Goal: Task Accomplishment & Management: Manage account settings

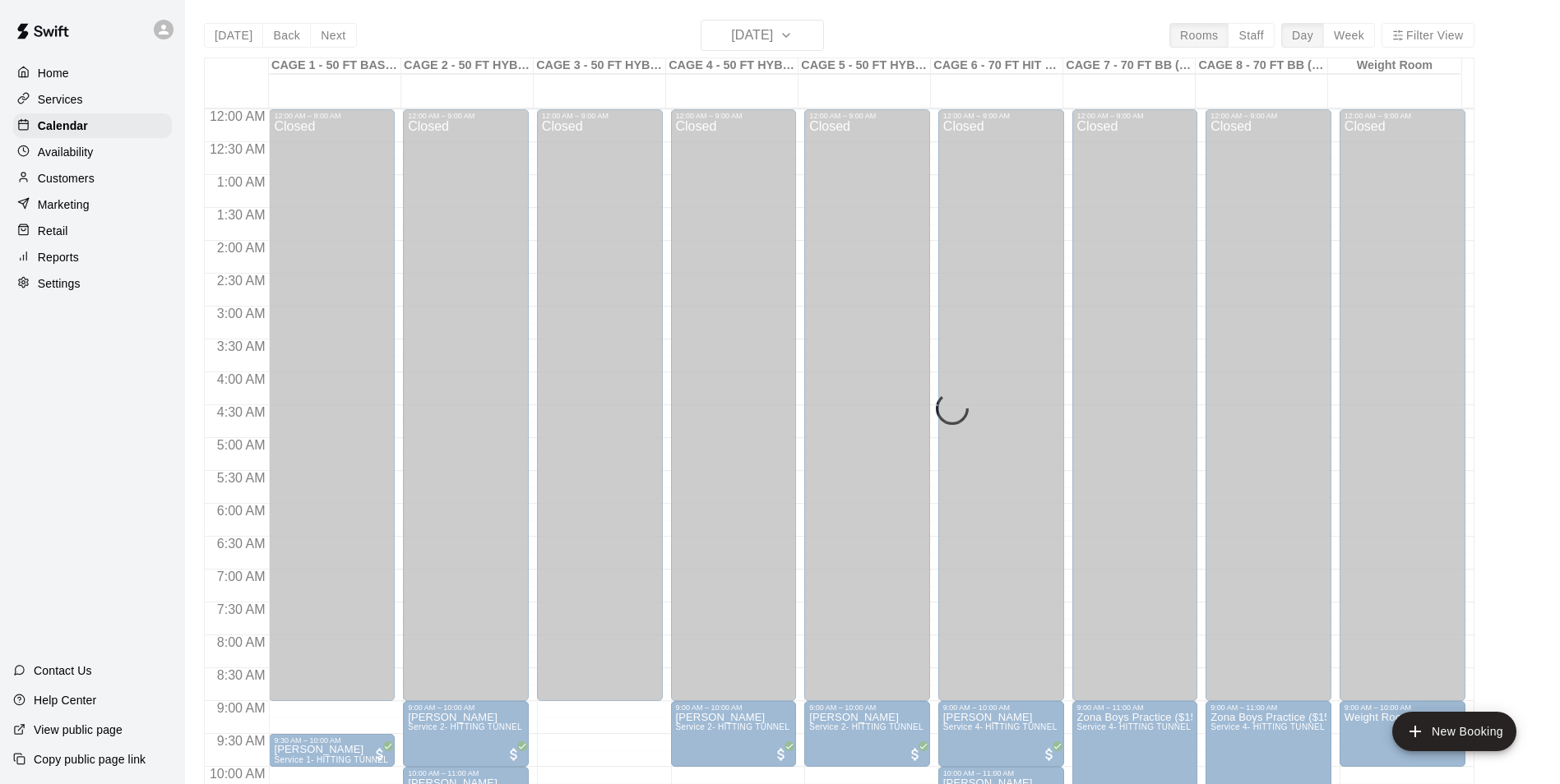
scroll to position [835, 0]
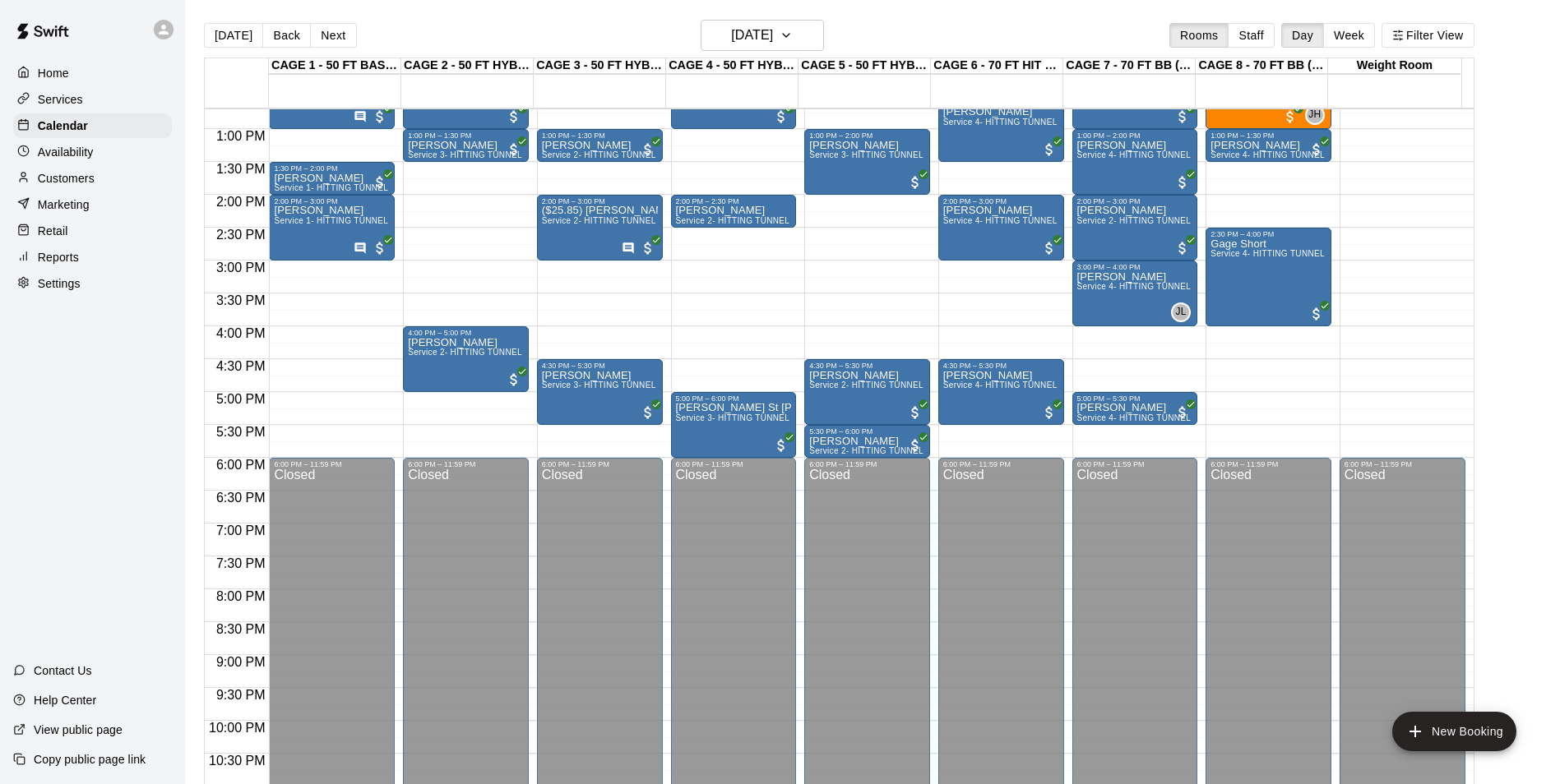
click at [241, 33] on button "[DATE]" at bounding box center [233, 35] width 60 height 25
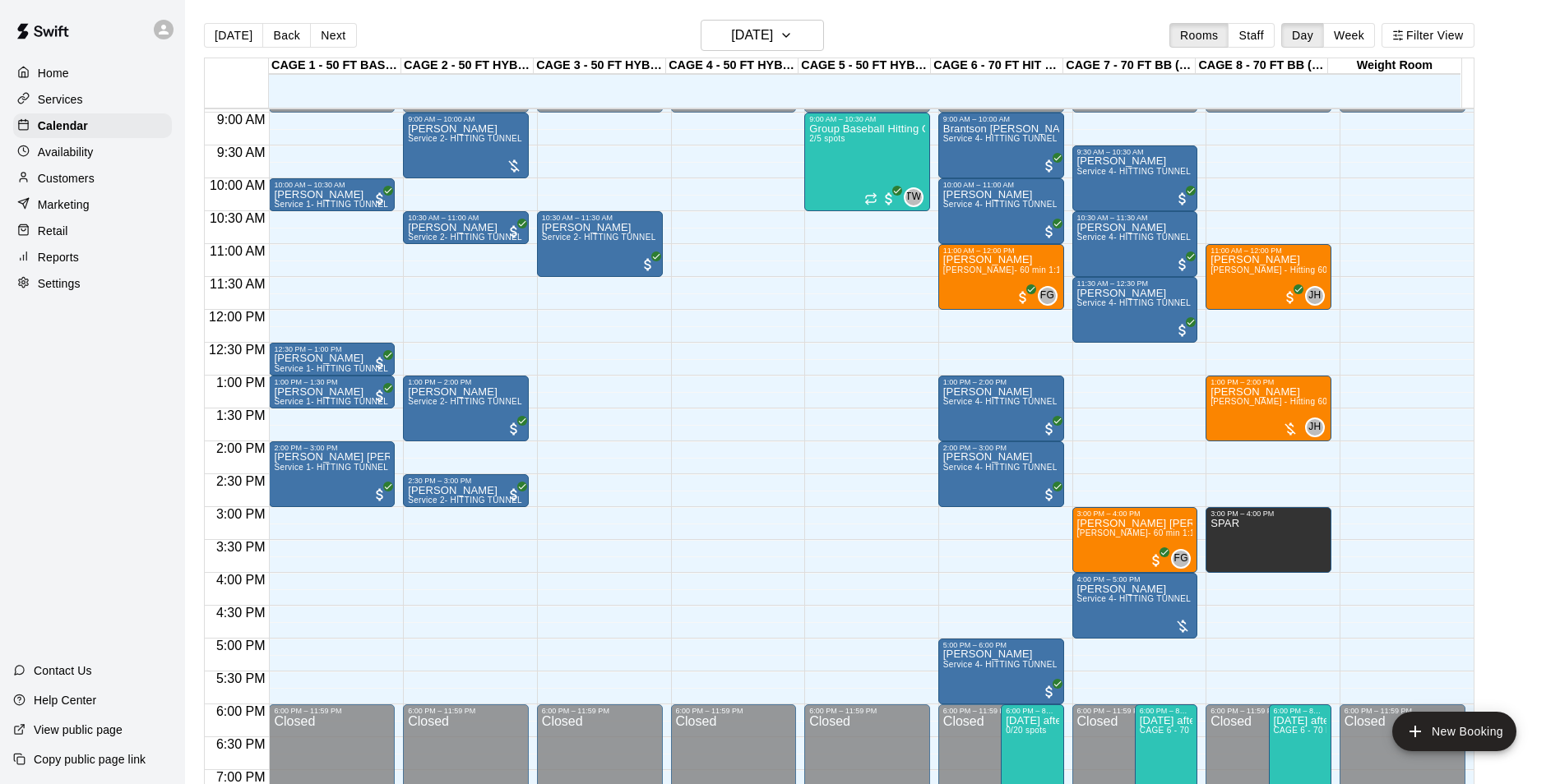
scroll to position [507, 0]
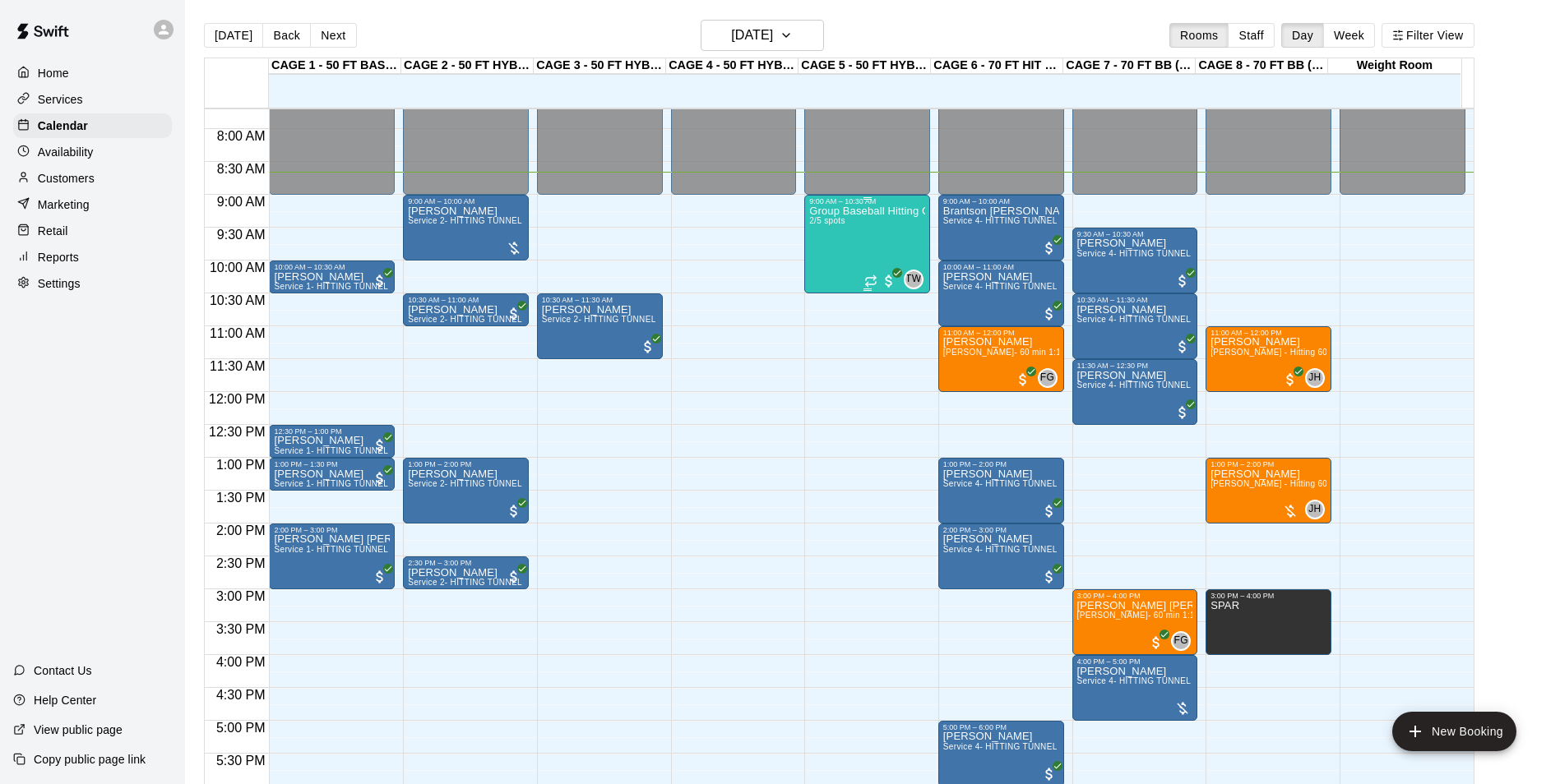
click at [817, 220] on span "2/5 spots" at bounding box center [827, 221] width 36 height 9
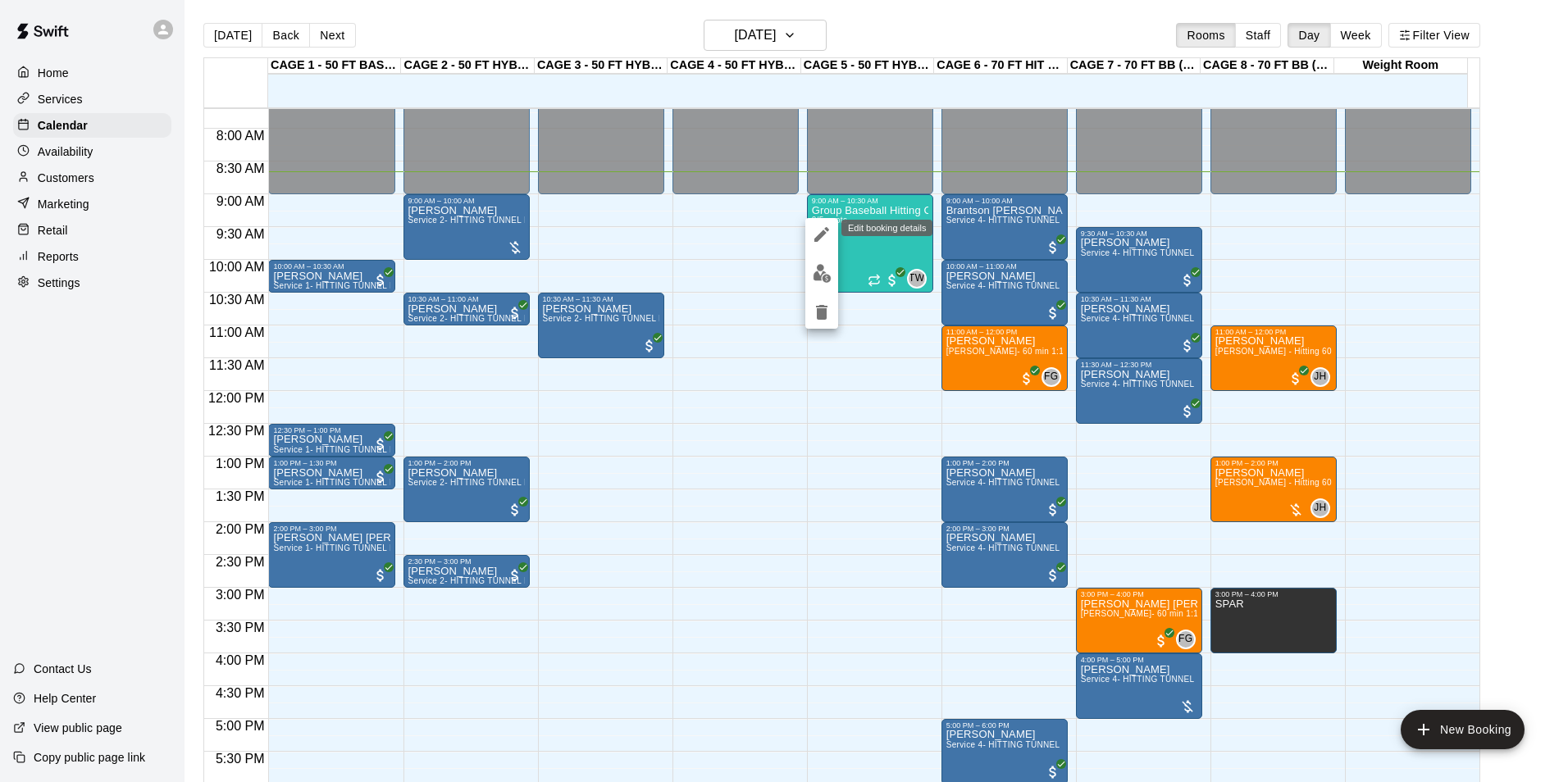
click at [818, 262] on button "edit" at bounding box center [822, 274] width 33 height 32
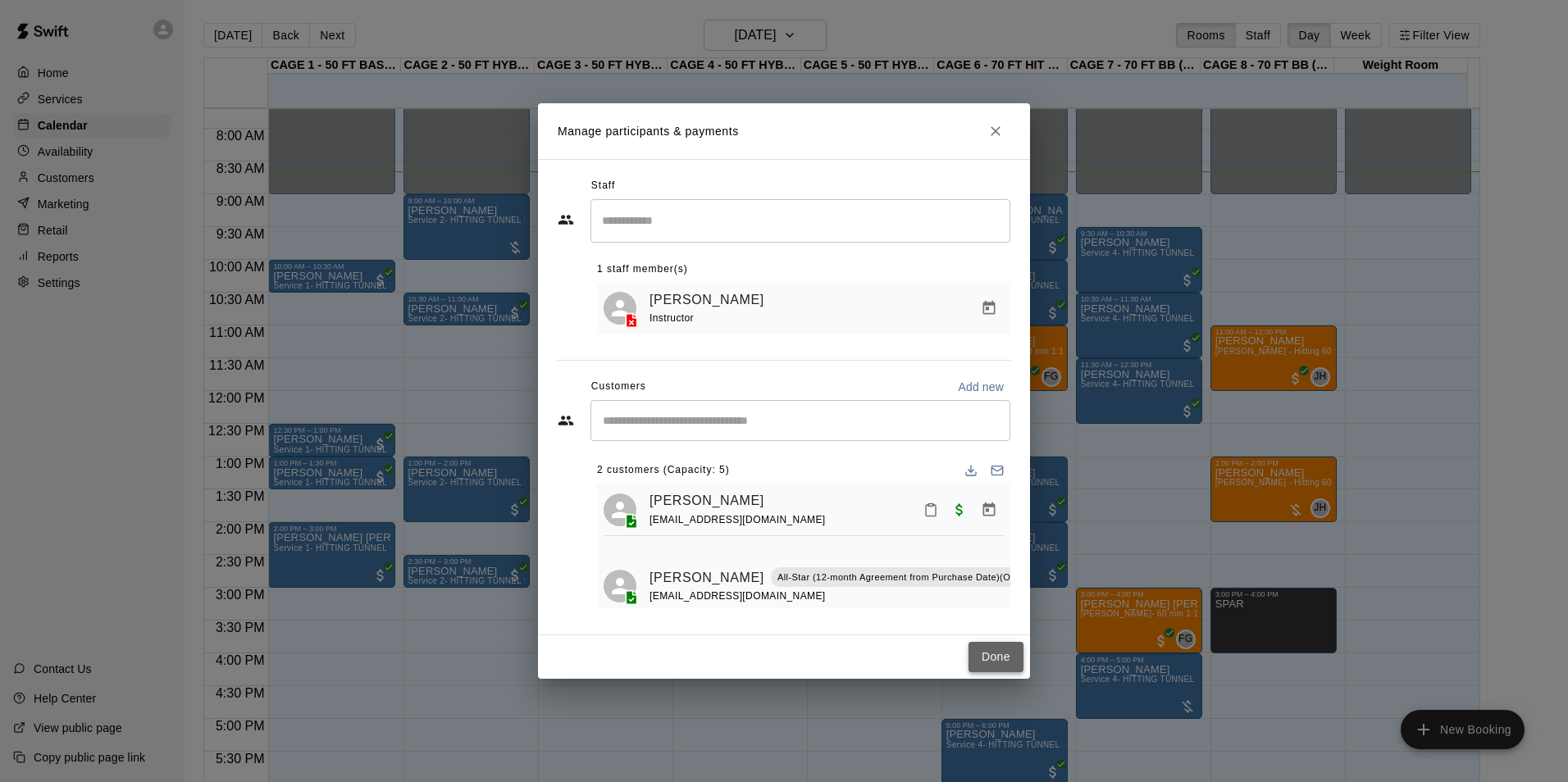
click at [998, 650] on button "Done" at bounding box center [996, 657] width 55 height 30
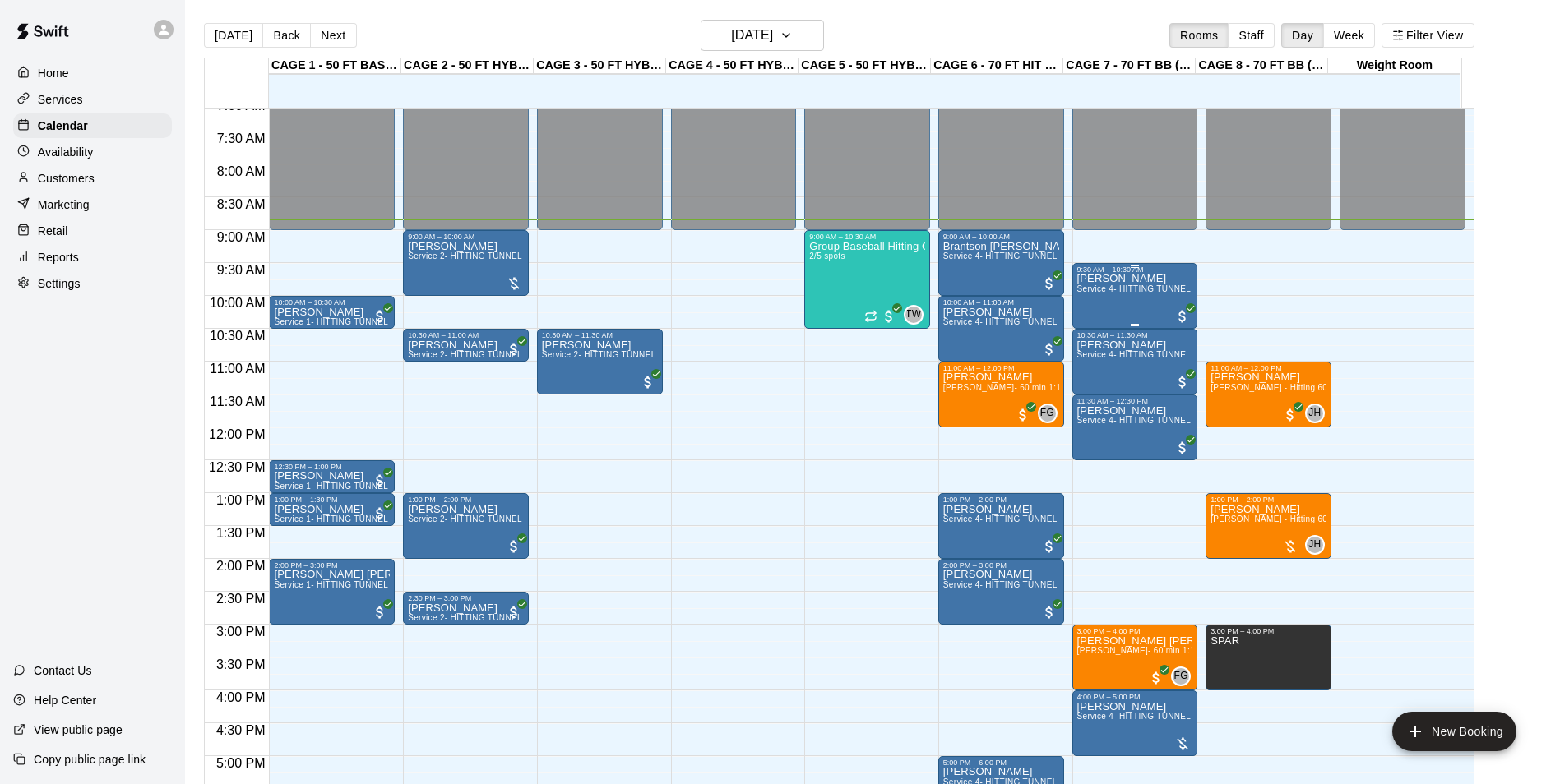
scroll to position [500, 0]
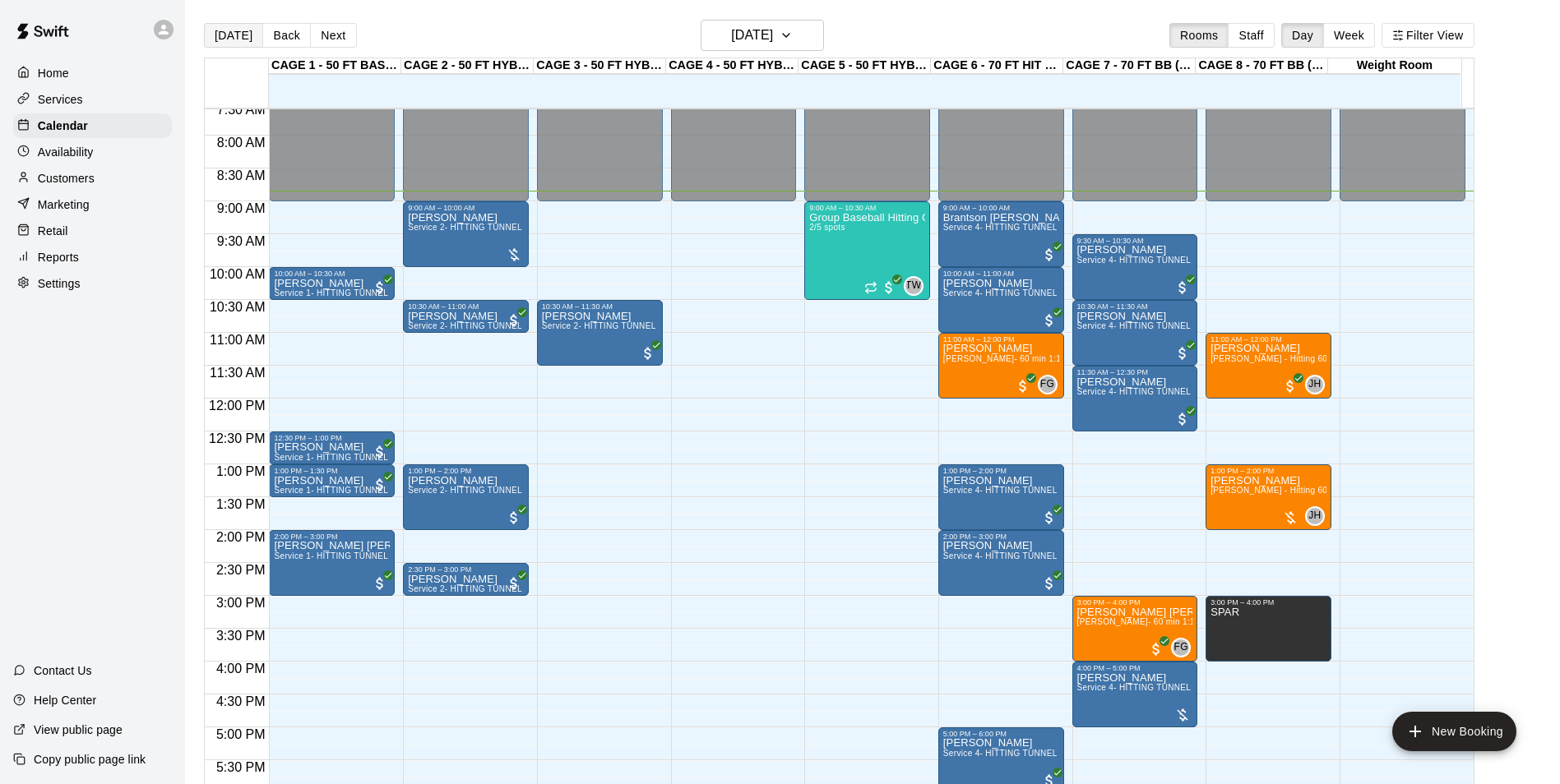
click at [242, 31] on button "[DATE]" at bounding box center [233, 35] width 60 height 25
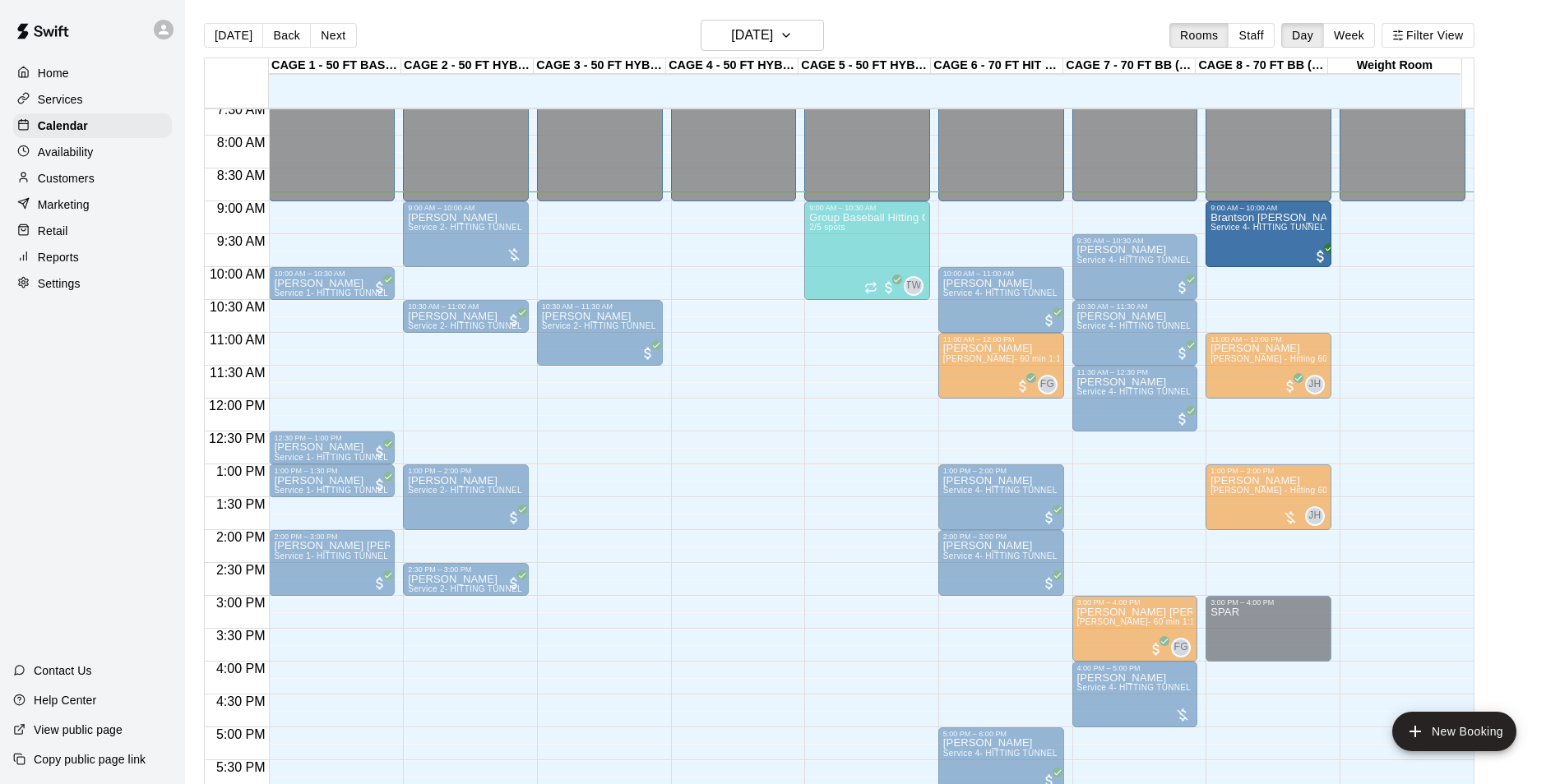
drag, startPoint x: 1006, startPoint y: 235, endPoint x: 1276, endPoint y: 245, distance: 270.2
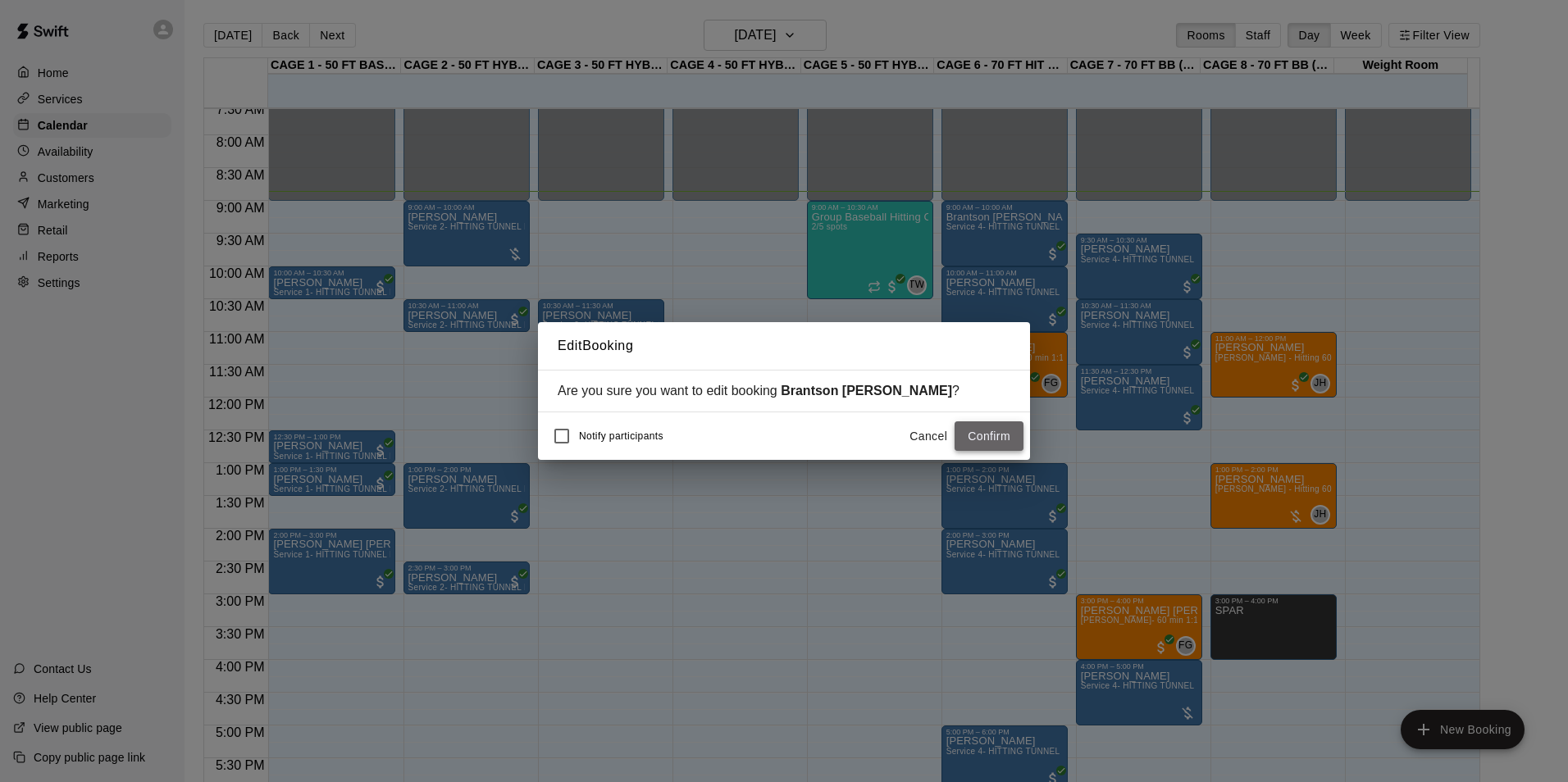
click at [1017, 445] on button "Confirm" at bounding box center [989, 436] width 69 height 30
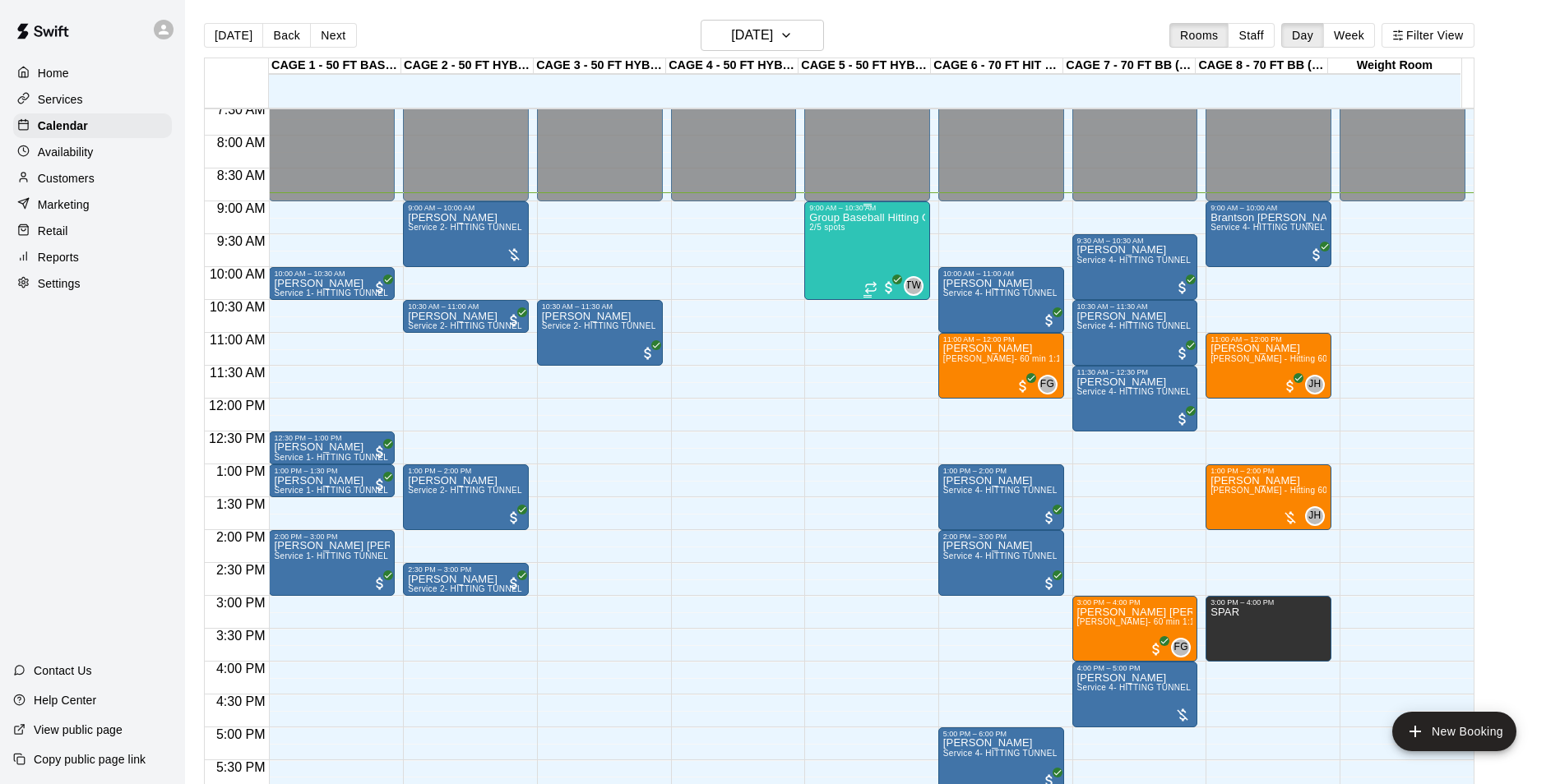
click at [871, 240] on div "Group Baseball Hitting Class - Sunday (Ages 11-13) 2/5 spots" at bounding box center [867, 604] width 116 height 784
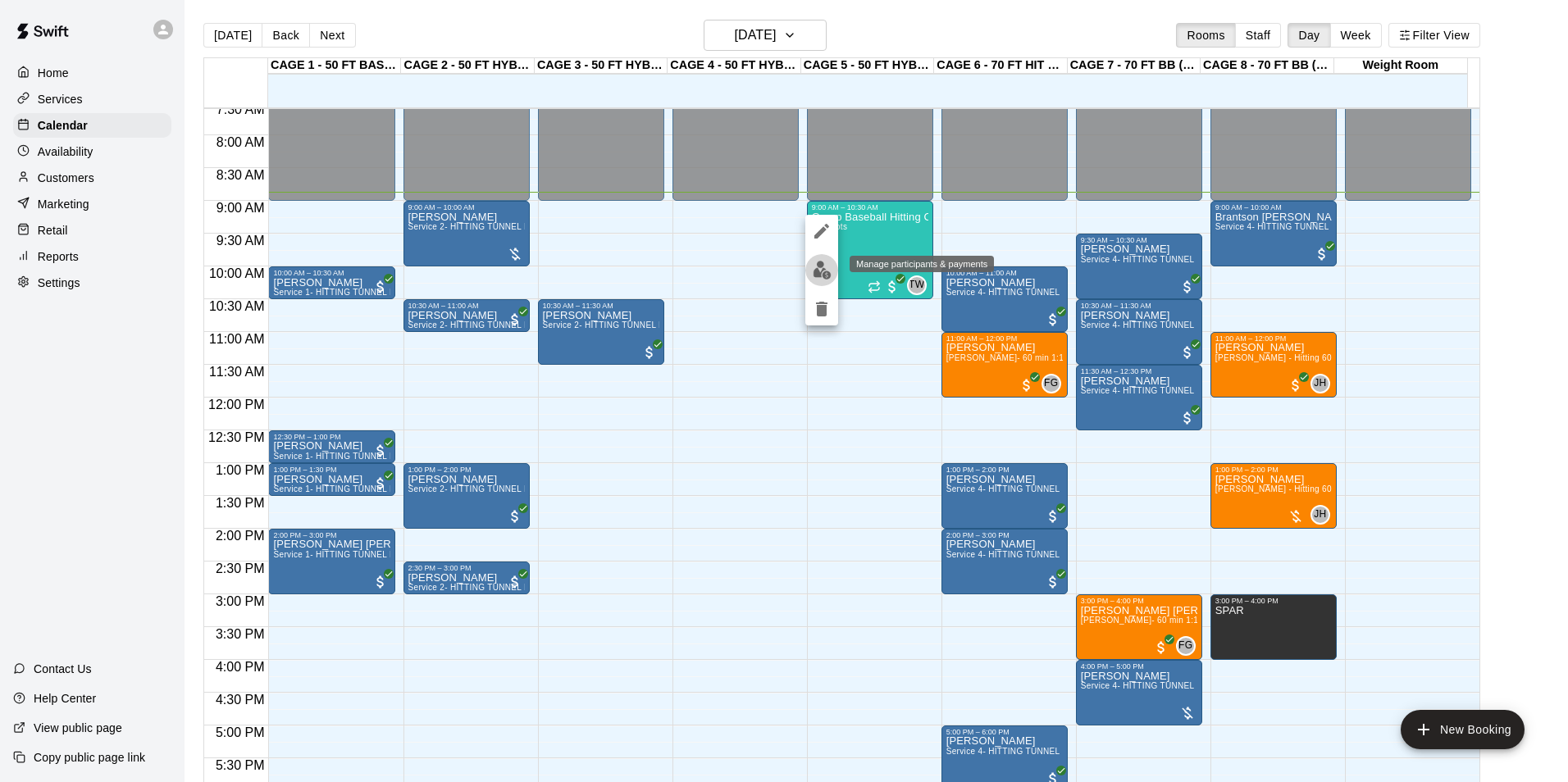
click at [829, 275] on img "edit" at bounding box center [822, 270] width 19 height 19
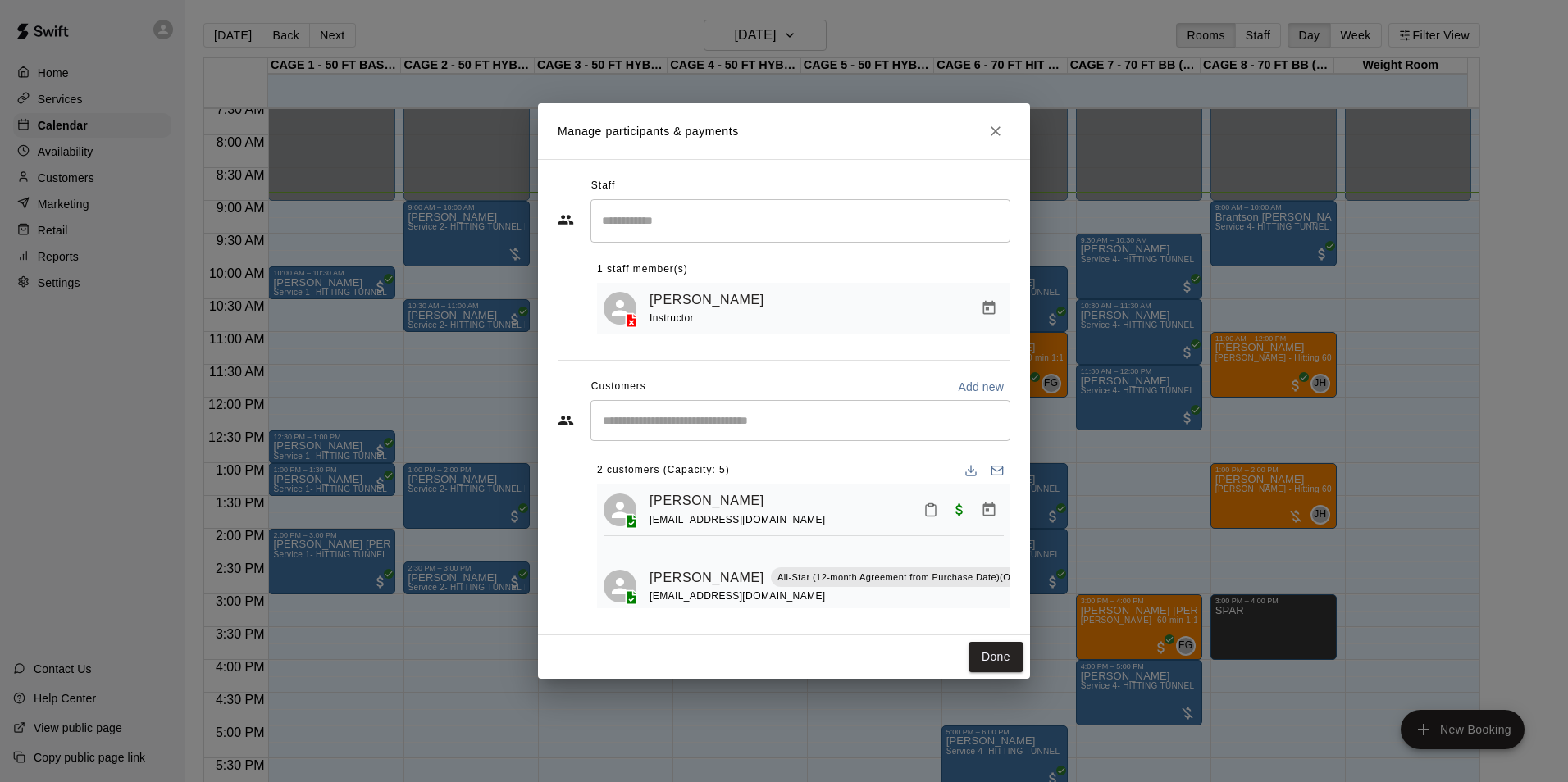
click at [1042, 560] on icon "Mark attendance" at bounding box center [1047, 557] width 9 height 11
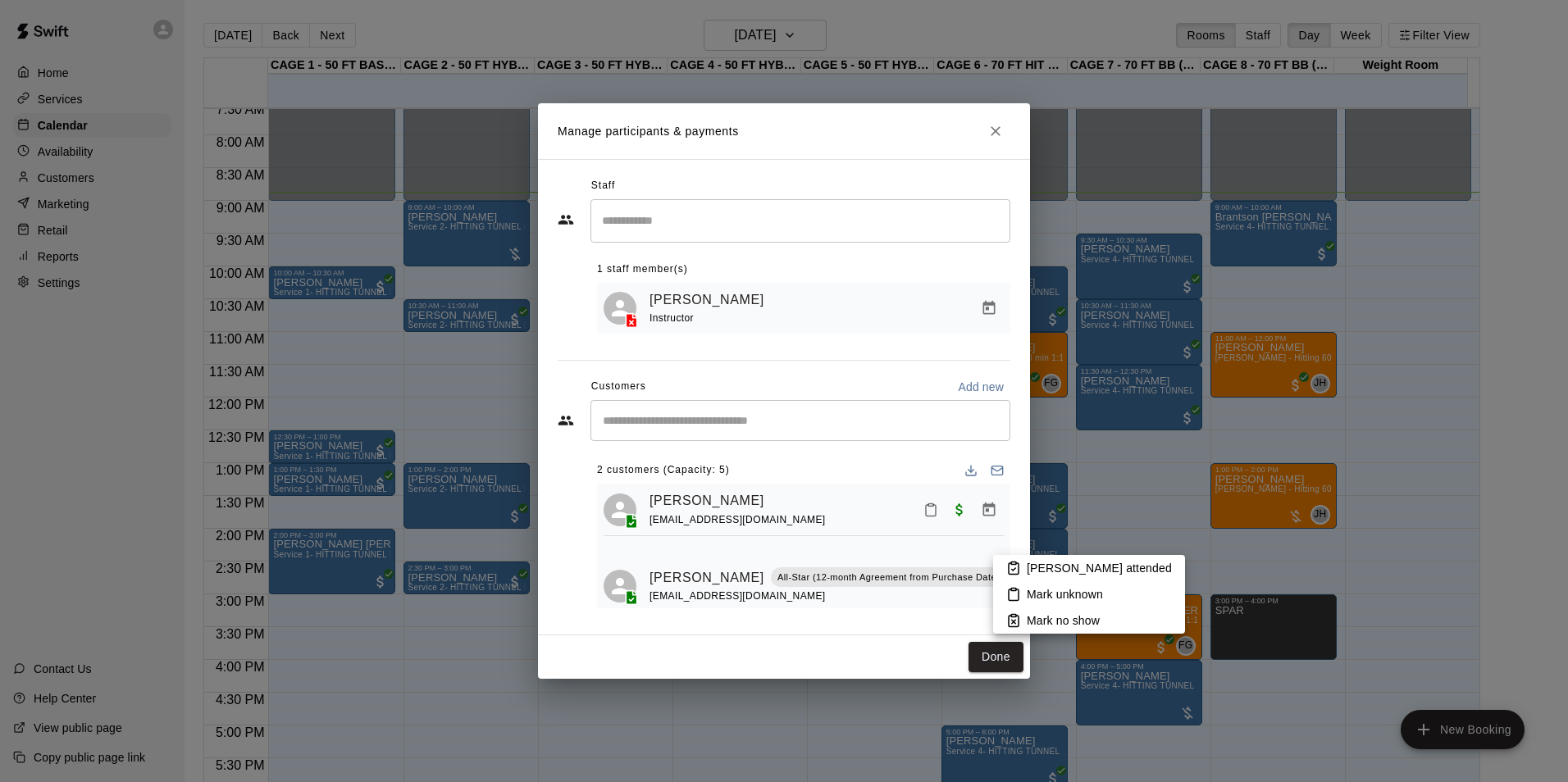
click at [1009, 563] on icon at bounding box center [1014, 569] width 15 height 15
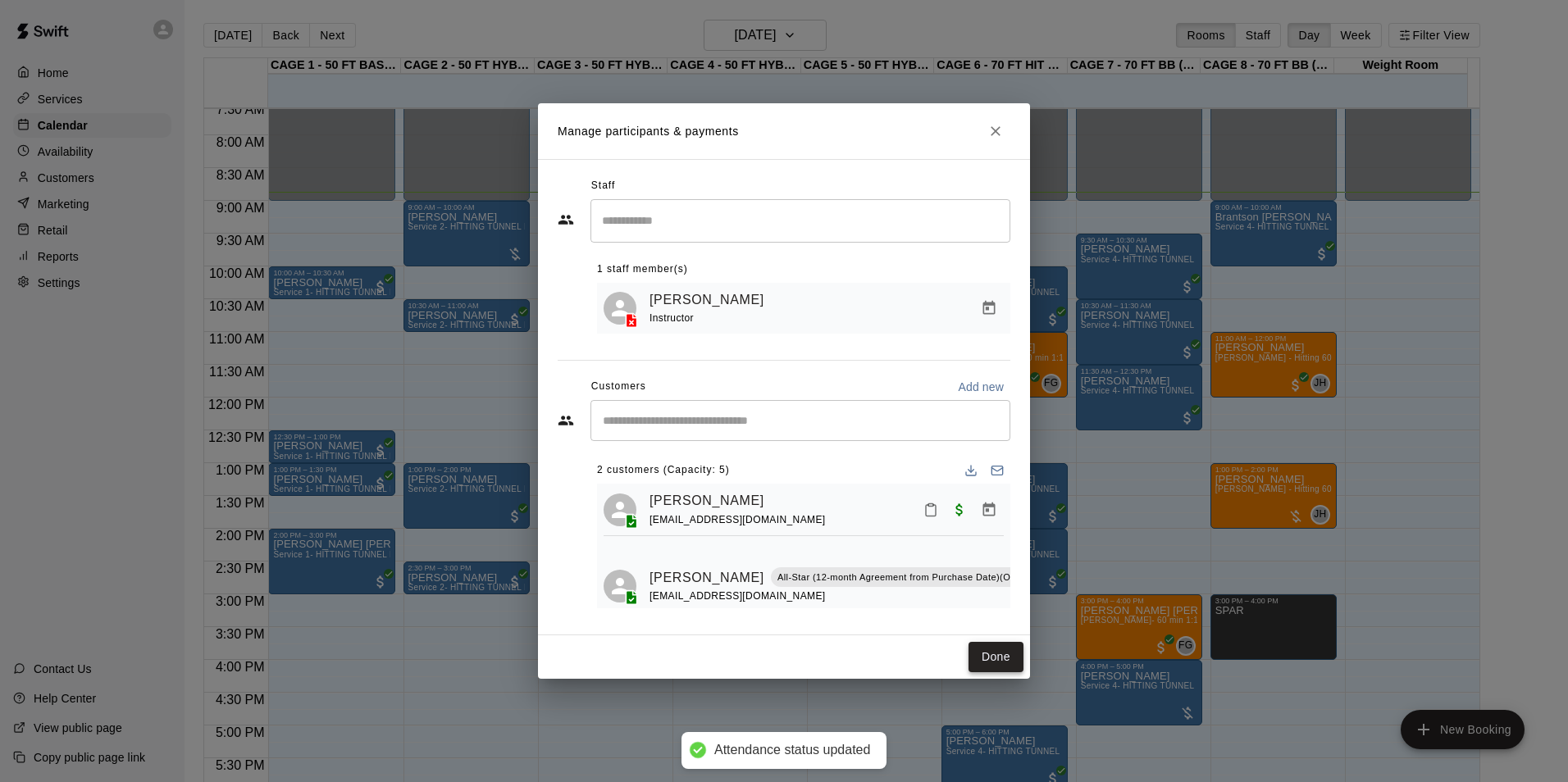
click at [999, 661] on button "Done" at bounding box center [996, 657] width 55 height 30
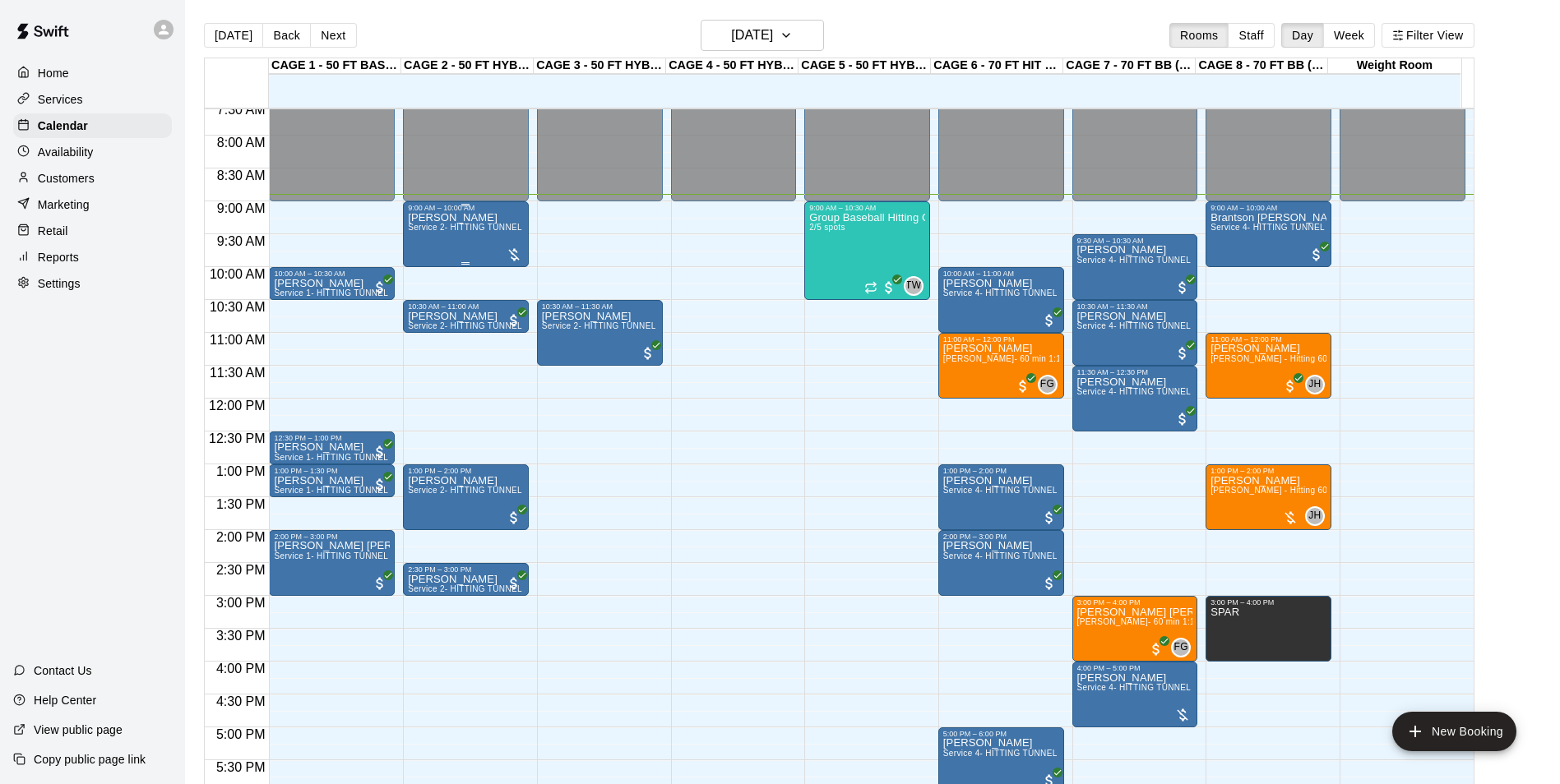
click at [427, 232] on span "Service 2- HITTING TUNNEL RENTAL - 50ft Baseball" at bounding box center [512, 227] width 209 height 9
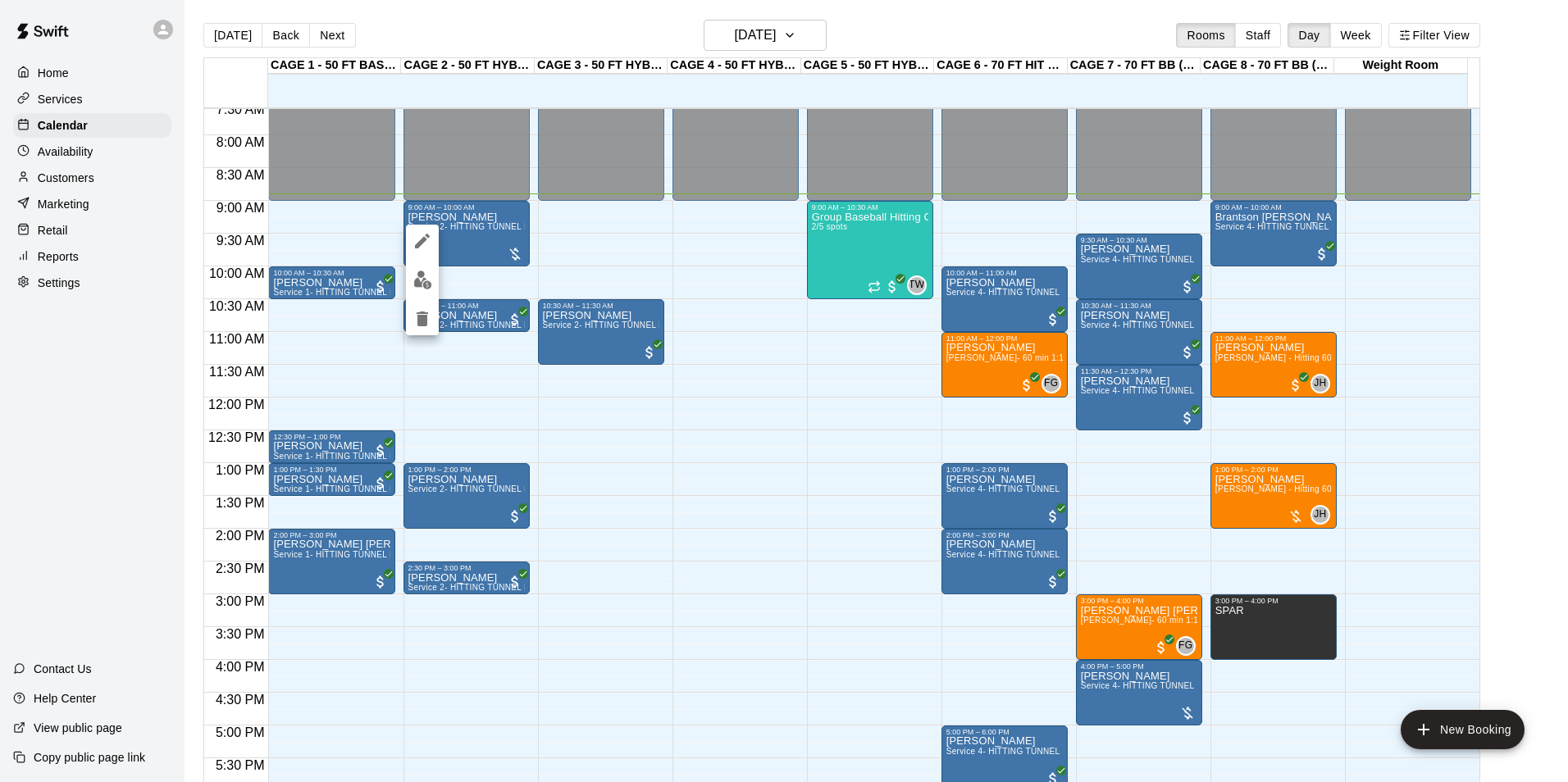
click at [430, 268] on button "edit" at bounding box center [422, 280] width 33 height 32
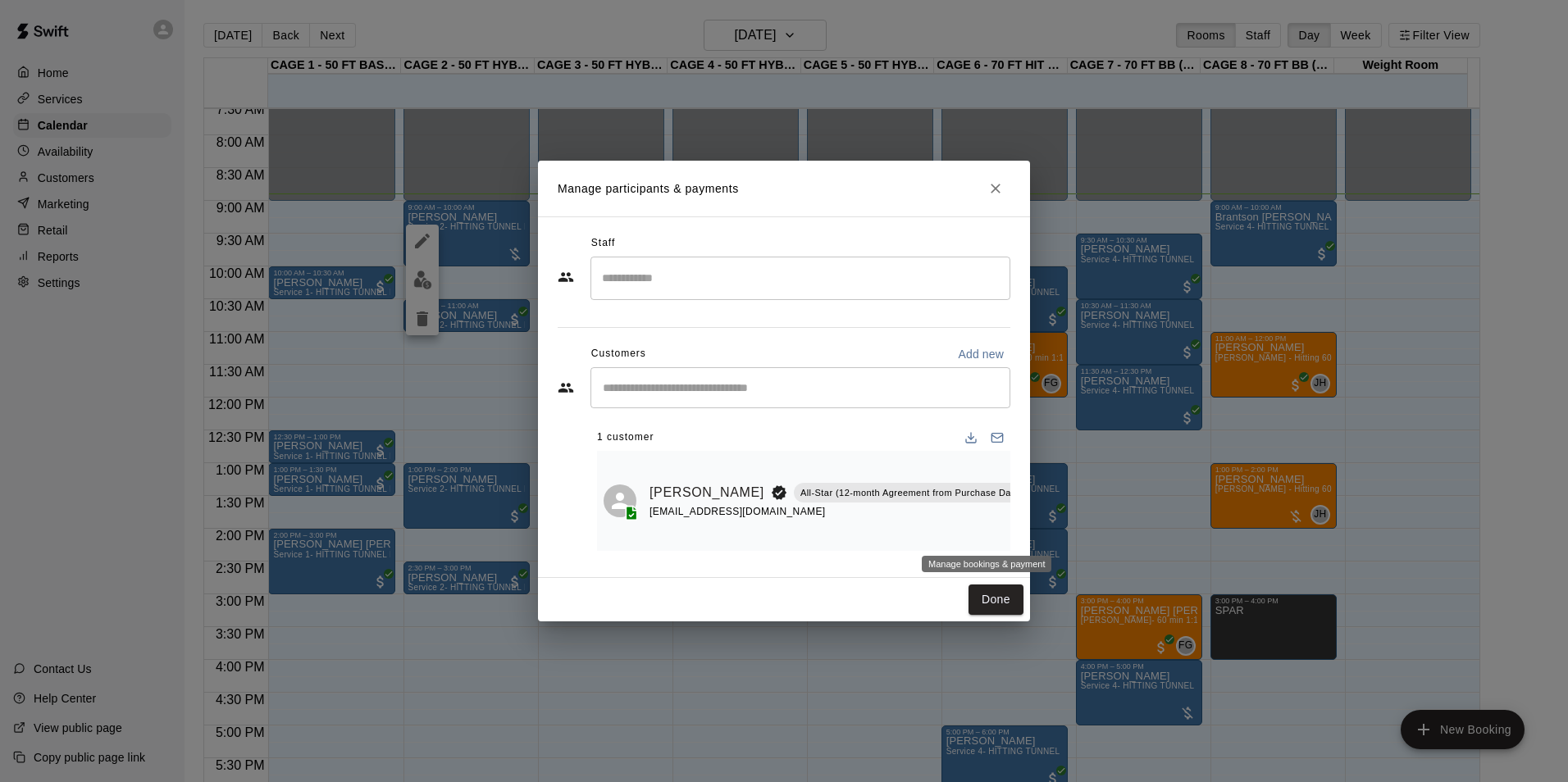
click at [1062, 531] on icon "Manage bookings & payment" at bounding box center [1069, 529] width 16 height 16
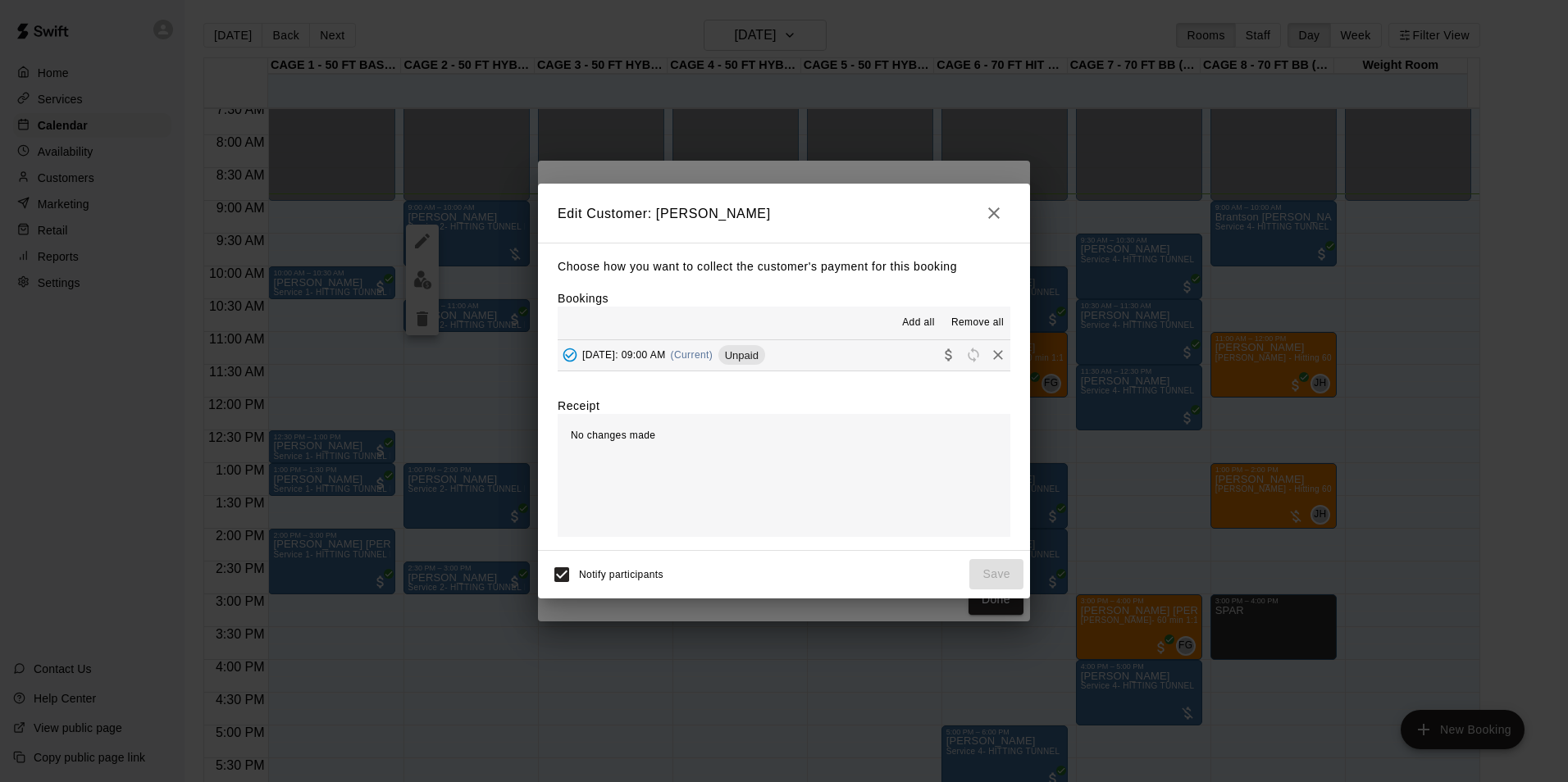
click at [861, 351] on button "Sunday, September 14: 09:00 AM (Current) Unpaid" at bounding box center [783, 355] width 452 height 30
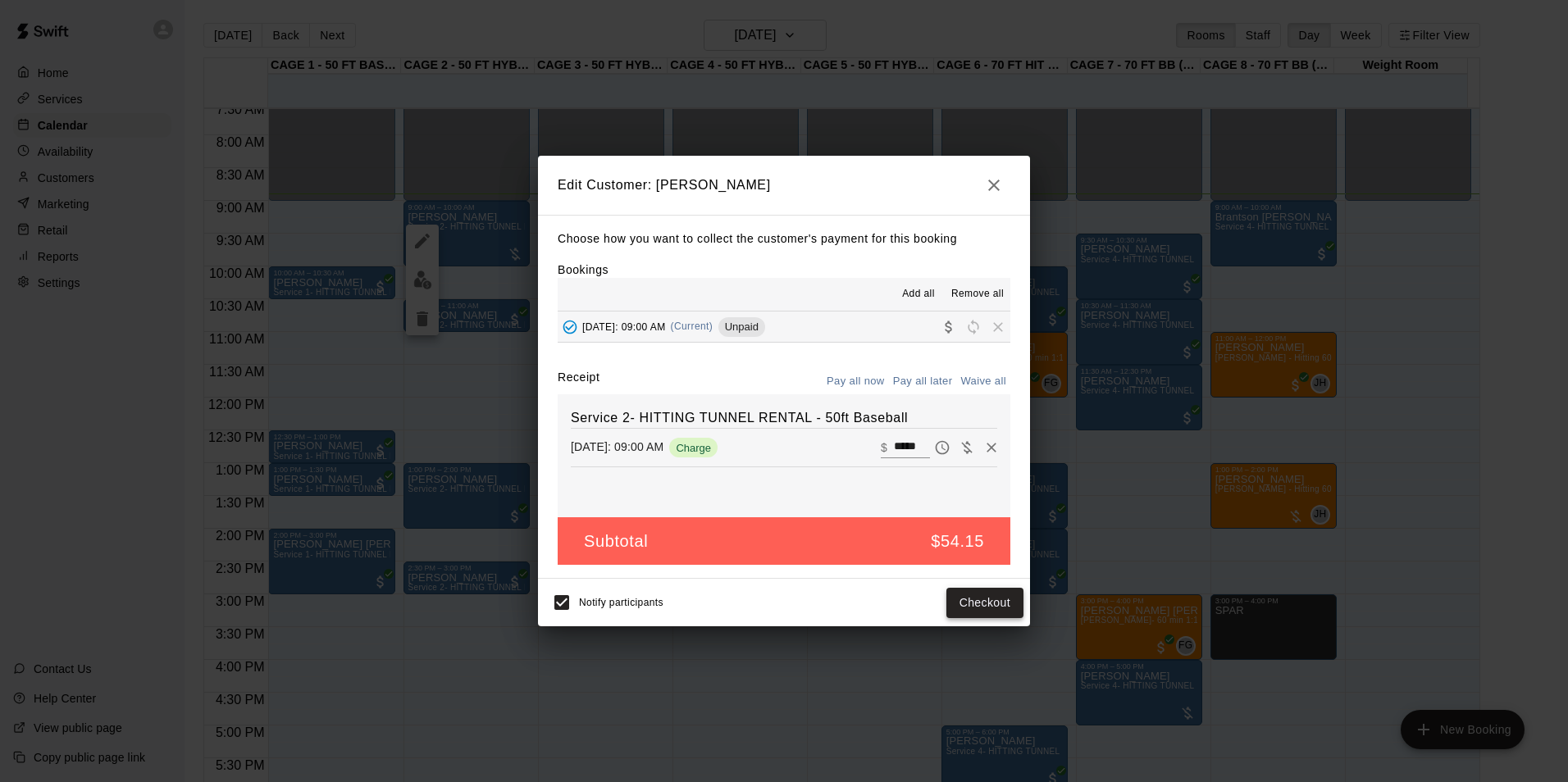
click at [960, 598] on button "Checkout" at bounding box center [985, 603] width 77 height 30
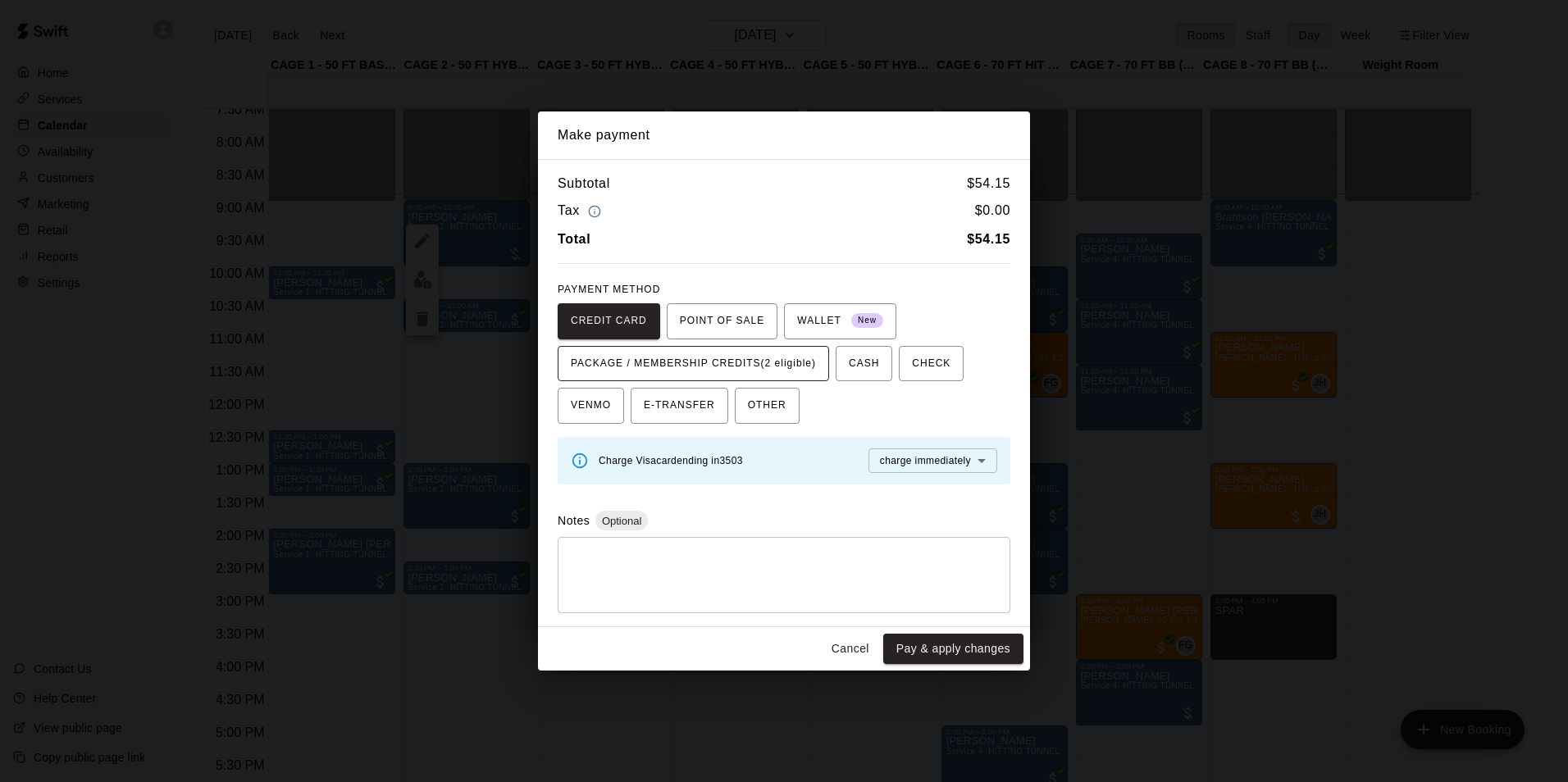
click at [787, 365] on span "PACKAGE / MEMBERSHIP CREDITS (2 eligible)" at bounding box center [693, 365] width 246 height 26
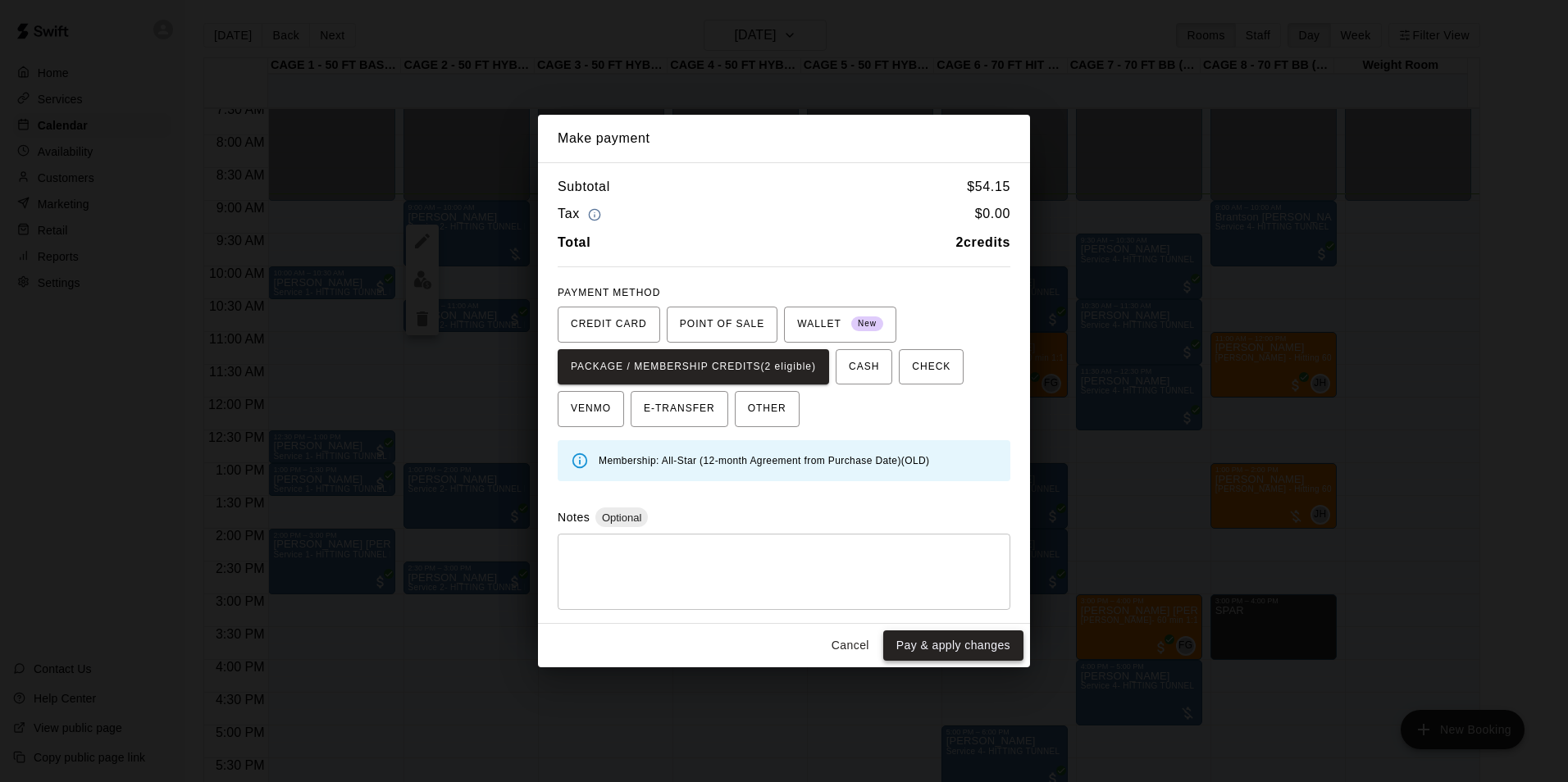
click at [955, 650] on button "Pay & apply changes" at bounding box center [953, 646] width 140 height 30
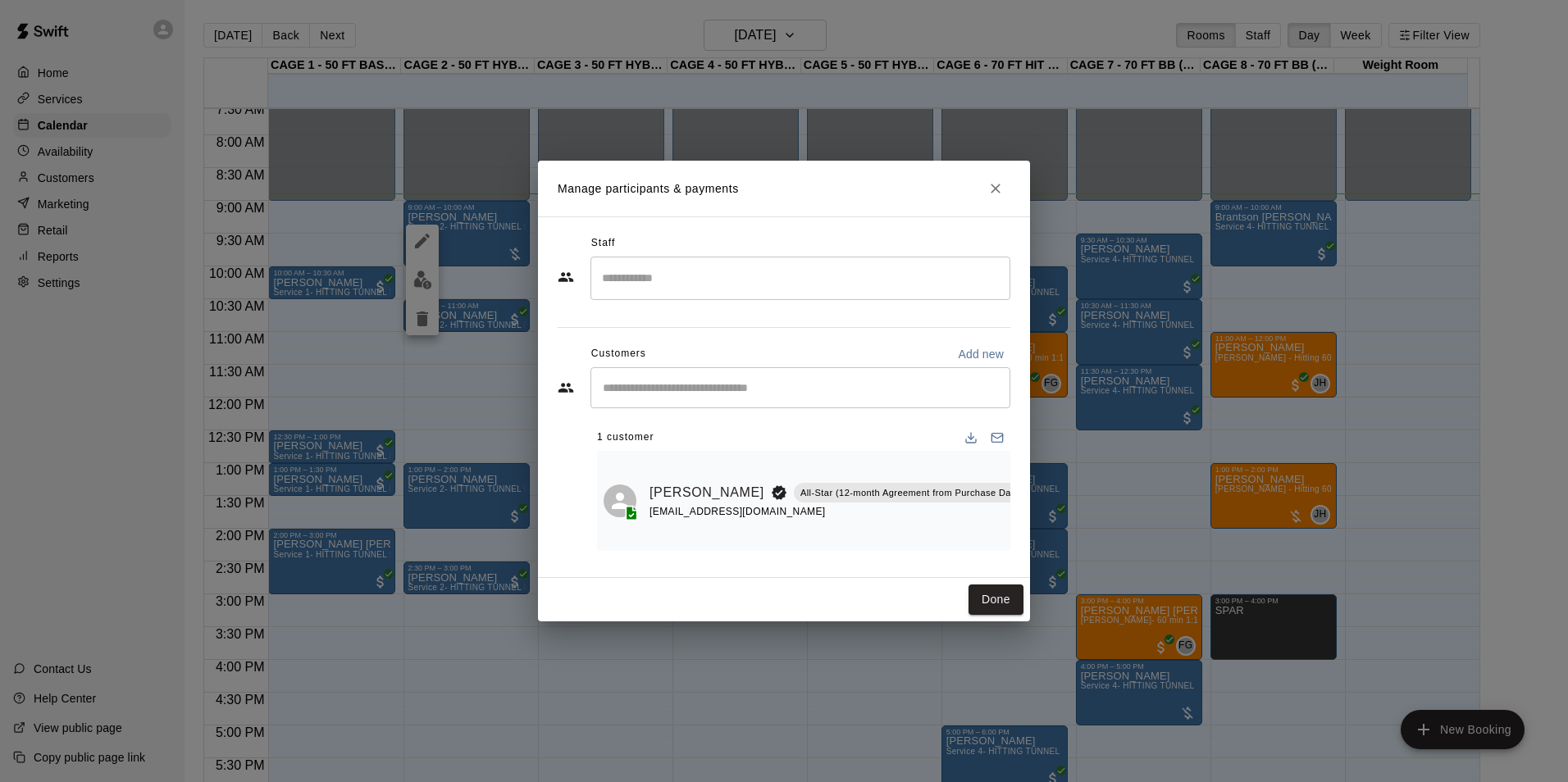
click at [987, 600] on button "Done" at bounding box center [996, 600] width 55 height 30
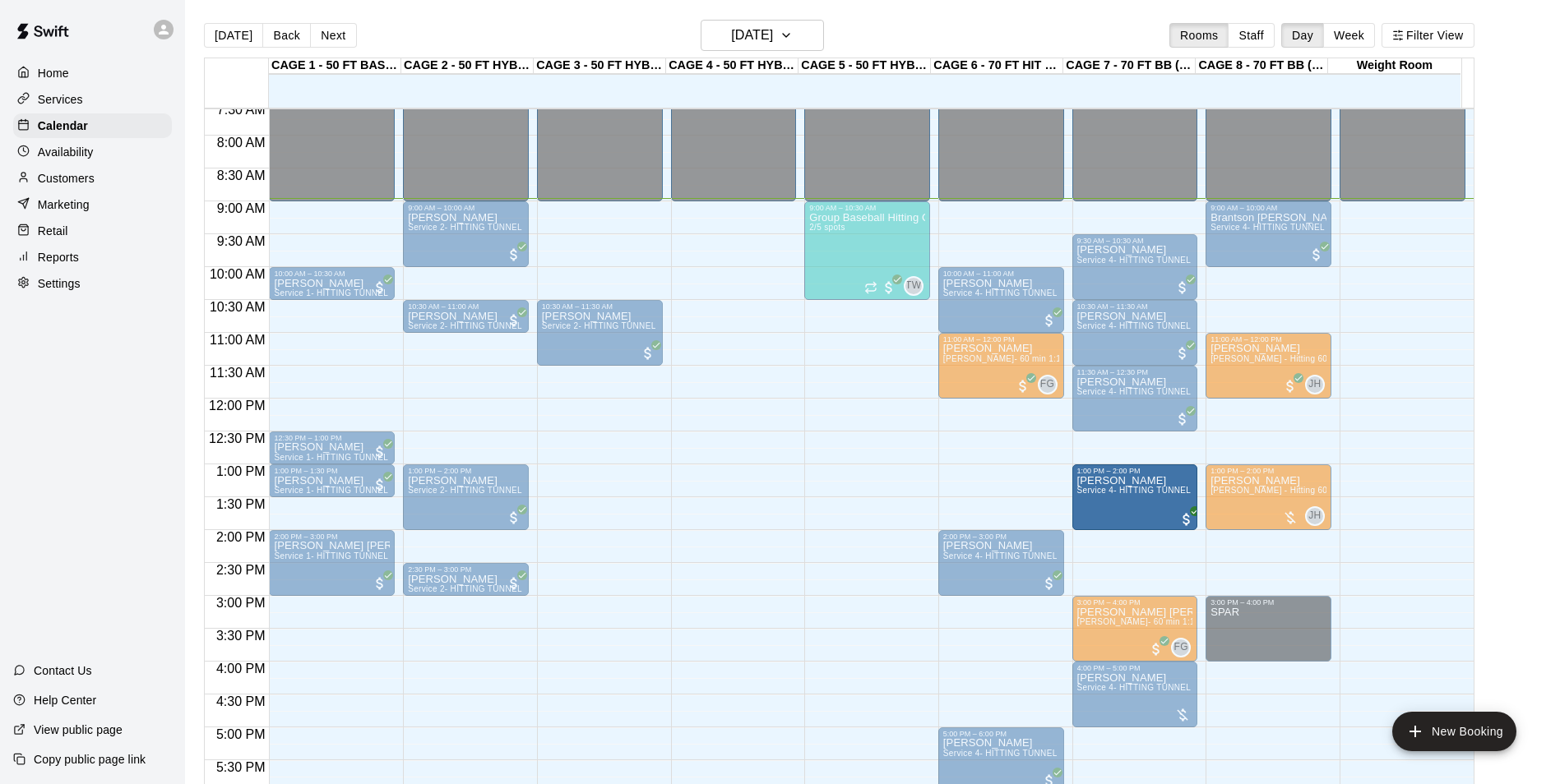
drag, startPoint x: 988, startPoint y: 500, endPoint x: 1101, endPoint y: 502, distance: 113.0
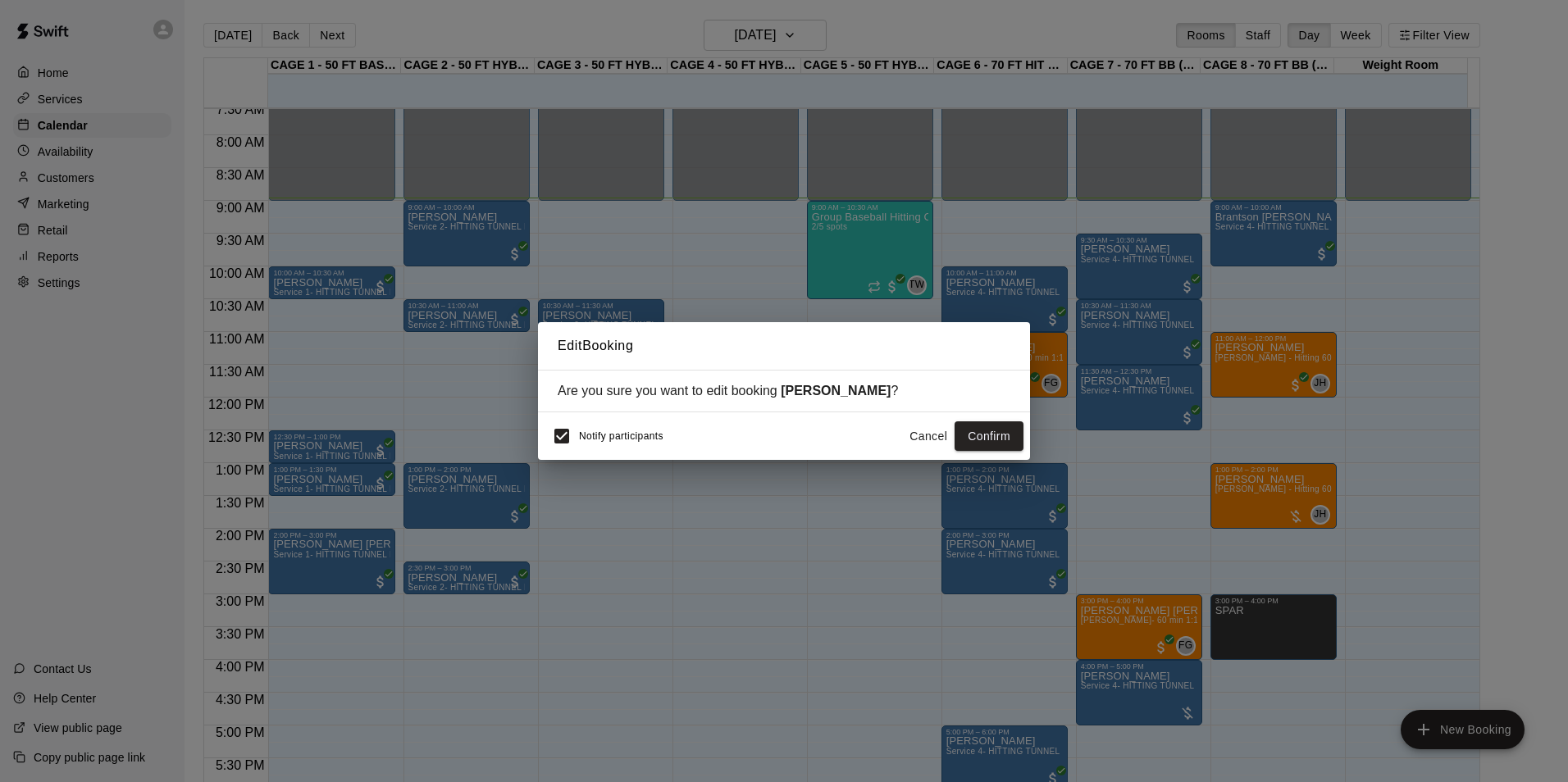
click at [581, 429] on div "Notify participants" at bounding box center [604, 436] width 119 height 34
click at [963, 435] on button "Confirm" at bounding box center [989, 436] width 69 height 30
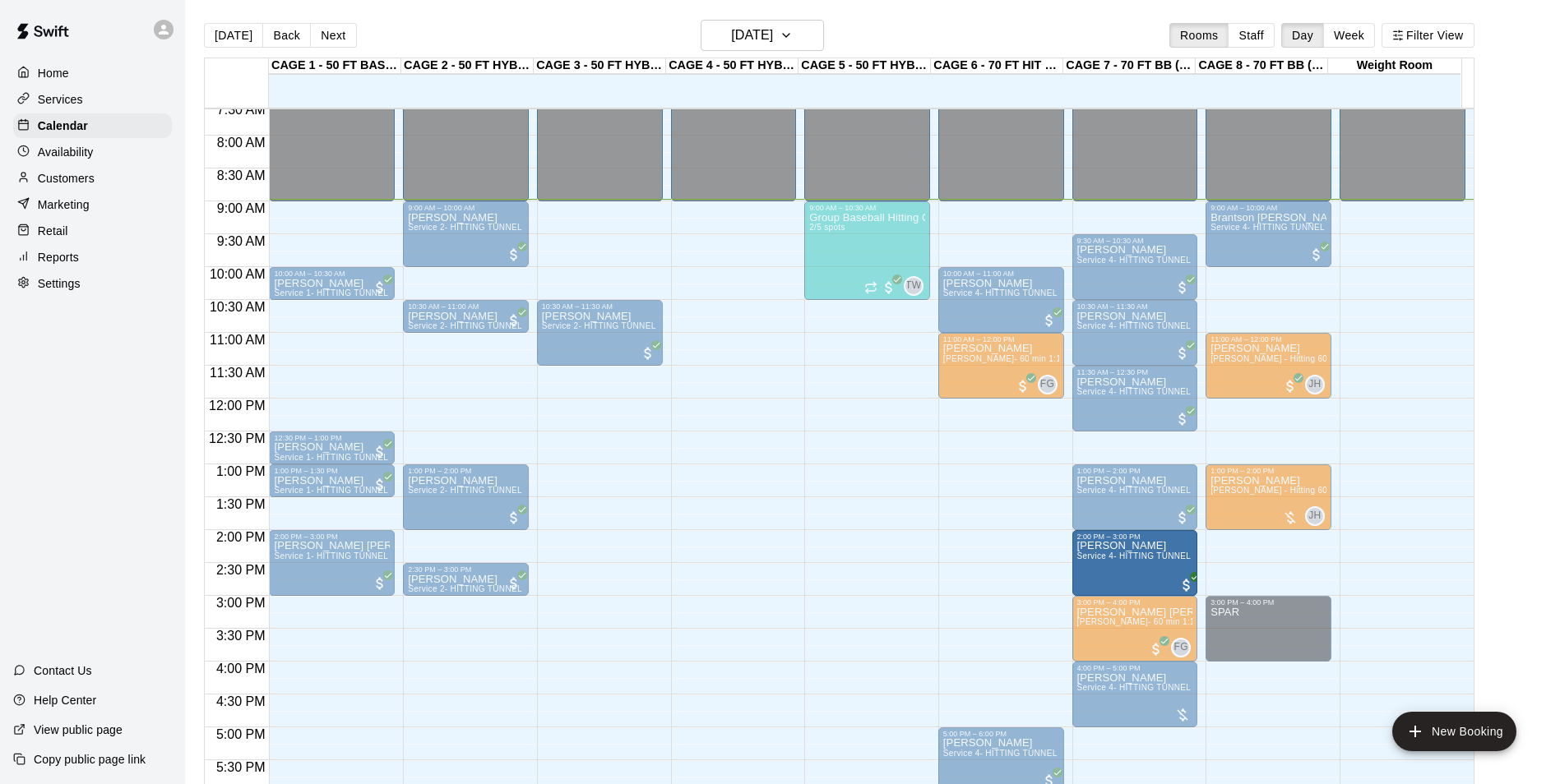
drag, startPoint x: 959, startPoint y: 561, endPoint x: 1100, endPoint y: 566, distance: 141.1
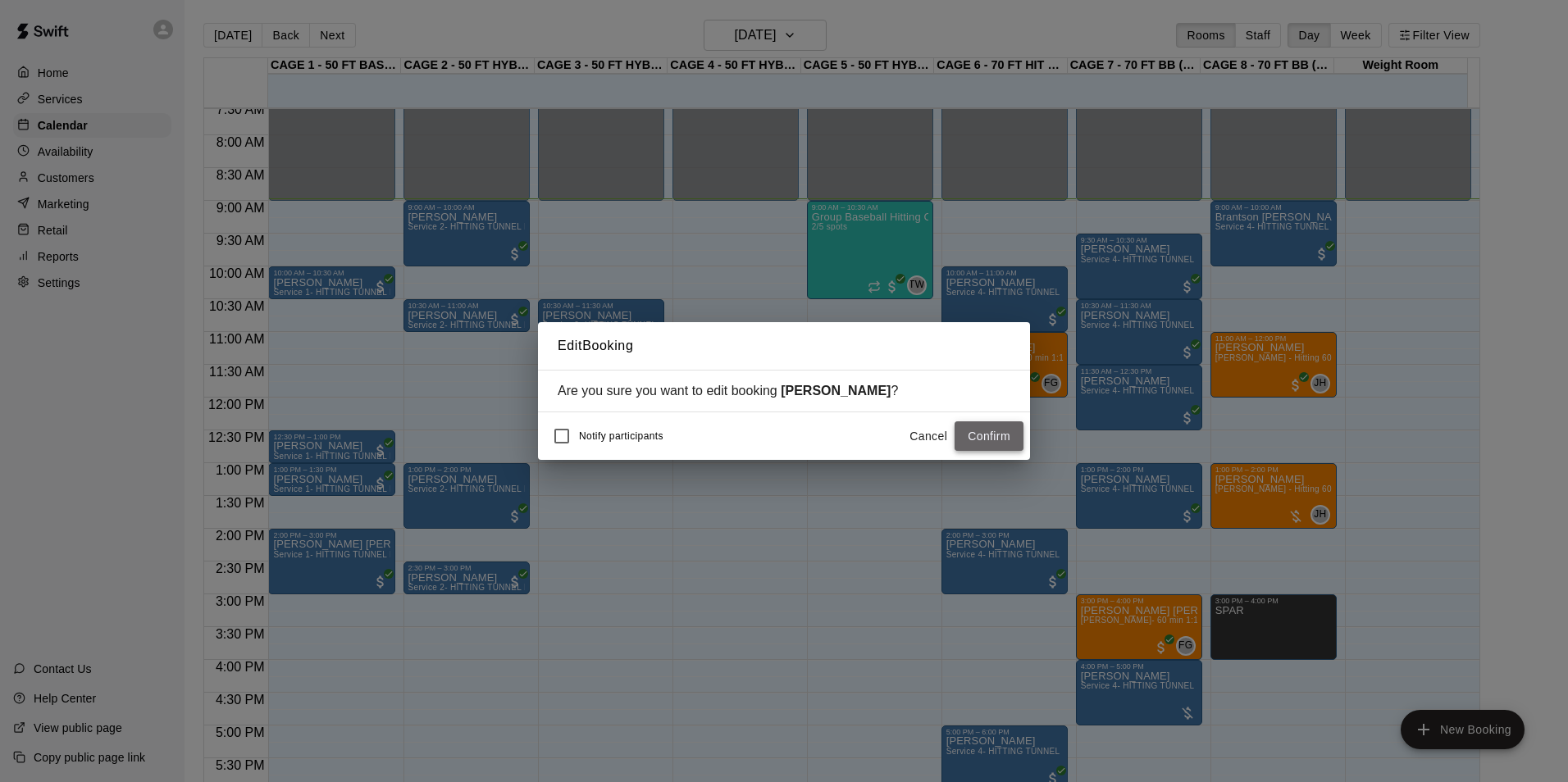
click at [1005, 434] on button "Confirm" at bounding box center [989, 436] width 69 height 30
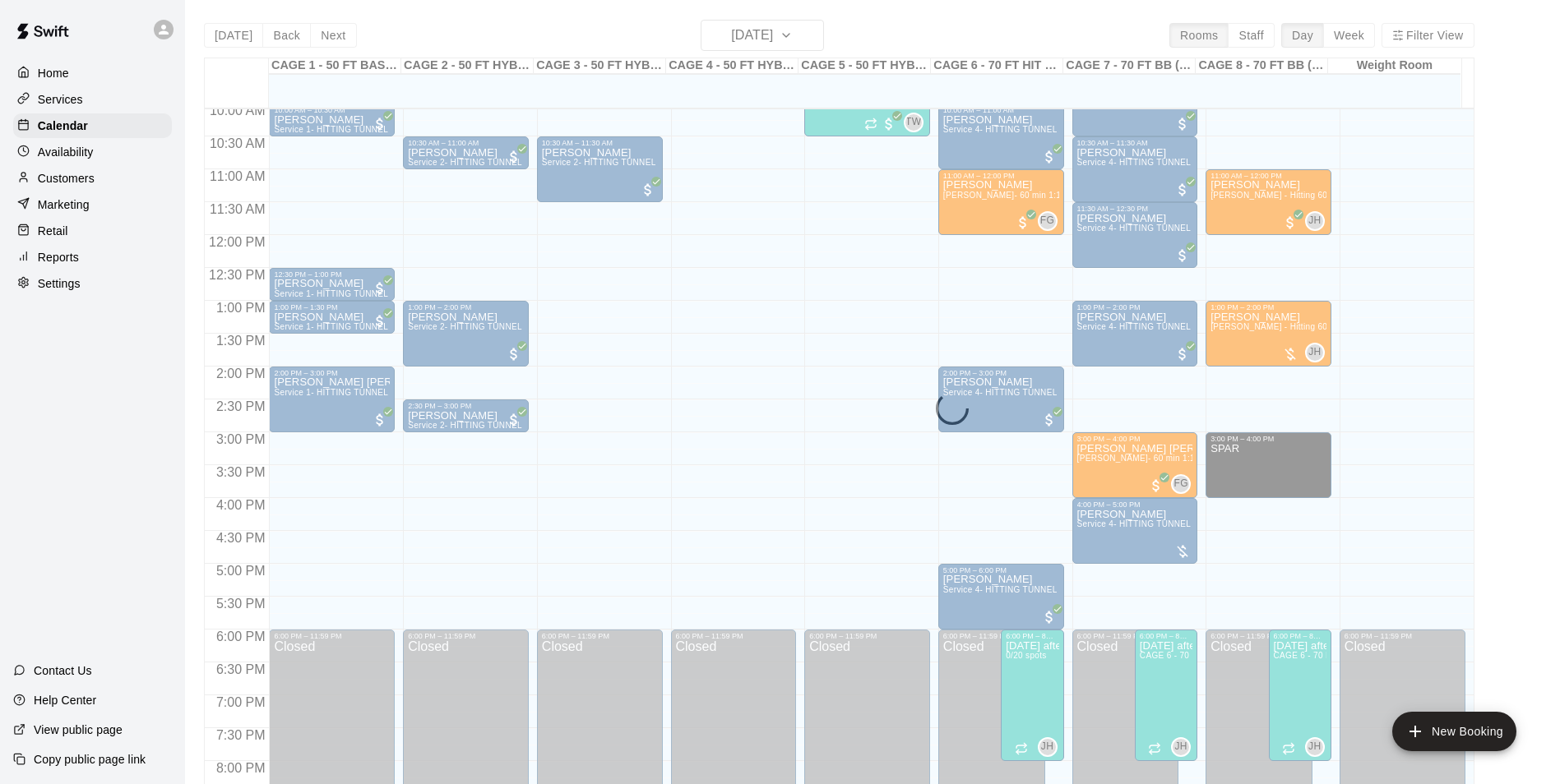
scroll to position [664, 0]
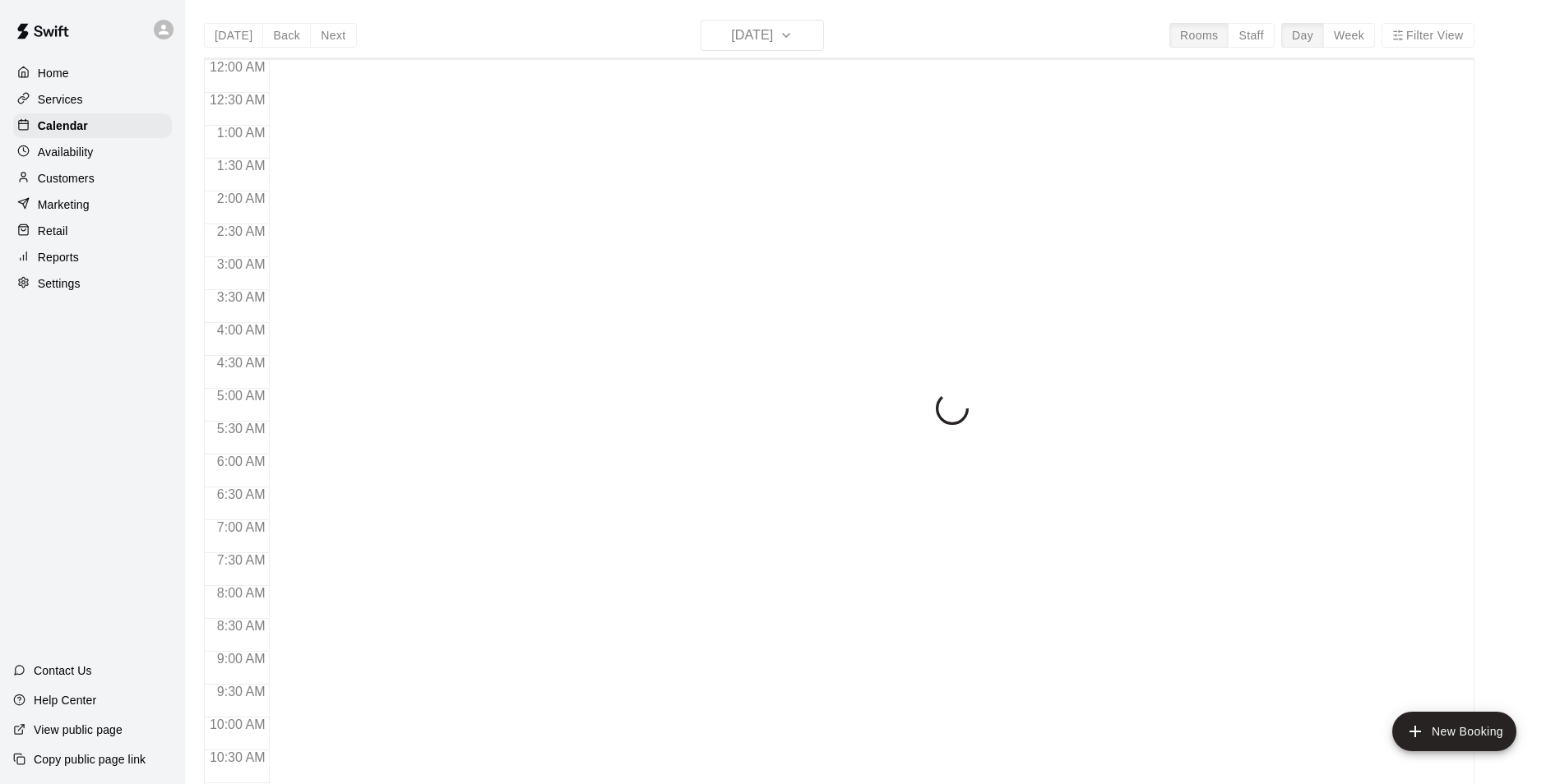
scroll to position [591, 0]
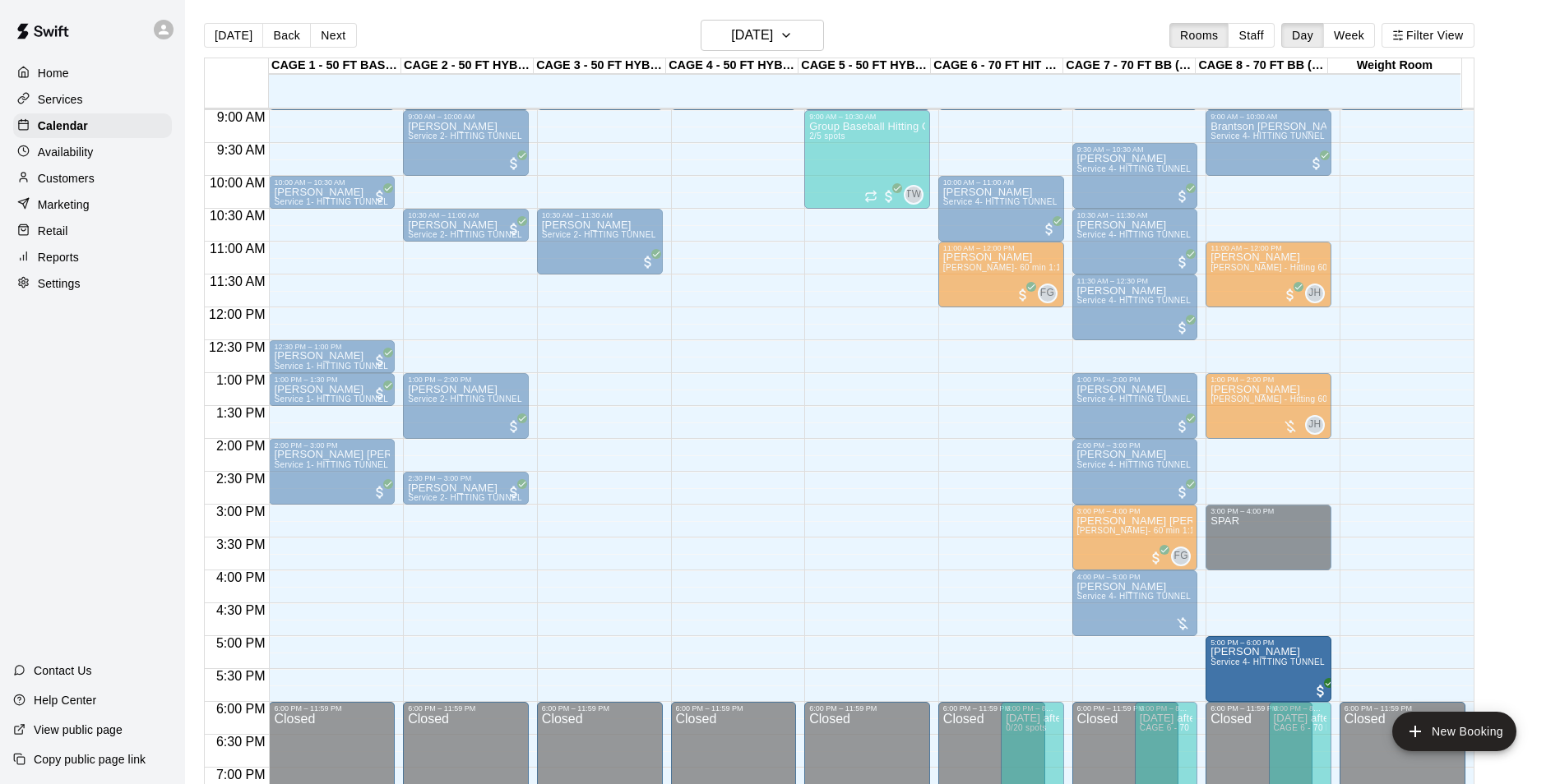
drag, startPoint x: 1005, startPoint y: 683, endPoint x: 1264, endPoint y: 696, distance: 259.3
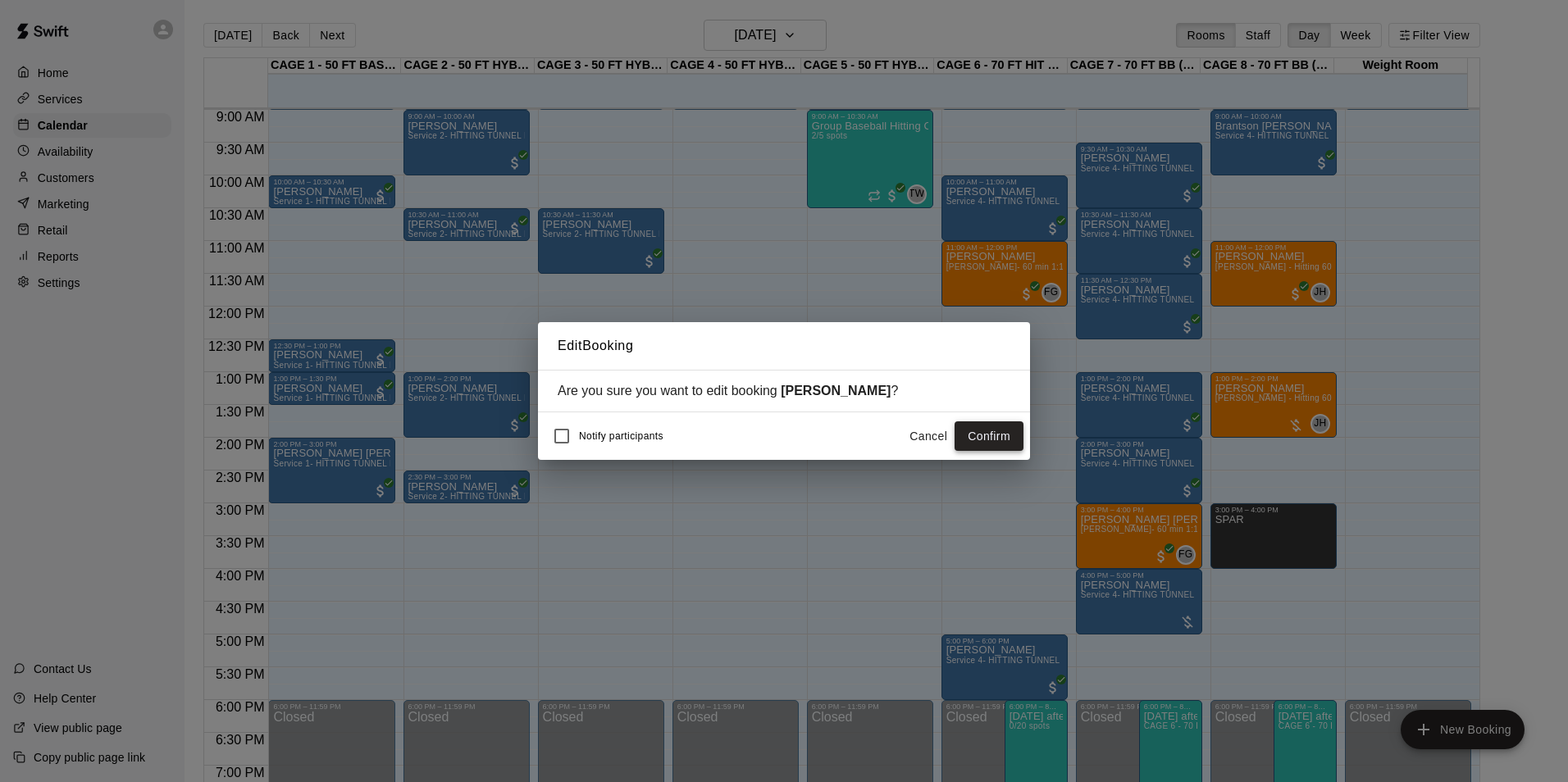
click at [967, 433] on button "Confirm" at bounding box center [989, 436] width 69 height 30
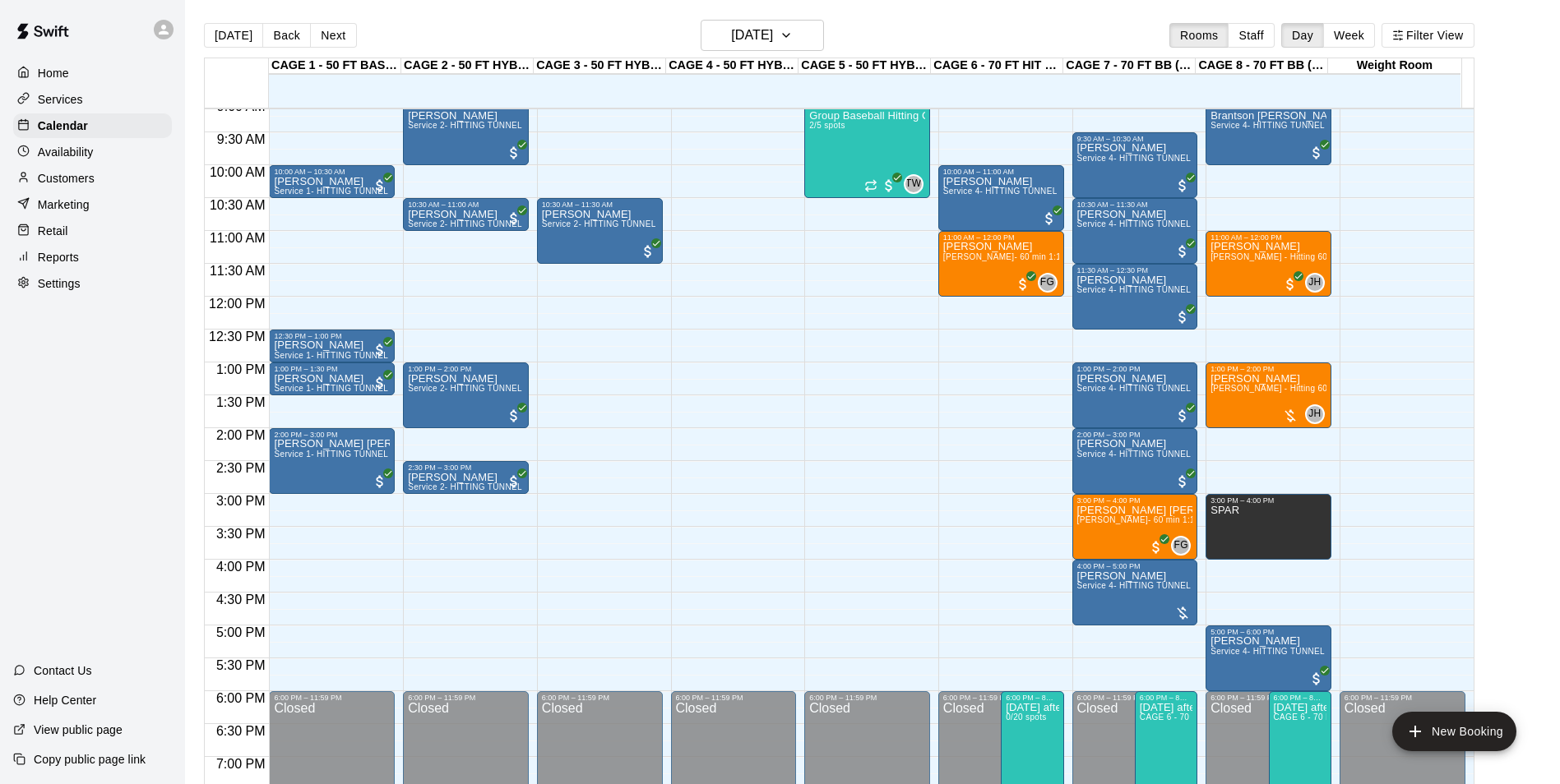
scroll to position [508, 0]
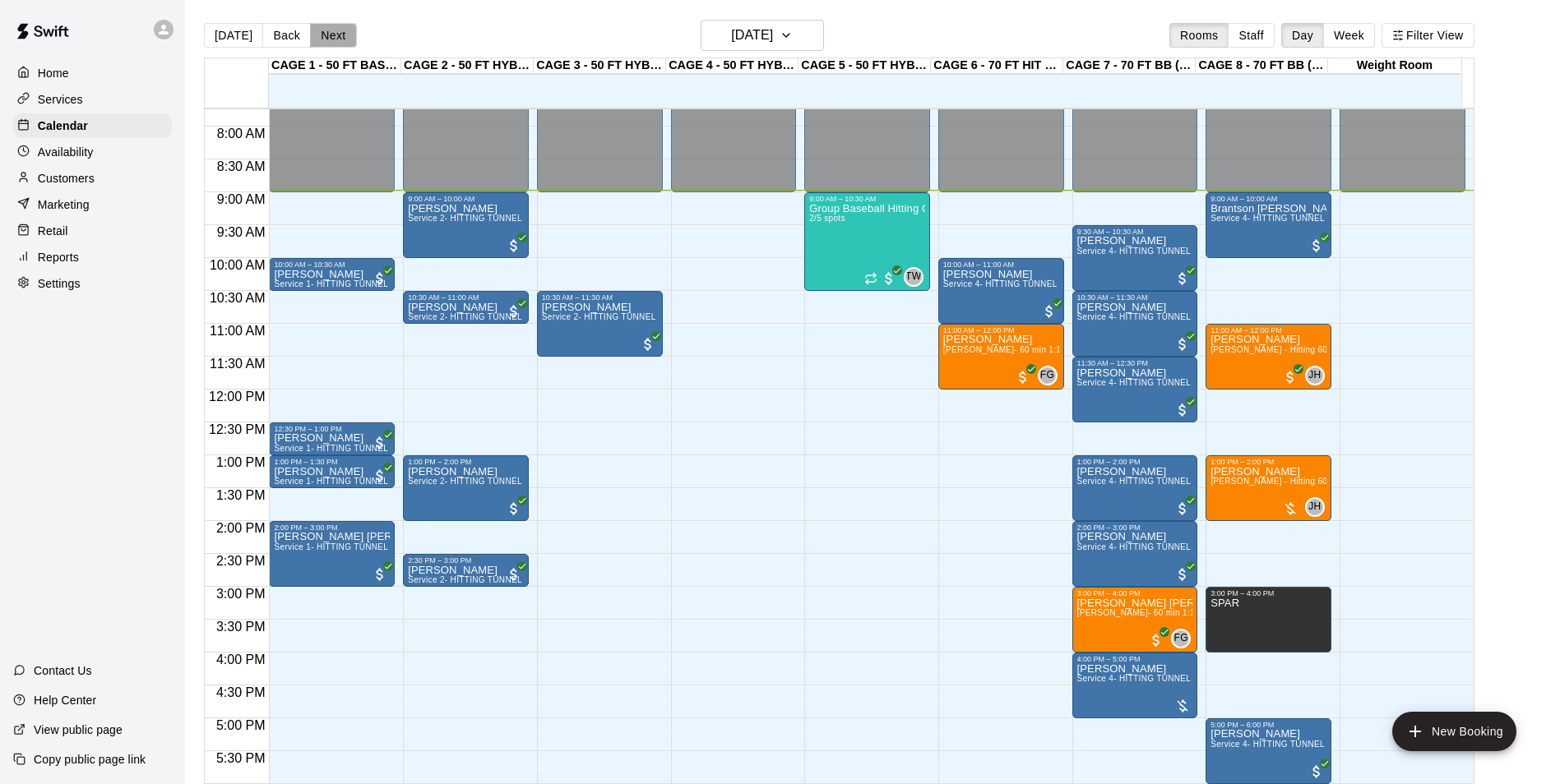
click at [339, 38] on button "Next" at bounding box center [332, 35] width 46 height 25
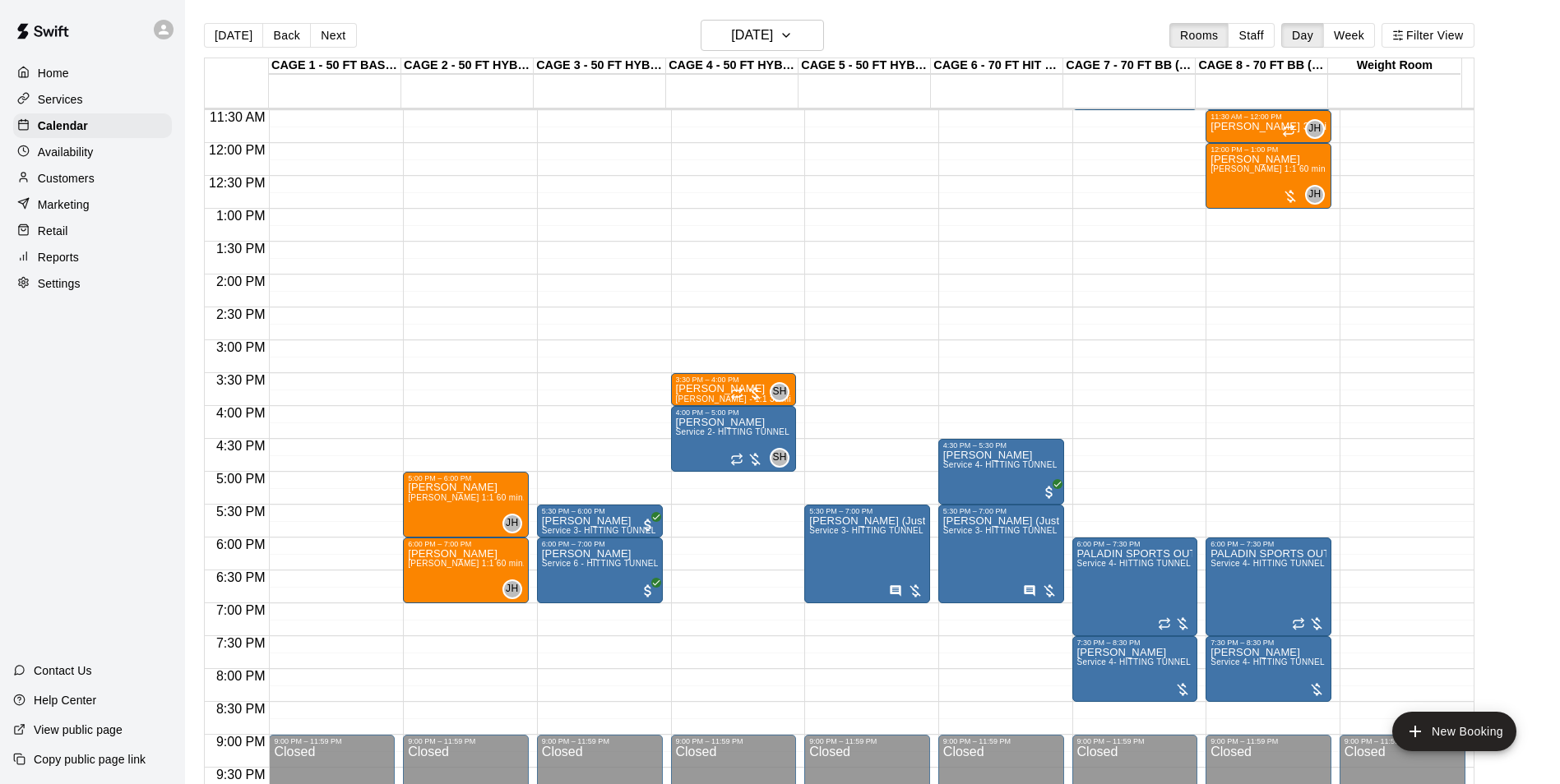
scroll to position [591, 0]
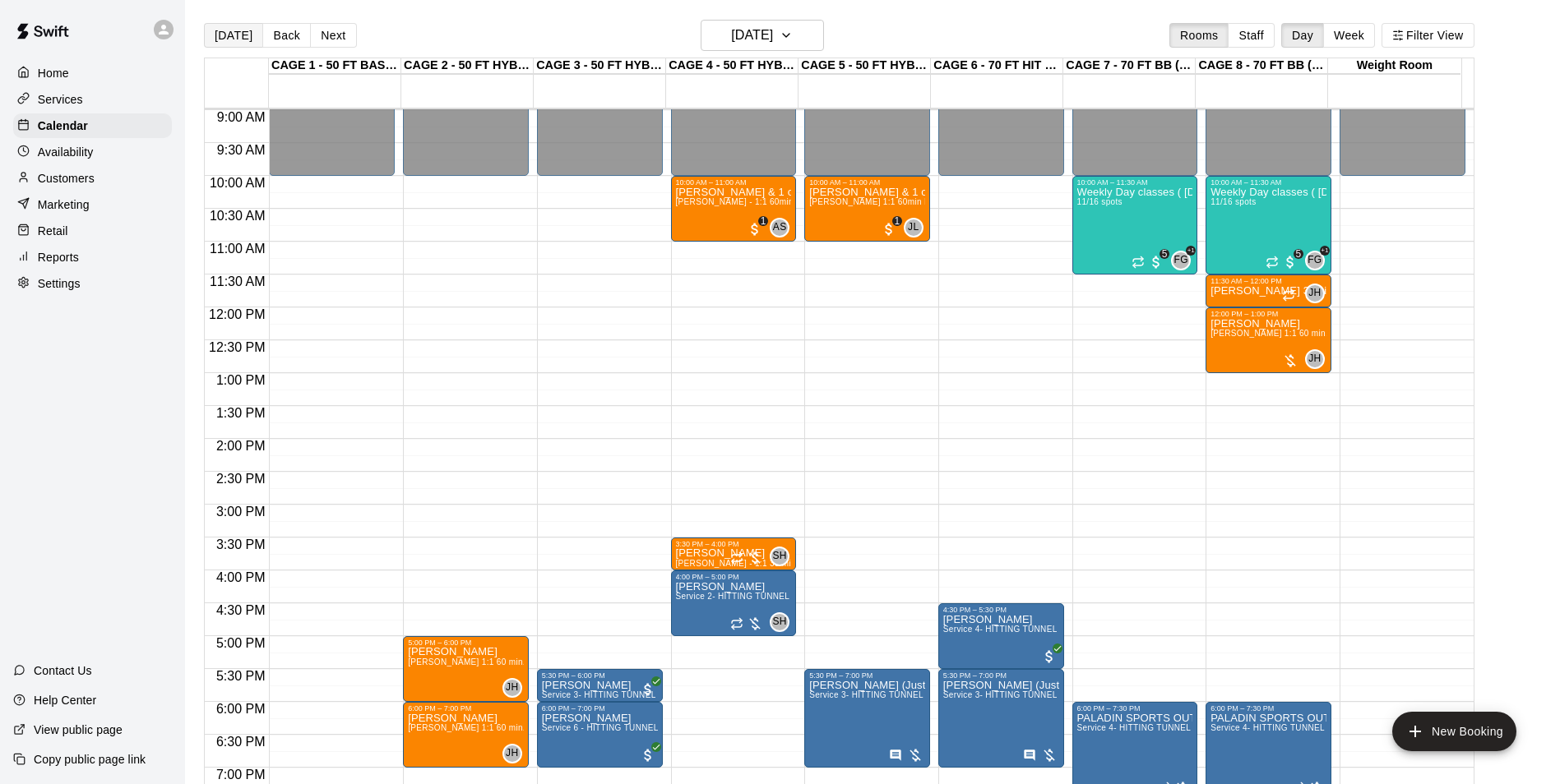
click at [216, 29] on button "[DATE]" at bounding box center [233, 35] width 60 height 25
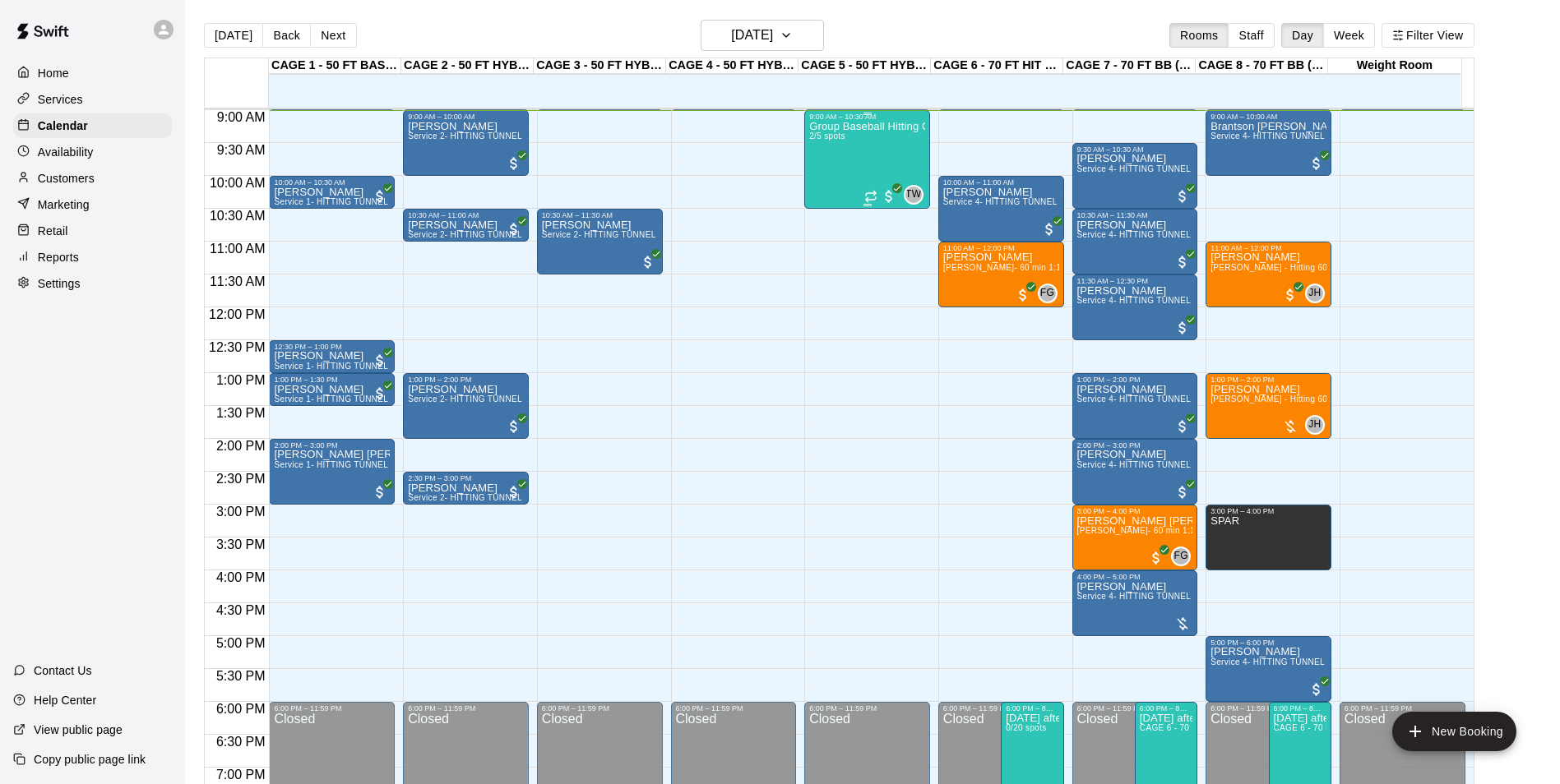
click at [845, 127] on p "Group Baseball Hitting Class - [DATE] (Ages [DEMOGRAPHIC_DATA])" at bounding box center [867, 127] width 116 height 0
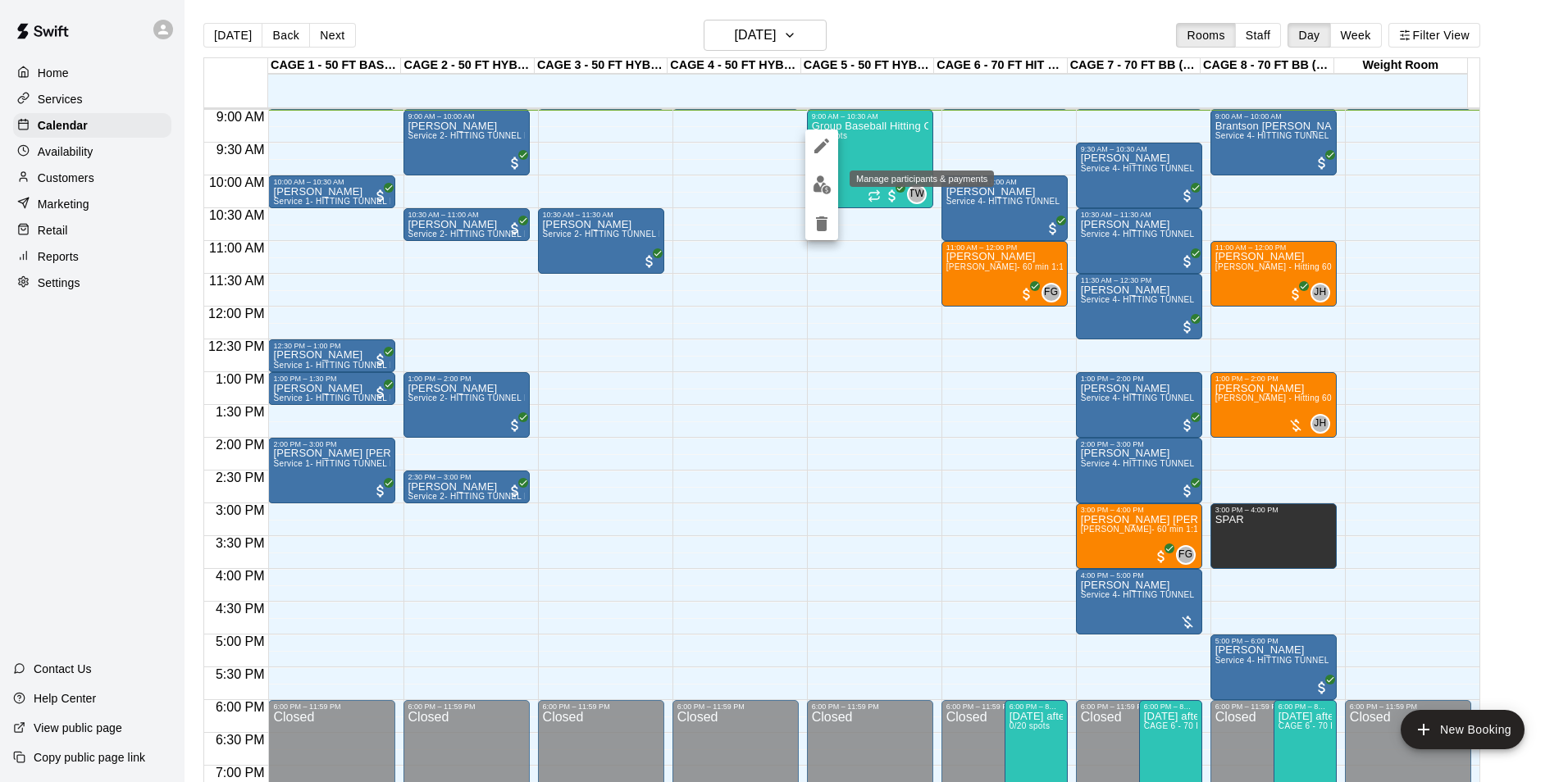
click at [830, 176] on img "edit" at bounding box center [822, 185] width 19 height 19
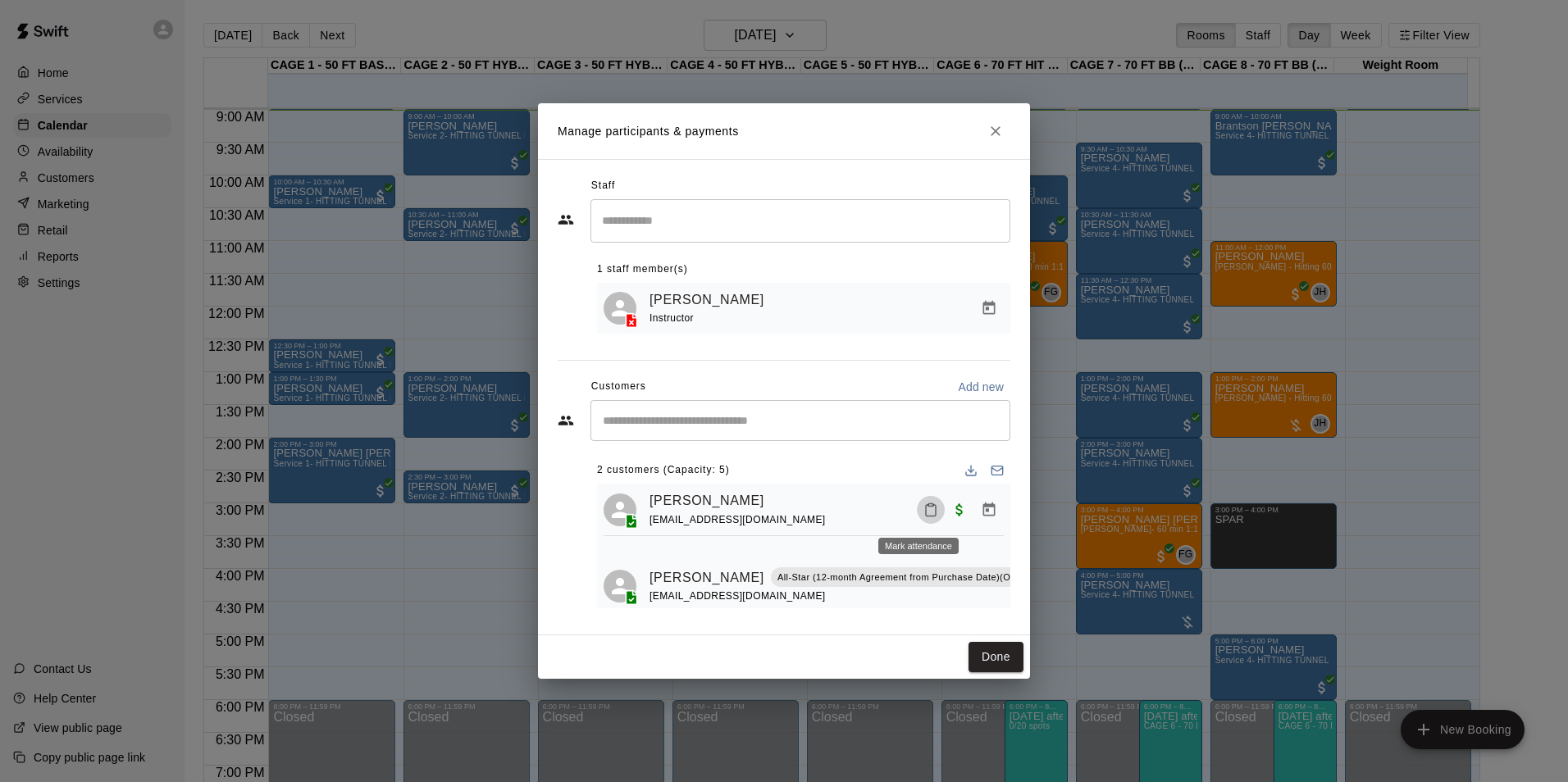
click at [922, 521] on button "Mark attendance" at bounding box center [931, 510] width 28 height 28
click at [972, 519] on p "Mark attended" at bounding box center [1024, 511] width 145 height 16
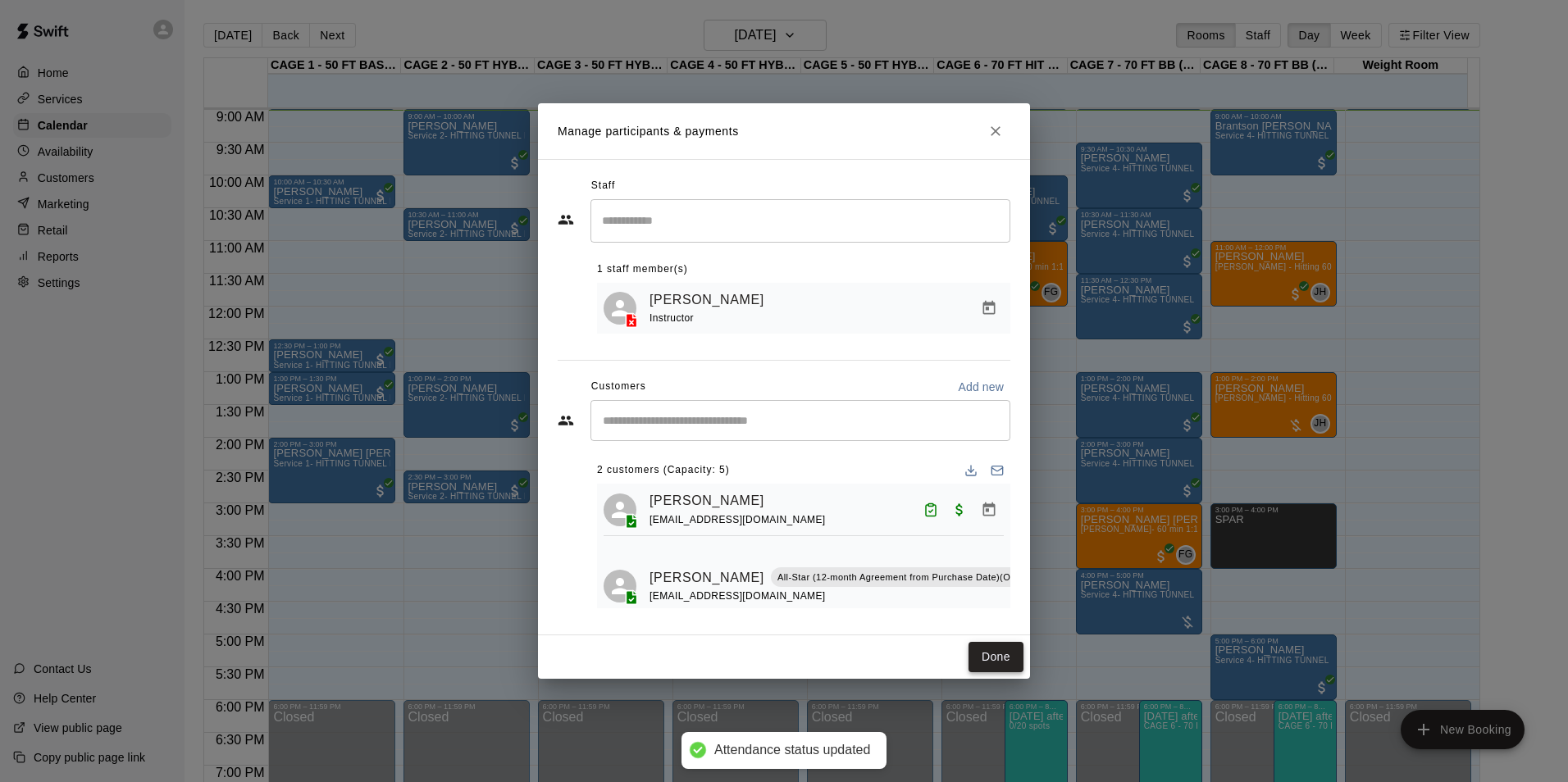
click at [986, 664] on button "Done" at bounding box center [996, 657] width 55 height 30
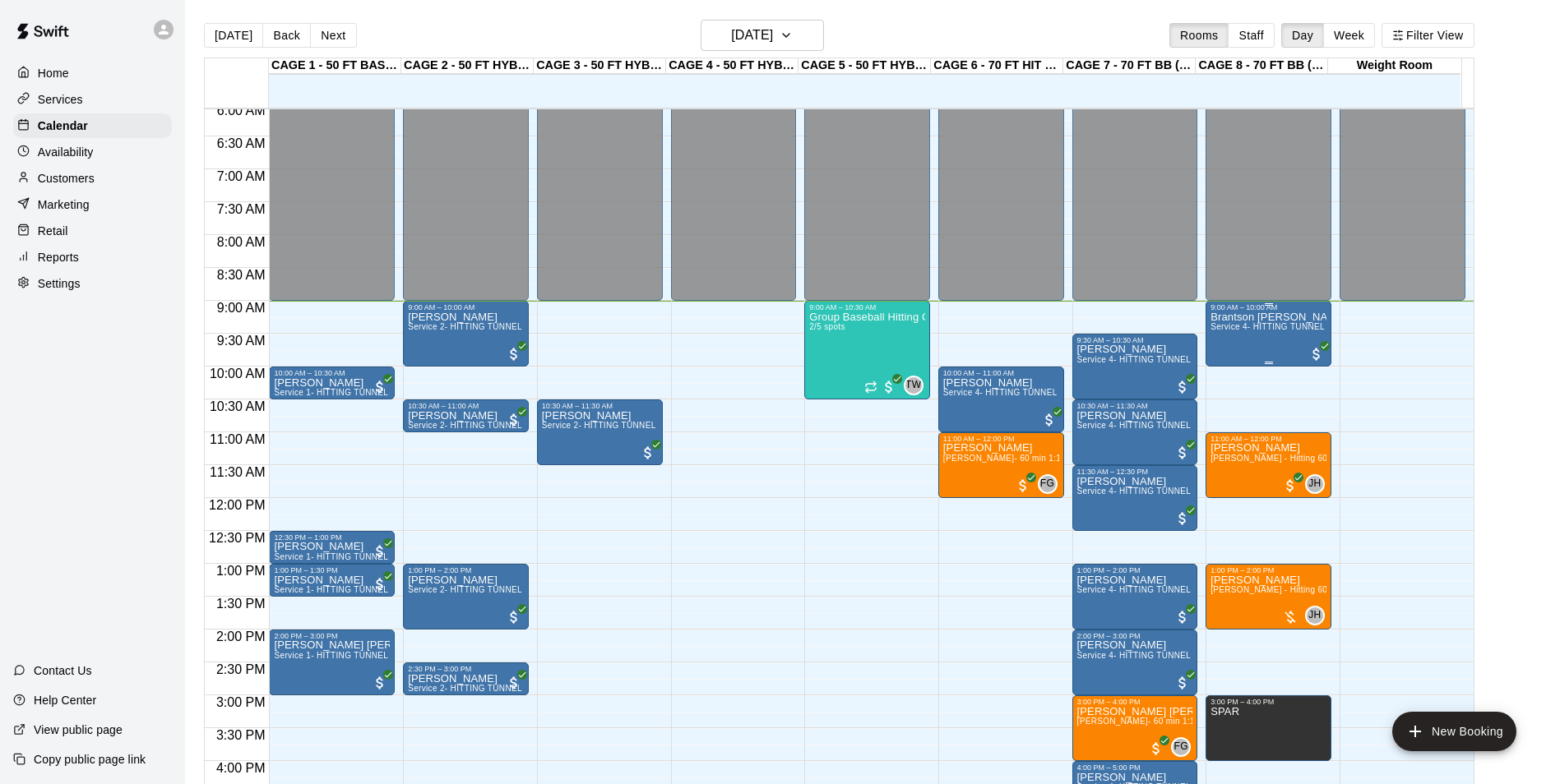
scroll to position [427, 0]
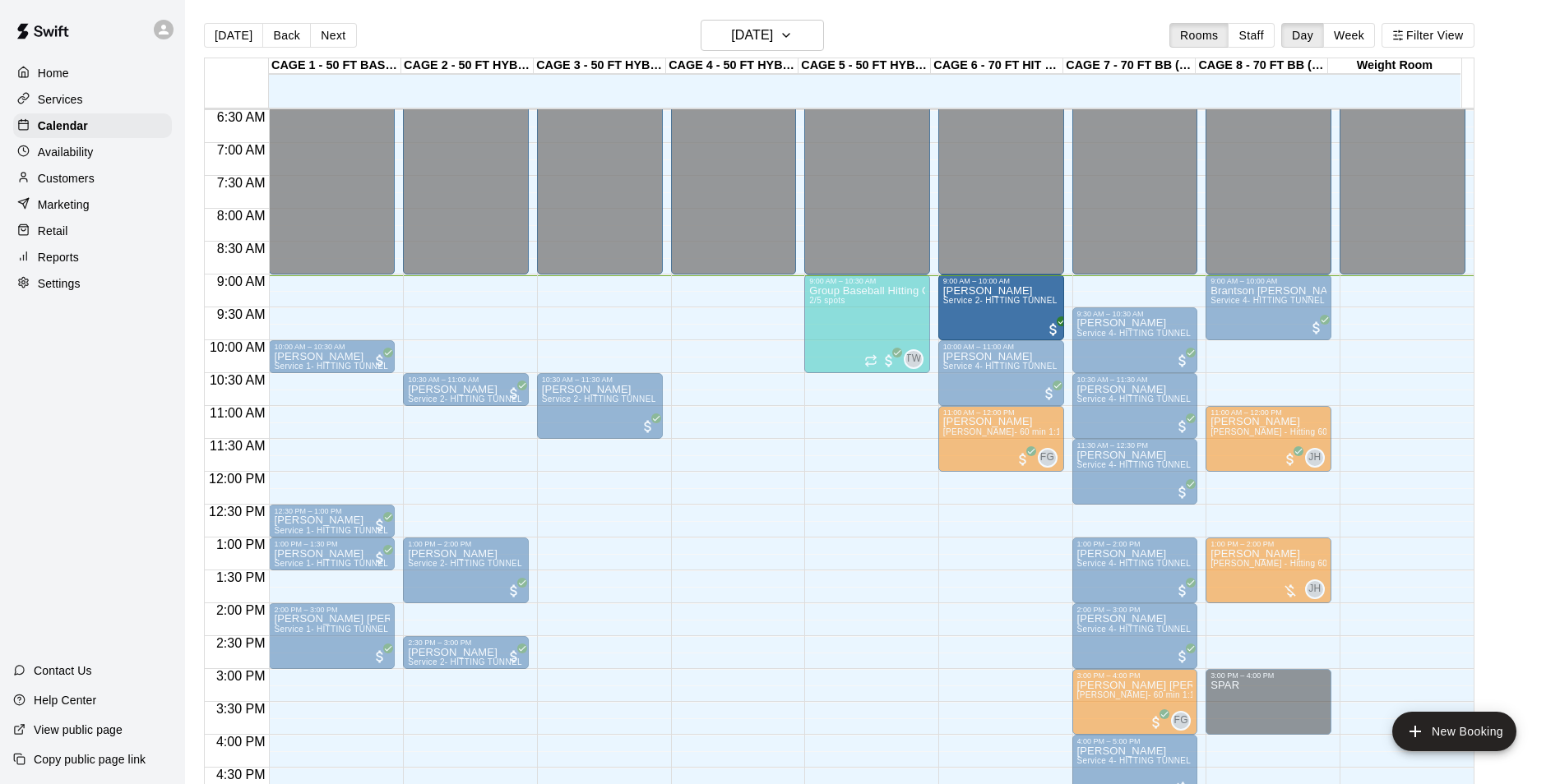
drag, startPoint x: 471, startPoint y: 307, endPoint x: 957, endPoint y: 316, distance: 486.1
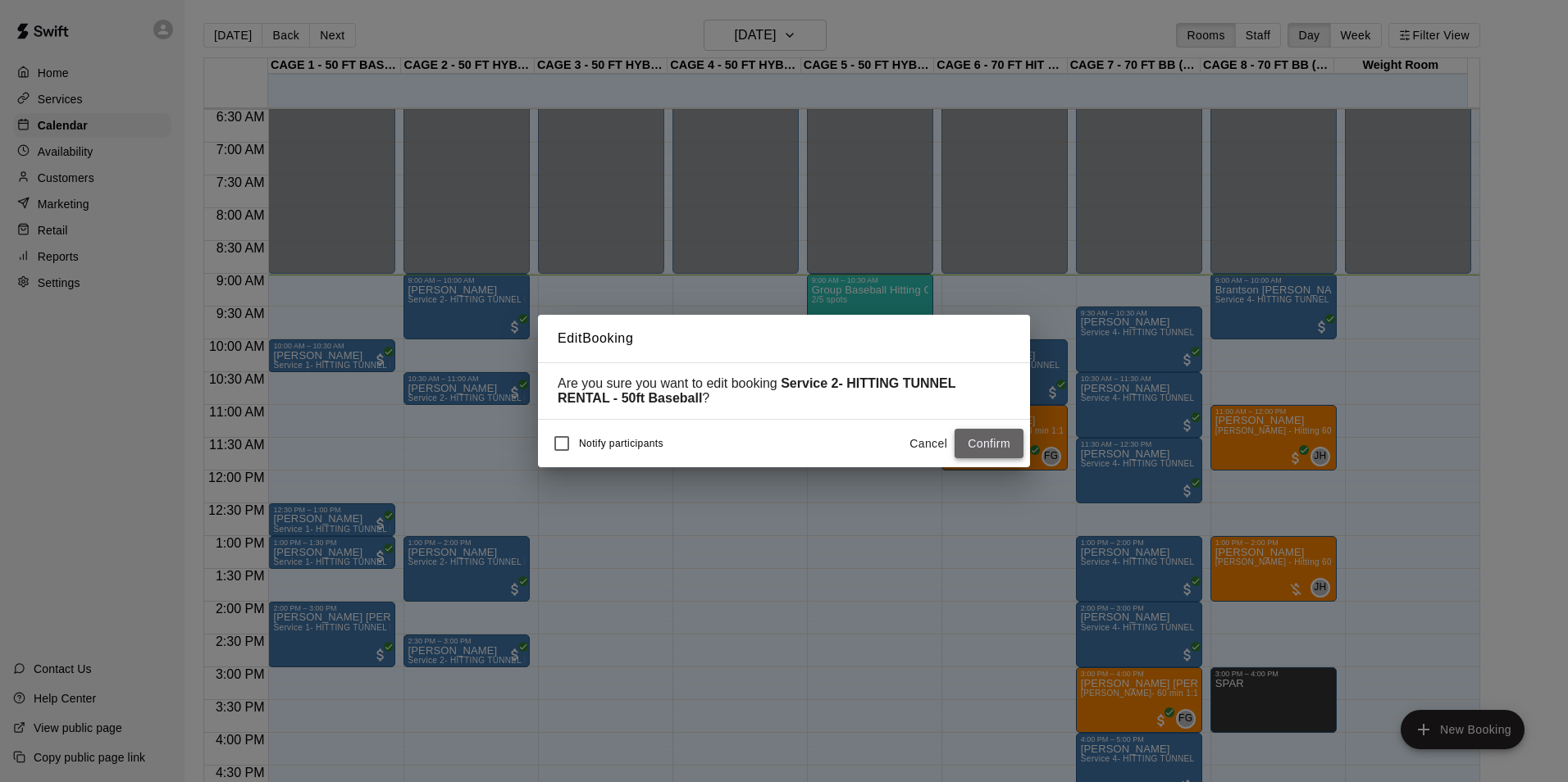
click at [975, 450] on button "Confirm" at bounding box center [989, 444] width 69 height 30
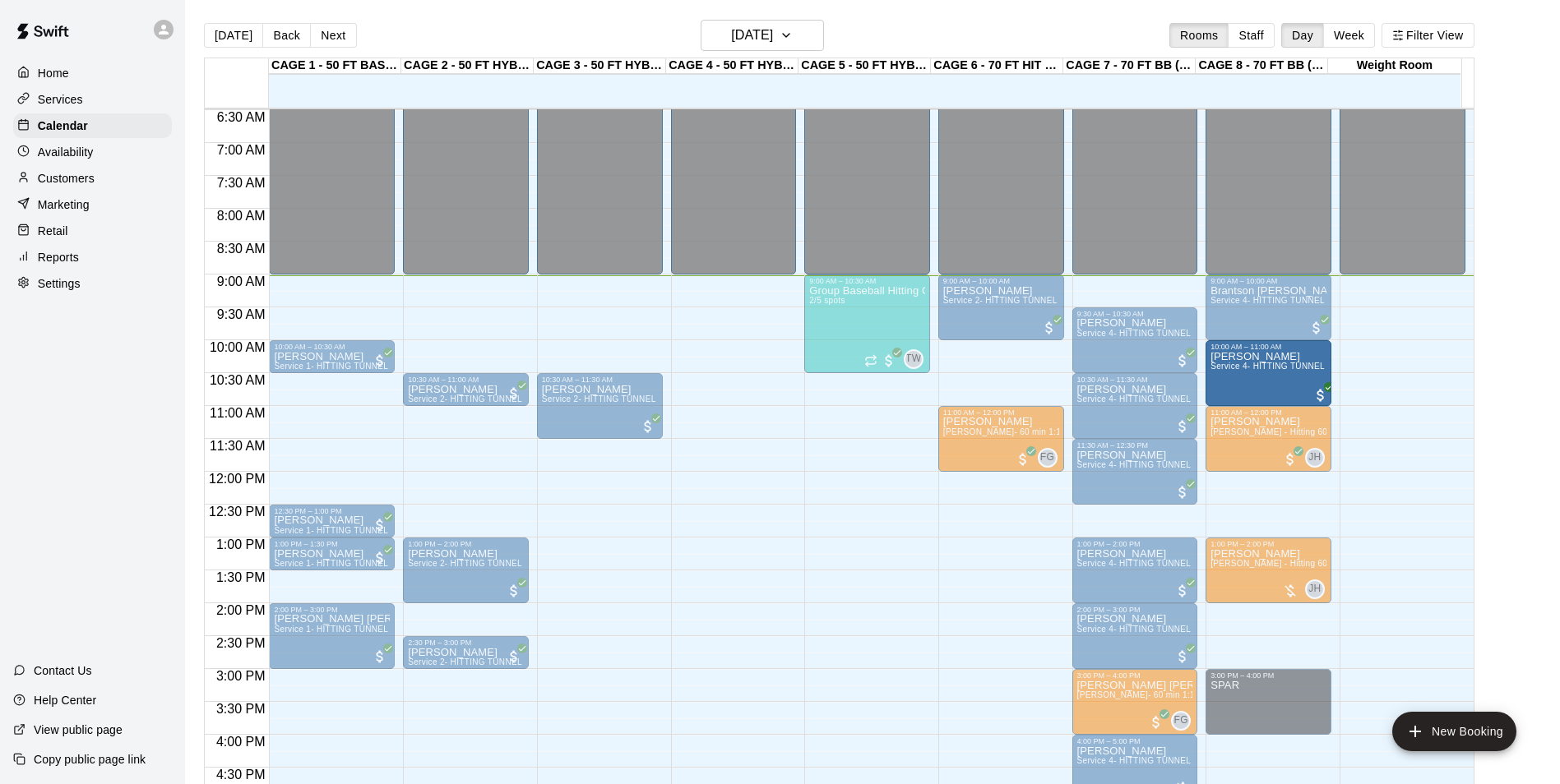
drag, startPoint x: 993, startPoint y: 375, endPoint x: 1288, endPoint y: 383, distance: 295.1
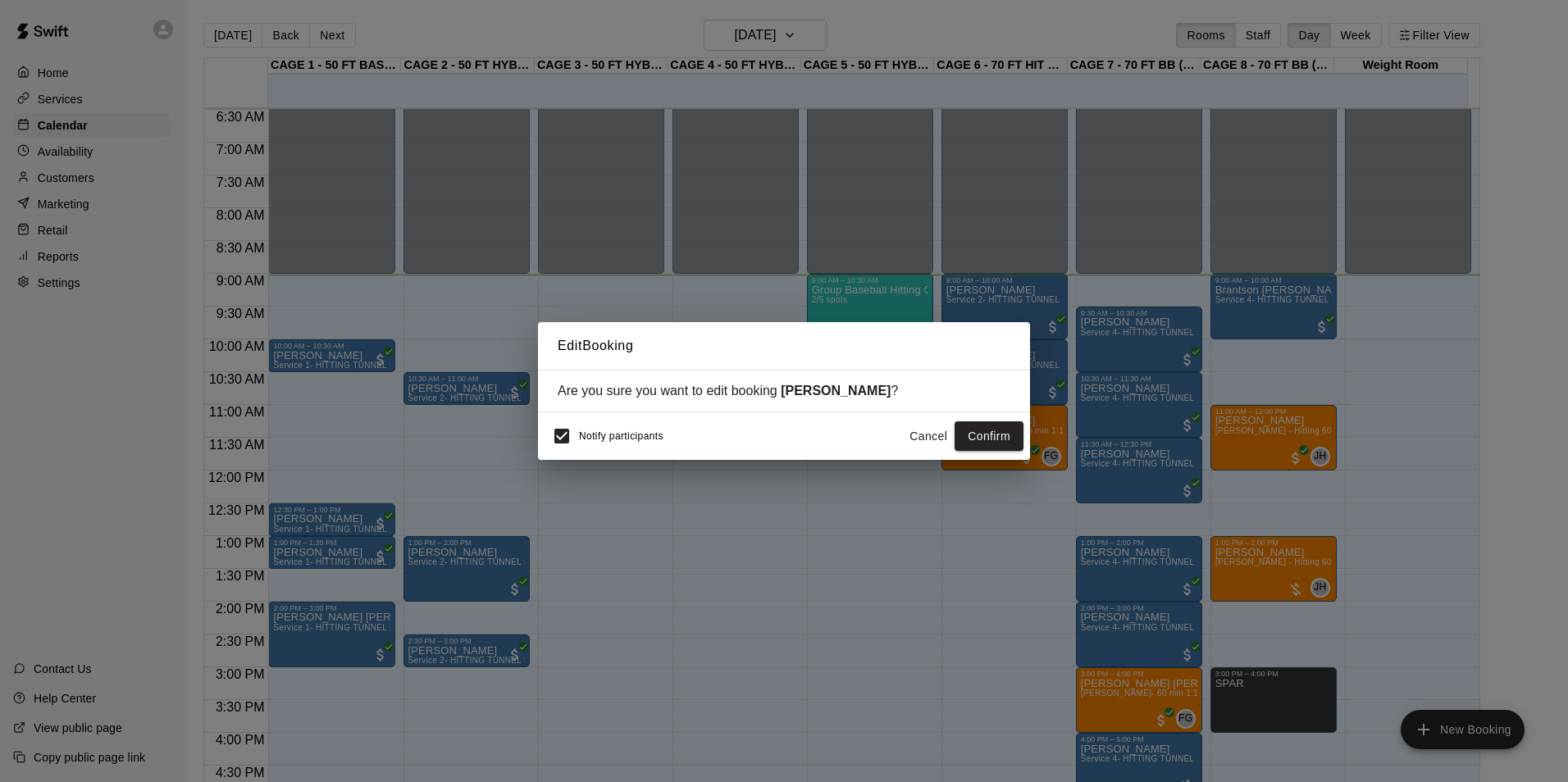
click at [914, 433] on button "Cancel" at bounding box center [929, 436] width 53 height 30
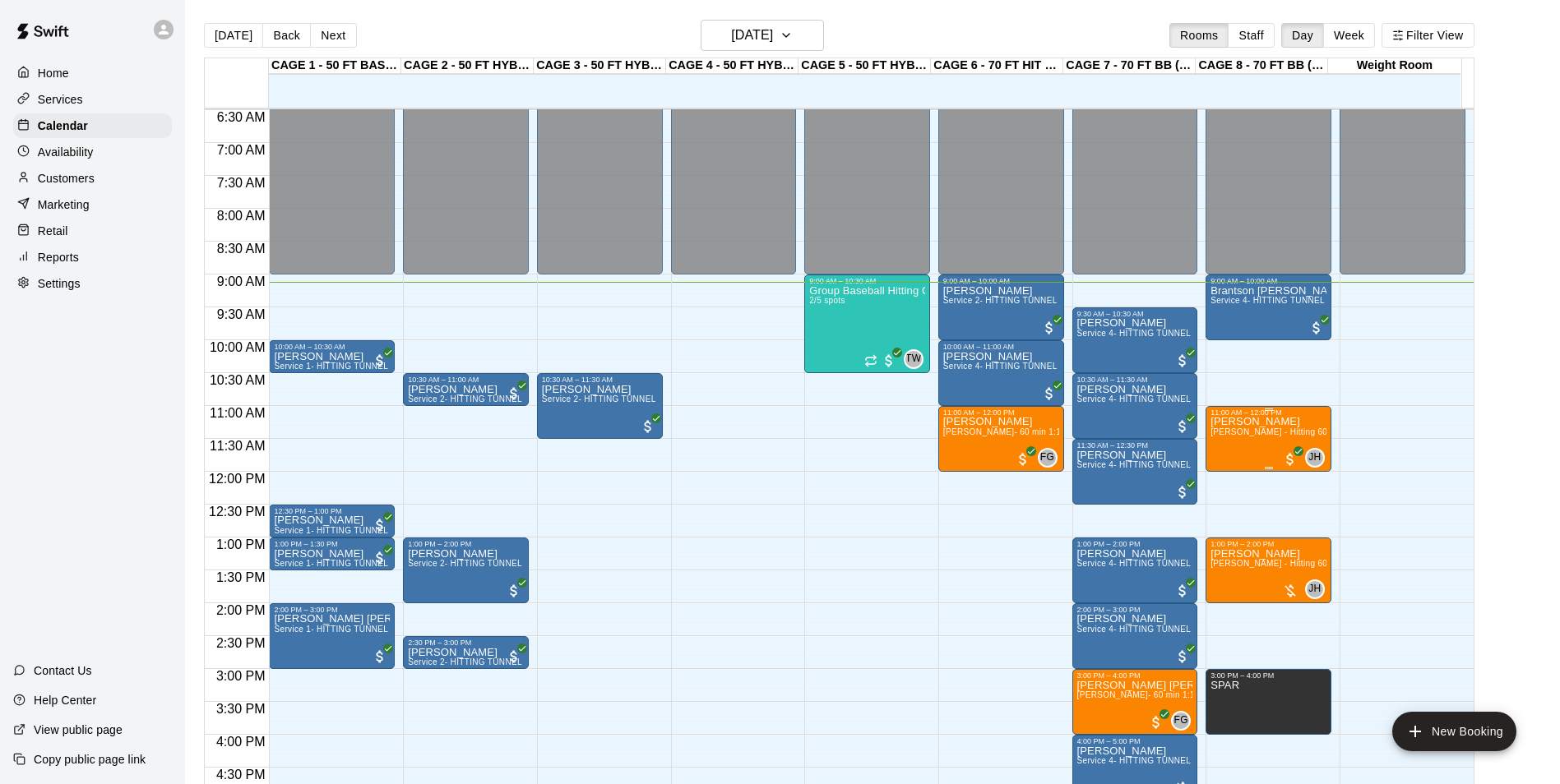
click at [1233, 437] on span "[PERSON_NAME] - Hitting 60min 1:1 instruction" at bounding box center [1305, 432] width 189 height 9
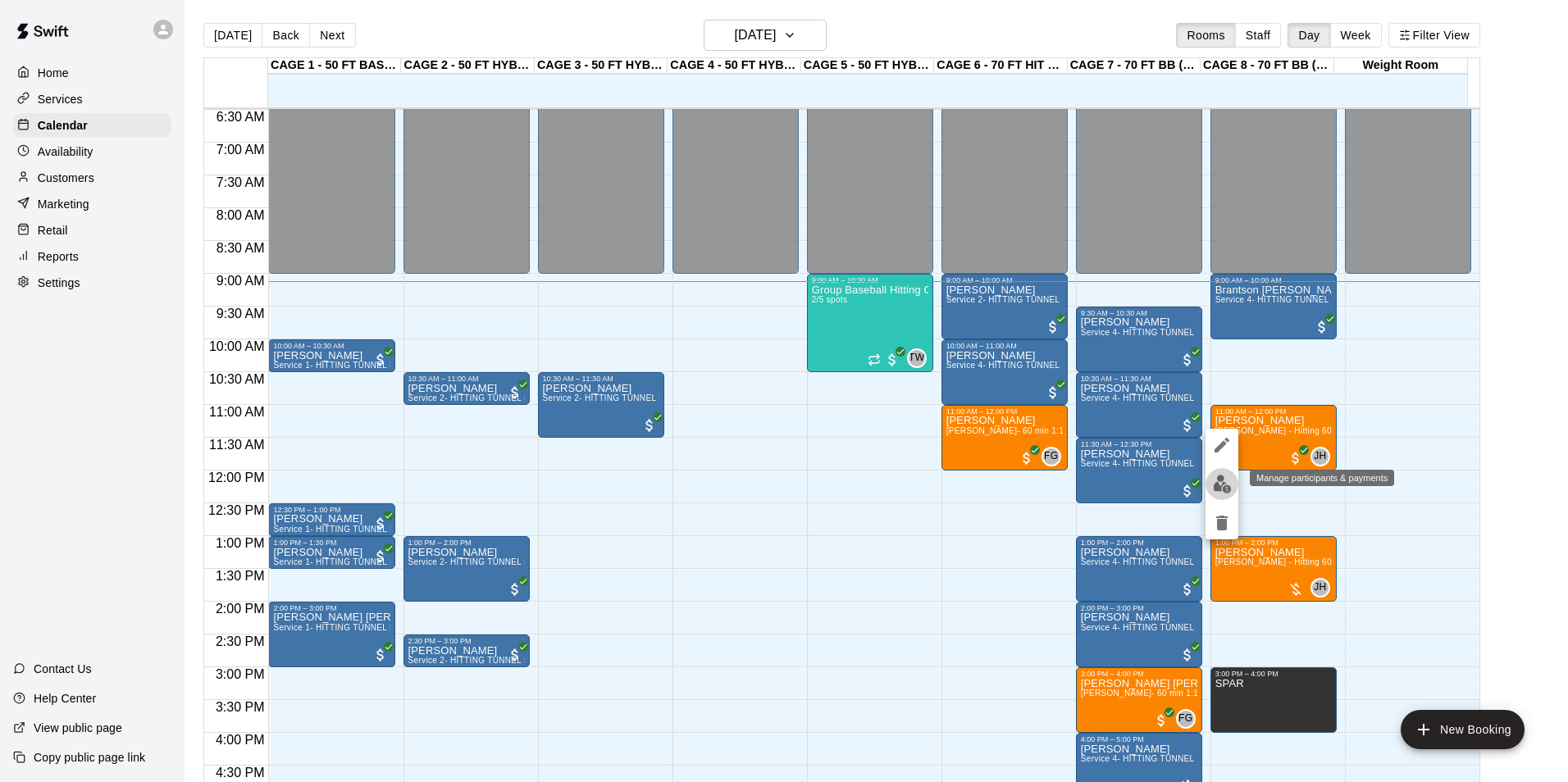
click at [1222, 476] on img "edit" at bounding box center [1222, 484] width 19 height 19
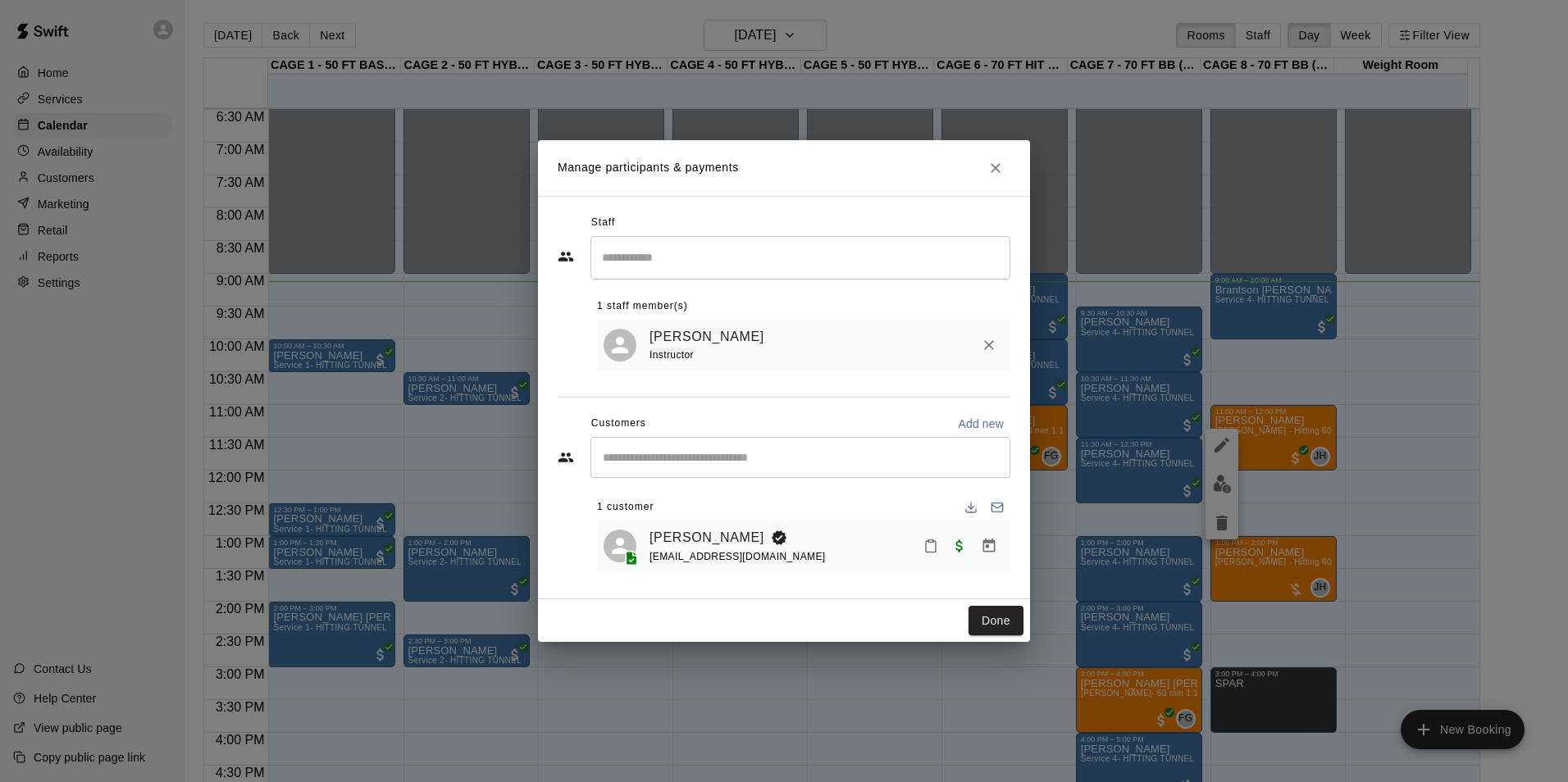
click at [672, 525] on div "Jackson Lewis rynotrader@gmail.com" at bounding box center [804, 546] width 414 height 52
click at [675, 527] on link "[PERSON_NAME]" at bounding box center [707, 537] width 115 height 22
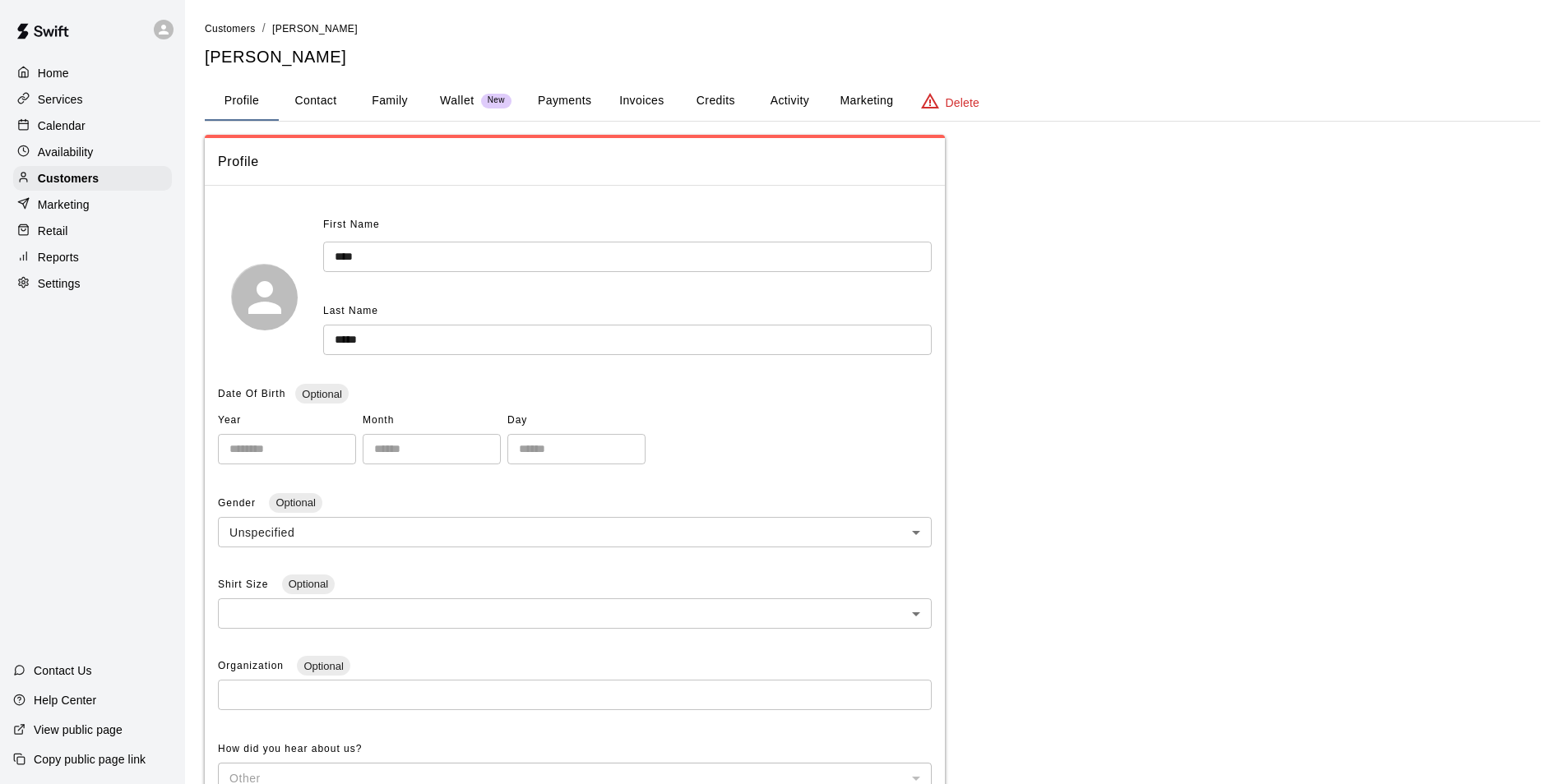
click at [291, 93] on button "Contact" at bounding box center [315, 101] width 74 height 40
select select "**"
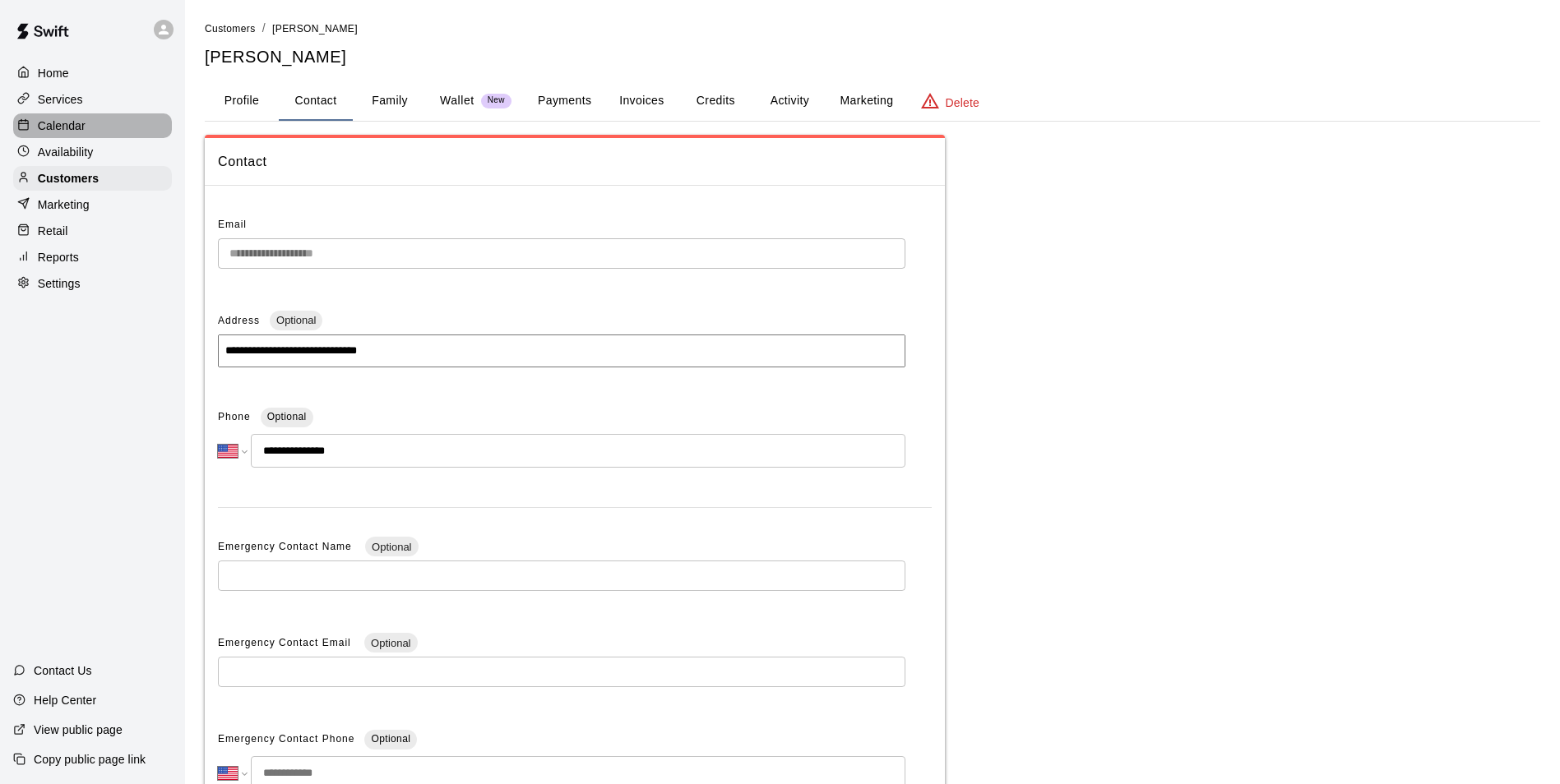
click at [35, 122] on div at bounding box center [27, 126] width 21 height 15
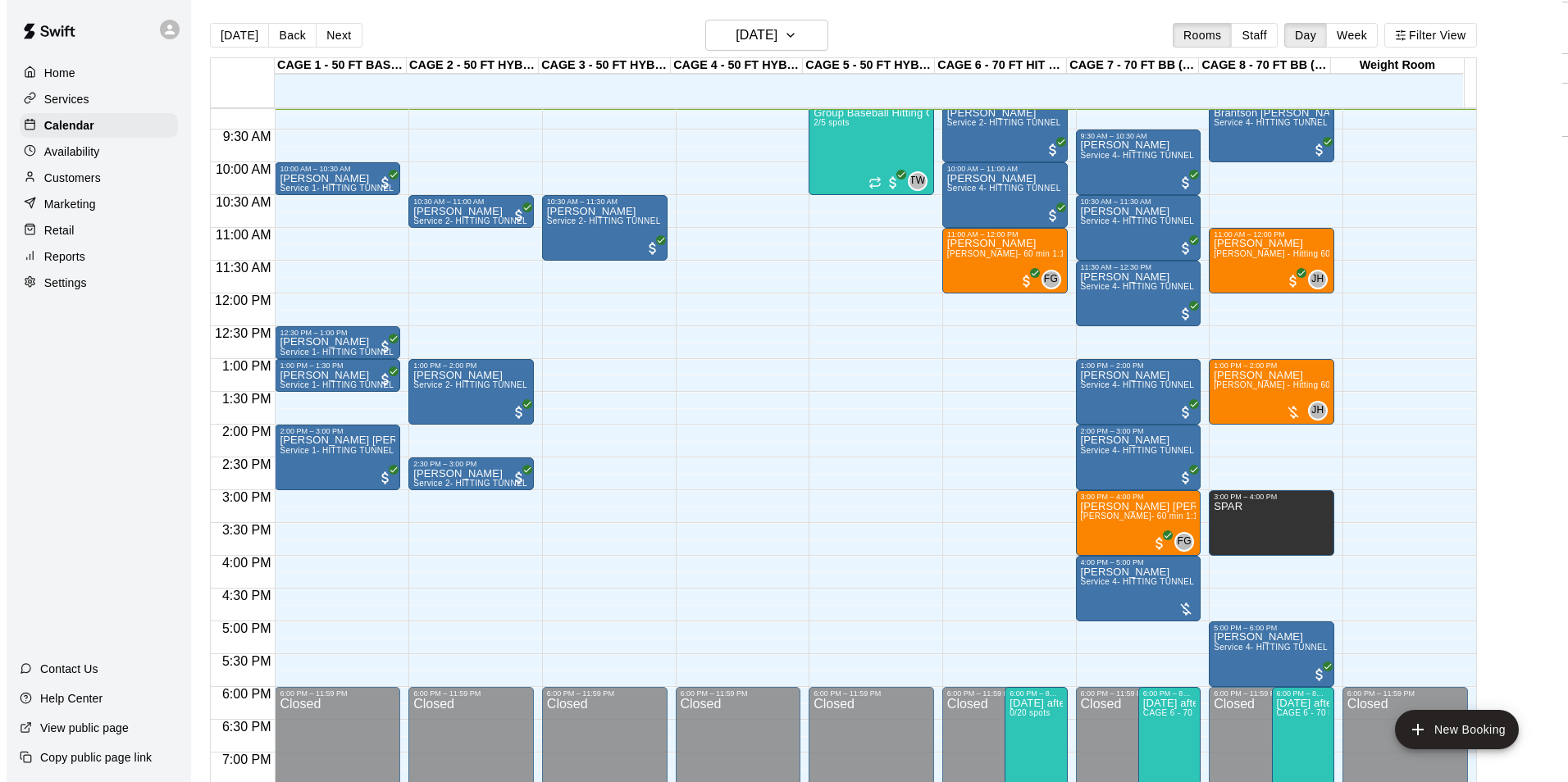
scroll to position [438, 0]
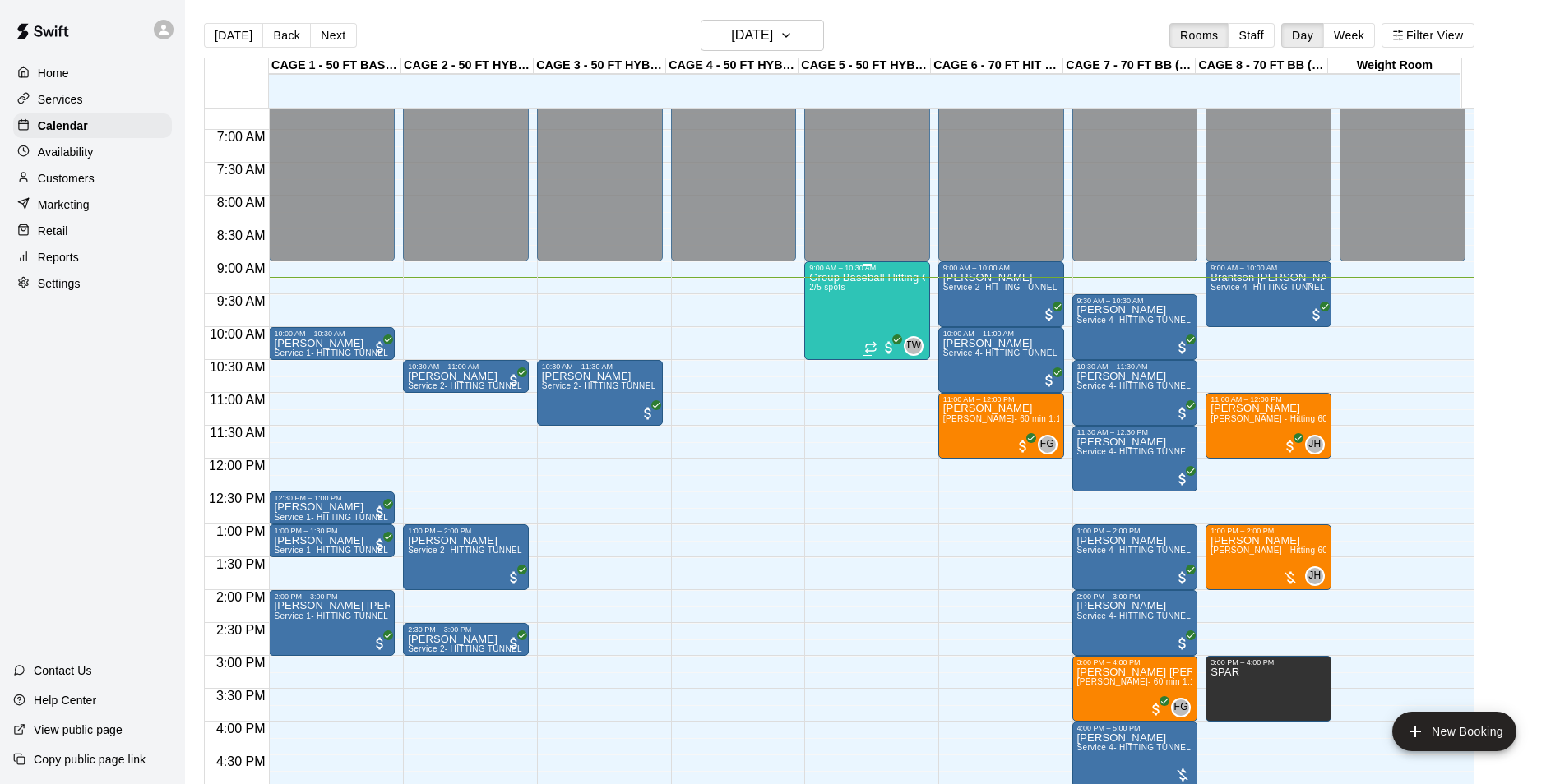
click at [845, 320] on div "Group Baseball Hitting Class - Sunday (Ages 11-13) 2/5 spots" at bounding box center [867, 664] width 116 height 784
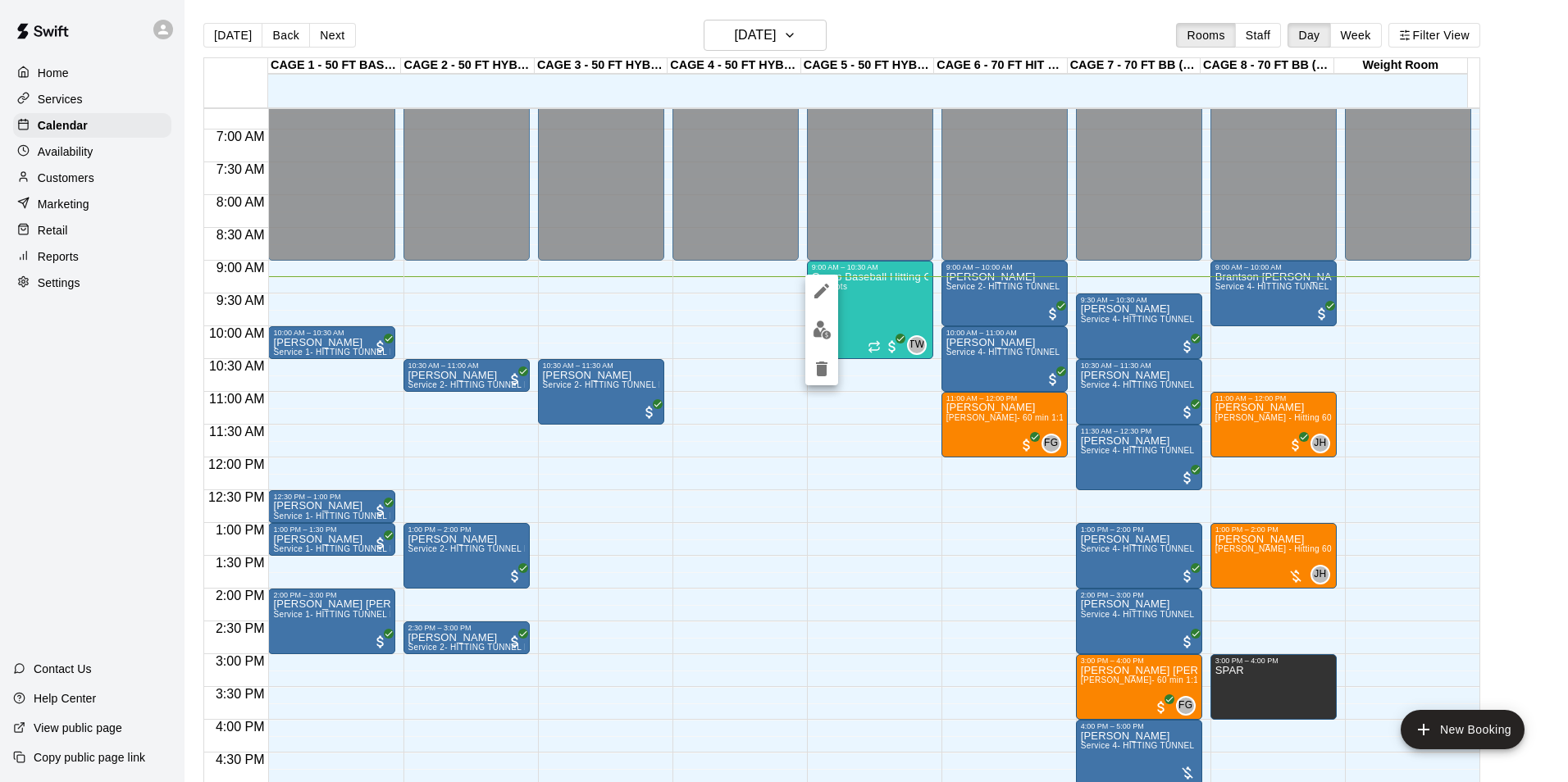
click at [826, 335] on img "edit" at bounding box center [822, 330] width 19 height 19
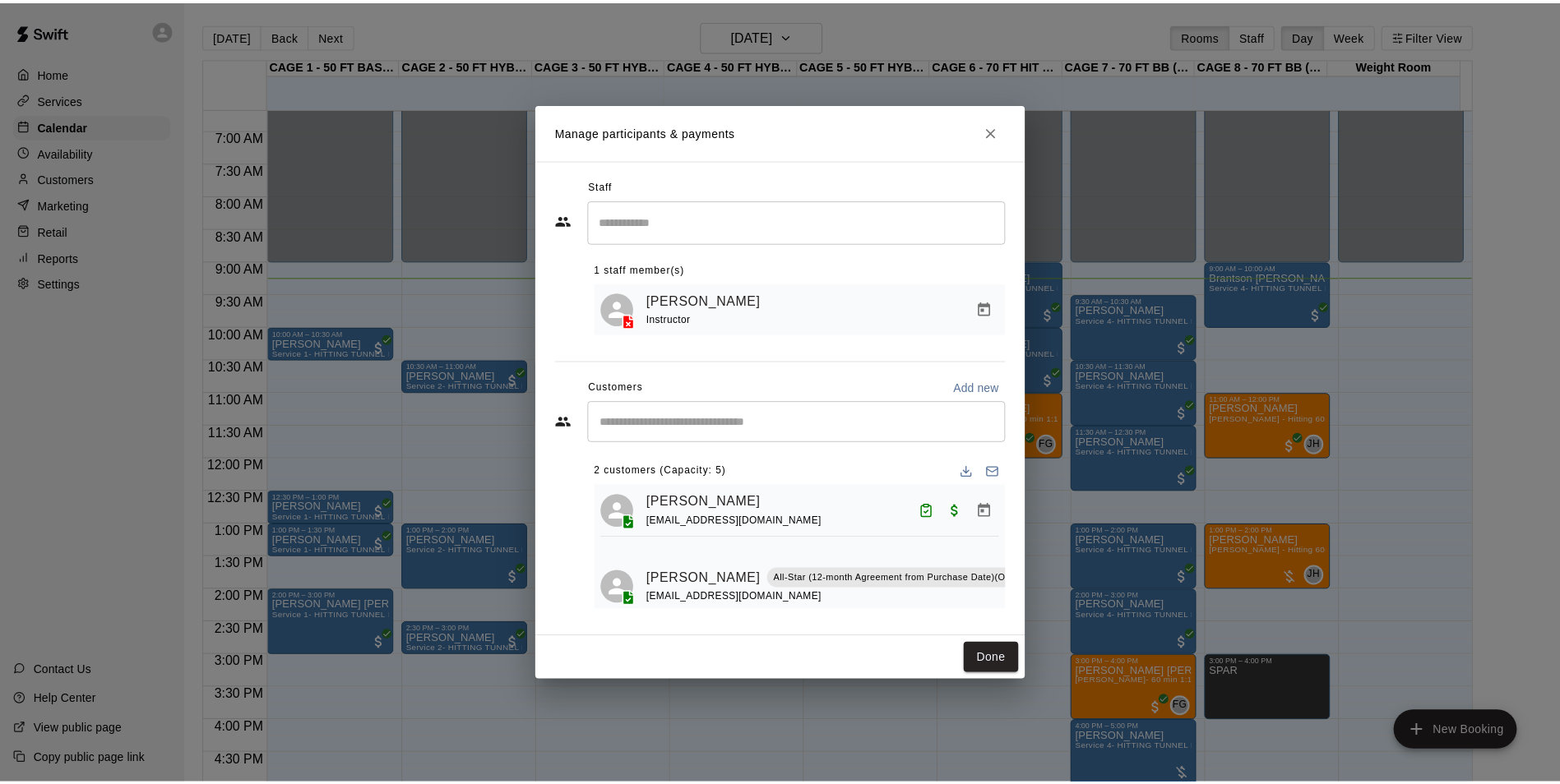
scroll to position [49, 0]
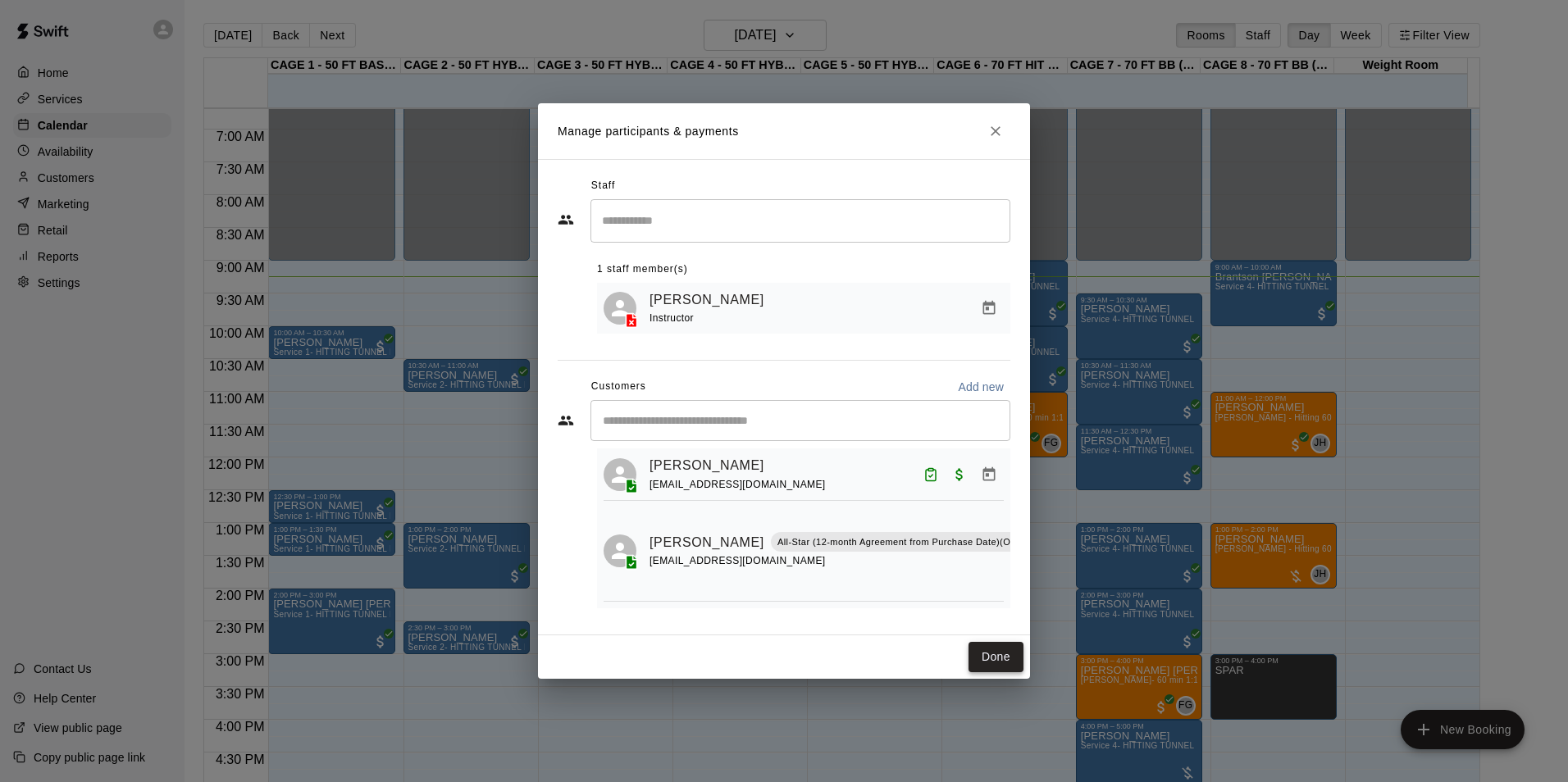
click at [977, 668] on button "Done" at bounding box center [996, 657] width 55 height 30
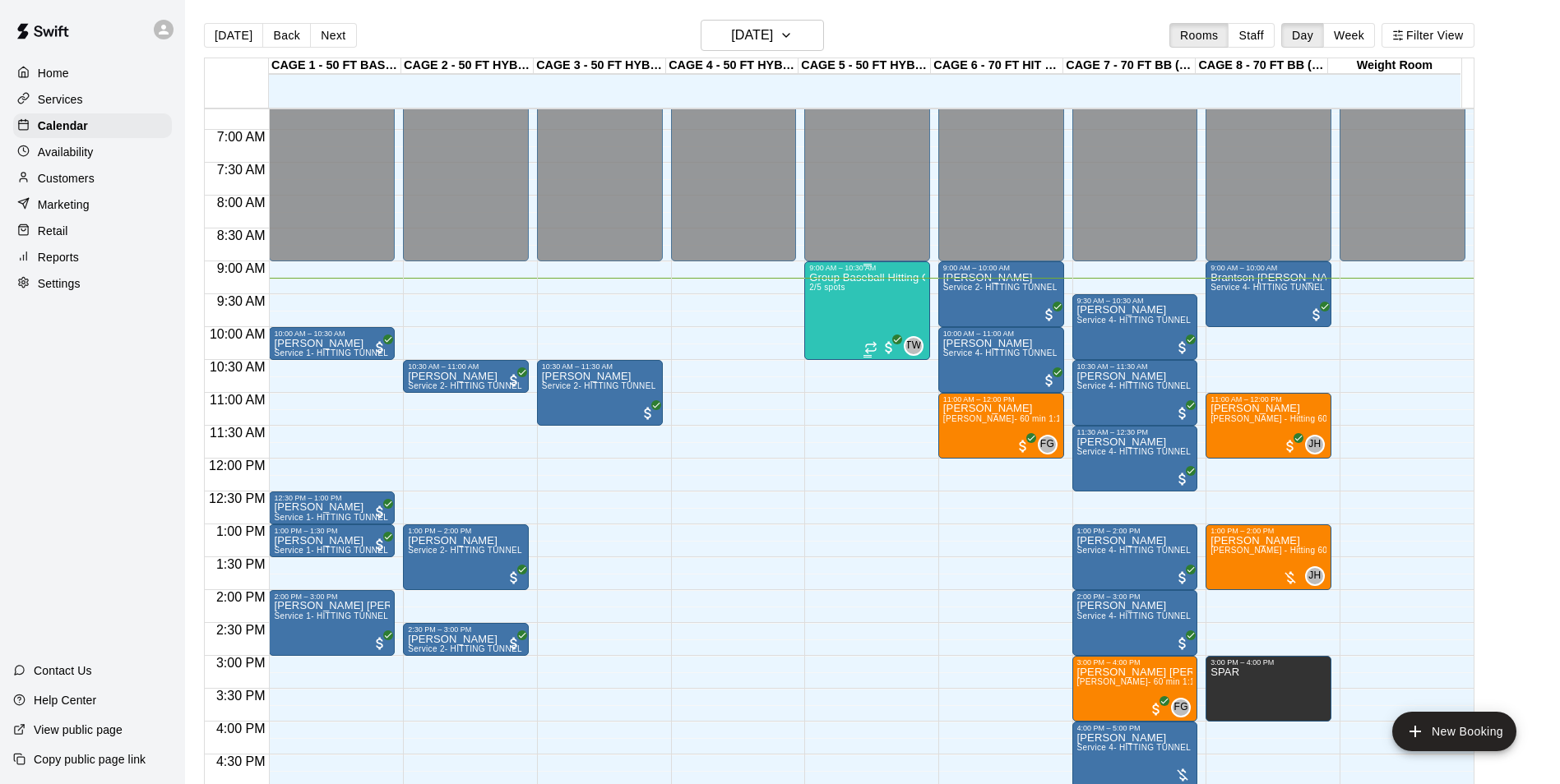
click at [849, 329] on div "Group Baseball Hitting Class - [DATE] (Ages [DEMOGRAPHIC_DATA]) 2/5 spots" at bounding box center [867, 664] width 116 height 784
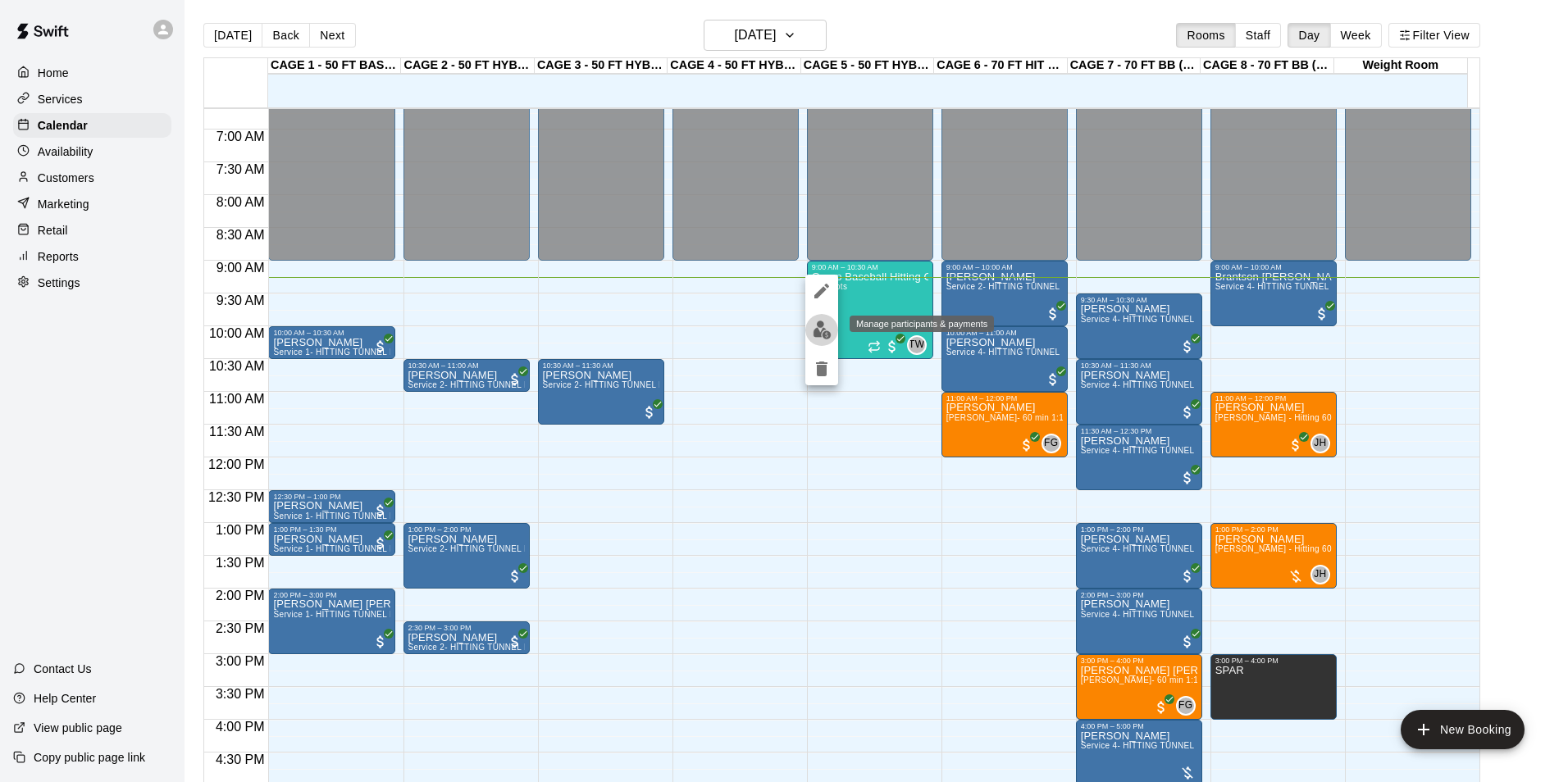
click at [817, 332] on img "edit" at bounding box center [822, 330] width 19 height 19
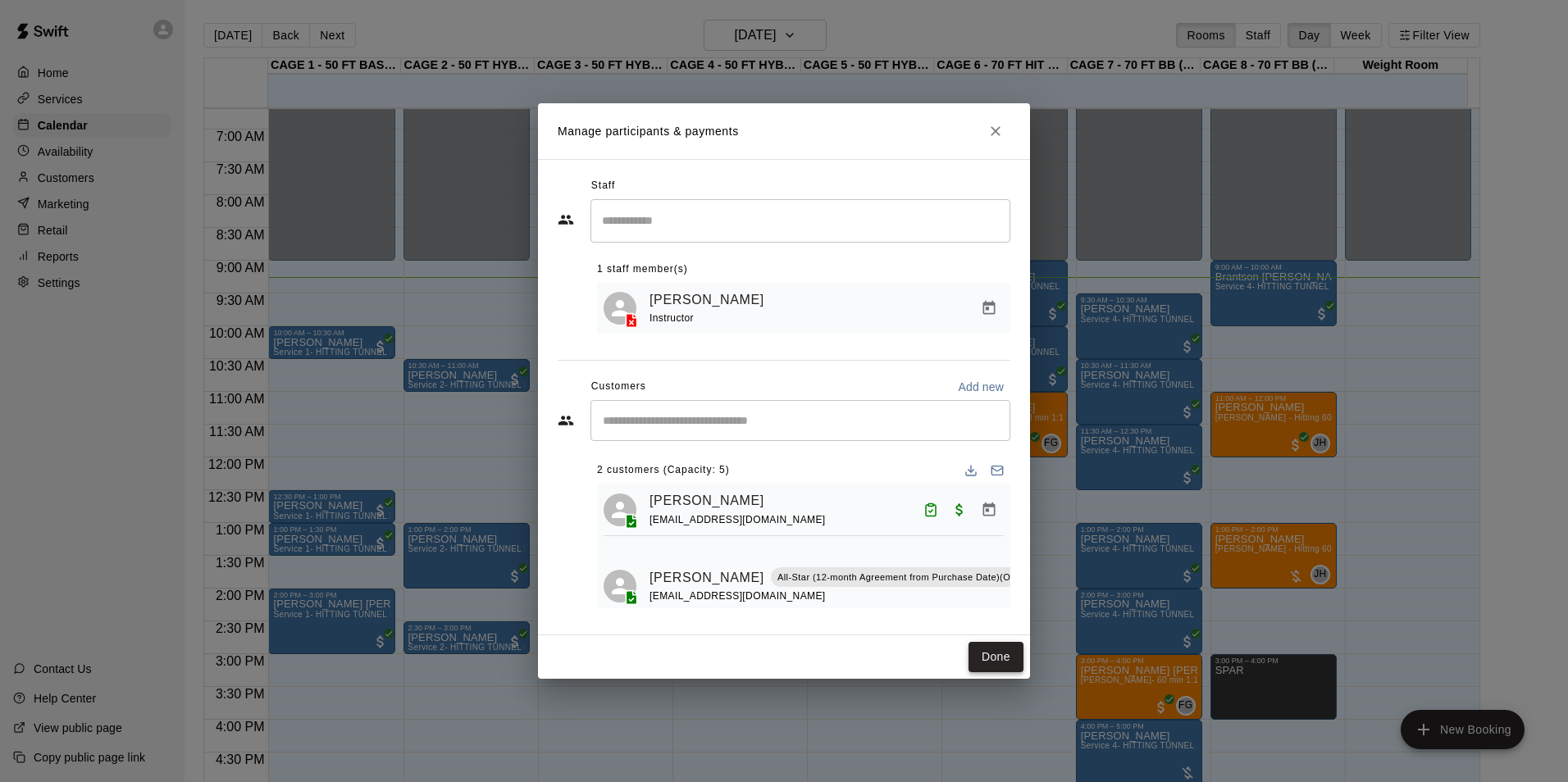
click at [986, 657] on button "Done" at bounding box center [996, 657] width 55 height 30
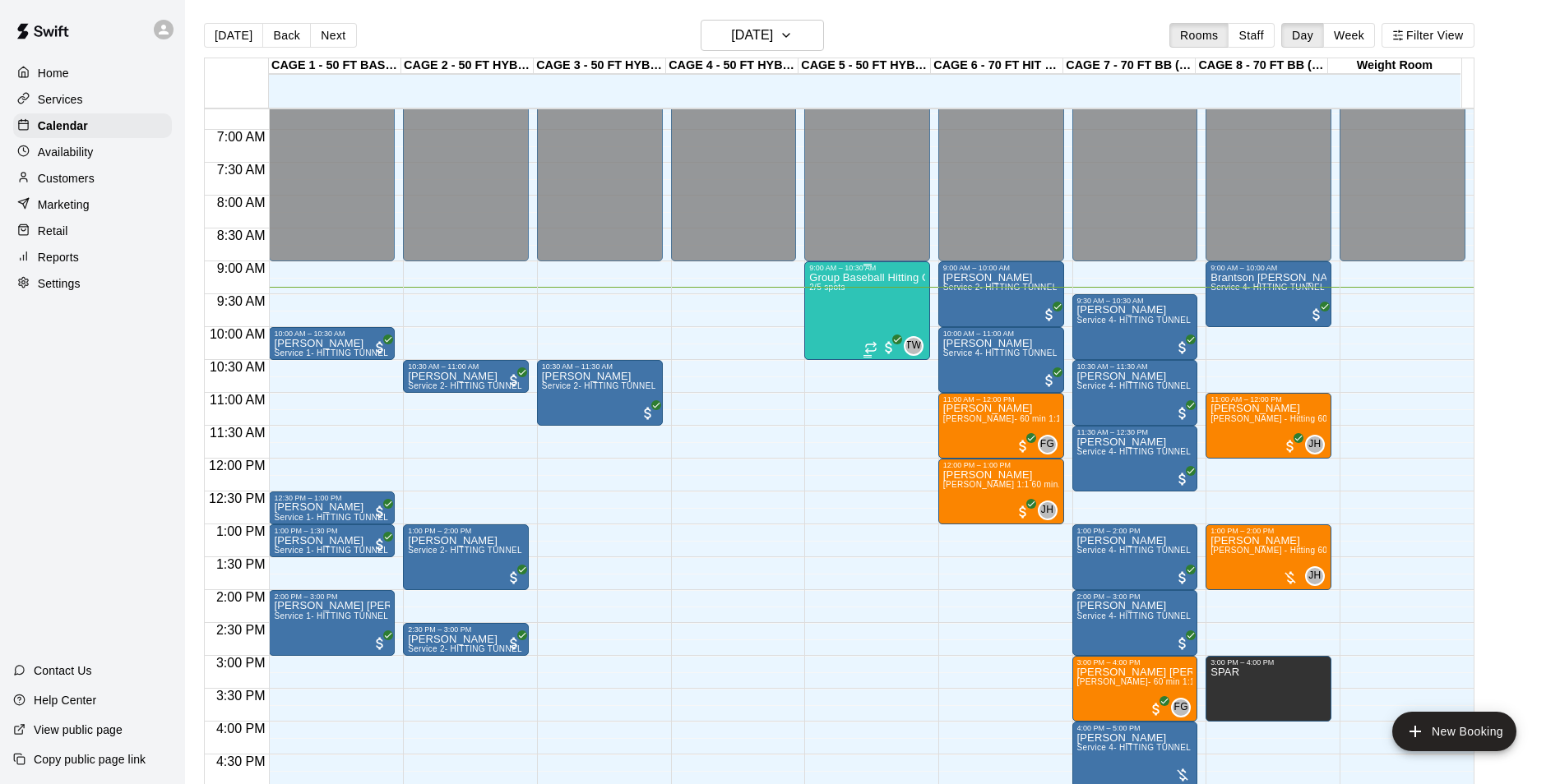
click at [856, 301] on div "Group Baseball Hitting Class - [DATE] (Ages [DEMOGRAPHIC_DATA]) 2/5 spots" at bounding box center [867, 664] width 116 height 784
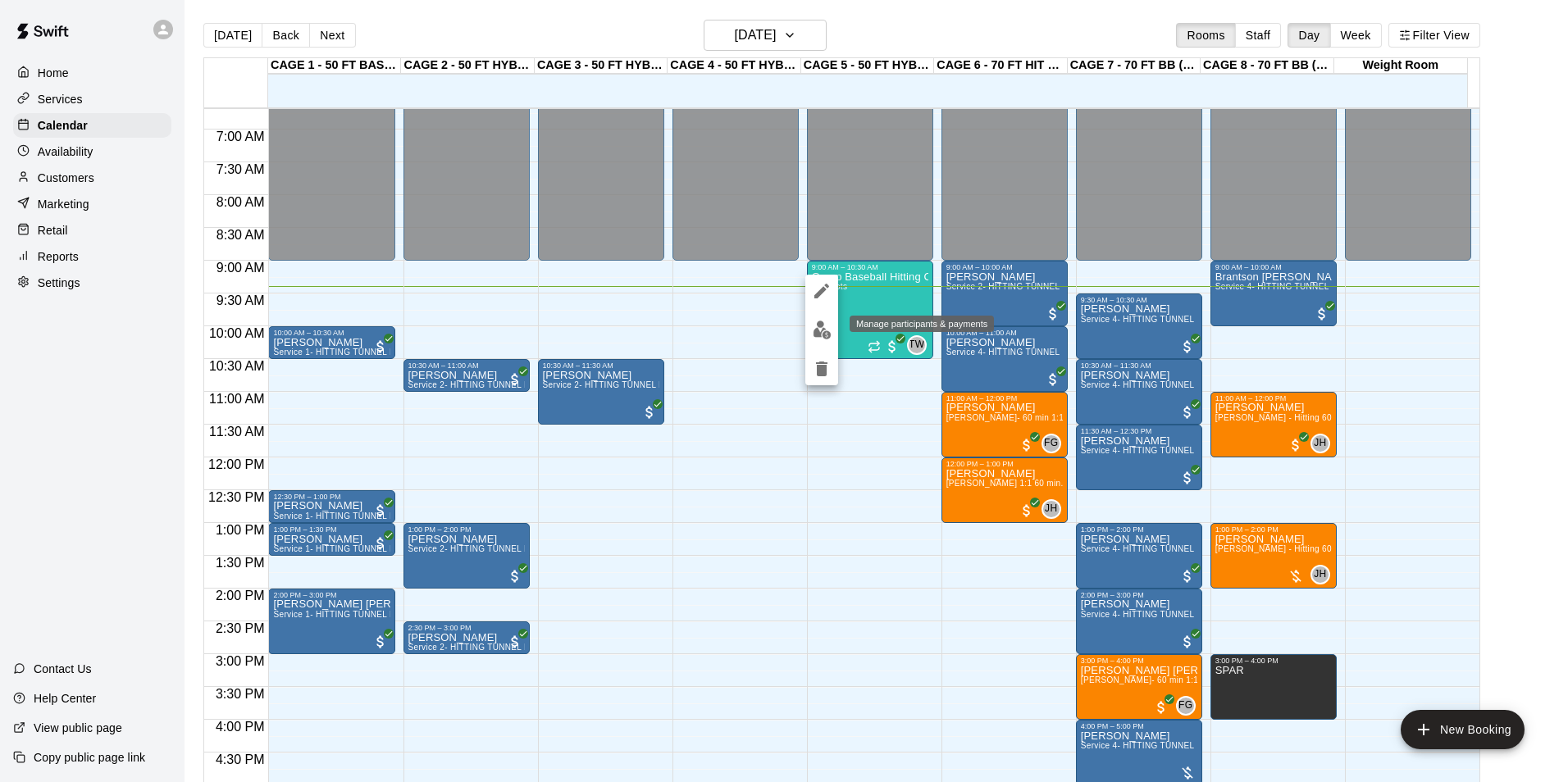
click at [830, 334] on img "edit" at bounding box center [822, 330] width 19 height 19
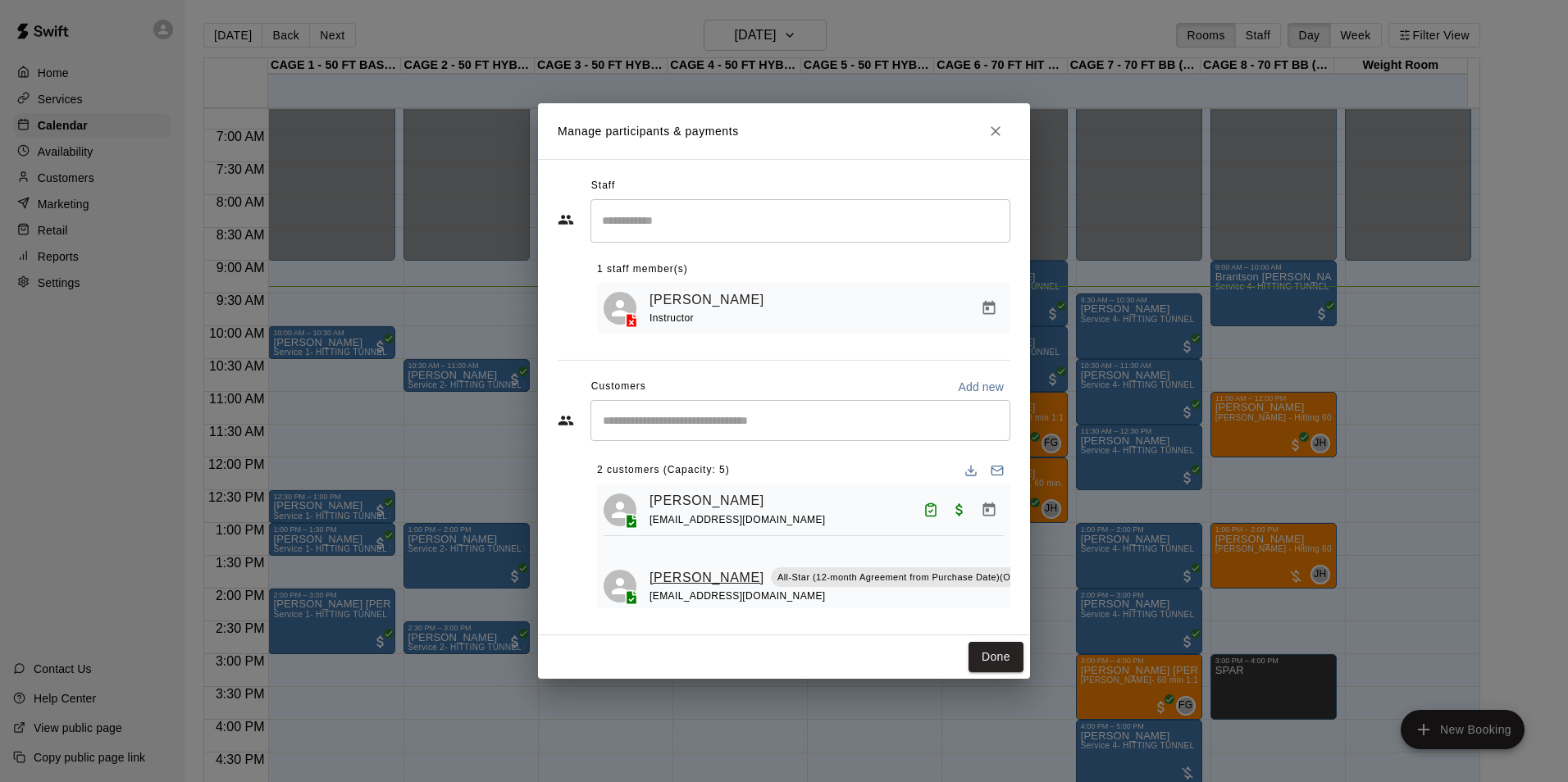
click at [681, 568] on link "Salvador Mallo" at bounding box center [707, 578] width 115 height 22
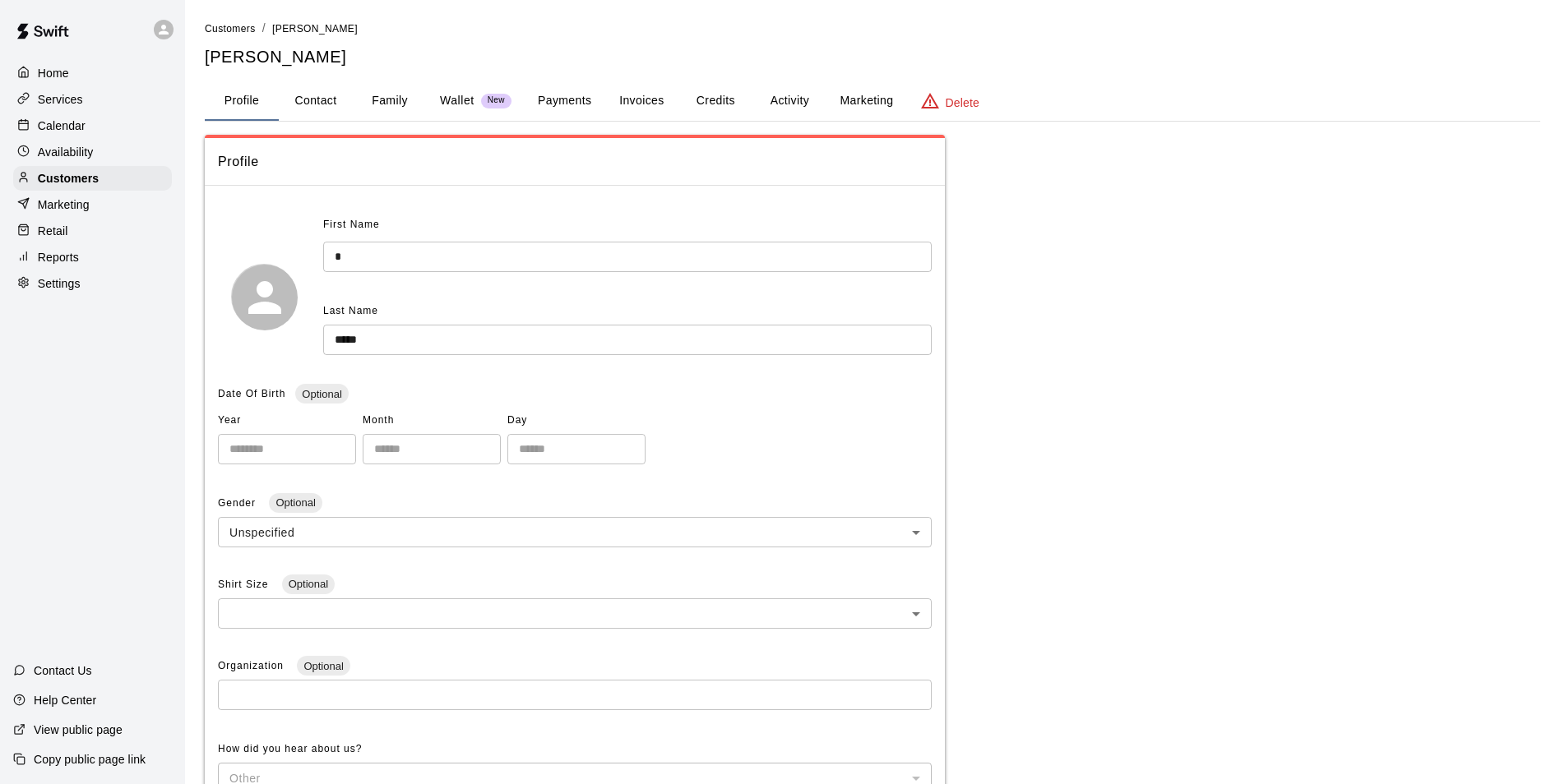
click at [614, 108] on div "Profile Contact Family Wallet New Payments Invoices Credits Activity Marketing …" at bounding box center [872, 101] width 1336 height 40
click at [583, 109] on button "Payments" at bounding box center [565, 101] width 80 height 40
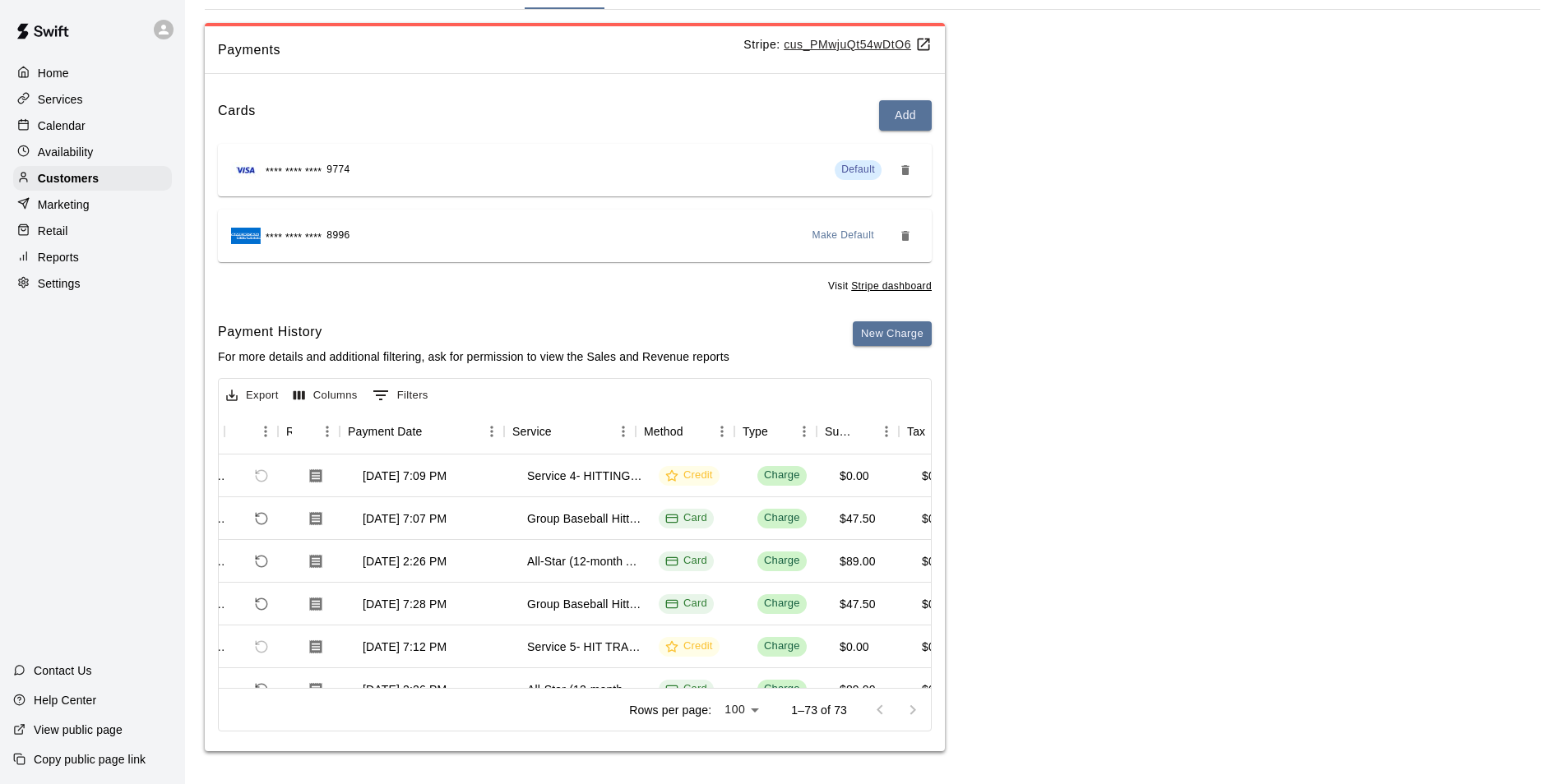
scroll to position [0, 89]
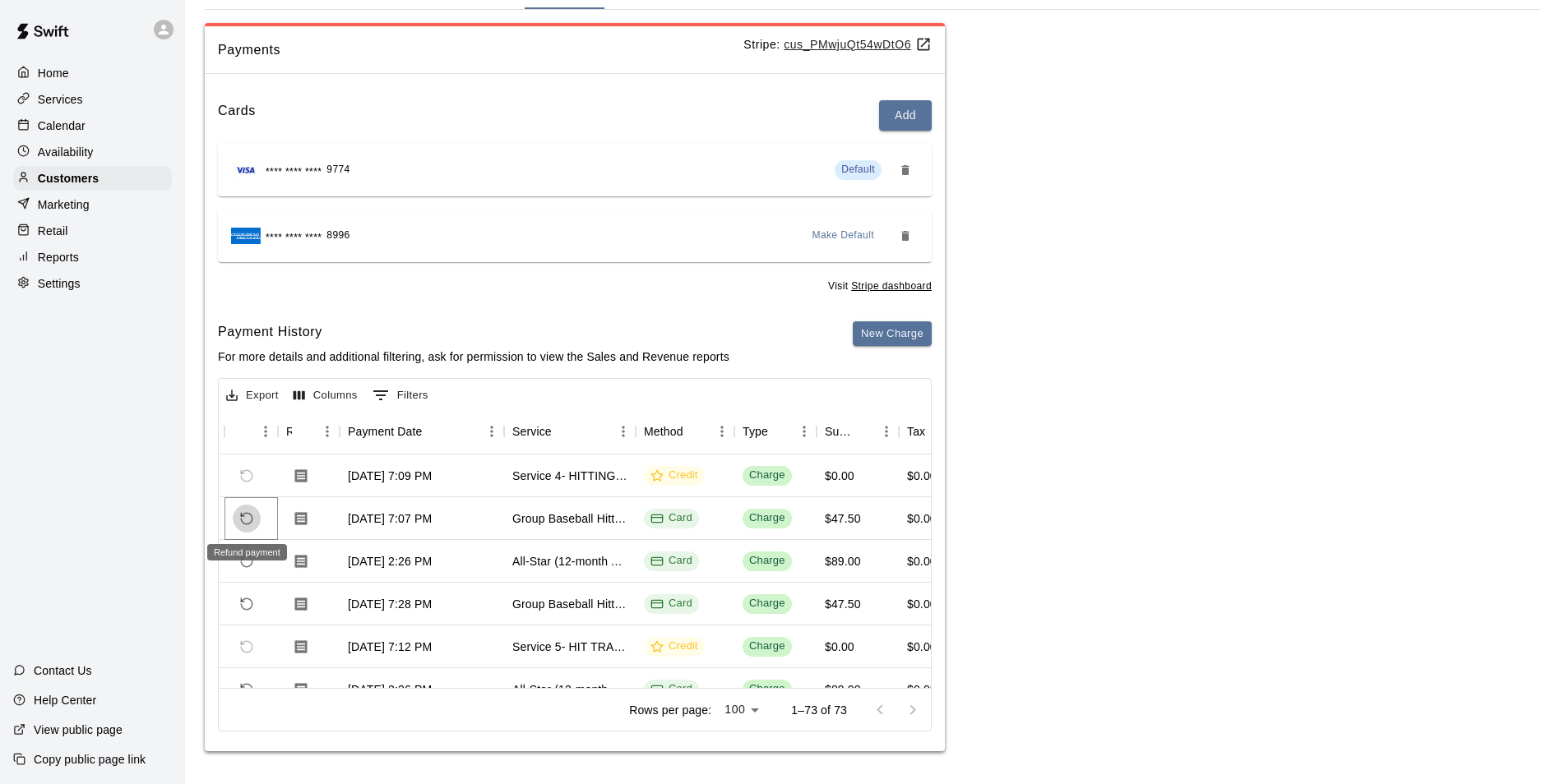
click at [246, 519] on icon "Refund payment" at bounding box center [247, 519] width 15 height 15
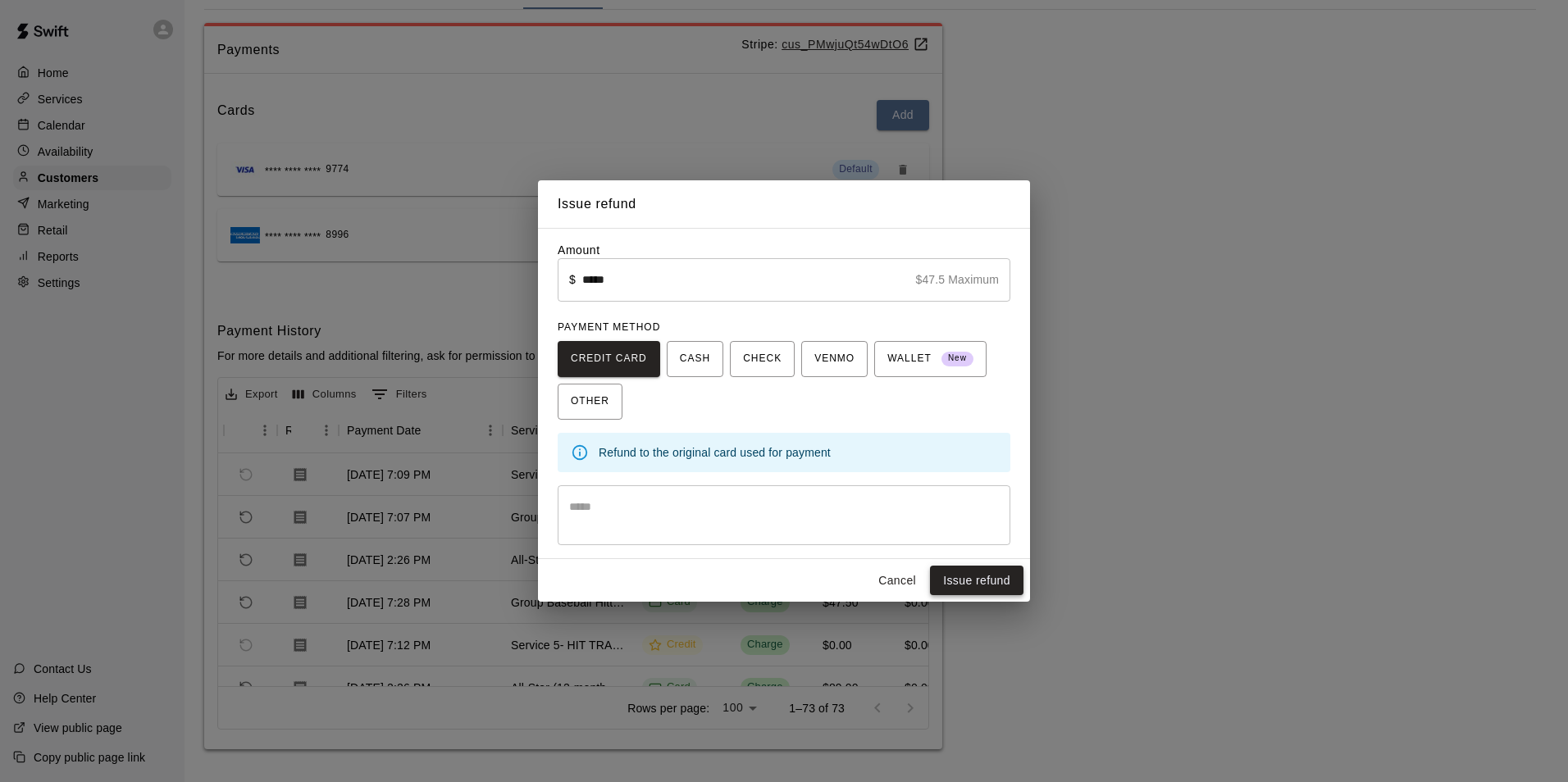
click at [953, 586] on button "Issue refund" at bounding box center [977, 581] width 94 height 30
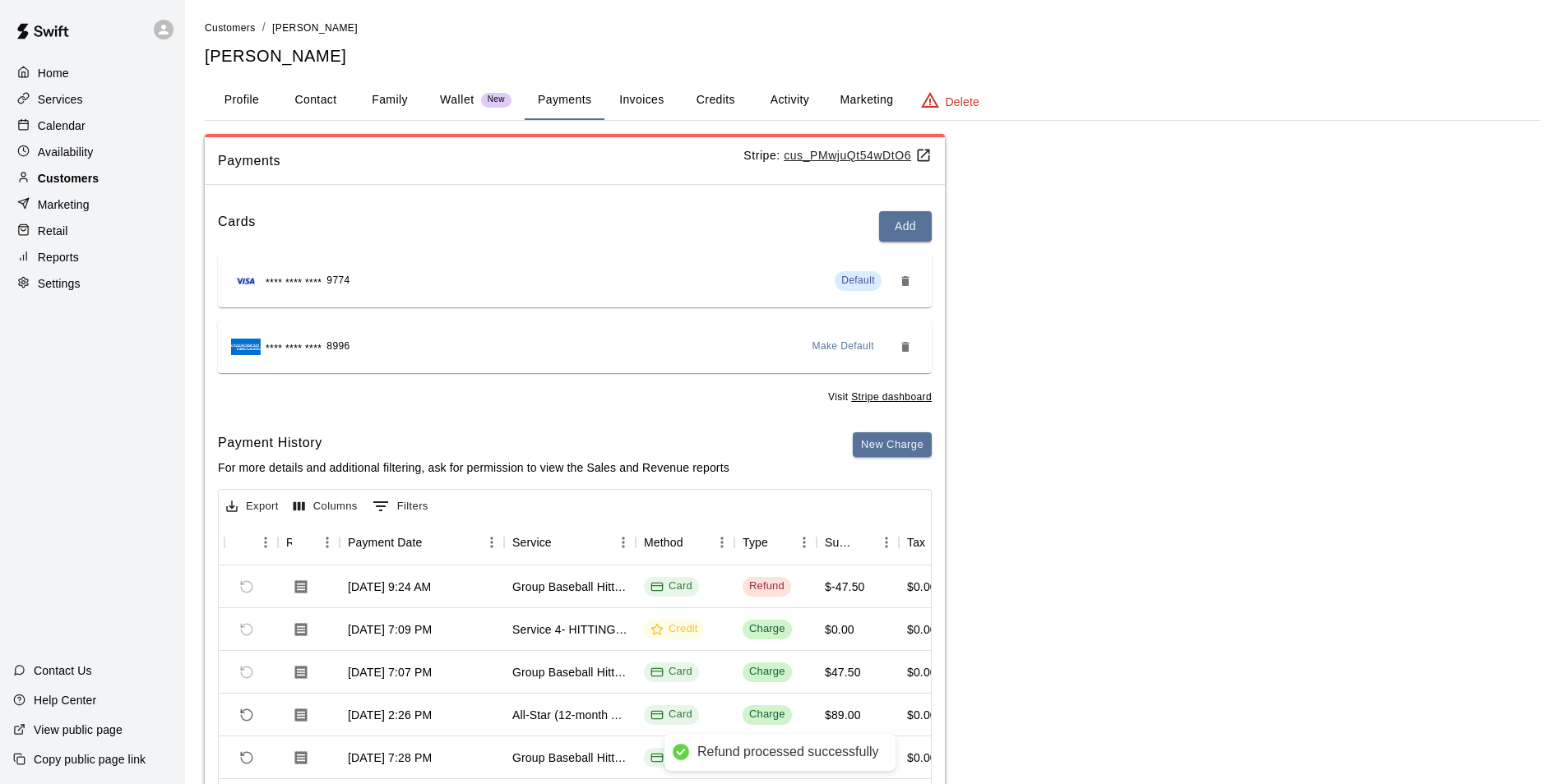
scroll to position [0, 0]
click at [45, 134] on p "Calendar" at bounding box center [62, 125] width 47 height 16
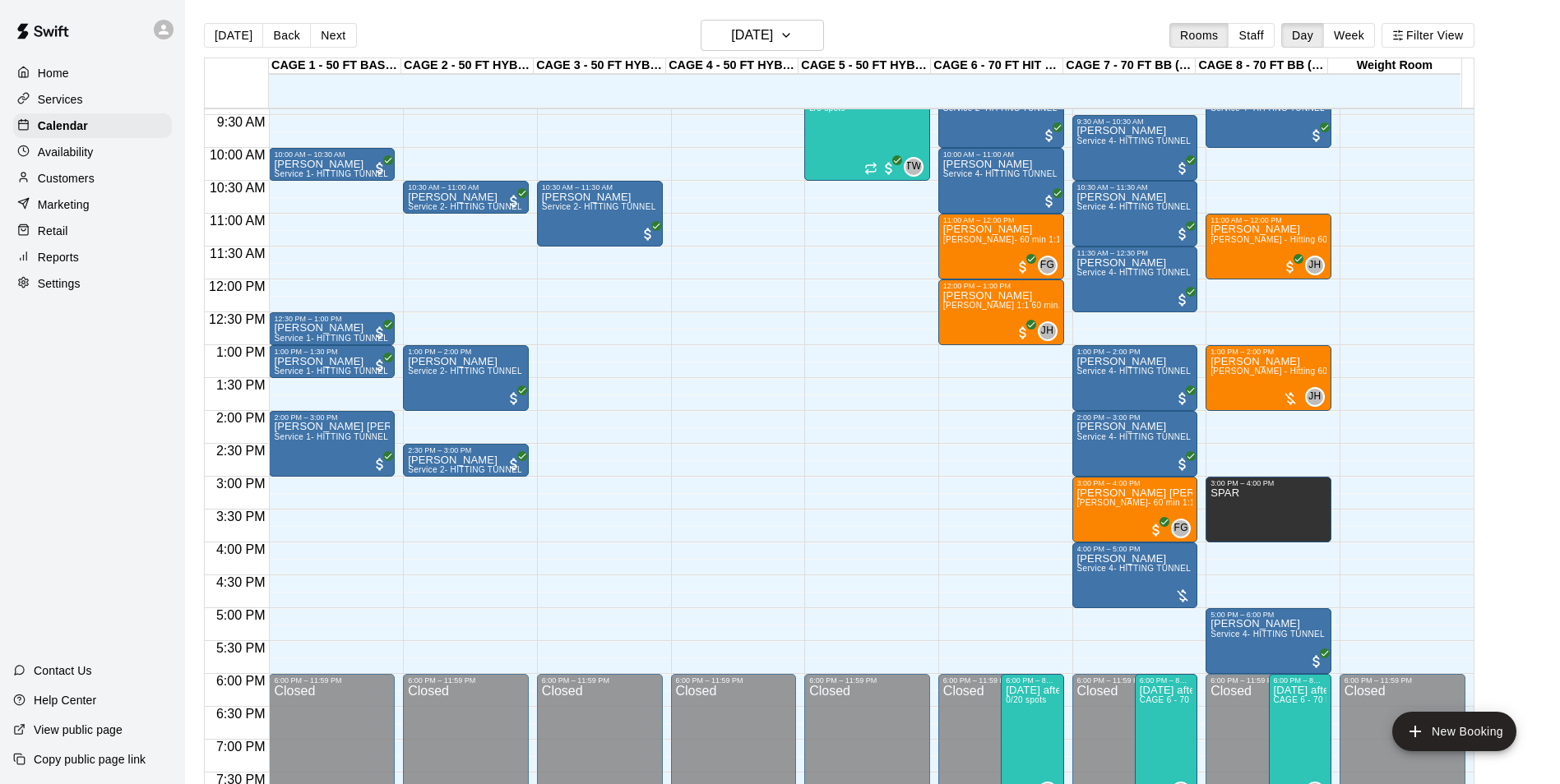
scroll to position [537, 0]
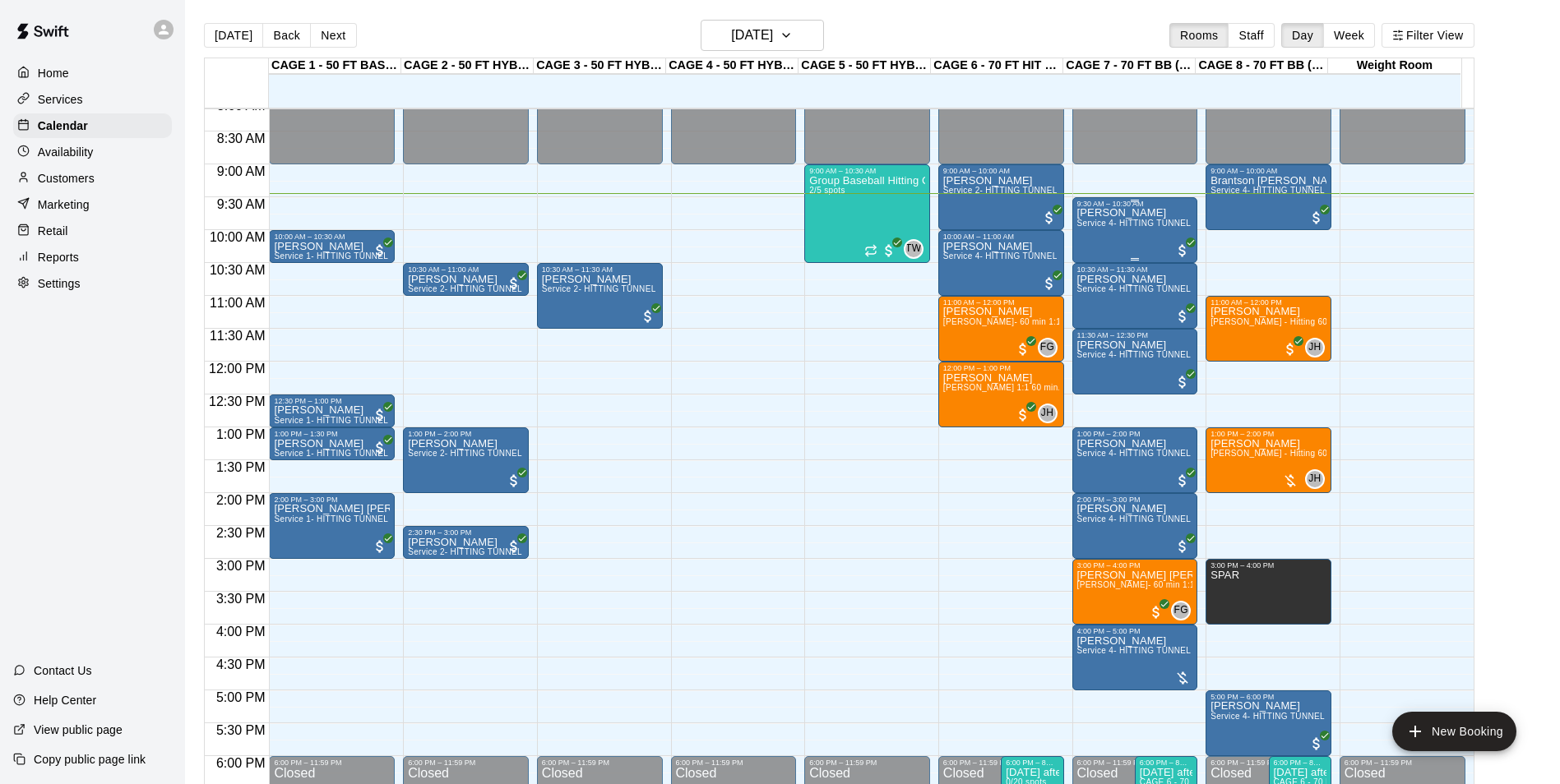
click at [1151, 235] on div "Matthew Albers Service 4- HITTING TUNNEL RENTAL - 70ft Baseball" at bounding box center [1135, 600] width 116 height 784
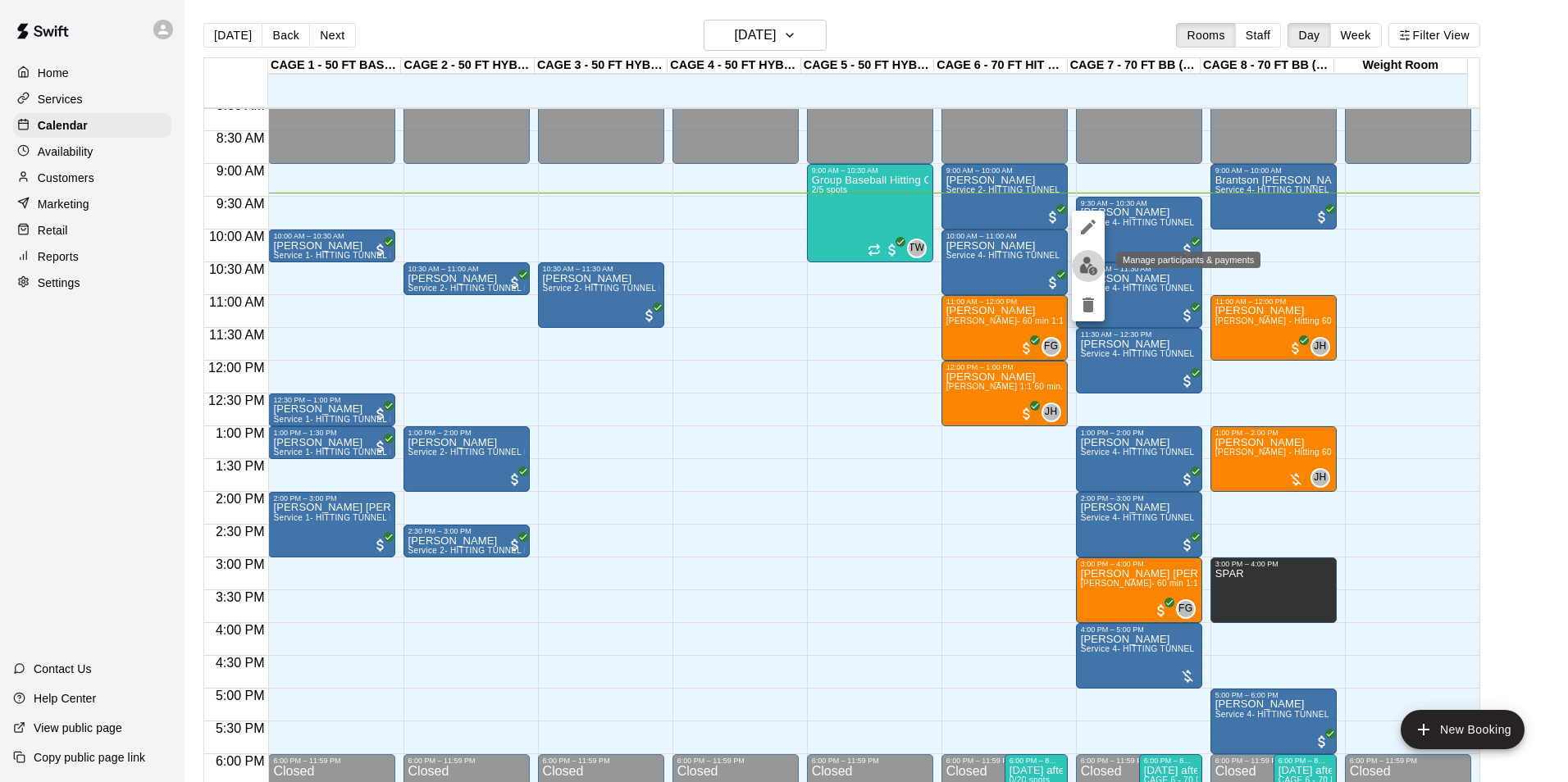
click at [1094, 264] on img "edit" at bounding box center [1089, 266] width 19 height 19
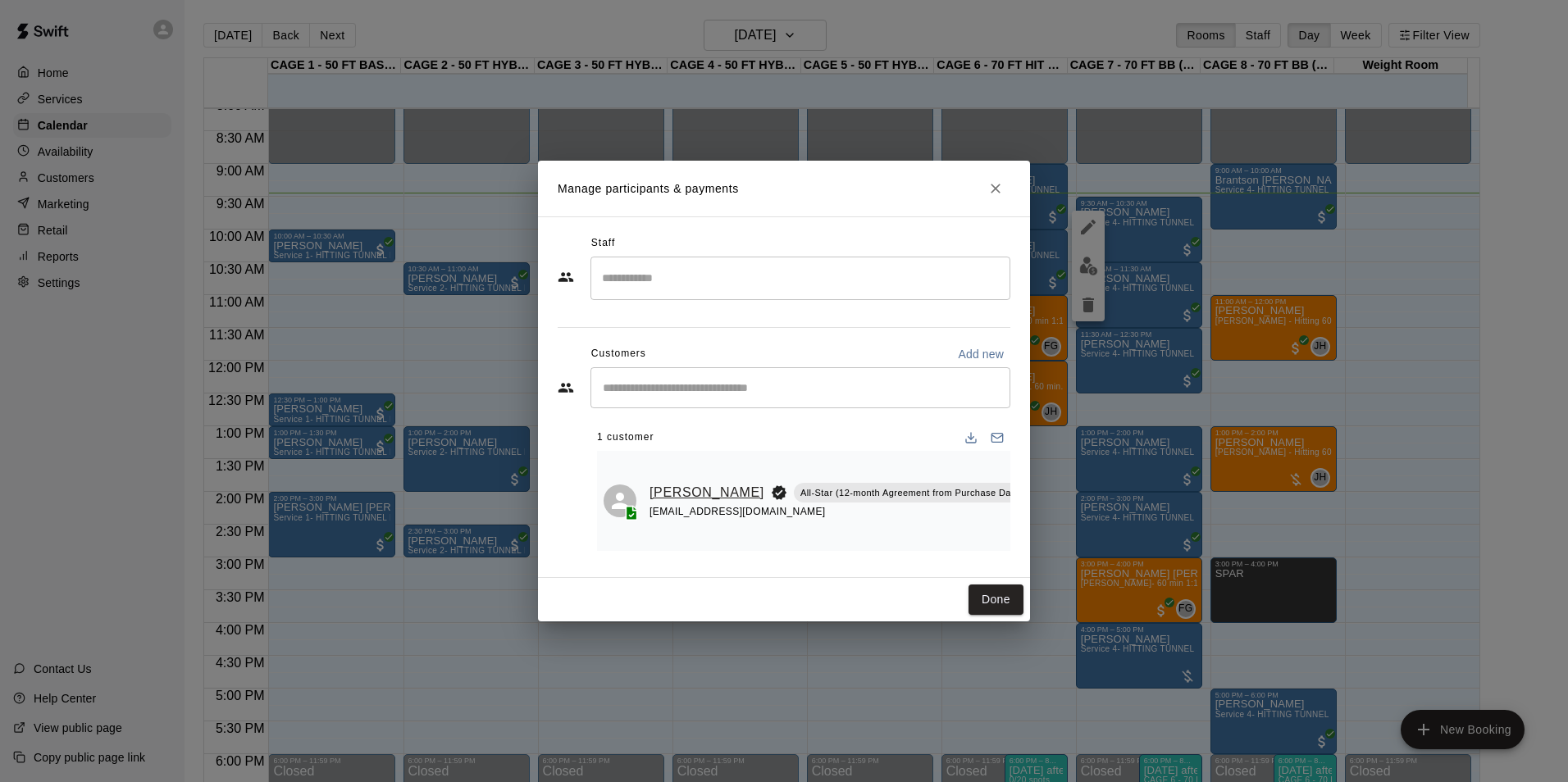
click at [669, 482] on link "Jacob Albers" at bounding box center [707, 492] width 115 height 22
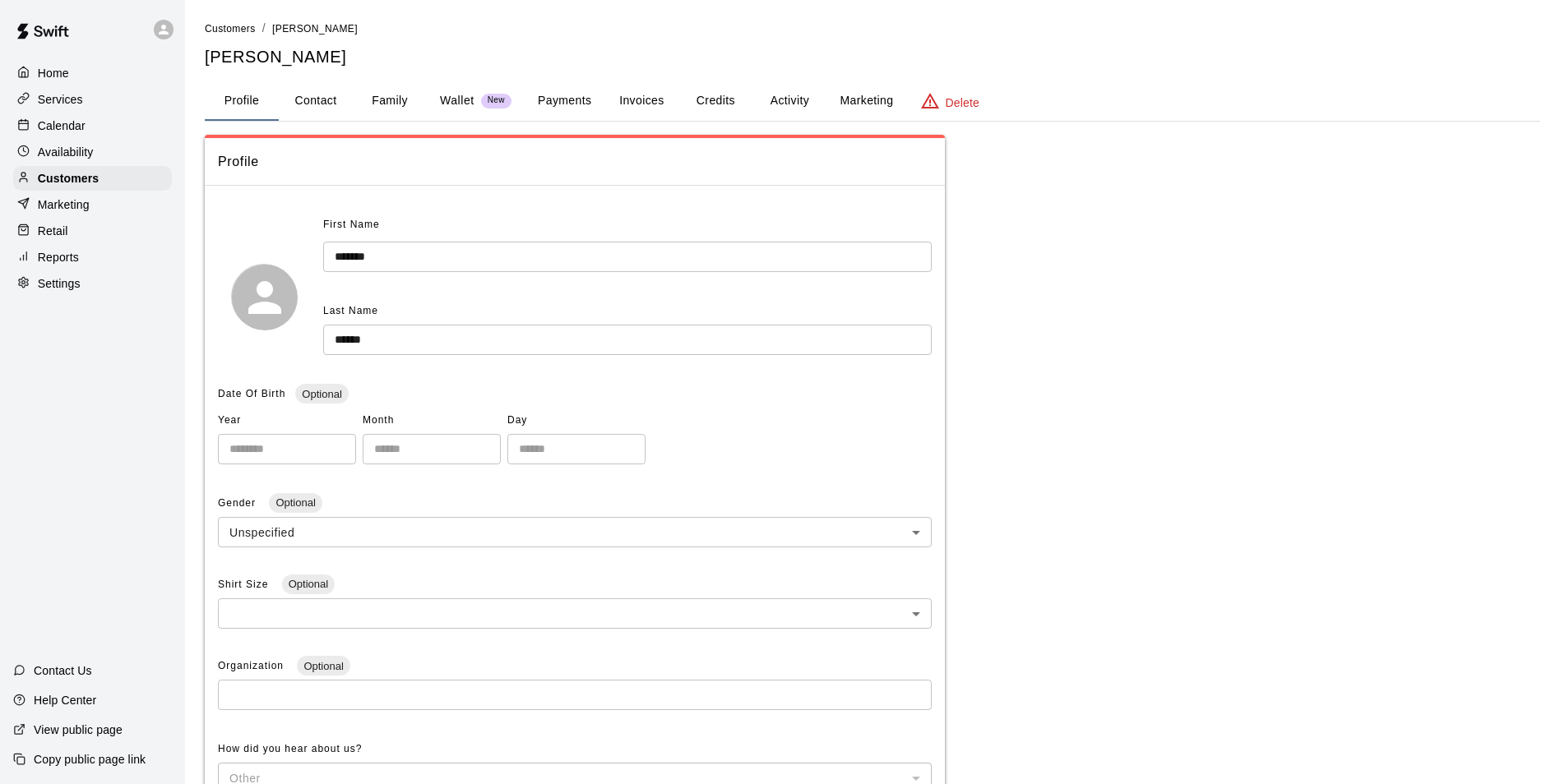
click at [333, 113] on button "Contact" at bounding box center [315, 101] width 74 height 40
select select "**"
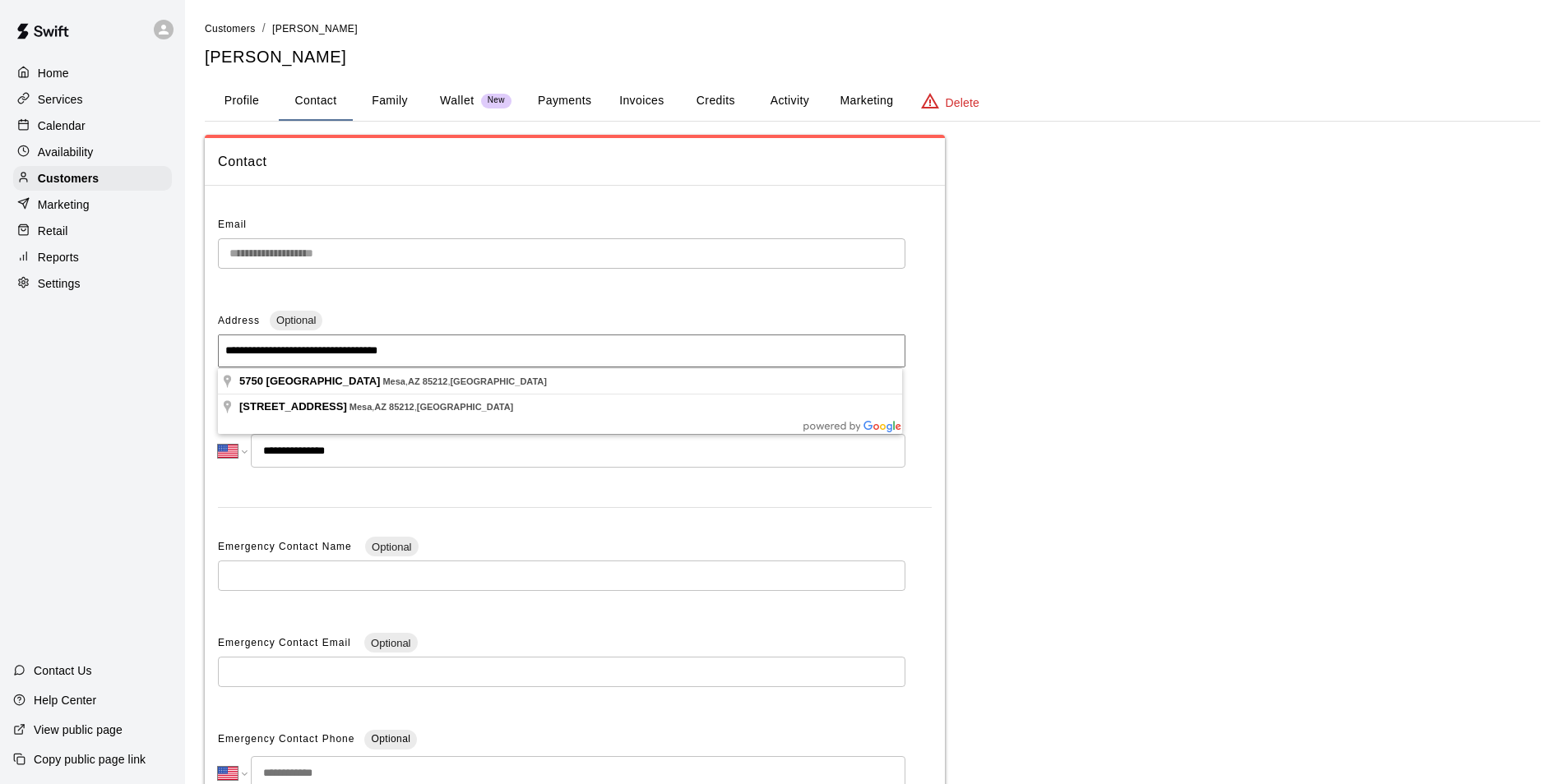
drag, startPoint x: 472, startPoint y: 352, endPoint x: 212, endPoint y: 348, distance: 260.0
click at [212, 348] on div "**********" at bounding box center [574, 521] width 740 height 644
click at [94, 137] on div "Calendar" at bounding box center [93, 126] width 159 height 25
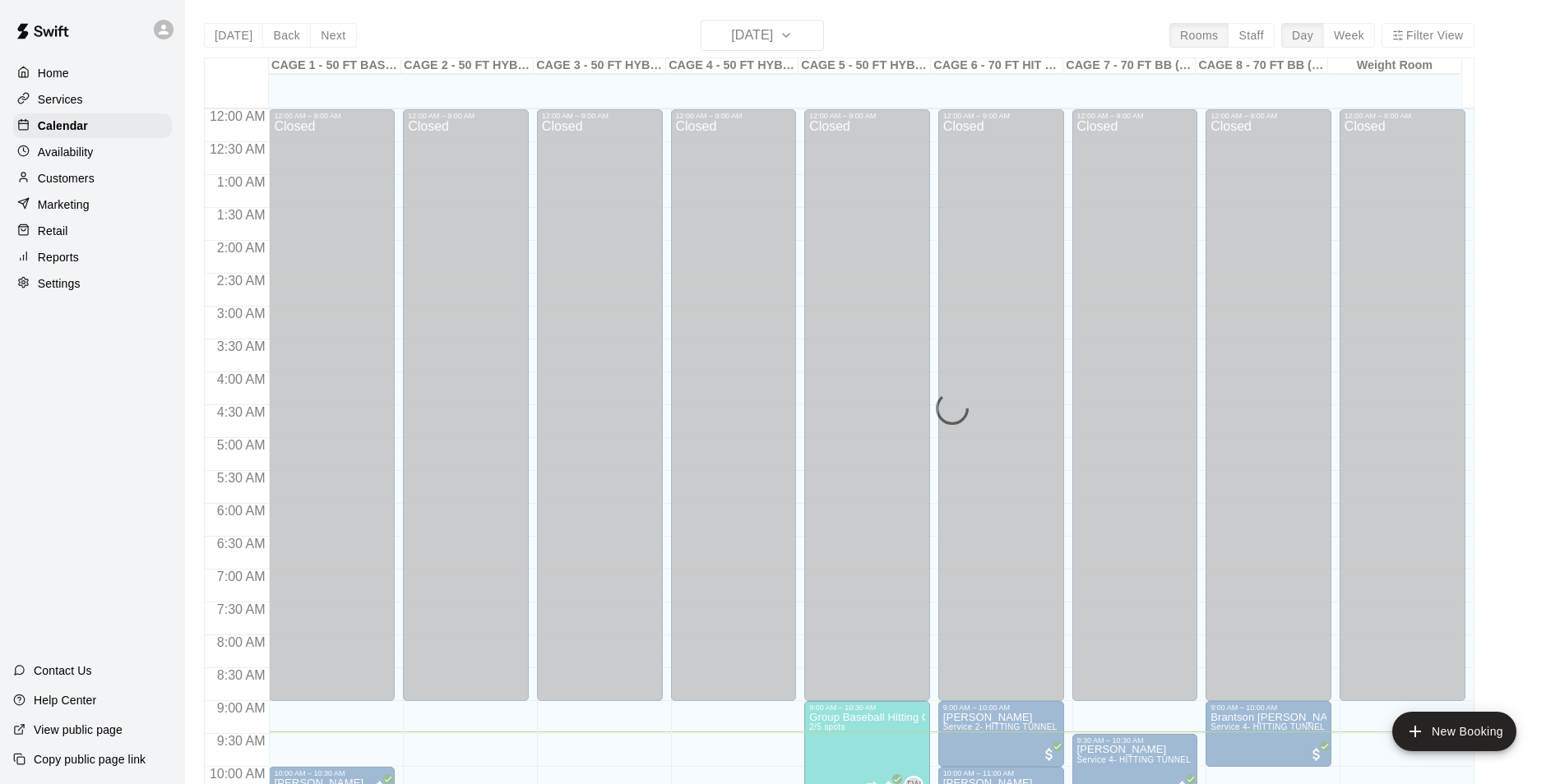
scroll to position [622, 0]
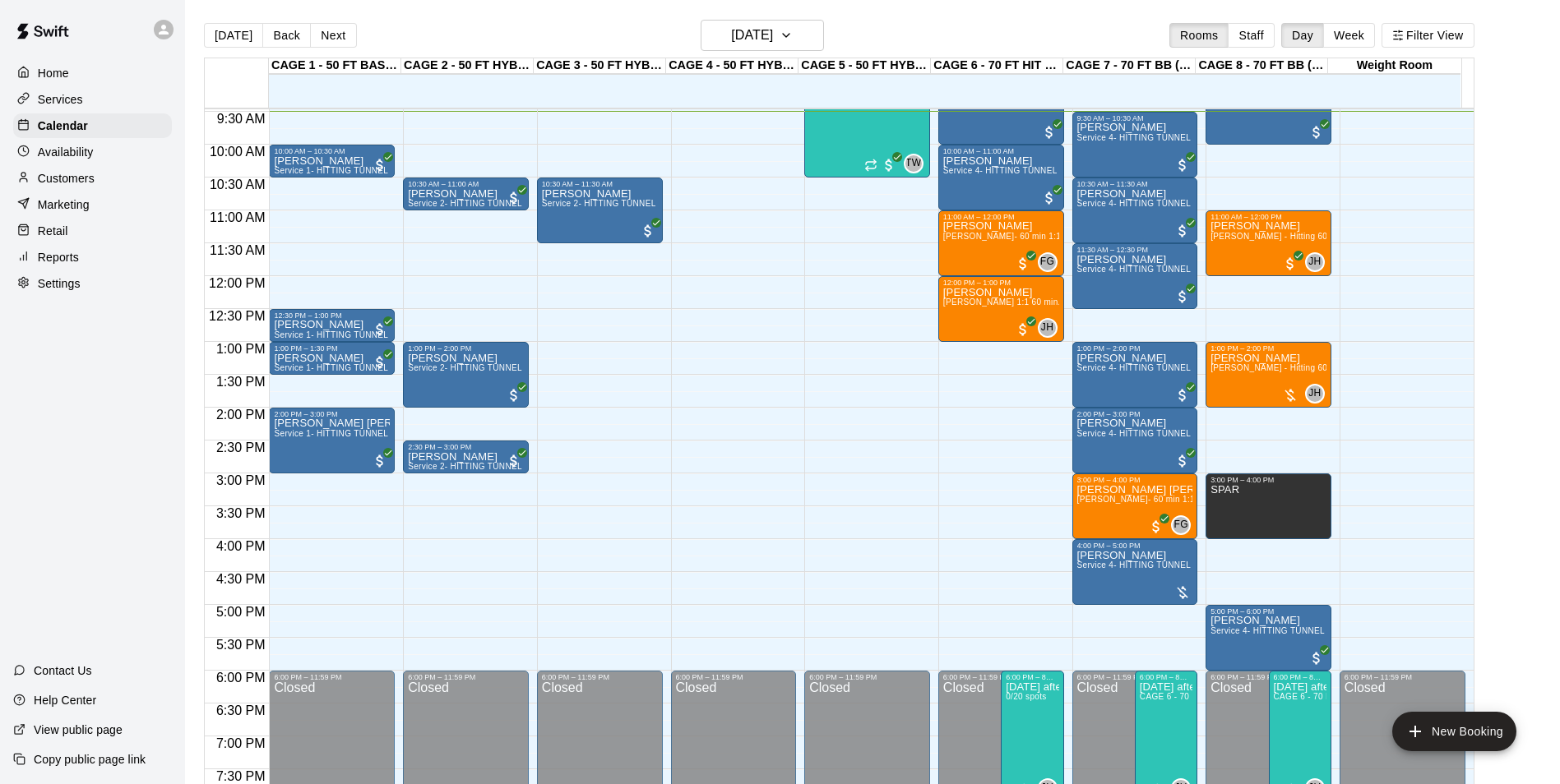
click at [30, 88] on div "Services" at bounding box center [93, 99] width 159 height 25
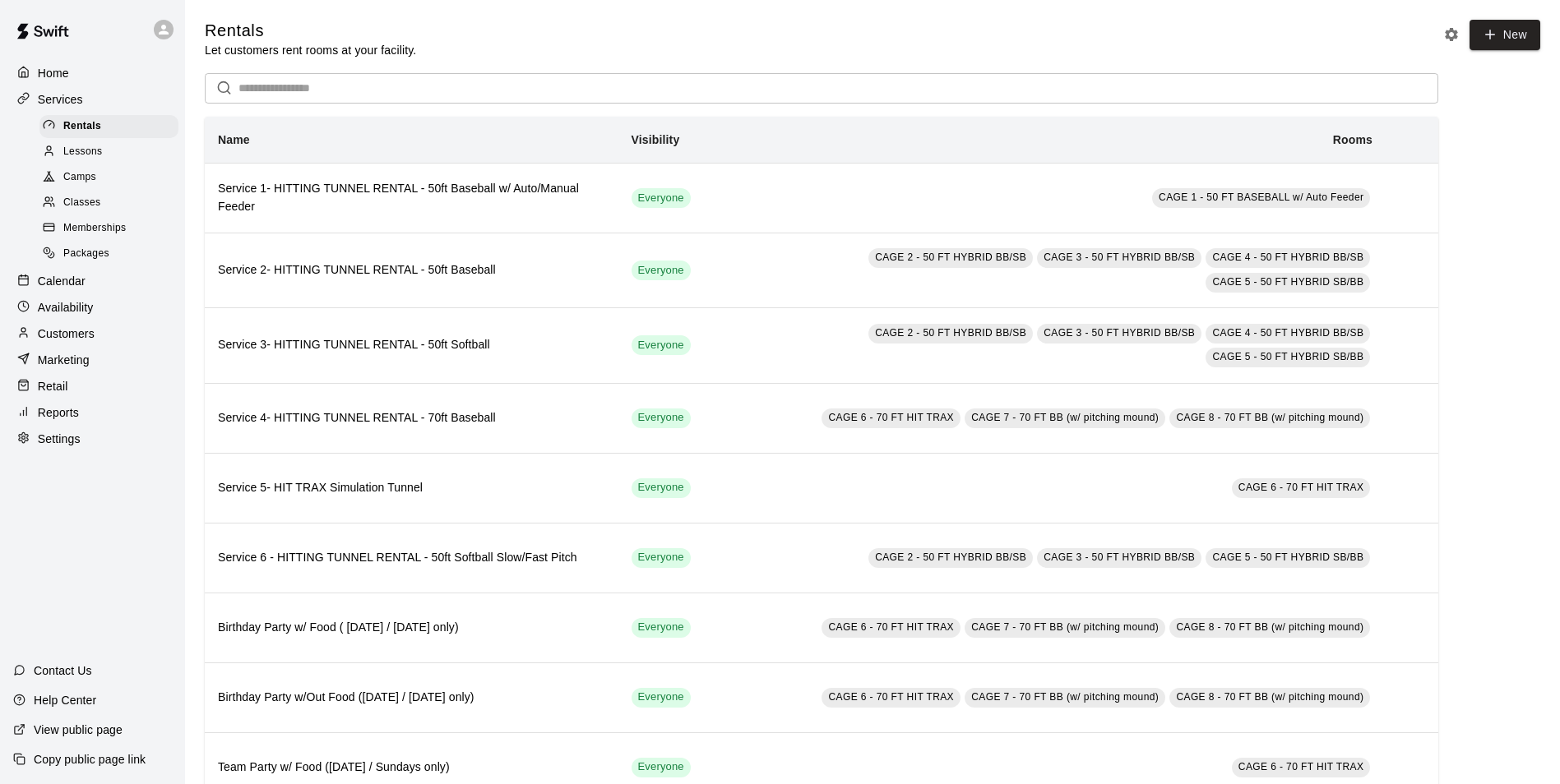
click at [84, 233] on span "Memberships" at bounding box center [95, 228] width 63 height 16
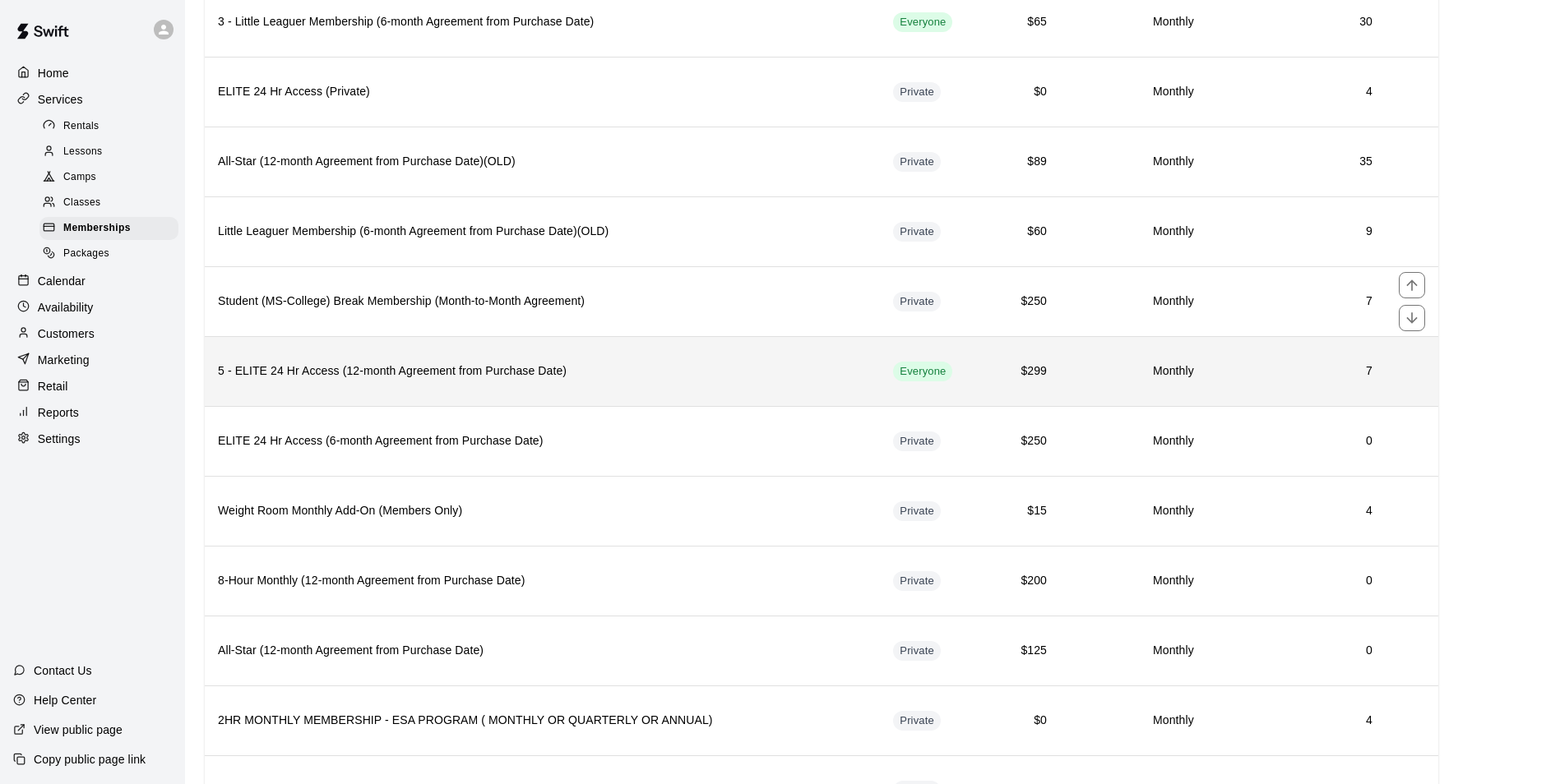
scroll to position [414, 0]
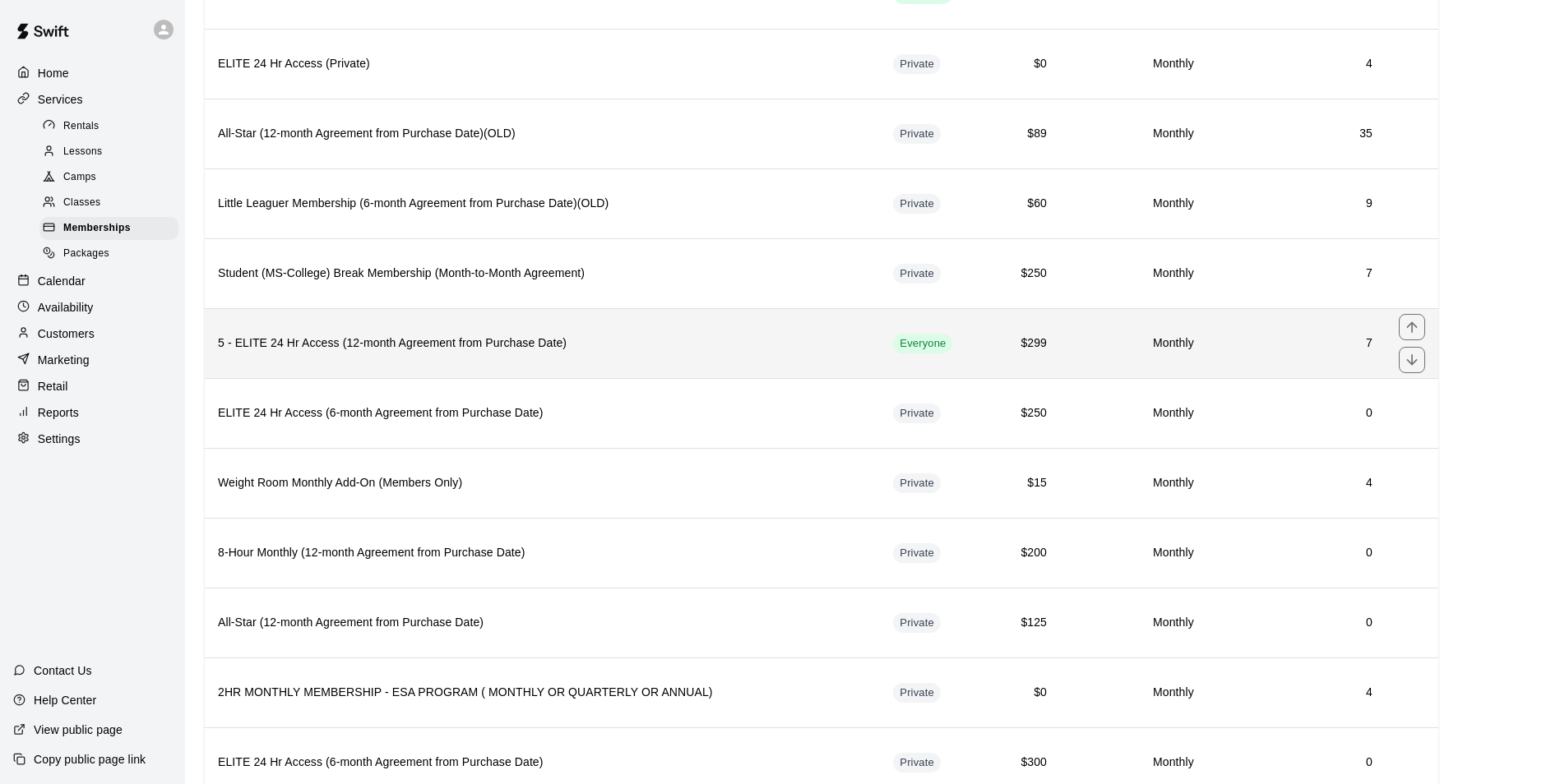
click at [482, 346] on h6 "5 - ELITE 24 Hr Access (12-month Agreement from Purchase Date)" at bounding box center [542, 343] width 649 height 18
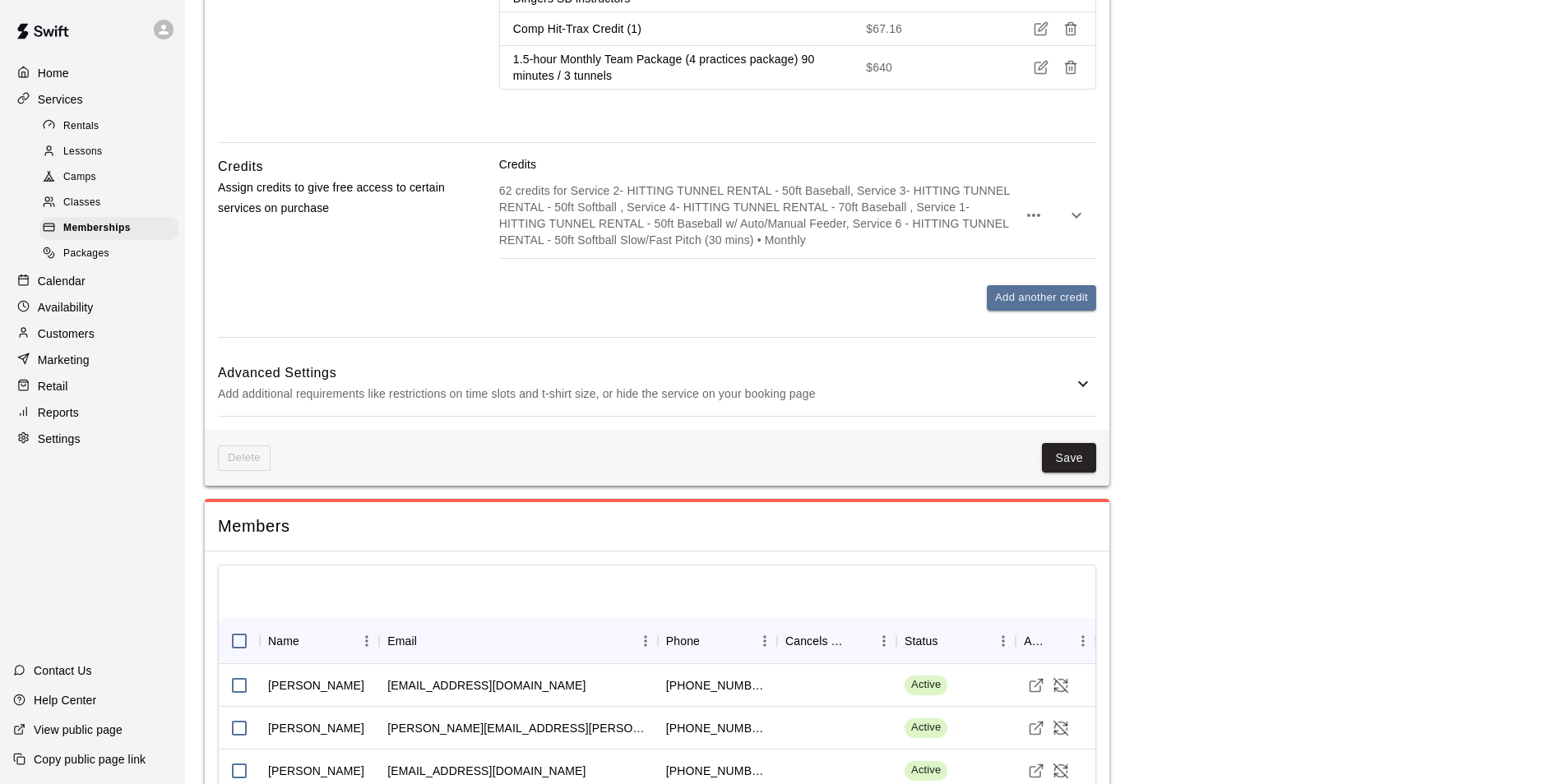
scroll to position [3422, 0]
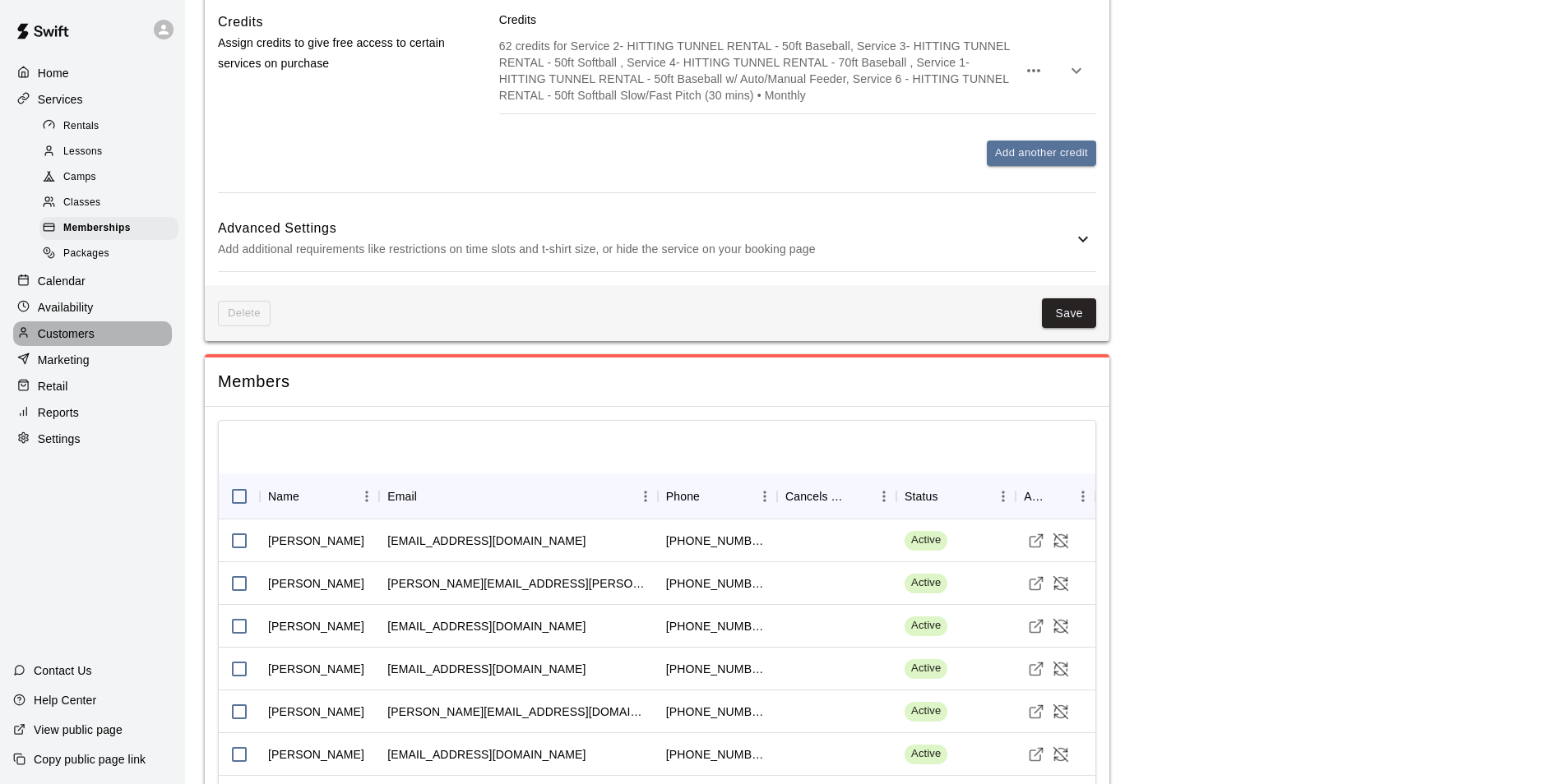
click at [76, 342] on p "Customers" at bounding box center [66, 333] width 57 height 16
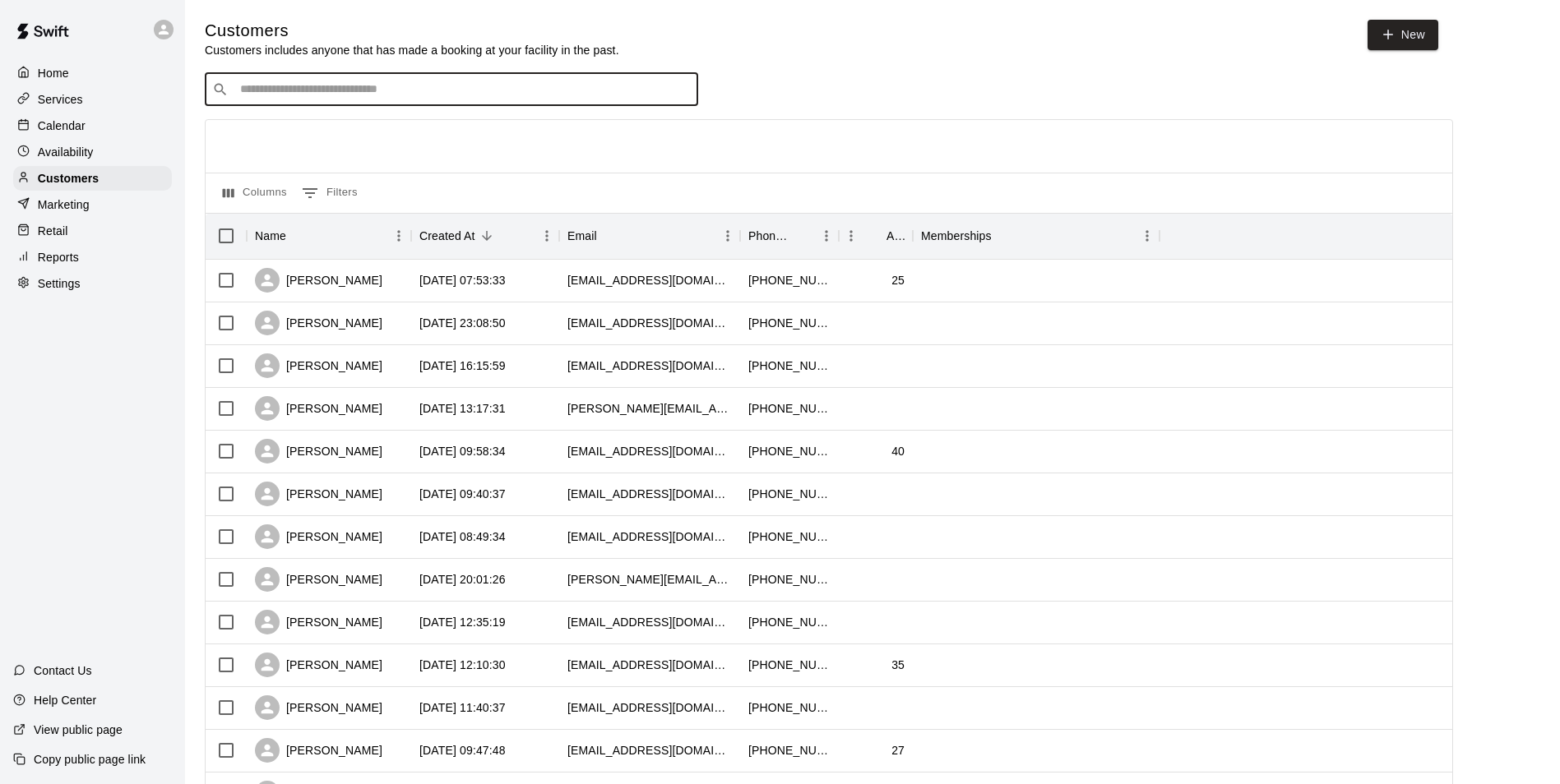
click at [515, 95] on input "Search customers by name or email" at bounding box center [462, 89] width 456 height 16
type input "****"
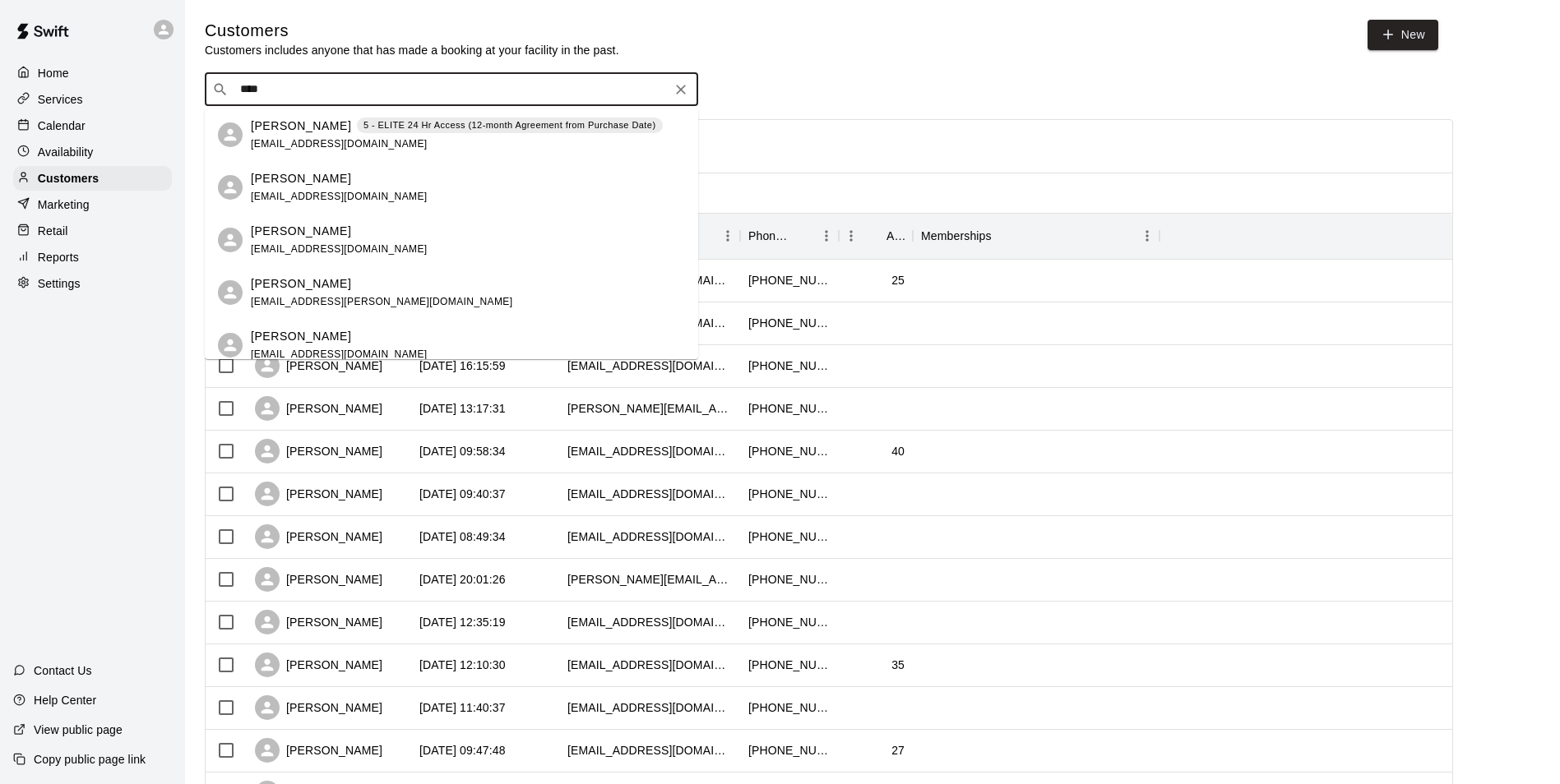
click at [407, 126] on p "5 - ELITE 24 Hr Access (12-month Agreement from Purchase Date)" at bounding box center [510, 125] width 293 height 14
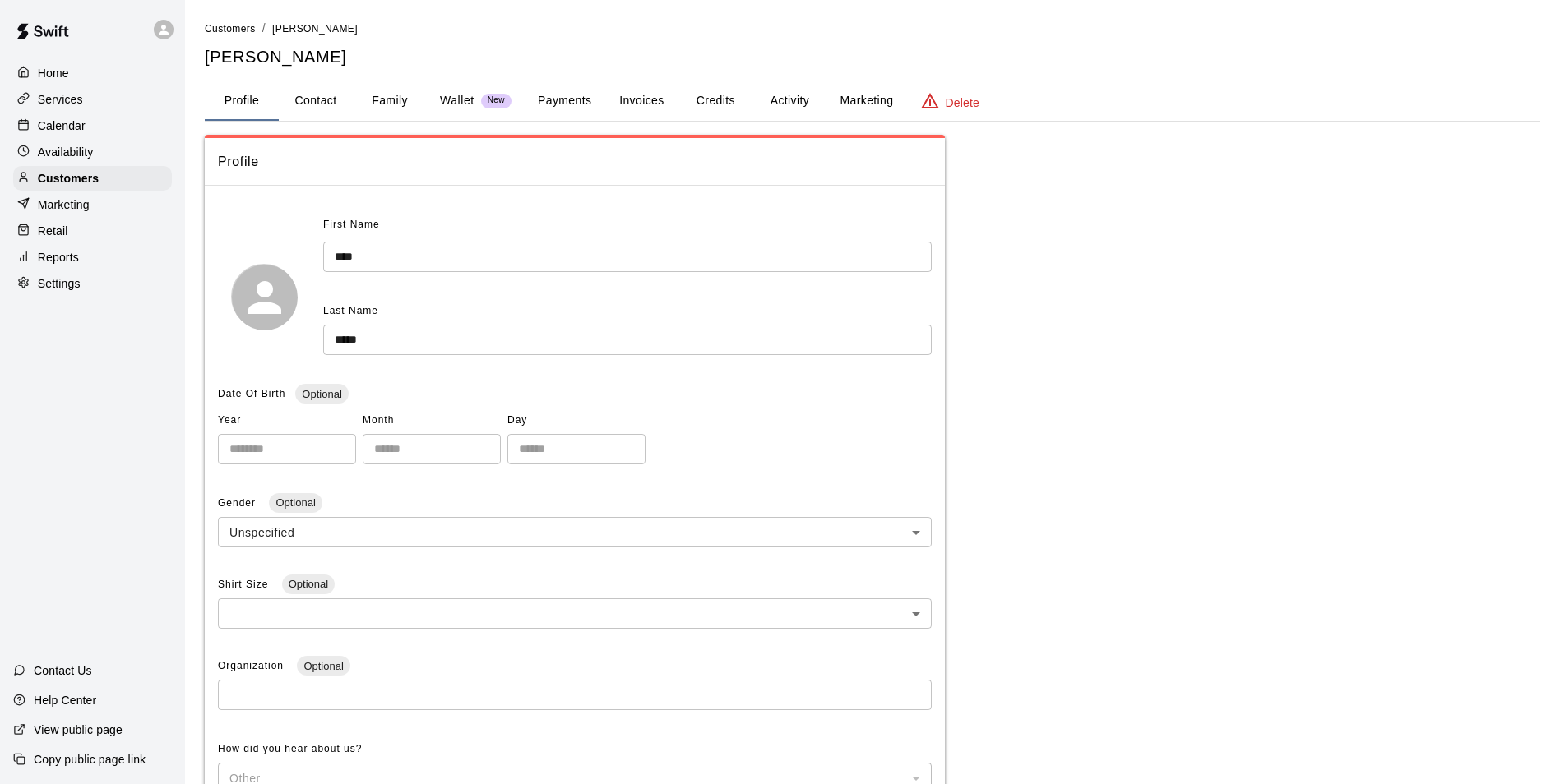
click at [312, 114] on button "Contact" at bounding box center [315, 101] width 74 height 40
select select "**"
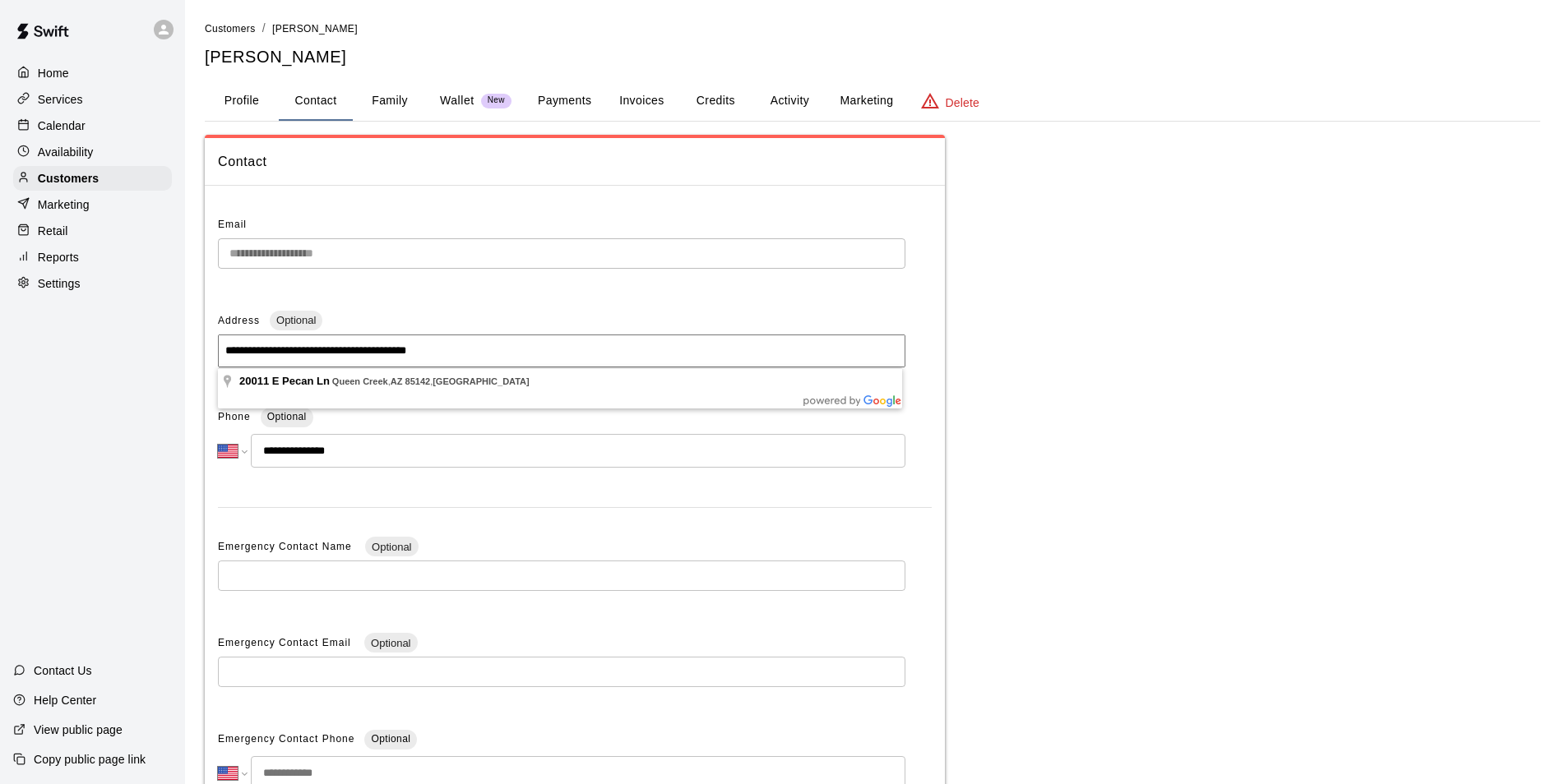
drag, startPoint x: 476, startPoint y: 346, endPoint x: 57, endPoint y: 260, distance: 427.7
click at [58, 260] on div "**********" at bounding box center [780, 469] width 1560 height 938
click at [81, 90] on div "Services" at bounding box center [93, 99] width 159 height 25
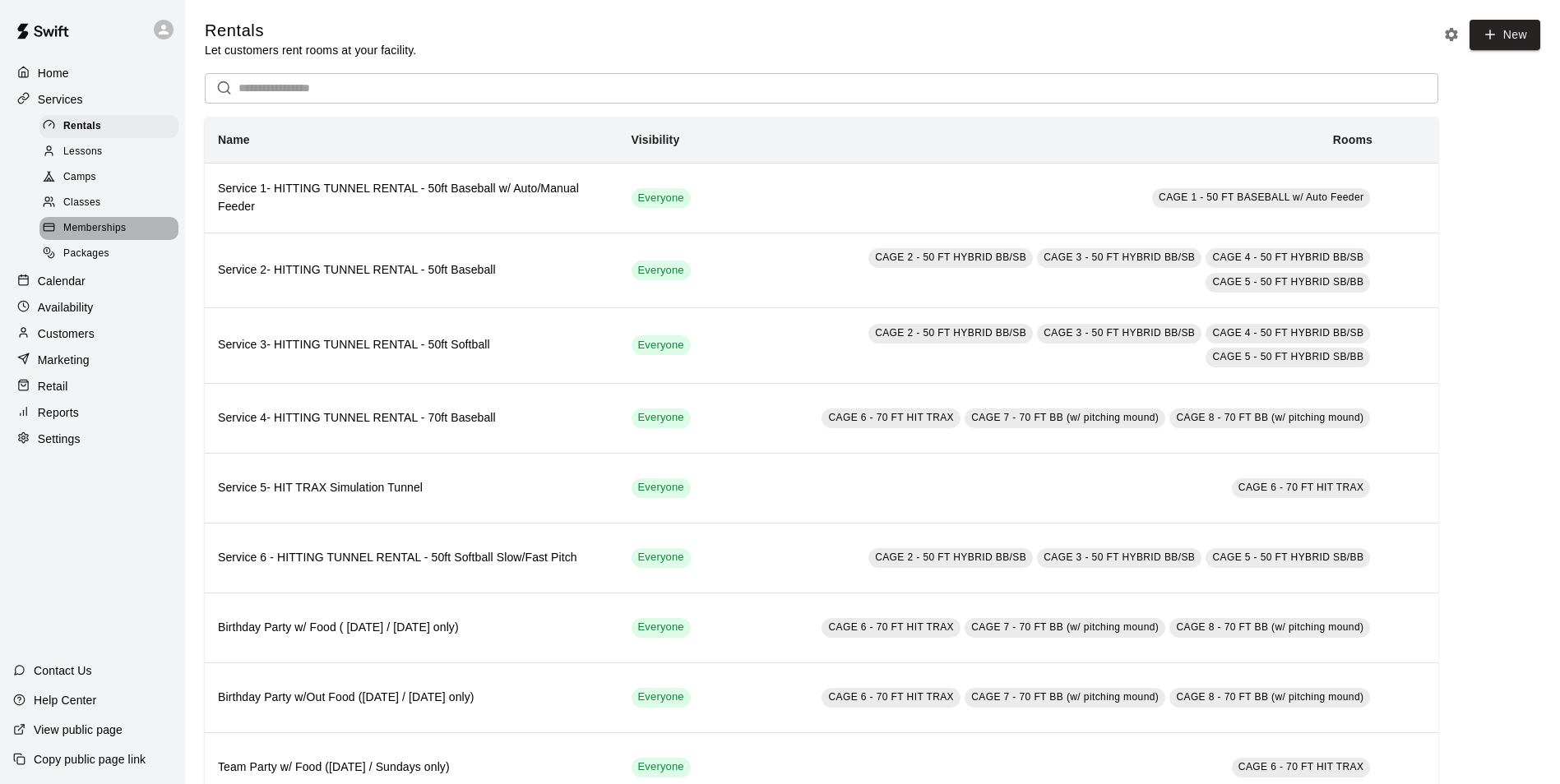
click at [110, 237] on span "Memberships" at bounding box center [95, 228] width 63 height 16
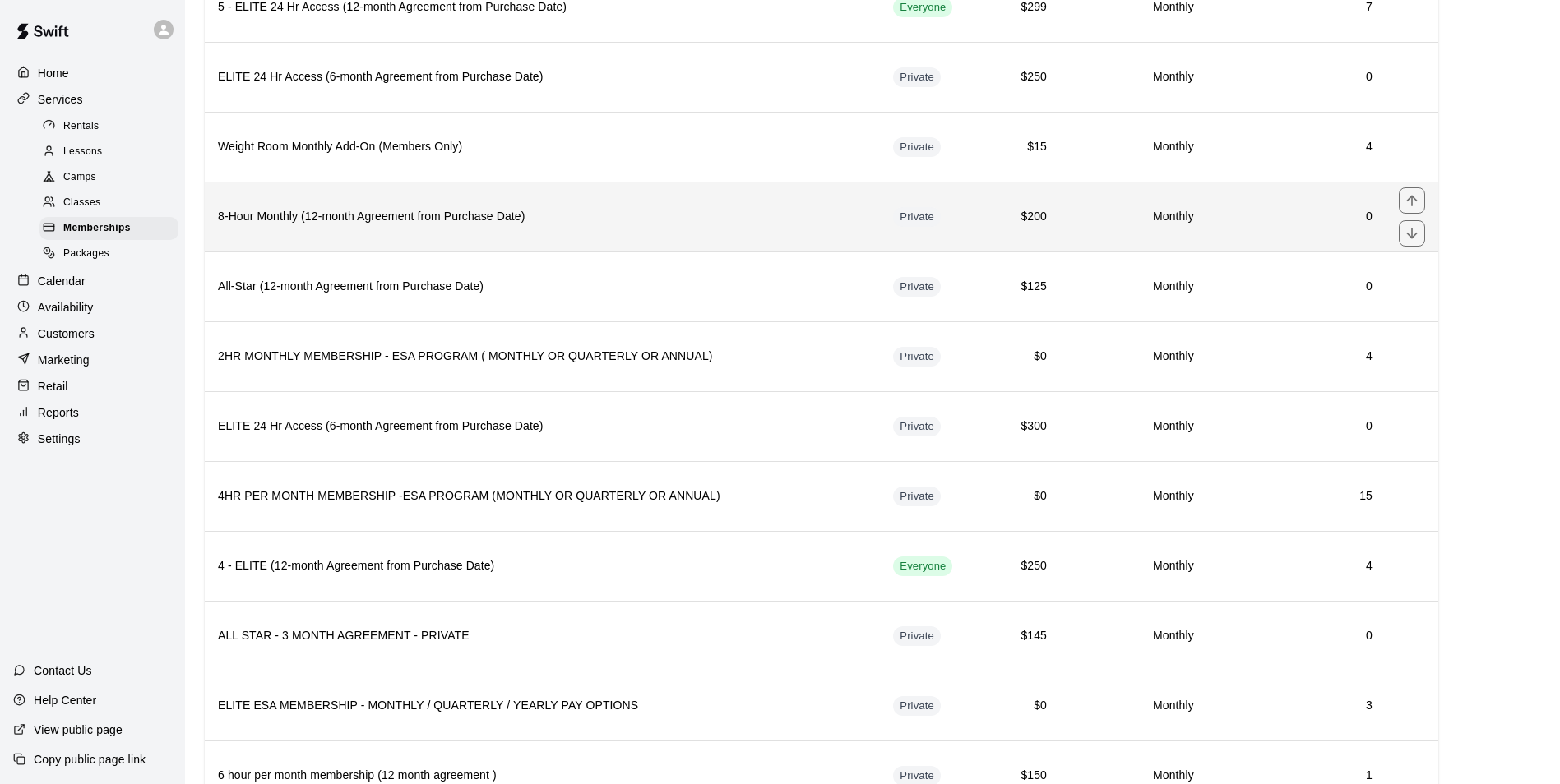
scroll to position [658, 0]
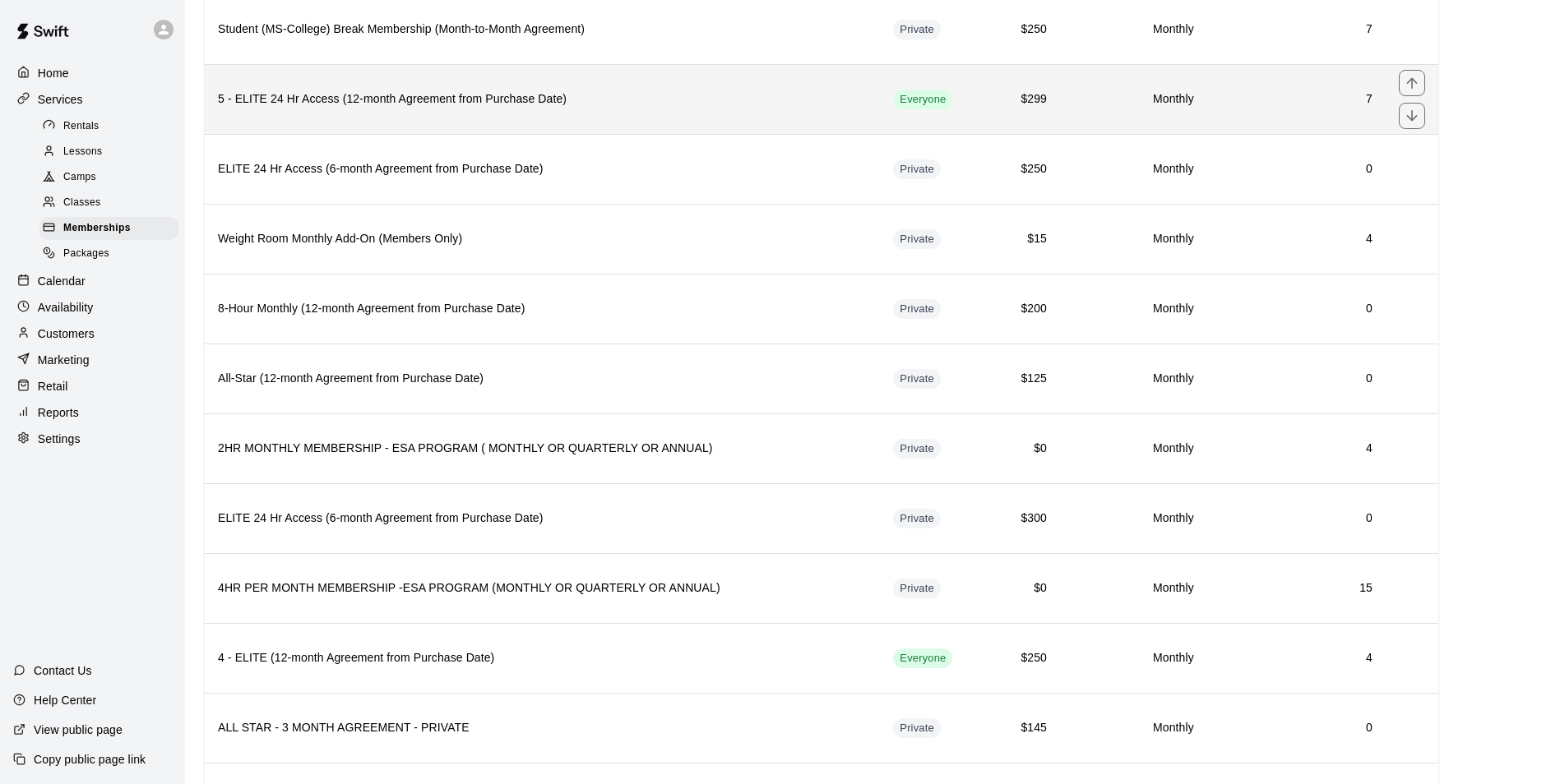
click at [628, 103] on h6 "5 - ELITE 24 Hr Access (12-month Agreement from Purchase Date)" at bounding box center [542, 98] width 649 height 18
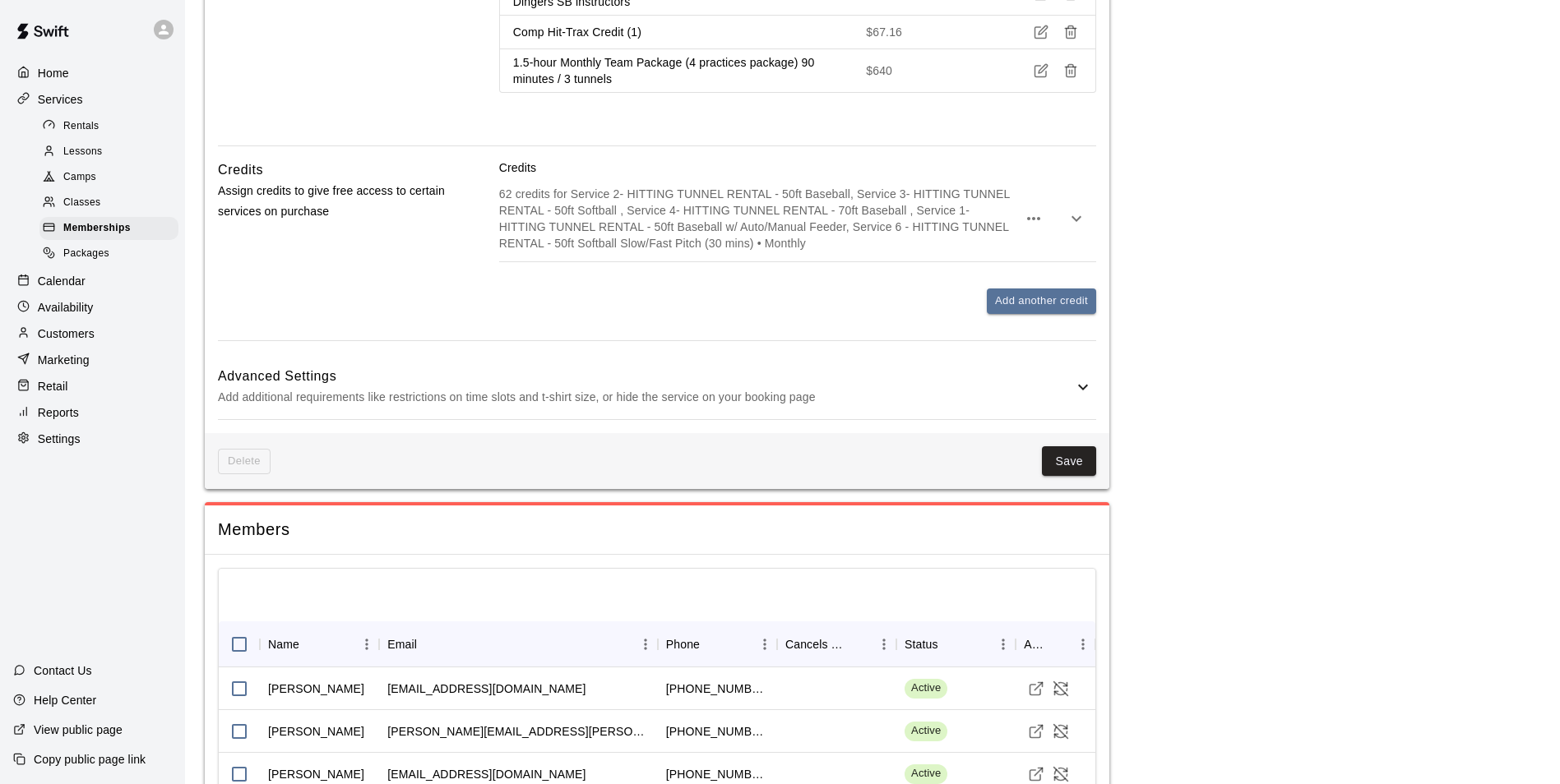
scroll to position [3370, 0]
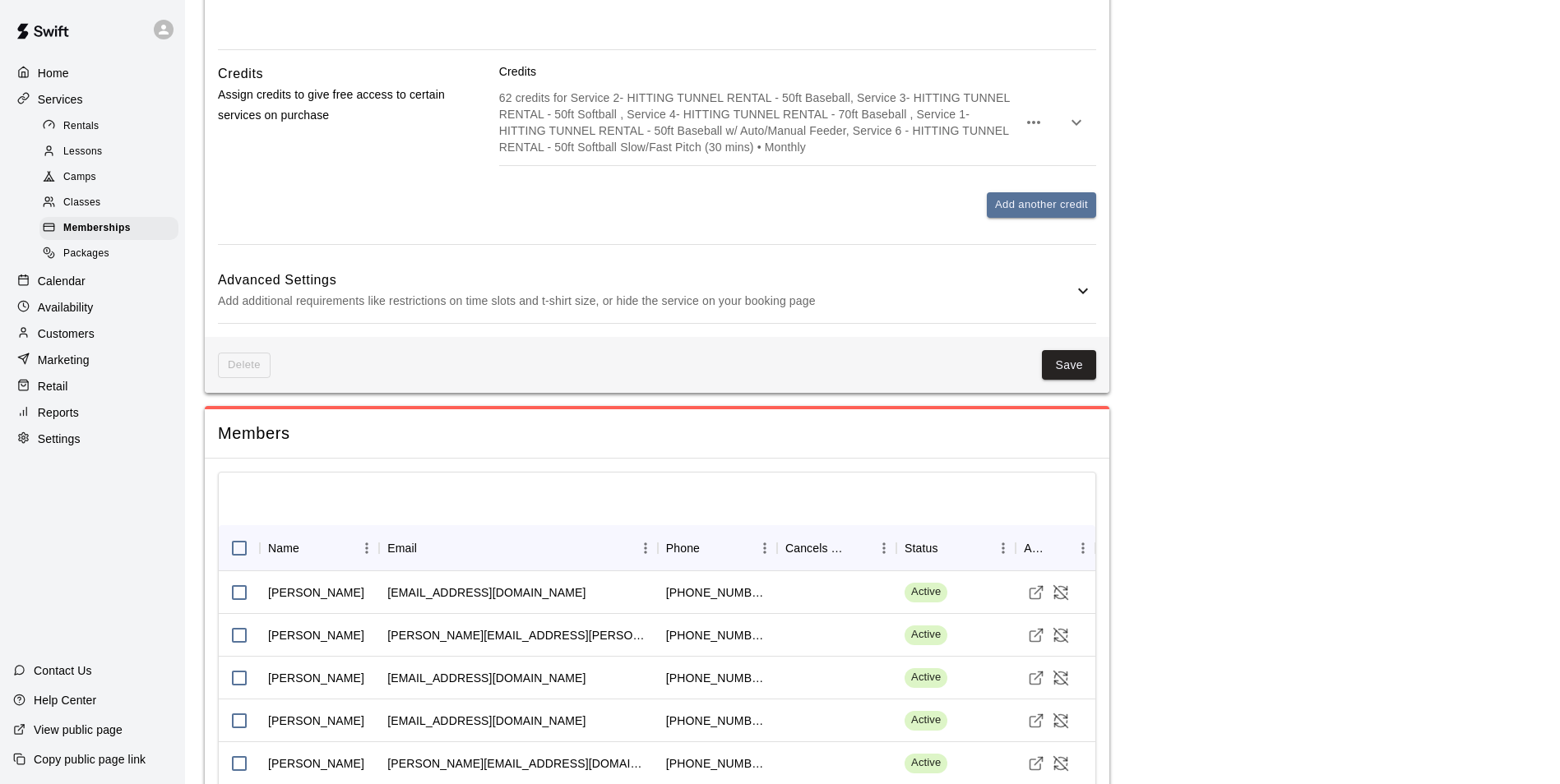
drag, startPoint x: 96, startPoint y: 348, endPoint x: 114, endPoint y: 315, distance: 37.6
click at [96, 346] on div "Customers" at bounding box center [93, 333] width 159 height 25
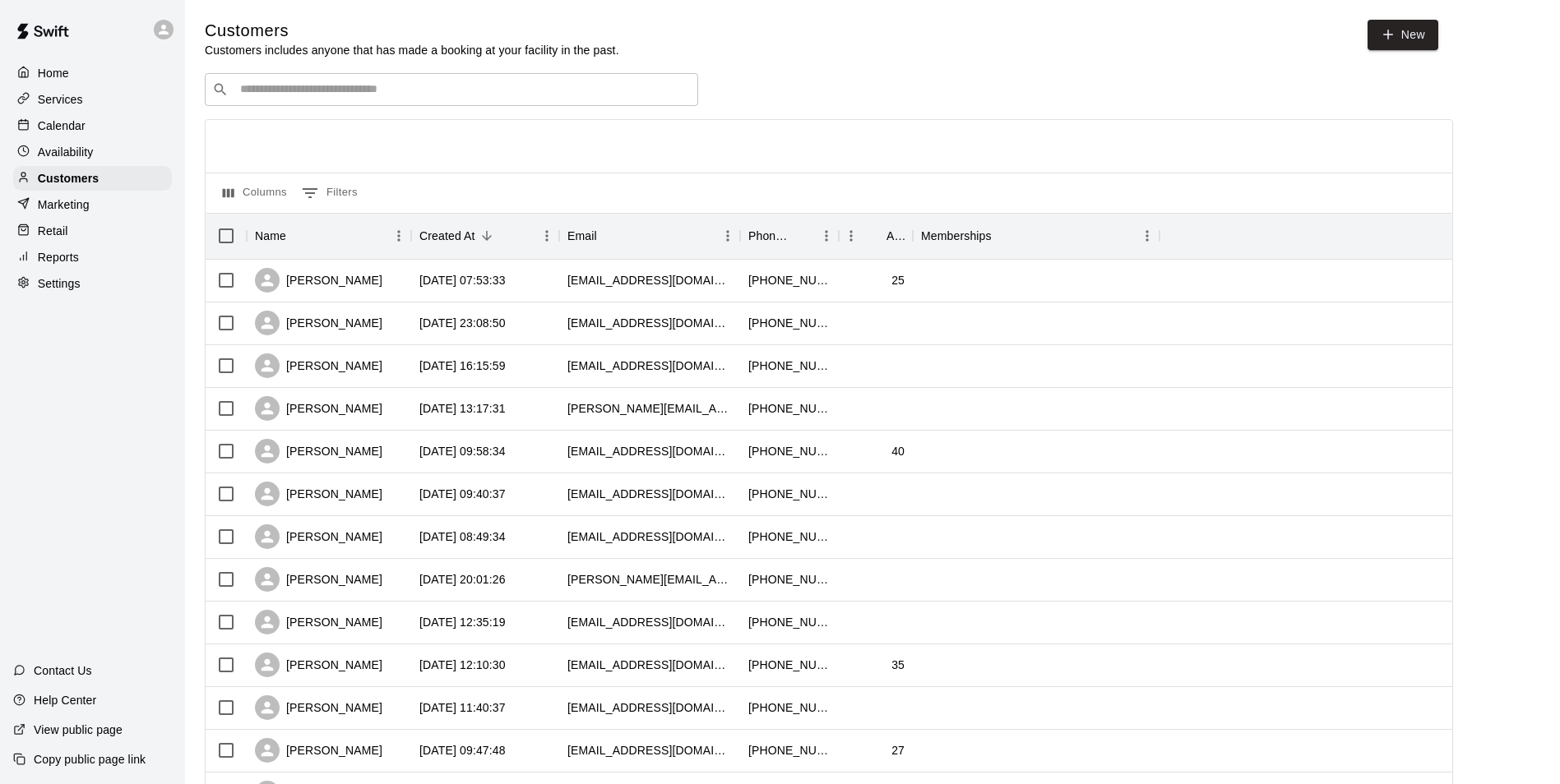
click at [418, 92] on input "Search customers by name or email" at bounding box center [462, 89] width 456 height 16
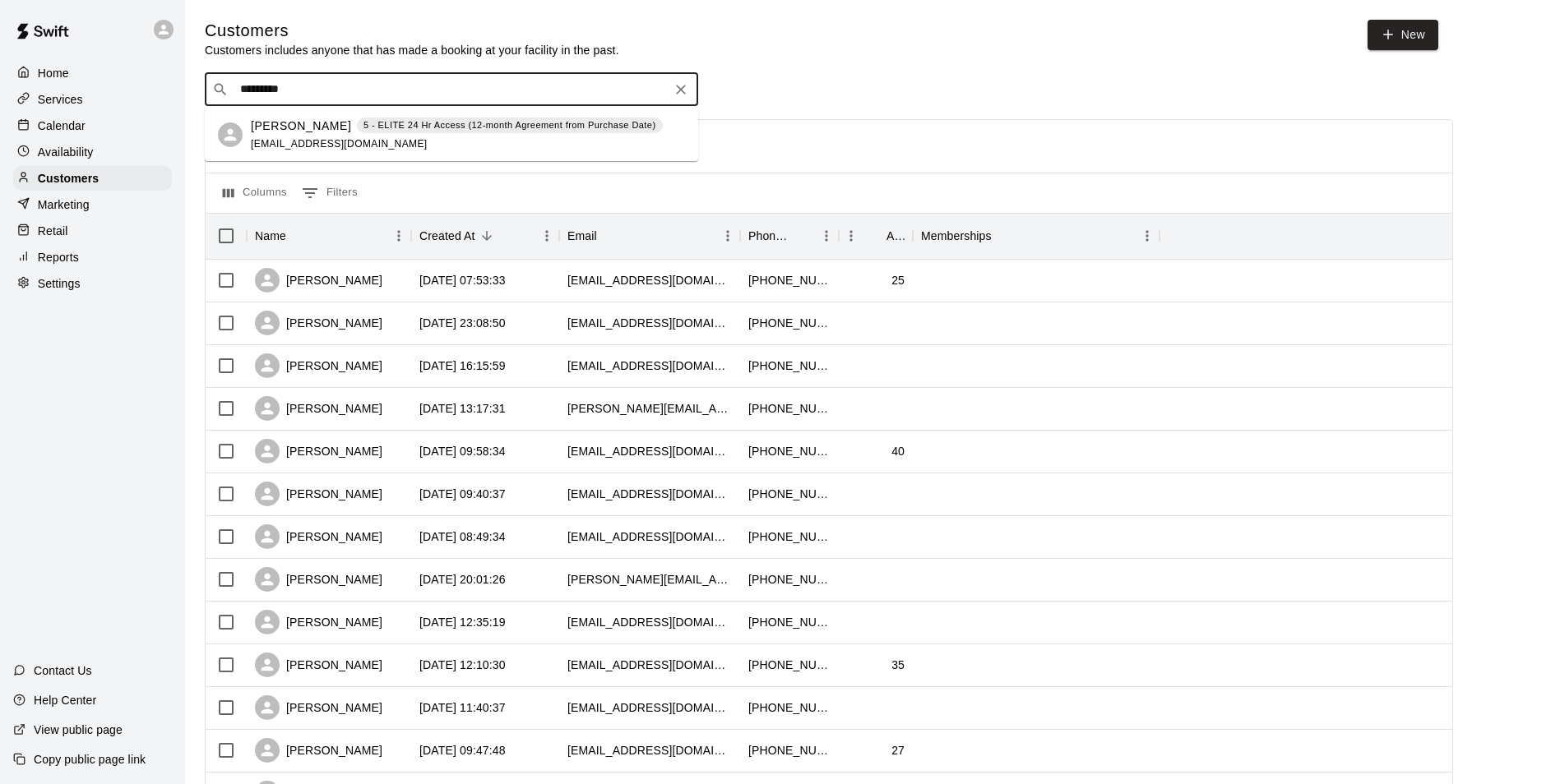
type input "**********"
click at [444, 116] on div "Leslie Miller 5 - ELITE 24 Hr Access (12-month Agreement from Purchase Date) la…" at bounding box center [451, 135] width 493 height 53
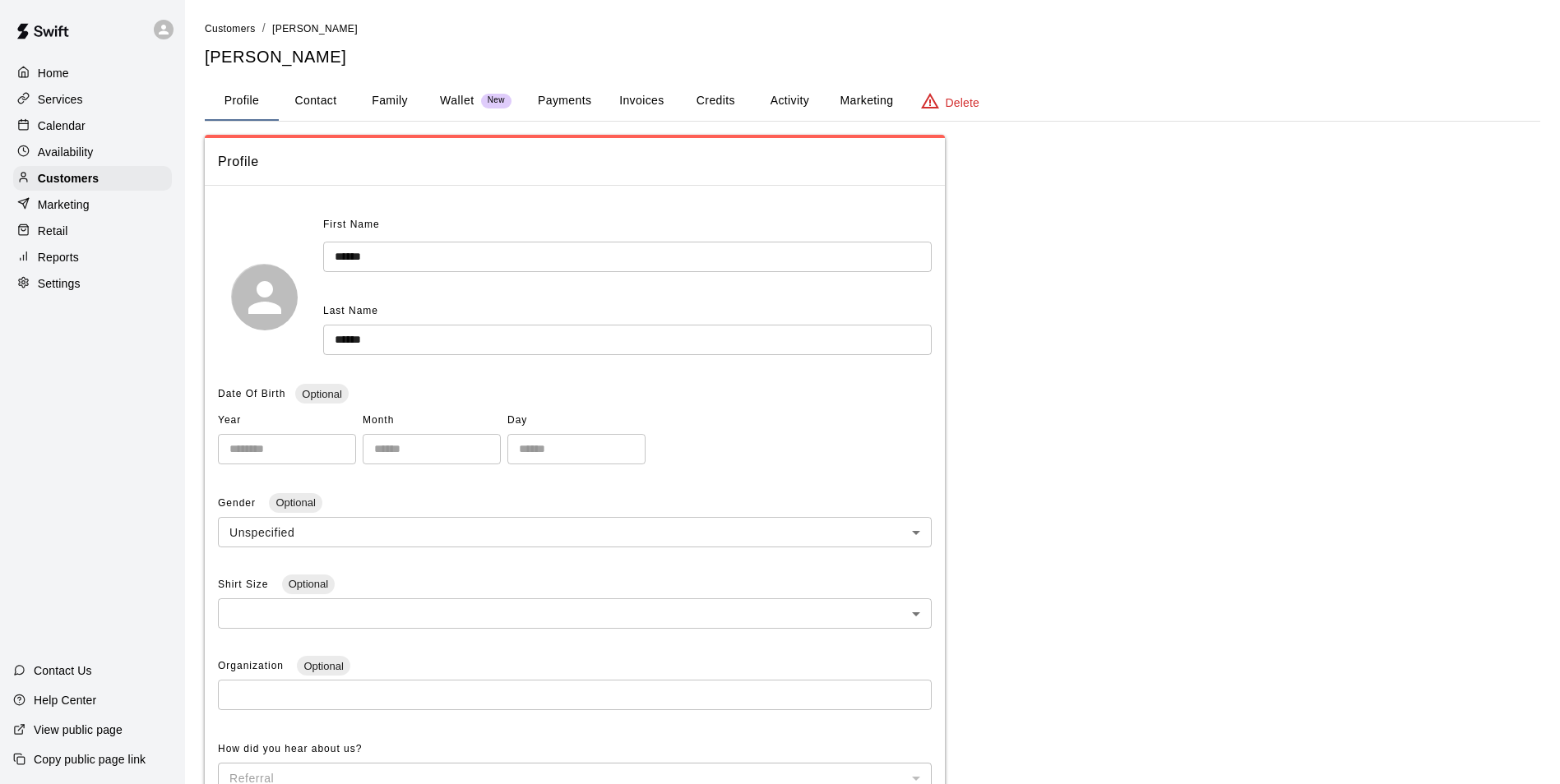
click at [353, 107] on button "Family" at bounding box center [389, 101] width 74 height 40
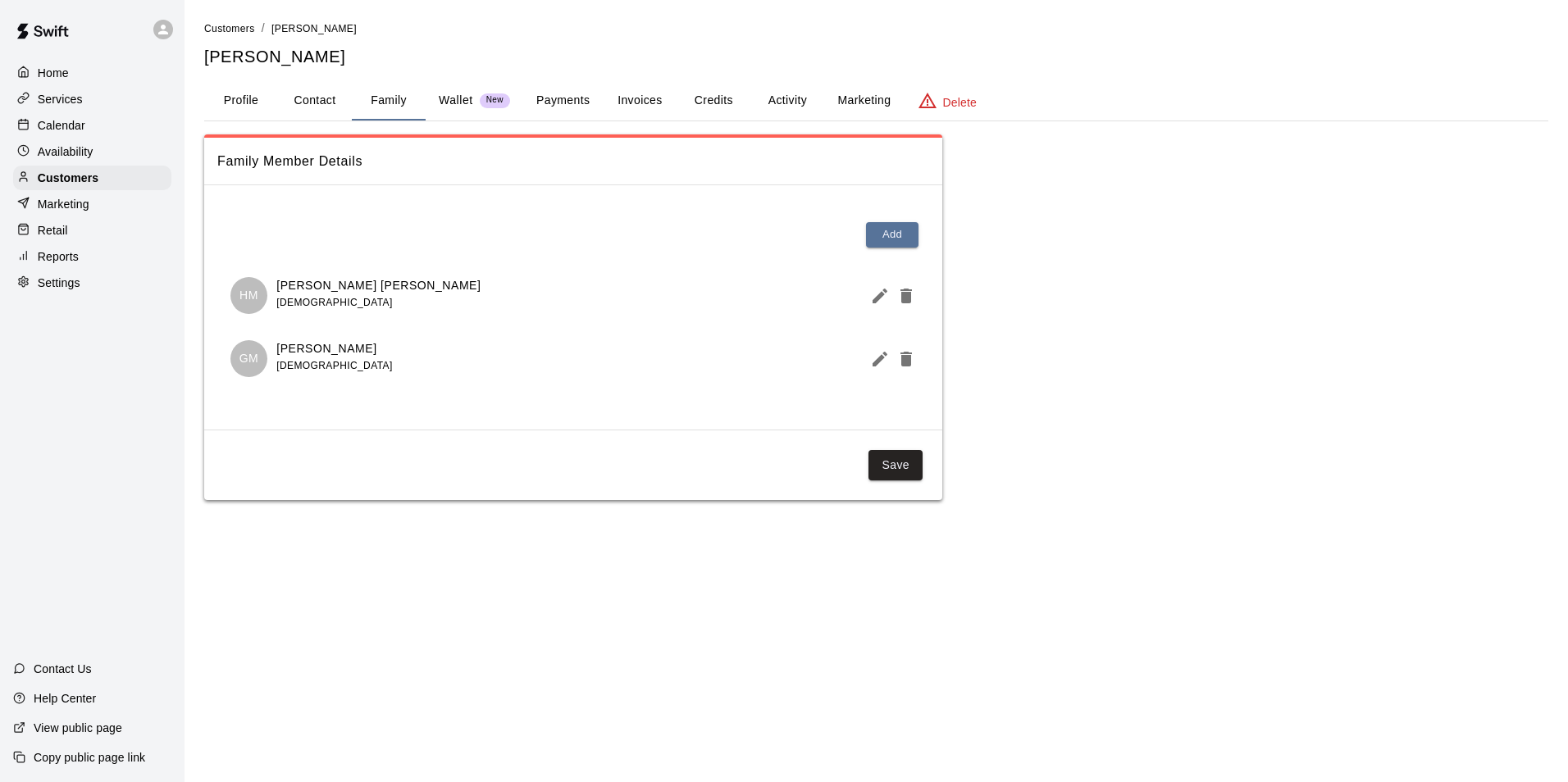
click at [339, 110] on button "Contact" at bounding box center [315, 101] width 74 height 40
select select "**"
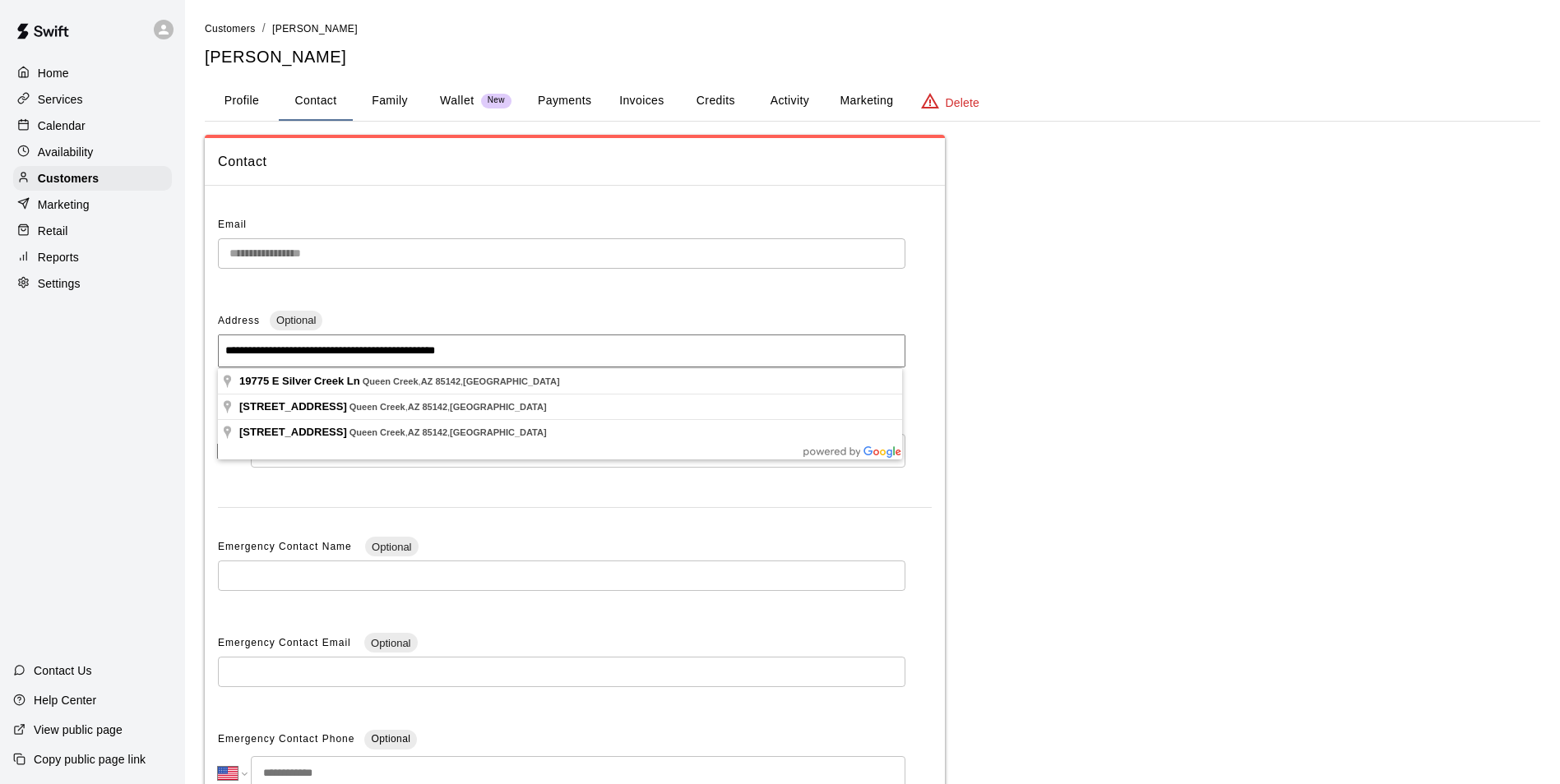
drag, startPoint x: 529, startPoint y: 348, endPoint x: 119, endPoint y: 327, distance: 410.5
click at [119, 327] on div "**********" at bounding box center [780, 469] width 1560 height 938
click at [116, 102] on div "Services" at bounding box center [93, 99] width 159 height 25
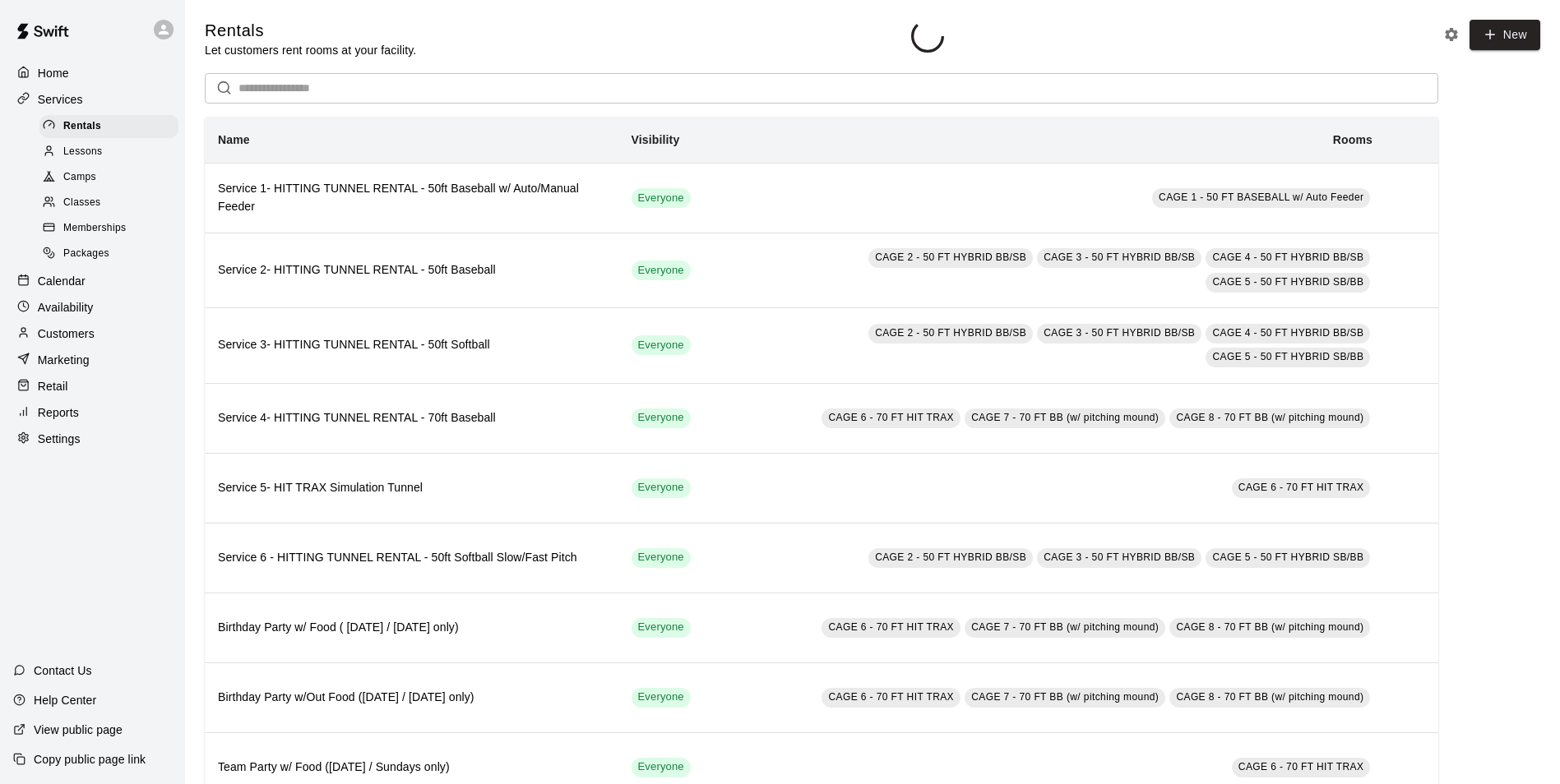
click at [144, 241] on div "Memberships" at bounding box center [109, 228] width 139 height 23
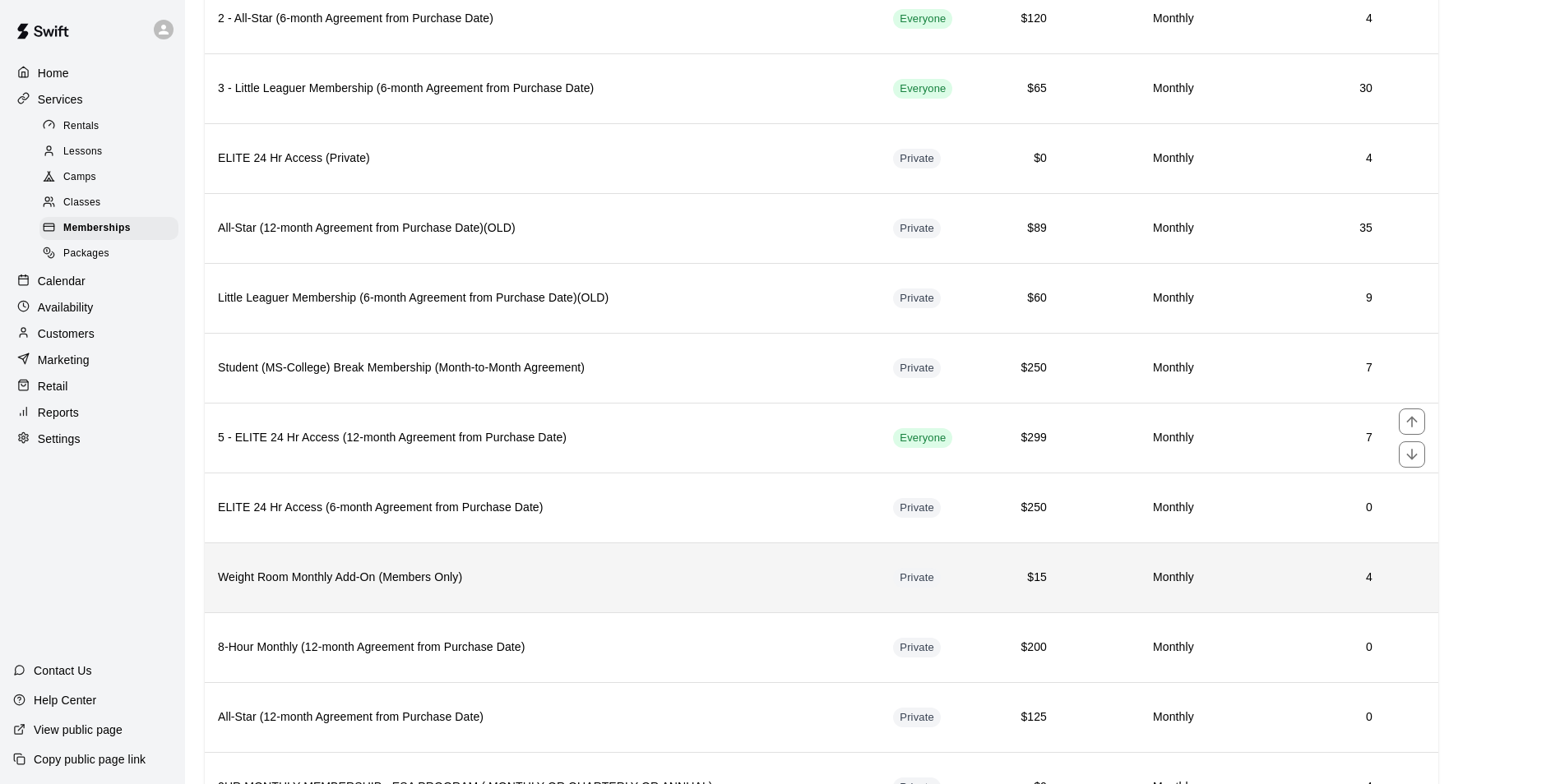
scroll to position [411, 0]
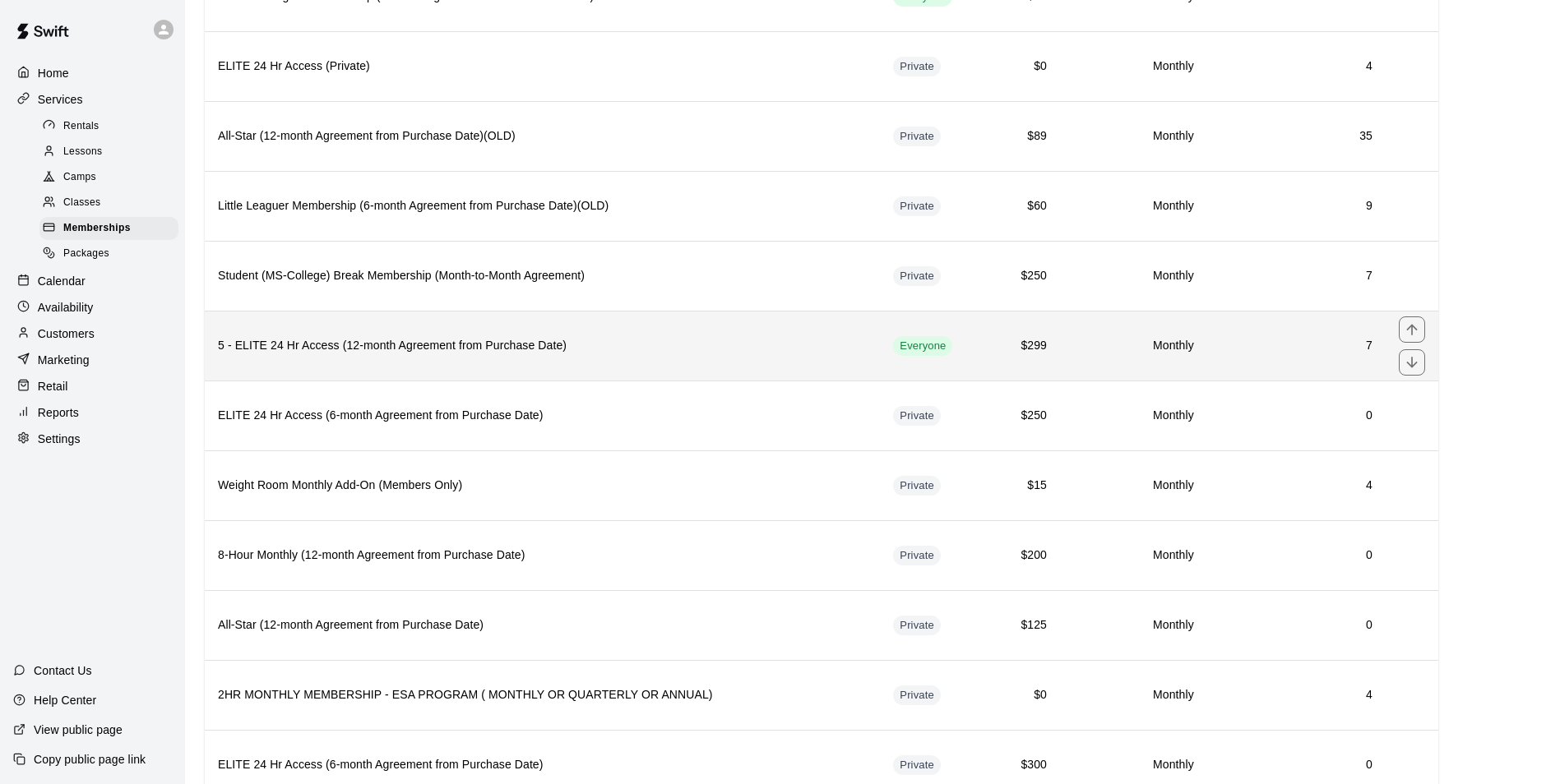
click at [639, 360] on th "5 - ELITE 24 Hr Access (12-month Agreement from Purchase Date)" at bounding box center [542, 346] width 675 height 70
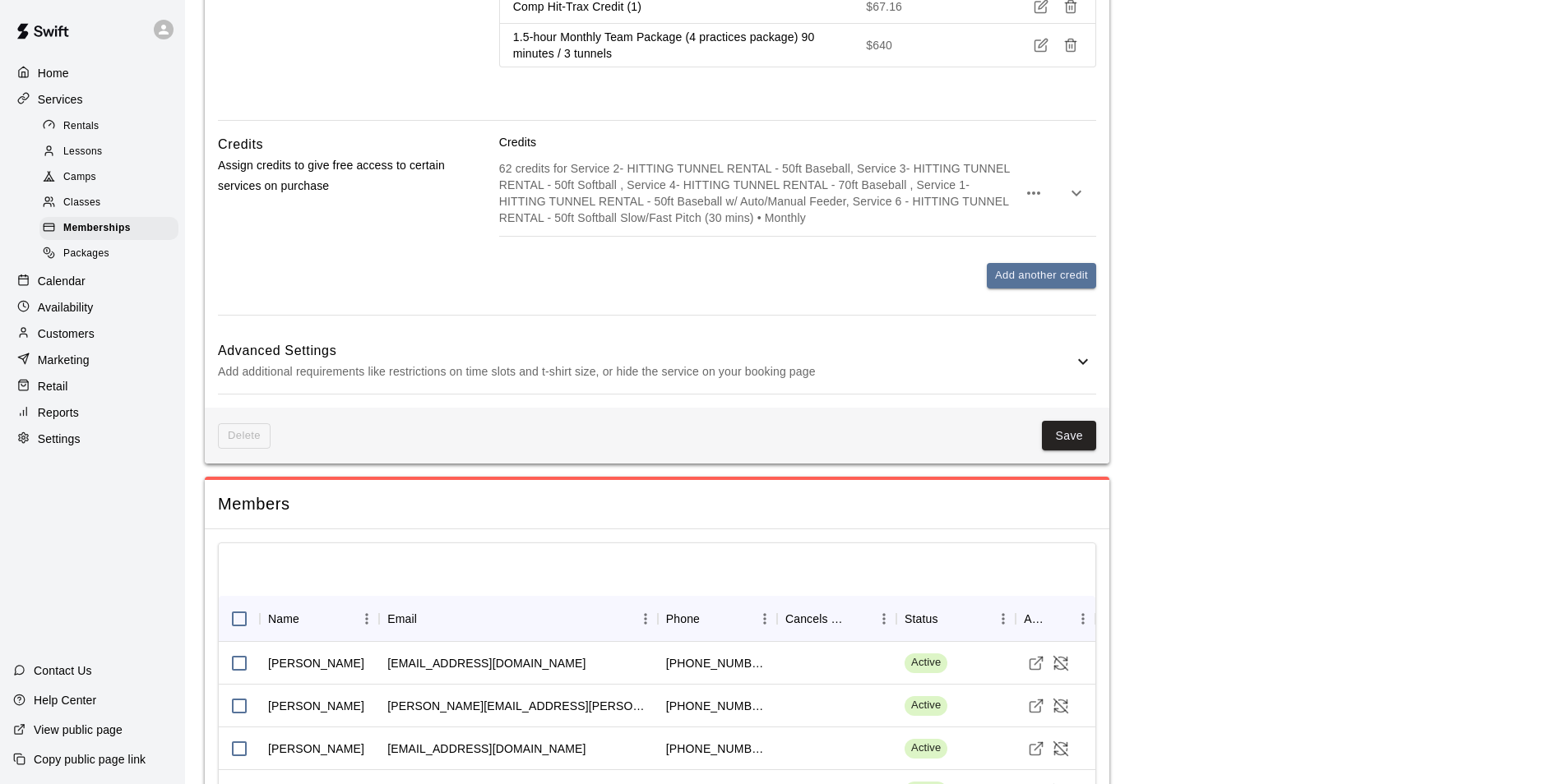
scroll to position [3422, 0]
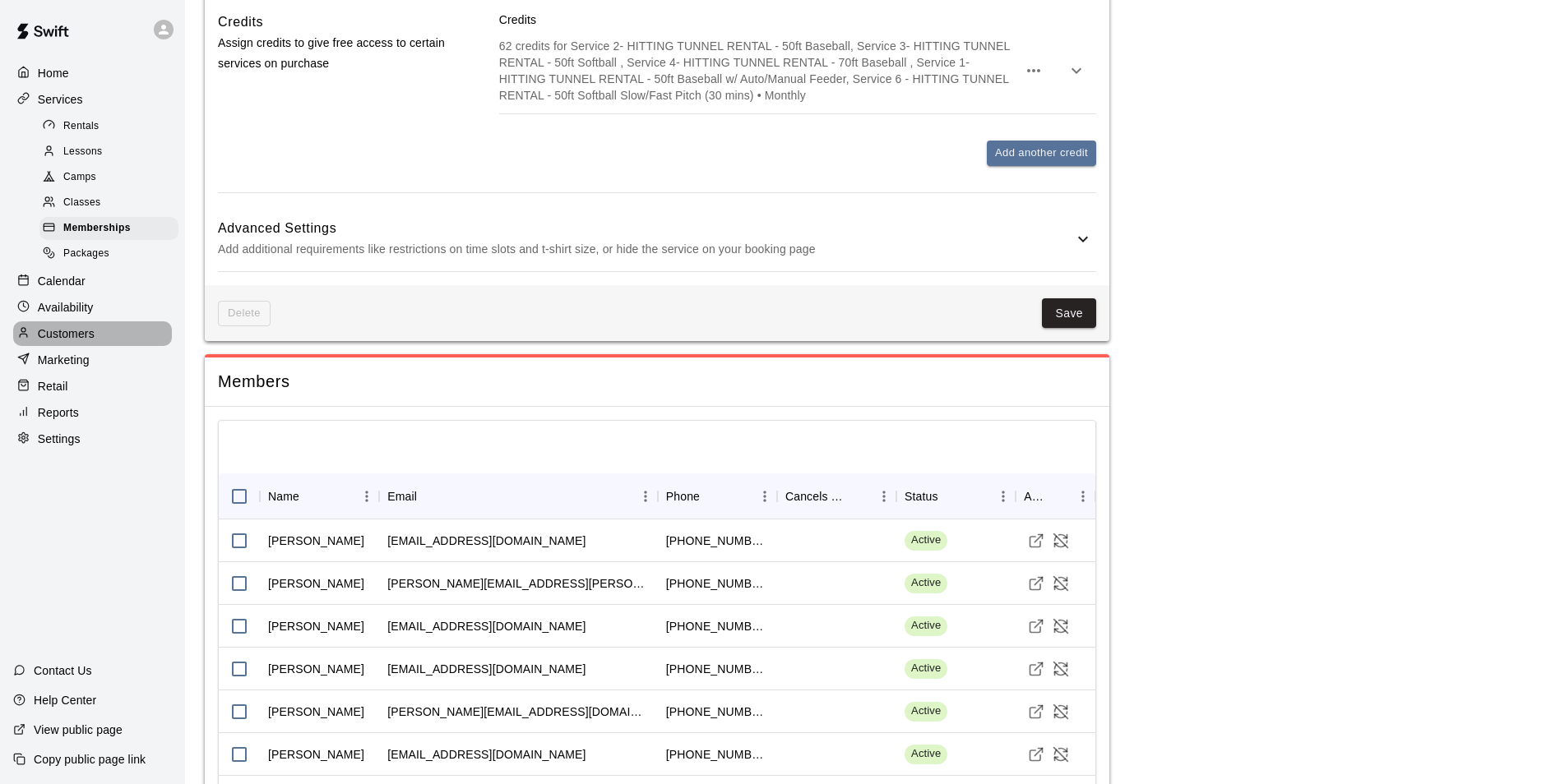
click at [77, 342] on p "Customers" at bounding box center [66, 333] width 57 height 16
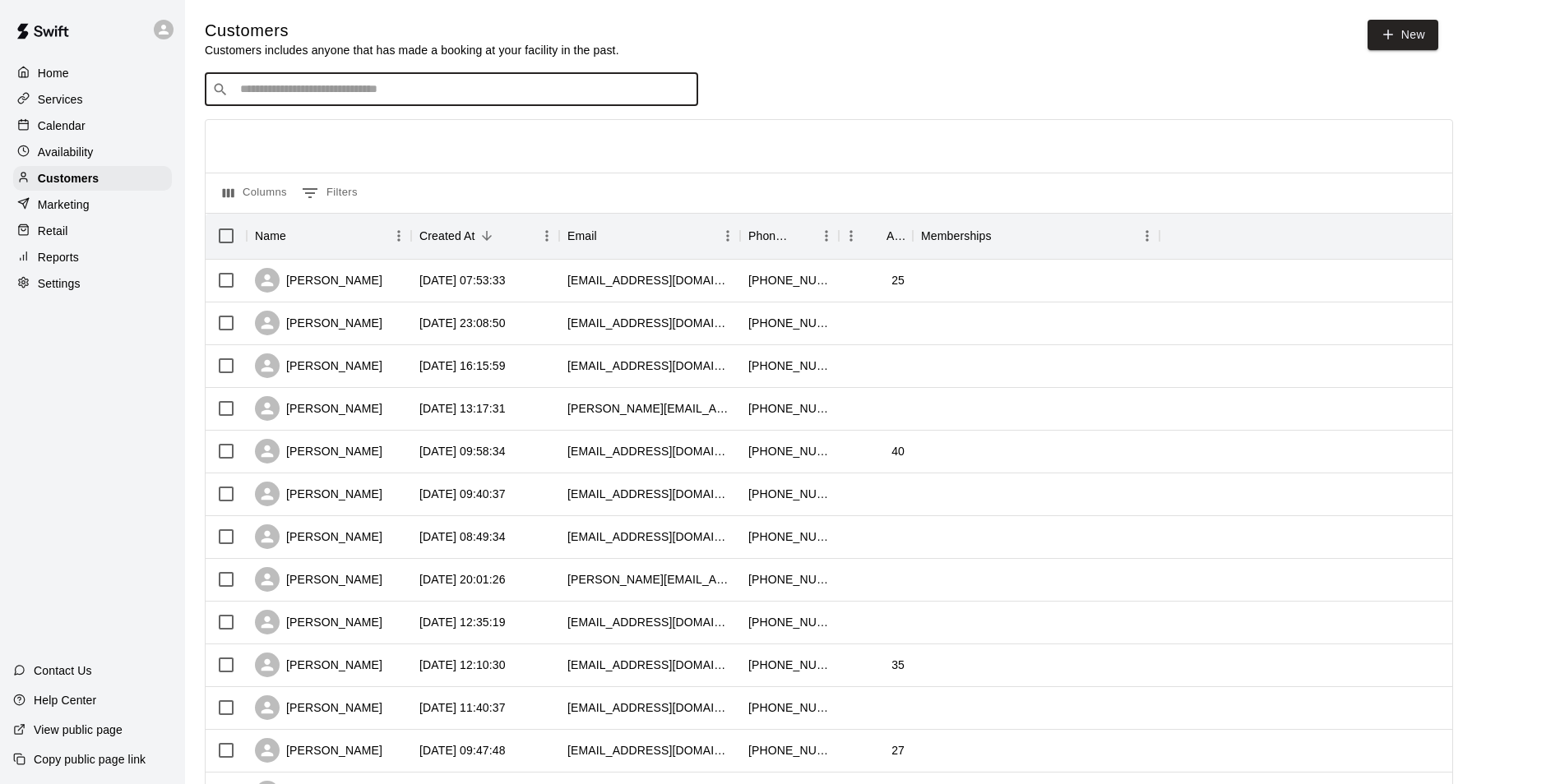
click at [462, 89] on input "Search customers by name or email" at bounding box center [462, 89] width 456 height 16
type input "*****"
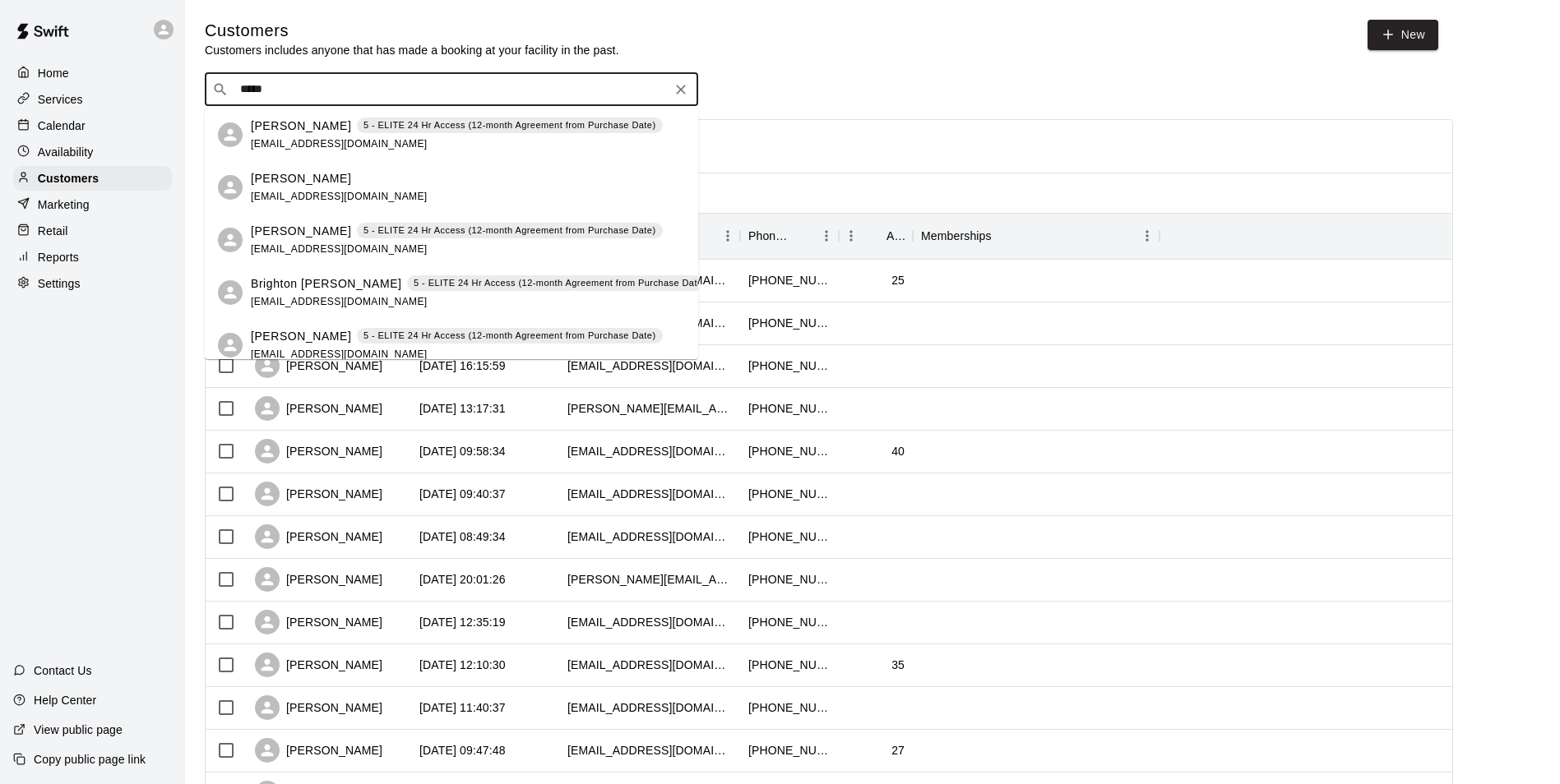
click at [458, 130] on p "5 - ELITE 24 Hr Access (12-month Agreement from Purchase Date)" at bounding box center [510, 125] width 293 height 14
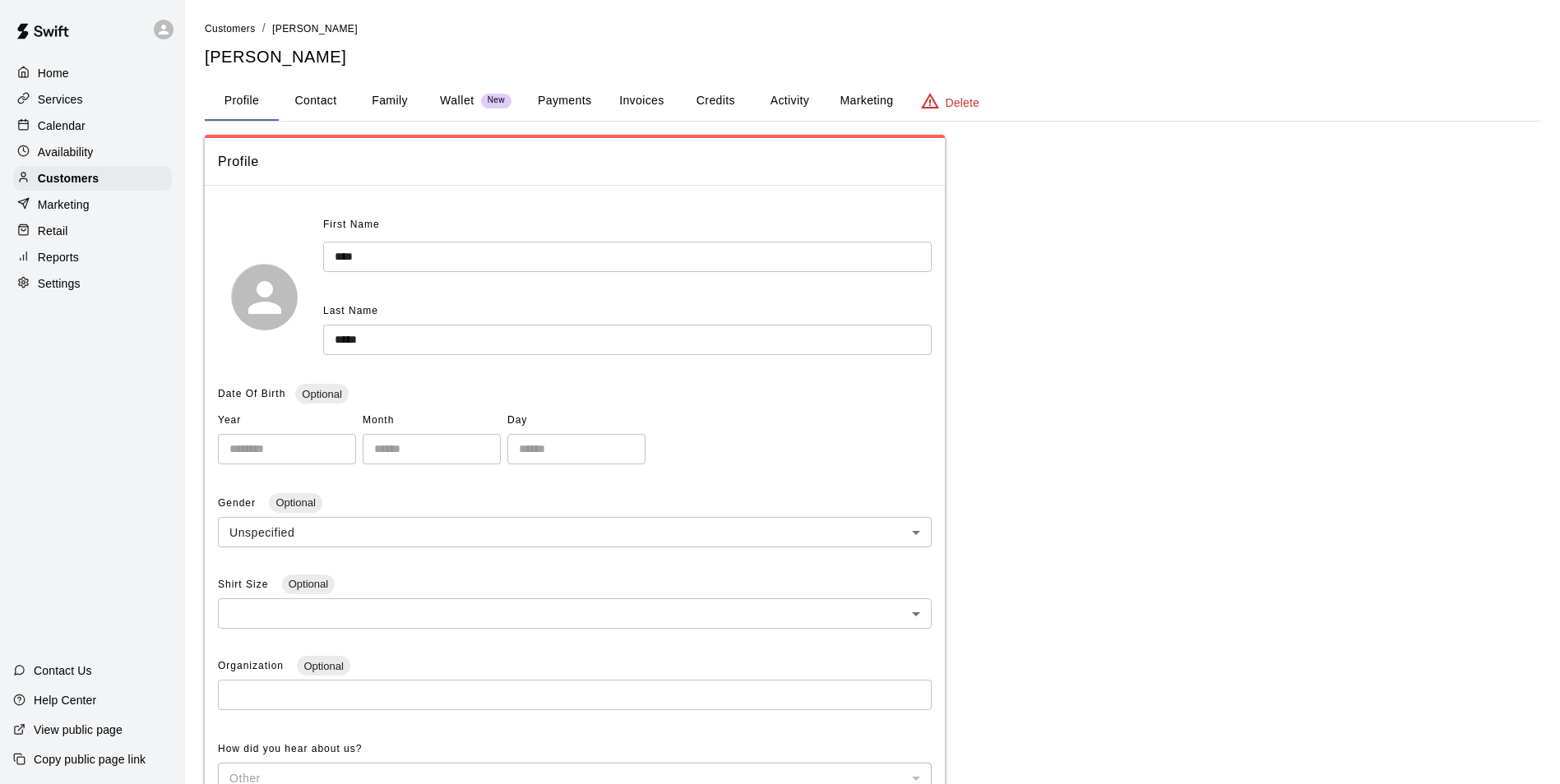
click at [317, 99] on button "Contact" at bounding box center [315, 101] width 74 height 40
select select "**"
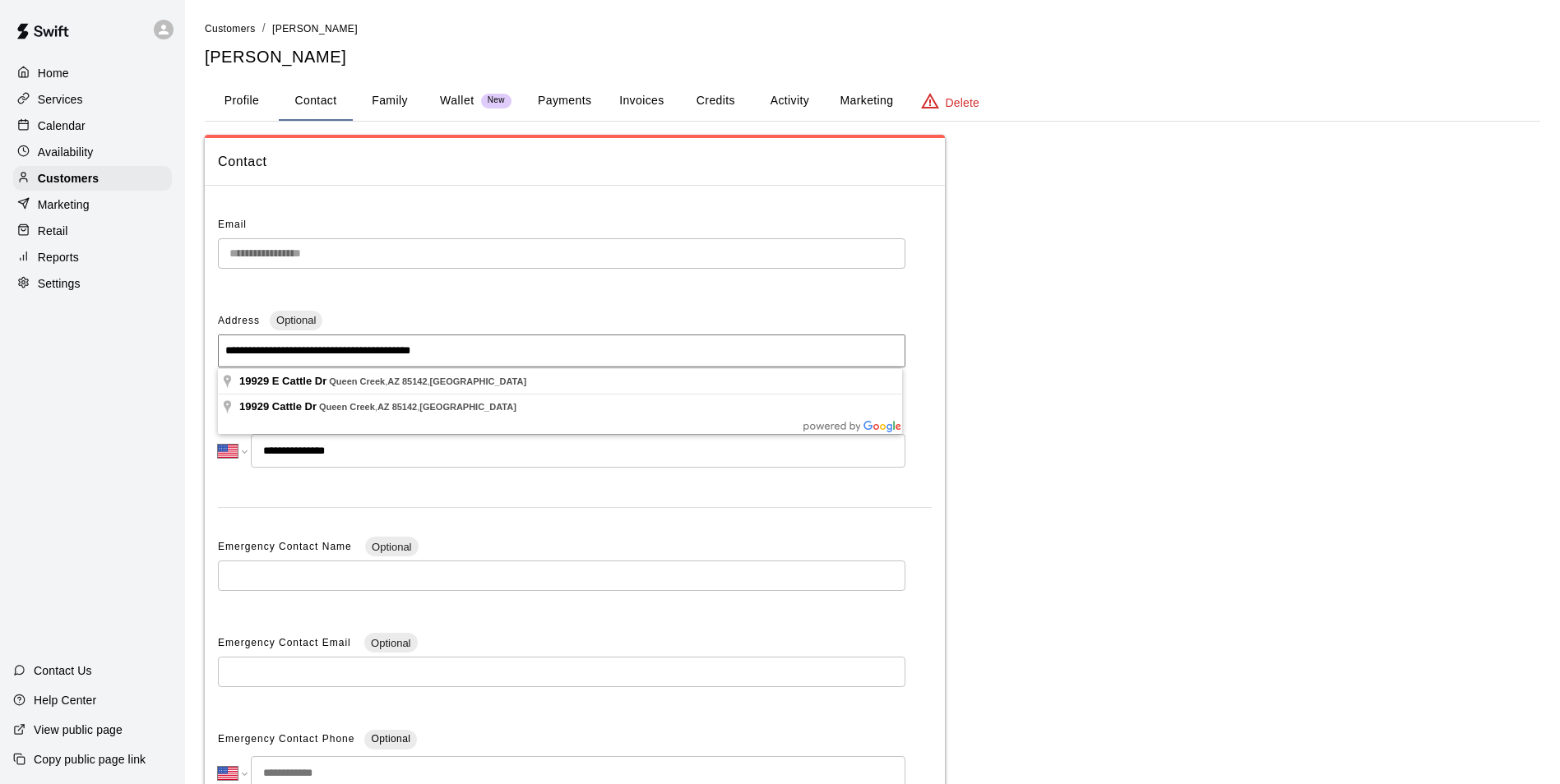
drag, startPoint x: 496, startPoint y: 350, endPoint x: 94, endPoint y: 347, distance: 402.0
click at [94, 347] on div "**********" at bounding box center [780, 469] width 1560 height 938
click at [90, 98] on div "Services" at bounding box center [93, 99] width 159 height 25
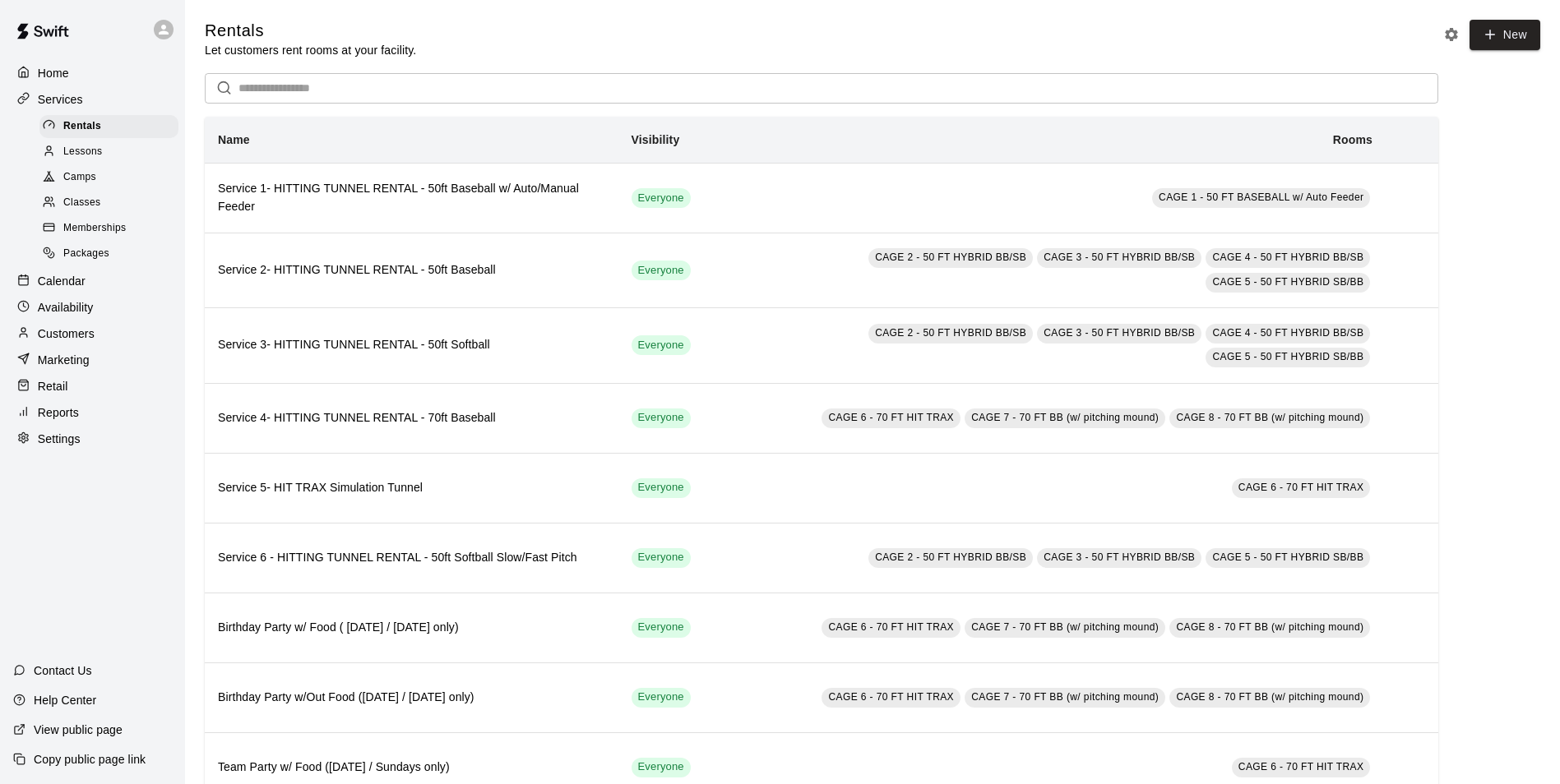
click at [116, 236] on span "Memberships" at bounding box center [95, 228] width 63 height 16
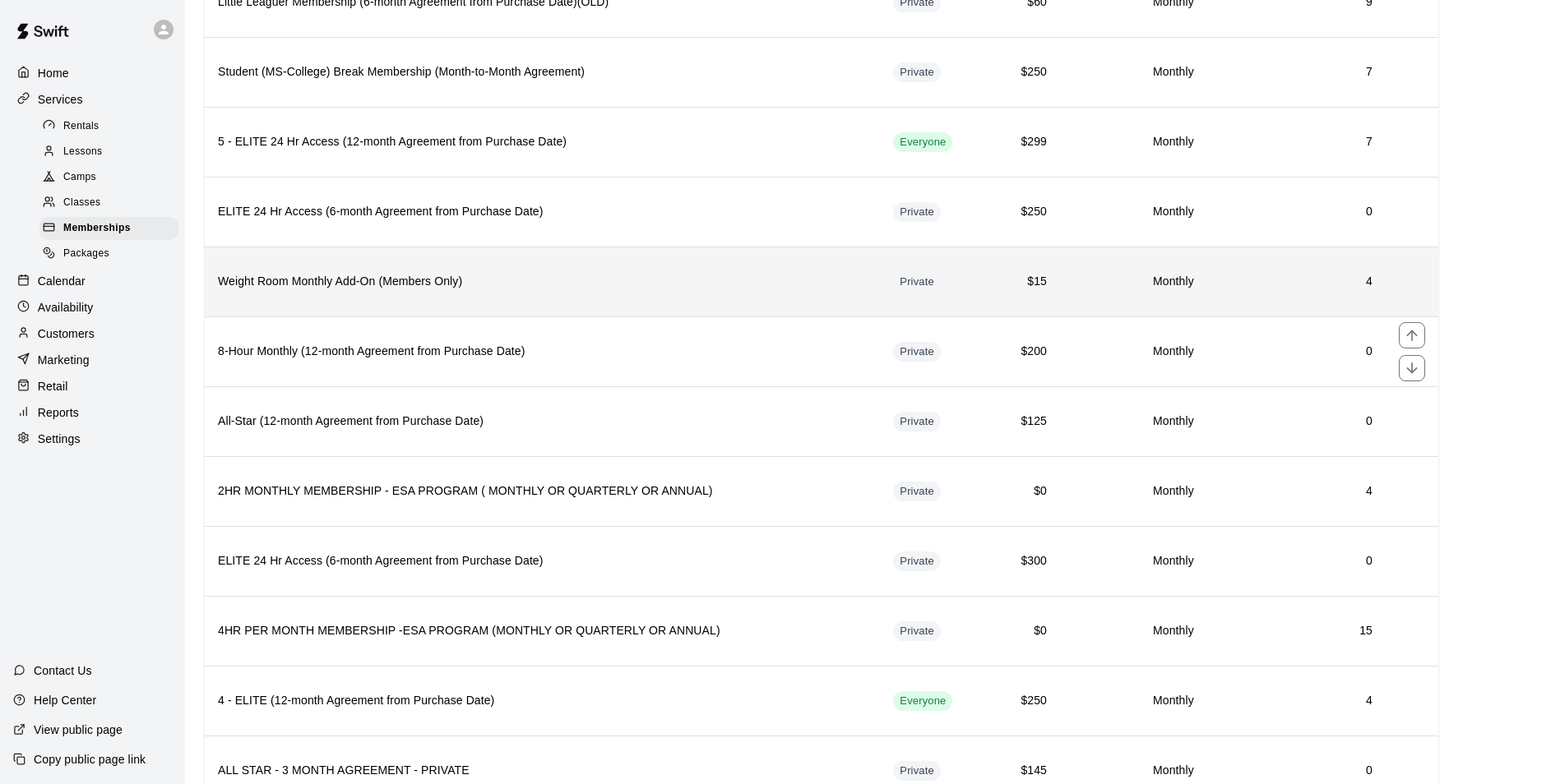
scroll to position [496, 0]
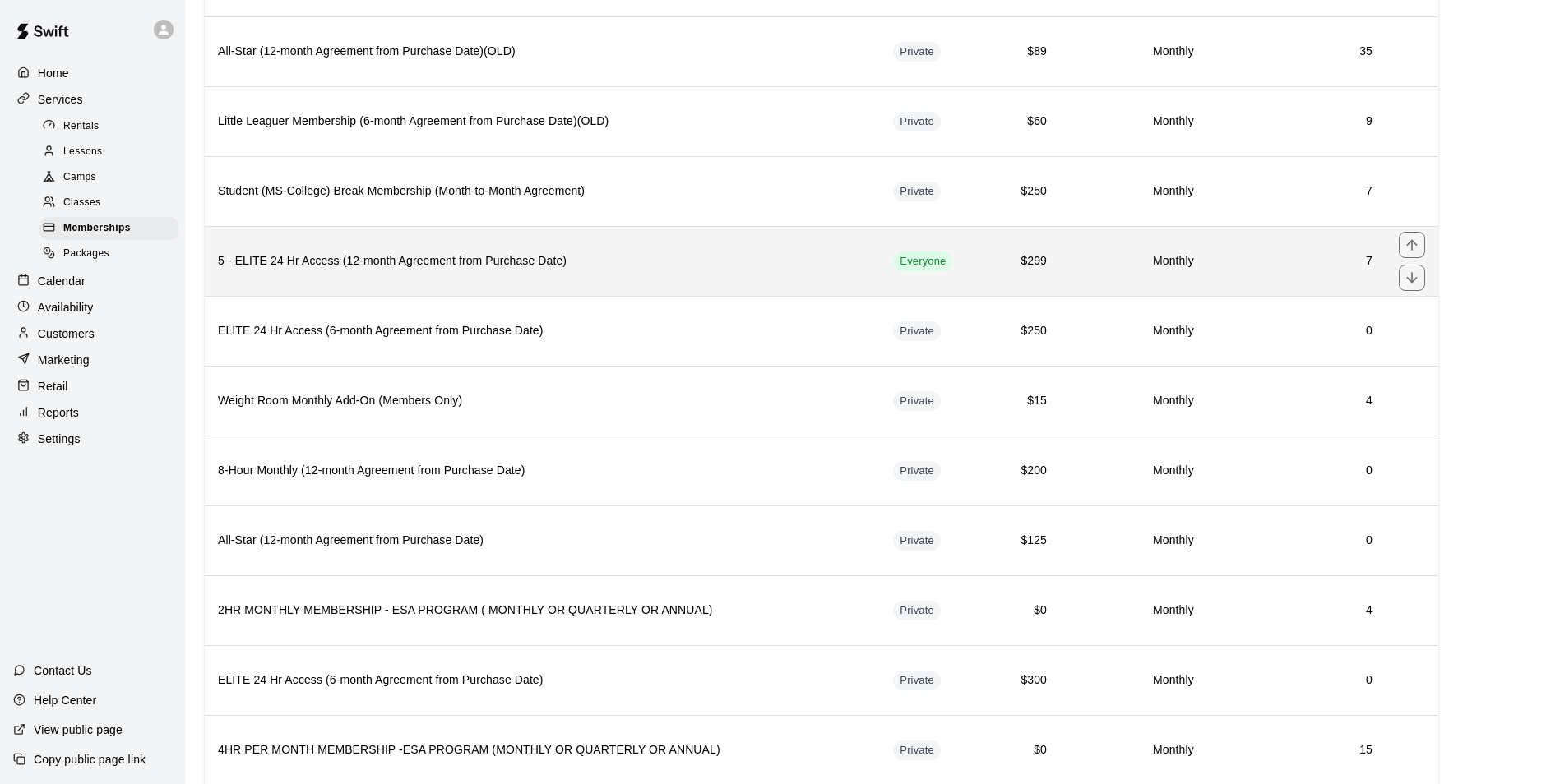
click at [619, 279] on th "5 - ELITE 24 Hr Access (12-month Agreement from Purchase Date)" at bounding box center [542, 261] width 675 height 70
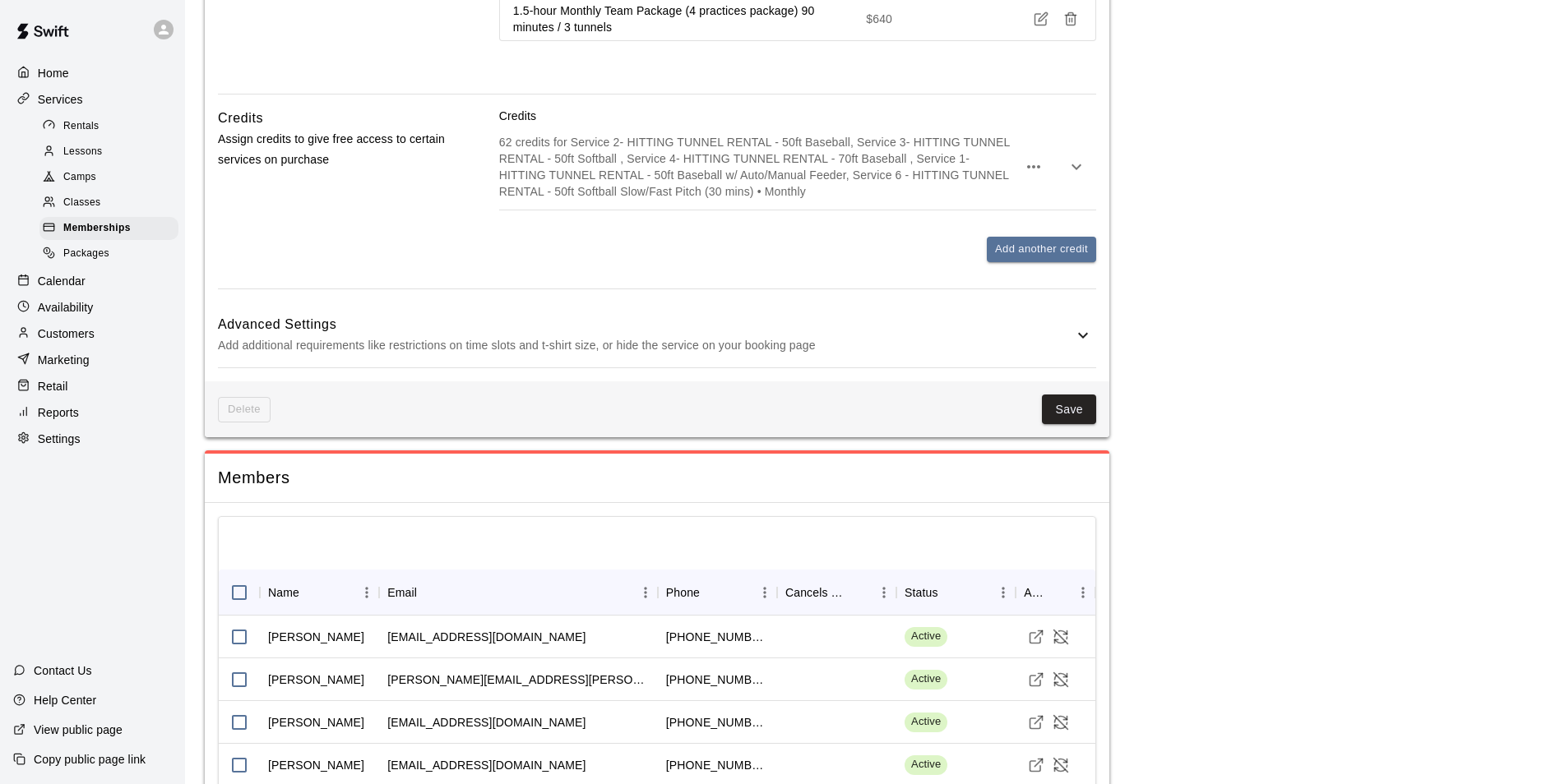
scroll to position [3422, 0]
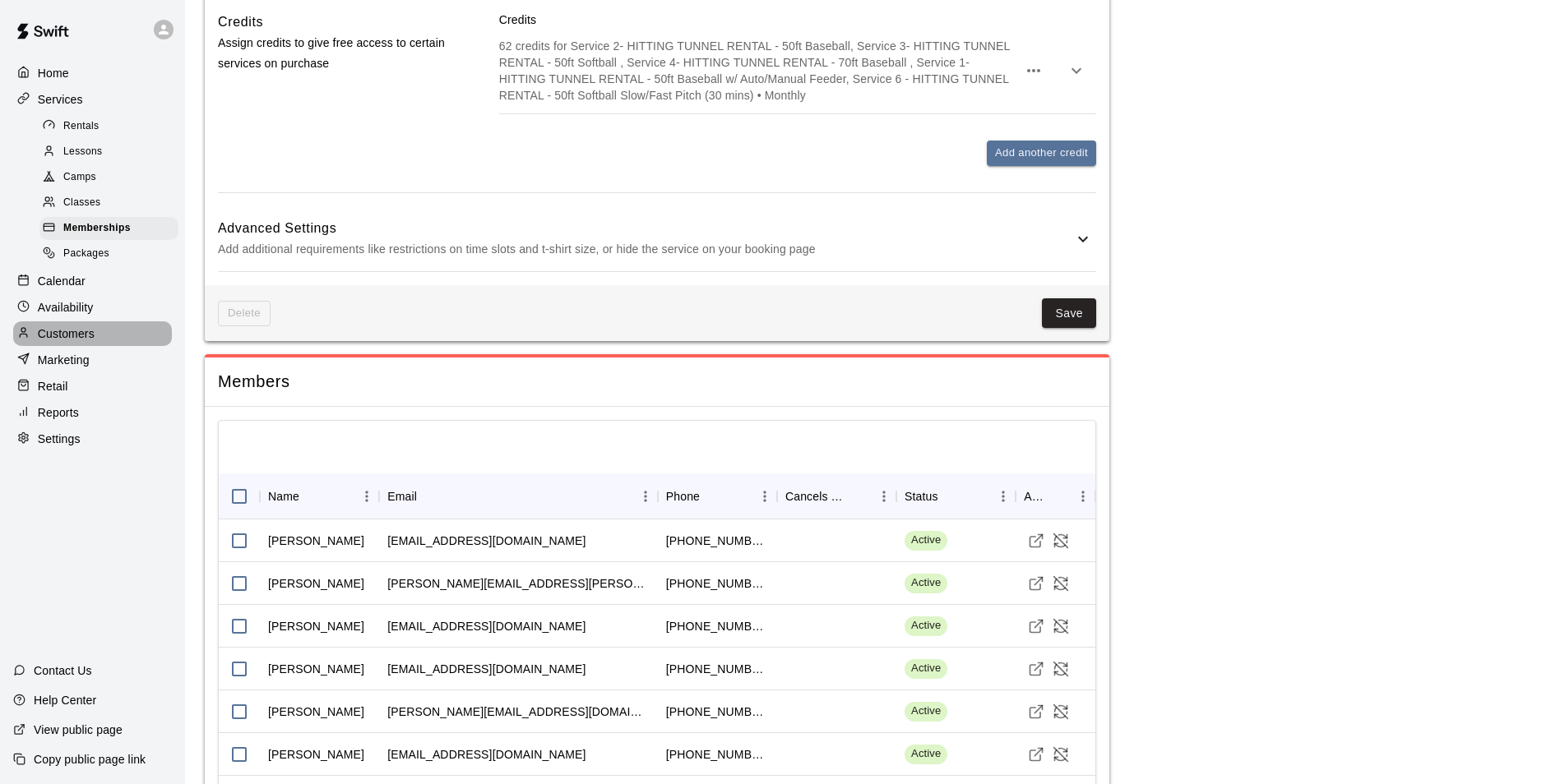
click at [77, 346] on div "Customers" at bounding box center [93, 333] width 159 height 25
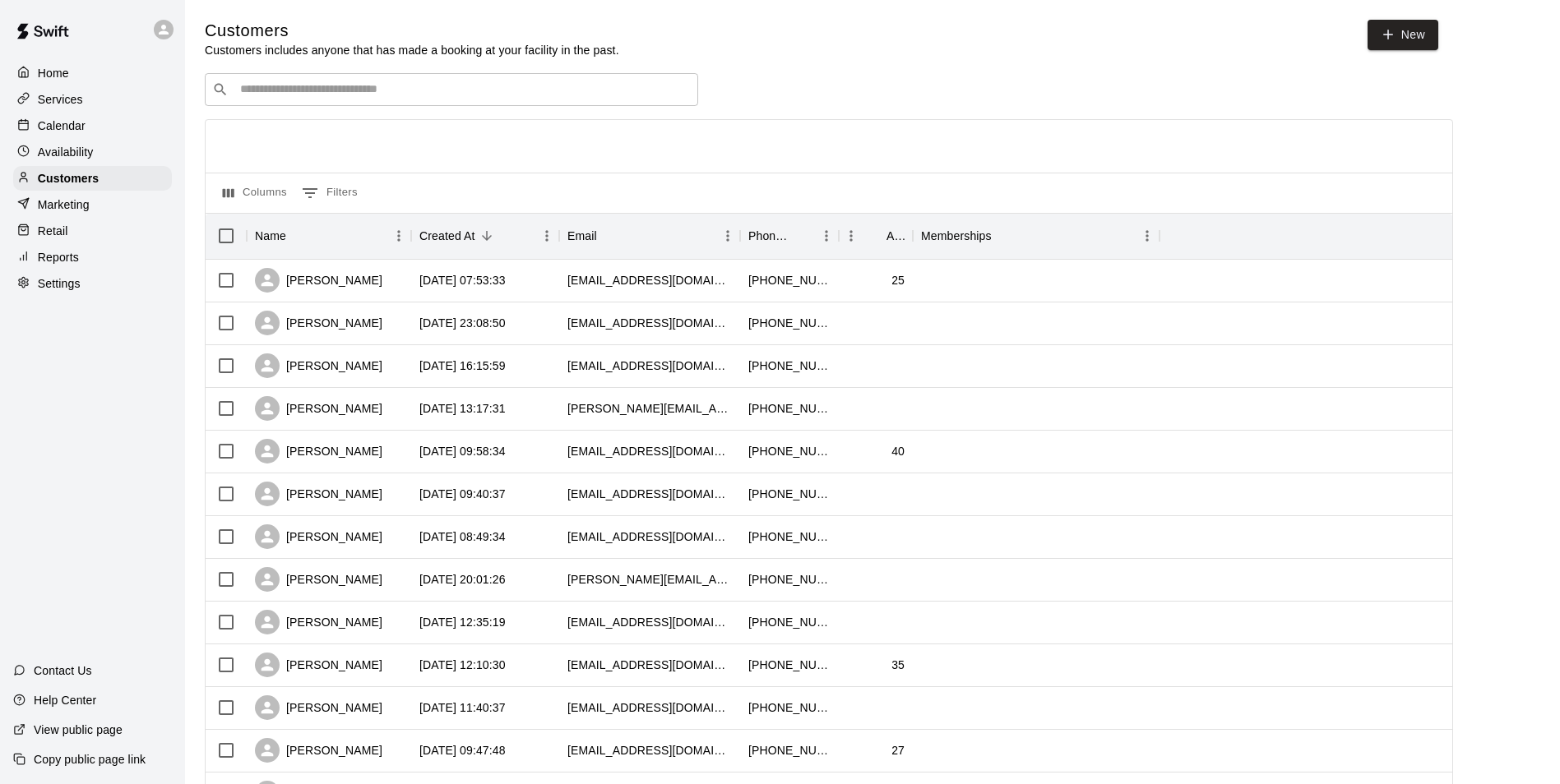
click at [364, 100] on div "​ ​" at bounding box center [451, 89] width 493 height 33
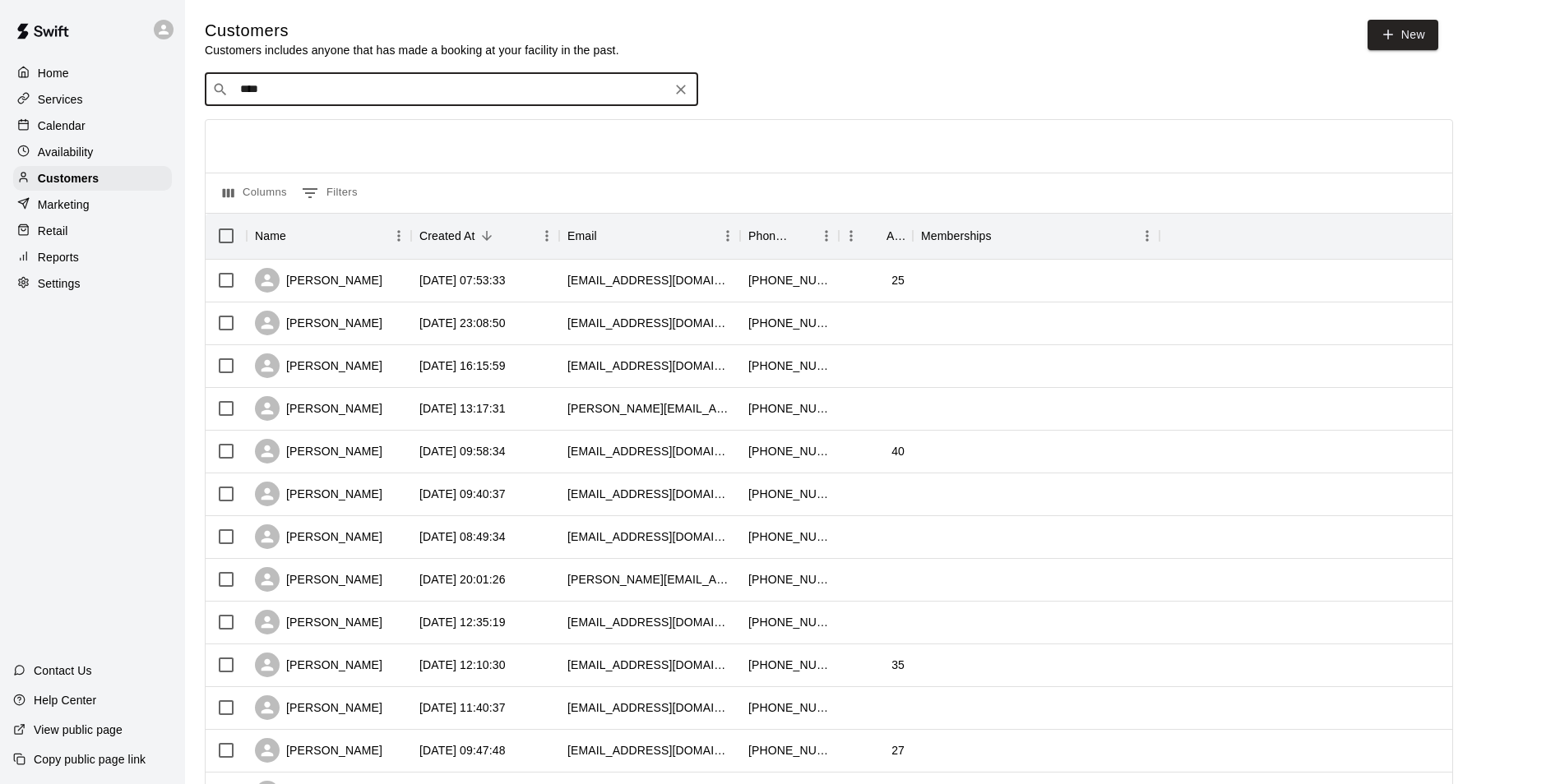
type input "*****"
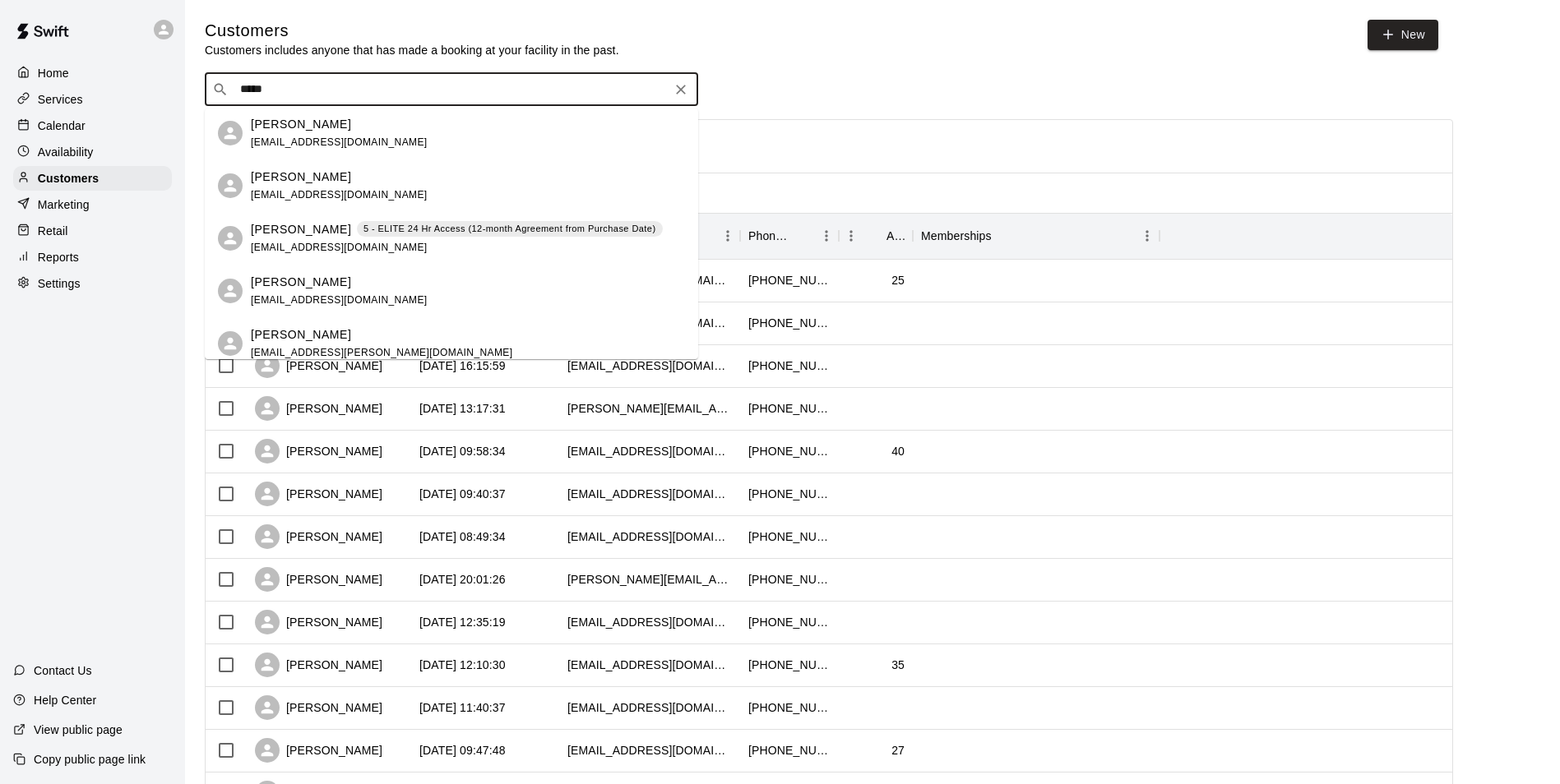
scroll to position [822, 0]
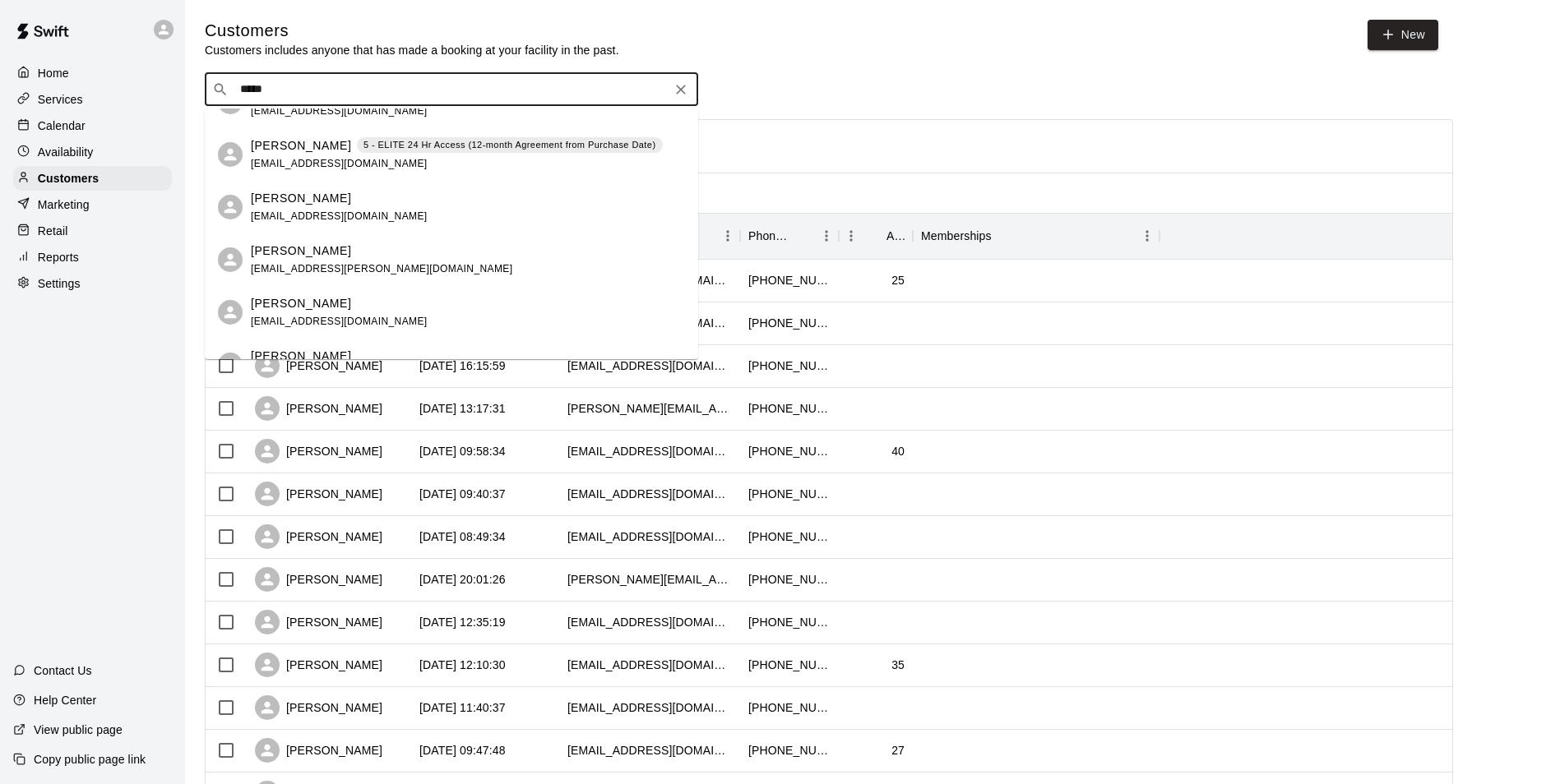
click at [459, 162] on div "Jack Brown 5 - ELITE 24 Hr Access (12-month Agreement from Purchase Date) jbbro…" at bounding box center [457, 154] width 412 height 35
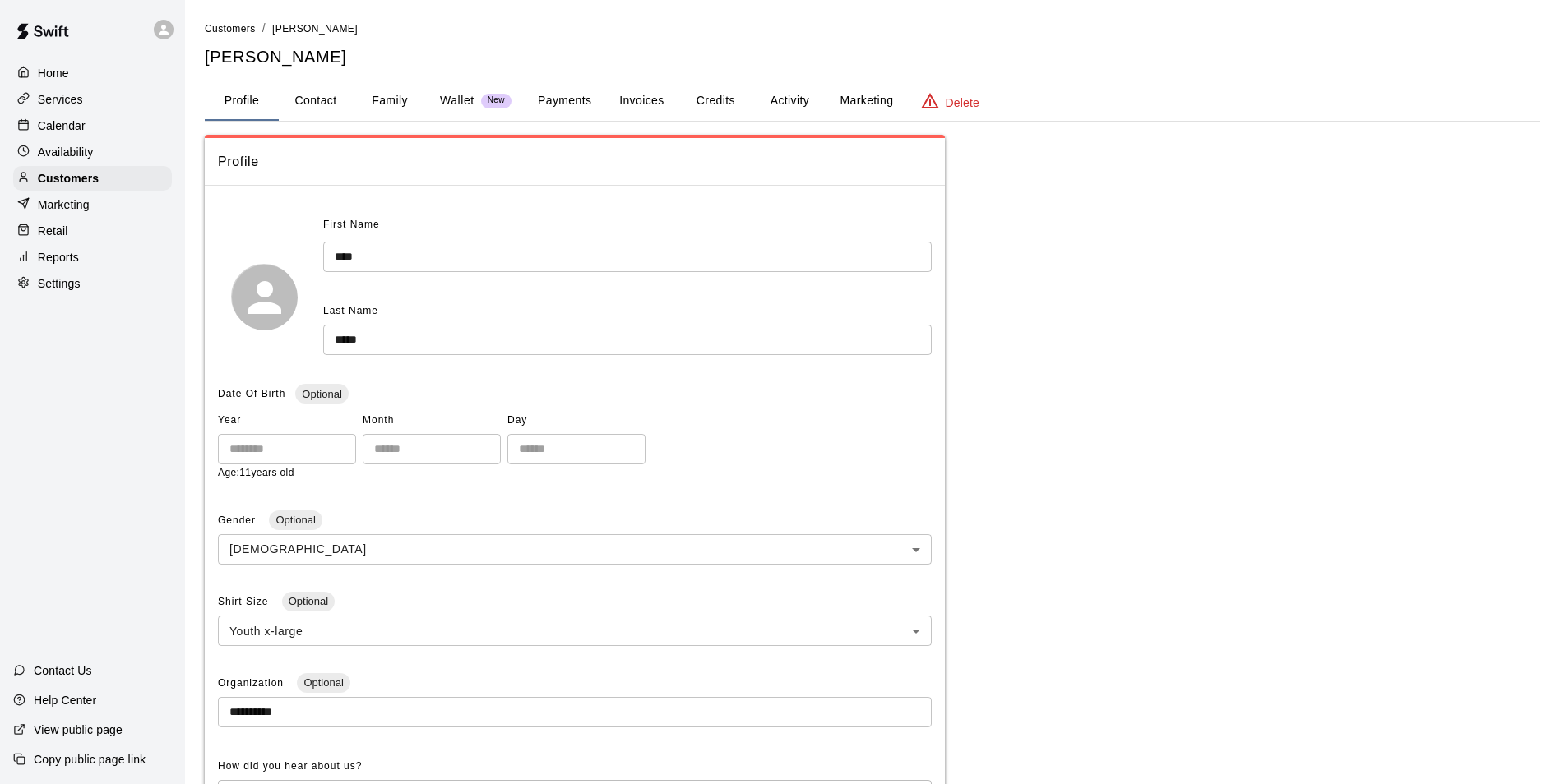
drag, startPoint x: 299, startPoint y: 98, endPoint x: 357, endPoint y: 128, distance: 65.3
click at [300, 99] on button "Contact" at bounding box center [315, 101] width 74 height 40
select select "**"
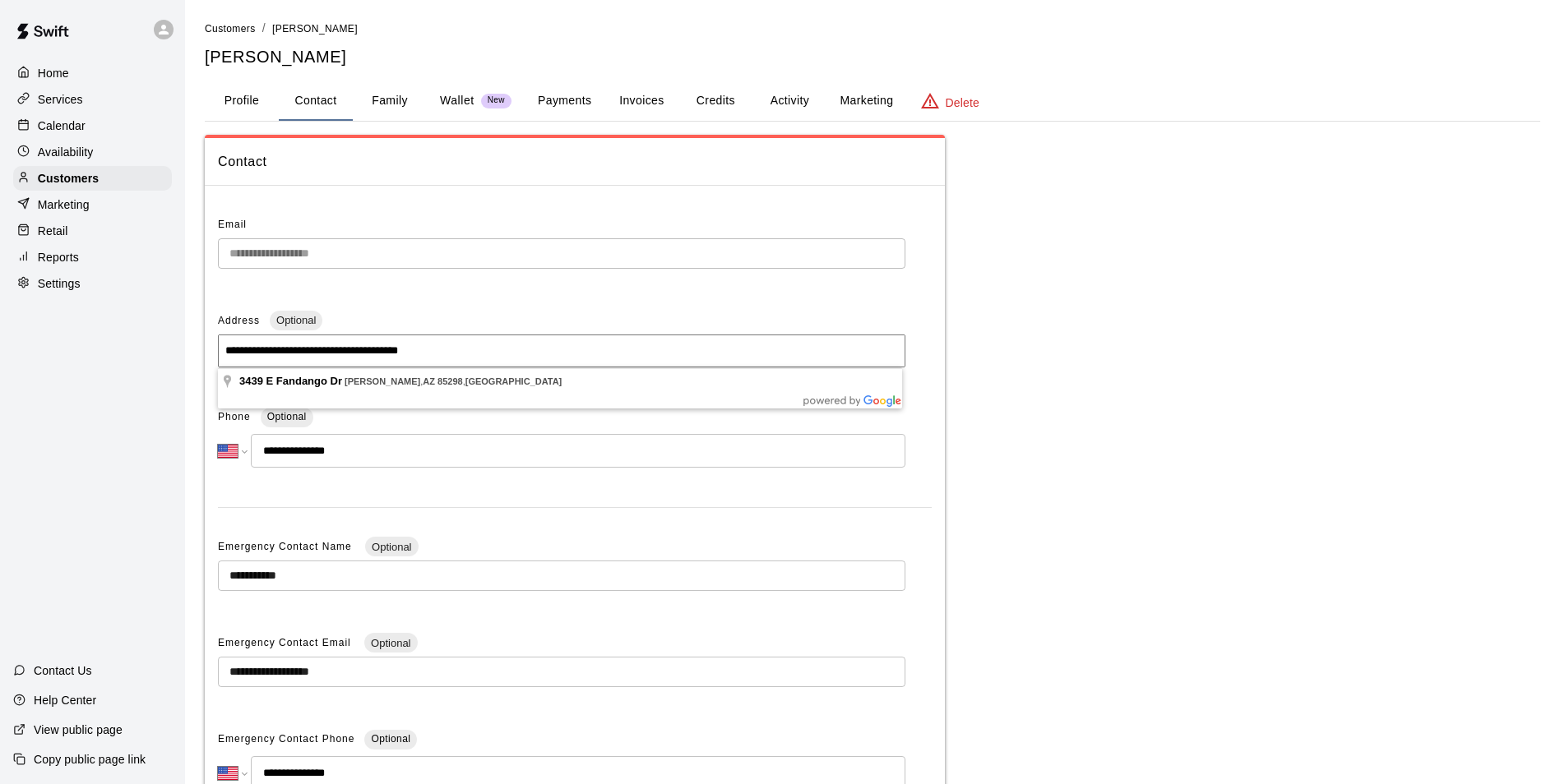
drag, startPoint x: 471, startPoint y: 348, endPoint x: 155, endPoint y: 350, distance: 316.0
click at [155, 350] on div "**********" at bounding box center [780, 469] width 1560 height 938
click at [88, 126] on div "Calendar" at bounding box center [93, 126] width 159 height 25
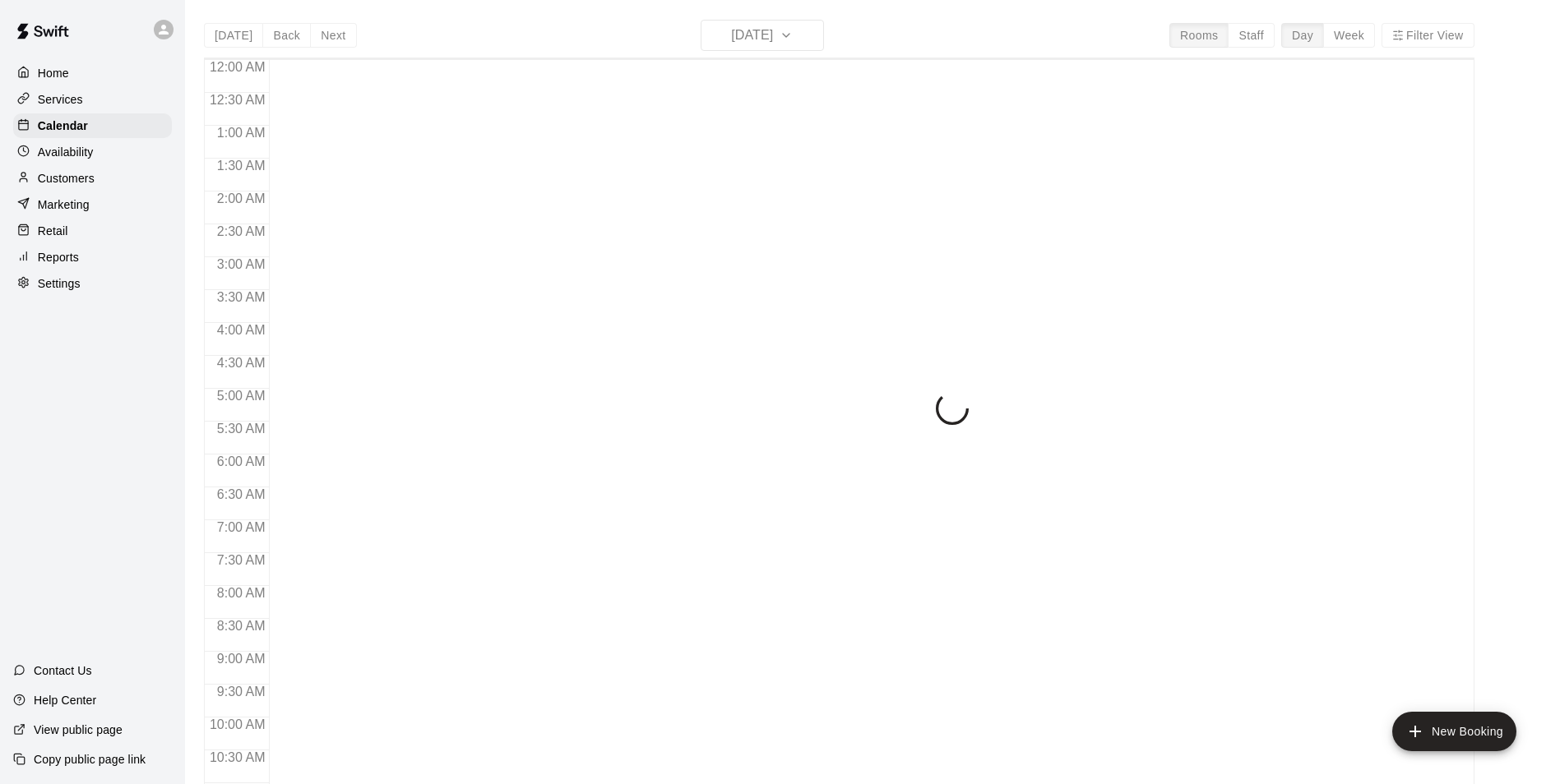
scroll to position [630, 0]
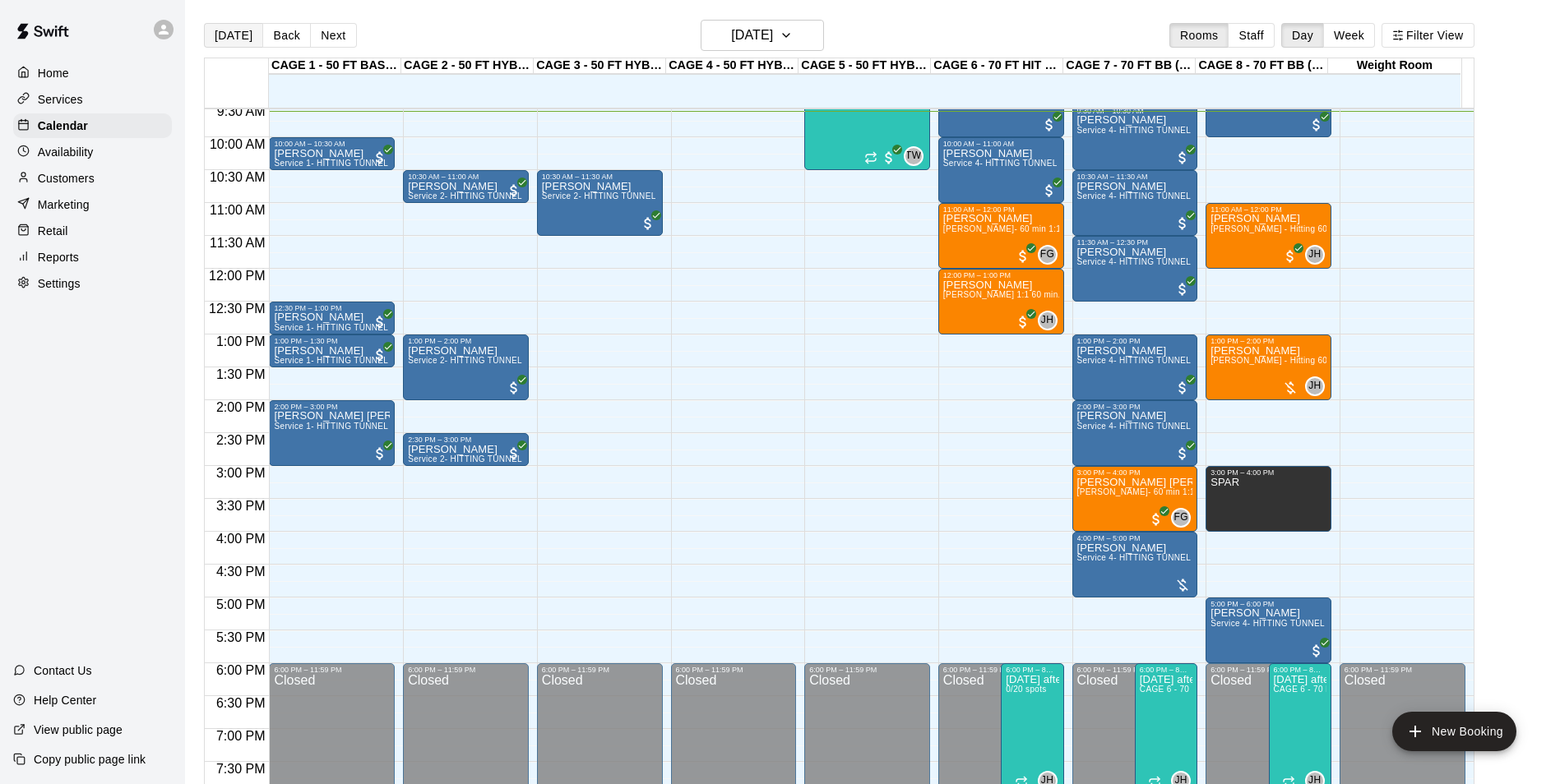
drag, startPoint x: 235, startPoint y: 17, endPoint x: 234, endPoint y: 30, distance: 13.0
click at [235, 22] on main "Today Back Next Sunday Sep 14 Rooms Staff Day Week Filter View CAGE 1 - 50 FT B…" at bounding box center [872, 405] width 1375 height 811
click at [234, 33] on button "[DATE]" at bounding box center [233, 35] width 60 height 25
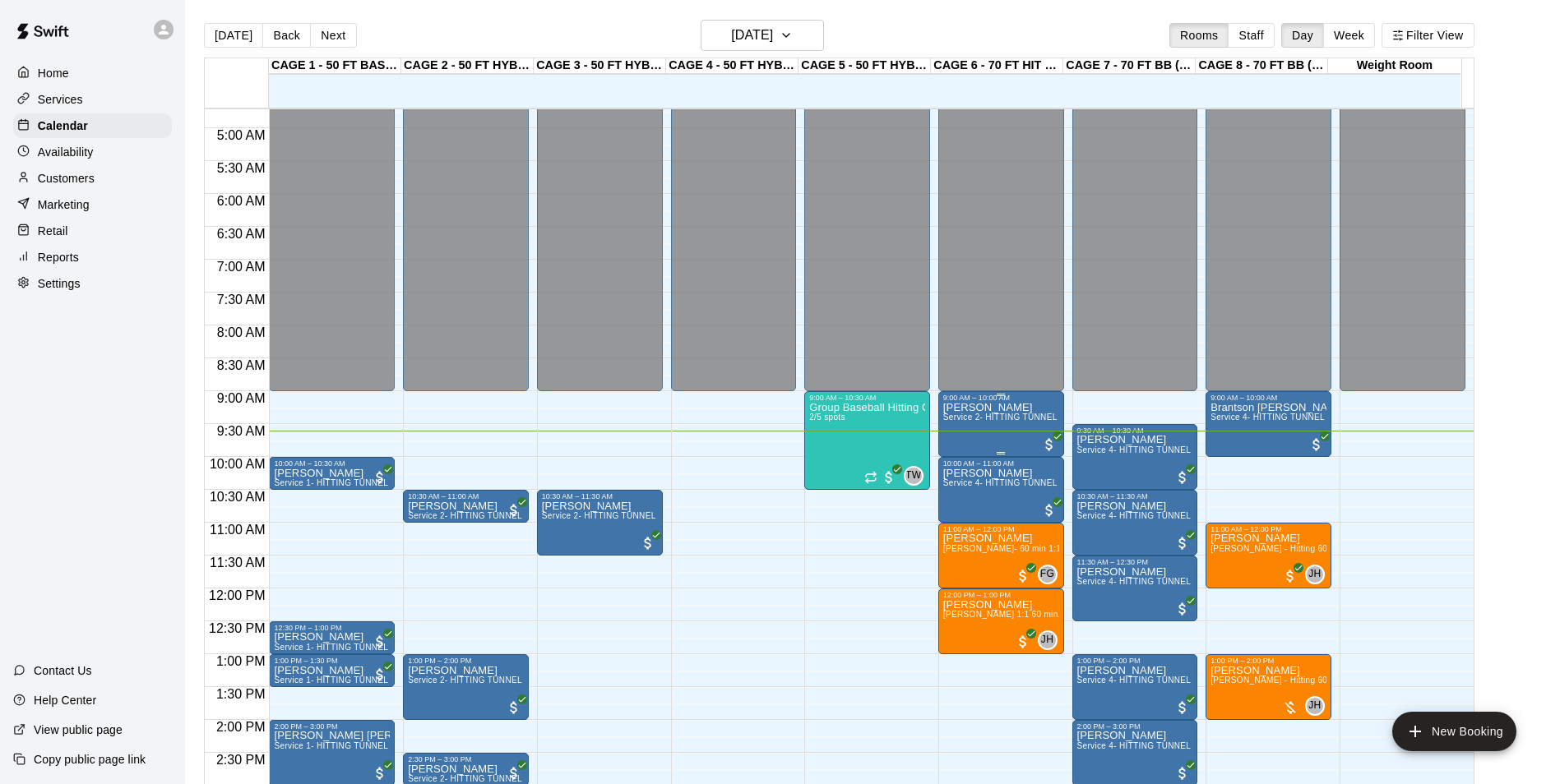
scroll to position [301, 0]
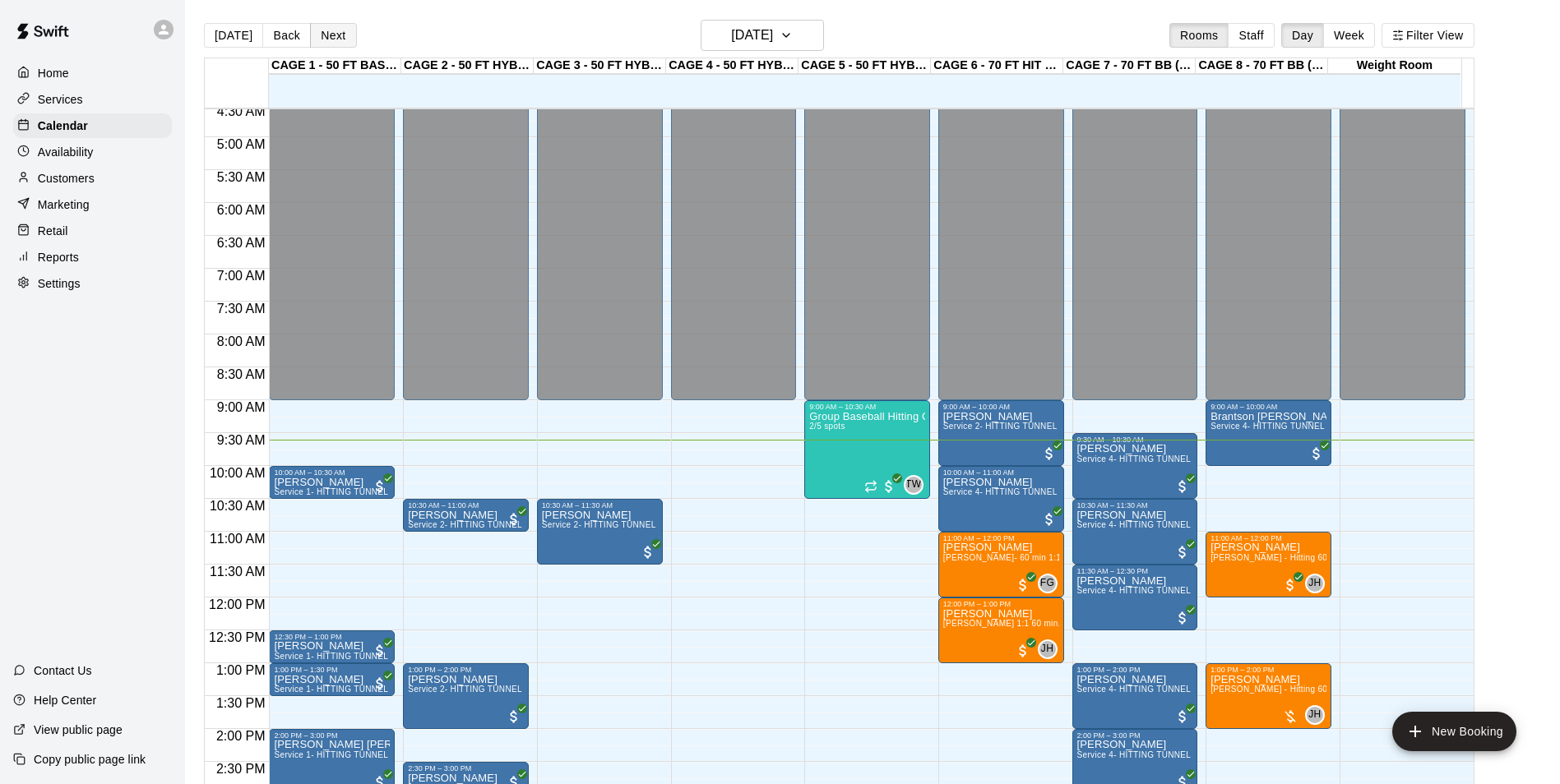
click at [317, 24] on button "Next" at bounding box center [332, 35] width 46 height 25
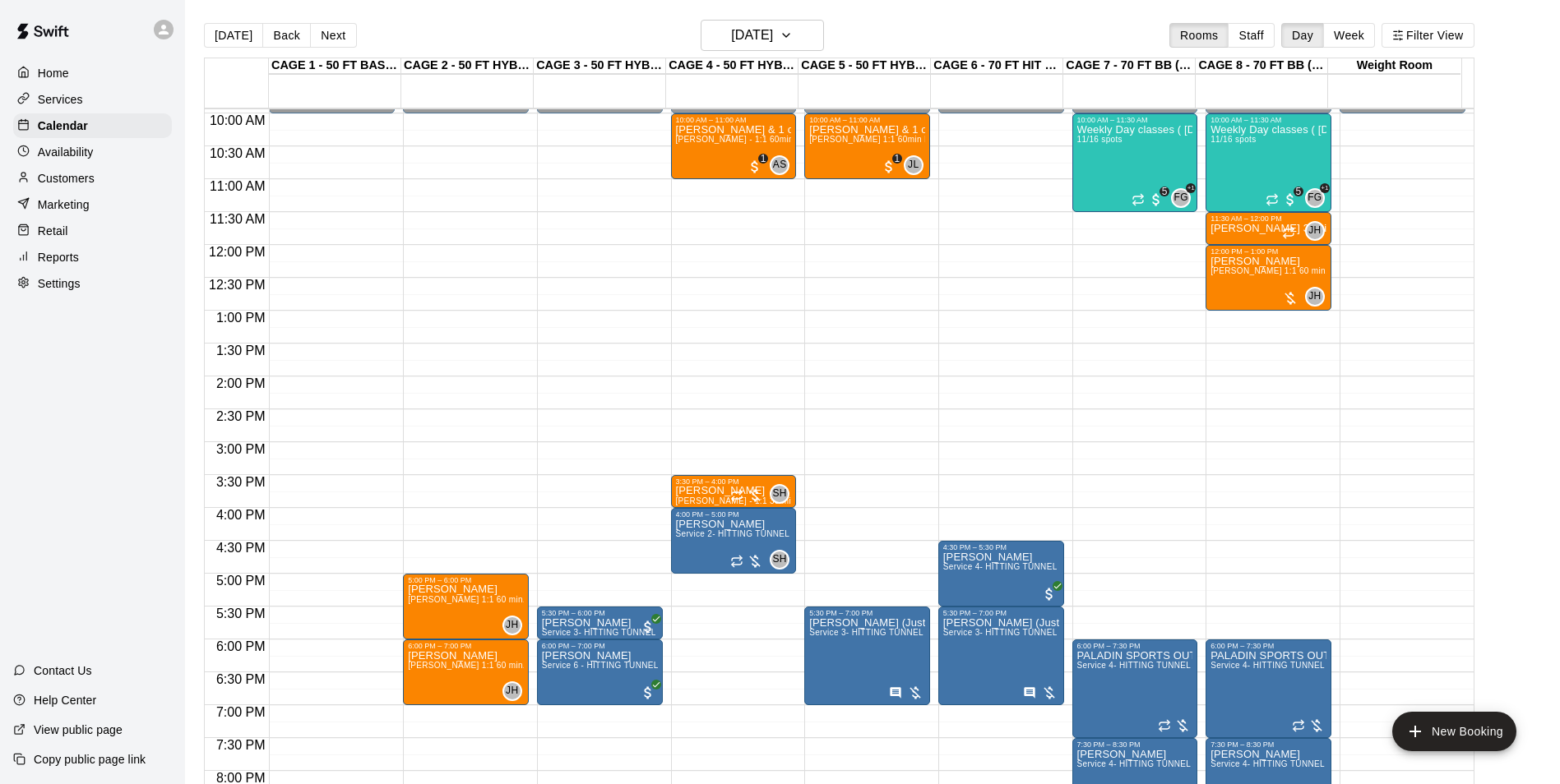
scroll to position [712, 0]
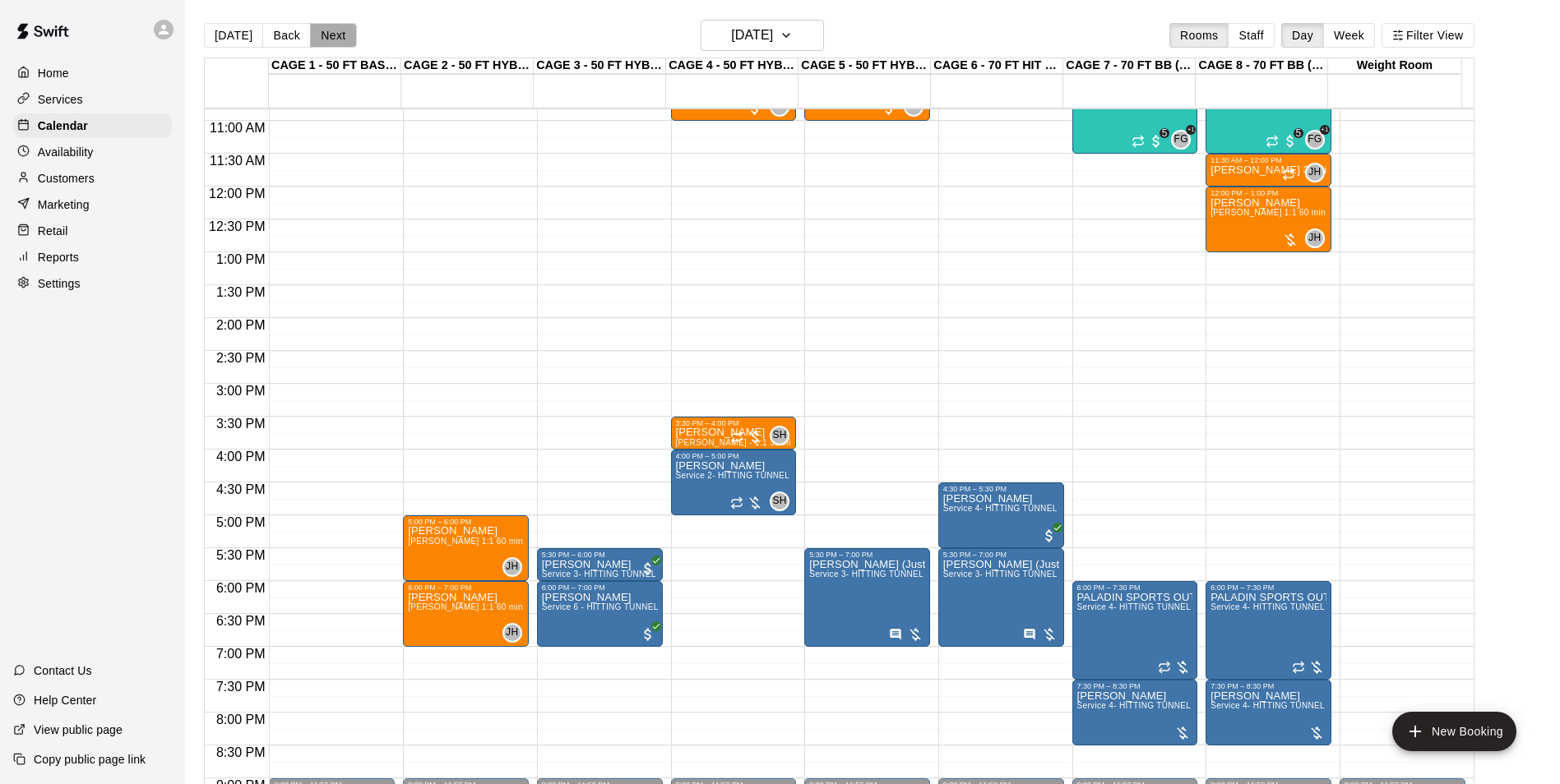
click at [337, 42] on button "Next" at bounding box center [332, 35] width 46 height 25
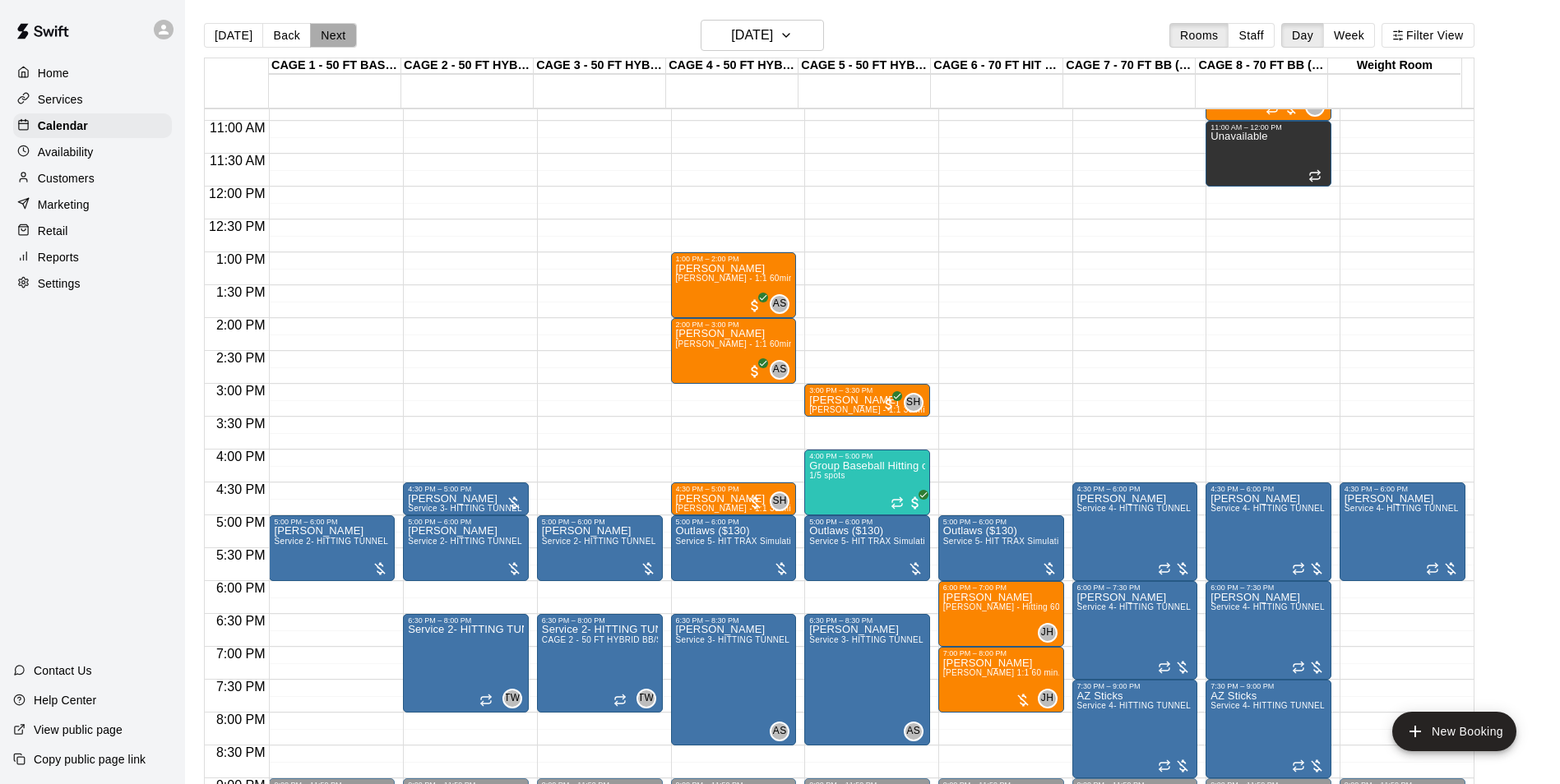
click at [343, 29] on button "Next" at bounding box center [332, 35] width 46 height 25
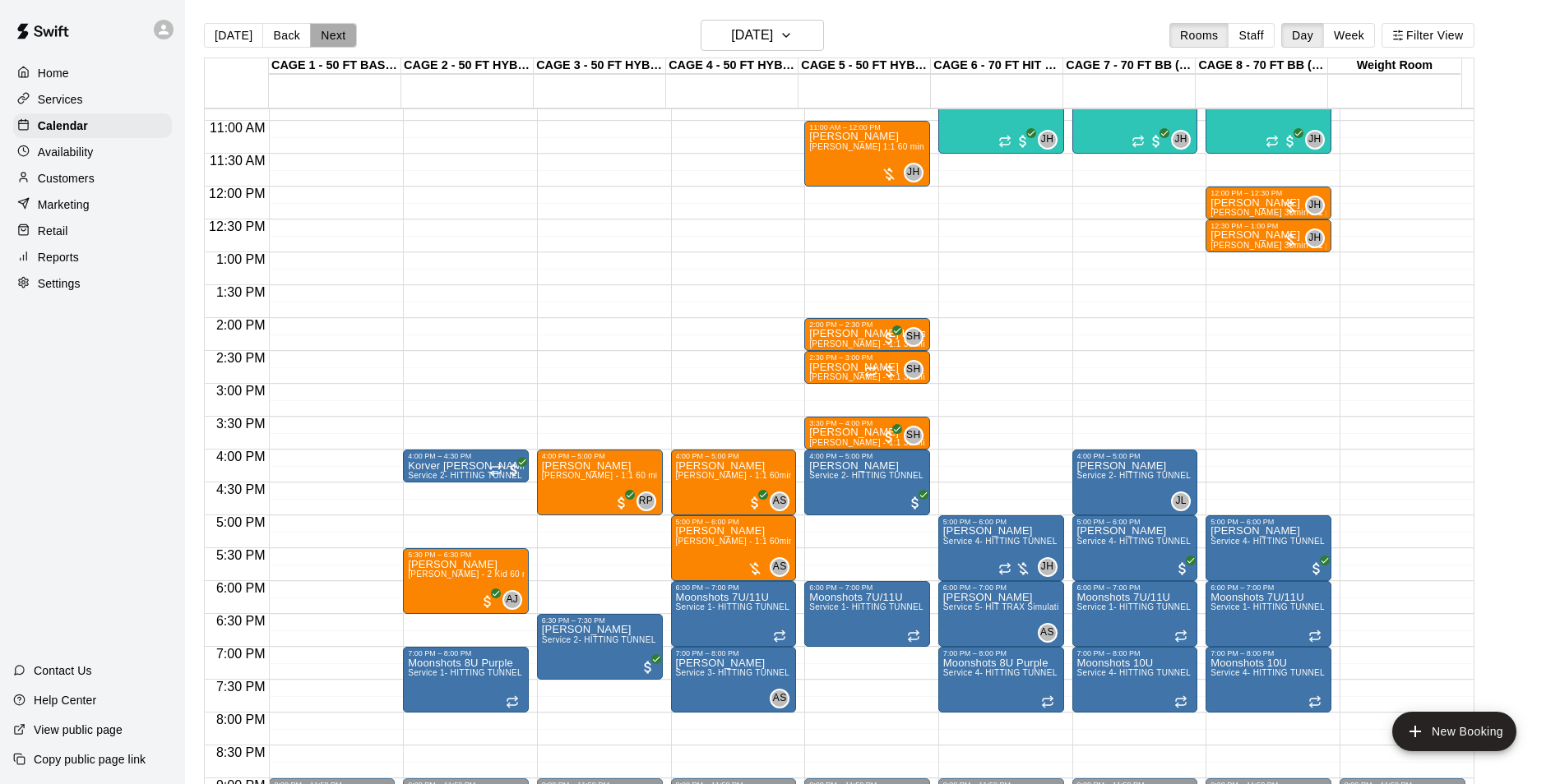
click at [328, 37] on button "Next" at bounding box center [332, 35] width 46 height 25
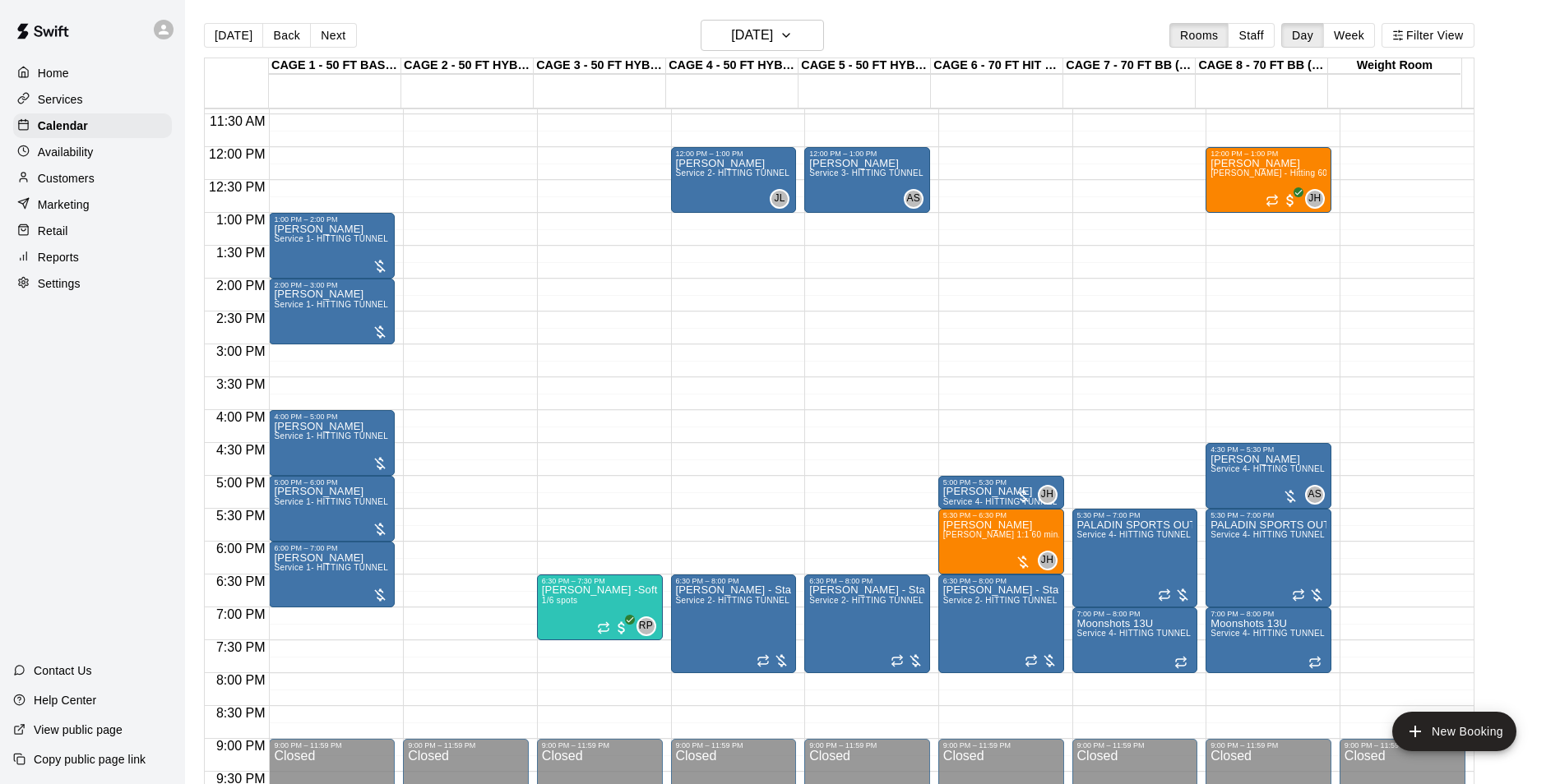
scroll to position [876, 0]
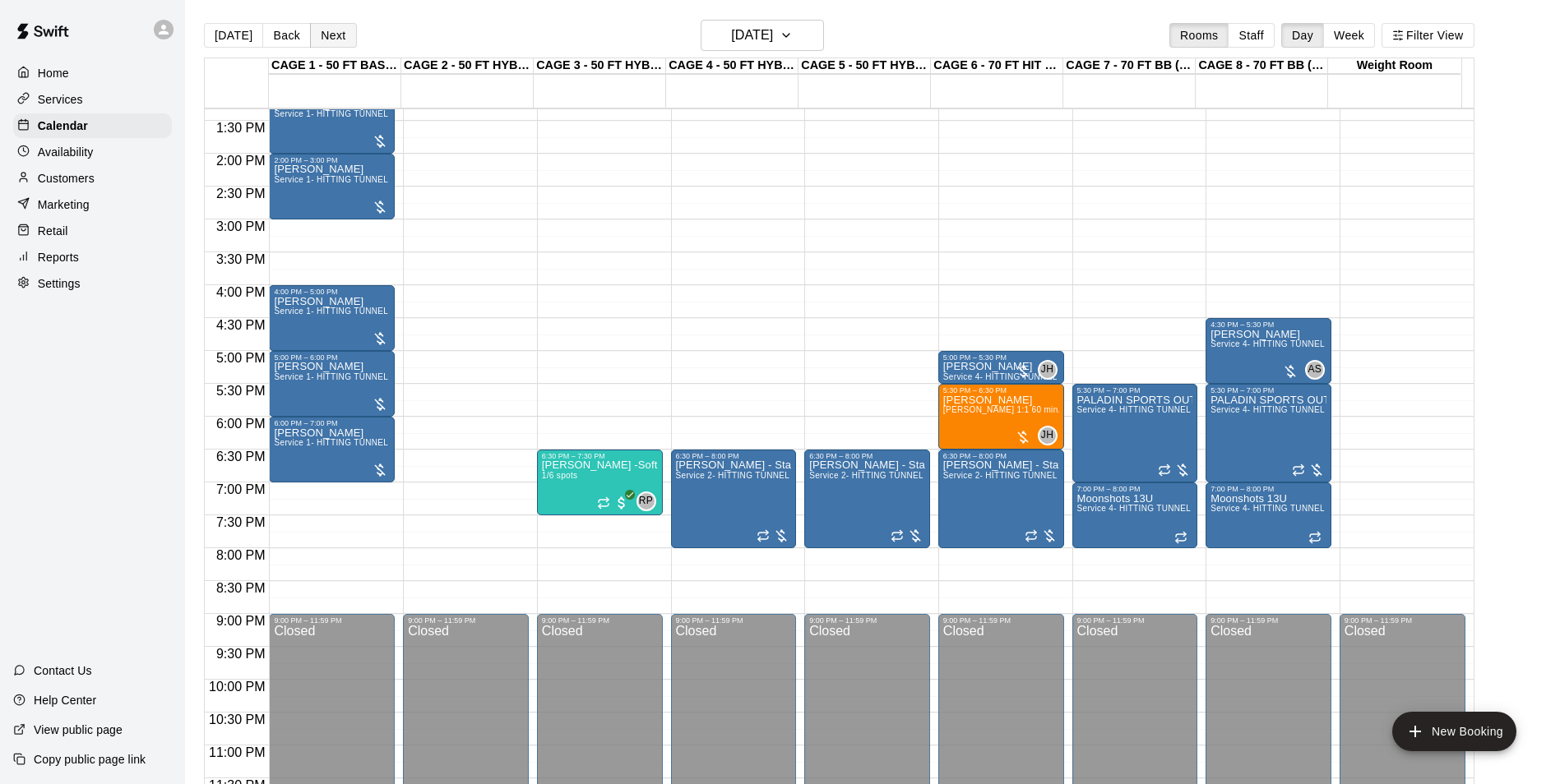
click at [314, 27] on button "Next" at bounding box center [332, 35] width 46 height 25
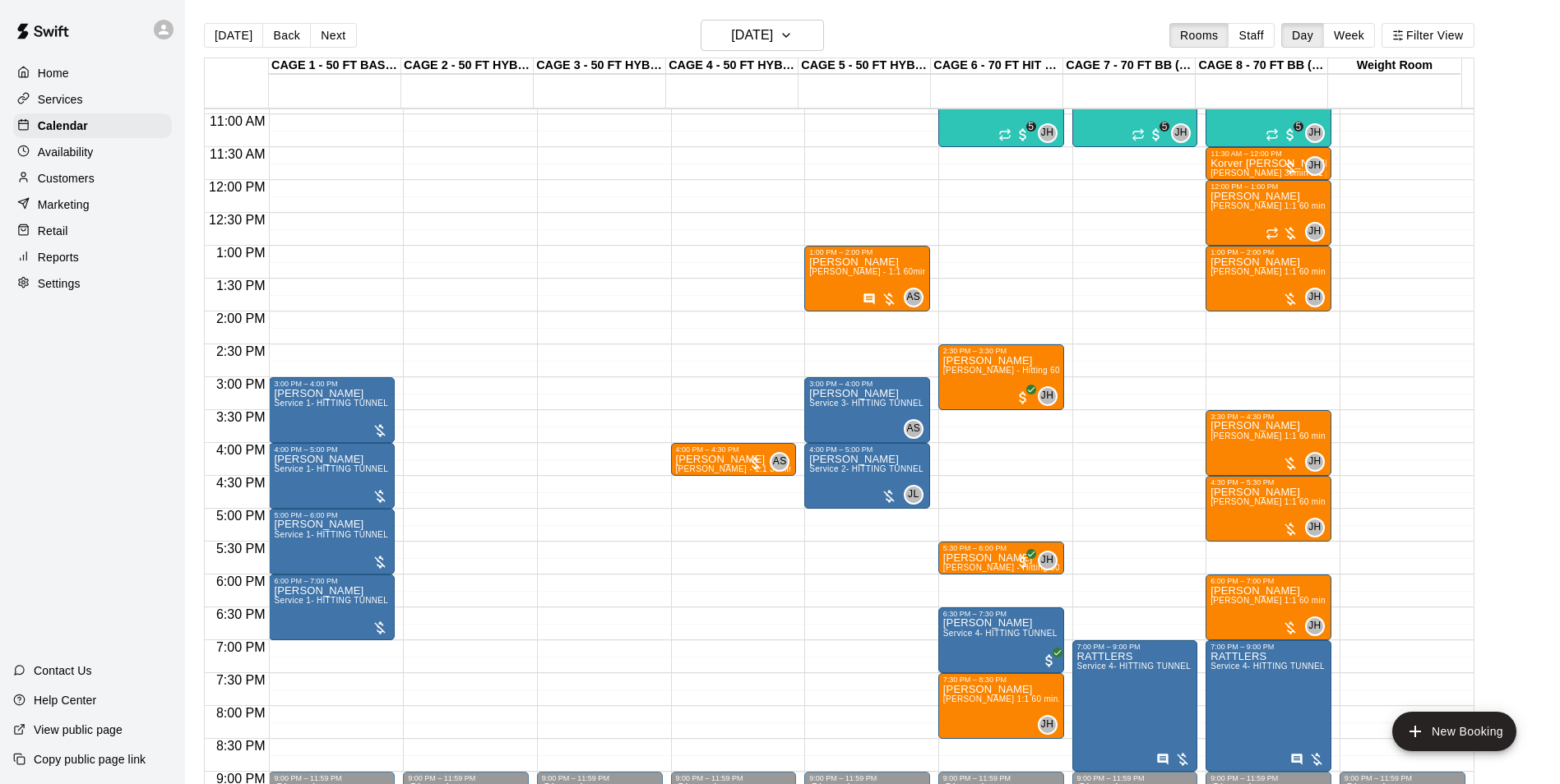
scroll to position [712, 0]
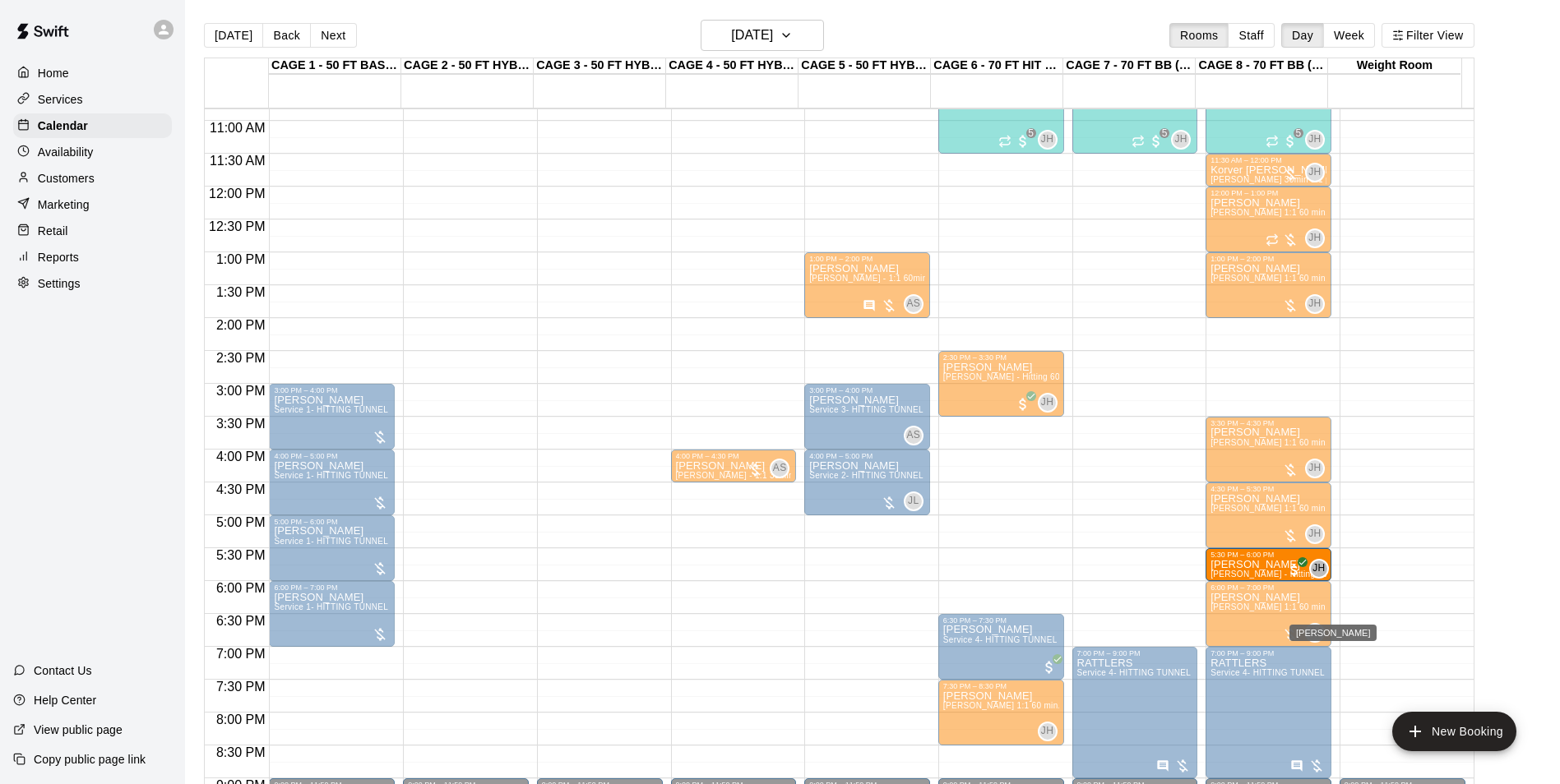
drag, startPoint x: 1013, startPoint y: 566, endPoint x: 1318, endPoint y: 576, distance: 305.2
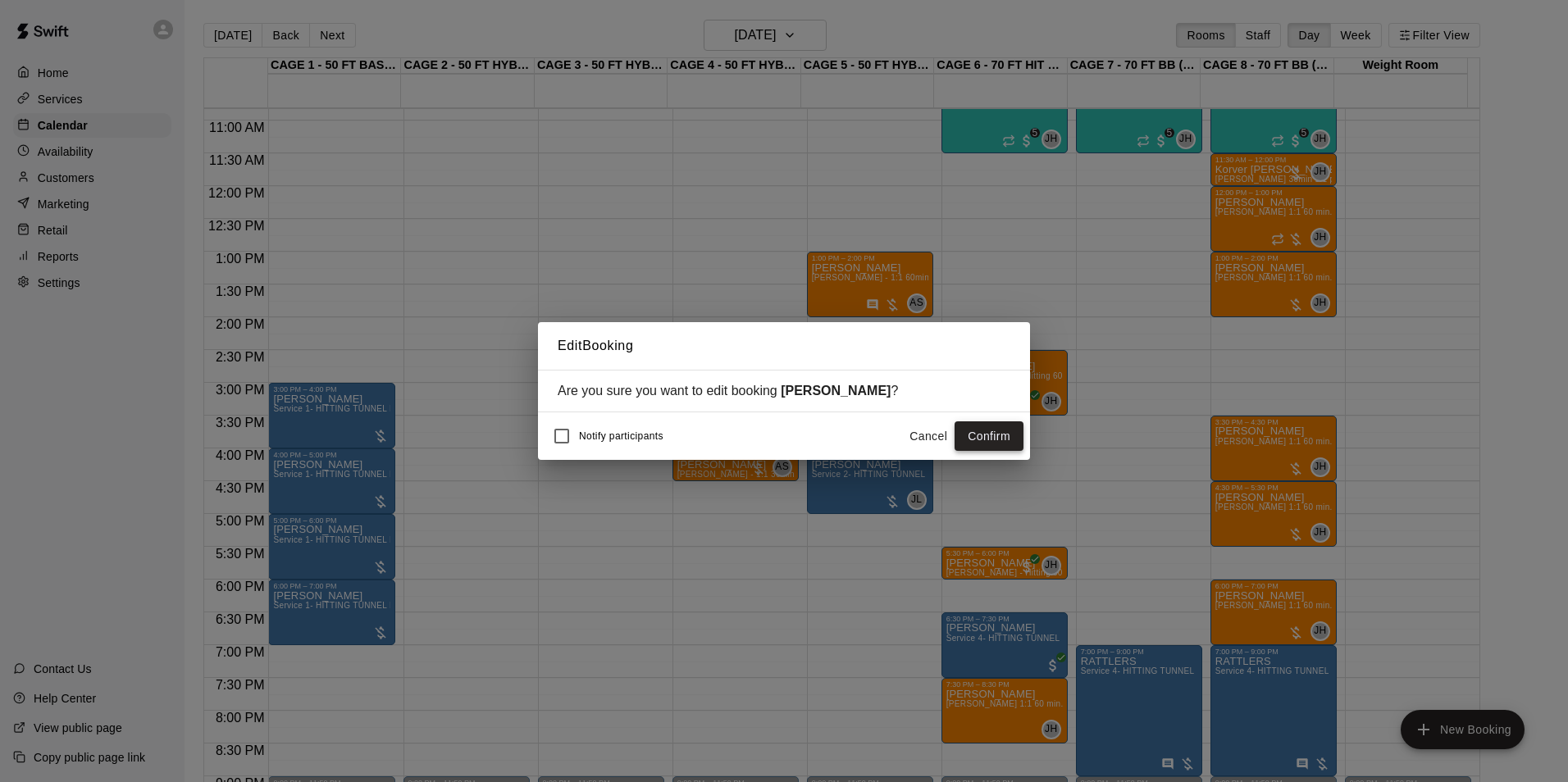
click at [981, 439] on button "Confirm" at bounding box center [989, 436] width 69 height 30
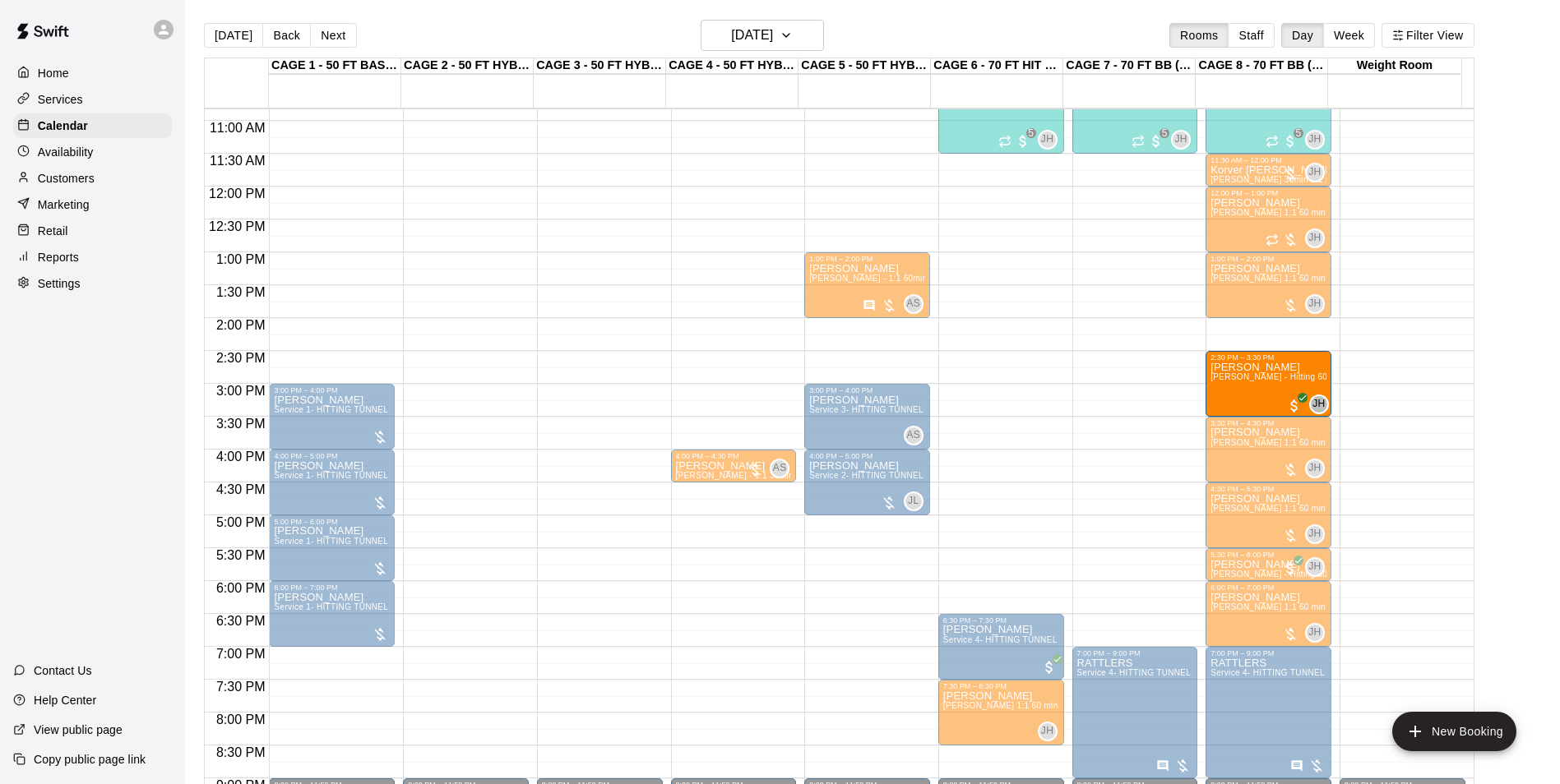
drag, startPoint x: 986, startPoint y: 392, endPoint x: 1256, endPoint y: 399, distance: 270.1
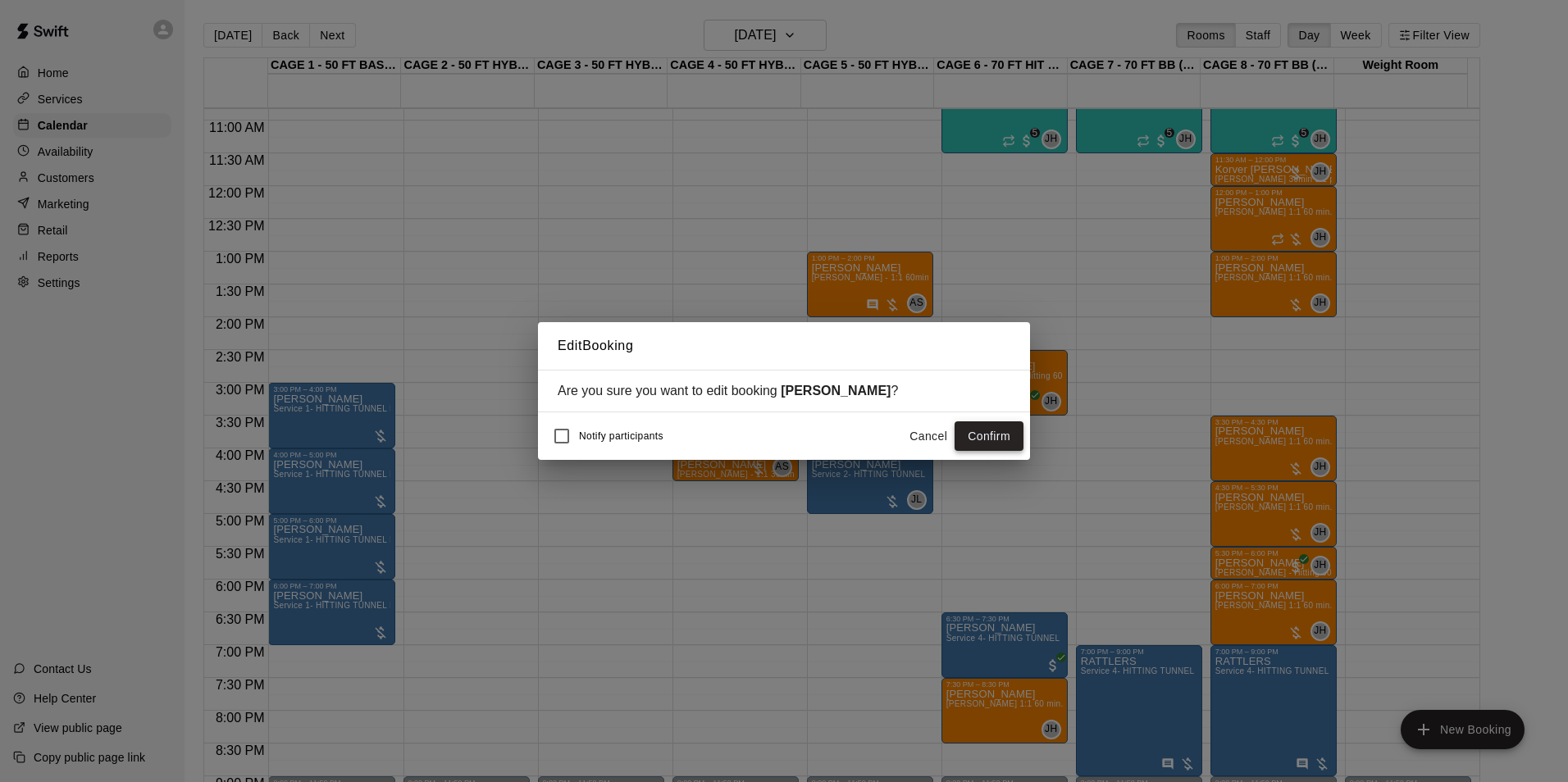
click at [969, 431] on button "Confirm" at bounding box center [989, 436] width 69 height 30
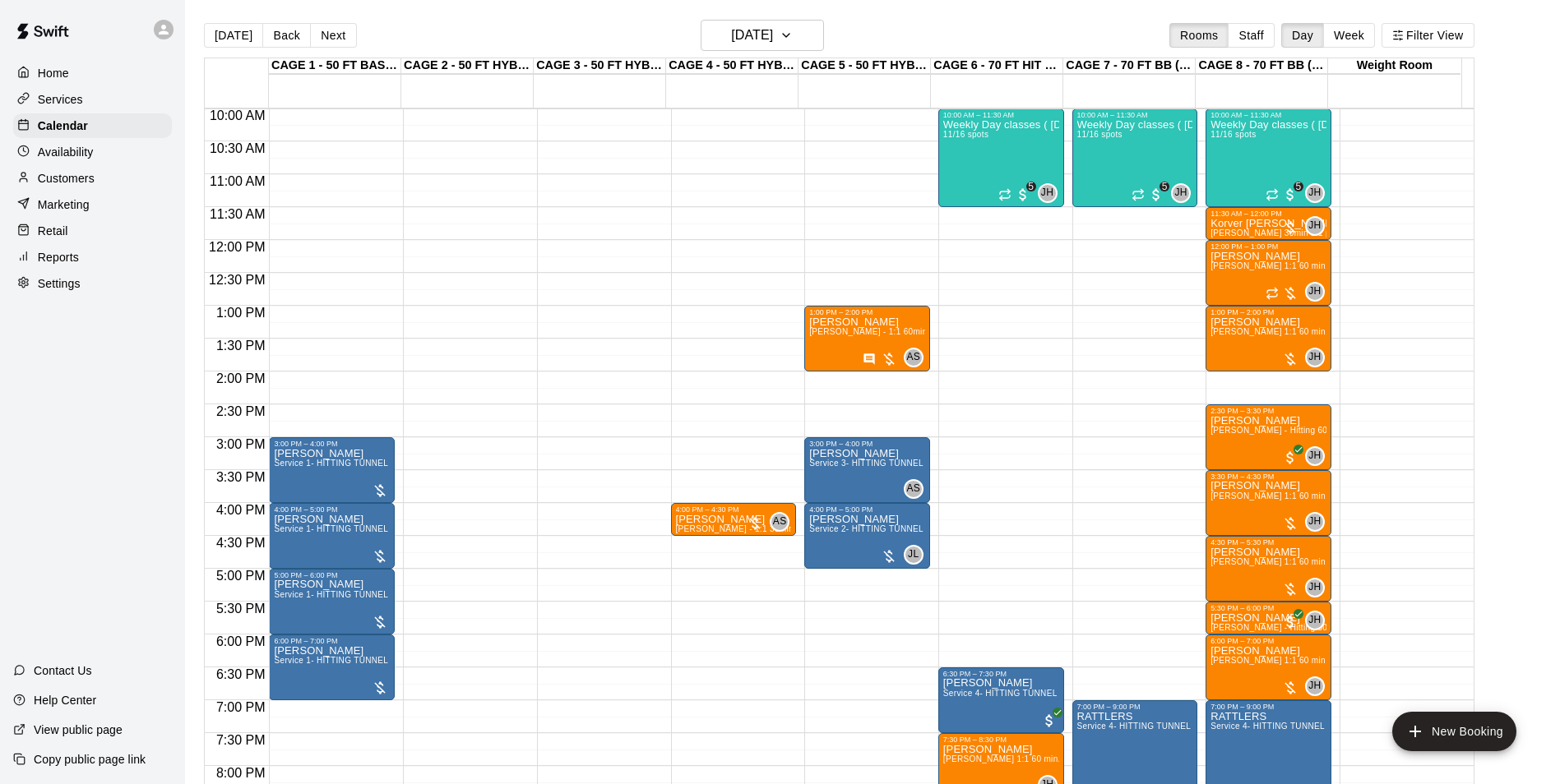
scroll to position [630, 0]
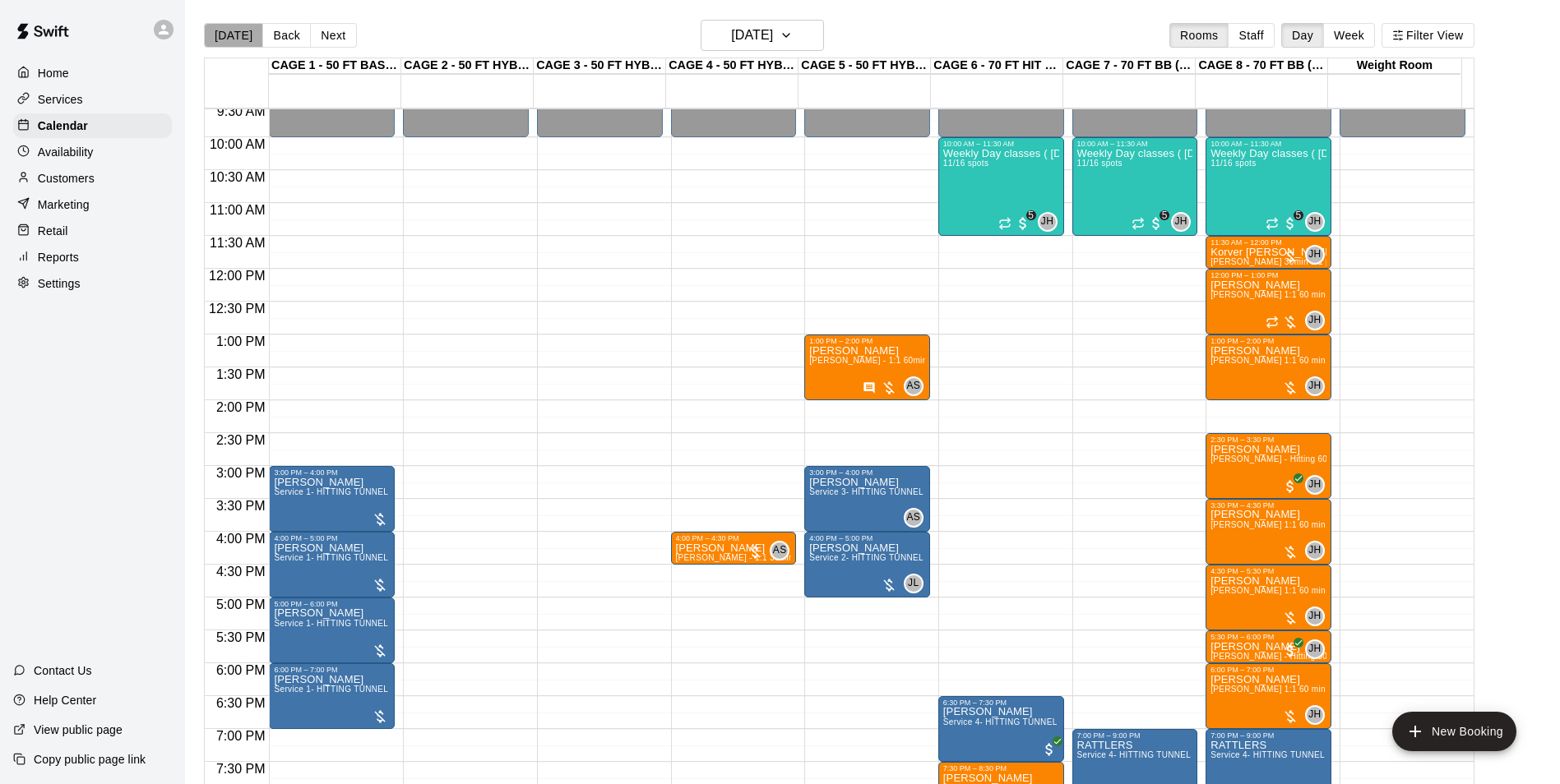
click at [253, 37] on button "[DATE]" at bounding box center [233, 35] width 60 height 25
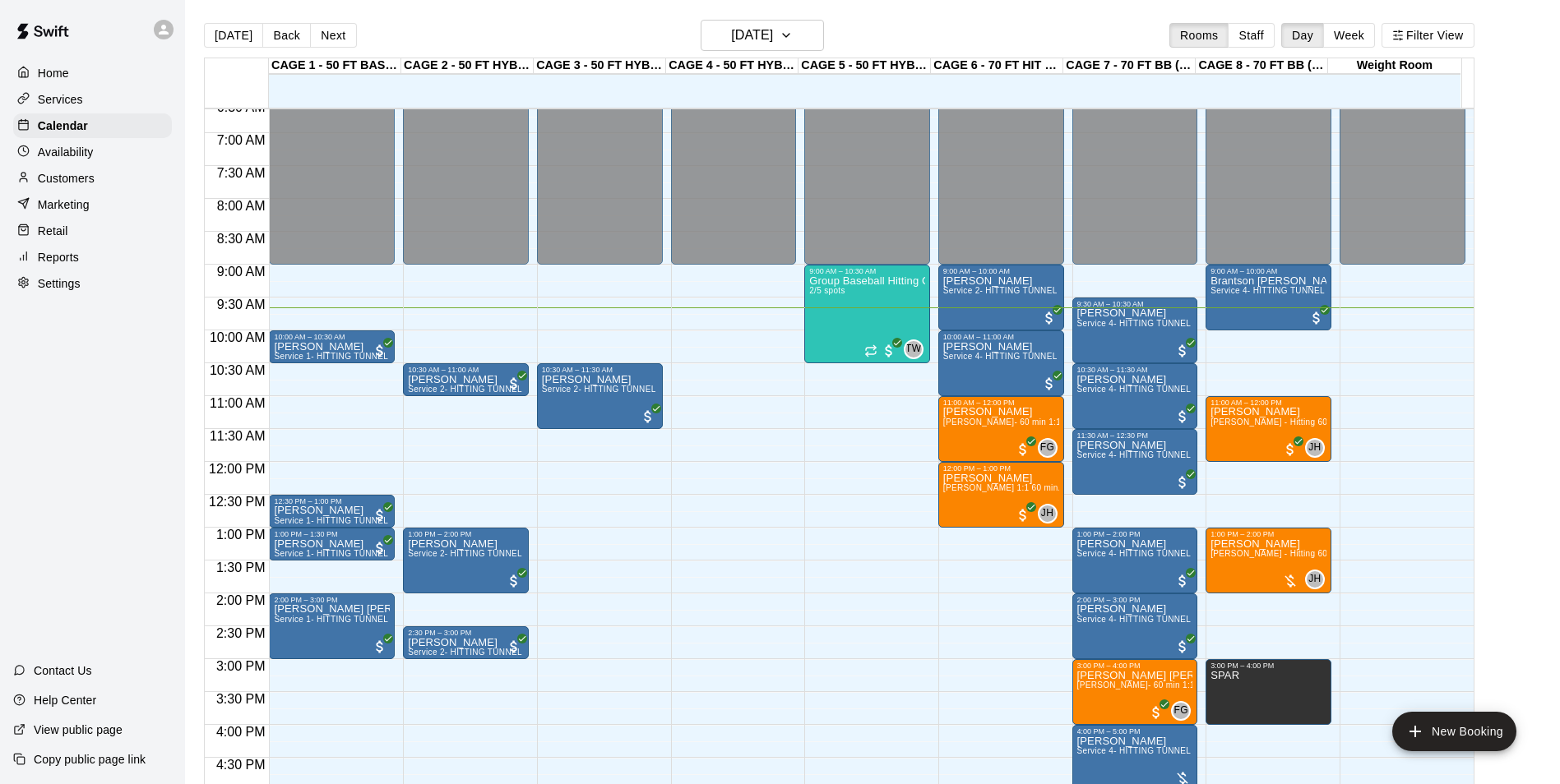
scroll to position [465, 0]
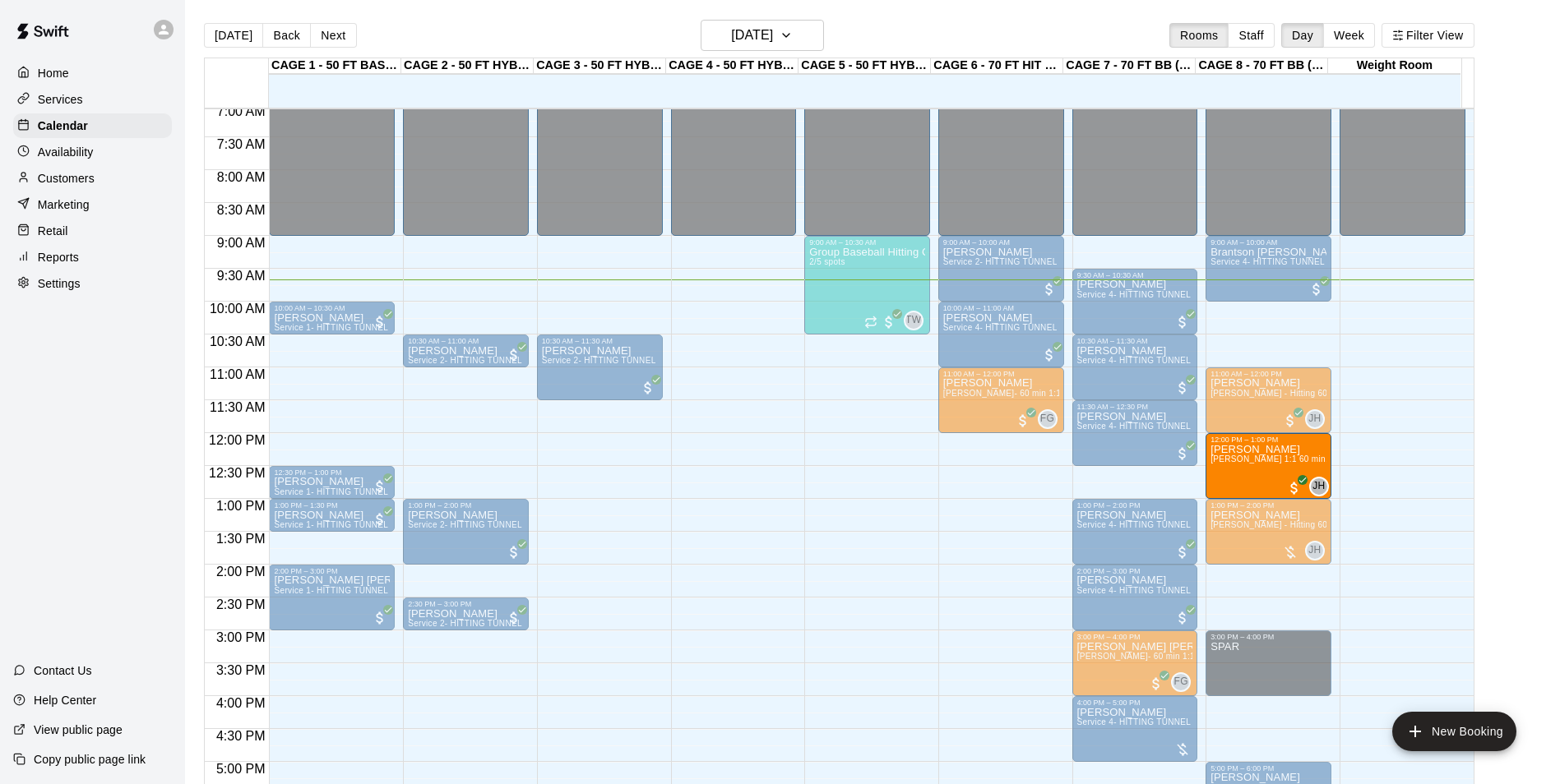
drag, startPoint x: 989, startPoint y: 465, endPoint x: 1213, endPoint y: 476, distance: 224.3
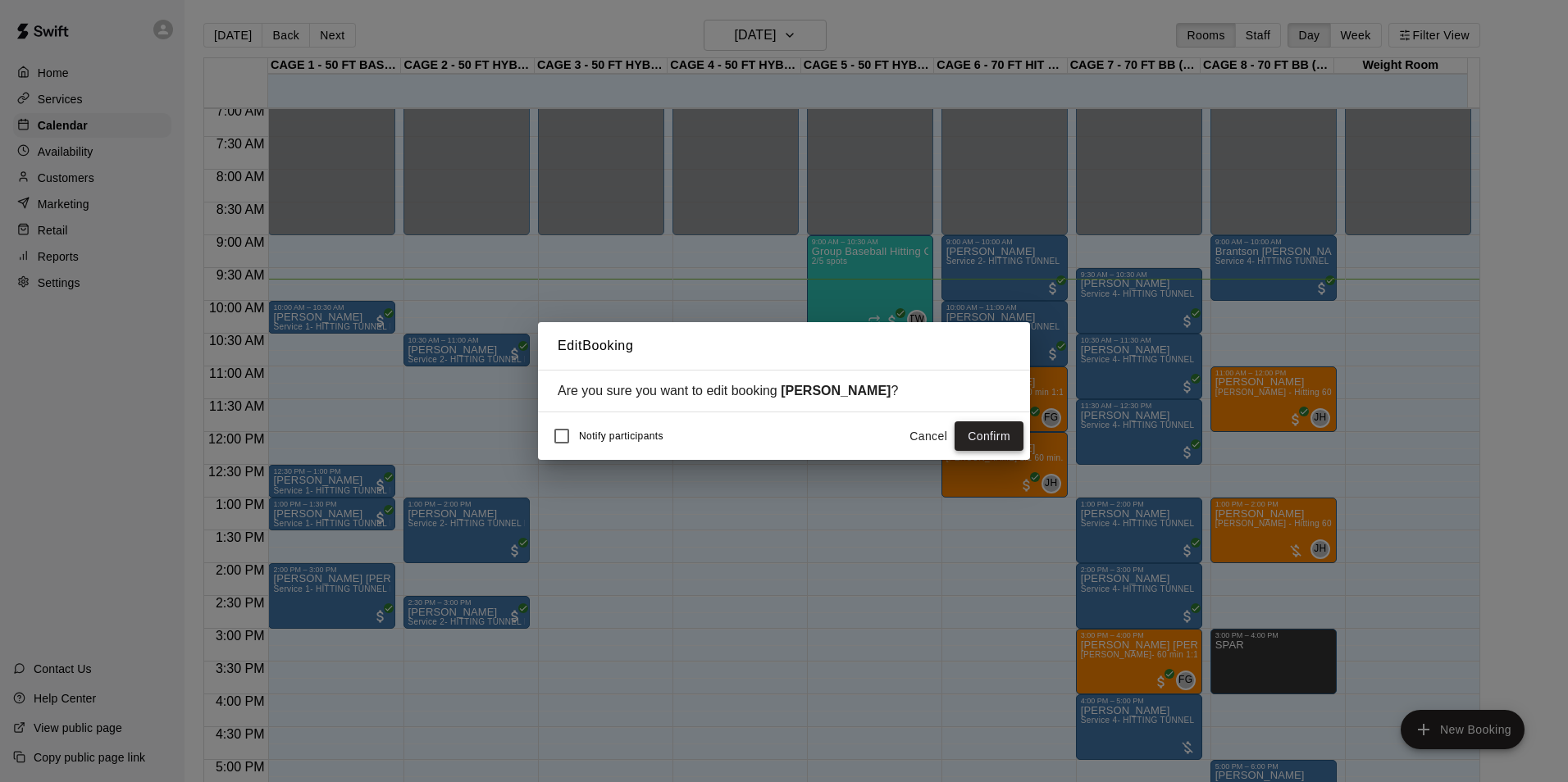
click at [986, 437] on button "Confirm" at bounding box center [989, 436] width 69 height 30
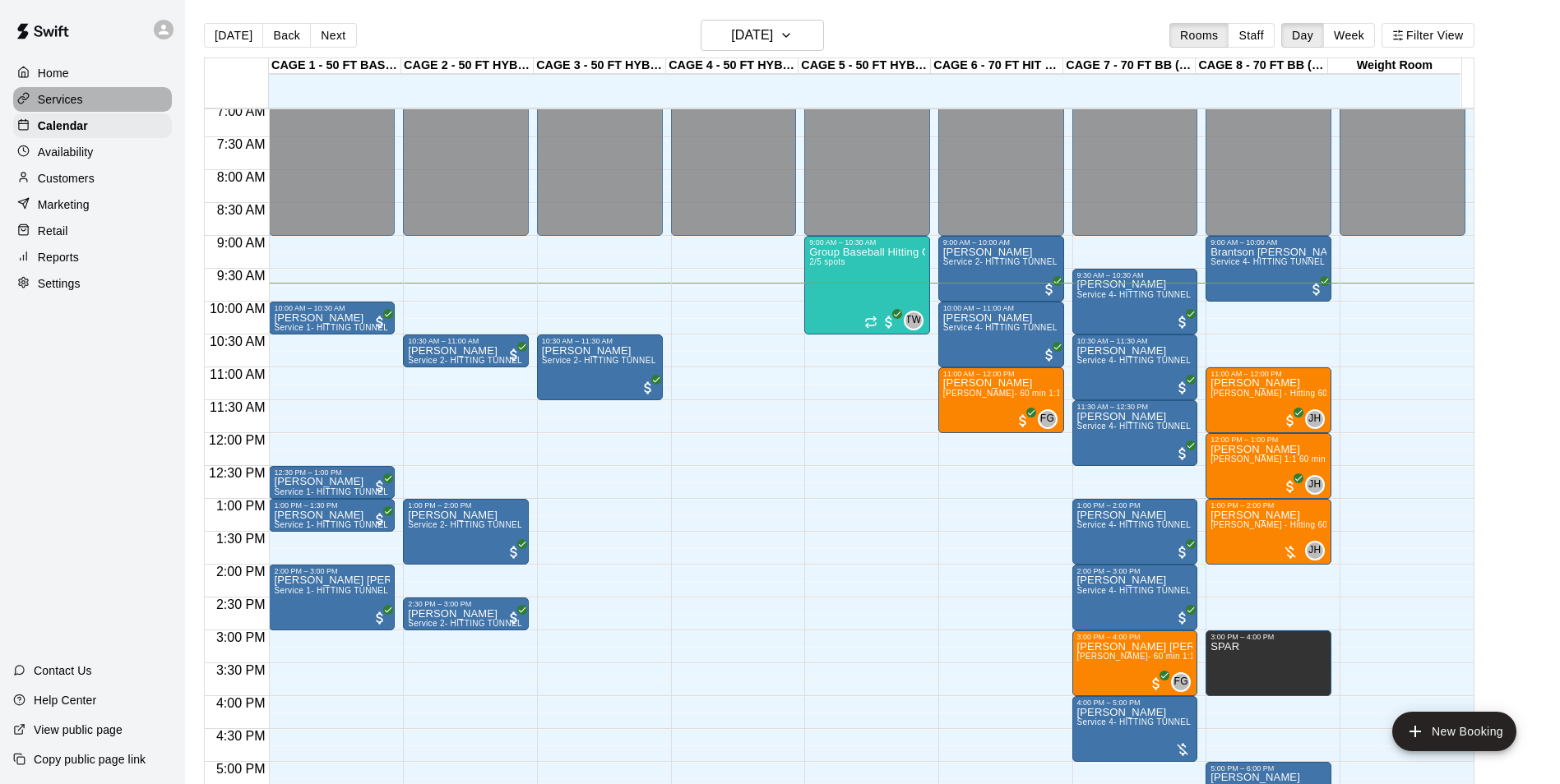
click at [46, 105] on p "Services" at bounding box center [61, 98] width 45 height 16
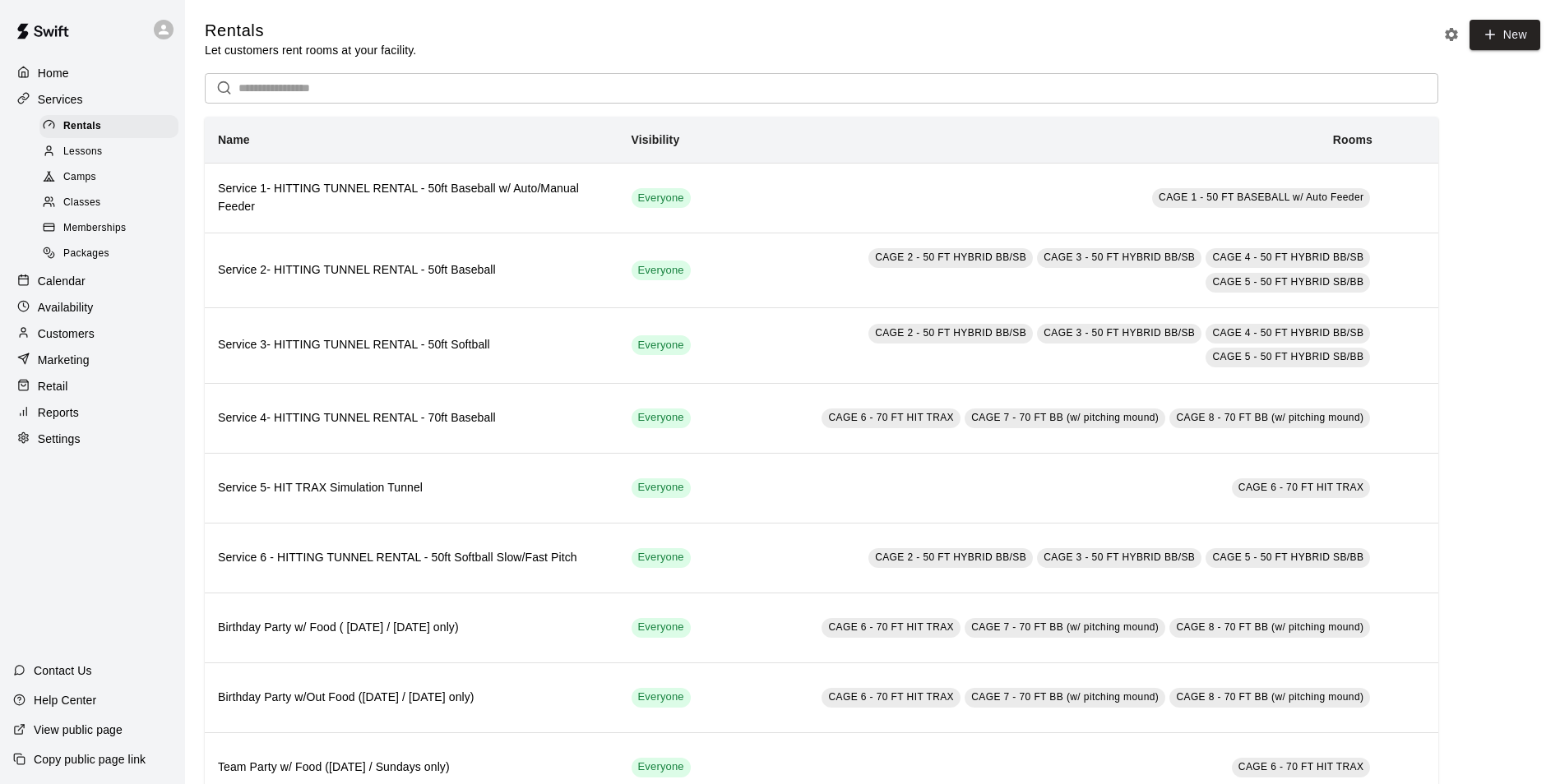
click at [79, 160] on span "Lessons" at bounding box center [83, 151] width 40 height 16
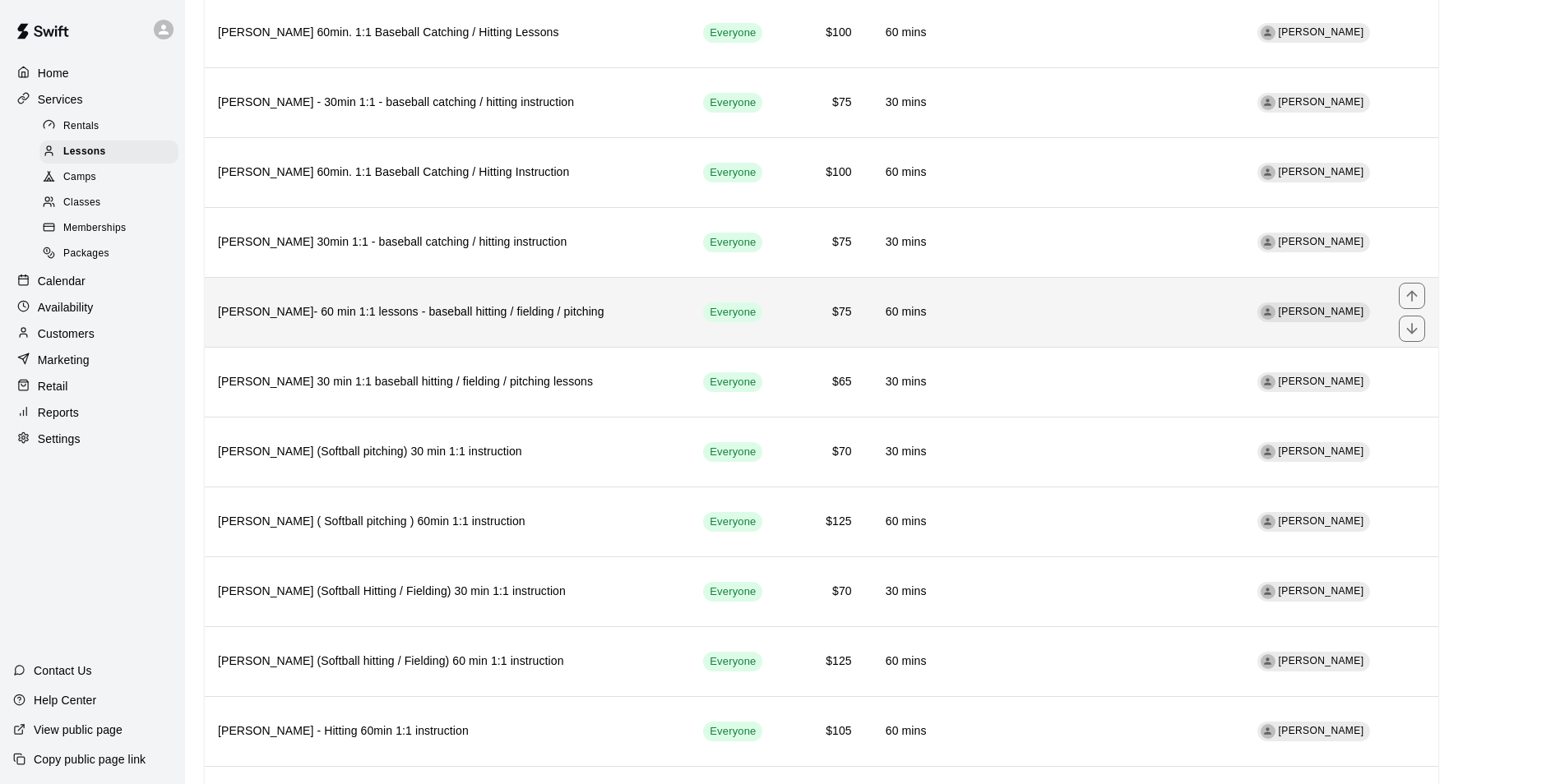
scroll to position [2361, 0]
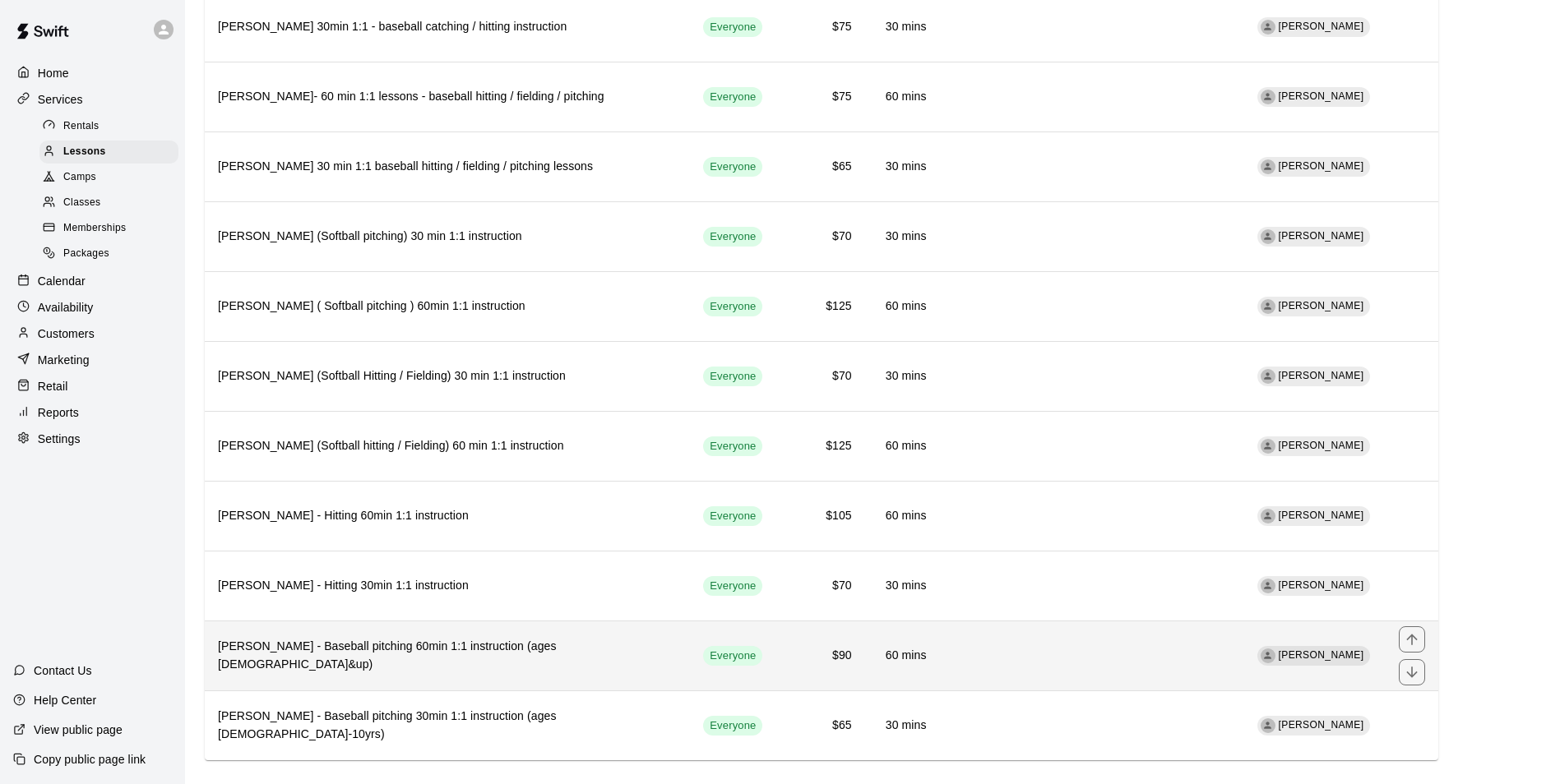
click at [571, 640] on h6 "Nile Hesson - Baseball pitching 60min 1:1 instruction (ages 10&up)" at bounding box center [447, 656] width 458 height 36
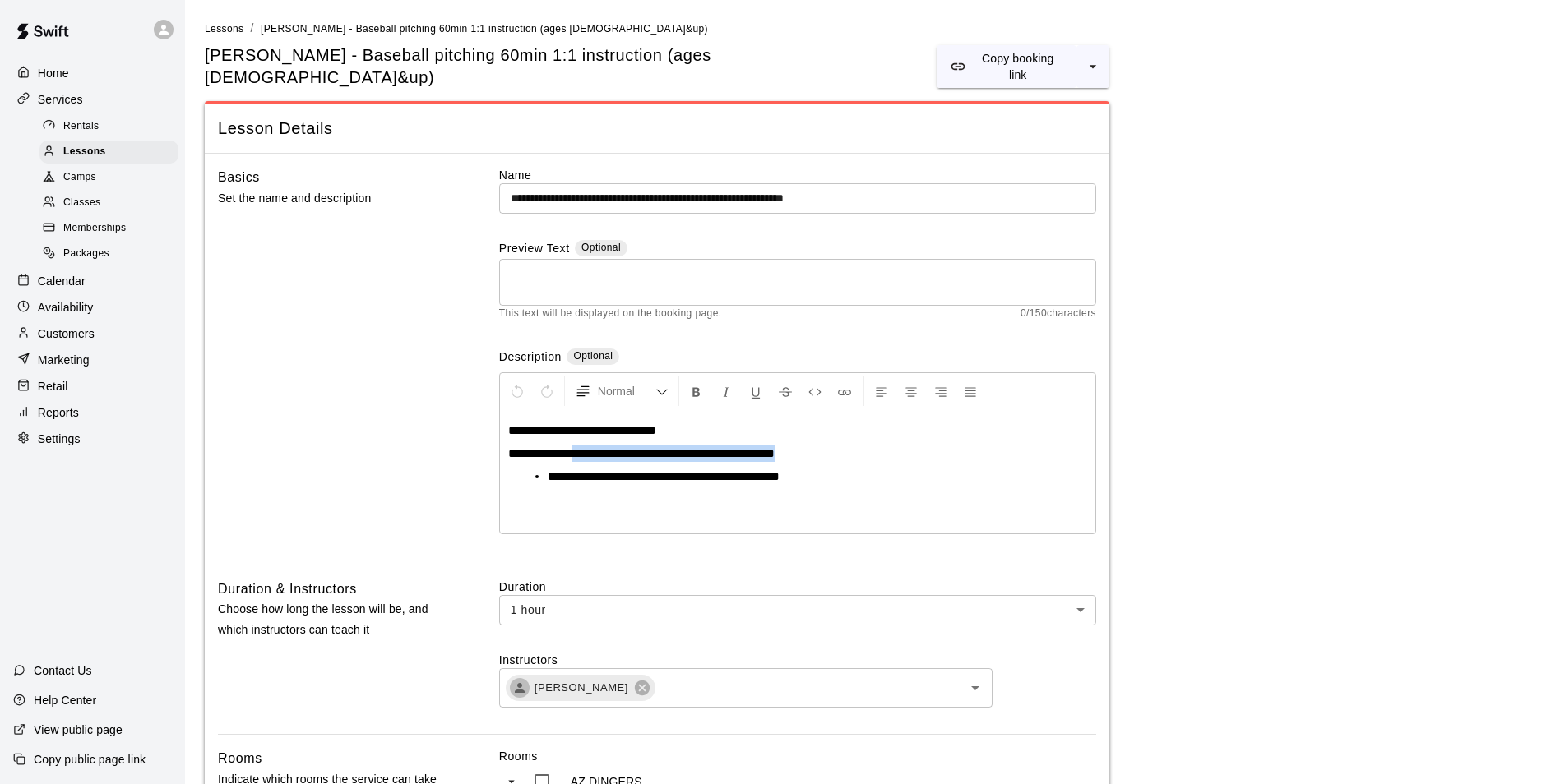
drag, startPoint x: 587, startPoint y: 434, endPoint x: 810, endPoint y: 428, distance: 223.1
click at [810, 446] on p "**********" at bounding box center [798, 454] width 579 height 16
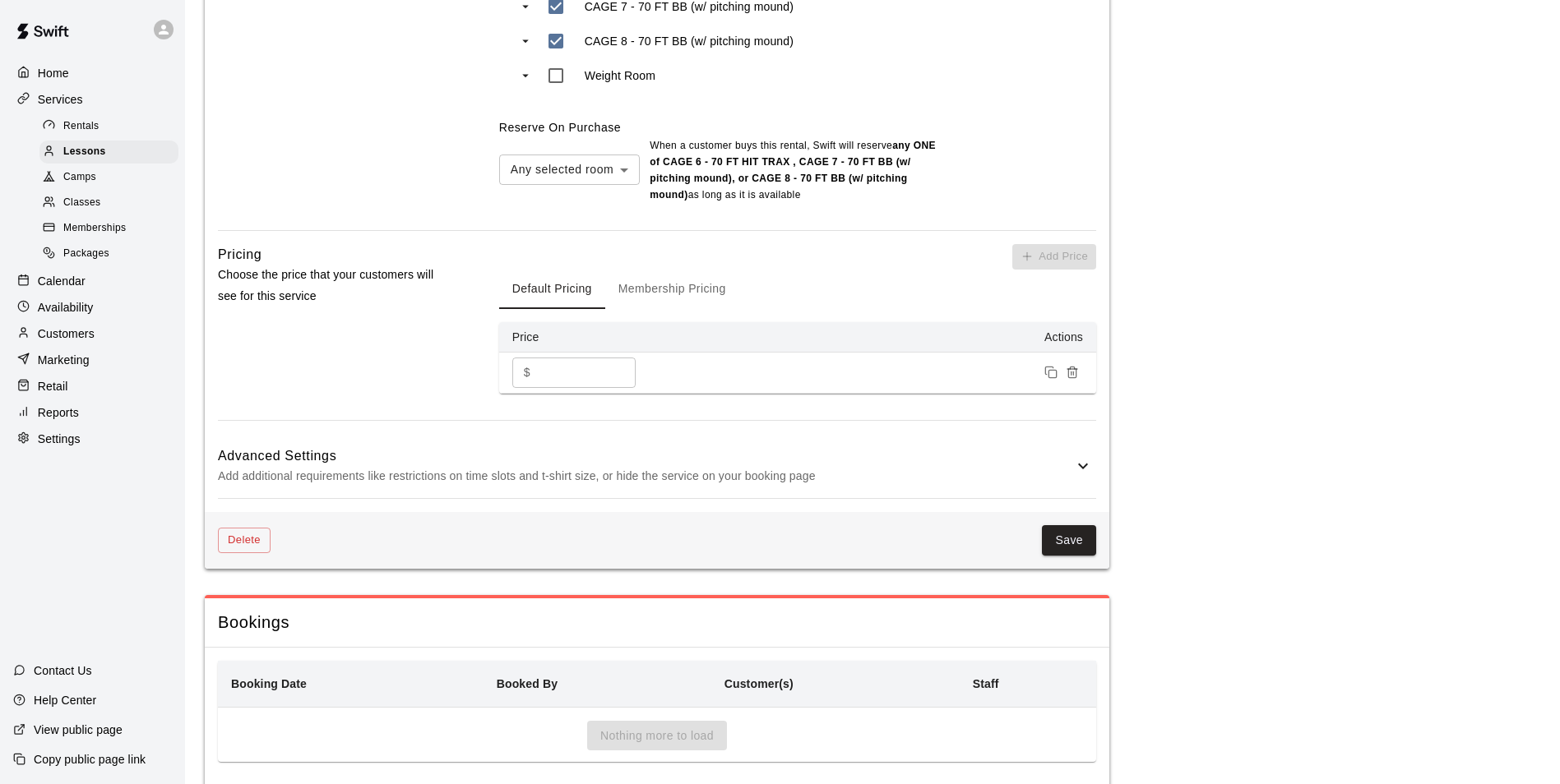
scroll to position [1045, 0]
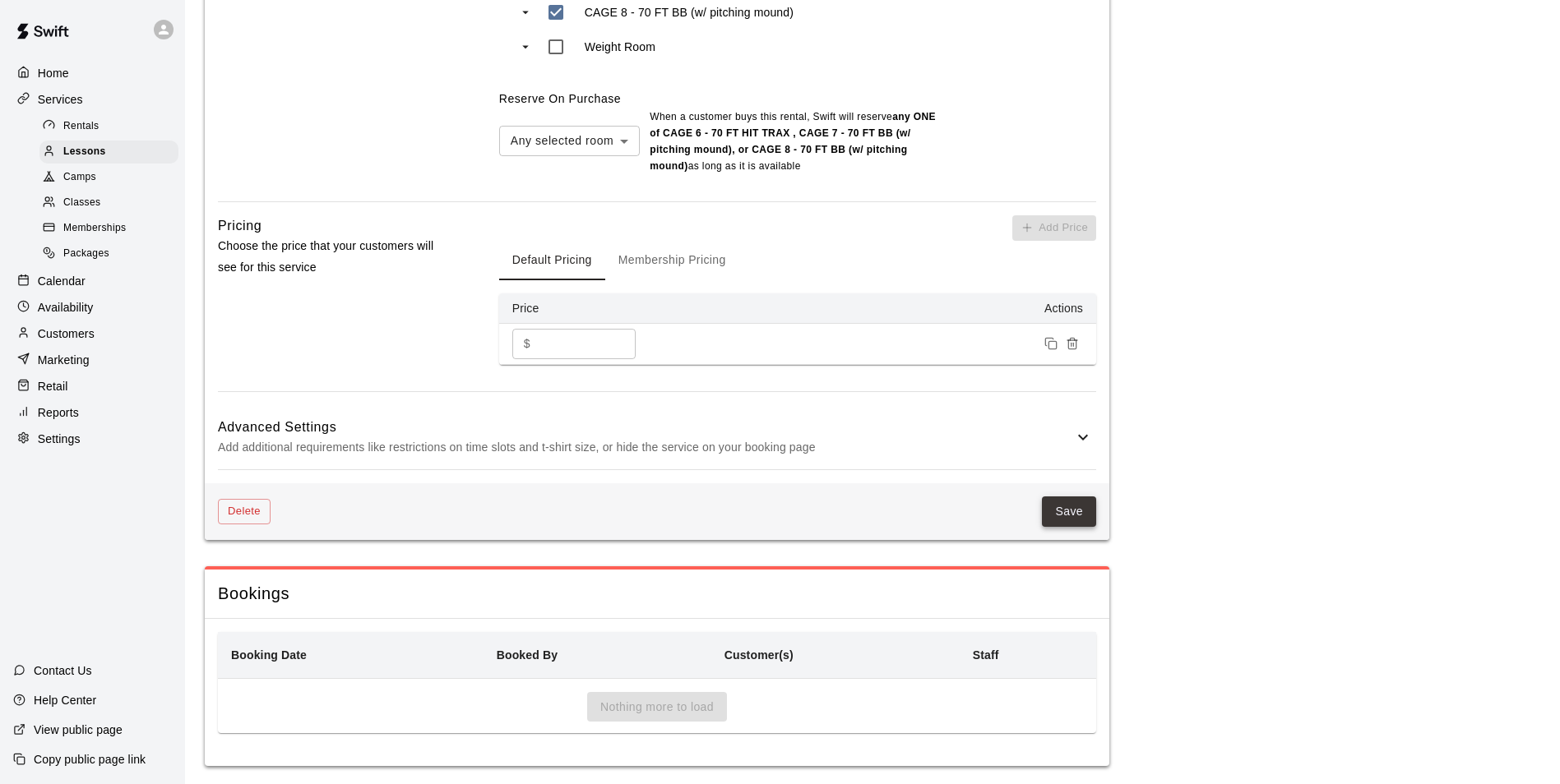
click at [1074, 505] on button "Save" at bounding box center [1068, 511] width 54 height 30
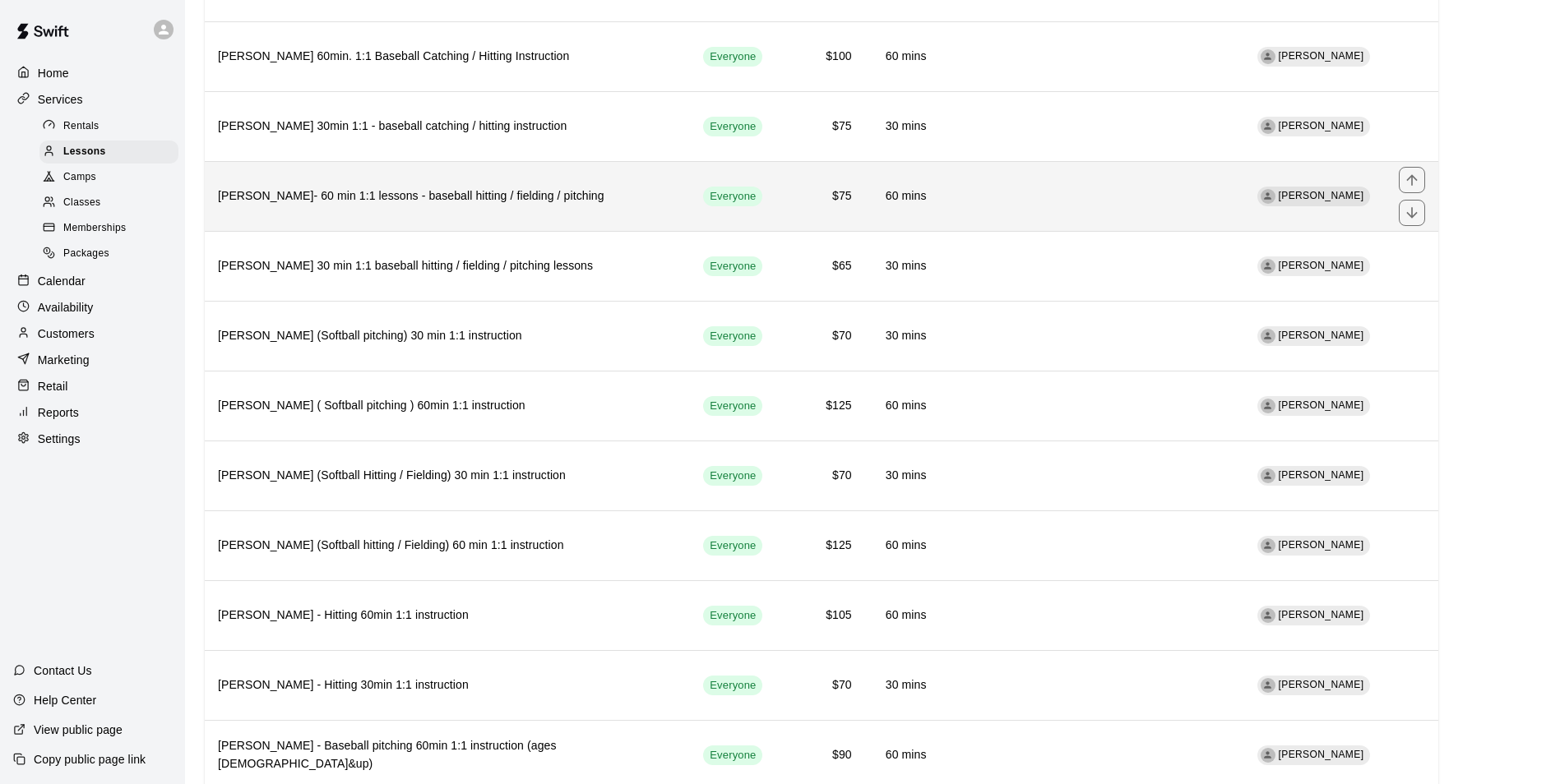
scroll to position [2361, 0]
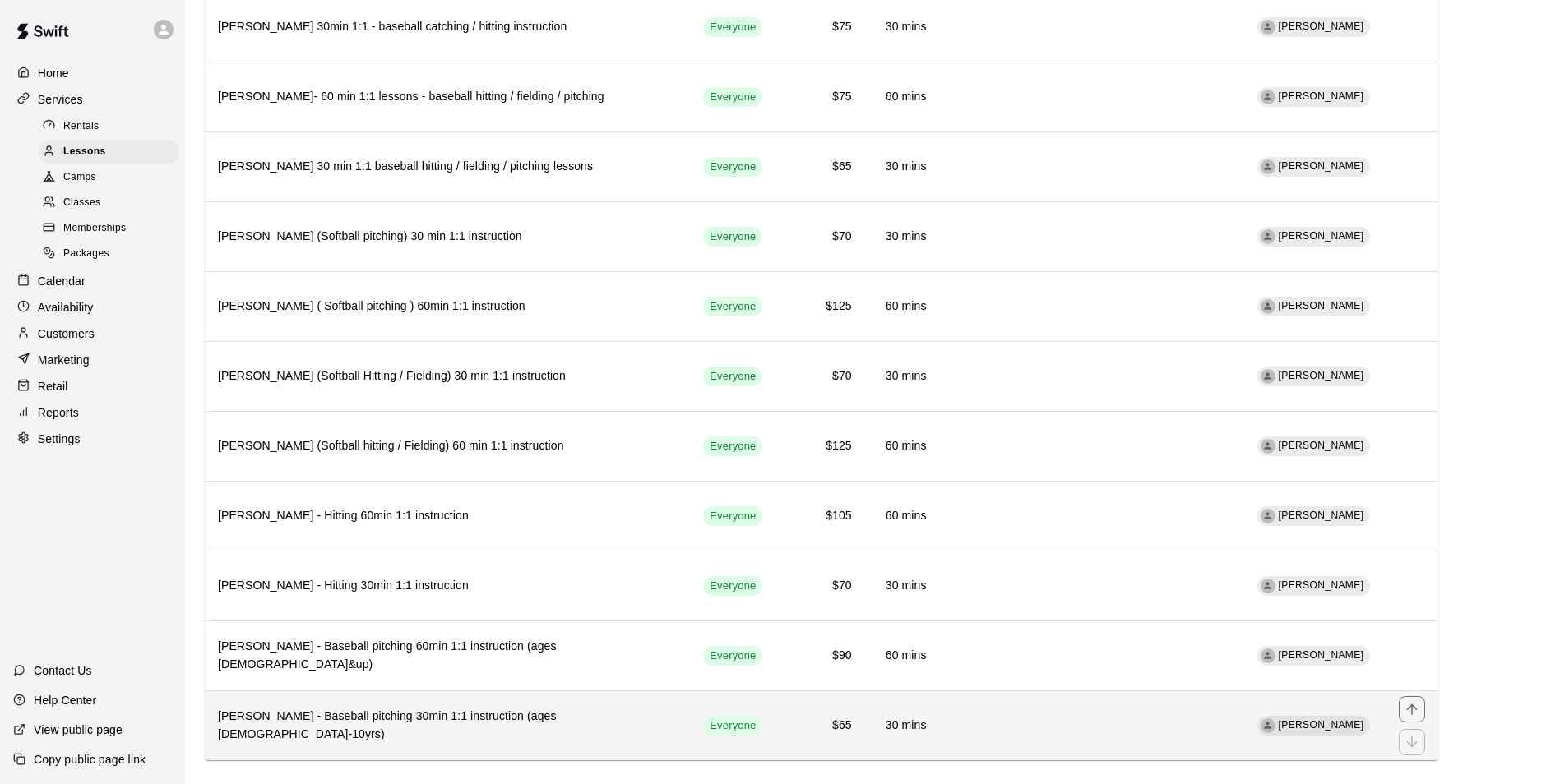
click at [557, 691] on th "Nile Hesson - Baseball pitching 30min 1:1 instruction (ages 8-10yrs)" at bounding box center [447, 726] width 485 height 70
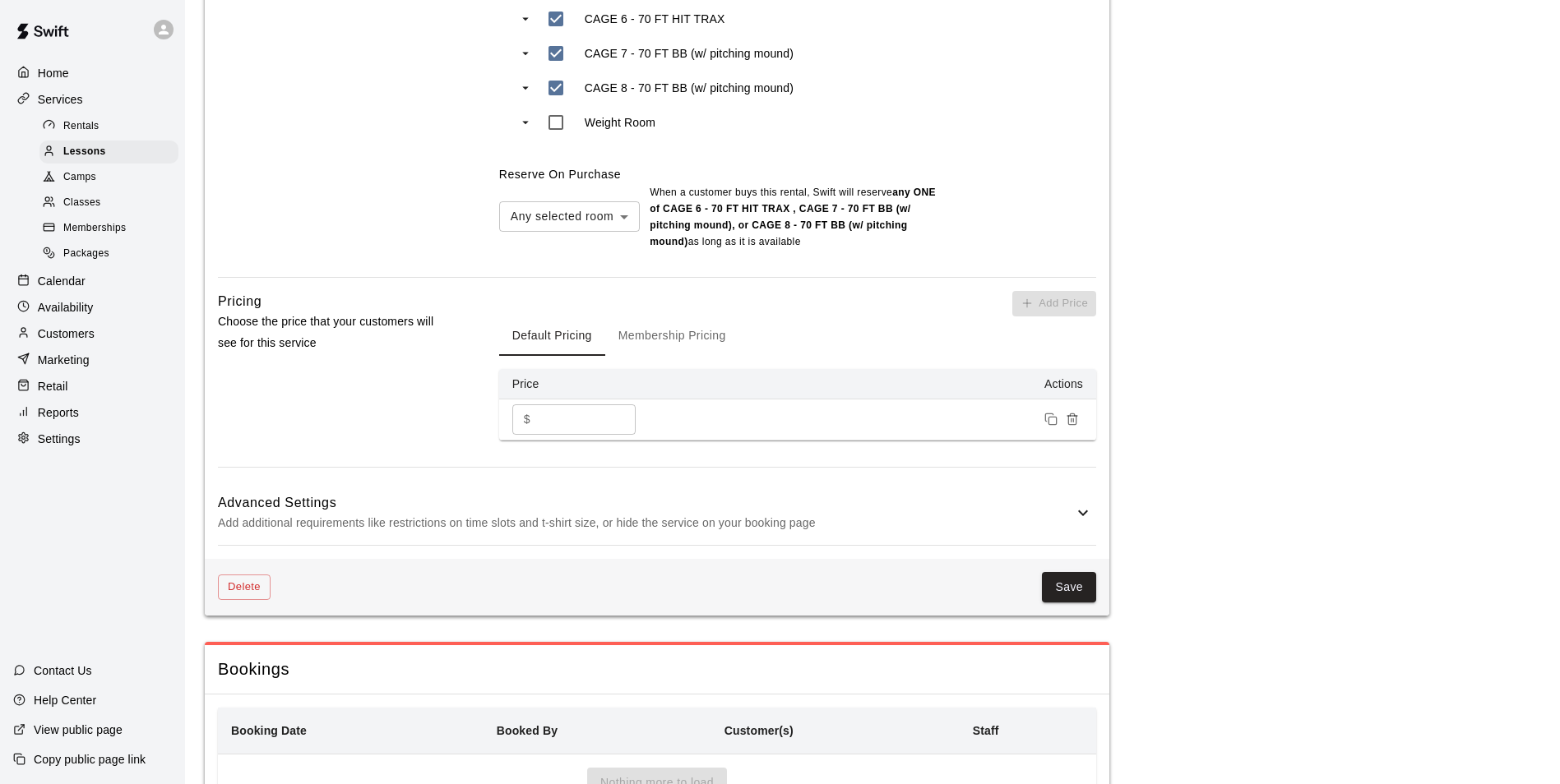
scroll to position [987, 0]
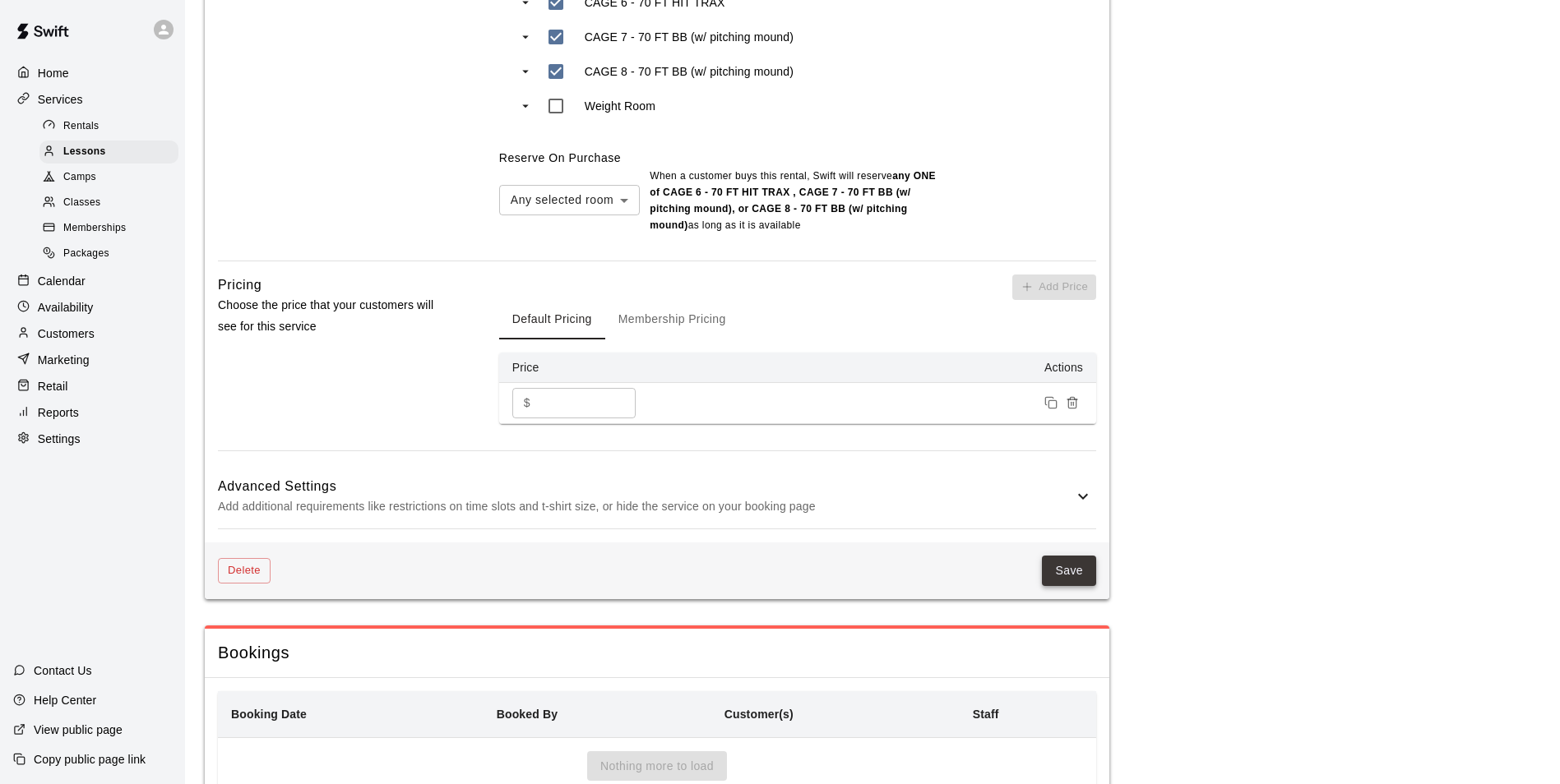
click at [1057, 556] on button "Save" at bounding box center [1068, 571] width 54 height 30
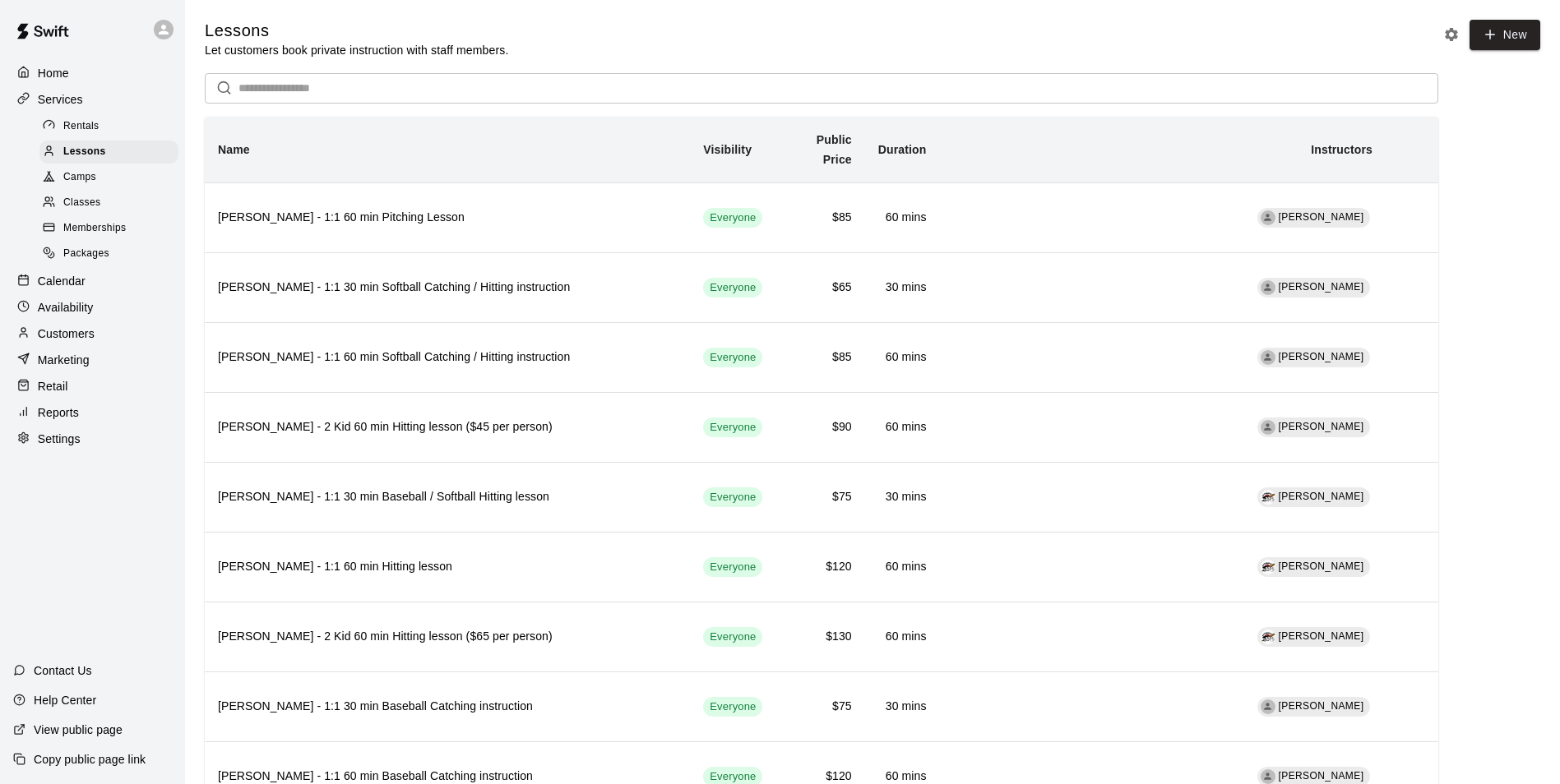
click at [117, 290] on div "Calendar" at bounding box center [93, 281] width 159 height 25
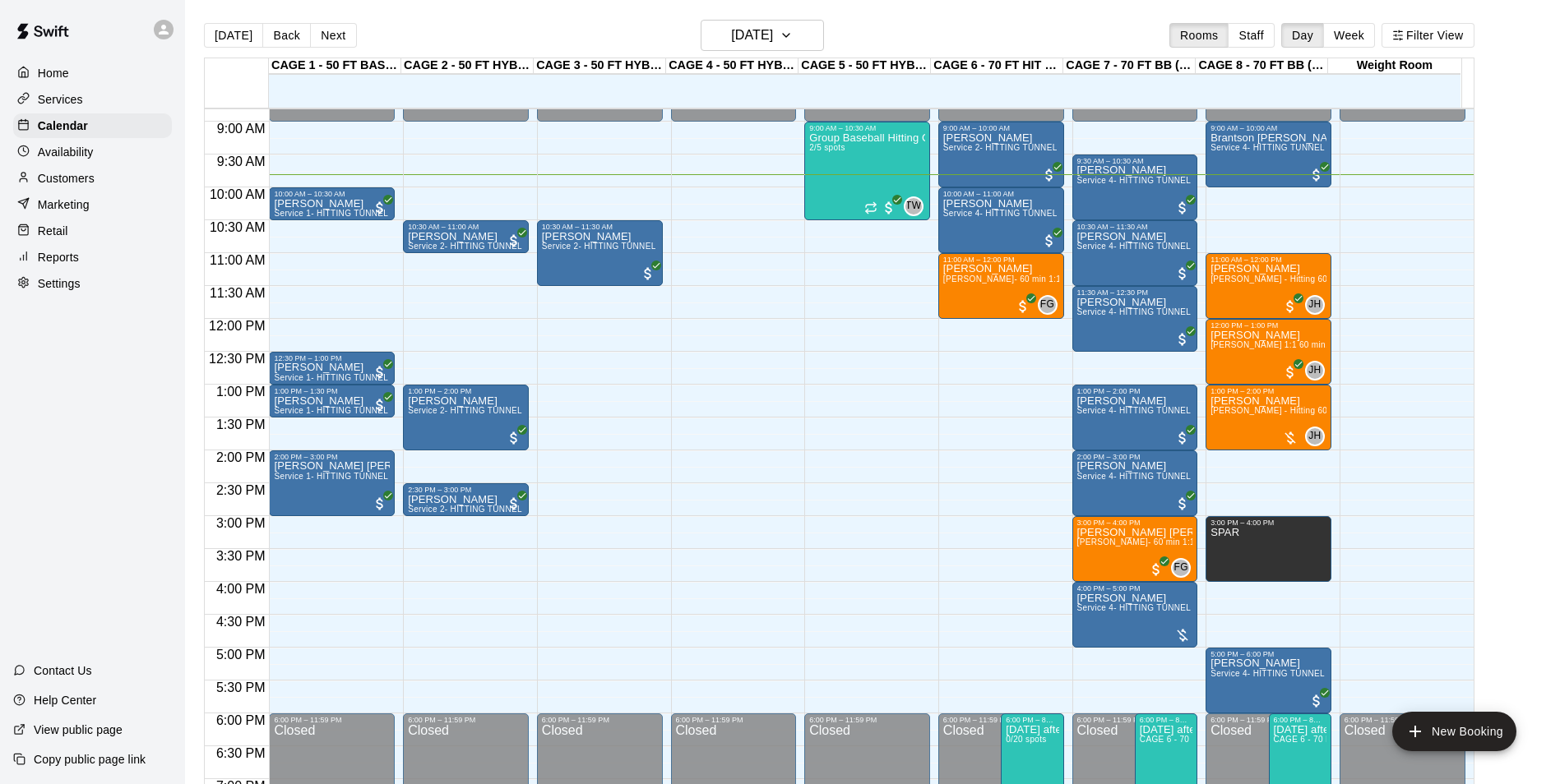
scroll to position [476, 0]
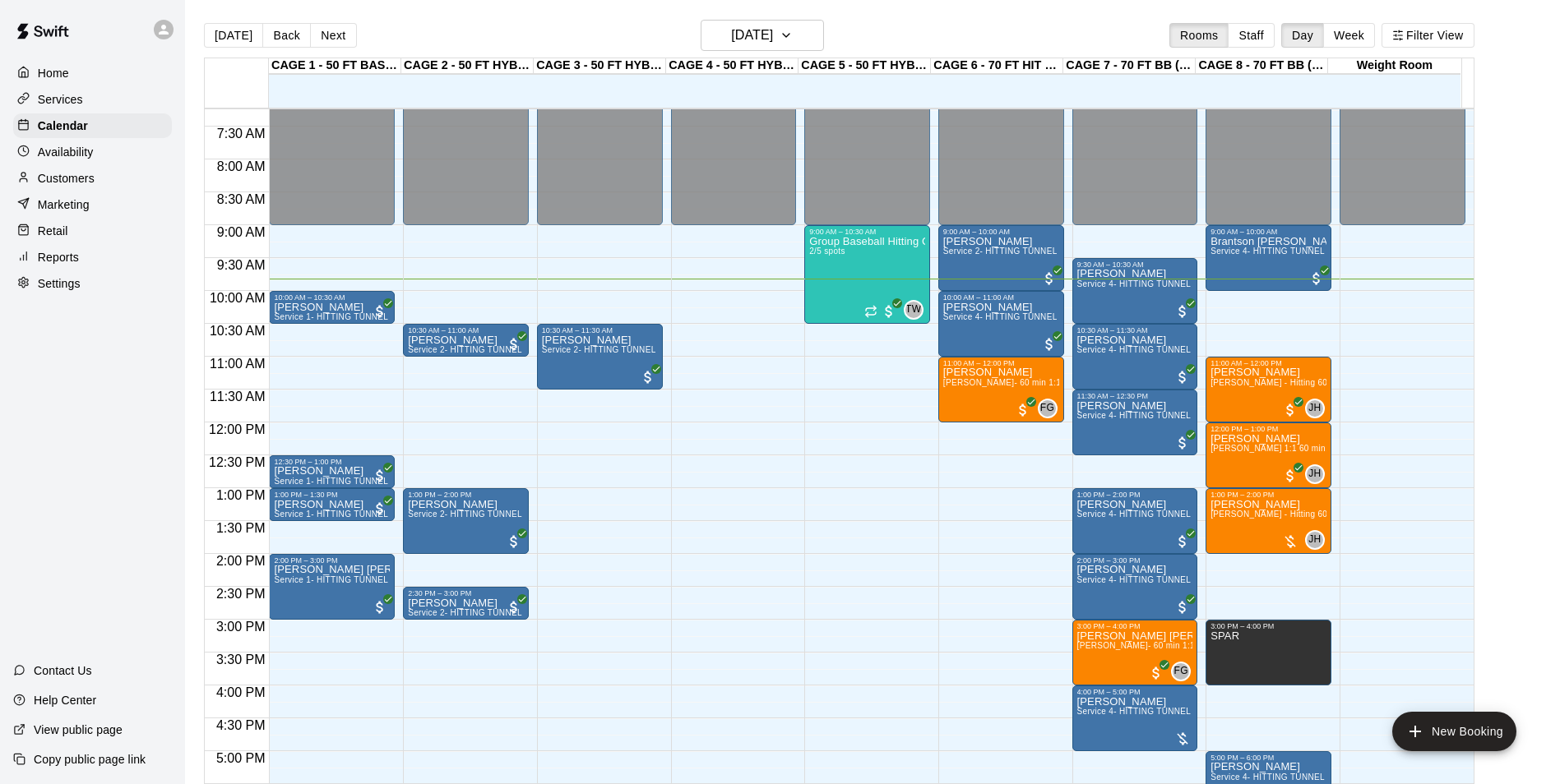
drag, startPoint x: 147, startPoint y: 185, endPoint x: 184, endPoint y: 172, distance: 39.2
click at [147, 185] on div "Customers" at bounding box center [93, 178] width 159 height 25
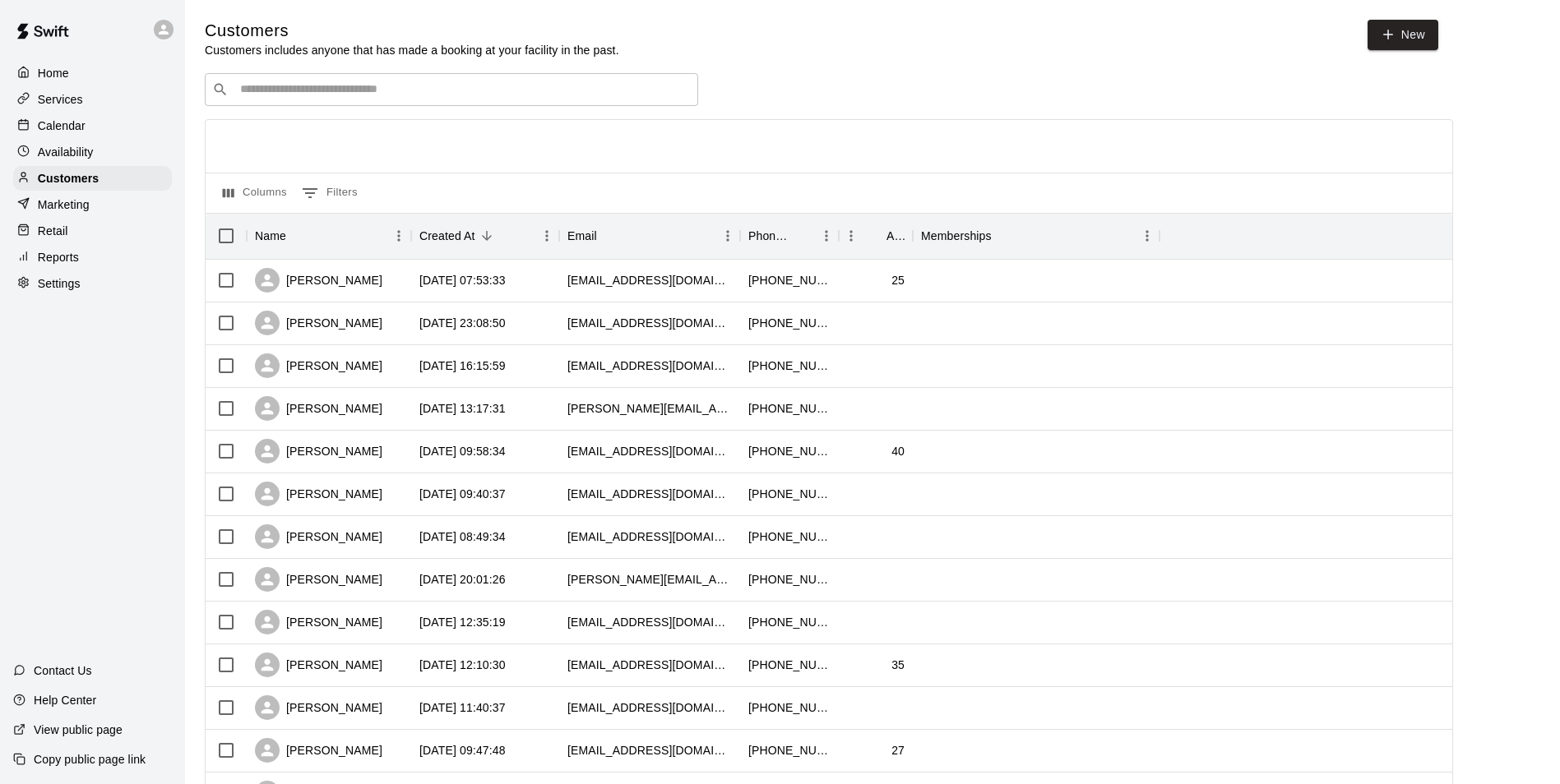
click at [329, 82] on div "​ ​" at bounding box center [451, 89] width 493 height 33
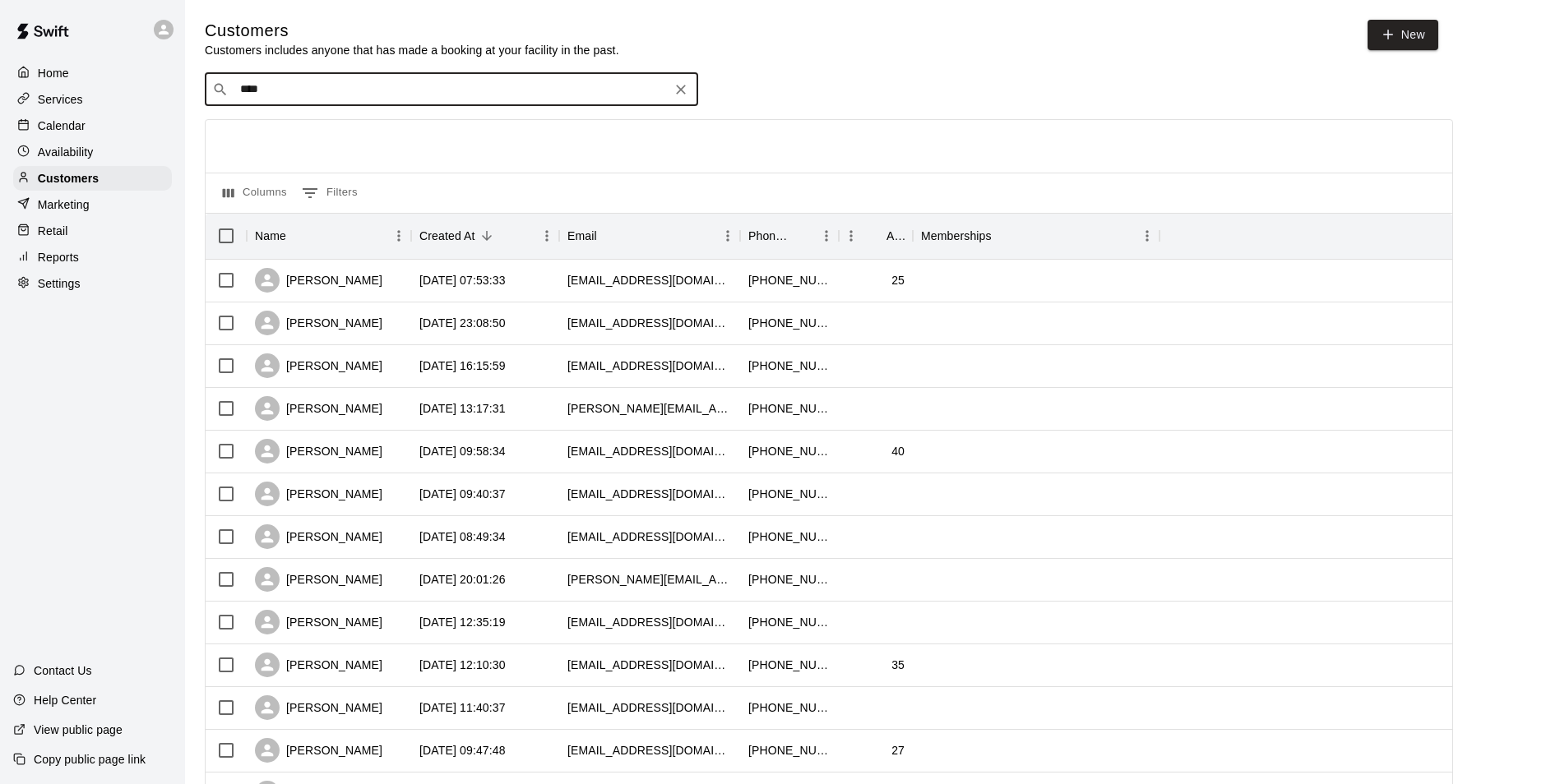
type input "*****"
click at [490, 134] on div "Rachel Beska rlb1115@yahoo.com" at bounding box center [468, 134] width 434 height 35
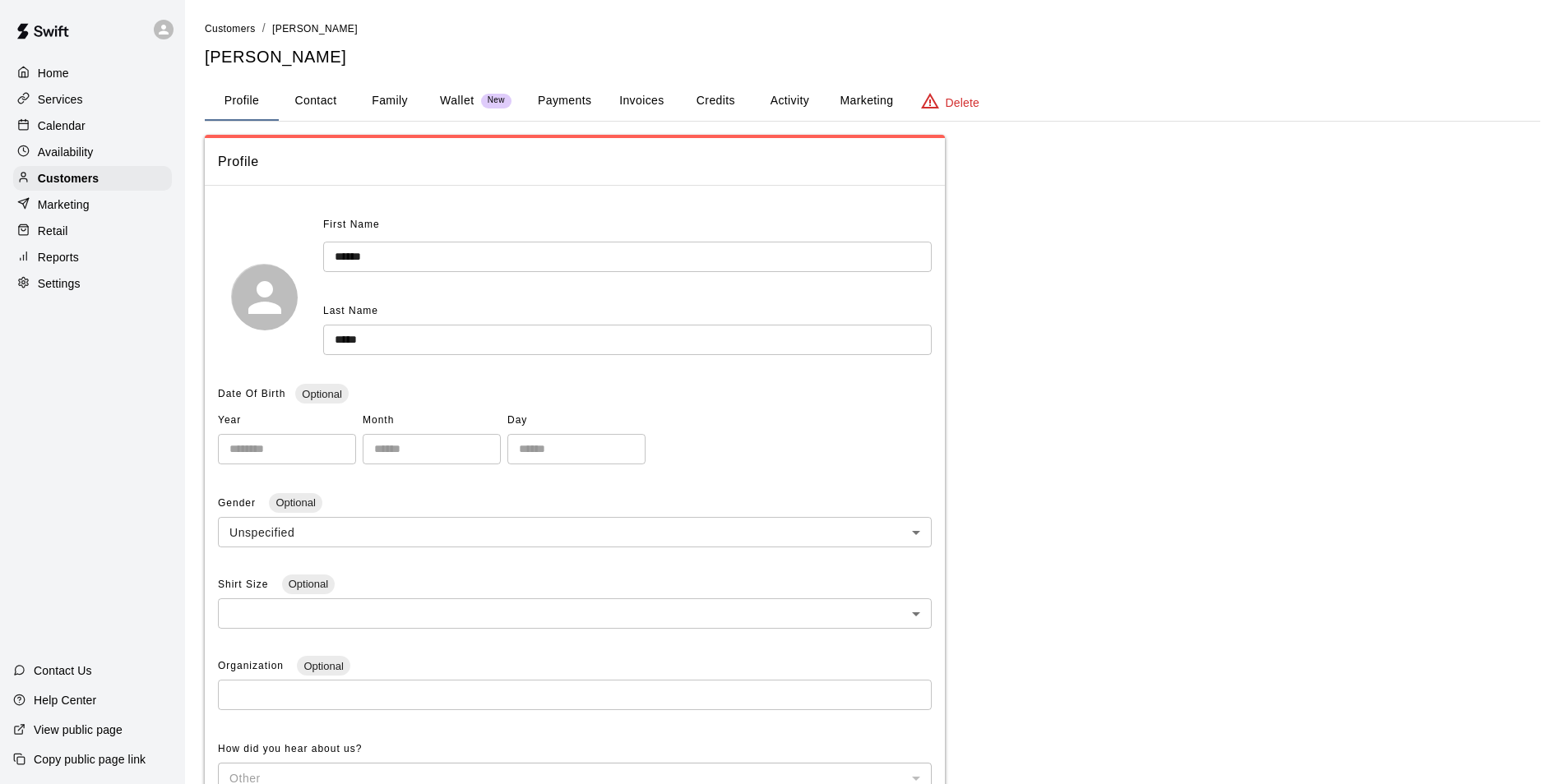
click at [788, 102] on button "Activity" at bounding box center [789, 101] width 74 height 40
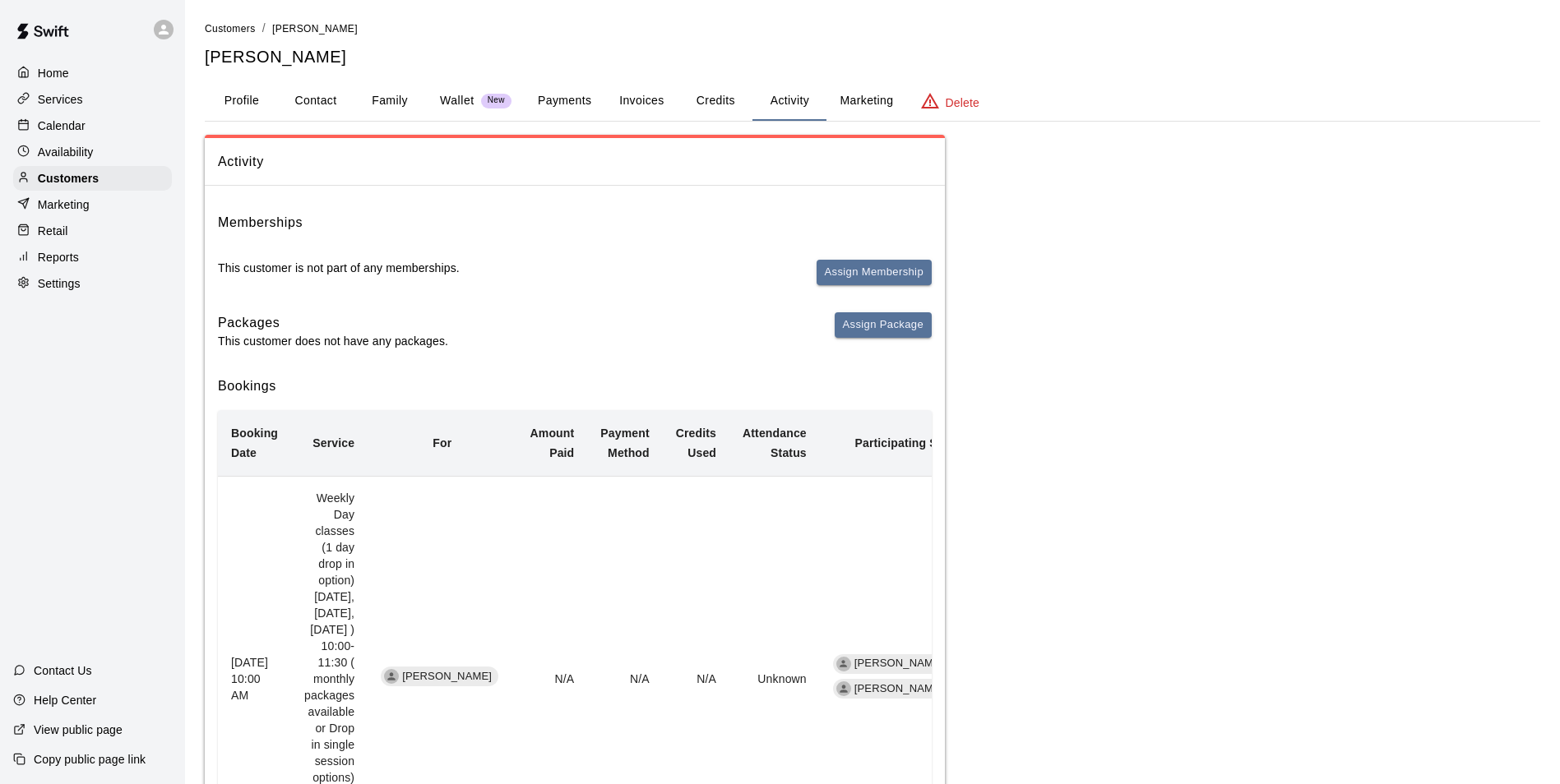
click at [656, 107] on button "Invoices" at bounding box center [641, 101] width 74 height 40
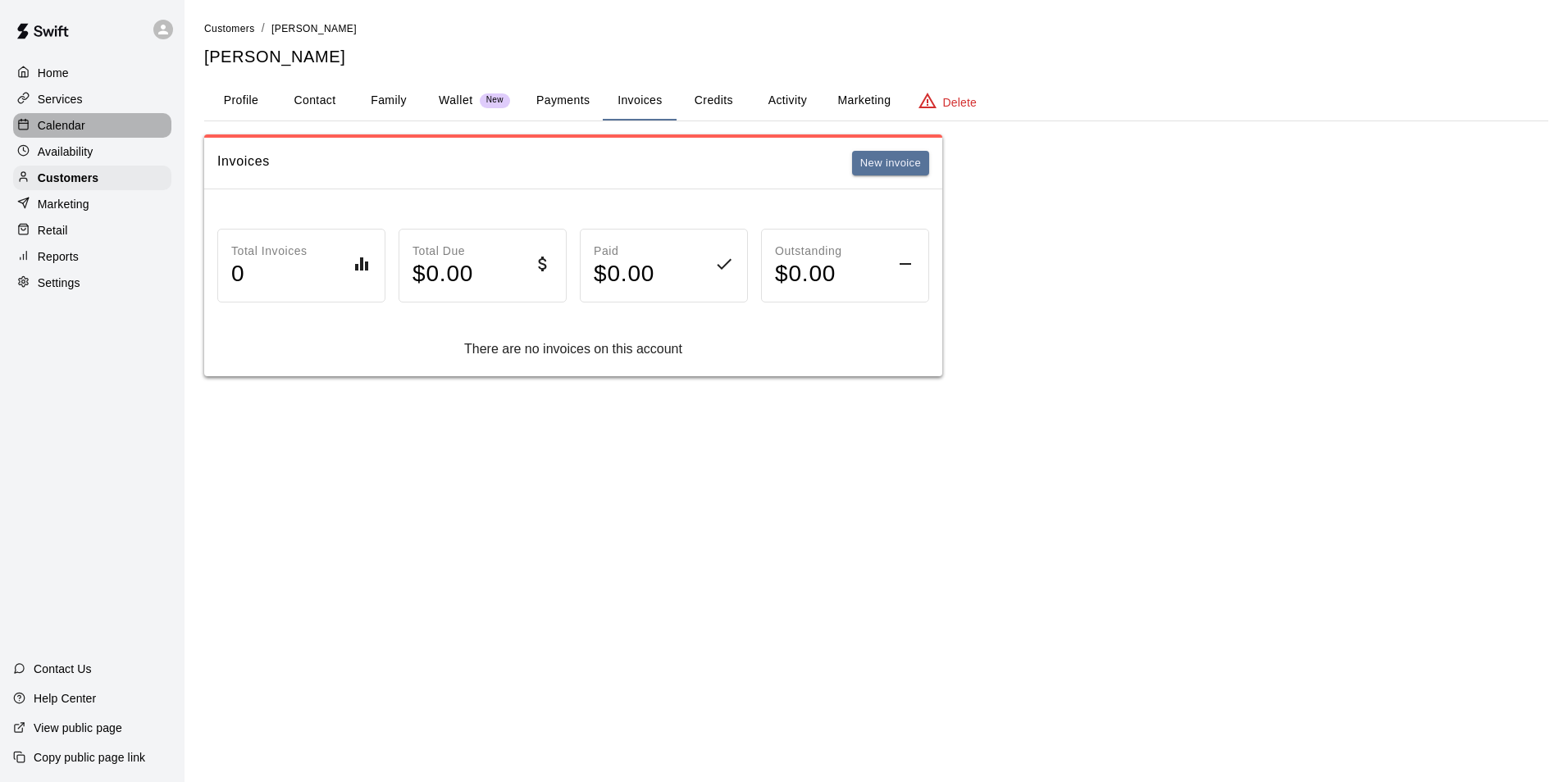
click at [114, 127] on div "Calendar" at bounding box center [93, 126] width 159 height 25
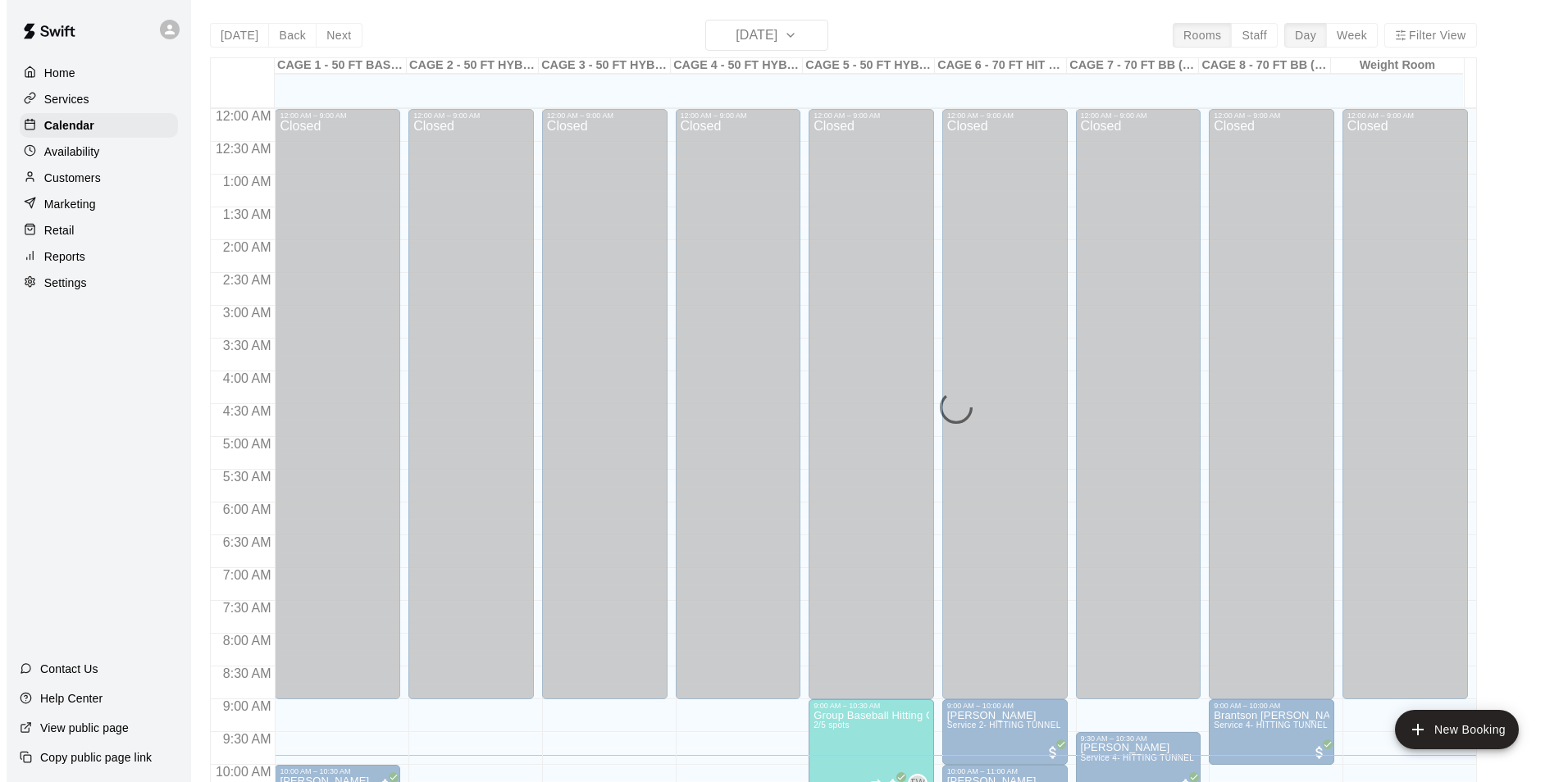
scroll to position [646, 0]
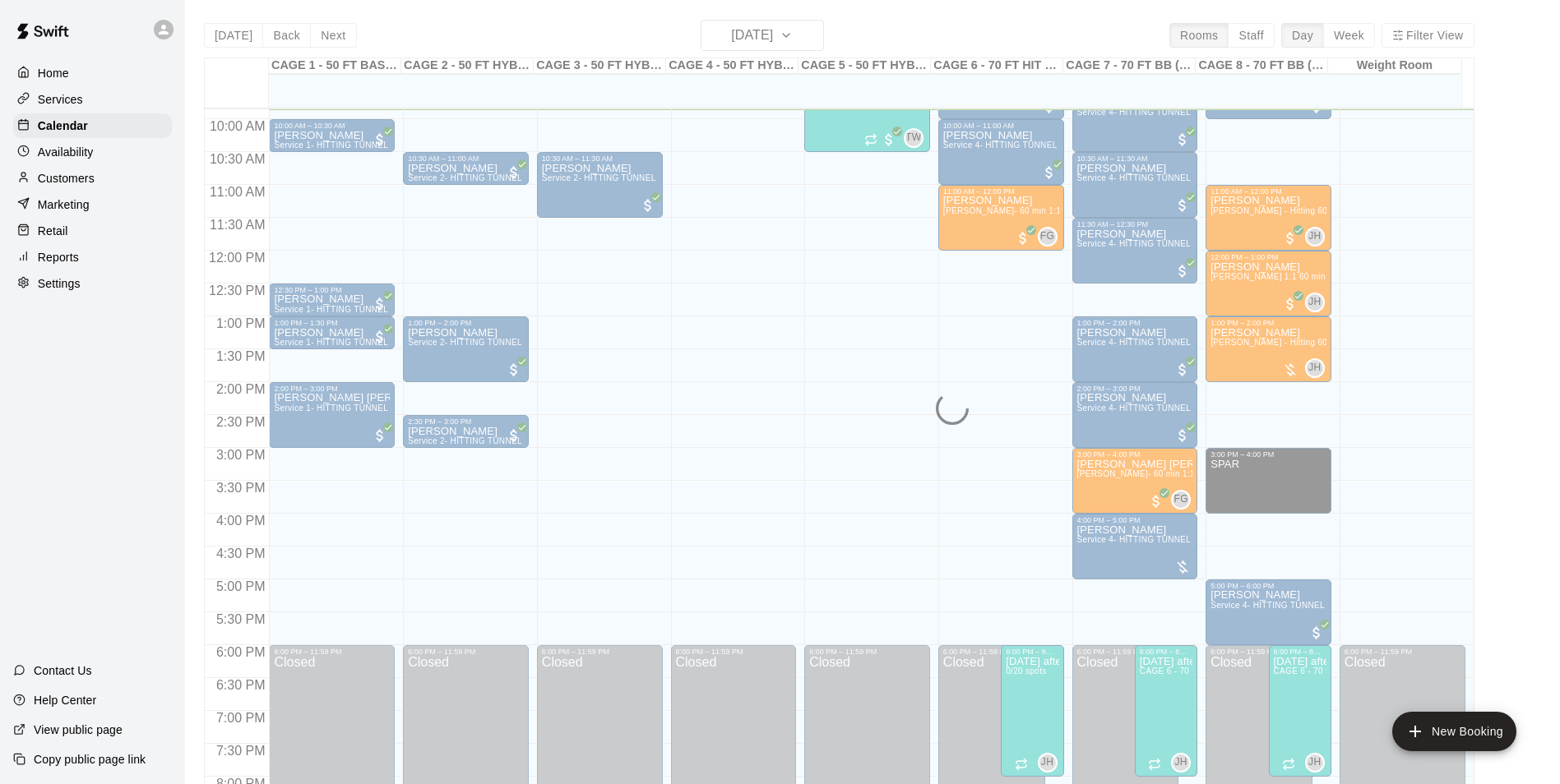
click at [758, 31] on div "Today Back Next Sunday Sep 14 Rooms Staff Day Week Filter View CAGE 1 - 50 FT B…" at bounding box center [838, 412] width 1270 height 784
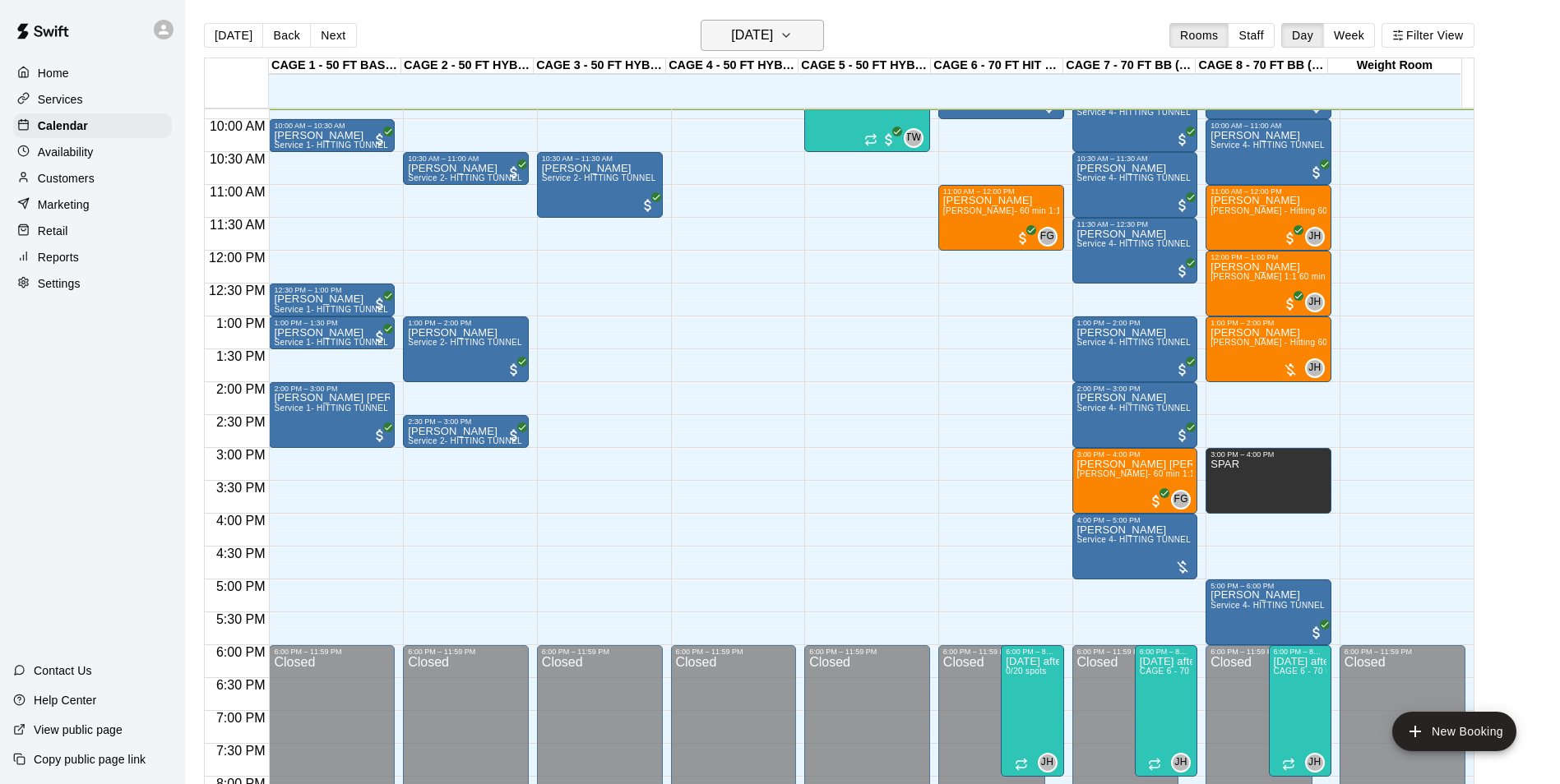
click at [770, 31] on h6 "[DATE]" at bounding box center [752, 35] width 42 height 23
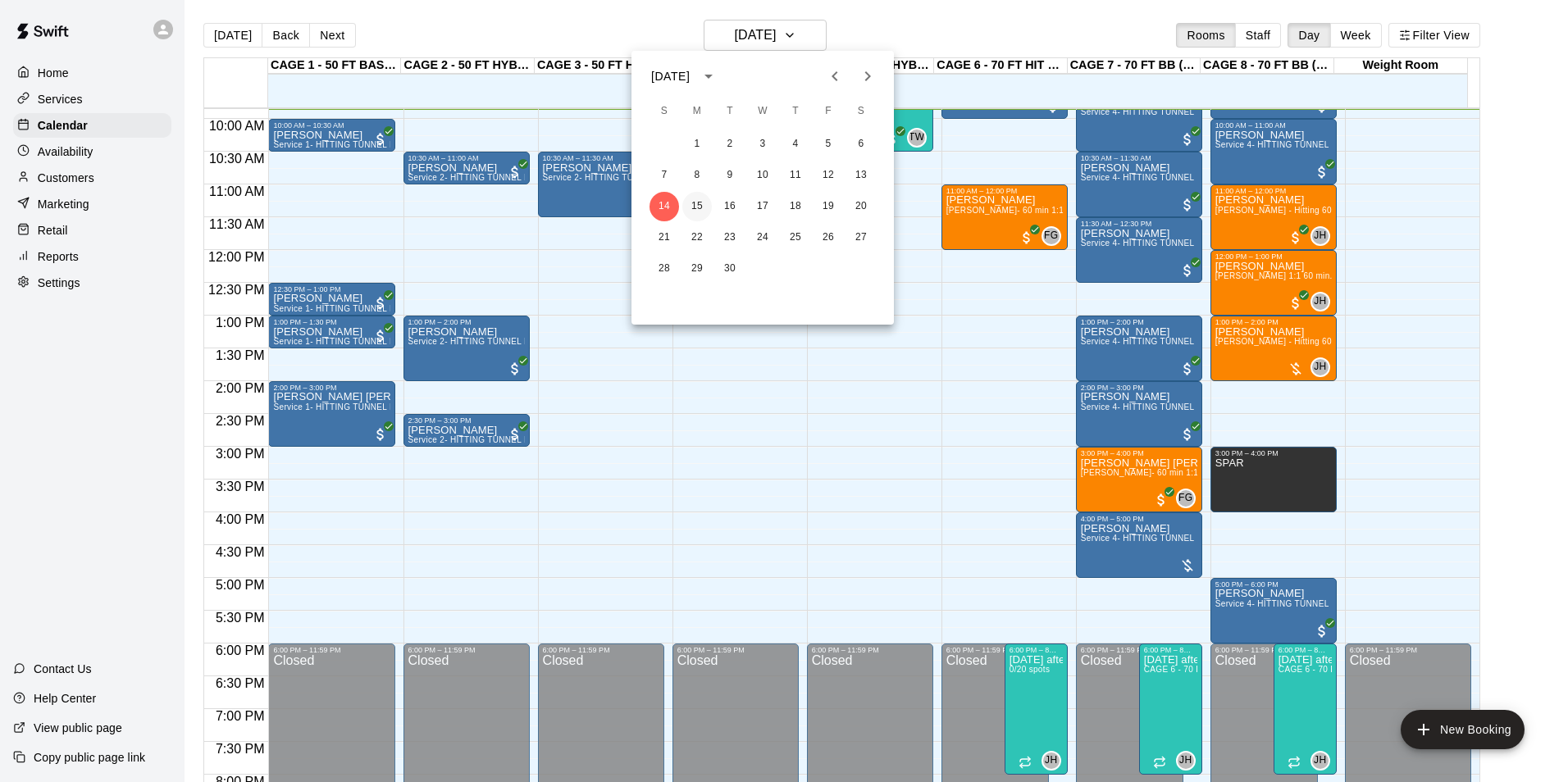
click at [706, 209] on button "15" at bounding box center [696, 206] width 29 height 29
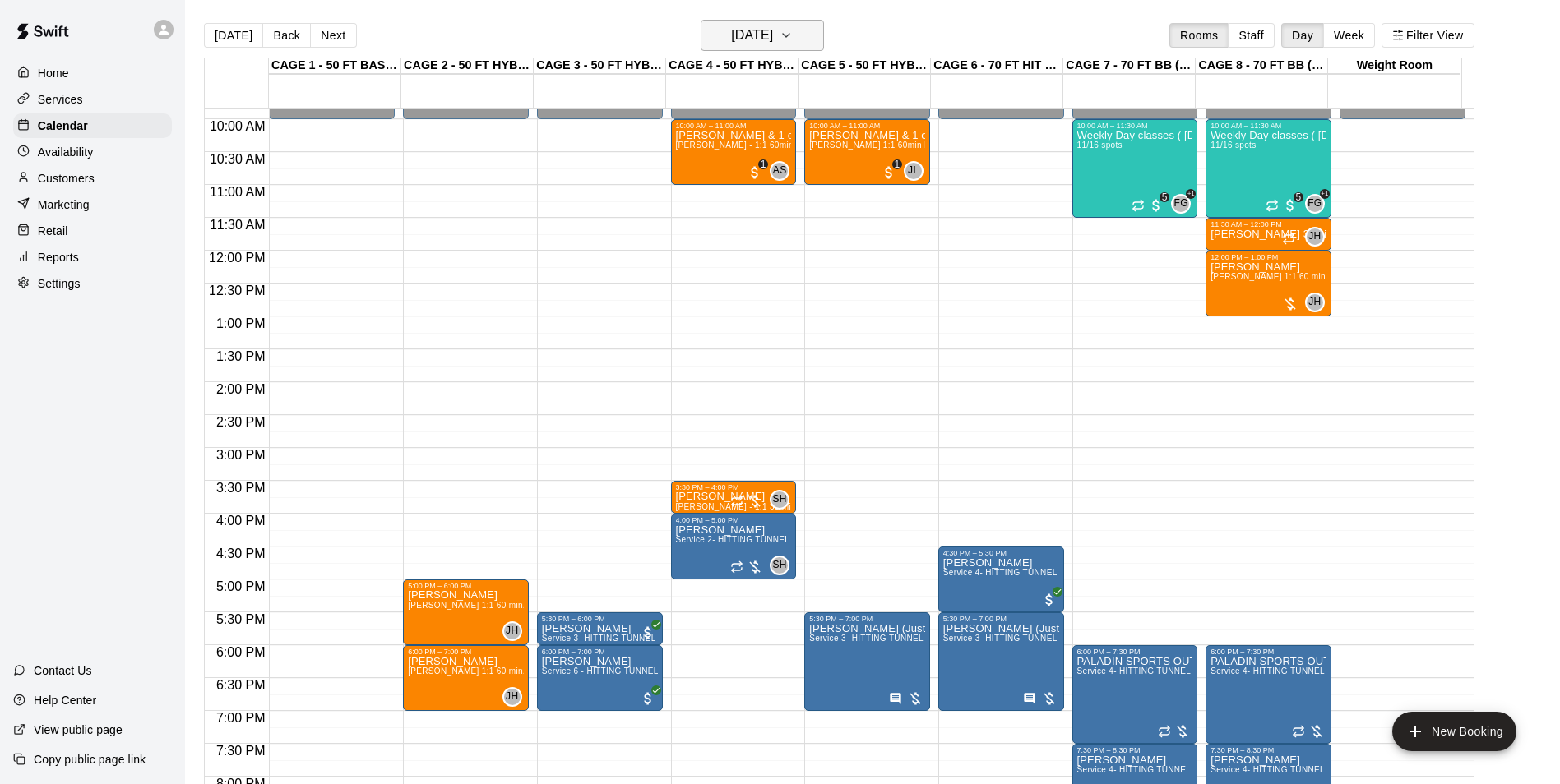
click at [773, 33] on h6 "Monday Sep 15" at bounding box center [752, 35] width 42 height 23
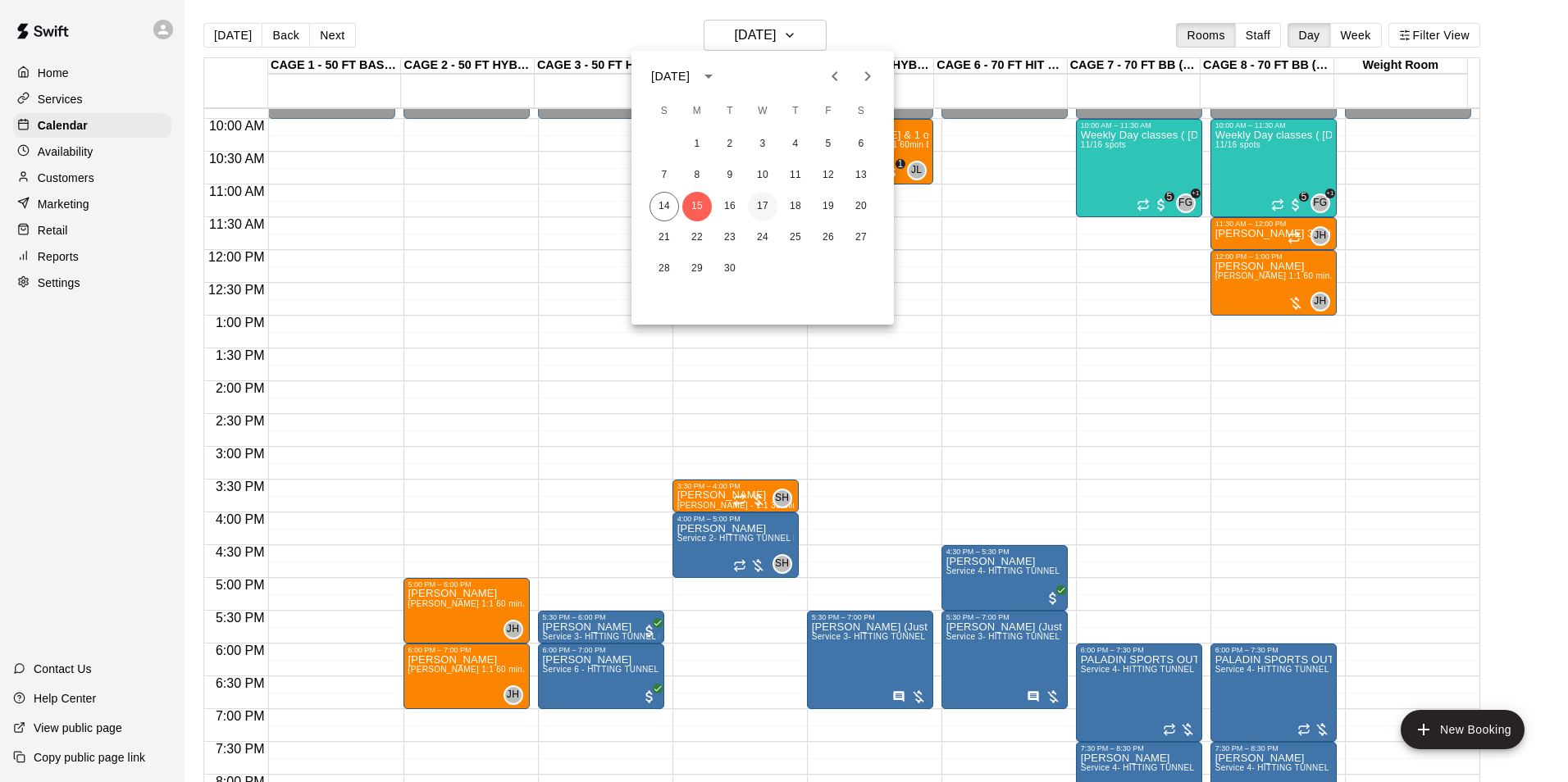
click at [759, 209] on button "17" at bounding box center [762, 206] width 29 height 29
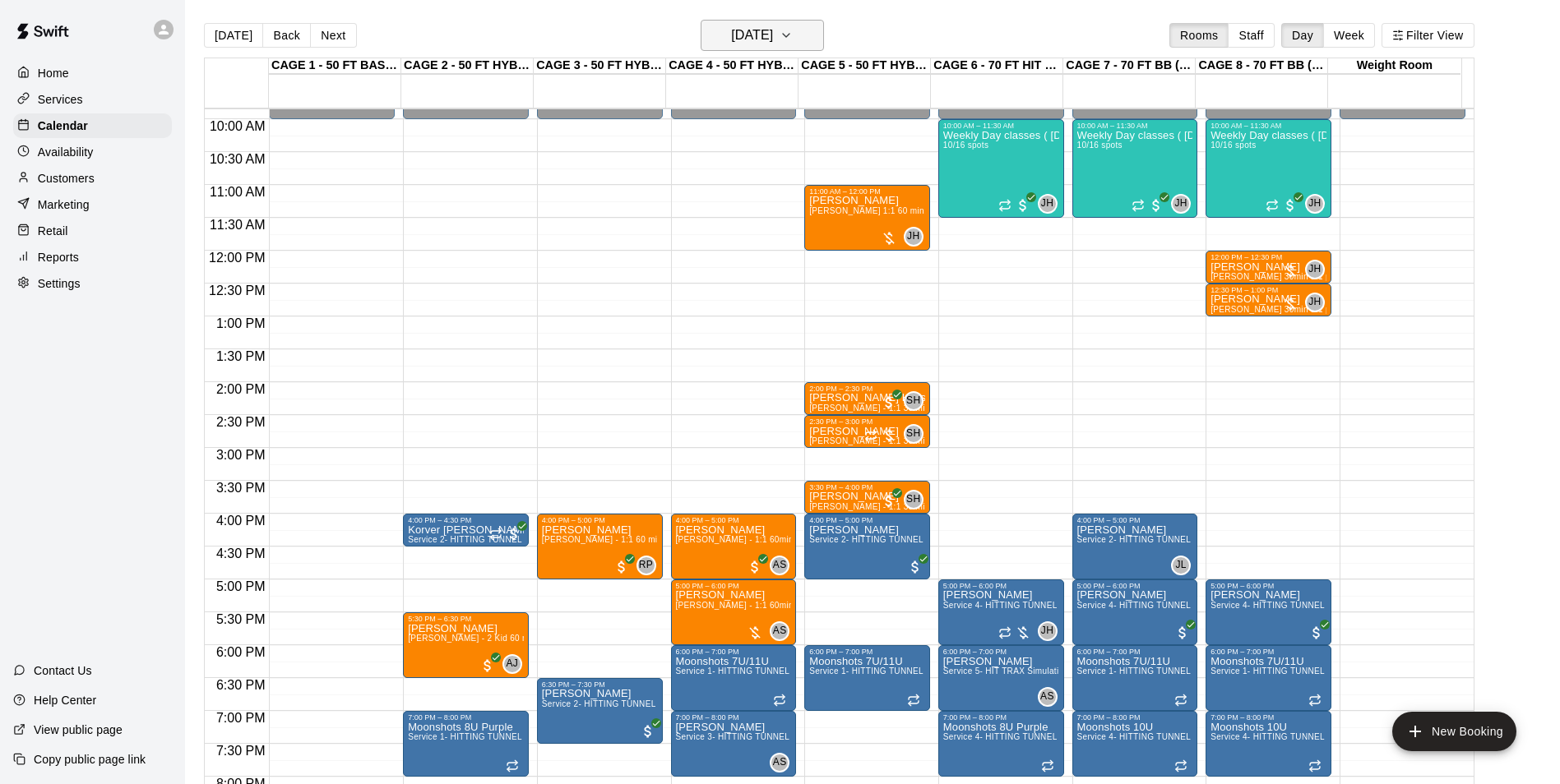
click at [773, 36] on h6 "Wednesday Sep 17" at bounding box center [752, 35] width 42 height 23
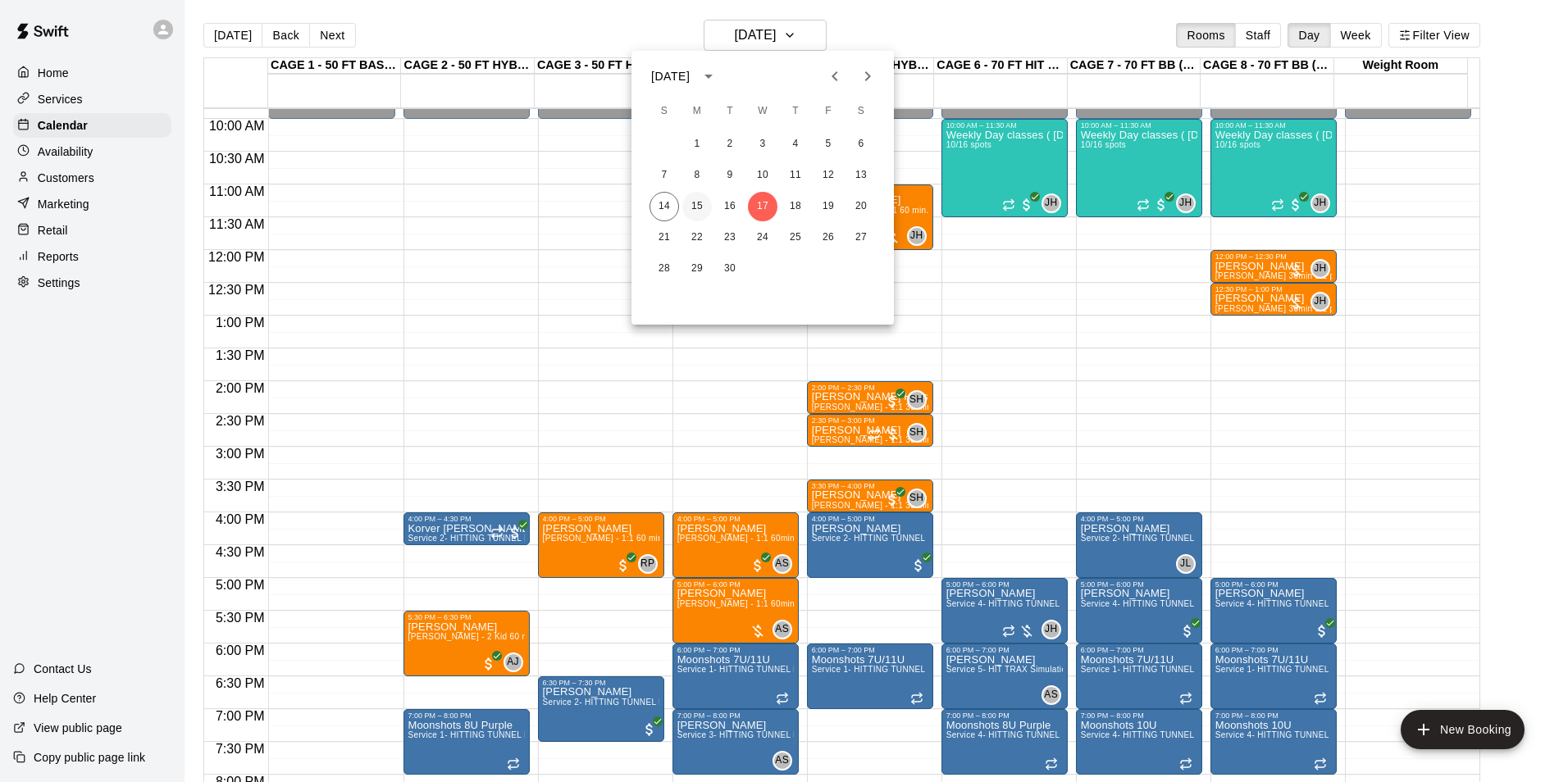
click at [688, 196] on button "15" at bounding box center [696, 206] width 29 height 29
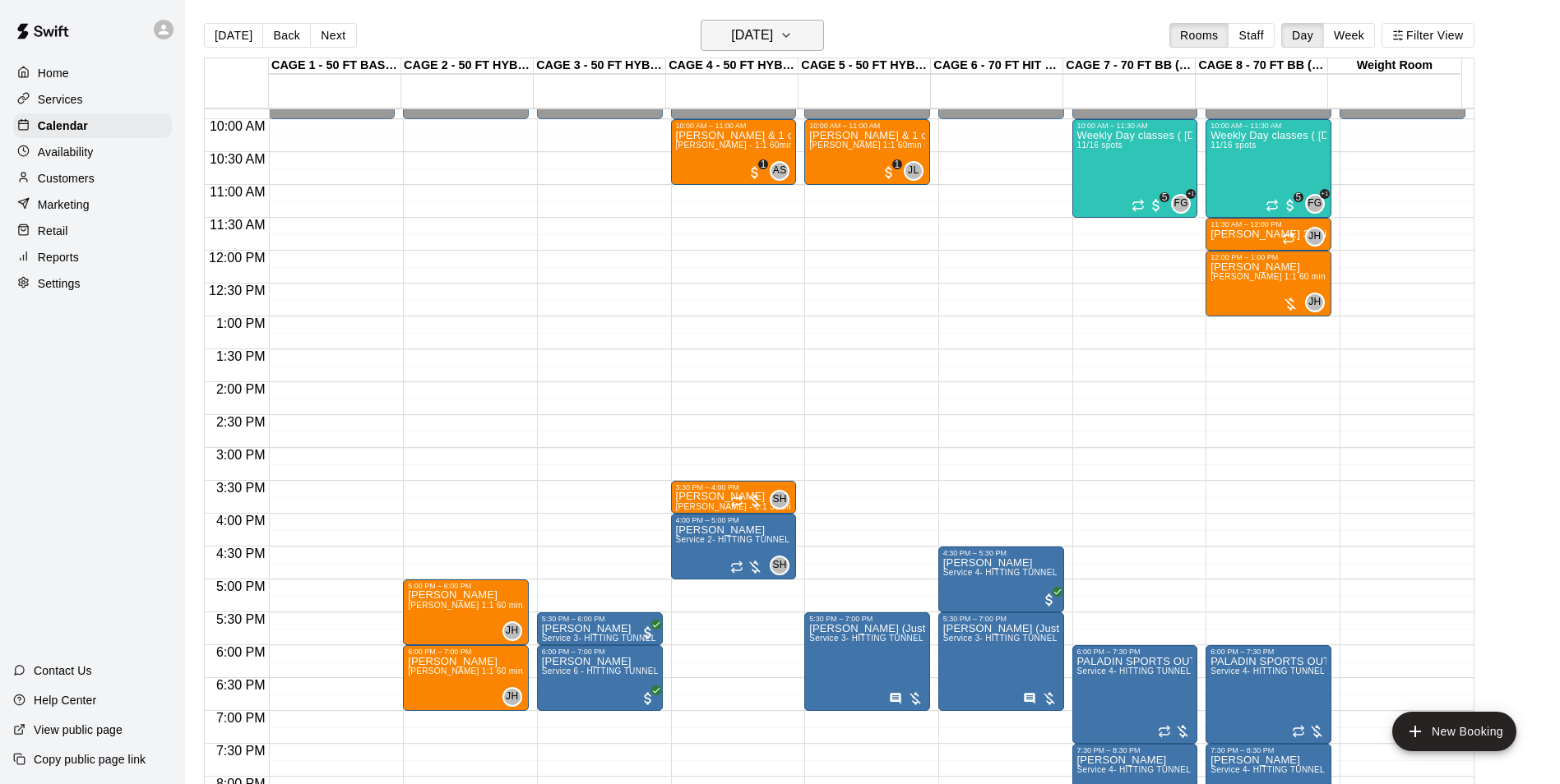
click at [731, 28] on h6 "Monday Sep 15" at bounding box center [752, 35] width 42 height 23
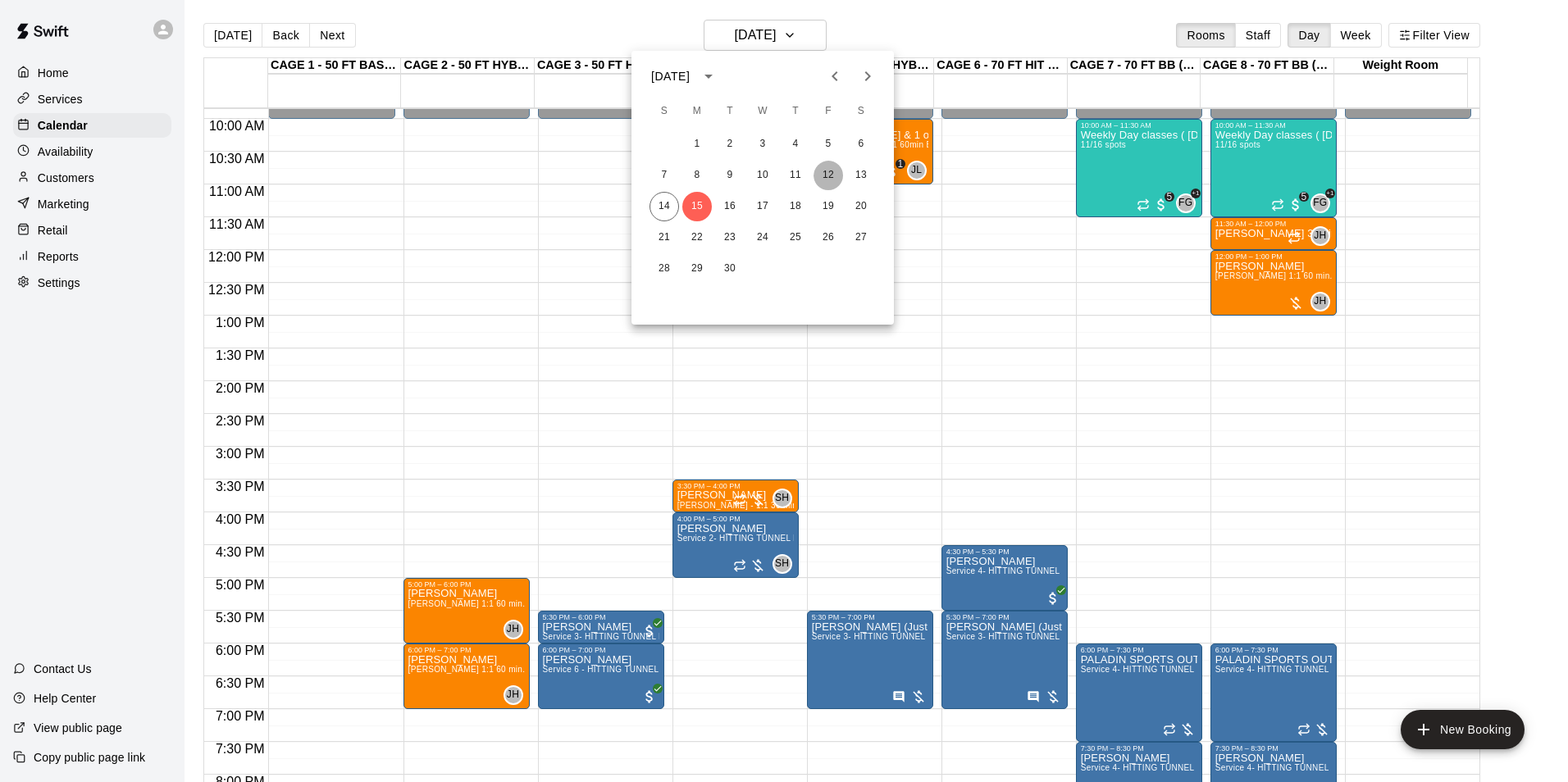
click at [825, 176] on button "12" at bounding box center [827, 175] width 29 height 29
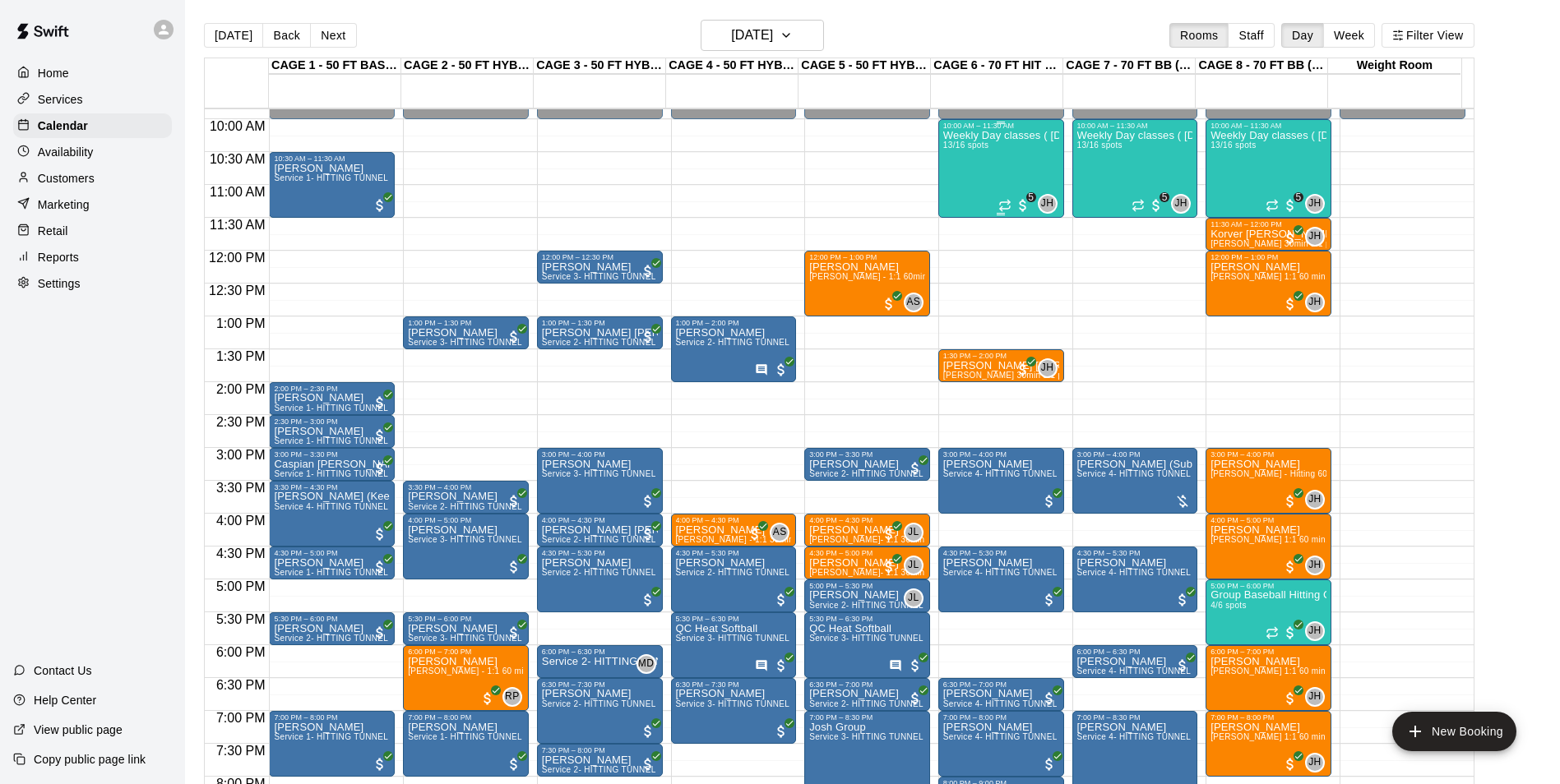
click at [993, 159] on div "Weekly Day classes ( Monday,Wednesday,Friday ) 10:00-11:30 ( monthly packages a…" at bounding box center [1001, 522] width 116 height 784
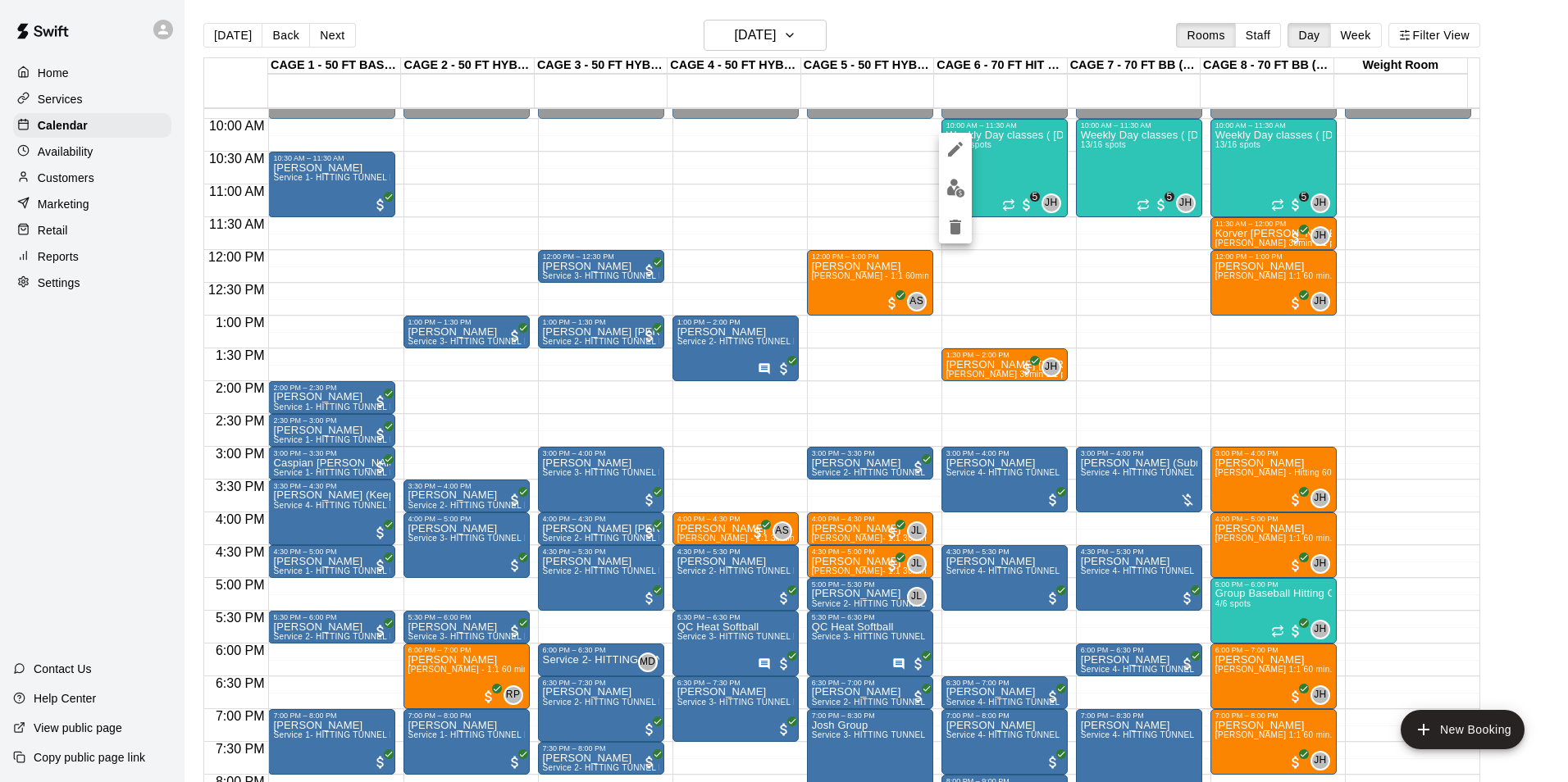
click at [778, 41] on div at bounding box center [784, 391] width 1568 height 782
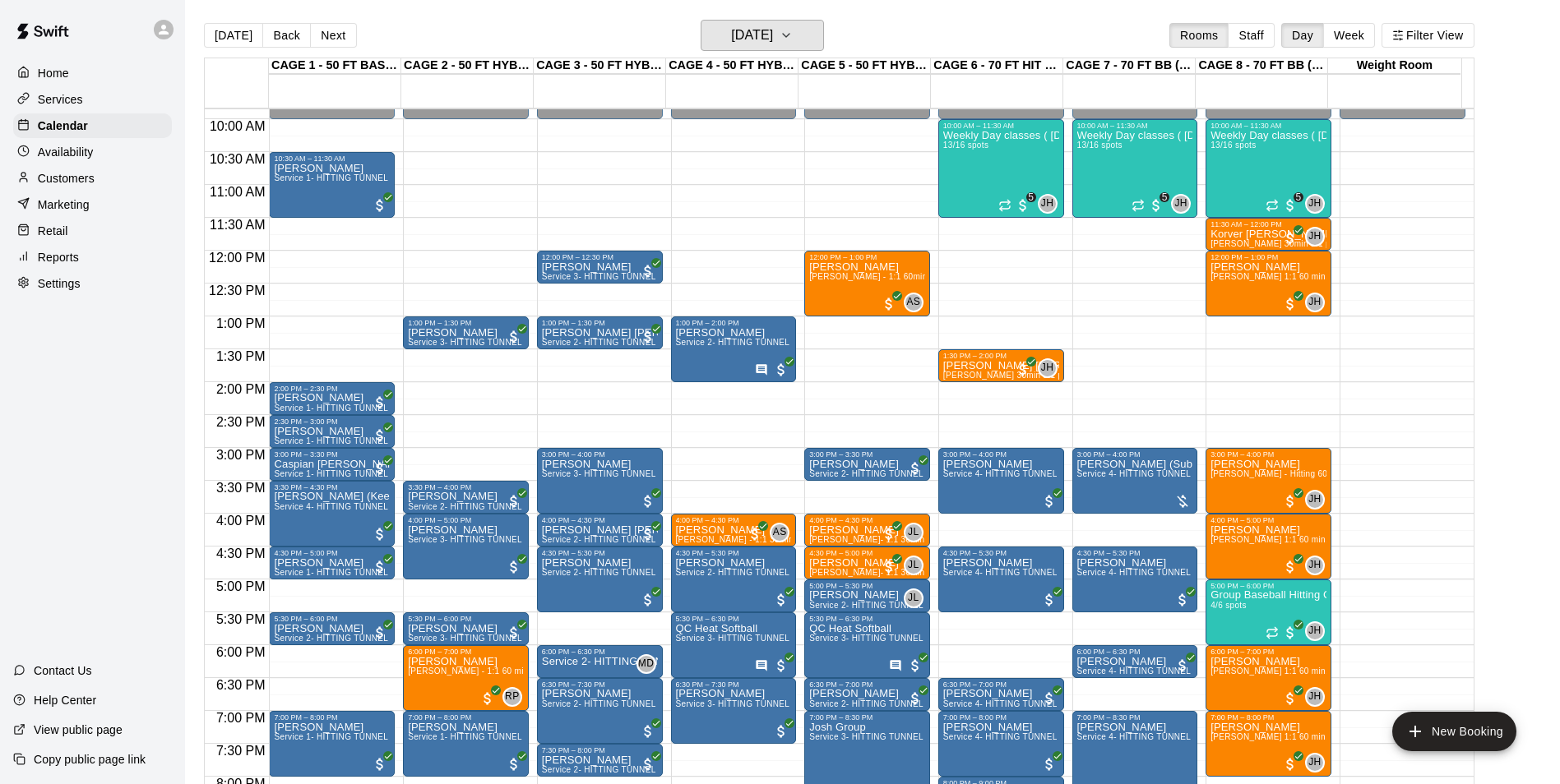
click at [773, 41] on h6 "Friday Sep 12" at bounding box center [752, 35] width 42 height 23
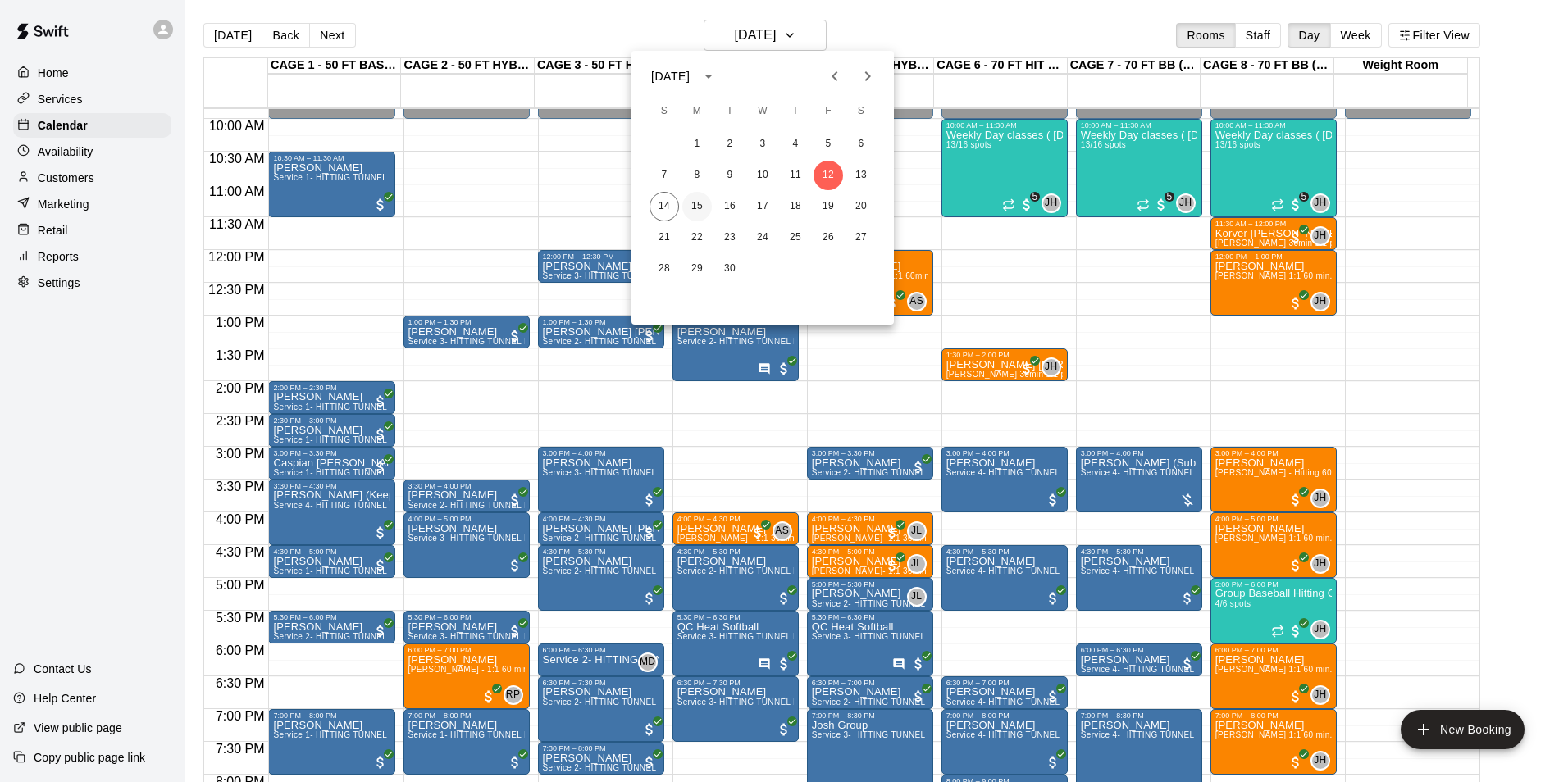
click at [692, 205] on button "15" at bounding box center [696, 206] width 29 height 29
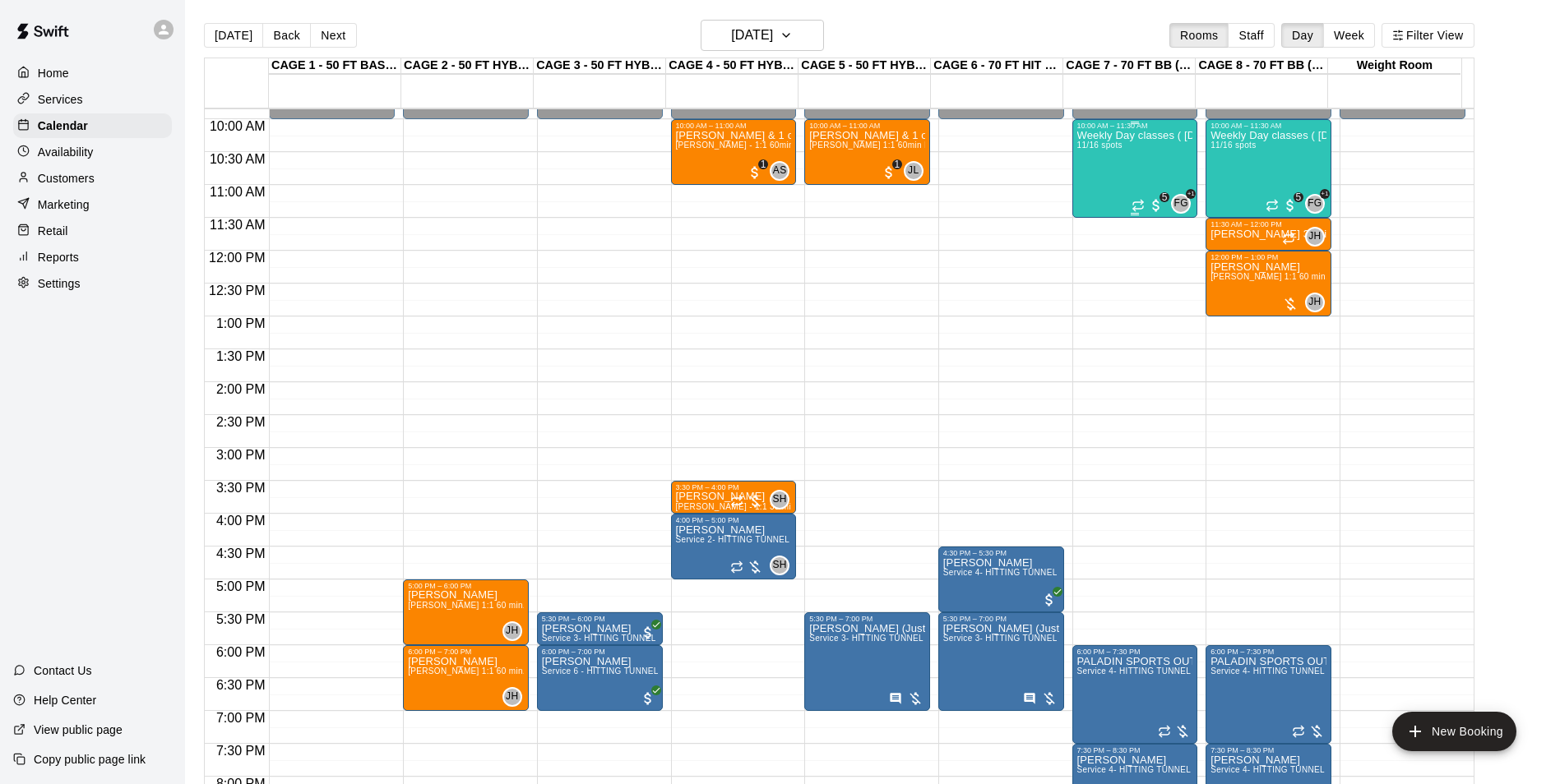
click at [1098, 159] on div "Weekly Day classes ( Monday,Wednesday,Friday ) 10:00-11:30 ( monthly packages a…" at bounding box center [1135, 522] width 116 height 784
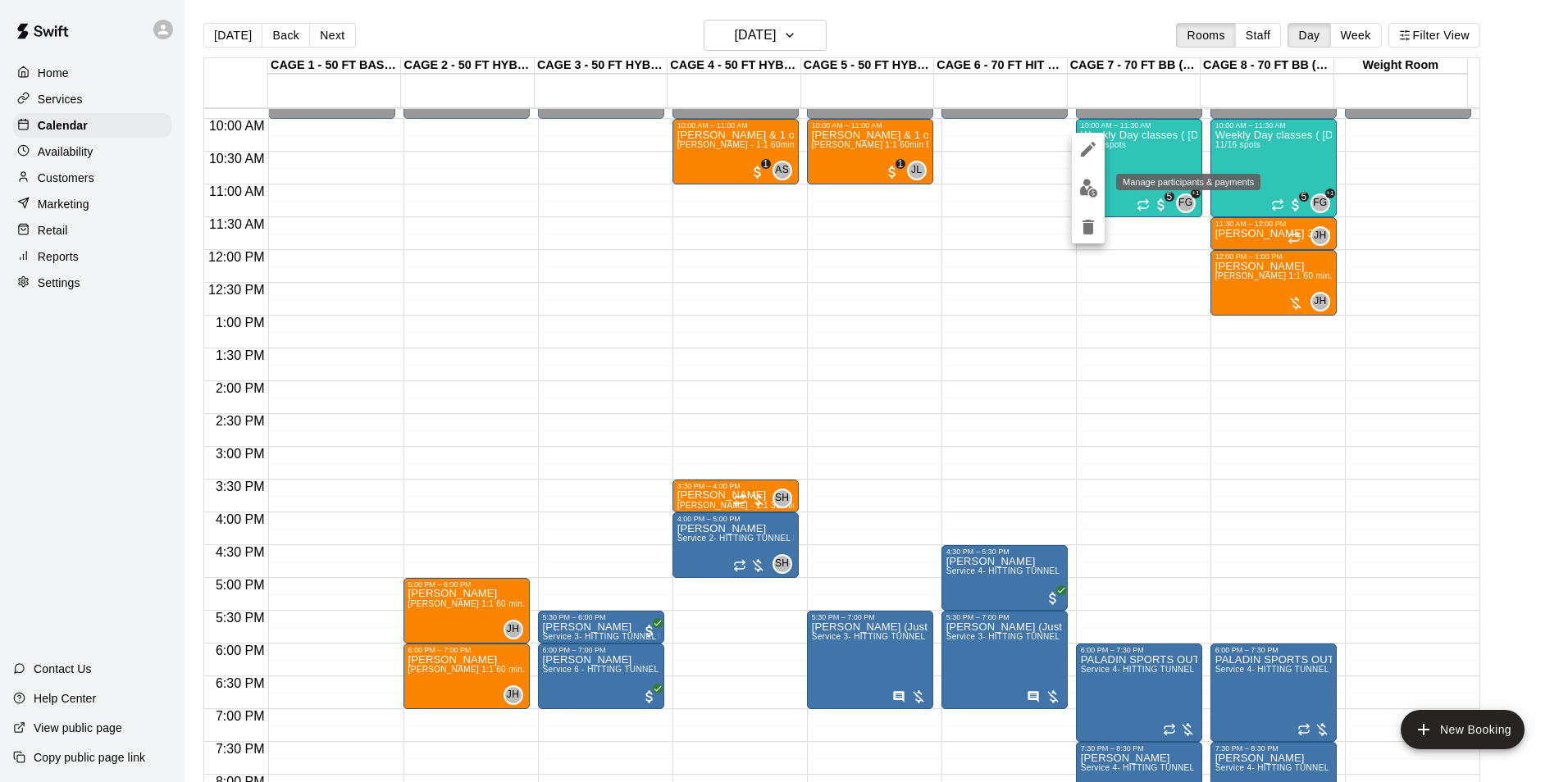
click at [1091, 183] on img "edit" at bounding box center [1089, 188] width 19 height 19
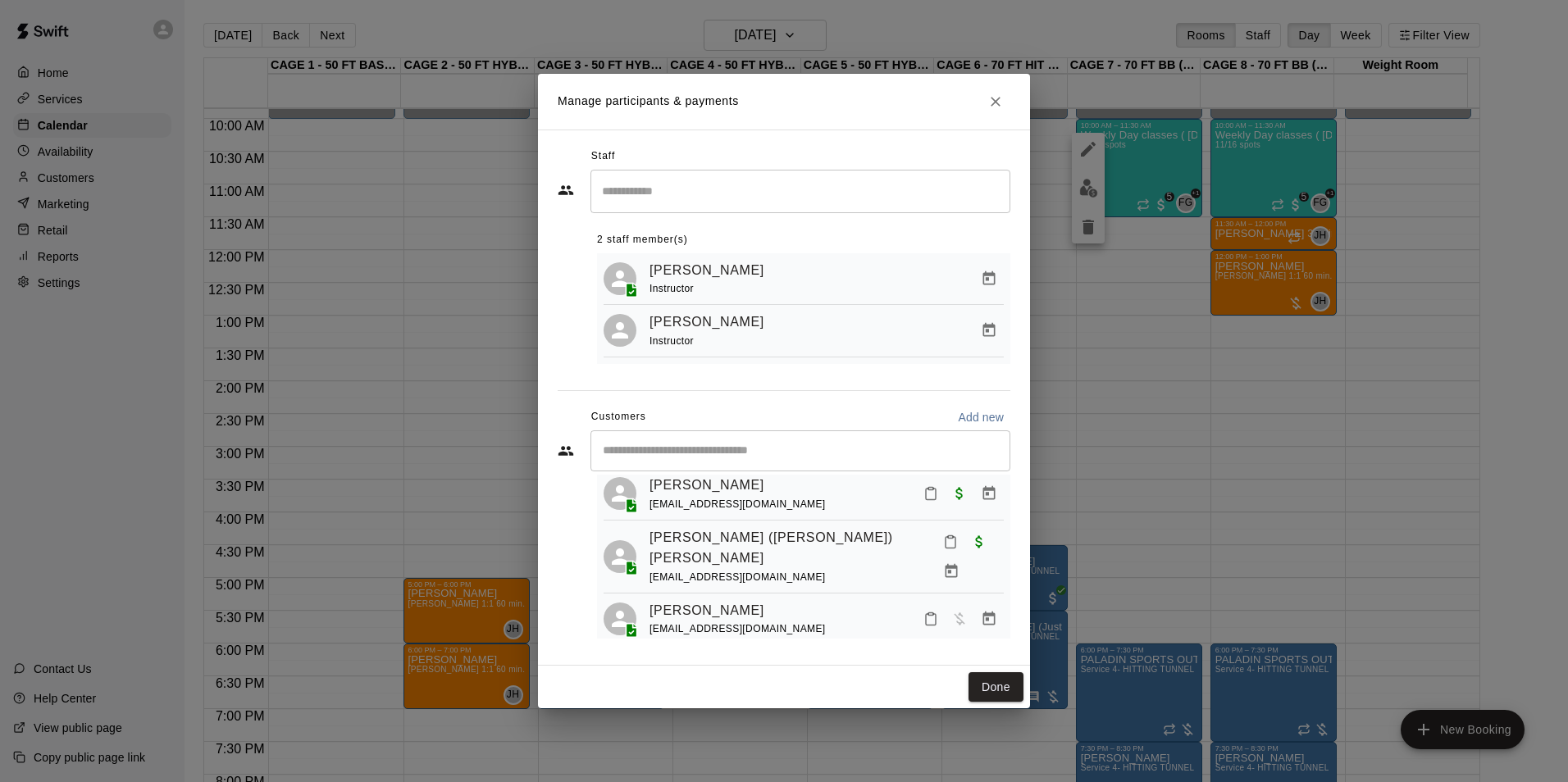
scroll to position [482, 0]
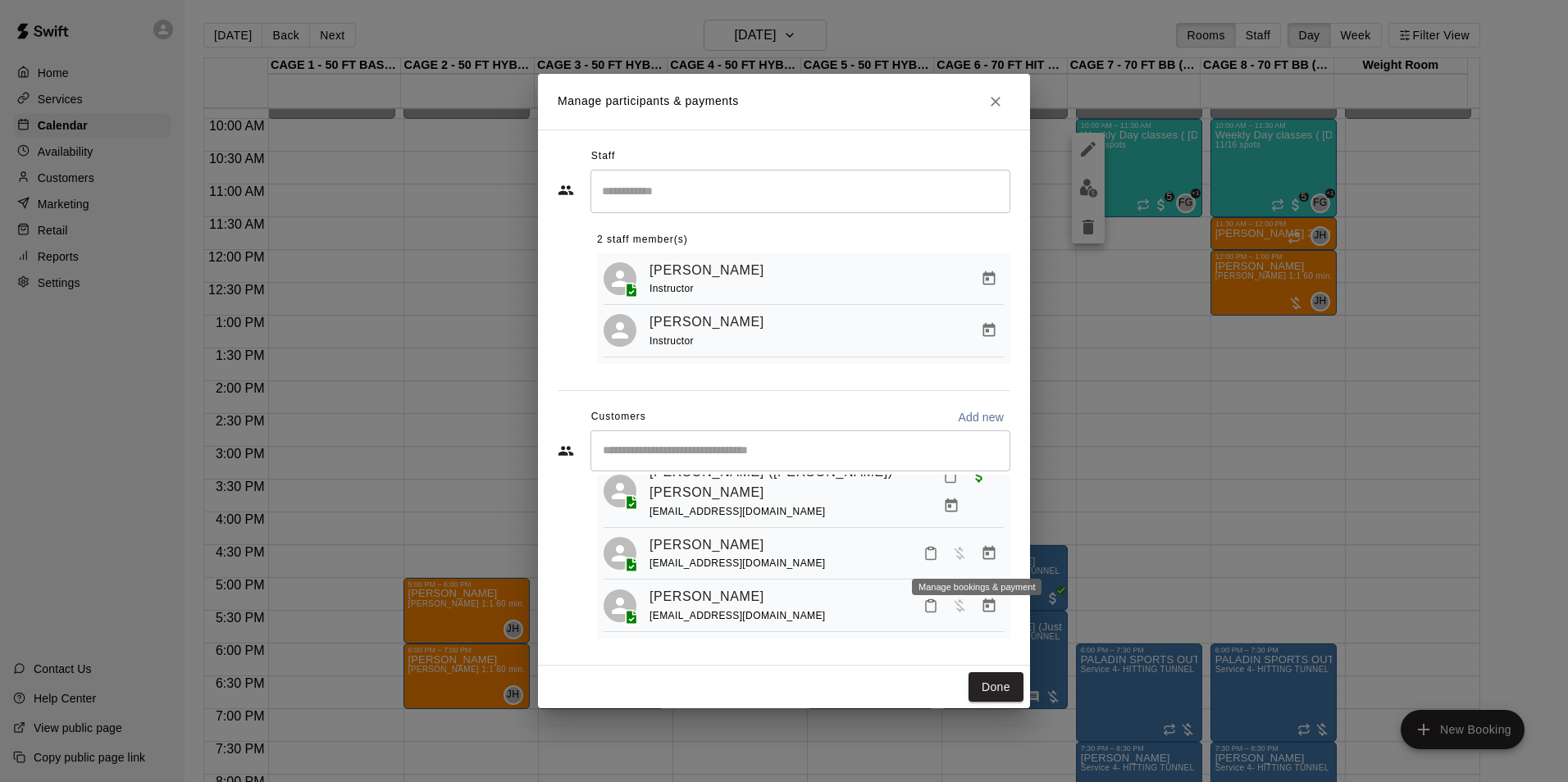
click at [980, 556] on icon "Manage bookings & payment" at bounding box center [988, 552] width 16 height 16
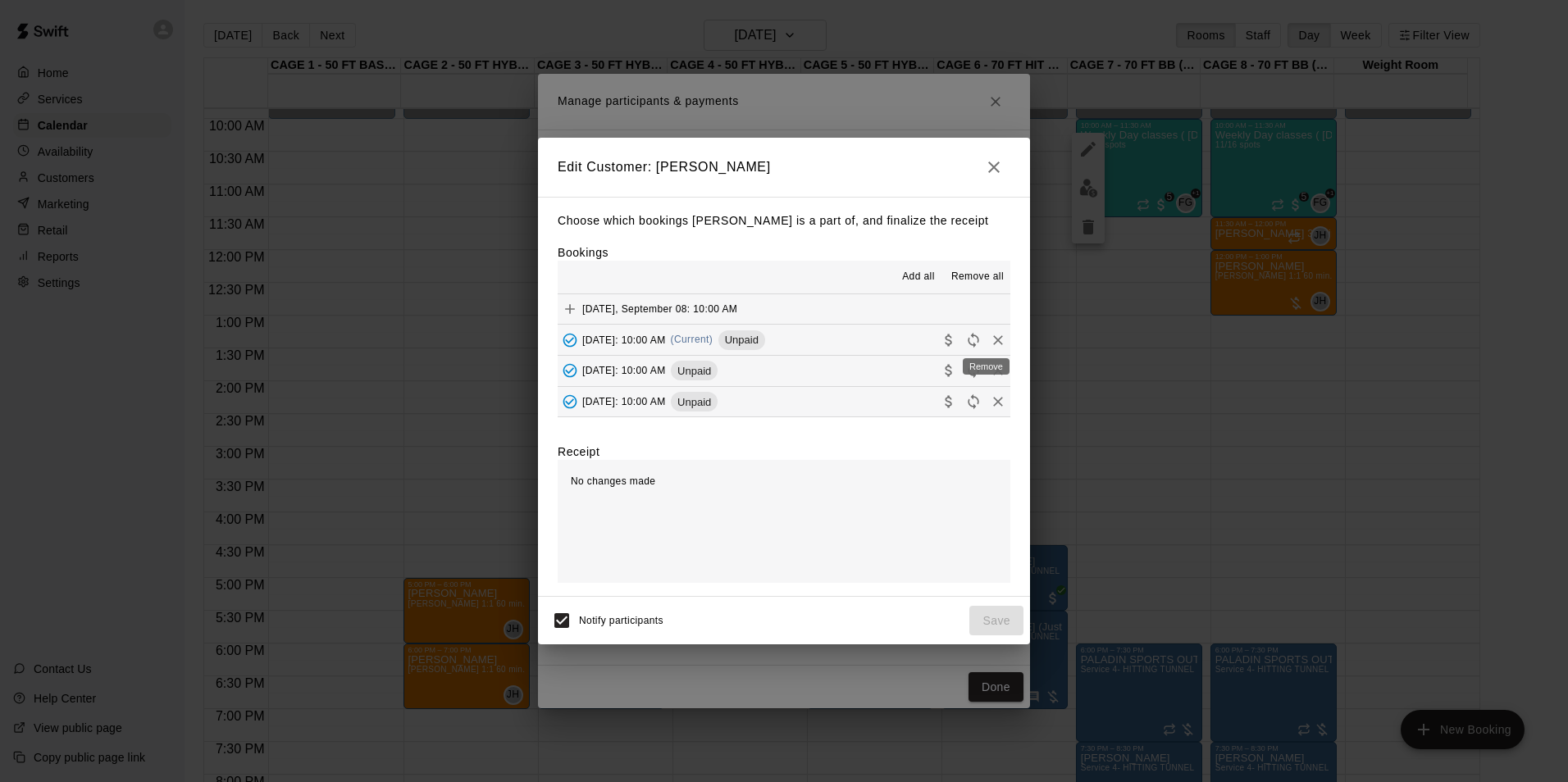
click at [990, 338] on icon "Remove" at bounding box center [997, 340] width 16 height 16
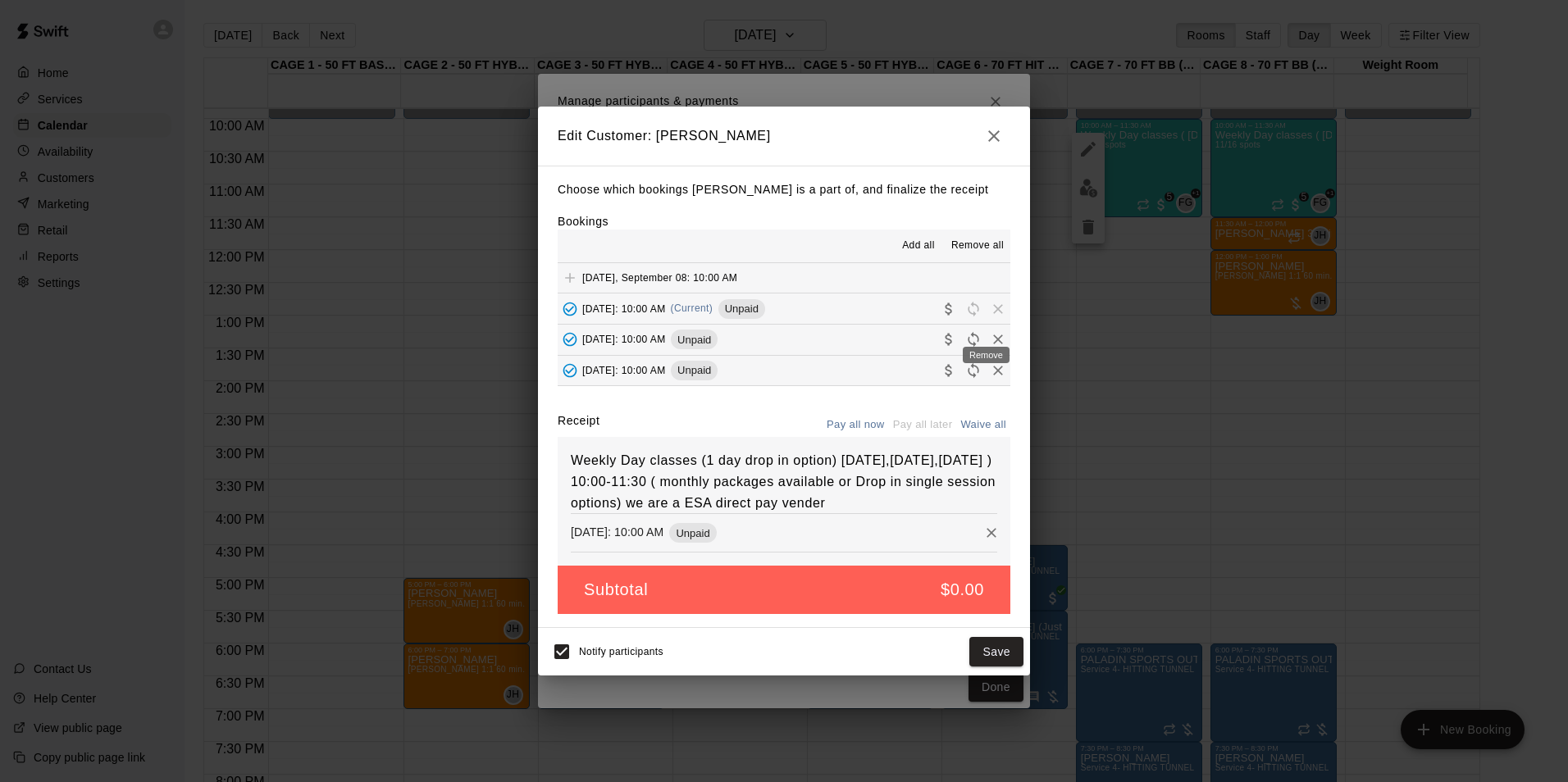
click at [986, 335] on div "Remove" at bounding box center [985, 349] width 50 height 29
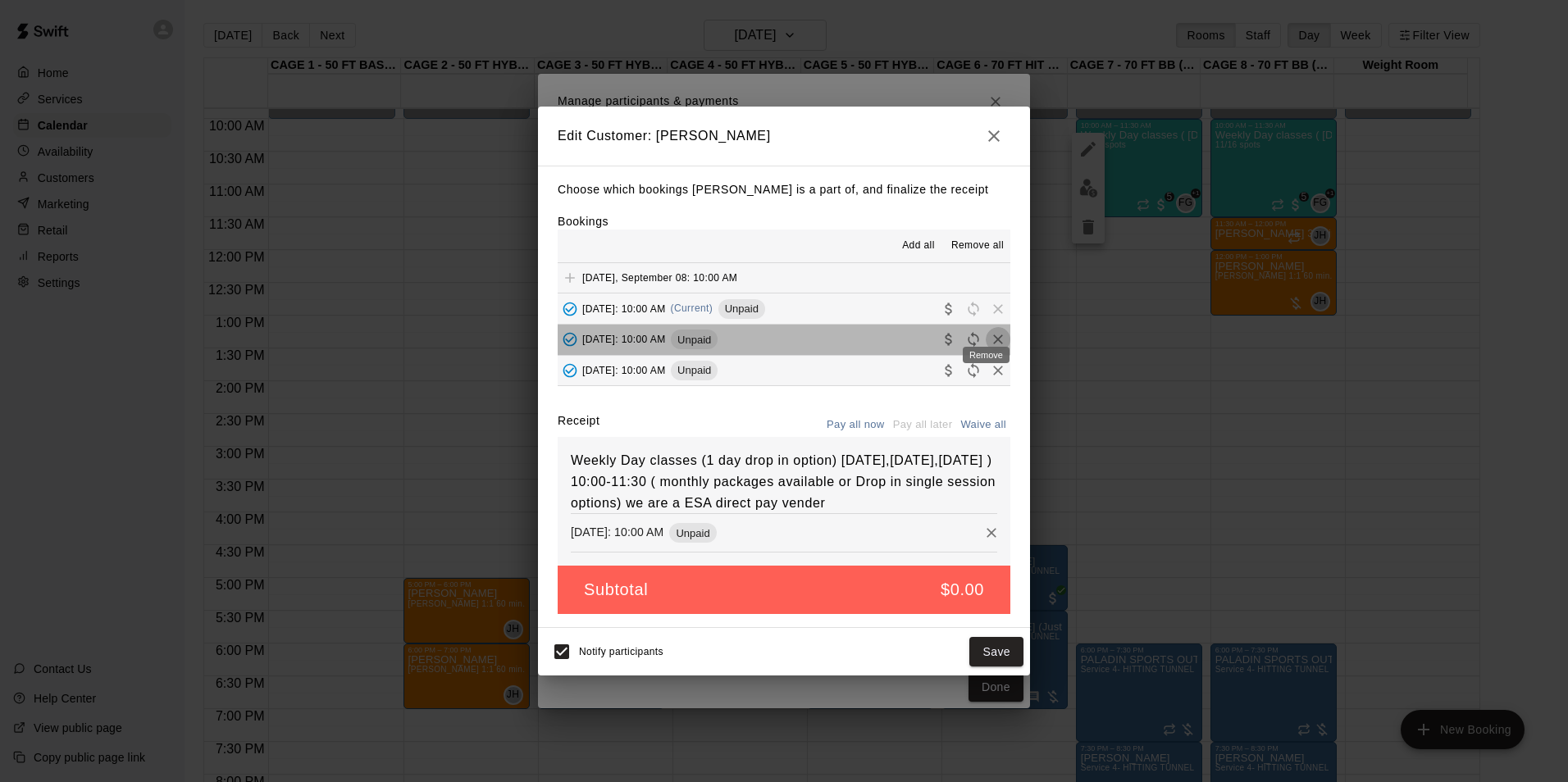
click at [990, 333] on icon "Remove" at bounding box center [997, 339] width 16 height 16
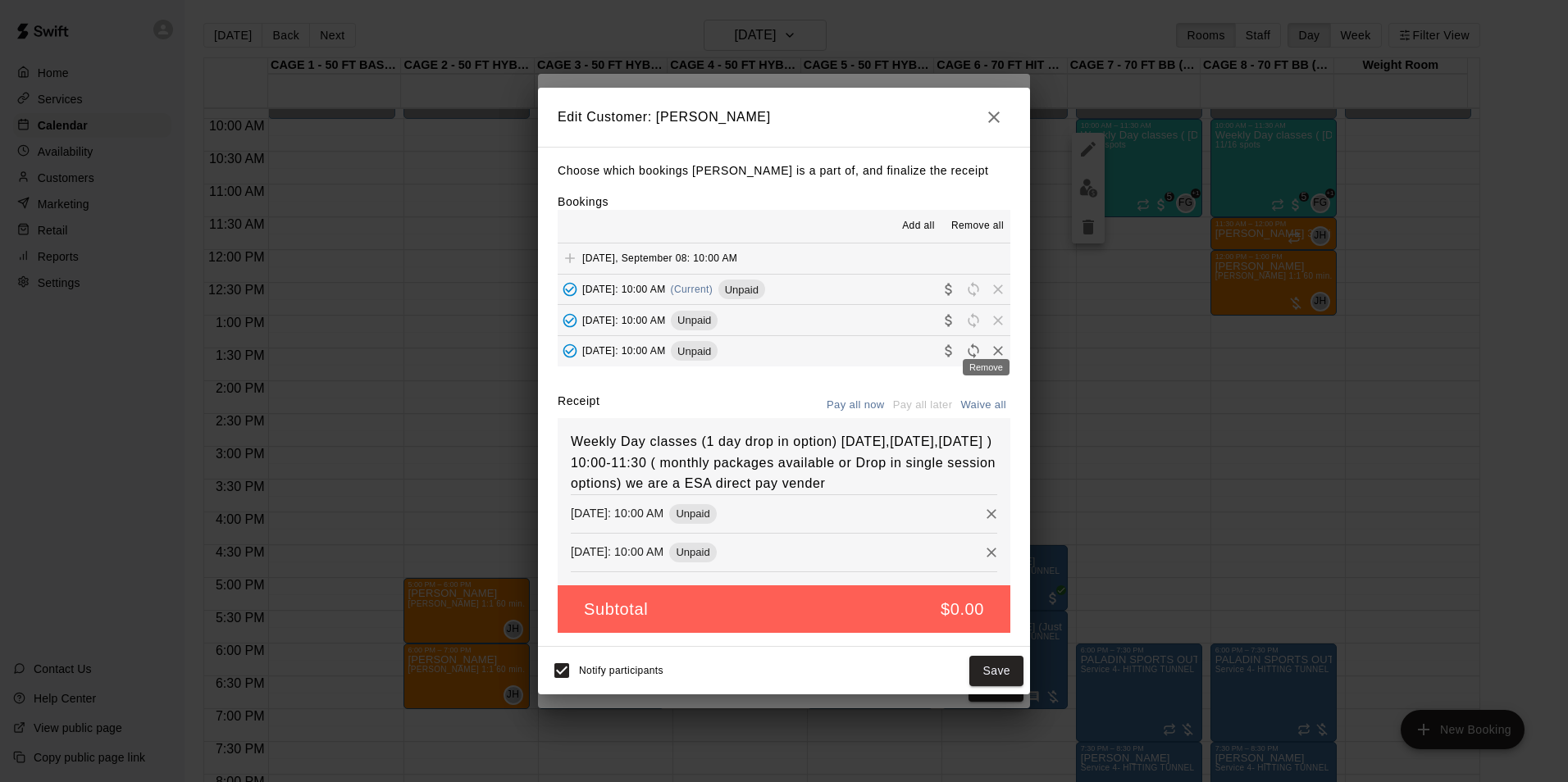
click at [990, 343] on icon "Remove" at bounding box center [997, 350] width 16 height 16
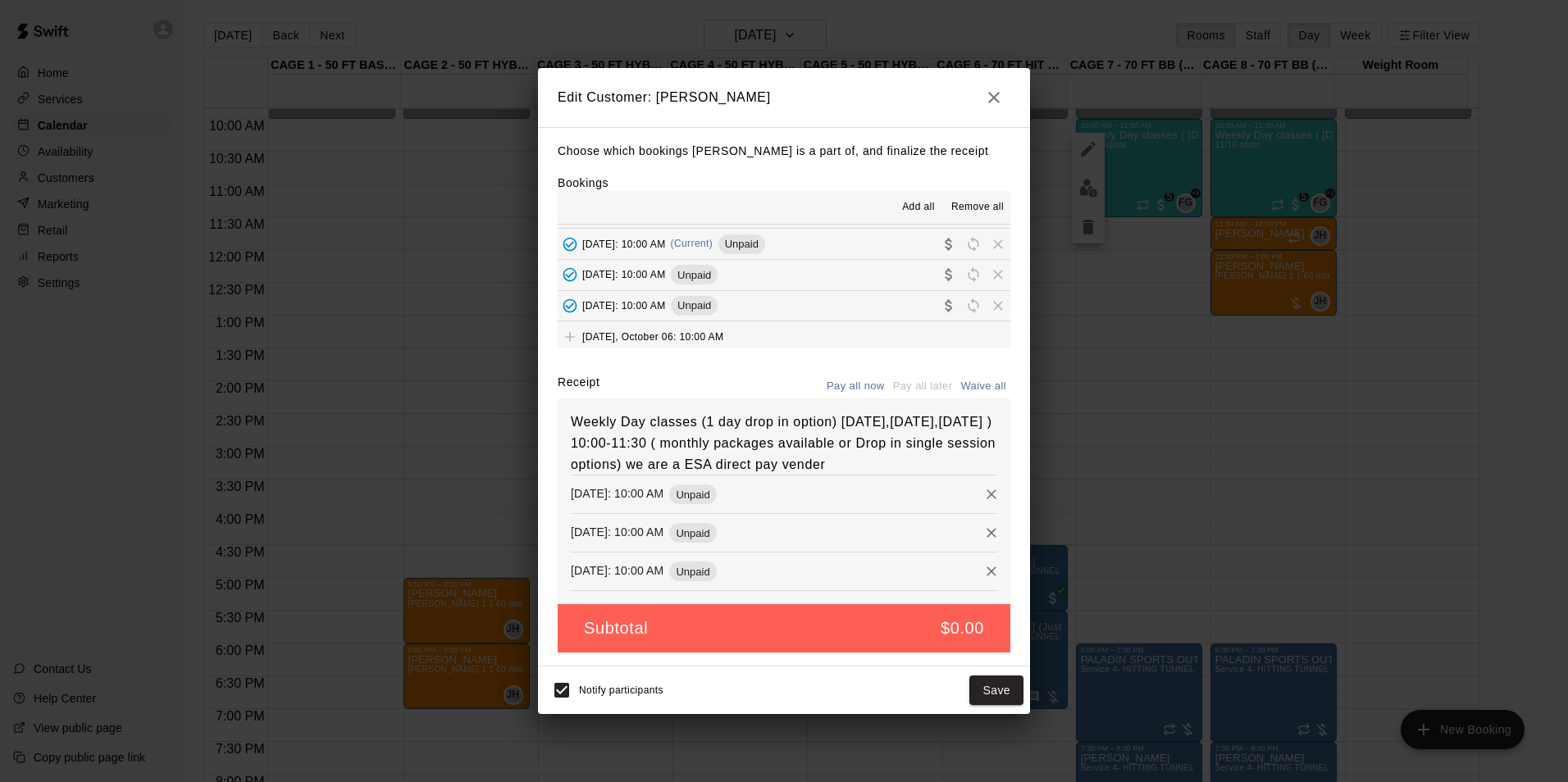
scroll to position [0, 0]
click at [980, 704] on button "Save" at bounding box center [996, 690] width 54 height 30
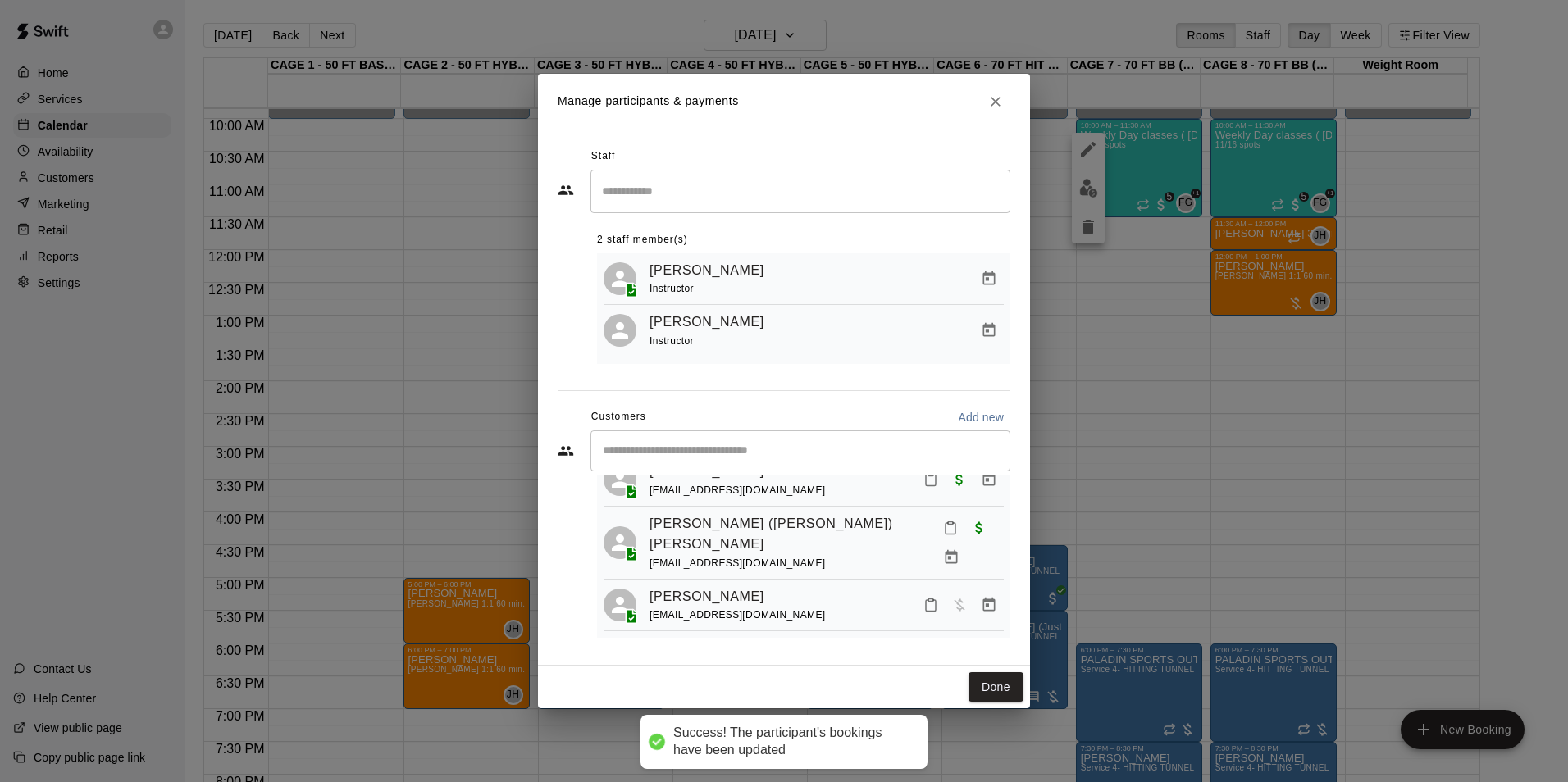
scroll to position [427, 0]
click at [1007, 694] on button "Done" at bounding box center [996, 688] width 55 height 30
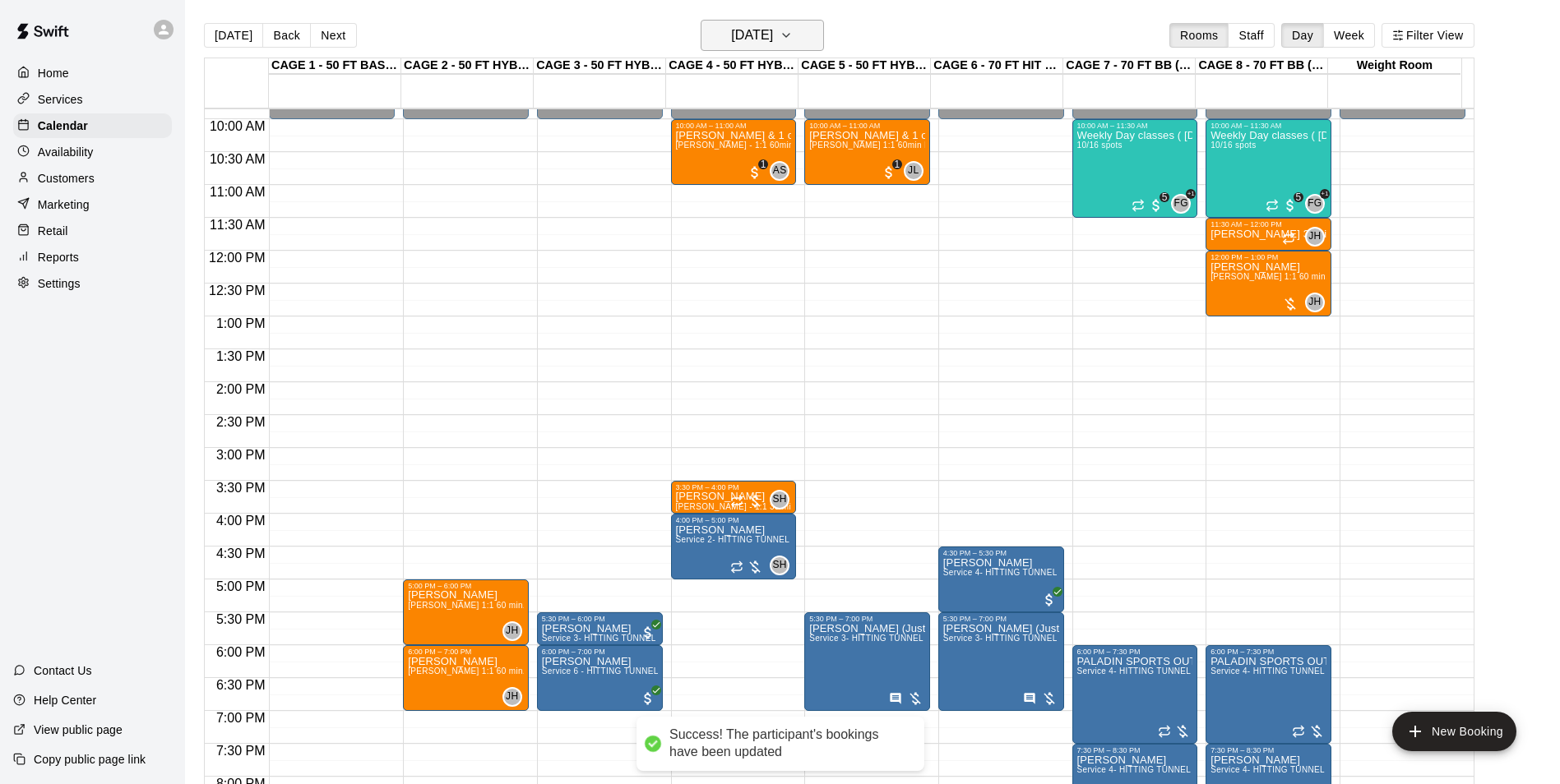
click at [773, 29] on h6 "Monday Sep 15" at bounding box center [752, 35] width 42 height 23
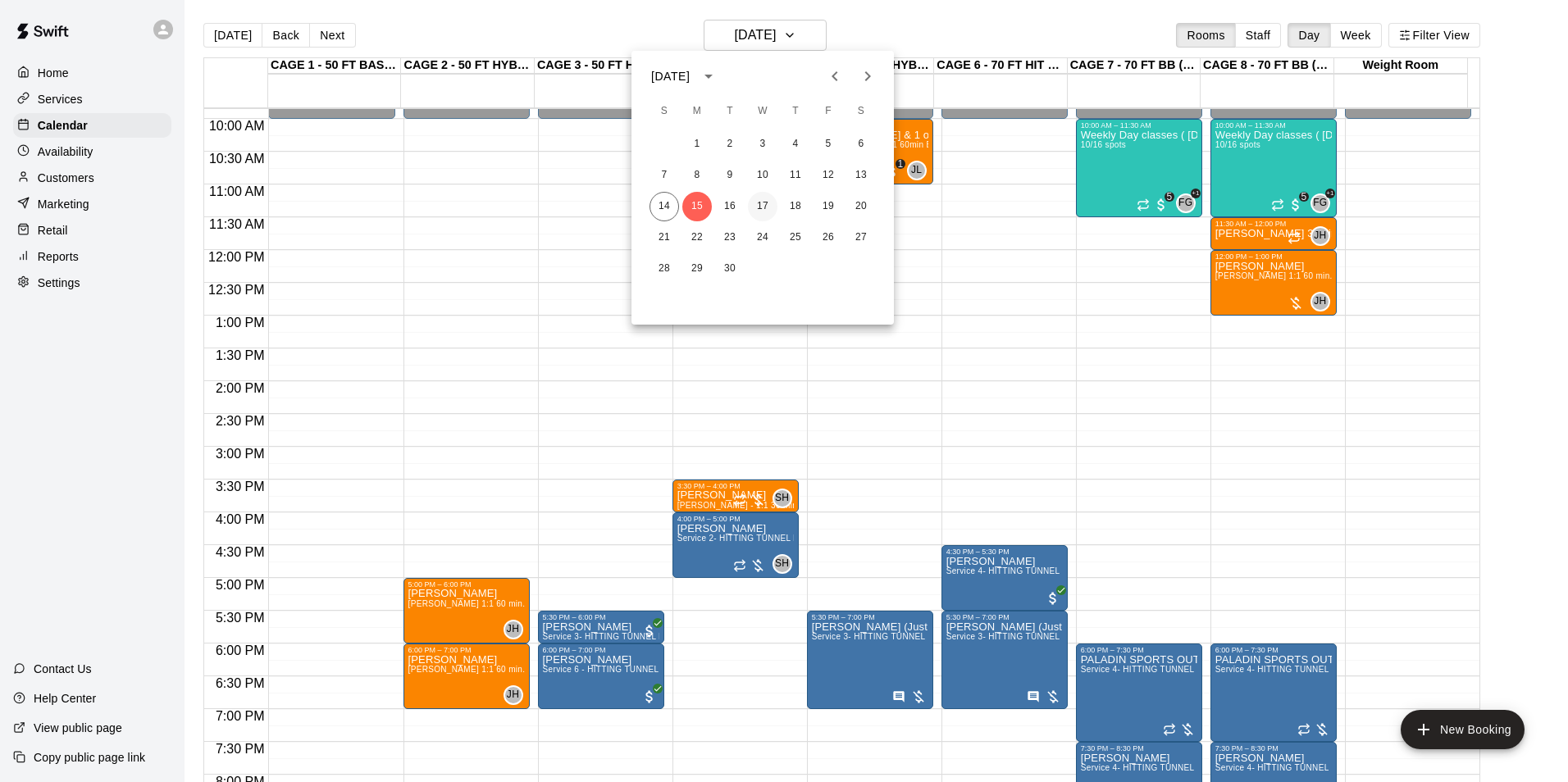
click at [768, 202] on button "17" at bounding box center [762, 206] width 29 height 29
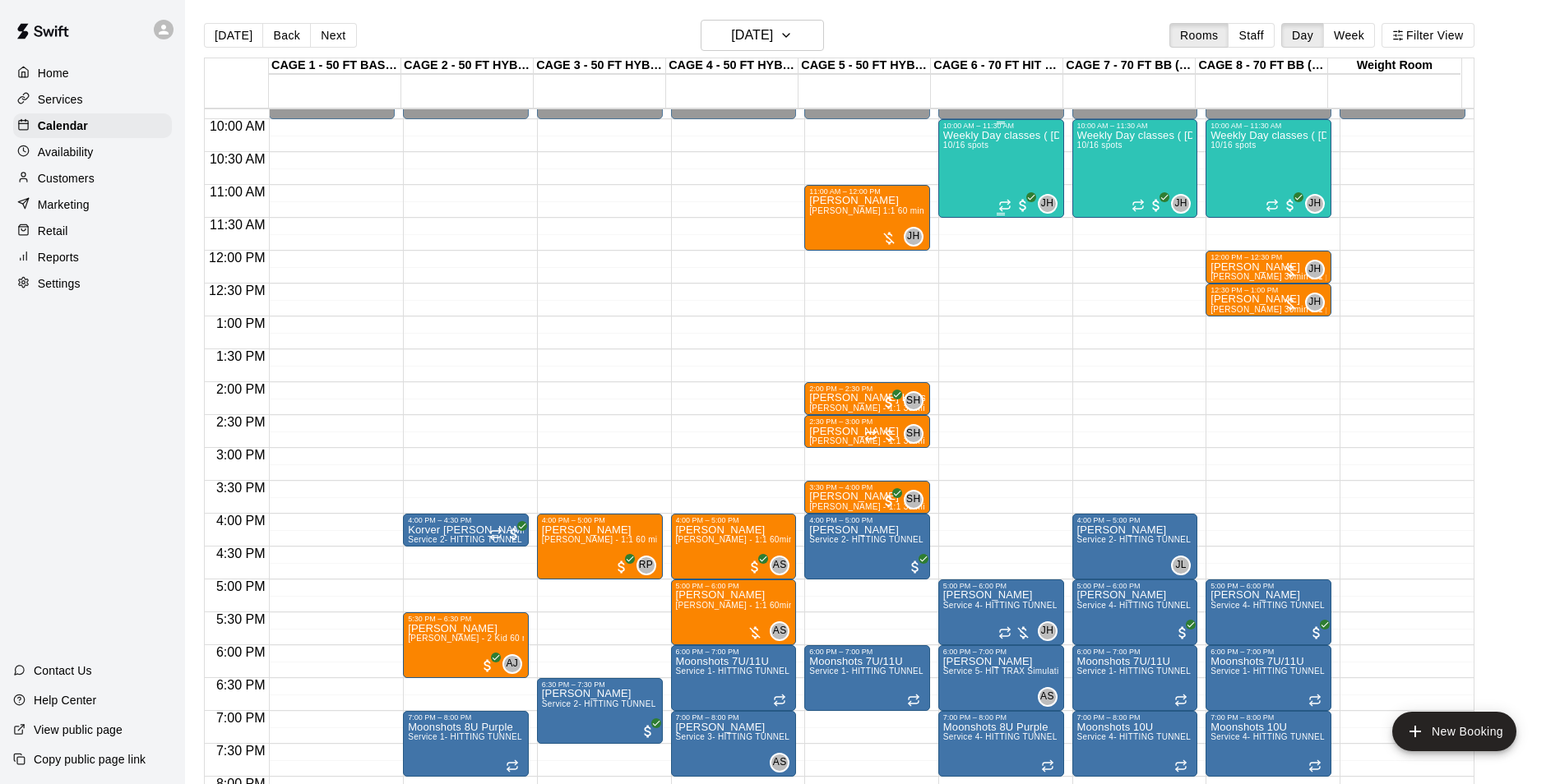
click at [996, 135] on p "Weekly Day classes ( Monday,Wednesday,Friday ) 10:00-11:30 ( monthly packages a…" at bounding box center [1001, 135] width 116 height 0
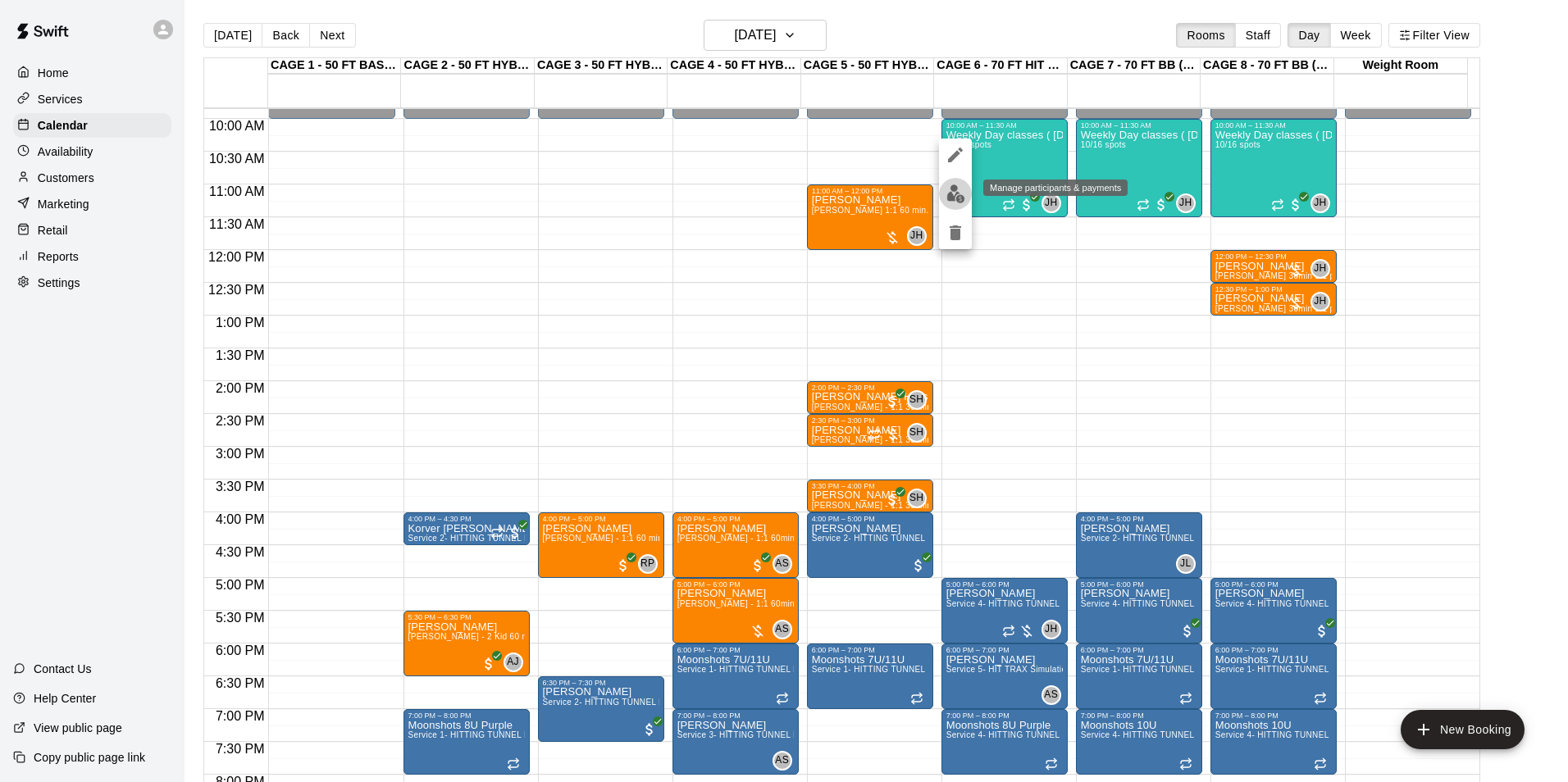
click at [957, 206] on button "edit" at bounding box center [955, 194] width 33 height 32
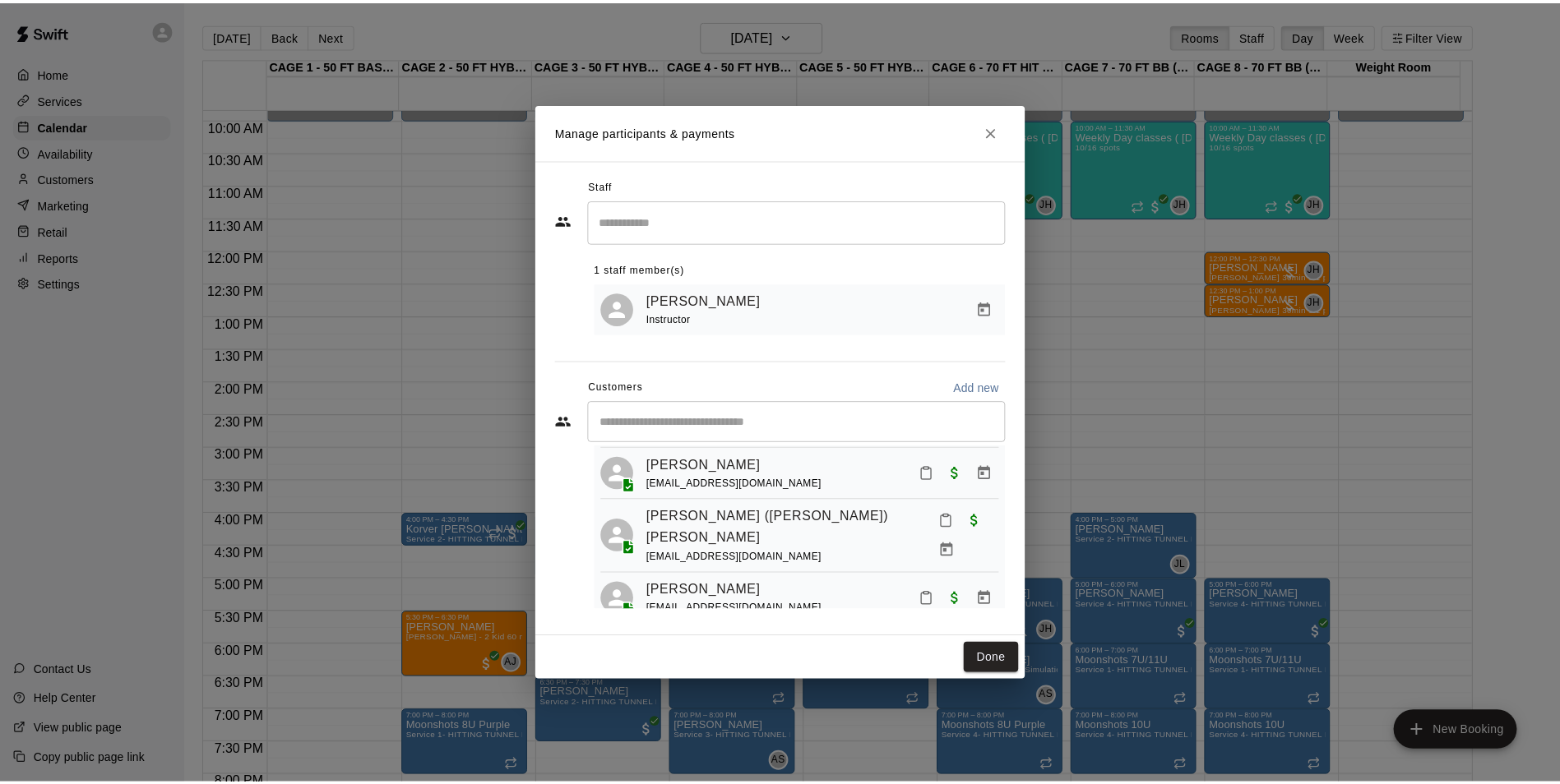
scroll to position [474, 0]
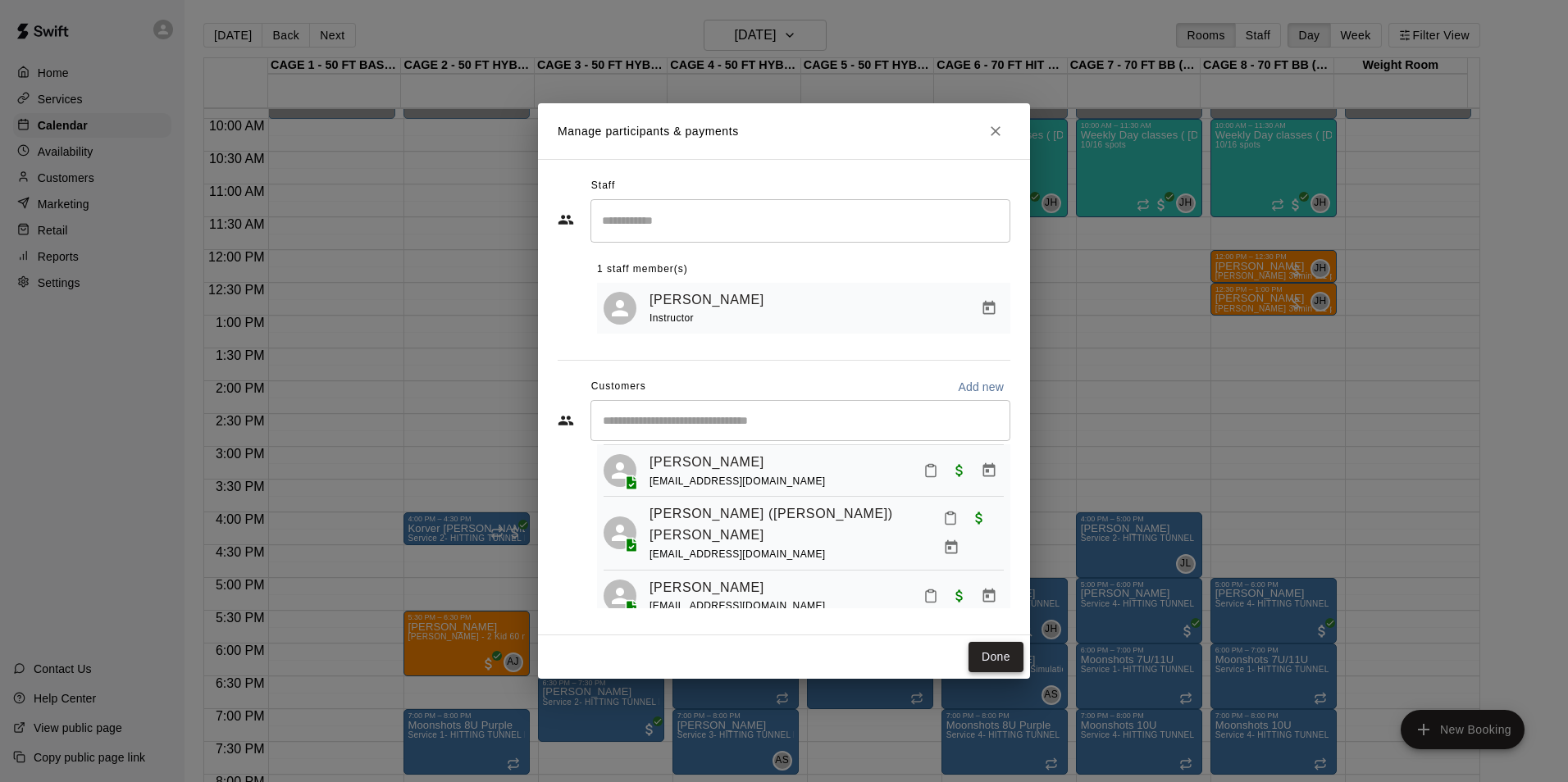
click at [985, 654] on button "Done" at bounding box center [996, 657] width 55 height 30
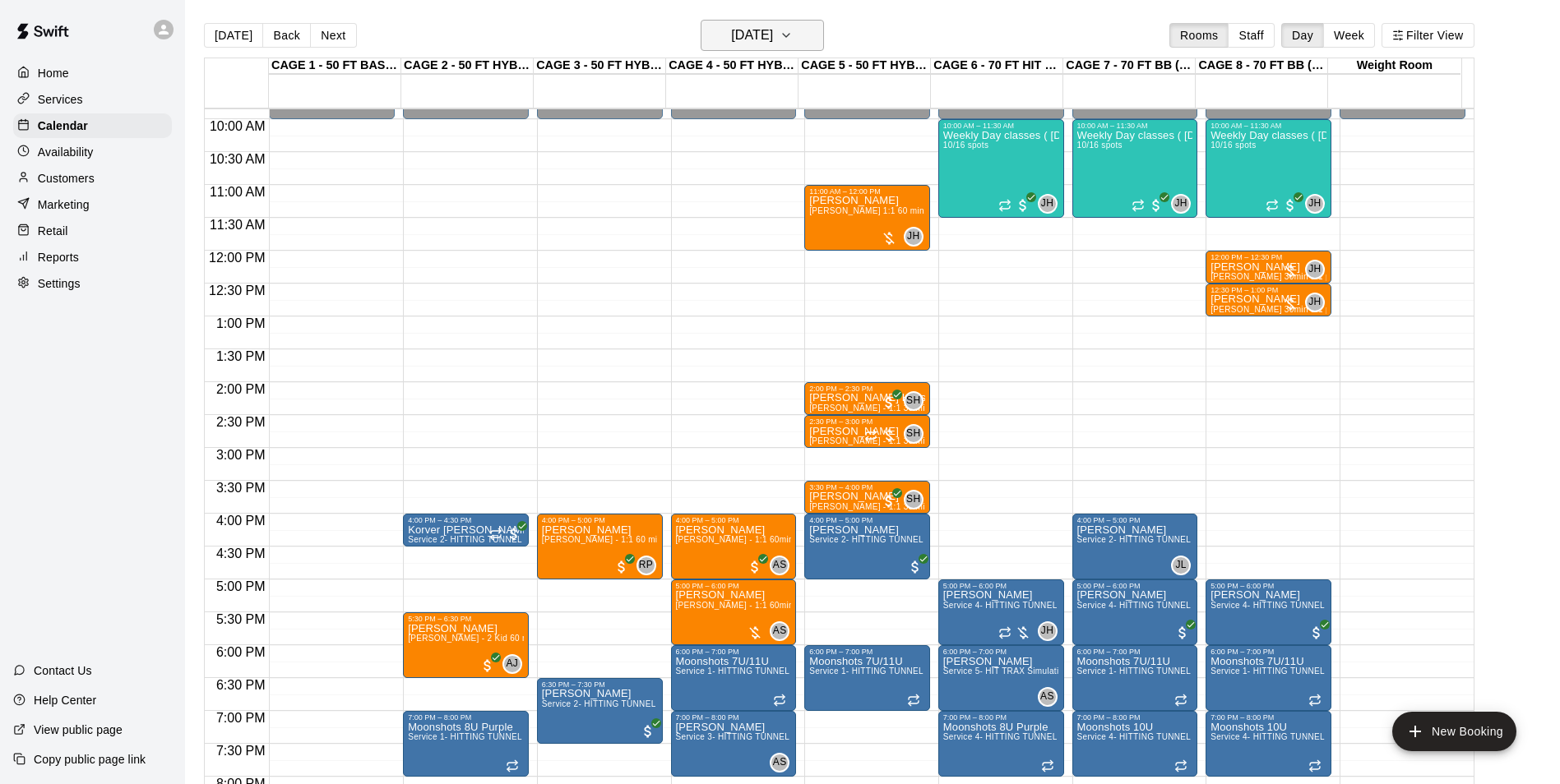
click at [770, 29] on h6 "Wednesday Sep 17" at bounding box center [752, 35] width 42 height 23
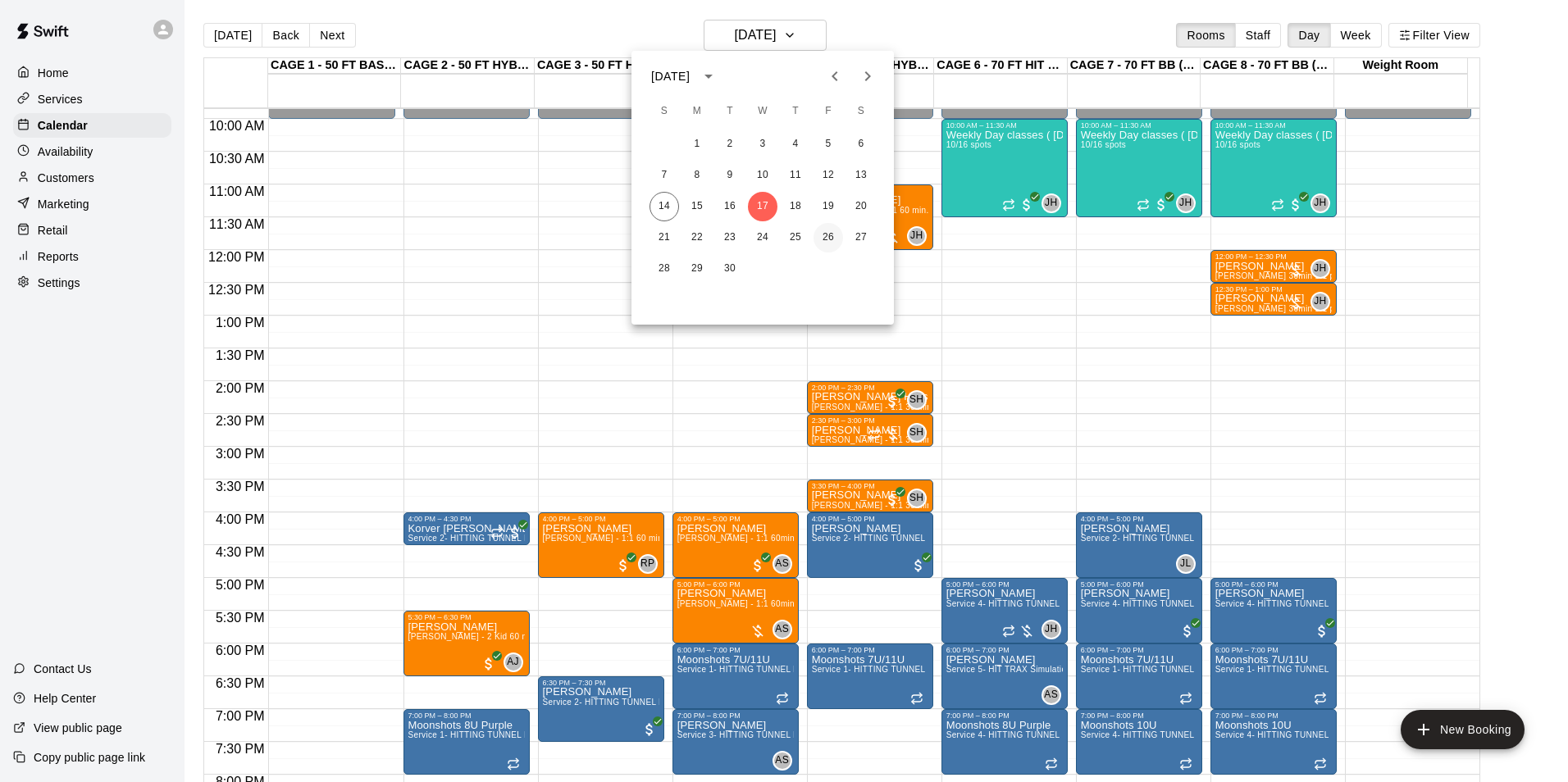
click at [830, 227] on button "26" at bounding box center [827, 237] width 29 height 29
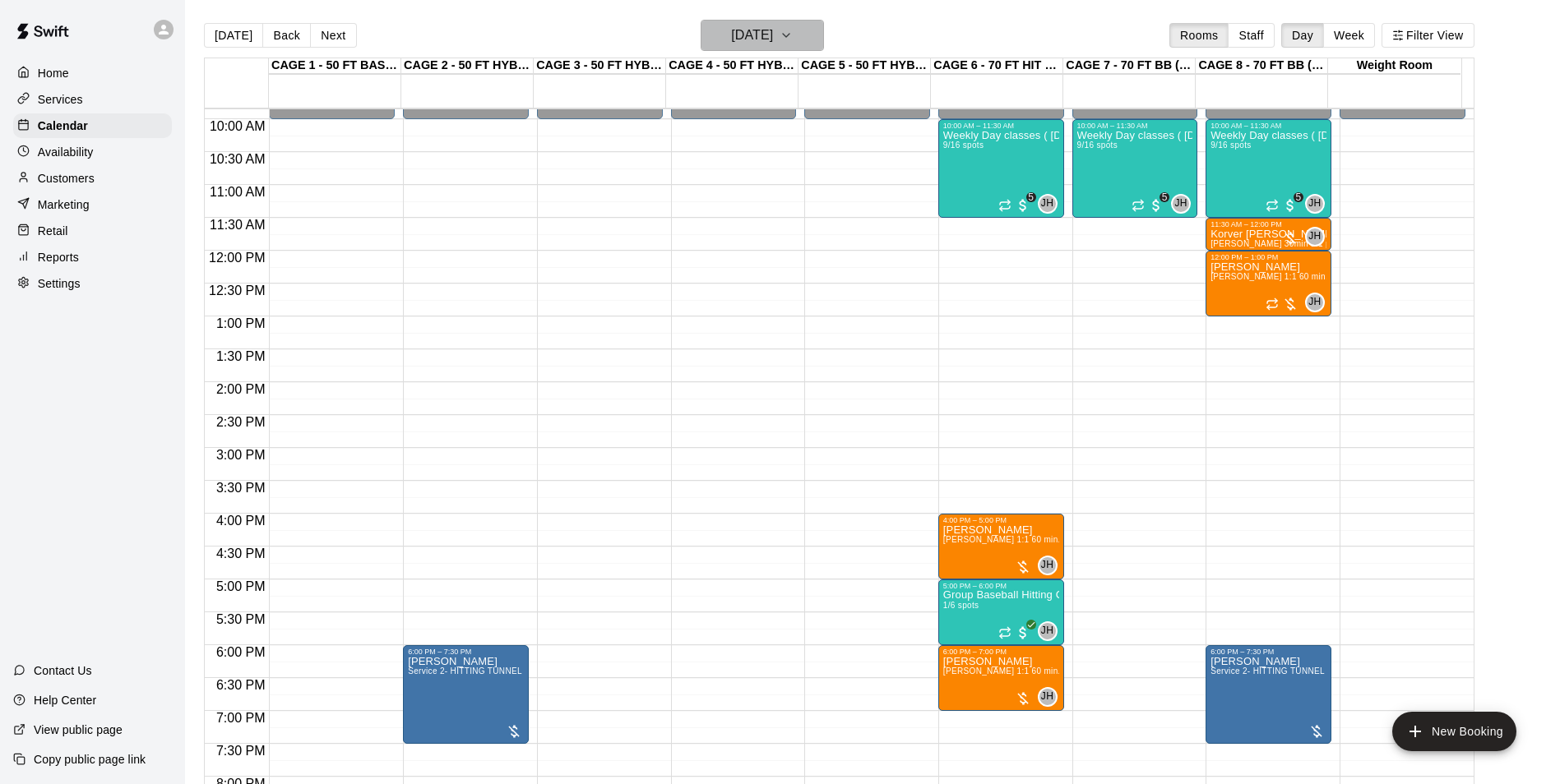
click at [772, 30] on h6 "Friday Sep 26" at bounding box center [752, 35] width 42 height 23
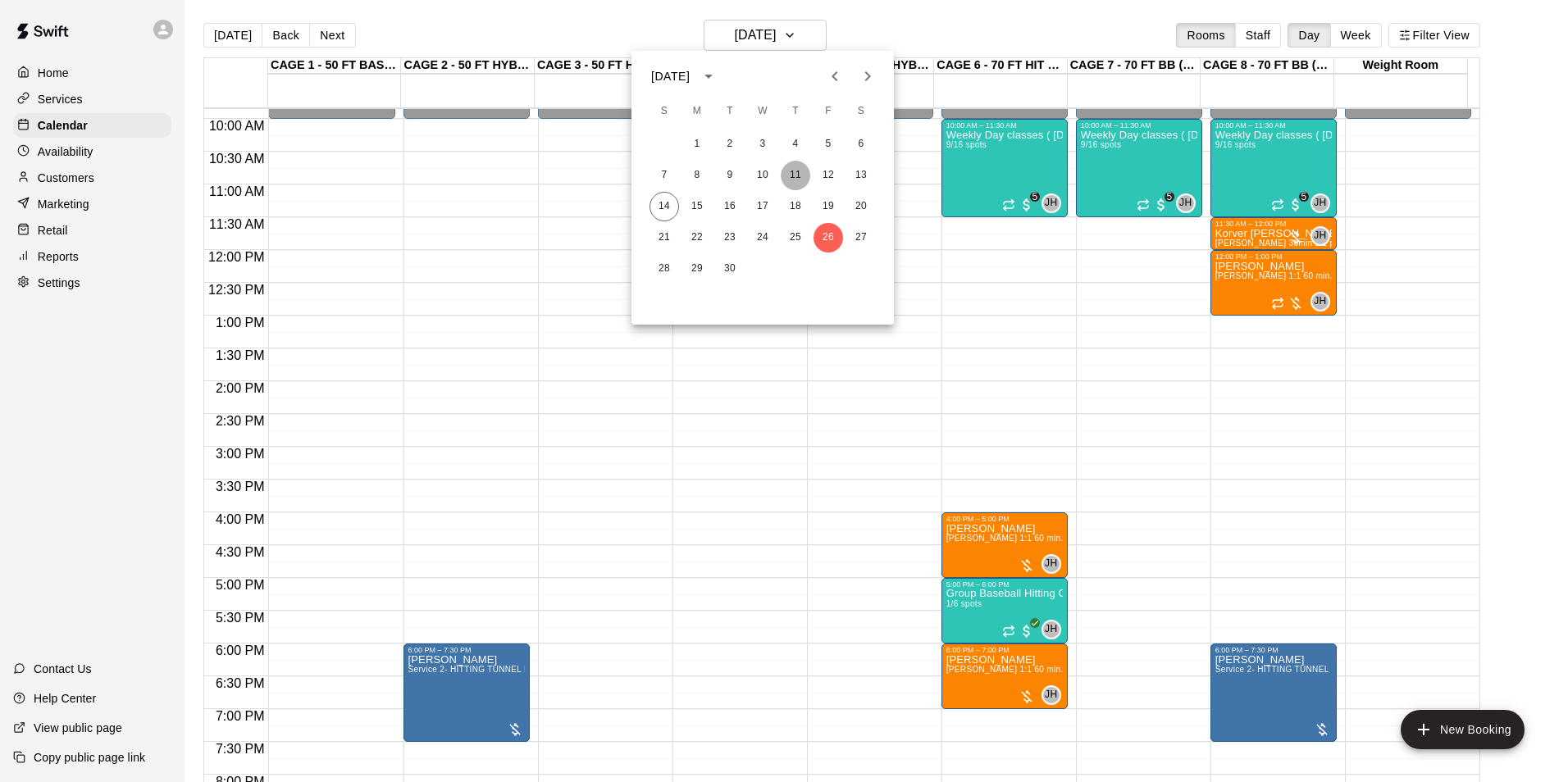
click at [796, 179] on button "11" at bounding box center [794, 175] width 29 height 29
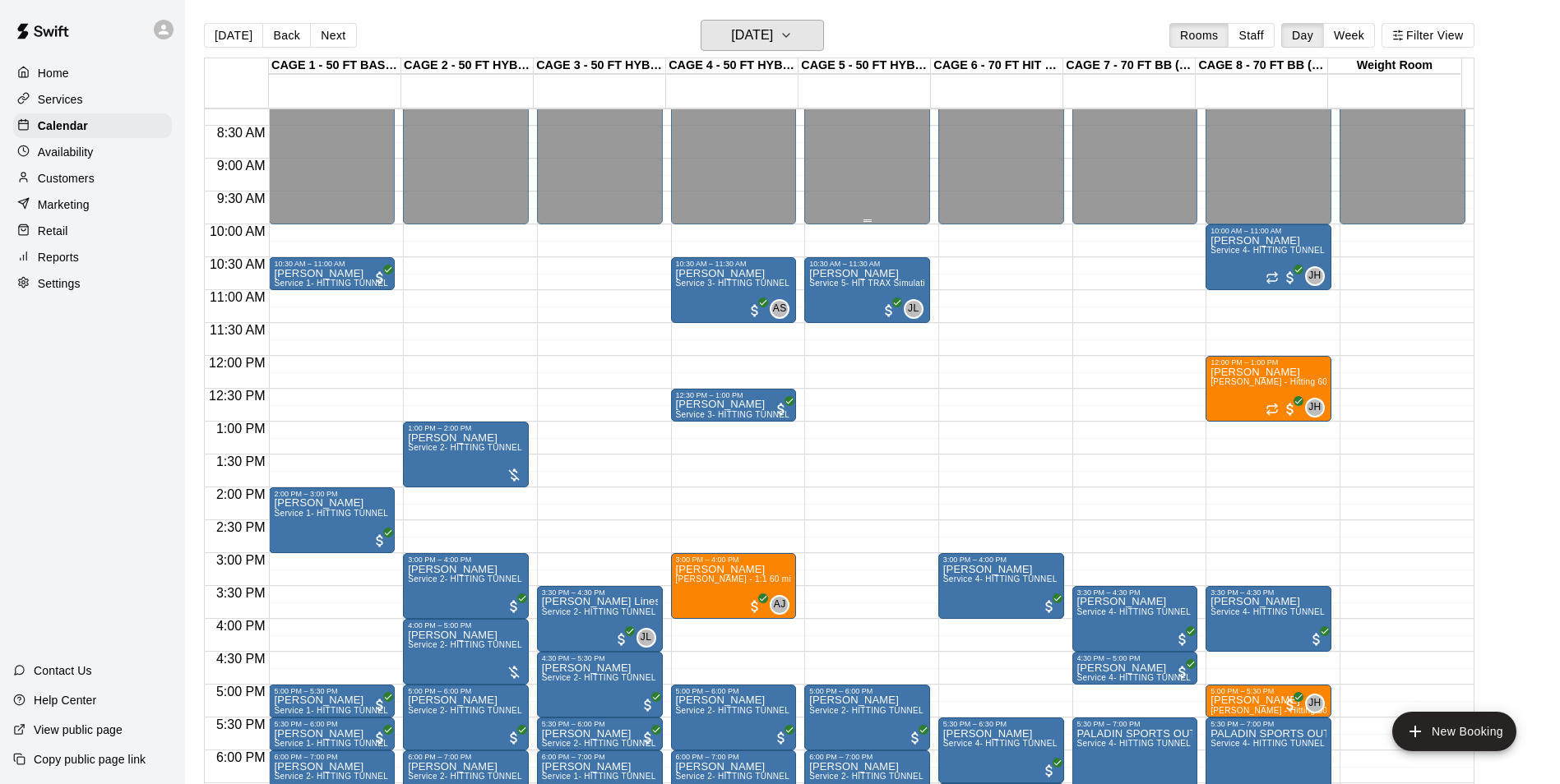
scroll to position [483, 0]
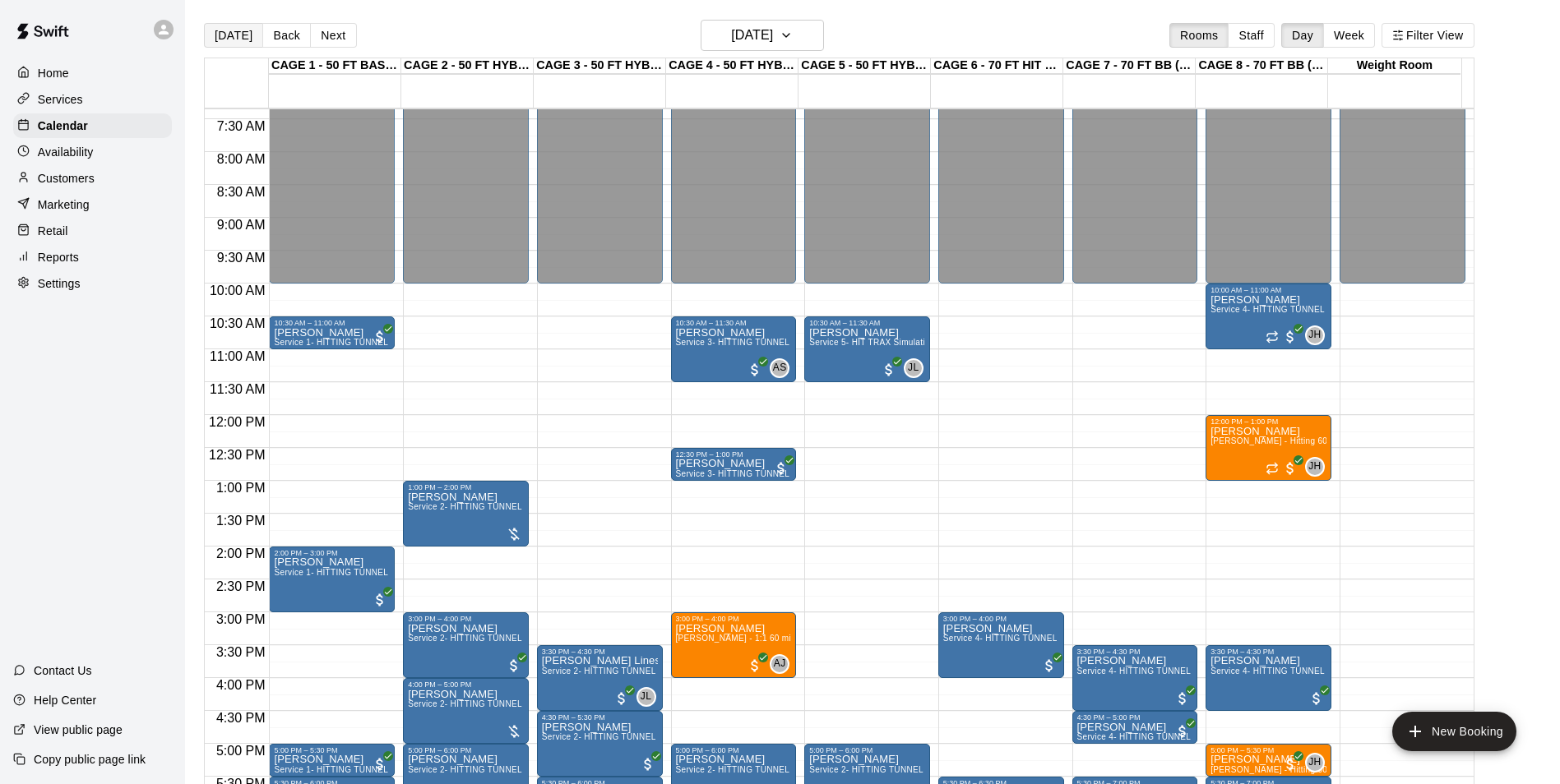
click at [234, 32] on button "[DATE]" at bounding box center [233, 35] width 60 height 25
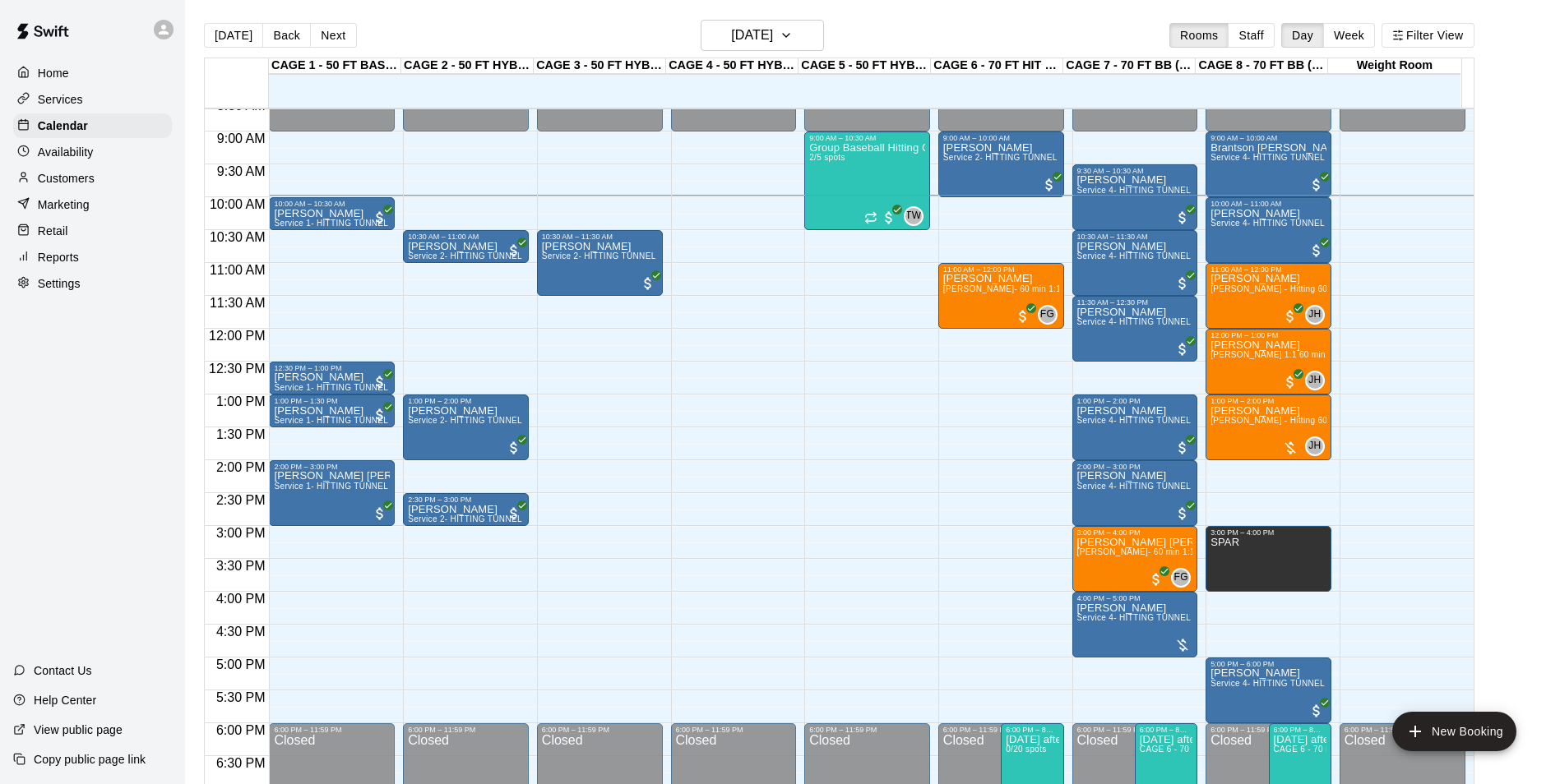
scroll to position [565, 0]
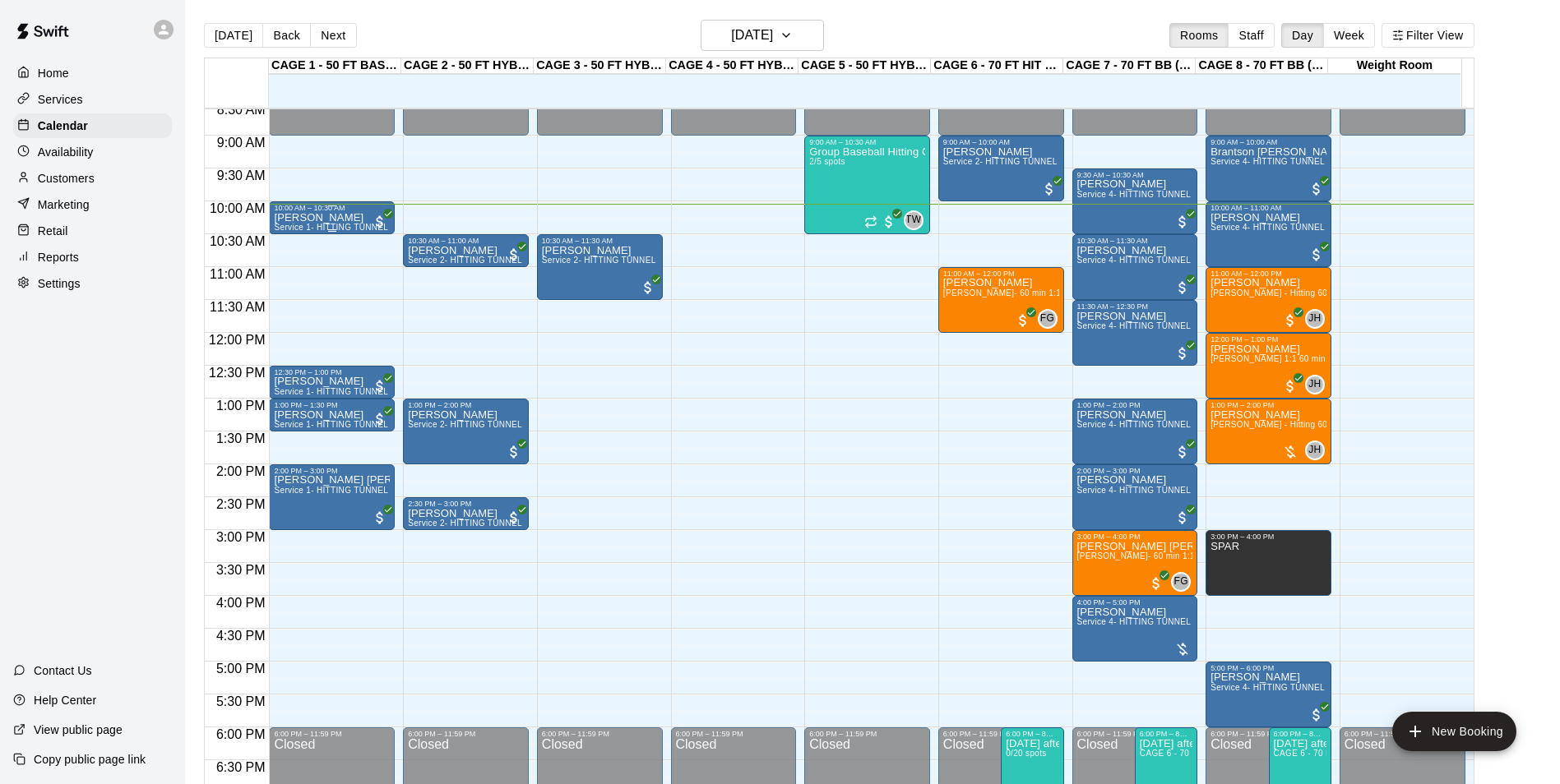
click at [315, 218] on p "[PERSON_NAME]" at bounding box center [332, 218] width 116 height 0
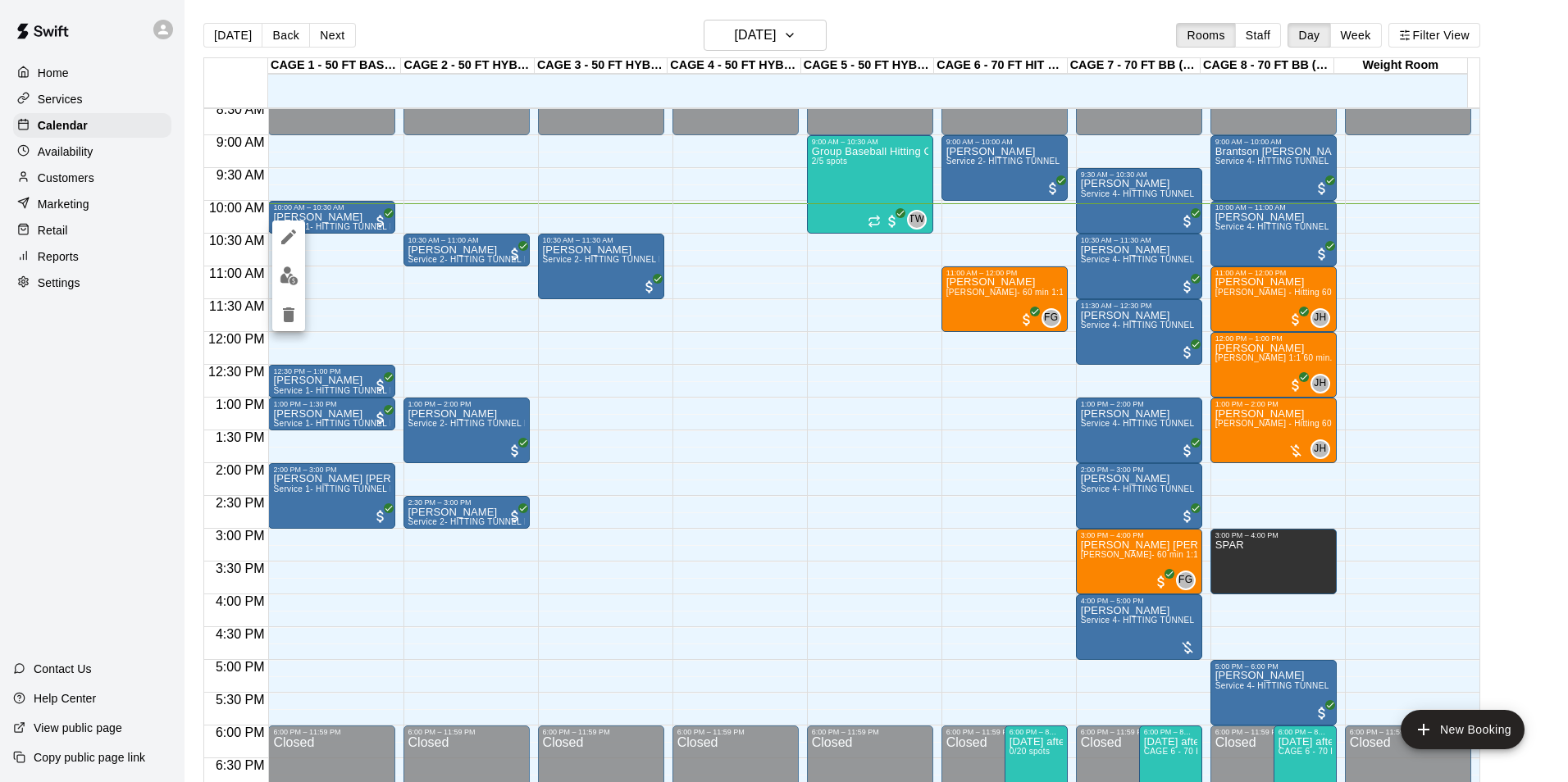
click at [337, 215] on div at bounding box center [784, 391] width 1568 height 782
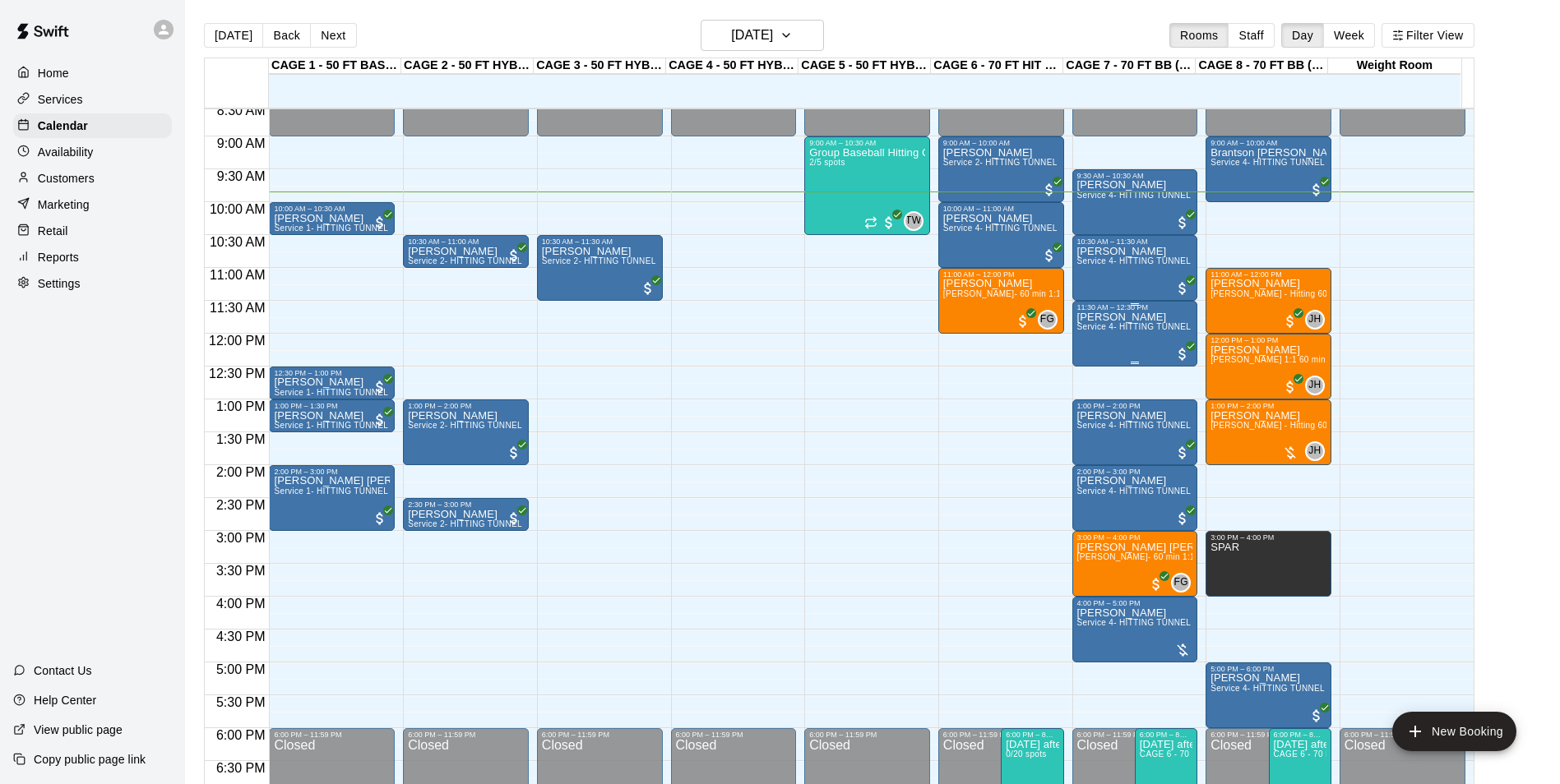
scroll to position [483, 0]
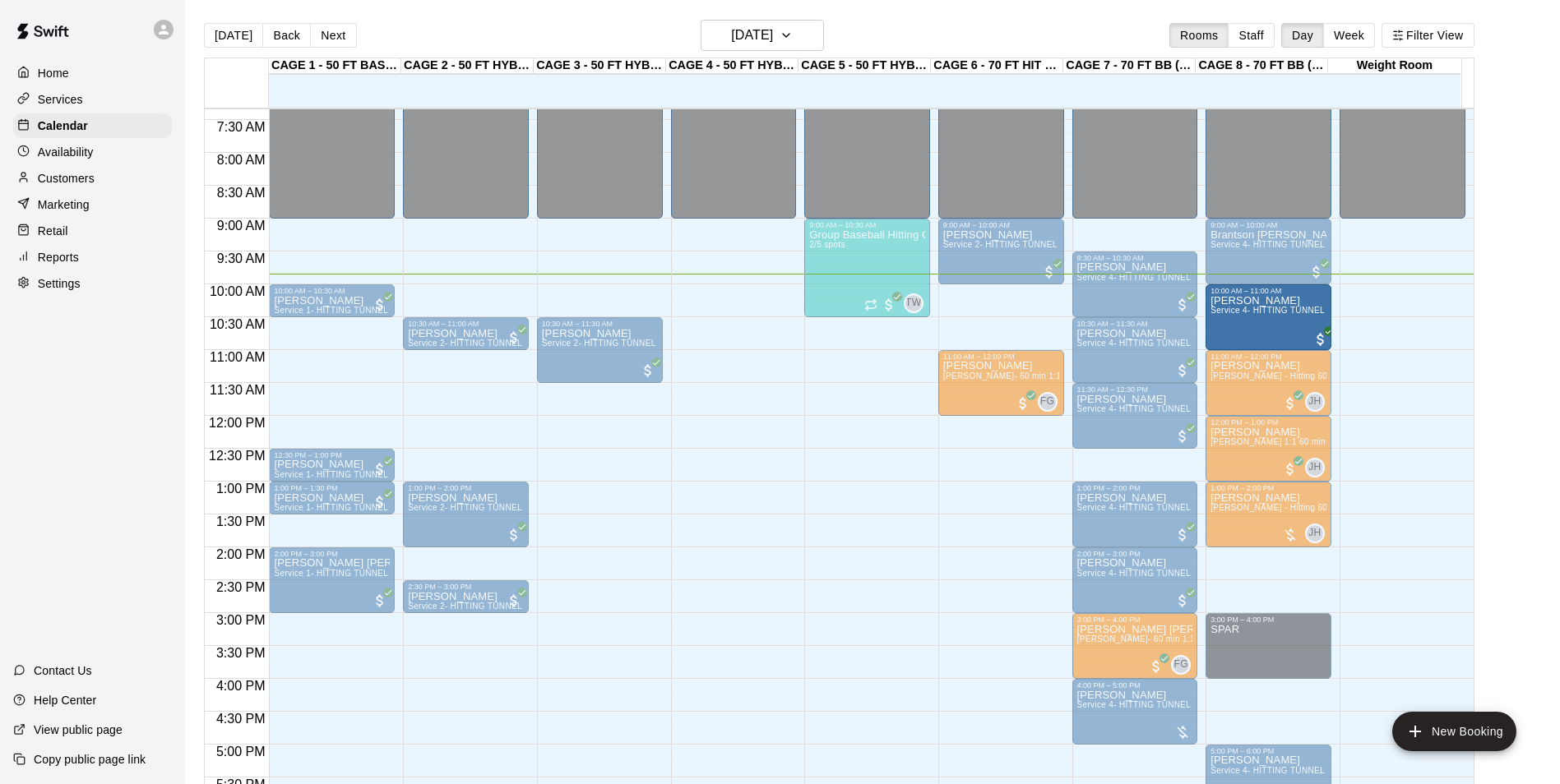
drag, startPoint x: 1077, startPoint y: 318, endPoint x: 1227, endPoint y: 327, distance: 150.3
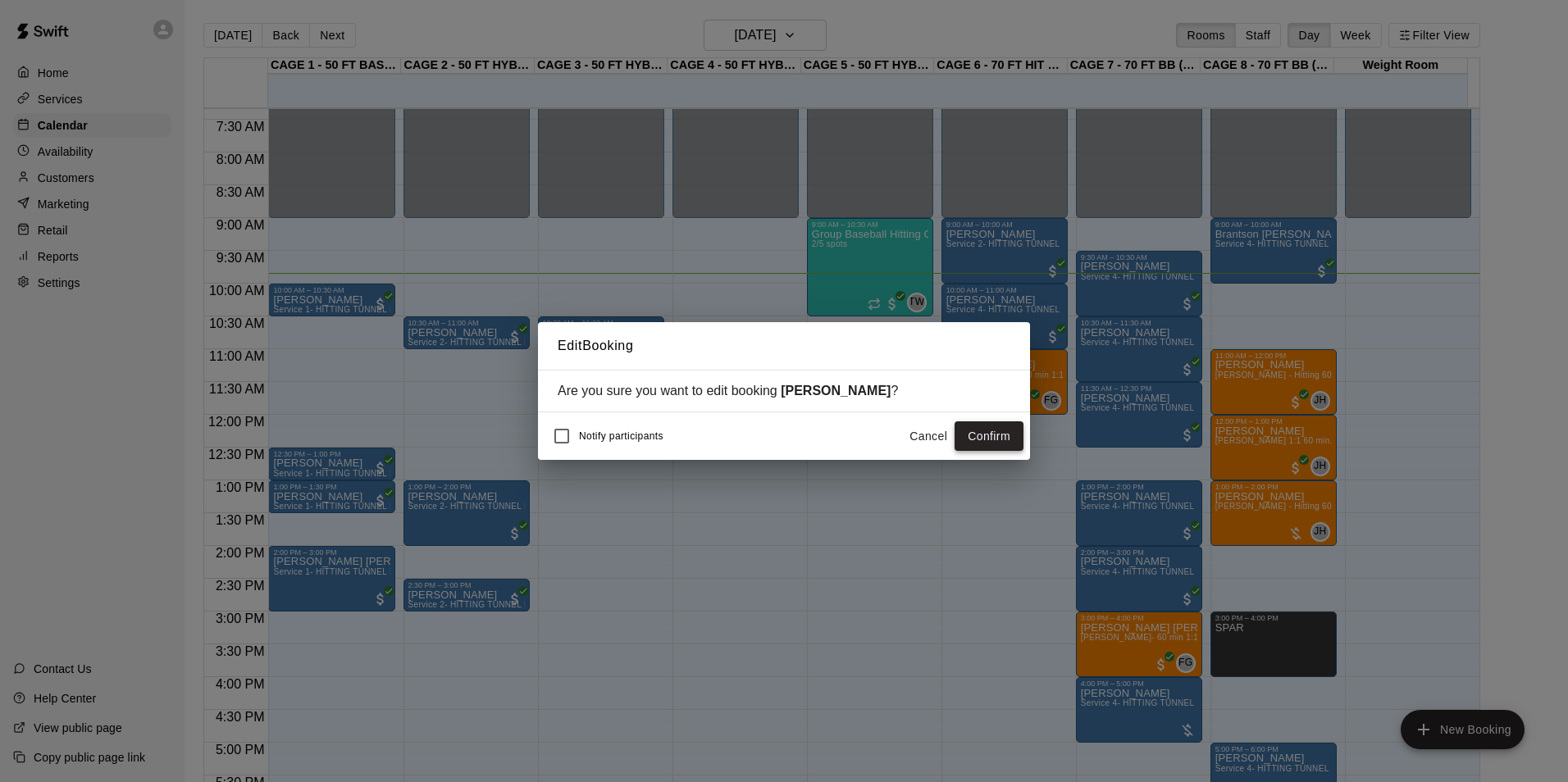
click at [986, 435] on button "Confirm" at bounding box center [989, 436] width 69 height 30
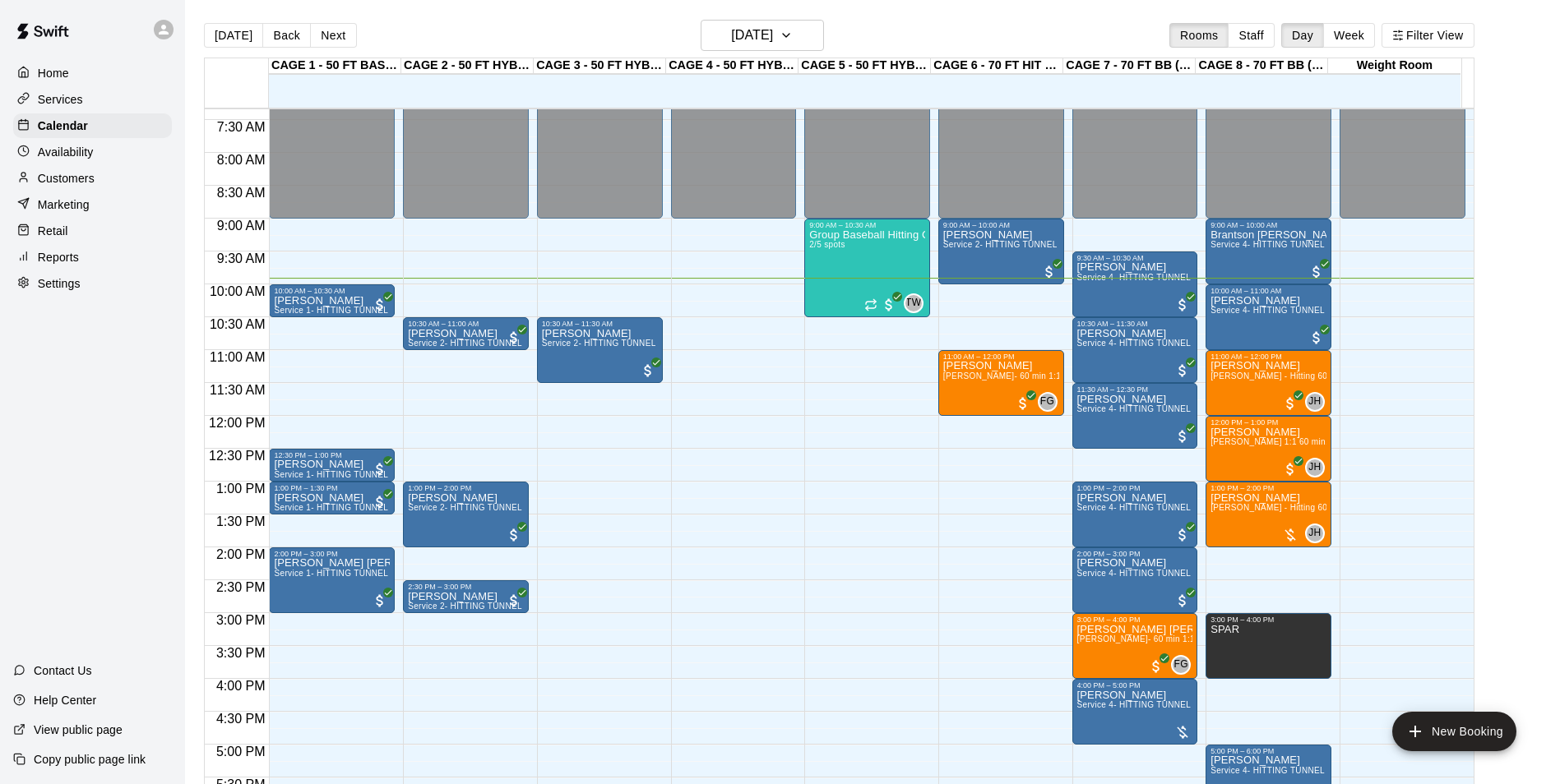
drag, startPoint x: 90, startPoint y: 167, endPoint x: 109, endPoint y: 159, distance: 20.6
click at [90, 165] on div "Availability" at bounding box center [93, 152] width 159 height 25
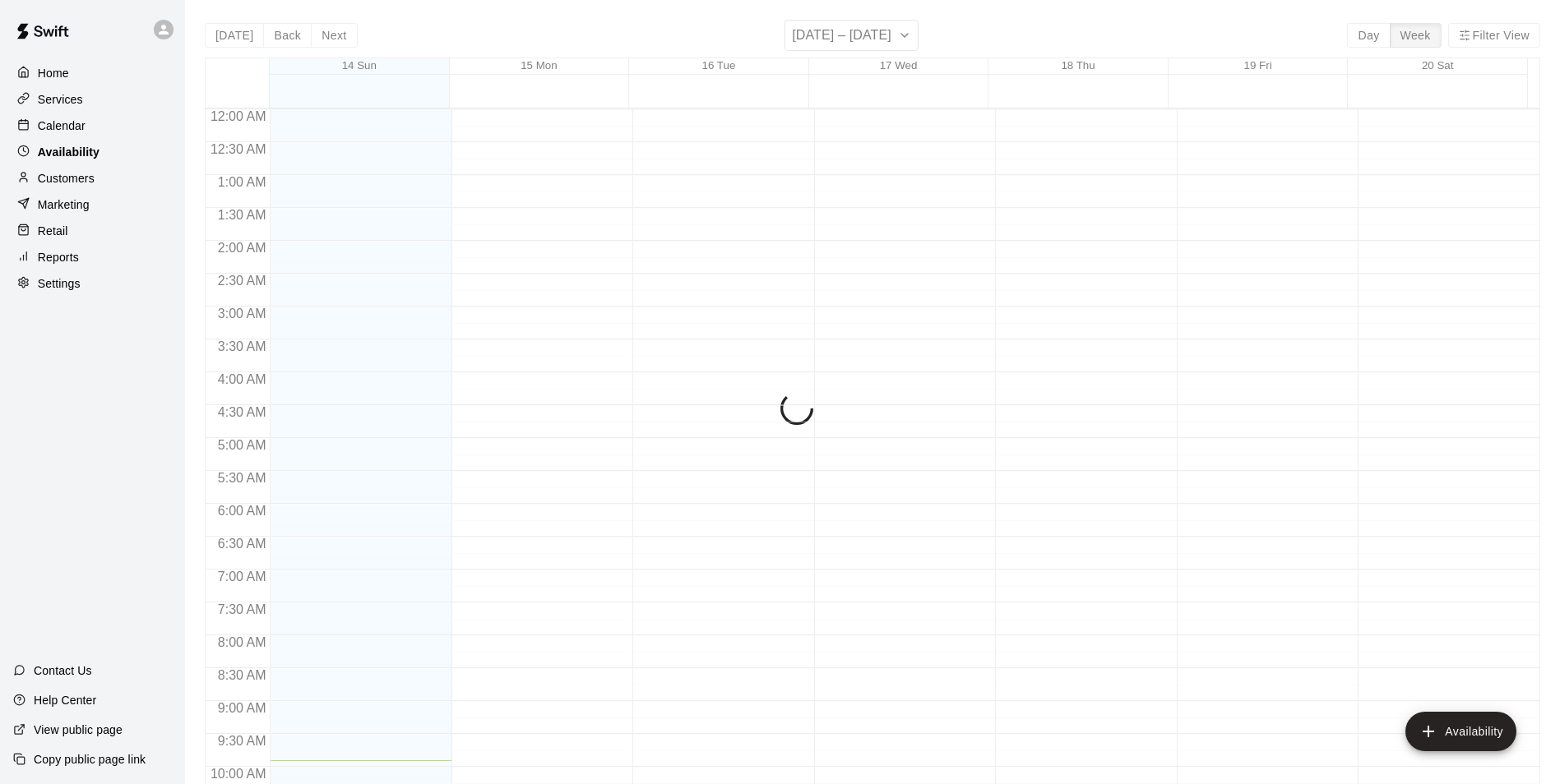
scroll to position [651, 0]
click at [109, 165] on div "Availability" at bounding box center [93, 152] width 159 height 25
click at [113, 173] on div "Customers" at bounding box center [93, 178] width 159 height 25
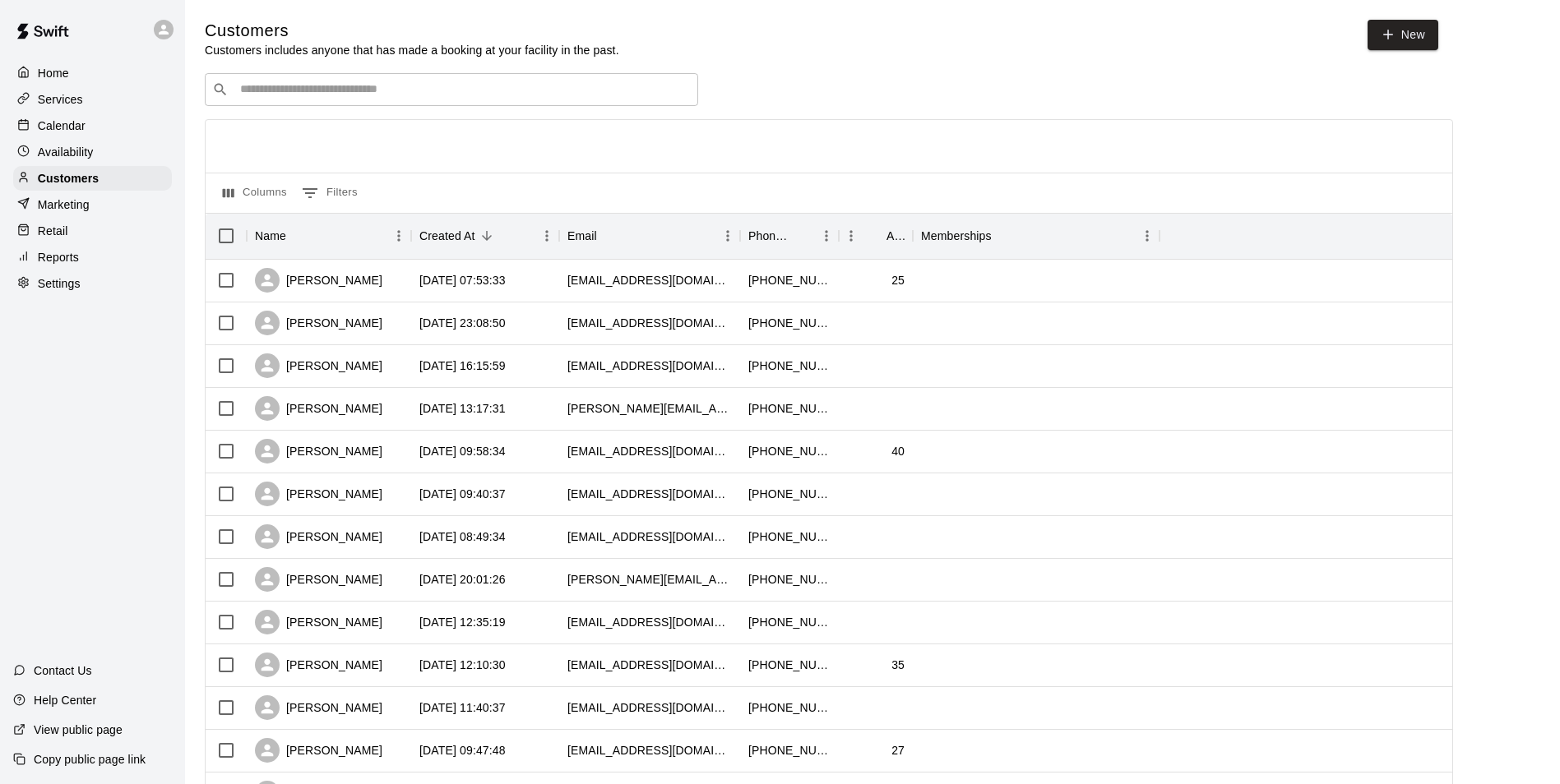
click at [273, 75] on div "​ ​" at bounding box center [451, 89] width 493 height 33
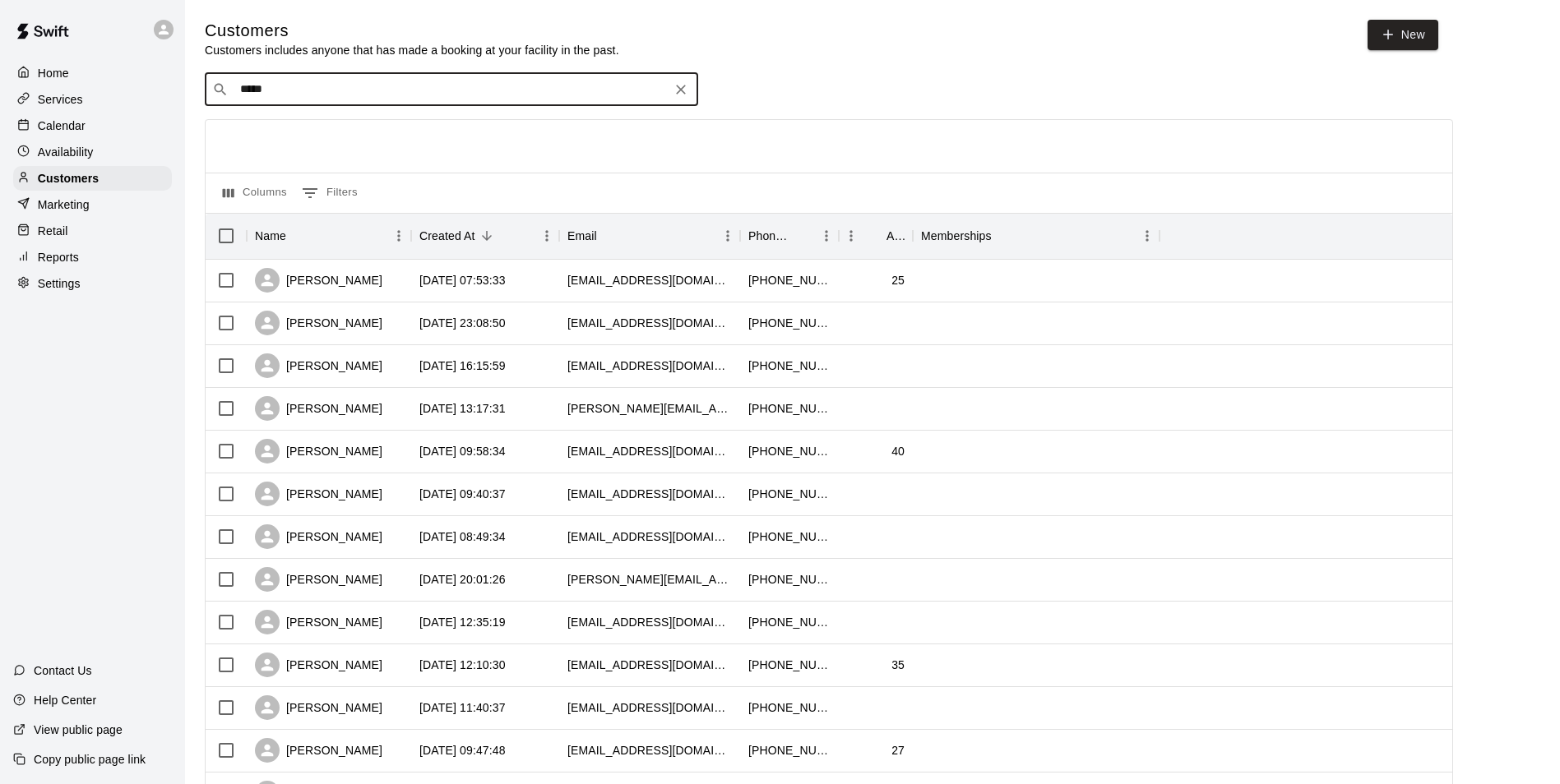
type input "*****"
click at [390, 131] on div "Rachel Beska rlb1115@yahoo.com" at bounding box center [468, 134] width 434 height 35
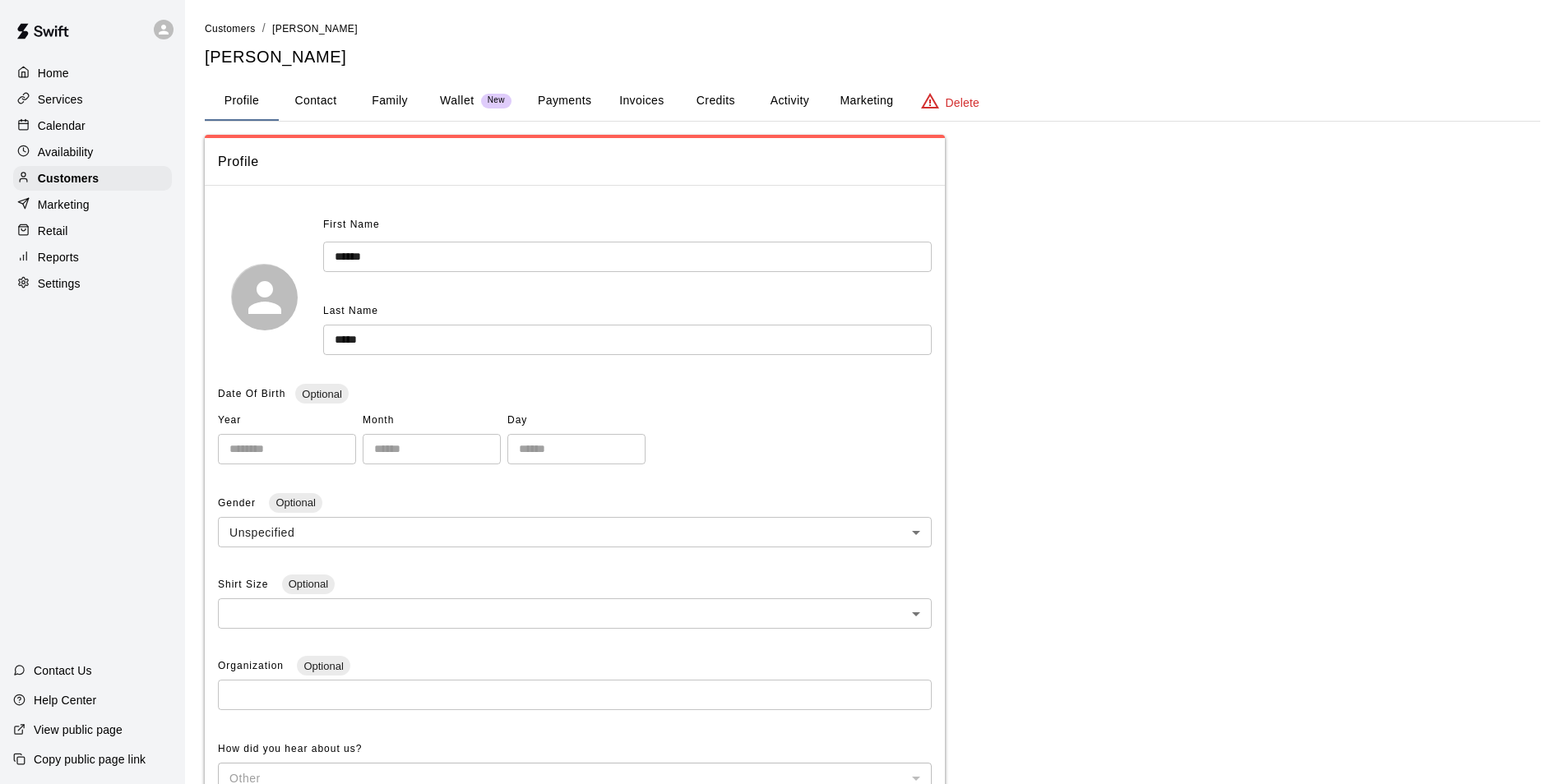
click at [305, 113] on button "Contact" at bounding box center [315, 101] width 74 height 40
select select "**"
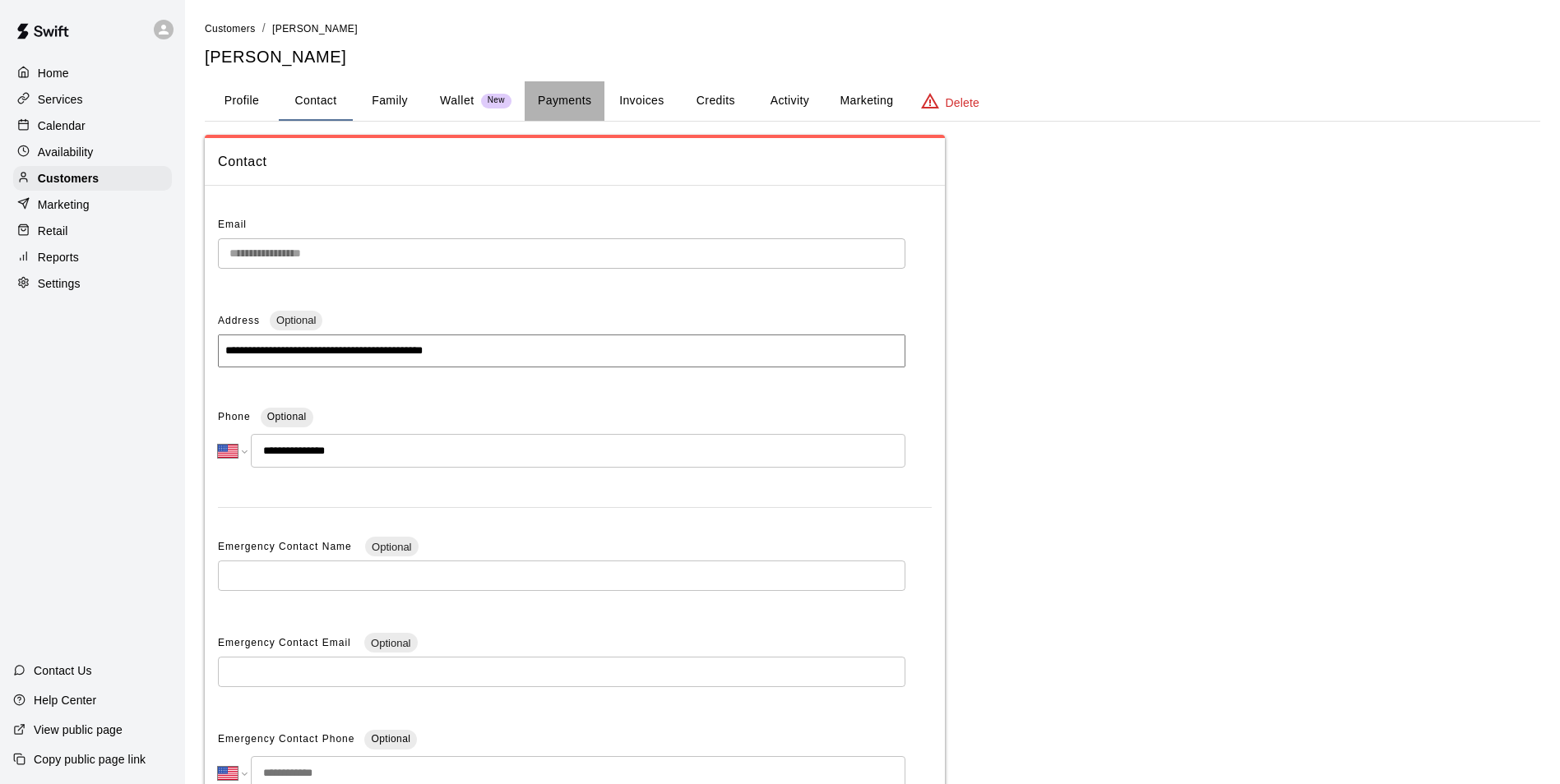
click at [568, 103] on button "Payments" at bounding box center [565, 101] width 80 height 40
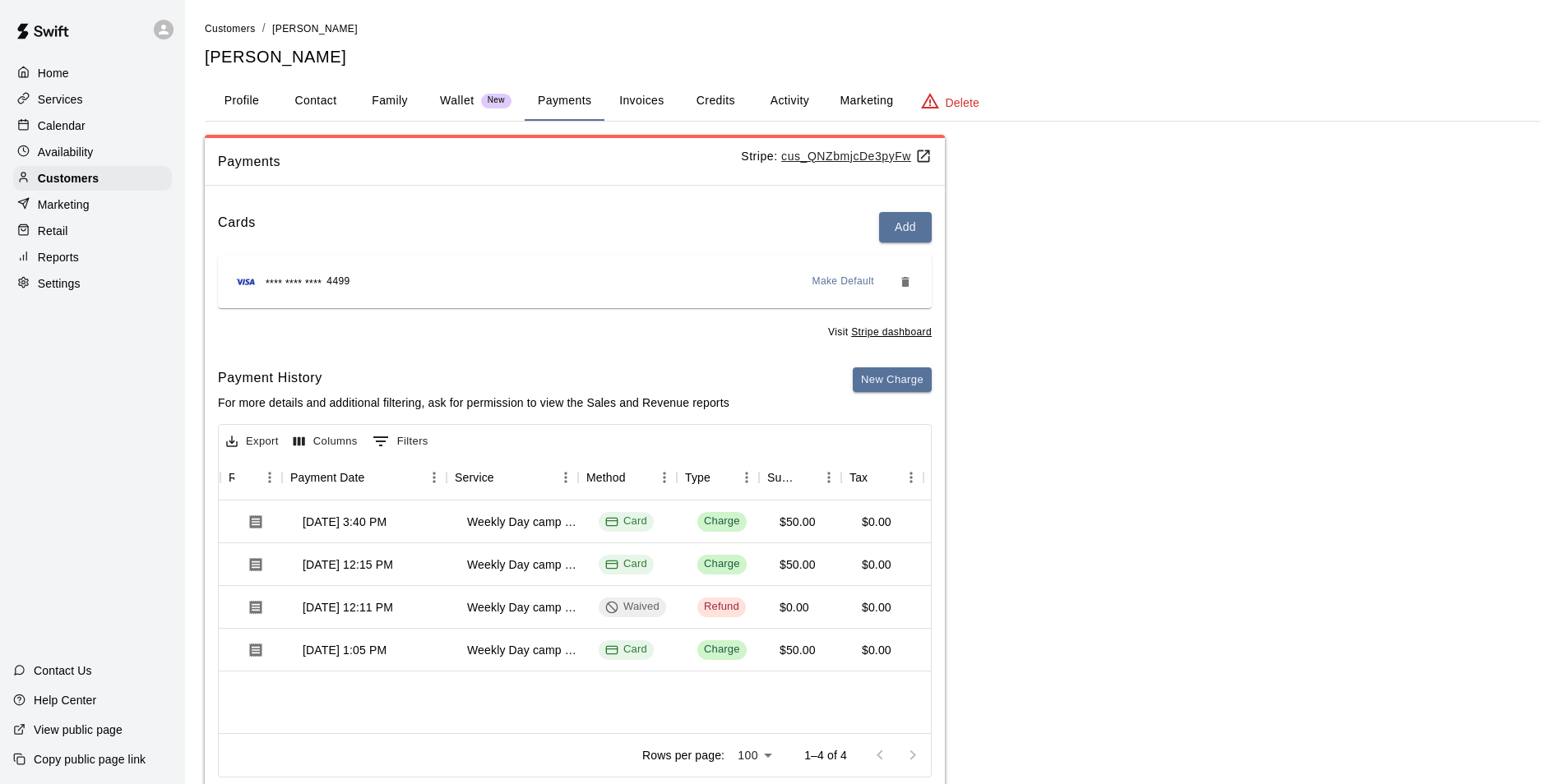
scroll to position [0, 147]
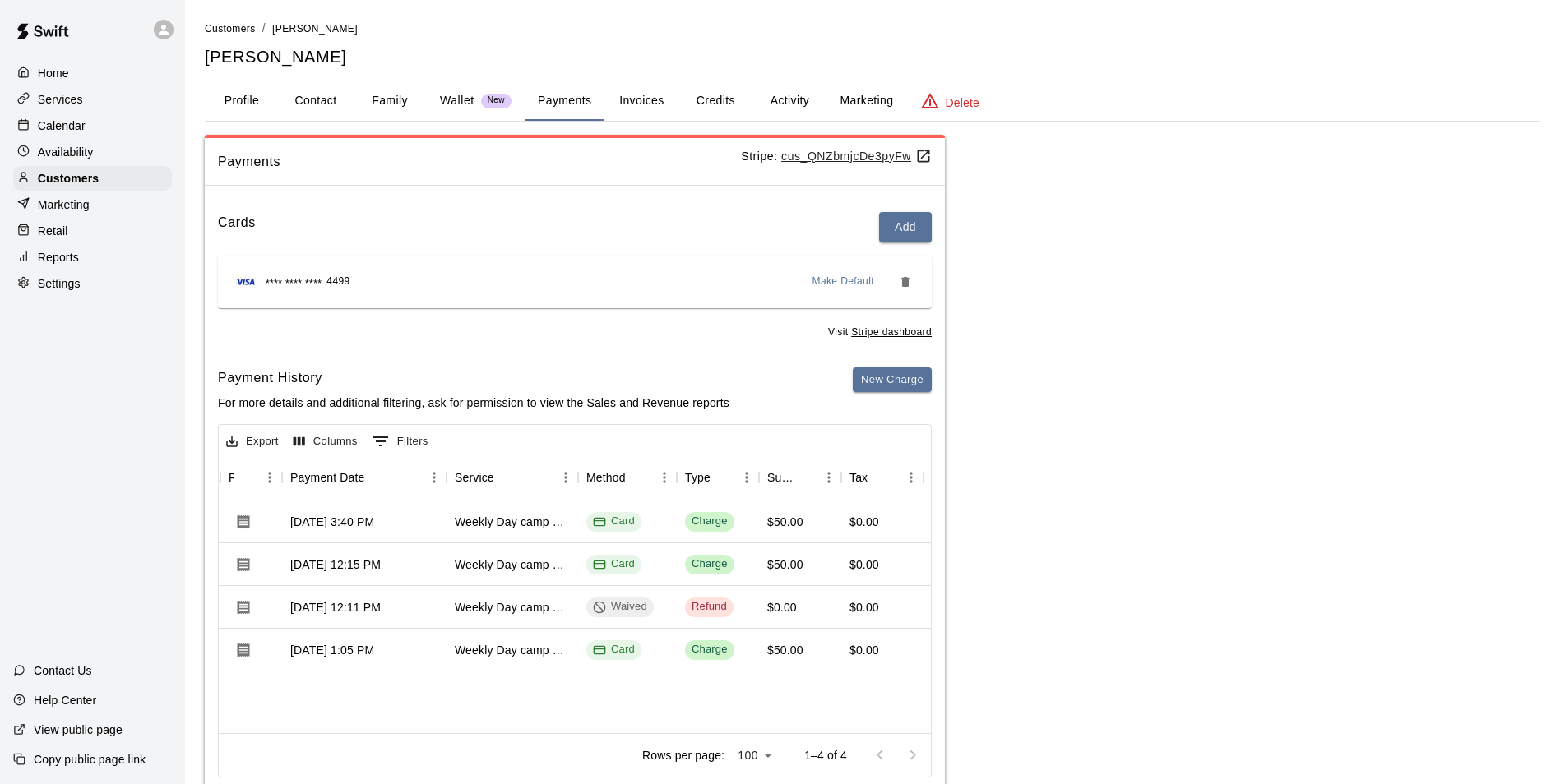
click at [785, 104] on button "Activity" at bounding box center [789, 101] width 74 height 40
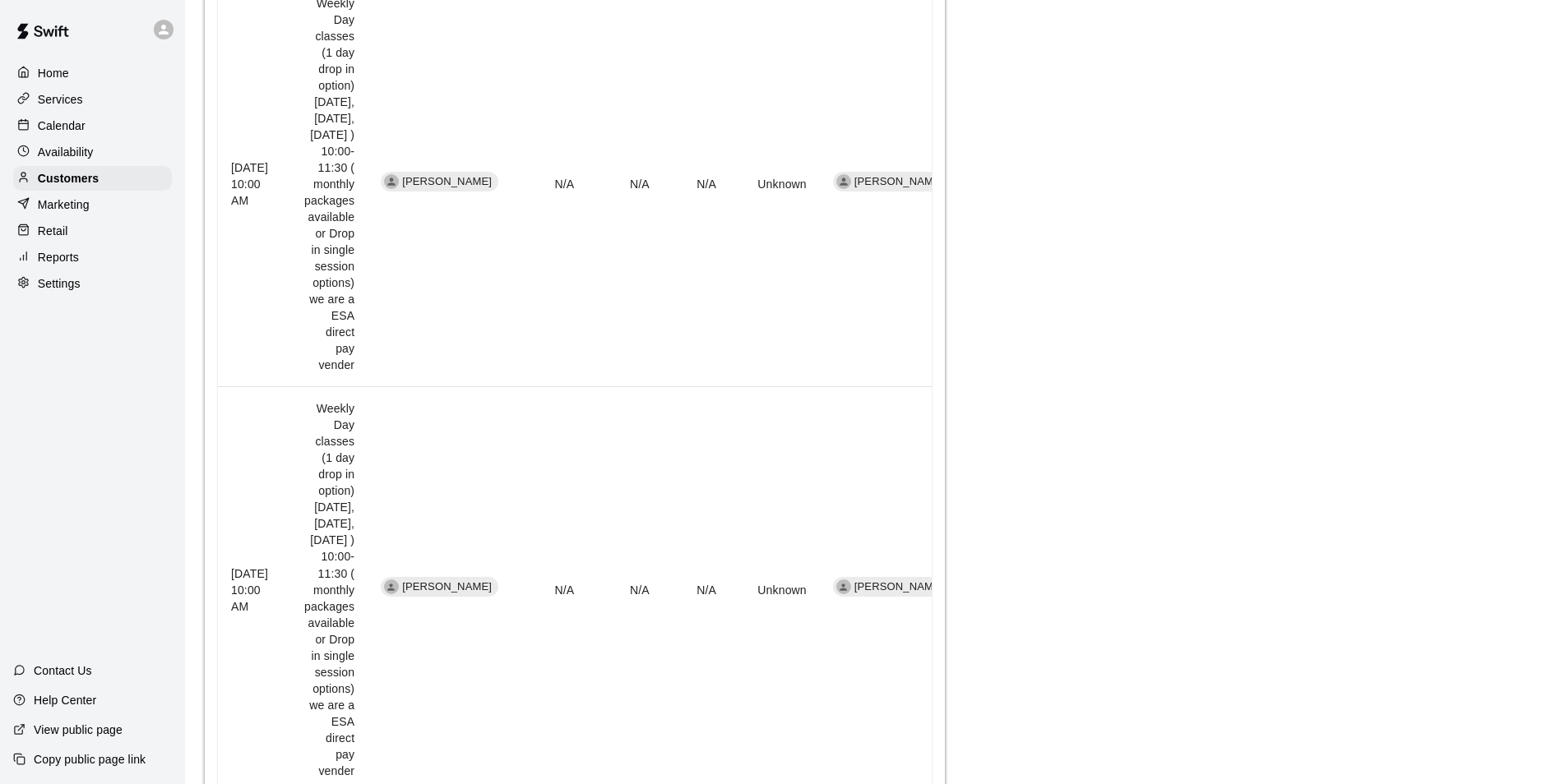
scroll to position [413, 0]
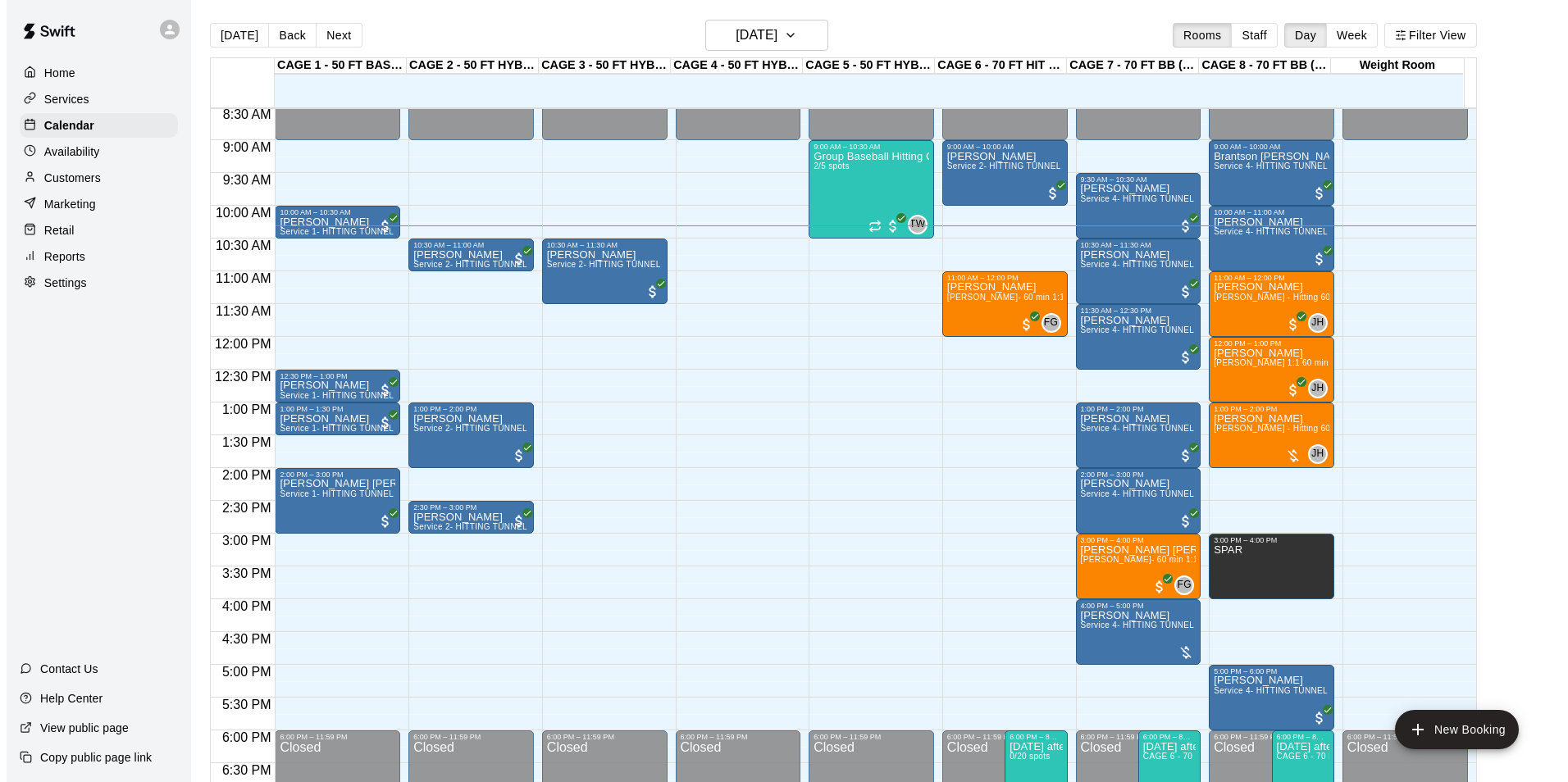
scroll to position [586, 0]
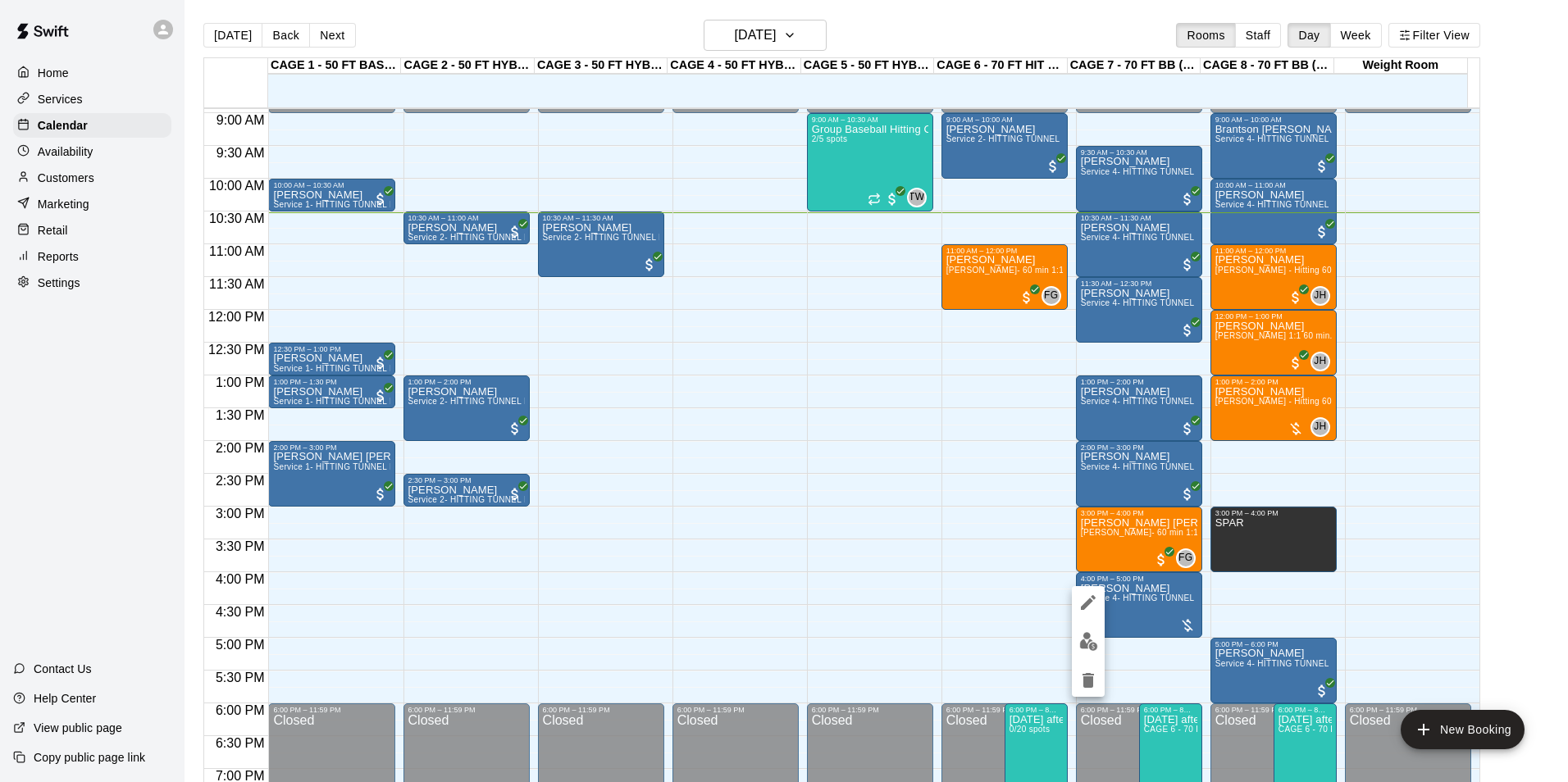
click at [1094, 644] on img "edit" at bounding box center [1089, 641] width 19 height 19
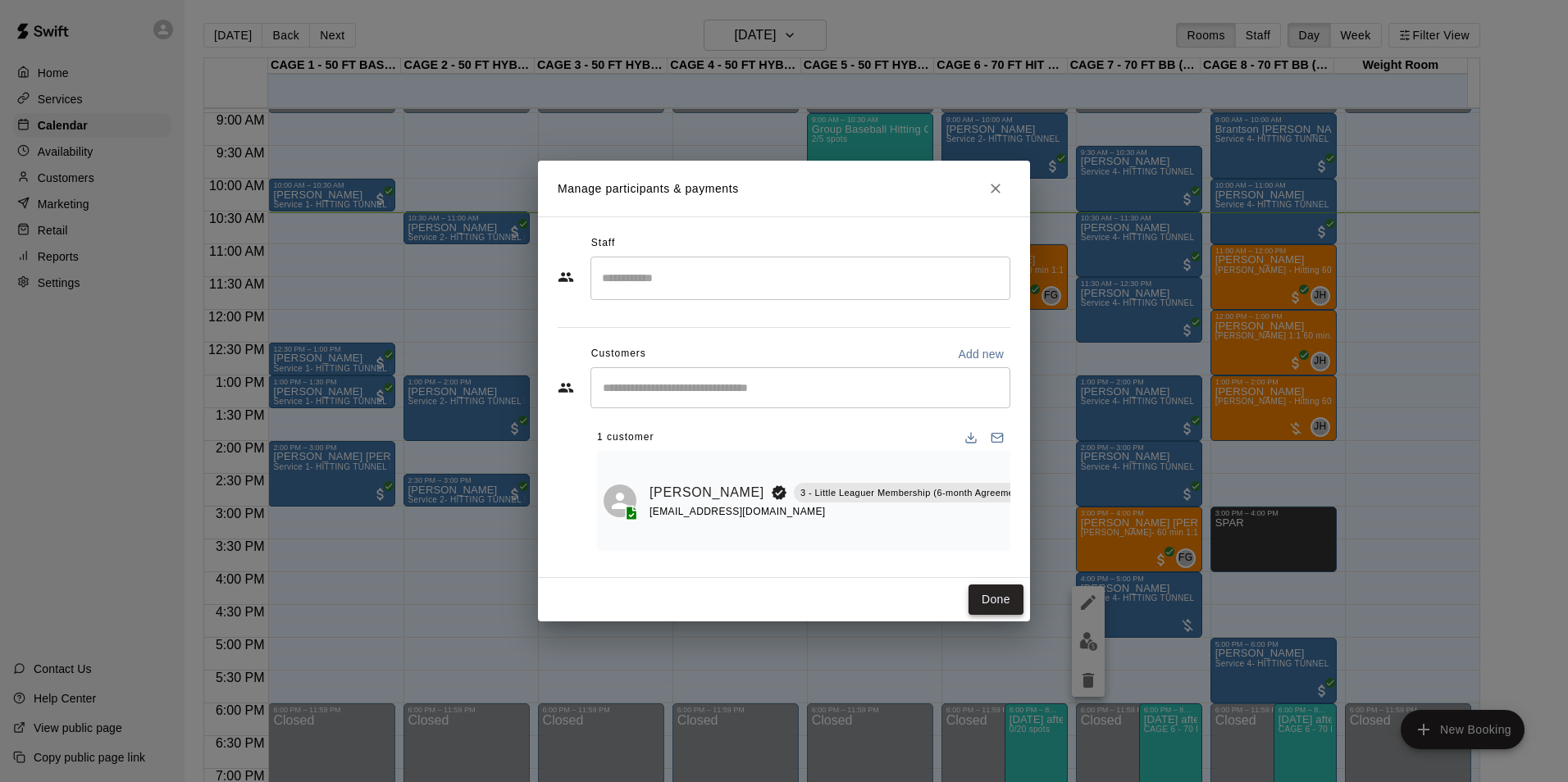
click at [1004, 604] on button "Done" at bounding box center [996, 600] width 55 height 30
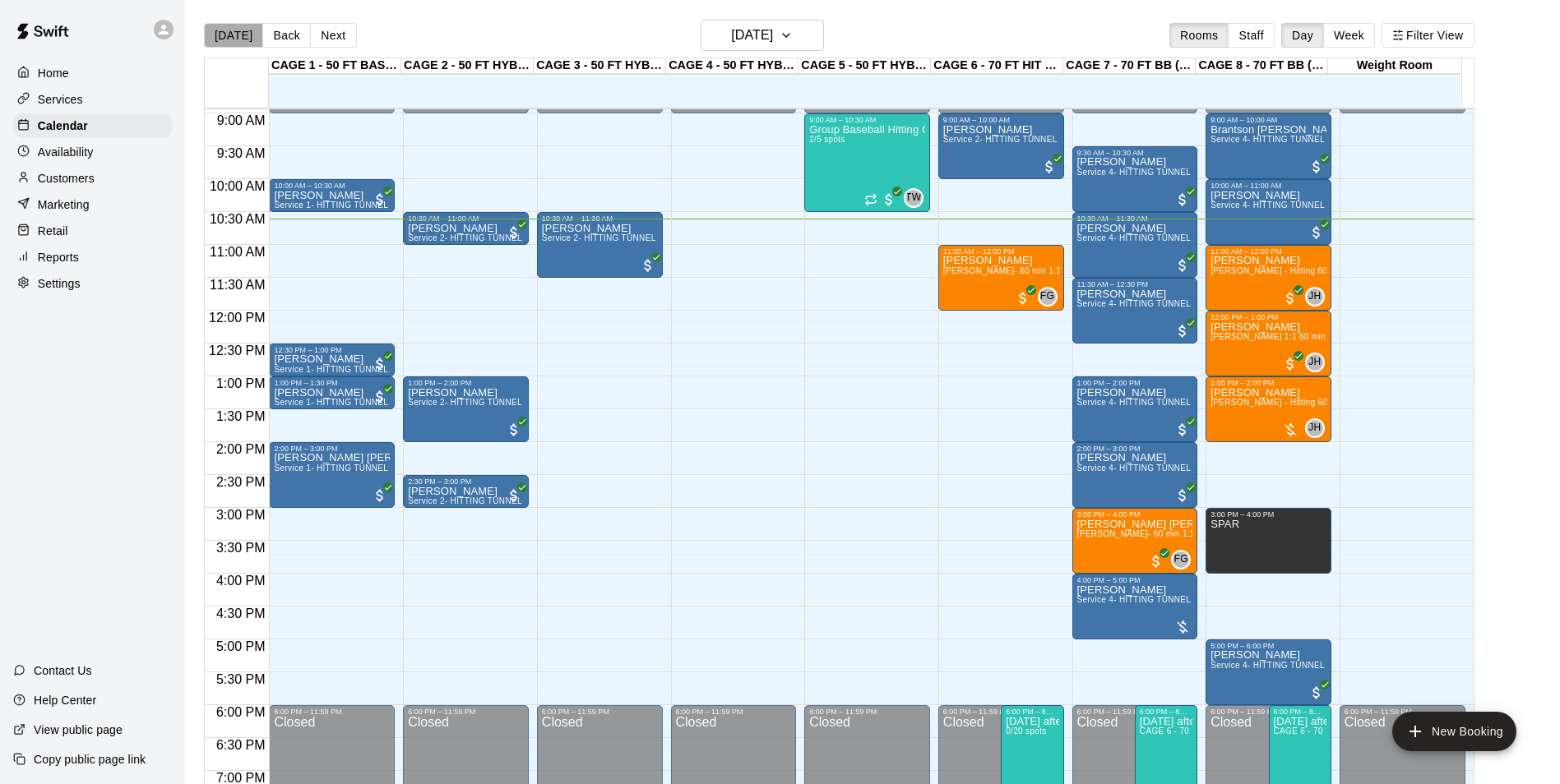
click at [234, 33] on button "[DATE]" at bounding box center [233, 35] width 60 height 25
click at [815, 47] on button "[DATE]" at bounding box center [762, 35] width 123 height 31
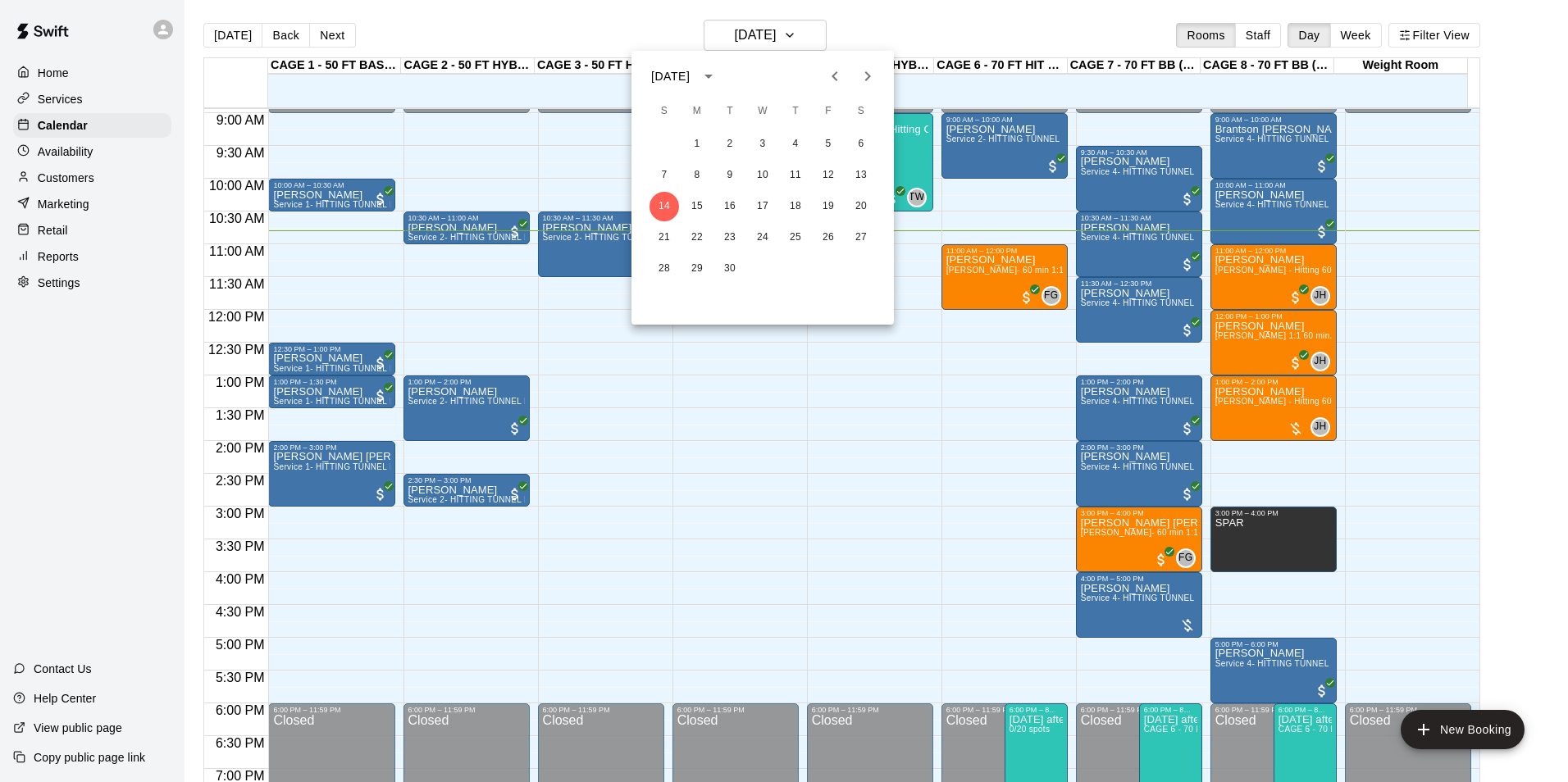
drag, startPoint x: 767, startPoint y: 84, endPoint x: 765, endPoint y: 92, distance: 8.2
click at [719, 84] on icon "calendar view is open, switch to year view" at bounding box center [708, 76] width 20 height 20
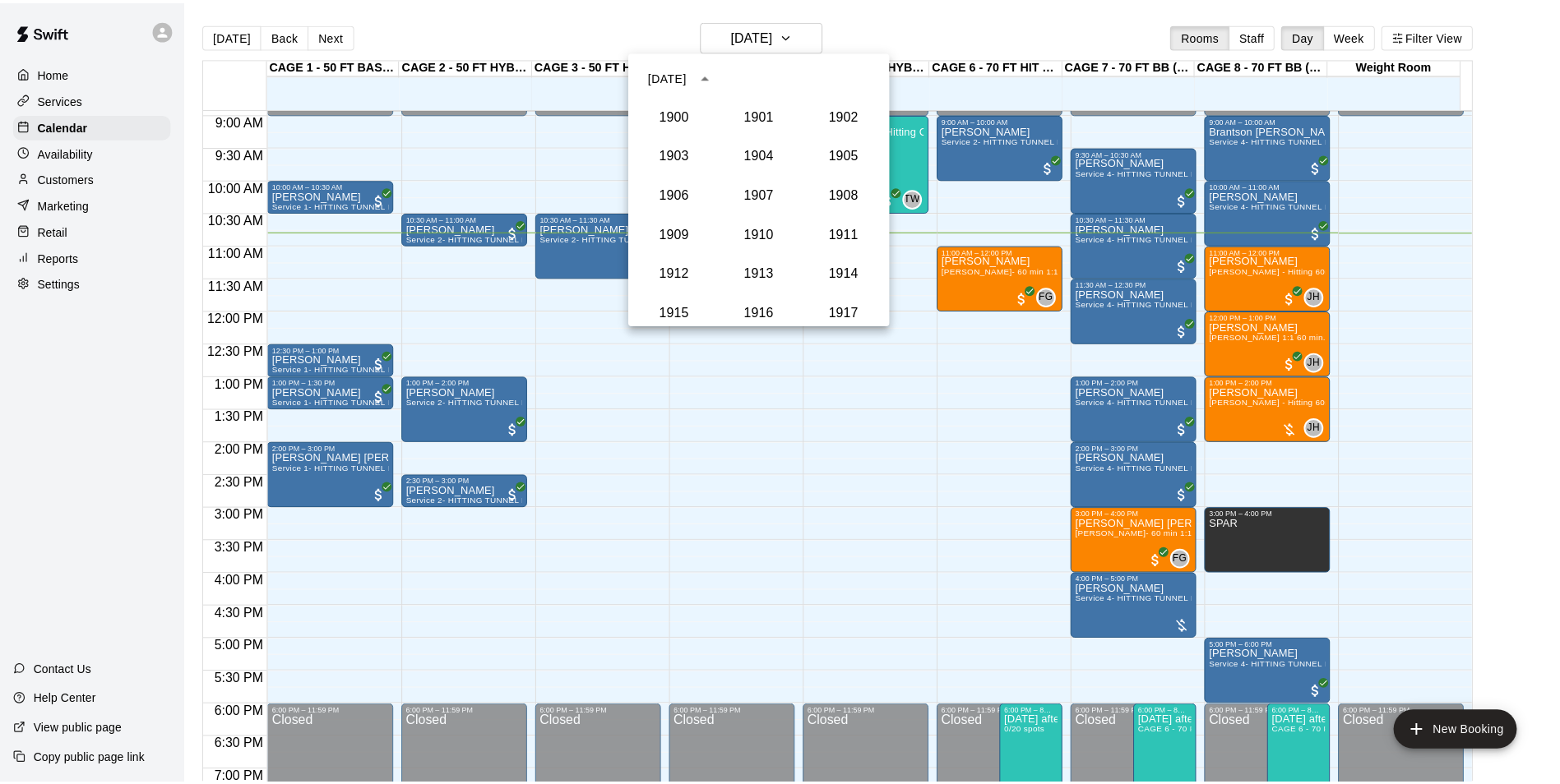
scroll to position [1523, 0]
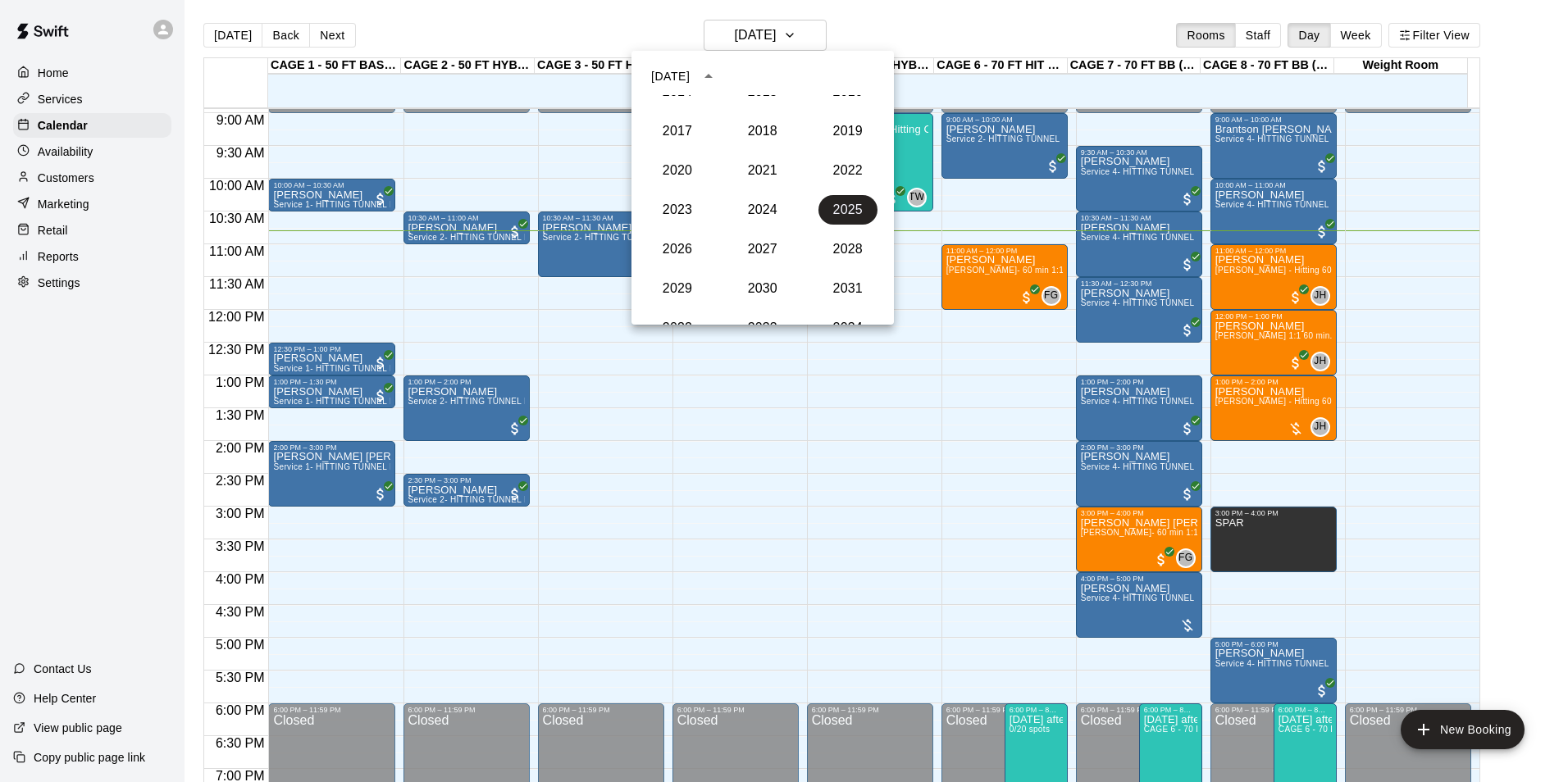
click at [768, 225] on div "2024" at bounding box center [762, 210] width 85 height 40
click at [767, 220] on button "2024" at bounding box center [762, 210] width 60 height 29
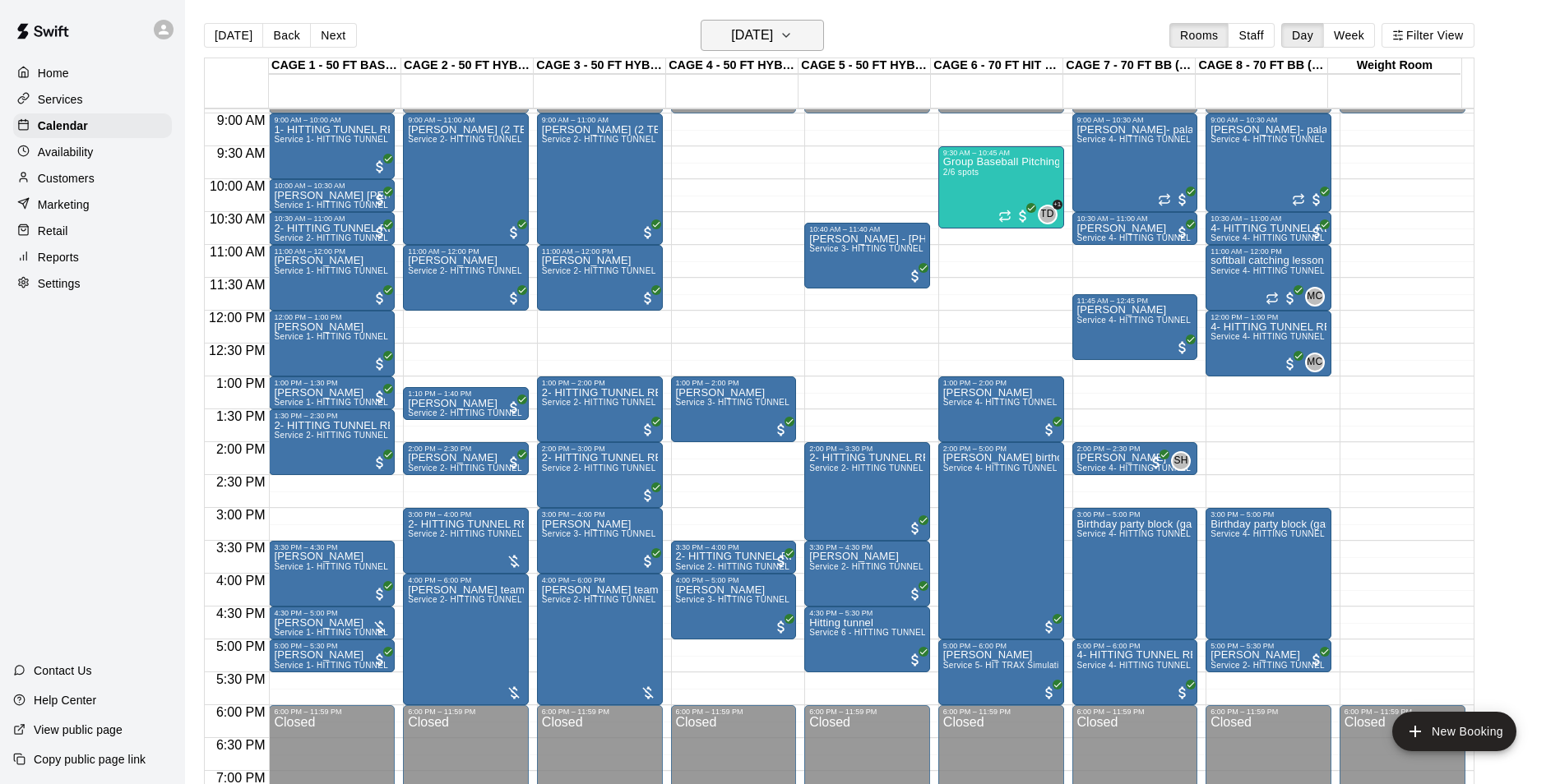
click at [739, 33] on h6 "[DATE]" at bounding box center [752, 35] width 42 height 23
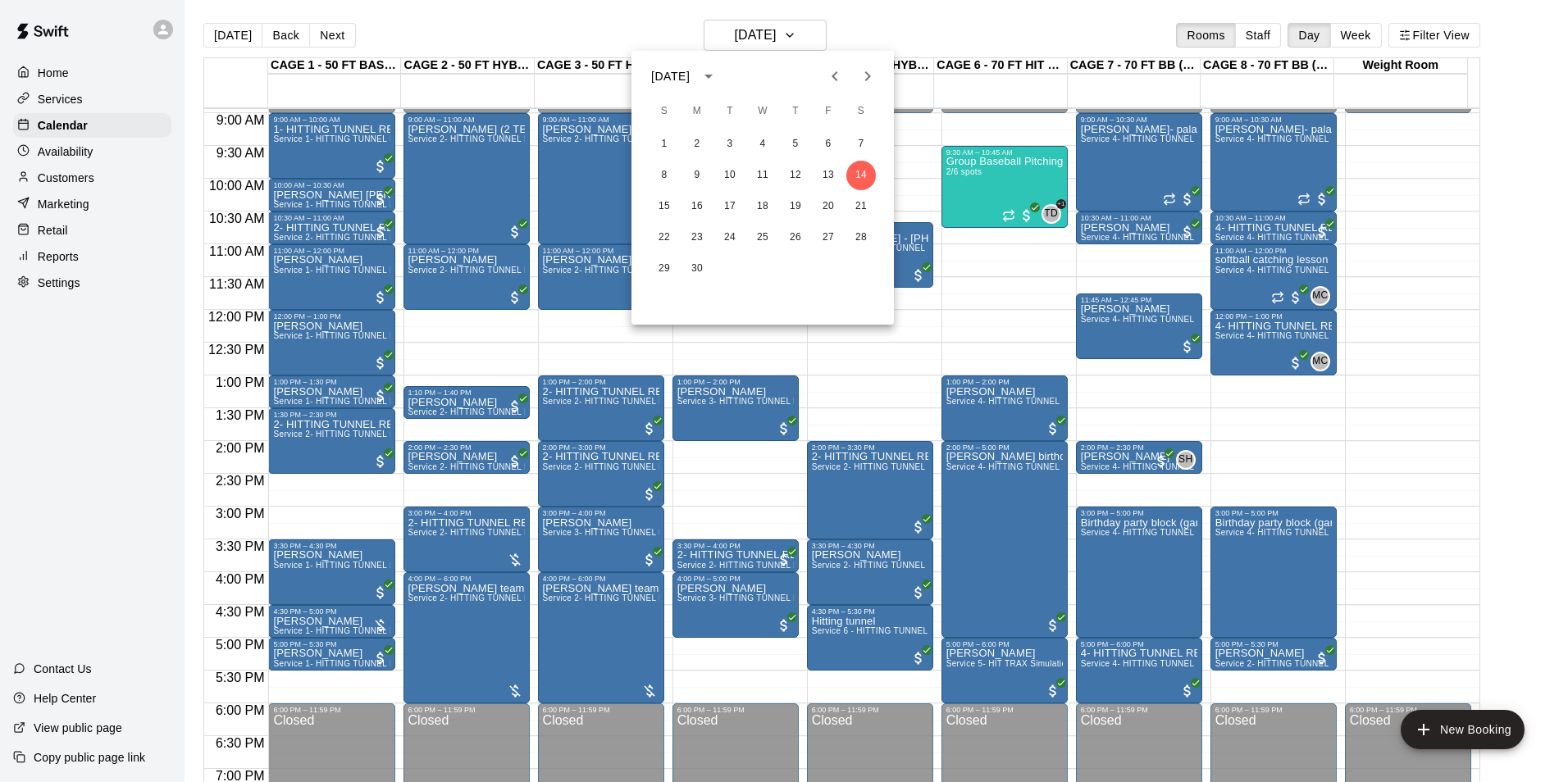
click at [869, 68] on icon "Next month" at bounding box center [867, 76] width 20 height 20
click at [795, 255] on button "31" at bounding box center [794, 268] width 29 height 29
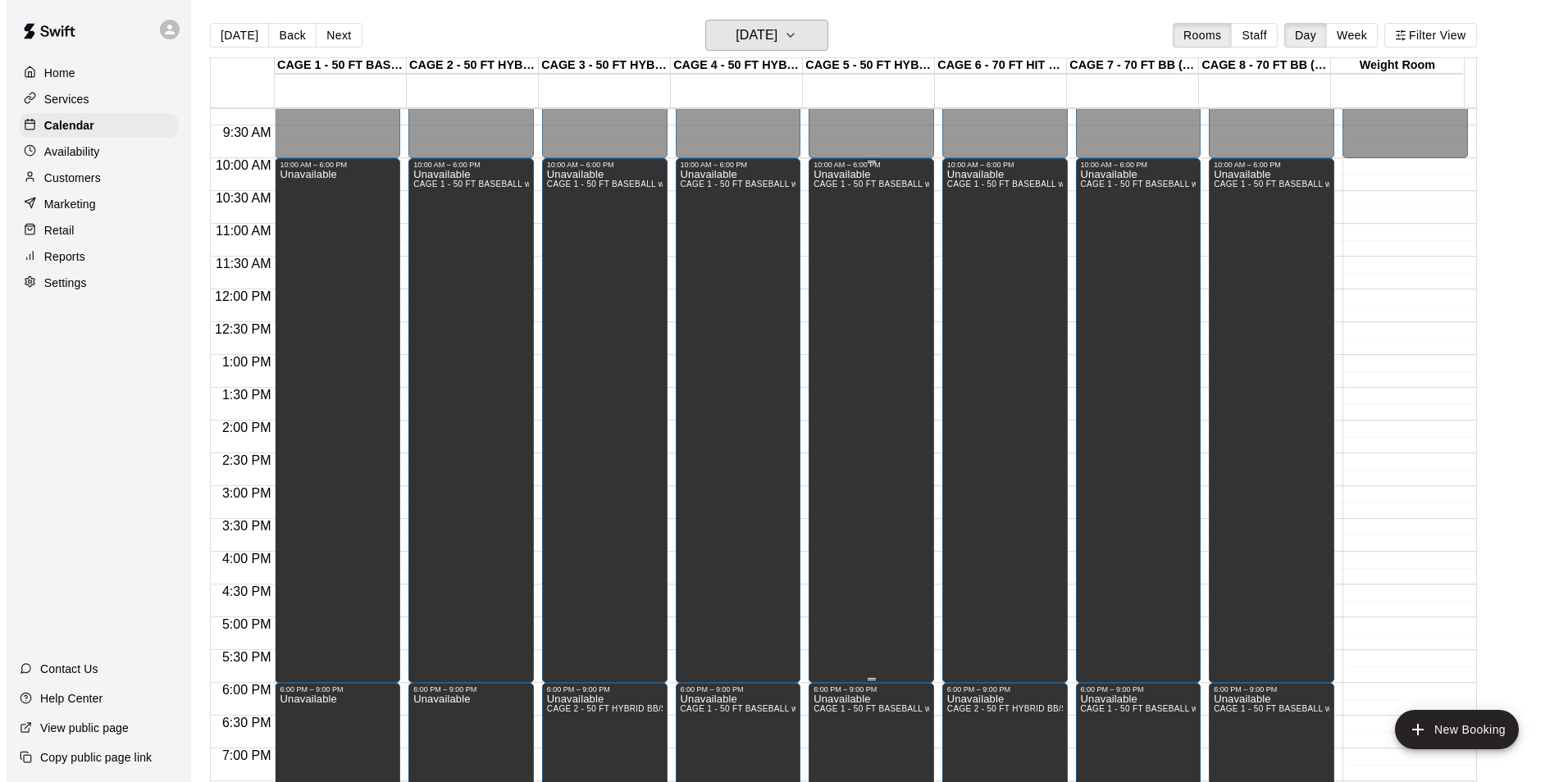
scroll to position [586, 0]
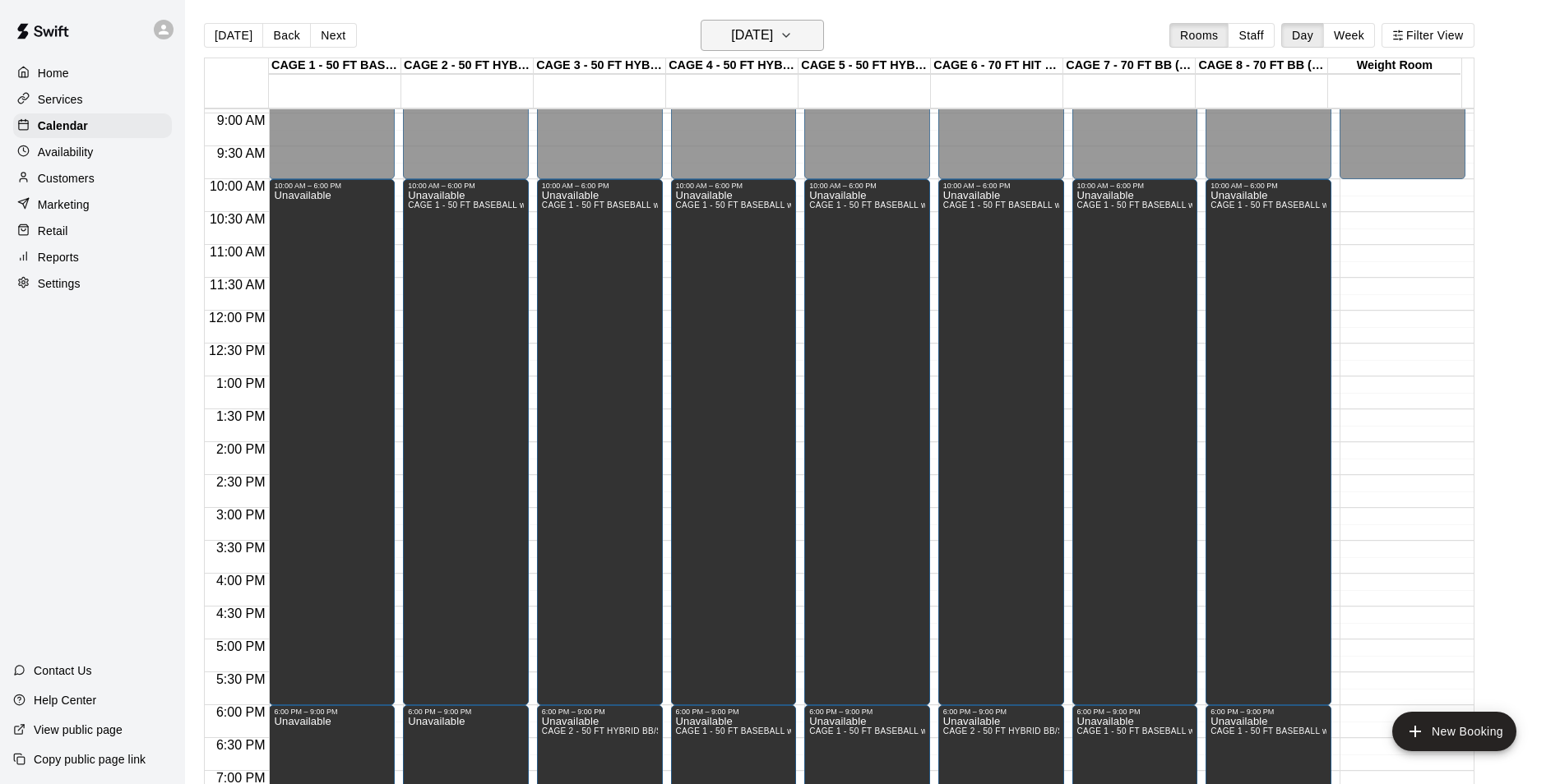
click at [761, 43] on h6 "[DATE]" at bounding box center [752, 35] width 42 height 23
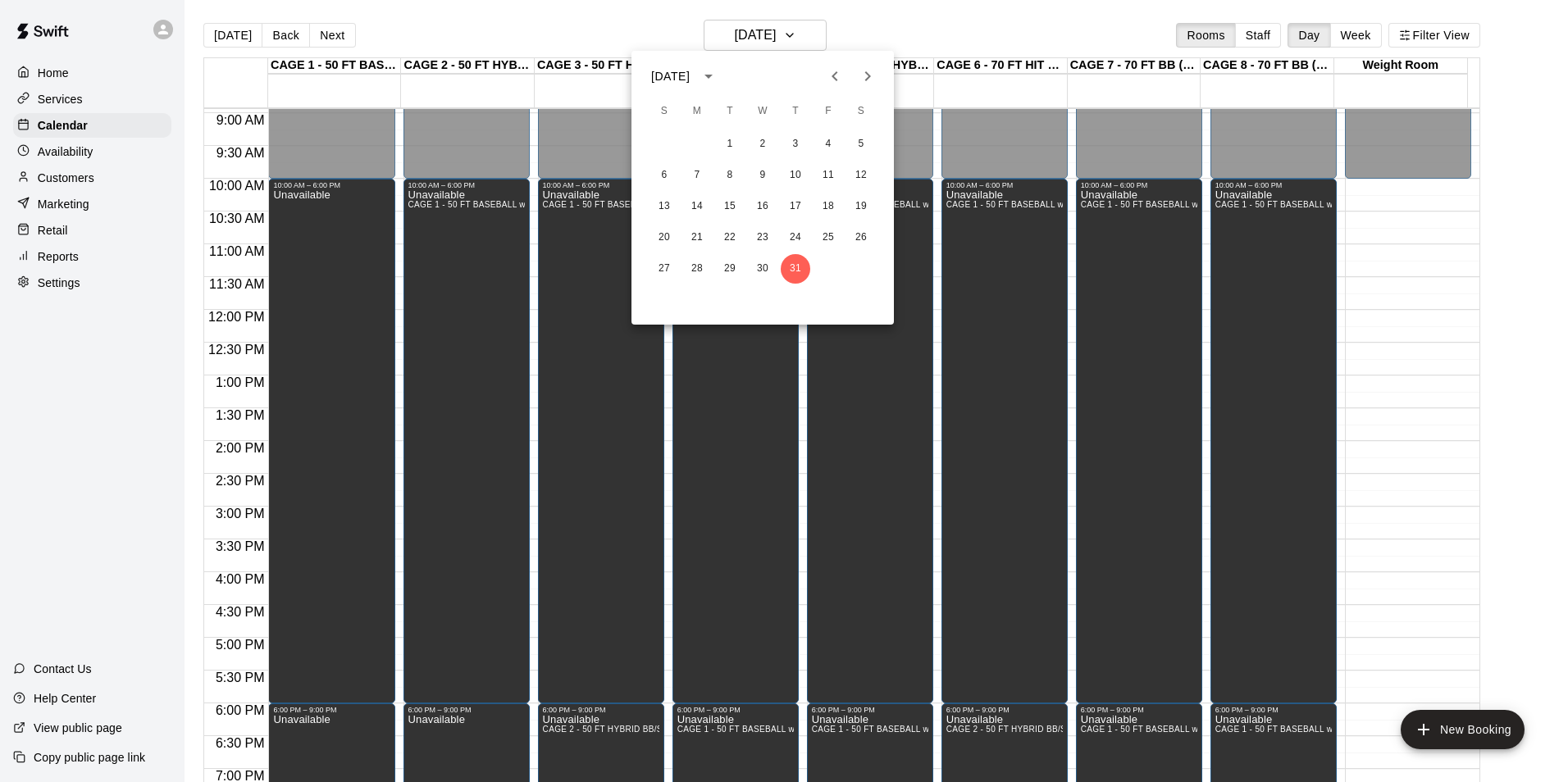
click at [857, 91] on div at bounding box center [851, 76] width 20 height 33
click at [860, 86] on button "Next month" at bounding box center [867, 76] width 33 height 33
click at [872, 76] on icon "Next month" at bounding box center [867, 76] width 20 height 20
click at [831, 81] on icon "Previous month" at bounding box center [834, 76] width 20 height 20
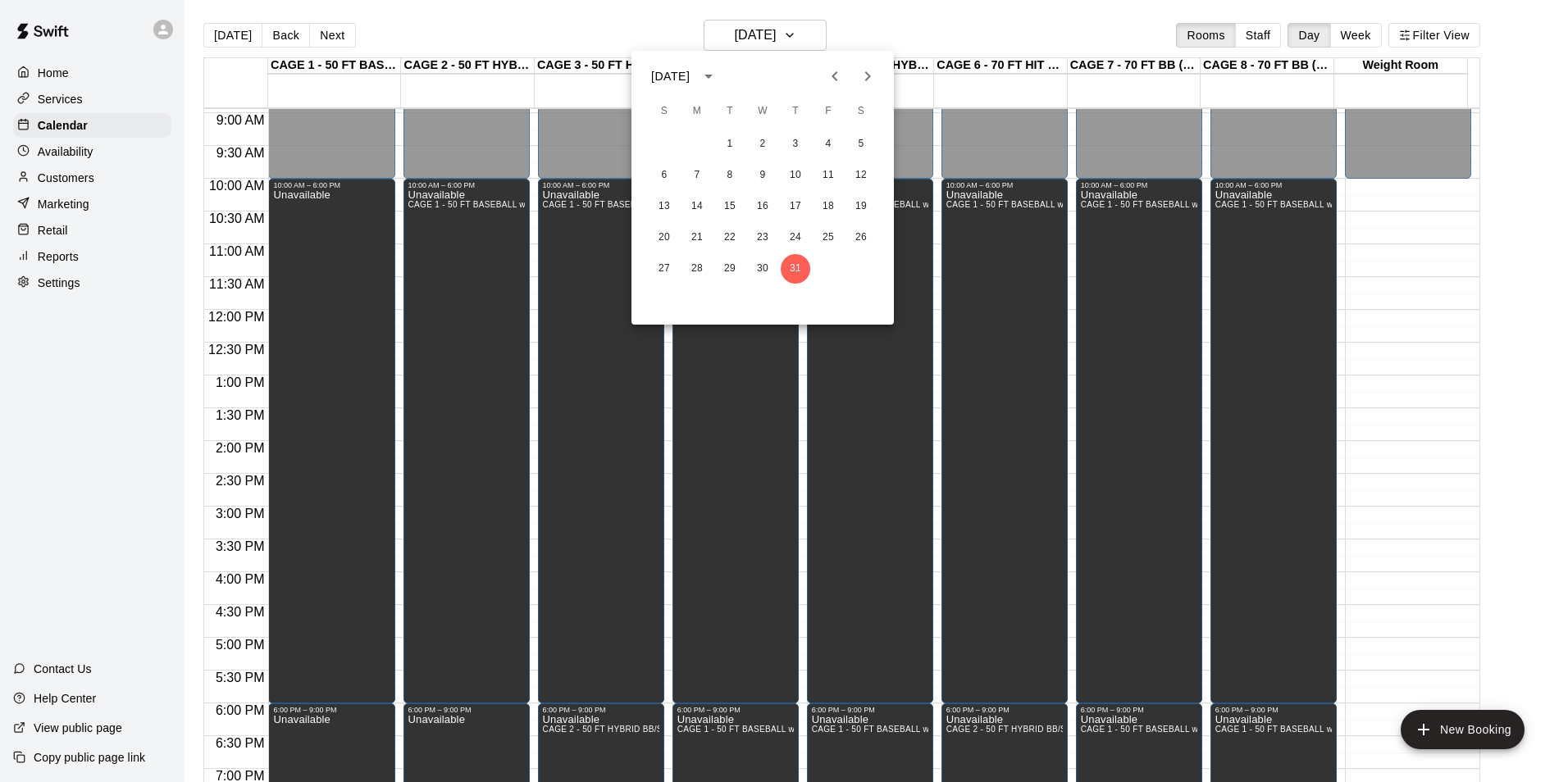
click at [719, 72] on icon "calendar view is open, switch to year view" at bounding box center [708, 76] width 20 height 20
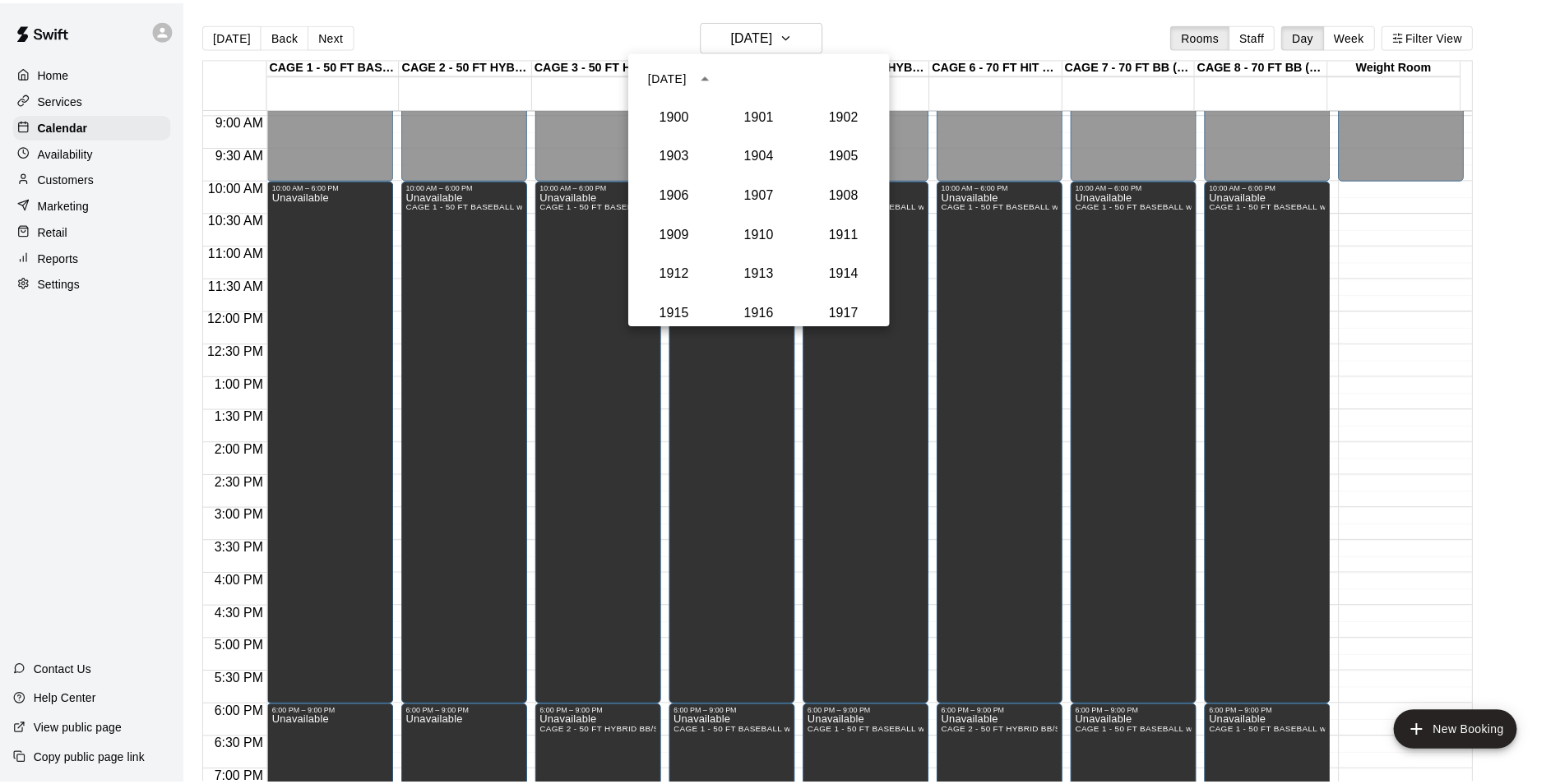
scroll to position [1523, 0]
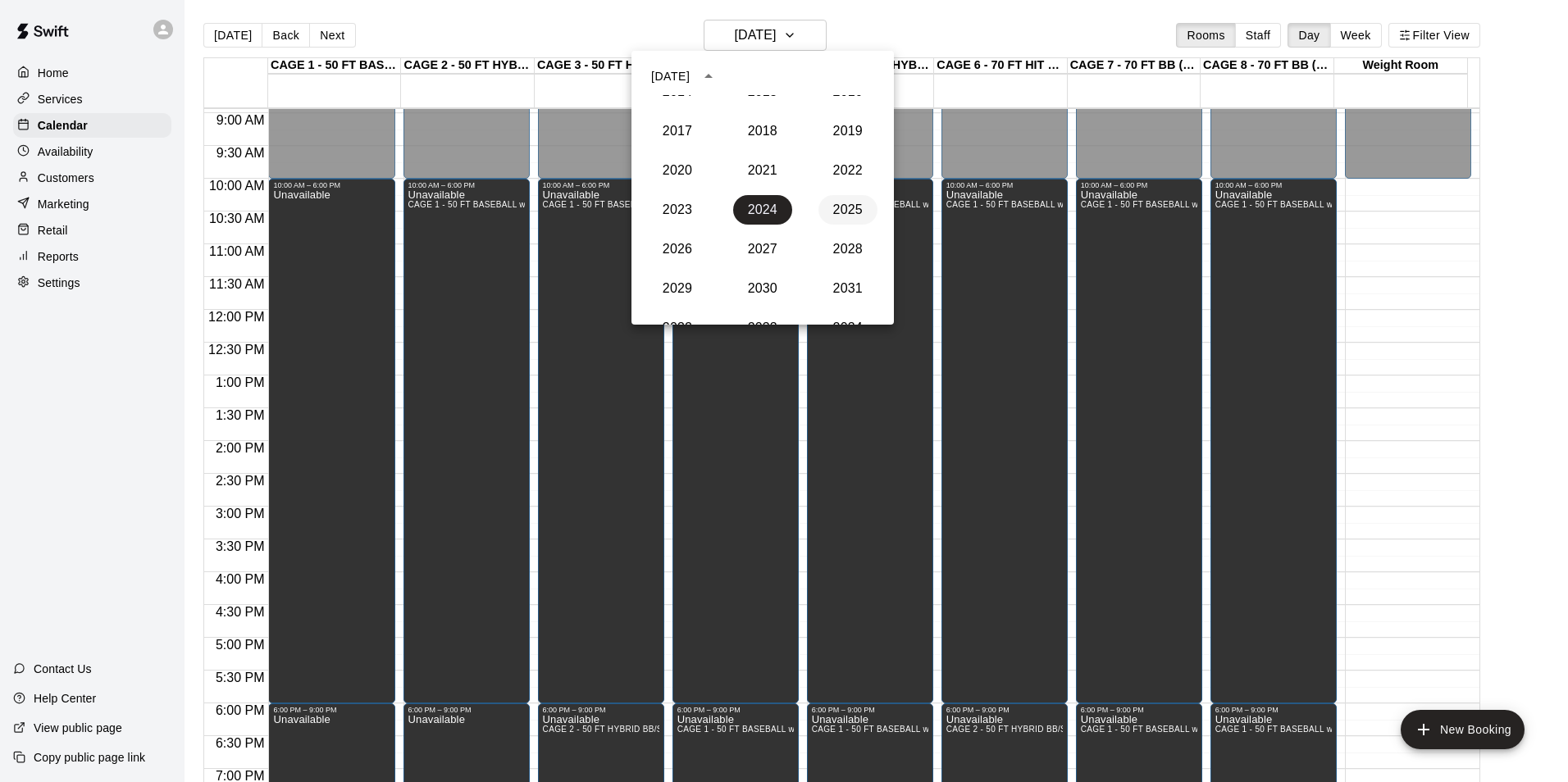
click at [849, 205] on button "2025" at bounding box center [847, 210] width 60 height 29
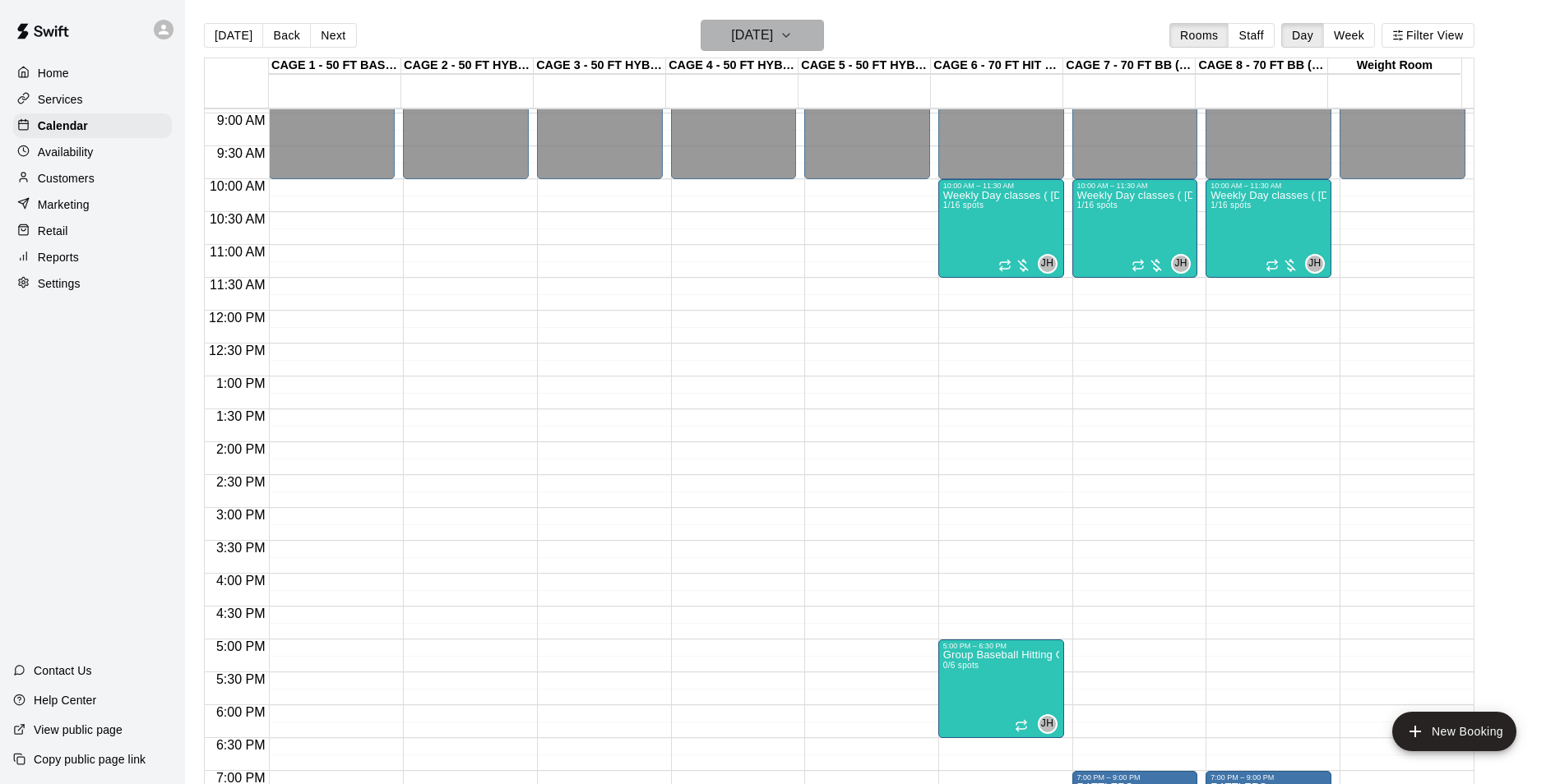
click at [772, 28] on h6 "[DATE]" at bounding box center [752, 35] width 42 height 23
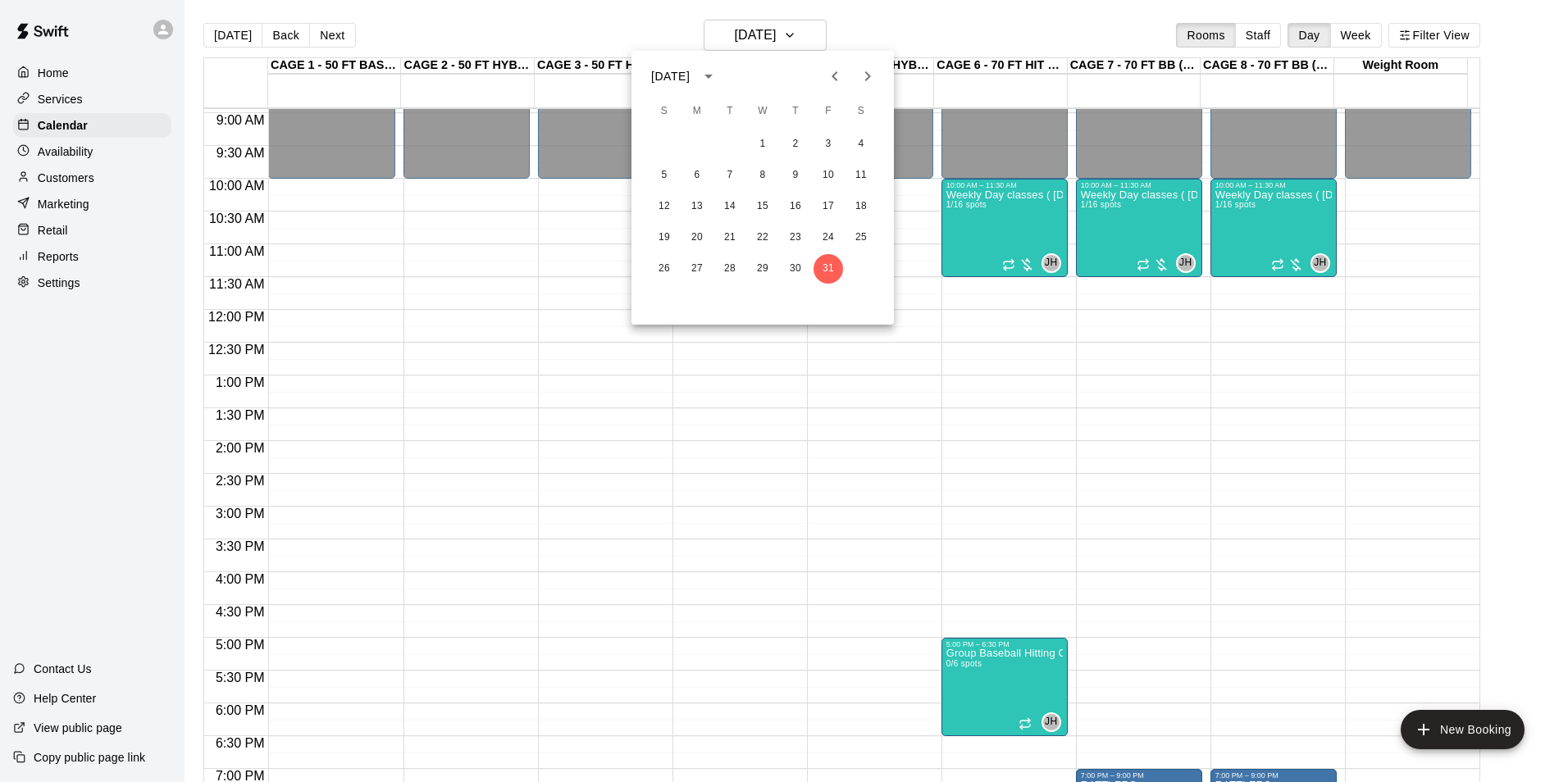
click at [962, 40] on div at bounding box center [784, 391] width 1568 height 782
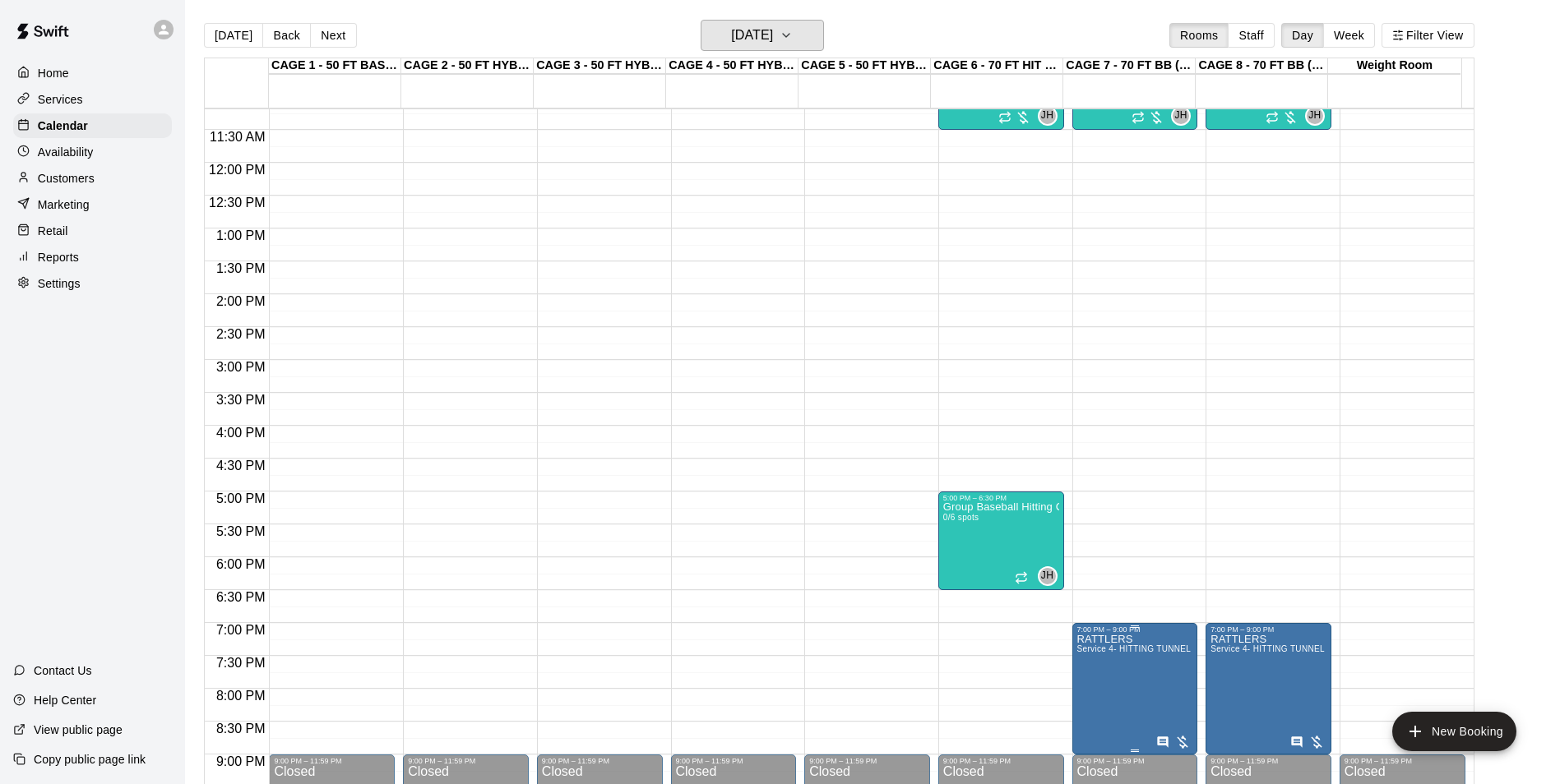
scroll to position [752, 0]
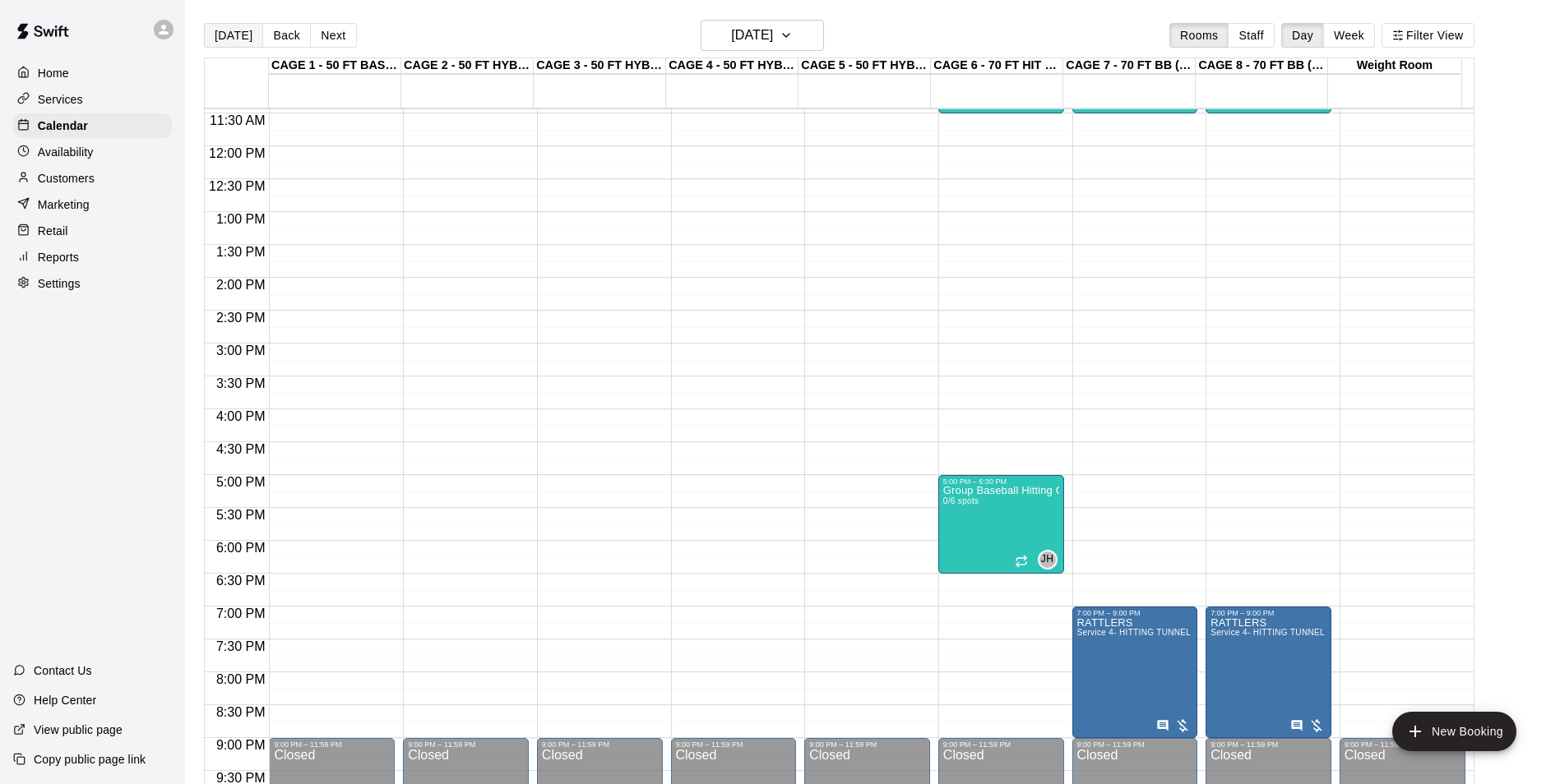
click at [245, 46] on button "[DATE]" at bounding box center [233, 35] width 60 height 25
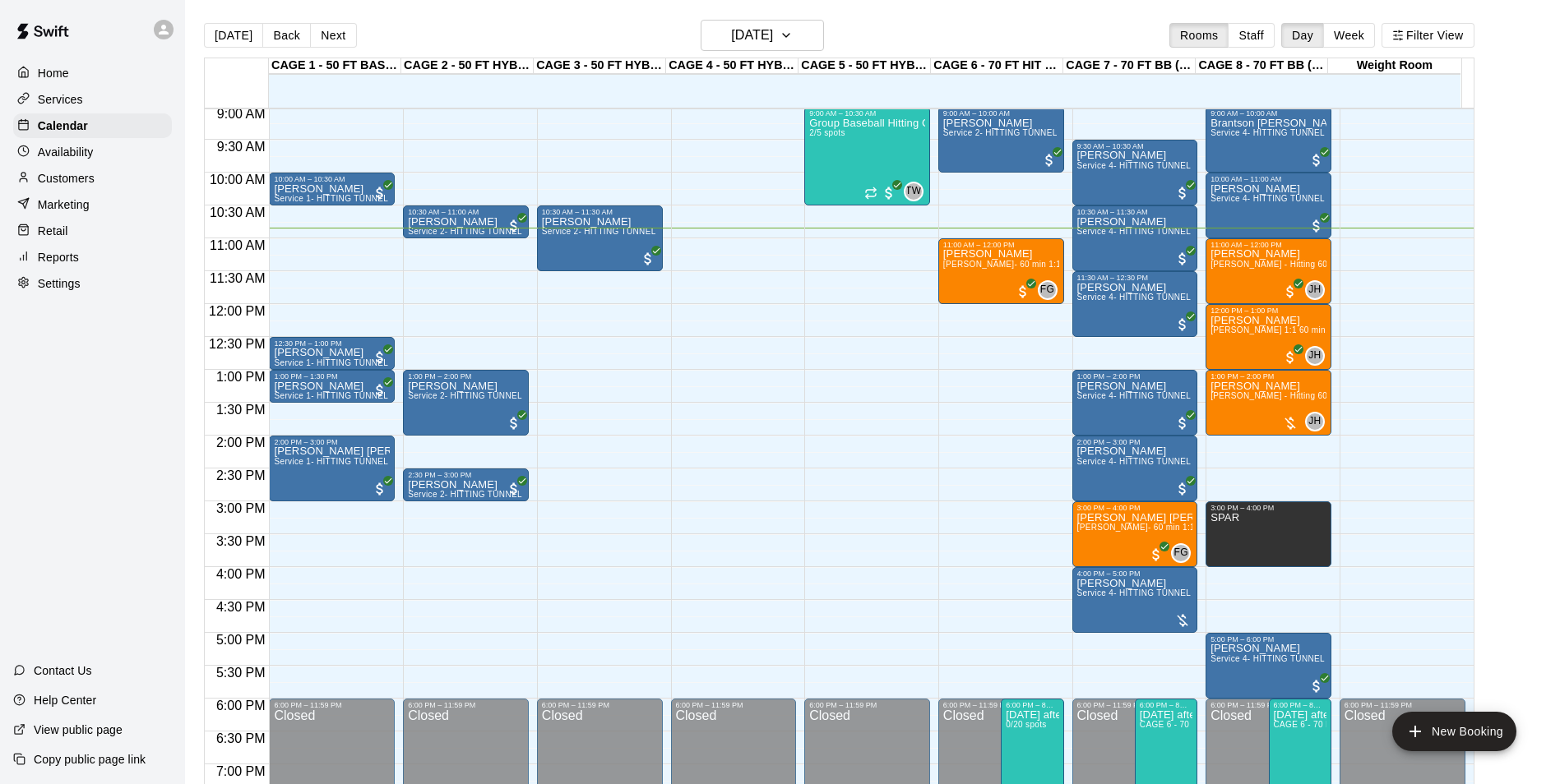
scroll to position [588, 0]
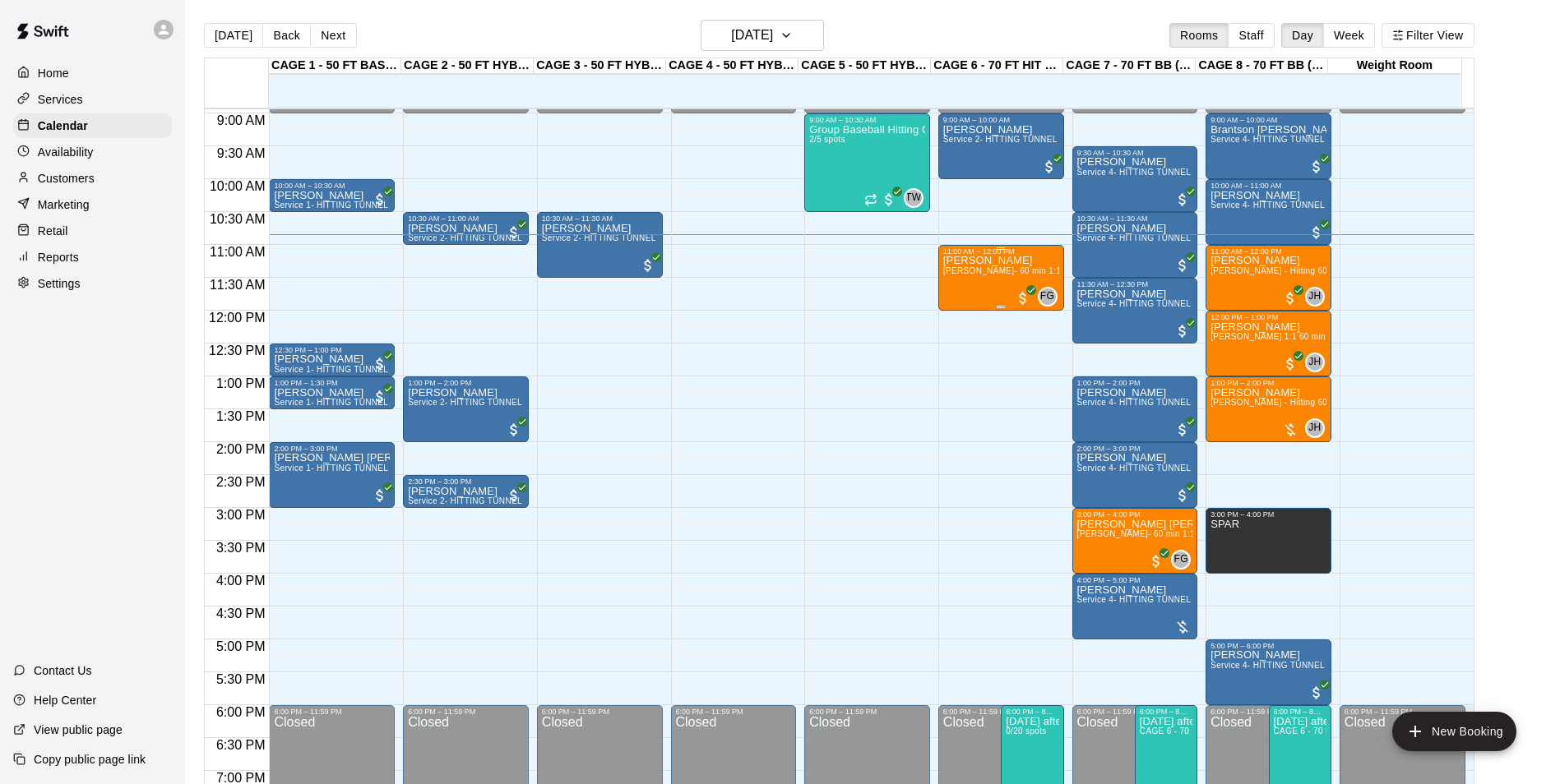
click at [988, 260] on p "[PERSON_NAME]" at bounding box center [1001, 260] width 116 height 0
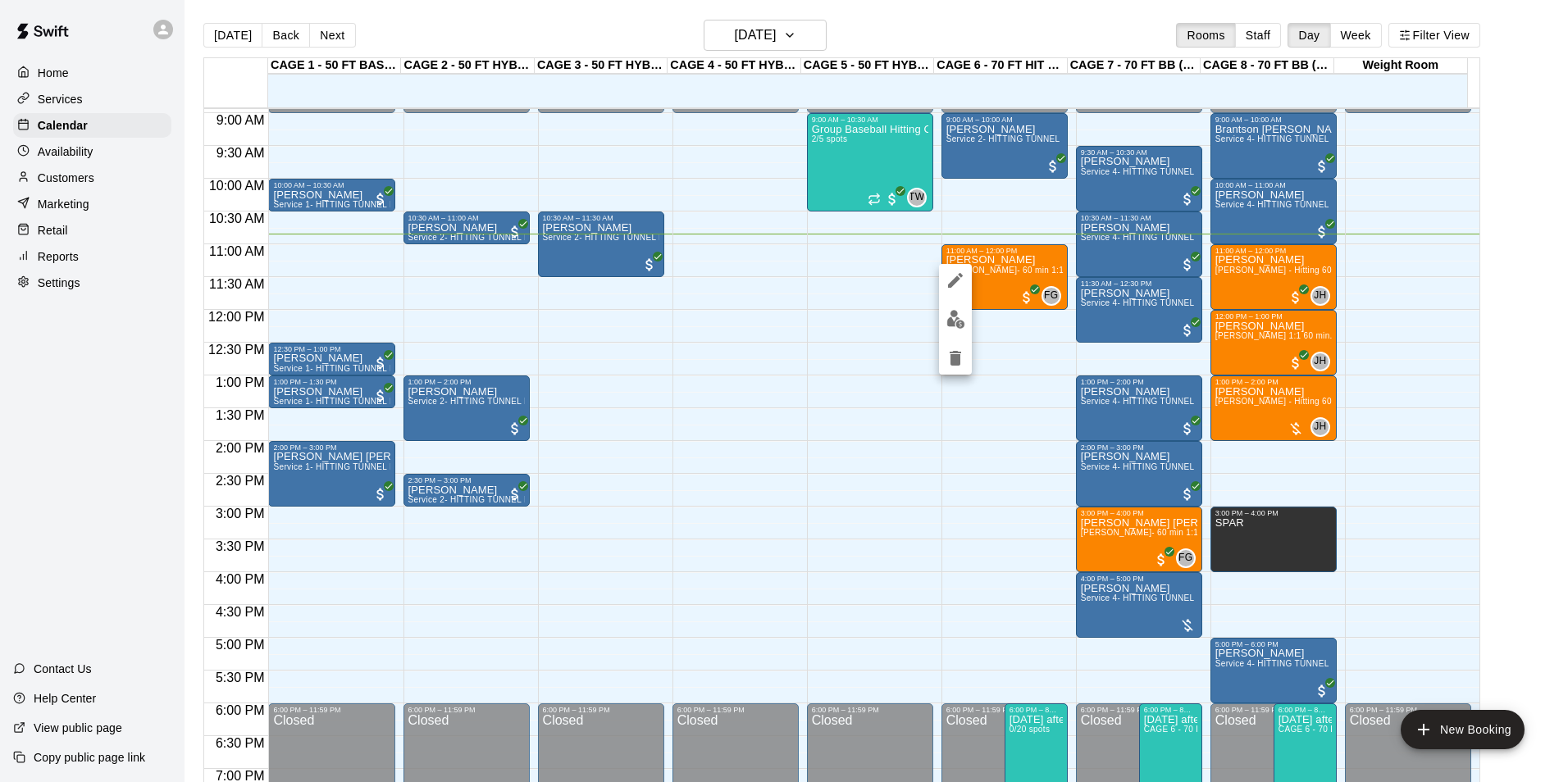
click at [958, 332] on button "edit" at bounding box center [955, 319] width 33 height 32
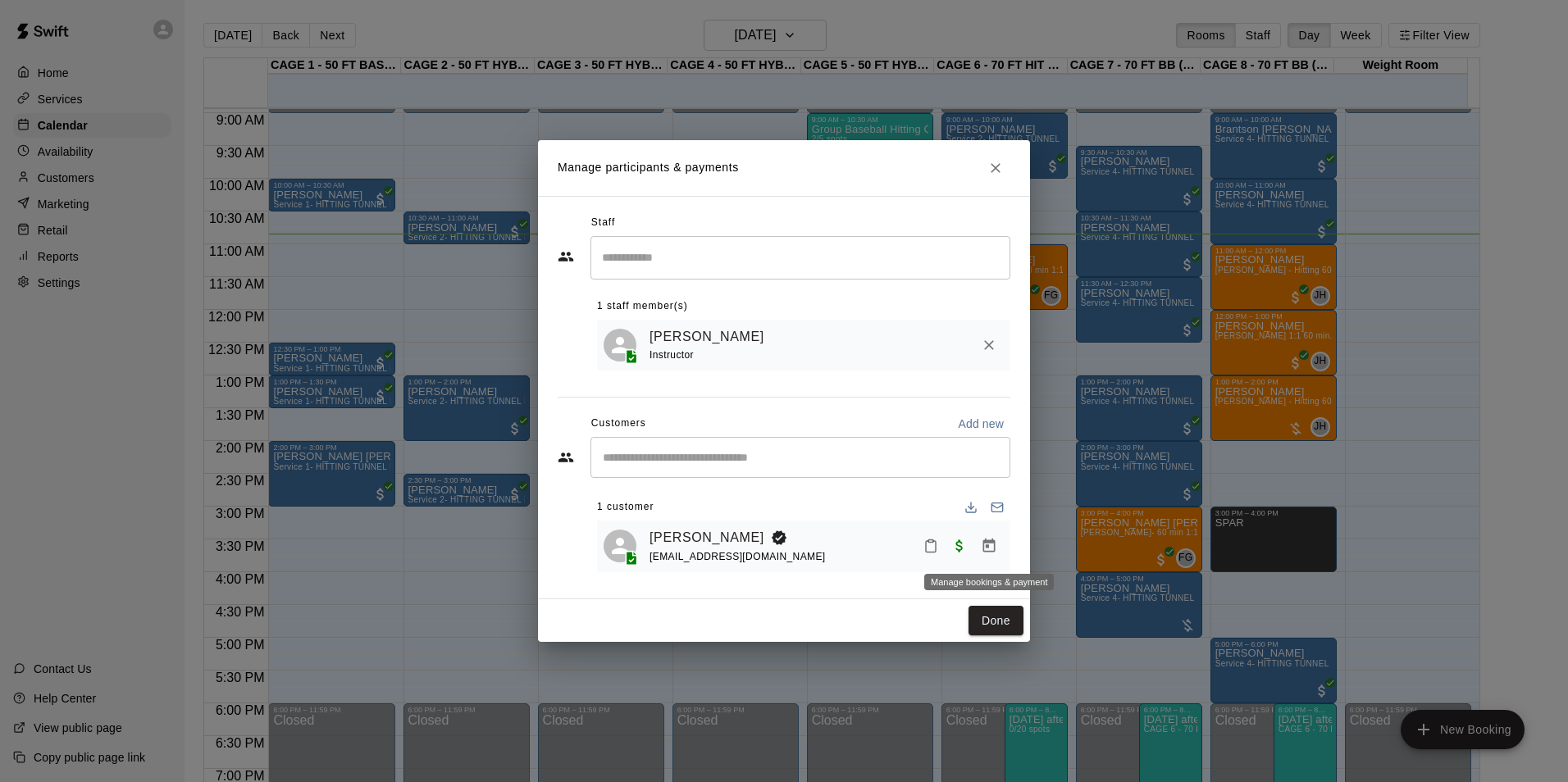
click at [986, 552] on icon "Manage bookings & payment" at bounding box center [989, 545] width 12 height 14
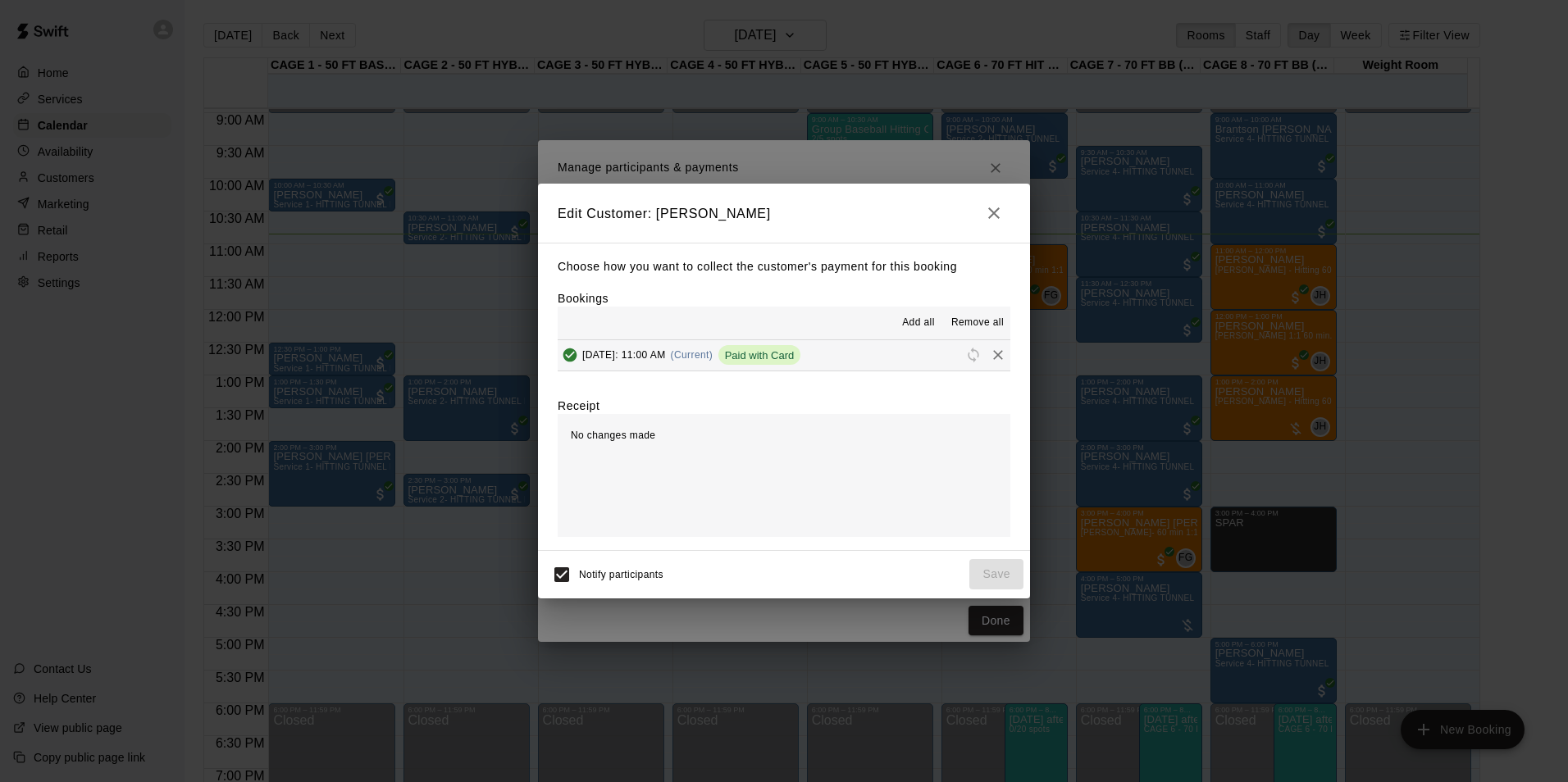
drag, startPoint x: 909, startPoint y: 315, endPoint x: 898, endPoint y: 327, distance: 16.3
click at [908, 315] on span "Add all" at bounding box center [918, 322] width 33 height 16
click at [885, 364] on button "[DATE]: 11:00 AM (Current) Paid with Card" at bounding box center [783, 355] width 452 height 30
click at [992, 214] on icon "button" at bounding box center [994, 213] width 11 height 11
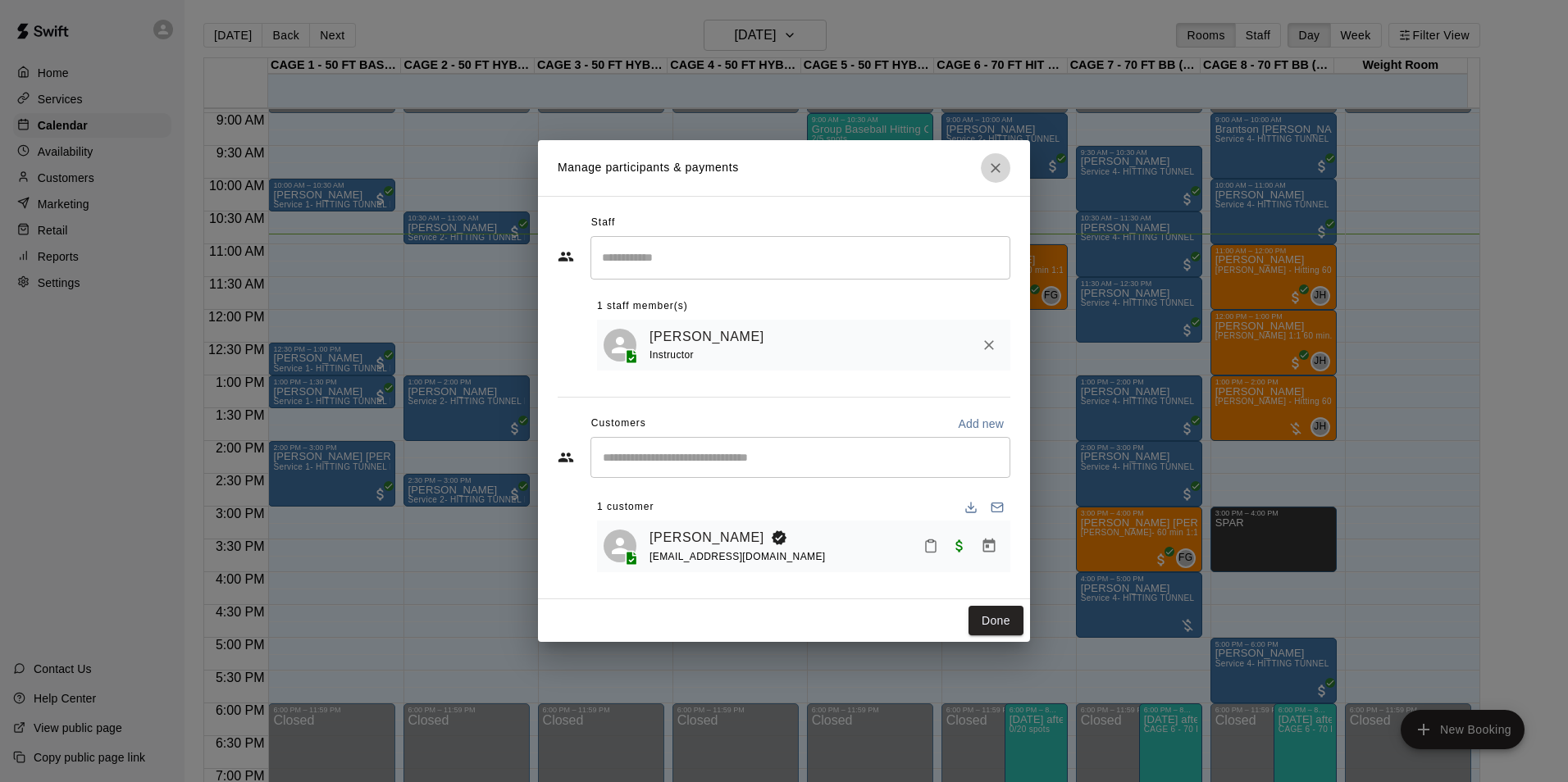
click at [994, 165] on icon "Close" at bounding box center [996, 168] width 9 height 9
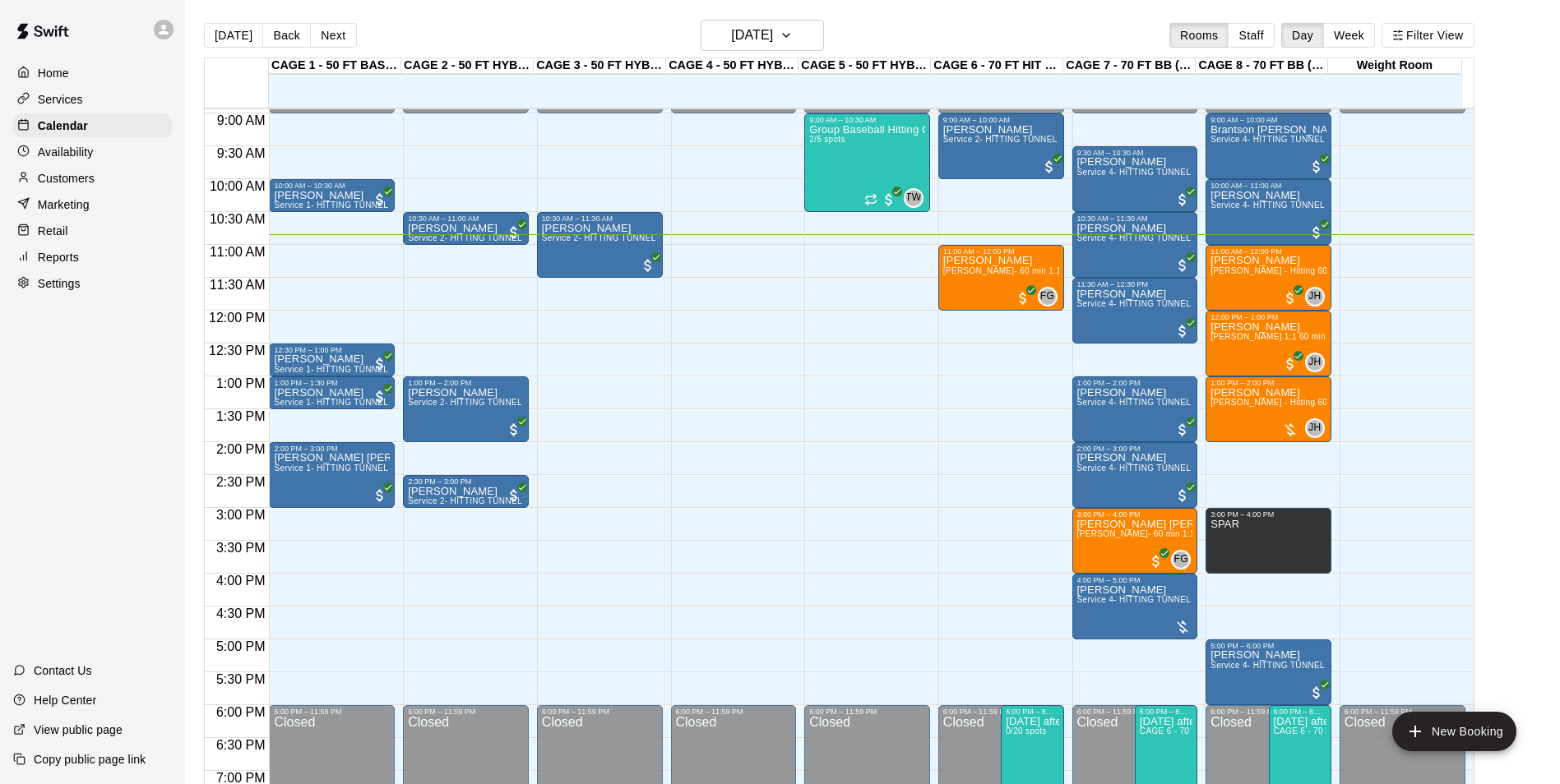
click at [94, 174] on p "Customers" at bounding box center [66, 178] width 57 height 16
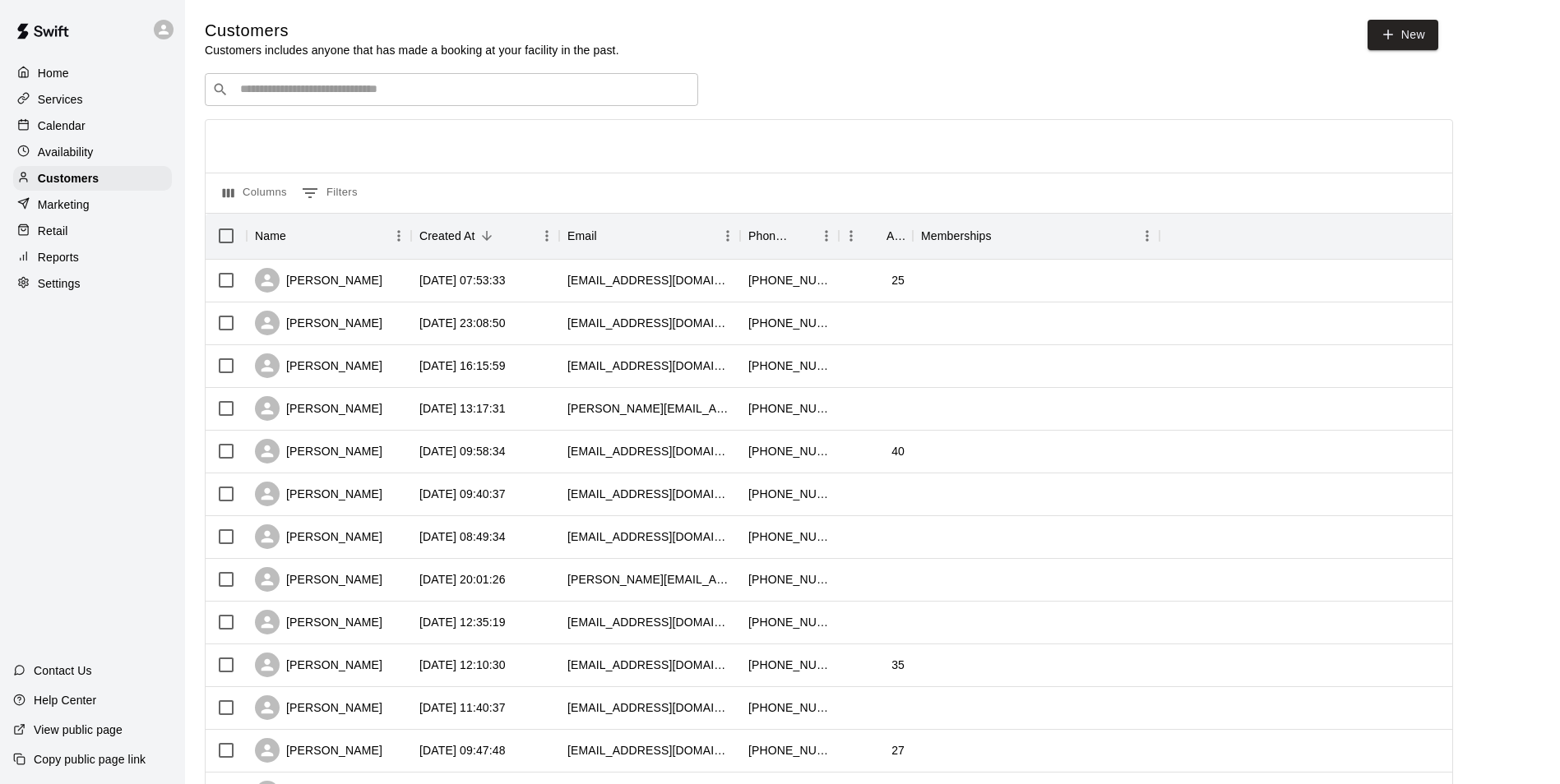
click at [107, 88] on div "Services" at bounding box center [93, 99] width 159 height 25
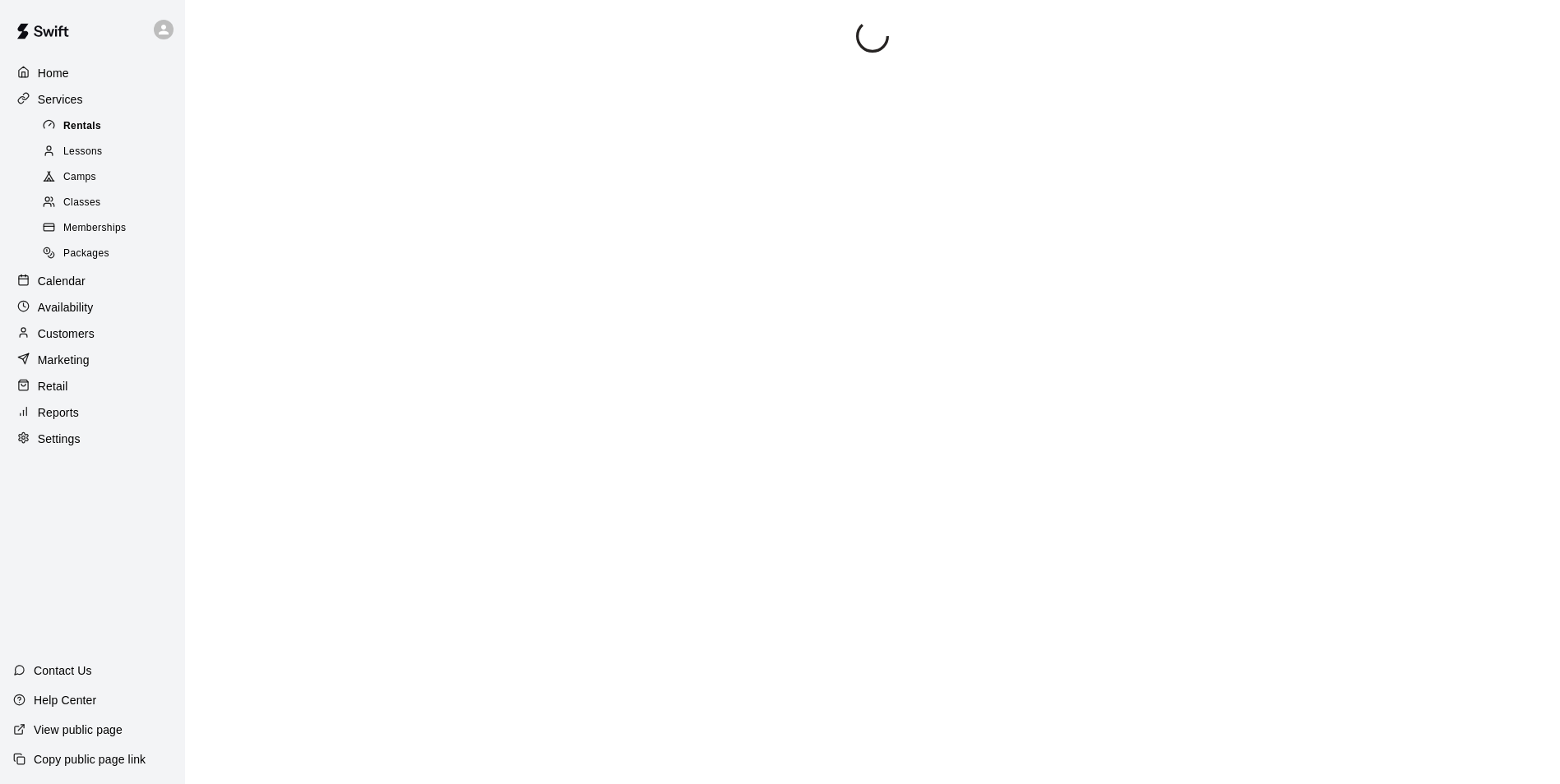
click at [87, 134] on span "Rentals" at bounding box center [82, 126] width 38 height 16
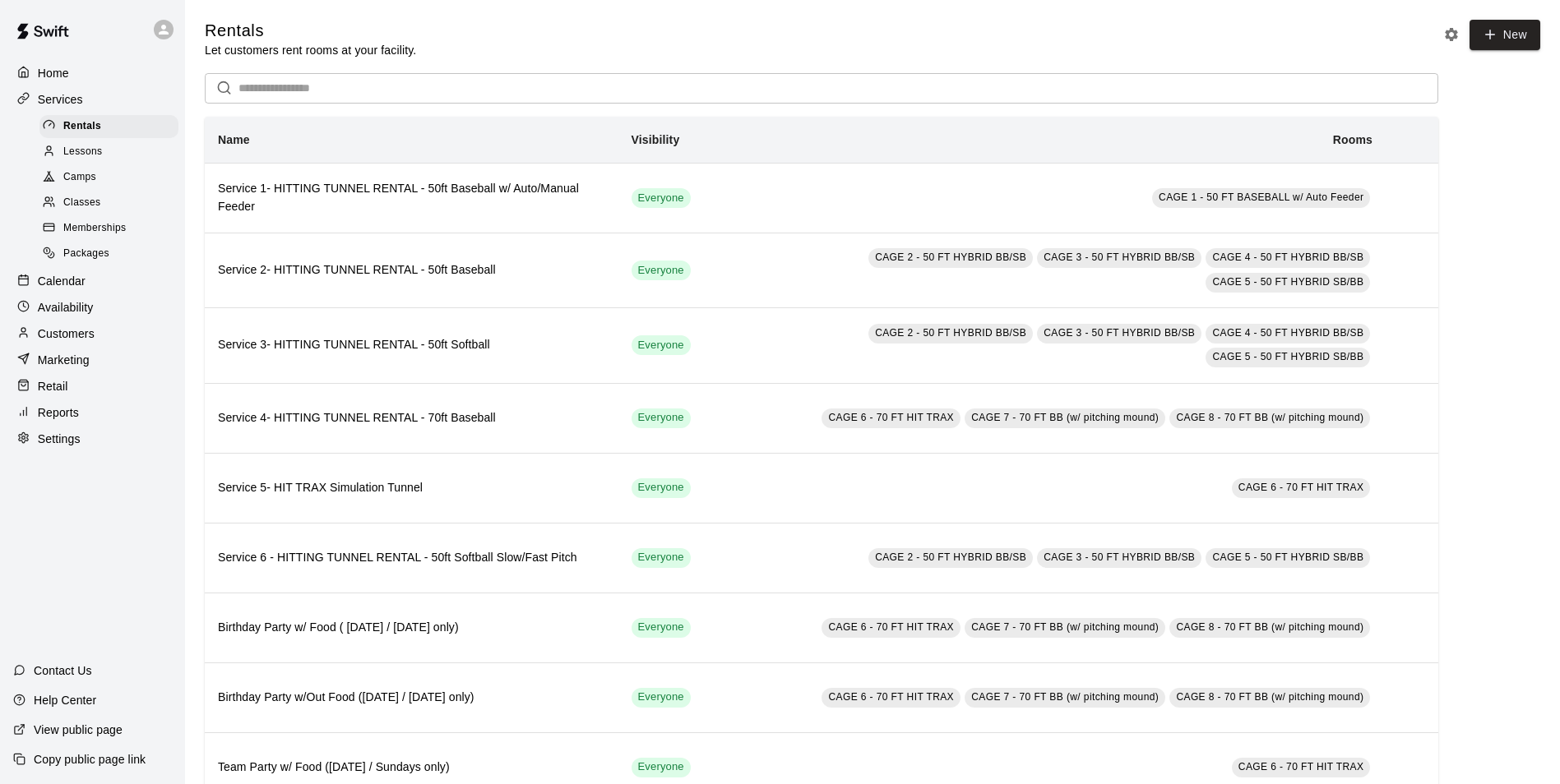
click at [99, 294] on div "Calendar" at bounding box center [93, 281] width 159 height 25
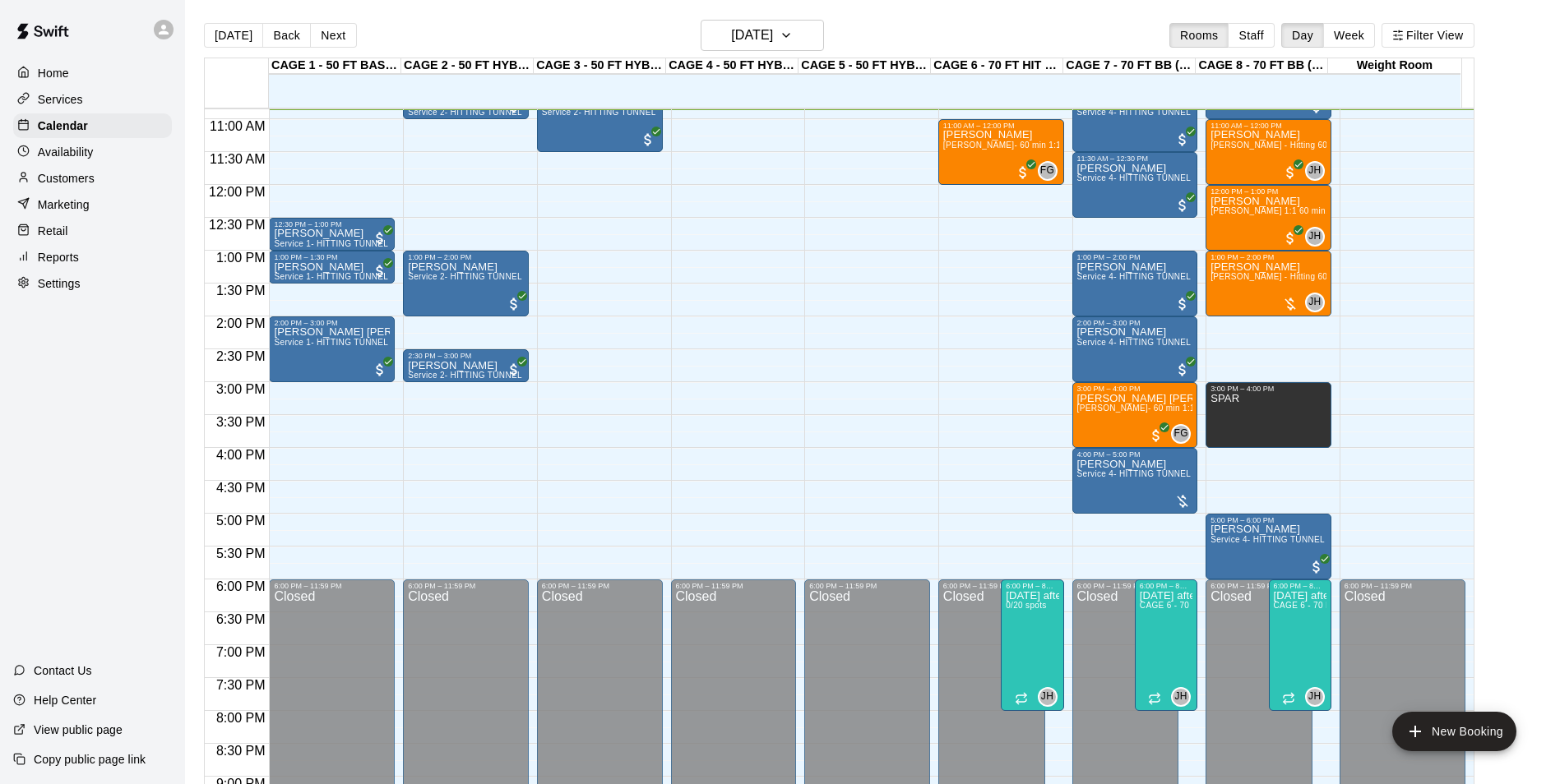
scroll to position [632, 0]
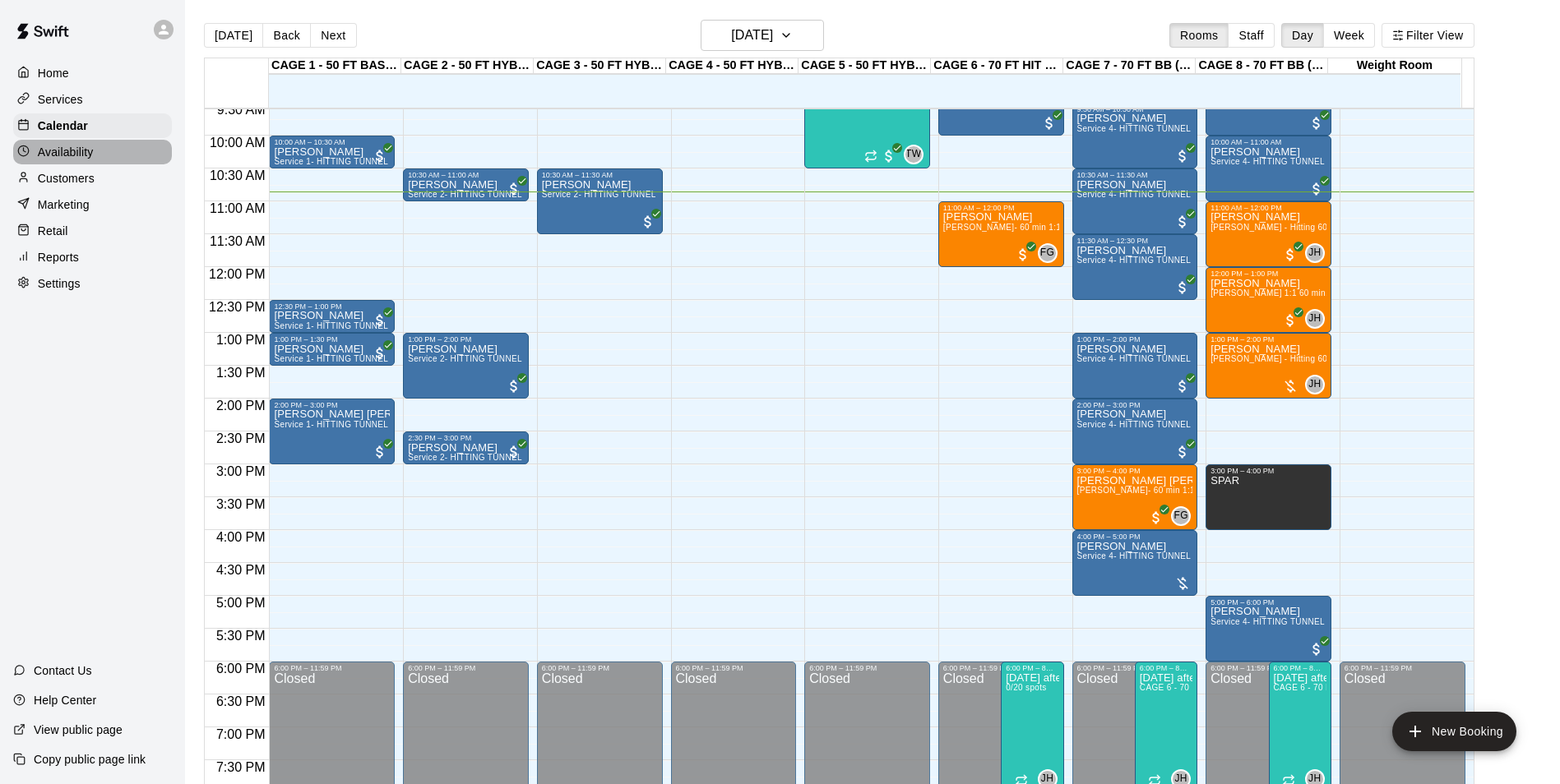
click at [99, 165] on div "Availability" at bounding box center [93, 152] width 159 height 25
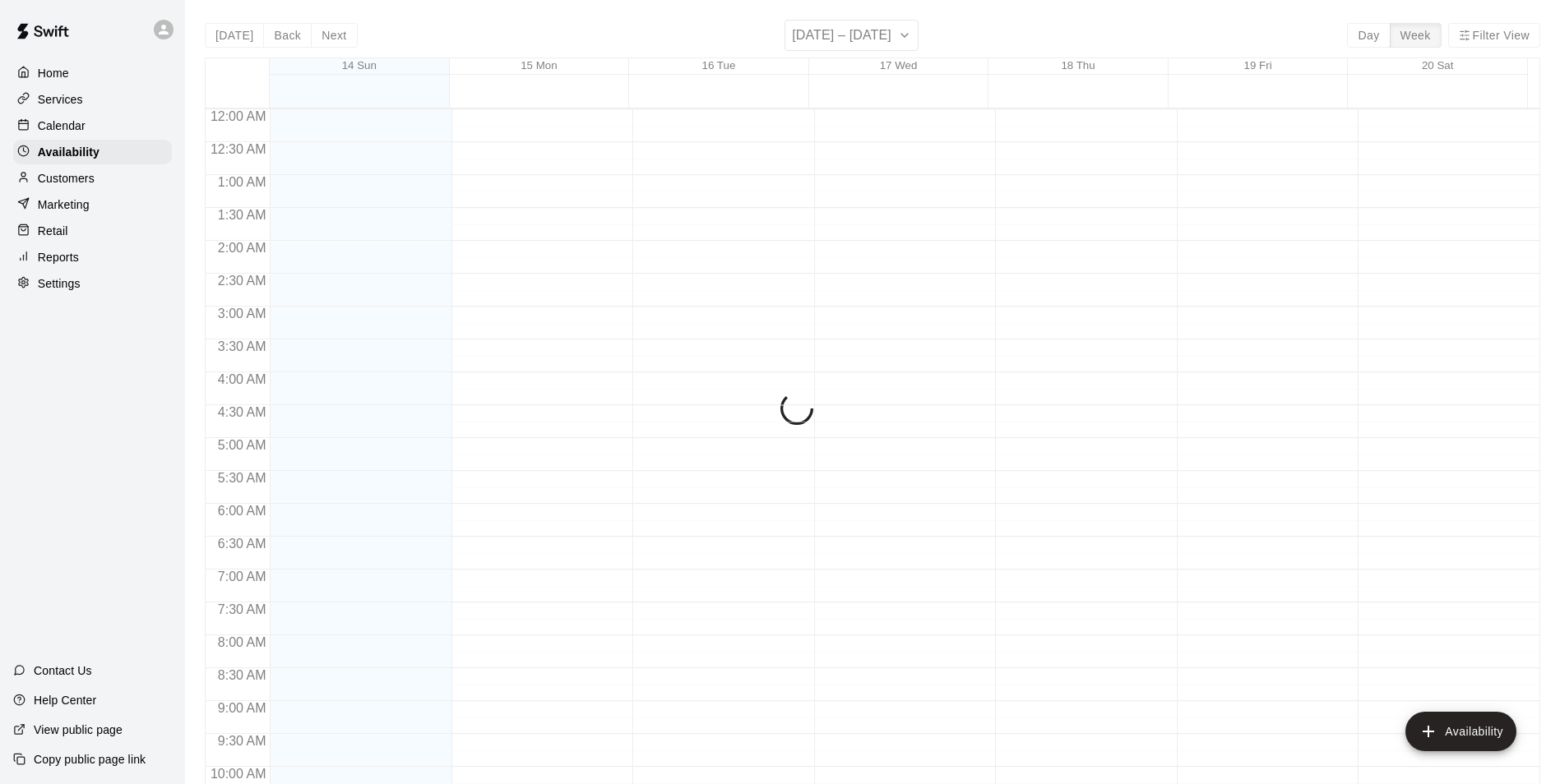
scroll to position [714, 0]
click at [99, 184] on div "Customers" at bounding box center [93, 178] width 159 height 25
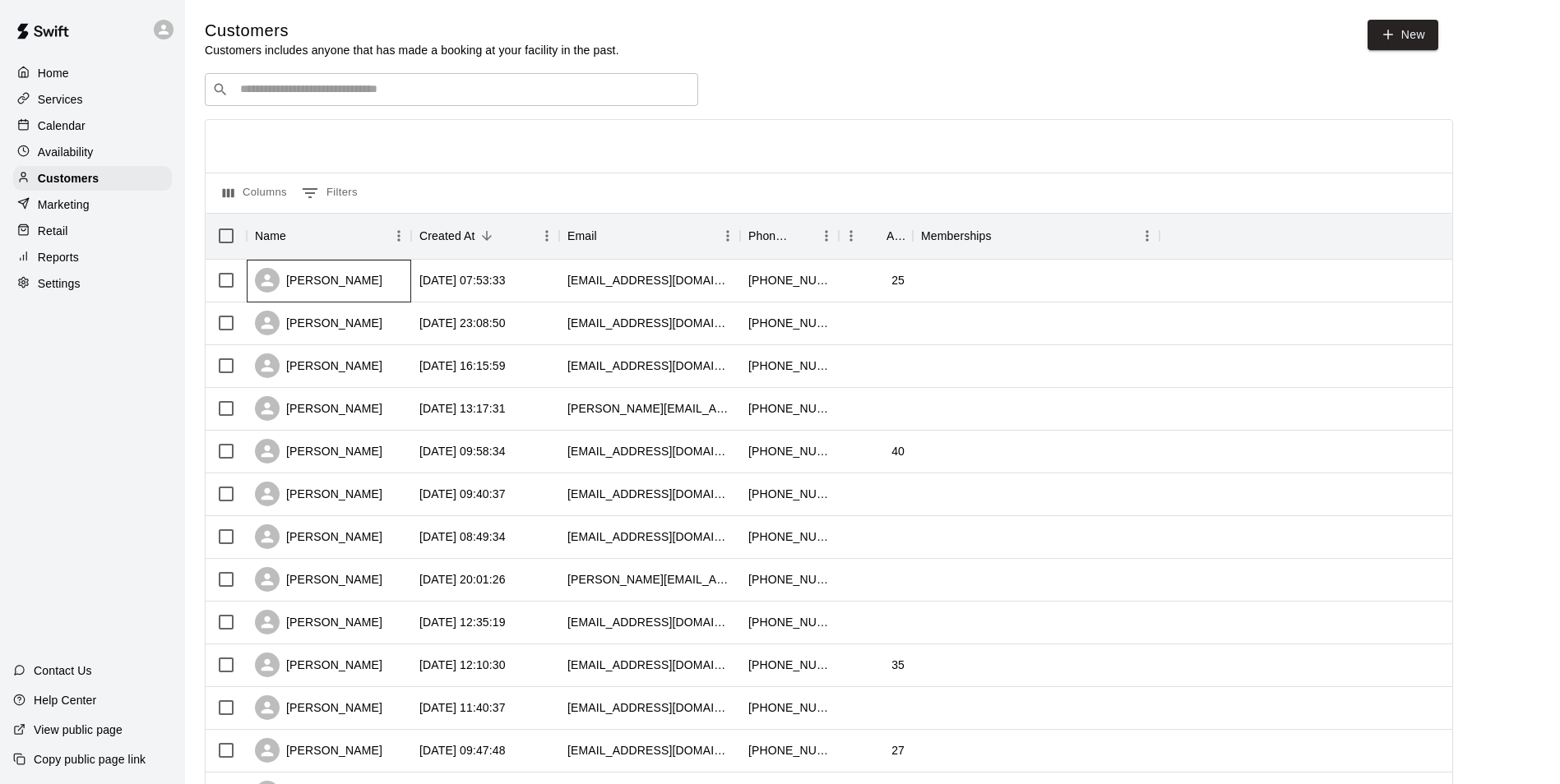
click at [377, 273] on div "[PERSON_NAME]" at bounding box center [329, 280] width 165 height 43
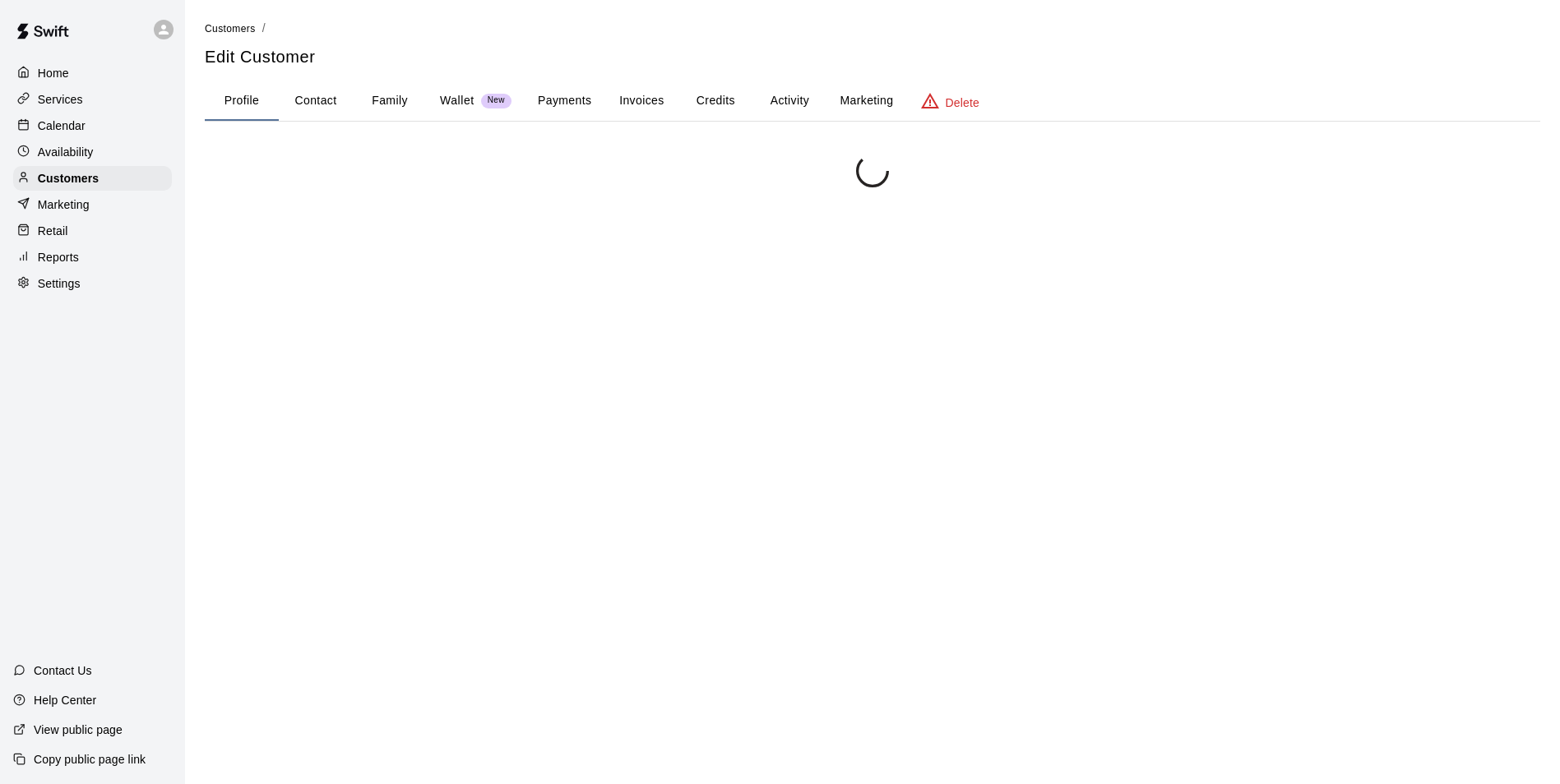
click at [377, 273] on div at bounding box center [872, 546] width 1336 height 784
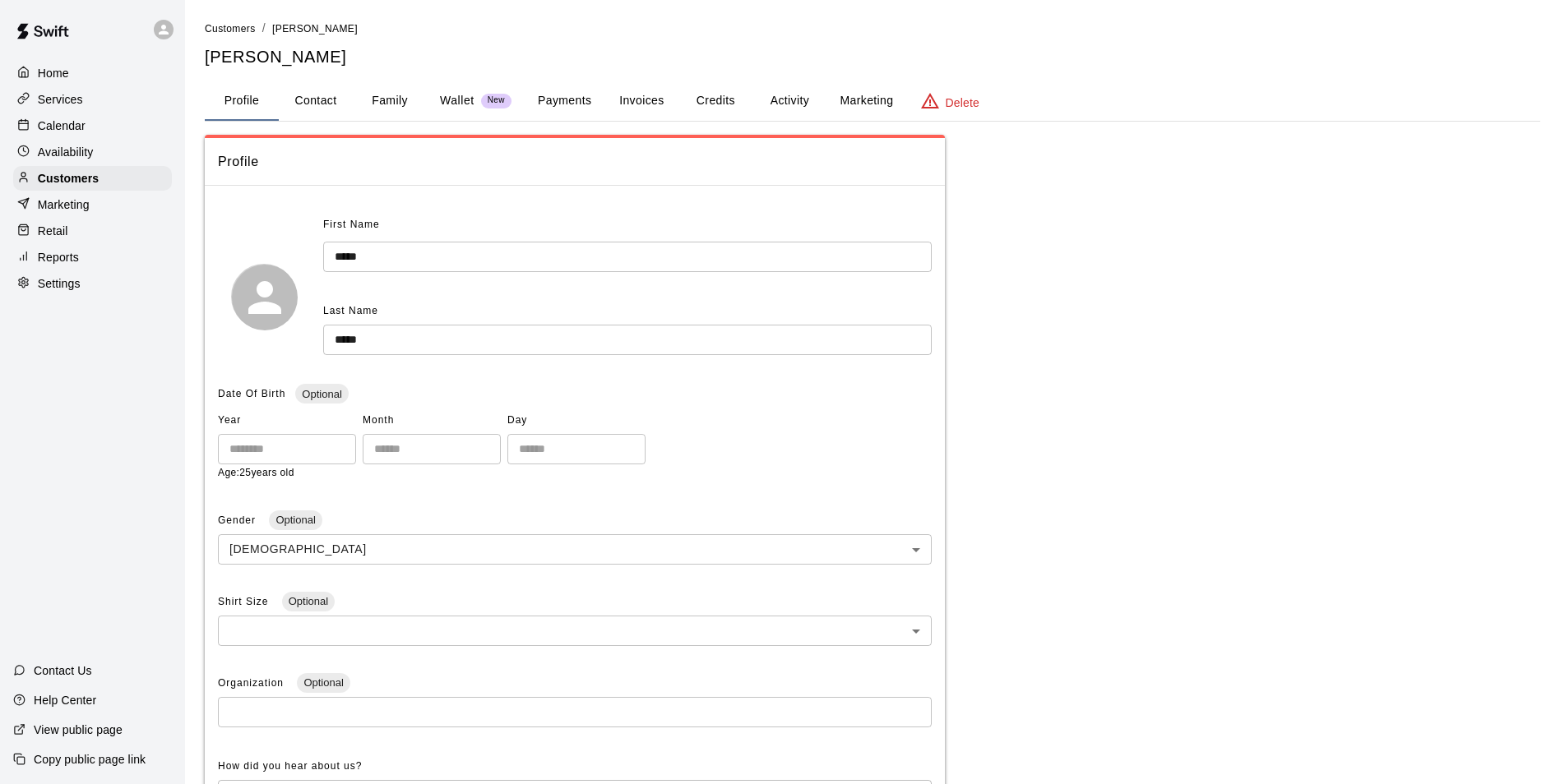
drag, startPoint x: 377, startPoint y: 273, endPoint x: 547, endPoint y: 126, distance: 224.7
click at [547, 126] on div "Customers / [PERSON_NAME] [PERSON_NAME] Profile Contact Family Wallet New Payme…" at bounding box center [872, 584] width 1336 height 1130
click at [118, 136] on div "Calendar" at bounding box center [93, 126] width 159 height 25
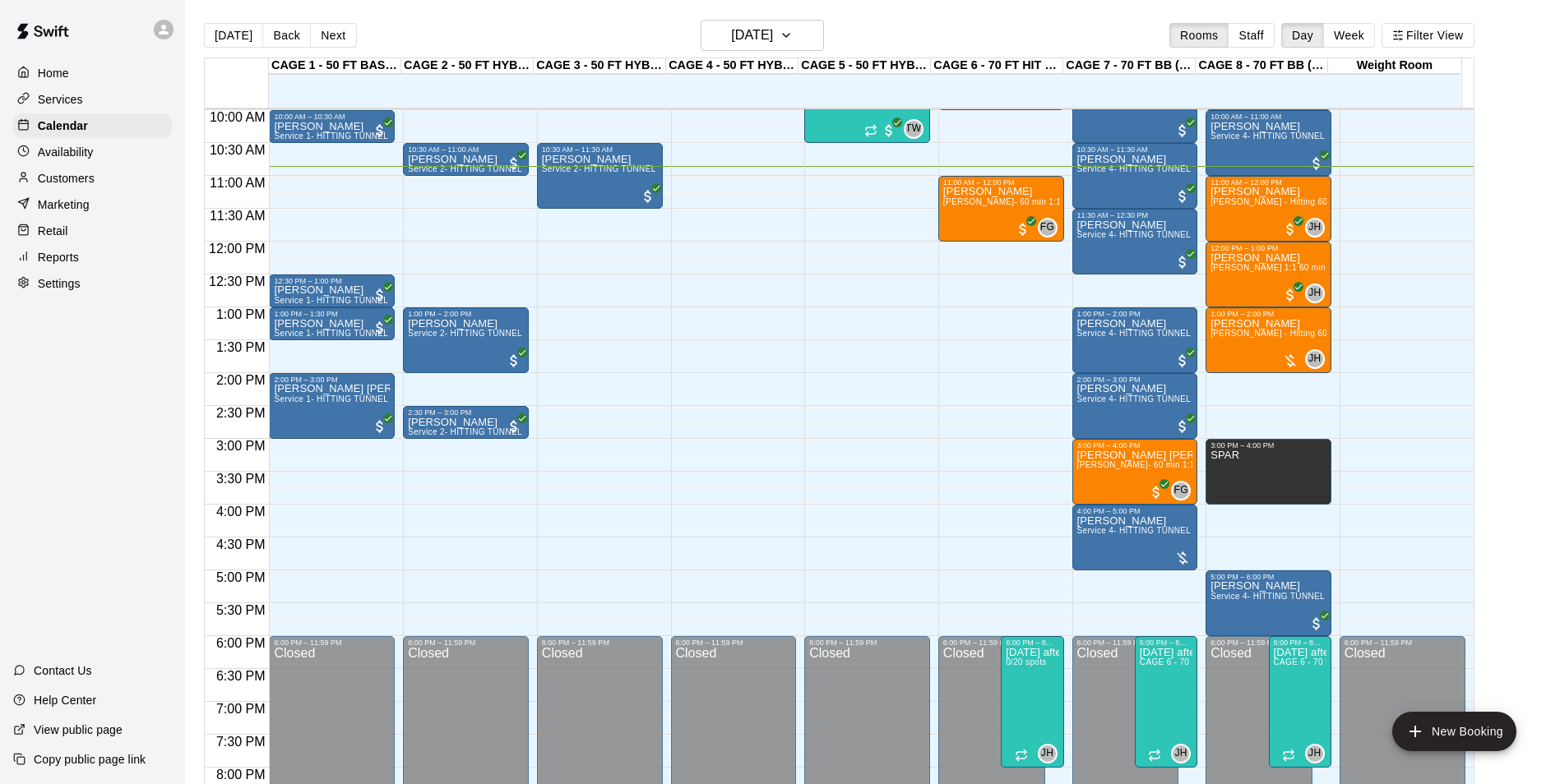
scroll to position [633, 0]
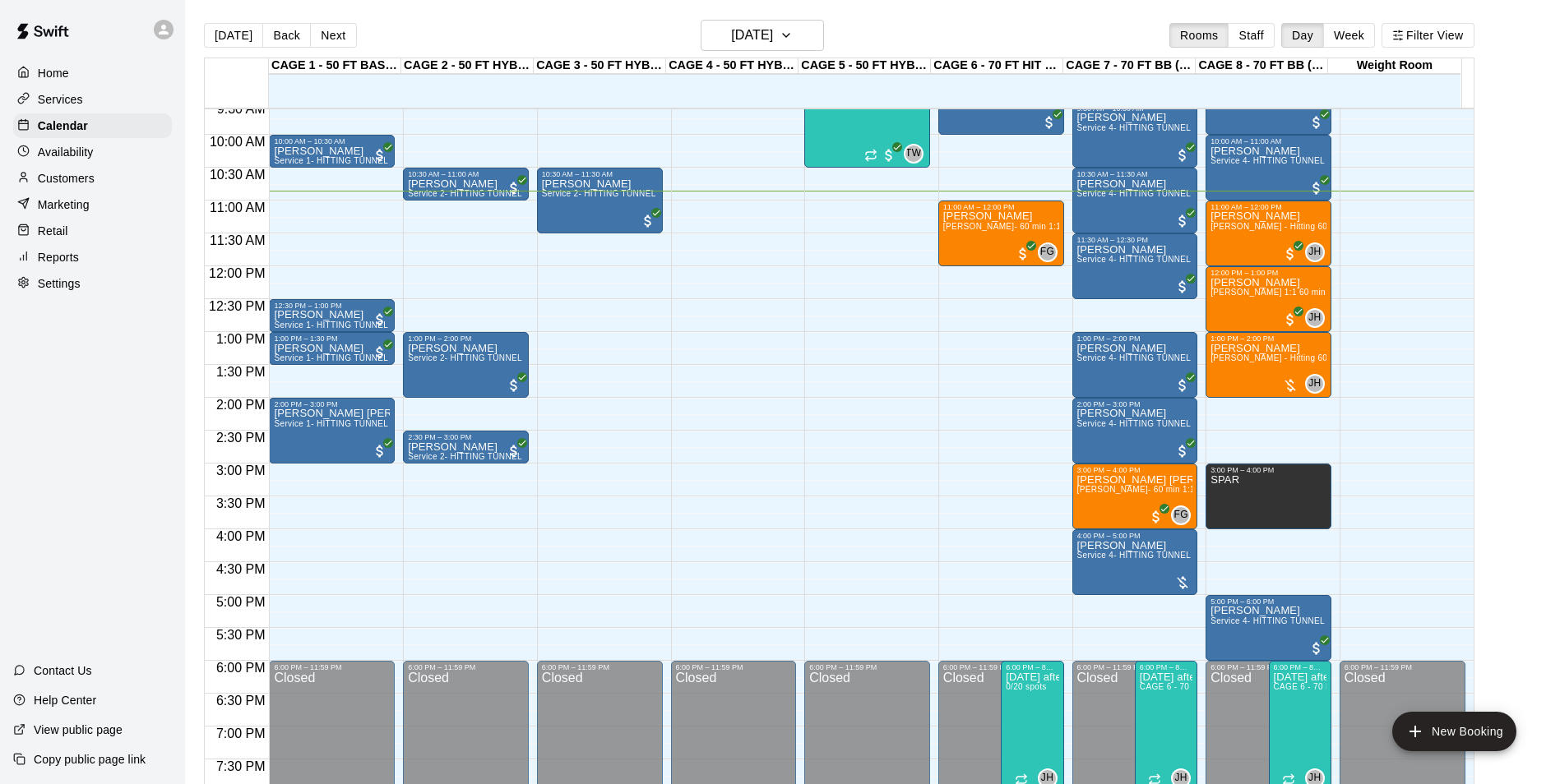
click at [113, 150] on div "Availability" at bounding box center [93, 152] width 159 height 25
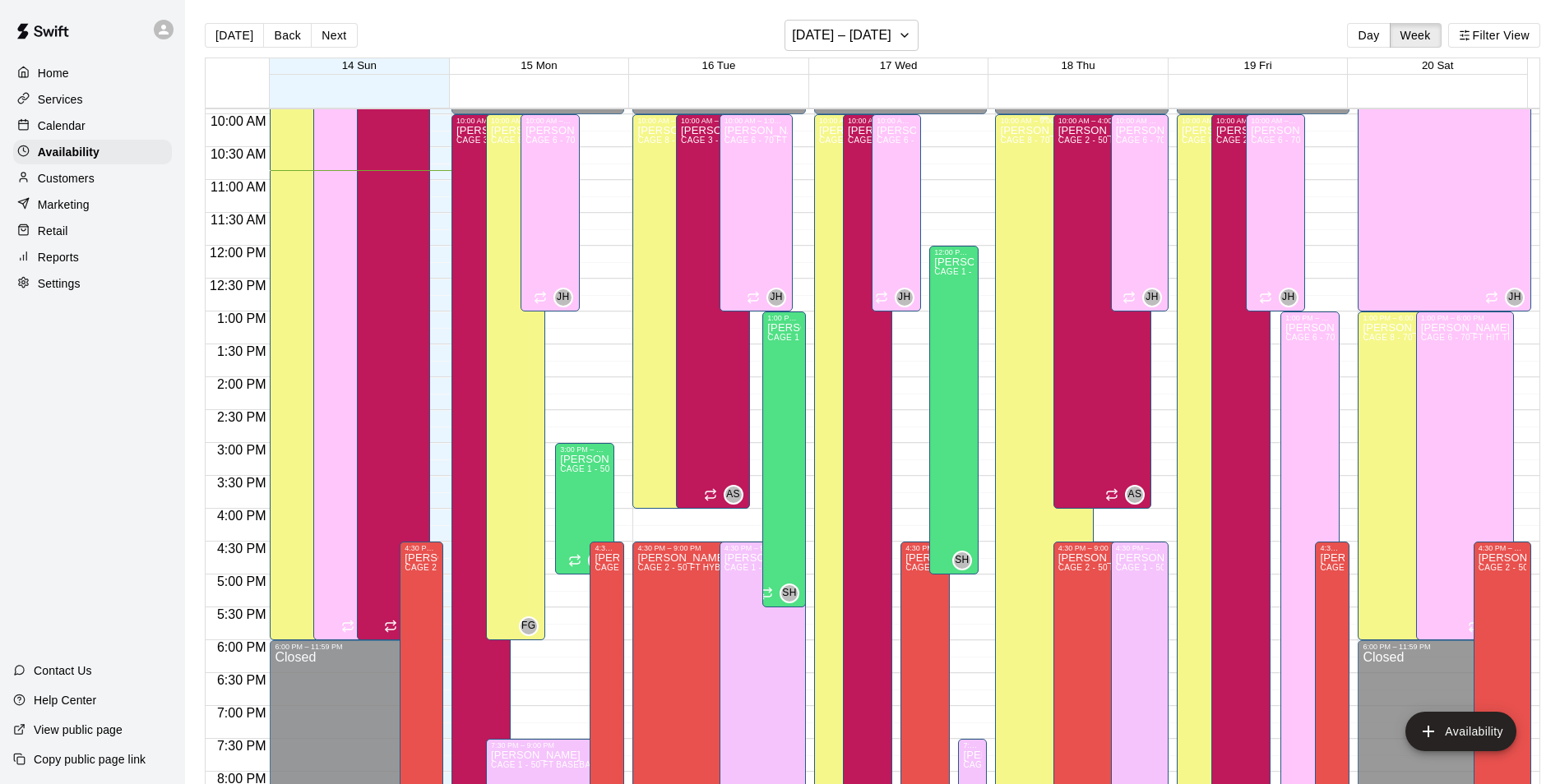
scroll to position [550, 0]
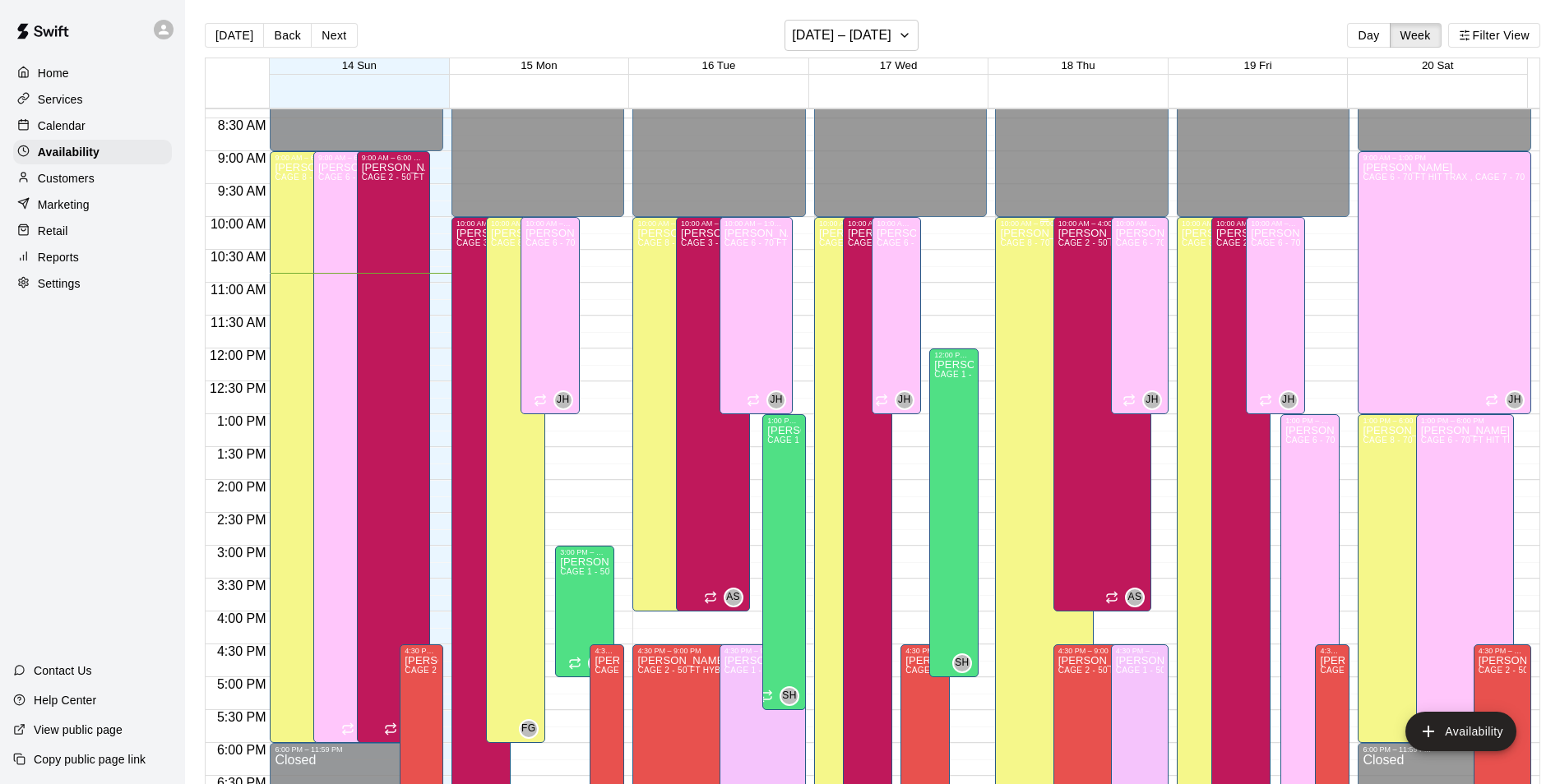
click at [1025, 305] on div "[PERSON_NAME] CAGE 8 - 70 FT BB (w/ pitching mound) , CAGE 7 - 70 FT BB (w/ pit…" at bounding box center [1044, 619] width 88 height 784
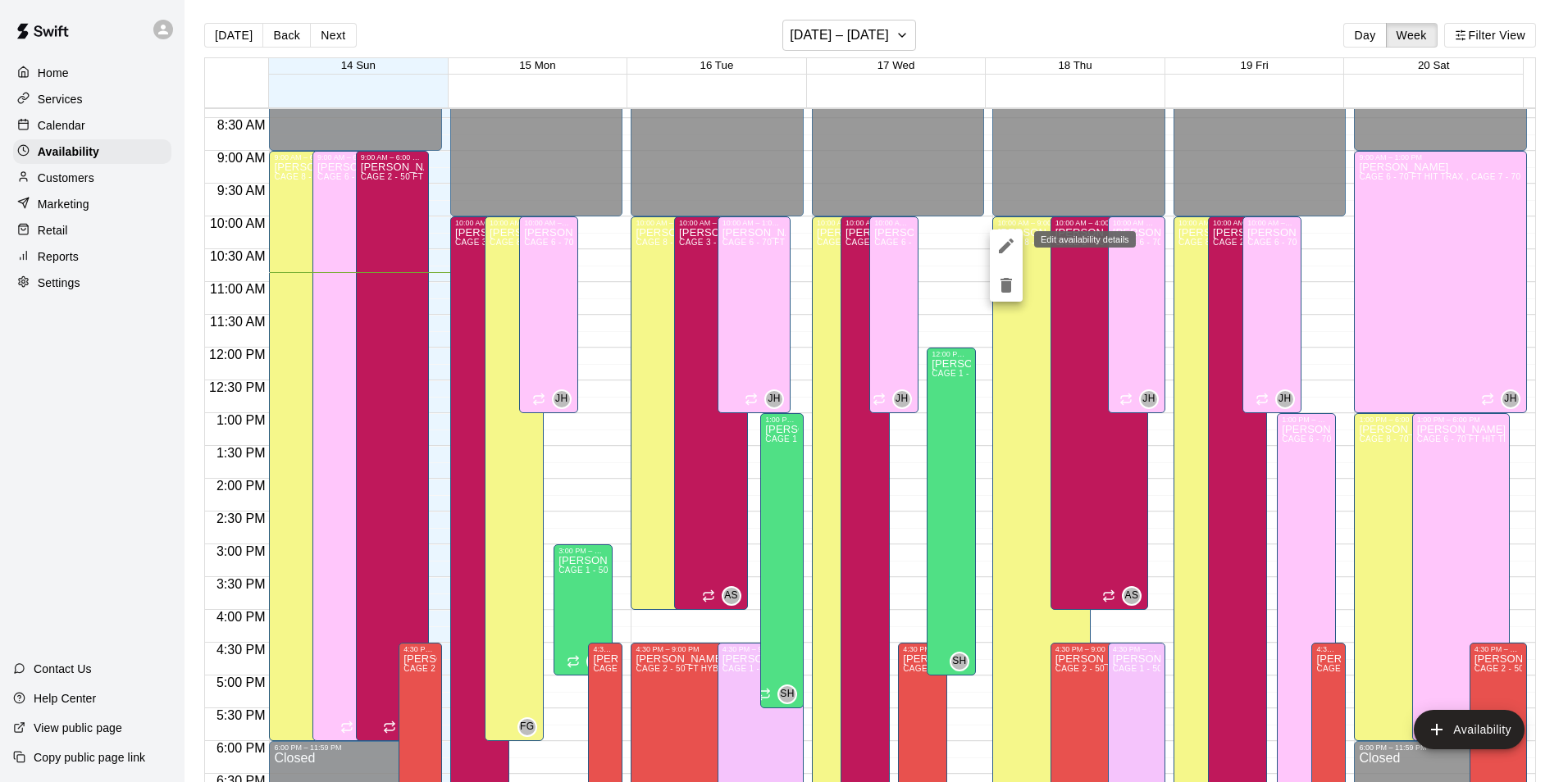
click at [998, 236] on icon "edit" at bounding box center [1006, 246] width 20 height 20
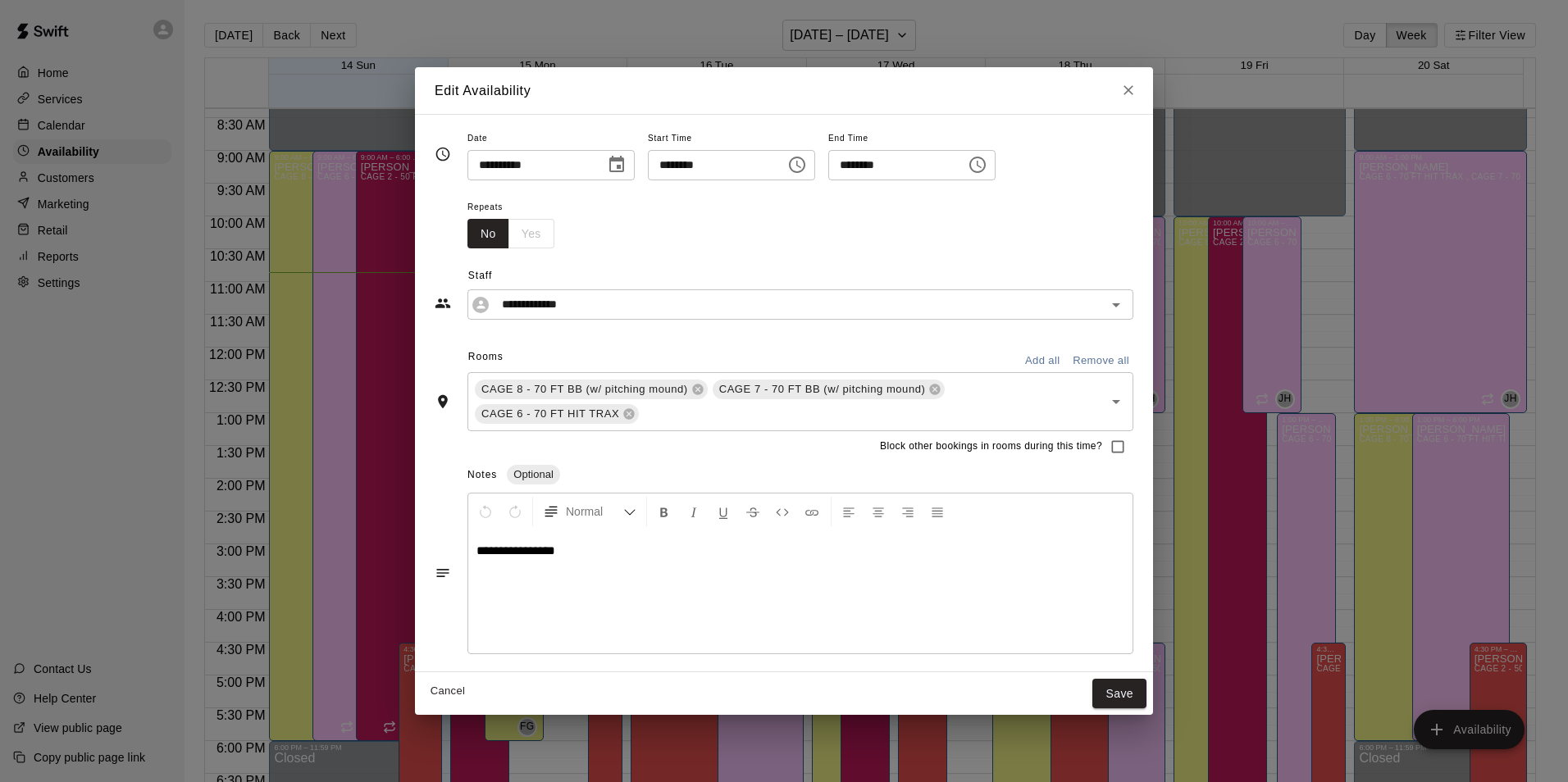
click at [1124, 93] on icon "Close" at bounding box center [1128, 90] width 16 height 16
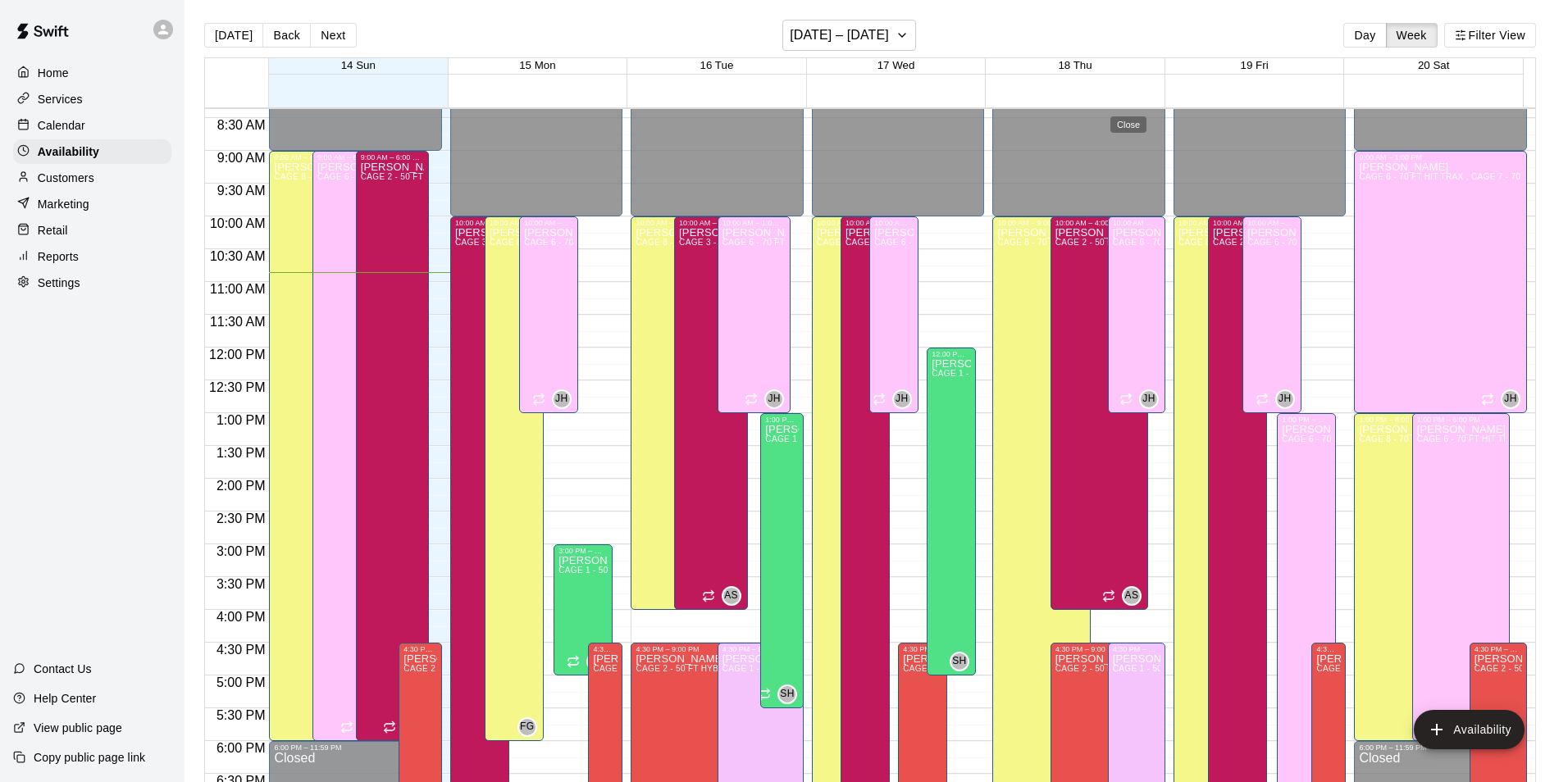
type input "**********"
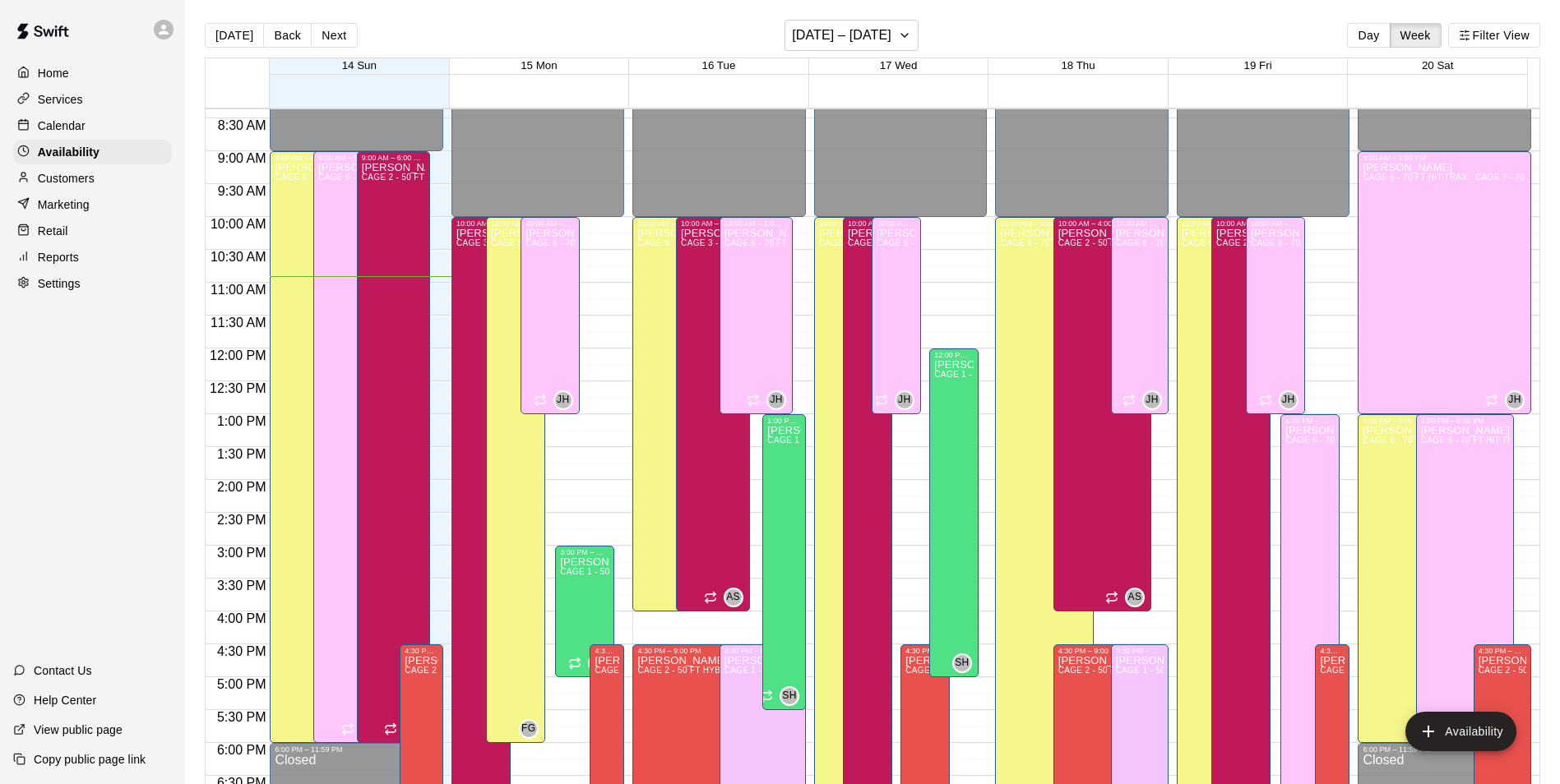
click at [63, 121] on p "Calendar" at bounding box center [62, 125] width 47 height 16
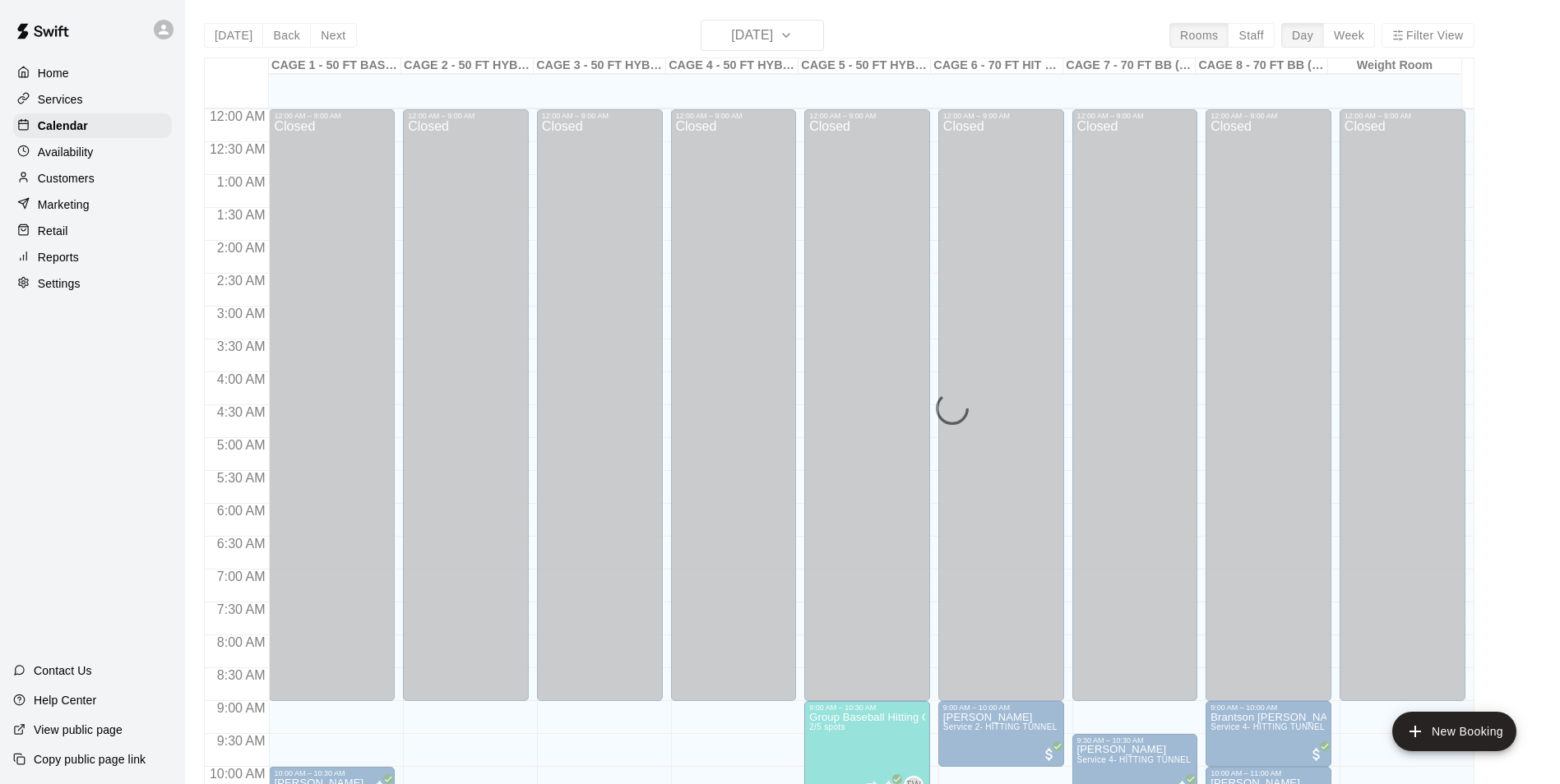
scroll to position [718, 0]
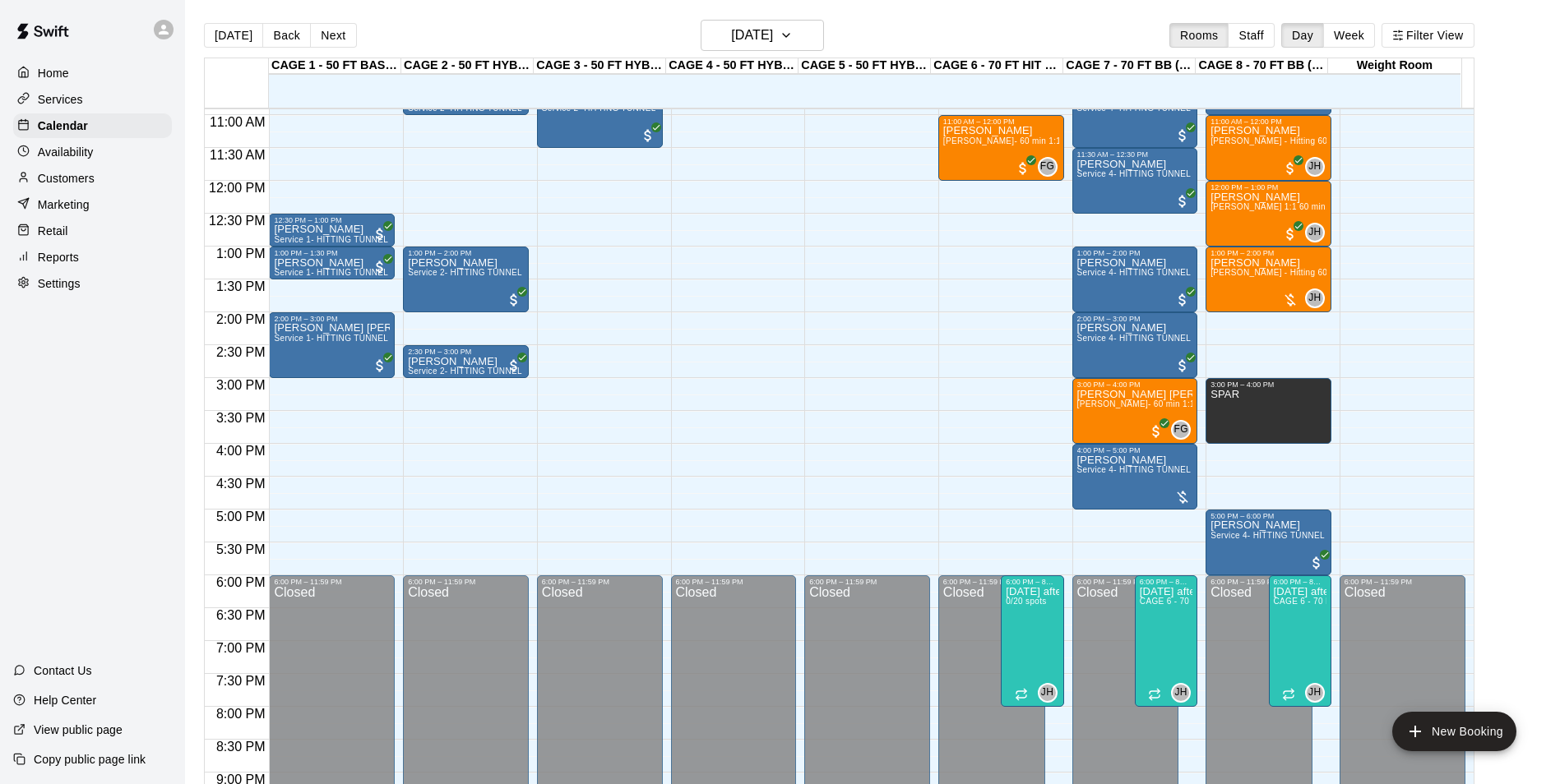
click at [46, 187] on p "Customers" at bounding box center [66, 178] width 57 height 16
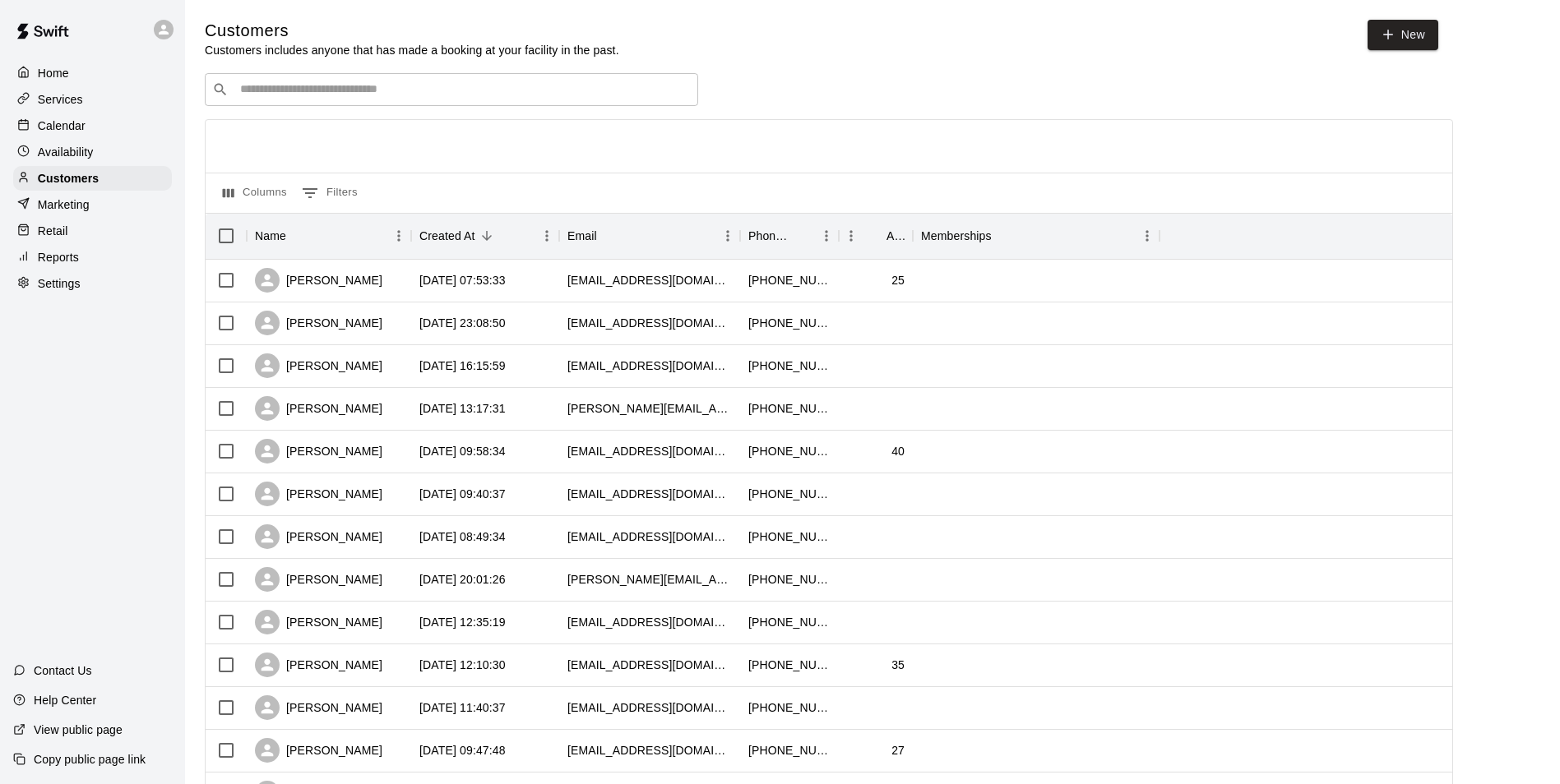
click at [285, 95] on input "Search customers by name or email" at bounding box center [462, 89] width 456 height 16
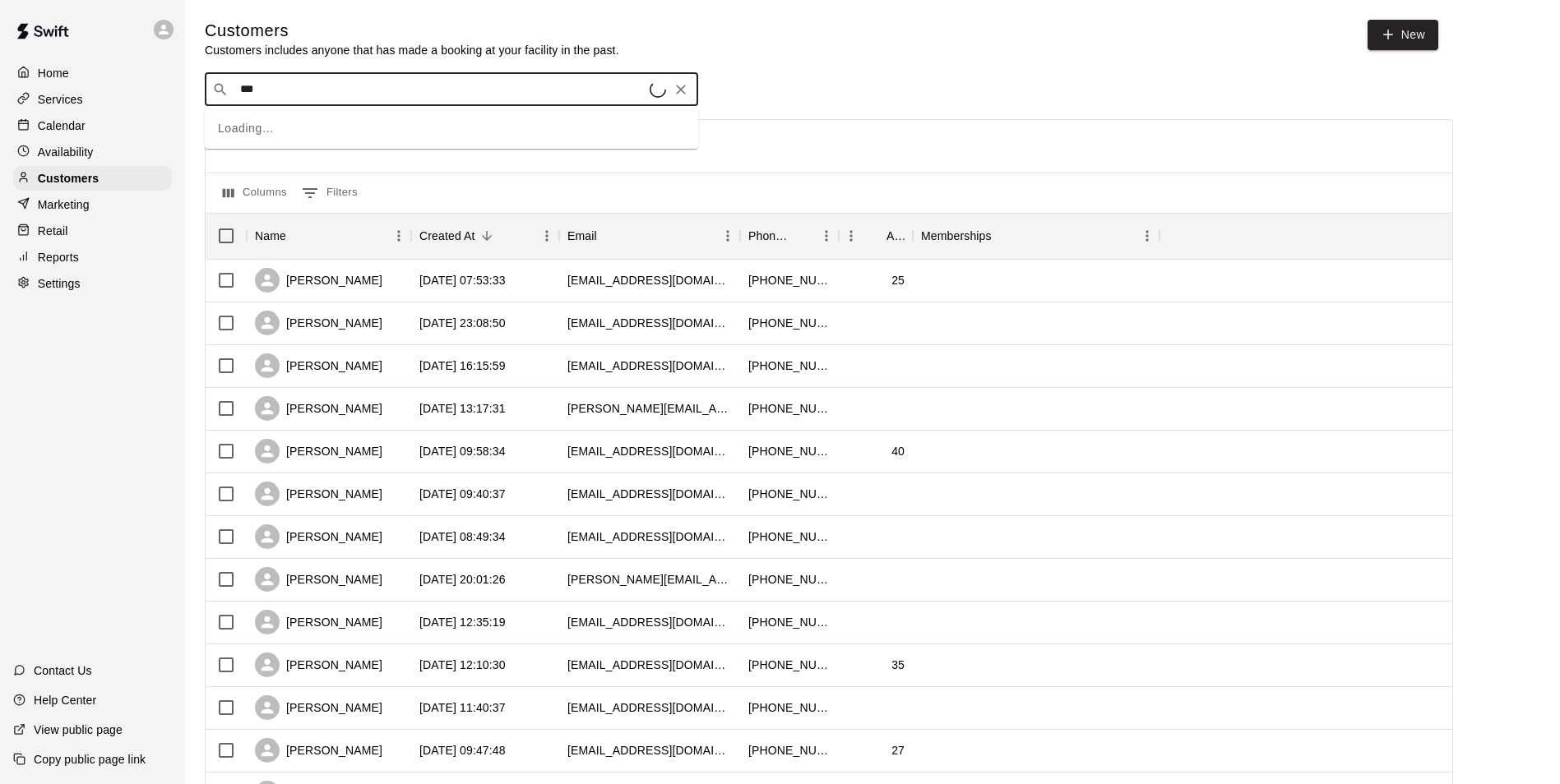
type input "****"
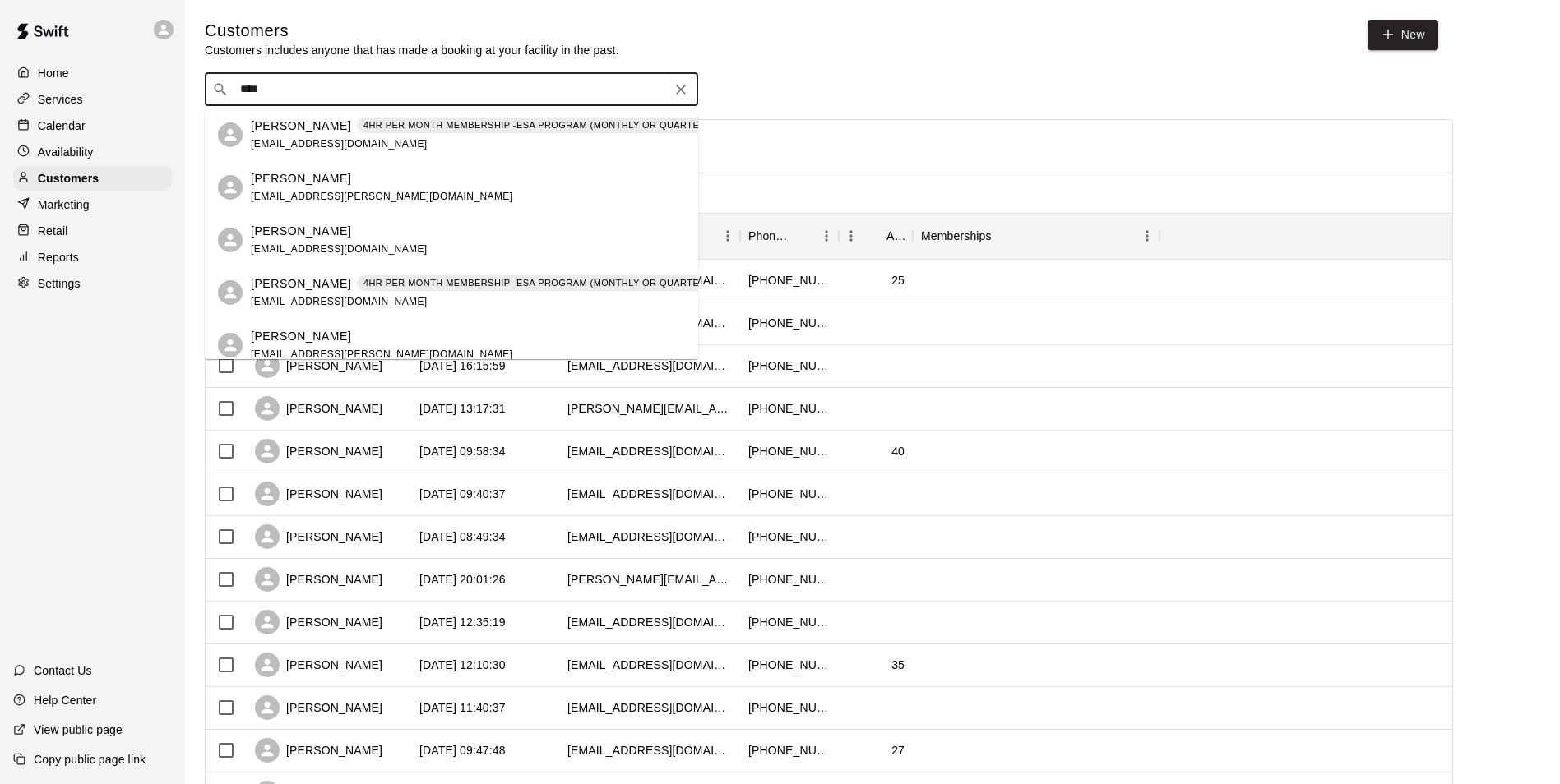
click at [429, 122] on p "4HR PER MONTH MEMBERSHIP -ESA PROGRAM (MONTHLY OR QUARTERLY OR ANNUAL)" at bounding box center [571, 125] width 415 height 14
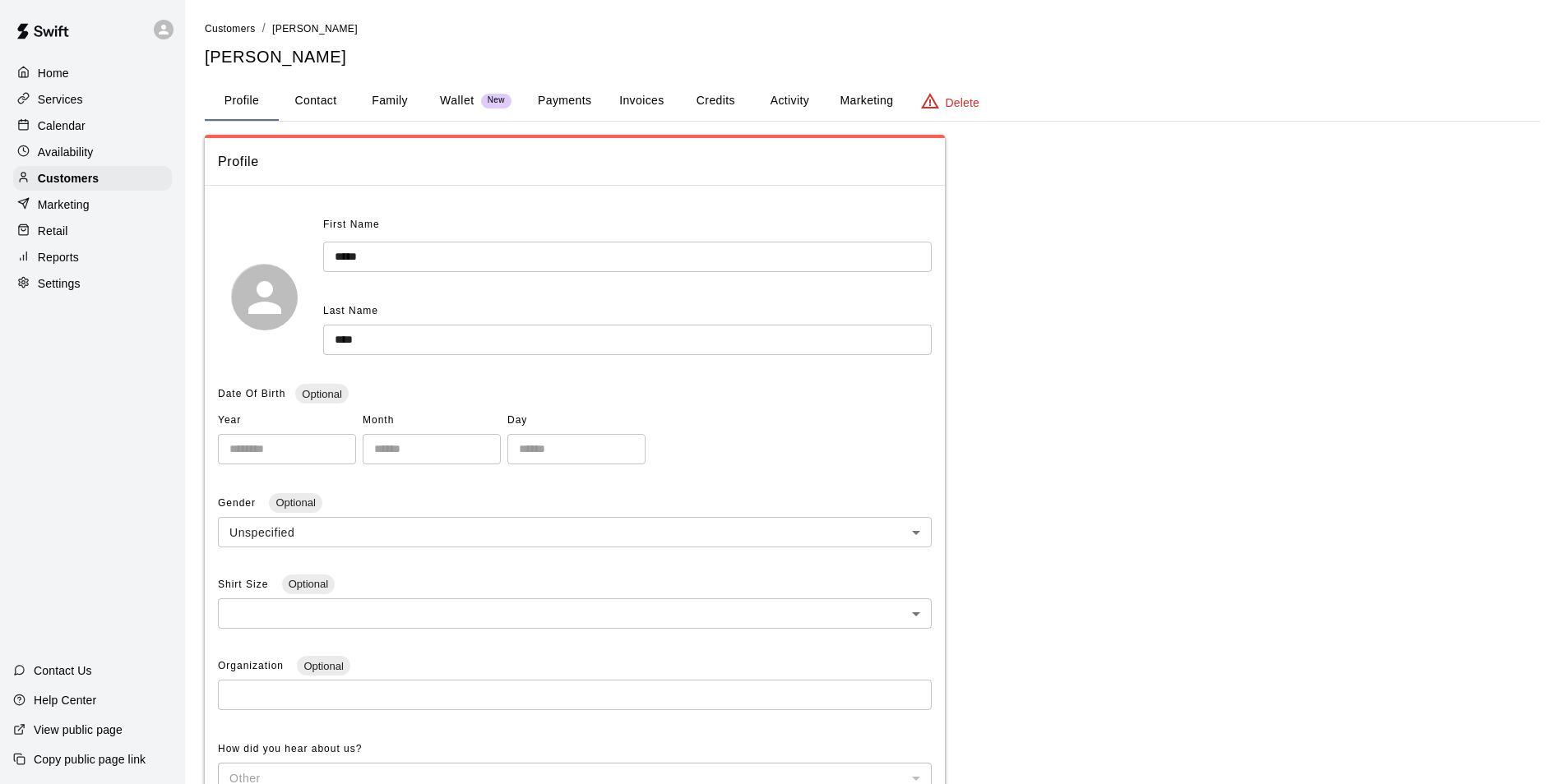
click at [345, 103] on button "Contact" at bounding box center [315, 101] width 74 height 40
select select "**"
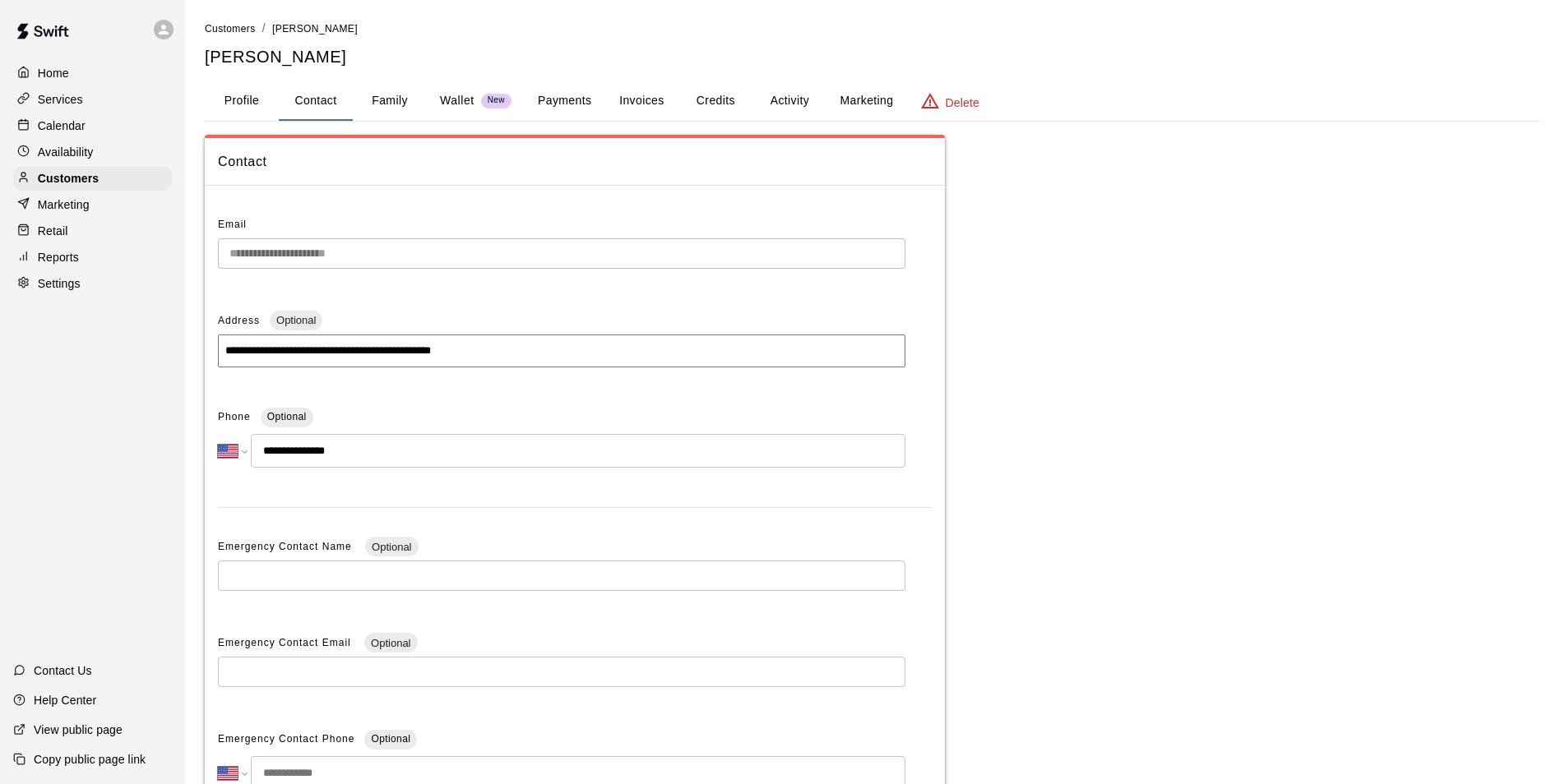
click at [66, 136] on div "Calendar" at bounding box center [93, 126] width 159 height 25
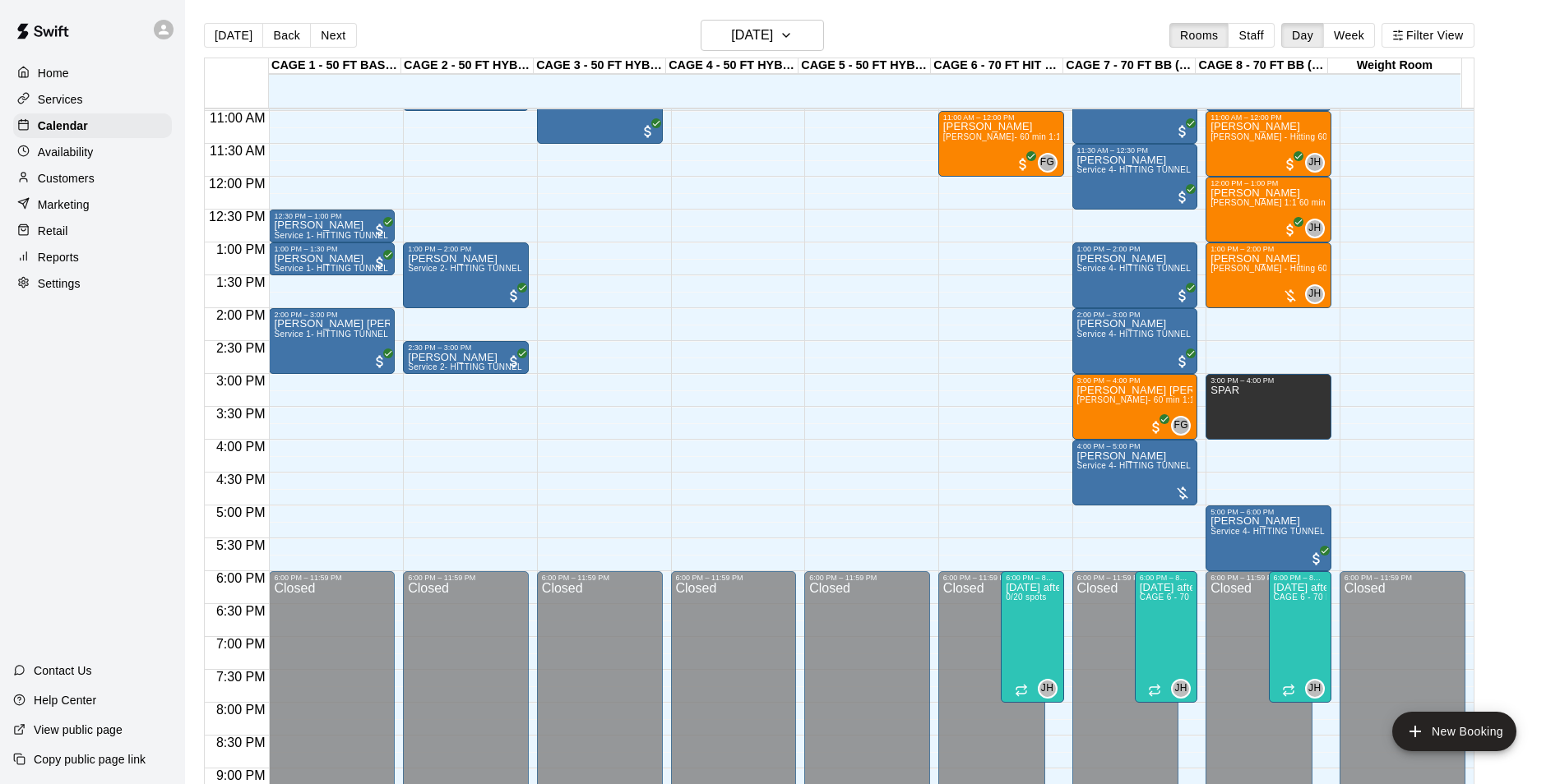
scroll to position [475, 0]
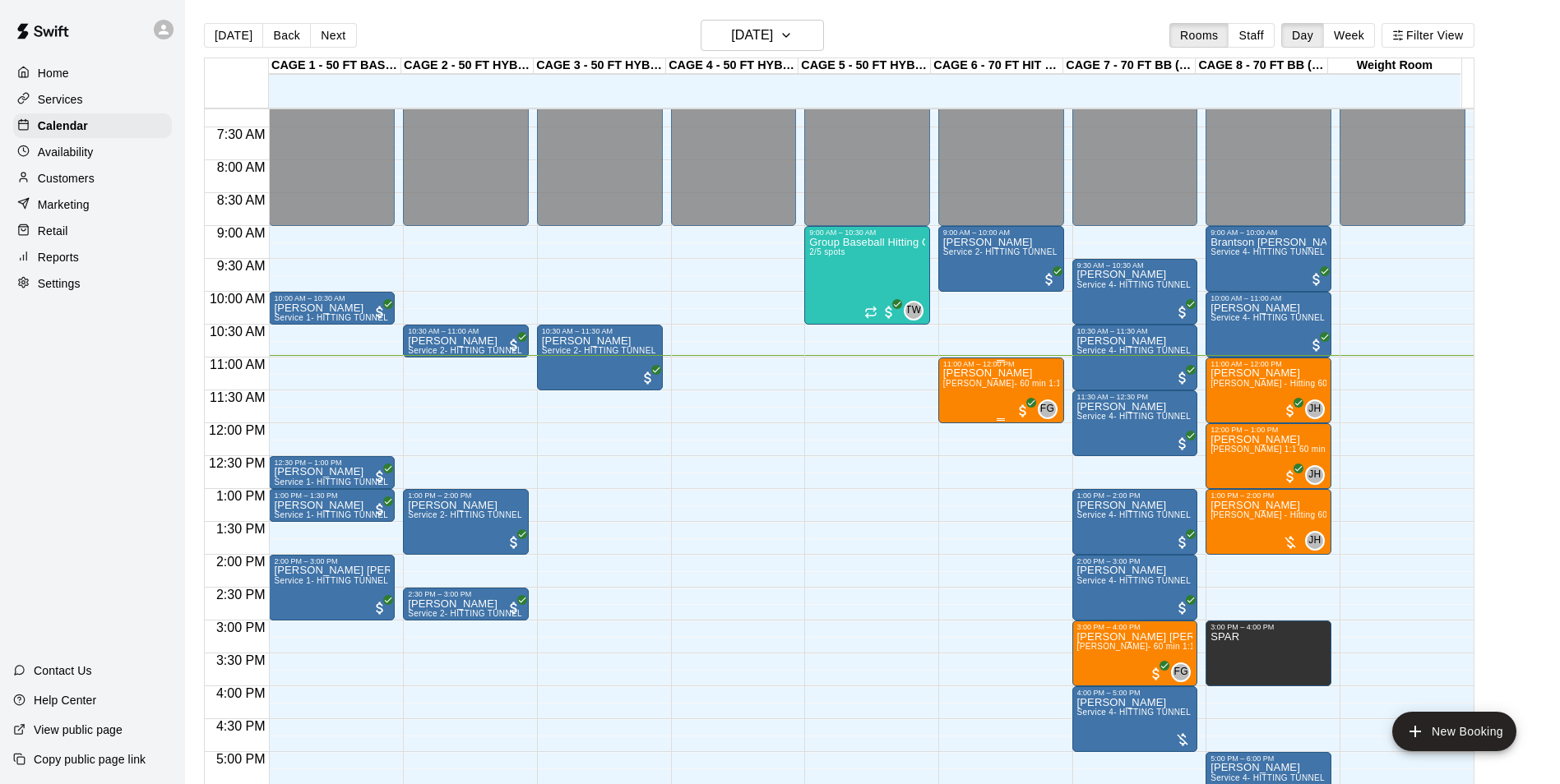
click at [965, 395] on div "[PERSON_NAME] [PERSON_NAME]- 60 min 1:1 lessons - baseball hitting / fielding /…" at bounding box center [1001, 760] width 116 height 784
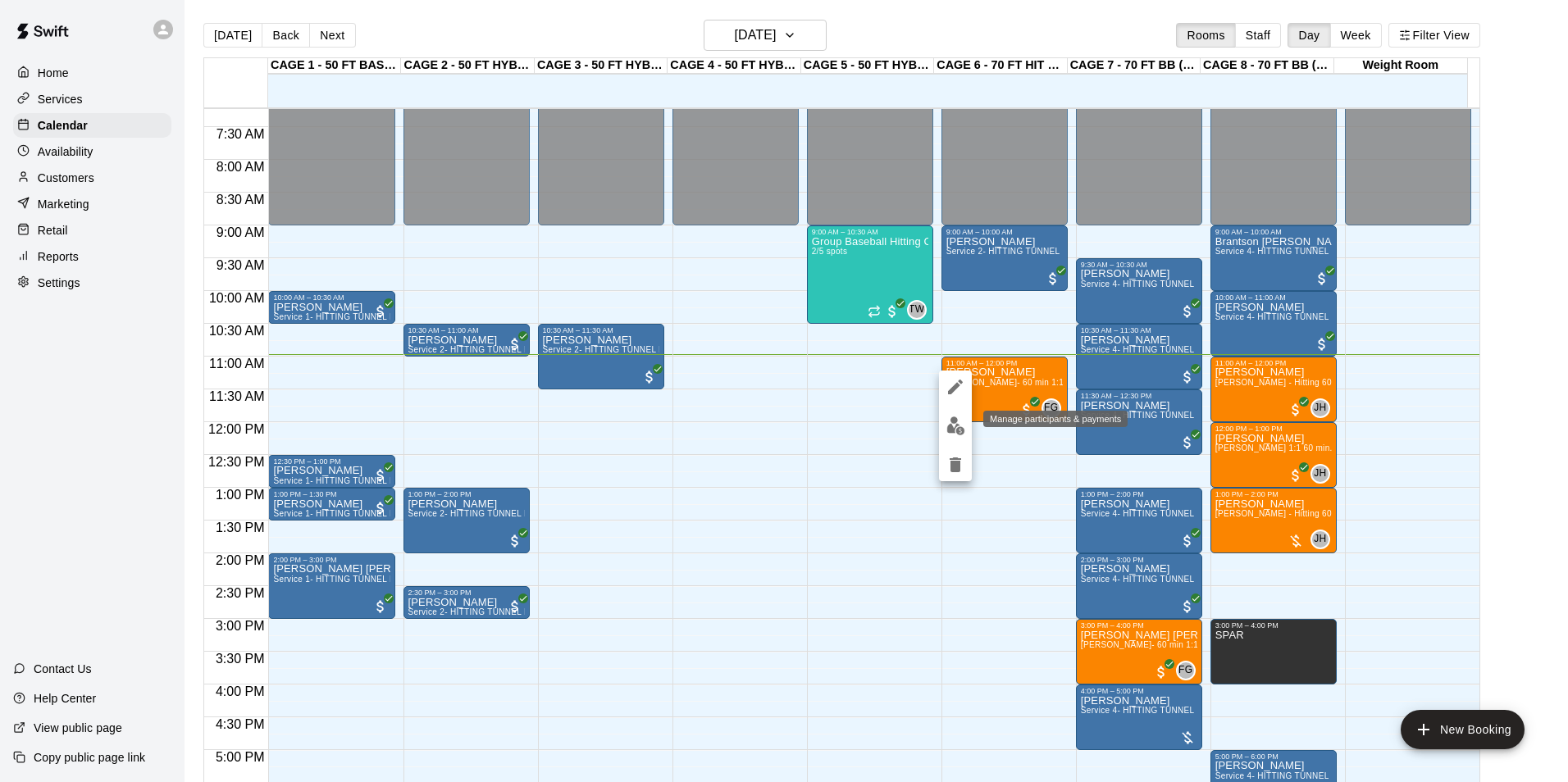
click at [963, 414] on button "edit" at bounding box center [955, 426] width 33 height 32
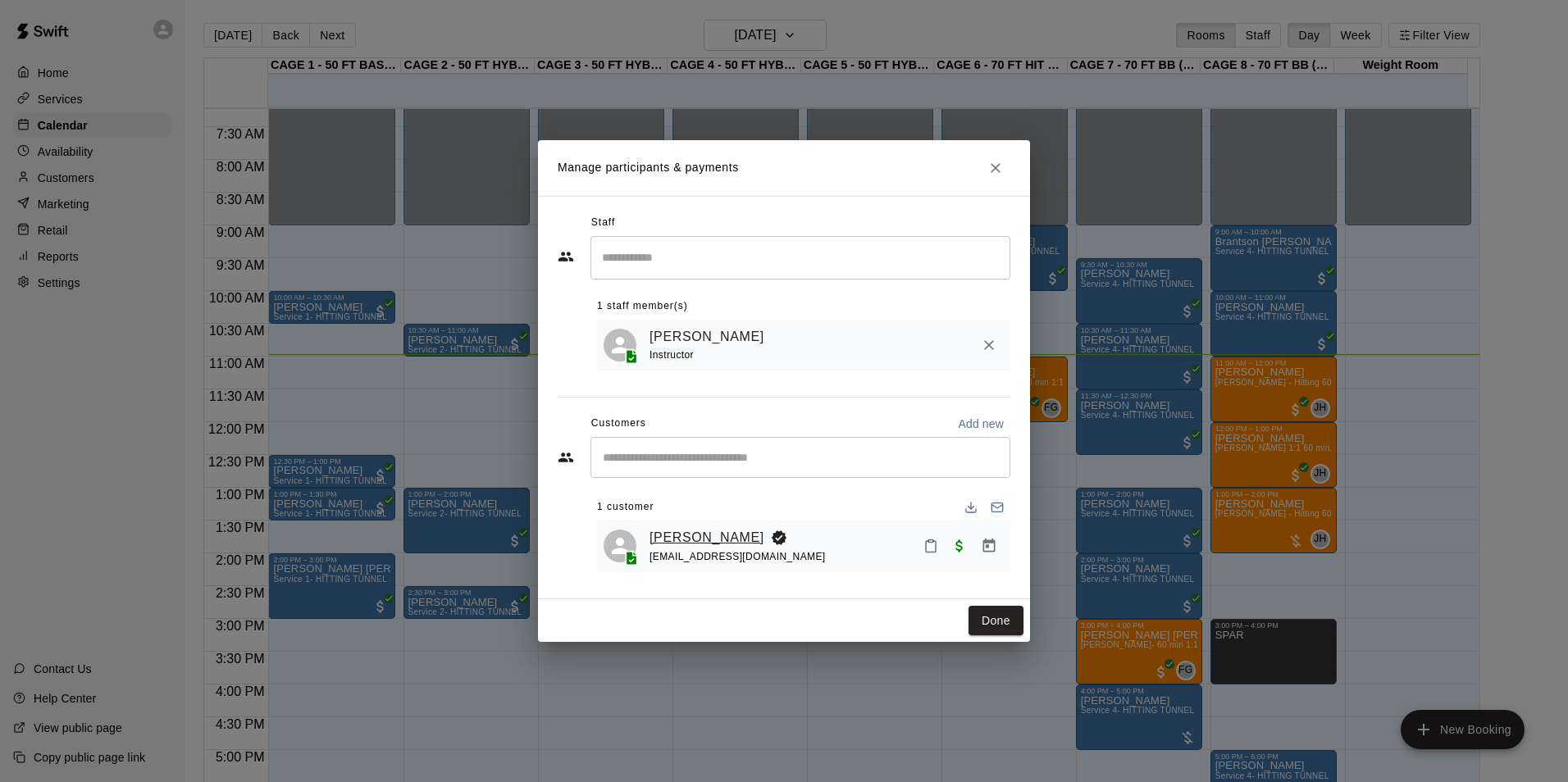
click at [706, 542] on link "[PERSON_NAME]" at bounding box center [707, 537] width 115 height 22
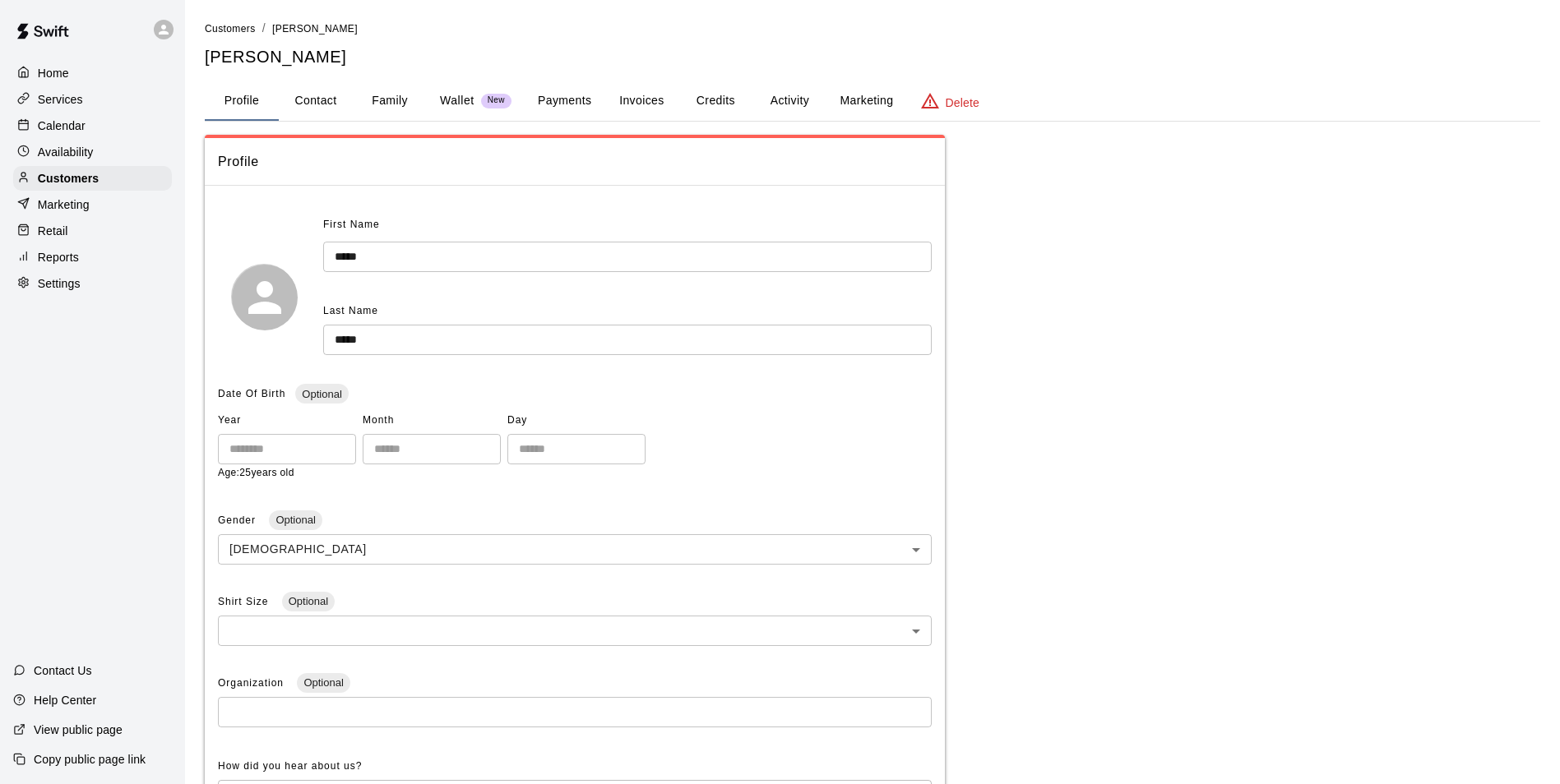
click at [366, 96] on button "Family" at bounding box center [389, 101] width 74 height 40
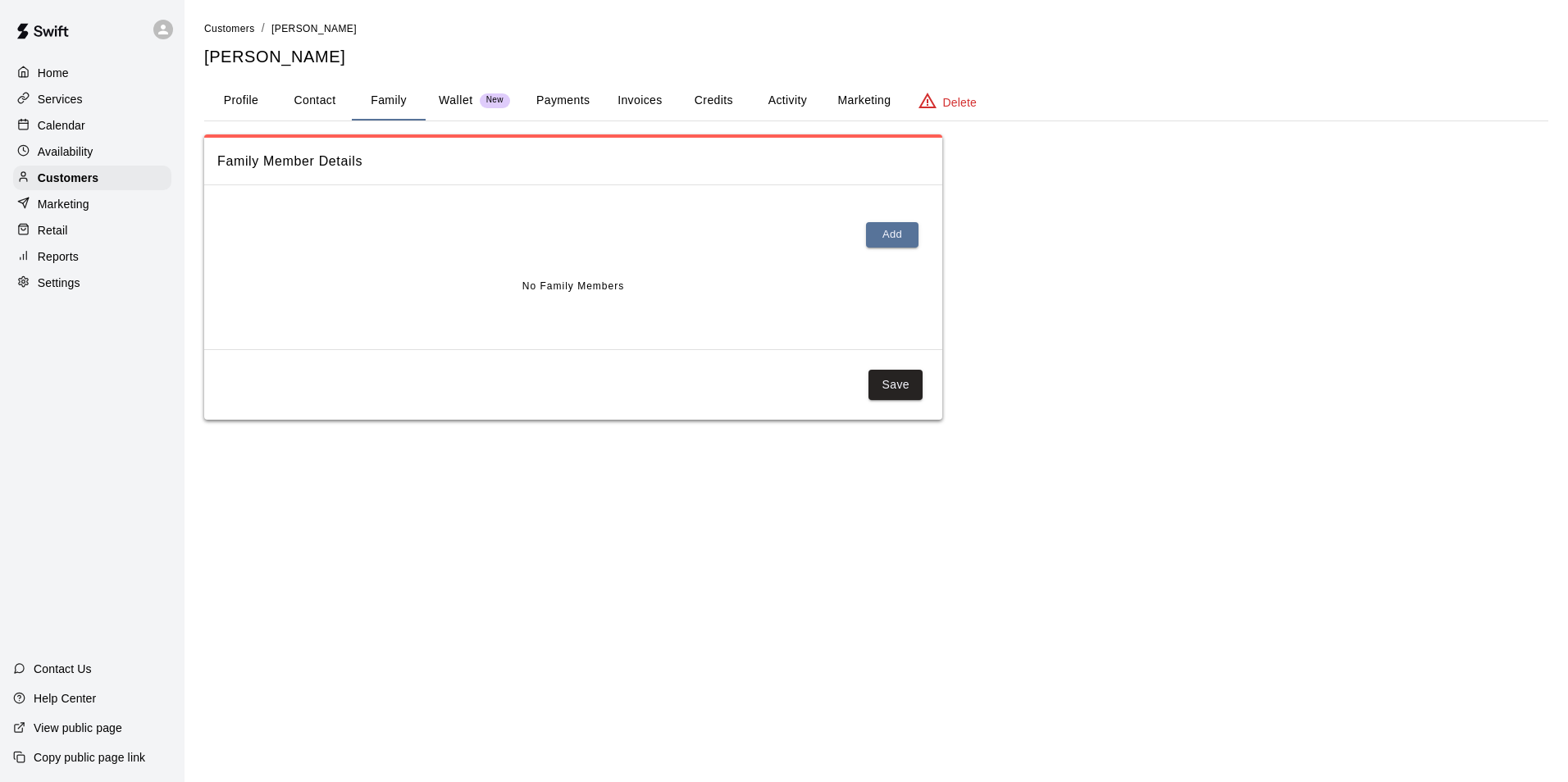
click at [235, 98] on button "Profile" at bounding box center [241, 101] width 74 height 40
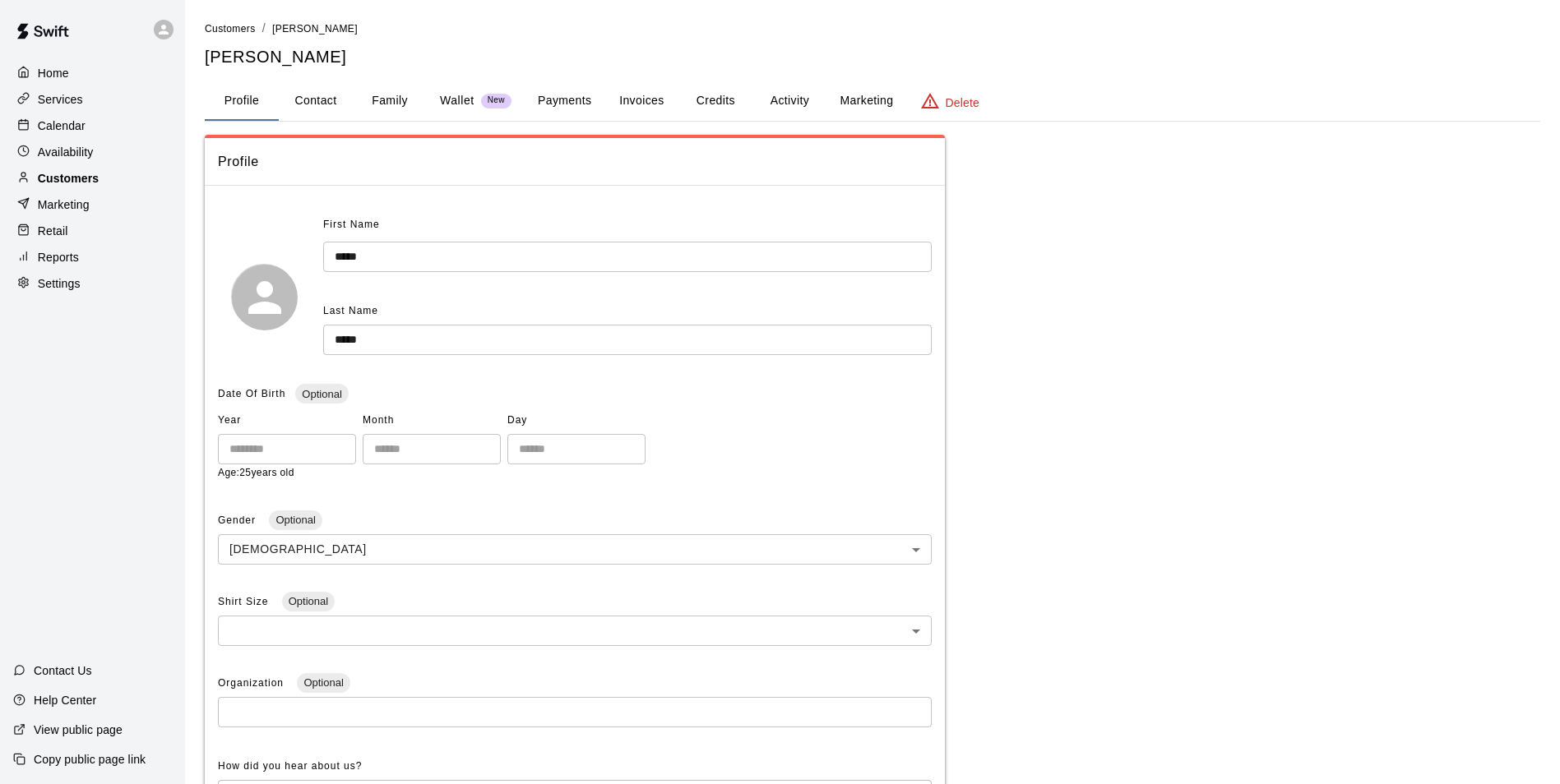
click at [88, 187] on p "Customers" at bounding box center [68, 178] width 61 height 16
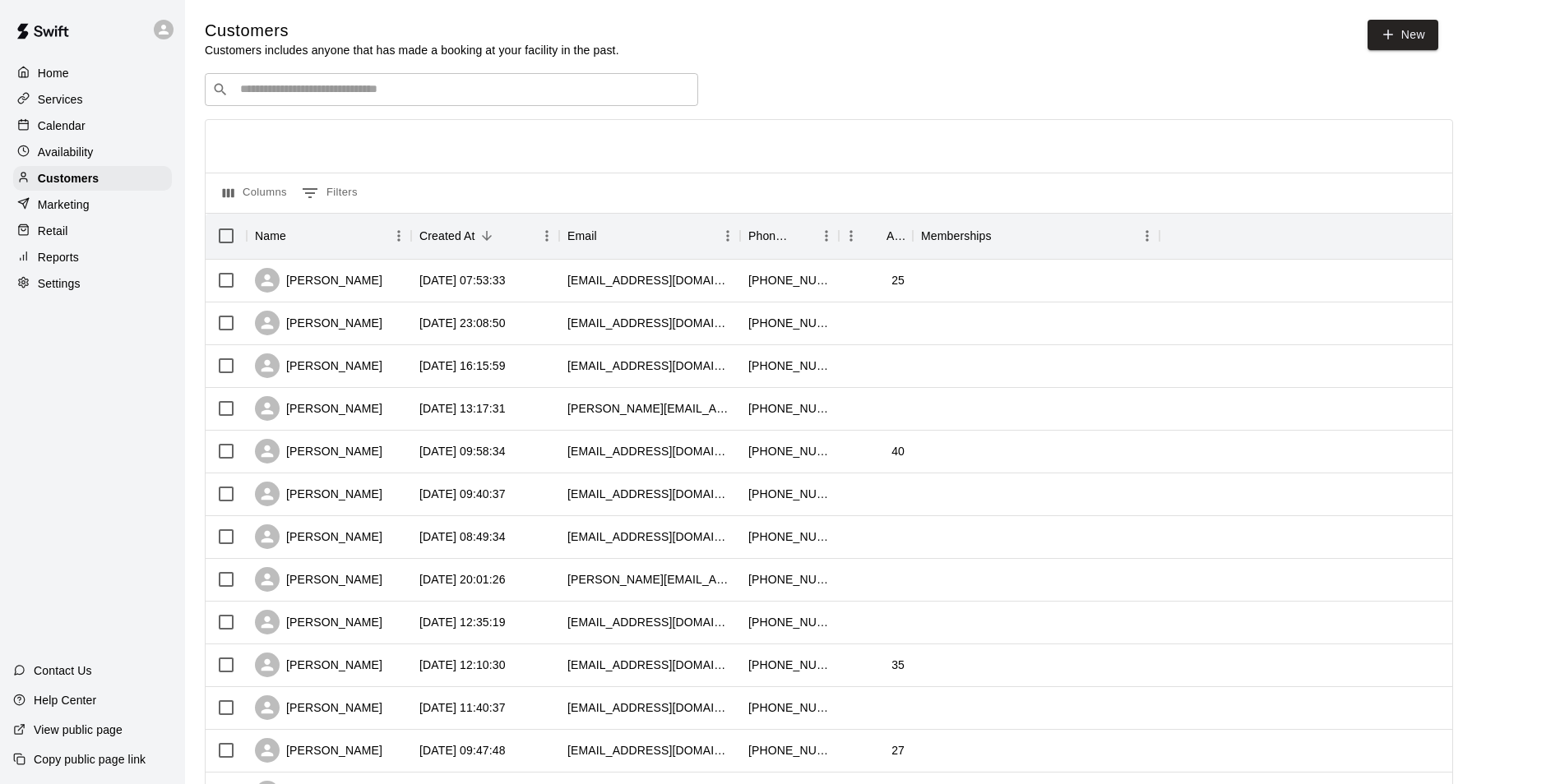
click at [333, 95] on input "Search customers by name or email" at bounding box center [462, 89] width 456 height 16
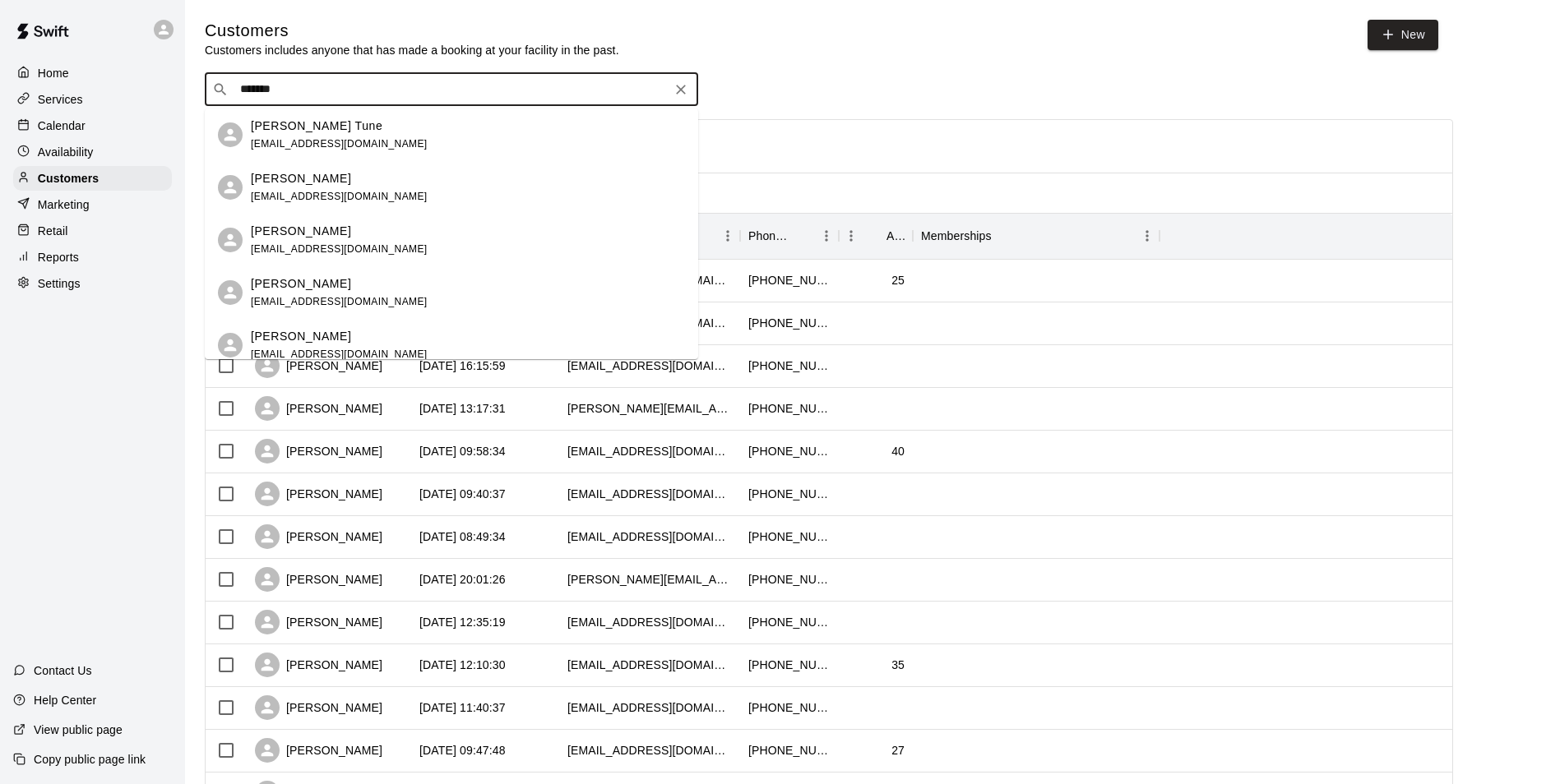
type input "*******"
click at [349, 187] on div "[PERSON_NAME] [EMAIL_ADDRESS][DOMAIN_NAME]" at bounding box center [339, 187] width 177 height 35
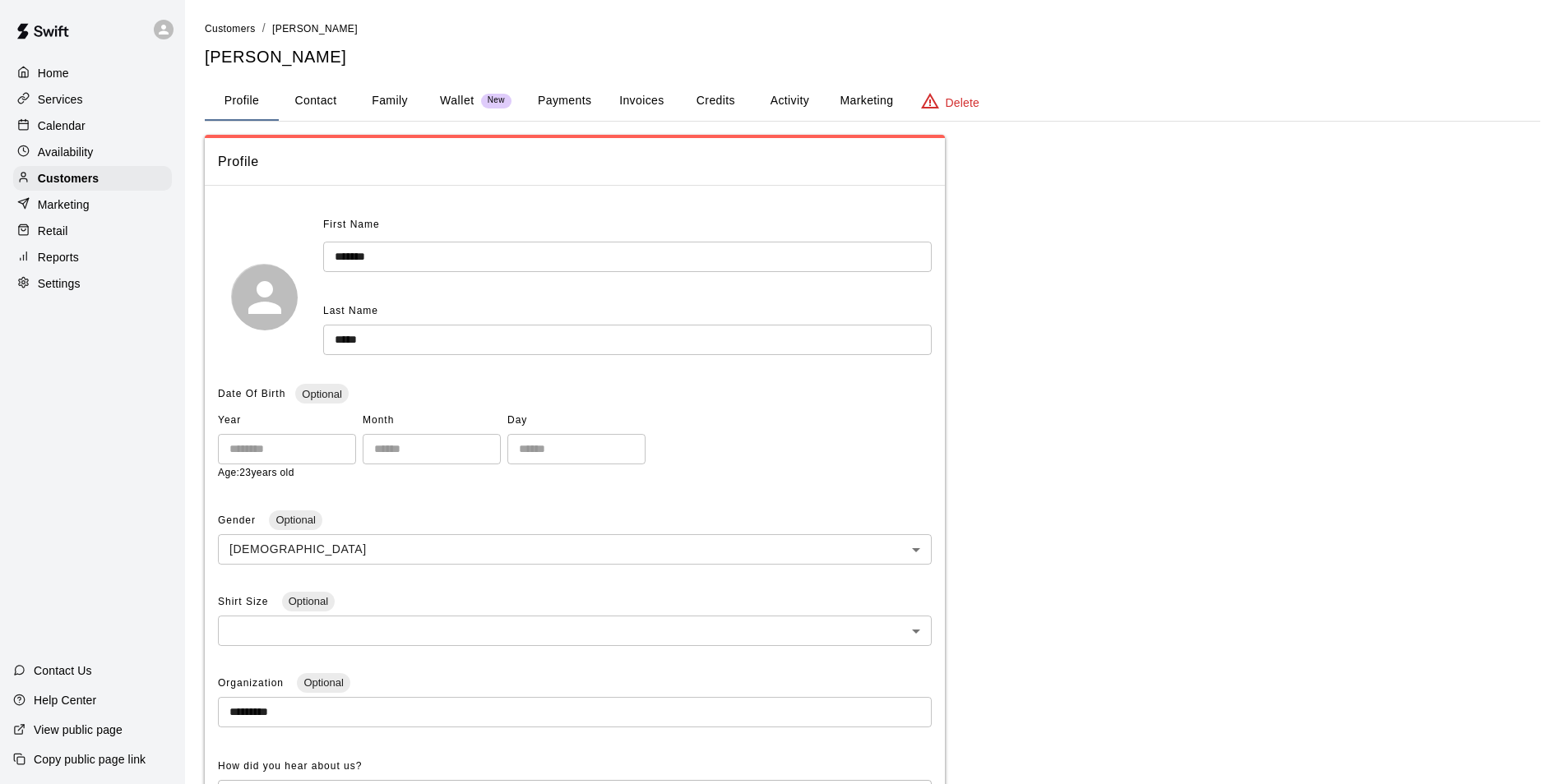
click at [81, 121] on p "Calendar" at bounding box center [62, 125] width 47 height 16
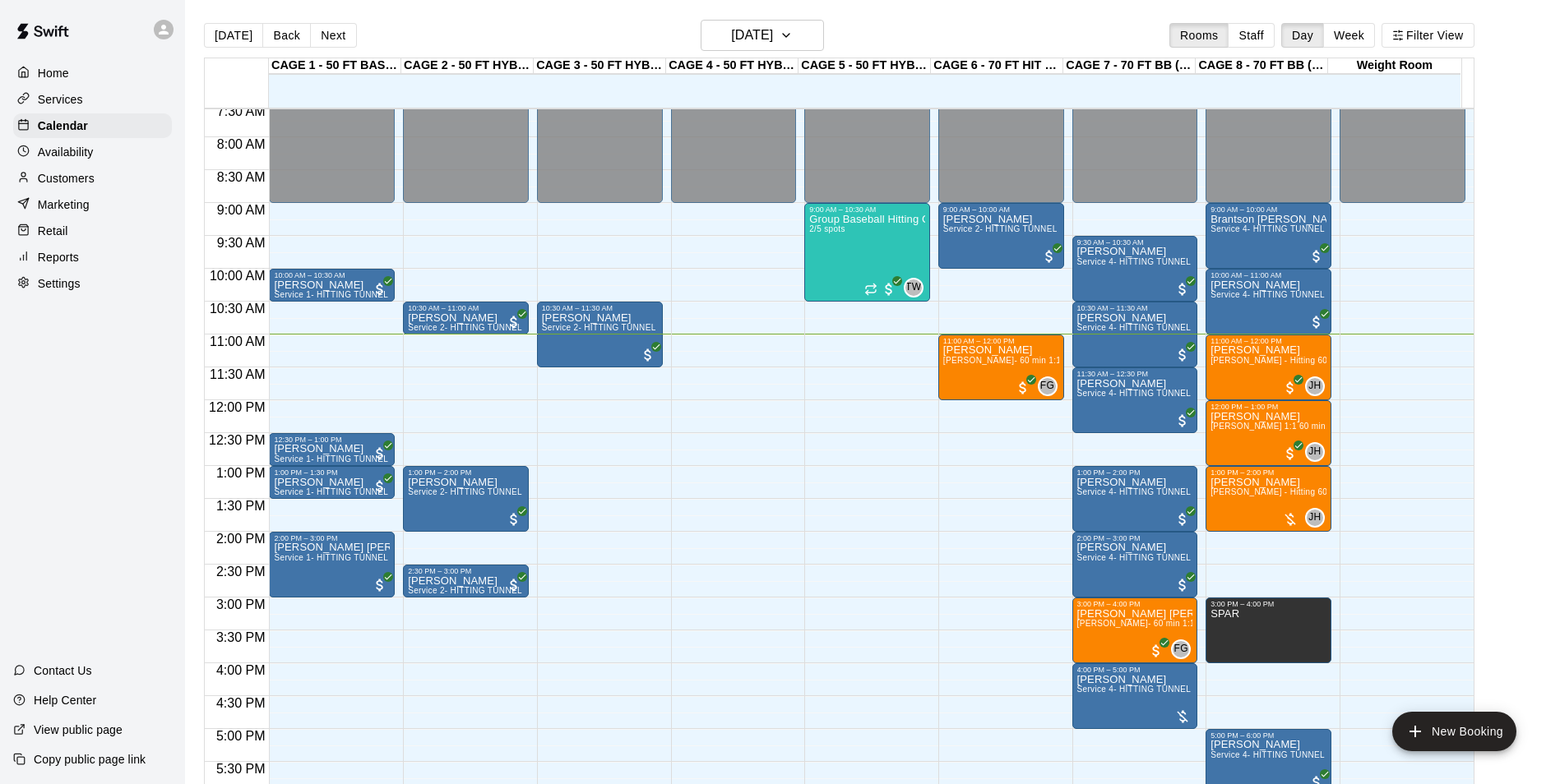
scroll to position [477, 0]
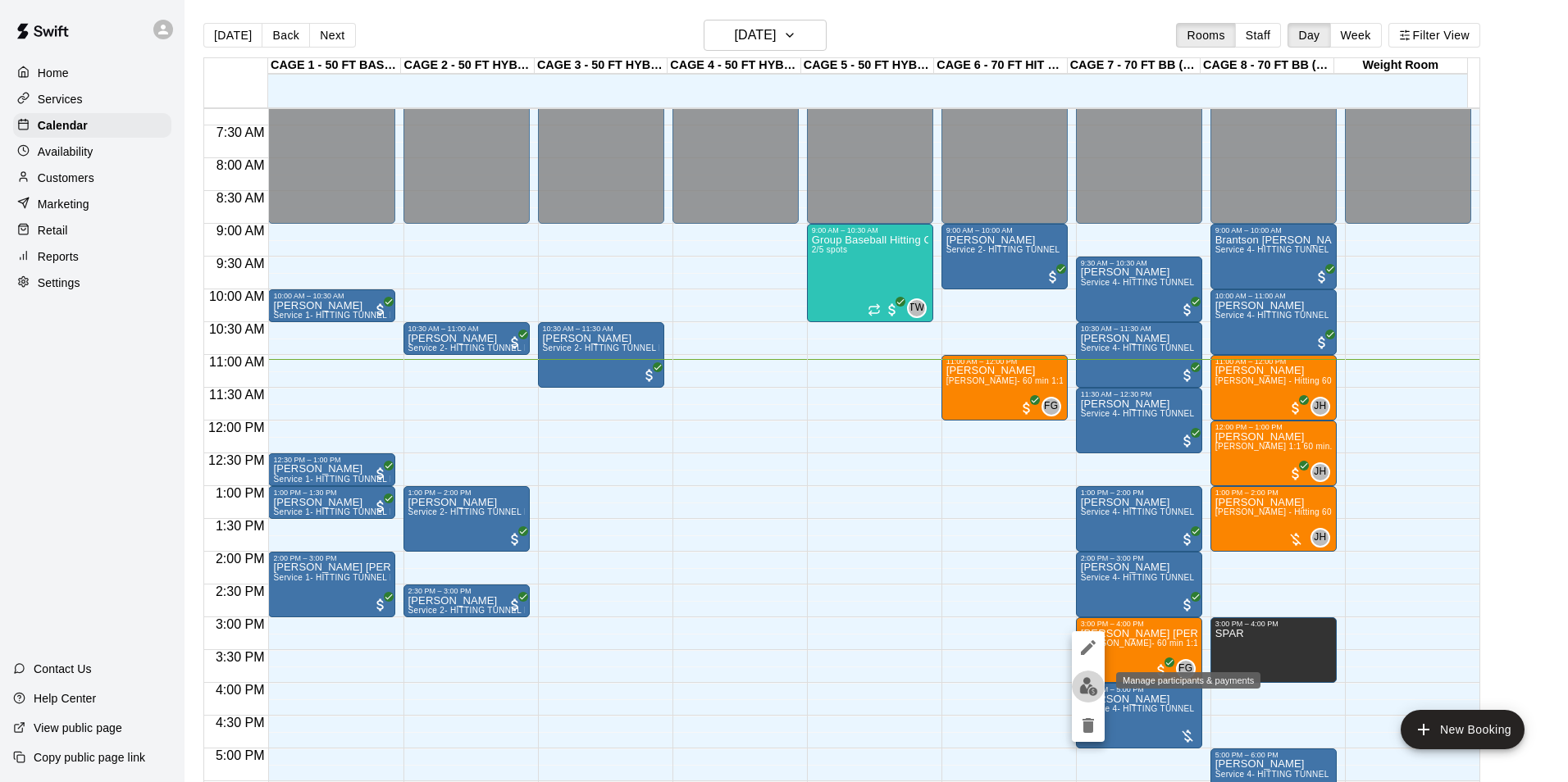
click at [1076, 689] on button "edit" at bounding box center [1088, 687] width 33 height 32
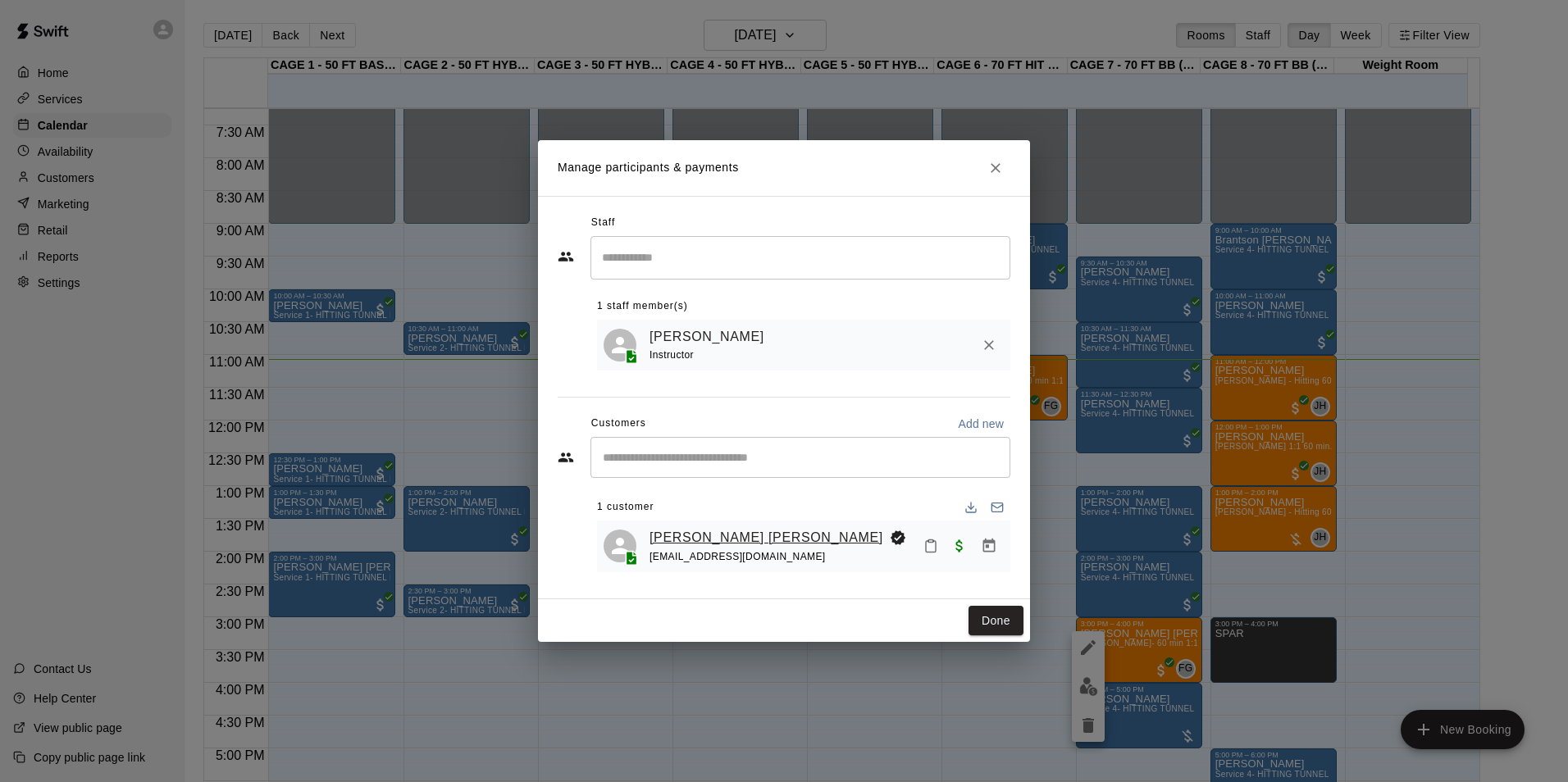
click at [669, 540] on link "[PERSON_NAME] [PERSON_NAME]" at bounding box center [766, 537] width 233 height 22
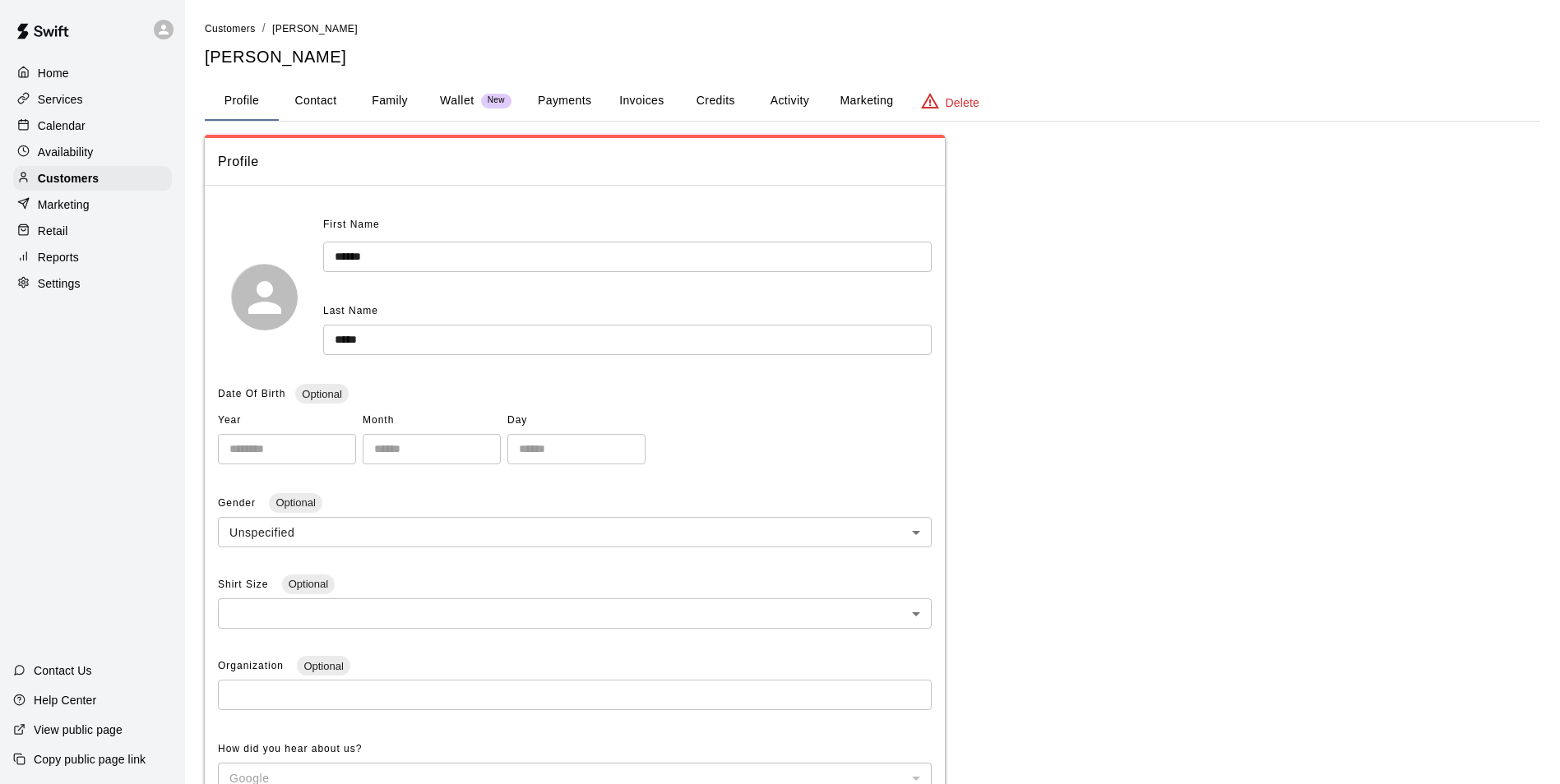
click at [384, 114] on button "Family" at bounding box center [389, 101] width 74 height 40
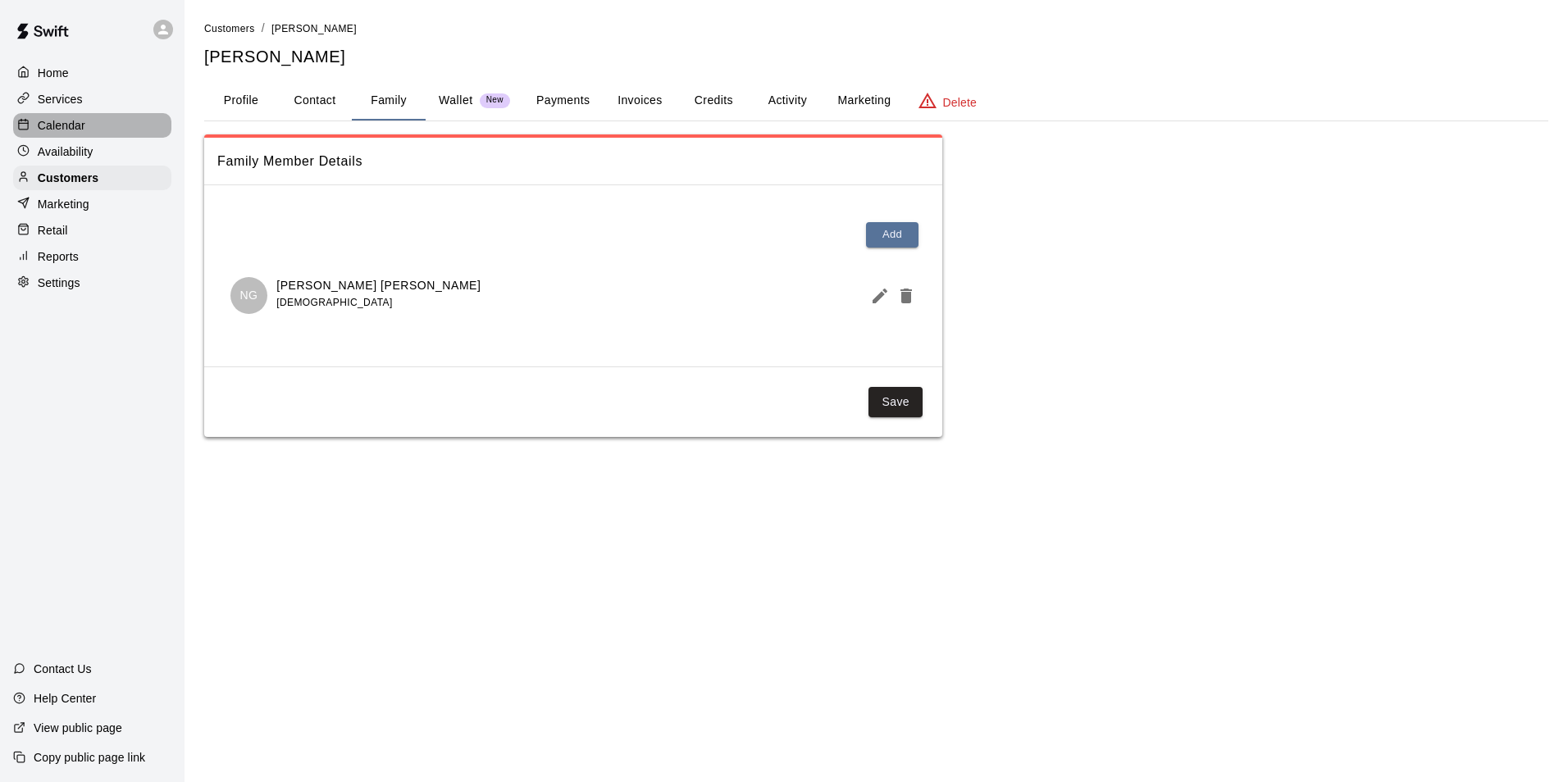
click at [73, 117] on div "Calendar" at bounding box center [93, 126] width 159 height 25
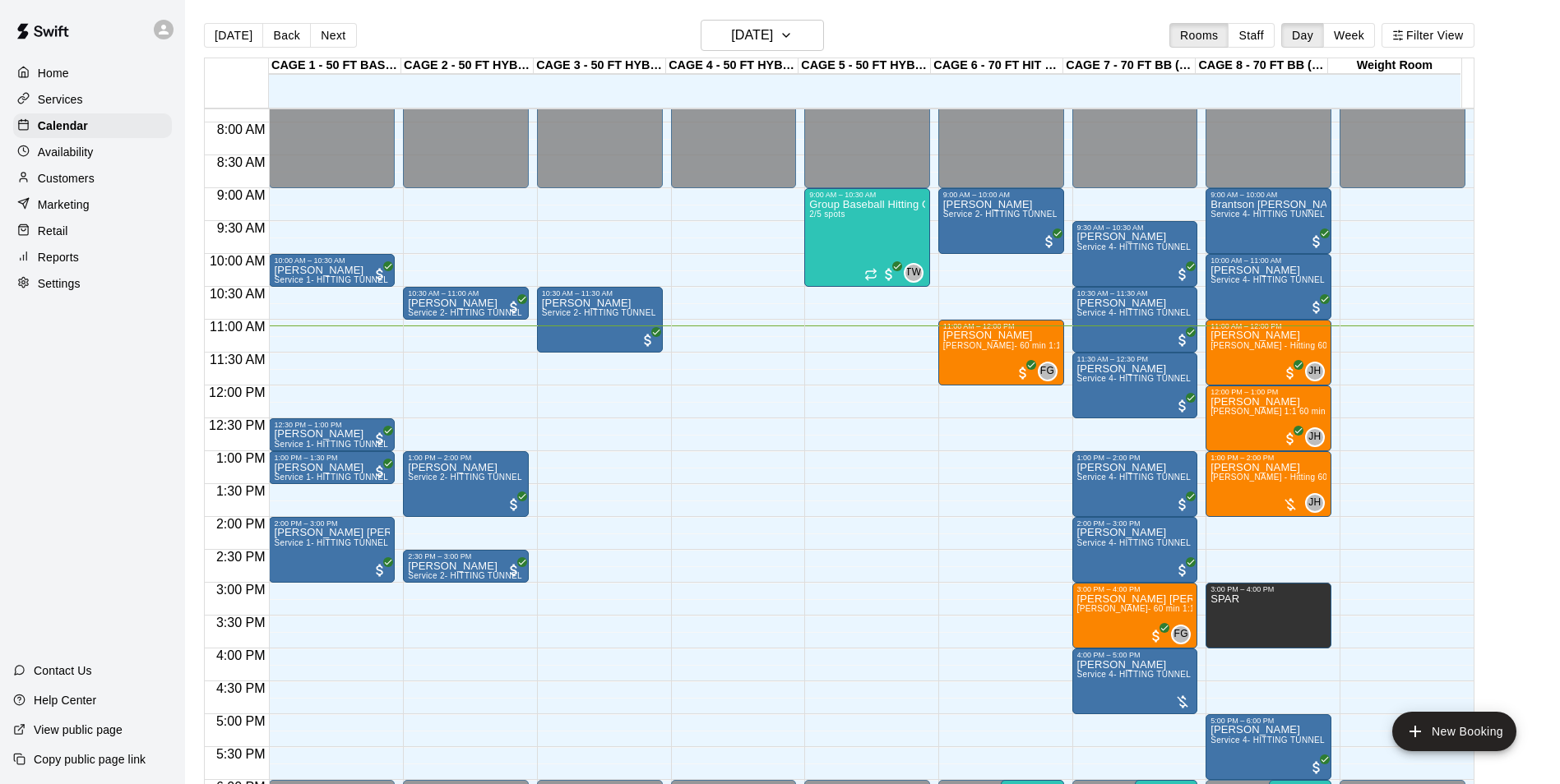
scroll to position [564, 0]
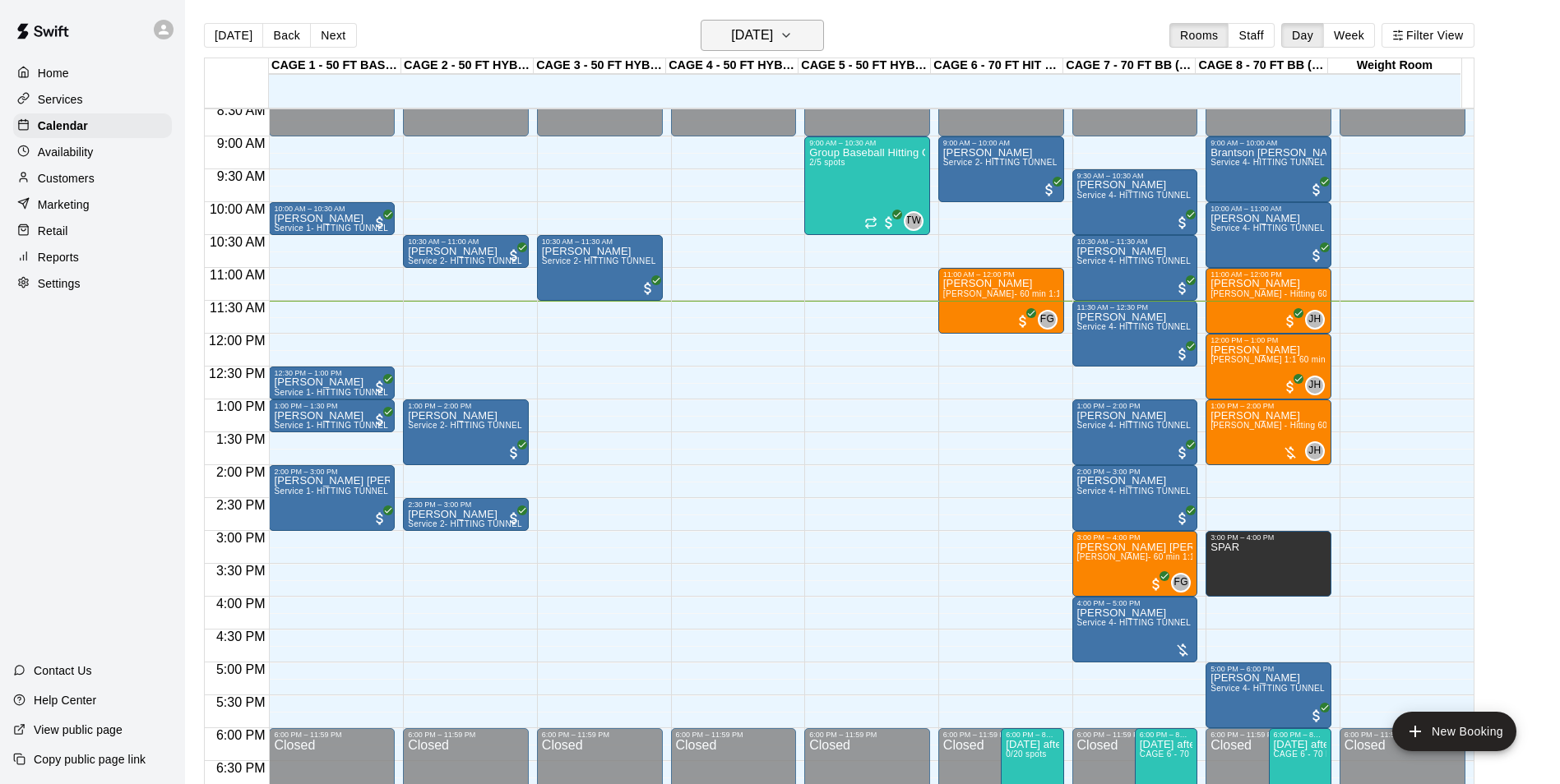
click at [749, 38] on h6 "[DATE]" at bounding box center [752, 35] width 42 height 23
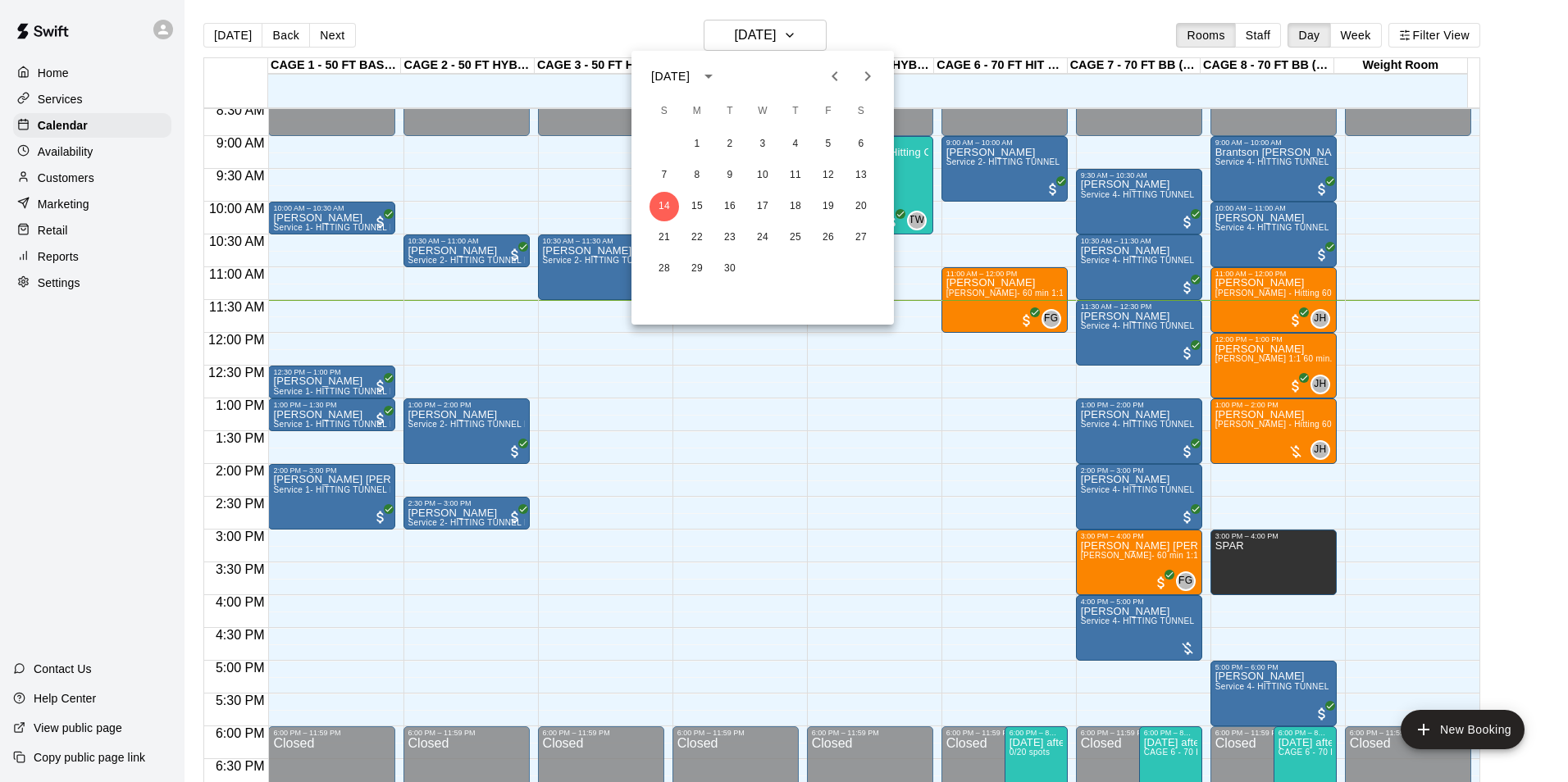
click at [832, 64] on button "Previous month" at bounding box center [834, 76] width 33 height 33
drag, startPoint x: 837, startPoint y: 63, endPoint x: 844, endPoint y: 66, distance: 7.6
click at [842, 64] on button "Previous month" at bounding box center [834, 76] width 33 height 33
click at [658, 279] on button "27" at bounding box center [664, 268] width 29 height 29
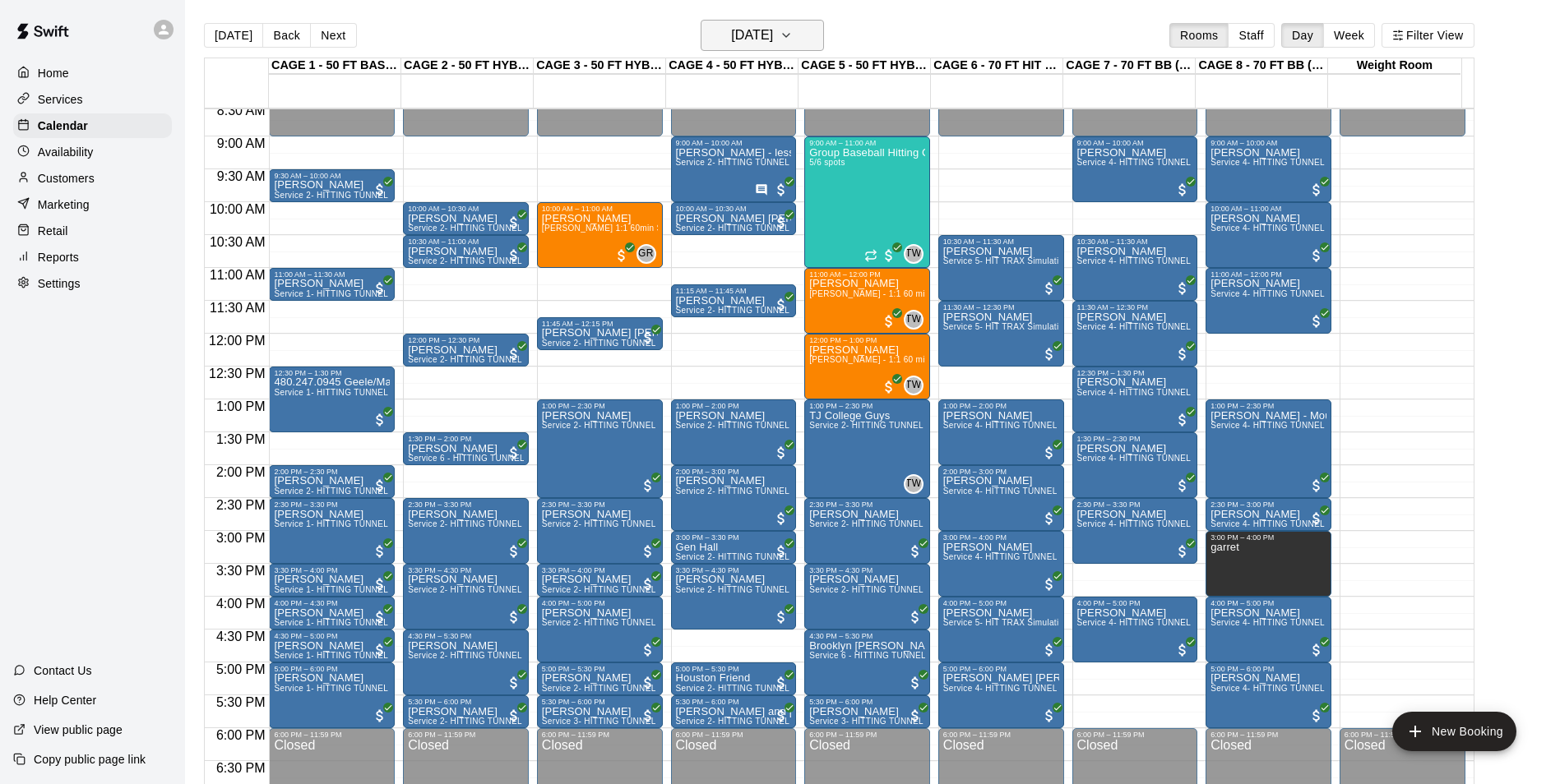
click at [759, 32] on h6 "[DATE]" at bounding box center [752, 35] width 42 height 23
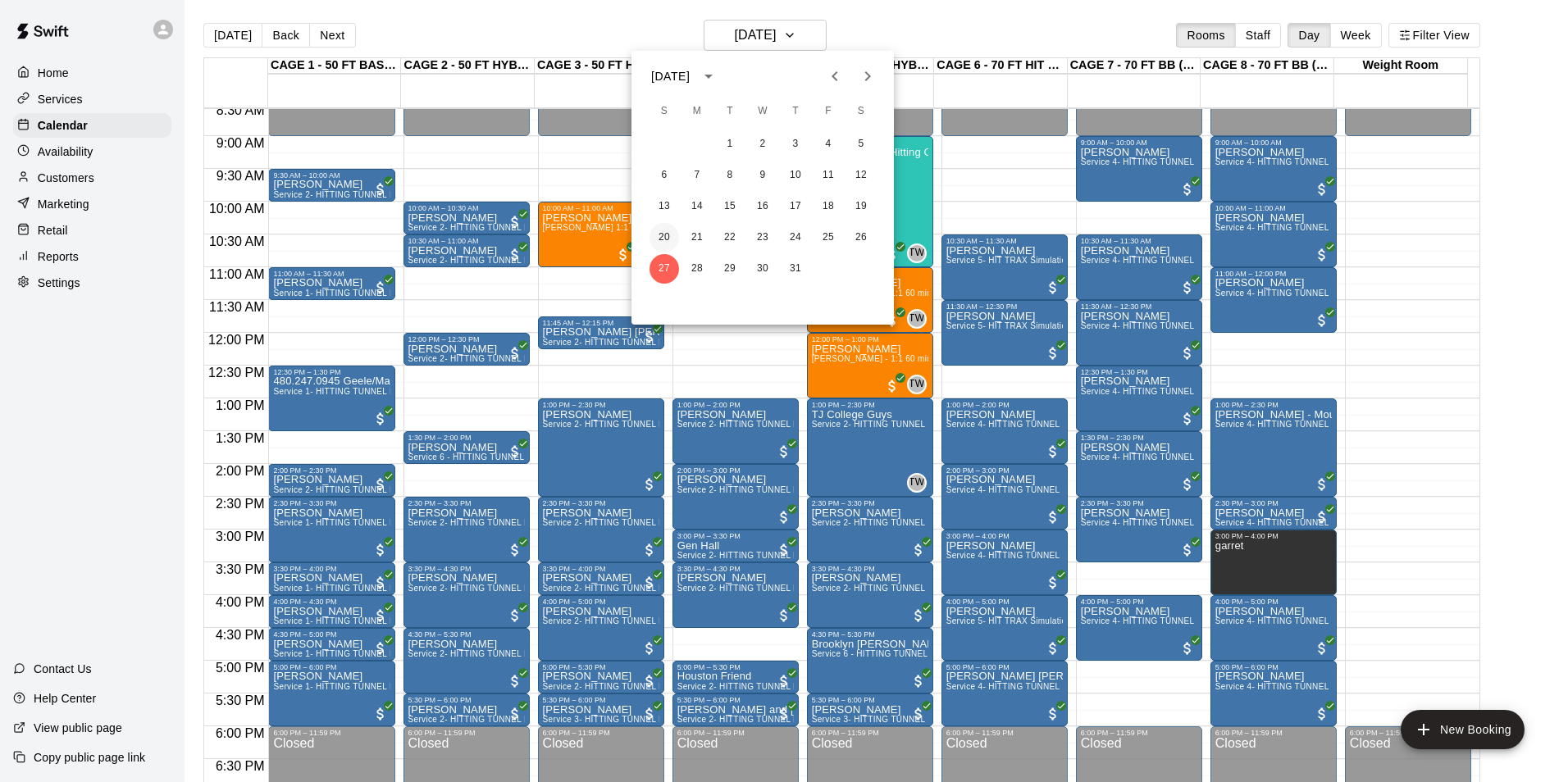
click at [662, 238] on button "20" at bounding box center [664, 237] width 29 height 29
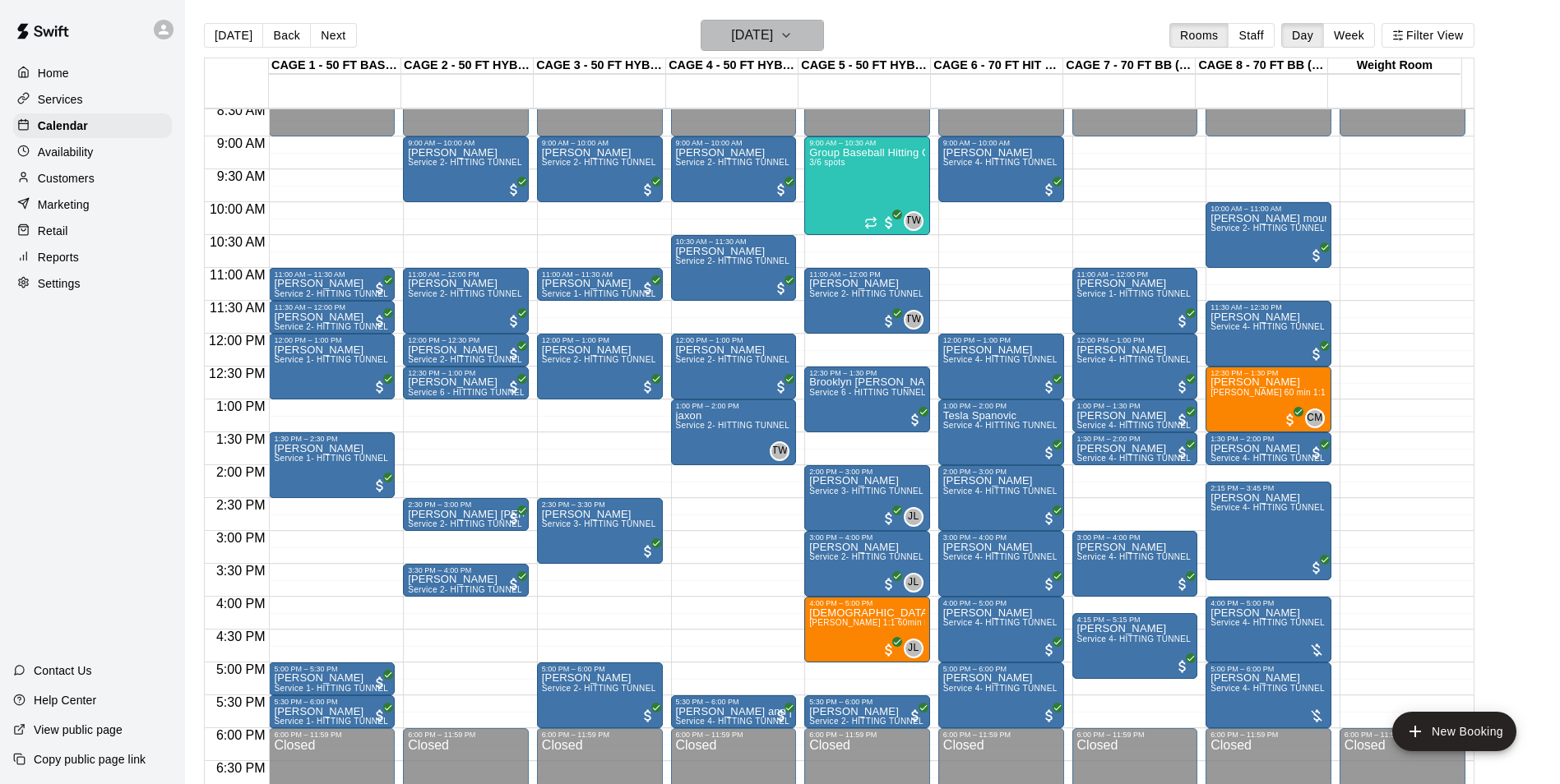
click at [731, 34] on h6 "[DATE]" at bounding box center [752, 35] width 42 height 23
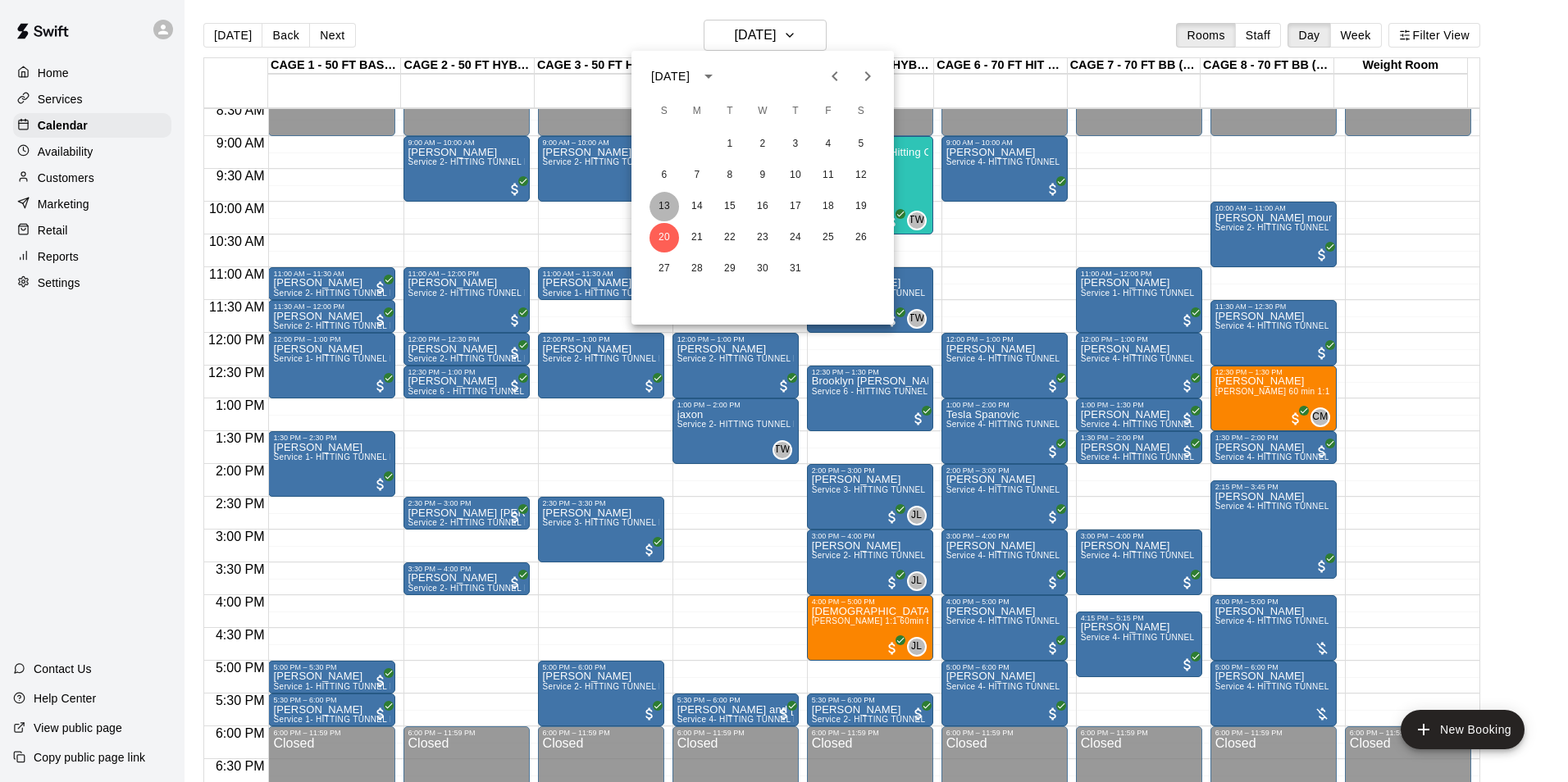
click at [662, 214] on button "13" at bounding box center [664, 206] width 29 height 29
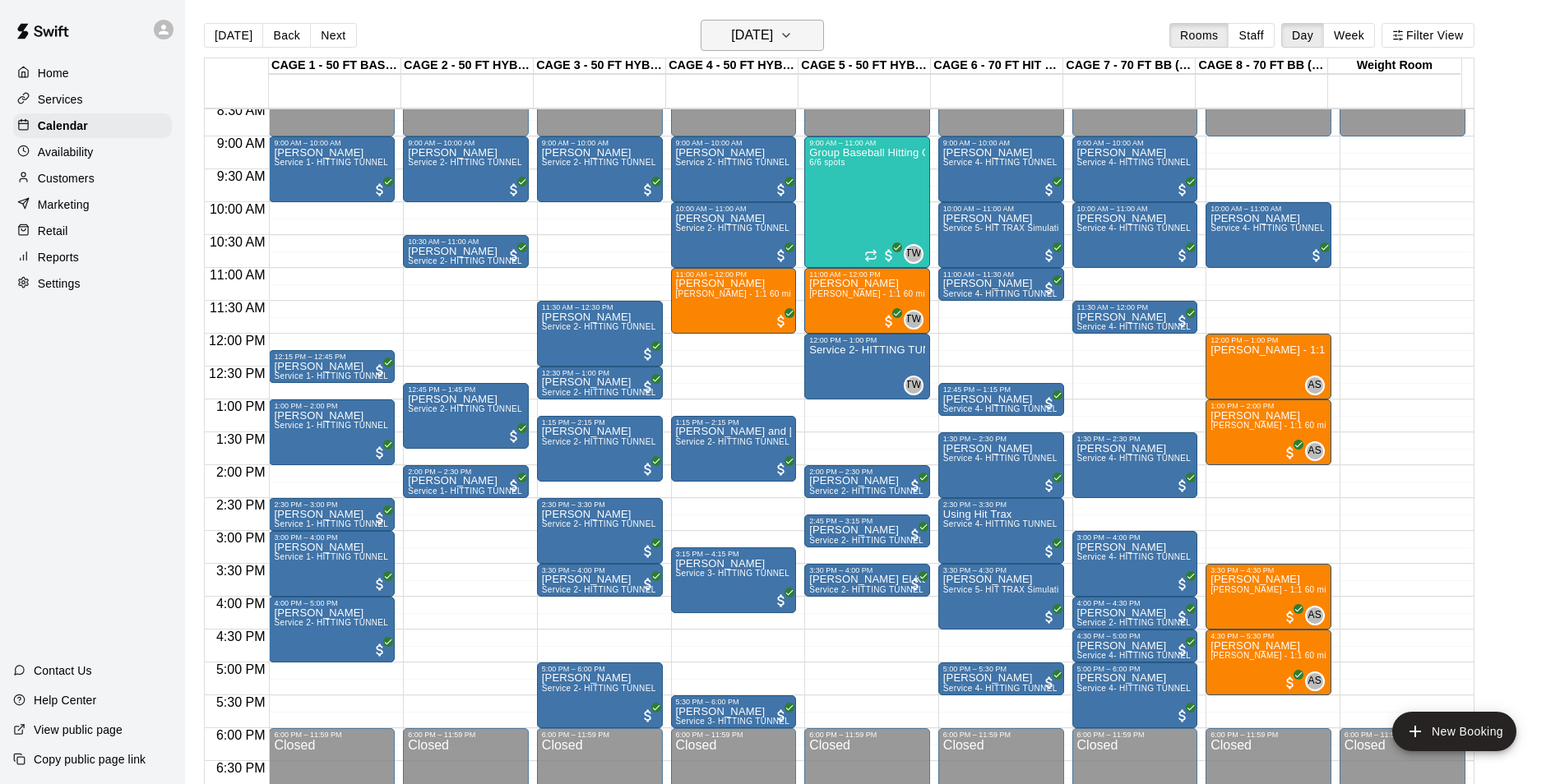
click at [773, 34] on h6 "[DATE]" at bounding box center [752, 35] width 42 height 23
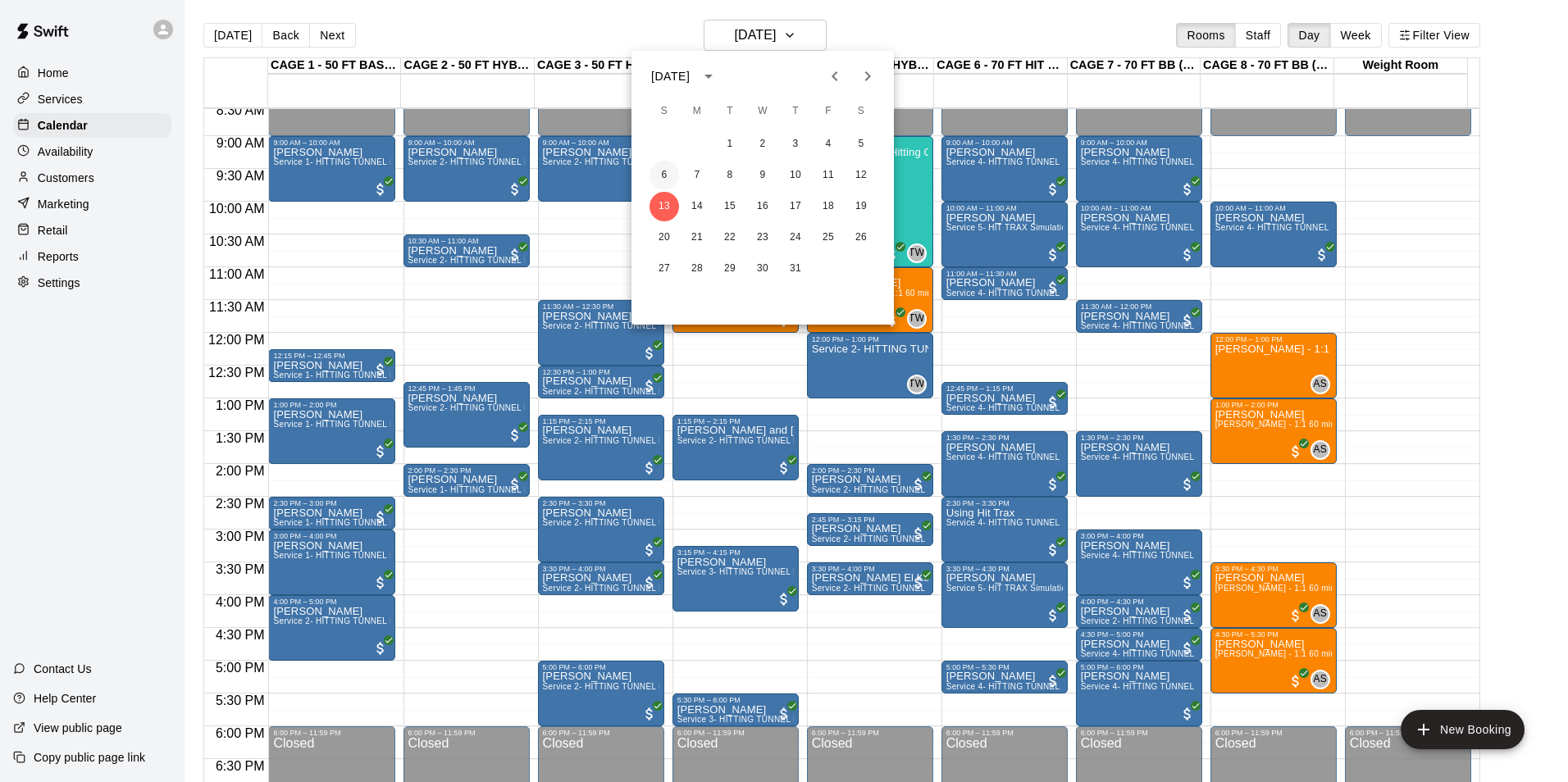
click at [665, 165] on button "6" at bounding box center [664, 175] width 29 height 29
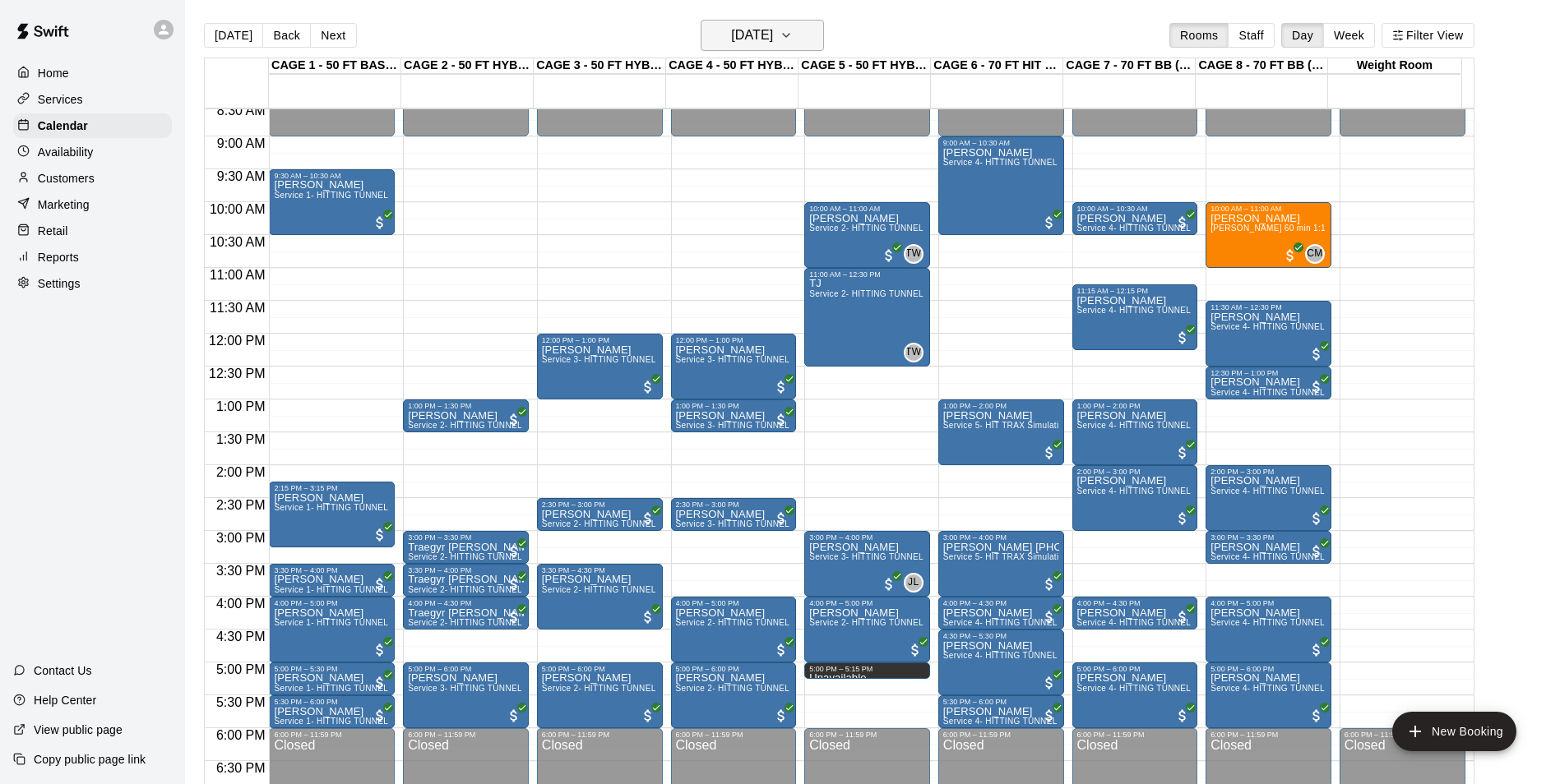
click at [793, 37] on icon "button" at bounding box center [786, 35] width 13 height 20
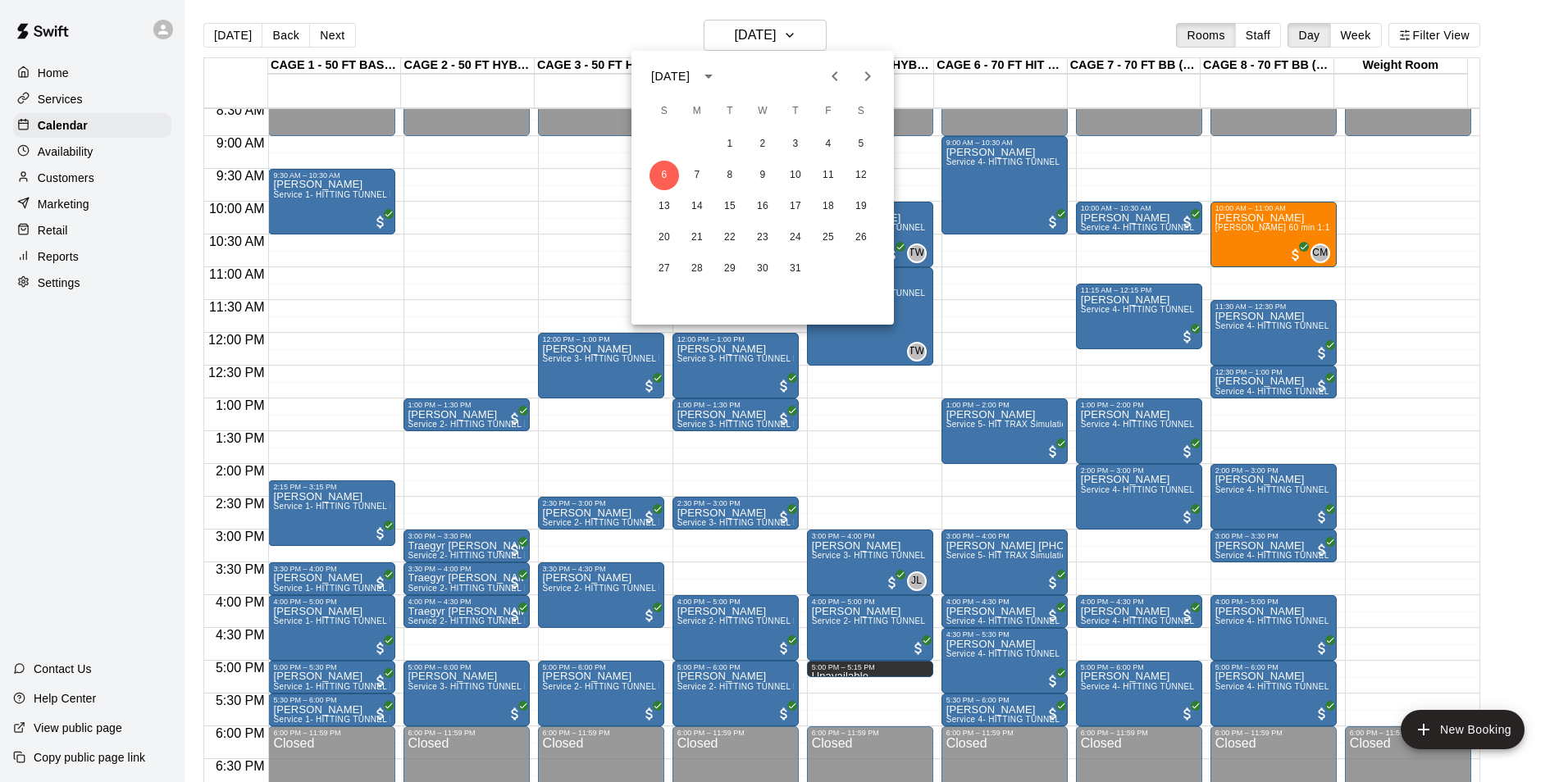
click at [861, 68] on icon "Next month" at bounding box center [867, 76] width 20 height 20
click at [855, 77] on button "Next month" at bounding box center [867, 76] width 33 height 33
click at [838, 79] on icon "Previous month" at bounding box center [834, 76] width 20 height 20
click at [668, 264] on button "27" at bounding box center [664, 268] width 29 height 29
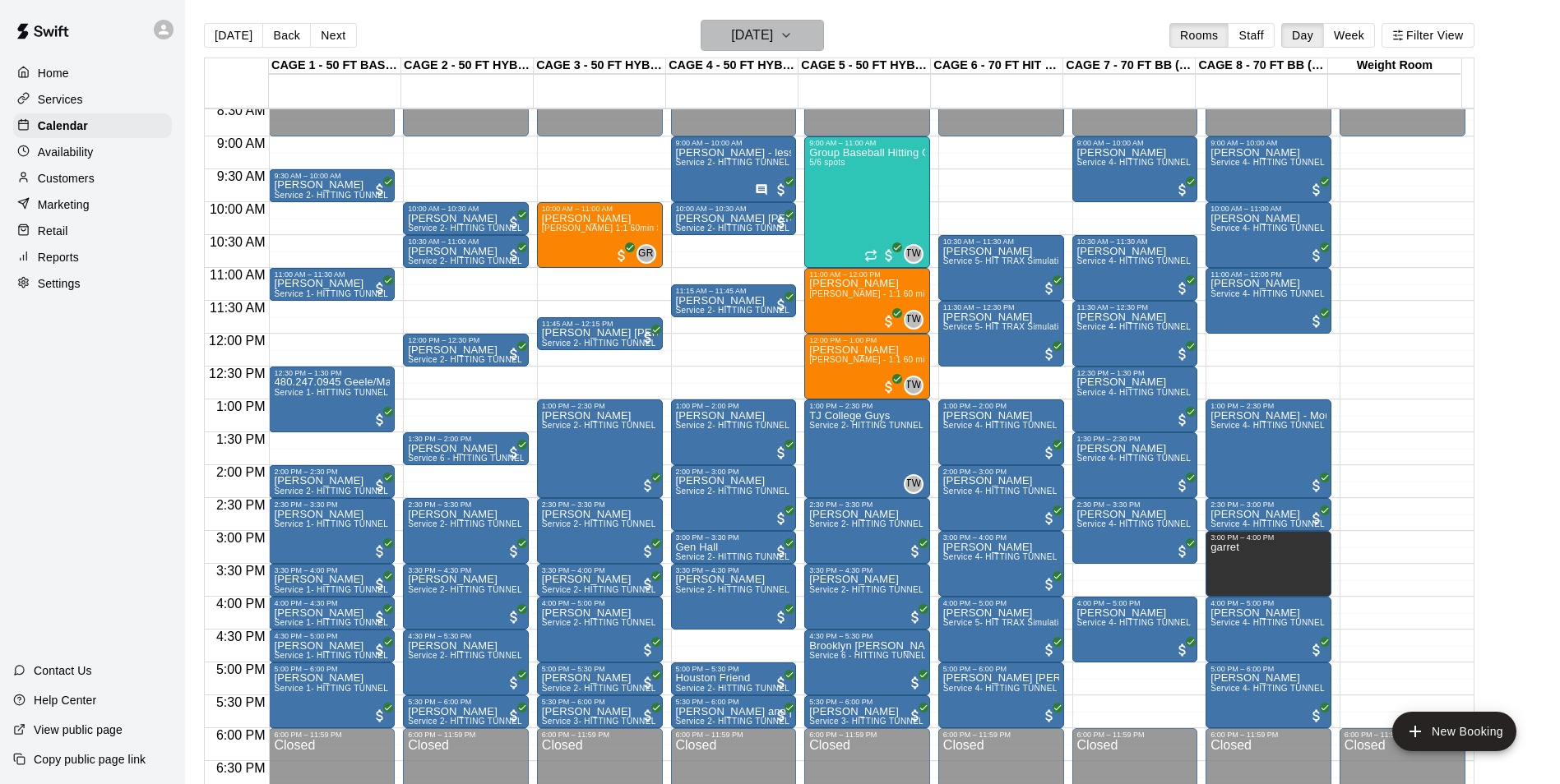
click at [763, 35] on h6 "Sunday Jul 27" at bounding box center [752, 35] width 42 height 23
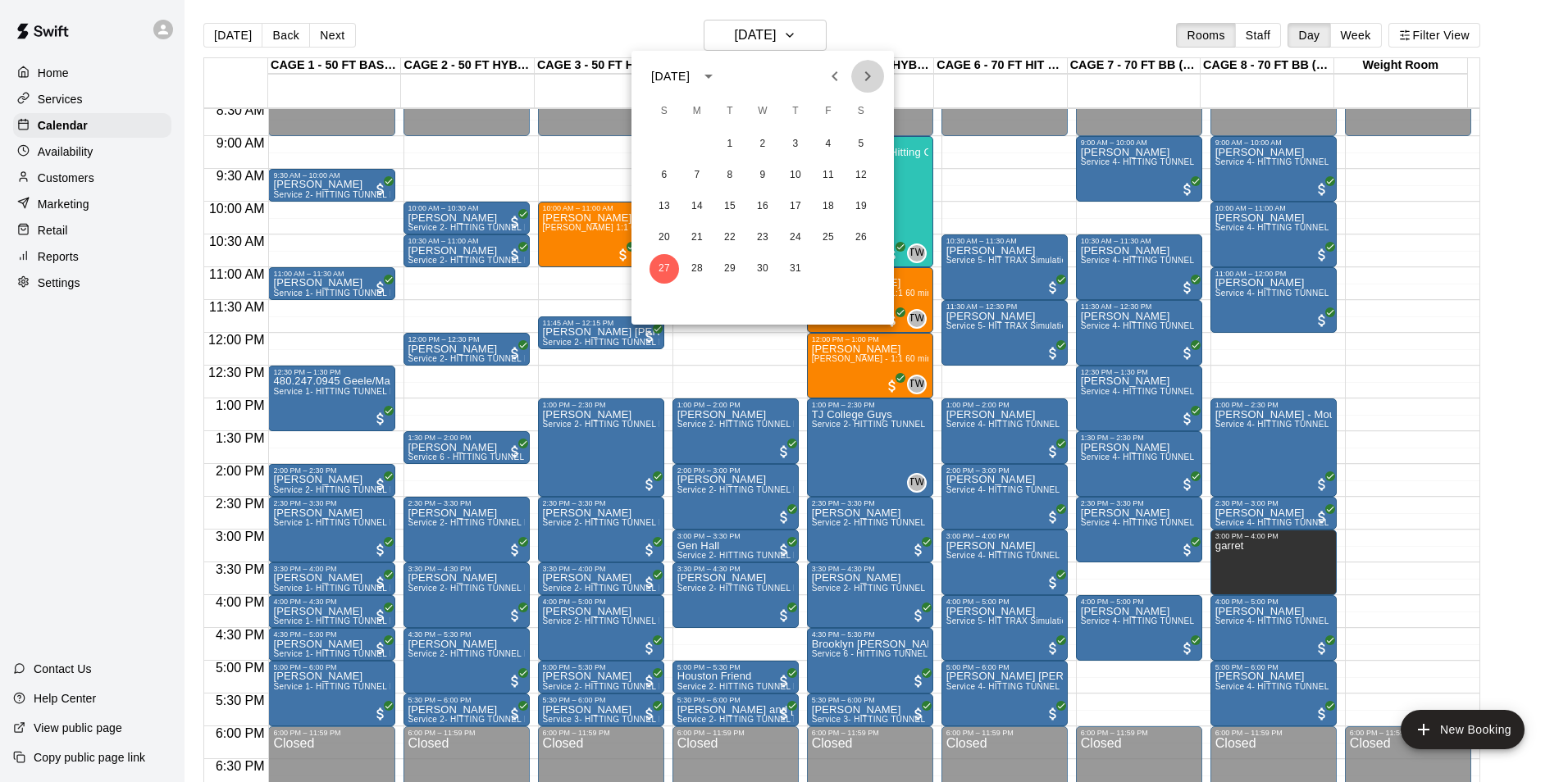
click at [872, 78] on icon "Next month" at bounding box center [867, 76] width 20 height 20
click at [656, 186] on button "3" at bounding box center [664, 175] width 29 height 29
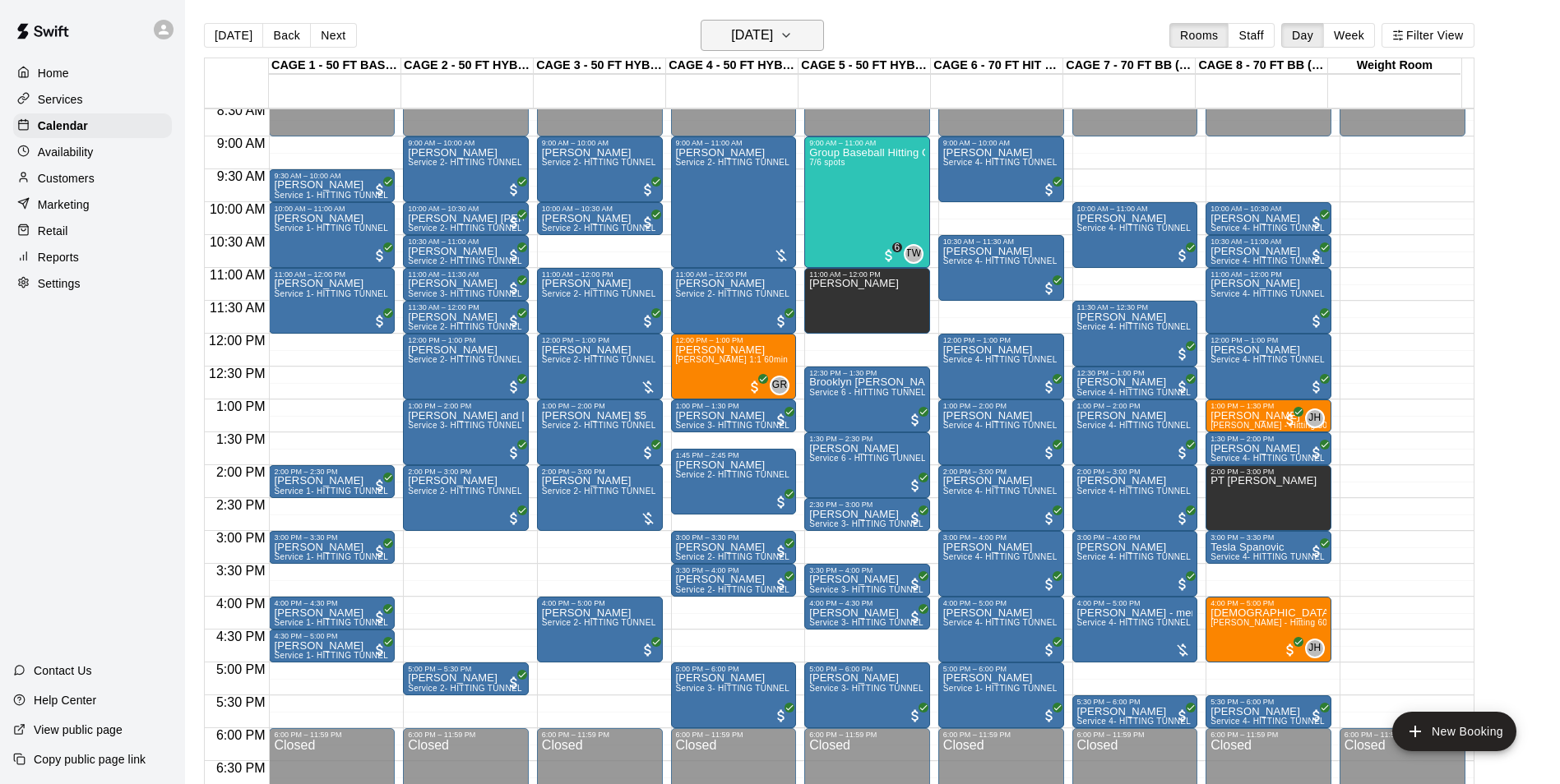
click at [773, 27] on h6 "Sunday Aug 03" at bounding box center [752, 35] width 42 height 23
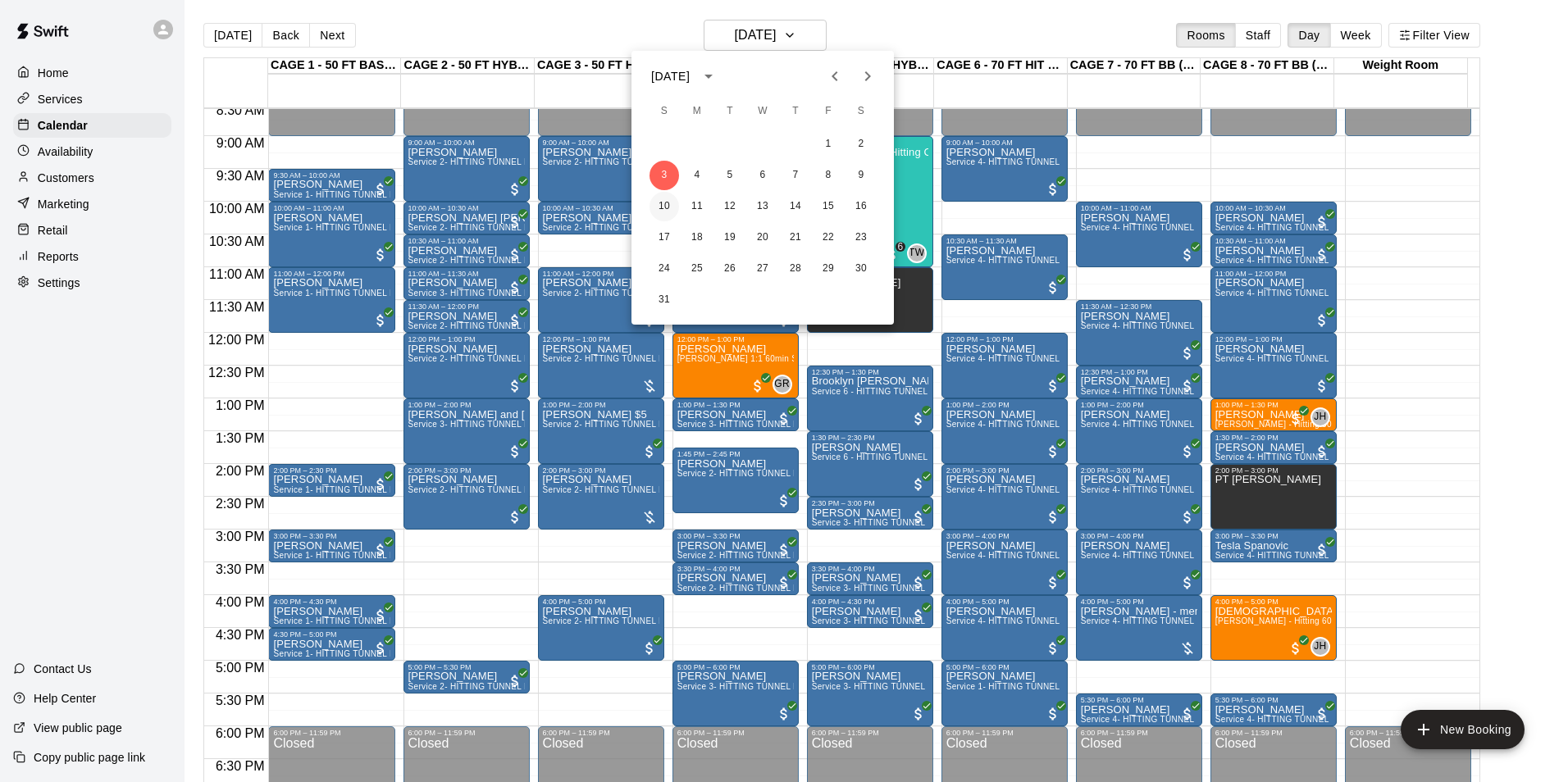
click at [675, 211] on button "10" at bounding box center [664, 206] width 29 height 29
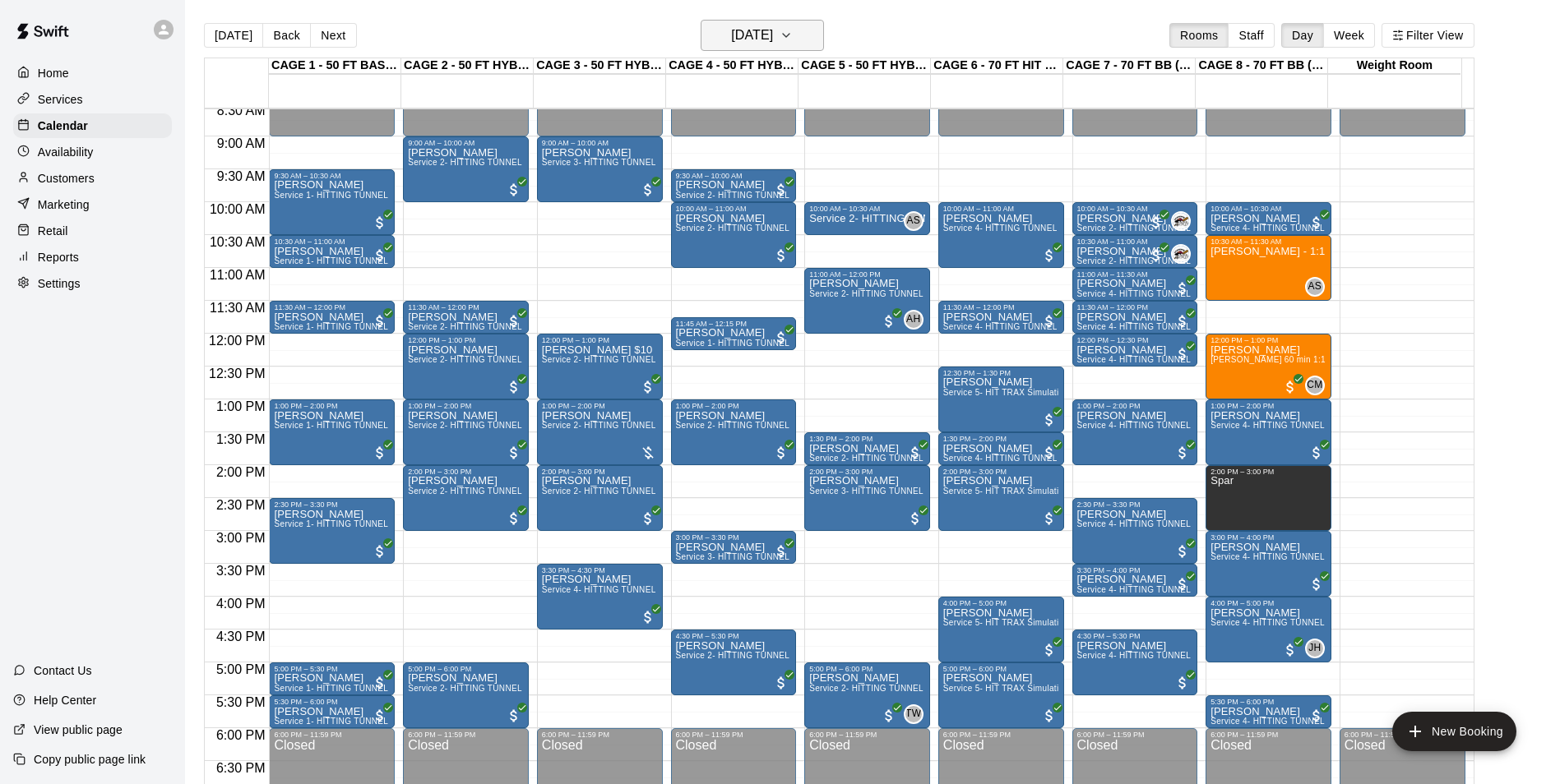
click at [761, 36] on h6 "Sunday Aug 10" at bounding box center [752, 35] width 42 height 23
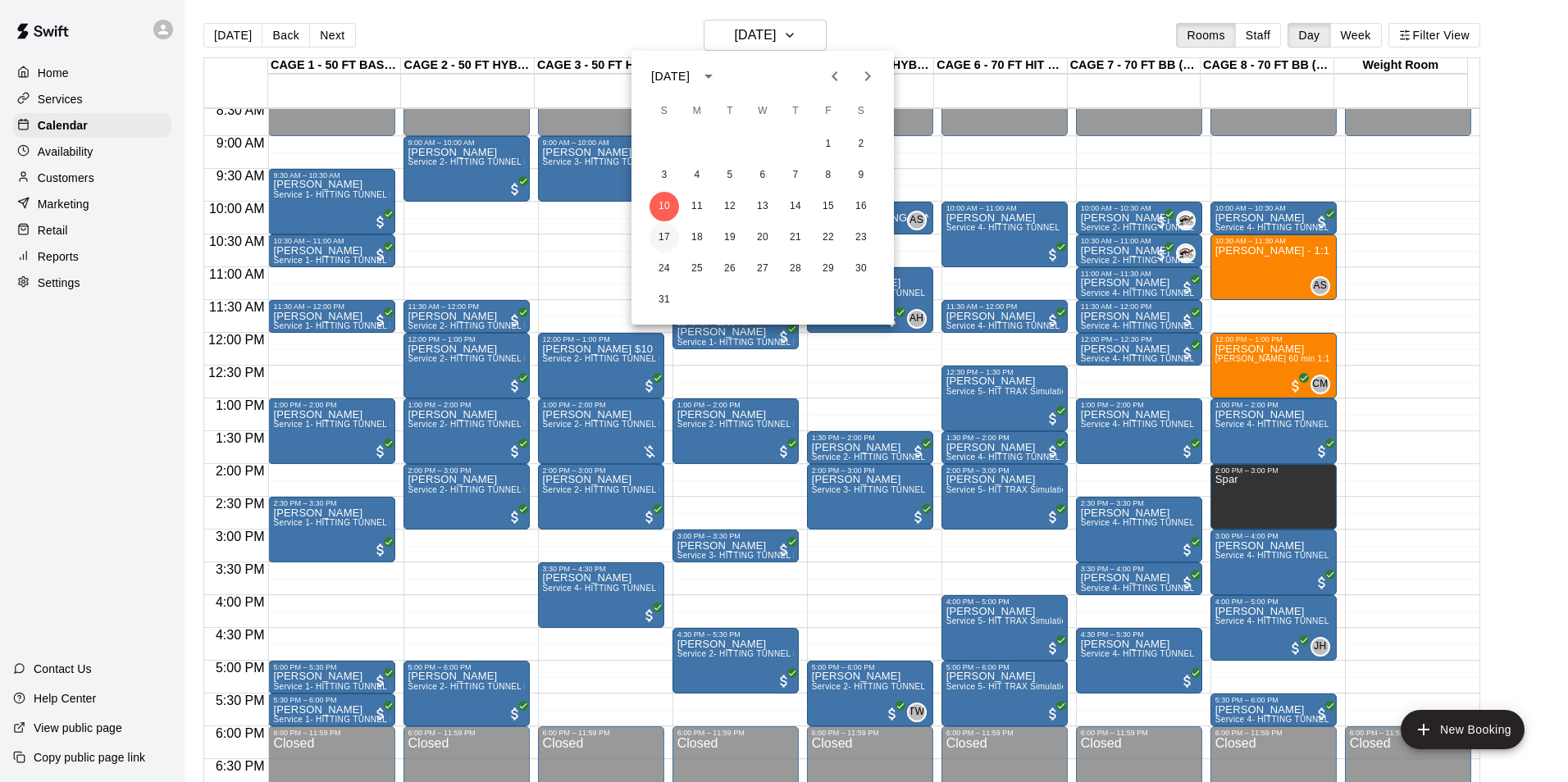
click at [653, 244] on button "17" at bounding box center [664, 237] width 29 height 29
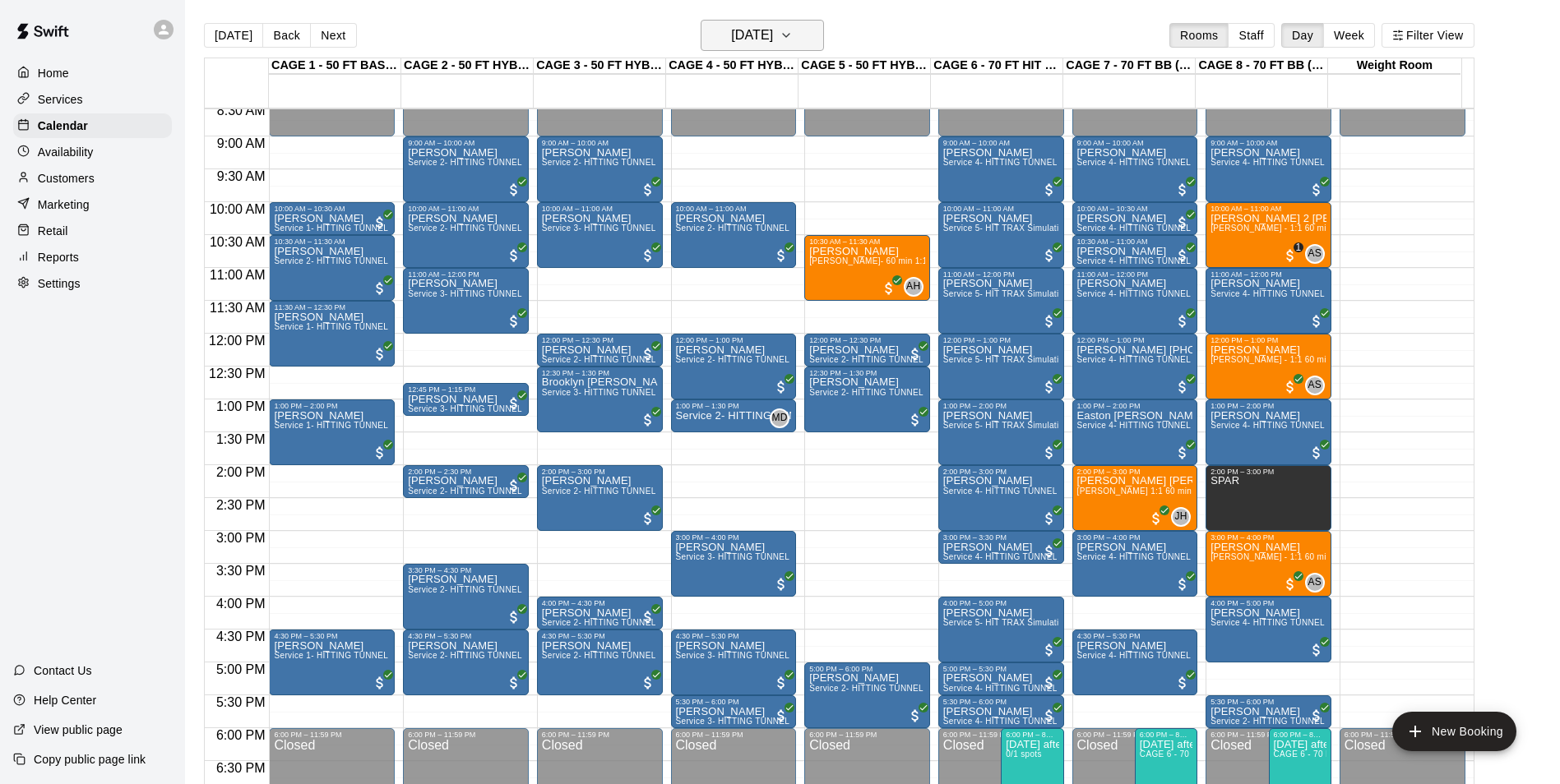
click at [773, 24] on h6 "Sunday Aug 17" at bounding box center [752, 35] width 42 height 23
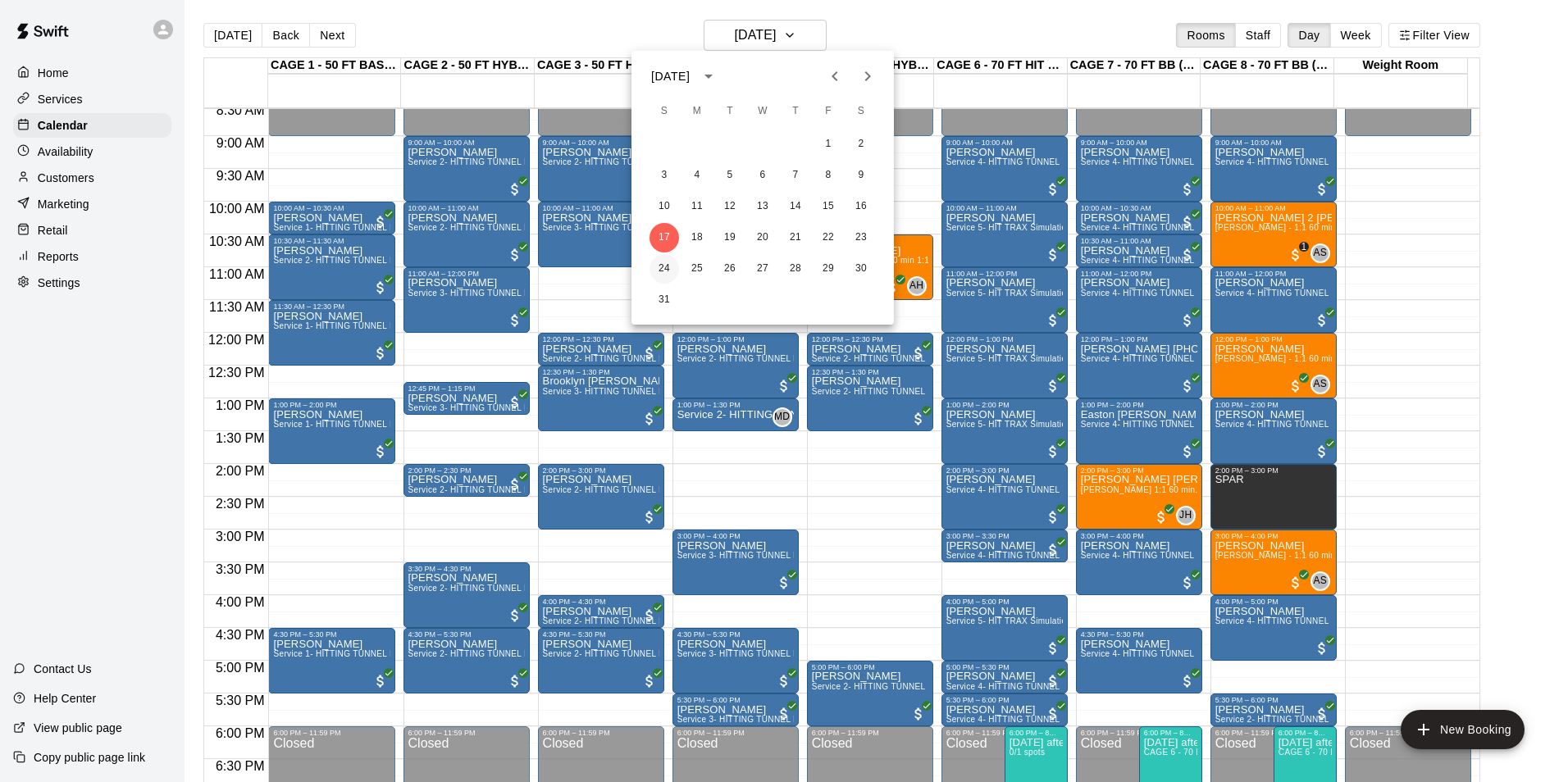
click at [658, 264] on button "24" at bounding box center [664, 268] width 29 height 29
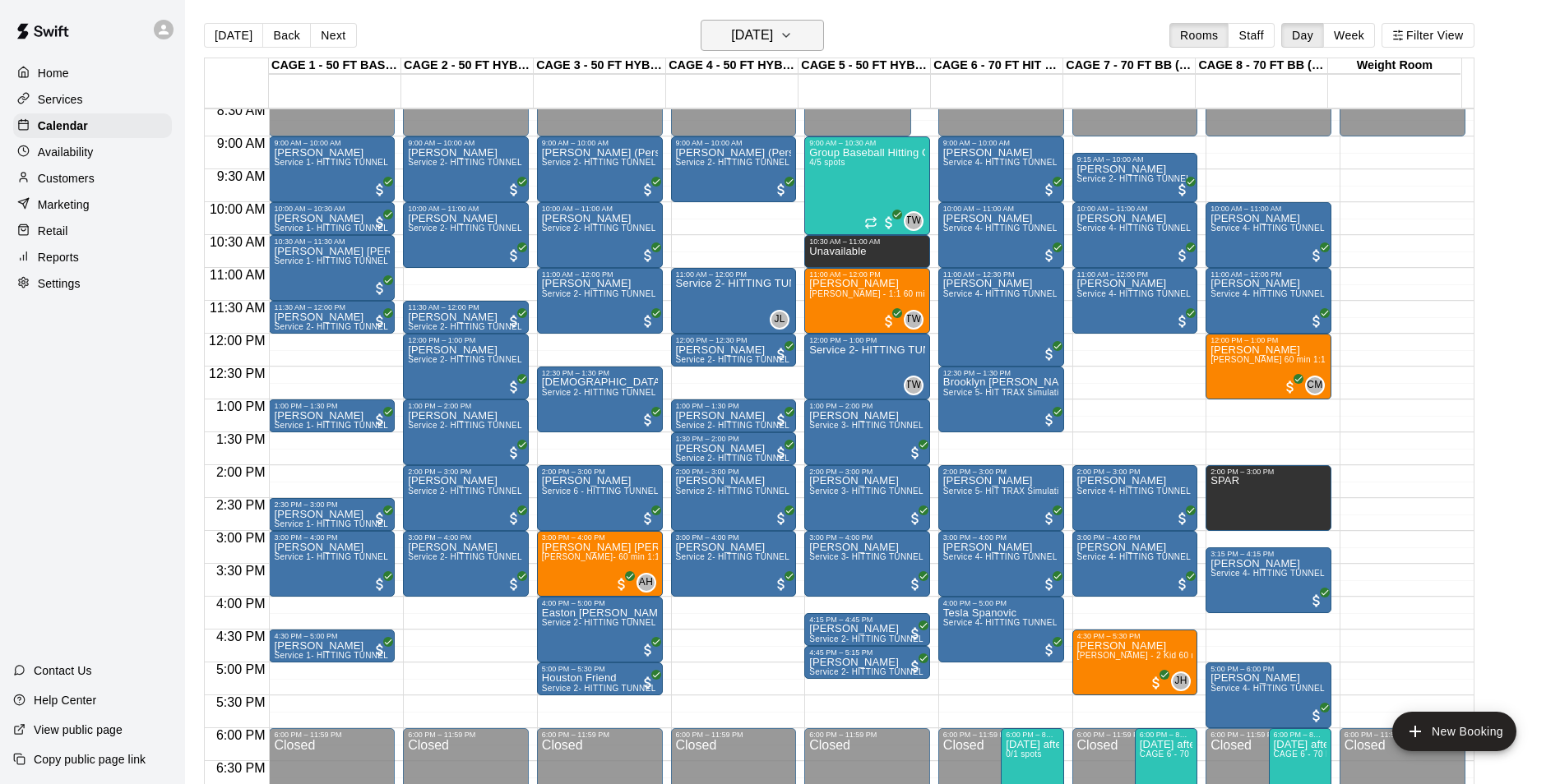
click at [773, 31] on h6 "Sunday Aug 24" at bounding box center [752, 35] width 42 height 23
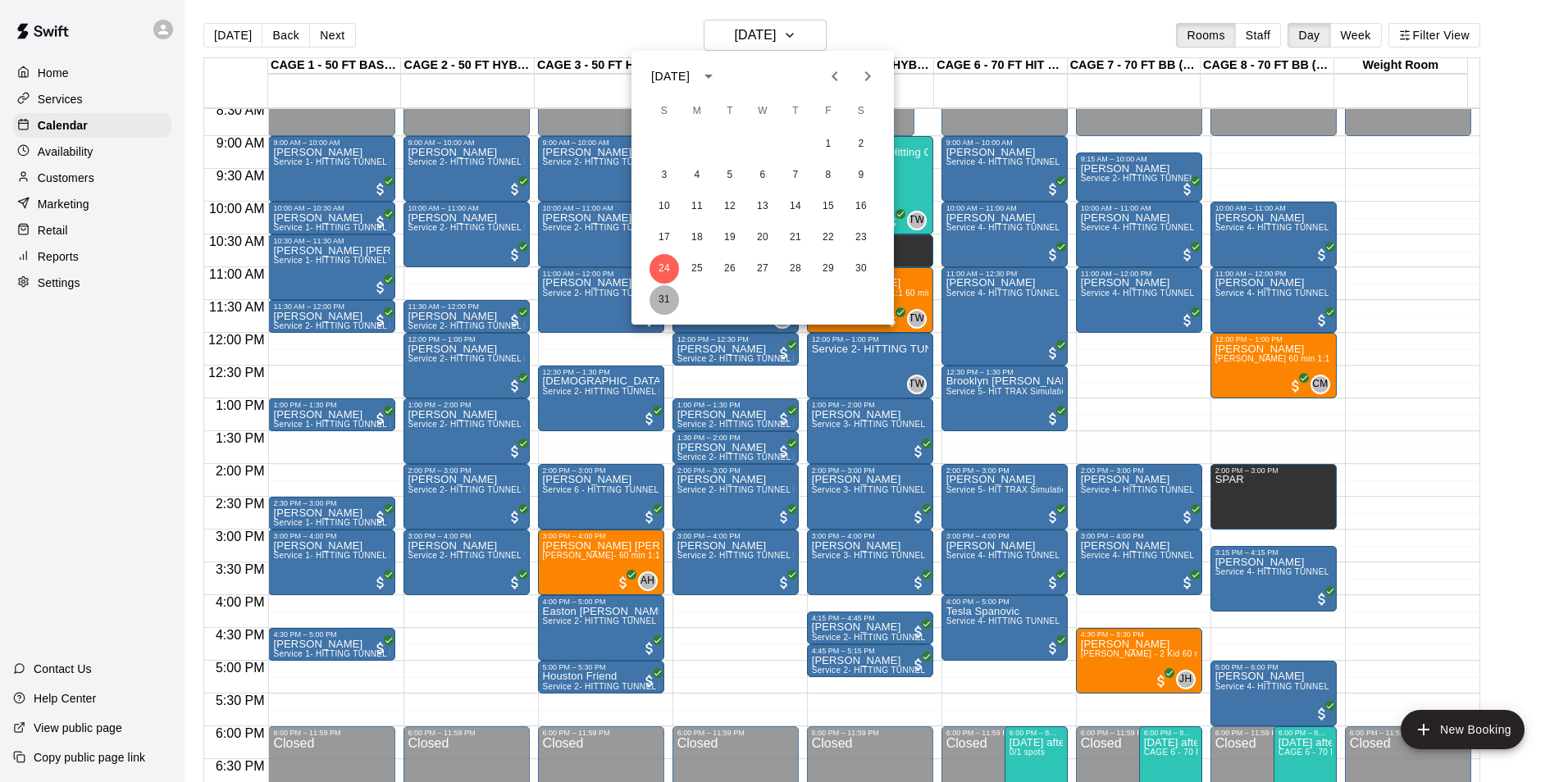
drag, startPoint x: 661, startPoint y: 297, endPoint x: 671, endPoint y: 294, distance: 10.4
click at [663, 297] on button "31" at bounding box center [664, 299] width 29 height 29
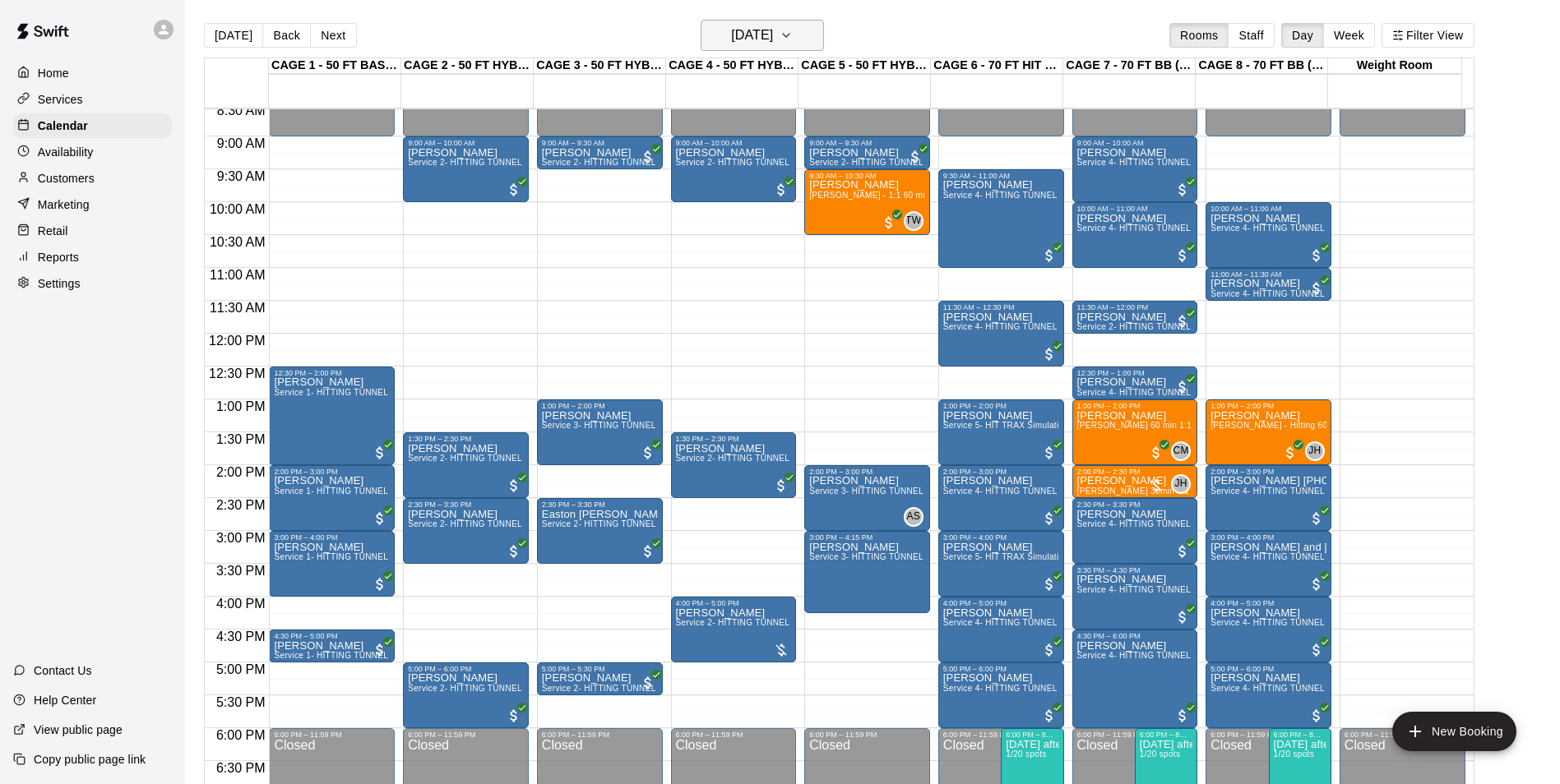
click at [773, 28] on h6 "Sunday Aug 31" at bounding box center [752, 35] width 42 height 23
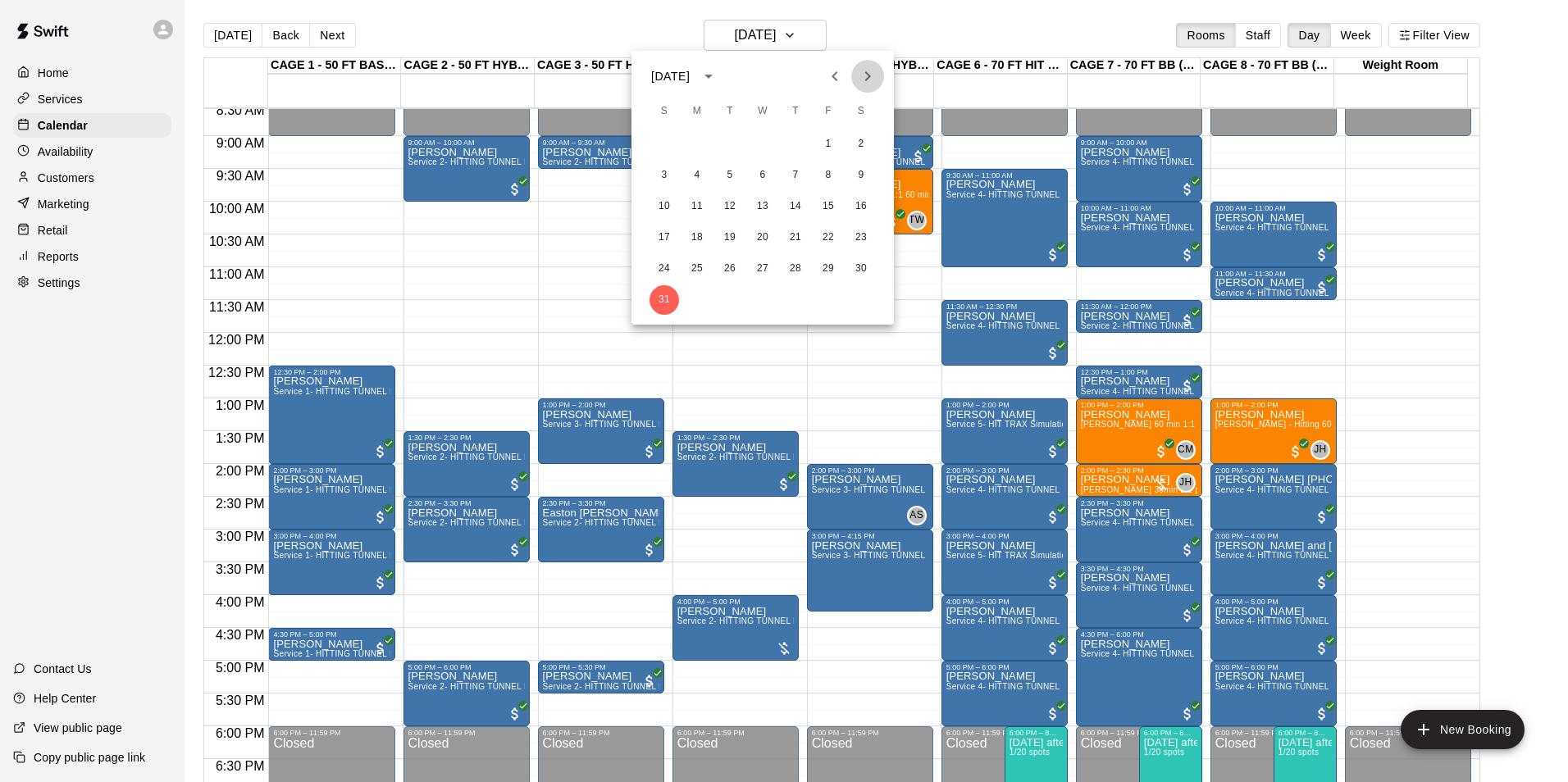
click at [880, 74] on button "Next month" at bounding box center [867, 76] width 33 height 33
click at [667, 165] on button "7" at bounding box center [664, 175] width 29 height 29
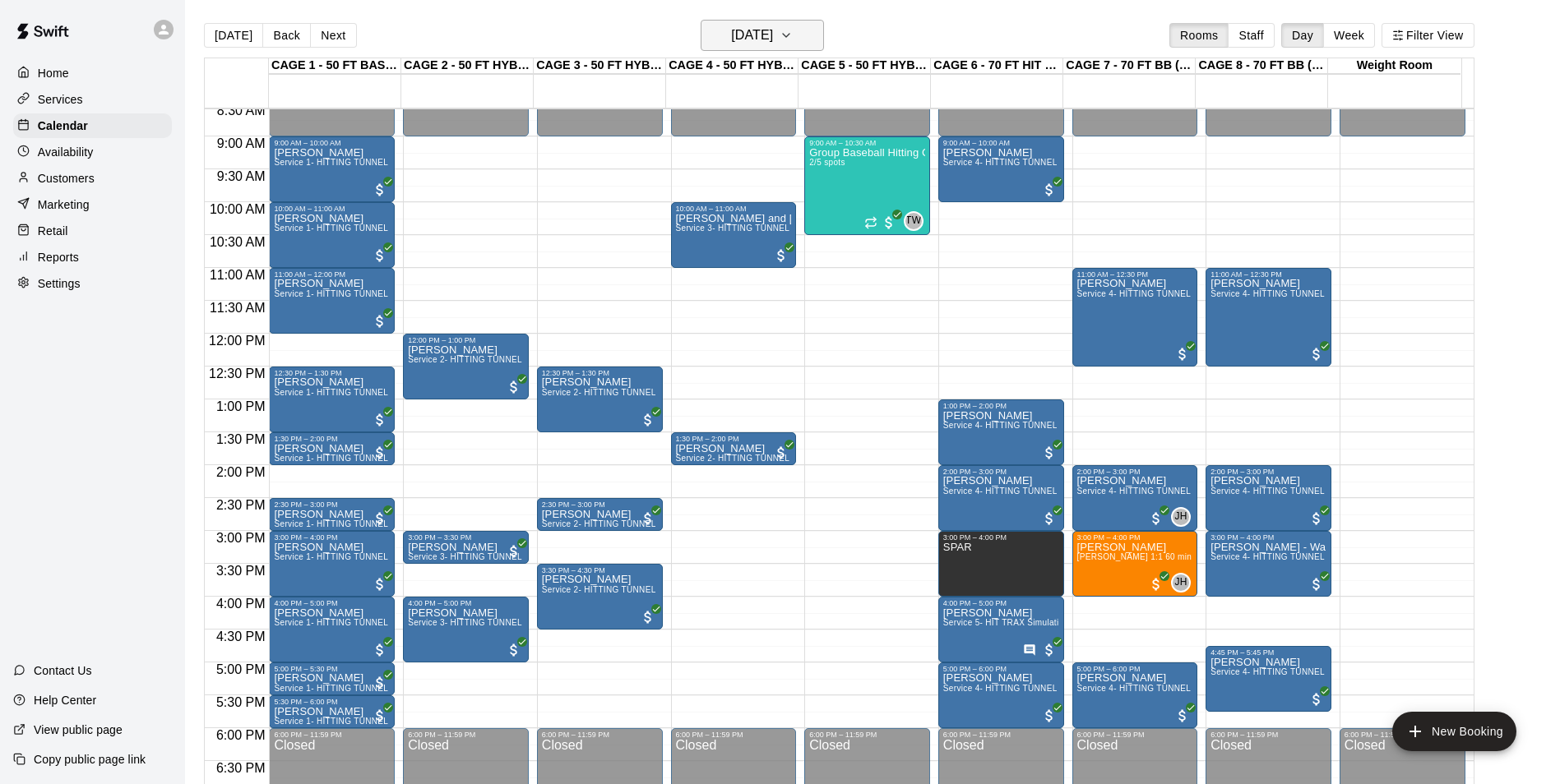
click at [773, 46] on h6 "Sunday Sep 07" at bounding box center [752, 35] width 42 height 23
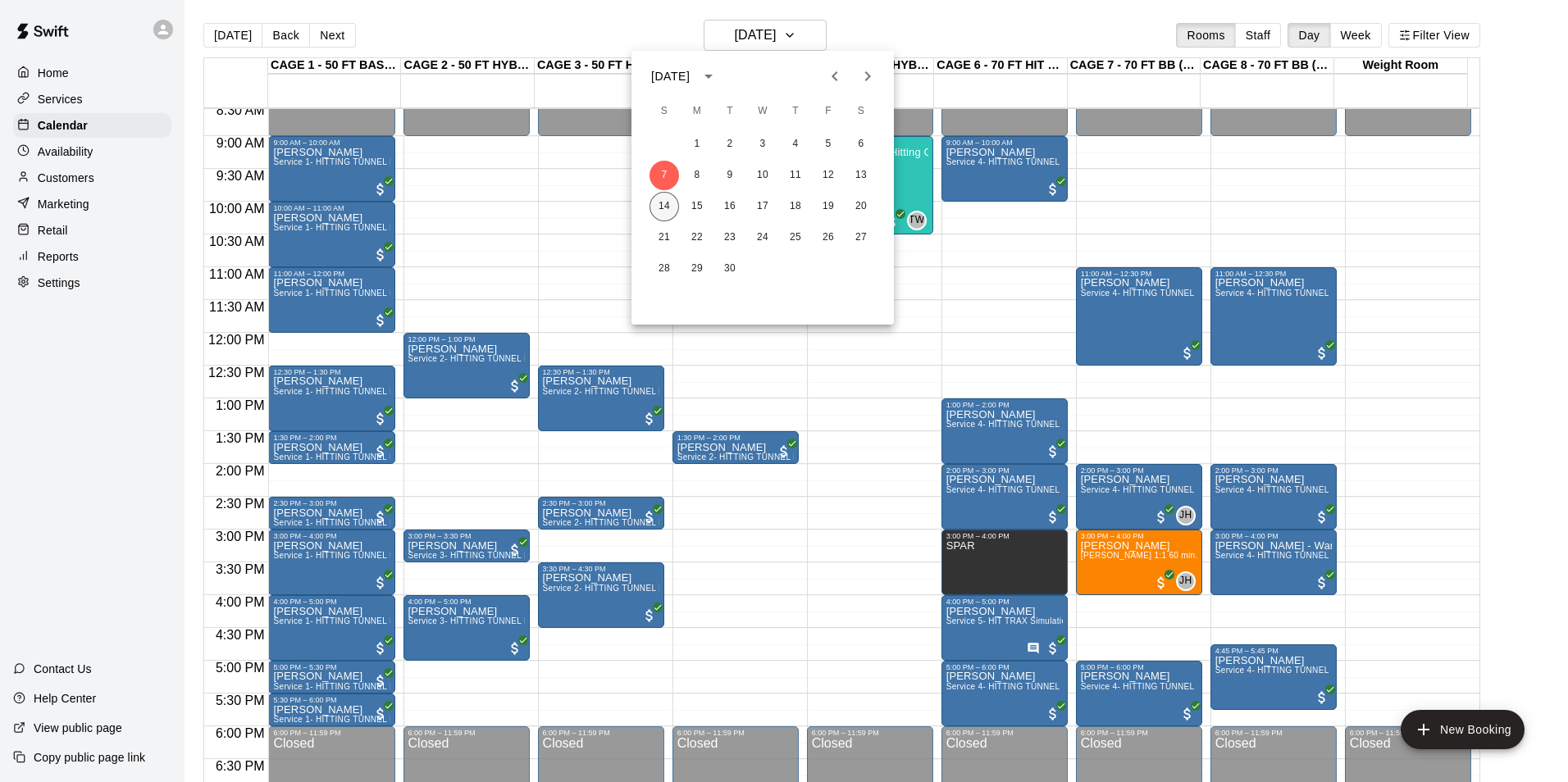
click at [671, 206] on button "14" at bounding box center [664, 206] width 29 height 29
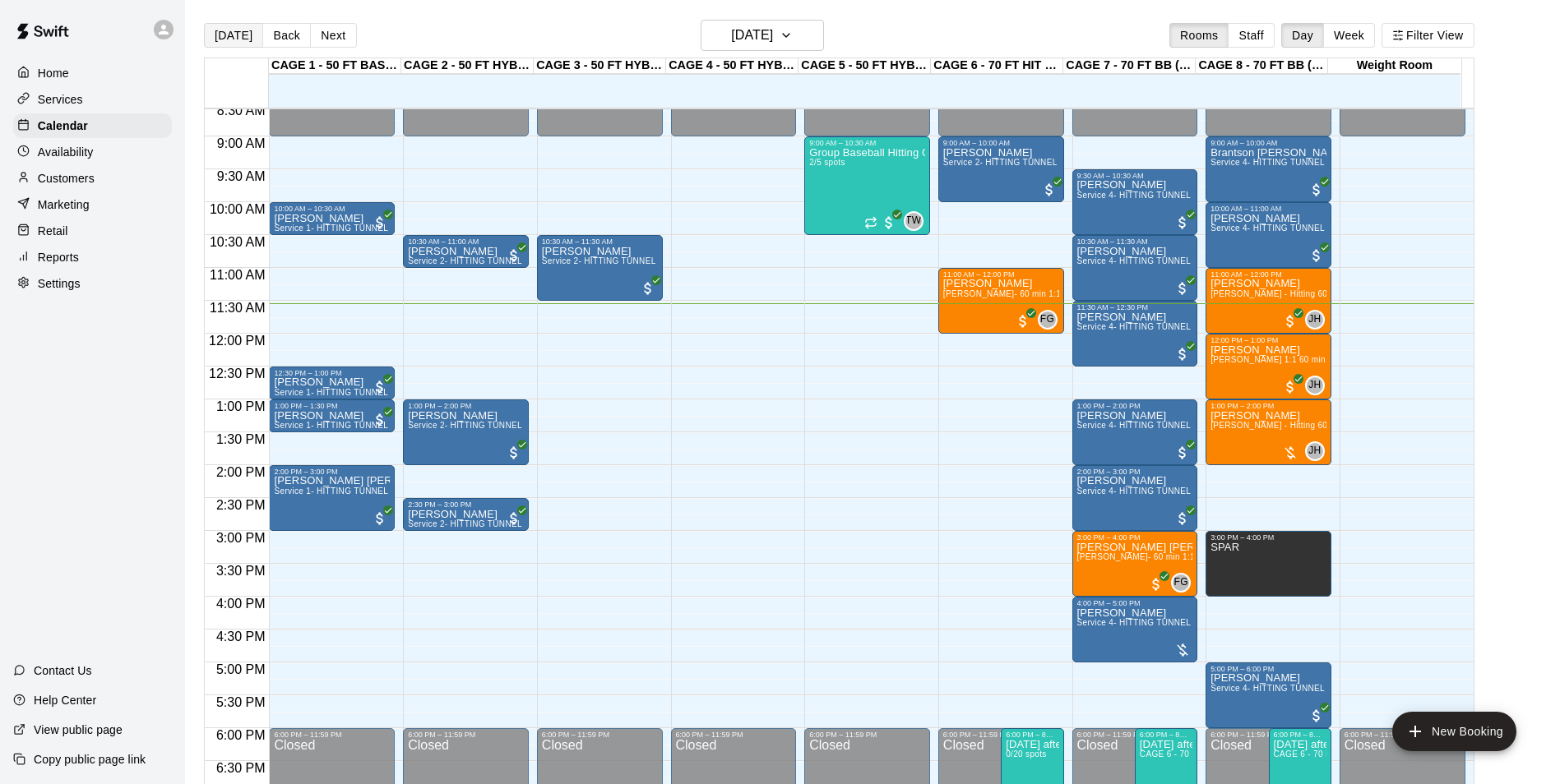
click at [227, 34] on button "[DATE]" at bounding box center [233, 35] width 60 height 25
click at [204, 23] on button "[DATE]" at bounding box center [233, 35] width 60 height 25
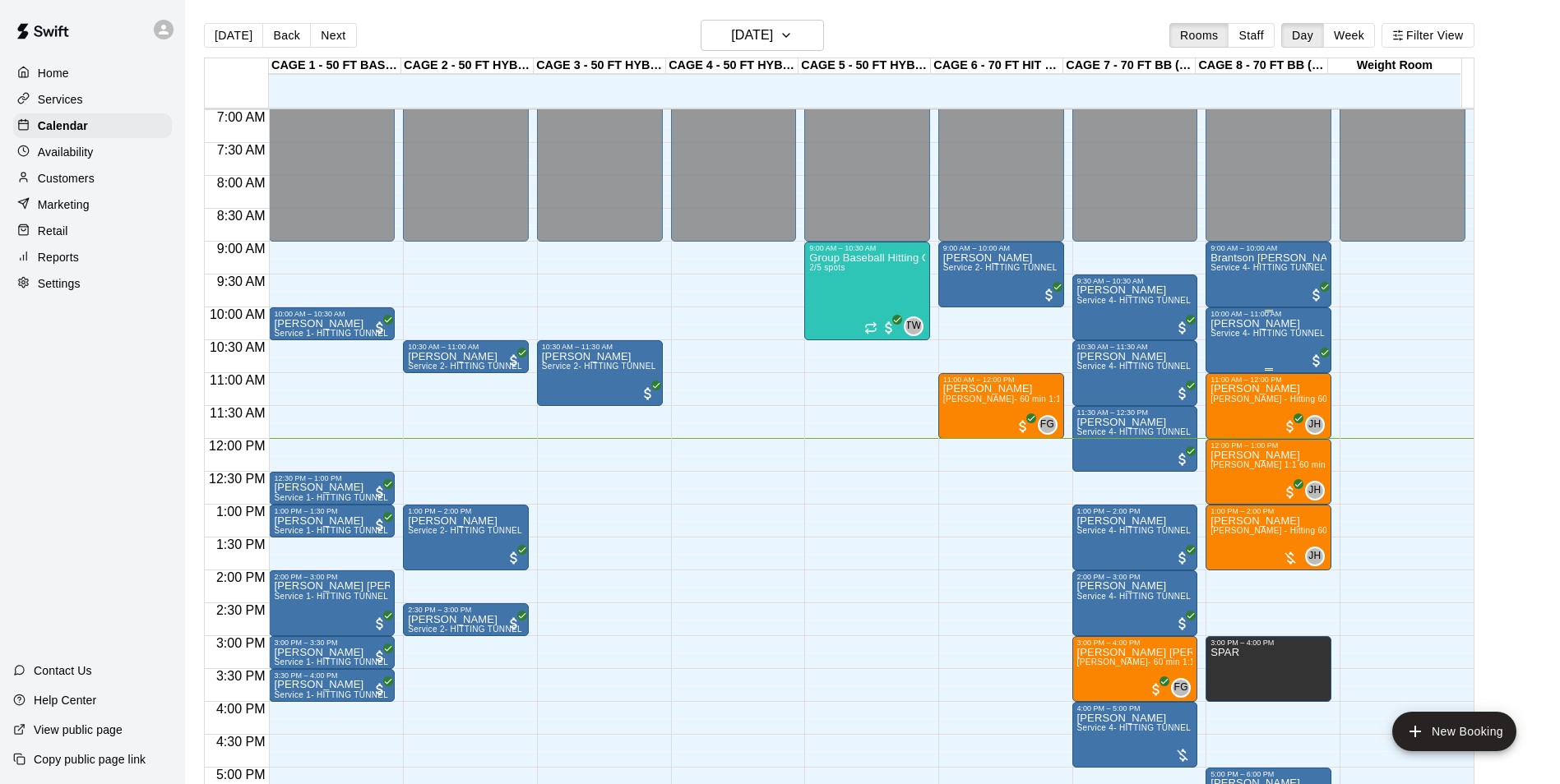
scroll to position [624, 0]
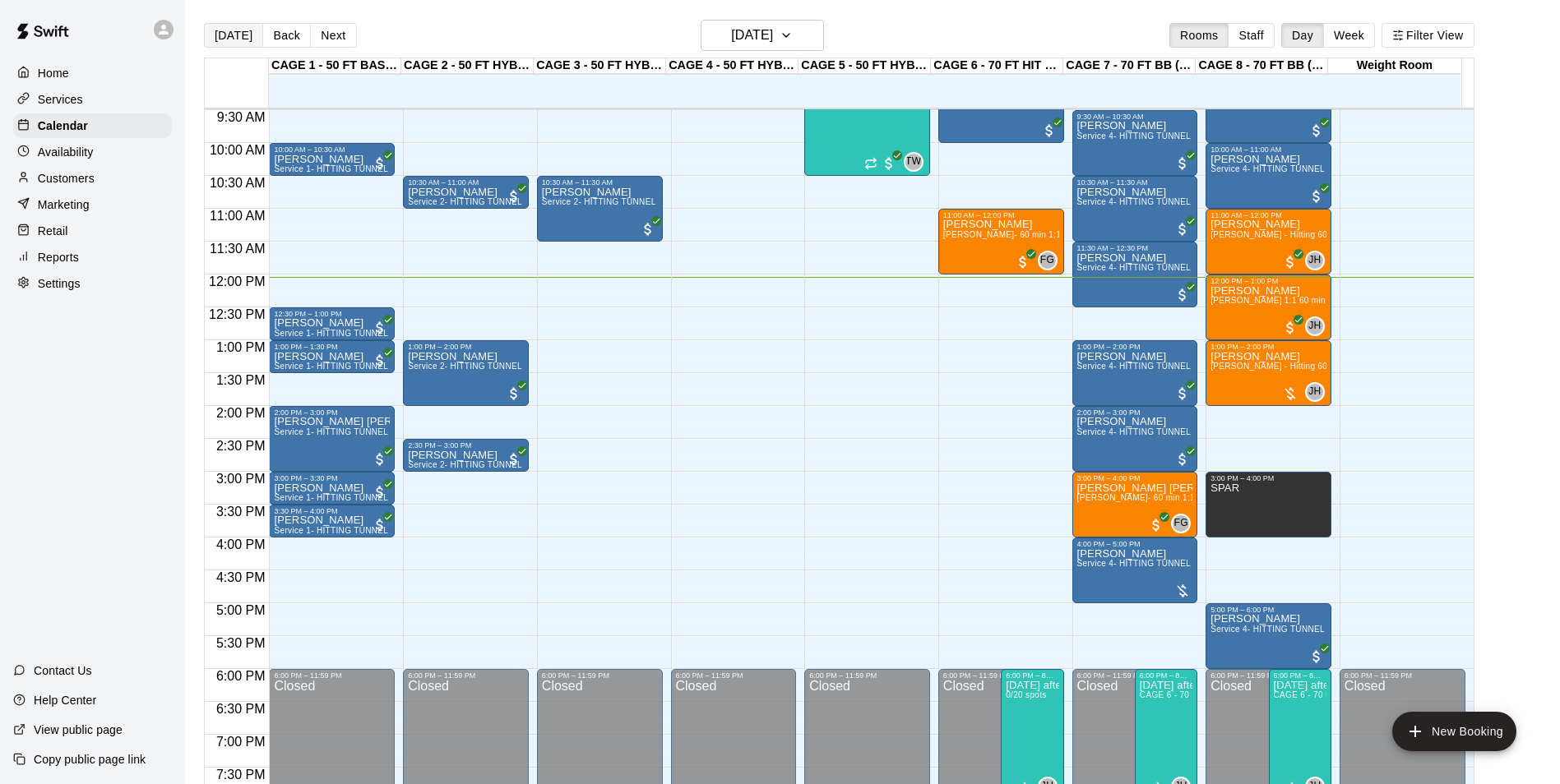
click at [222, 29] on button "[DATE]" at bounding box center [233, 35] width 60 height 25
click at [103, 97] on div "Services" at bounding box center [93, 99] width 159 height 25
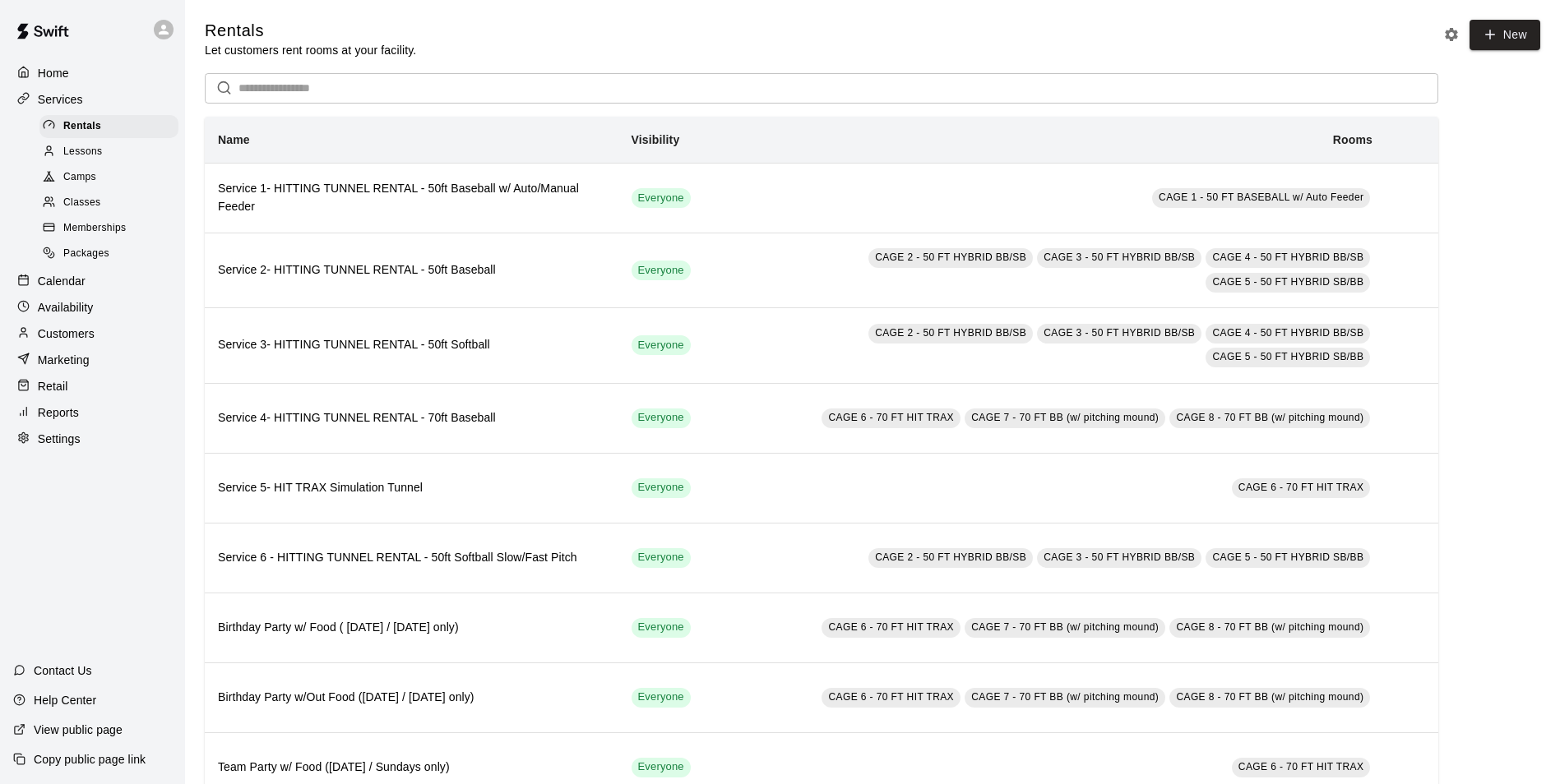
click at [129, 162] on div "Lessons" at bounding box center [109, 151] width 139 height 23
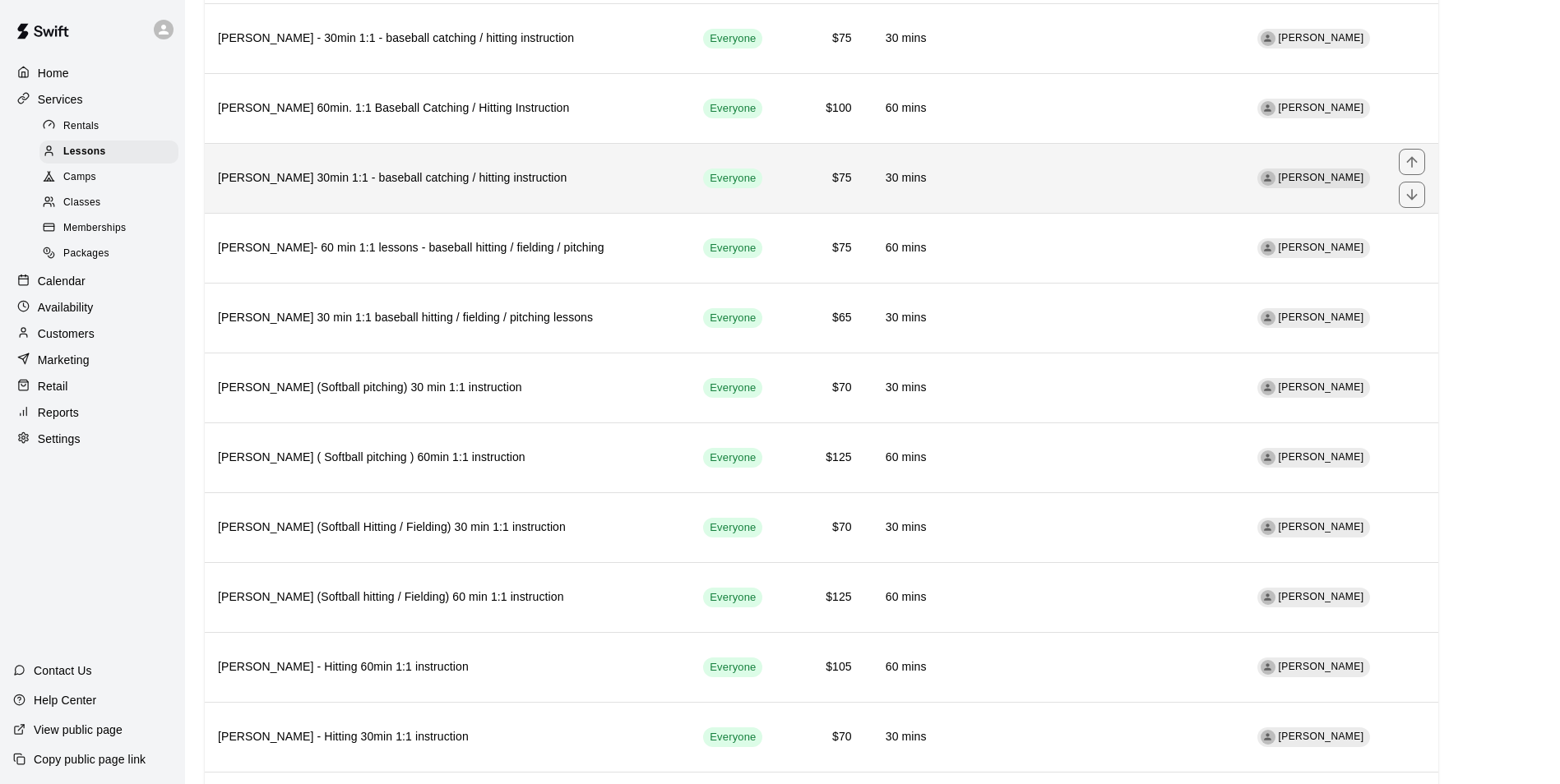
scroll to position [2198, 0]
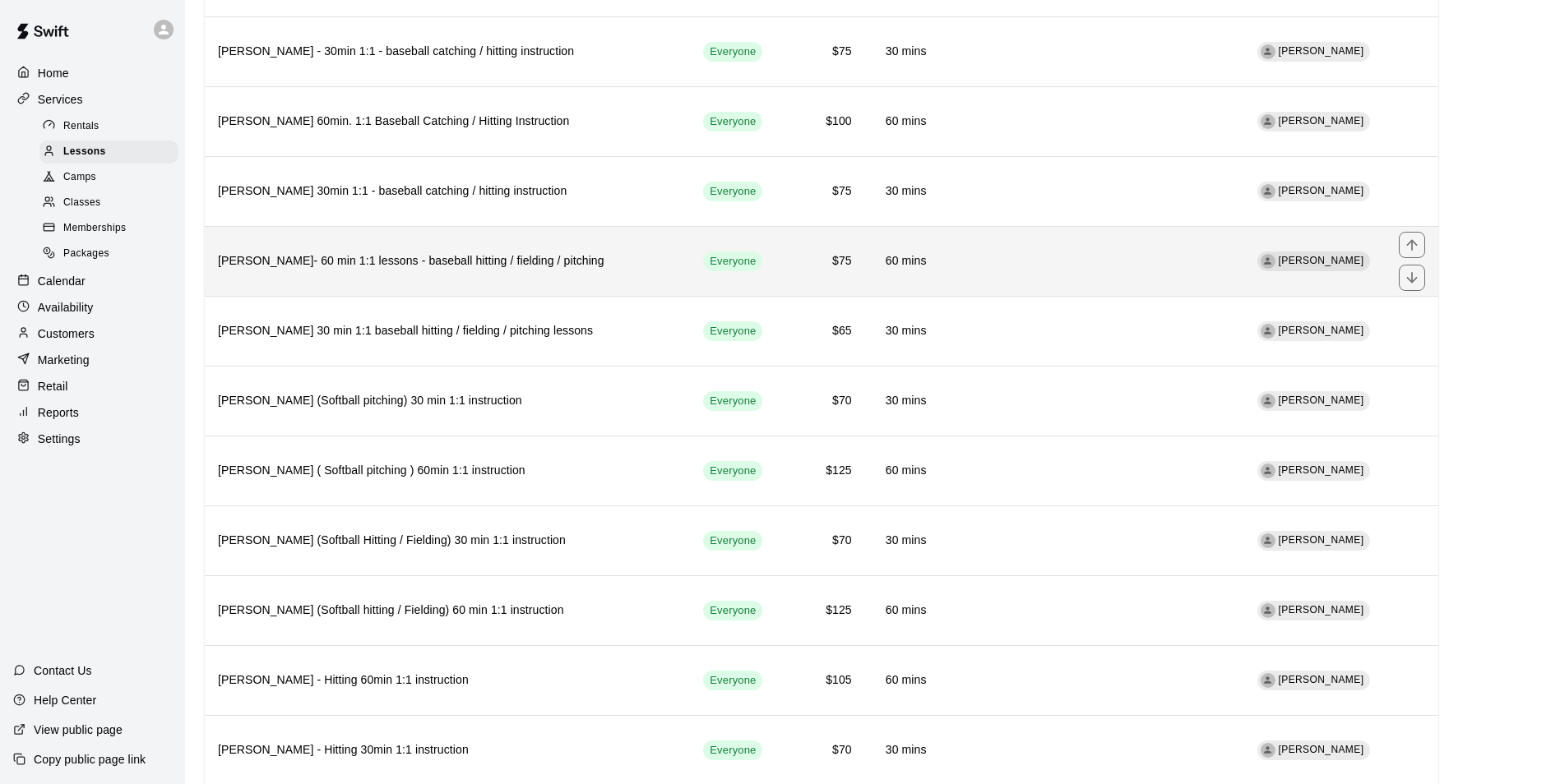
click at [622, 253] on h6 "[PERSON_NAME]- 60 min 1:1 lessons - baseball hitting / fielding / pitching" at bounding box center [447, 261] width 458 height 18
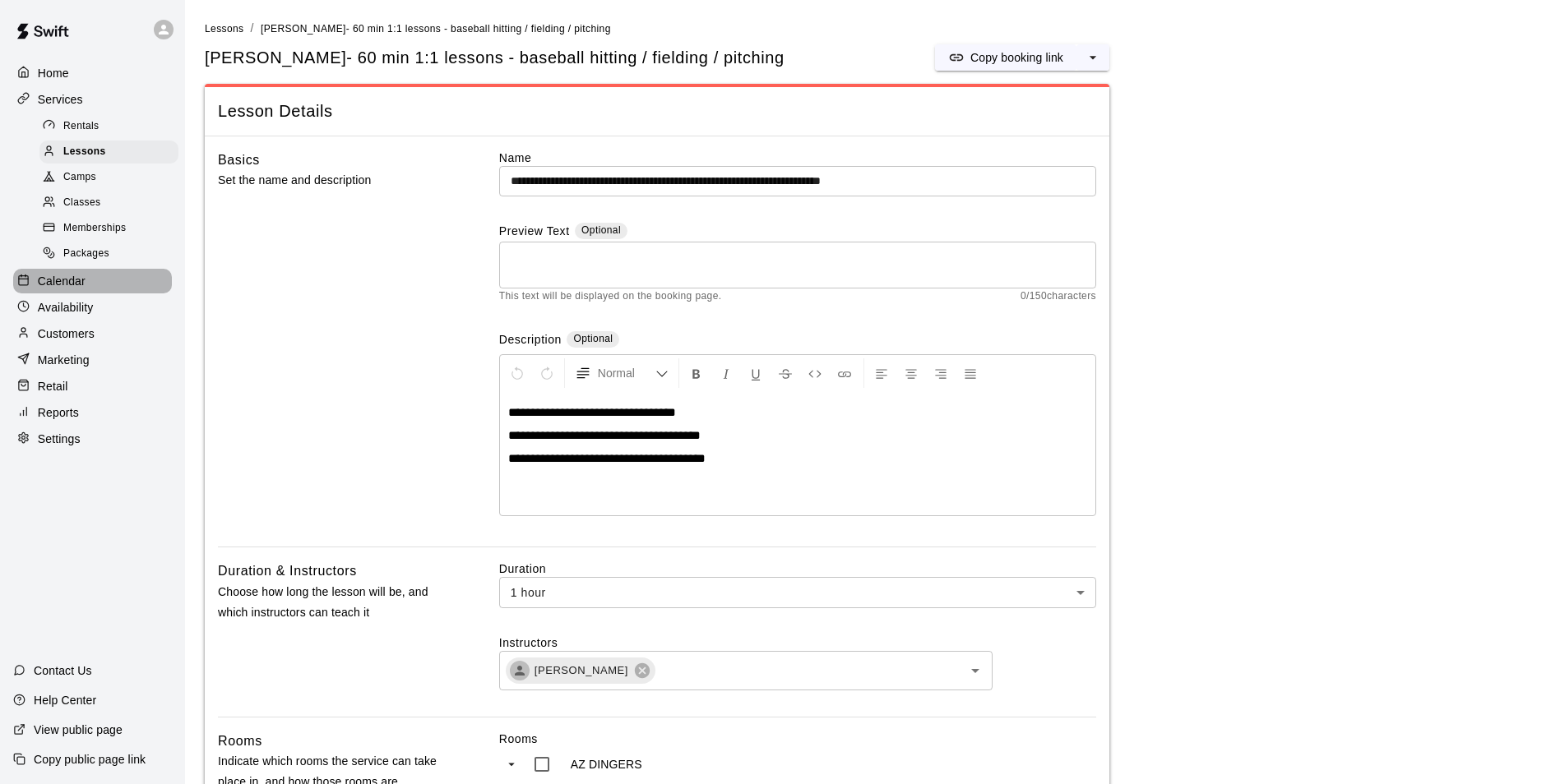
click at [118, 294] on div "Calendar" at bounding box center [93, 281] width 159 height 25
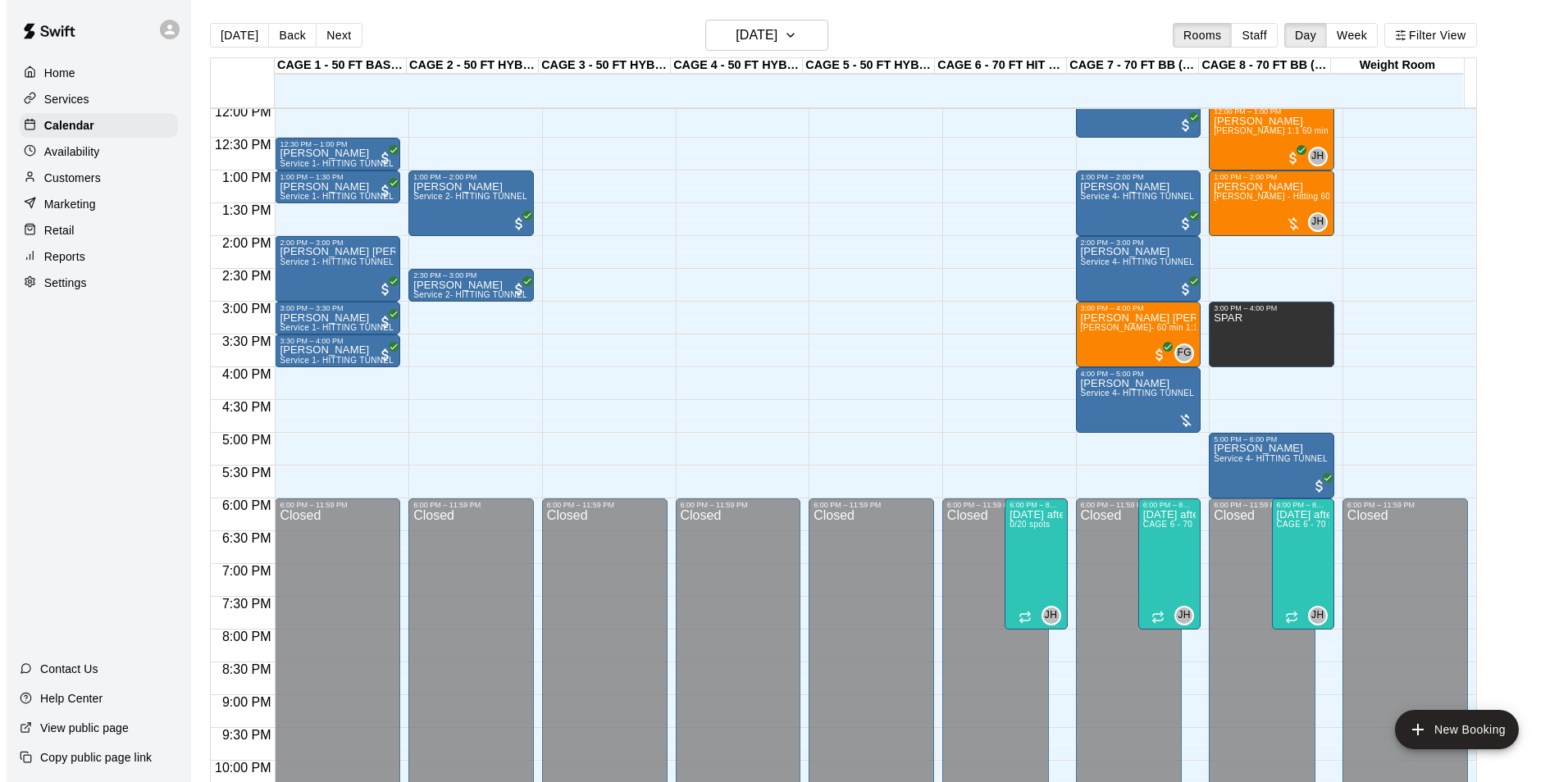
scroll to position [545, 0]
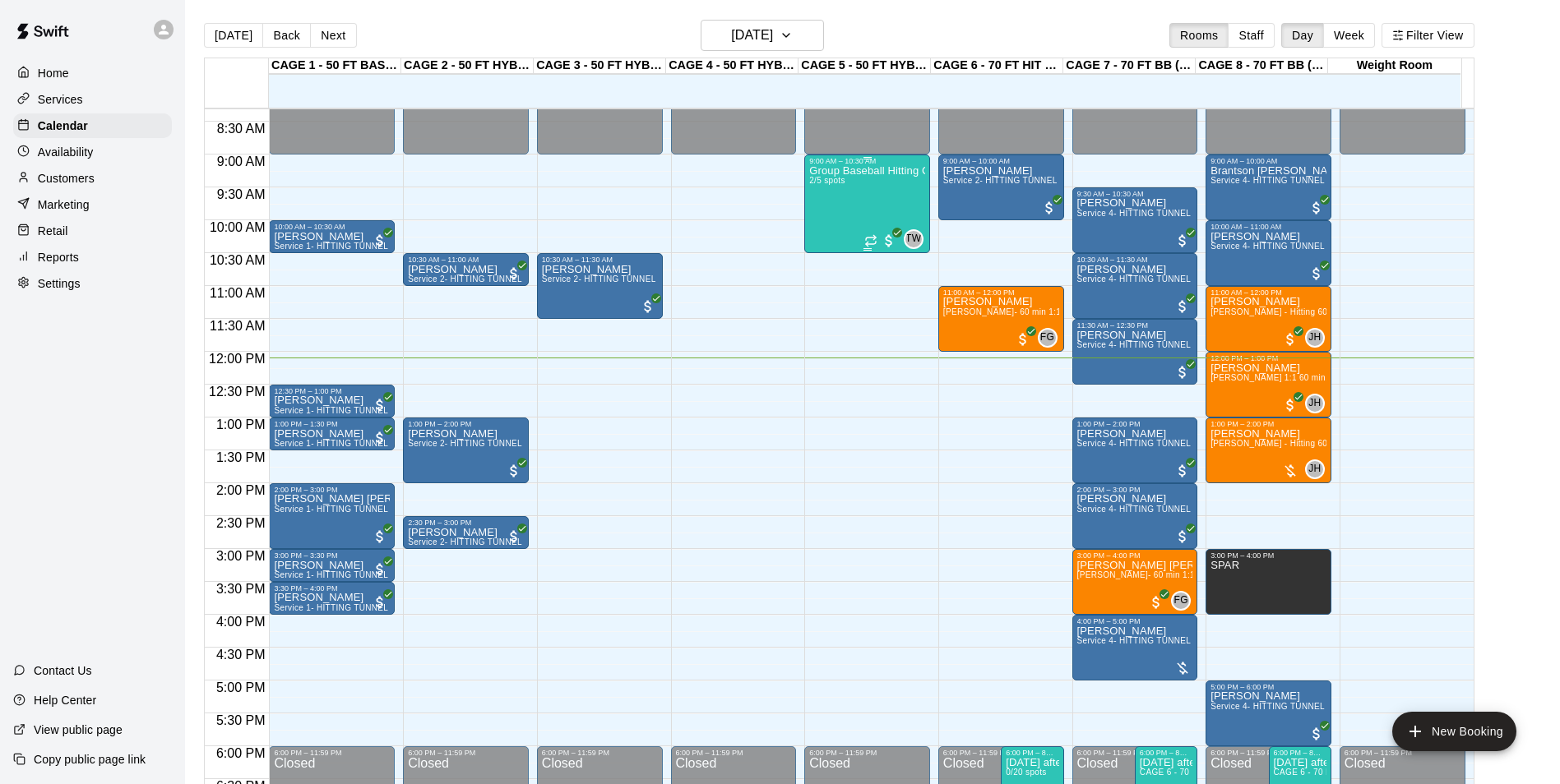
click at [820, 208] on div "Group Baseball Hitting Class - [DATE] (Ages [DEMOGRAPHIC_DATA]) 2/5 spots" at bounding box center [867, 558] width 116 height 784
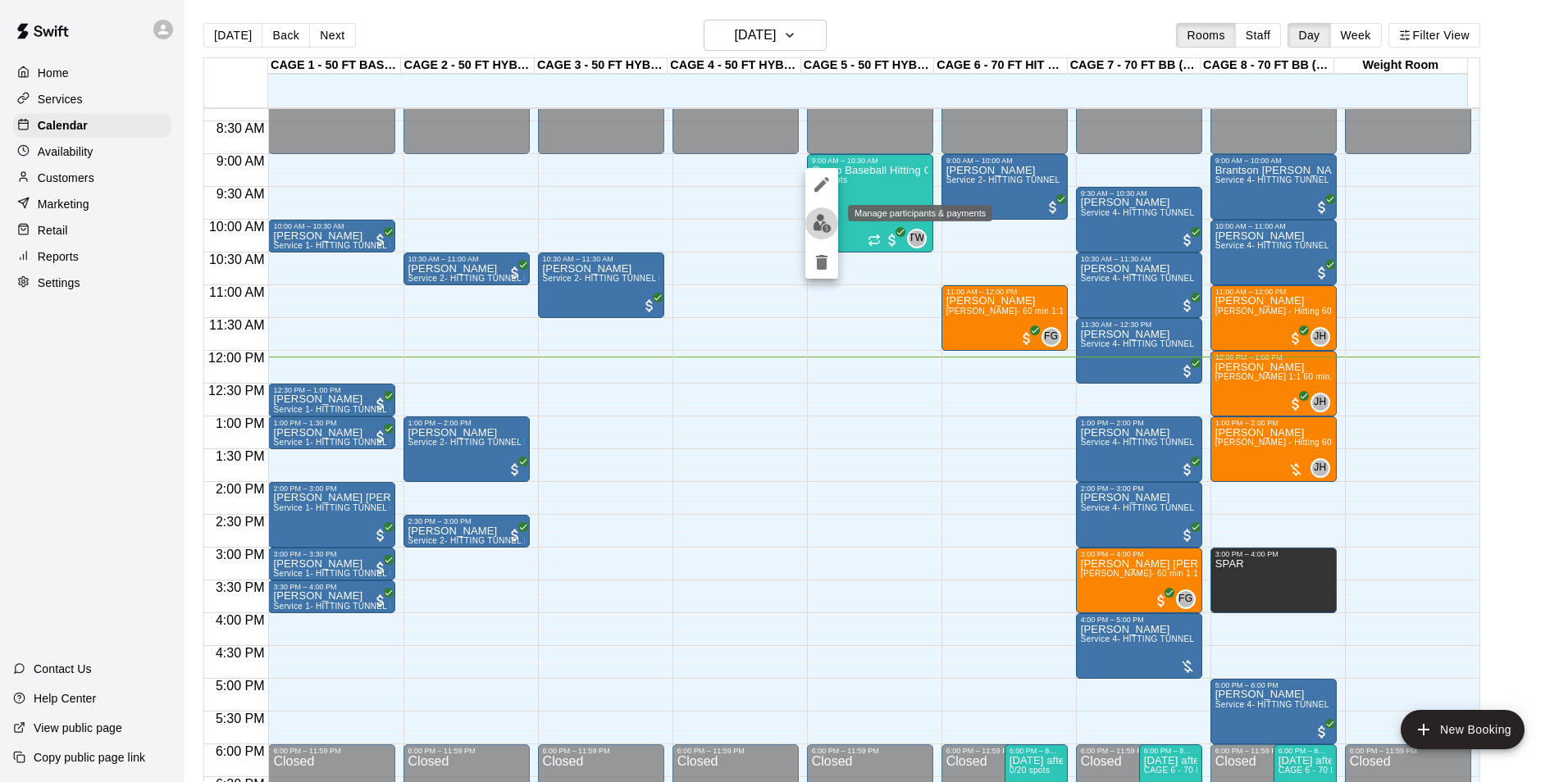
click at [818, 226] on img "edit" at bounding box center [822, 224] width 19 height 19
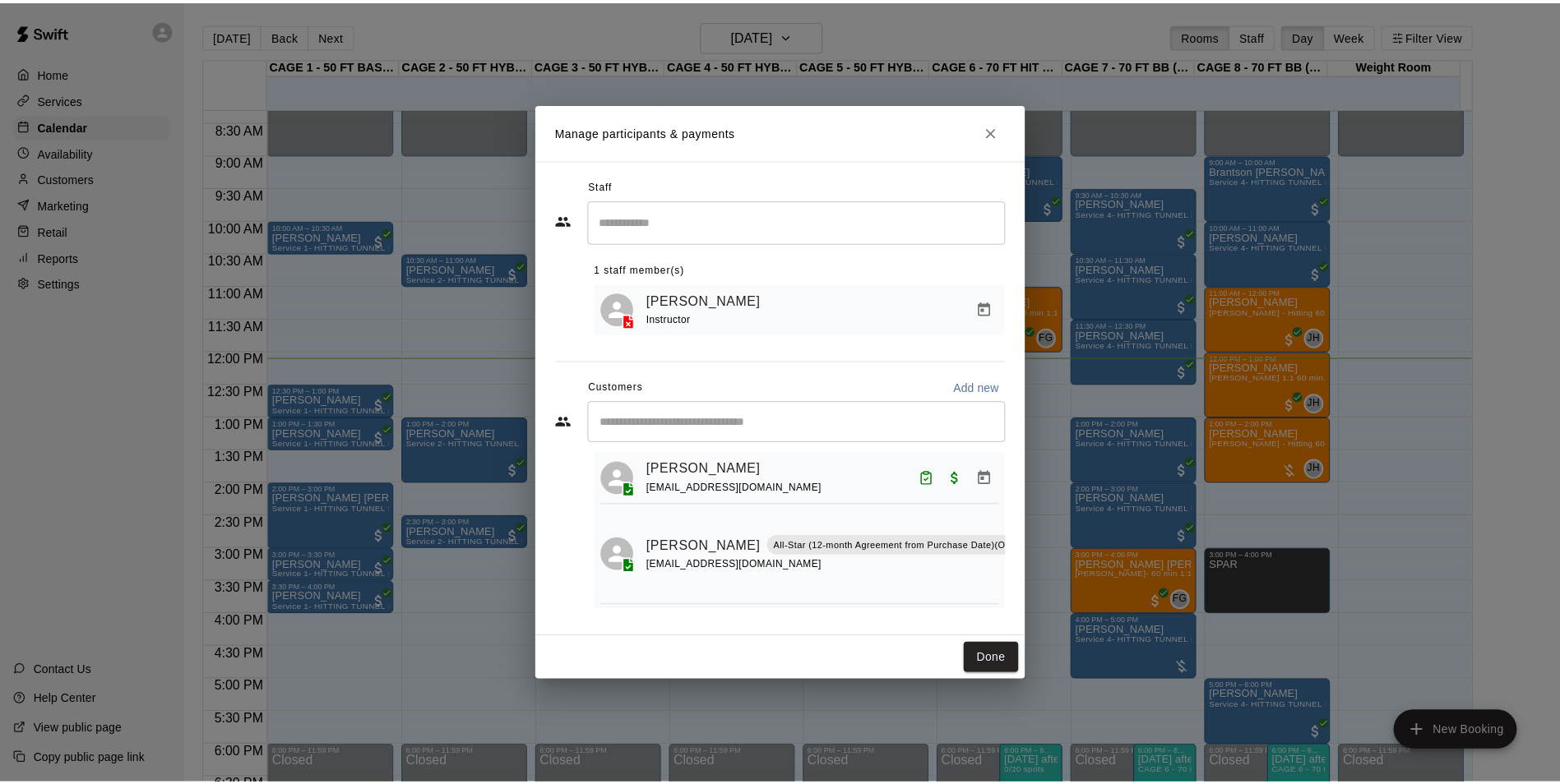
scroll to position [49, 0]
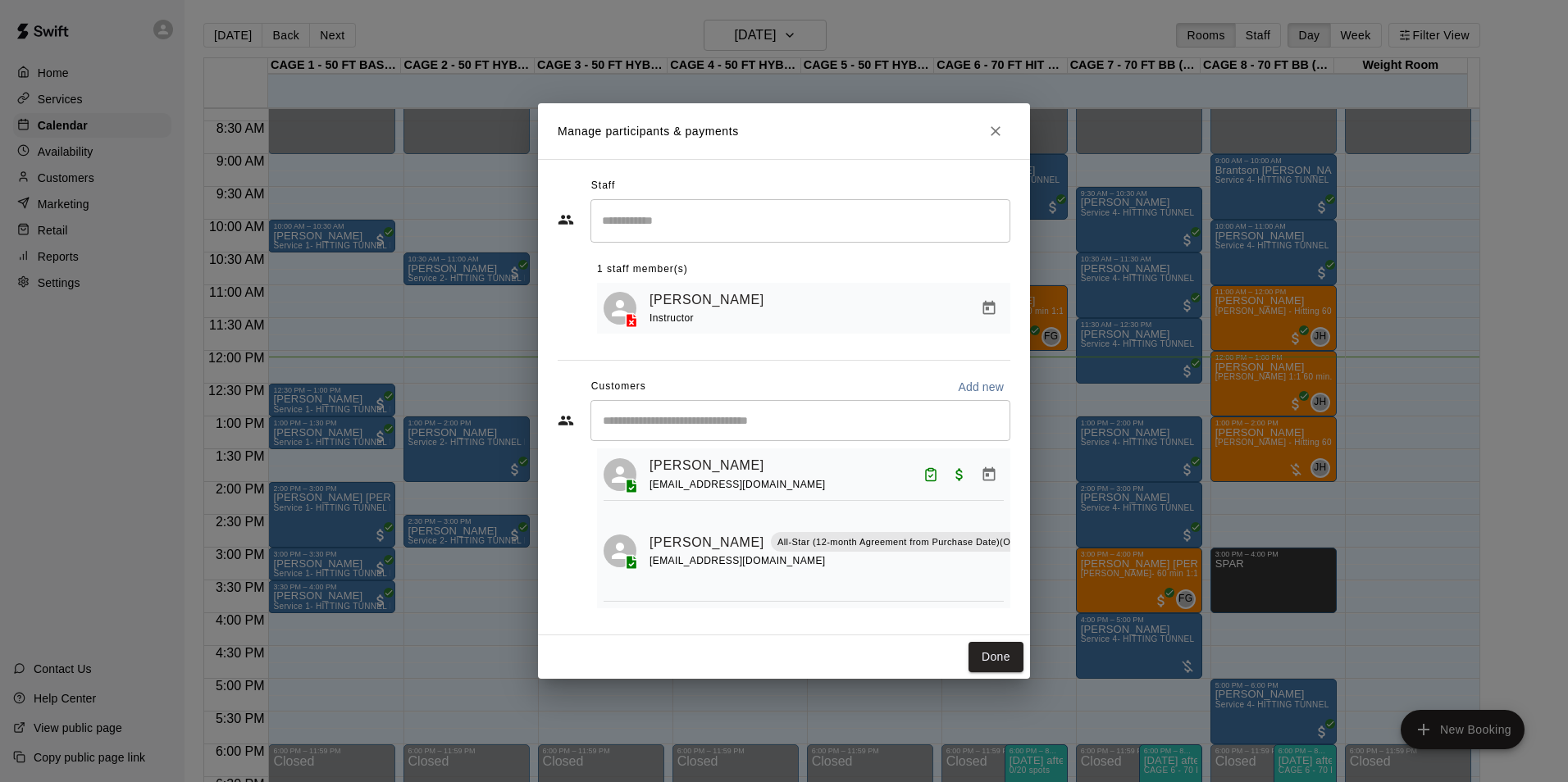
drag, startPoint x: 999, startPoint y: 653, endPoint x: 977, endPoint y: 525, distance: 129.9
click at [999, 653] on button "Done" at bounding box center [996, 657] width 55 height 30
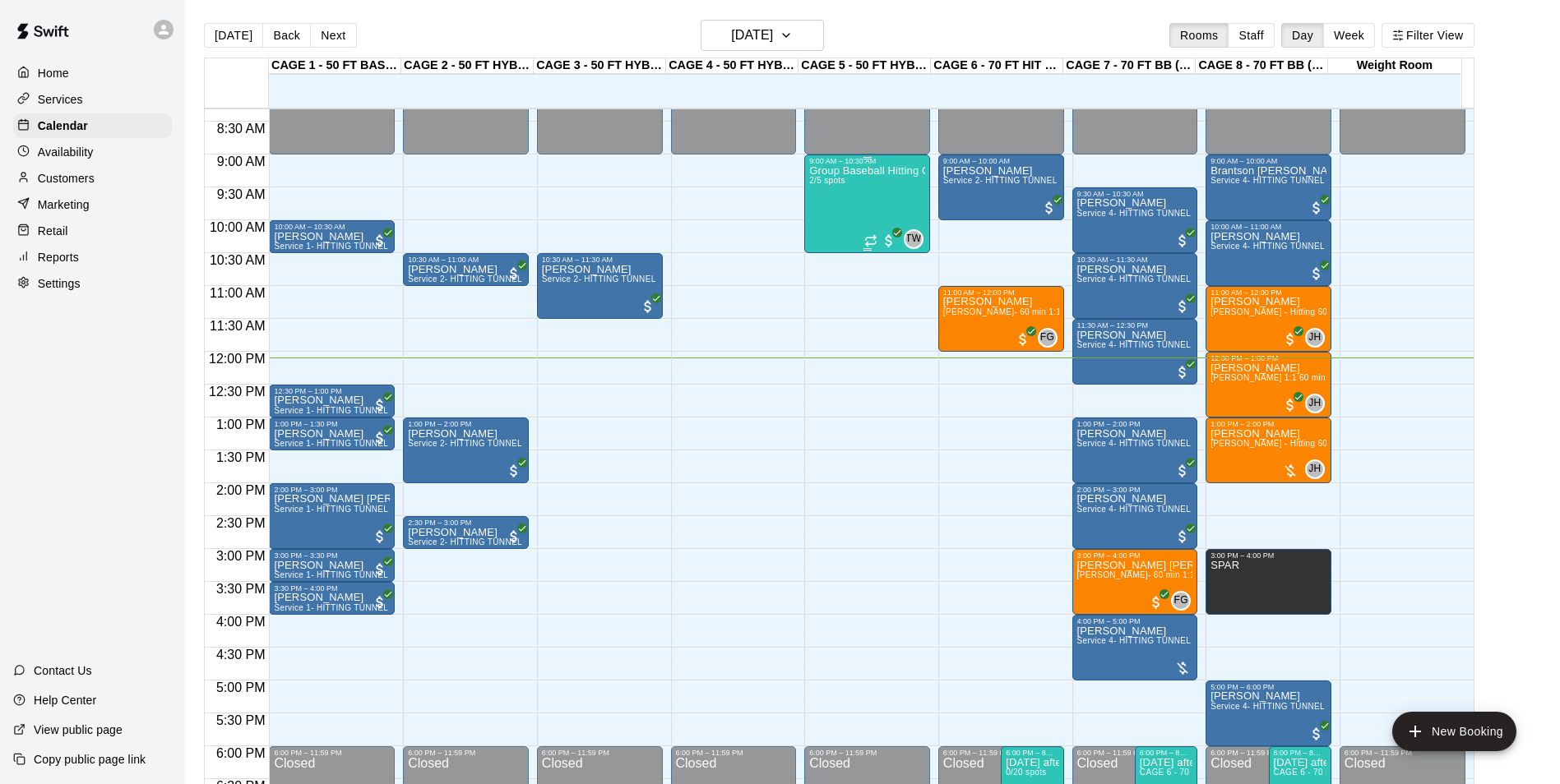
click at [857, 171] on p "Group Baseball Hitting Class - [DATE] (Ages [DEMOGRAPHIC_DATA])" at bounding box center [867, 171] width 116 height 0
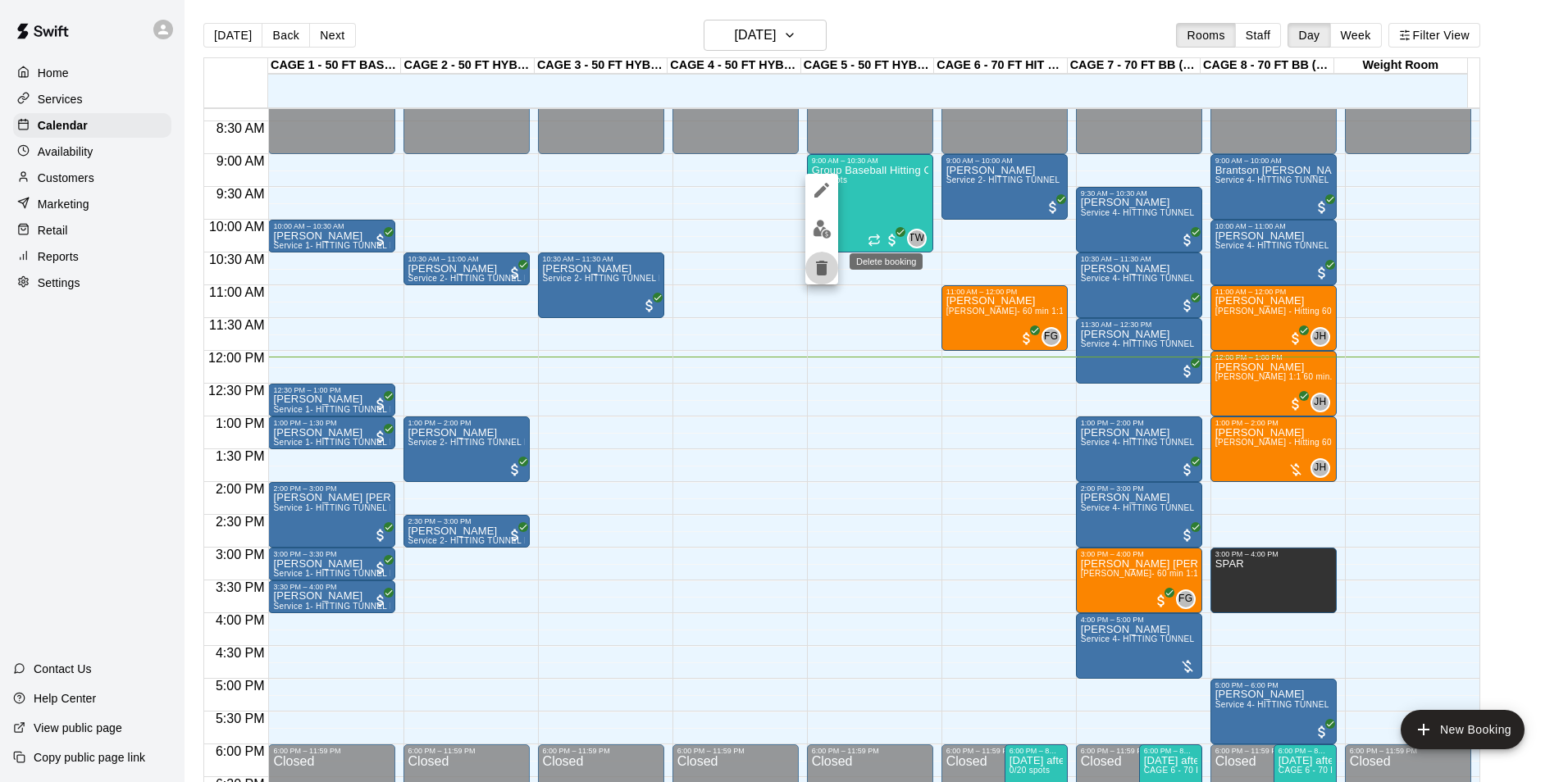
click at [823, 272] on icon "delete" at bounding box center [822, 268] width 11 height 15
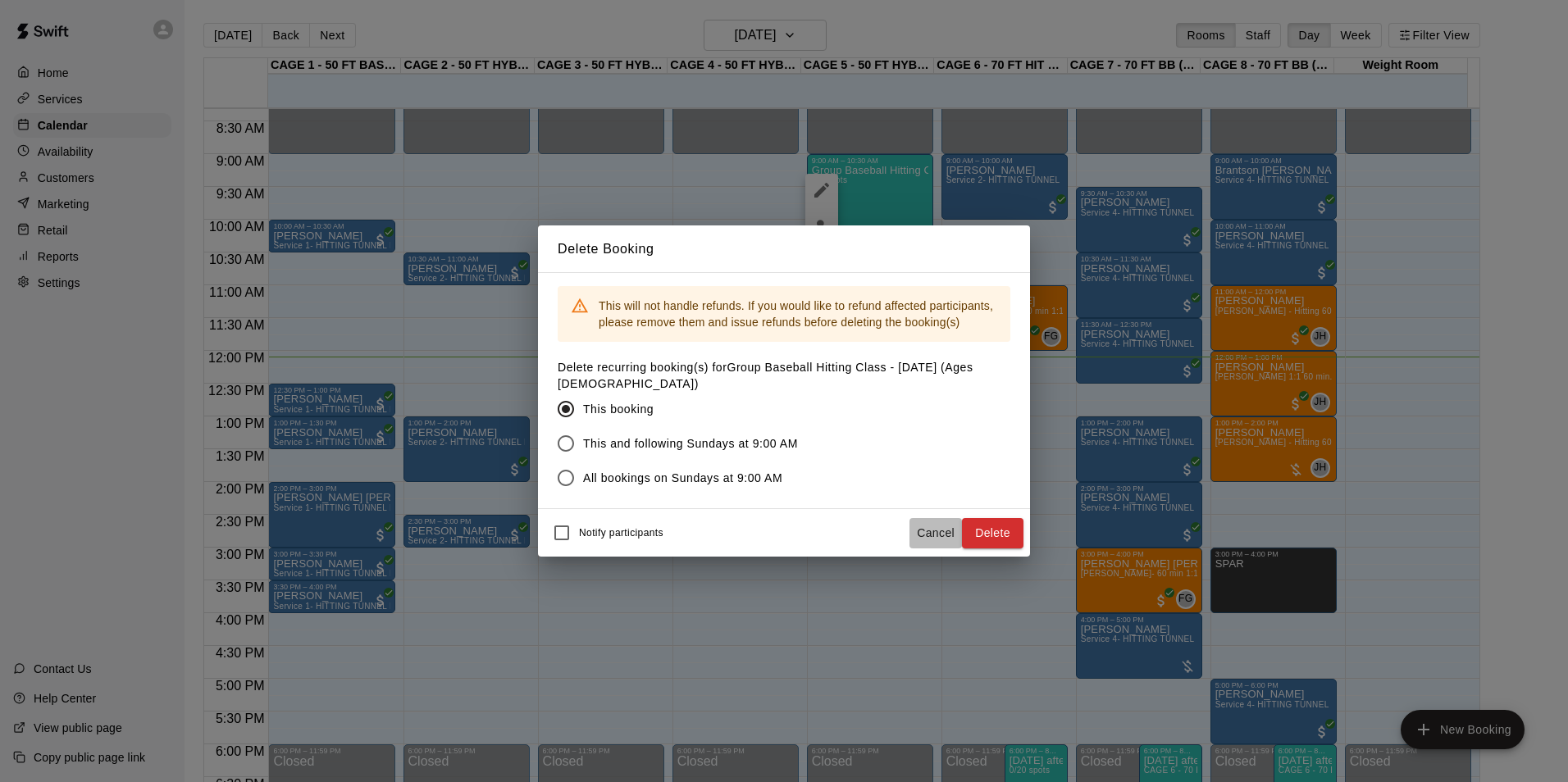
click at [931, 536] on button "Cancel" at bounding box center [936, 534] width 53 height 30
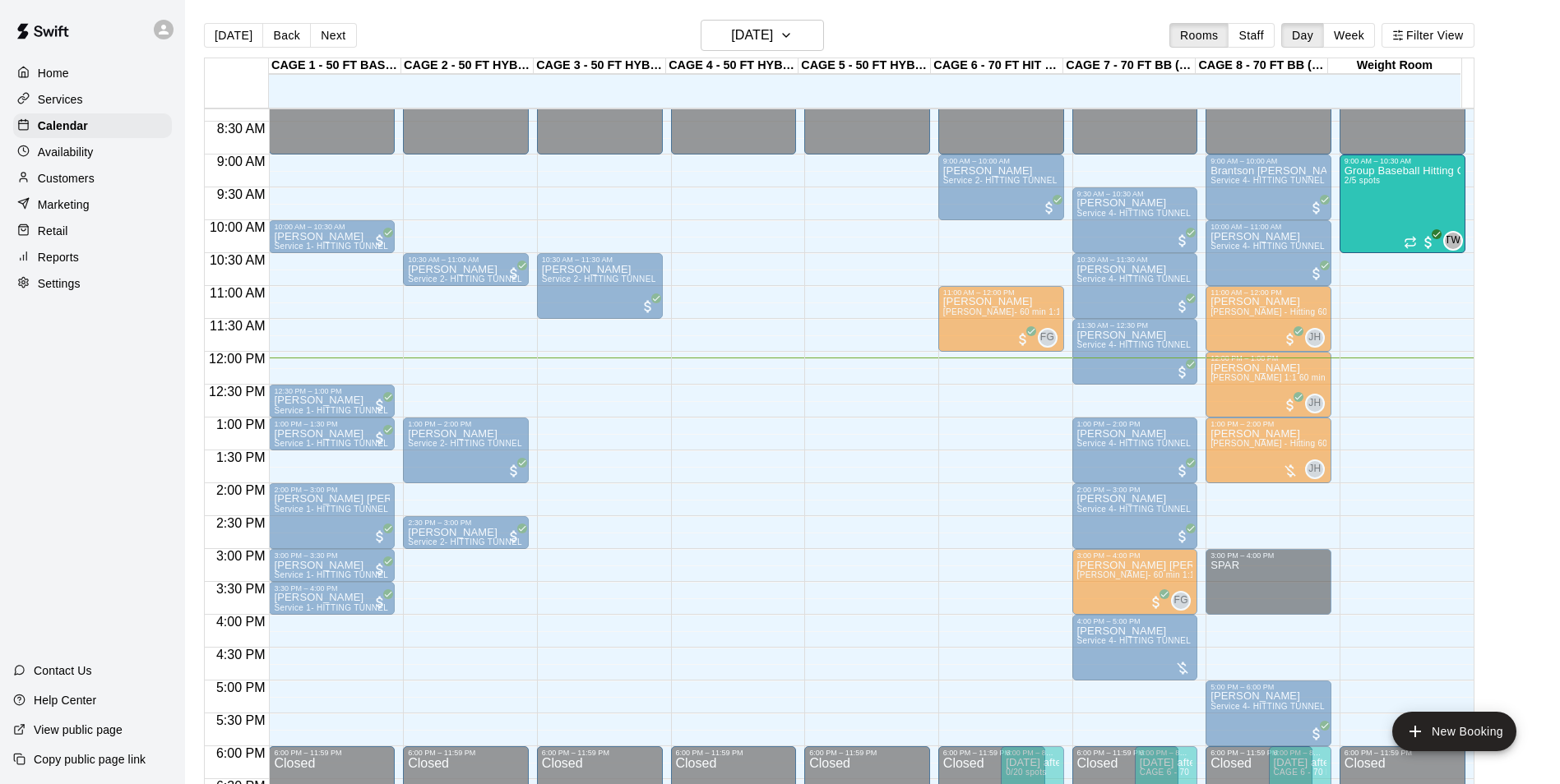
drag, startPoint x: 839, startPoint y: 192, endPoint x: 1383, endPoint y: 199, distance: 544.0
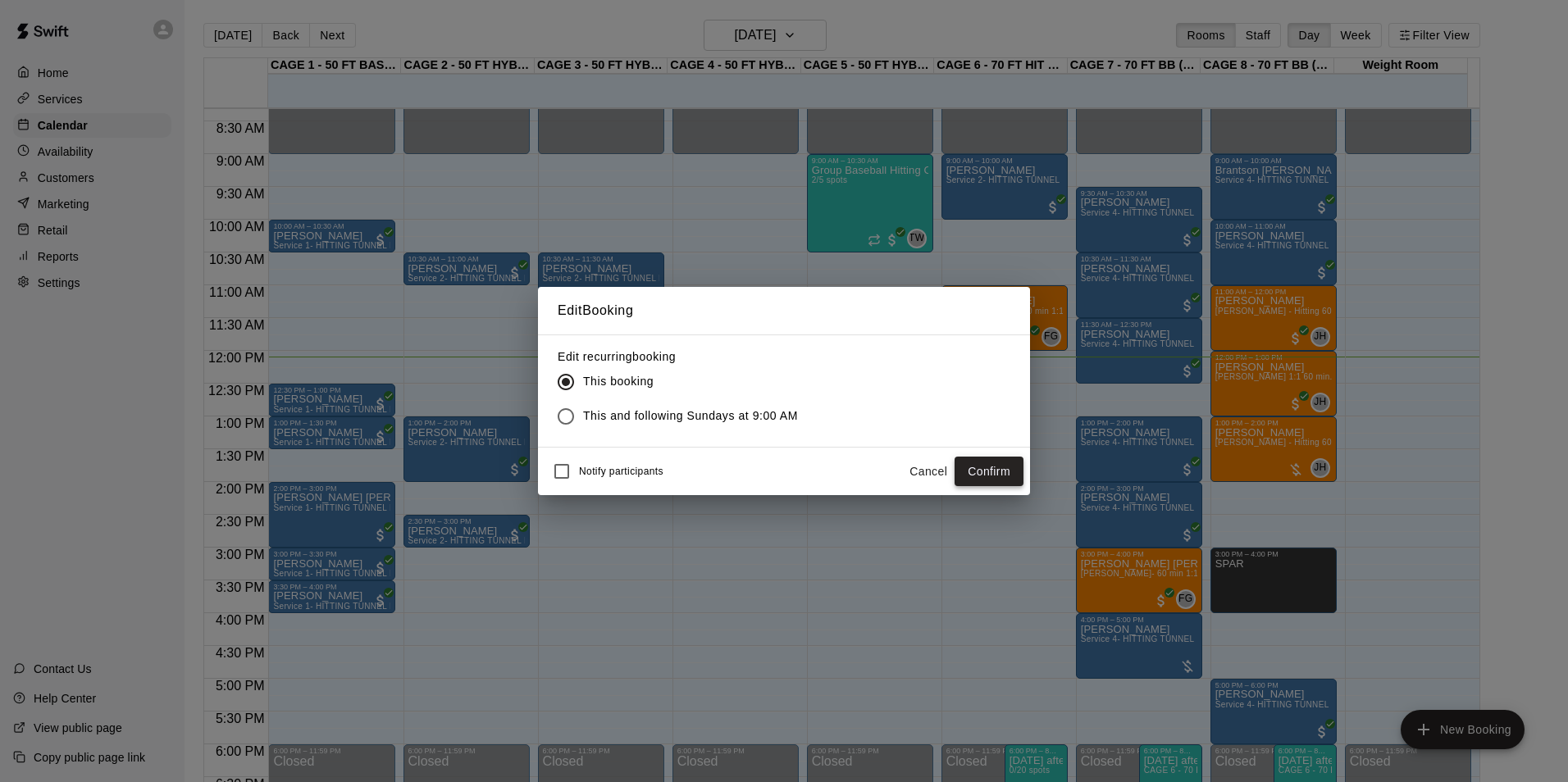
click at [994, 469] on button "Confirm" at bounding box center [989, 472] width 69 height 30
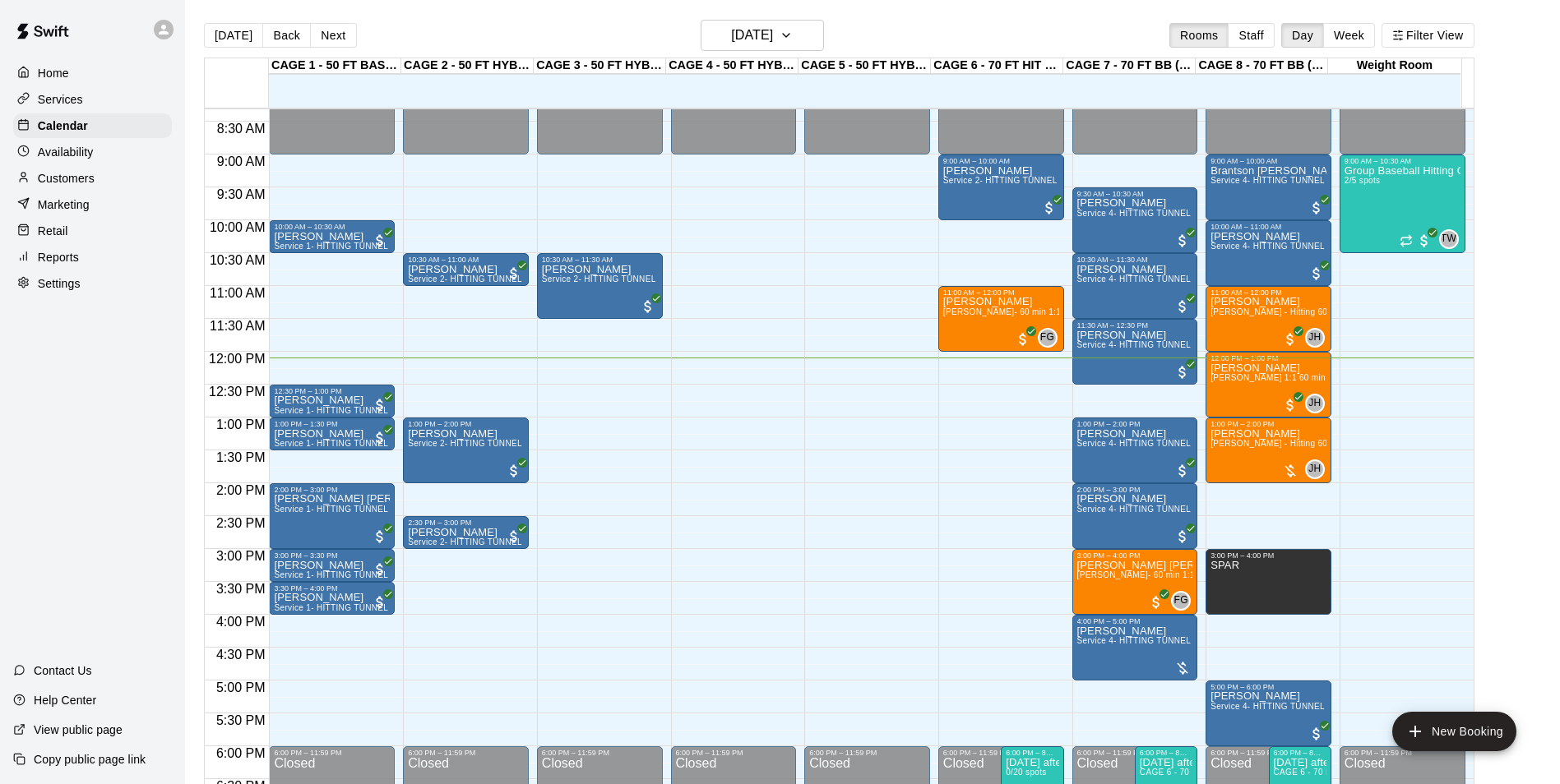
click at [1390, 186] on div "Group Baseball Hitting Class - Sunday (Ages 11-13) 2/5 spots" at bounding box center [1402, 558] width 116 height 784
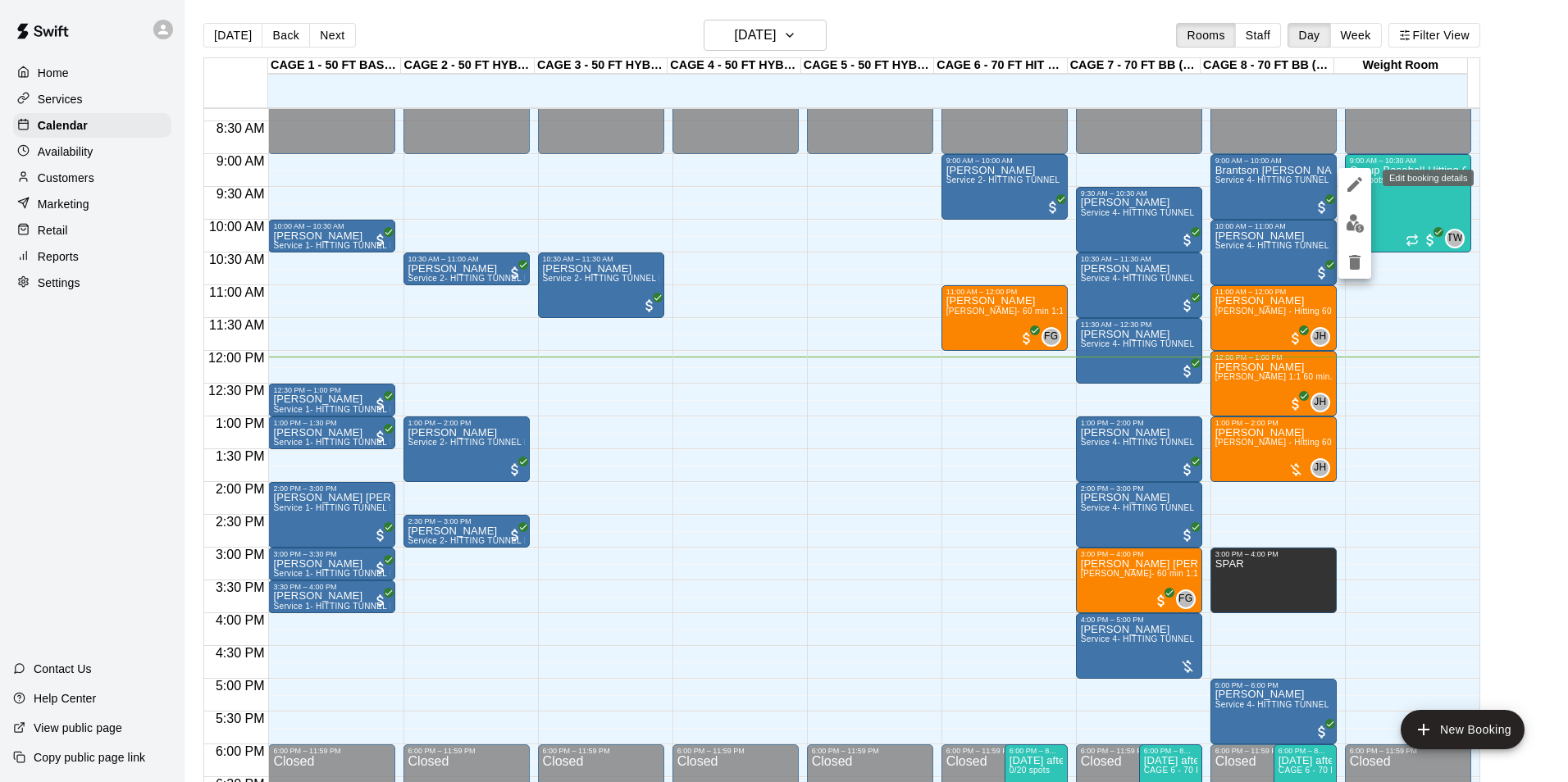
click at [1355, 193] on icon "edit" at bounding box center [1355, 184] width 20 height 20
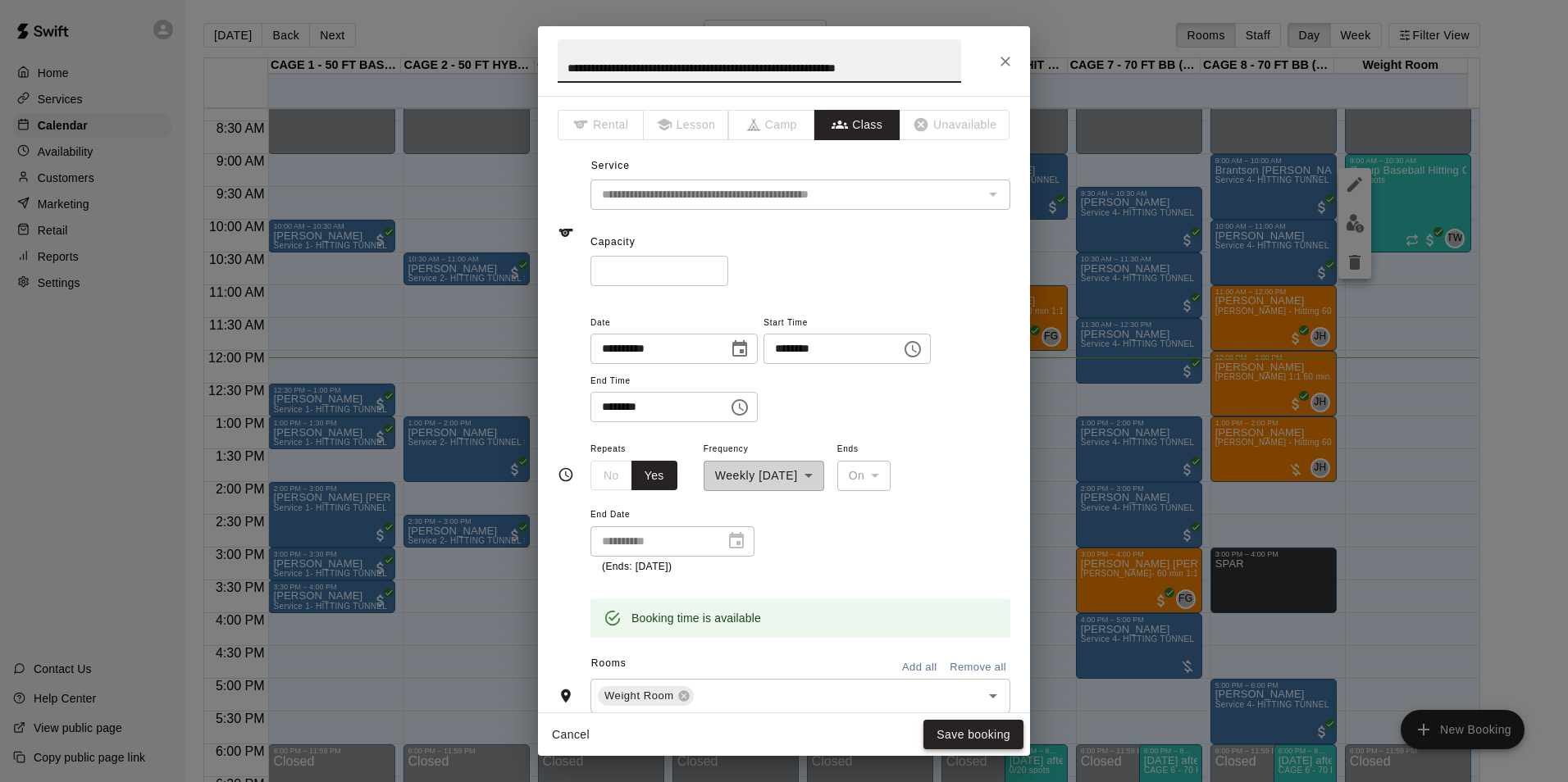
type input "**********"
click at [948, 731] on button "Save booking" at bounding box center [974, 735] width 100 height 30
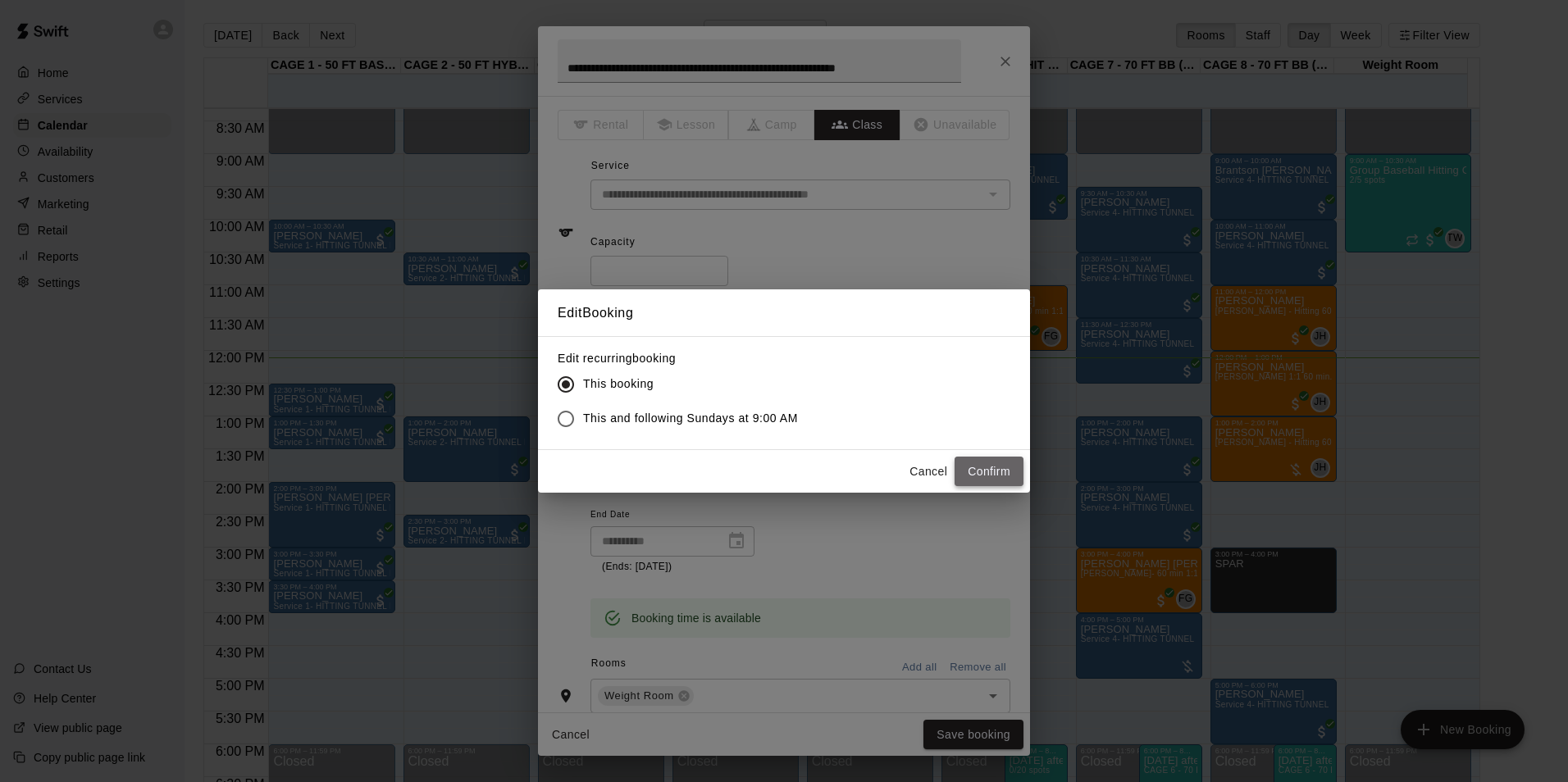
click at [989, 472] on button "Confirm" at bounding box center [989, 472] width 69 height 30
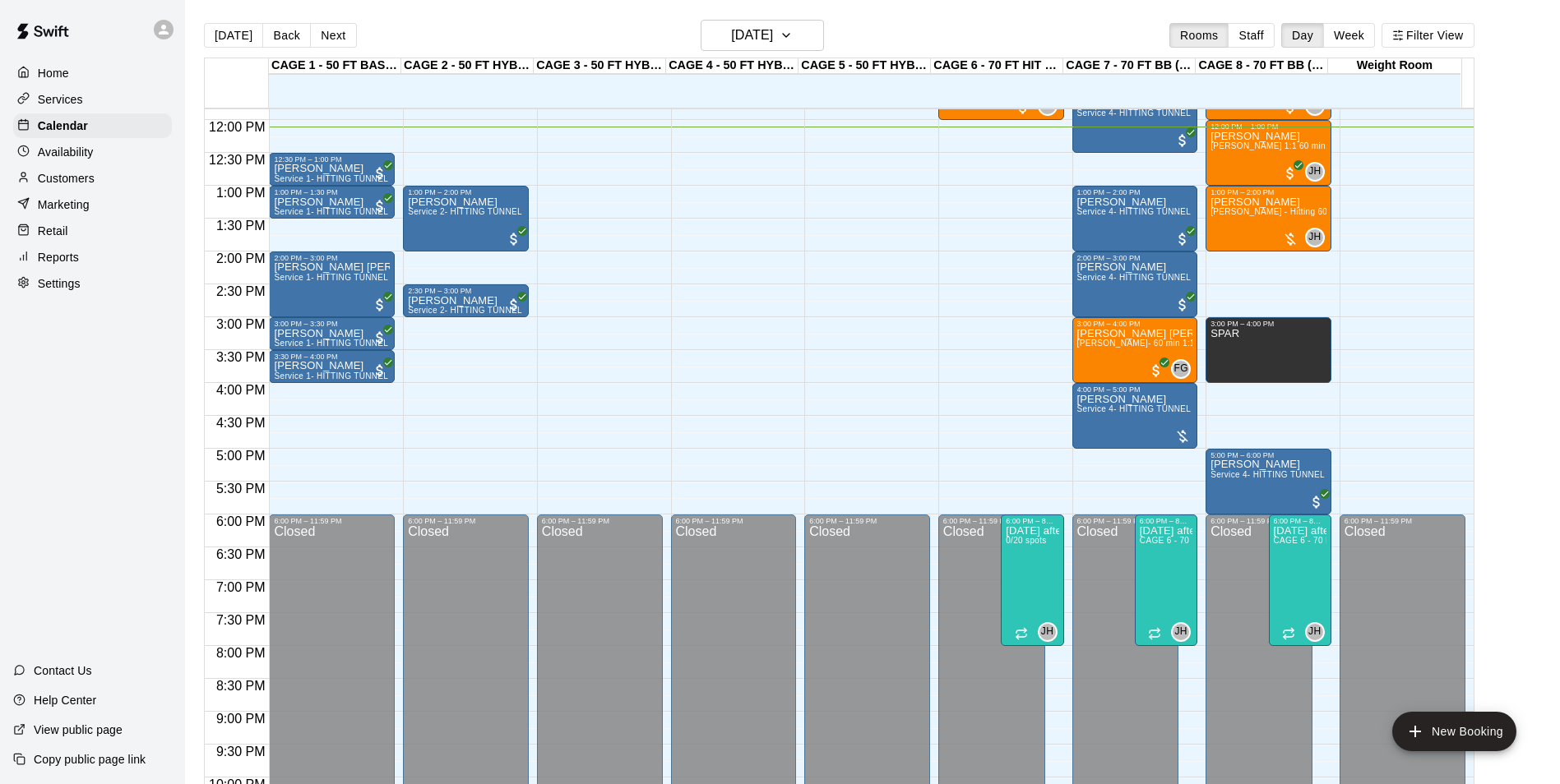
scroll to position [629, 0]
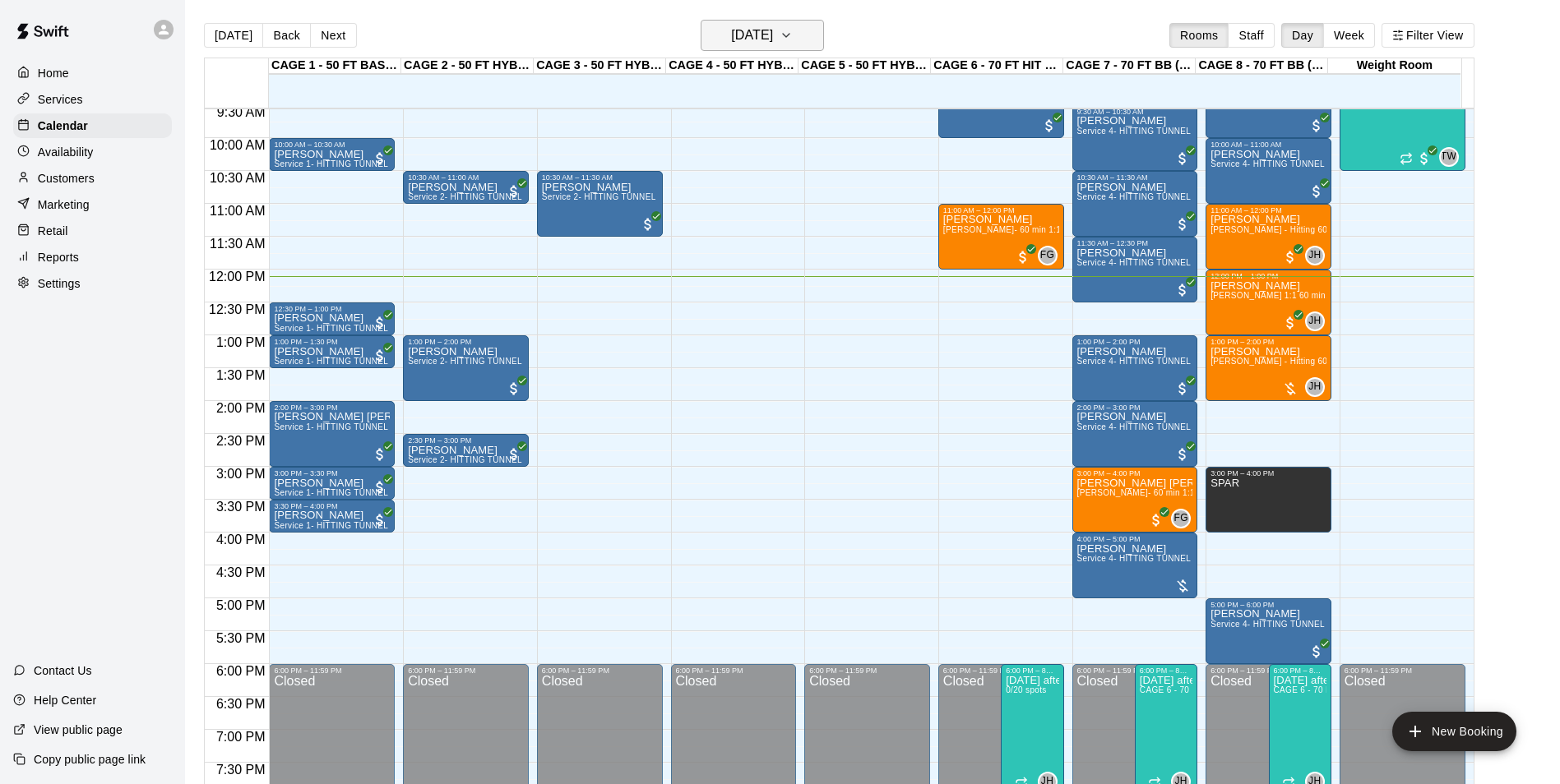
click at [776, 23] on button "[DATE]" at bounding box center [762, 35] width 123 height 31
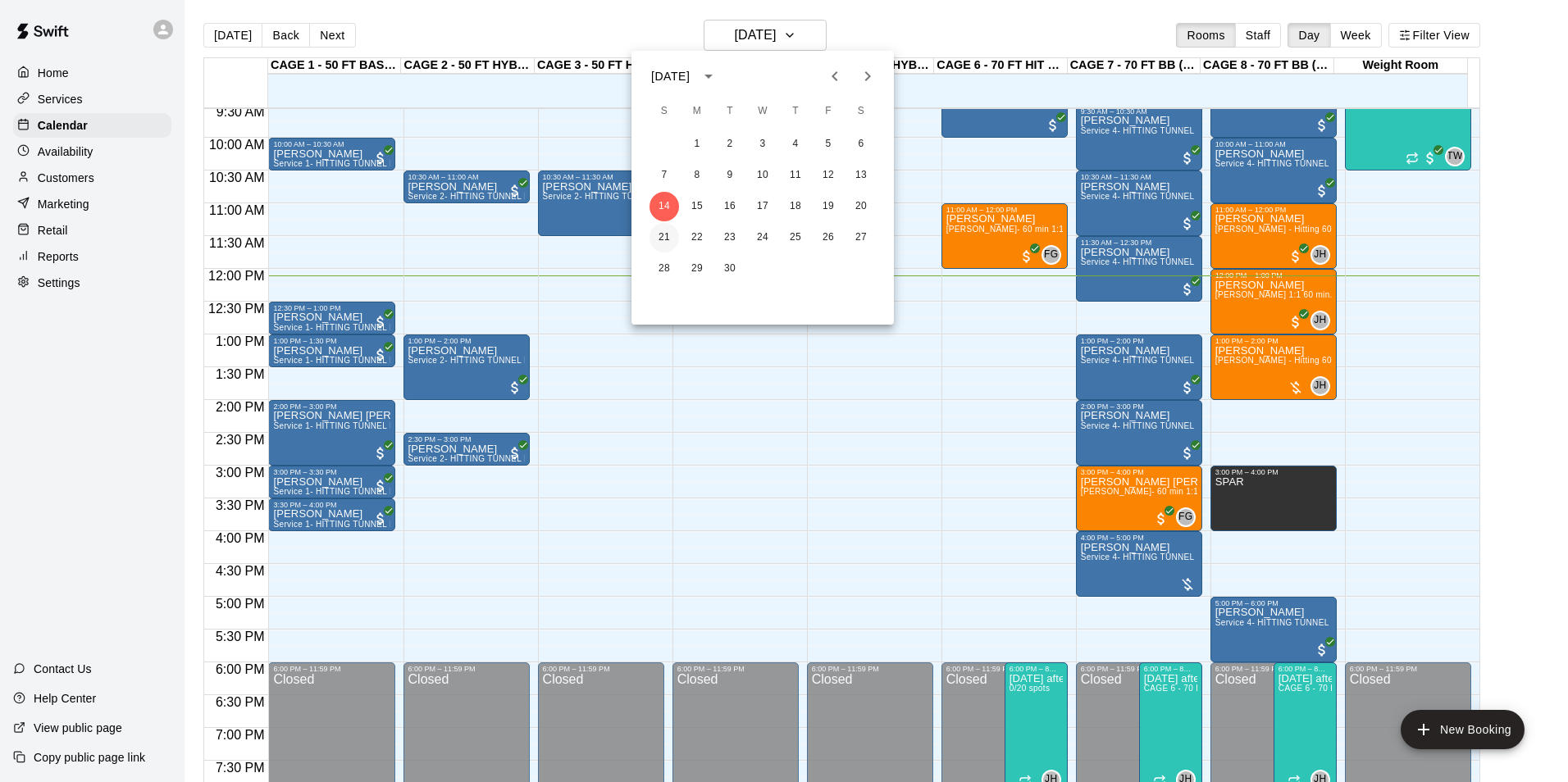
click at [667, 230] on button "21" at bounding box center [664, 237] width 29 height 29
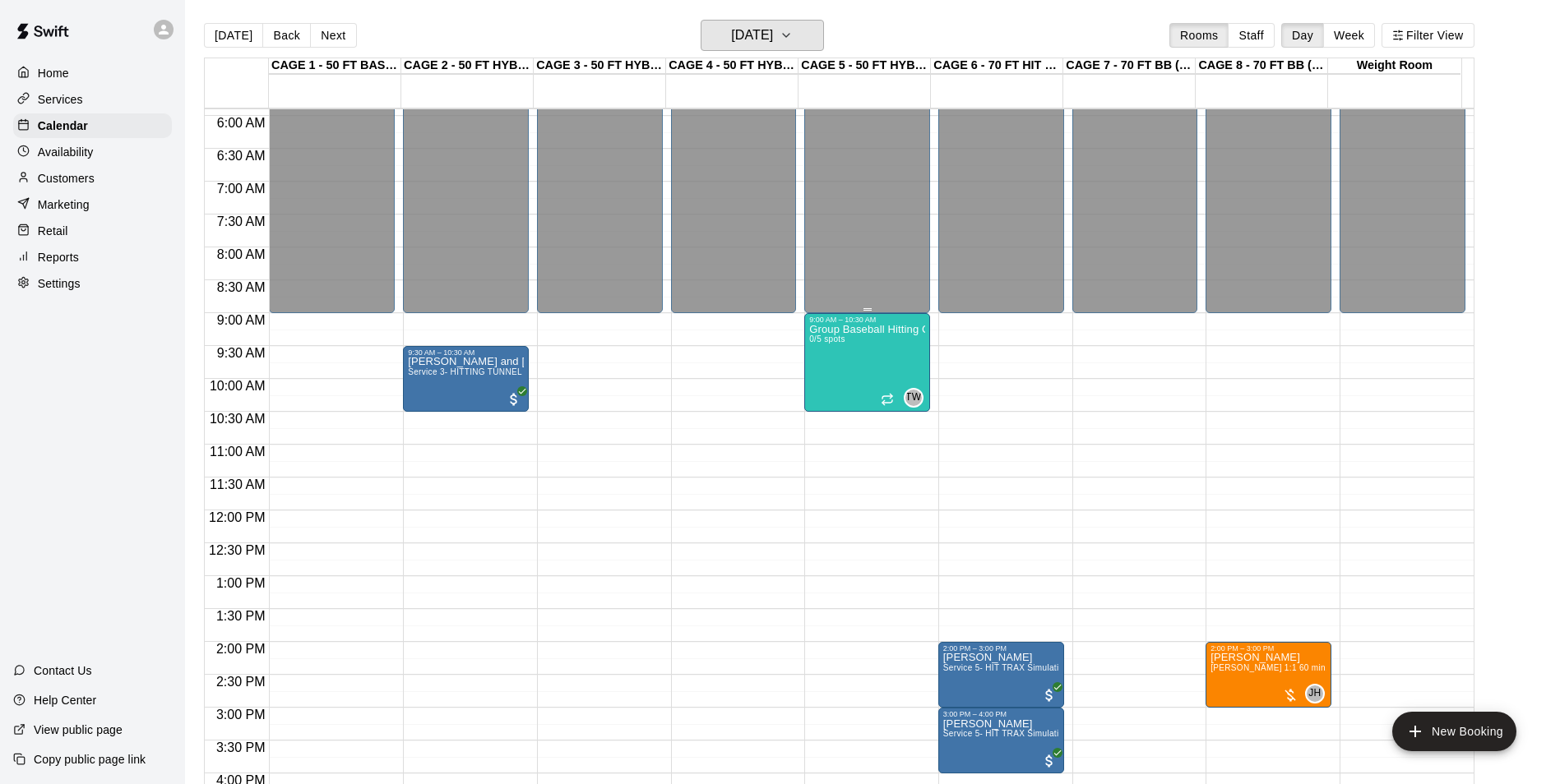
scroll to position [383, 0]
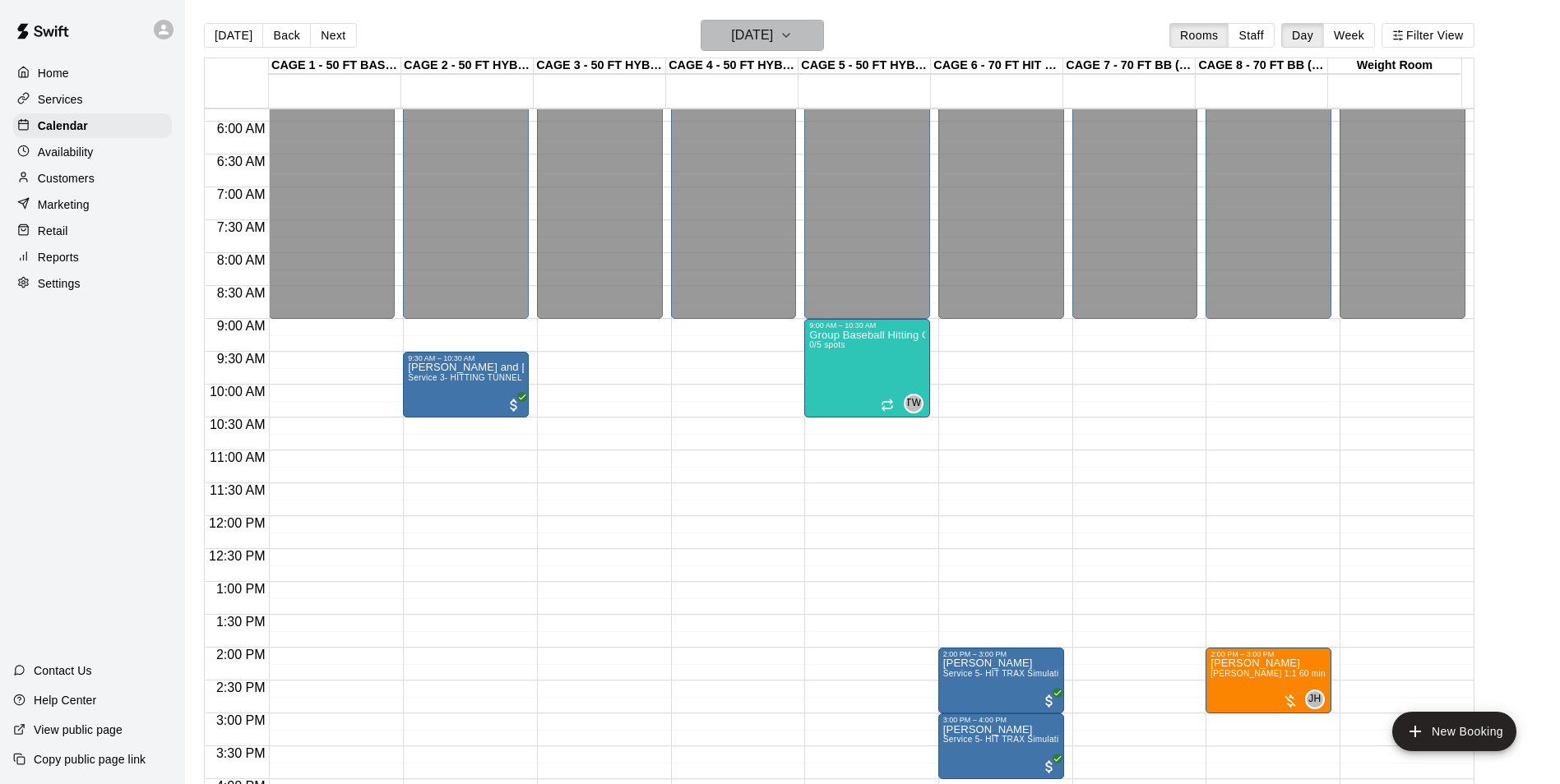
click at [773, 29] on h6 "Sunday Sep 21" at bounding box center [752, 35] width 42 height 23
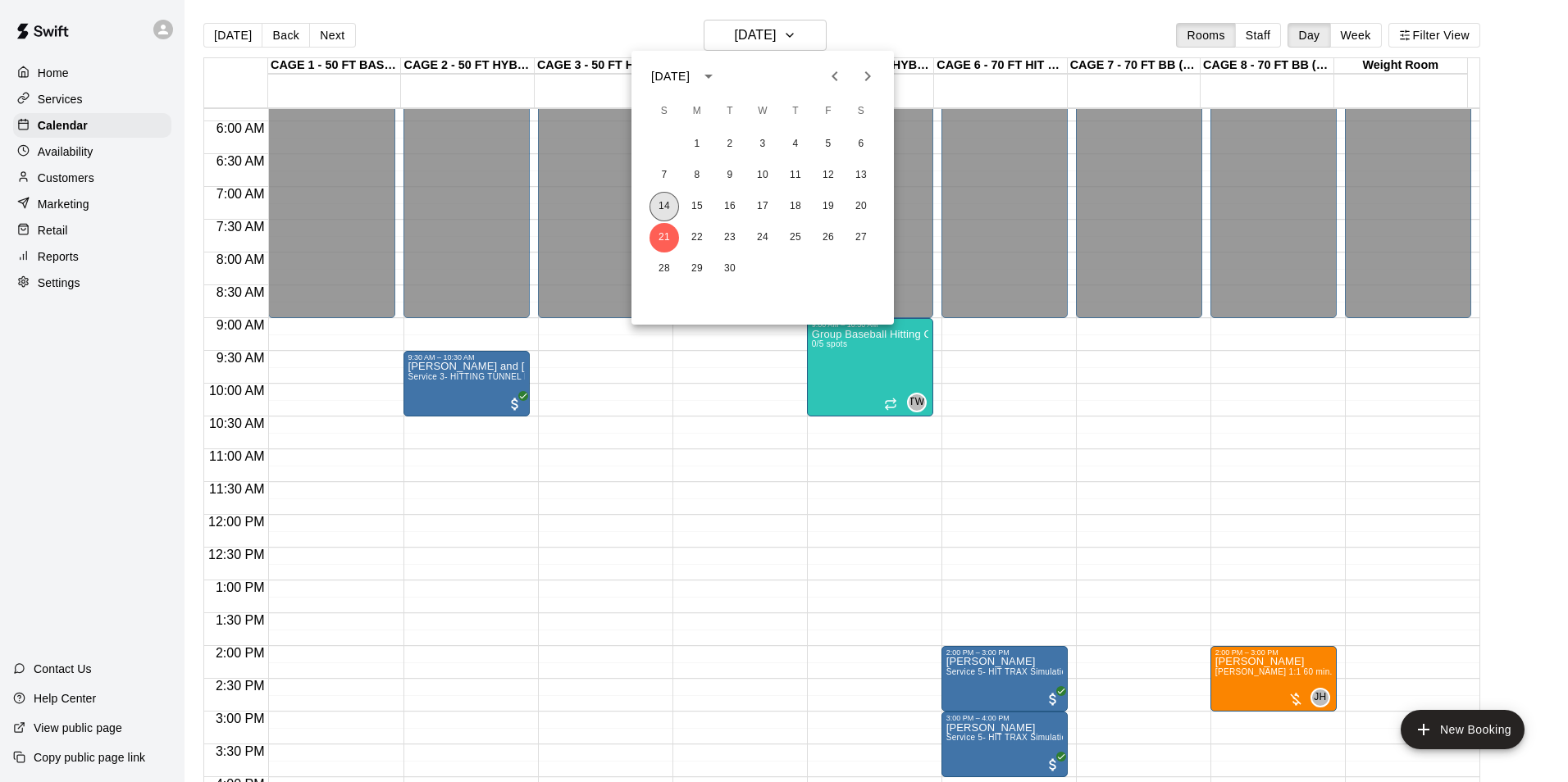
click at [660, 202] on button "14" at bounding box center [664, 206] width 29 height 29
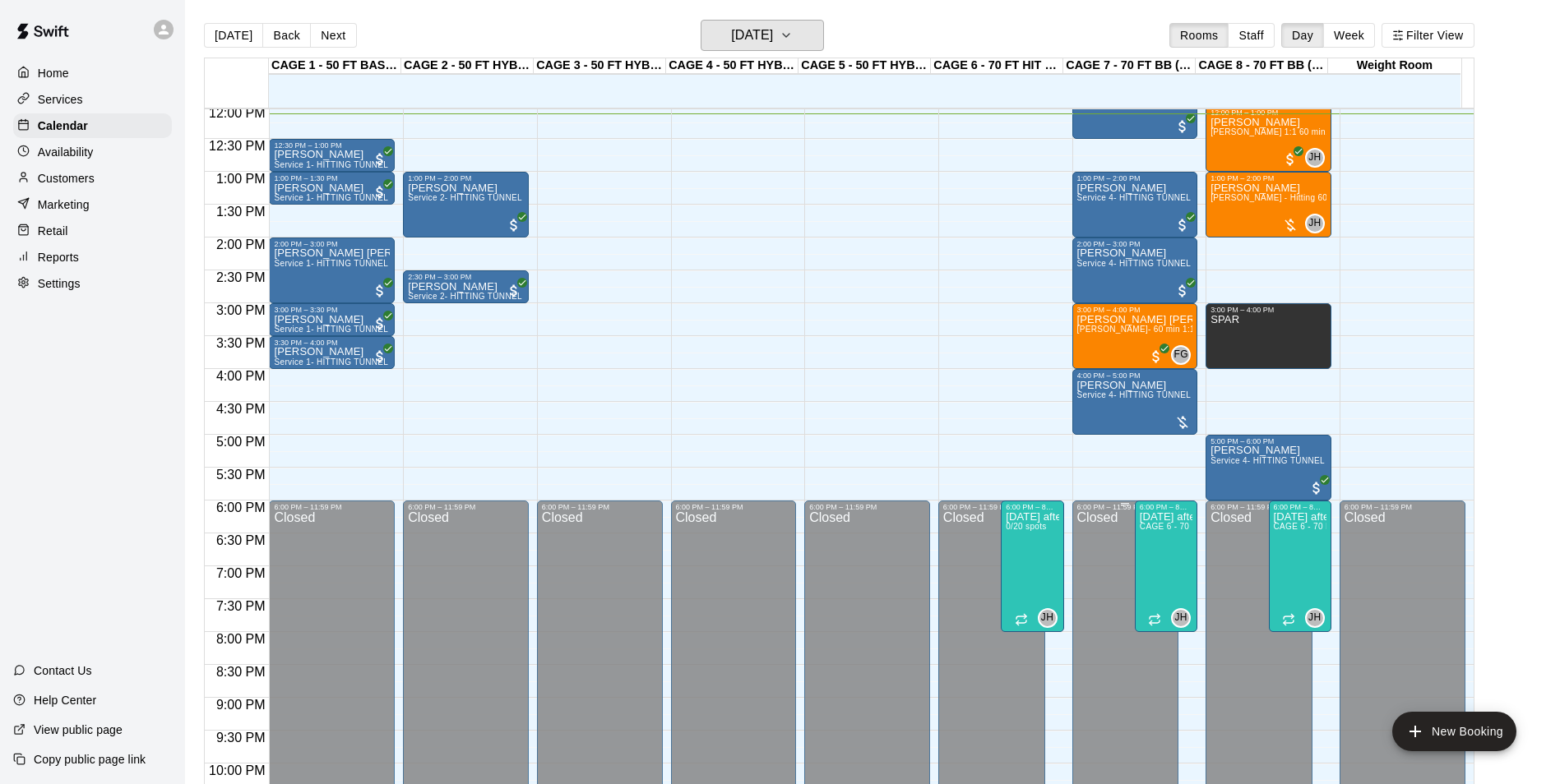
scroll to position [793, 0]
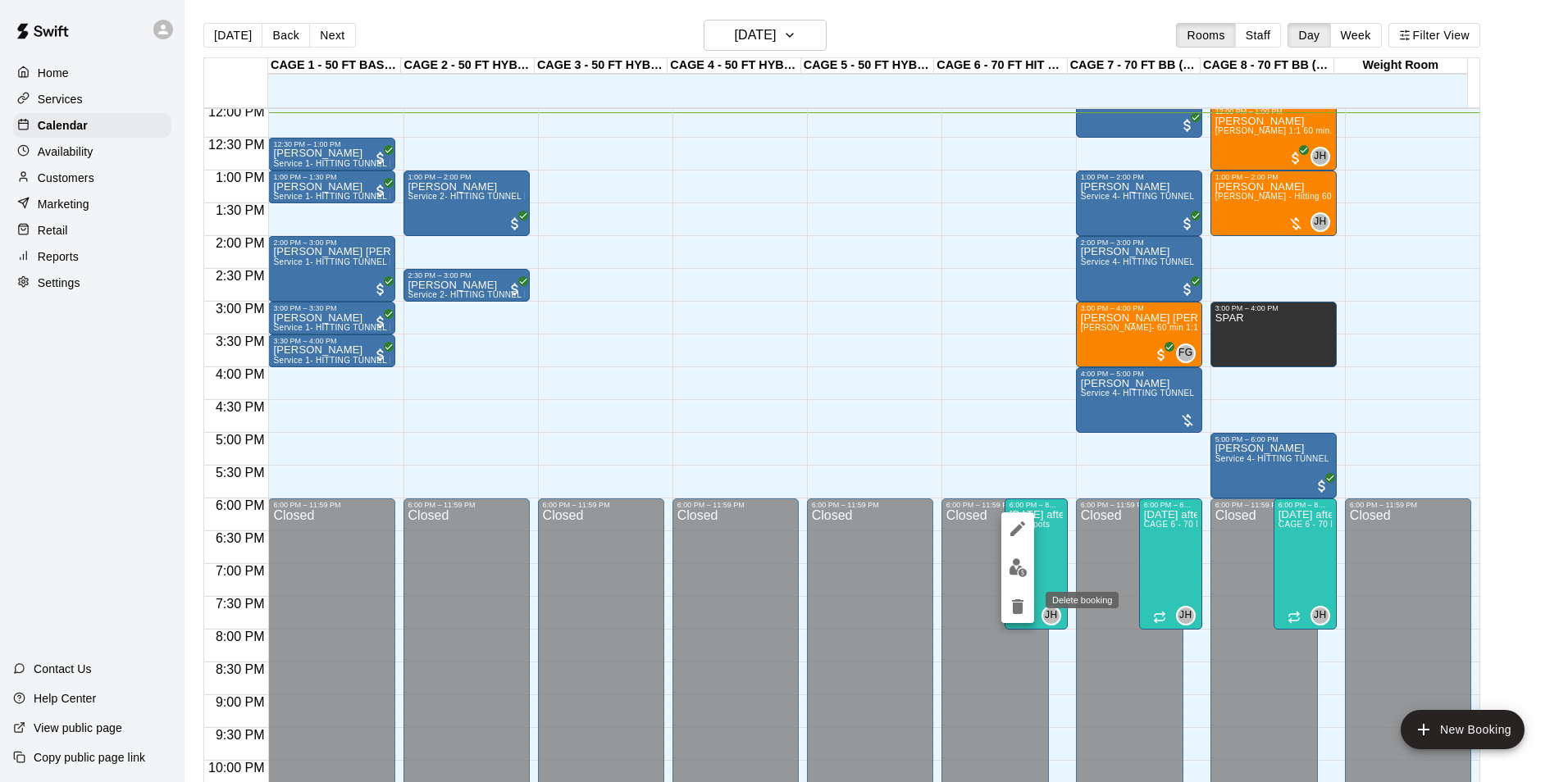
click at [1018, 600] on icon "delete" at bounding box center [1017, 607] width 11 height 15
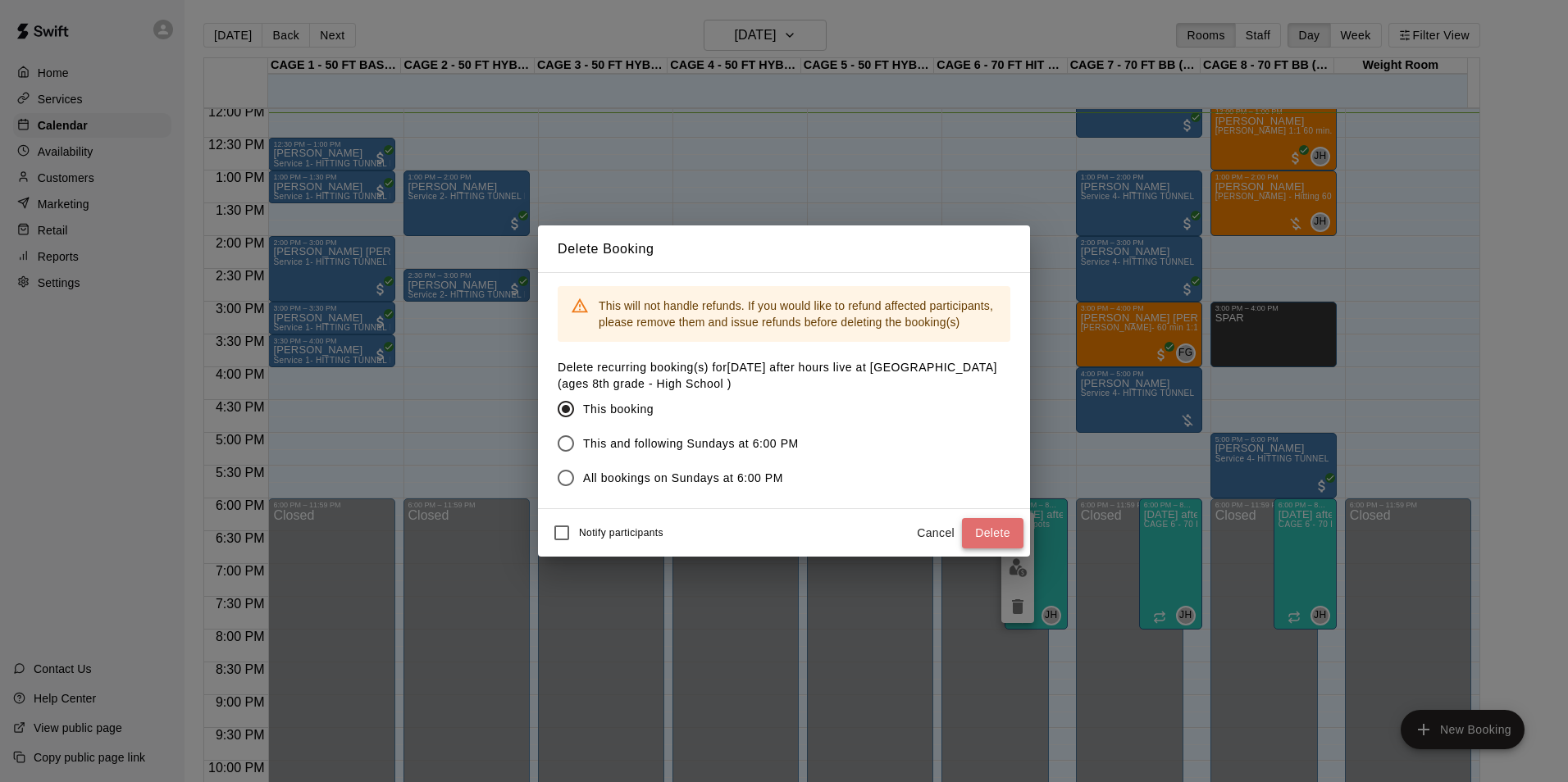
click at [997, 525] on button "Delete" at bounding box center [992, 534] width 61 height 30
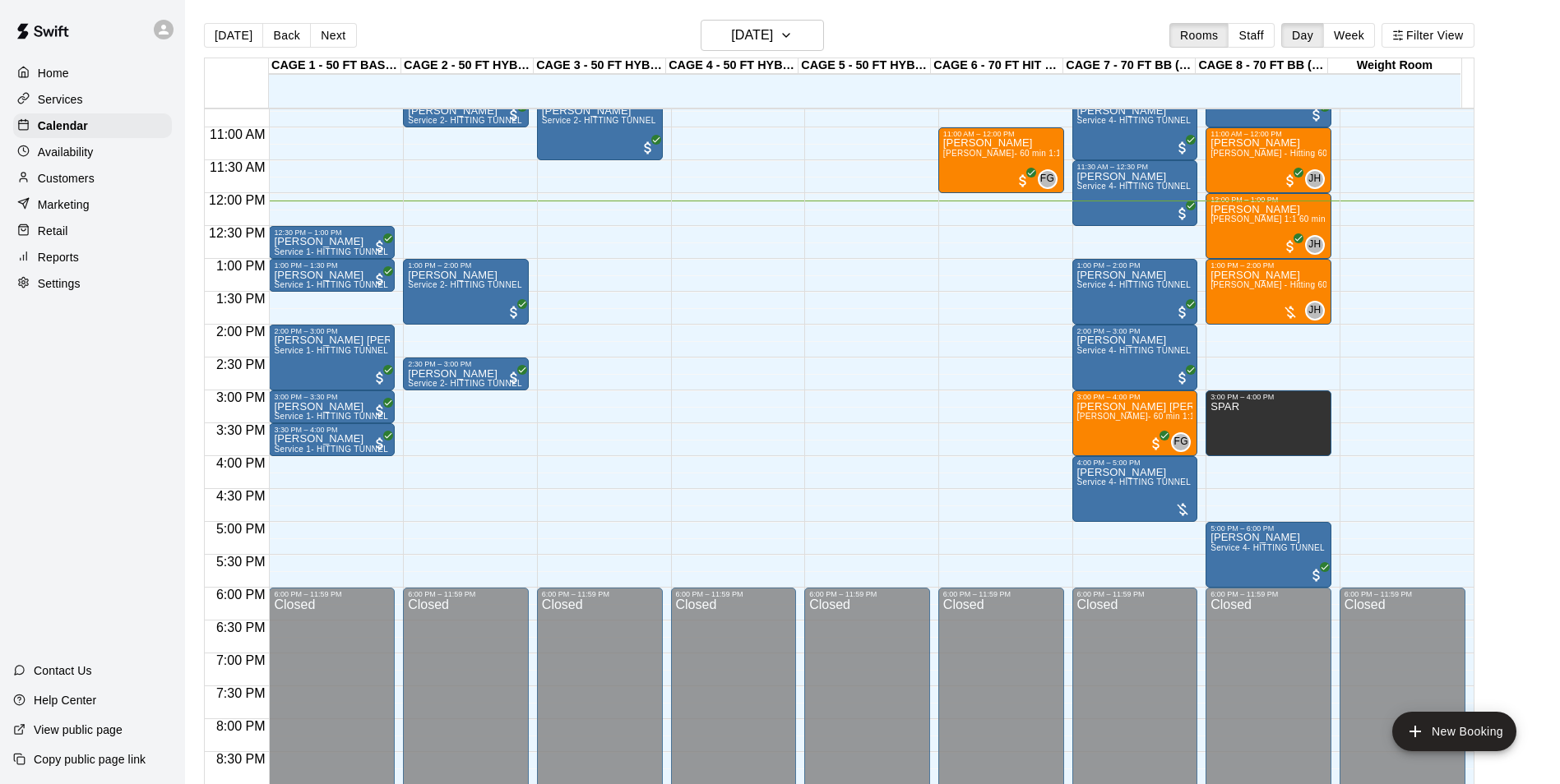
scroll to position [546, 0]
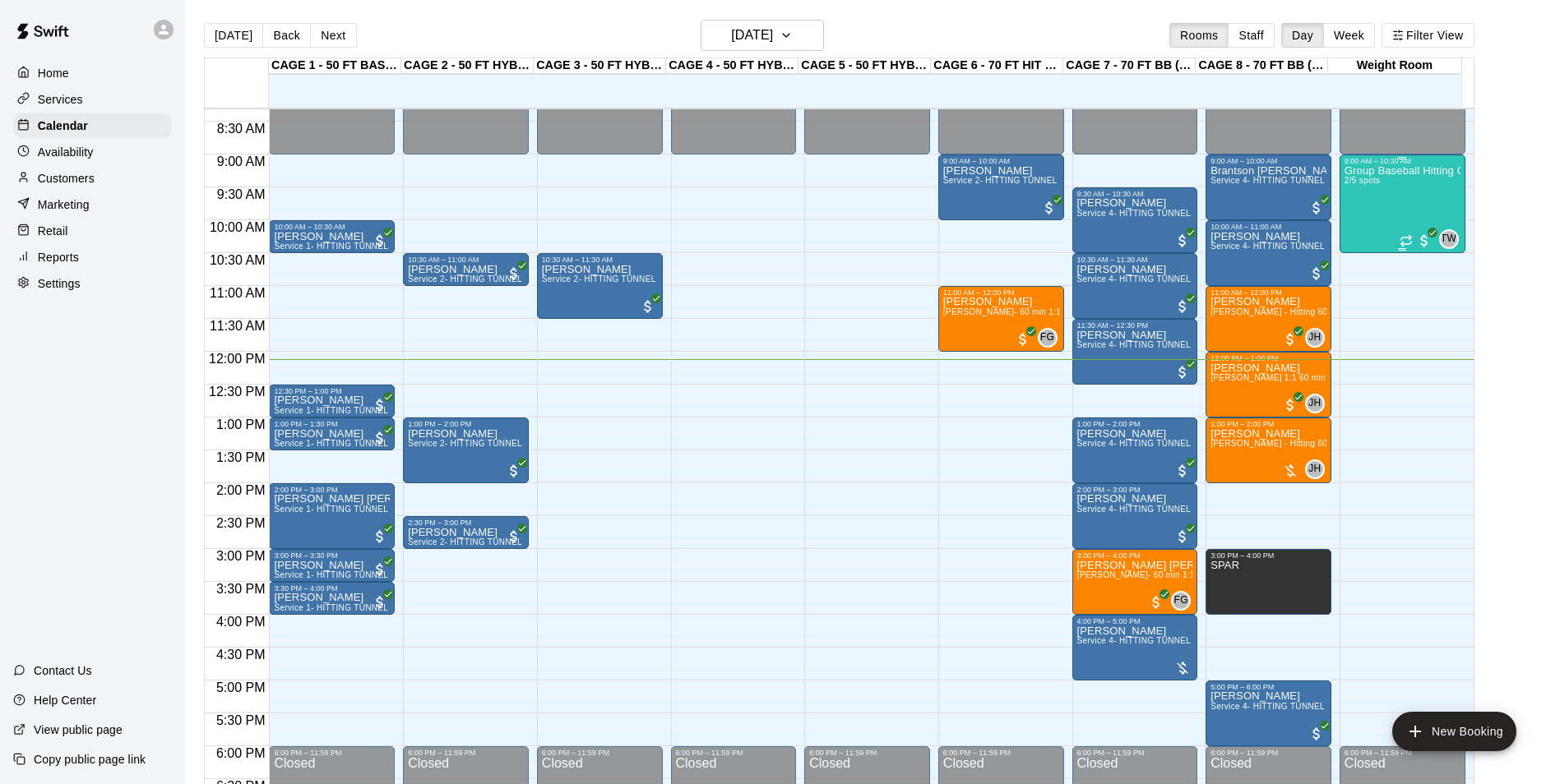
click at [1418, 205] on div "Group Baseball Hitting Class - Sunday (Ages 11-13) - Tj No Showed 2/5 spots" at bounding box center [1402, 558] width 116 height 784
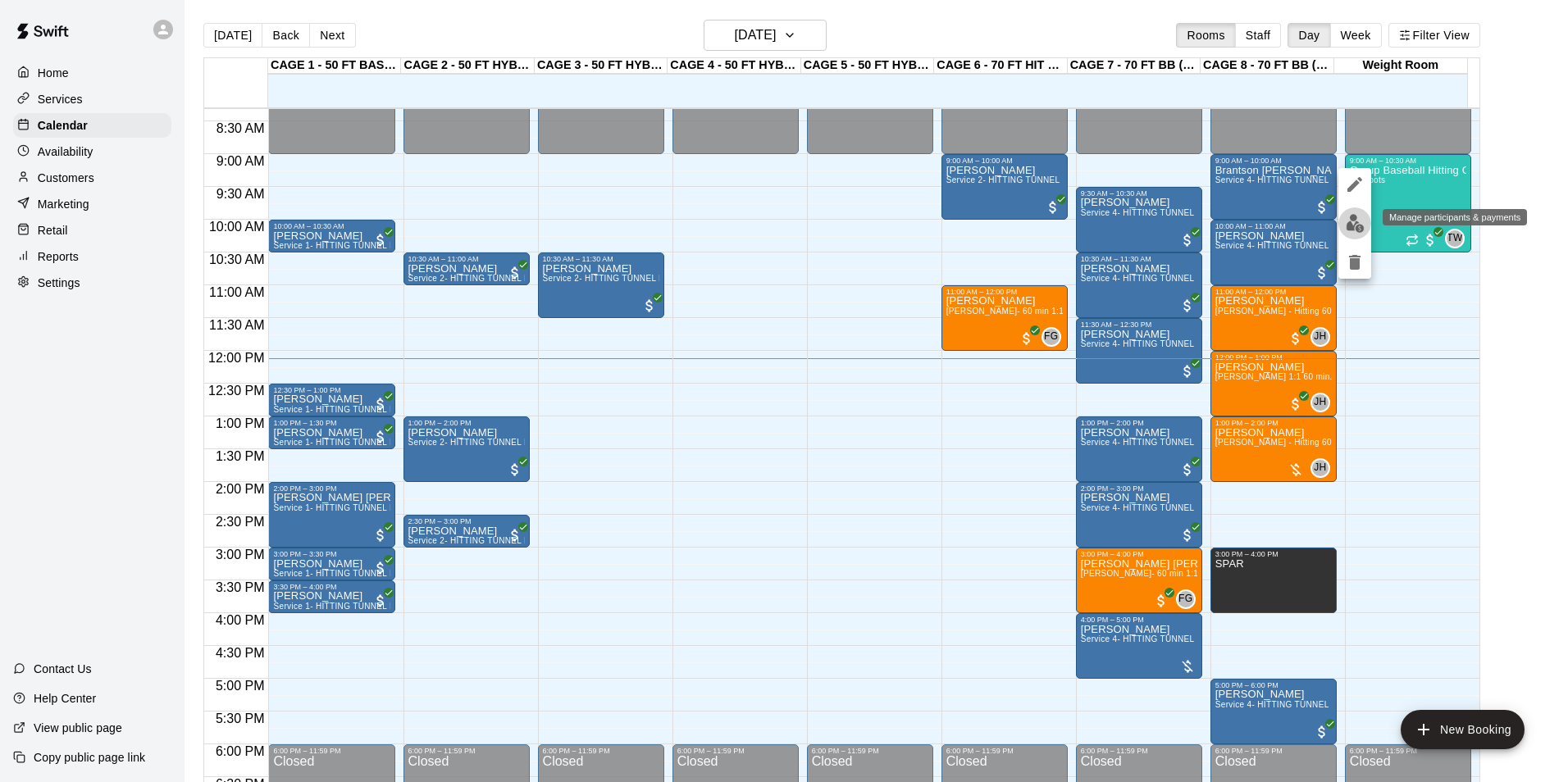
click at [1354, 231] on img "edit" at bounding box center [1355, 224] width 19 height 19
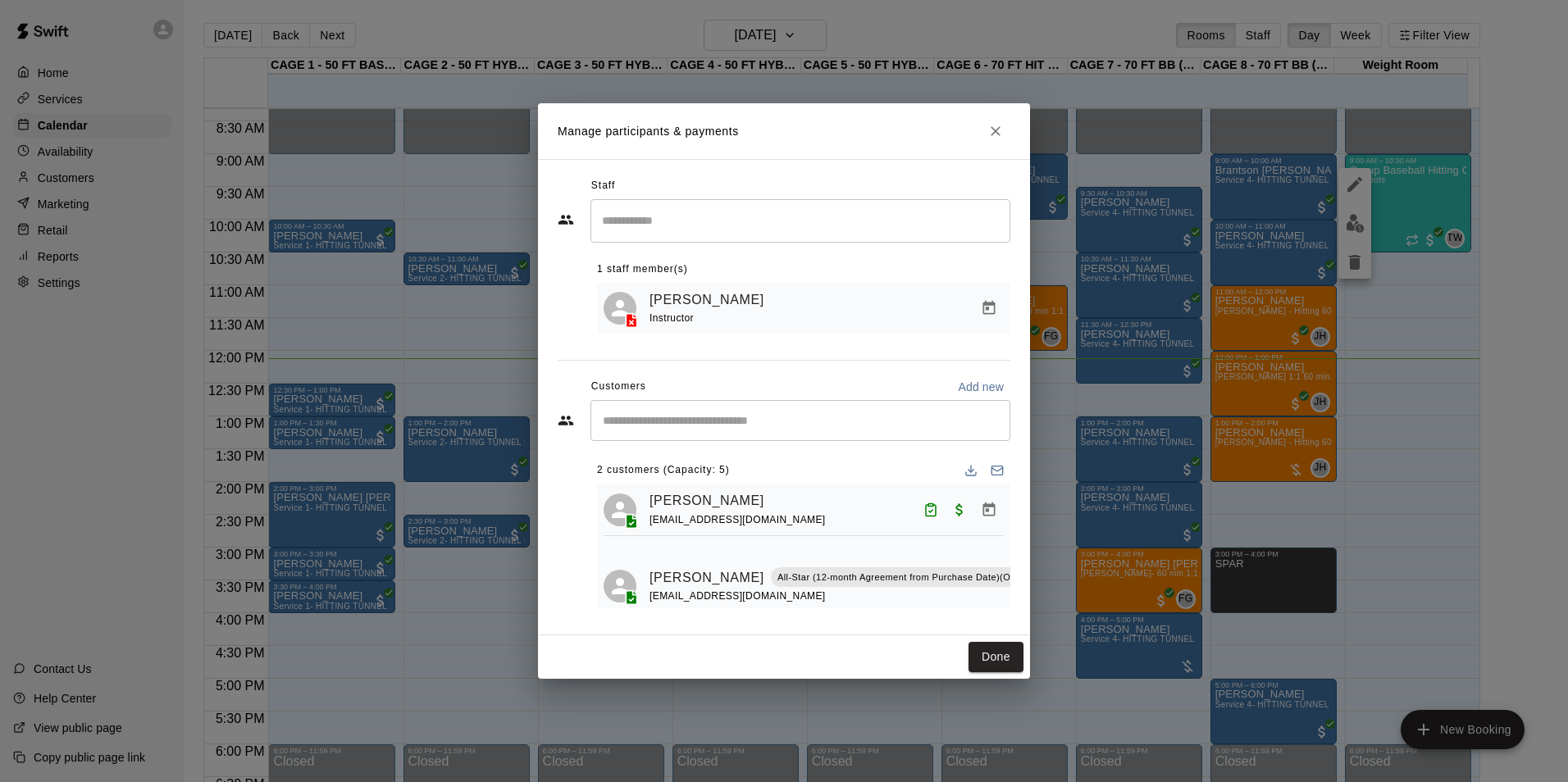
click at [1005, 146] on h2 "Manage participants & payments" at bounding box center [784, 130] width 492 height 56
click at [996, 129] on icon "Close" at bounding box center [996, 131] width 9 height 9
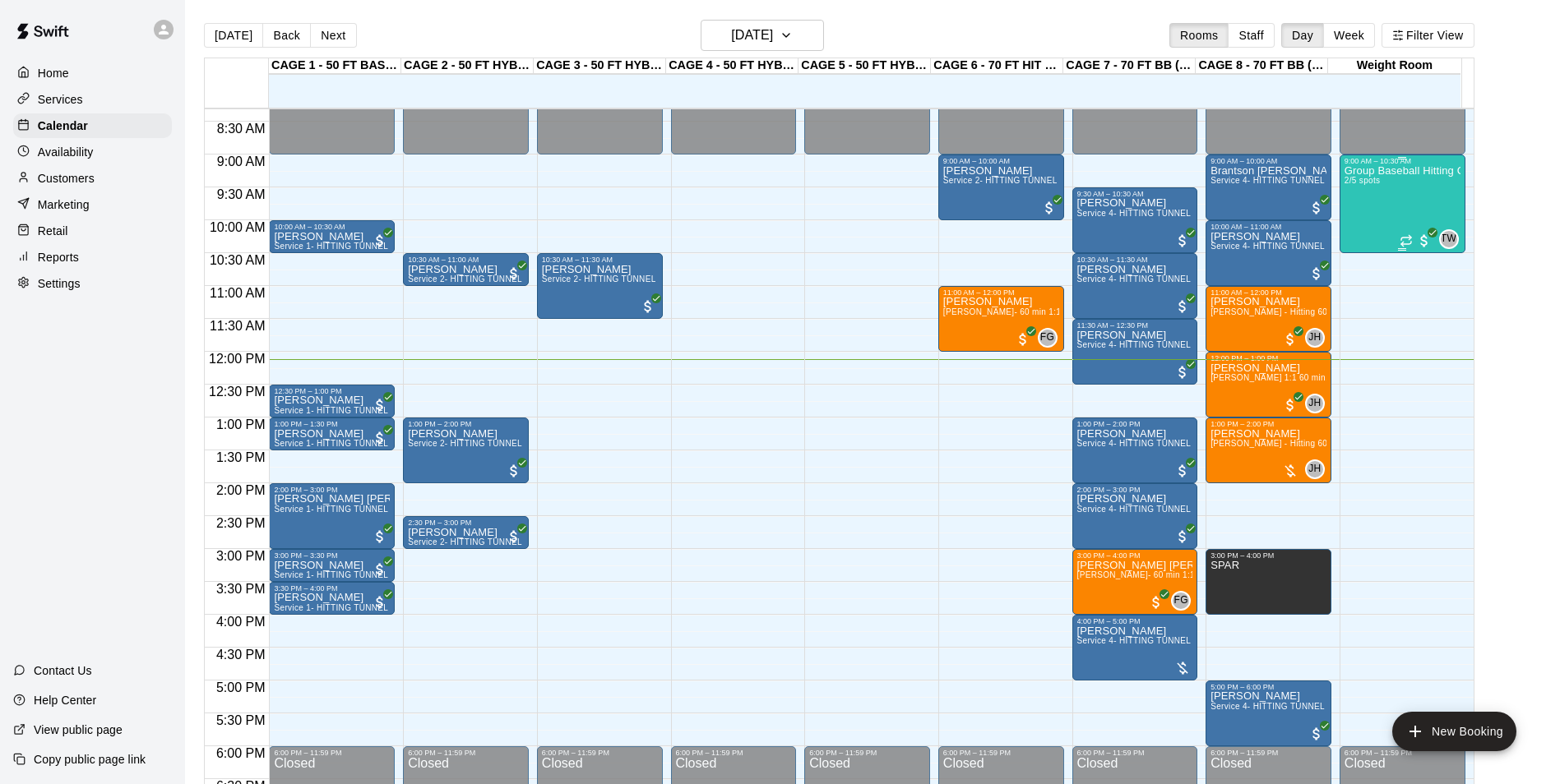
click at [1417, 206] on div "Group Baseball Hitting Class - Sunday (Ages 11-13) - Tj No Showed 2/5 spots" at bounding box center [1402, 558] width 116 height 784
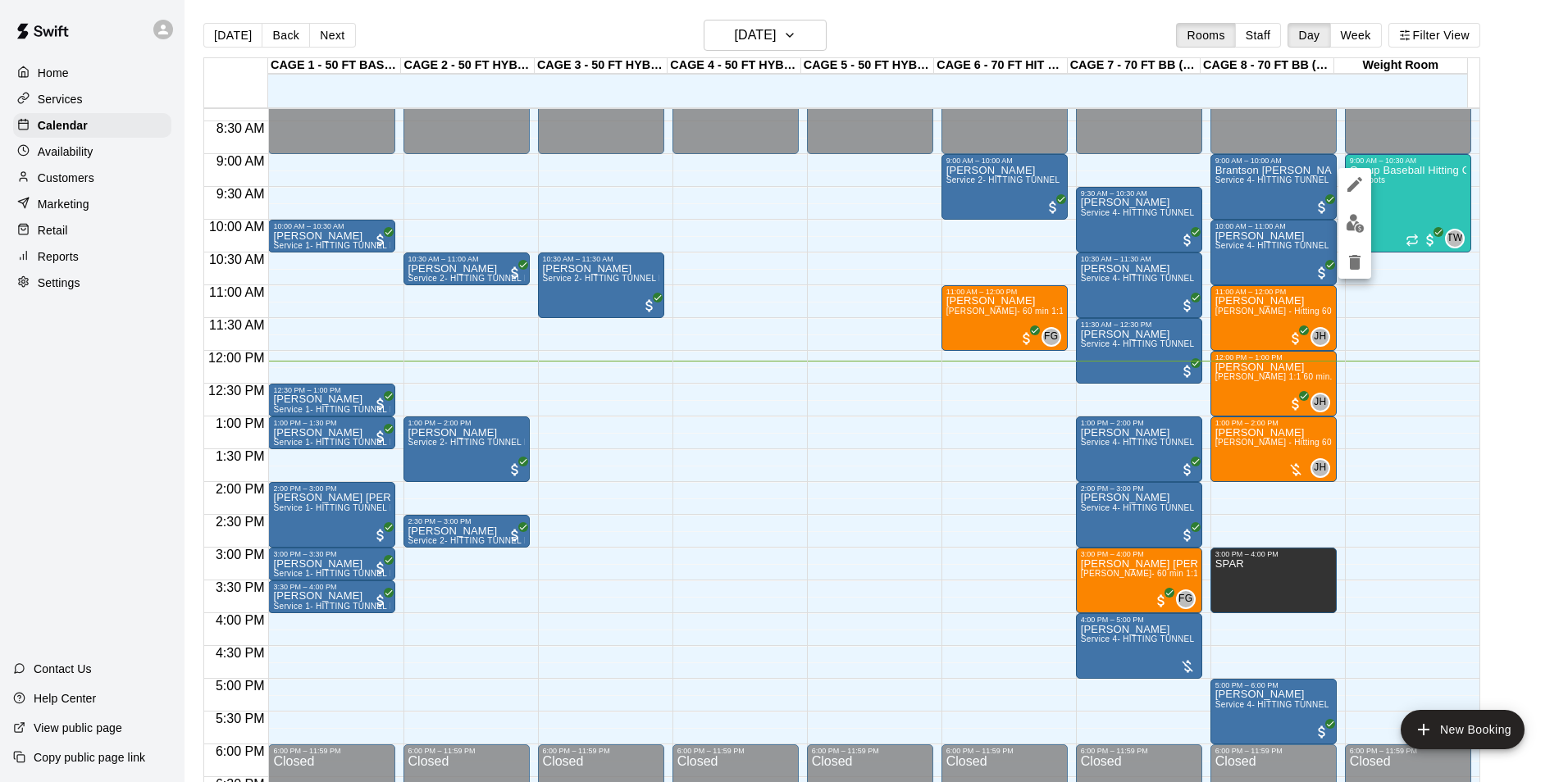
click at [1415, 190] on div at bounding box center [784, 391] width 1568 height 782
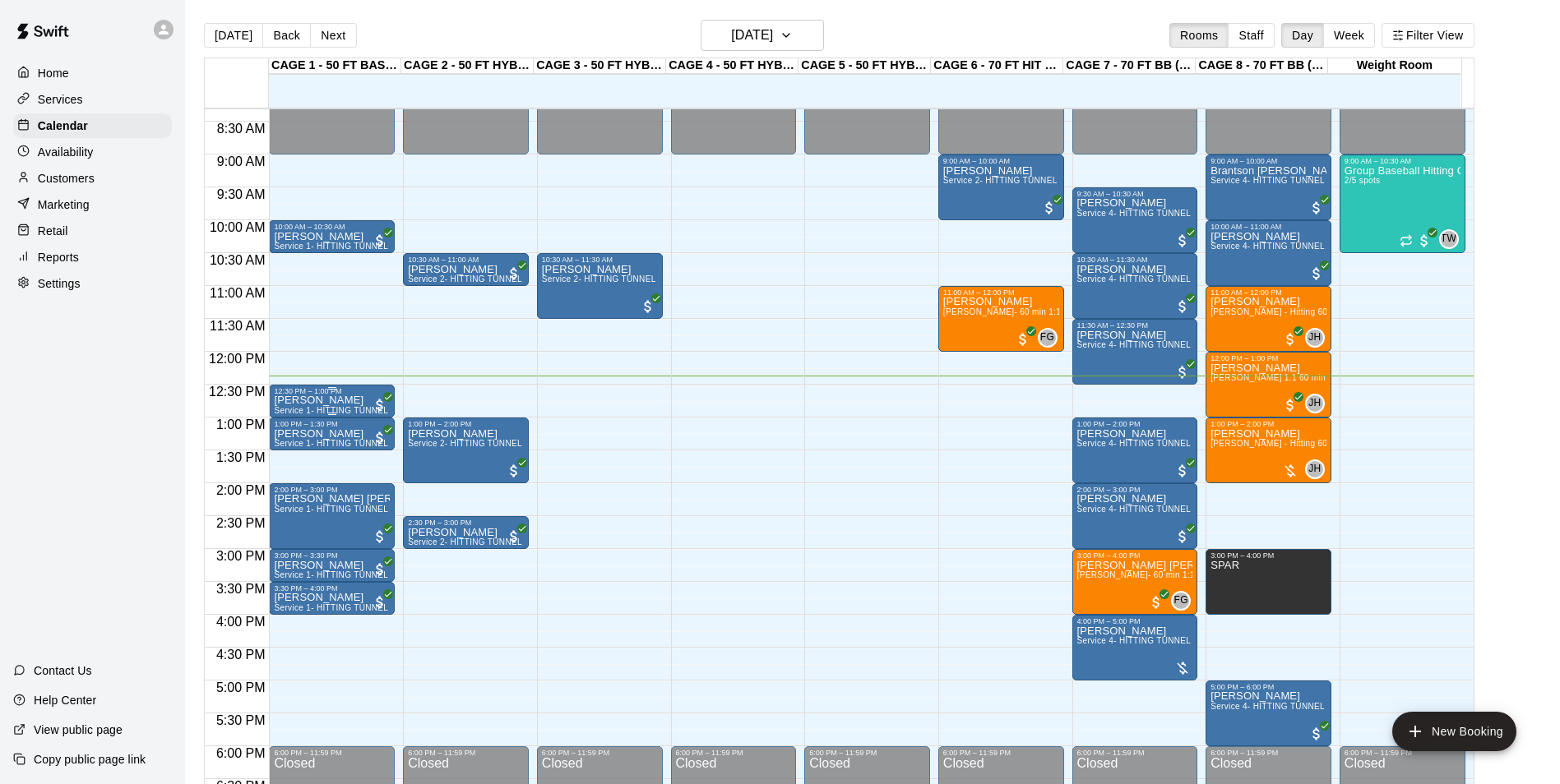
click at [321, 401] on p "[PERSON_NAME]" at bounding box center [332, 401] width 116 height 0
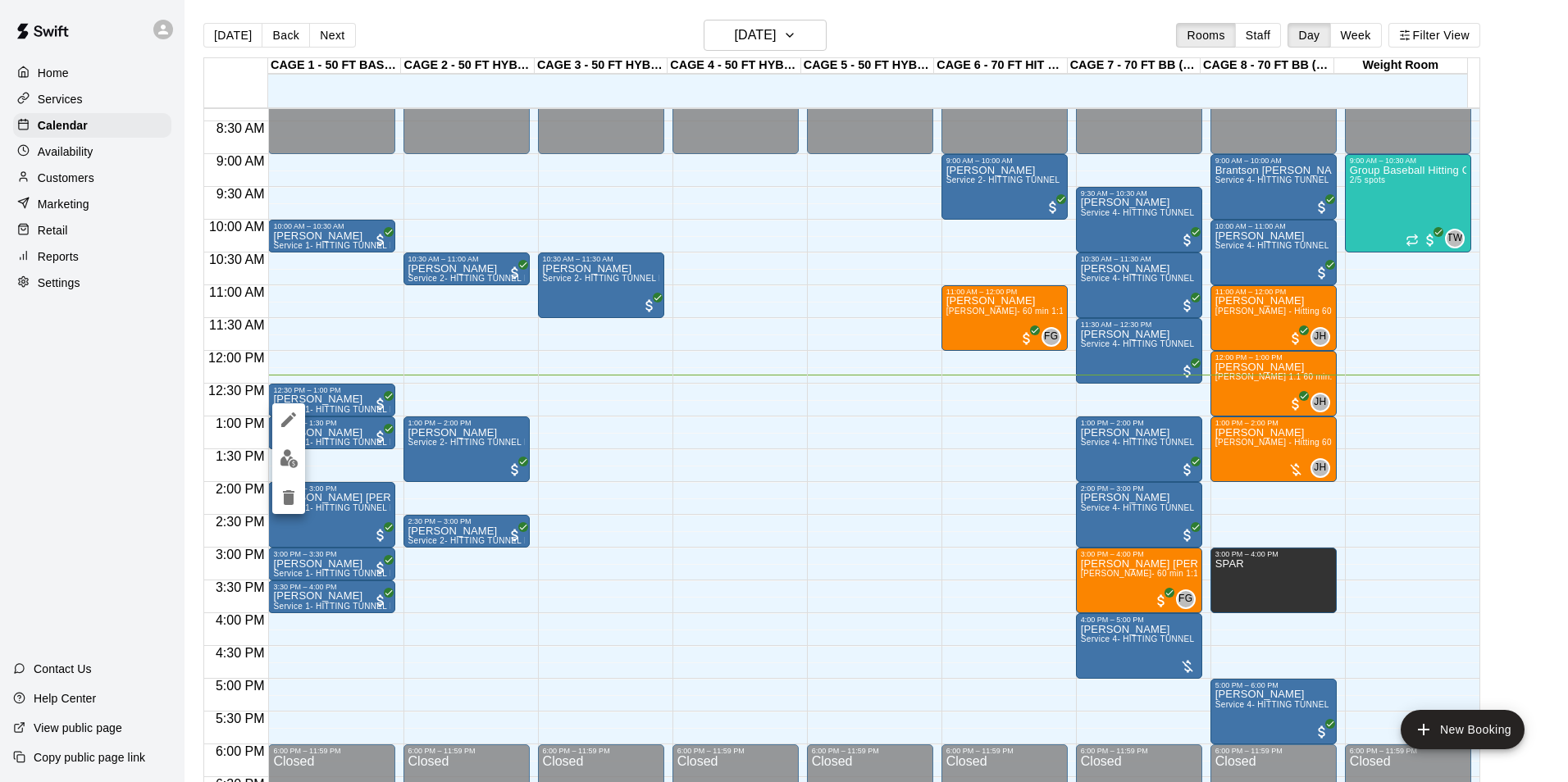
click at [361, 407] on div at bounding box center [784, 391] width 1568 height 782
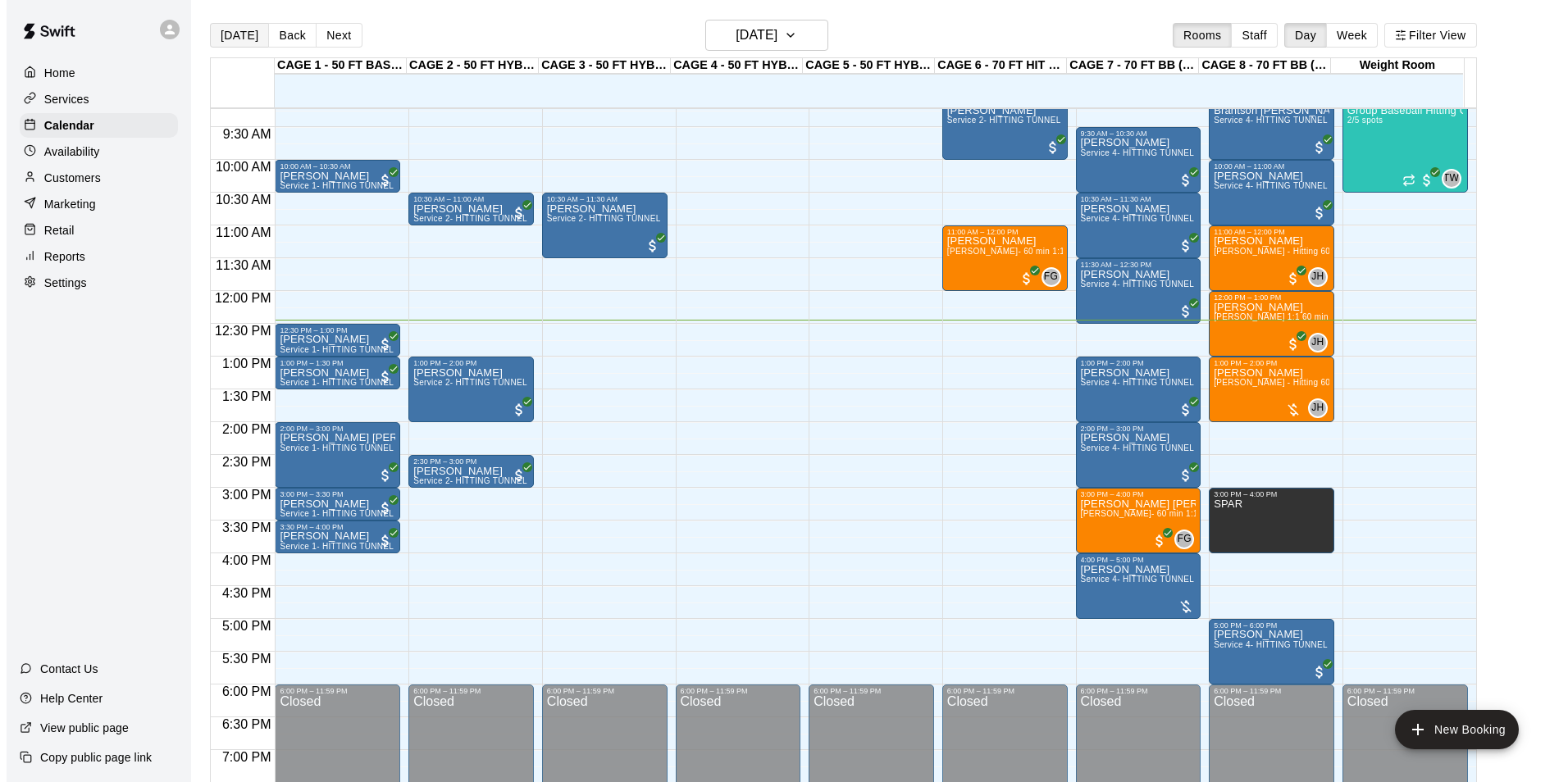
scroll to position [570, 0]
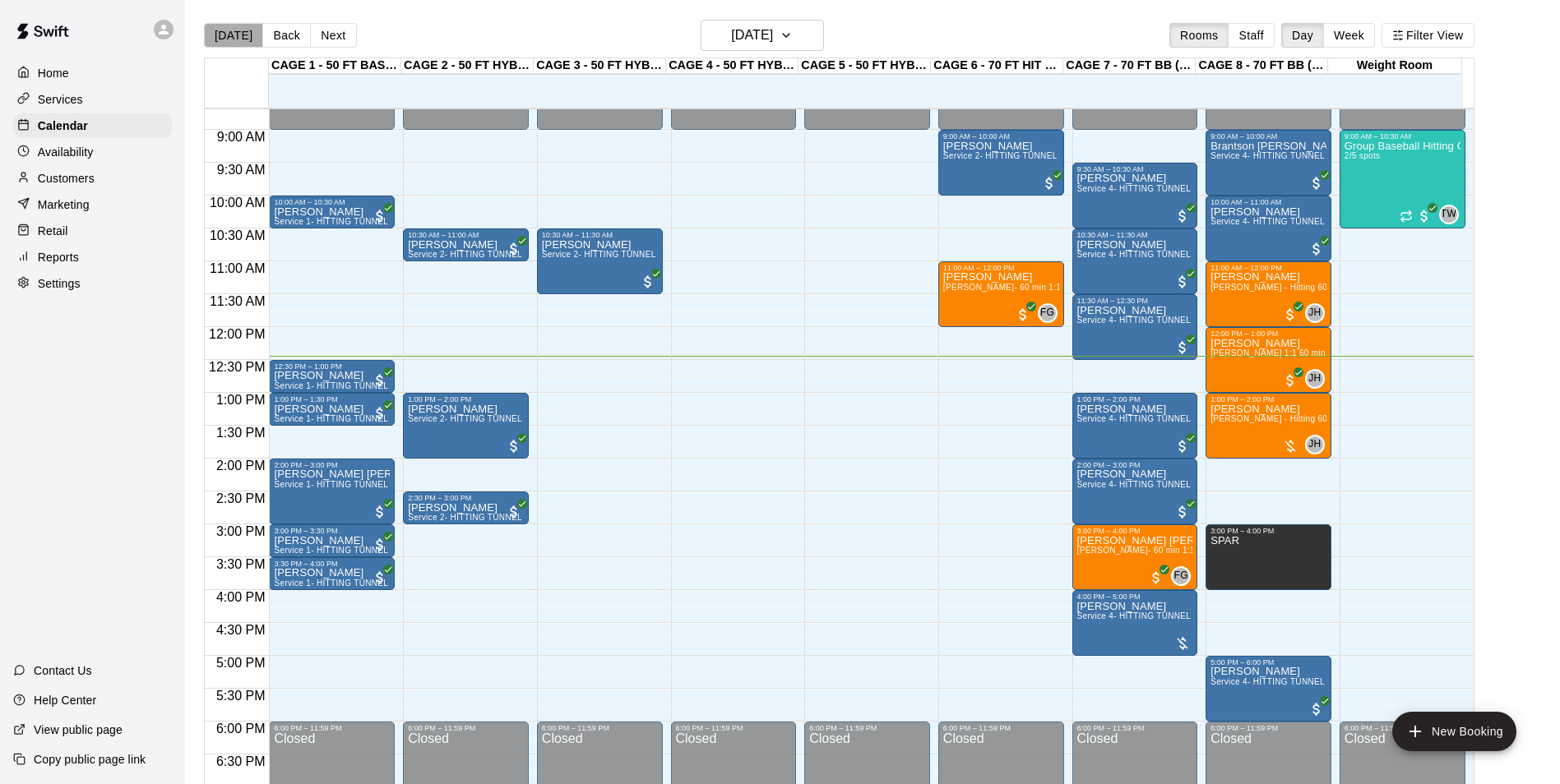
click at [243, 38] on button "[DATE]" at bounding box center [233, 35] width 60 height 25
drag, startPoint x: 845, startPoint y: 661, endPoint x: 845, endPoint y: 717, distance: 56.0
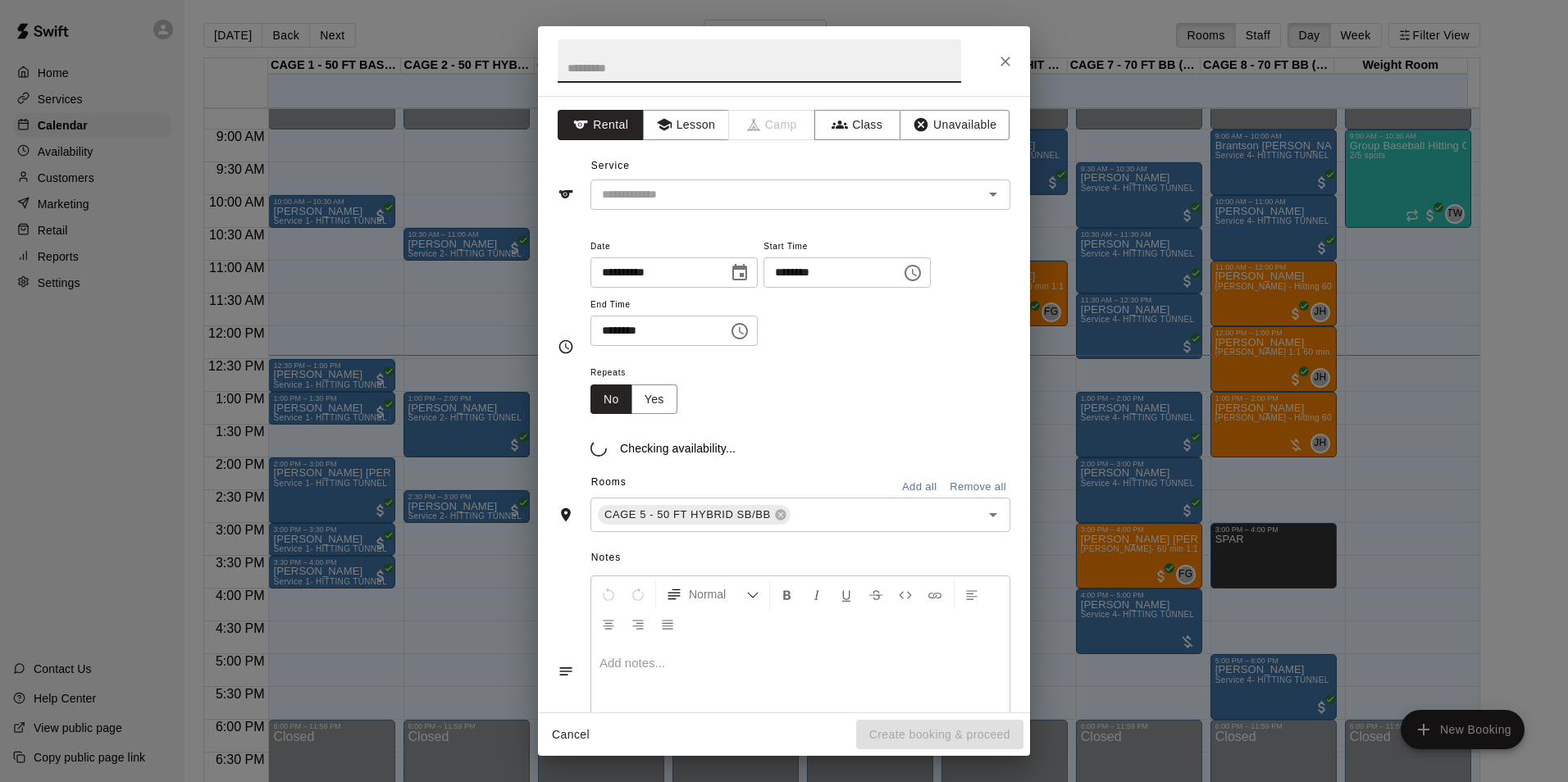
click at [1015, 68] on button "Close" at bounding box center [1005, 60] width 29 height 29
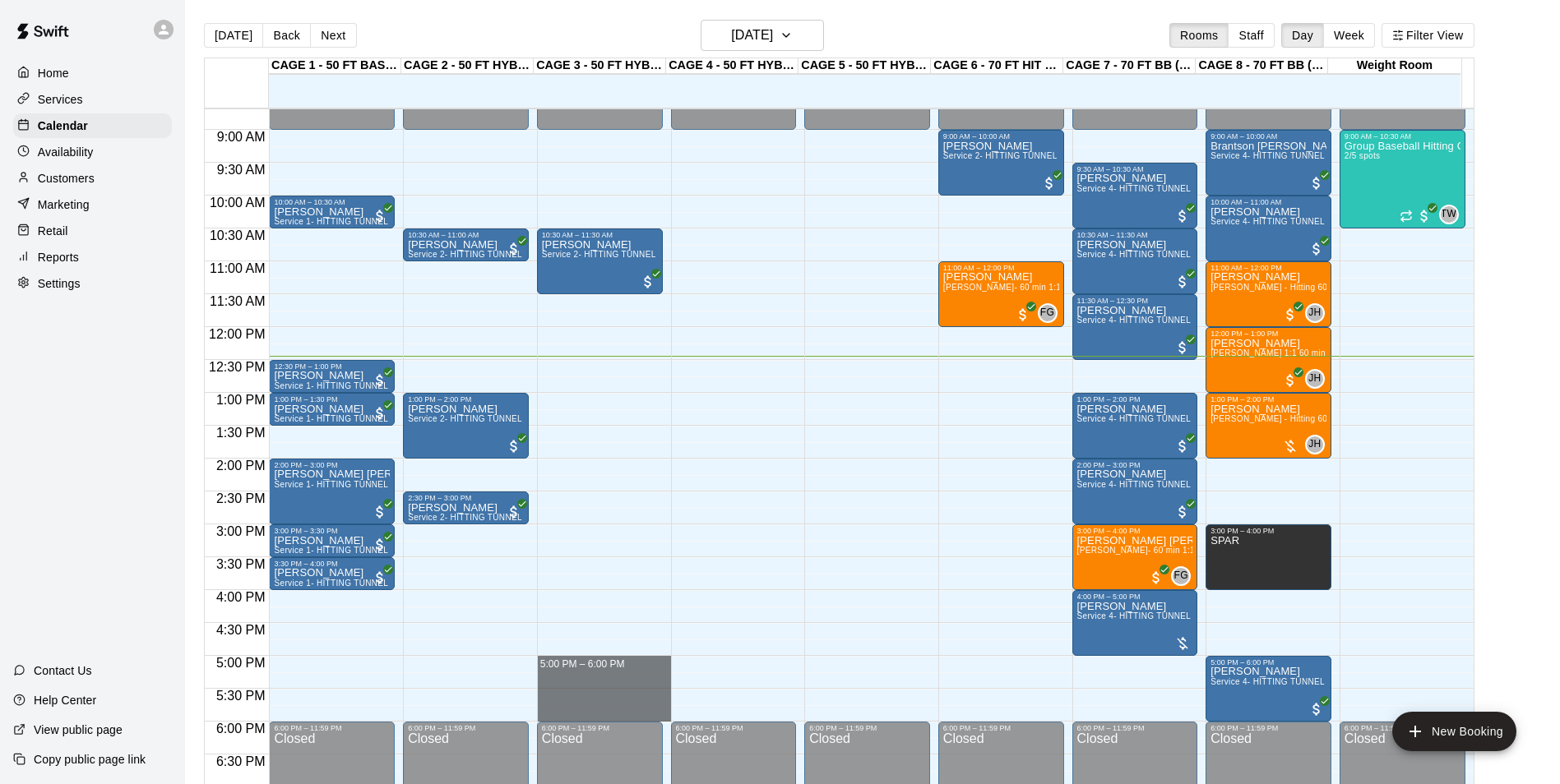
drag, startPoint x: 582, startPoint y: 661, endPoint x: 588, endPoint y: 714, distance: 53.3
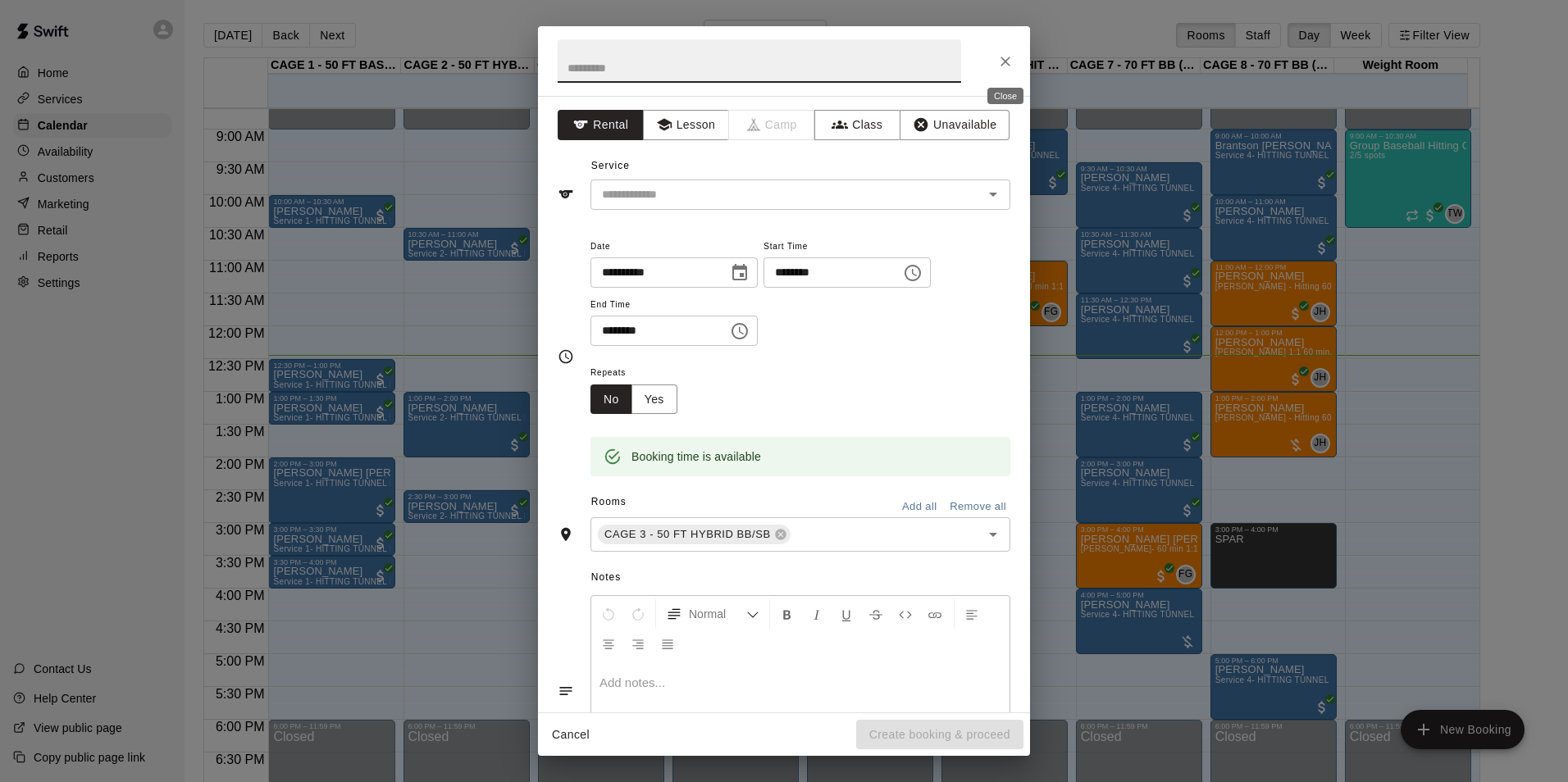
click at [1009, 63] on icon "Close" at bounding box center [1005, 60] width 16 height 16
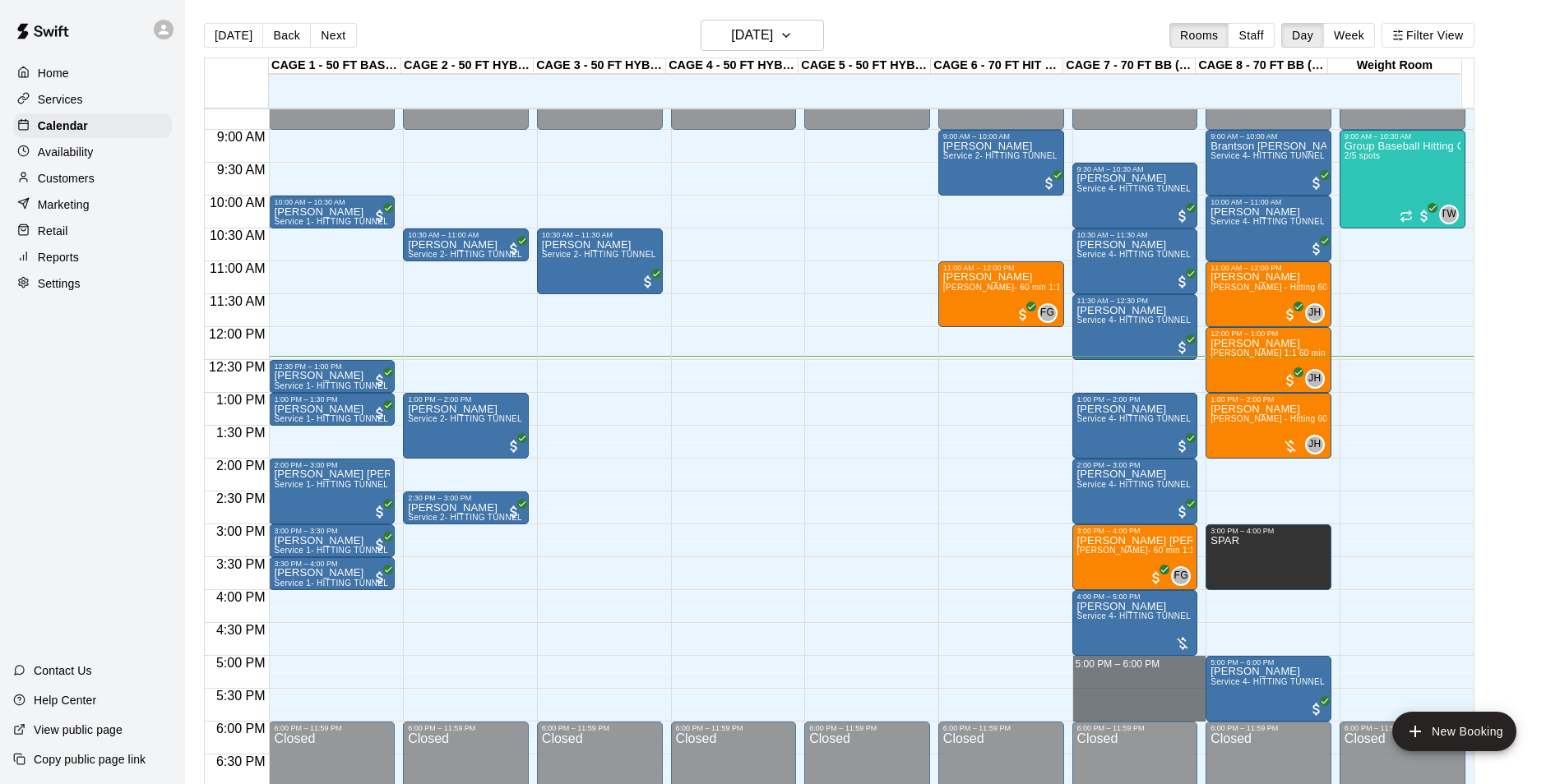
drag, startPoint x: 1085, startPoint y: 663, endPoint x: 1085, endPoint y: 716, distance: 53.0
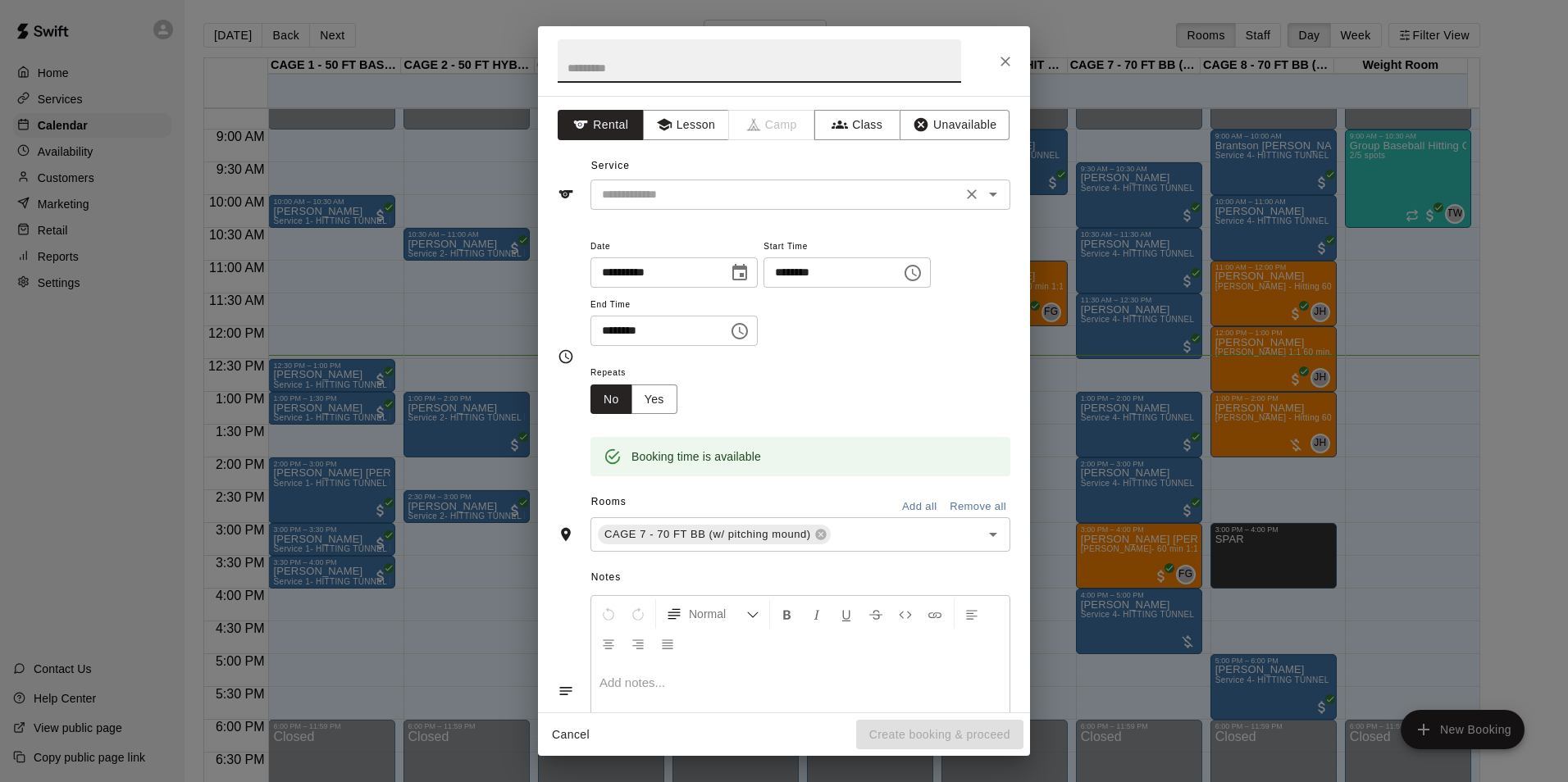
click at [886, 193] on input "text" at bounding box center [775, 195] width 362 height 21
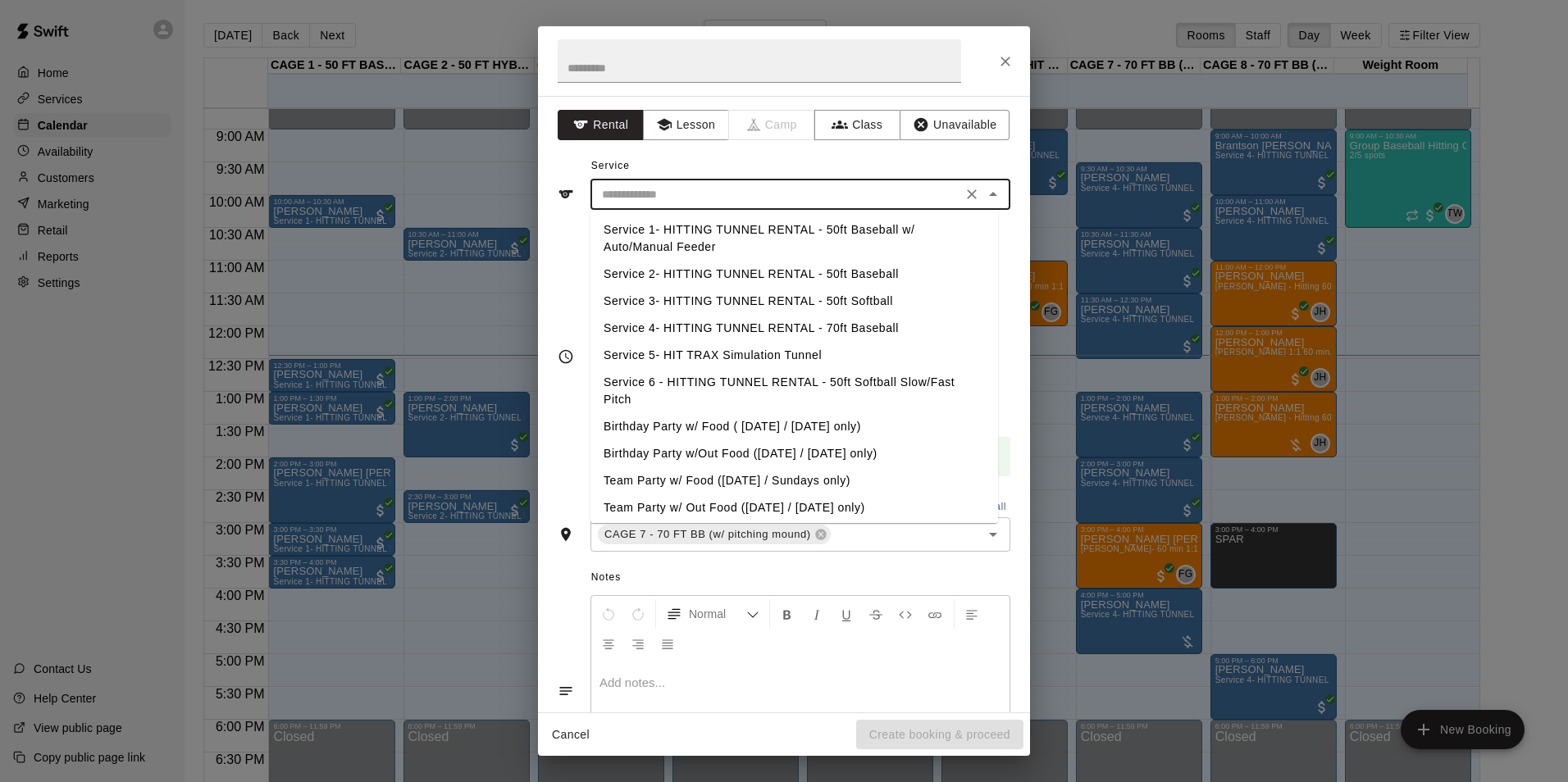
click at [868, 277] on li "Service 2- HITTING TUNNEL RENTAL - 50ft Baseball" at bounding box center [793, 274] width 407 height 27
type input "**********"
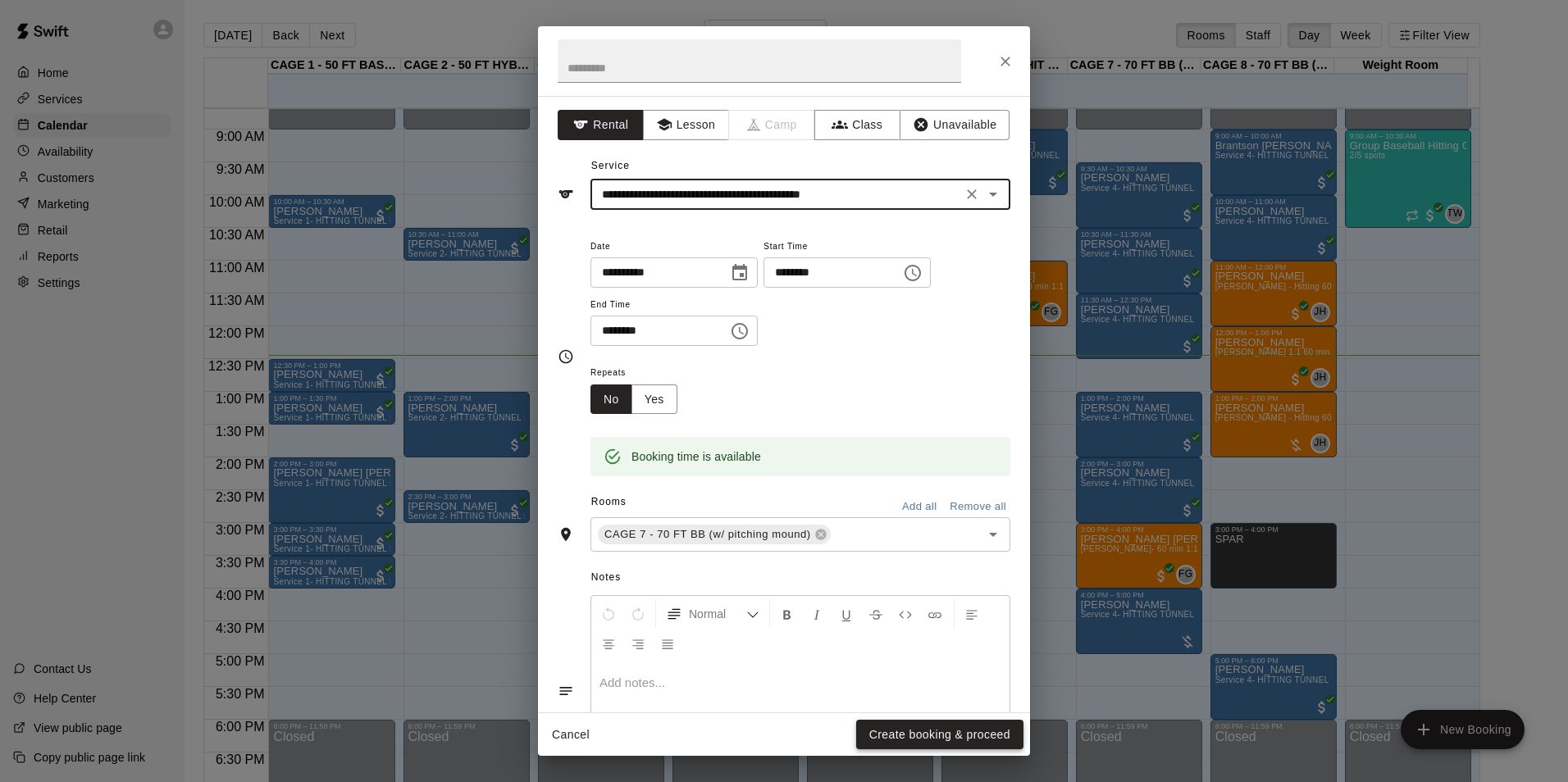
click at [975, 731] on button "Create booking & proceed" at bounding box center [939, 735] width 167 height 30
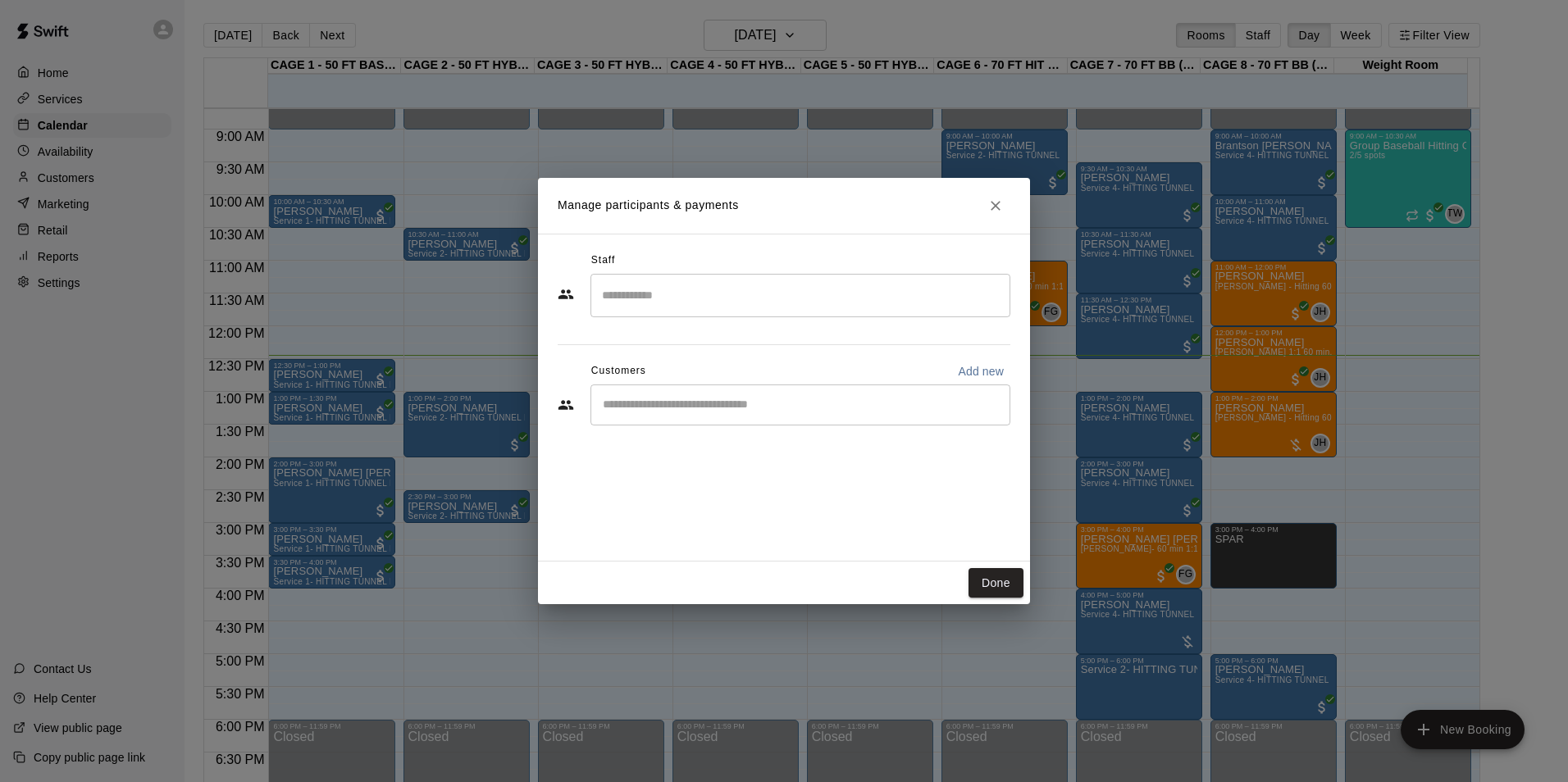
click at [775, 414] on div "​" at bounding box center [800, 404] width 420 height 41
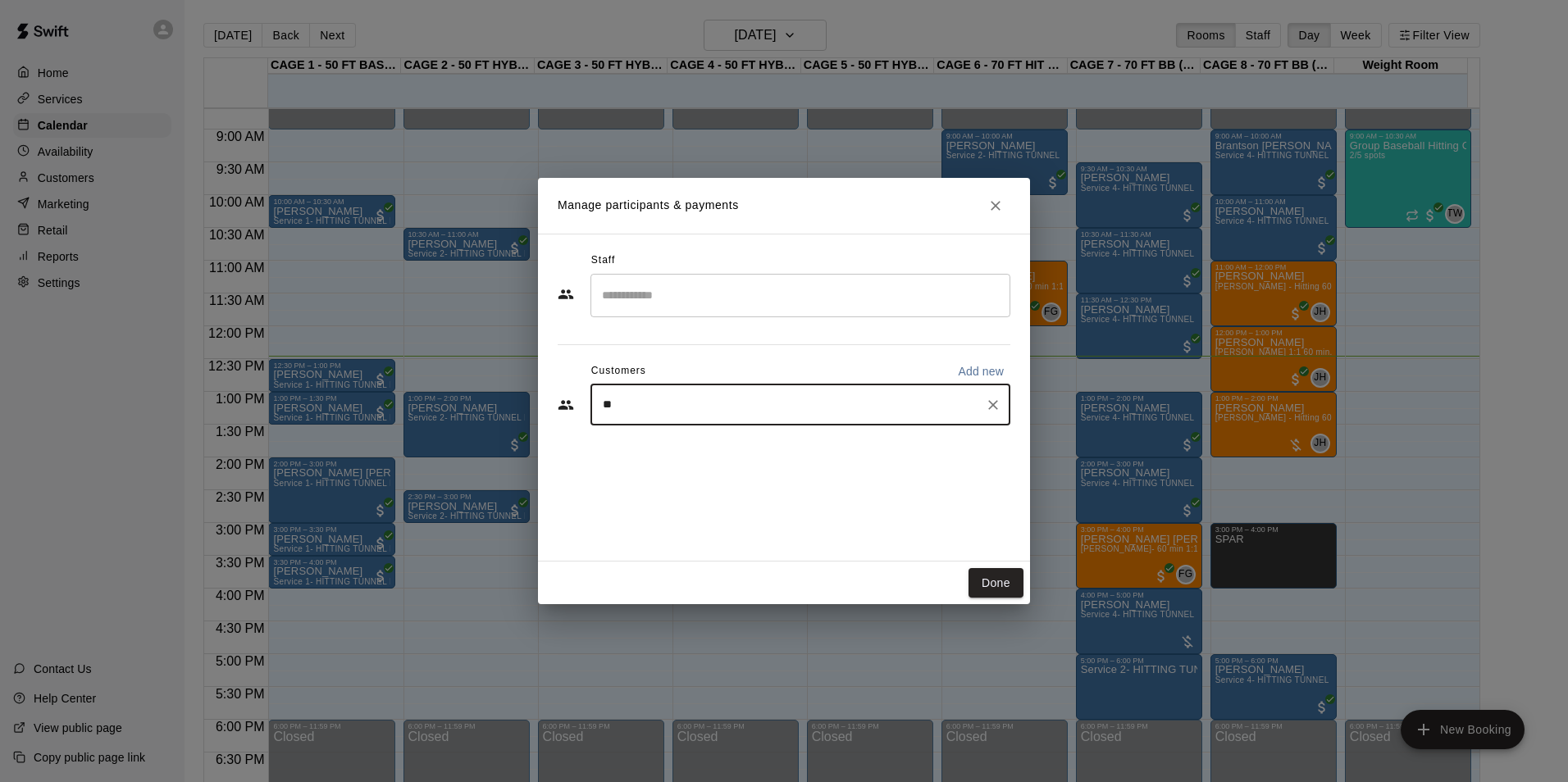
type input "*"
type input "******"
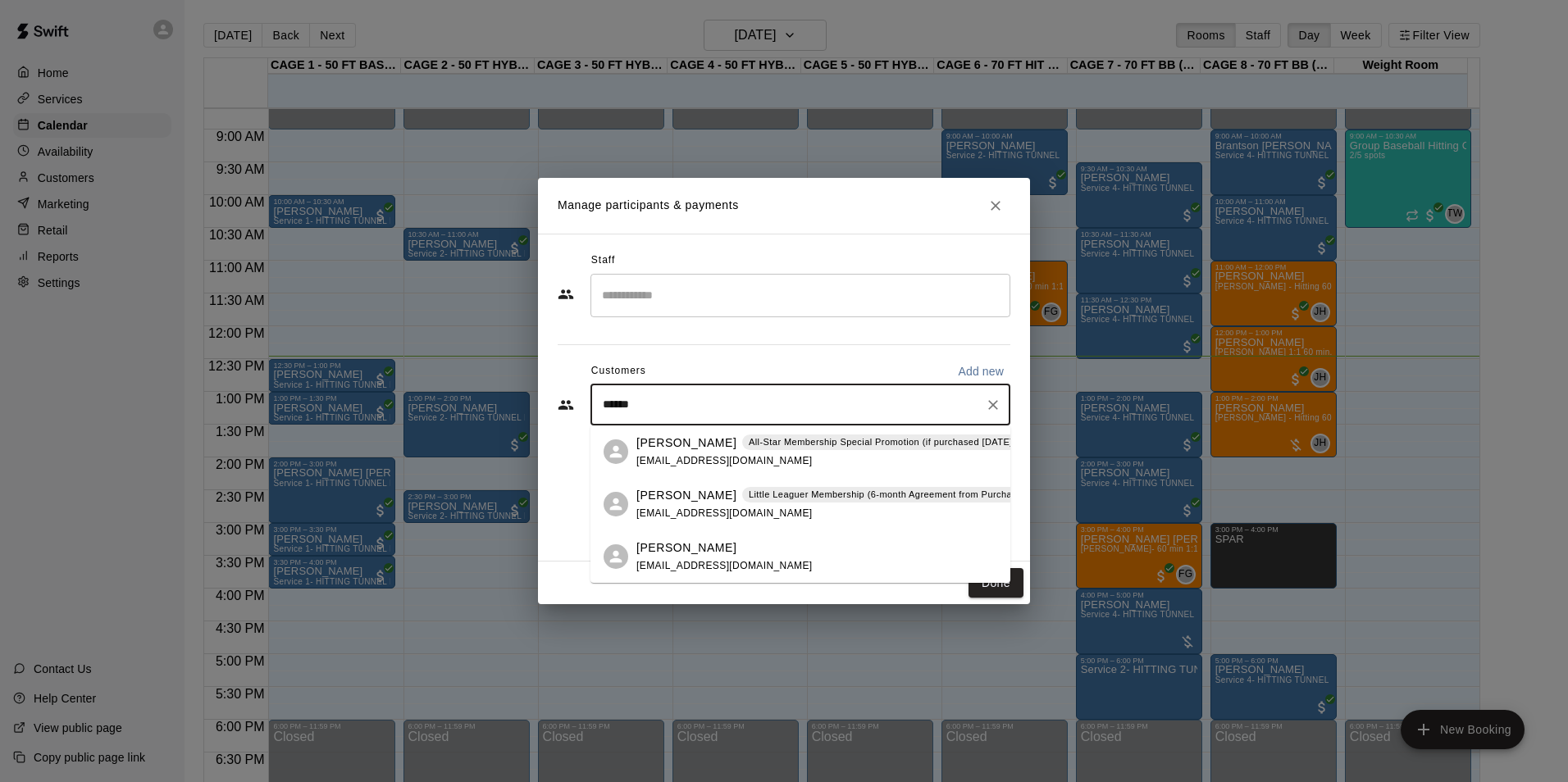
click at [777, 443] on p "All-Star Membership Special Promotion (if purchased August - September 2025) - …" at bounding box center [952, 442] width 407 height 14
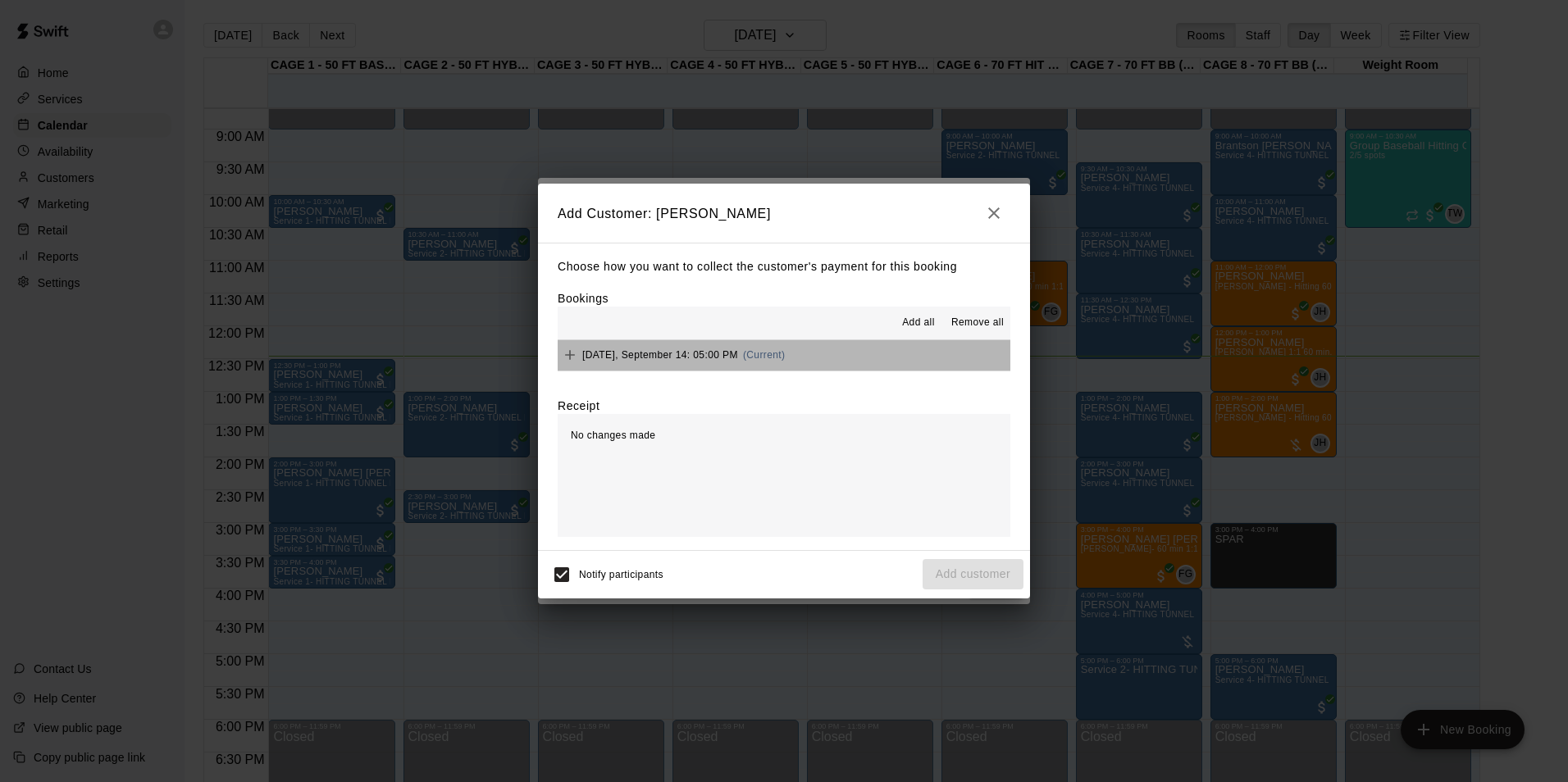
click at [862, 351] on button "Sunday, September 14: 05:00 PM (Current)" at bounding box center [783, 355] width 452 height 30
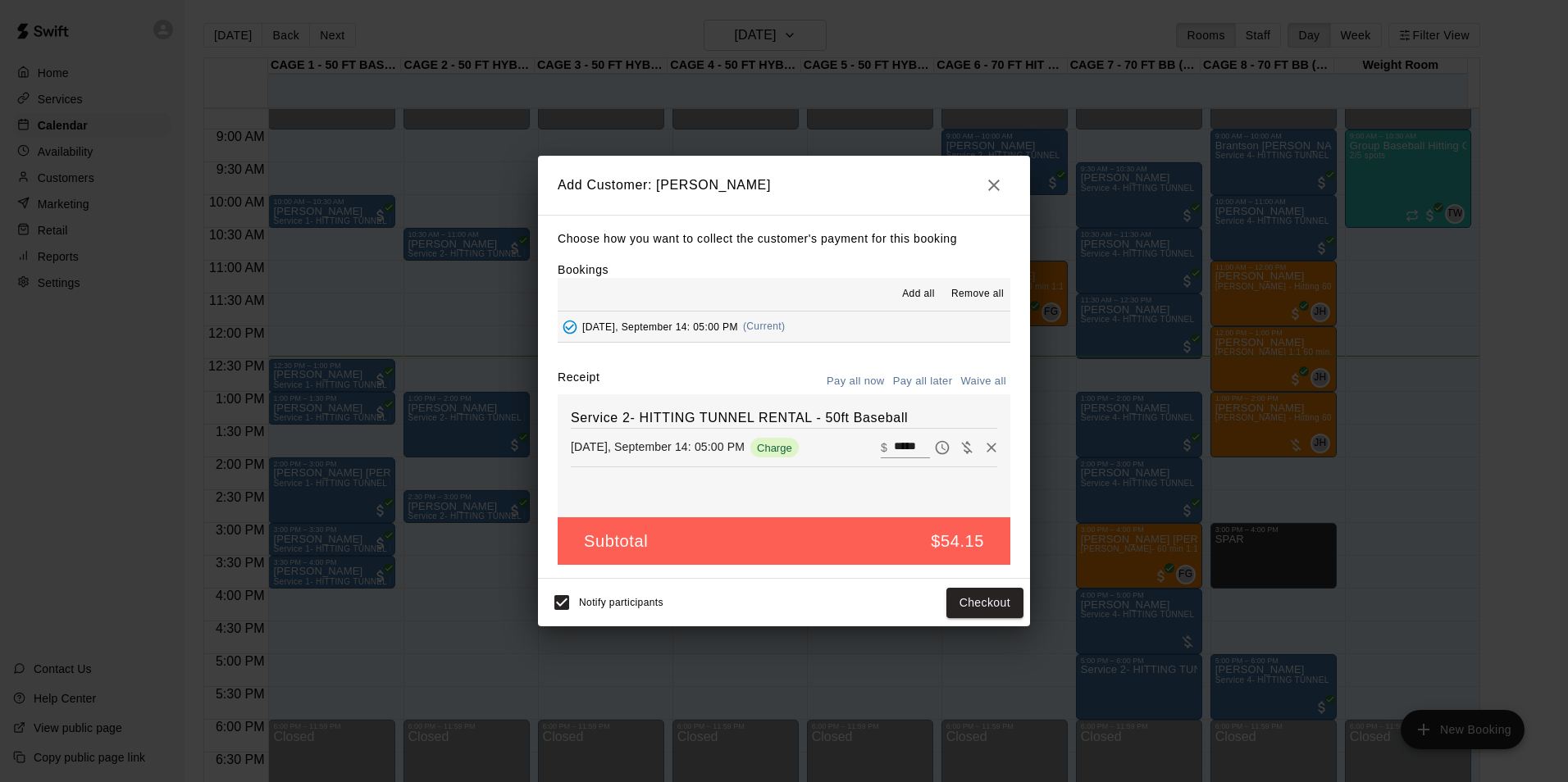
click at [926, 385] on button "Pay all later" at bounding box center [923, 382] width 68 height 26
click at [1005, 599] on button "Add customer" at bounding box center [973, 603] width 101 height 30
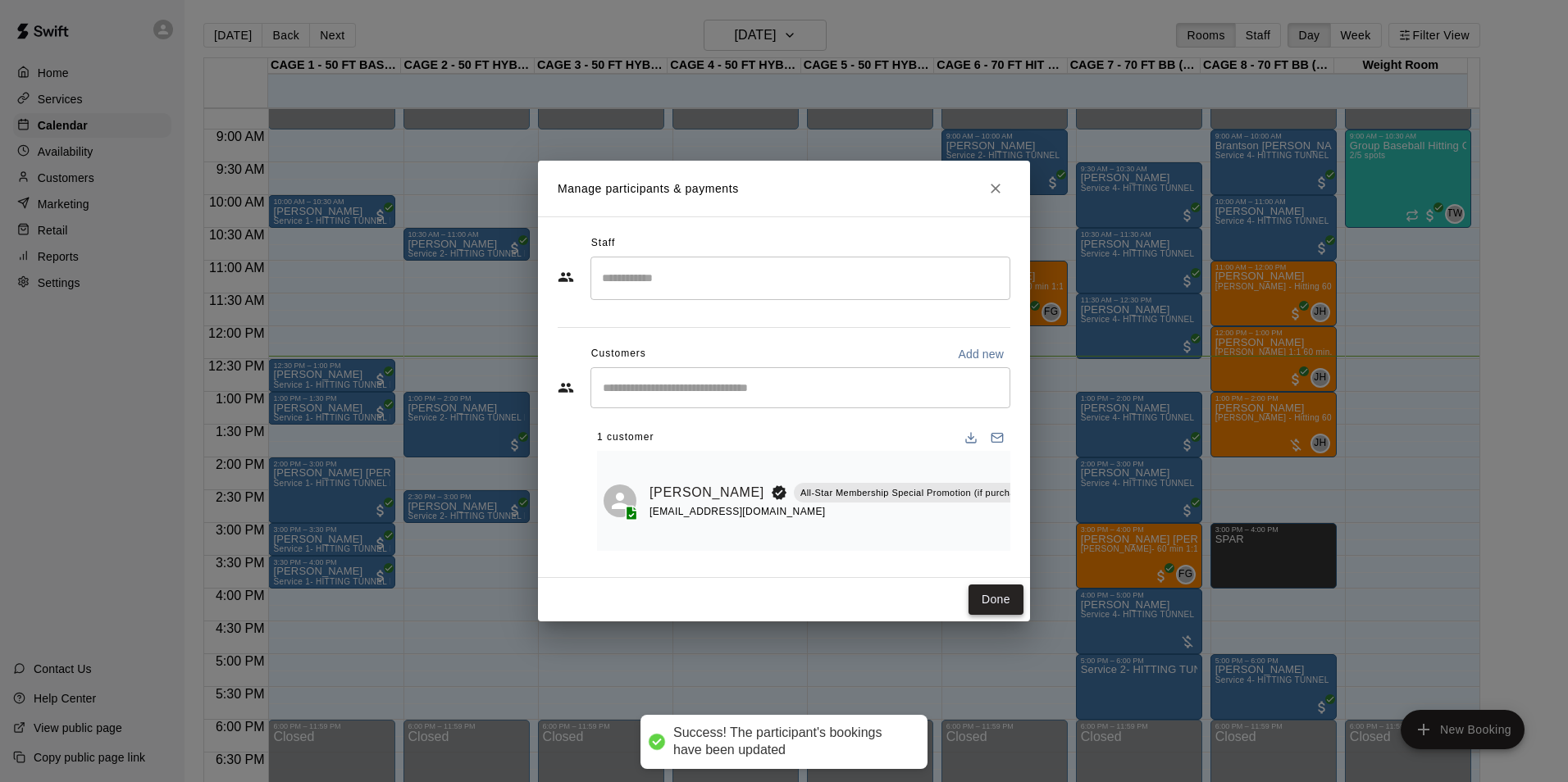
click at [1002, 599] on button "Done" at bounding box center [996, 600] width 55 height 30
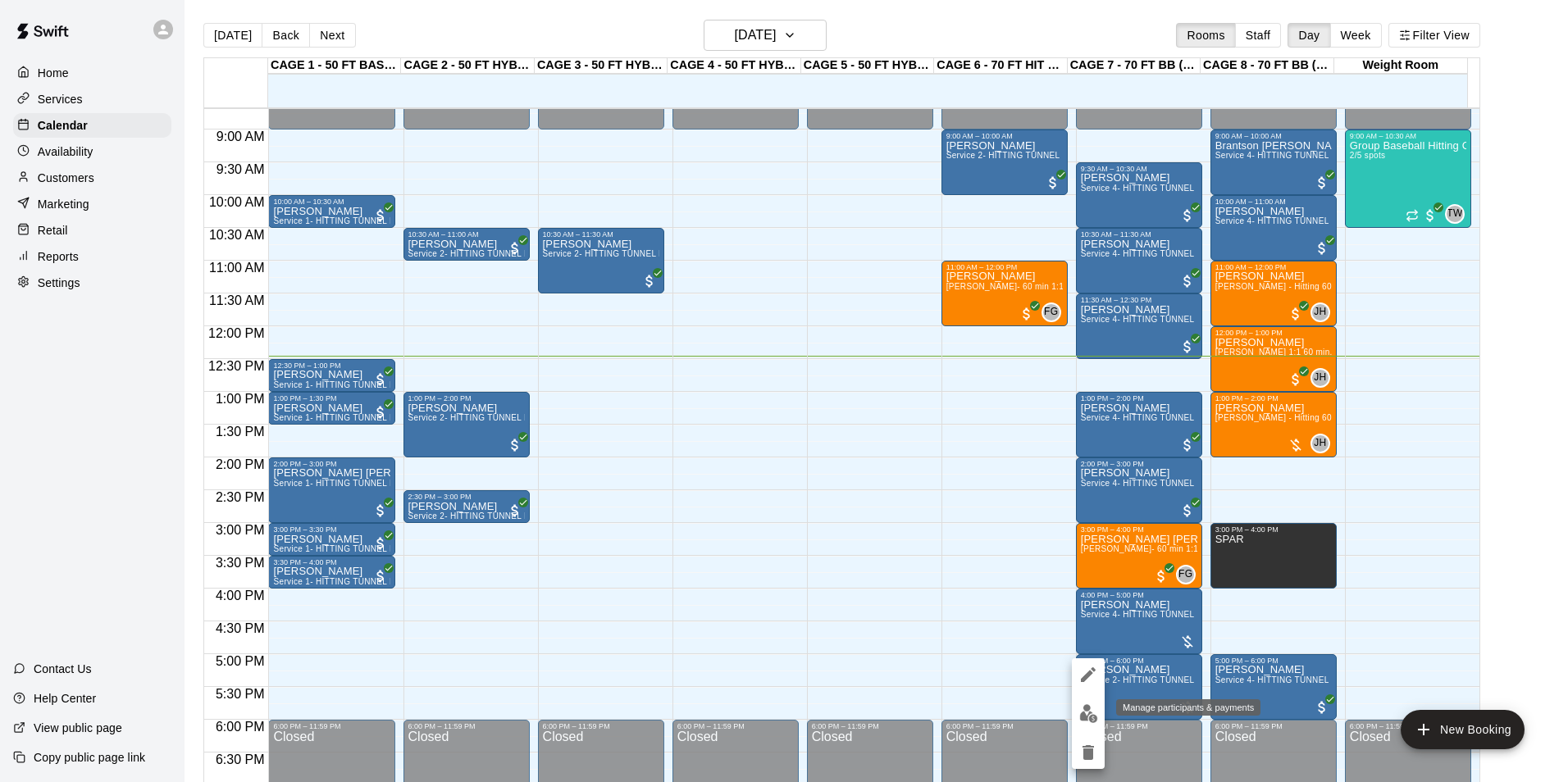
click at [1082, 719] on img "edit" at bounding box center [1089, 714] width 19 height 19
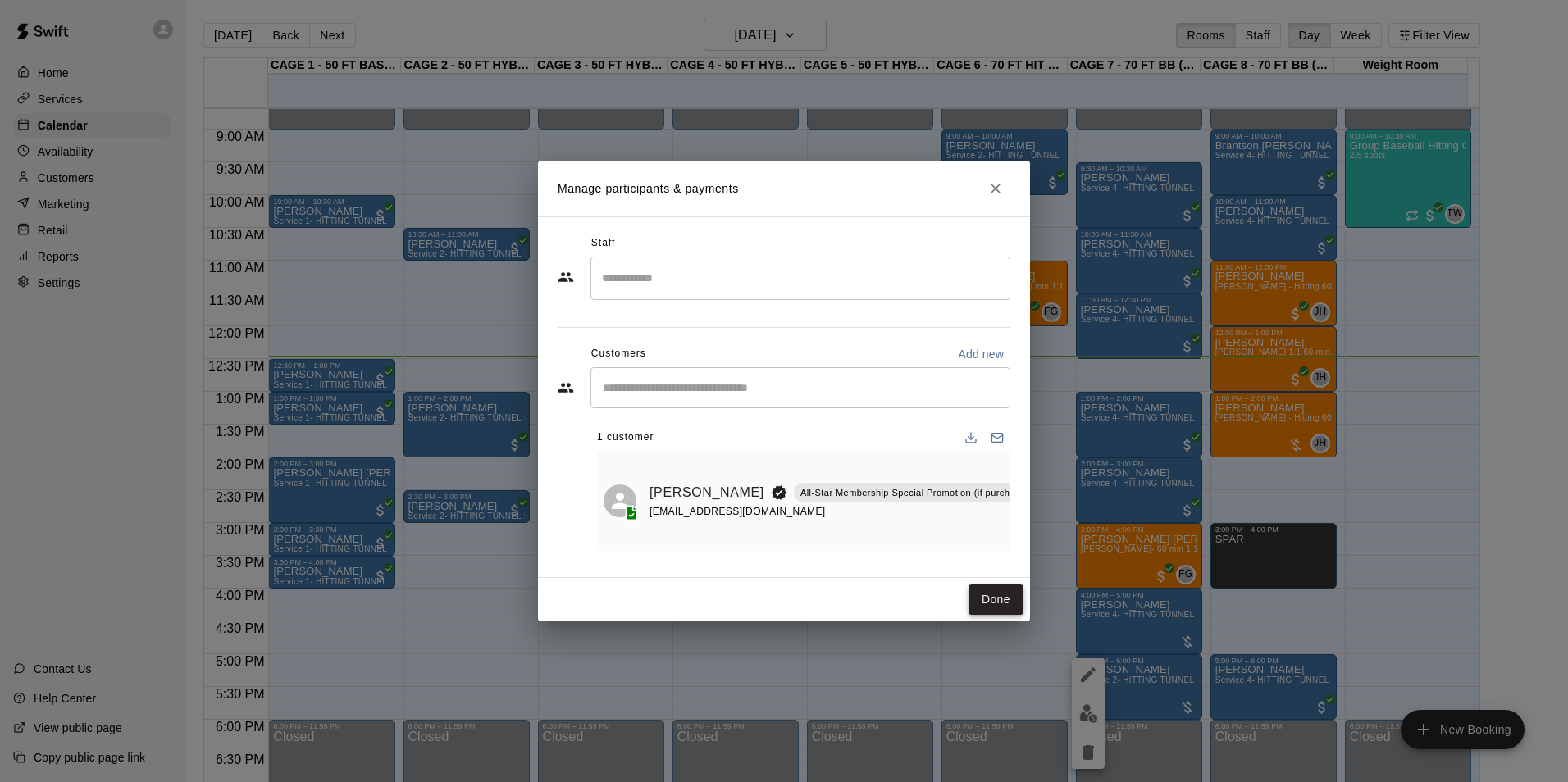
click at [988, 606] on button "Done" at bounding box center [996, 600] width 55 height 30
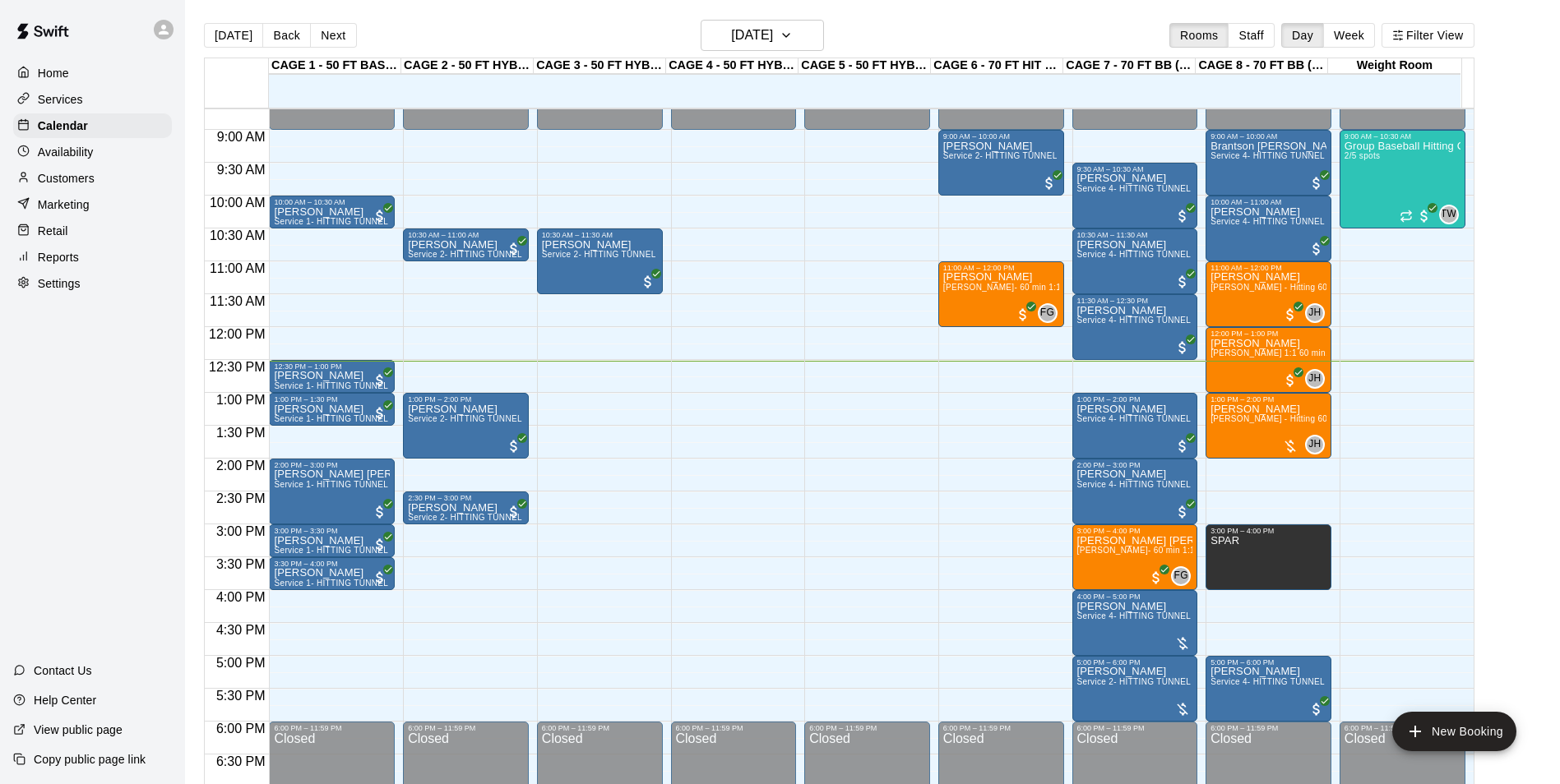
click at [223, 21] on div "[DATE] Back [DATE][DATE] Rooms Staff Day Week Filter View" at bounding box center [838, 39] width 1270 height 38
click at [227, 21] on div "[DATE] Back [DATE][DATE] Rooms Staff Day Week Filter View" at bounding box center [838, 39] width 1270 height 38
click at [1275, 409] on p "[PERSON_NAME]" at bounding box center [1268, 409] width 116 height 0
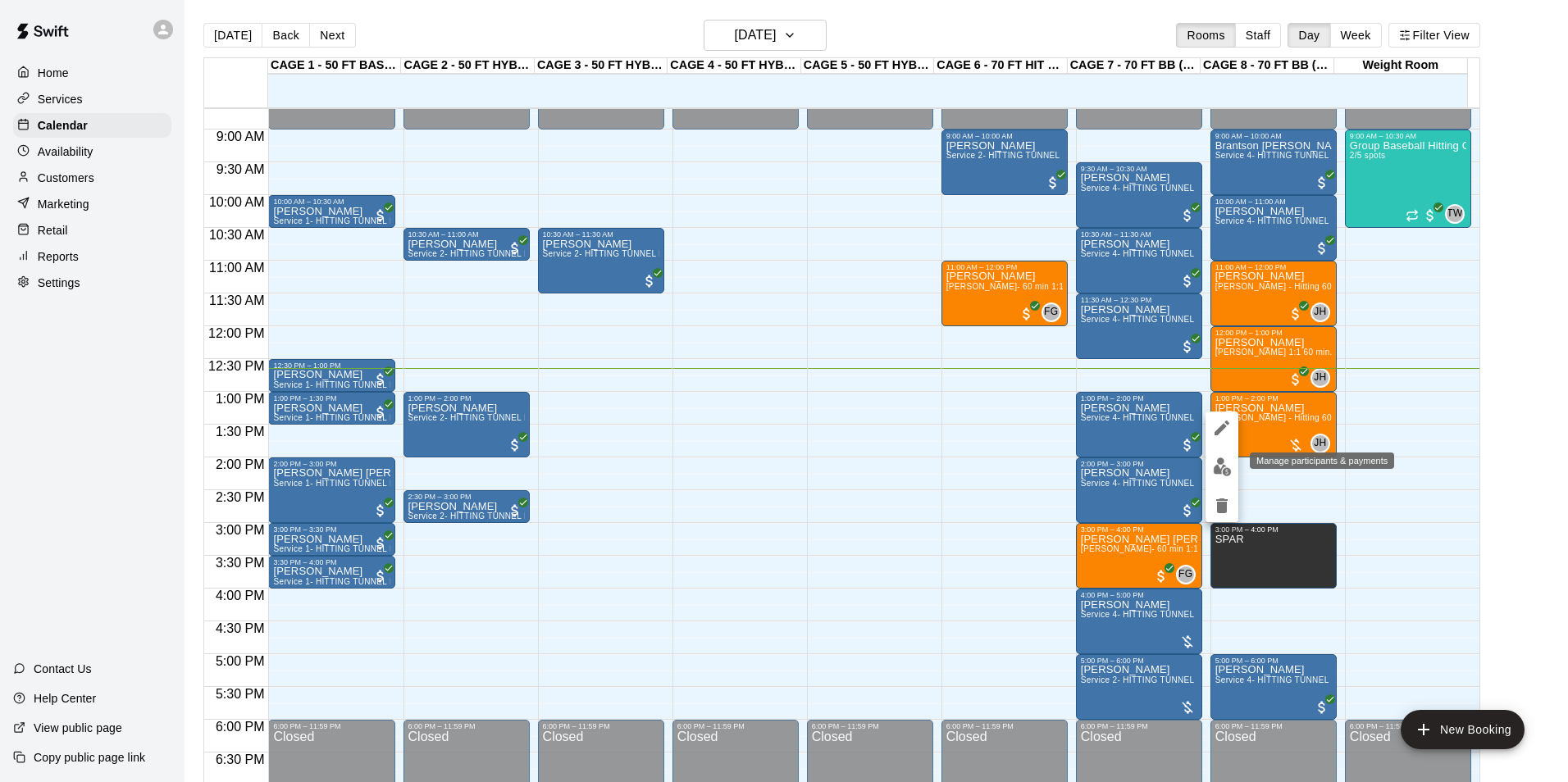
click at [1222, 462] on img "edit" at bounding box center [1222, 467] width 19 height 19
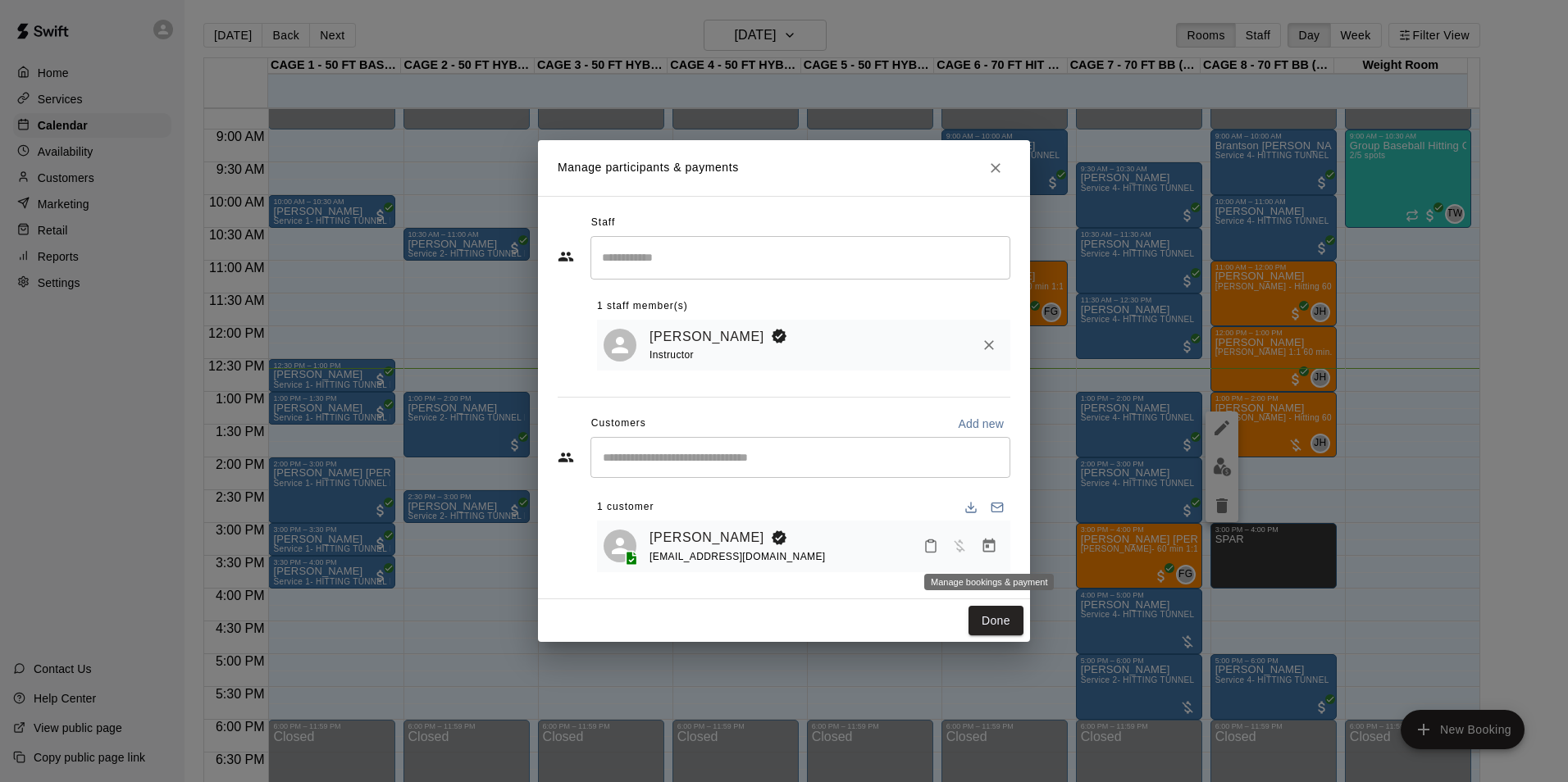
click at [983, 551] on icon "Manage bookings & payment" at bounding box center [989, 545] width 12 height 14
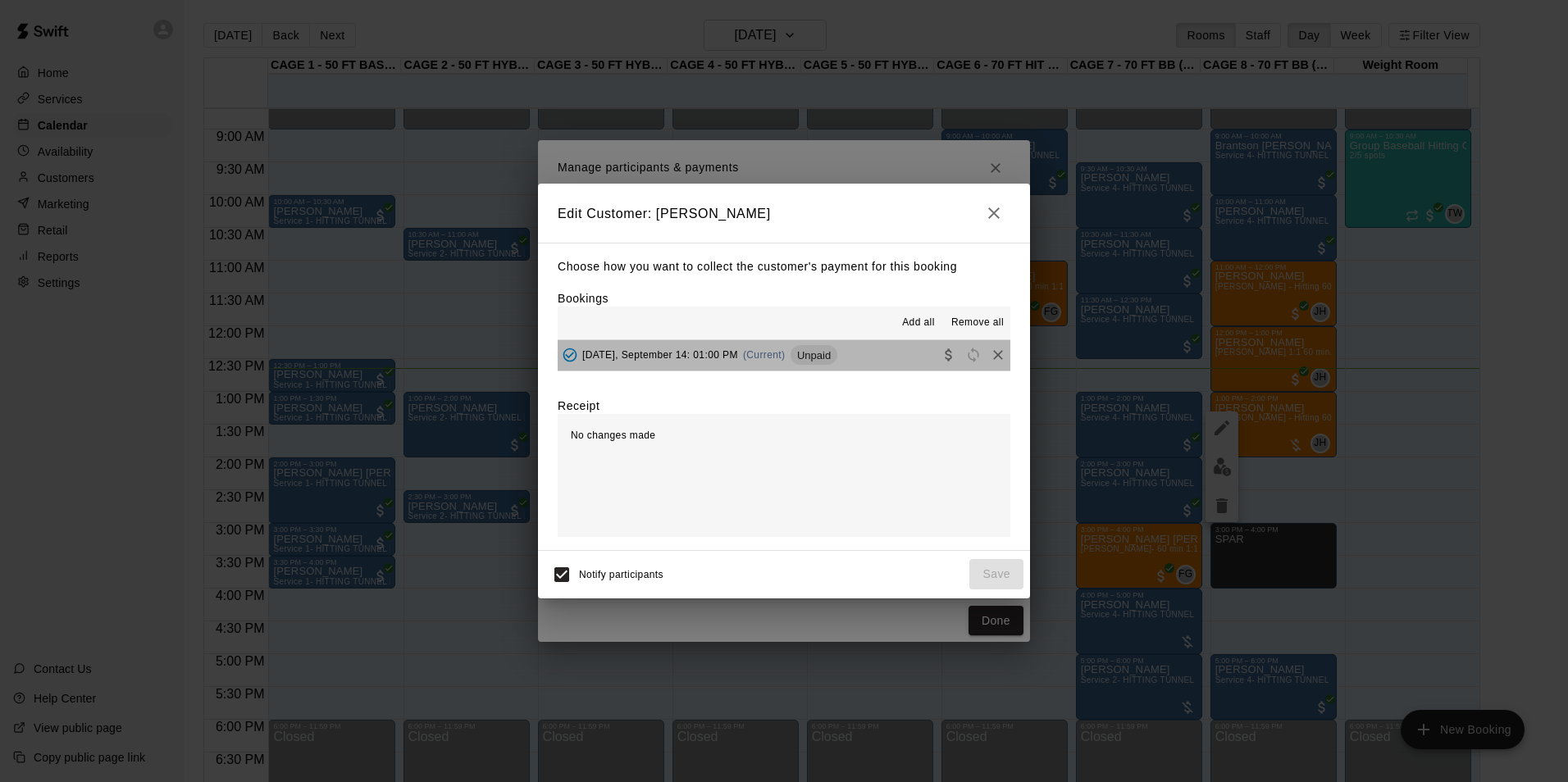
click at [907, 351] on button "Sunday, September 14: 01:00 PM (Current) Unpaid" at bounding box center [783, 355] width 452 height 30
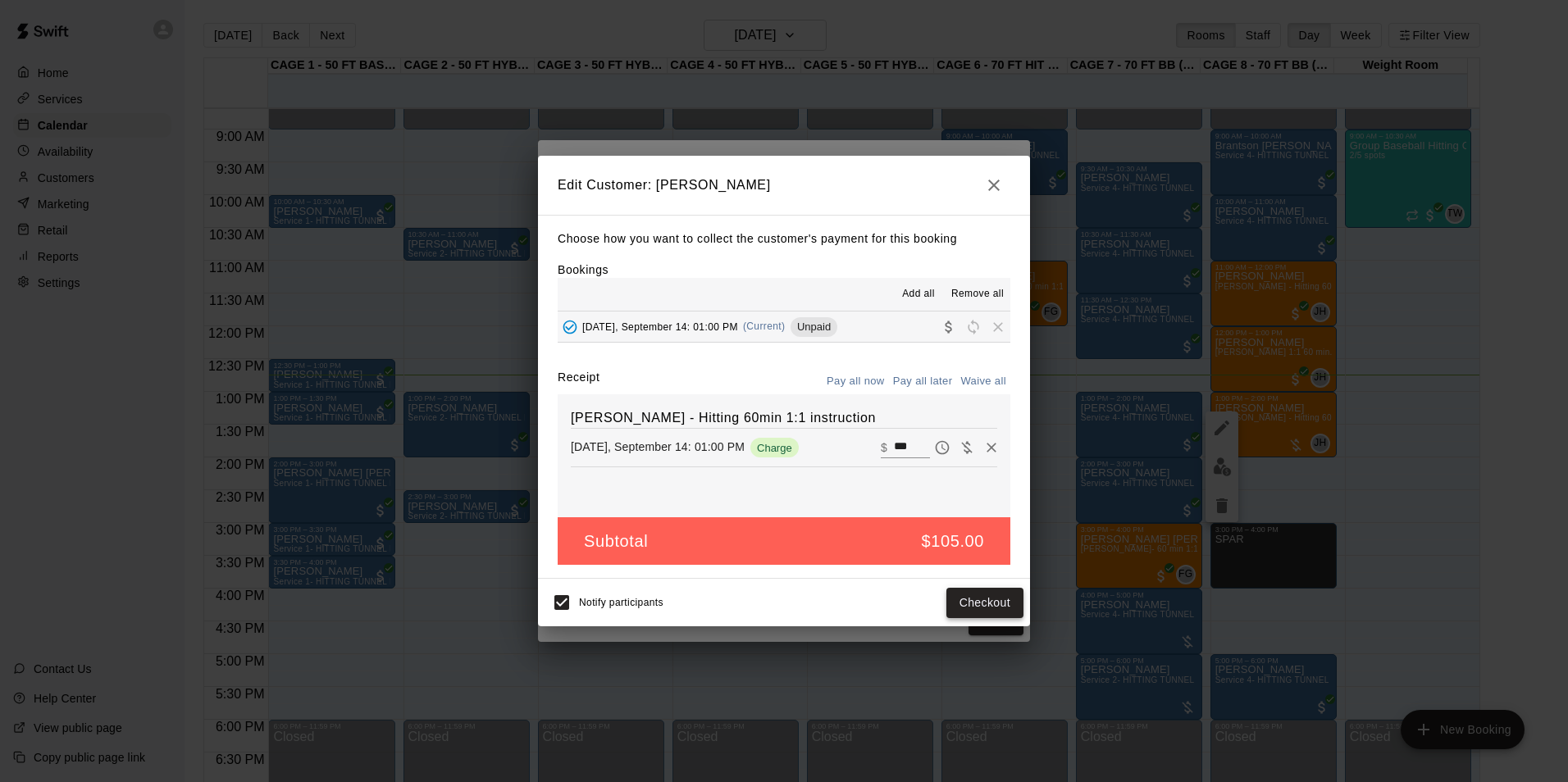
click at [980, 601] on button "Checkout" at bounding box center [985, 603] width 77 height 30
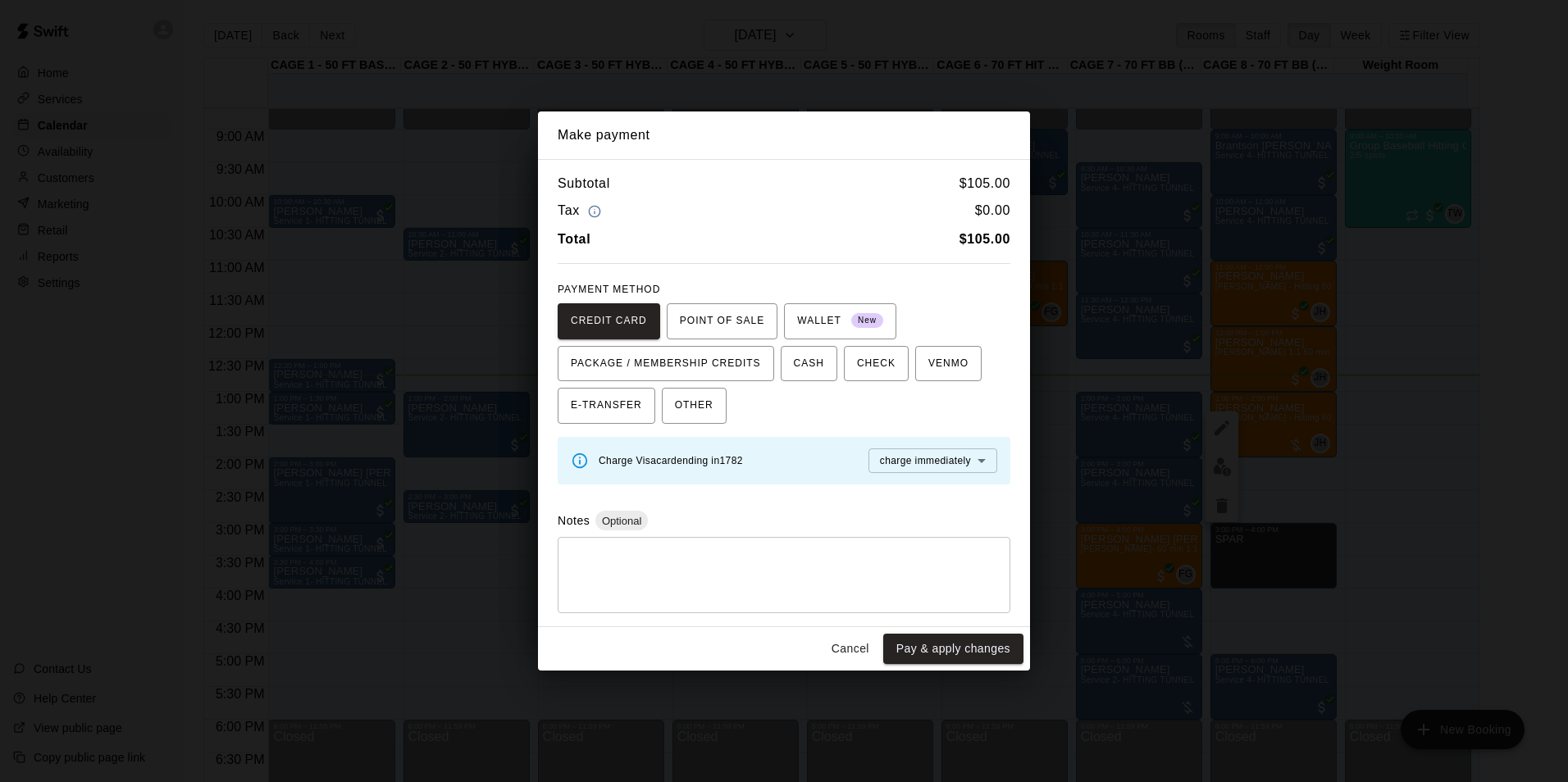
click at [849, 654] on button "Cancel" at bounding box center [851, 649] width 53 height 30
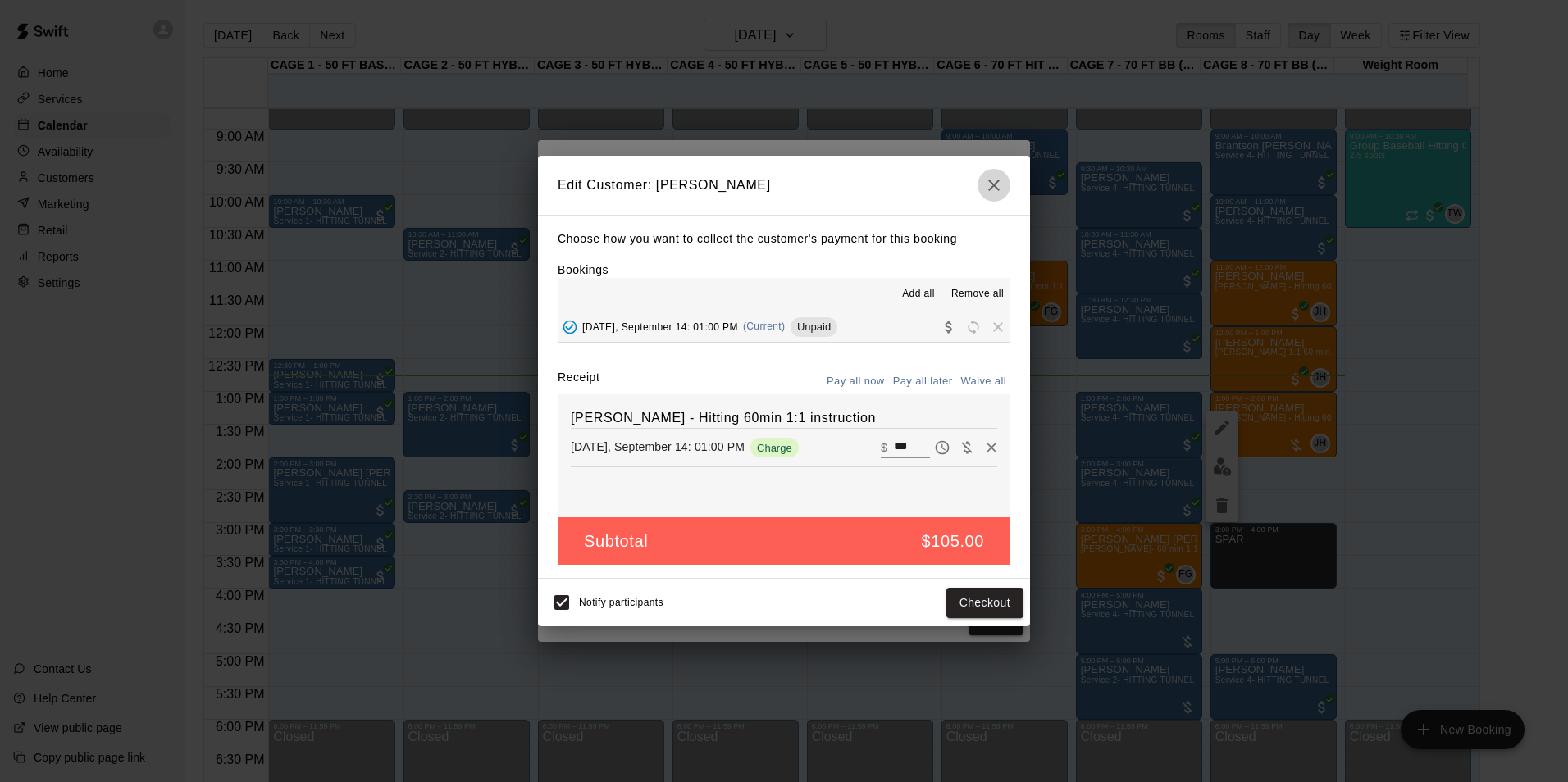
click at [998, 176] on icon "button" at bounding box center [994, 185] width 20 height 20
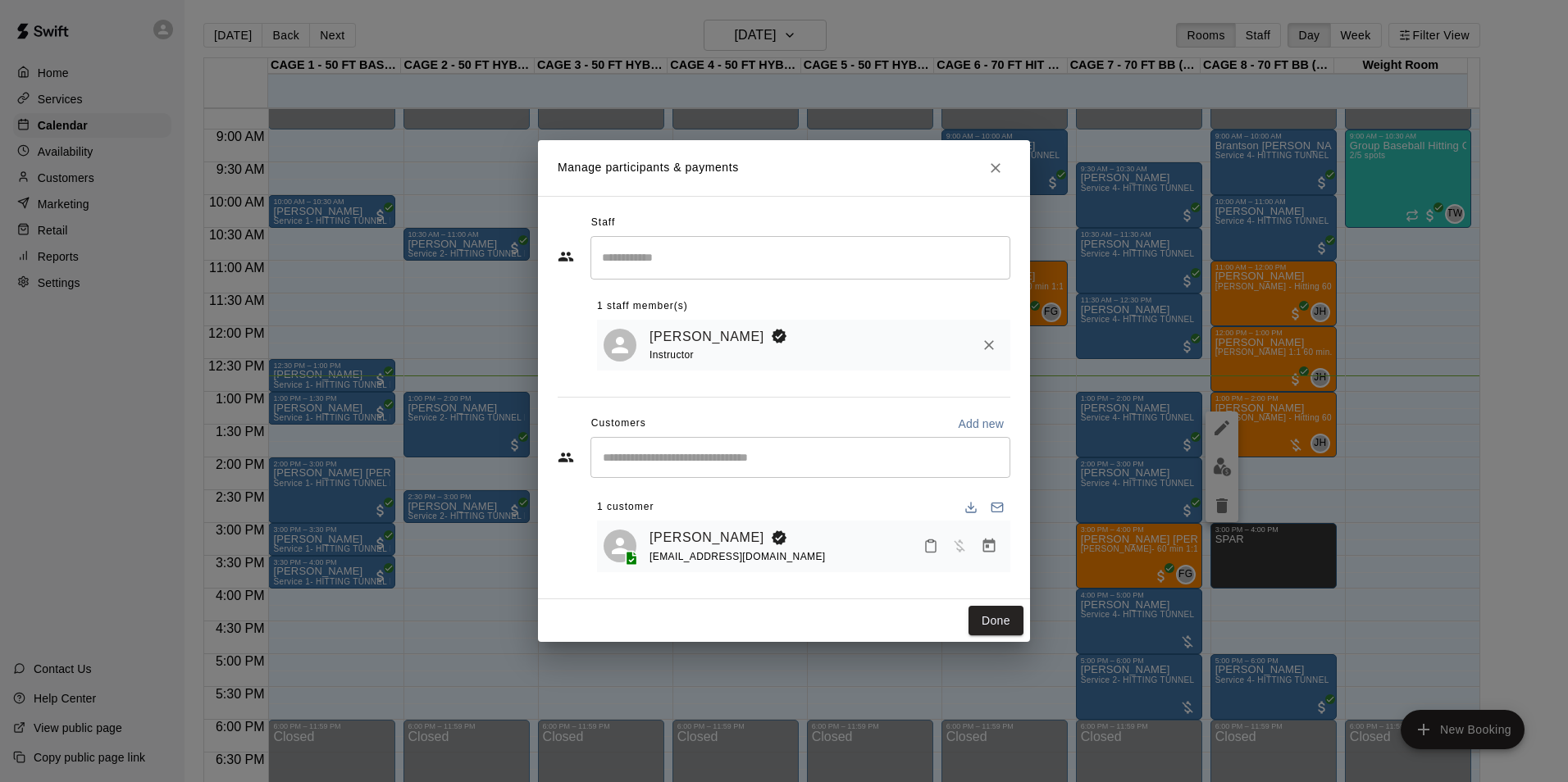
click at [1000, 163] on icon "Close" at bounding box center [995, 167] width 16 height 16
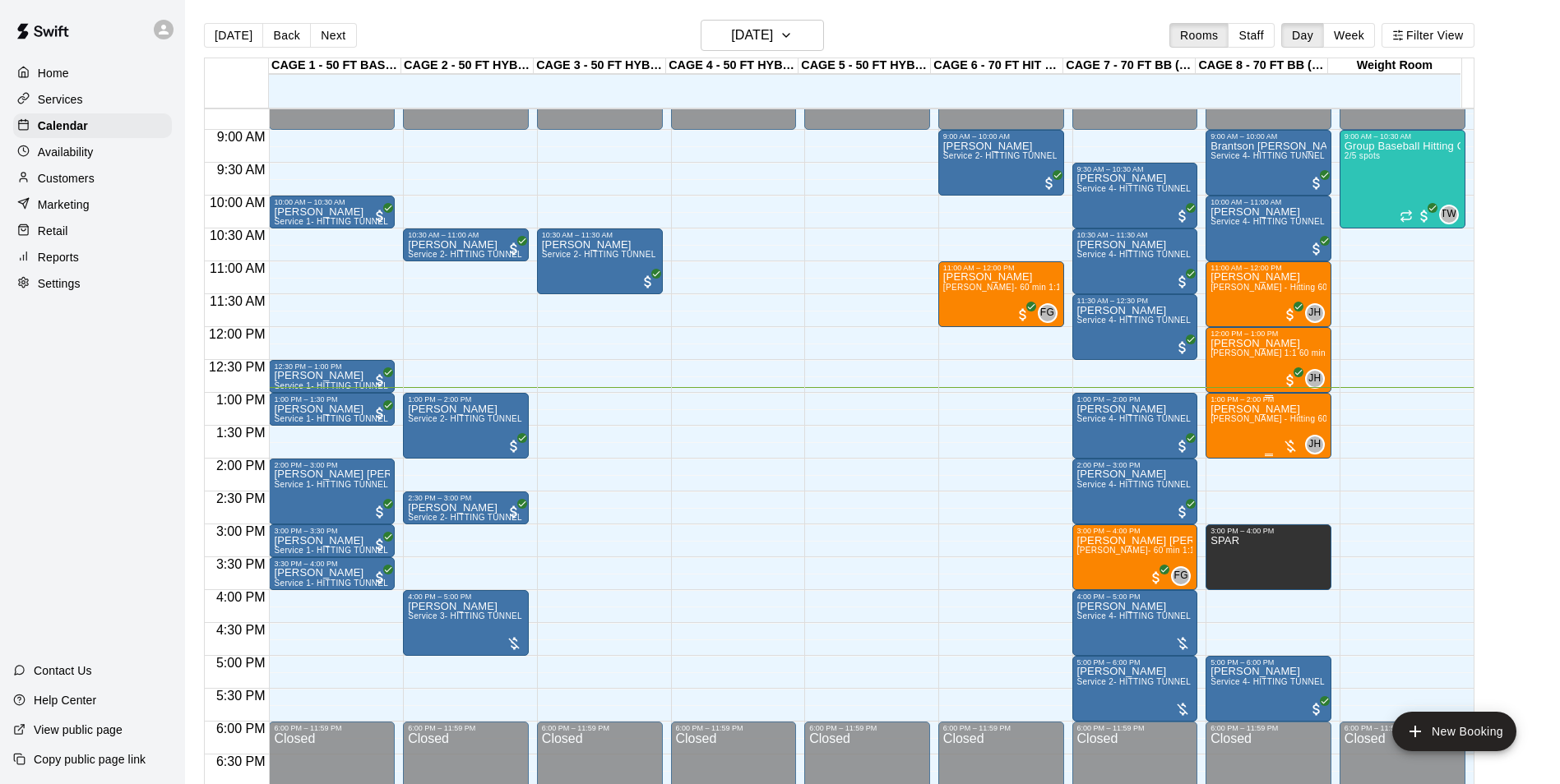
click at [1262, 439] on div "Donny Mortier John Havird - Hitting 60min 1:1 instruction" at bounding box center [1268, 795] width 116 height 784
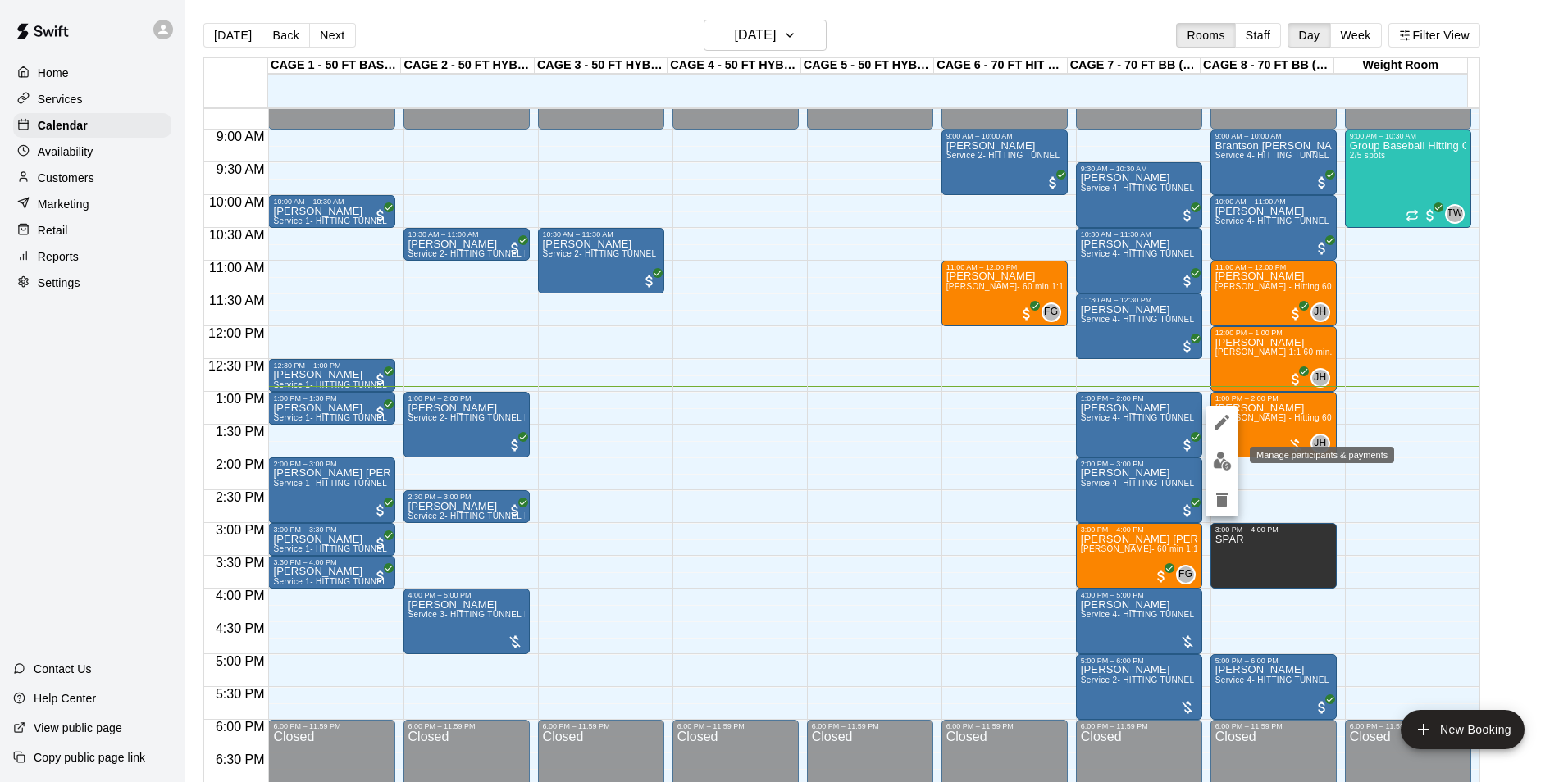
click at [1222, 463] on img "edit" at bounding box center [1222, 461] width 19 height 19
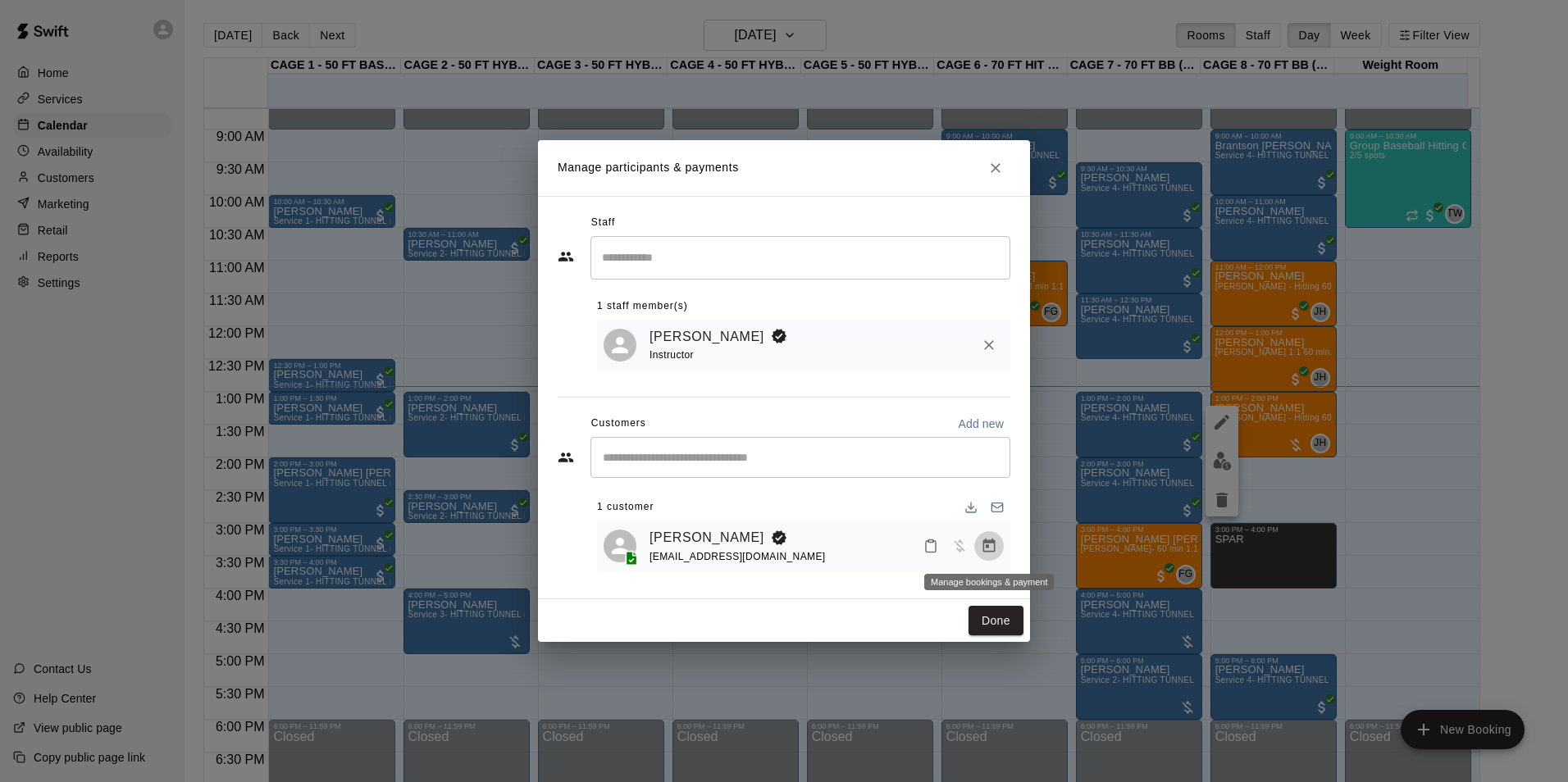
click at [984, 543] on icon "Manage bookings & payment" at bounding box center [989, 545] width 12 height 14
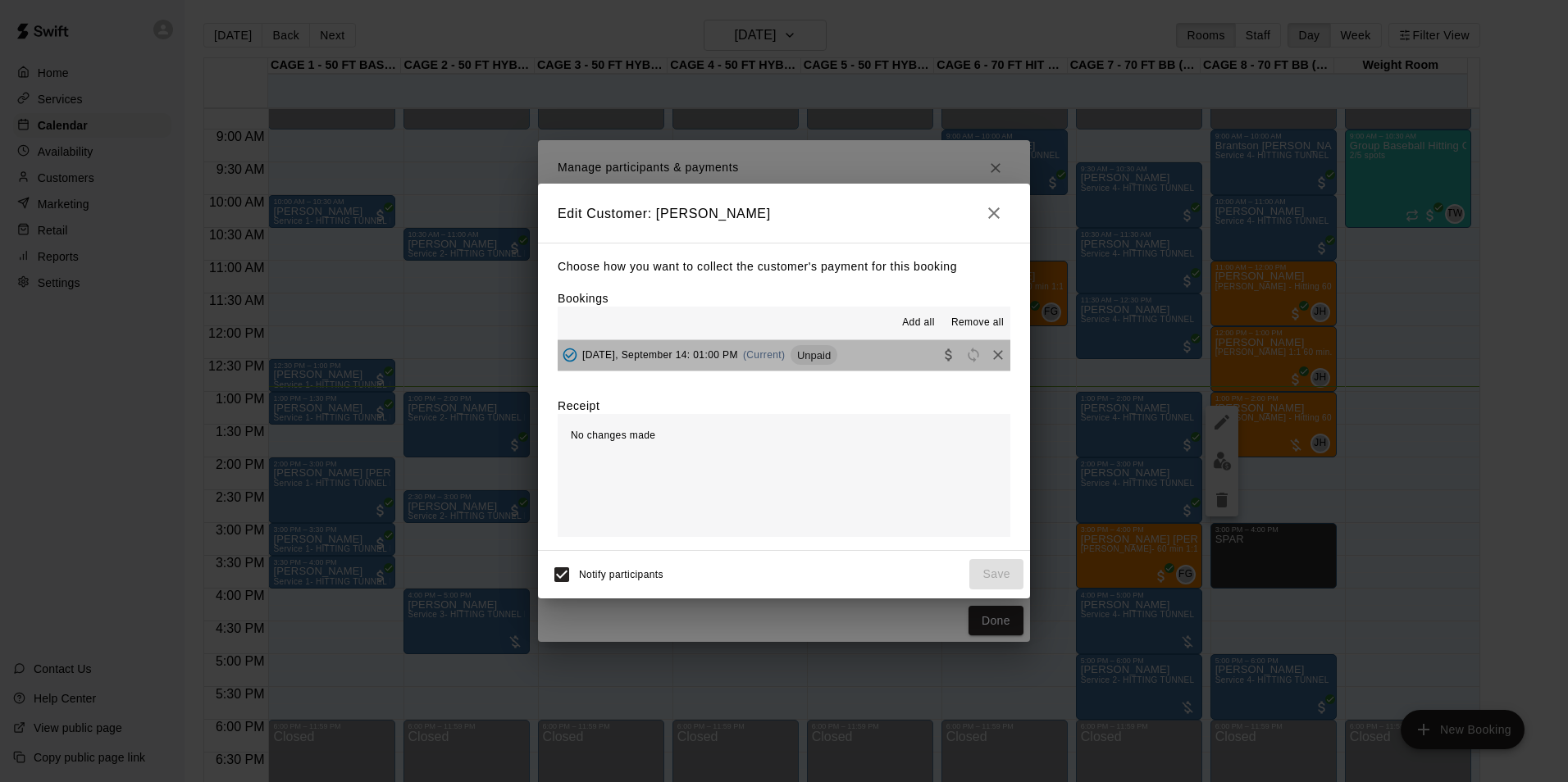
click at [878, 358] on button "Sunday, September 14: 01:00 PM (Current) Unpaid" at bounding box center [783, 355] width 452 height 30
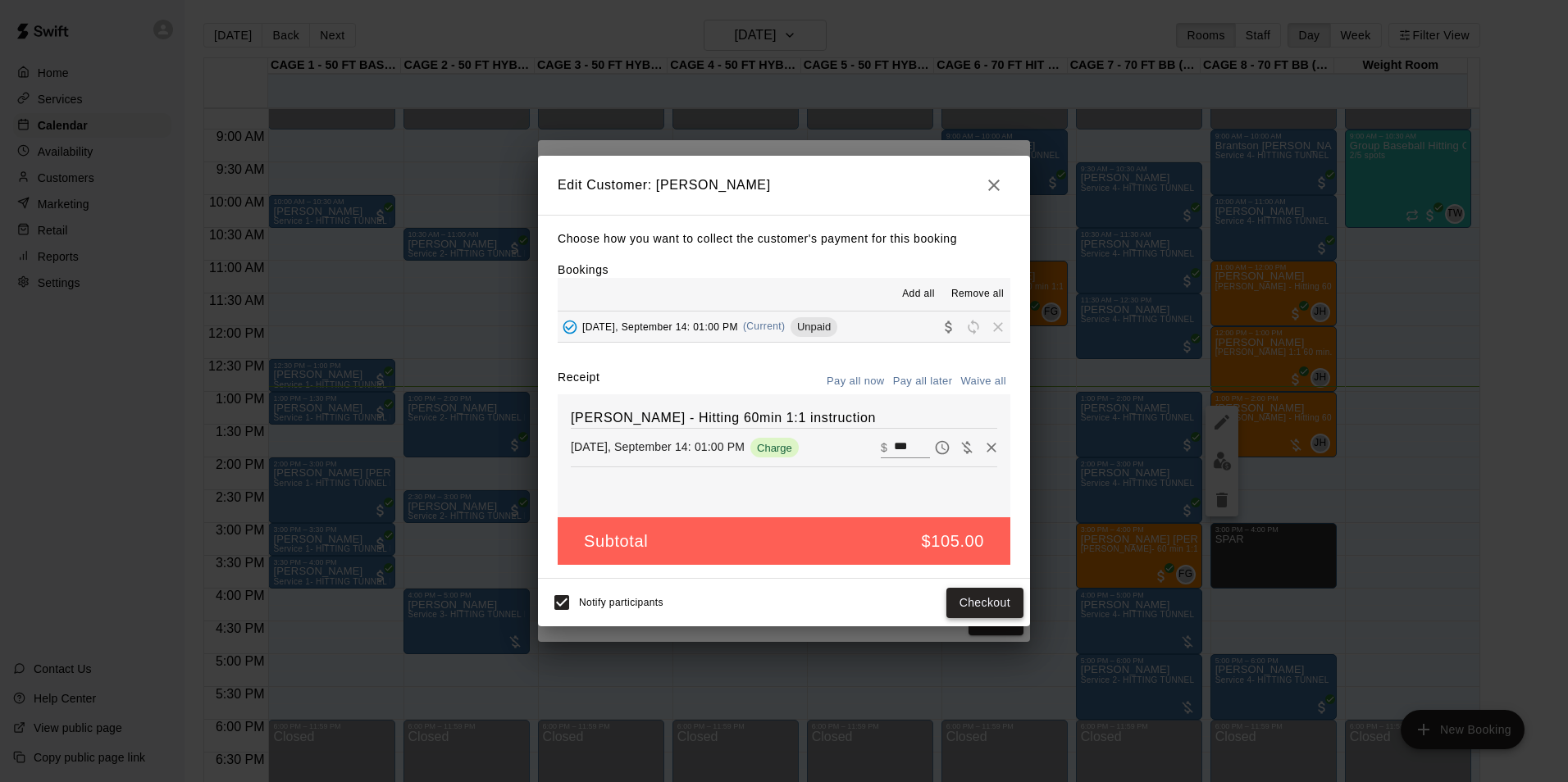
click at [957, 591] on button "Checkout" at bounding box center [985, 603] width 77 height 30
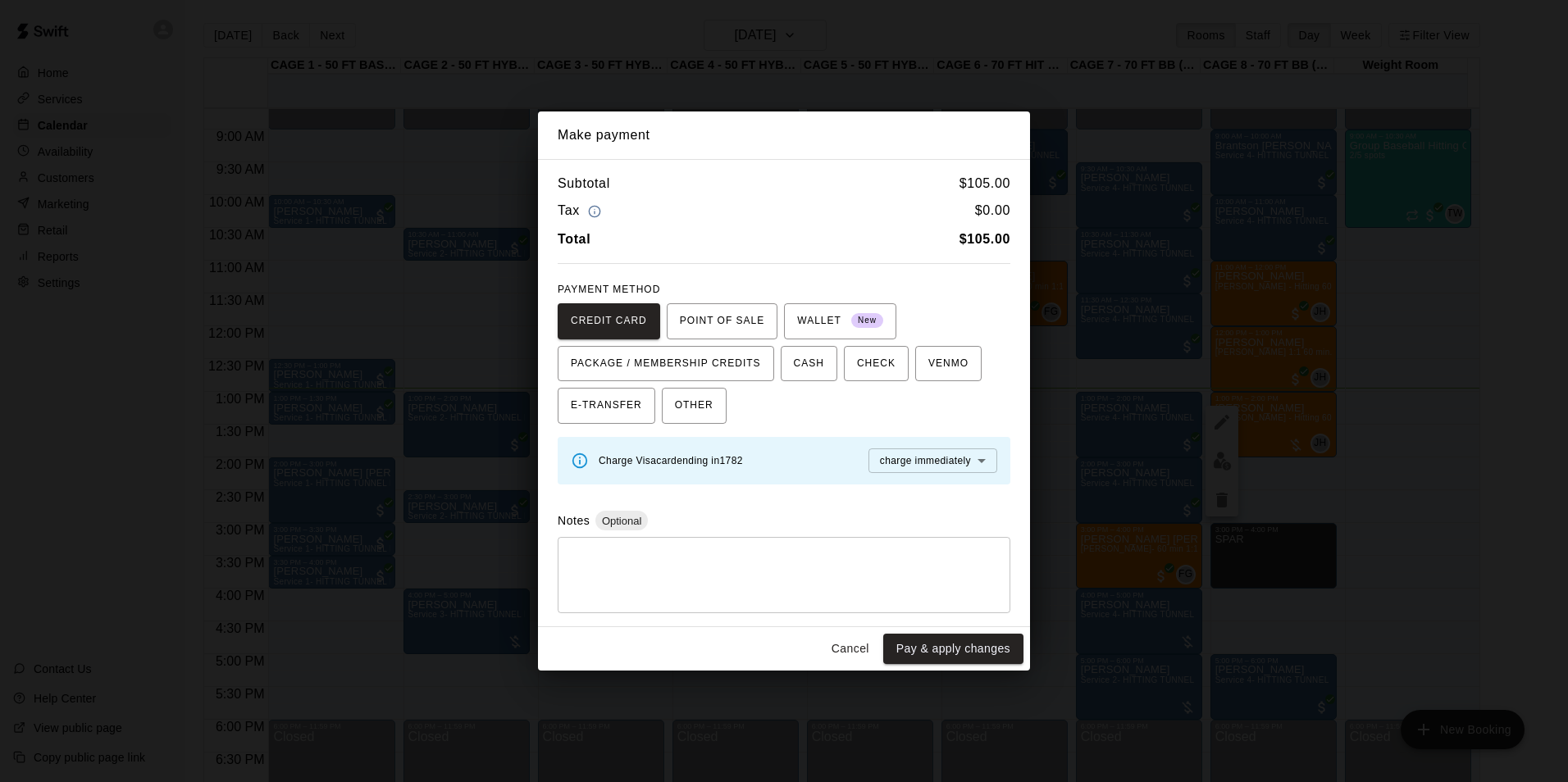
click at [955, 657] on button "Pay & apply changes" at bounding box center [953, 649] width 140 height 30
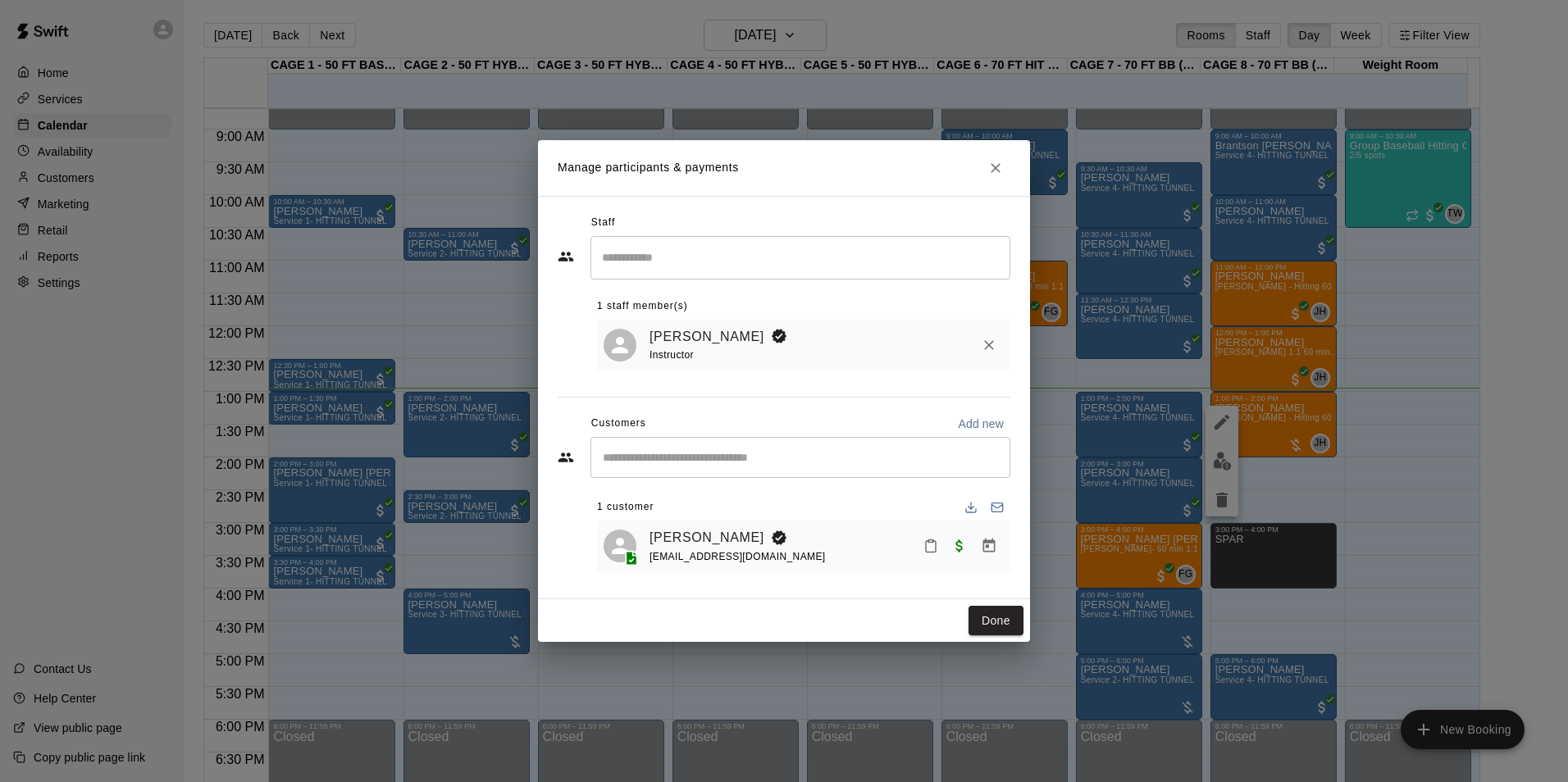
drag, startPoint x: 996, startPoint y: 625, endPoint x: 1196, endPoint y: 570, distance: 207.4
click at [996, 627] on button "Done" at bounding box center [996, 621] width 55 height 30
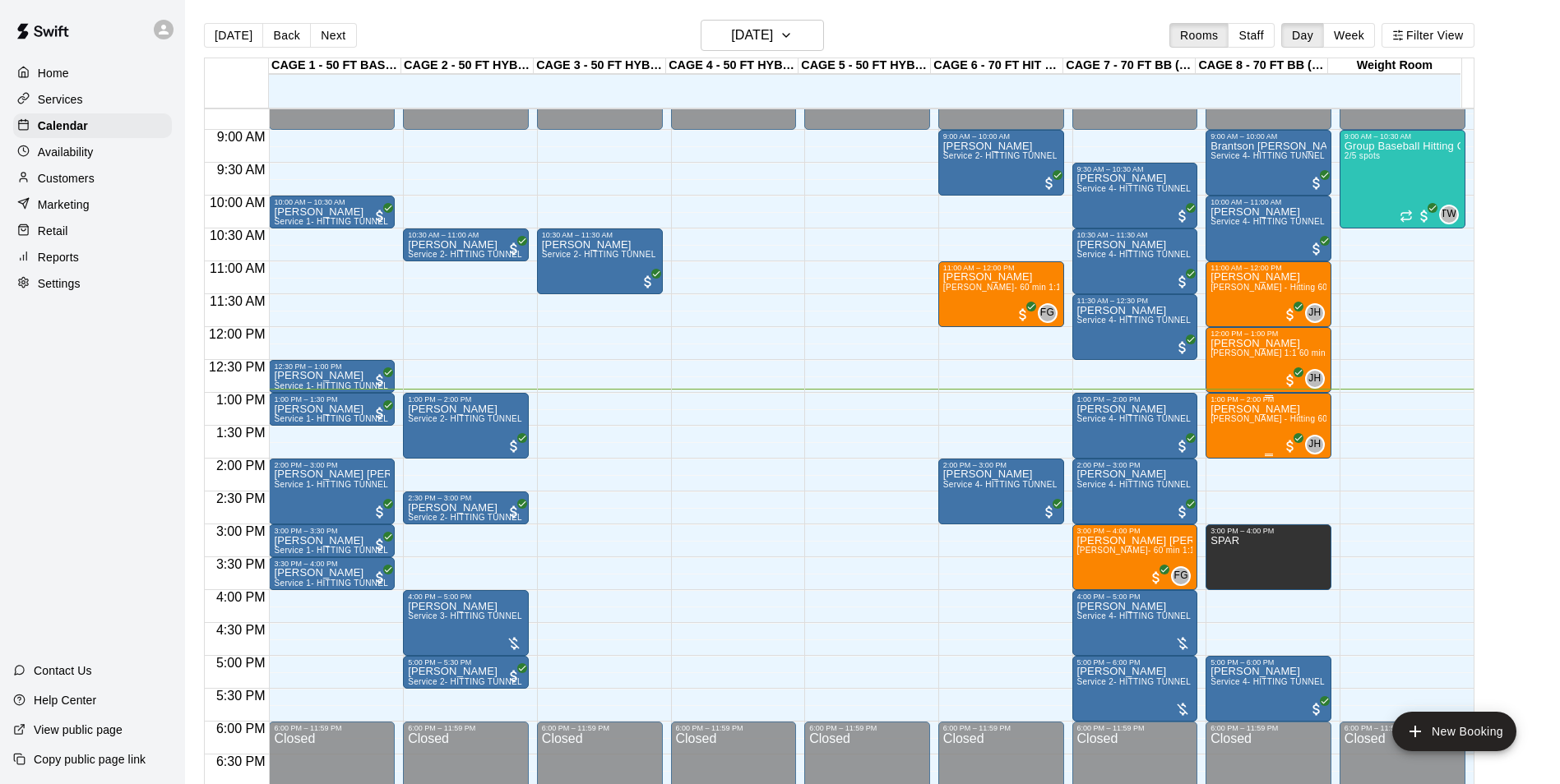
click at [1256, 419] on span "[PERSON_NAME] - Hitting 60min 1:1 instruction" at bounding box center [1305, 419] width 189 height 9
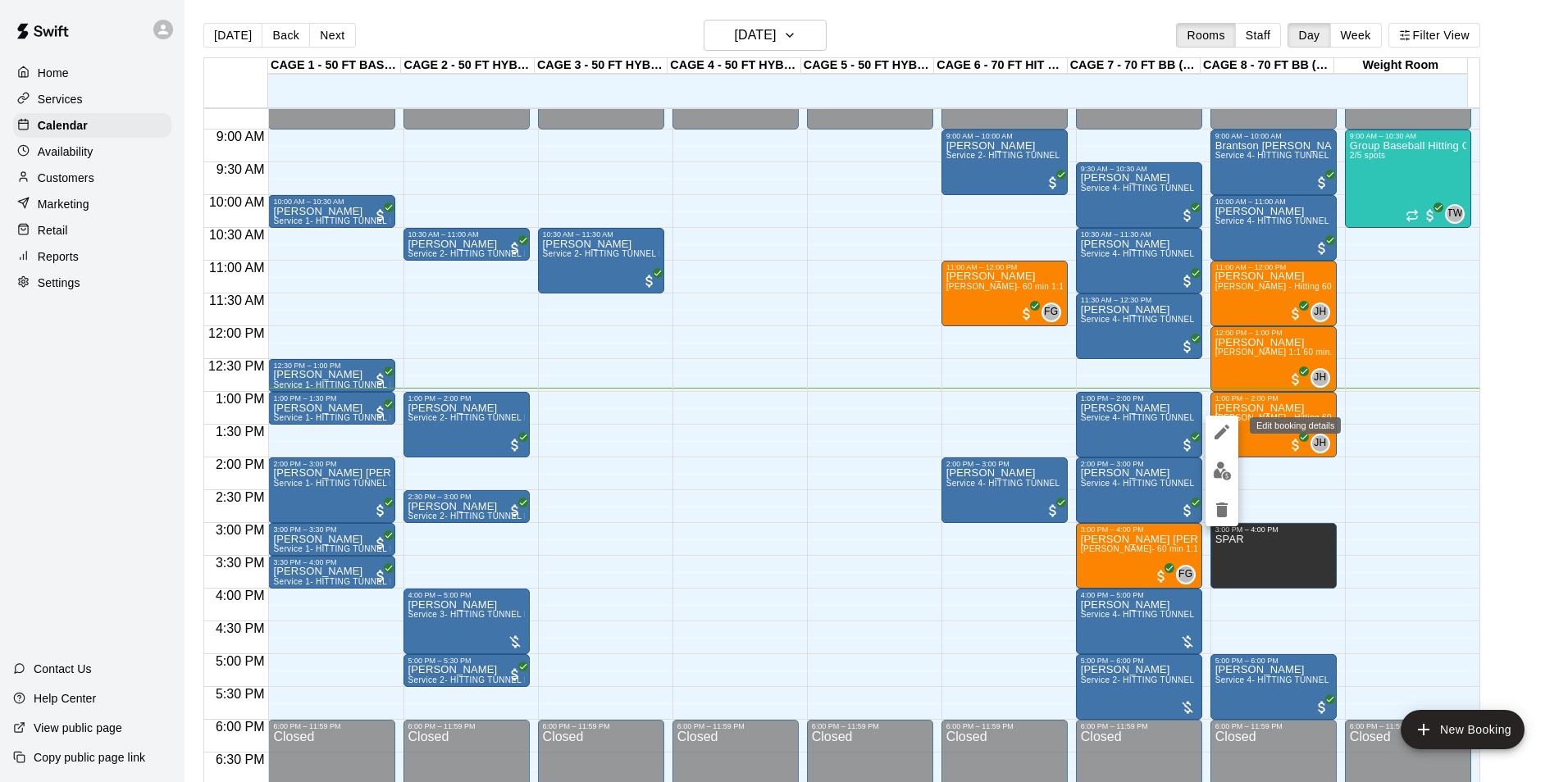
click at [1218, 423] on icon "edit" at bounding box center [1221, 432] width 20 height 20
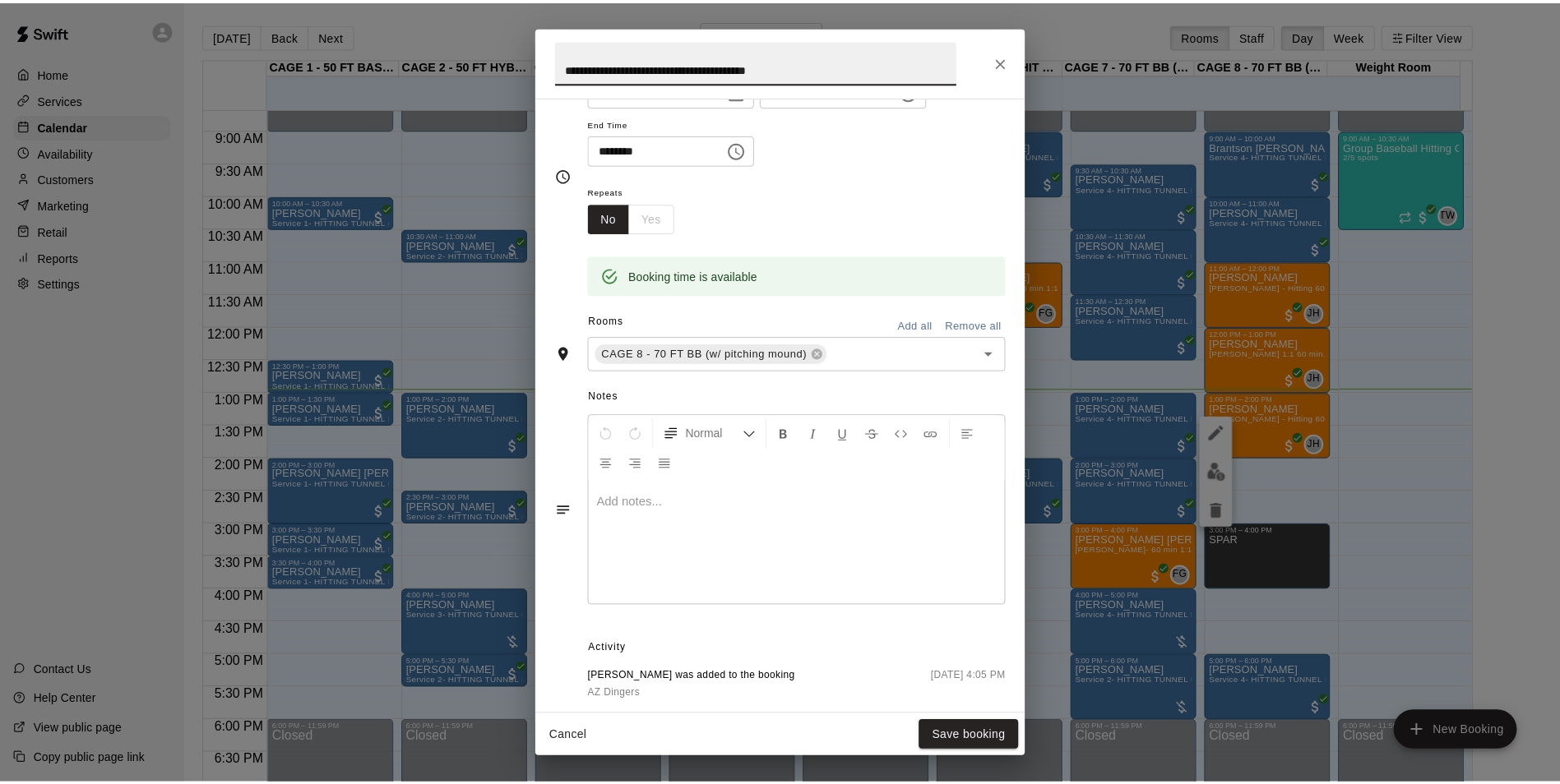
scroll to position [312, 0]
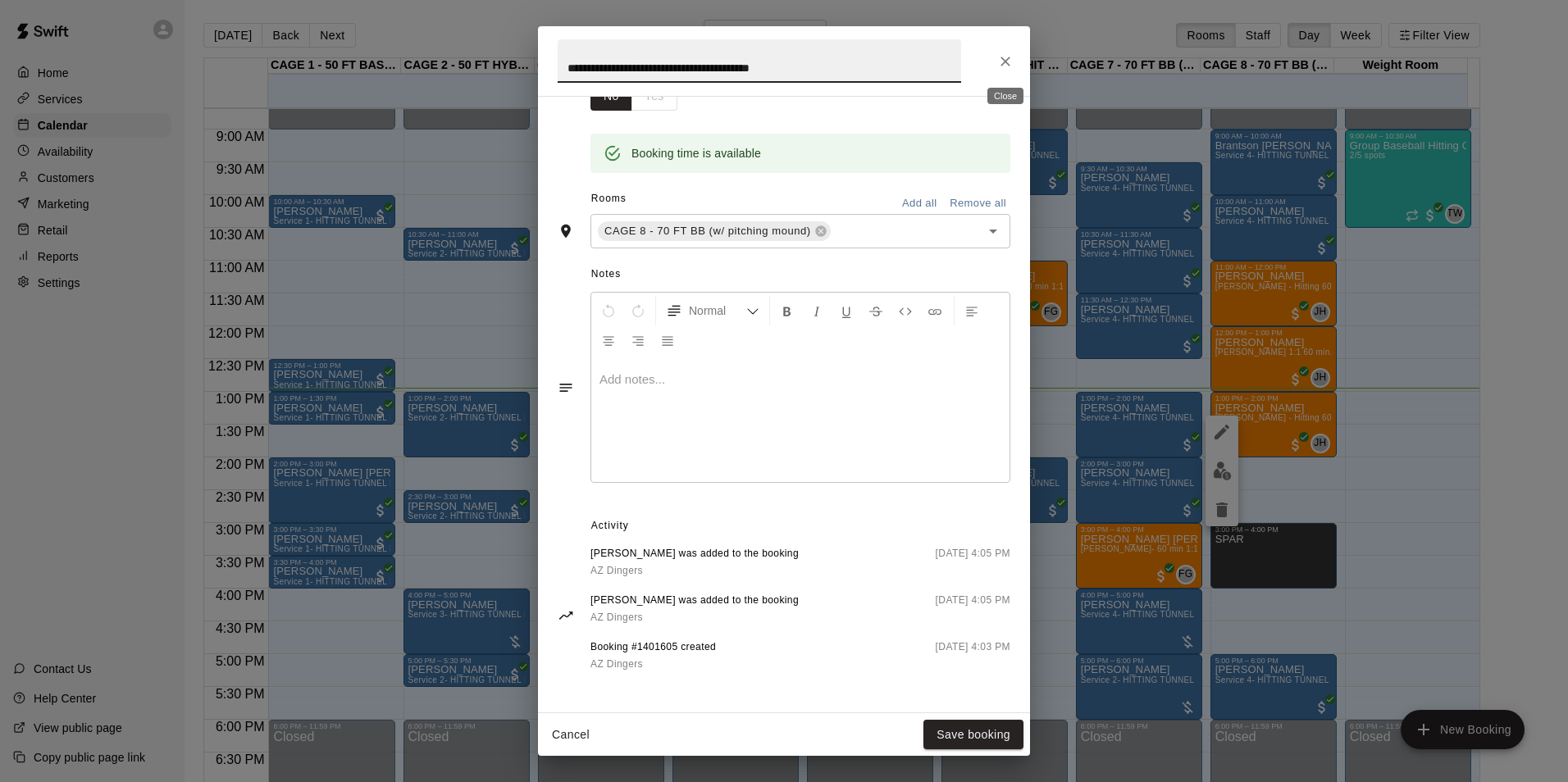
click at [1014, 53] on button "Close" at bounding box center [1005, 60] width 29 height 29
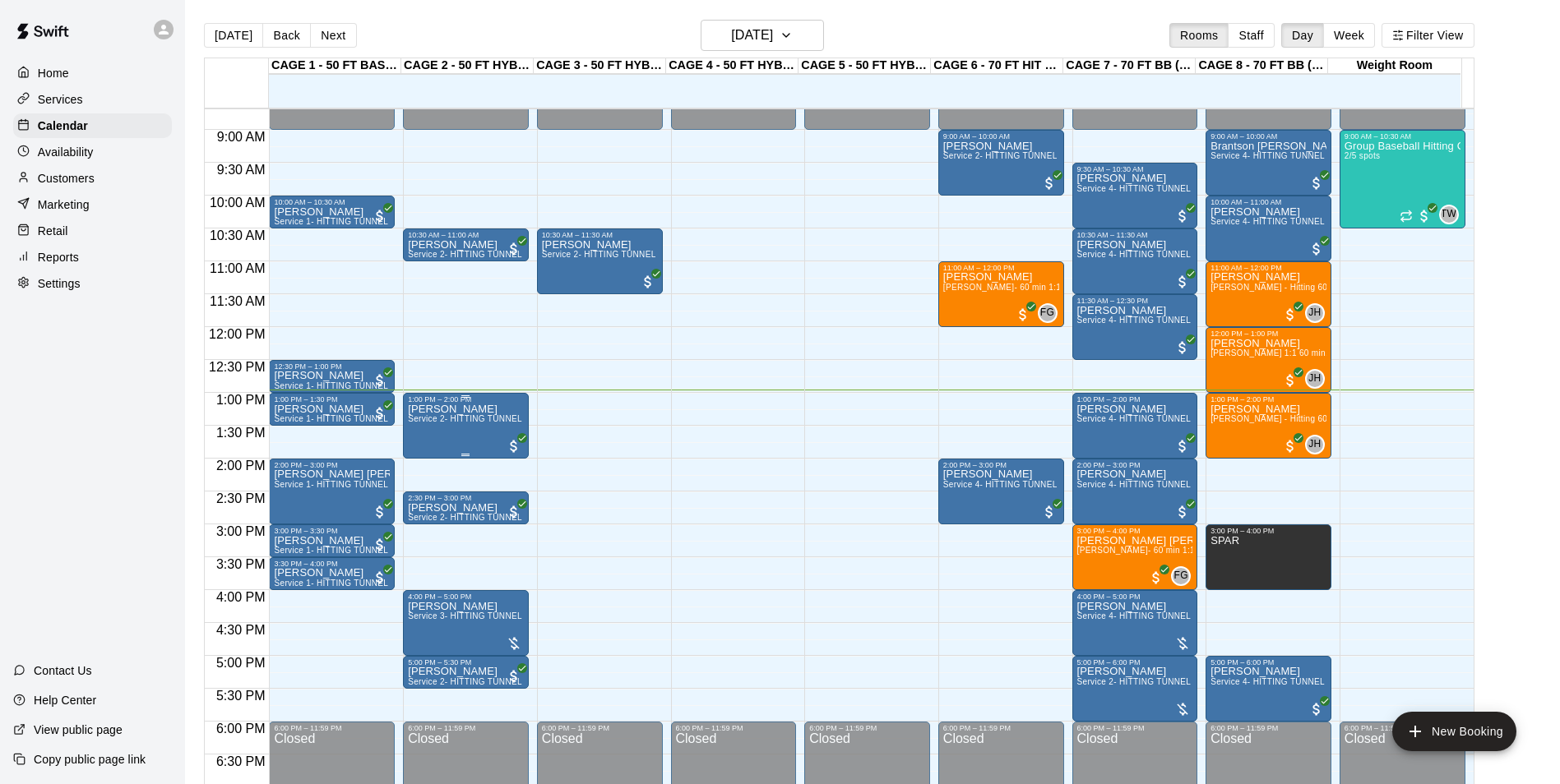
click at [453, 439] on div "Jameson Sherratt Service 2- HITTING TUNNEL RENTAL - 50ft Baseball" at bounding box center [466, 795] width 116 height 784
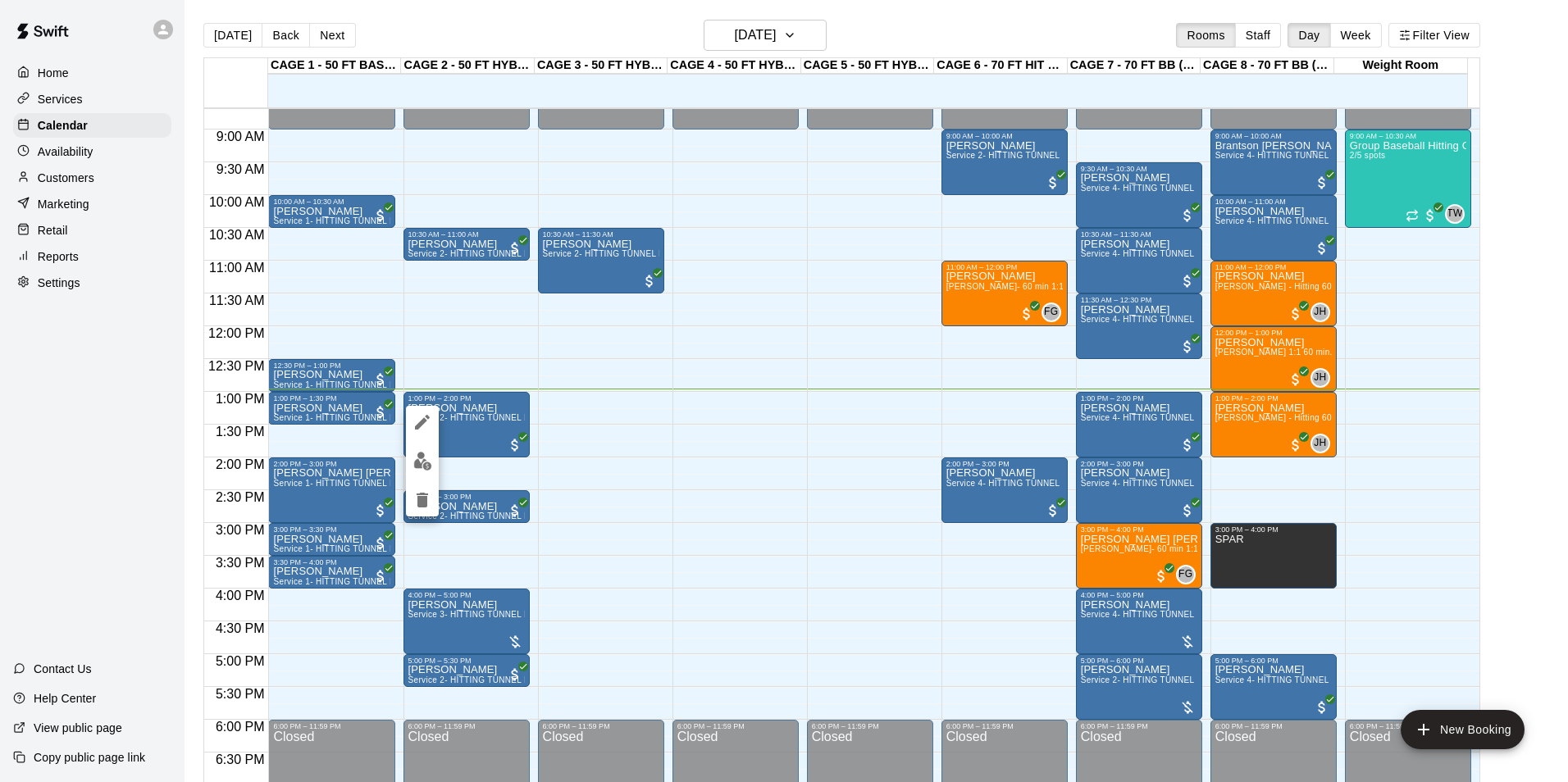
click at [476, 430] on div at bounding box center [784, 391] width 1568 height 782
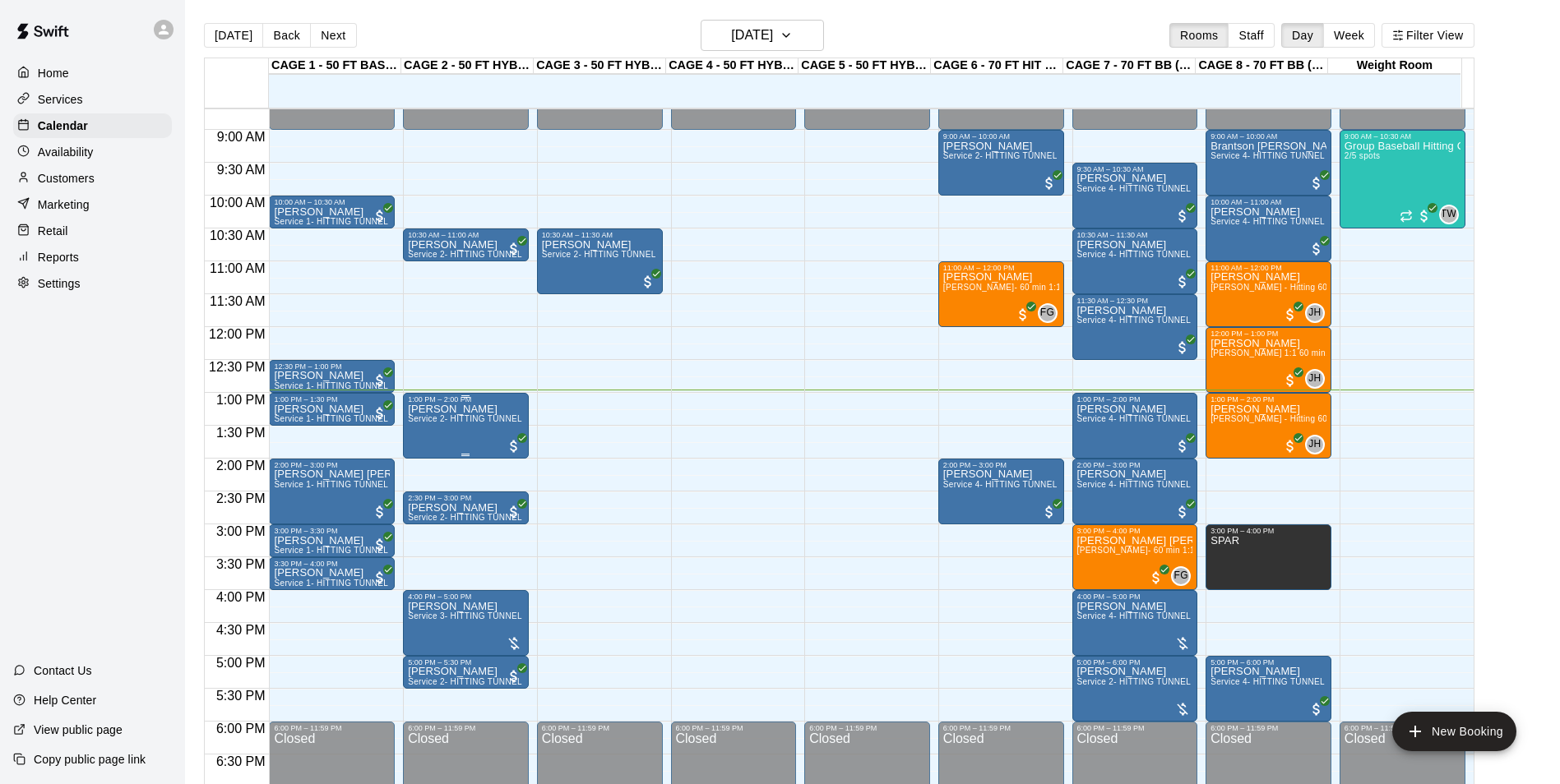
click at [489, 419] on span "Service 2- HITTING TUNNEL RENTAL - 50ft Baseball" at bounding box center [512, 419] width 209 height 9
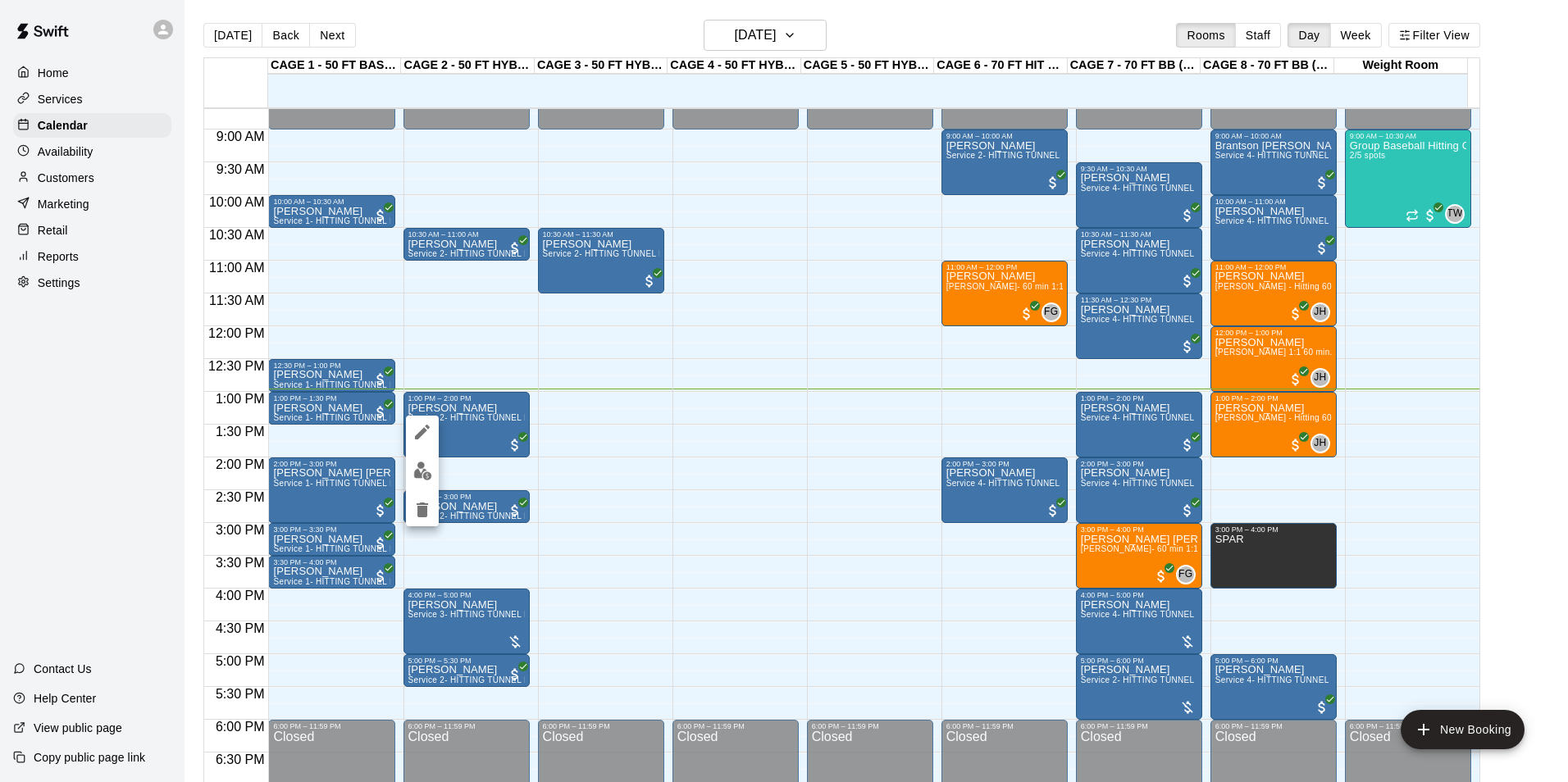
click at [414, 459] on button "edit" at bounding box center [422, 471] width 33 height 32
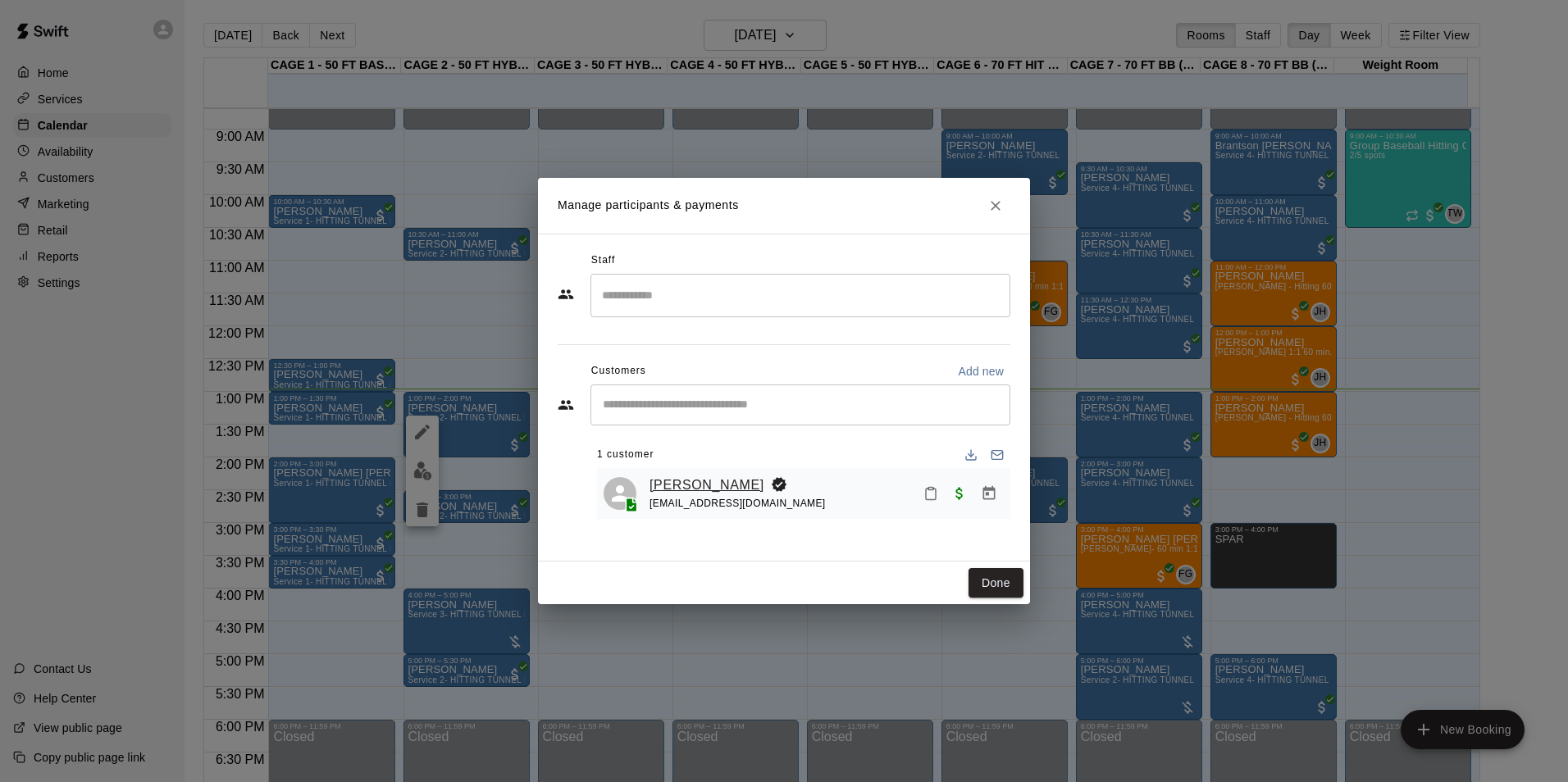
click at [734, 488] on link "[PERSON_NAME]" at bounding box center [707, 485] width 115 height 22
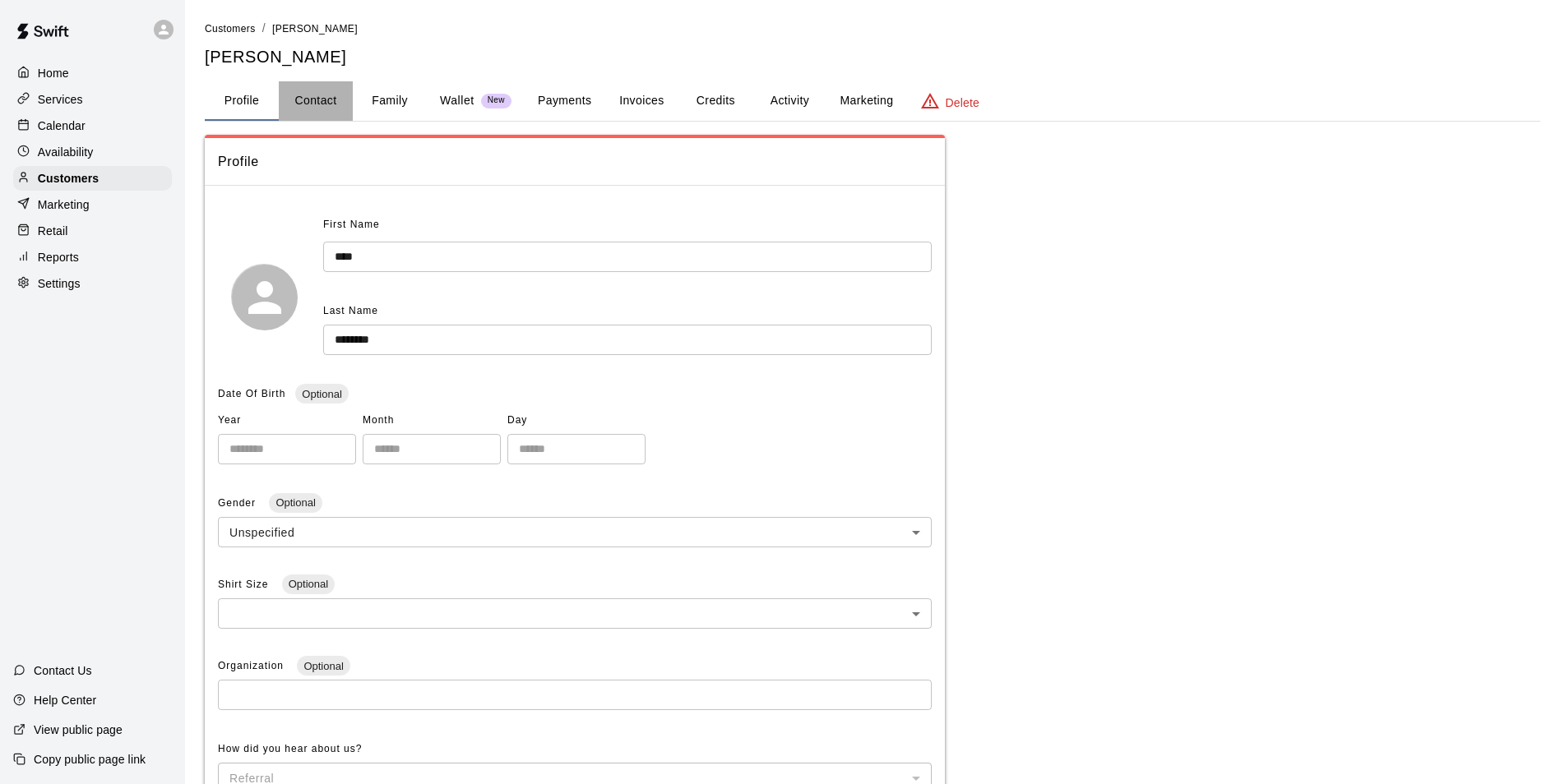
click at [335, 101] on button "Contact" at bounding box center [315, 101] width 74 height 40
select select "**"
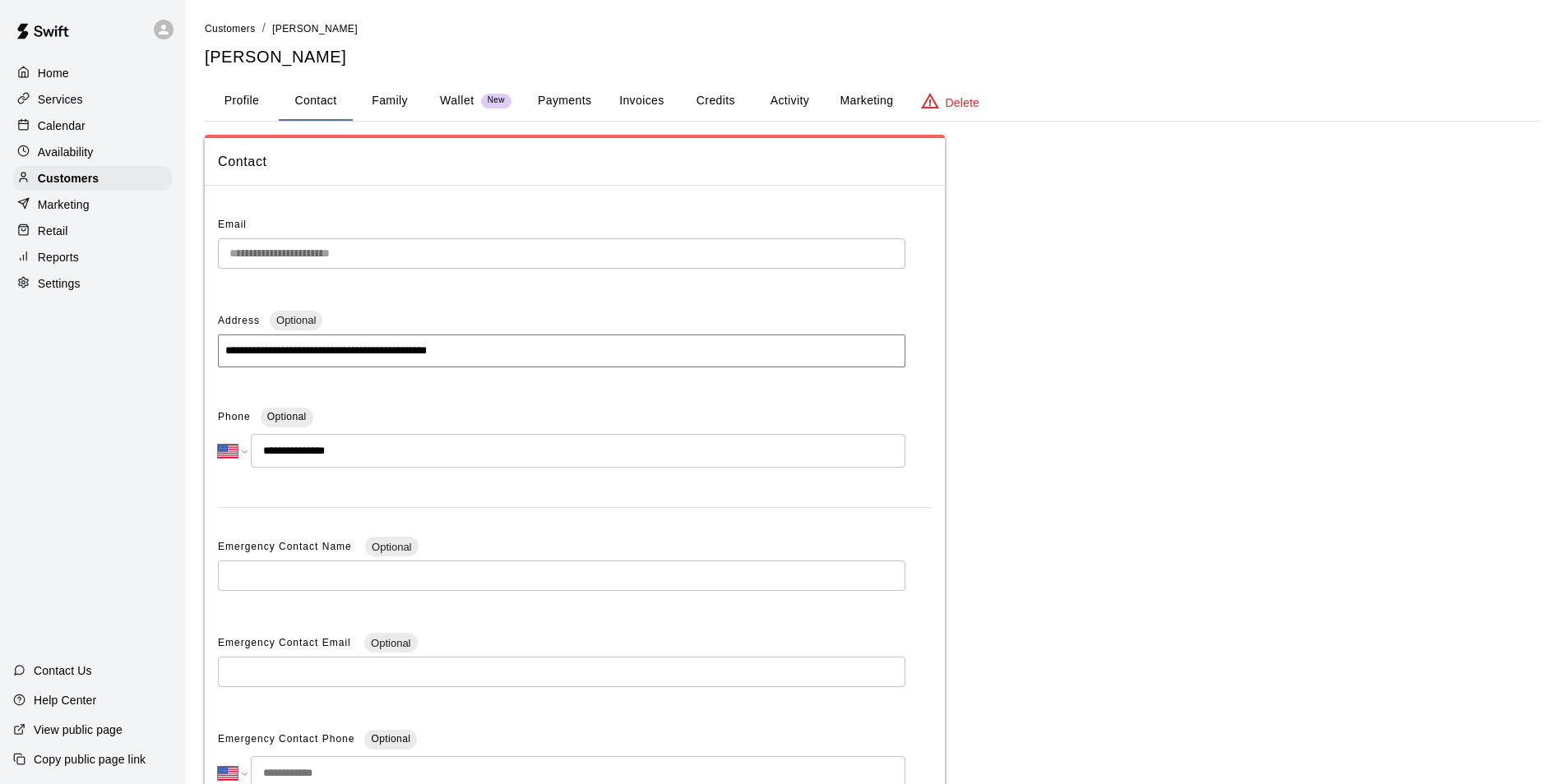
click at [547, 100] on button "Payments" at bounding box center [565, 101] width 80 height 40
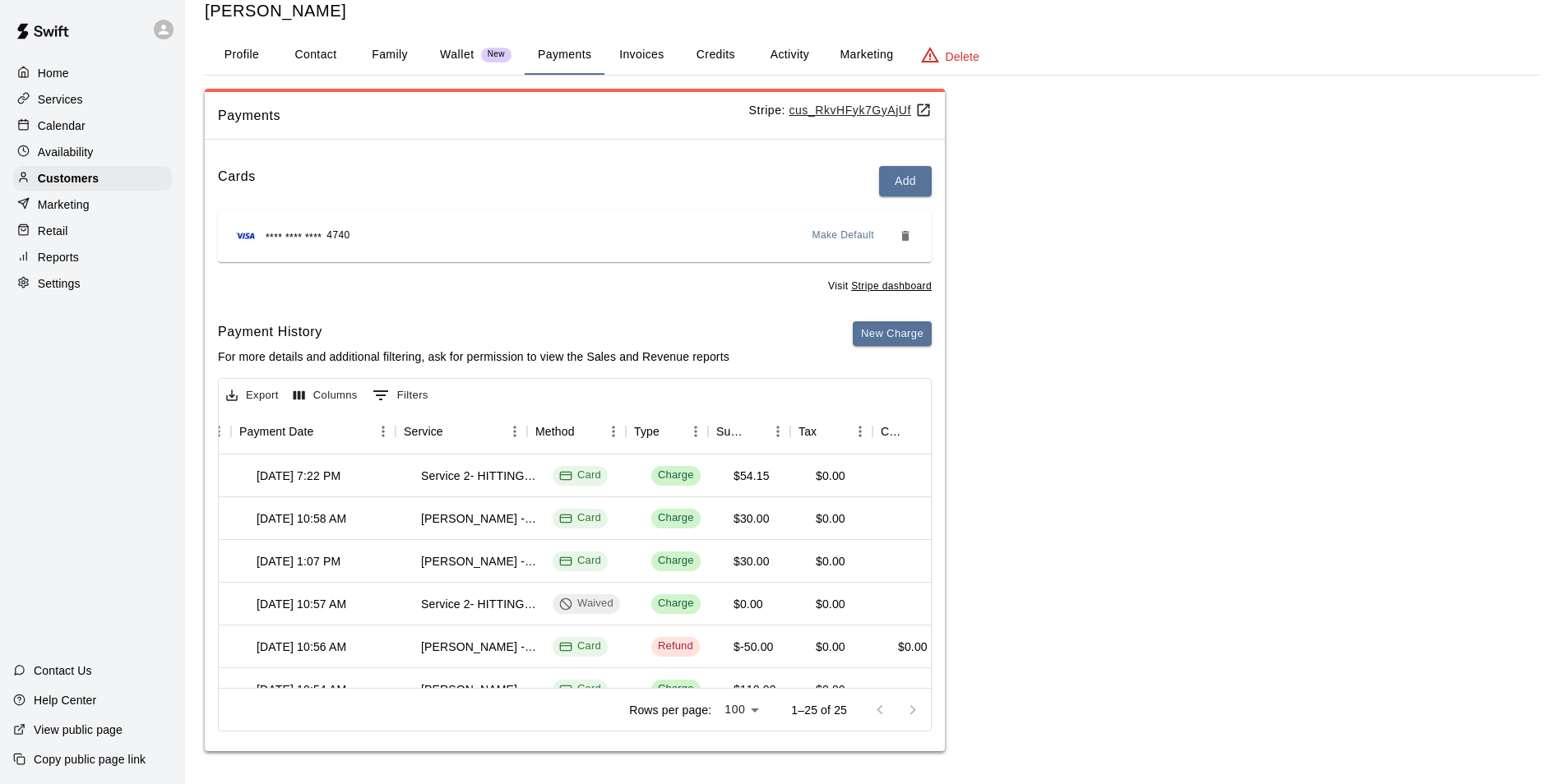
scroll to position [0, 122]
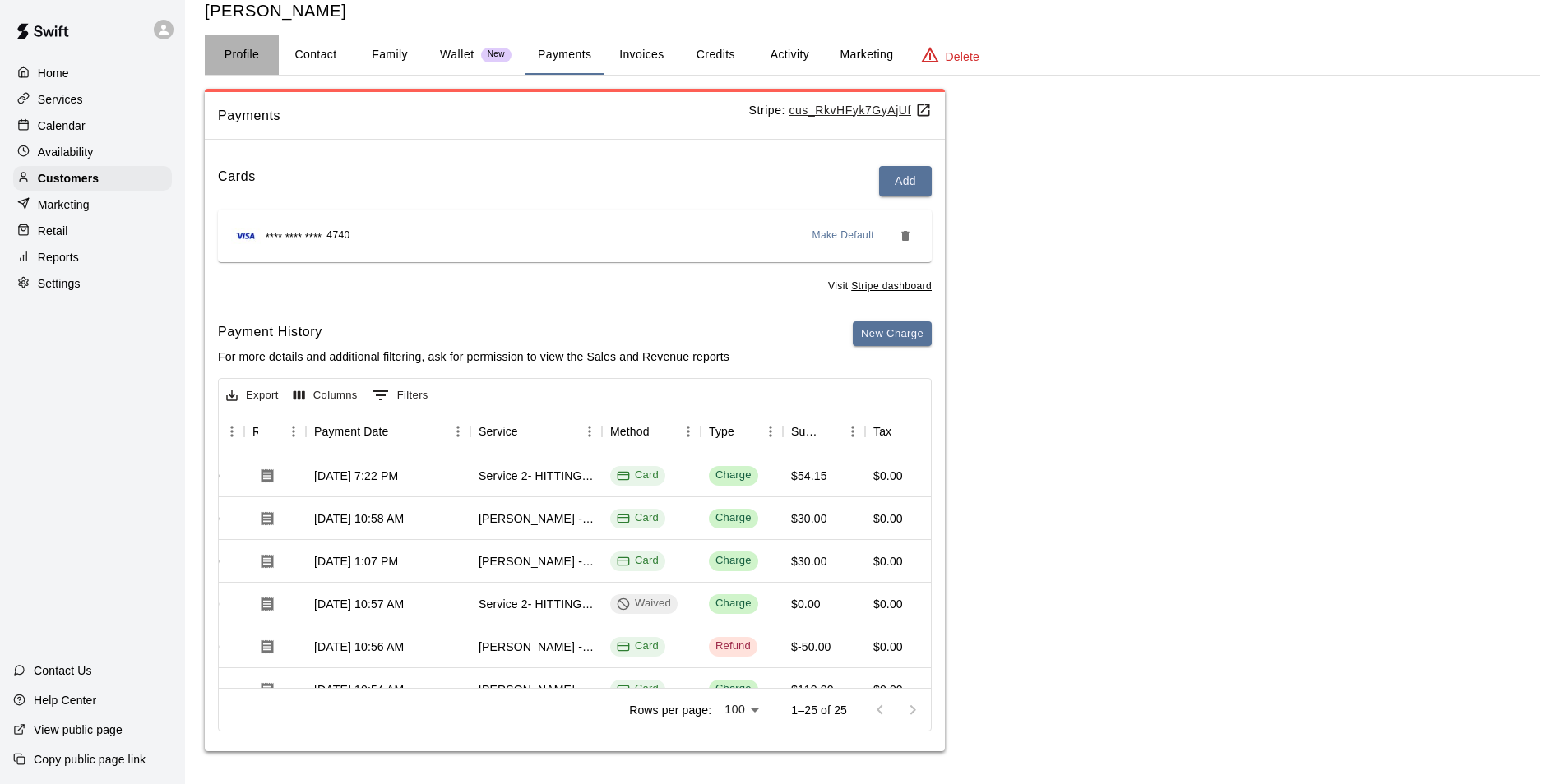
click at [233, 44] on button "Profile" at bounding box center [242, 55] width 74 height 40
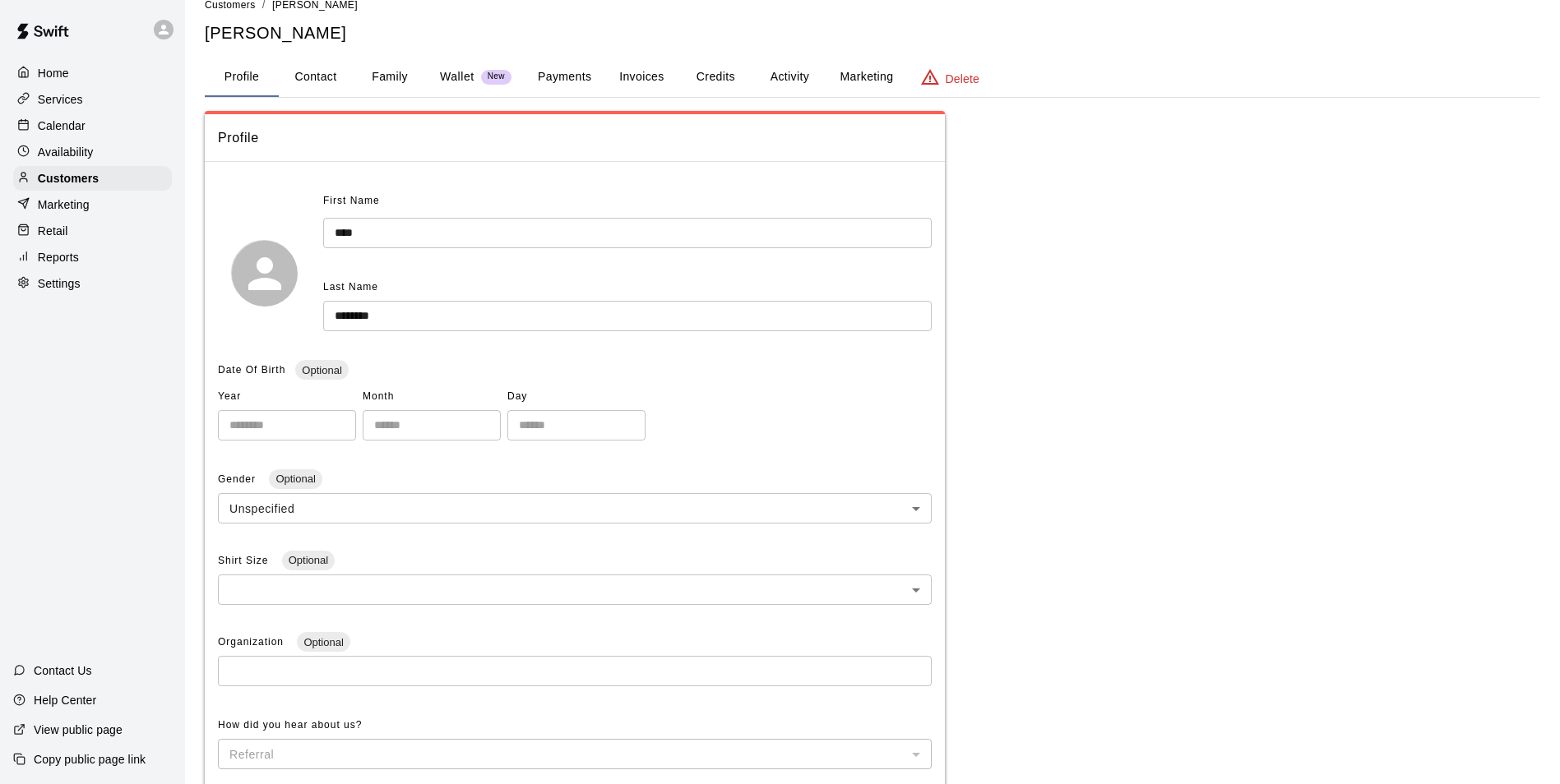
scroll to position [0, 0]
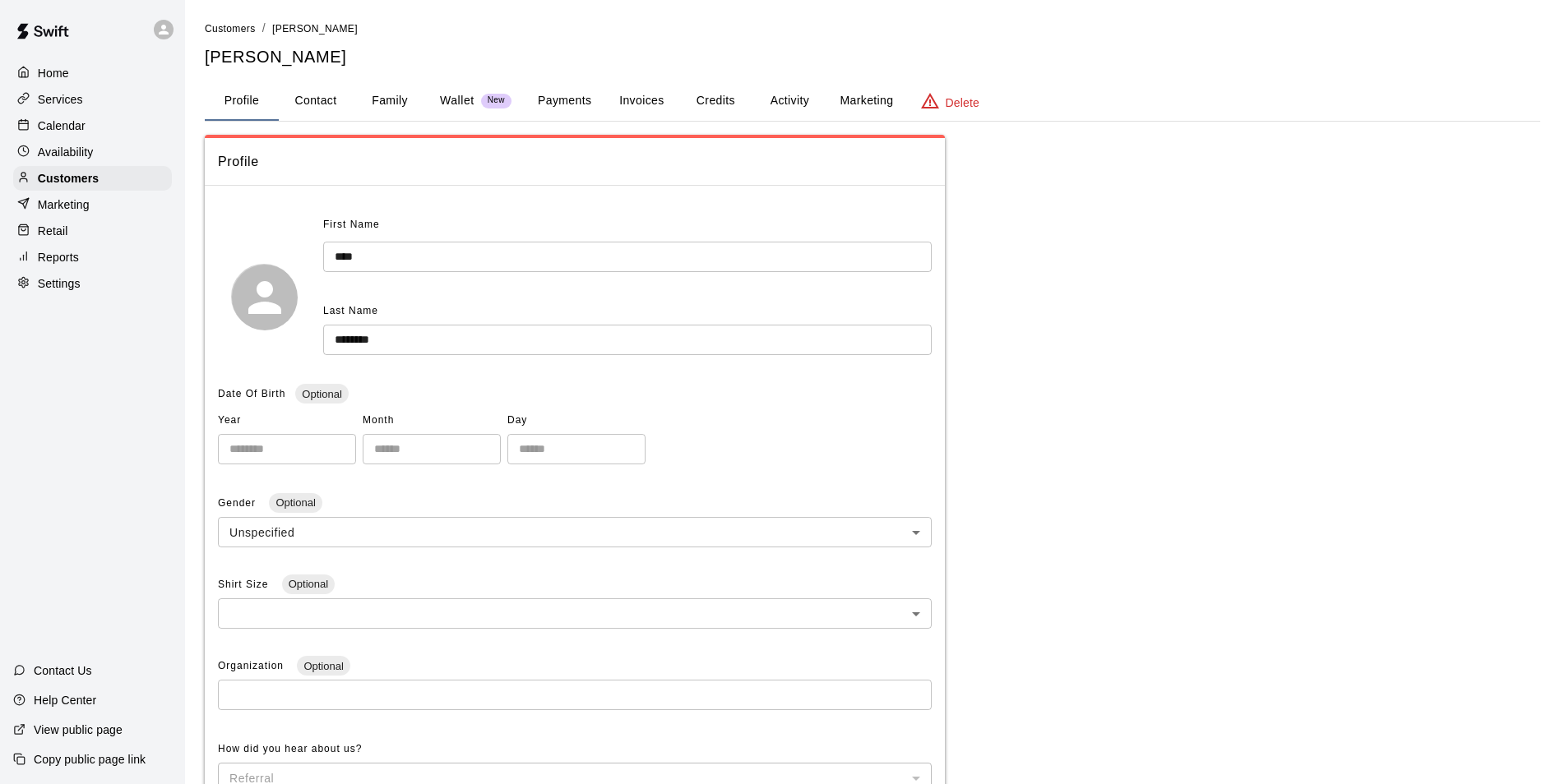
click at [546, 120] on button "Payments" at bounding box center [565, 101] width 80 height 40
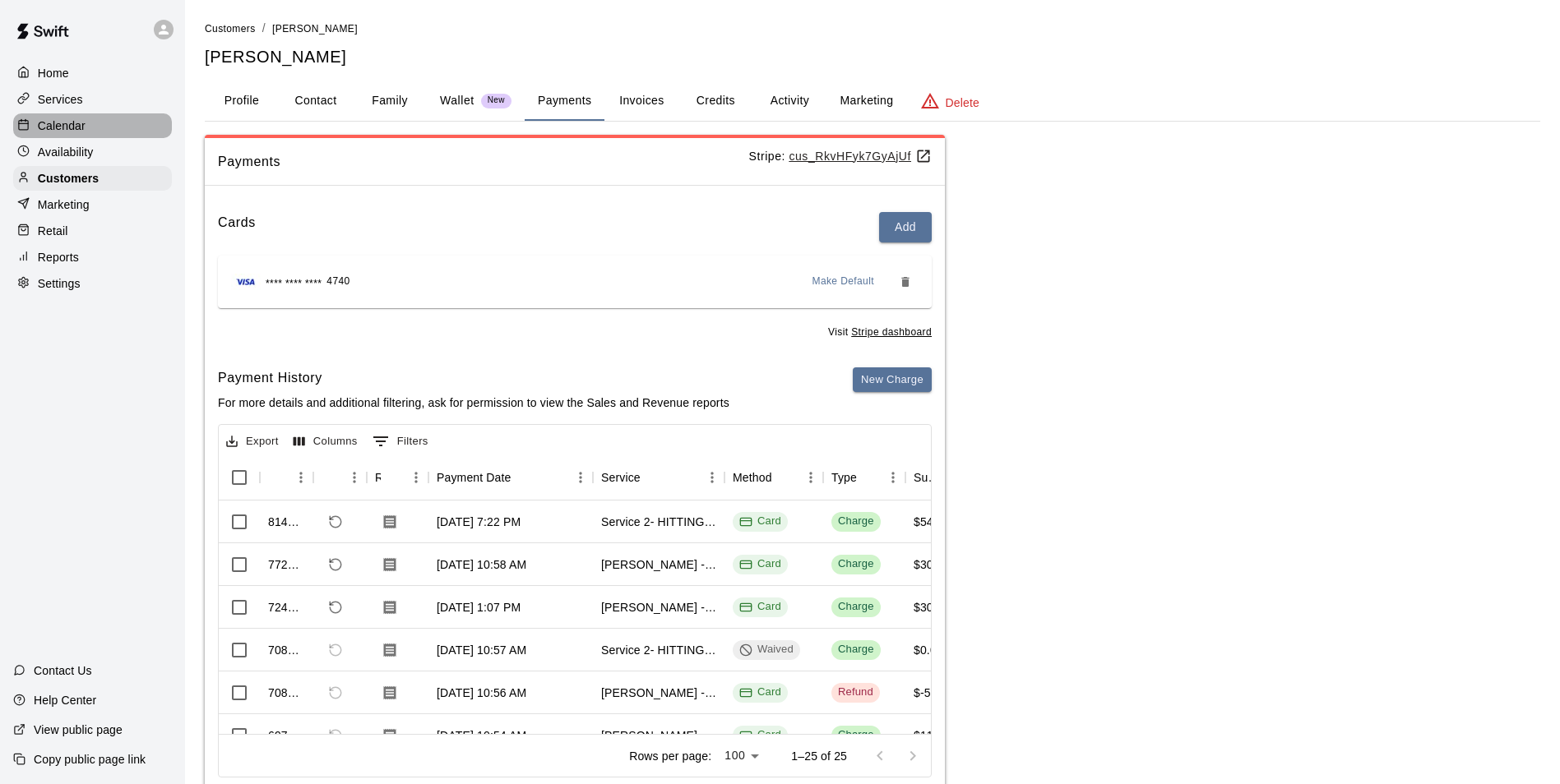
click at [117, 121] on div "Calendar" at bounding box center [93, 126] width 159 height 25
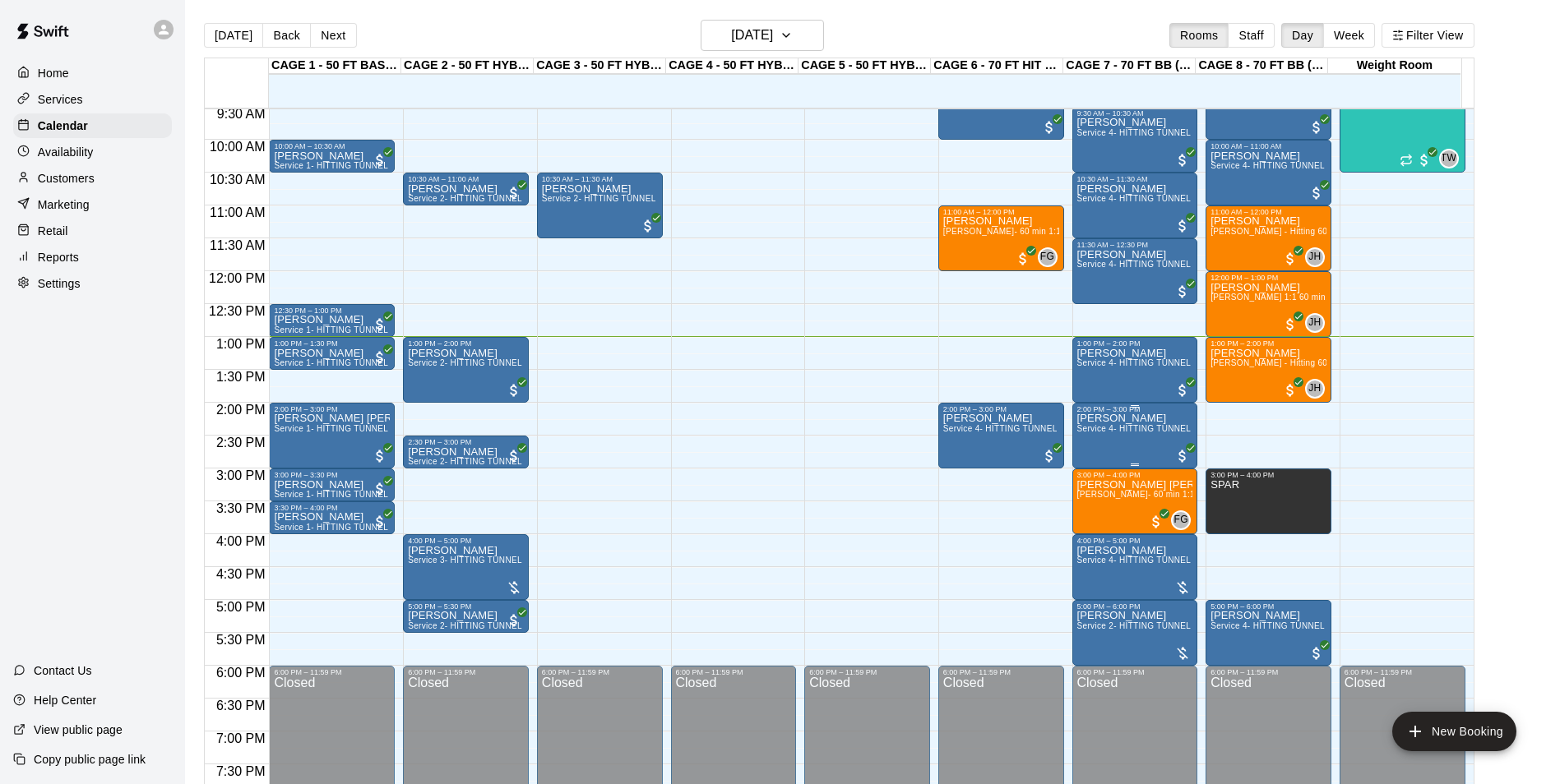
scroll to position [589, 0]
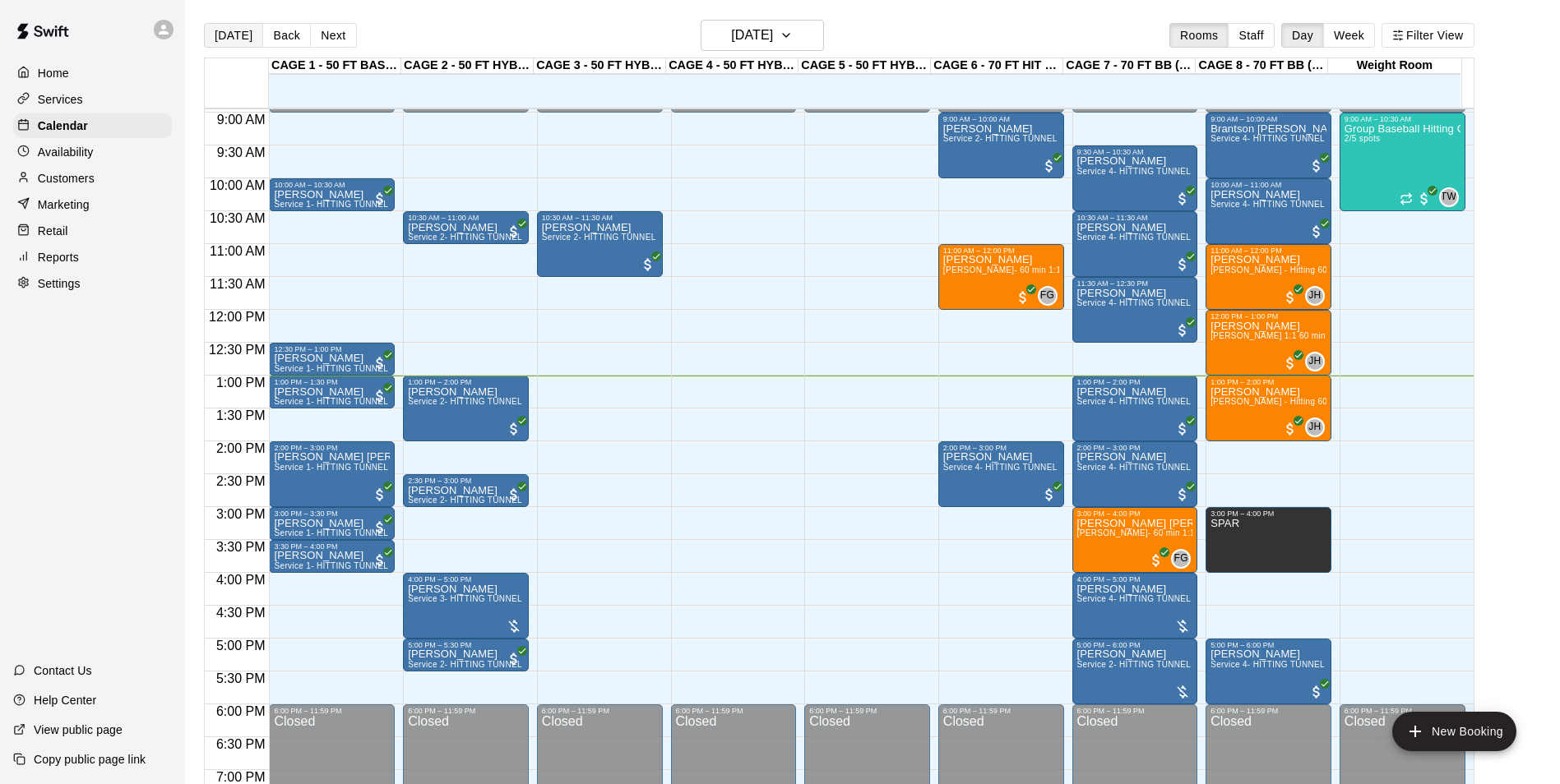
click at [241, 29] on button "[DATE]" at bounding box center [233, 35] width 60 height 25
click at [452, 583] on div "4:00 PM – 5:00 PM" at bounding box center [466, 579] width 116 height 9
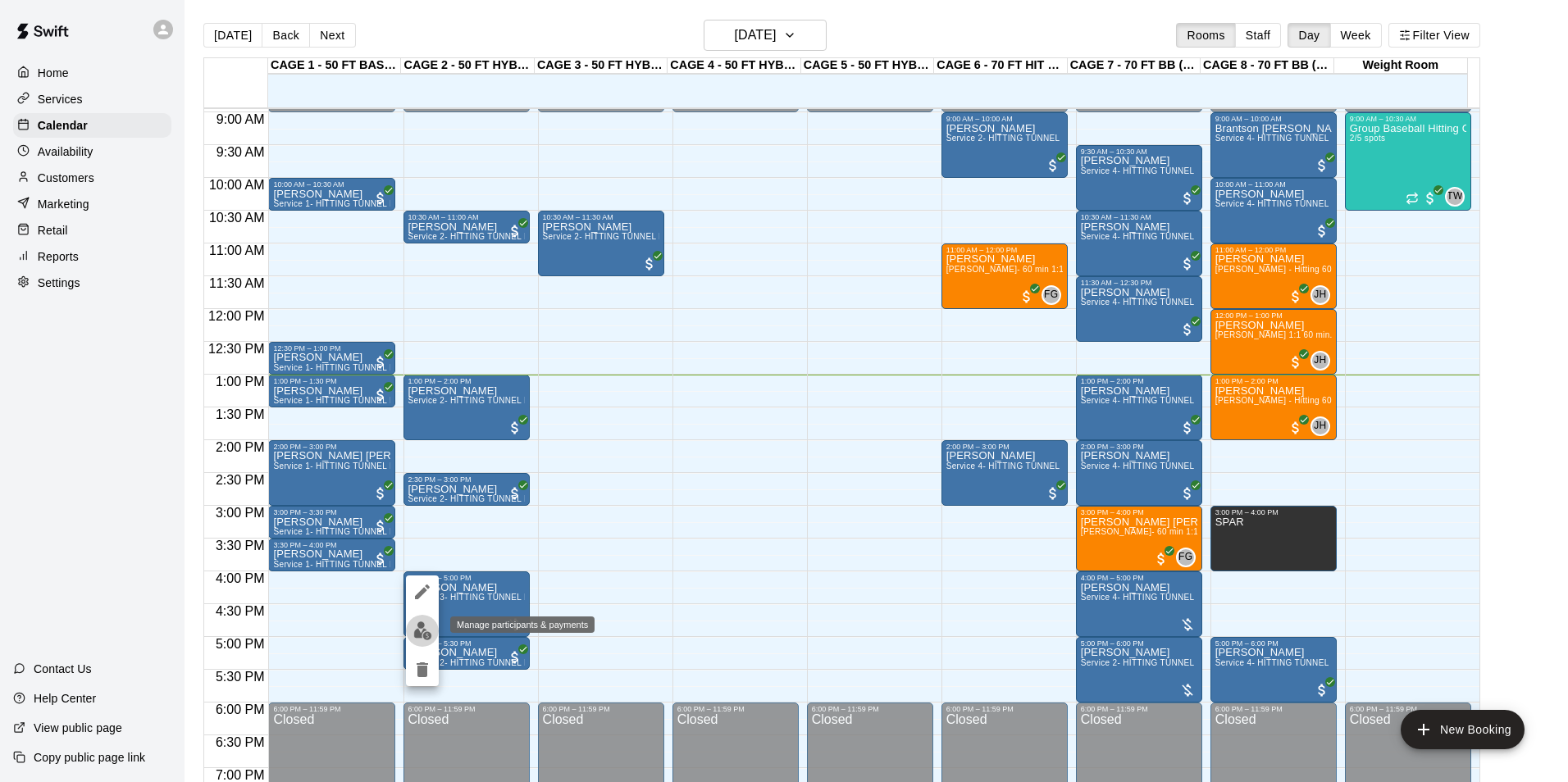
click at [426, 620] on button "edit" at bounding box center [422, 631] width 33 height 32
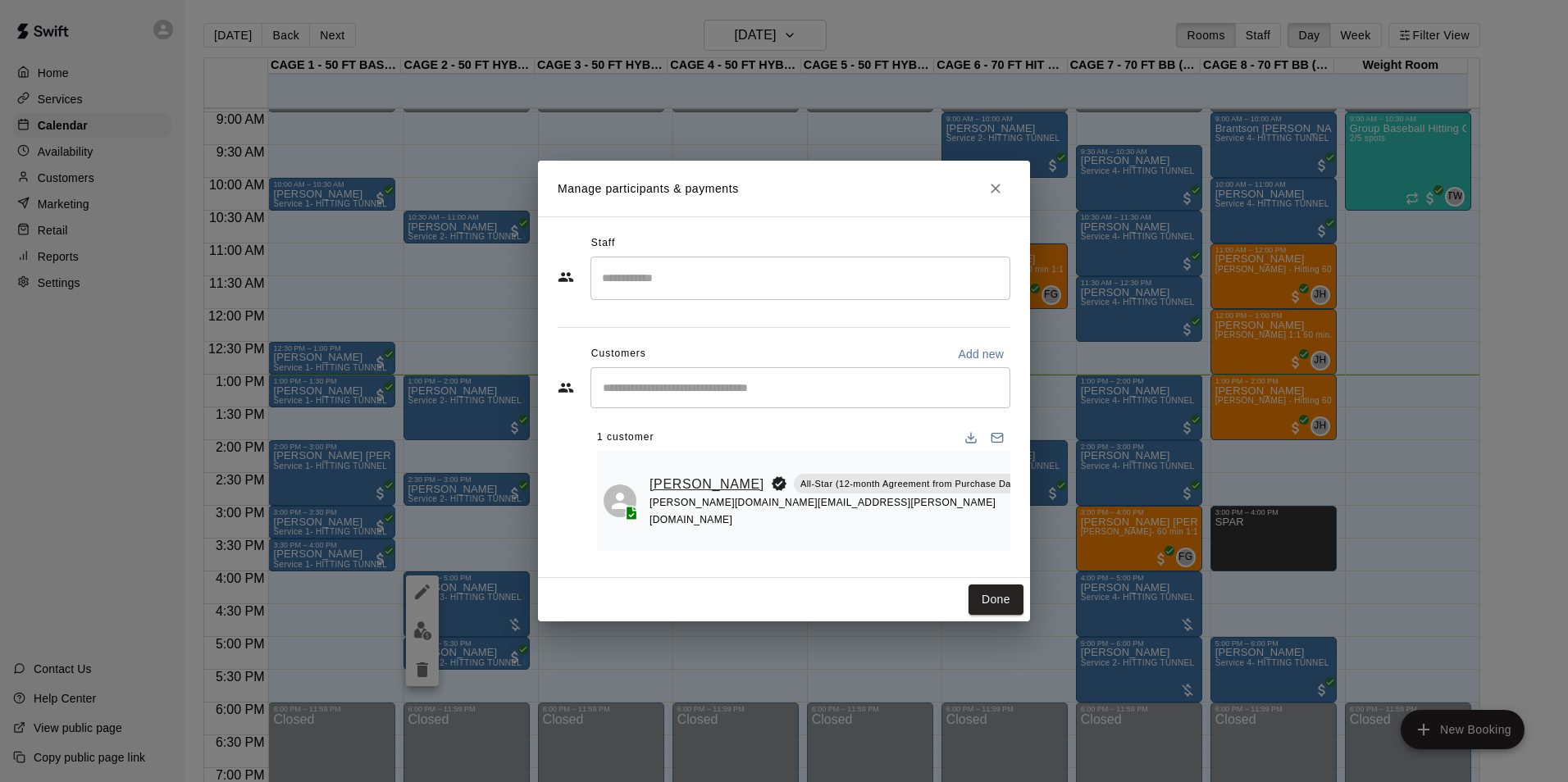
click at [669, 495] on link "[PERSON_NAME]" at bounding box center [707, 484] width 115 height 22
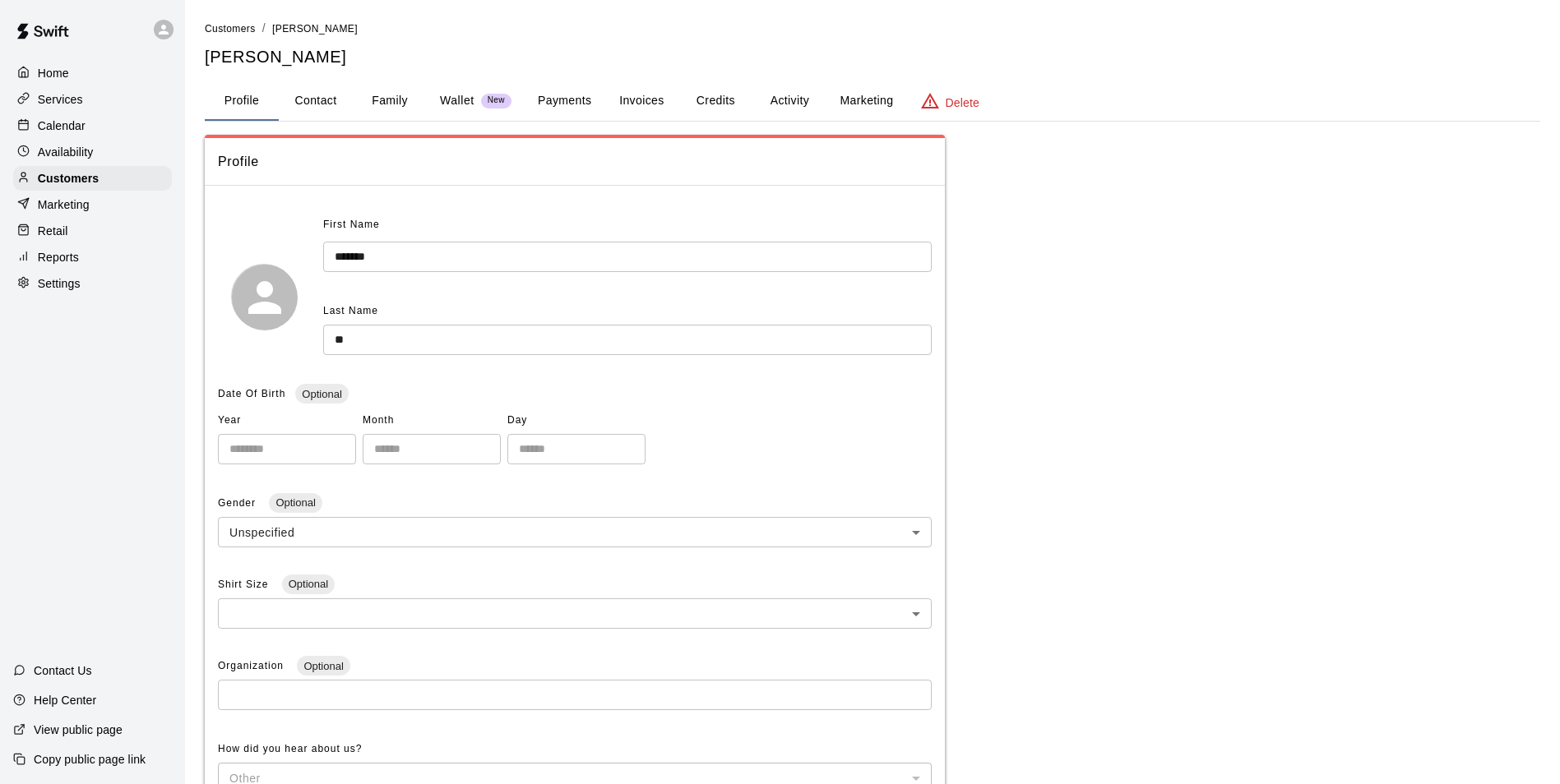
click at [691, 96] on button "Credits" at bounding box center [715, 101] width 74 height 40
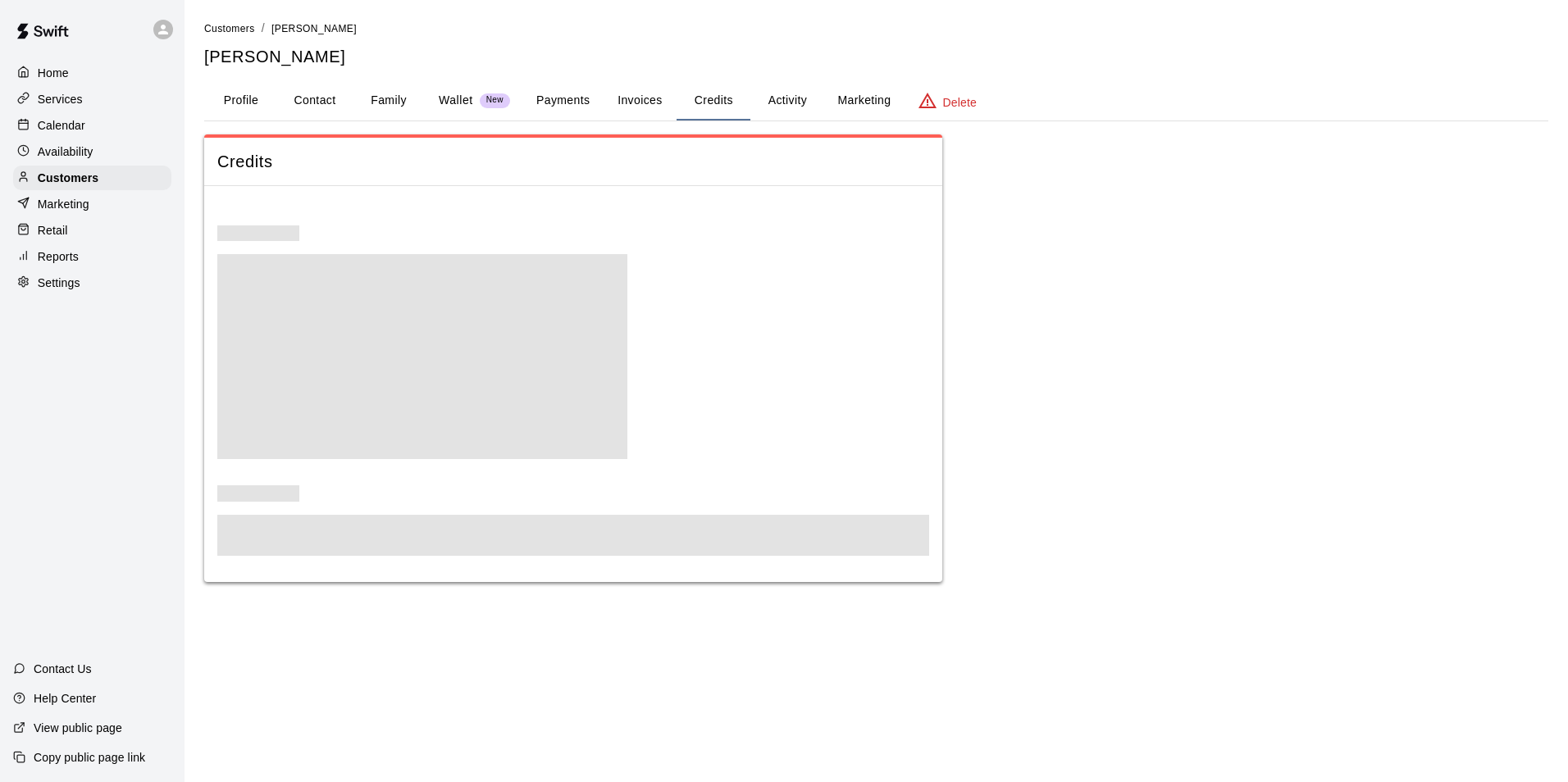
click at [773, 96] on button "Activity" at bounding box center [787, 101] width 74 height 40
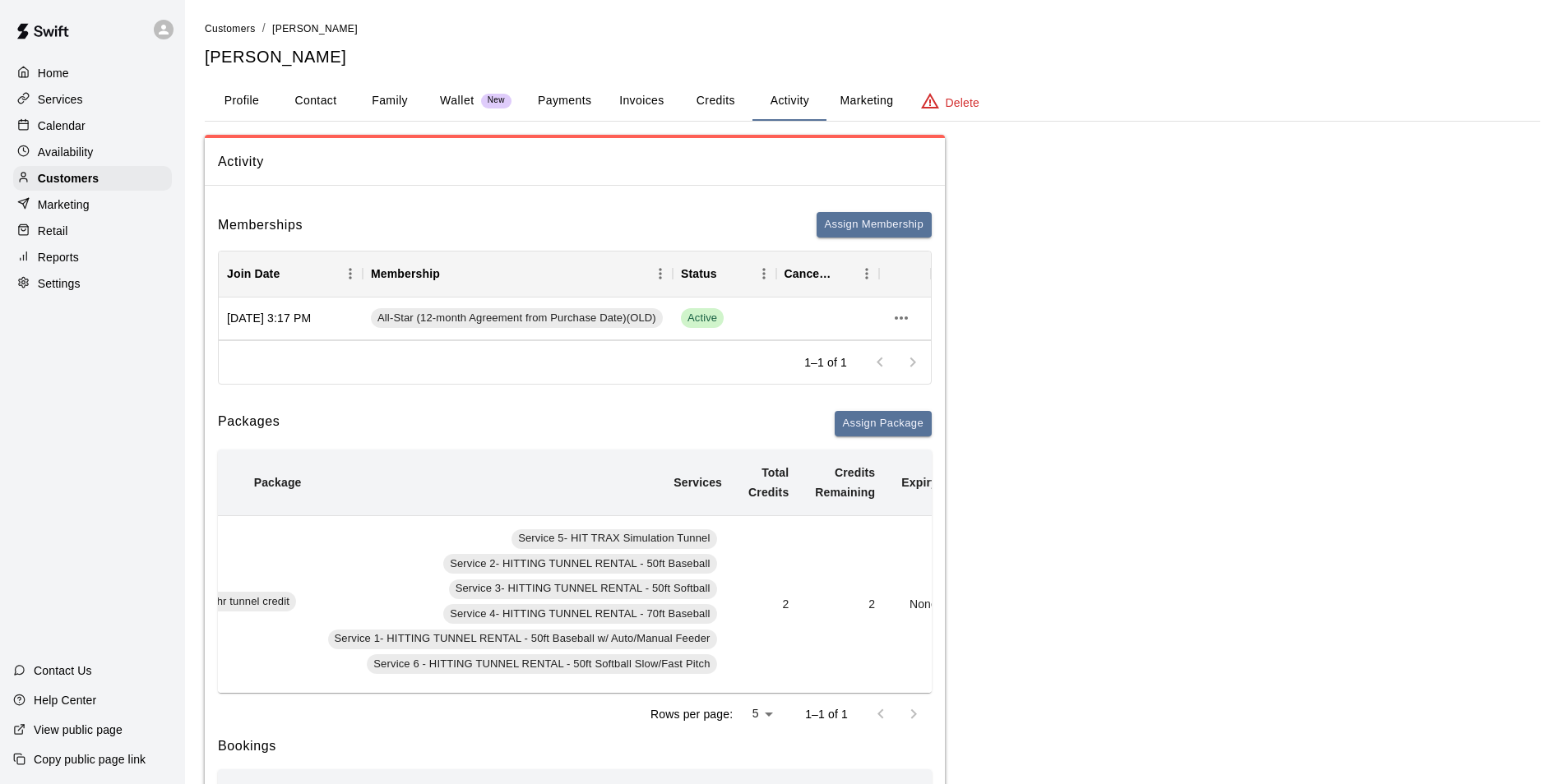
click at [708, 93] on button "Credits" at bounding box center [715, 101] width 74 height 40
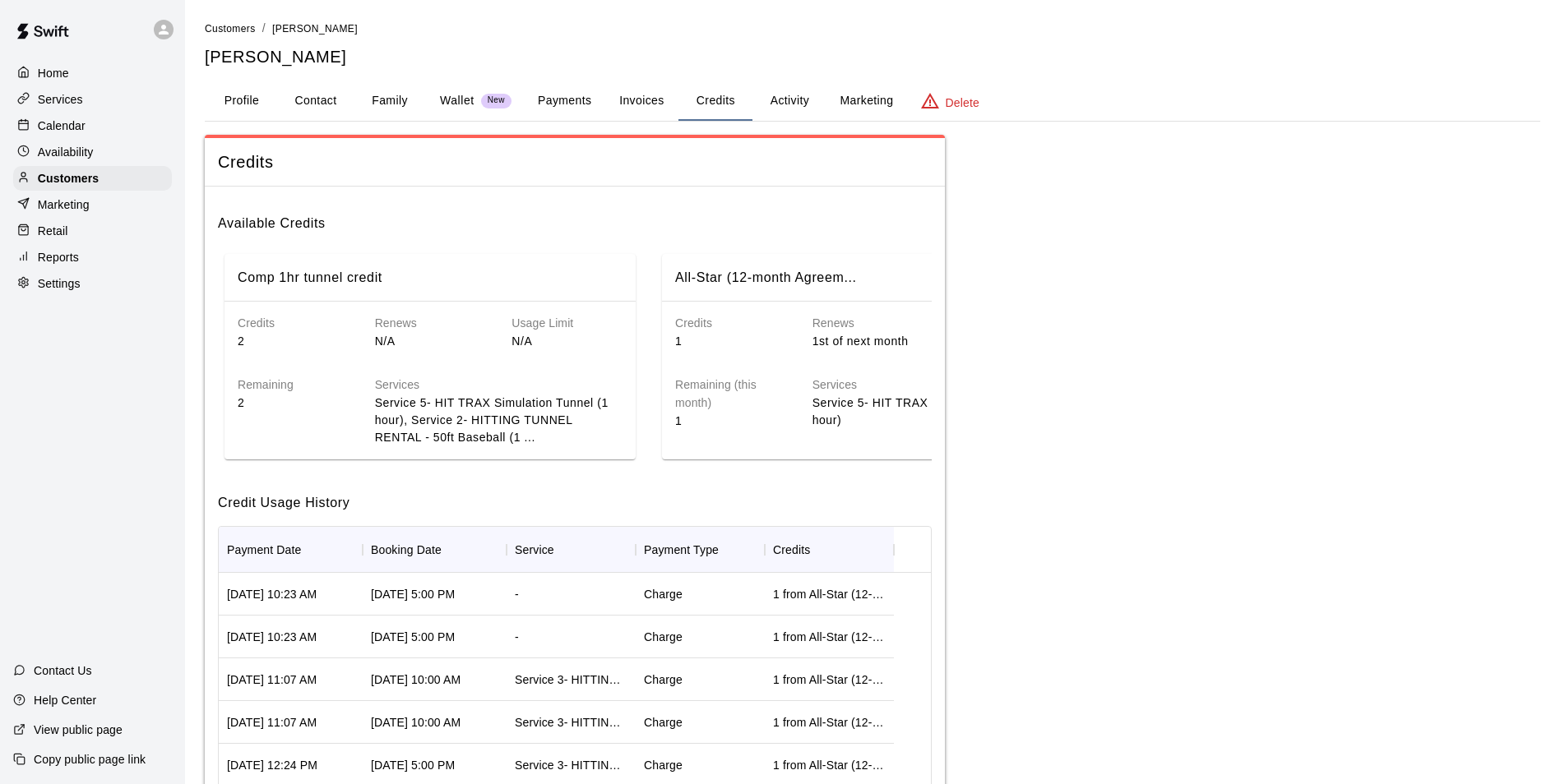
click at [793, 97] on button "Activity" at bounding box center [789, 101] width 74 height 40
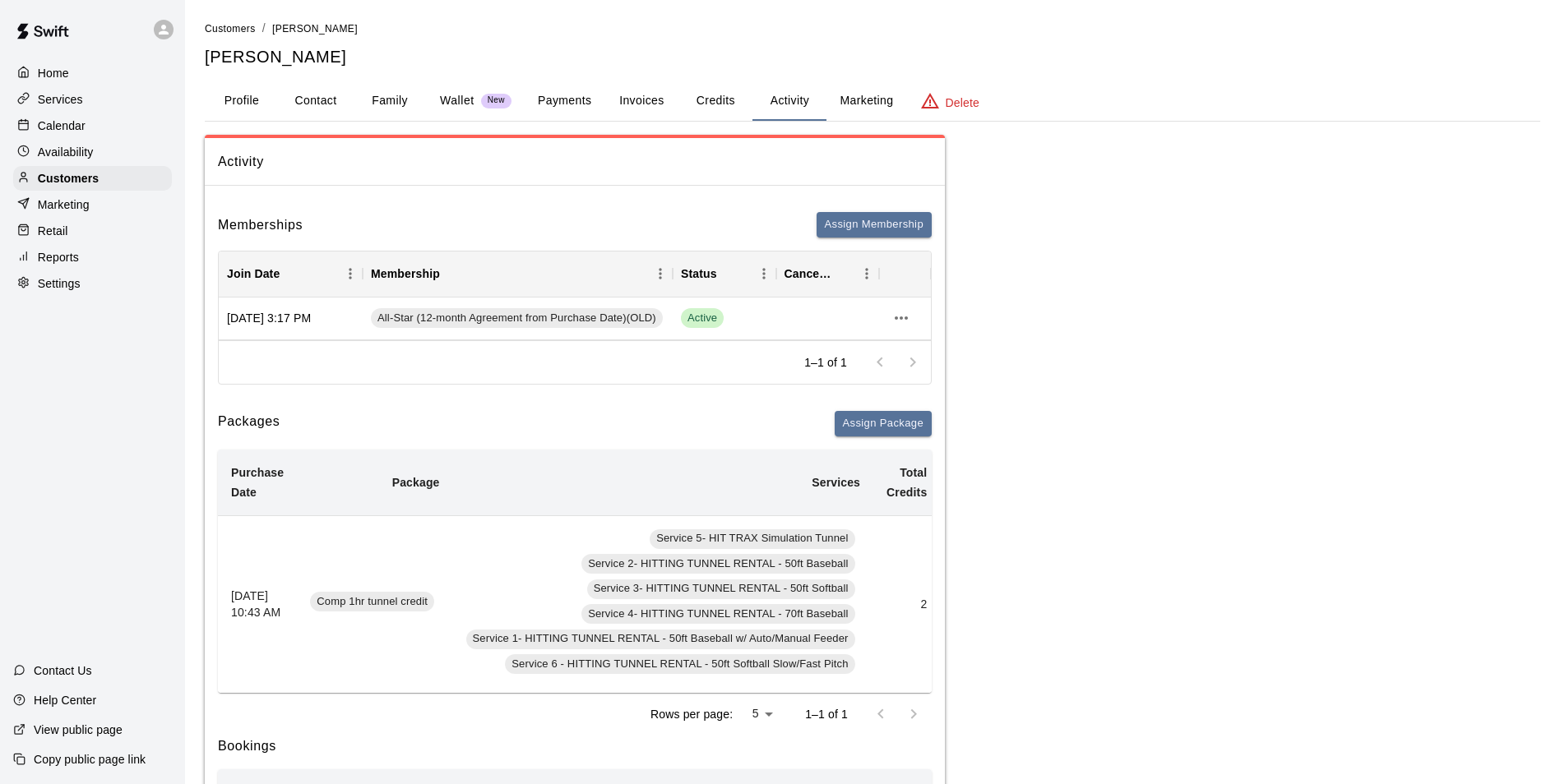
click at [117, 123] on div "Calendar" at bounding box center [93, 126] width 159 height 25
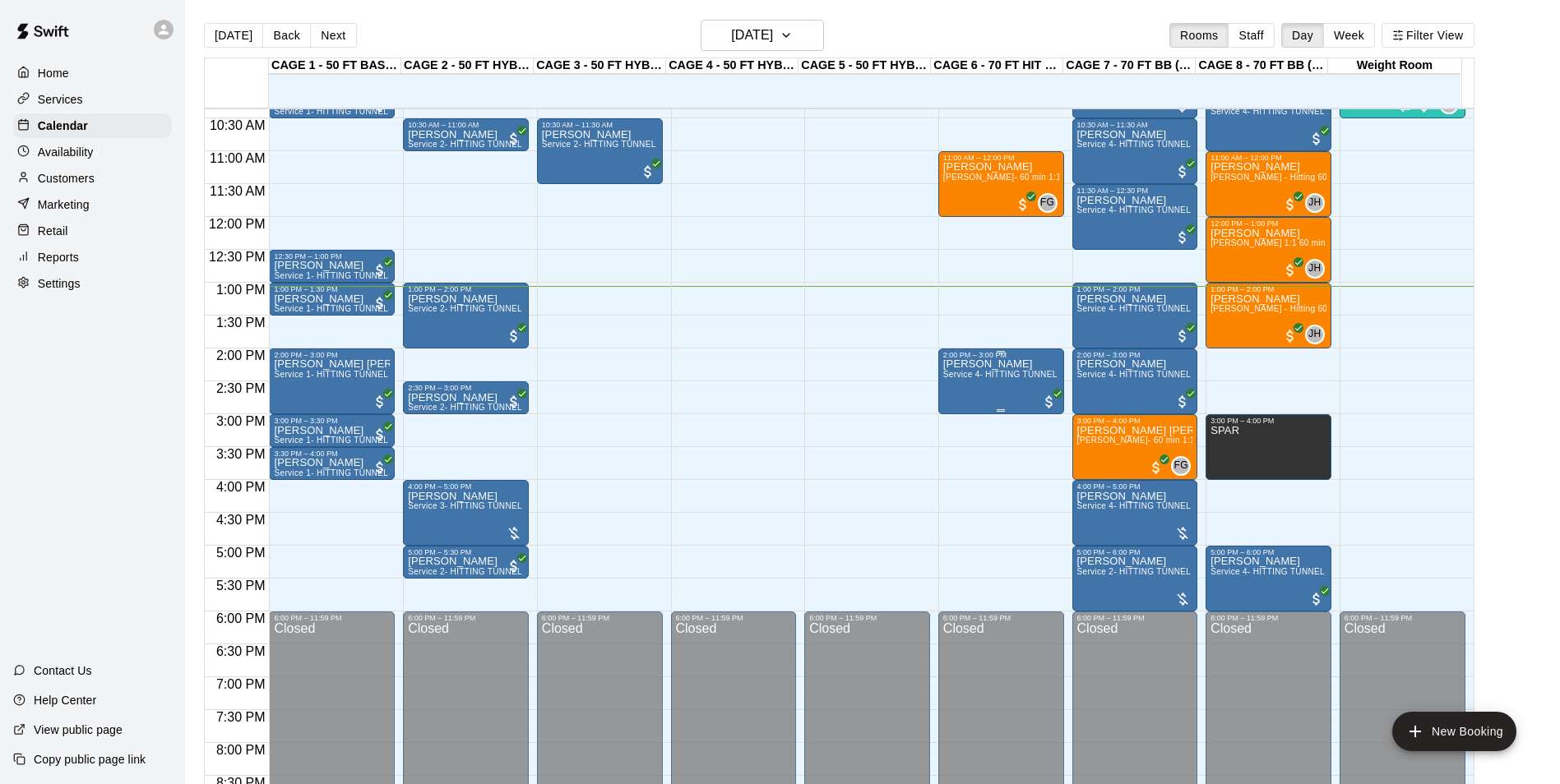
scroll to position [670, 0]
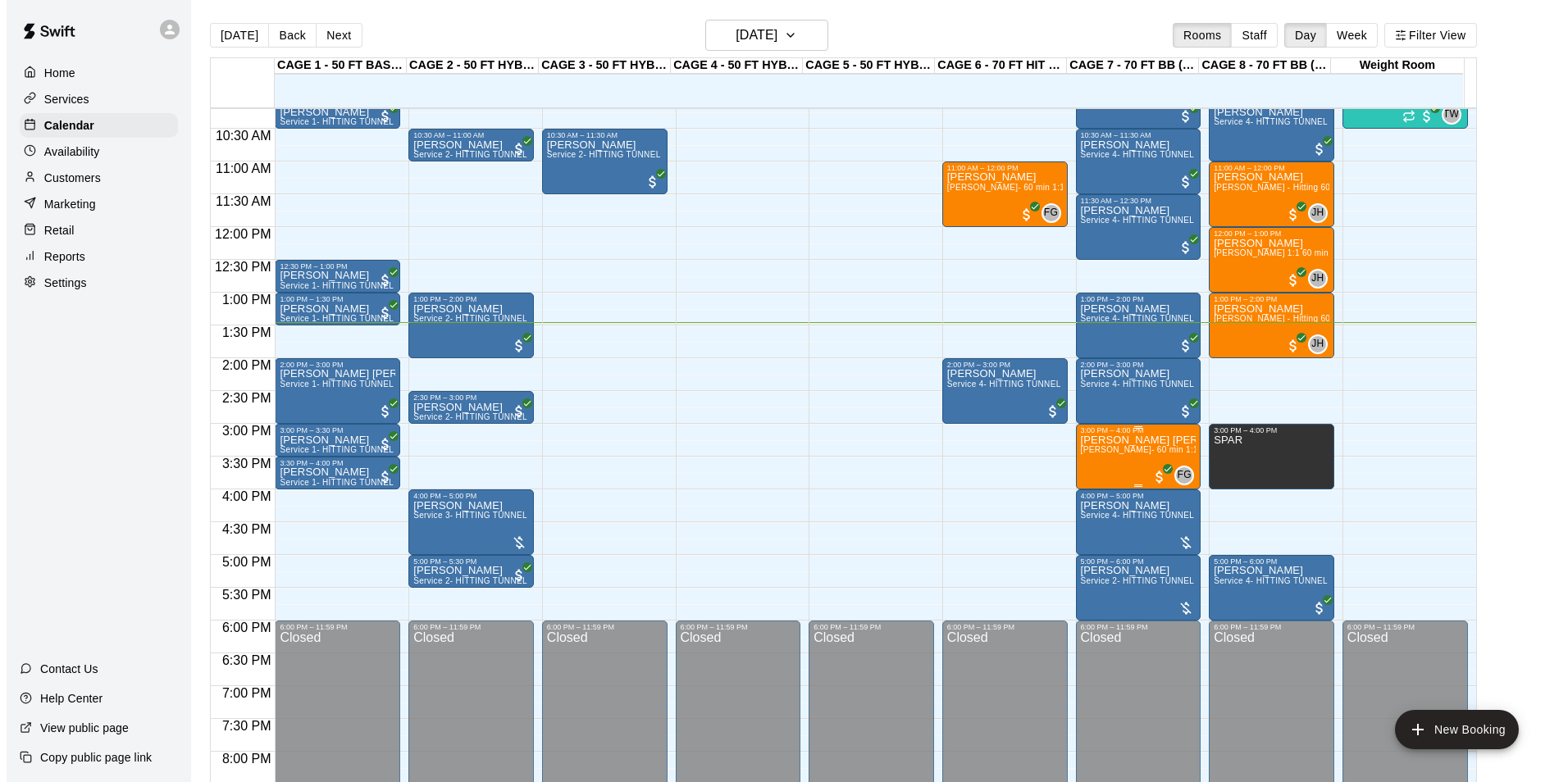
scroll to position [26, 0]
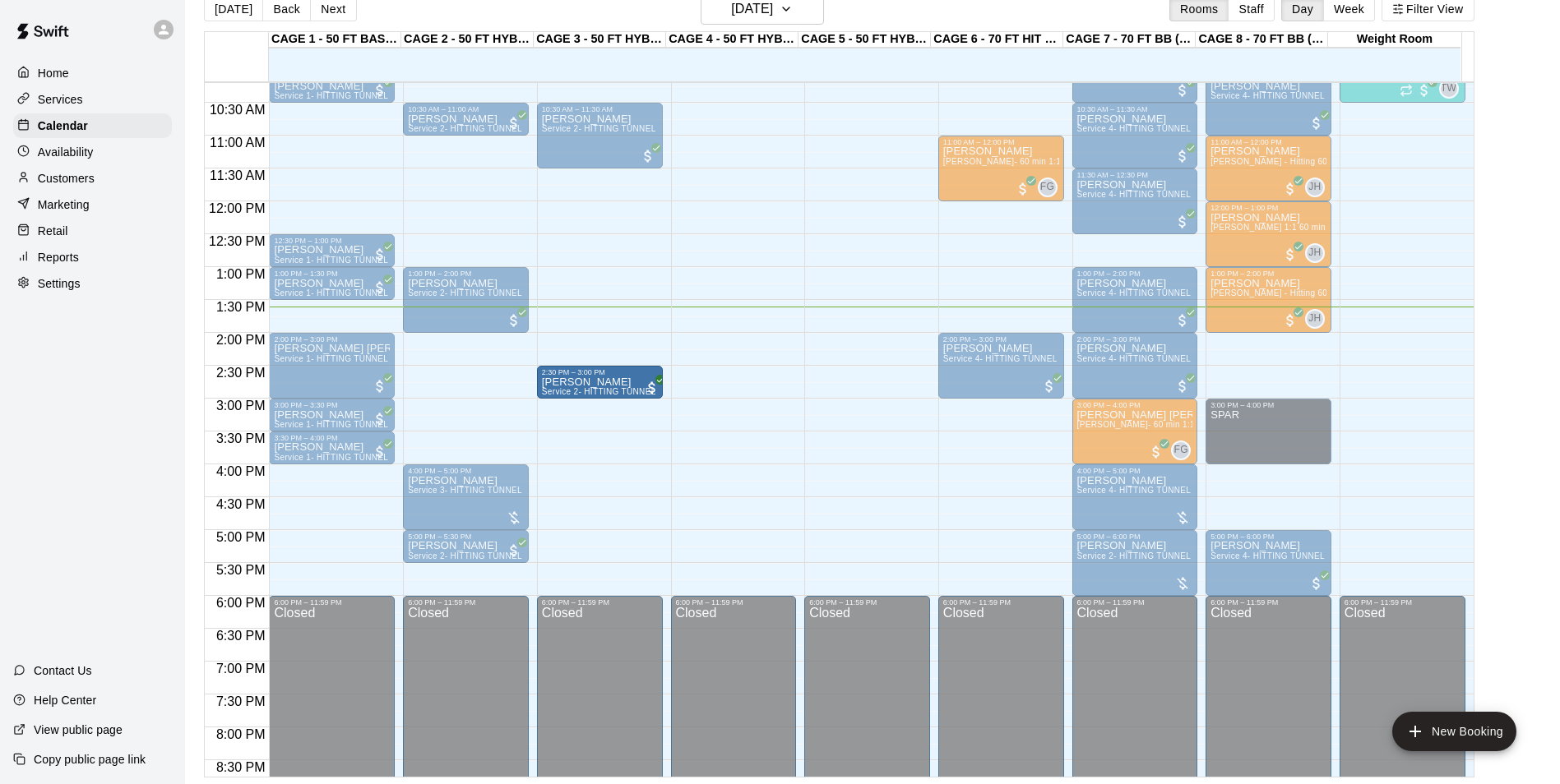
drag, startPoint x: 467, startPoint y: 384, endPoint x: 608, endPoint y: 390, distance: 141.1
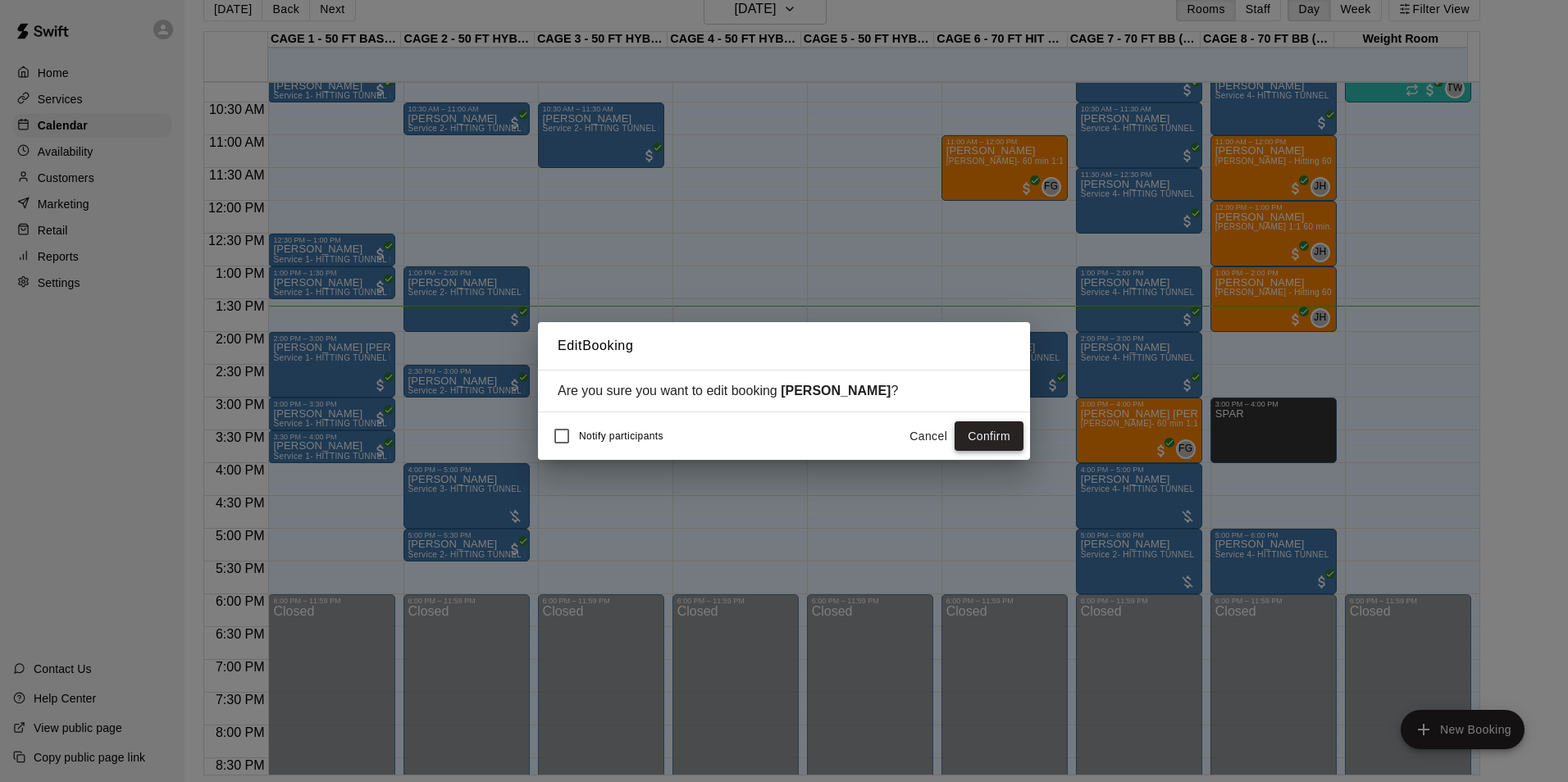
click at [992, 432] on button "Confirm" at bounding box center [989, 436] width 69 height 30
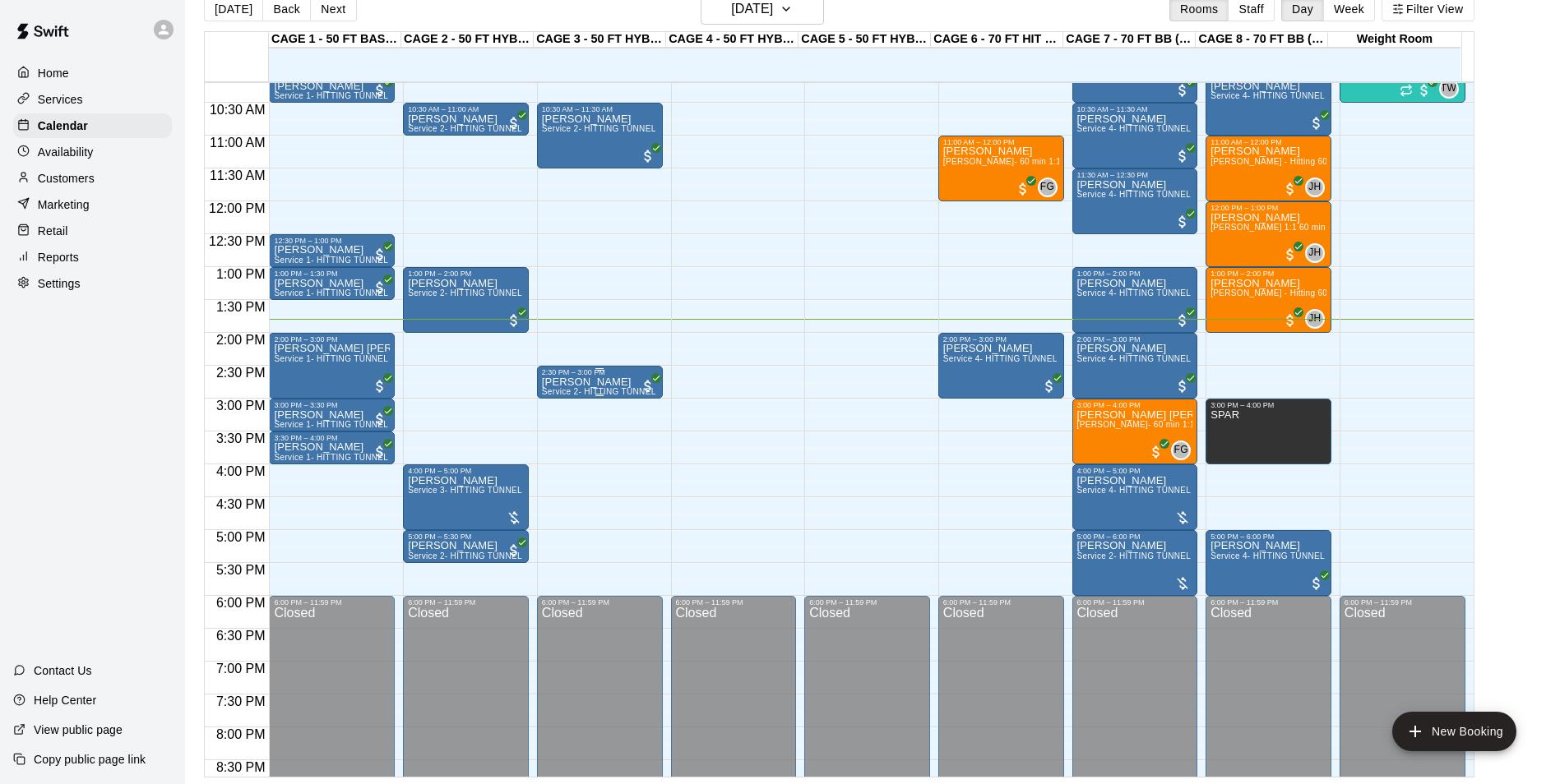
click at [566, 383] on p "[PERSON_NAME]" at bounding box center [600, 383] width 116 height 0
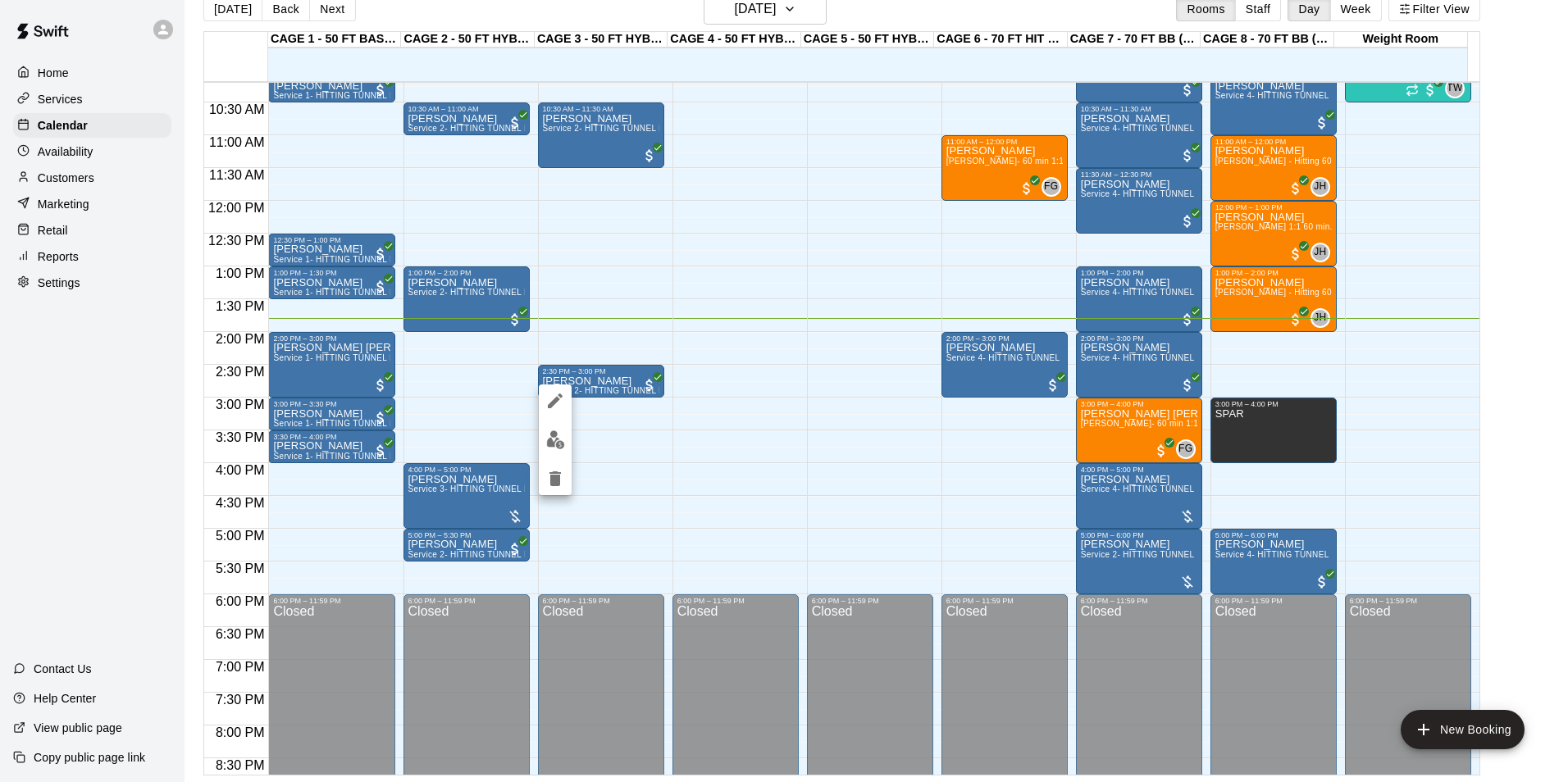
click at [556, 431] on img "edit" at bounding box center [555, 440] width 19 height 19
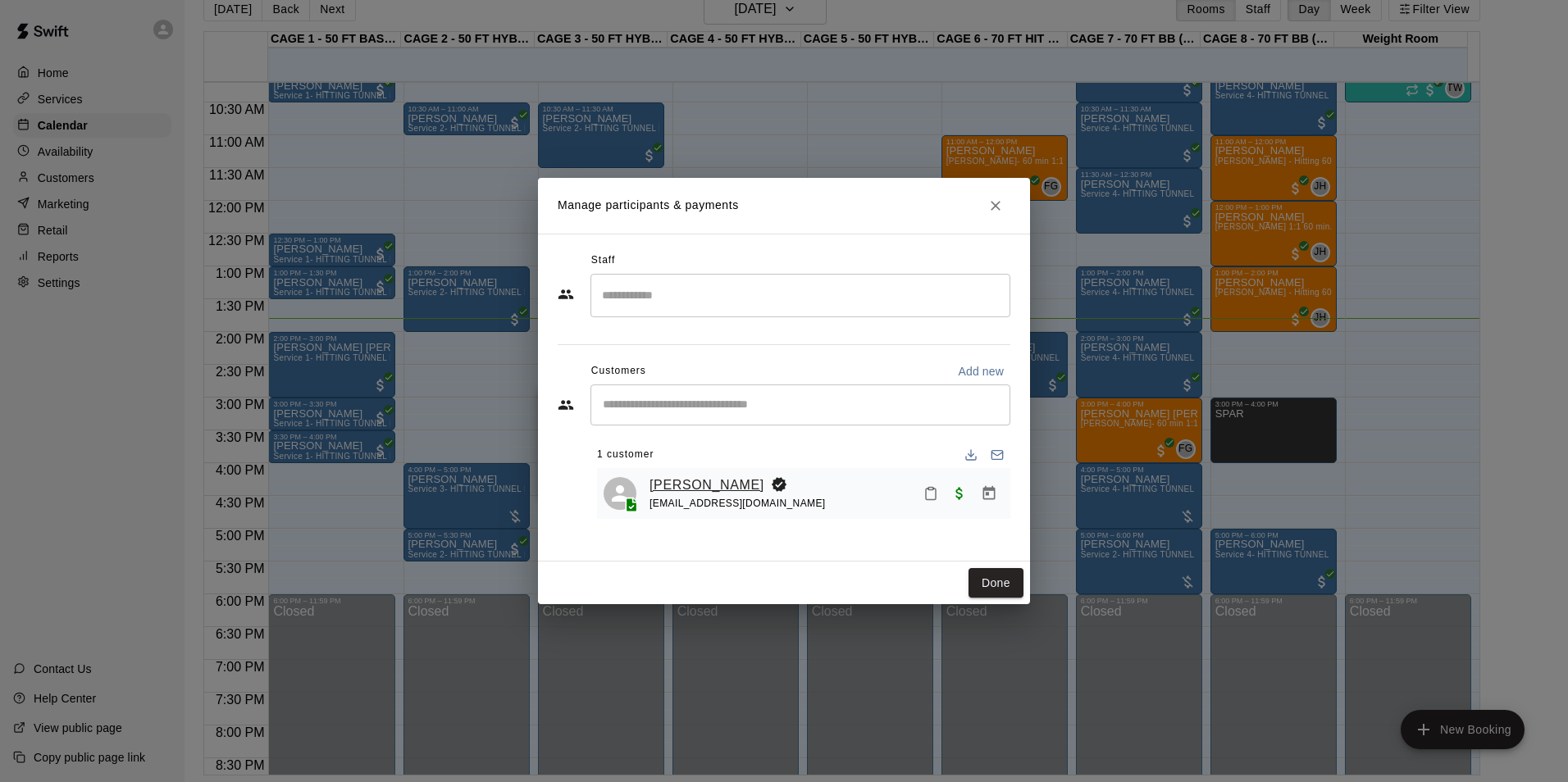
click at [651, 489] on link "[PERSON_NAME]" at bounding box center [707, 485] width 115 height 22
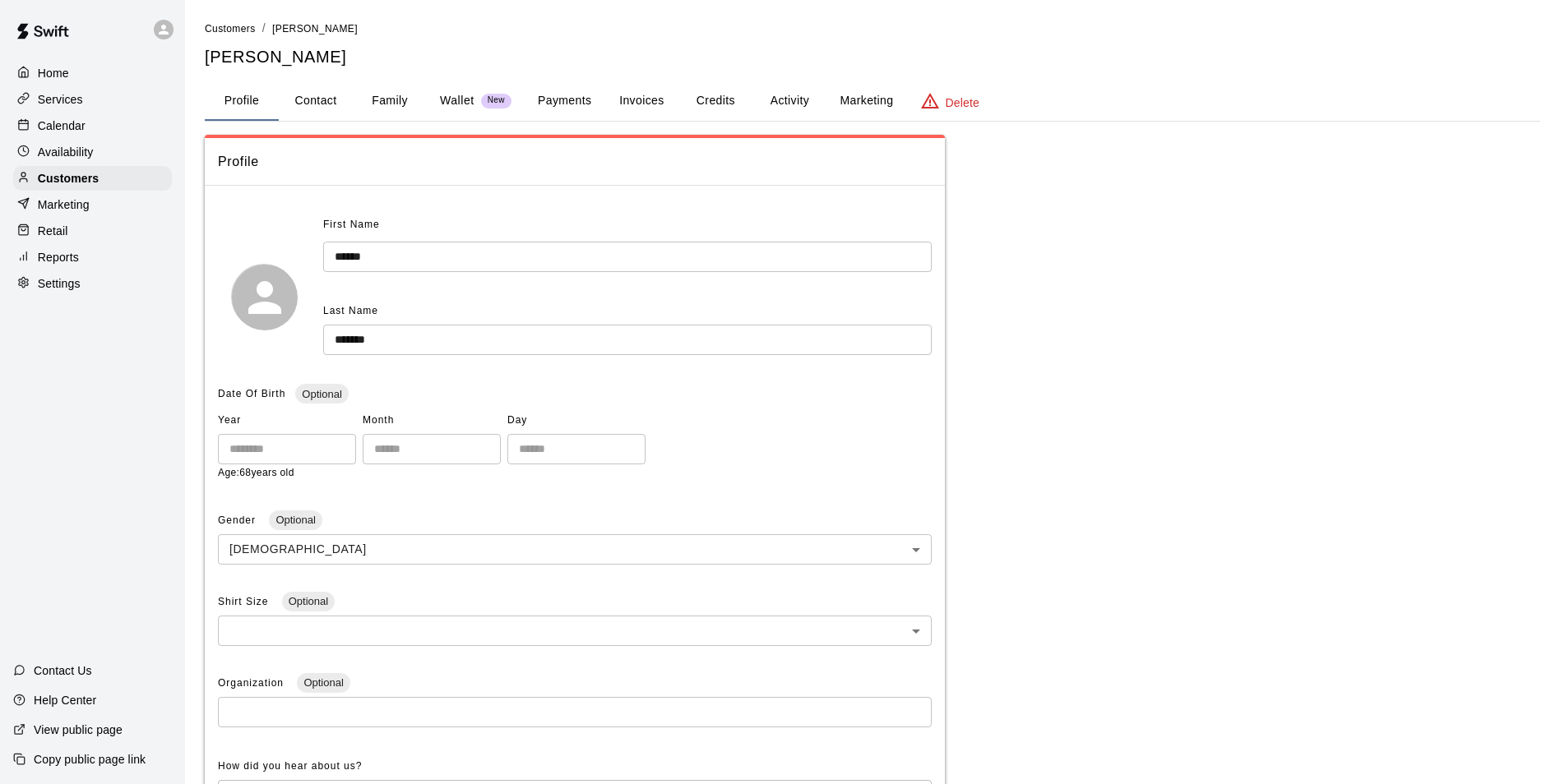
click at [549, 110] on button "Payments" at bounding box center [565, 101] width 80 height 40
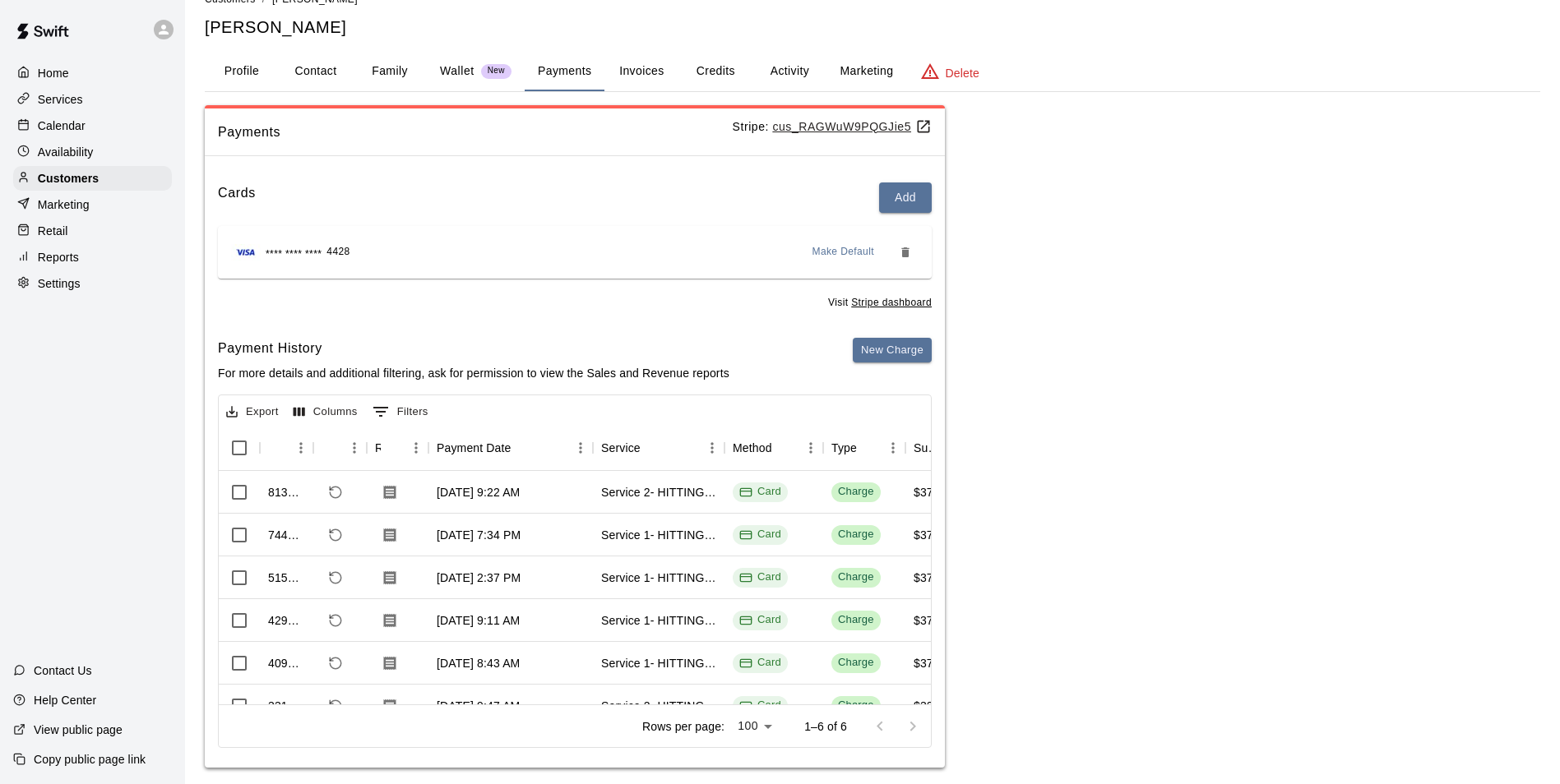
scroll to position [46, 0]
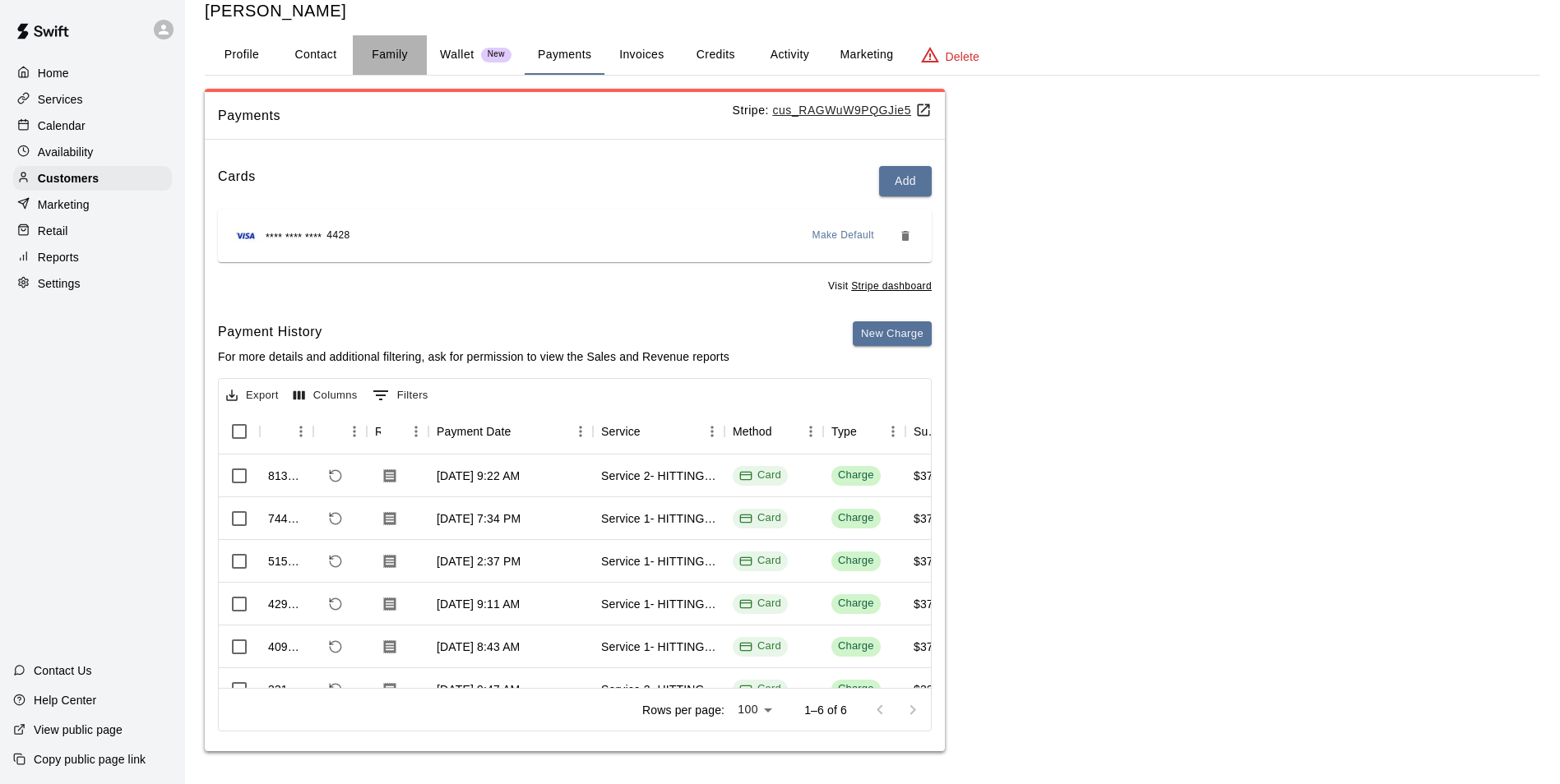
click at [384, 62] on button "Family" at bounding box center [389, 55] width 74 height 40
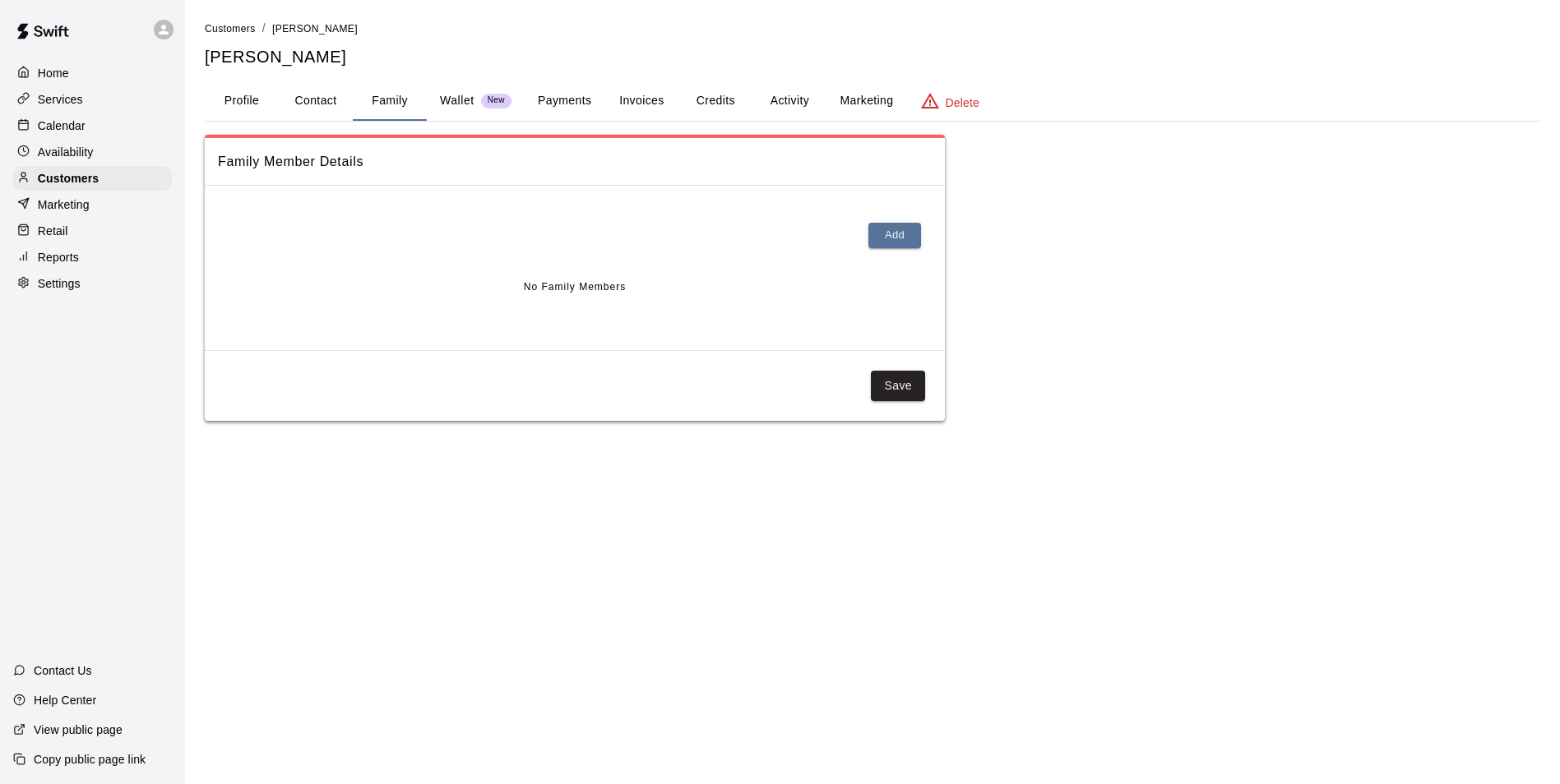
scroll to position [0, 0]
click at [214, 84] on button "Profile" at bounding box center [242, 101] width 74 height 40
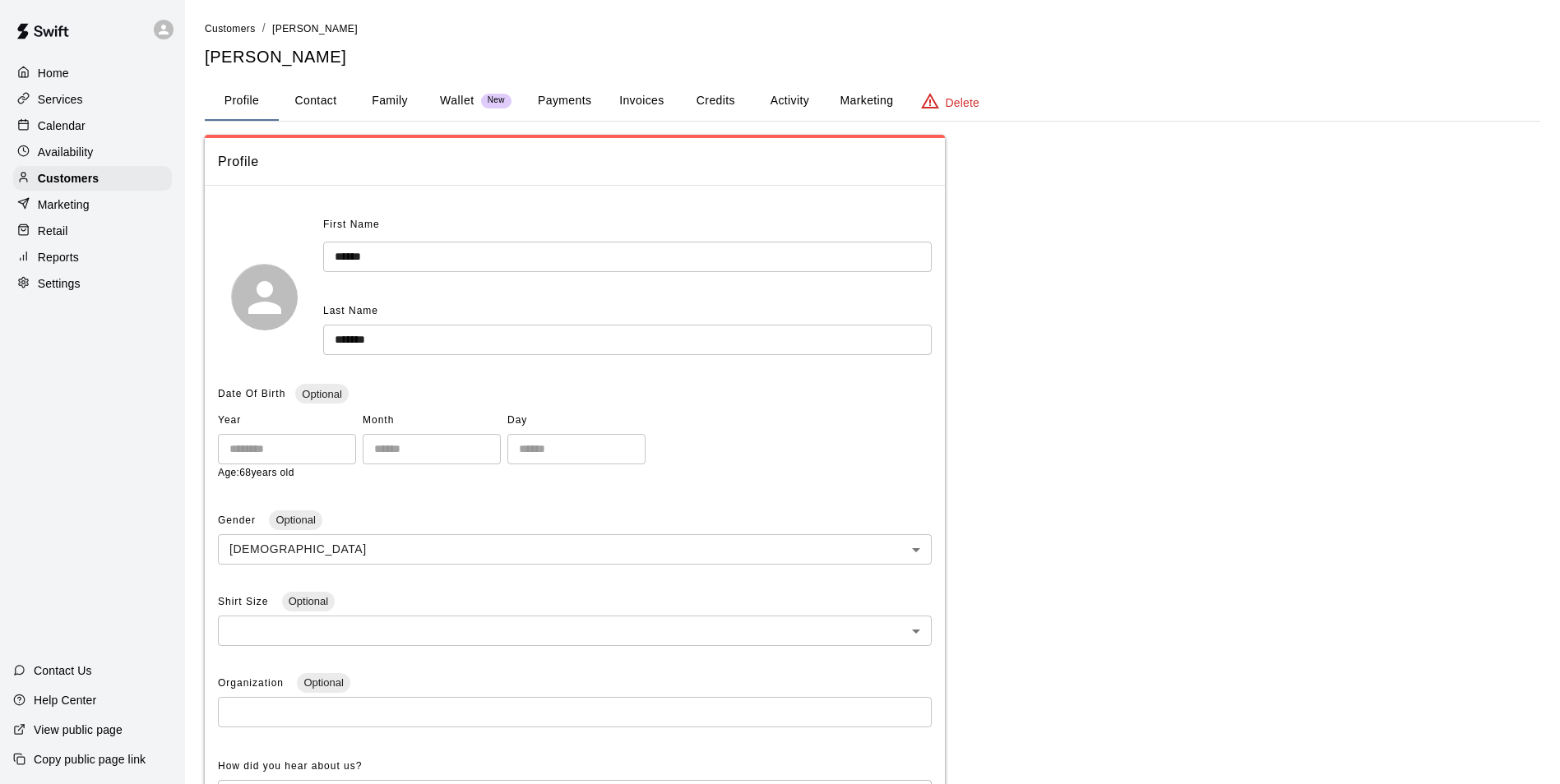
click at [54, 118] on div "Calendar" at bounding box center [93, 126] width 159 height 25
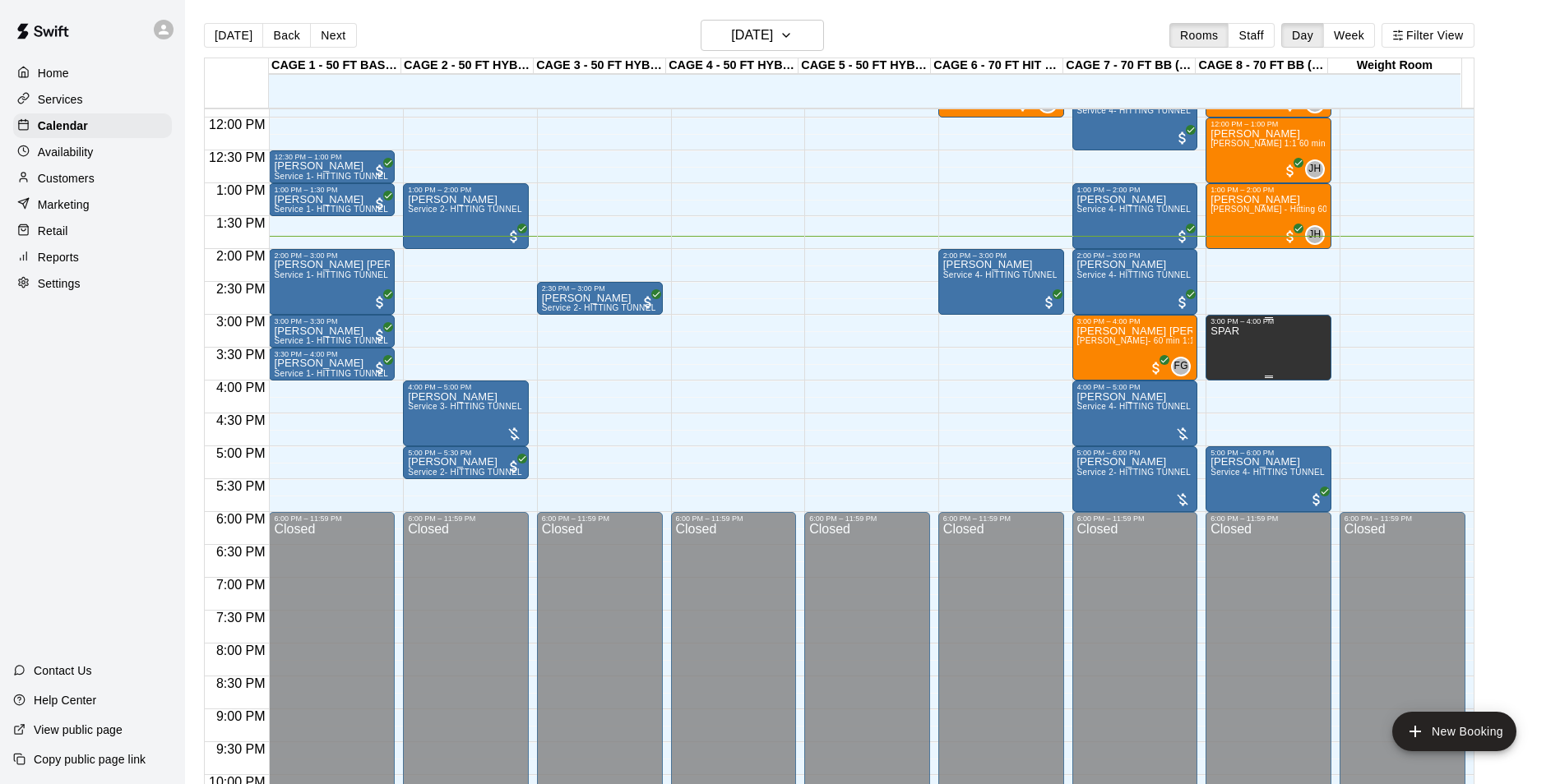
scroll to position [753, 0]
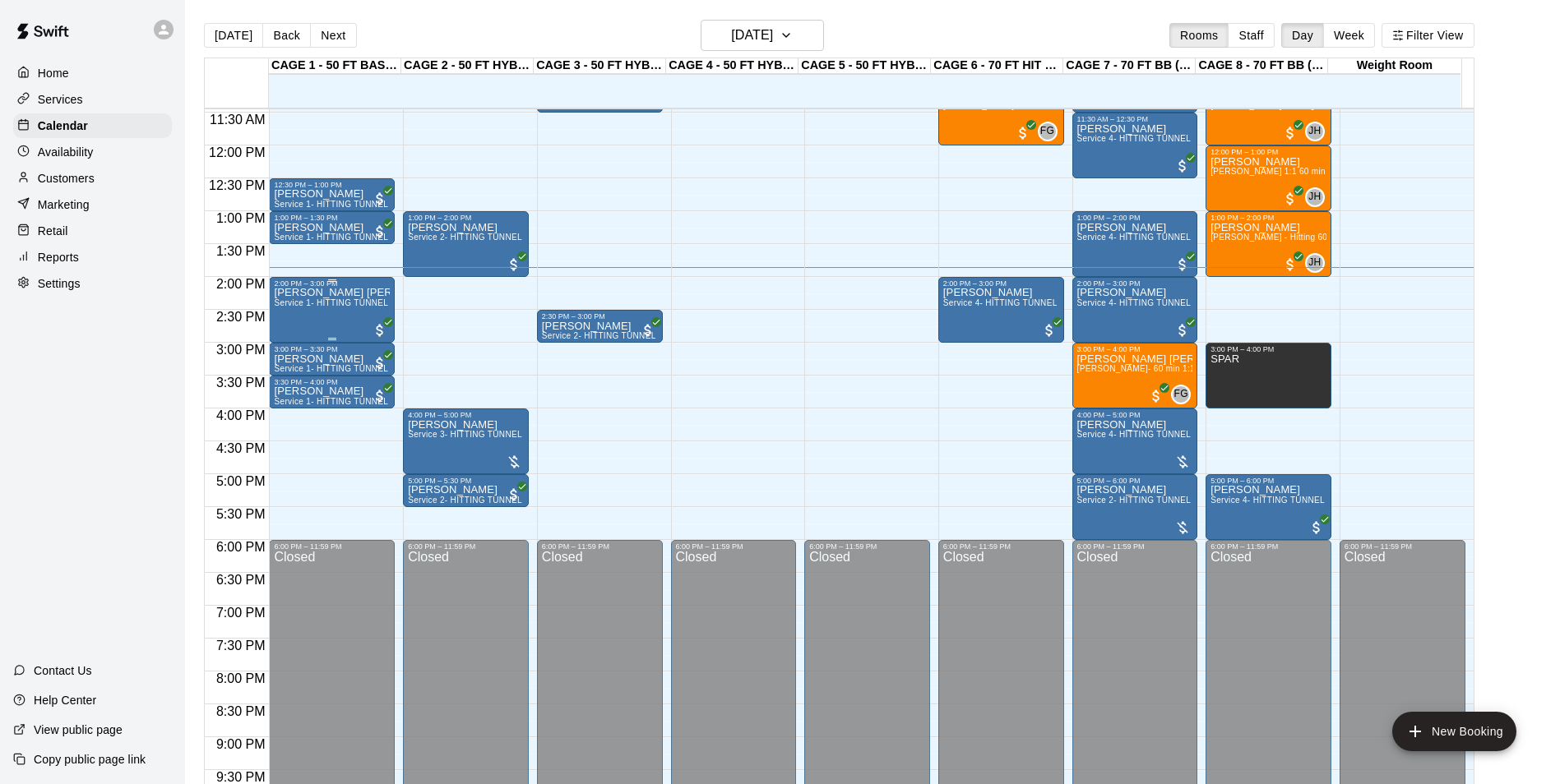
click at [362, 308] on span "Service 1- HITTING TUNNEL RENTAL - 50ft Baseball w/ Auto/Manual Feeder" at bounding box center [424, 303] width 302 height 9
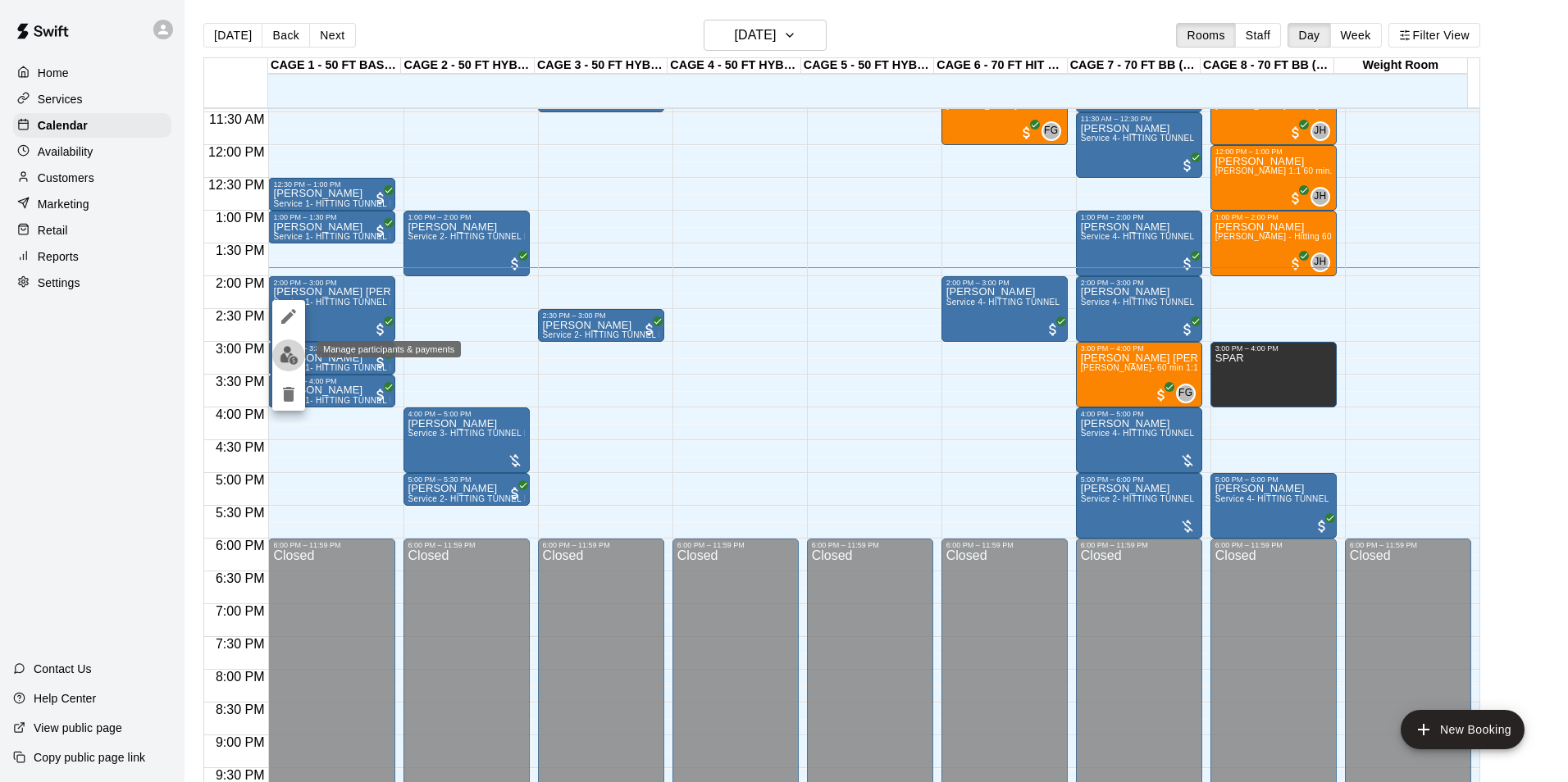
click at [290, 351] on img "edit" at bounding box center [289, 355] width 19 height 19
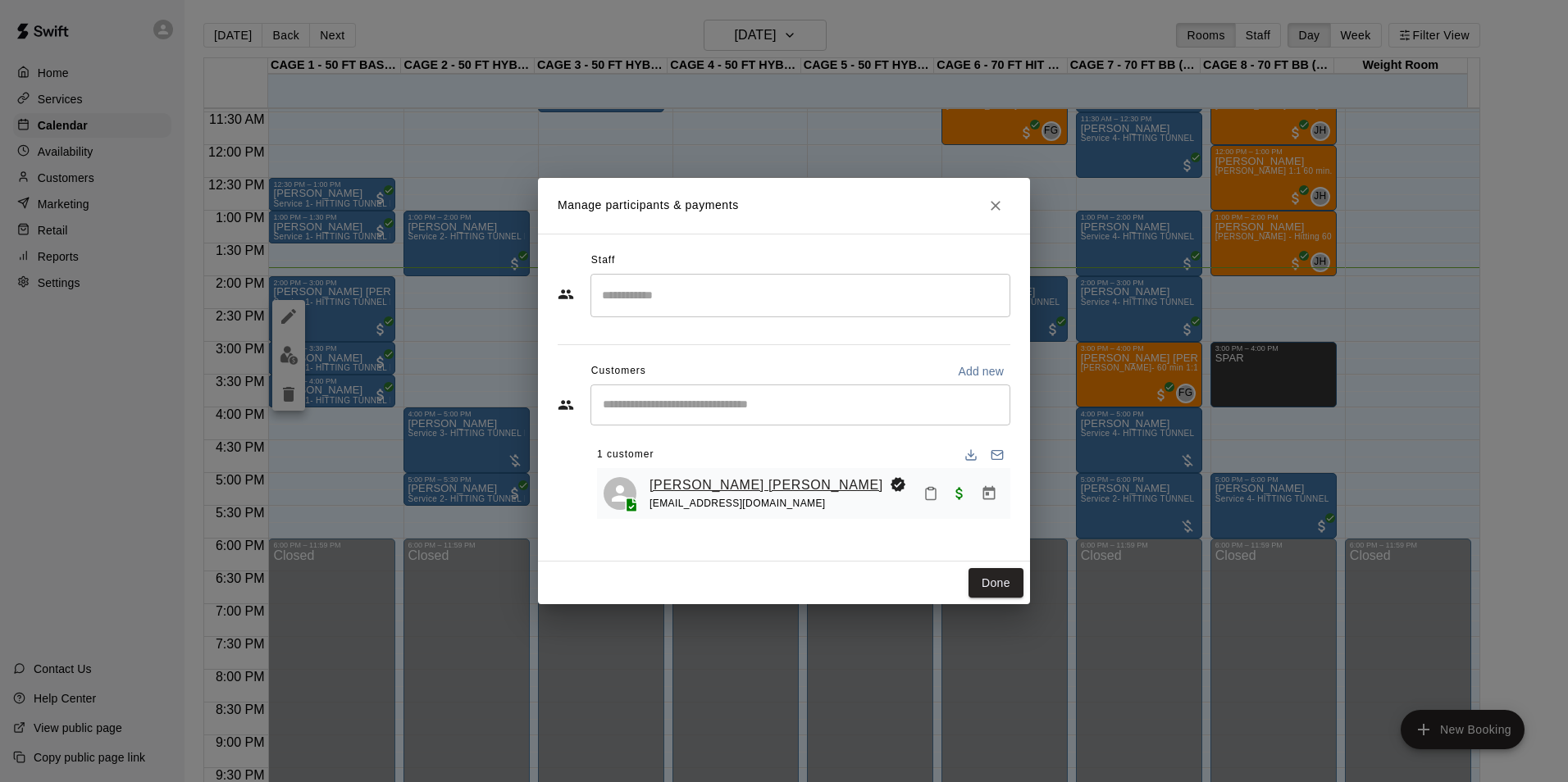
click at [670, 476] on link "[PERSON_NAME] [PERSON_NAME]" at bounding box center [766, 485] width 233 height 22
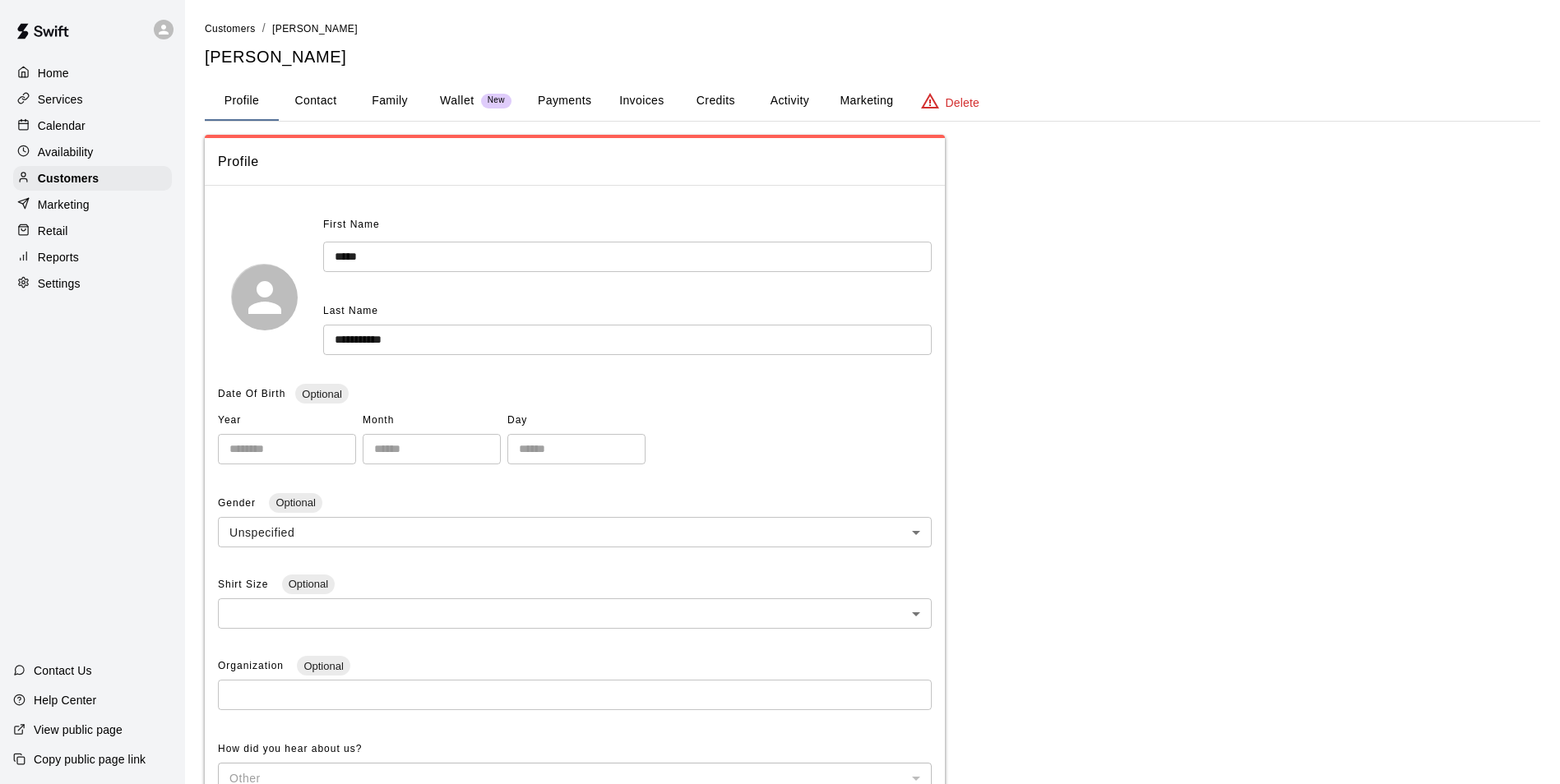
click at [563, 113] on button "Payments" at bounding box center [565, 101] width 80 height 40
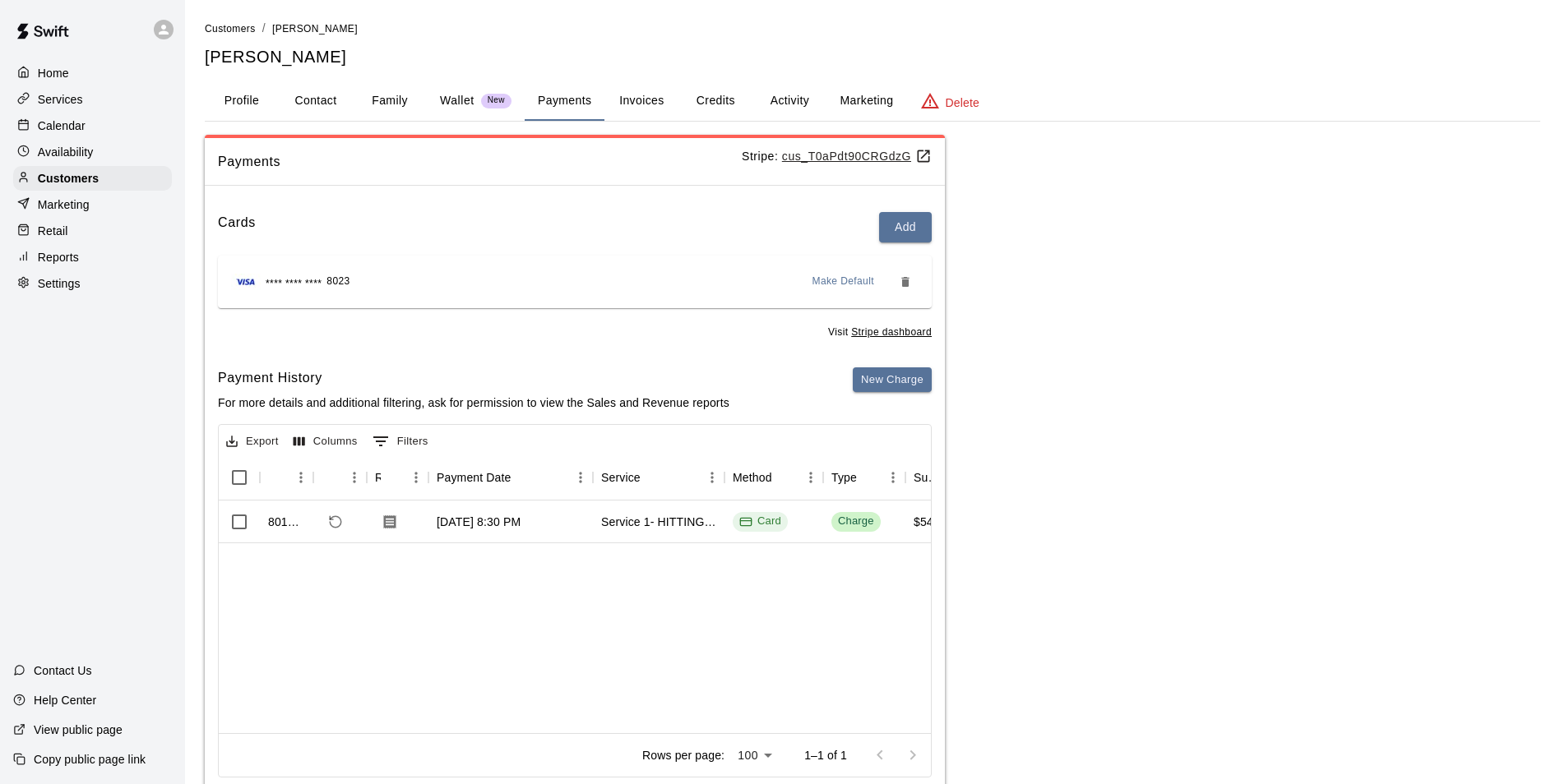
click at [92, 137] on div "Calendar" at bounding box center [93, 126] width 159 height 25
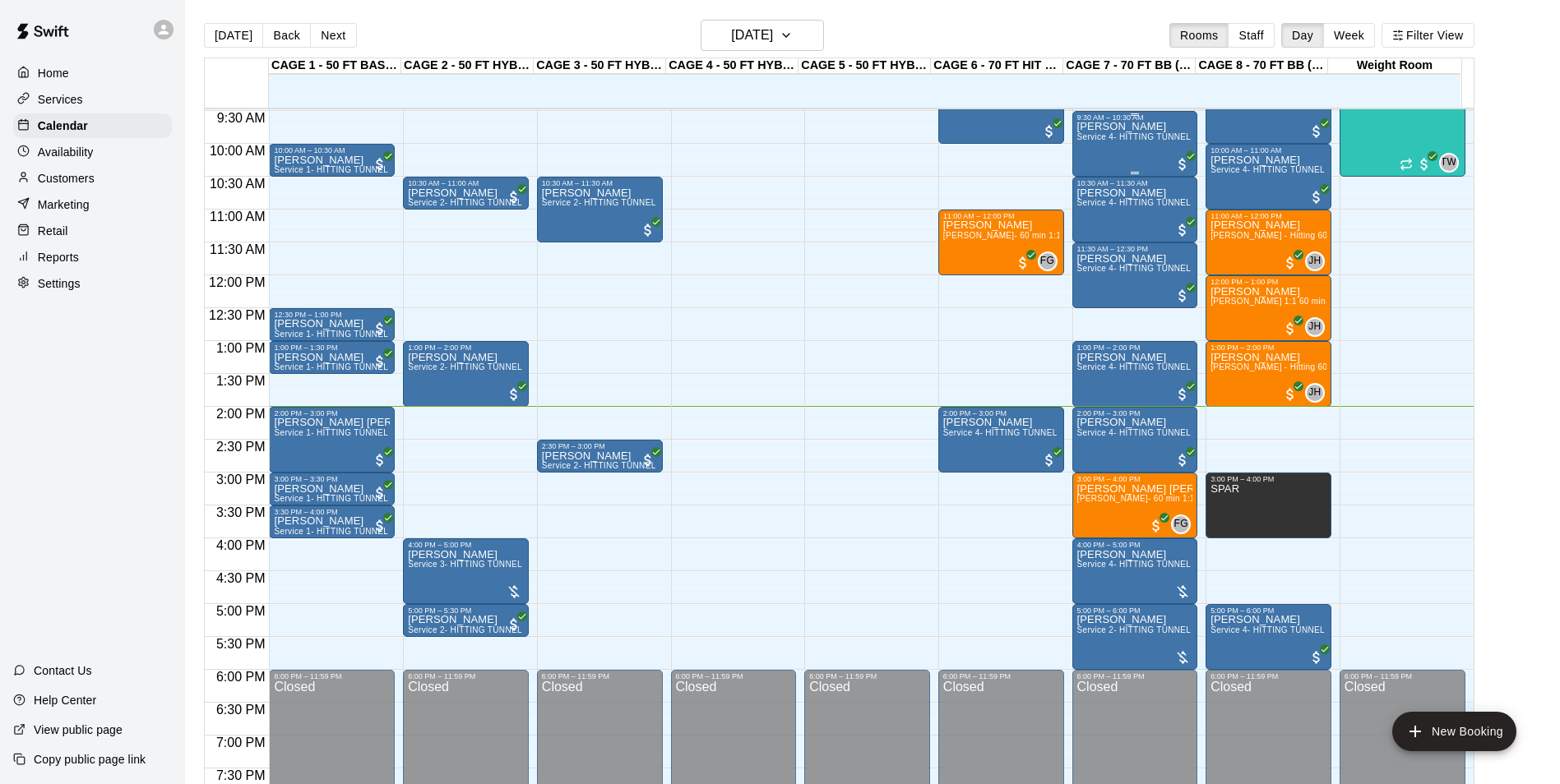
scroll to position [589, 0]
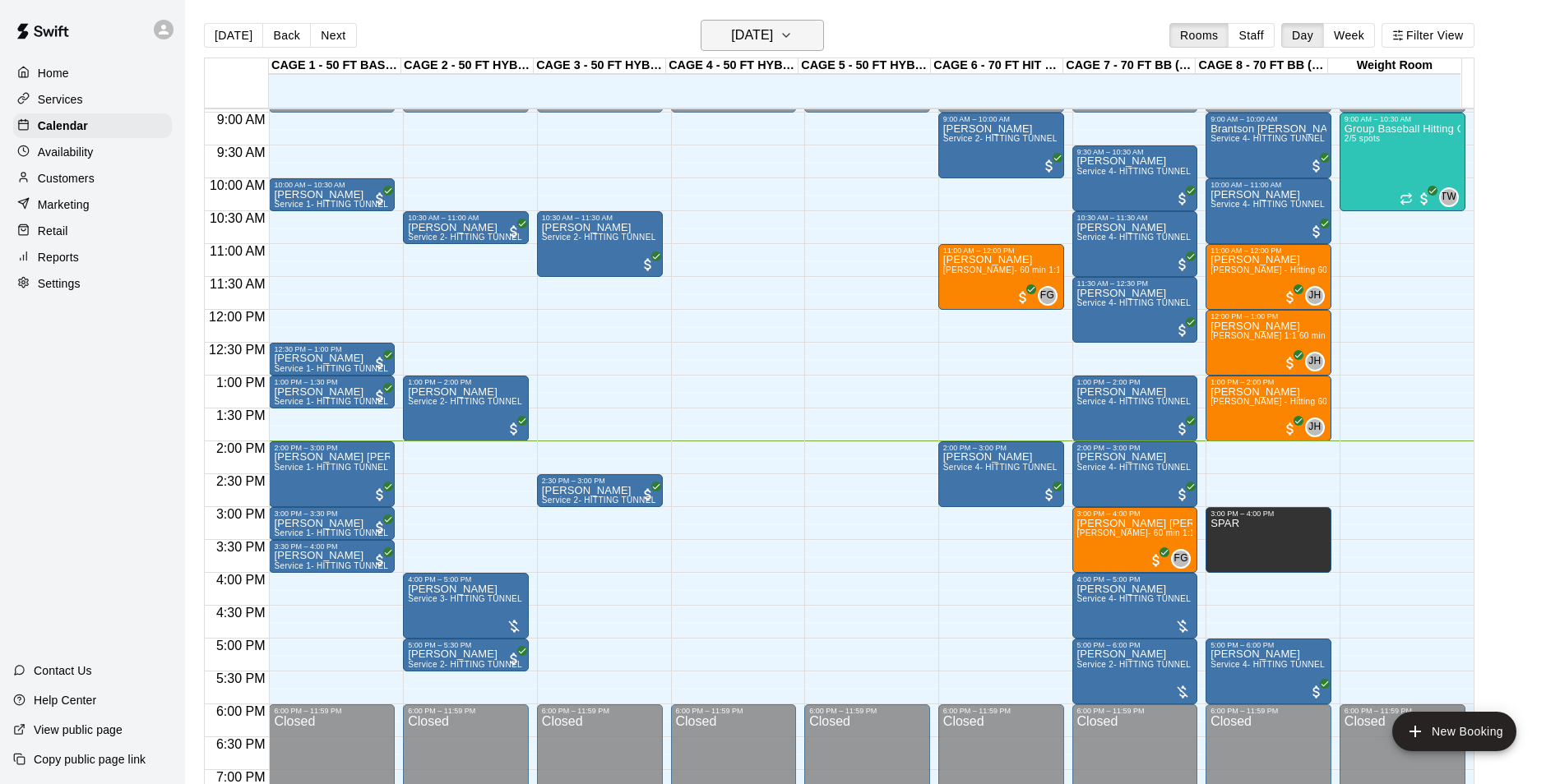
click at [708, 32] on button "[DATE]" at bounding box center [762, 35] width 123 height 31
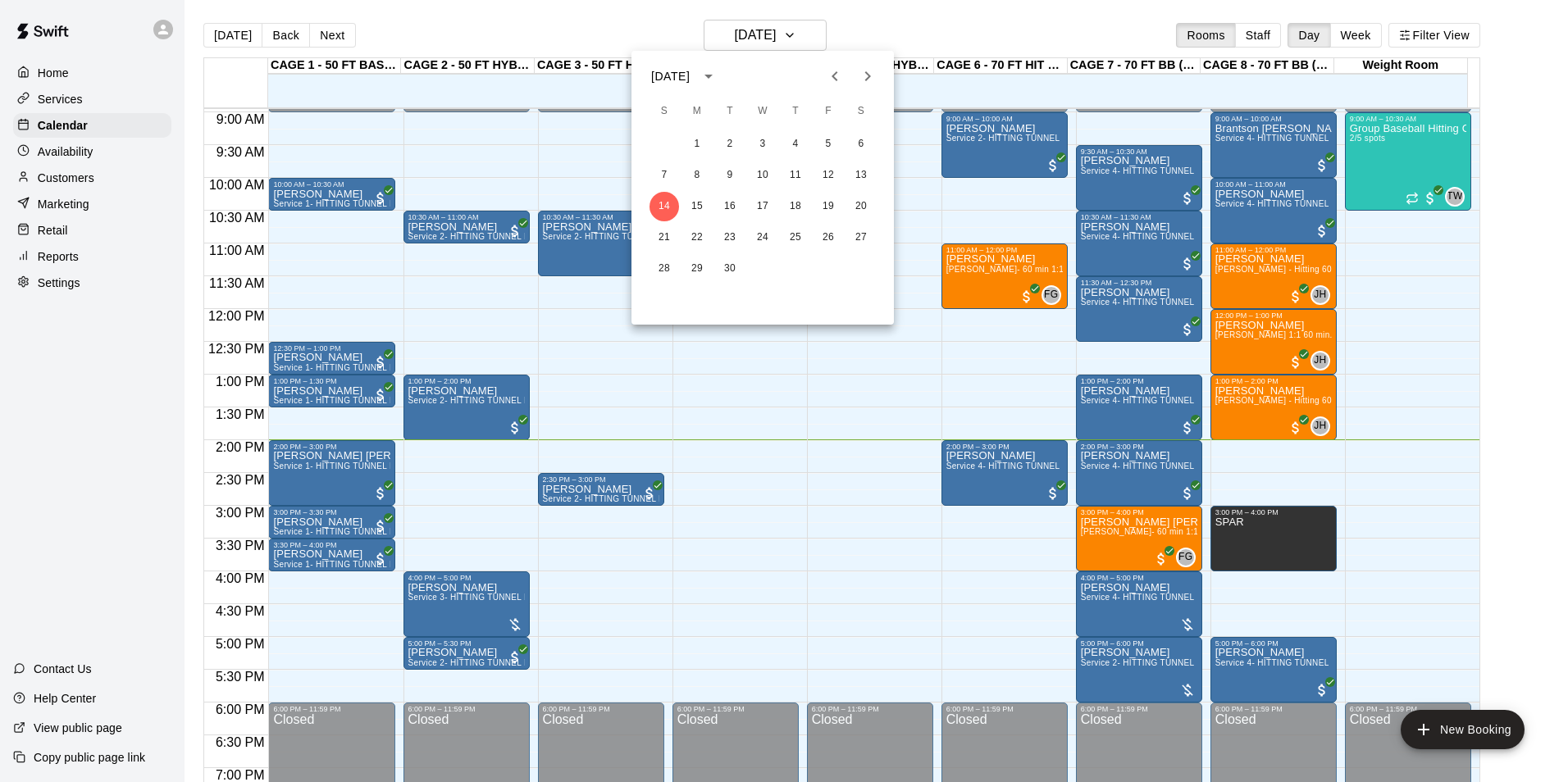
click at [133, 178] on div at bounding box center [784, 391] width 1568 height 782
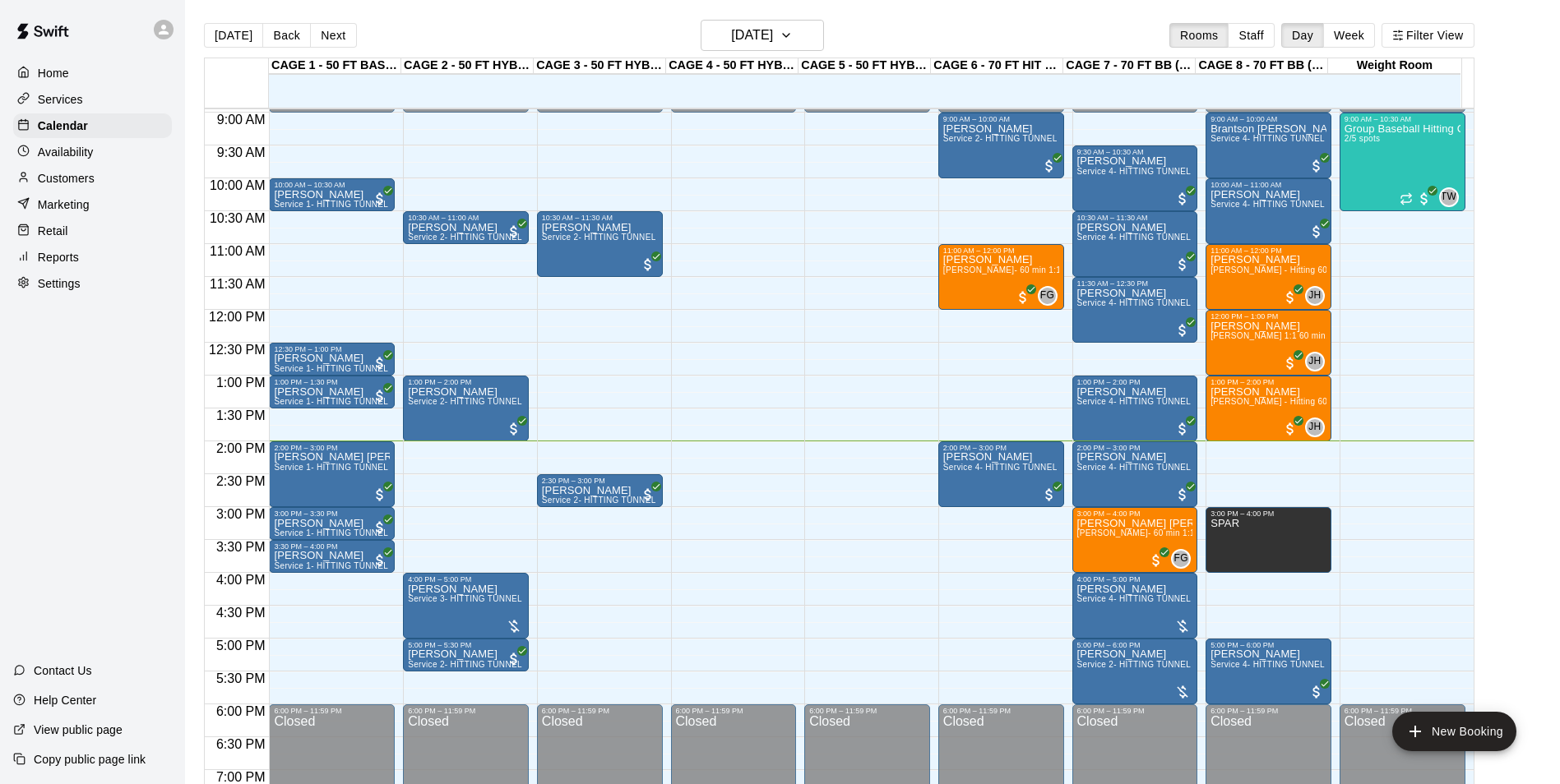
click at [90, 159] on p "Availability" at bounding box center [65, 151] width 56 height 16
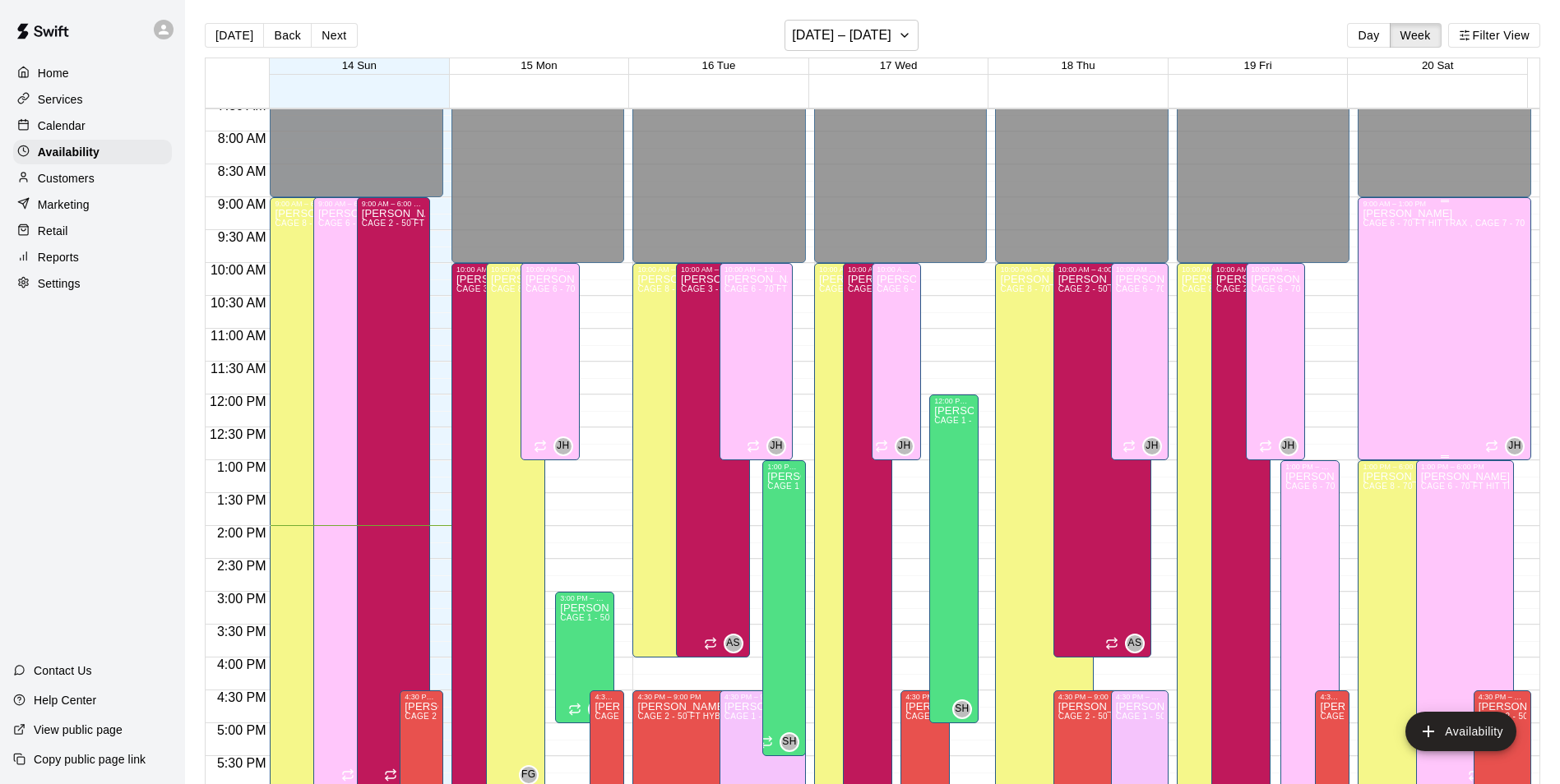
scroll to position [474, 0]
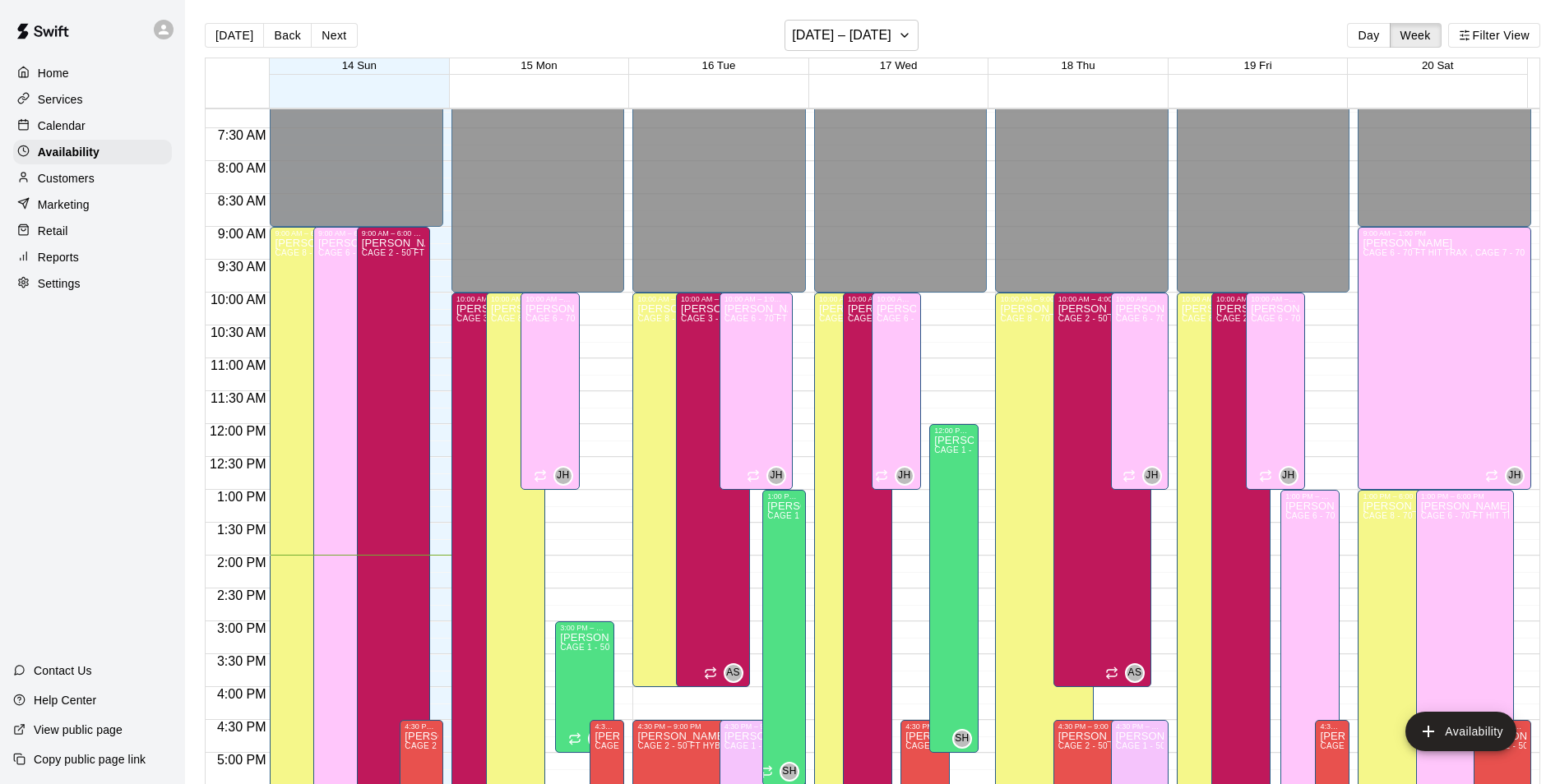
click at [98, 127] on div "Calendar" at bounding box center [93, 126] width 159 height 25
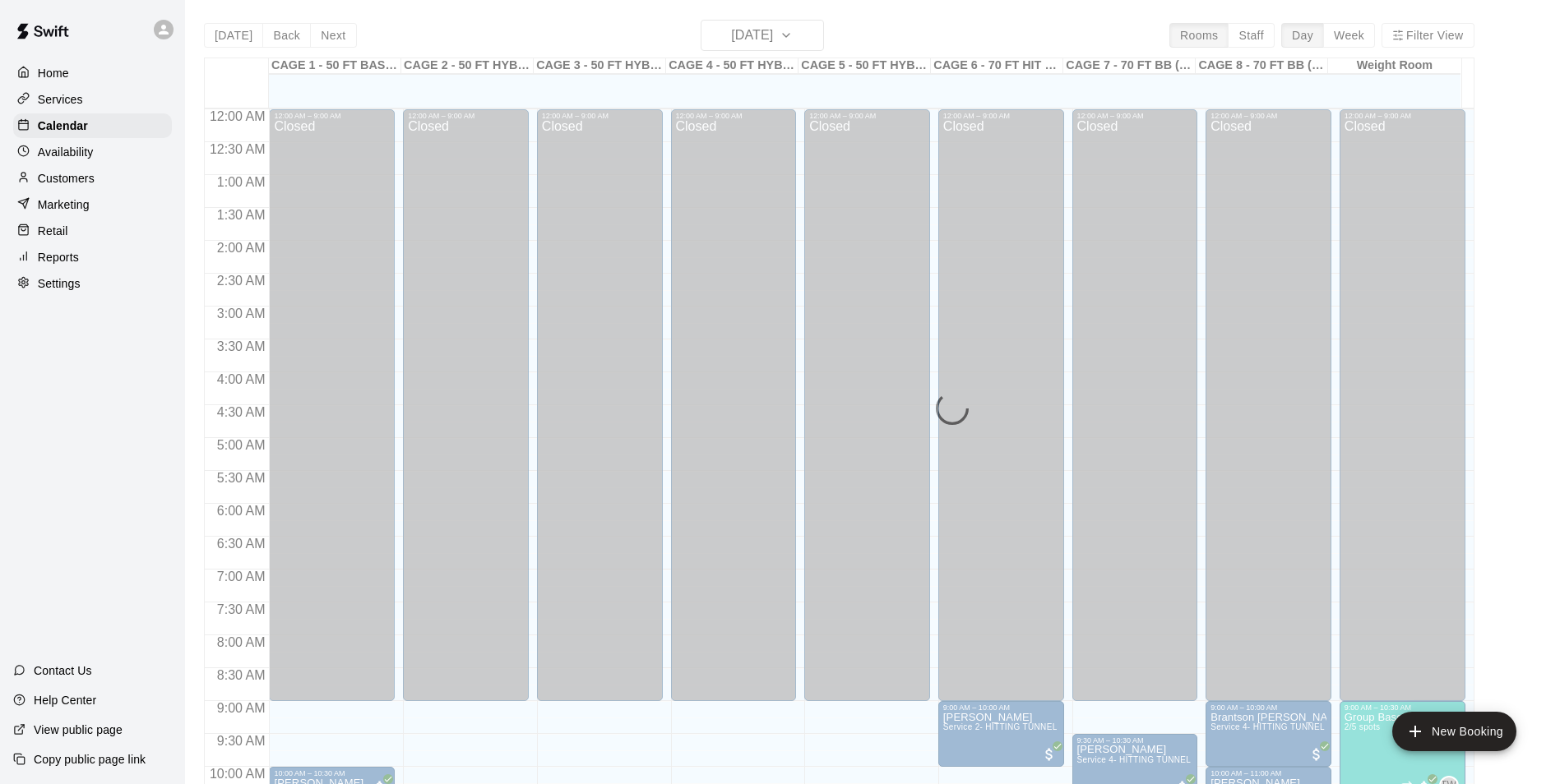
scroll to position [835, 0]
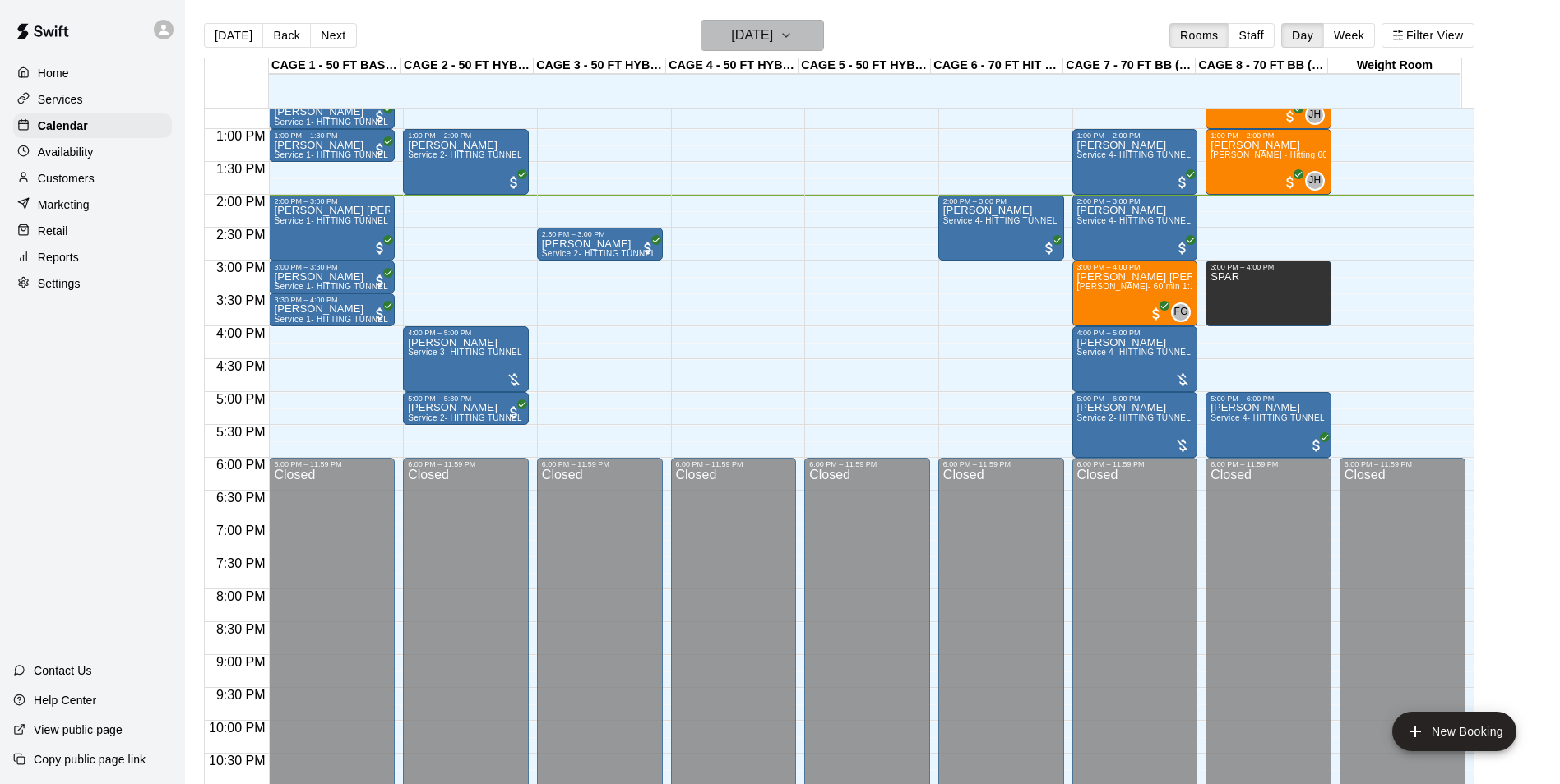
click at [773, 41] on h6 "[DATE]" at bounding box center [752, 35] width 42 height 23
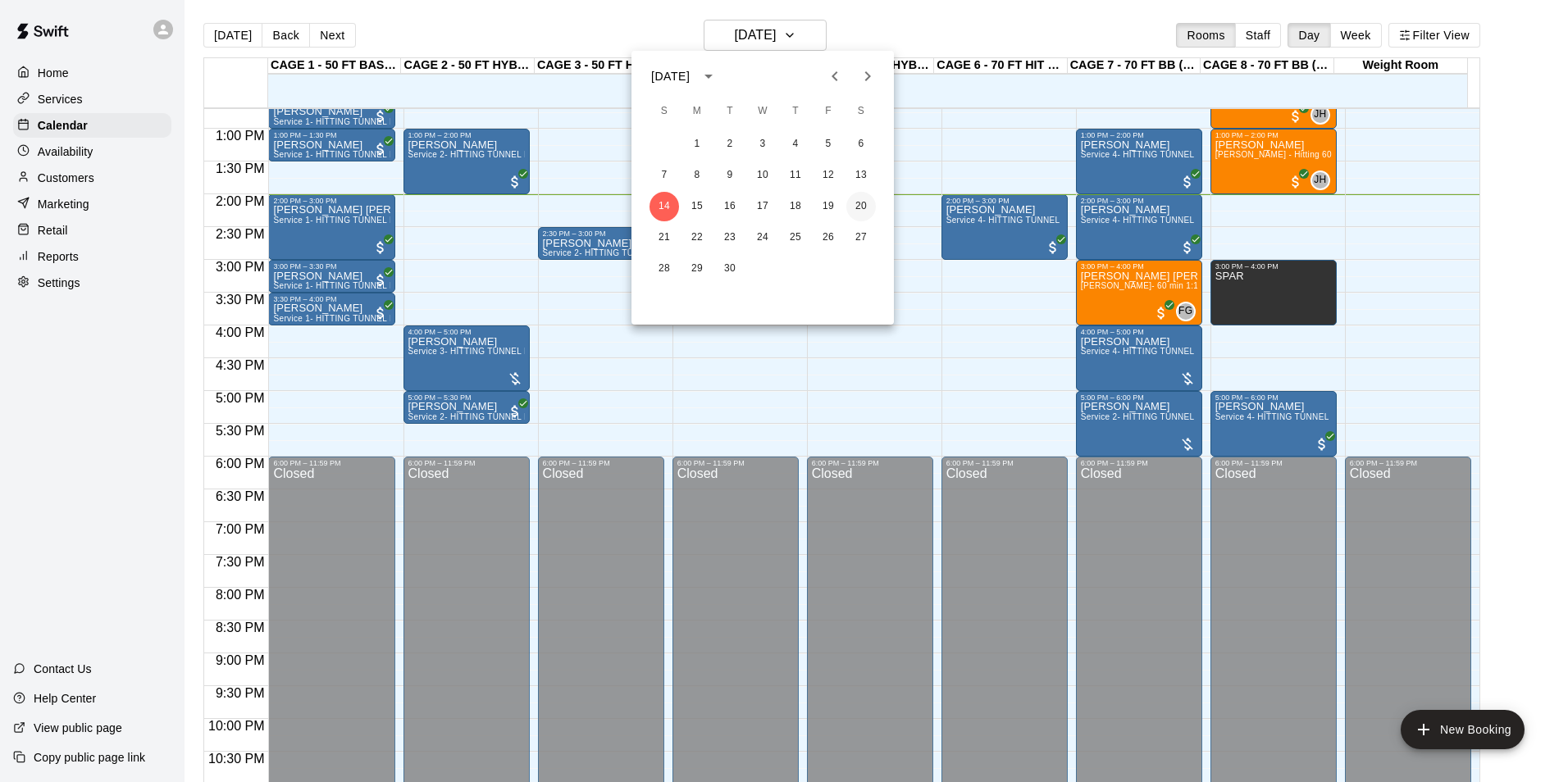
click at [855, 209] on button "20" at bounding box center [861, 206] width 29 height 29
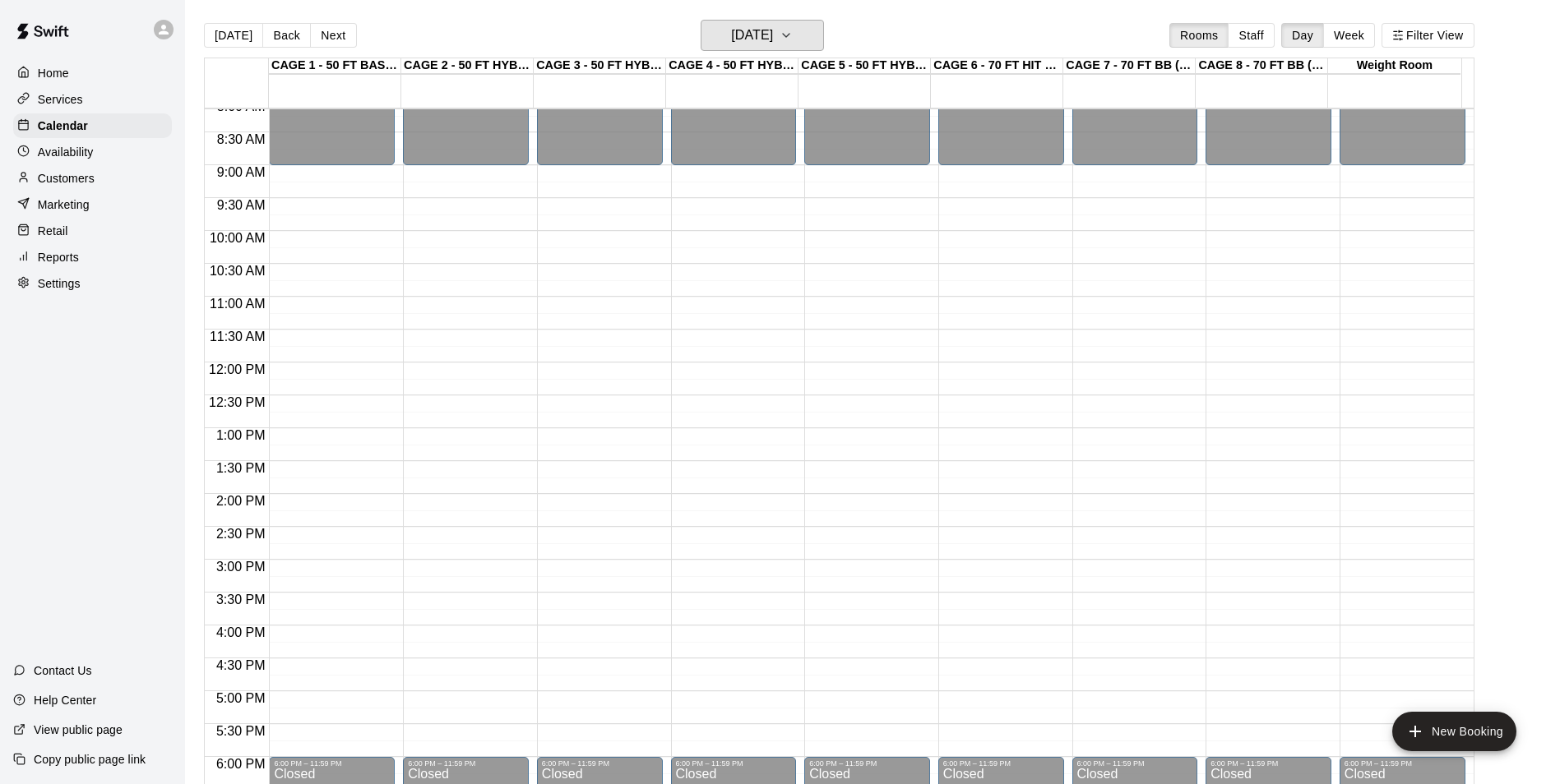
scroll to position [507, 0]
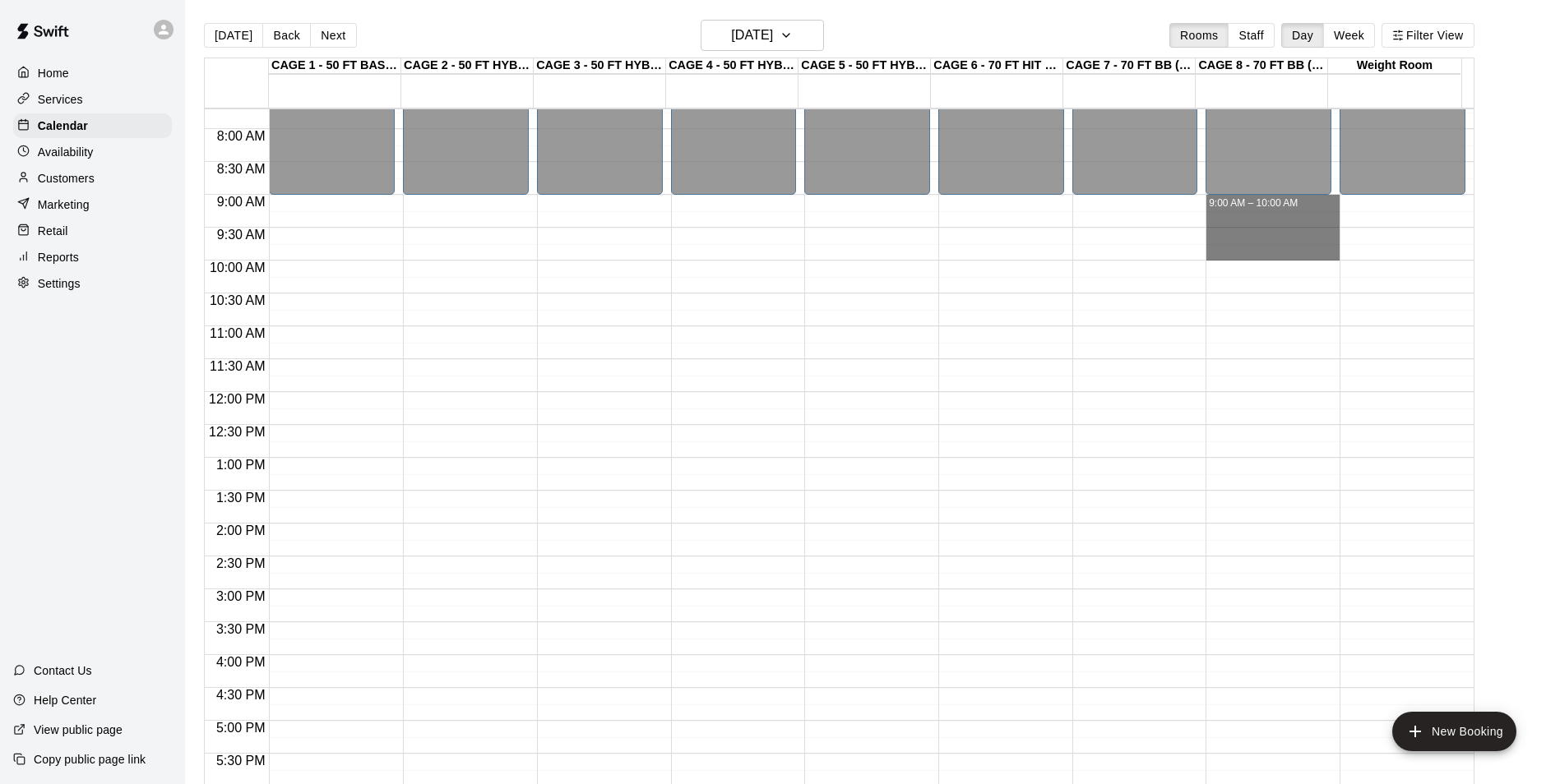
drag, startPoint x: 1229, startPoint y: 203, endPoint x: 1228, endPoint y: 255, distance: 52.0
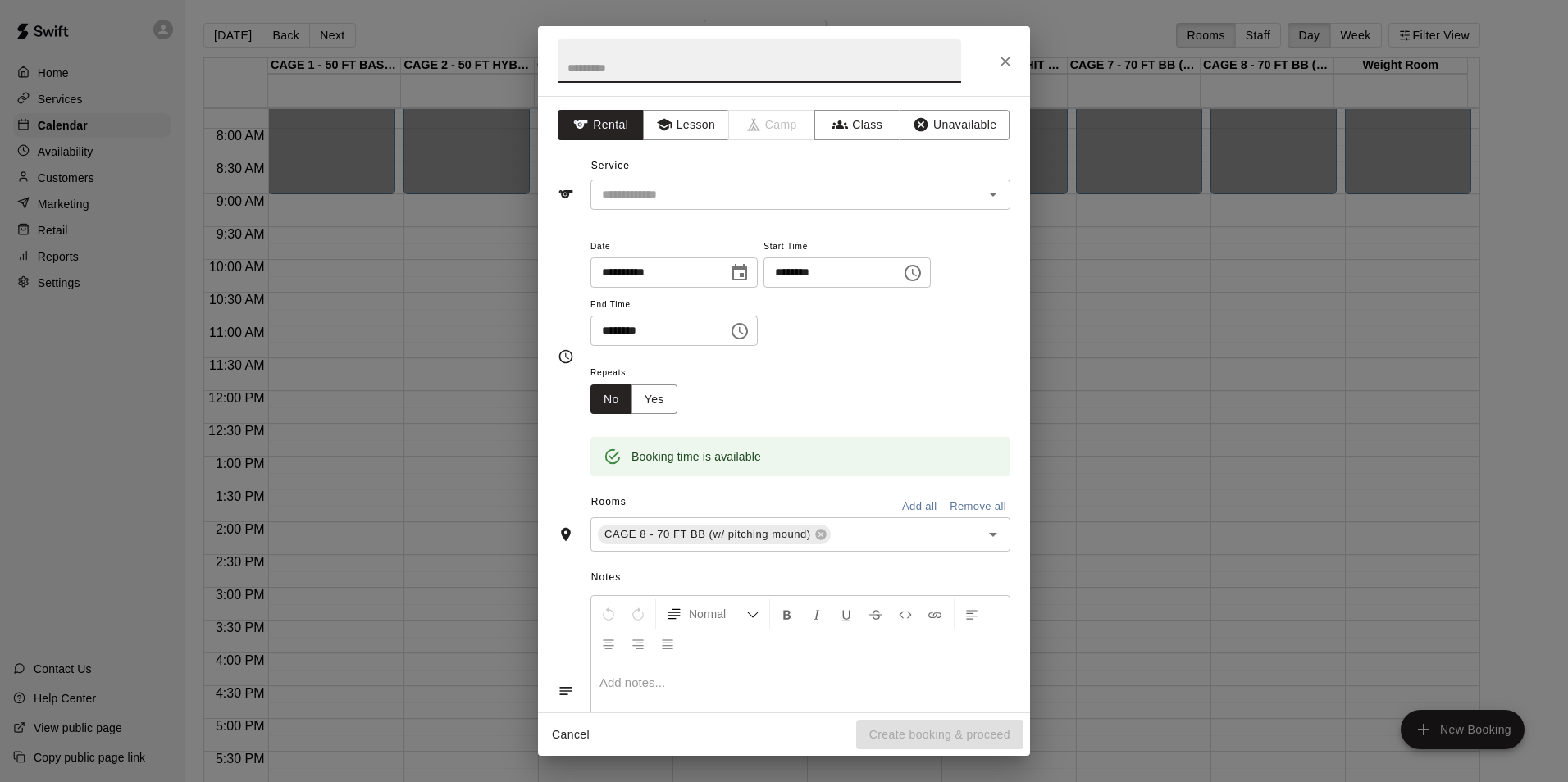
click at [708, 143] on div "**********" at bounding box center [784, 404] width 492 height 617
click at [710, 137] on button "Lesson" at bounding box center [686, 125] width 86 height 30
click at [724, 183] on div "​" at bounding box center [800, 195] width 420 height 30
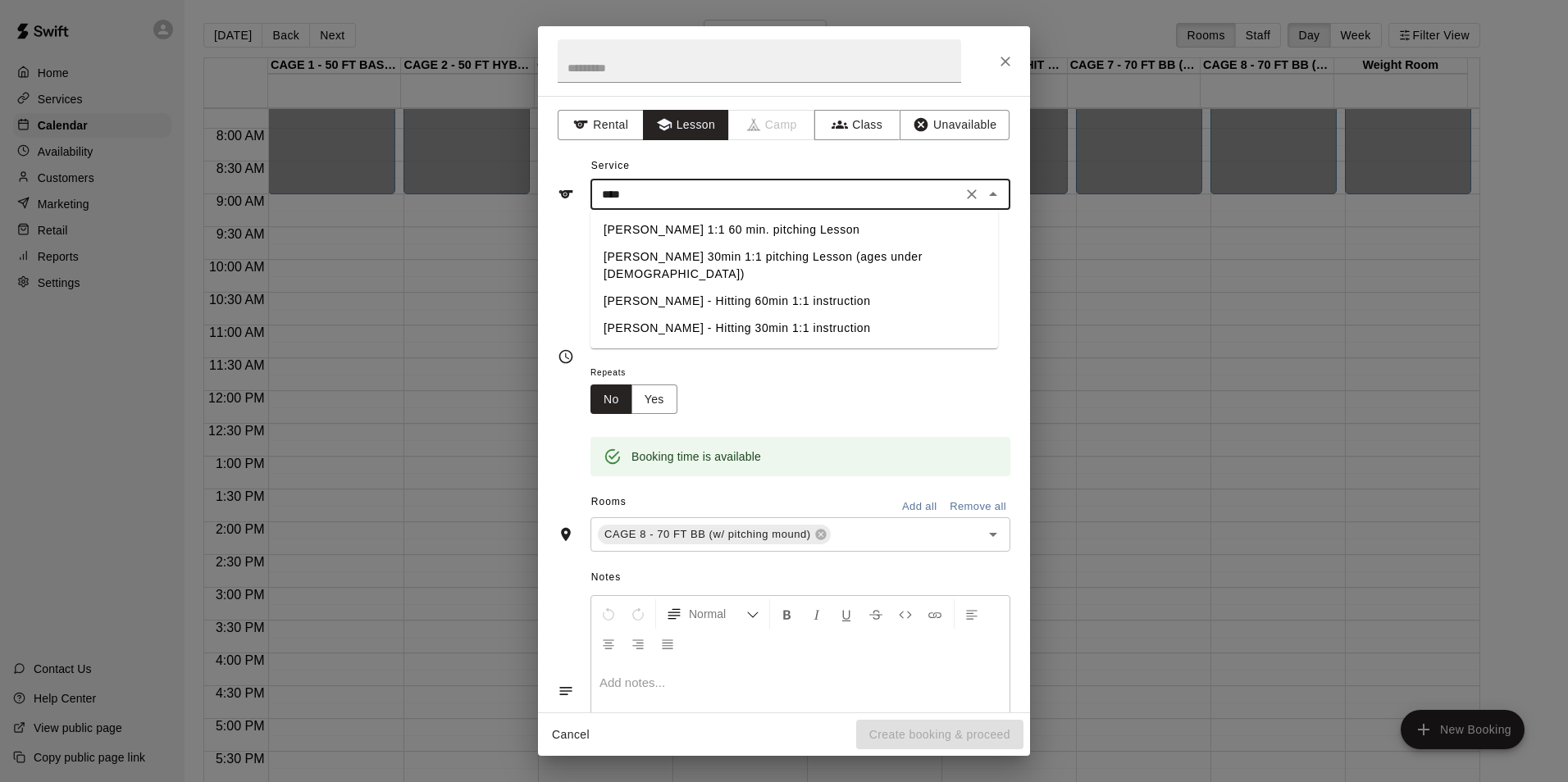
click at [749, 289] on li "[PERSON_NAME] - Hitting 60min 1:1 instruction" at bounding box center [793, 301] width 407 height 27
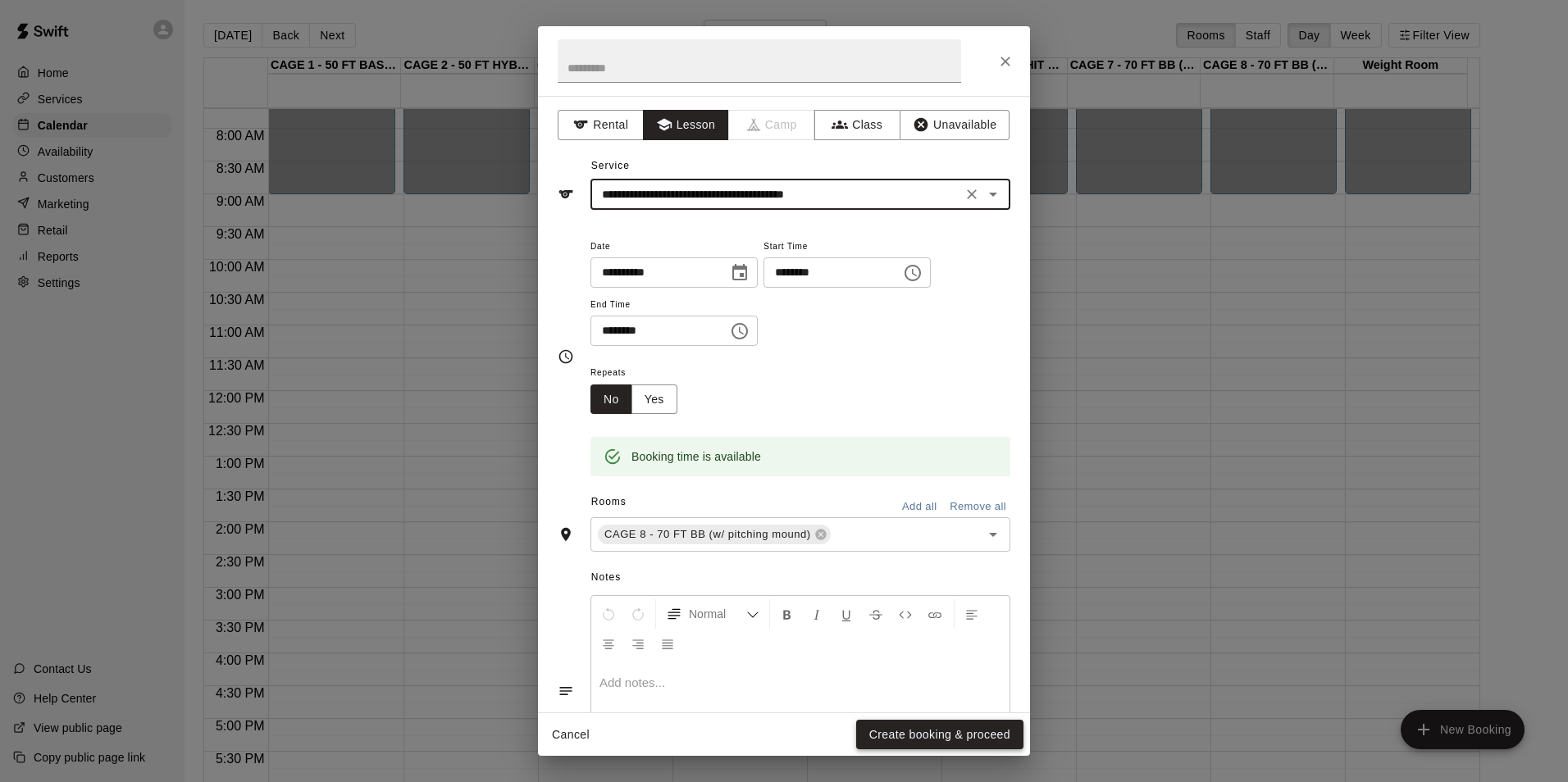
type input "**********"
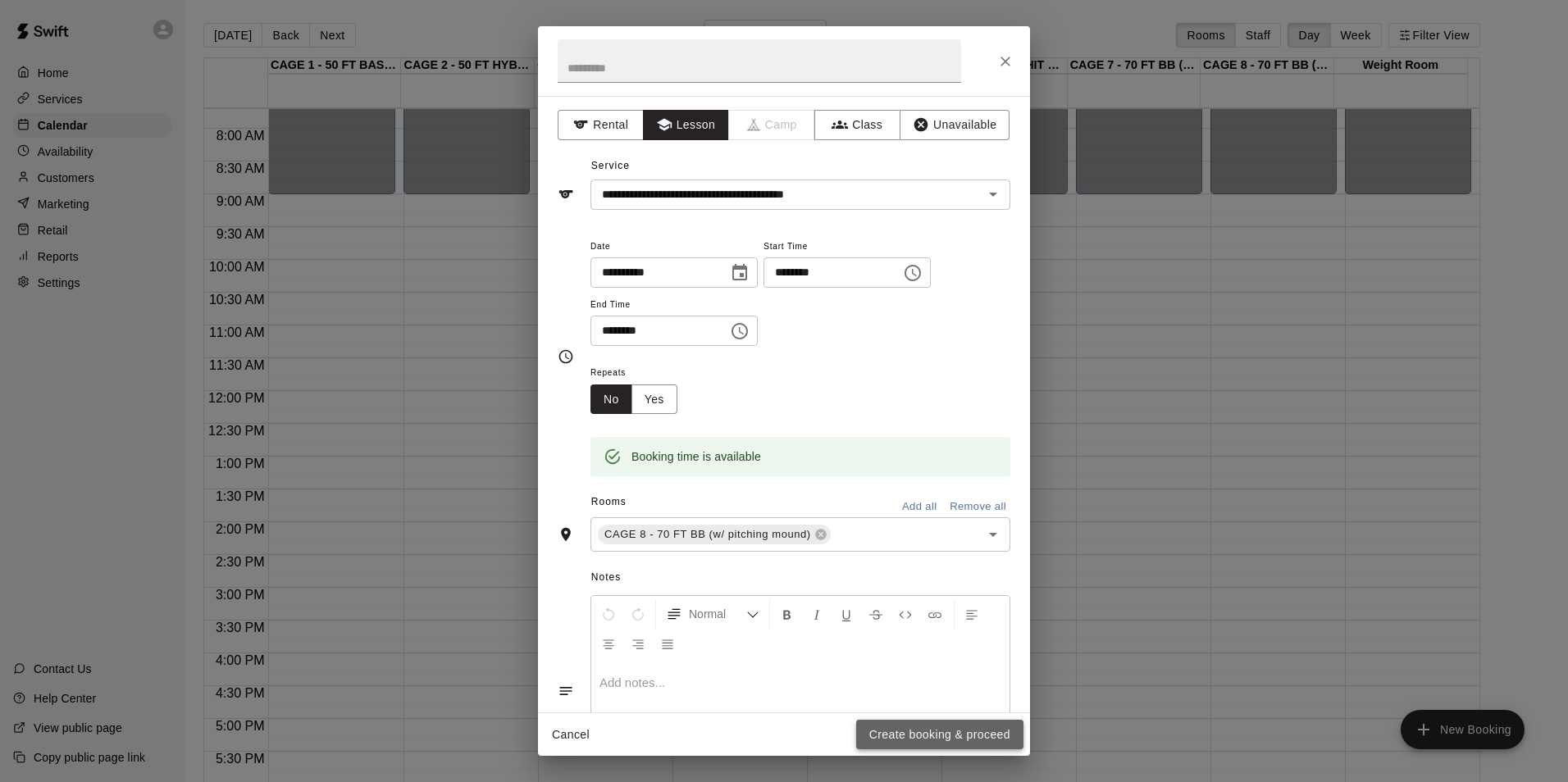
click at [939, 734] on button "Create booking & proceed" at bounding box center [939, 735] width 167 height 30
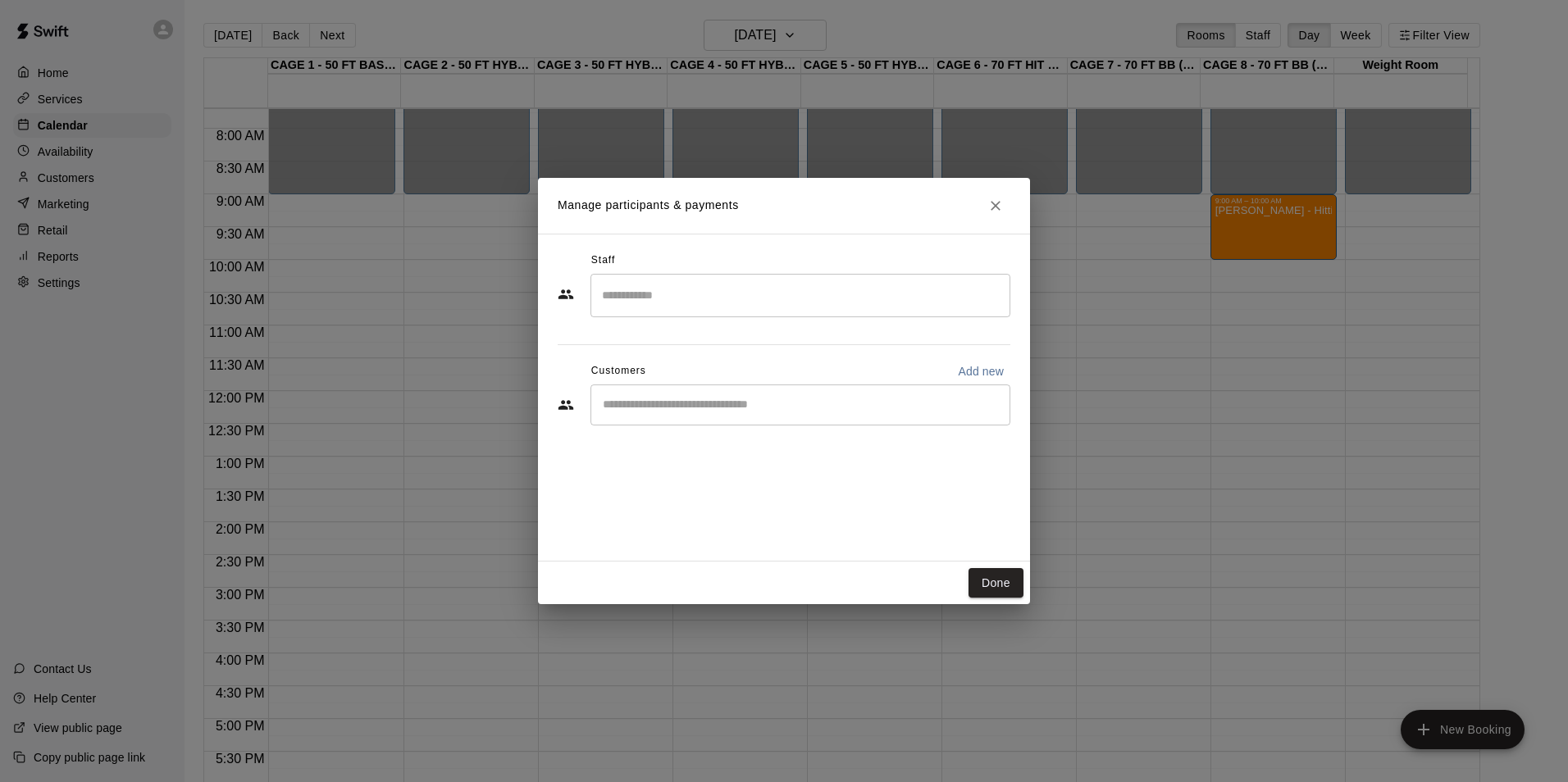
click at [748, 405] on input "Start typing to search customers..." at bounding box center [800, 404] width 405 height 16
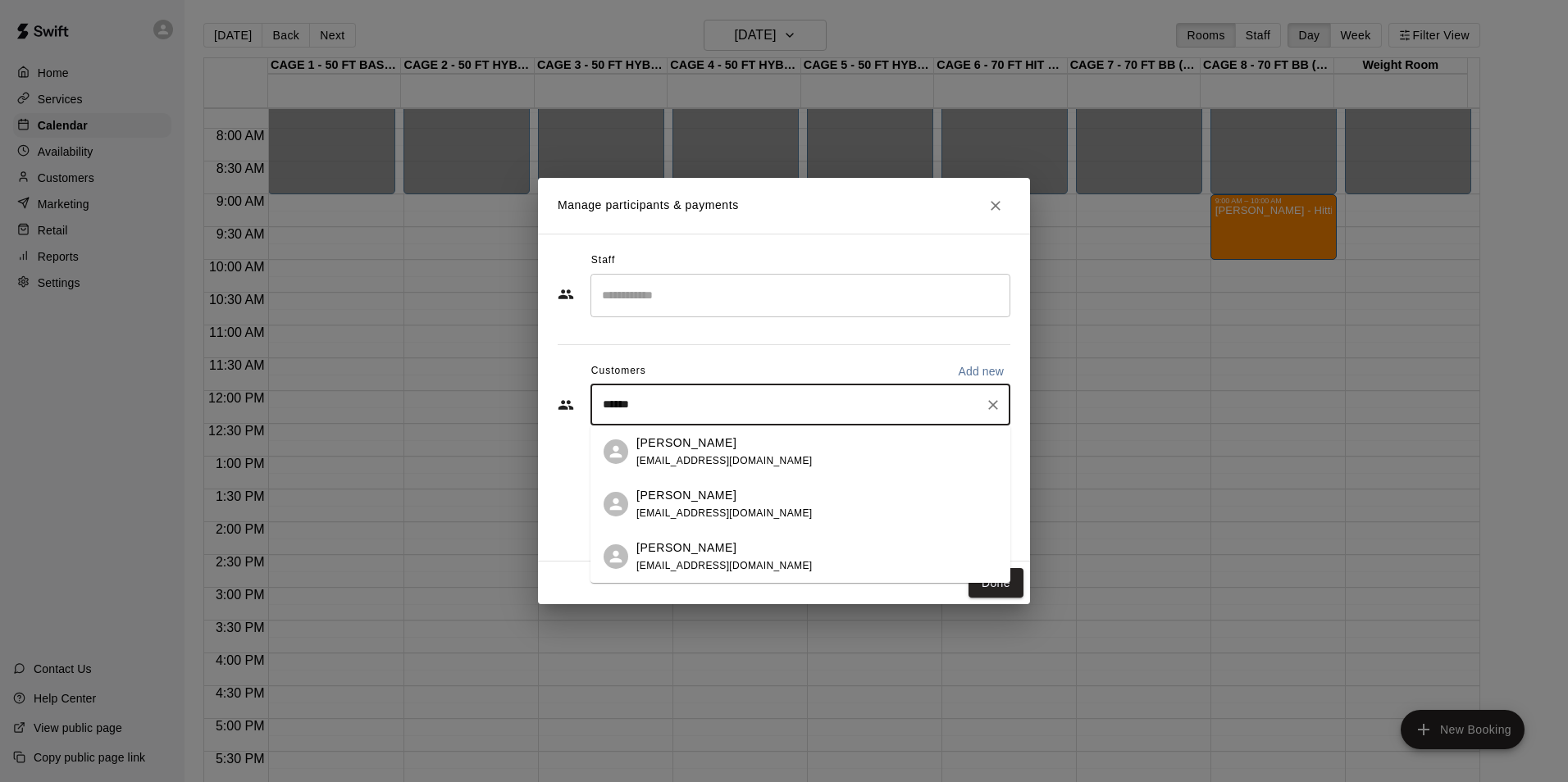
type input "*******"
click at [707, 537] on div "Wyatt Mortier donaldmortier@gmail.com" at bounding box center [800, 557] width 420 height 53
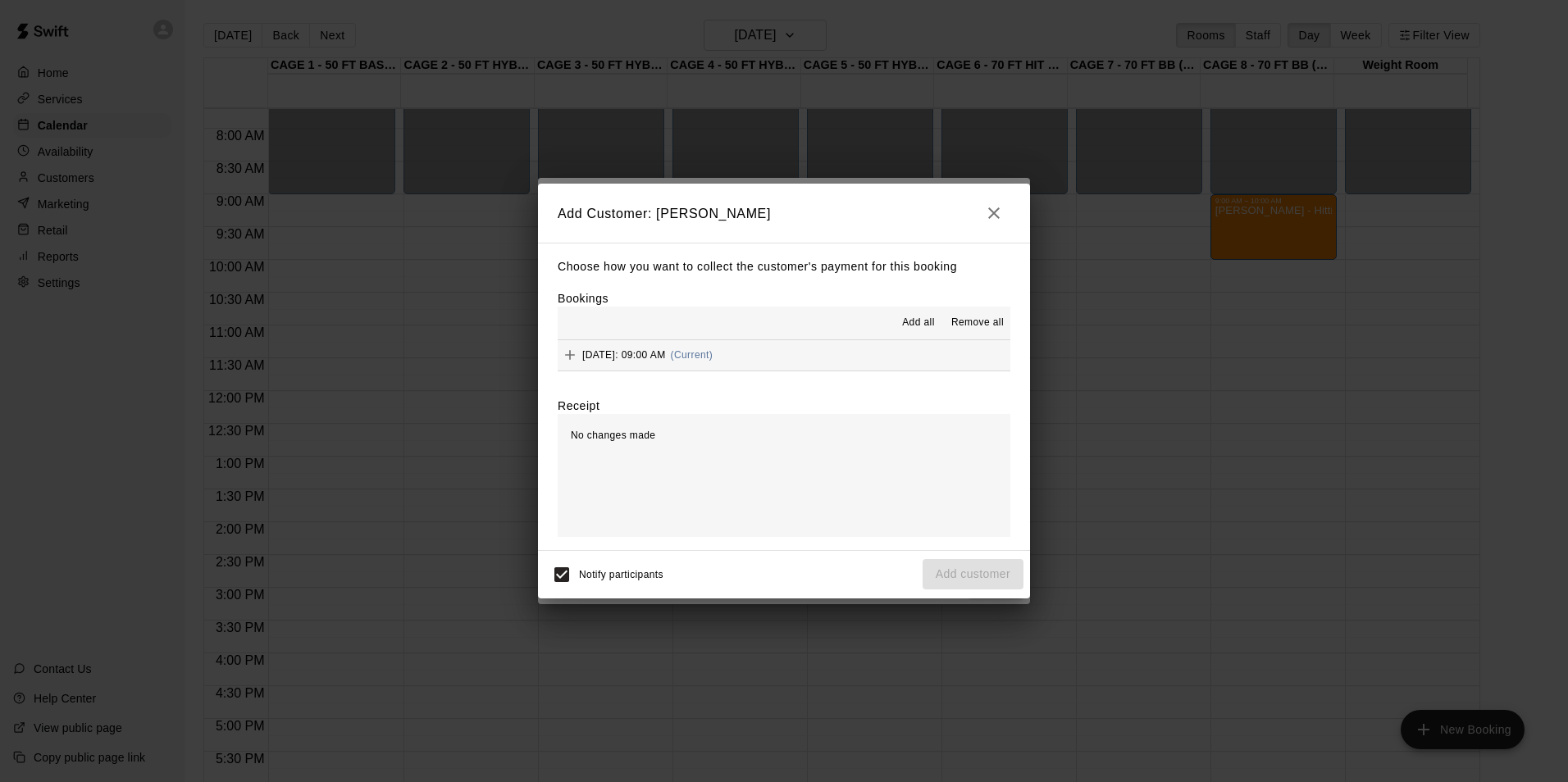
click at [844, 346] on button "Saturday, September 20: 09:00 AM (Current)" at bounding box center [783, 355] width 452 height 30
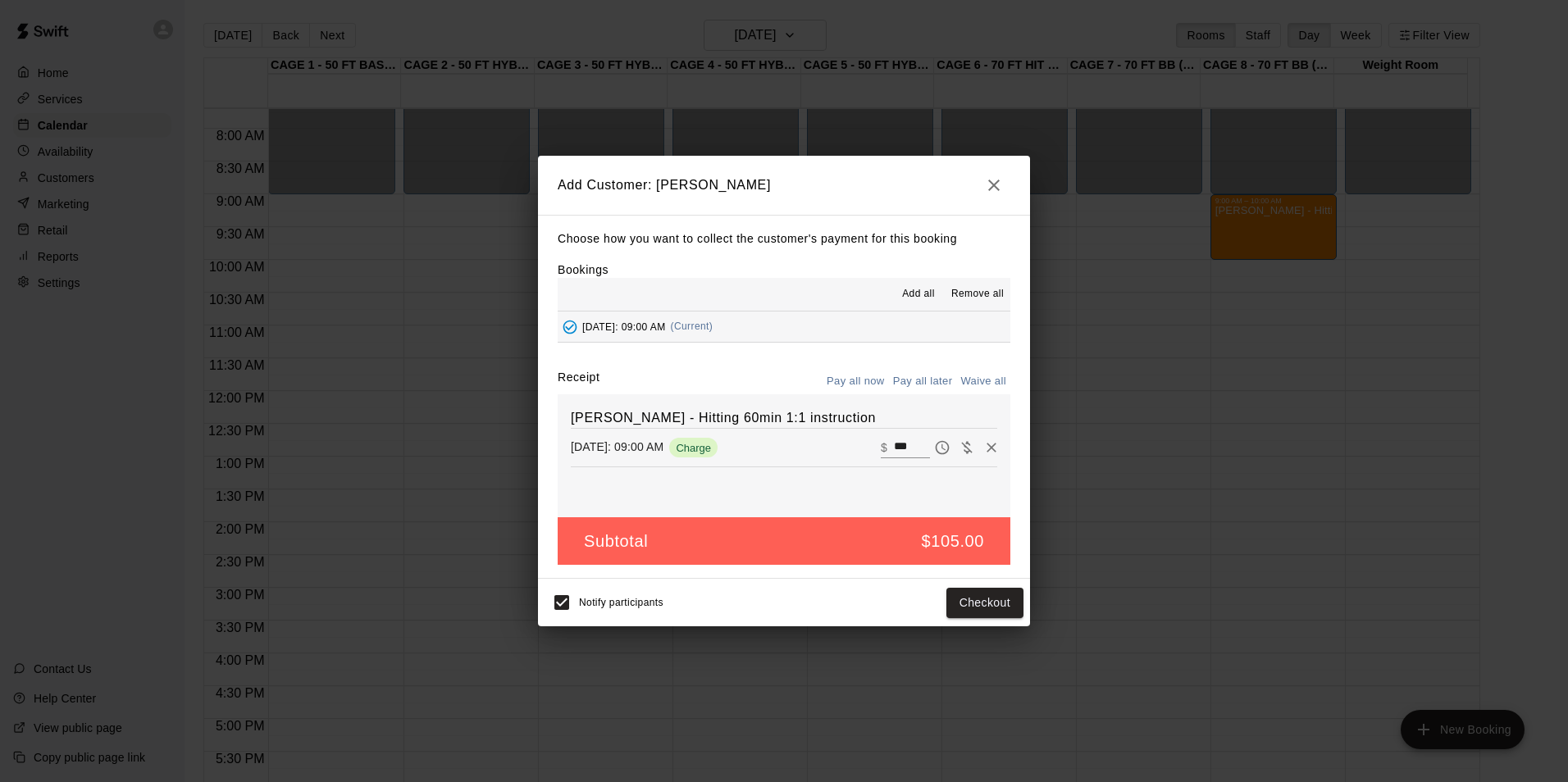
click at [933, 397] on div "John Havird - Hitting 60min 1:1 instruction Saturday, September 20: 09:00 AM Ch…" at bounding box center [783, 456] width 452 height 123
click at [933, 386] on button "Pay all later" at bounding box center [923, 382] width 68 height 26
click at [957, 602] on button "Add customer" at bounding box center [973, 603] width 101 height 30
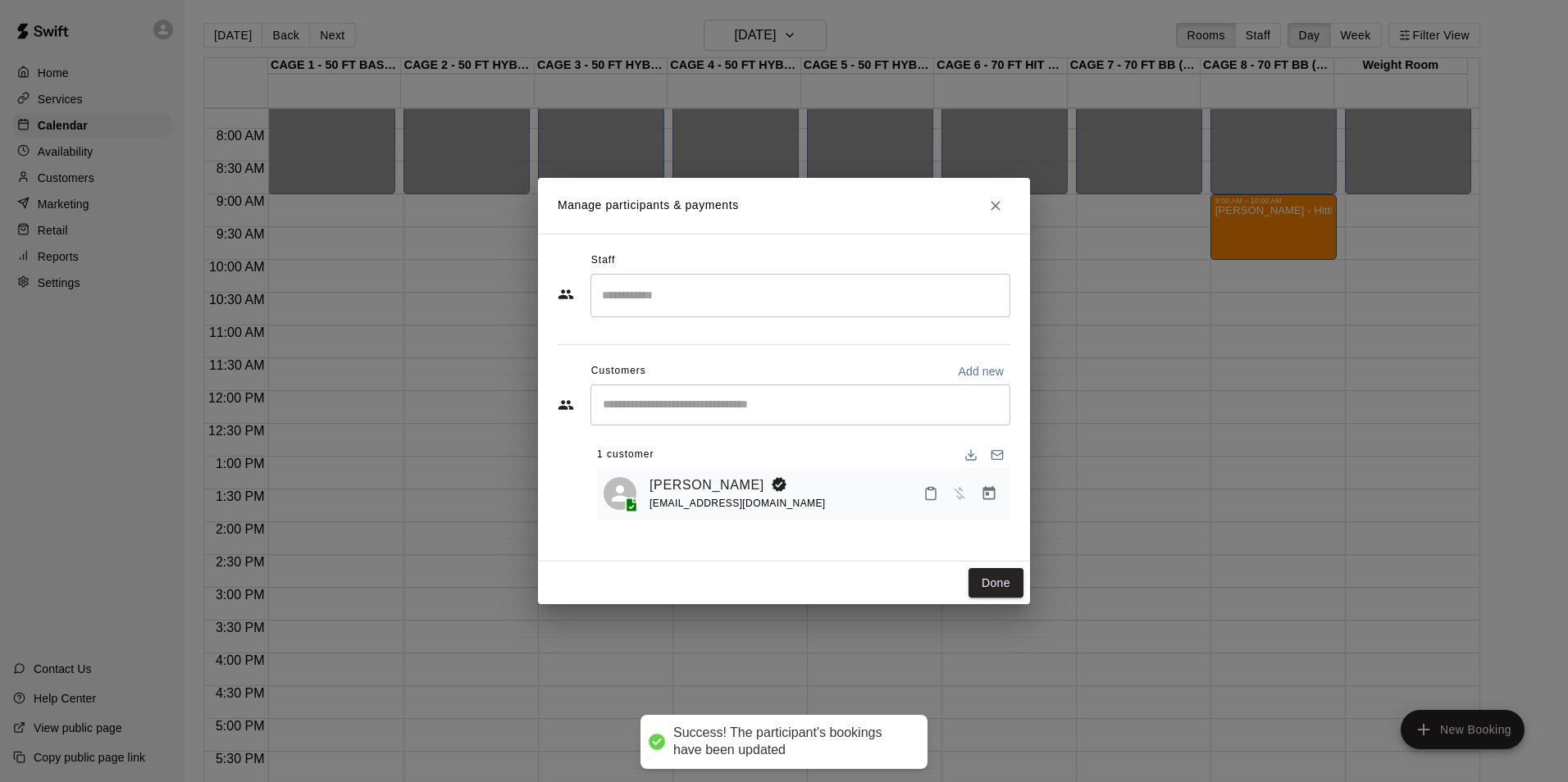
click at [752, 278] on div "​" at bounding box center [800, 296] width 420 height 43
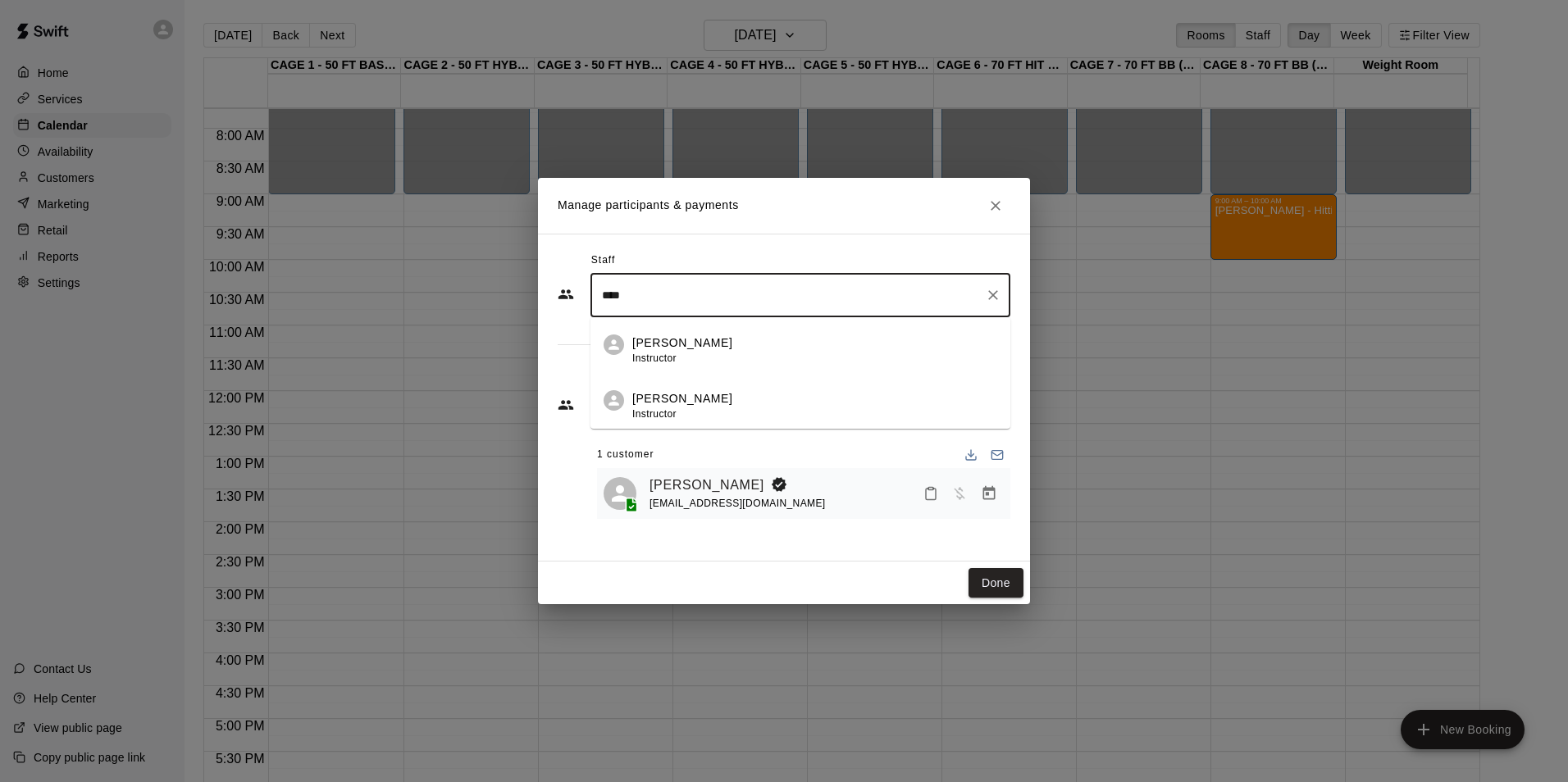
click at [756, 336] on div "John Havird Instructor" at bounding box center [814, 350] width 365 height 32
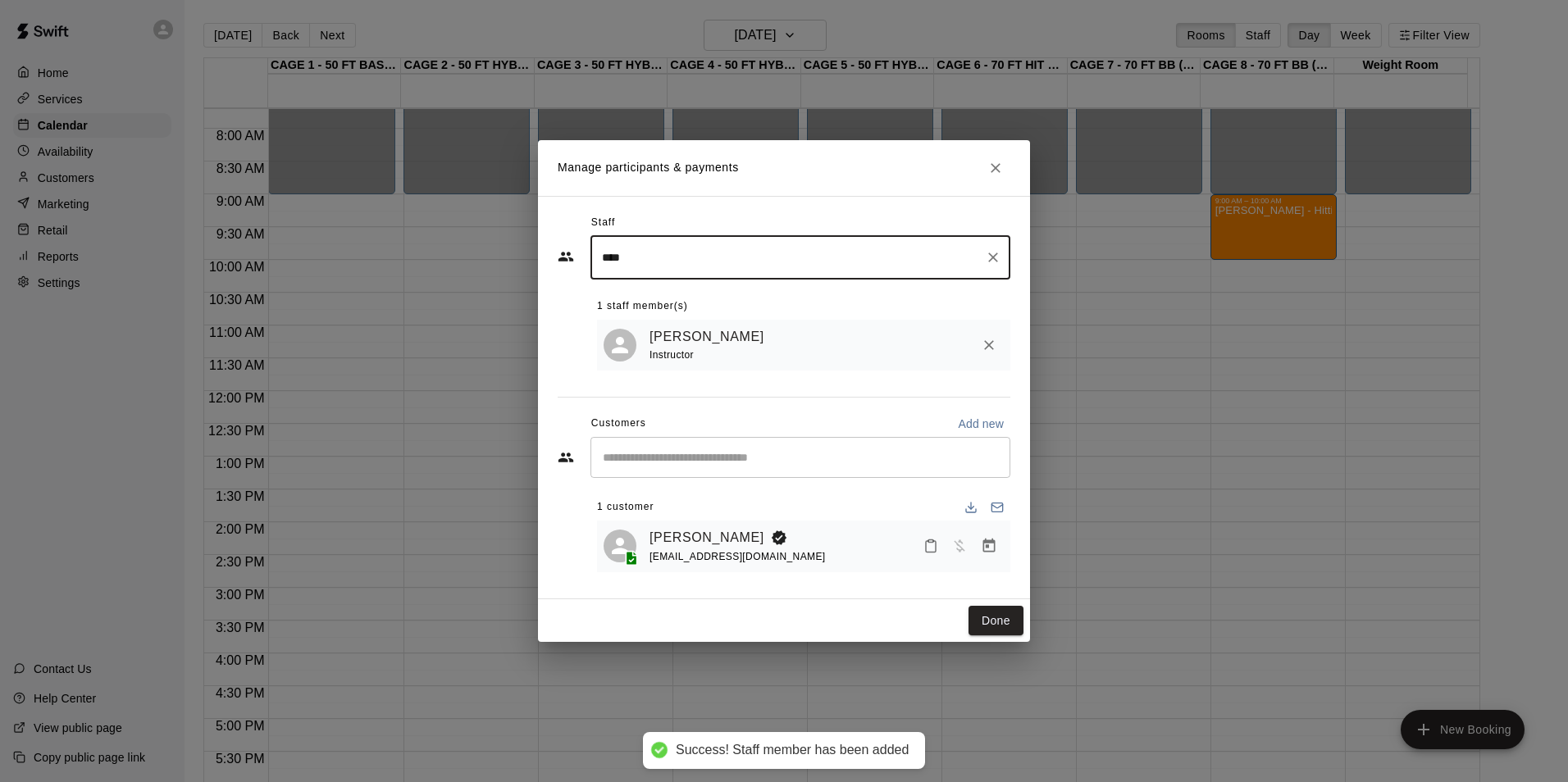
type input "****"
click at [992, 601] on div "Manage participants & payments Staff **** ​ 1 staff member(s) John Havird Instr…" at bounding box center [784, 390] width 492 height 502
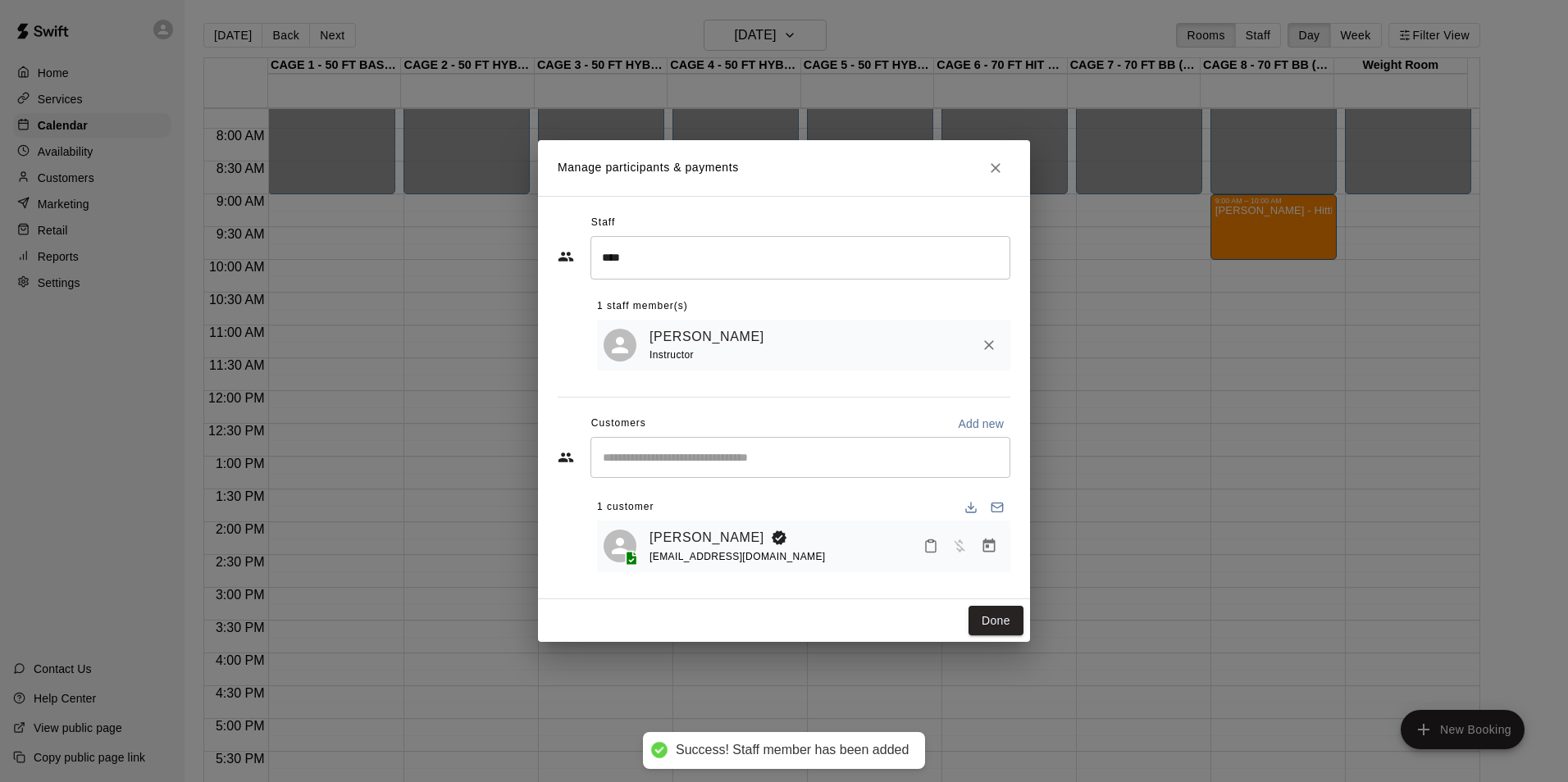
click at [992, 606] on div "Done" at bounding box center [784, 621] width 492 height 43
click at [991, 612] on button "Done" at bounding box center [996, 621] width 55 height 30
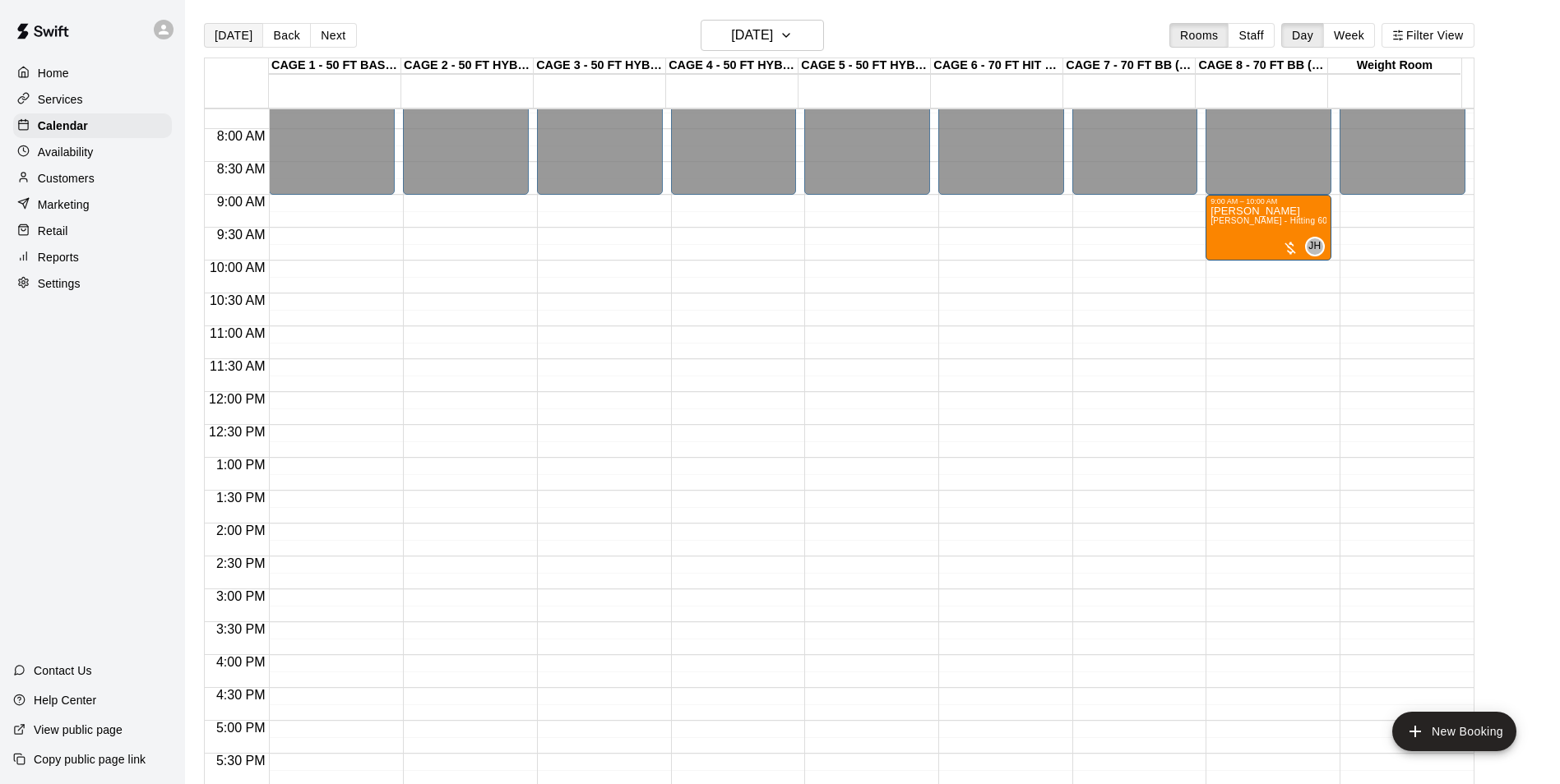
click at [239, 28] on button "[DATE]" at bounding box center [233, 35] width 60 height 25
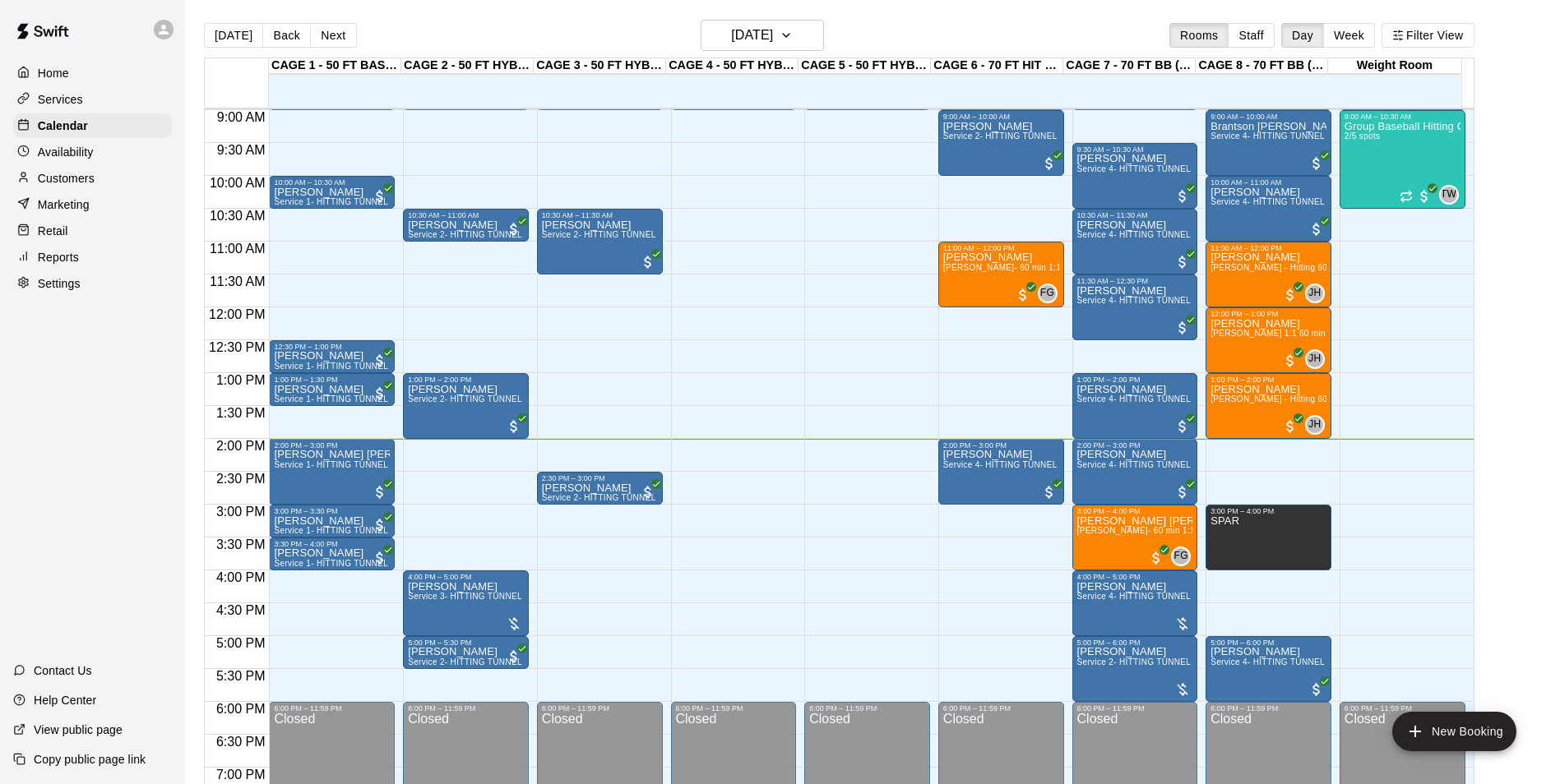
scroll to position [670, 0]
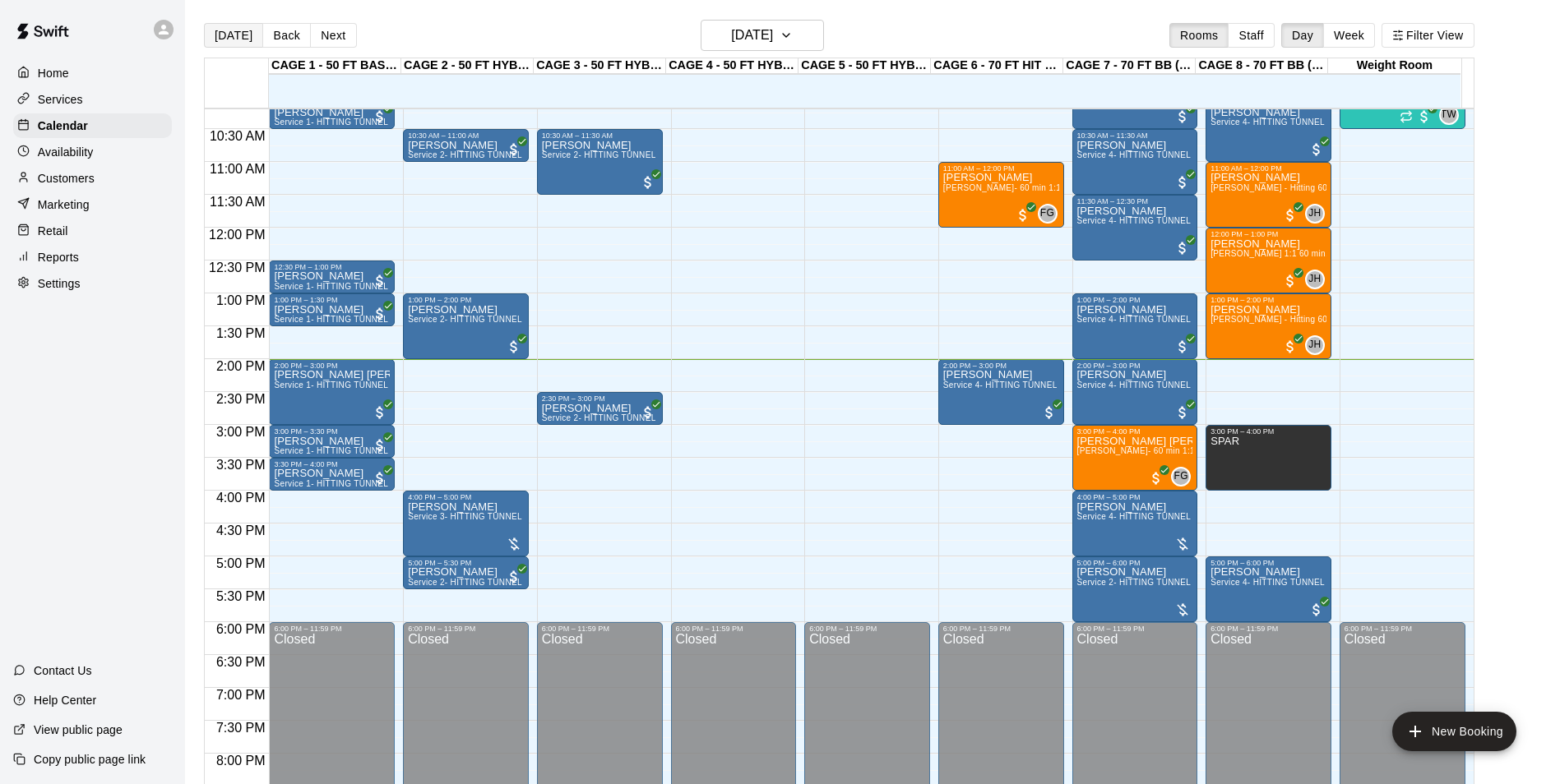
click at [224, 33] on button "[DATE]" at bounding box center [233, 35] width 60 height 25
click at [231, 30] on button "[DATE]" at bounding box center [233, 35] width 60 height 25
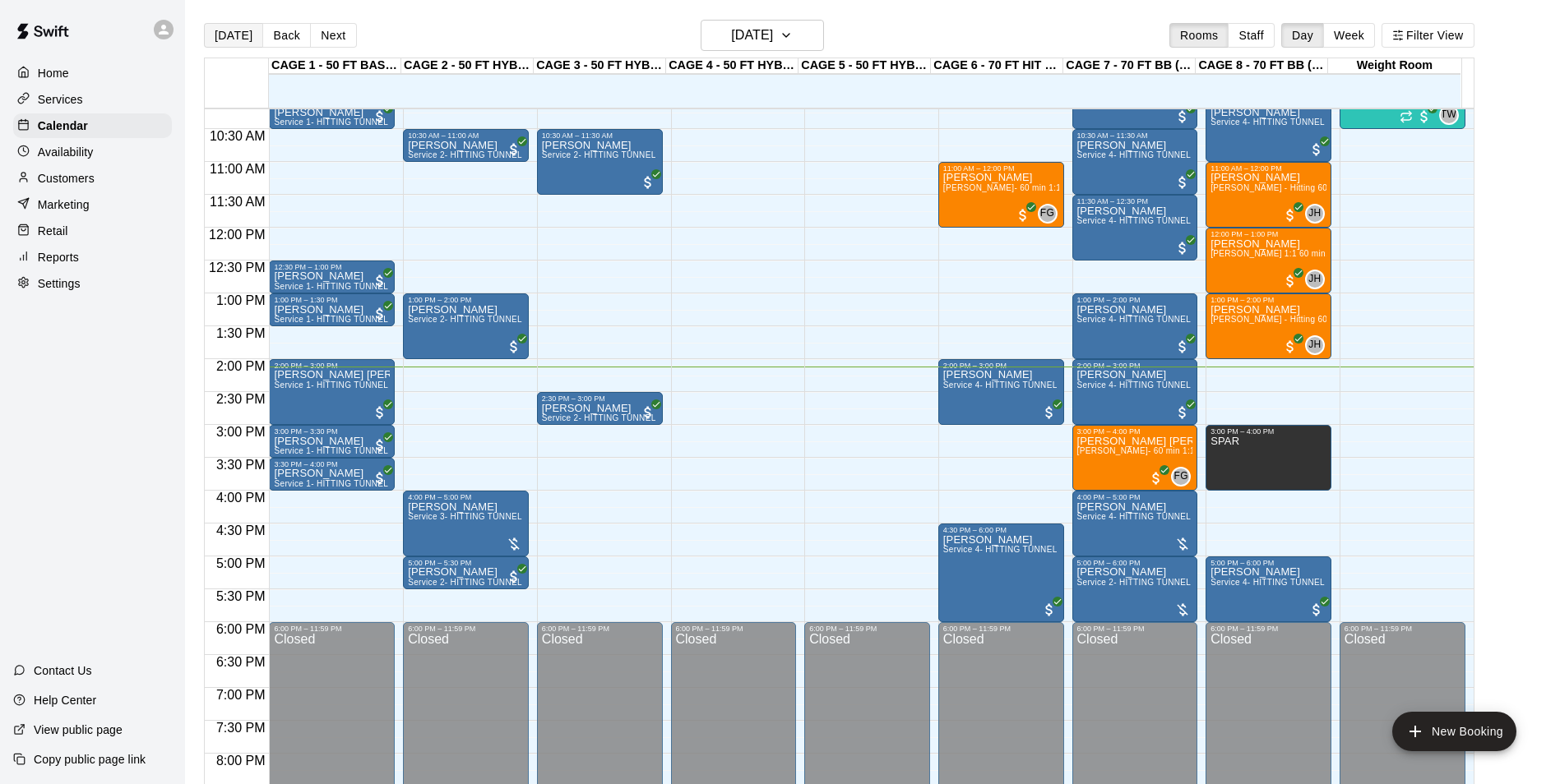
click at [241, 27] on button "[DATE]" at bounding box center [233, 35] width 60 height 25
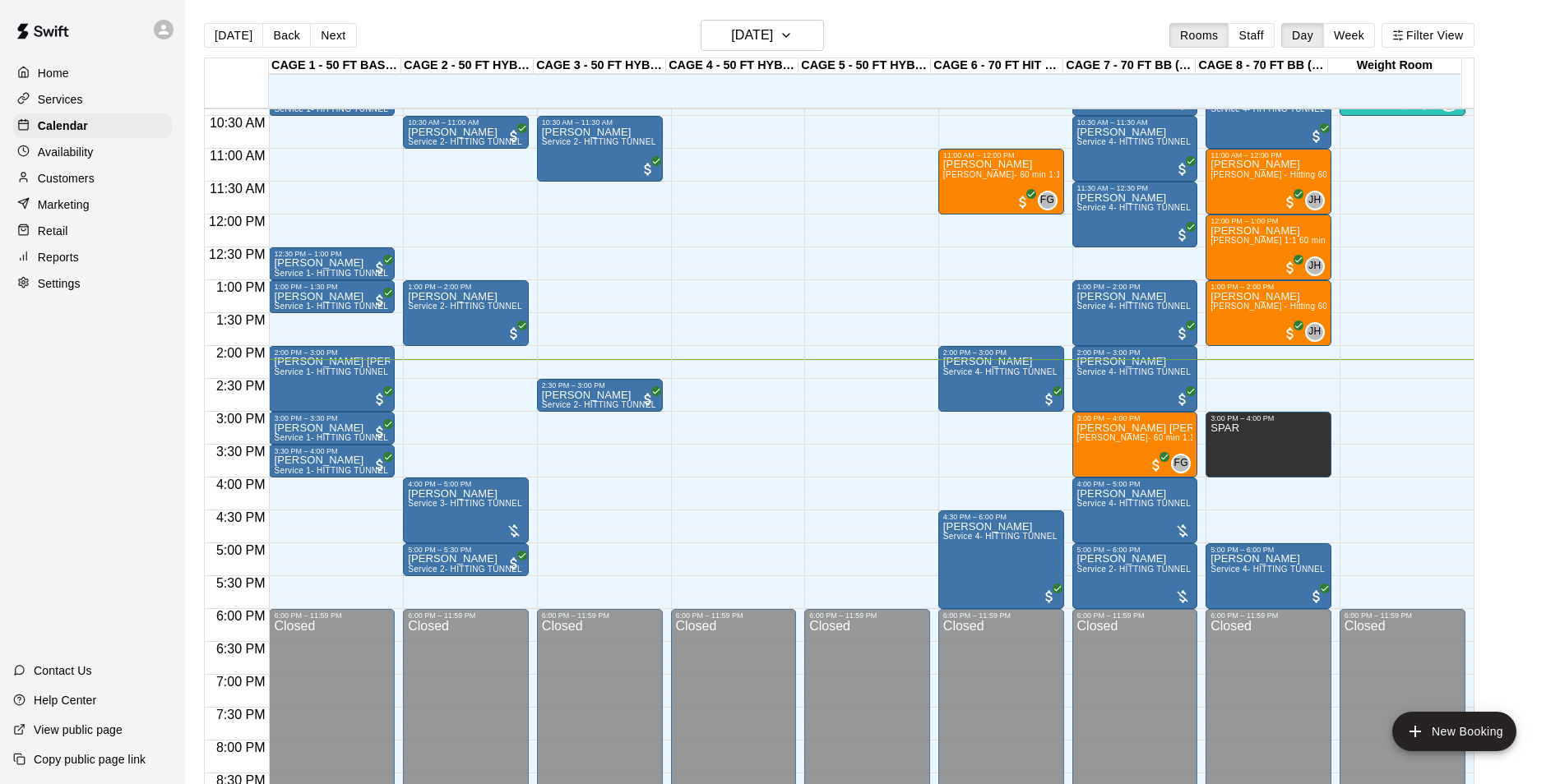
scroll to position [670, 0]
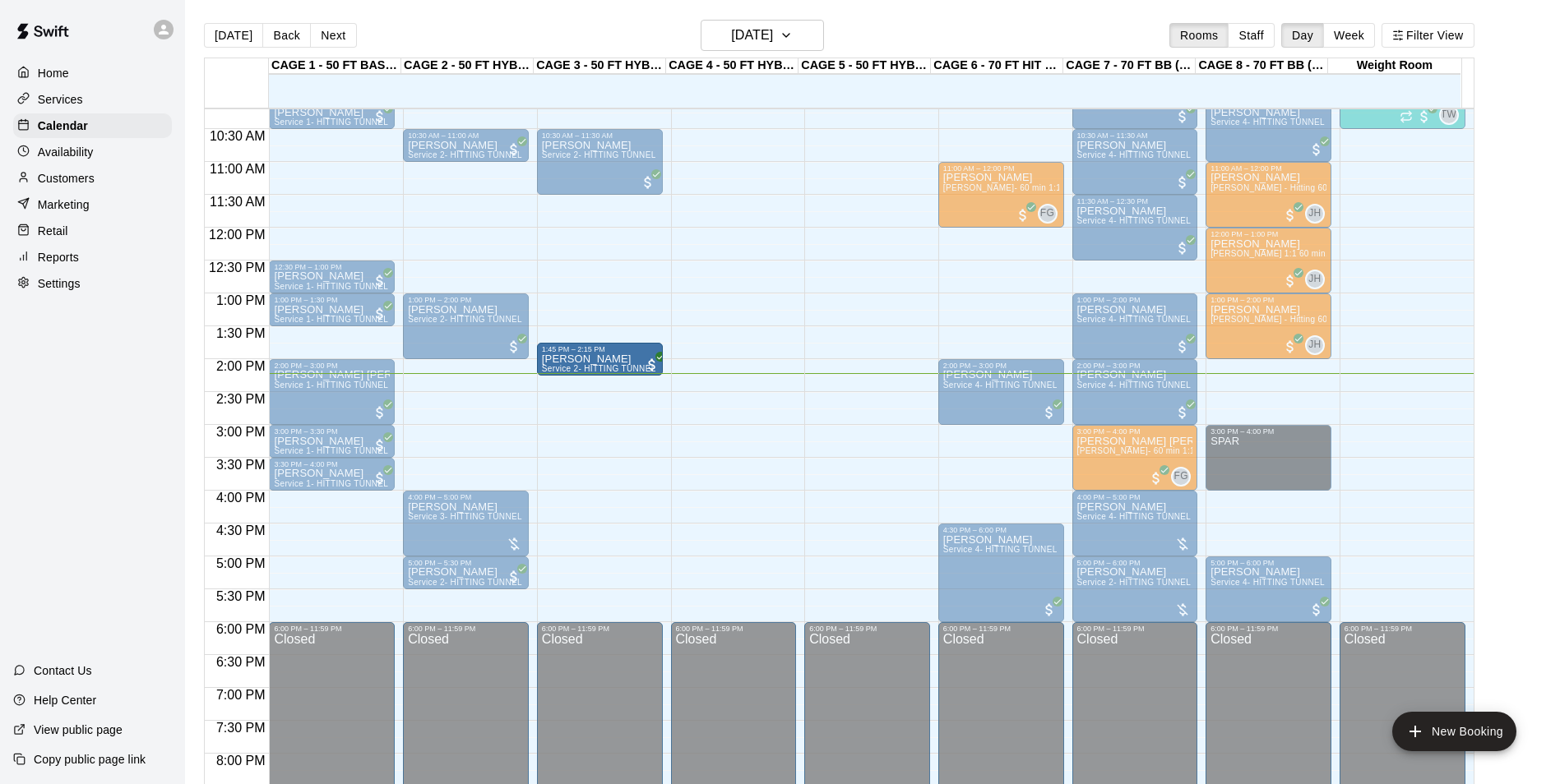
drag, startPoint x: 573, startPoint y: 417, endPoint x: 574, endPoint y: 373, distance: 44.0
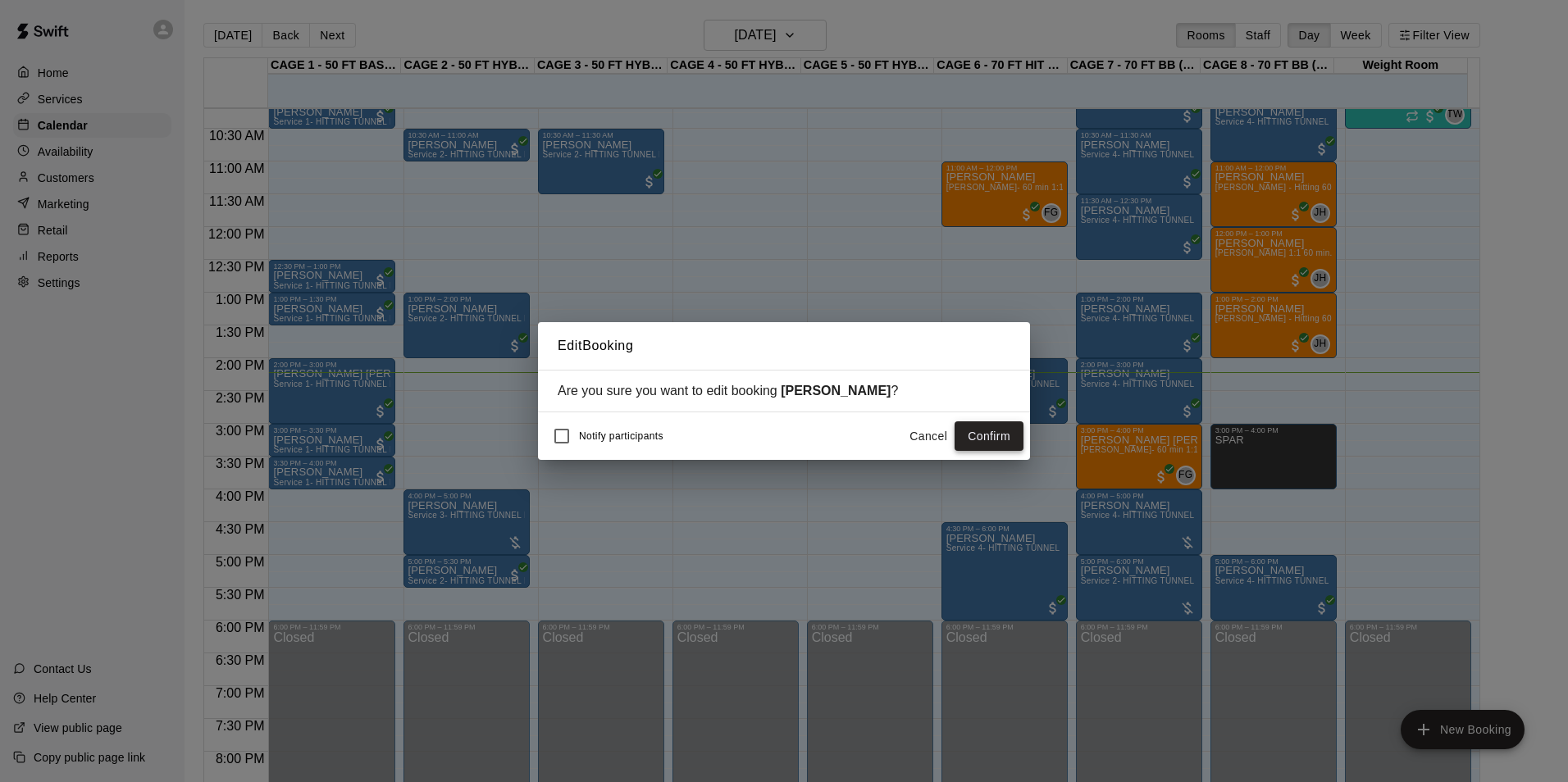
click at [1006, 439] on button "Confirm" at bounding box center [989, 436] width 69 height 30
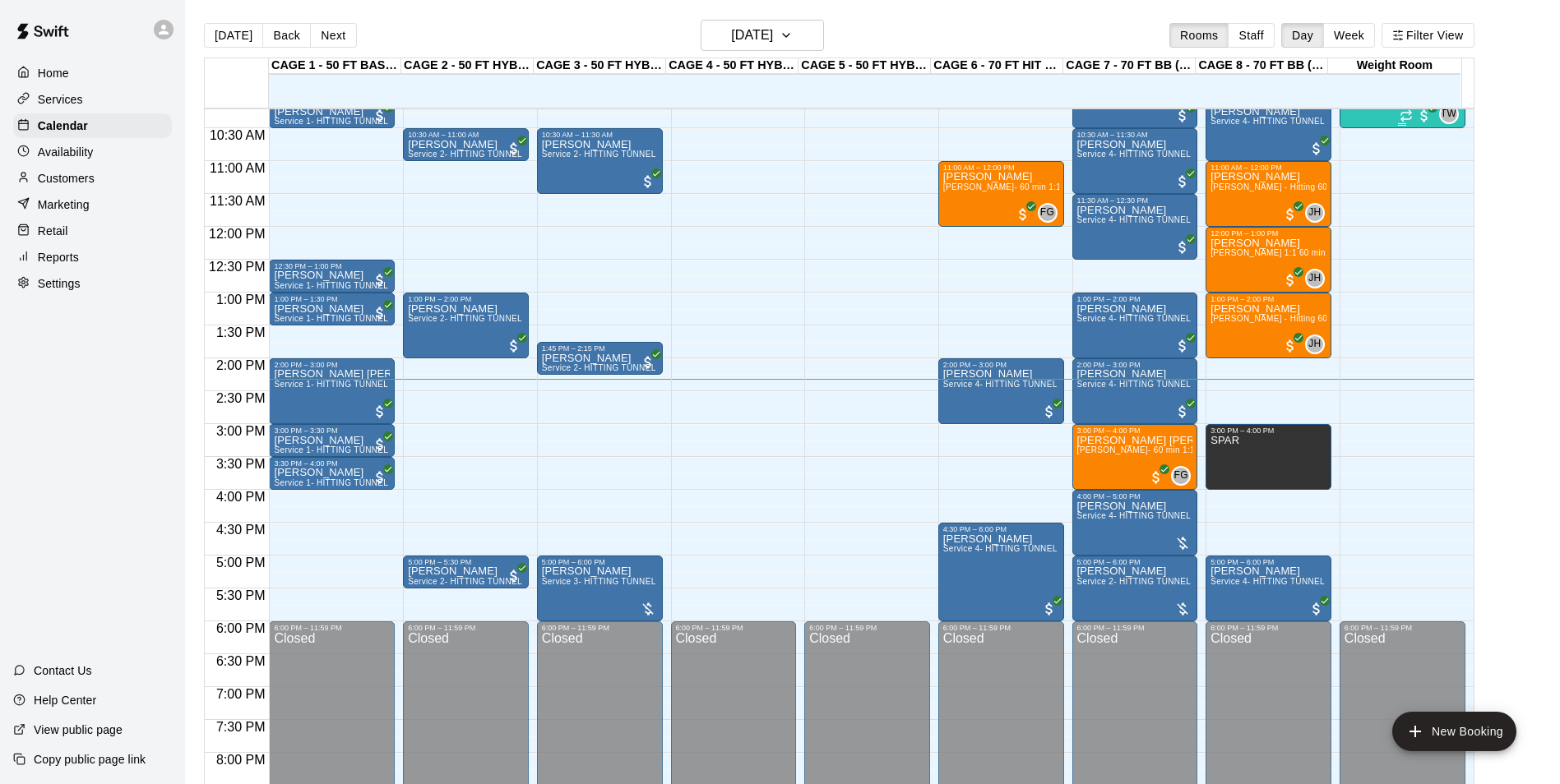
scroll to position [670, 0]
click at [1073, 15] on main "[DATE] Back [DATE][DATE] Rooms Staff Day Week Filter View CAGE 1 - 50 FT BASEBA…" at bounding box center [872, 405] width 1375 height 811
click at [243, 26] on button "[DATE]" at bounding box center [233, 35] width 60 height 25
click at [204, 23] on button "[DATE]" at bounding box center [233, 35] width 60 height 25
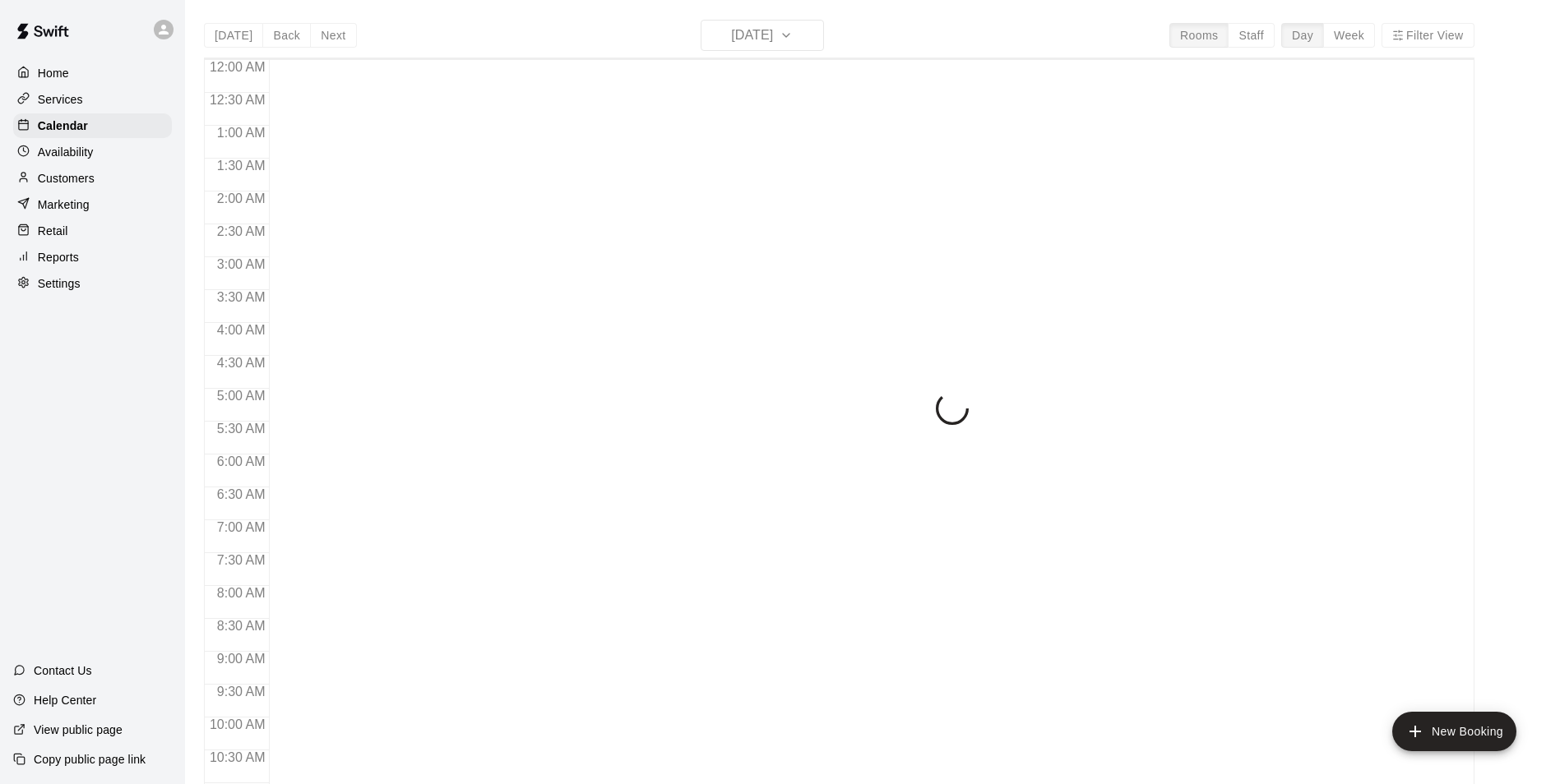
scroll to position [835, 0]
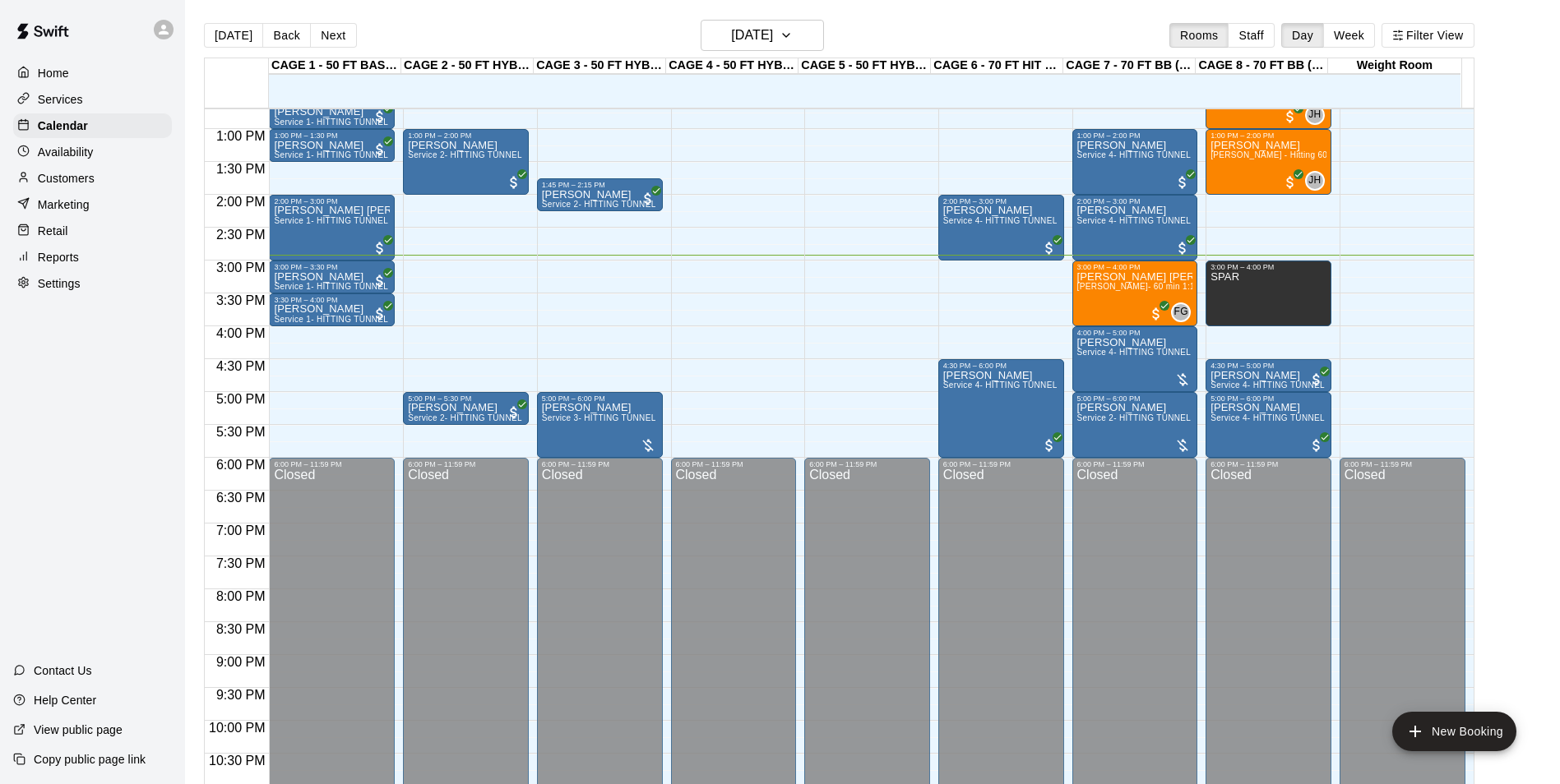
scroll to position [670, 0]
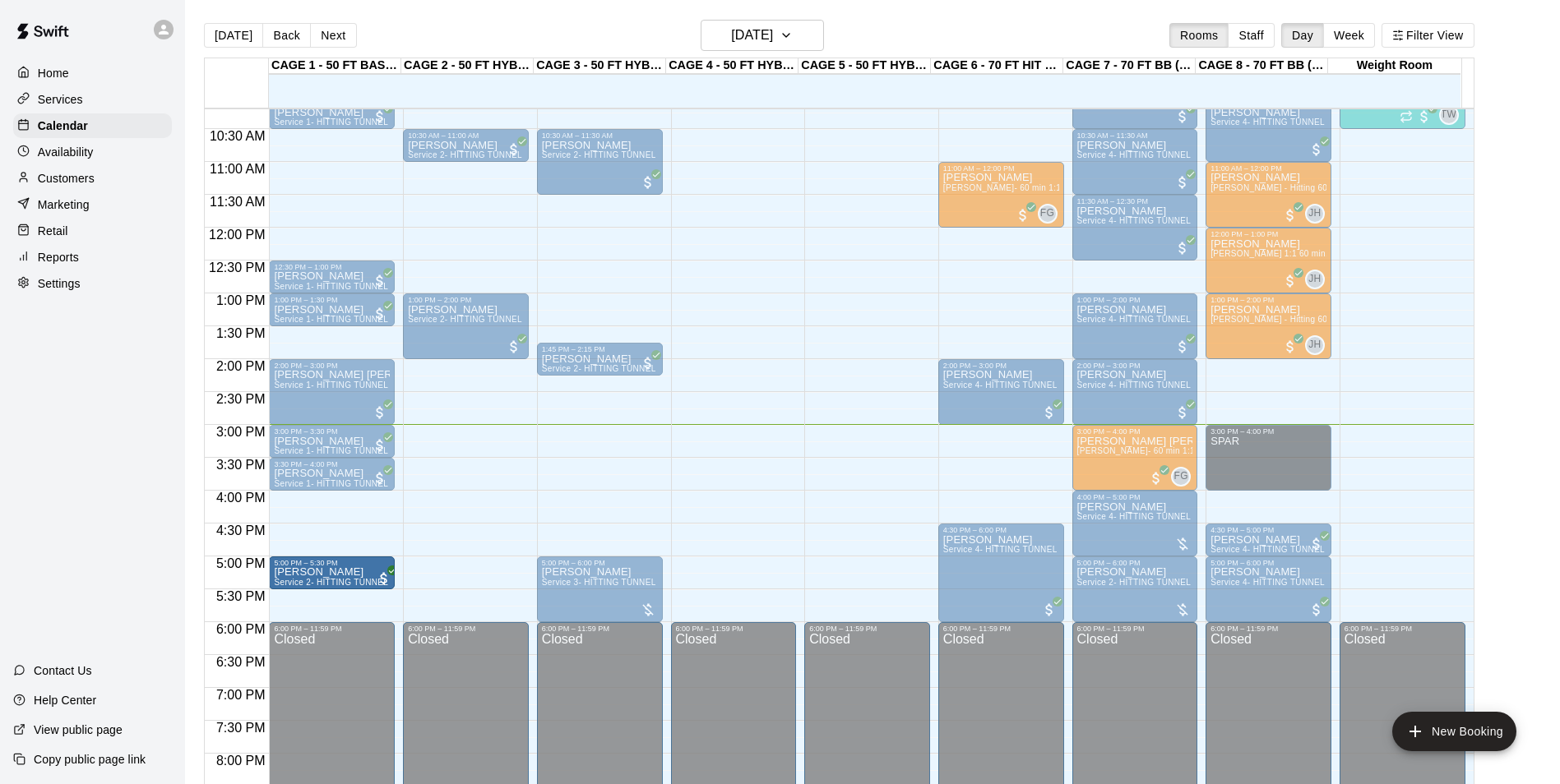
drag, startPoint x: 440, startPoint y: 571, endPoint x: 377, endPoint y: 578, distance: 63.4
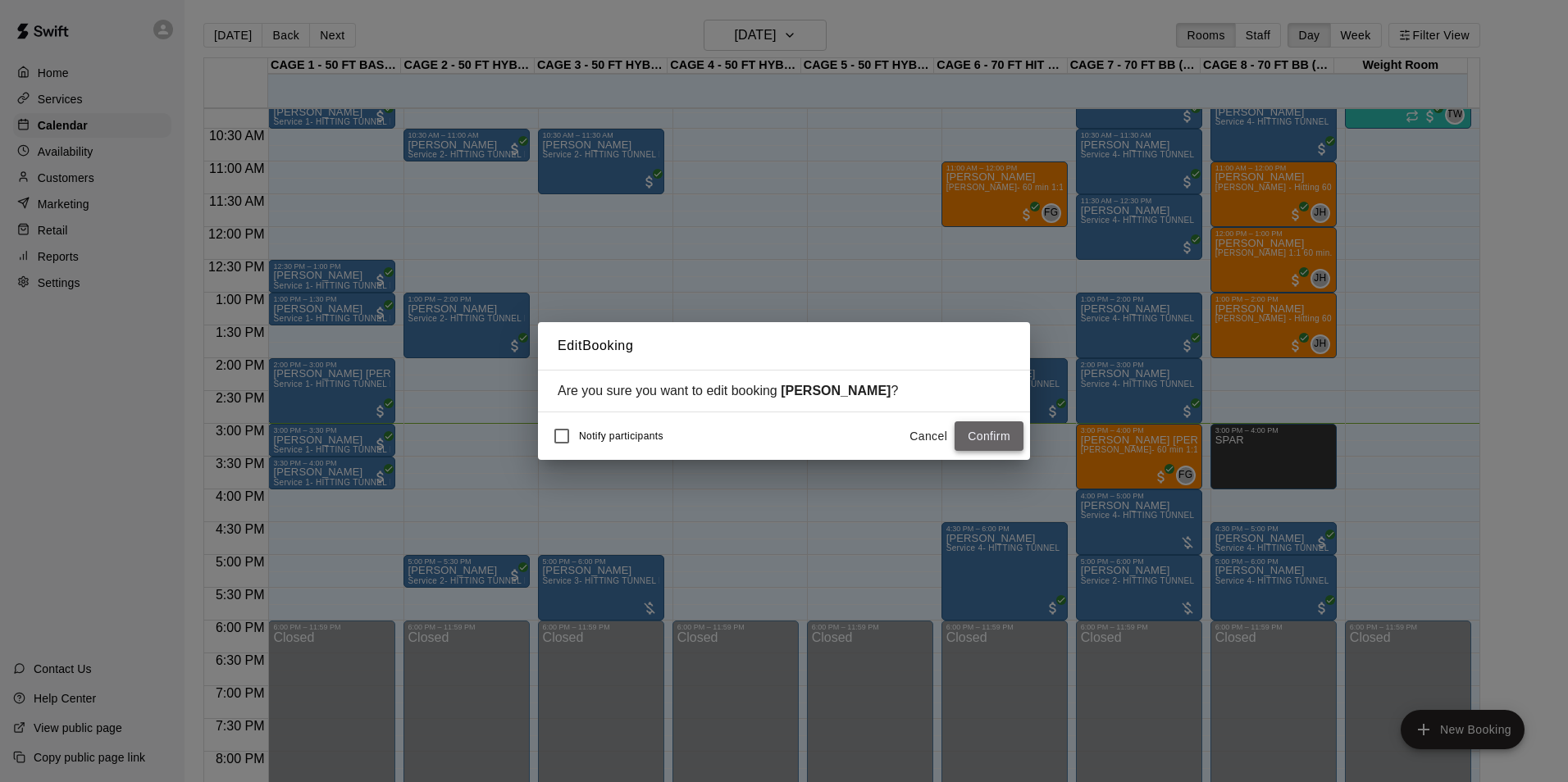
click at [966, 429] on button "Confirm" at bounding box center [989, 436] width 69 height 30
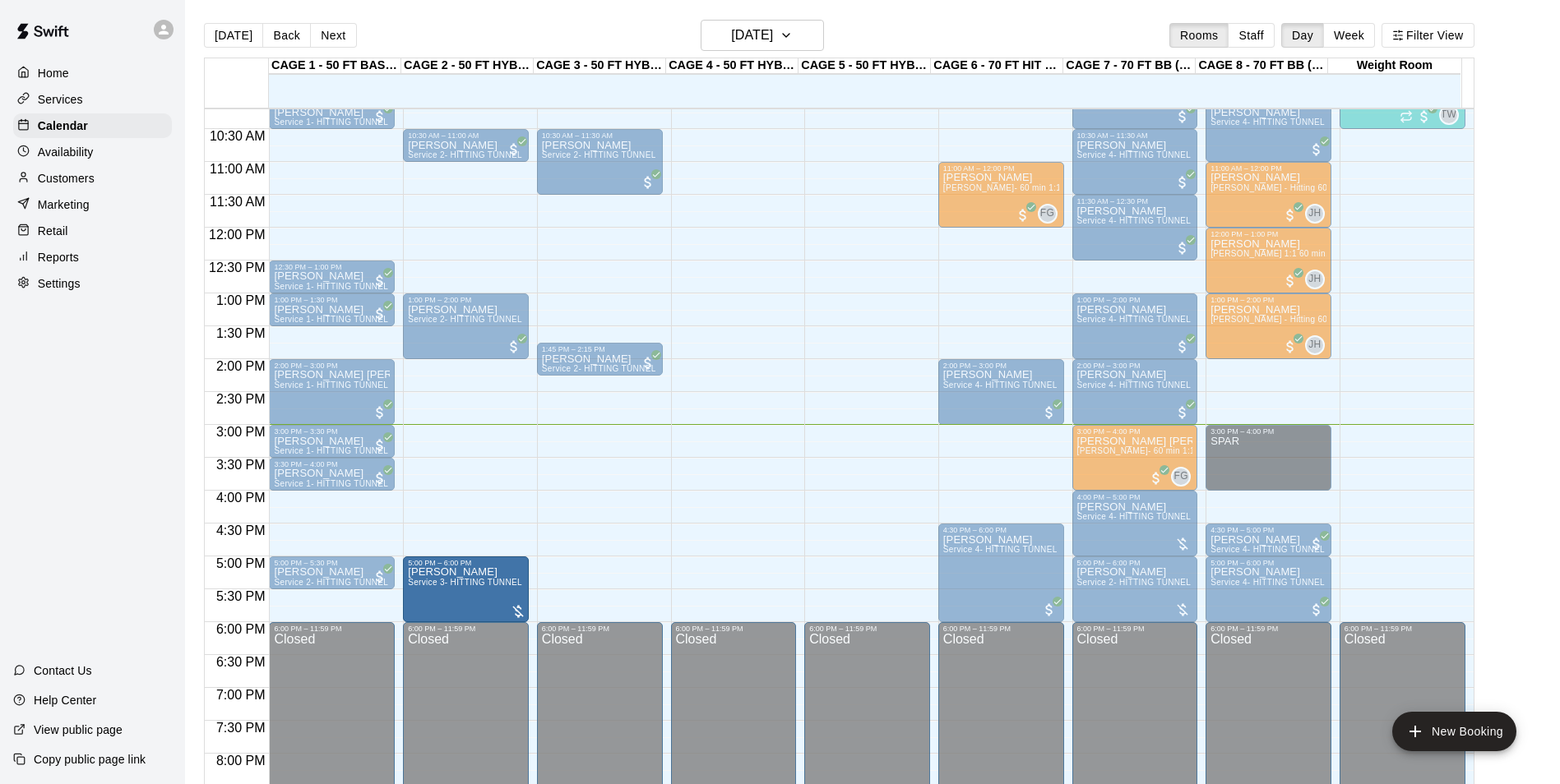
drag, startPoint x: 582, startPoint y: 586, endPoint x: 519, endPoint y: 589, distance: 63.1
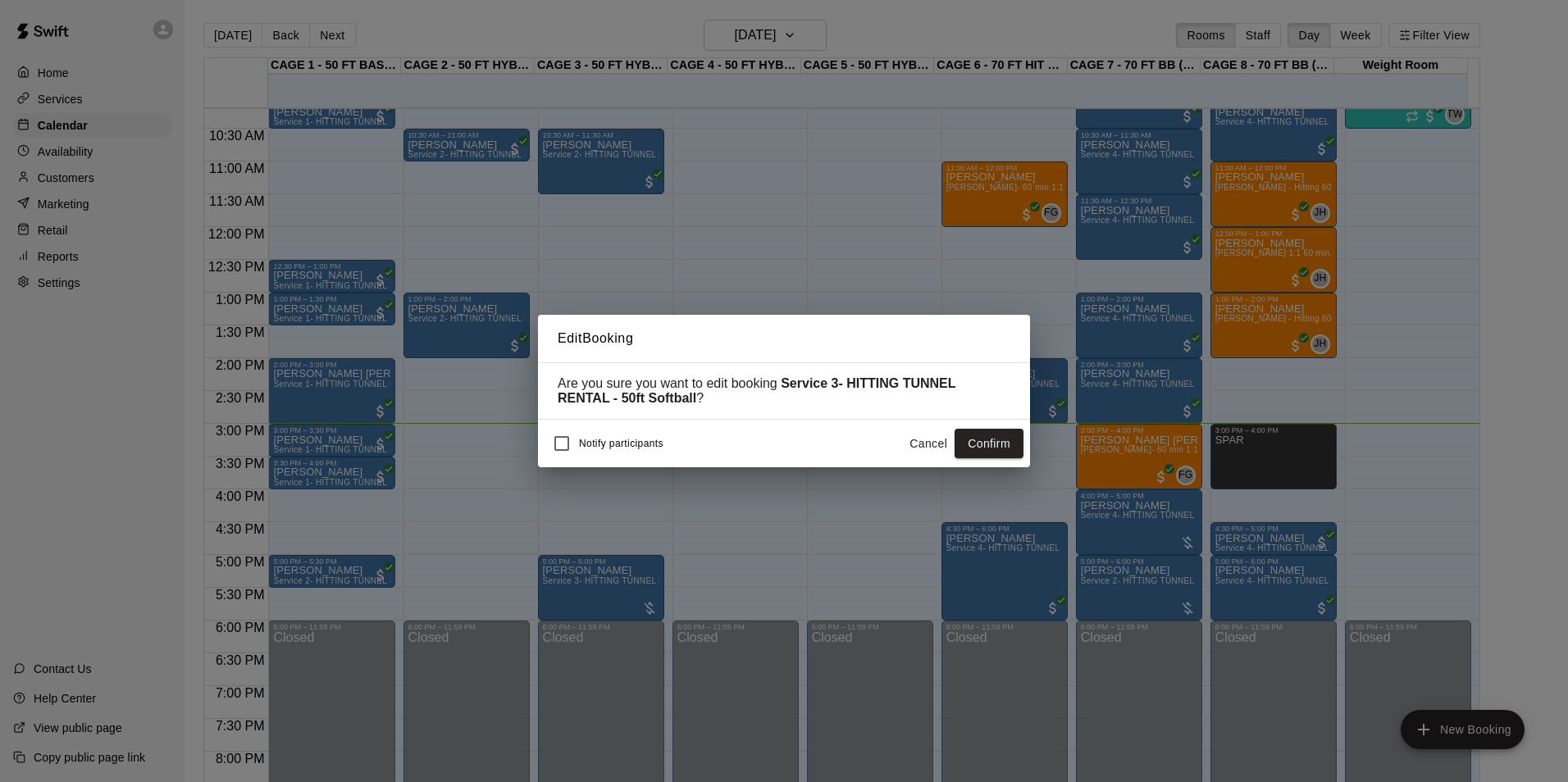
click at [991, 443] on button "Confirm" at bounding box center [989, 444] width 69 height 30
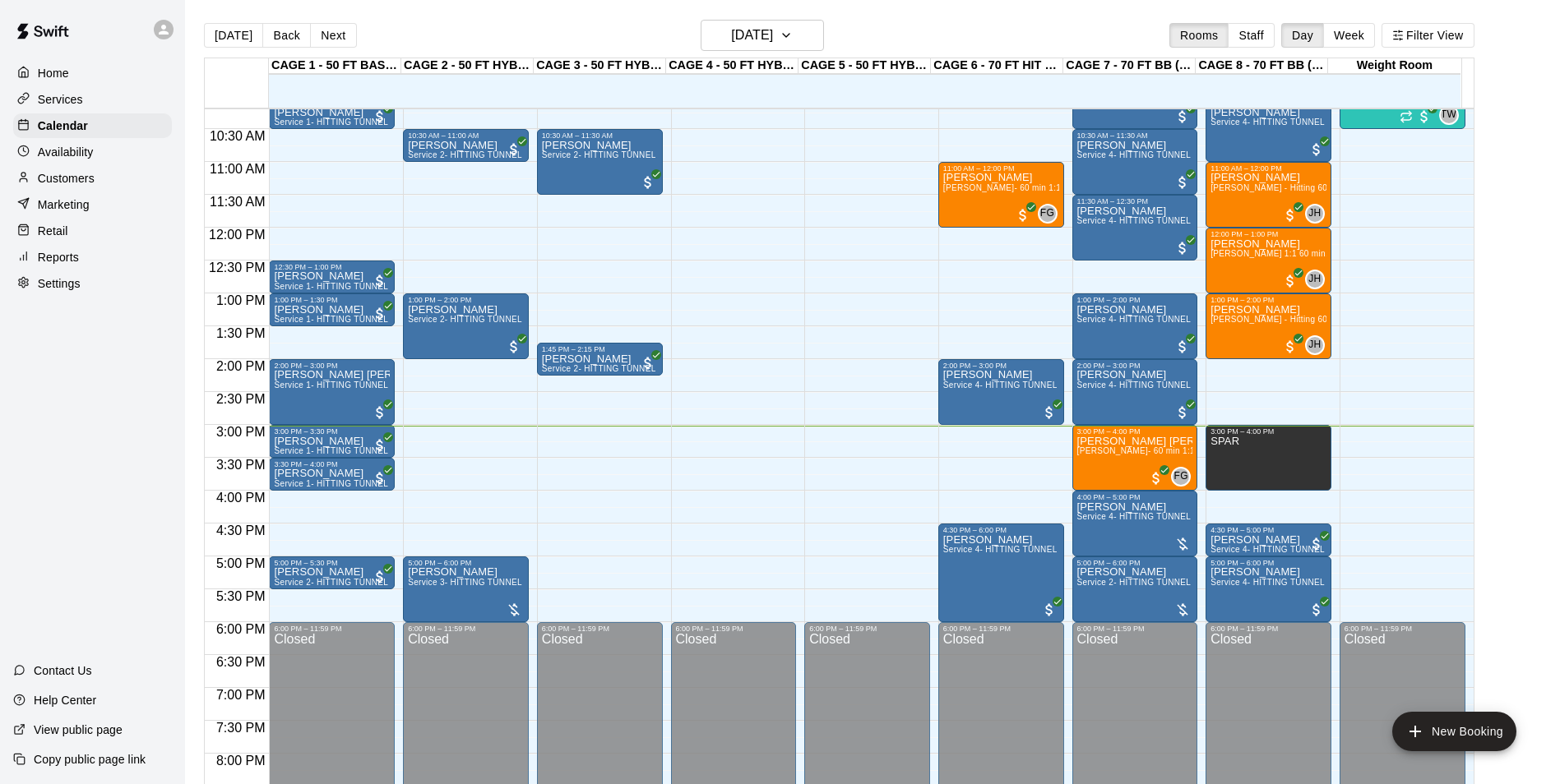
scroll to position [753, 0]
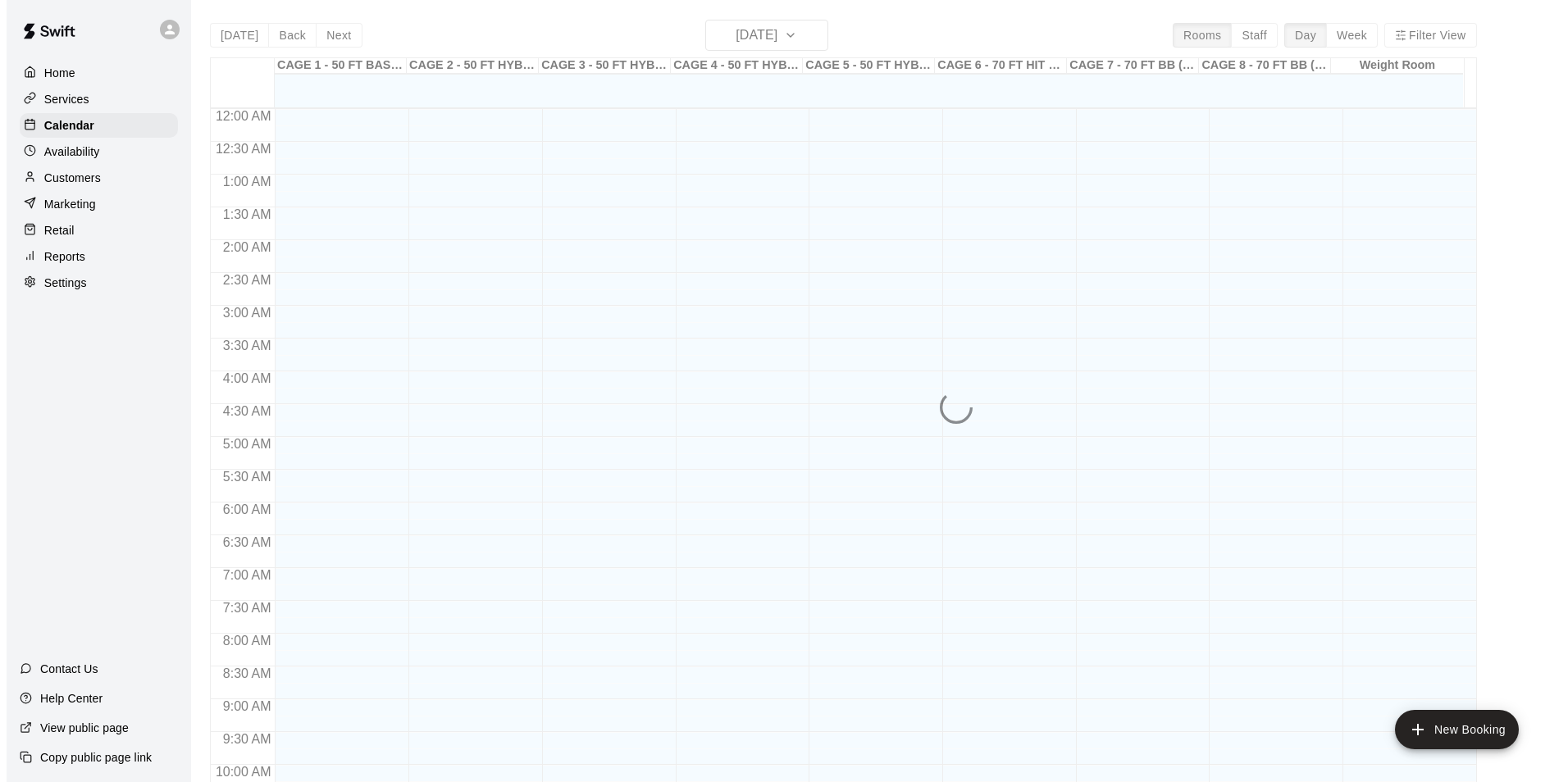
scroll to position [833, 0]
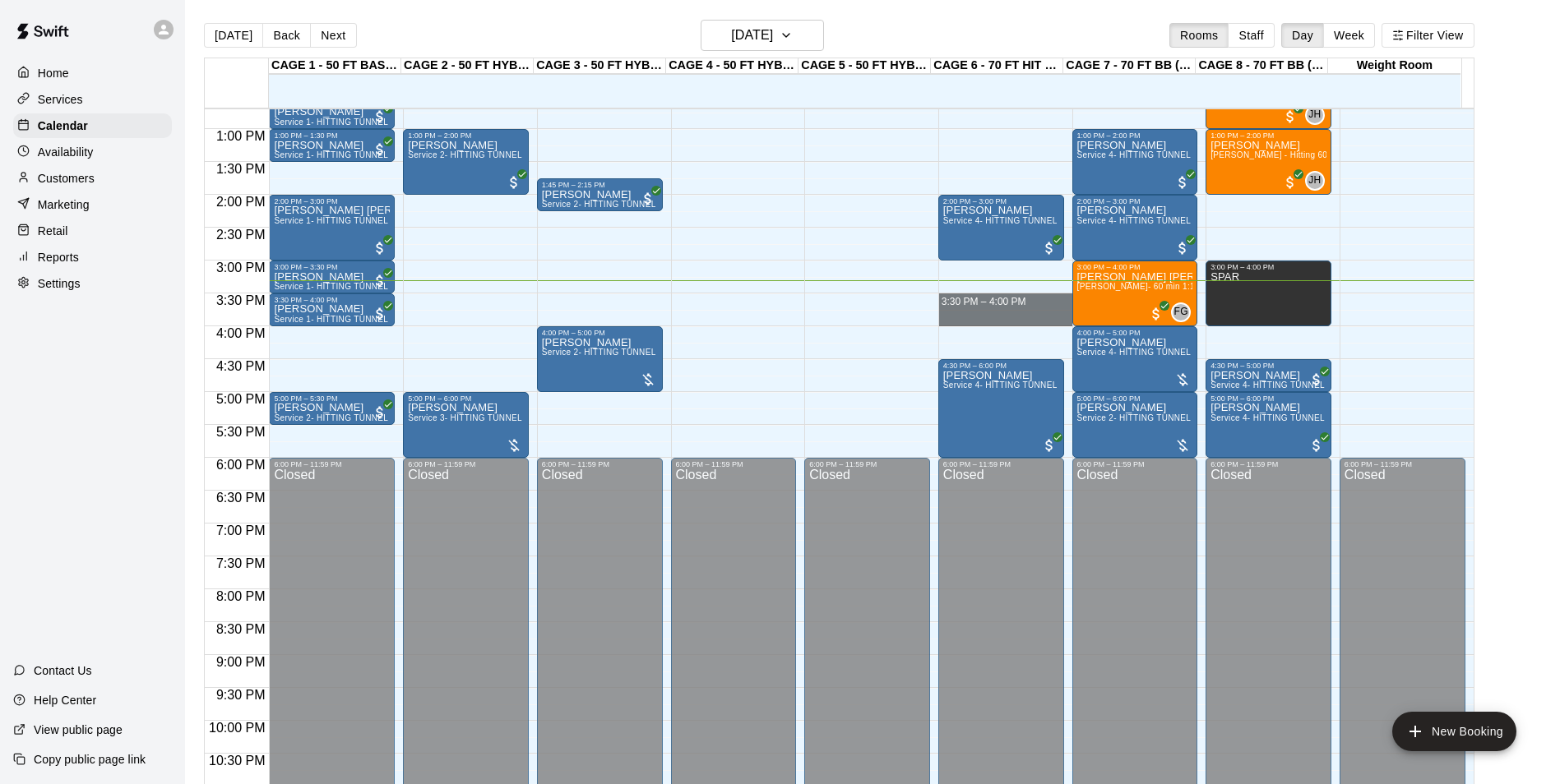
drag, startPoint x: 954, startPoint y: 299, endPoint x: 975, endPoint y: 321, distance: 30.4
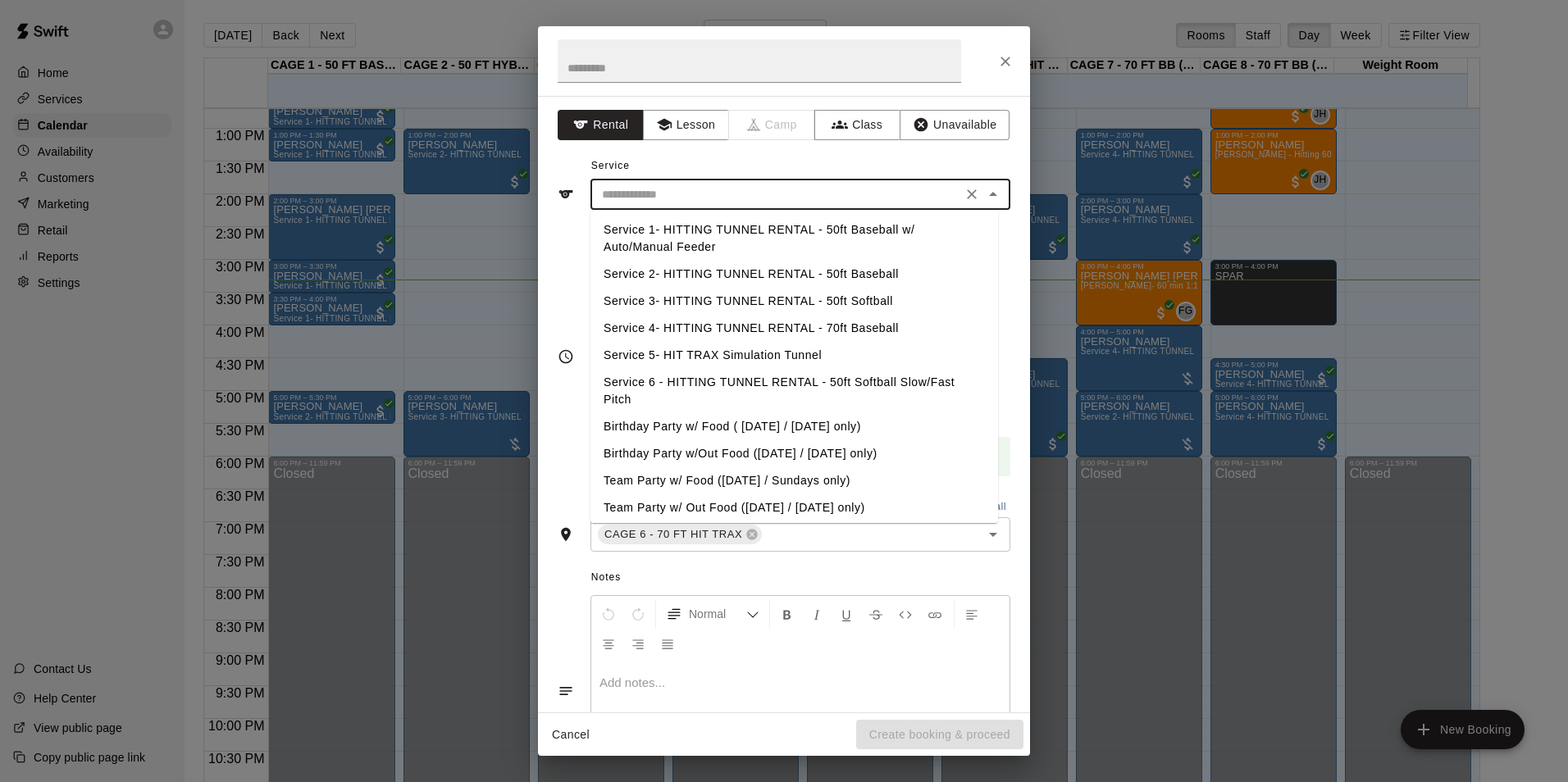
click at [649, 189] on input "text" at bounding box center [775, 195] width 362 height 21
click at [858, 323] on li "Service 4- HITTING TUNNEL RENTAL - 70ft Baseball" at bounding box center [793, 328] width 407 height 27
type input "**********"
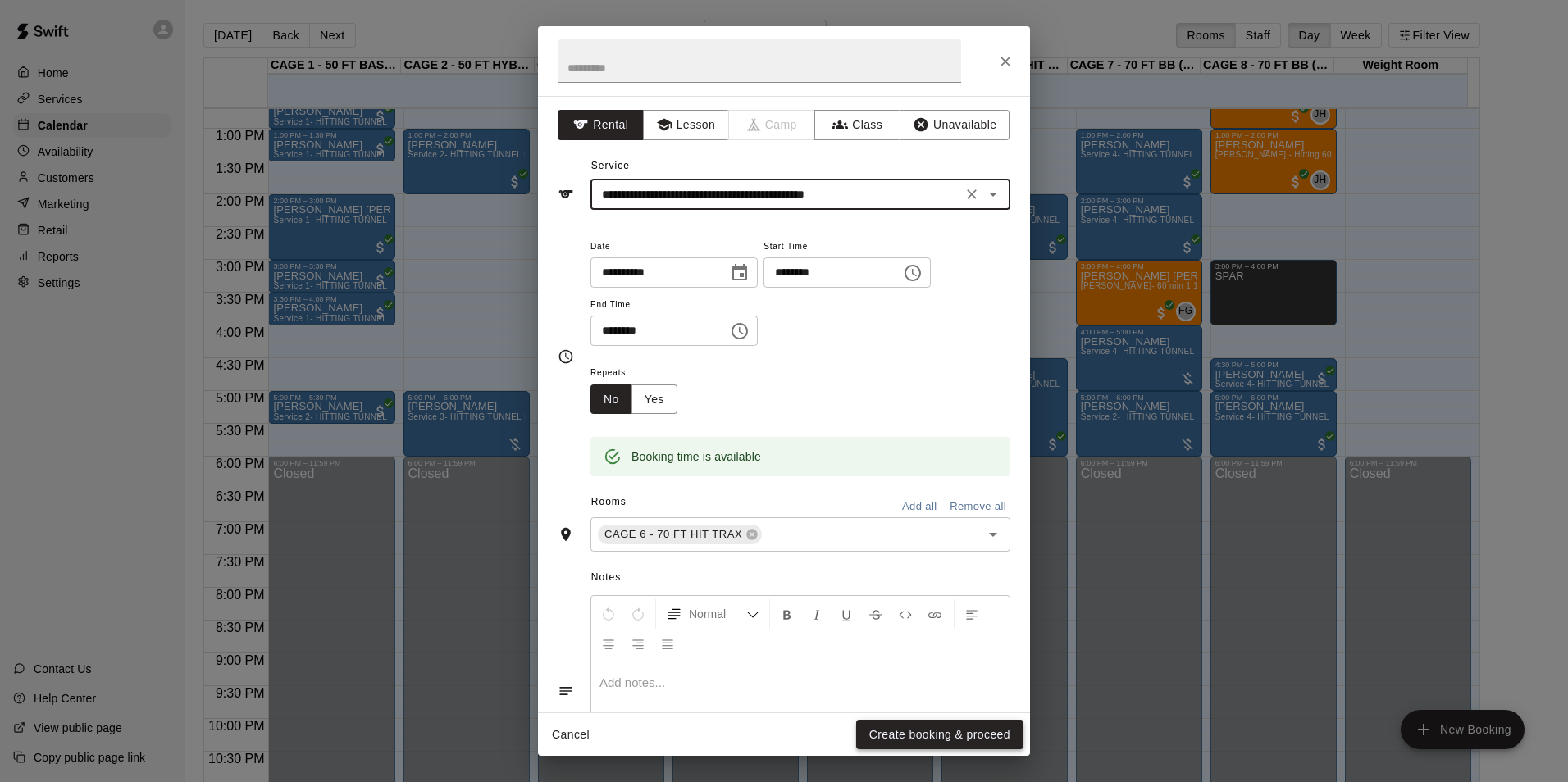
click at [968, 740] on button "Create booking & proceed" at bounding box center [939, 735] width 167 height 30
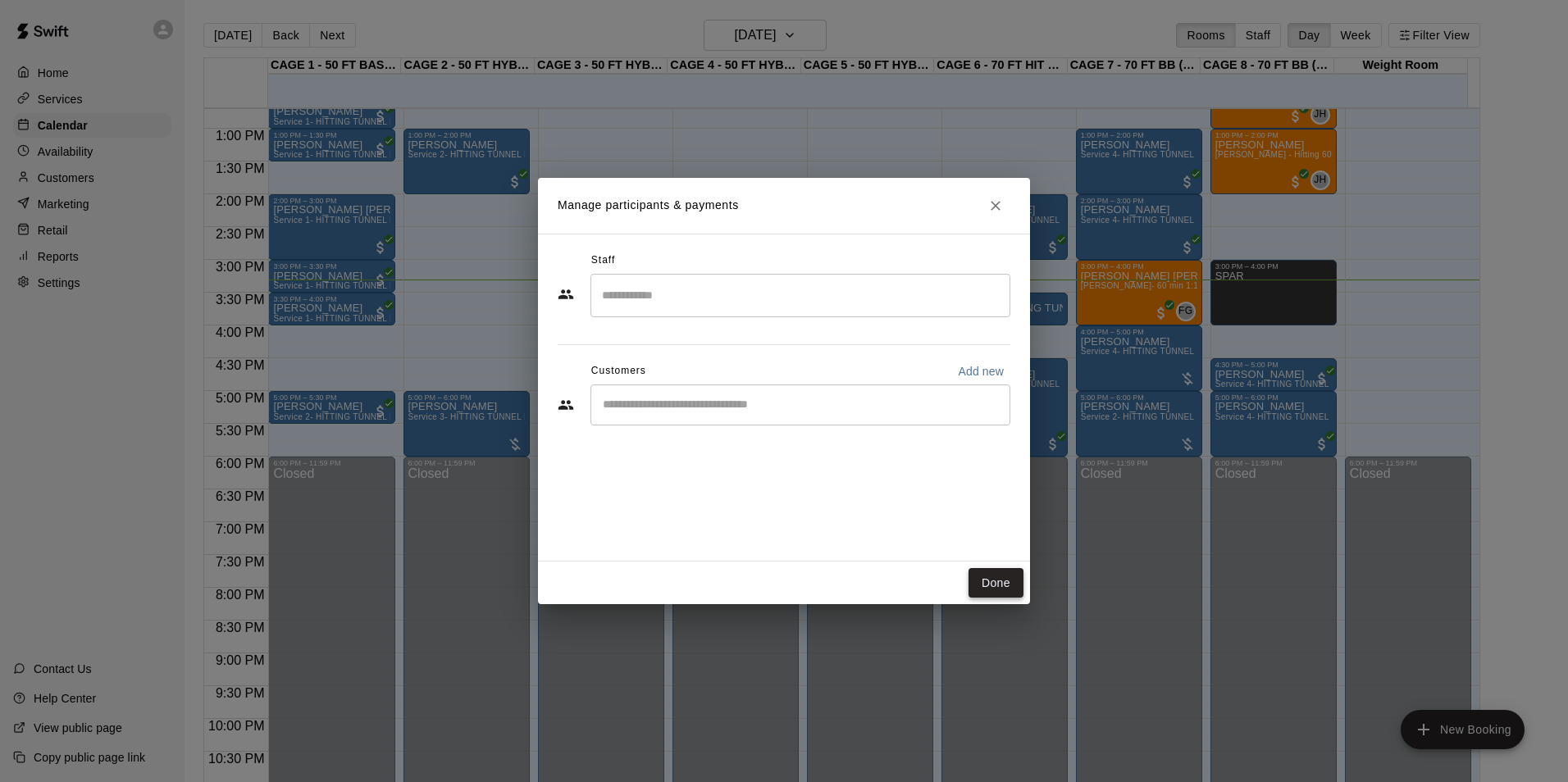
click at [1007, 582] on button "Done" at bounding box center [996, 584] width 55 height 30
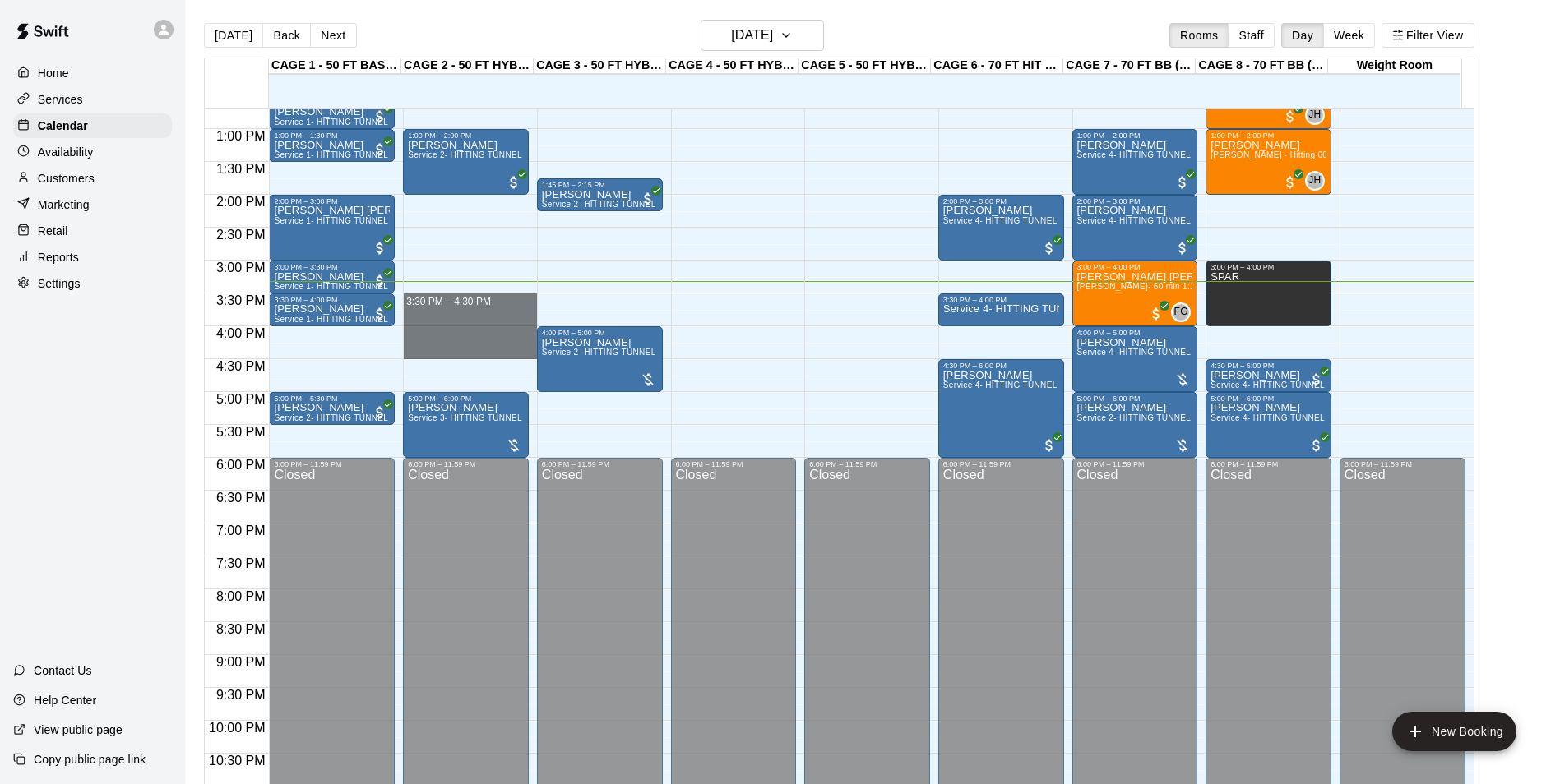
drag, startPoint x: 454, startPoint y: 302, endPoint x: 472, endPoint y: 350, distance: 51.3
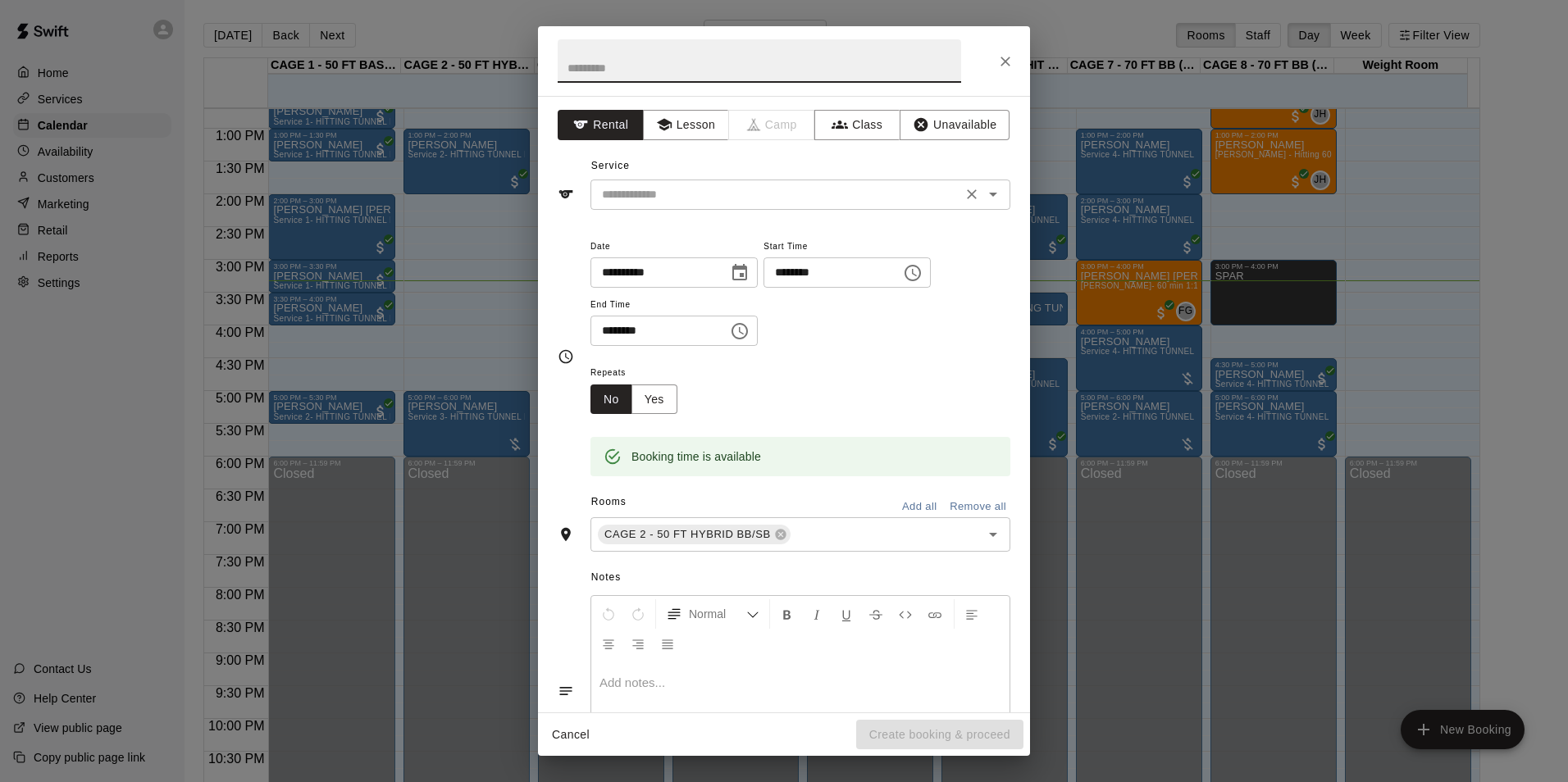
click at [840, 187] on input "text" at bounding box center [775, 195] width 362 height 21
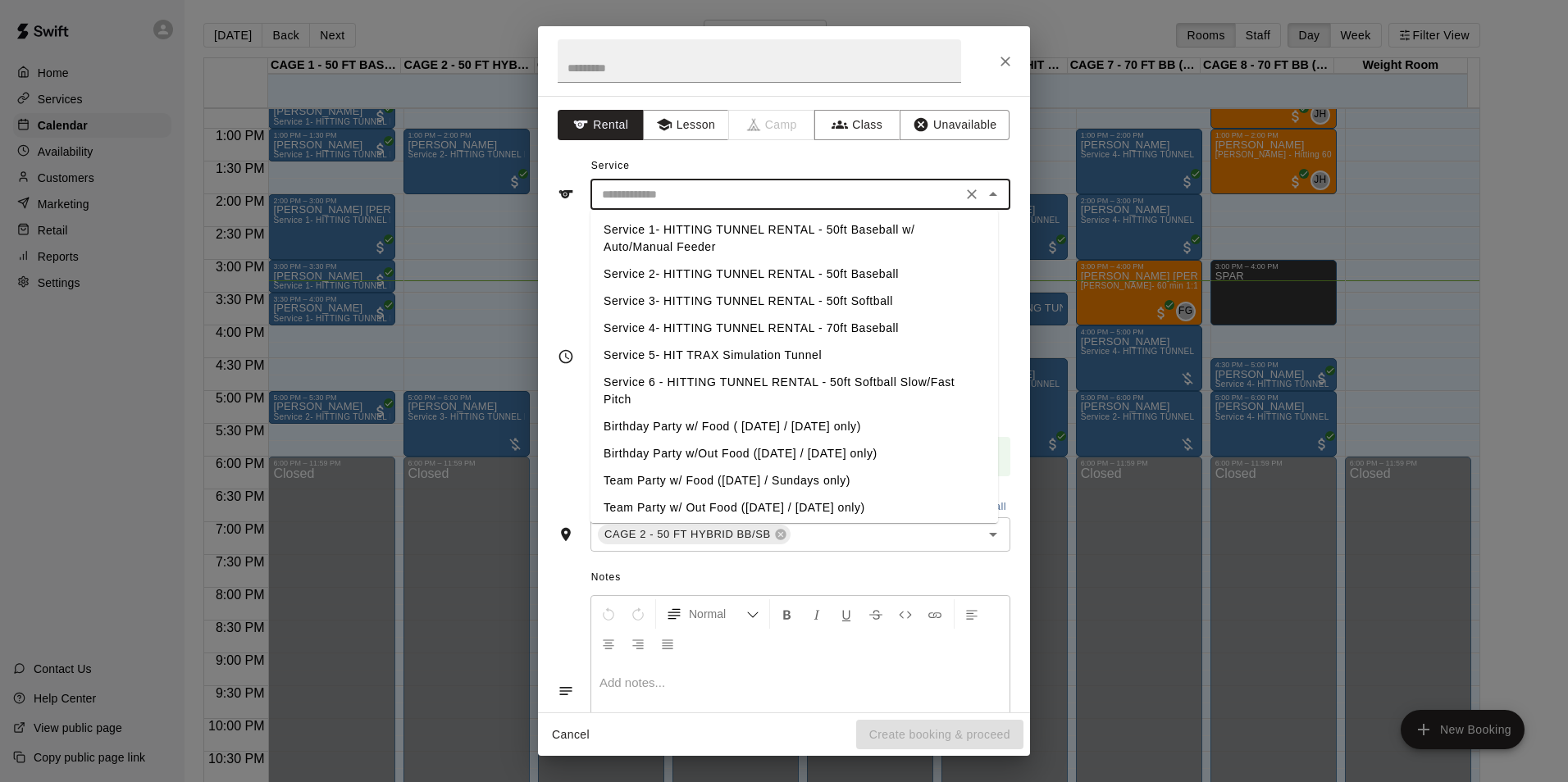
click at [818, 276] on li "Service 2- HITTING TUNNEL RENTAL - 50ft Baseball" at bounding box center [793, 274] width 407 height 27
type input "**********"
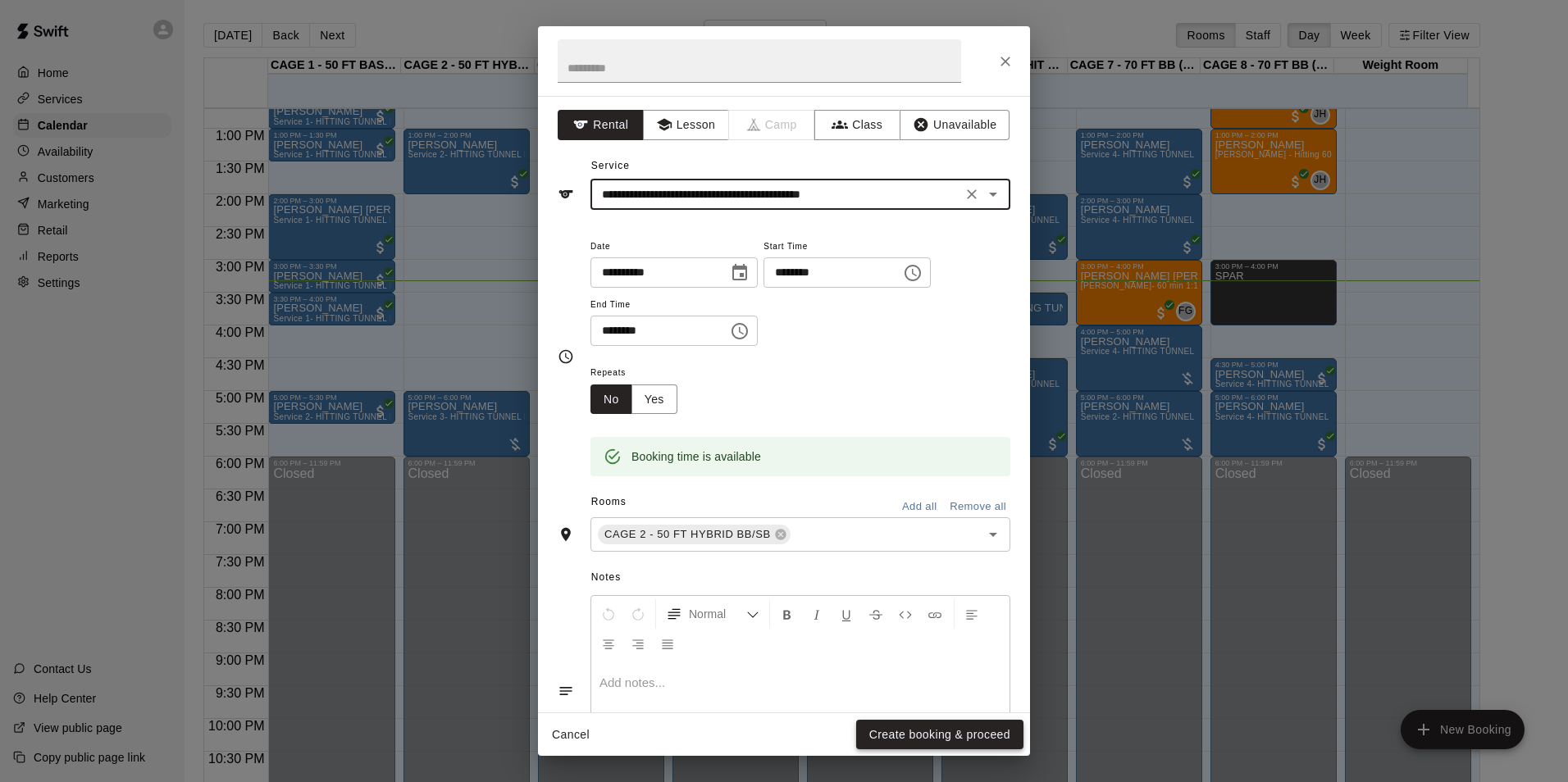
click at [948, 729] on button "Create booking & proceed" at bounding box center [939, 735] width 167 height 30
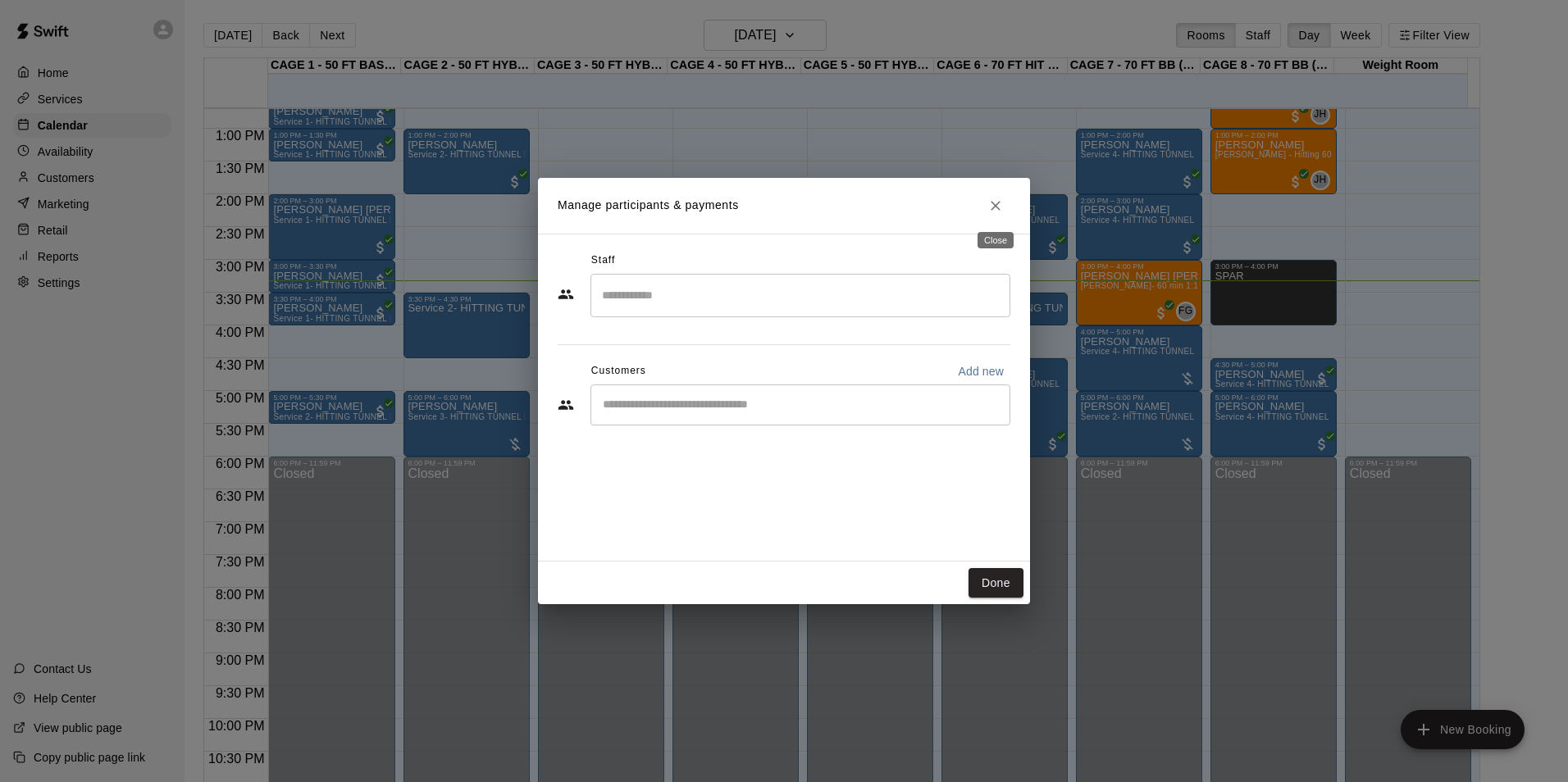
click at [994, 209] on icon "Close" at bounding box center [995, 205] width 16 height 16
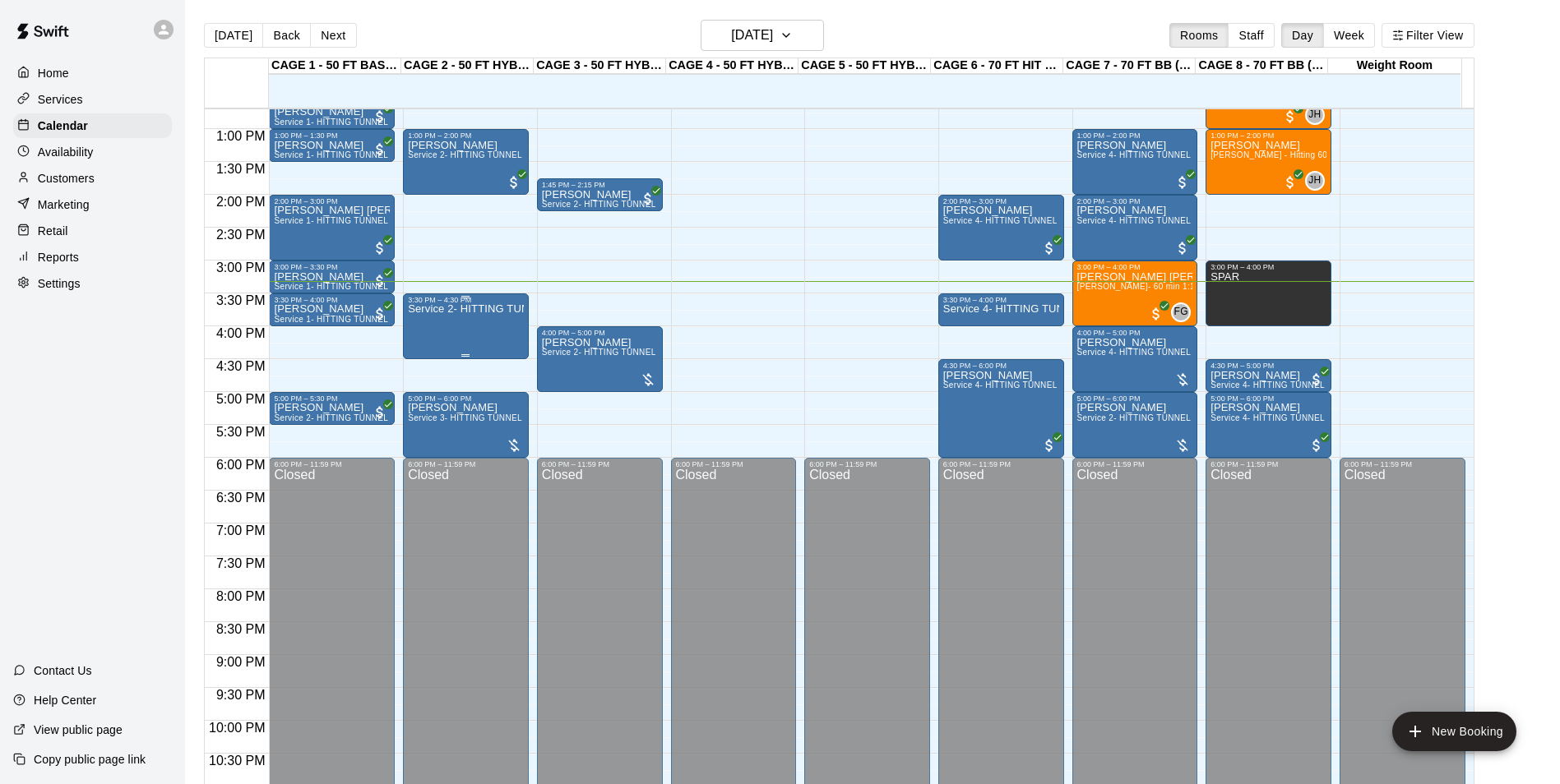
click at [489, 321] on div "Service 2- HITTING TUNNEL RENTAL - 50ft Baseball" at bounding box center [466, 696] width 116 height 784
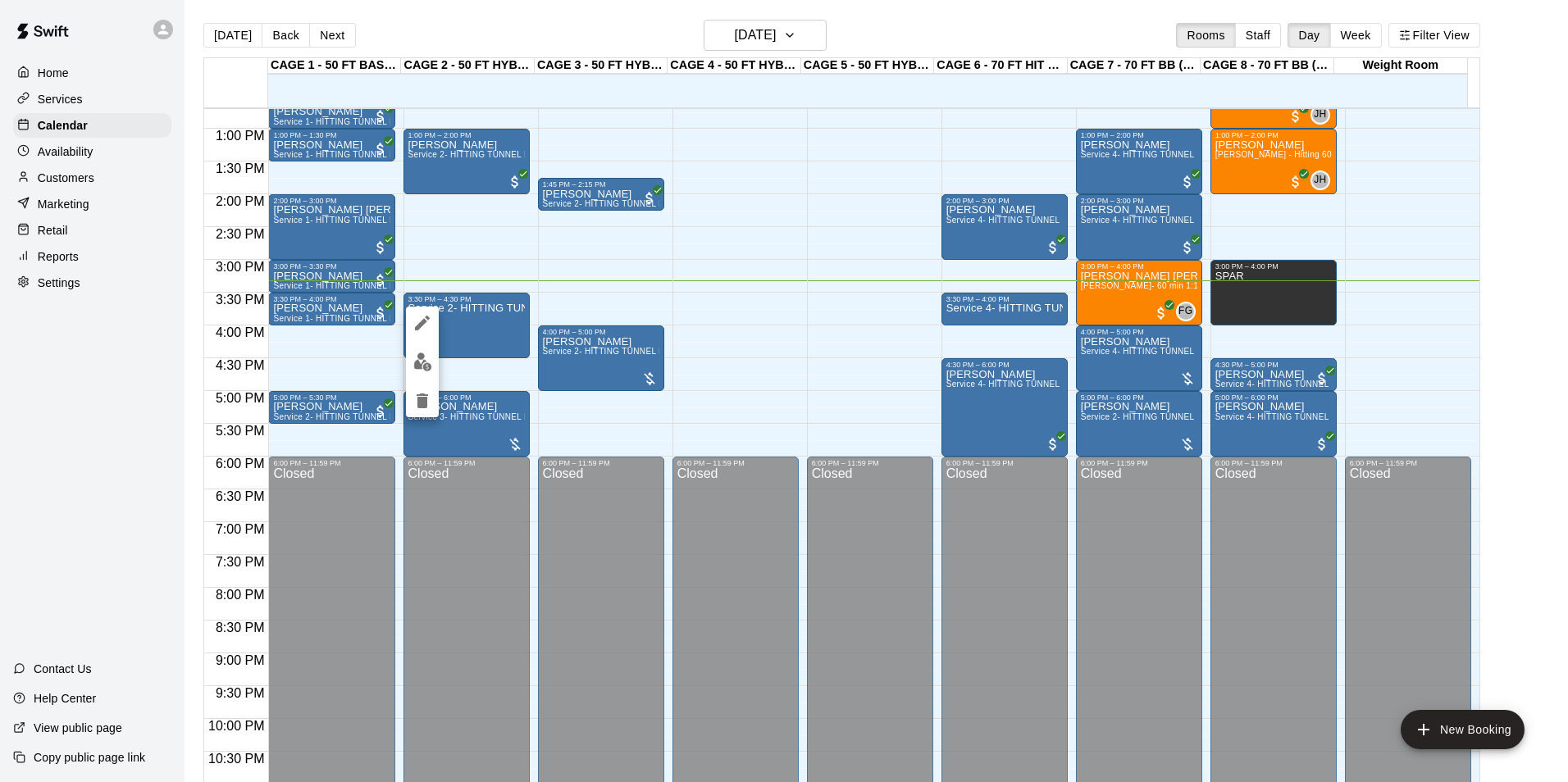
click at [424, 407] on icon "delete" at bounding box center [422, 401] width 11 height 15
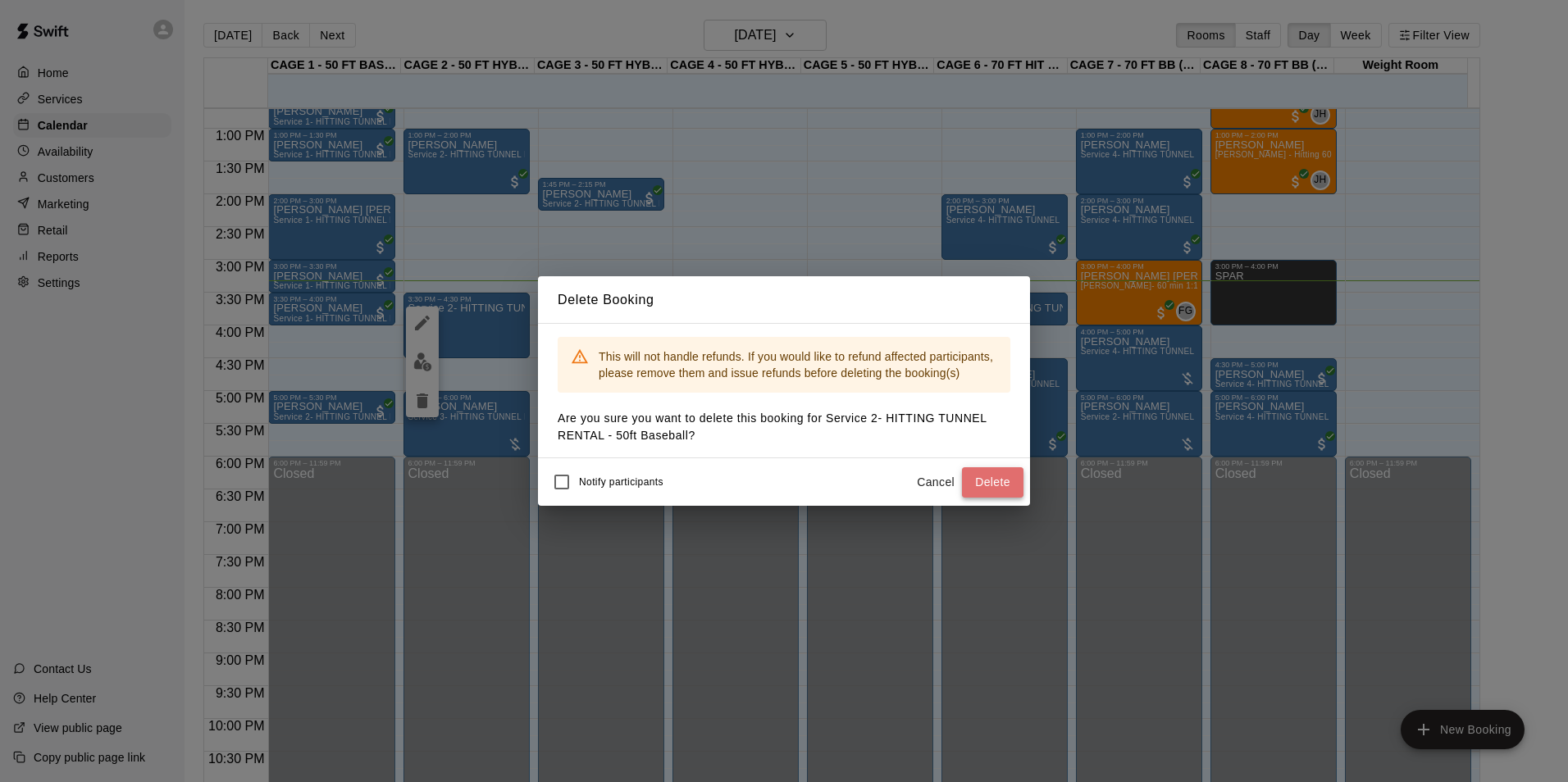
click at [980, 476] on button "Delete" at bounding box center [992, 483] width 61 height 30
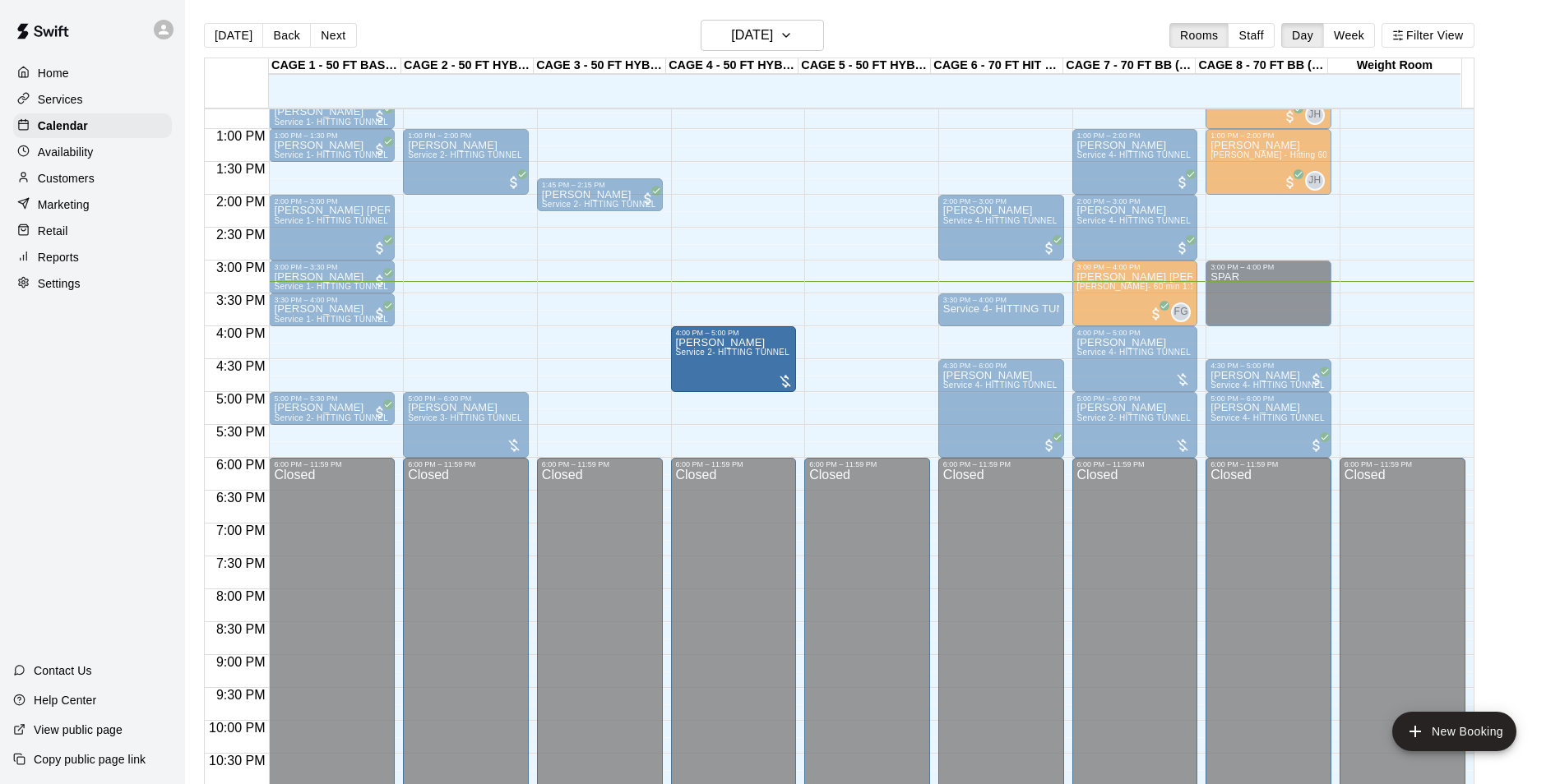
drag, startPoint x: 577, startPoint y: 357, endPoint x: 671, endPoint y: 359, distance: 94.0
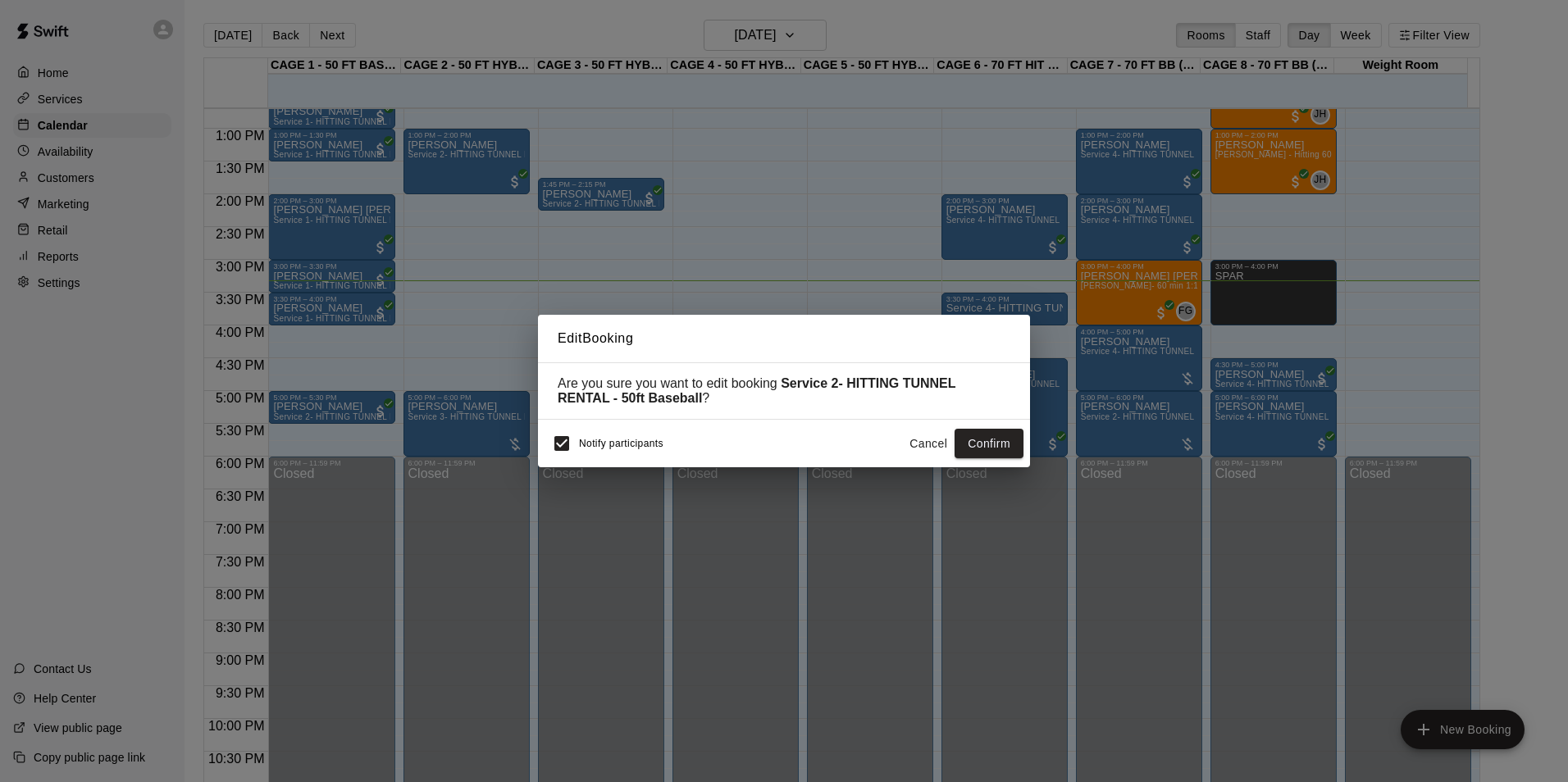
click at [684, 361] on div "Edit Booking Are you sure you want to edit booking Service 2- HITTING TUNNEL RE…" at bounding box center [784, 390] width 492 height 152
click at [912, 442] on button "Cancel" at bounding box center [929, 444] width 53 height 30
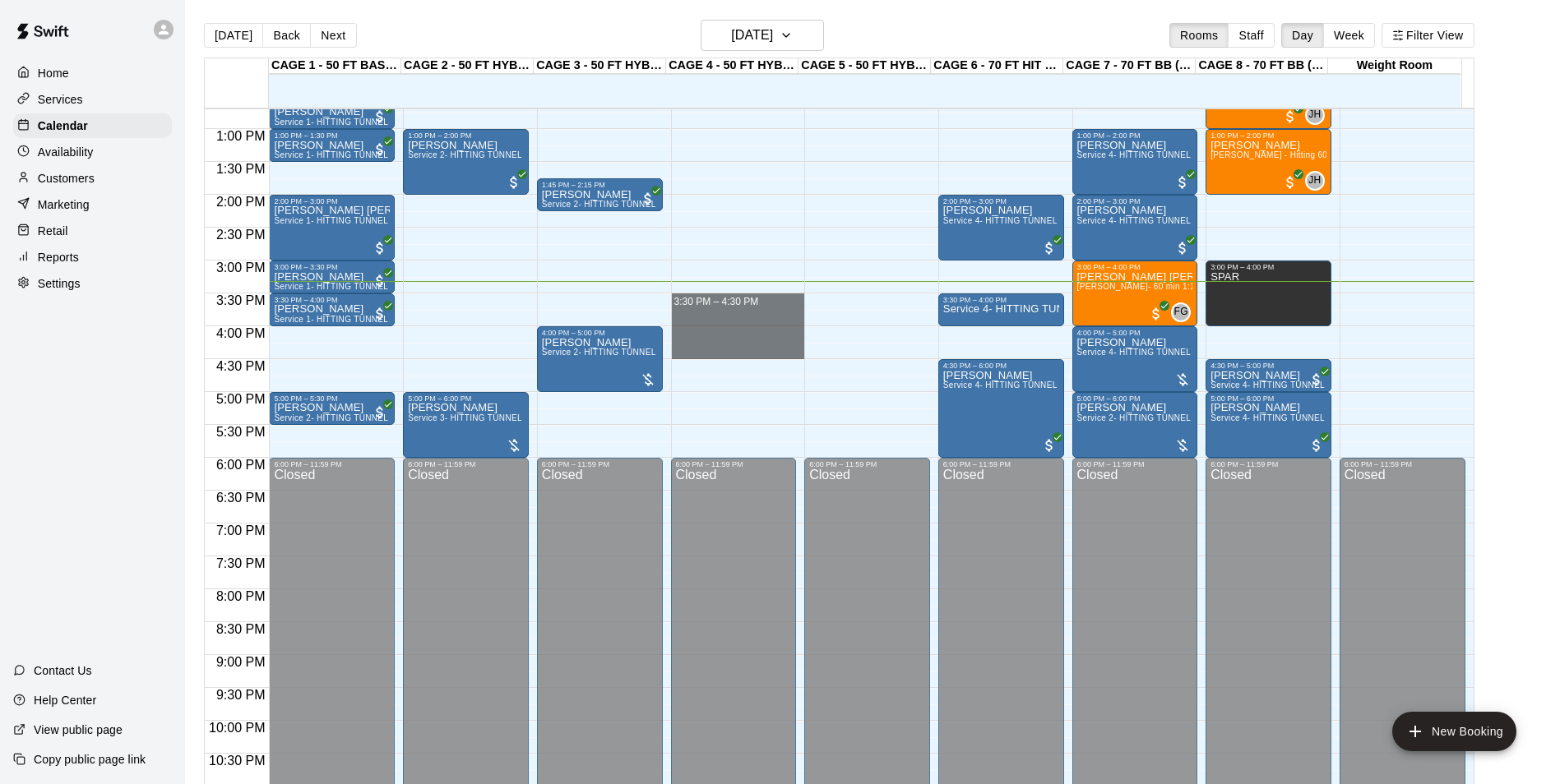
drag, startPoint x: 699, startPoint y: 295, endPoint x: 699, endPoint y: 350, distance: 55.0
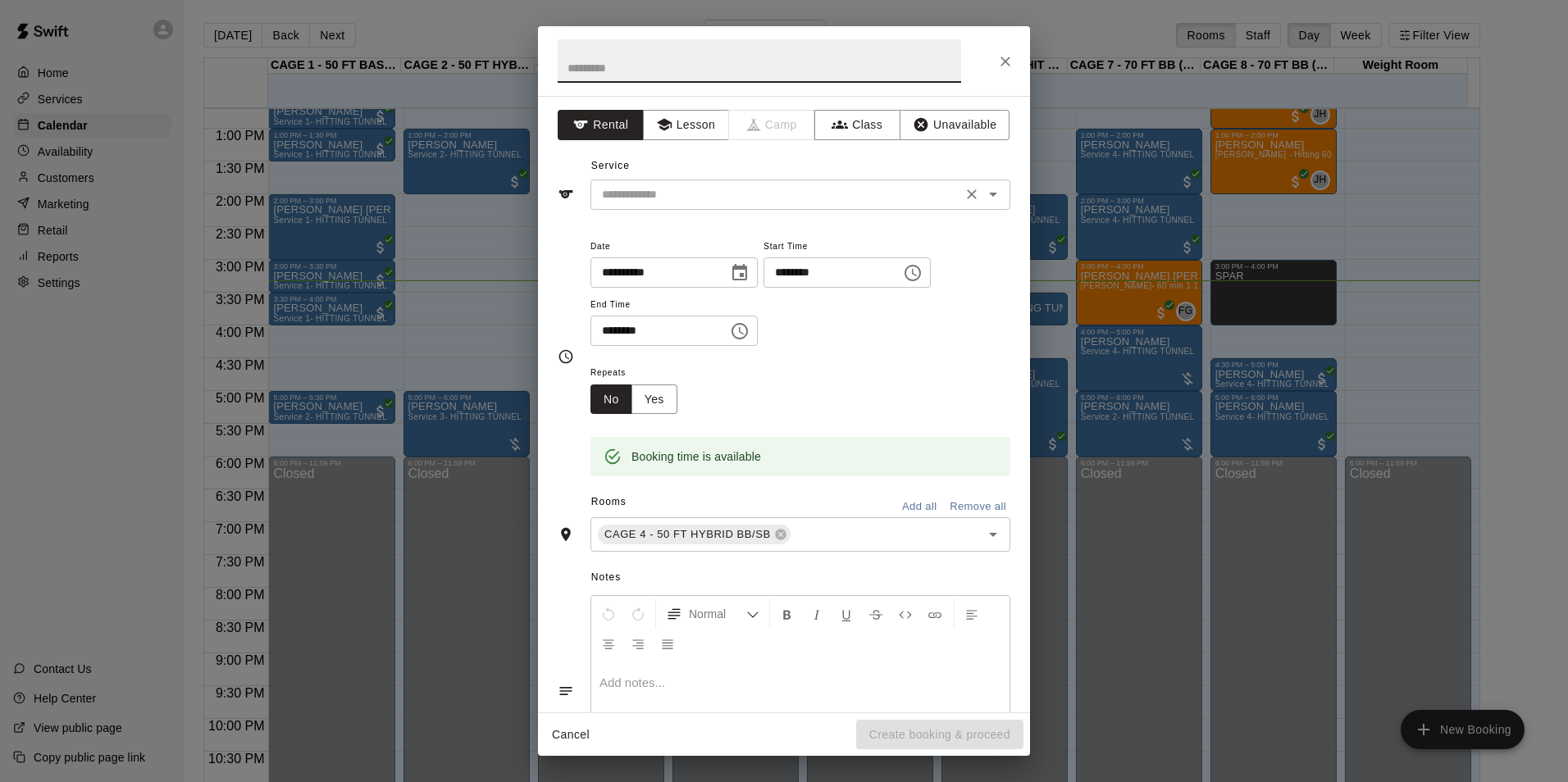
click at [762, 194] on input "text" at bounding box center [775, 195] width 362 height 21
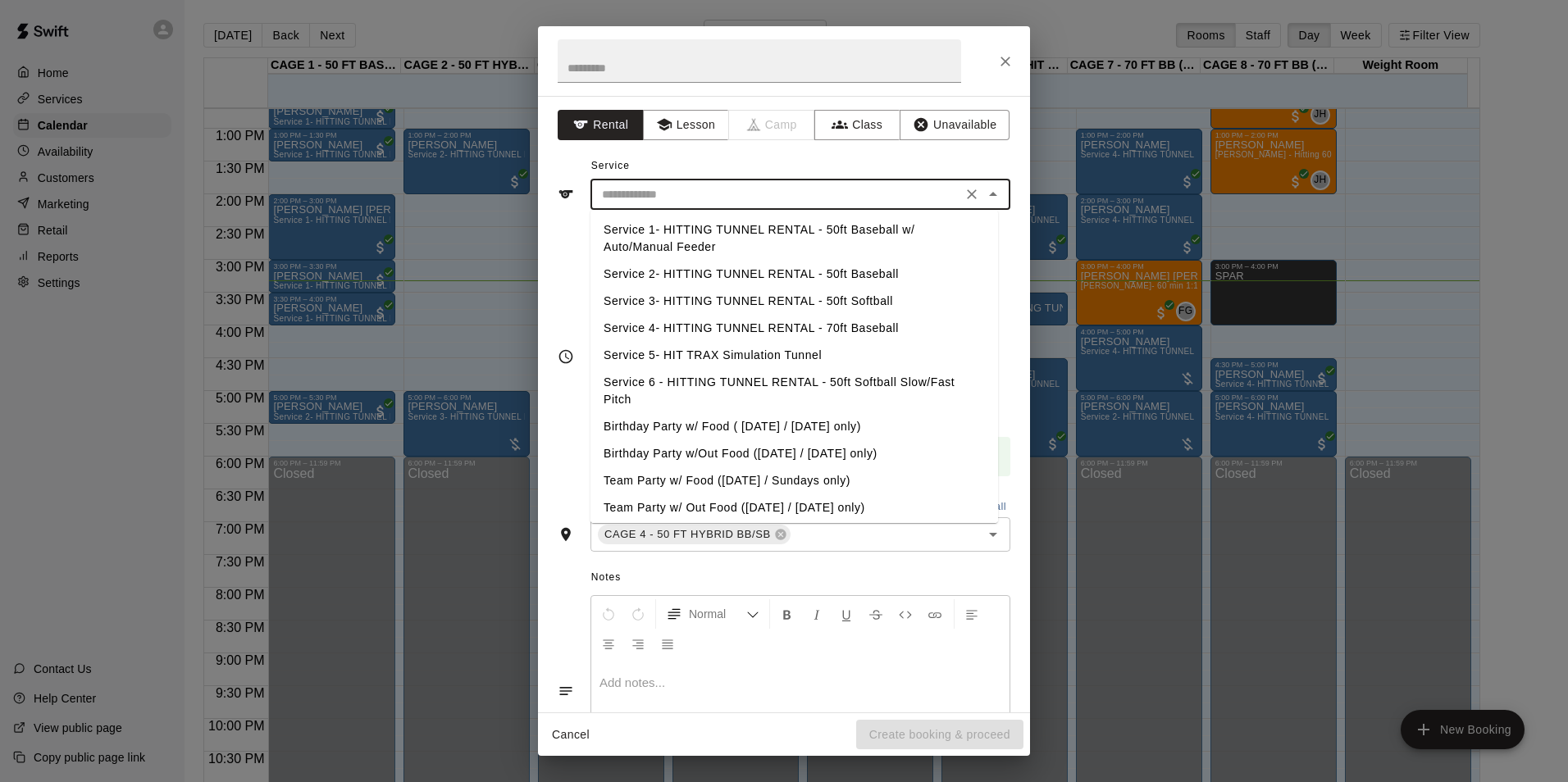
click at [806, 277] on li "Service 2- HITTING TUNNEL RENTAL - 50ft Baseball" at bounding box center [793, 274] width 407 height 27
type input "**********"
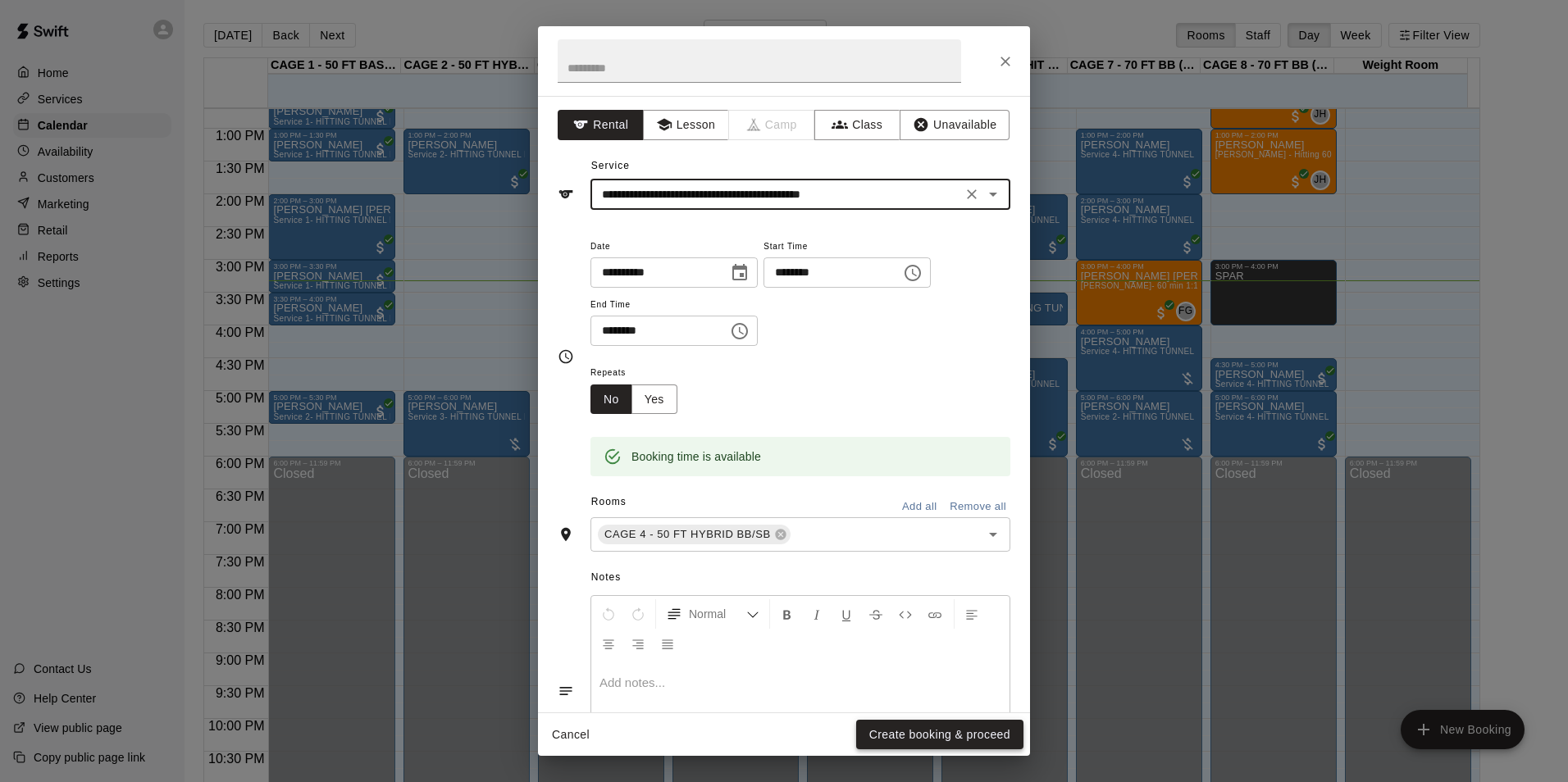
click at [930, 737] on button "Create booking & proceed" at bounding box center [939, 735] width 167 height 30
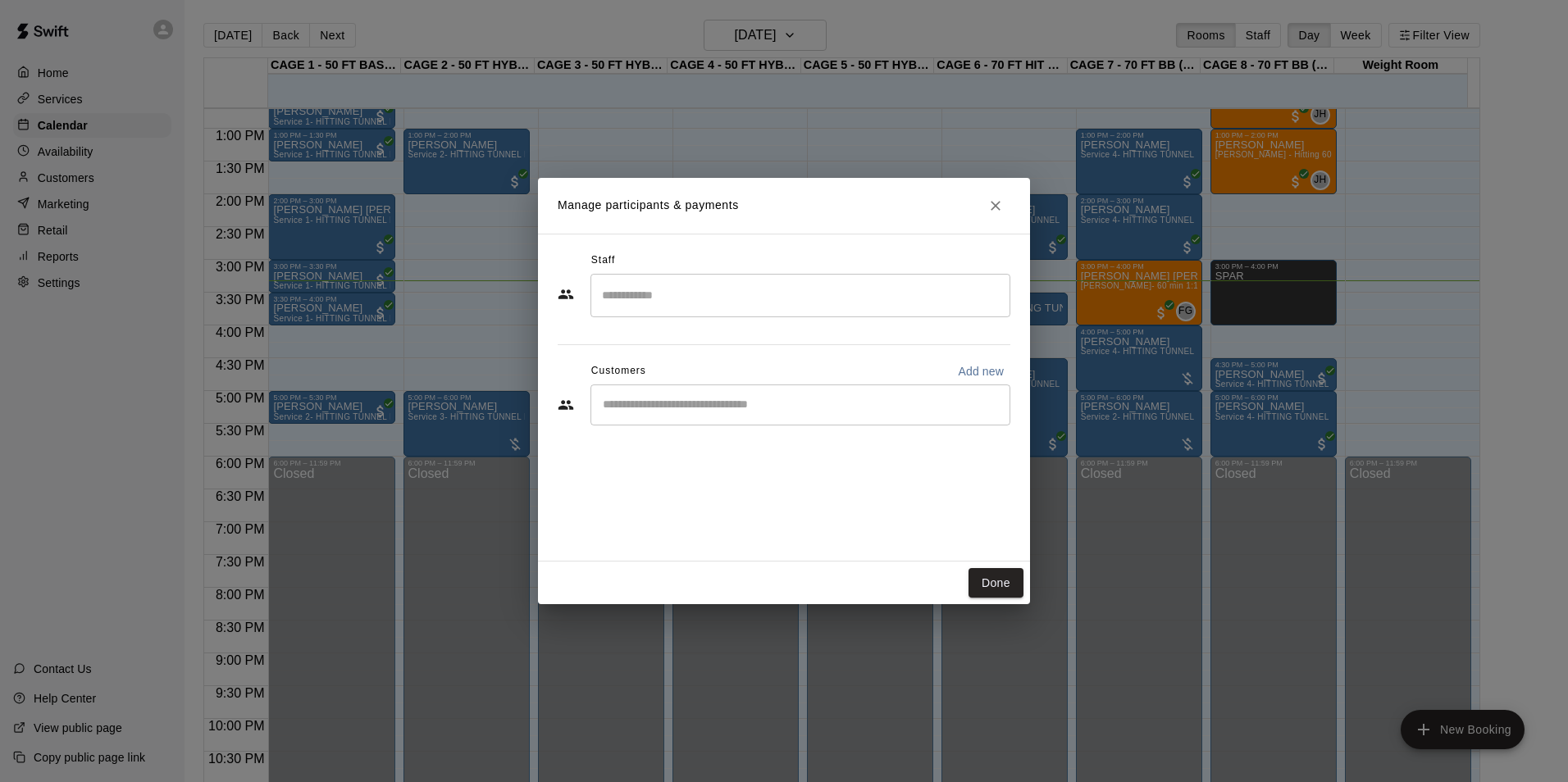
click at [799, 391] on div "​" at bounding box center [800, 404] width 420 height 41
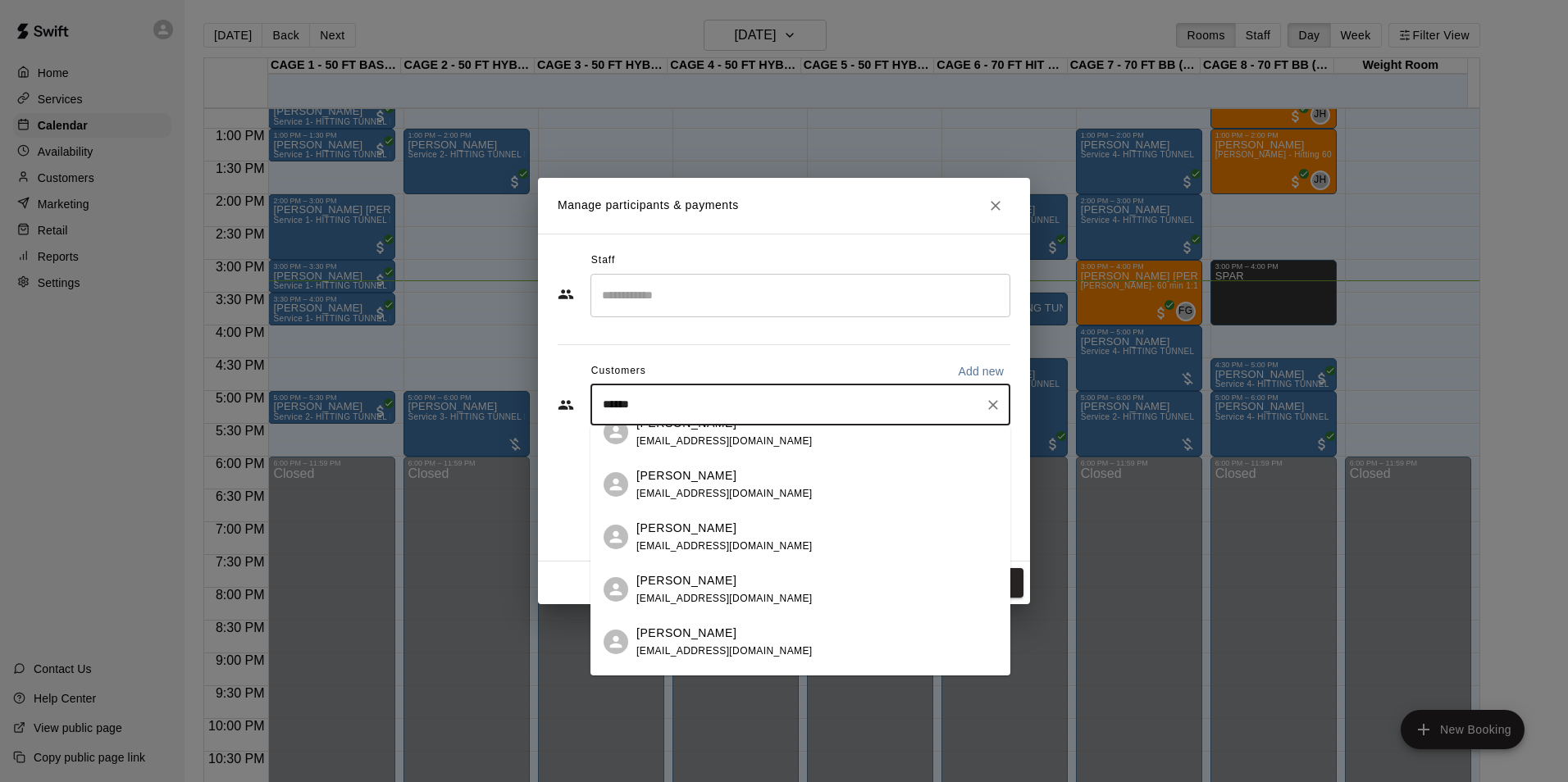
scroll to position [1886, 0]
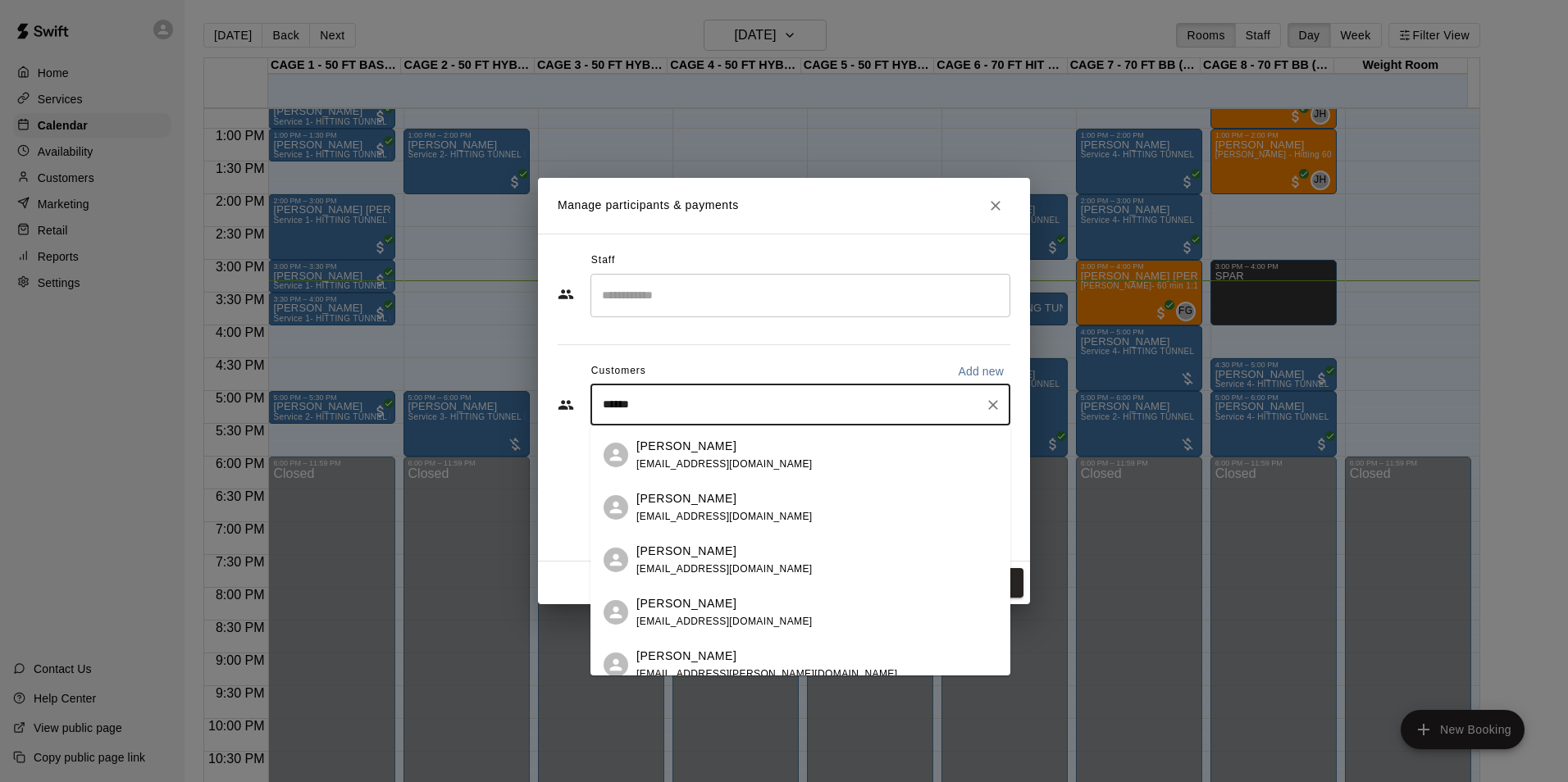
drag, startPoint x: 739, startPoint y: 403, endPoint x: 467, endPoint y: 382, distance: 272.8
click at [467, 382] on div "Manage participants & payments Staff ​ Customers Add new ****** ​ Done" at bounding box center [784, 391] width 1568 height 782
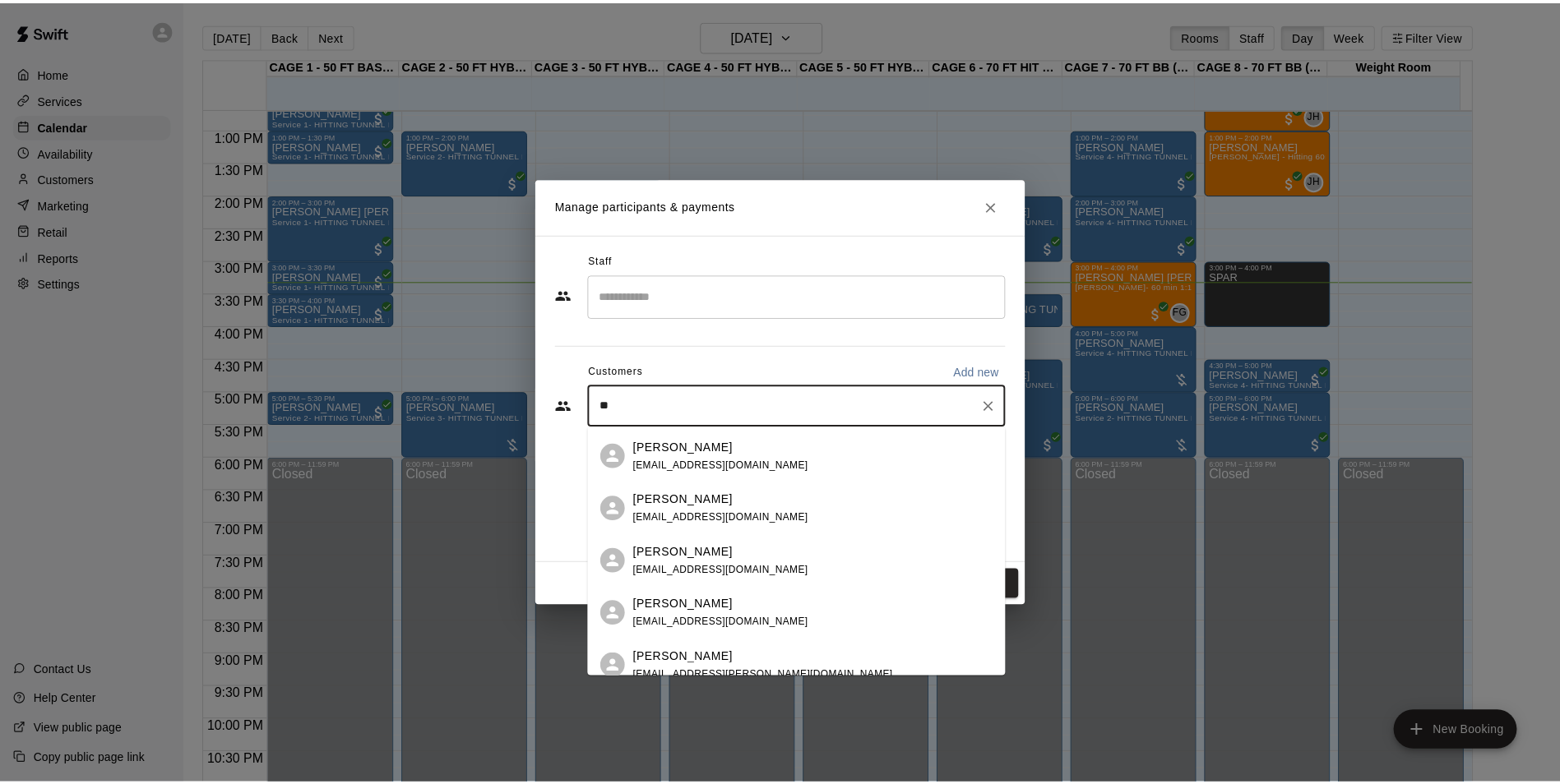
scroll to position [0, 0]
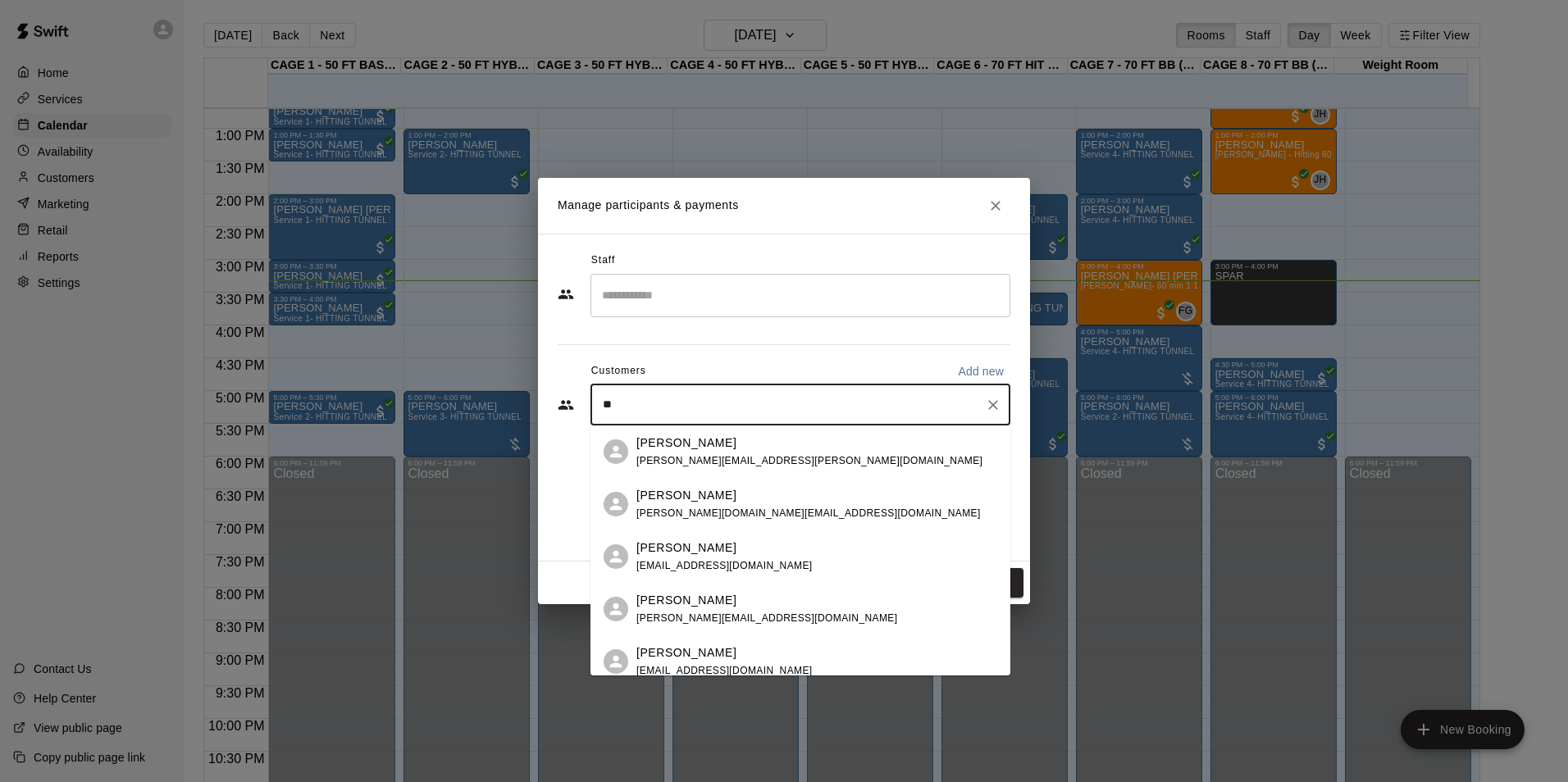
type input "*"
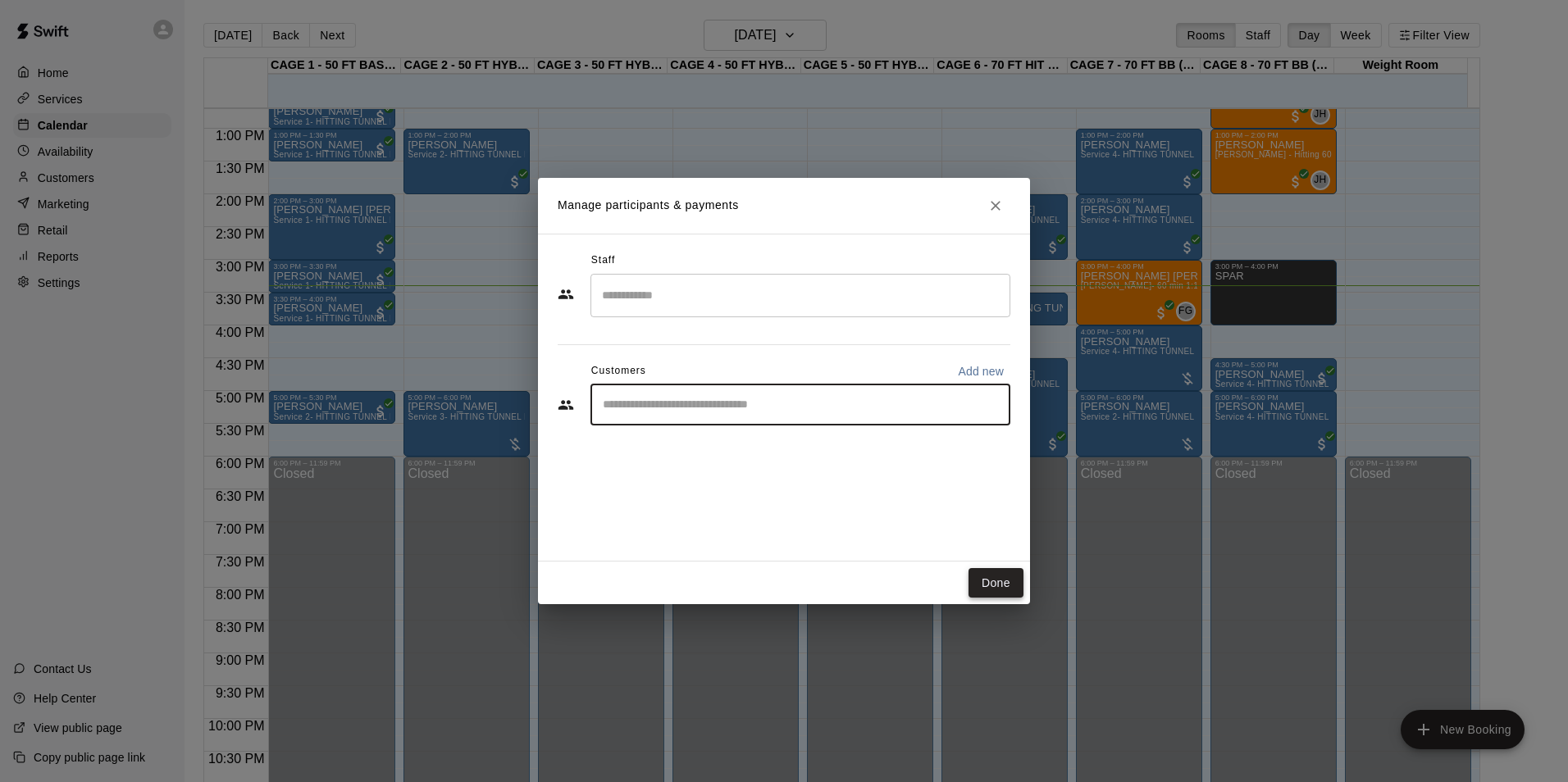
click at [1002, 571] on button "Done" at bounding box center [996, 584] width 55 height 30
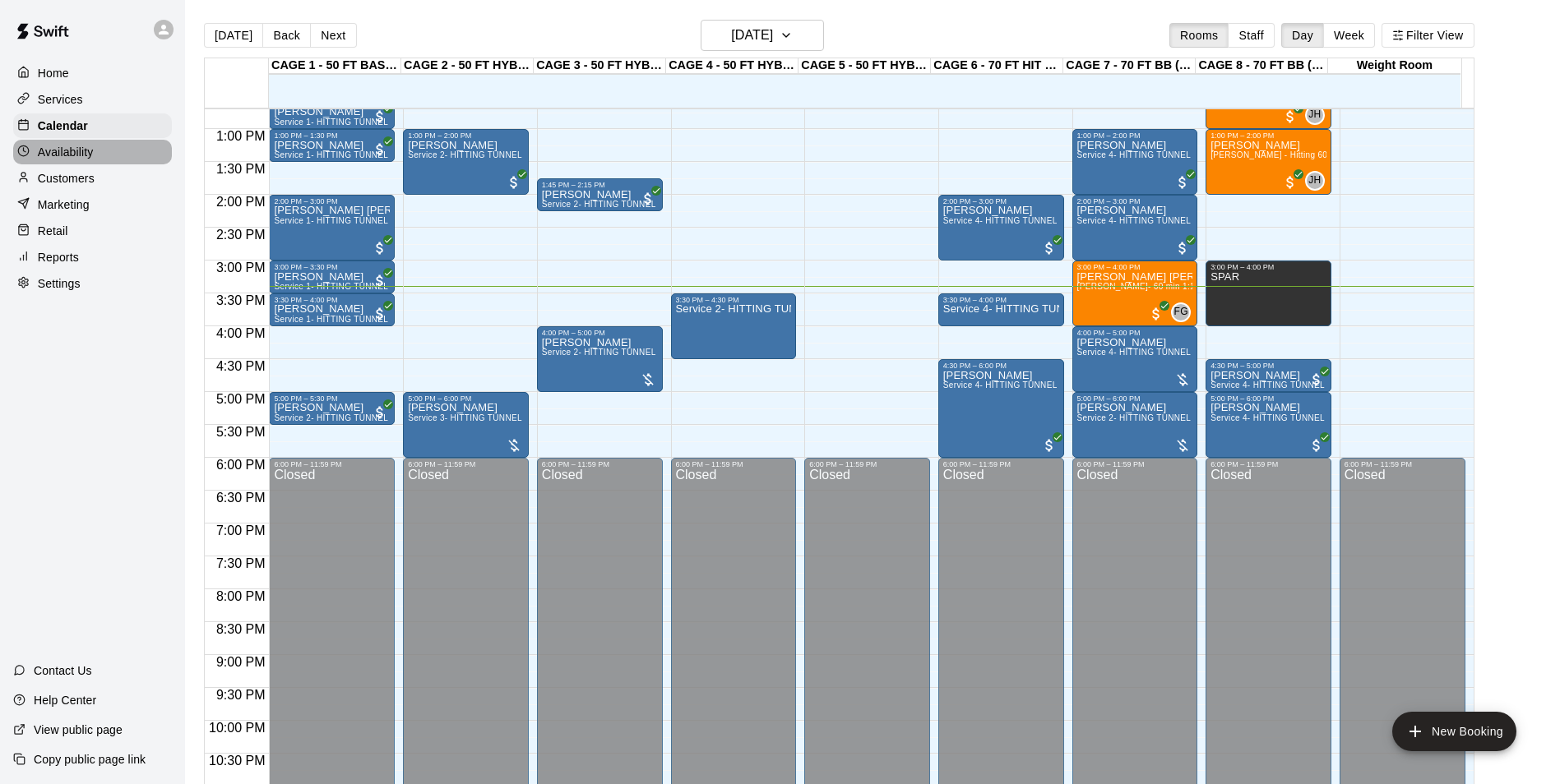
click at [66, 159] on p "Availability" at bounding box center [65, 151] width 56 height 16
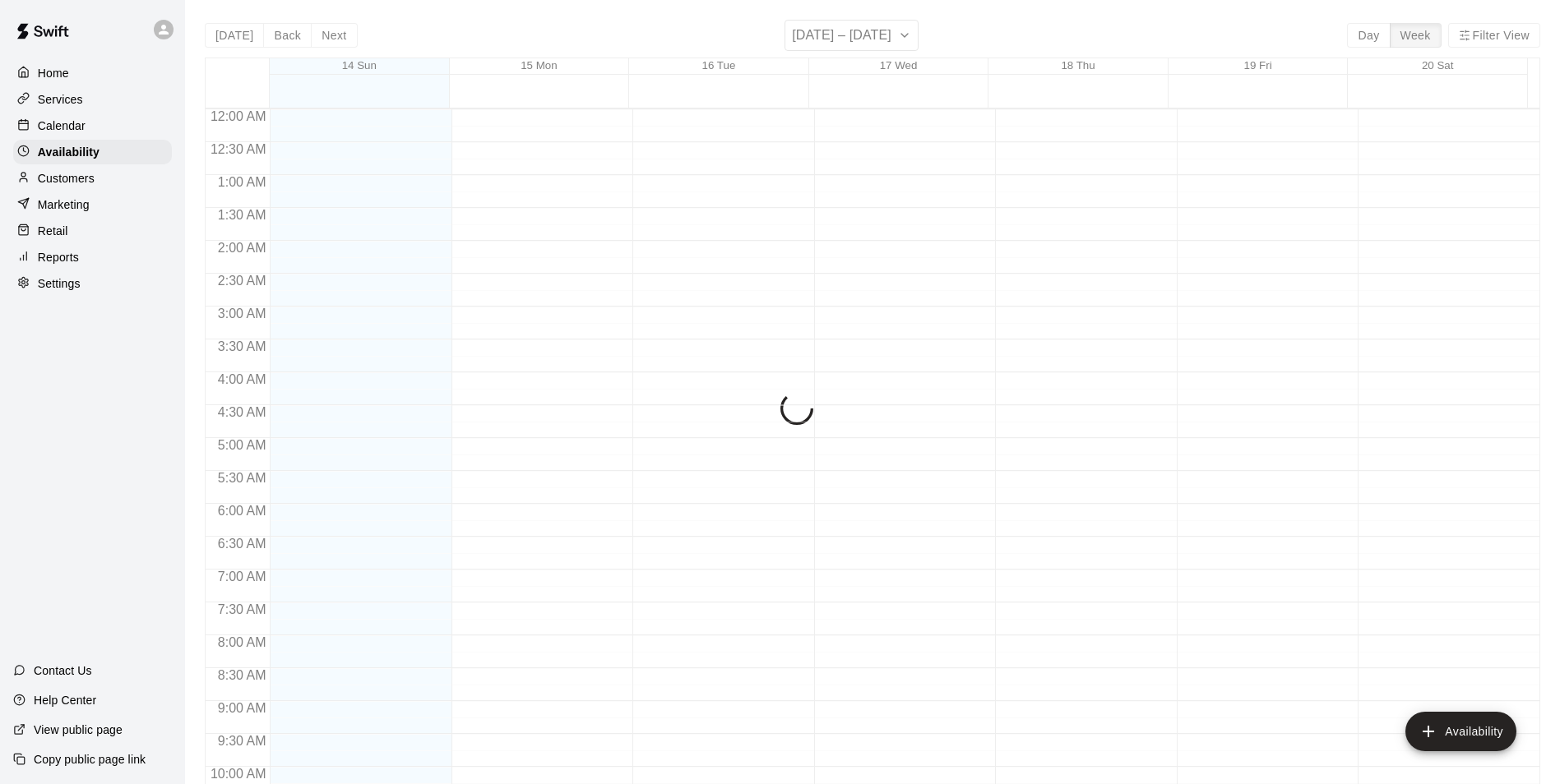
scroll to position [885, 0]
click at [84, 184] on p "Customers" at bounding box center [66, 178] width 57 height 16
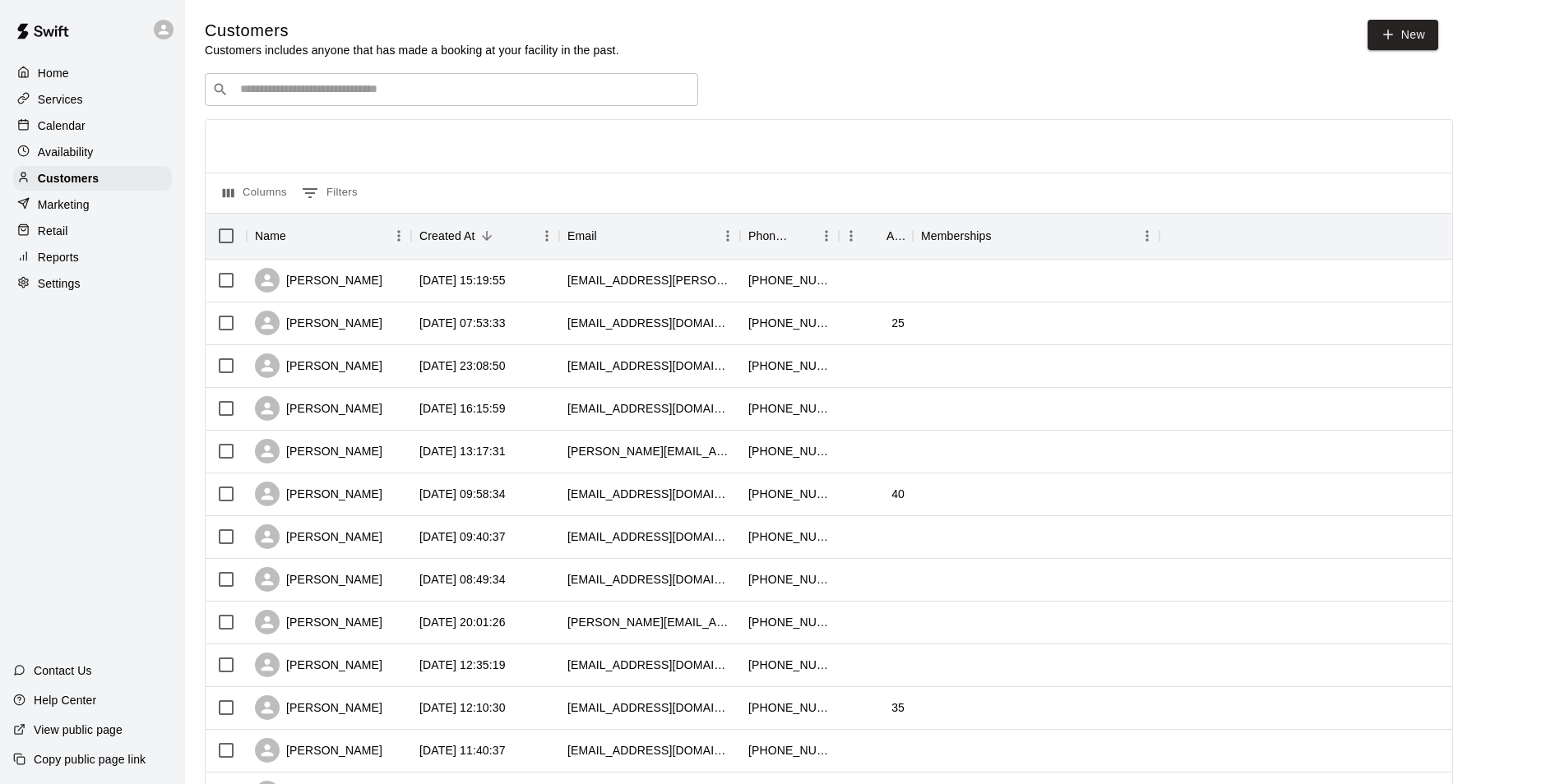
click at [90, 130] on div "Calendar" at bounding box center [93, 126] width 159 height 25
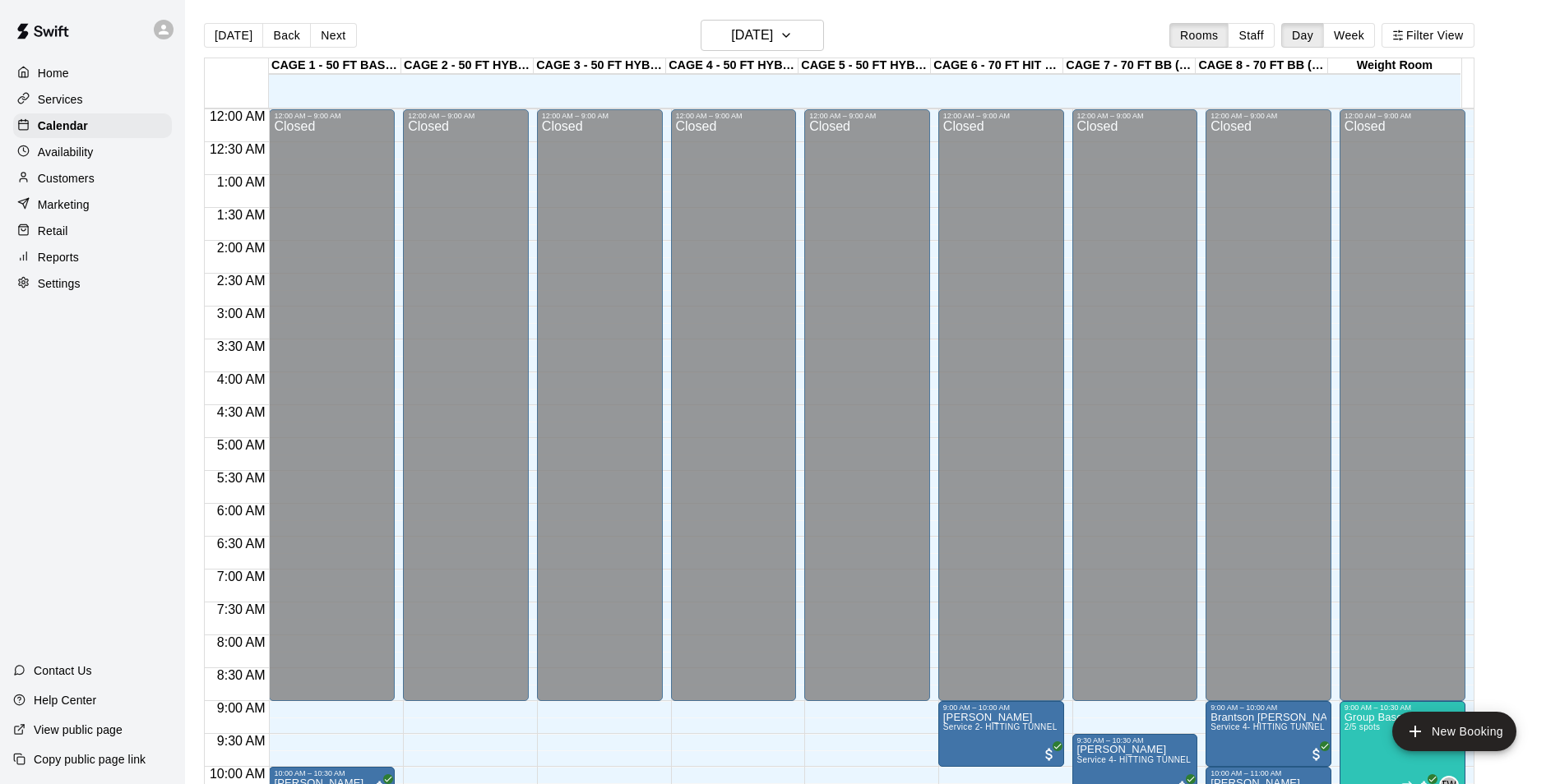
scroll to position [835, 0]
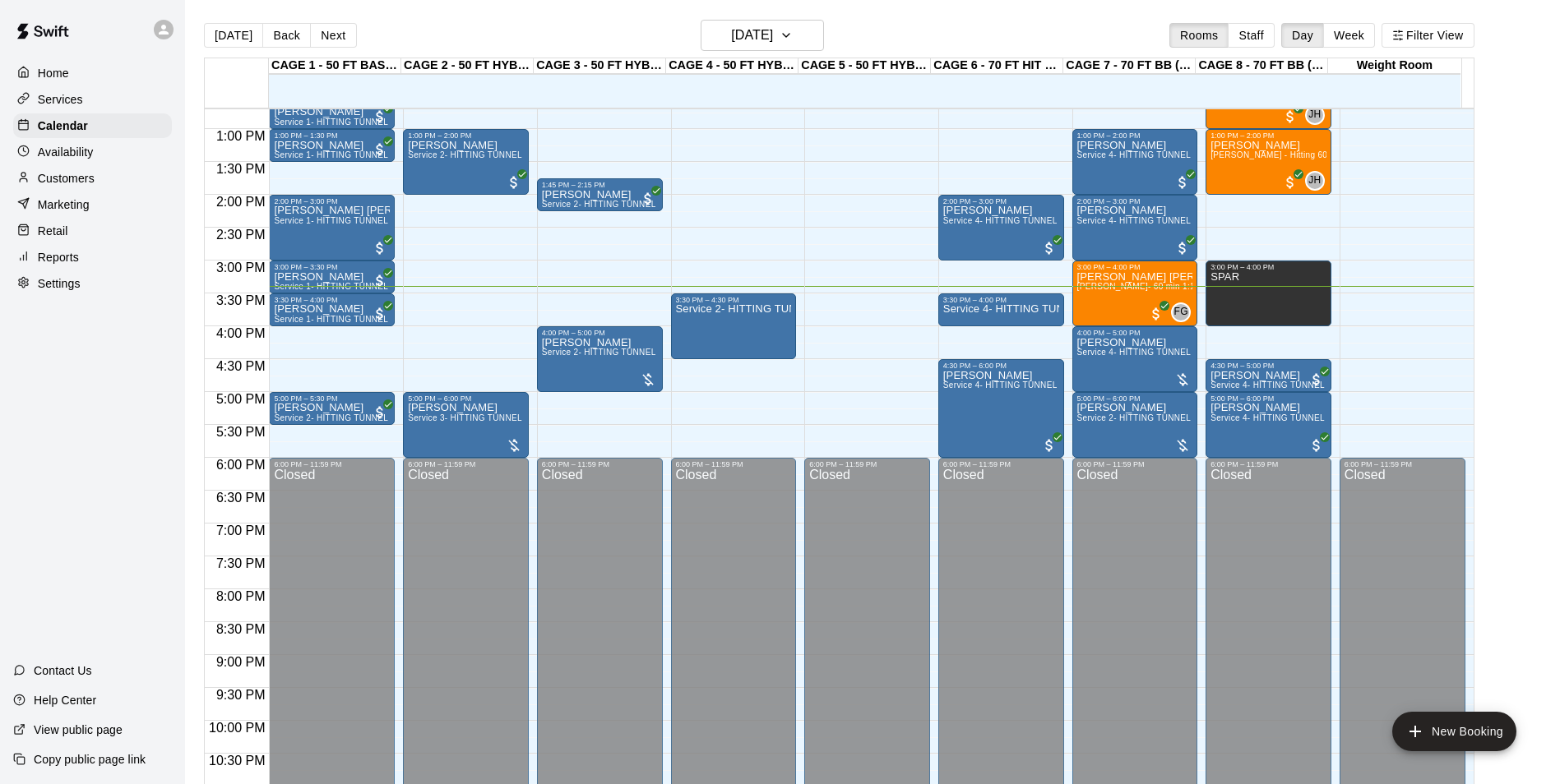
click at [93, 182] on p "Customers" at bounding box center [66, 178] width 57 height 16
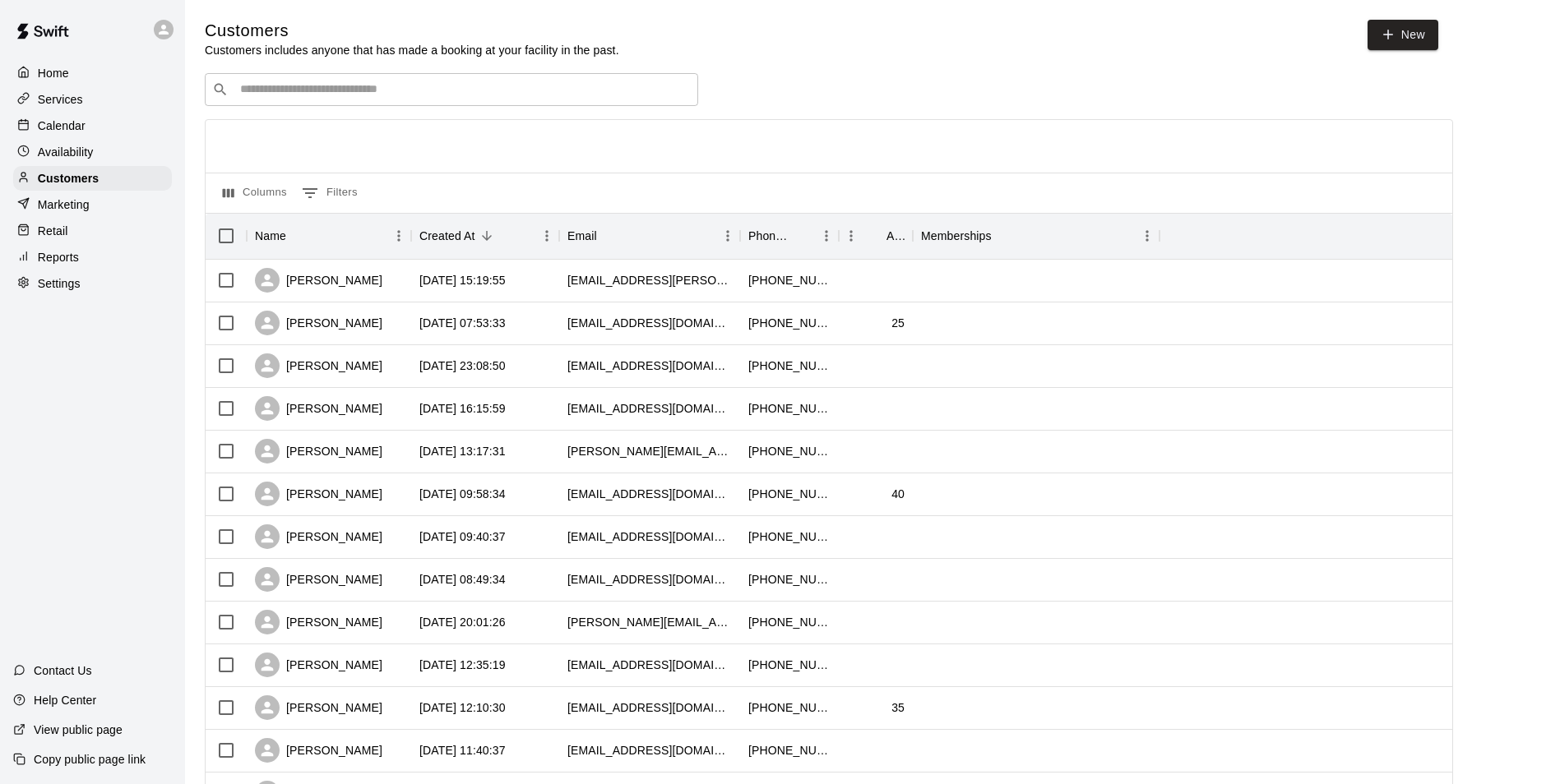
click at [275, 98] on input "Search customers by name or email" at bounding box center [462, 89] width 456 height 16
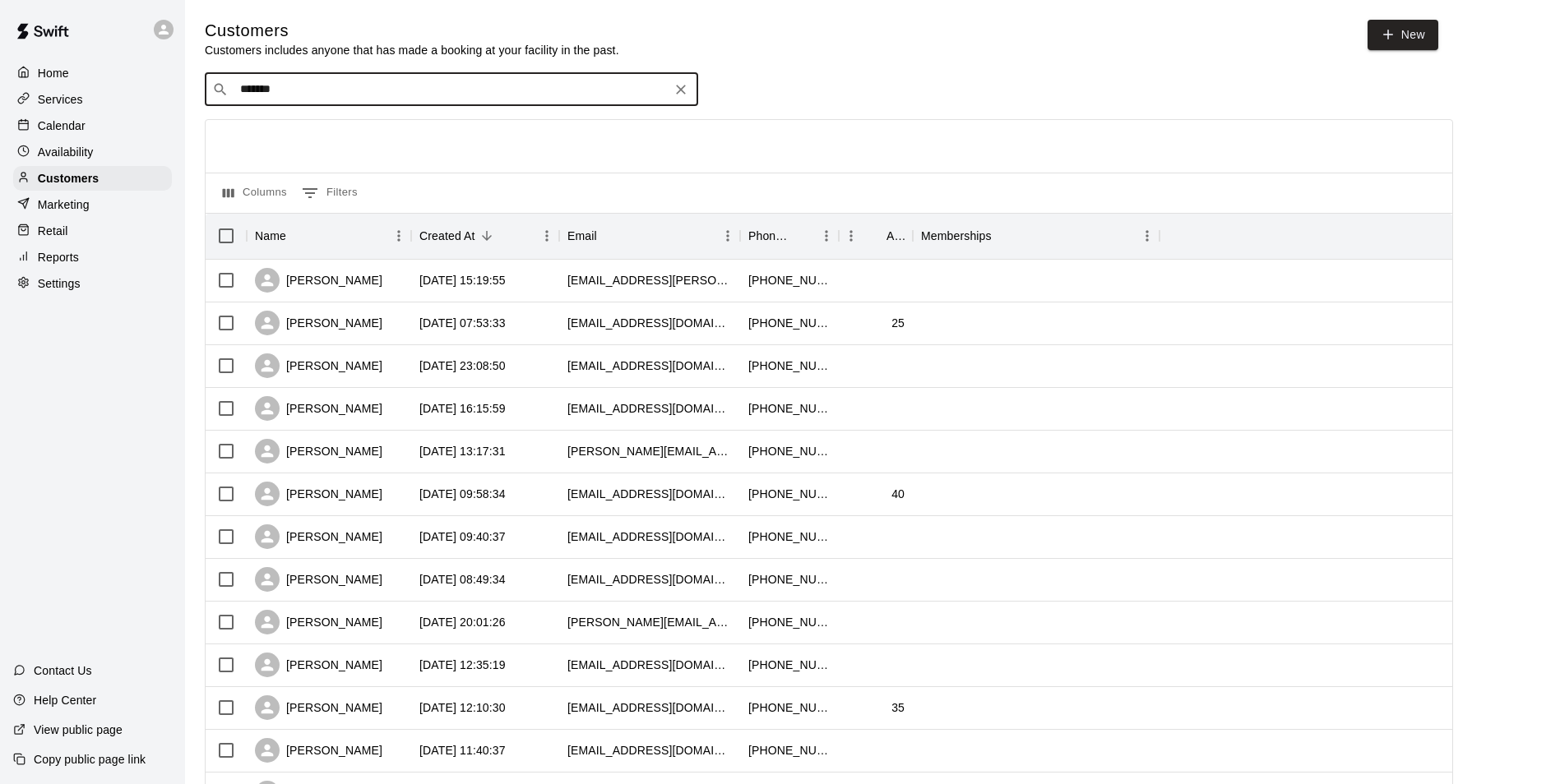
type input "******"
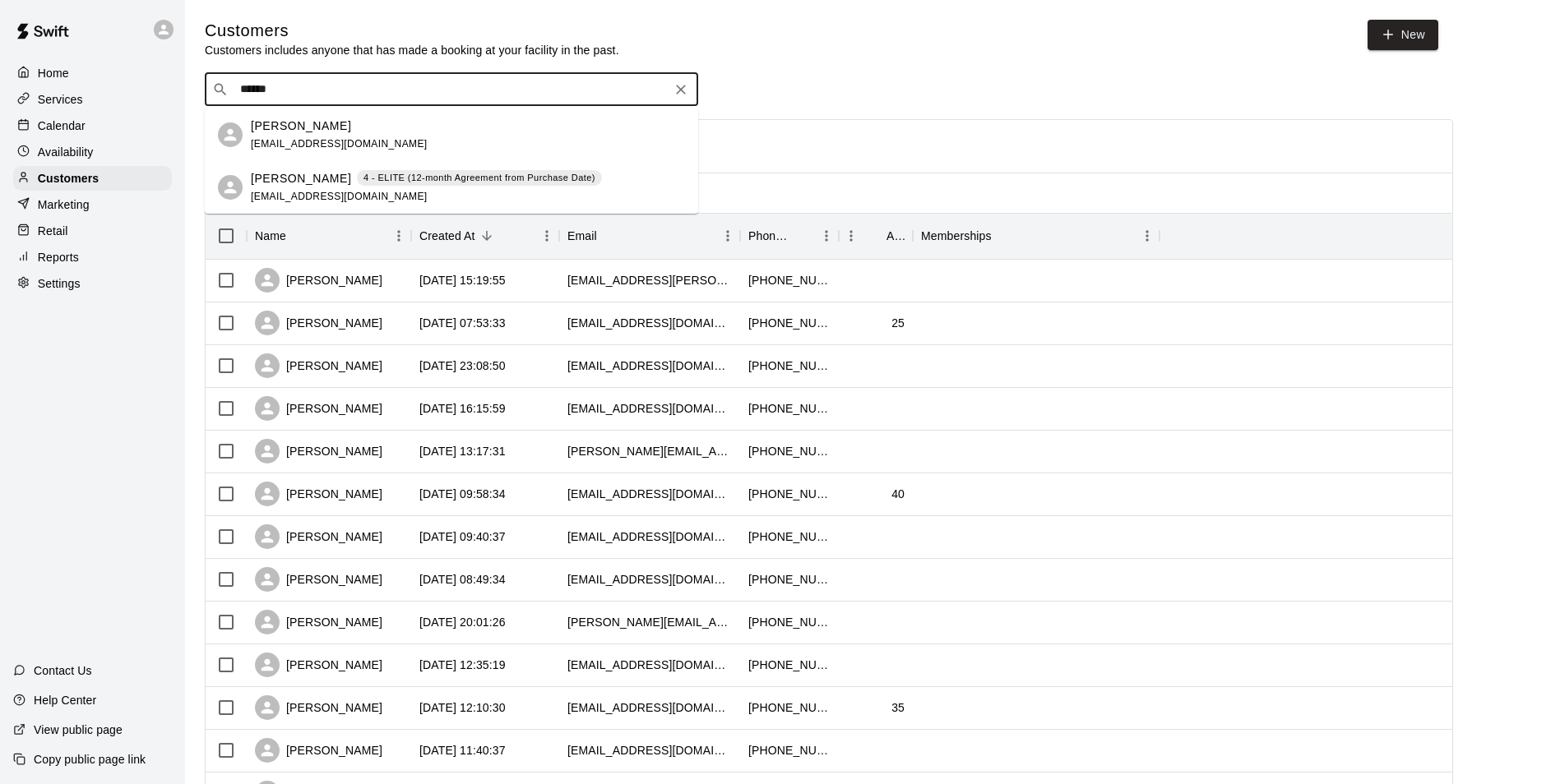
click at [412, 143] on div "Evan Sneider coletaylor1911@gmail.com" at bounding box center [468, 134] width 434 height 35
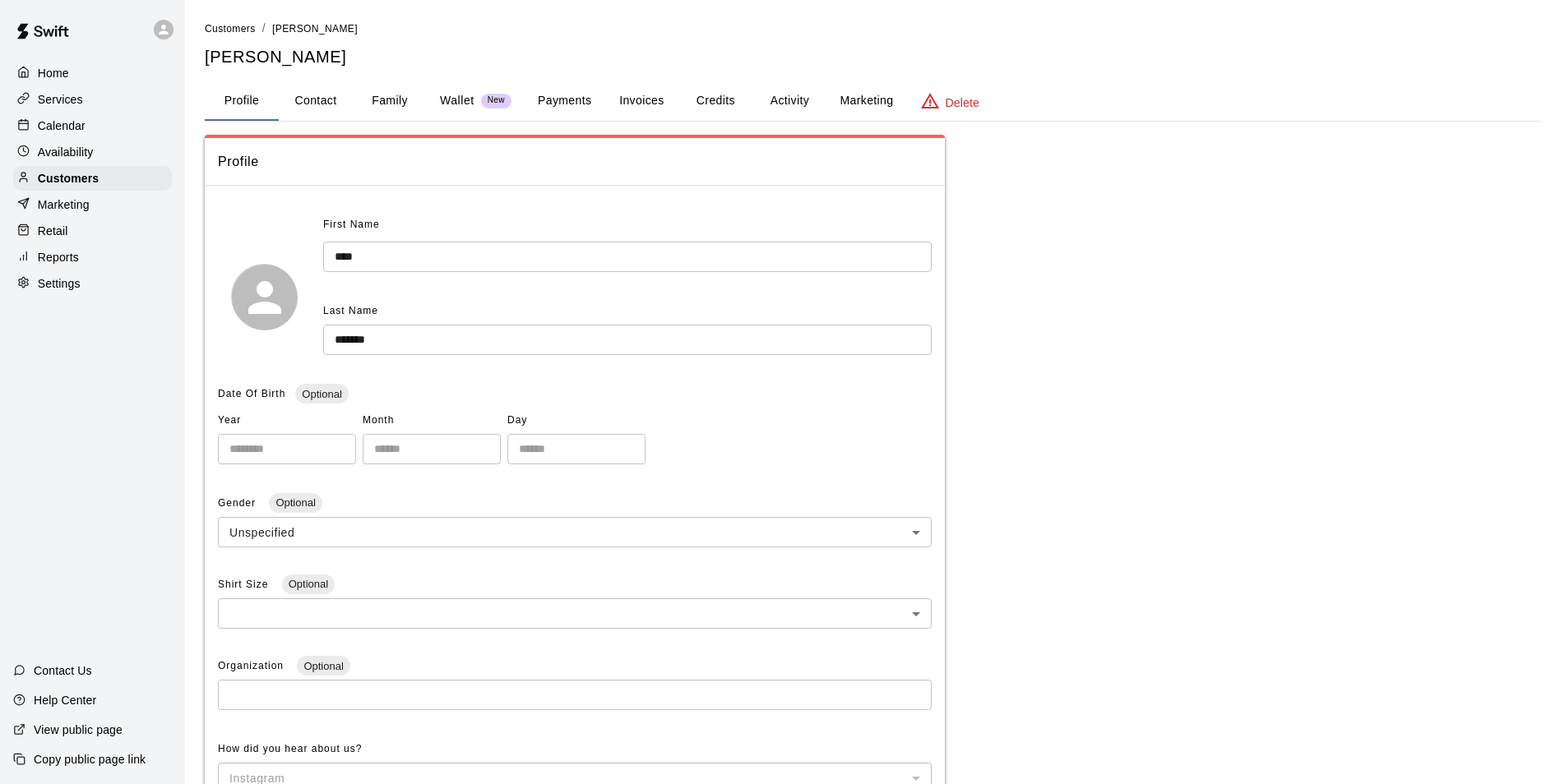
click at [340, 93] on button "Contact" at bounding box center [315, 101] width 74 height 40
select select "**"
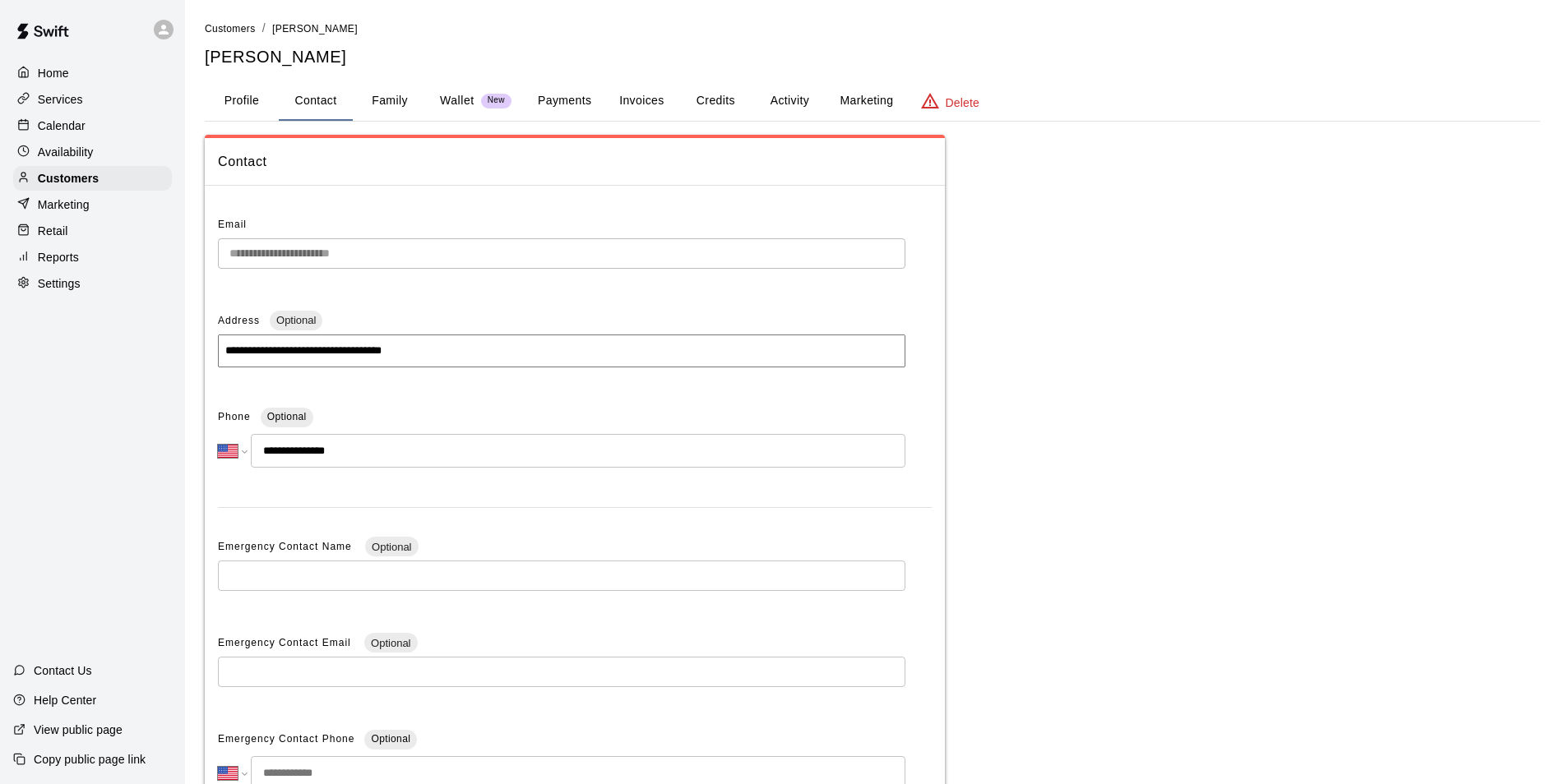
click at [966, 99] on p "Delete" at bounding box center [962, 102] width 34 height 16
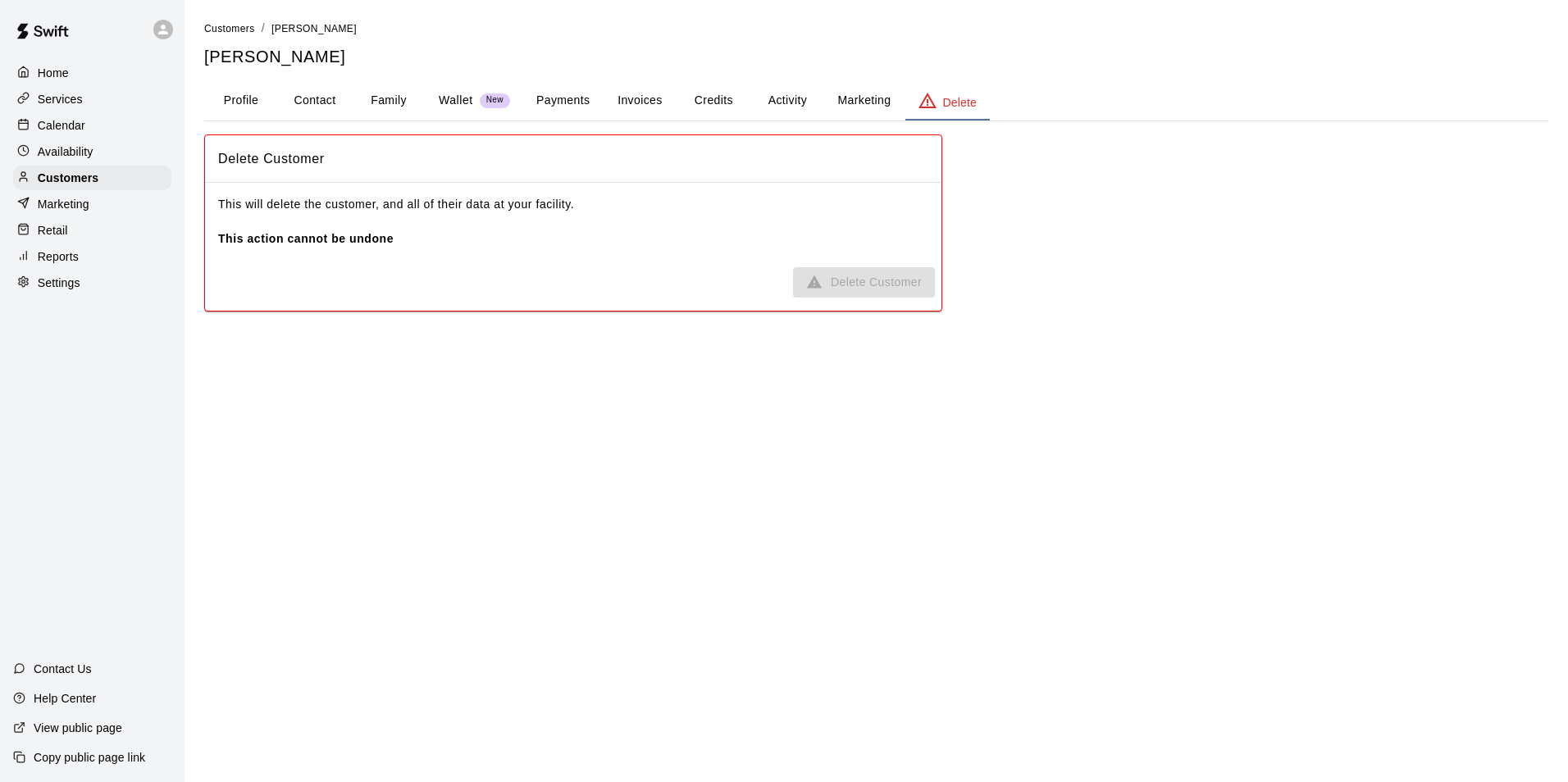
click at [828, 103] on button "Marketing" at bounding box center [864, 101] width 79 height 40
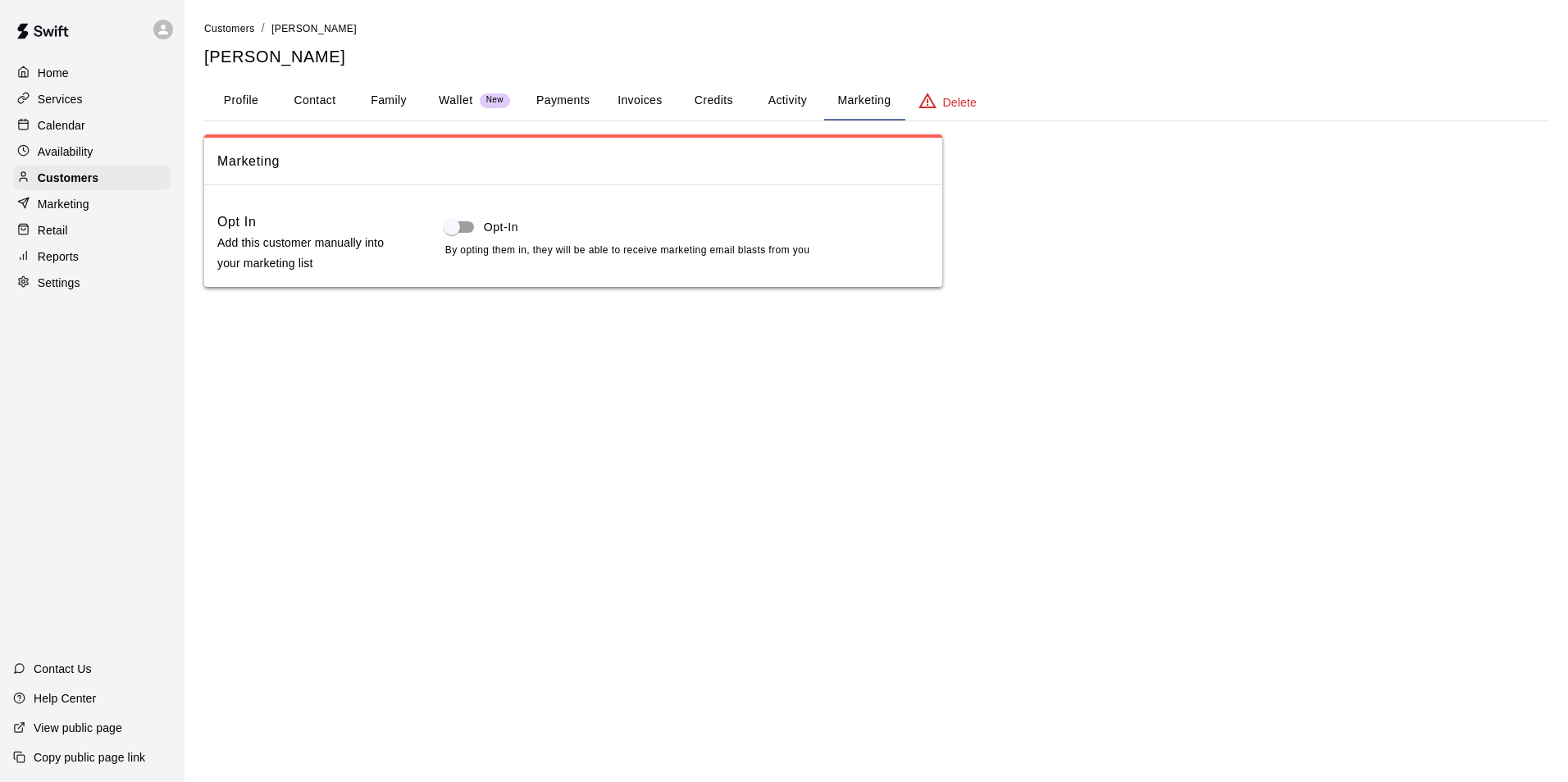
drag, startPoint x: 49, startPoint y: 115, endPoint x: 94, endPoint y: 115, distance: 45.0
click at [49, 115] on div "Calendar" at bounding box center [93, 126] width 159 height 25
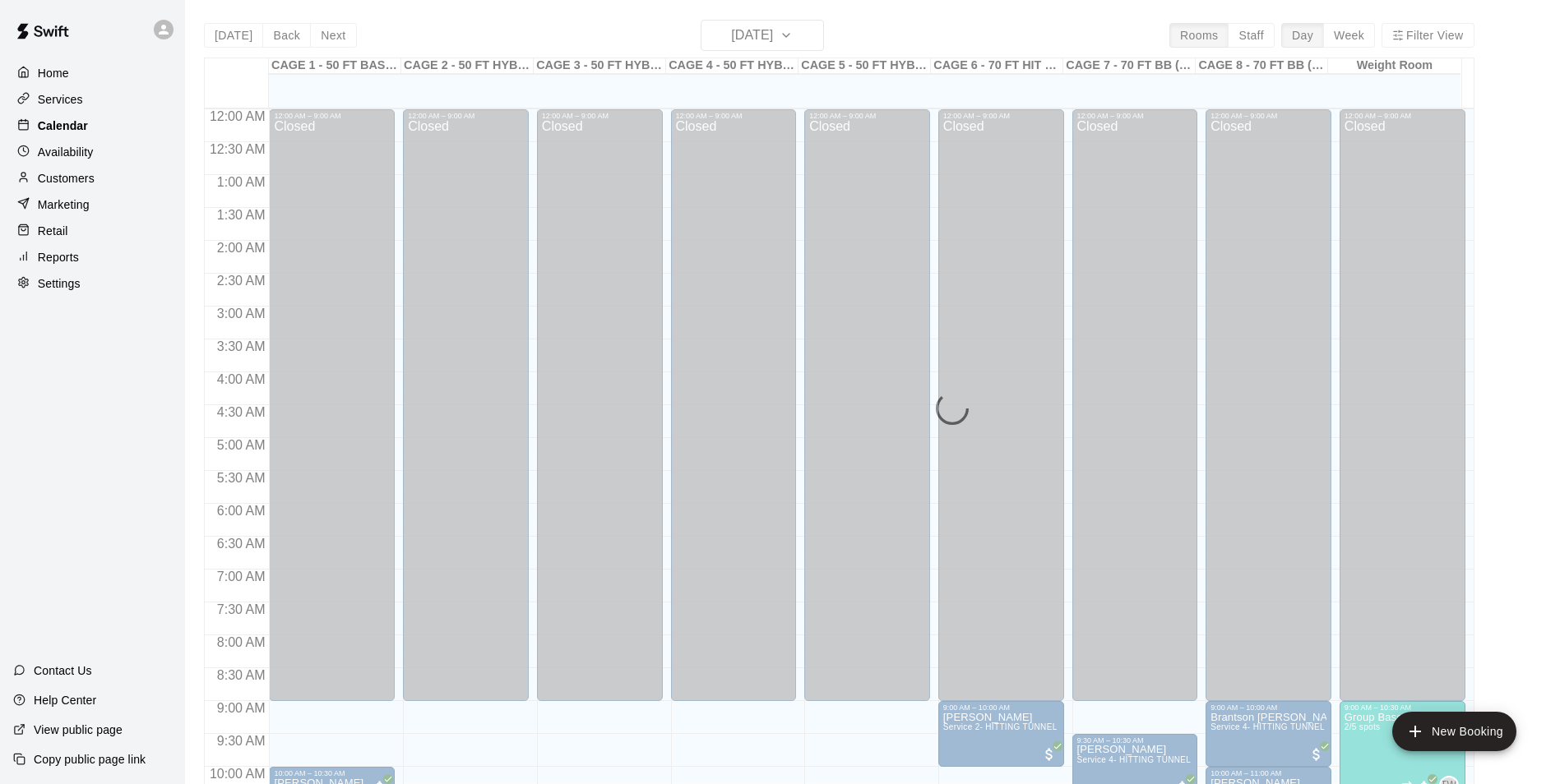
scroll to position [835, 0]
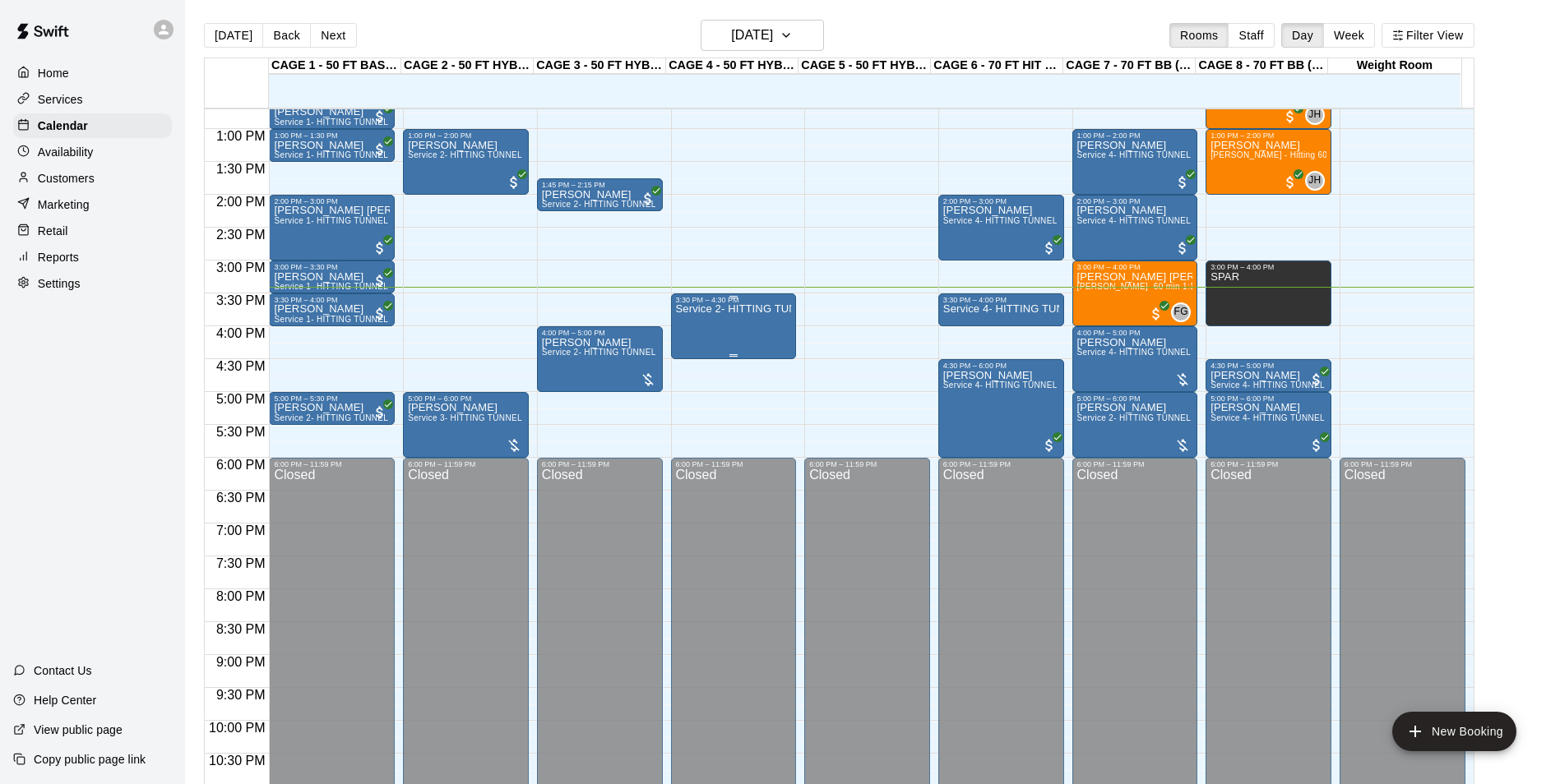
click at [745, 326] on div "Service 2- HITTING TUNNEL RENTAL - 50ft Baseball" at bounding box center [734, 696] width 116 height 784
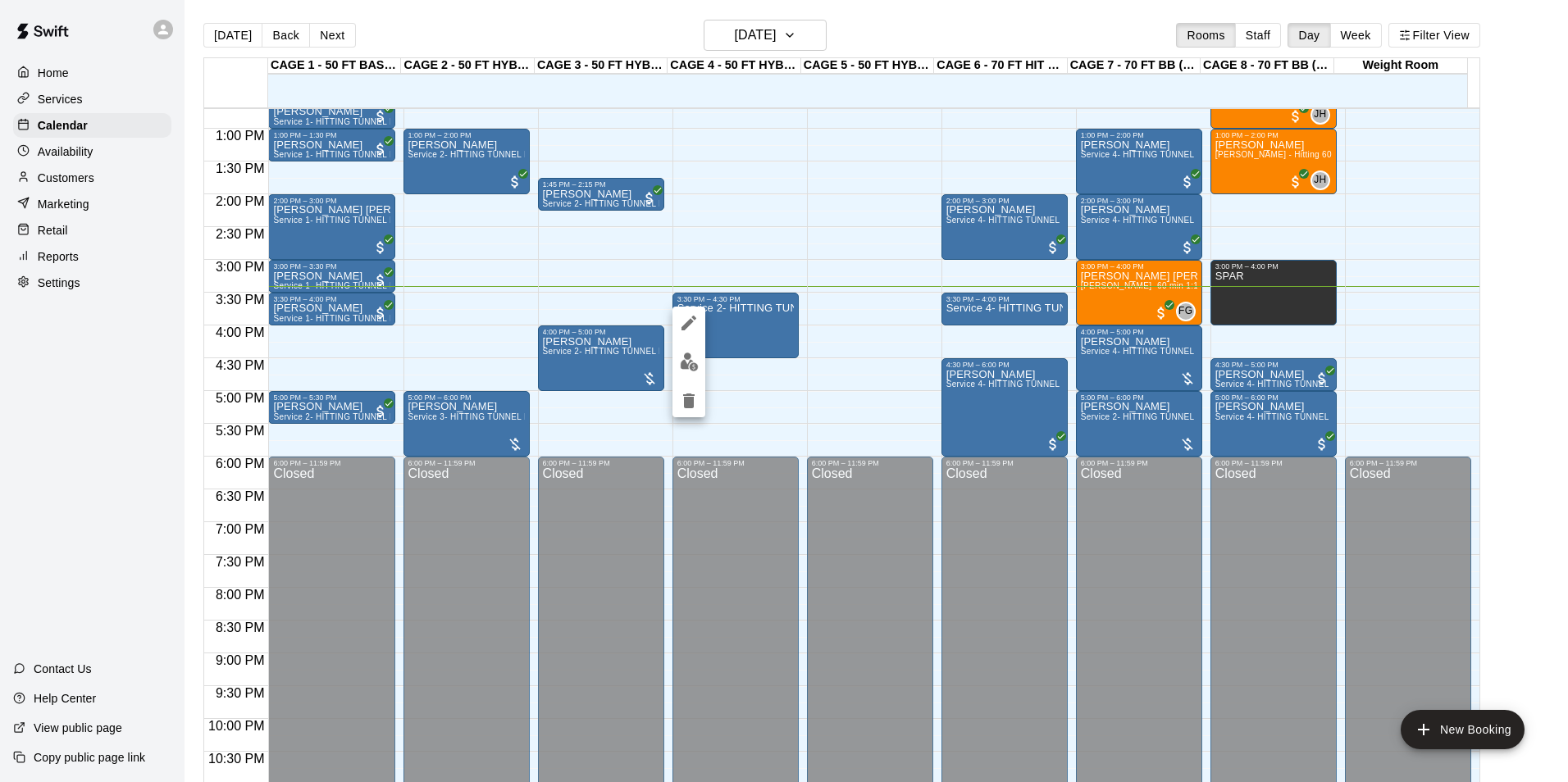
click at [741, 326] on div at bounding box center [784, 391] width 1568 height 782
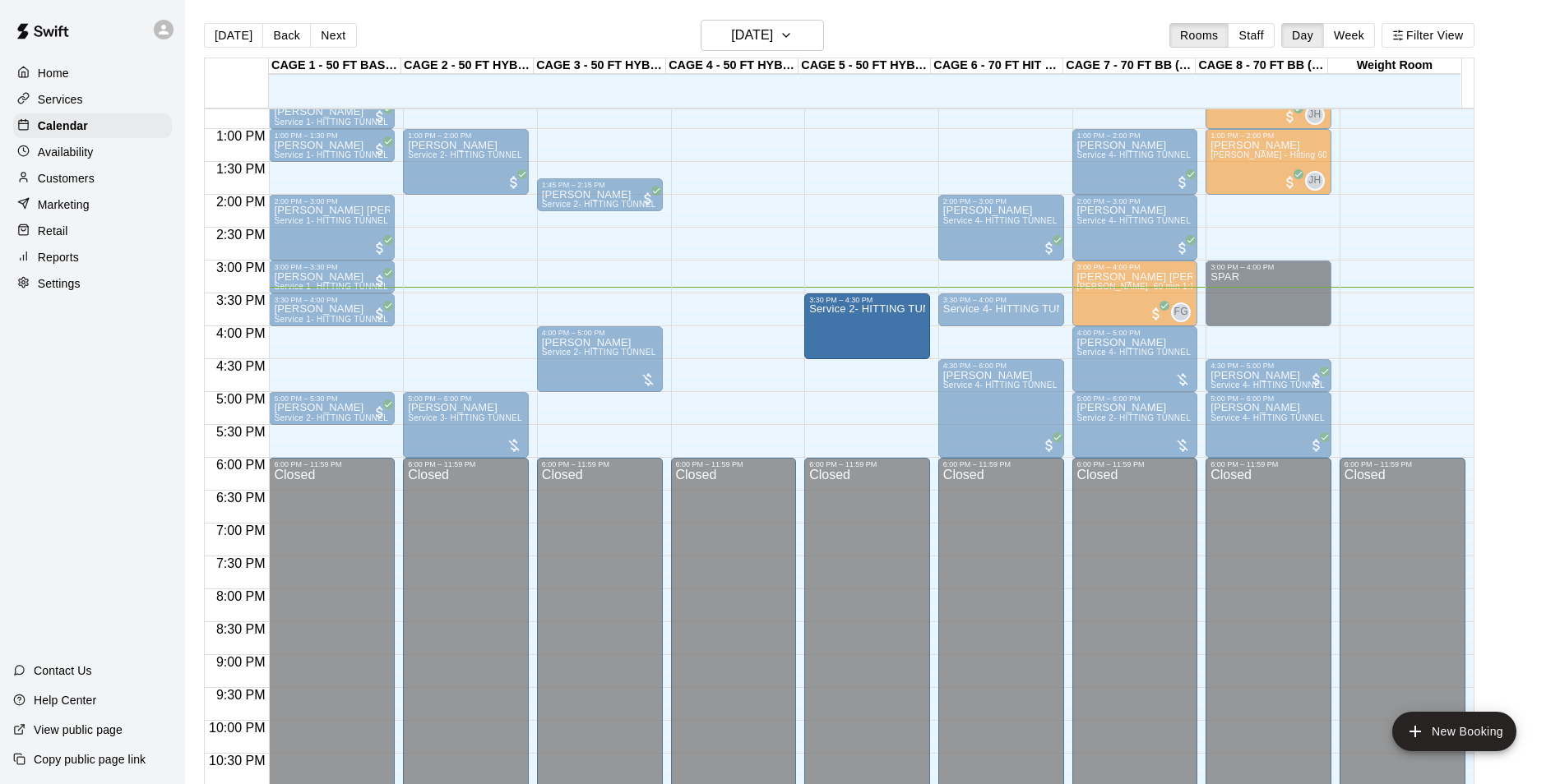
drag, startPoint x: 744, startPoint y: 327, endPoint x: 857, endPoint y: 328, distance: 113.0
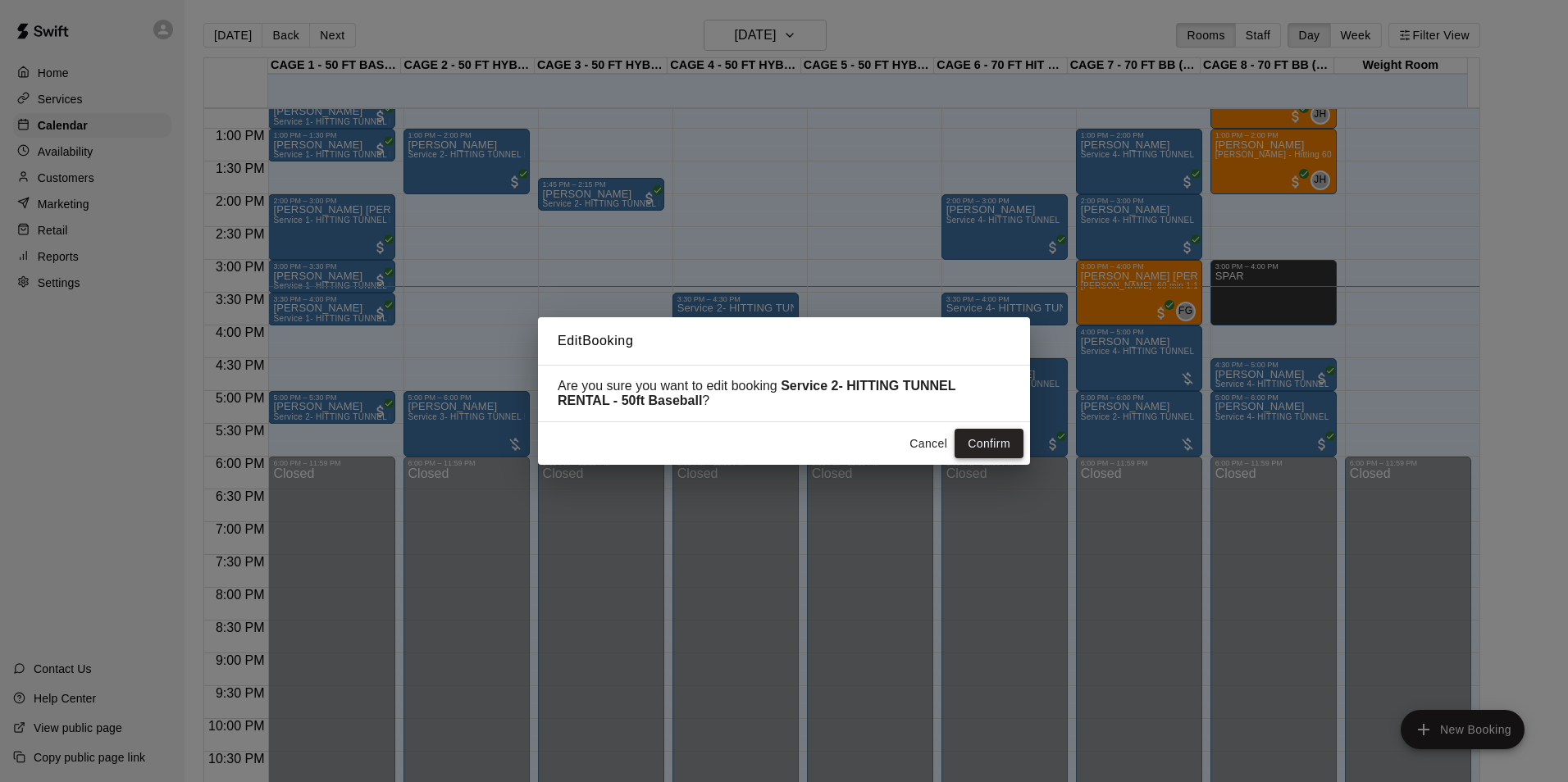
click at [998, 451] on button "Confirm" at bounding box center [989, 444] width 69 height 30
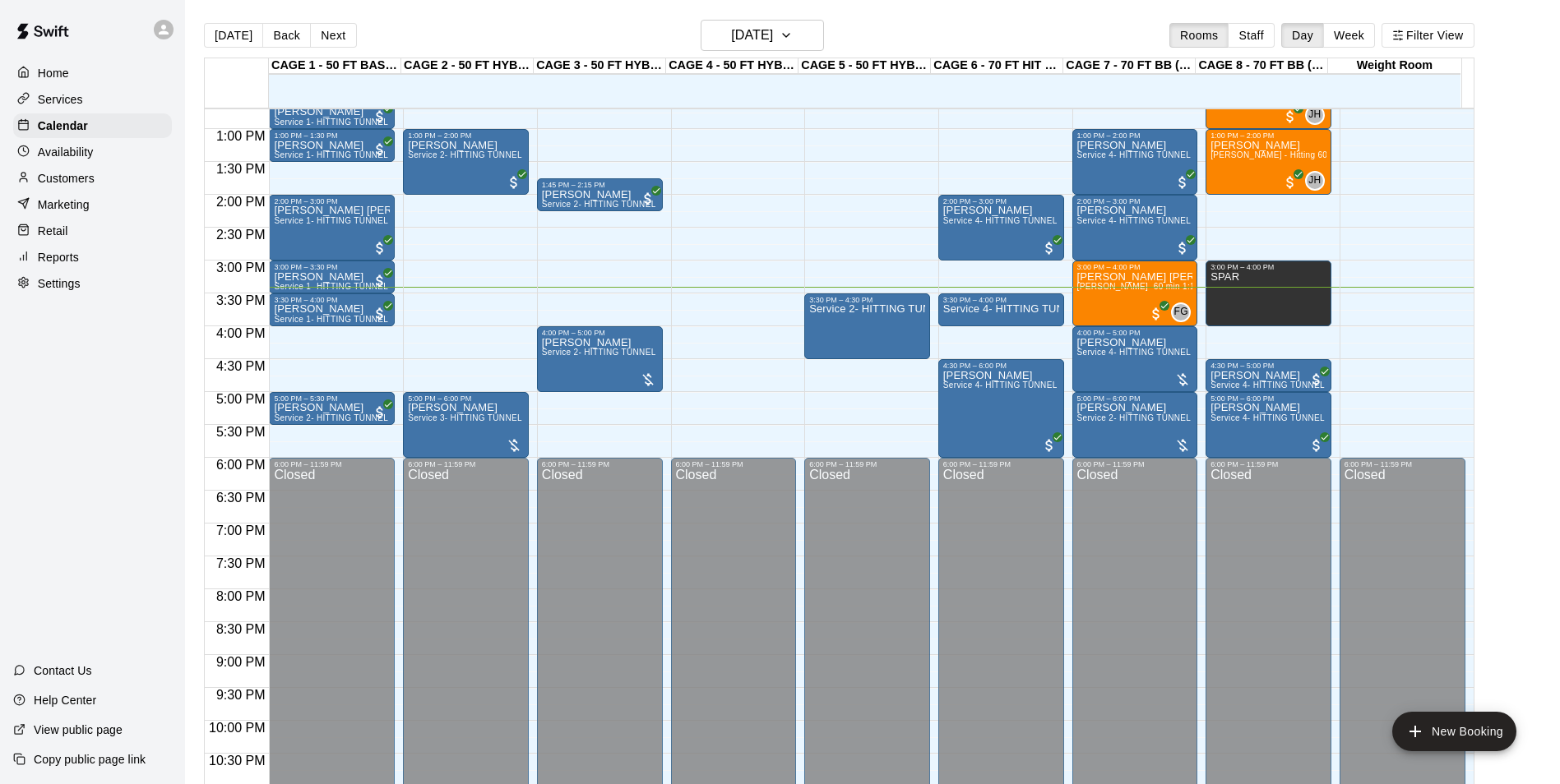
click at [121, 180] on div "Customers" at bounding box center [93, 178] width 159 height 25
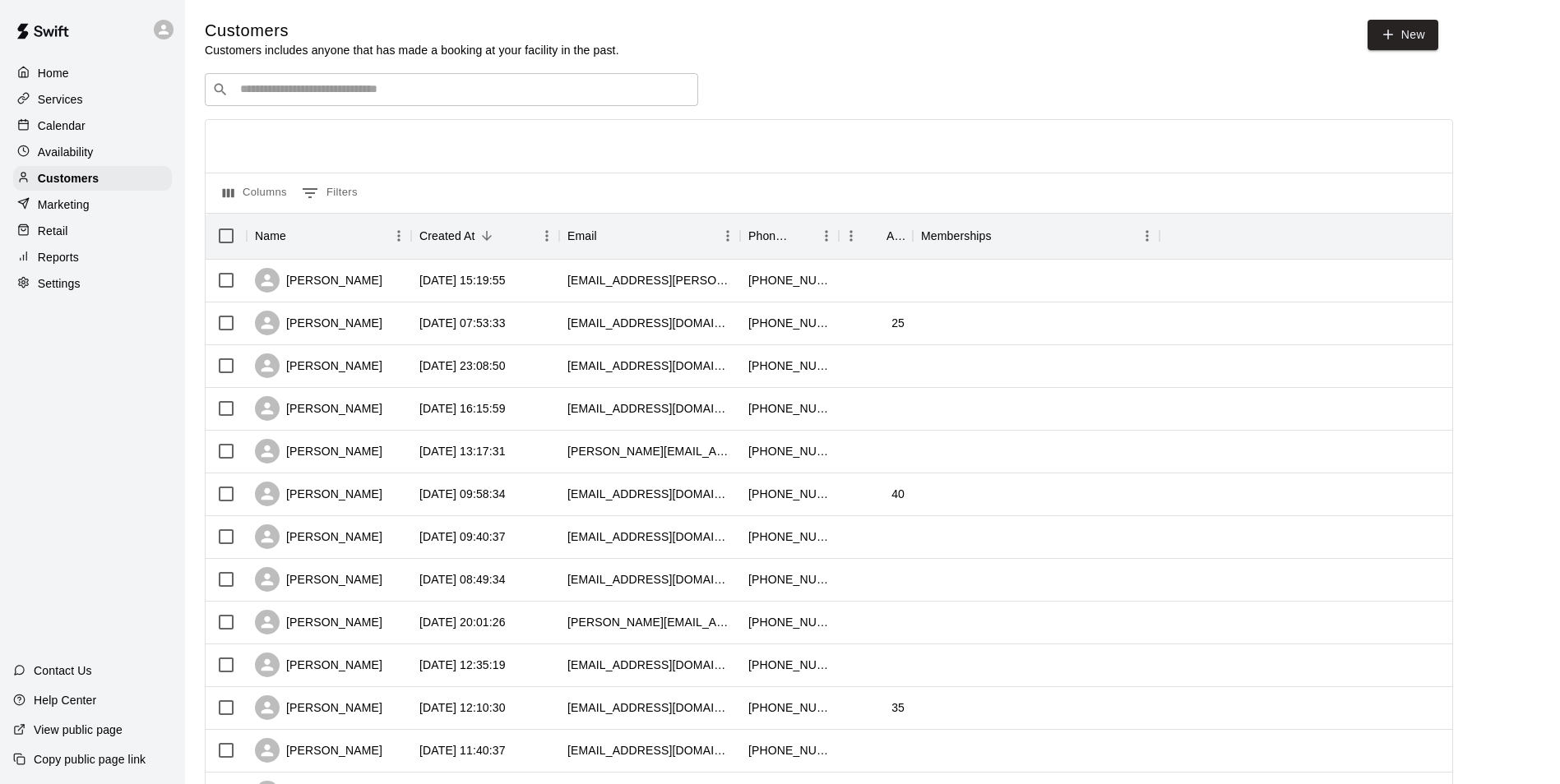
click at [61, 136] on div "Calendar" at bounding box center [93, 126] width 159 height 25
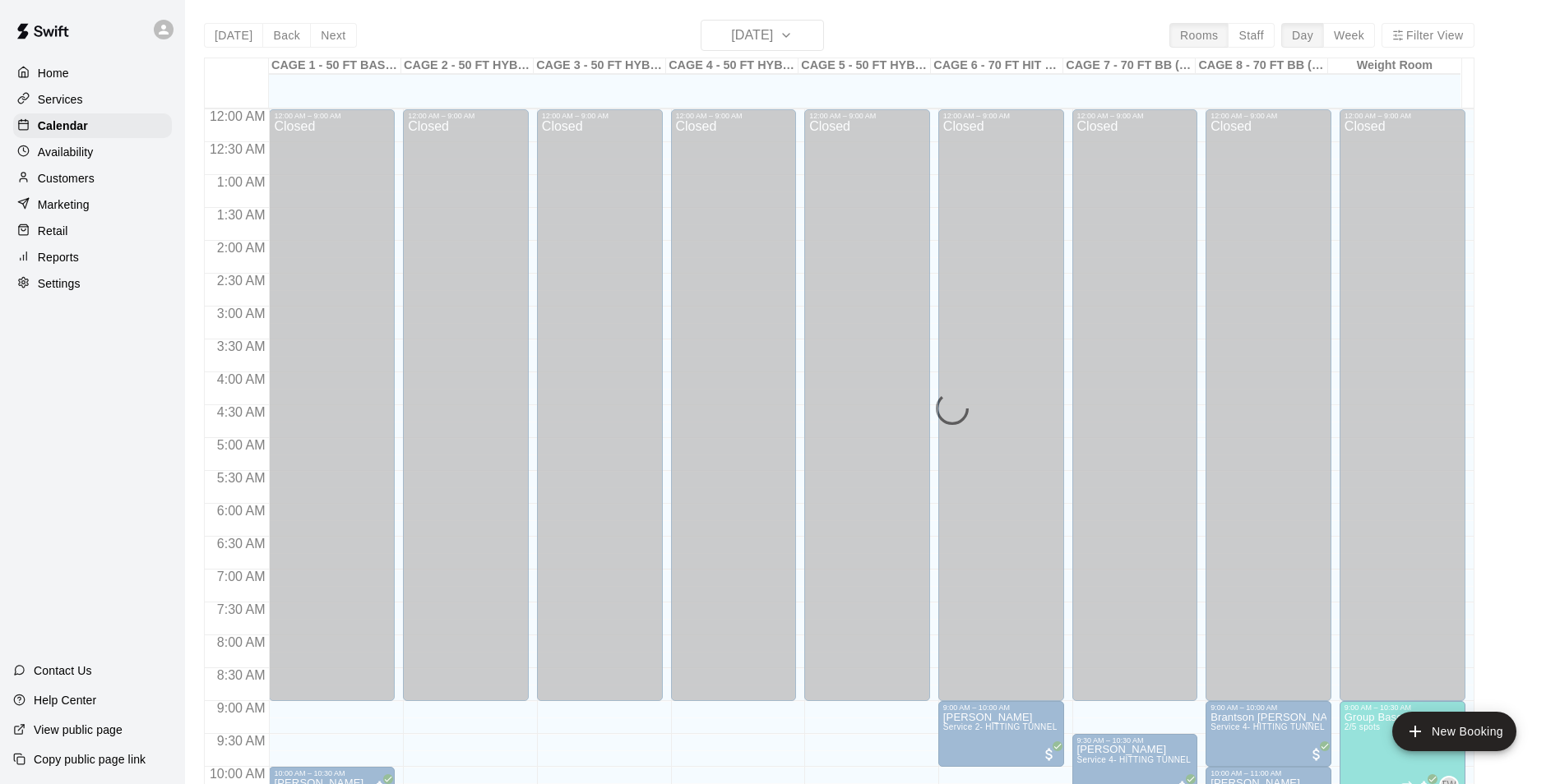
scroll to position [835, 0]
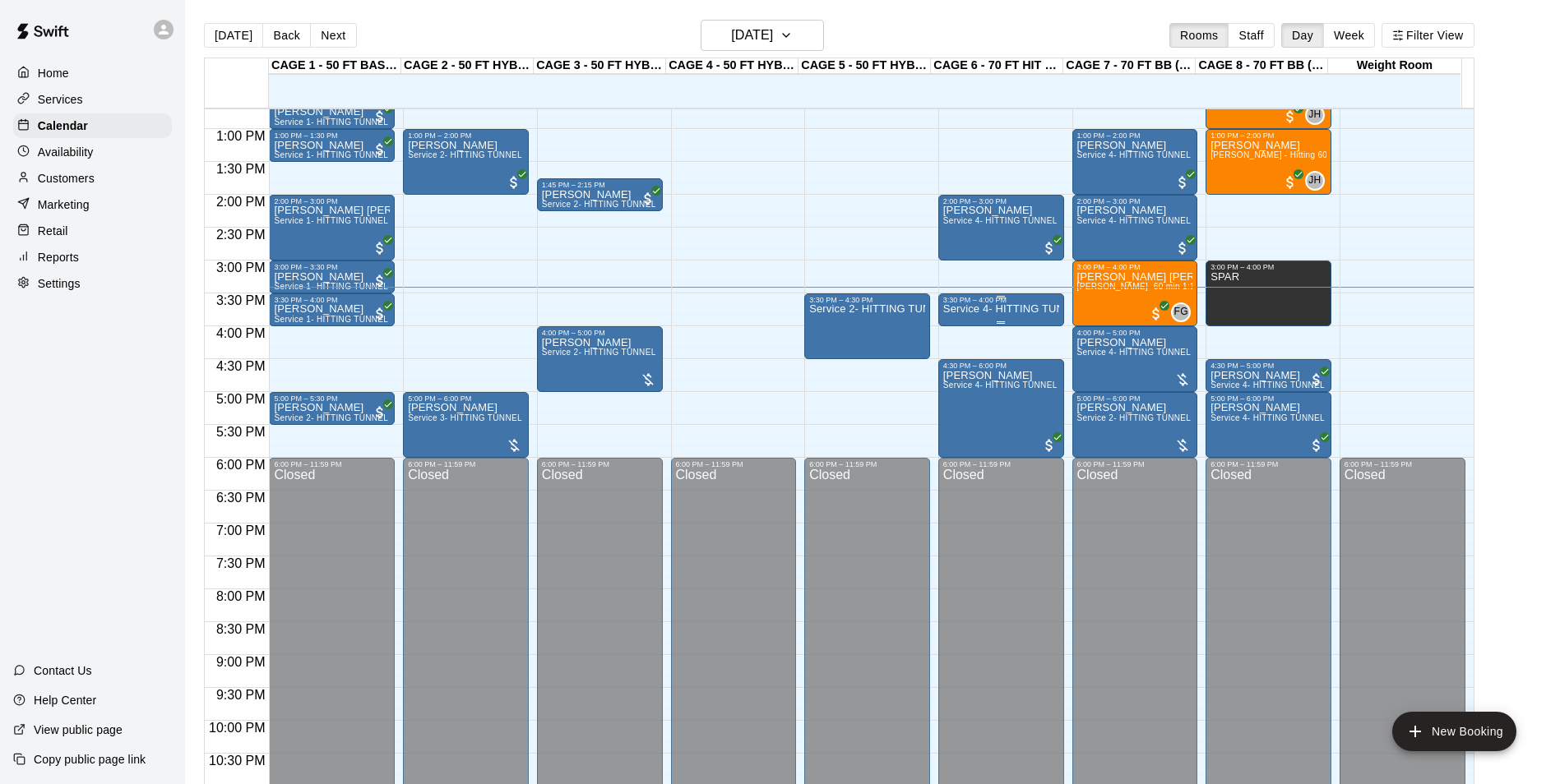
click at [999, 309] on p "Service 4- HITTING TUNNEL RENTAL - 70ft Baseball" at bounding box center [1001, 309] width 116 height 0
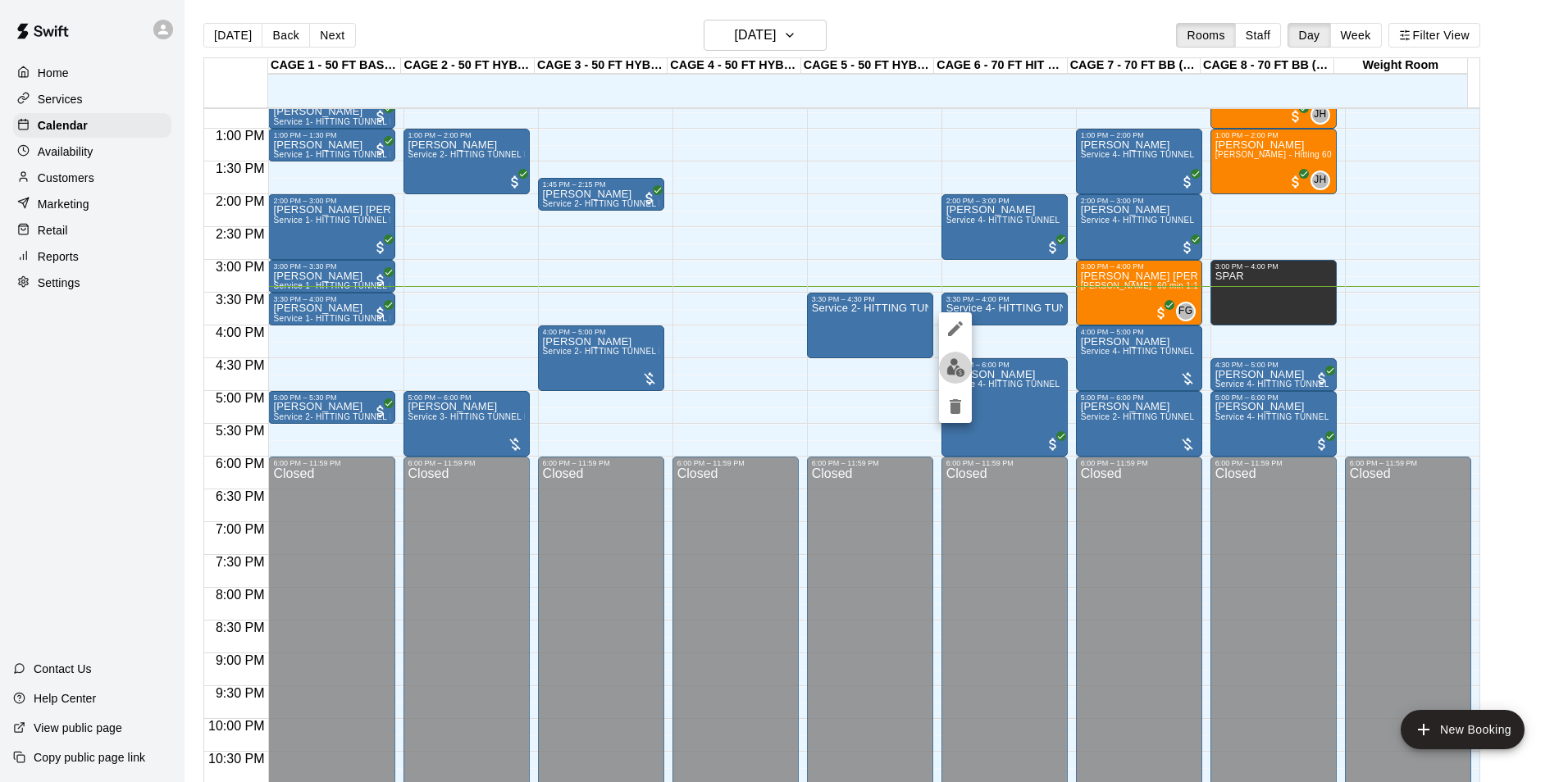
click at [943, 363] on button "edit" at bounding box center [955, 367] width 33 height 32
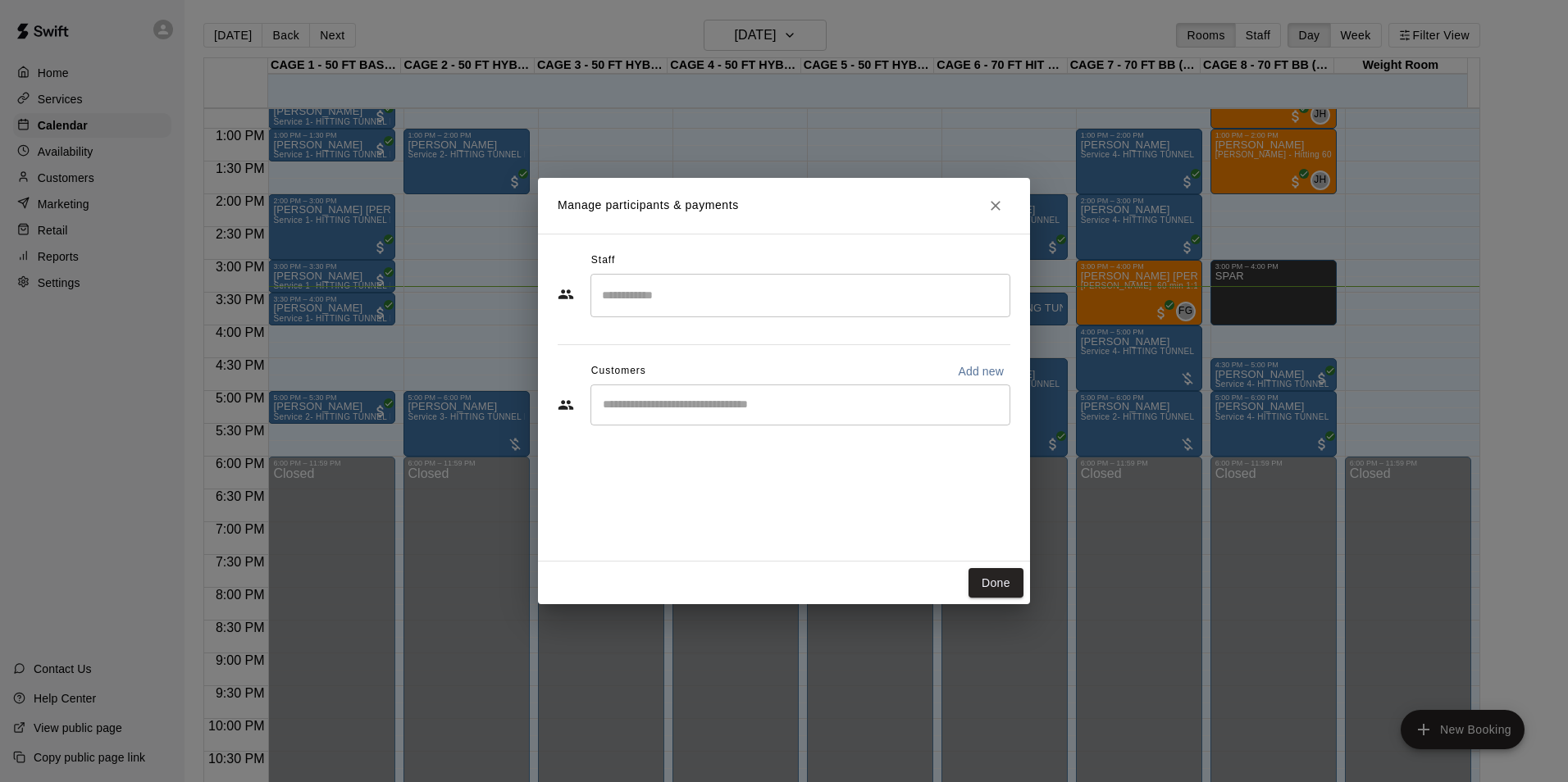
click at [760, 409] on input "Start typing to search customers..." at bounding box center [800, 404] width 405 height 16
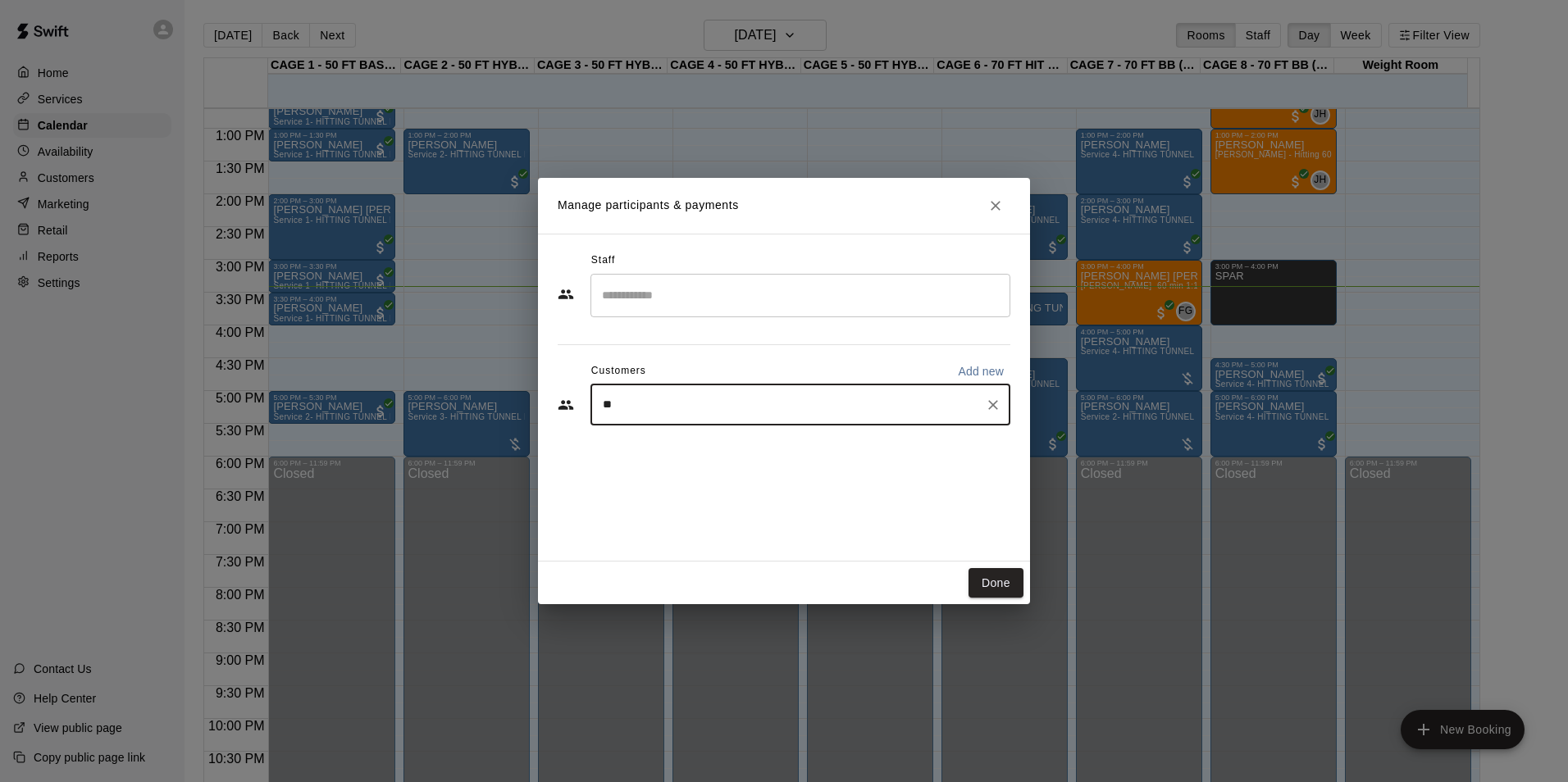
type input "*"
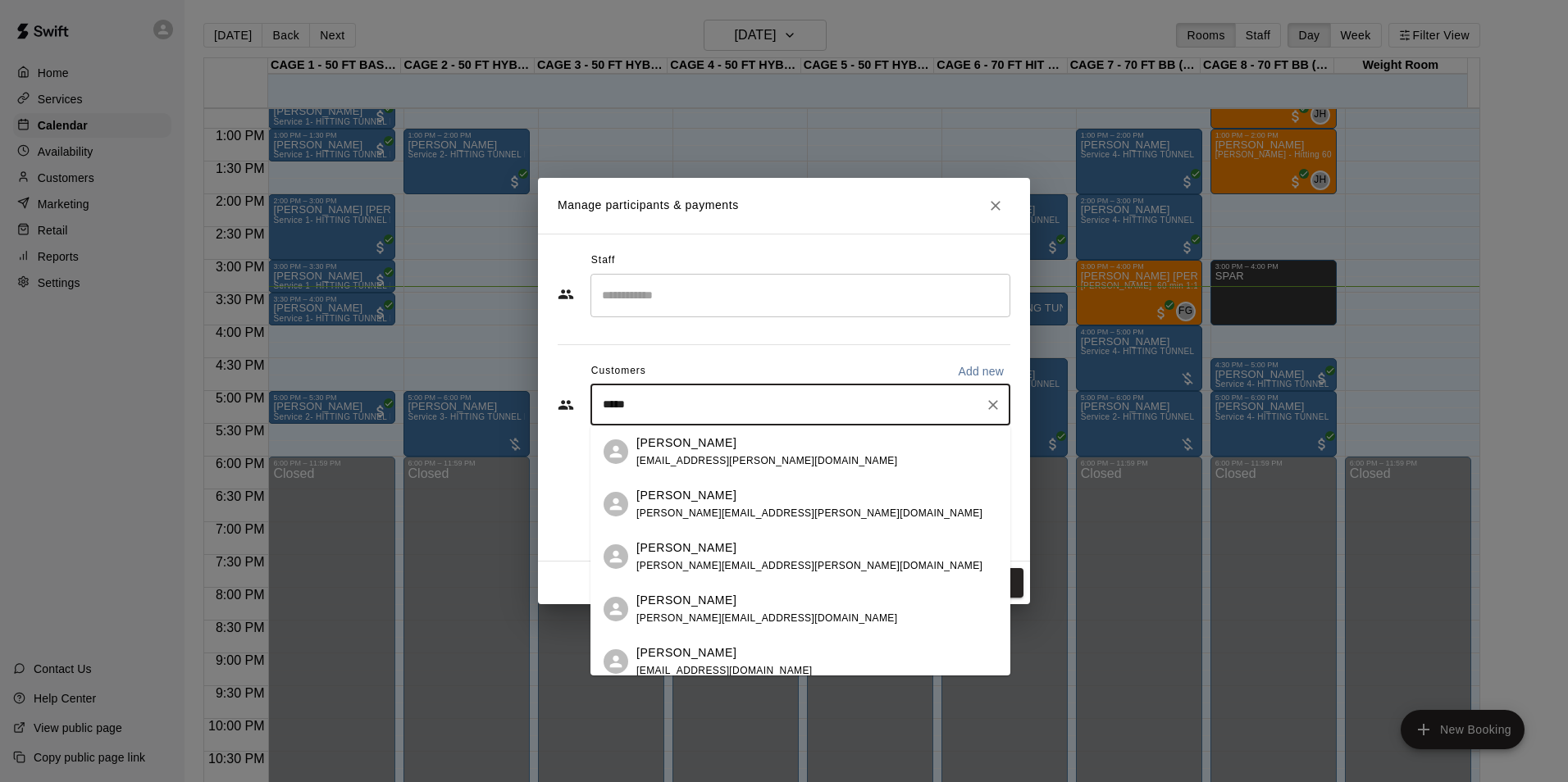
type input "******"
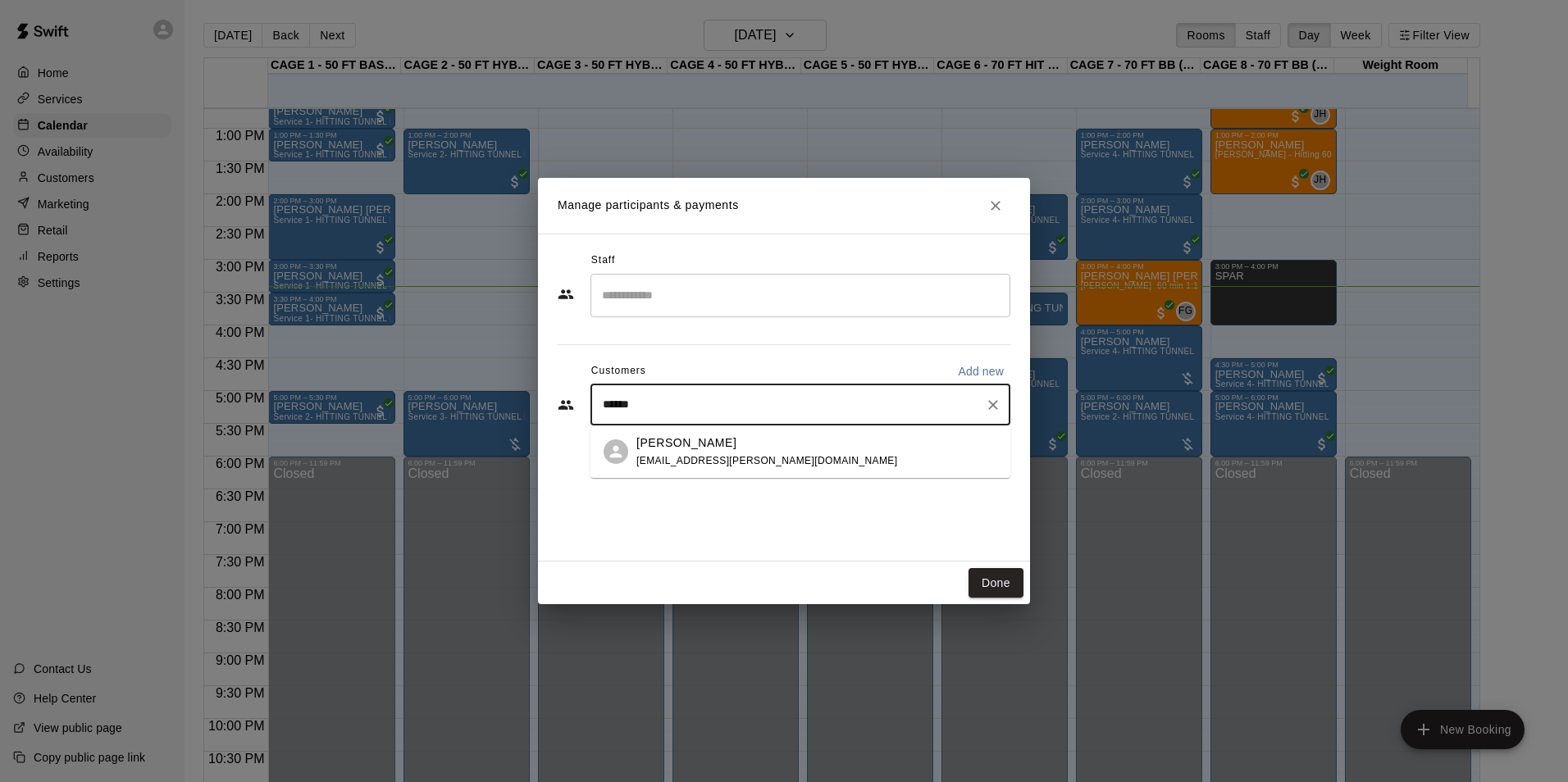
click at [656, 447] on p "[PERSON_NAME]" at bounding box center [687, 443] width 100 height 17
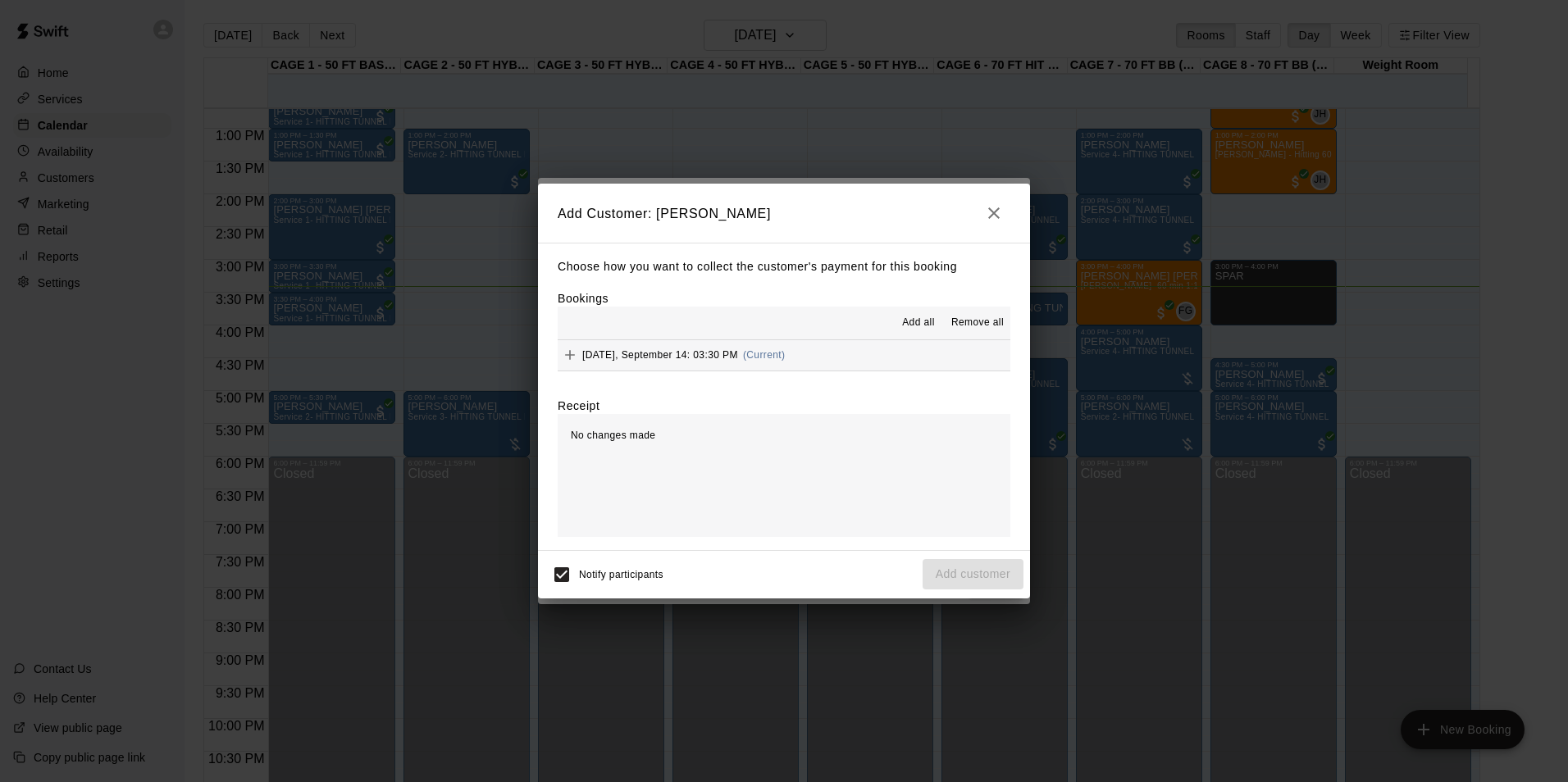
click at [865, 360] on button "Sunday, September 14: 03:30 PM (Current)" at bounding box center [783, 355] width 452 height 30
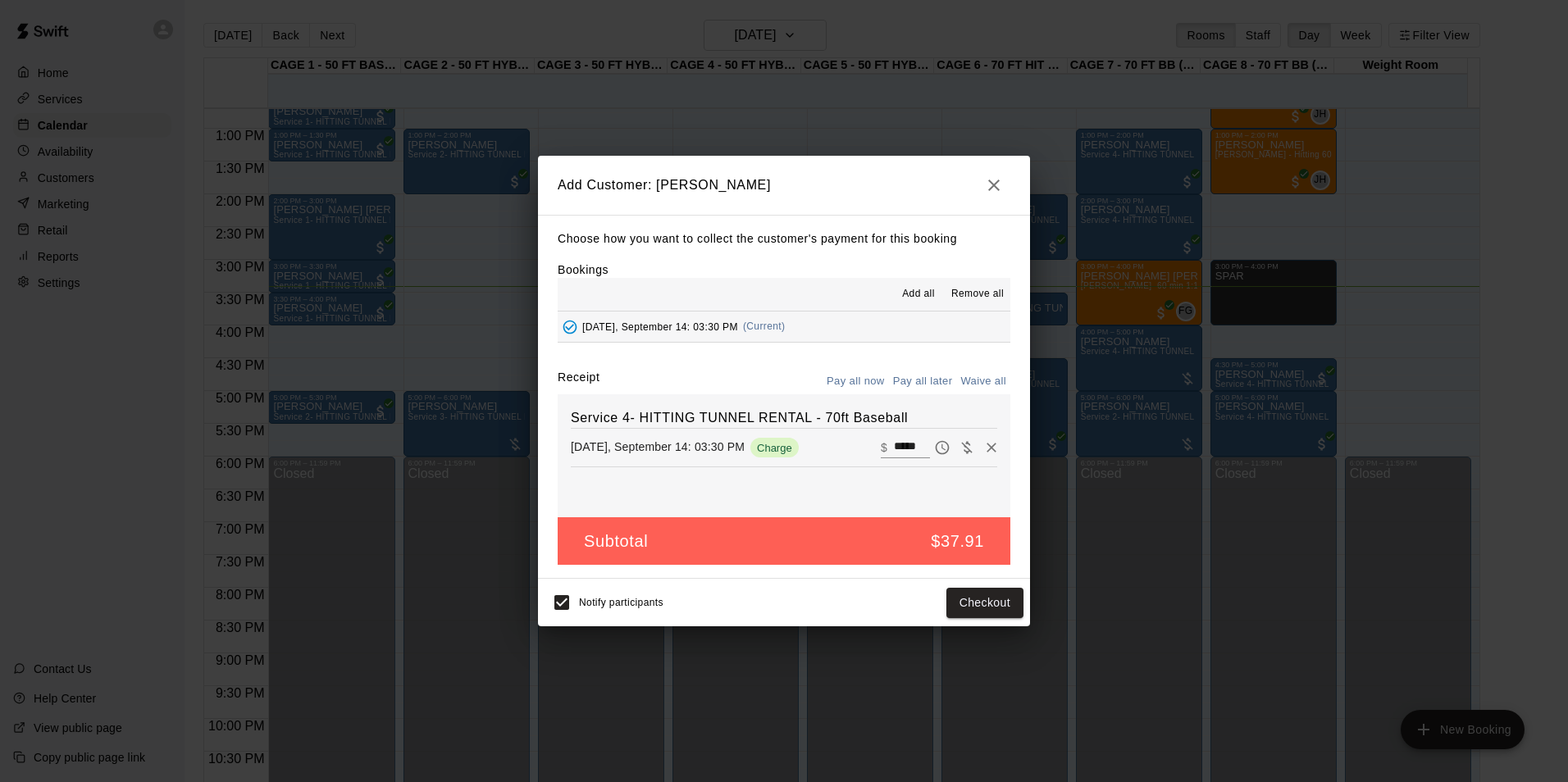
click at [907, 376] on button "Pay all later" at bounding box center [923, 382] width 68 height 26
click at [996, 603] on button "Add customer" at bounding box center [973, 603] width 101 height 30
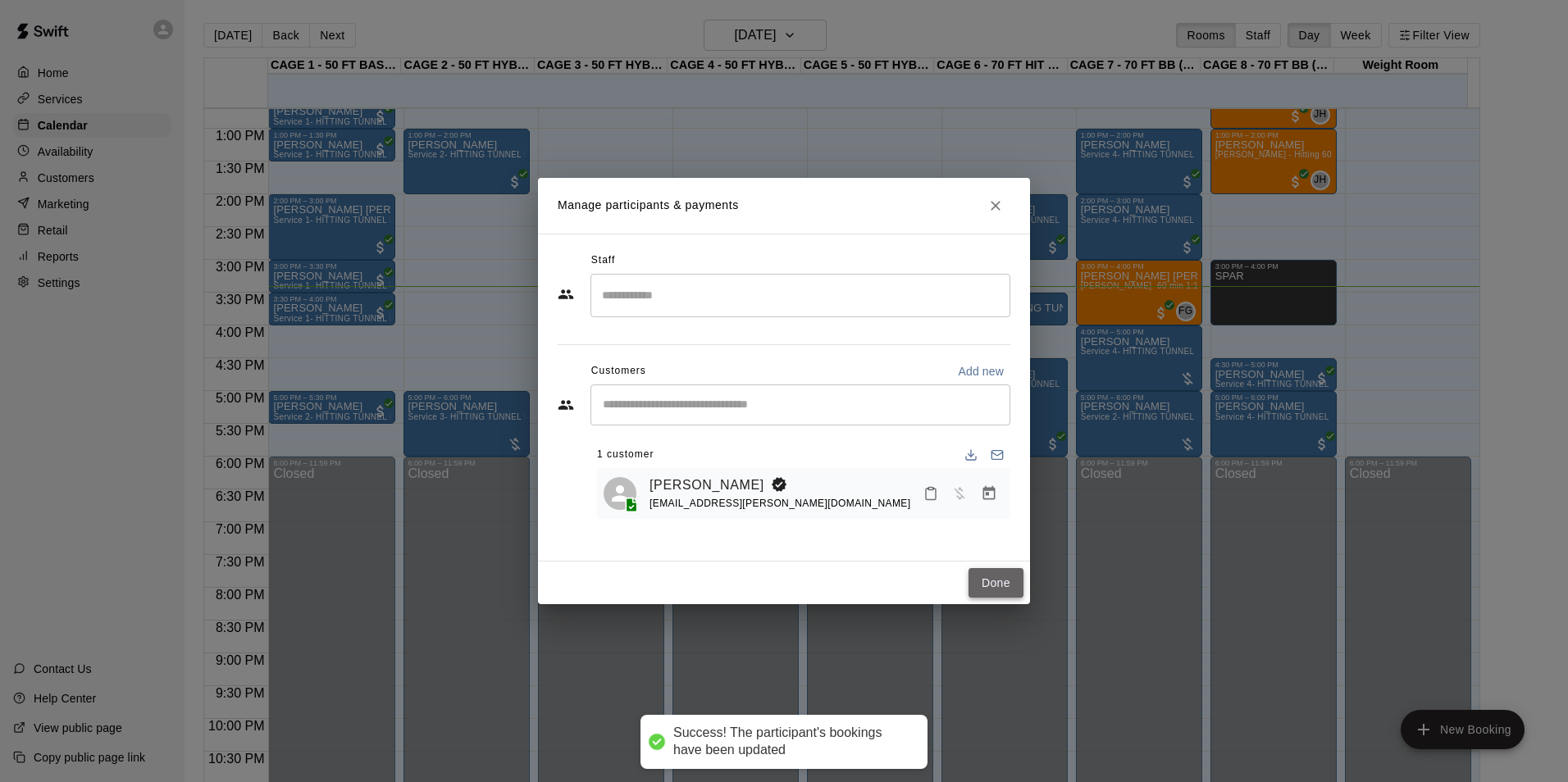
click at [981, 586] on button "Done" at bounding box center [996, 584] width 55 height 30
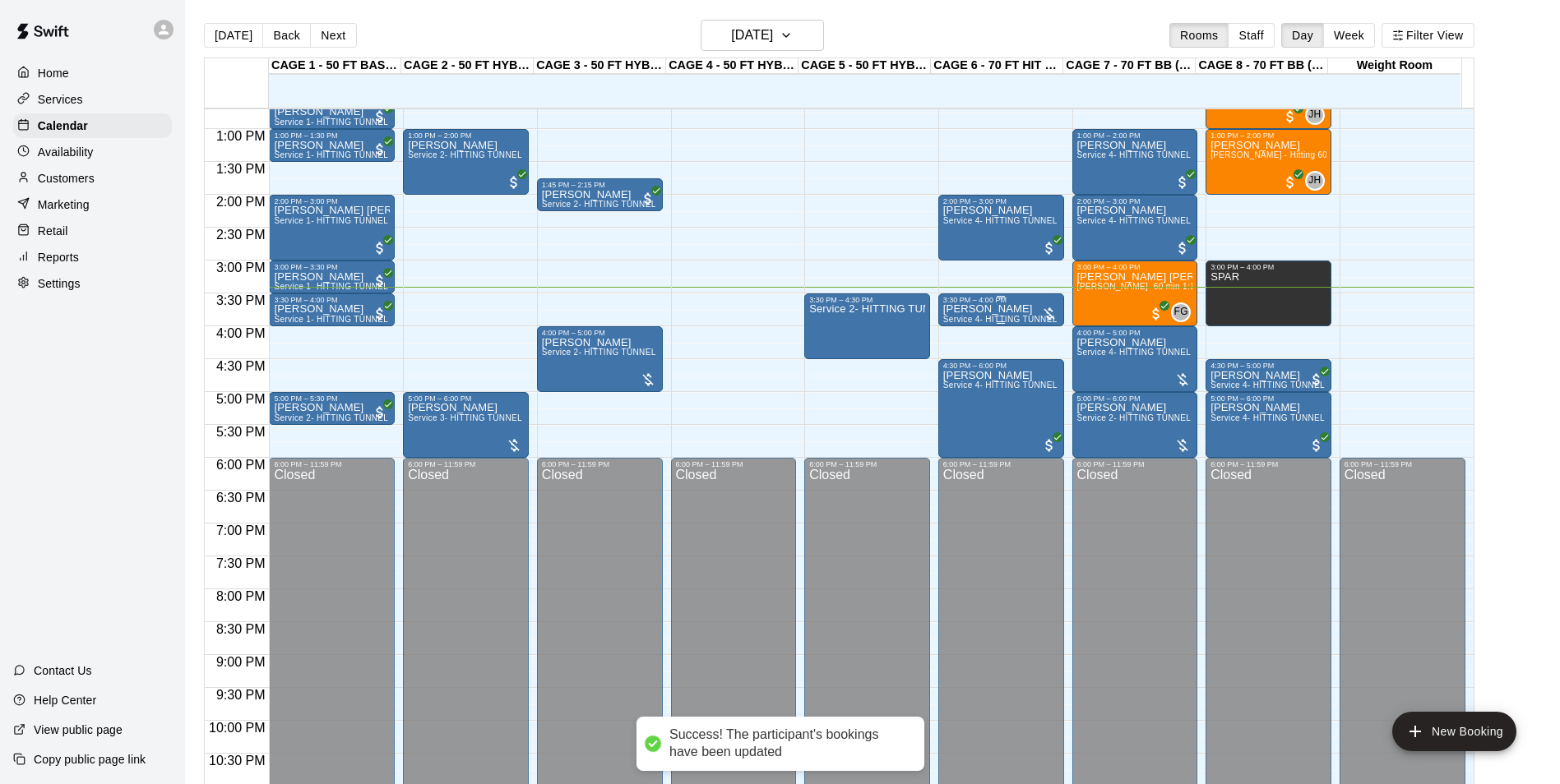
click at [953, 309] on p "[PERSON_NAME]" at bounding box center [1001, 309] width 116 height 0
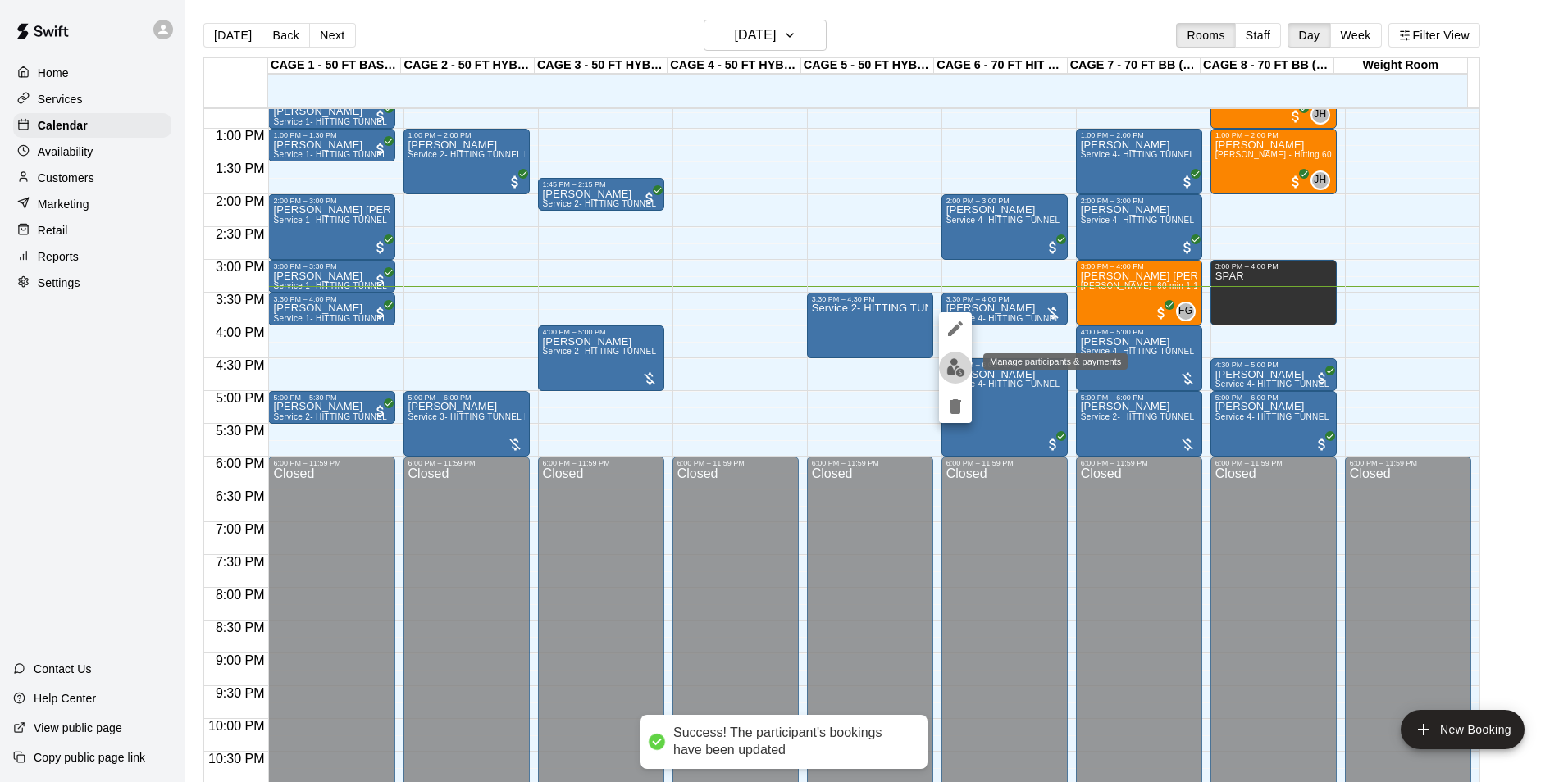
click at [954, 370] on img "edit" at bounding box center [956, 367] width 19 height 19
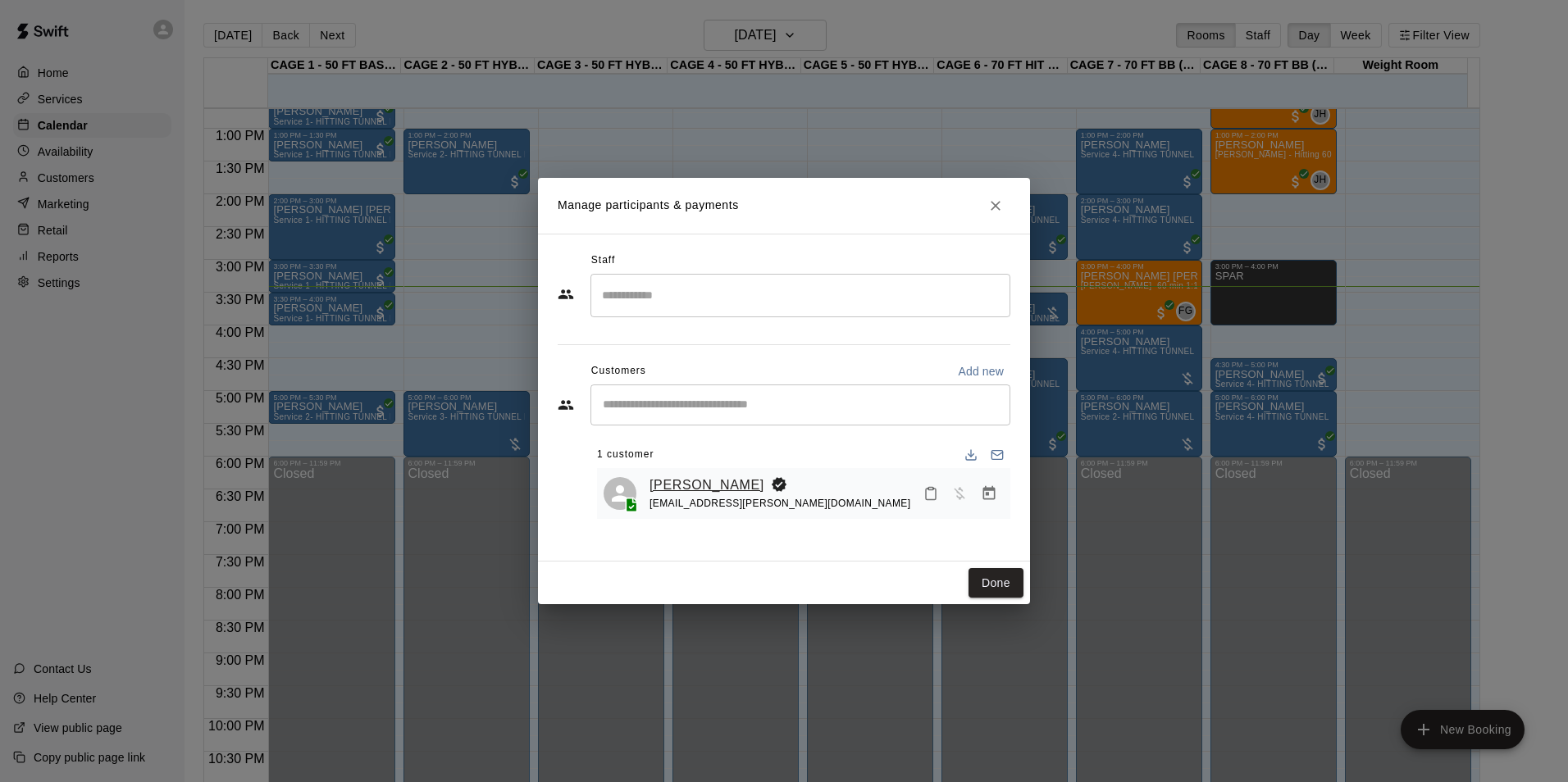
click at [691, 490] on link "[PERSON_NAME]" at bounding box center [707, 485] width 115 height 22
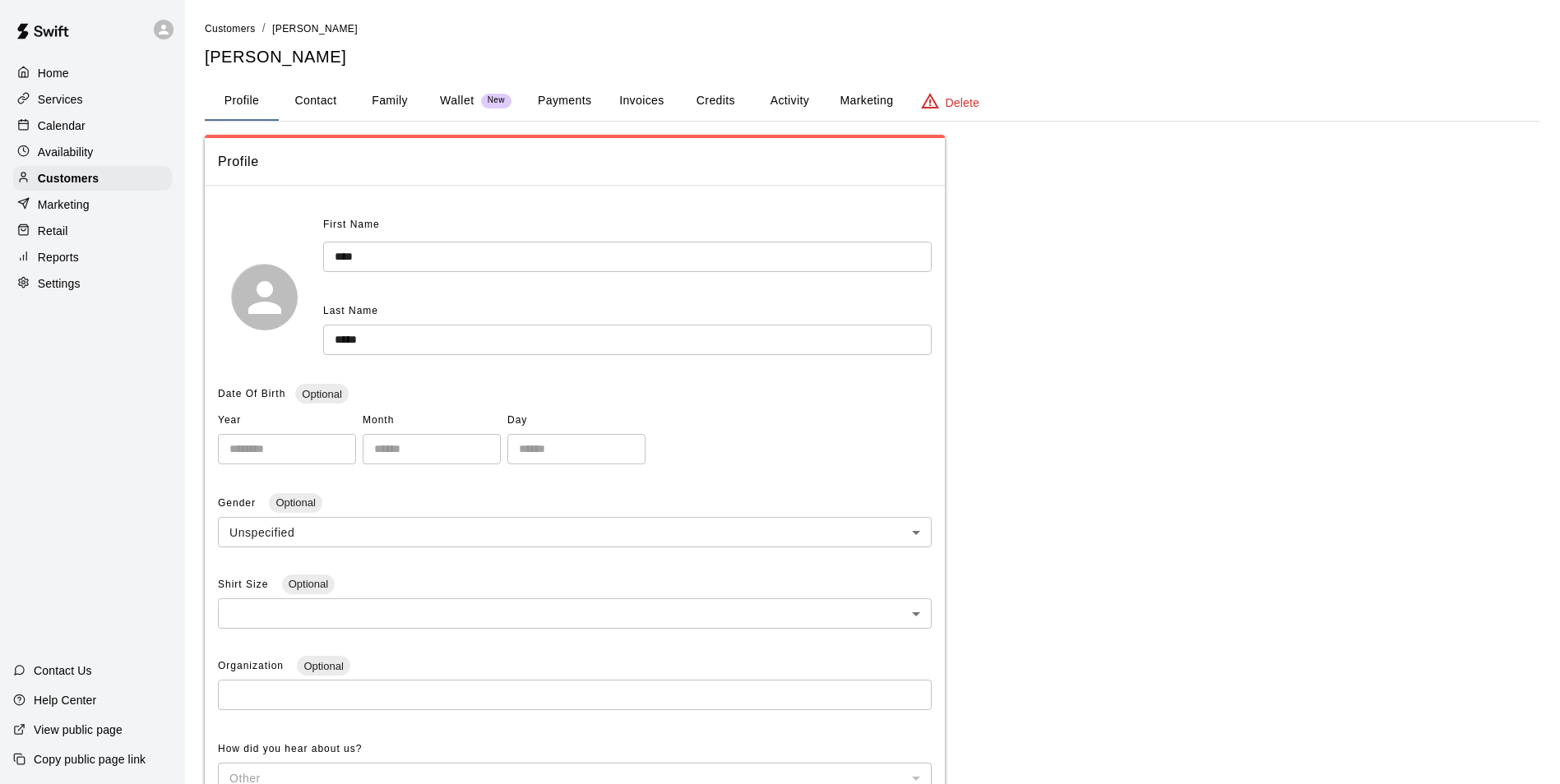
click at [808, 98] on button "Activity" at bounding box center [789, 101] width 74 height 40
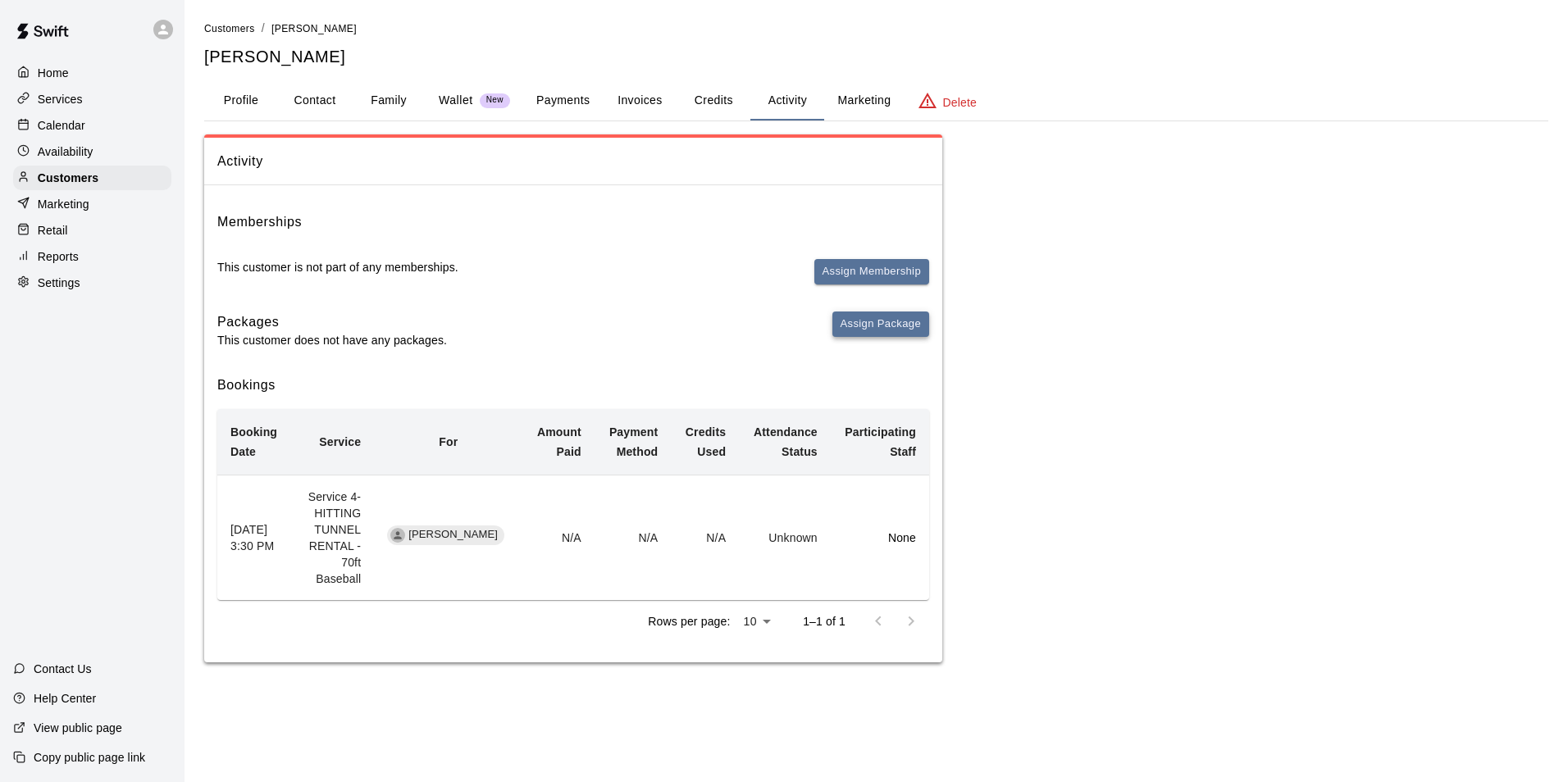
click at [889, 315] on button "Assign Package" at bounding box center [880, 324] width 96 height 26
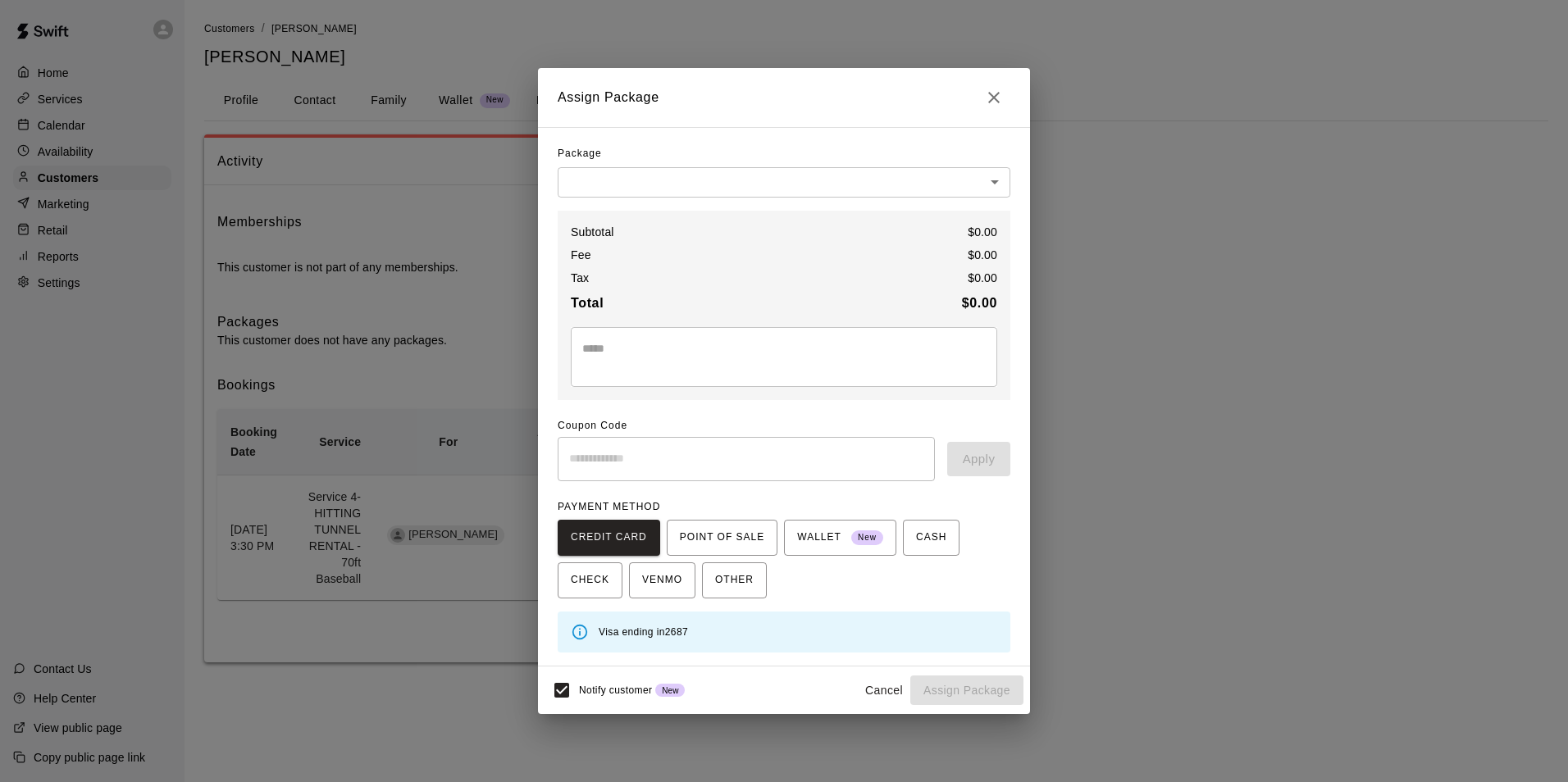
click at [690, 162] on div "Package" at bounding box center [783, 154] width 452 height 26
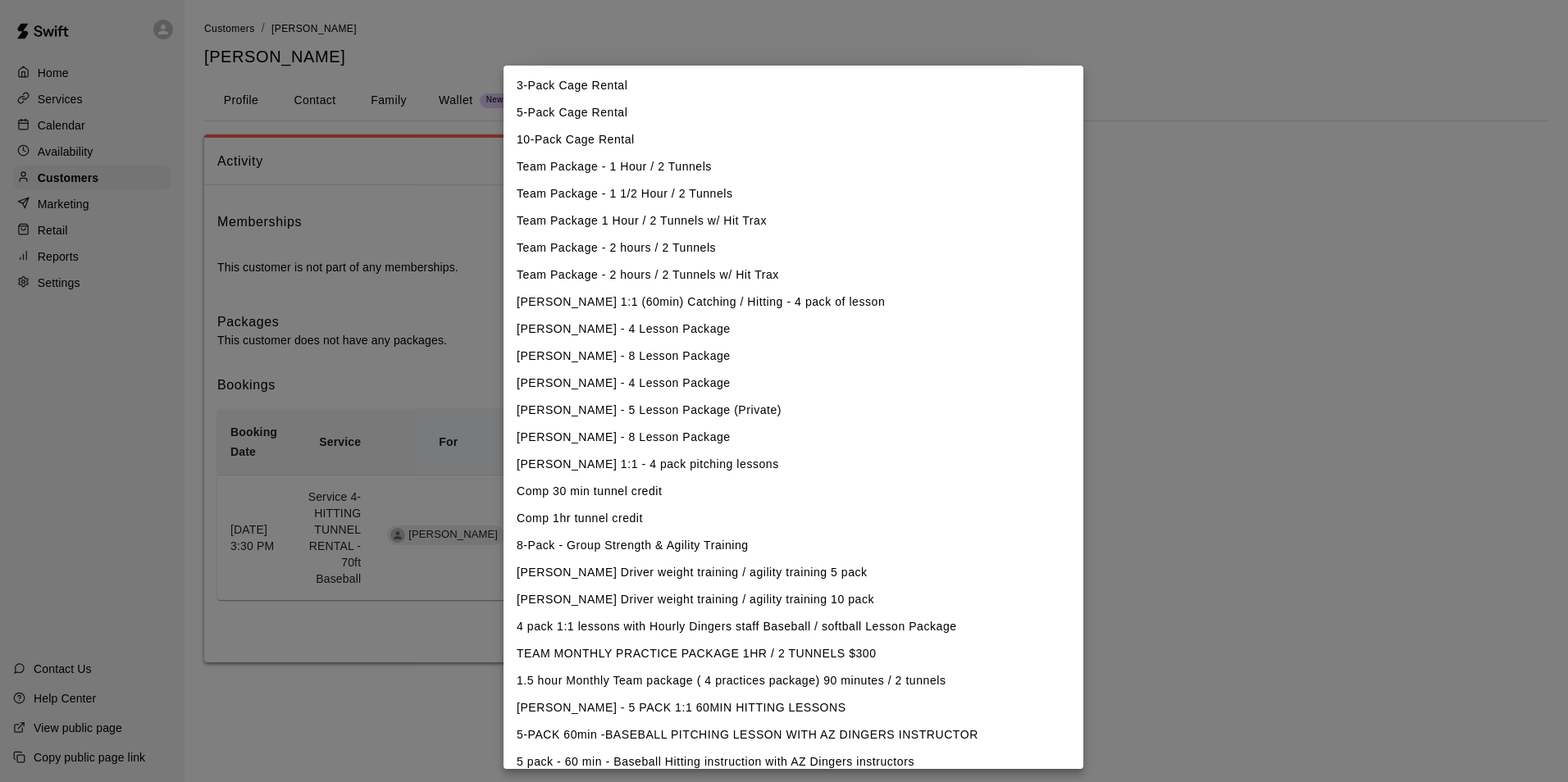
click at [698, 177] on body "Home Services Calendar Availability Customers Marketing Retail Reports Settings…" at bounding box center [784, 348] width 1568 height 695
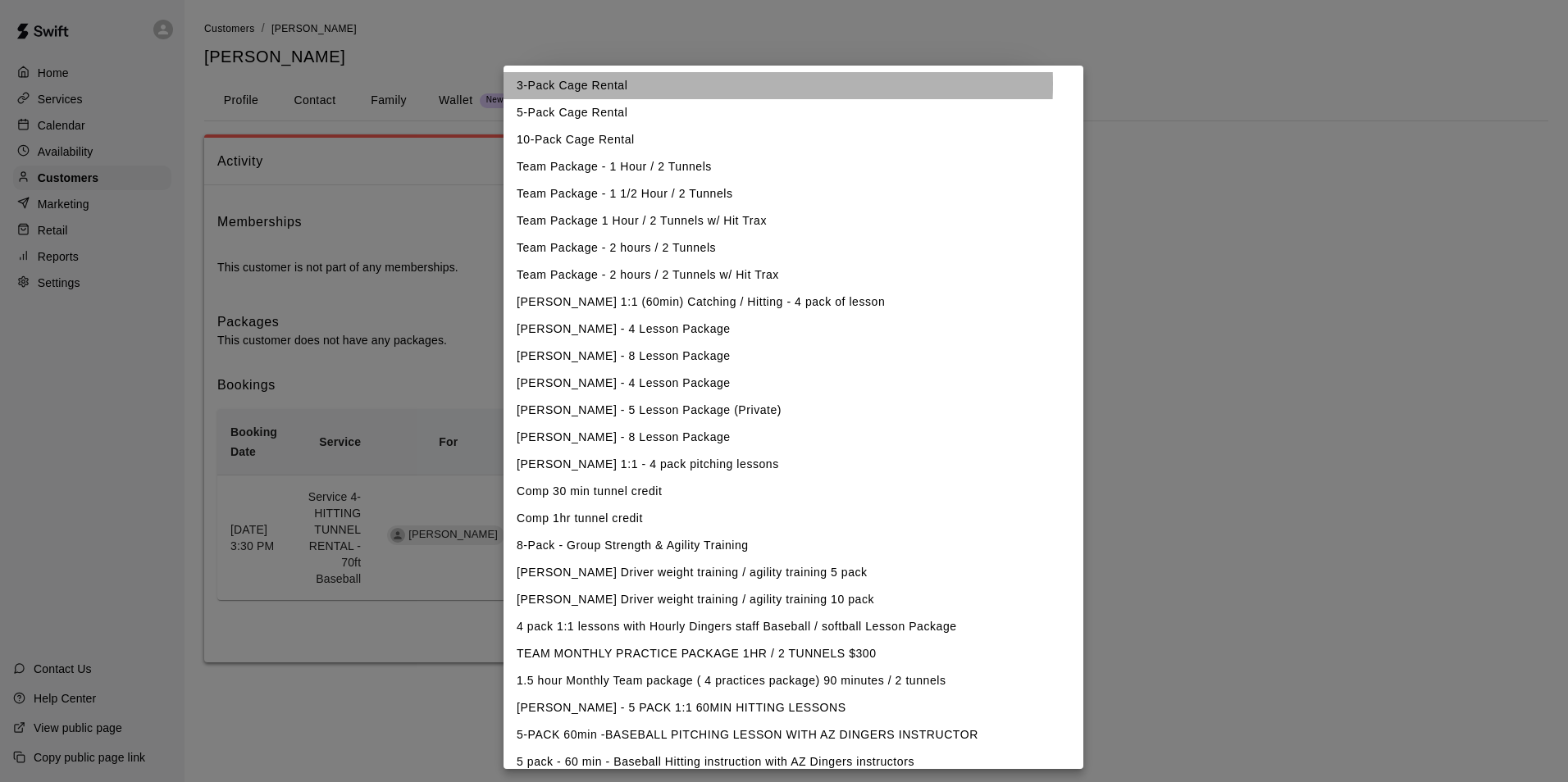
click at [707, 84] on li "3-Pack Cage Rental" at bounding box center [793, 85] width 580 height 27
type input "**********"
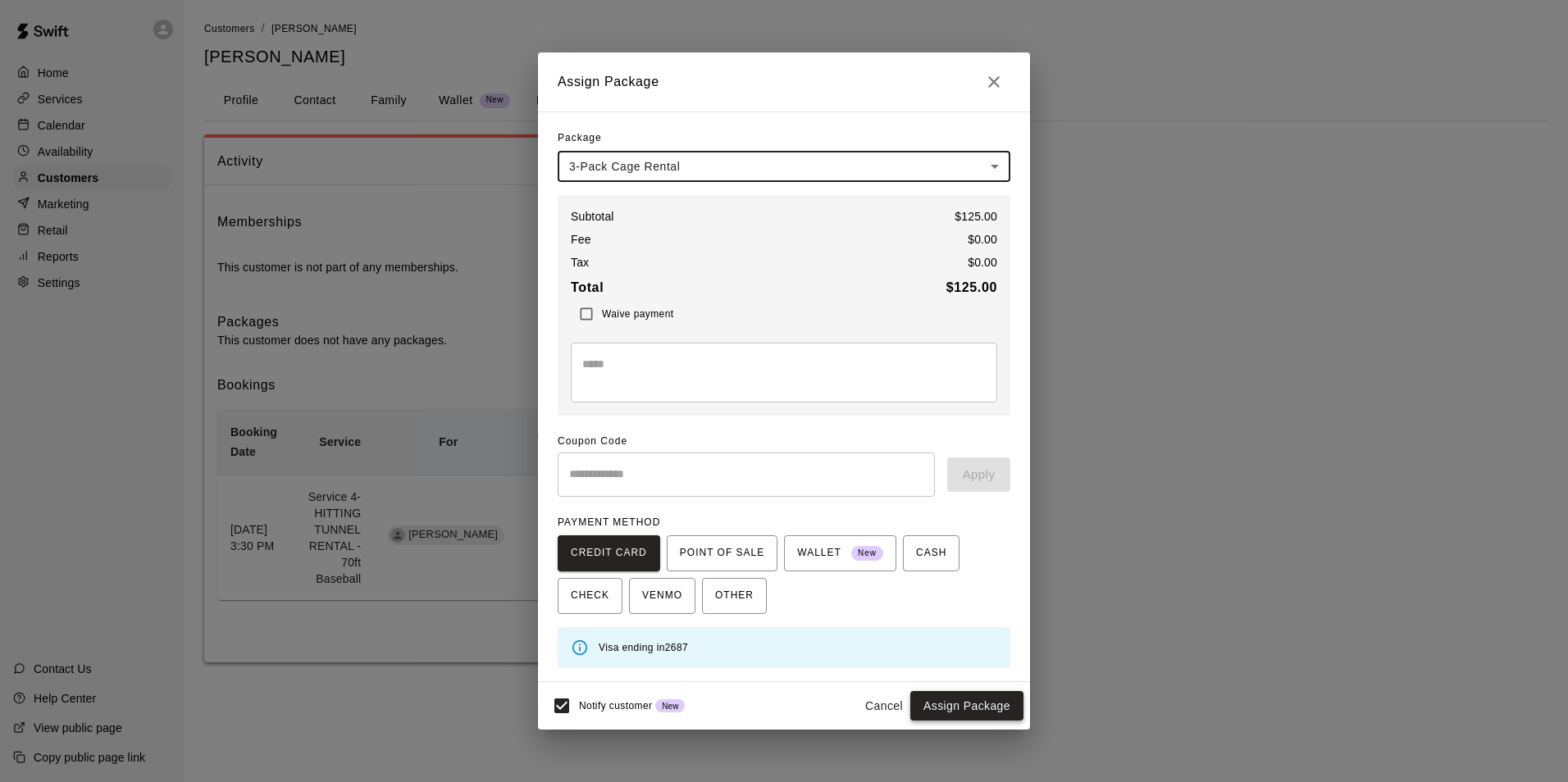
click at [943, 714] on button "Assign Package" at bounding box center [967, 706] width 113 height 30
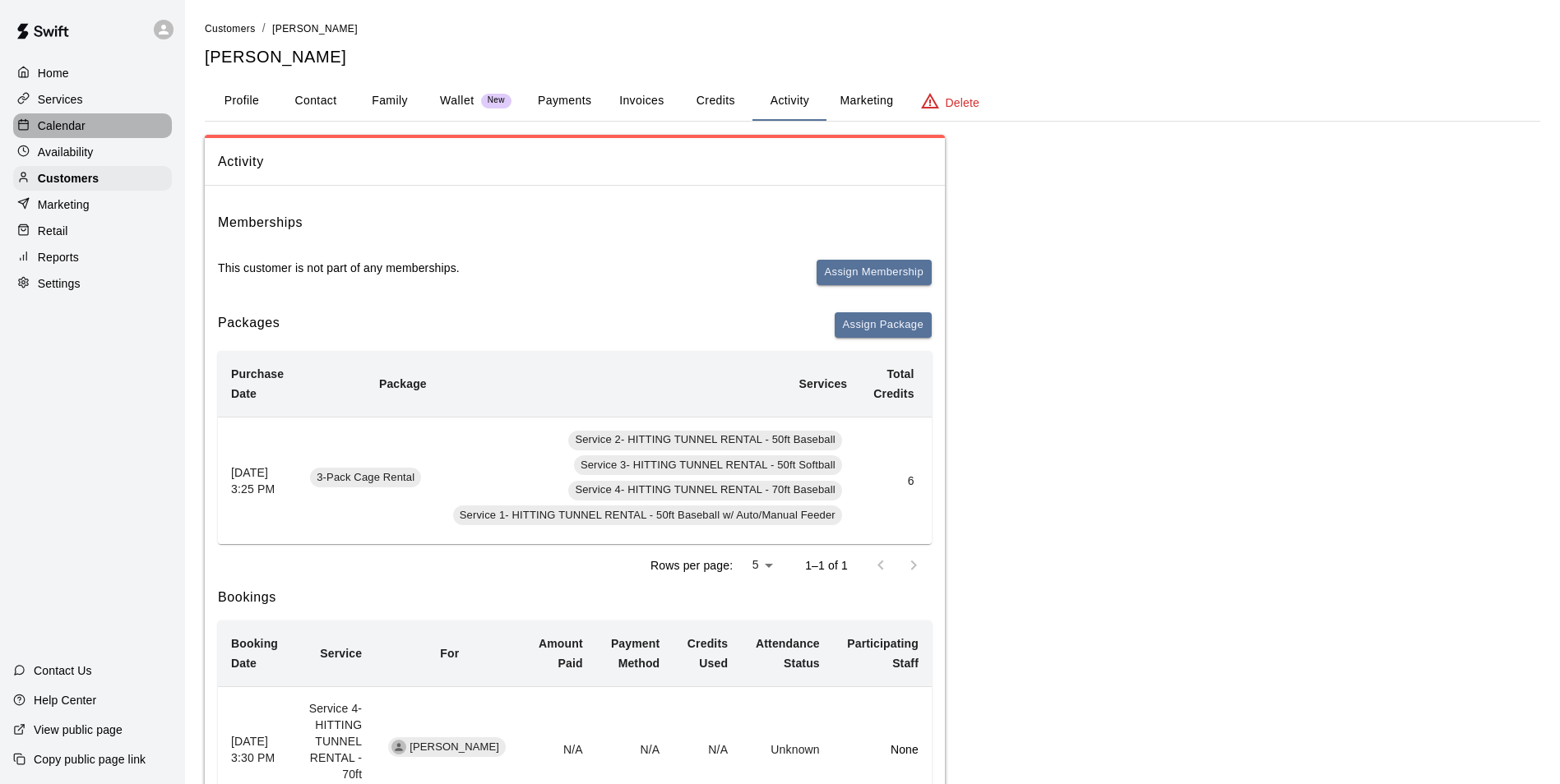
drag, startPoint x: 127, startPoint y: 134, endPoint x: 138, endPoint y: 140, distance: 12.5
click at [127, 134] on div "Calendar" at bounding box center [93, 126] width 159 height 25
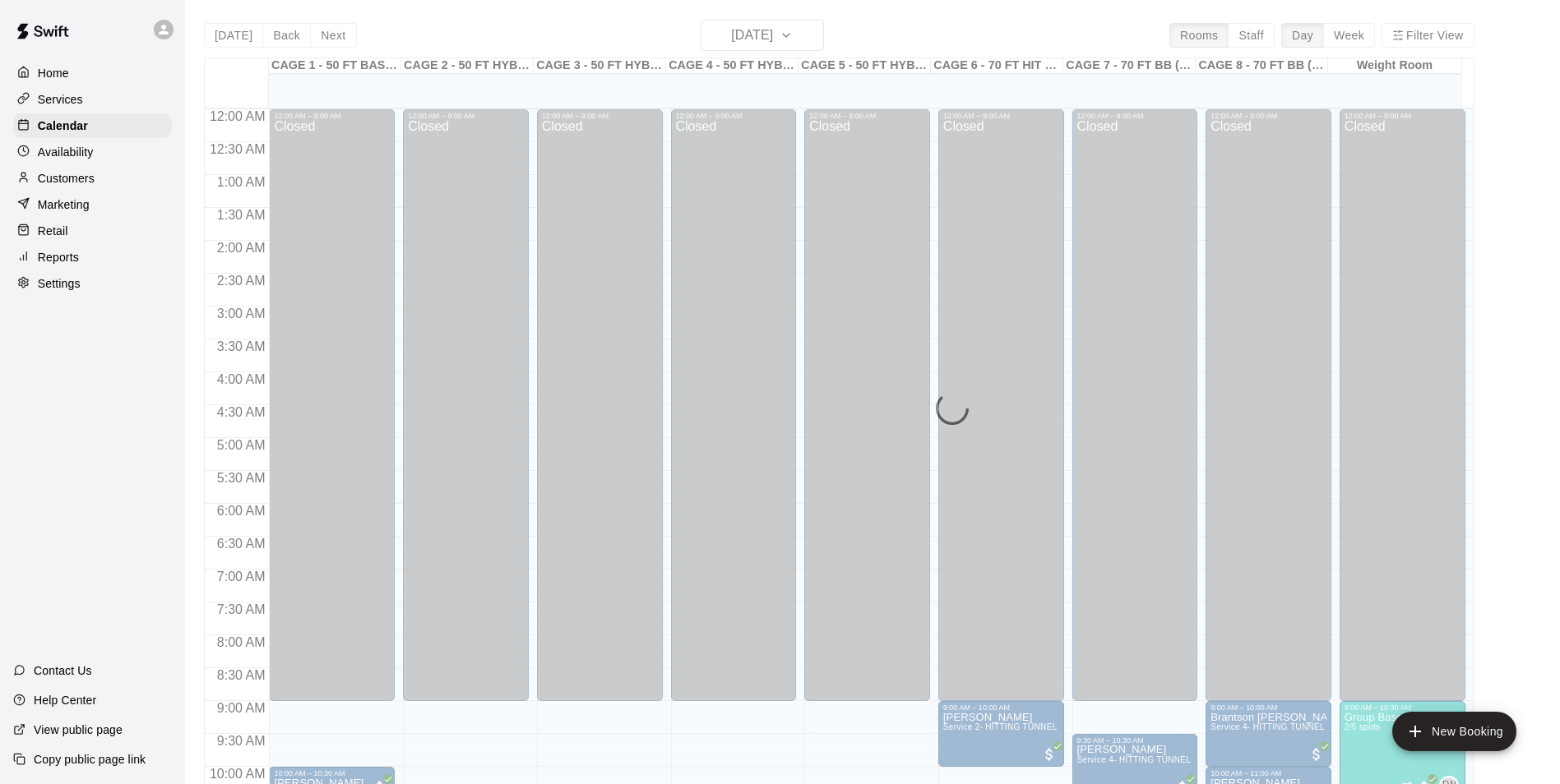
scroll to position [835, 0]
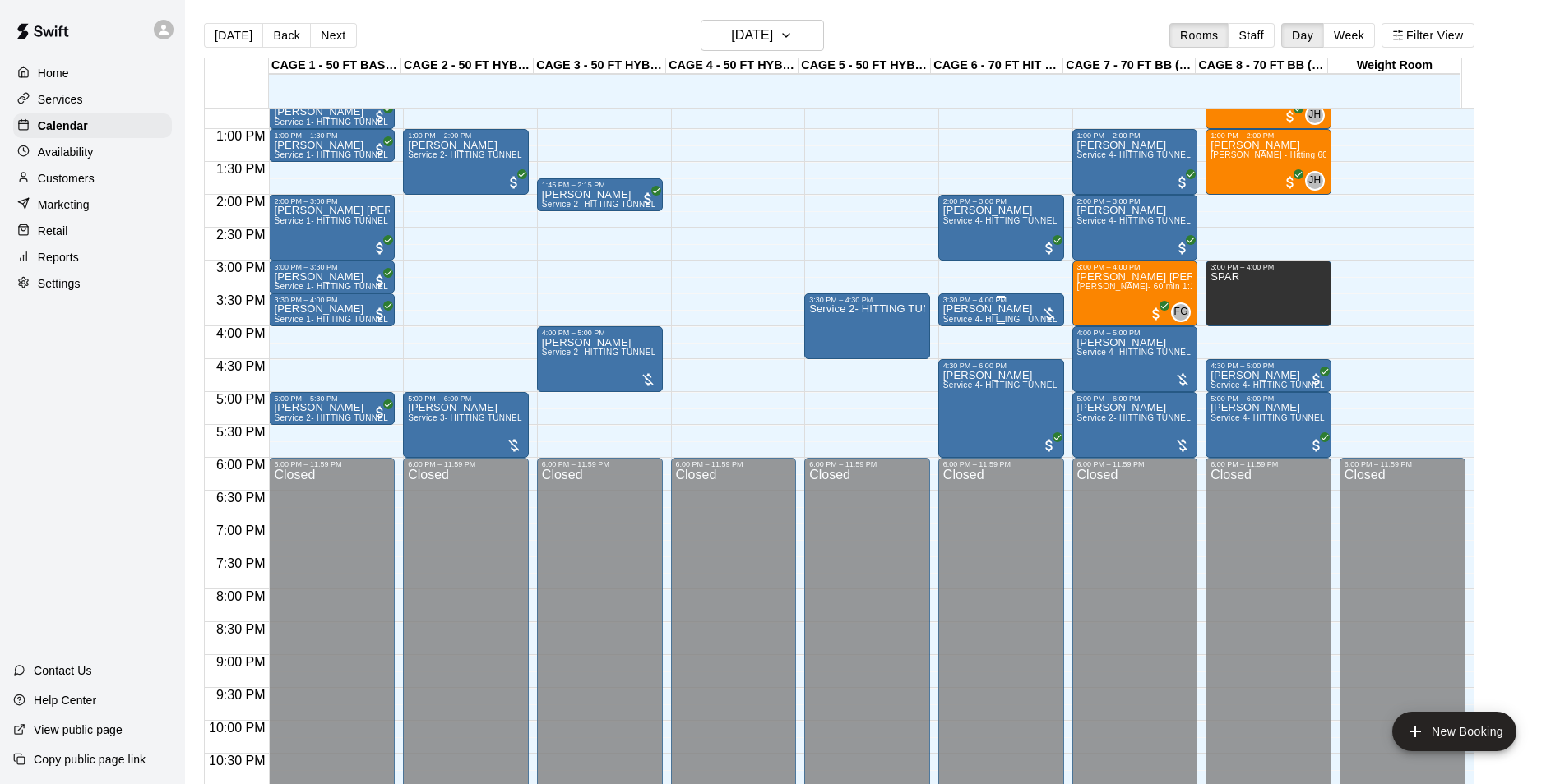
click at [974, 309] on p "[PERSON_NAME]" at bounding box center [1001, 309] width 116 height 0
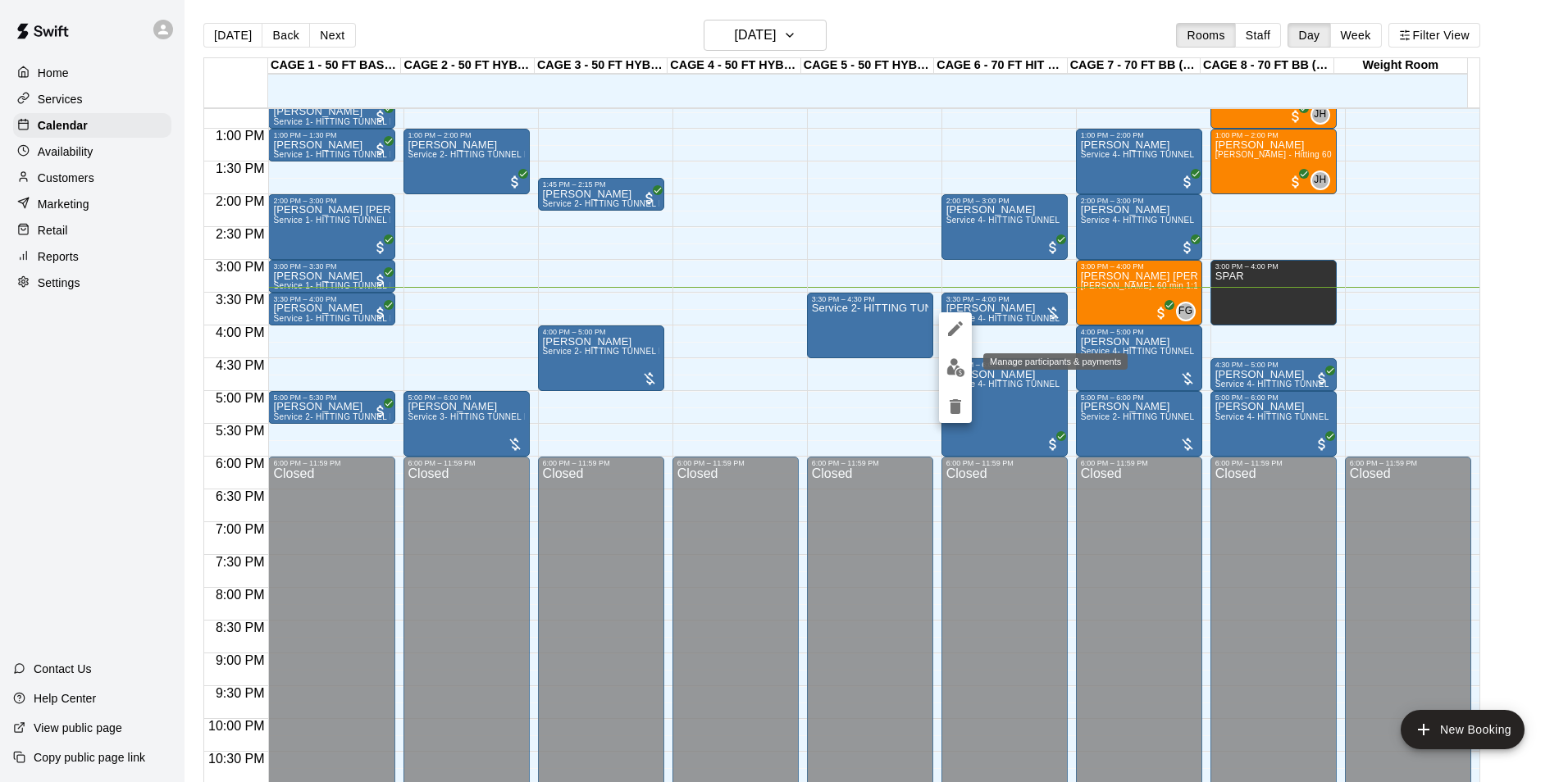
click at [963, 374] on img "edit" at bounding box center [956, 367] width 19 height 19
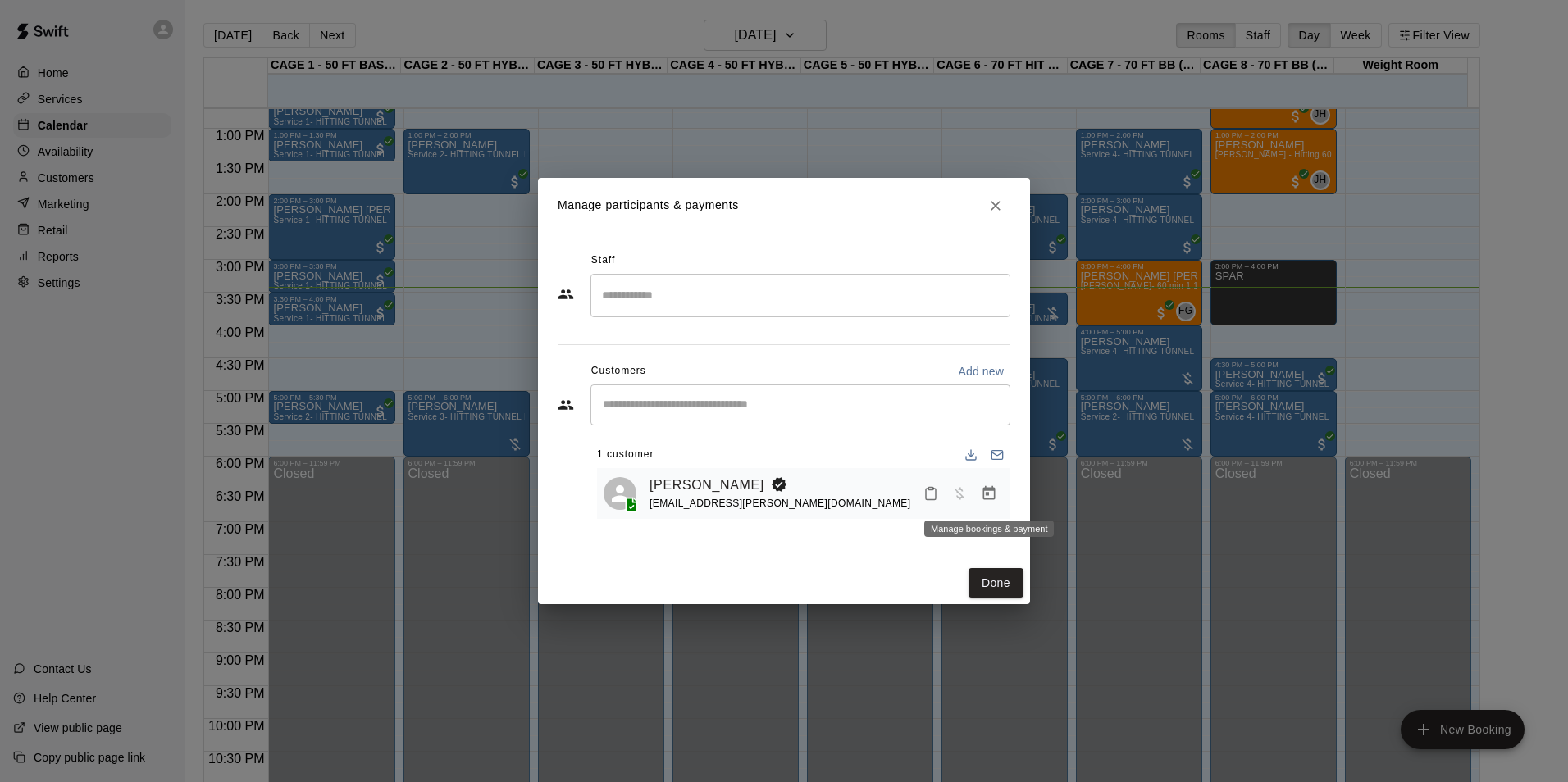
click at [986, 496] on icon "Manage bookings & payment" at bounding box center [989, 493] width 12 height 14
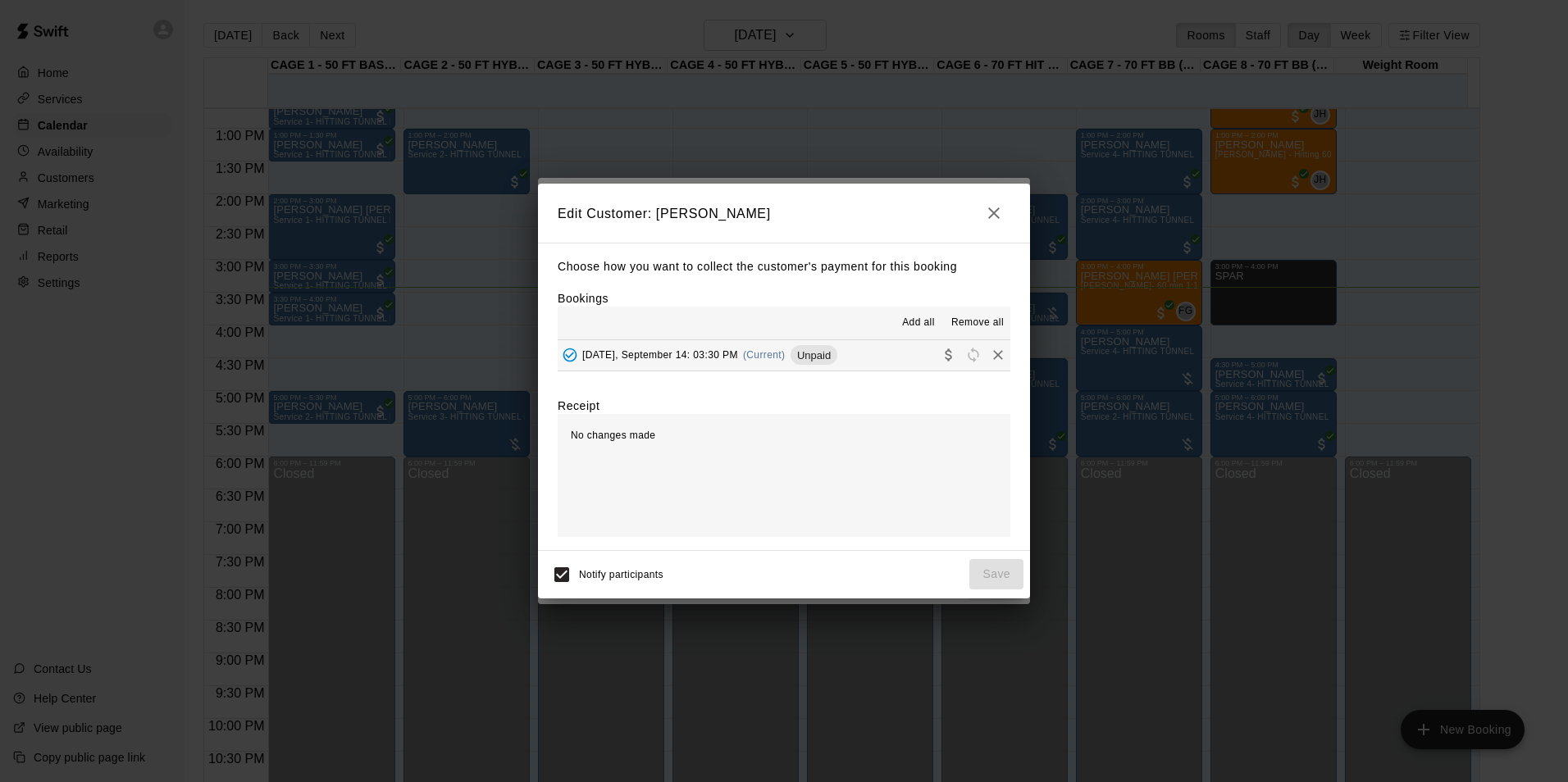
click at [859, 353] on button "Sunday, September 14: 03:30 PM (Current) Unpaid" at bounding box center [783, 355] width 452 height 30
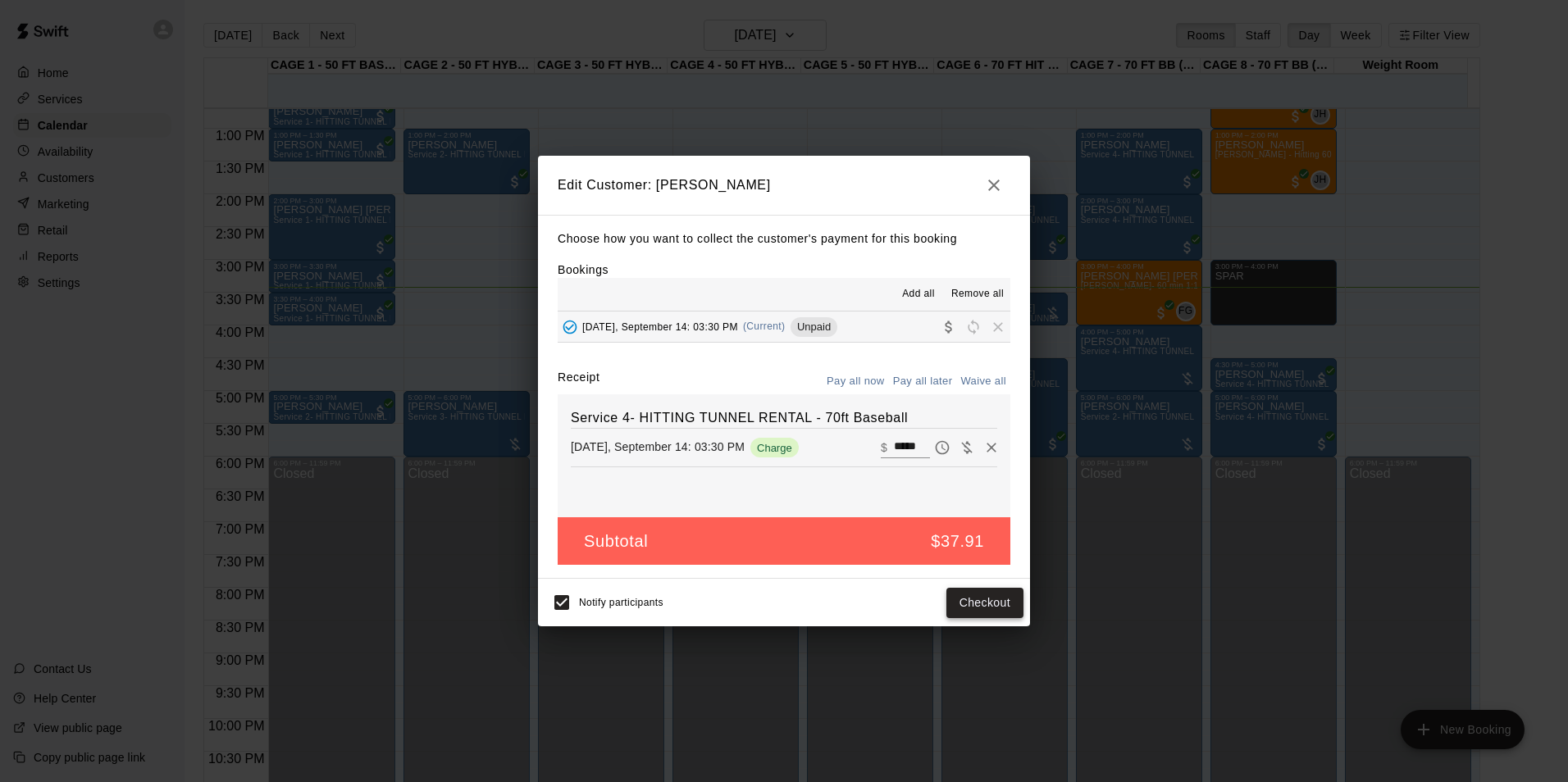
click at [975, 610] on button "Checkout" at bounding box center [985, 603] width 77 height 30
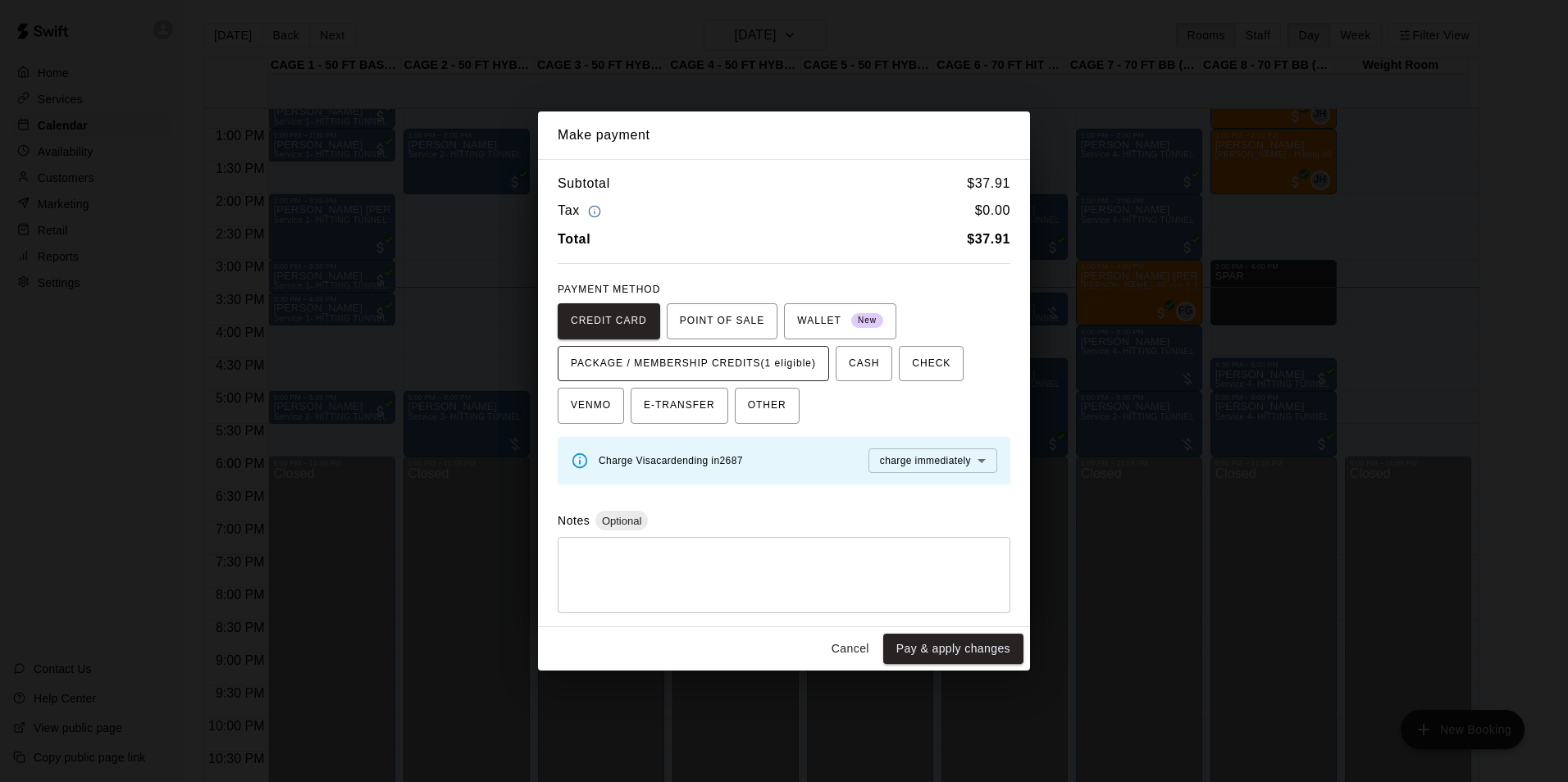
click at [746, 370] on span "PACKAGE / MEMBERSHIP CREDITS (1 eligible)" at bounding box center [693, 365] width 246 height 26
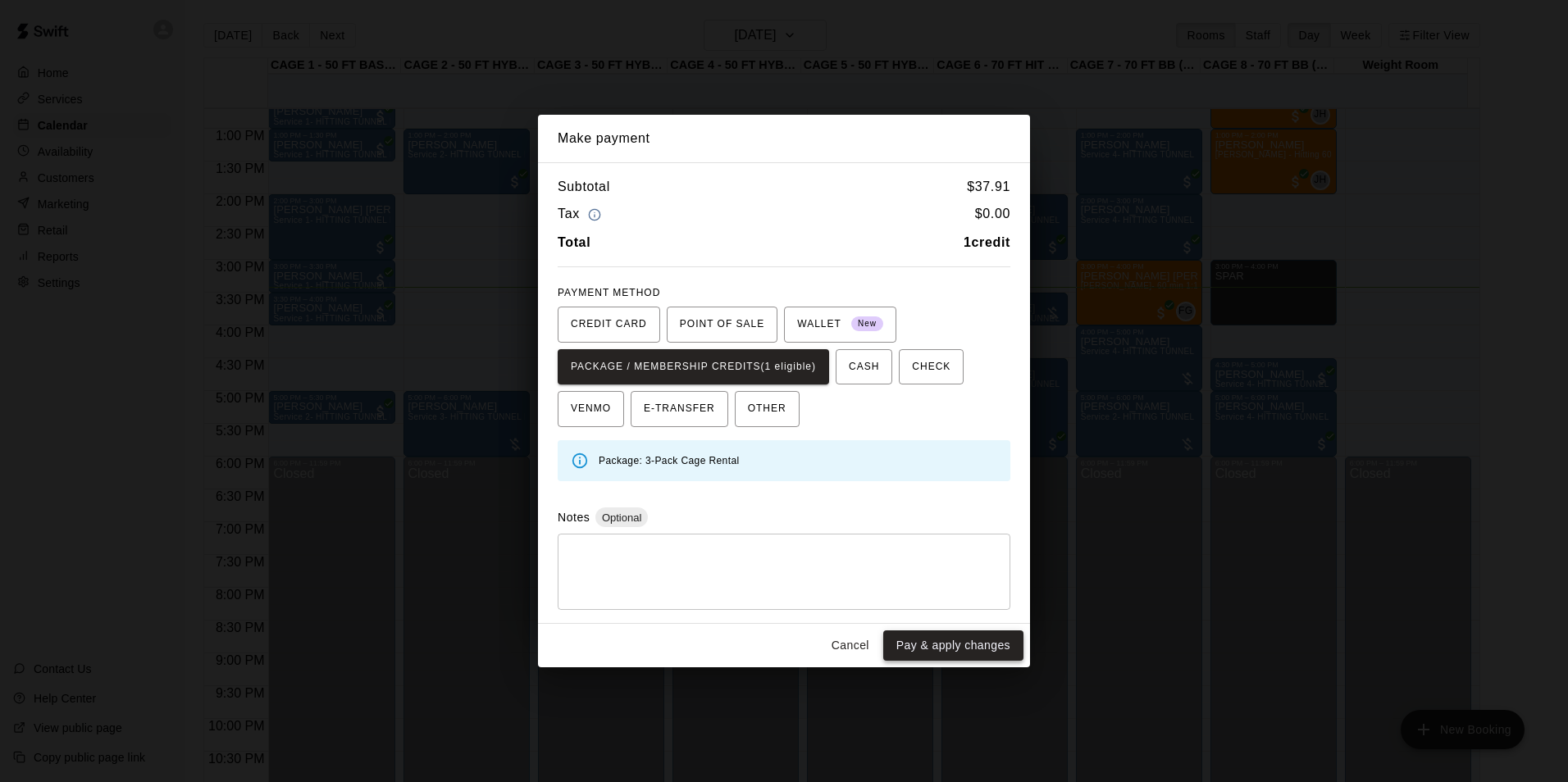
click at [979, 640] on button "Pay & apply changes" at bounding box center [953, 646] width 140 height 30
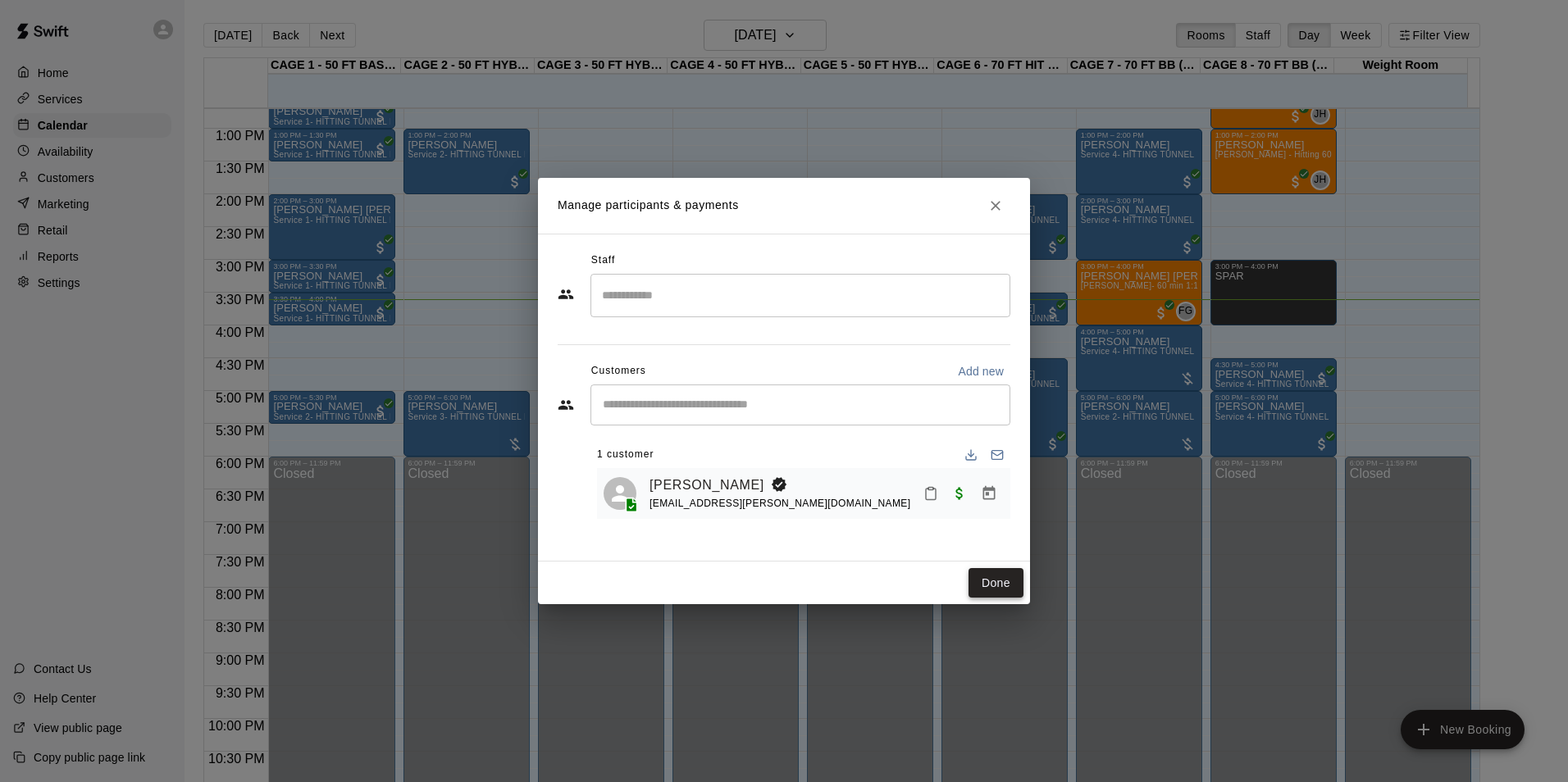
drag, startPoint x: 977, startPoint y: 572, endPoint x: 976, endPoint y: 588, distance: 16.0
click at [977, 589] on button "Done" at bounding box center [996, 584] width 55 height 30
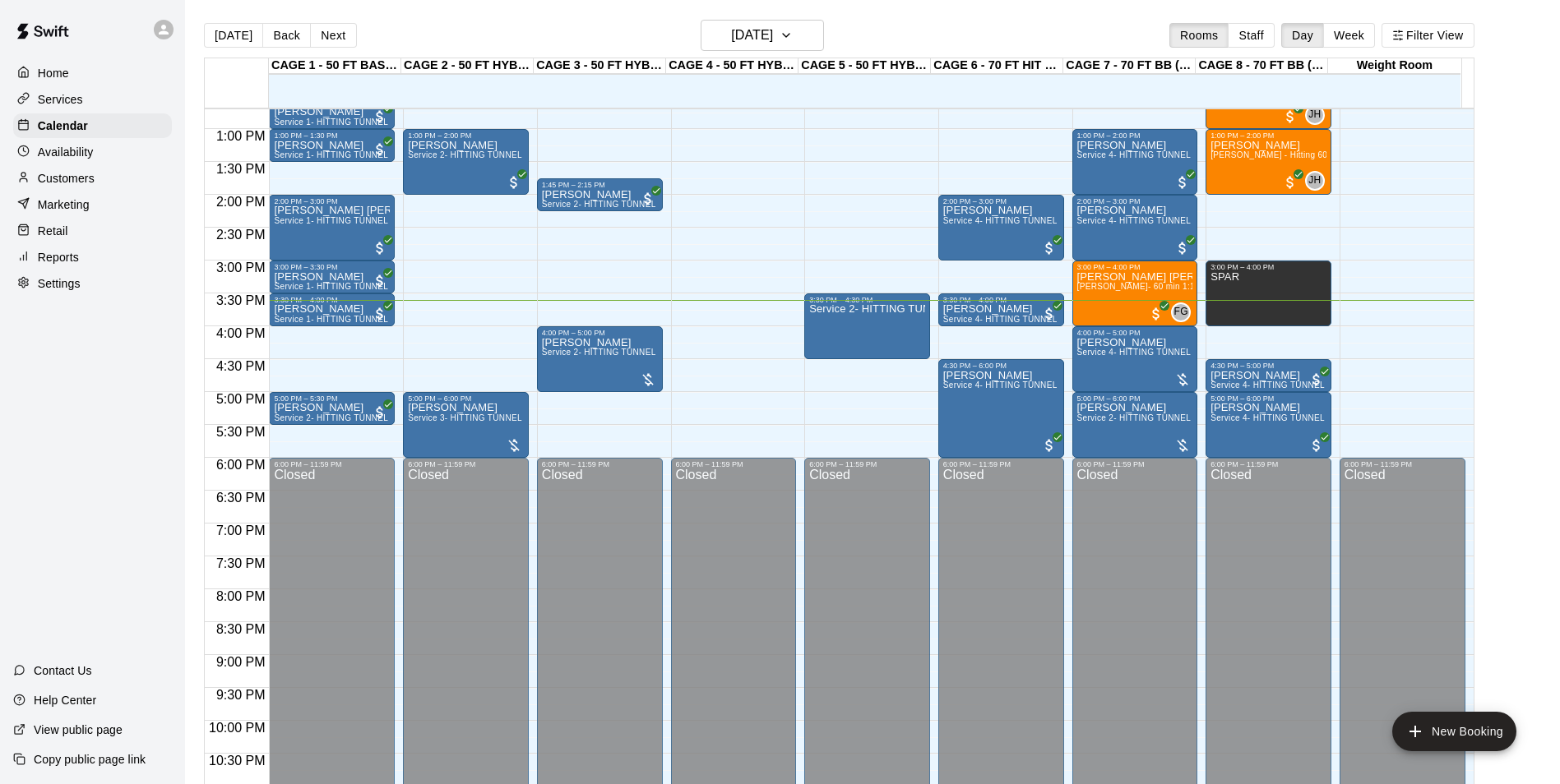
click at [98, 182] on div "Customers" at bounding box center [93, 178] width 159 height 25
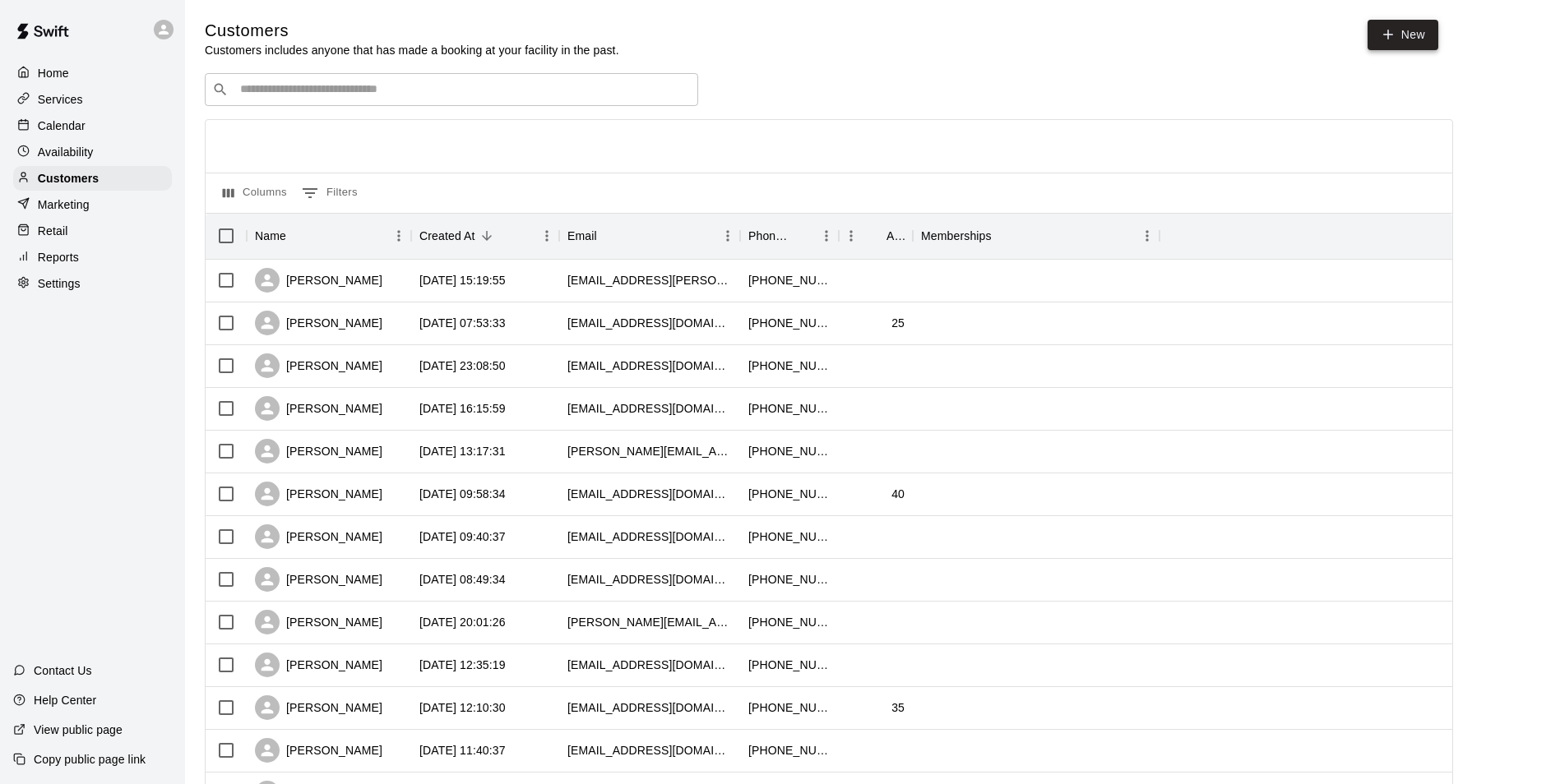
click at [1425, 37] on link "New" at bounding box center [1403, 35] width 71 height 30
select select "**"
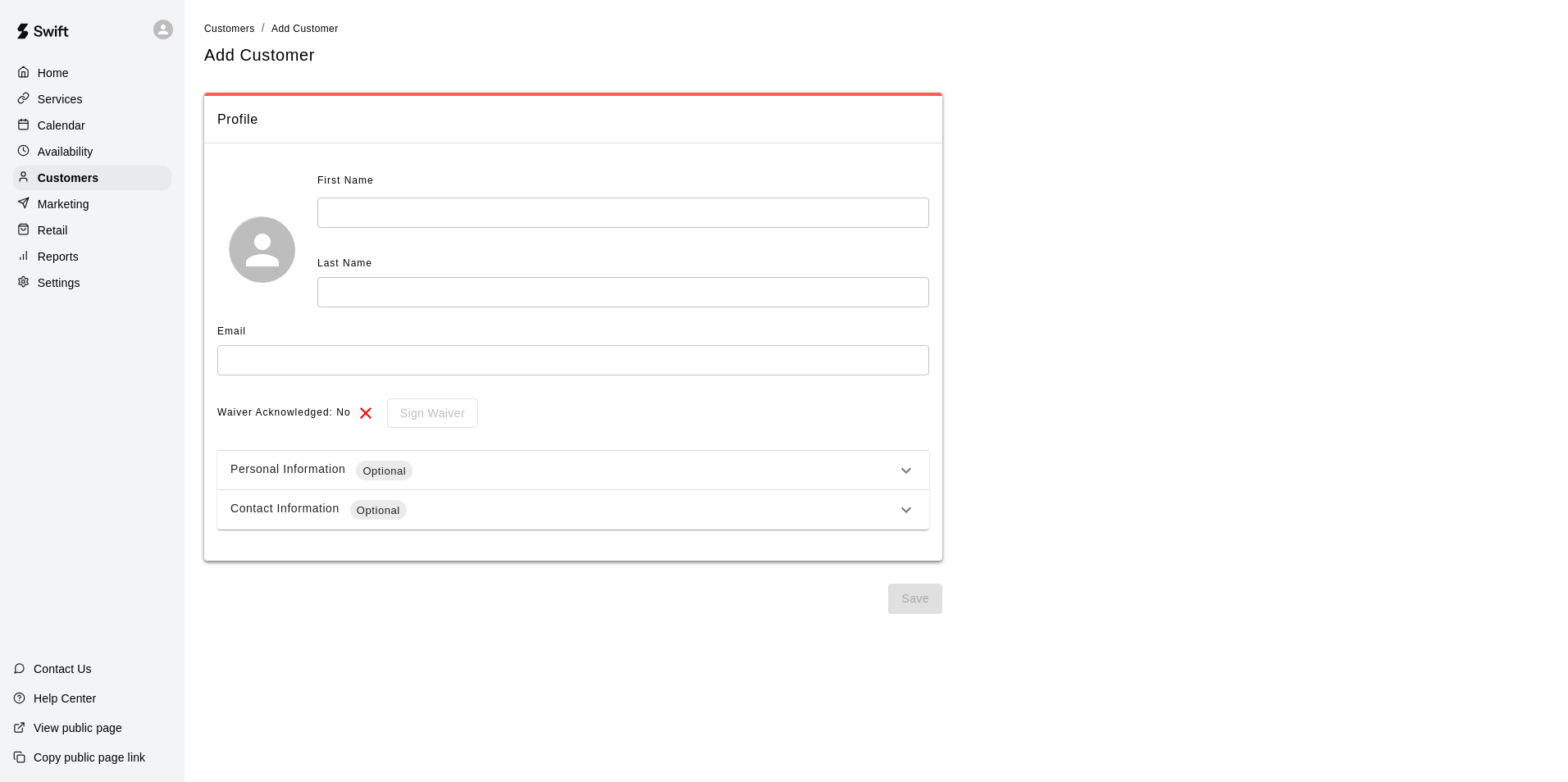
click at [606, 197] on div "First Name ​" at bounding box center [623, 197] width 612 height 60
click at [614, 197] on input "text" at bounding box center [623, 212] width 612 height 30
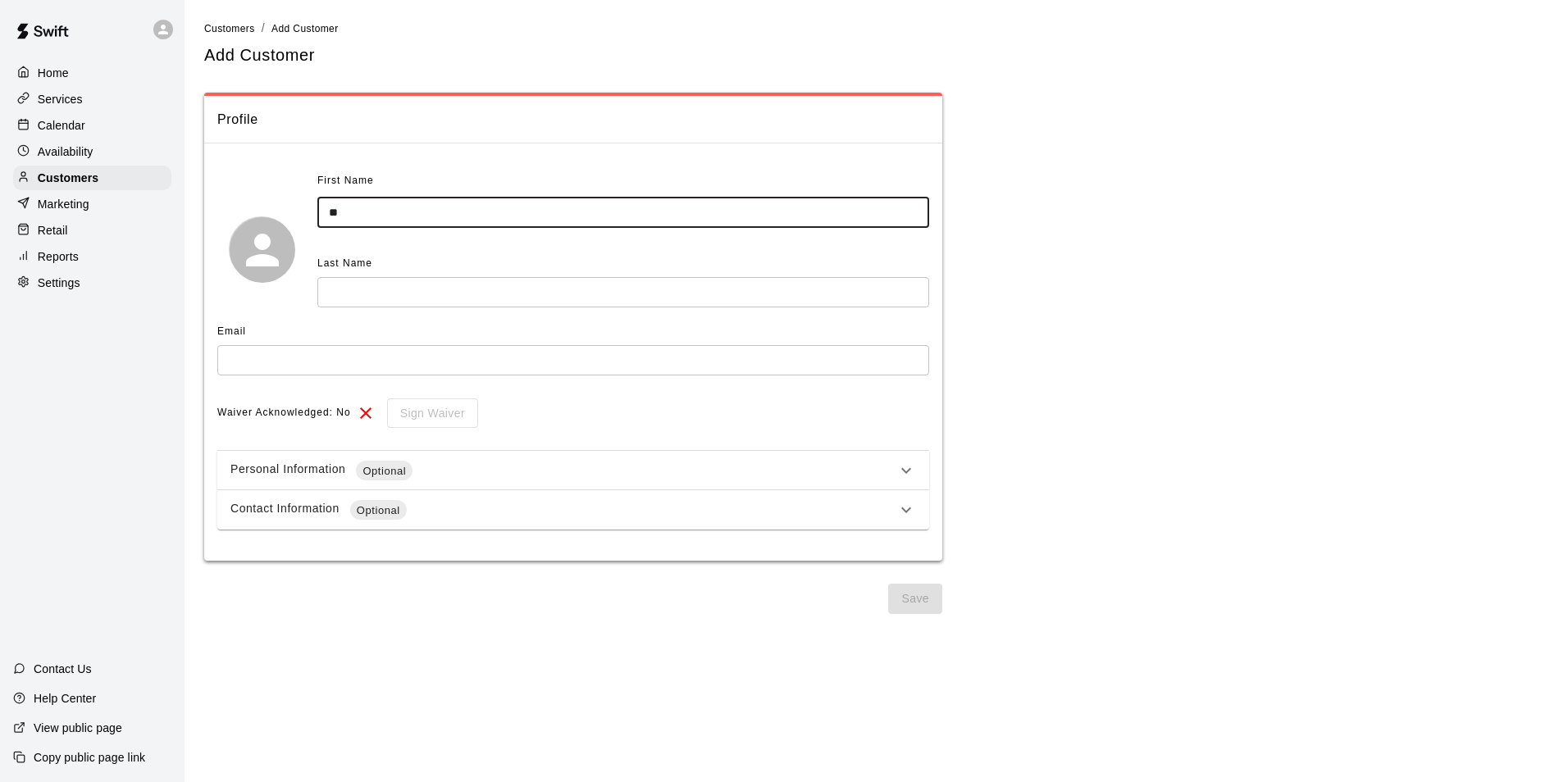
type input "*"
type input "****"
click at [588, 283] on input "text" at bounding box center [623, 292] width 612 height 30
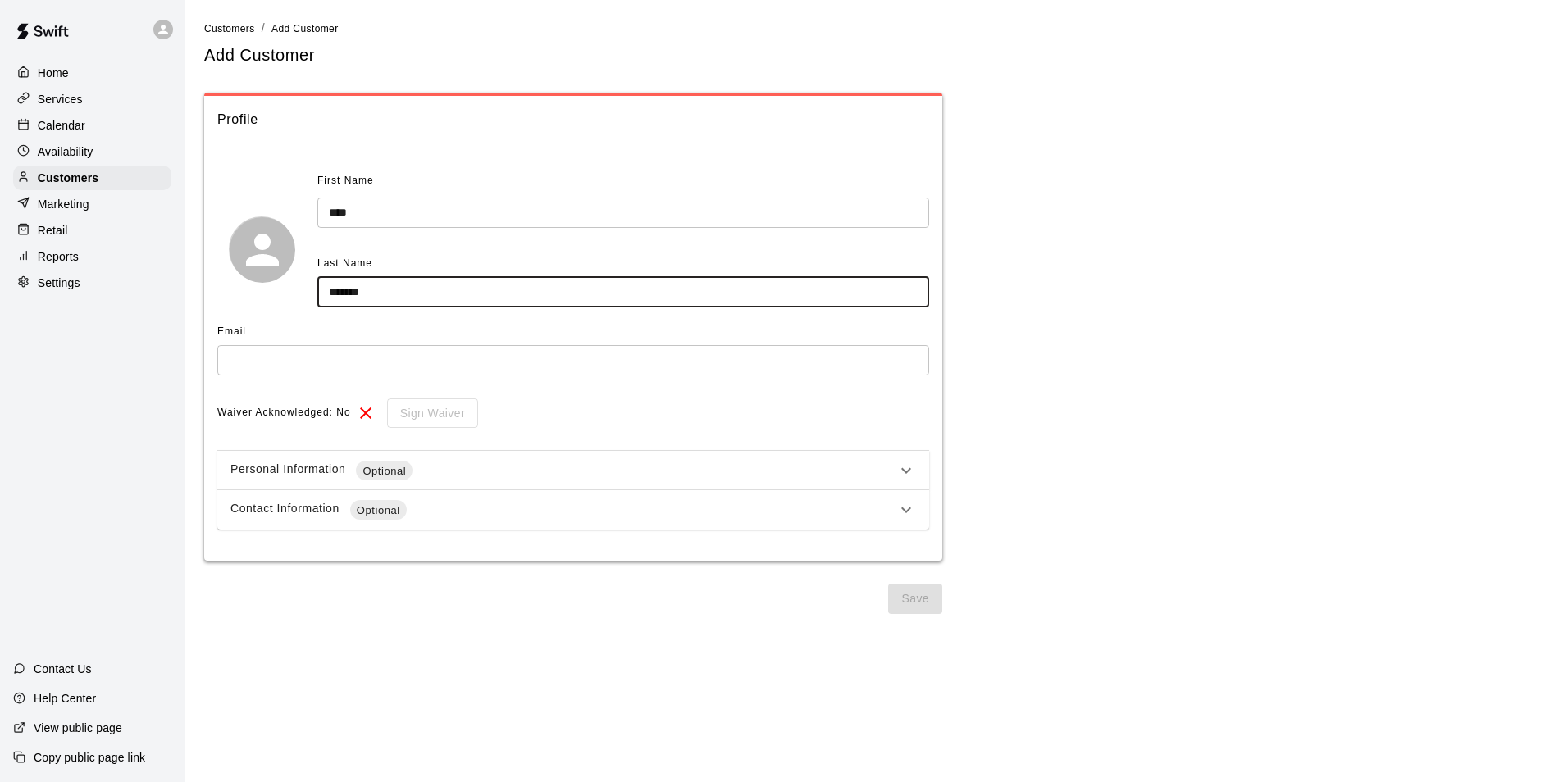
type input "*******"
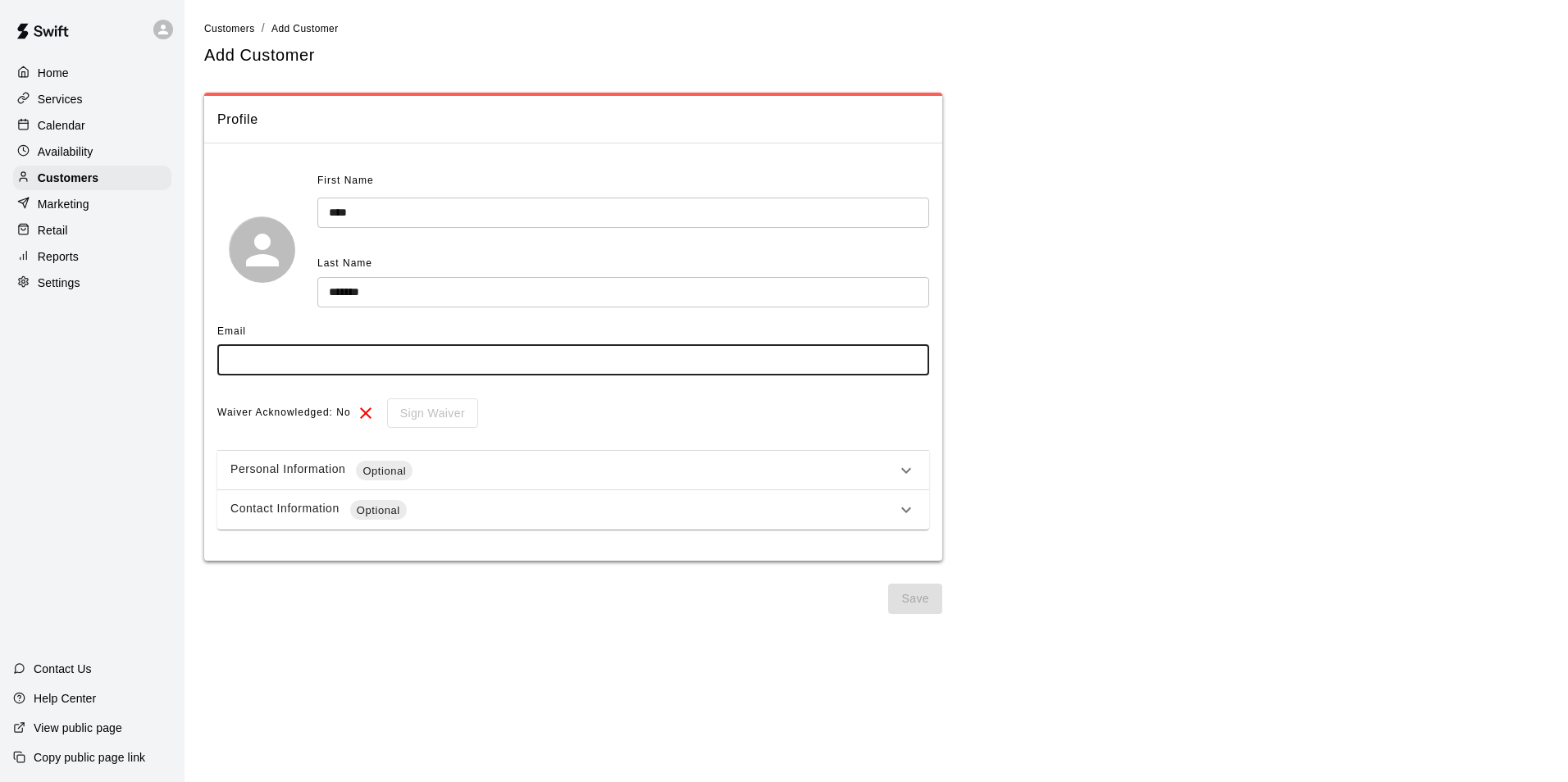
click at [497, 358] on input "text" at bounding box center [573, 360] width 712 height 30
type input "**********"
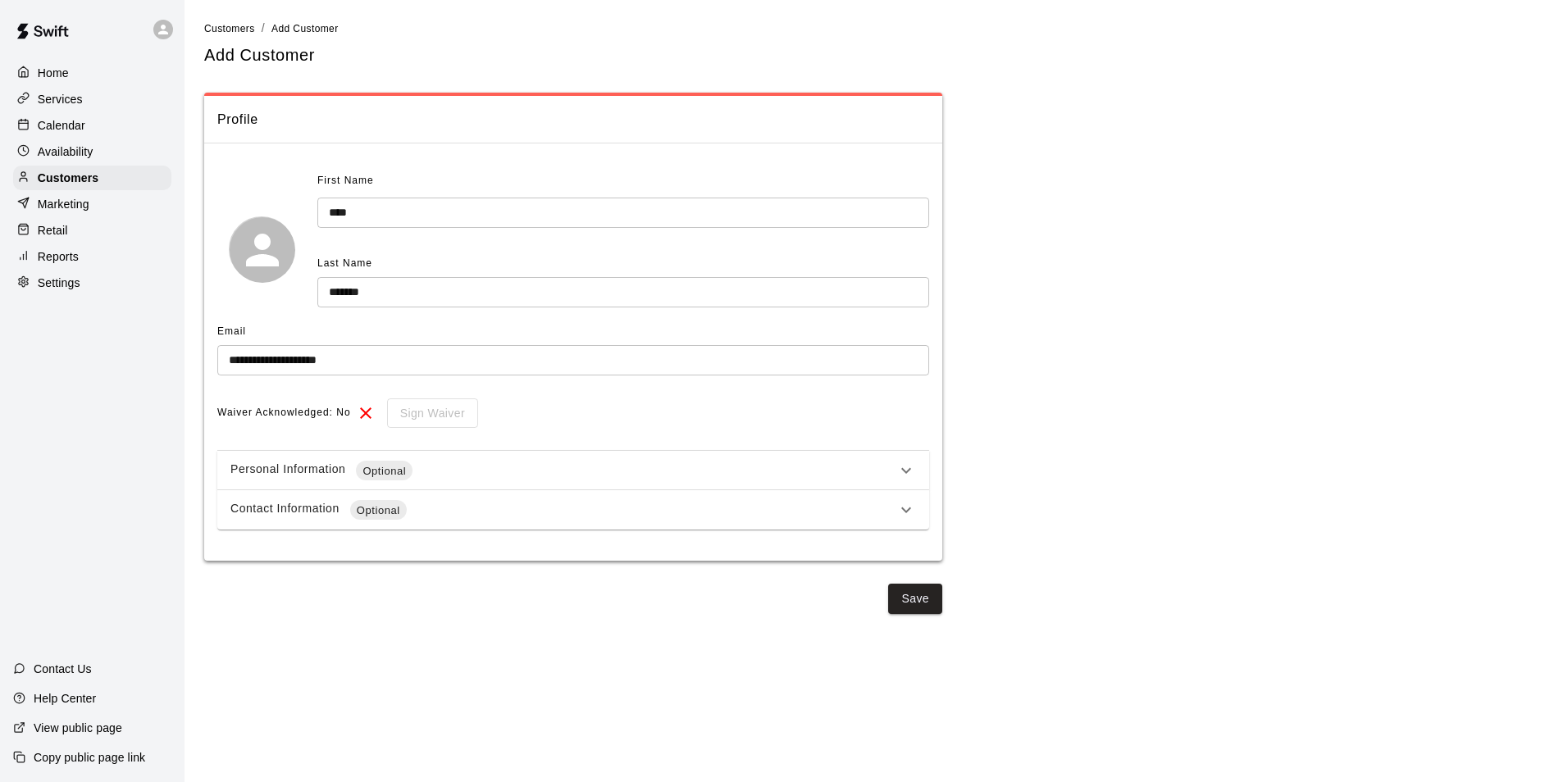
click at [361, 476] on span "Optional" at bounding box center [384, 471] width 57 height 16
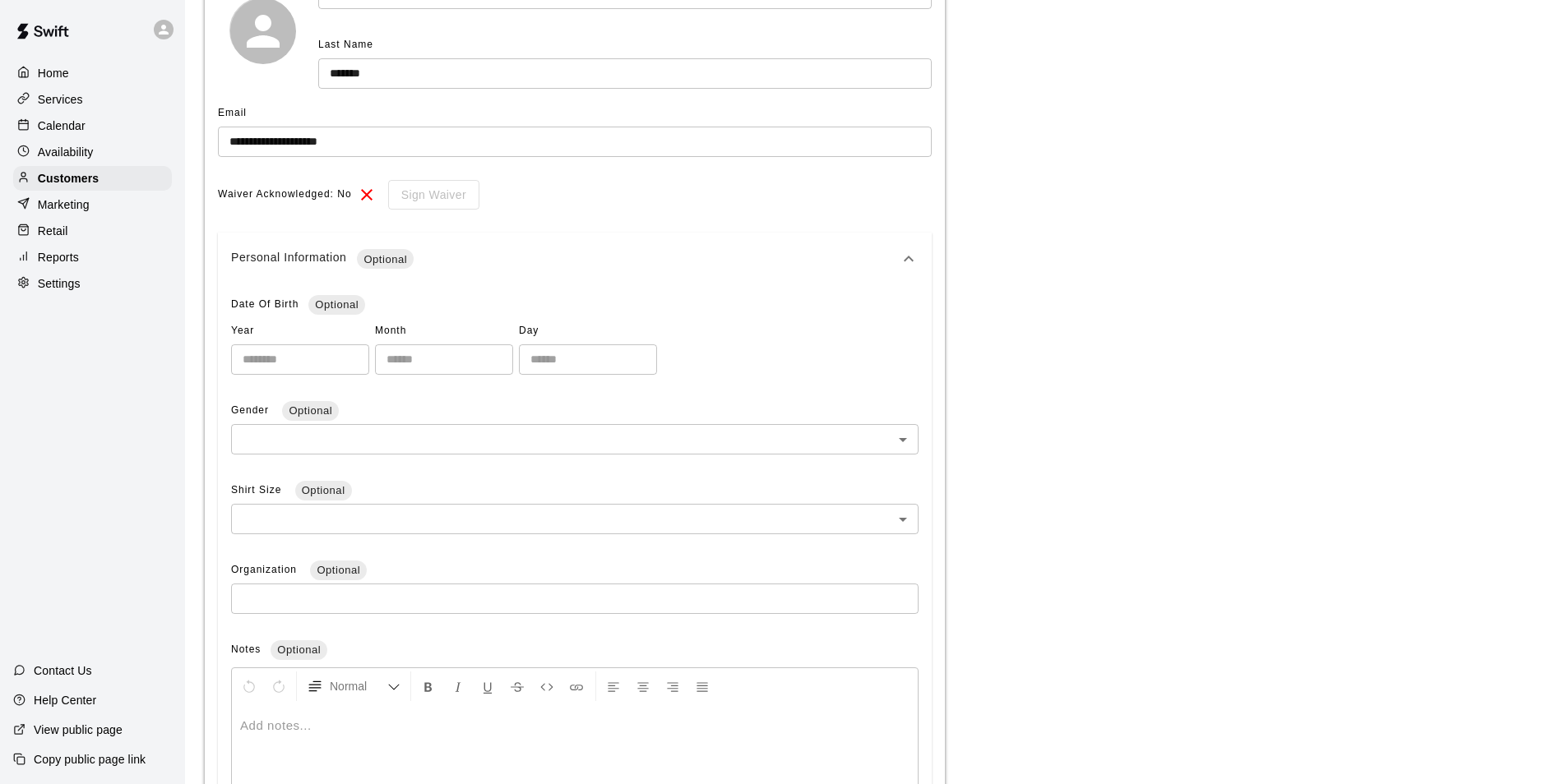
scroll to position [246, 0]
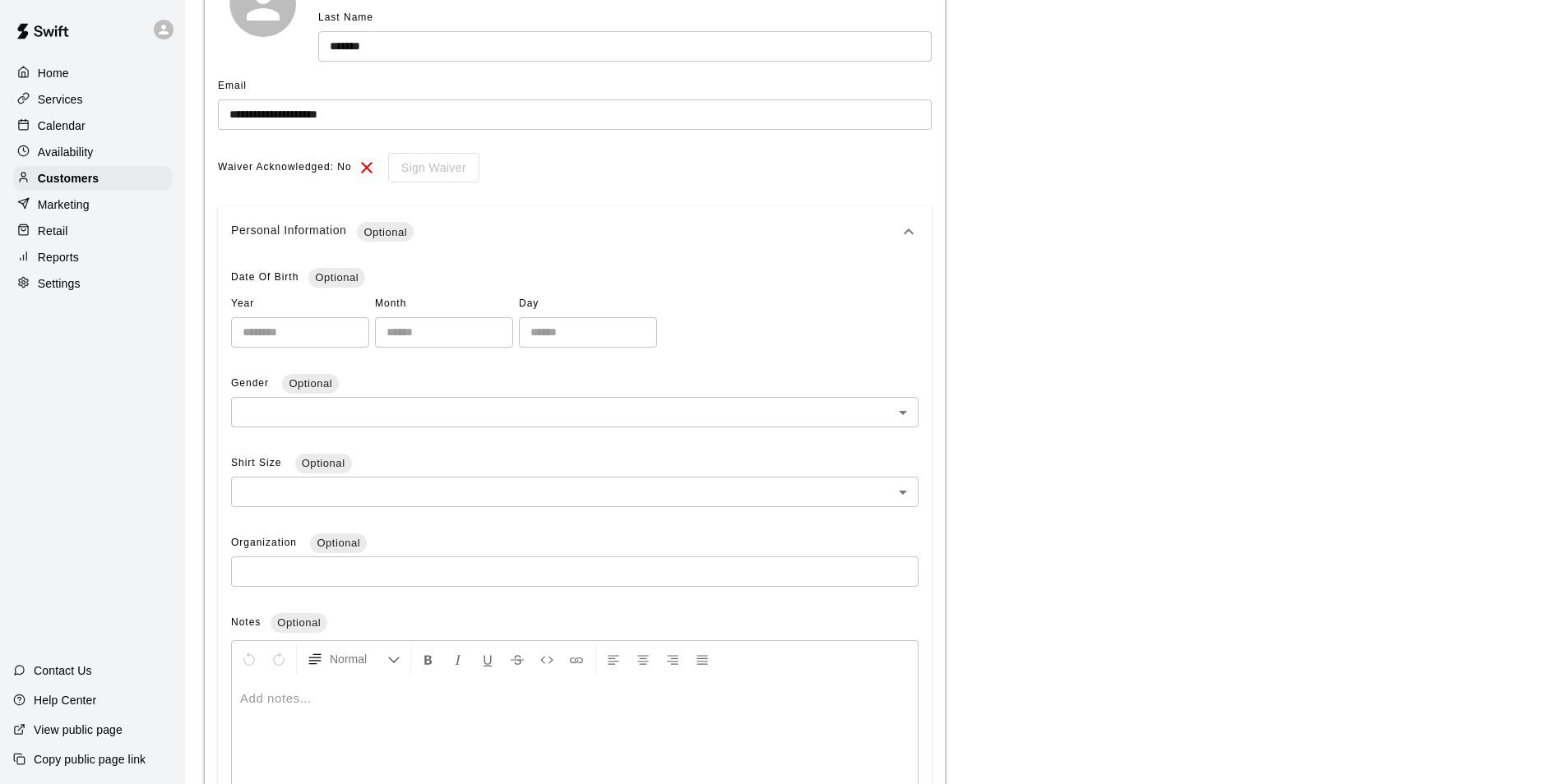
click at [347, 411] on body "**********" at bounding box center [780, 362] width 1560 height 1217
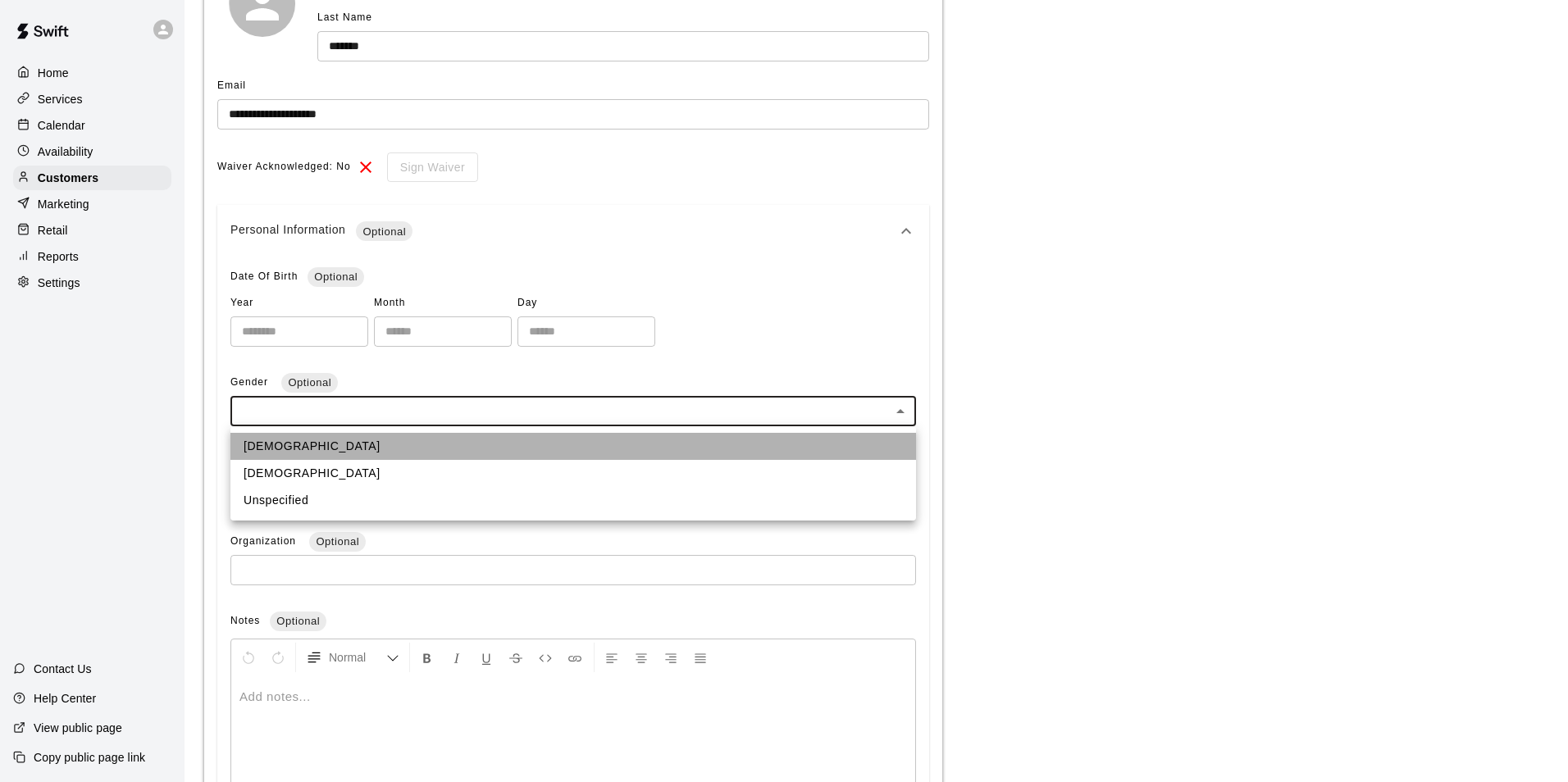
click at [348, 438] on li "Male" at bounding box center [573, 446] width 686 height 27
type input "****"
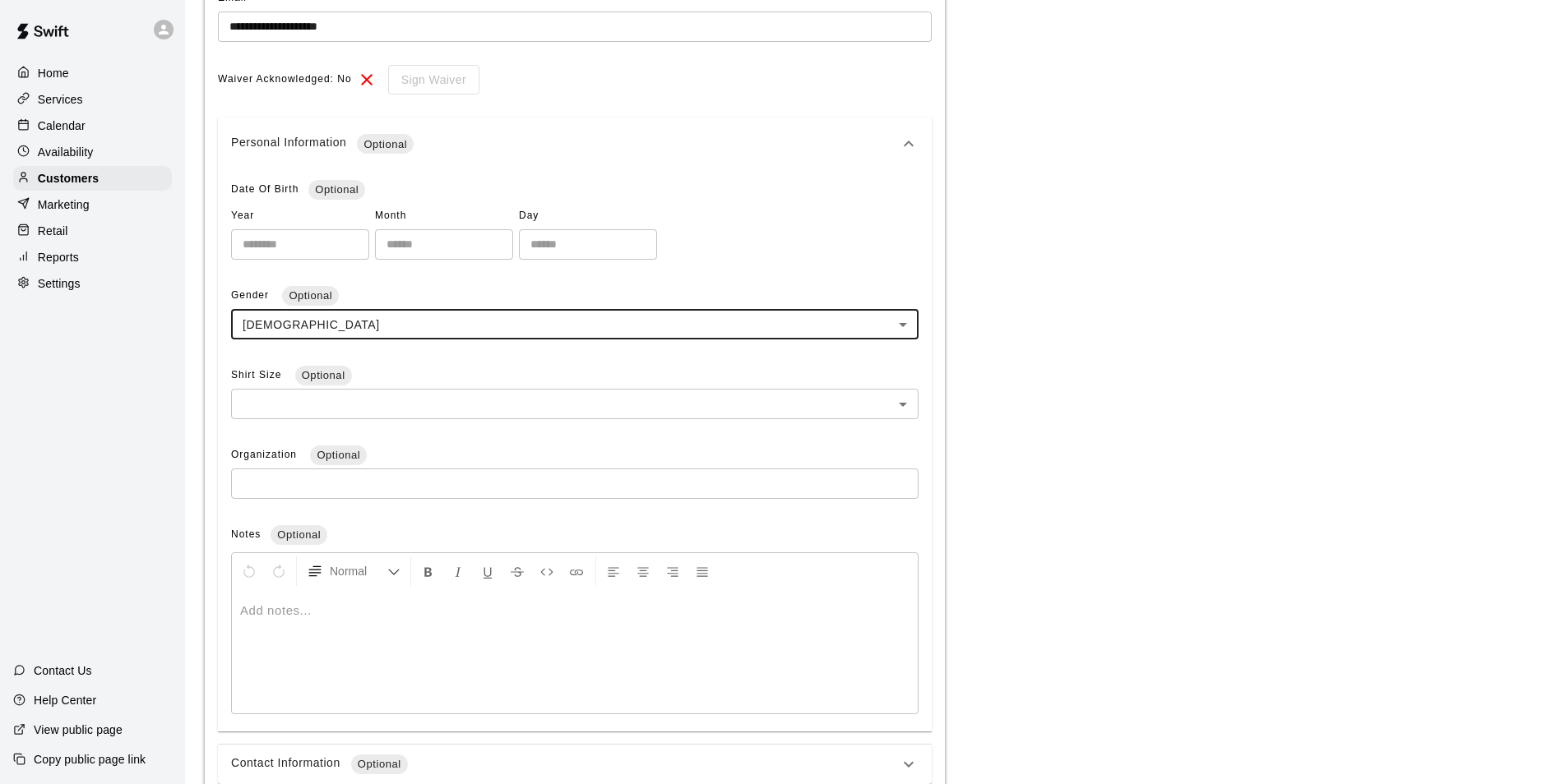
scroll to position [433, 0]
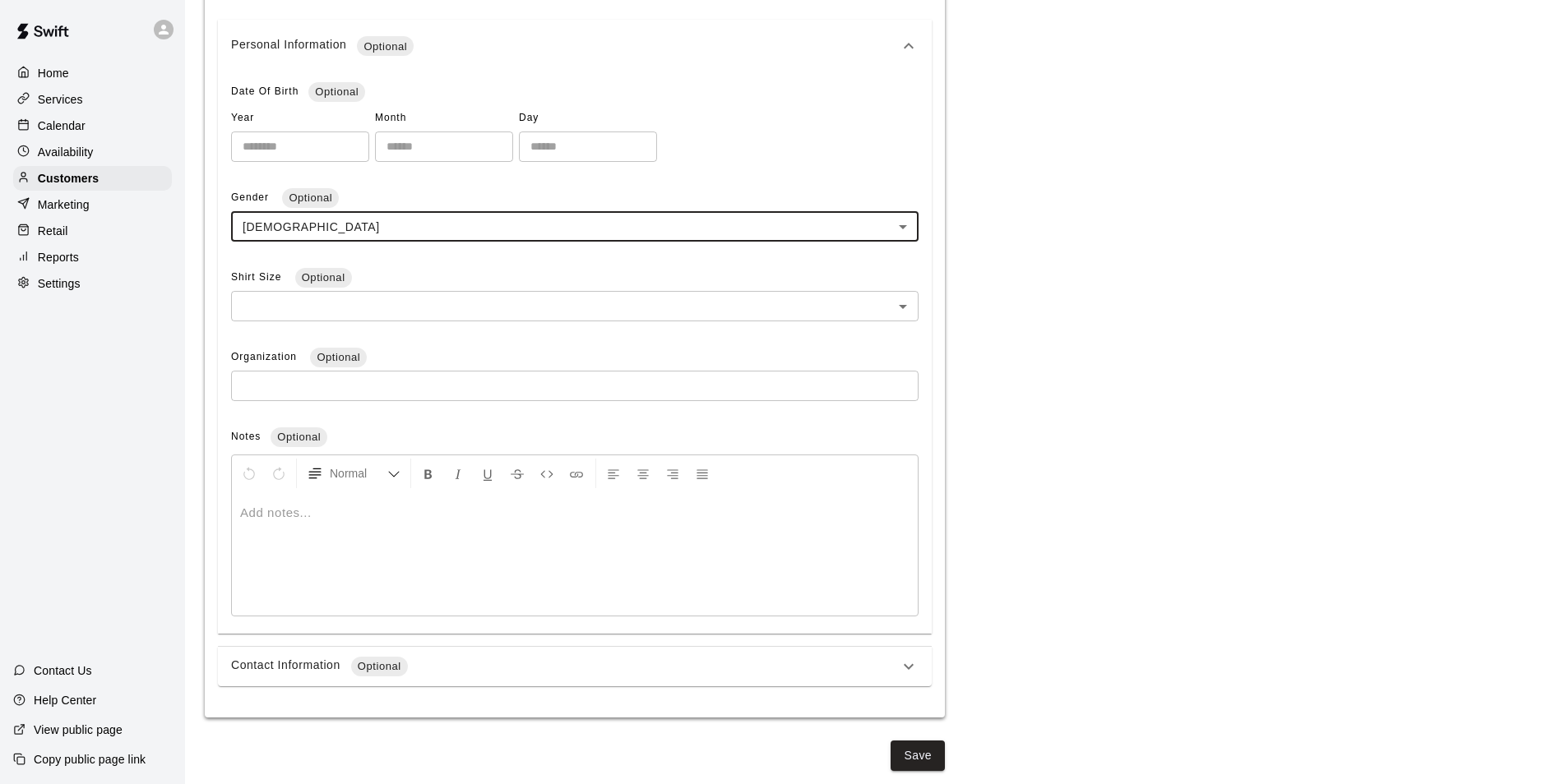
click at [449, 659] on div "Contact Information Optional" at bounding box center [565, 667] width 668 height 20
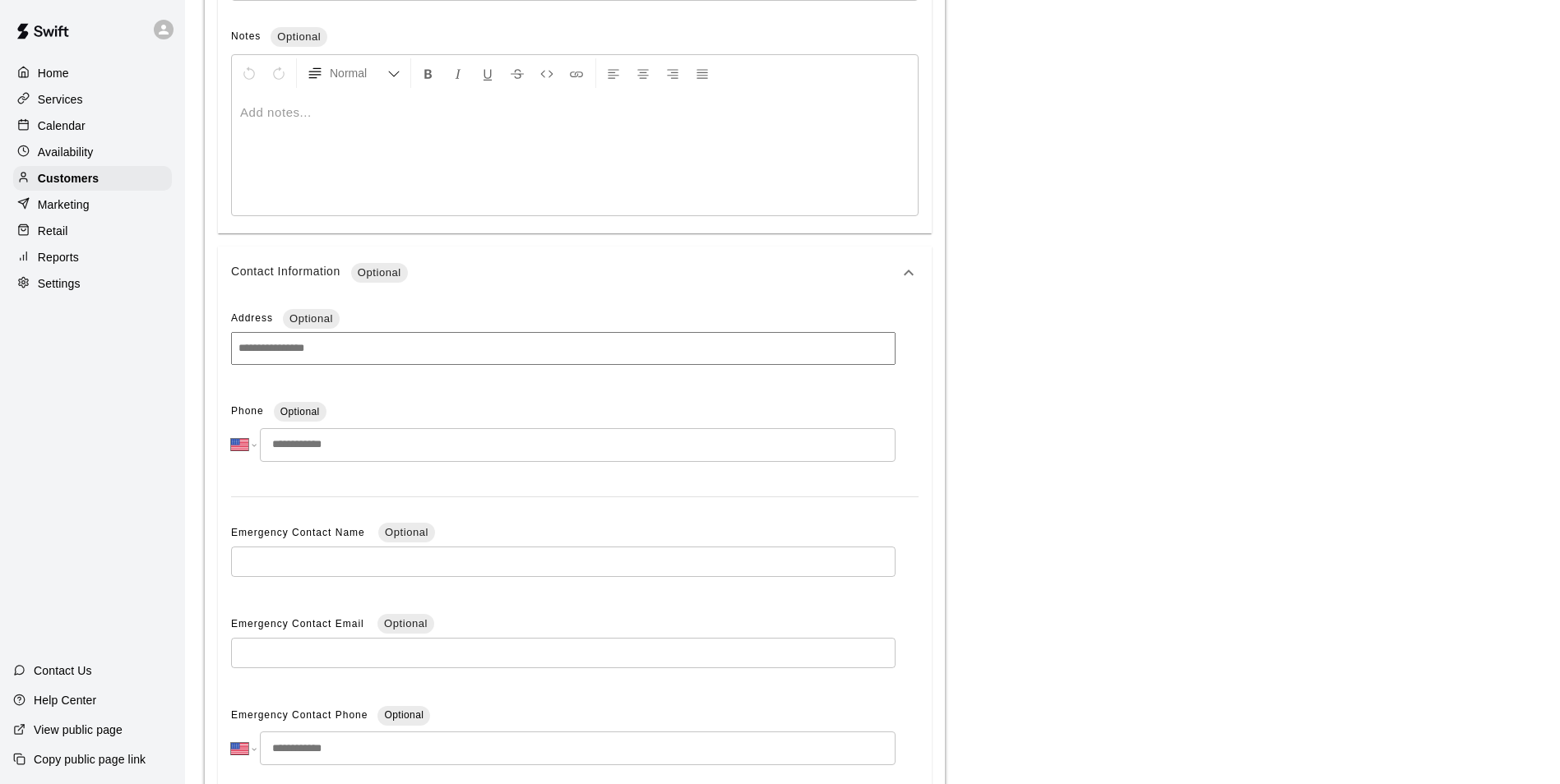
scroll to position [844, 0]
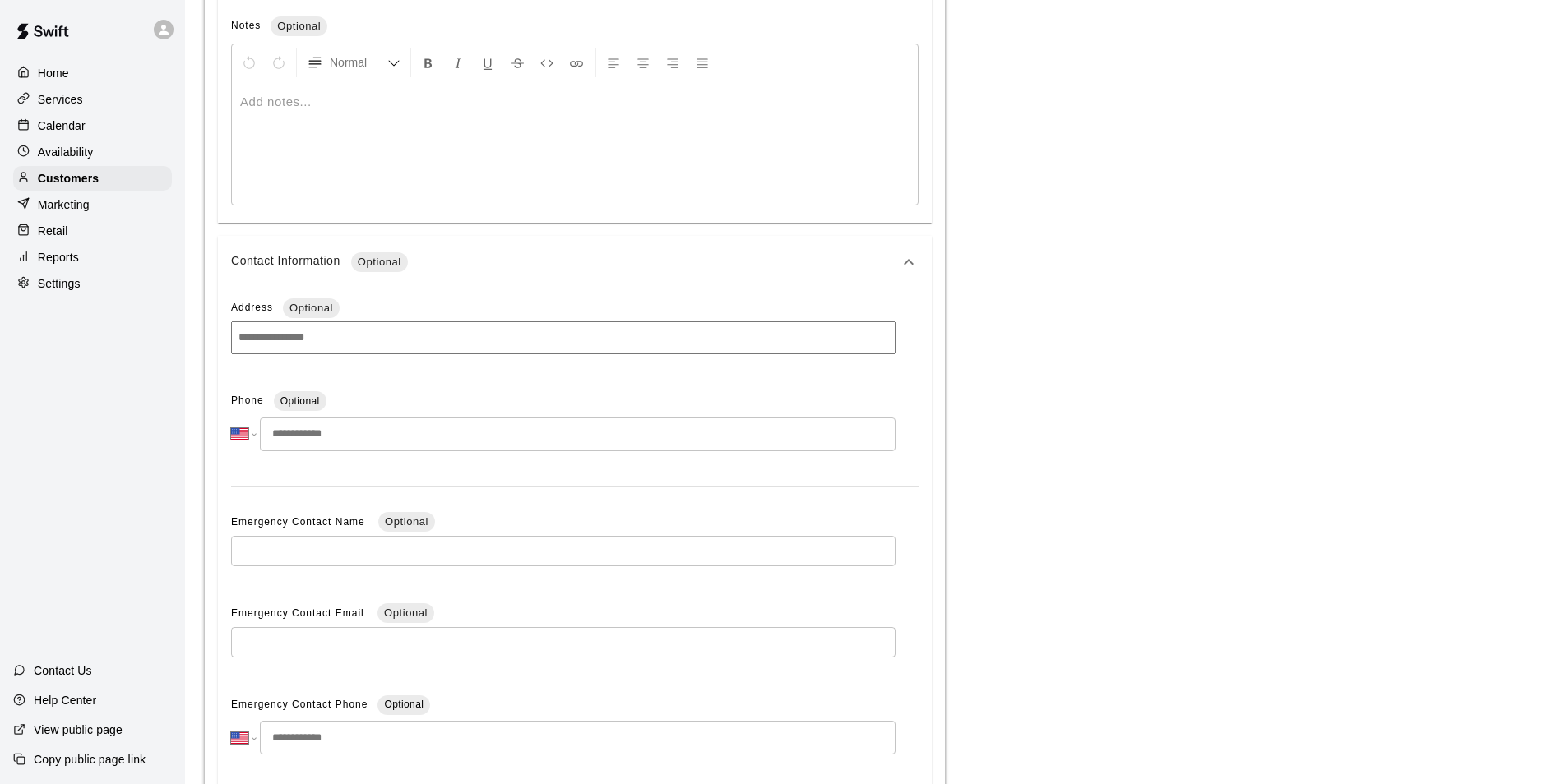
click at [323, 340] on input at bounding box center [563, 337] width 664 height 33
click at [328, 432] on input "tel" at bounding box center [577, 435] width 636 height 34
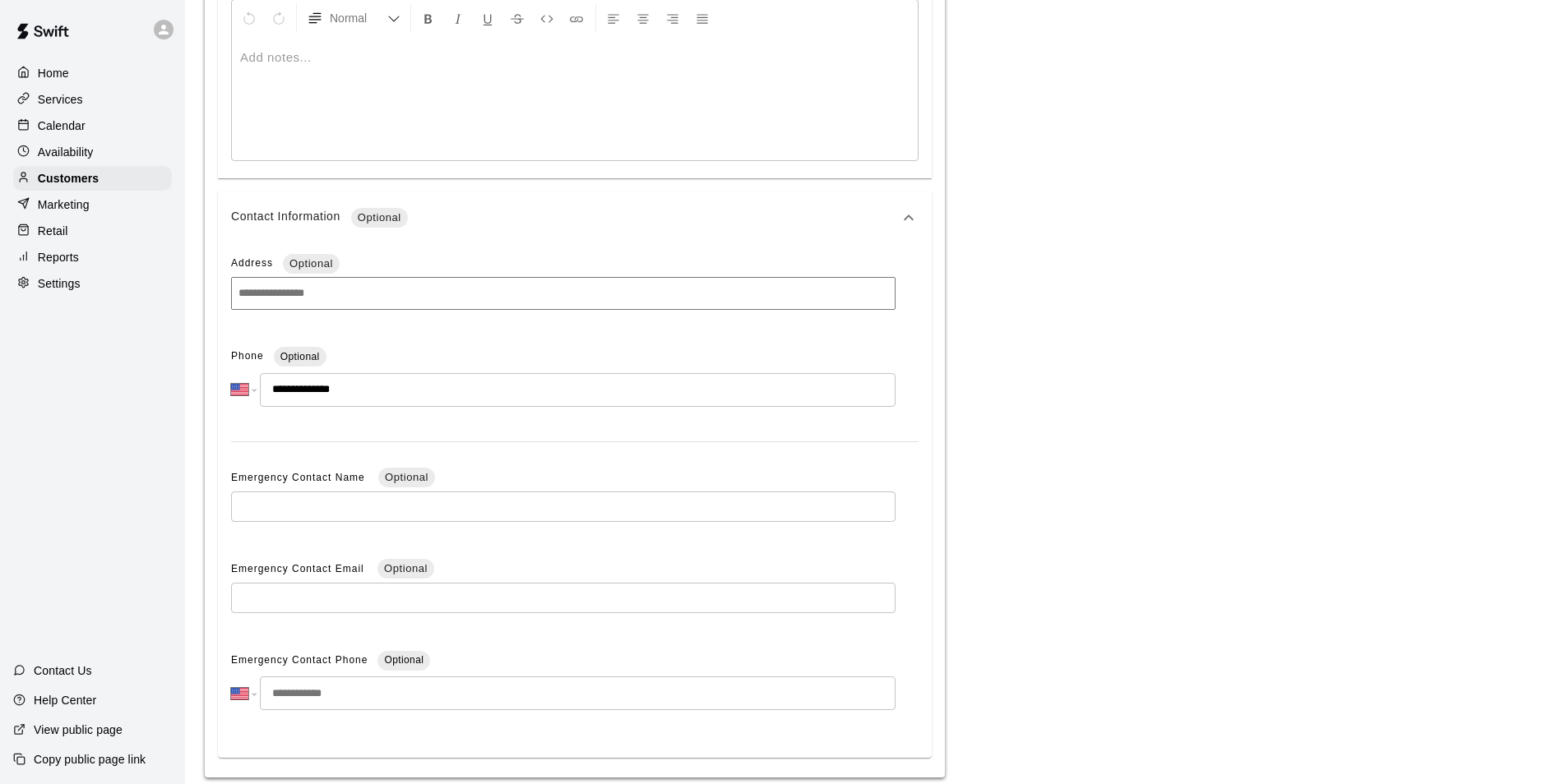
scroll to position [950, 0]
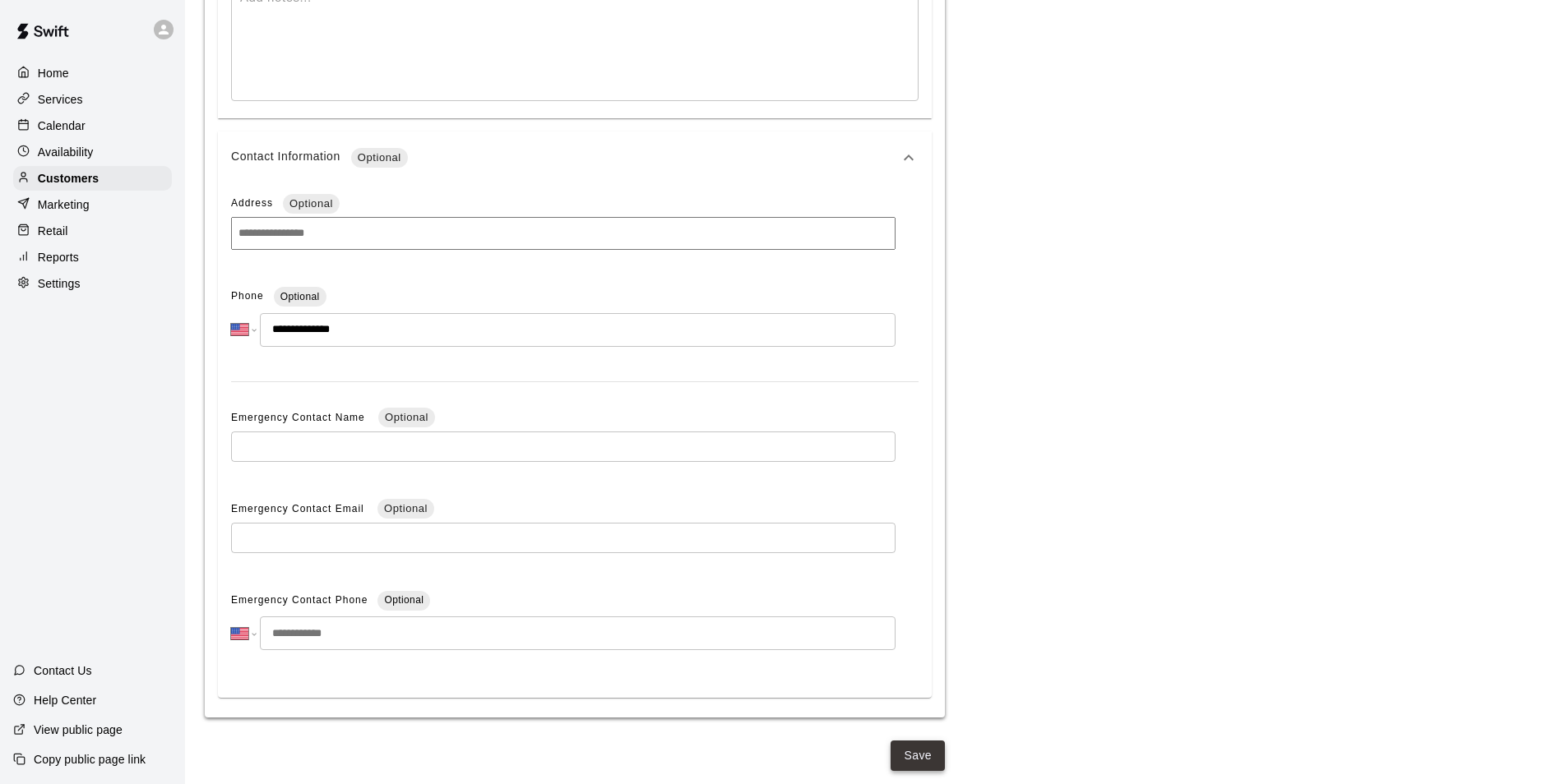
type input "**********"
click at [895, 742] on button "Save" at bounding box center [917, 756] width 54 height 30
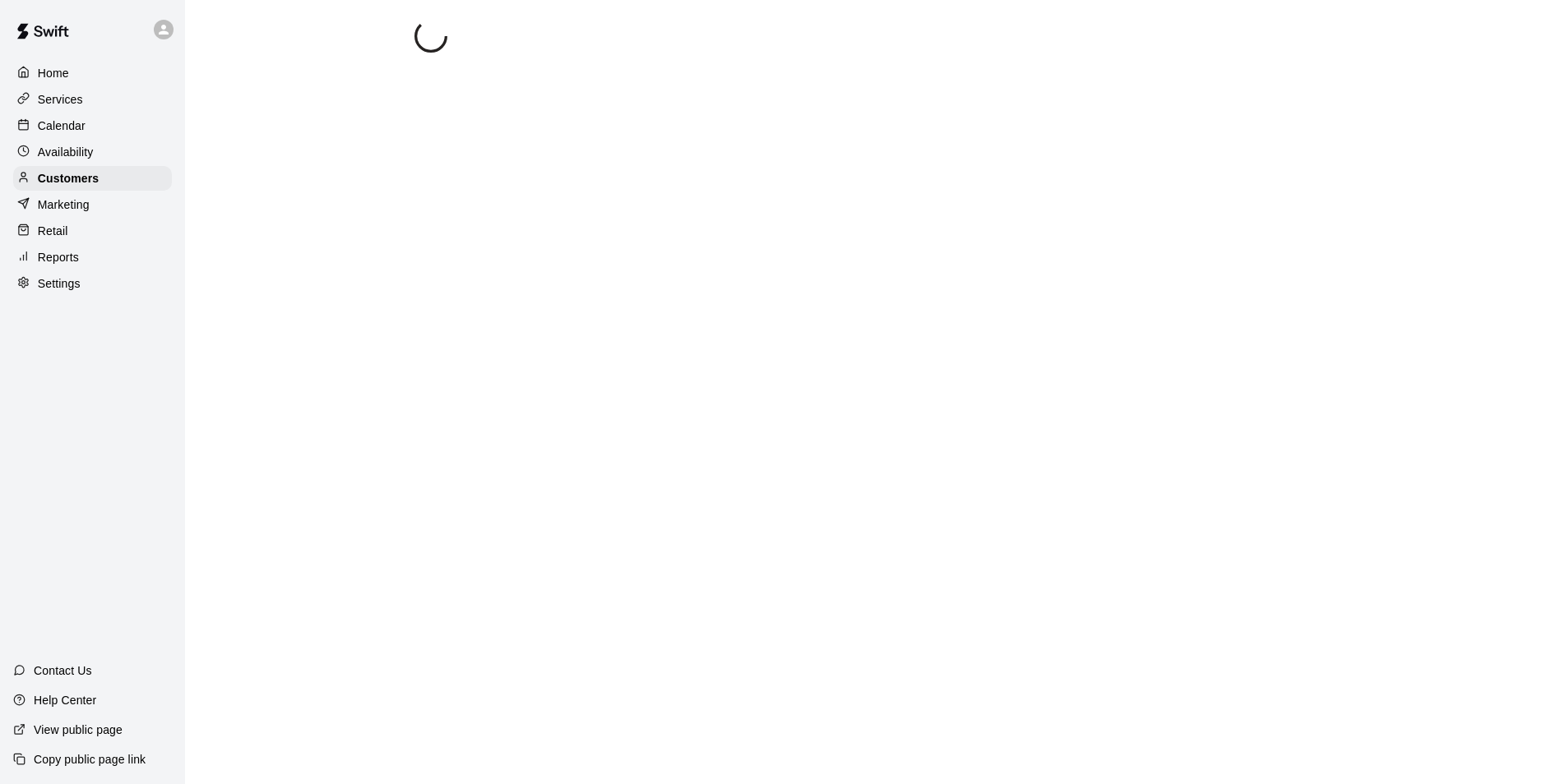
scroll to position [0, 0]
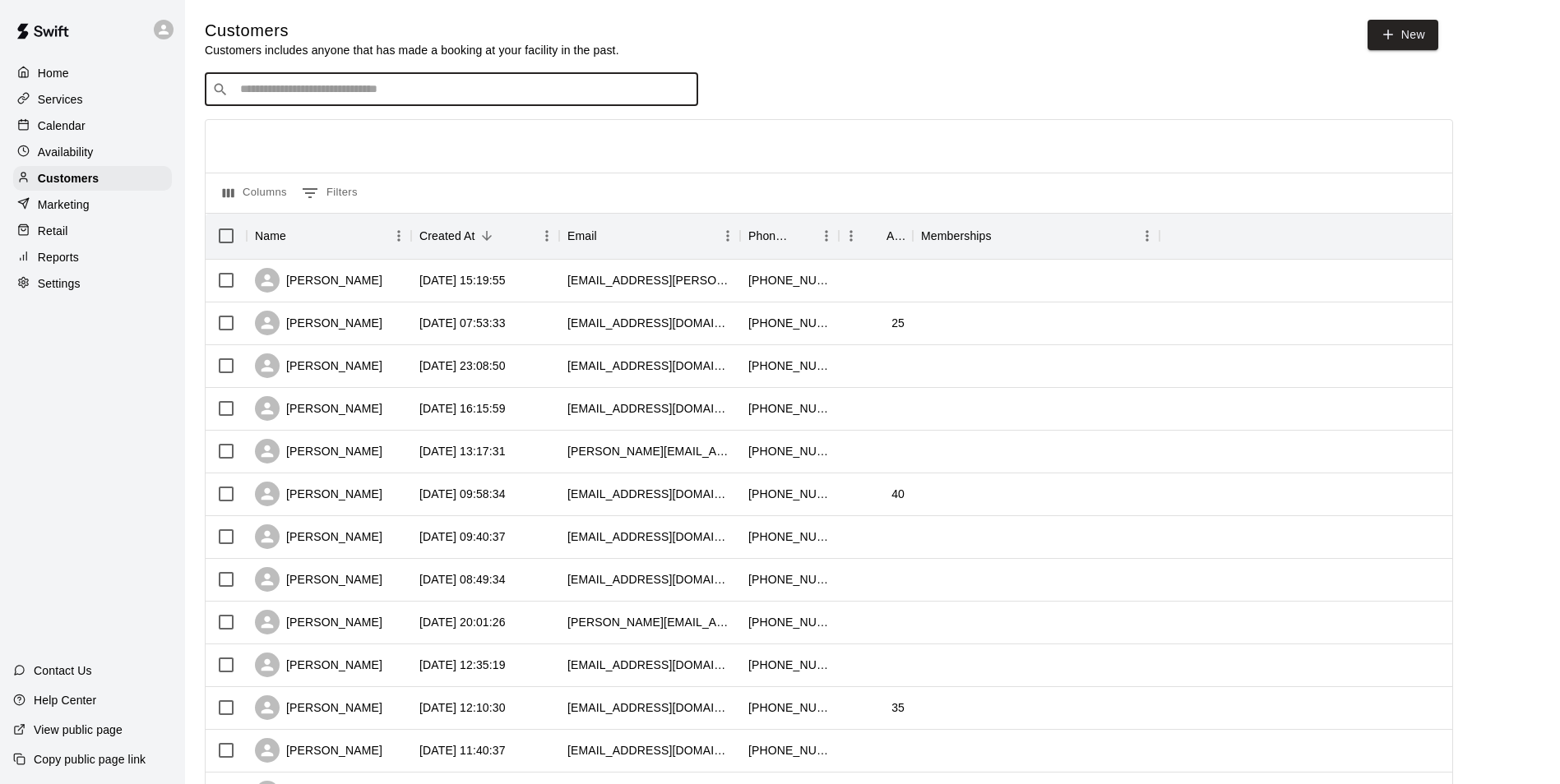
click at [425, 96] on input "Search customers by name or email" at bounding box center [462, 89] width 456 height 16
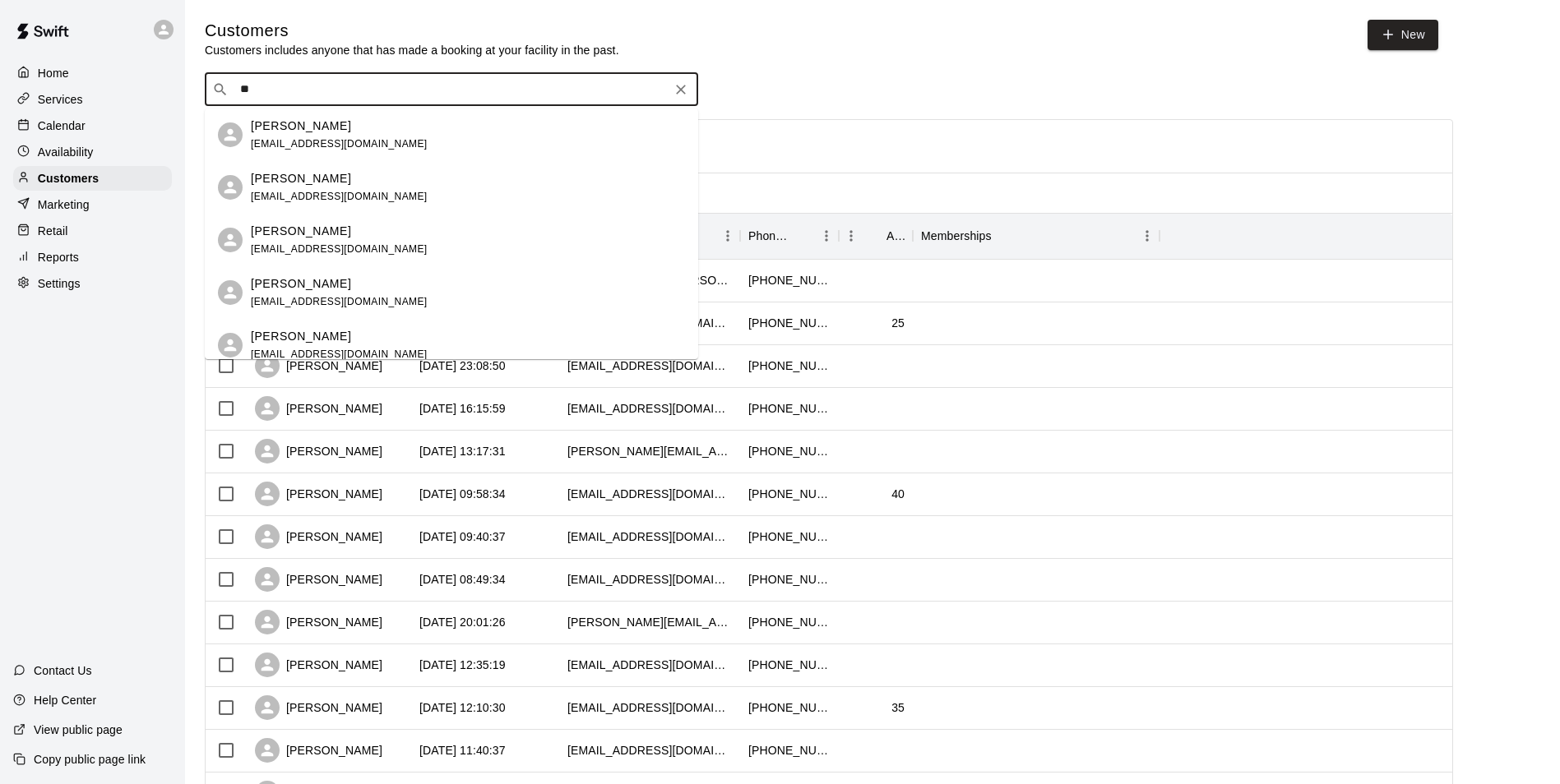
type input "*"
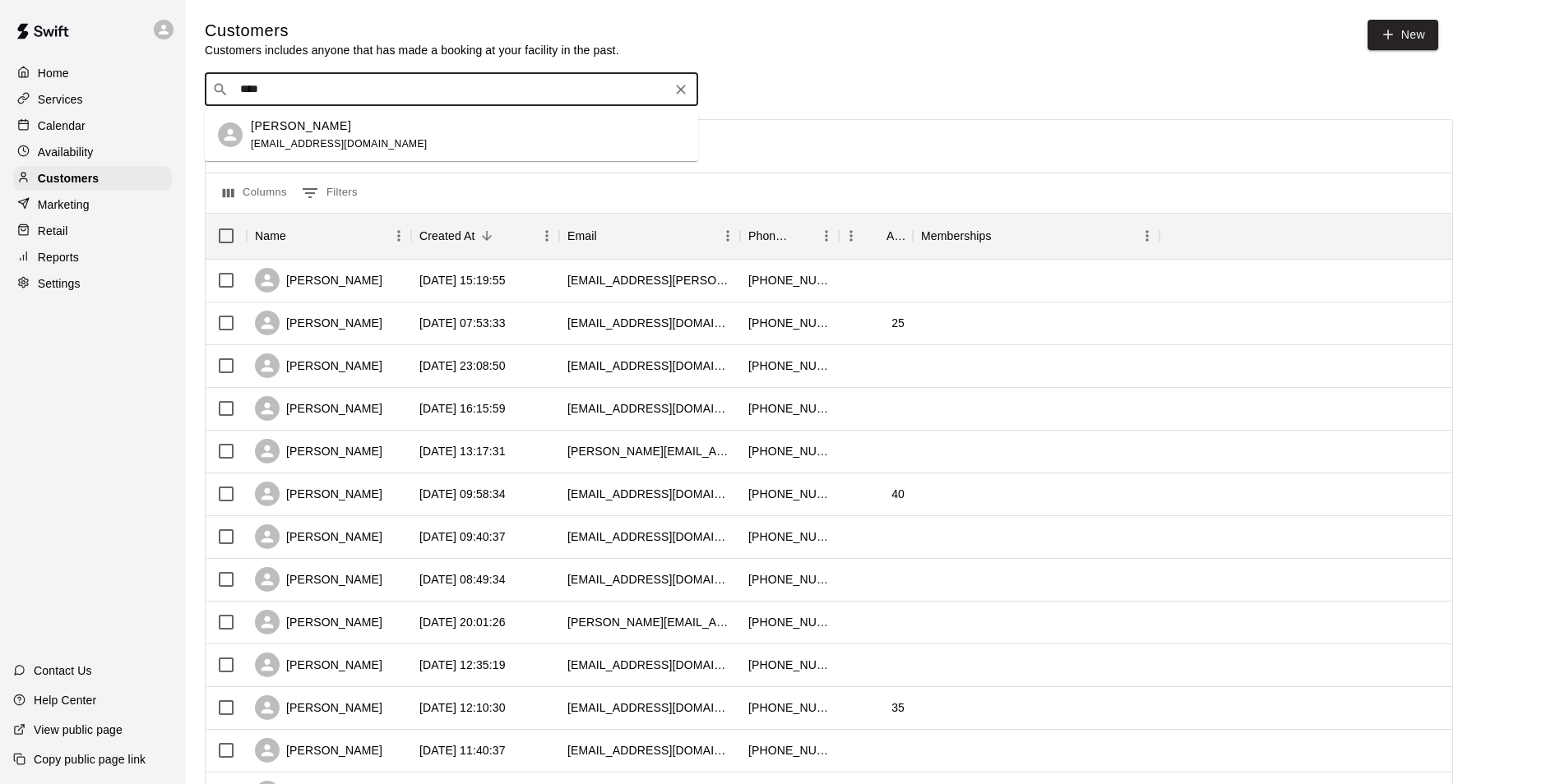
type input "*****"
click at [420, 182] on div "Caleb Sneider kmm265@gmail.com" at bounding box center [468, 187] width 434 height 35
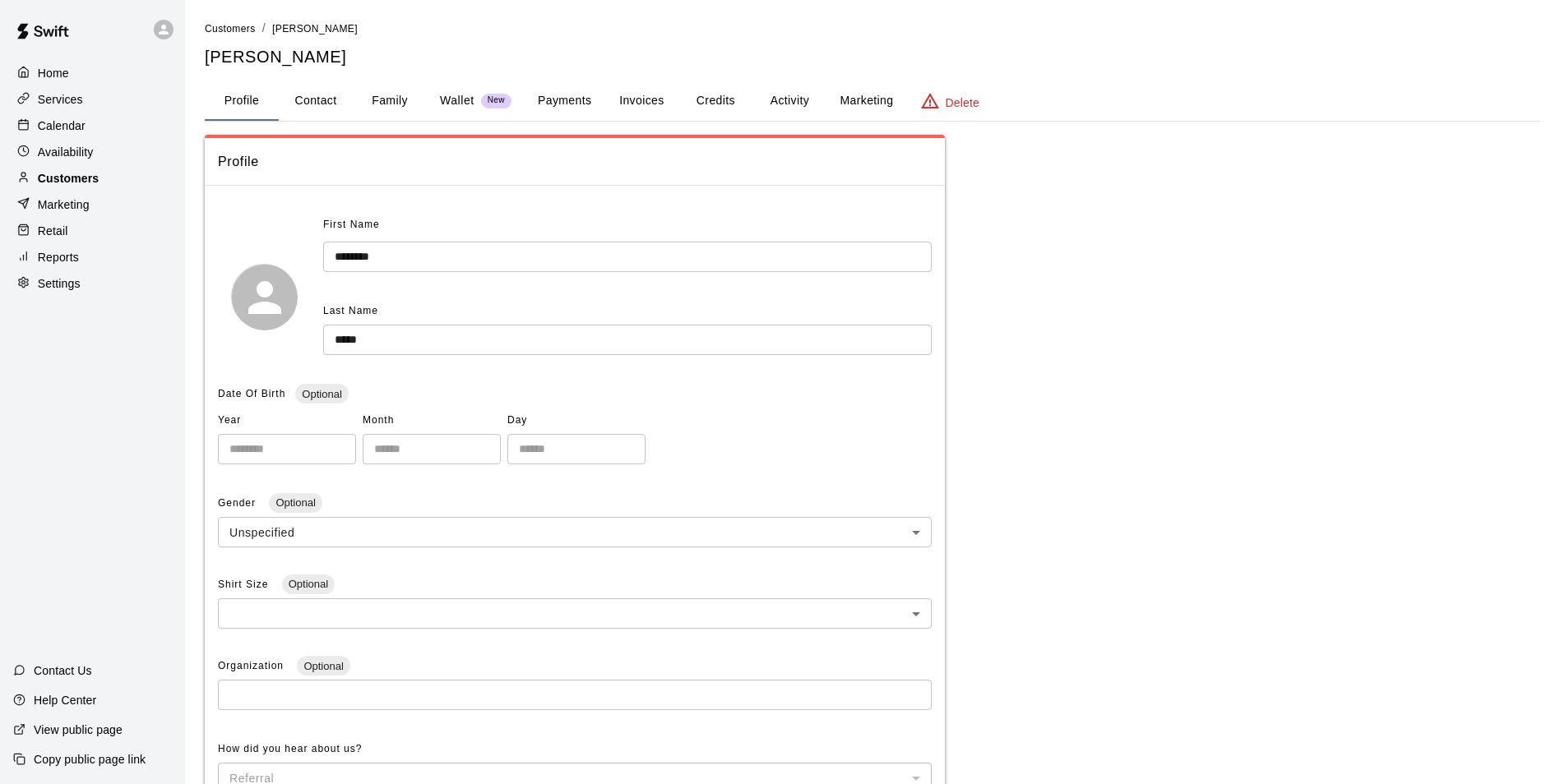
click at [98, 174] on div "Customers" at bounding box center [93, 178] width 159 height 25
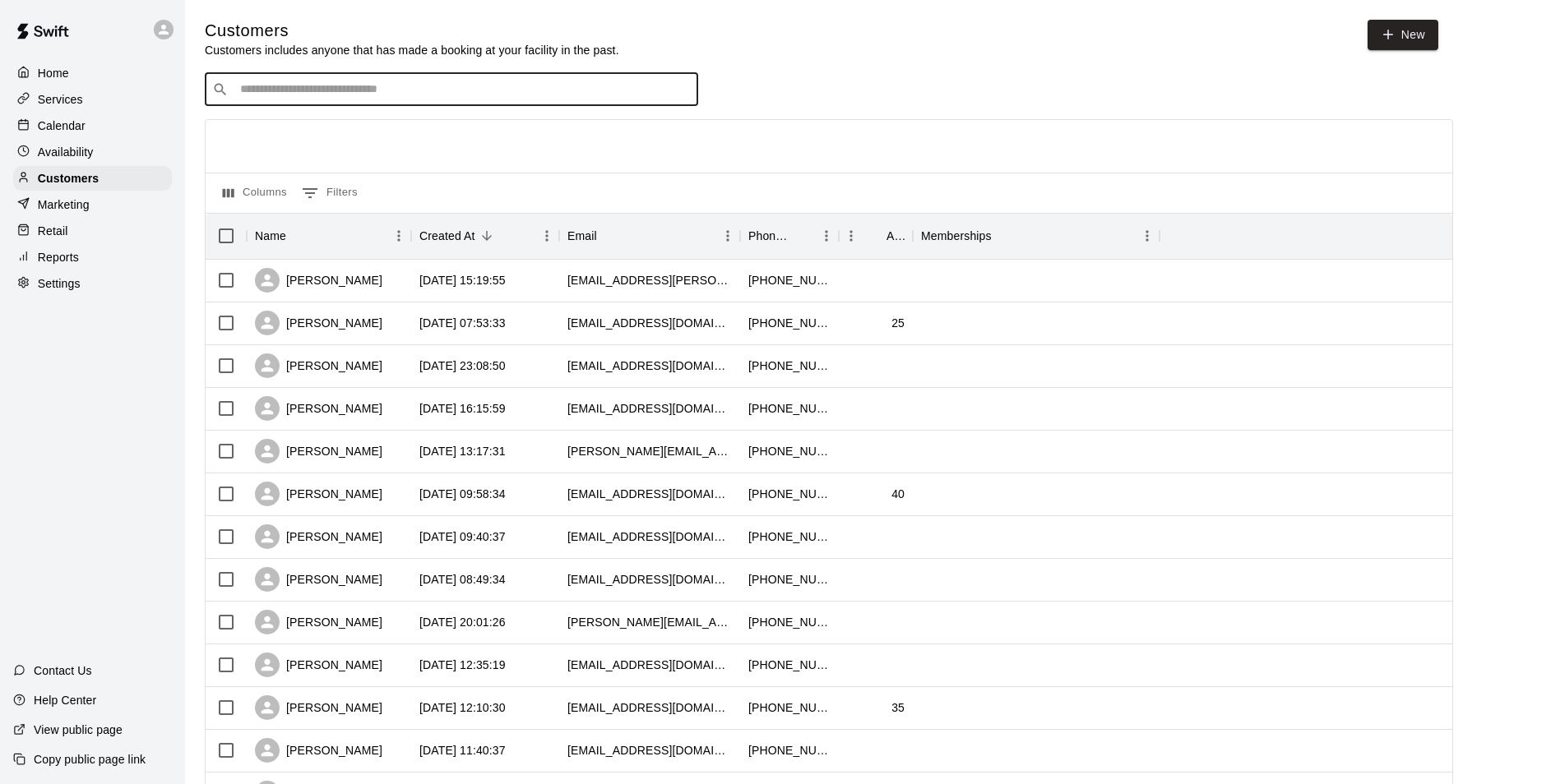
click at [271, 87] on input "Search customers by name or email" at bounding box center [462, 89] width 456 height 16
type input "****"
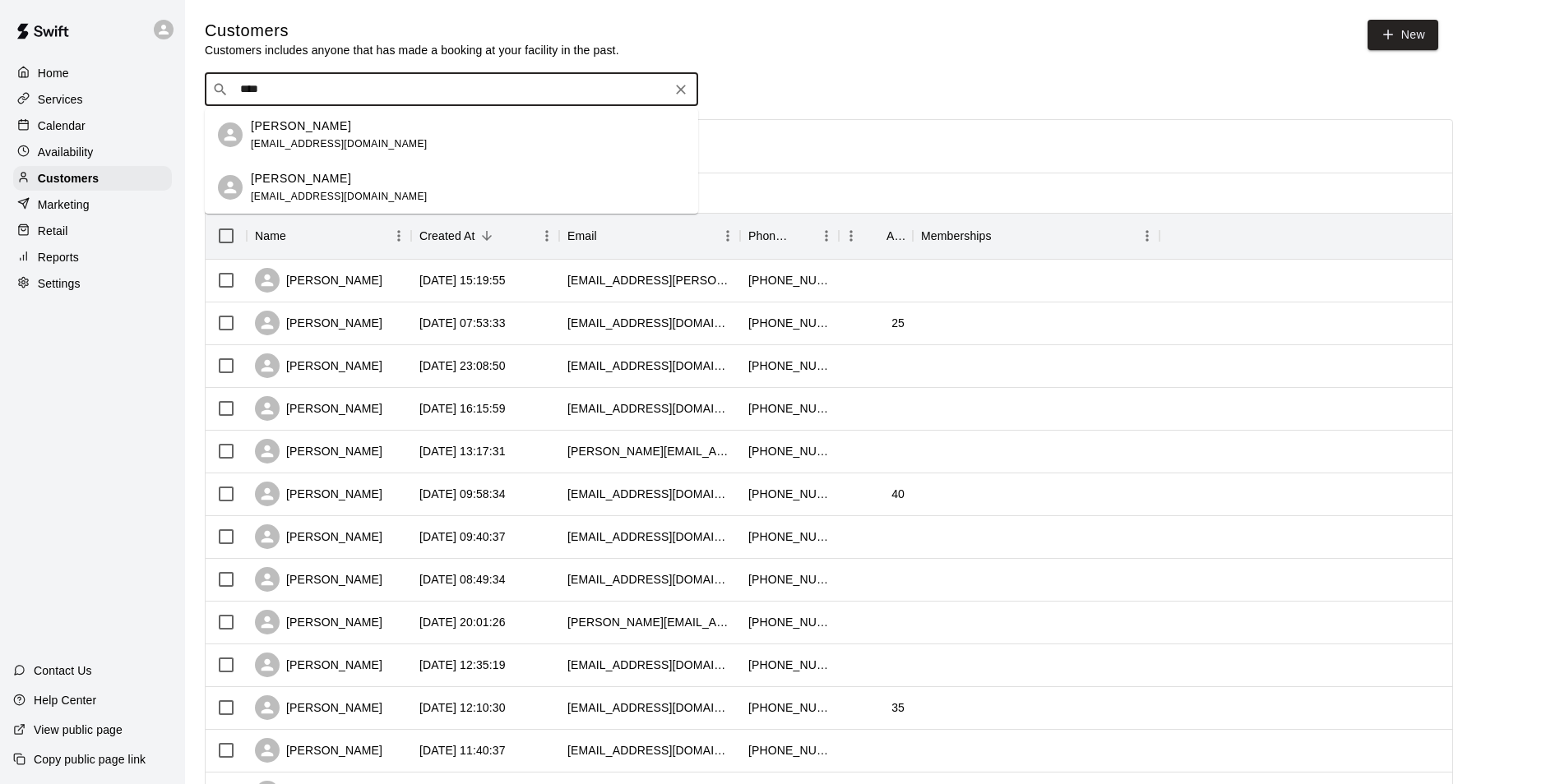
click at [311, 134] on div "Caleb Sneider evansneider@gmail.com" at bounding box center [339, 134] width 177 height 35
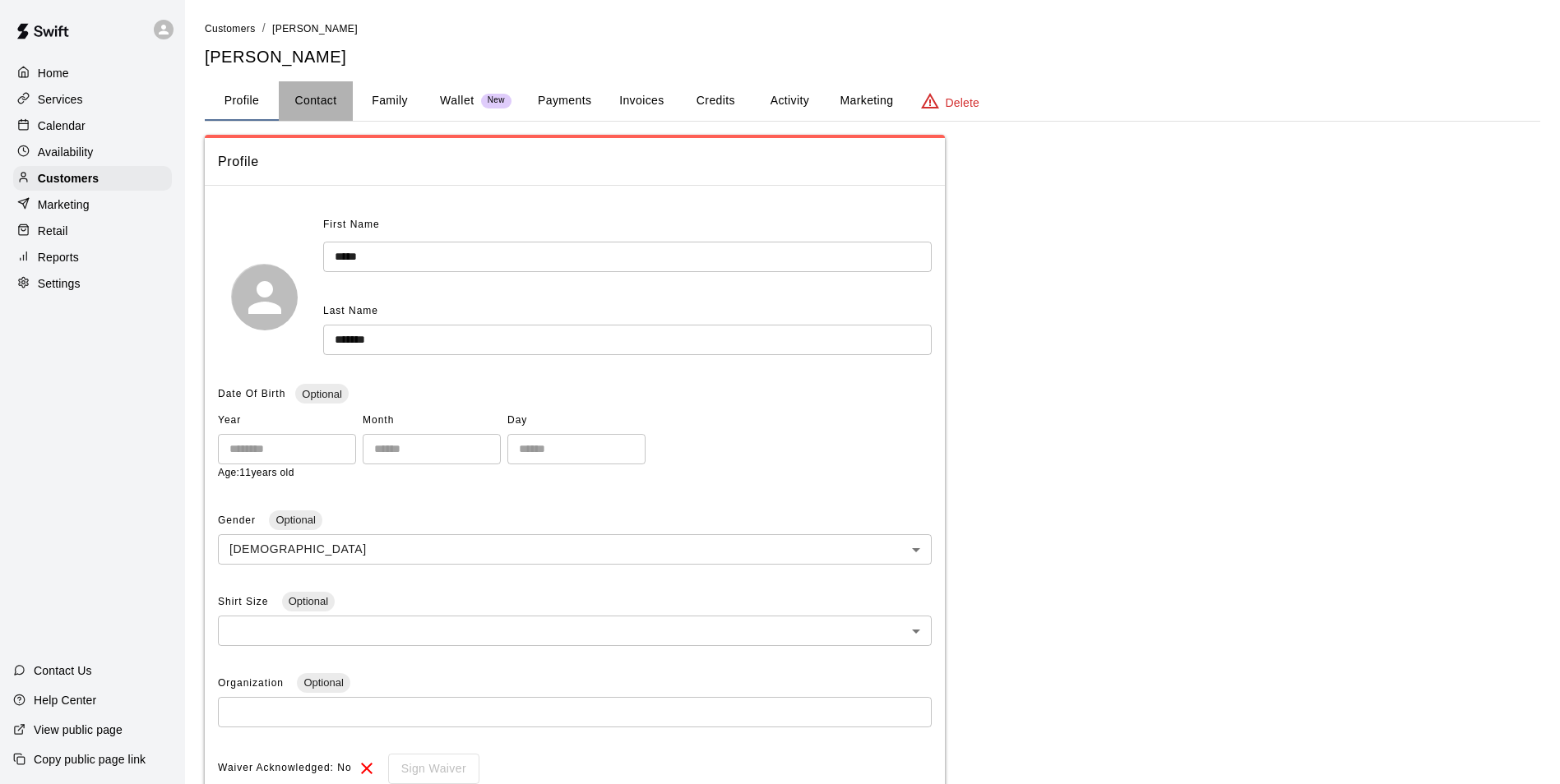
click at [332, 111] on button "Contact" at bounding box center [315, 101] width 74 height 40
select select "**"
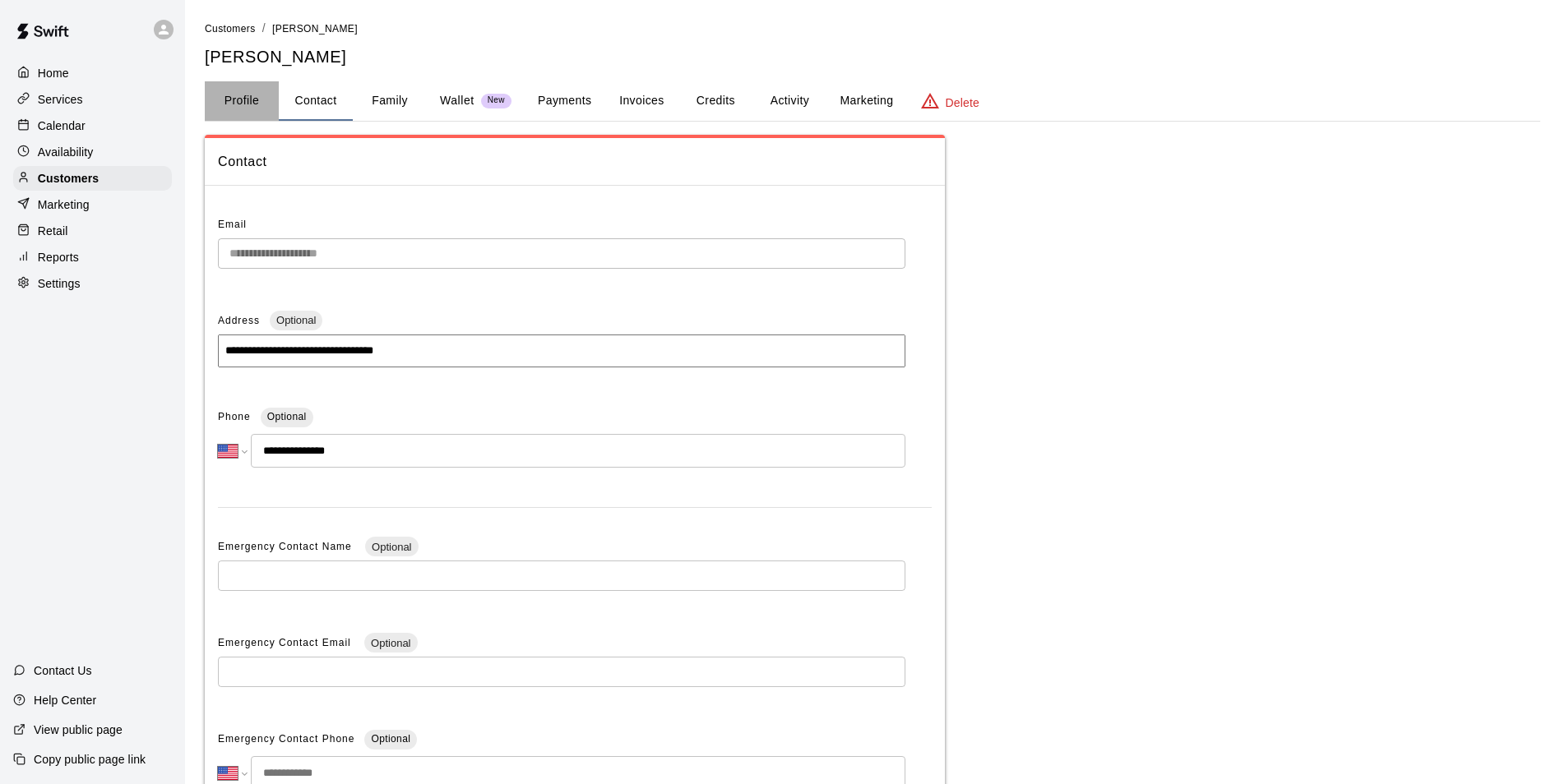
click at [230, 93] on button "Profile" at bounding box center [242, 101] width 74 height 40
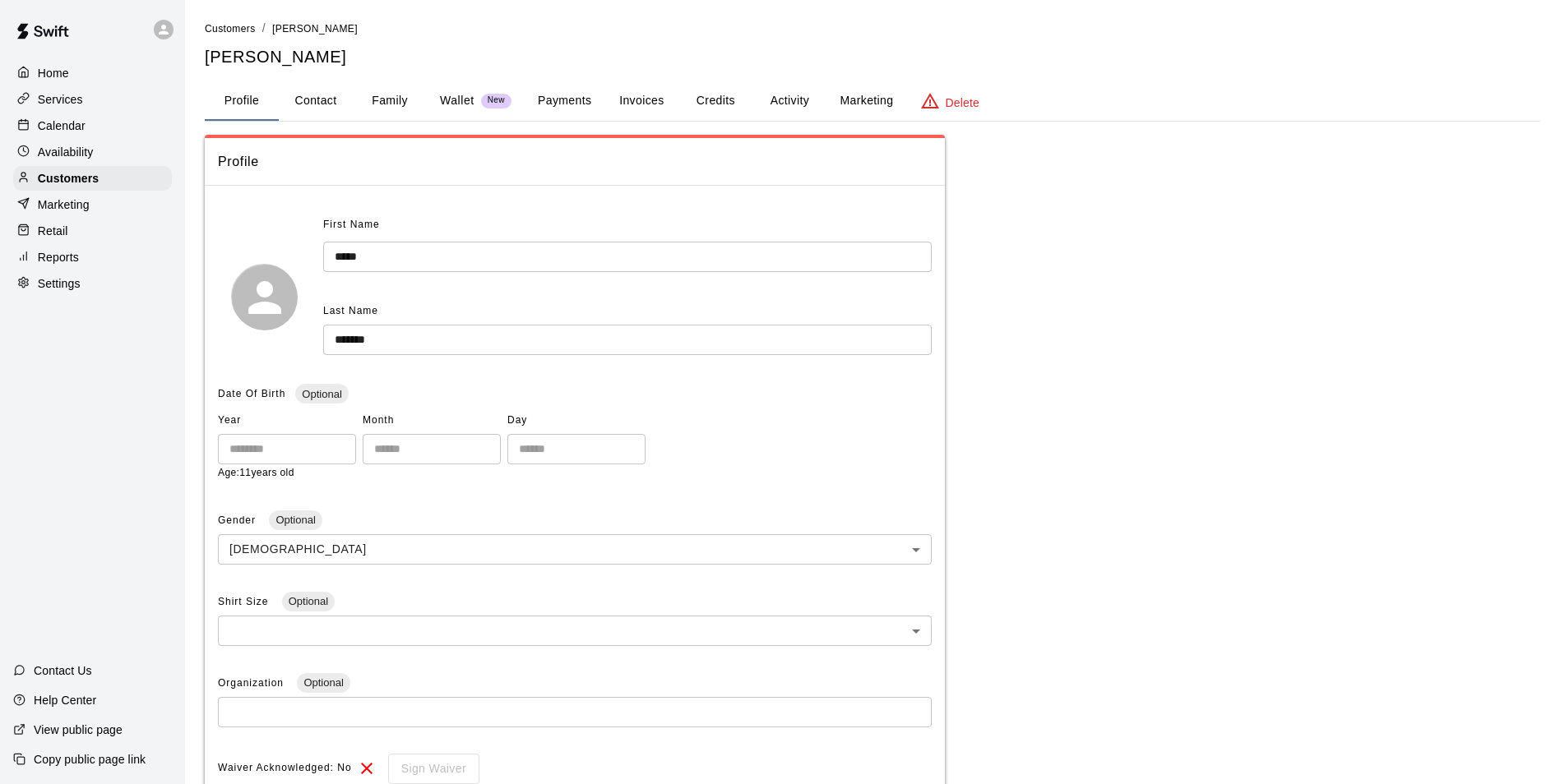
click at [290, 101] on button "Contact" at bounding box center [315, 101] width 74 height 40
select select "**"
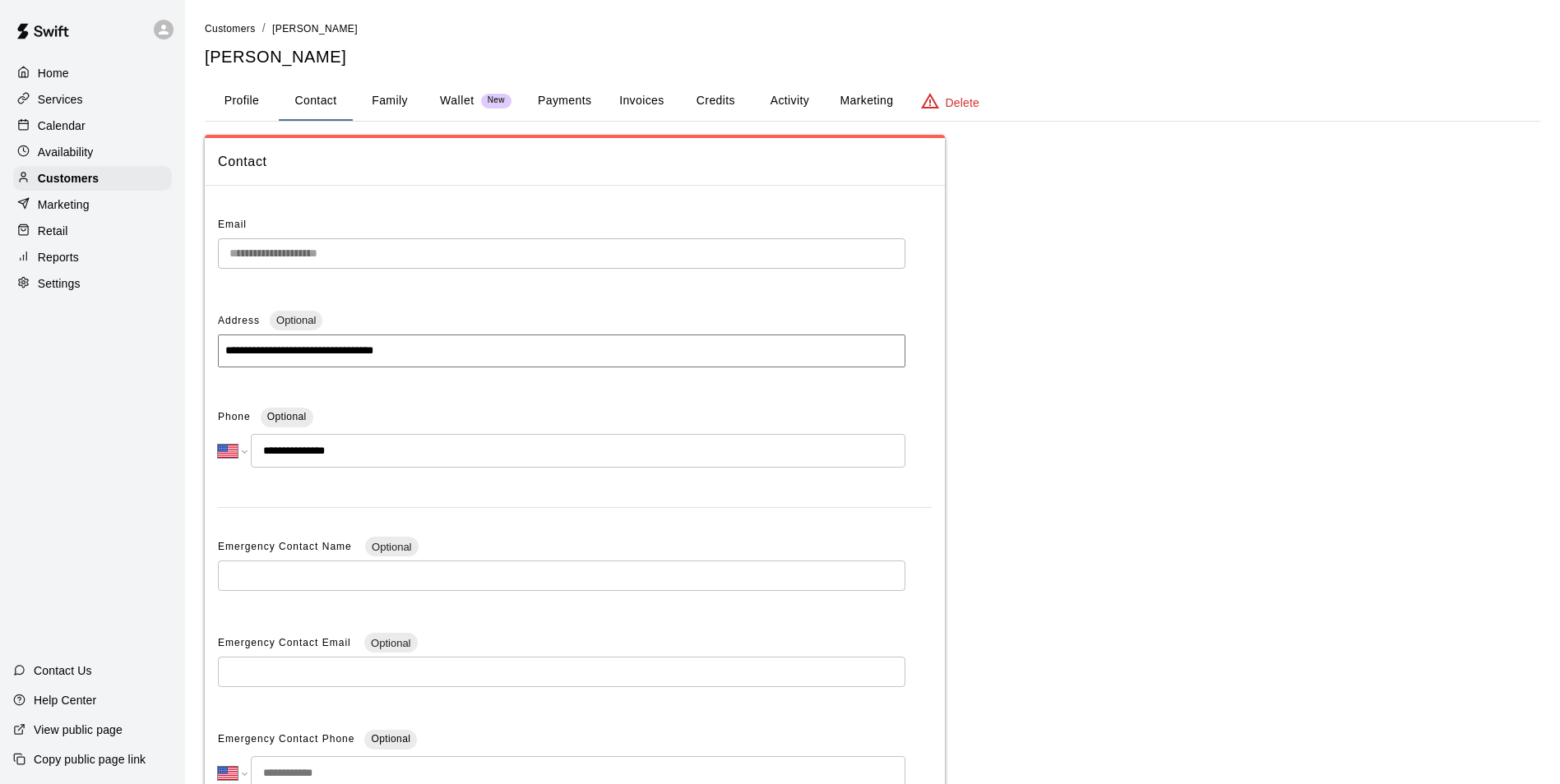
click at [254, 118] on button "Profile" at bounding box center [242, 101] width 74 height 40
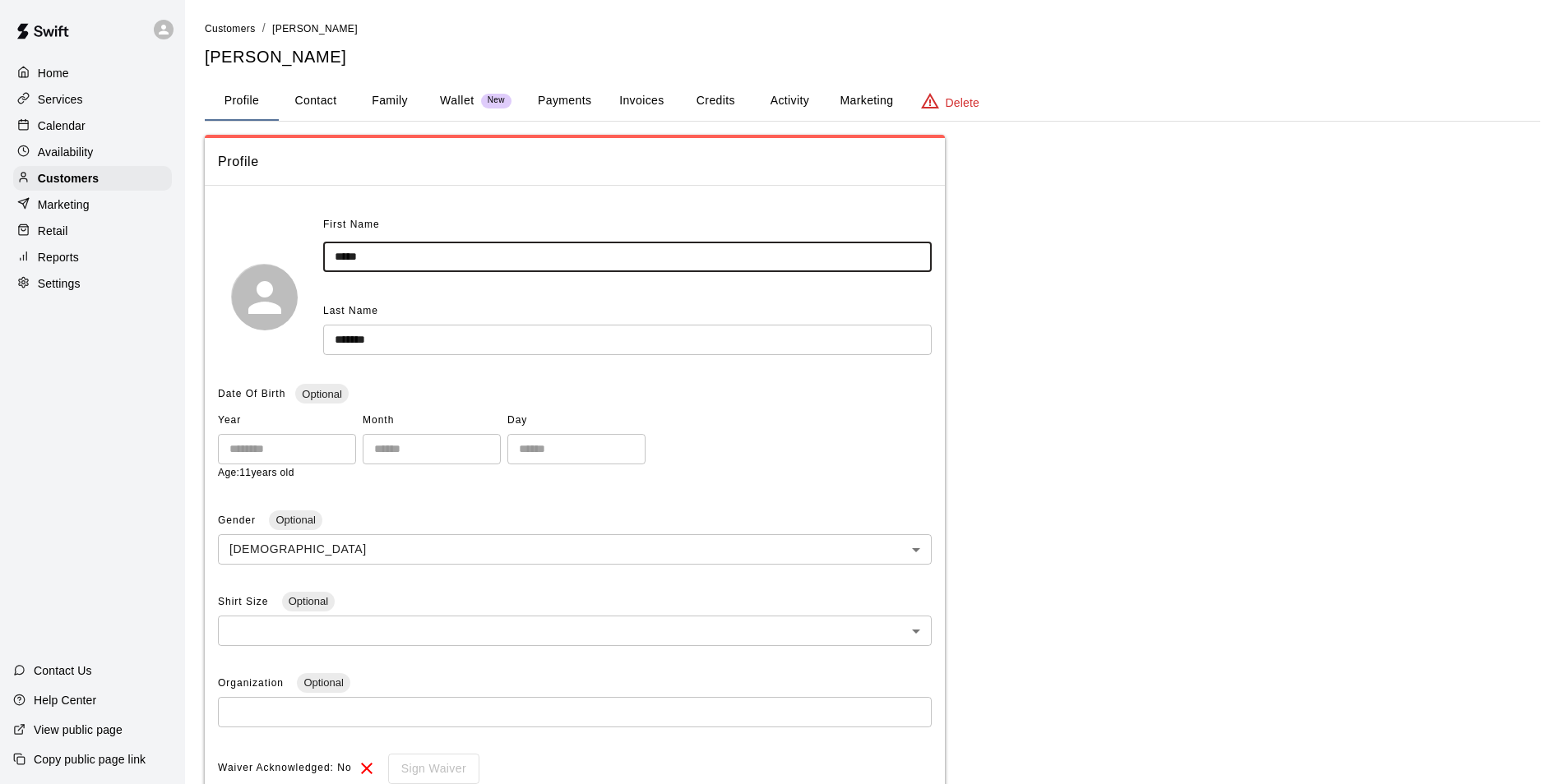
drag, startPoint x: 398, startPoint y: 242, endPoint x: 276, endPoint y: 241, distance: 122.0
click at [276, 241] on div "First Name ***** ​ Last Name ******* ​" at bounding box center [575, 296] width 714 height 169
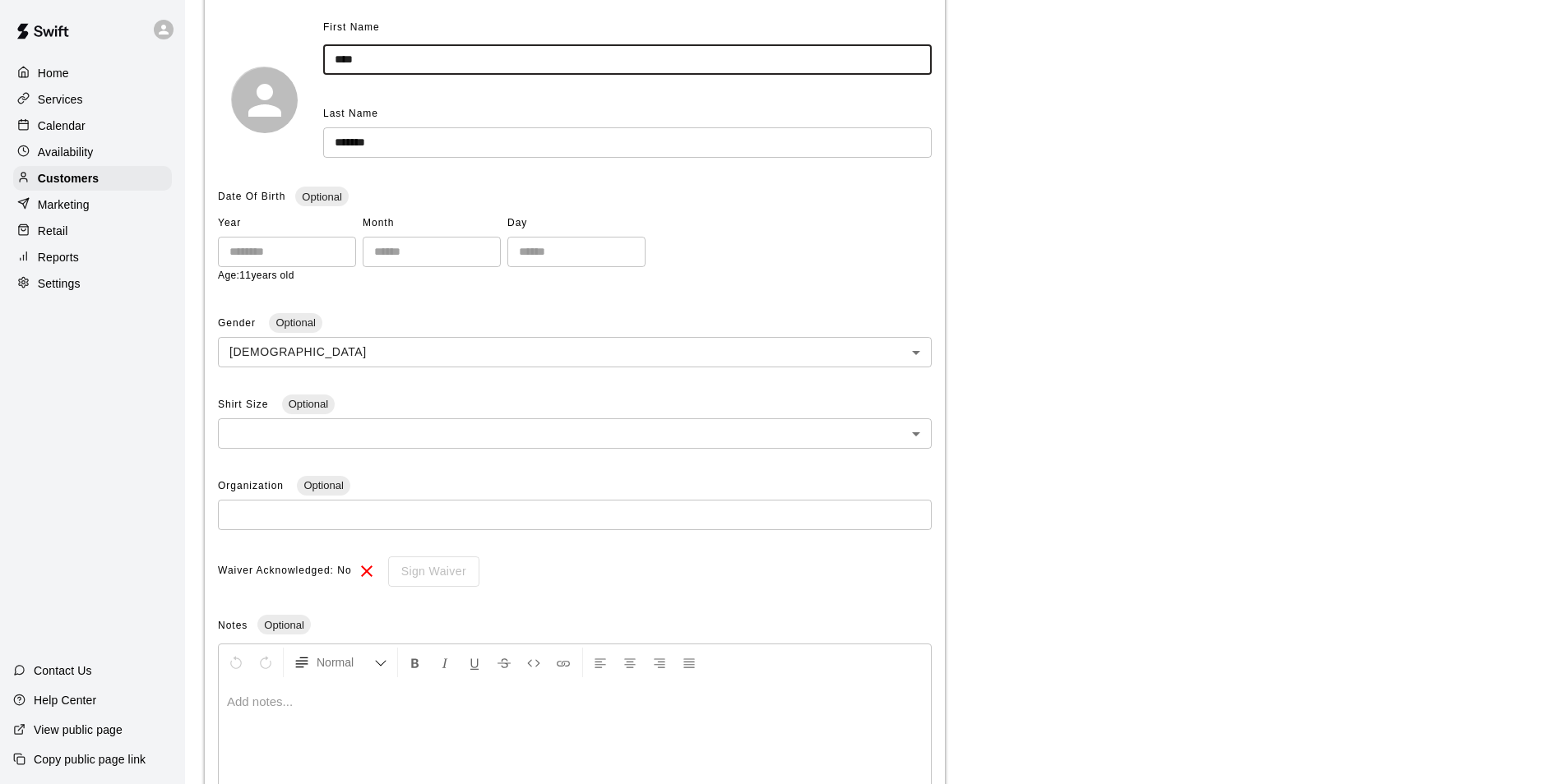
scroll to position [344, 0]
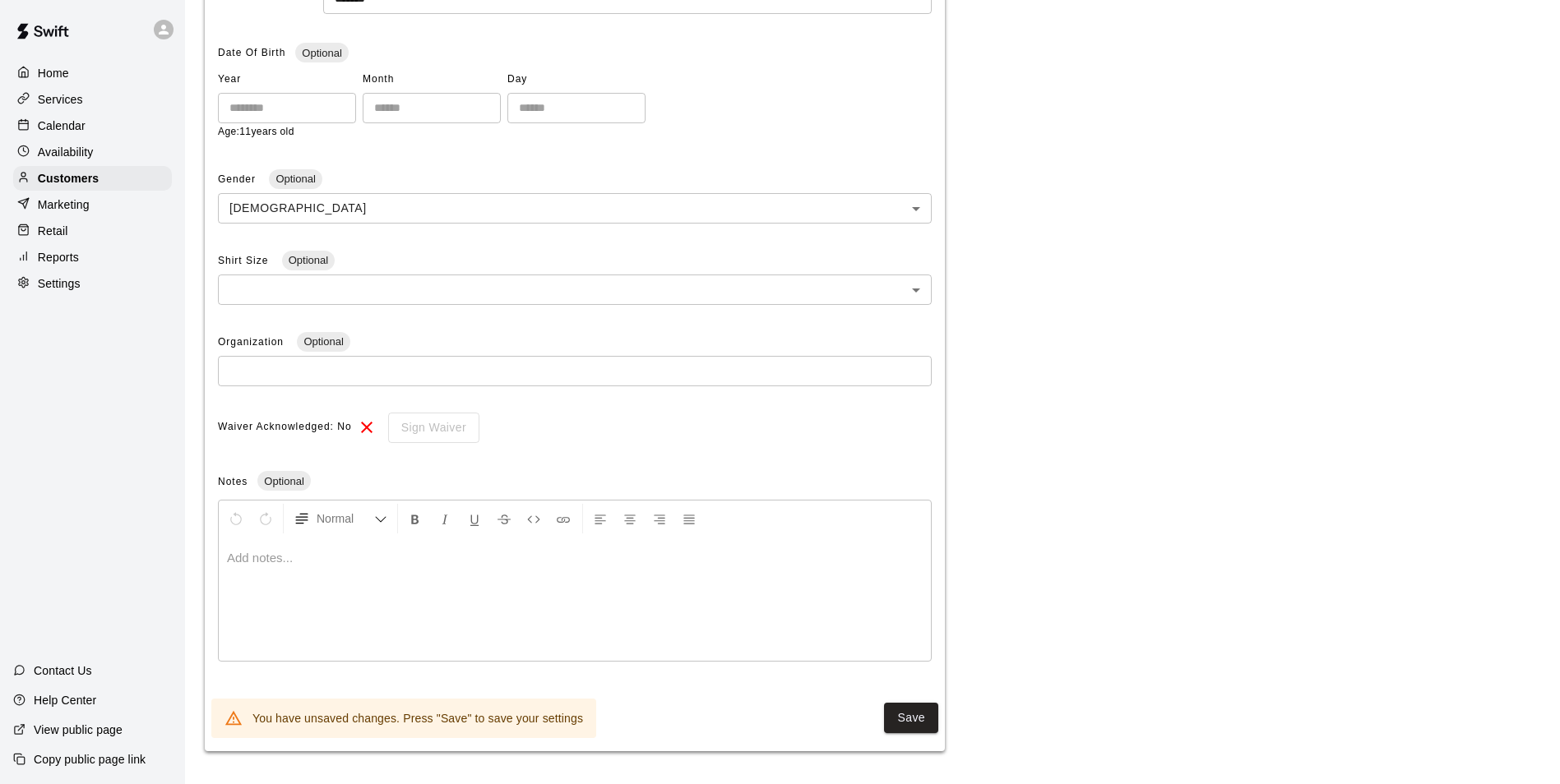
type input "****"
click at [117, 117] on div "Calendar" at bounding box center [93, 126] width 159 height 25
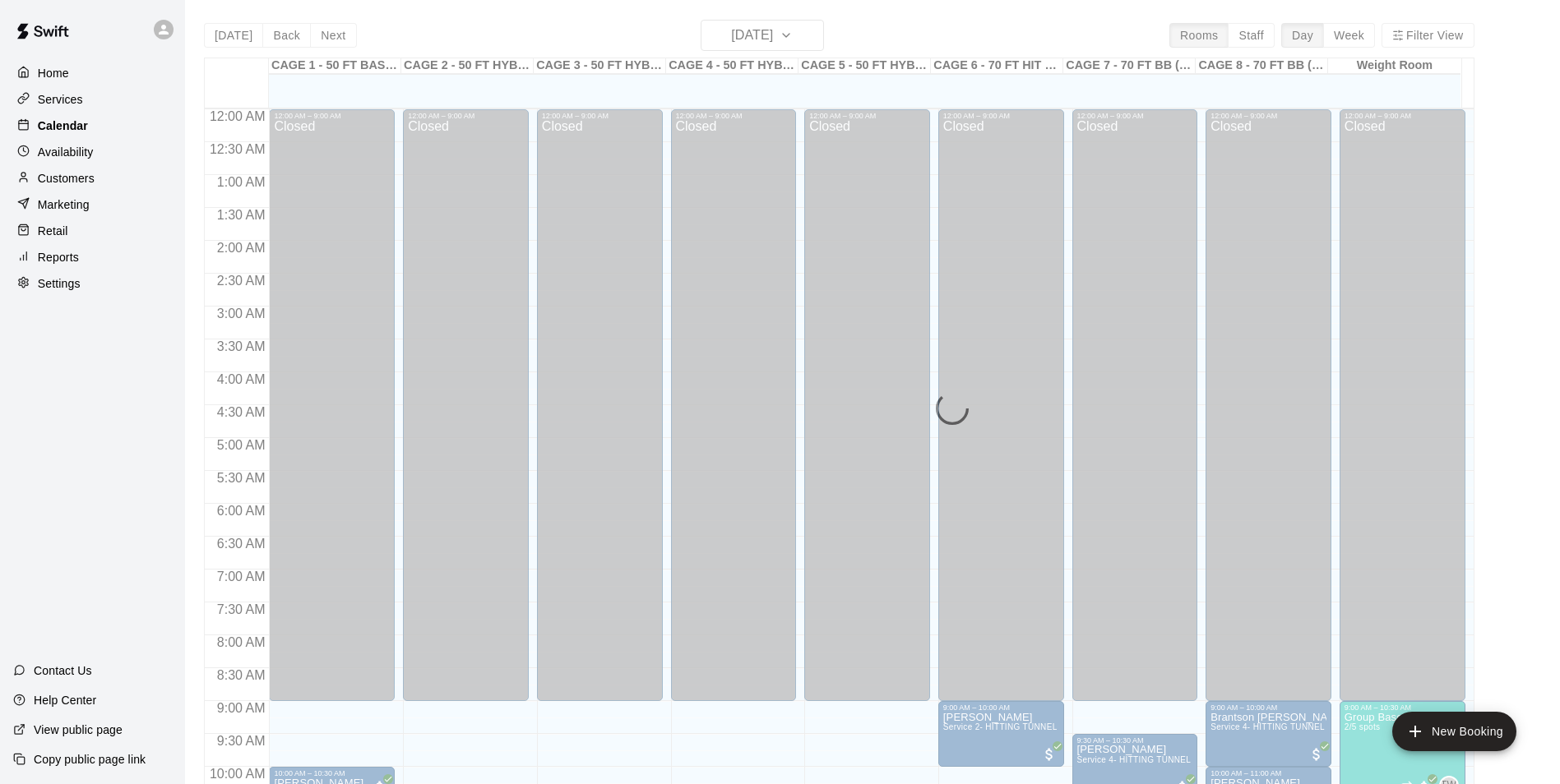
scroll to position [835, 0]
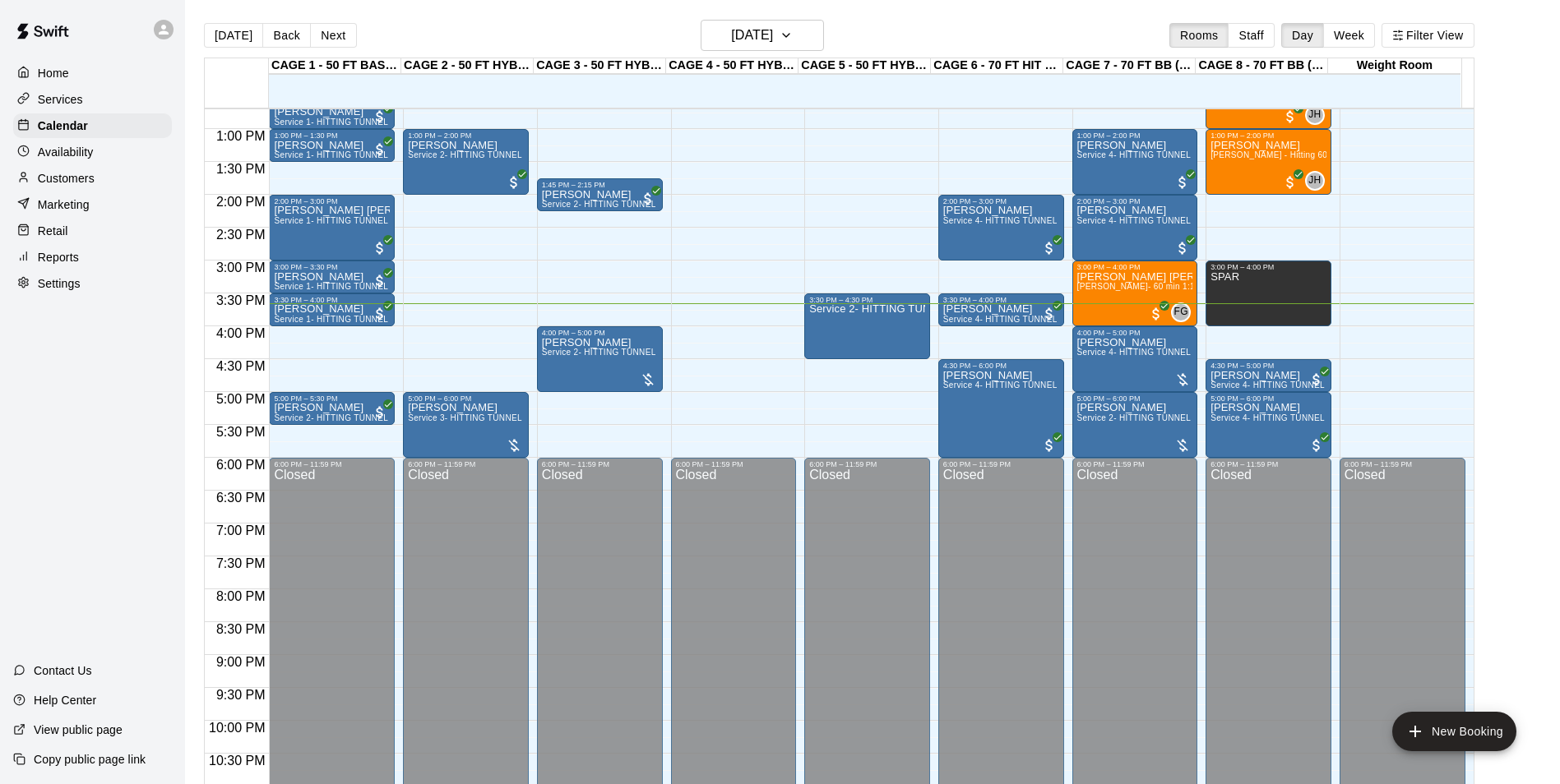
click at [99, 165] on div "Availability" at bounding box center [93, 152] width 159 height 25
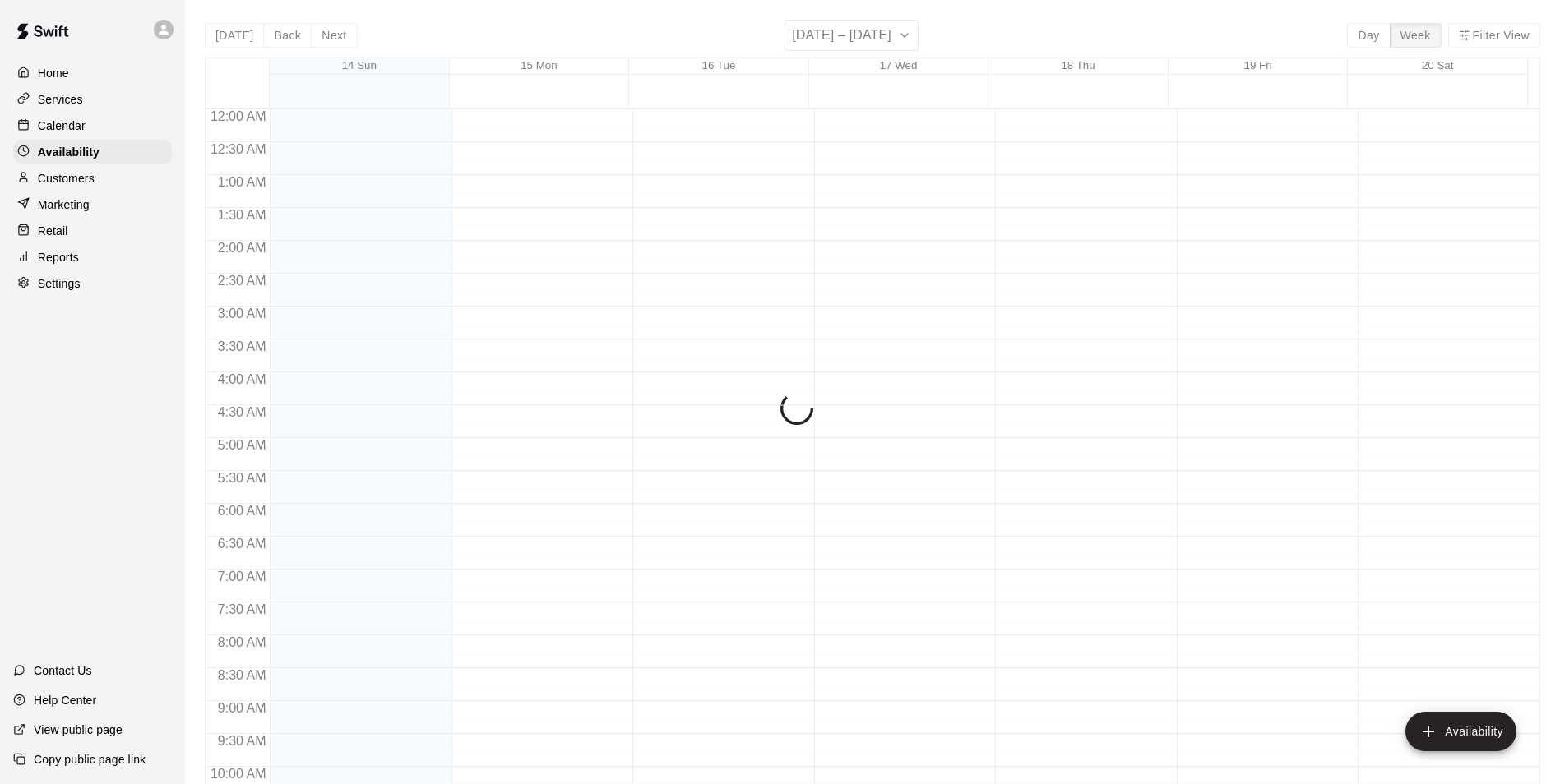
scroll to position [885, 0]
click at [100, 179] on div "Customers" at bounding box center [93, 178] width 159 height 25
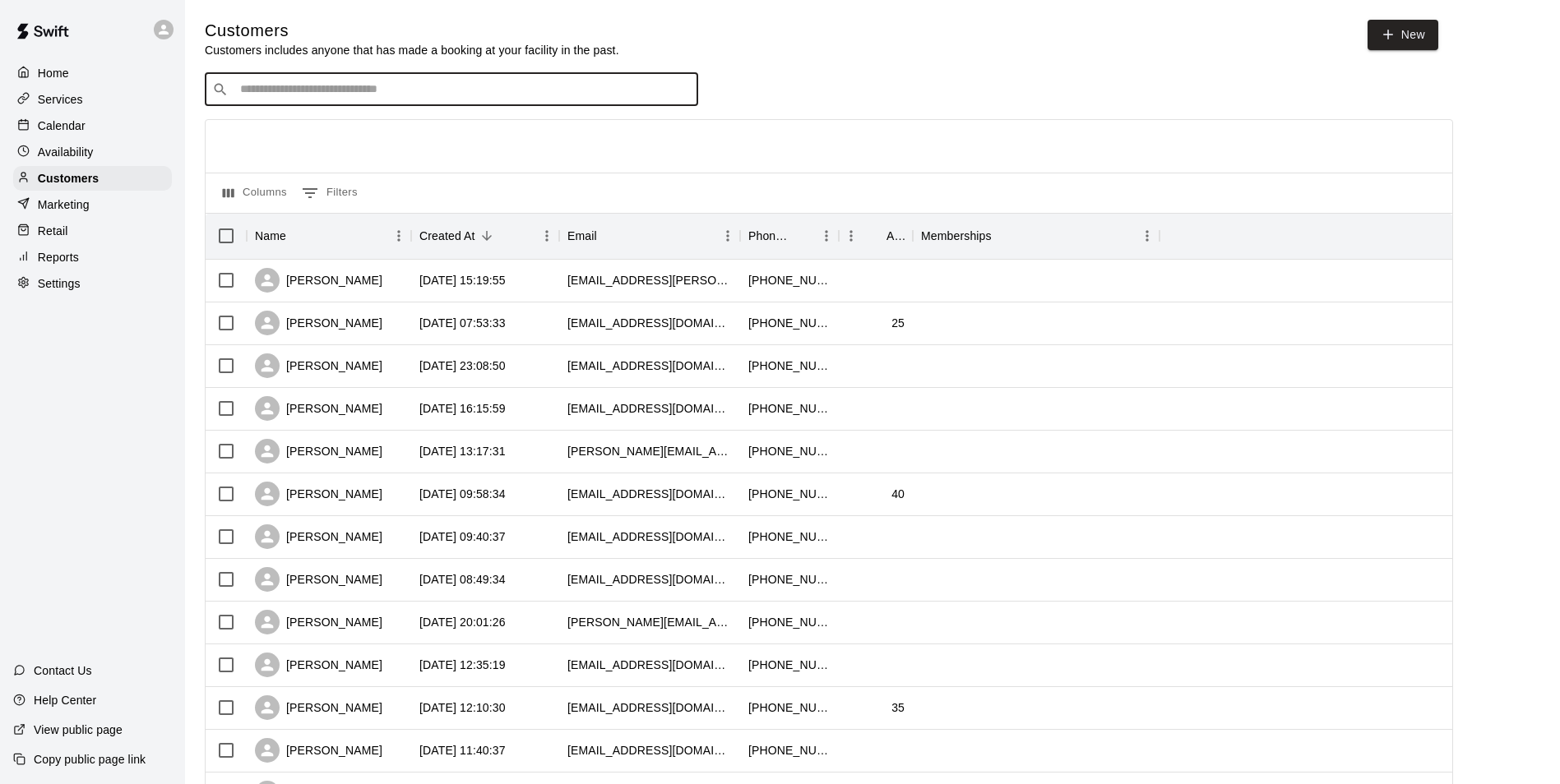
click at [302, 97] on input "Search customers by name or email" at bounding box center [462, 89] width 456 height 16
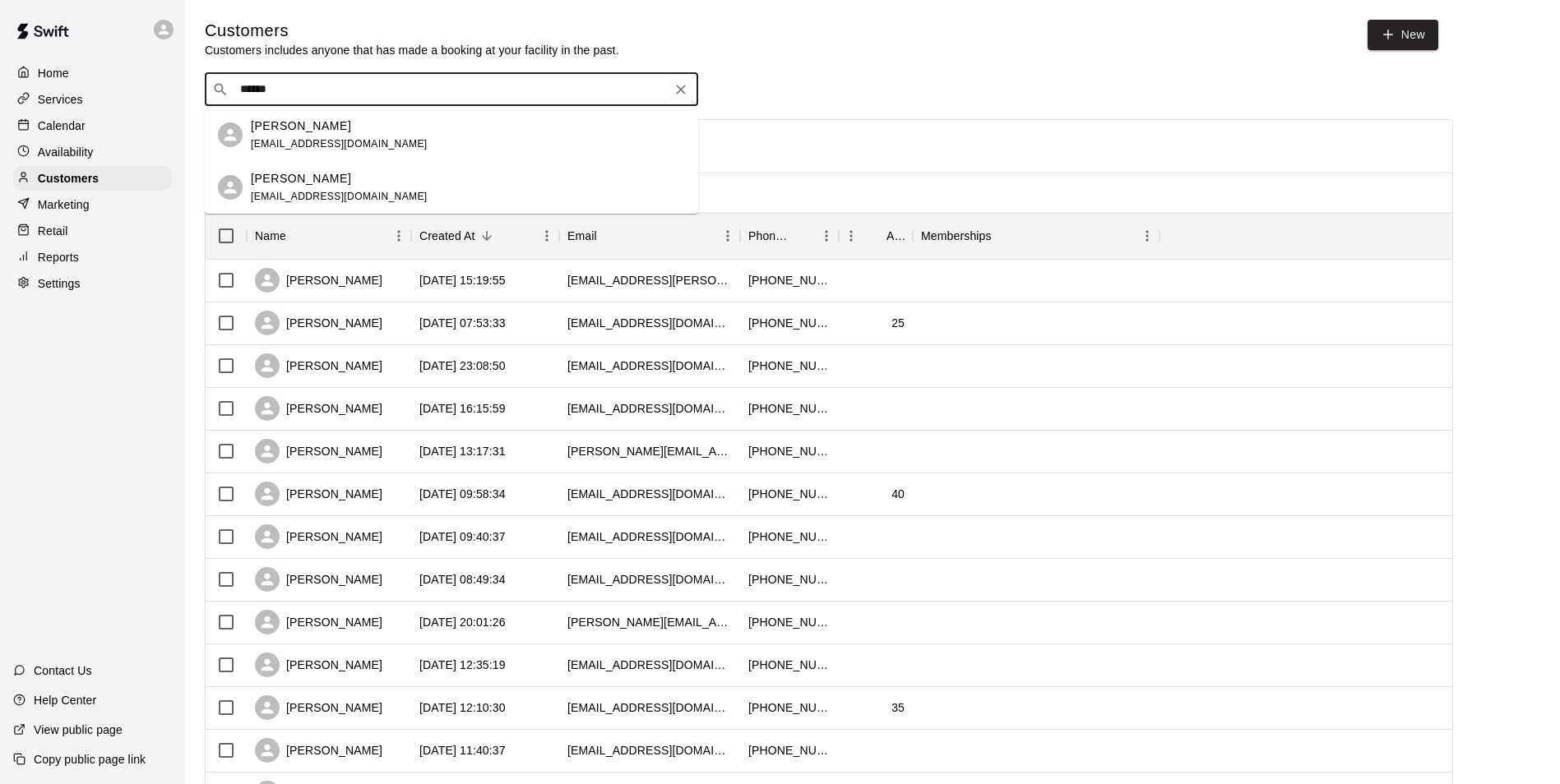
type input "*******"
click at [359, 140] on span "evansneider@gmail.com" at bounding box center [339, 144] width 177 height 11
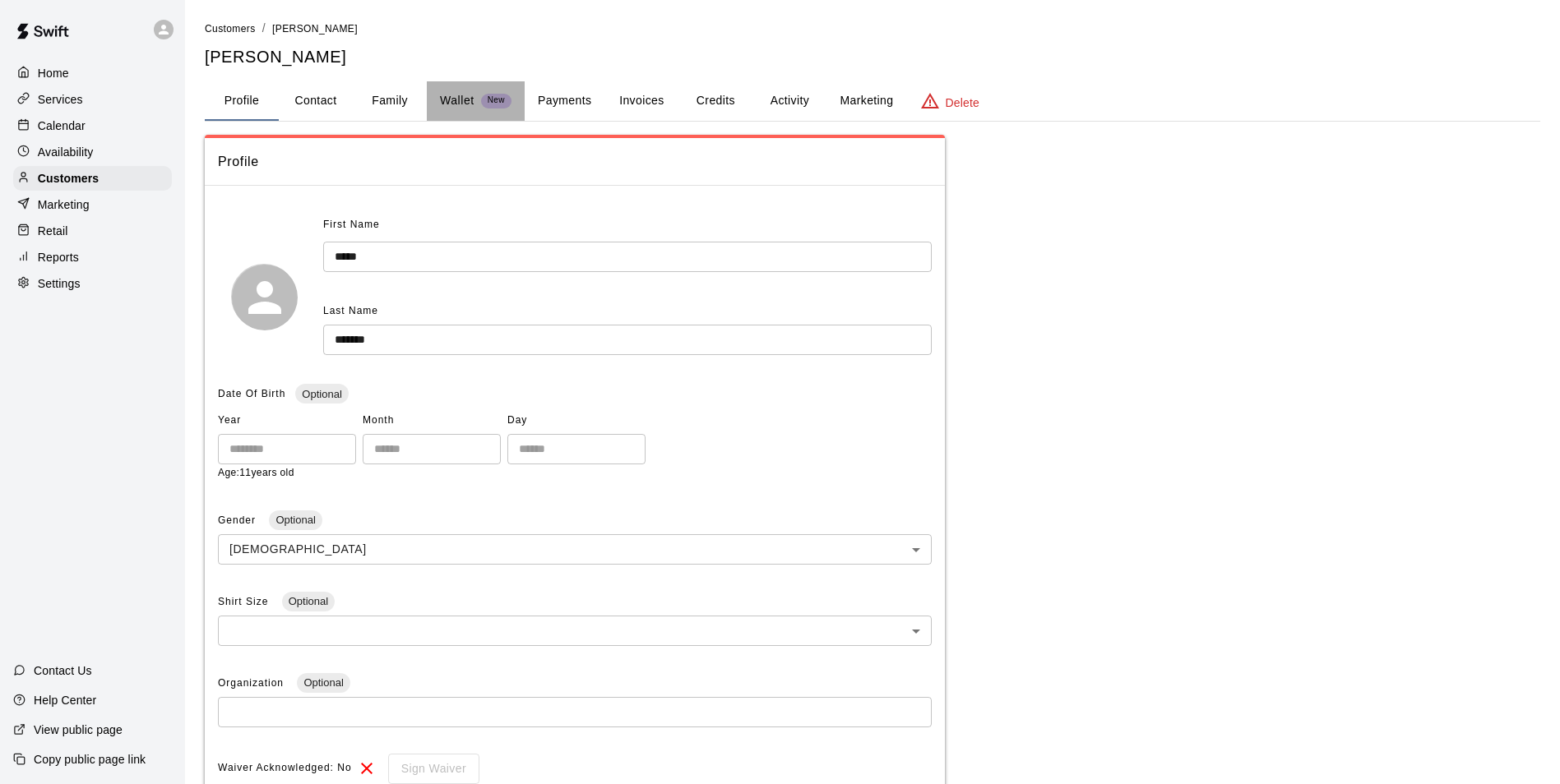
click at [464, 99] on p "Wallet" at bounding box center [457, 100] width 34 height 17
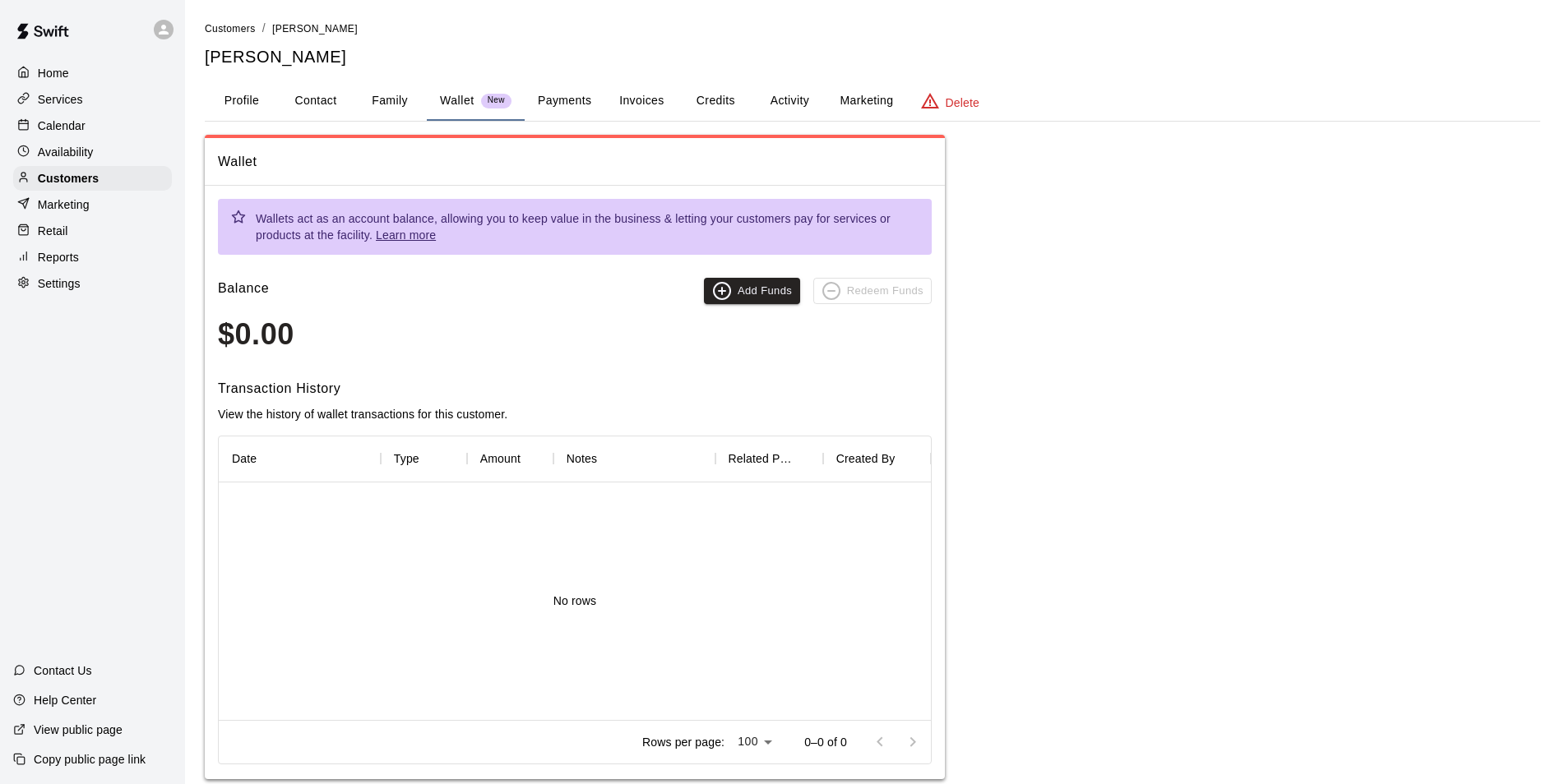
click at [561, 99] on button "Payments" at bounding box center [565, 101] width 80 height 40
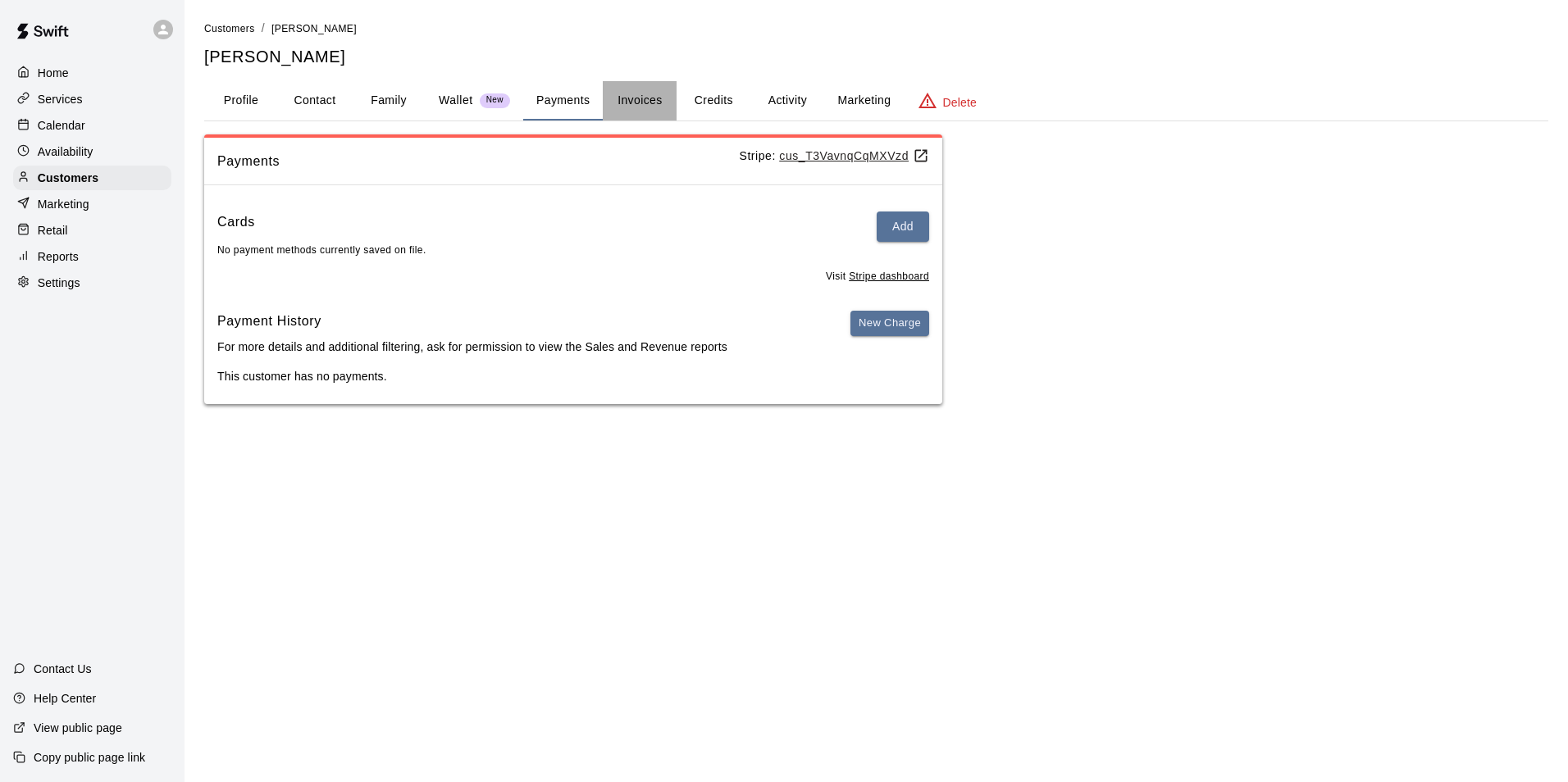
click at [634, 96] on button "Invoices" at bounding box center [639, 101] width 74 height 40
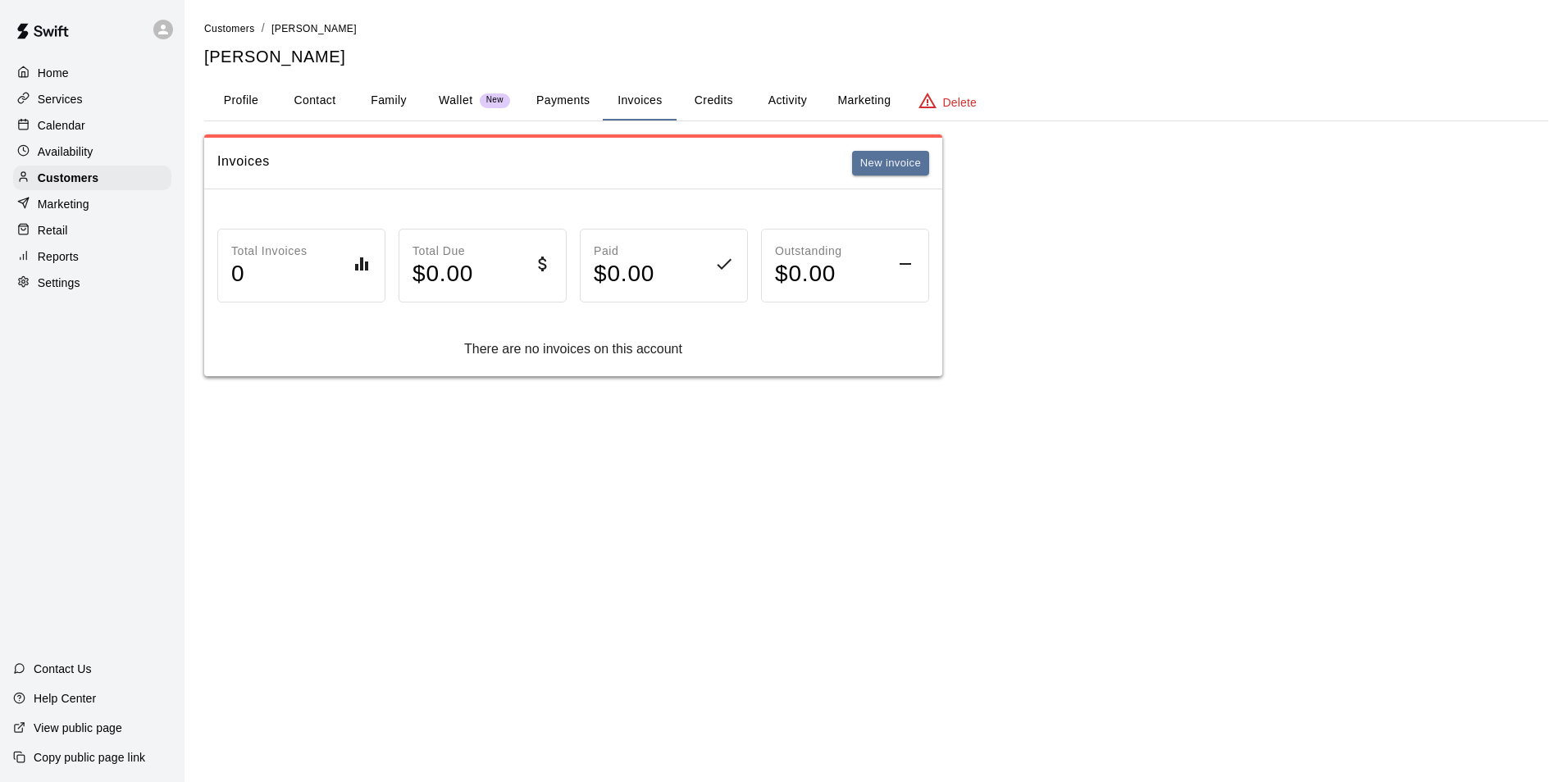
click at [721, 113] on button "Credits" at bounding box center [713, 101] width 74 height 40
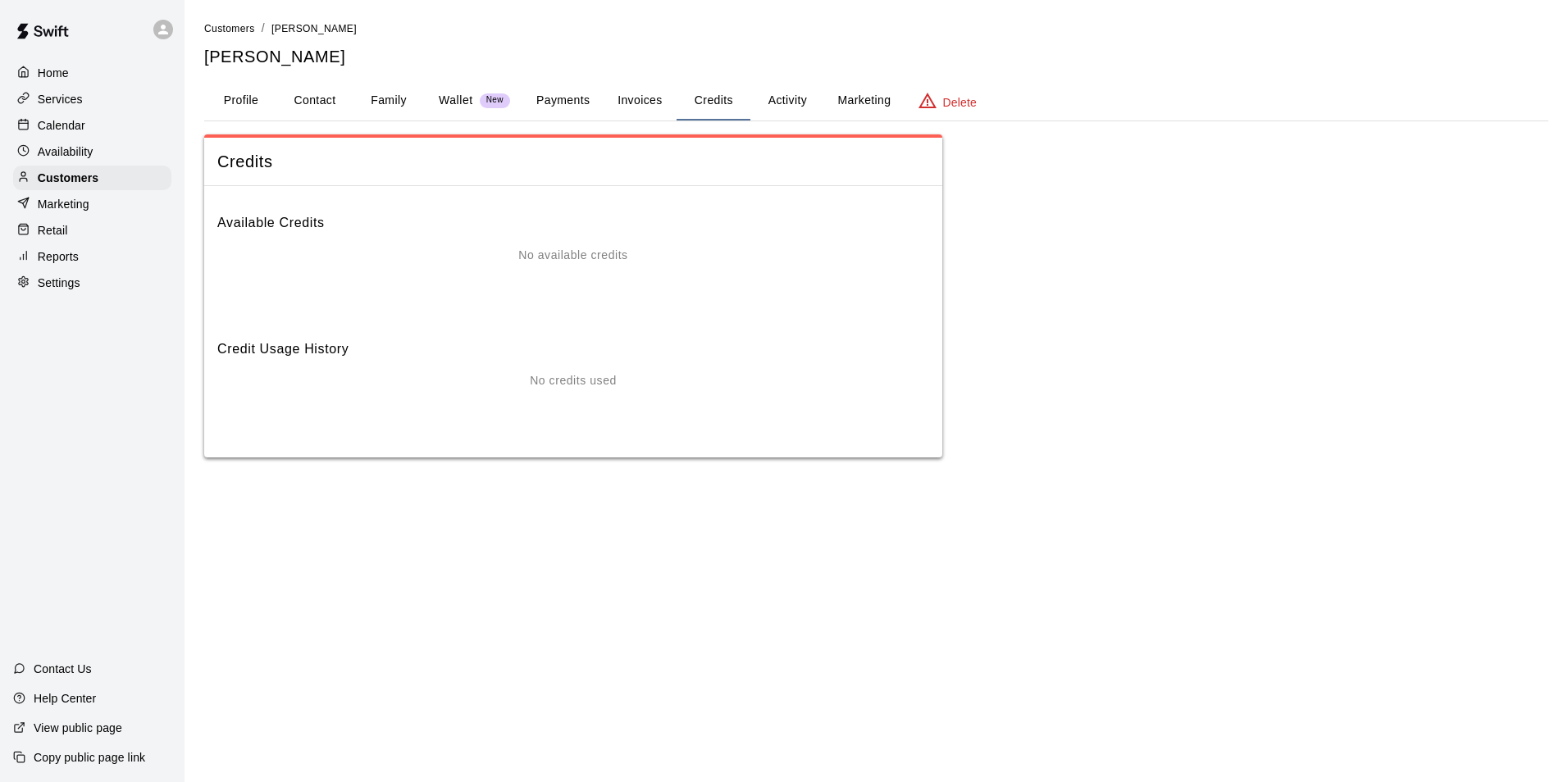
click at [780, 108] on button "Activity" at bounding box center [787, 101] width 74 height 40
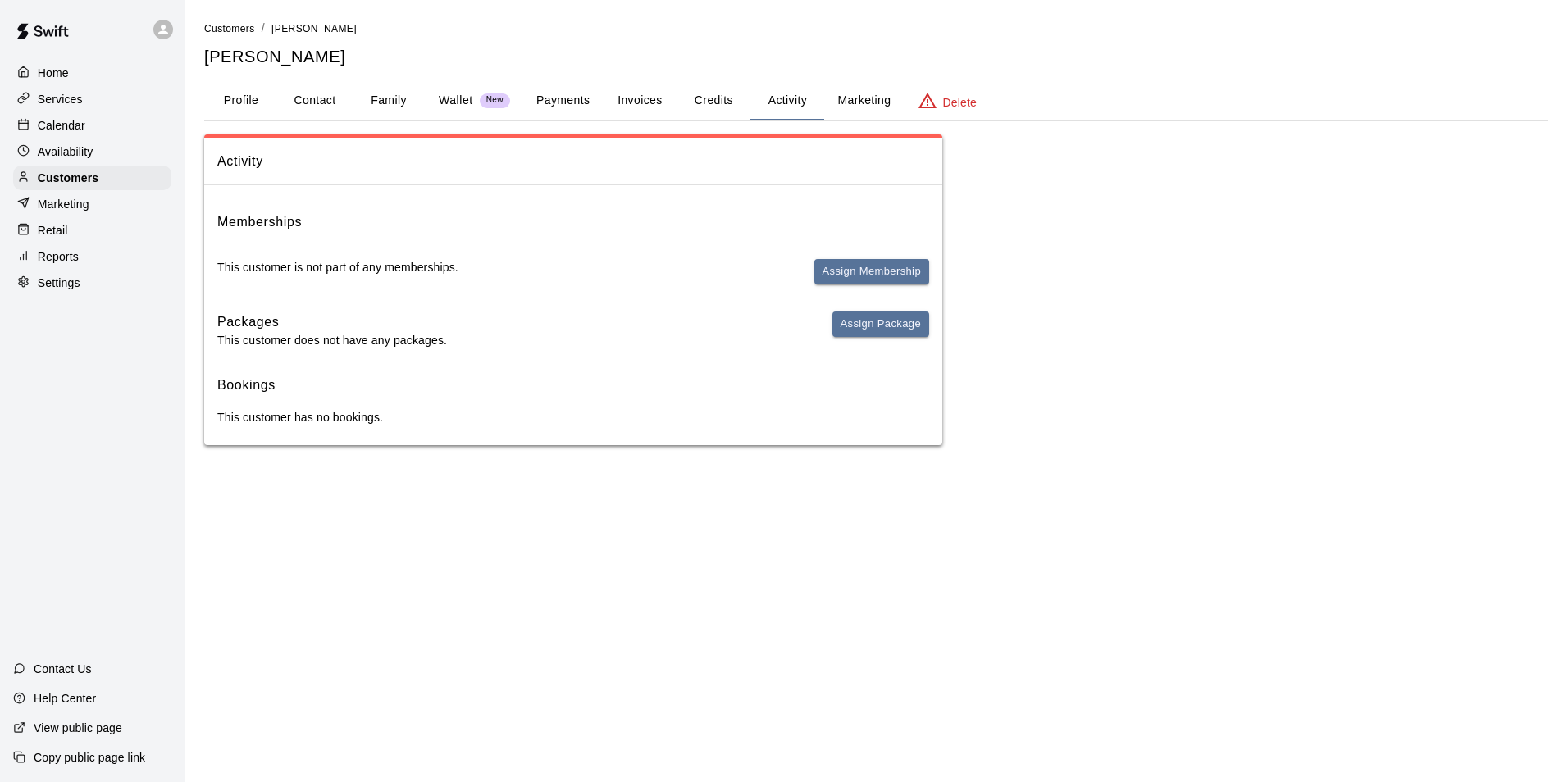
click at [363, 82] on button "Family" at bounding box center [388, 101] width 74 height 40
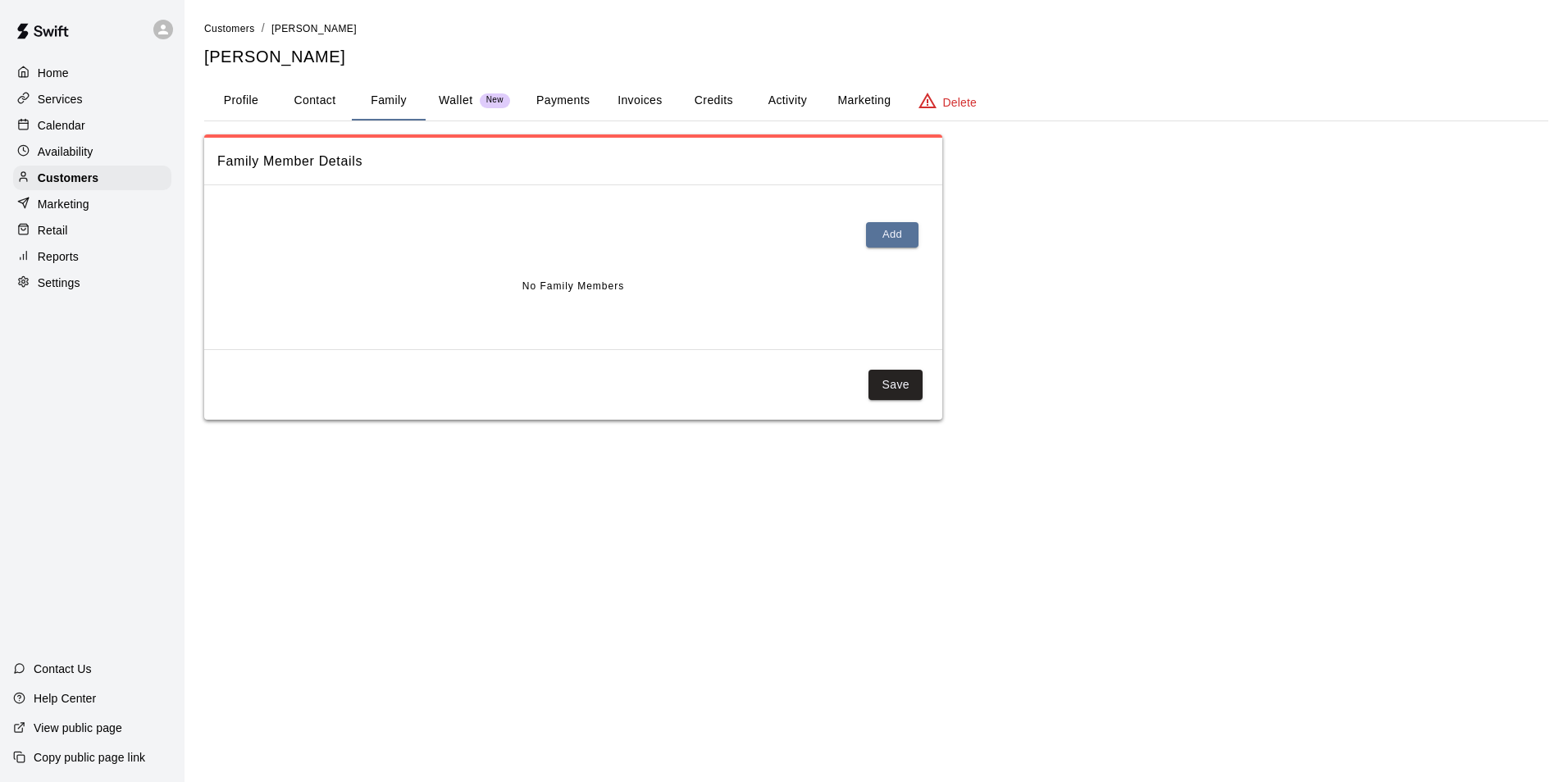
click at [340, 88] on button "Contact" at bounding box center [315, 101] width 74 height 40
select select "**"
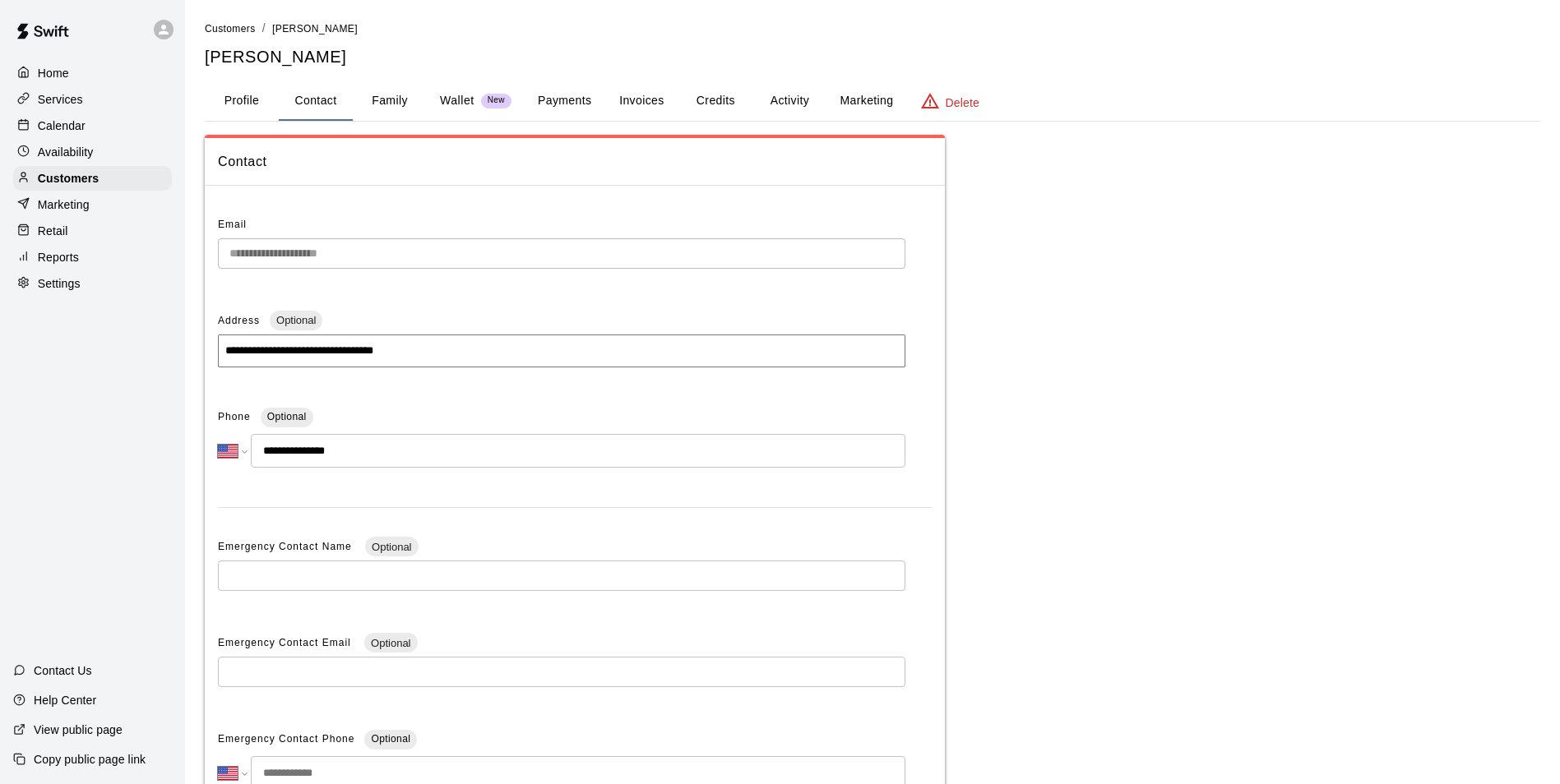
click at [215, 97] on button "Profile" at bounding box center [242, 101] width 74 height 40
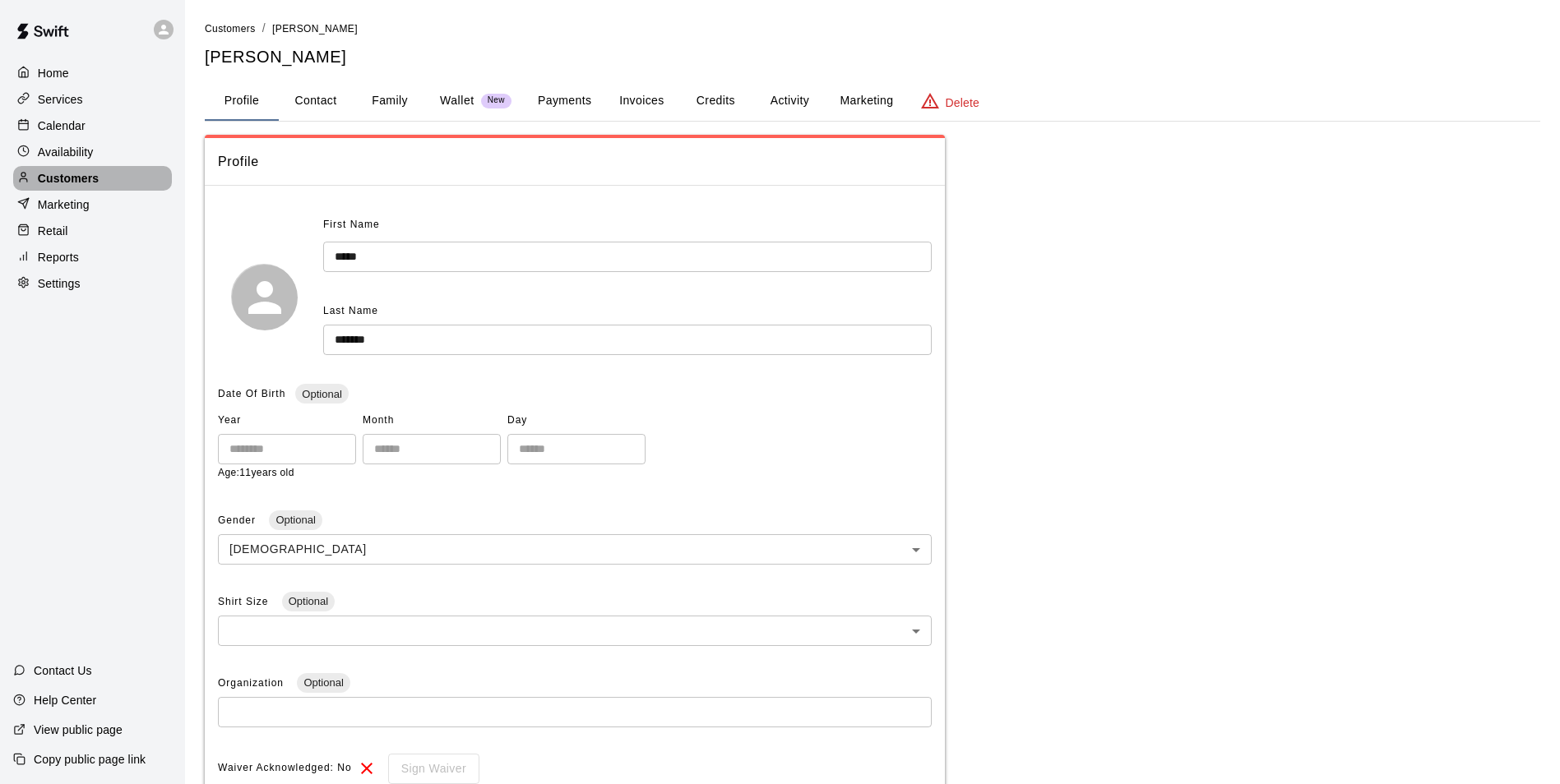
click at [77, 174] on p "Customers" at bounding box center [68, 178] width 61 height 16
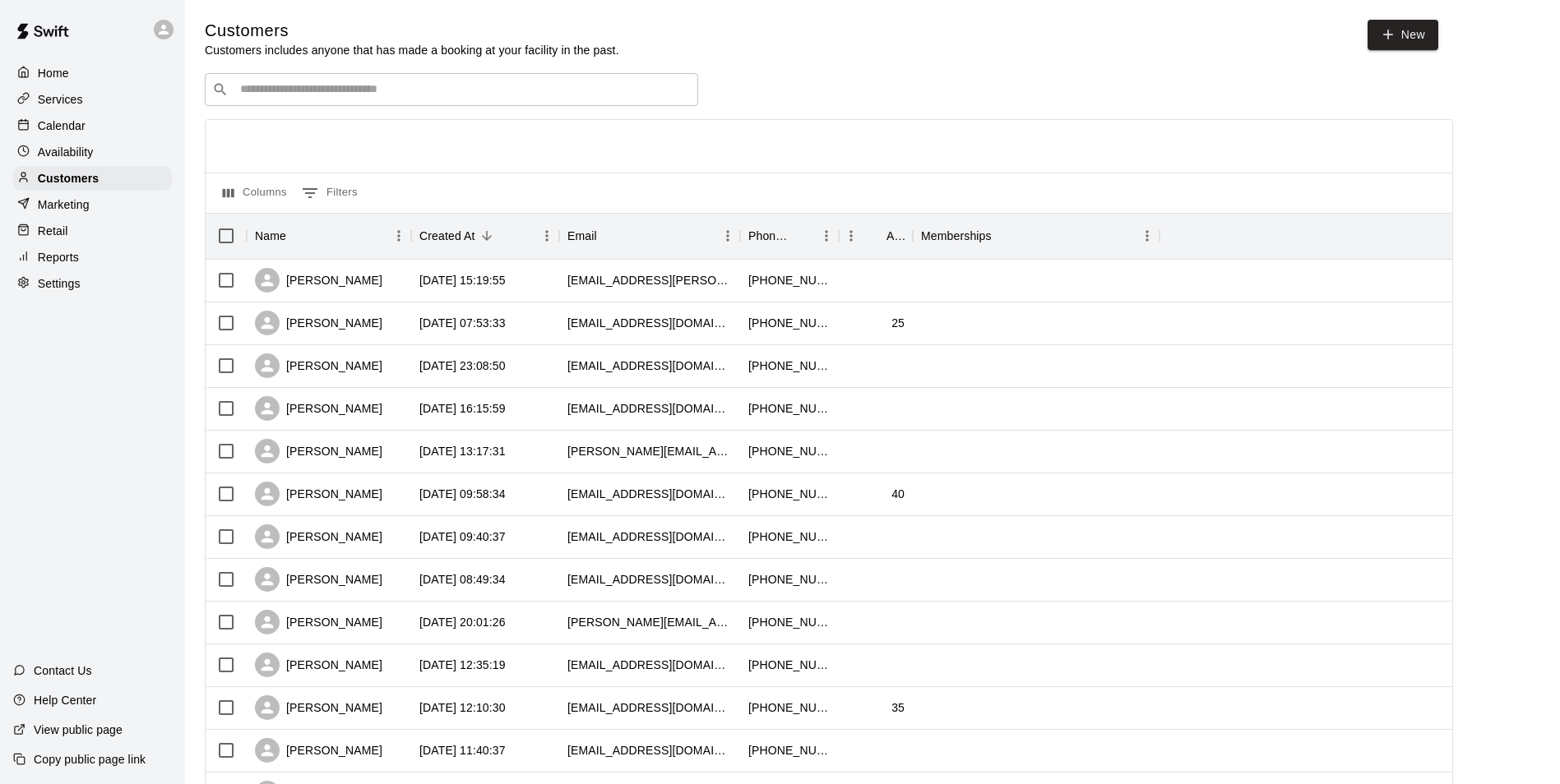
click at [308, 95] on input "Search customers by name or email" at bounding box center [462, 89] width 456 height 16
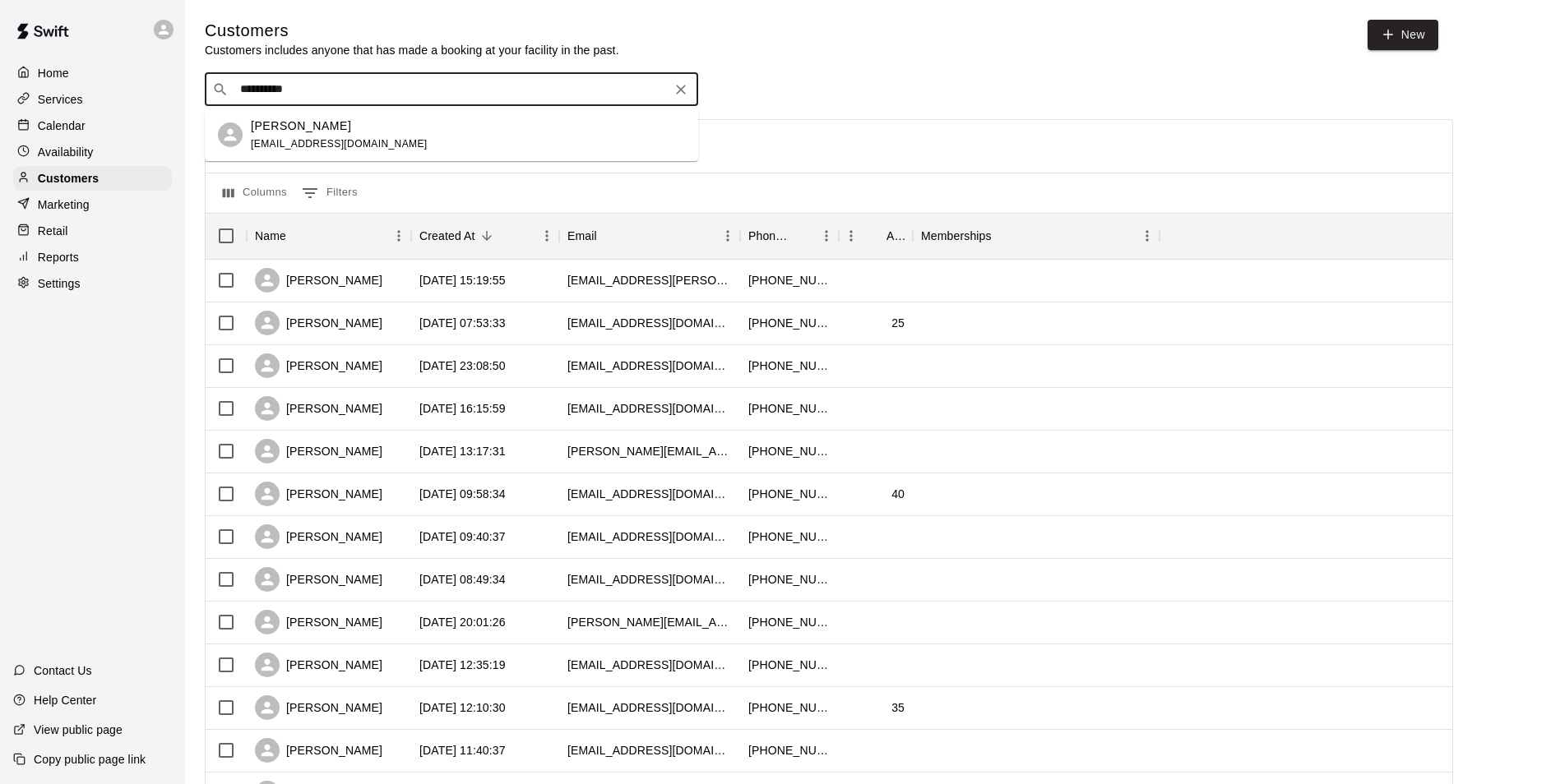
type input "**********"
click at [344, 116] on div "Cole Taylor coletaylor1911@gmail.com" at bounding box center [451, 135] width 493 height 53
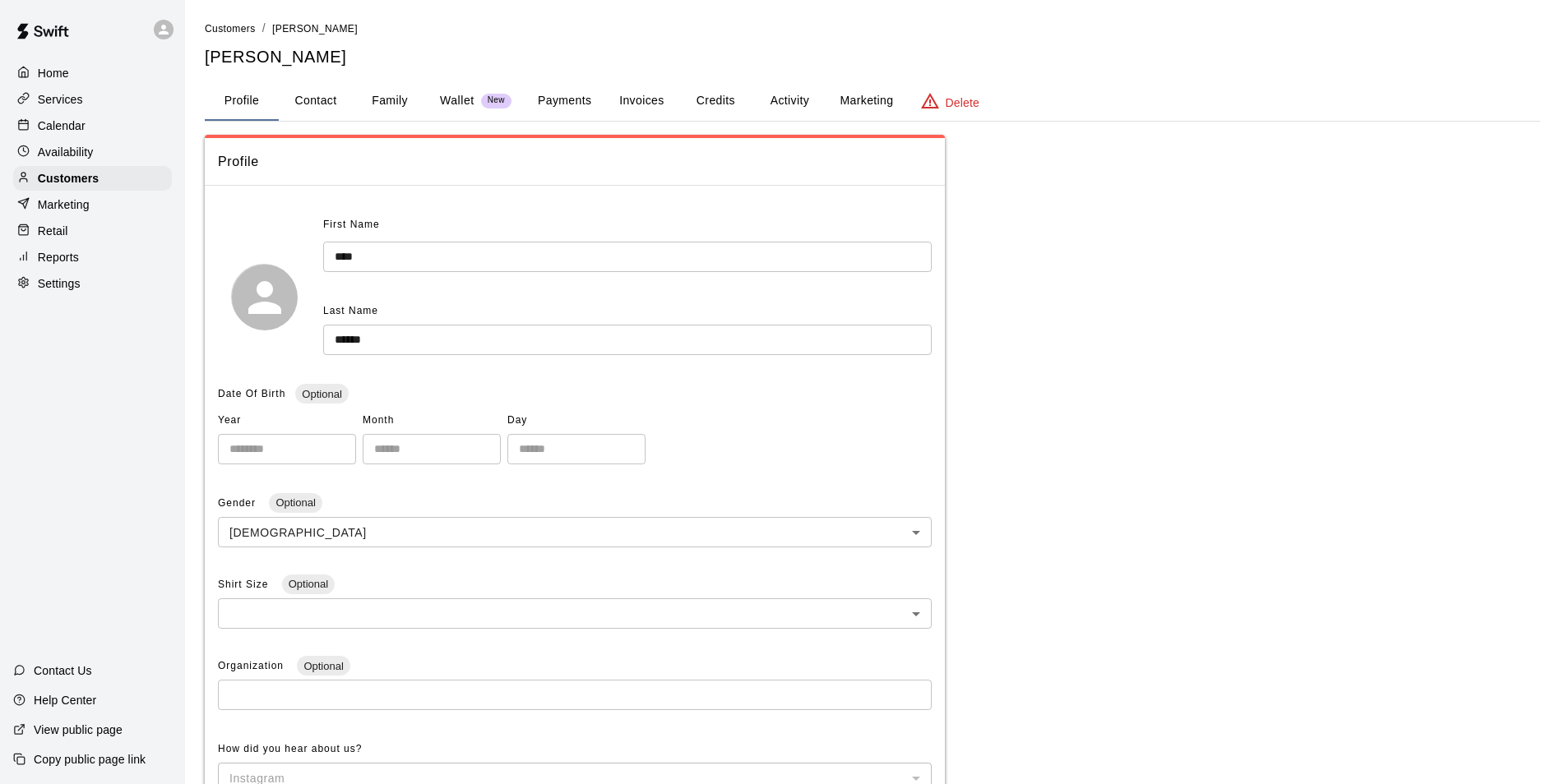
click at [331, 102] on button "Contact" at bounding box center [315, 101] width 74 height 40
select select "**"
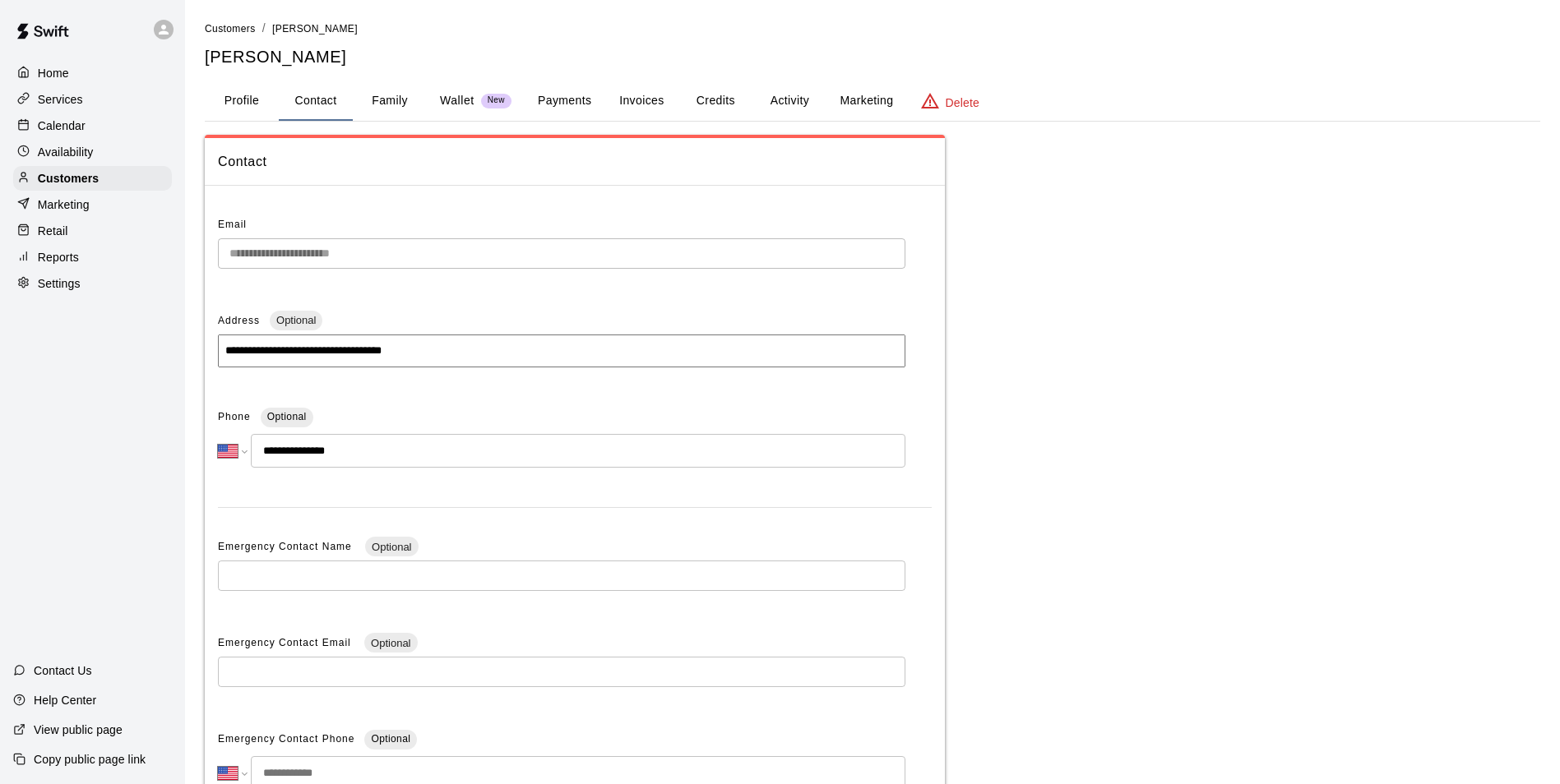
click at [252, 109] on button "Profile" at bounding box center [242, 101] width 74 height 40
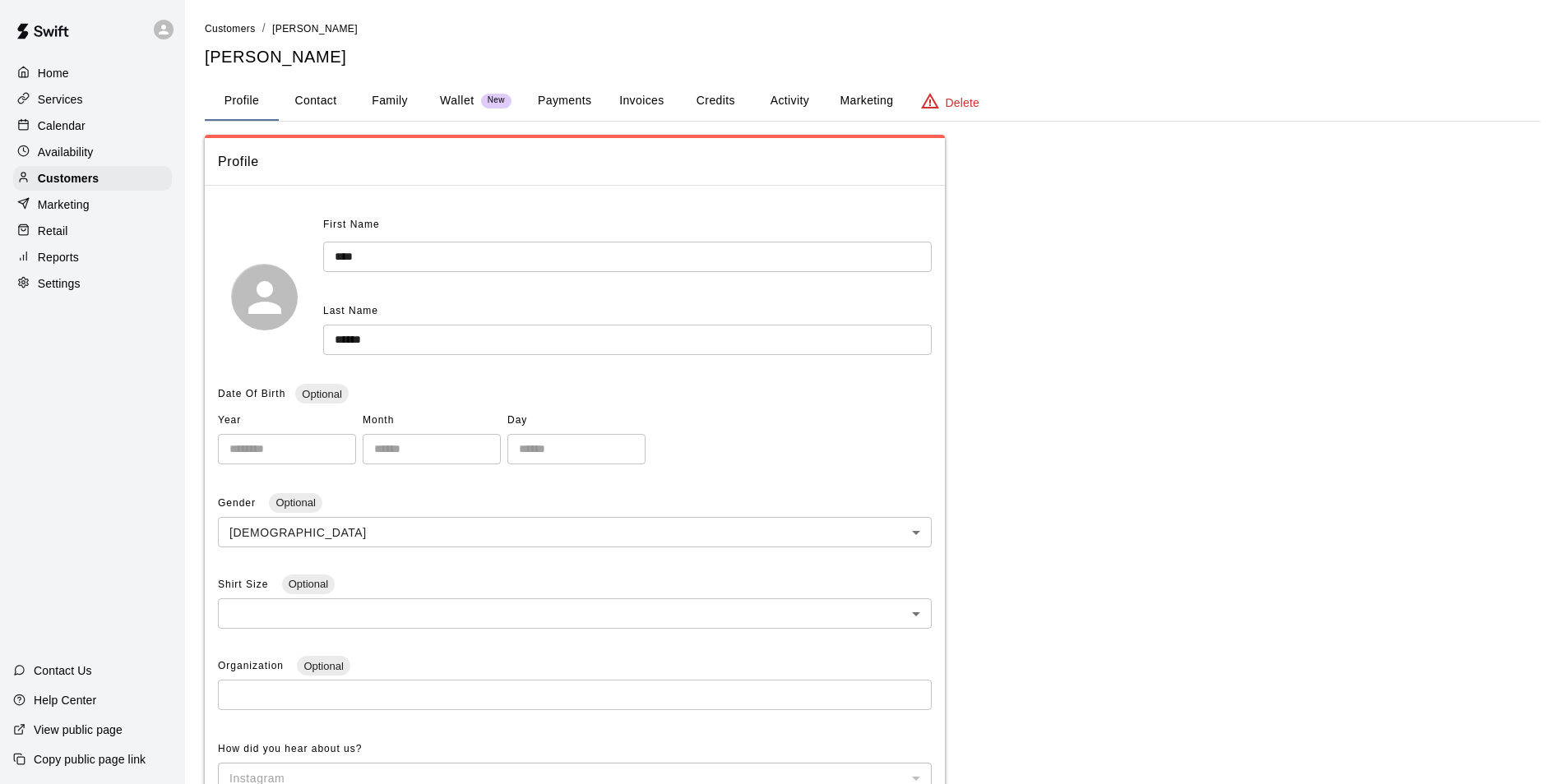
click at [583, 98] on button "Payments" at bounding box center [565, 101] width 80 height 40
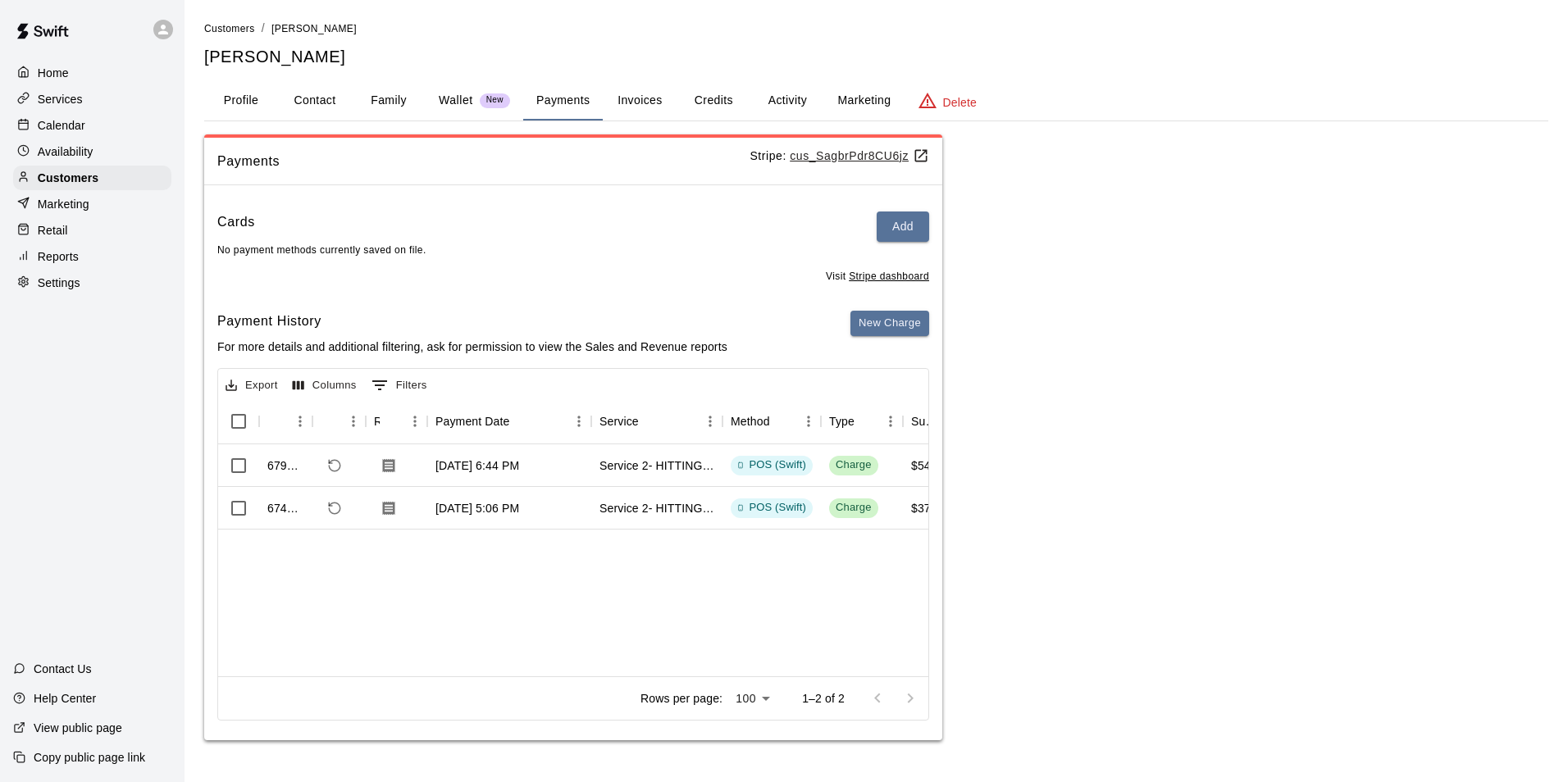
click at [639, 100] on button "Invoices" at bounding box center [639, 101] width 74 height 40
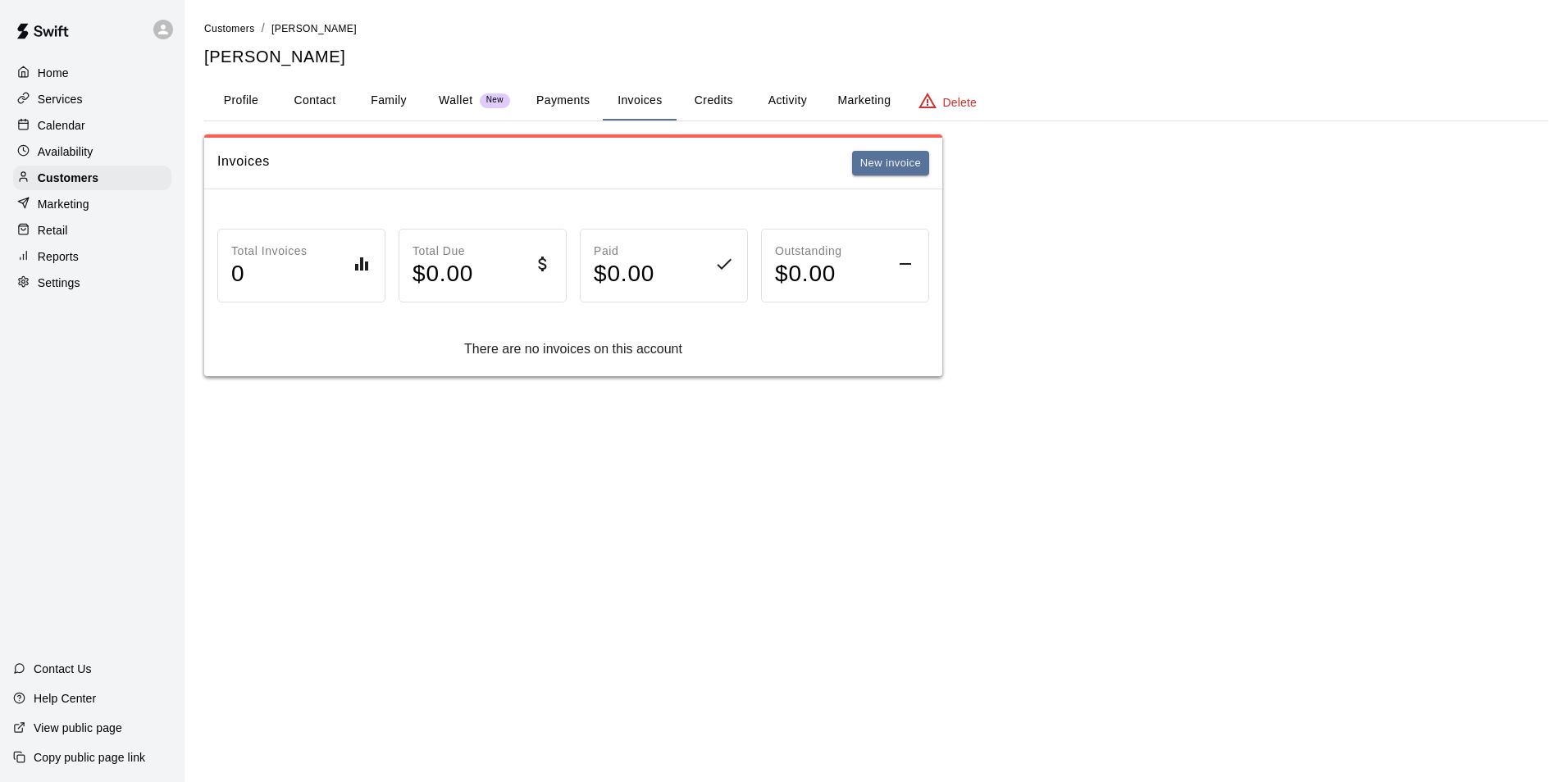
click at [690, 96] on button "Credits" at bounding box center [713, 101] width 74 height 40
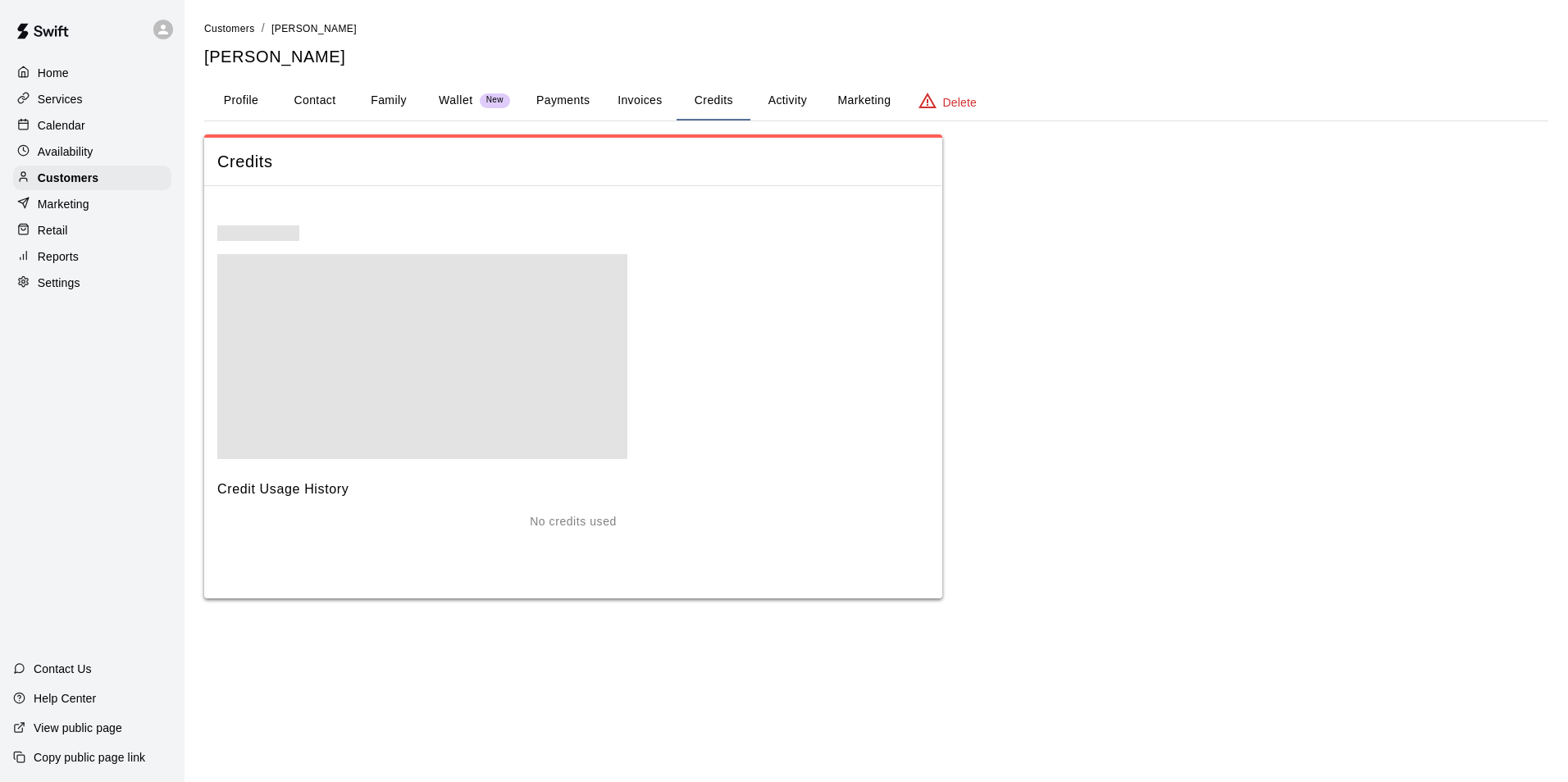
click at [811, 90] on button "Activity" at bounding box center [787, 101] width 74 height 40
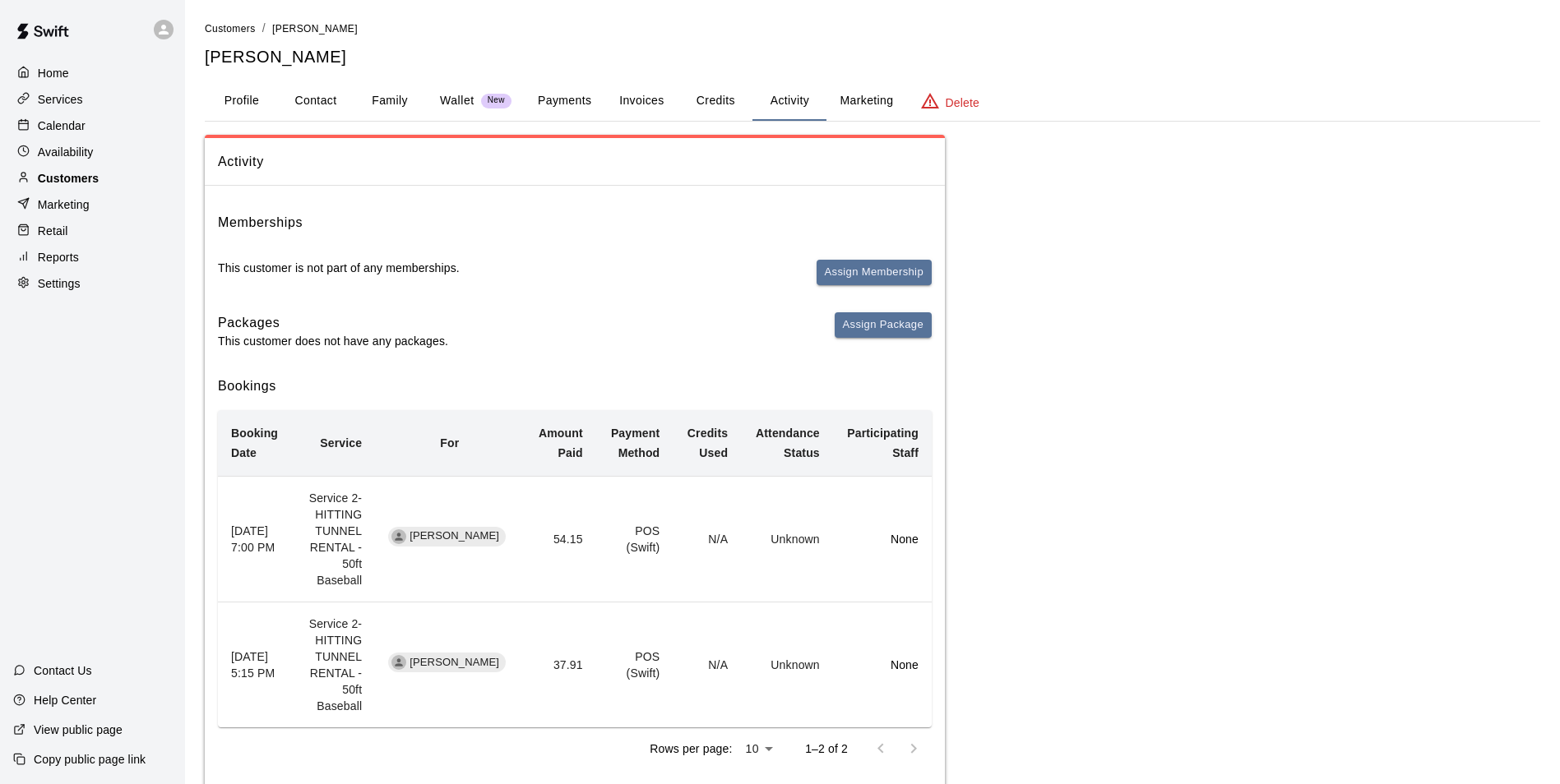
click at [127, 182] on div "Customers" at bounding box center [93, 178] width 159 height 25
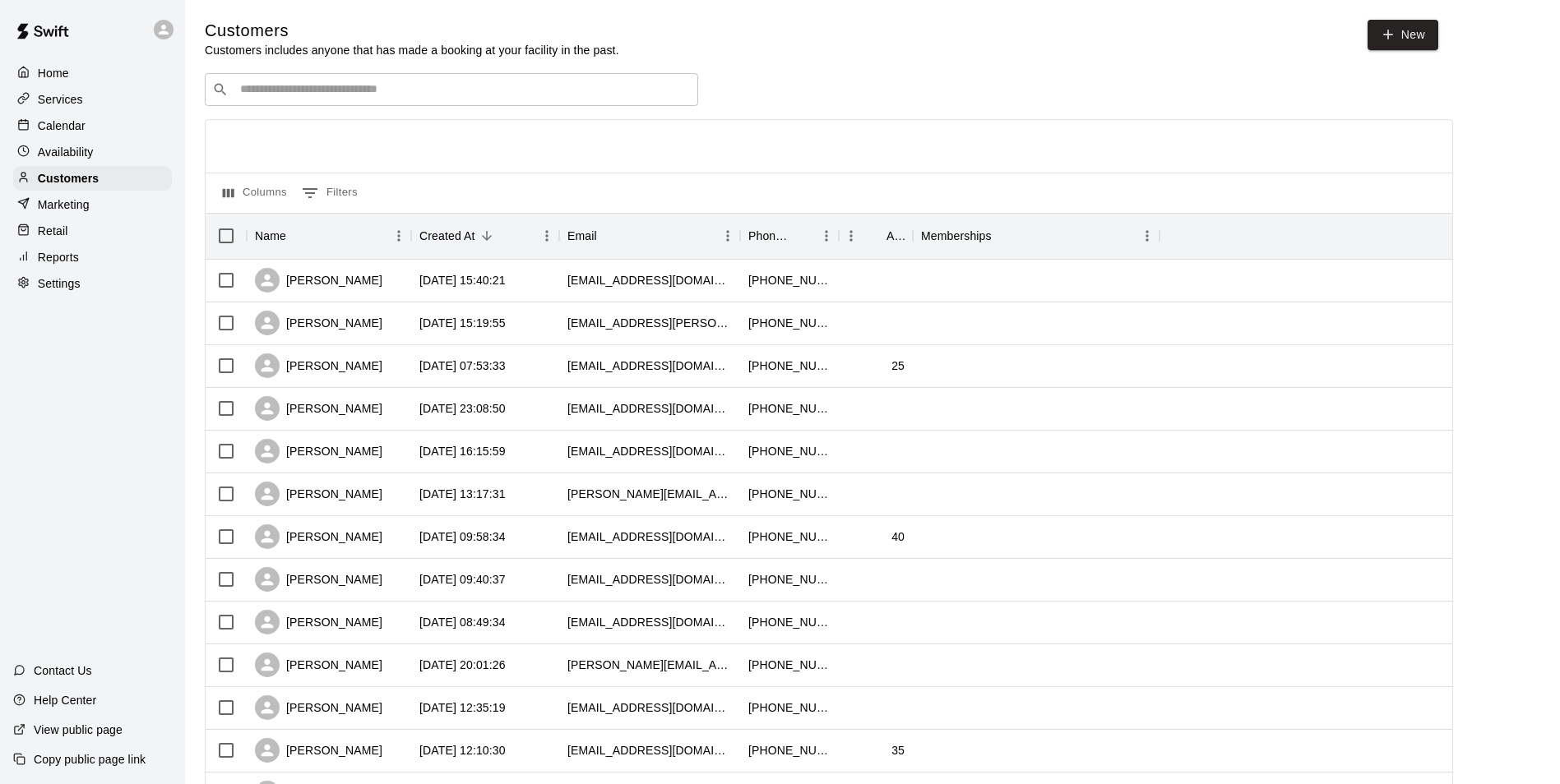
click at [334, 102] on div "​ ​" at bounding box center [451, 89] width 493 height 33
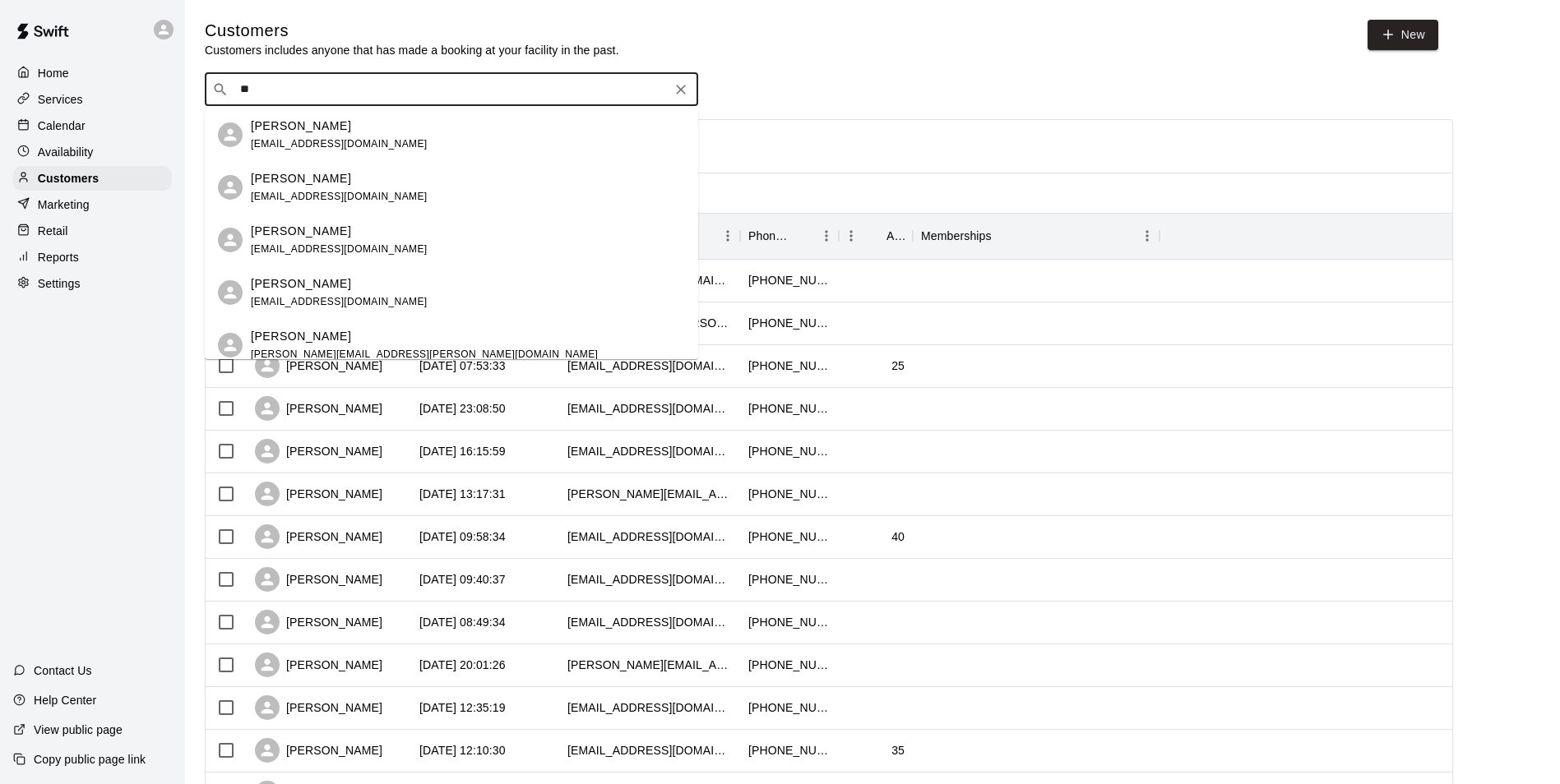
type input "*"
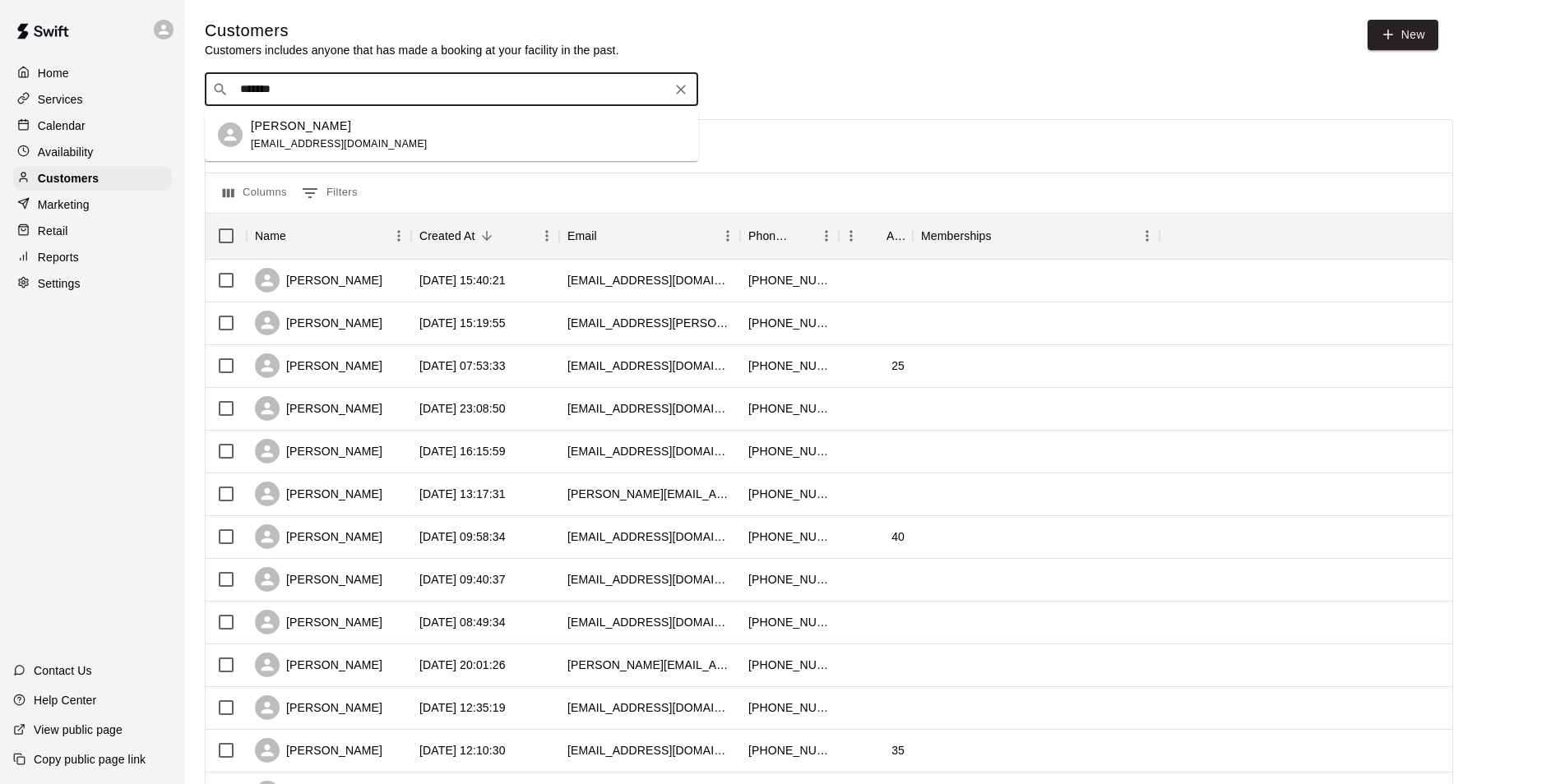
type input "********"
click at [322, 144] on span "evansneider@gmail.com" at bounding box center [339, 144] width 177 height 11
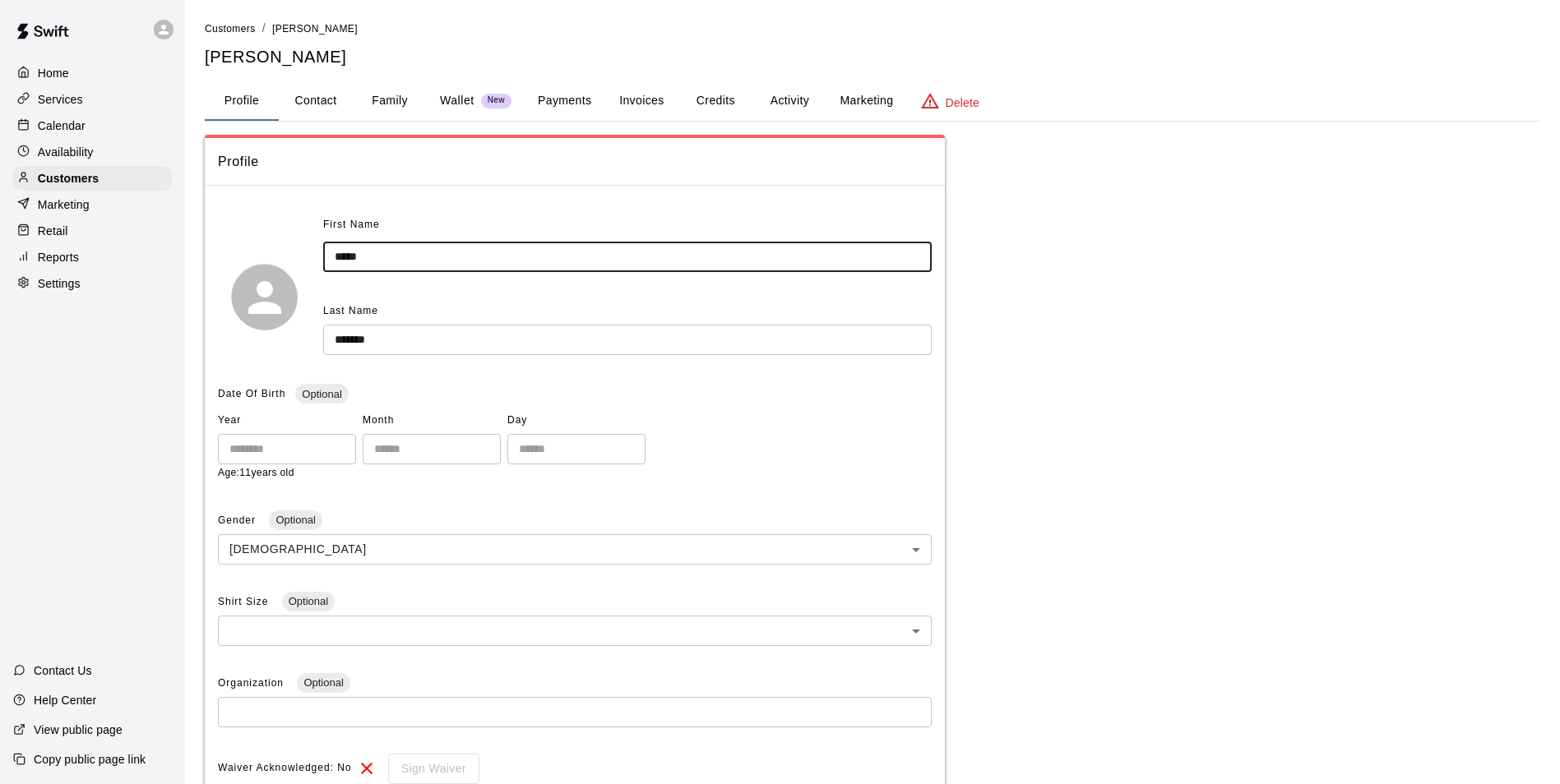
drag, startPoint x: 371, startPoint y: 253, endPoint x: 188, endPoint y: 261, distance: 183.2
click at [188, 261] on main "Customers / Caleb Sneider Caleb Sneider Profile Contact Family Wallet New Payme…" at bounding box center [872, 558] width 1375 height 1115
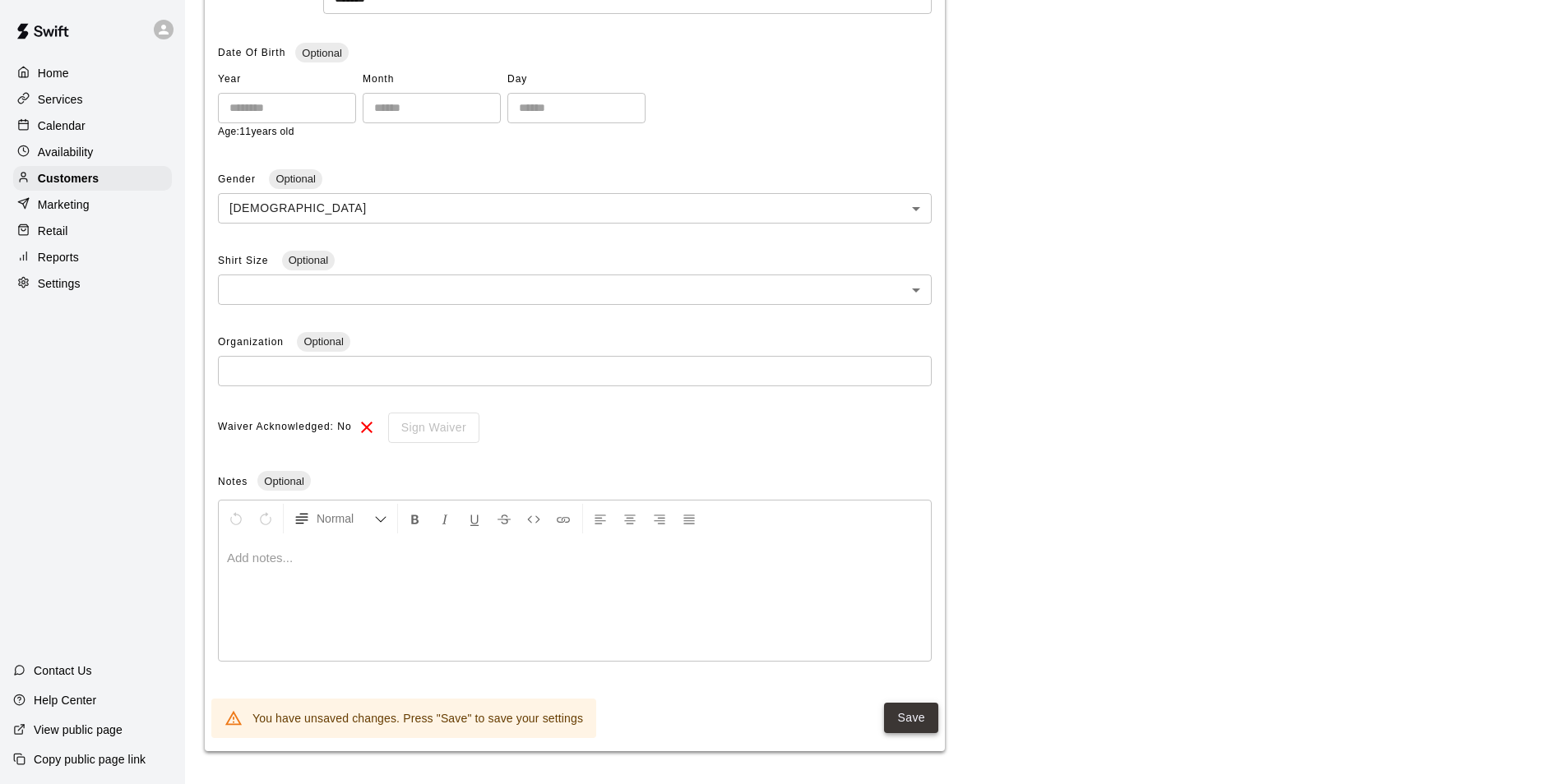
type input "****"
click at [908, 714] on button "Save" at bounding box center [910, 718] width 54 height 30
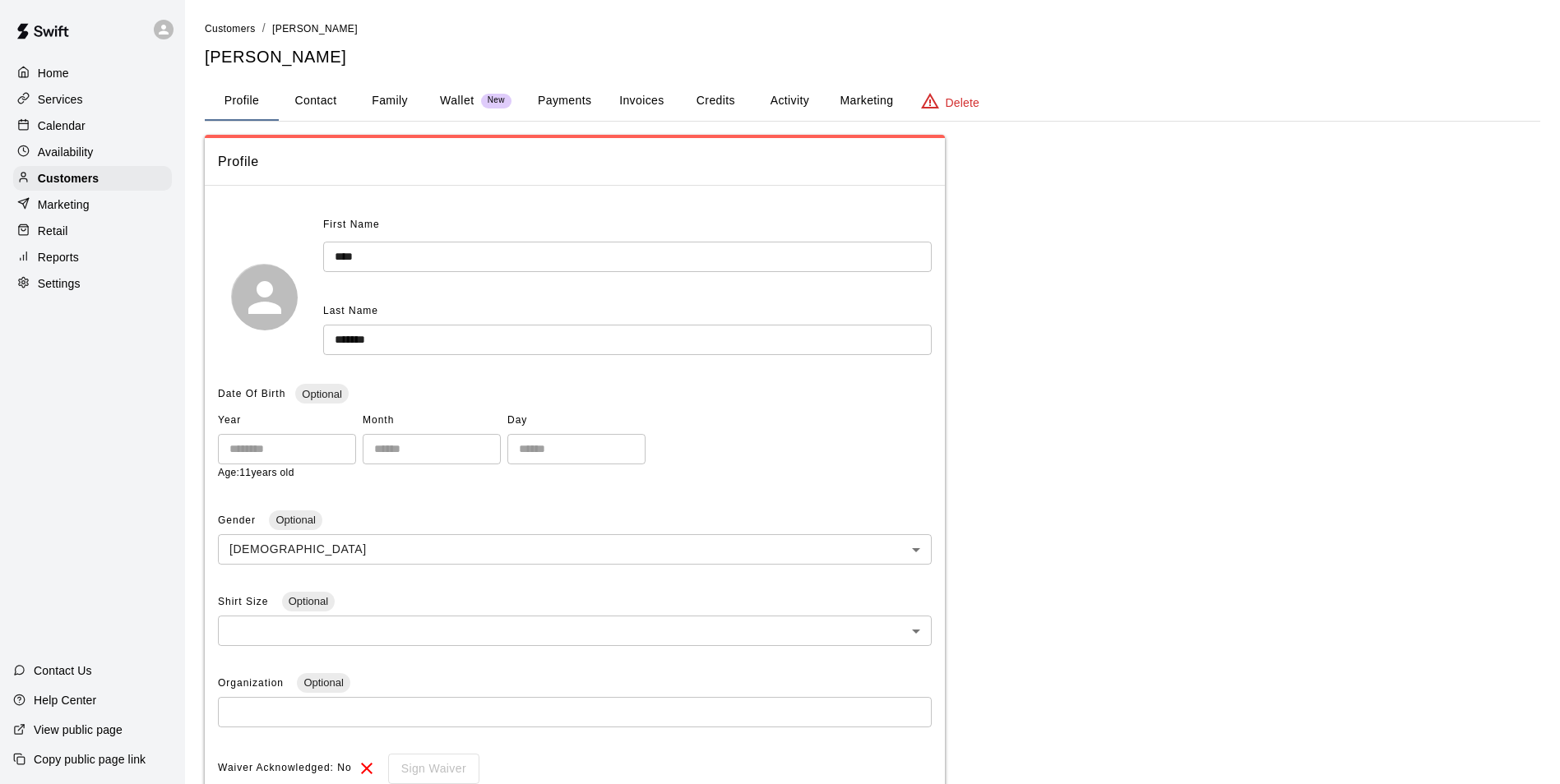
click at [377, 112] on button "Family" at bounding box center [389, 101] width 74 height 40
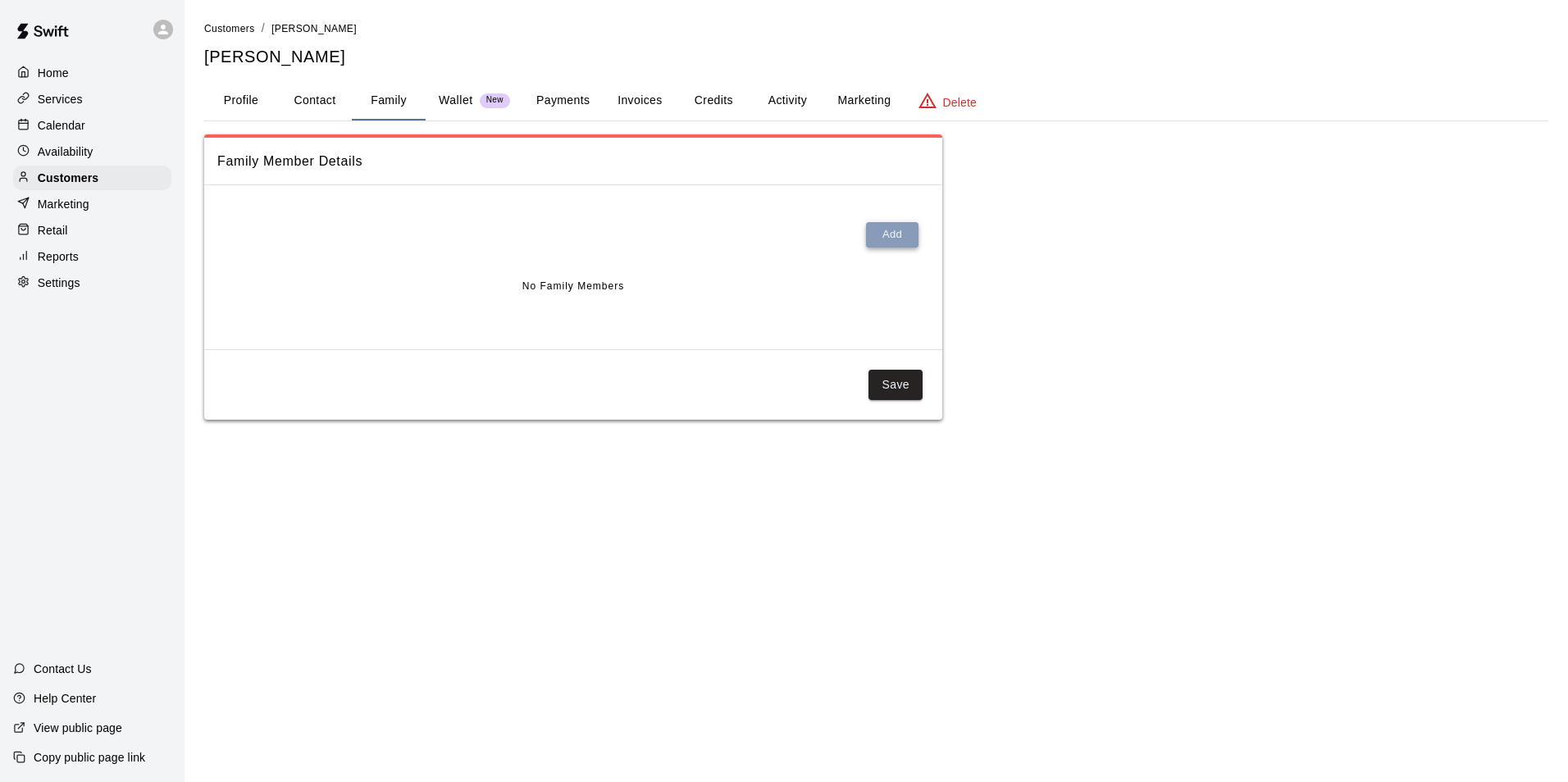
click at [878, 239] on button "Add" at bounding box center [893, 234] width 53 height 26
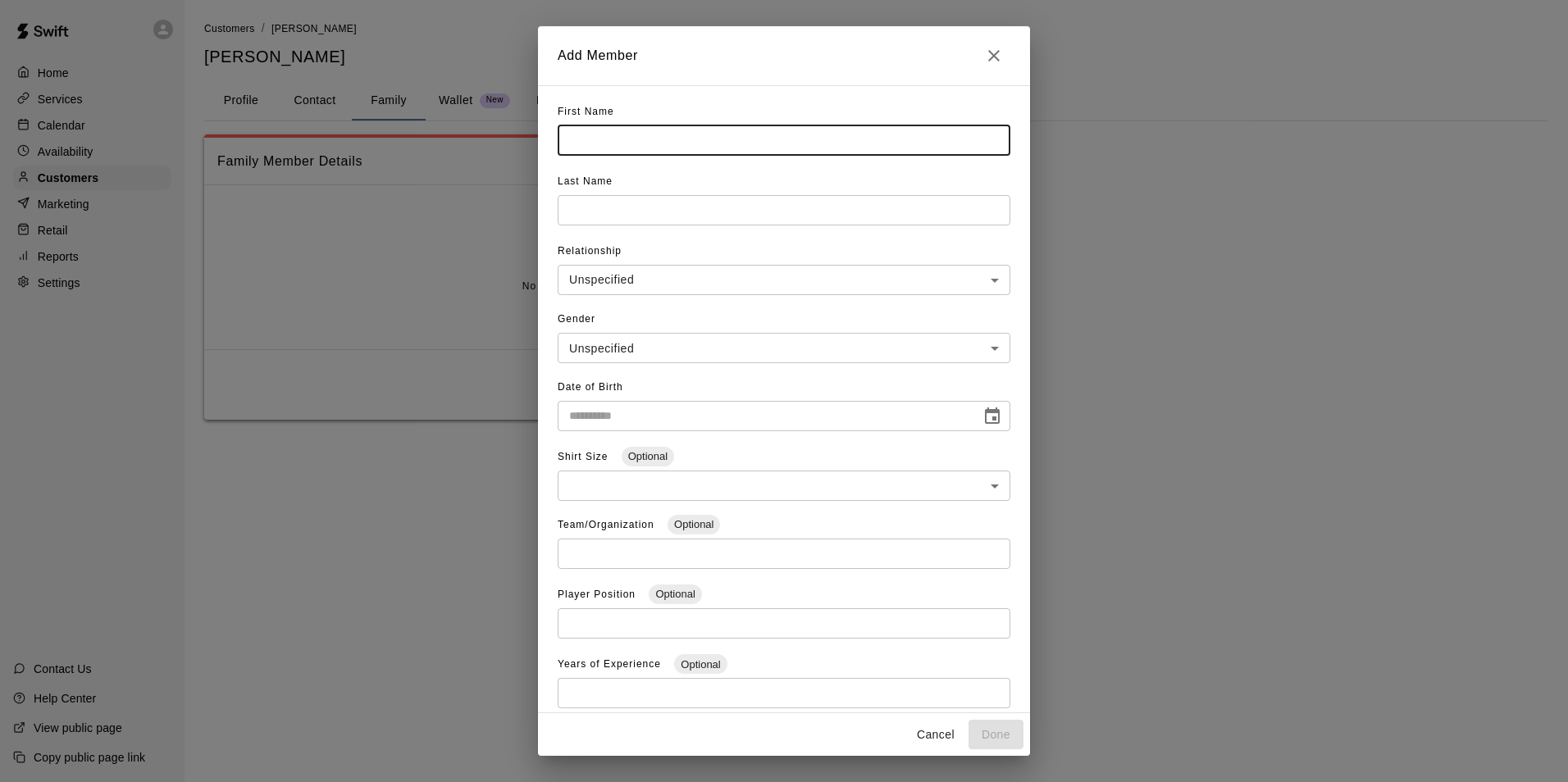
click at [708, 149] on input "text" at bounding box center [783, 141] width 452 height 30
type input "******"
click at [748, 197] on input "text" at bounding box center [783, 211] width 452 height 30
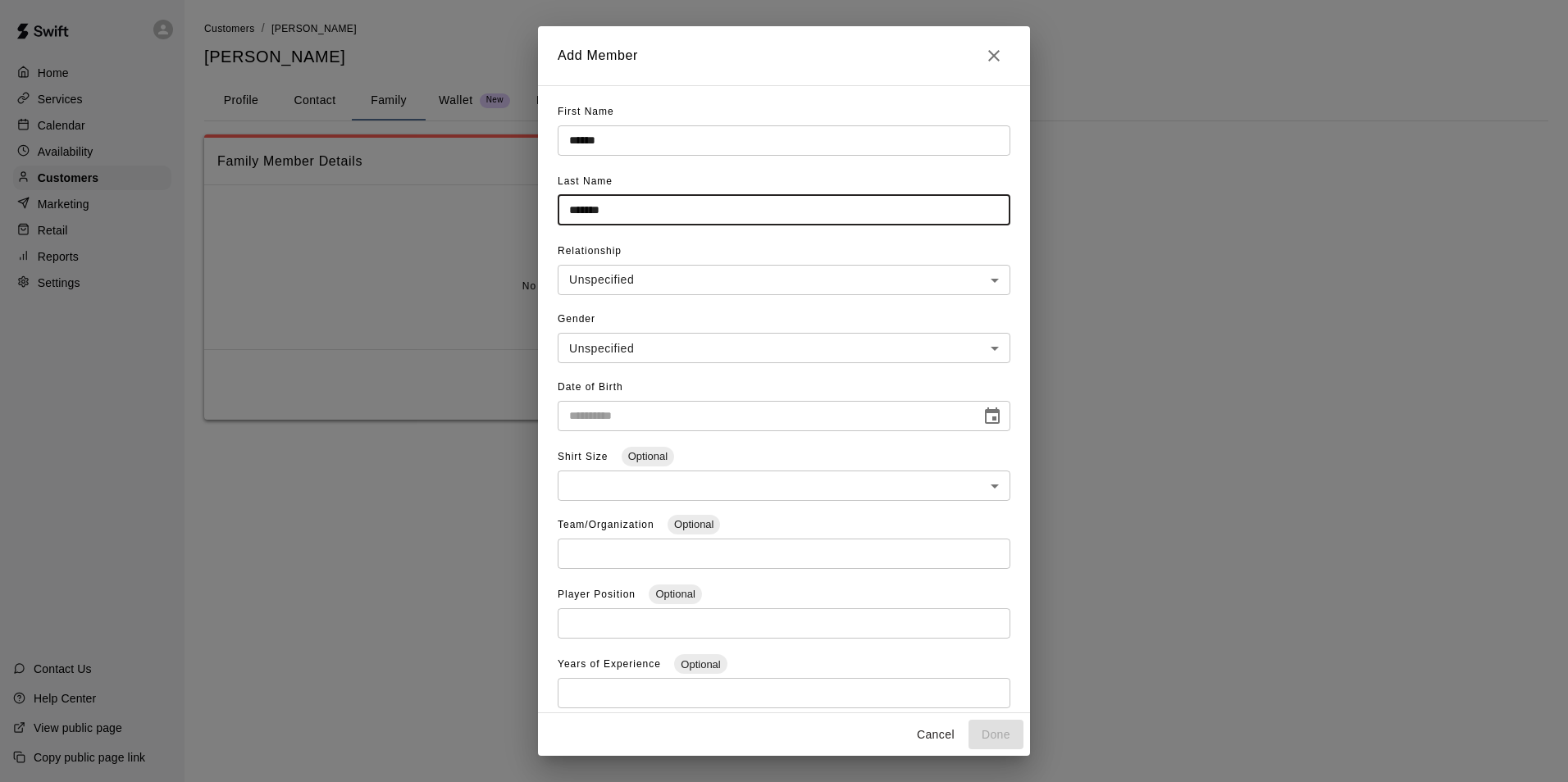
type input "*******"
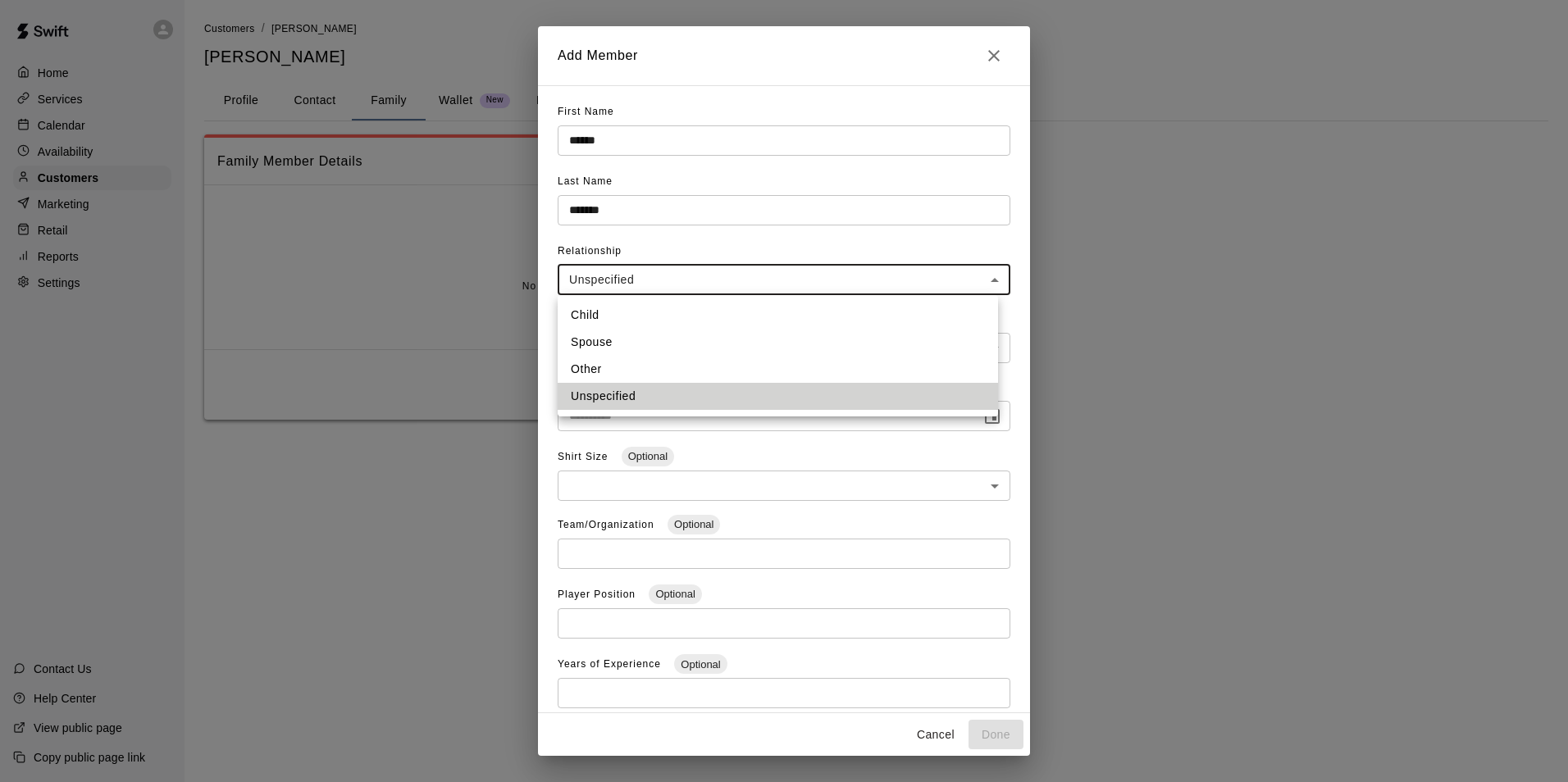
click at [724, 266] on body "**********" at bounding box center [784, 226] width 1568 height 452
click at [696, 311] on li "Child" at bounding box center [777, 314] width 440 height 27
type input "*****"
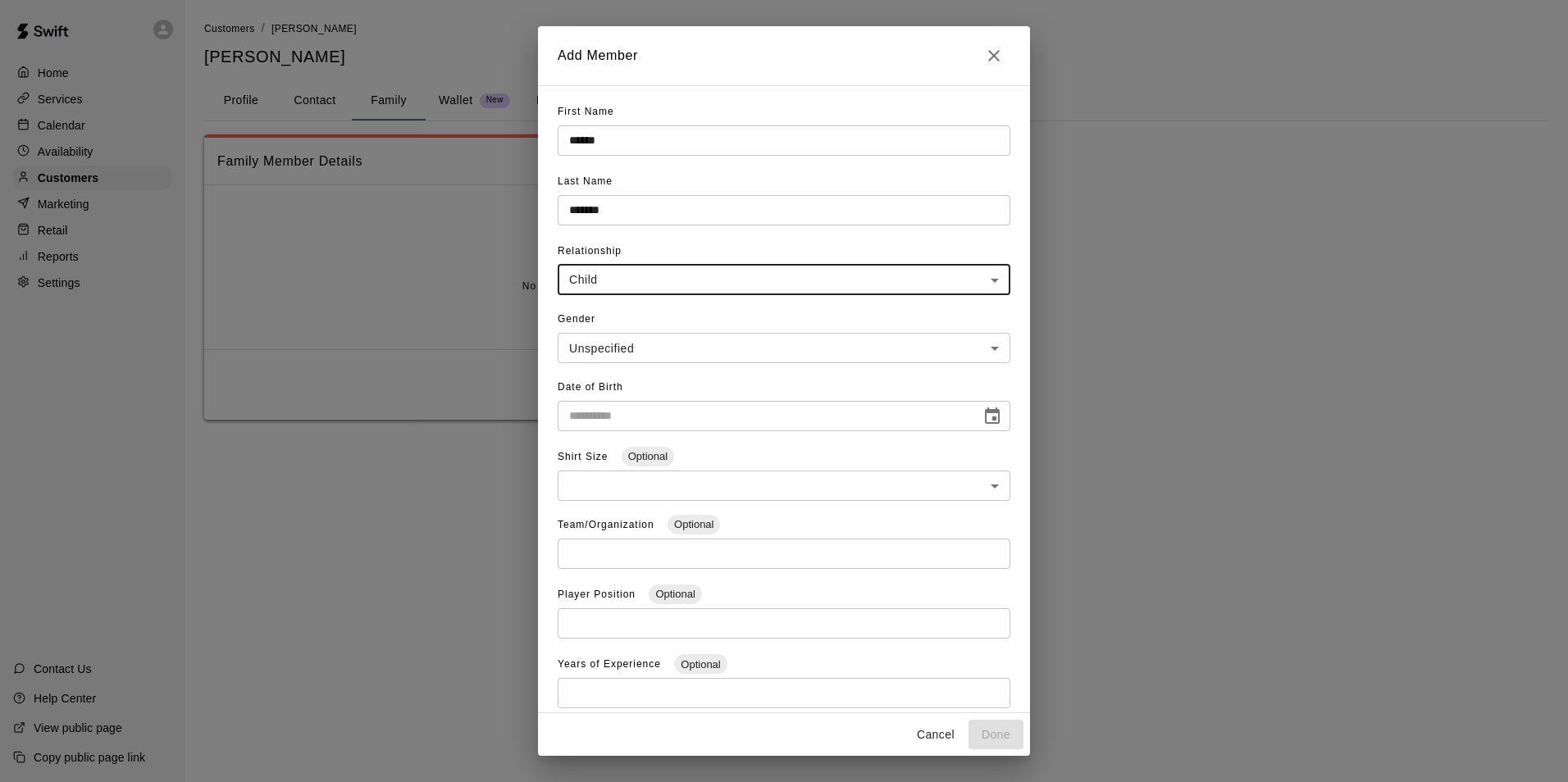
click at [716, 348] on body "**********" at bounding box center [784, 226] width 1568 height 452
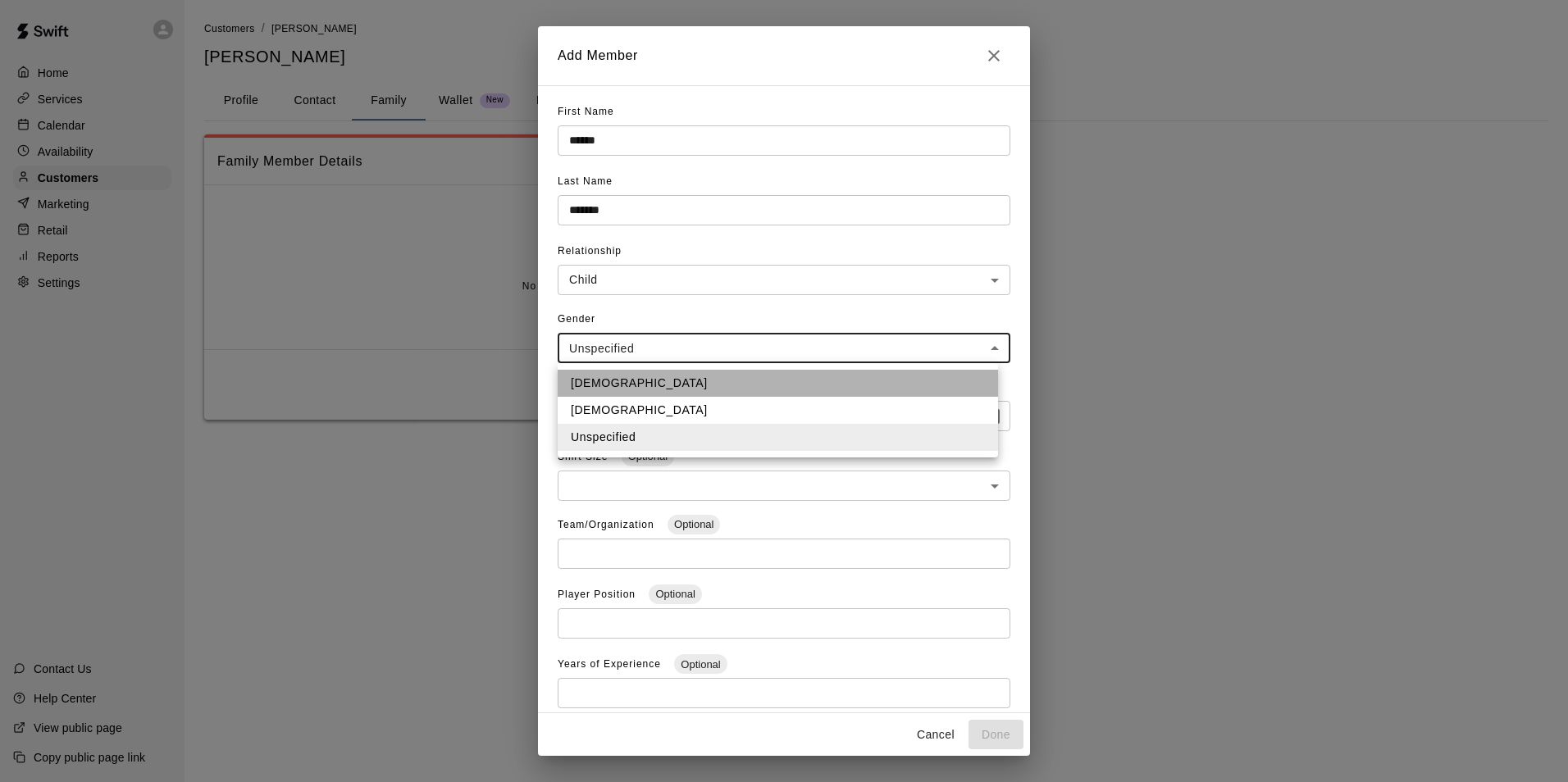
click at [711, 385] on li "Male" at bounding box center [777, 383] width 440 height 27
type input "****"
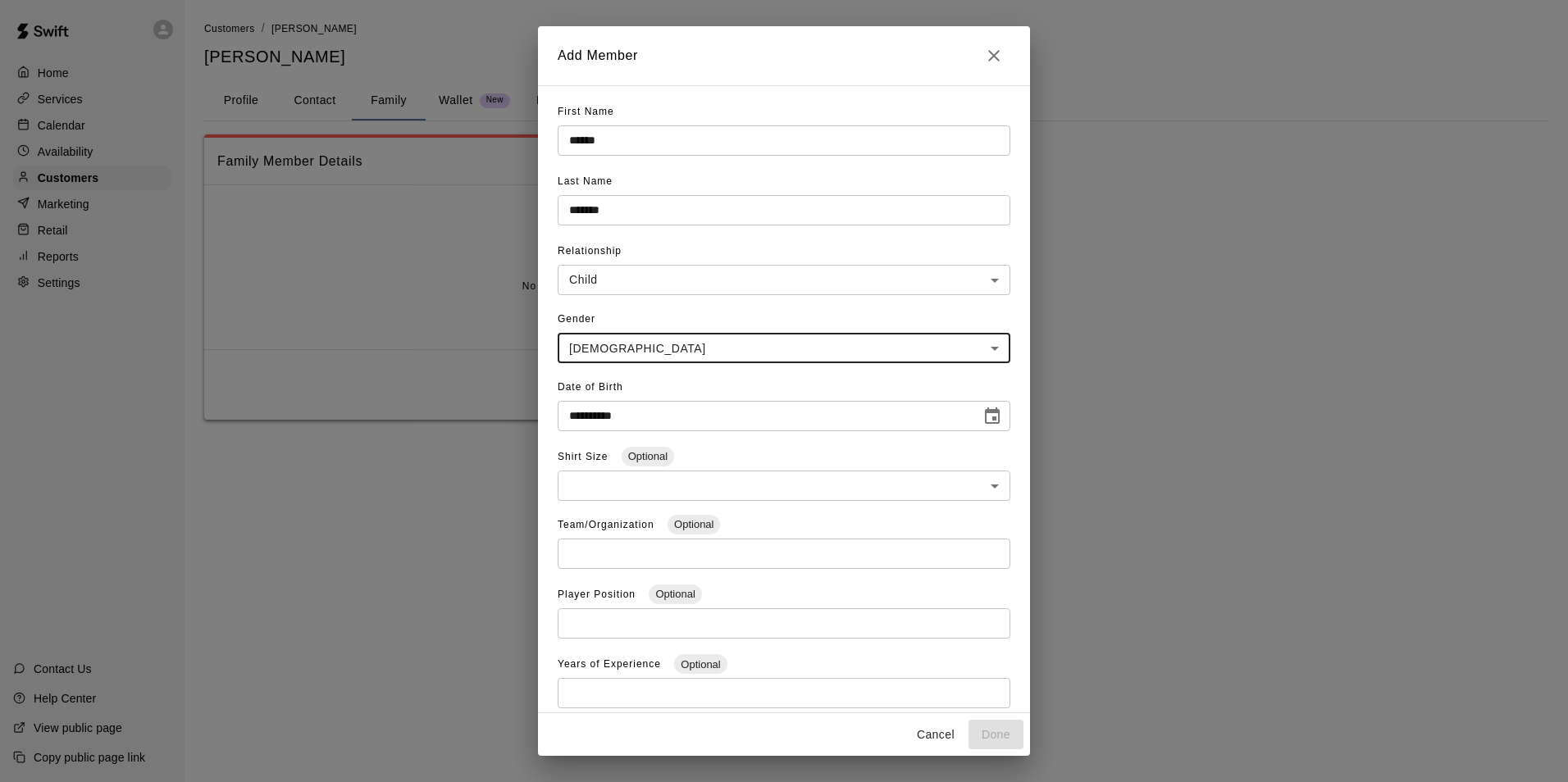
click at [714, 426] on input "**********" at bounding box center [763, 416] width 412 height 30
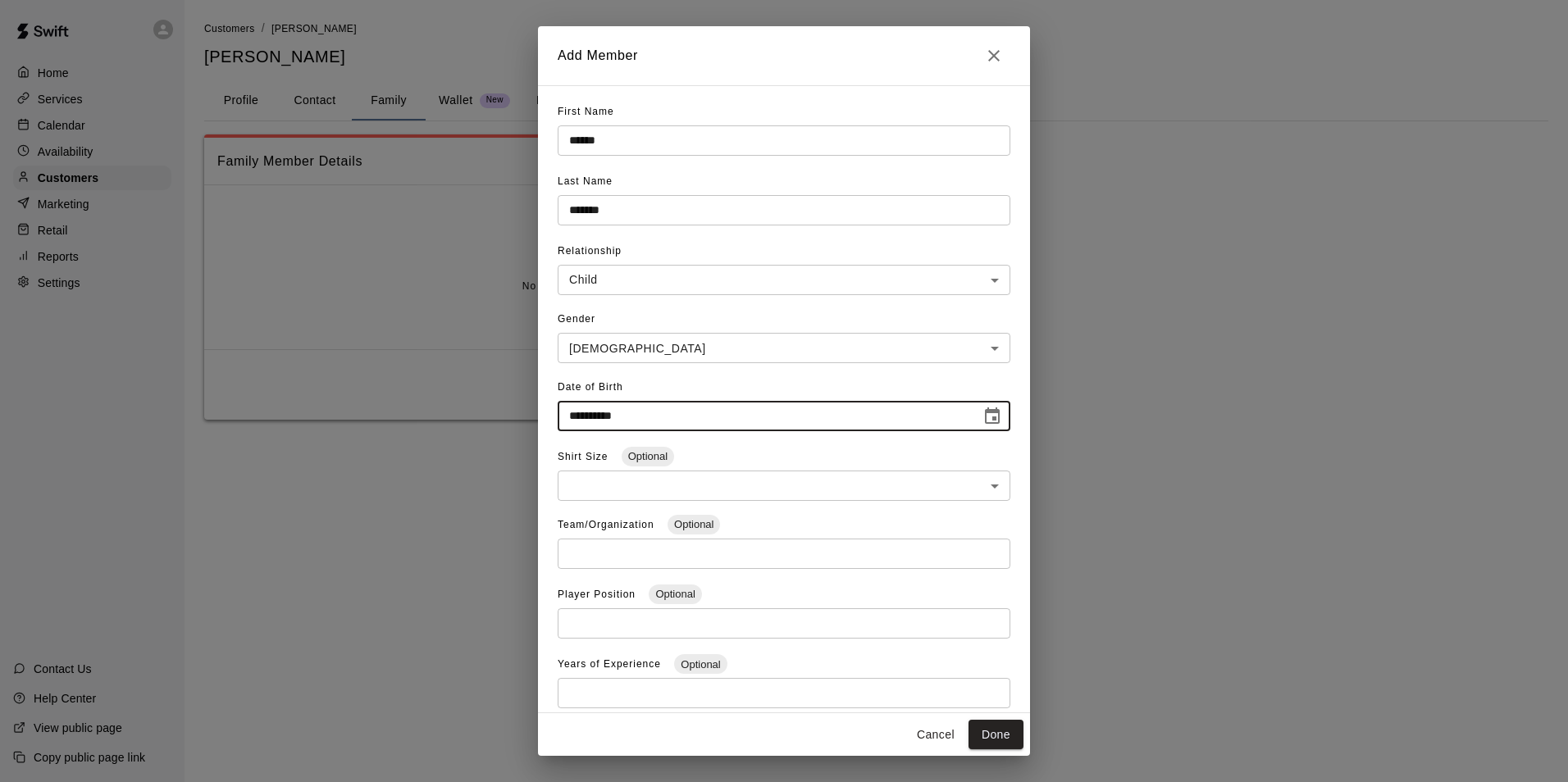
type input "**********"
click at [758, 438] on div "**********" at bounding box center [783, 410] width 452 height 70
click at [991, 733] on button "Done" at bounding box center [996, 735] width 55 height 30
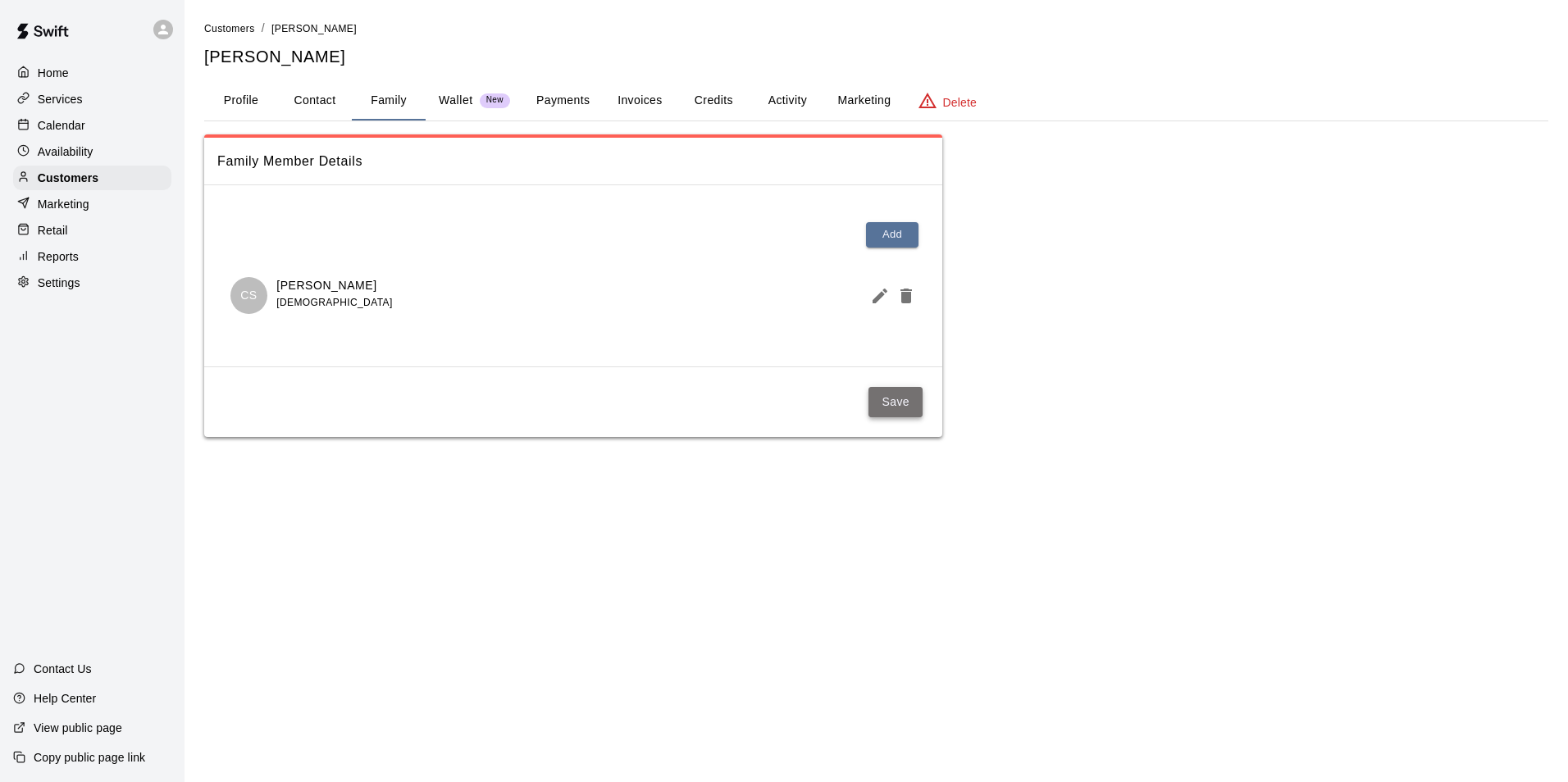
click at [901, 402] on button "Save" at bounding box center [895, 402] width 54 height 30
click at [247, 105] on button "Profile" at bounding box center [241, 101] width 74 height 40
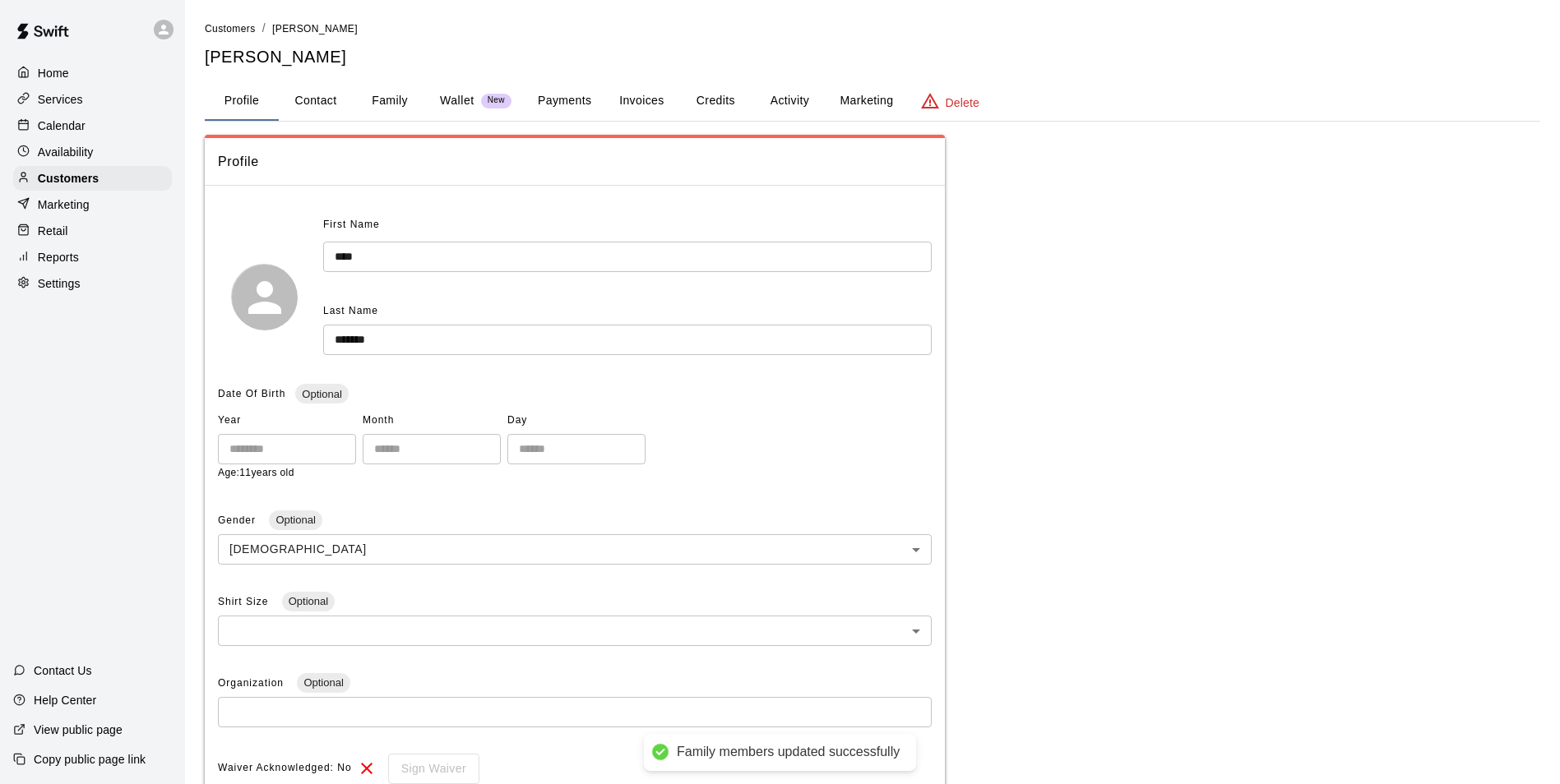
click at [306, 451] on input "****" at bounding box center [287, 449] width 138 height 30
drag, startPoint x: 269, startPoint y: 451, endPoint x: 210, endPoint y: 450, distance: 59.0
click at [210, 450] on div "First Name **** ​ Last Name ******* ​ Date Of Birth Optional Year **** ​ Month …" at bounding box center [574, 609] width 740 height 820
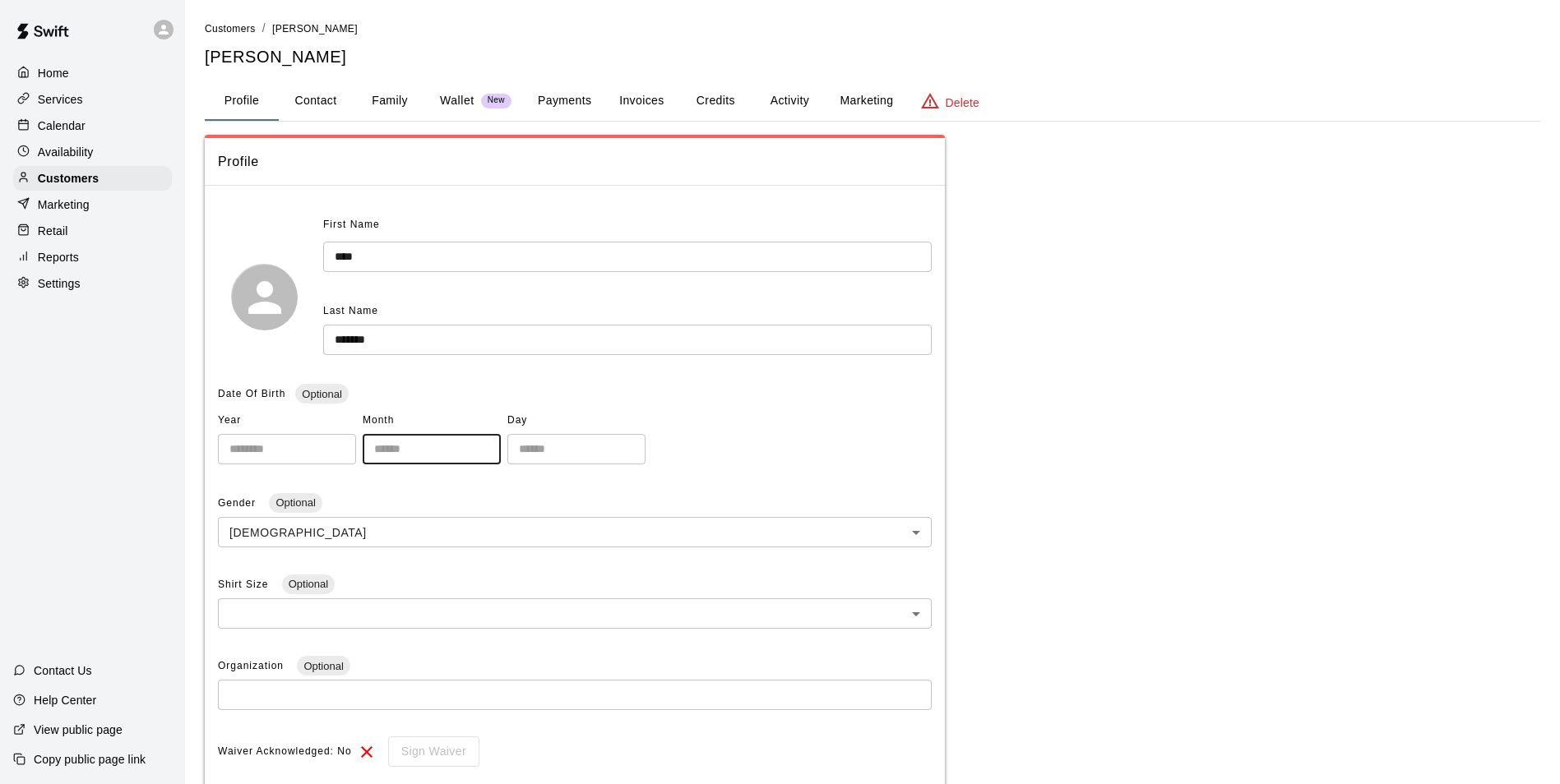
click at [439, 456] on input "*" at bounding box center [432, 449] width 138 height 30
click at [642, 465] on input "*" at bounding box center [577, 449] width 138 height 30
click at [868, 116] on button "Marketing" at bounding box center [867, 101] width 80 height 40
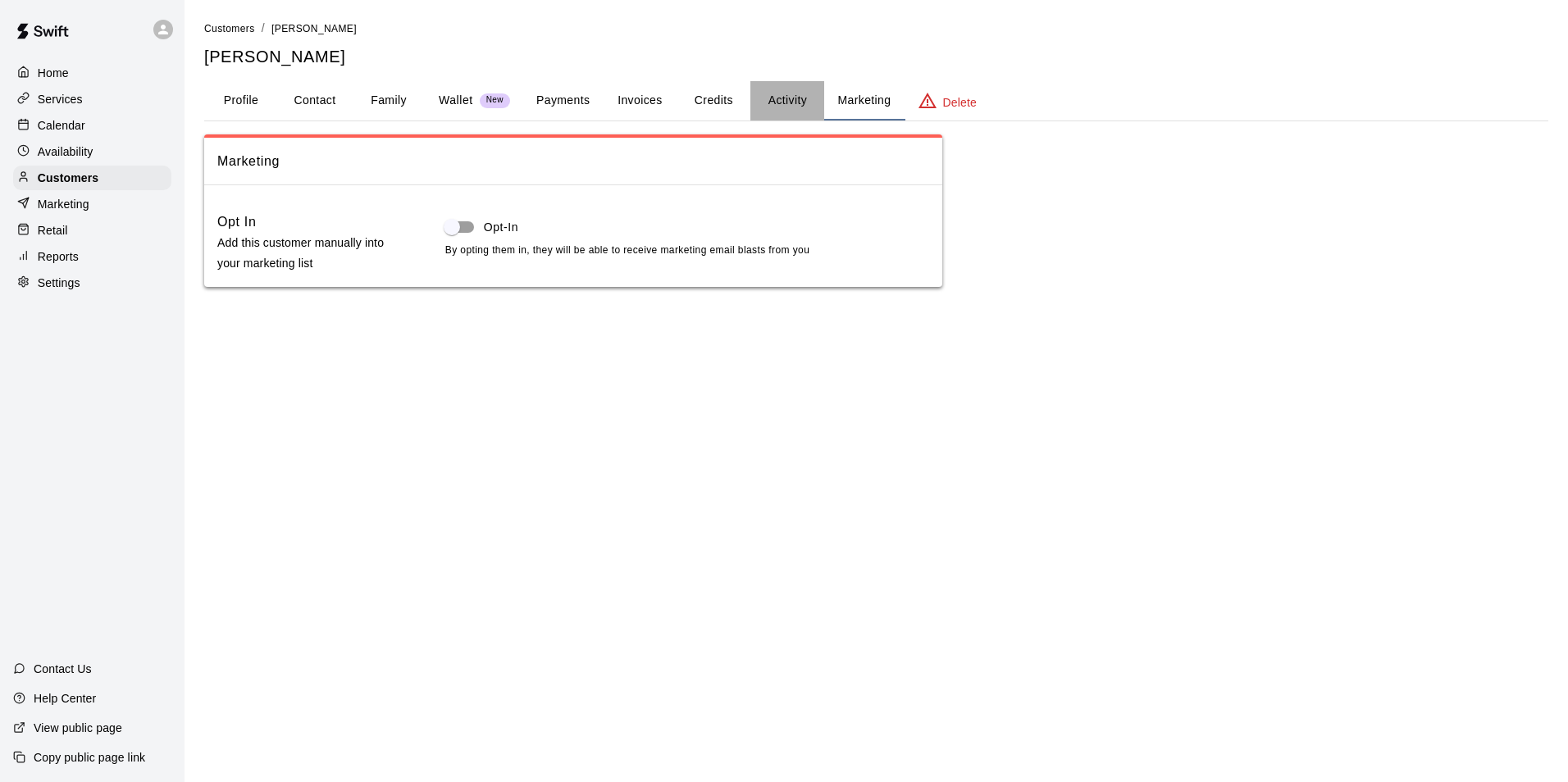
click at [778, 109] on button "Activity" at bounding box center [787, 101] width 74 height 40
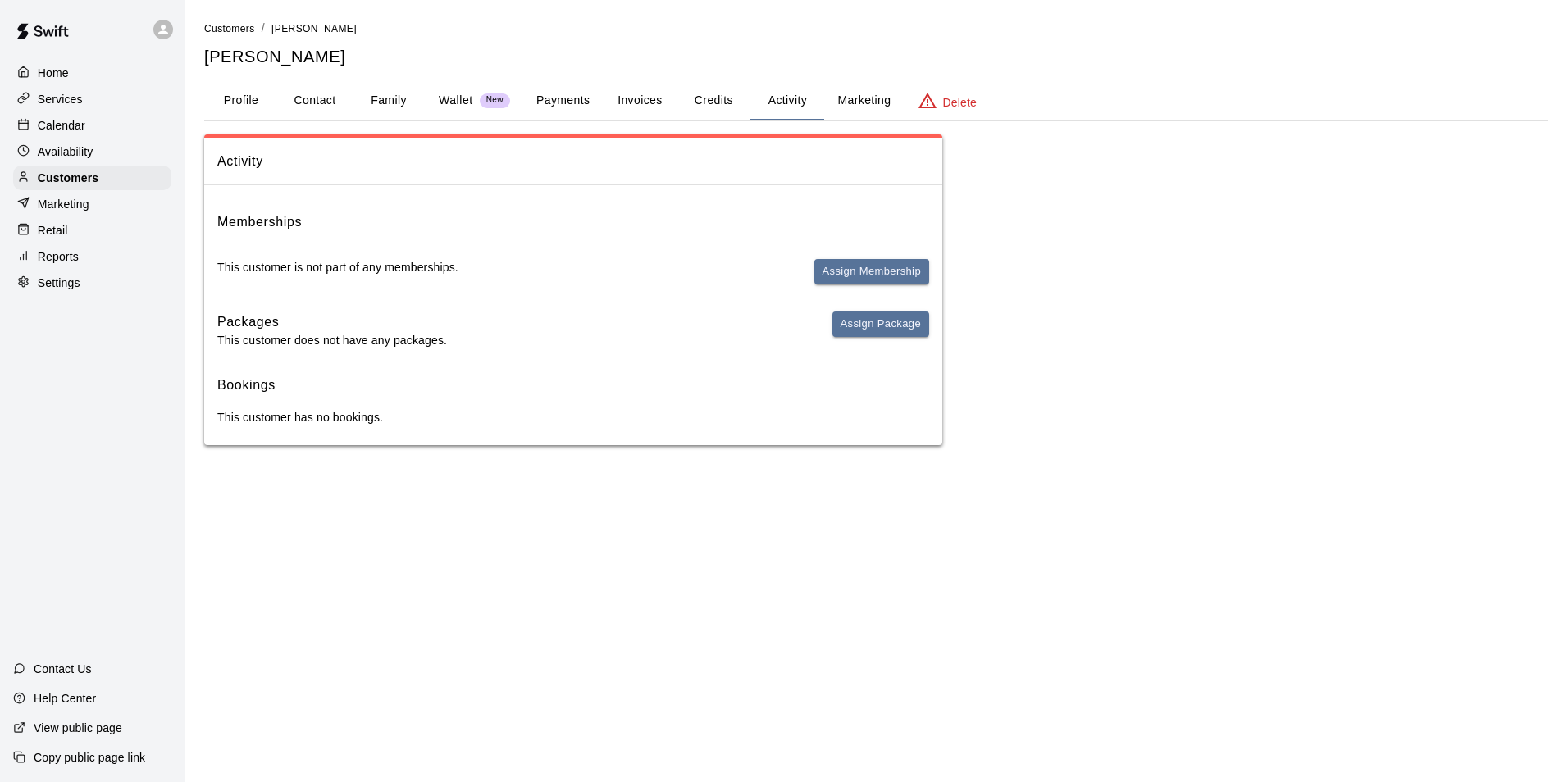
click at [215, 100] on button "Profile" at bounding box center [241, 101] width 74 height 40
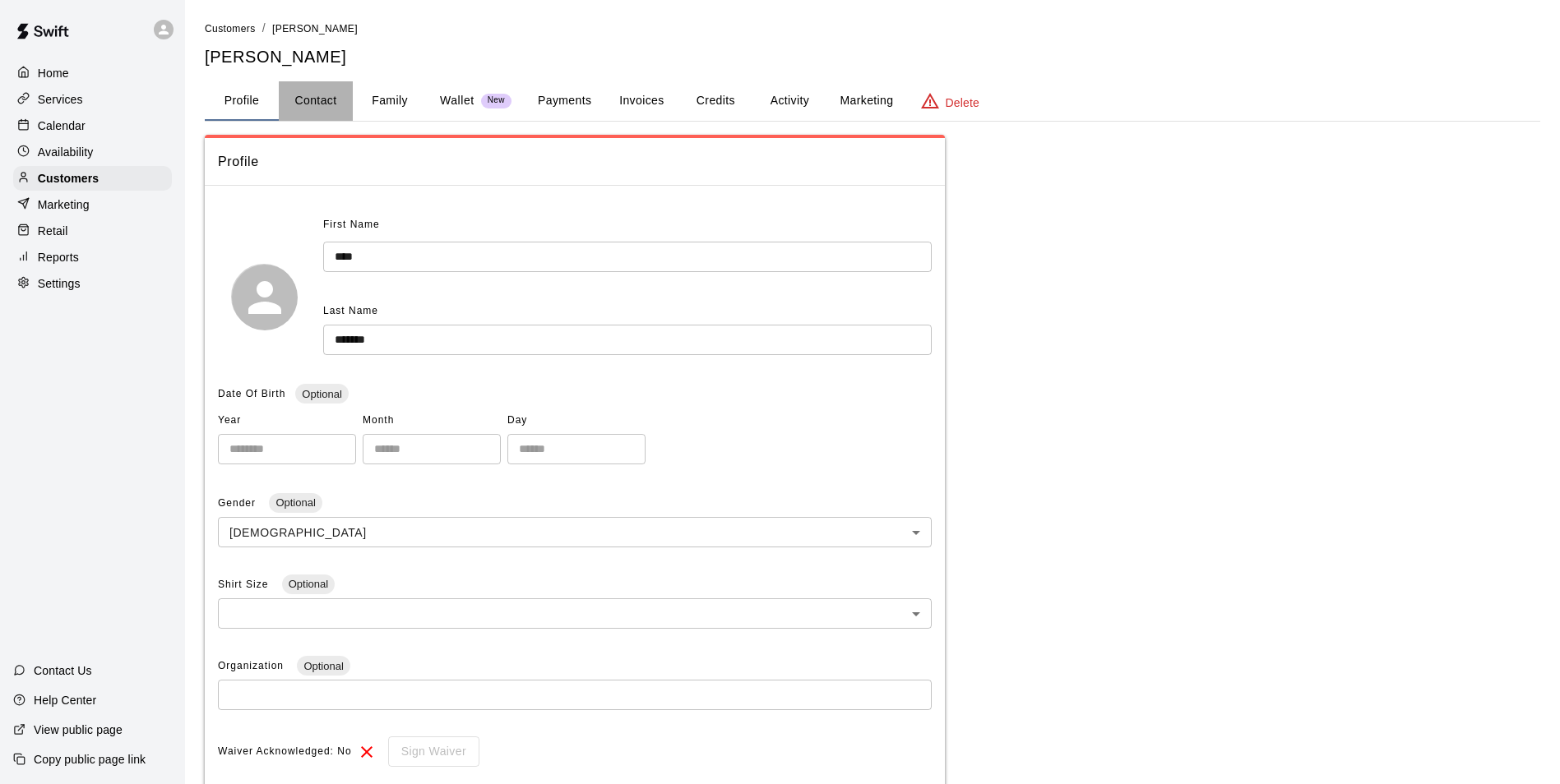
click at [303, 96] on button "Contact" at bounding box center [315, 101] width 74 height 40
select select "**"
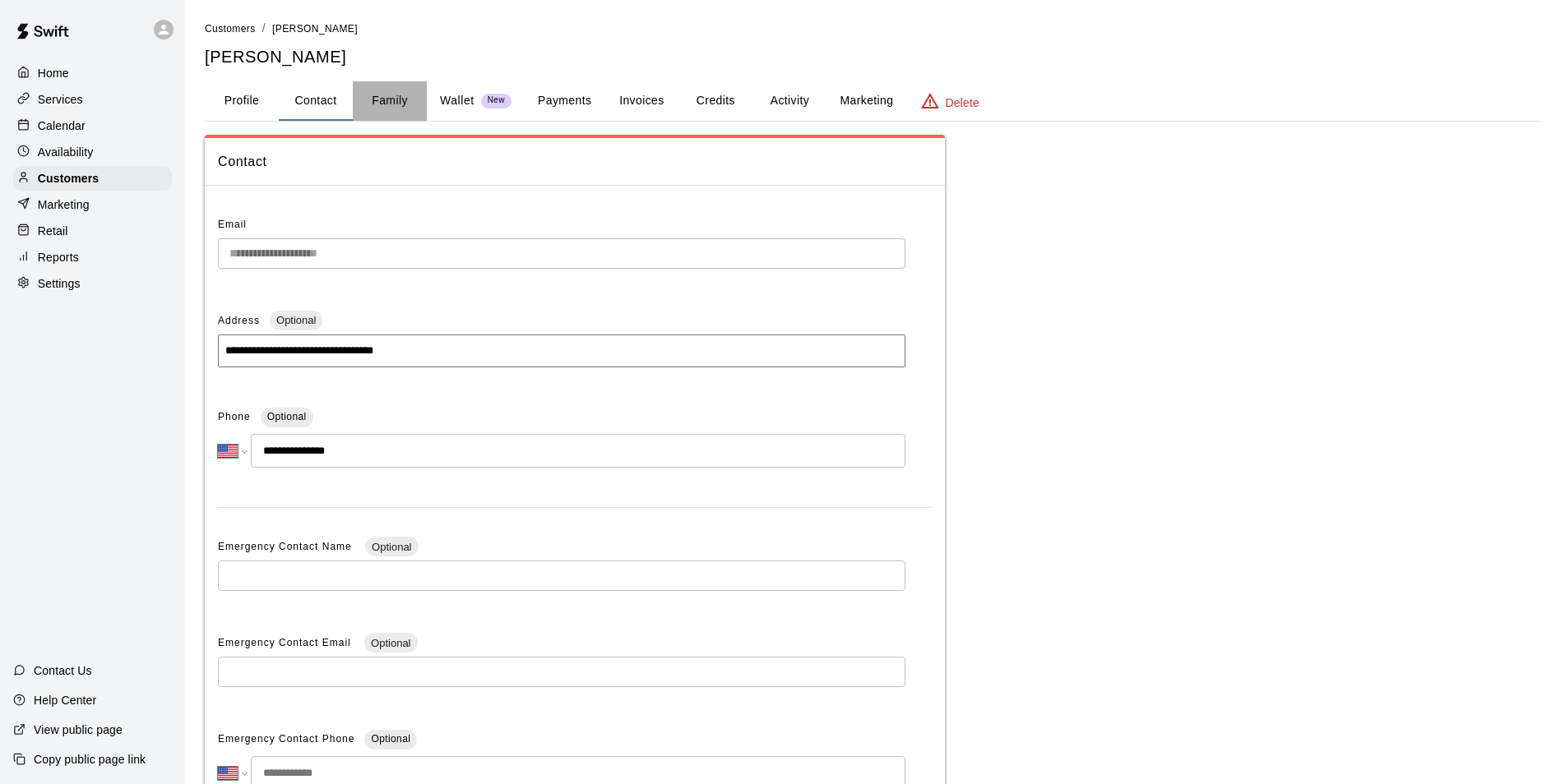
click at [389, 83] on button "Family" at bounding box center [389, 101] width 74 height 40
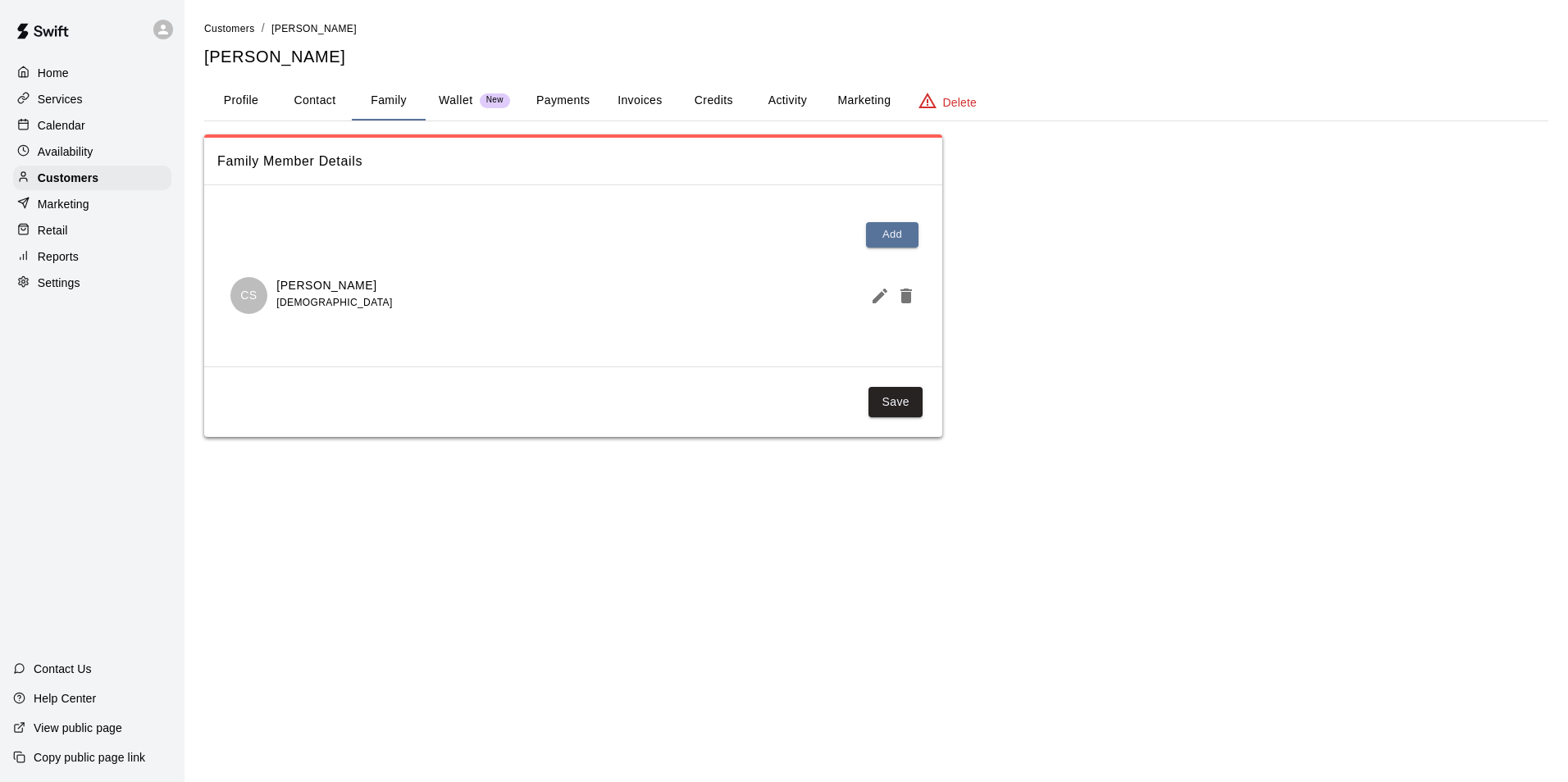
click at [478, 97] on div "Wallet New" at bounding box center [474, 100] width 72 height 17
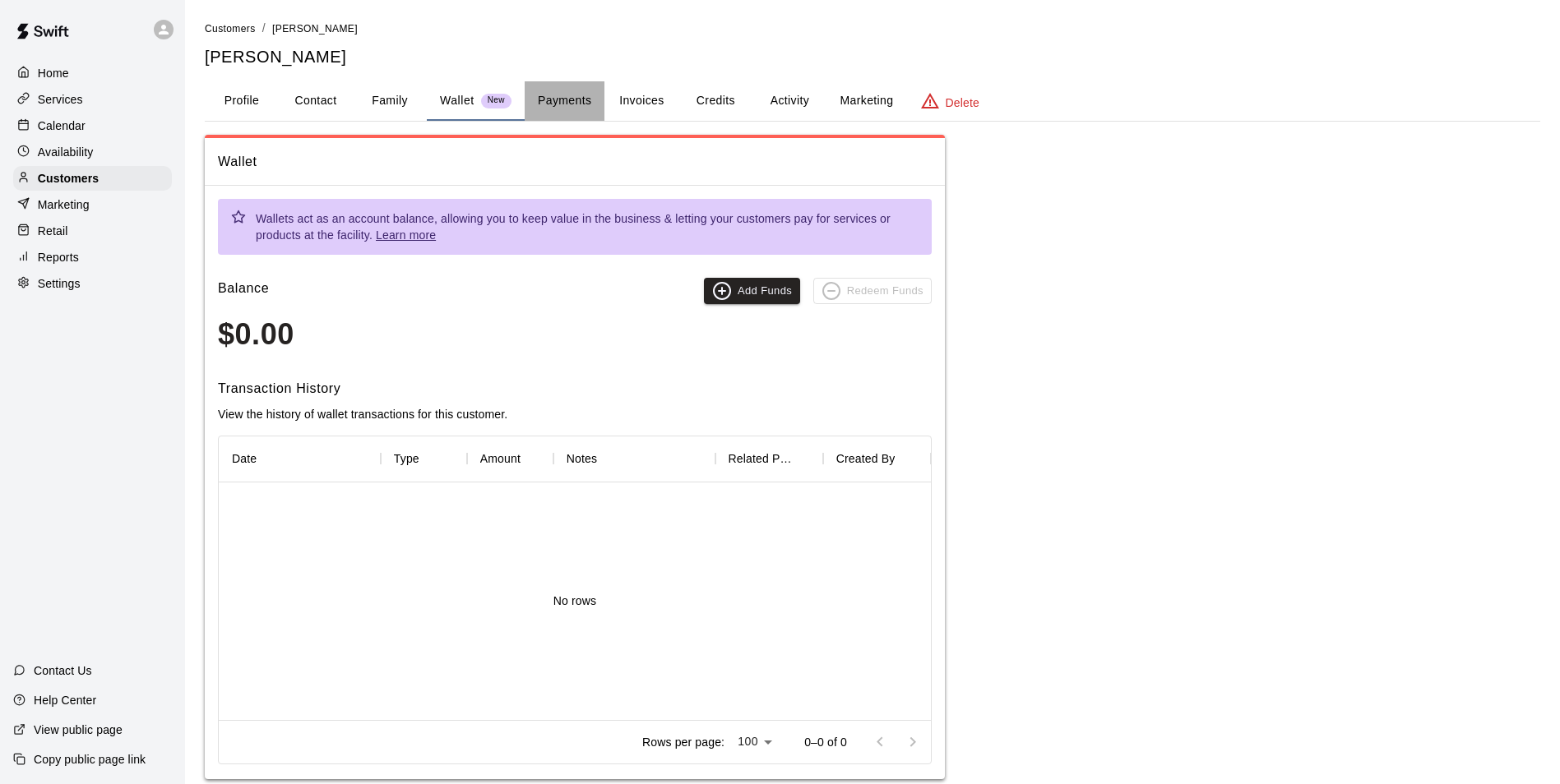
click at [535, 98] on button "Payments" at bounding box center [565, 101] width 80 height 40
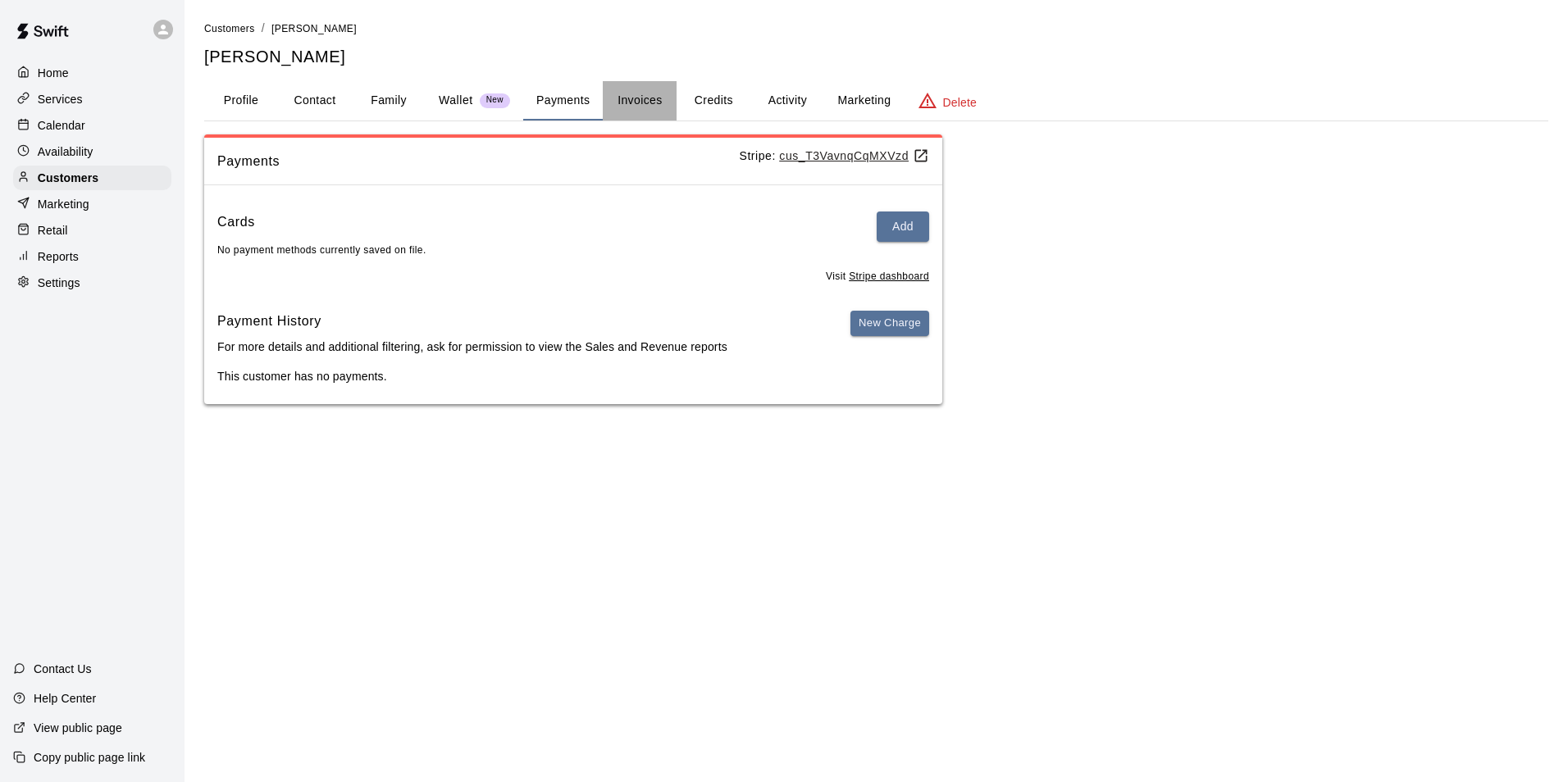
click at [637, 116] on button "Invoices" at bounding box center [639, 101] width 74 height 40
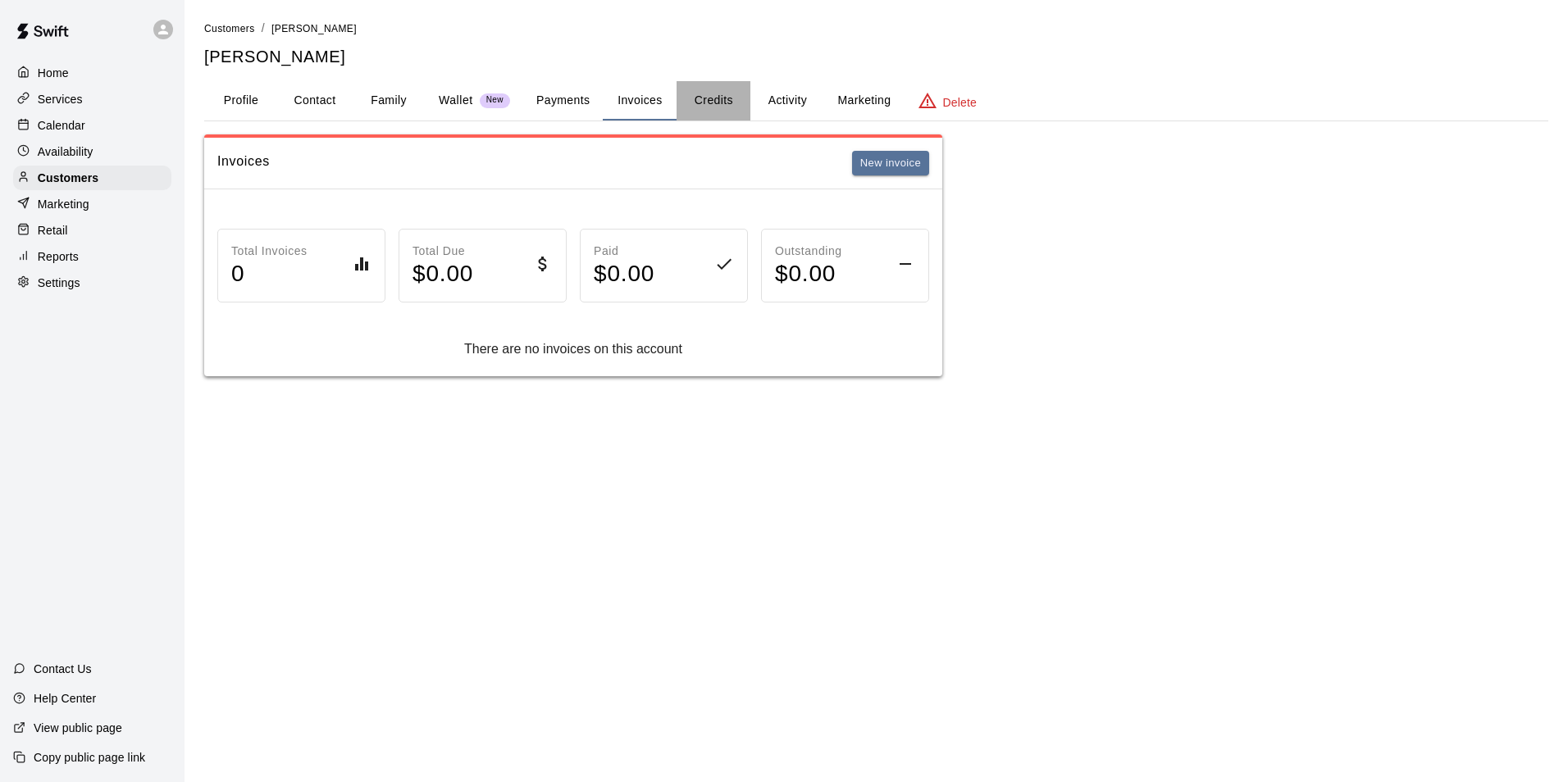
click at [744, 103] on button "Credits" at bounding box center [713, 101] width 74 height 40
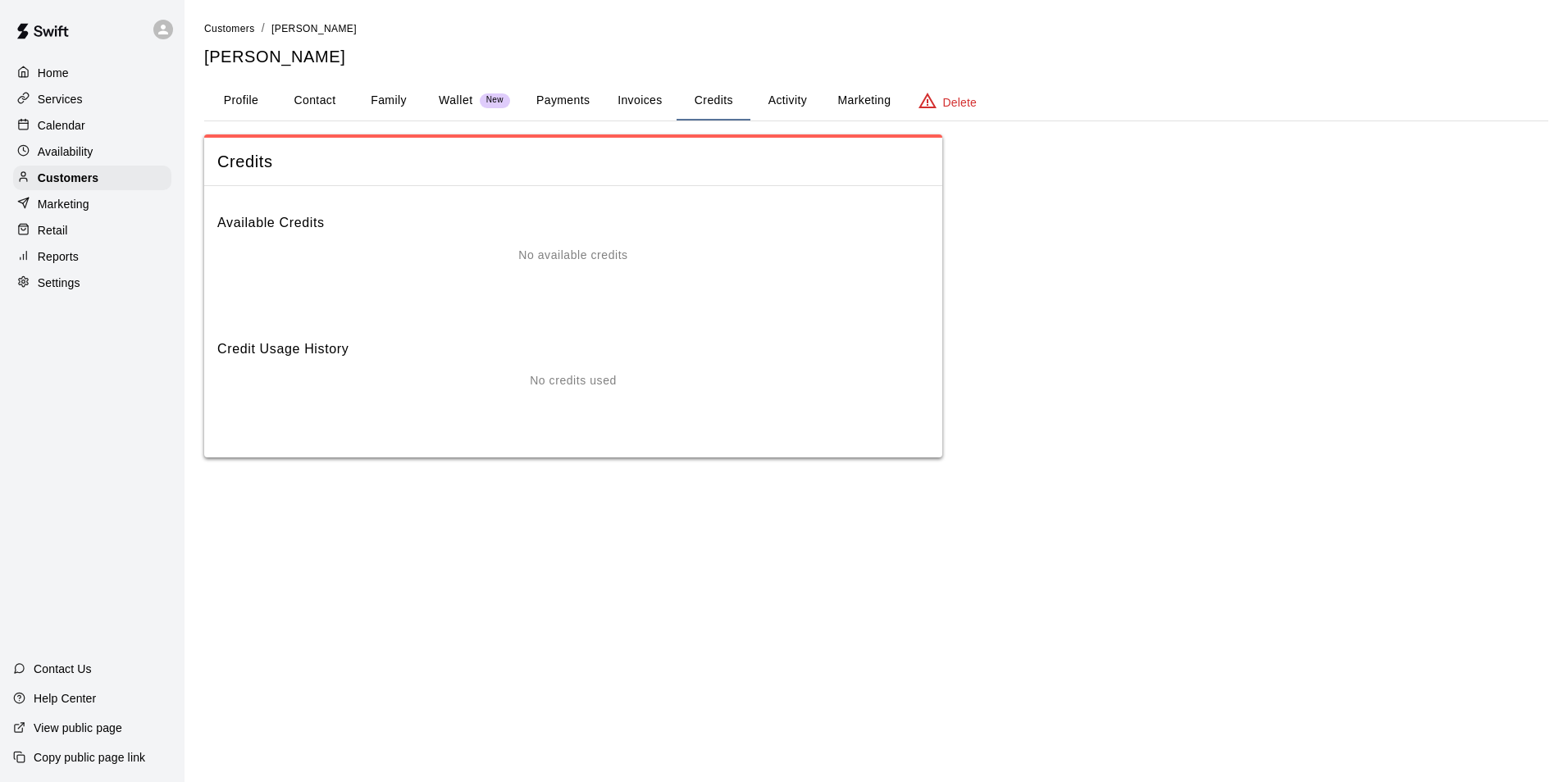
click at [775, 103] on button "Activity" at bounding box center [787, 101] width 74 height 40
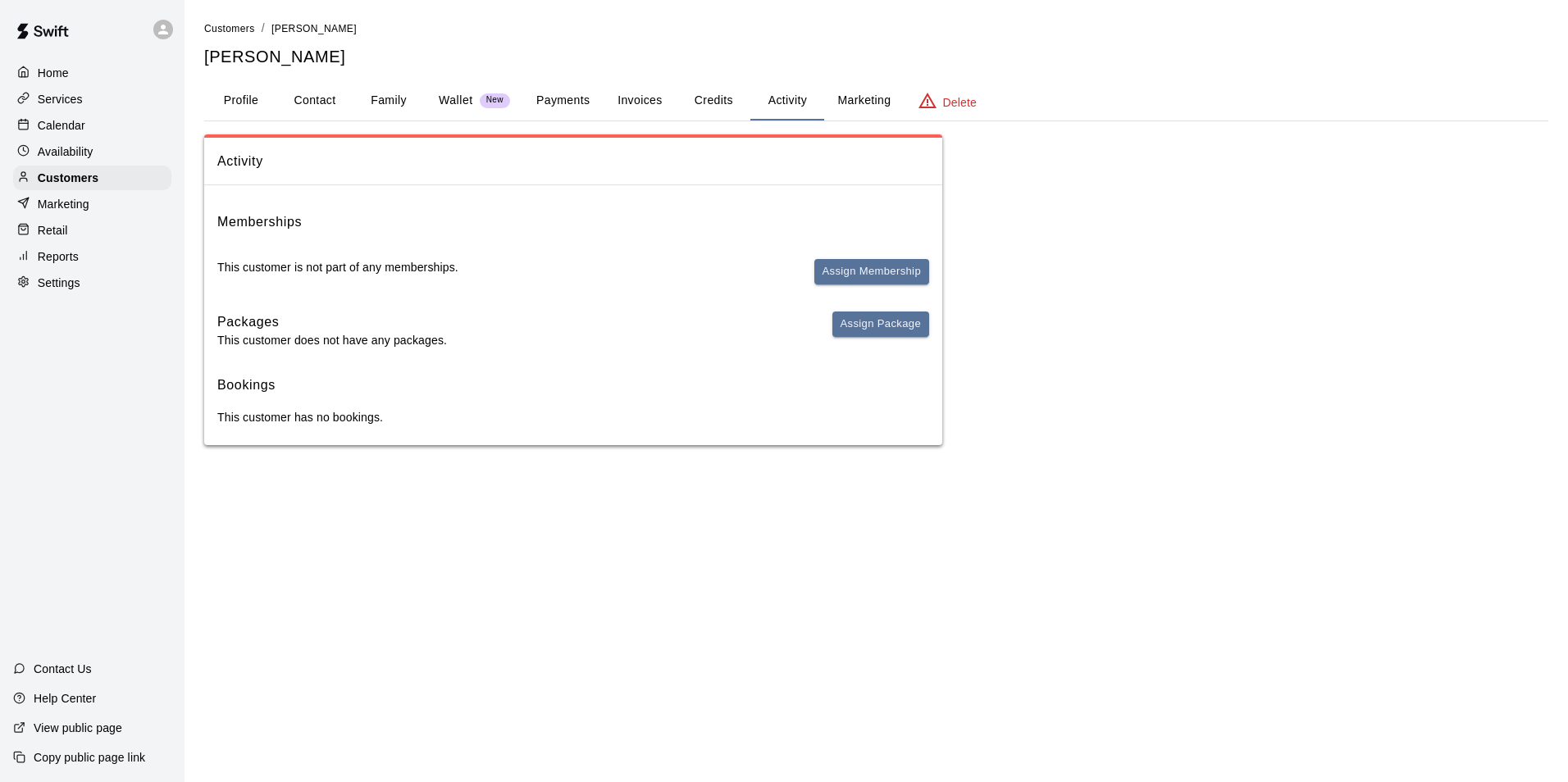
click at [361, 105] on button "Family" at bounding box center [388, 101] width 74 height 40
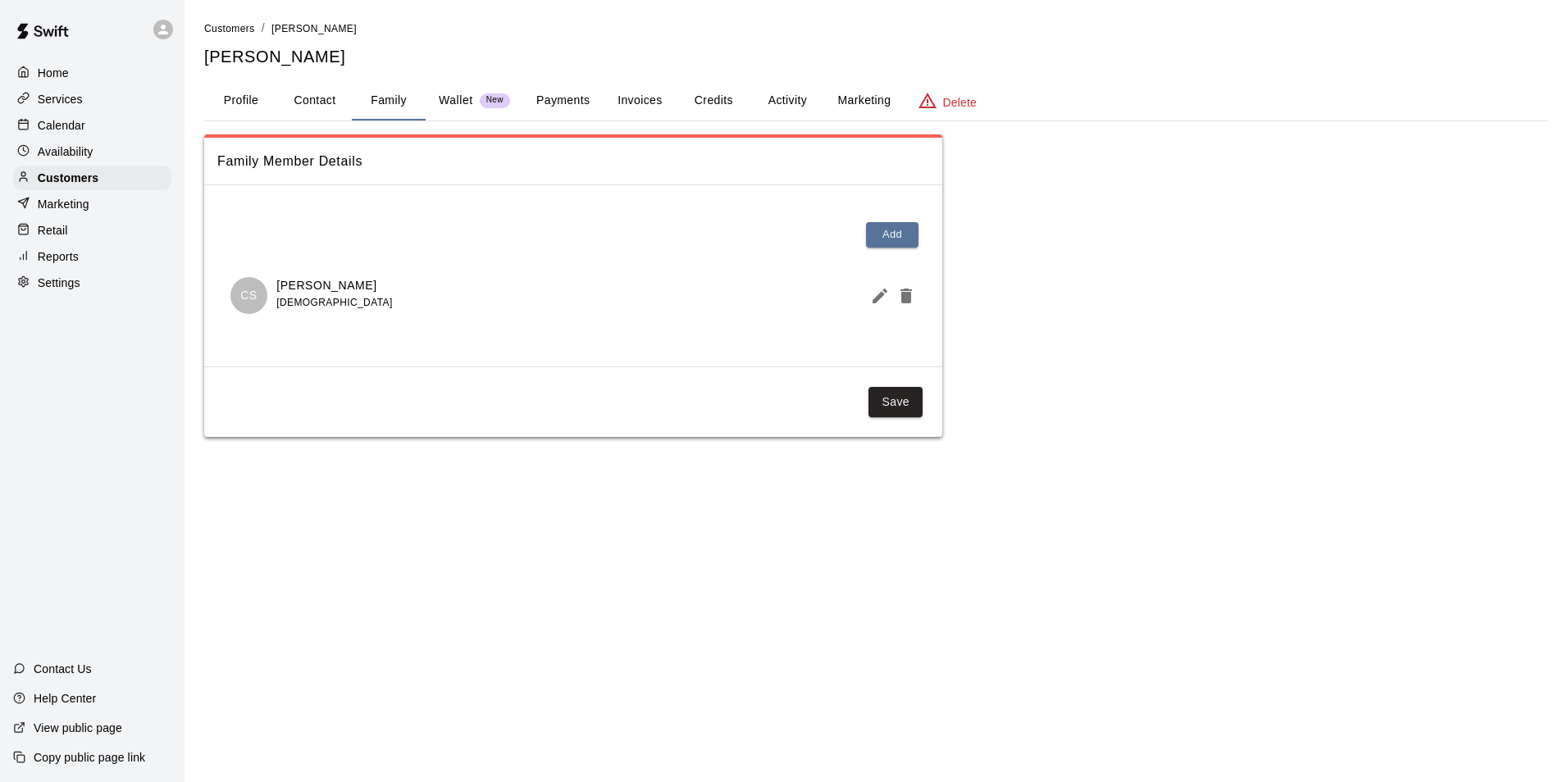
click at [439, 103] on p "Wallet" at bounding box center [455, 100] width 34 height 17
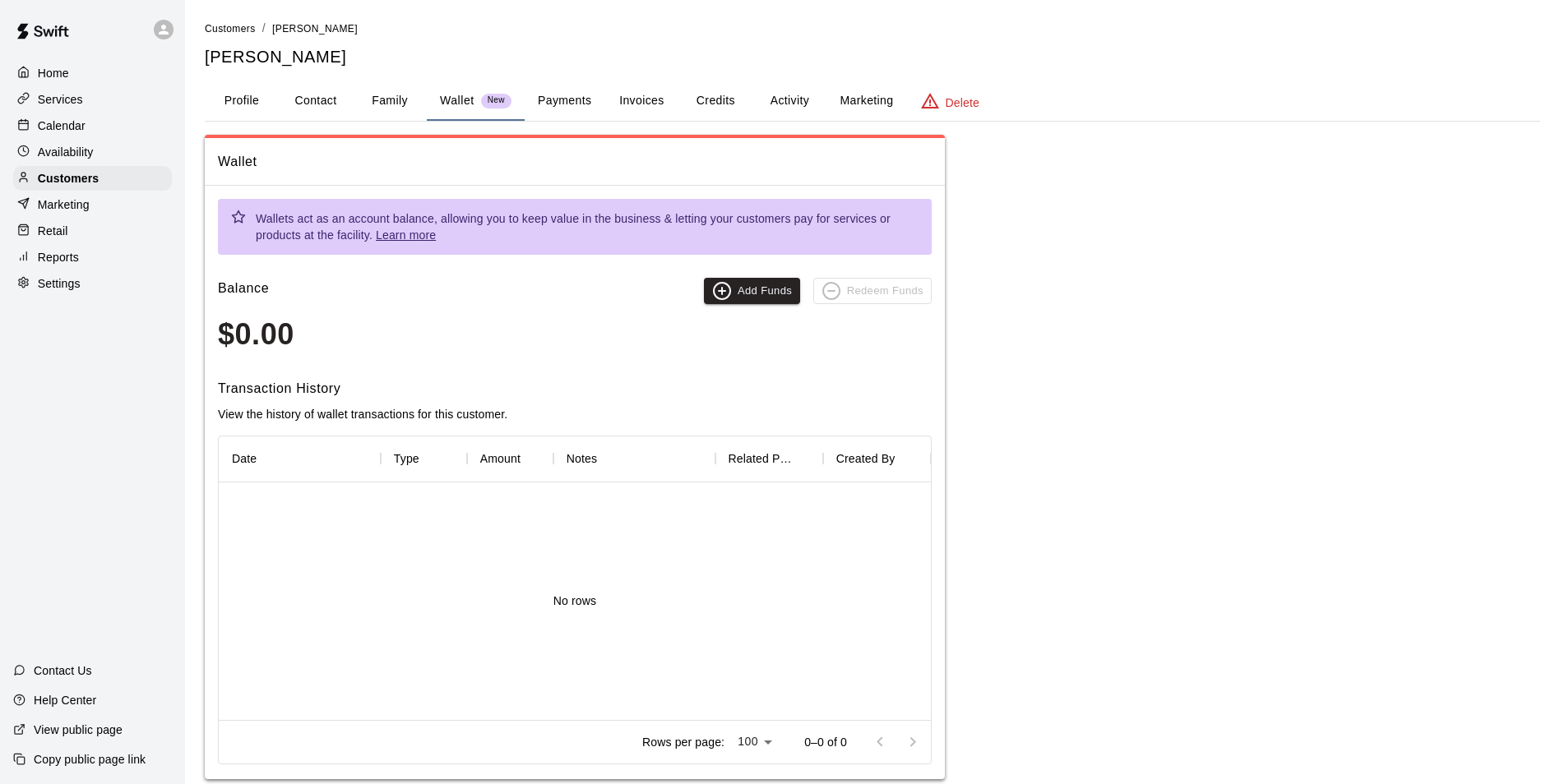
click at [300, 114] on button "Contact" at bounding box center [315, 101] width 74 height 40
select select "**"
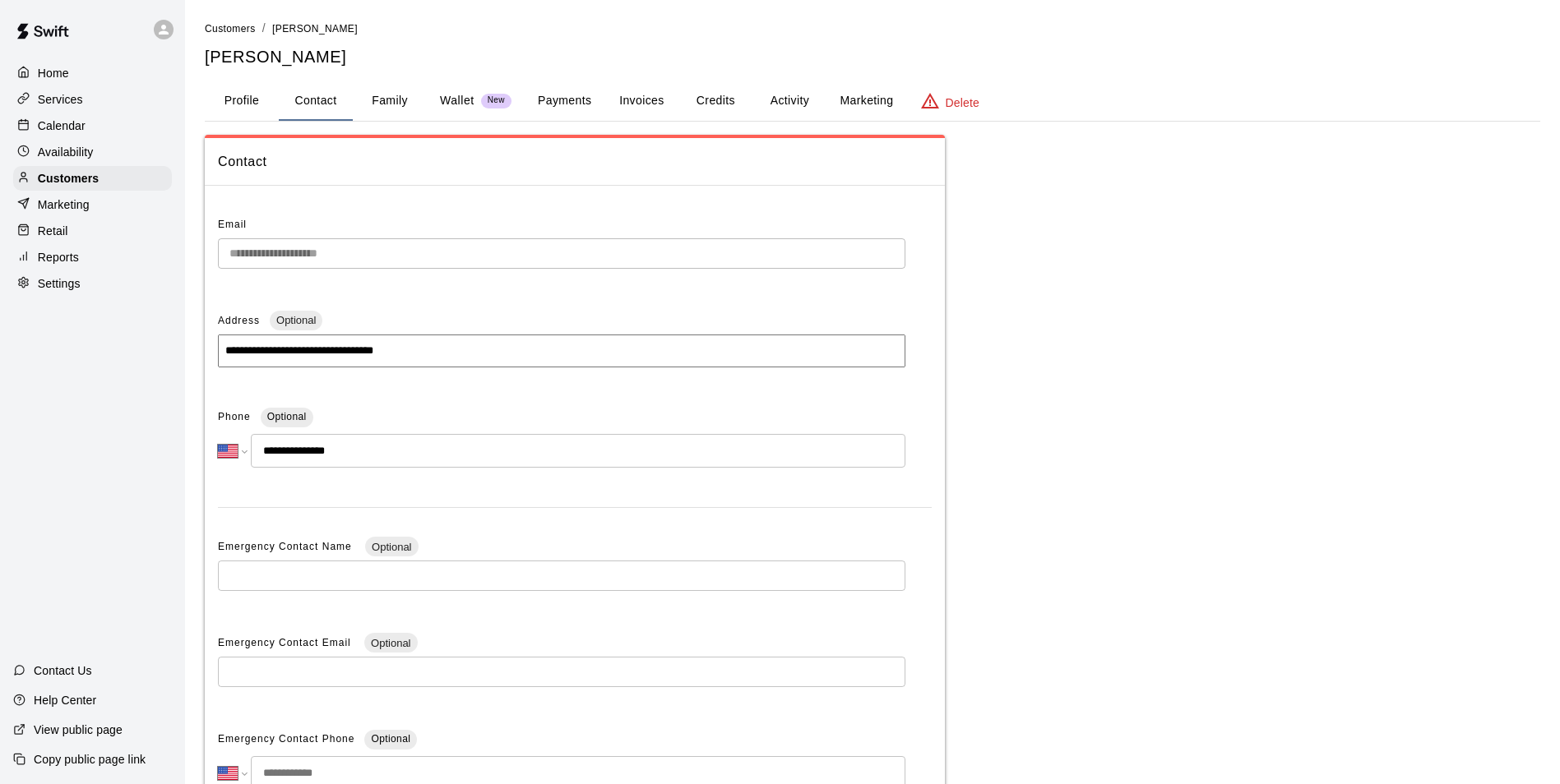
click at [234, 94] on button "Profile" at bounding box center [242, 101] width 74 height 40
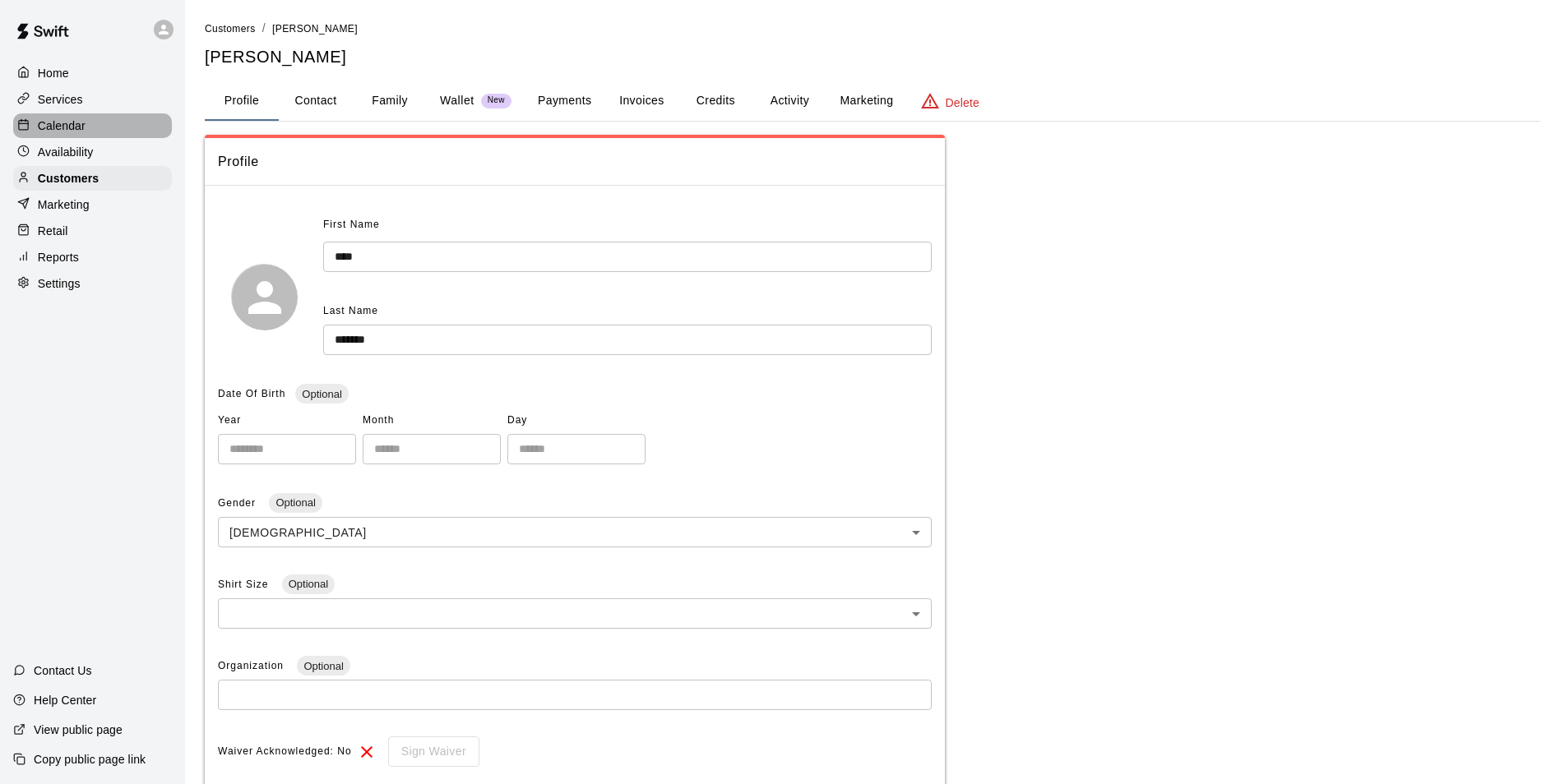
click at [126, 130] on div "Calendar" at bounding box center [93, 126] width 159 height 25
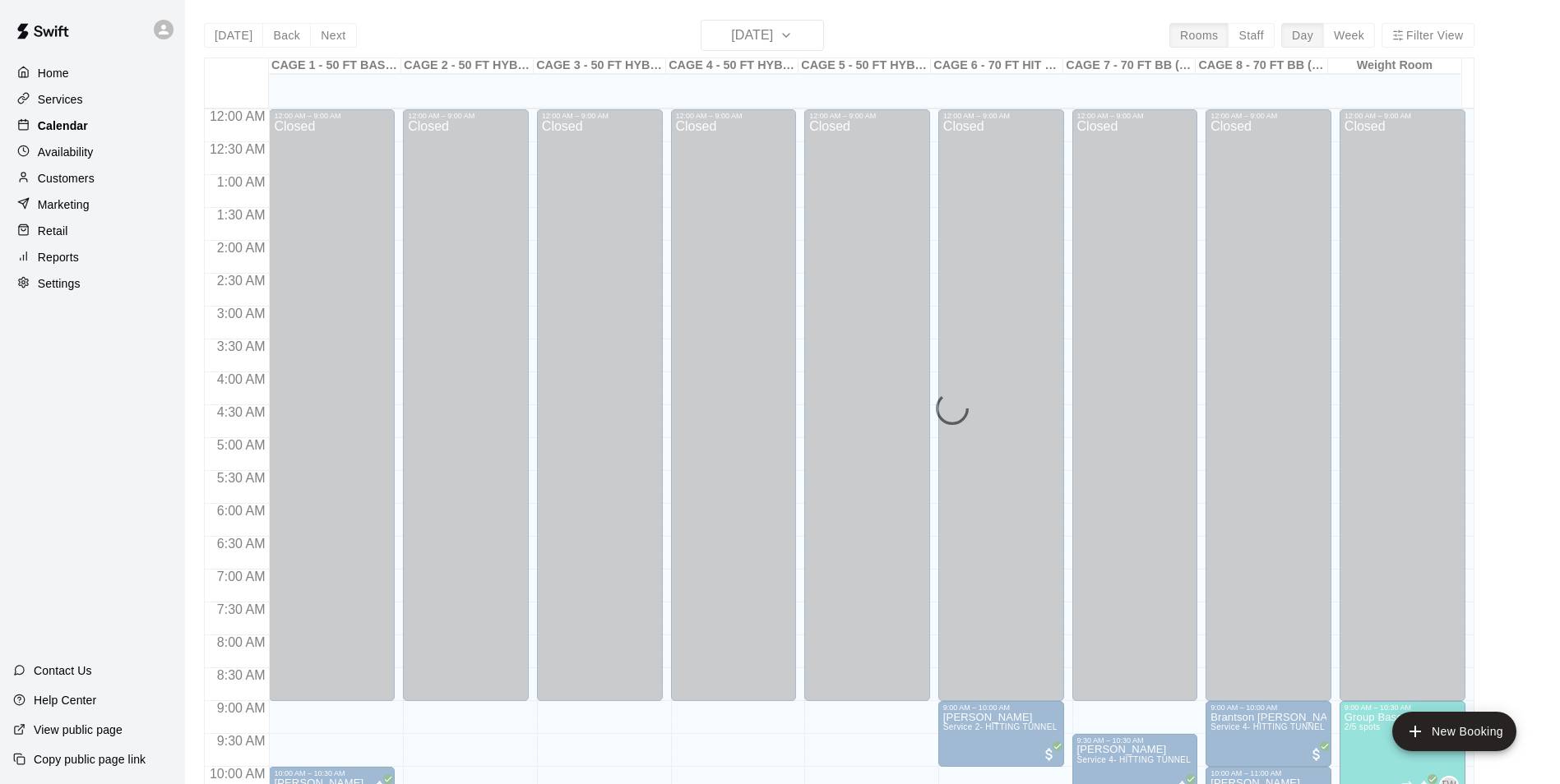
scroll to position [835, 0]
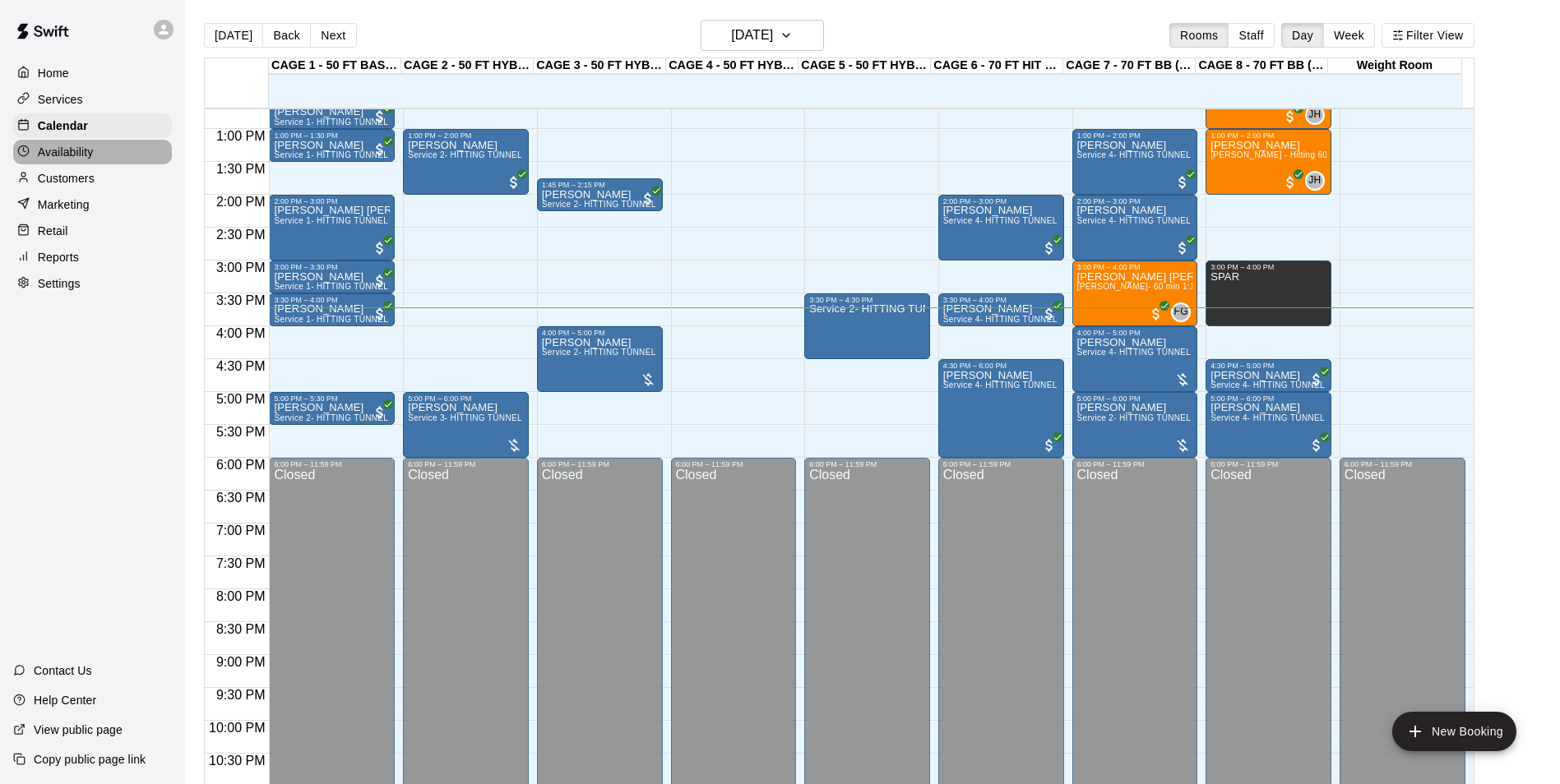
click at [107, 158] on div "Availability" at bounding box center [93, 152] width 159 height 25
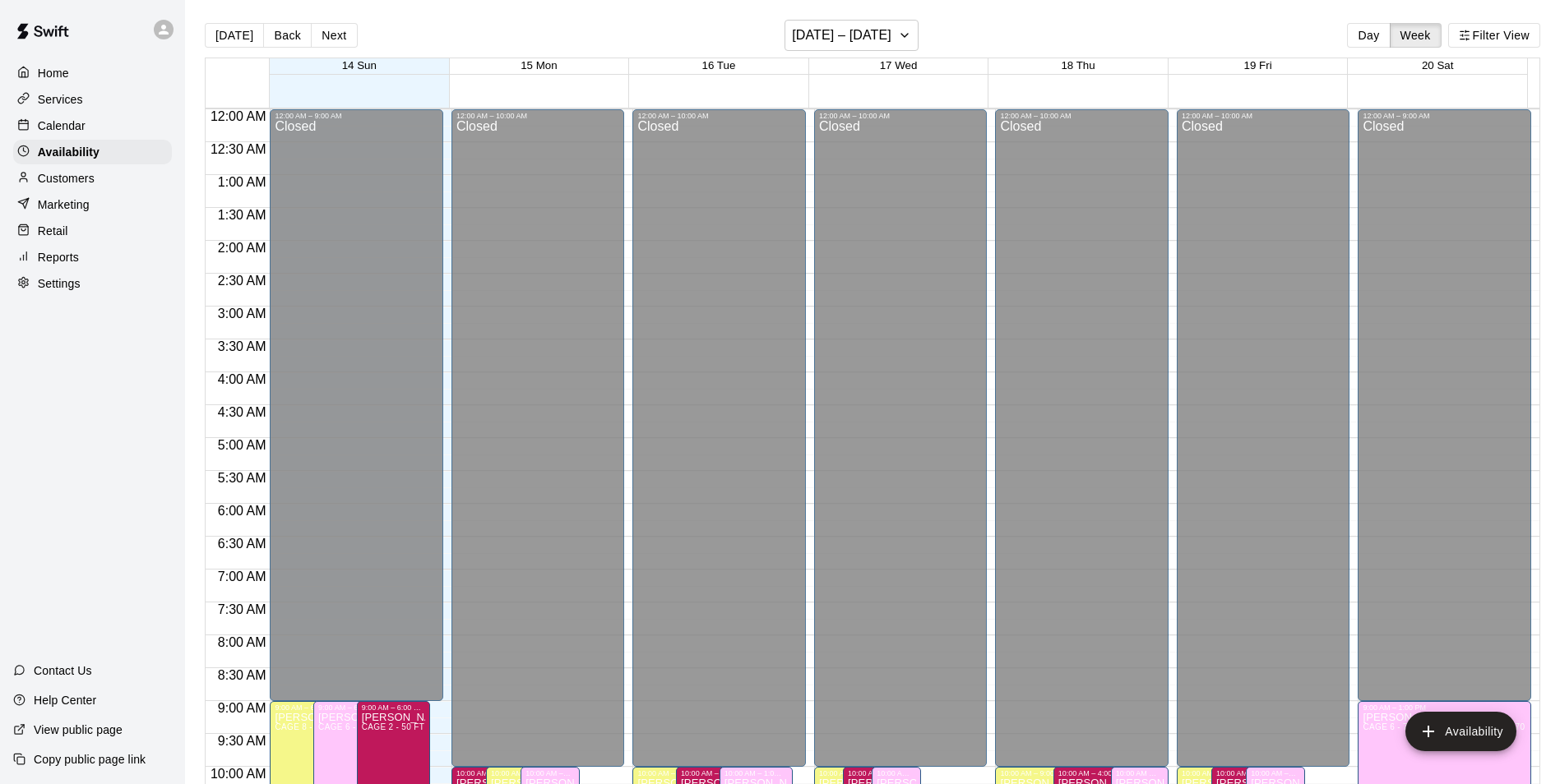
scroll to position [885, 0]
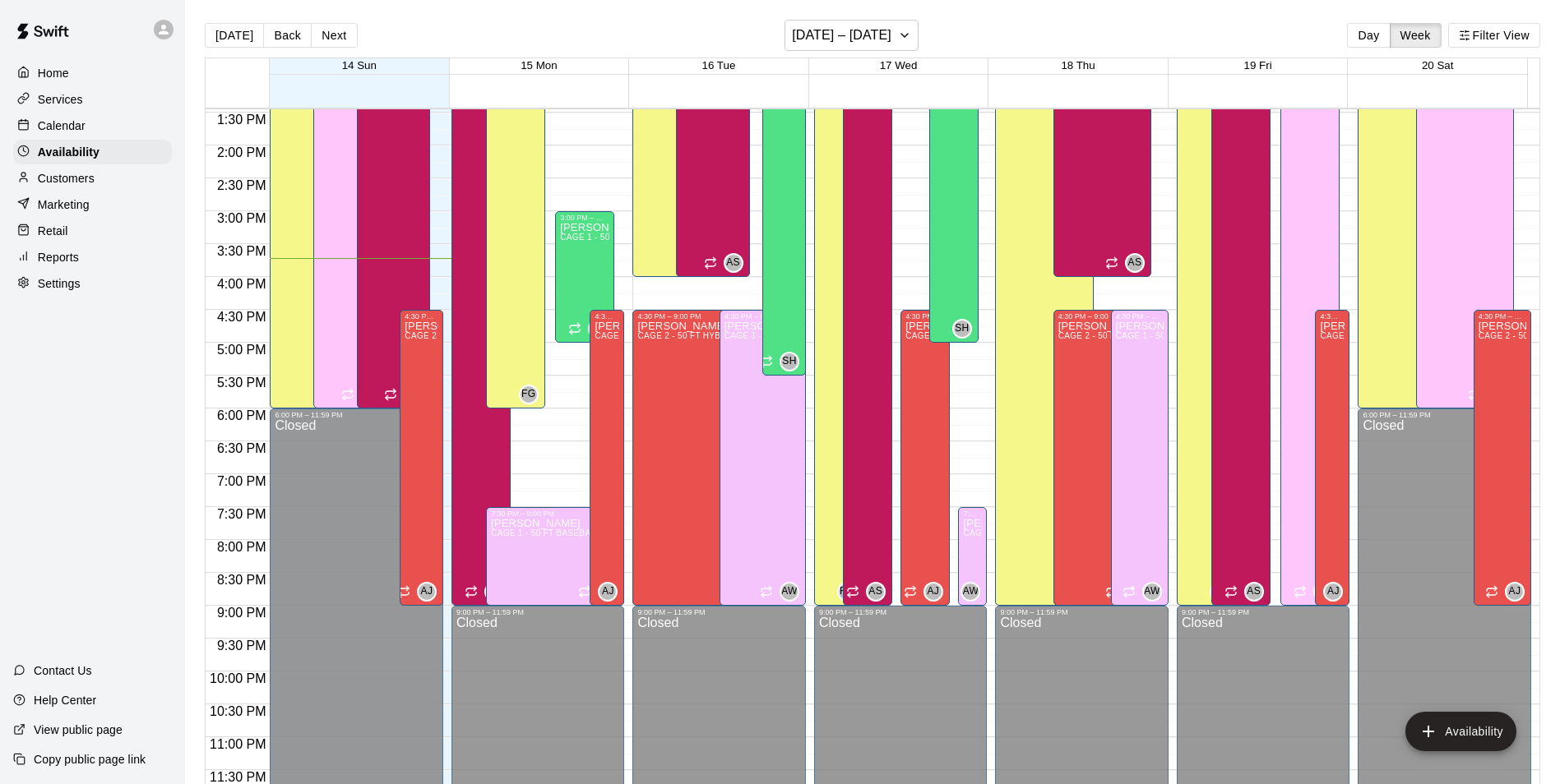
click at [136, 184] on div "Customers" at bounding box center [93, 178] width 159 height 25
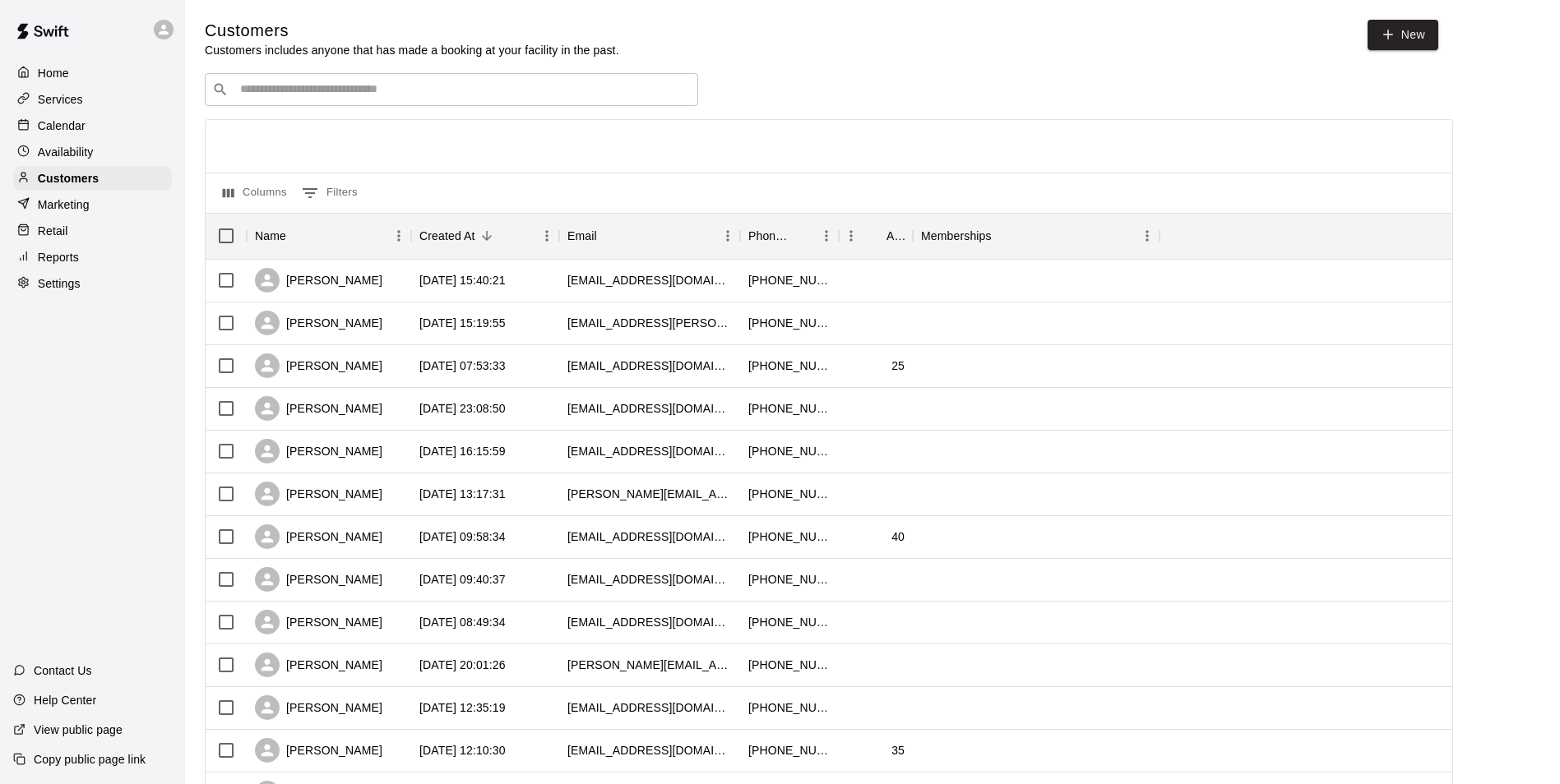
click at [299, 95] on input "Search customers by name or email" at bounding box center [462, 89] width 456 height 16
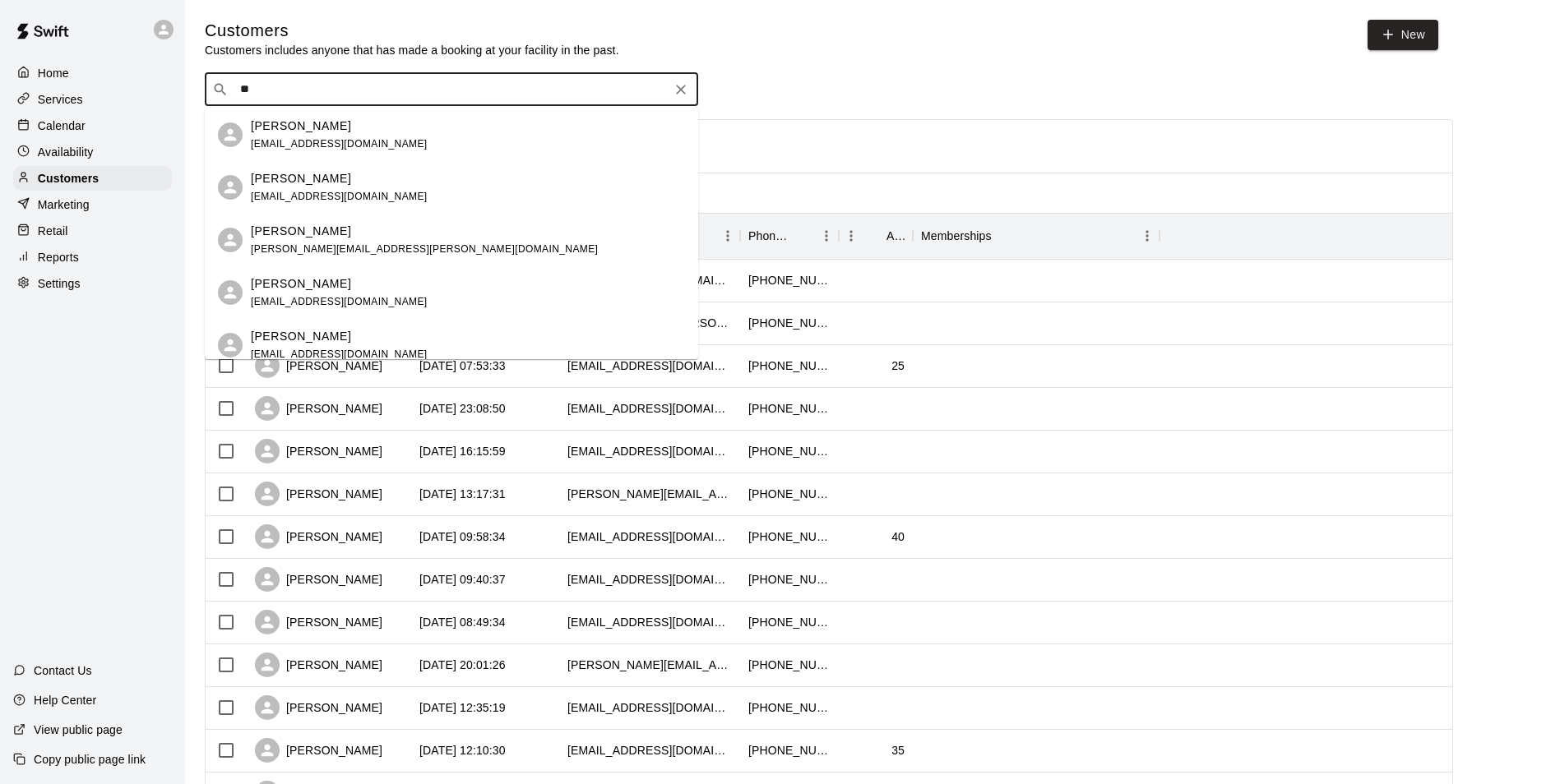
type input "*"
type input "****"
click at [689, 98] on icon "Clear" at bounding box center [680, 89] width 16 height 16
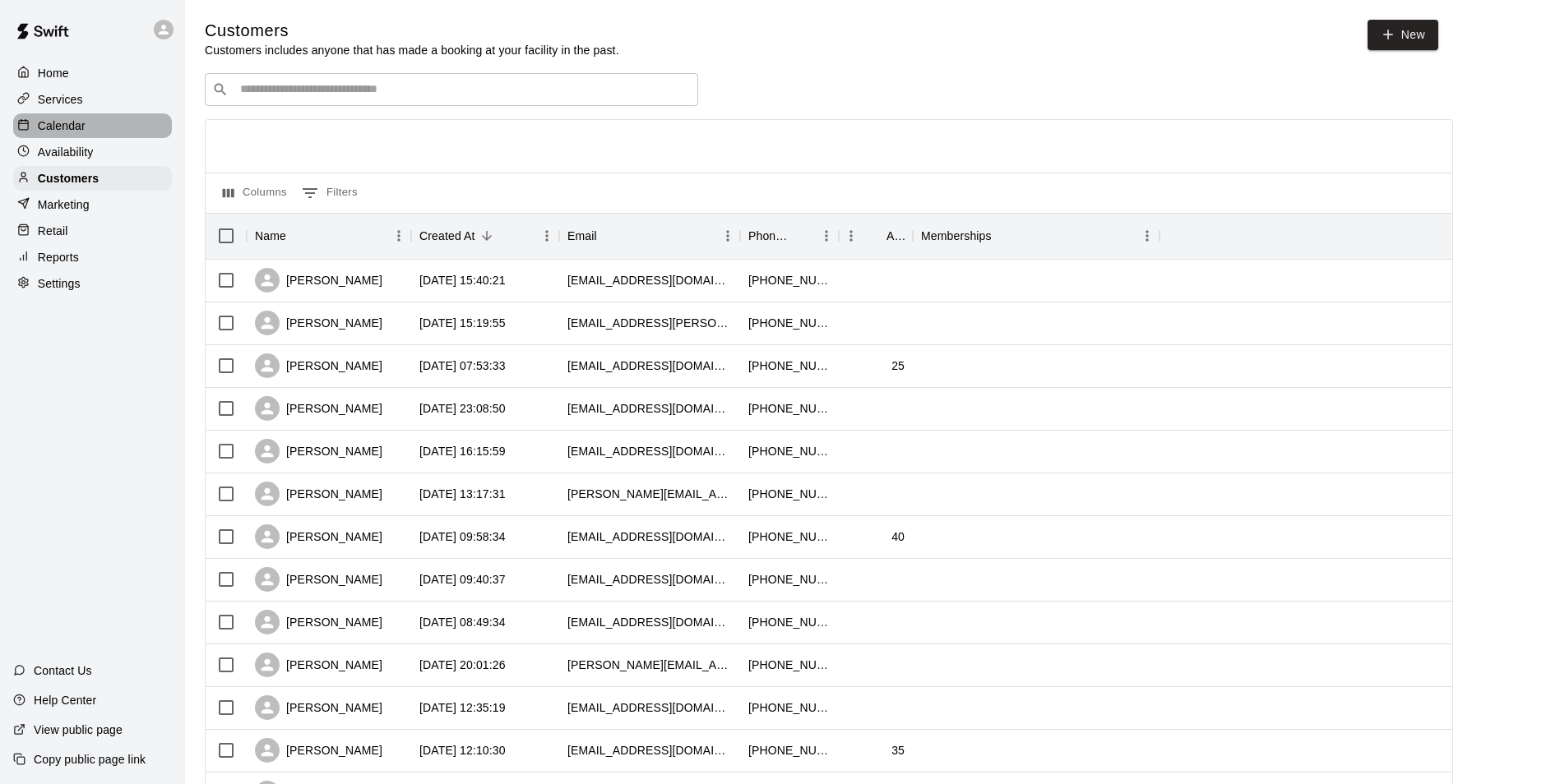
click at [144, 134] on div "Calendar" at bounding box center [93, 126] width 159 height 25
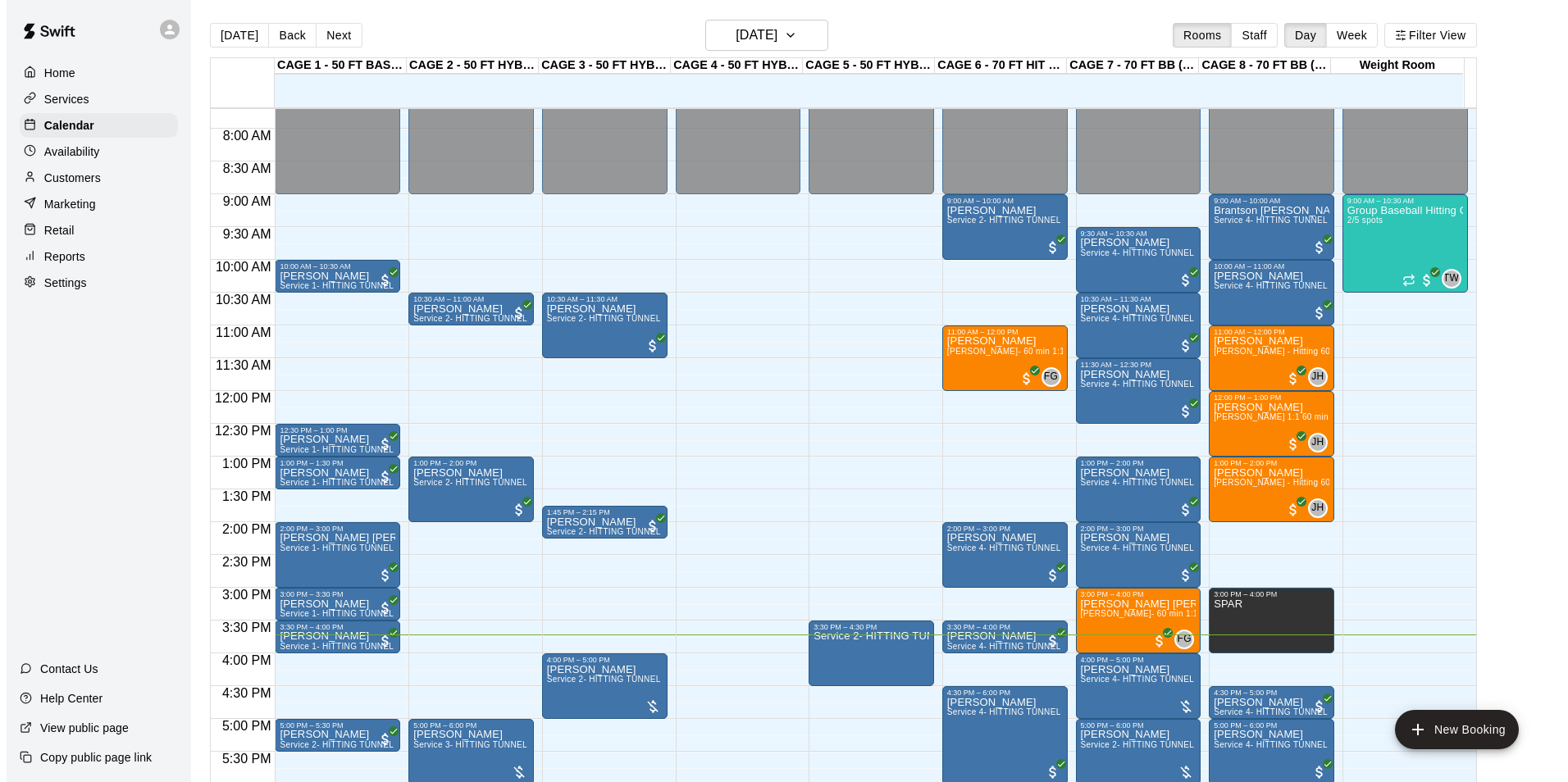
scroll to position [587, 0]
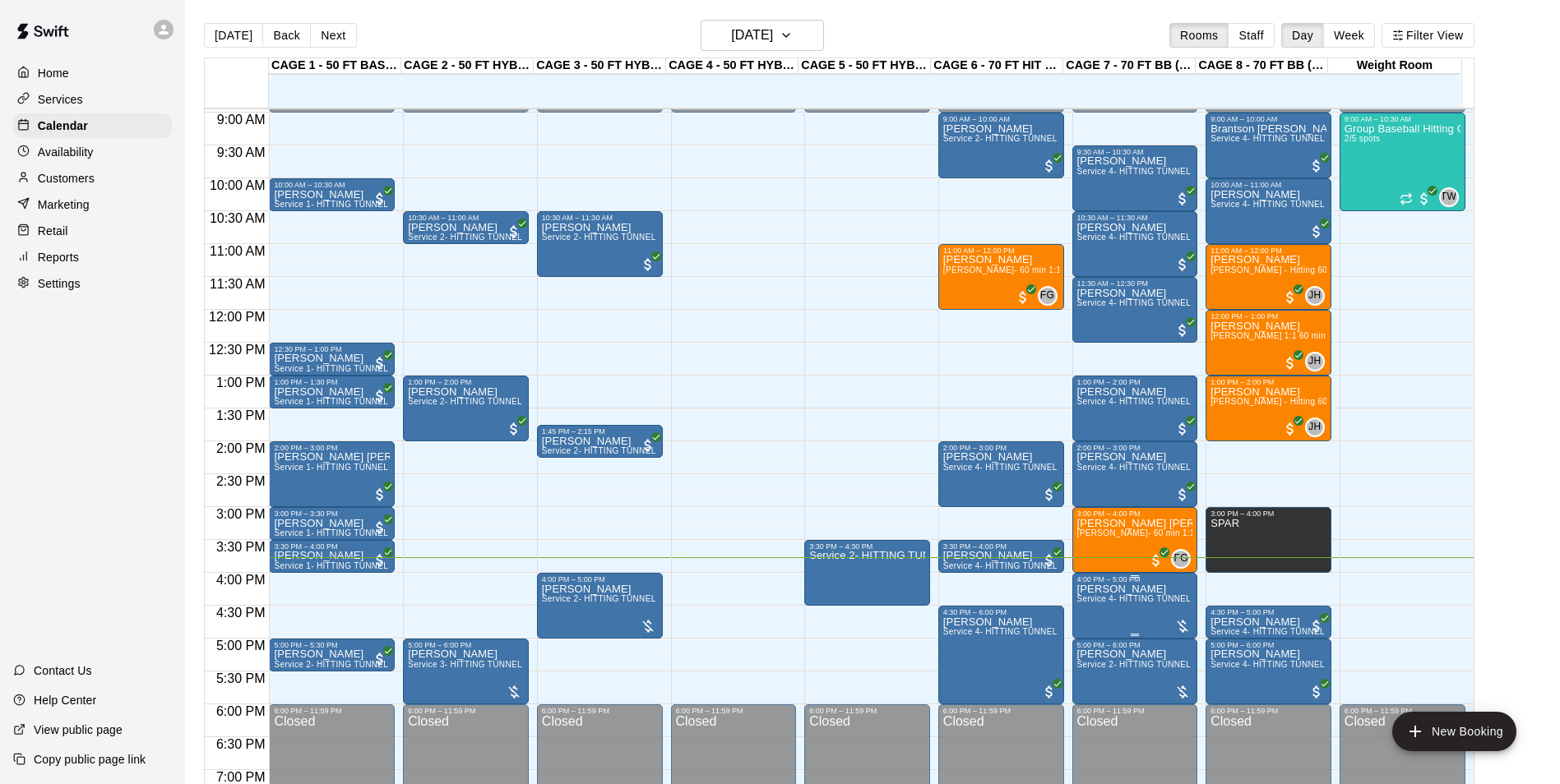
click at [1128, 589] on p "[PERSON_NAME]" at bounding box center [1135, 589] width 116 height 0
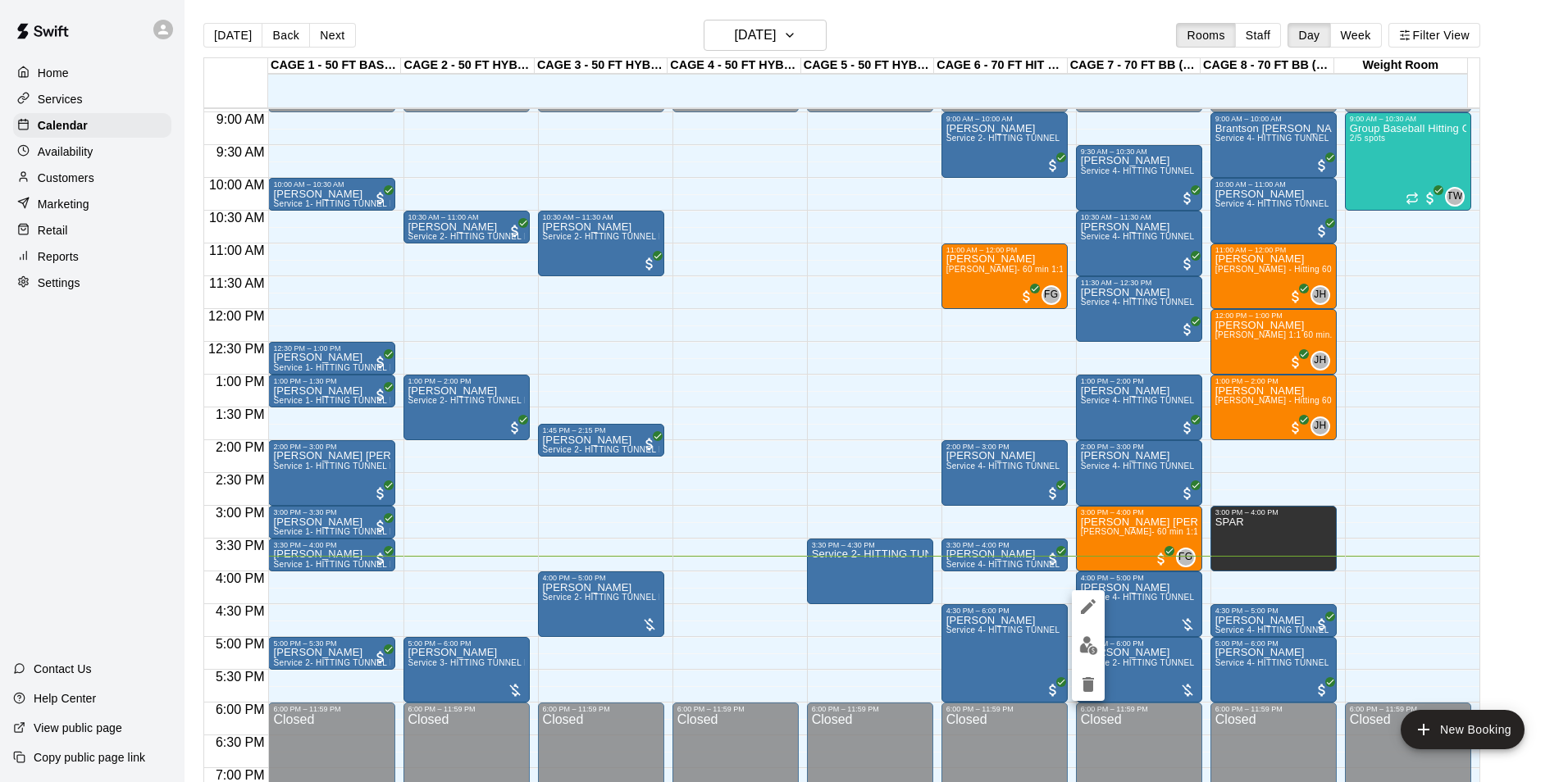
click at [1098, 650] on button "edit" at bounding box center [1088, 646] width 33 height 32
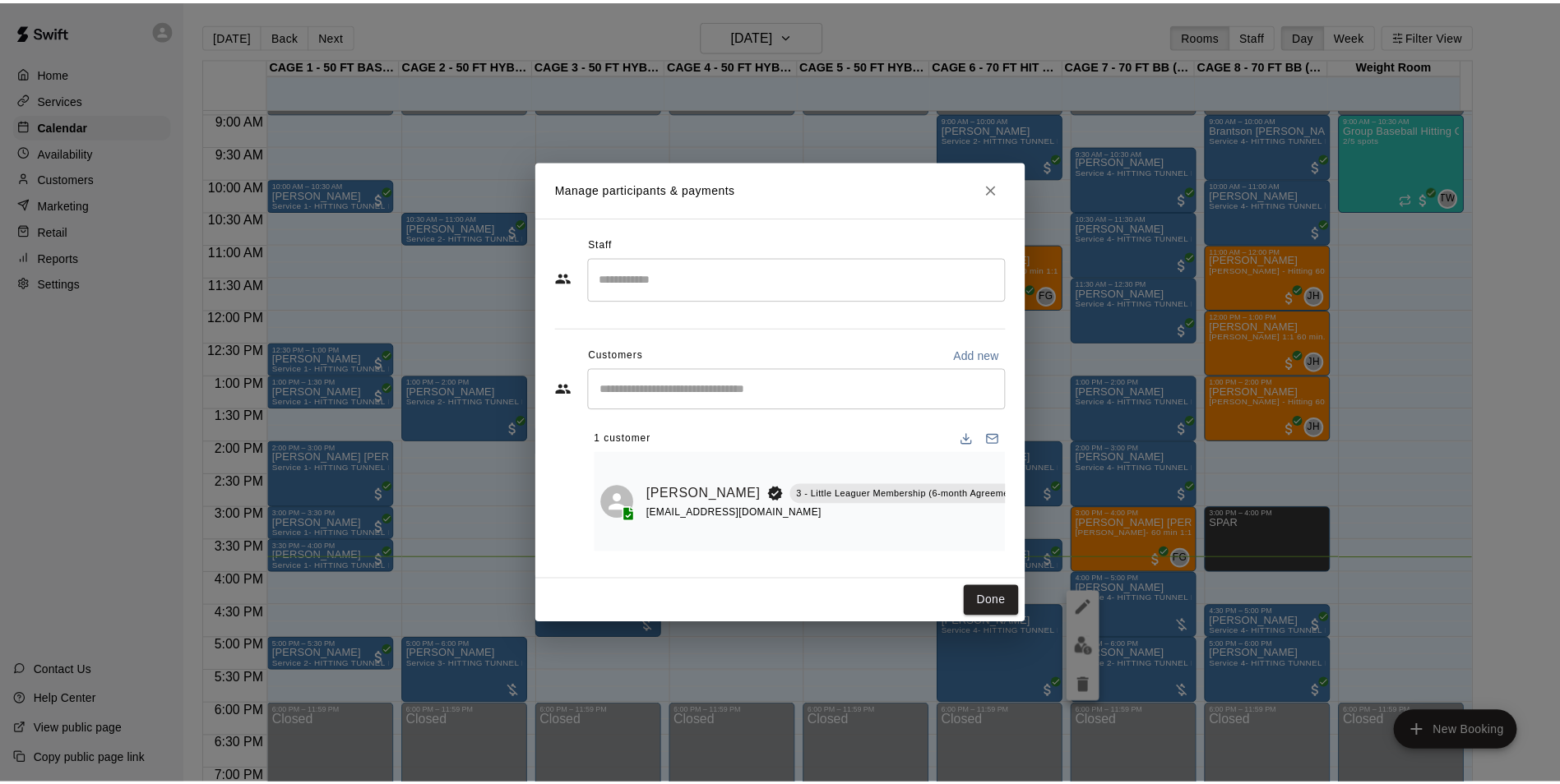
scroll to position [0, 63]
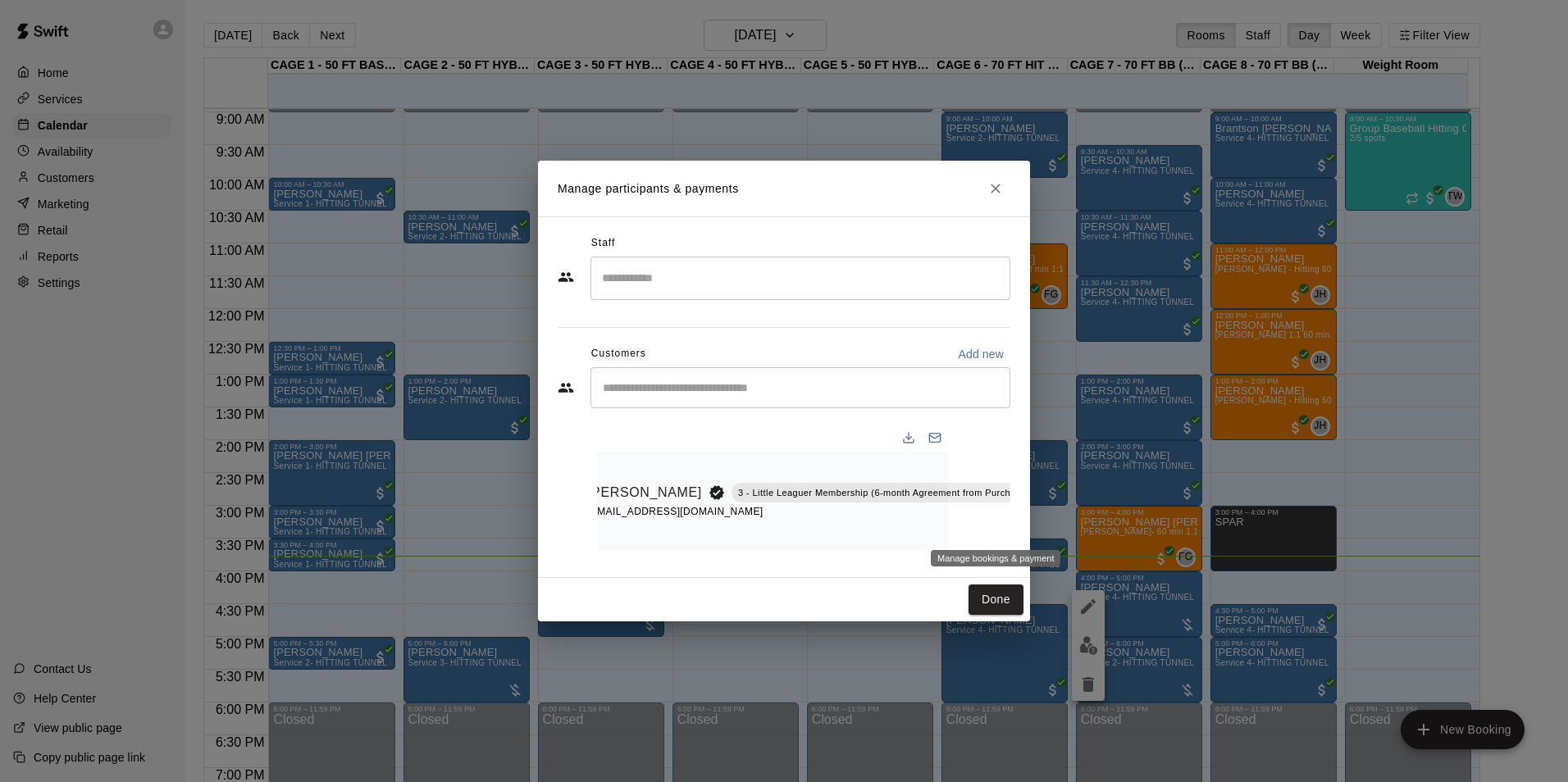
click at [1067, 522] on icon "Manage bookings & payment" at bounding box center [1073, 529] width 12 height 14
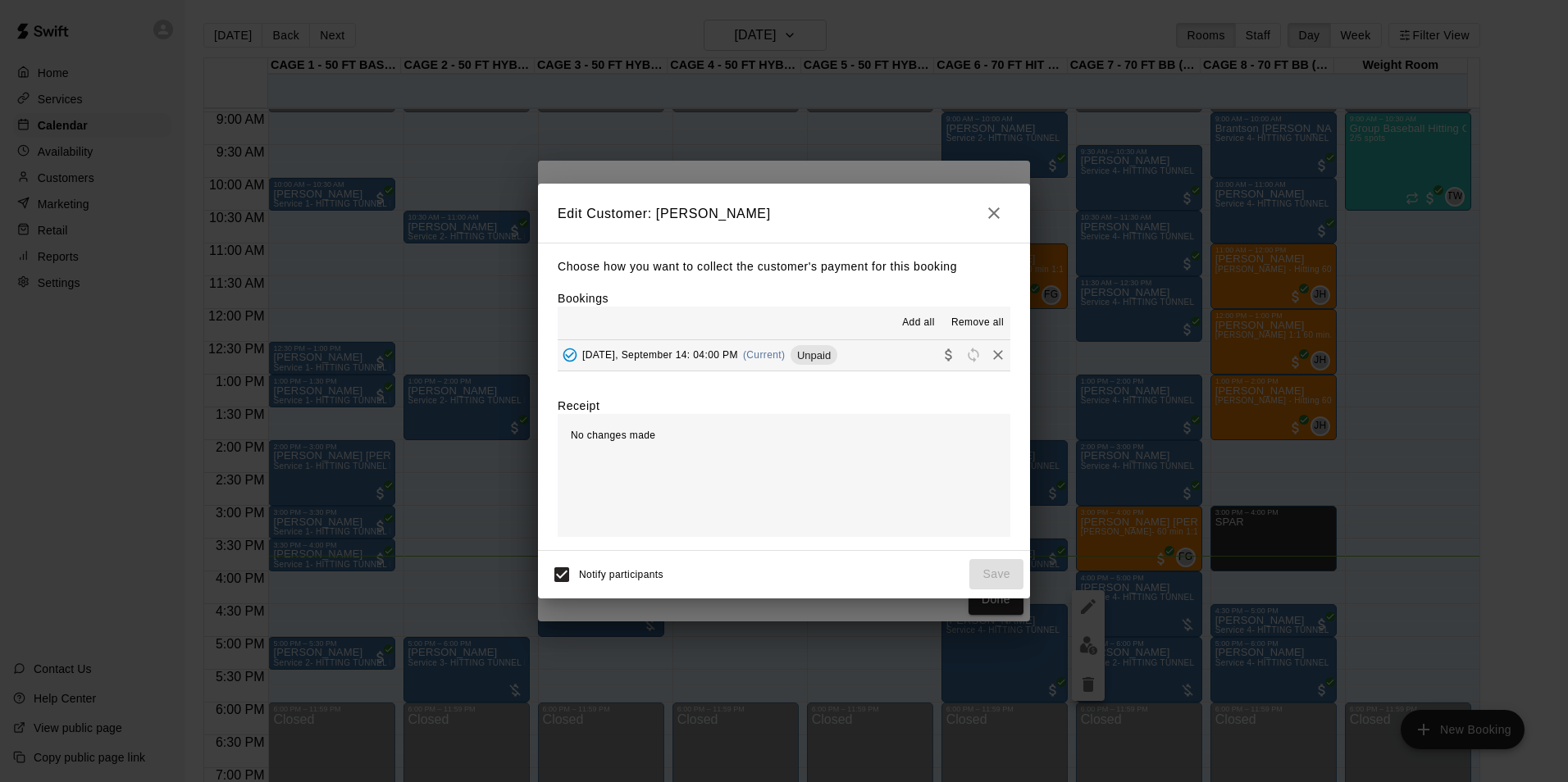
click at [874, 351] on button "Sunday, September 14: 04:00 PM (Current) Unpaid" at bounding box center [783, 355] width 452 height 30
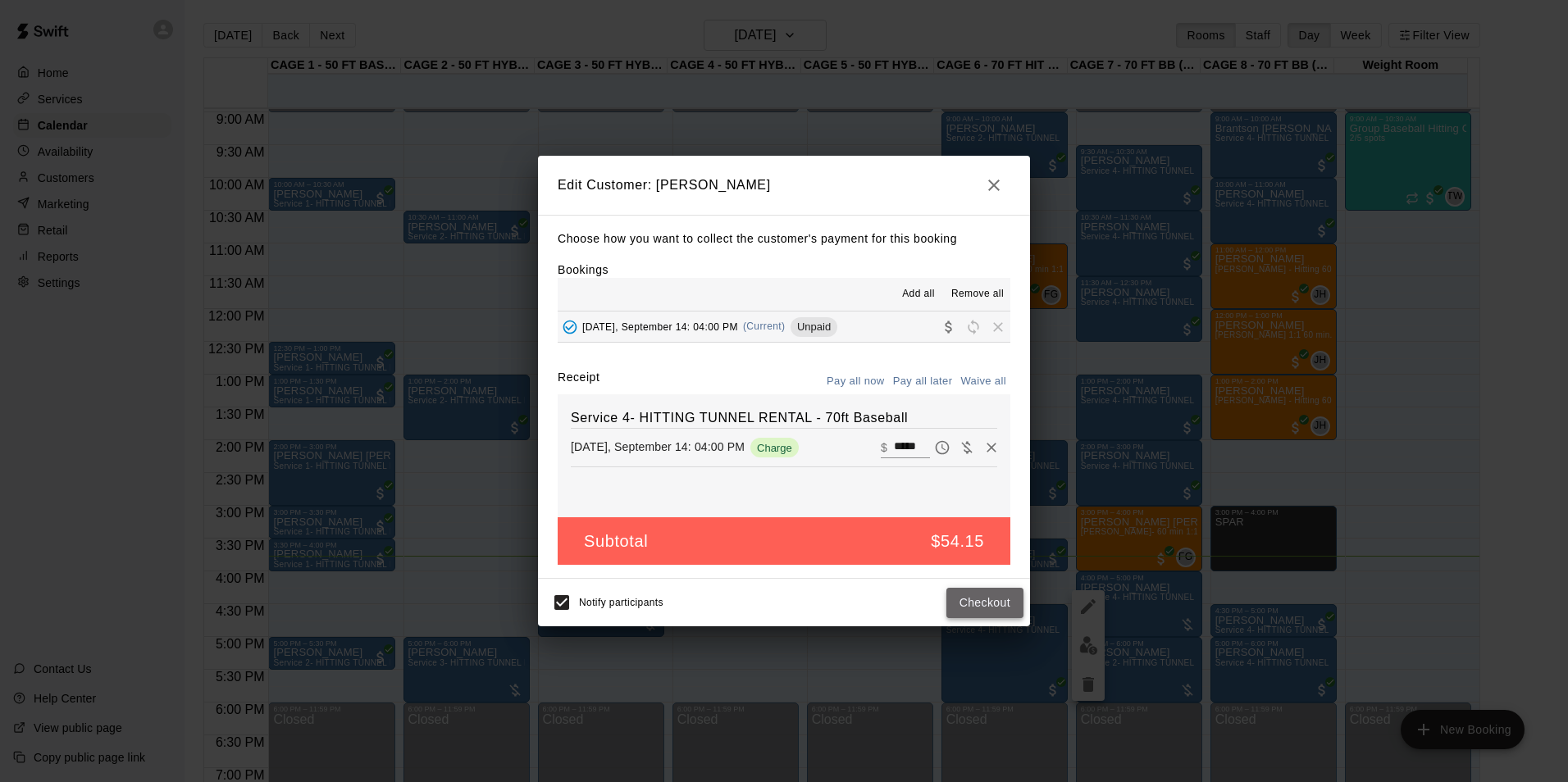
click at [994, 601] on button "Checkout" at bounding box center [985, 603] width 77 height 30
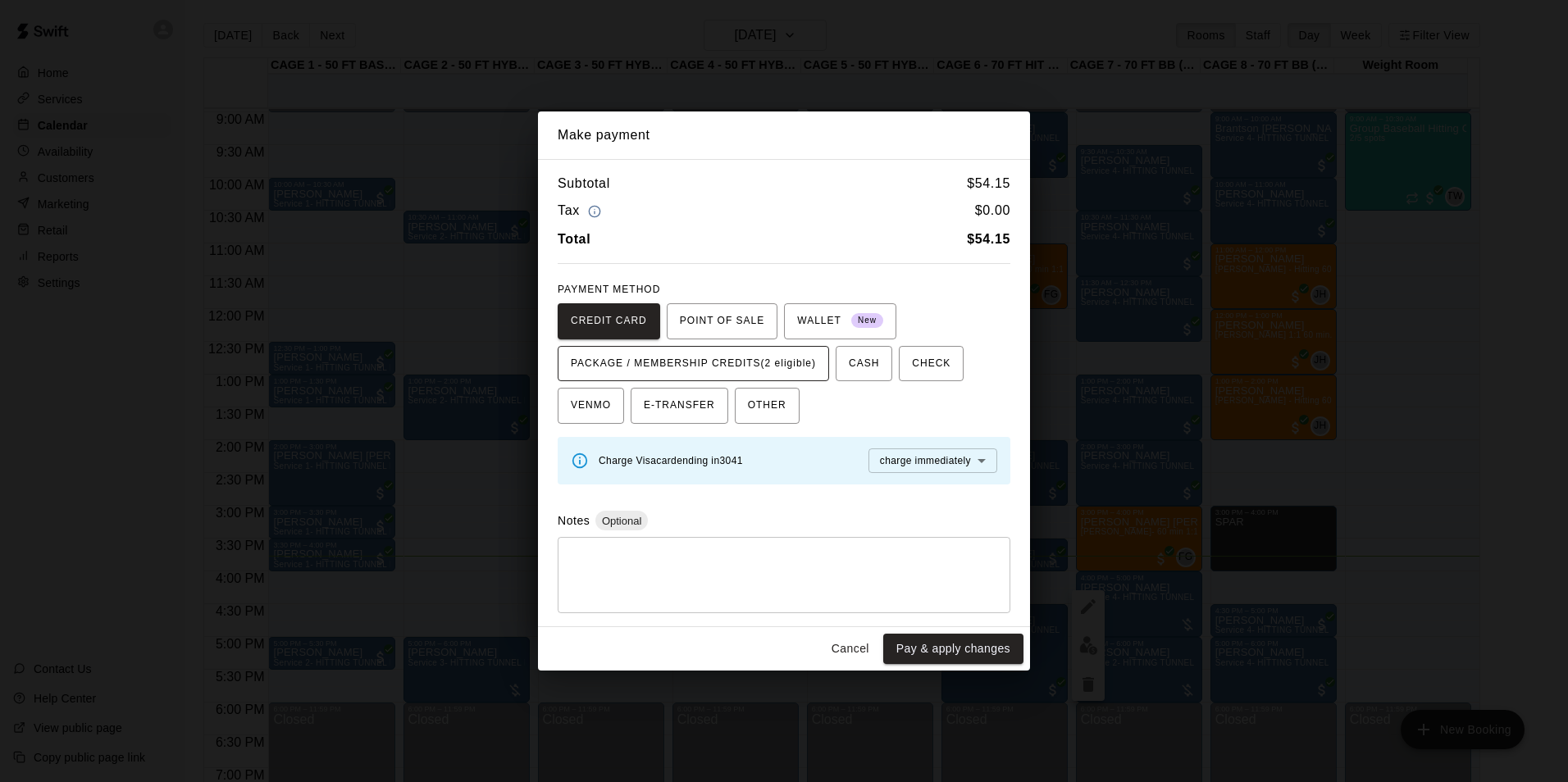
click at [775, 358] on span "PACKAGE / MEMBERSHIP CREDITS (2 eligible)" at bounding box center [693, 365] width 246 height 26
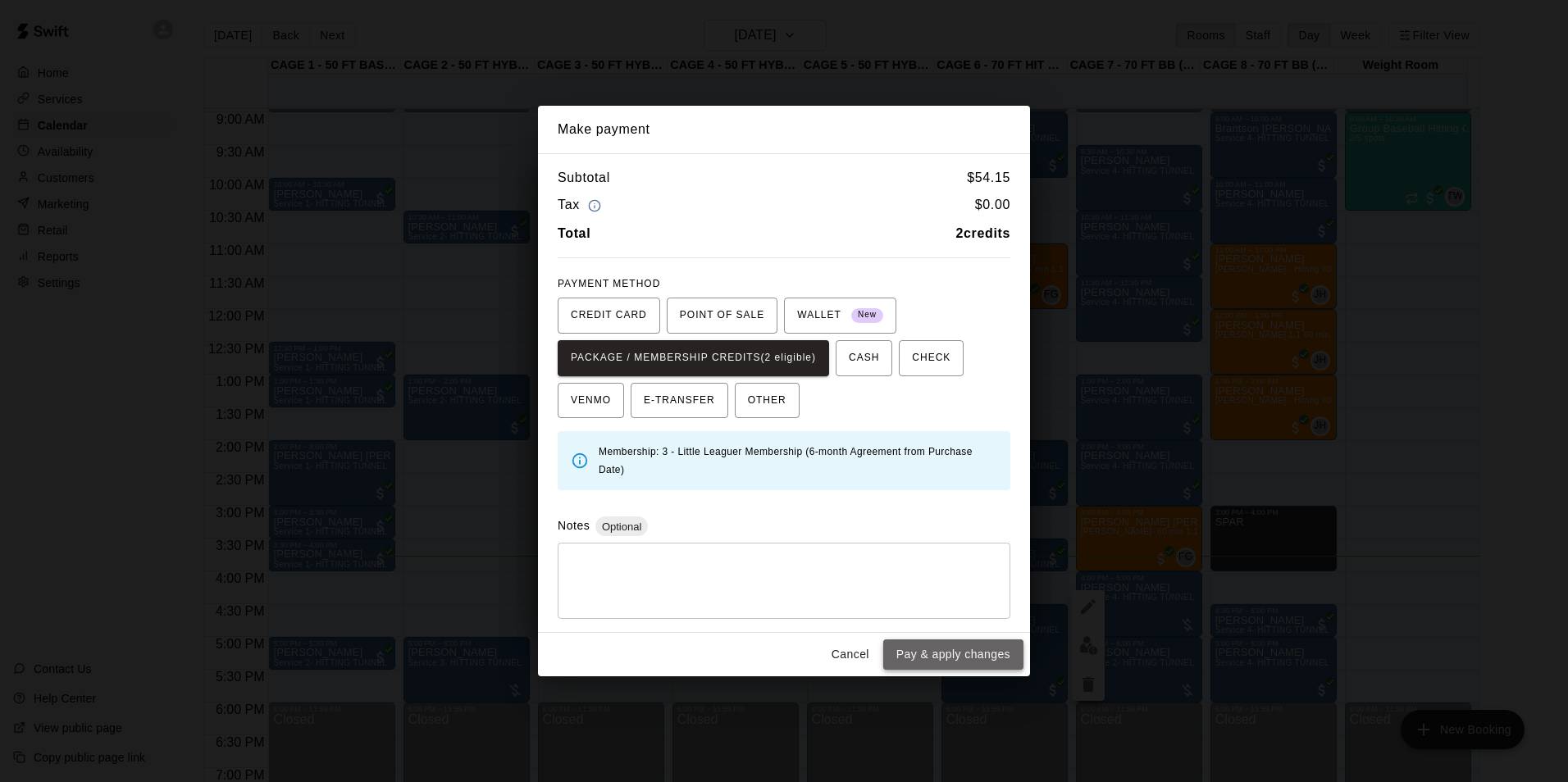
click at [961, 661] on button "Pay & apply changes" at bounding box center [953, 654] width 140 height 30
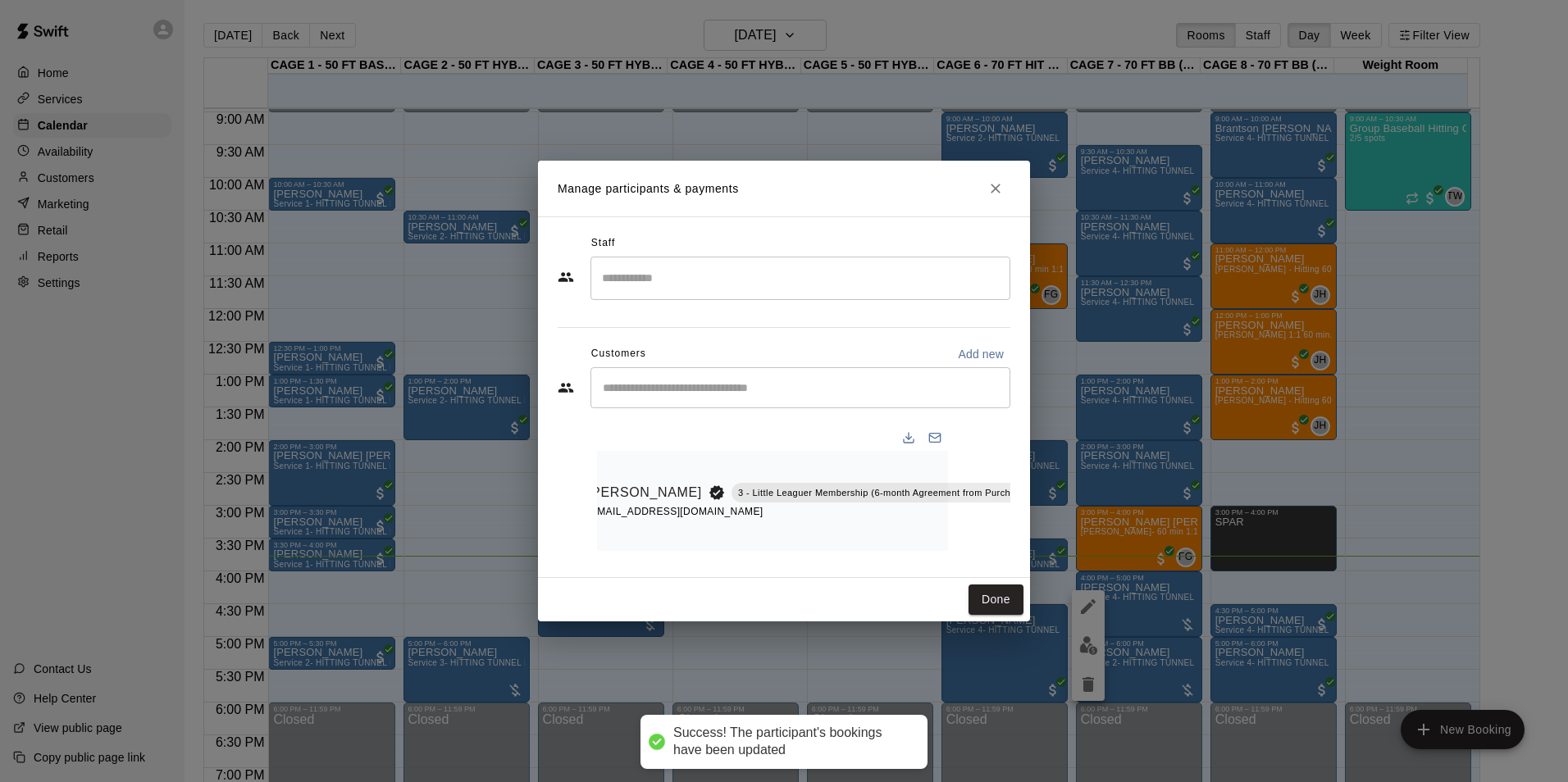
click at [991, 610] on button "Done" at bounding box center [996, 600] width 55 height 30
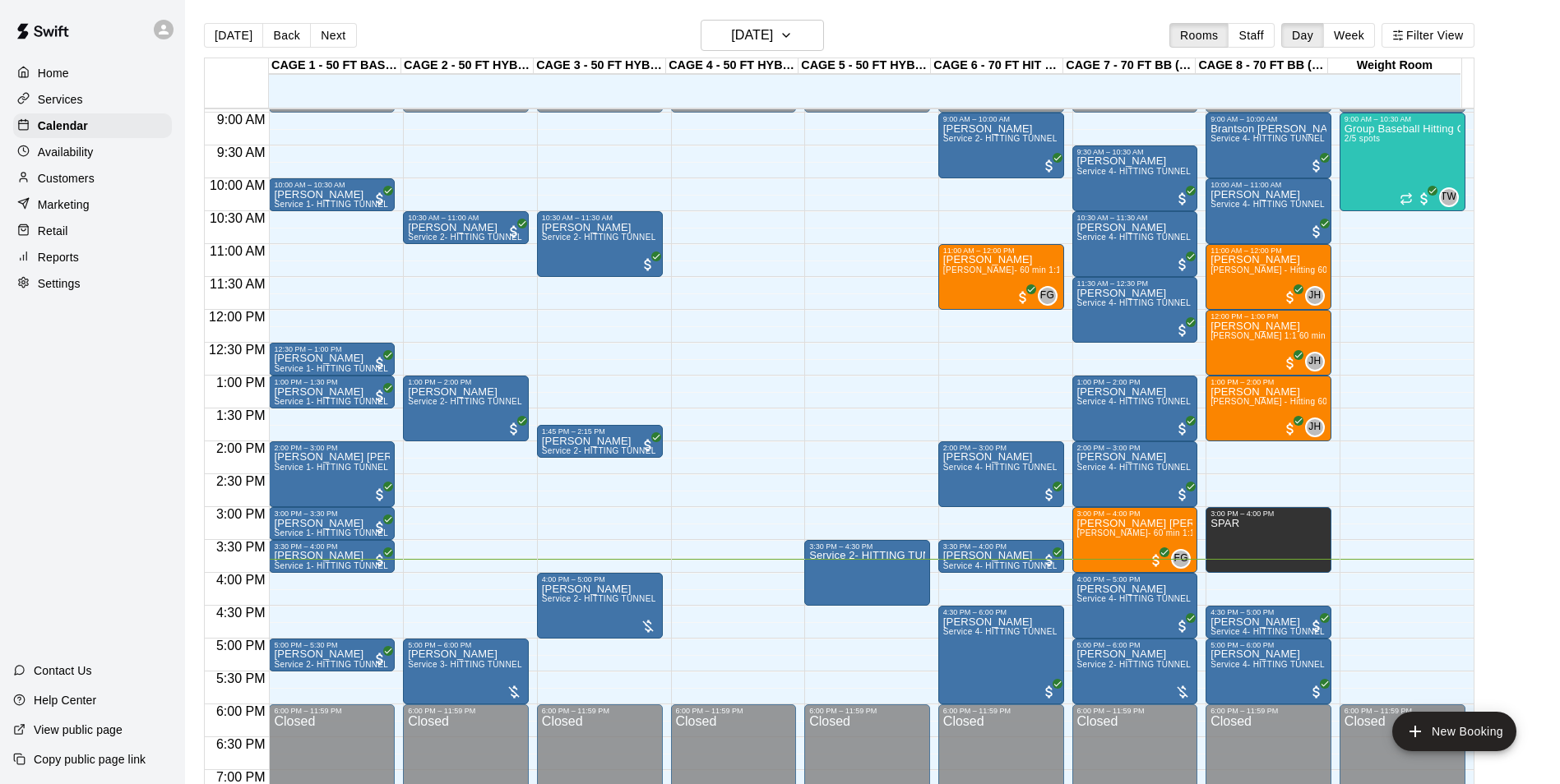
click at [122, 189] on div "Customers" at bounding box center [93, 178] width 159 height 25
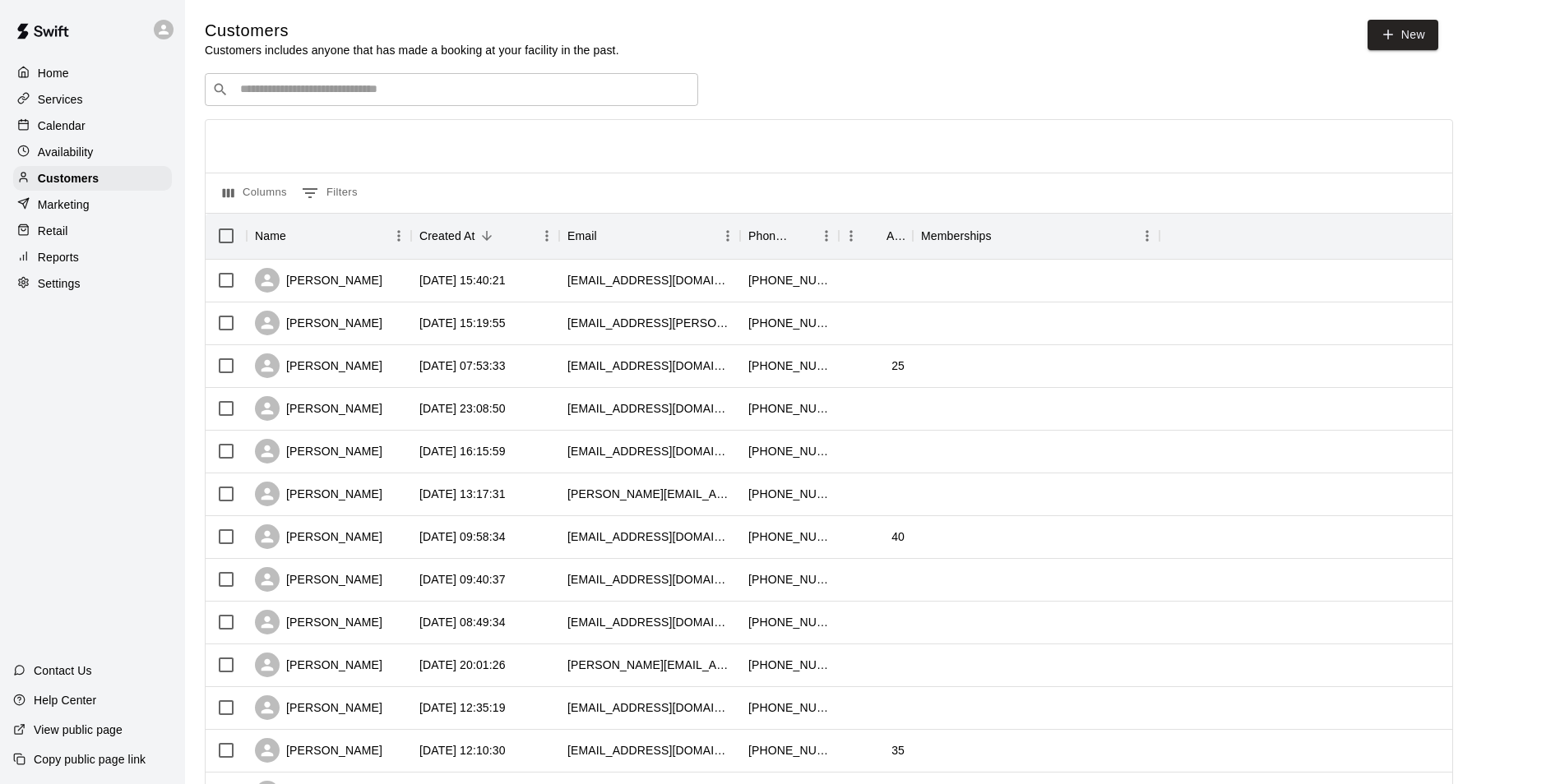
click at [439, 90] on input "Search customers by name or email" at bounding box center [462, 89] width 456 height 16
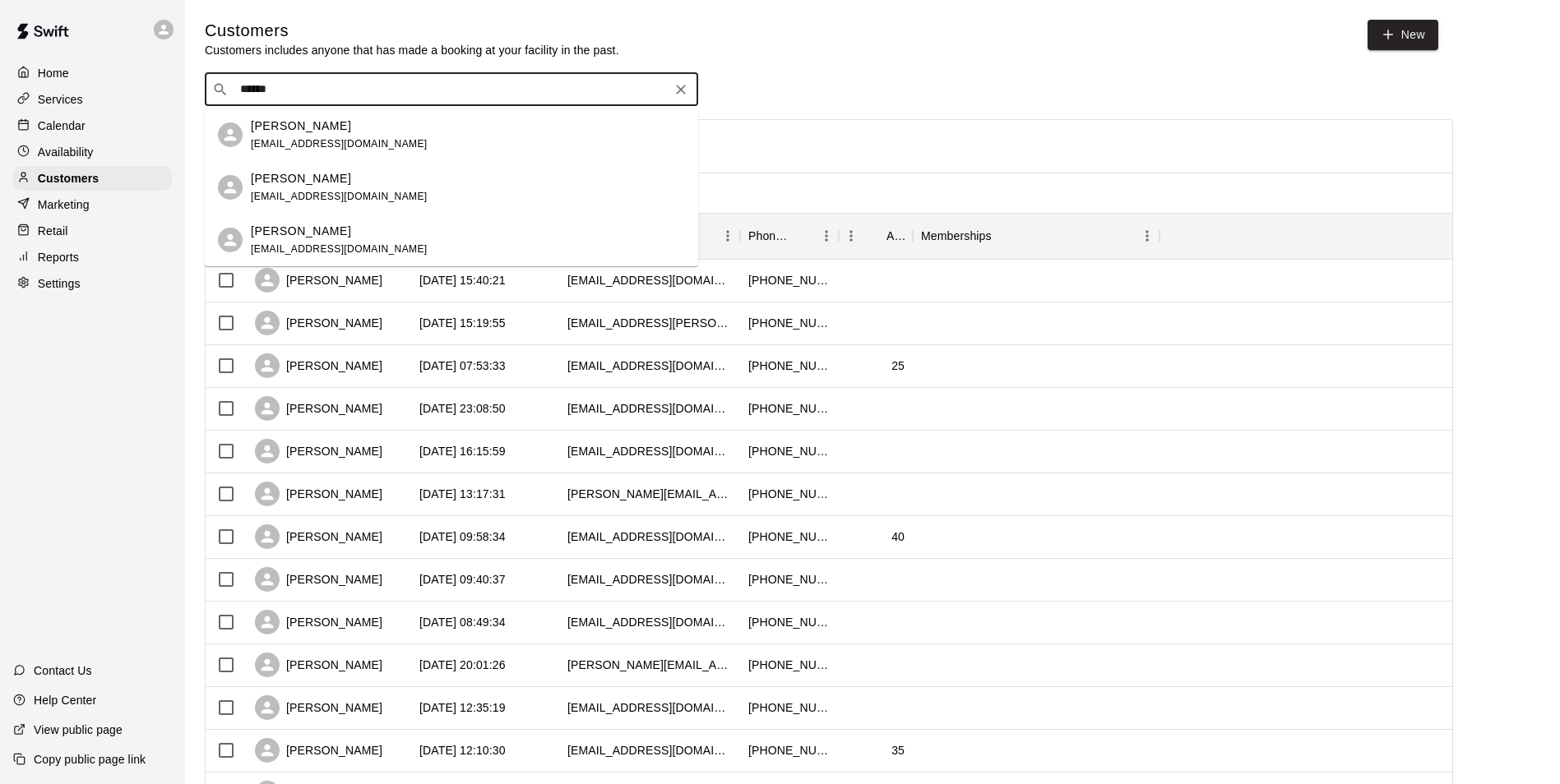
type input "*******"
click at [383, 128] on div "Evan Sneider evansneider@gmail.com" at bounding box center [468, 134] width 434 height 35
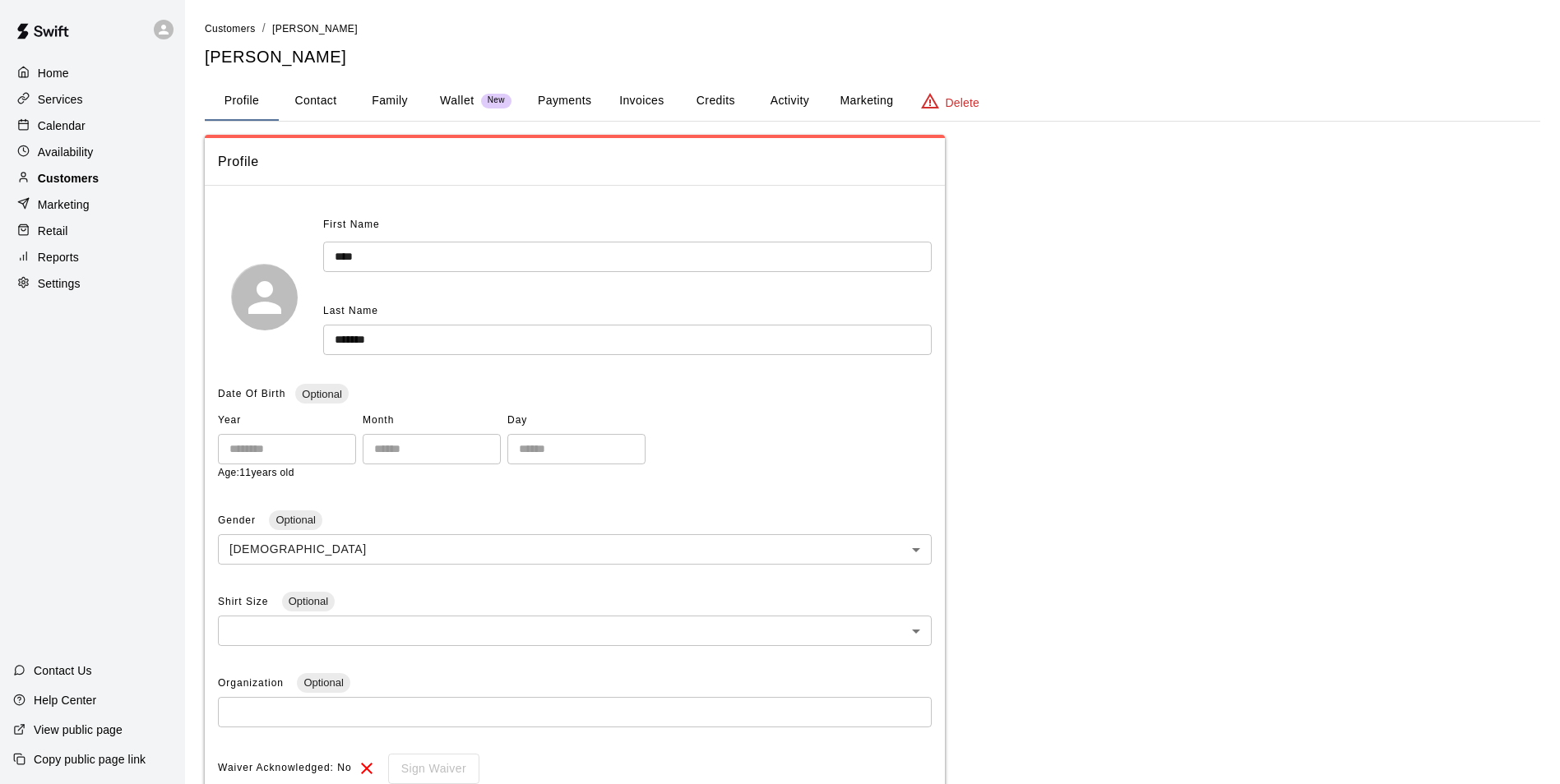
click at [60, 172] on div "Customers" at bounding box center [93, 178] width 159 height 25
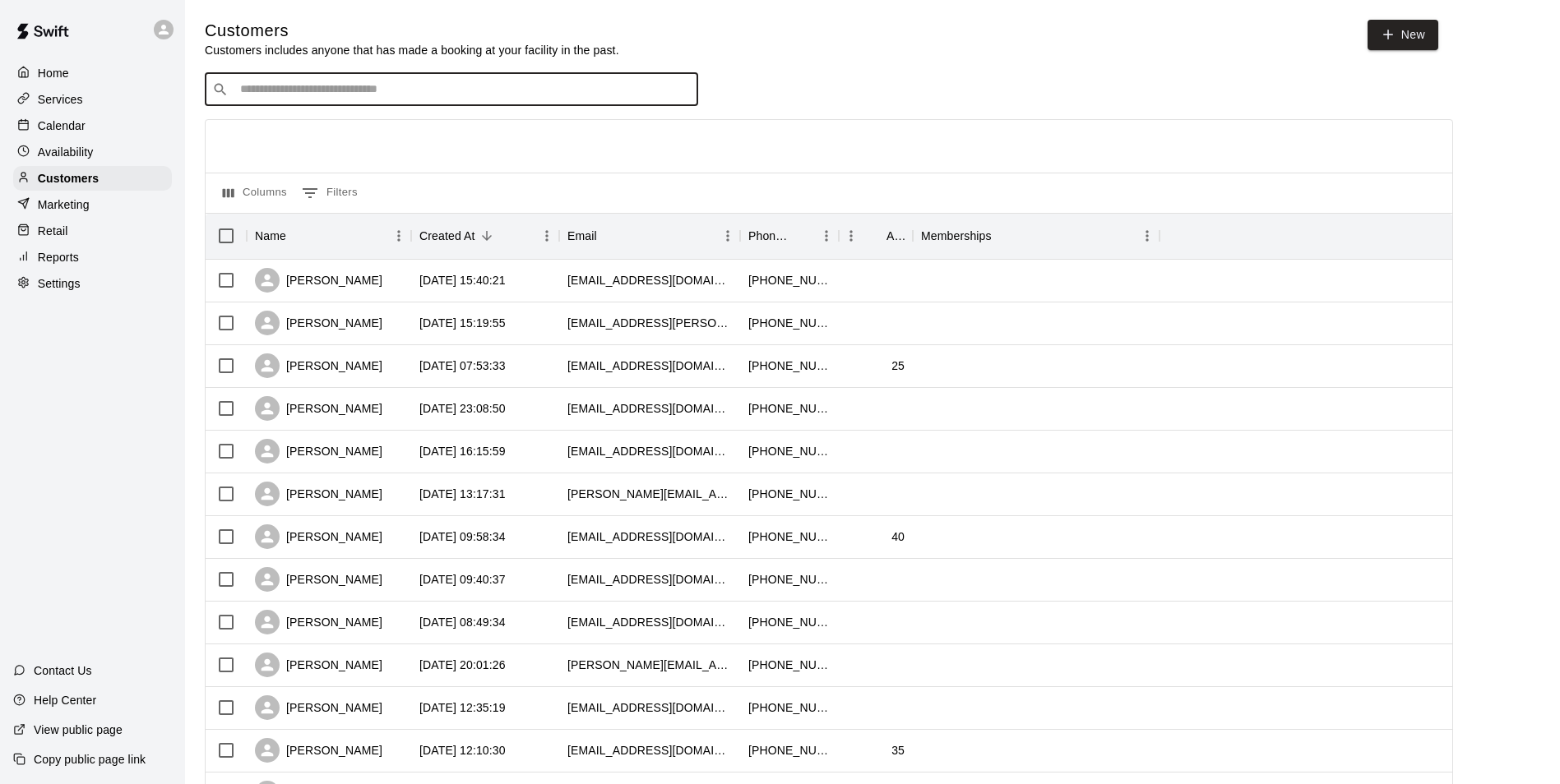
drag, startPoint x: 333, startPoint y: 88, endPoint x: 377, endPoint y: 89, distance: 44.0
click at [347, 88] on input "Search customers by name or email" at bounding box center [462, 89] width 456 height 16
type input "*******"
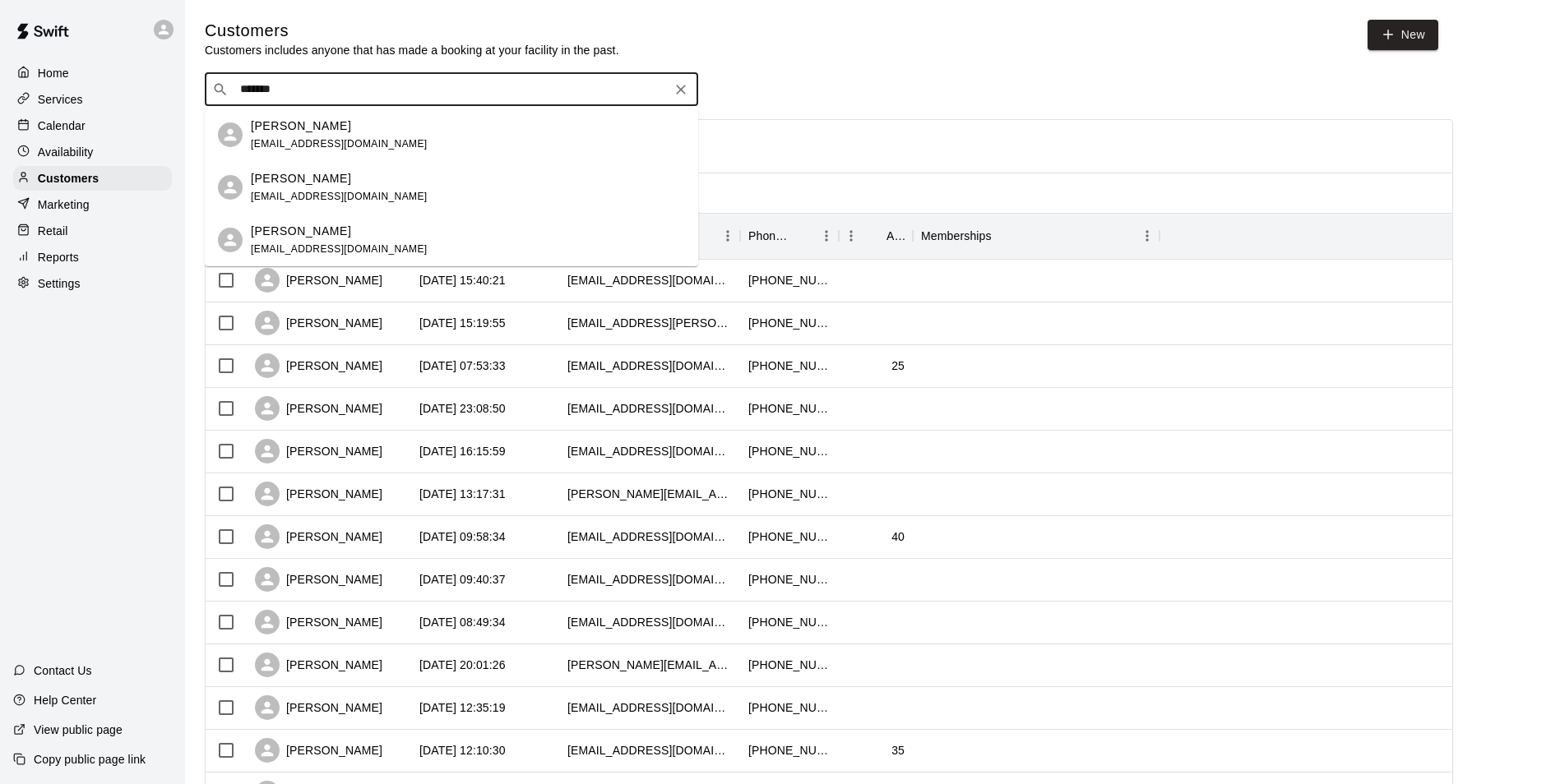
click at [320, 151] on div "Evan Sneider evansneider@gmail.com" at bounding box center [339, 134] width 177 height 35
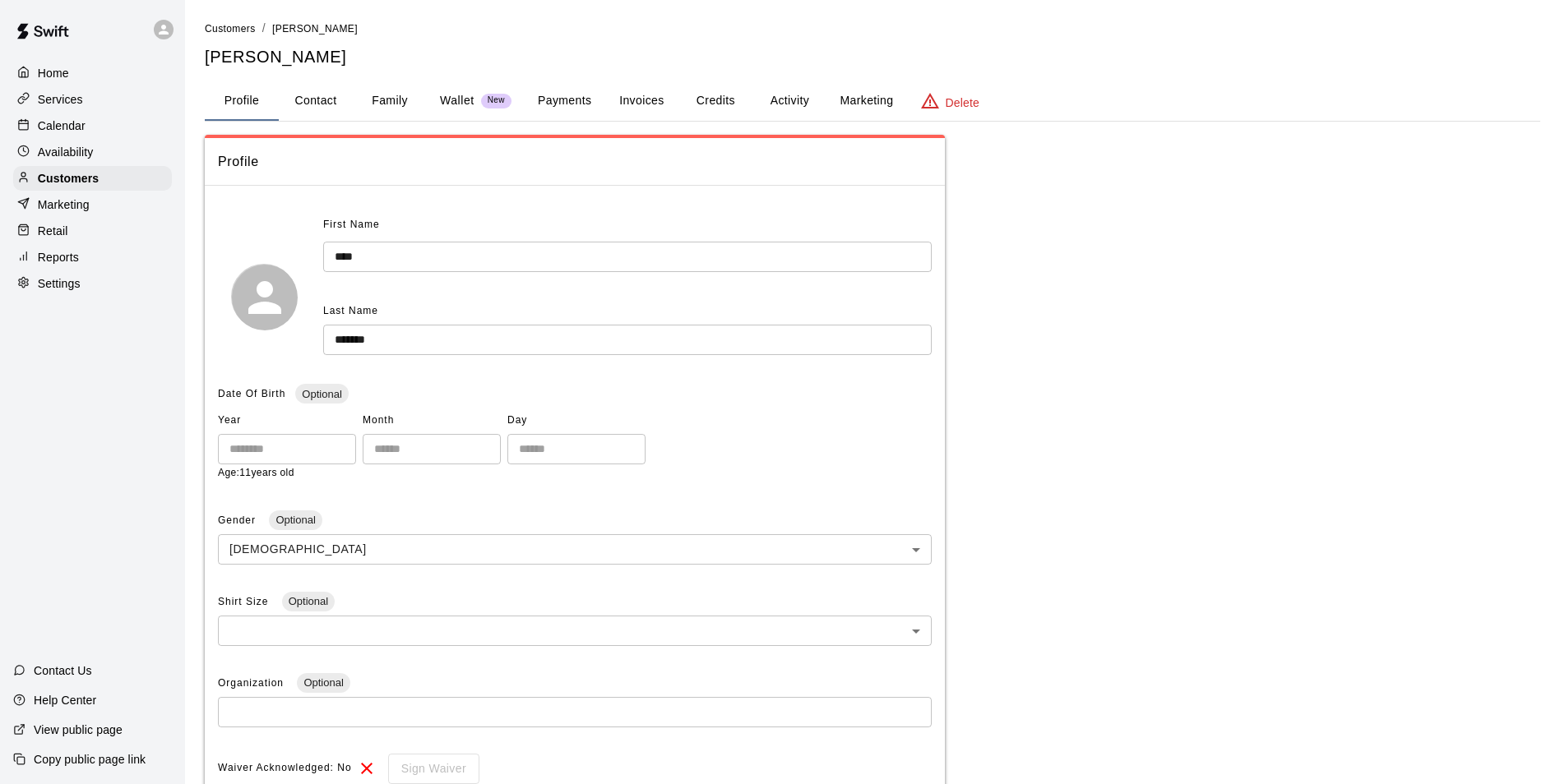
click at [322, 93] on button "Contact" at bounding box center [315, 101] width 74 height 40
select select "**"
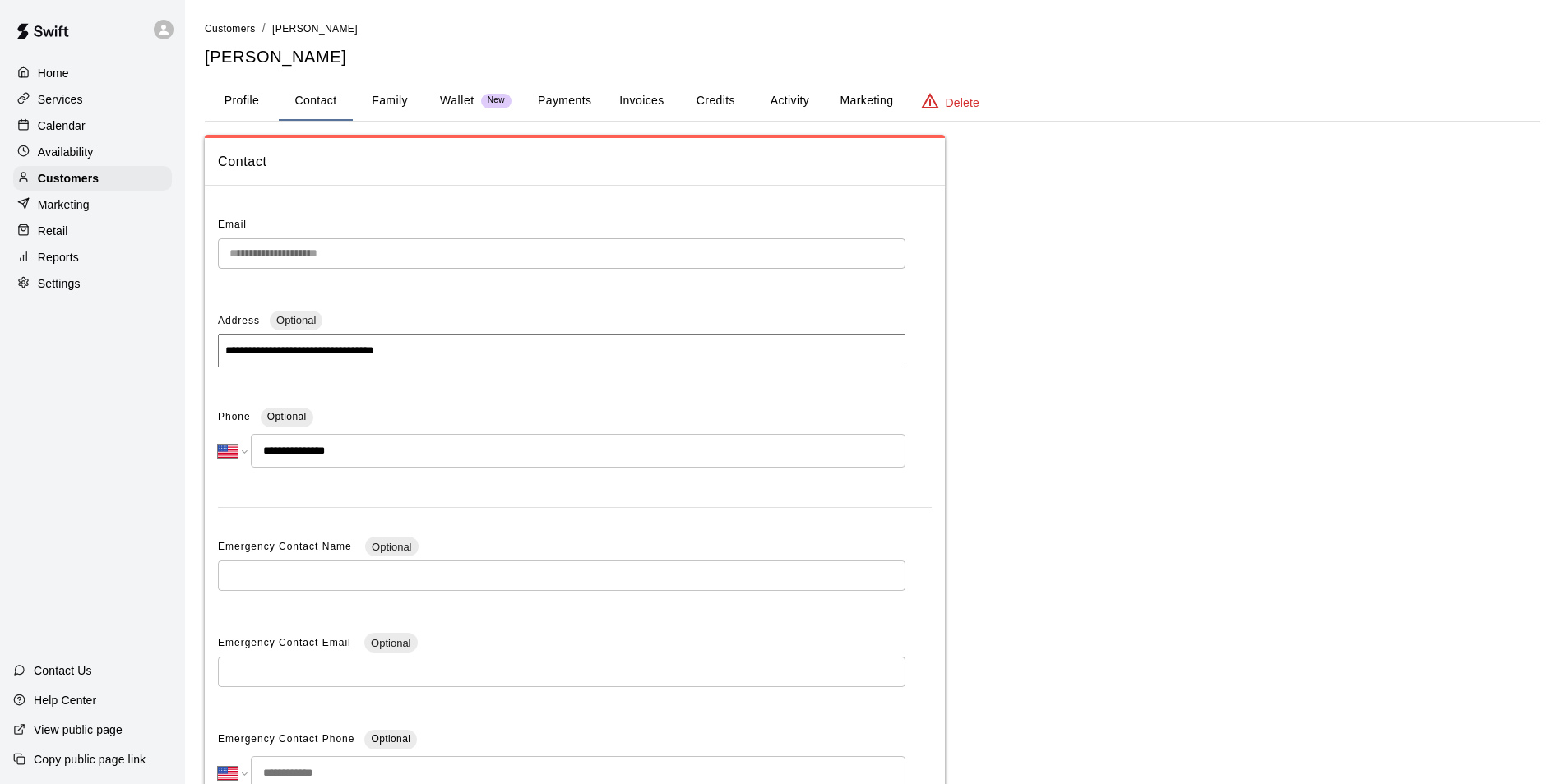
click at [373, 116] on button "Family" at bounding box center [389, 101] width 74 height 40
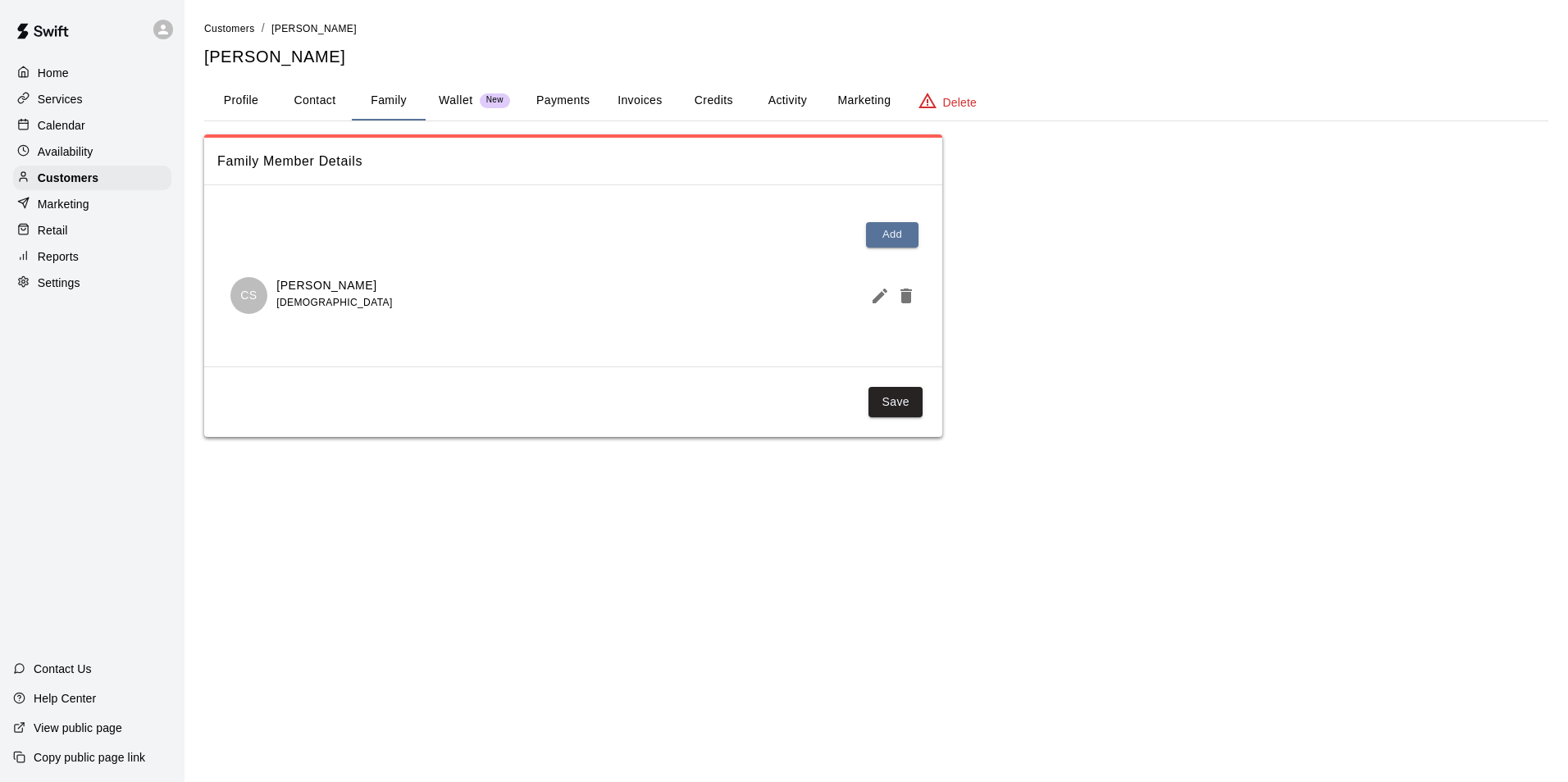
click at [240, 92] on button "Profile" at bounding box center [241, 101] width 74 height 40
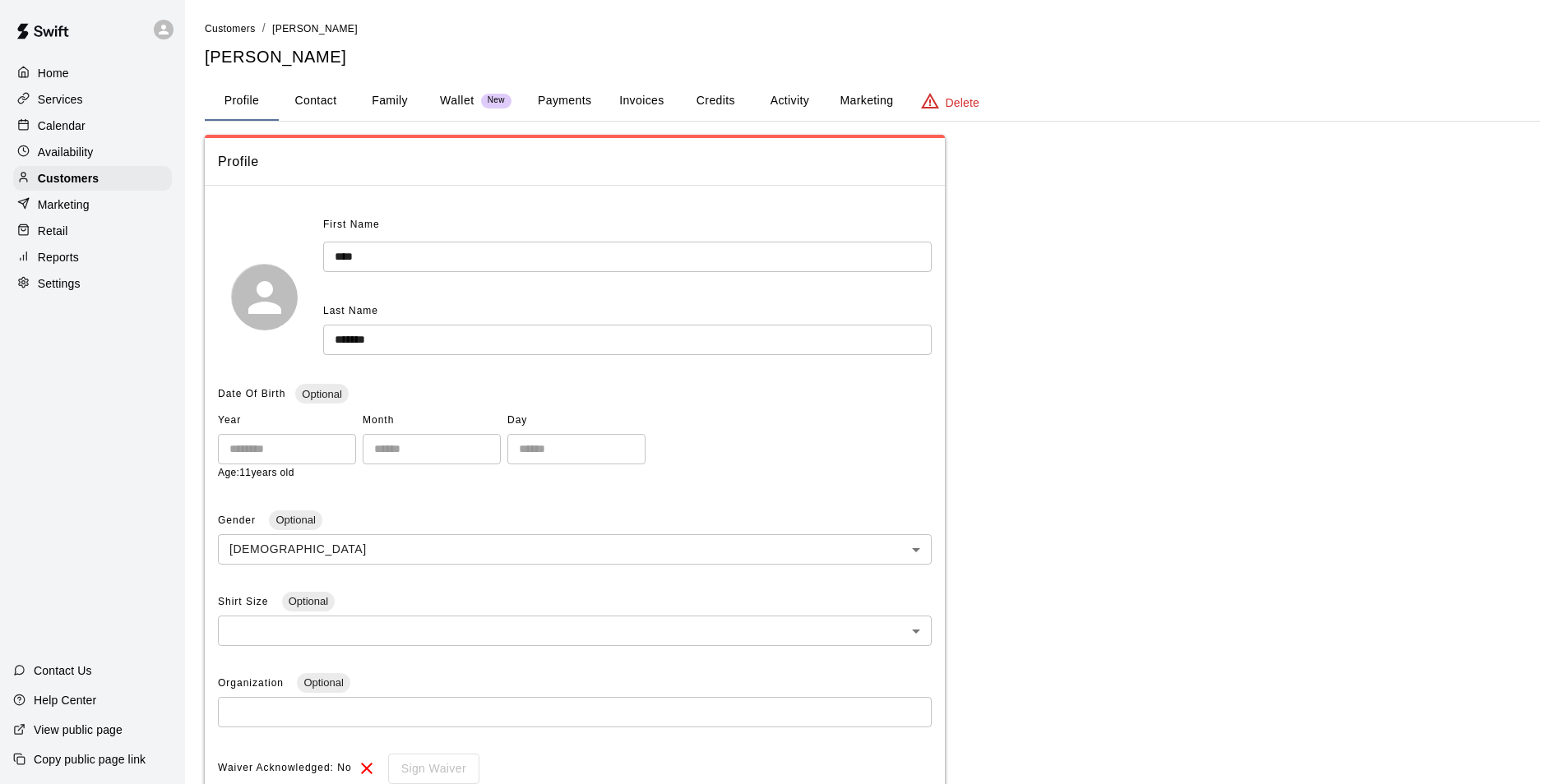
click at [332, 453] on input "****" at bounding box center [287, 449] width 138 height 30
drag, startPoint x: 332, startPoint y: 453, endPoint x: 73, endPoint y: 452, distance: 259.0
click at [75, 452] on div "Home Services Calendar Availability Customers Marketing Retail Reports Settings…" at bounding box center [780, 558] width 1560 height 1115
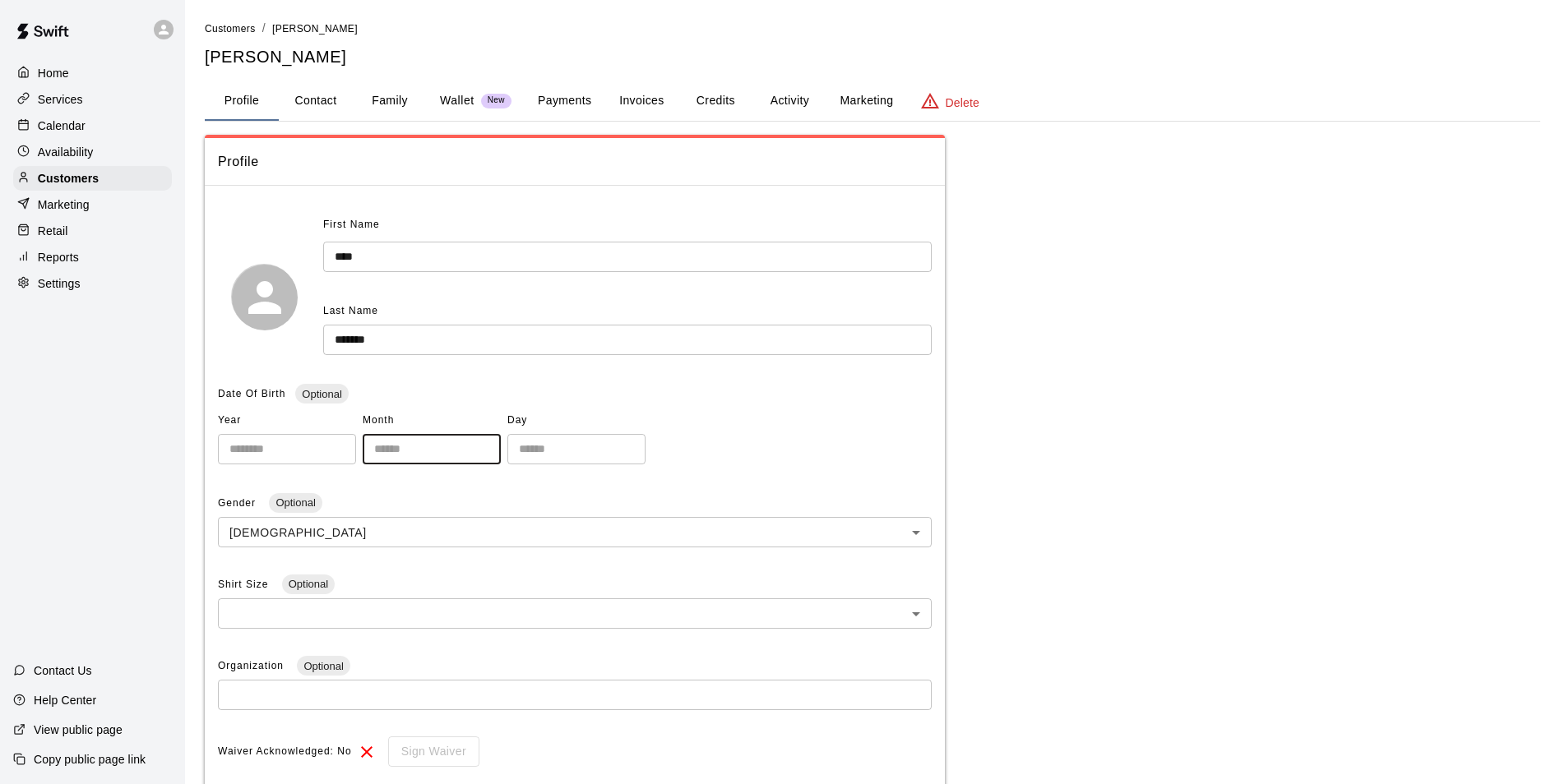
drag, startPoint x: 415, startPoint y: 452, endPoint x: 407, endPoint y: 458, distance: 10.0
click at [415, 452] on input "*" at bounding box center [432, 449] width 138 height 30
click at [643, 445] on input "*" at bounding box center [577, 449] width 138 height 30
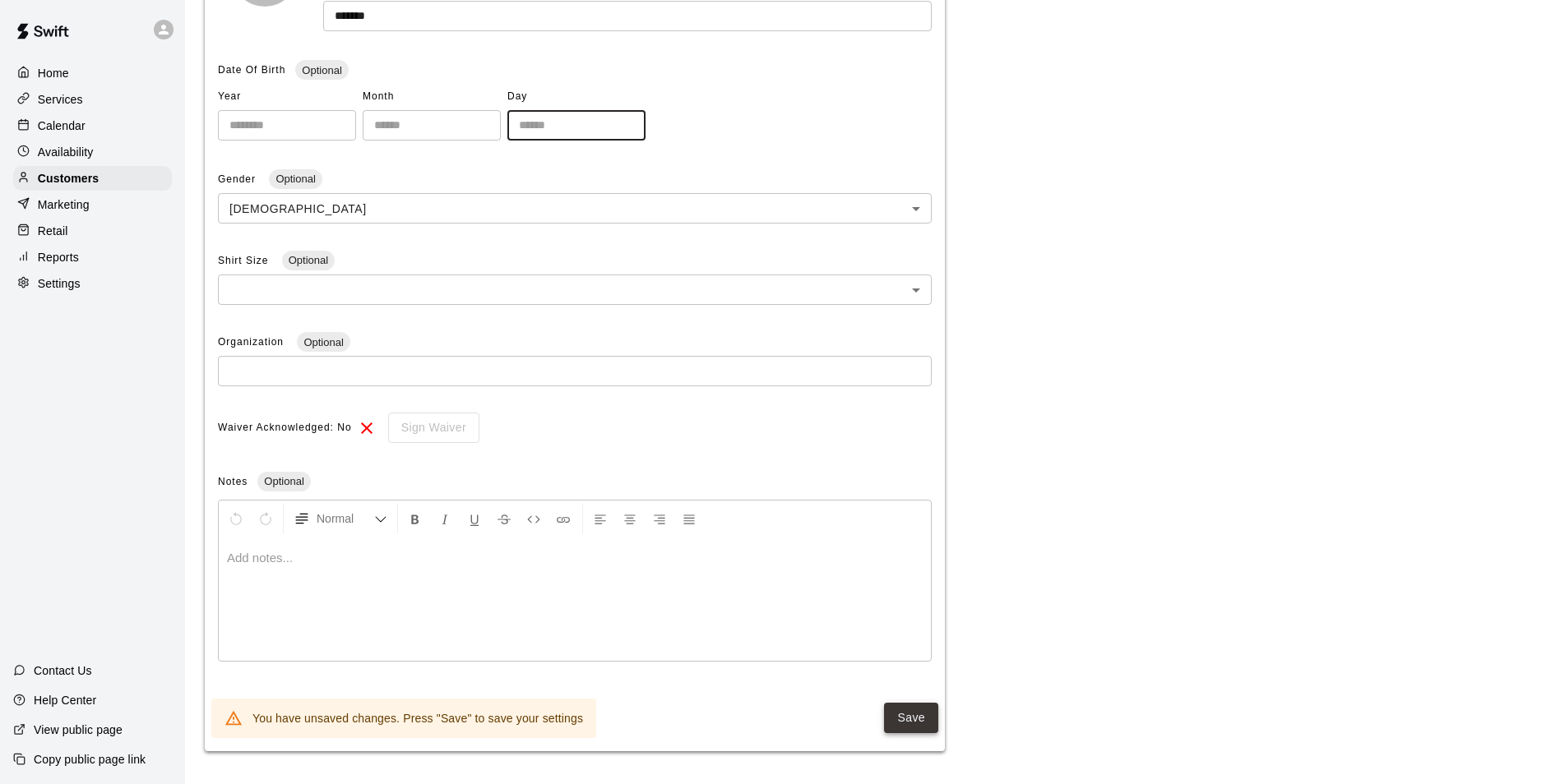
click at [900, 707] on button "Save" at bounding box center [910, 718] width 54 height 30
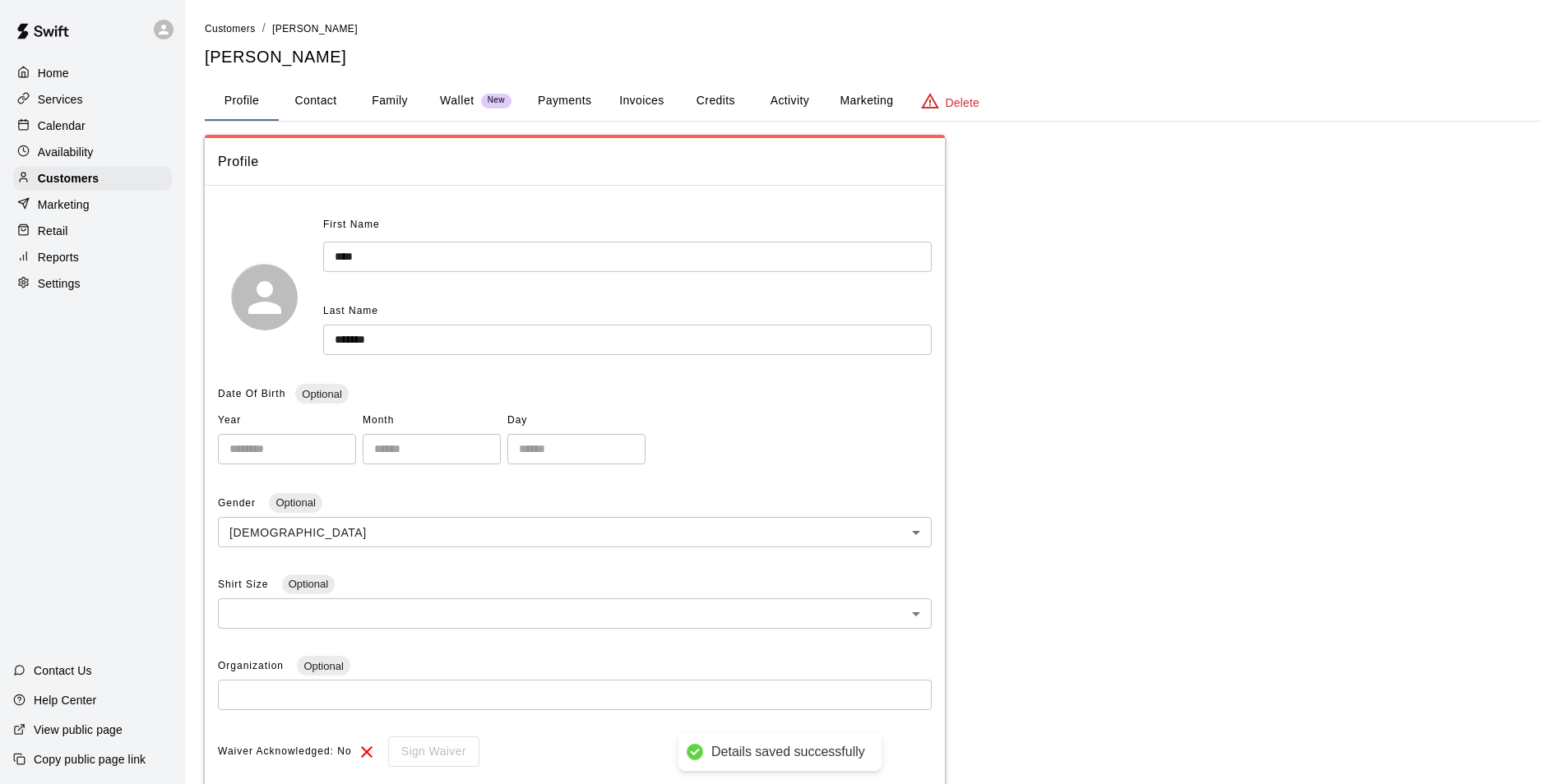
click at [322, 107] on button "Contact" at bounding box center [315, 101] width 74 height 40
select select "**"
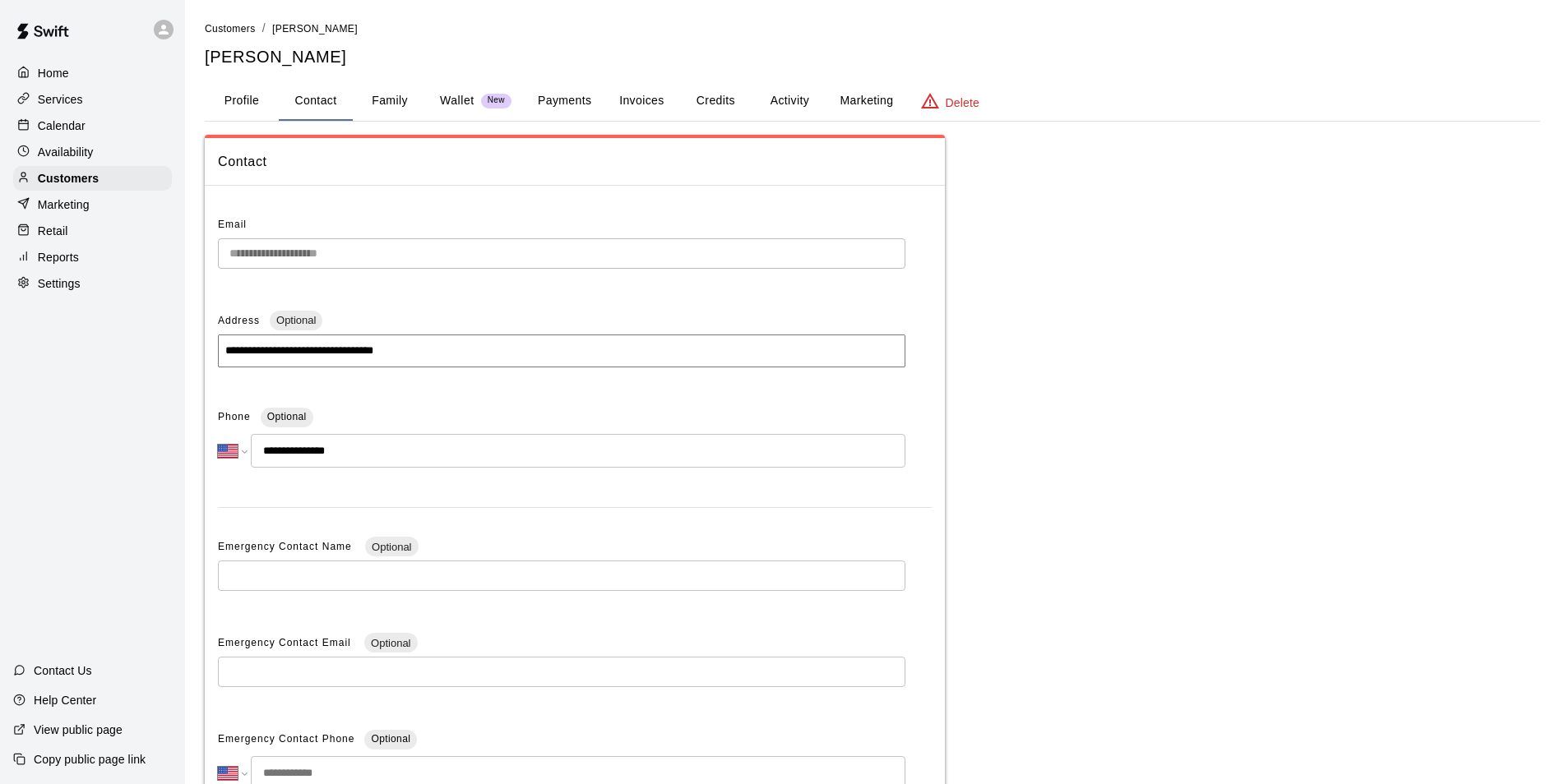
drag, startPoint x: 533, startPoint y: 109, endPoint x: 607, endPoint y: 103, distance: 74.2
click at [541, 106] on button "Payments" at bounding box center [565, 101] width 80 height 40
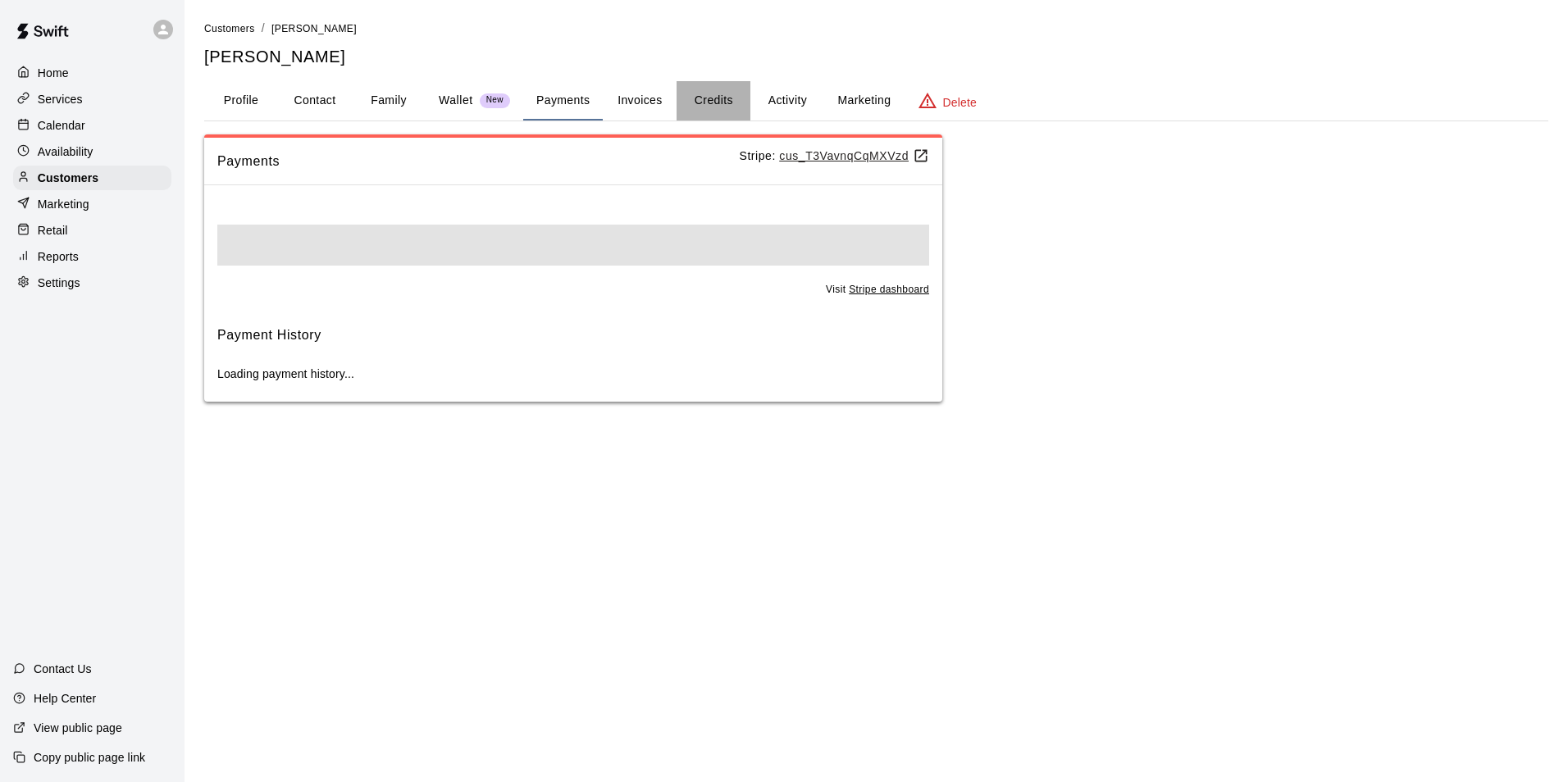
click at [676, 102] on button "Credits" at bounding box center [713, 101] width 74 height 40
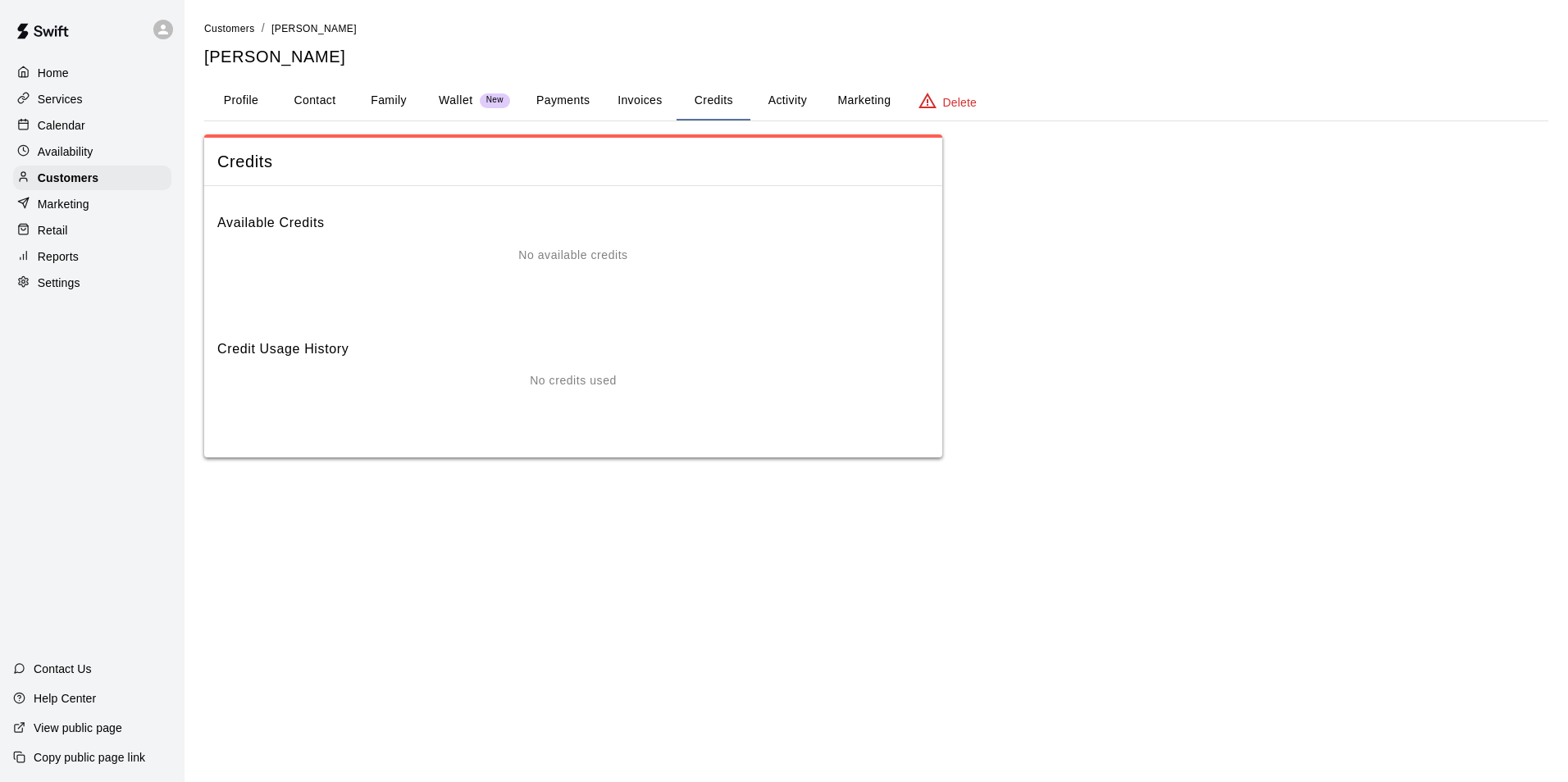
click at [84, 128] on p "Calendar" at bounding box center [61, 125] width 47 height 16
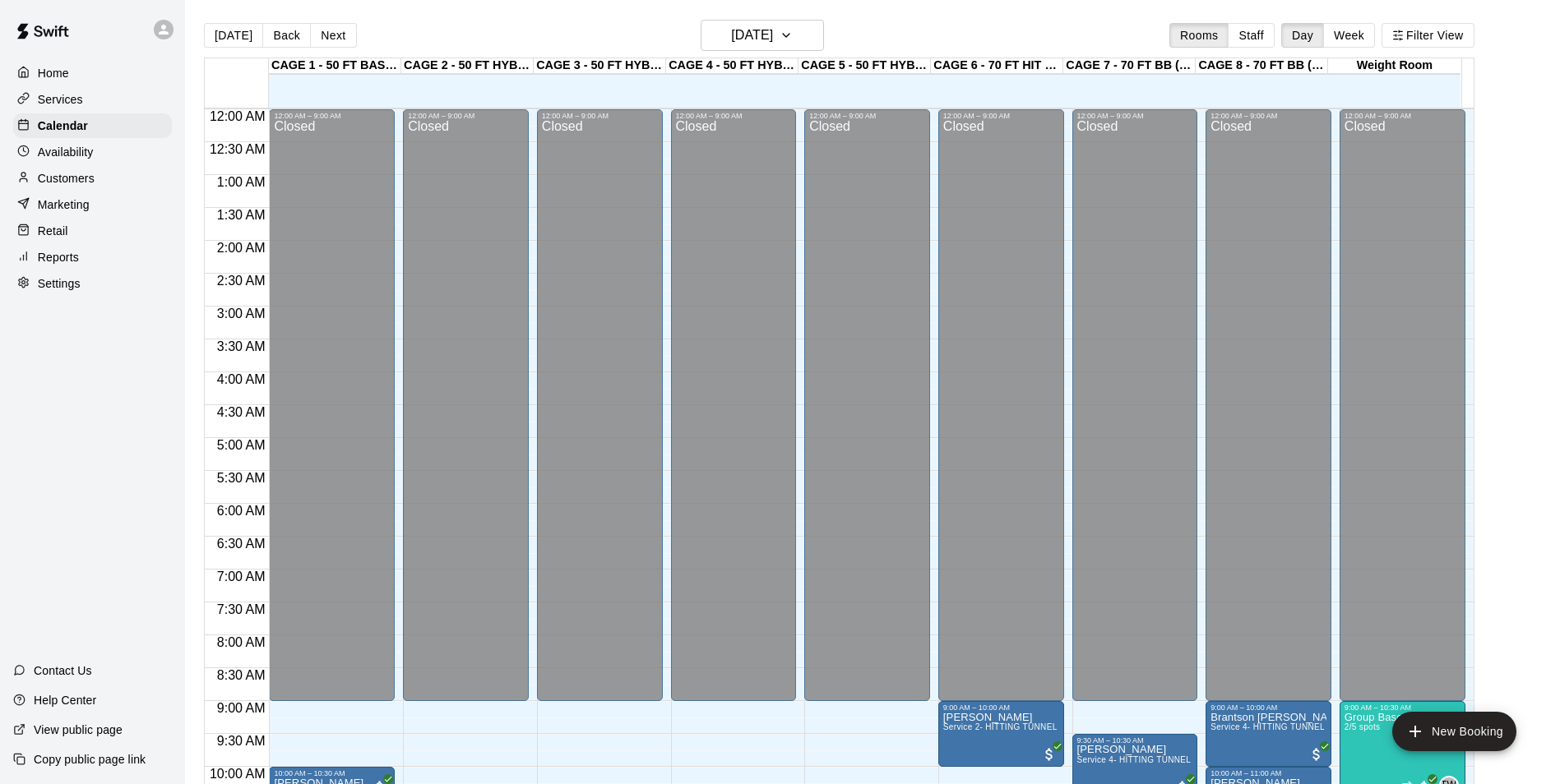
scroll to position [835, 0]
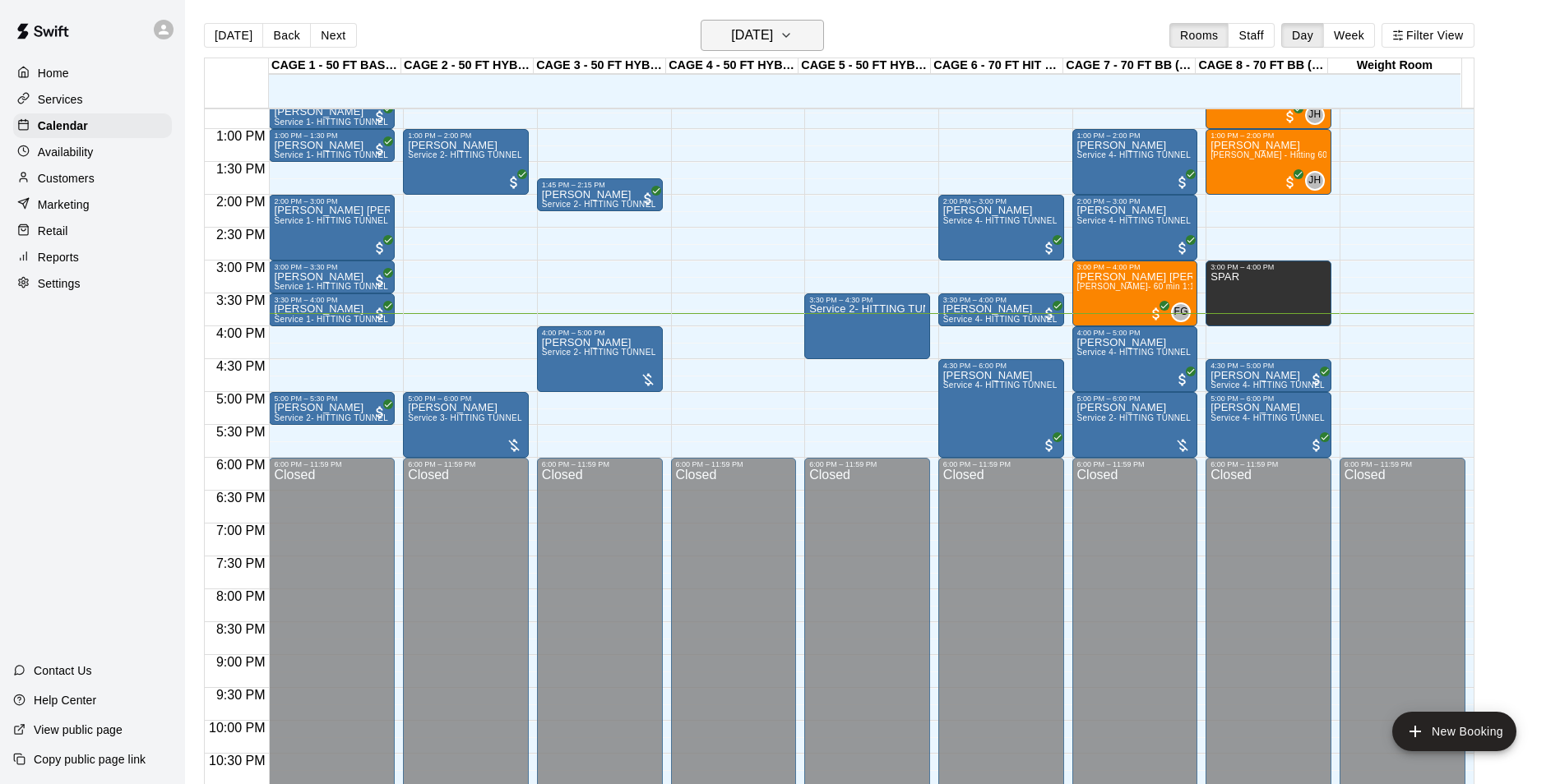
click at [743, 34] on h6 "[DATE]" at bounding box center [752, 35] width 42 height 23
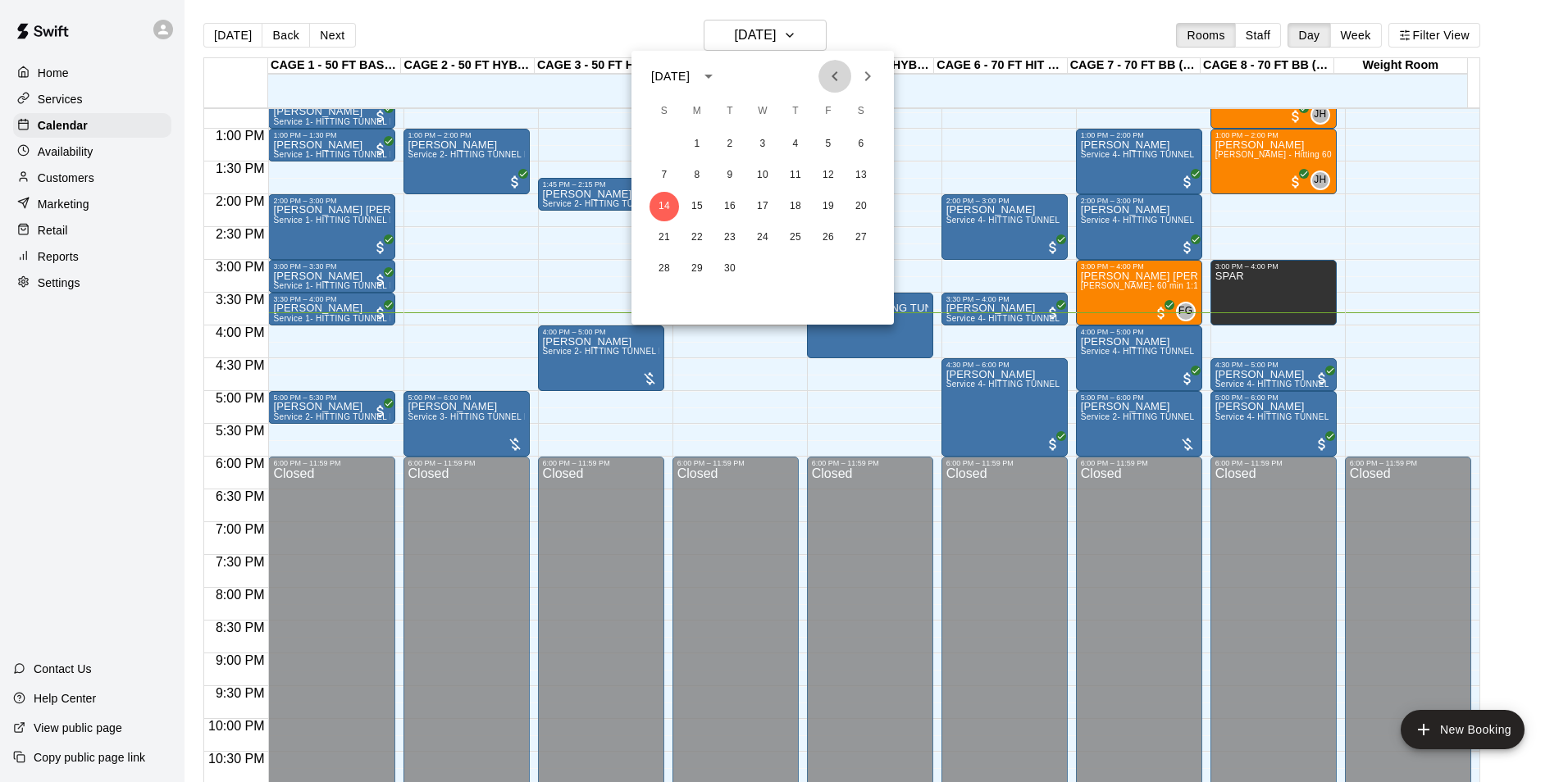
click at [847, 67] on button "Previous month" at bounding box center [834, 76] width 33 height 33
click at [832, 145] on button "1" at bounding box center [827, 144] width 29 height 29
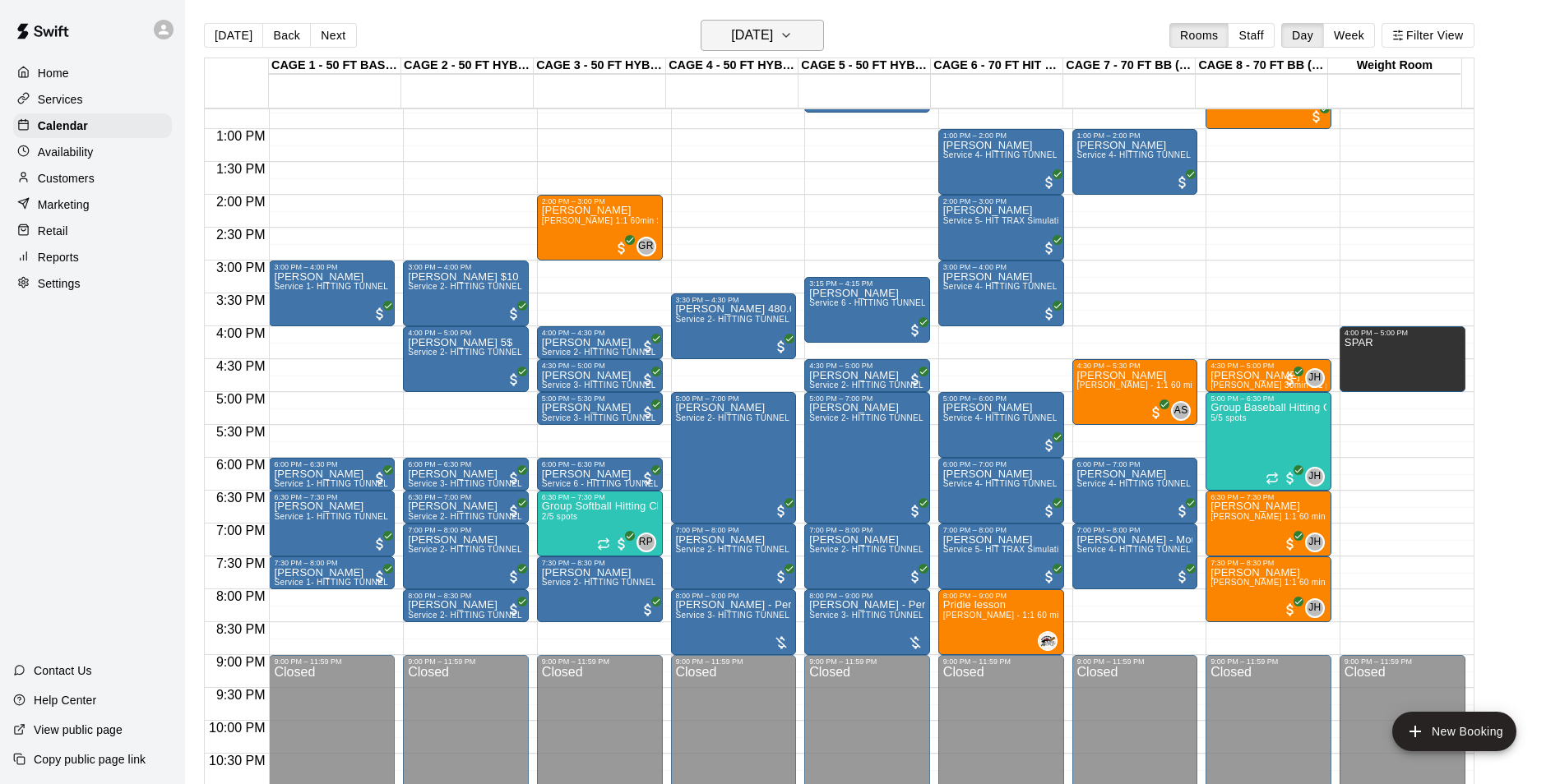
click at [799, 28] on button "Friday Aug 01" at bounding box center [762, 35] width 123 height 31
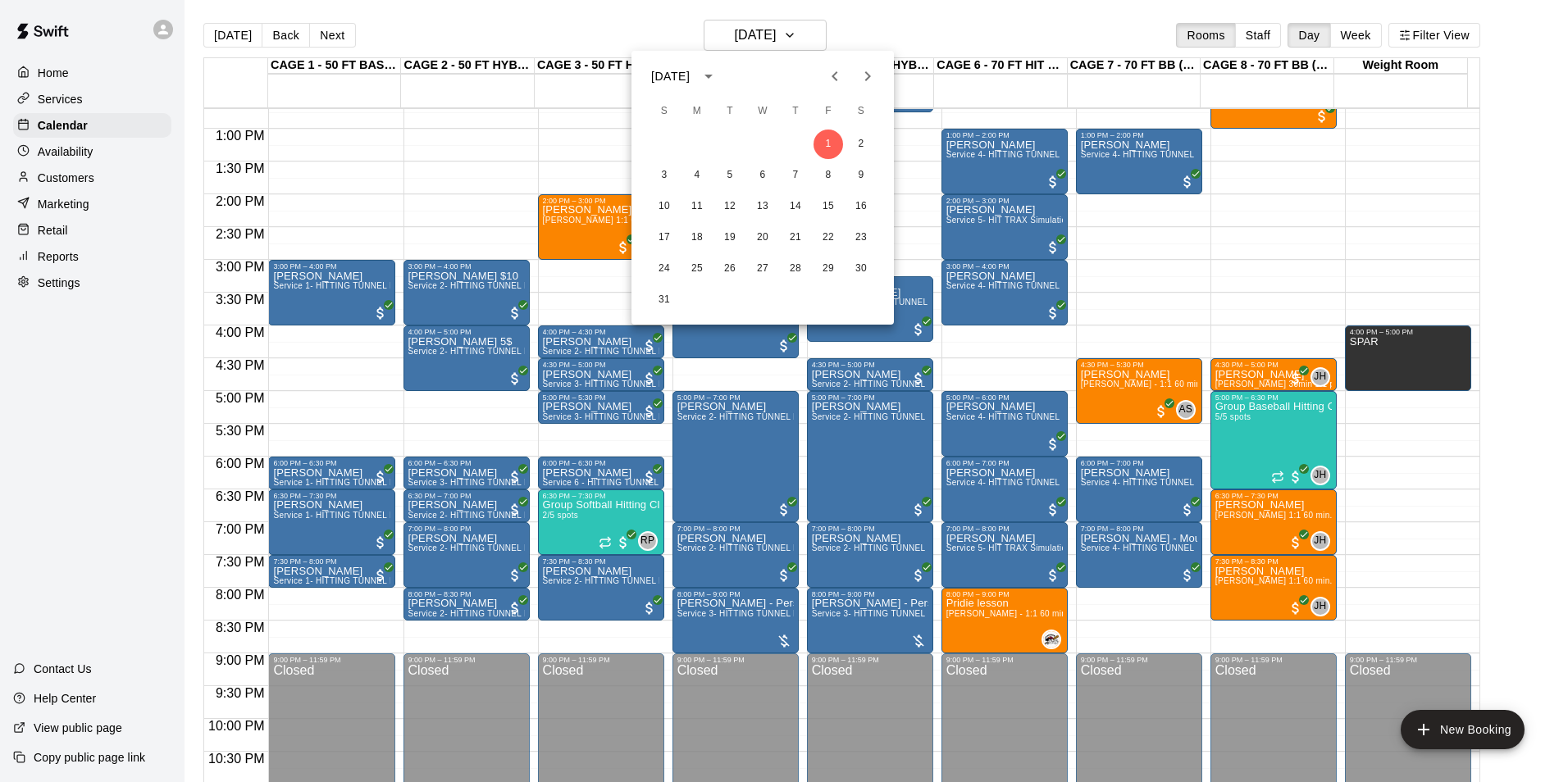
click at [829, 80] on icon "Previous month" at bounding box center [834, 76] width 20 height 20
click at [861, 80] on icon "Next month" at bounding box center [867, 76] width 20 height 20
click at [731, 148] on button "1" at bounding box center [729, 144] width 29 height 29
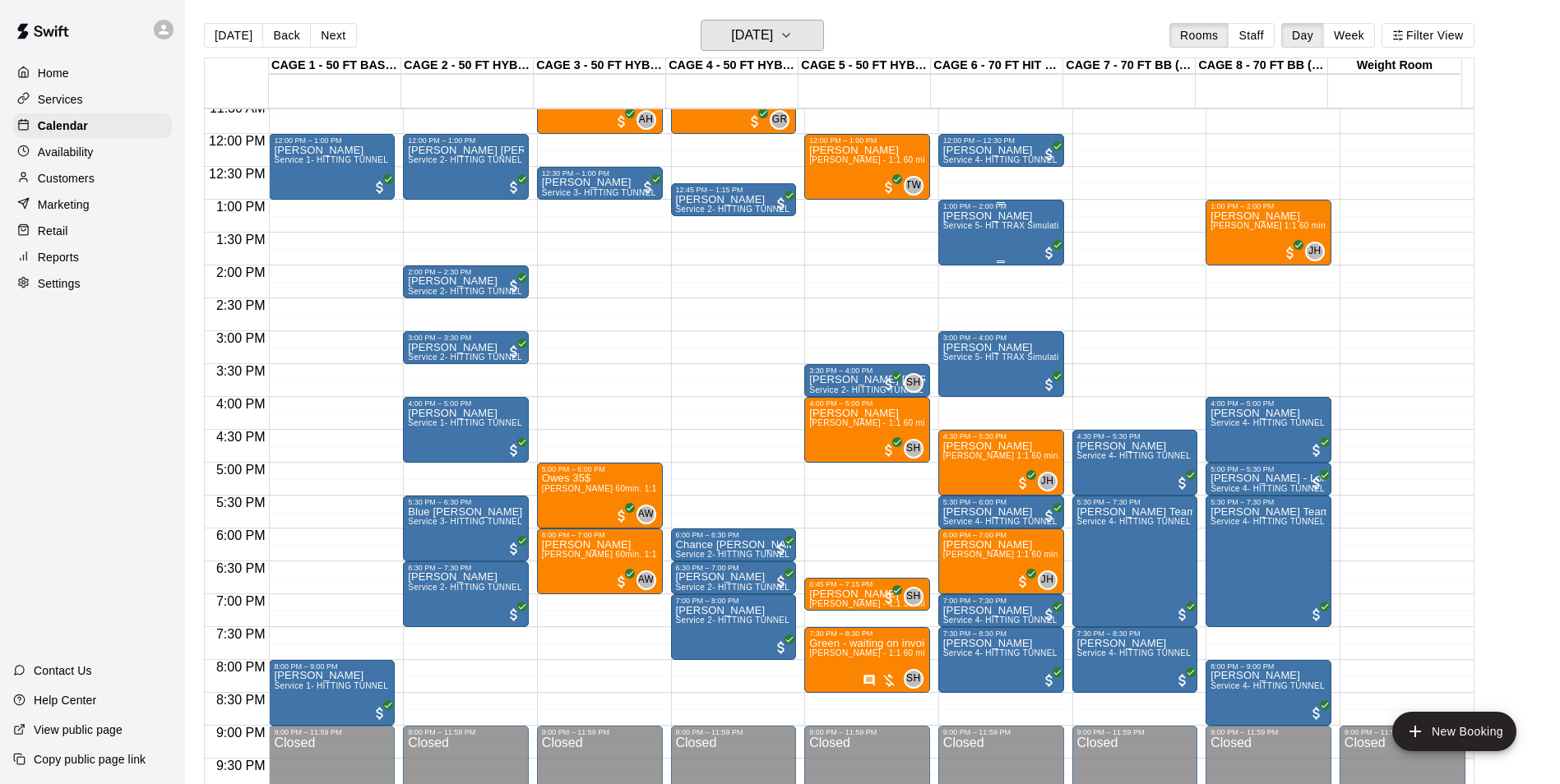
scroll to position [670, 0]
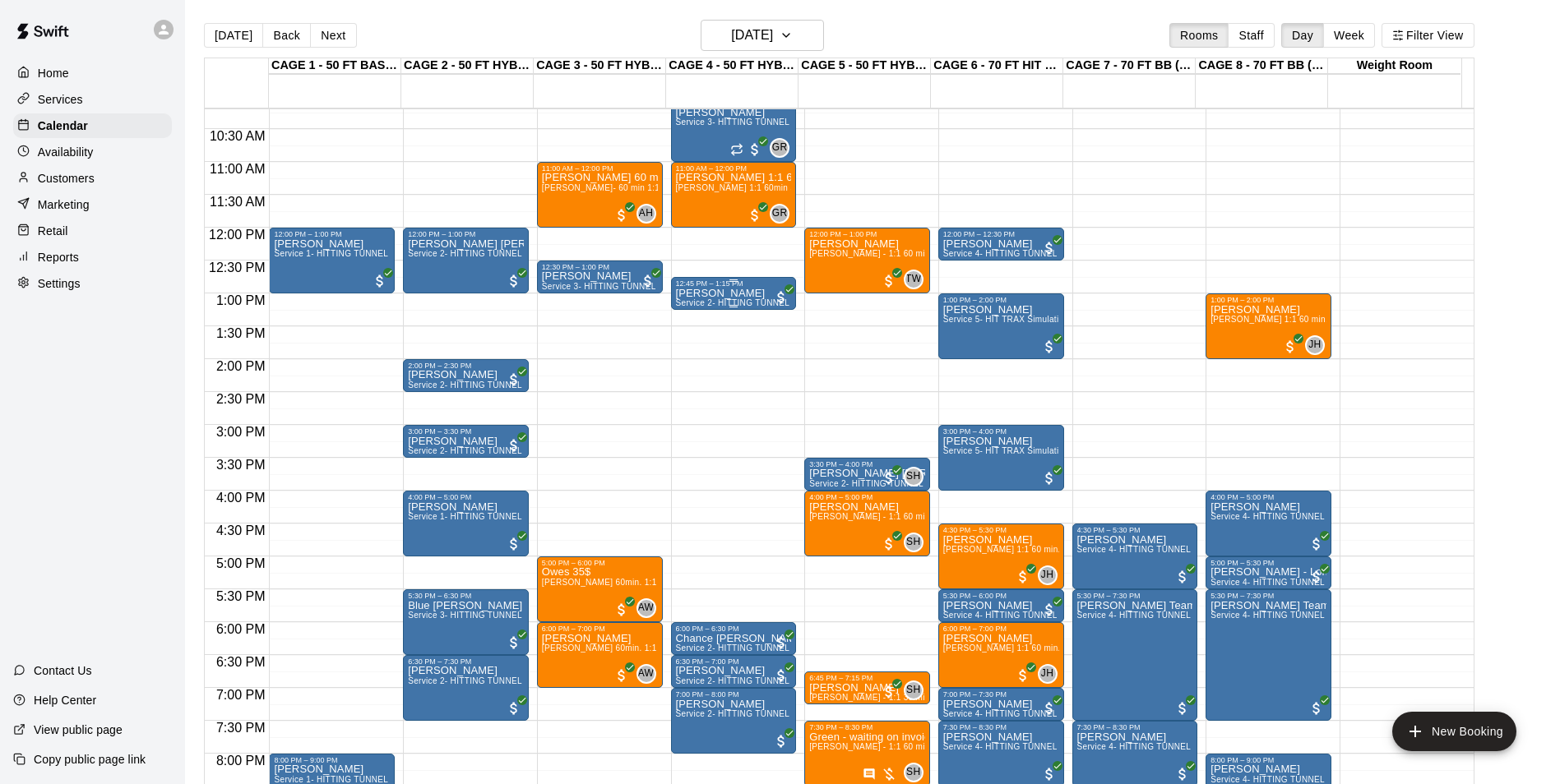
click at [744, 302] on span "Service 2- HITTING TUNNEL RENTAL - 50ft Baseball" at bounding box center [780, 303] width 209 height 9
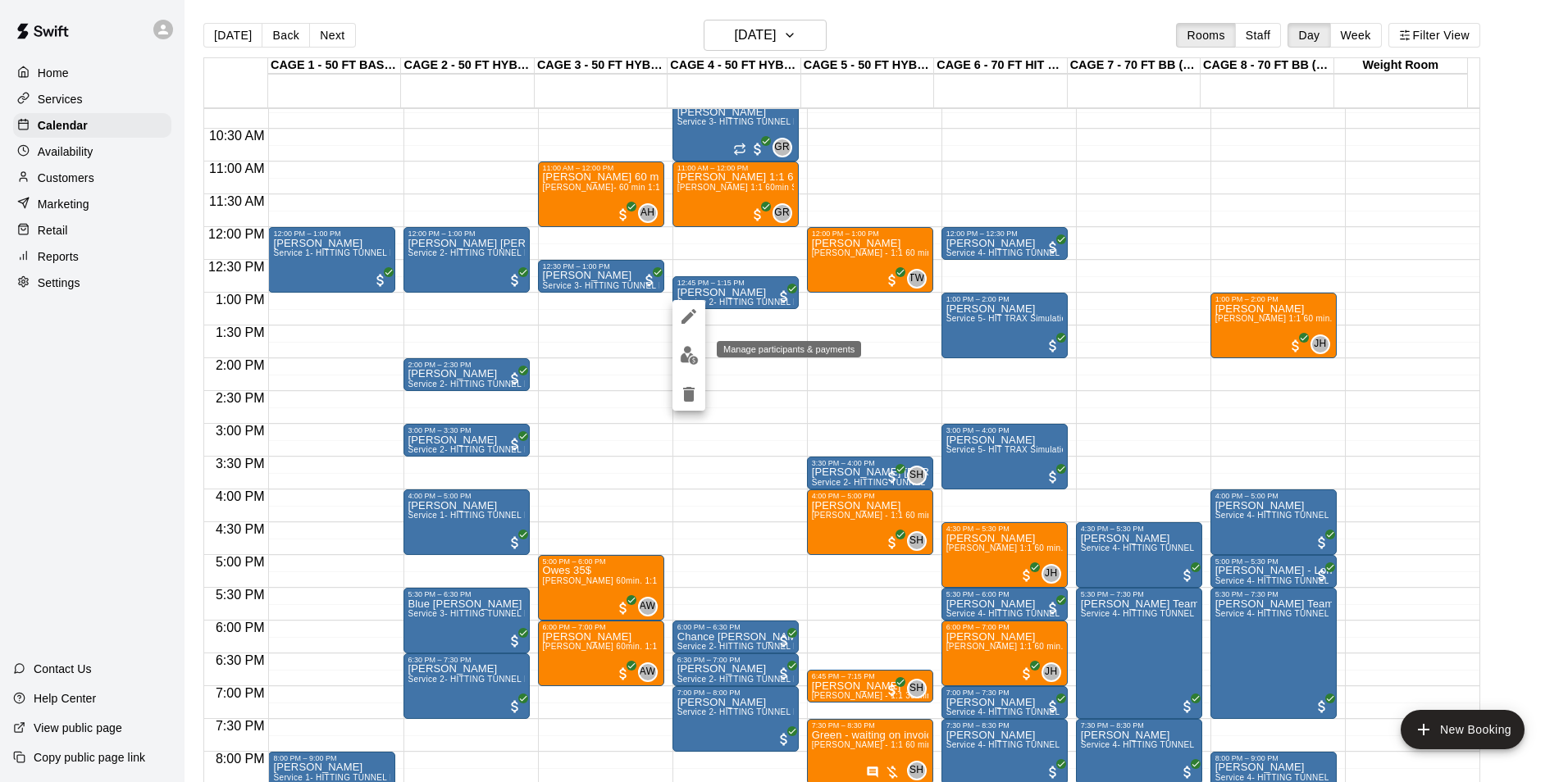
click at [698, 352] on img "edit" at bounding box center [690, 355] width 19 height 19
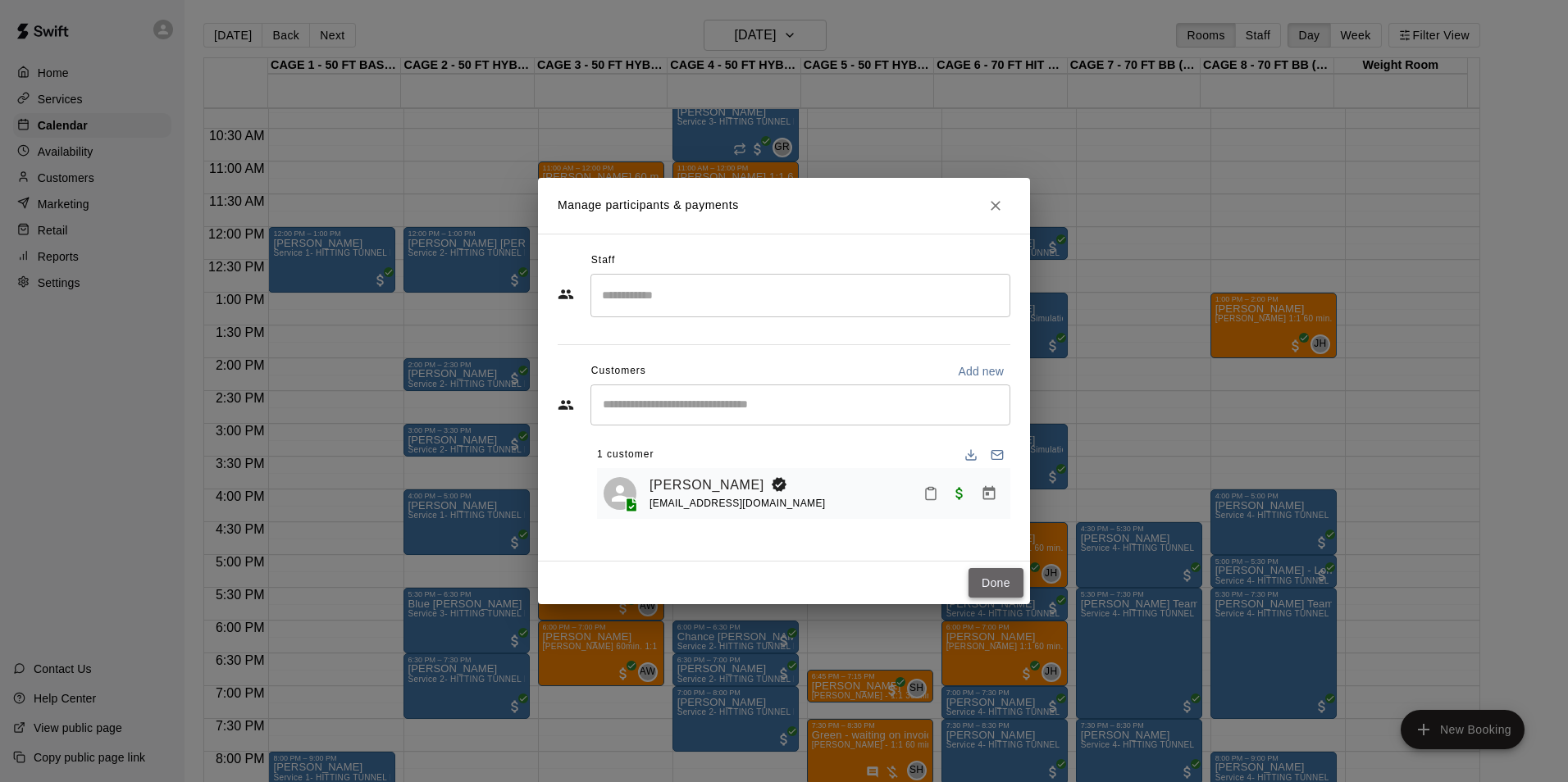
click at [989, 583] on button "Done" at bounding box center [996, 584] width 55 height 30
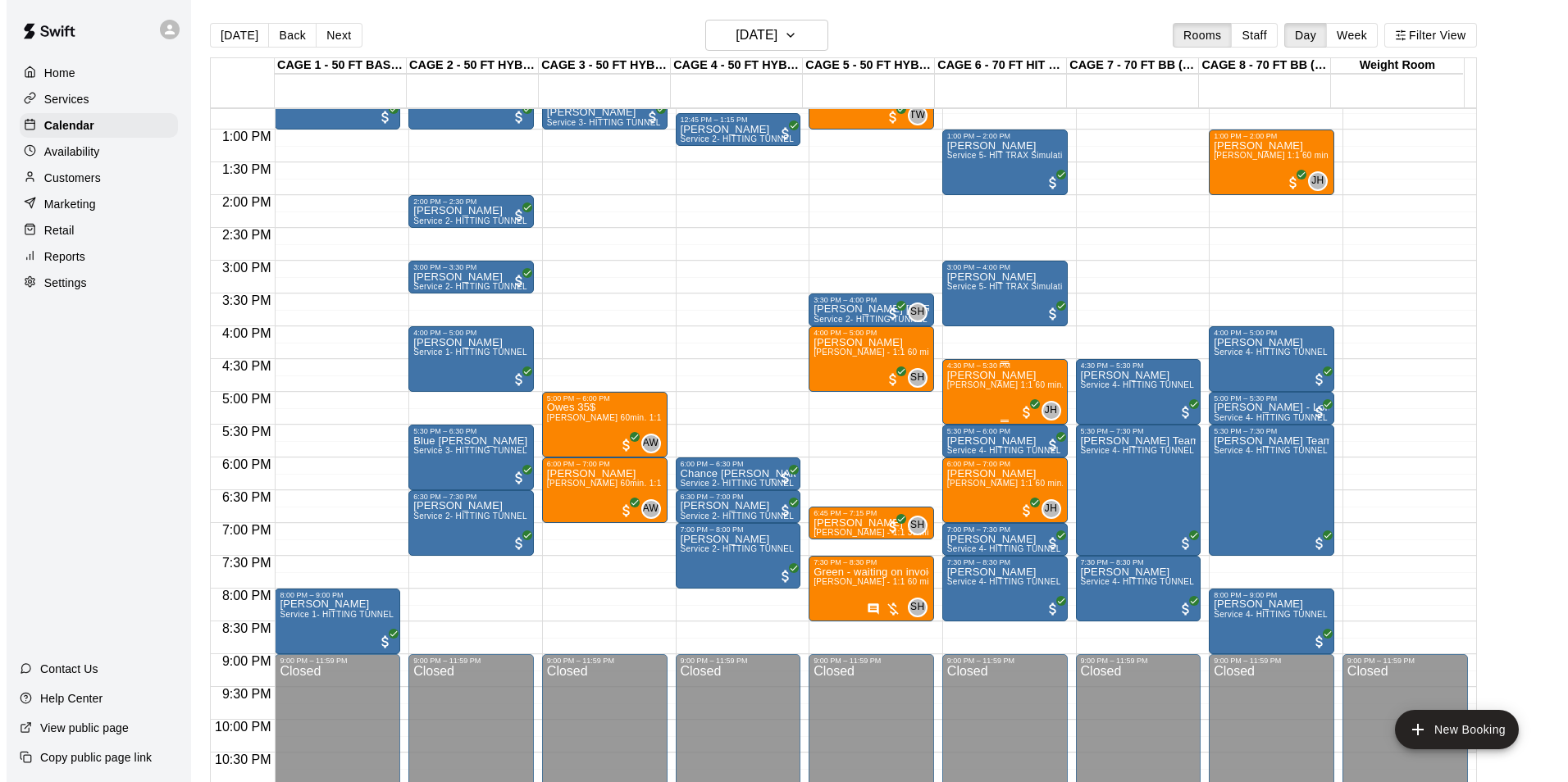
scroll to position [833, 0]
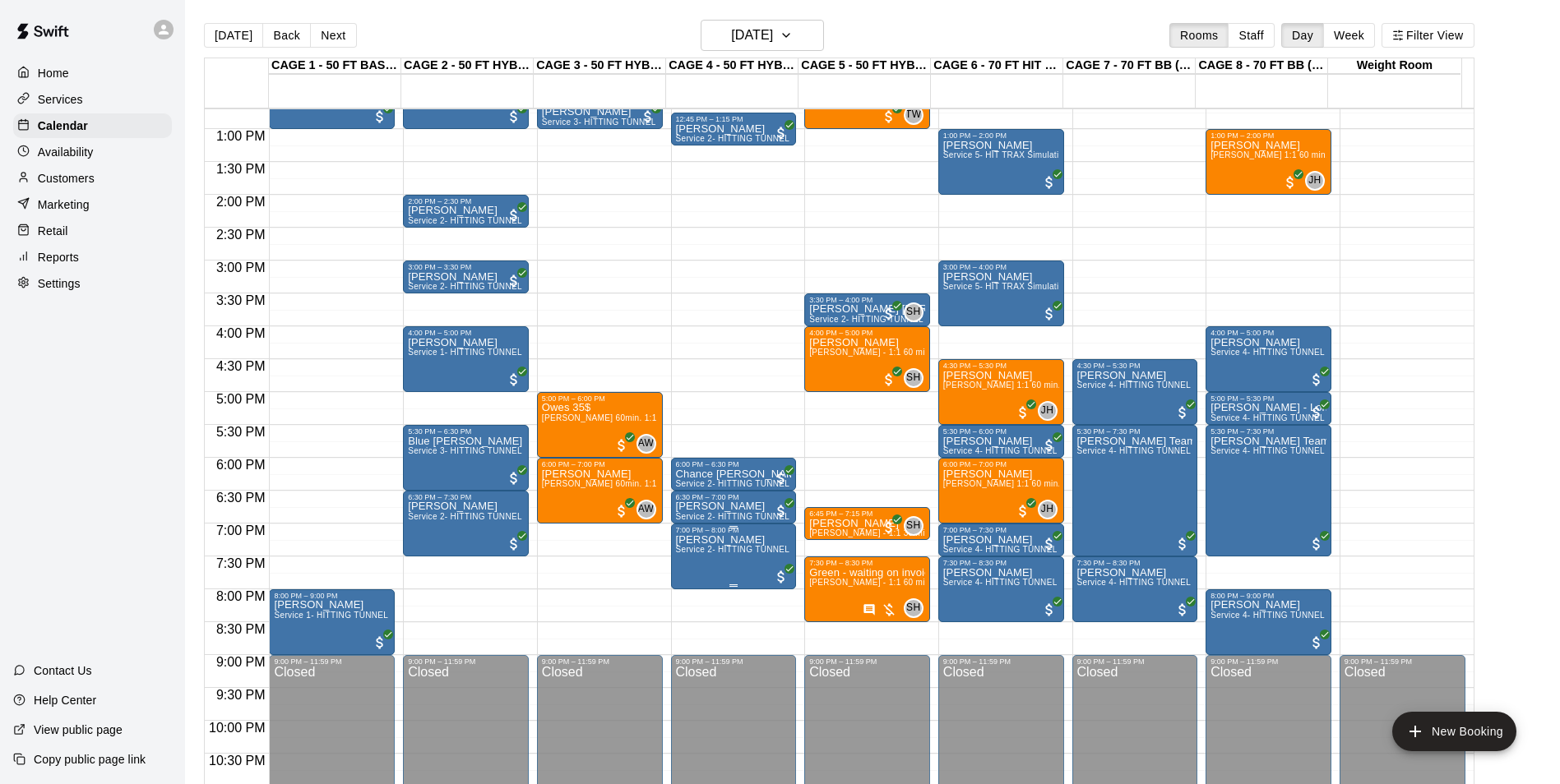
click at [718, 554] on span "Service 2- HITTING TUNNEL RENTAL - 50ft Baseball" at bounding box center [780, 550] width 209 height 9
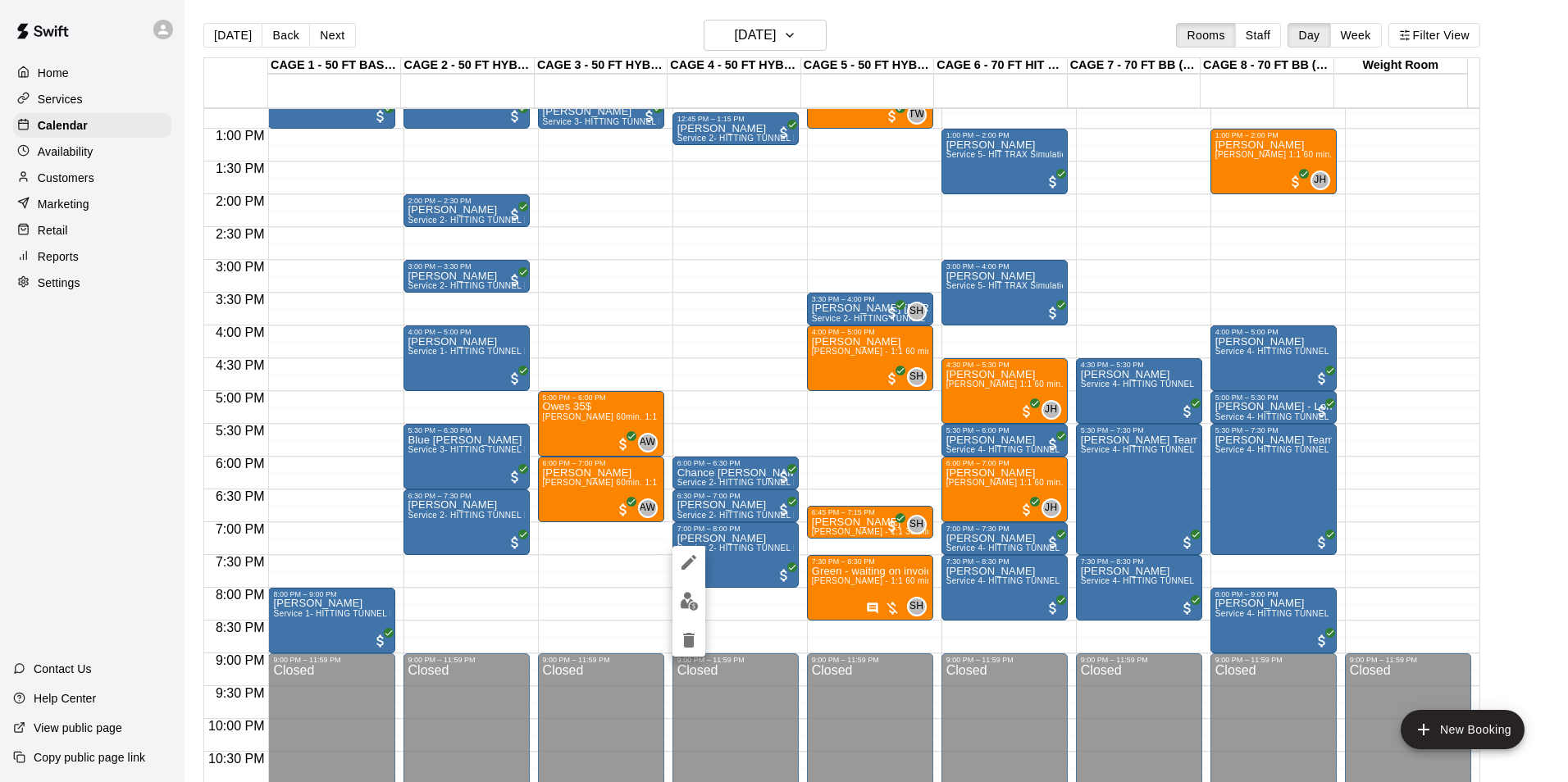
click at [695, 594] on img "edit" at bounding box center [690, 602] width 19 height 19
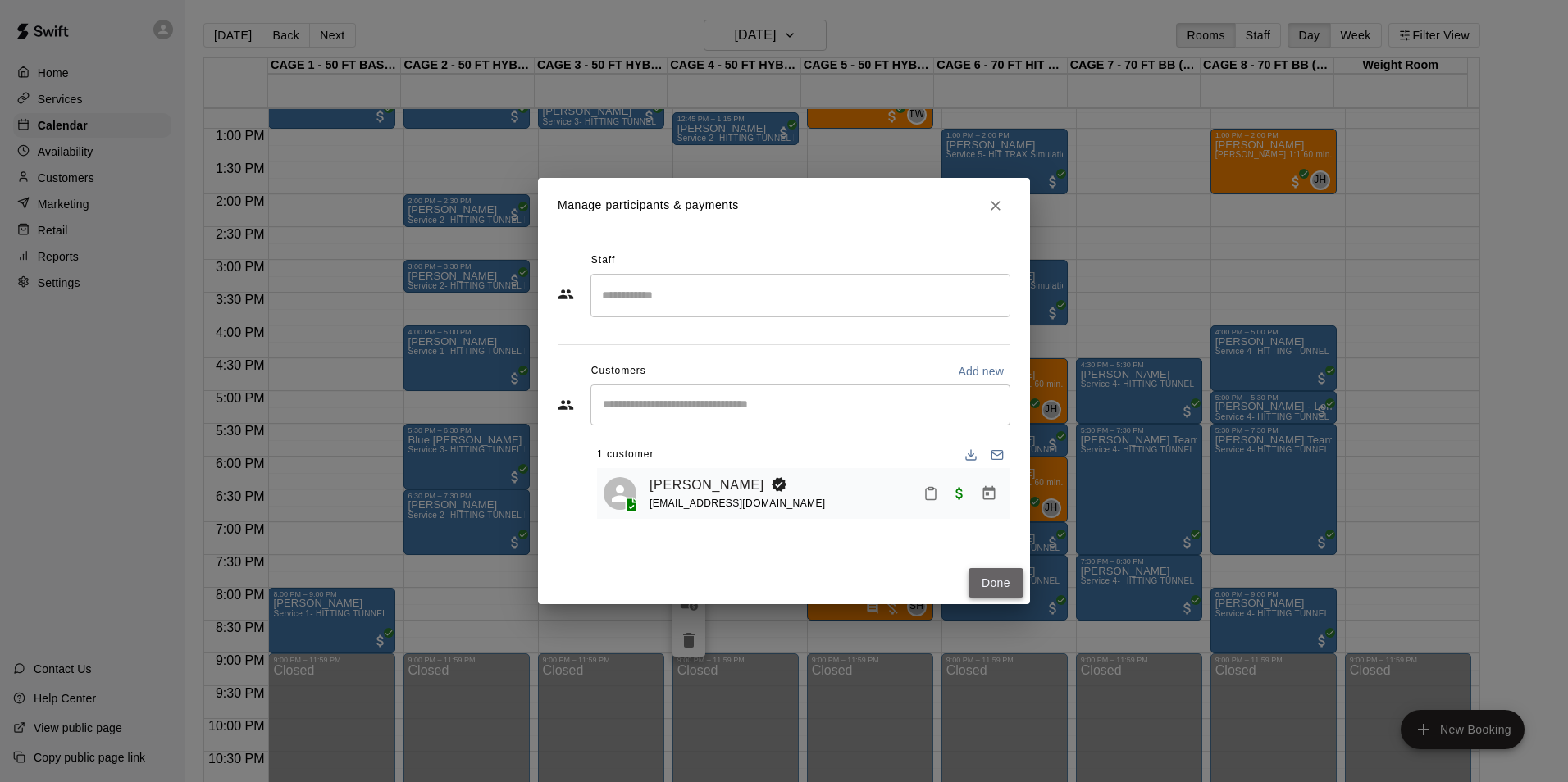
click at [984, 571] on button "Done" at bounding box center [996, 584] width 55 height 30
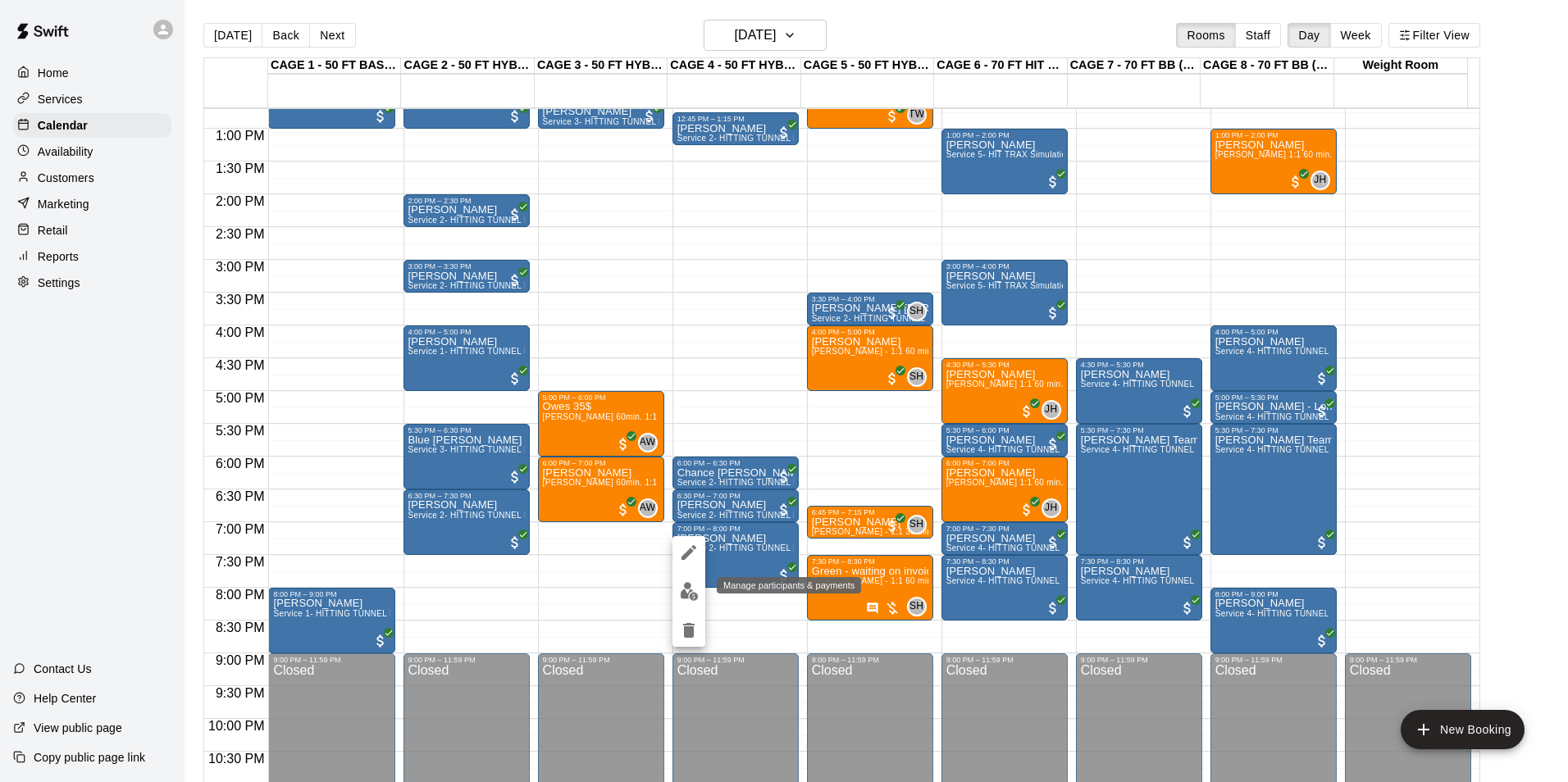
click at [685, 593] on img "edit" at bounding box center [690, 591] width 19 height 19
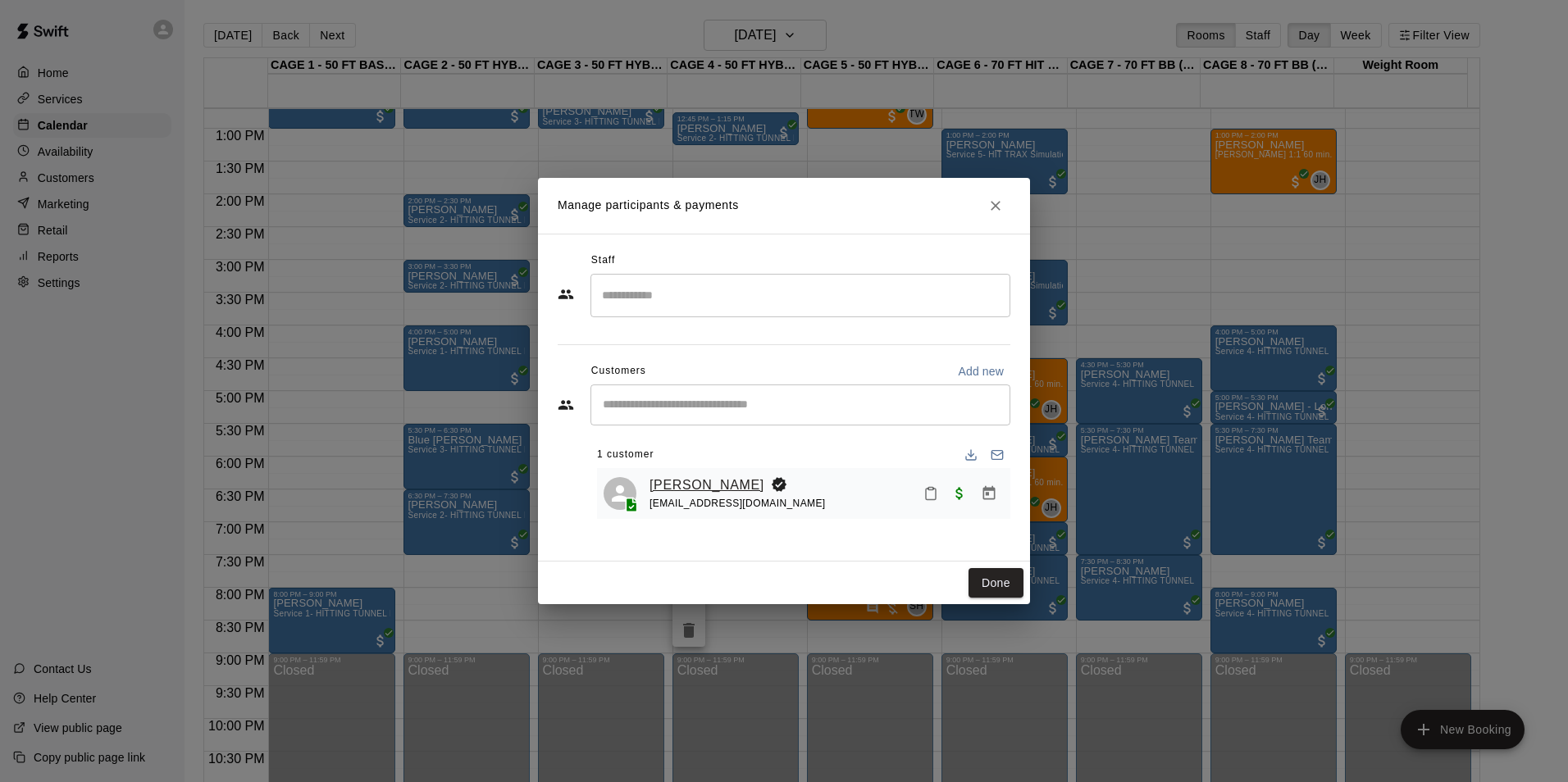
click at [697, 487] on link "[PERSON_NAME]" at bounding box center [707, 485] width 115 height 22
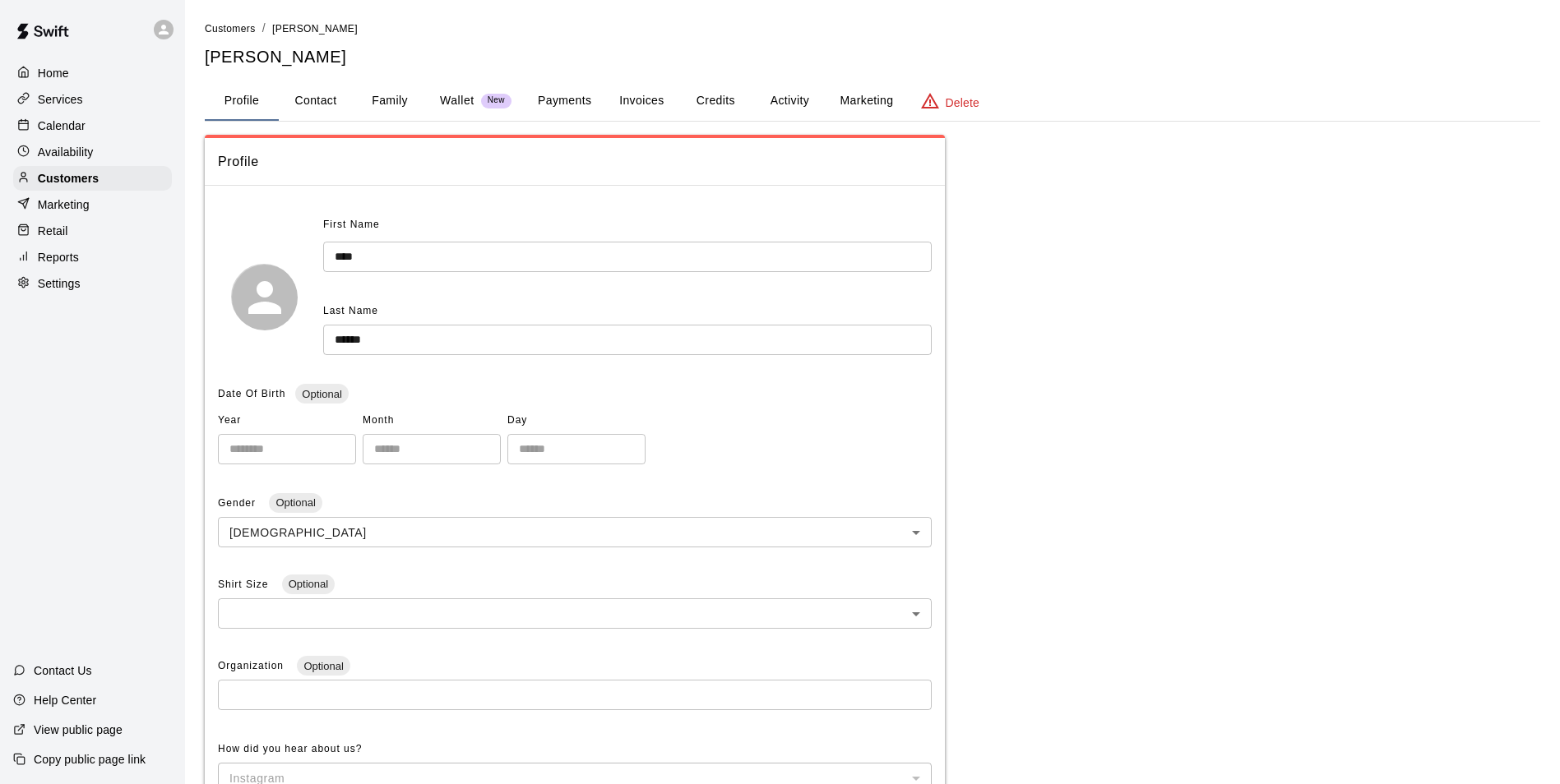
click at [342, 106] on button "Contact" at bounding box center [315, 101] width 74 height 40
select select "**"
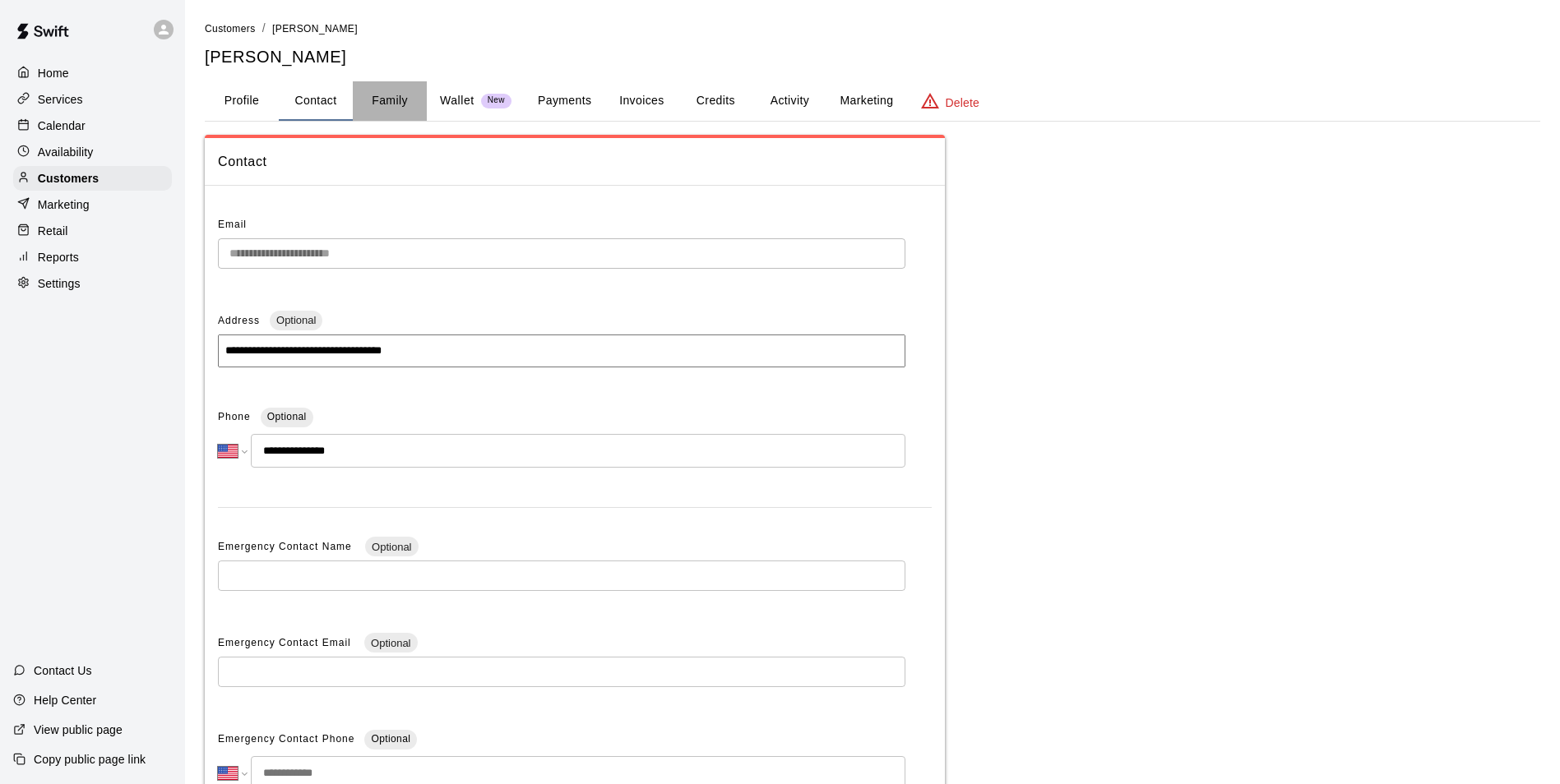
click at [380, 108] on button "Family" at bounding box center [389, 101] width 74 height 40
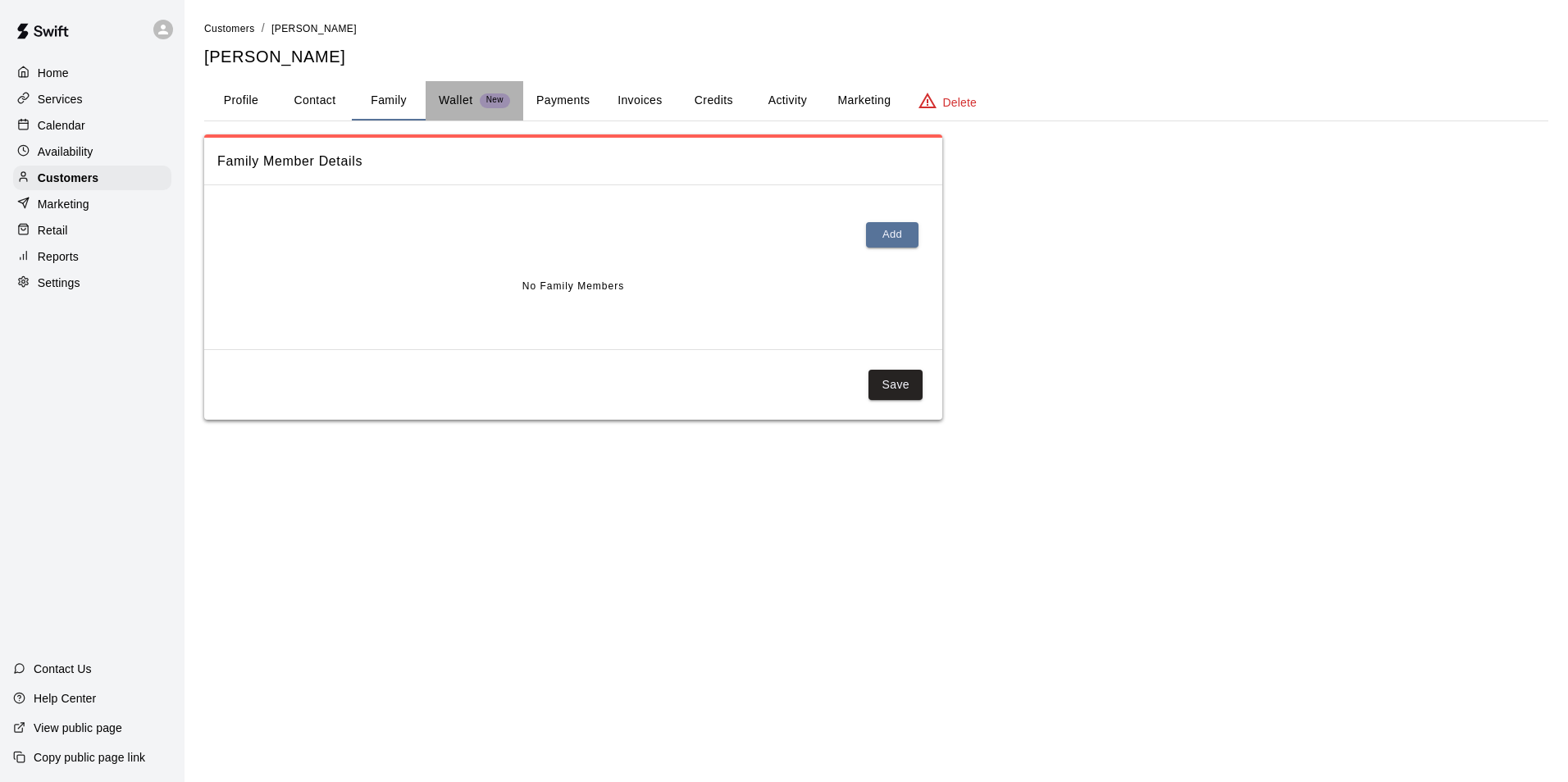
click at [455, 103] on p "Wallet" at bounding box center [455, 100] width 34 height 17
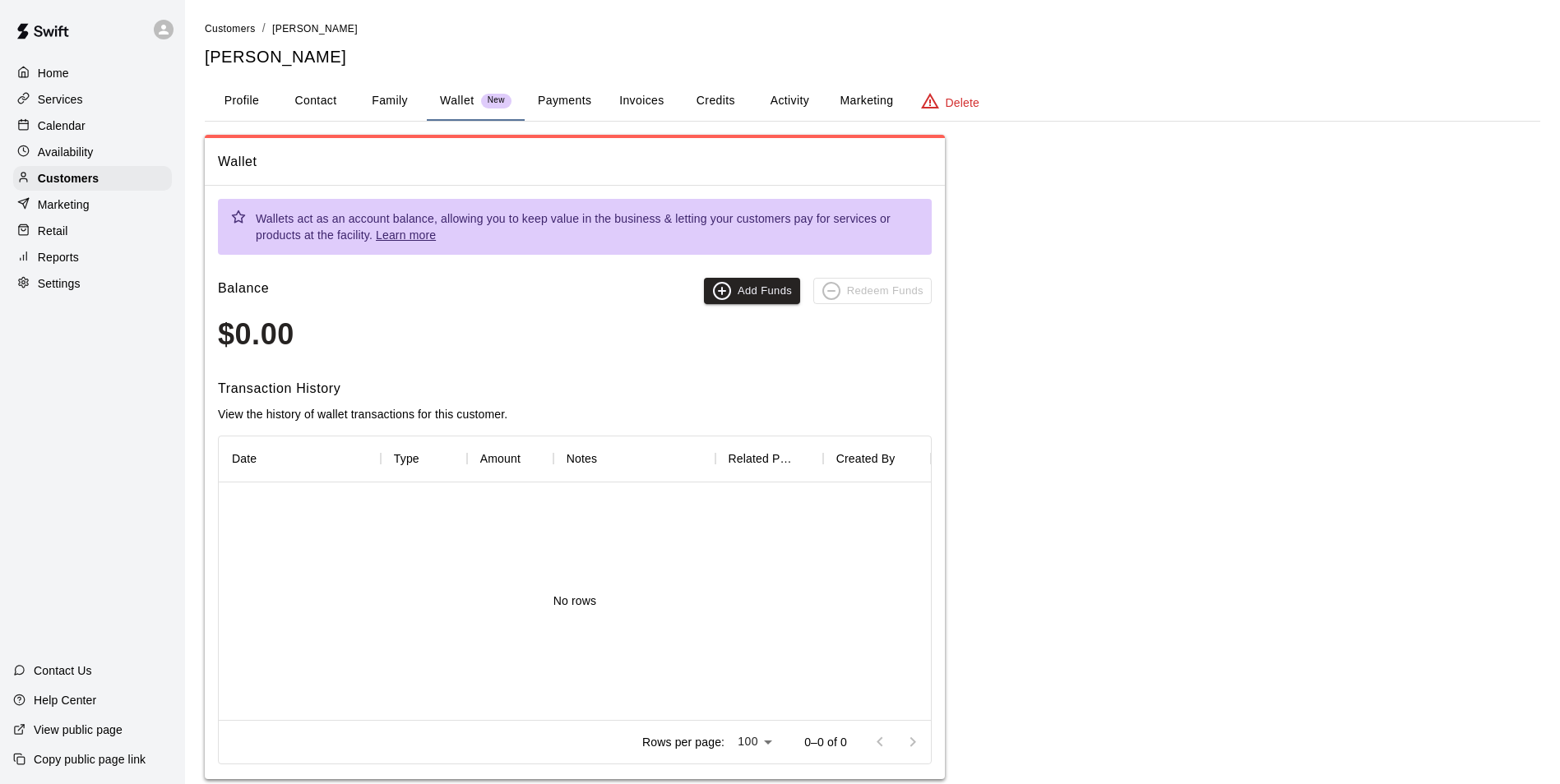
click at [571, 103] on button "Payments" at bounding box center [565, 101] width 80 height 40
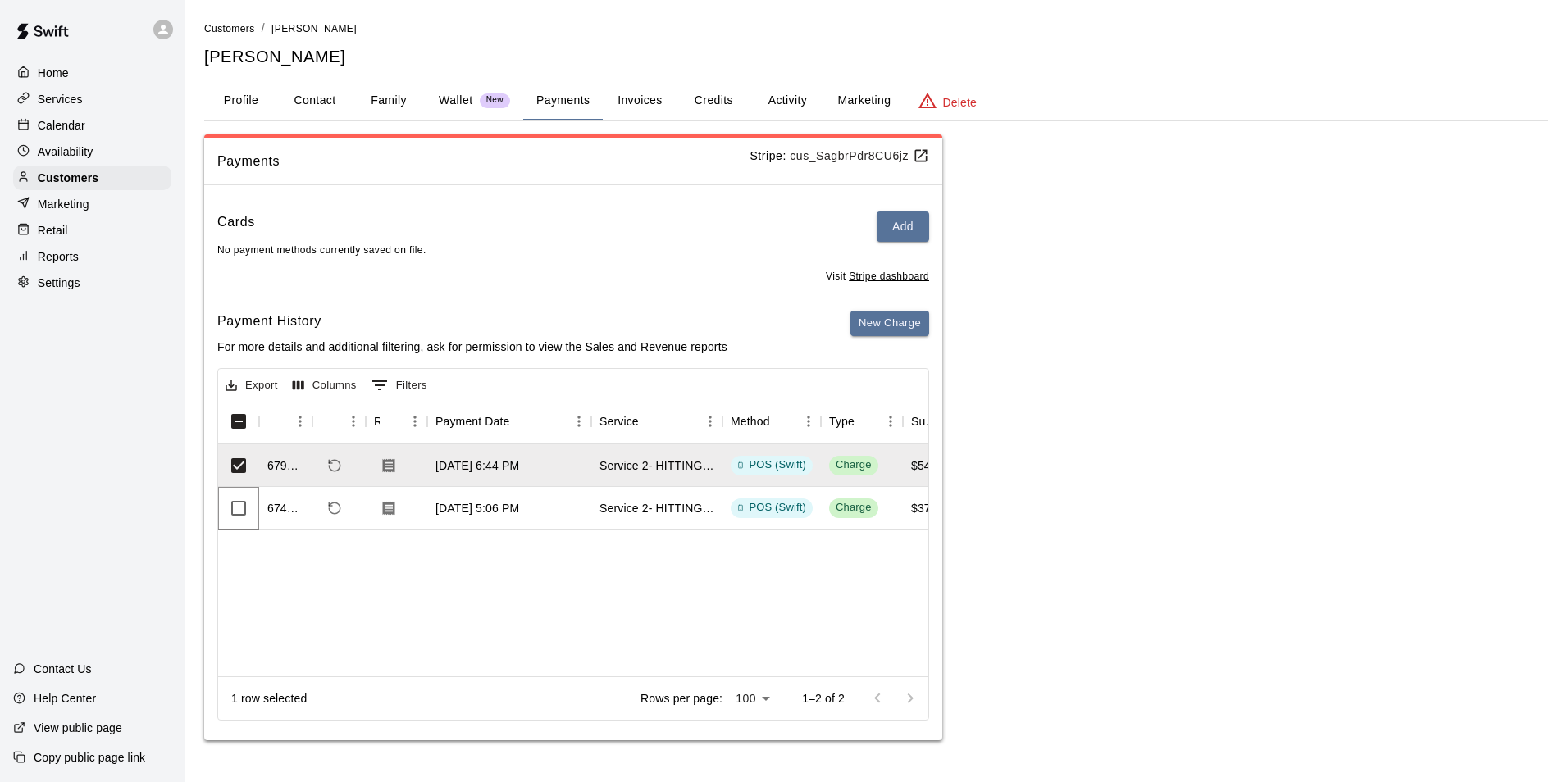
click at [230, 490] on div at bounding box center [238, 508] width 41 height 42
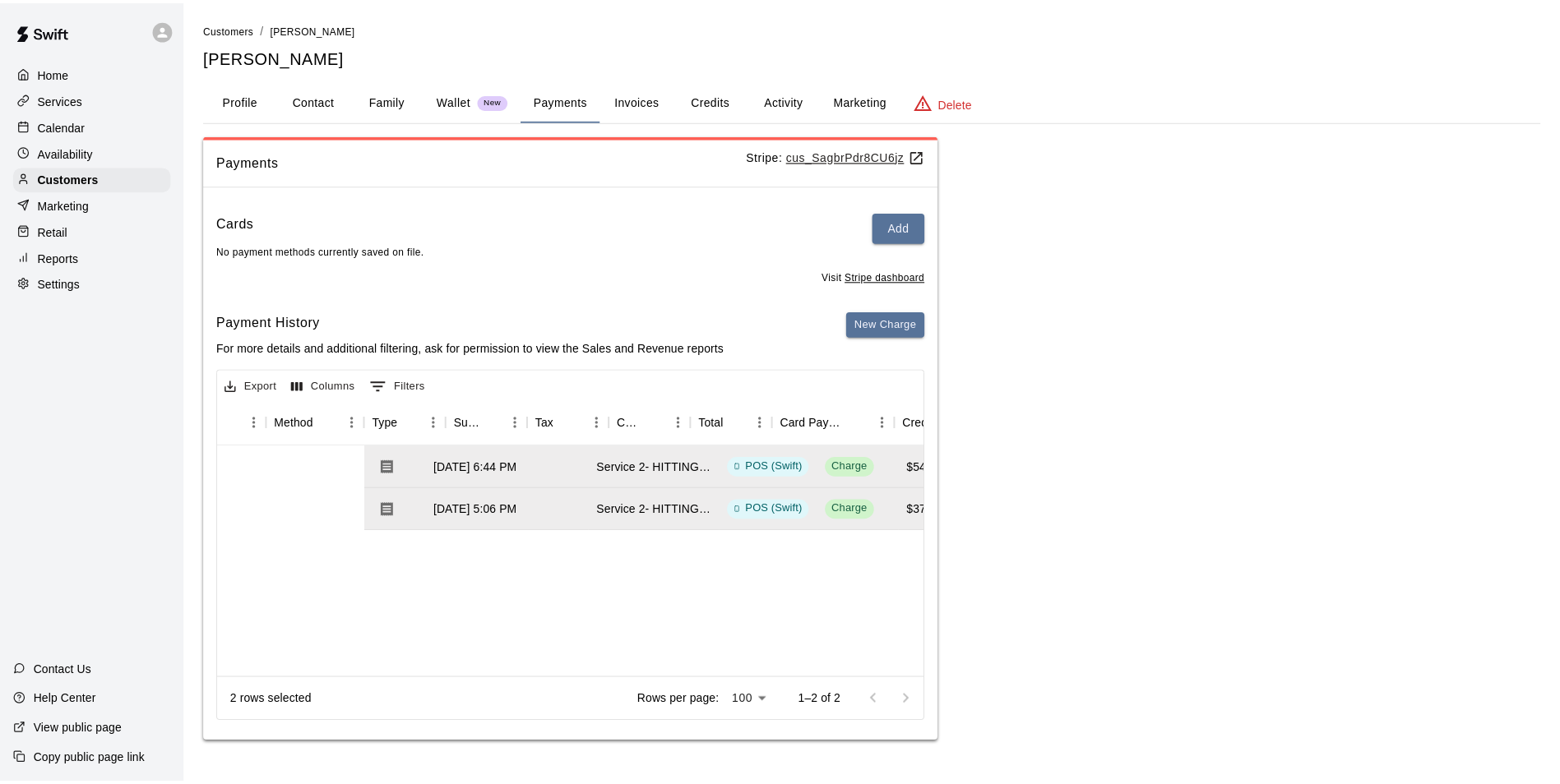
scroll to position [0, 1435]
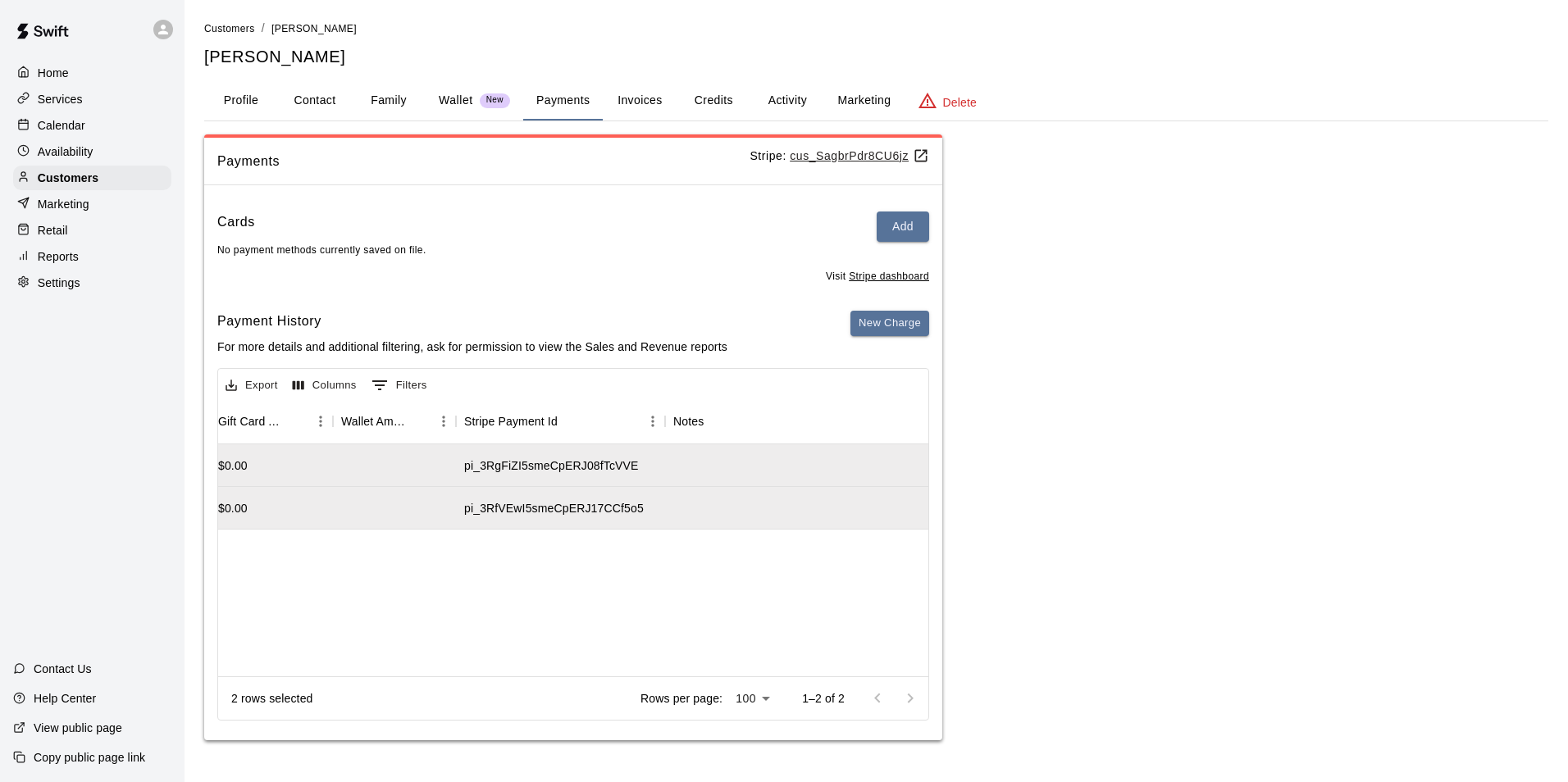
click at [659, 106] on button "Invoices" at bounding box center [639, 101] width 74 height 40
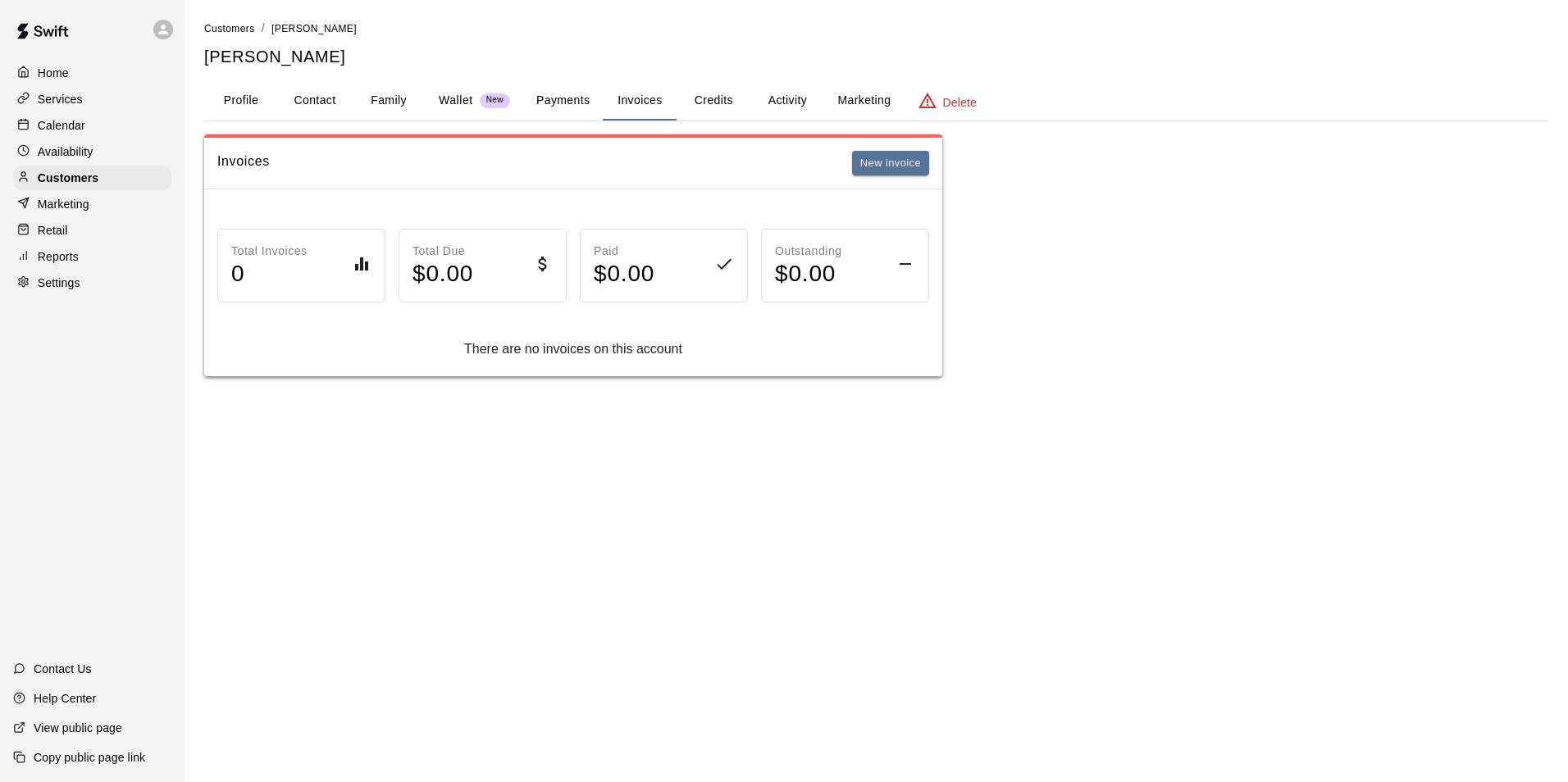
click at [731, 109] on button "Credits" at bounding box center [713, 101] width 74 height 40
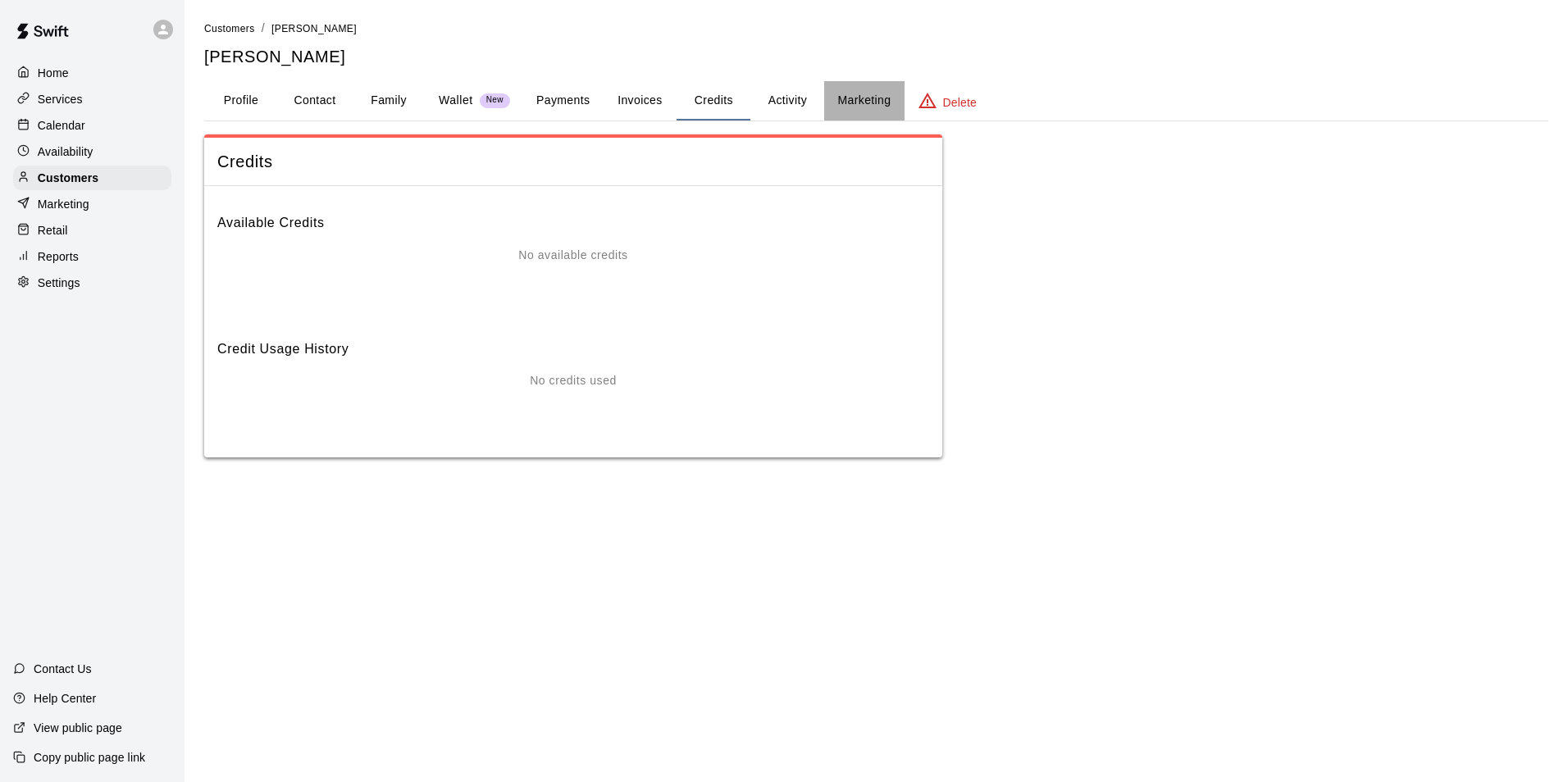
click at [825, 116] on button "Marketing" at bounding box center [864, 101] width 79 height 40
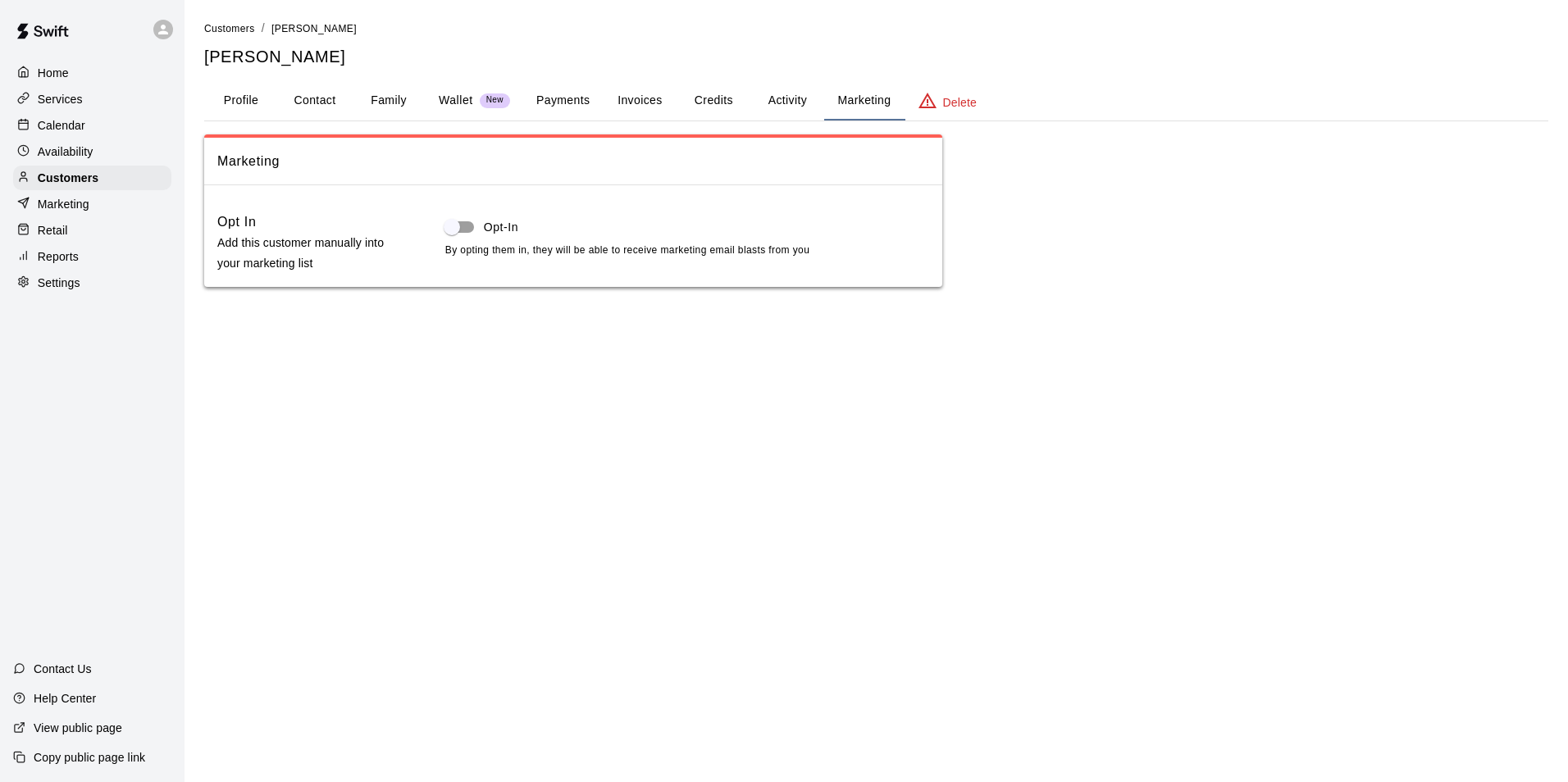
click at [773, 103] on button "Activity" at bounding box center [787, 101] width 74 height 40
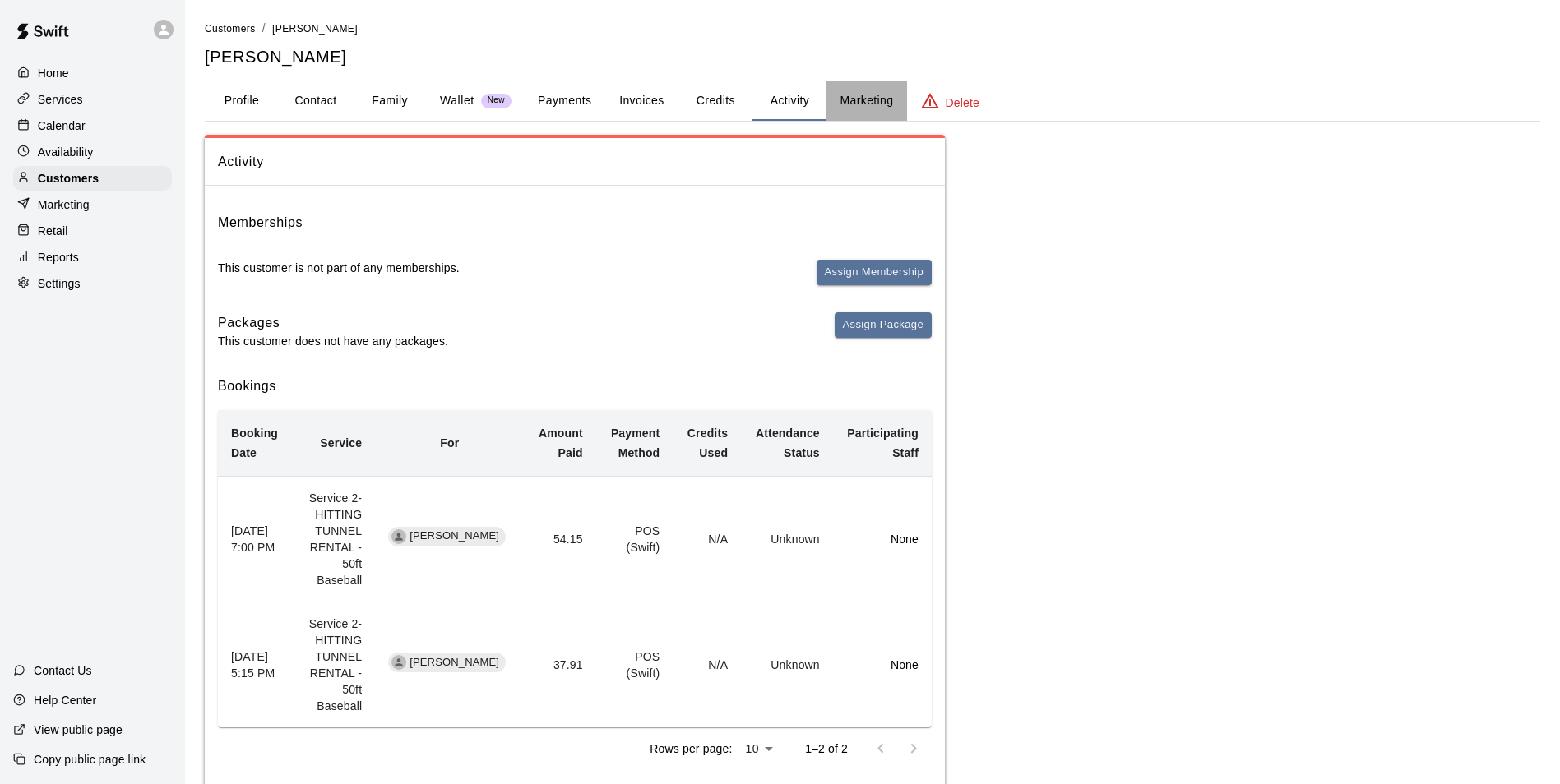
click at [861, 105] on button "Marketing" at bounding box center [867, 101] width 80 height 40
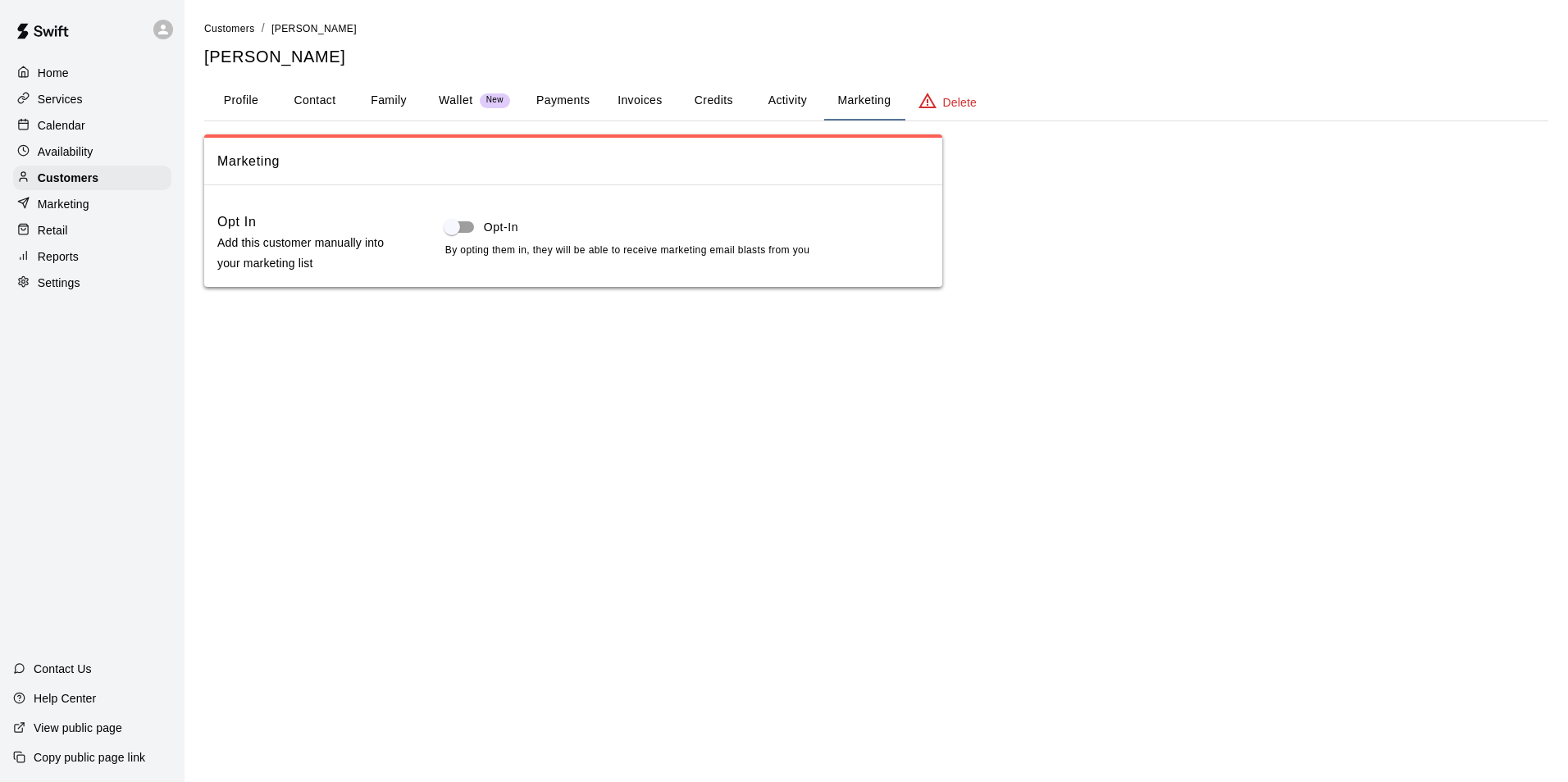
click at [810, 112] on button "Activity" at bounding box center [787, 101] width 74 height 40
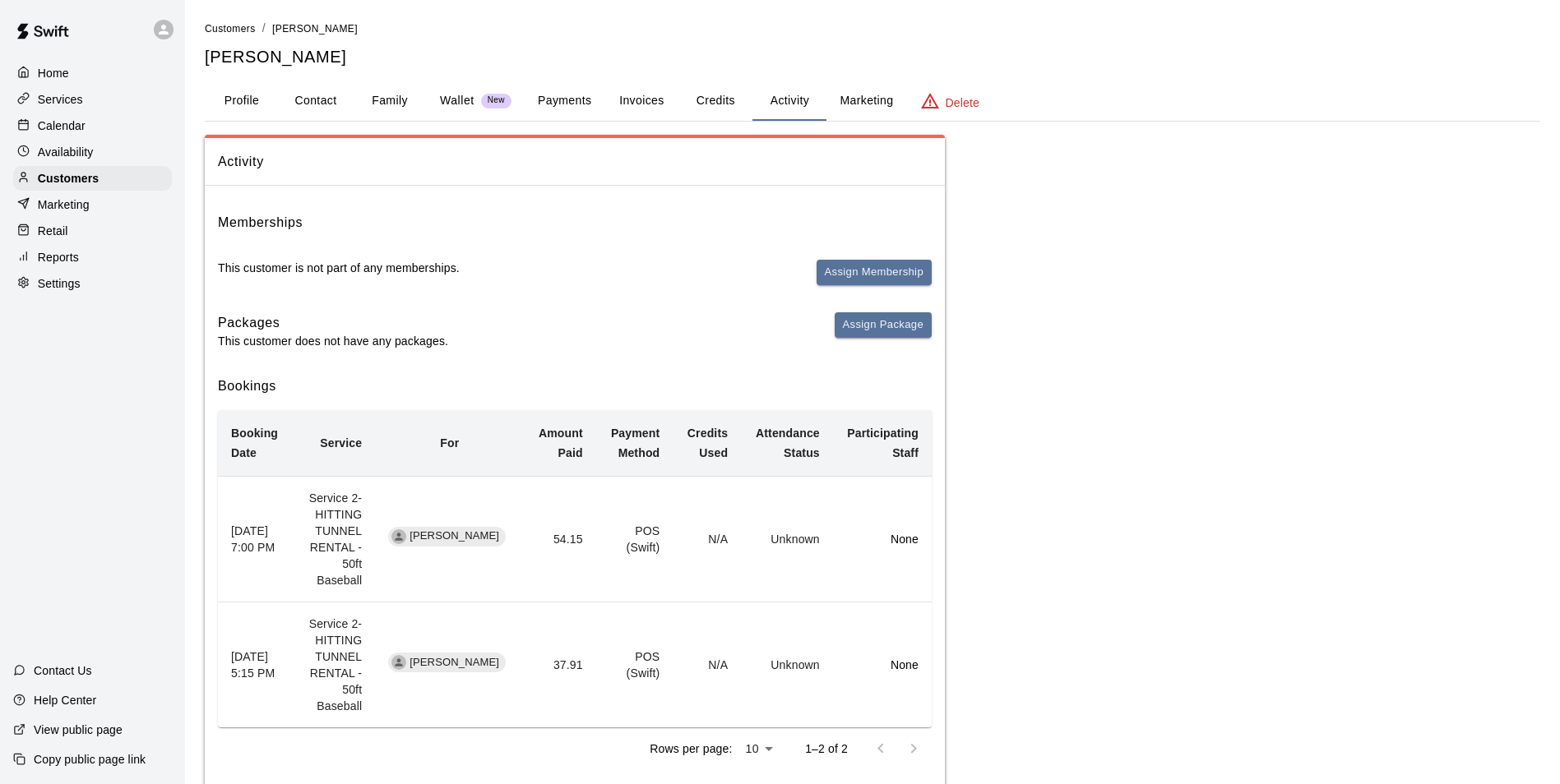
drag, startPoint x: 86, startPoint y: 134, endPoint x: 101, endPoint y: 130, distance: 15.5
click at [86, 134] on div "Calendar" at bounding box center [93, 126] width 159 height 25
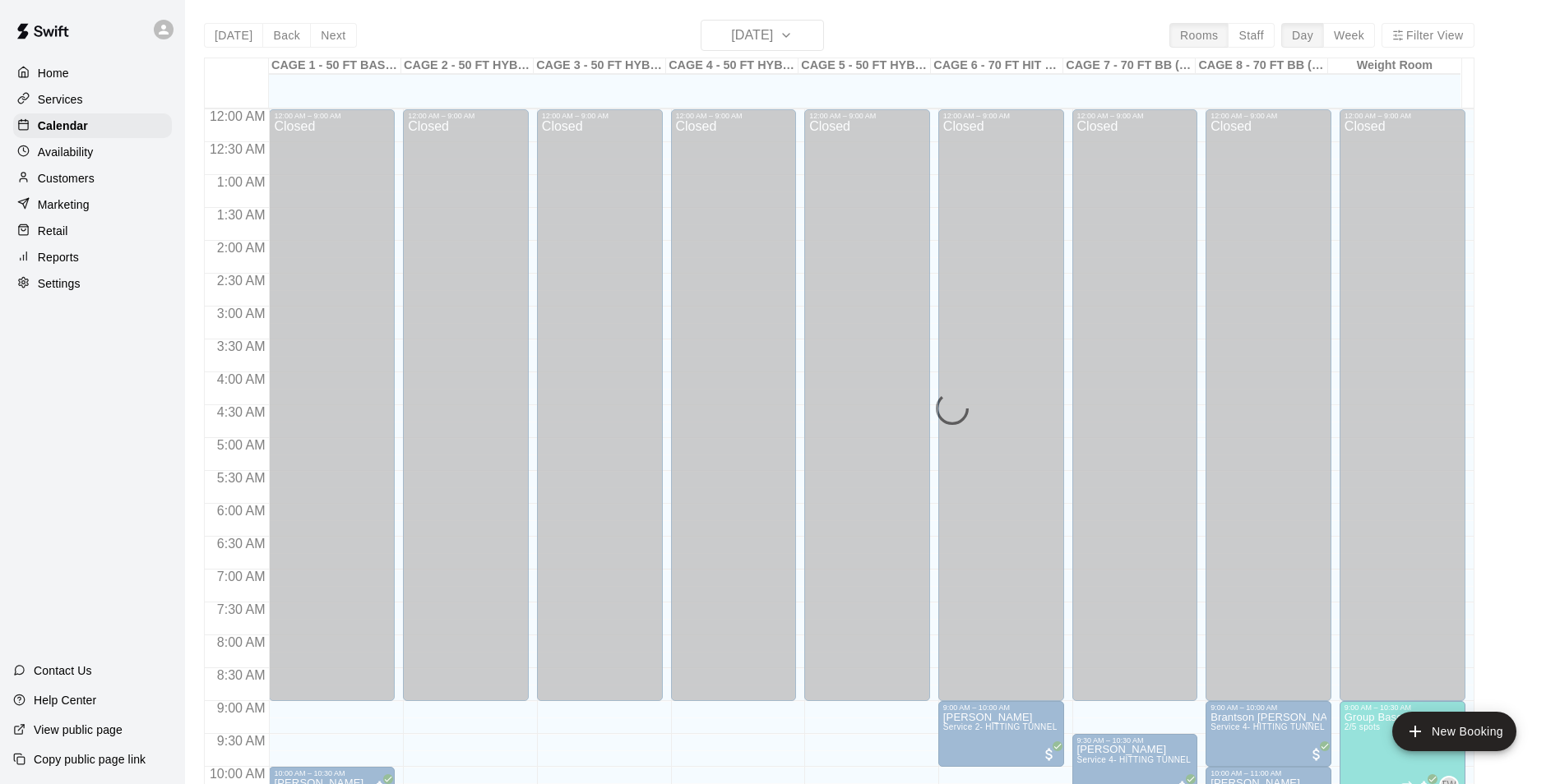
scroll to position [835, 0]
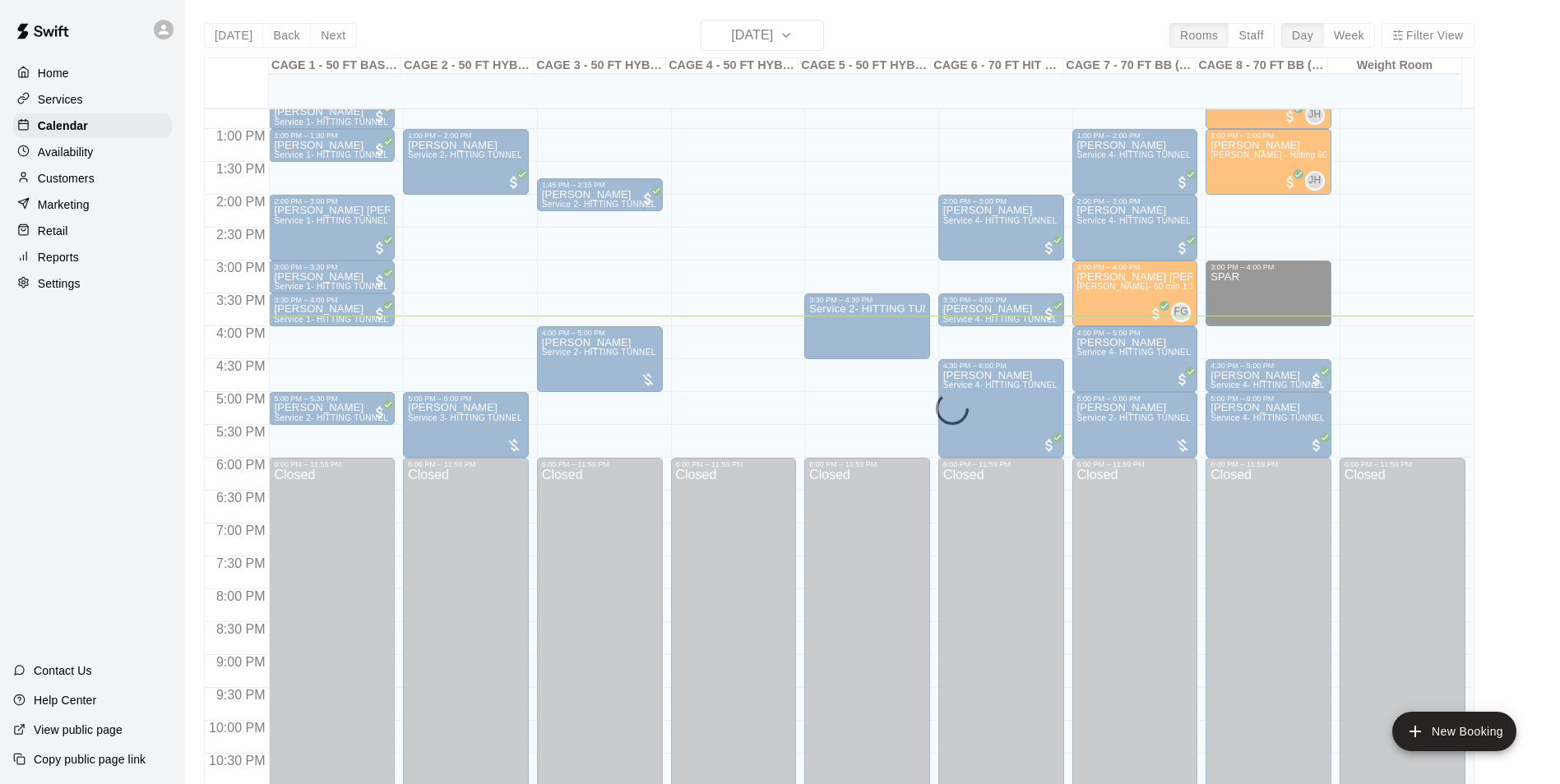
click at [782, 43] on div "Today Back Next Sunday Sep 14 Rooms Staff Day Week Filter View CAGE 1 - 50 FT B…" at bounding box center [838, 412] width 1270 height 784
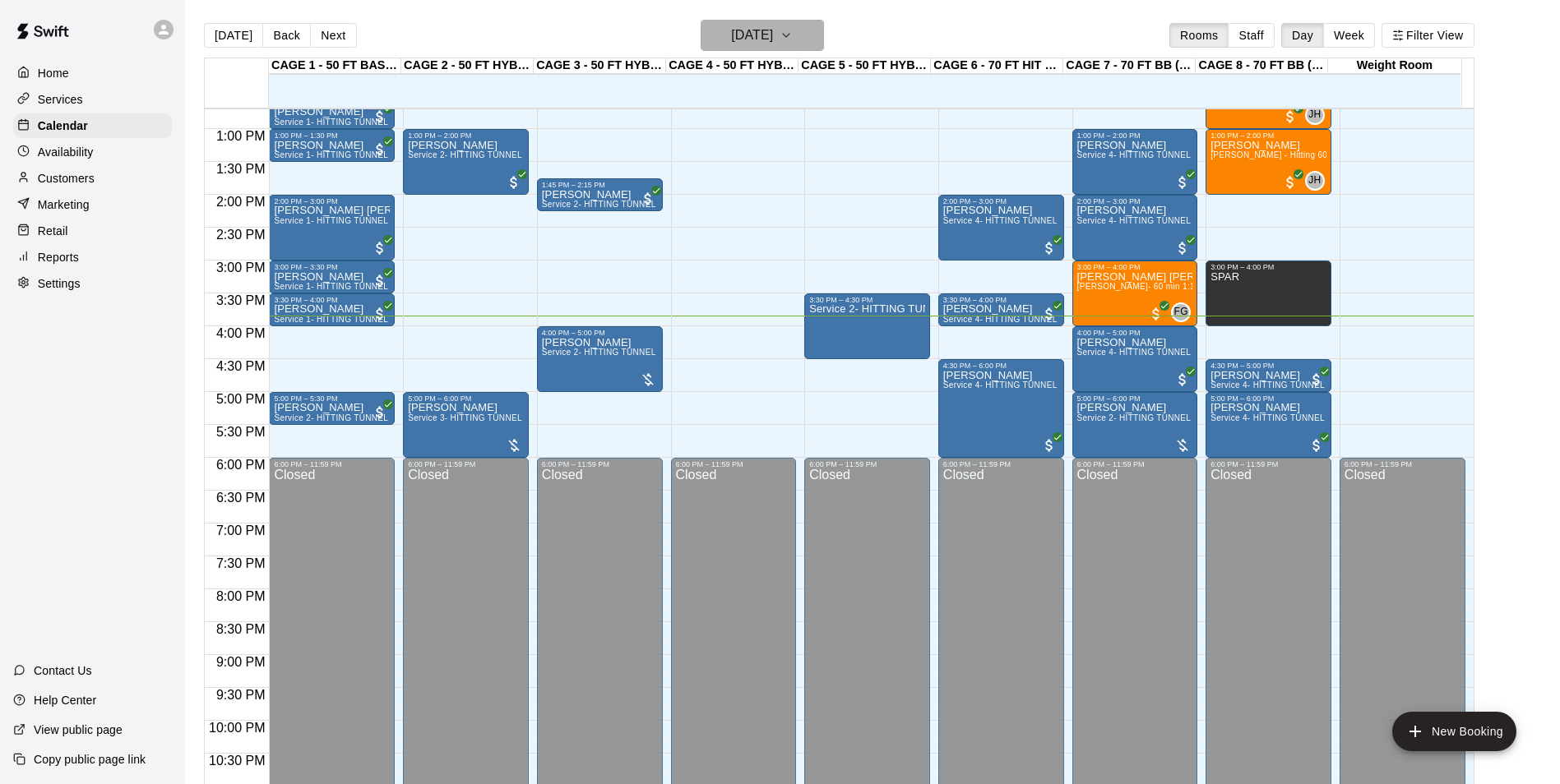
click at [773, 43] on h6 "[DATE]" at bounding box center [752, 35] width 42 height 23
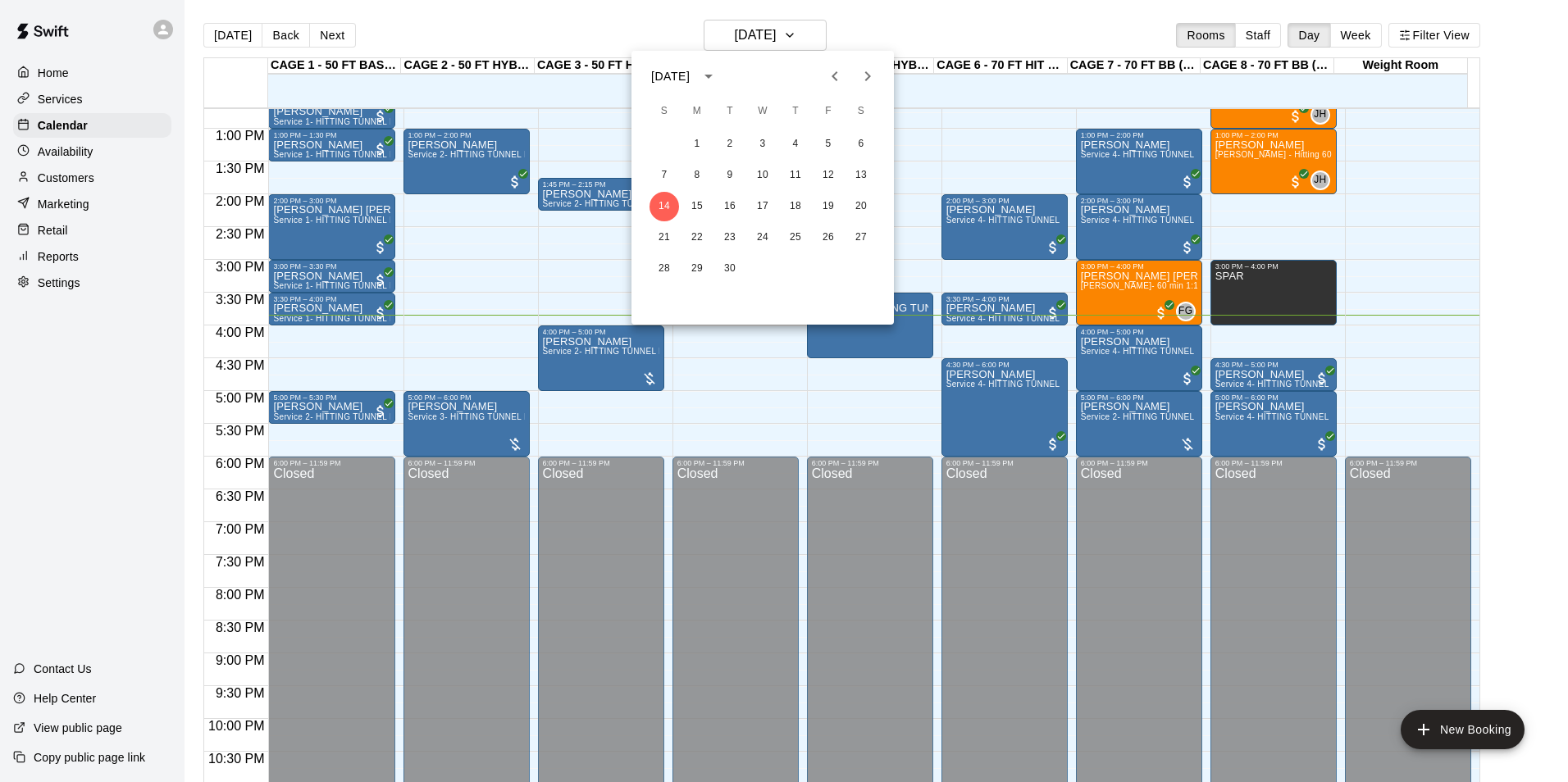
click at [843, 87] on button "Previous month" at bounding box center [834, 76] width 33 height 33
click at [826, 77] on icon "Previous month" at bounding box center [834, 76] width 20 height 20
click at [668, 263] on button "29" at bounding box center [664, 268] width 29 height 29
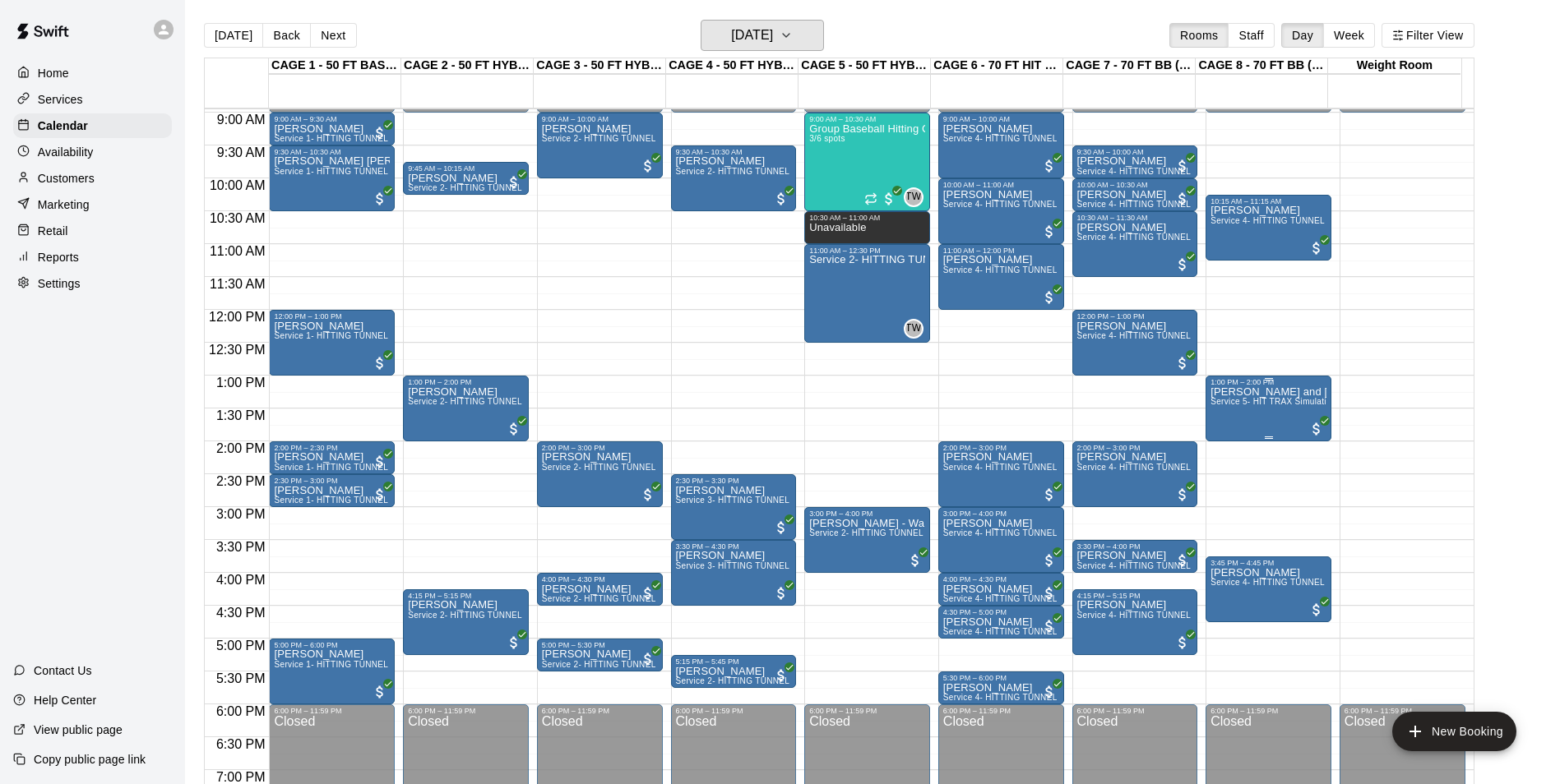
scroll to position [507, 0]
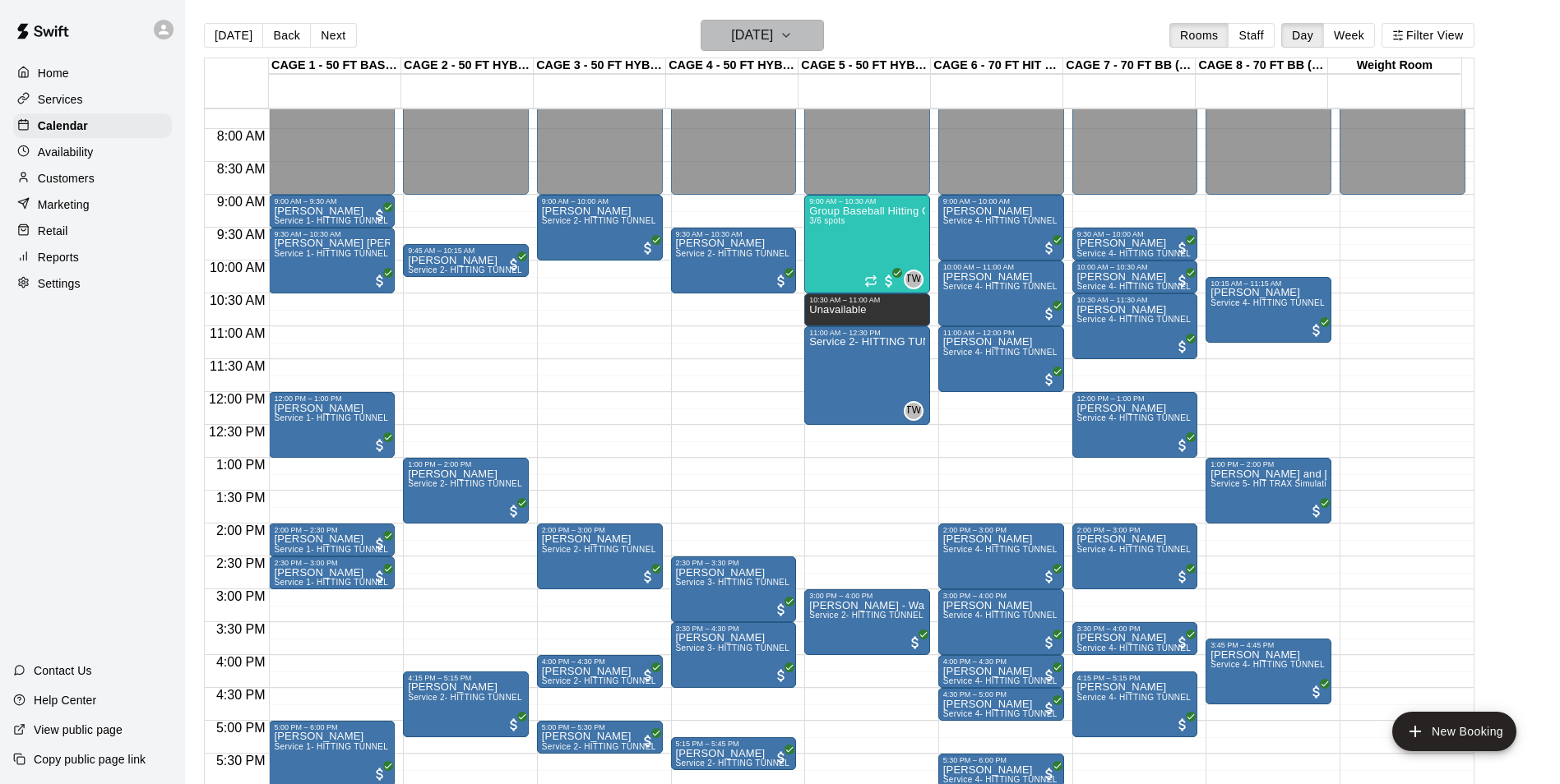
click at [773, 41] on h6 "Sunday Jun 29" at bounding box center [752, 35] width 42 height 23
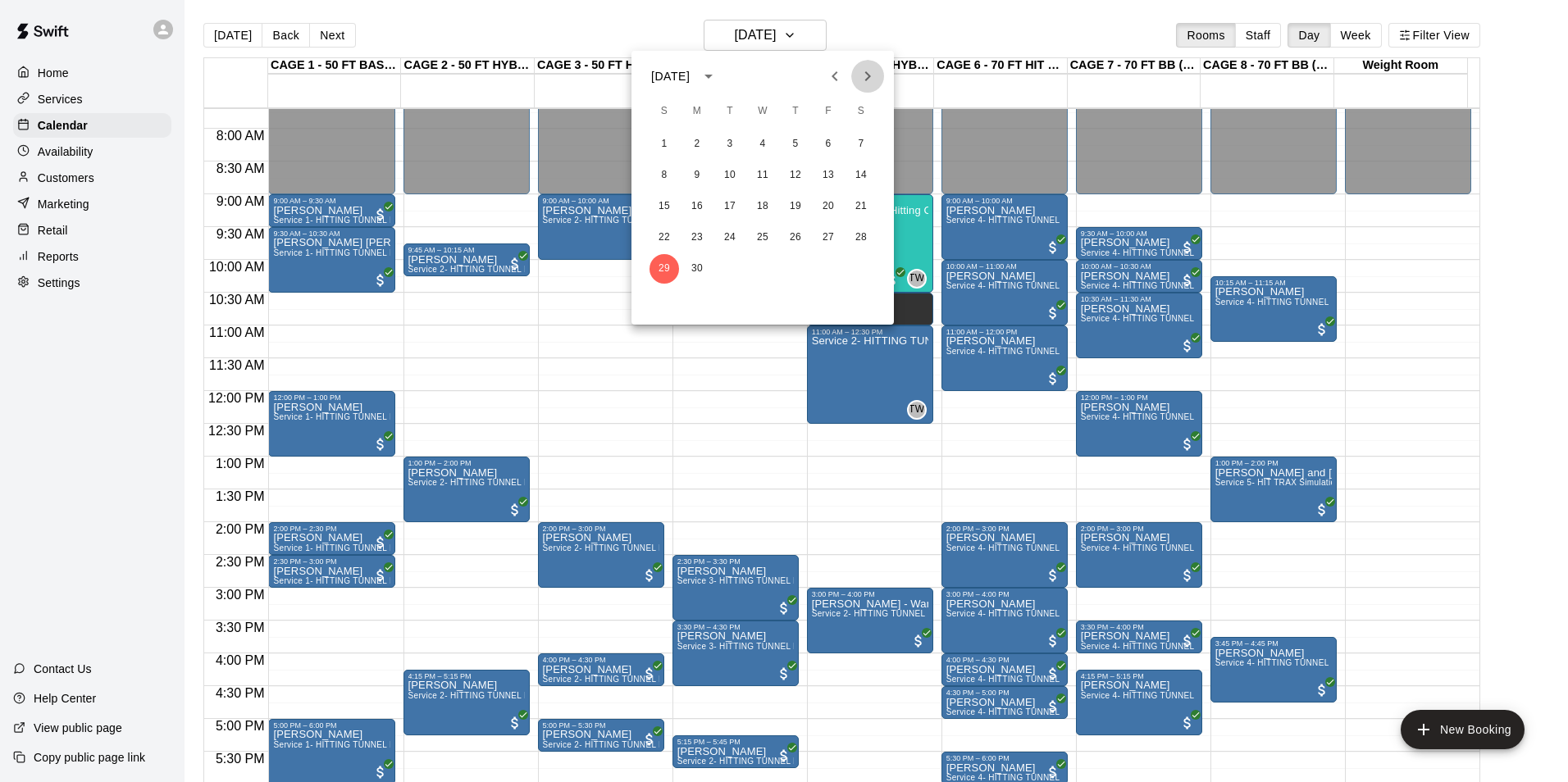
click at [867, 72] on icon "Next month" at bounding box center [868, 76] width 6 height 9
click at [661, 212] on button "14" at bounding box center [664, 206] width 29 height 29
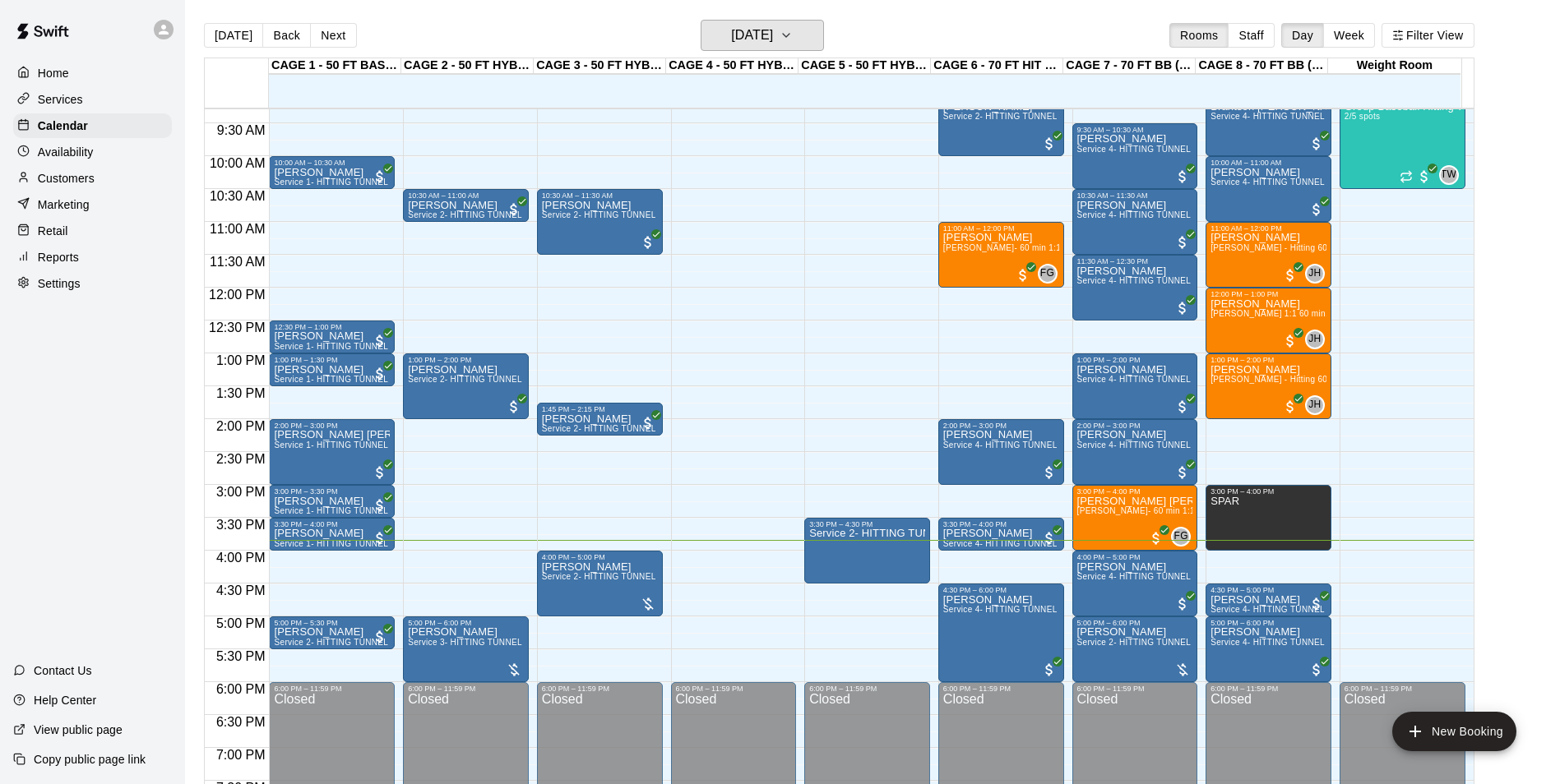
scroll to position [753, 0]
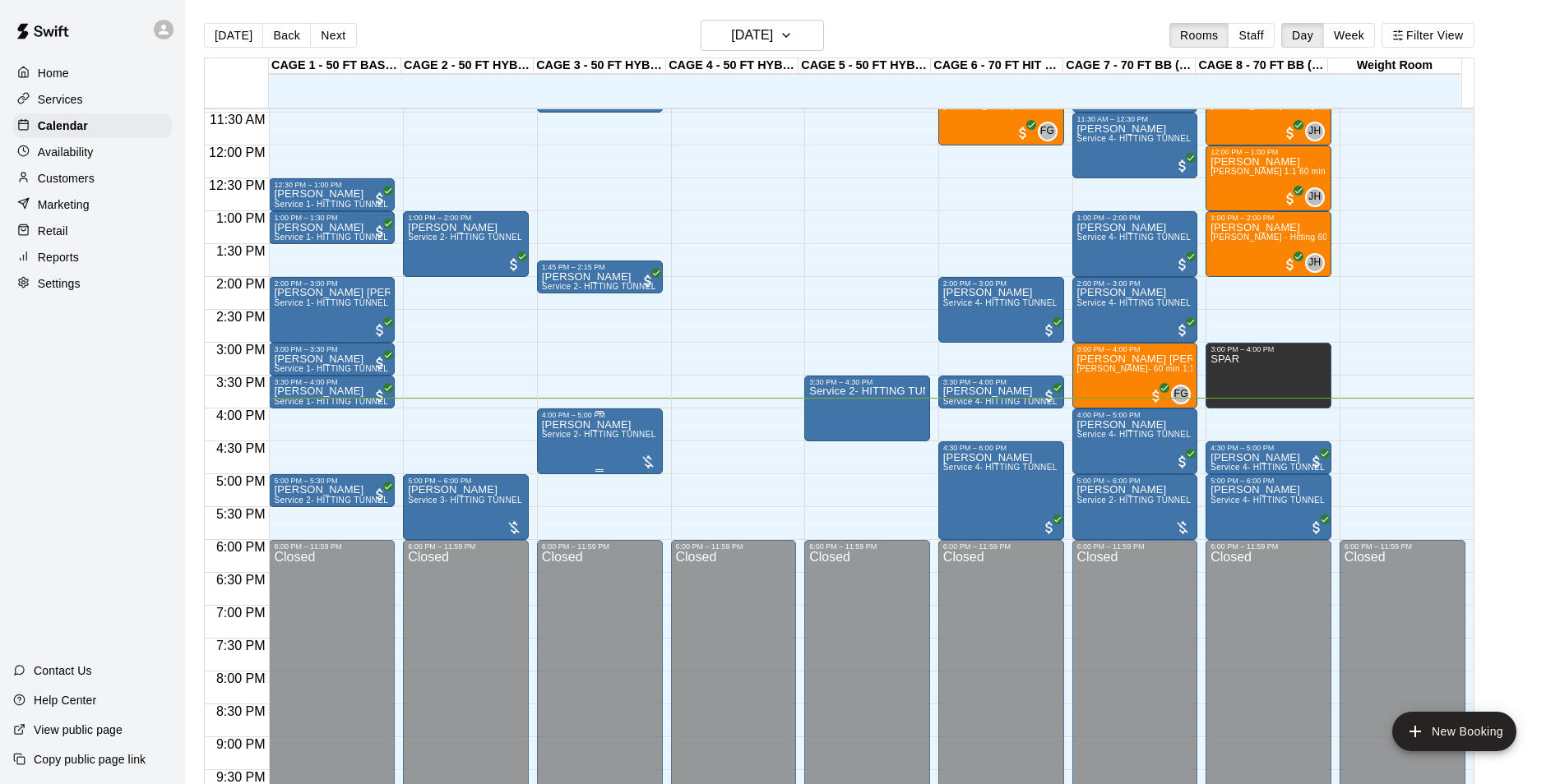
click at [582, 439] on span "Service 2- HITTING TUNNEL RENTAL - 50ft Baseball" at bounding box center [646, 435] width 209 height 9
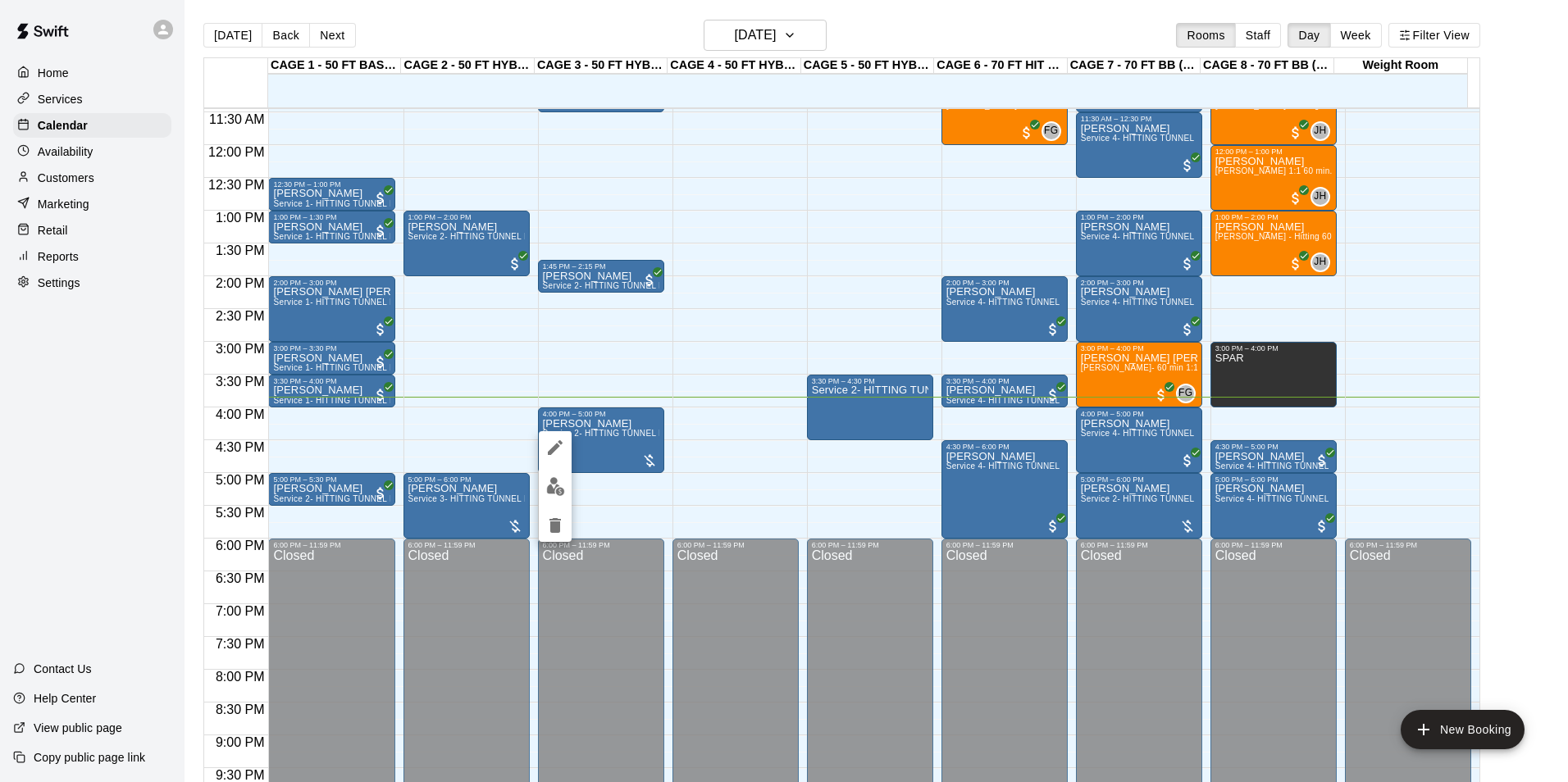
click at [552, 477] on img "edit" at bounding box center [555, 486] width 19 height 19
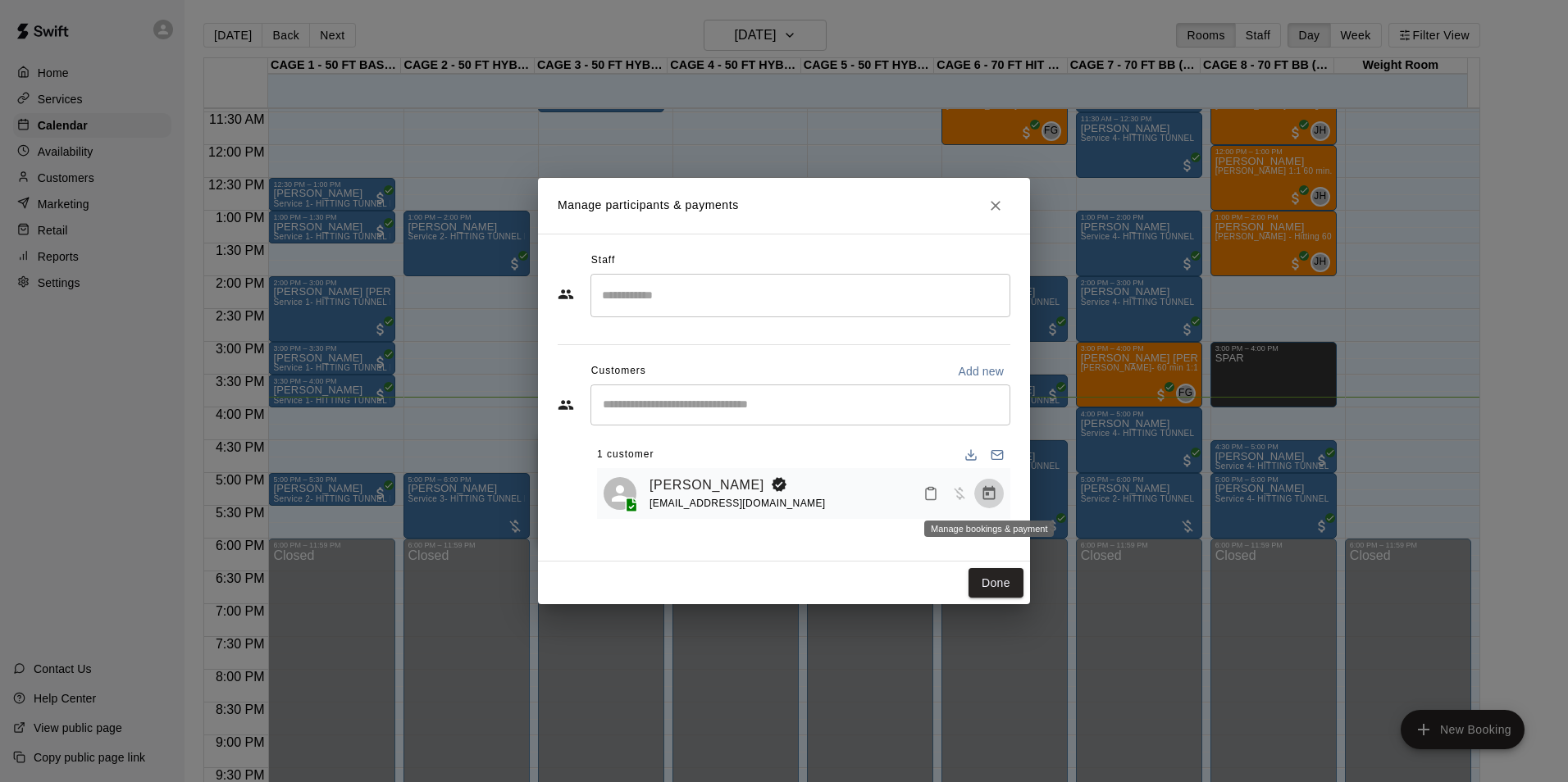
click at [992, 495] on icon "Manage bookings & payment" at bounding box center [988, 493] width 16 height 16
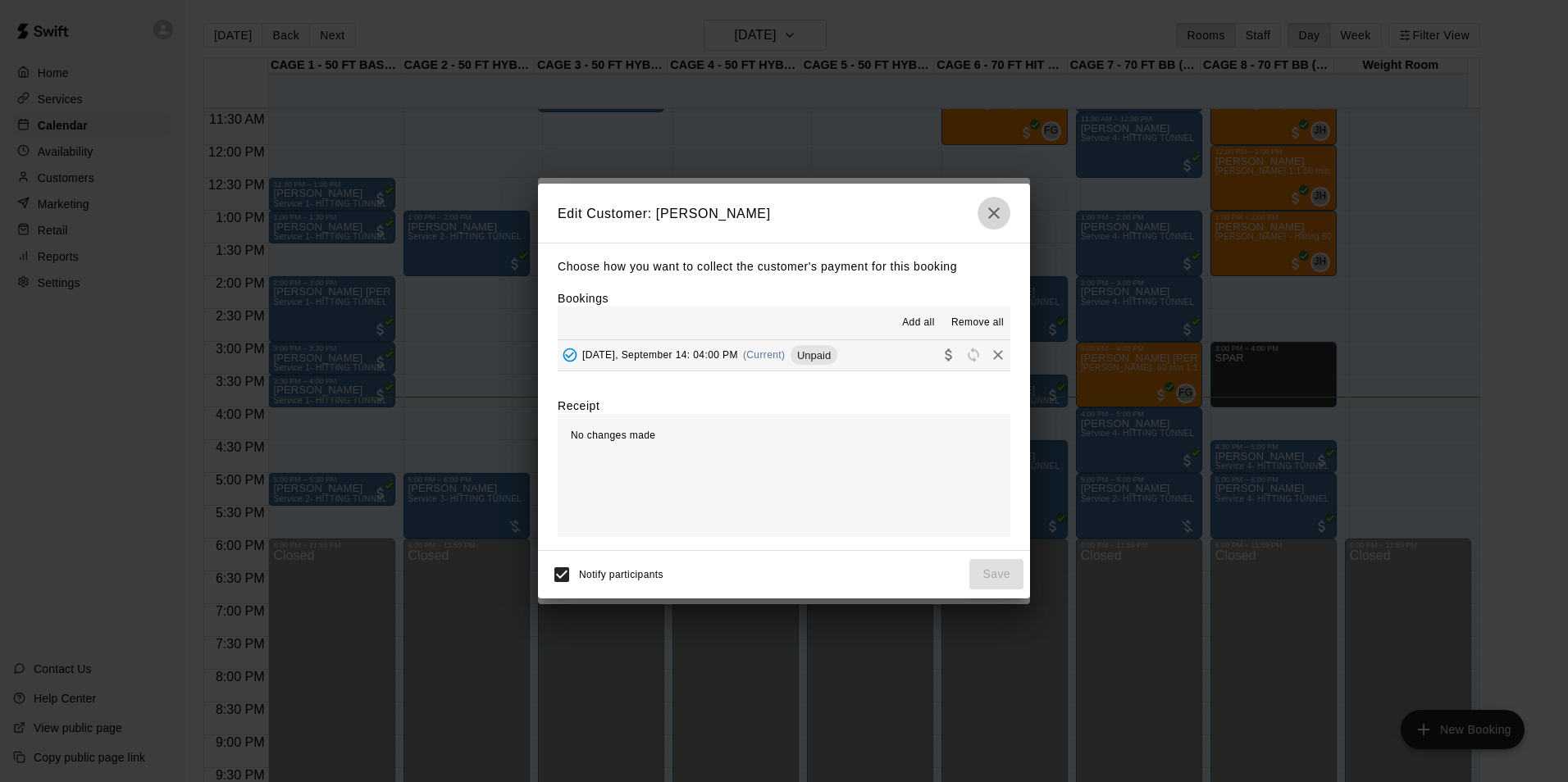
click at [1005, 215] on button "button" at bounding box center [994, 212] width 33 height 33
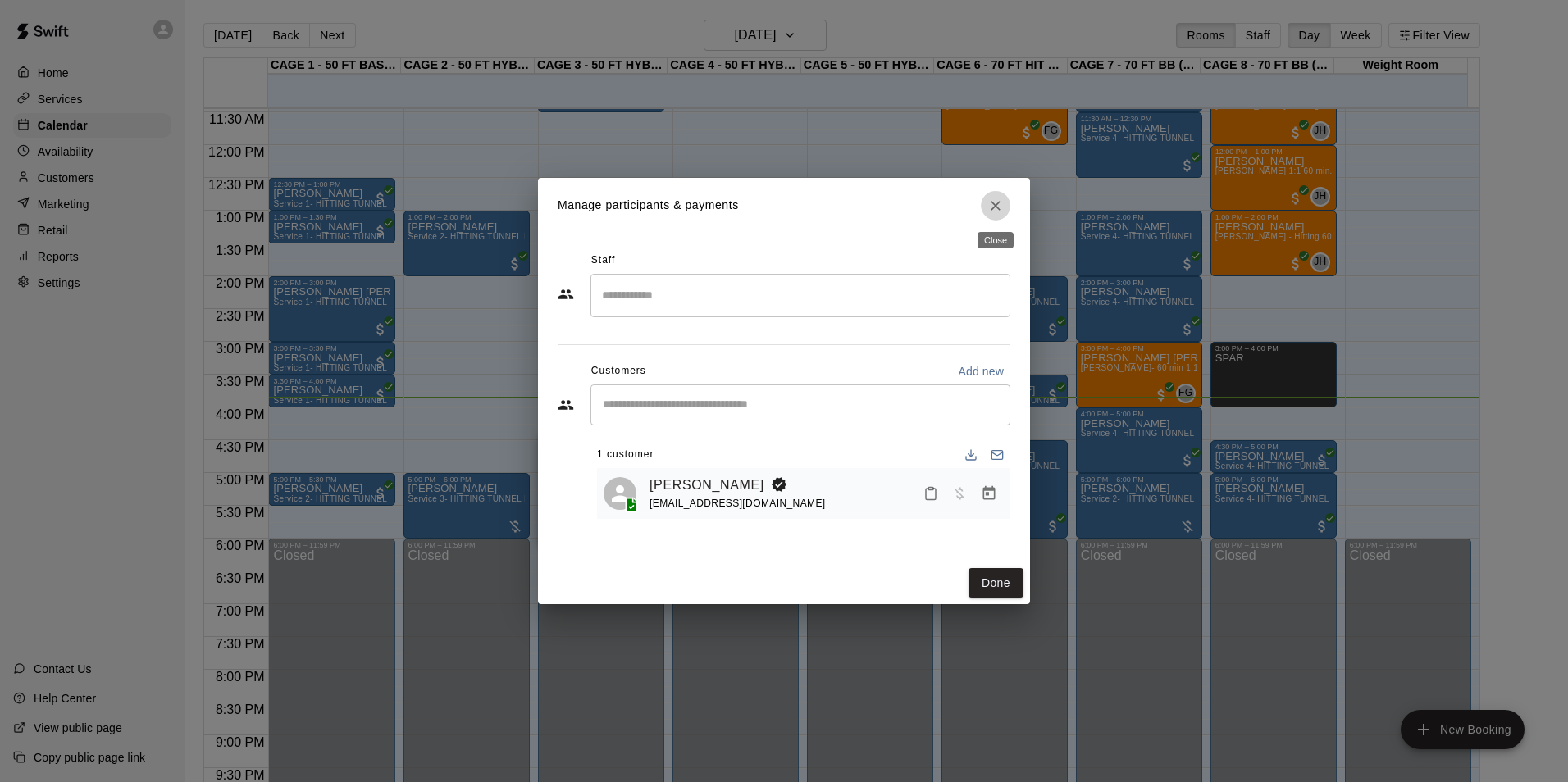
click at [1005, 215] on button "Close" at bounding box center [995, 205] width 29 height 29
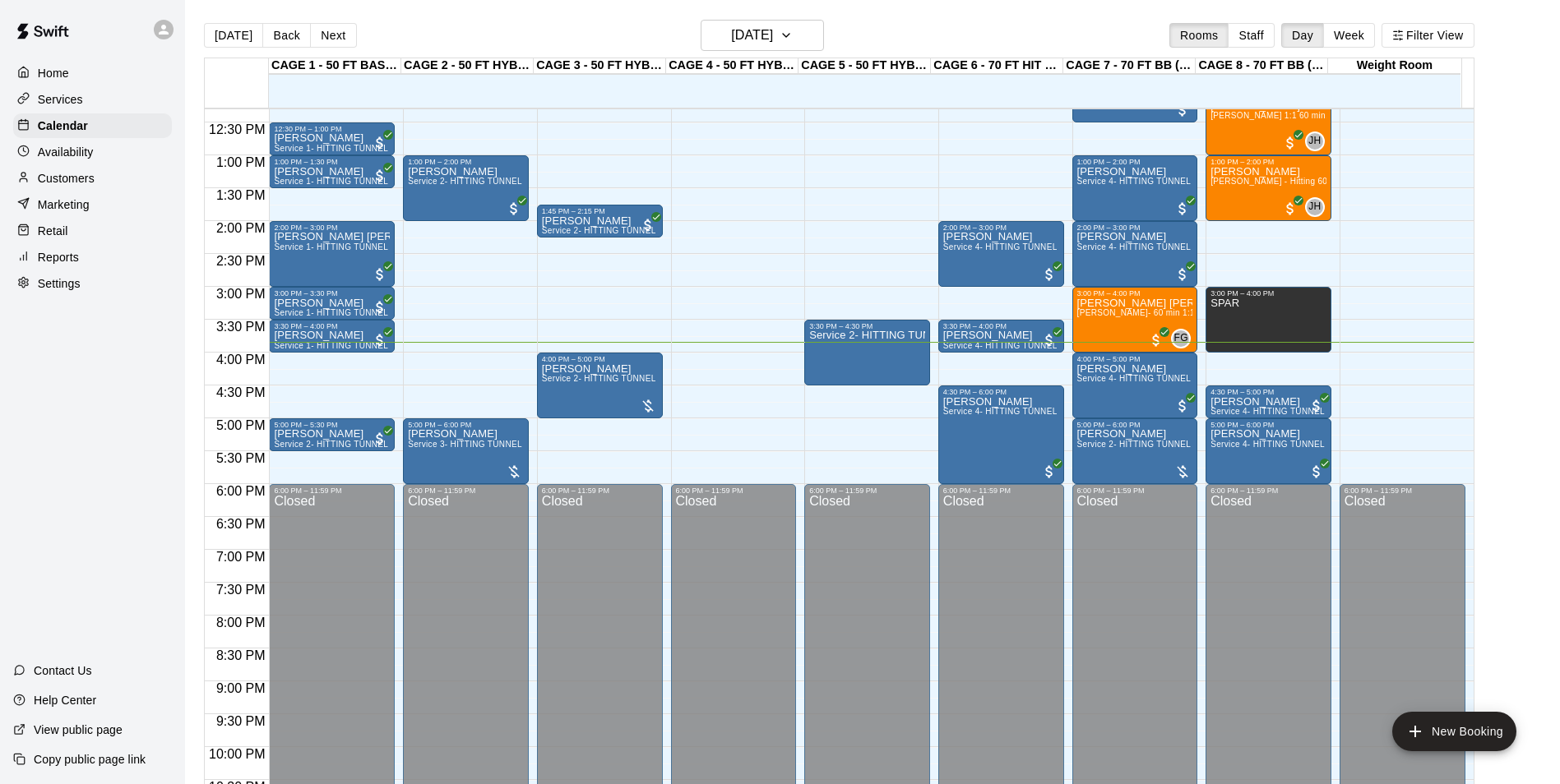
scroll to position [835, 0]
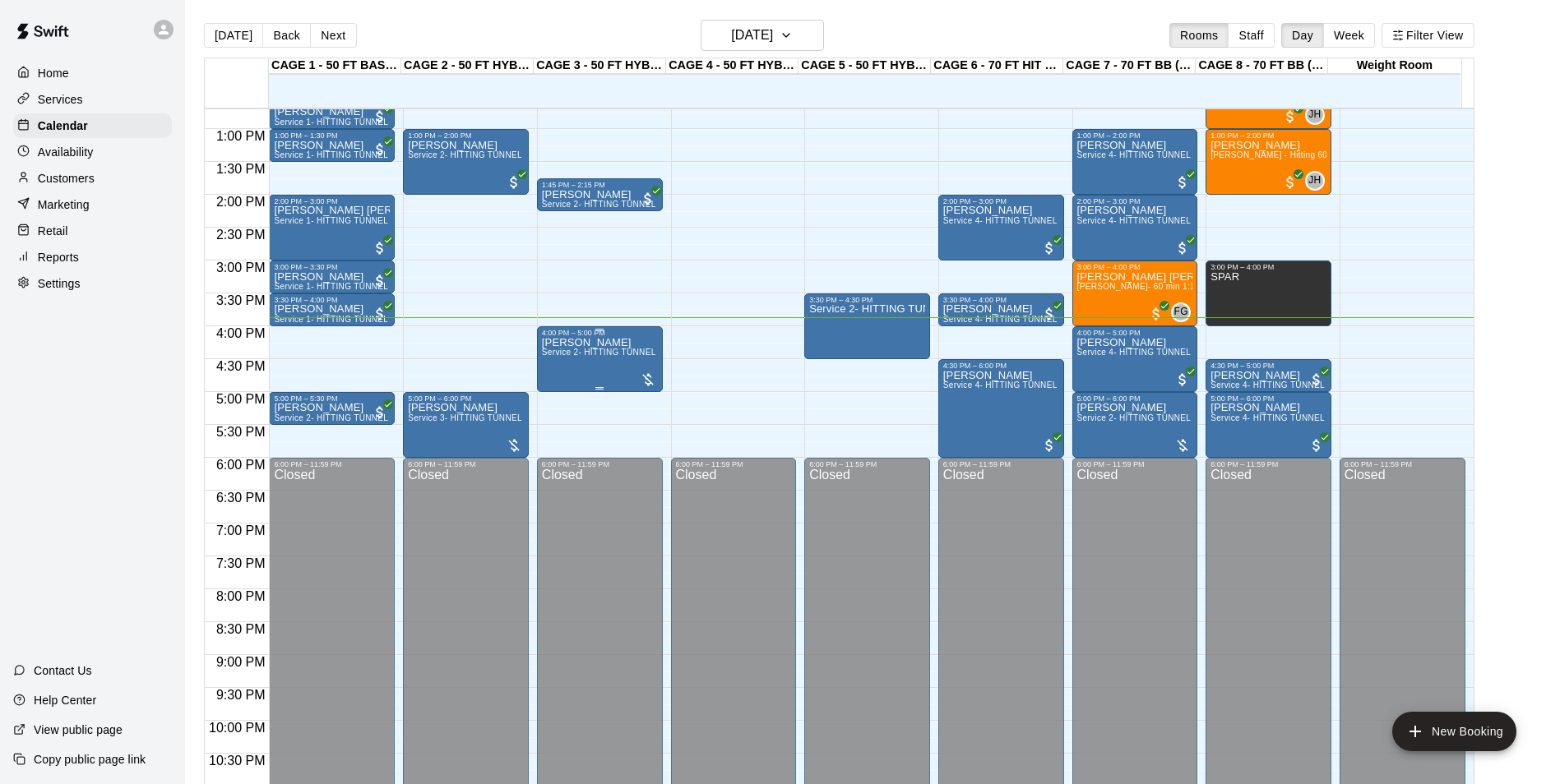
click at [577, 350] on span "Service 2- HITTING TUNNEL RENTAL - 50ft Baseball" at bounding box center [646, 352] width 209 height 9
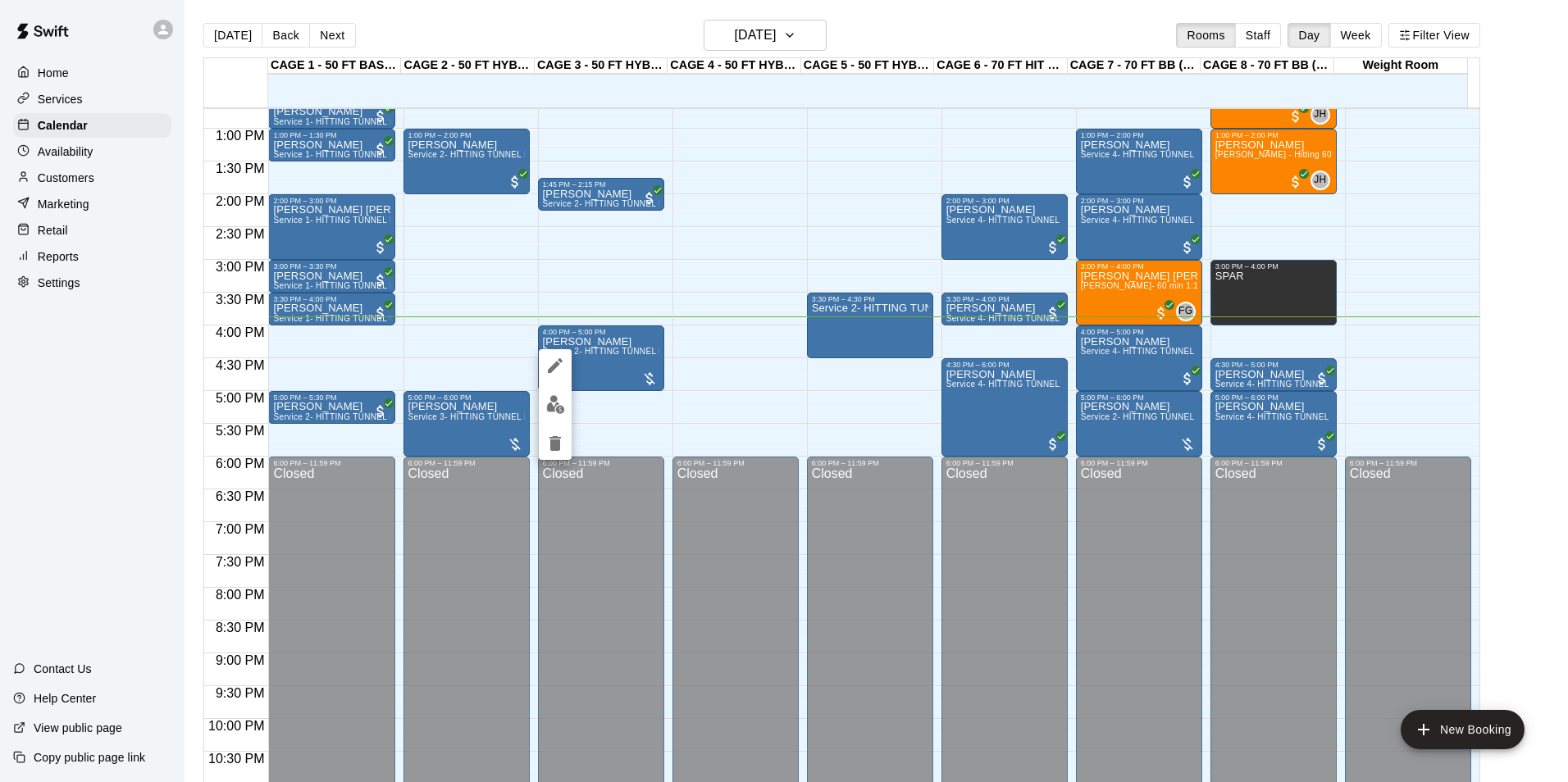
click at [555, 397] on img "edit" at bounding box center [555, 404] width 19 height 19
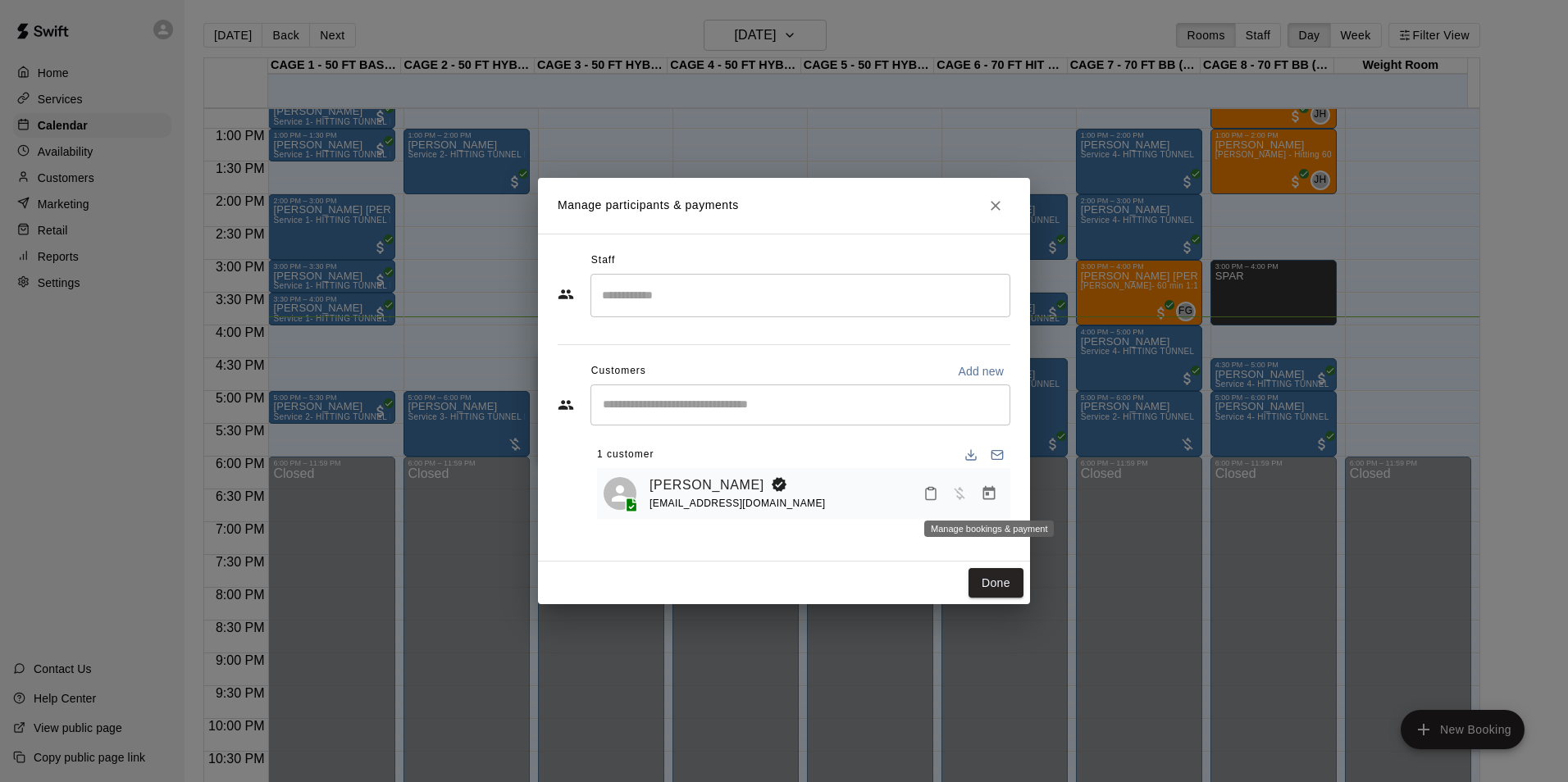
click at [992, 506] on button "Manage bookings & payment" at bounding box center [988, 493] width 29 height 29
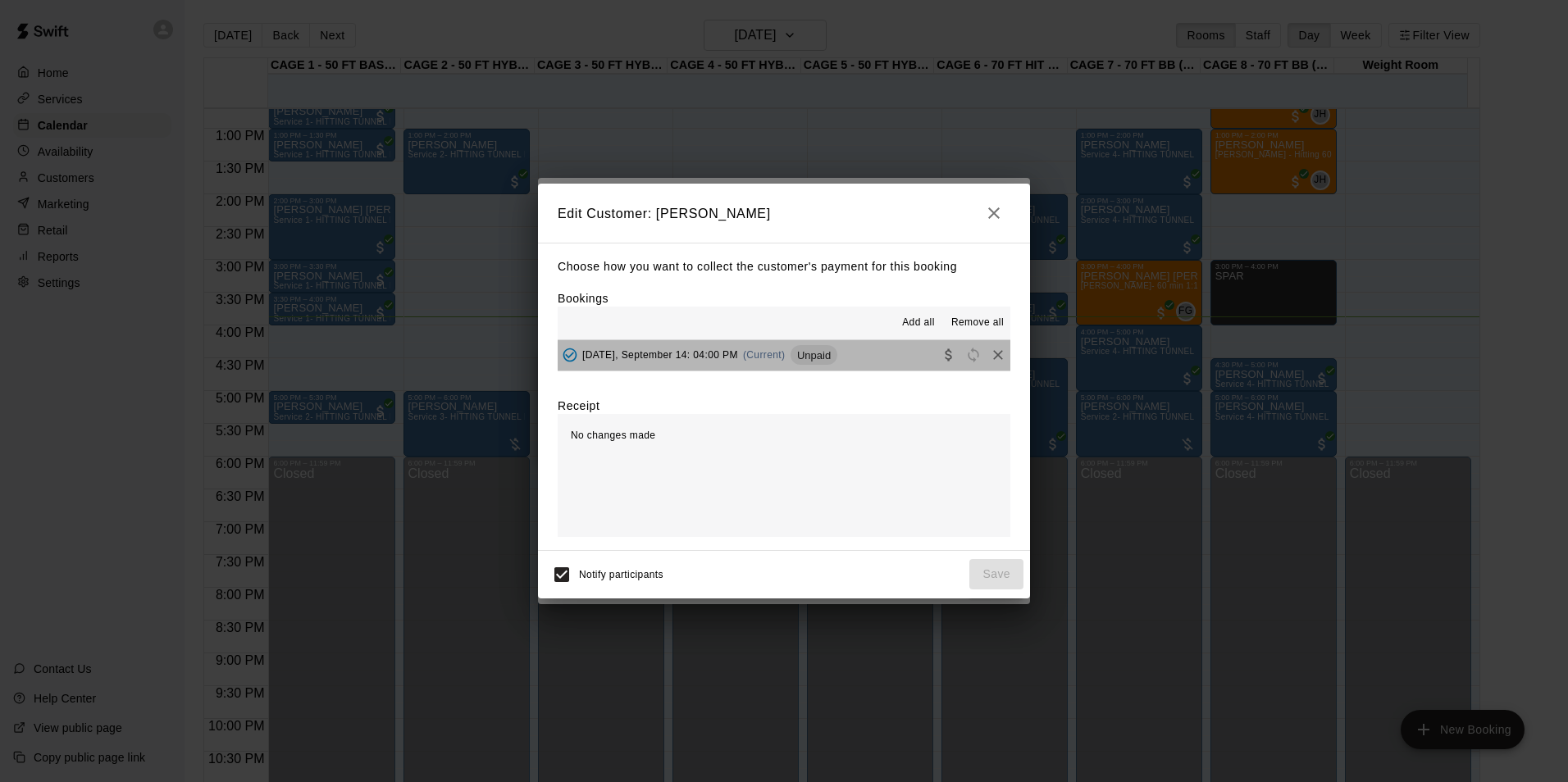
click at [848, 348] on button "Sunday, September 14: 04:00 PM (Current) Unpaid" at bounding box center [783, 355] width 452 height 30
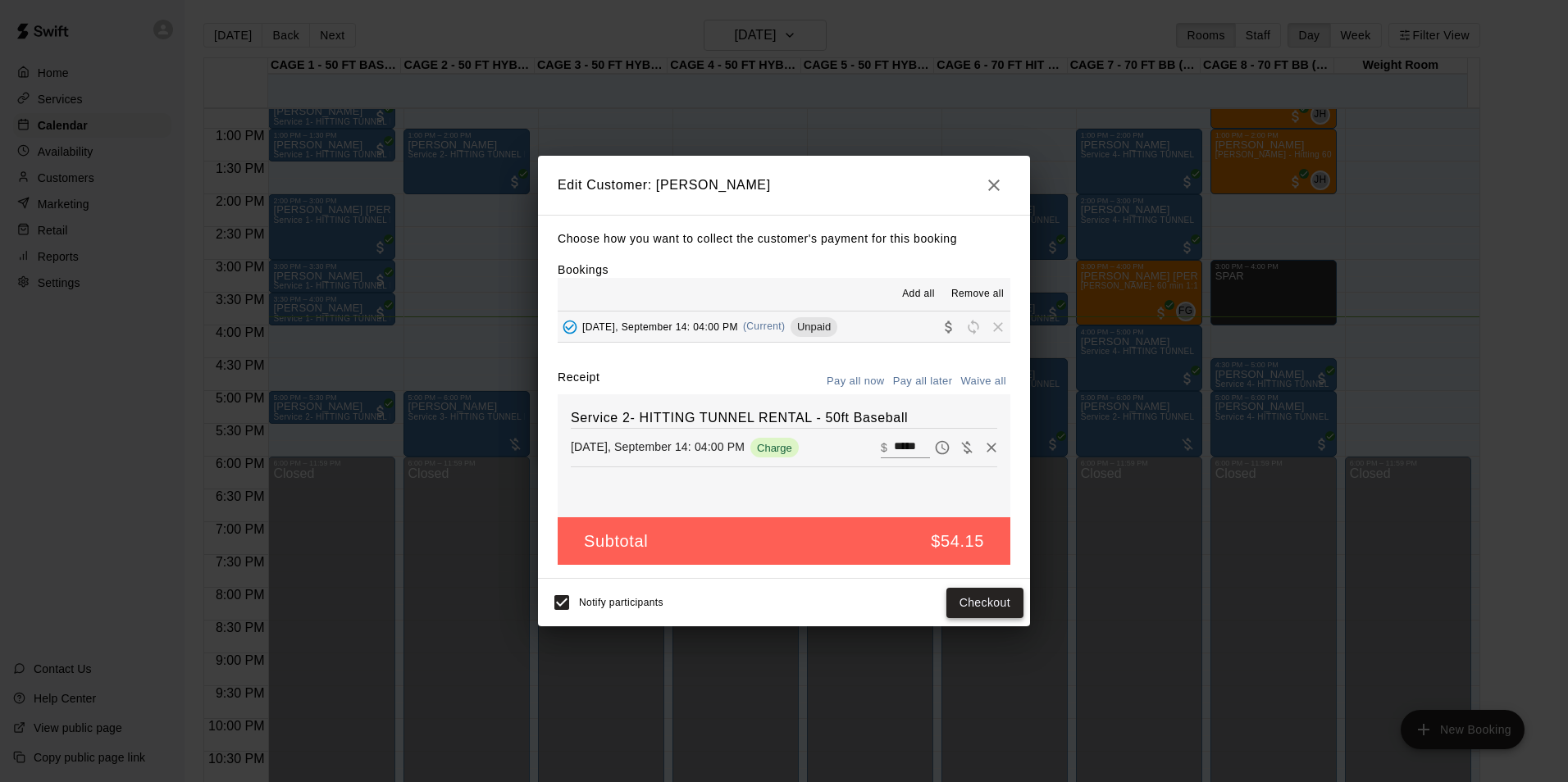
click at [988, 597] on button "Checkout" at bounding box center [985, 603] width 77 height 30
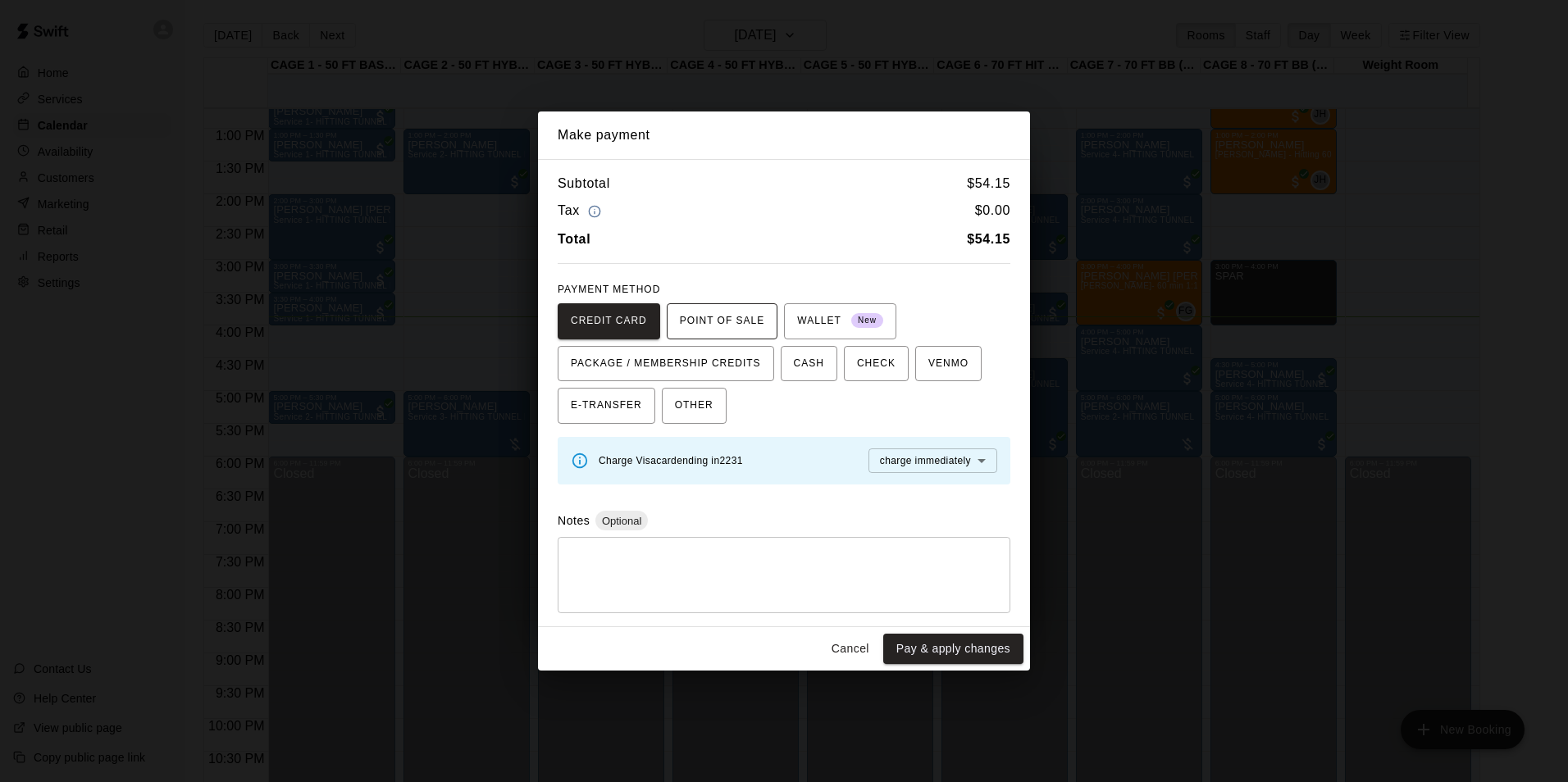
click at [734, 328] on span "POINT OF SALE" at bounding box center [722, 321] width 84 height 26
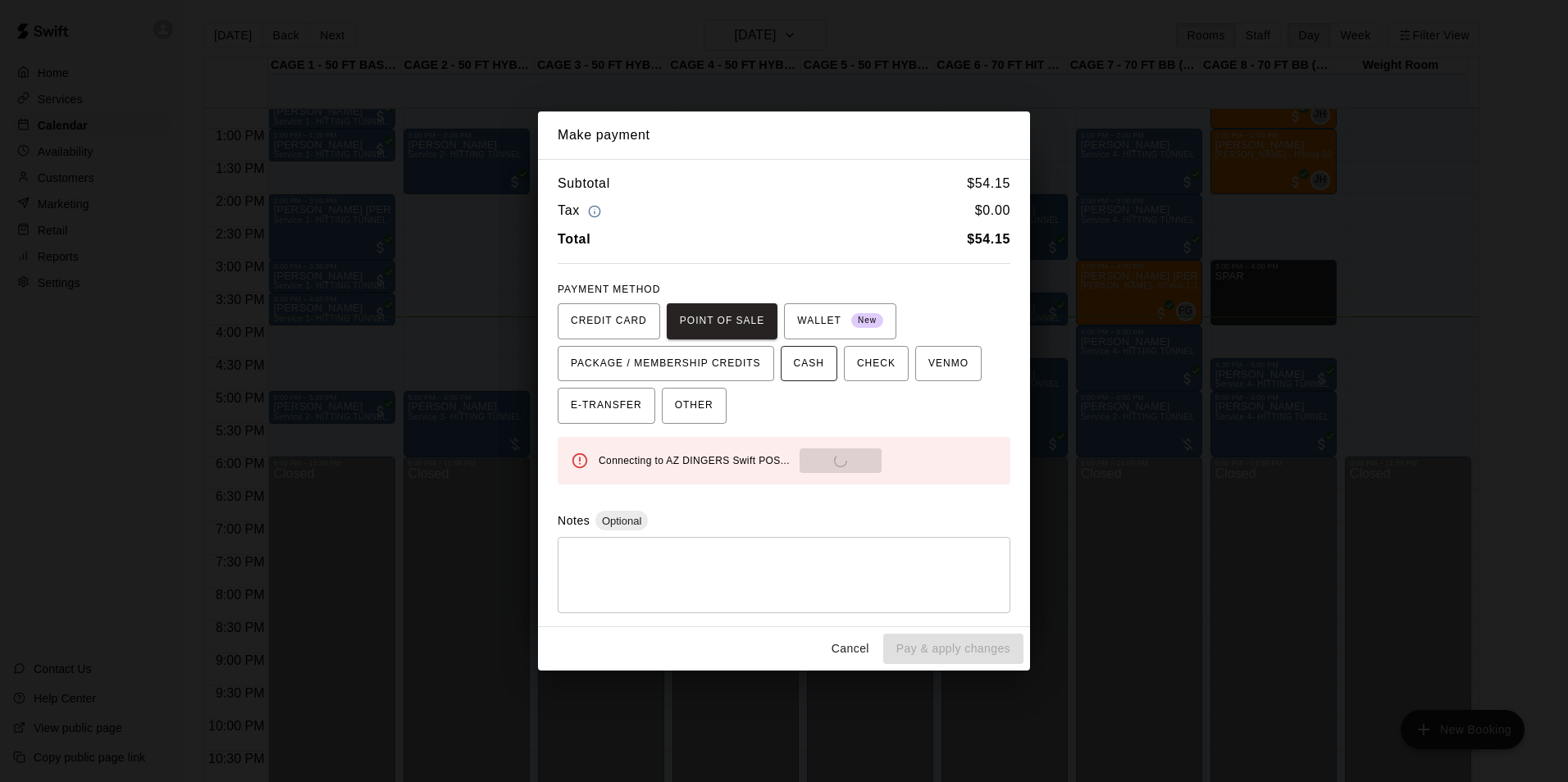
click at [806, 362] on span "CASH" at bounding box center [809, 365] width 30 height 26
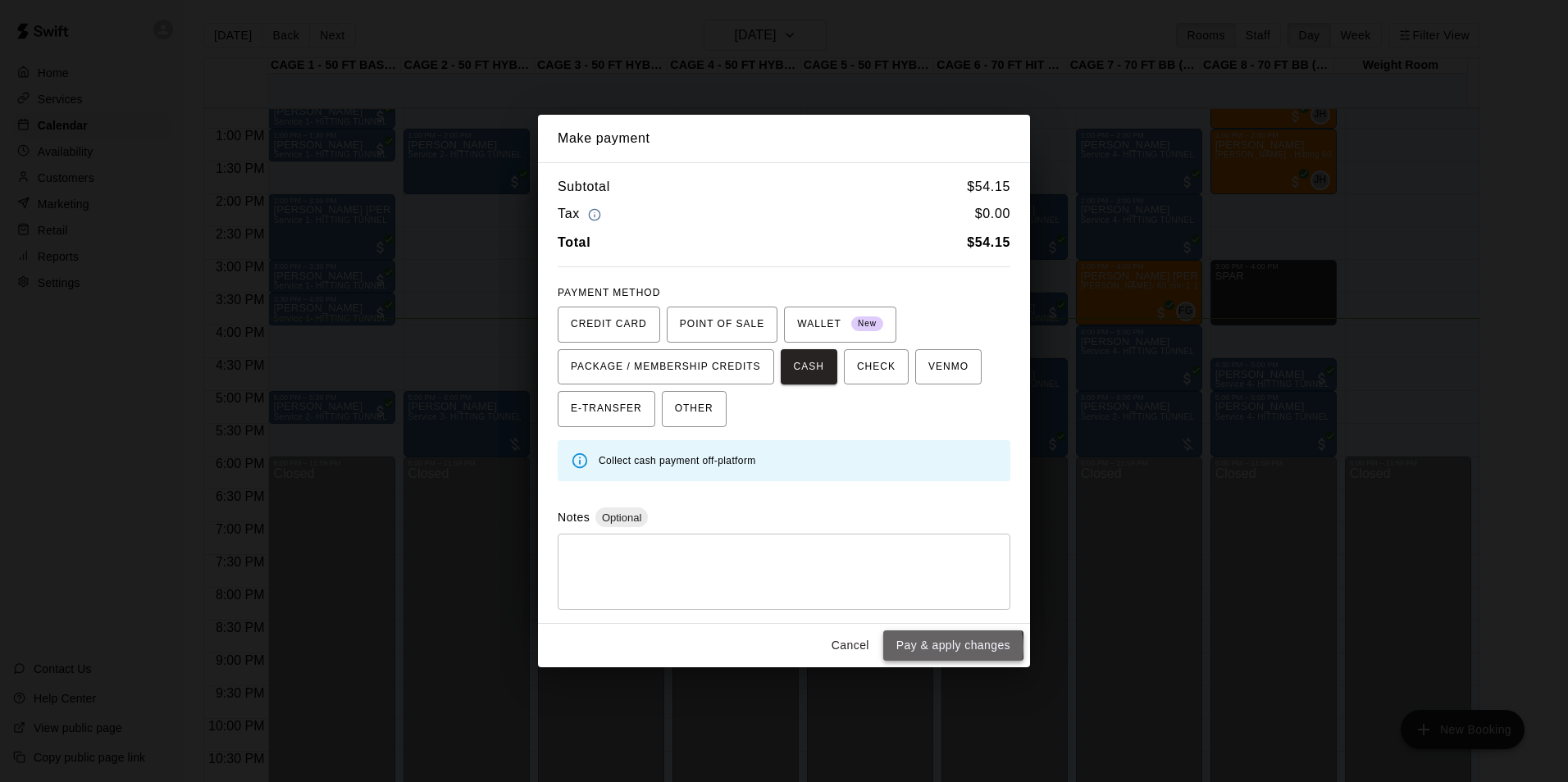
click at [952, 647] on button "Pay & apply changes" at bounding box center [953, 646] width 140 height 30
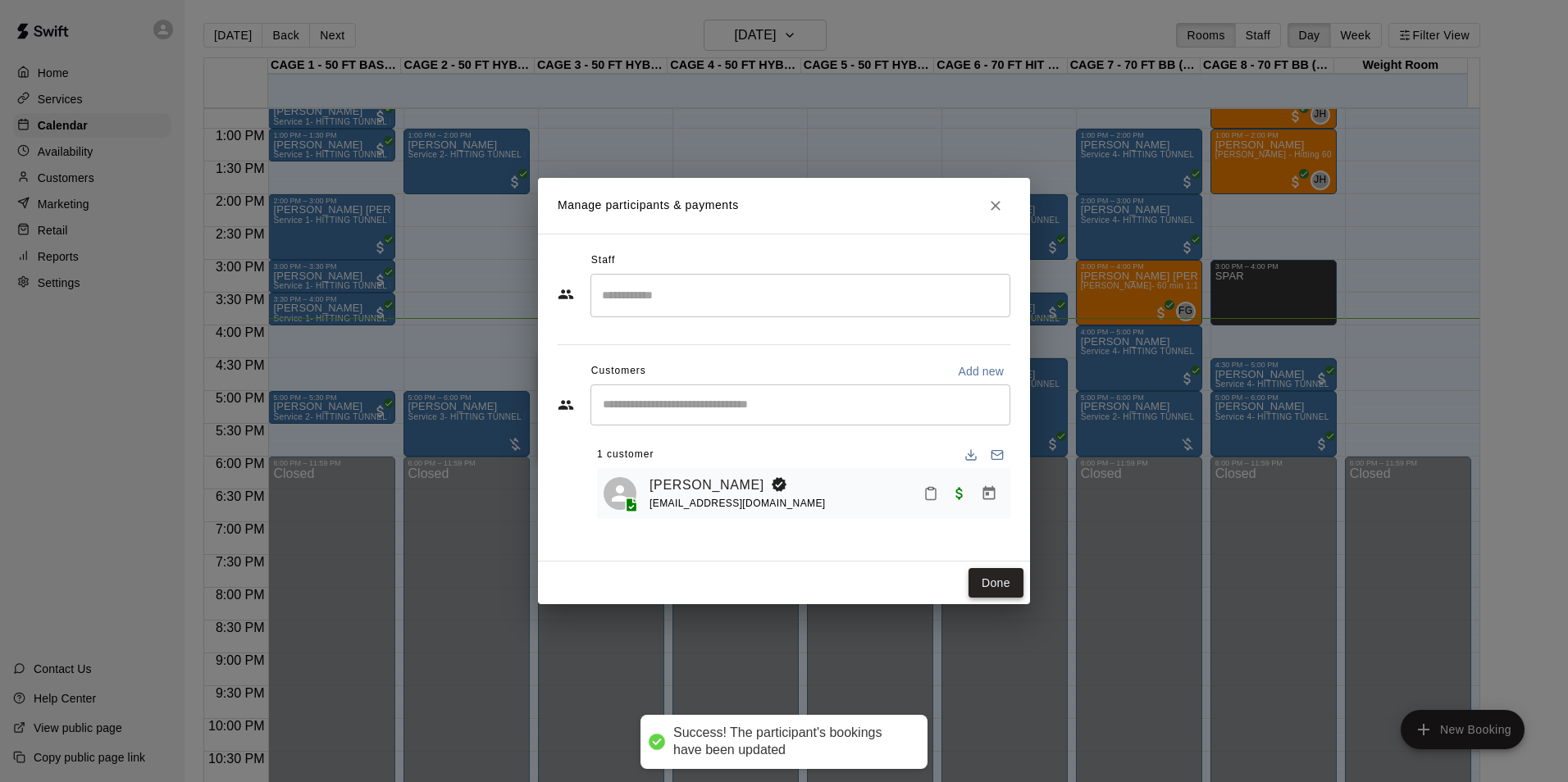
click at [992, 580] on button "Done" at bounding box center [996, 584] width 55 height 30
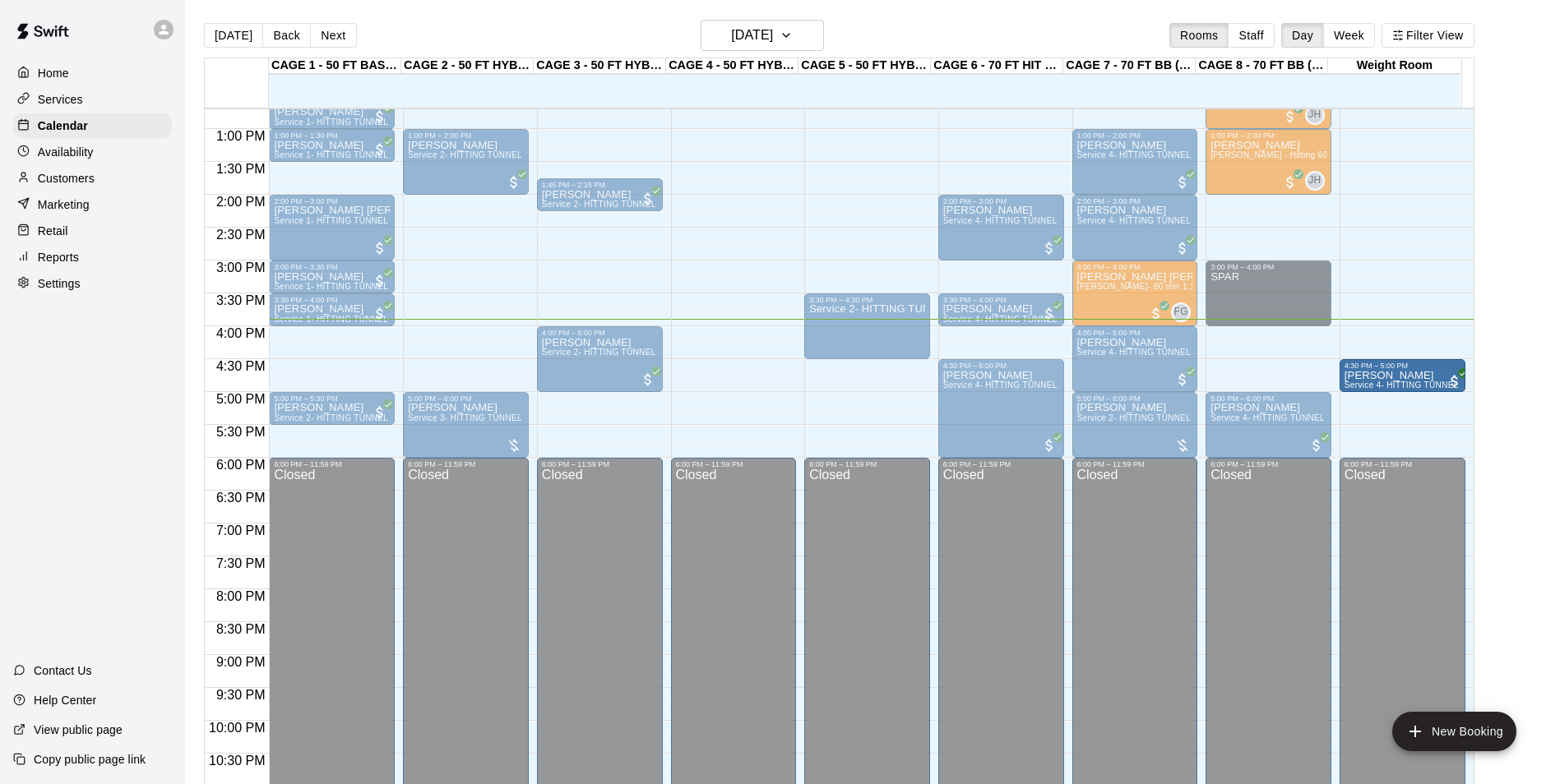
drag, startPoint x: 1235, startPoint y: 372, endPoint x: 1396, endPoint y: 374, distance: 161.0
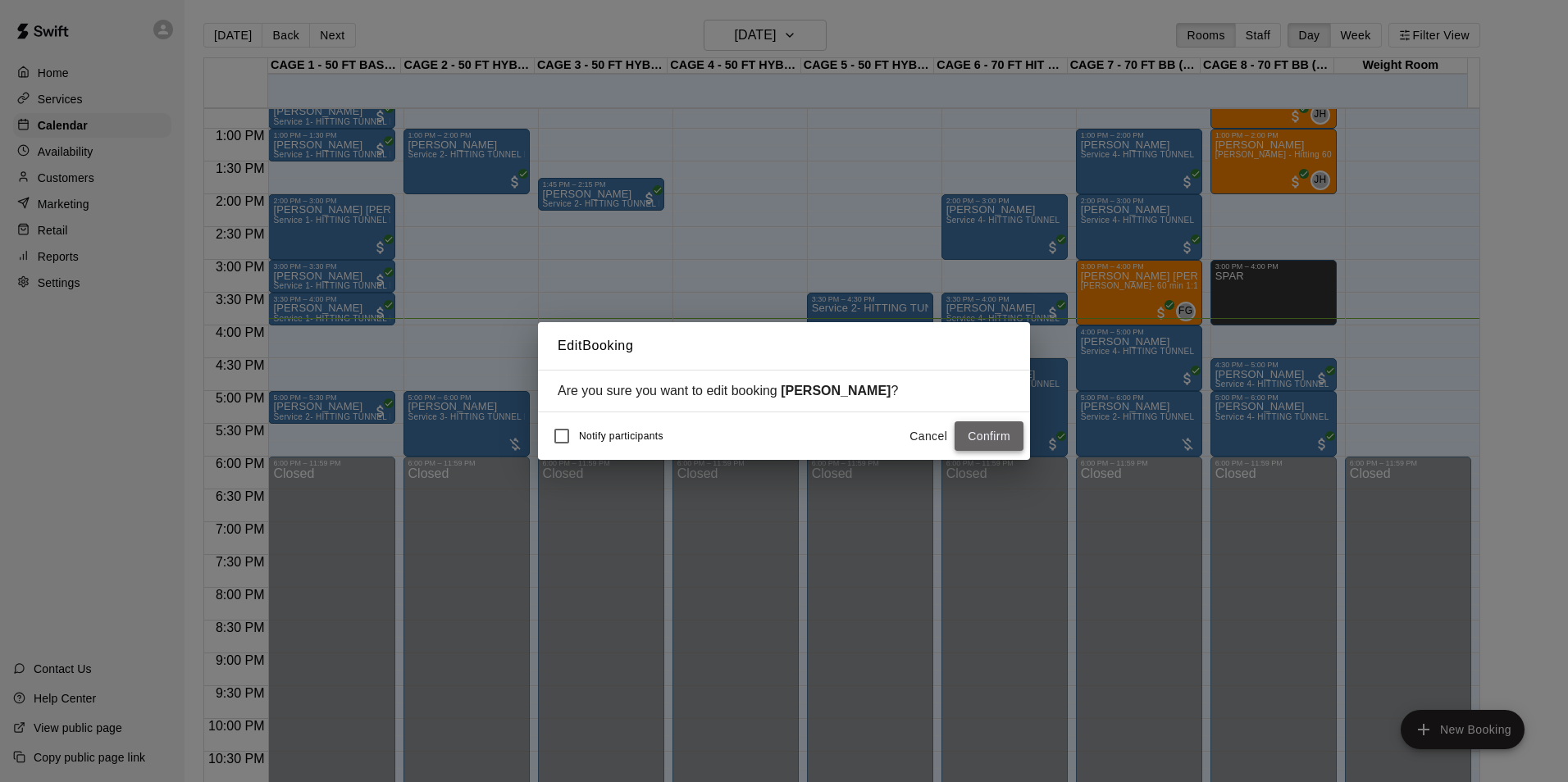
click at [991, 434] on button "Confirm" at bounding box center [989, 436] width 69 height 30
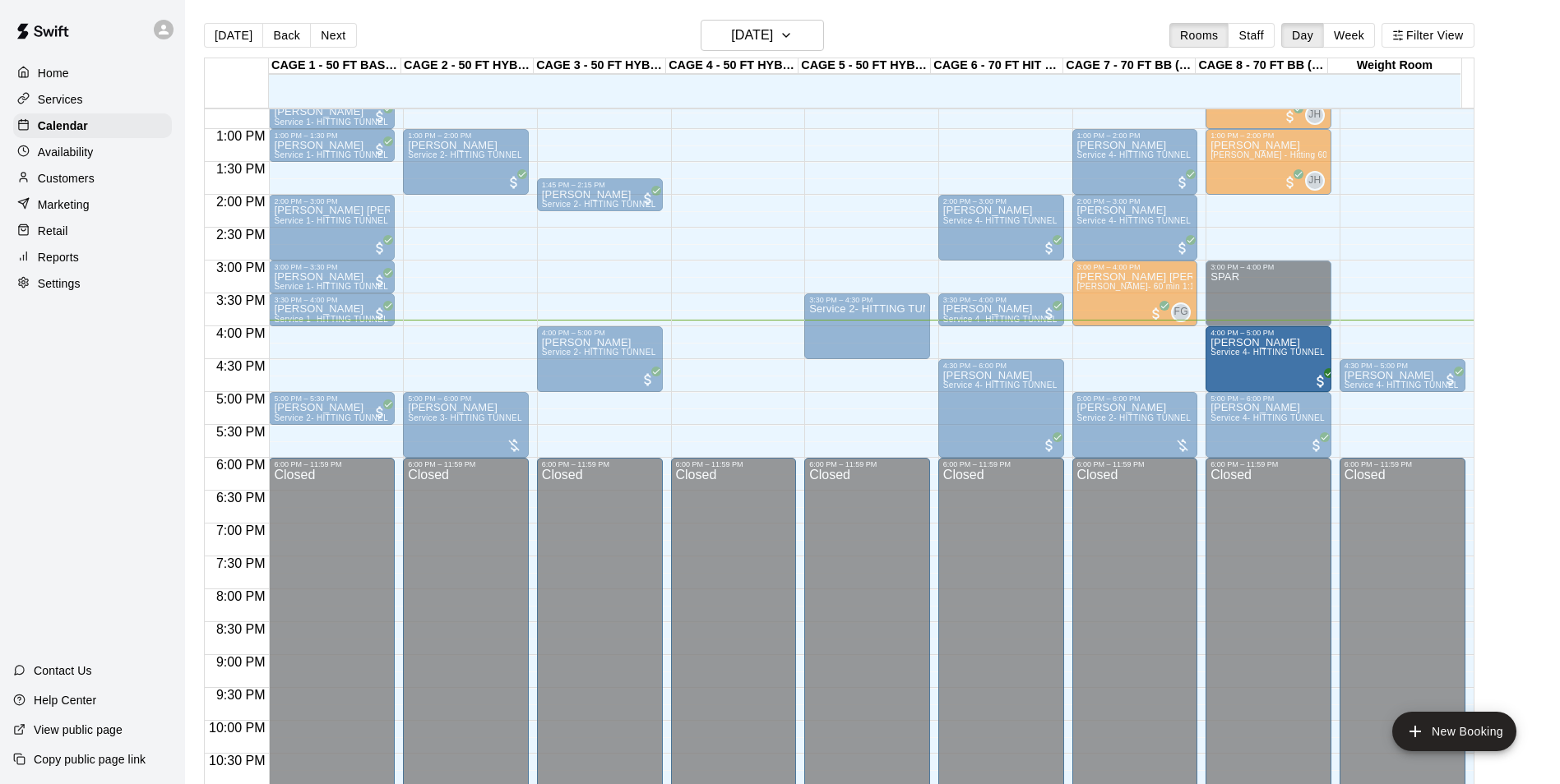
drag, startPoint x: 1144, startPoint y: 362, endPoint x: 1228, endPoint y: 365, distance: 84.1
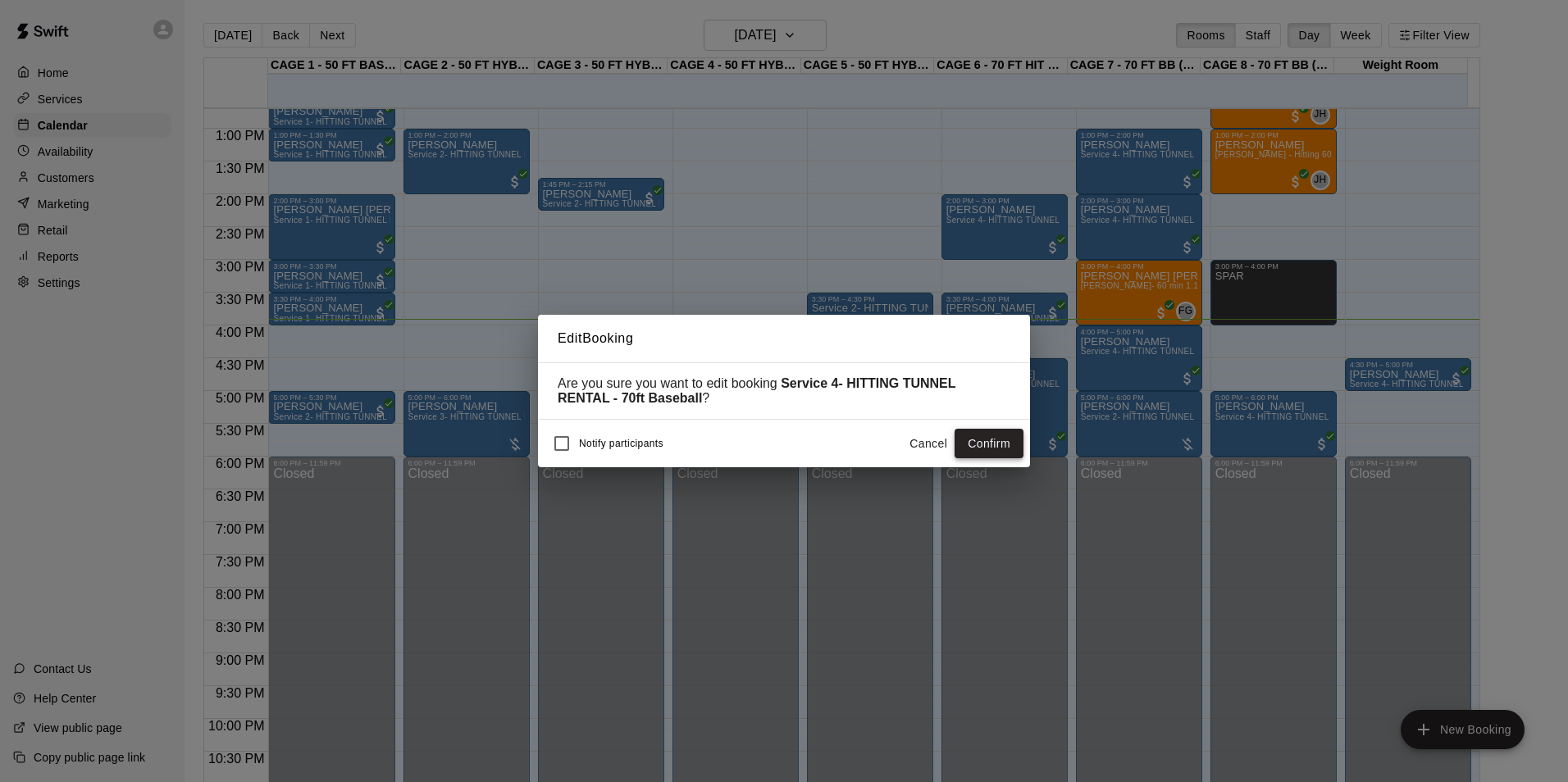
click at [984, 442] on button "Confirm" at bounding box center [989, 444] width 69 height 30
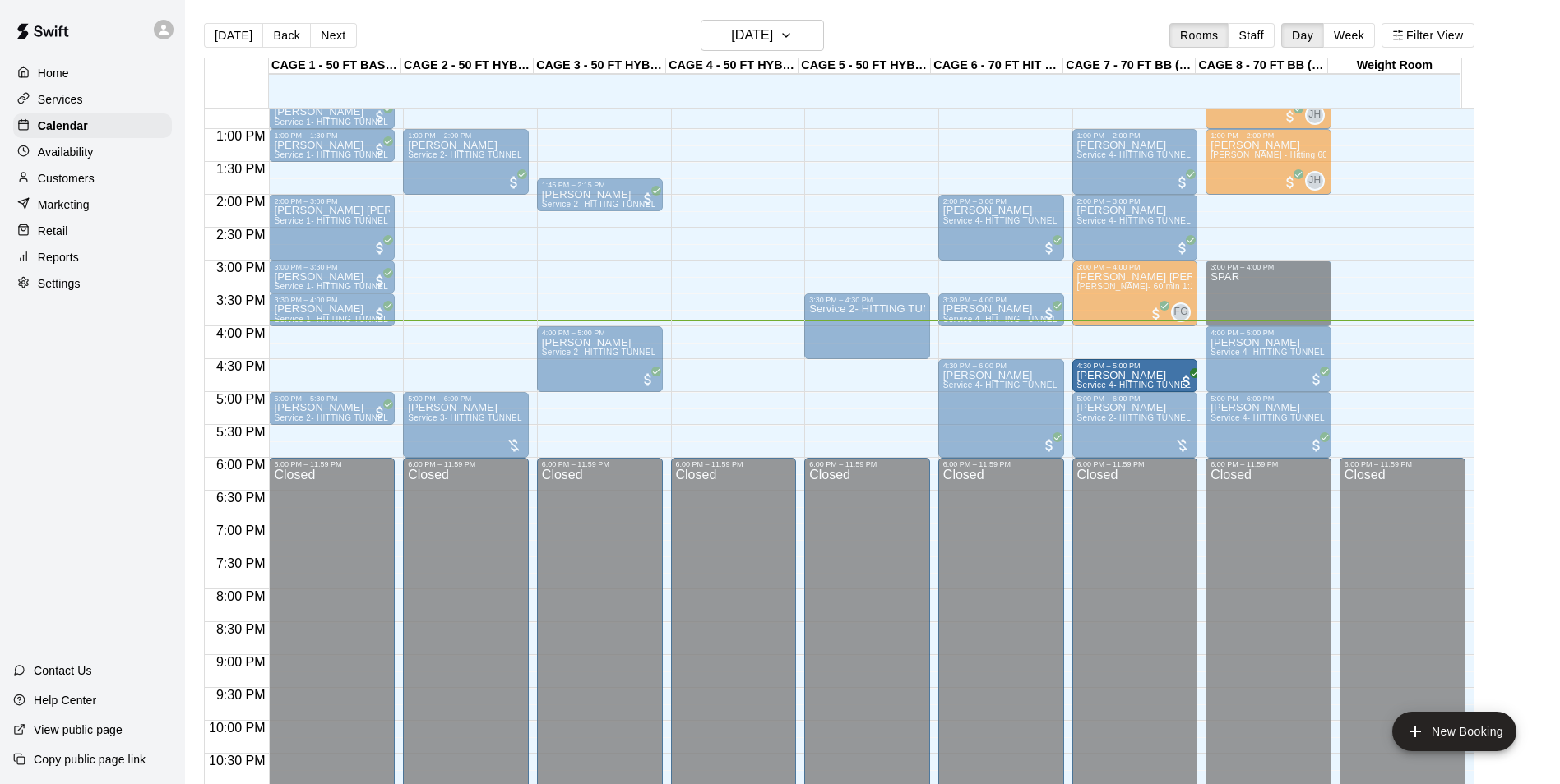
drag, startPoint x: 1379, startPoint y: 375, endPoint x: 1148, endPoint y: 381, distance: 231.1
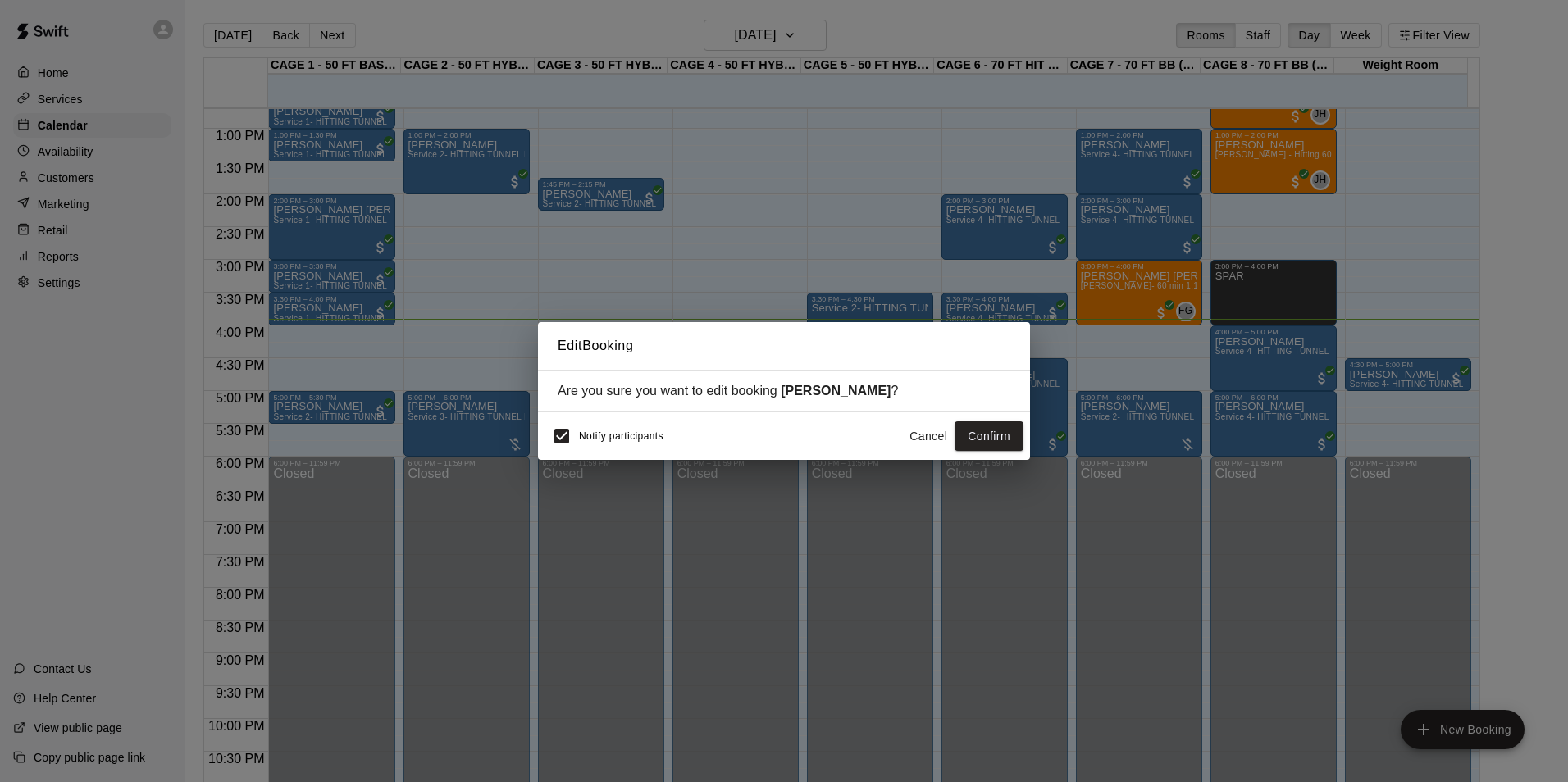
click at [544, 421] on div "Notify participants Cancel Confirm" at bounding box center [784, 436] width 492 height 47
click at [980, 435] on button "Confirm" at bounding box center [989, 436] width 69 height 30
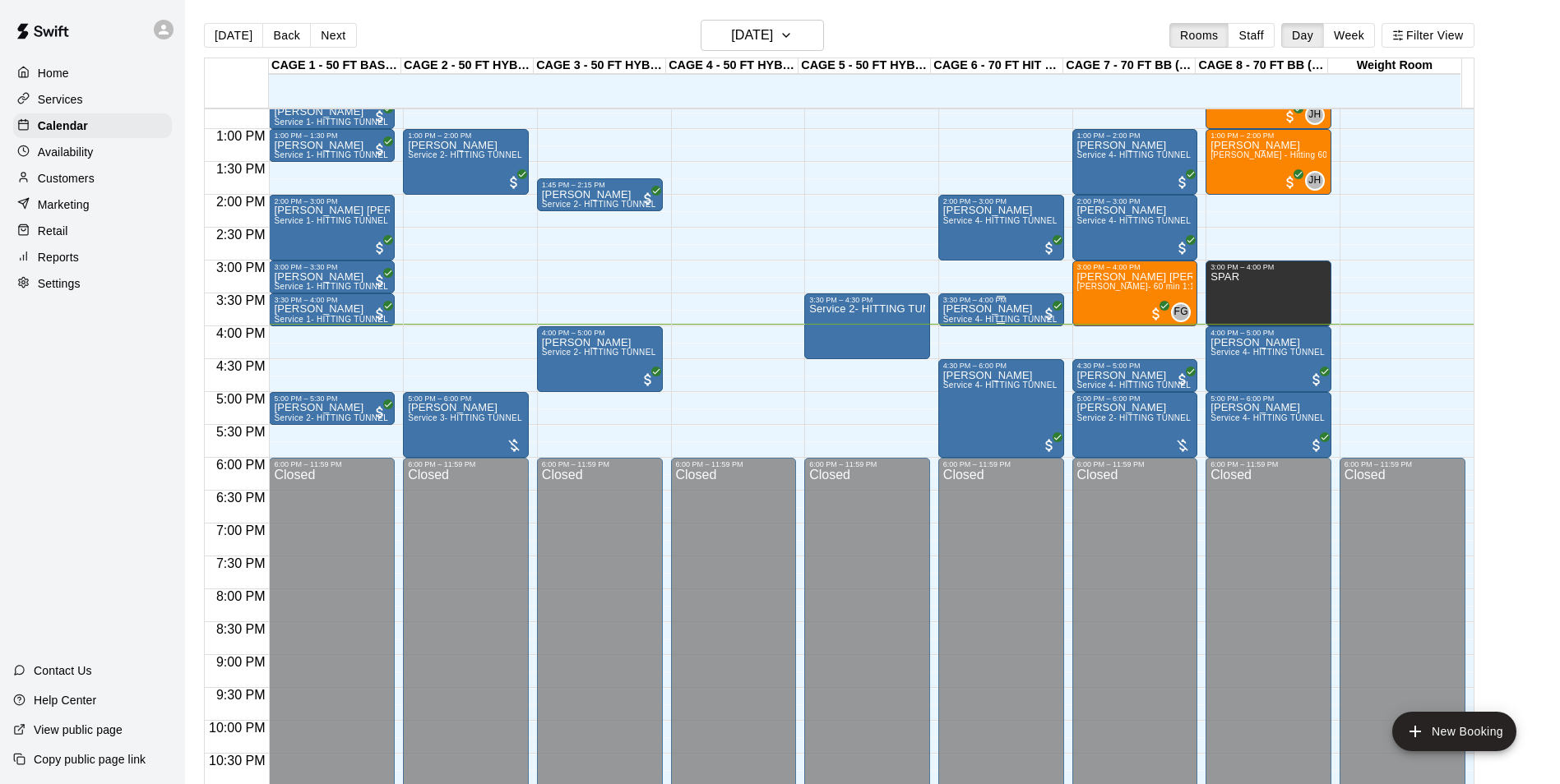
click at [995, 308] on div "Nick Crabb Service 4- HITTING TUNNEL RENTAL - 70ft Baseball" at bounding box center [1001, 696] width 116 height 784
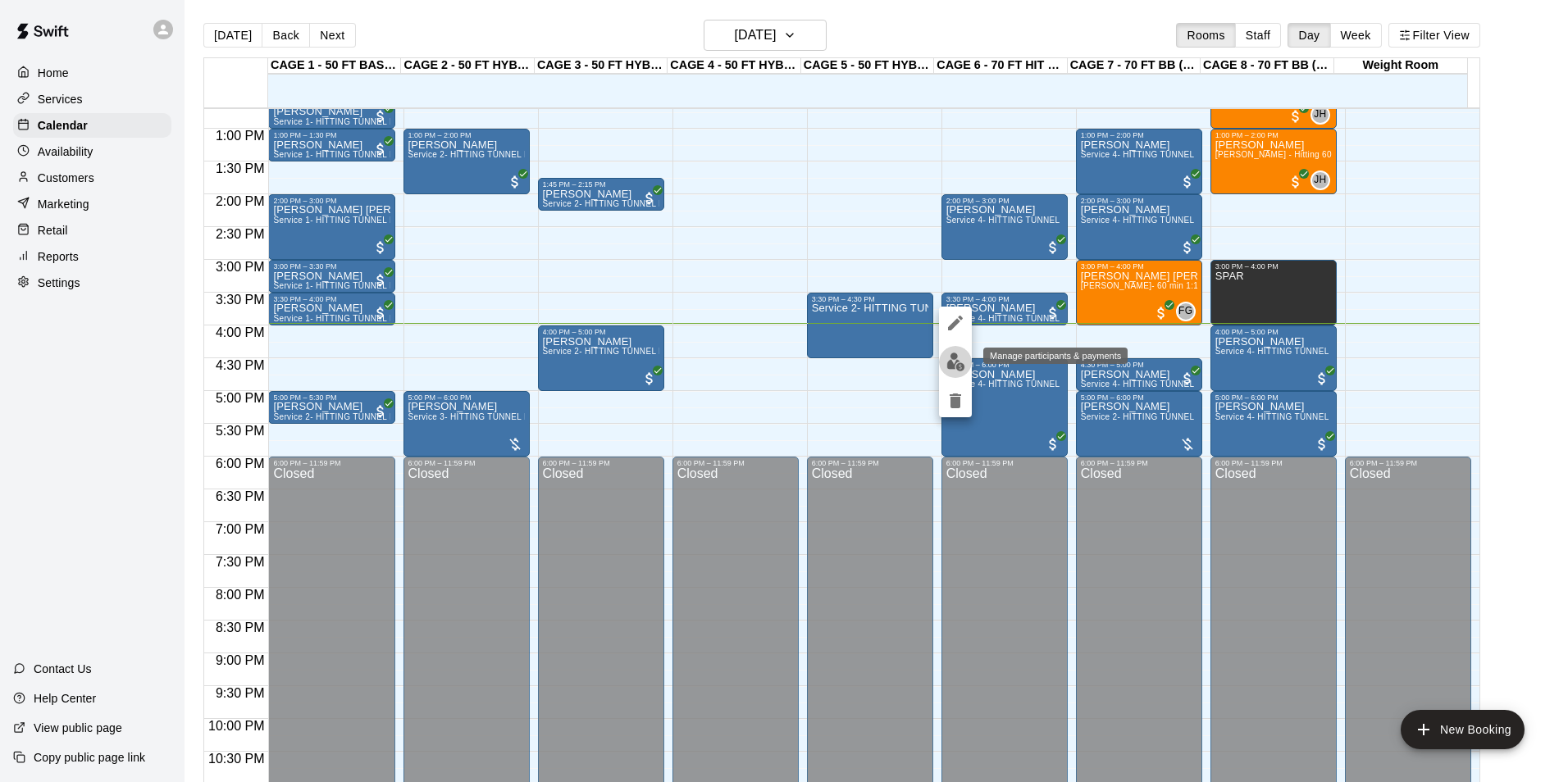
click at [956, 370] on img "edit" at bounding box center [956, 362] width 19 height 19
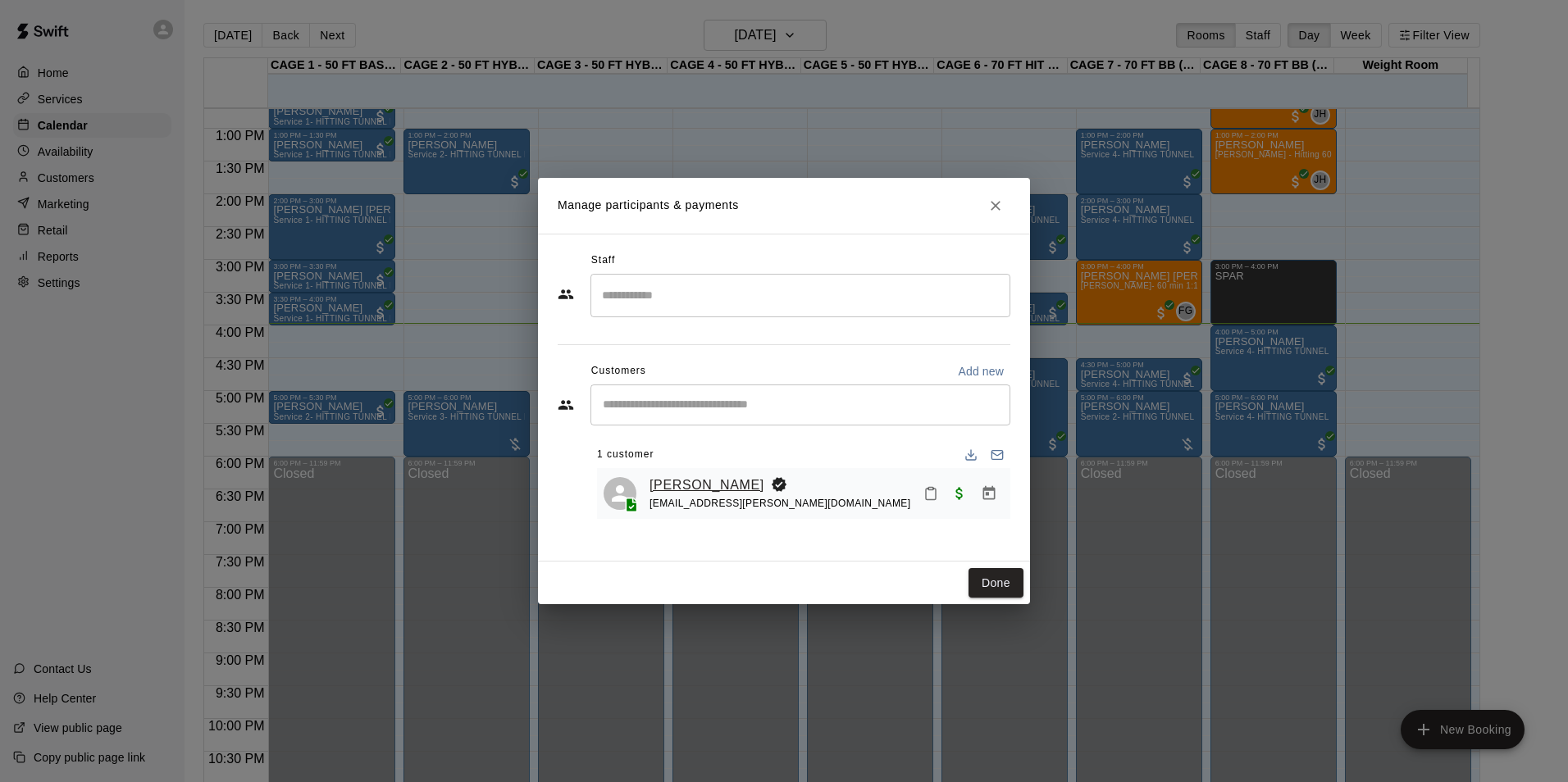
click at [688, 490] on link "[PERSON_NAME]" at bounding box center [707, 485] width 115 height 22
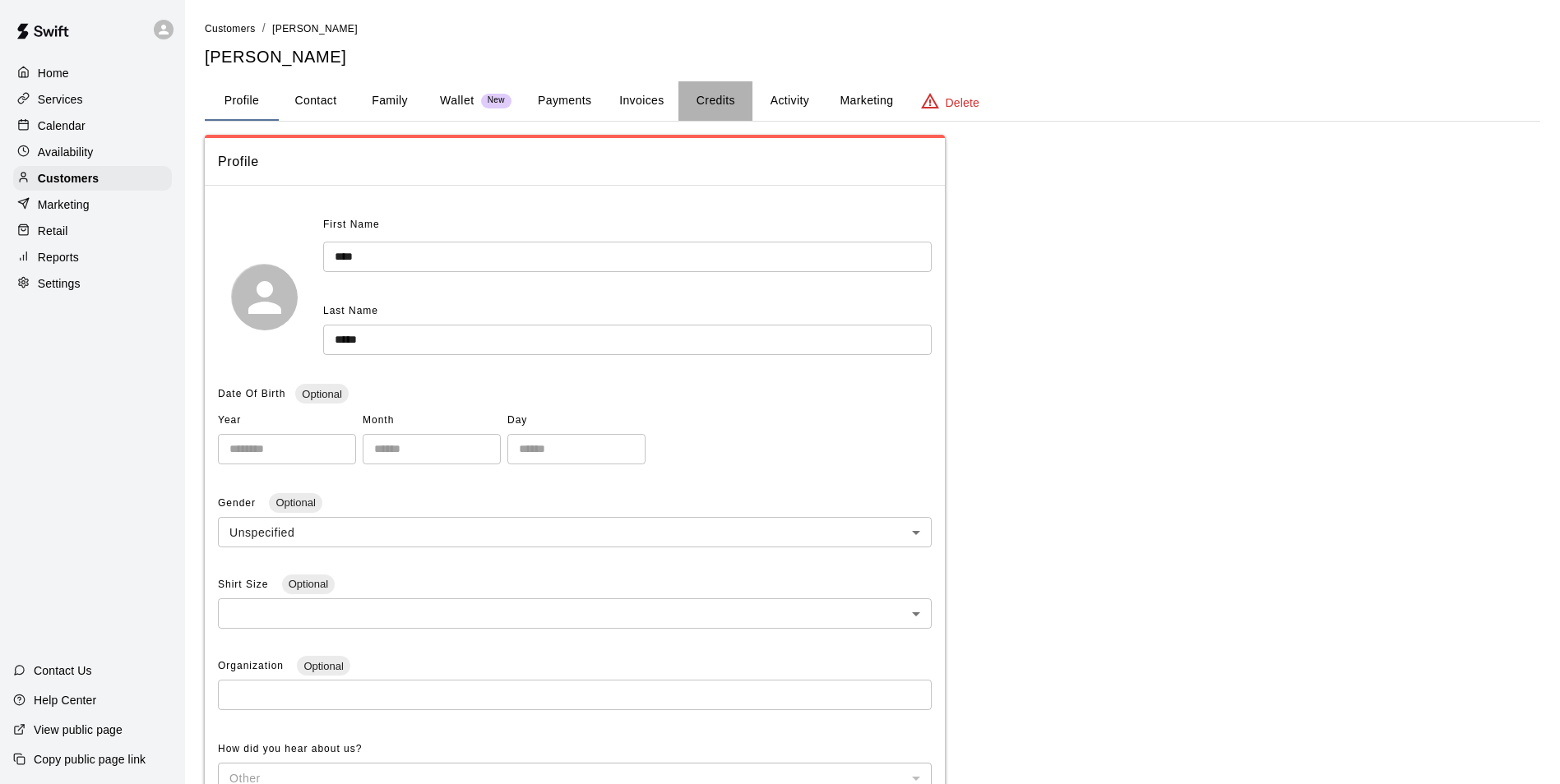
click at [711, 101] on button "Credits" at bounding box center [715, 101] width 74 height 40
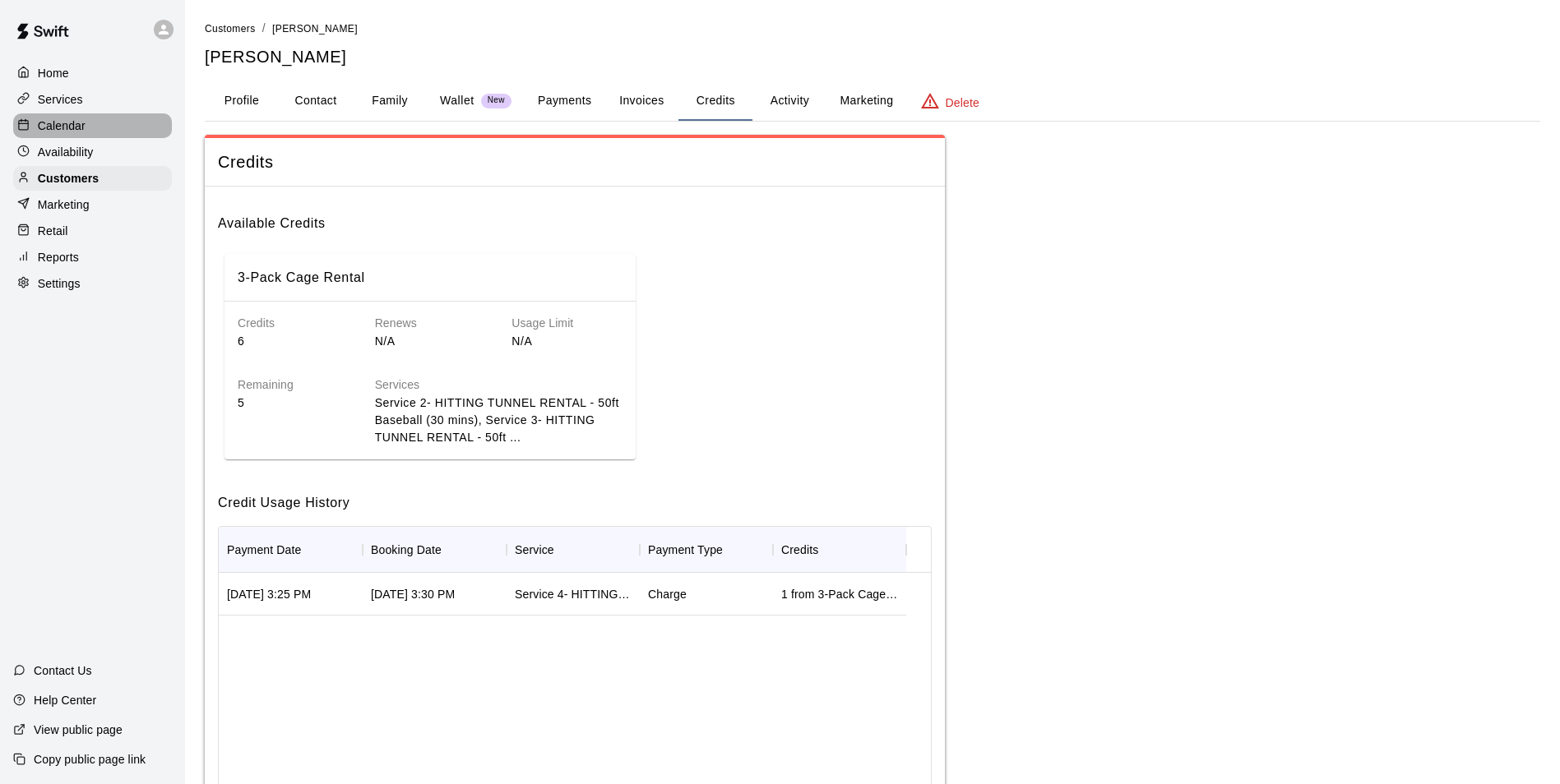
click at [99, 124] on div "Calendar" at bounding box center [93, 126] width 159 height 25
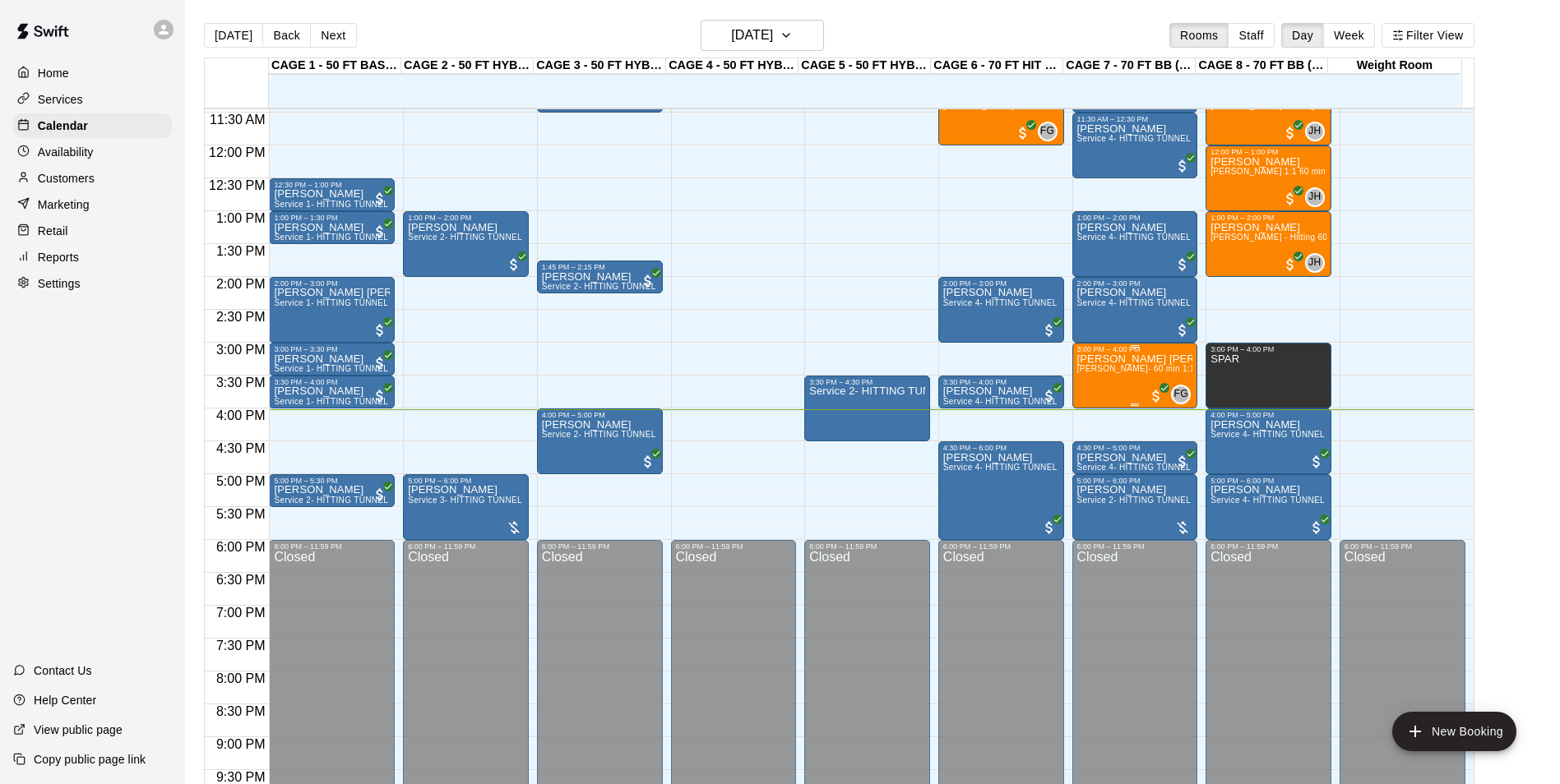
scroll to position [589, 0]
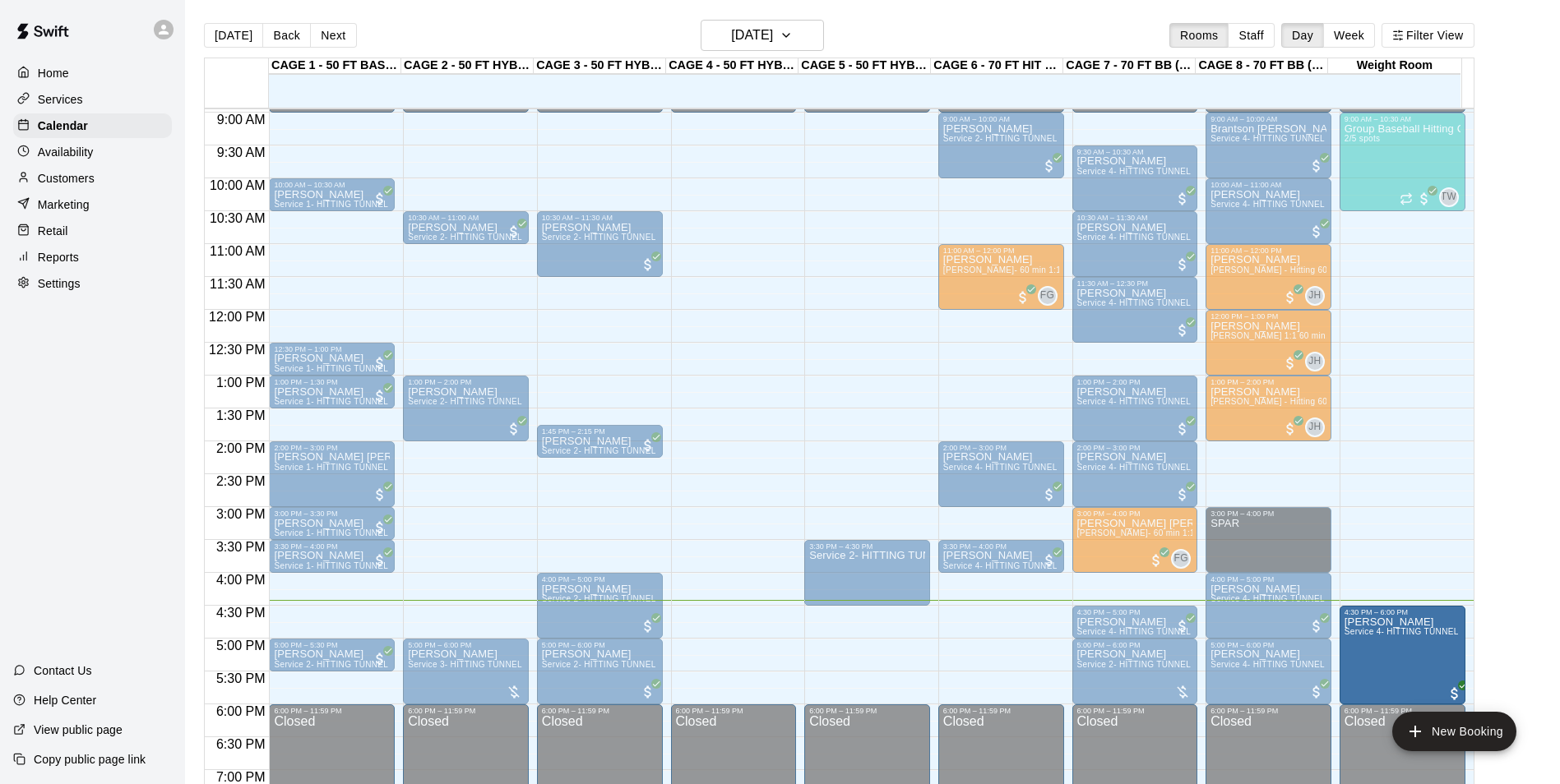
drag, startPoint x: 997, startPoint y: 657, endPoint x: 1382, endPoint y: 665, distance: 385.1
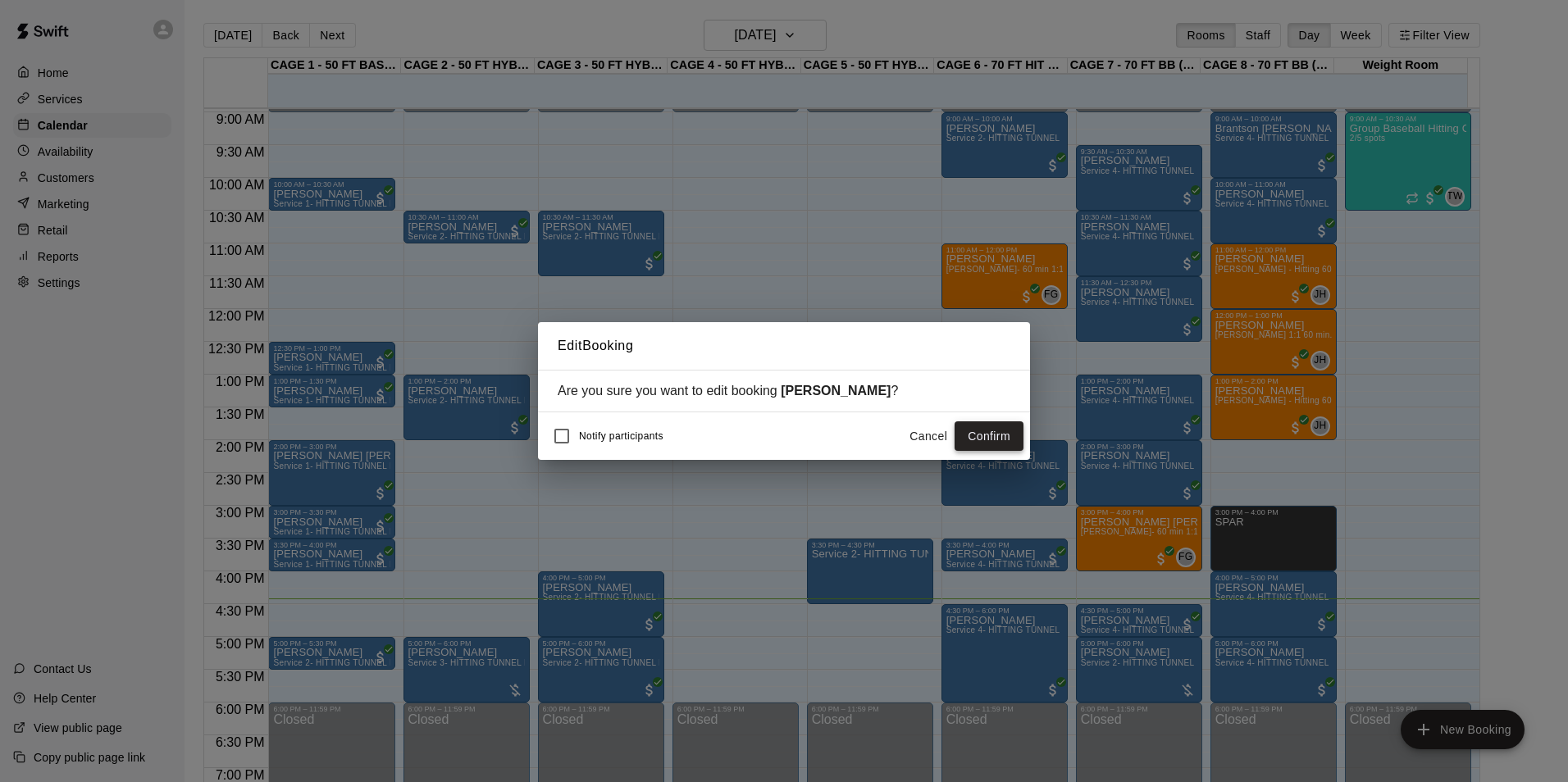
click at [963, 447] on button "Confirm" at bounding box center [989, 436] width 69 height 30
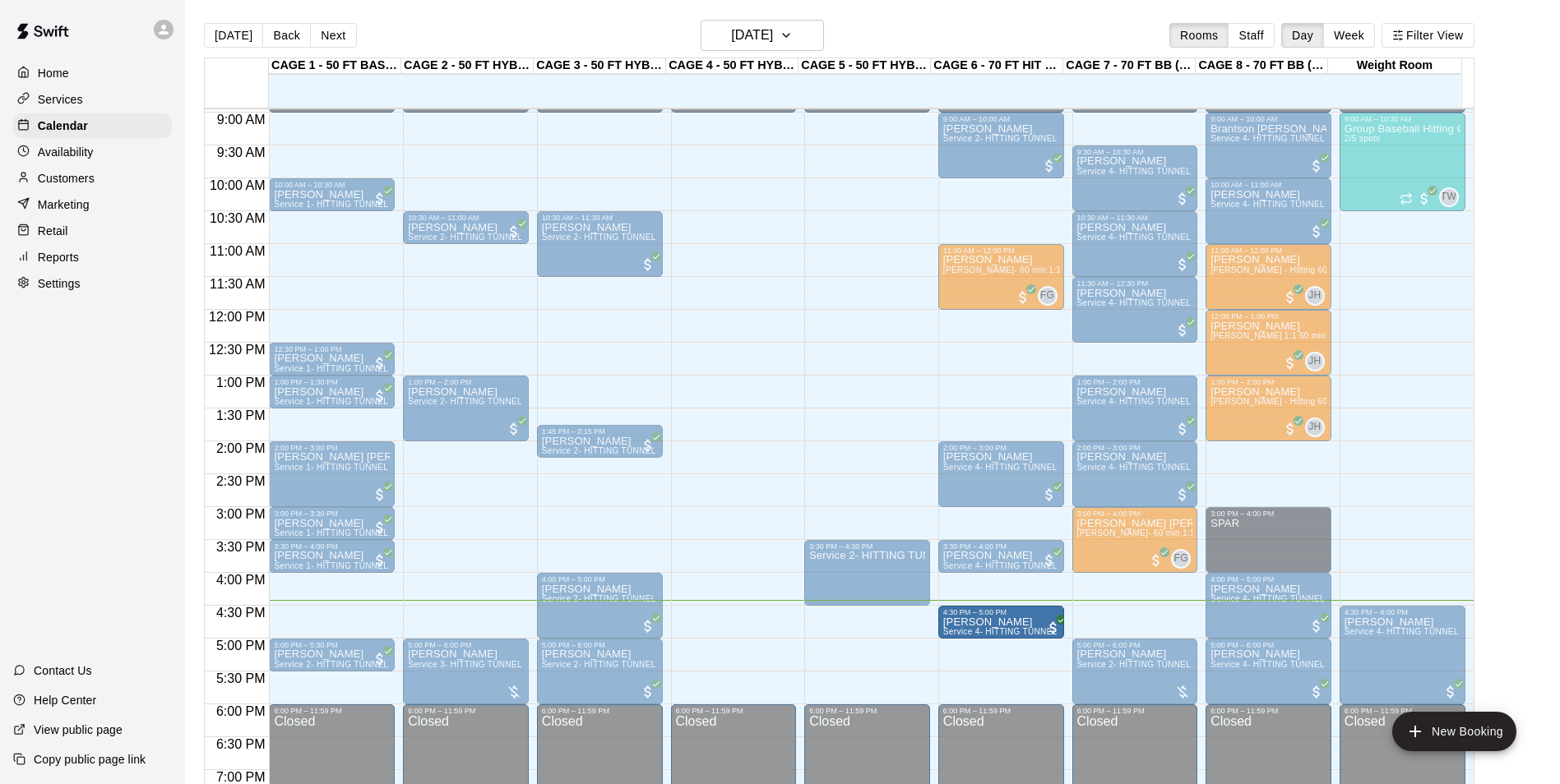
drag, startPoint x: 1089, startPoint y: 624, endPoint x: 1015, endPoint y: 629, distance: 74.2
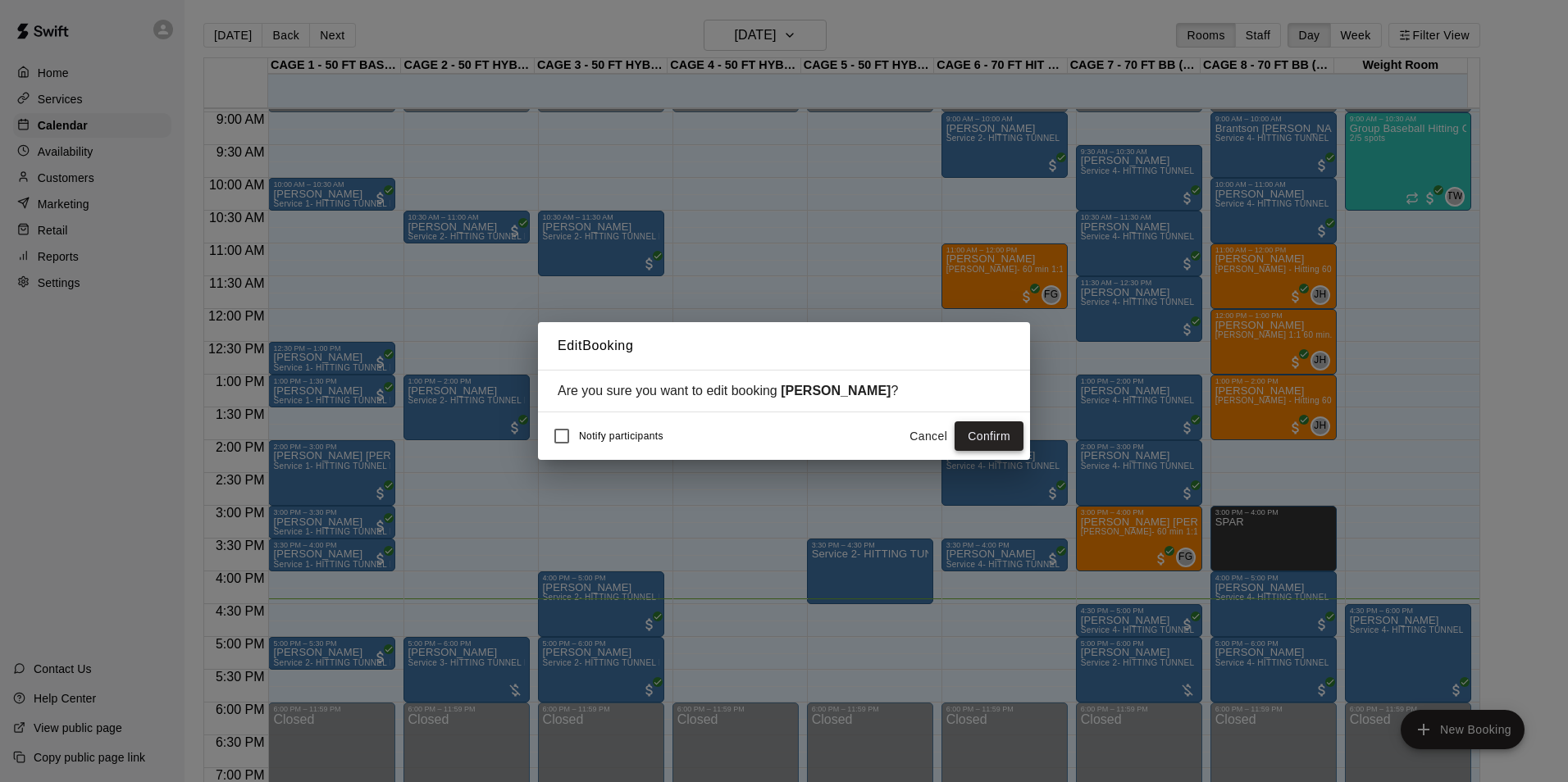
click at [998, 438] on button "Confirm" at bounding box center [989, 436] width 69 height 30
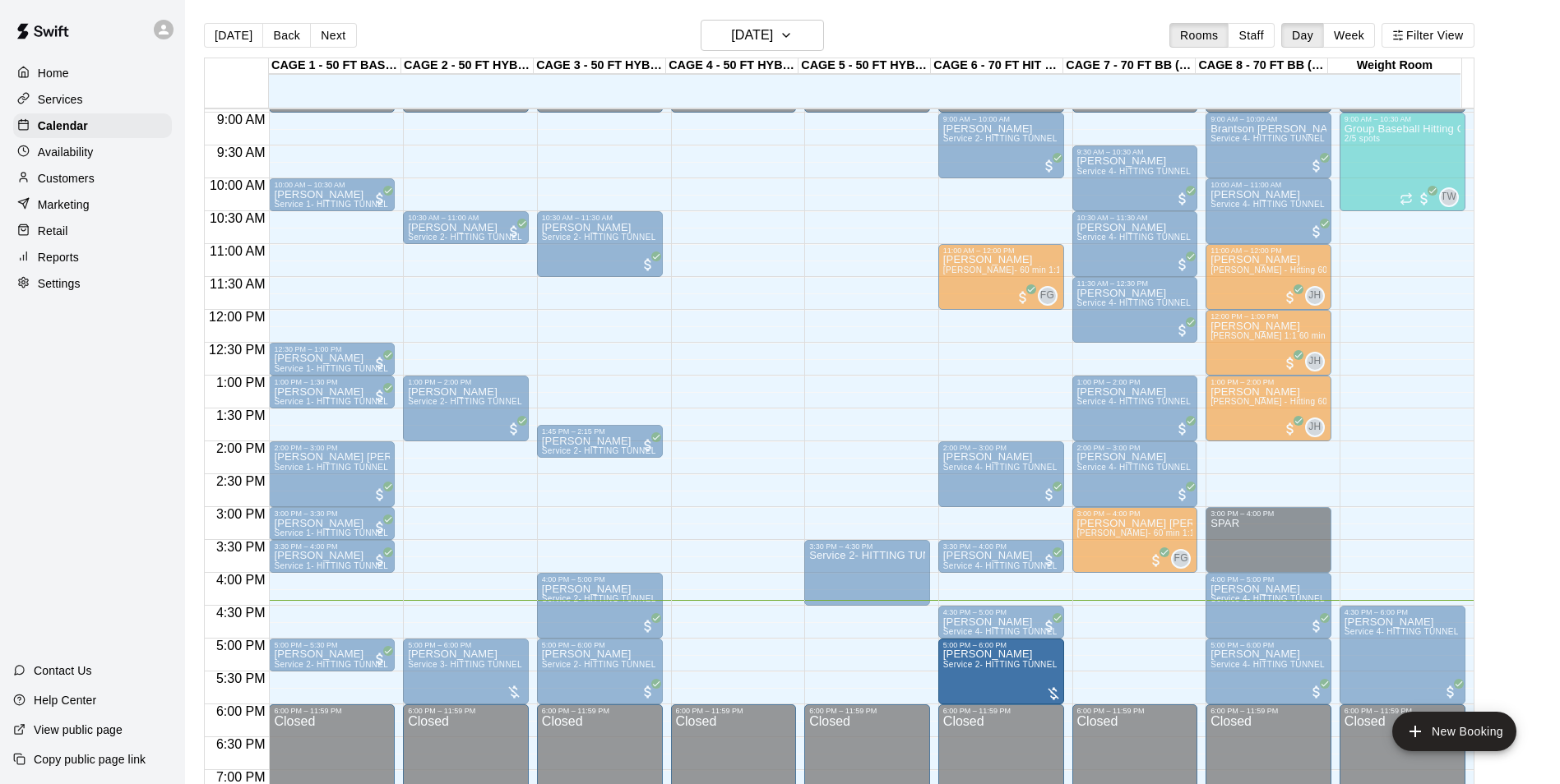
drag, startPoint x: 1056, startPoint y: 674, endPoint x: 1012, endPoint y: 674, distance: 44.0
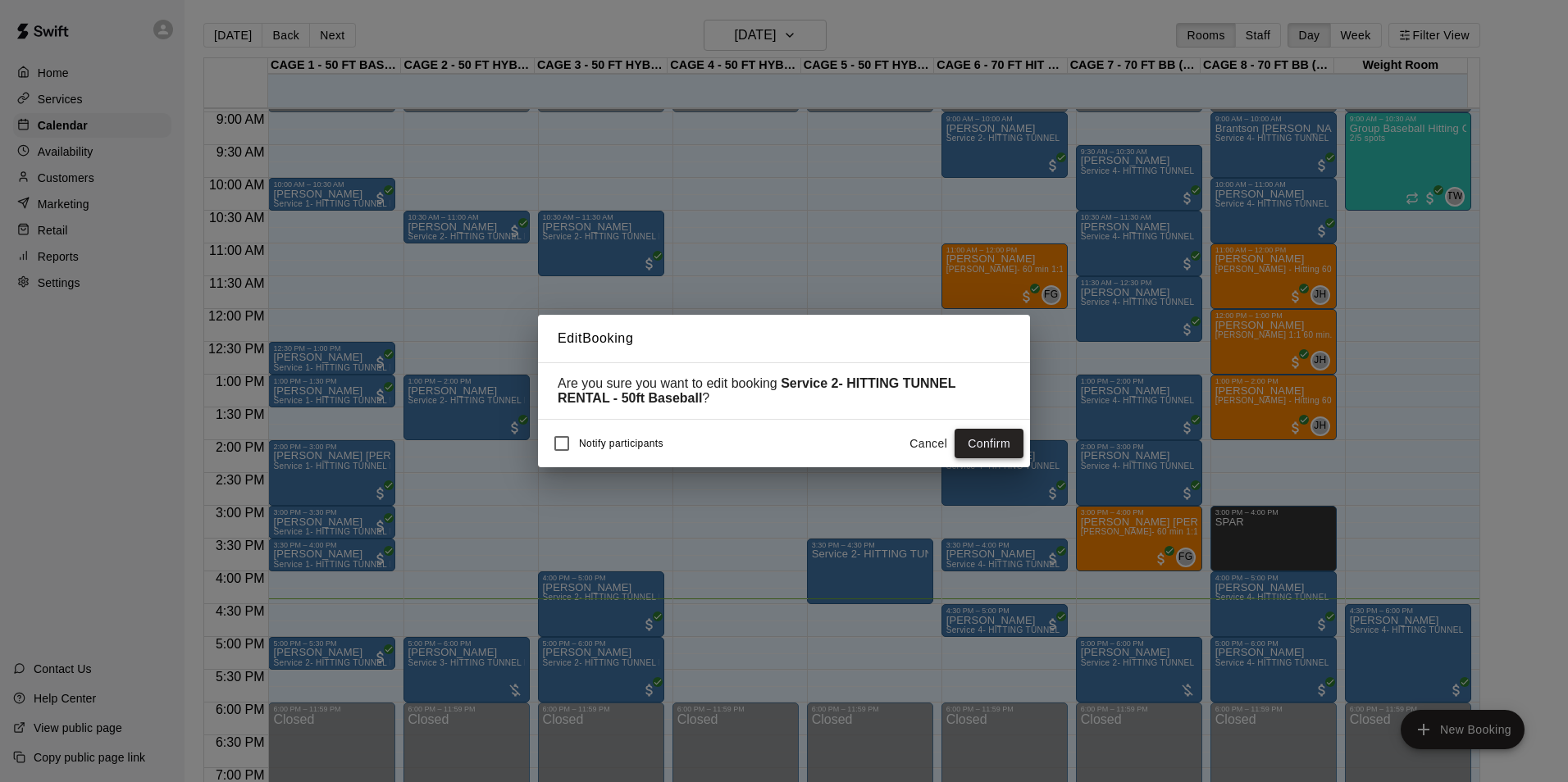
click at [1009, 443] on button "Confirm" at bounding box center [989, 444] width 69 height 30
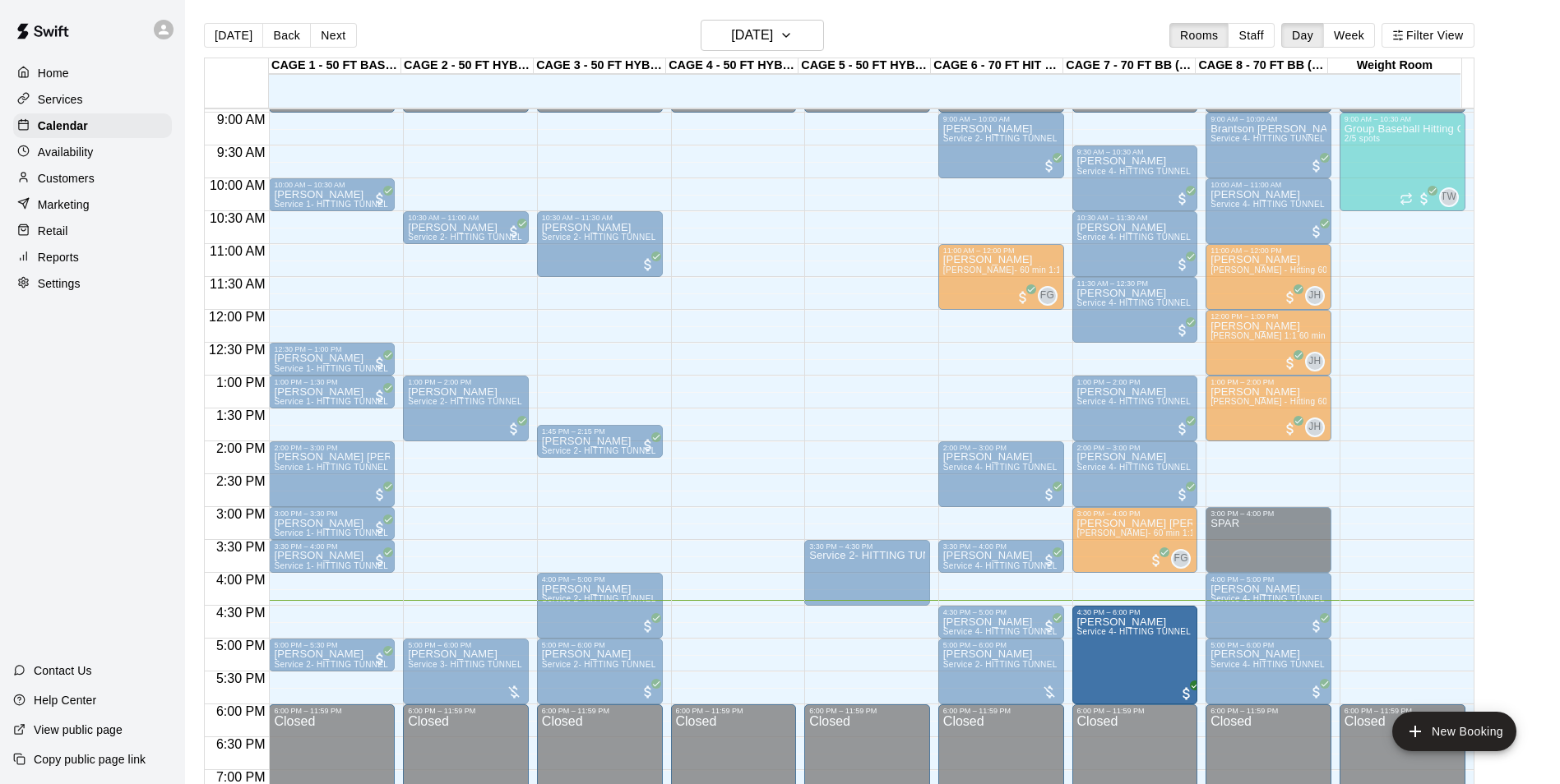
drag, startPoint x: 1390, startPoint y: 640, endPoint x: 1093, endPoint y: 650, distance: 297.2
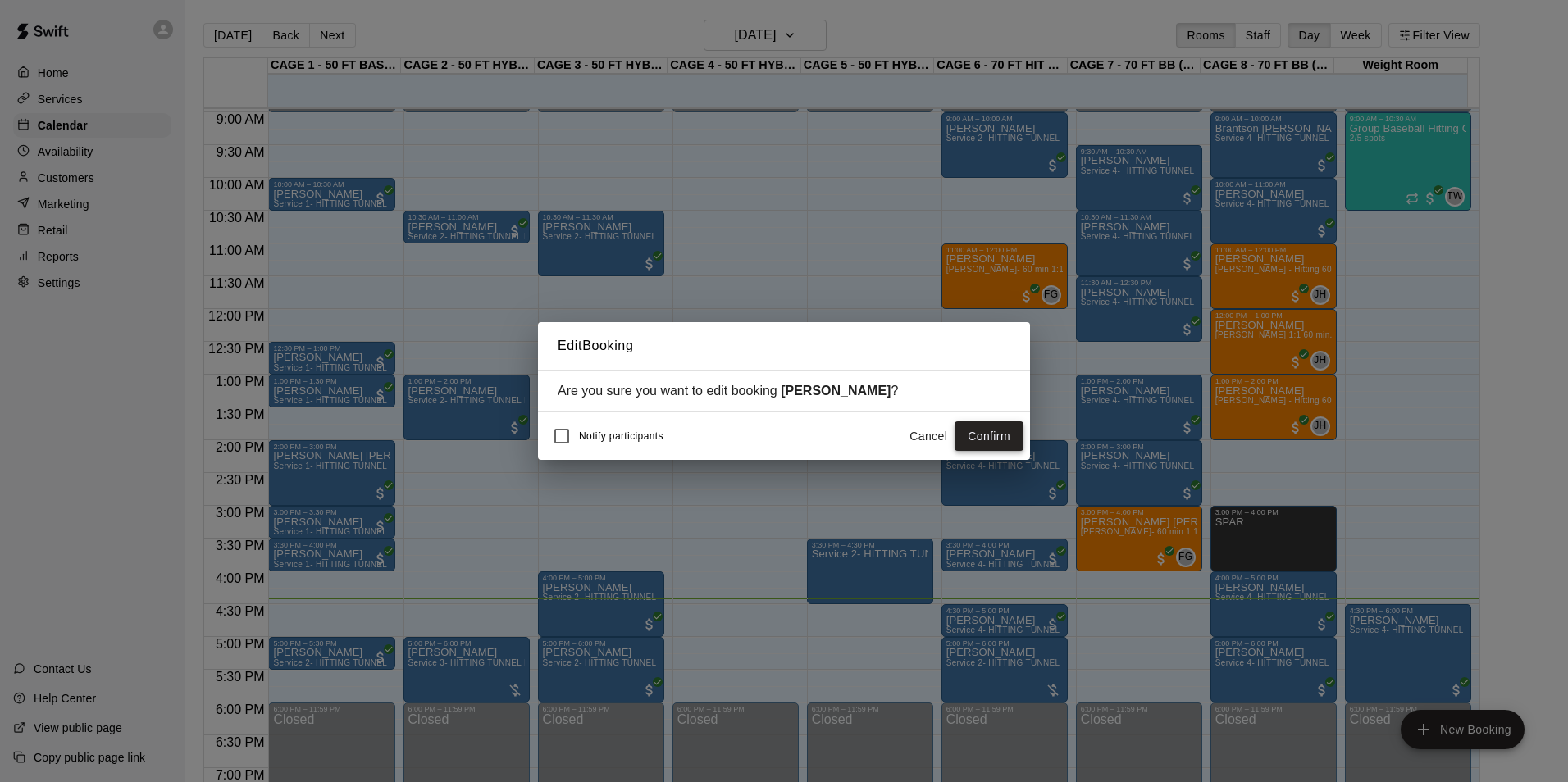
click at [978, 441] on button "Confirm" at bounding box center [989, 436] width 69 height 30
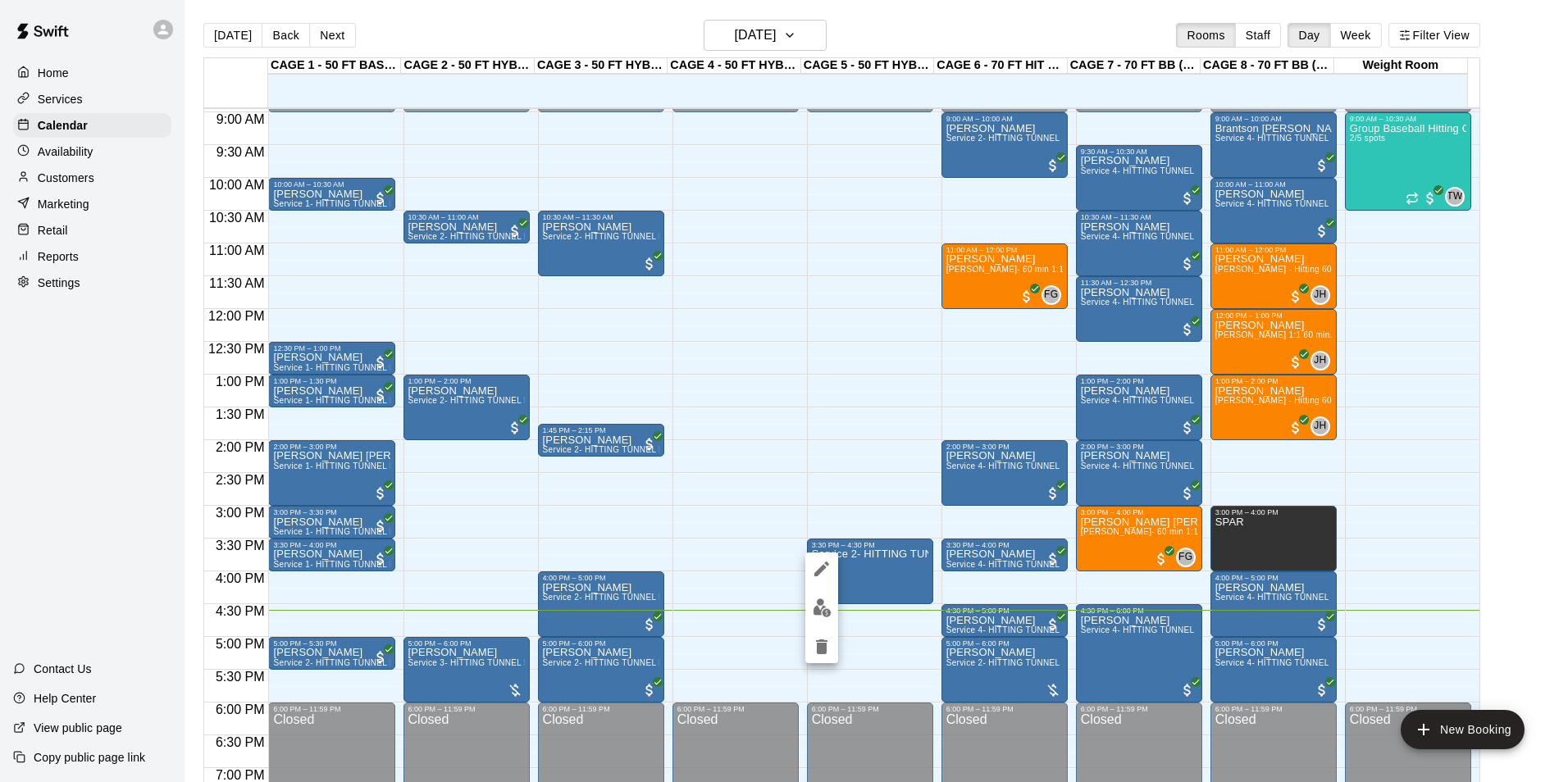
click at [900, 578] on div at bounding box center [784, 391] width 1568 height 782
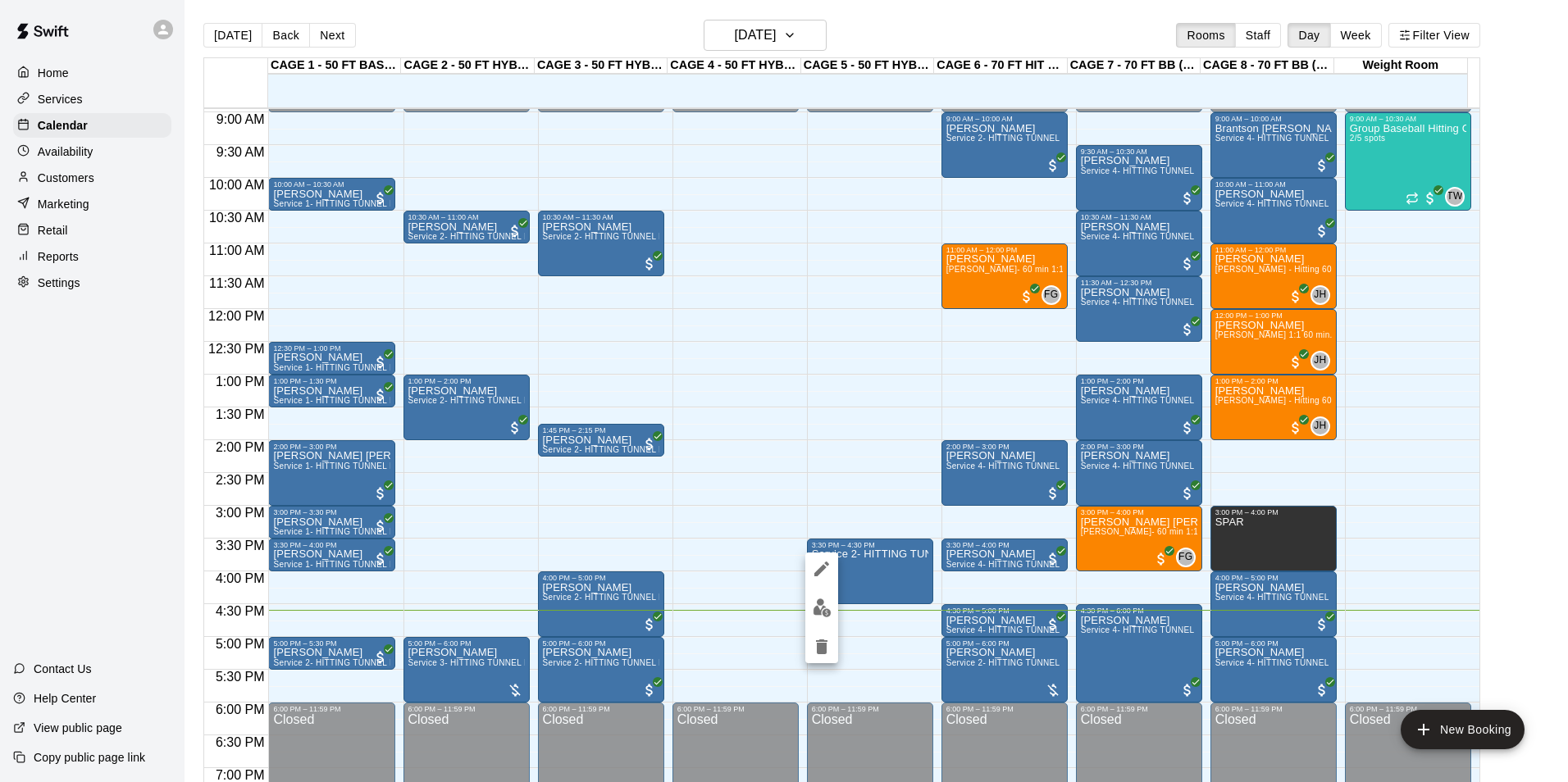
click at [825, 608] on img "edit" at bounding box center [822, 608] width 19 height 19
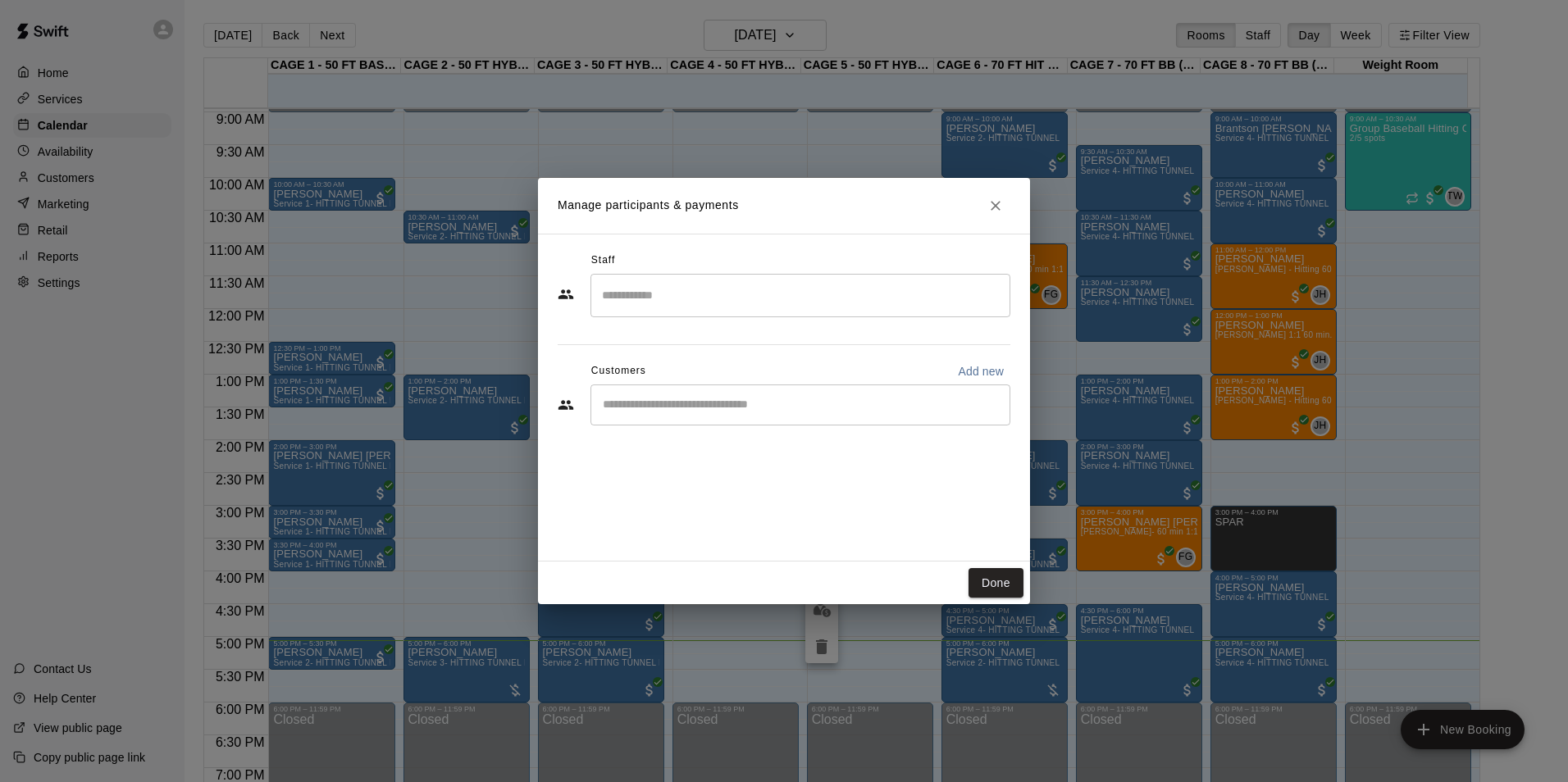
click at [798, 400] on input "Start typing to search customers..." at bounding box center [800, 404] width 405 height 16
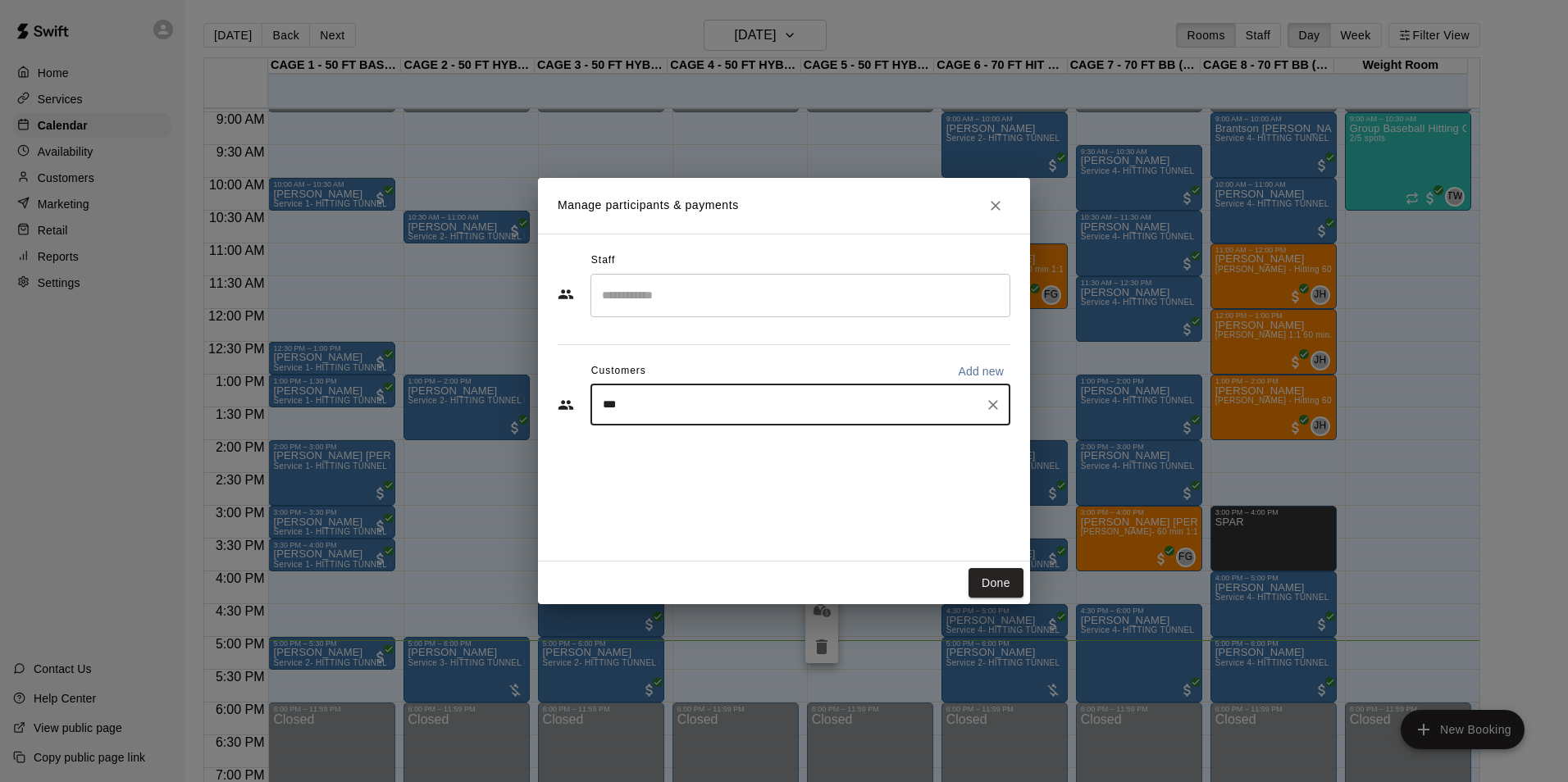
type input "****"
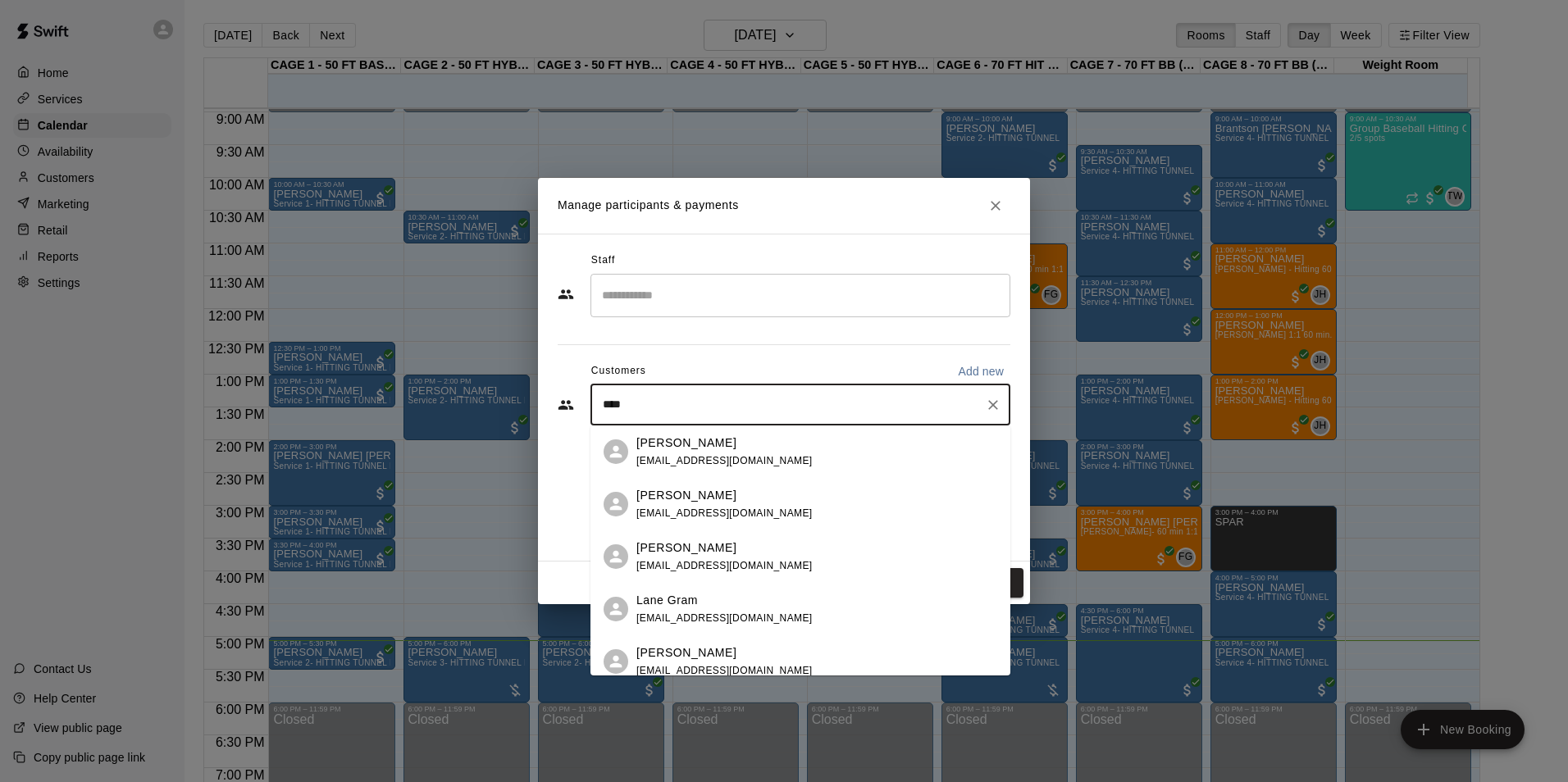
click at [712, 656] on div "[PERSON_NAME]" at bounding box center [724, 653] width 177 height 17
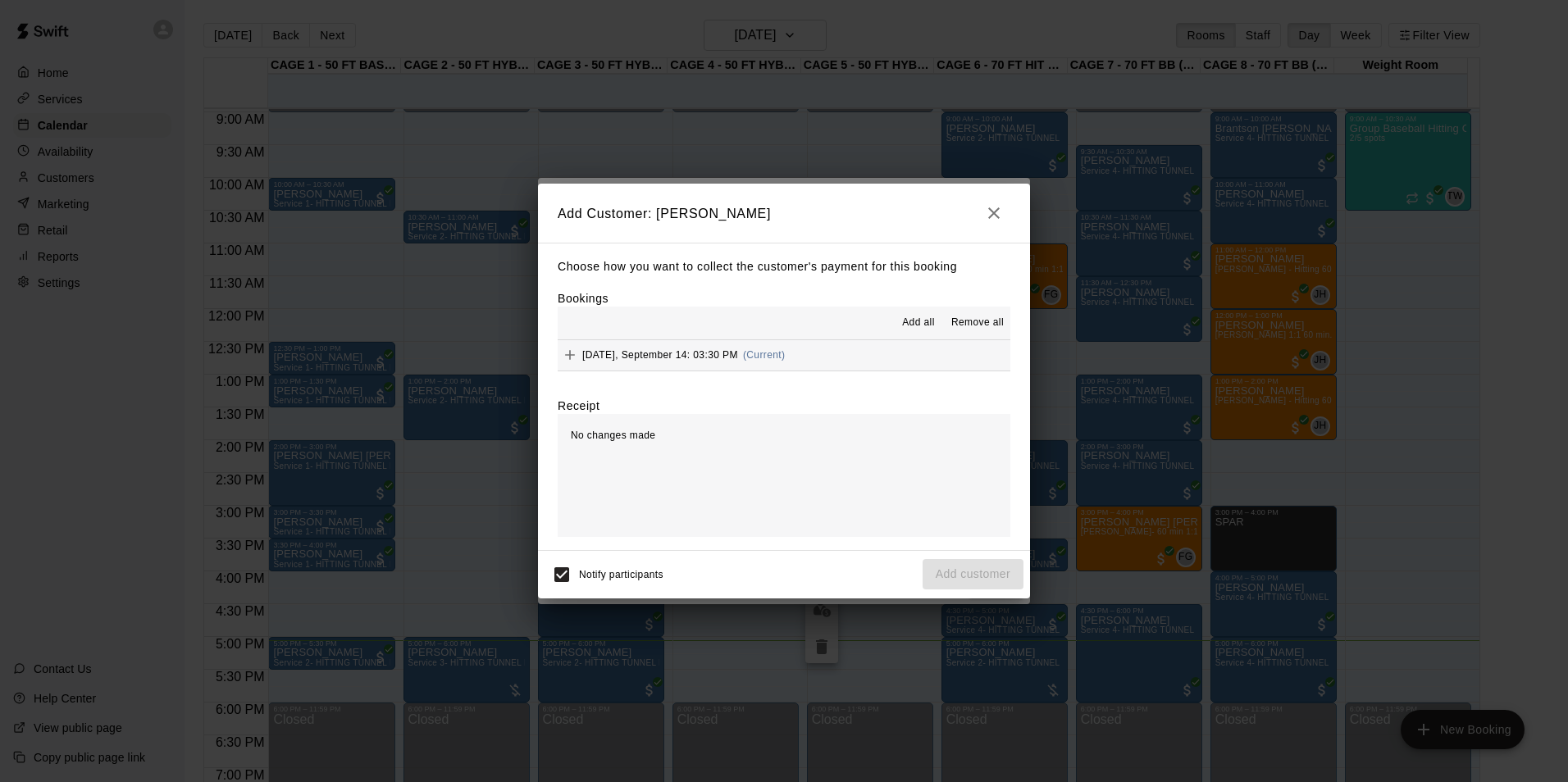
click at [888, 357] on button "Sunday, September 14: 03:30 PM (Current)" at bounding box center [783, 355] width 452 height 30
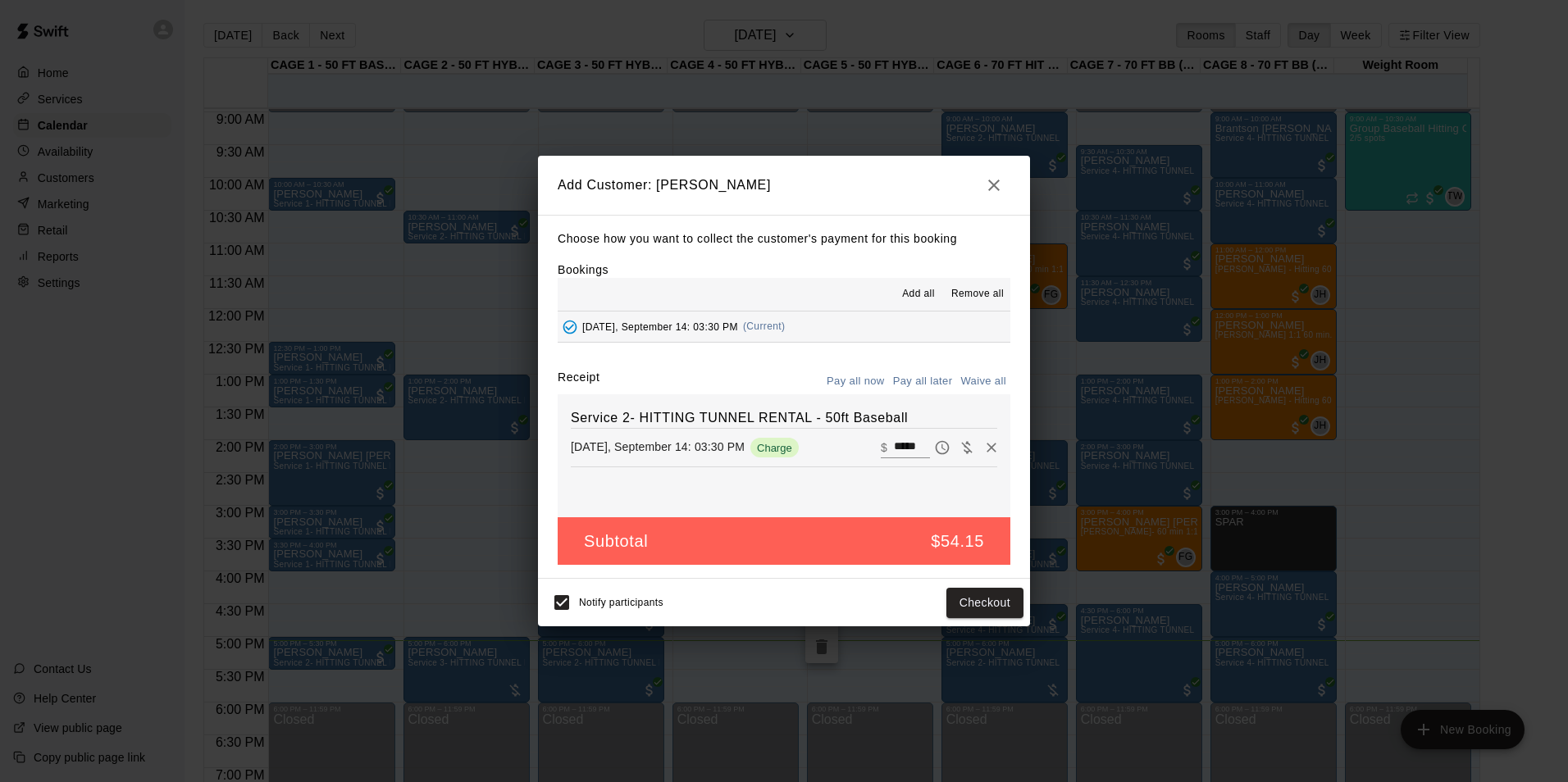
click at [927, 381] on button "Pay all later" at bounding box center [923, 382] width 68 height 26
click at [974, 593] on button "Add customer" at bounding box center [973, 603] width 101 height 30
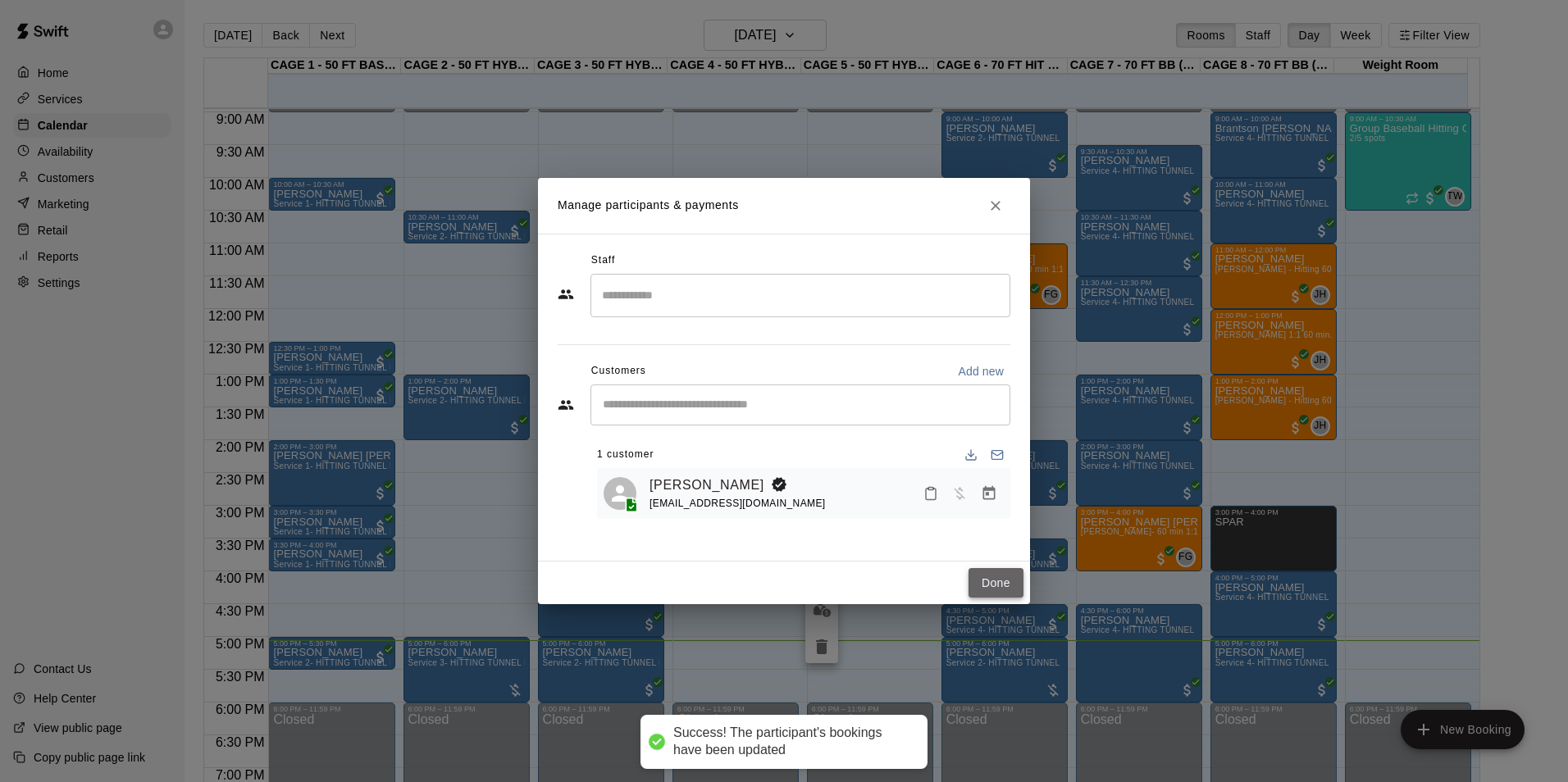
click at [980, 590] on button "Done" at bounding box center [996, 584] width 55 height 30
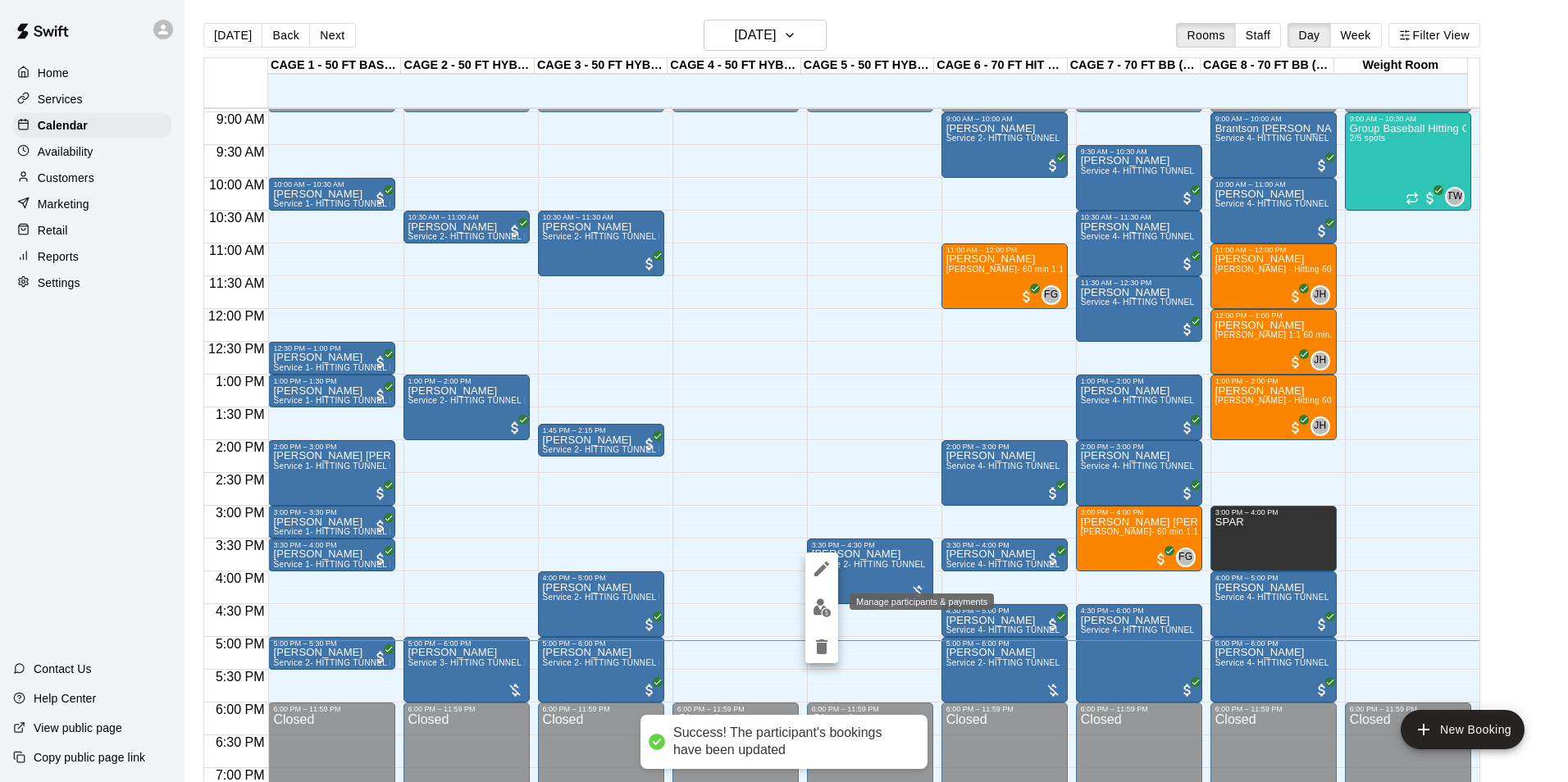
click at [818, 607] on img "edit" at bounding box center [822, 608] width 19 height 19
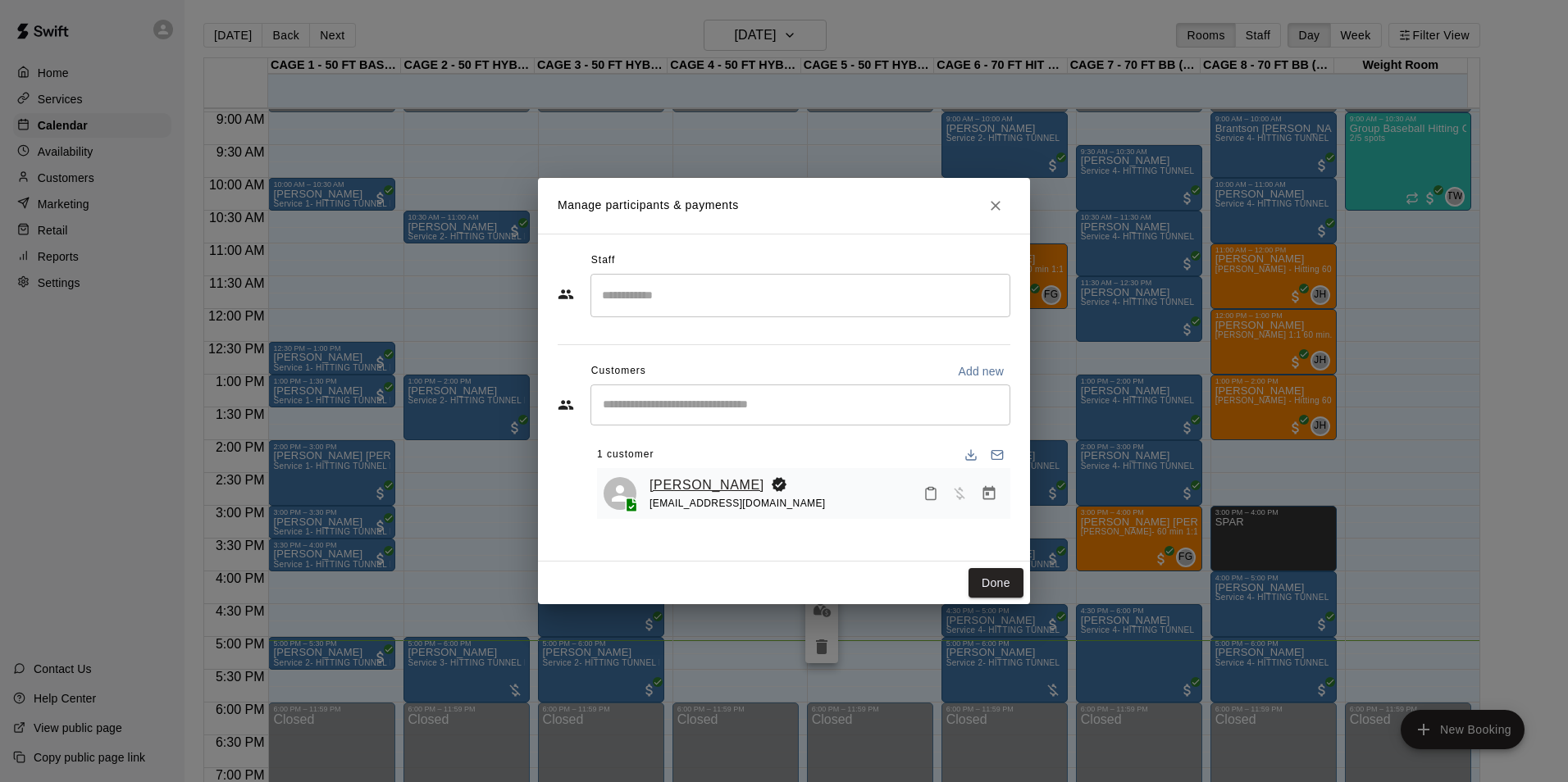
click at [669, 489] on link "[PERSON_NAME]" at bounding box center [707, 485] width 115 height 22
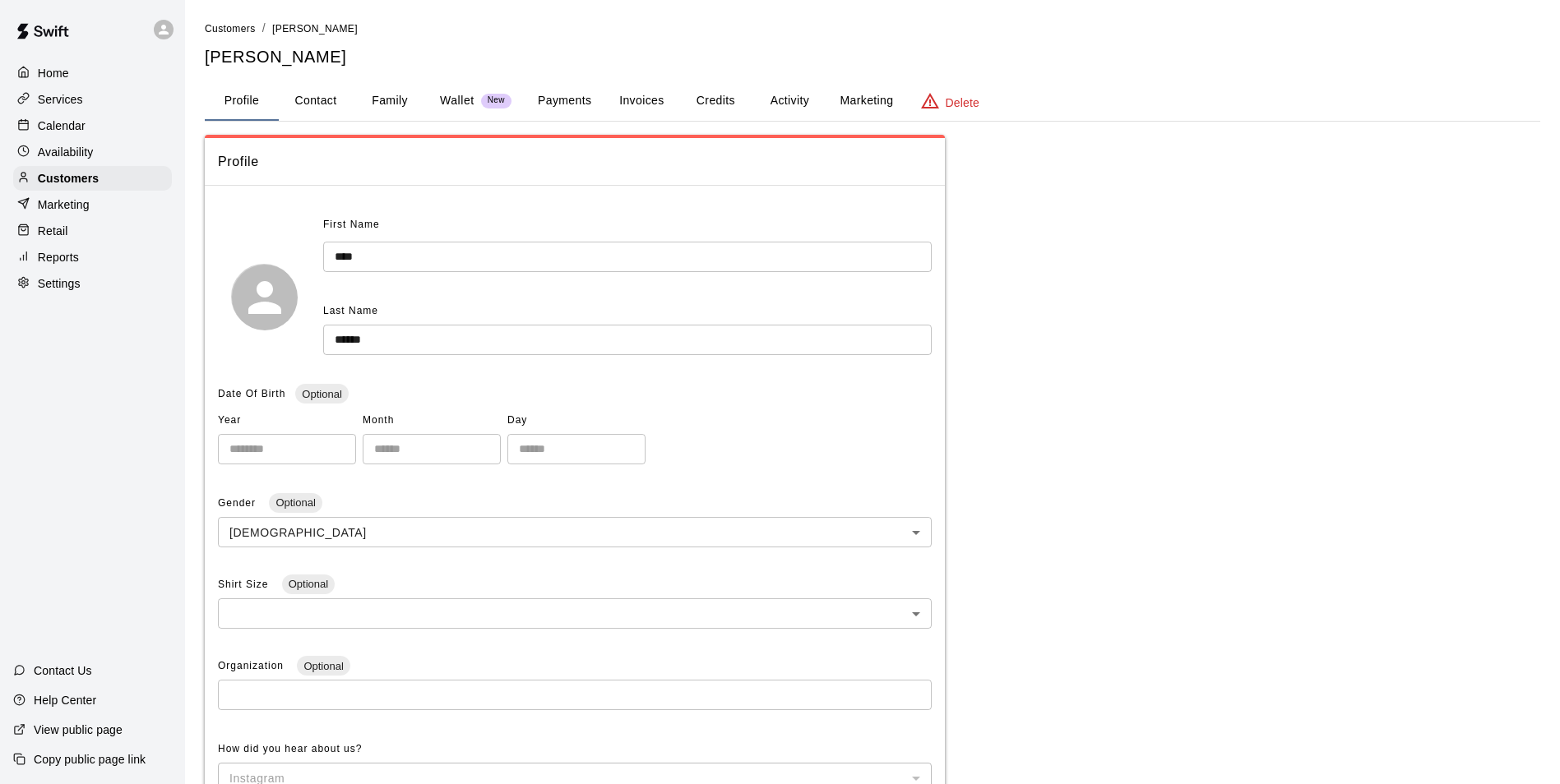
click at [323, 90] on button "Contact" at bounding box center [315, 101] width 74 height 40
select select "**"
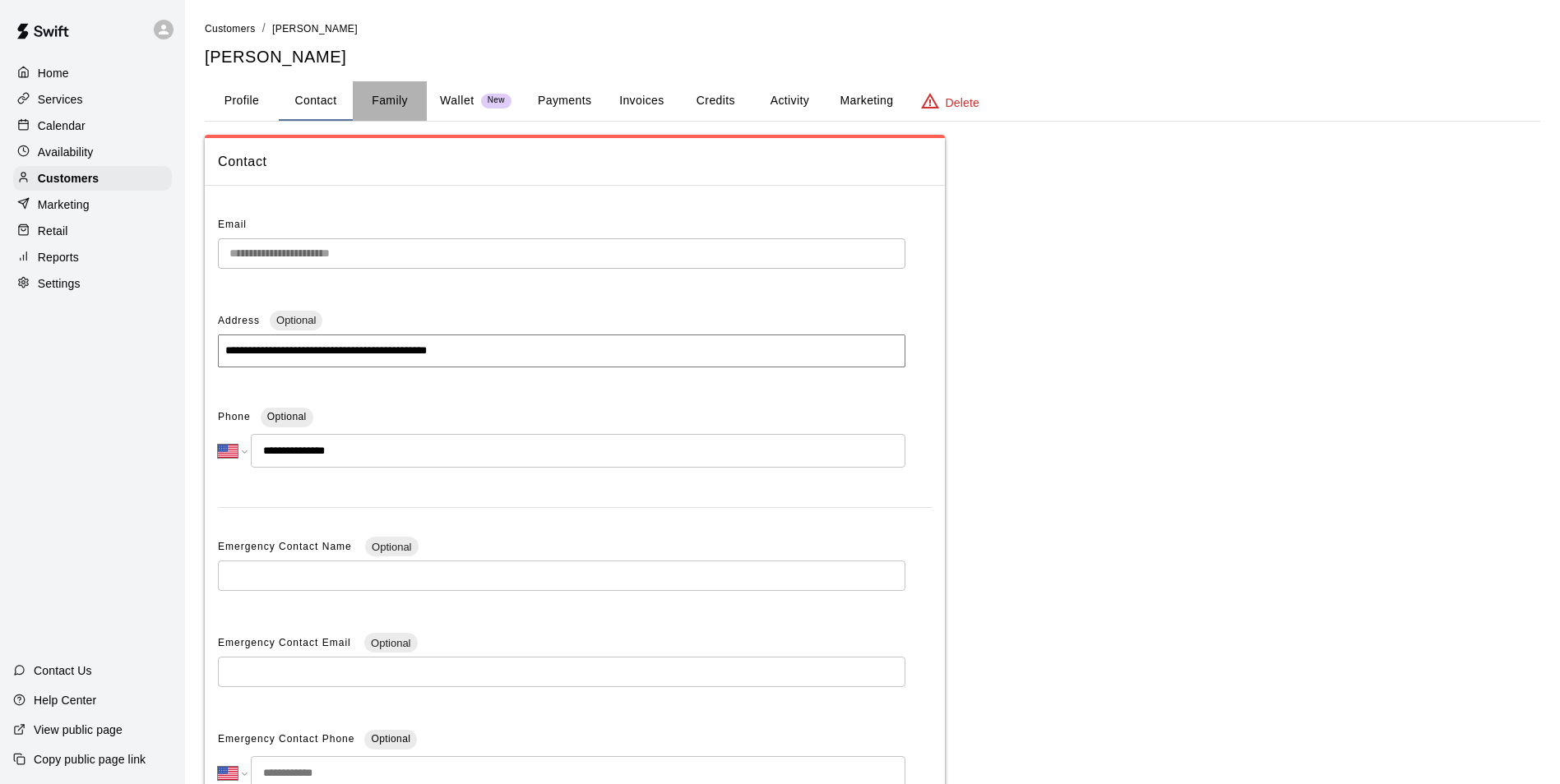
click at [404, 93] on button "Family" at bounding box center [389, 101] width 74 height 40
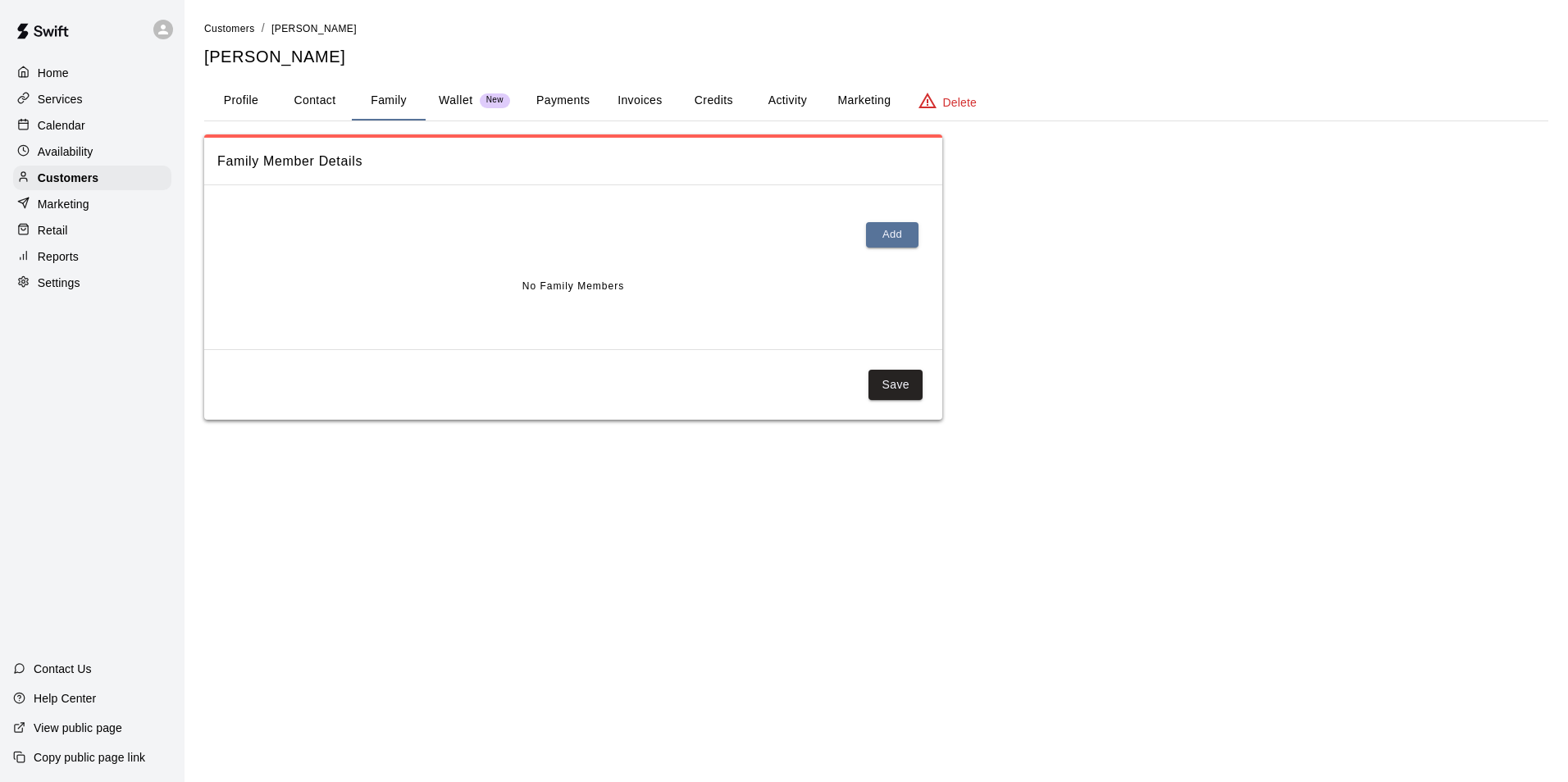
click at [225, 106] on button "Profile" at bounding box center [241, 101] width 74 height 40
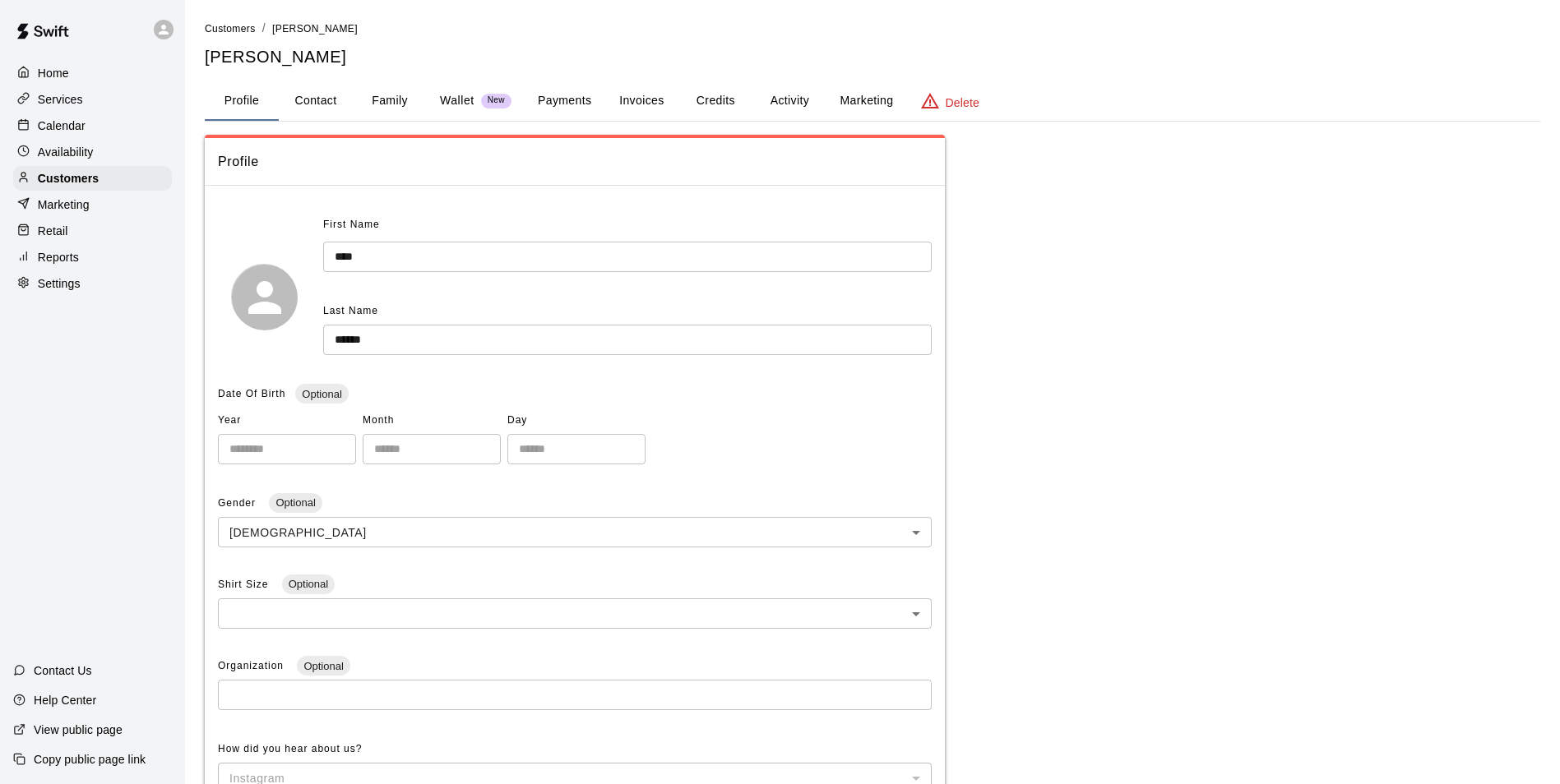
click at [339, 114] on button "Contact" at bounding box center [315, 101] width 74 height 40
select select "**"
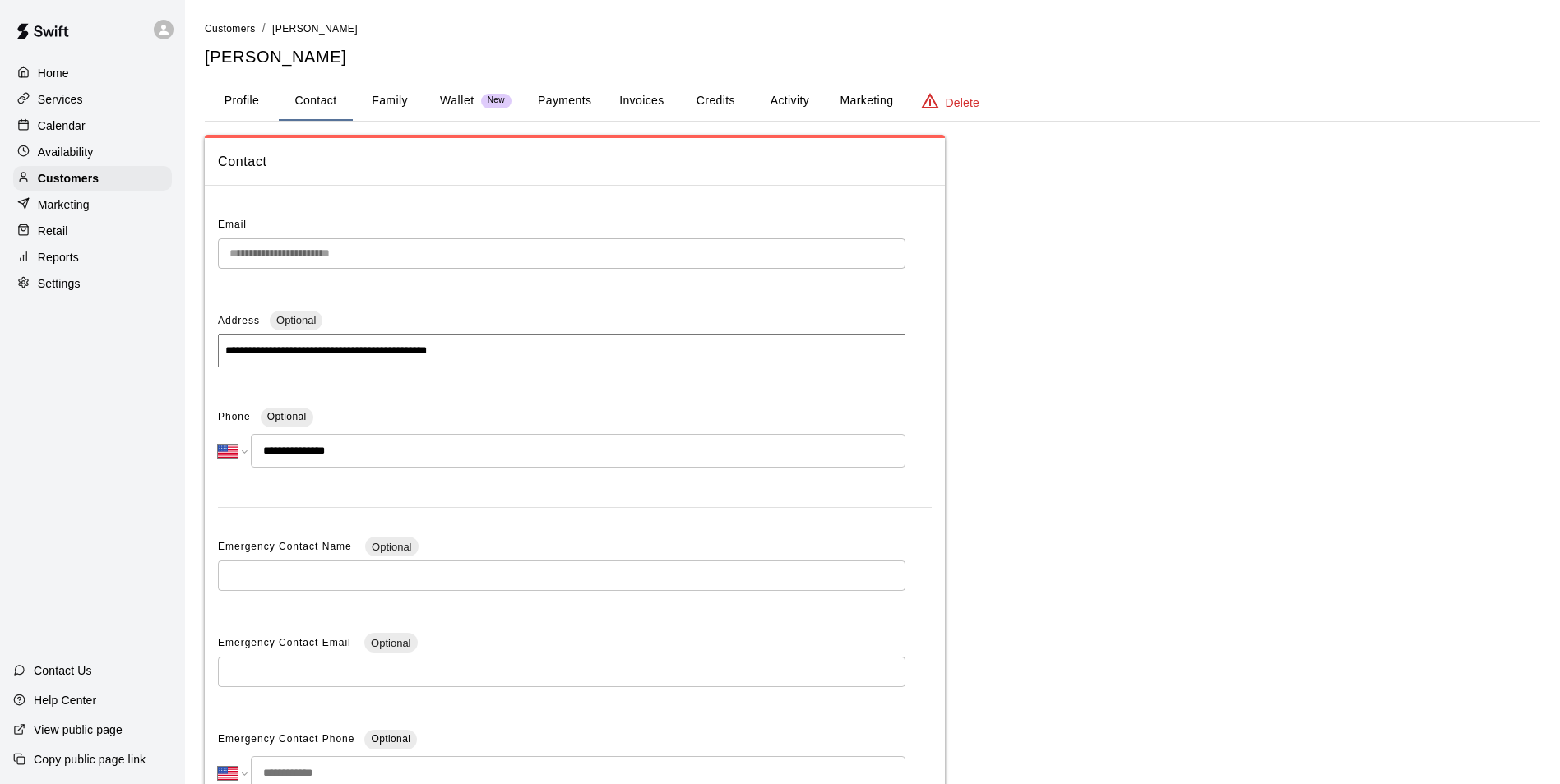
click at [735, 128] on div "**********" at bounding box center [872, 463] width 1336 height 886
click at [767, 105] on button "Activity" at bounding box center [789, 101] width 74 height 40
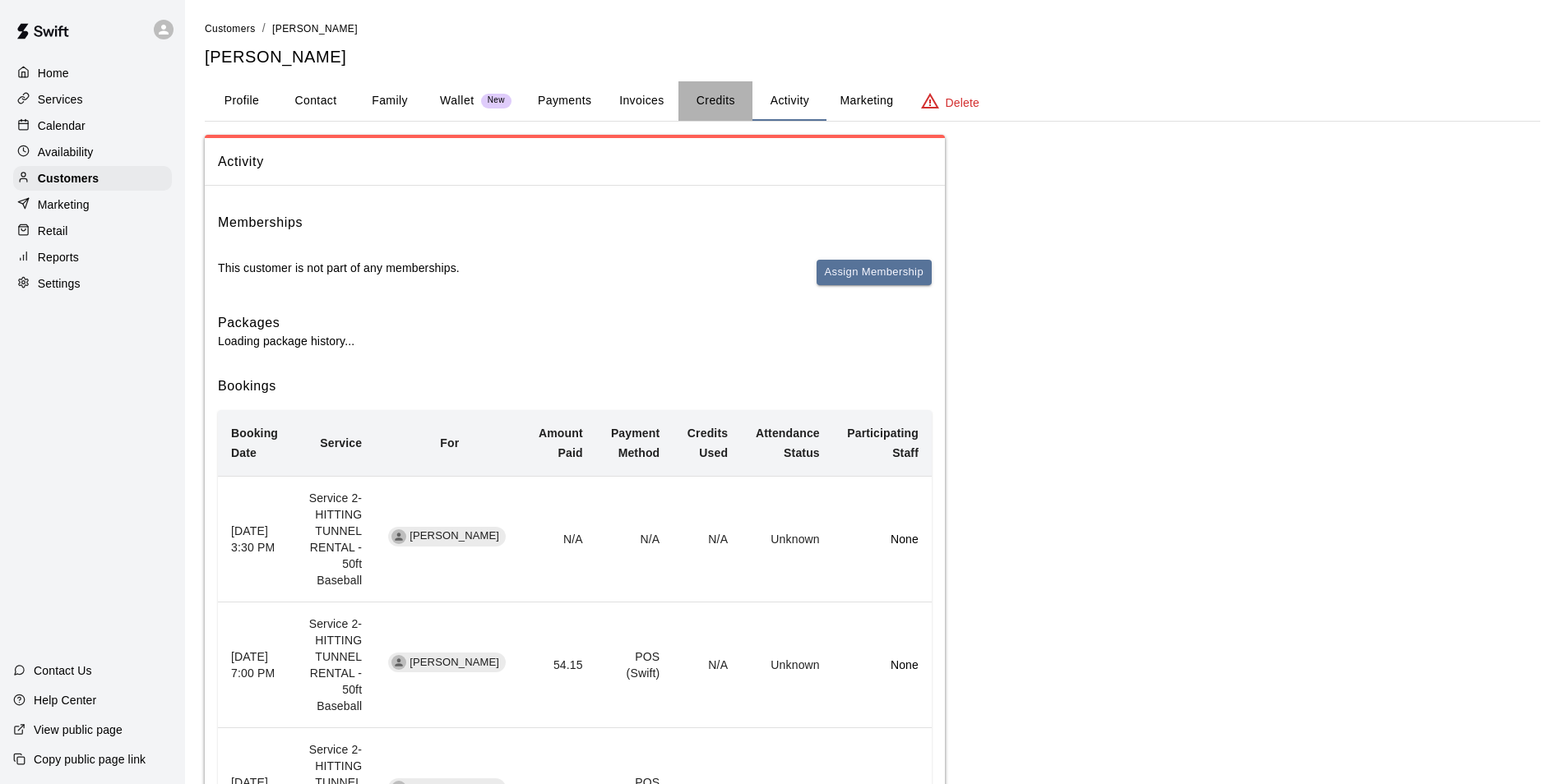
click at [720, 102] on button "Credits" at bounding box center [715, 101] width 74 height 40
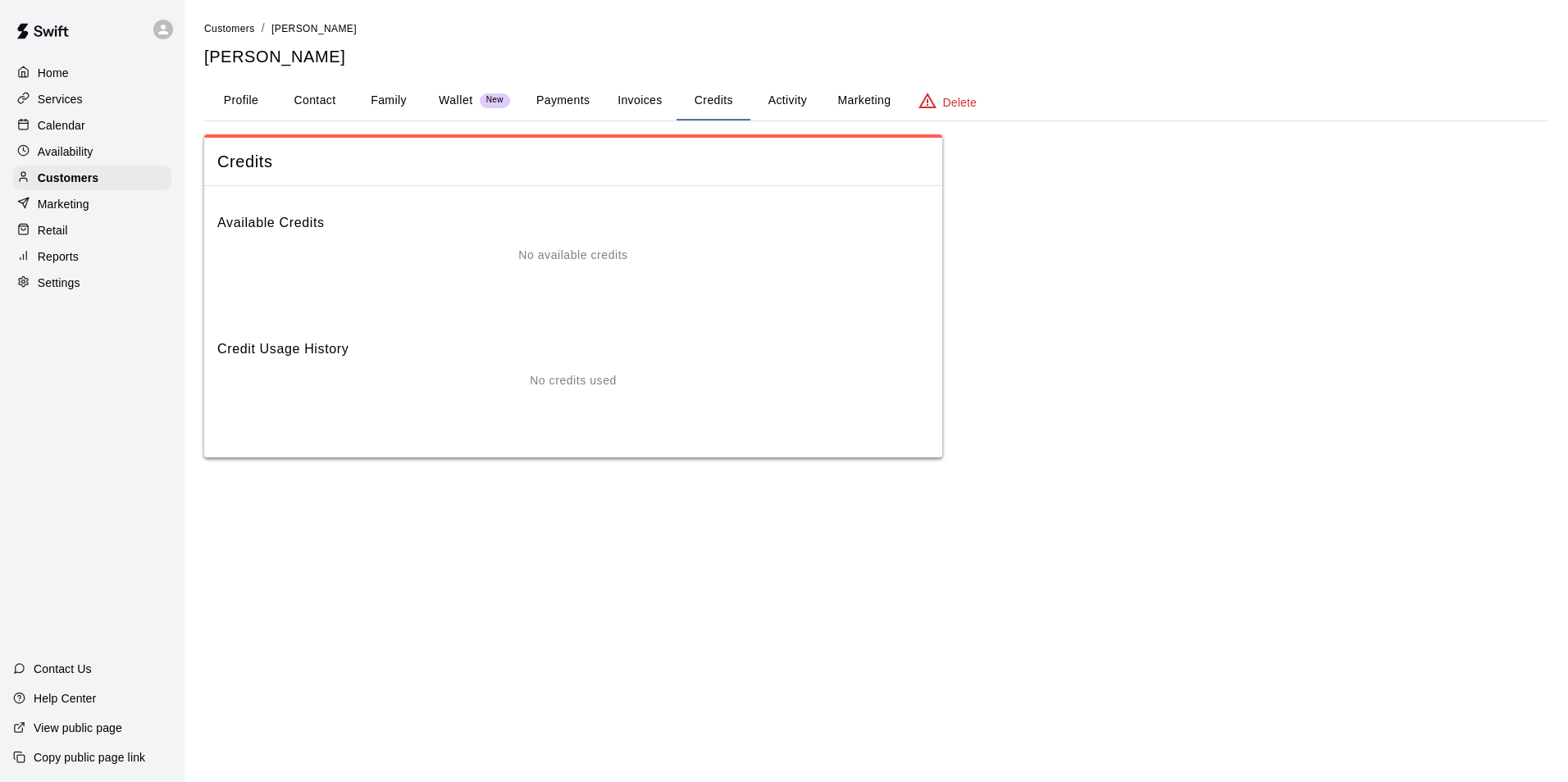
click at [779, 99] on button "Activity" at bounding box center [787, 101] width 74 height 40
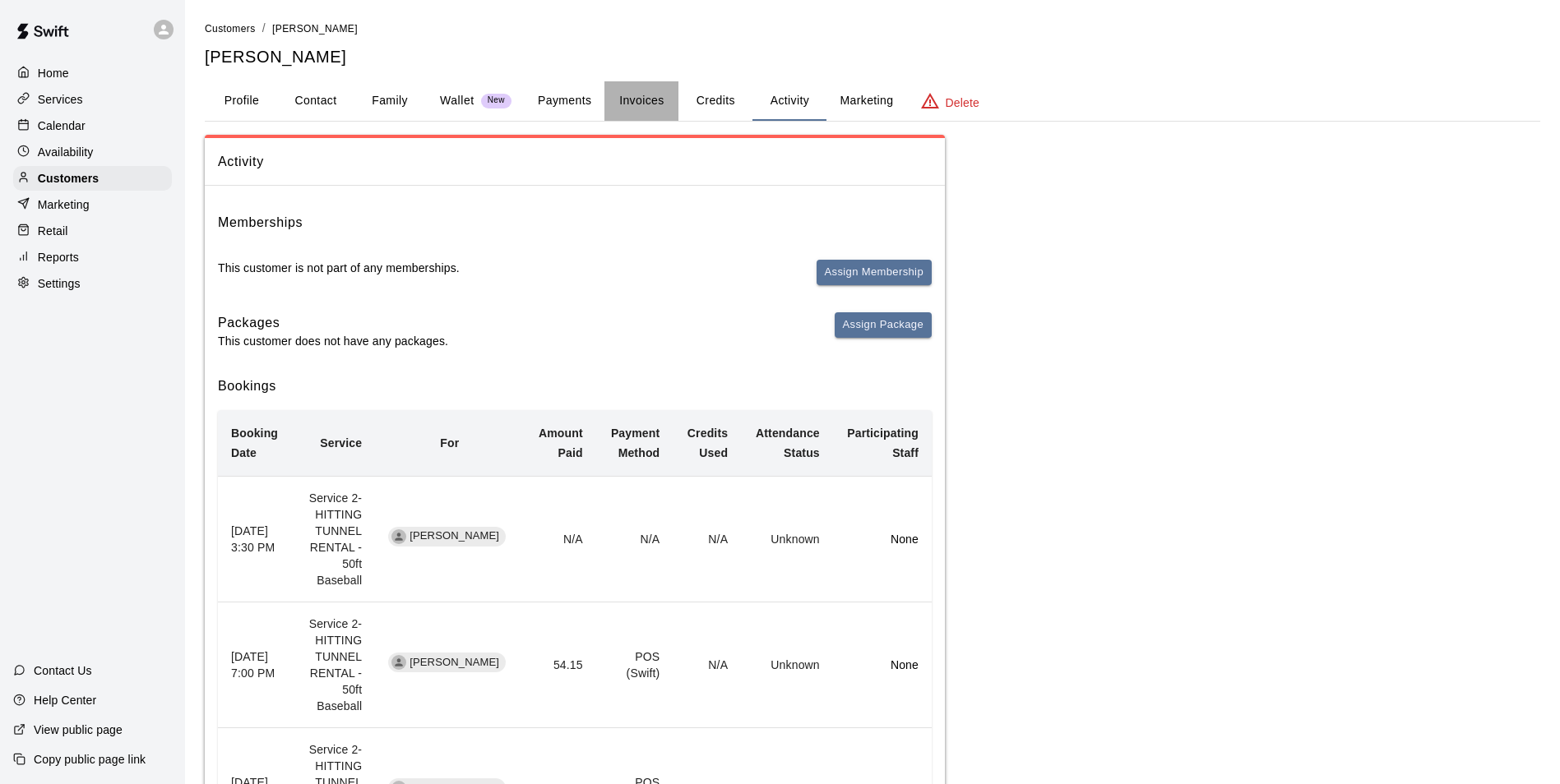
click at [607, 101] on button "Invoices" at bounding box center [641, 101] width 74 height 40
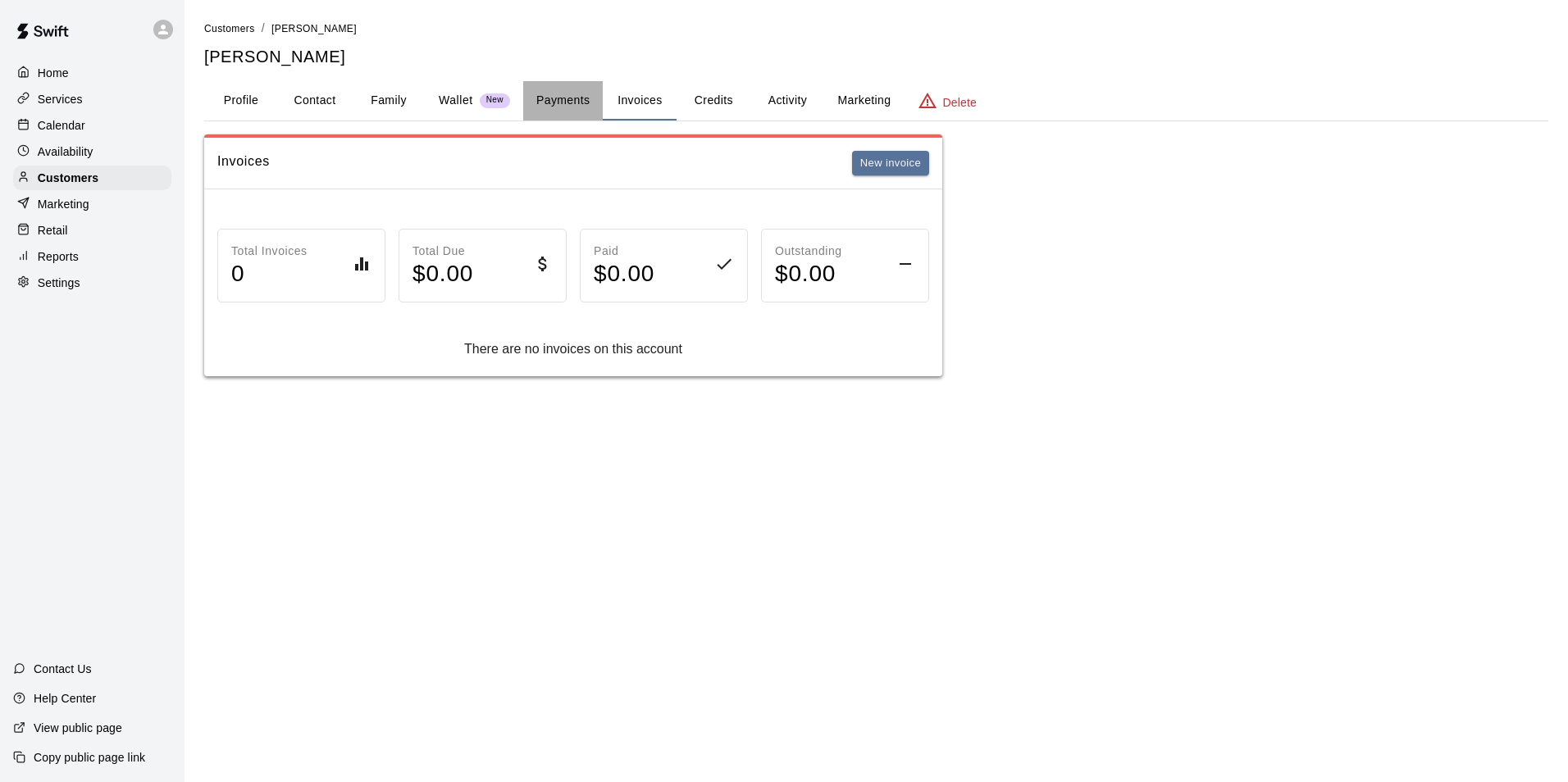
click at [584, 101] on button "Payments" at bounding box center [563, 101] width 79 height 40
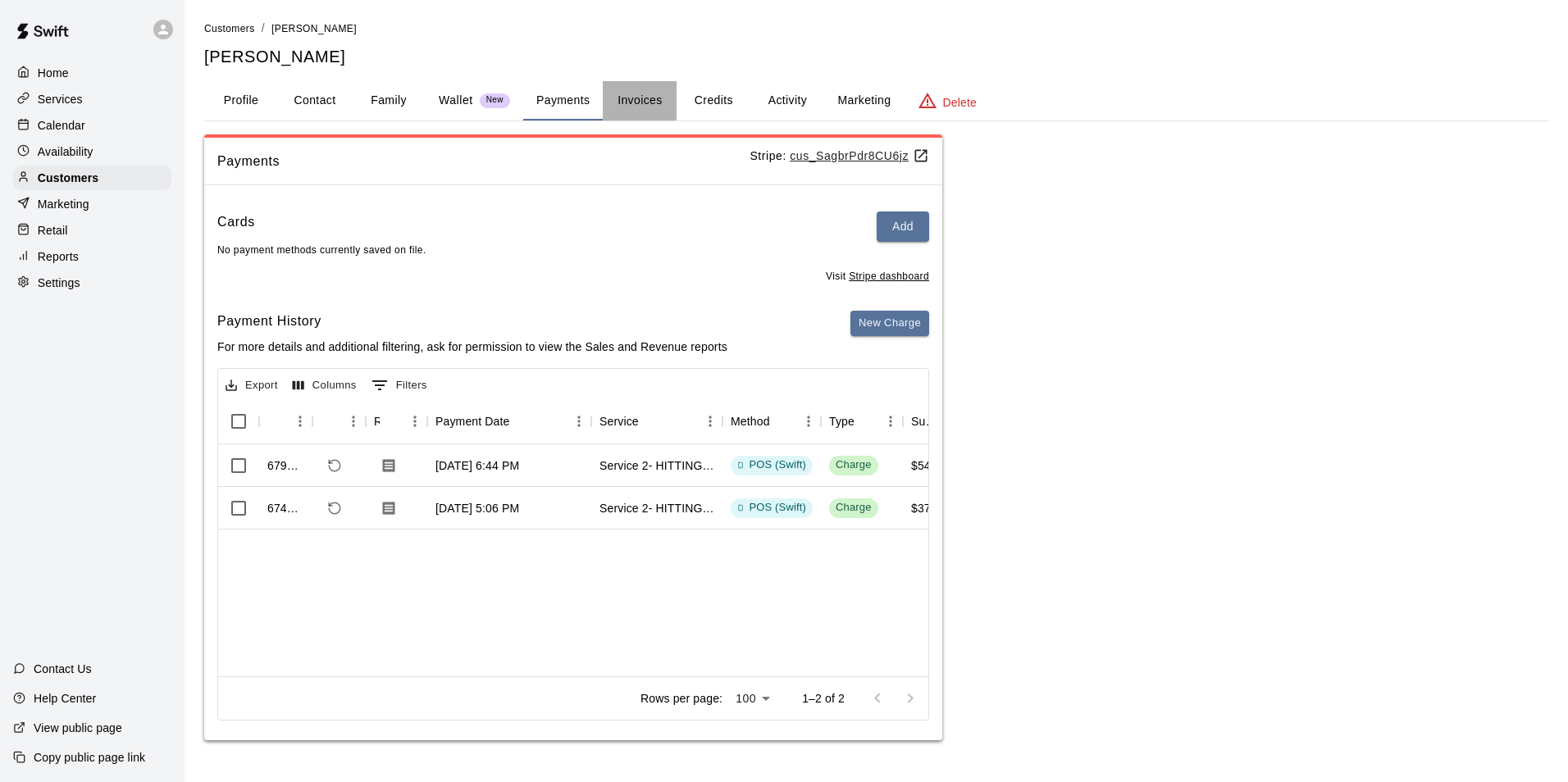
click at [641, 117] on button "Invoices" at bounding box center [639, 101] width 74 height 40
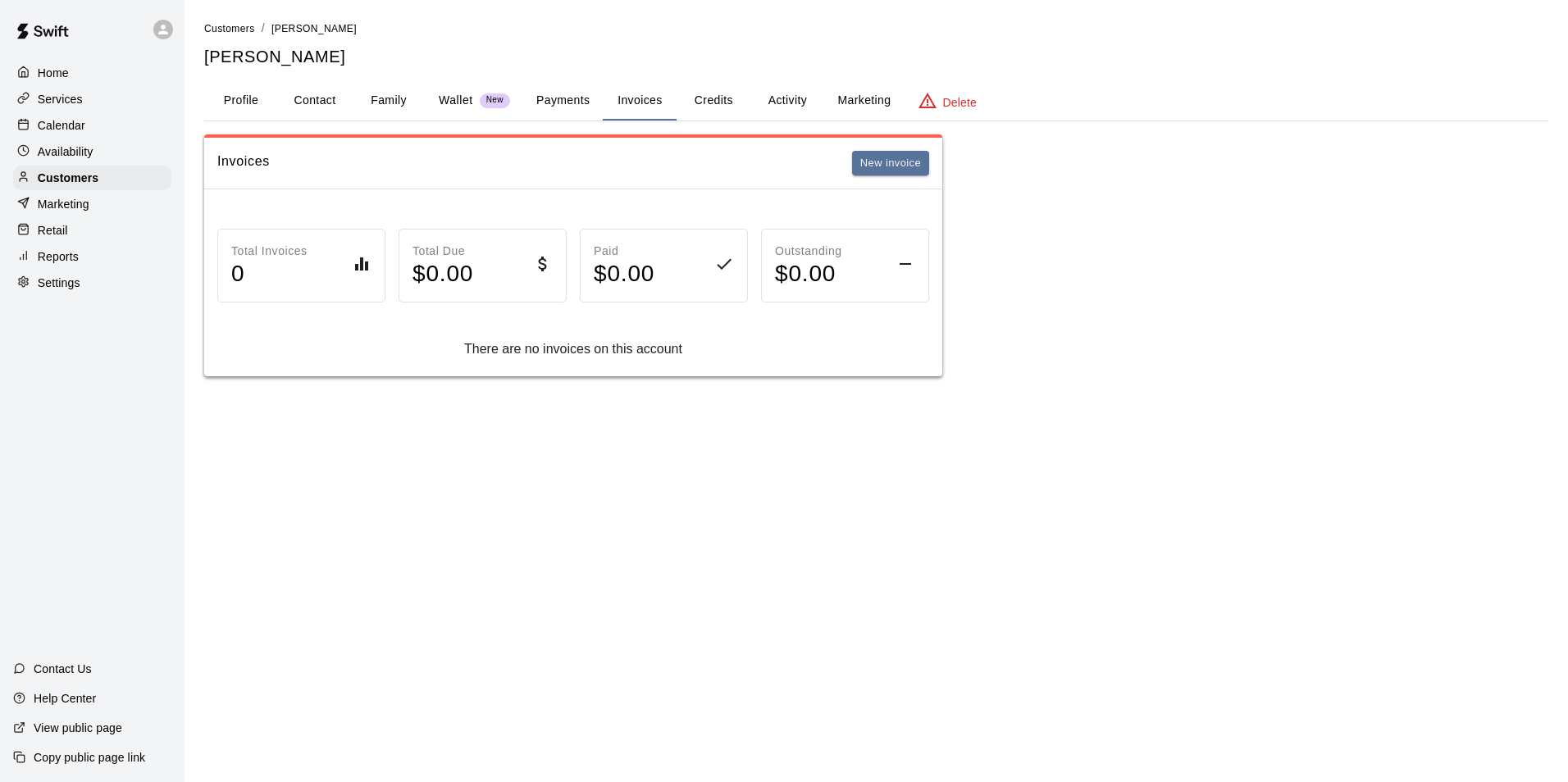
click at [389, 90] on button "Family" at bounding box center [388, 101] width 74 height 40
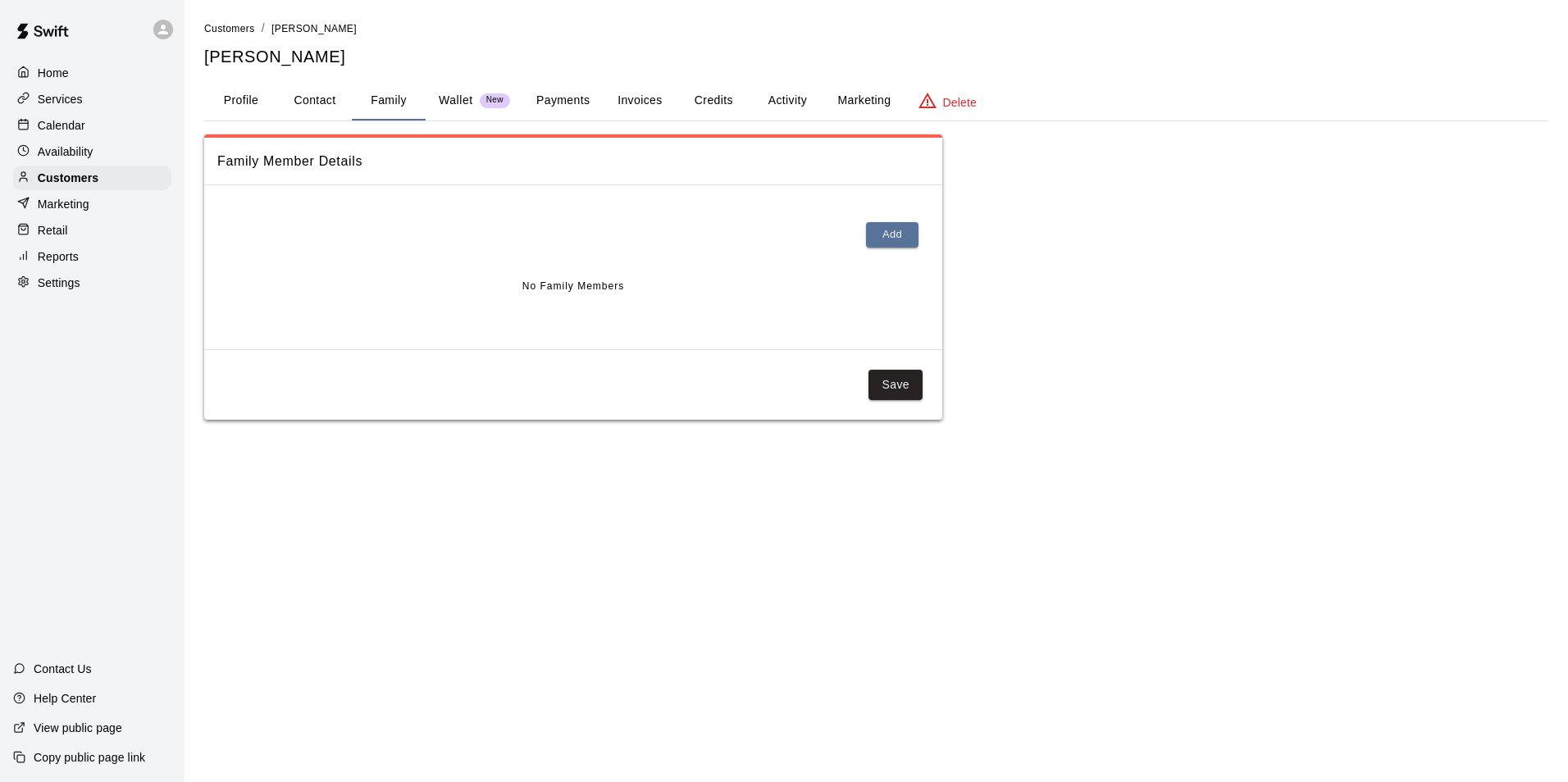
click at [262, 113] on button "Profile" at bounding box center [241, 101] width 74 height 40
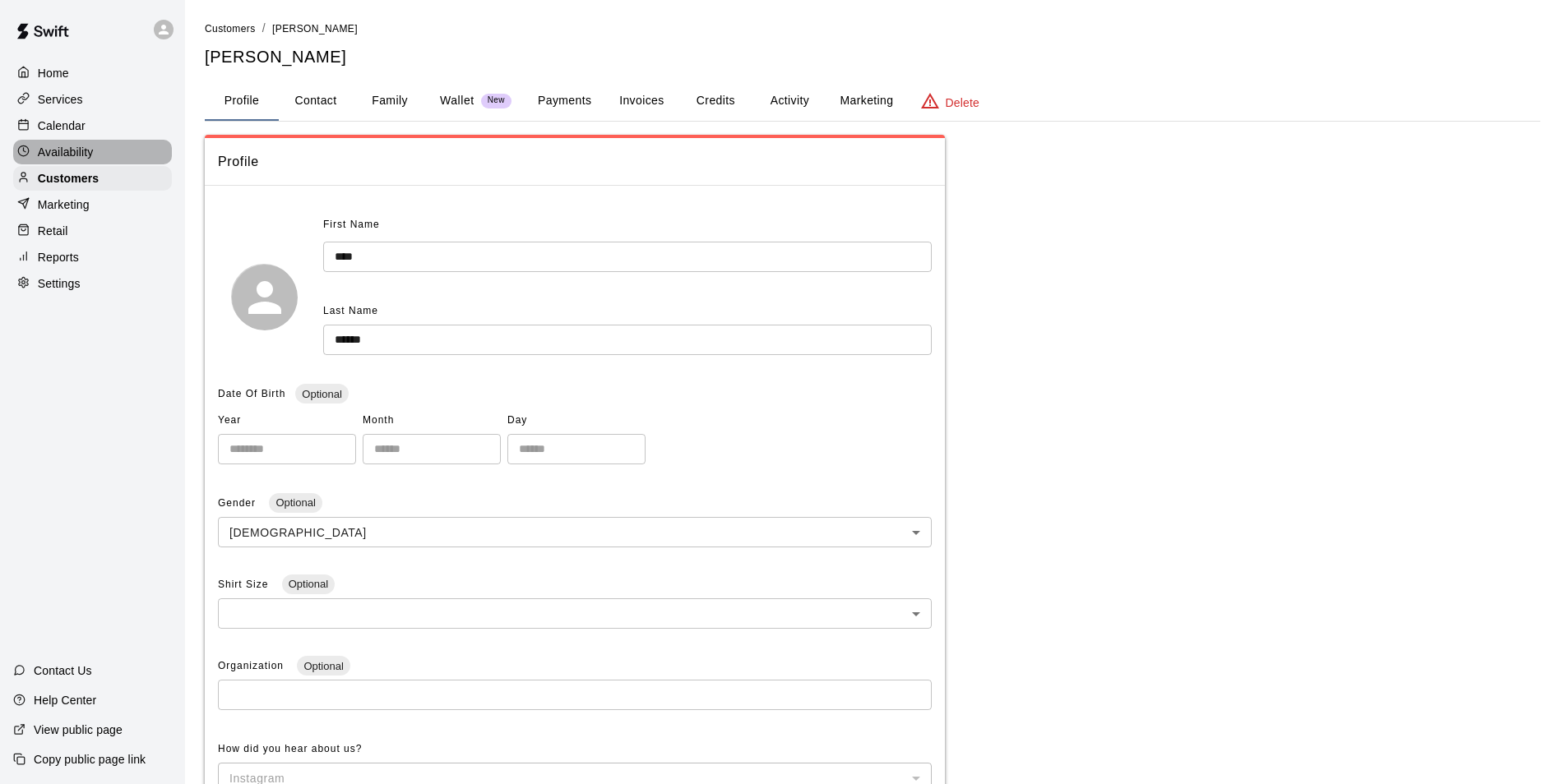
click at [116, 146] on div "Availability" at bounding box center [93, 152] width 159 height 25
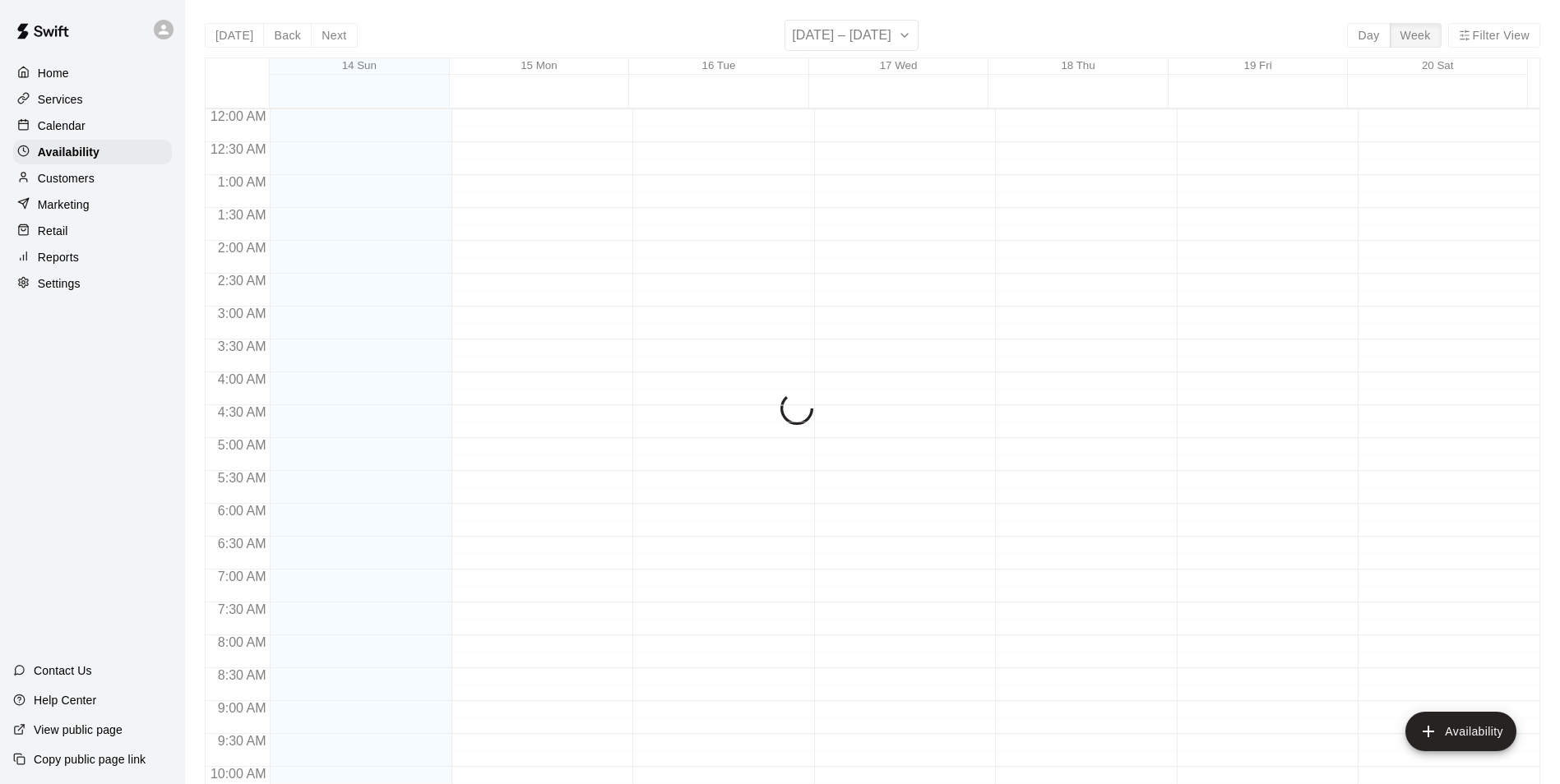
scroll to position [885, 0]
click at [126, 129] on div "Calendar" at bounding box center [93, 126] width 159 height 25
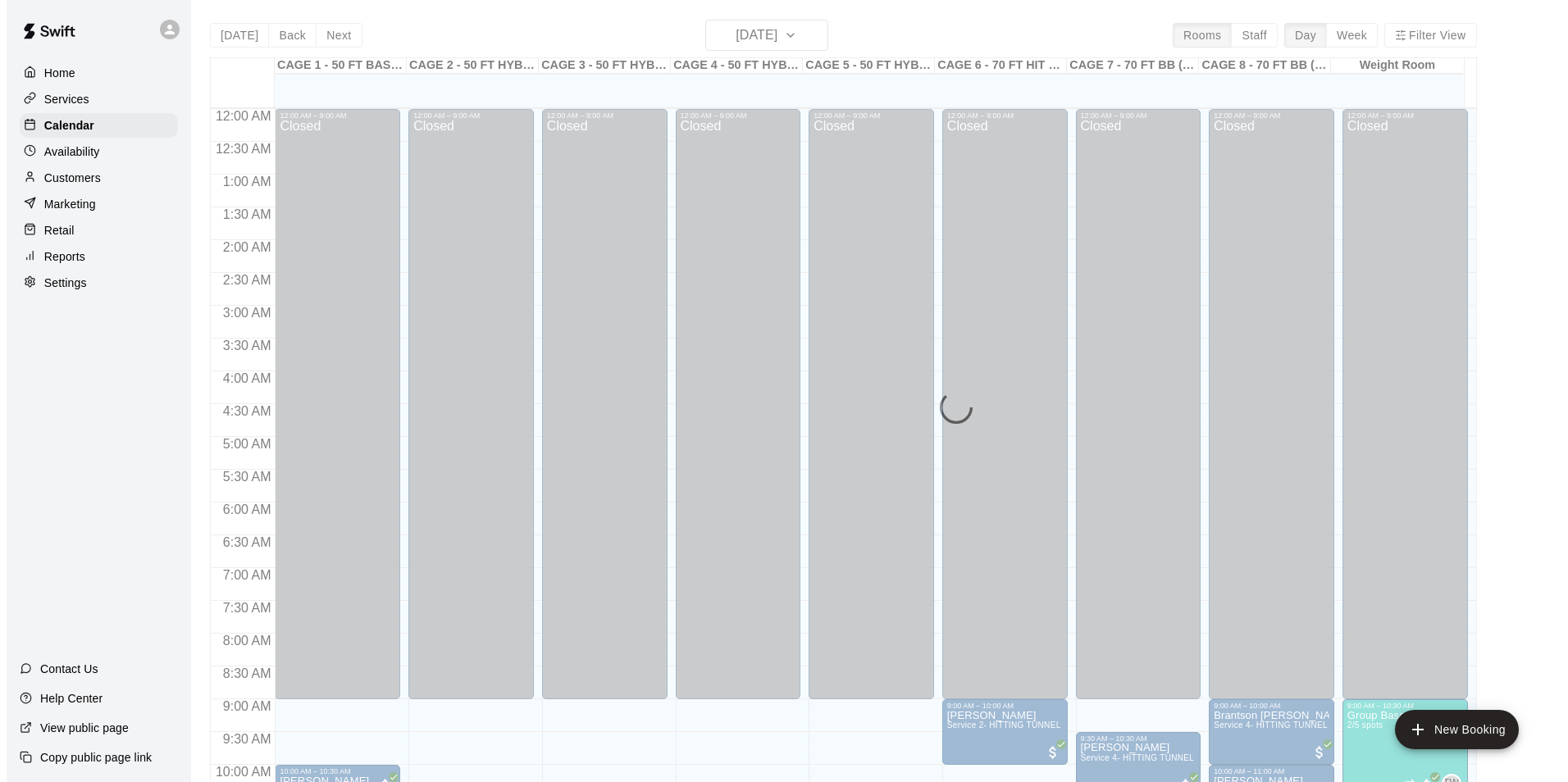
scroll to position [833, 0]
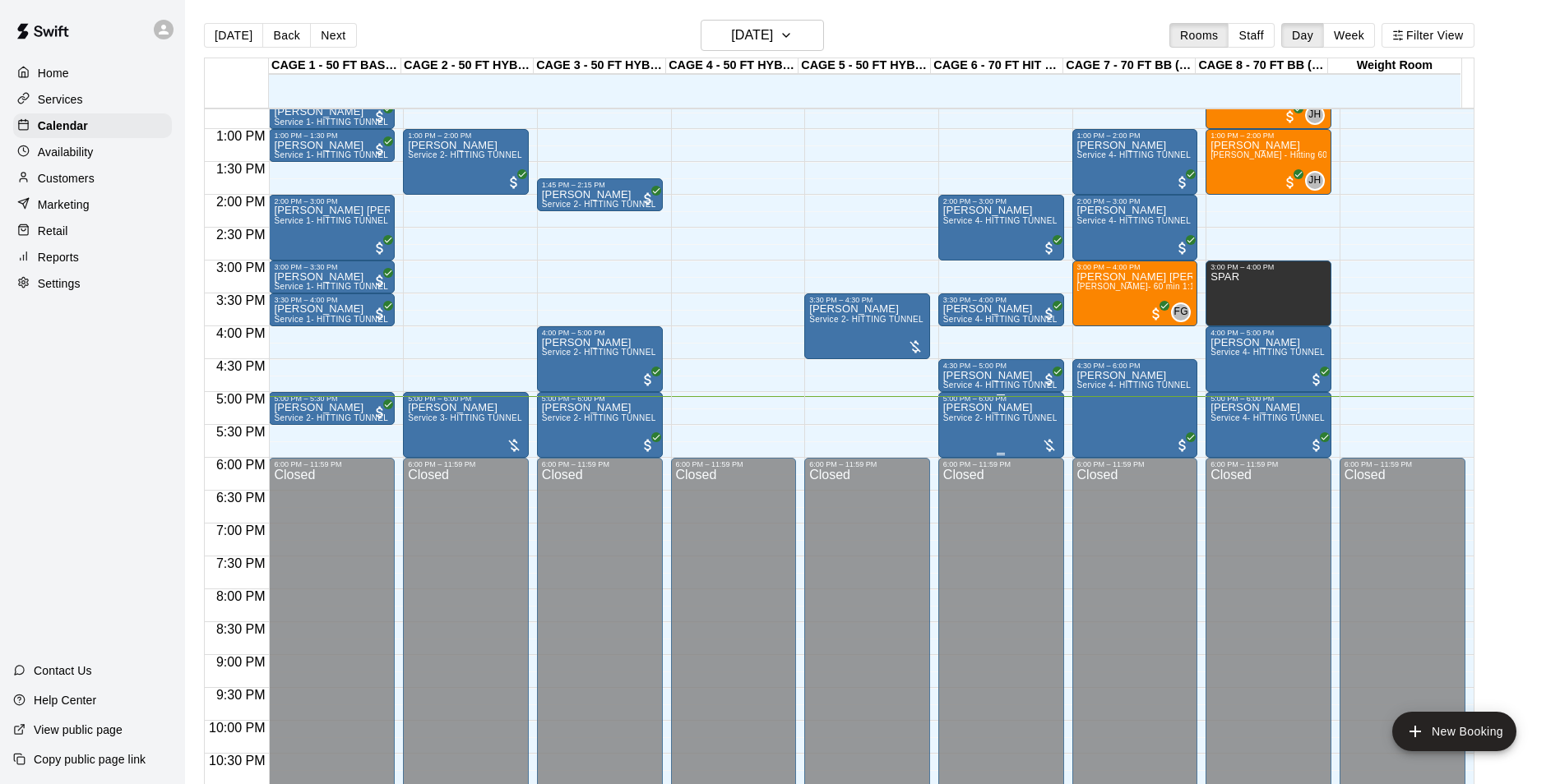
click at [977, 433] on div "Mike Acquisto Service 2- HITTING TUNNEL RENTAL - 50ft Baseball" at bounding box center [1001, 794] width 116 height 784
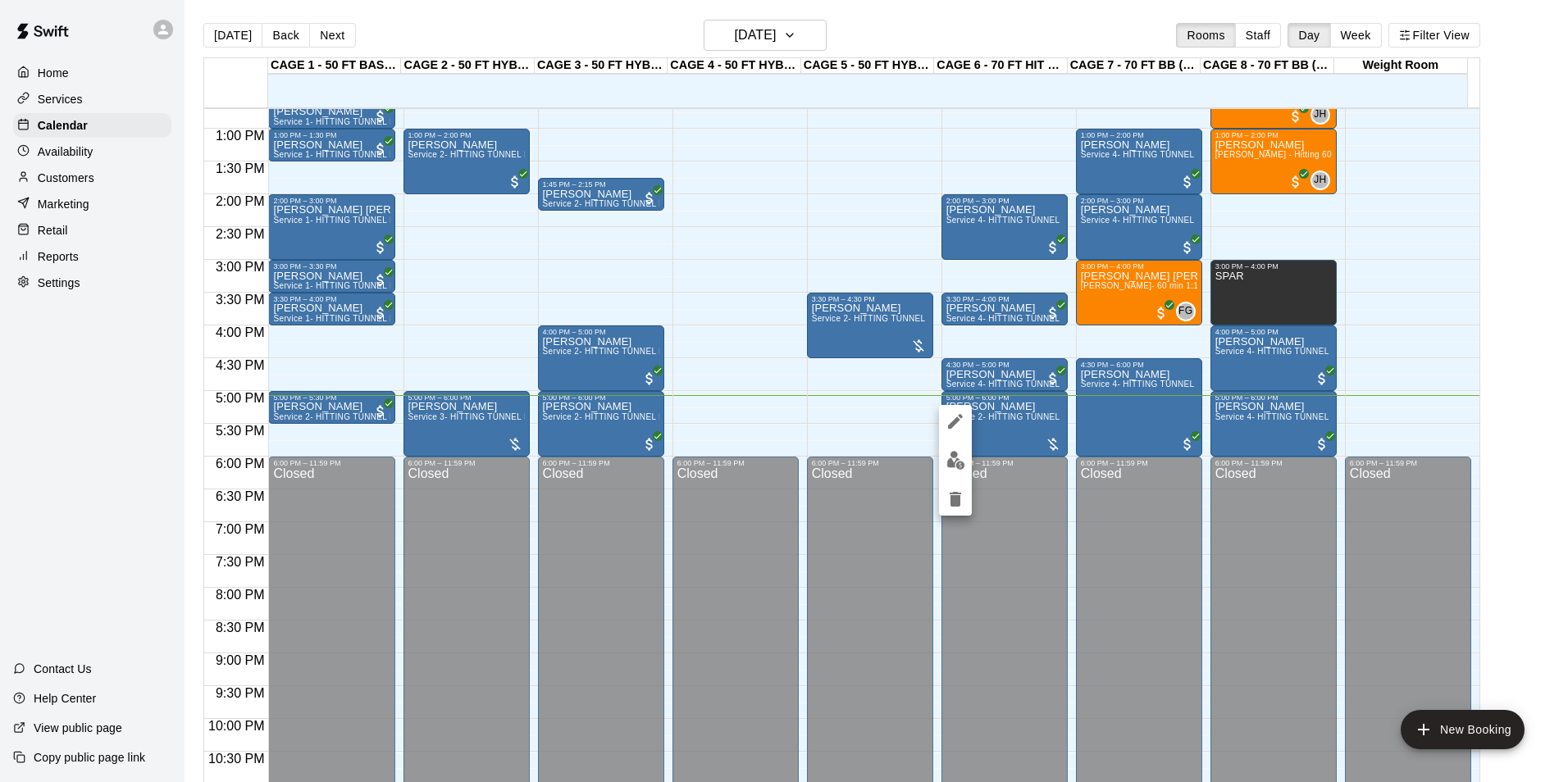
click at [964, 457] on img "edit" at bounding box center [956, 460] width 19 height 19
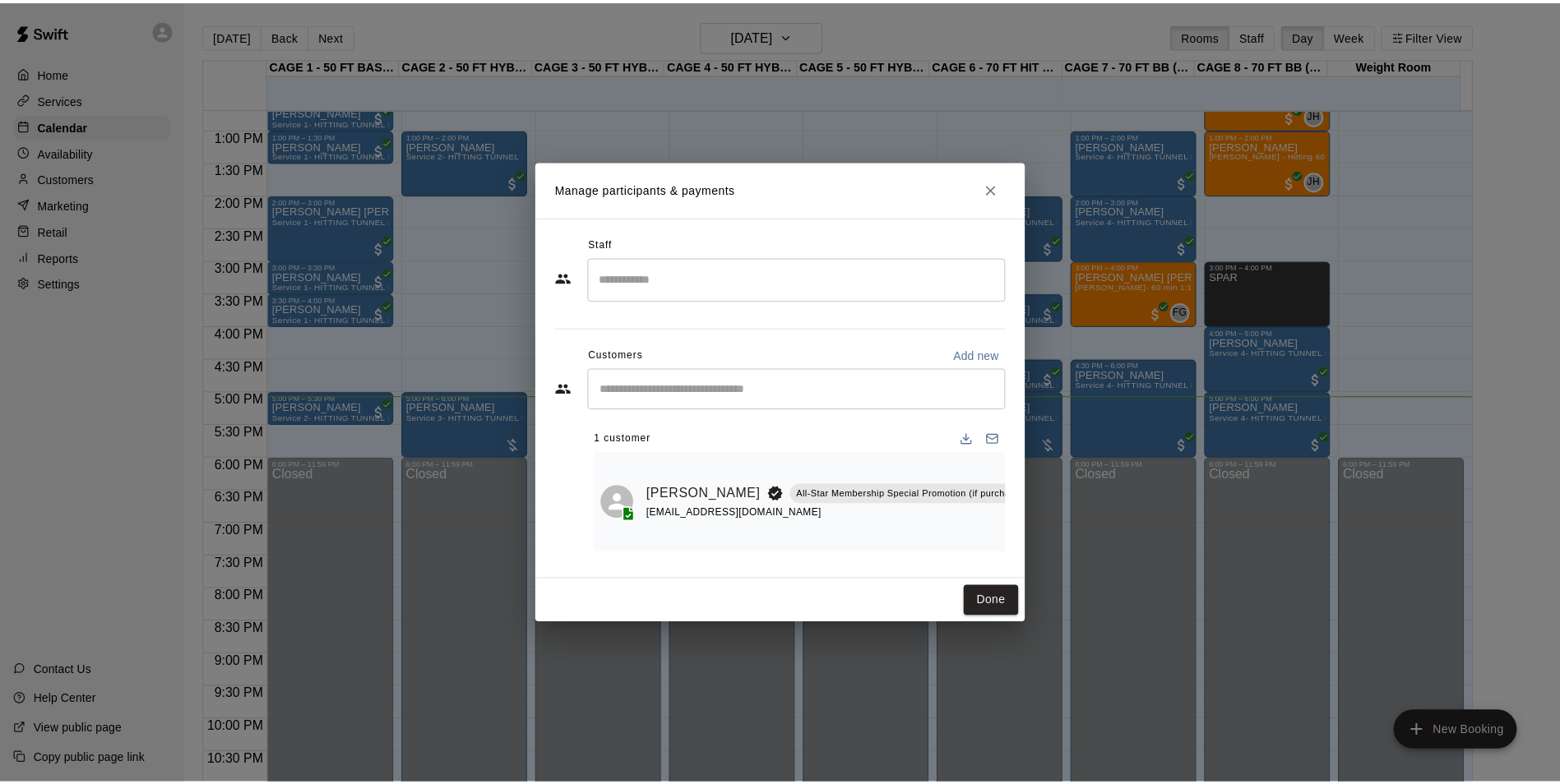
scroll to position [0, 216]
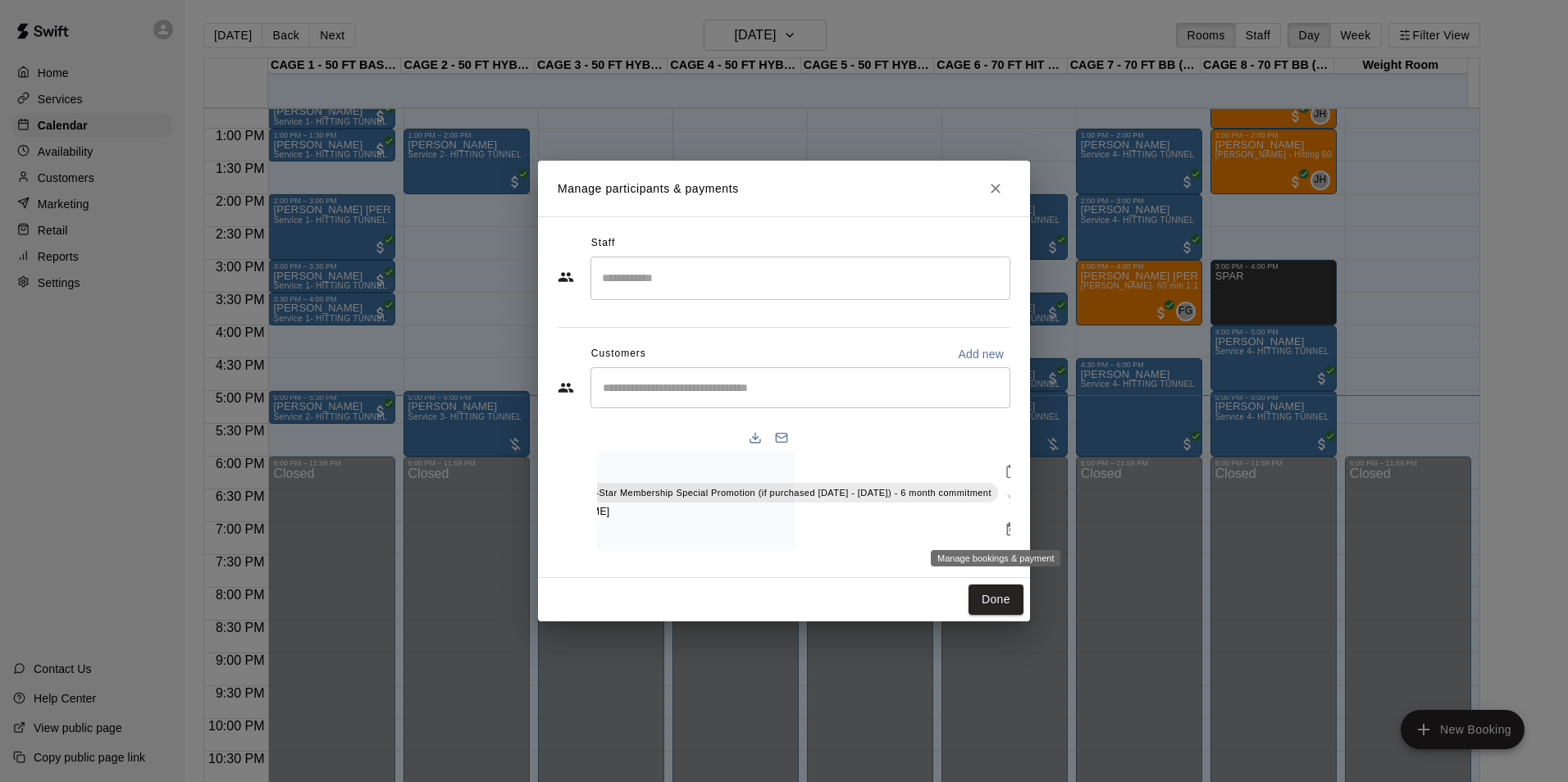
click at [1006, 522] on icon "Manage bookings & payment" at bounding box center [1012, 529] width 12 height 14
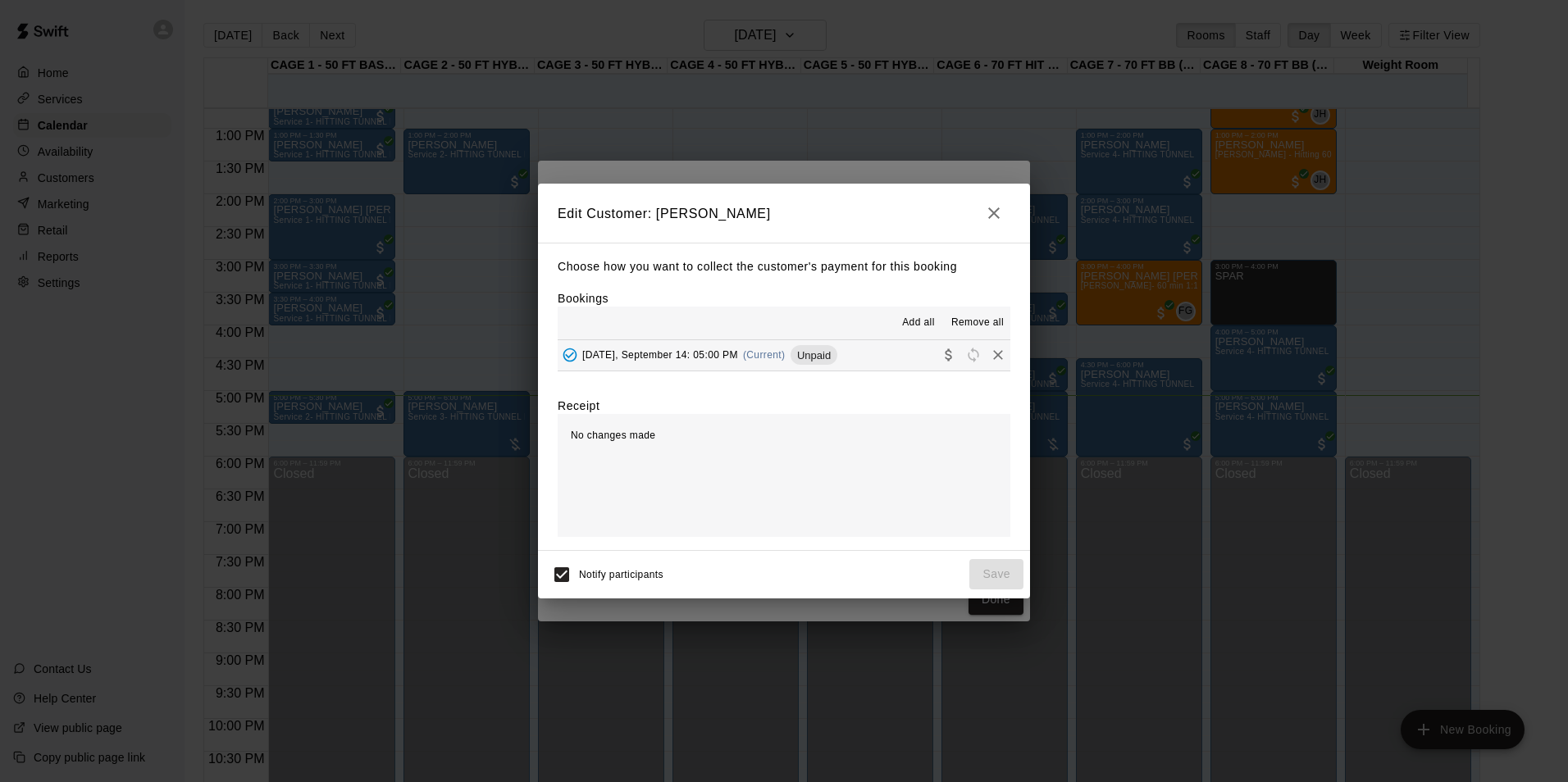
click at [818, 345] on div "Sunday, September 14: 05:00 PM (Current) Unpaid" at bounding box center [697, 355] width 280 height 25
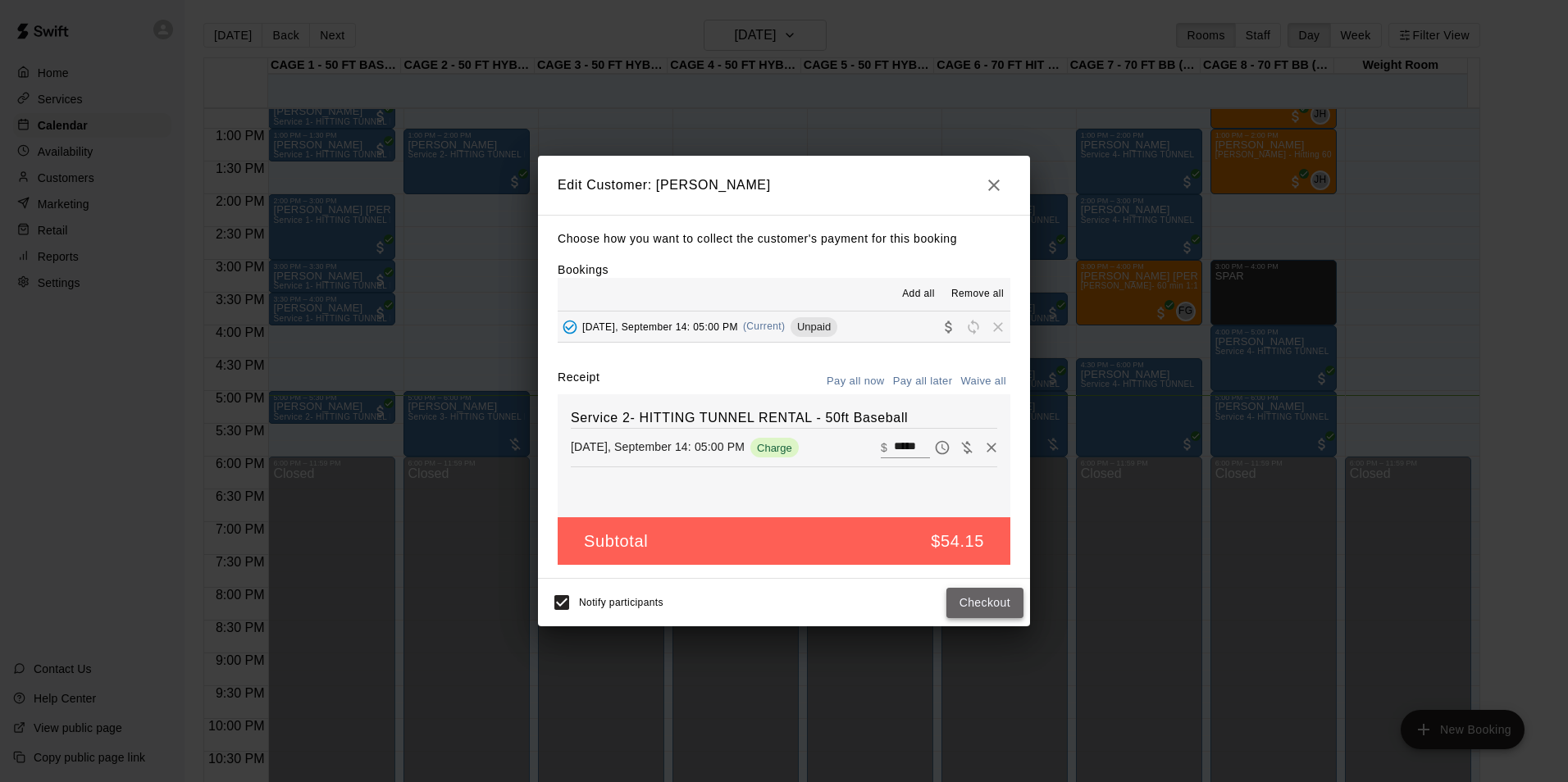
click at [974, 608] on button "Checkout" at bounding box center [985, 603] width 77 height 30
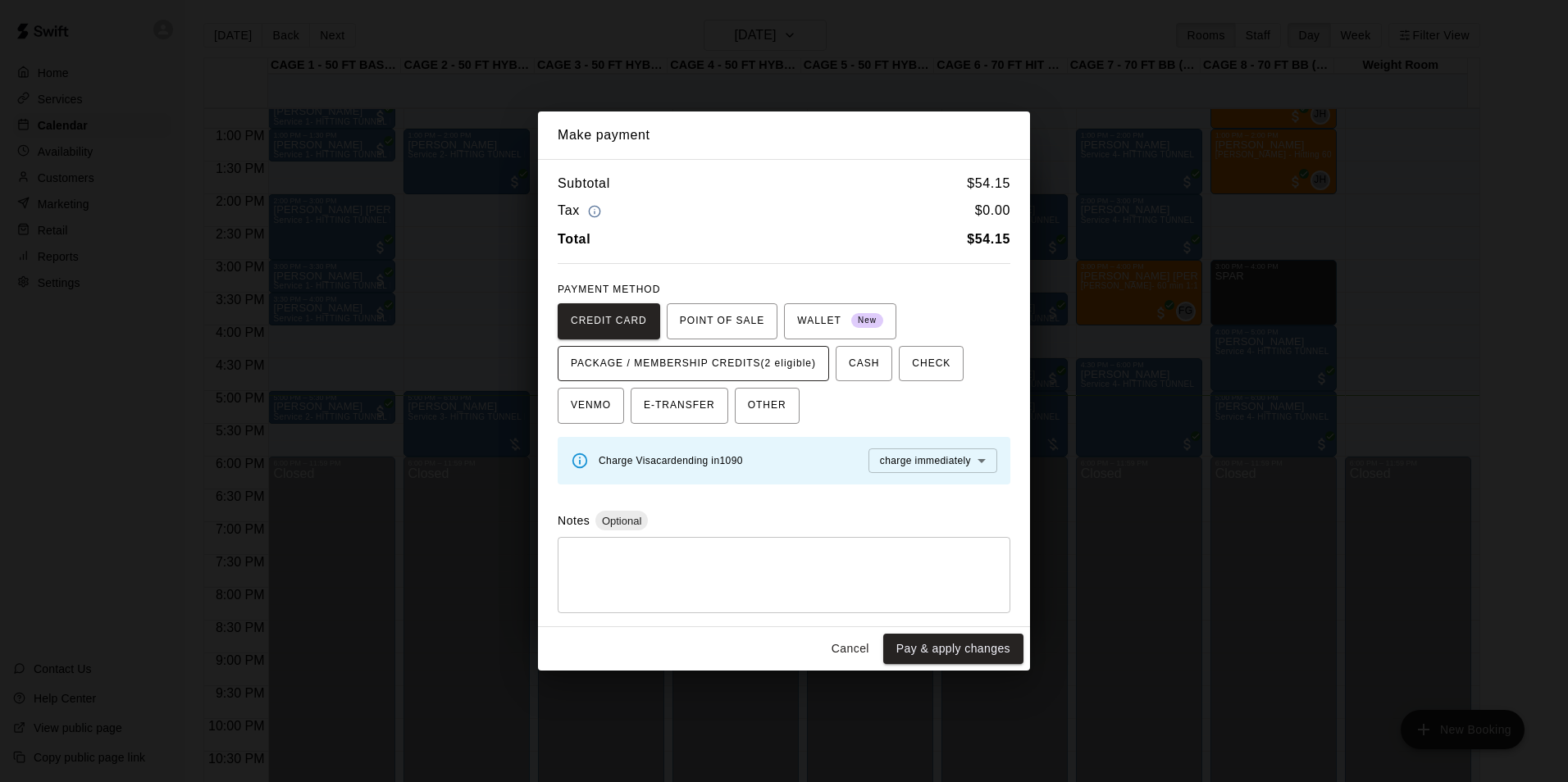
click at [747, 351] on button "PACKAGE / MEMBERSHIP CREDITS (2 eligible)" at bounding box center [692, 364] width 271 height 36
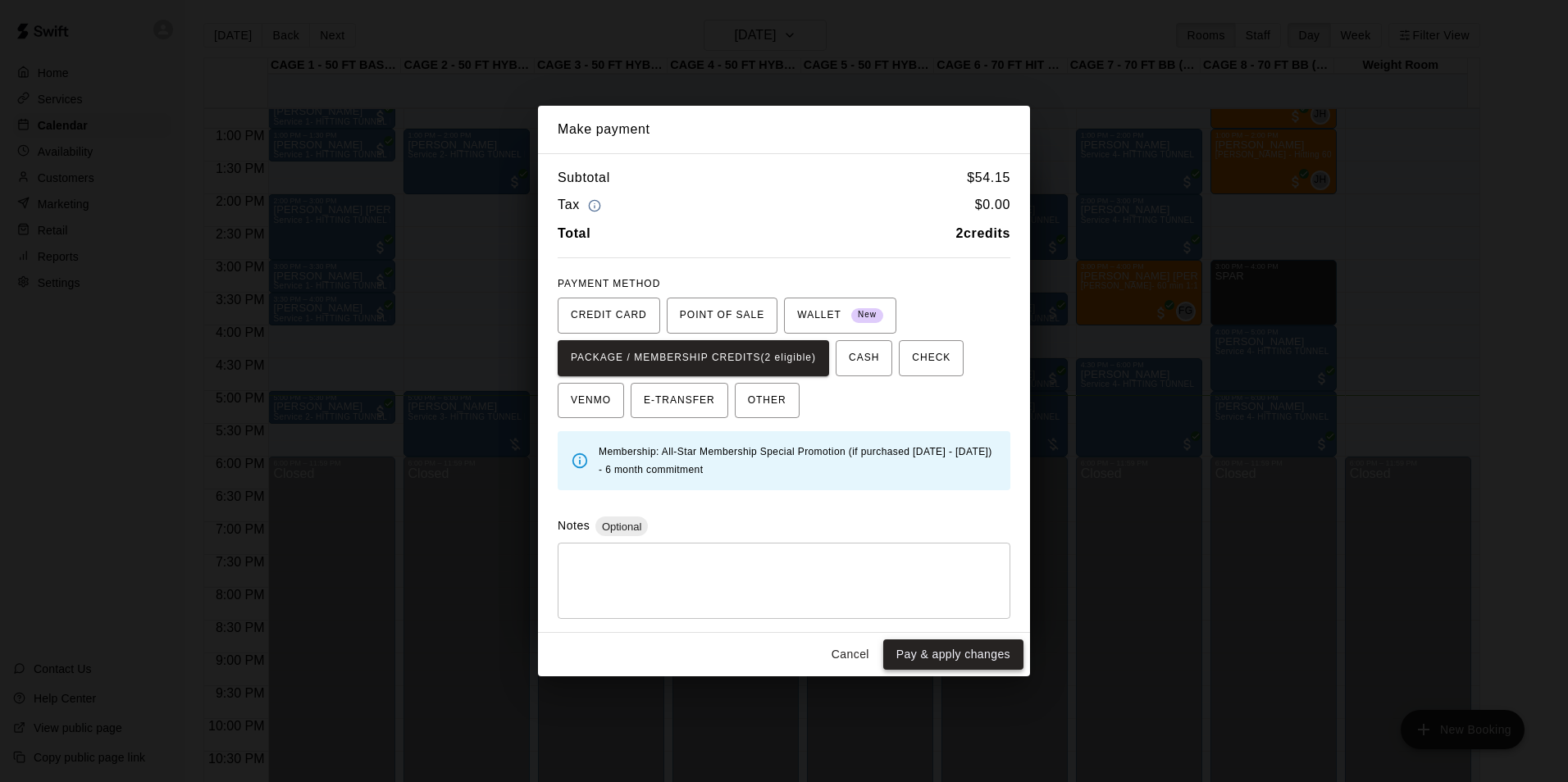
click at [965, 647] on button "Pay & apply changes" at bounding box center [953, 654] width 140 height 30
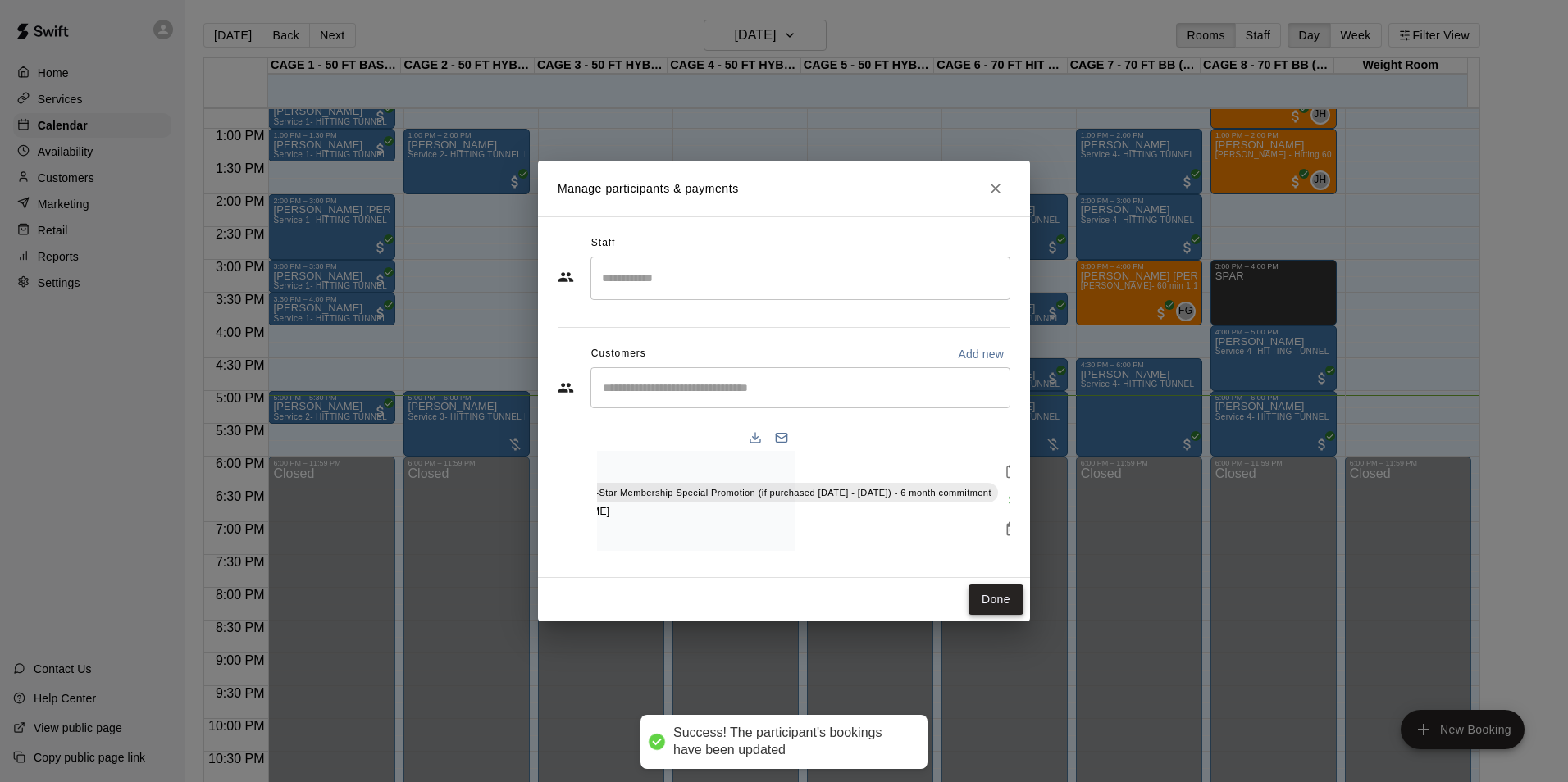
click at [996, 604] on button "Done" at bounding box center [996, 600] width 55 height 30
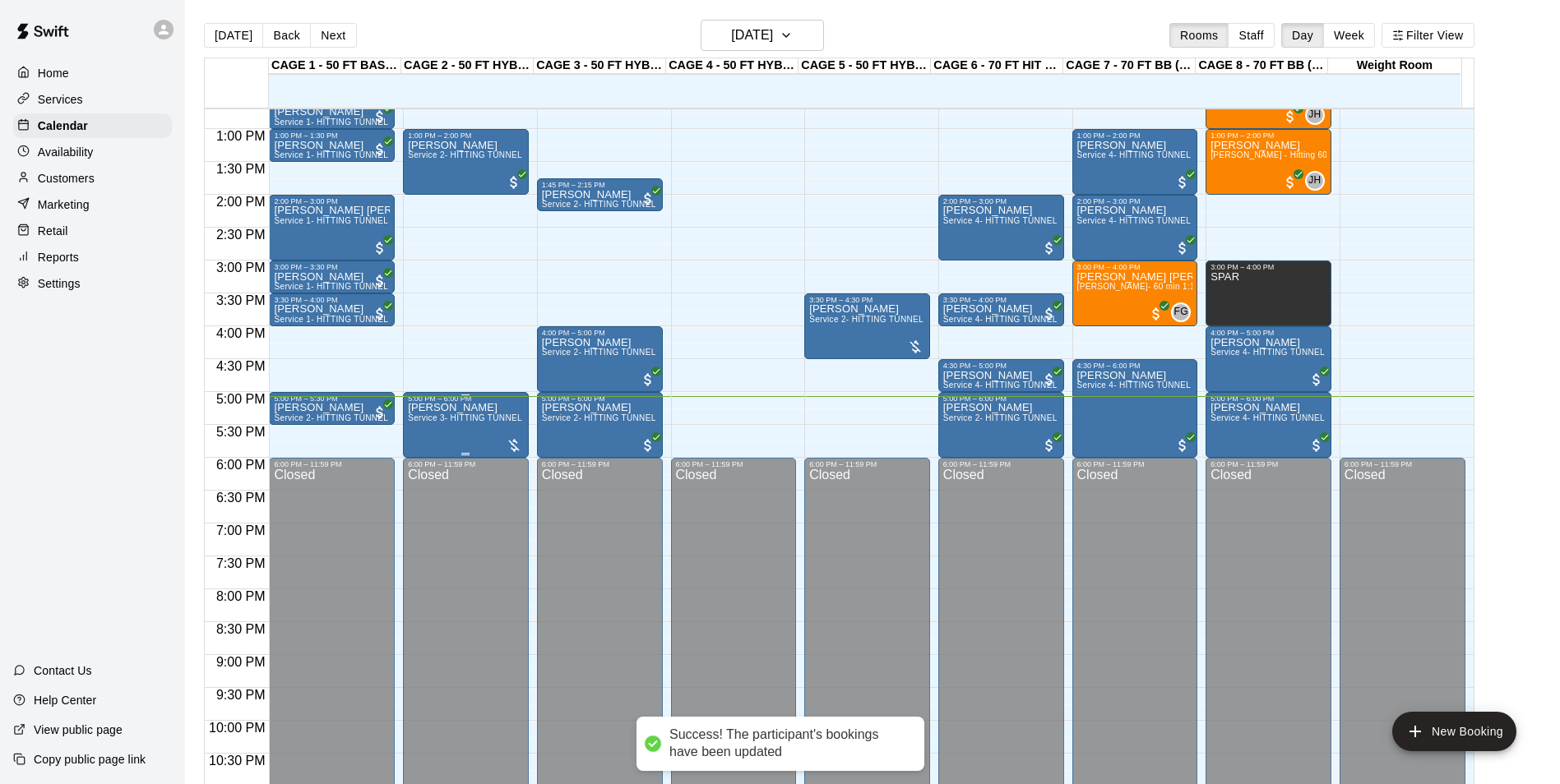
click at [486, 422] on span "Service 3- HITTING TUNNEL RENTAL - 50ft Softball" at bounding box center [511, 419] width 205 height 9
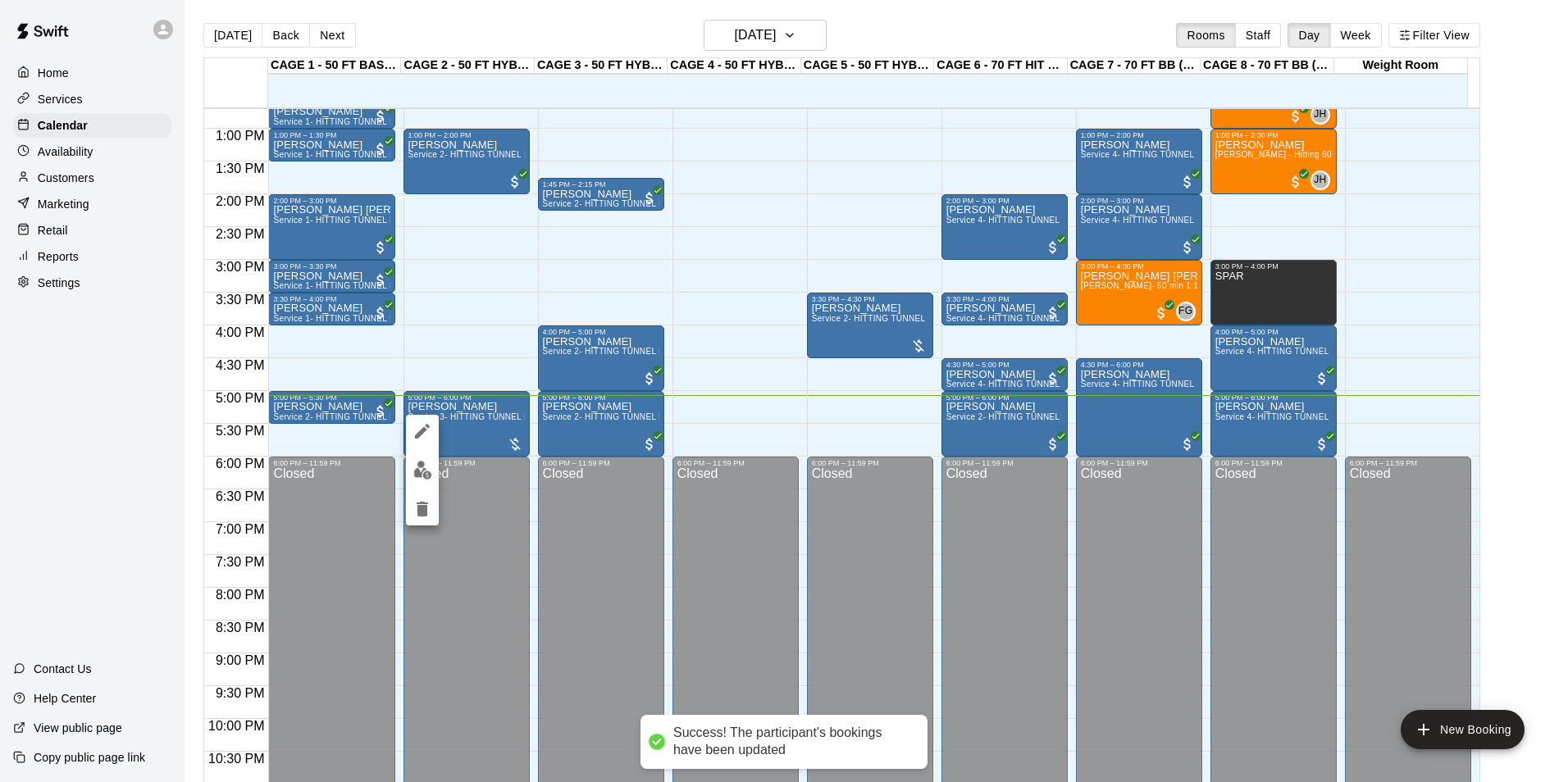
click at [422, 467] on img "edit" at bounding box center [423, 470] width 19 height 19
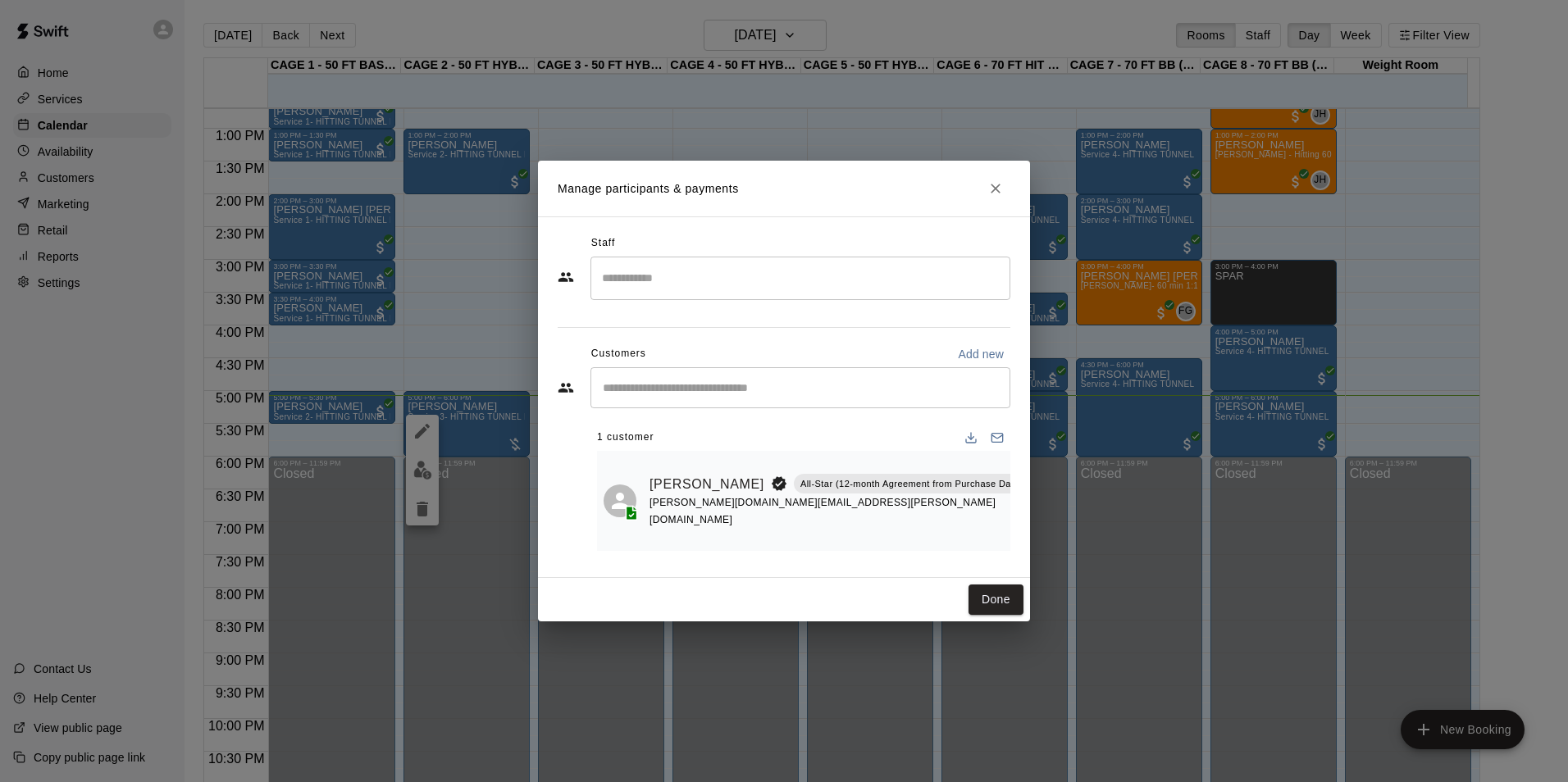
click at [1055, 538] on button "Manage bookings & payment" at bounding box center [1069, 529] width 29 height 29
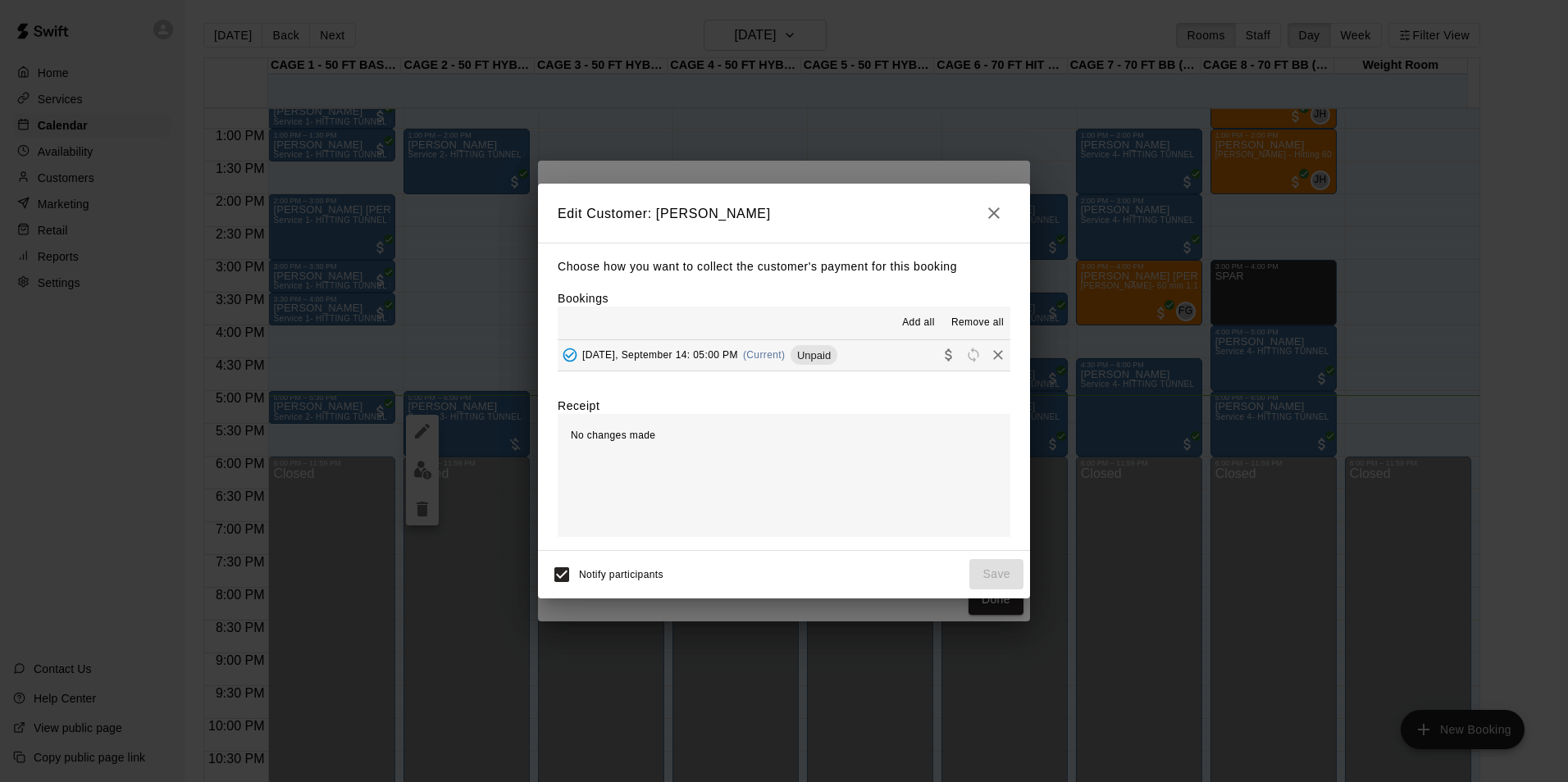
click at [861, 346] on button "Sunday, September 14: 05:00 PM (Current) Unpaid" at bounding box center [783, 355] width 452 height 30
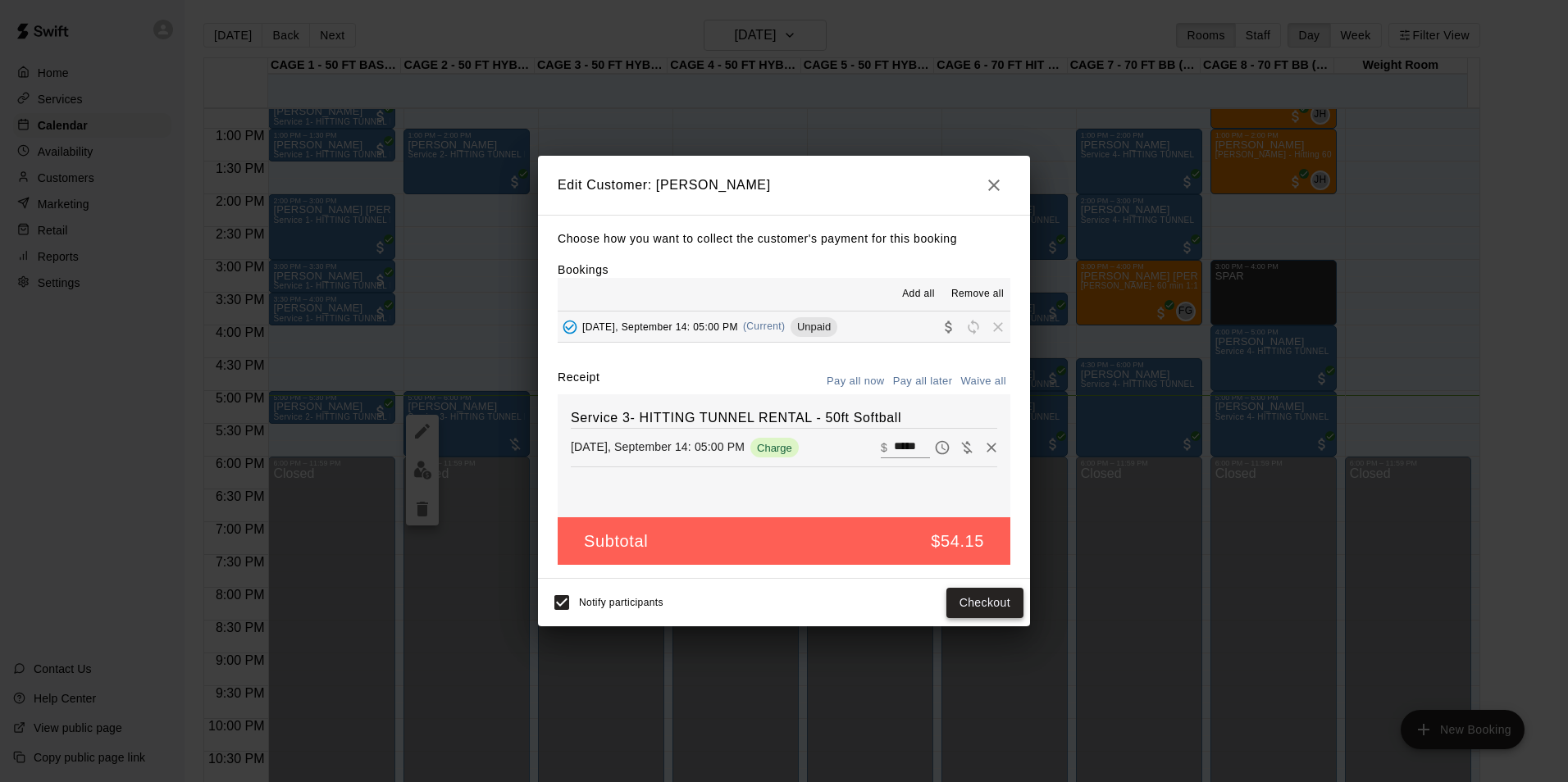
click at [1007, 614] on button "Checkout" at bounding box center [985, 603] width 77 height 30
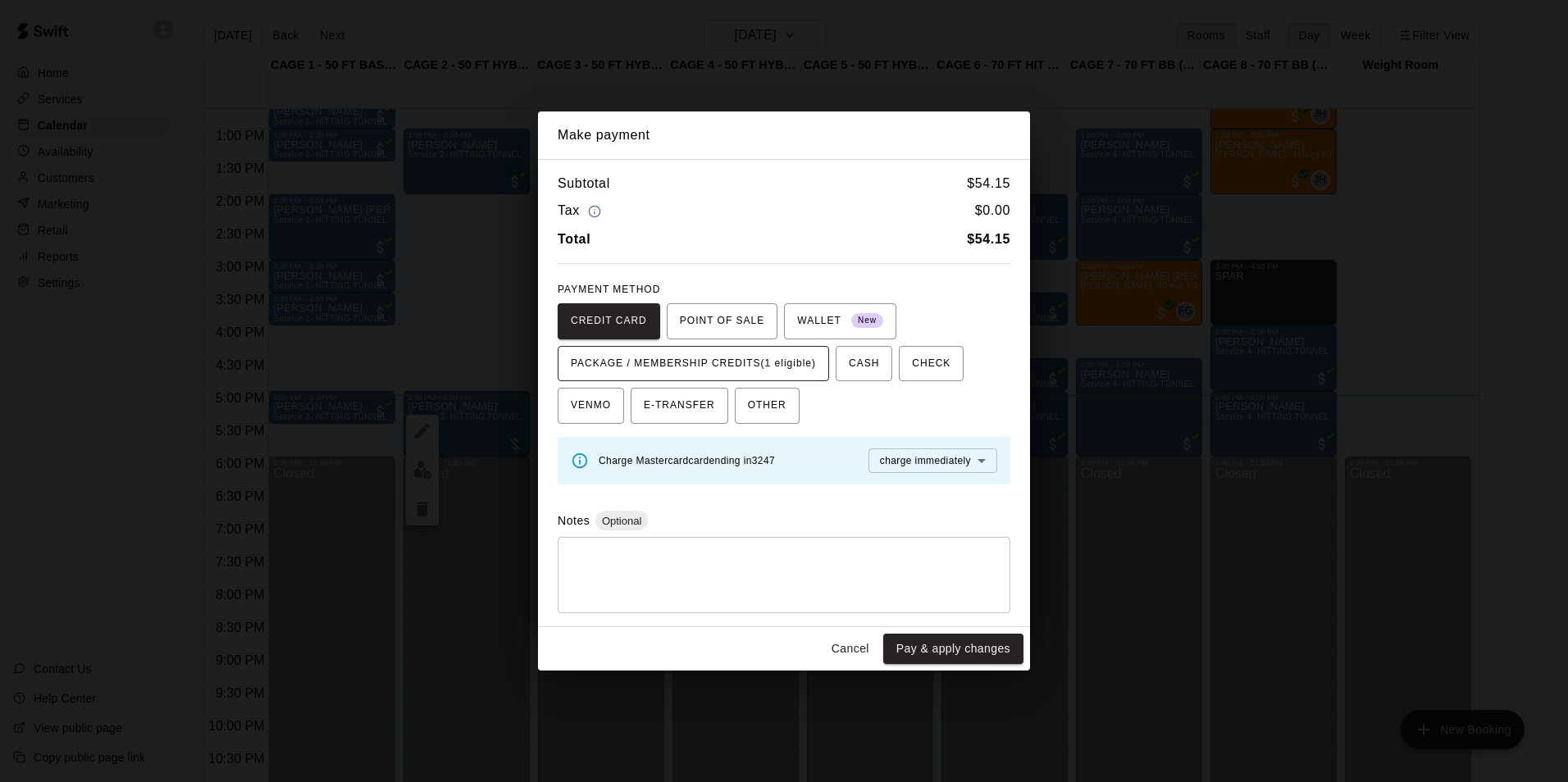
click at [807, 376] on span "PACKAGE / MEMBERSHIP CREDITS (1 eligible)" at bounding box center [693, 365] width 246 height 26
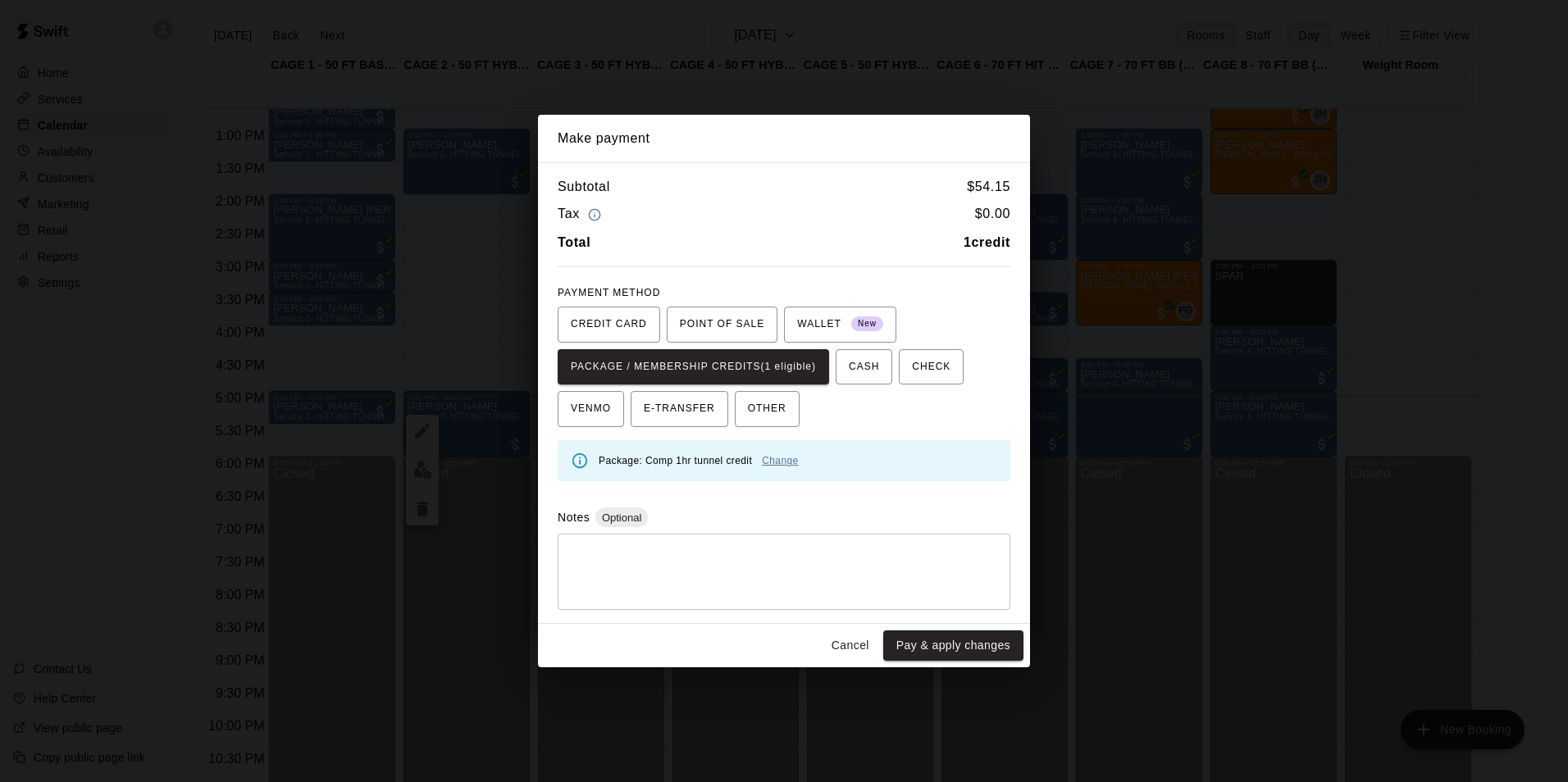
click at [778, 461] on link "Change" at bounding box center [780, 461] width 36 height 11
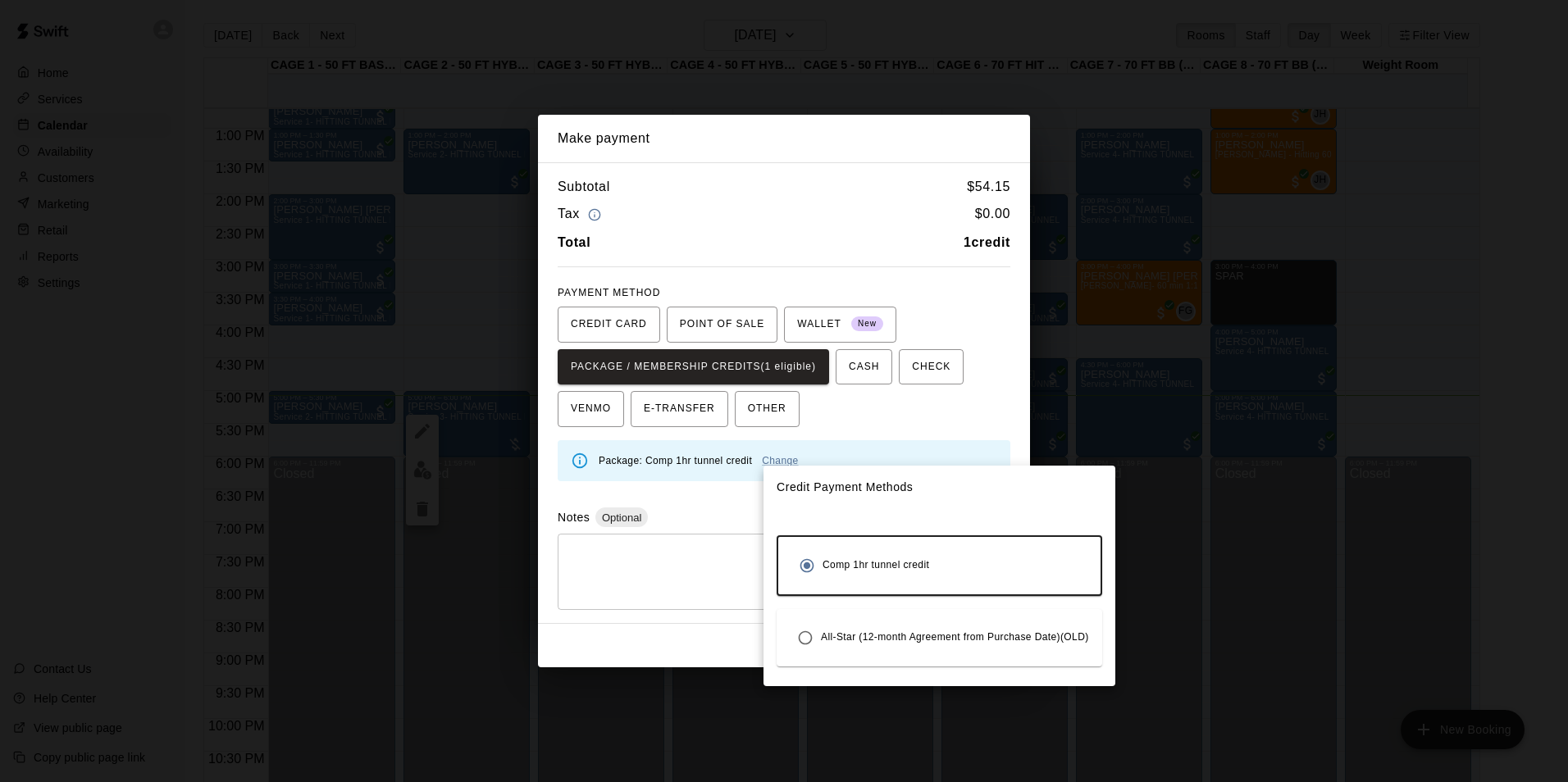
click at [851, 615] on div "All-Star (12-month Agreement from Purchase Date)(OLD)" at bounding box center [939, 638] width 326 height 58
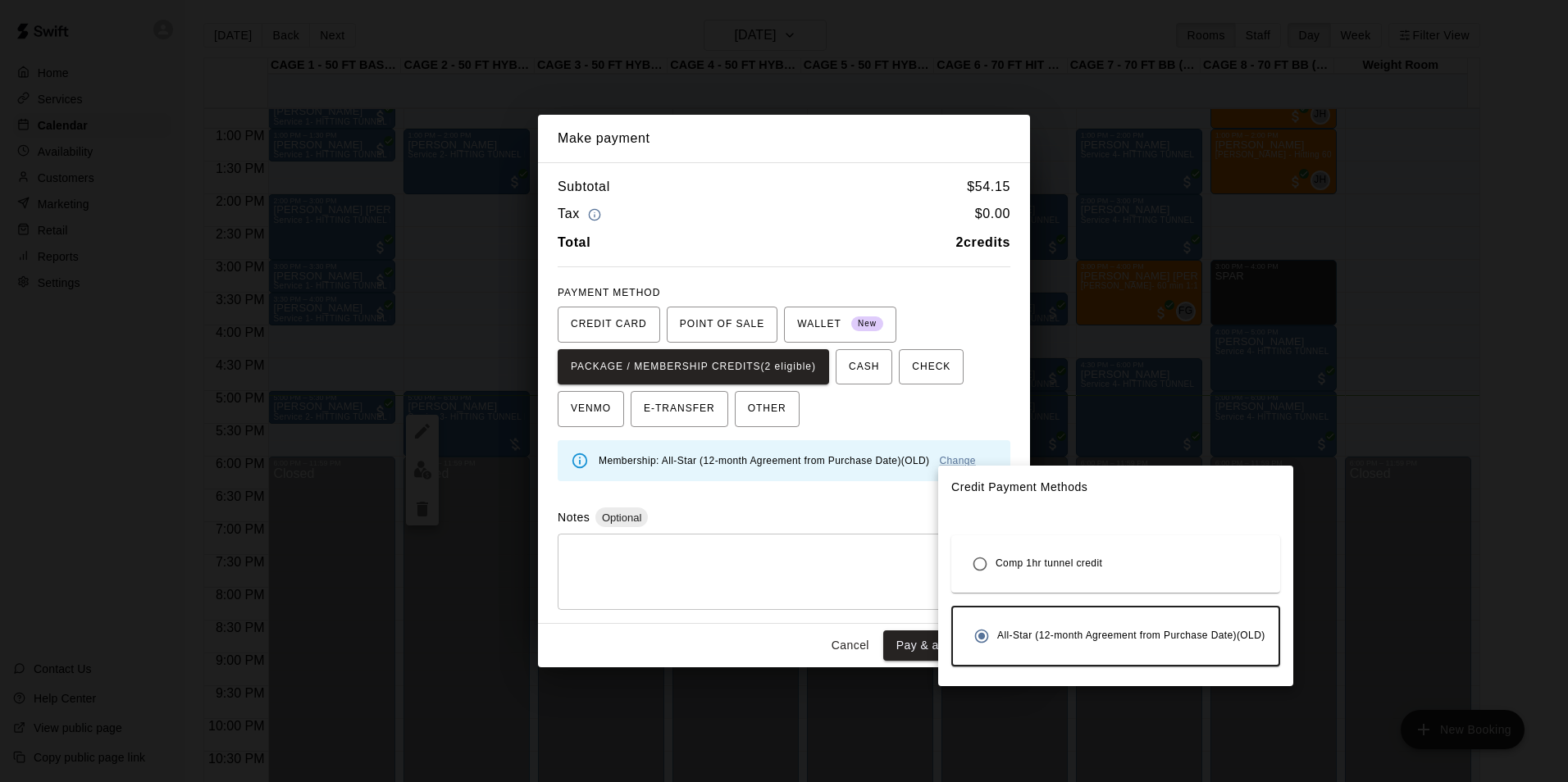
click at [874, 555] on div at bounding box center [784, 391] width 1568 height 782
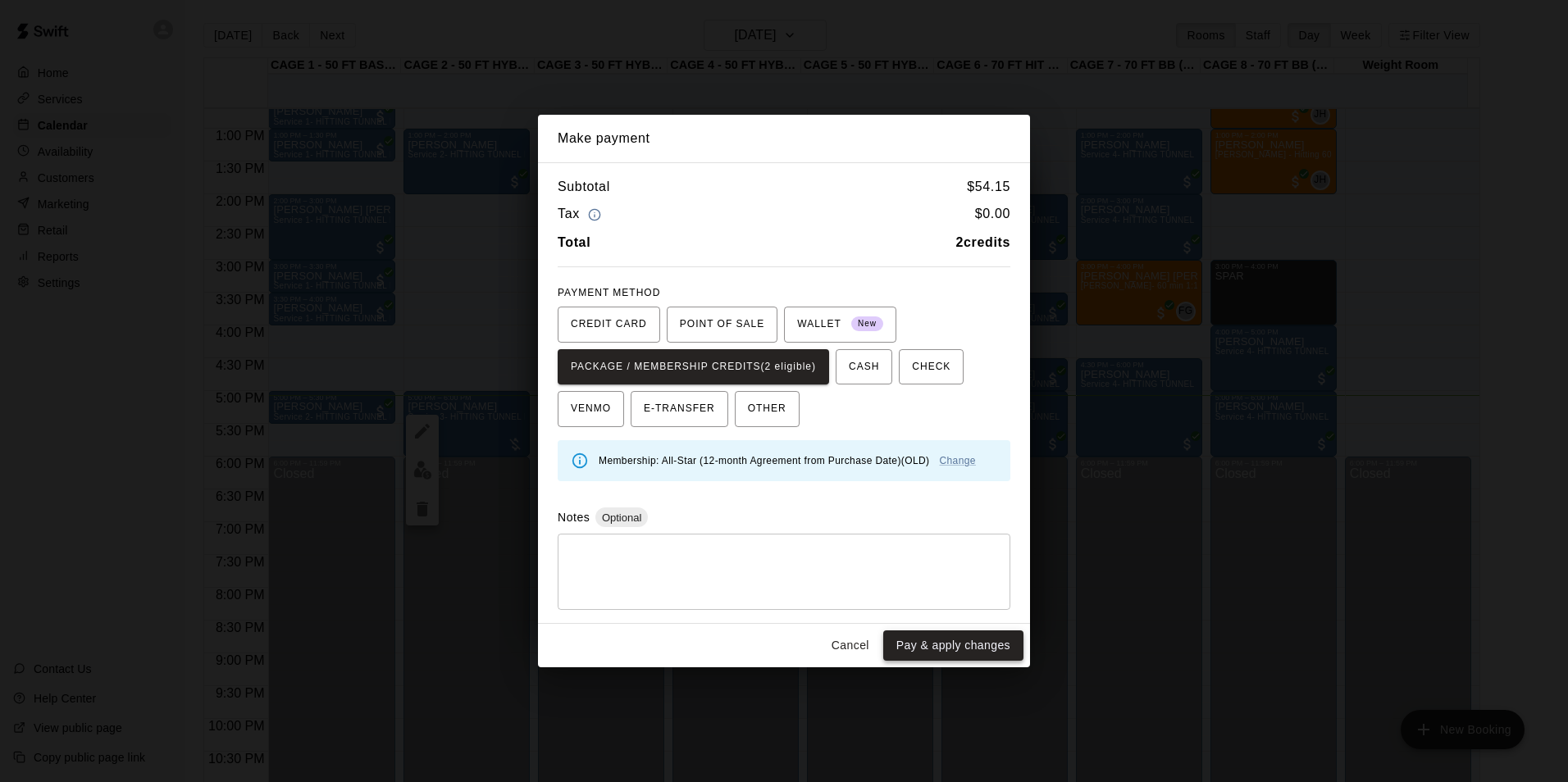
click at [924, 650] on button "Pay & apply changes" at bounding box center [953, 646] width 140 height 30
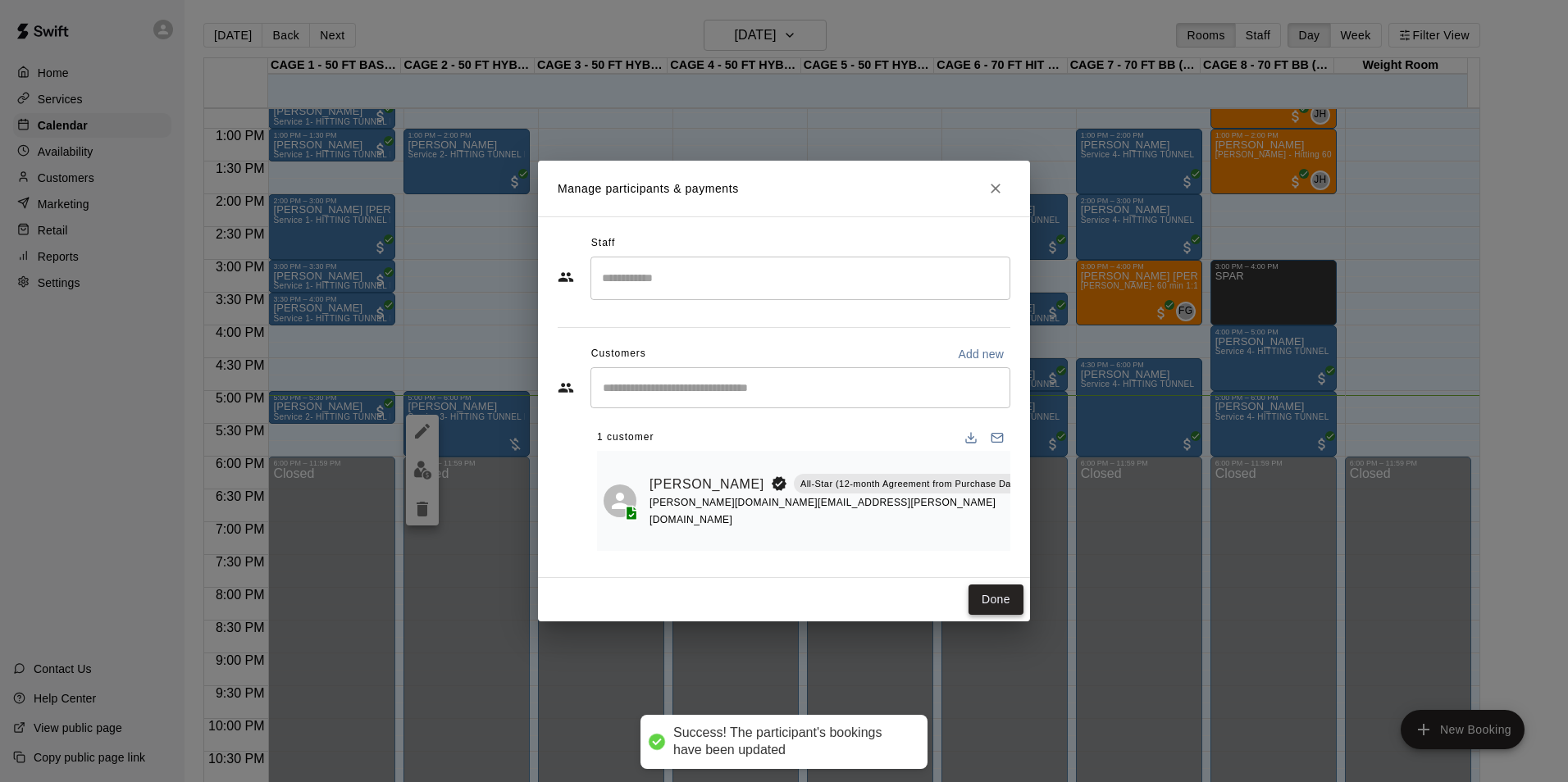
click at [992, 594] on button "Done" at bounding box center [996, 600] width 55 height 30
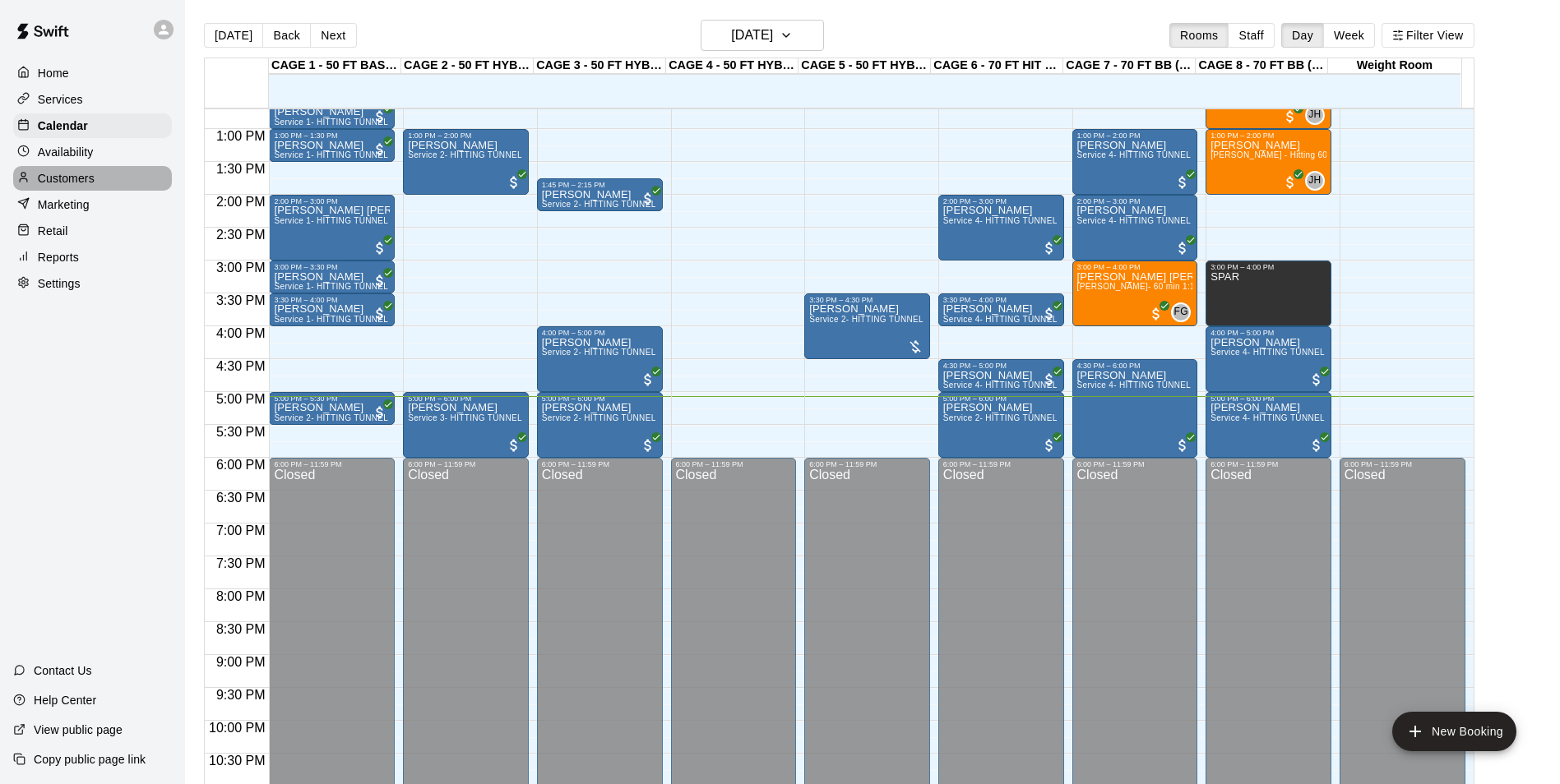
click at [63, 184] on p "Customers" at bounding box center [66, 178] width 57 height 16
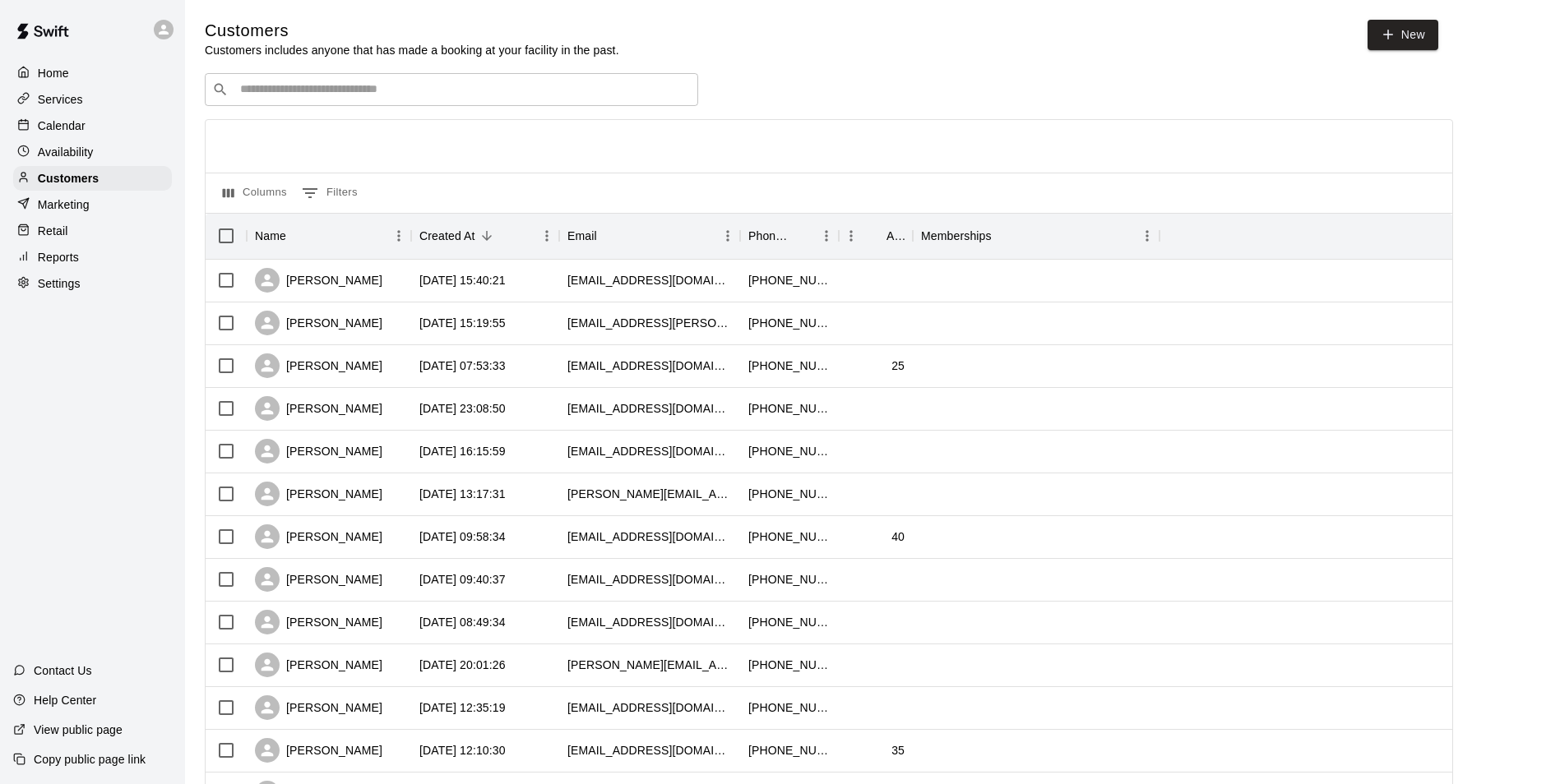
click at [421, 98] on input "Search customers by name or email" at bounding box center [462, 89] width 456 height 16
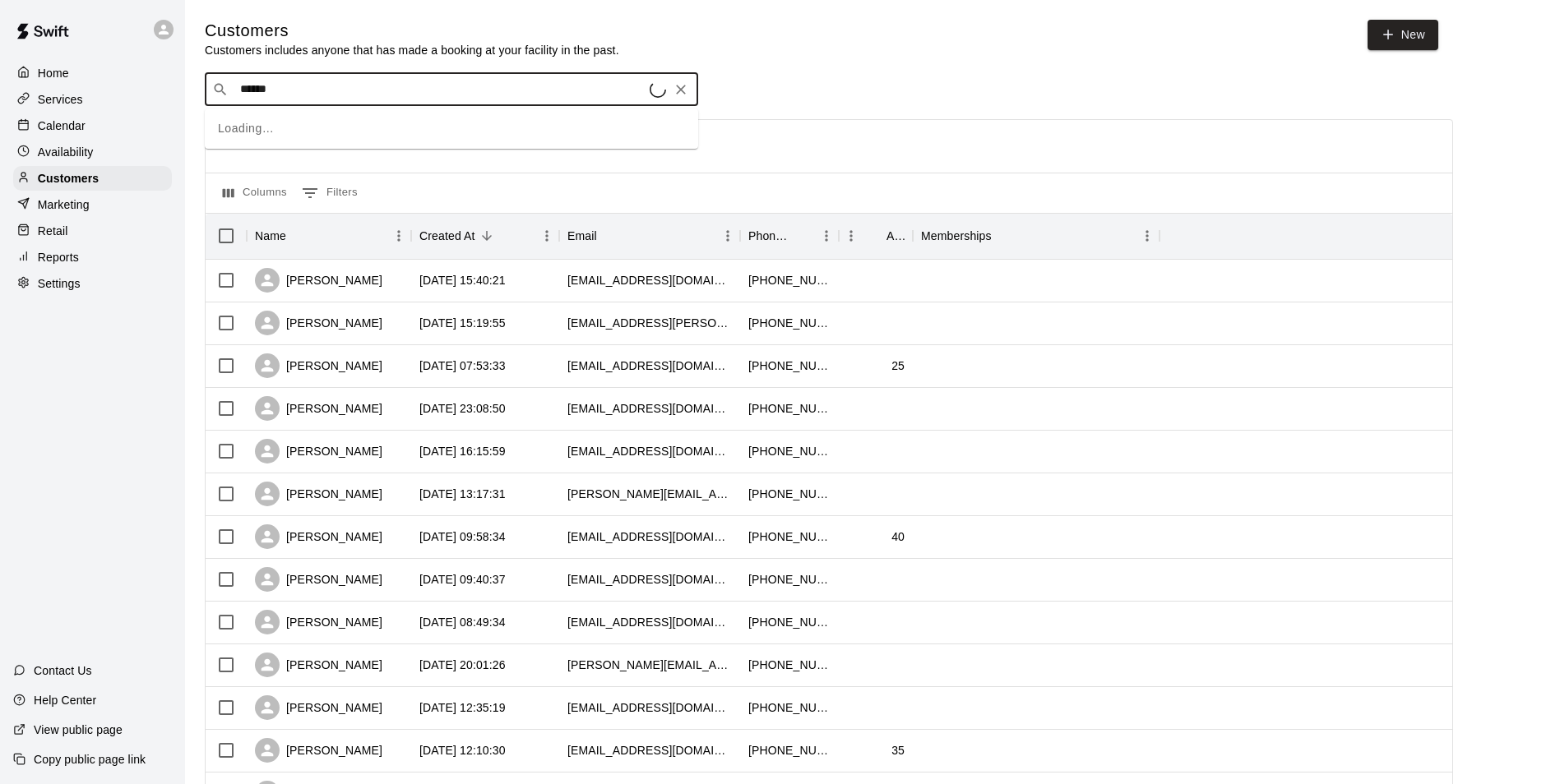
type input "*******"
click at [458, 119] on div "Evan Sneider evansneider@gmail.com" at bounding box center [468, 134] width 434 height 35
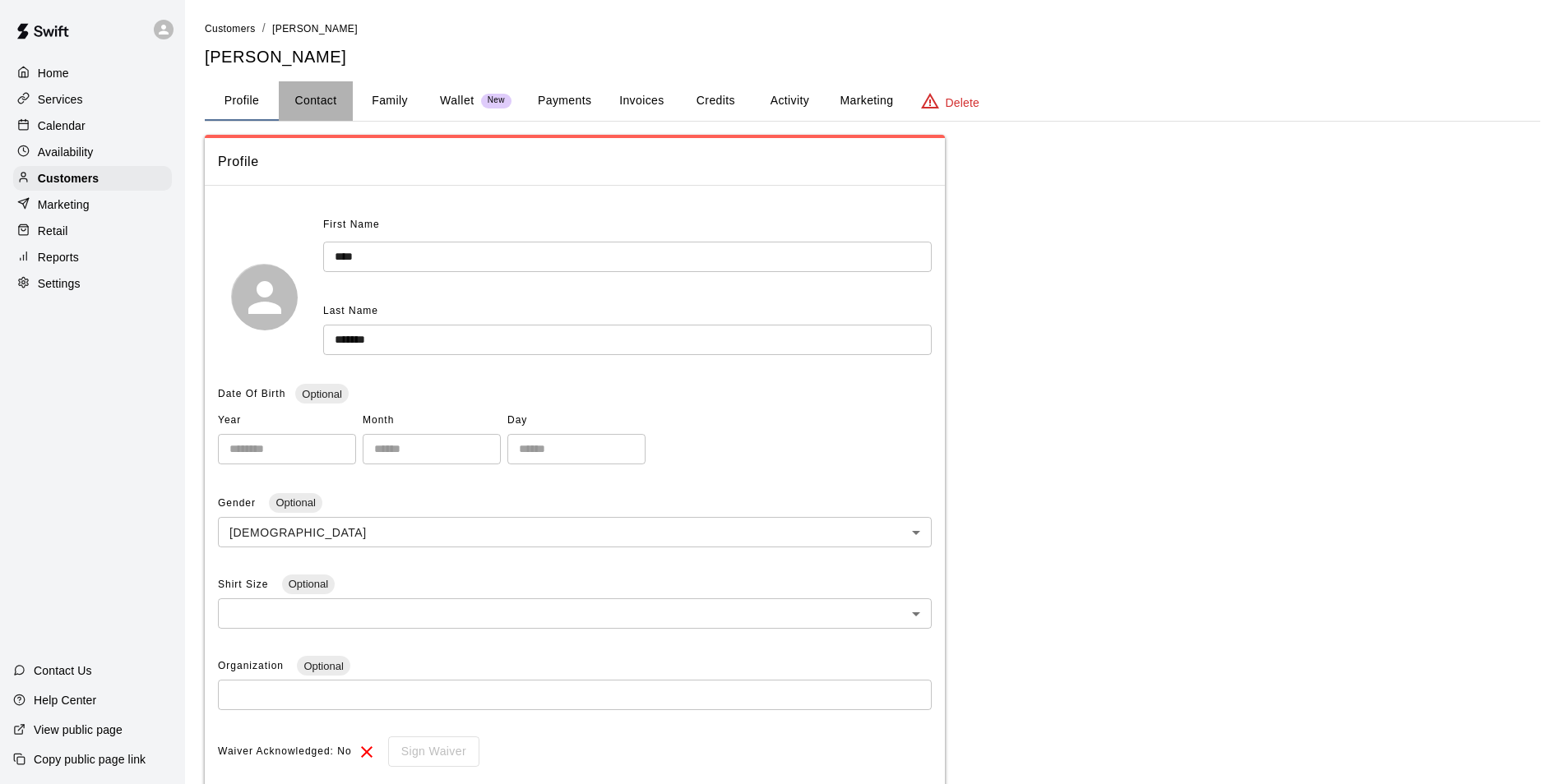
click at [304, 110] on button "Contact" at bounding box center [315, 101] width 74 height 40
select select "**"
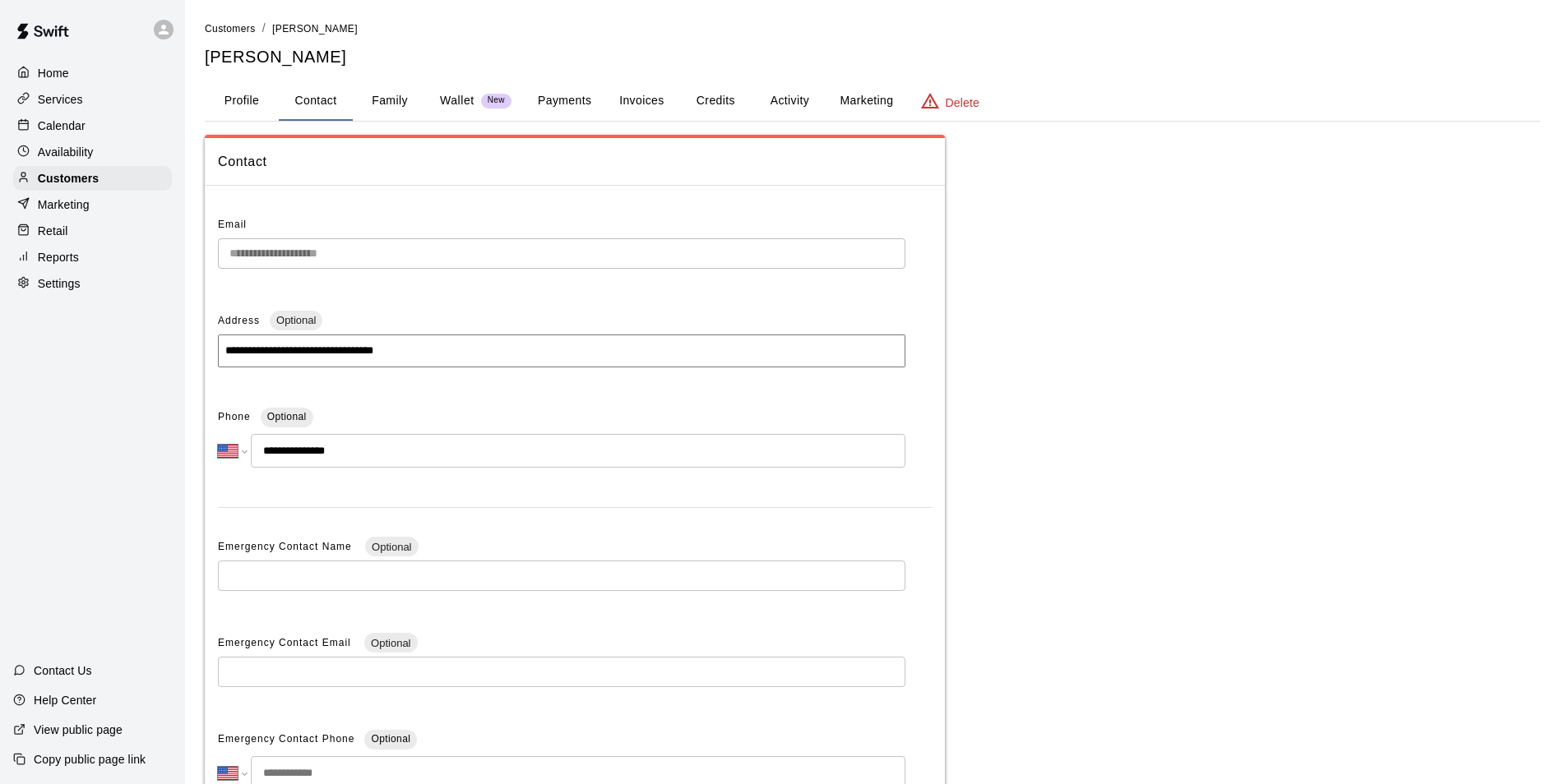
click at [405, 99] on button "Family" at bounding box center [389, 101] width 74 height 40
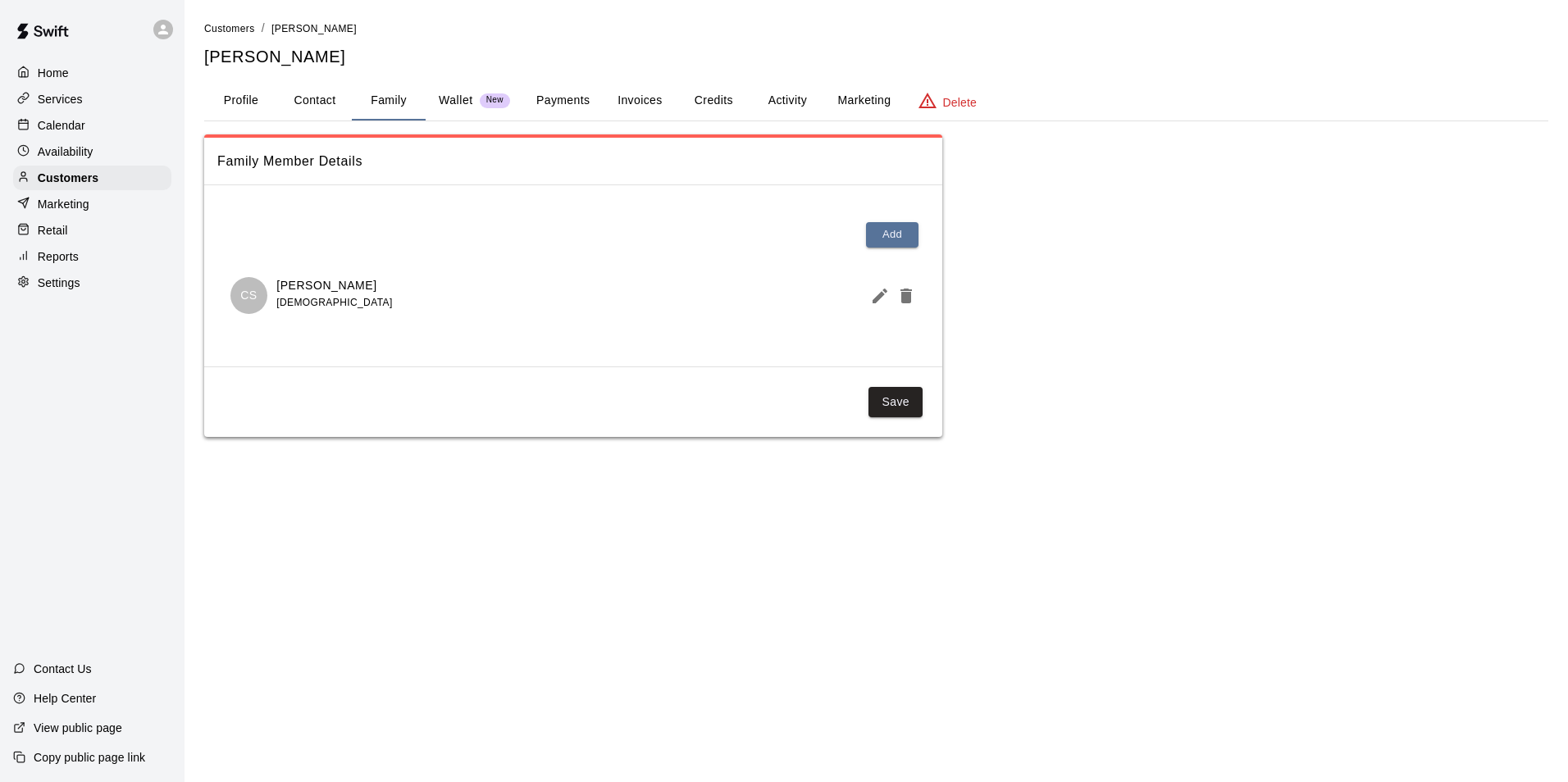
click at [302, 105] on button "Contact" at bounding box center [315, 101] width 74 height 40
select select "**"
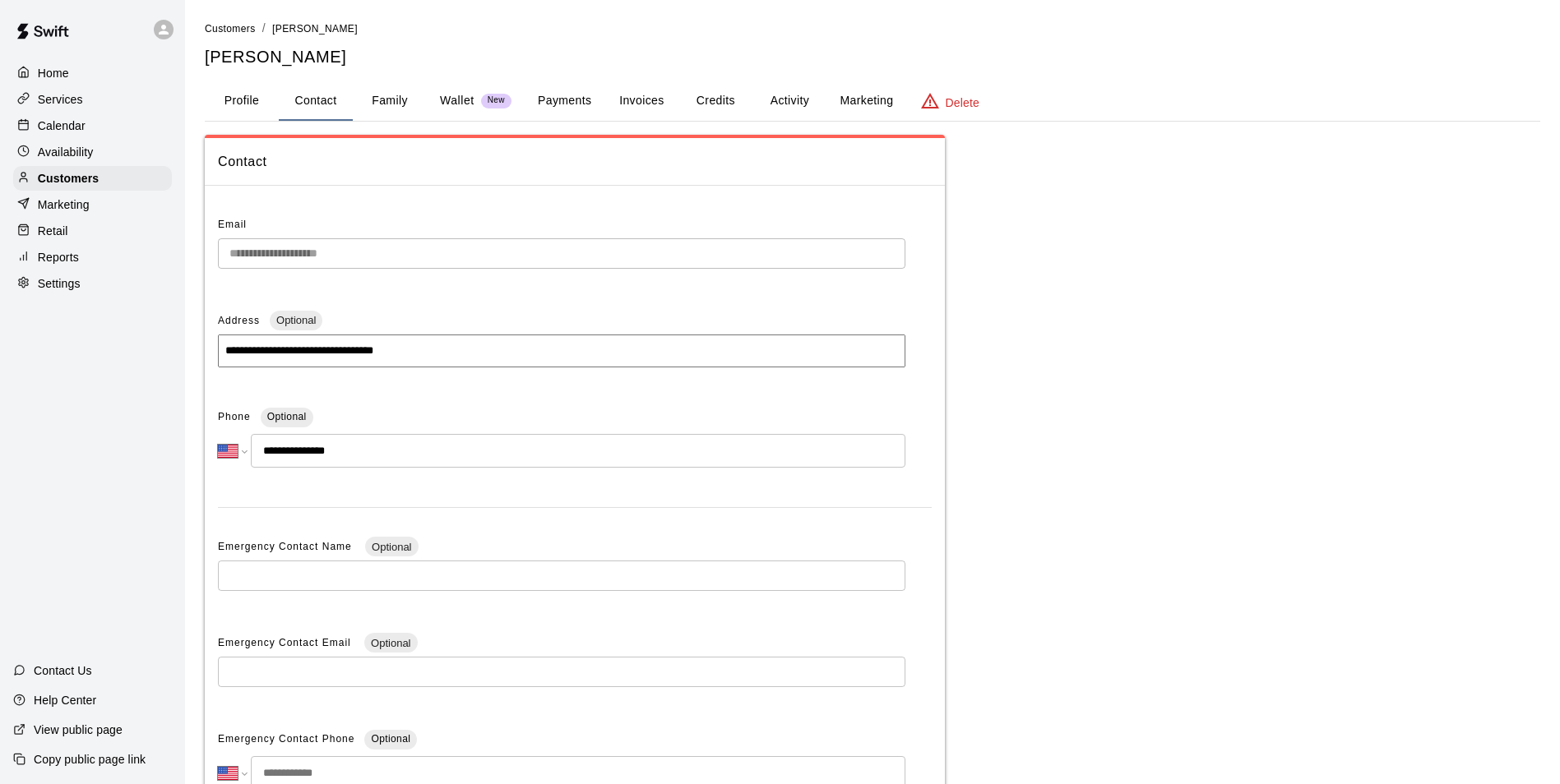
click at [109, 131] on div "Calendar" at bounding box center [93, 126] width 159 height 25
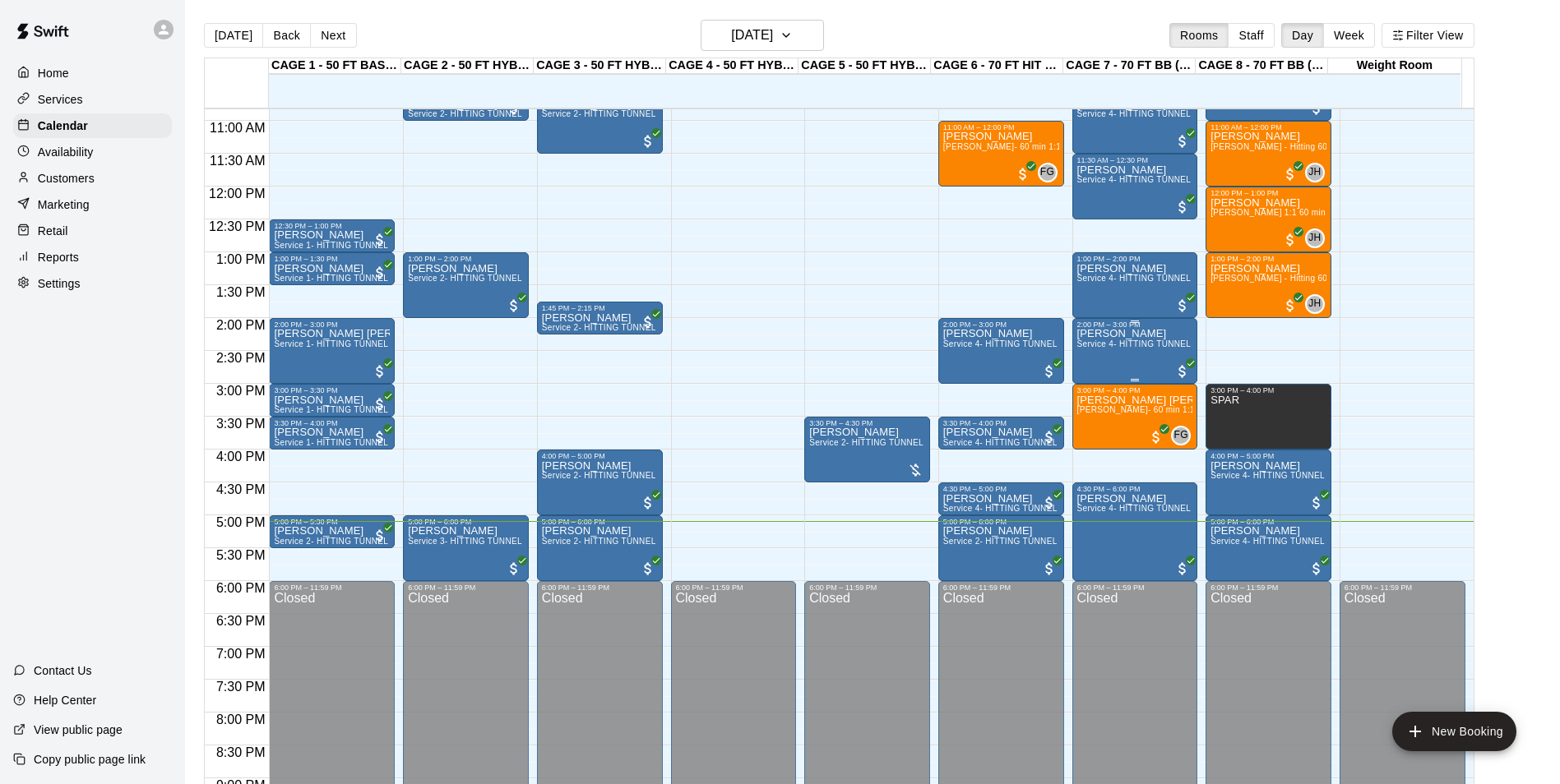
scroll to position [753, 0]
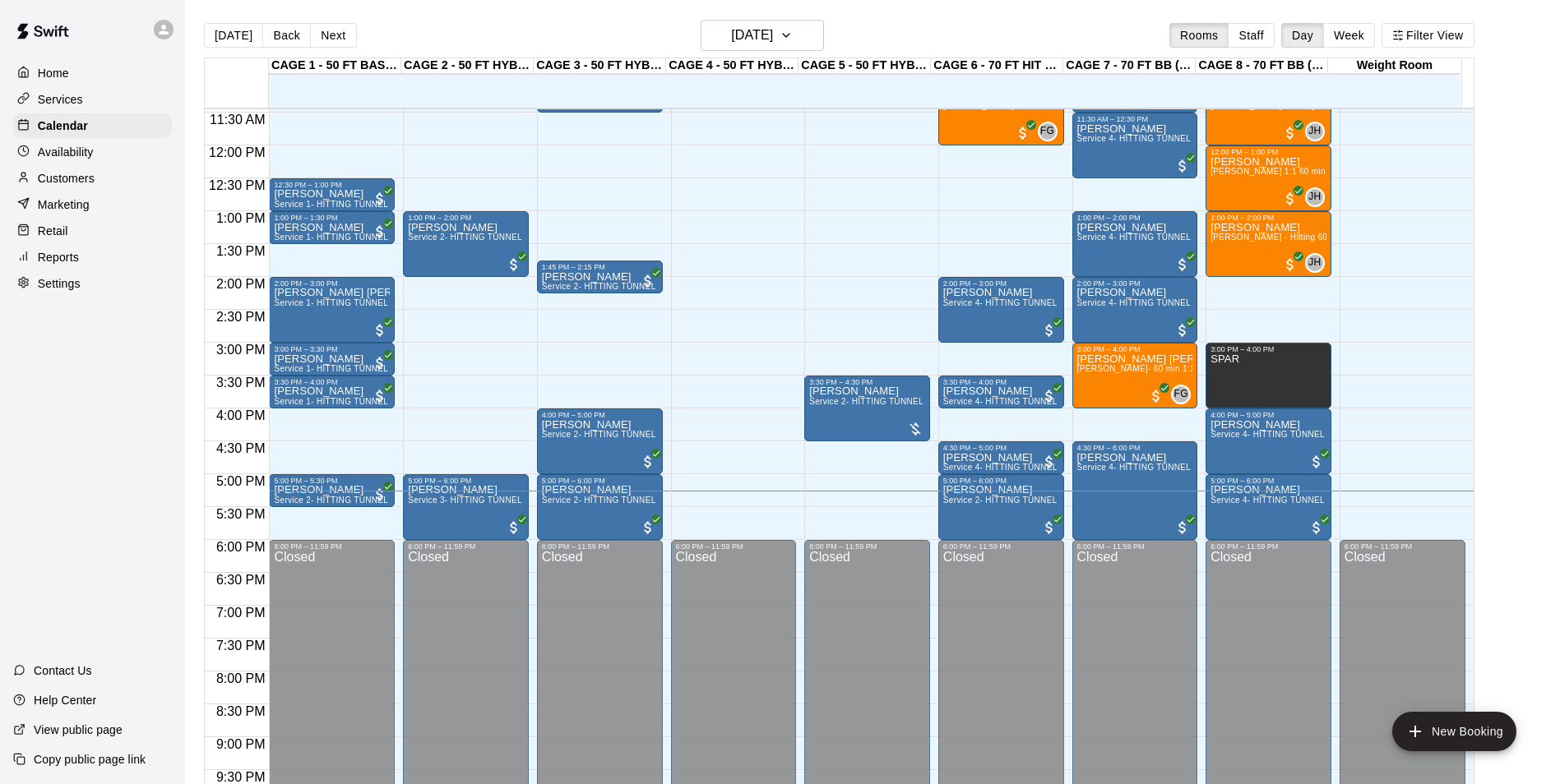
click at [340, 48] on div "Today Back Next Sunday Sep 14 Rooms Staff Day Week Filter View" at bounding box center [838, 39] width 1270 height 38
click at [340, 47] on button "Next" at bounding box center [332, 35] width 46 height 25
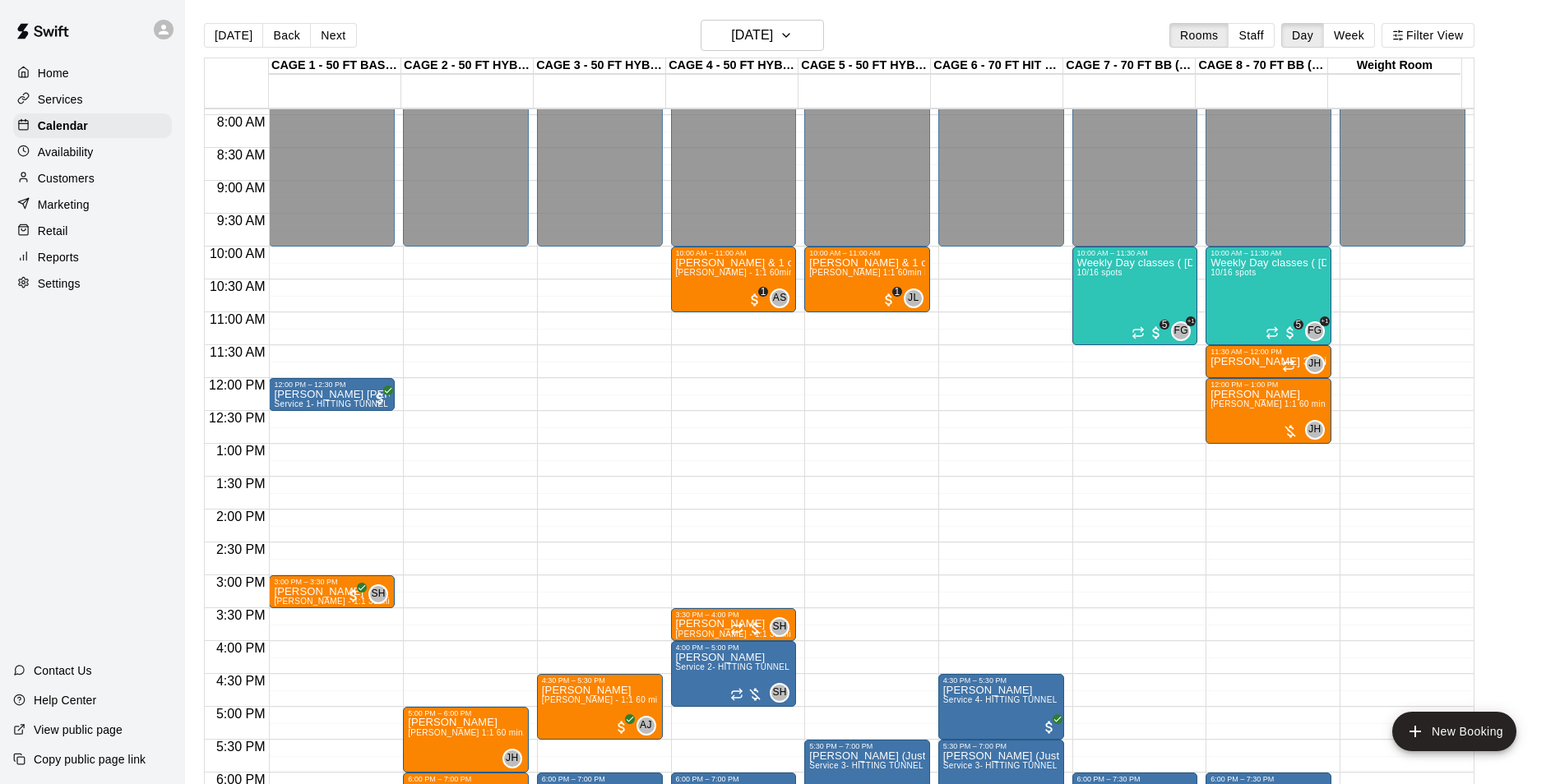
scroll to position [507, 0]
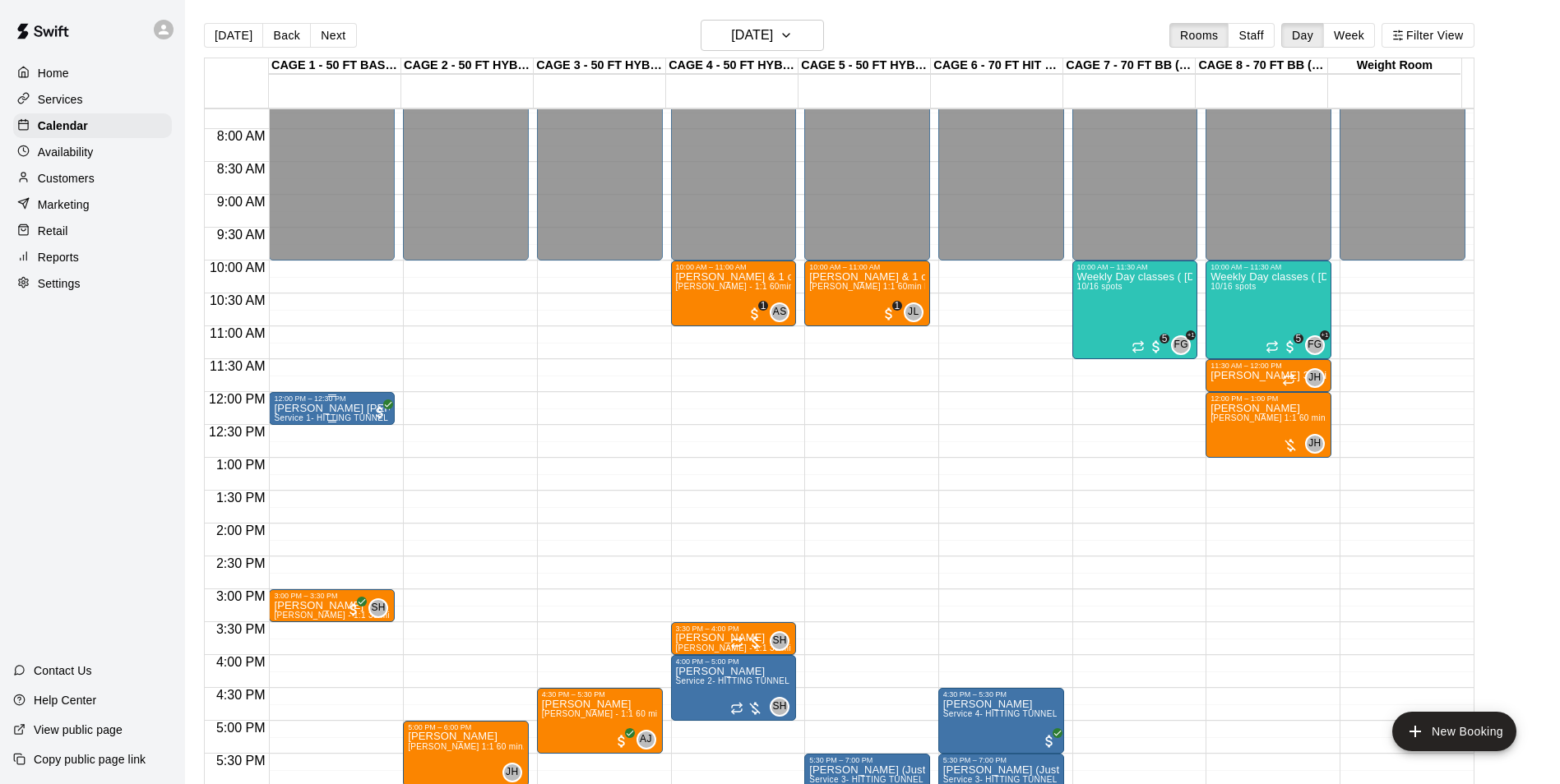
click at [297, 408] on p "Knox Ridberg" at bounding box center [332, 408] width 116 height 0
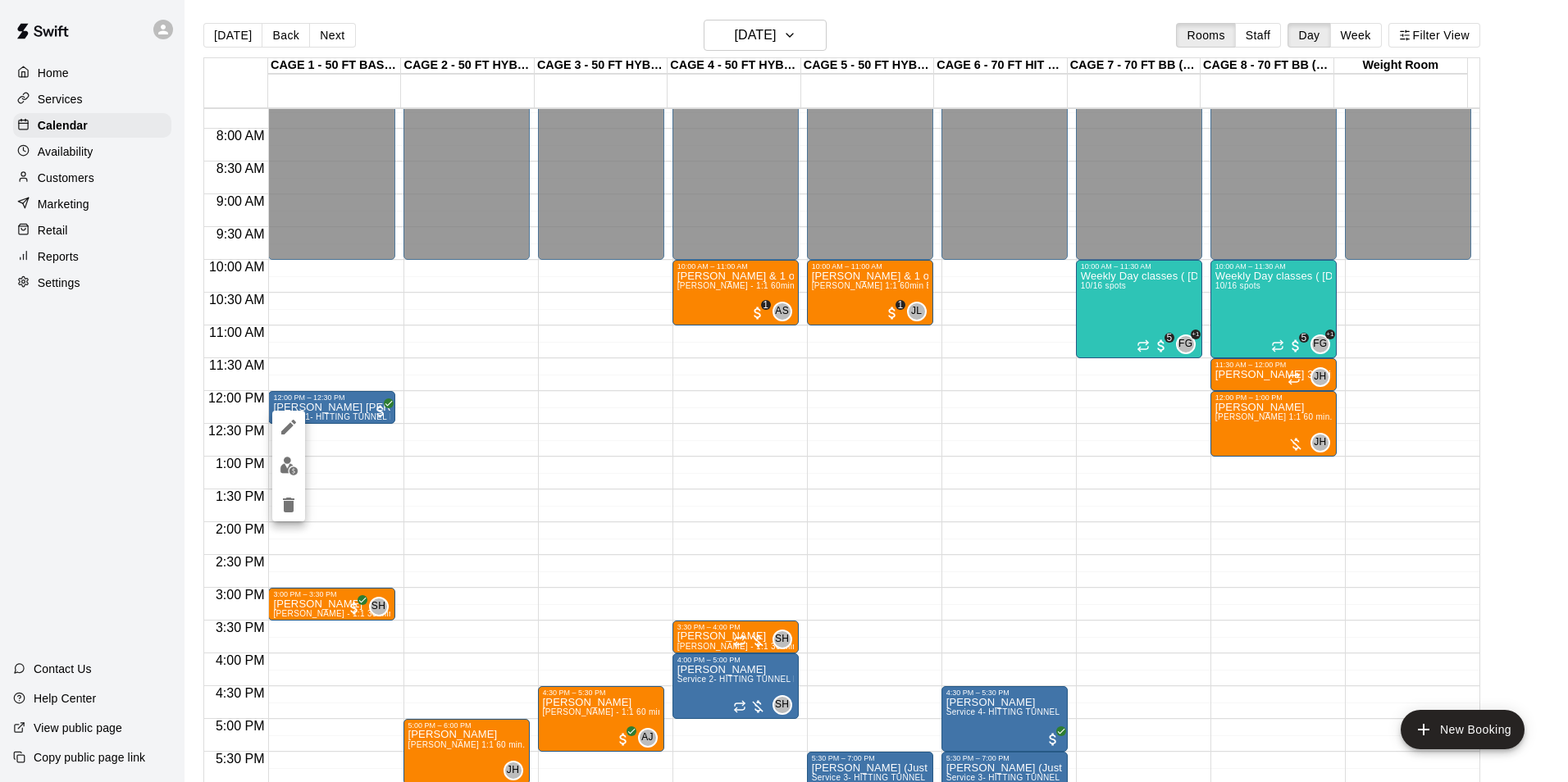
click at [291, 473] on img "edit" at bounding box center [289, 467] width 19 height 19
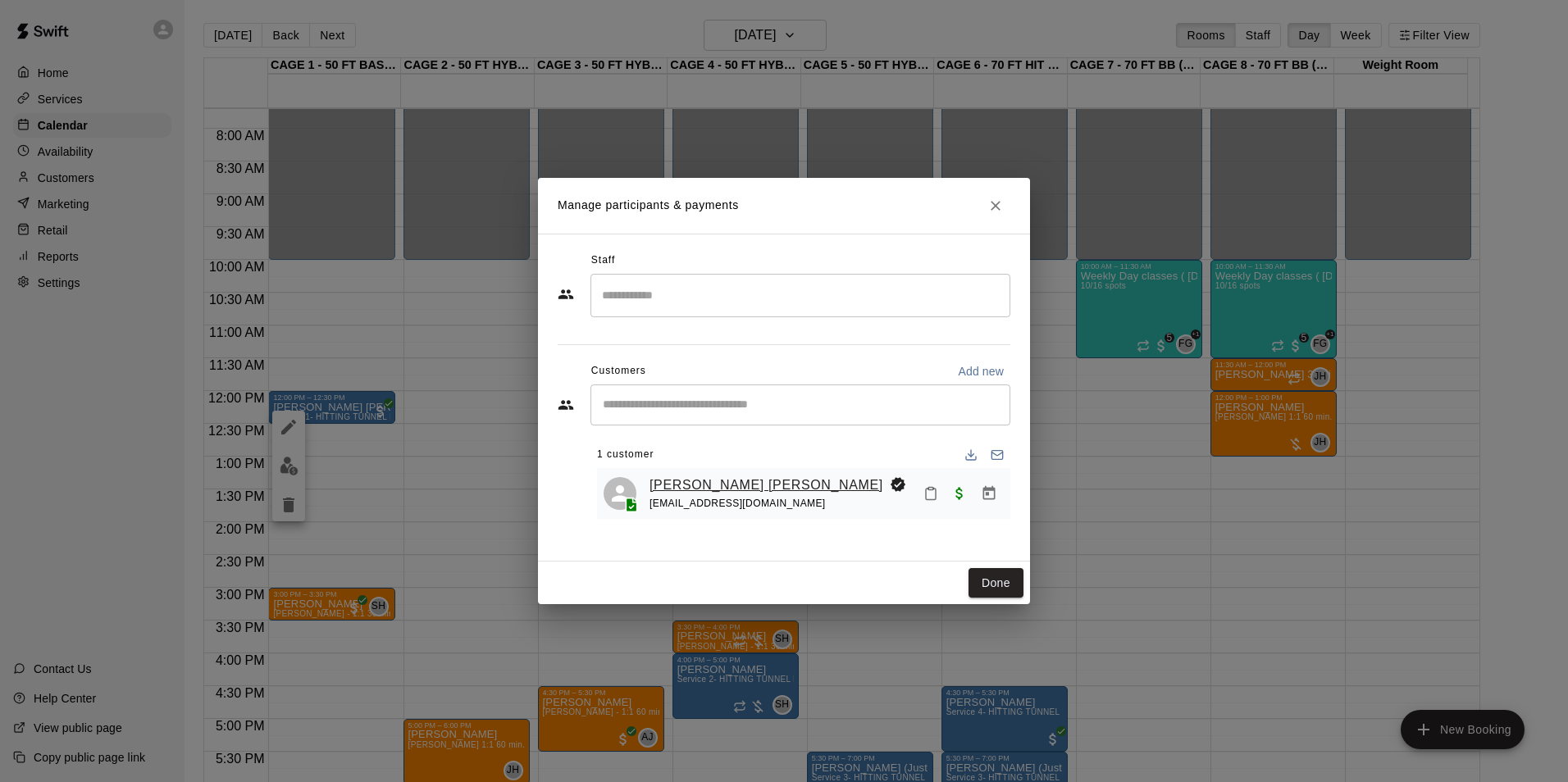
click at [681, 492] on link "Knox Ridberg" at bounding box center [766, 485] width 233 height 22
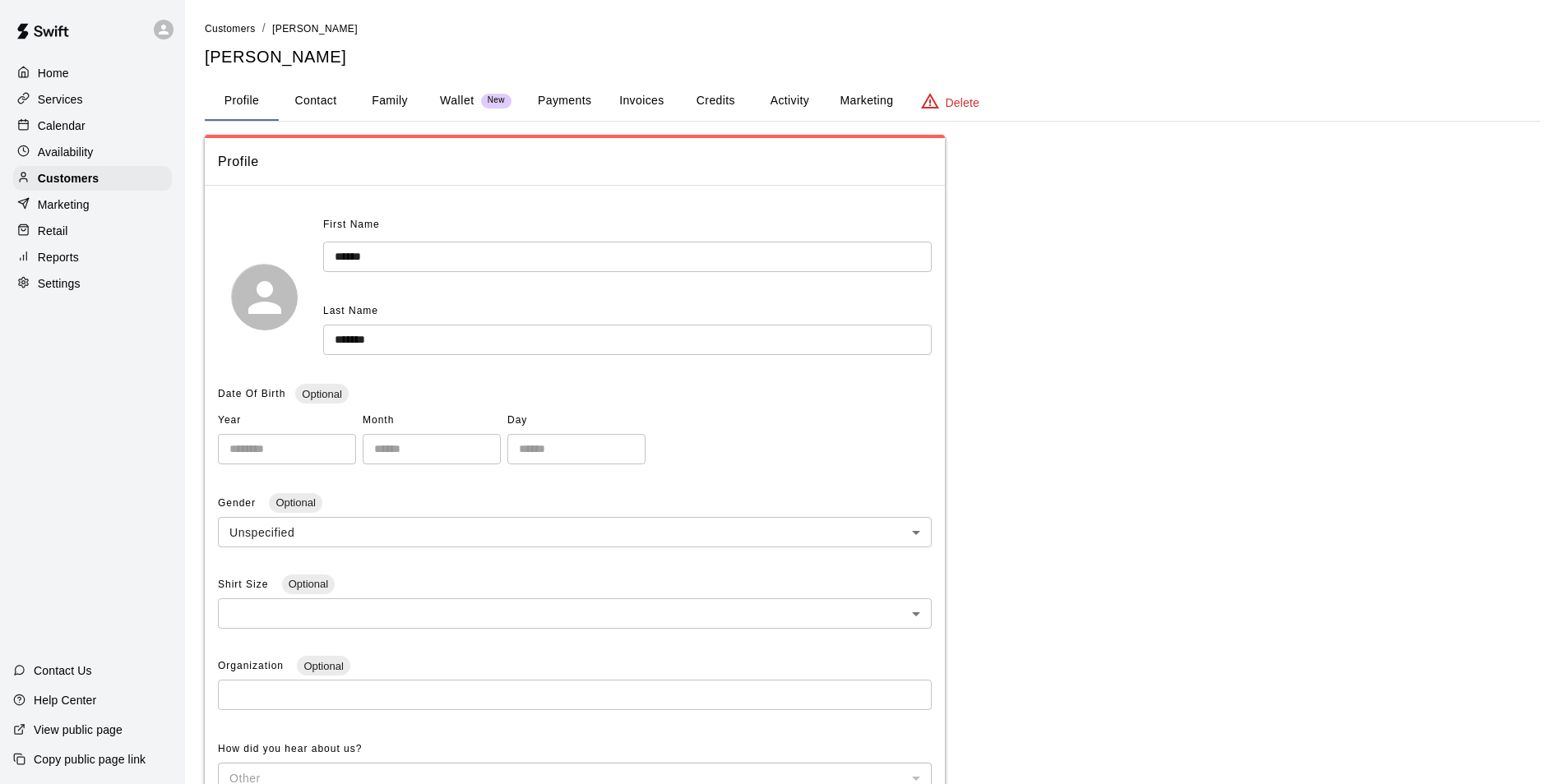
click at [412, 103] on button "Family" at bounding box center [389, 101] width 74 height 40
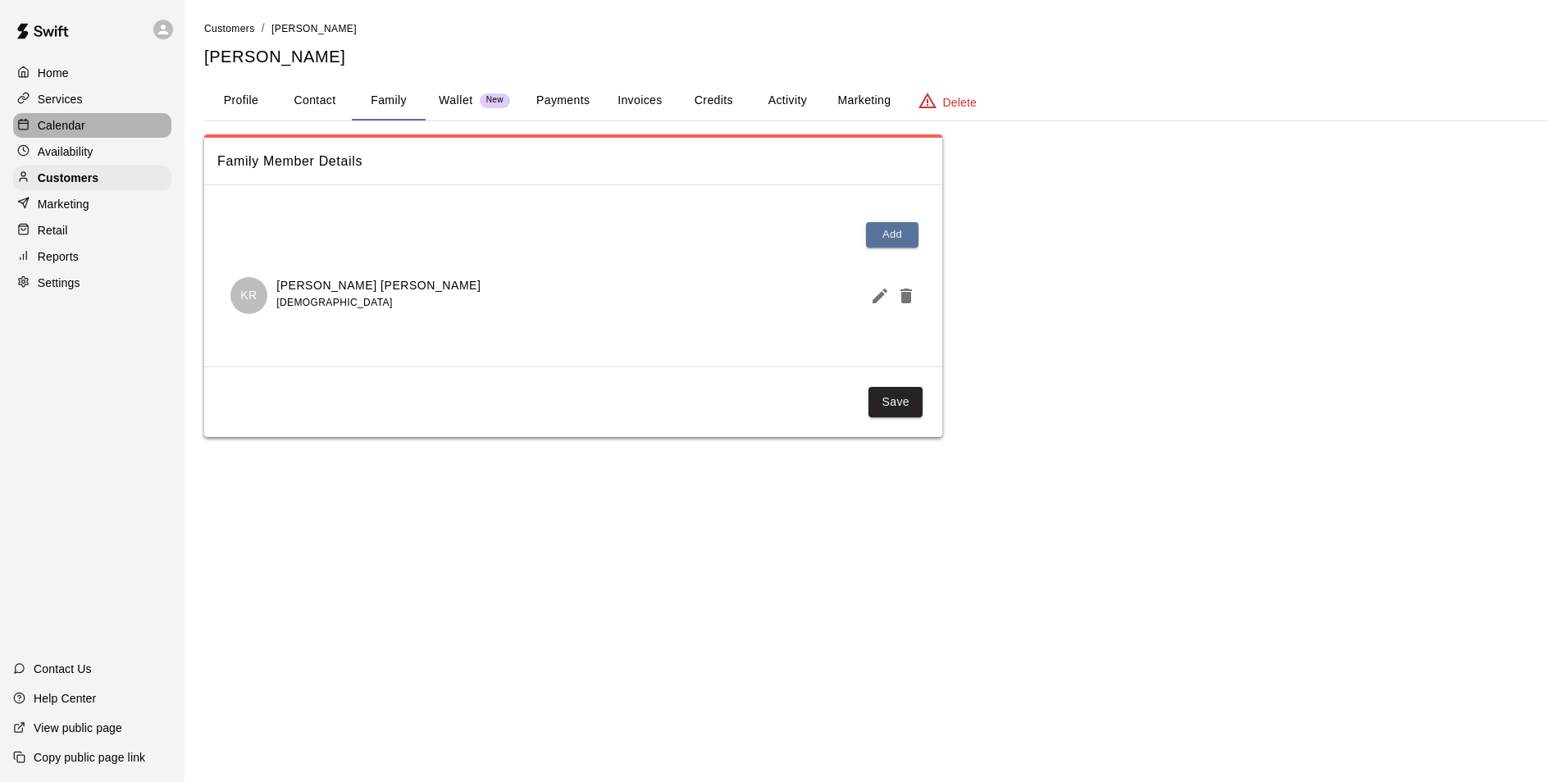
click at [99, 119] on div "Calendar" at bounding box center [93, 126] width 159 height 25
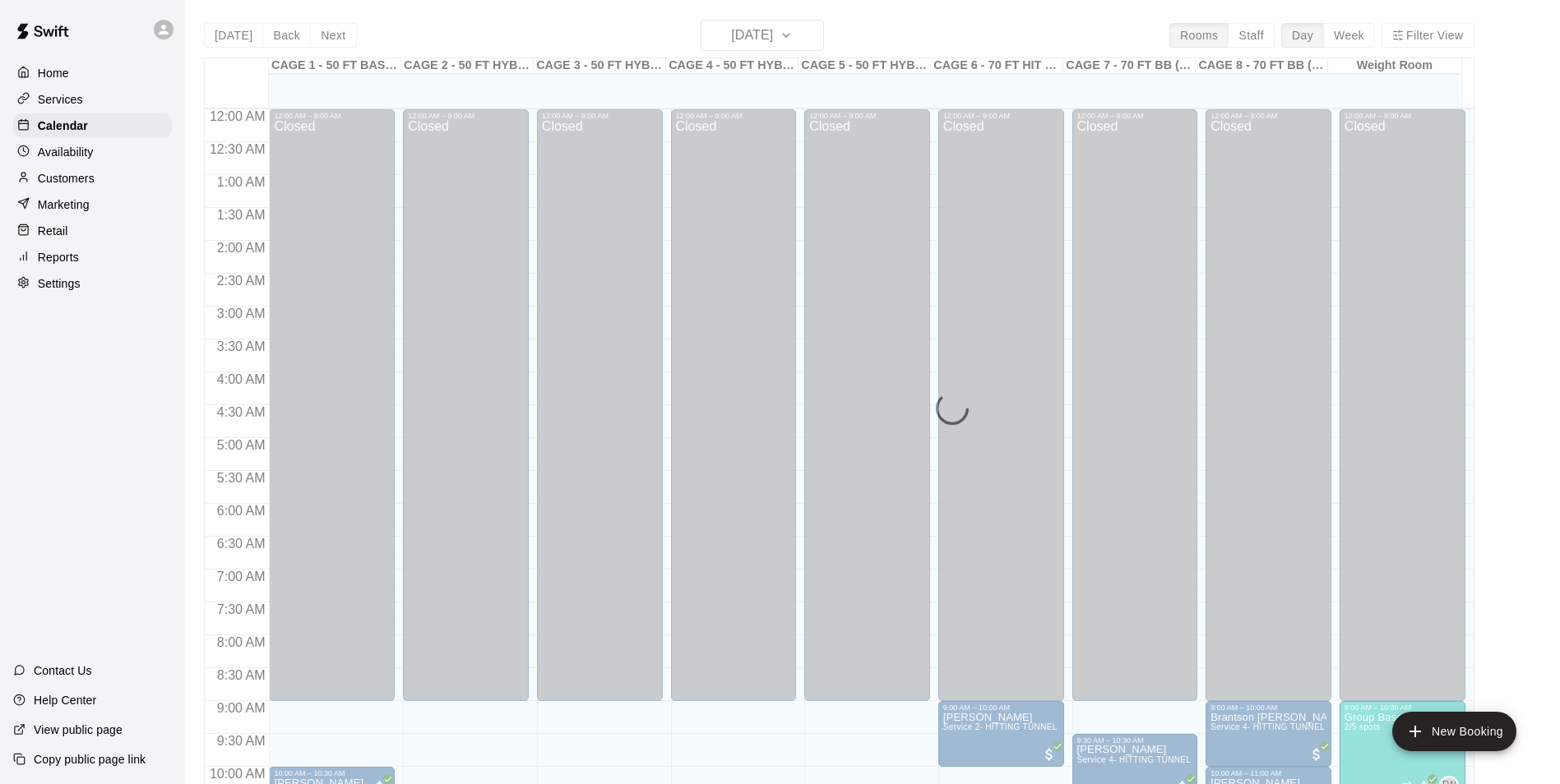
scroll to position [835, 0]
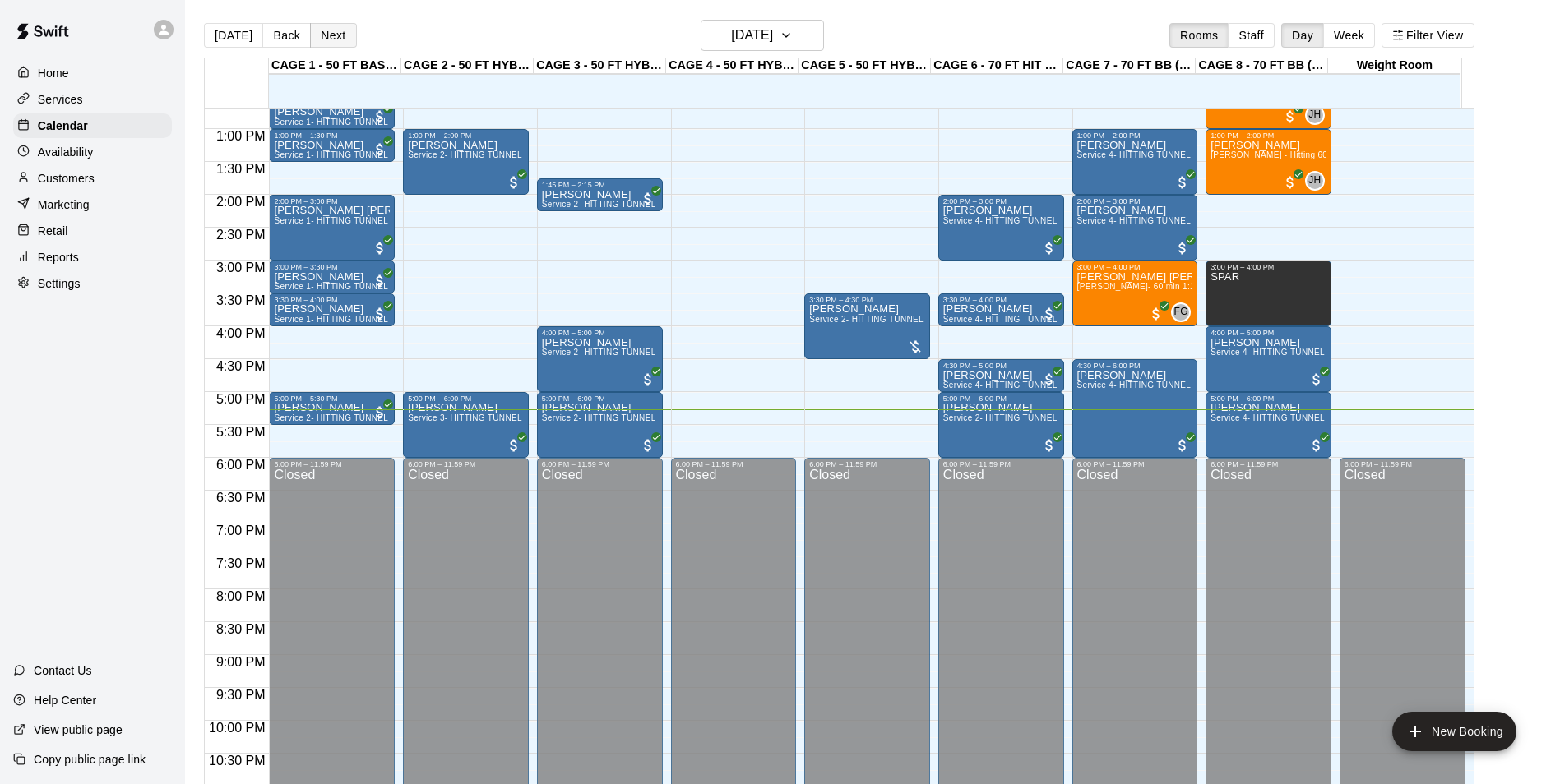
click at [320, 31] on button "Next" at bounding box center [332, 35] width 46 height 25
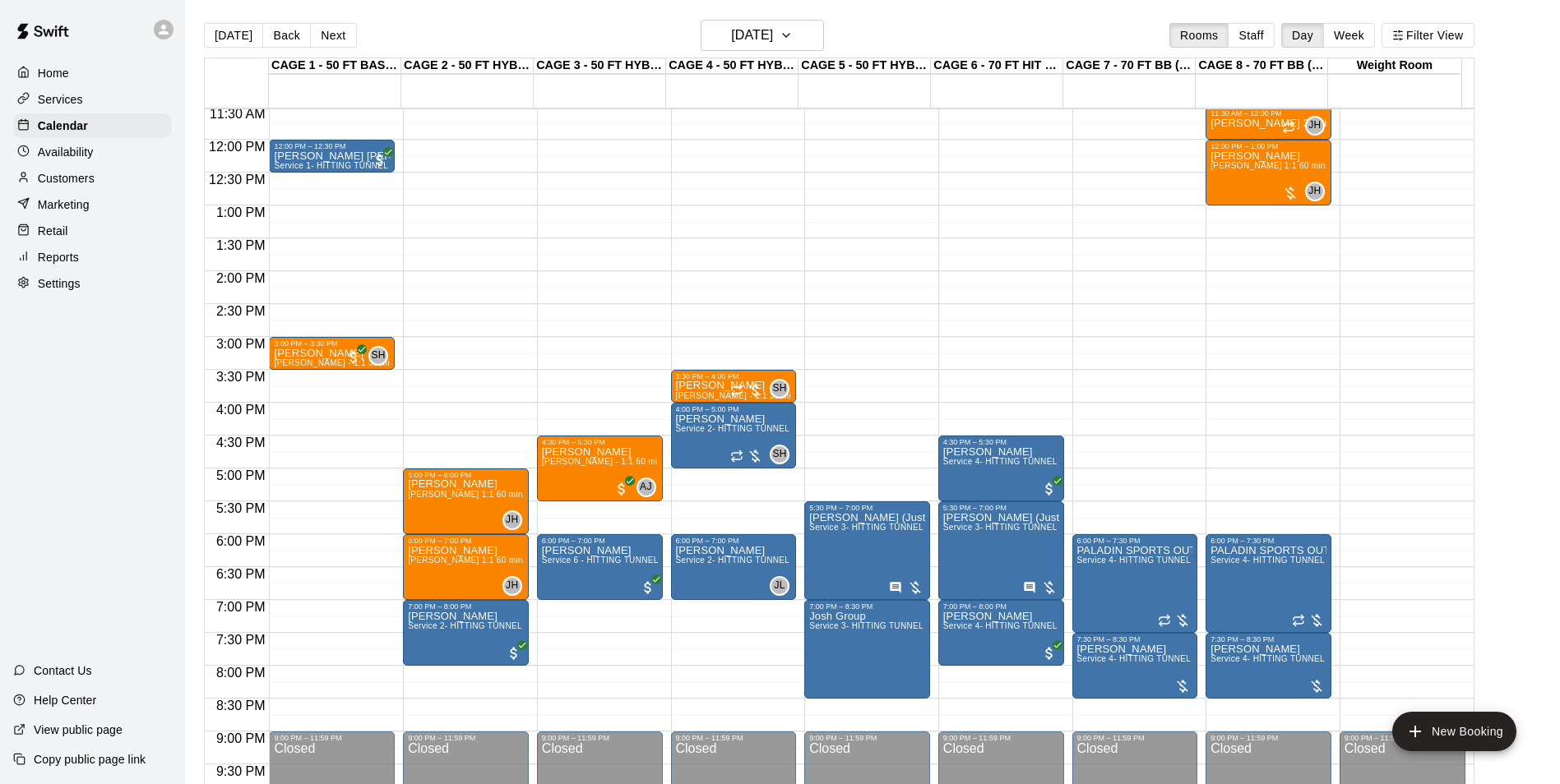
scroll to position [589, 0]
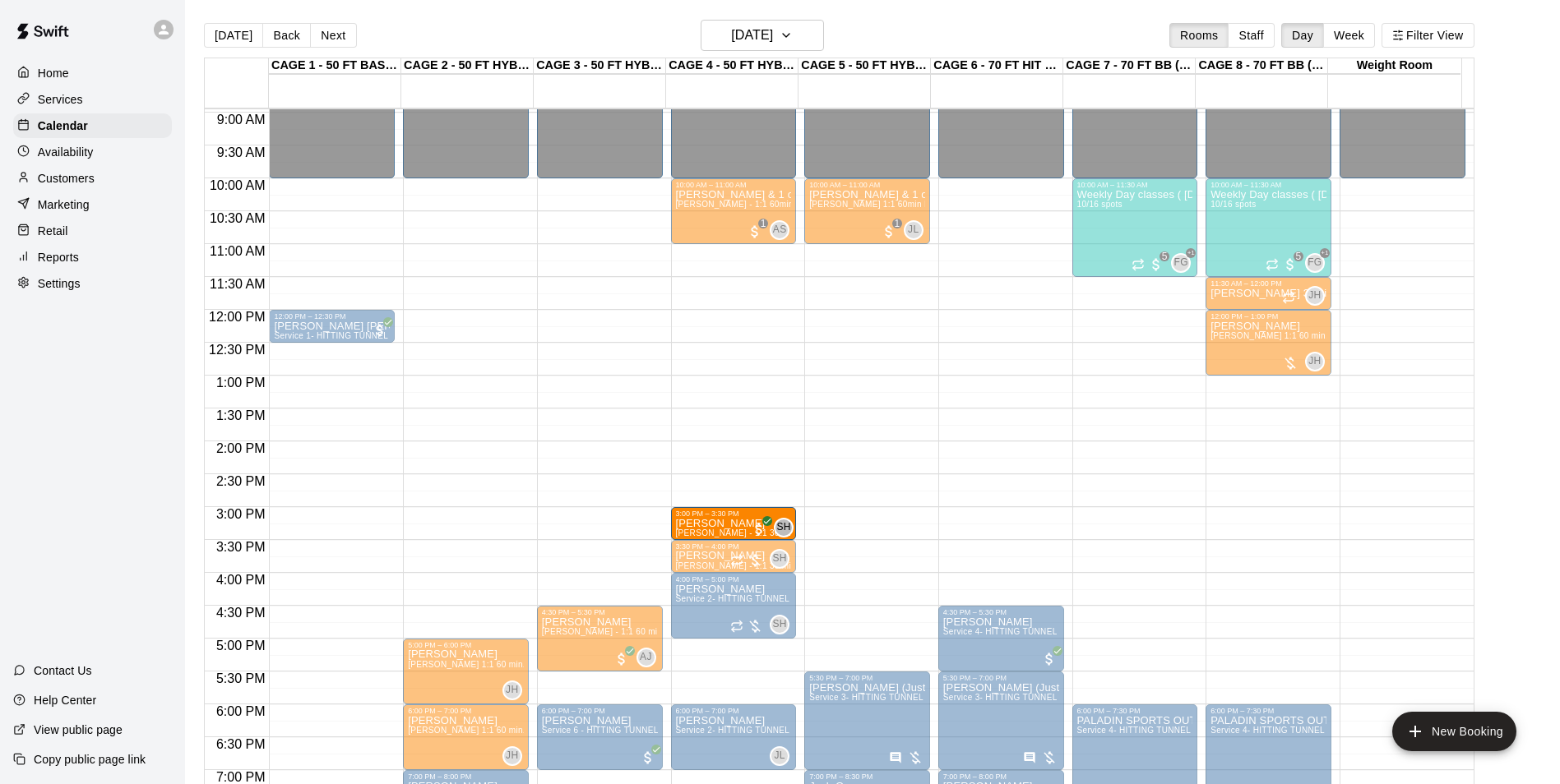
drag, startPoint x: 349, startPoint y: 526, endPoint x: 744, endPoint y: 530, distance: 395.0
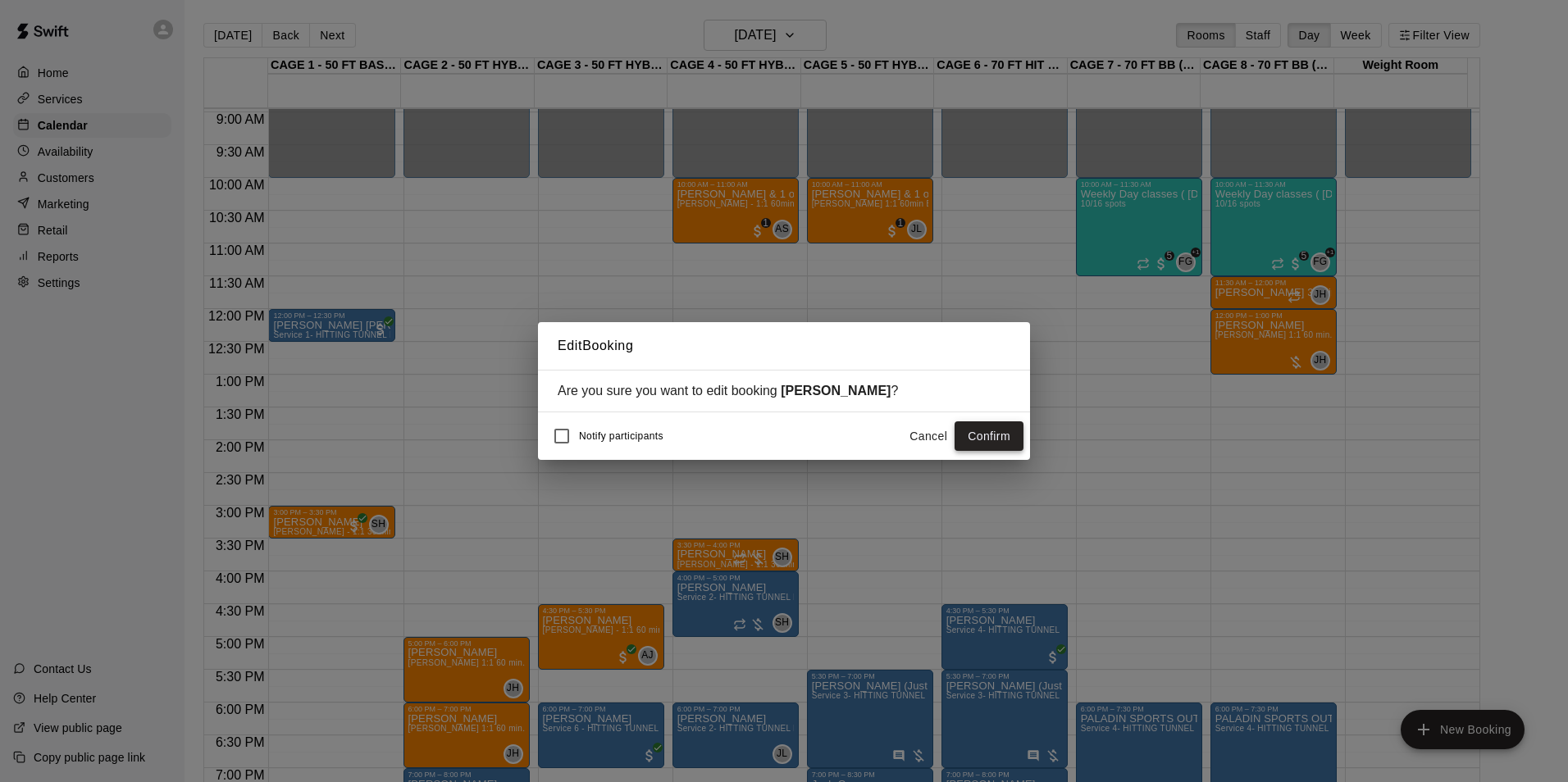
click at [988, 436] on button "Confirm" at bounding box center [989, 436] width 69 height 30
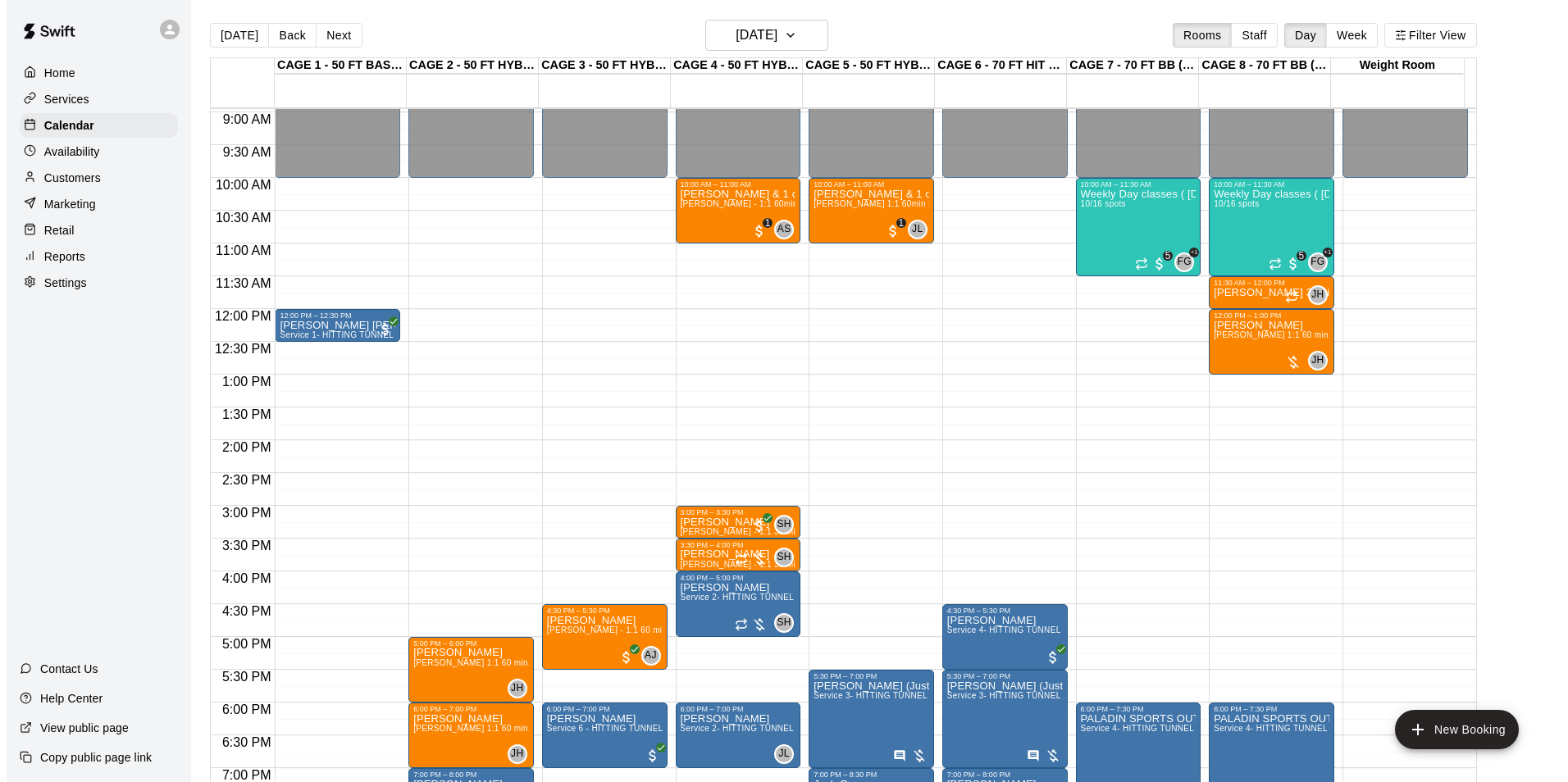
scroll to position [884, 0]
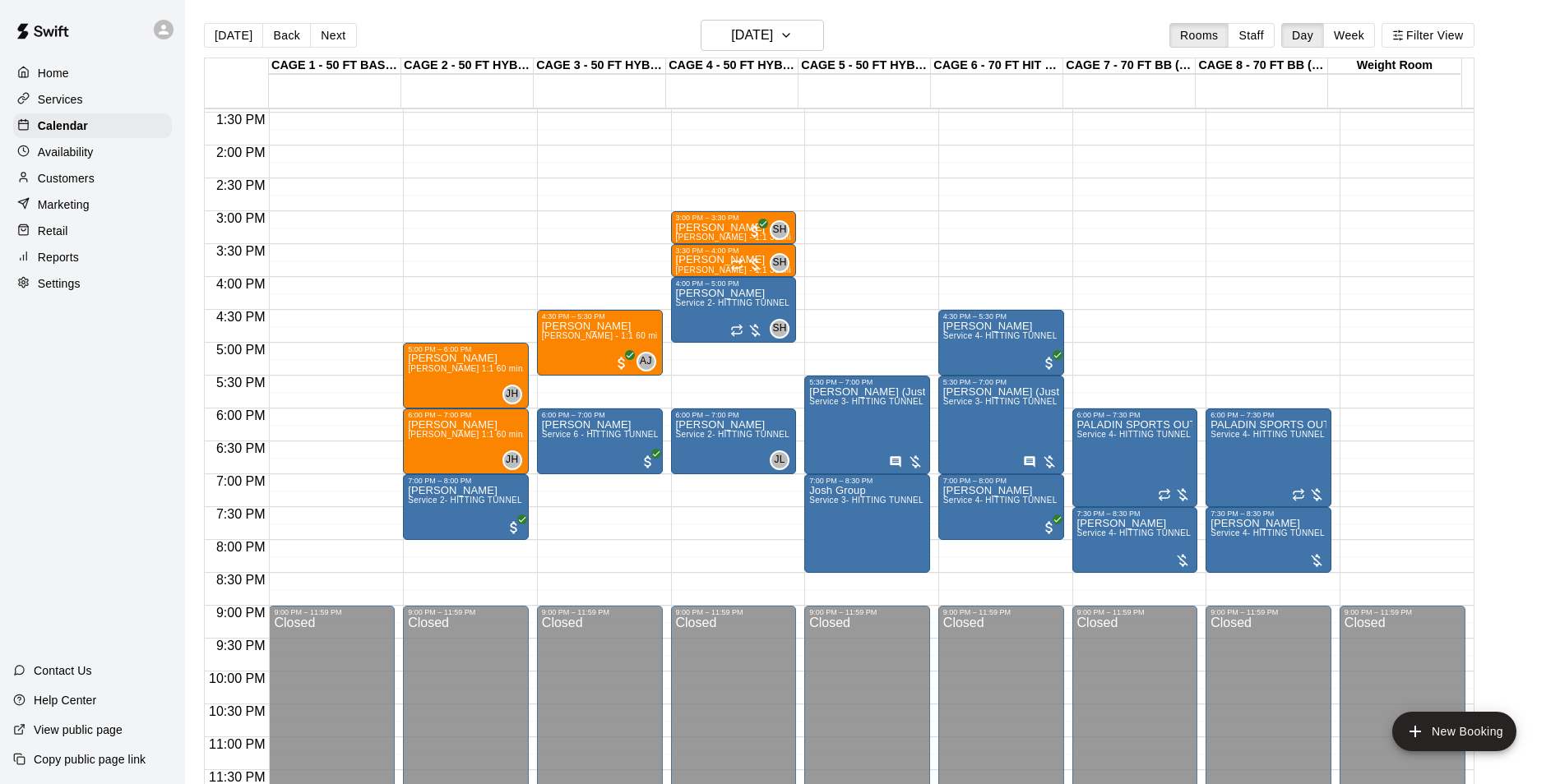
click at [752, 3] on main "Today Back Next Monday Sep 15 Rooms Staff Day Week Filter View CAGE 1 - 50 FT B…" at bounding box center [872, 405] width 1375 height 811
click at [756, 22] on button "Monday Sep 15" at bounding box center [762, 35] width 123 height 31
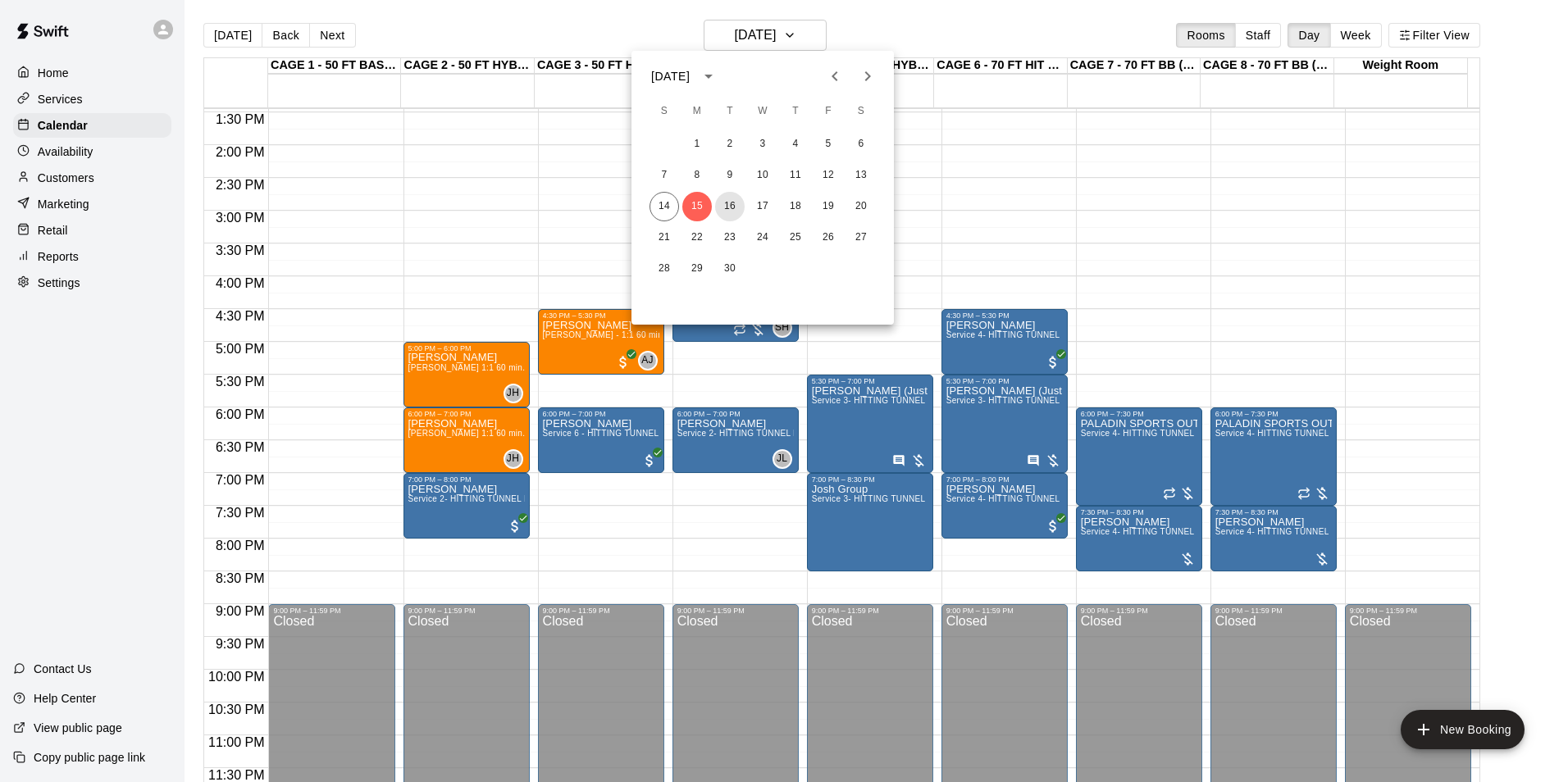
click at [718, 196] on div "14 15 16 17 18 19 20" at bounding box center [762, 206] width 263 height 29
click at [719, 204] on button "16" at bounding box center [729, 206] width 29 height 29
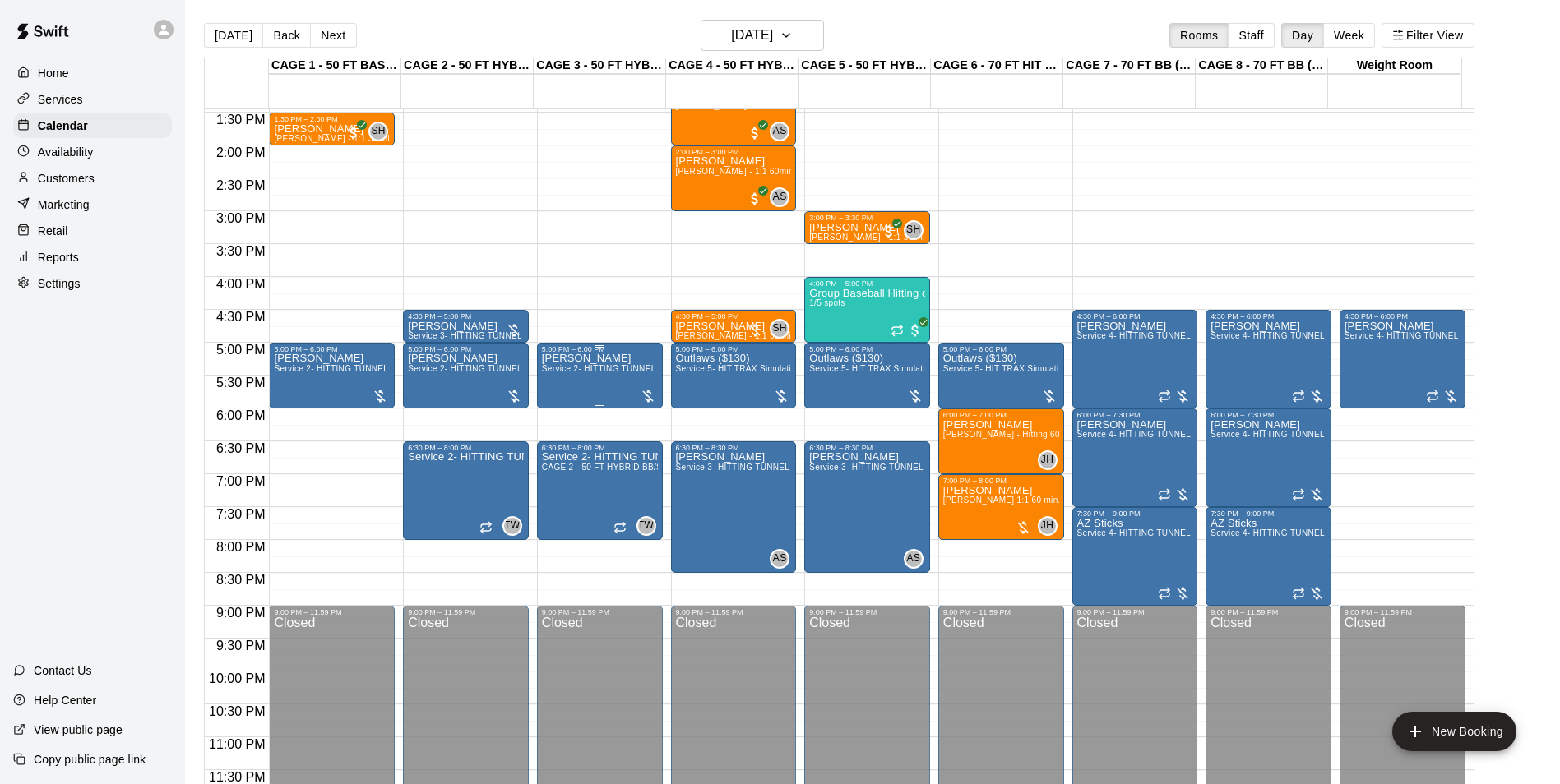
click at [579, 359] on p "Erica Coronado" at bounding box center [600, 359] width 116 height 0
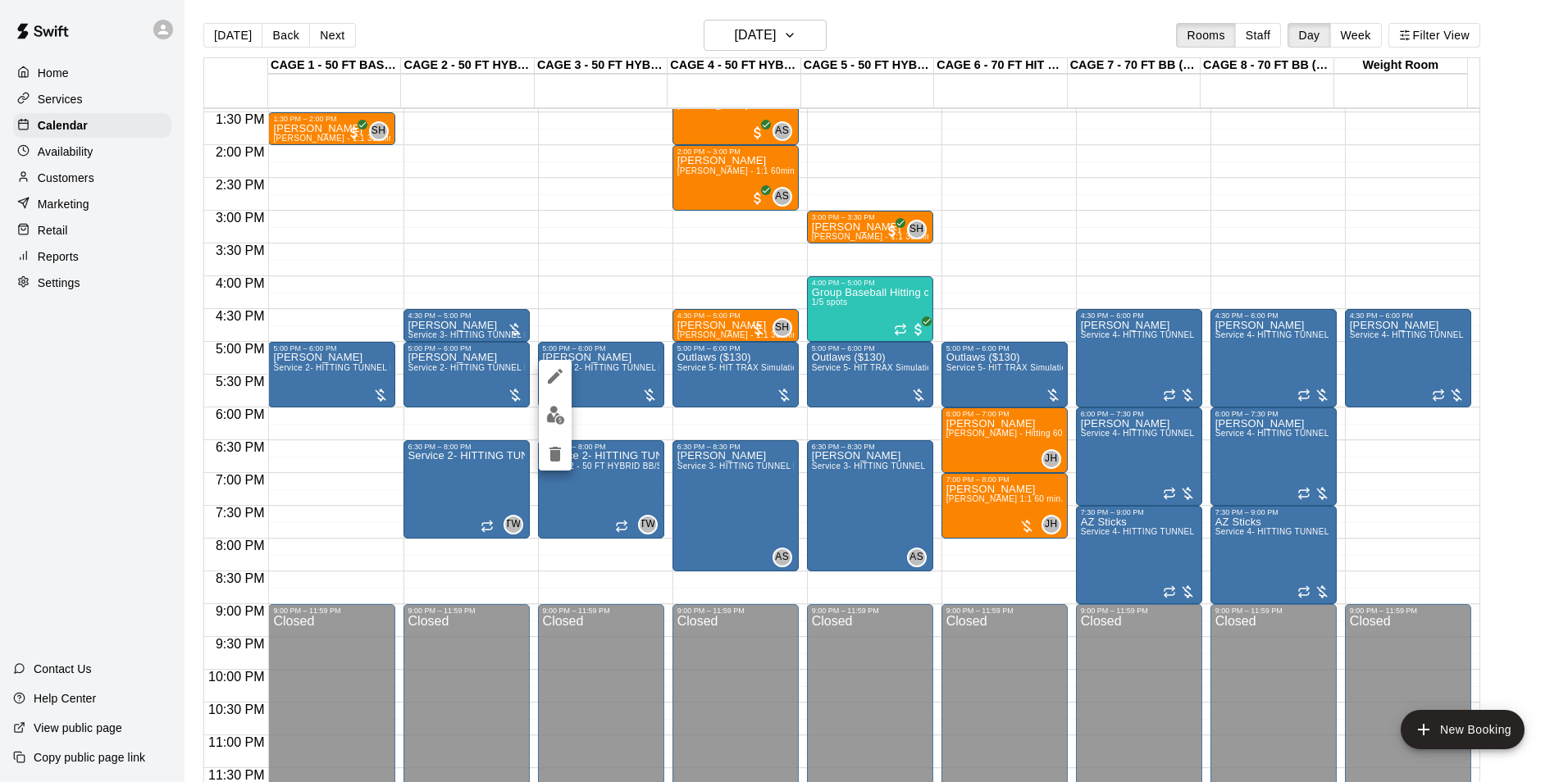
click at [556, 379] on icon "edit" at bounding box center [554, 376] width 20 height 20
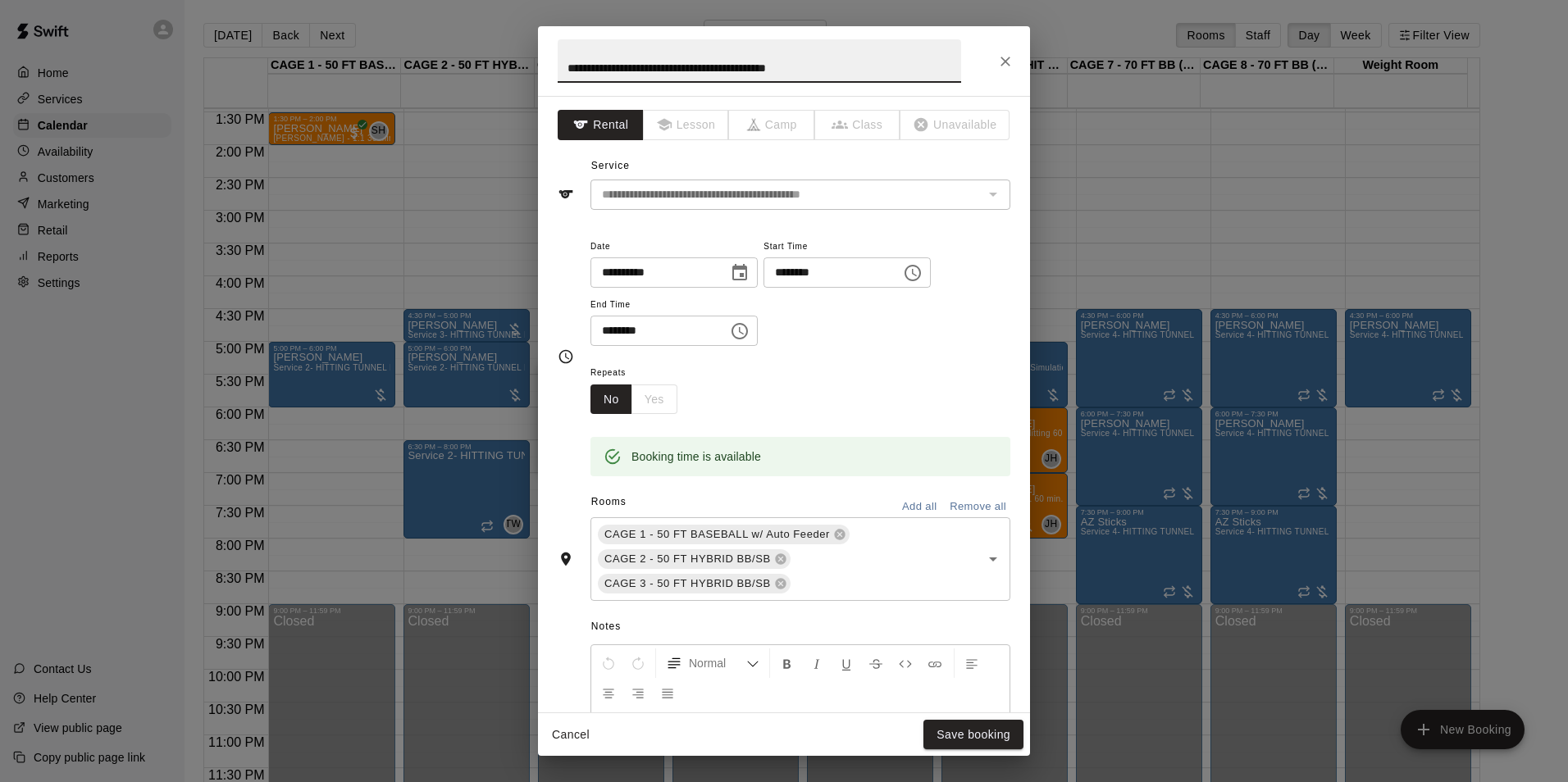
drag, startPoint x: 880, startPoint y: 67, endPoint x: 457, endPoint y: 53, distance: 423.2
click at [457, 53] on div "**********" at bounding box center [784, 391] width 1568 height 782
type input "**********"
click at [1002, 736] on button "Save booking" at bounding box center [974, 735] width 100 height 30
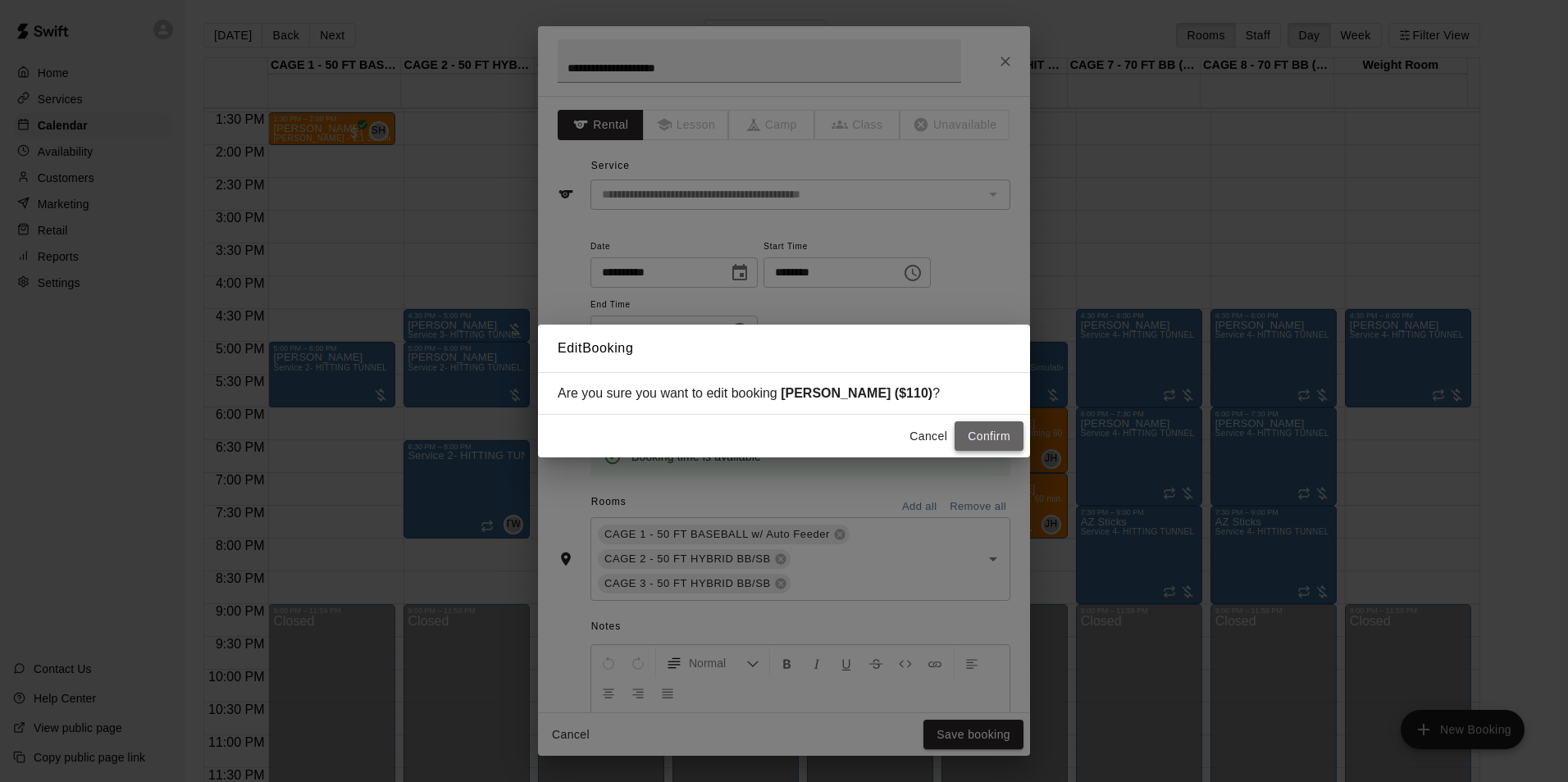
click at [967, 438] on button "Confirm" at bounding box center [989, 436] width 69 height 30
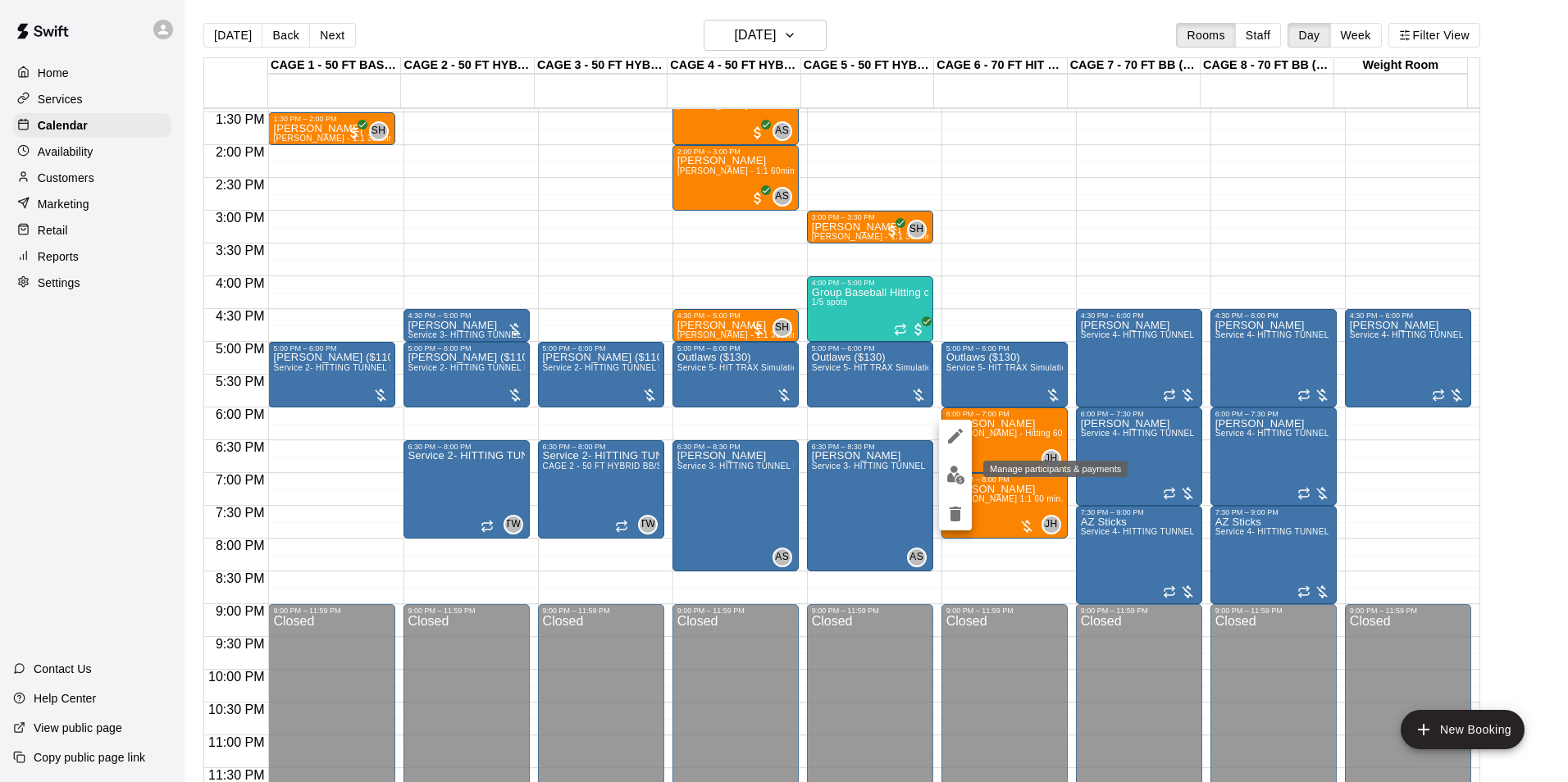
click at [958, 476] on img "edit" at bounding box center [956, 475] width 19 height 19
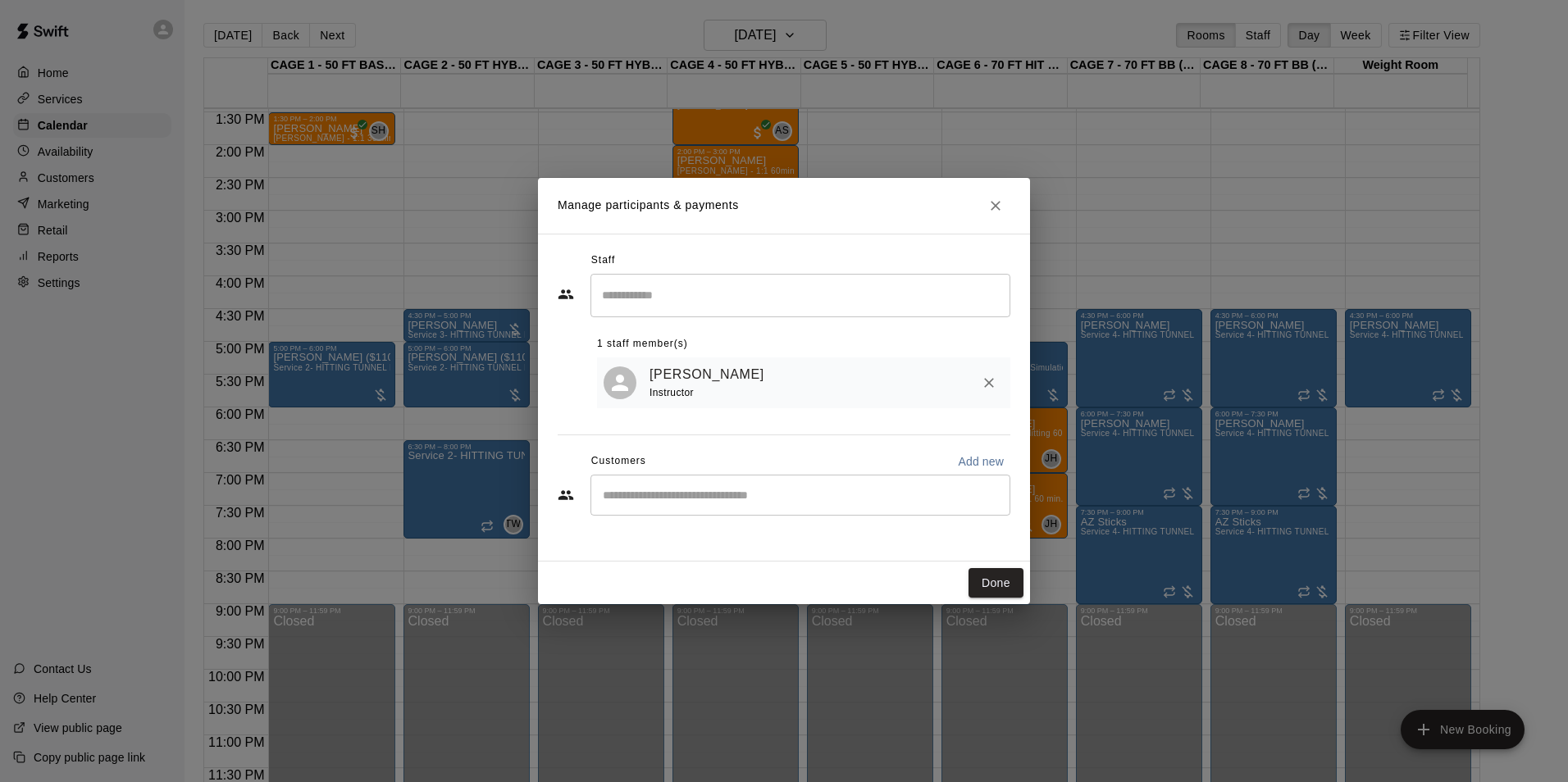
click at [919, 498] on input "Start typing to search customers..." at bounding box center [800, 495] width 405 height 16
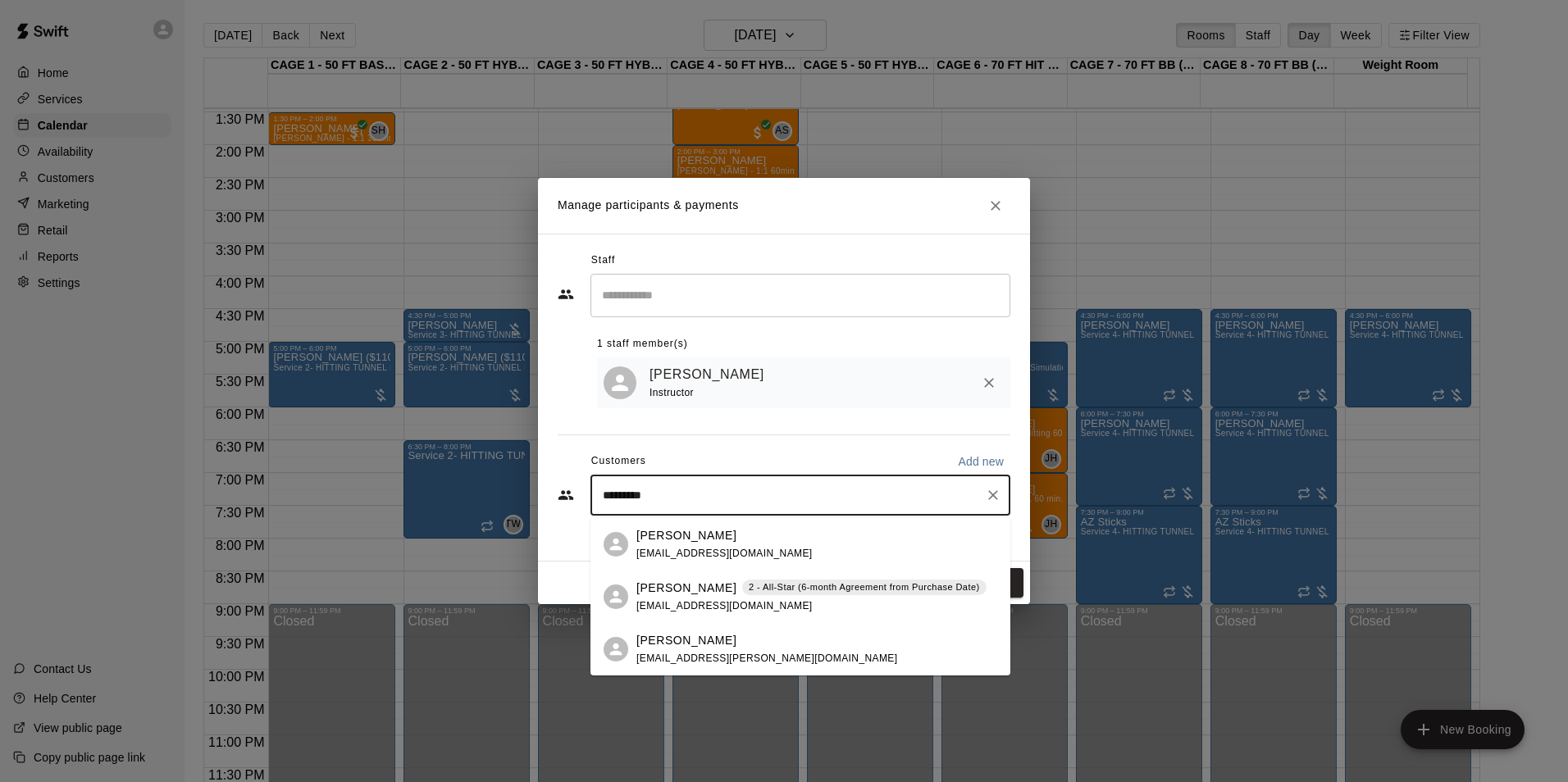
type input "**********"
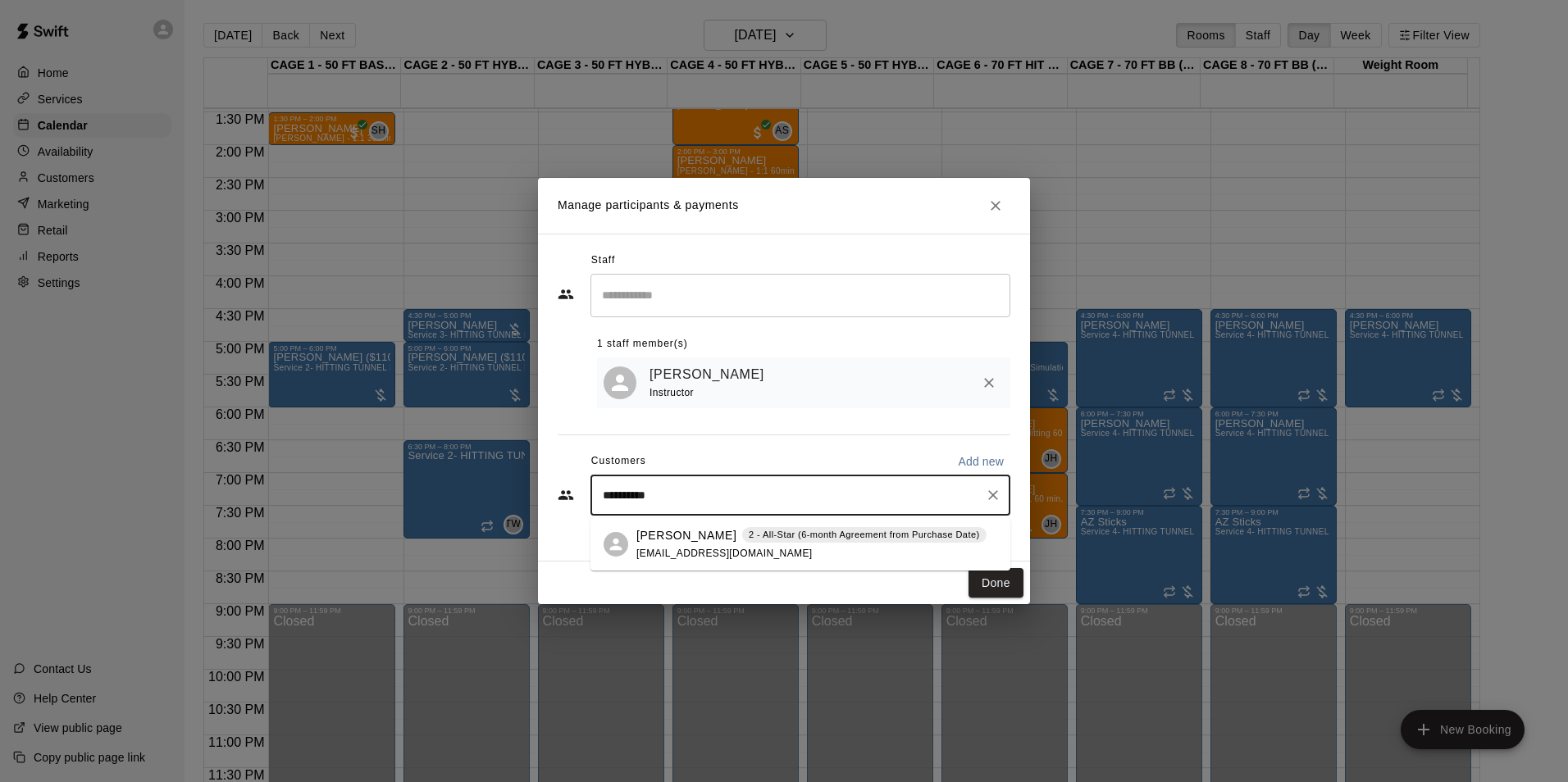
click at [827, 541] on p "2 - All-Star (6-month Agreement from Purchase Date)" at bounding box center [864, 535] width 231 height 14
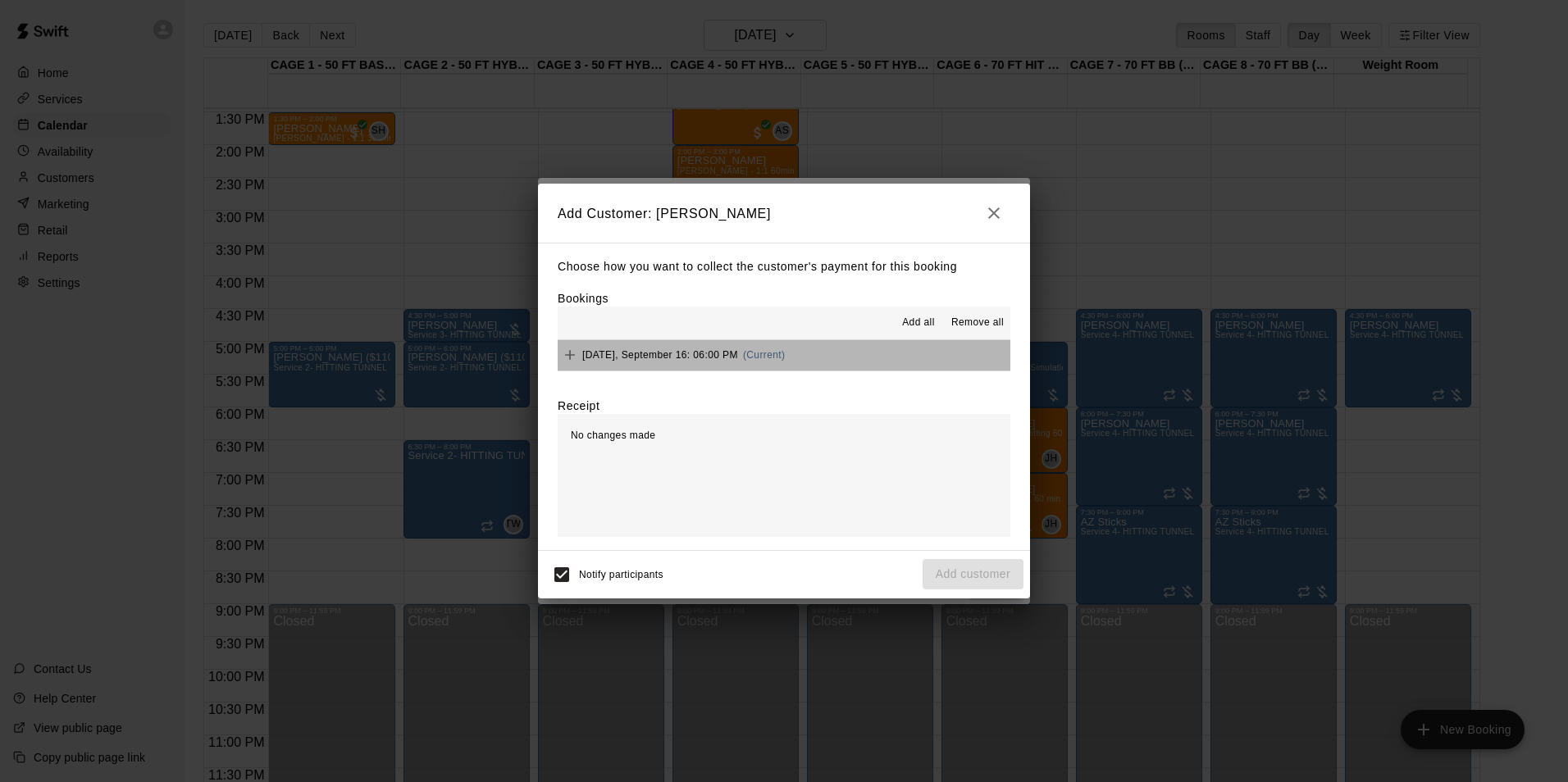
click at [888, 352] on button "Tuesday, September 16: 06:00 PM (Current)" at bounding box center [783, 355] width 452 height 30
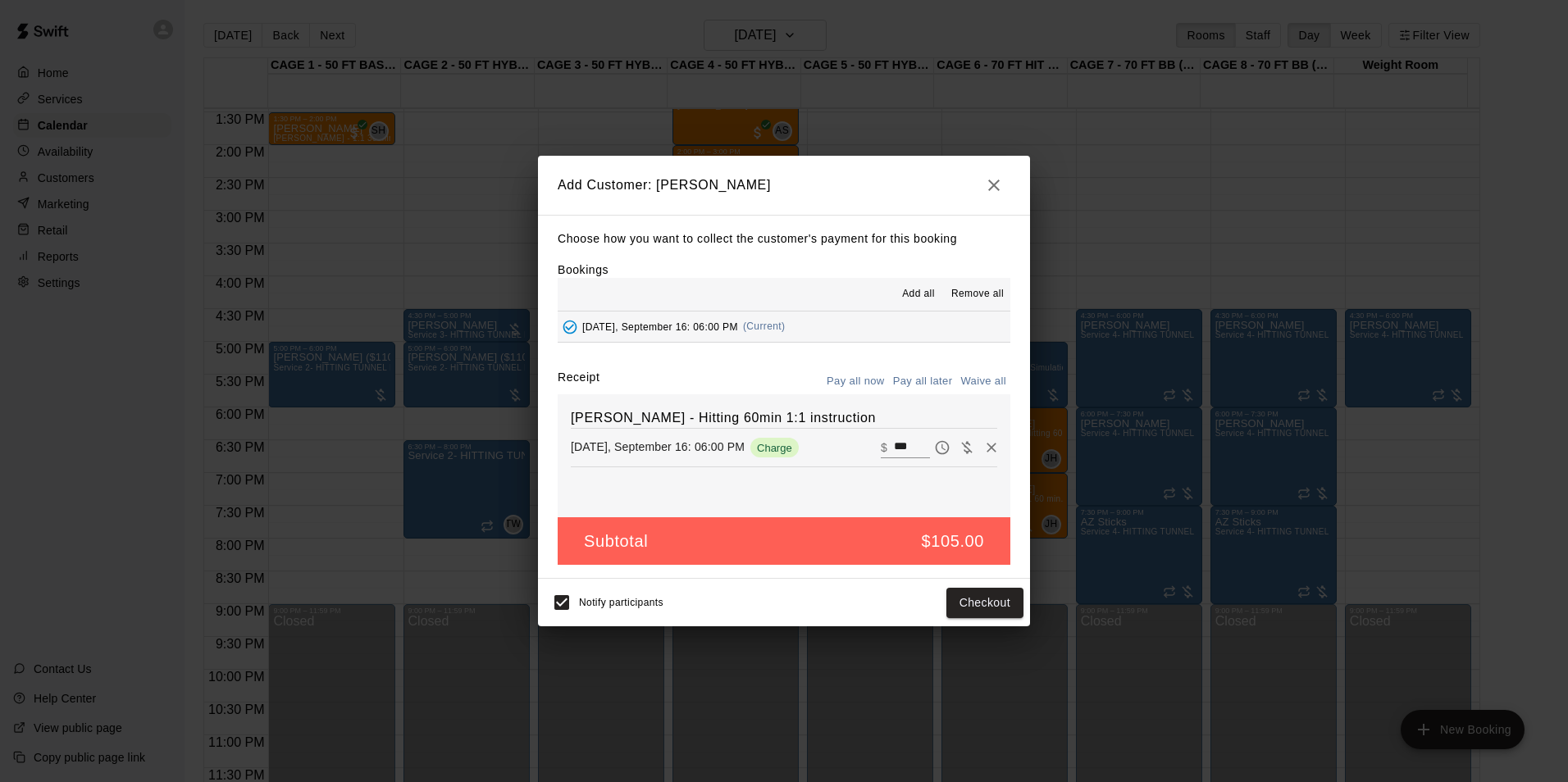
click at [922, 377] on button "Pay all later" at bounding box center [923, 382] width 68 height 26
click at [971, 598] on button "Add customer" at bounding box center [973, 603] width 101 height 30
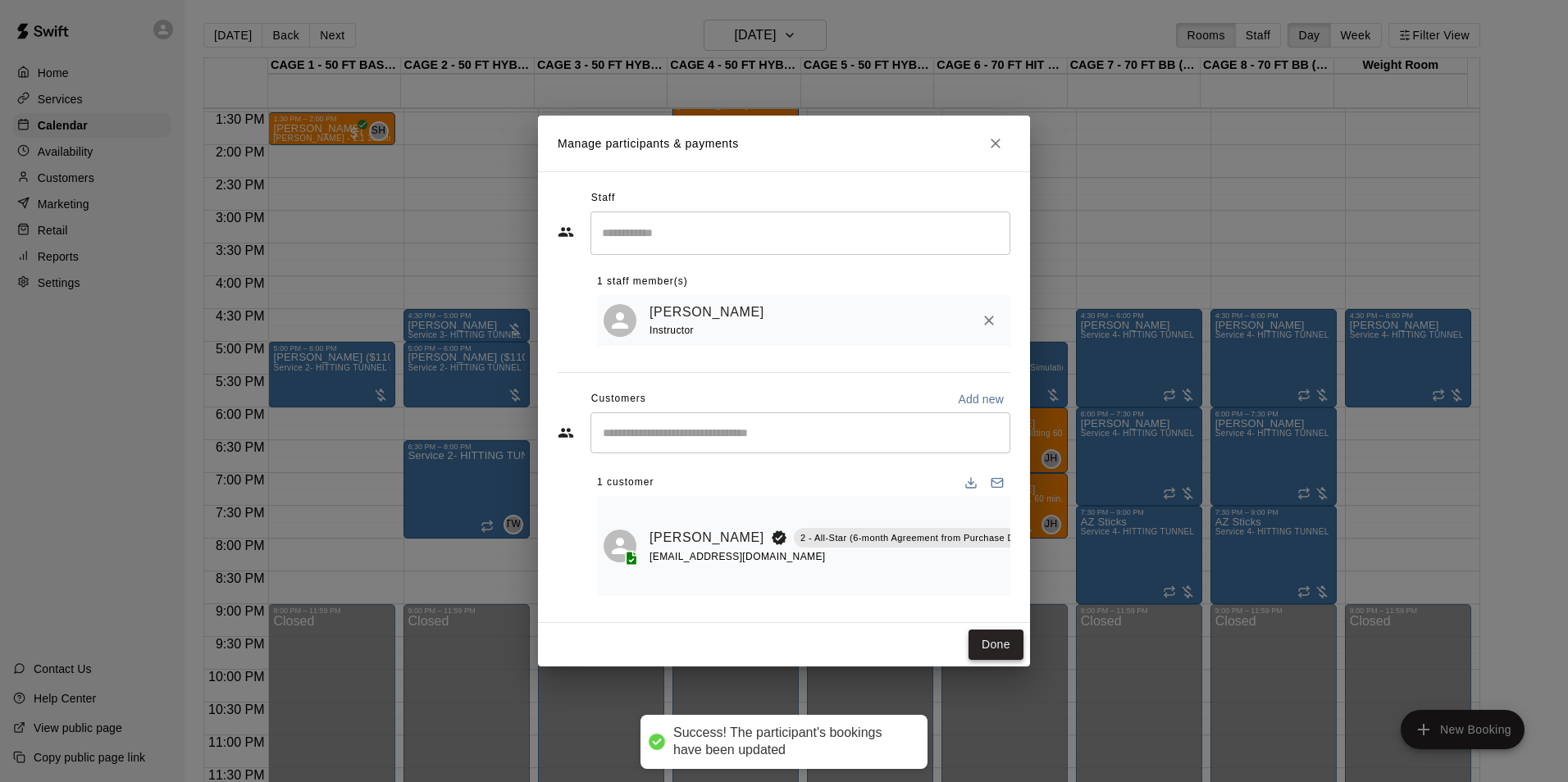
click at [984, 634] on button "Done" at bounding box center [996, 645] width 55 height 30
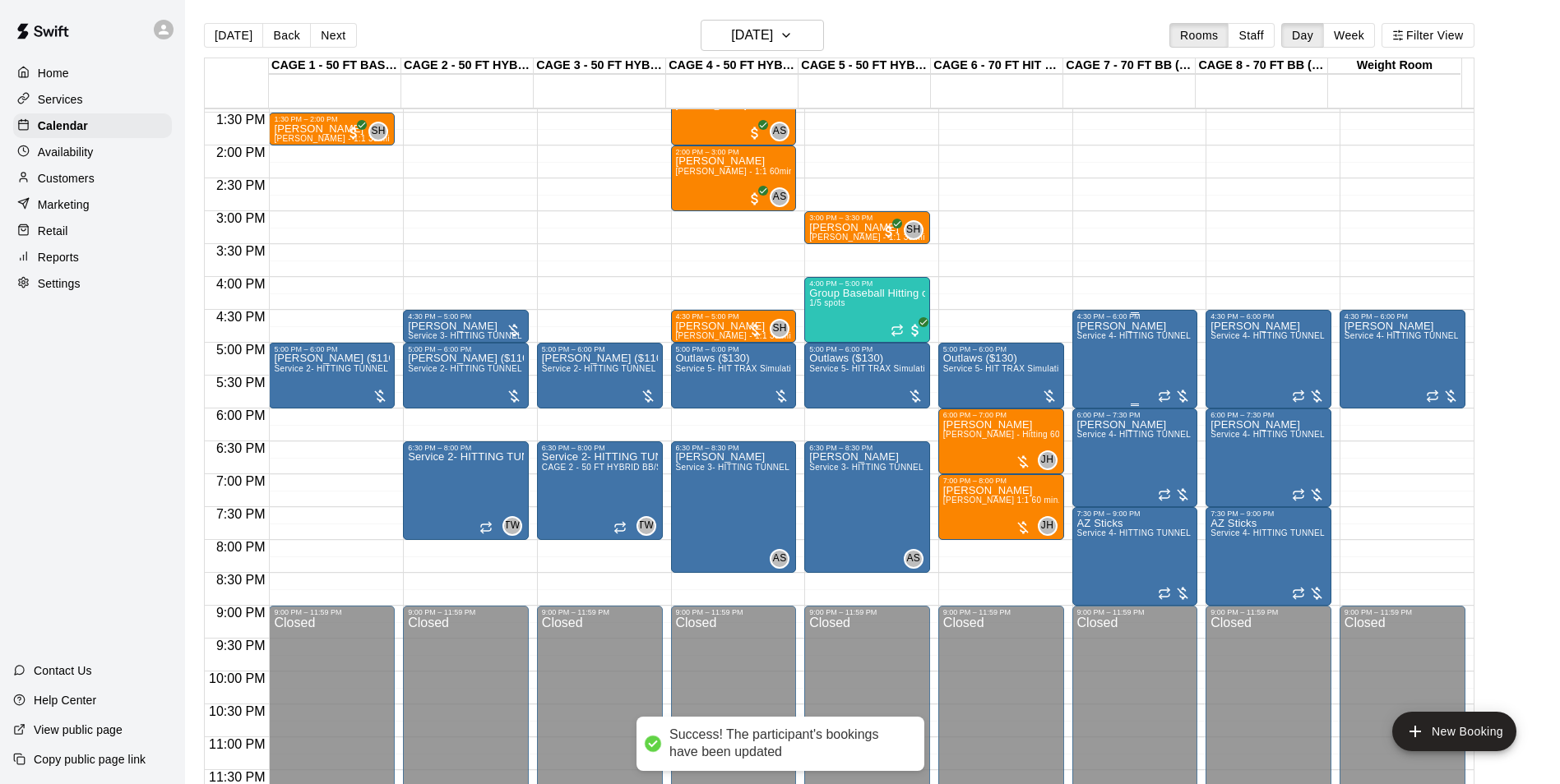
click at [1118, 350] on div "Joshua Brown Service 4- HITTING TUNNEL RENTAL - 70ft Baseball" at bounding box center [1135, 713] width 116 height 784
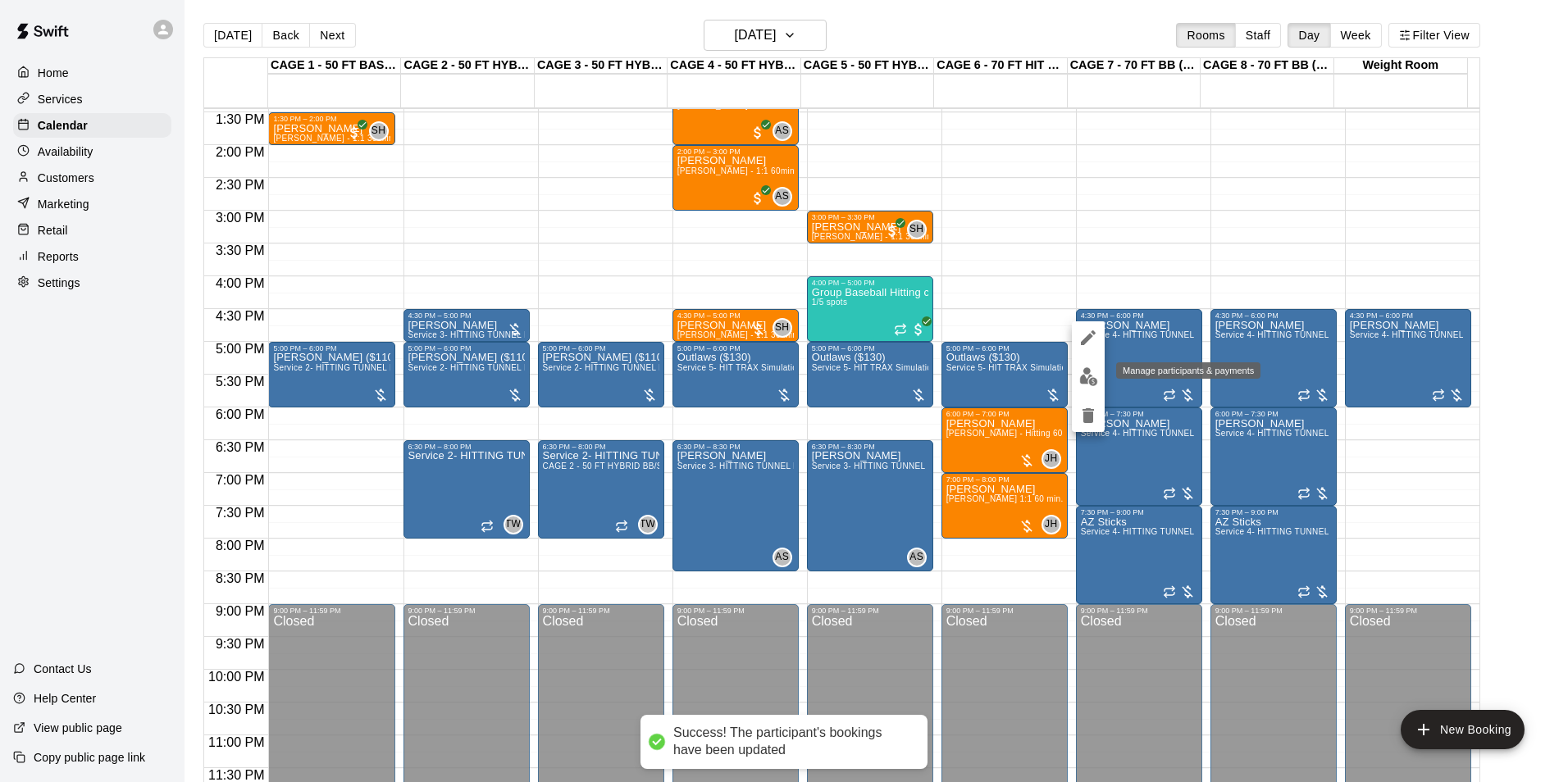
click at [1092, 382] on img "edit" at bounding box center [1089, 377] width 19 height 19
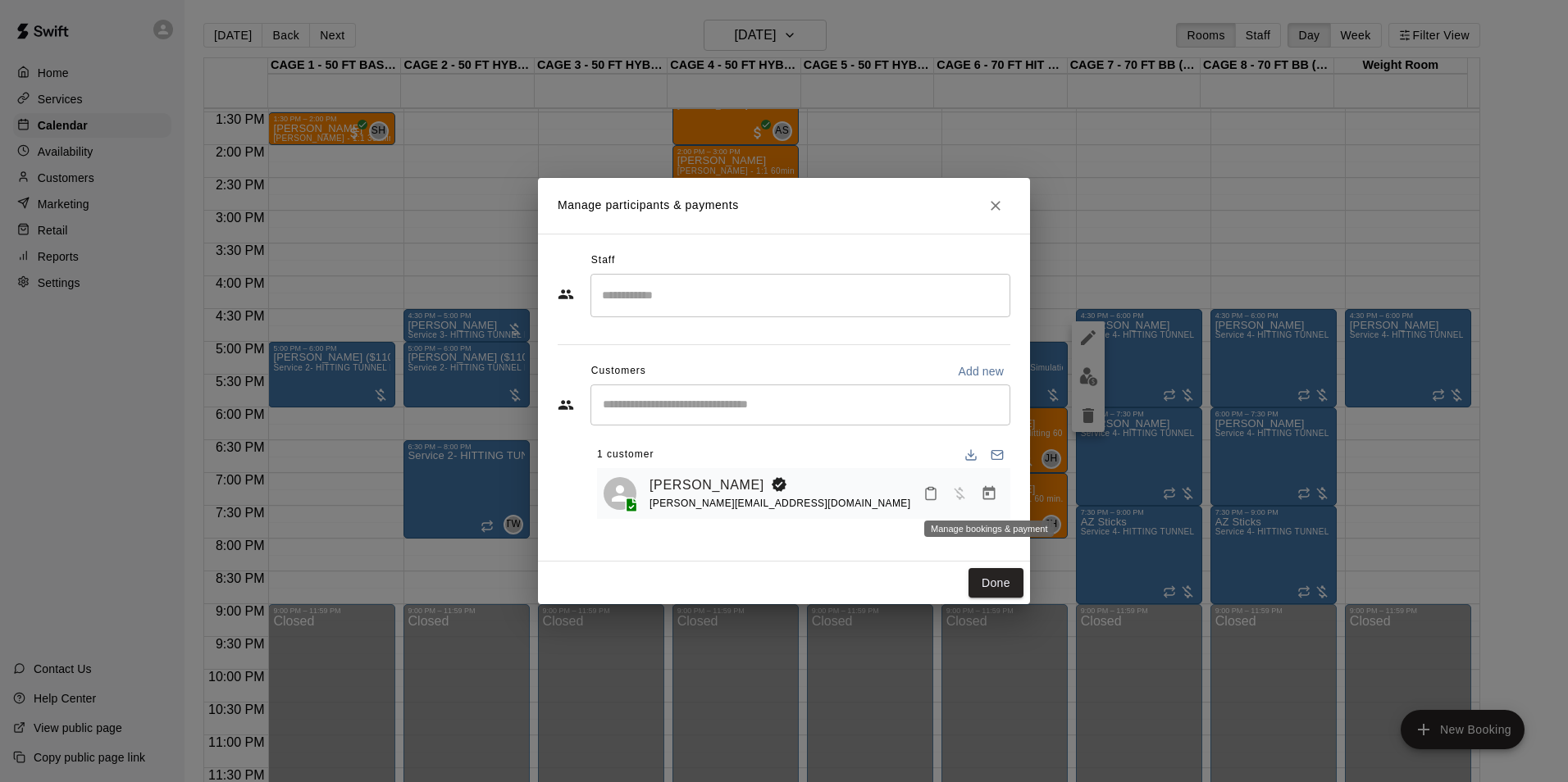
click at [1001, 501] on button "Manage bookings & payment" at bounding box center [988, 493] width 29 height 29
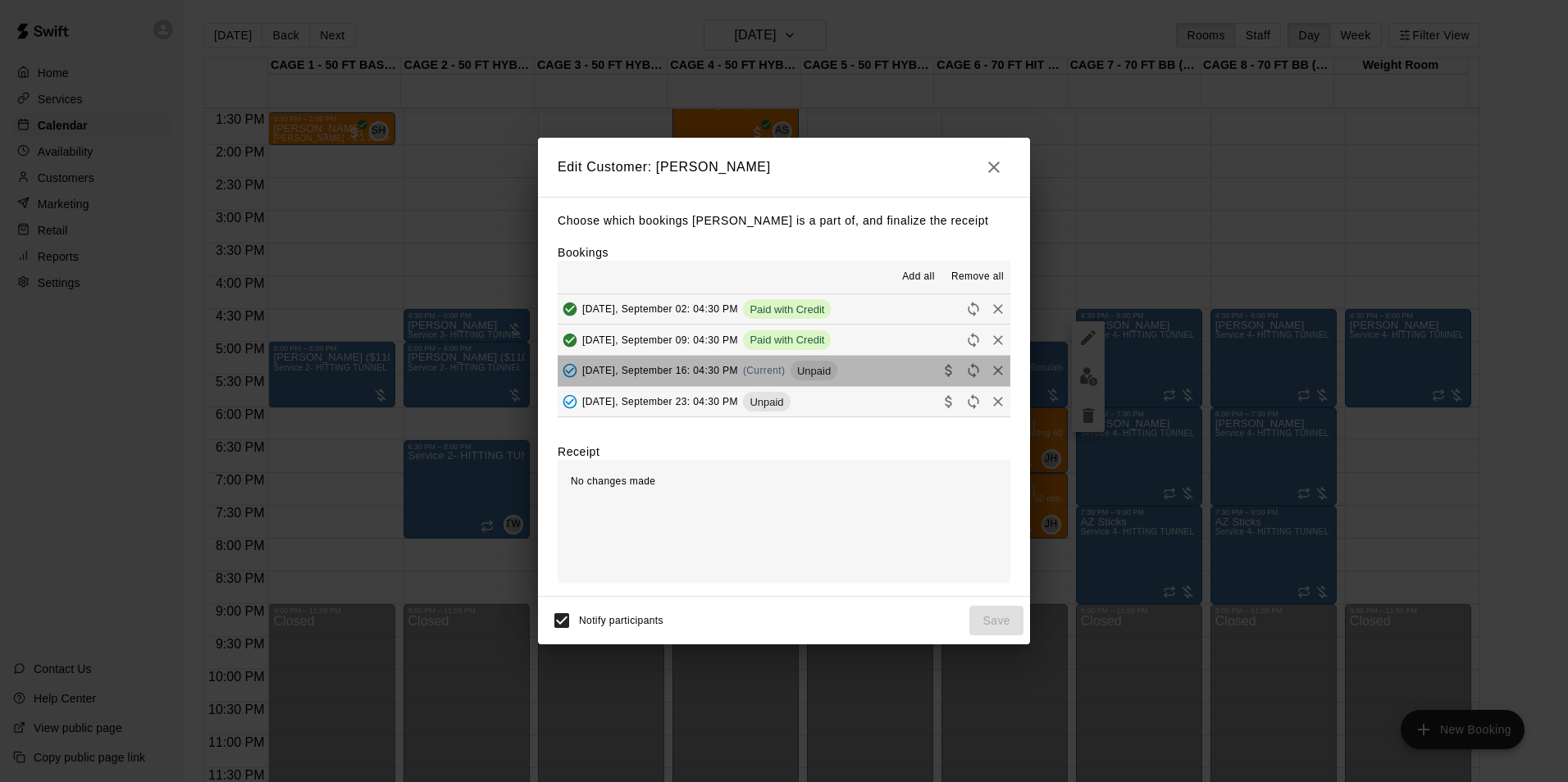
click at [849, 364] on button "Tuesday, September 16: 04:30 PM (Current) Unpaid" at bounding box center [783, 371] width 452 height 30
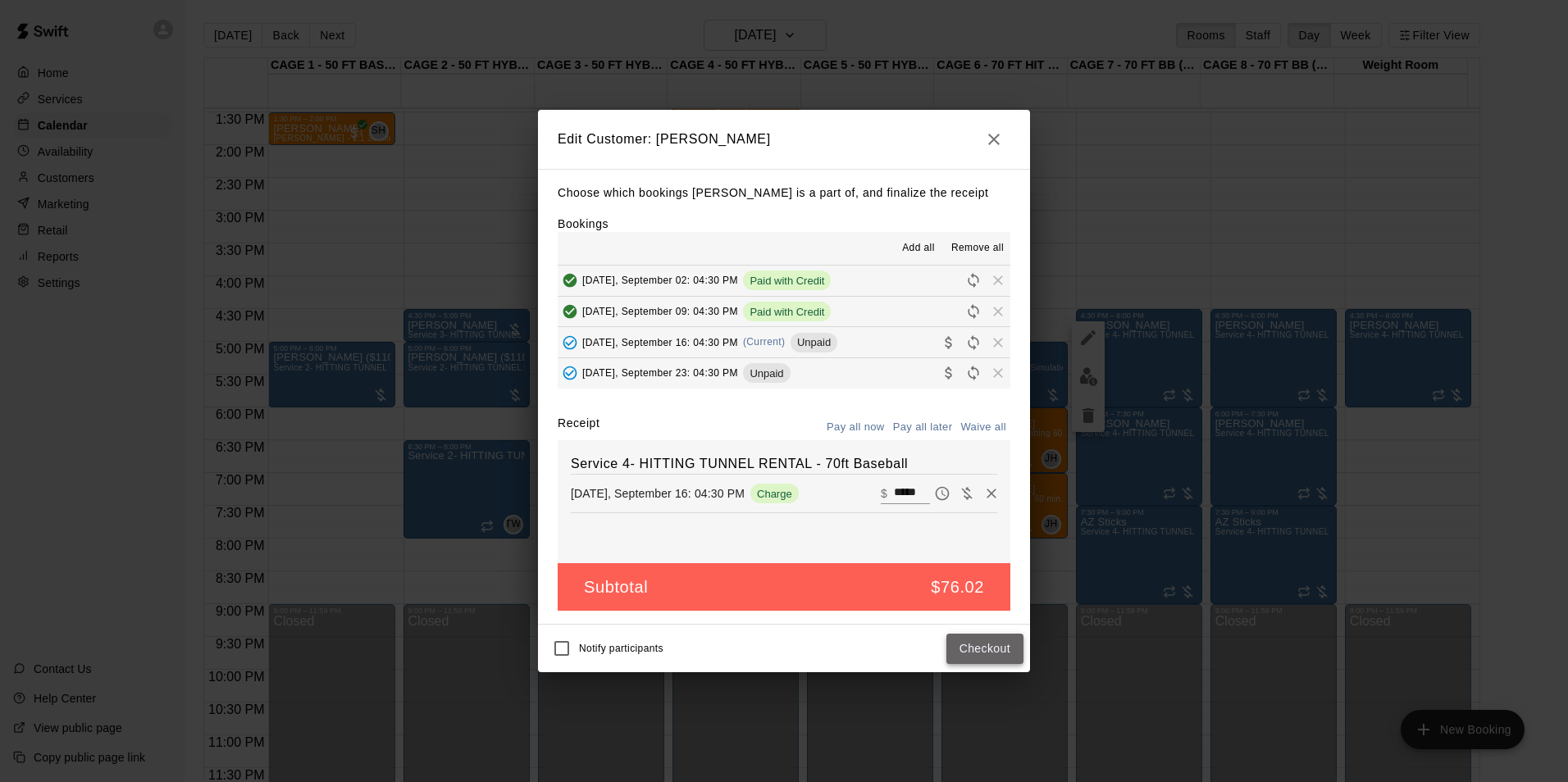
click at [988, 656] on button "Checkout" at bounding box center [985, 649] width 77 height 30
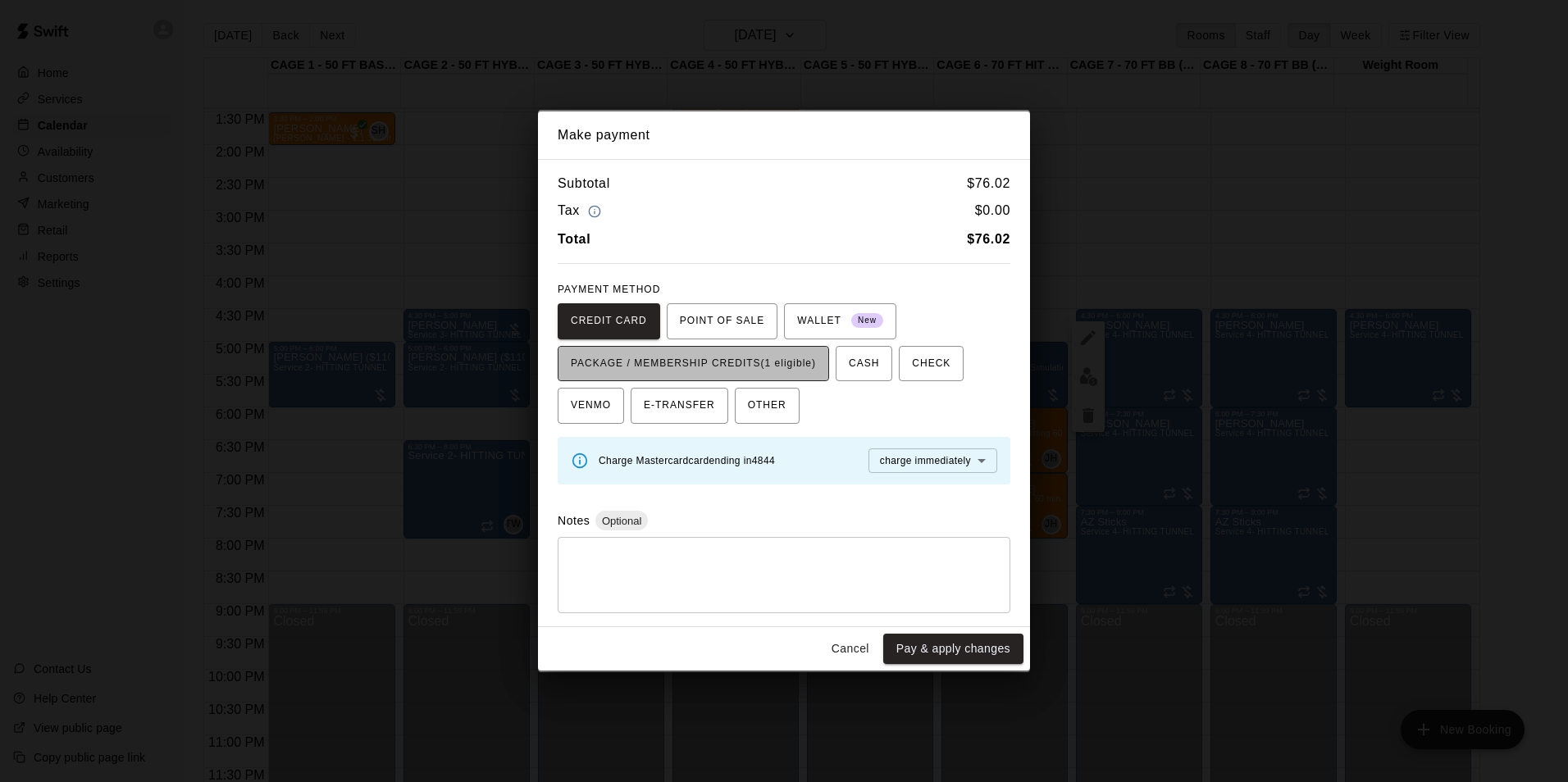
click at [741, 377] on button "PACKAGE / MEMBERSHIP CREDITS (1 eligible)" at bounding box center [692, 364] width 271 height 36
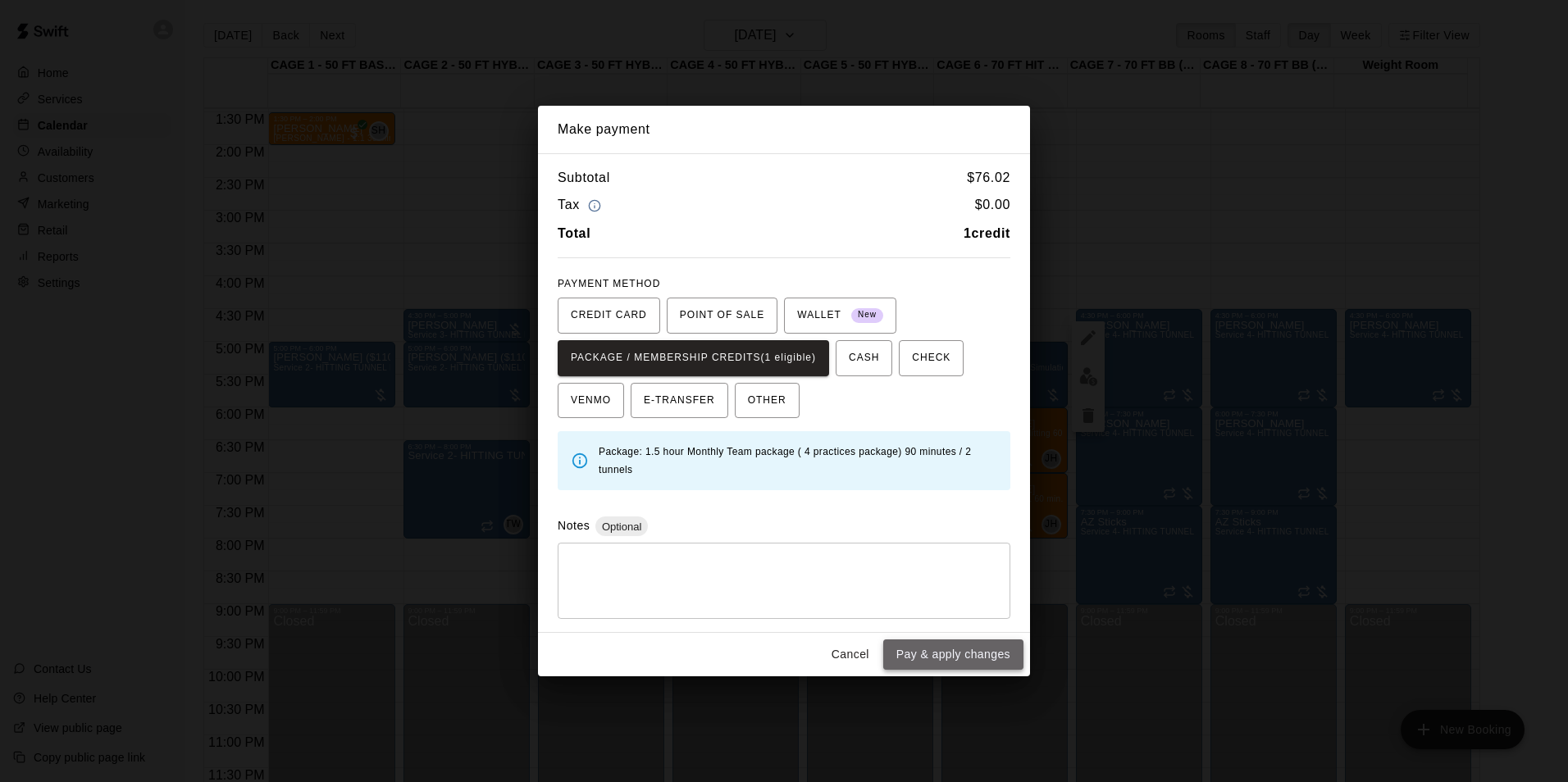
click at [983, 658] on button "Pay & apply changes" at bounding box center [953, 654] width 140 height 30
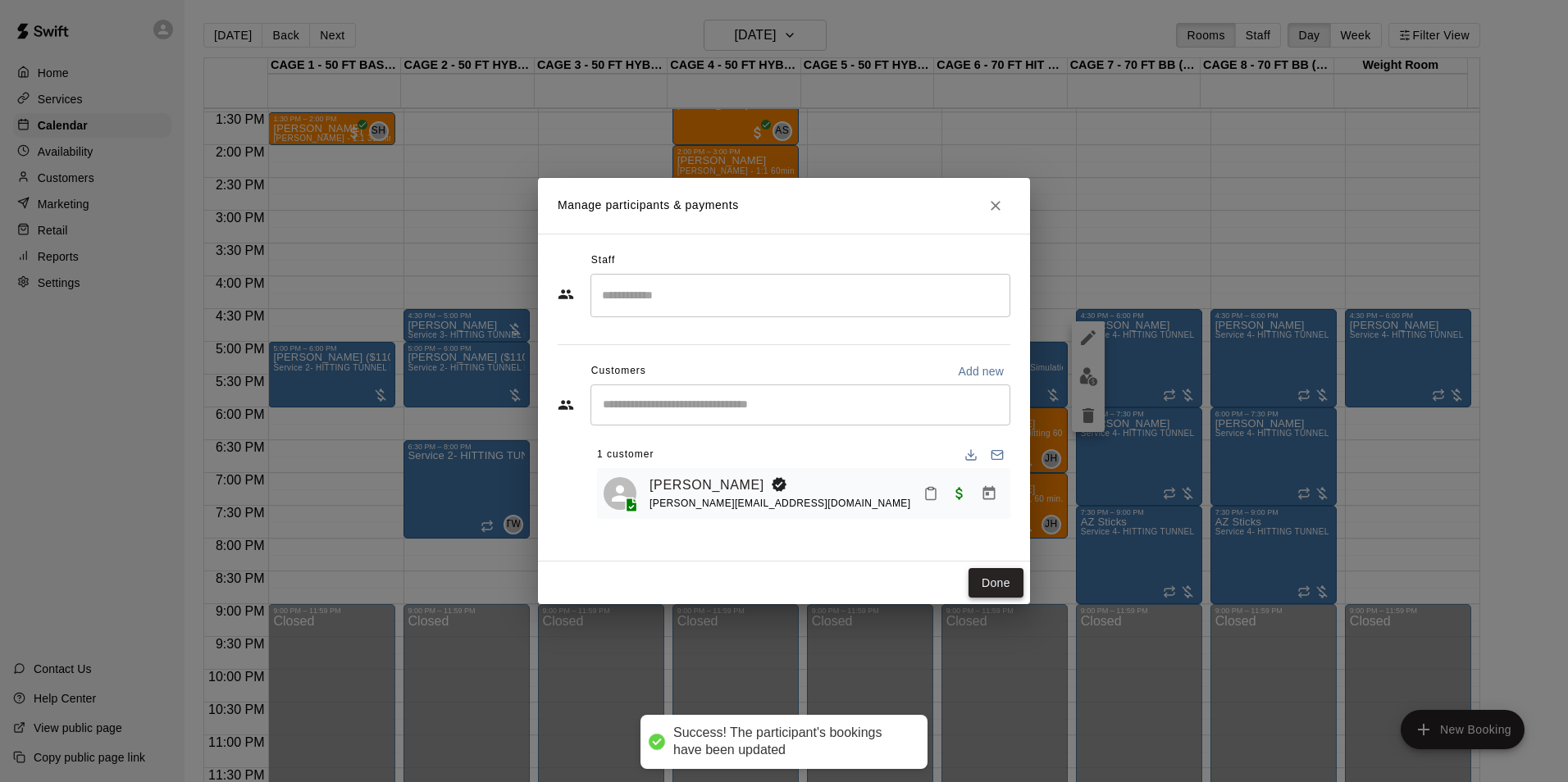
click at [972, 586] on button "Done" at bounding box center [996, 584] width 55 height 30
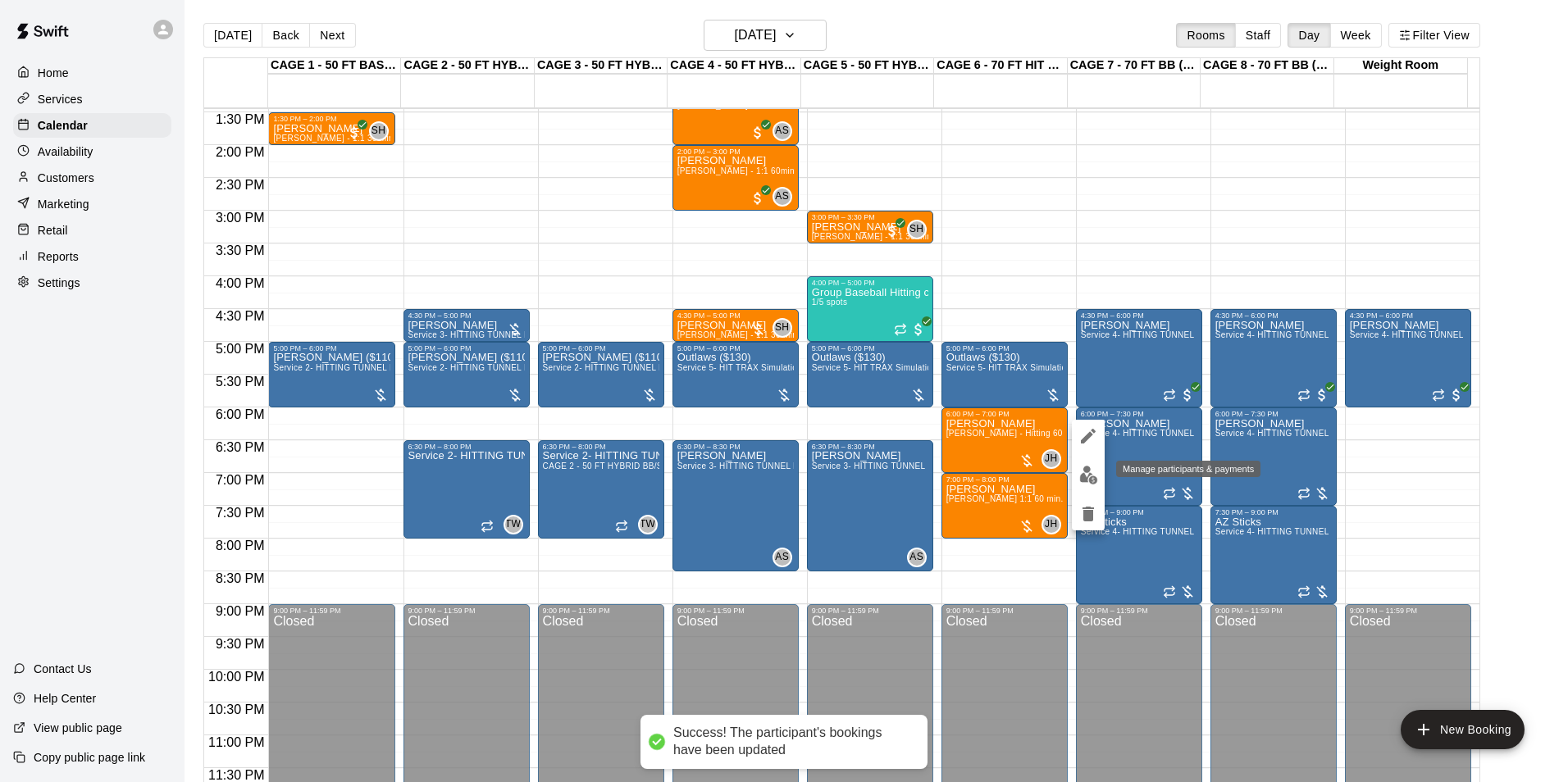
click at [1092, 479] on img "edit" at bounding box center [1089, 475] width 19 height 19
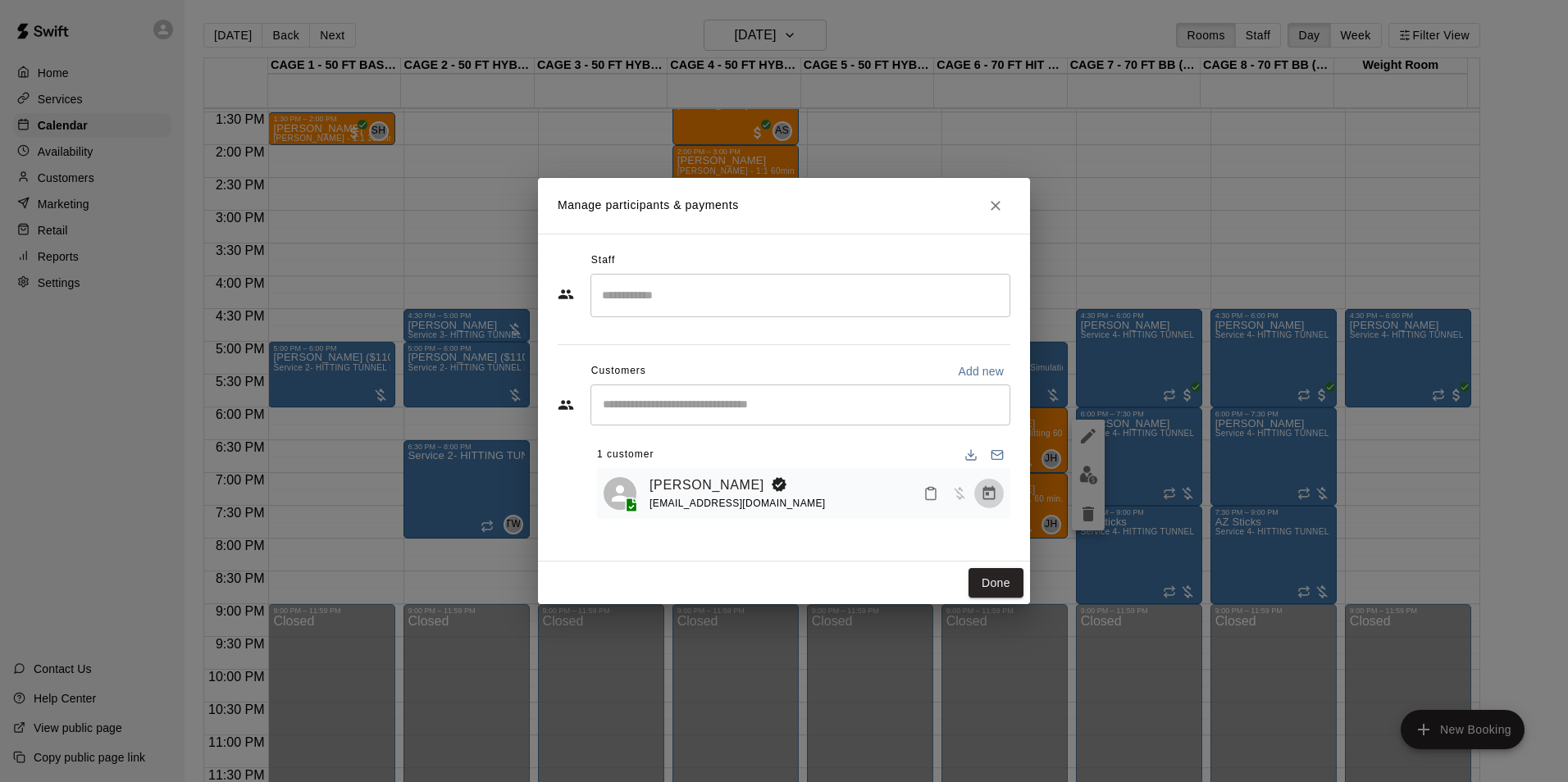
click at [987, 497] on icon "Manage bookings & payment" at bounding box center [988, 493] width 16 height 16
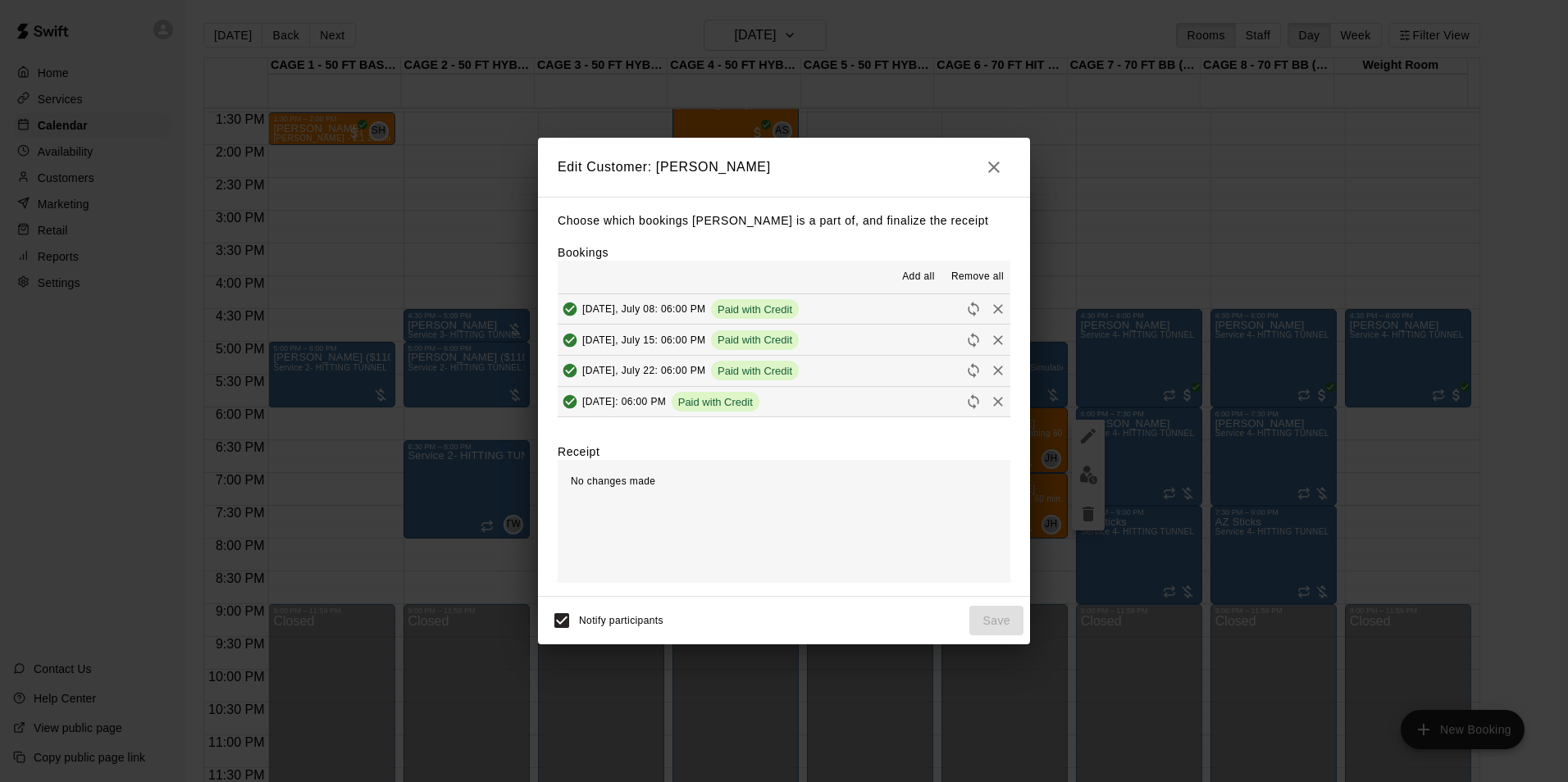
click at [987, 124] on div "Edit Customer: Ashleigh Castrichini Choose which bookings Ashleigh Castrichini …" at bounding box center [784, 391] width 1568 height 782
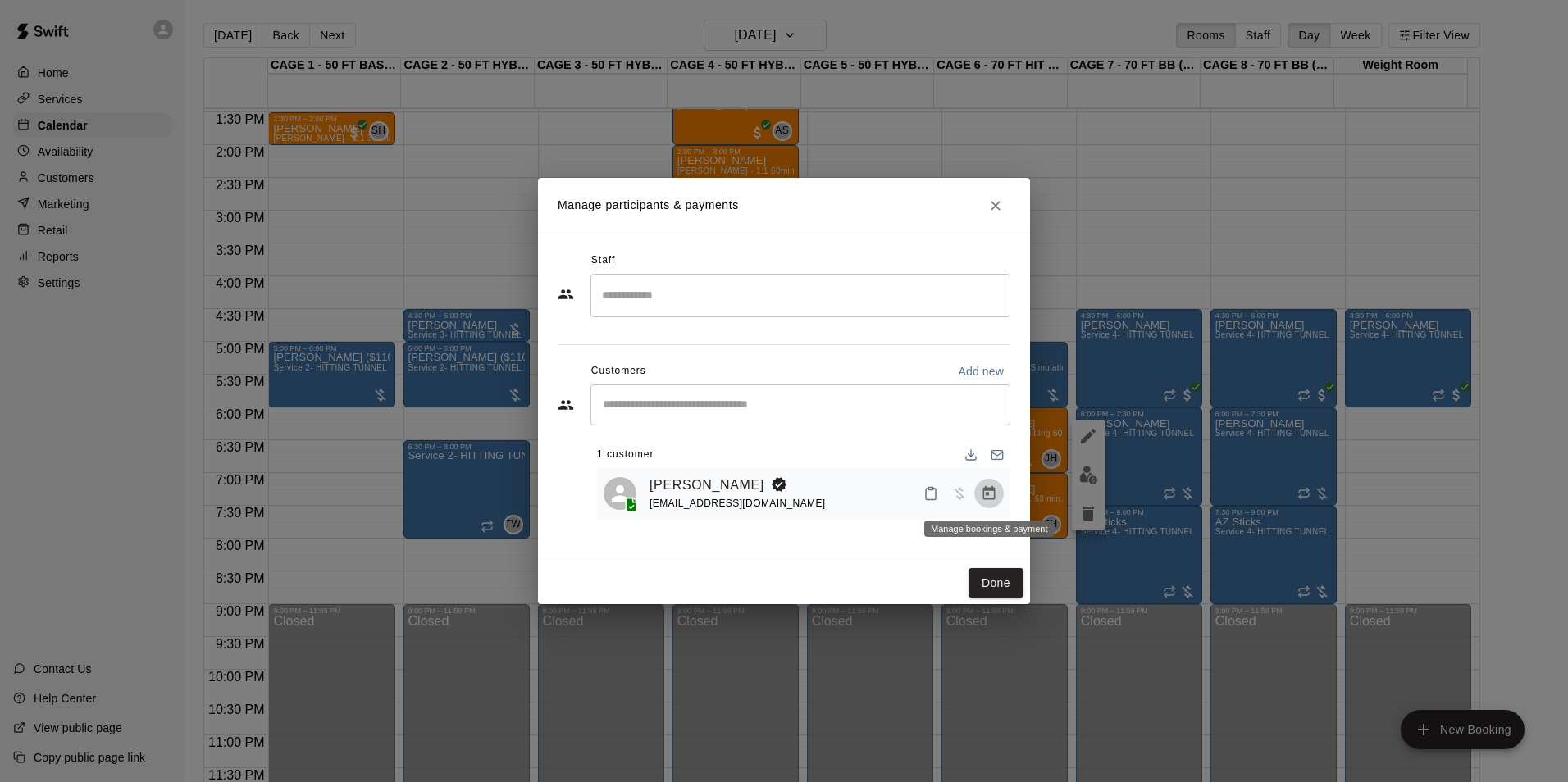
click at [992, 501] on icon "Manage bookings & payment" at bounding box center [989, 493] width 12 height 14
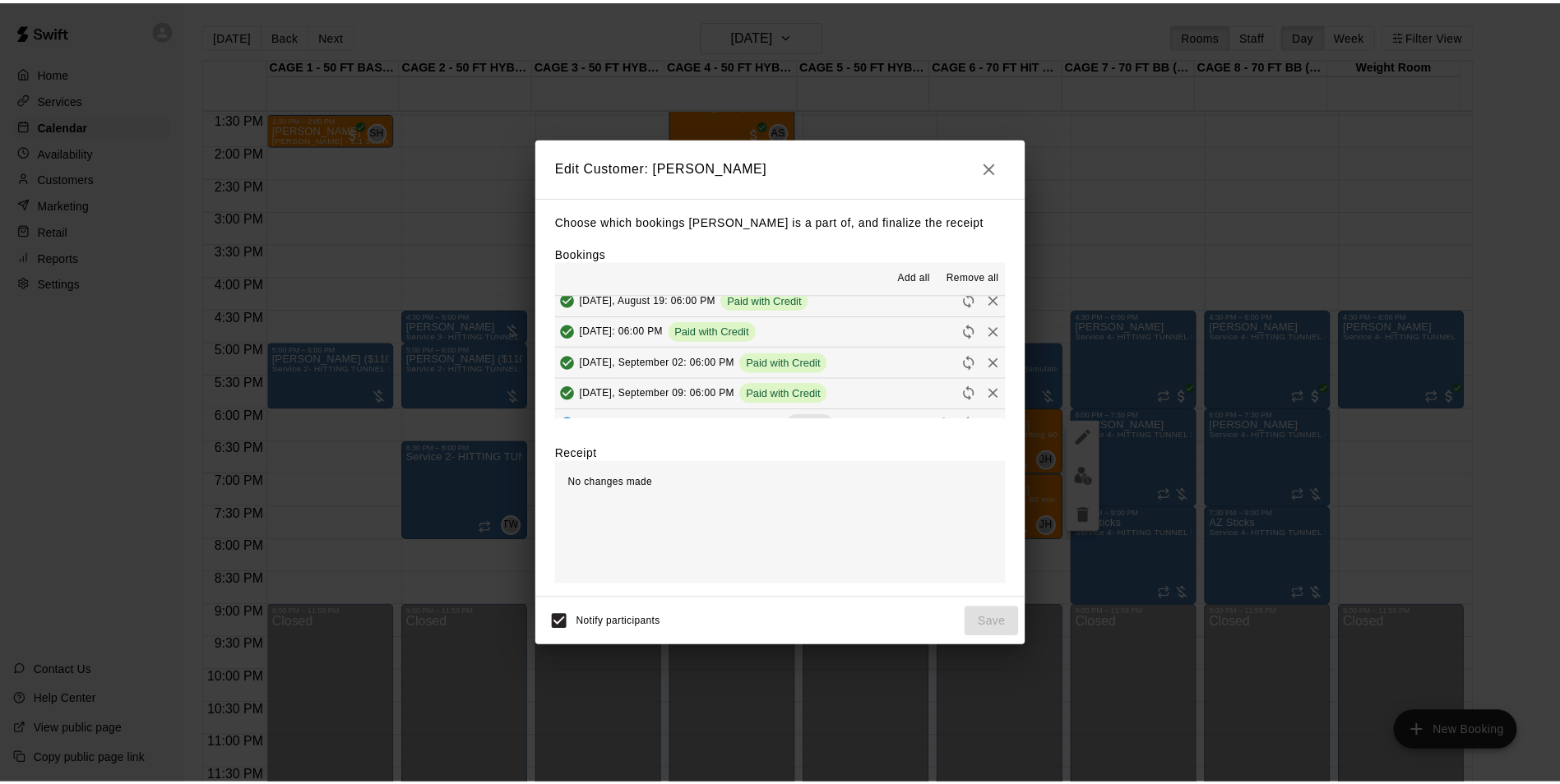
scroll to position [246, 0]
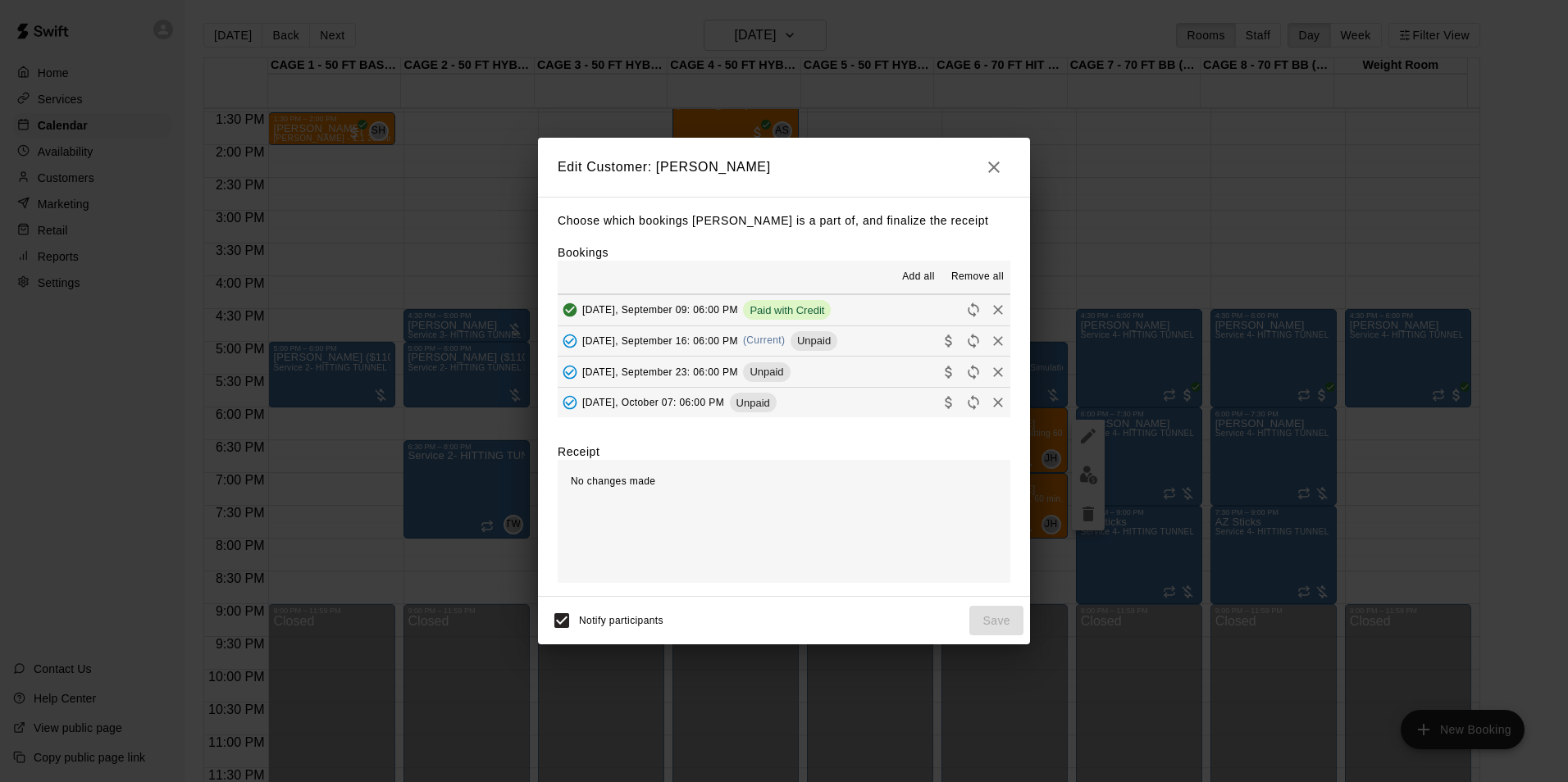
click at [878, 342] on button "Tuesday, September 16: 06:00 PM (Current) Unpaid" at bounding box center [783, 342] width 452 height 30
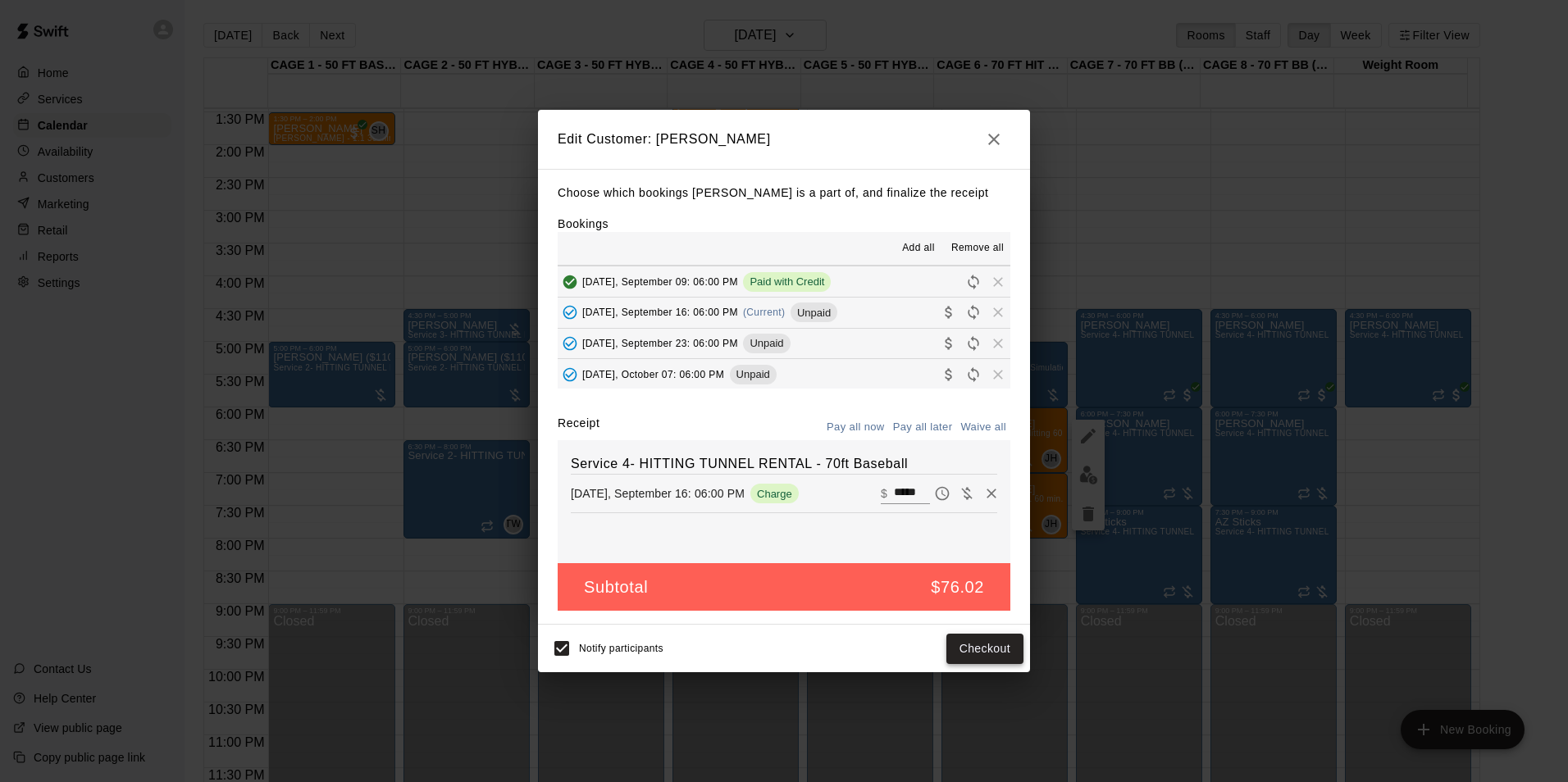
click at [1003, 645] on button "Checkout" at bounding box center [985, 649] width 77 height 30
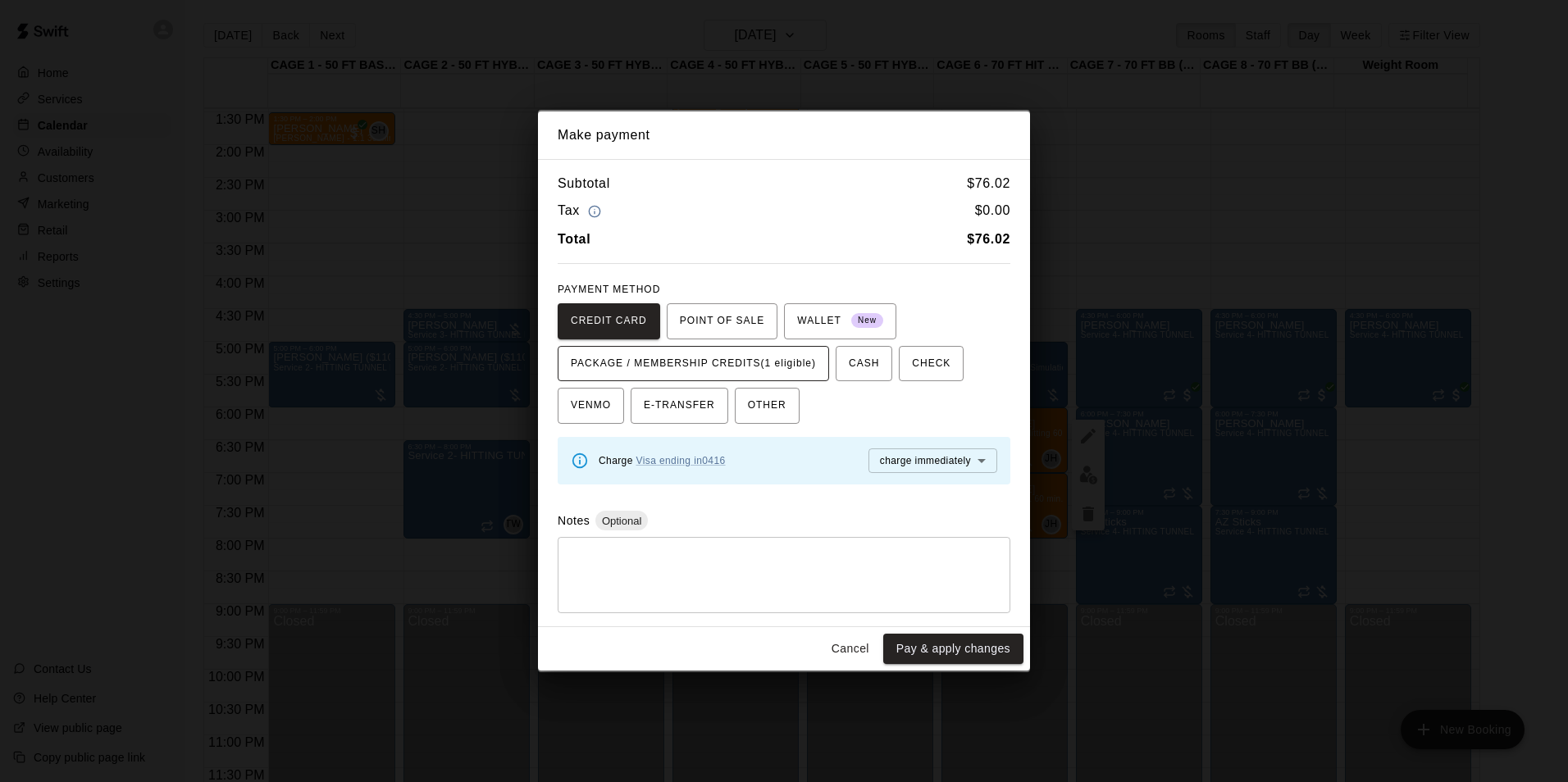
click at [751, 365] on span "PACKAGE / MEMBERSHIP CREDITS (1 eligible)" at bounding box center [693, 365] width 246 height 26
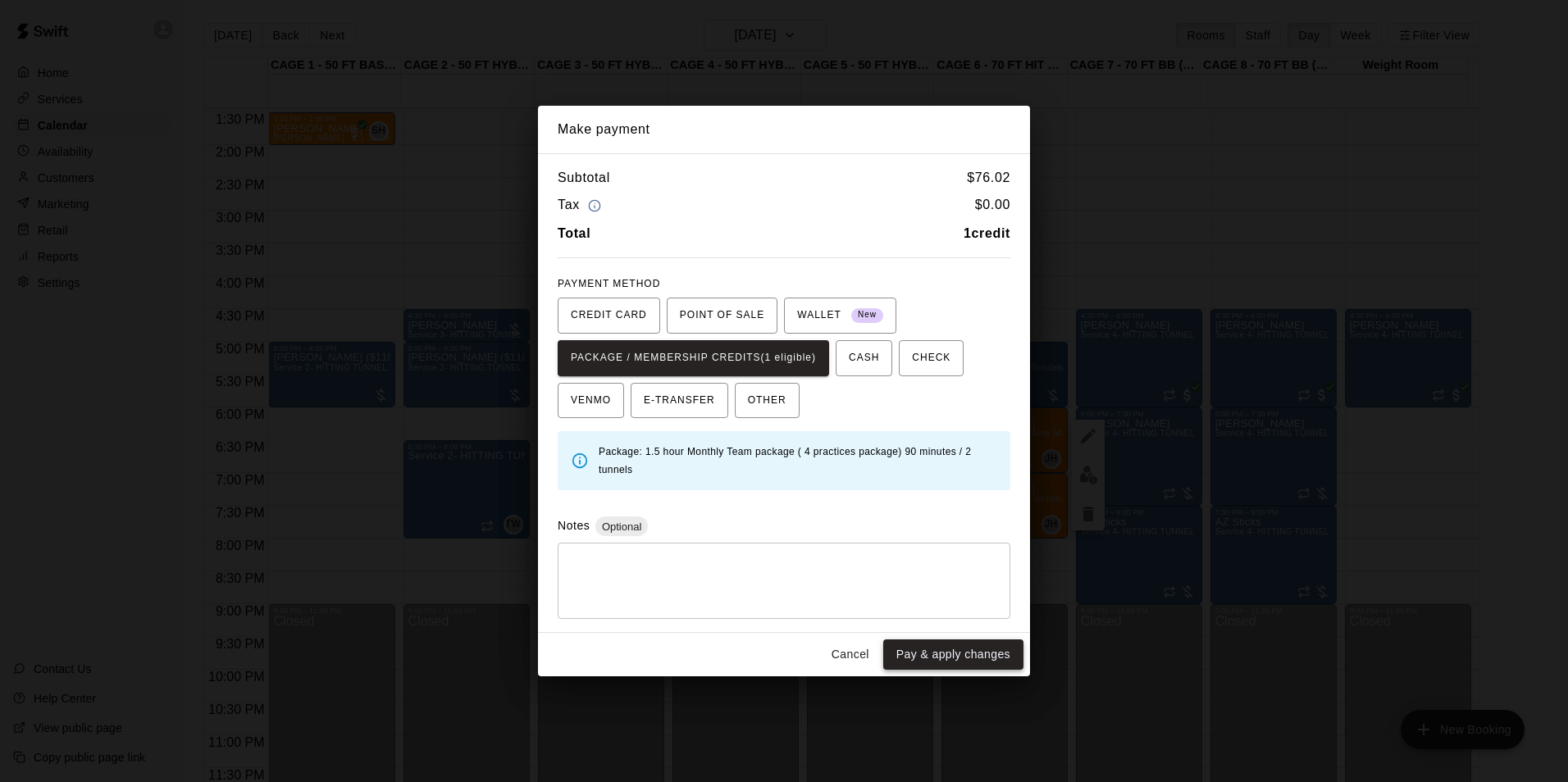
click at [916, 658] on button "Pay & apply changes" at bounding box center [953, 654] width 140 height 30
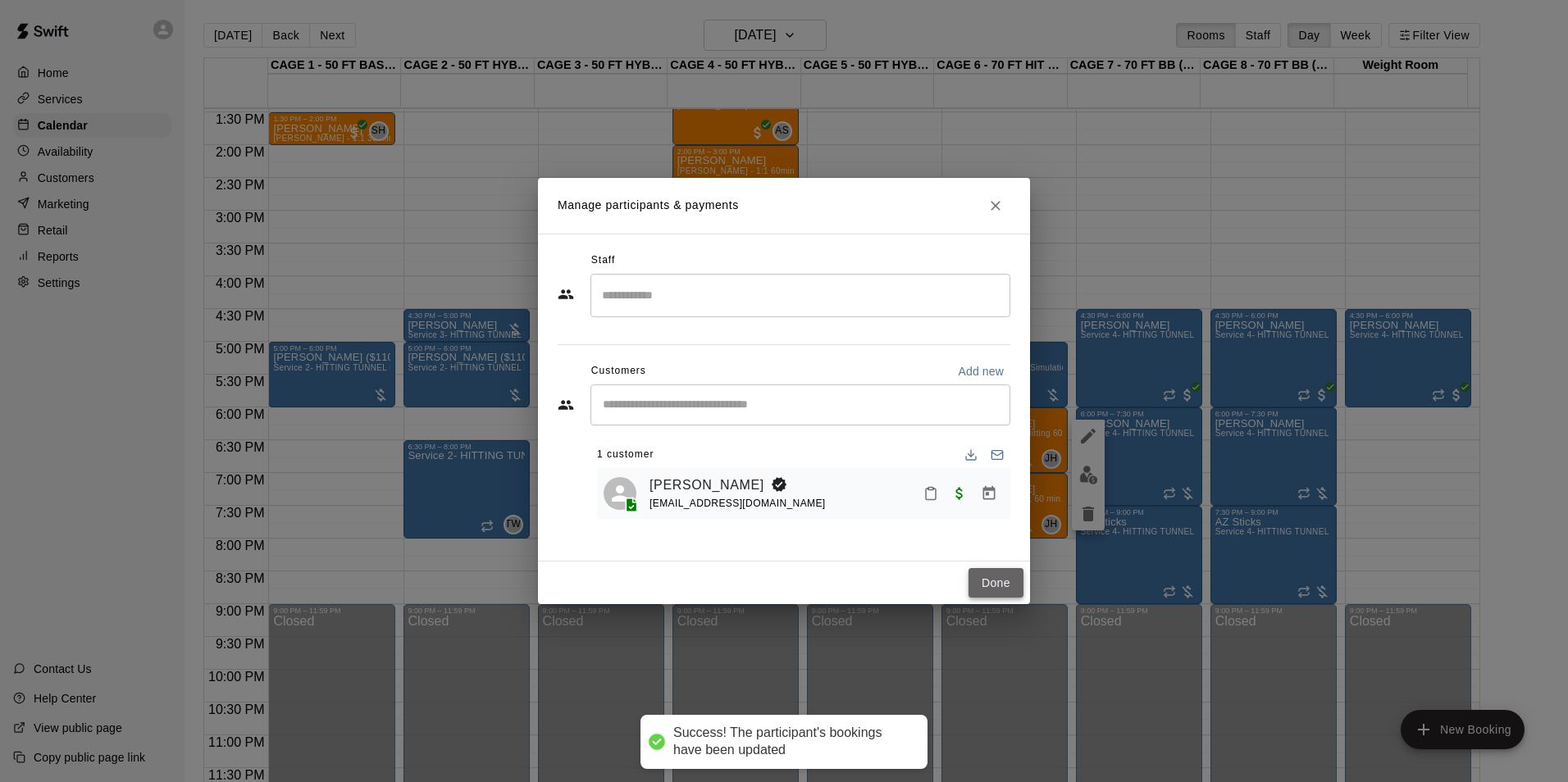
click at [981, 589] on button "Done" at bounding box center [996, 584] width 55 height 30
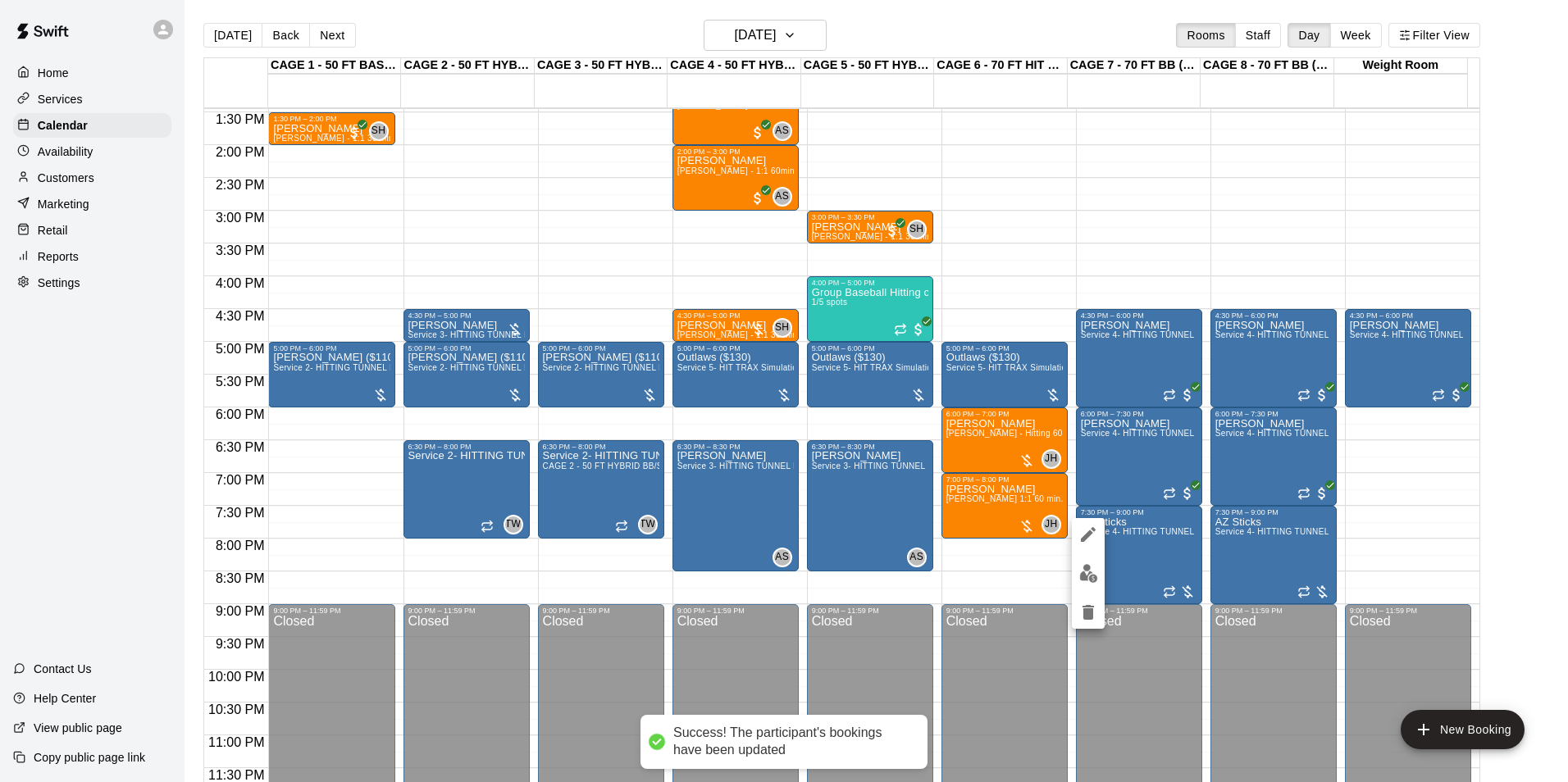
click at [1093, 577] on img "edit" at bounding box center [1089, 573] width 19 height 19
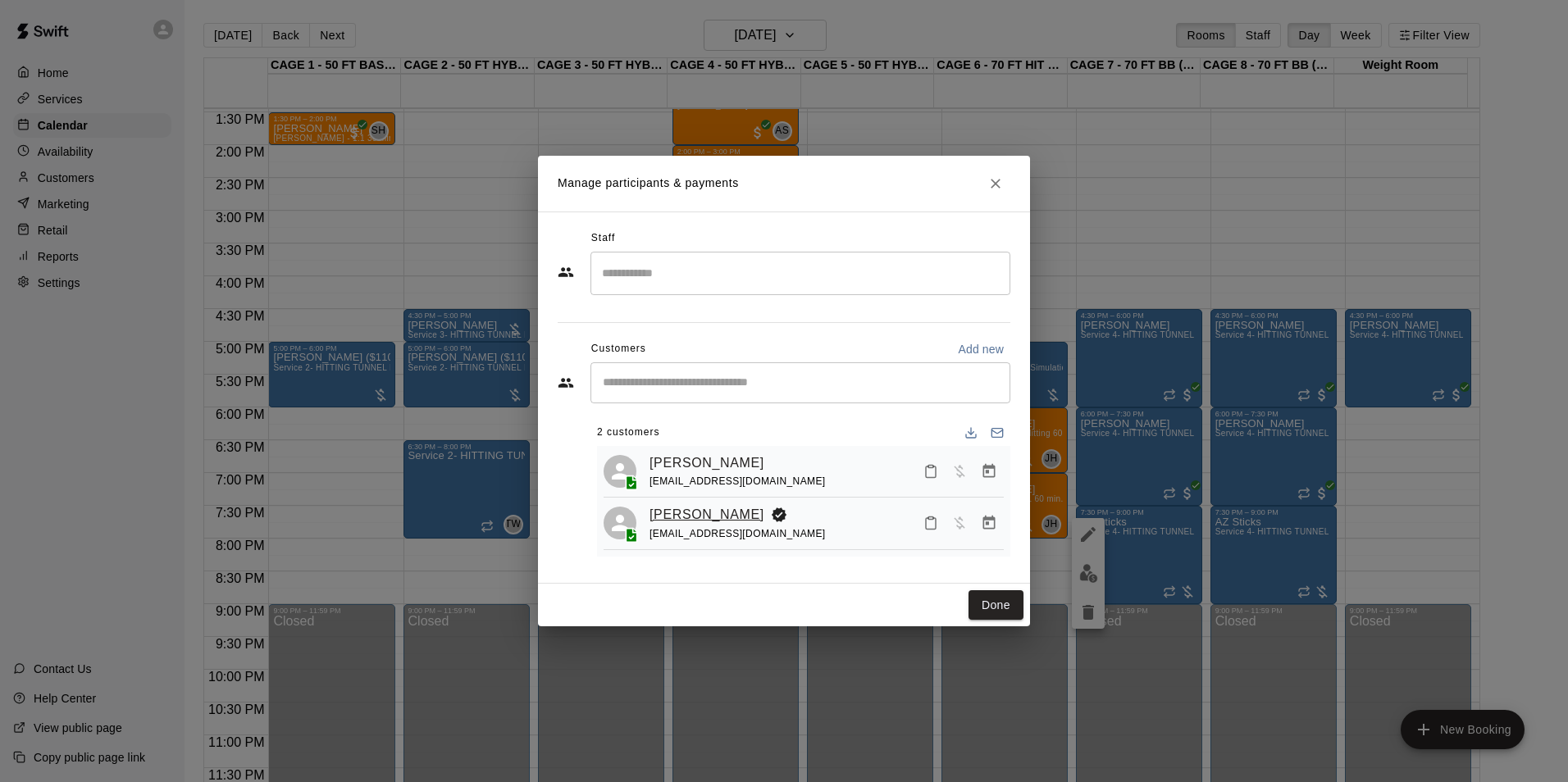
click at [730, 515] on link "Steven McIntyre" at bounding box center [707, 515] width 115 height 22
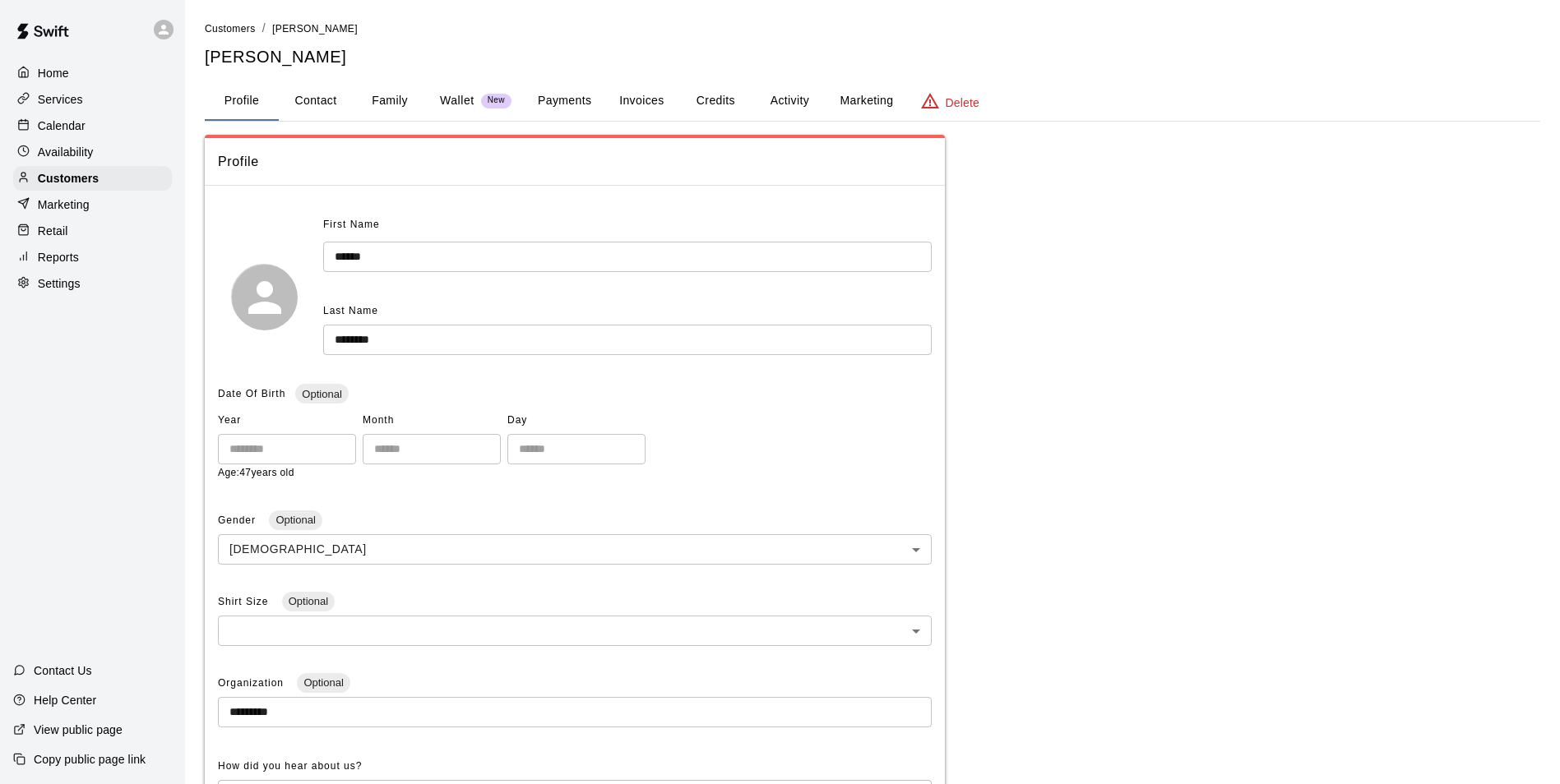
click at [571, 114] on button "Payments" at bounding box center [565, 101] width 80 height 40
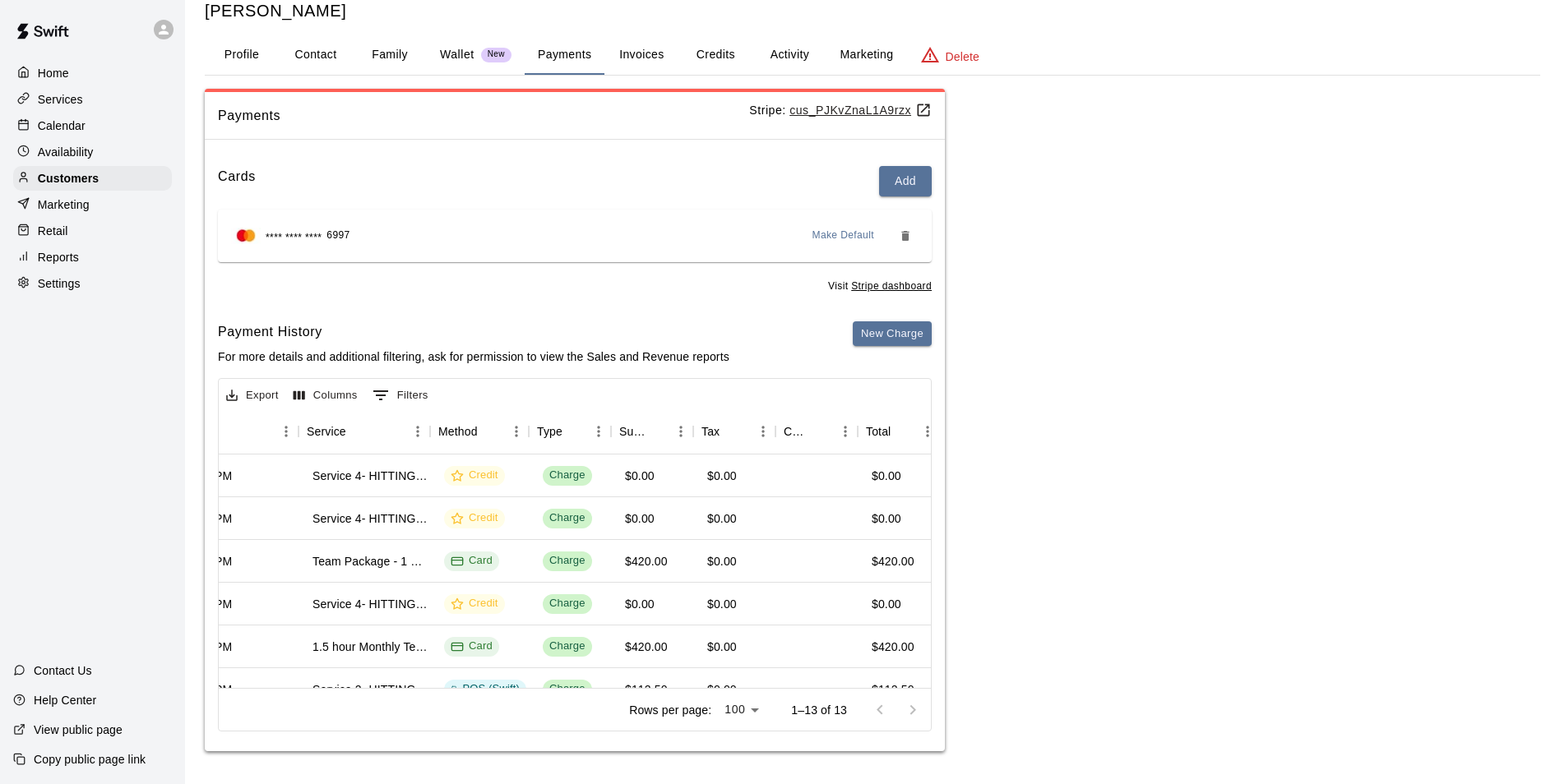
scroll to position [0, 295]
click at [768, 60] on button "Activity" at bounding box center [789, 55] width 74 height 40
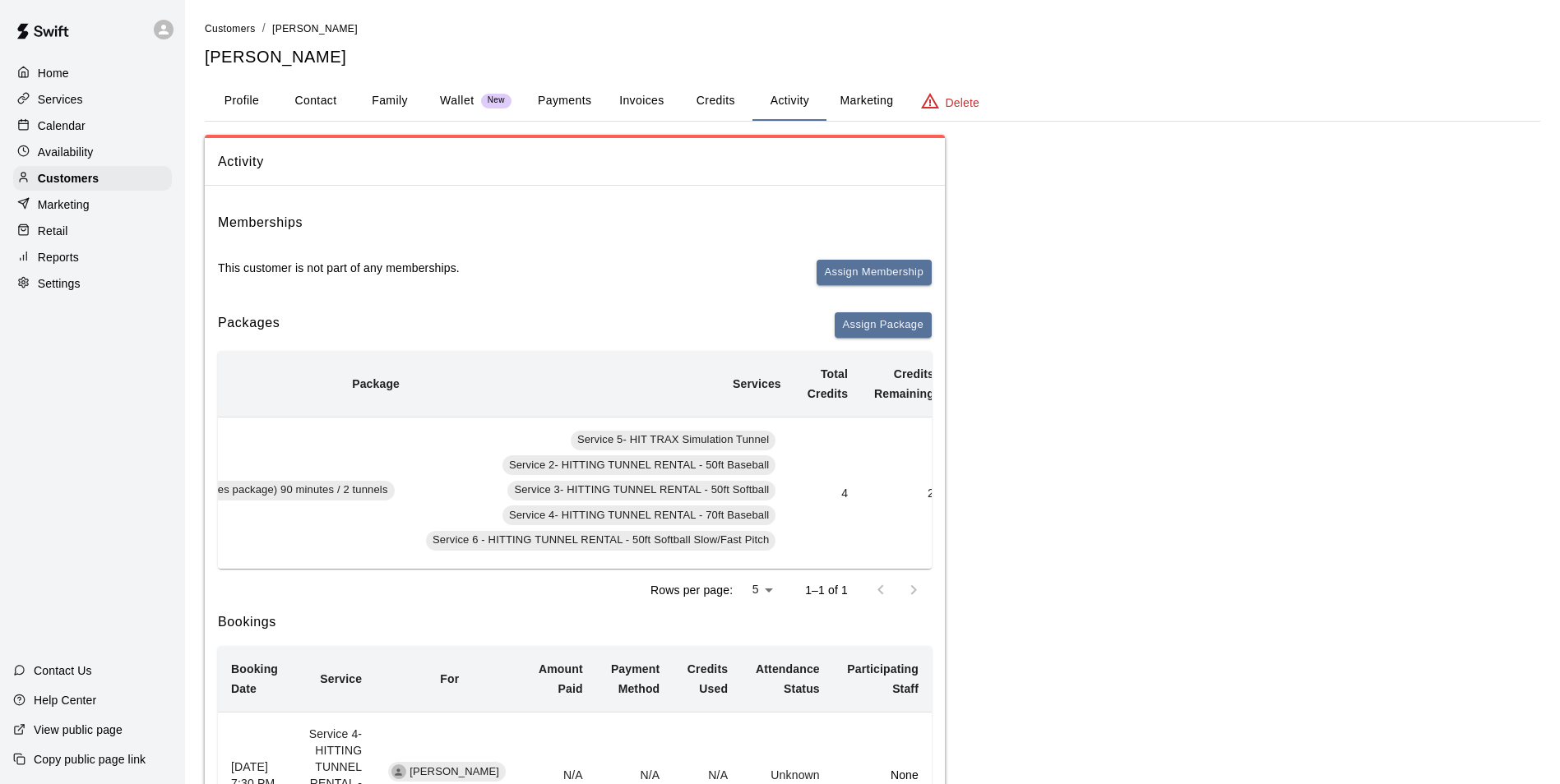
scroll to position [0, 440]
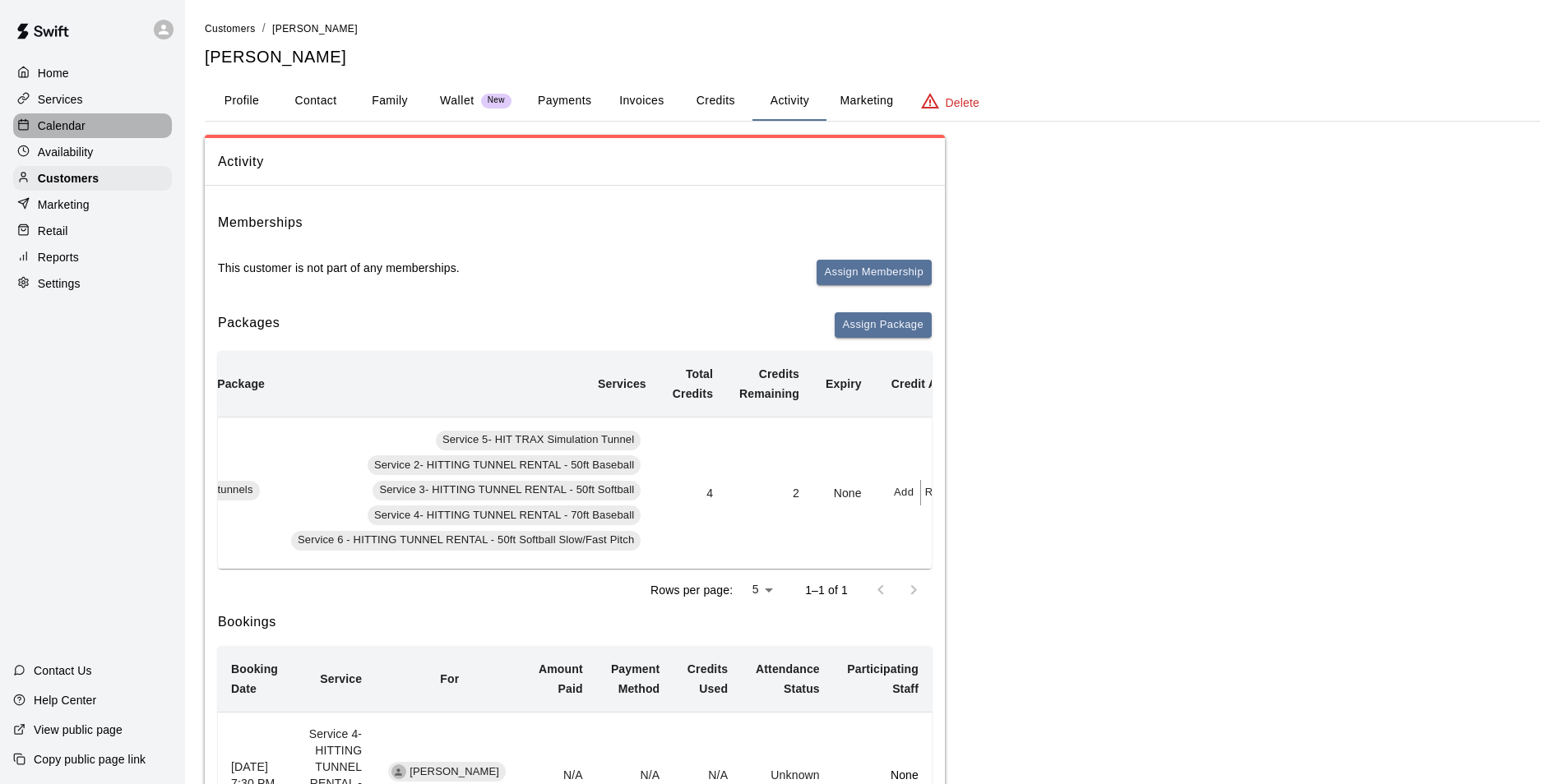
click at [104, 132] on div "Calendar" at bounding box center [93, 126] width 159 height 25
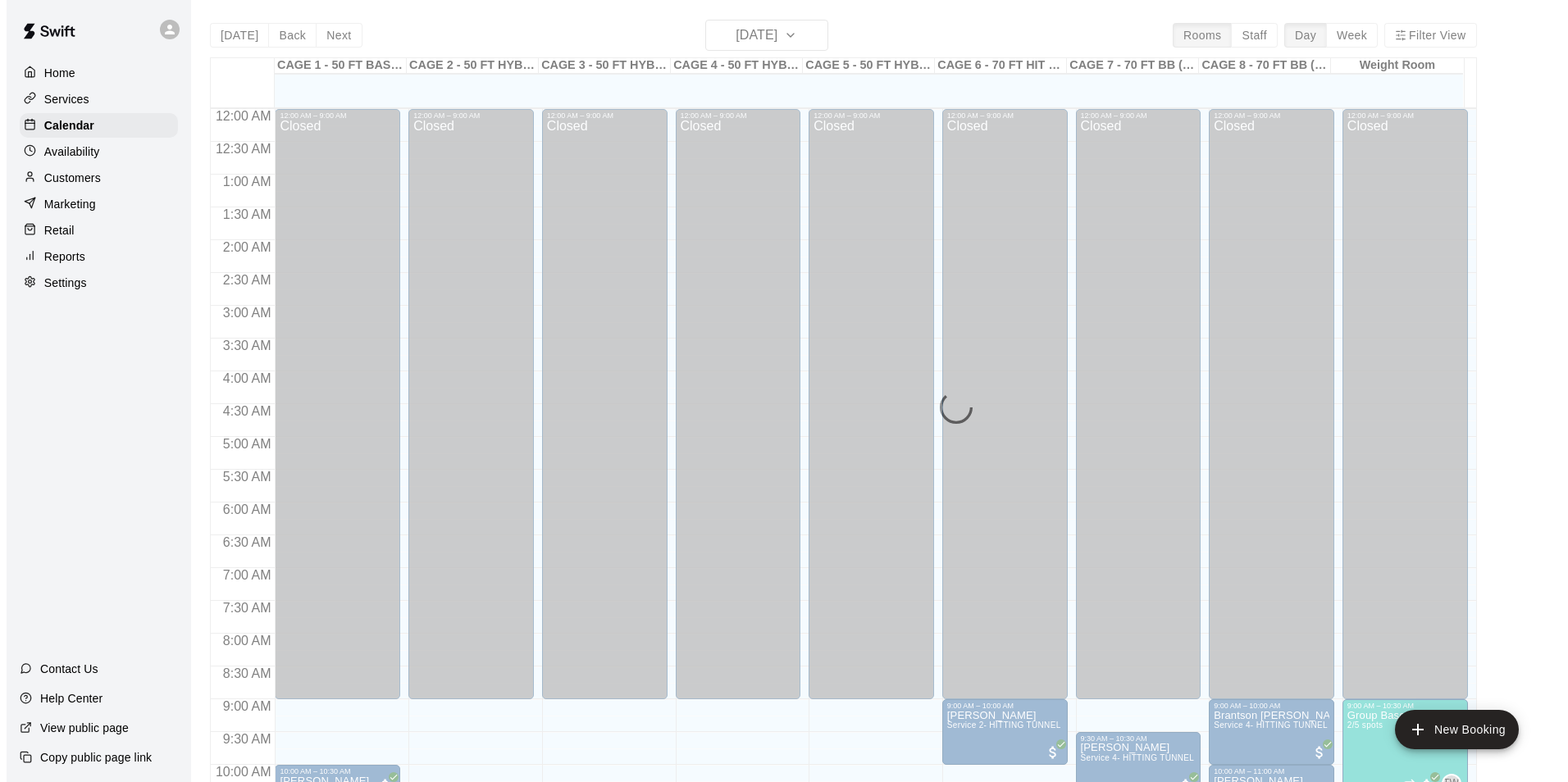
scroll to position [833, 0]
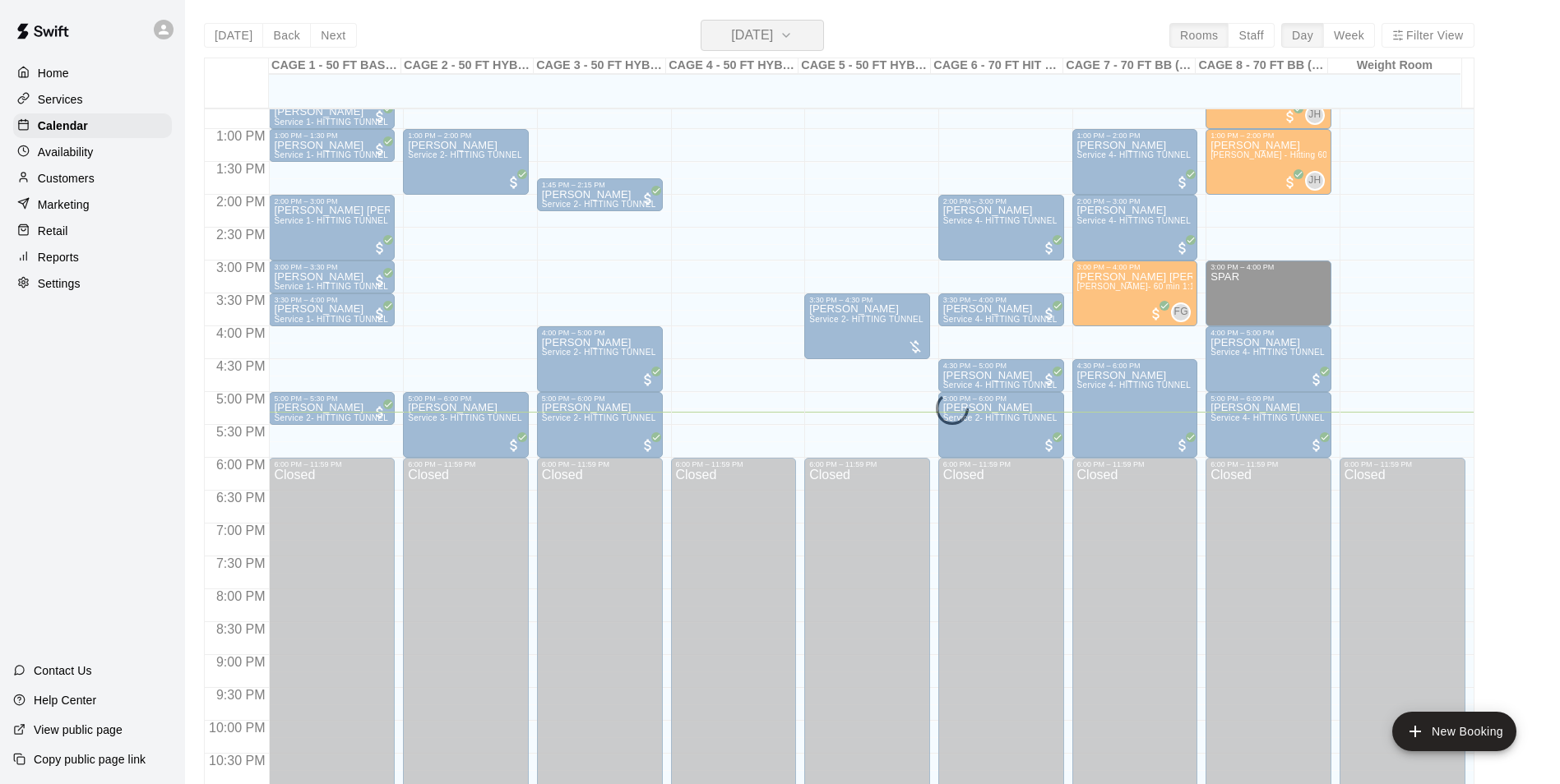
click at [773, 28] on h6 "[DATE]" at bounding box center [752, 35] width 42 height 23
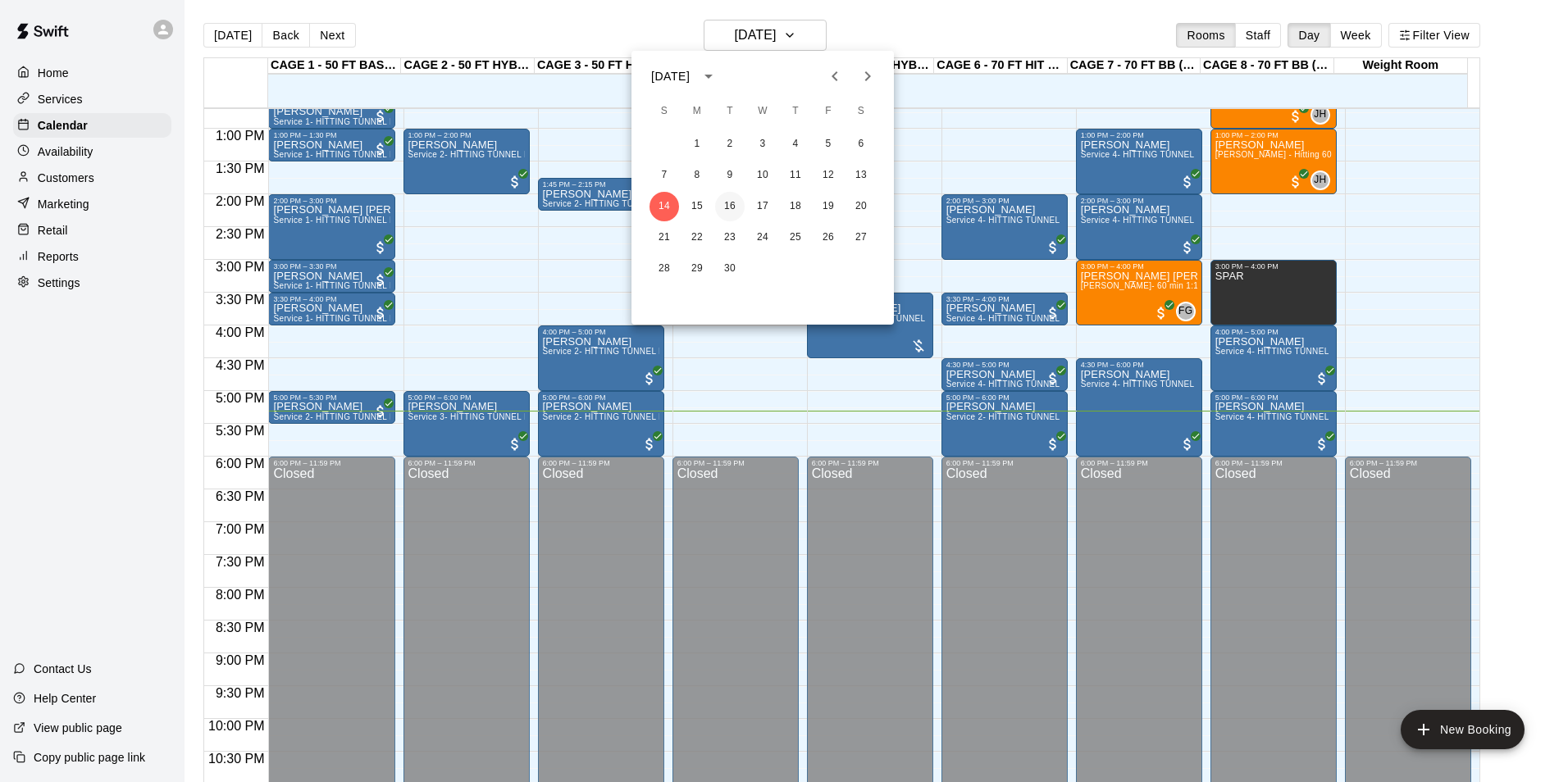
click at [735, 206] on button "16" at bounding box center [729, 206] width 29 height 29
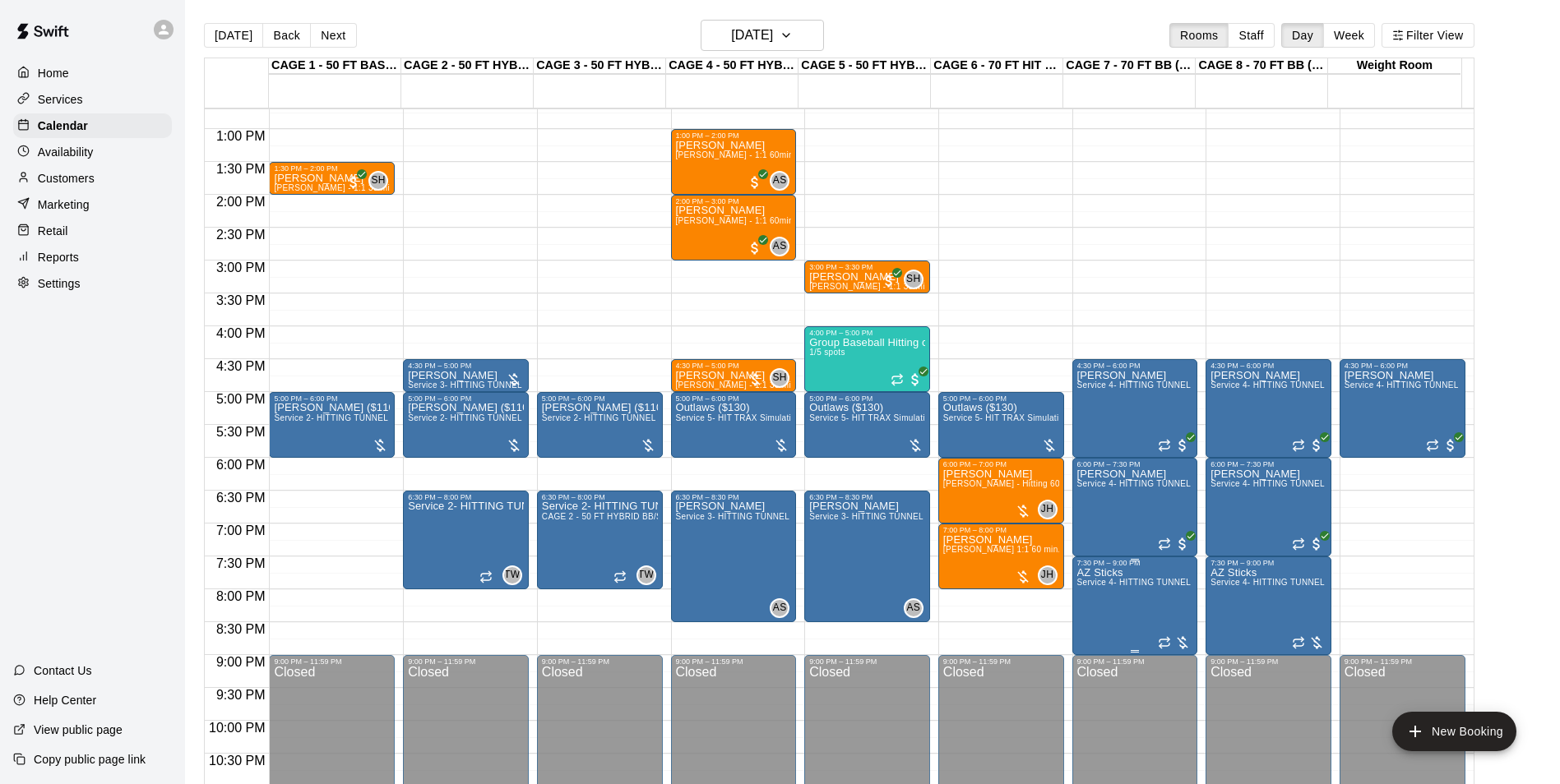
click at [1103, 580] on span "Service 4- HITTING TUNNEL RENTAL - 70ft Baseball" at bounding box center [1181, 582] width 209 height 9
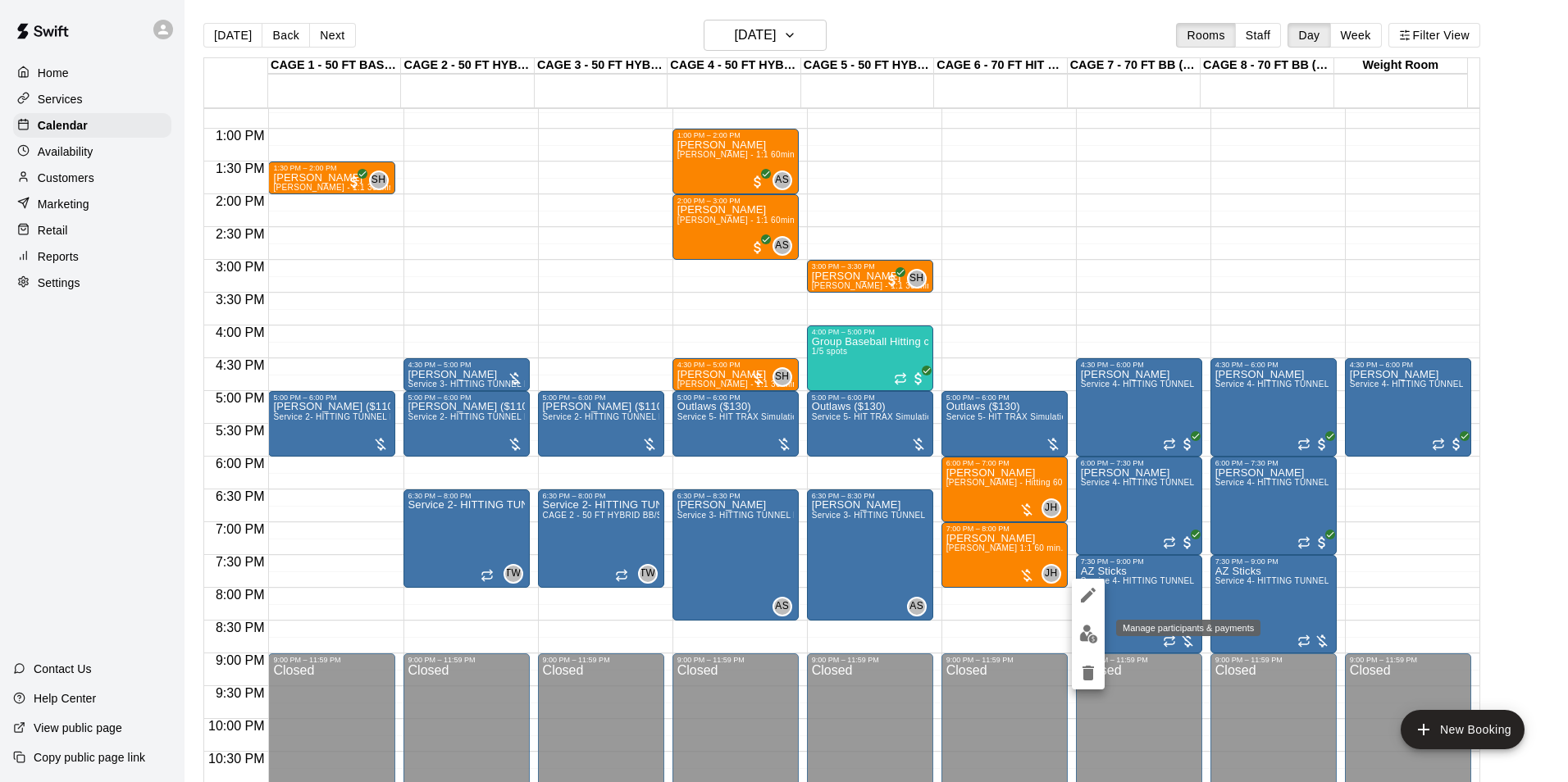
click at [1082, 620] on button "edit" at bounding box center [1088, 635] width 33 height 32
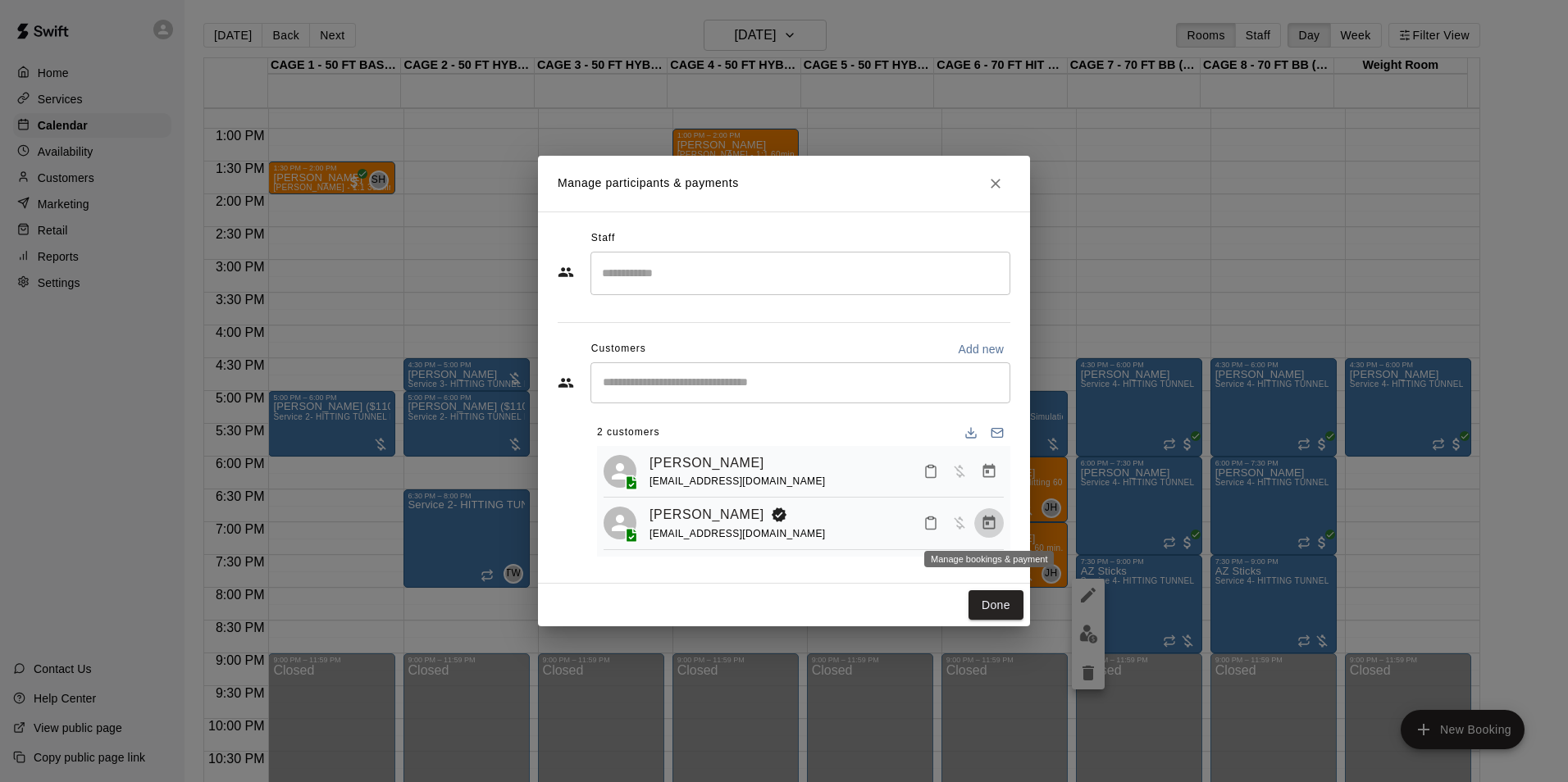
click at [986, 530] on icon "Manage bookings & payment" at bounding box center [989, 522] width 12 height 14
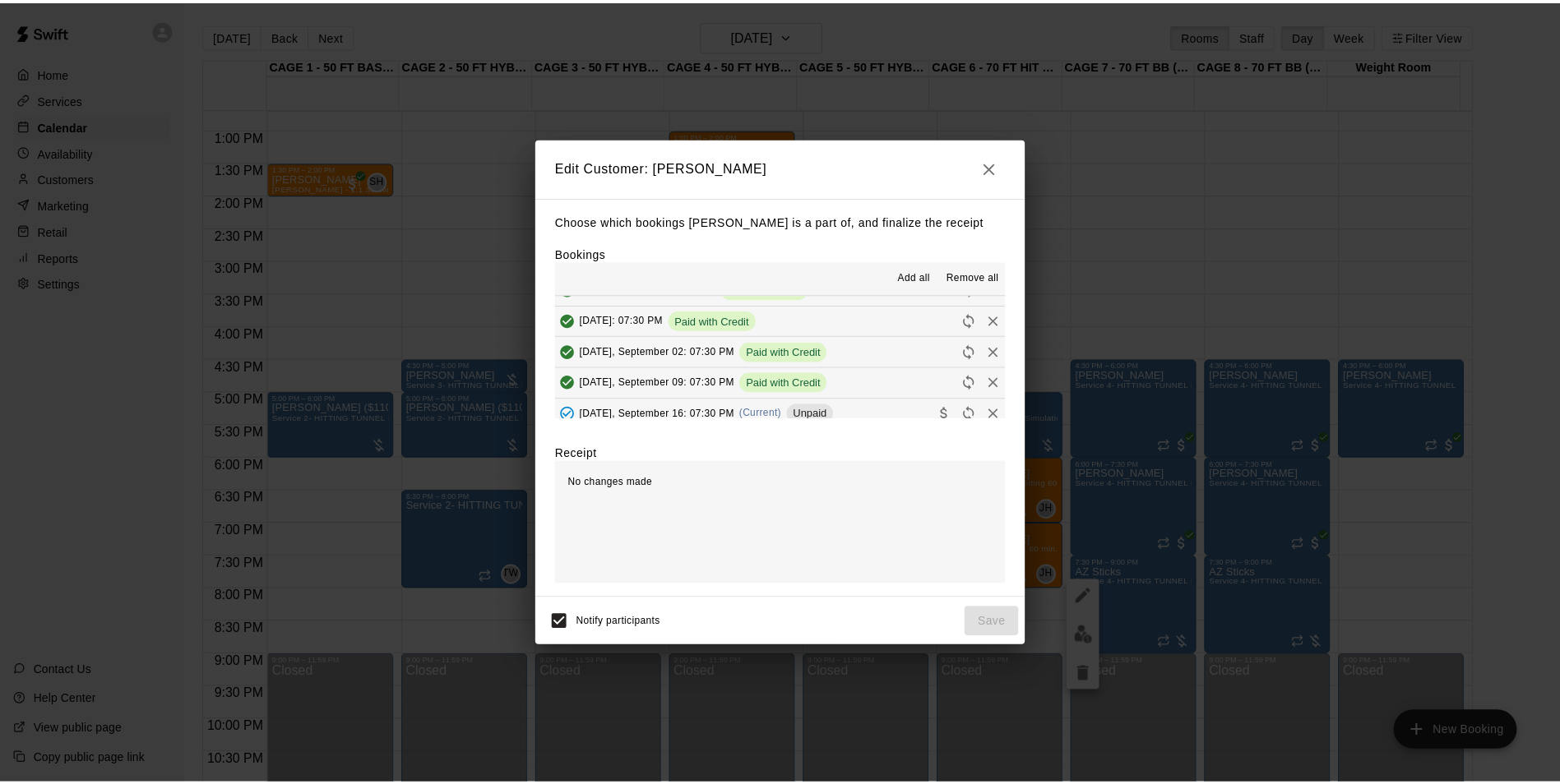
scroll to position [165, 0]
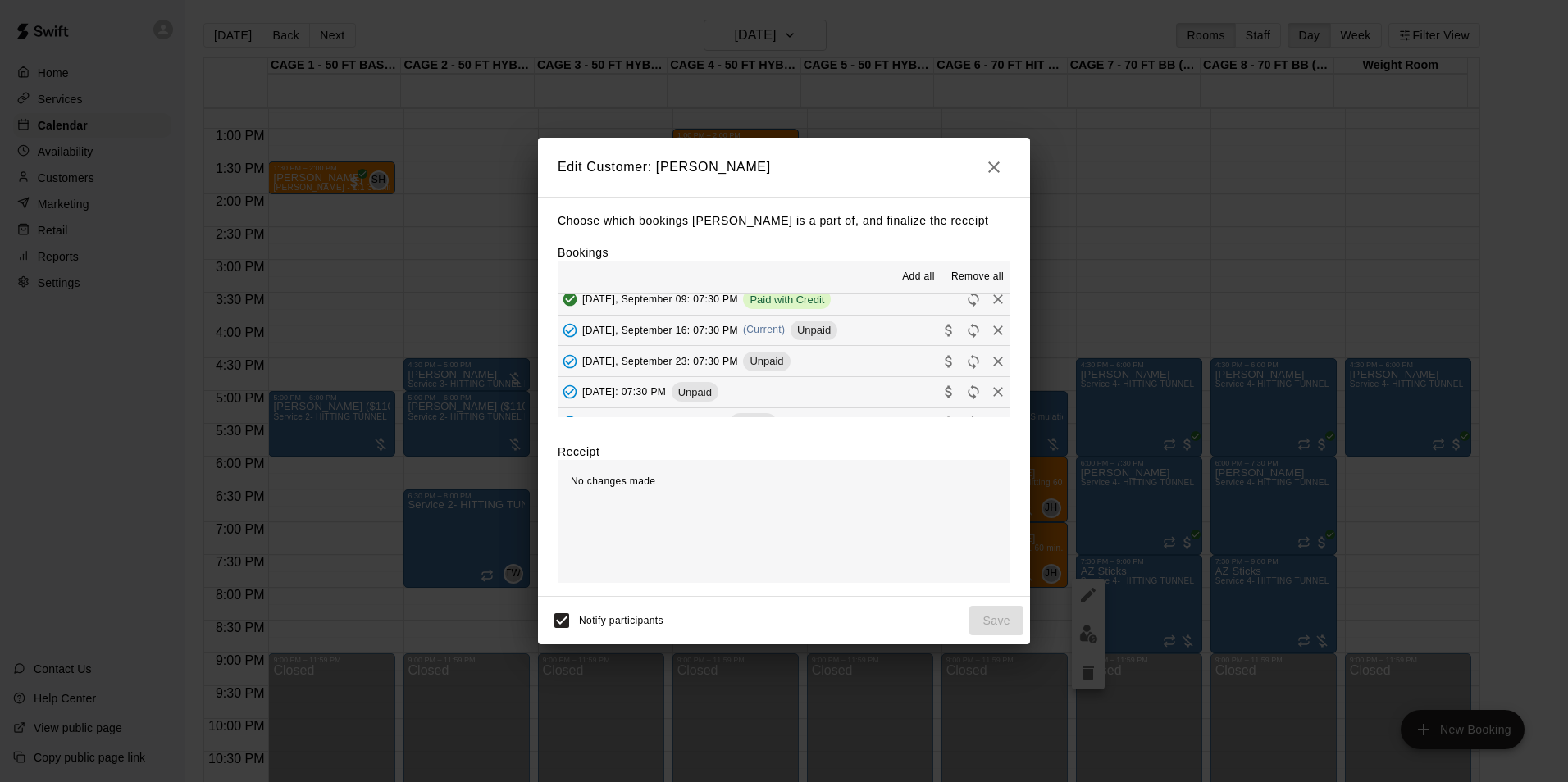
click at [866, 336] on button "Tuesday, September 16: 07:30 PM (Current) Unpaid" at bounding box center [783, 331] width 452 height 30
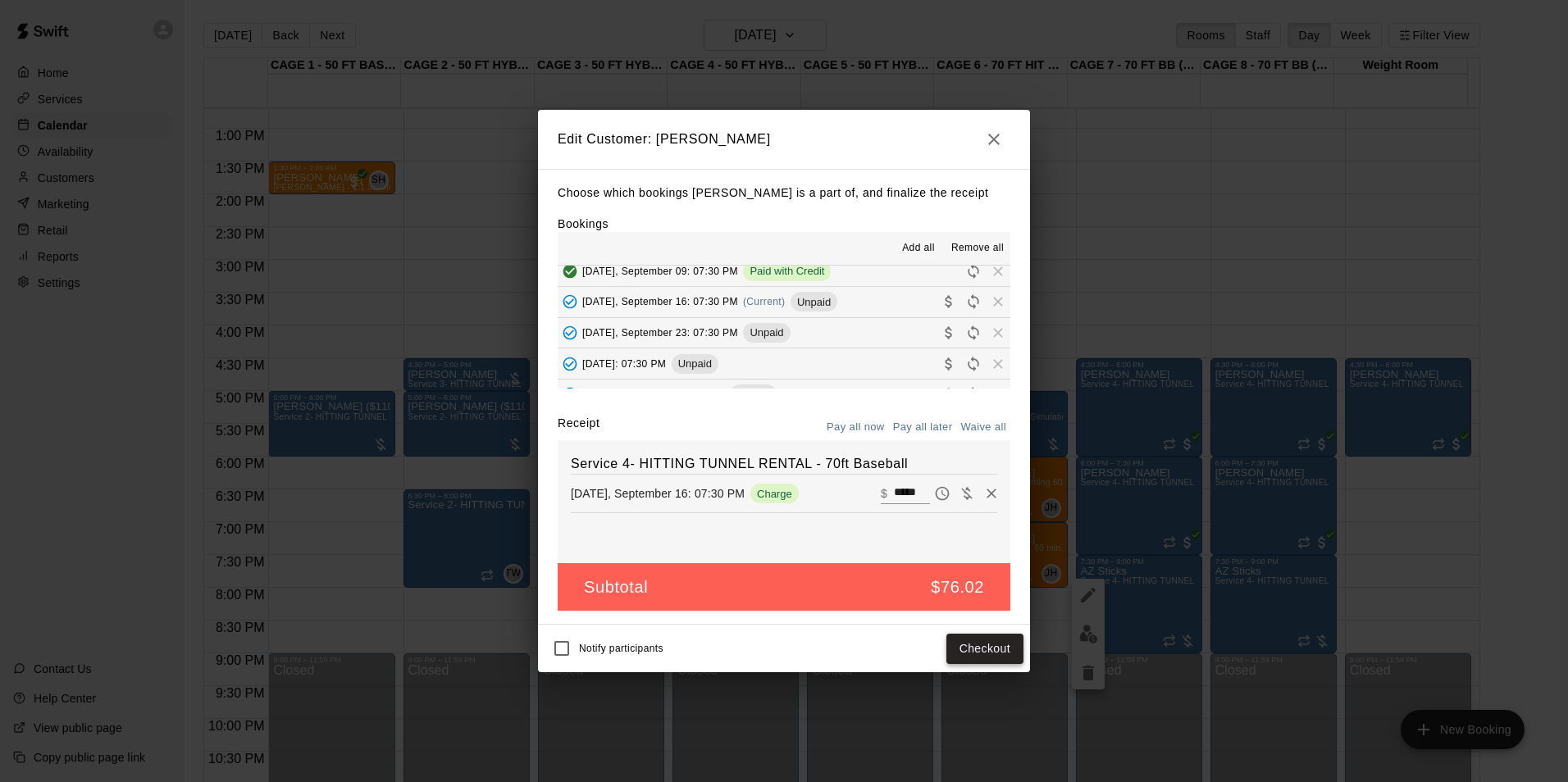
click at [968, 644] on button "Checkout" at bounding box center [985, 649] width 77 height 30
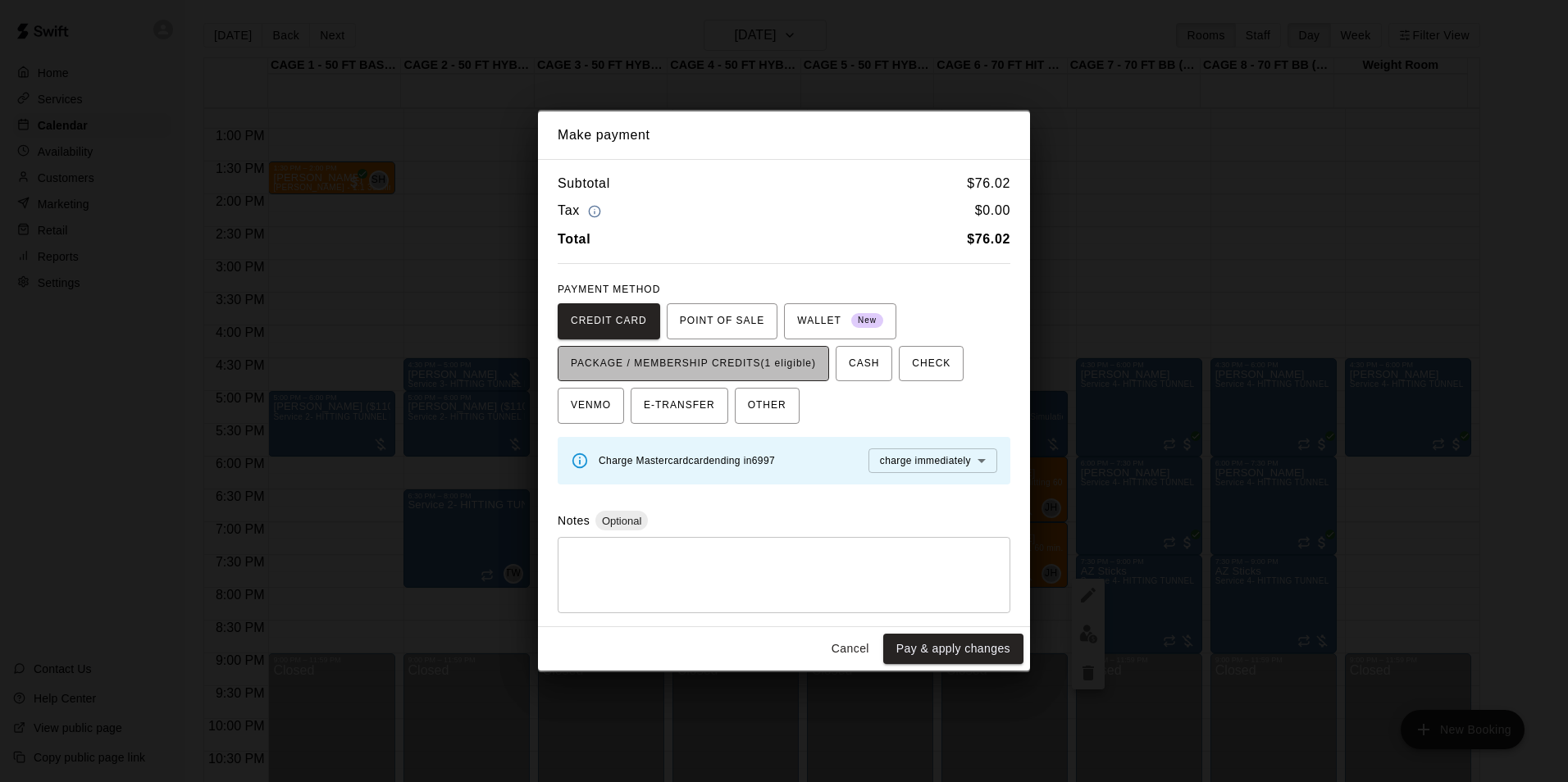
click at [764, 363] on span "PACKAGE / MEMBERSHIP CREDITS (1 eligible)" at bounding box center [693, 365] width 246 height 26
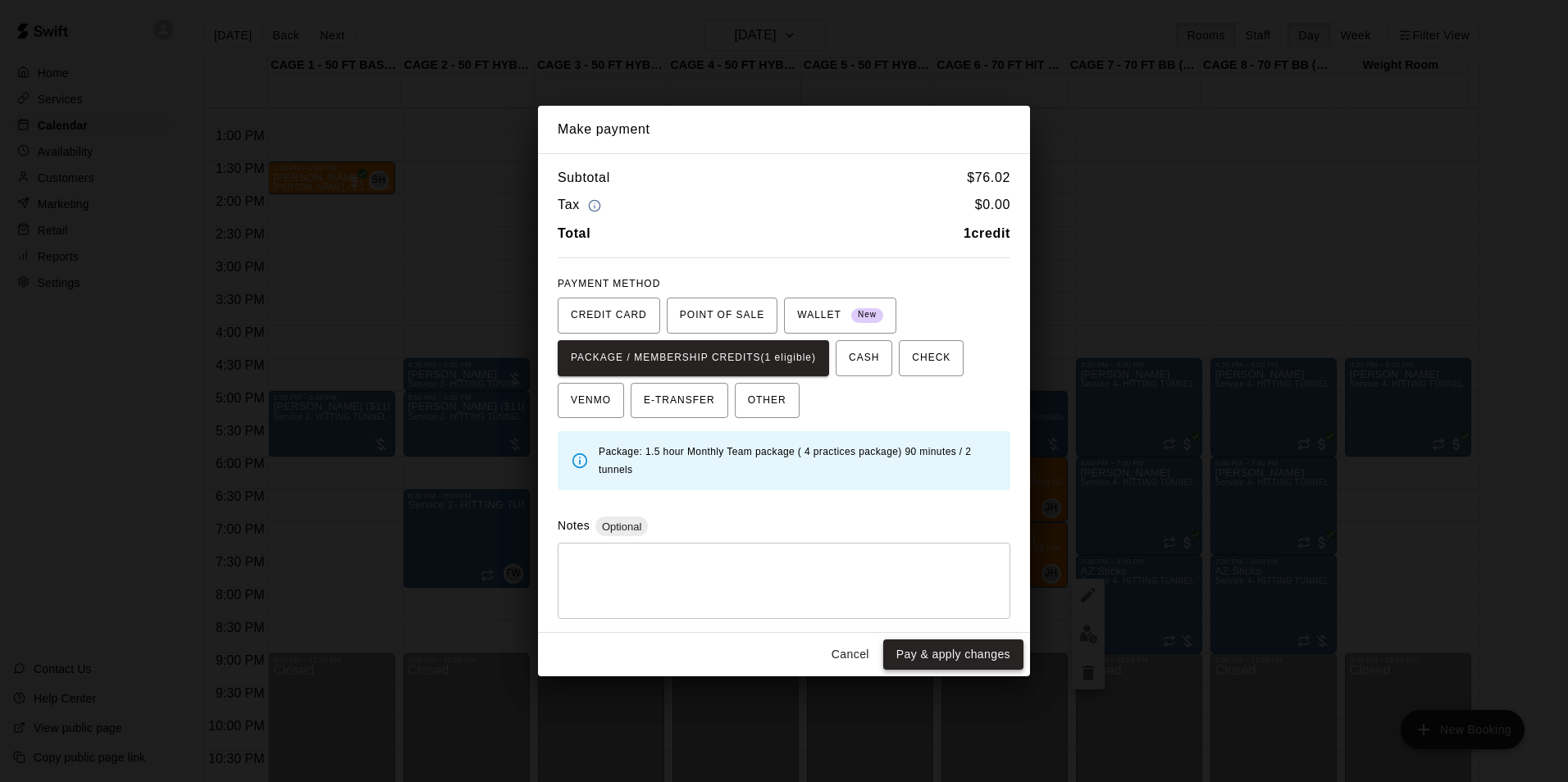
click at [925, 645] on button "Pay & apply changes" at bounding box center [953, 654] width 140 height 30
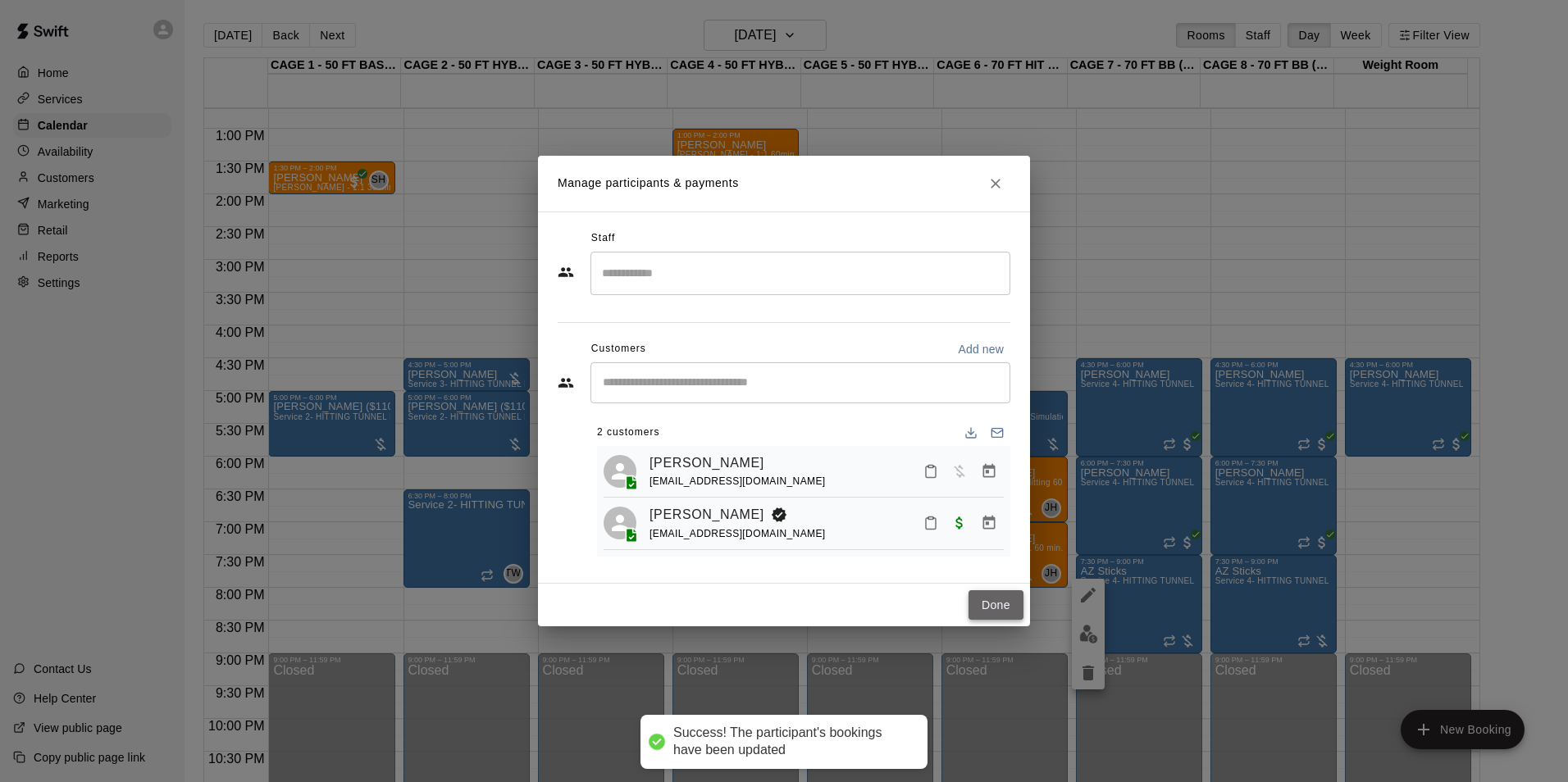
click at [987, 604] on button "Done" at bounding box center [996, 605] width 55 height 30
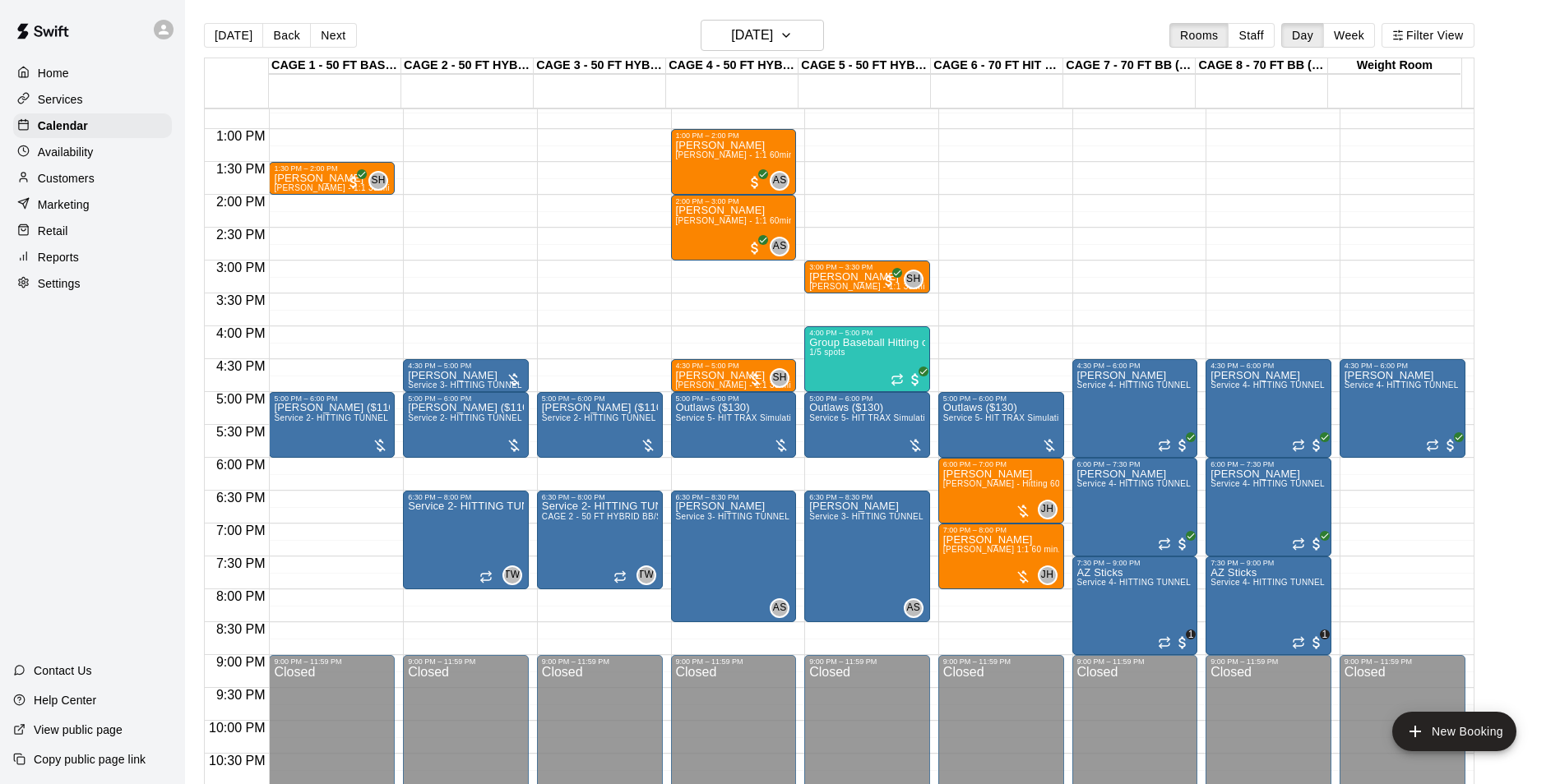
scroll to position [753, 0]
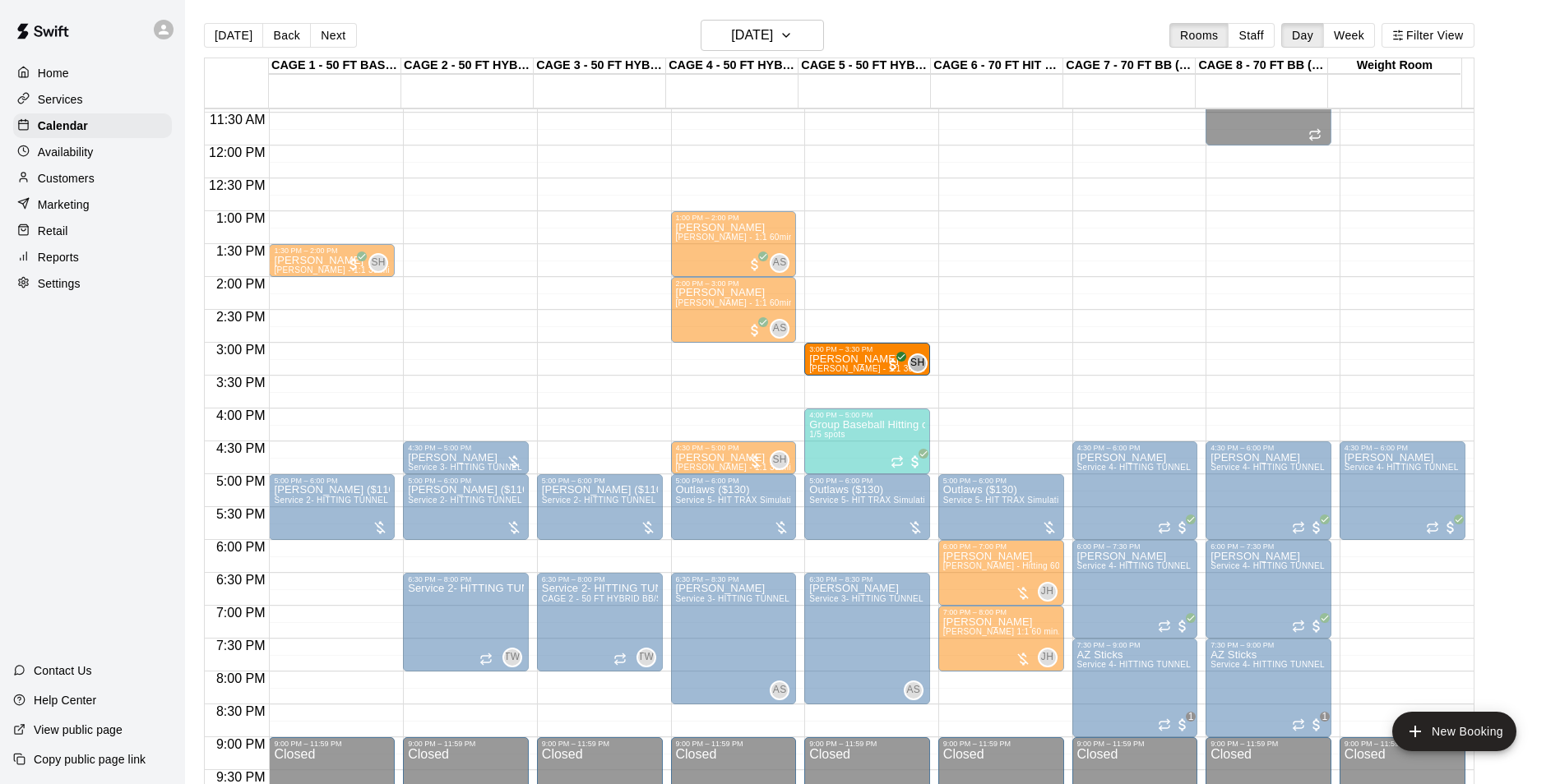
drag, startPoint x: 846, startPoint y: 357, endPoint x: 808, endPoint y: 357, distance: 38.0
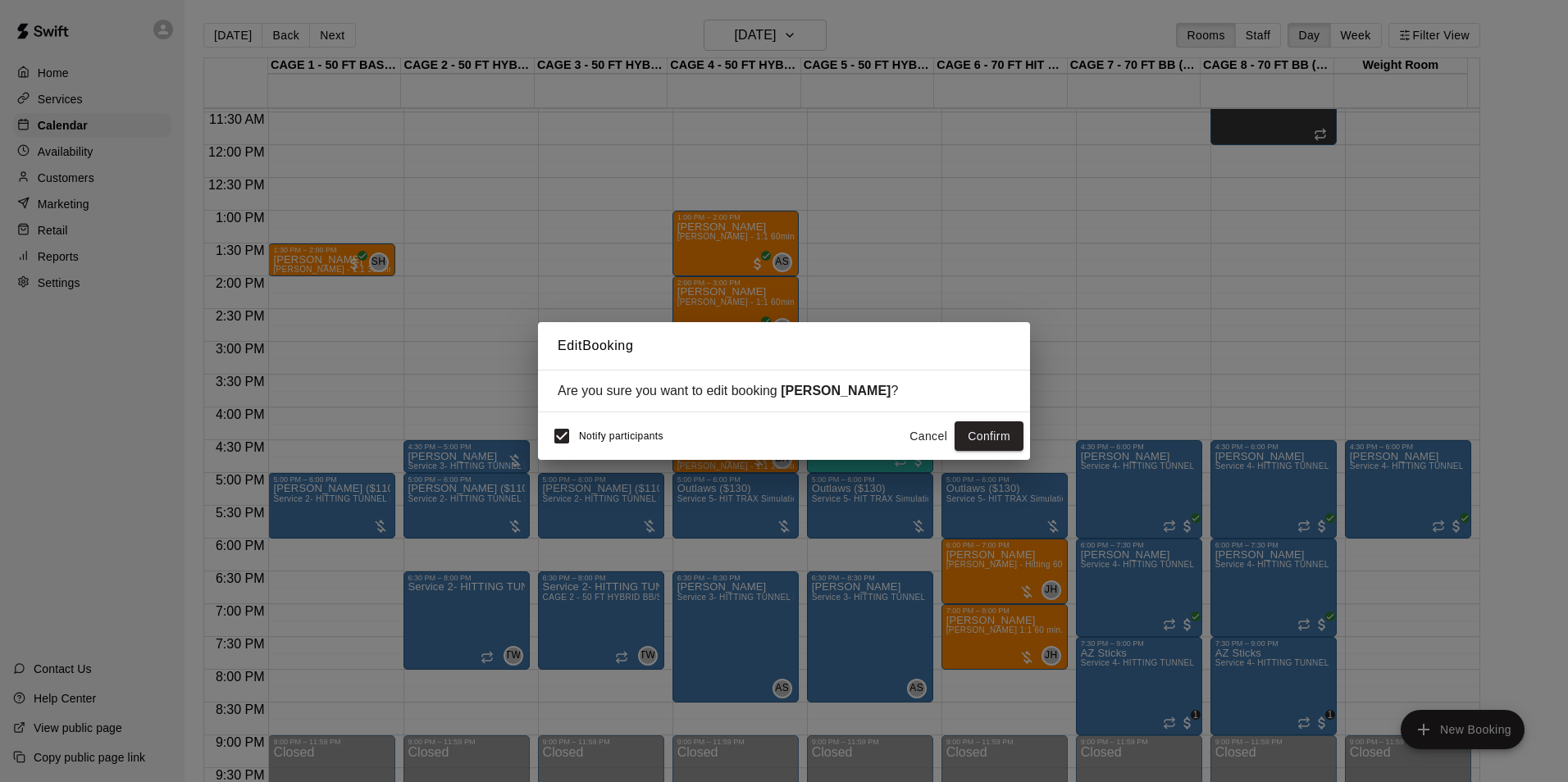
click at [930, 432] on button "Cancel" at bounding box center [929, 436] width 53 height 30
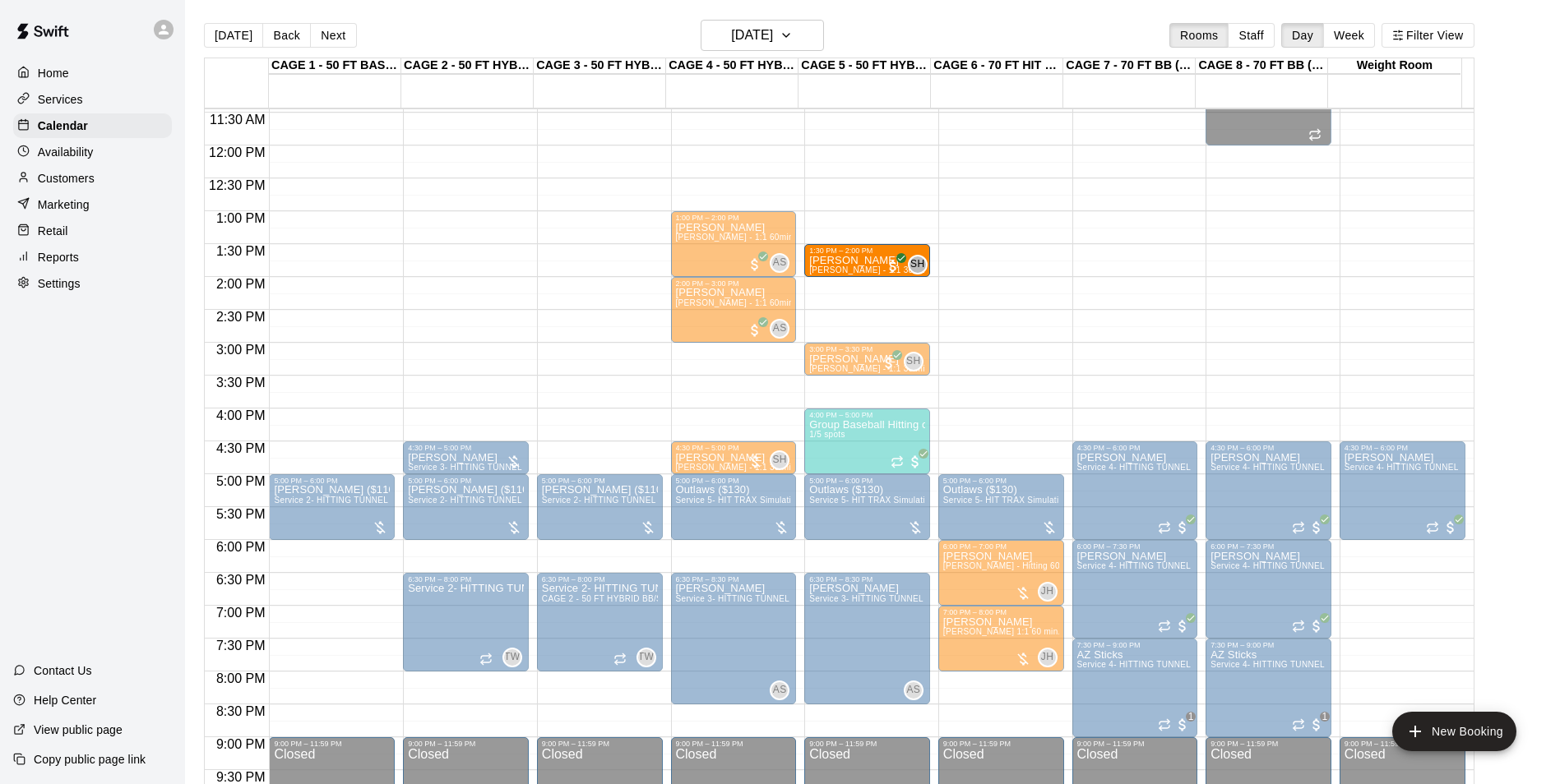
drag, startPoint x: 299, startPoint y: 270, endPoint x: 806, endPoint y: 271, distance: 507.0
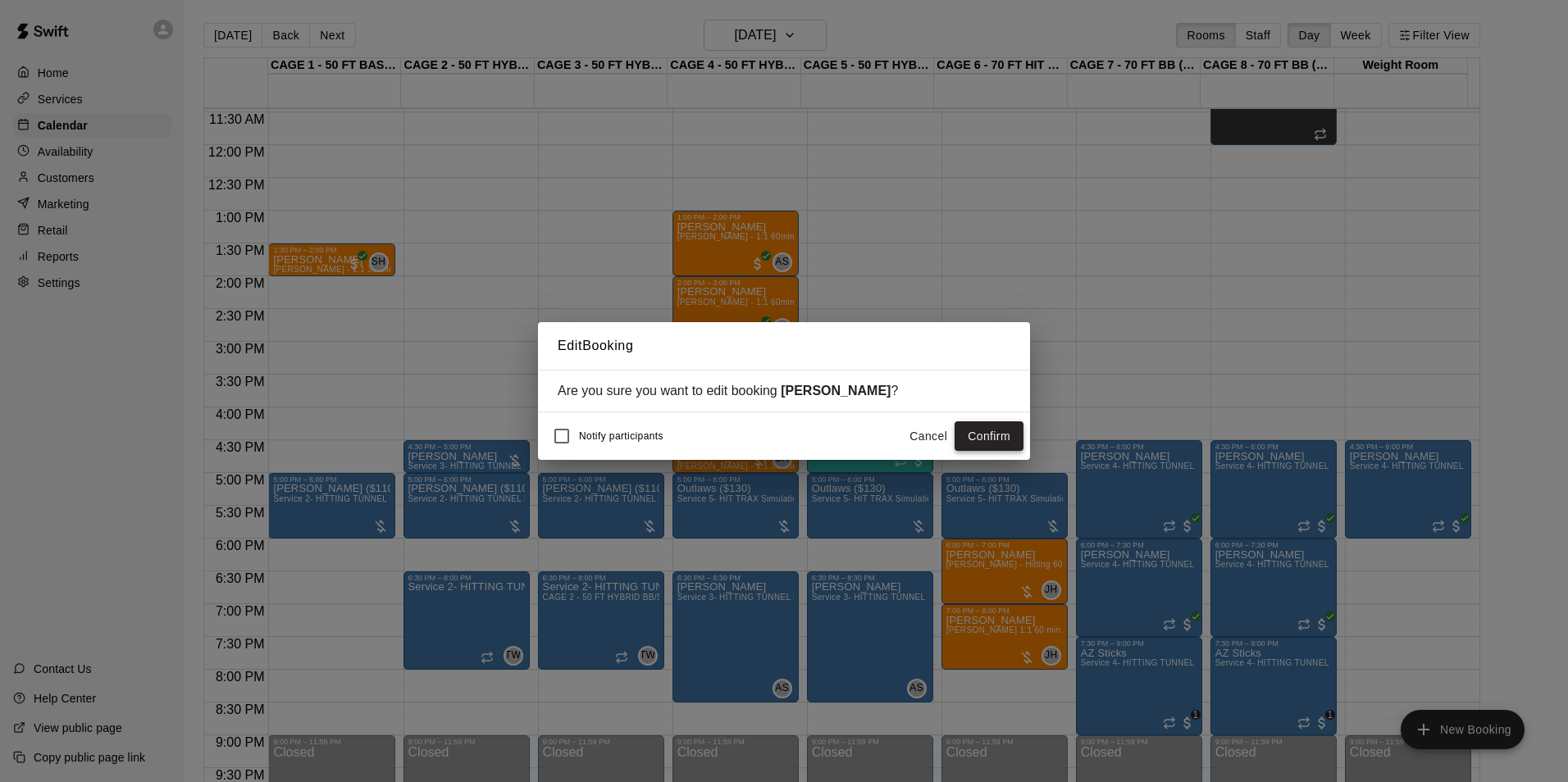
click at [1009, 435] on button "Confirm" at bounding box center [989, 436] width 69 height 30
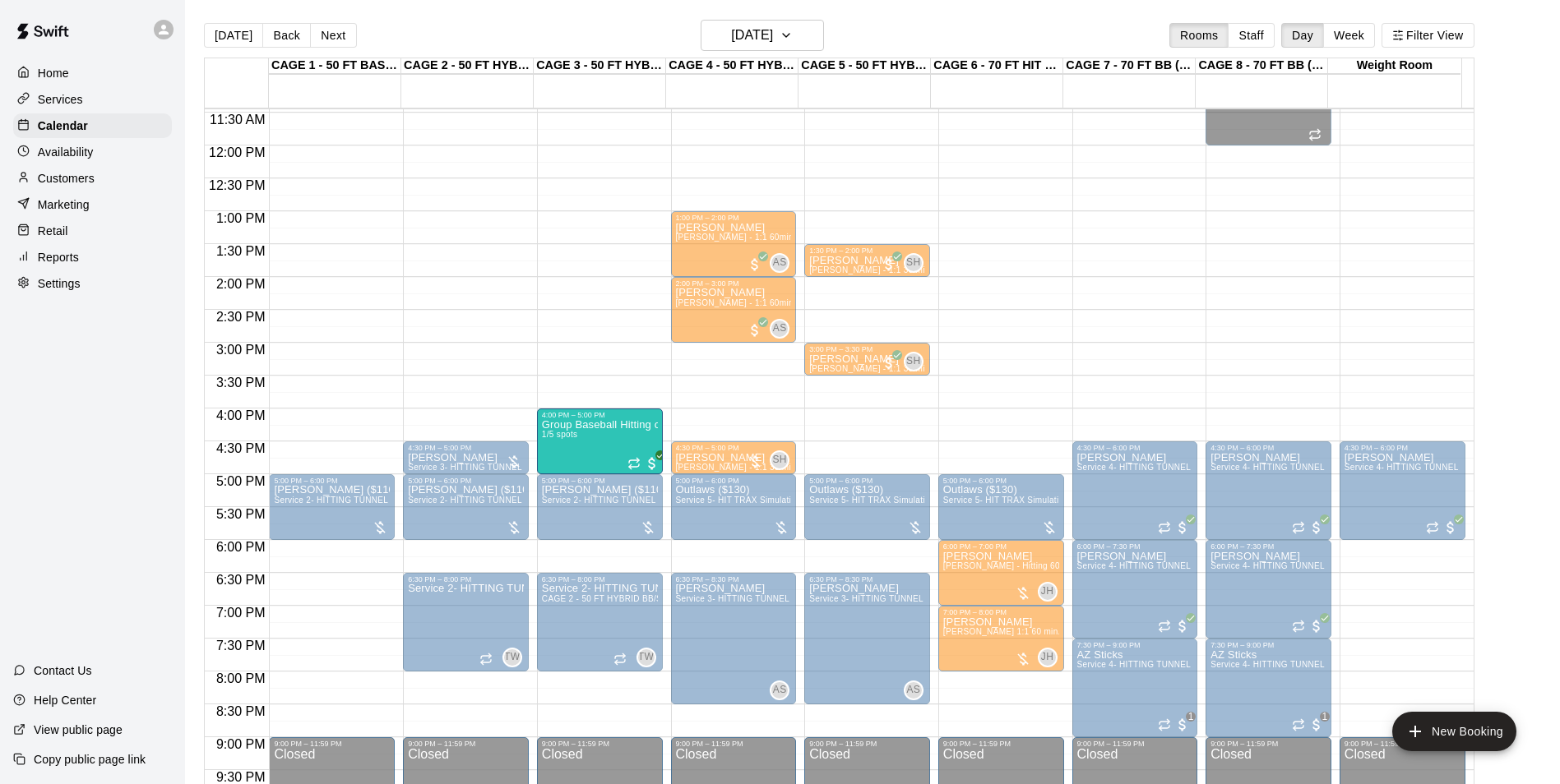
drag, startPoint x: 824, startPoint y: 449, endPoint x: 590, endPoint y: 452, distance: 234.0
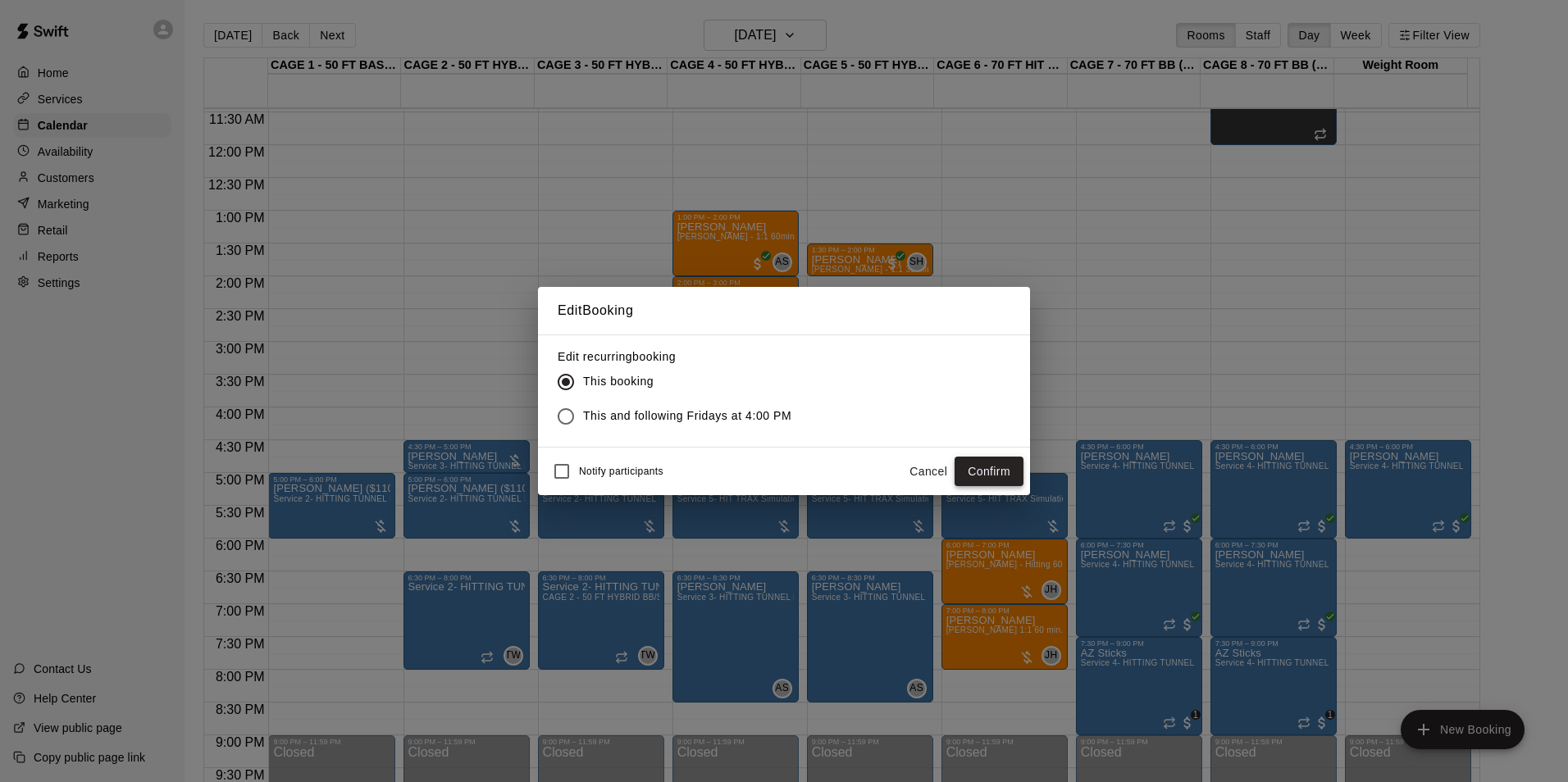
click at [971, 467] on button "Confirm" at bounding box center [989, 472] width 69 height 30
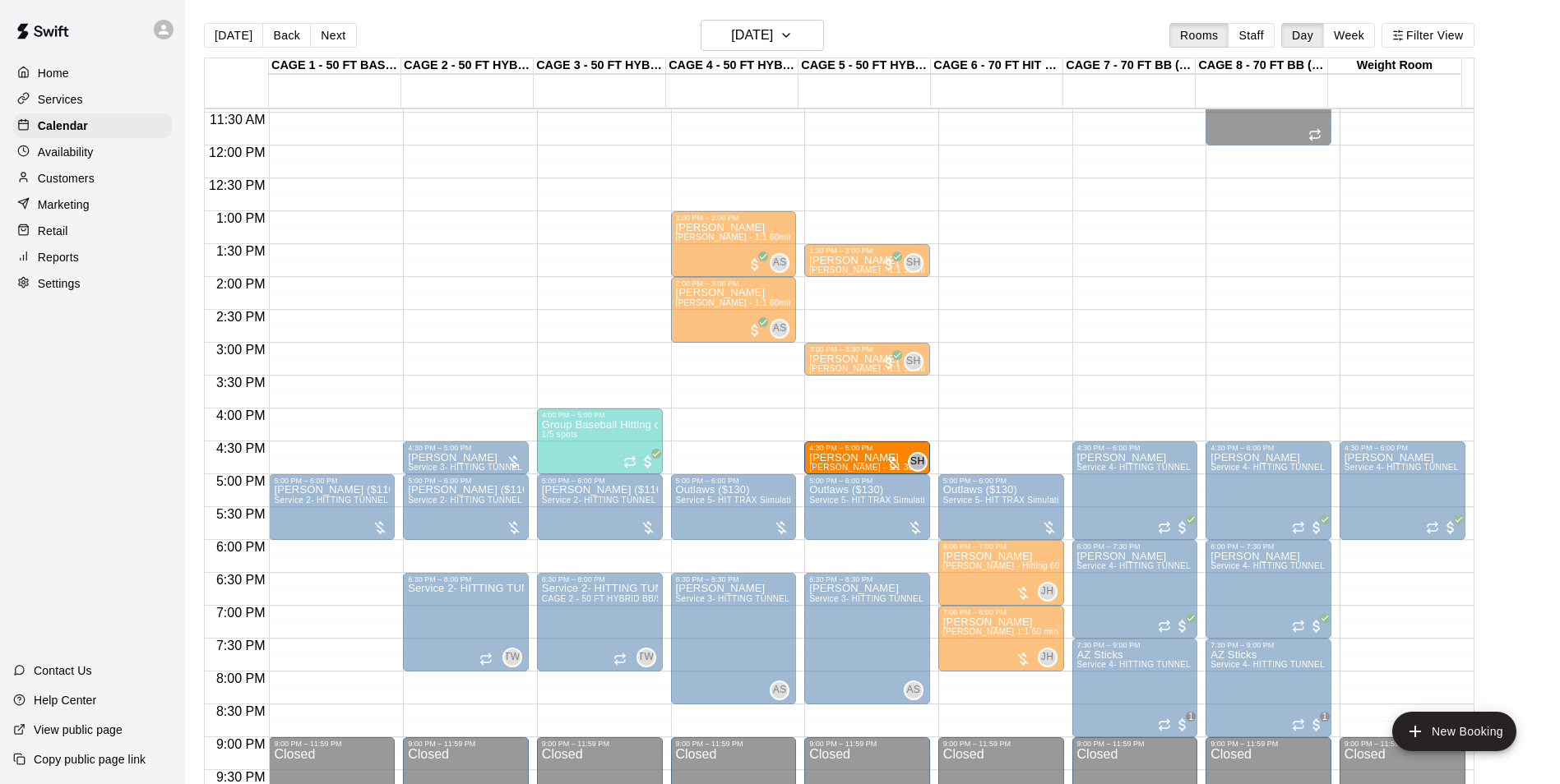
drag, startPoint x: 752, startPoint y: 450, endPoint x: 826, endPoint y: 450, distance: 74.0
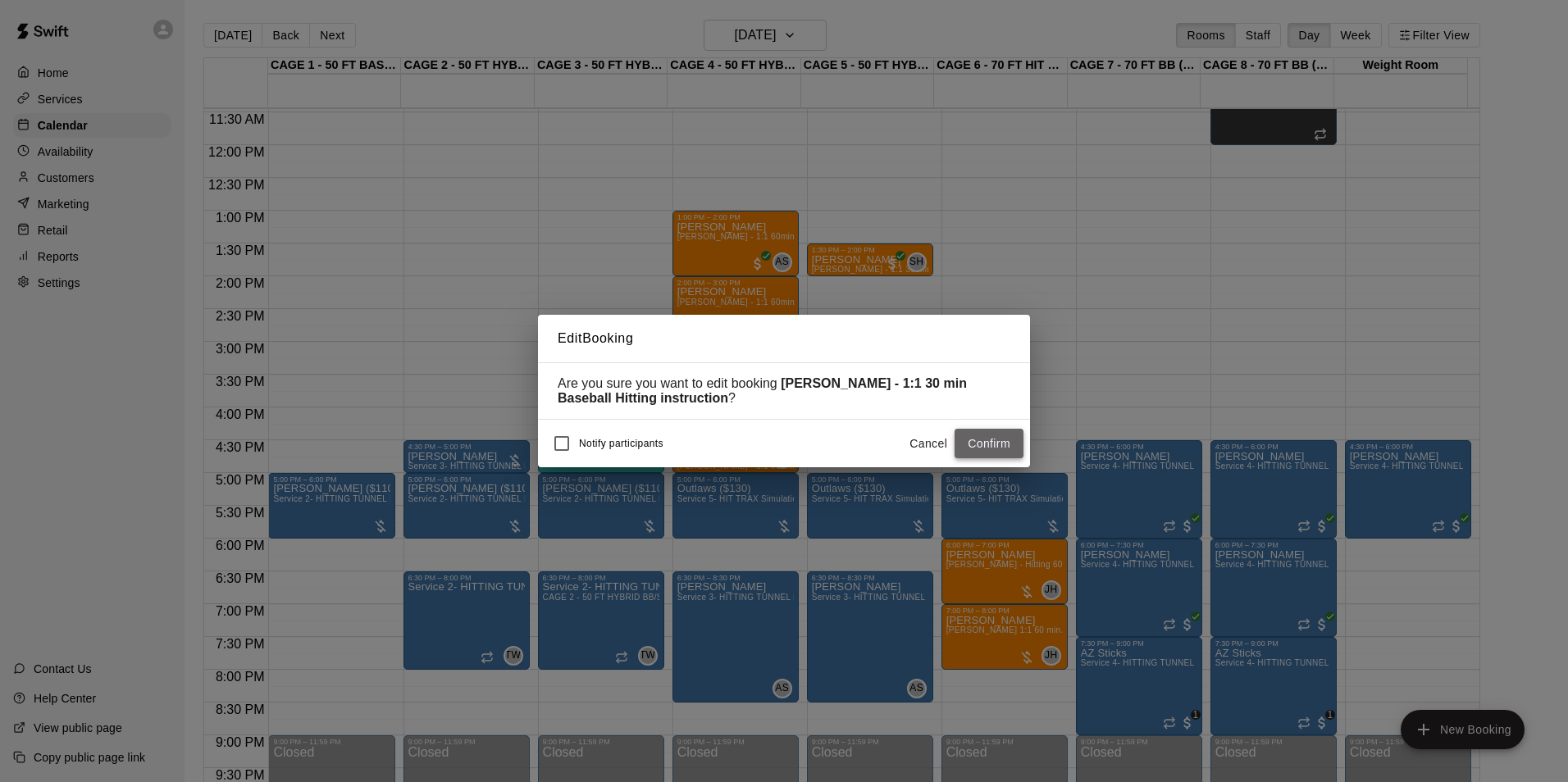
click at [975, 450] on button "Confirm" at bounding box center [989, 444] width 69 height 30
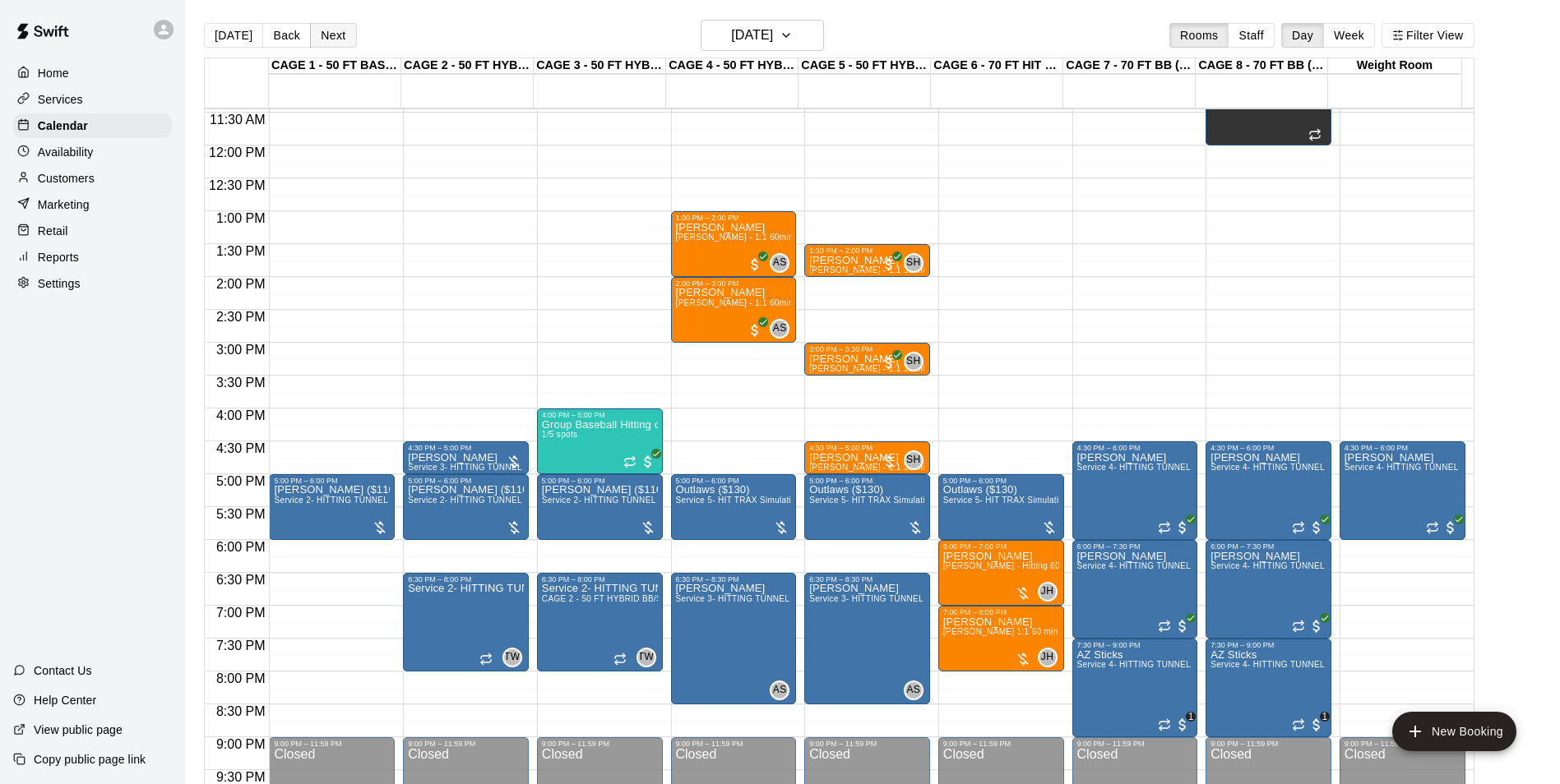
click at [333, 42] on button "Next" at bounding box center [332, 35] width 46 height 25
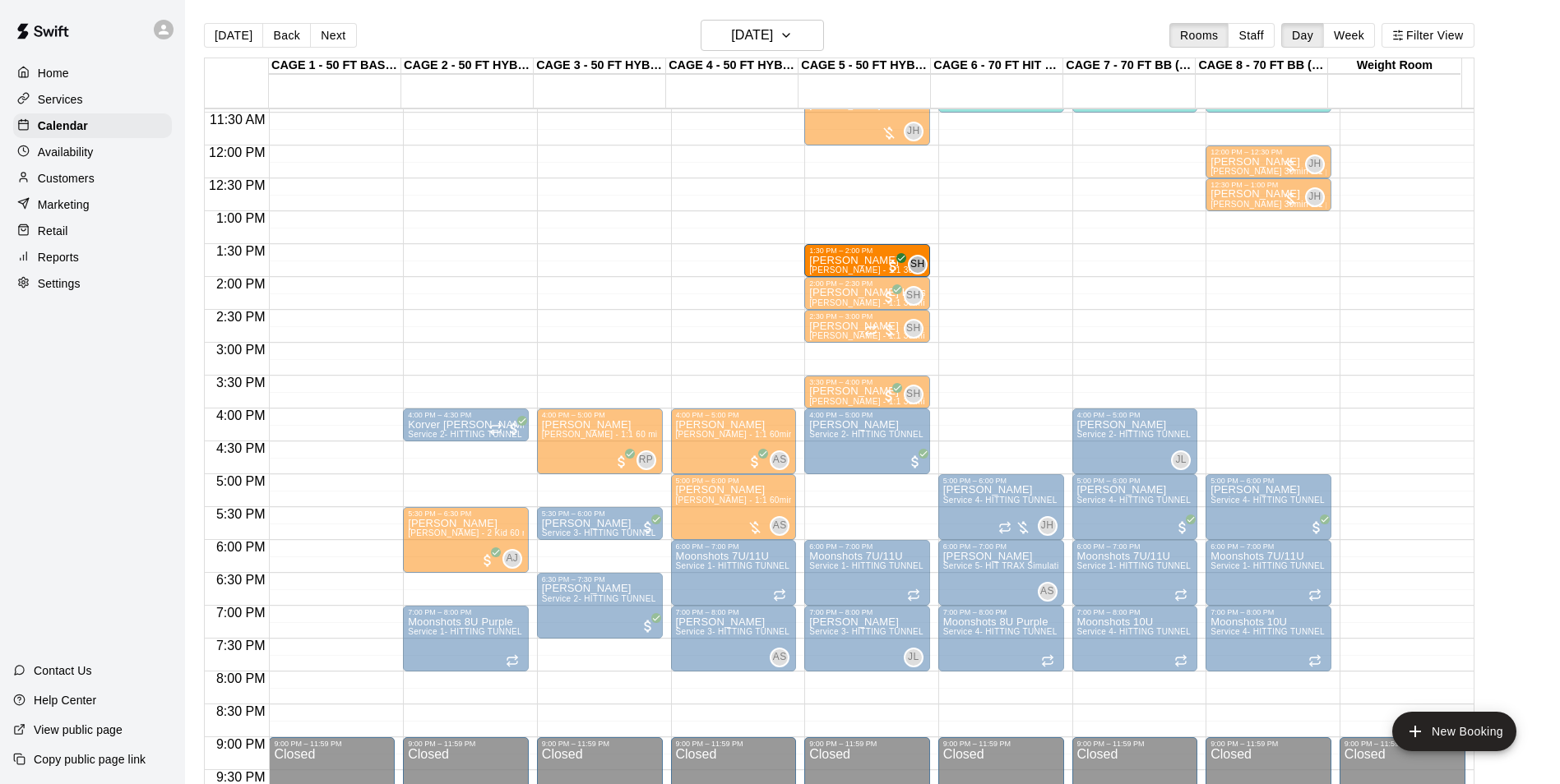
drag, startPoint x: 299, startPoint y: 264, endPoint x: 833, endPoint y: 272, distance: 534.1
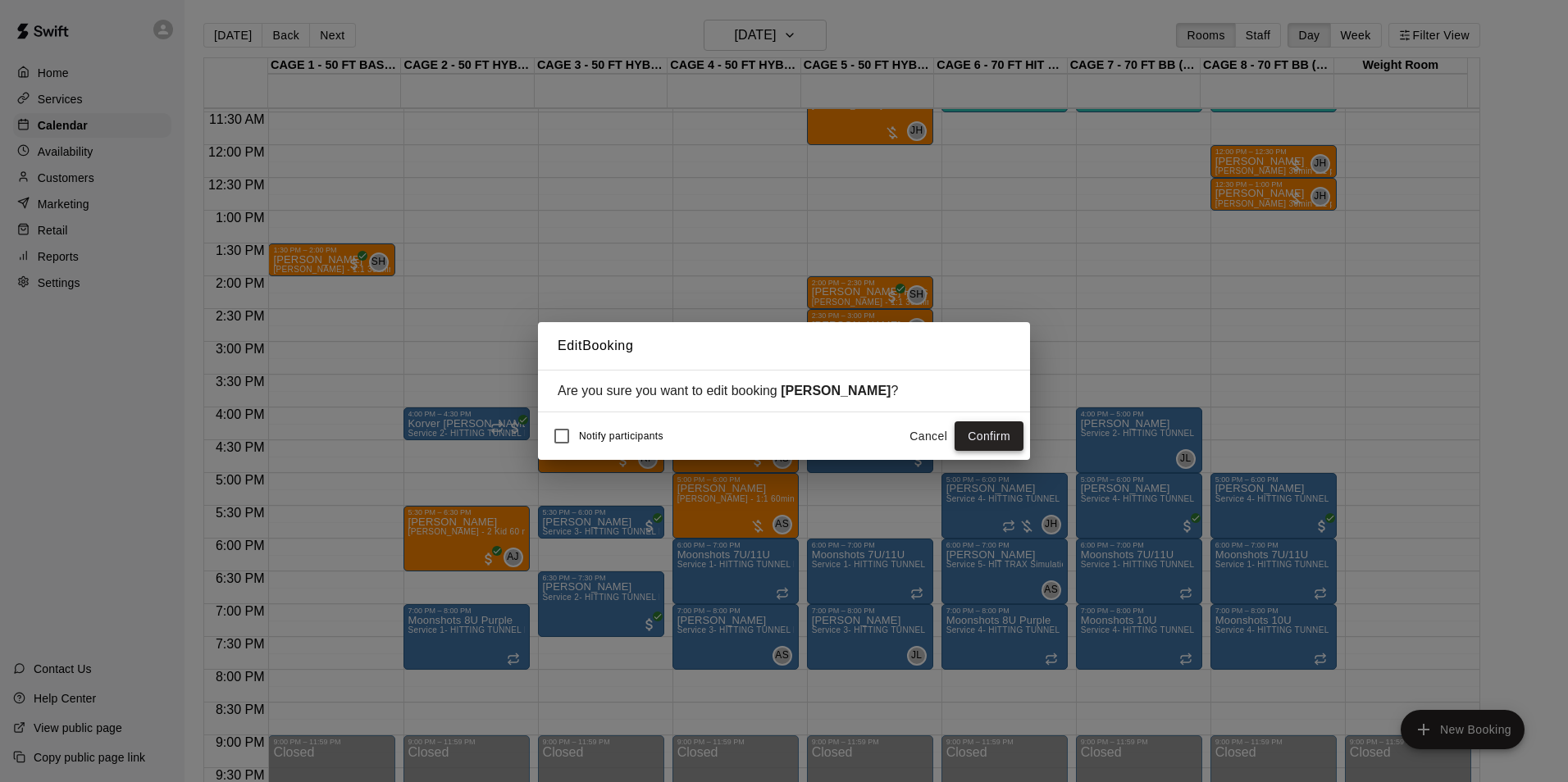
click at [977, 445] on button "Confirm" at bounding box center [989, 436] width 69 height 30
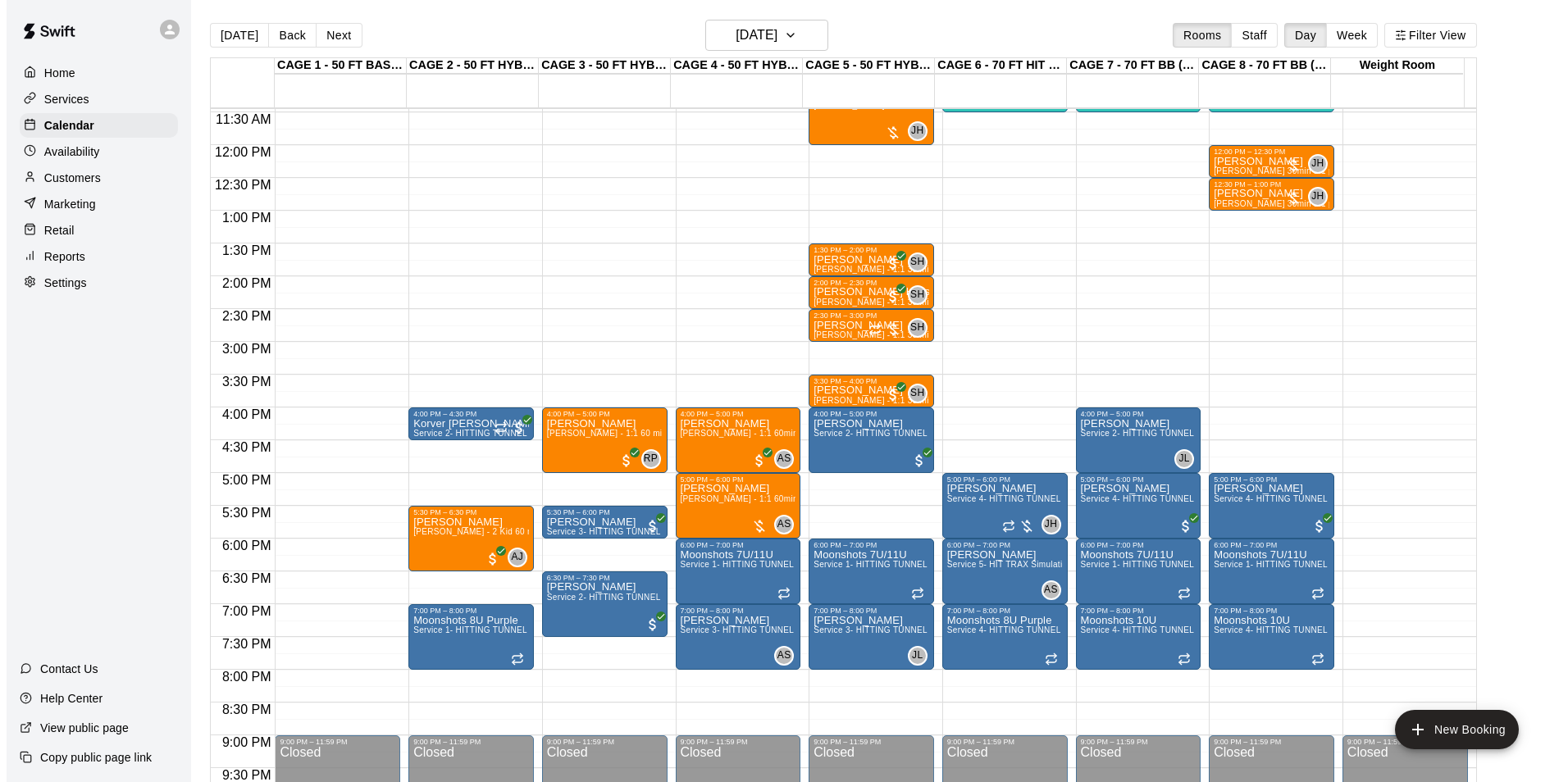
scroll to position [423, 0]
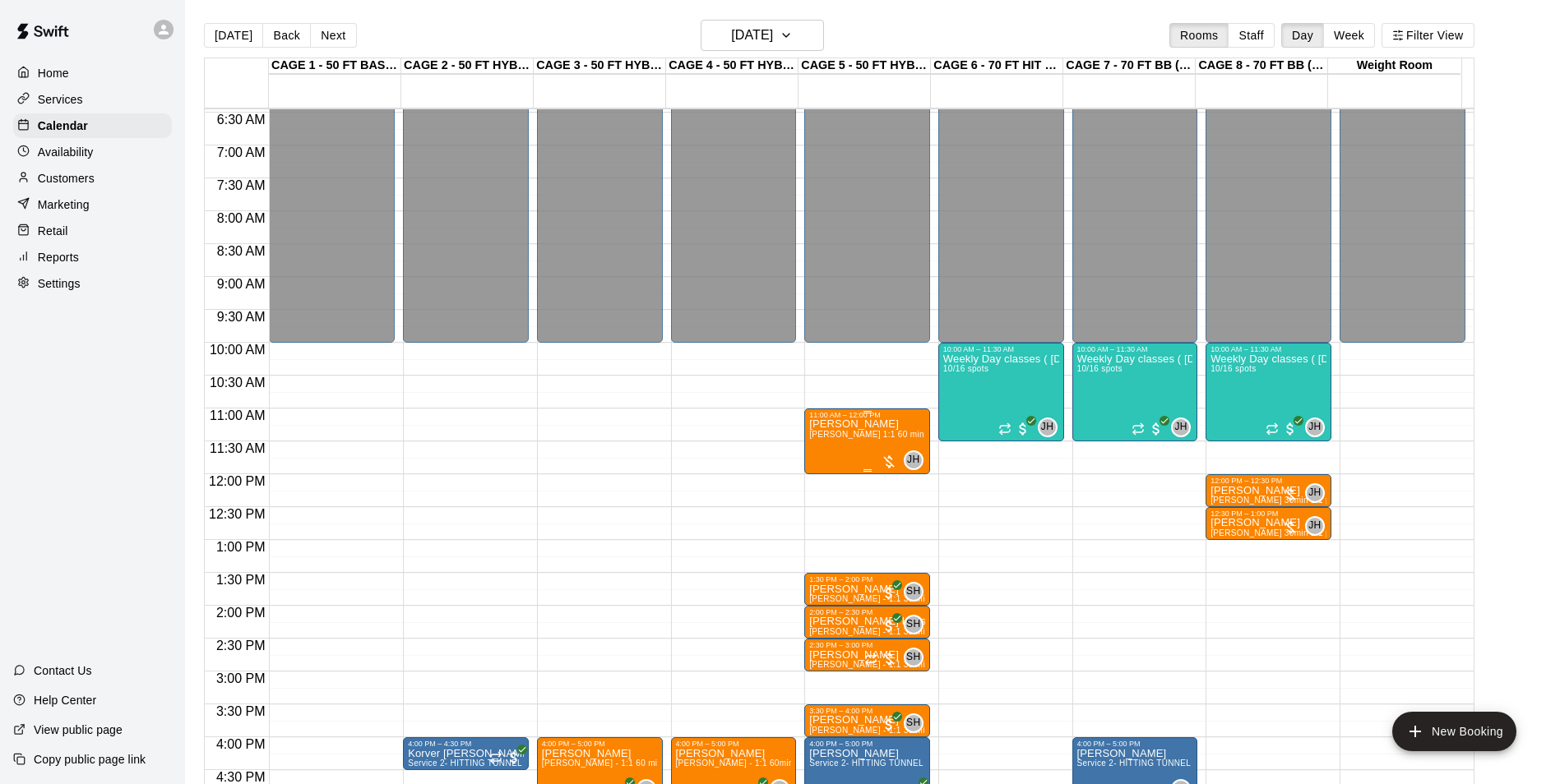
click at [870, 437] on span "[PERSON_NAME] 1:1 60 min. pitching Lesson" at bounding box center [899, 435] width 181 height 9
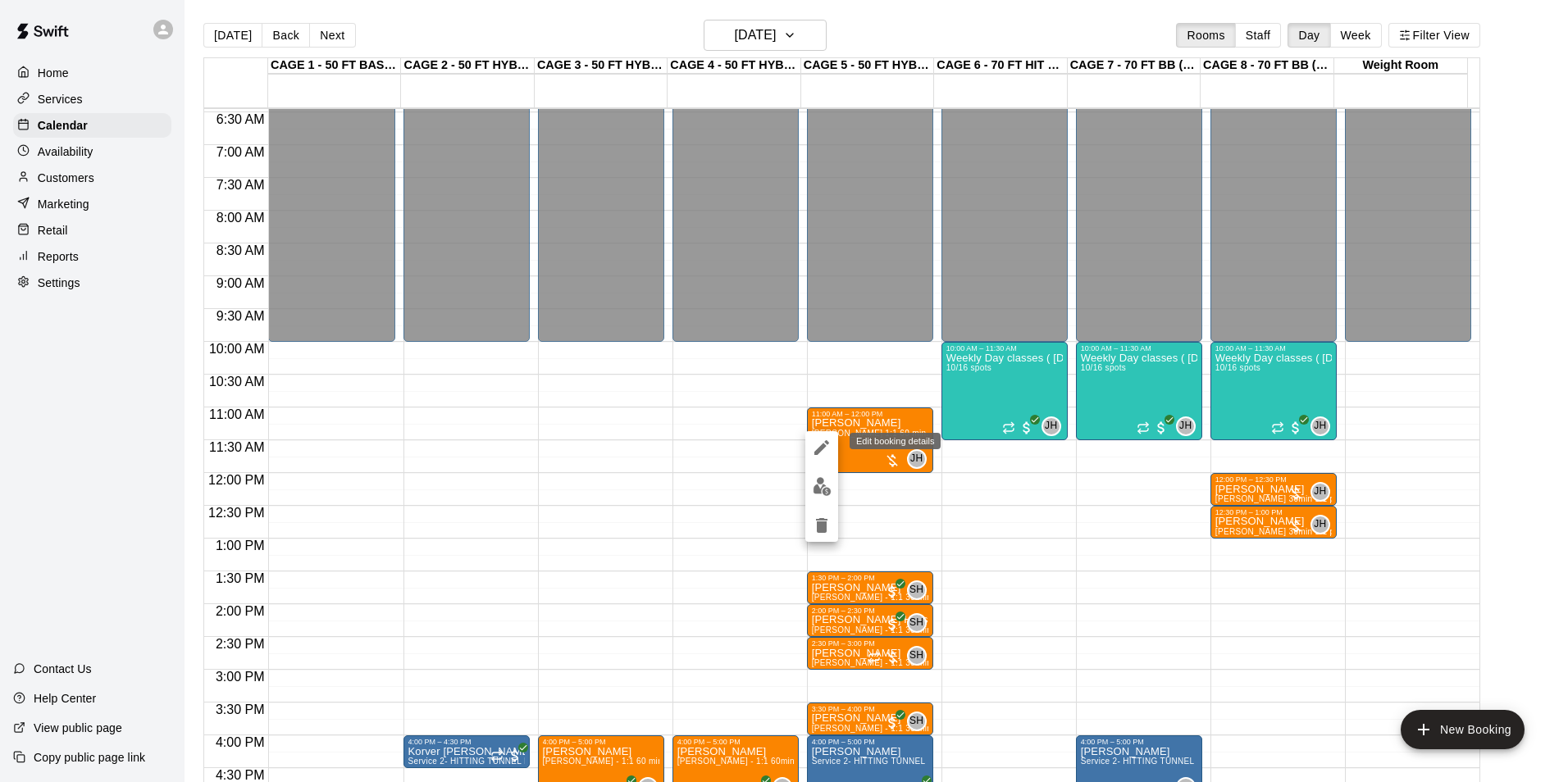
click at [823, 457] on icon "edit" at bounding box center [821, 448] width 20 height 20
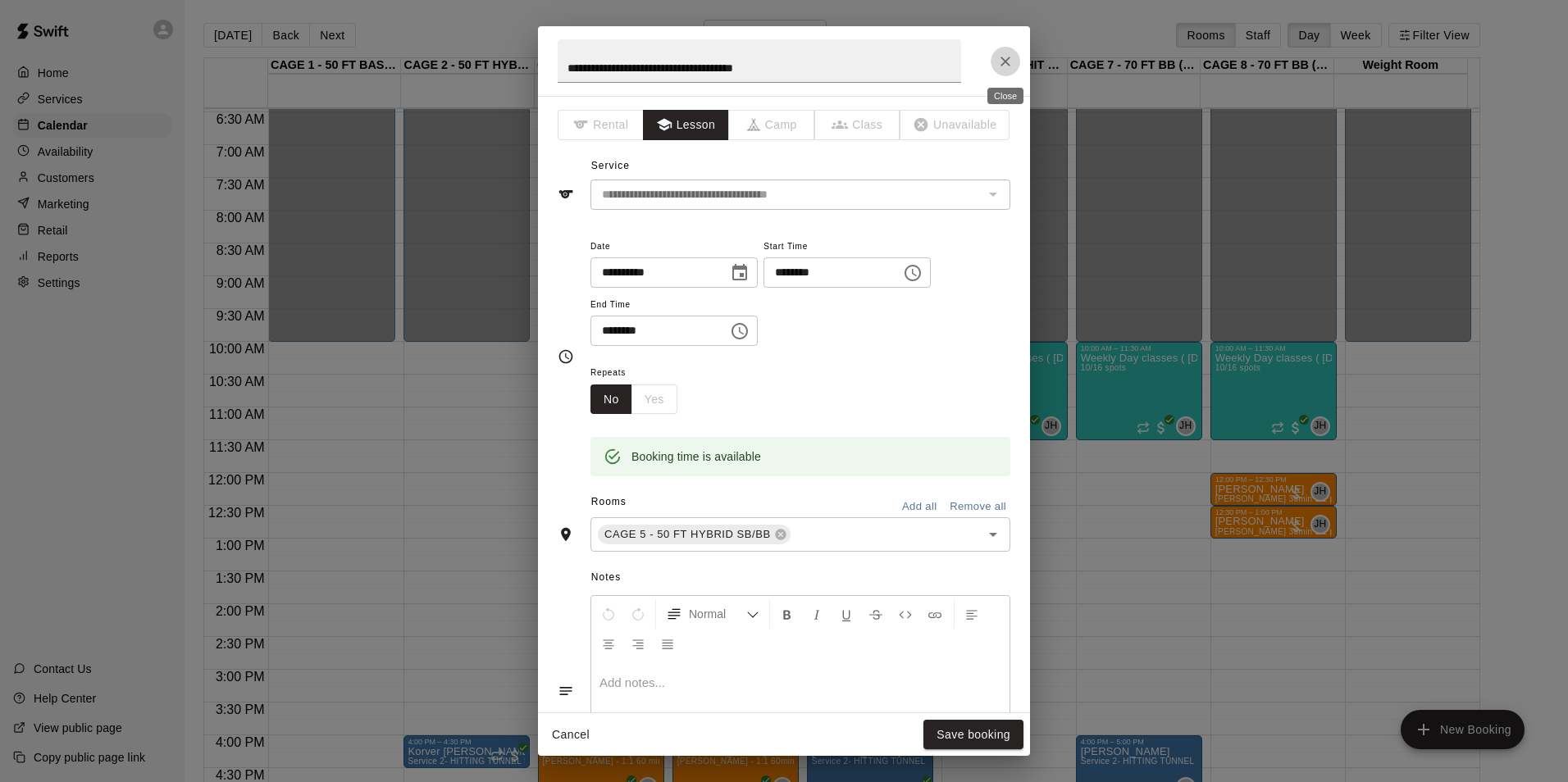
click at [993, 60] on button "Close" at bounding box center [1005, 60] width 29 height 29
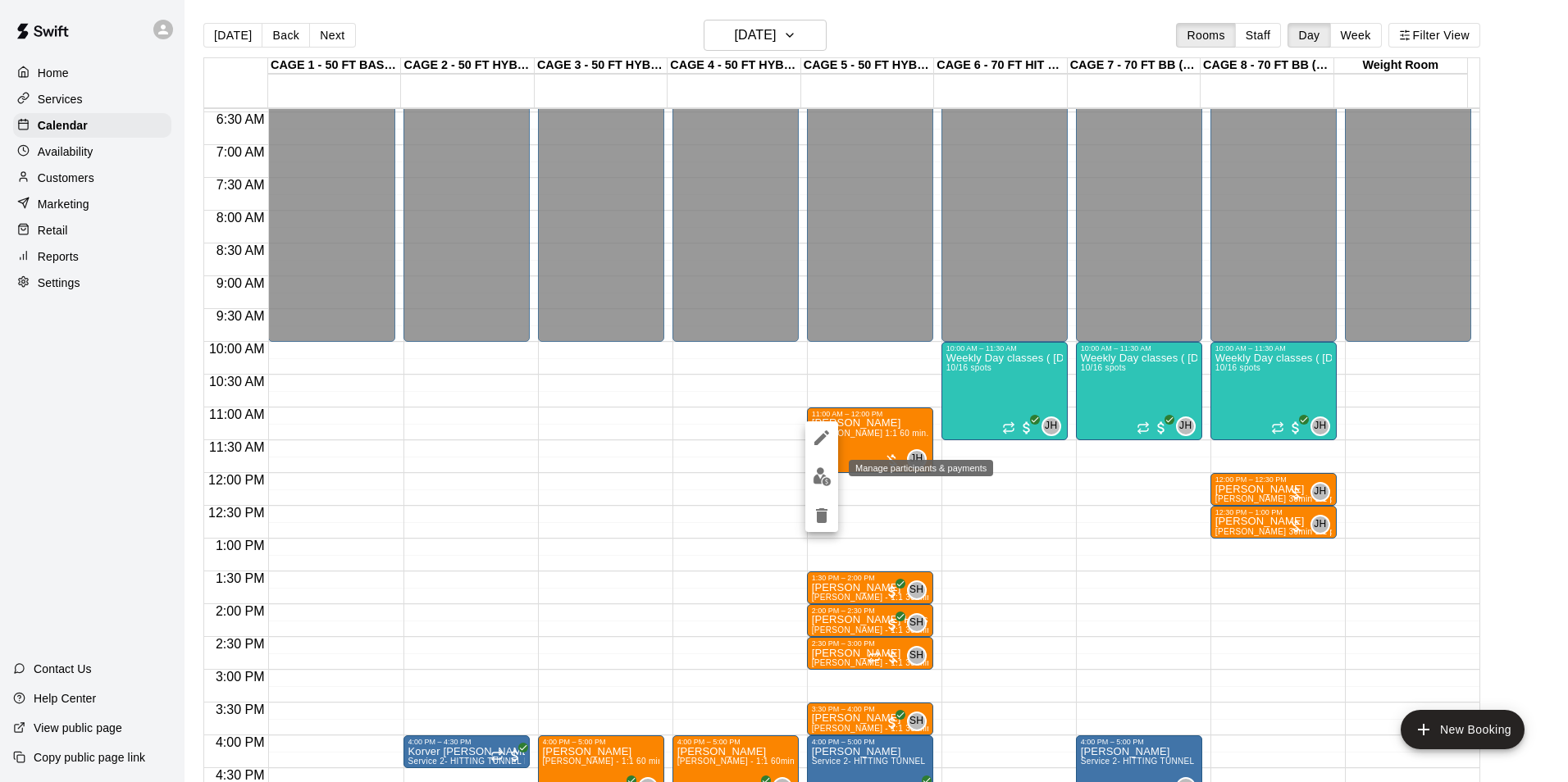
click at [827, 484] on img "edit" at bounding box center [822, 477] width 19 height 19
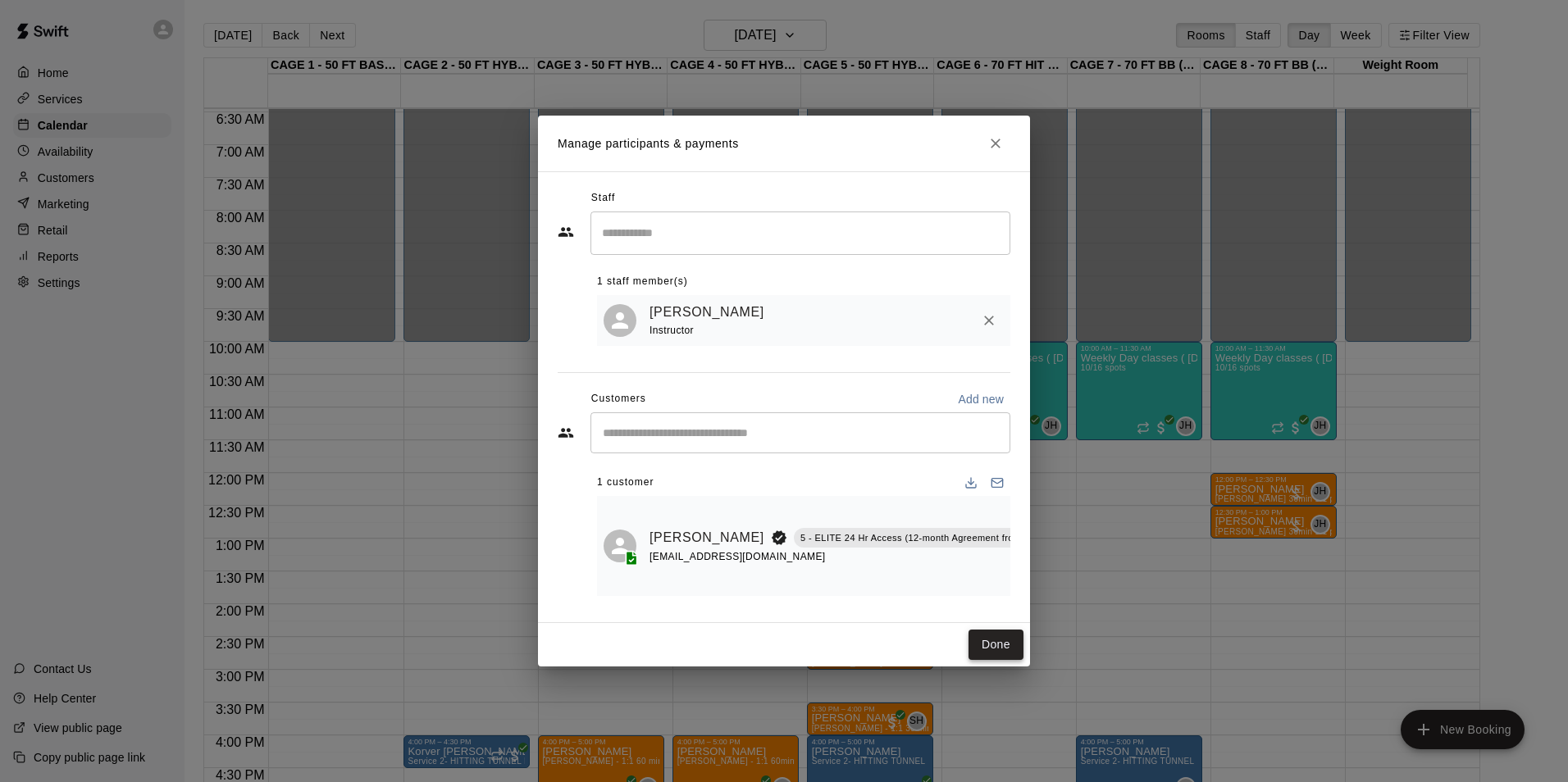
click at [999, 648] on button "Done" at bounding box center [996, 645] width 55 height 30
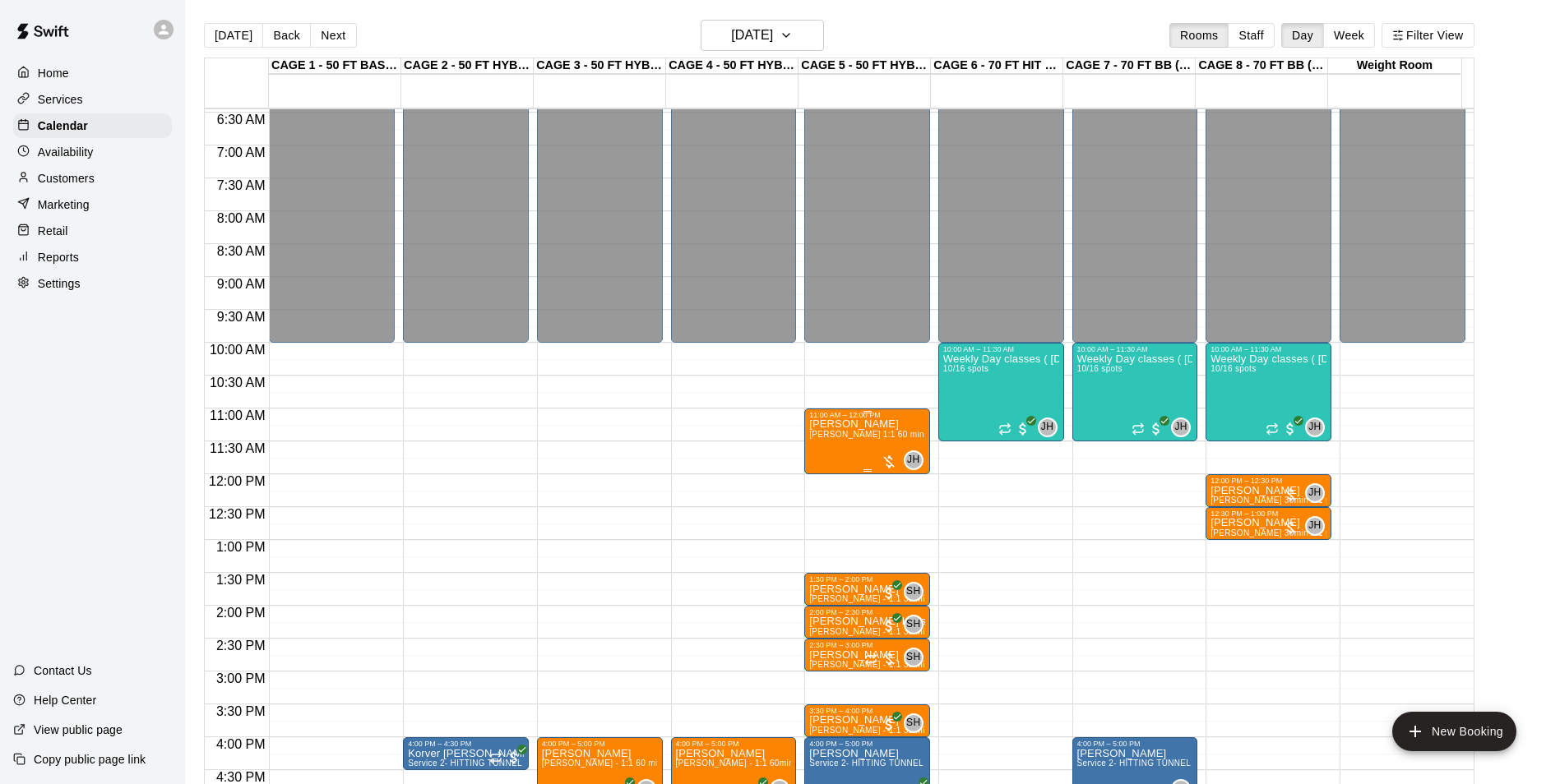
click at [852, 435] on span "[PERSON_NAME] 1:1 60 min. pitching Lesson" at bounding box center [899, 435] width 181 height 9
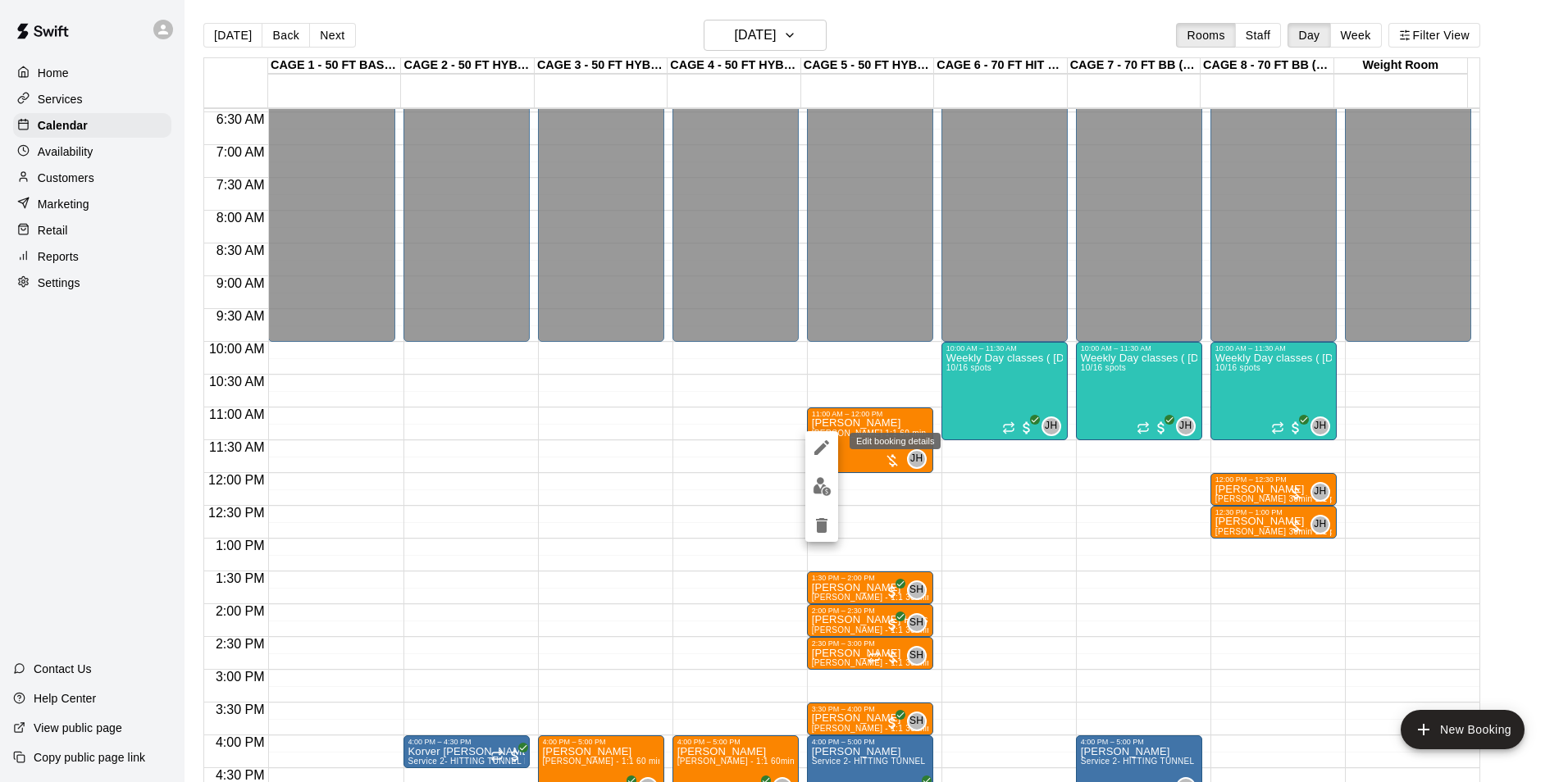
click at [823, 444] on icon "edit" at bounding box center [821, 448] width 20 height 20
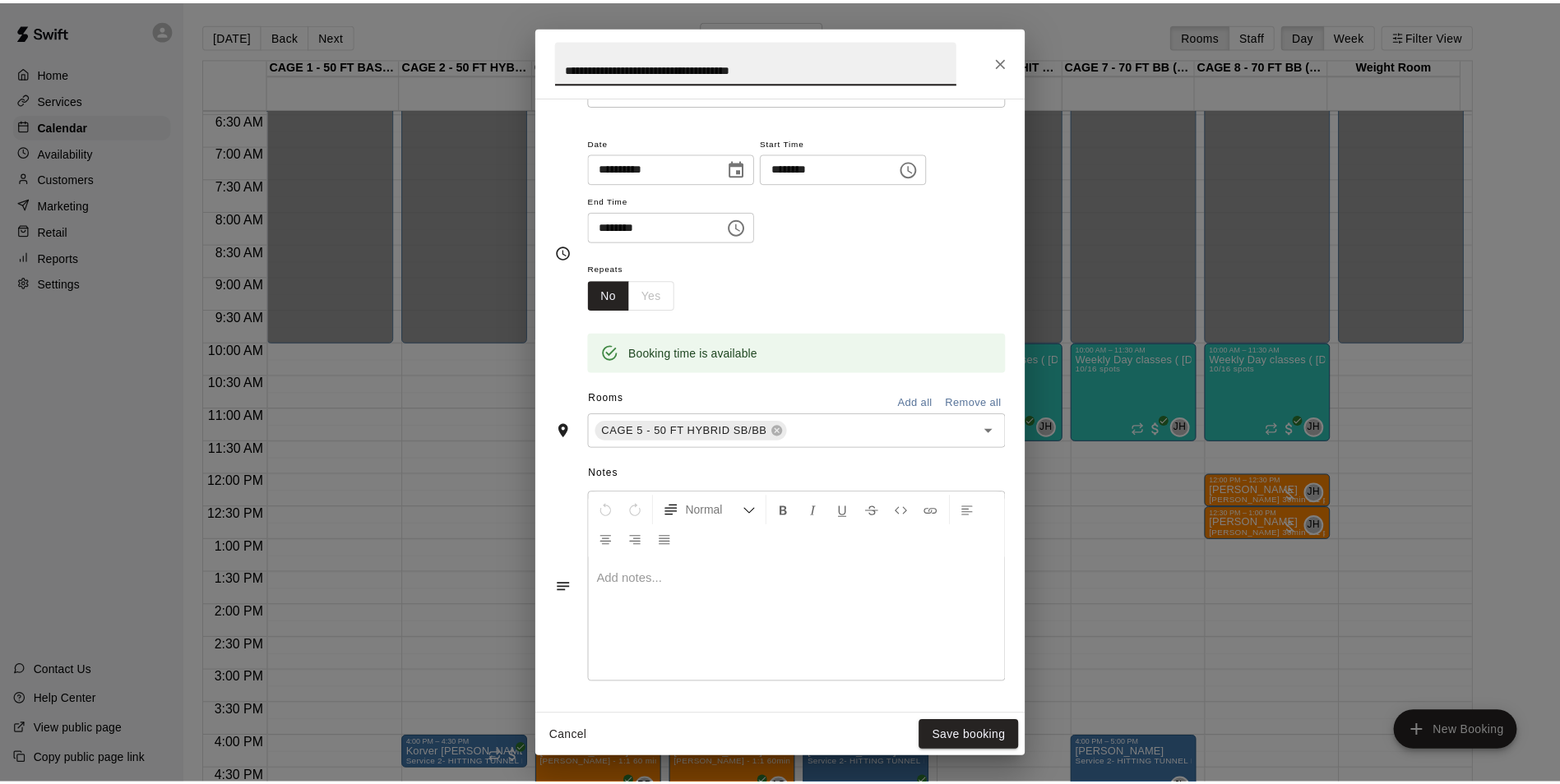
scroll to position [312, 0]
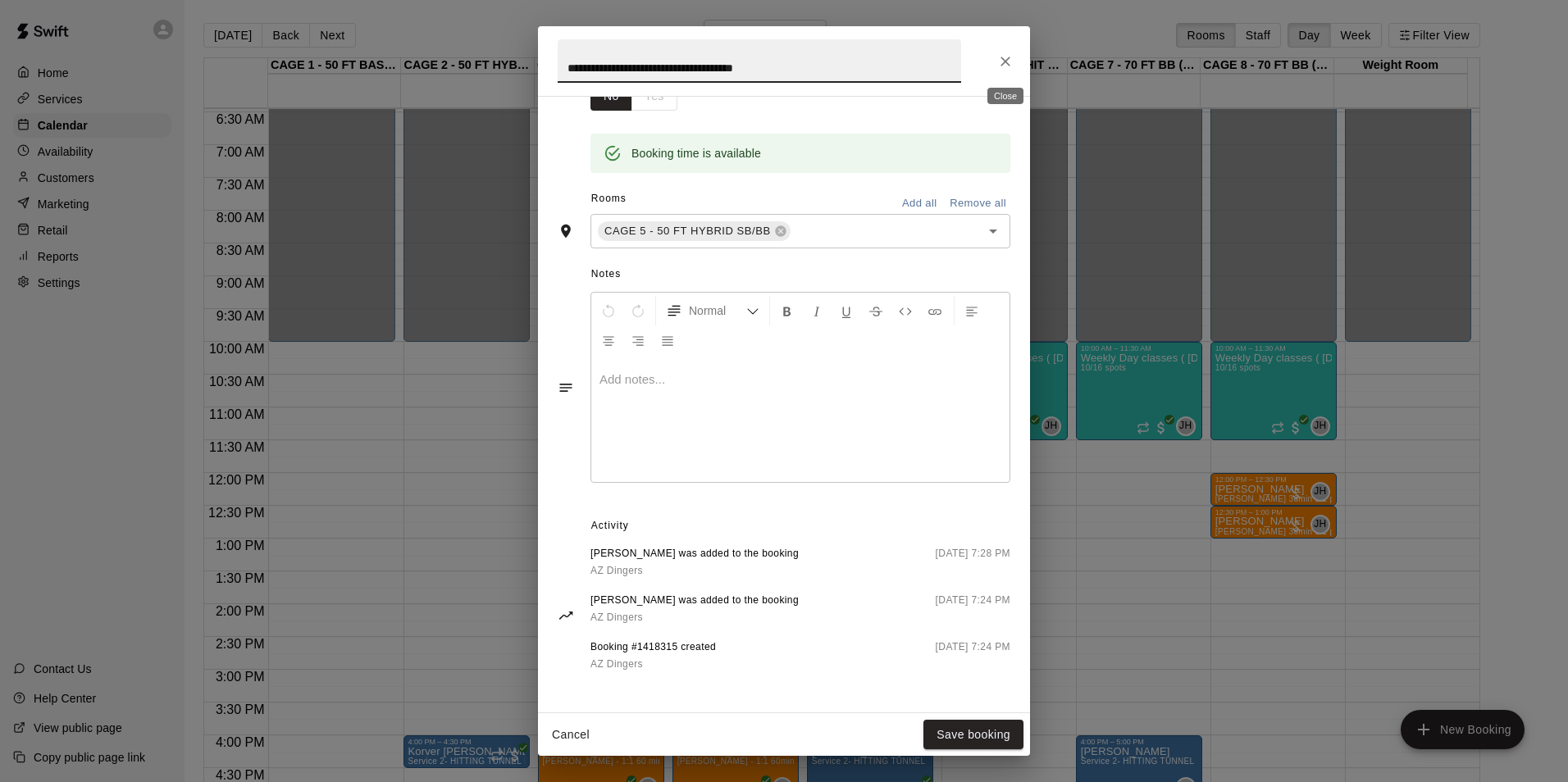
click at [1011, 65] on icon "Close" at bounding box center [1005, 60] width 16 height 16
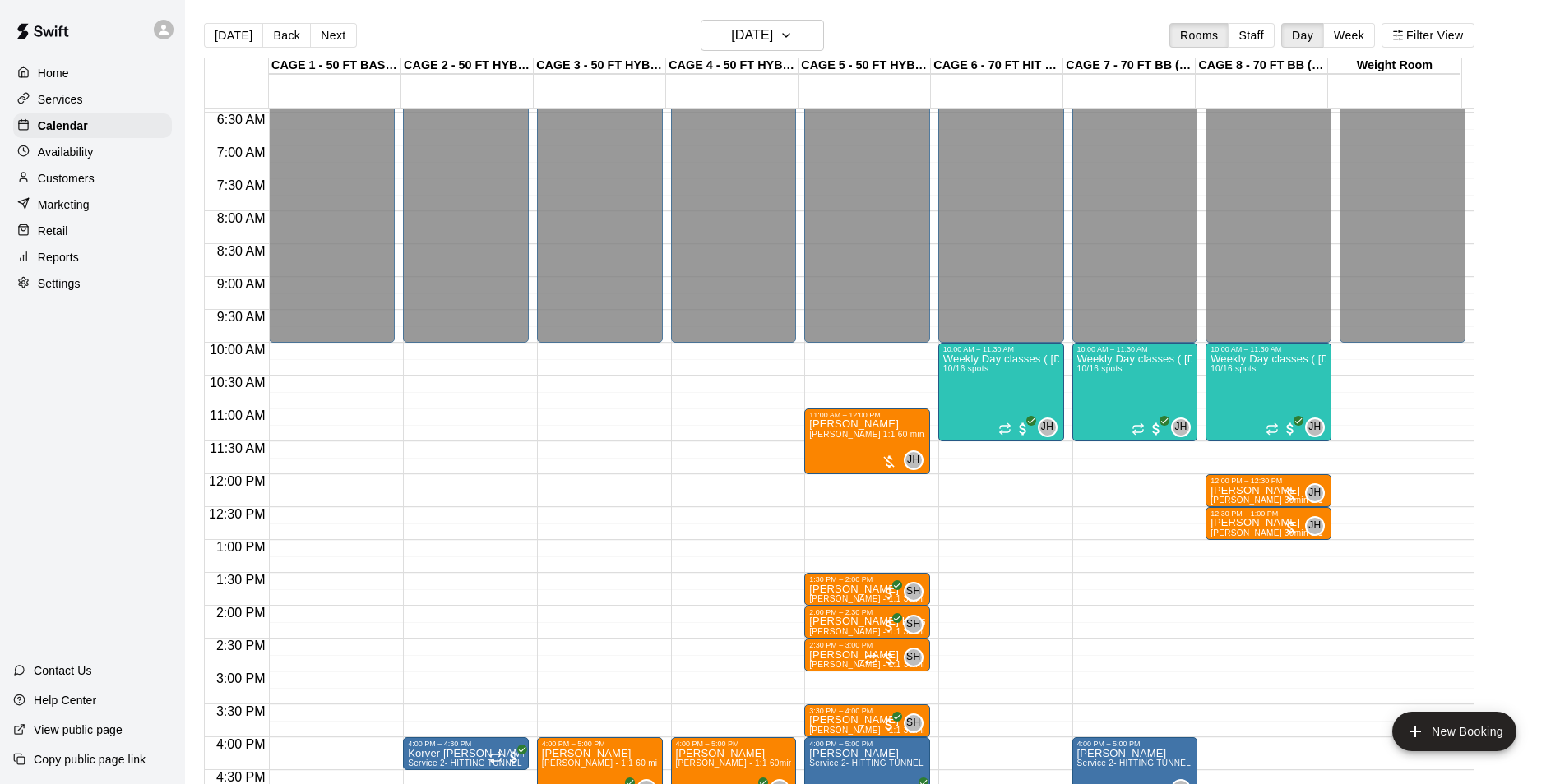
drag, startPoint x: 71, startPoint y: 178, endPoint x: 98, endPoint y: 166, distance: 29.5
click at [71, 178] on p "Customers" at bounding box center [66, 178] width 57 height 16
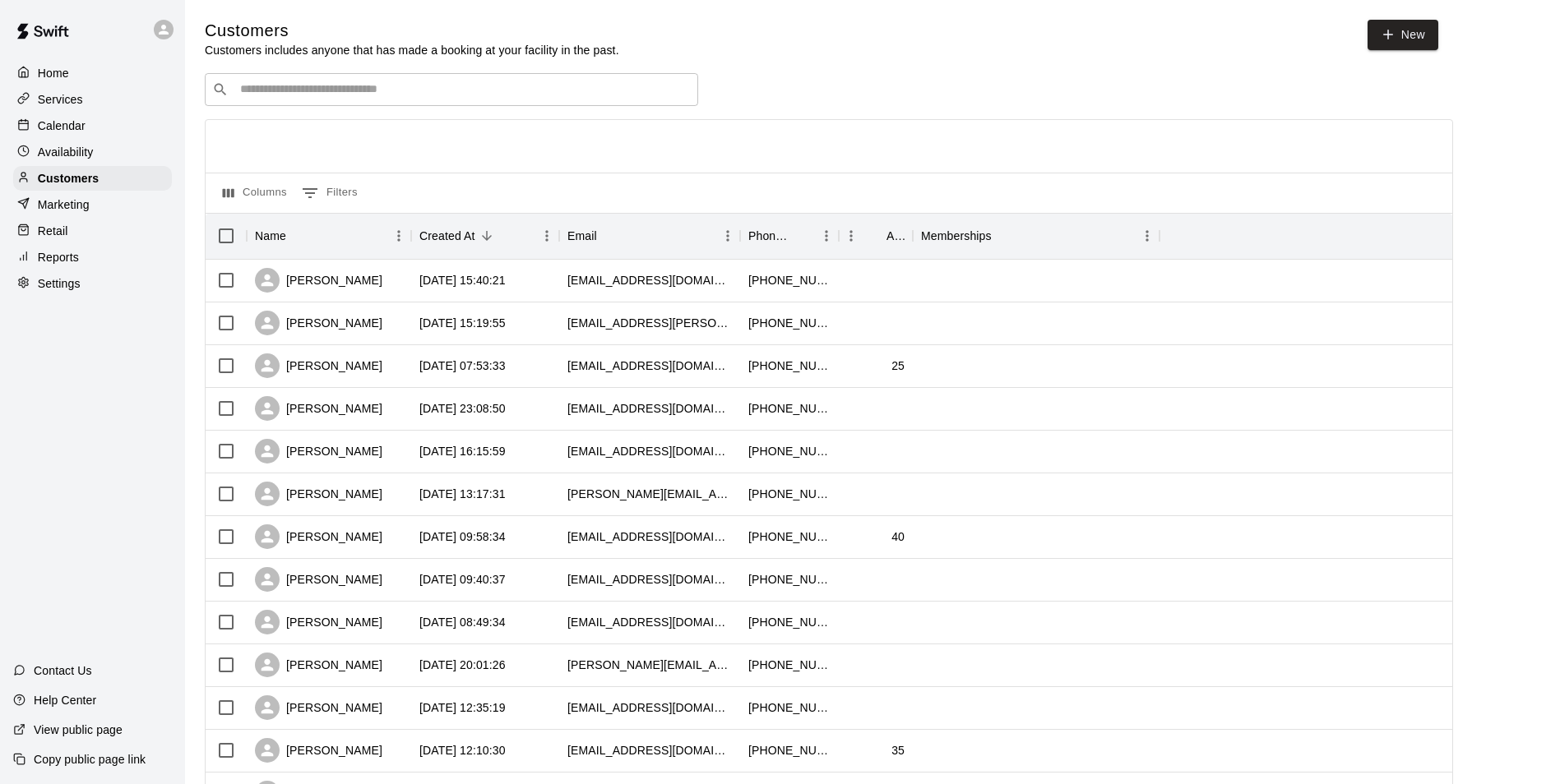
click at [305, 100] on div "​ ​" at bounding box center [451, 89] width 493 height 33
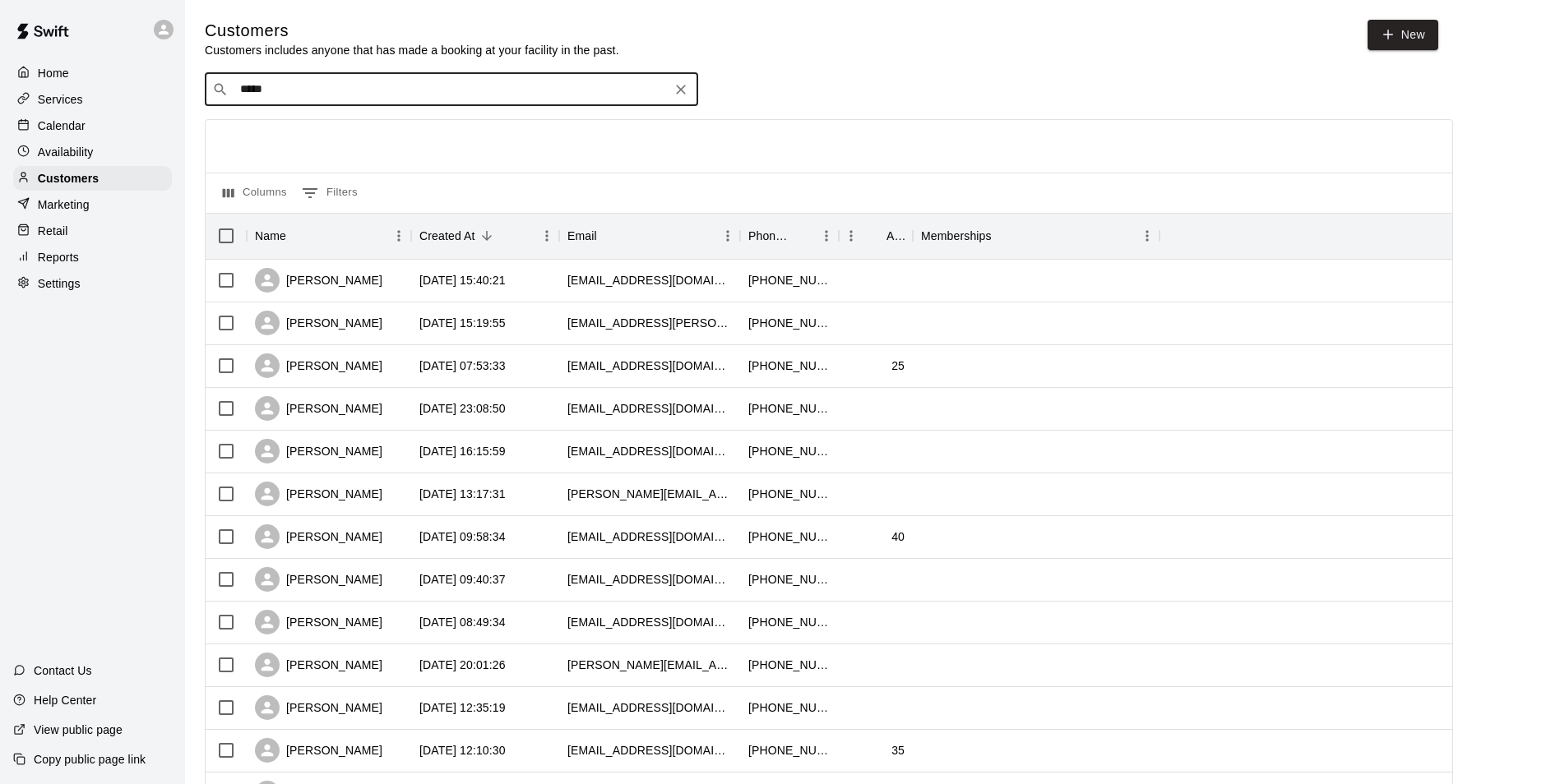
type input "******"
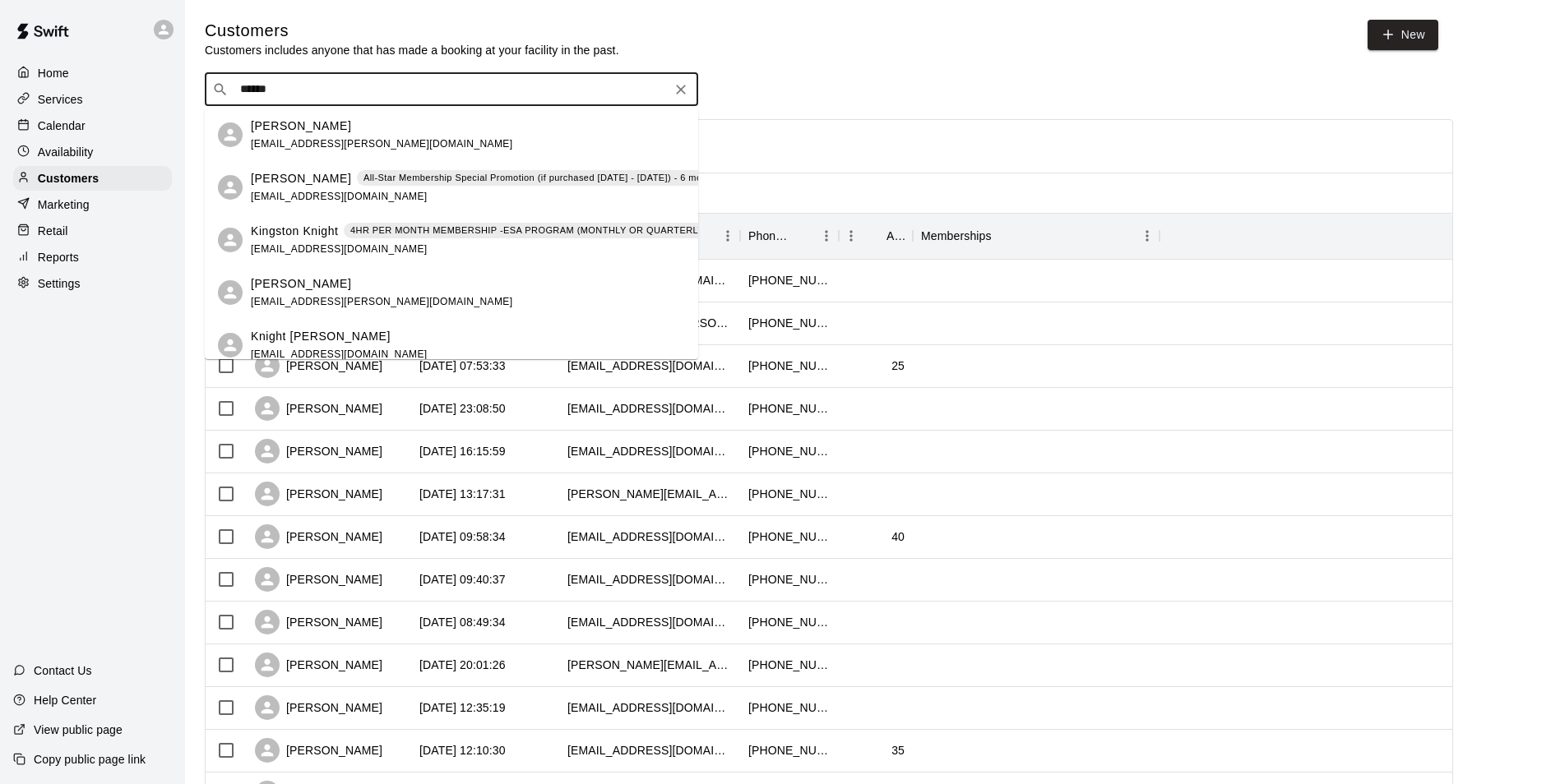
click at [473, 229] on p "4HR PER MONTH MEMBERSHIP -ESA PROGRAM (MONTHLY OR QUARTERLY OR ANNUAL)" at bounding box center [558, 230] width 415 height 14
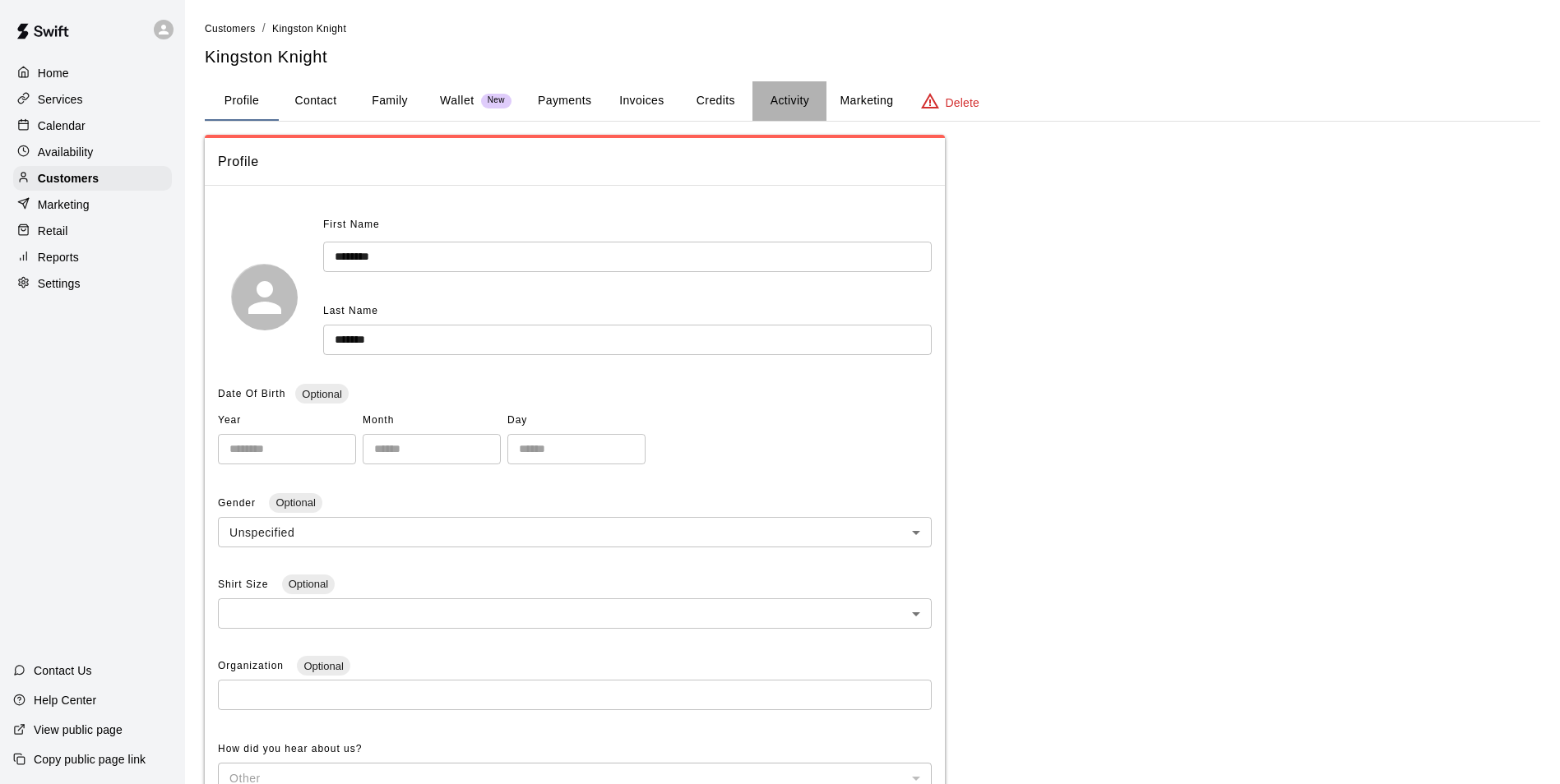
click at [798, 97] on button "Activity" at bounding box center [789, 101] width 74 height 40
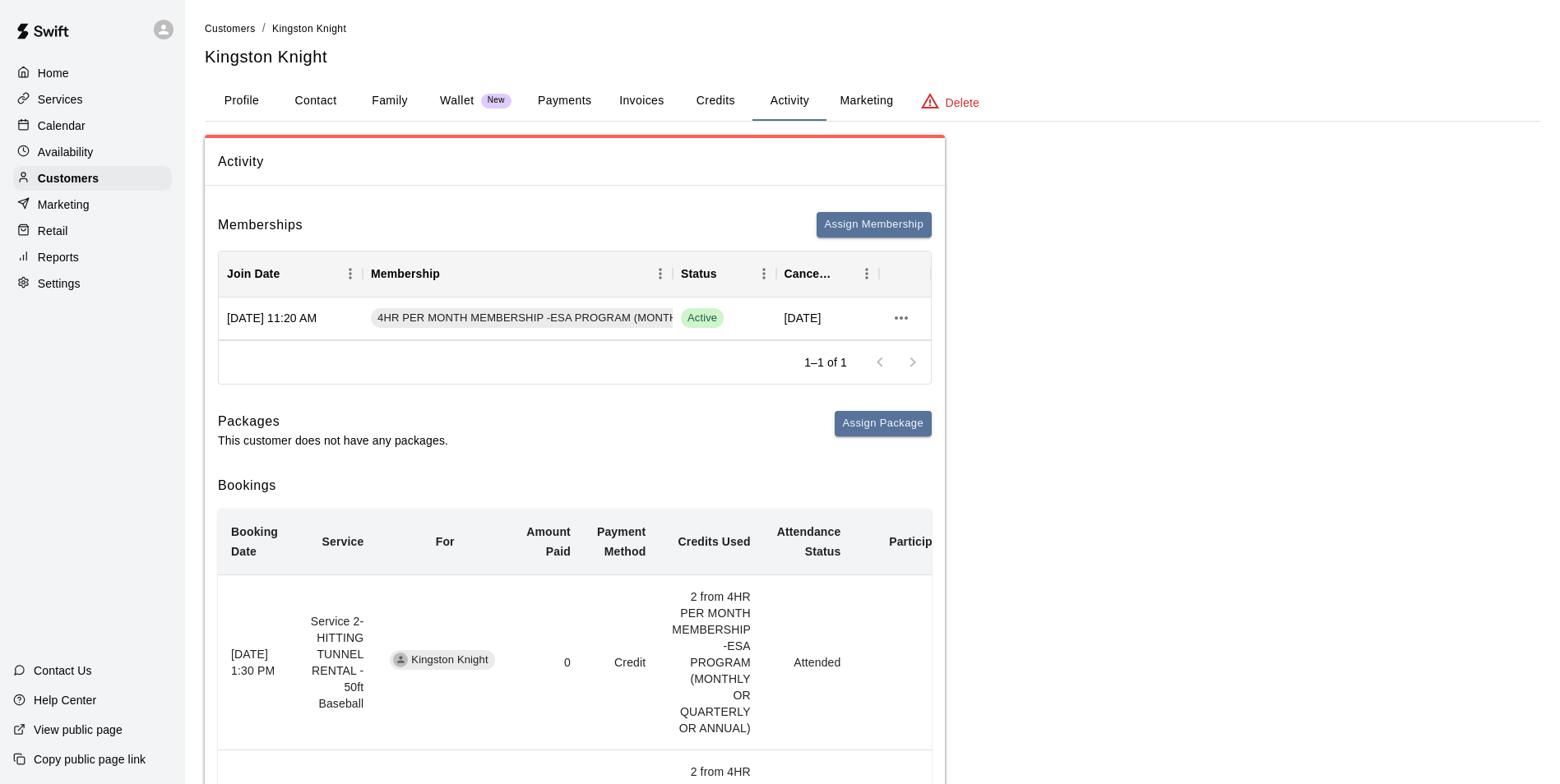
click at [721, 106] on button "Credits" at bounding box center [715, 101] width 74 height 40
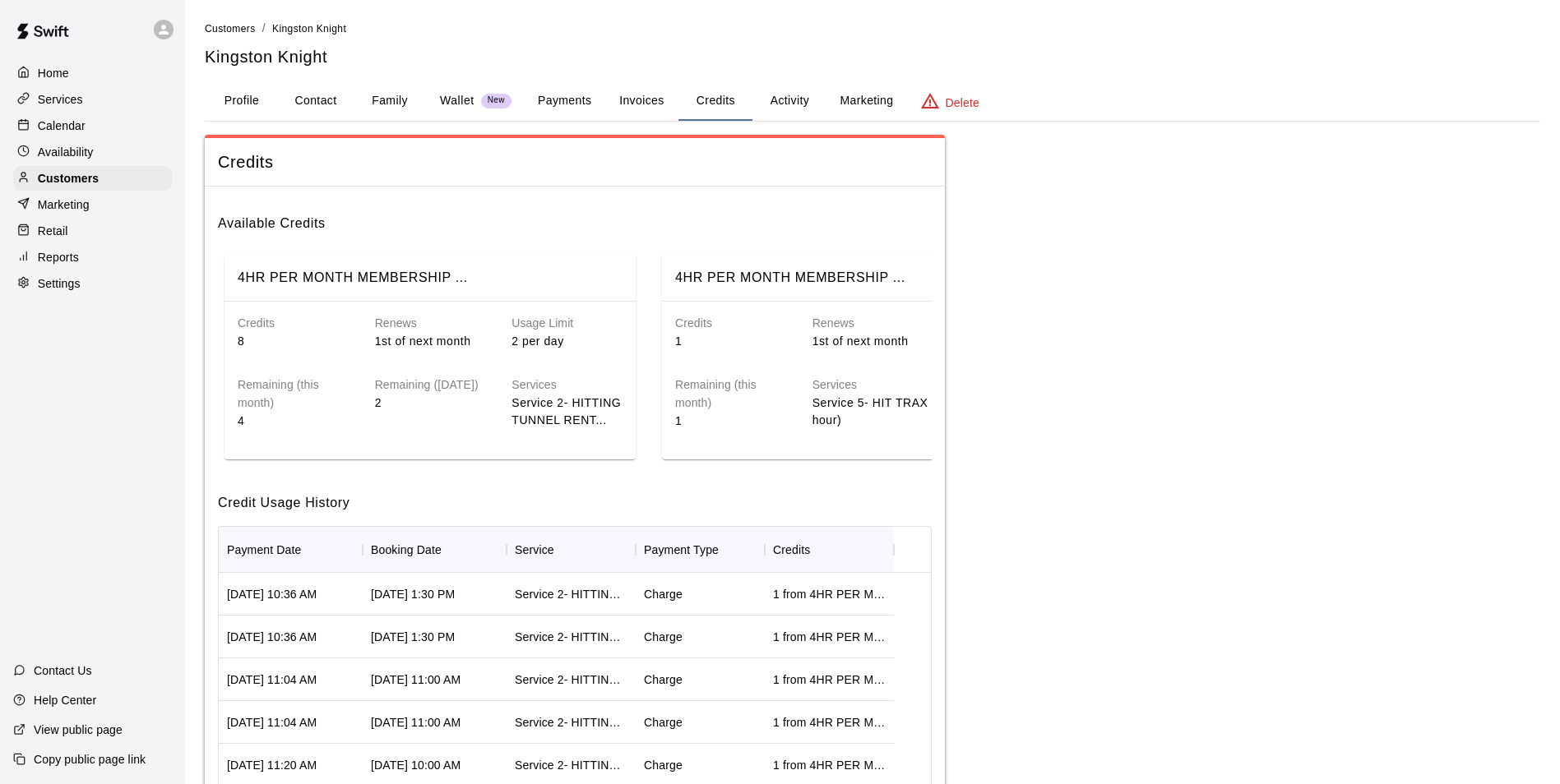
click at [128, 121] on div "Calendar" at bounding box center [93, 126] width 159 height 25
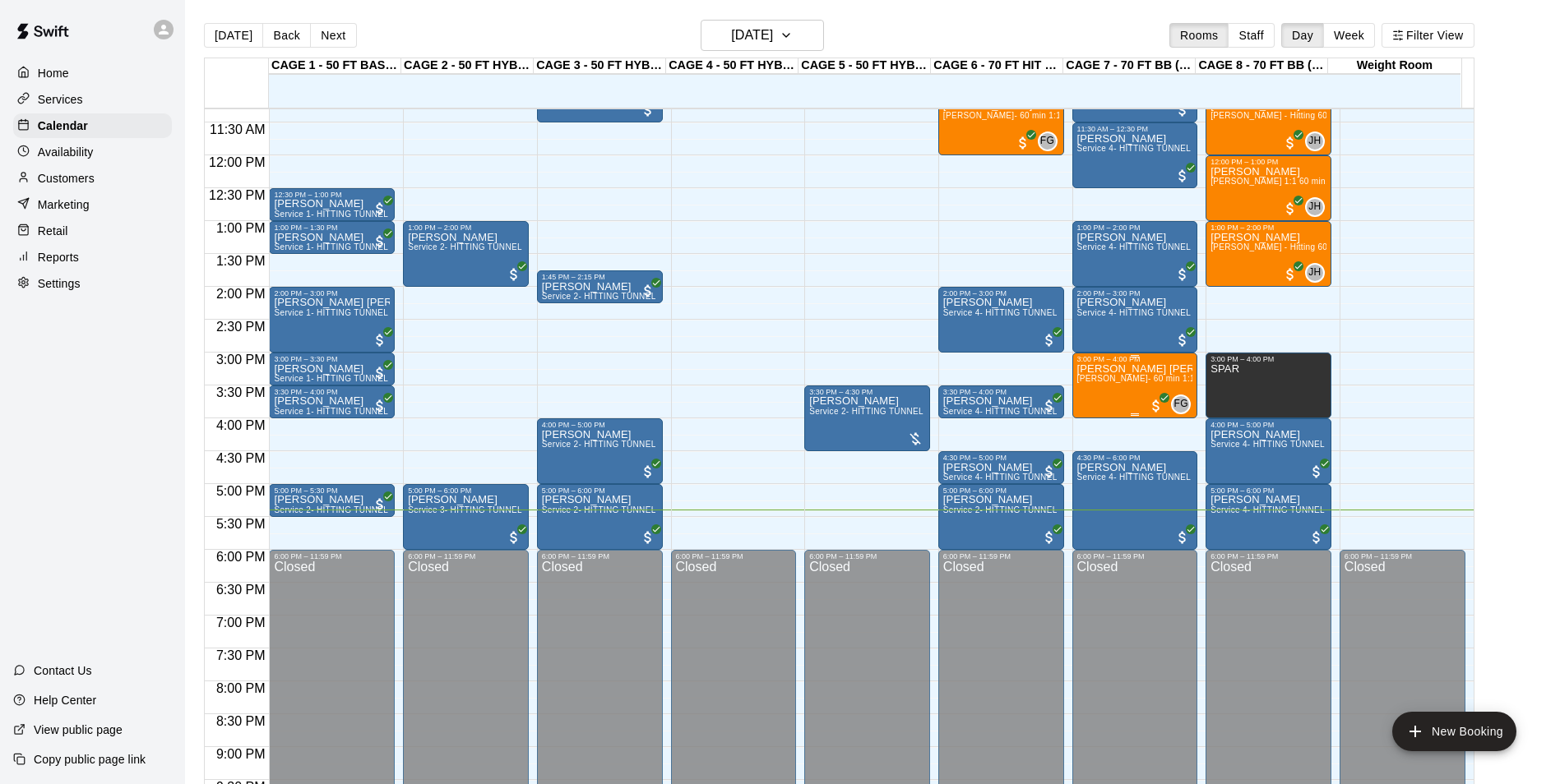
scroll to position [835, 0]
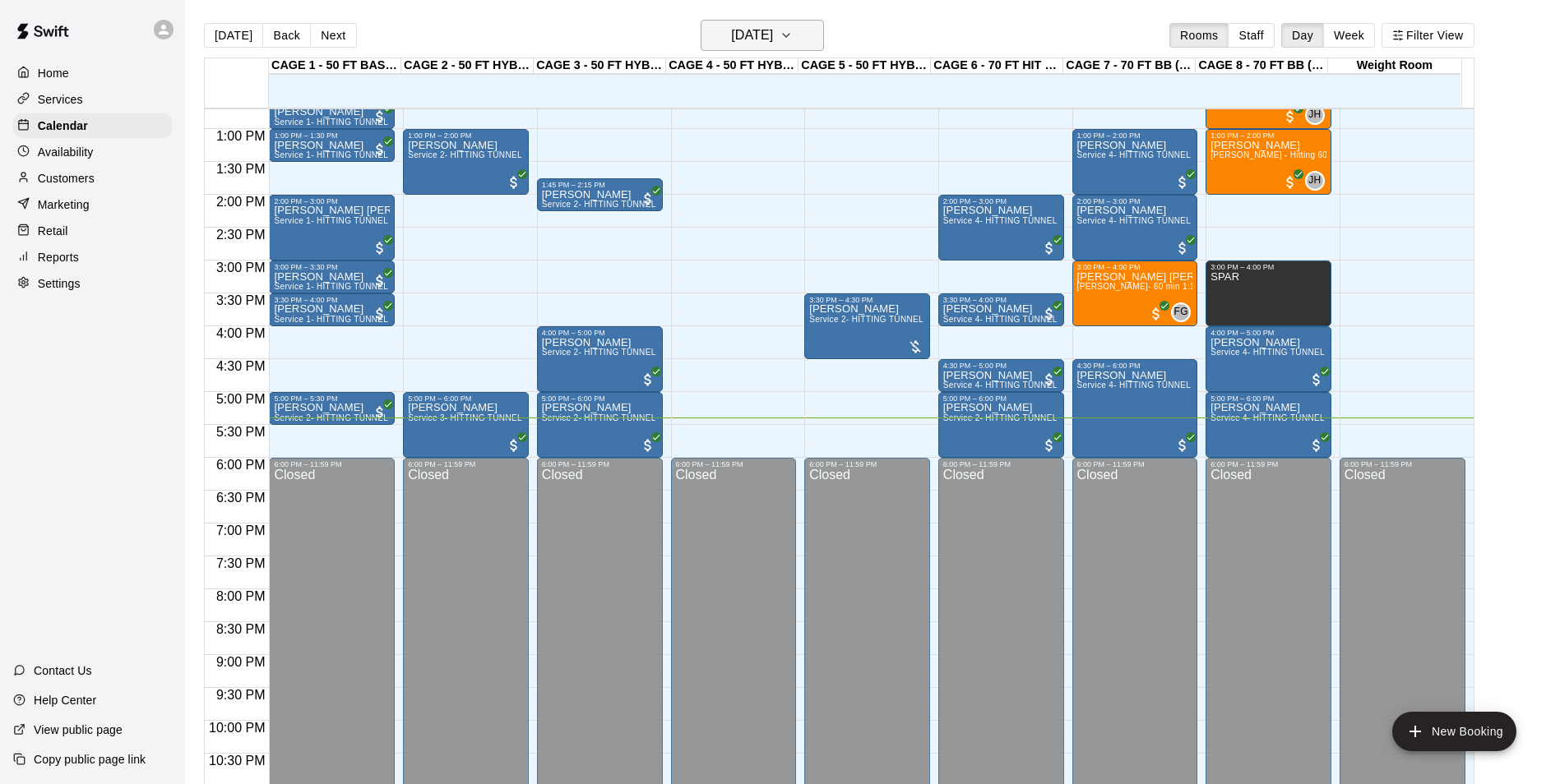
click at [767, 21] on button "[DATE]" at bounding box center [762, 35] width 123 height 31
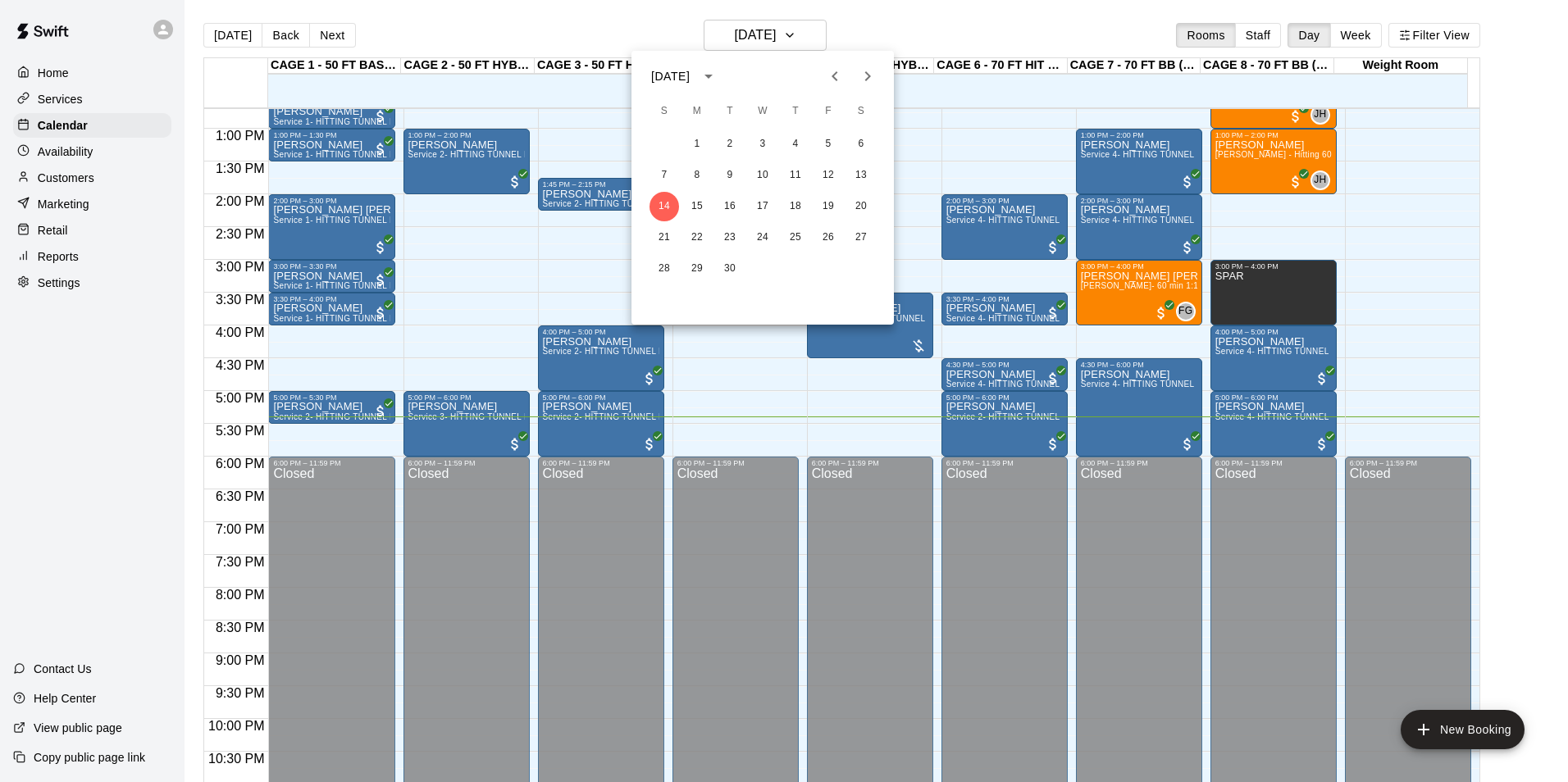
click at [1088, 40] on div at bounding box center [784, 391] width 1568 height 782
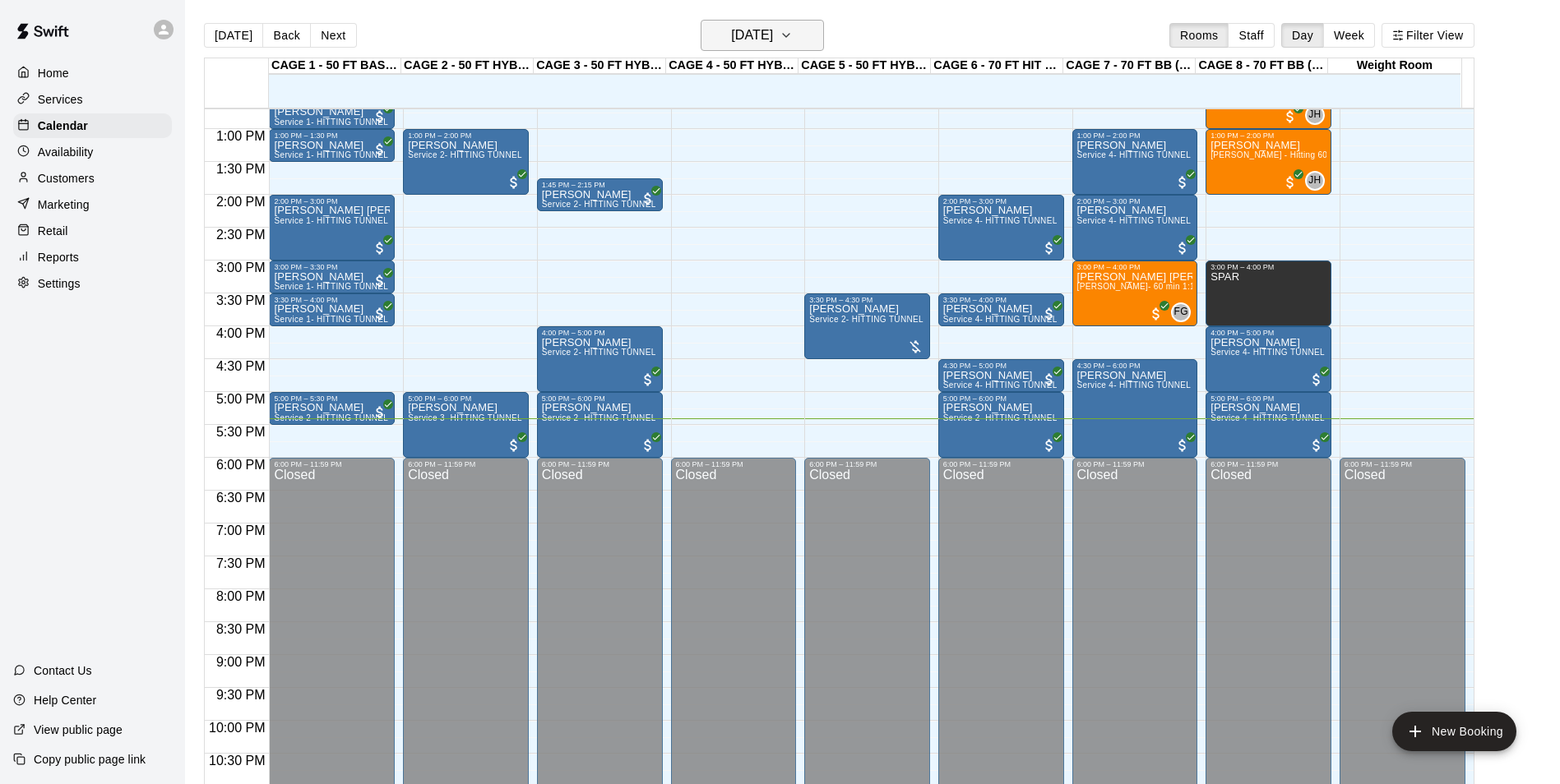
click at [773, 30] on h6 "[DATE]" at bounding box center [752, 35] width 42 height 23
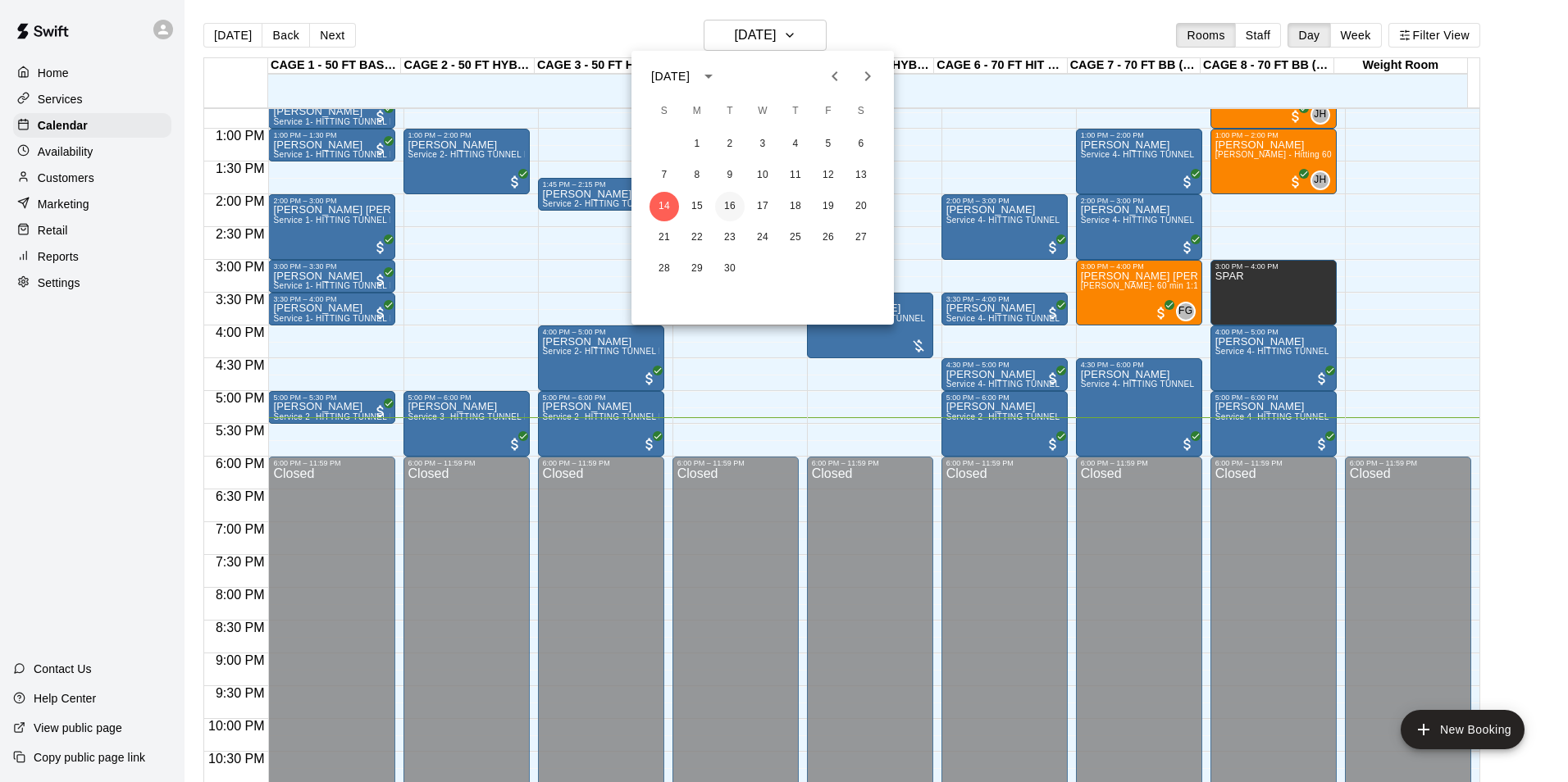
click at [730, 205] on button "16" at bounding box center [729, 206] width 29 height 29
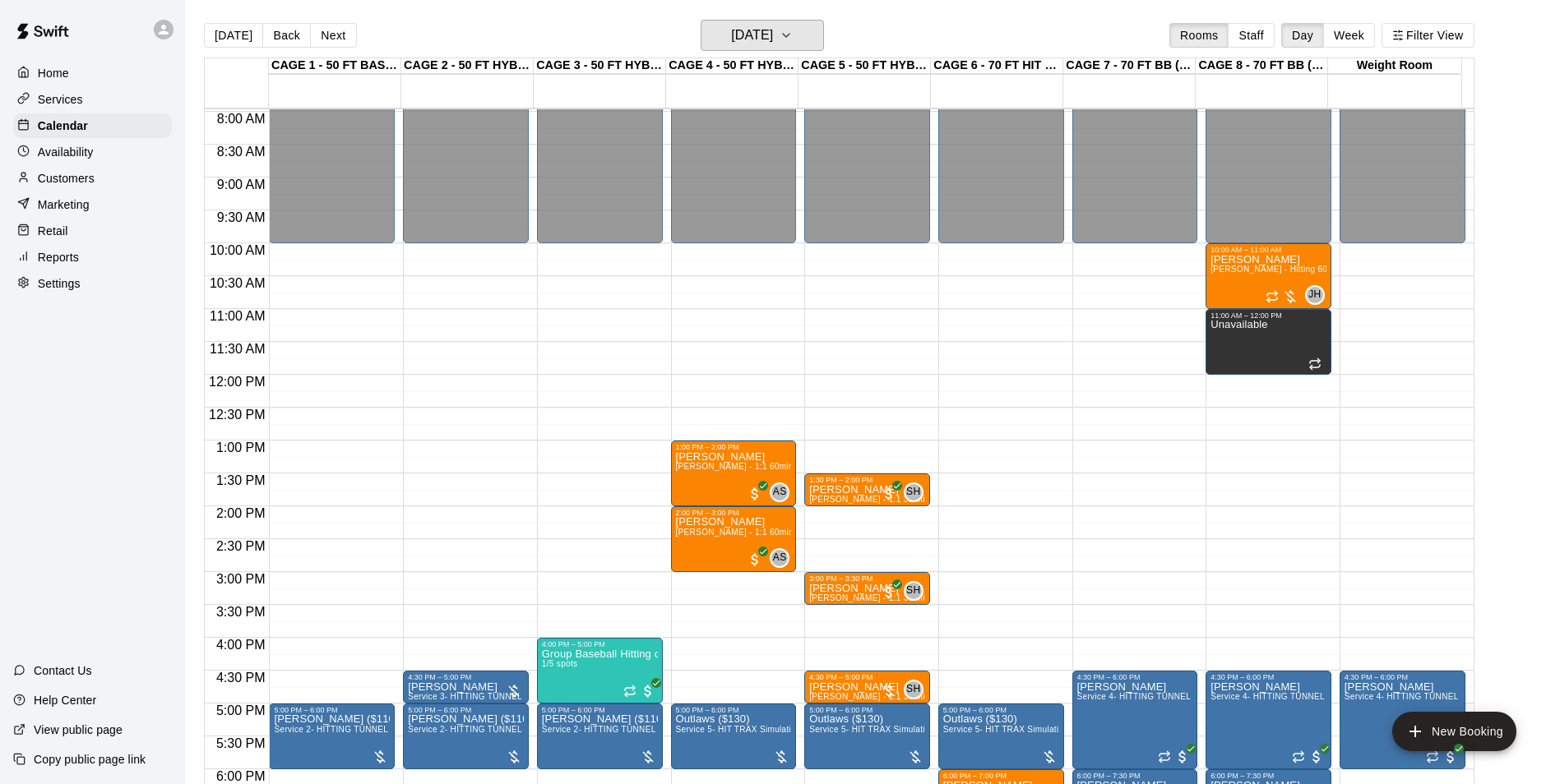
scroll to position [507, 0]
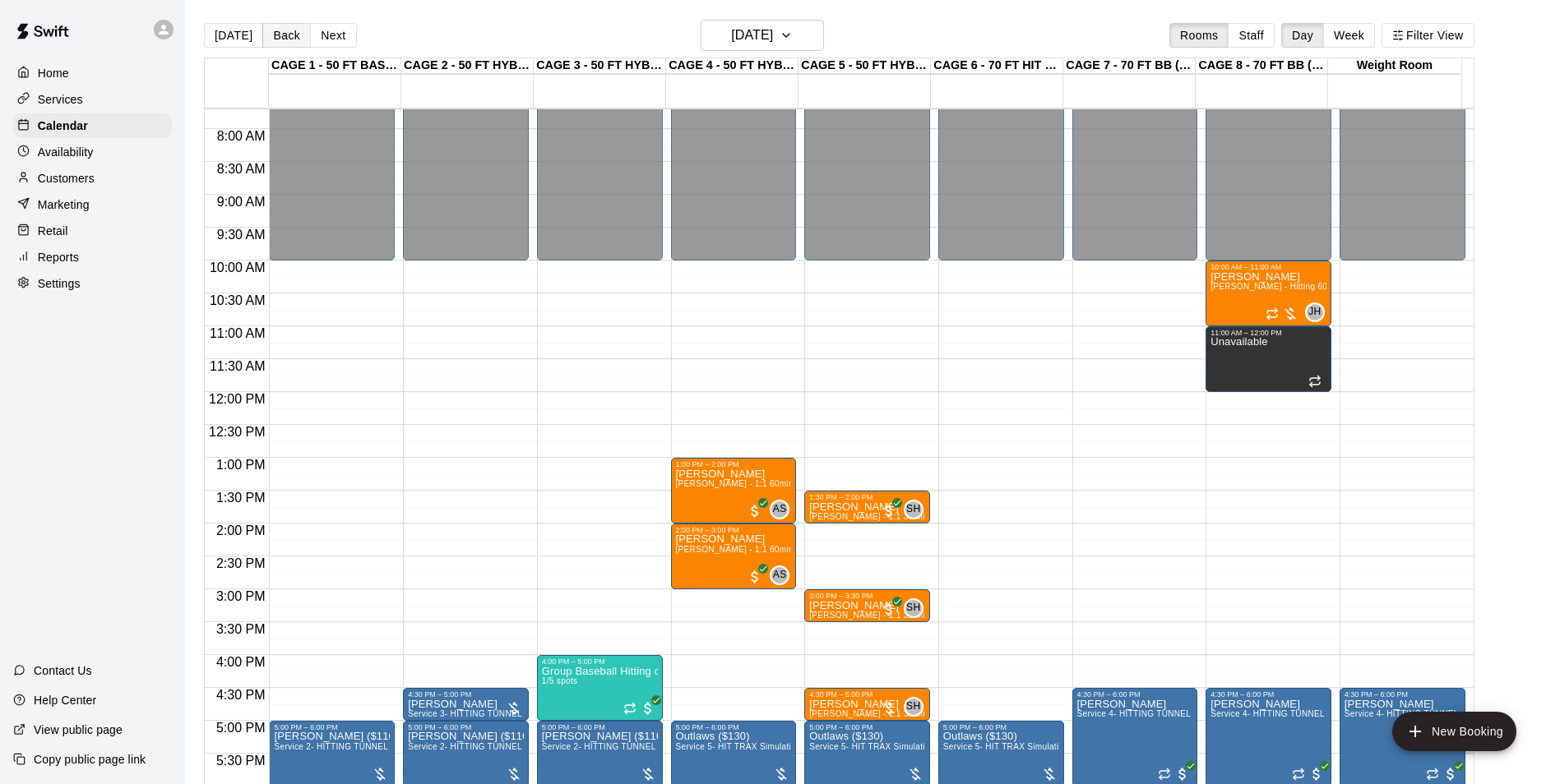
click at [276, 35] on button "Back" at bounding box center [286, 35] width 48 height 25
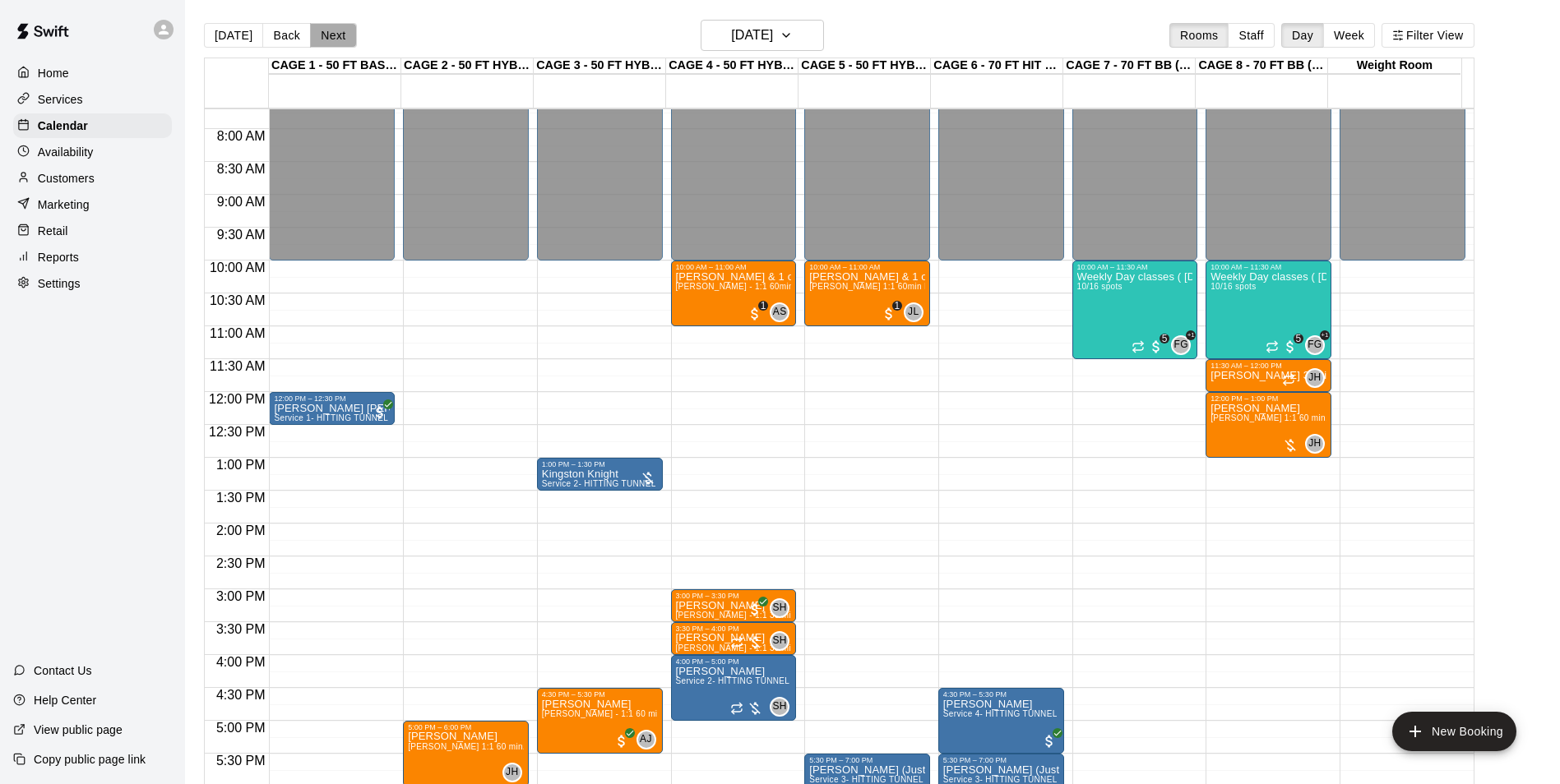
click at [335, 34] on button "Next" at bounding box center [332, 35] width 46 height 25
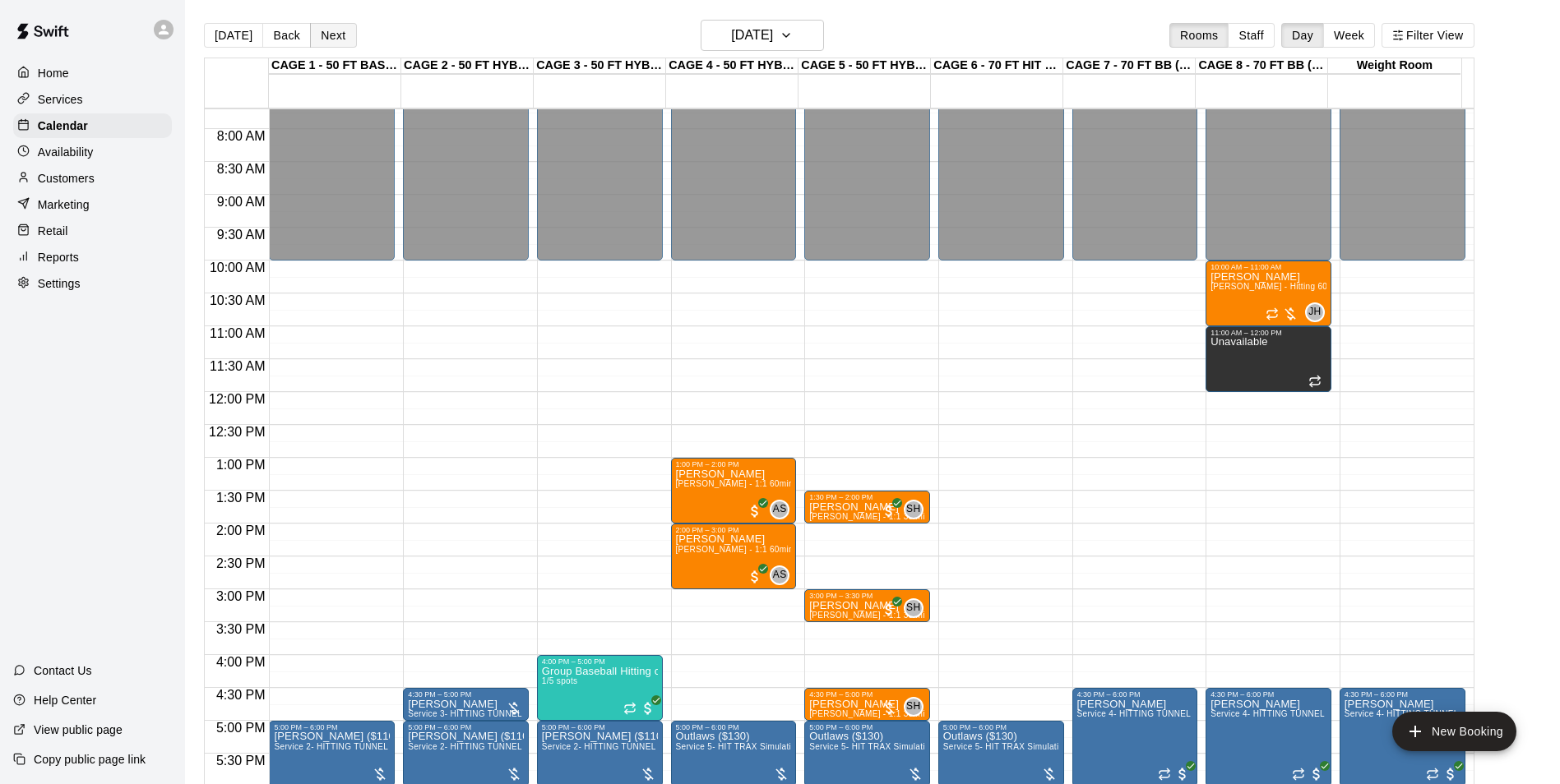
click at [335, 34] on button "Next" at bounding box center [332, 35] width 46 height 25
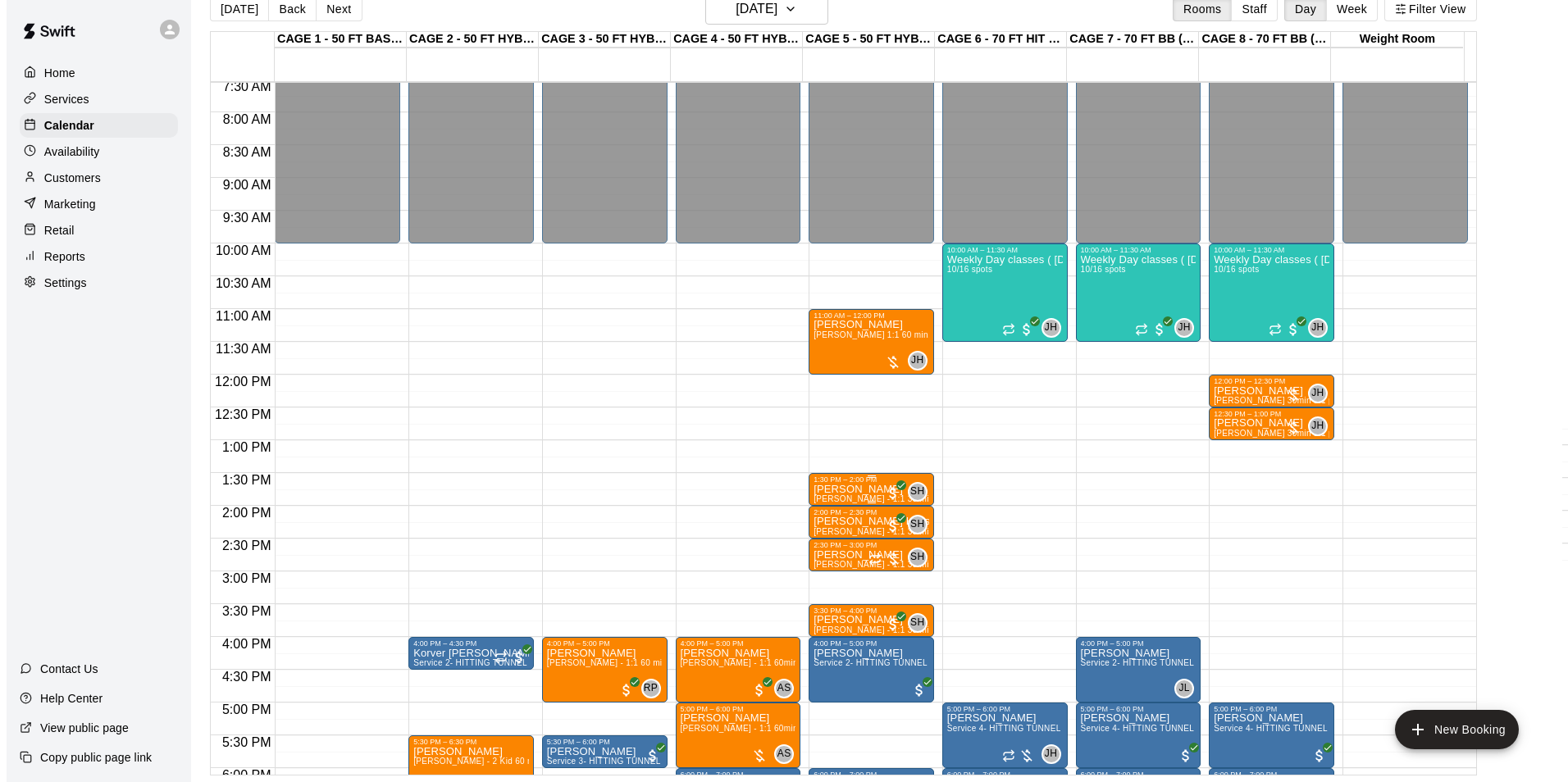
scroll to position [392, 0]
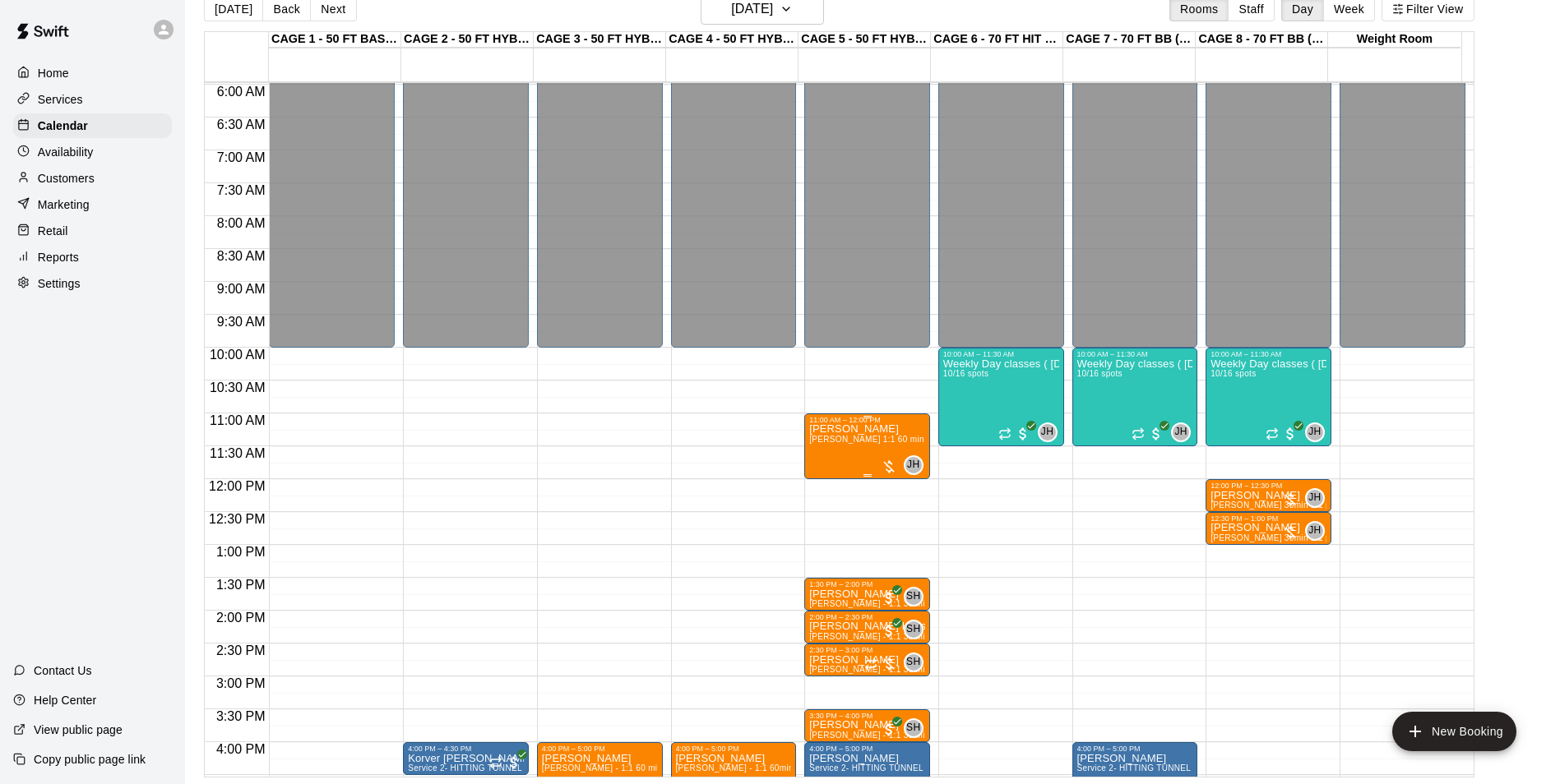
click at [870, 444] on span "[PERSON_NAME] 1:1 60 min. pitching Lesson" at bounding box center [899, 439] width 181 height 9
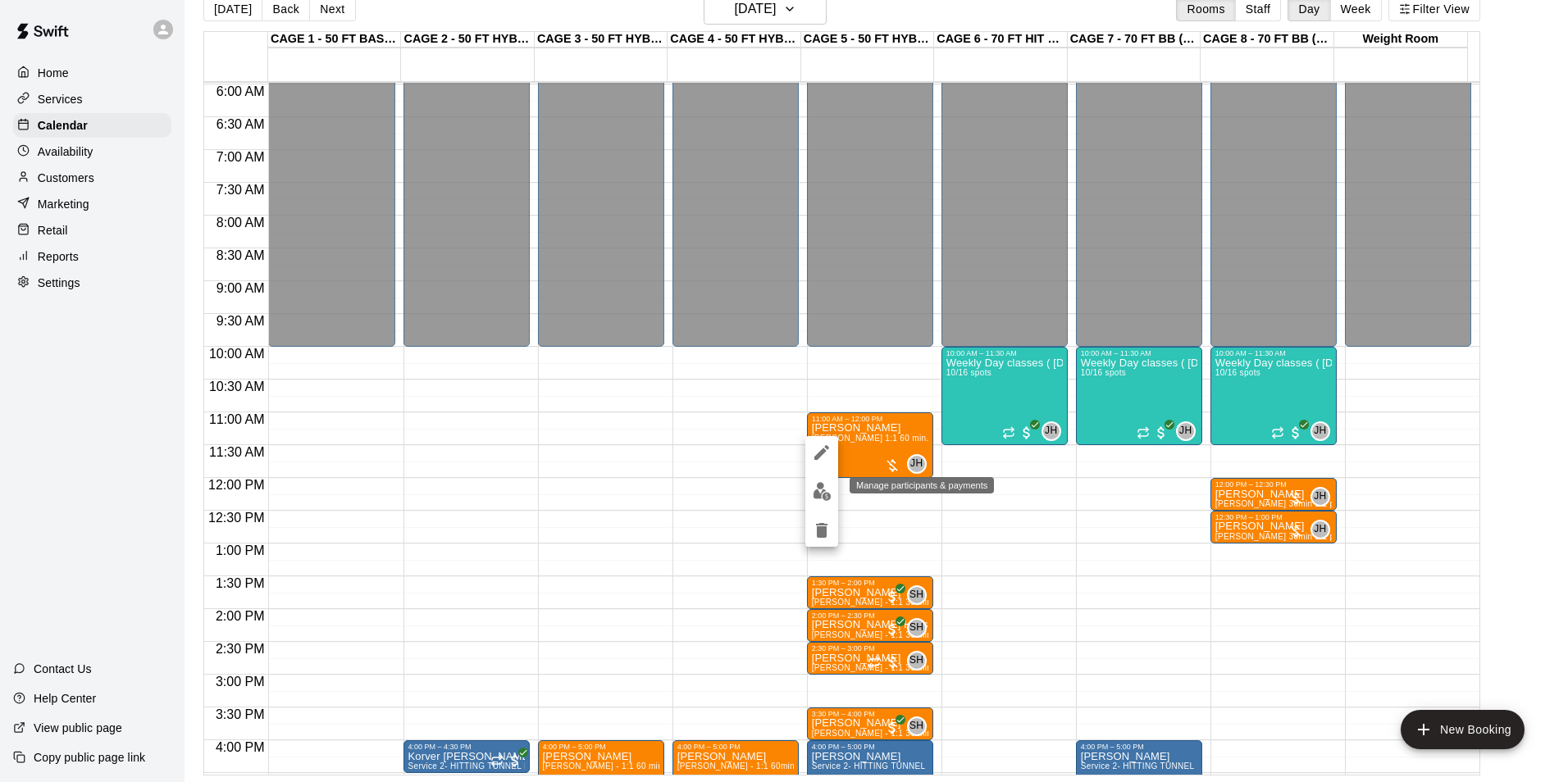
click at [831, 488] on button "edit" at bounding box center [822, 492] width 33 height 32
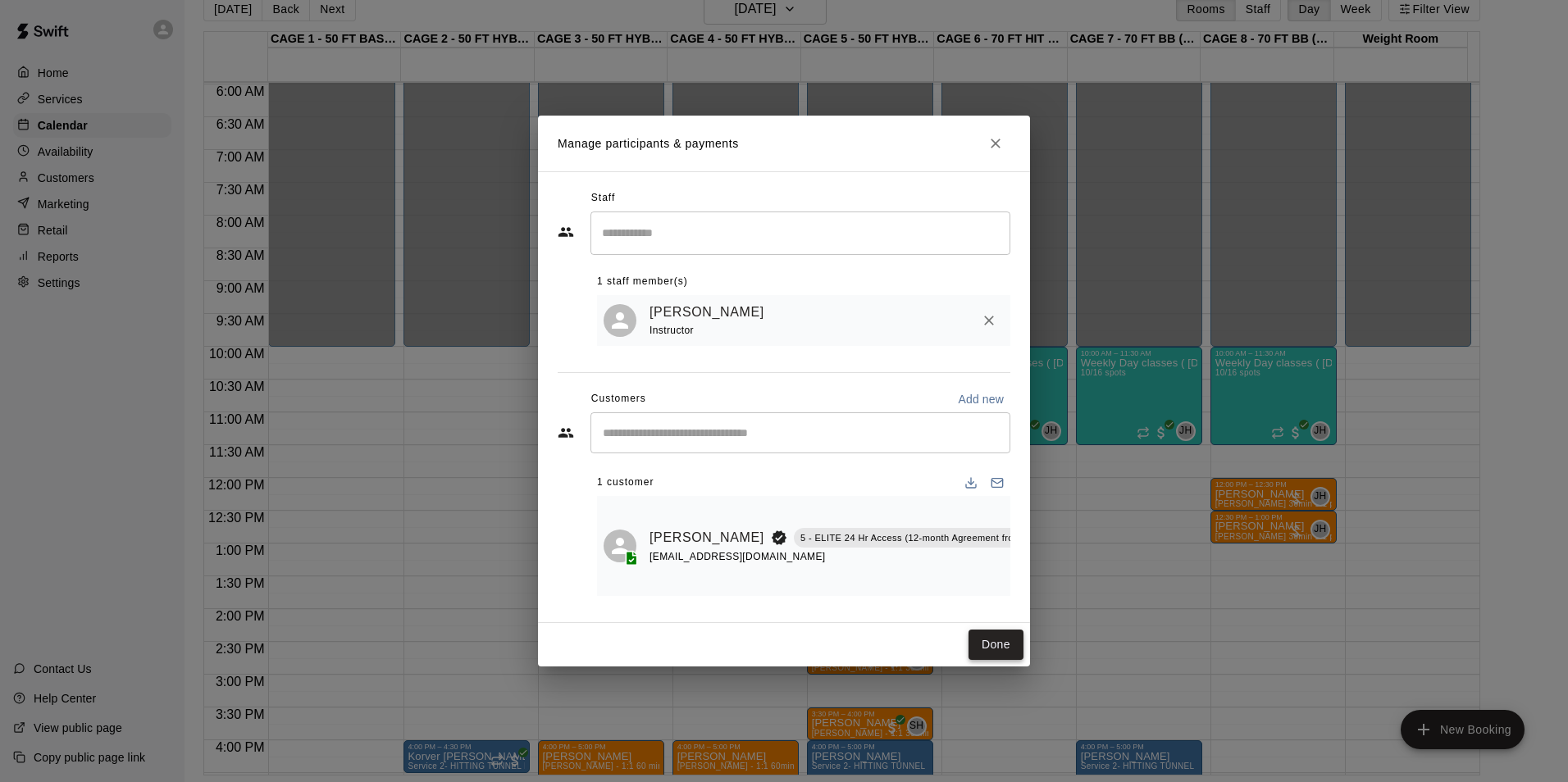
click at [992, 646] on button "Done" at bounding box center [996, 645] width 55 height 30
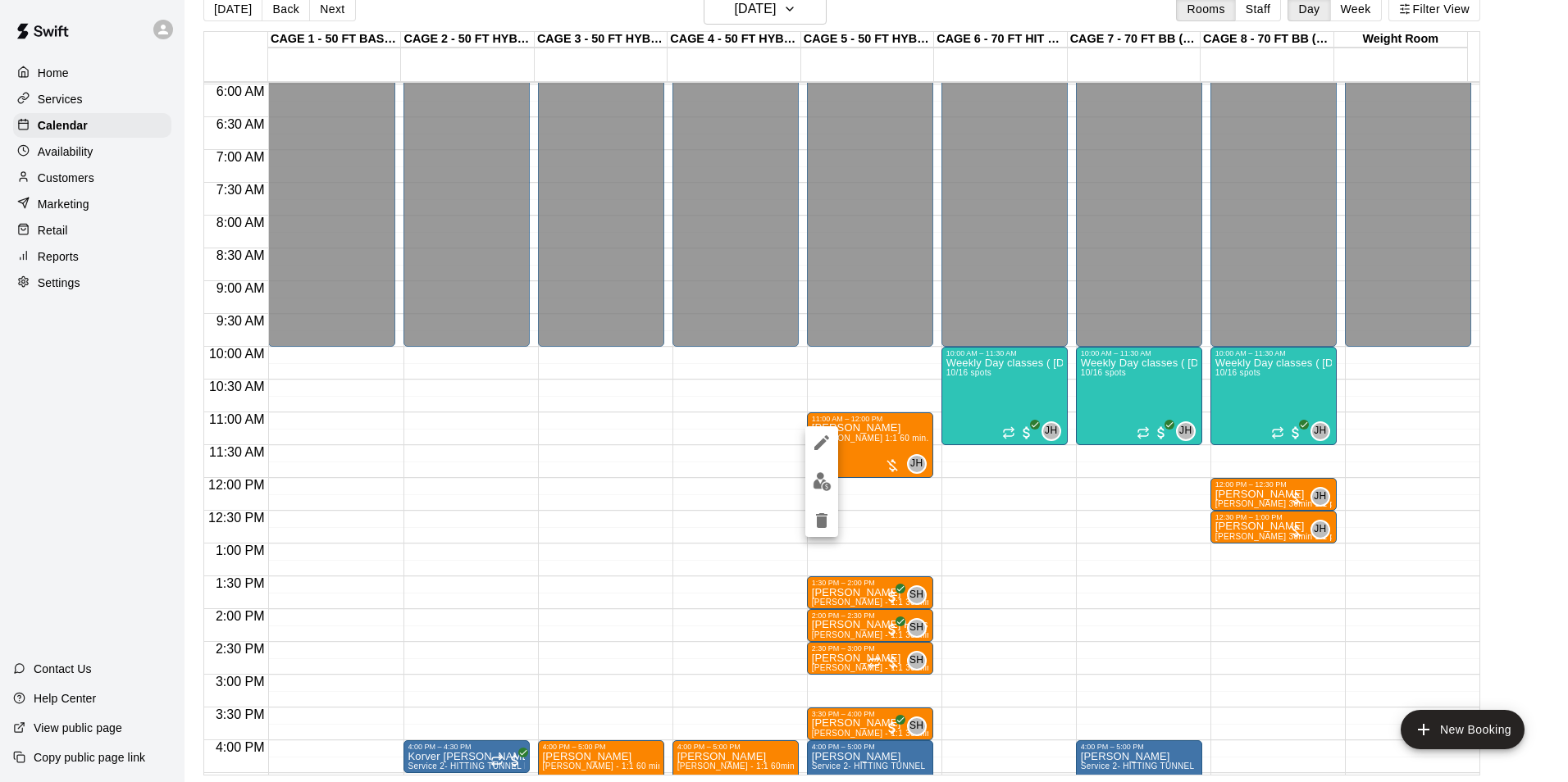
click at [825, 446] on icon "edit" at bounding box center [821, 442] width 20 height 20
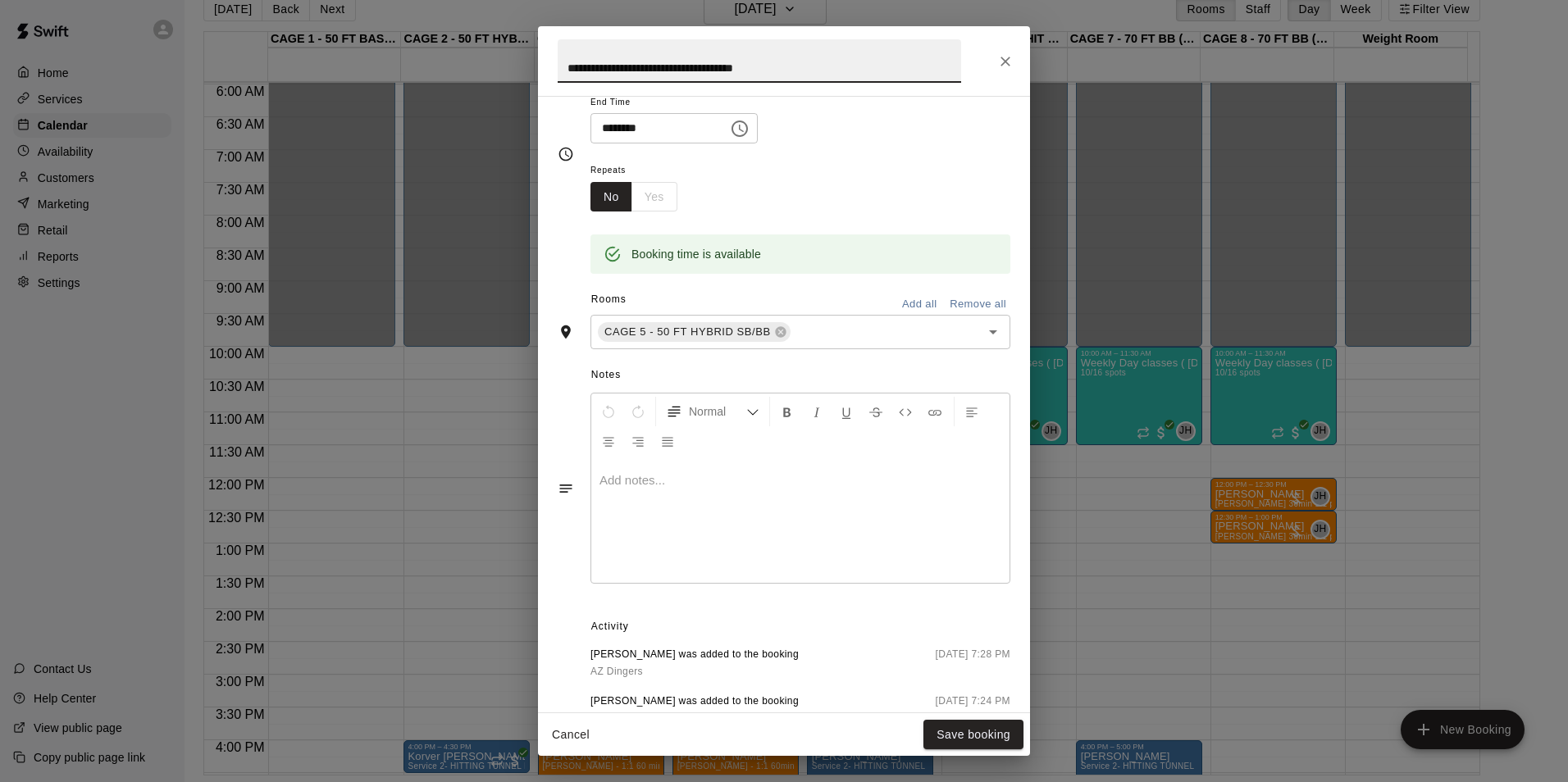
scroll to position [311, 0]
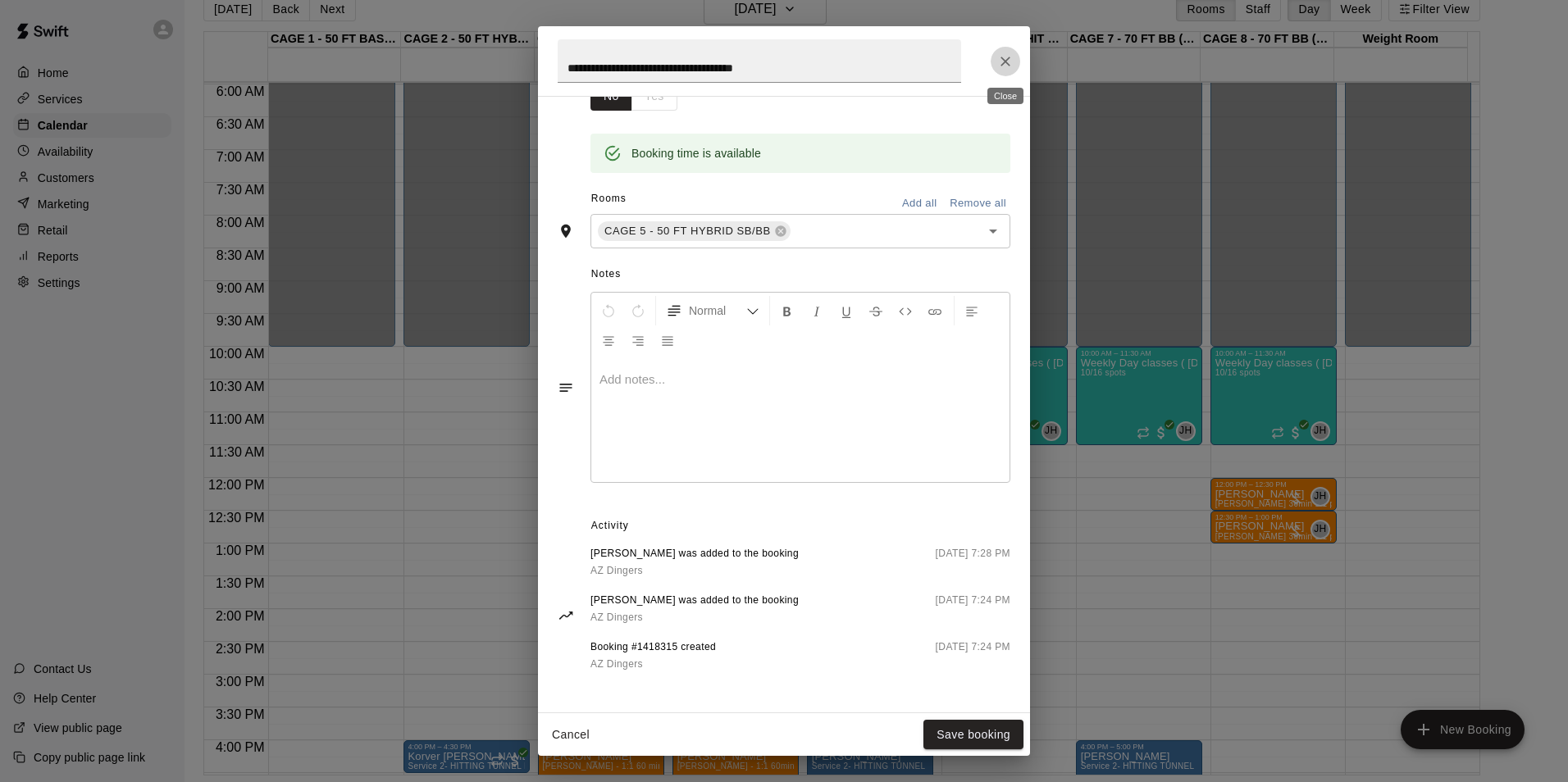
click at [1008, 65] on icon "Close" at bounding box center [1005, 60] width 16 height 16
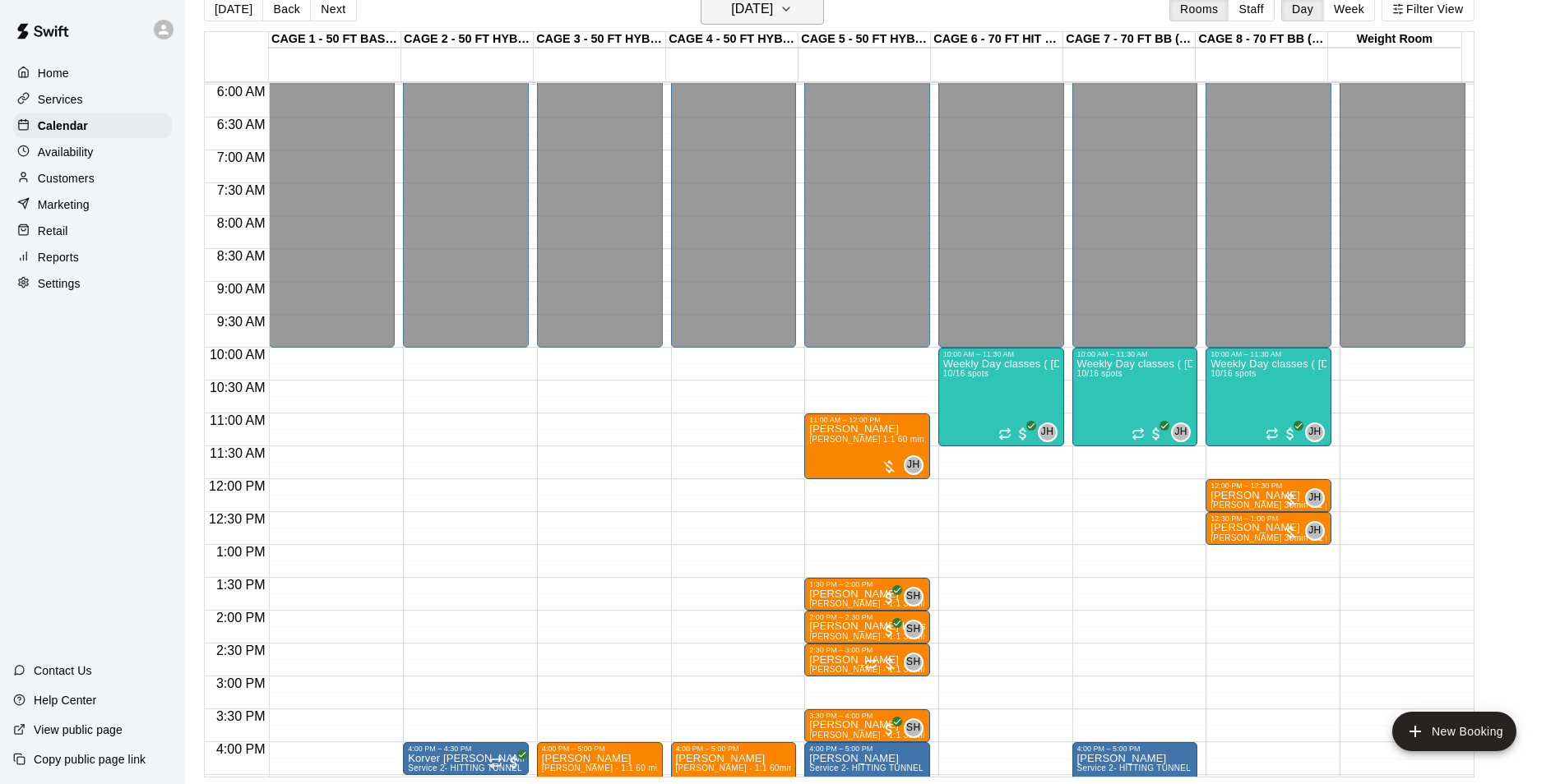
click at [731, 12] on h6 "Wednesday Sep 17" at bounding box center [752, 9] width 42 height 23
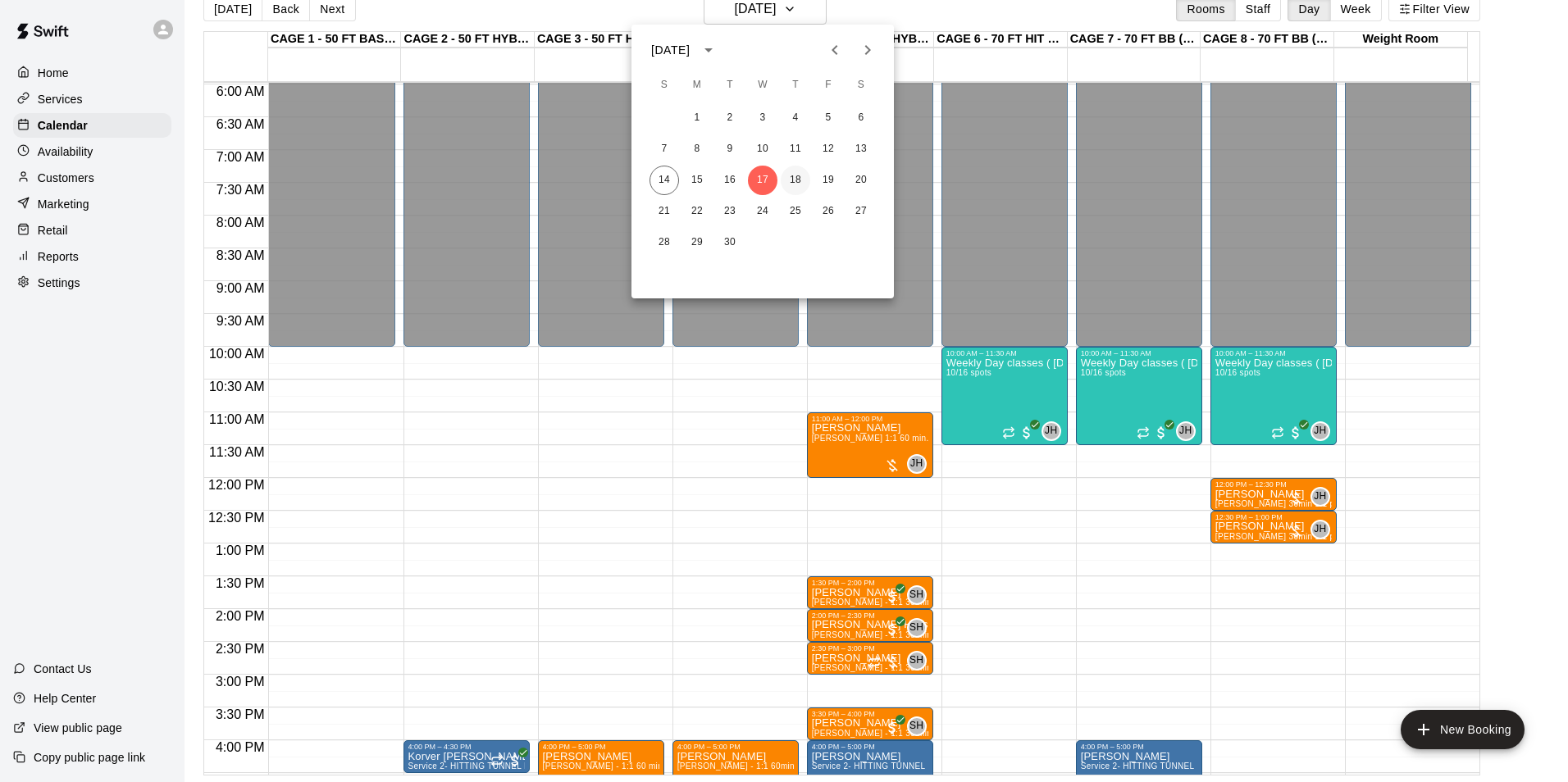
click at [806, 172] on button "18" at bounding box center [794, 179] width 29 height 29
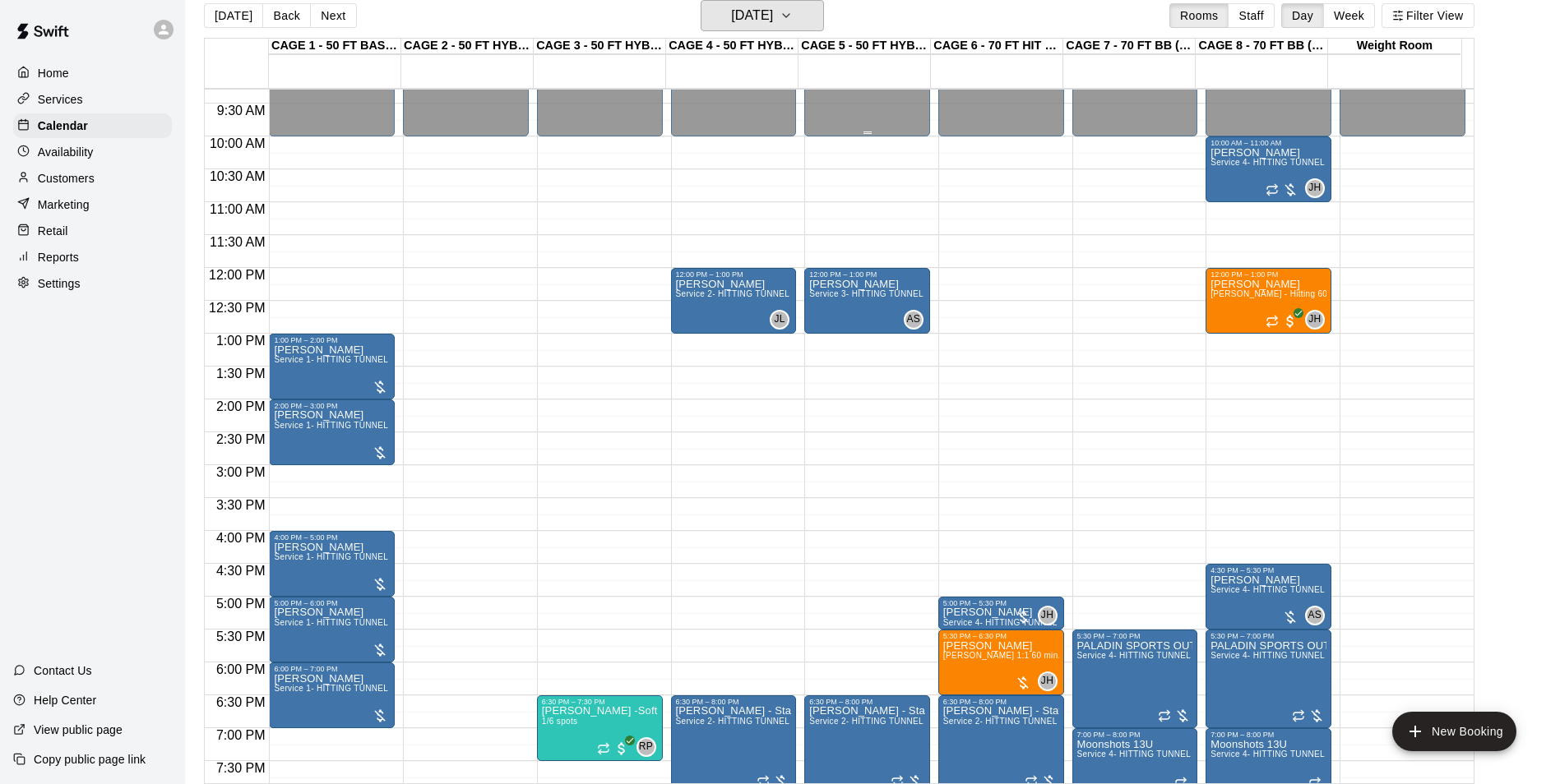
scroll to position [639, 0]
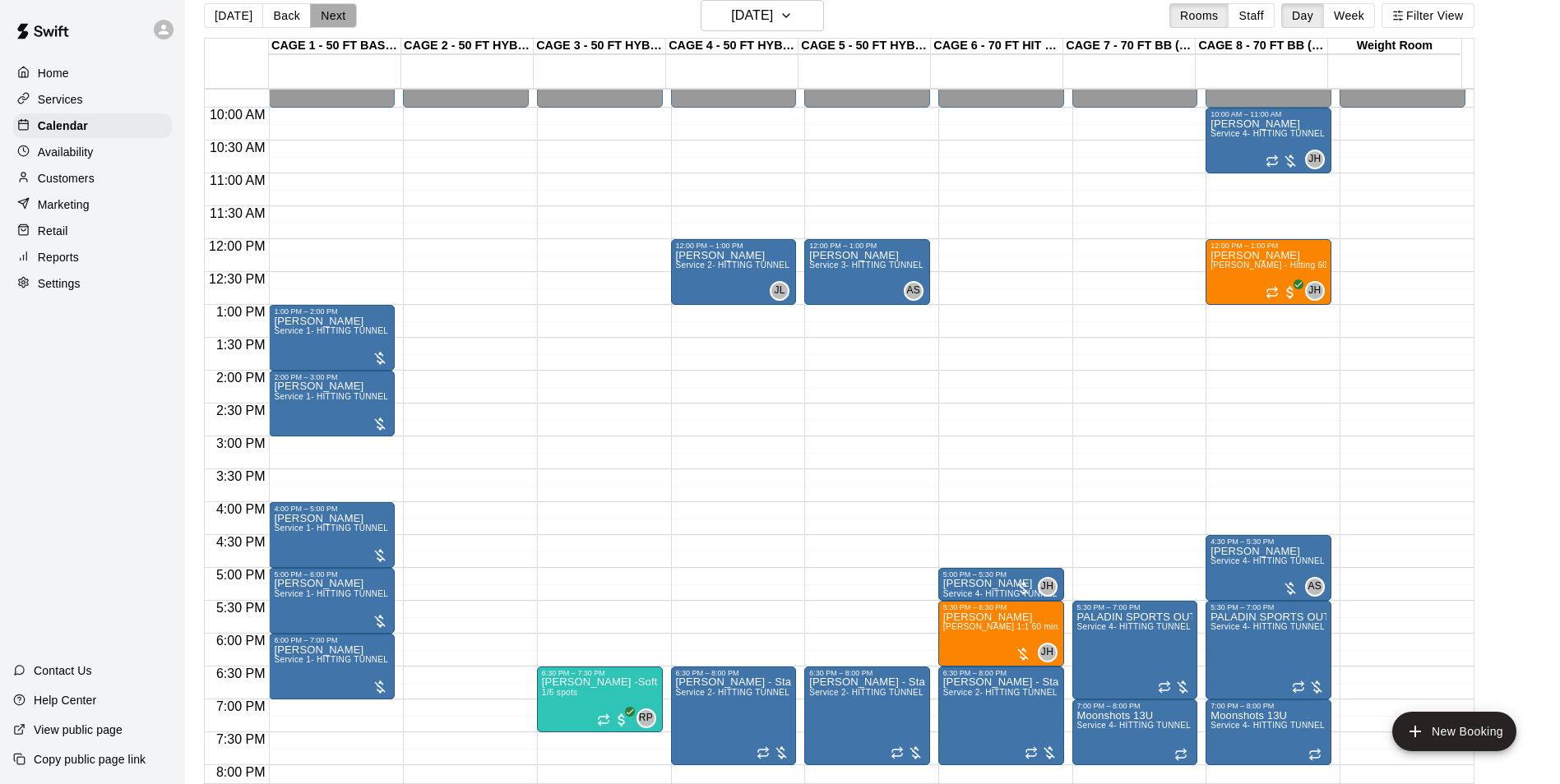
click at [345, 26] on button "Next" at bounding box center [332, 15] width 46 height 25
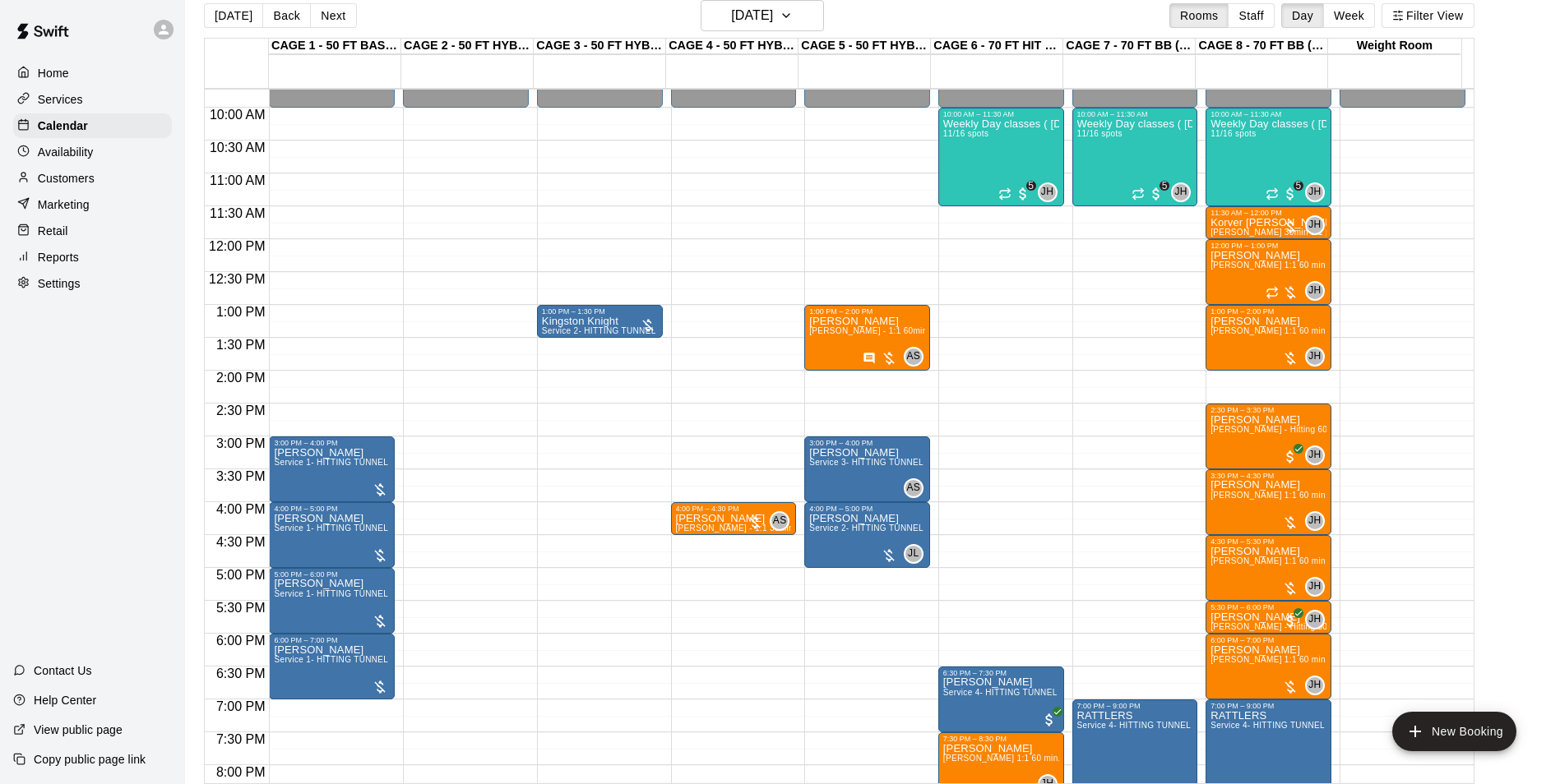
click at [348, 30] on div "Today Back Next Friday Sep 19 Rooms Staff Day Week Filter View" at bounding box center [838, 19] width 1270 height 38
click at [329, 22] on button "Next" at bounding box center [332, 15] width 46 height 25
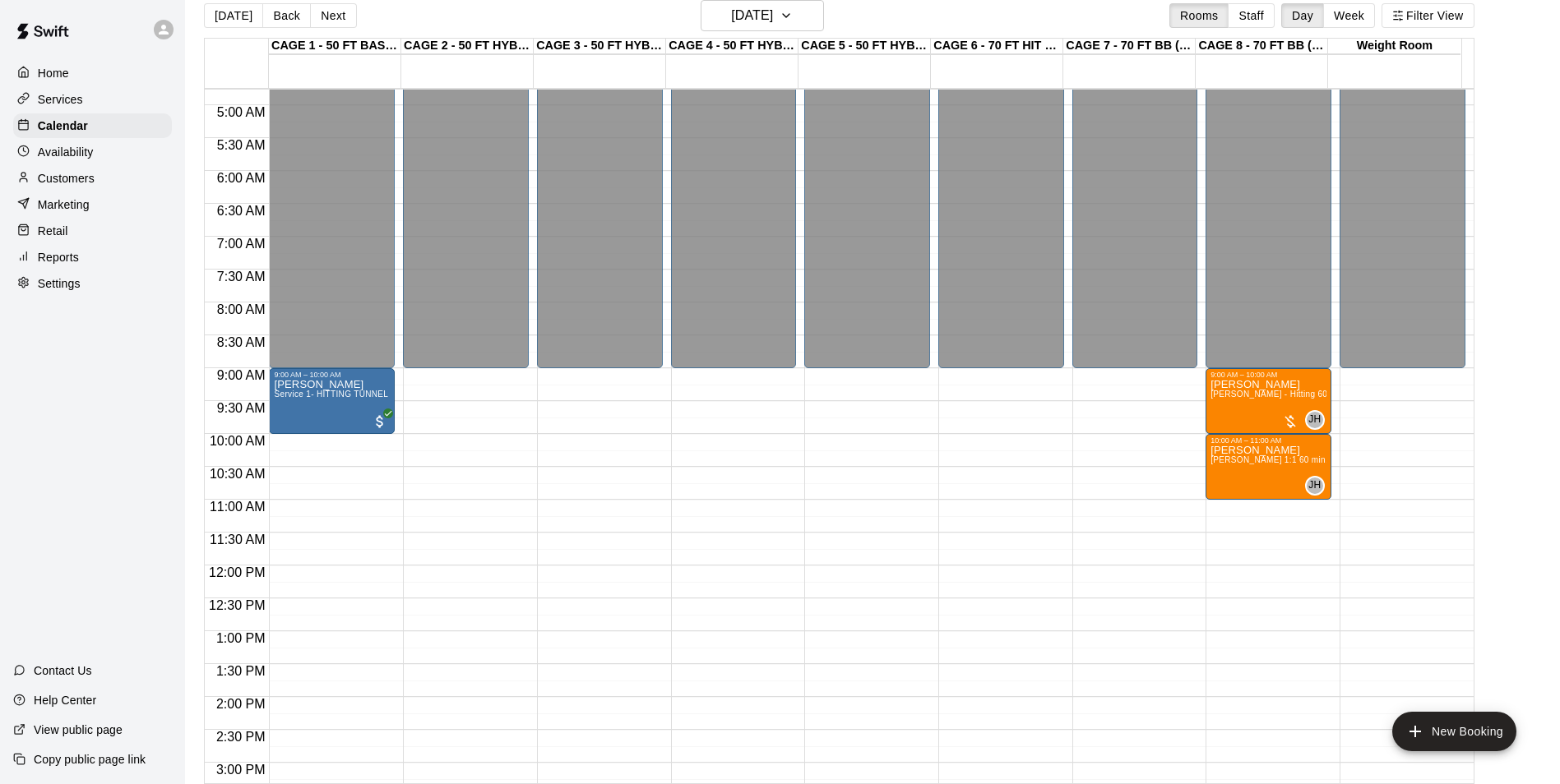
scroll to position [311, 0]
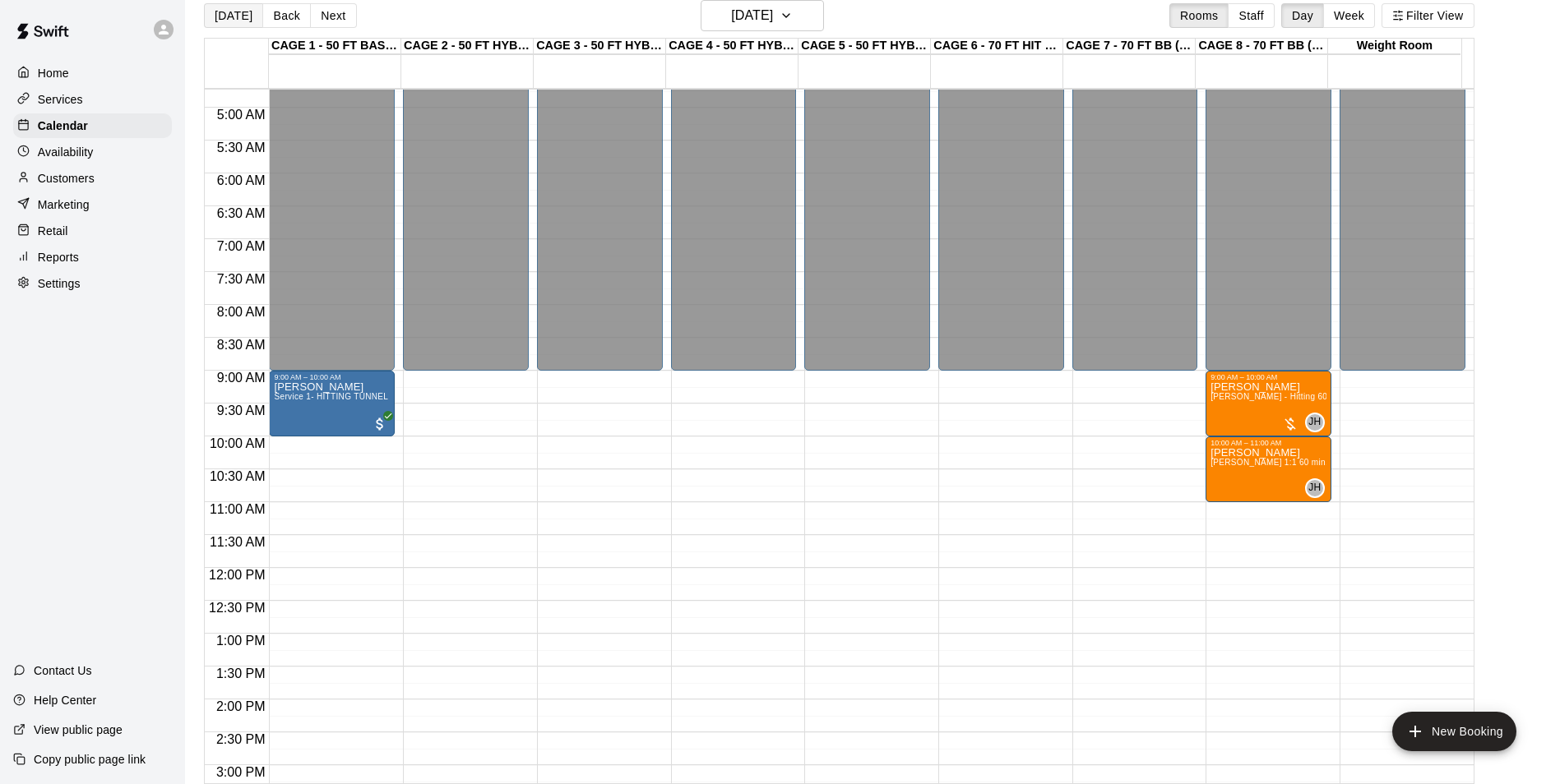
click at [227, 25] on button "[DATE]" at bounding box center [233, 15] width 60 height 25
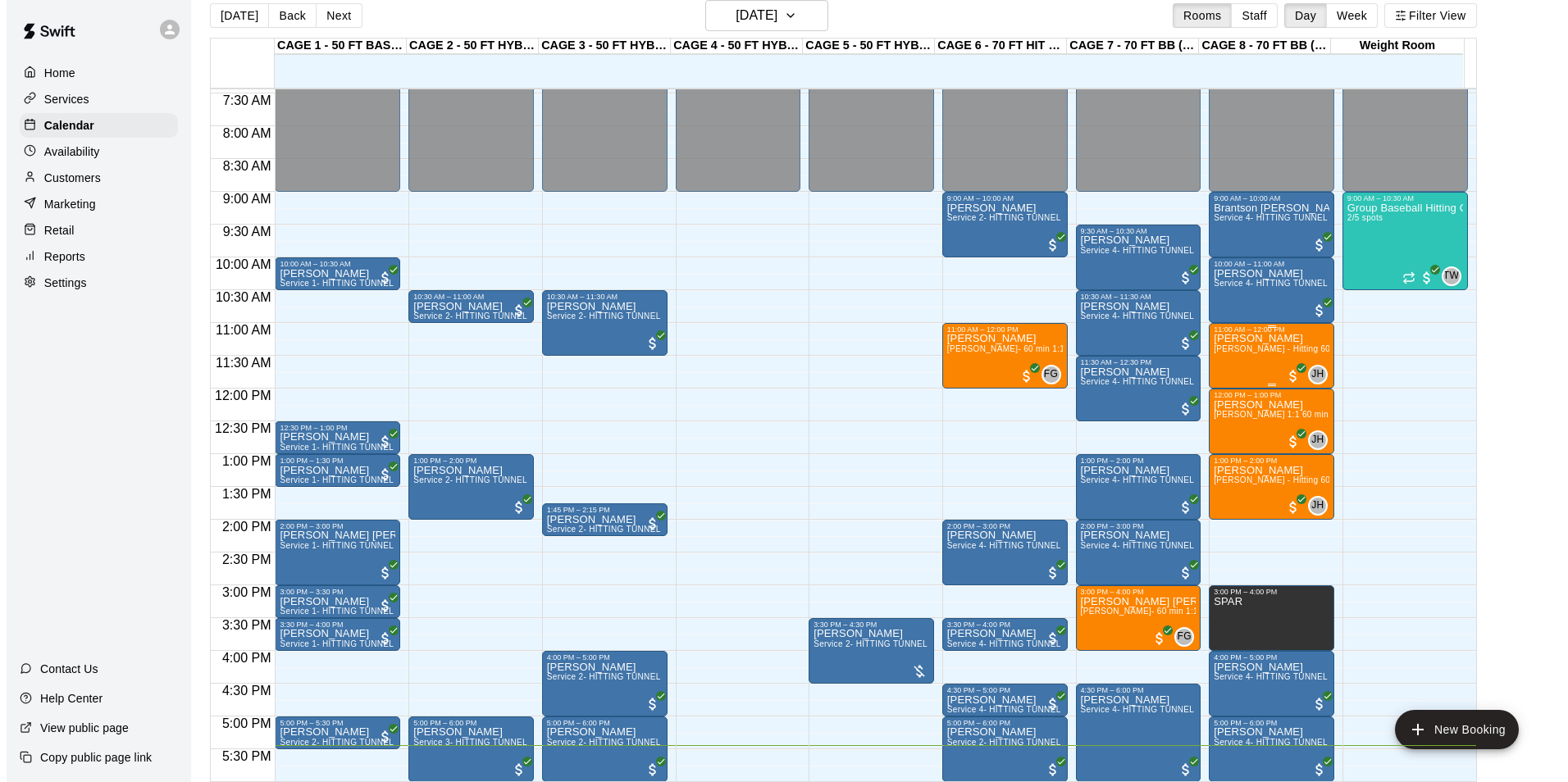
scroll to position [556, 0]
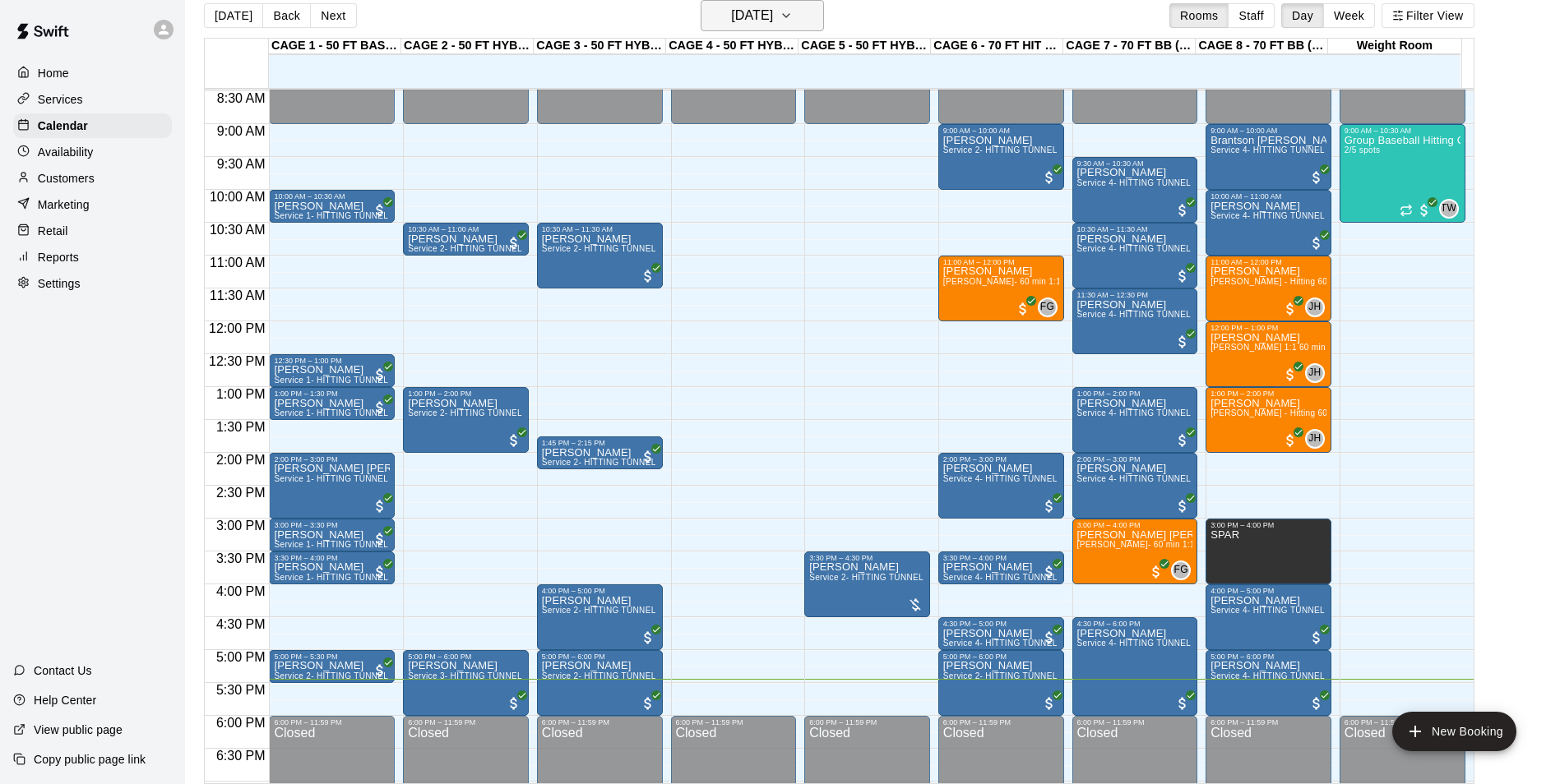
click at [737, 4] on h6 "[DATE]" at bounding box center [752, 15] width 42 height 23
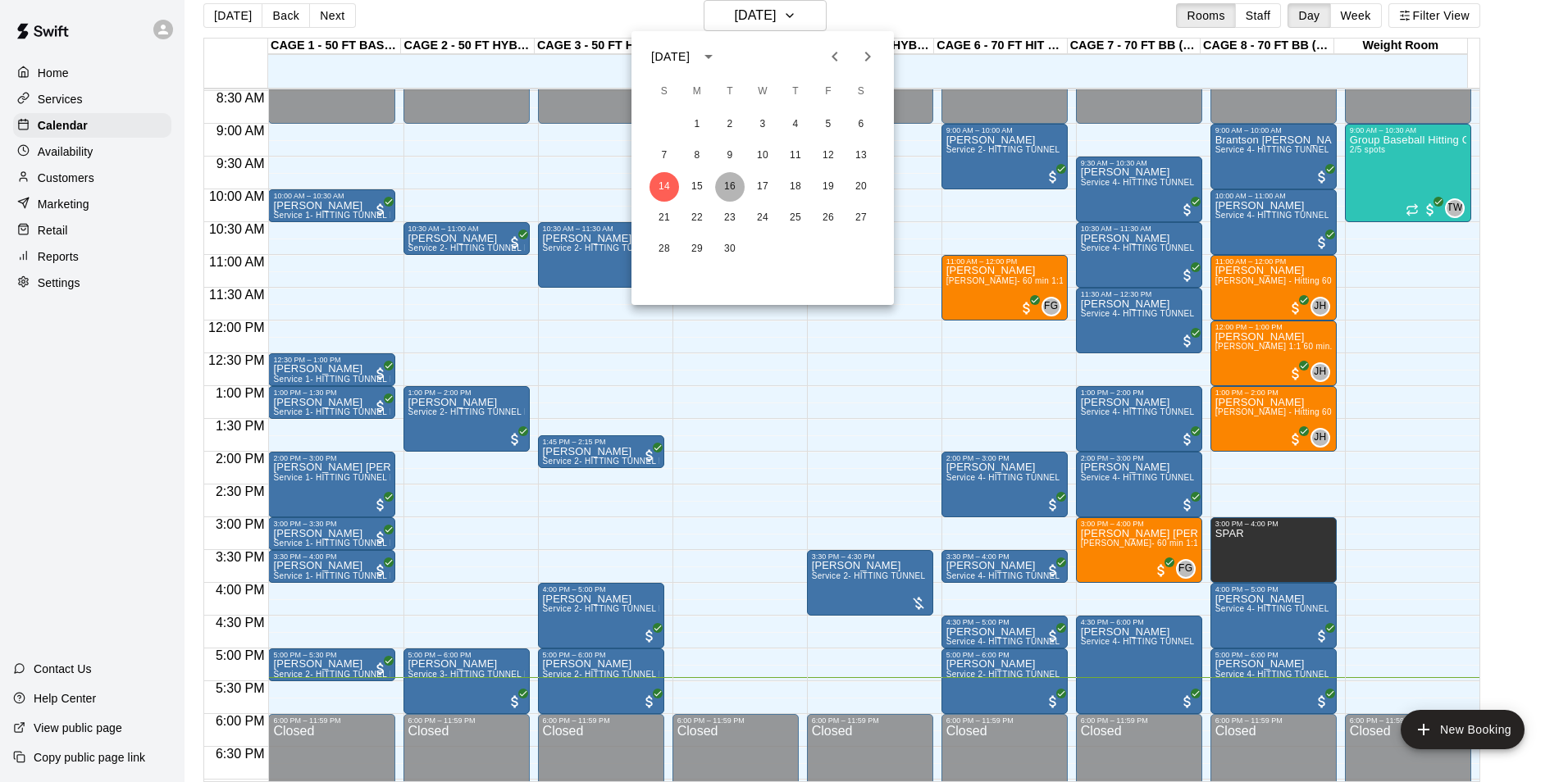
click at [732, 183] on button "16" at bounding box center [729, 186] width 29 height 29
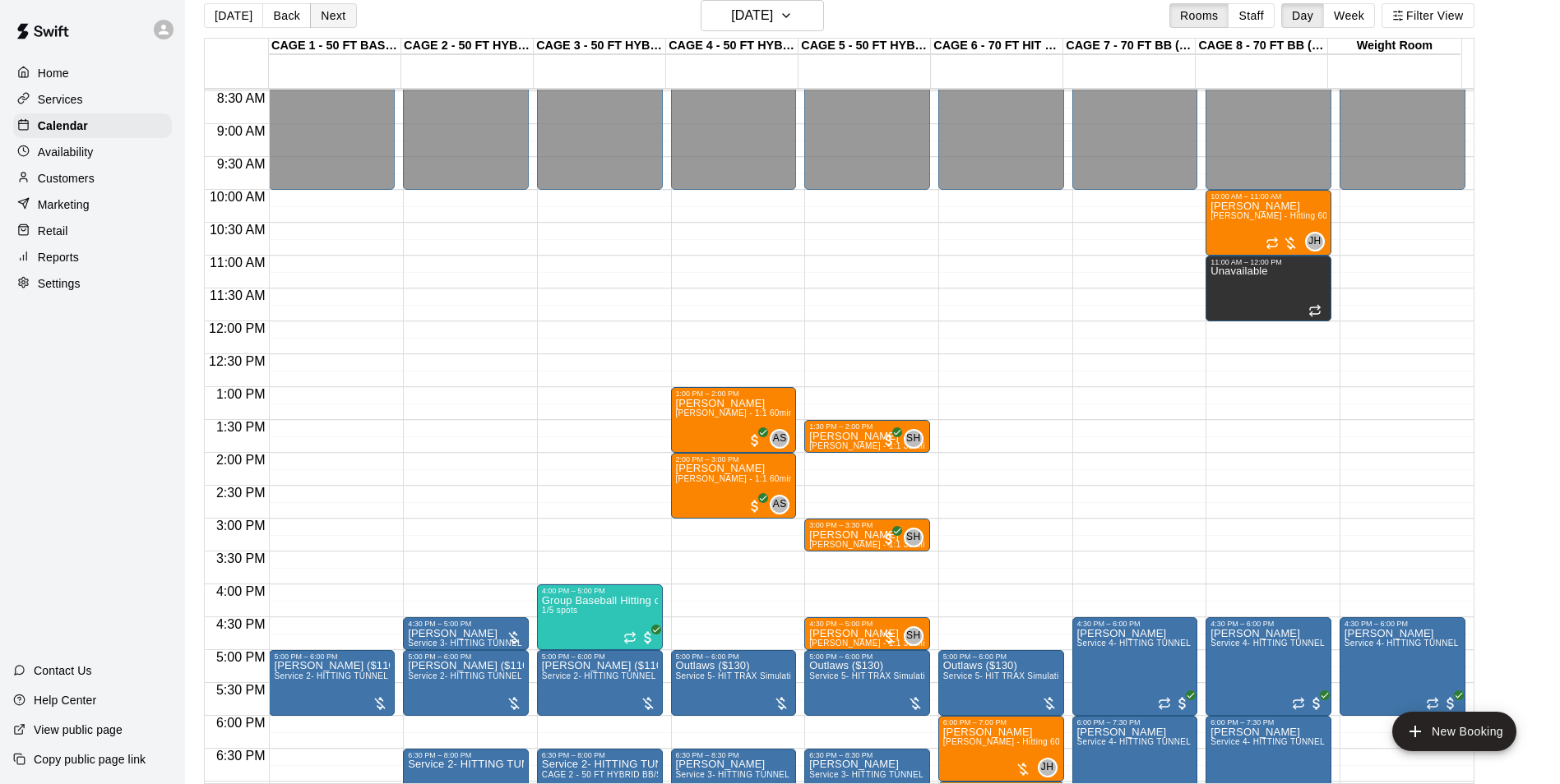
click at [333, 24] on button "Next" at bounding box center [332, 15] width 46 height 25
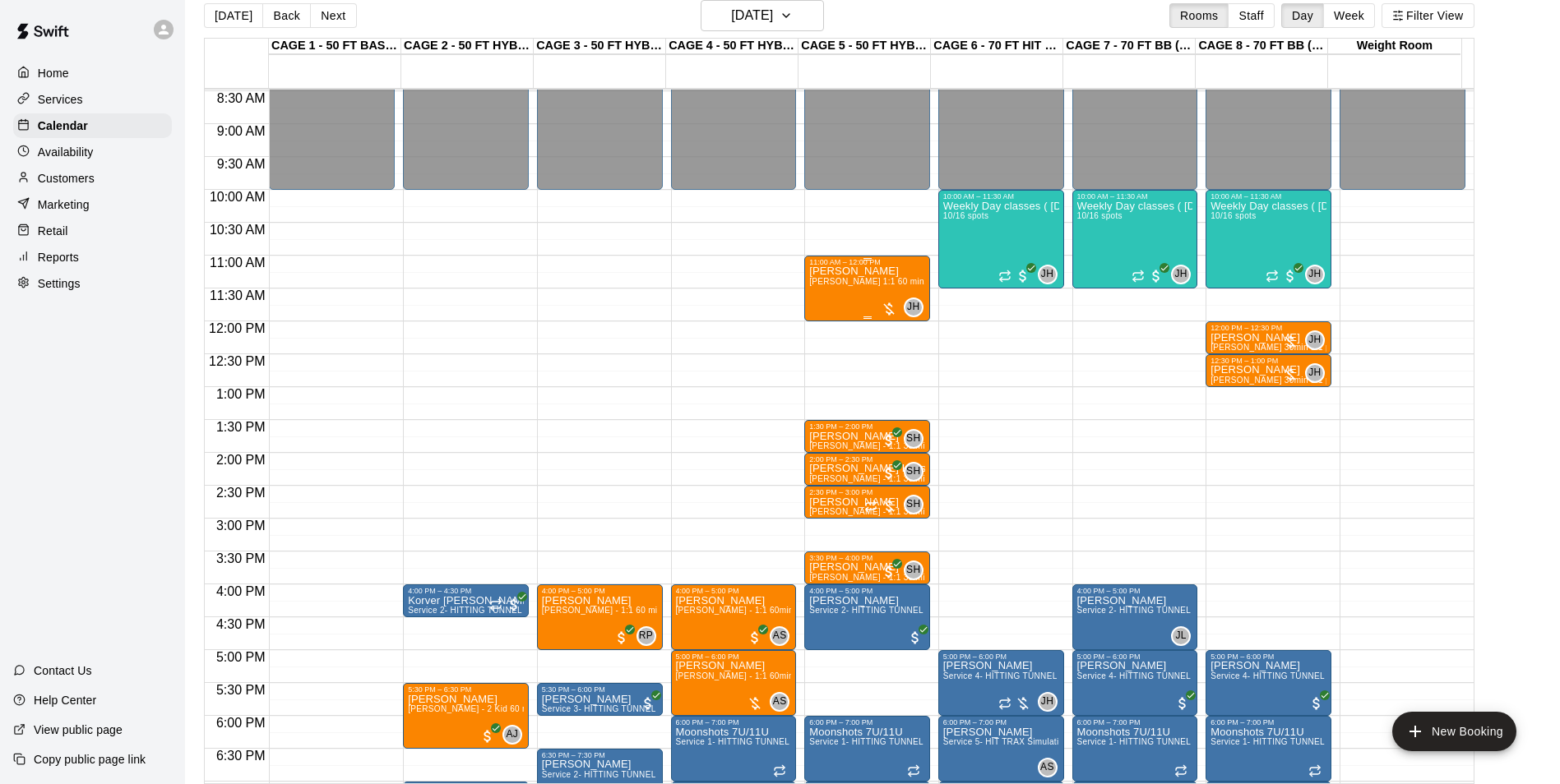
click at [844, 291] on div "Jack Brown John Havird 1:1 60 min. pitching Lesson" at bounding box center [867, 658] width 116 height 784
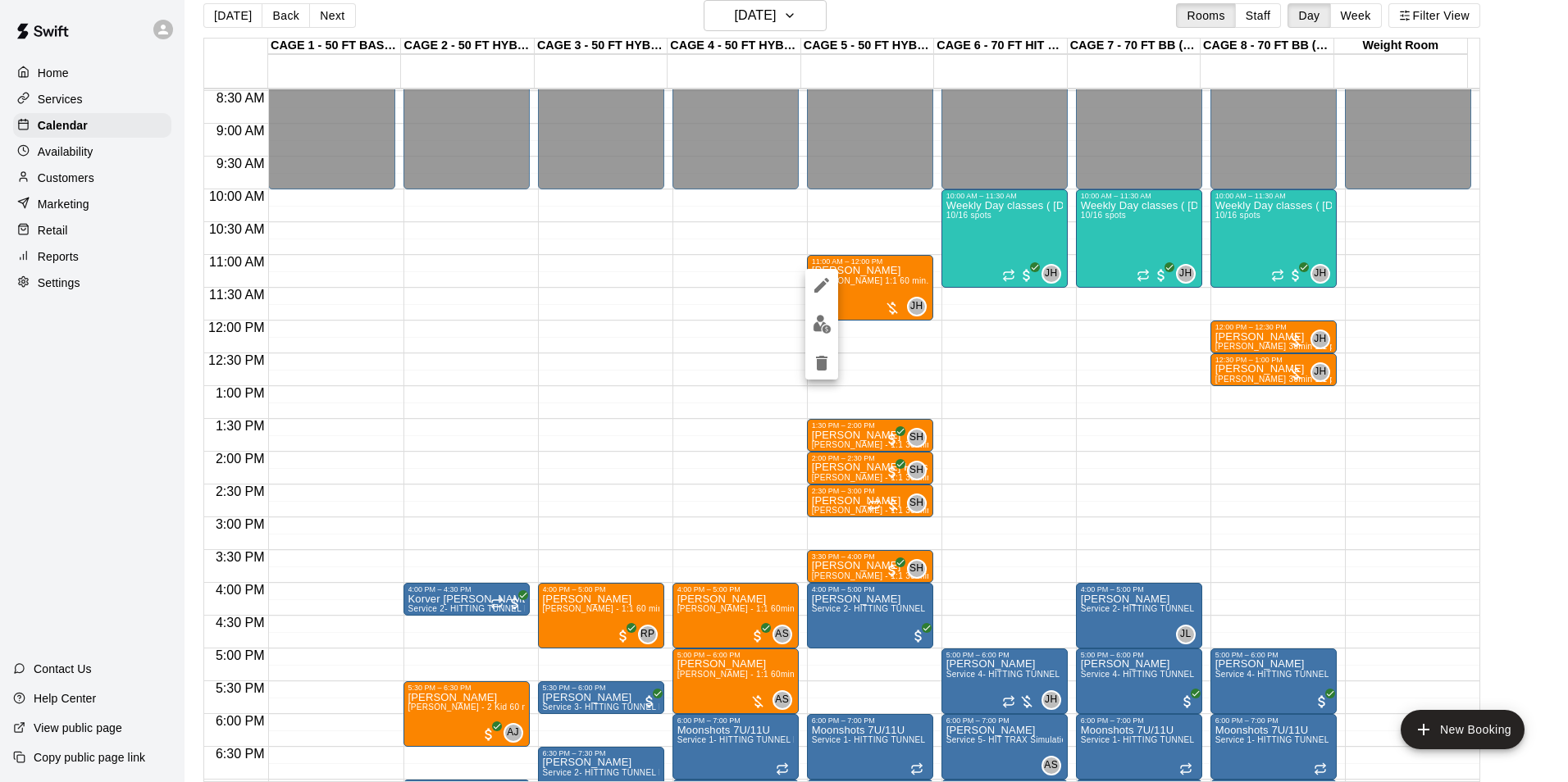
click at [839, 323] on div at bounding box center [784, 391] width 1568 height 782
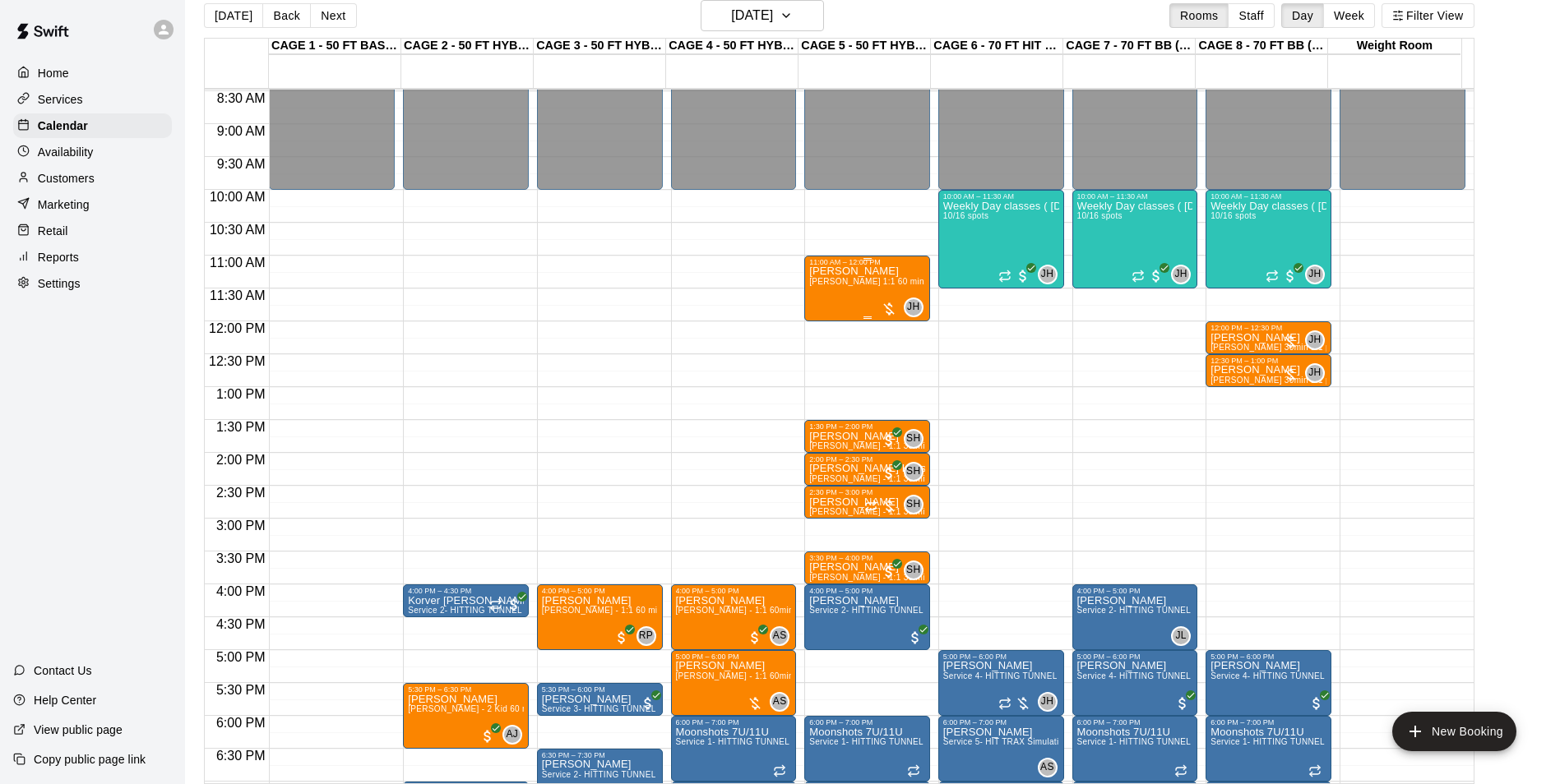
click at [837, 311] on div "Jack Brown John Havird 1:1 60 min. pitching Lesson" at bounding box center [867, 658] width 116 height 784
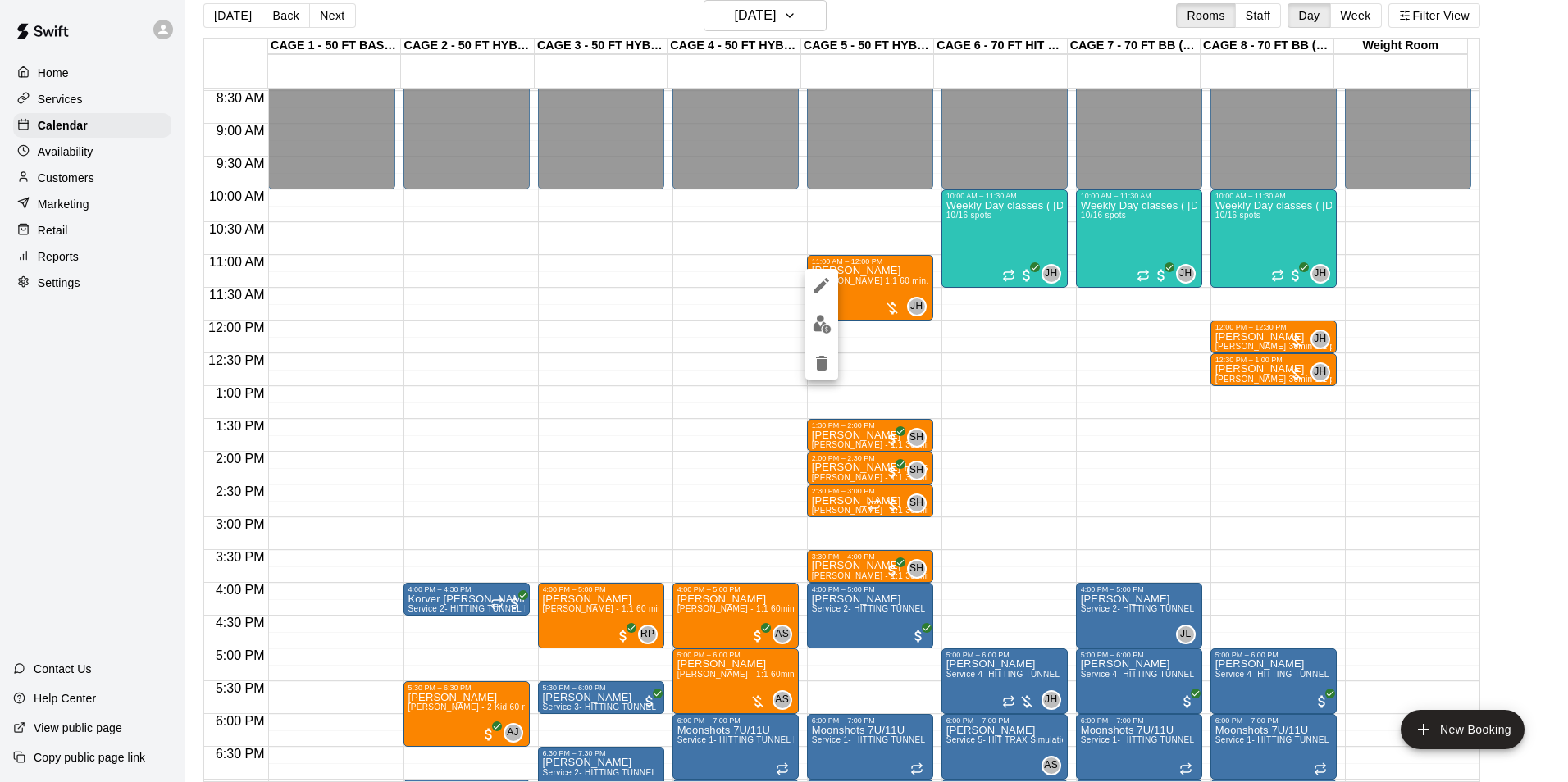
click at [888, 268] on div at bounding box center [784, 391] width 1568 height 782
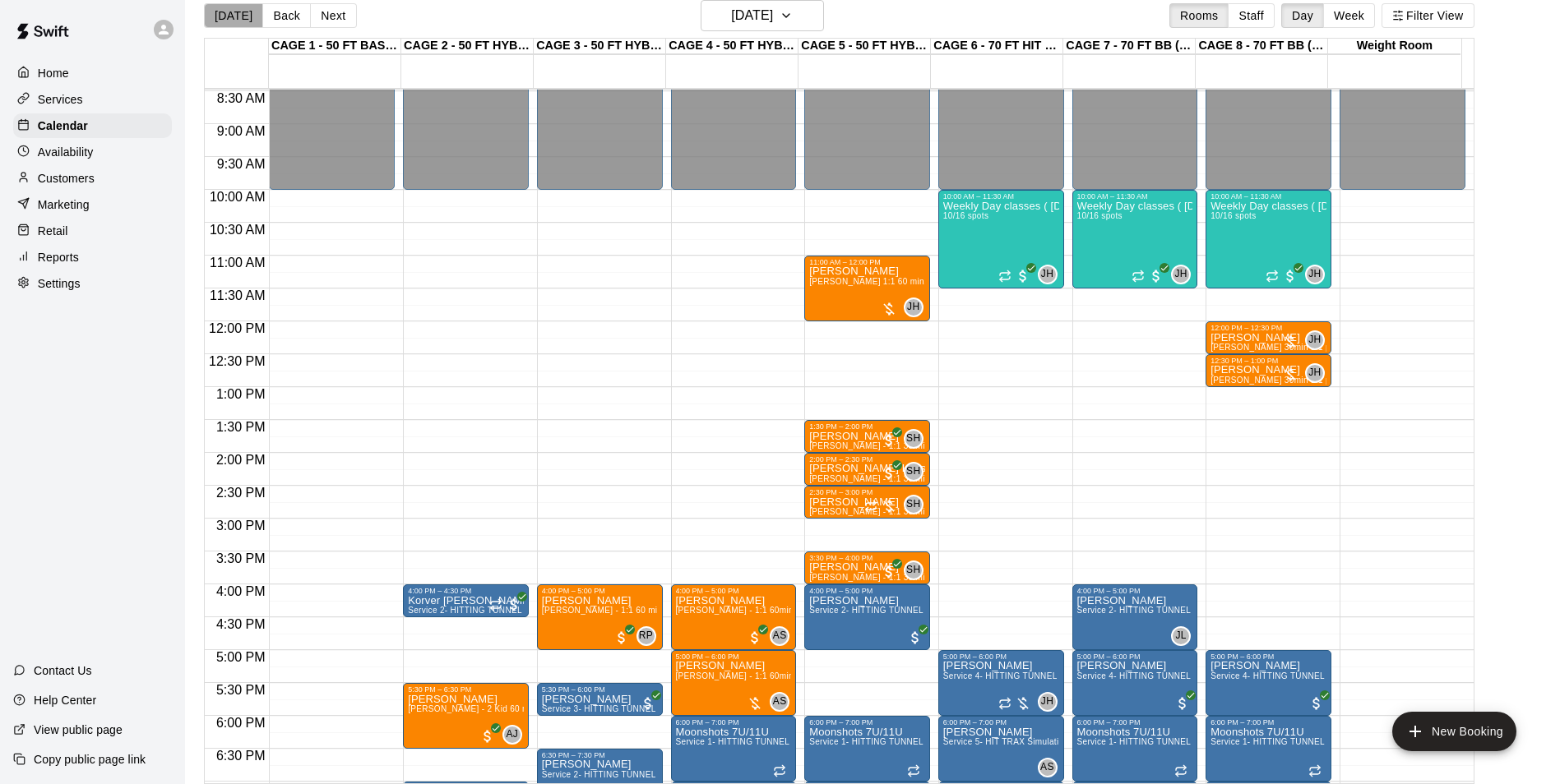
click at [243, 15] on button "[DATE]" at bounding box center [233, 15] width 60 height 25
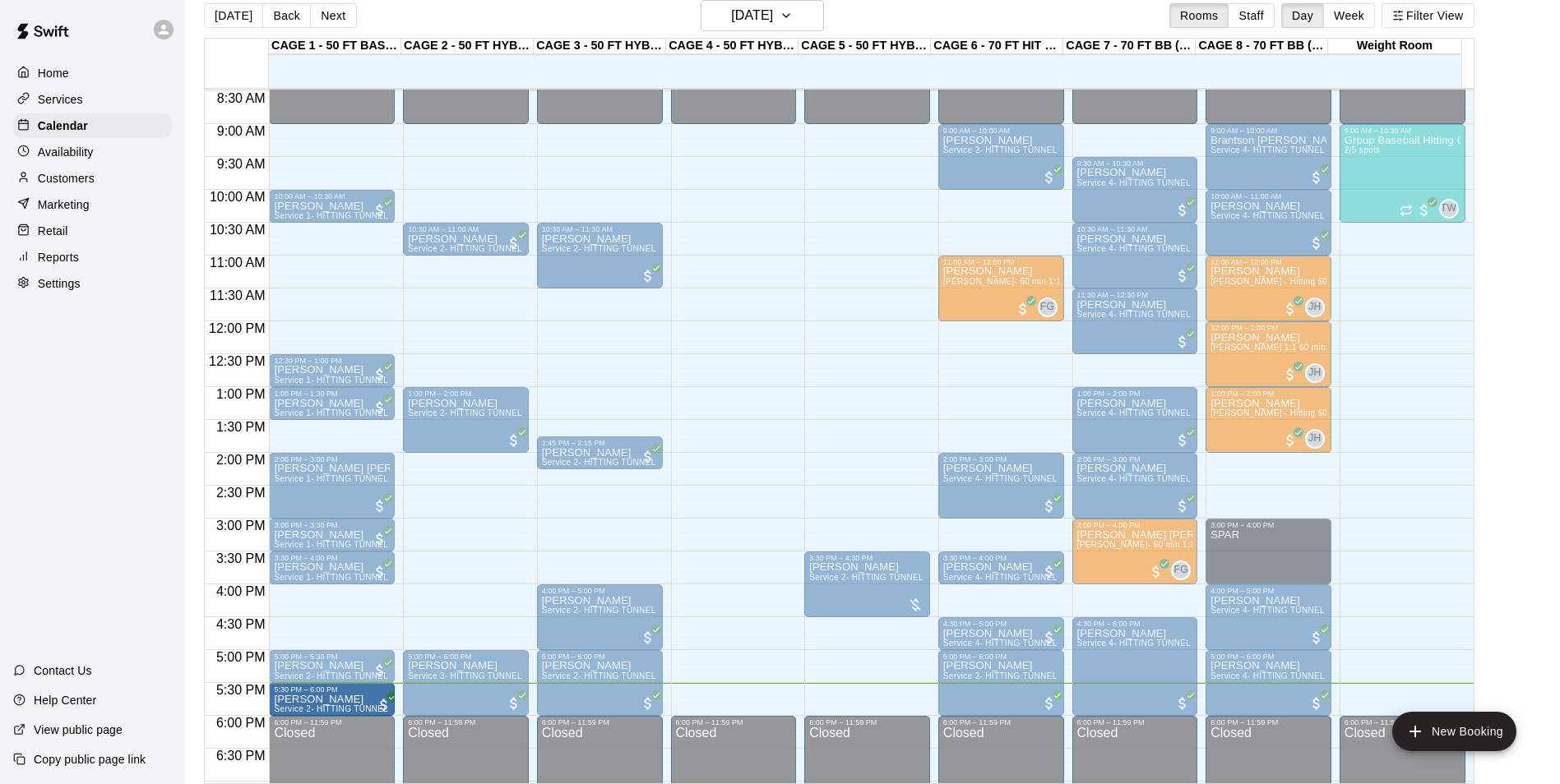
drag, startPoint x: 727, startPoint y: 690, endPoint x: 349, endPoint y: 702, distance: 378.2
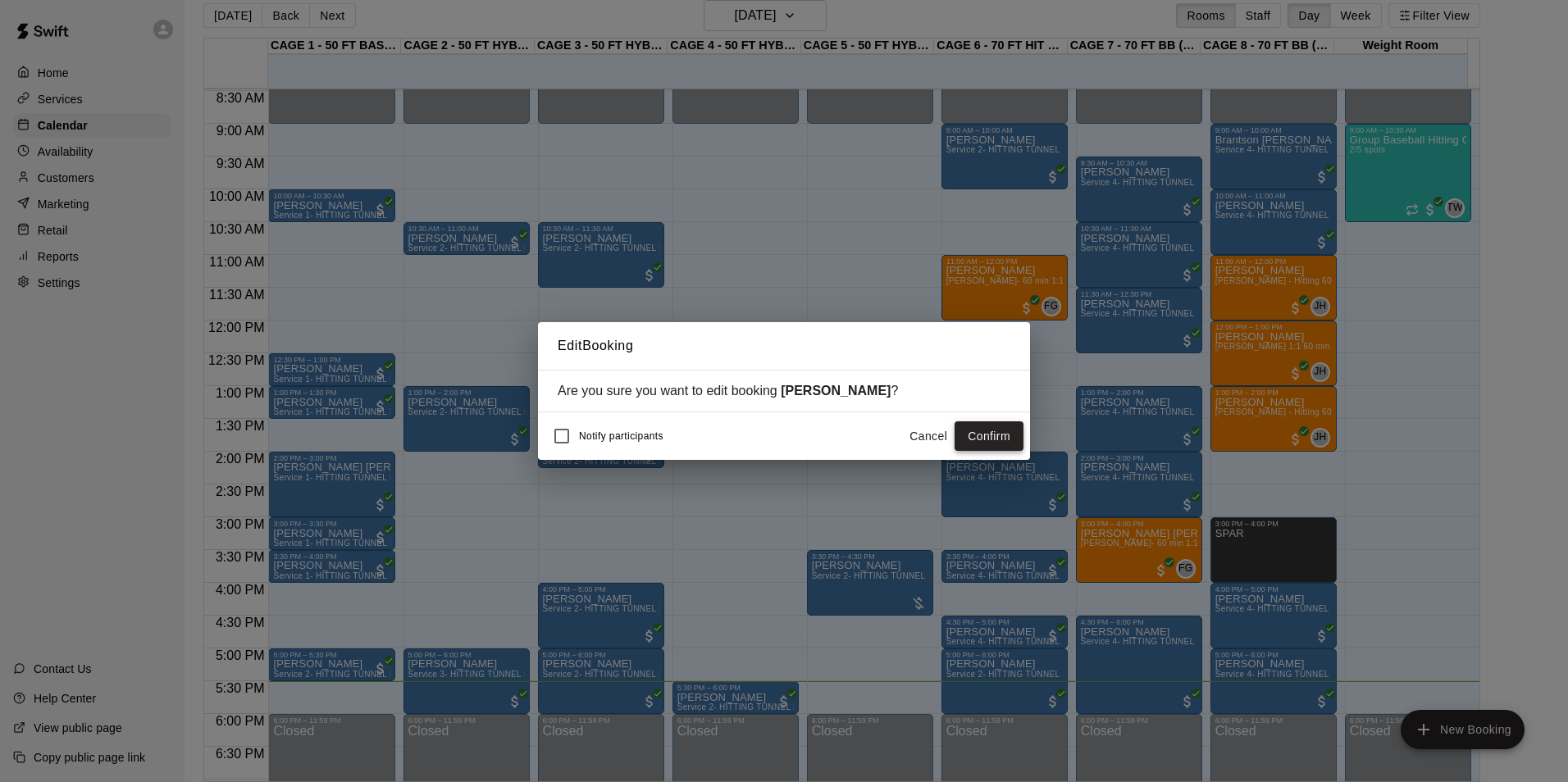
click at [989, 438] on button "Confirm" at bounding box center [989, 436] width 69 height 30
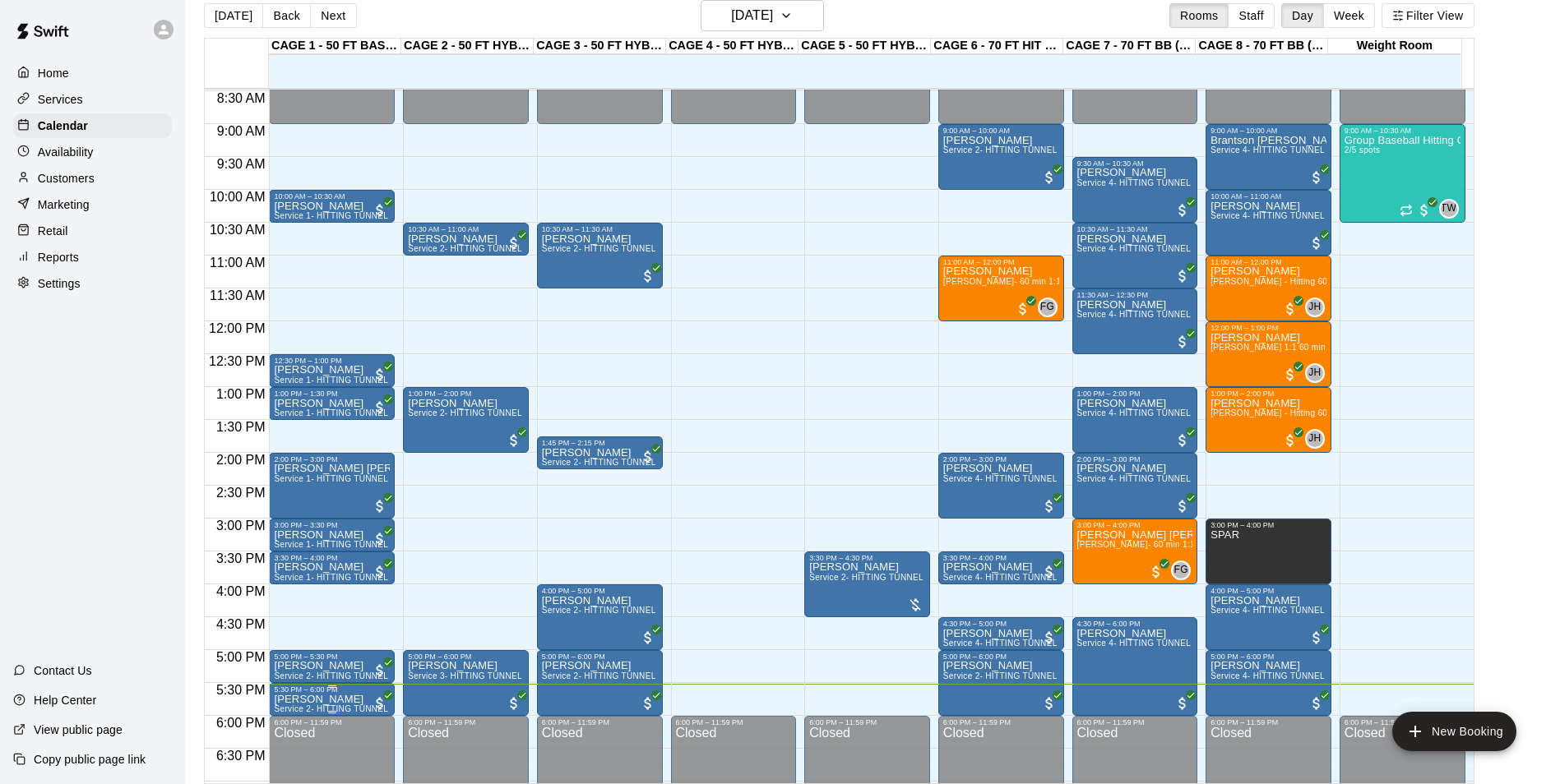
click at [287, 710] on span "Service 2- HITTING TUNNEL RENTAL - 50ft Baseball" at bounding box center [378, 709] width 209 height 9
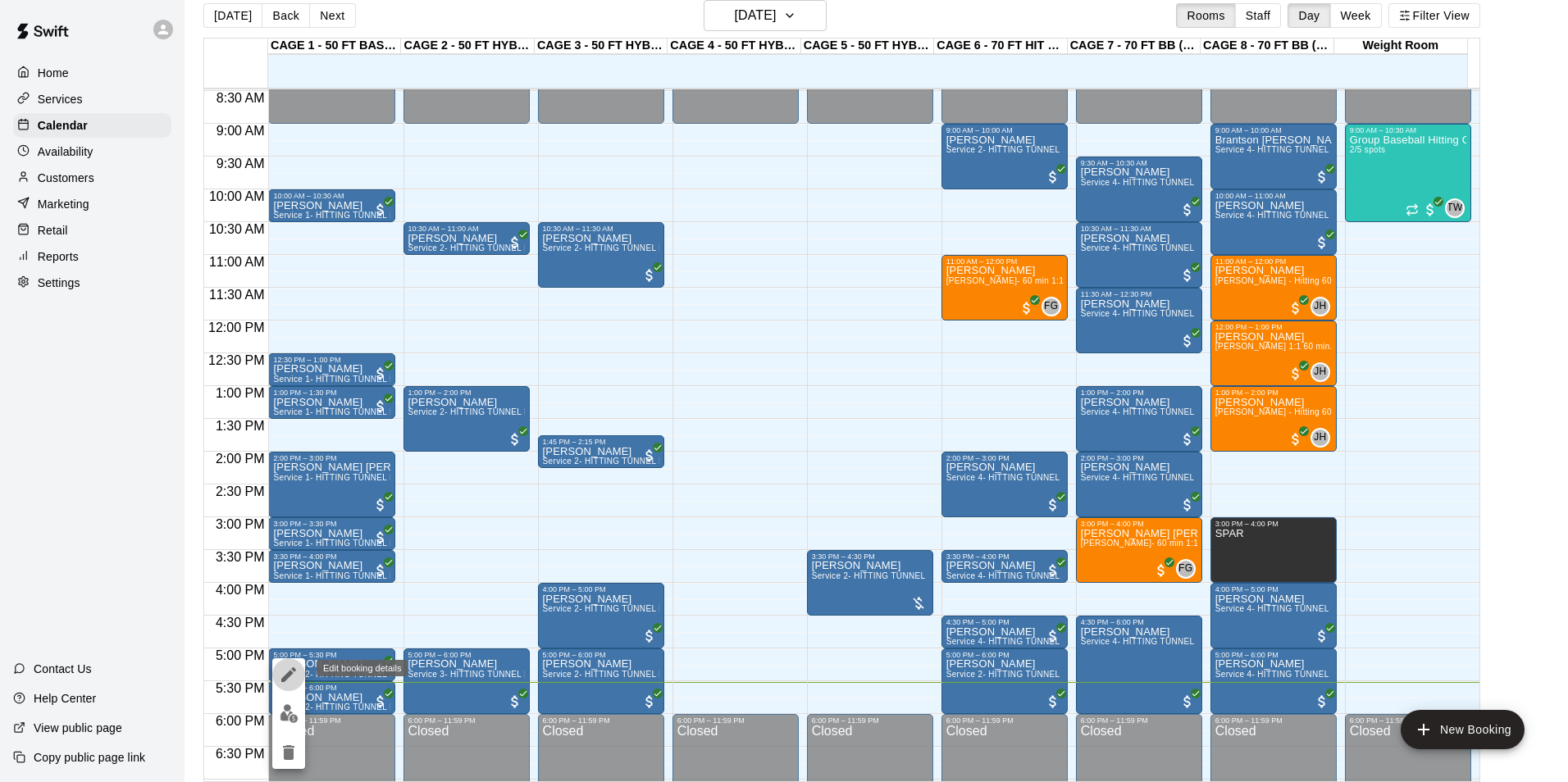
click at [282, 686] on button "edit" at bounding box center [288, 674] width 33 height 33
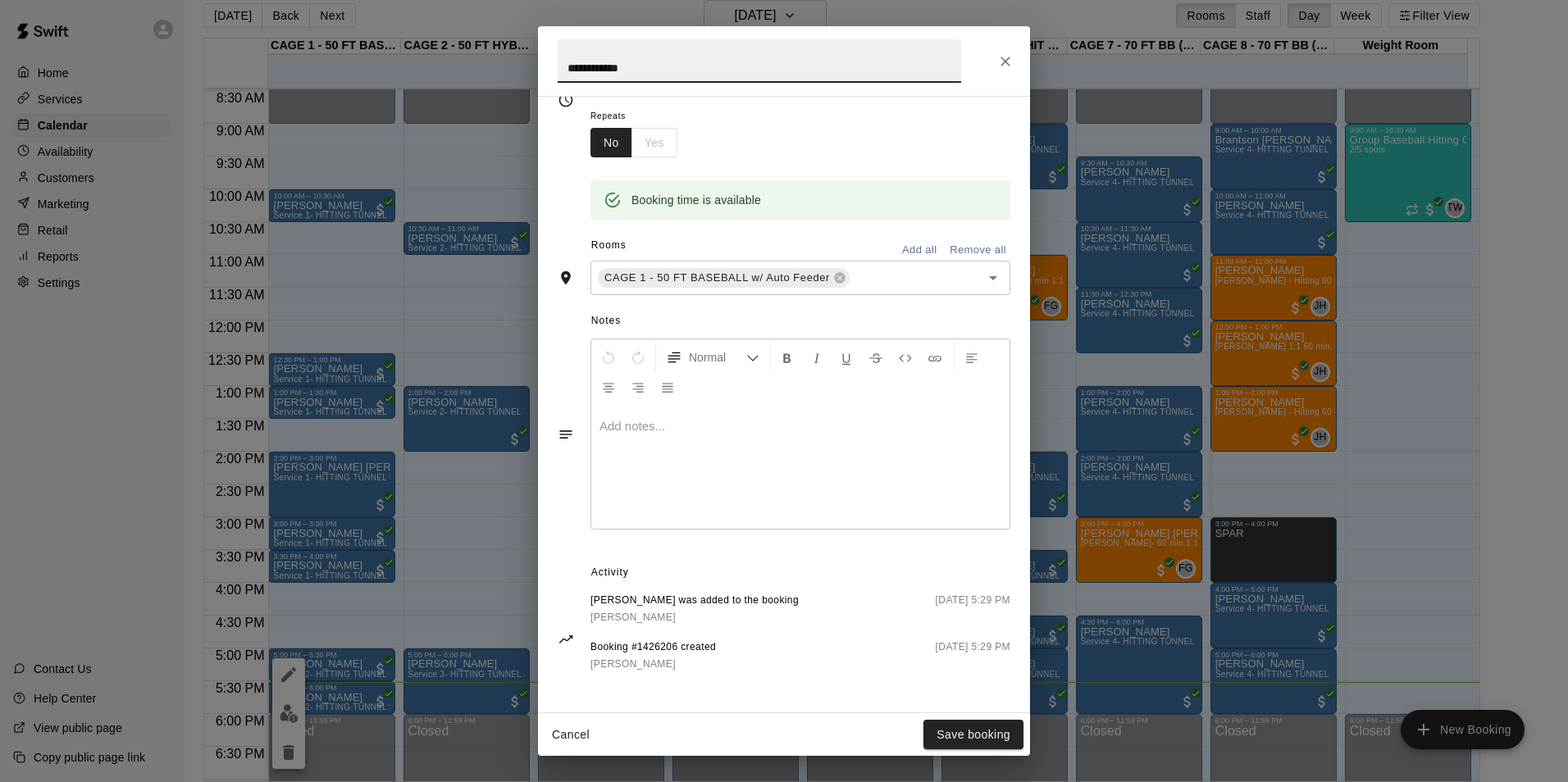
scroll to position [262, 0]
click at [1005, 58] on icon "Close" at bounding box center [1005, 60] width 16 height 16
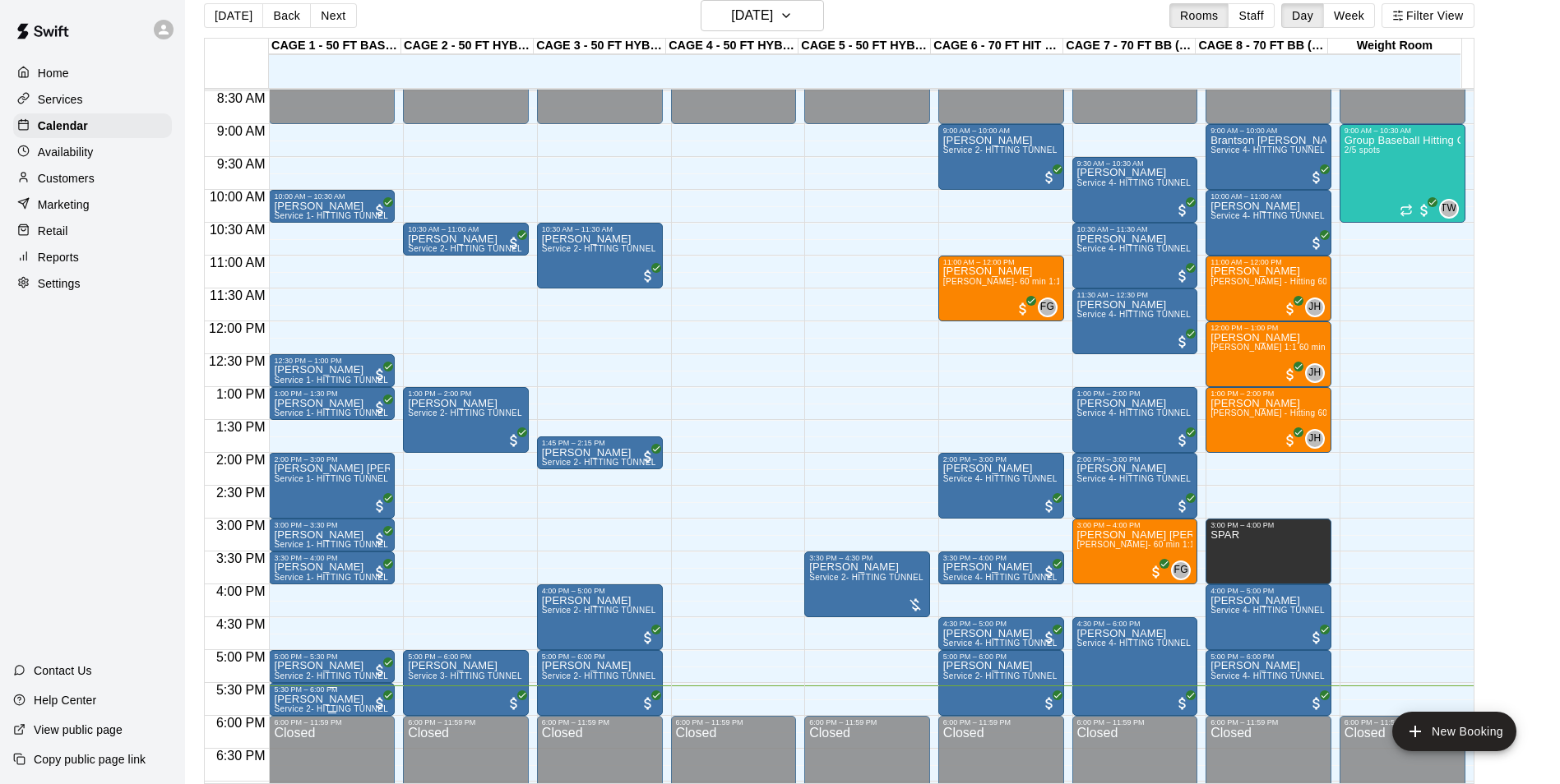
click at [335, 709] on span "Service 2- HITTING TUNNEL RENTAL - 50ft Baseball" at bounding box center [378, 709] width 209 height 9
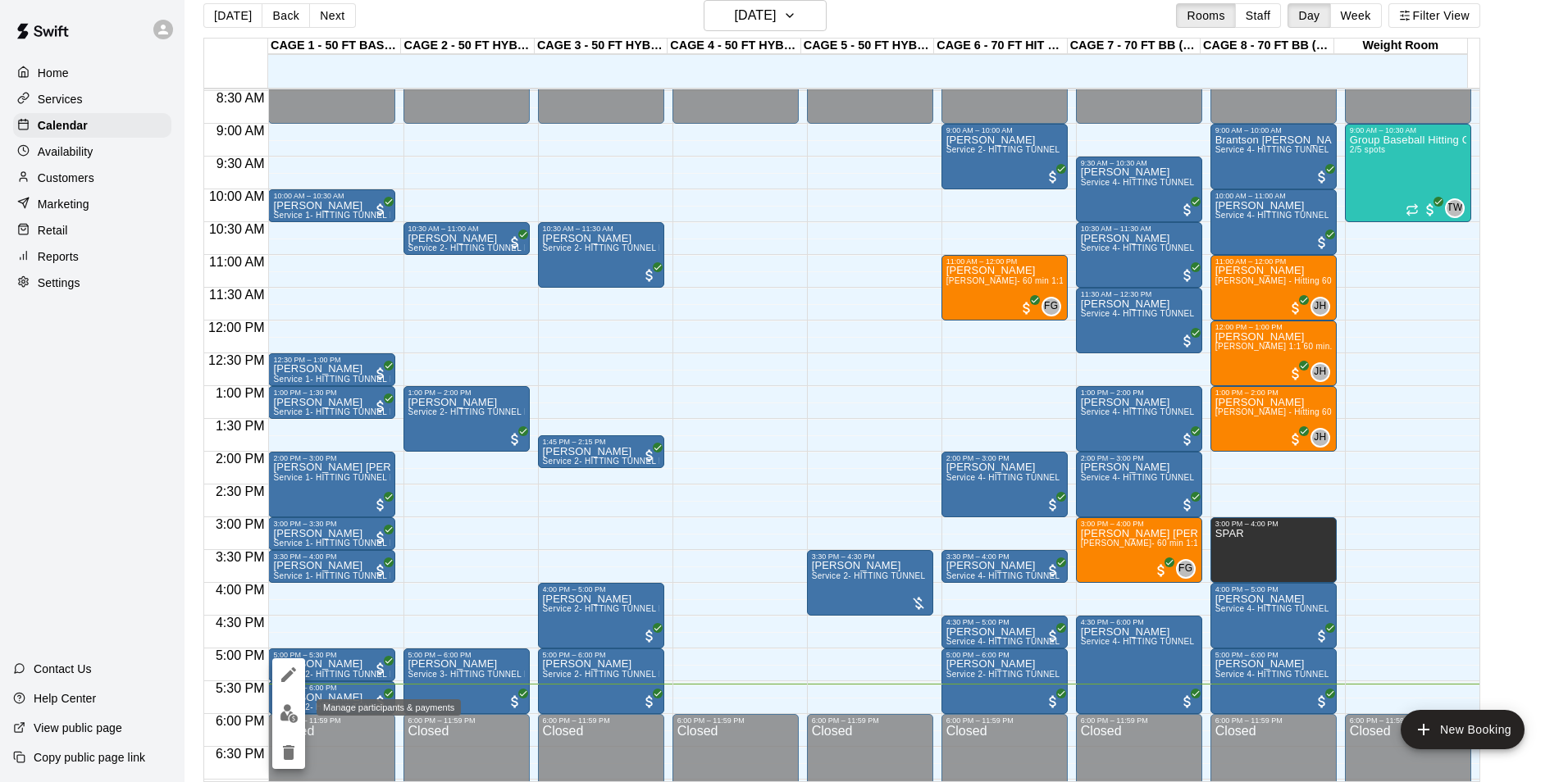
click at [296, 713] on img "edit" at bounding box center [289, 714] width 19 height 19
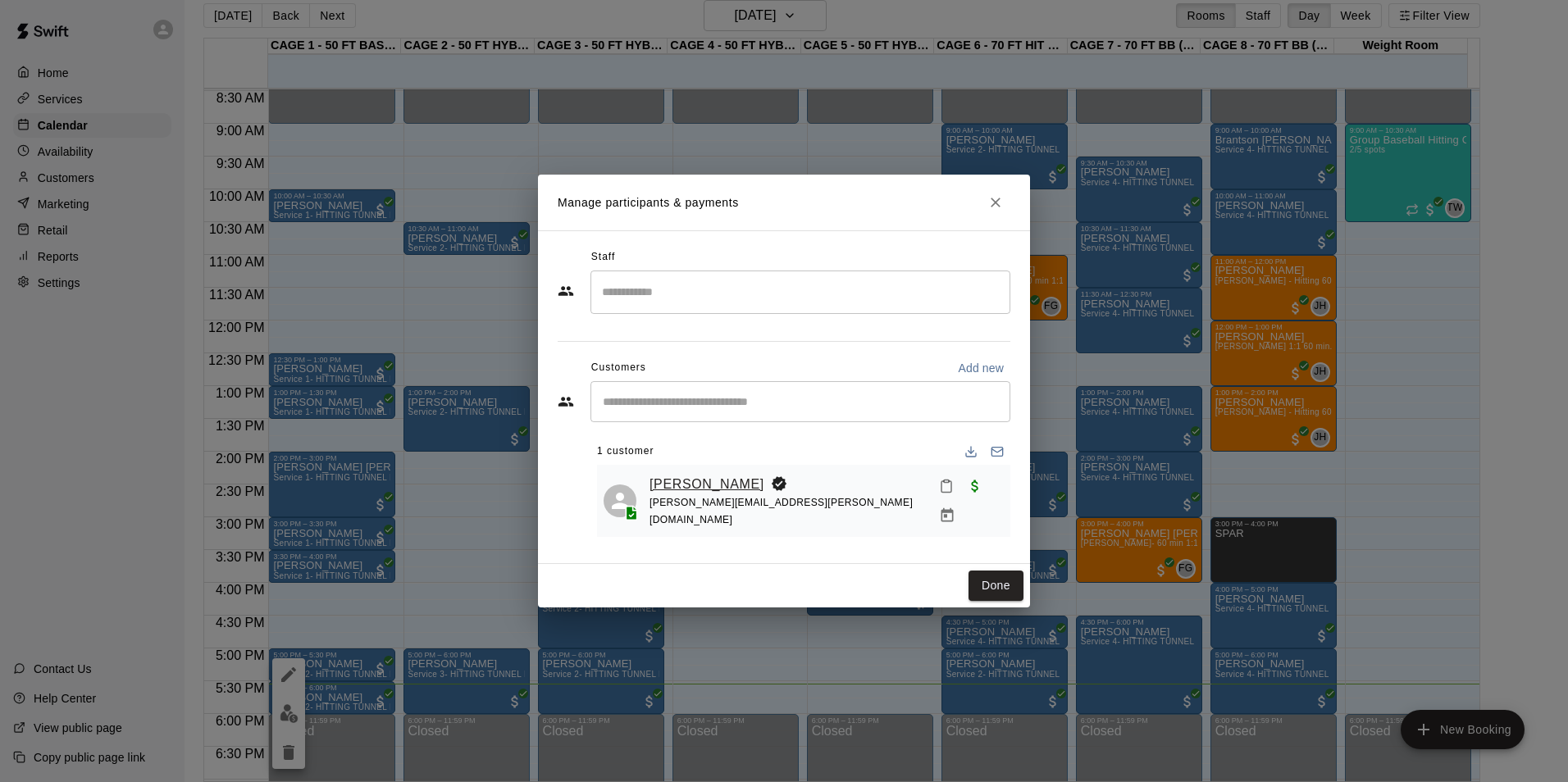
click at [715, 476] on link "[PERSON_NAME]" at bounding box center [707, 484] width 115 height 22
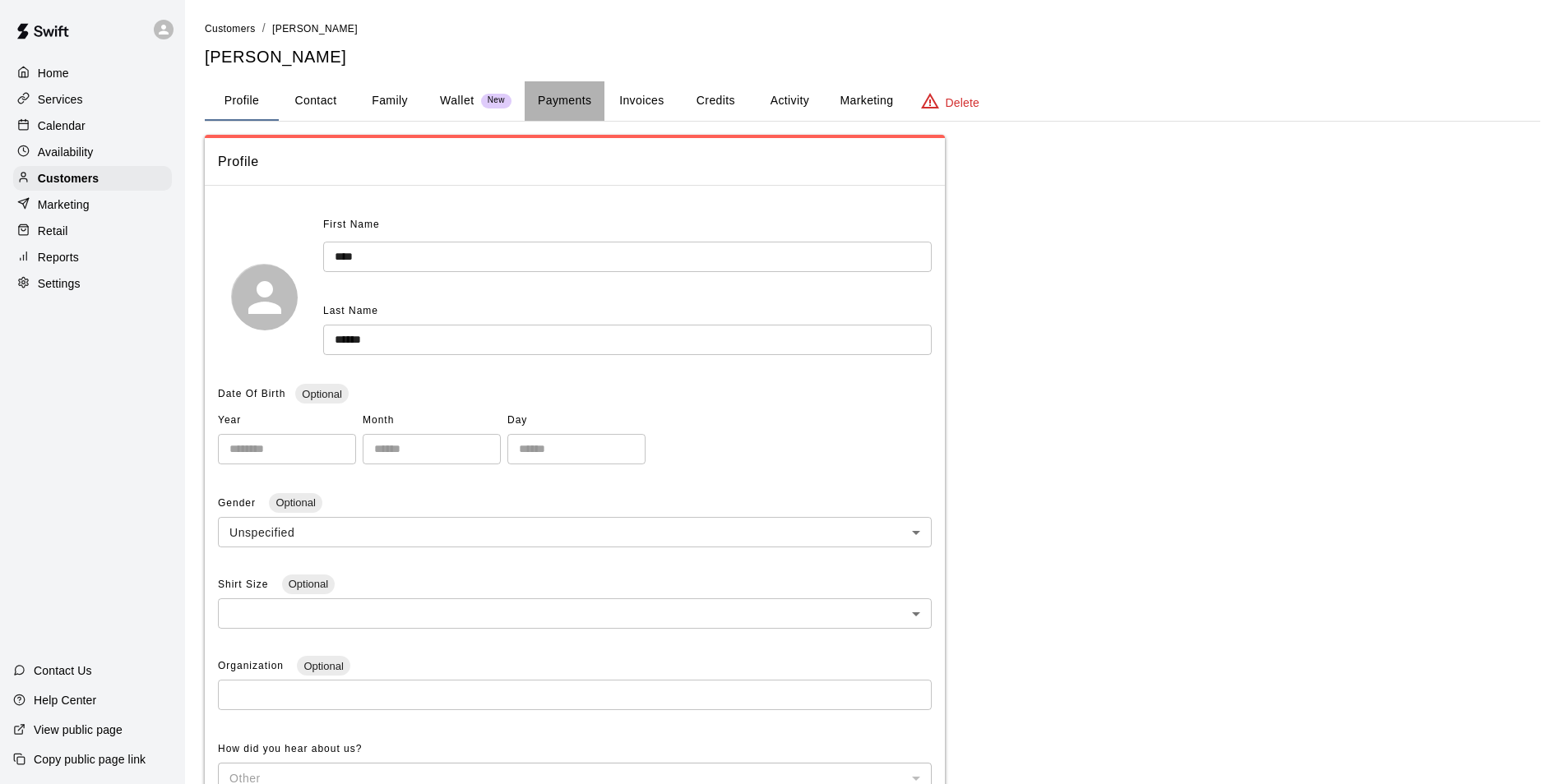
click at [580, 93] on button "Payments" at bounding box center [565, 101] width 80 height 40
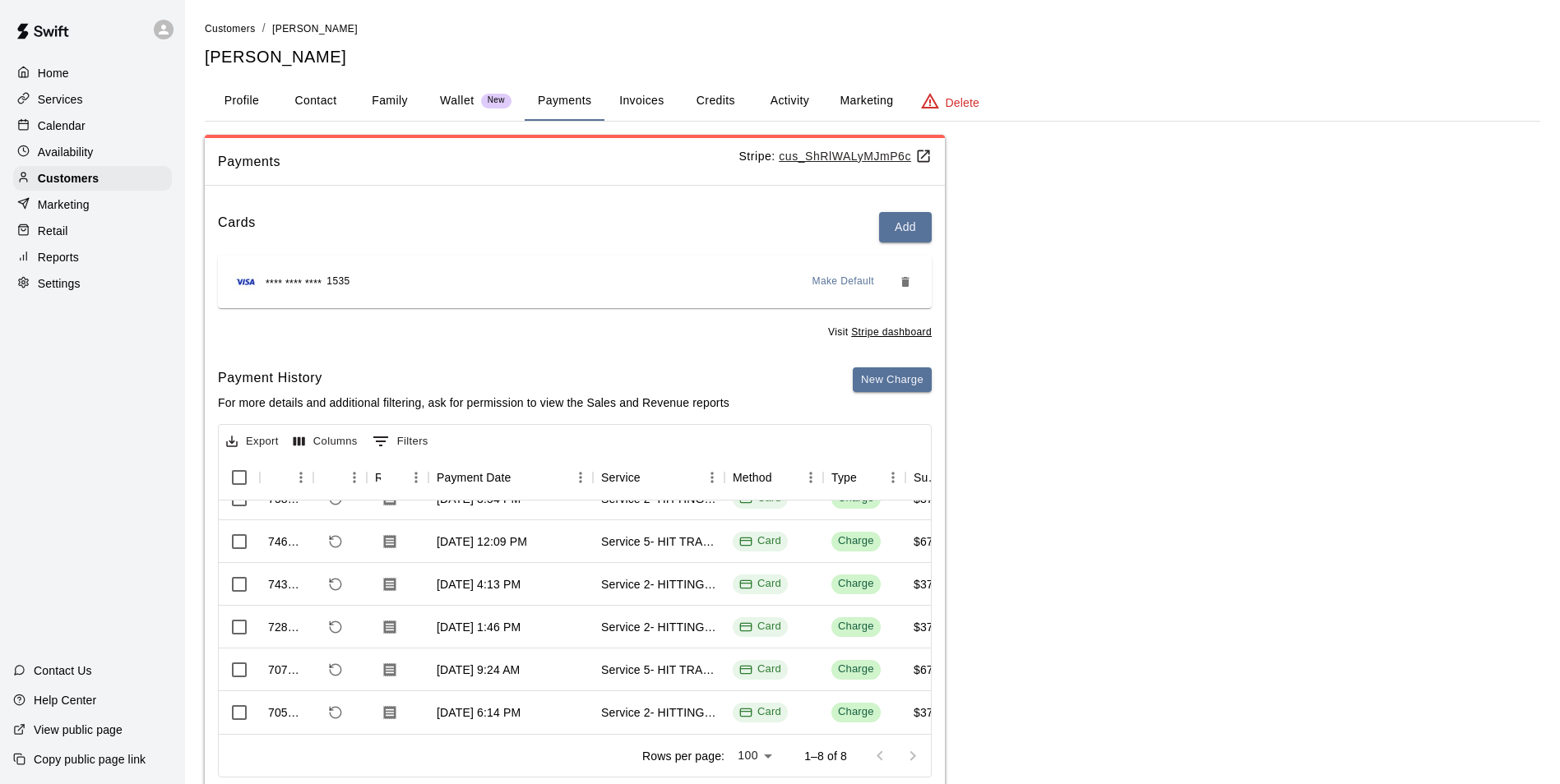
scroll to position [1, 0]
click at [485, 95] on div "New" at bounding box center [496, 101] width 30 height 15
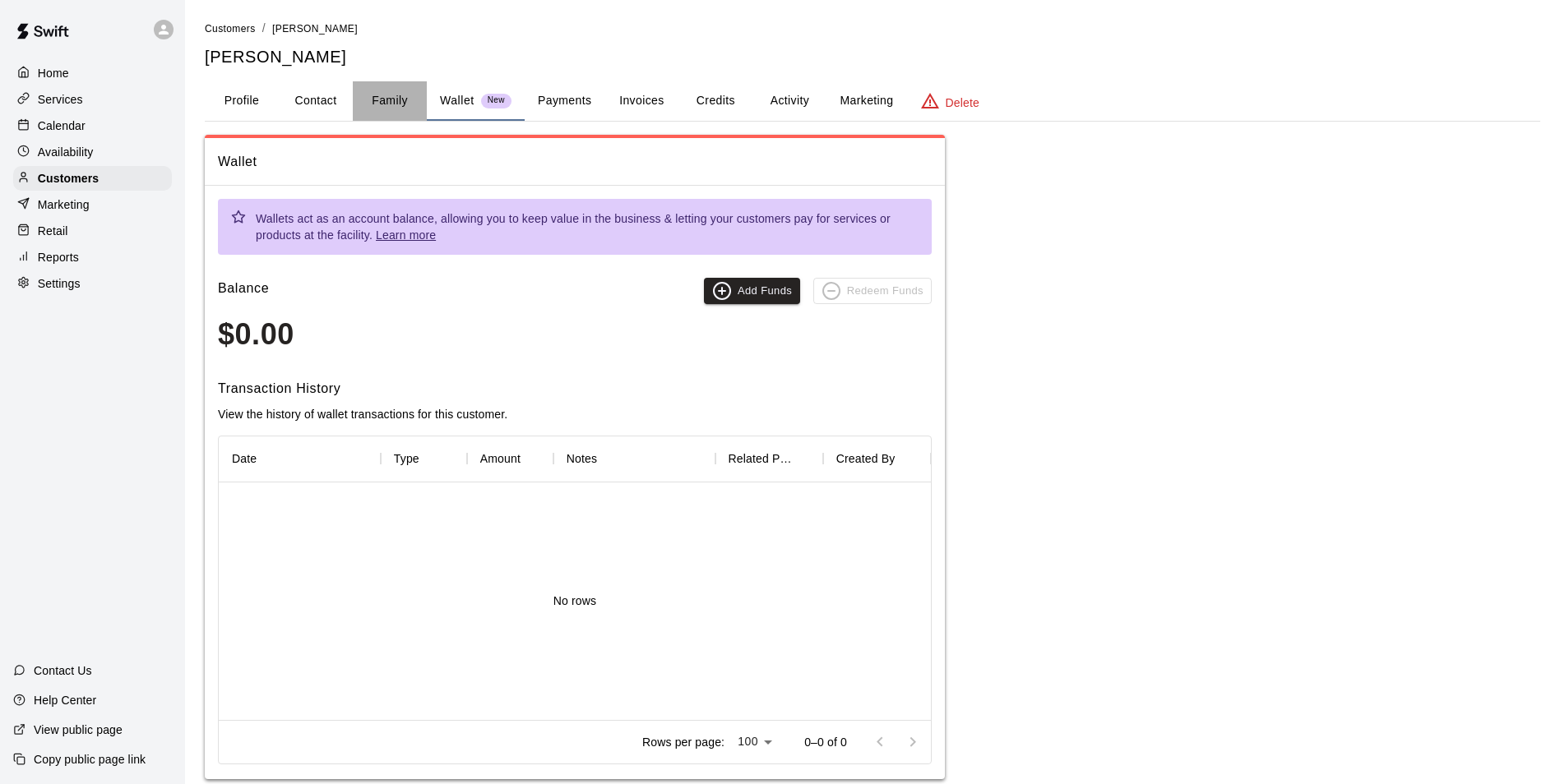
click at [368, 113] on button "Family" at bounding box center [389, 101] width 74 height 40
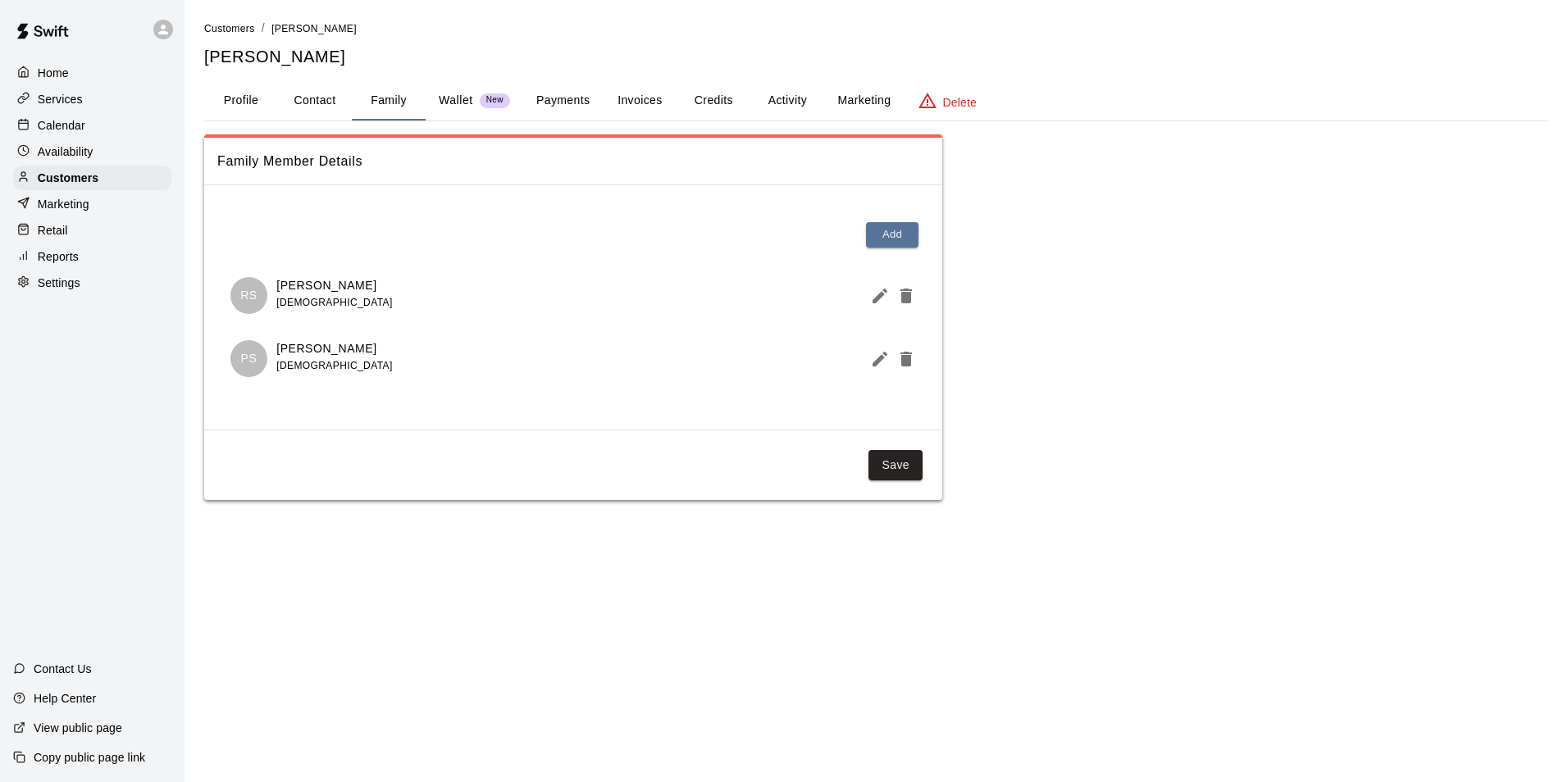
click at [310, 110] on button "Contact" at bounding box center [315, 101] width 74 height 40
select select "**"
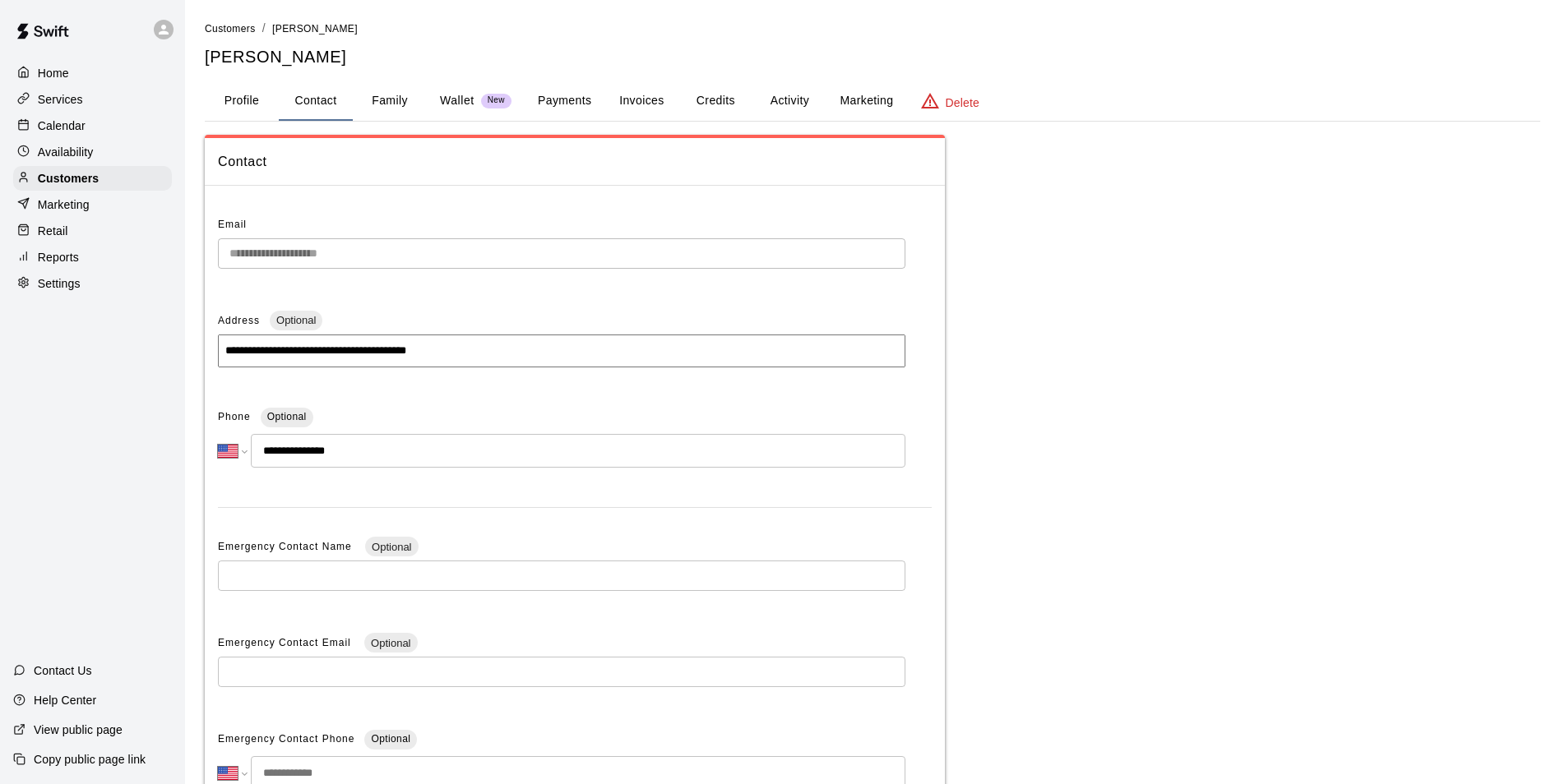
click at [224, 124] on div "**********" at bounding box center [872, 463] width 1336 height 886
click at [738, 110] on button "Credits" at bounding box center [715, 101] width 74 height 40
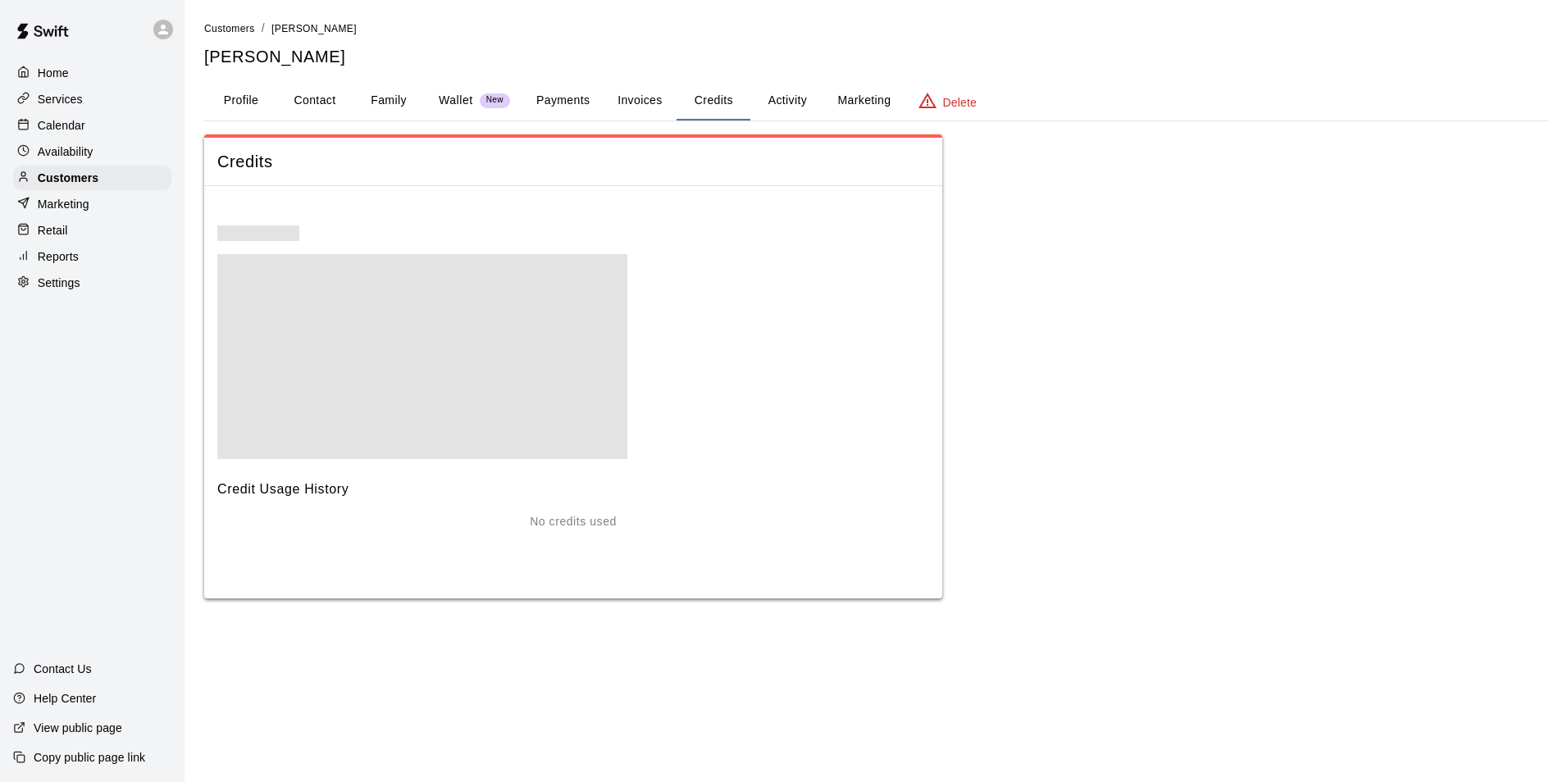
click at [801, 110] on button "Activity" at bounding box center [787, 101] width 74 height 40
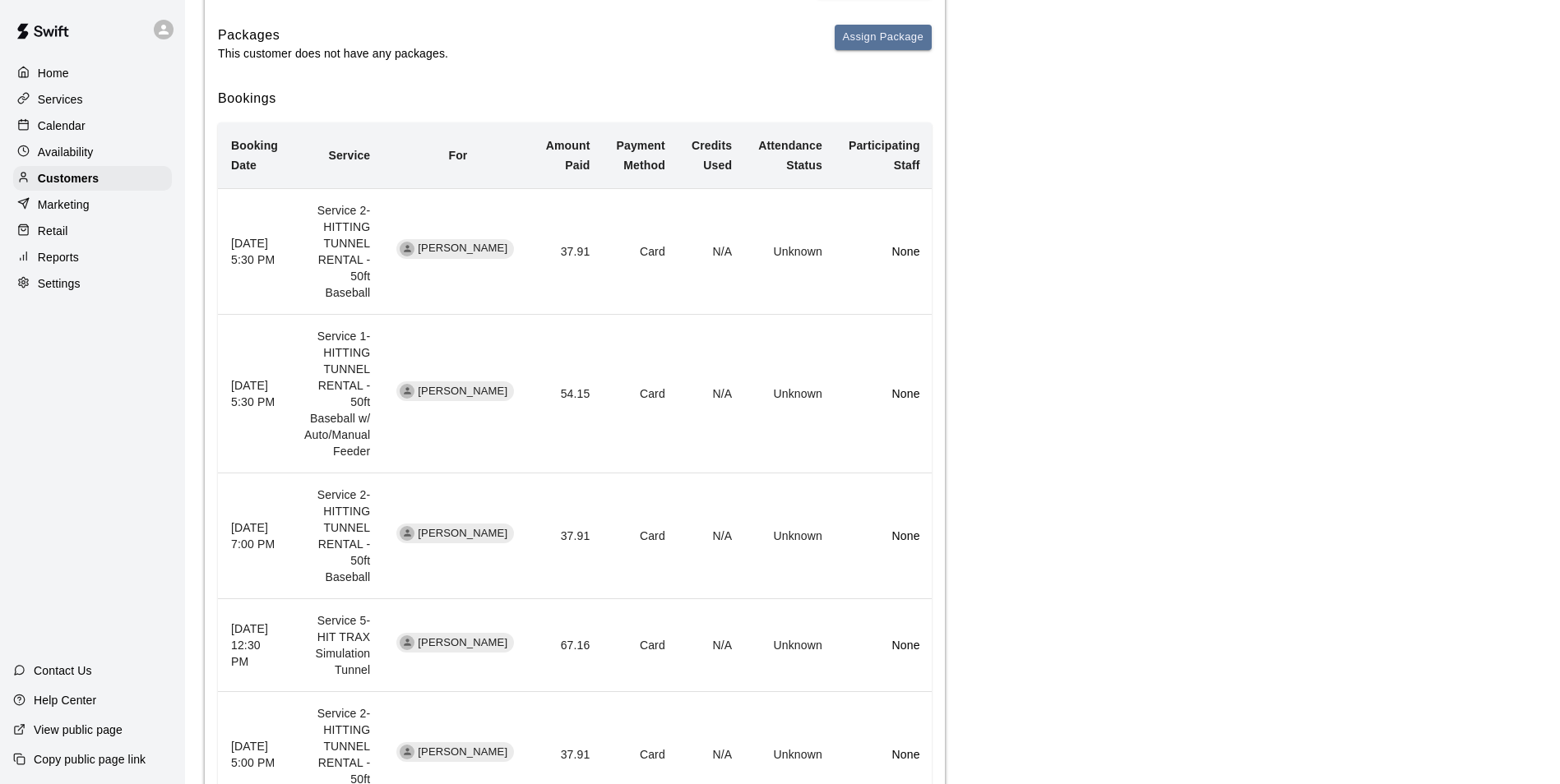
scroll to position [87, 0]
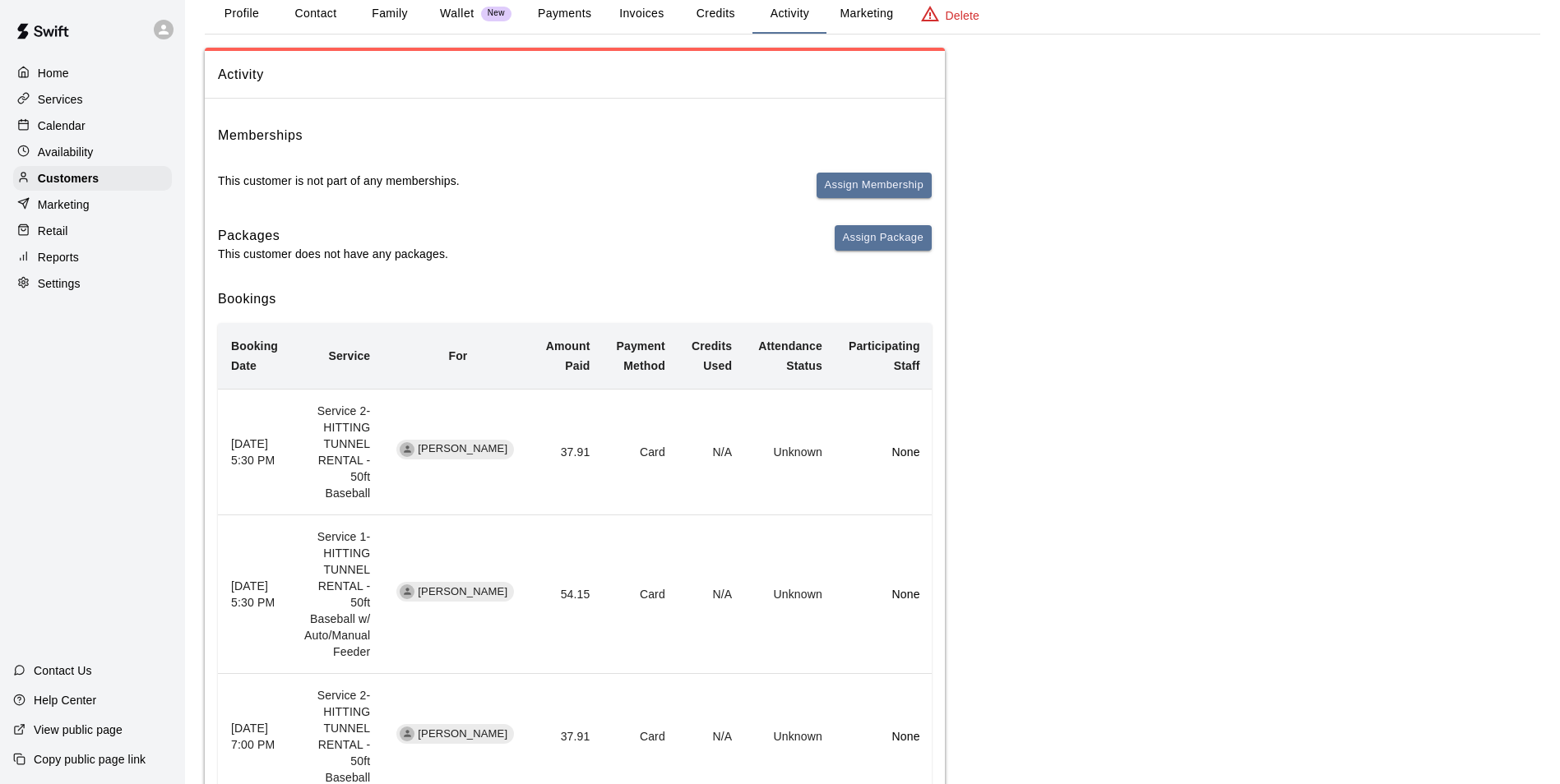
click at [77, 115] on div "Home Services Calendar Availability Customers Marketing Retail Reports Settings" at bounding box center [92, 179] width 185 height 239
click at [79, 123] on p "Calendar" at bounding box center [62, 125] width 47 height 16
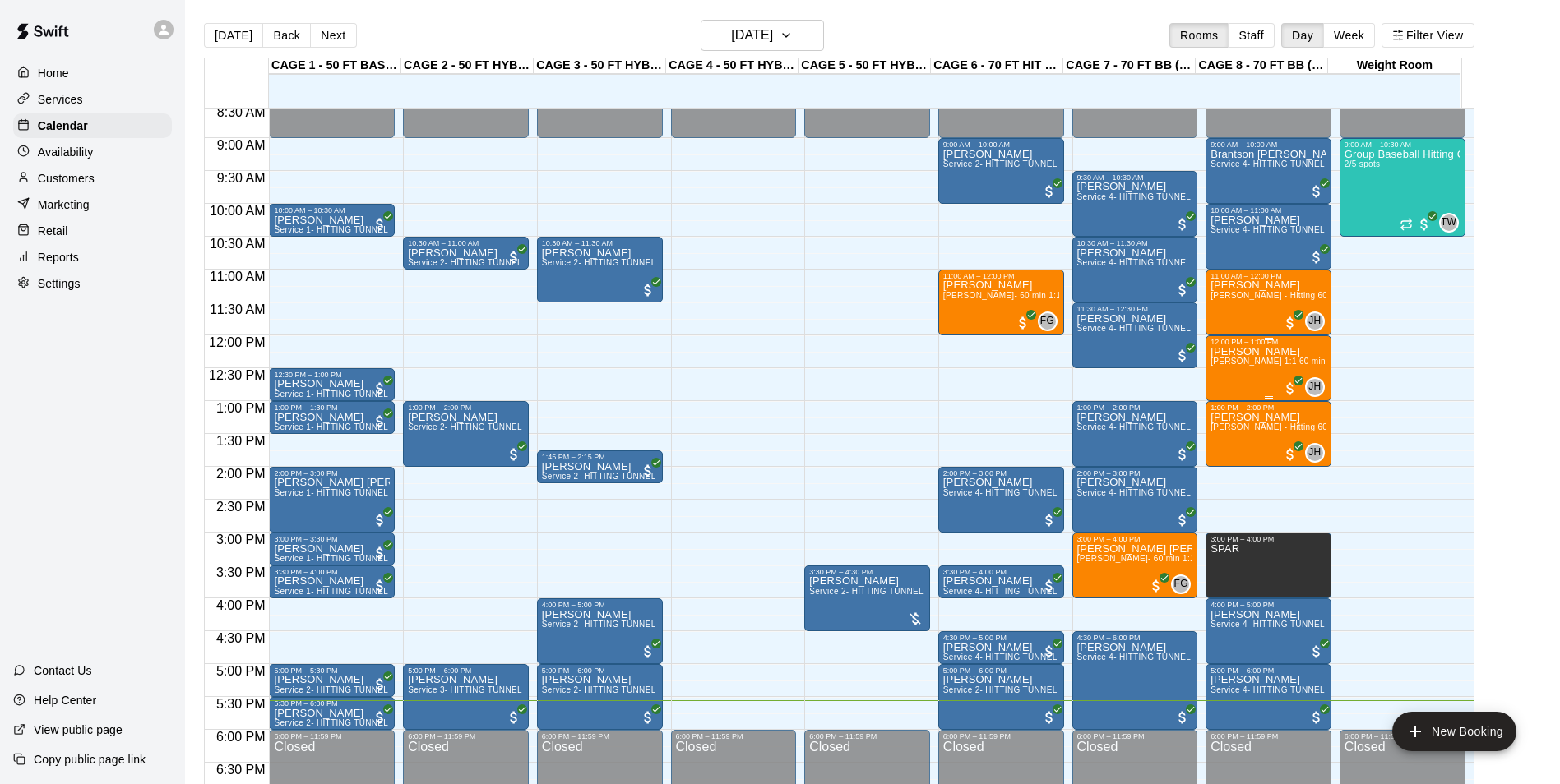
scroll to position [589, 0]
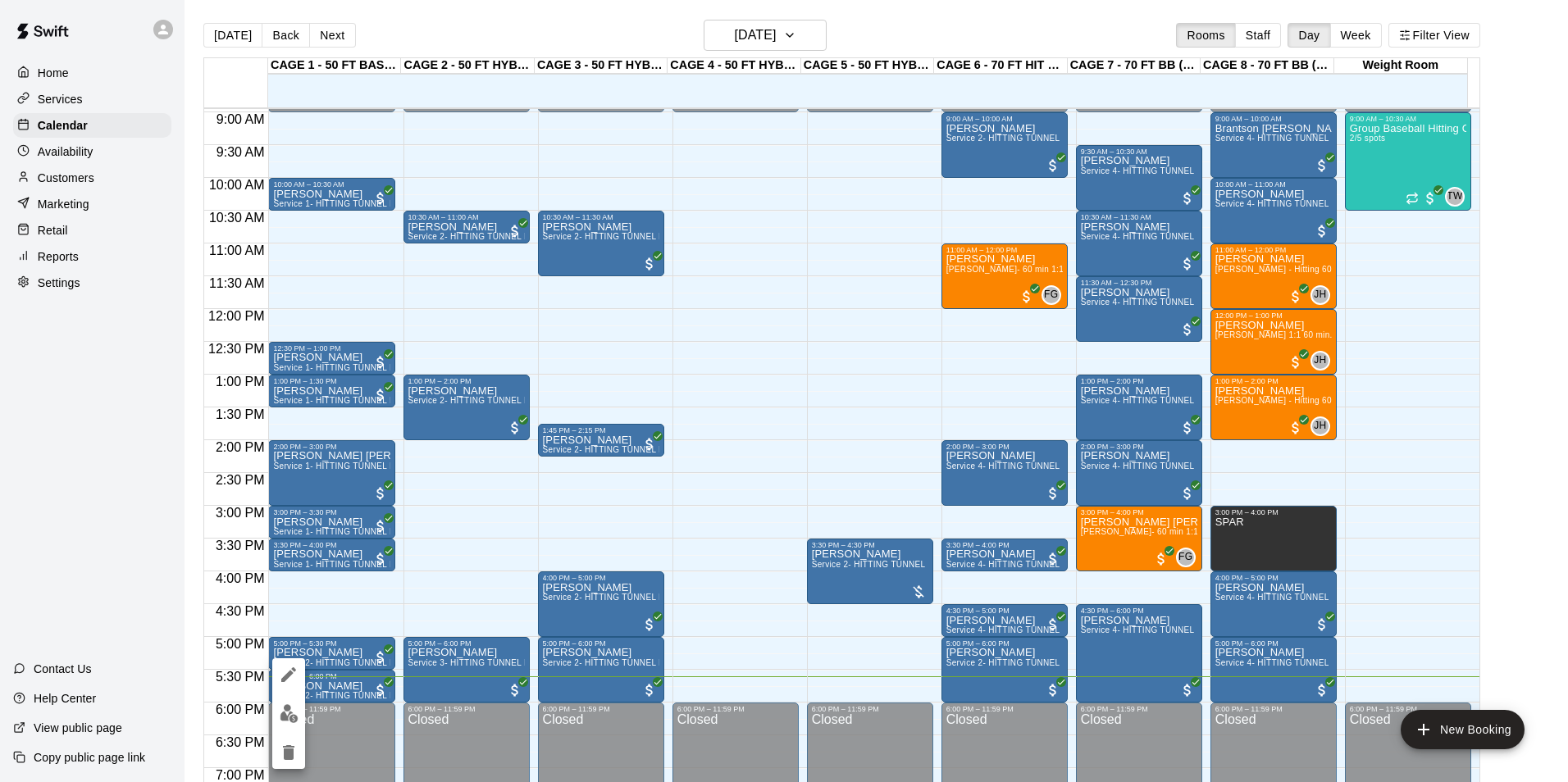
click at [297, 714] on img "edit" at bounding box center [289, 714] width 19 height 19
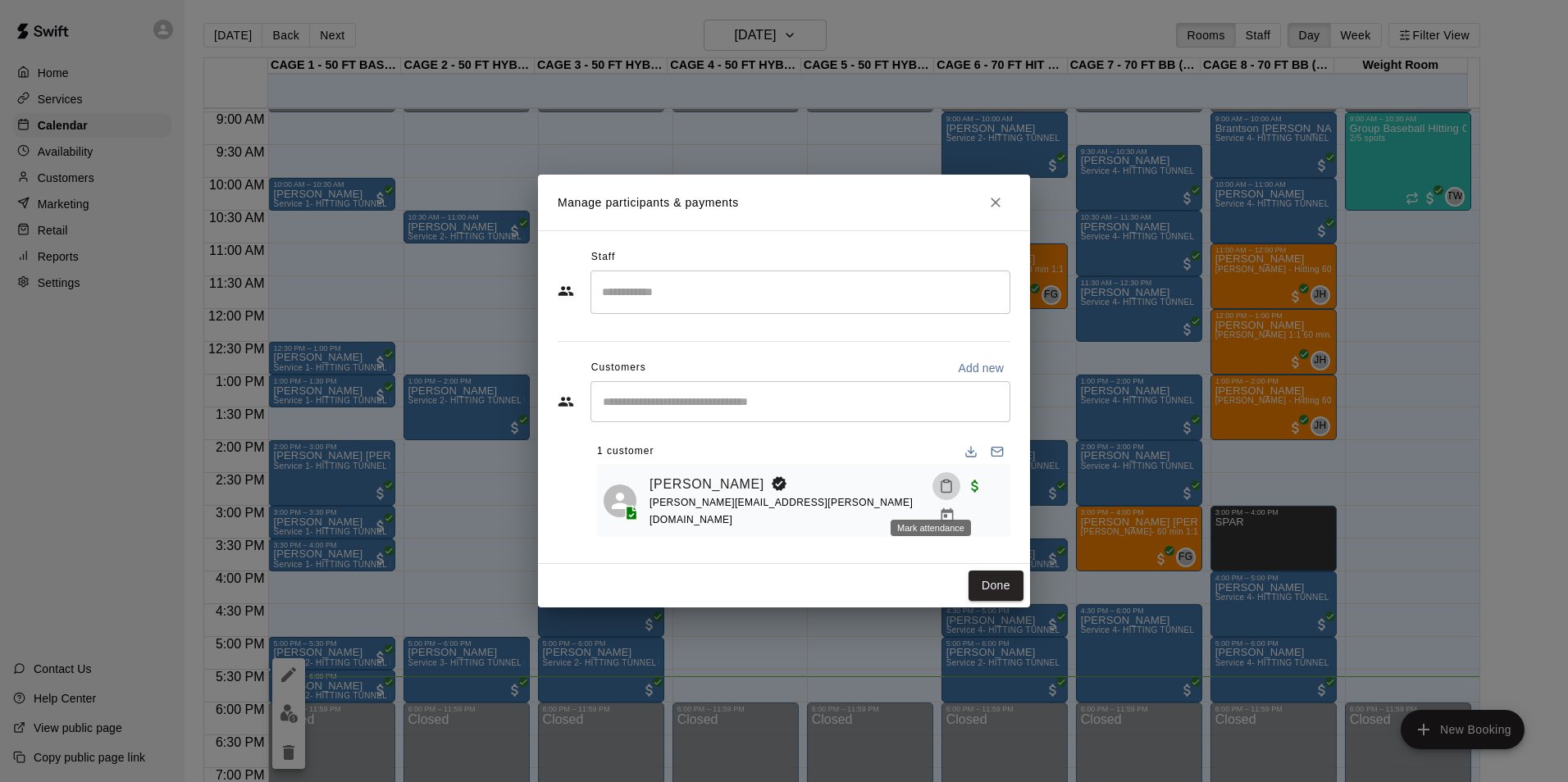
click at [942, 493] on icon "Mark attendance" at bounding box center [946, 487] width 9 height 11
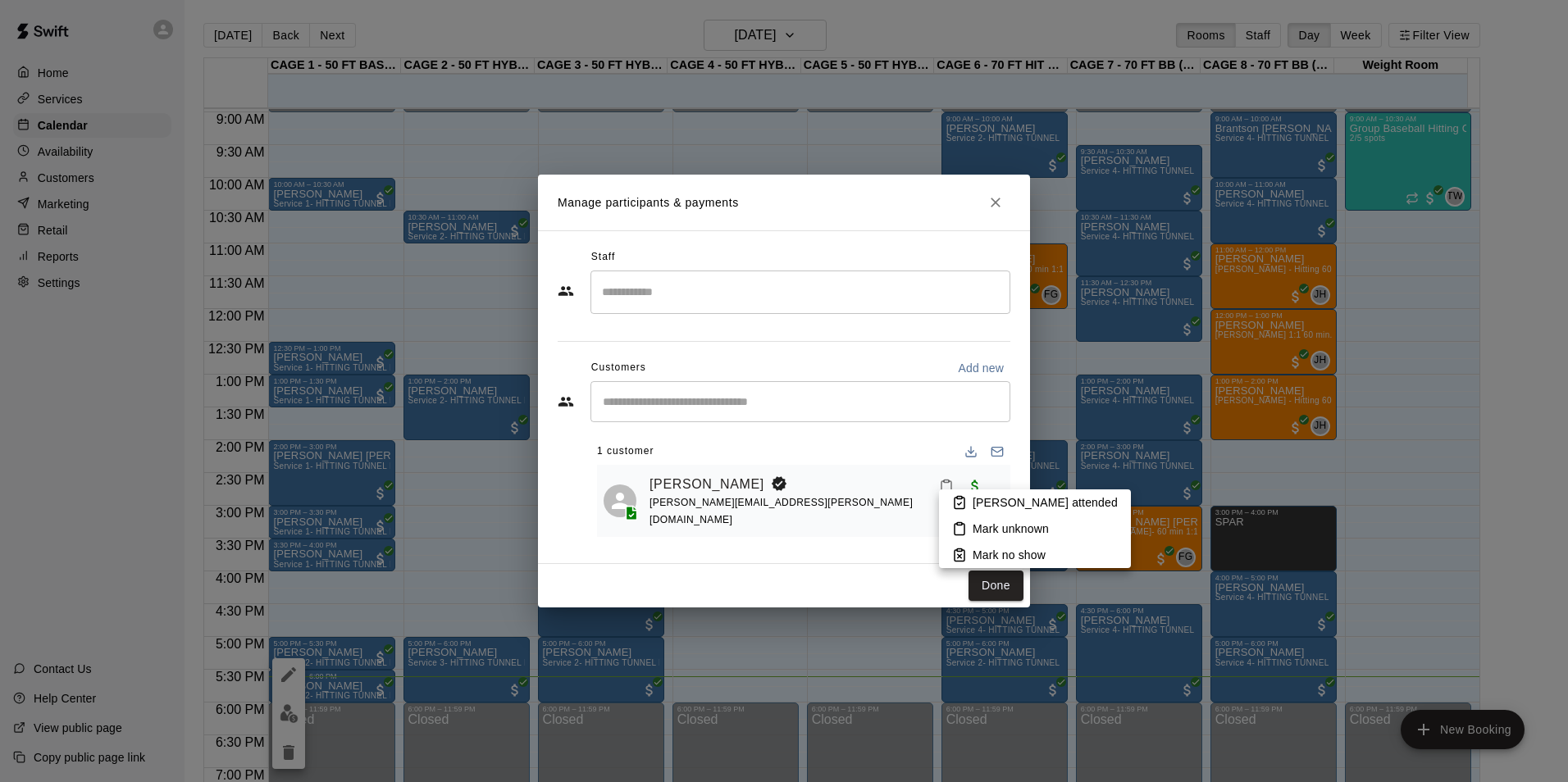
click at [984, 554] on p "Mark no show" at bounding box center [1009, 554] width 73 height 16
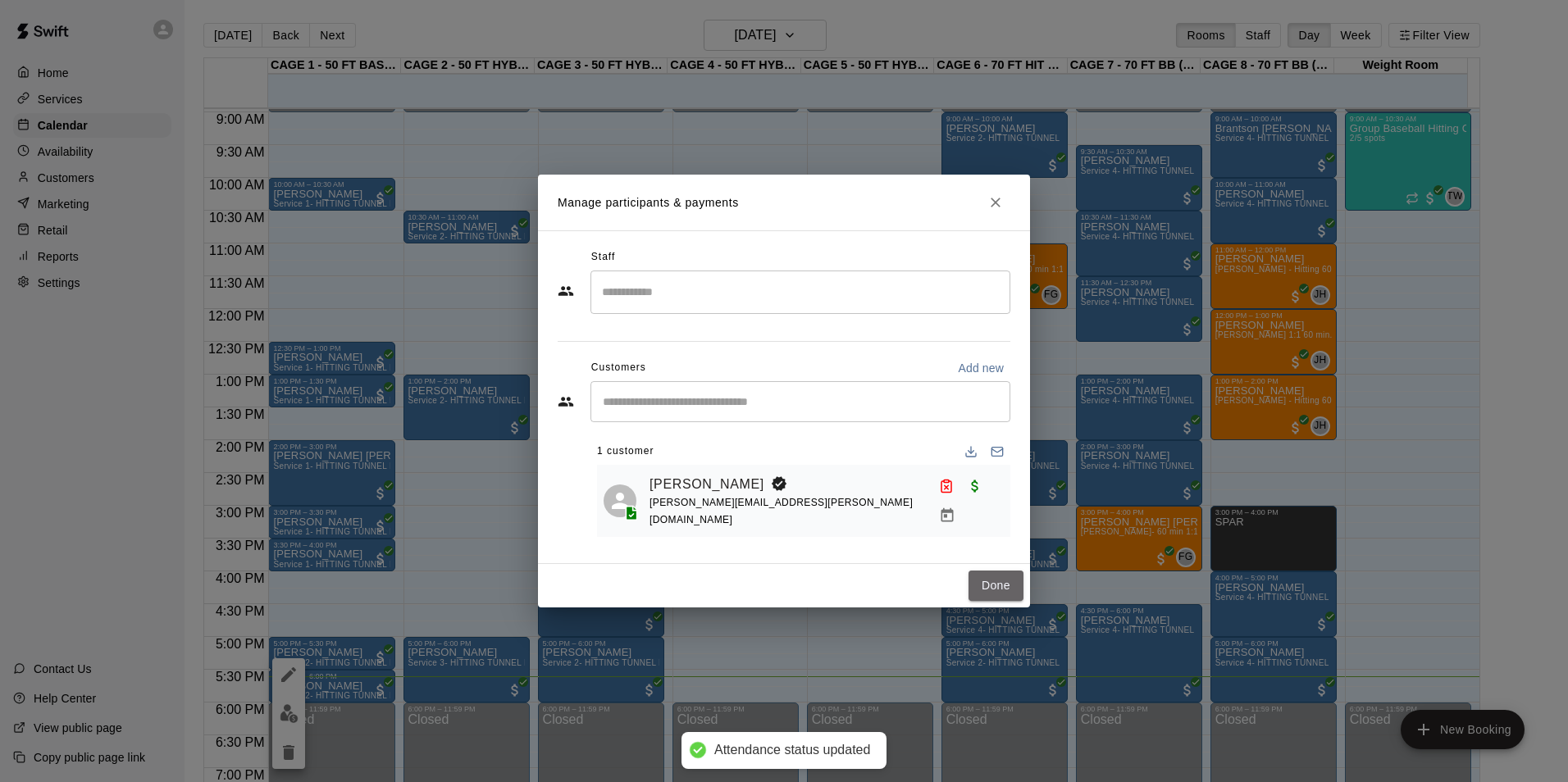
click at [986, 581] on button "Done" at bounding box center [996, 586] width 55 height 30
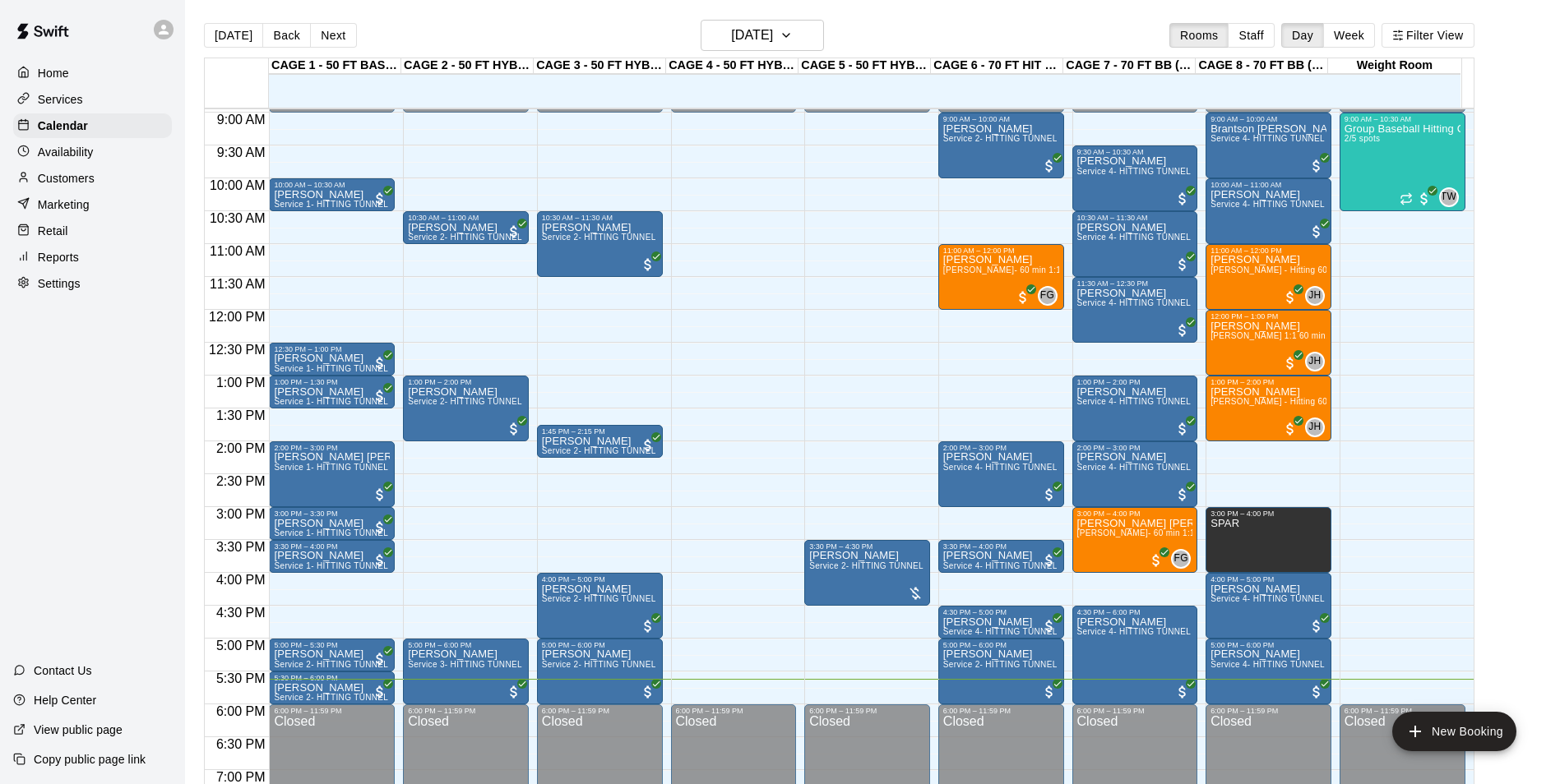
click at [321, 34] on button "Next" at bounding box center [332, 35] width 46 height 25
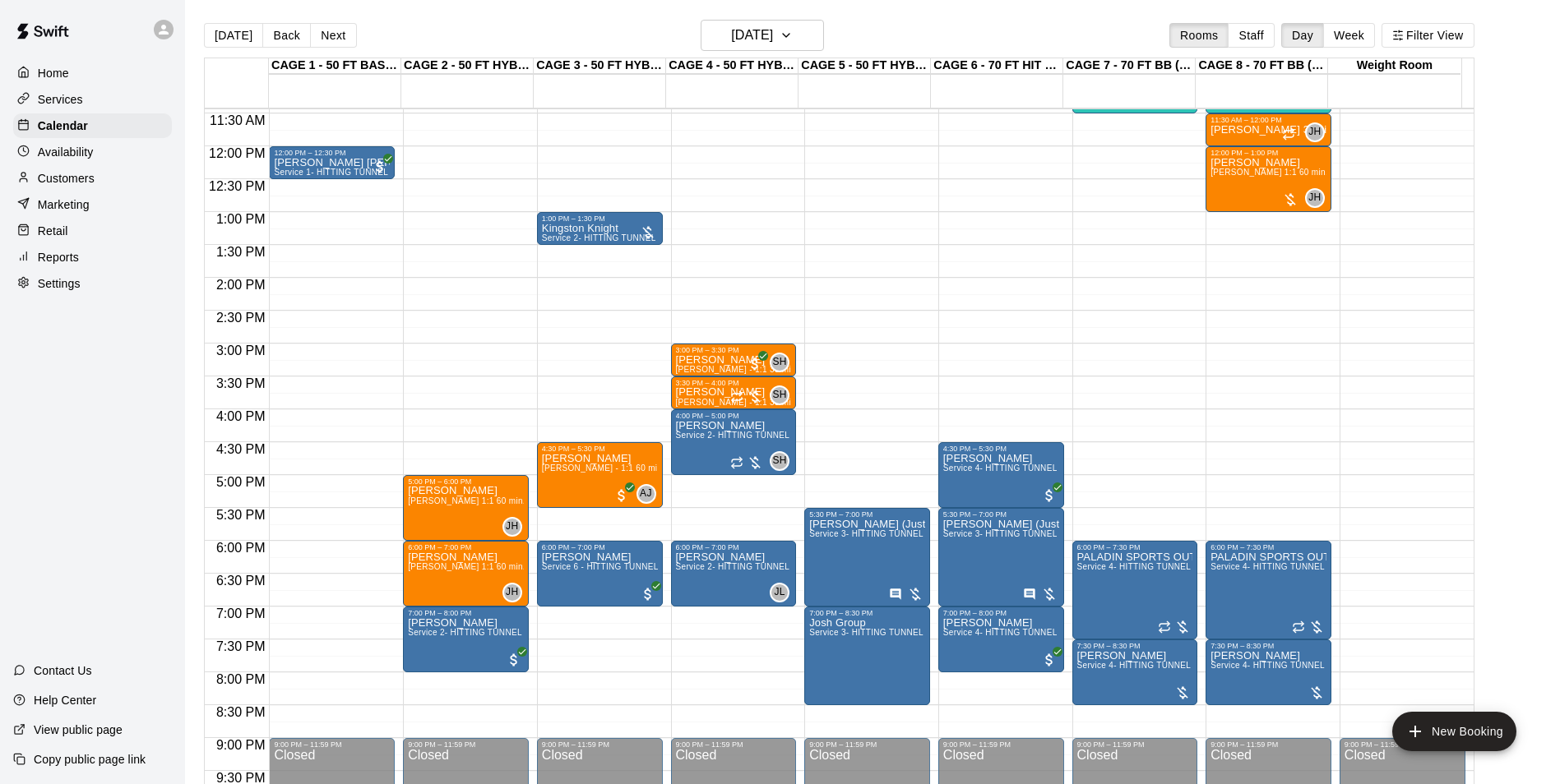
scroll to position [753, 0]
click at [248, 26] on button "[DATE]" at bounding box center [233, 35] width 60 height 25
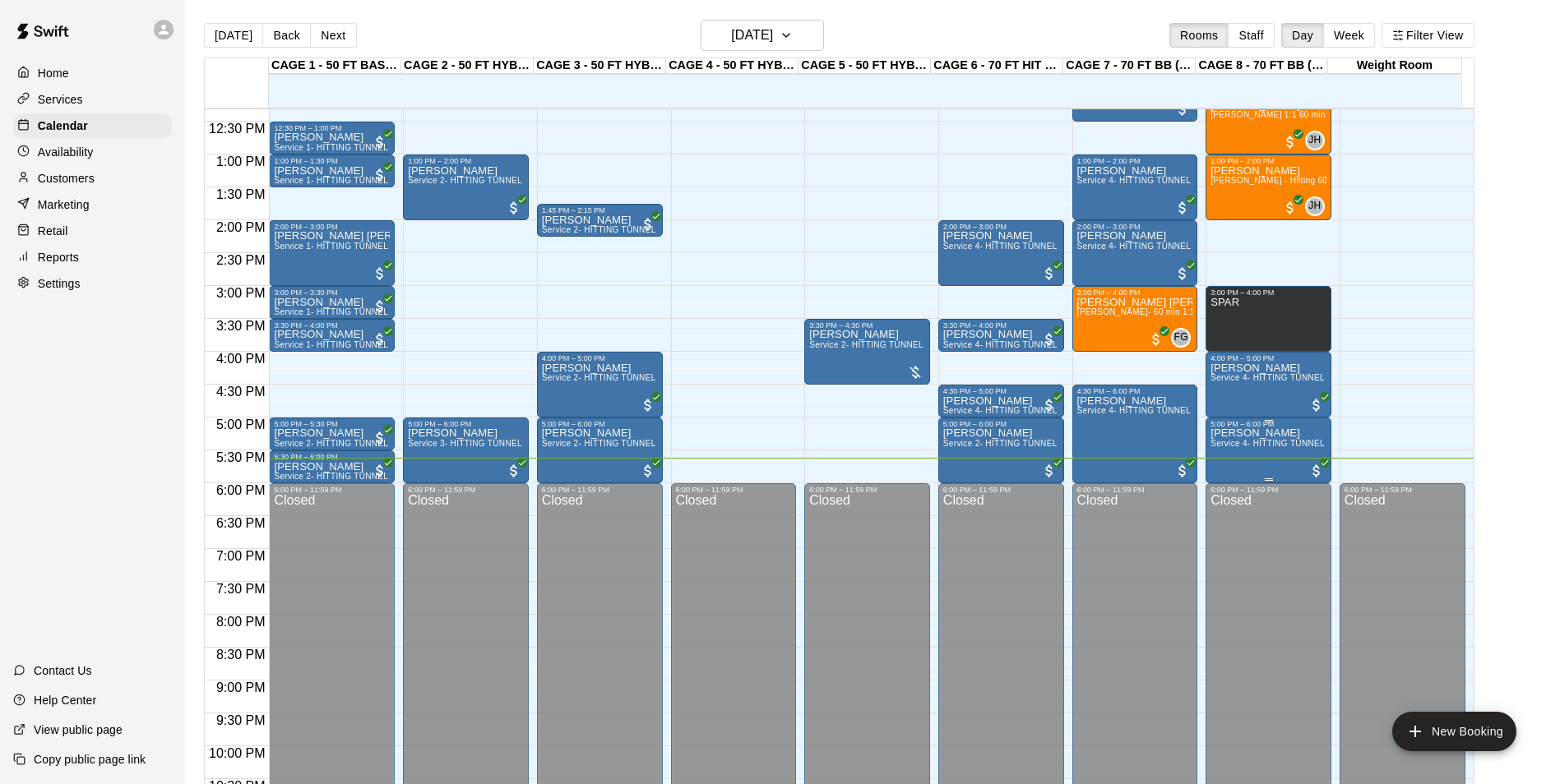
scroll to position [835, 0]
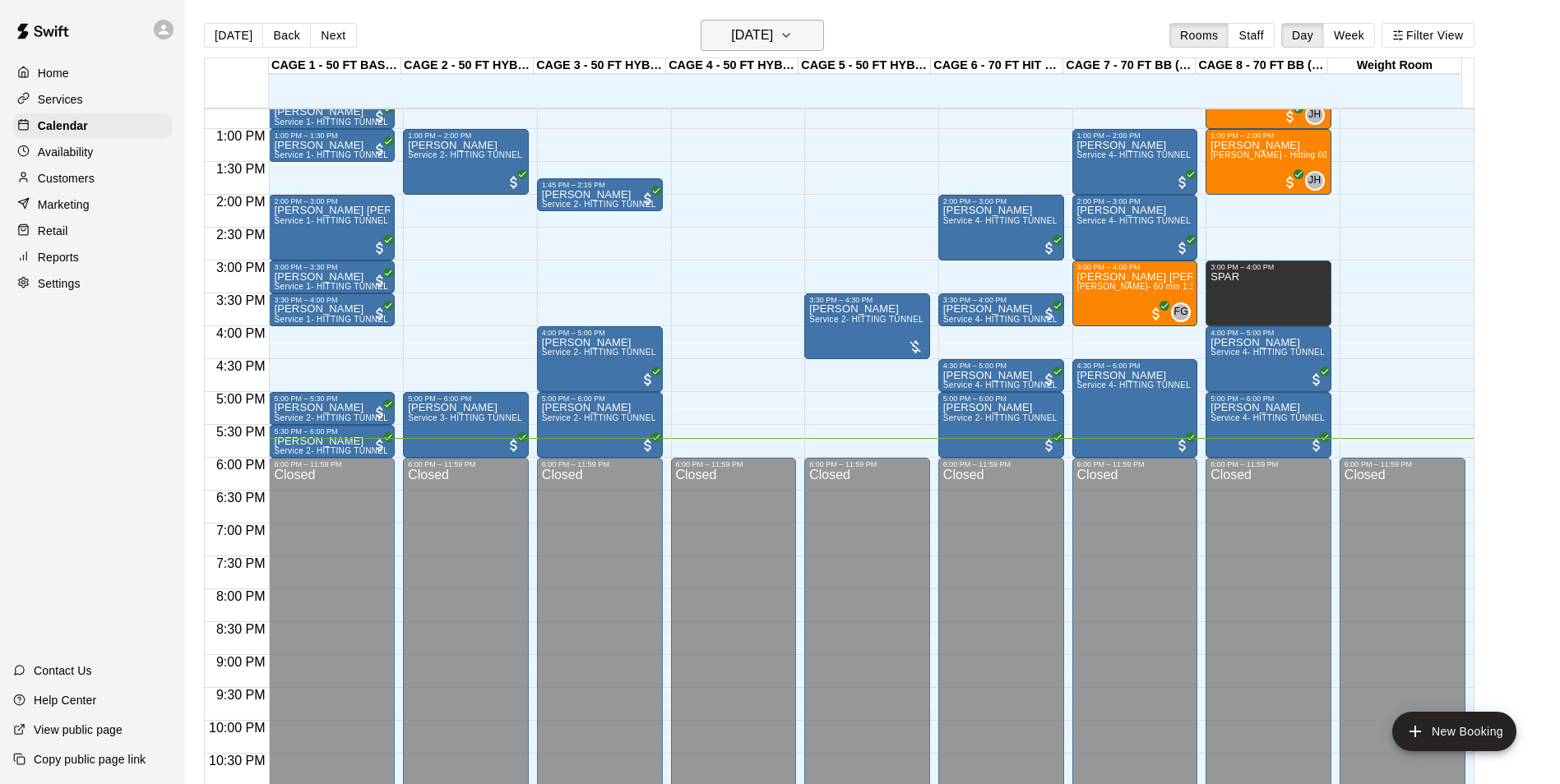
click at [717, 48] on button "[DATE]" at bounding box center [762, 35] width 123 height 31
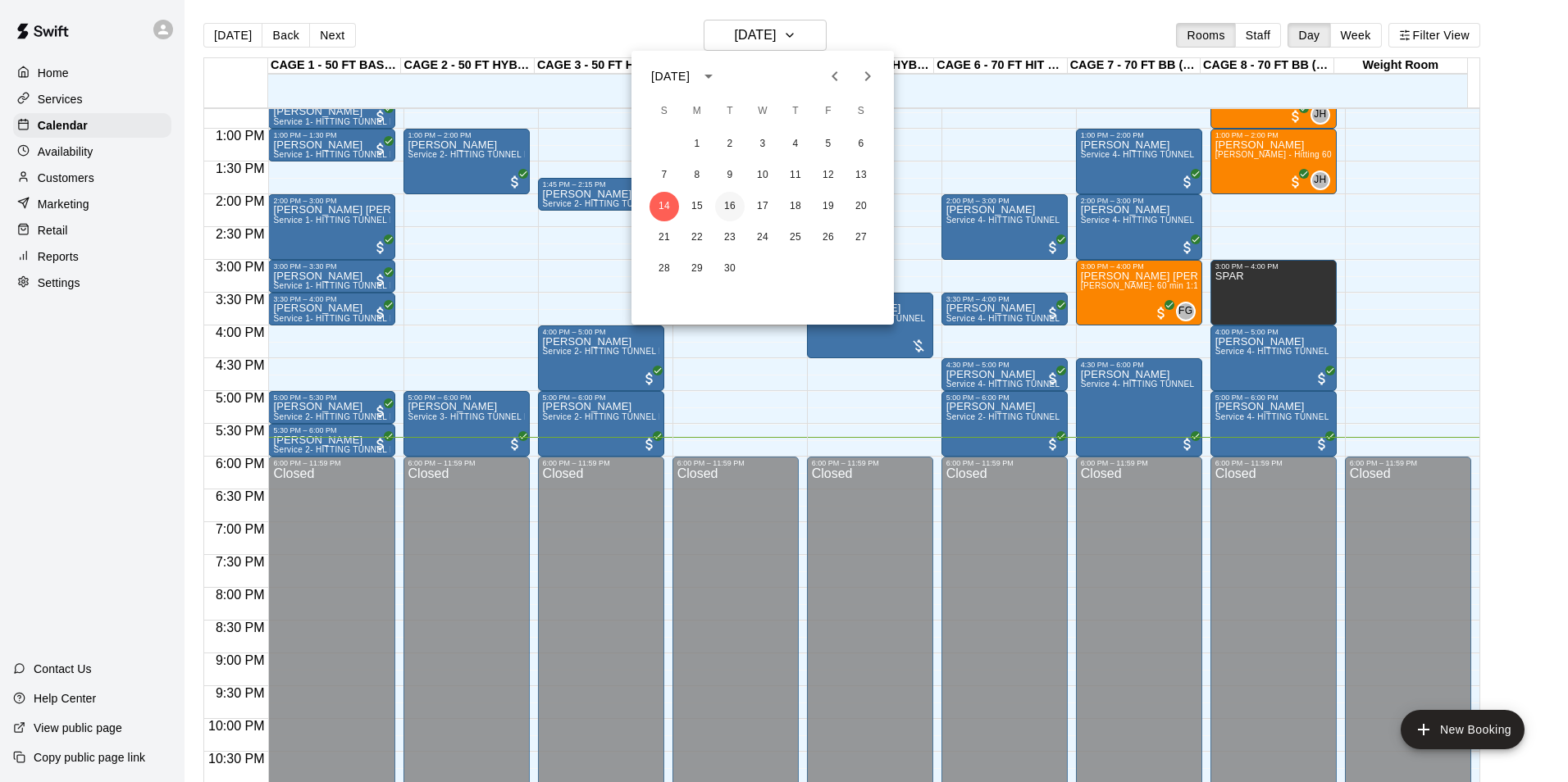
click at [737, 205] on button "16" at bounding box center [729, 206] width 29 height 29
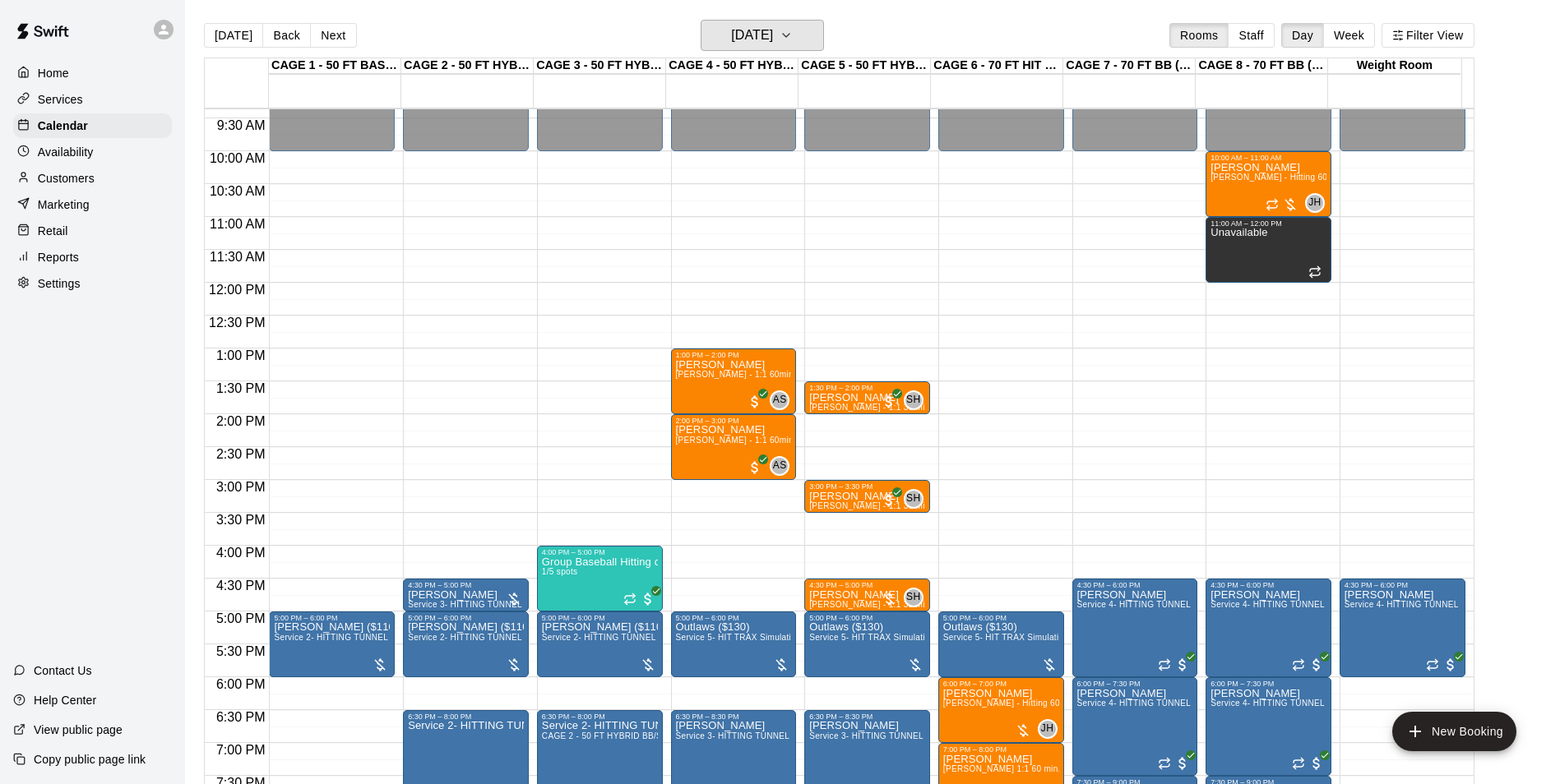
scroll to position [589, 0]
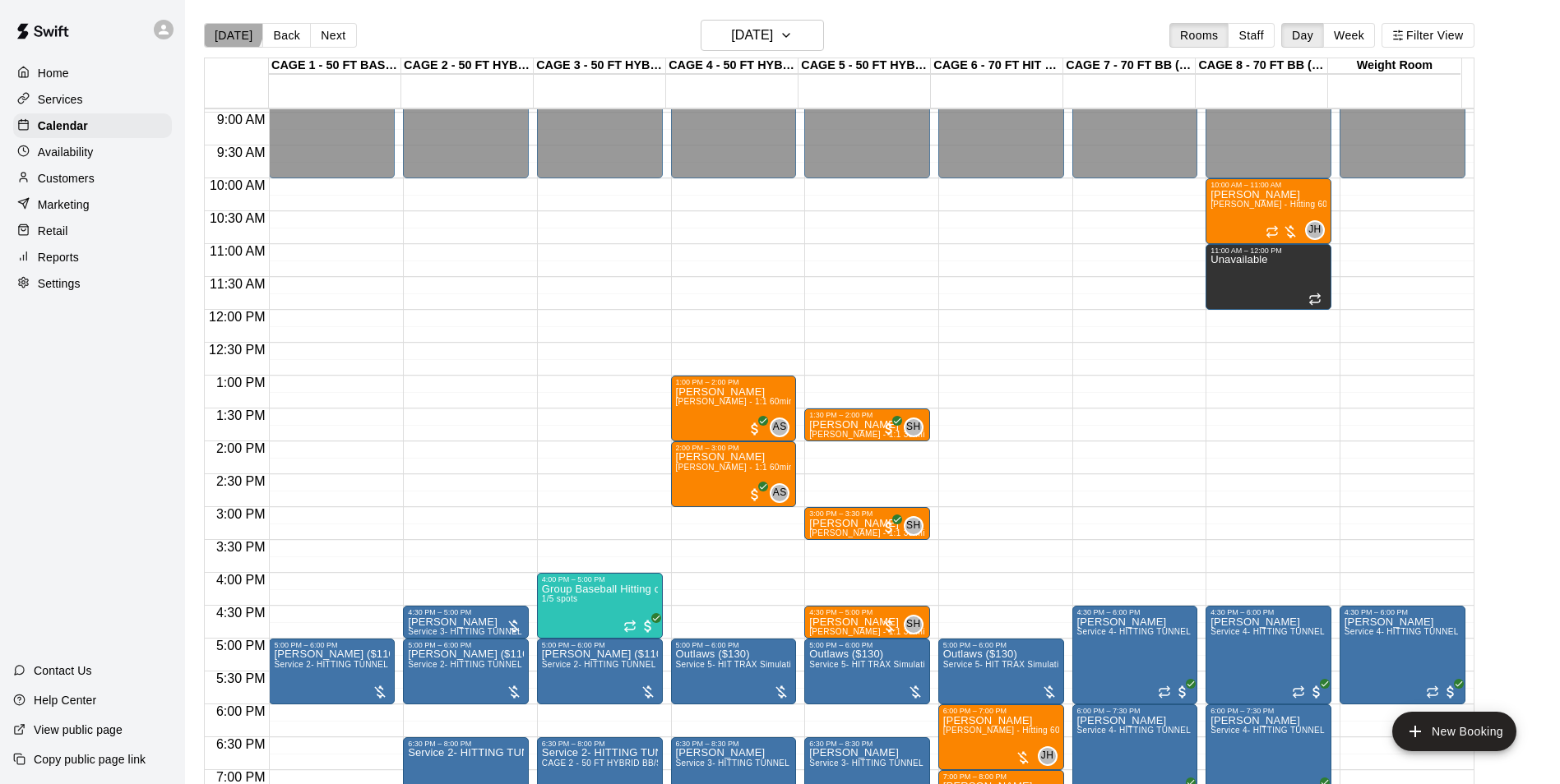
click at [222, 27] on button "[DATE]" at bounding box center [233, 35] width 60 height 25
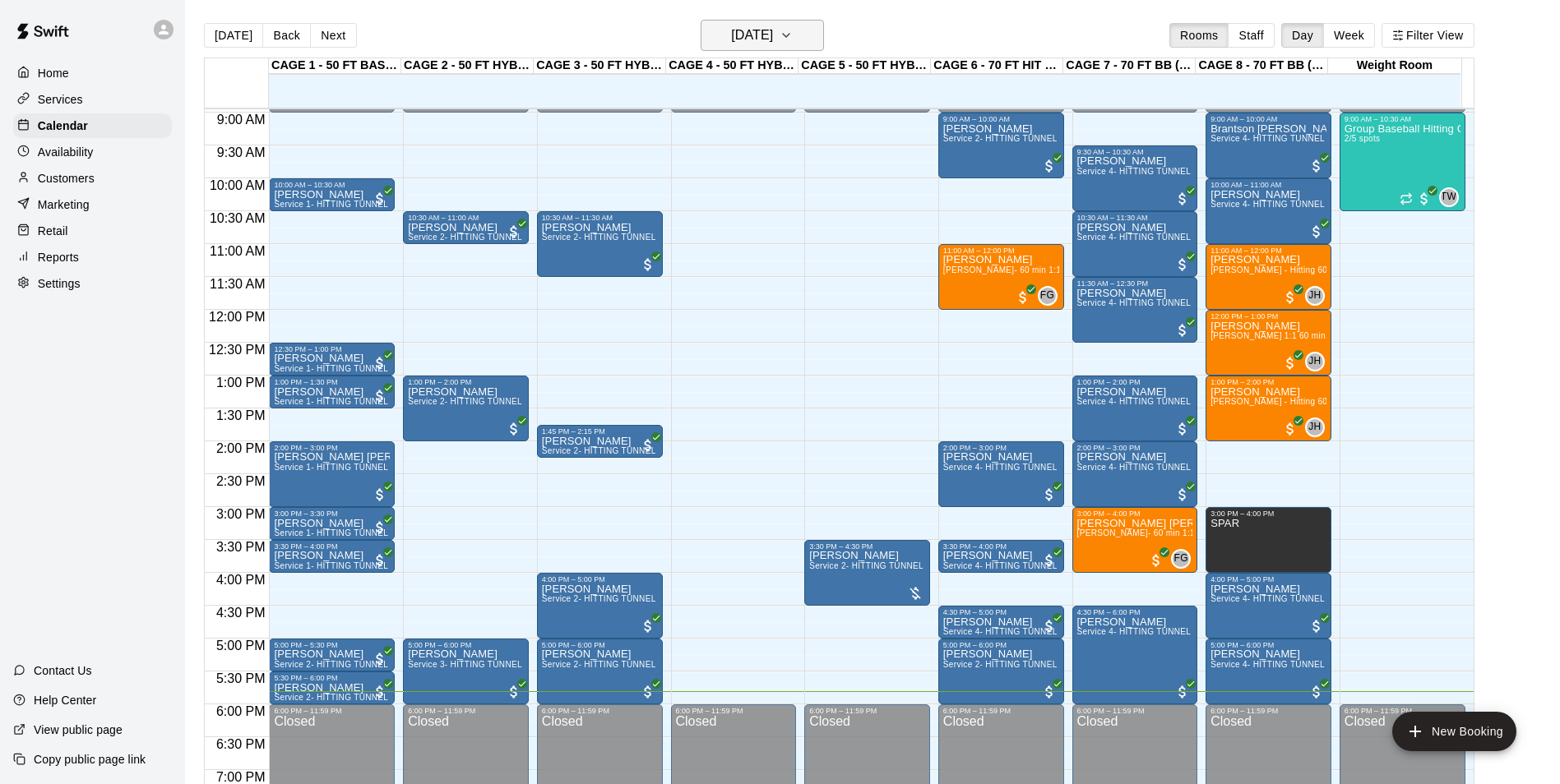
click at [773, 37] on h6 "[DATE]" at bounding box center [752, 35] width 42 height 23
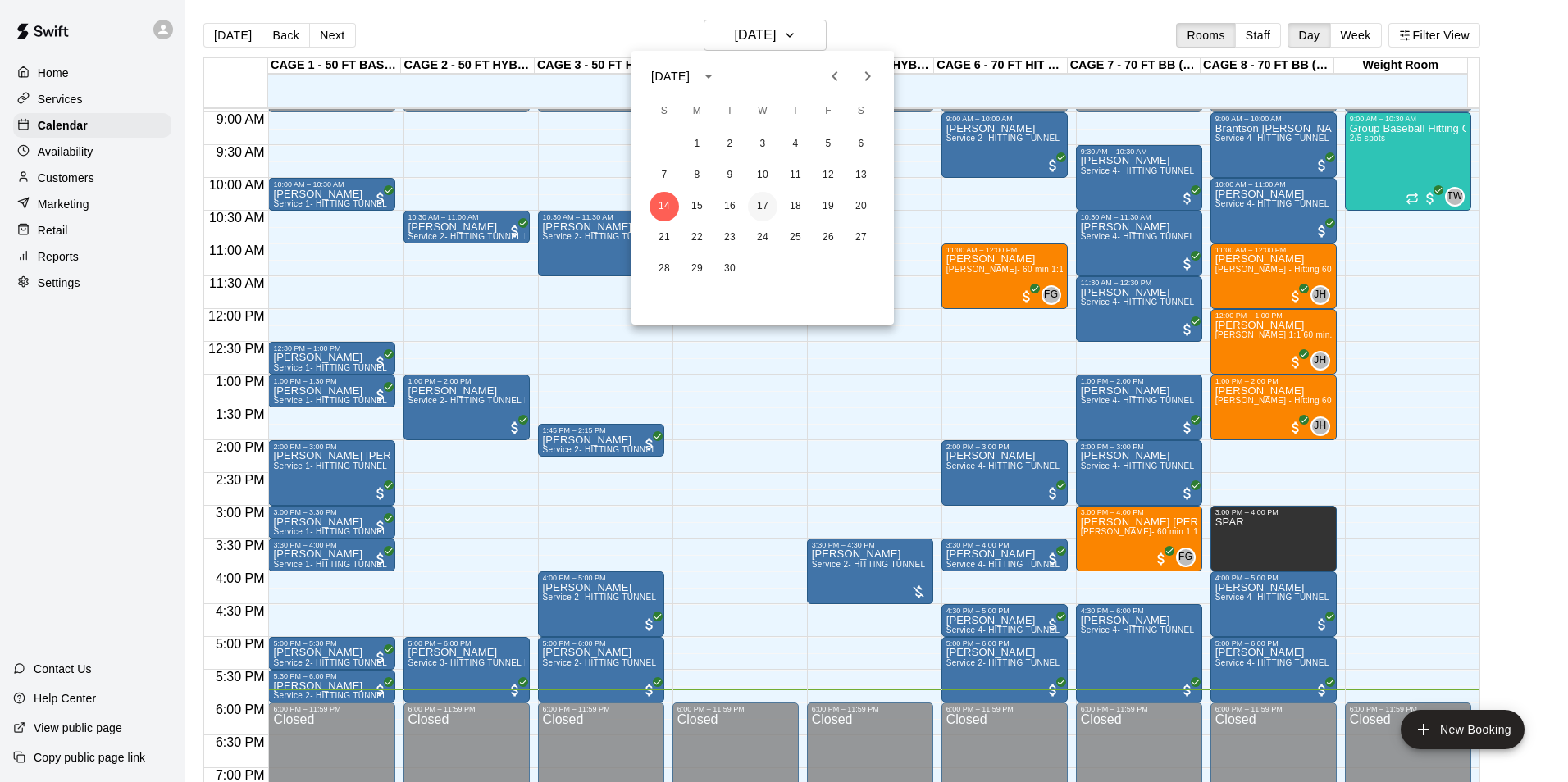
click at [761, 204] on button "17" at bounding box center [762, 206] width 29 height 29
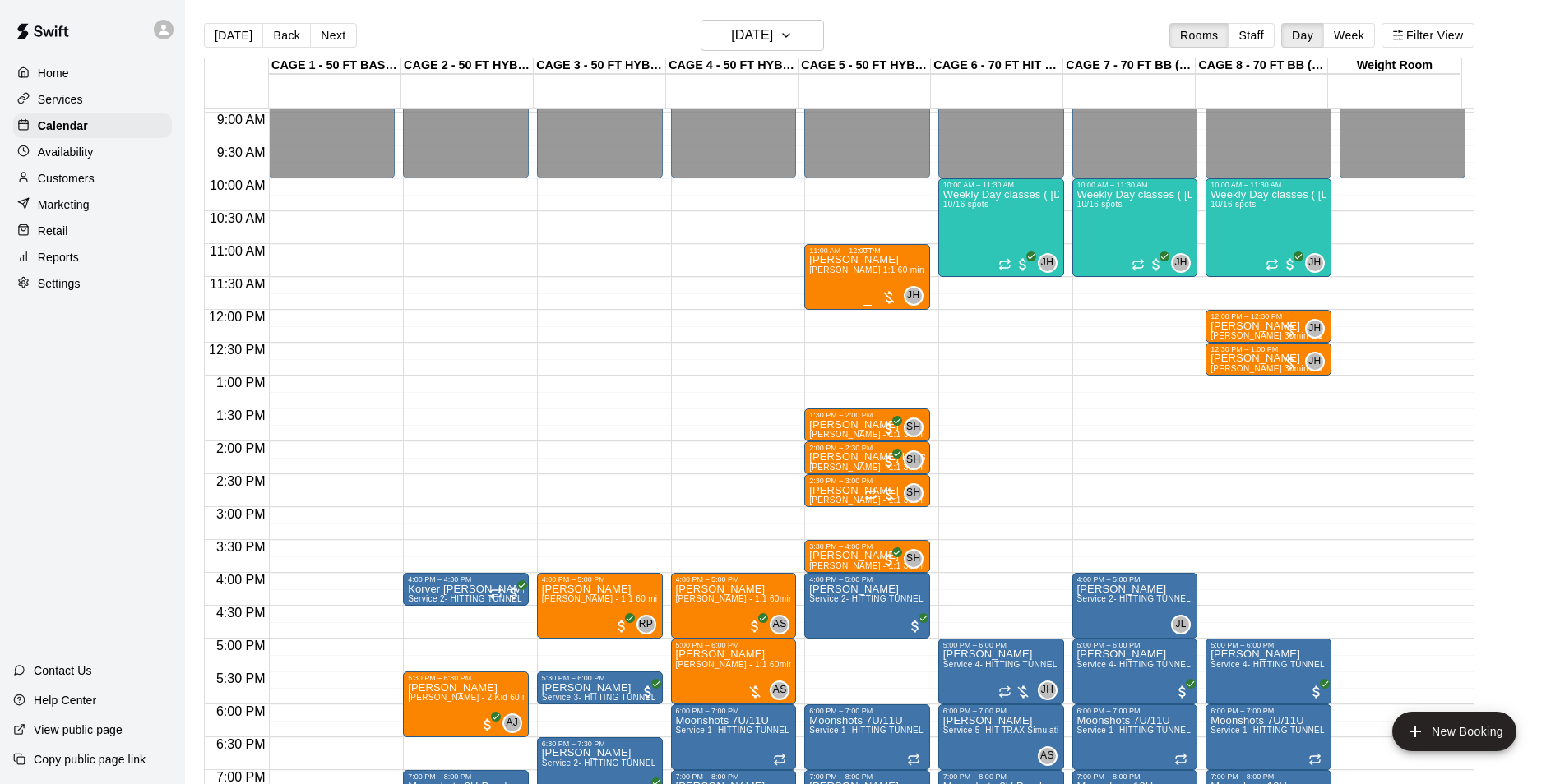
click at [838, 289] on div "Jack Brown John Havird 1:1 60 min. pitching Lesson" at bounding box center [867, 647] width 116 height 784
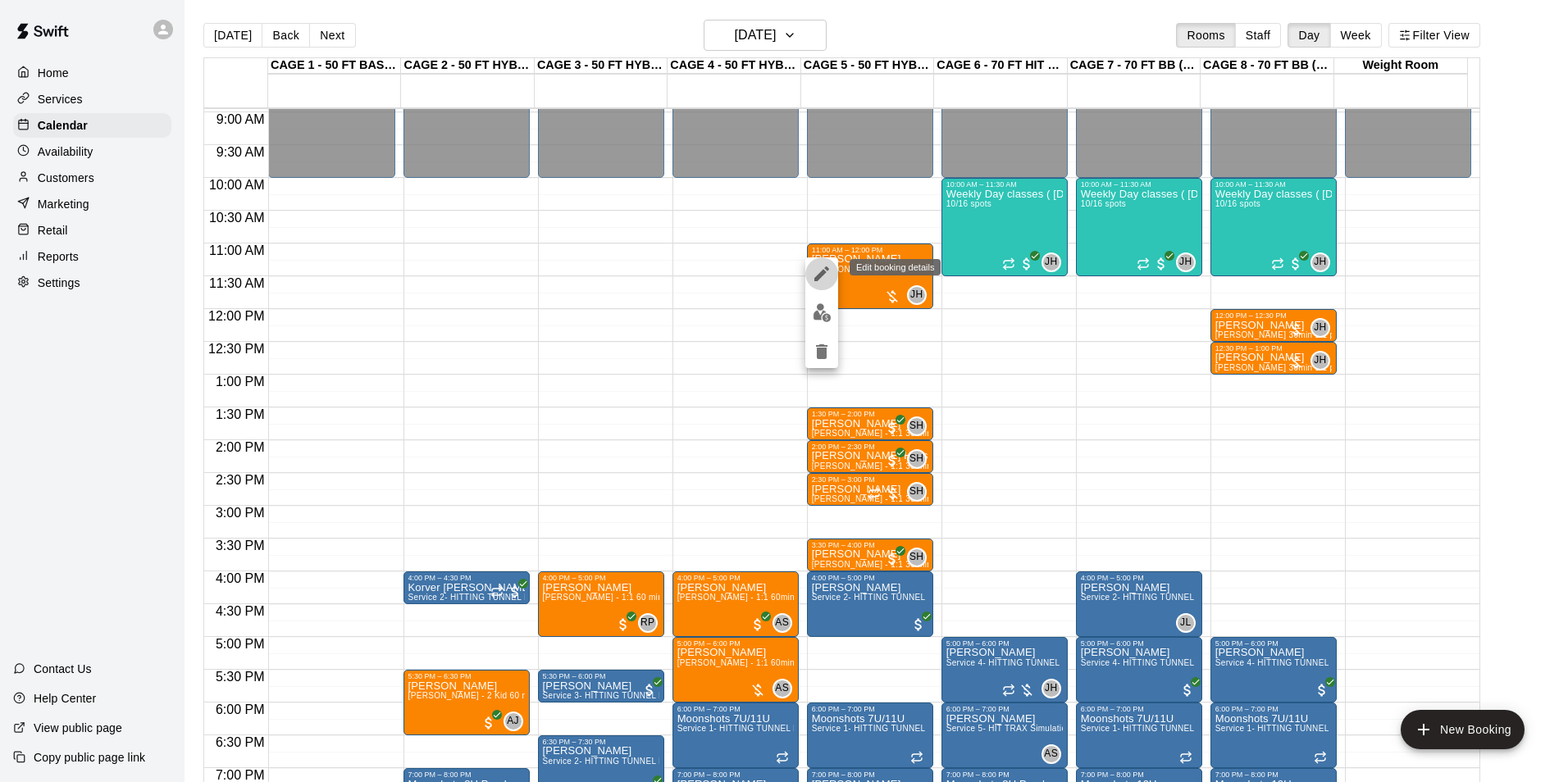
click at [830, 280] on icon "edit" at bounding box center [821, 274] width 20 height 20
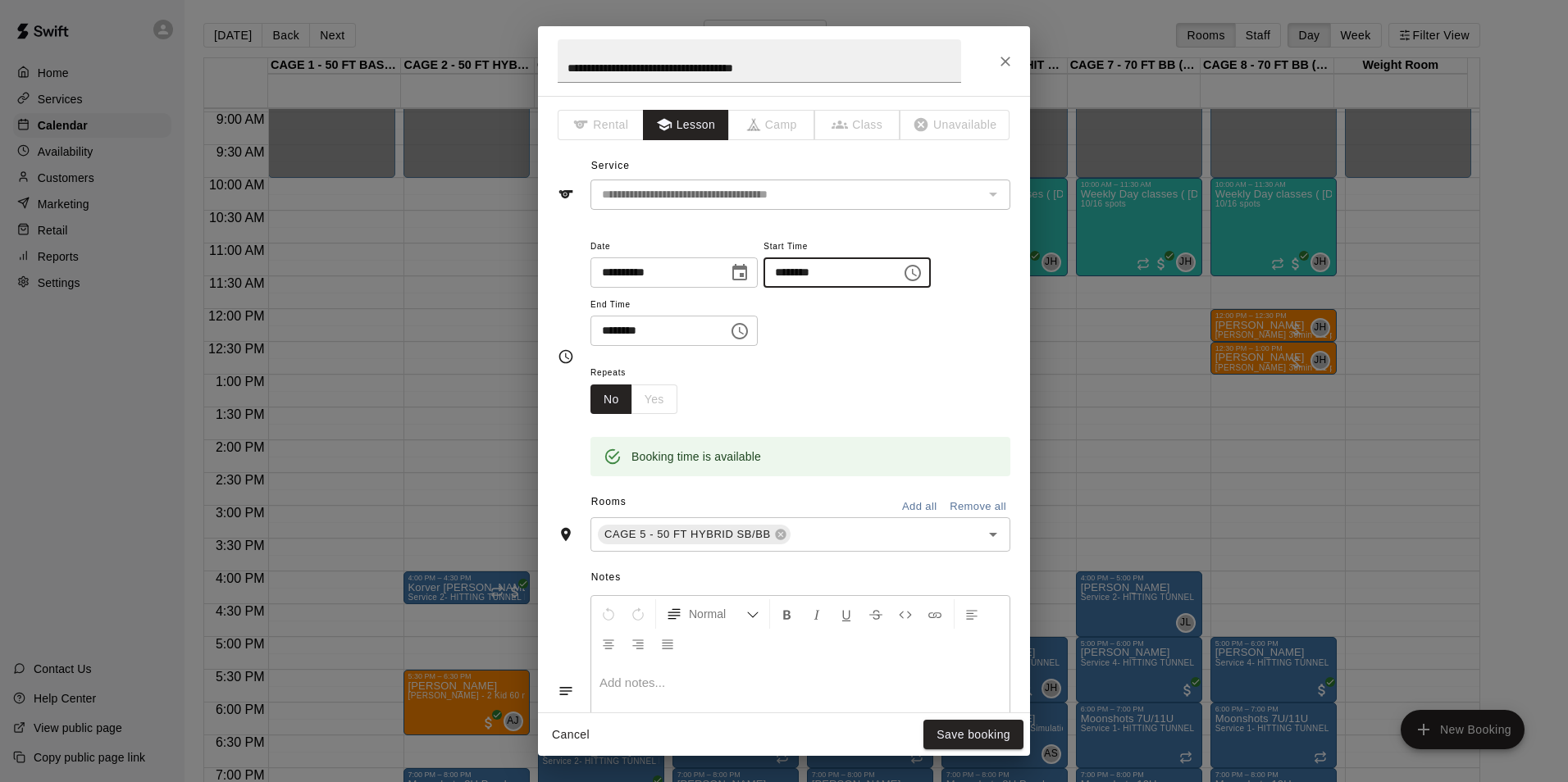
click at [798, 276] on input "********" at bounding box center [827, 273] width 127 height 30
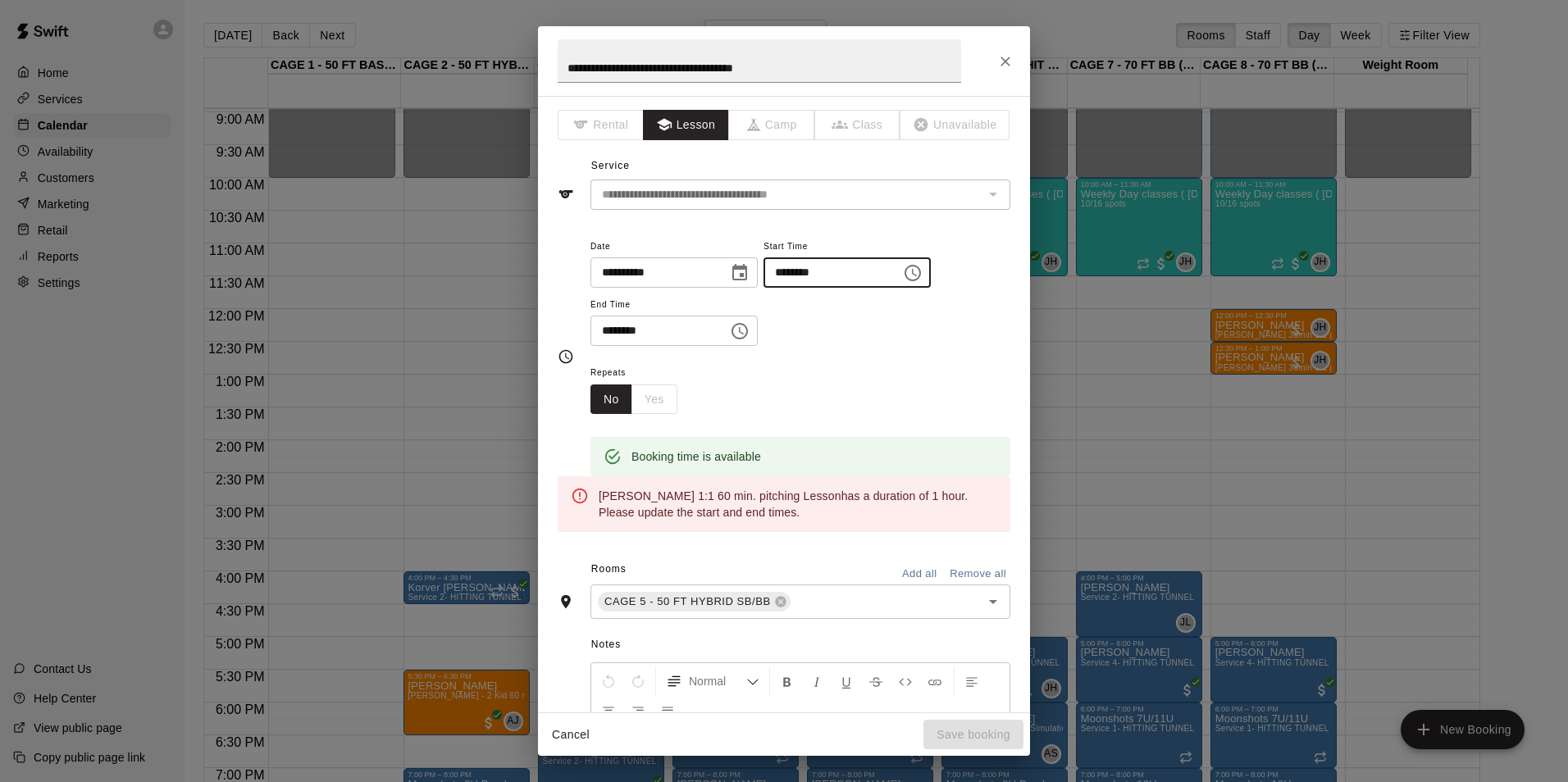
click at [833, 276] on input "********" at bounding box center [827, 273] width 127 height 30
type input "********"
click at [607, 331] on input "********" at bounding box center [654, 331] width 127 height 30
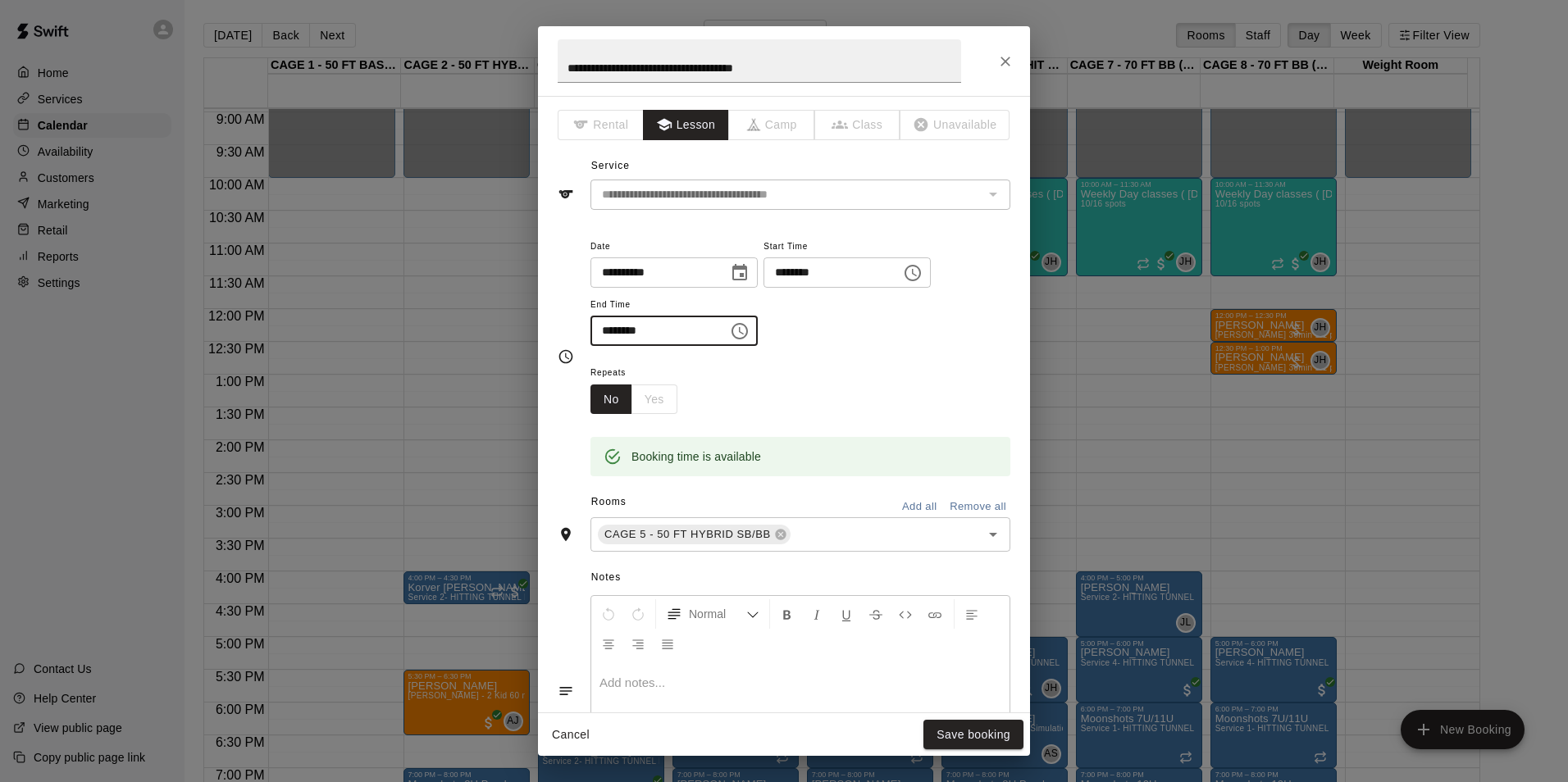
type input "********"
click at [877, 348] on div "**********" at bounding box center [800, 299] width 420 height 128
click at [775, 529] on icon at bounding box center [781, 535] width 13 height 13
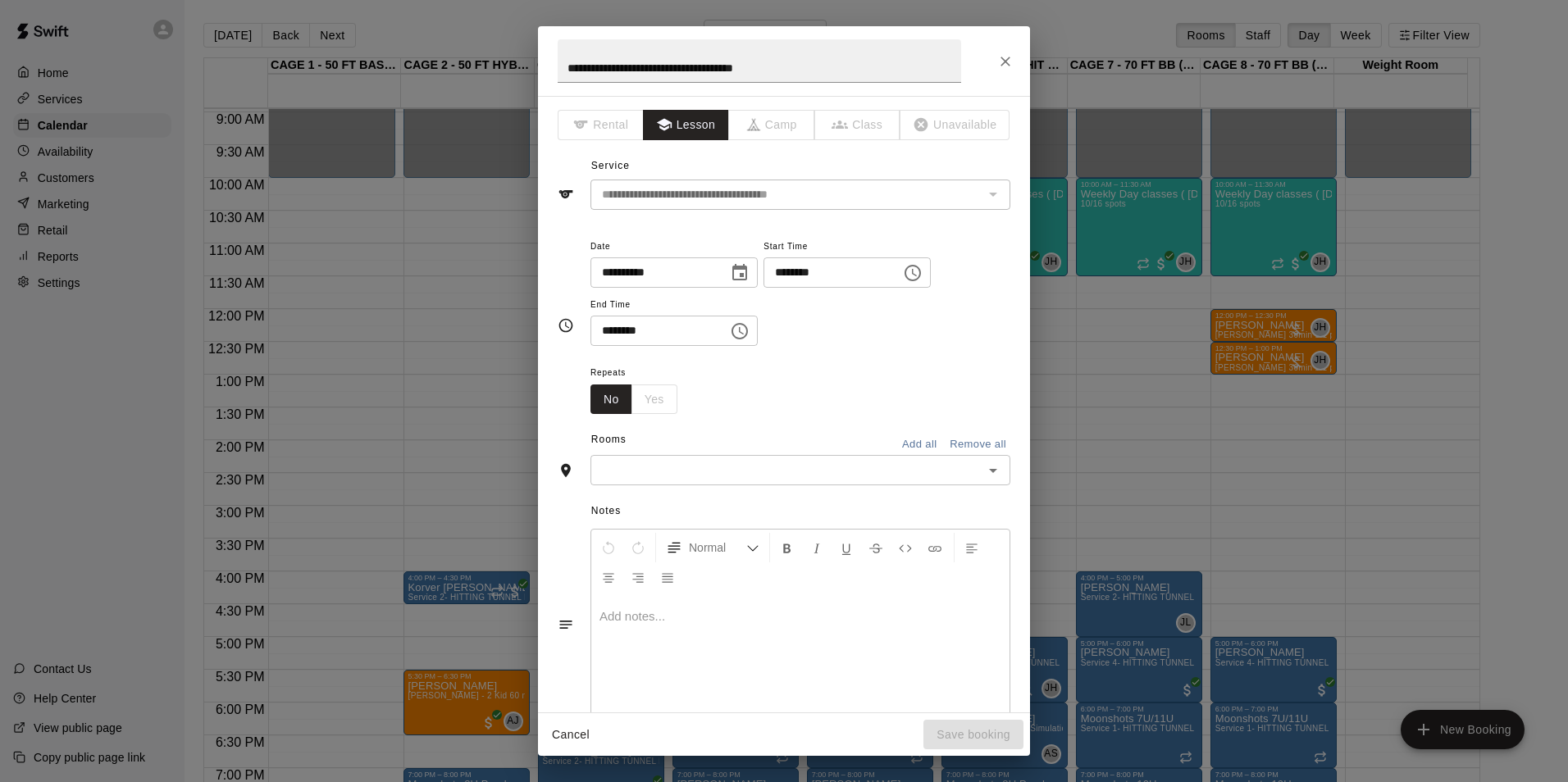
click at [804, 479] on input "text" at bounding box center [786, 470] width 383 height 21
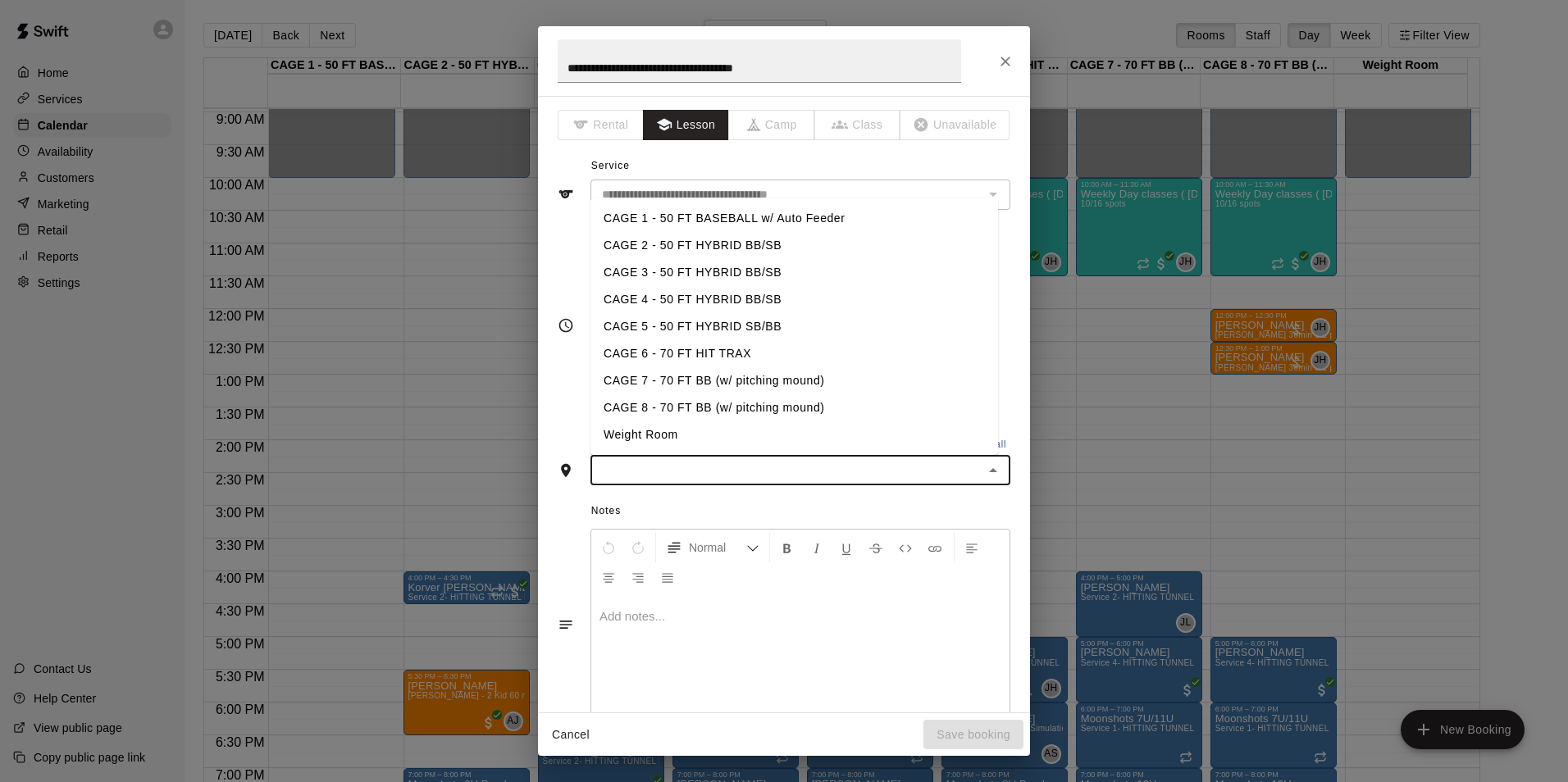
click at [771, 396] on li "CAGE 8 - 70 FT BB (w/ pitching mound)" at bounding box center [793, 408] width 407 height 27
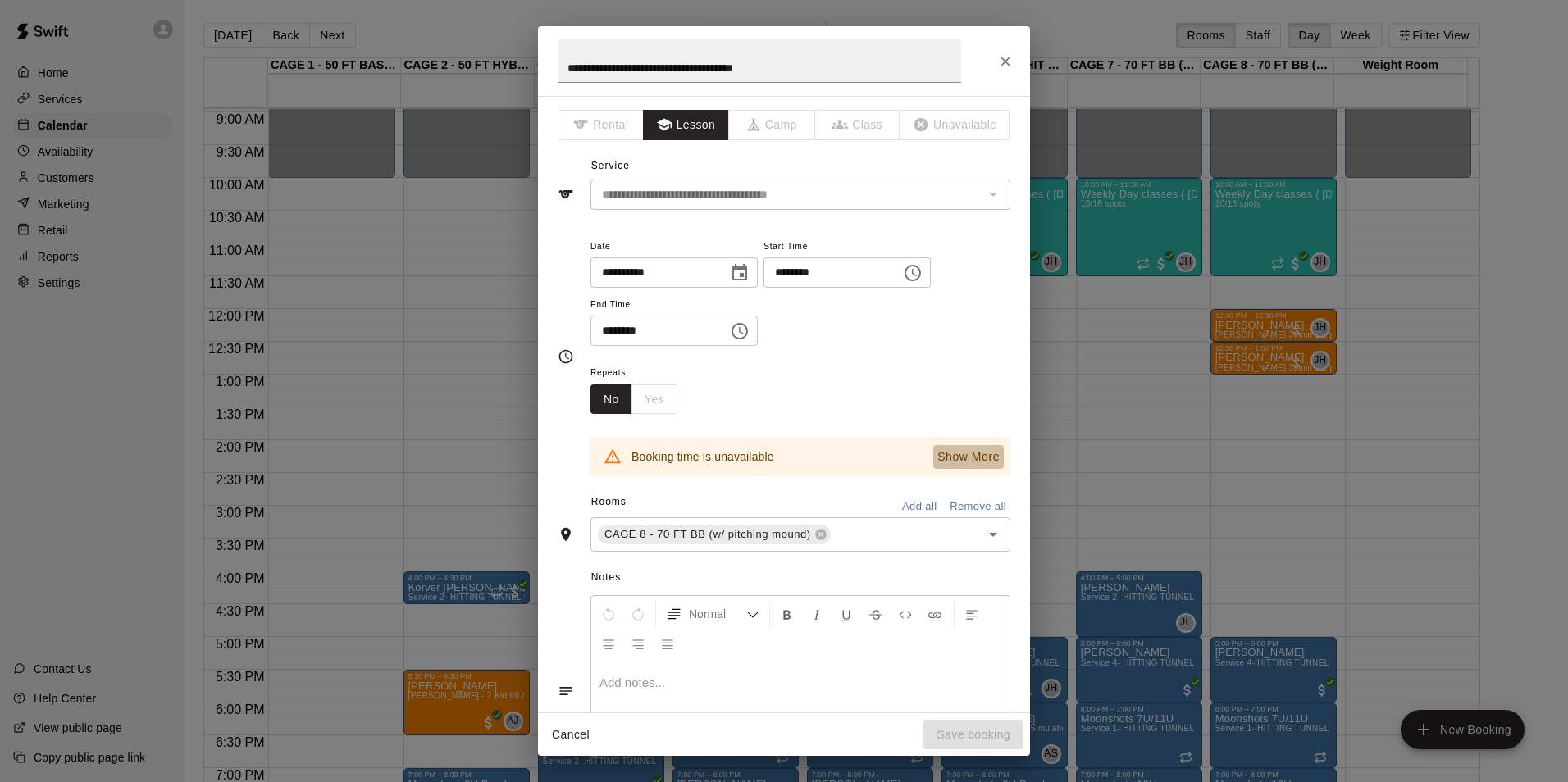
click at [949, 458] on p "Show More" at bounding box center [968, 457] width 62 height 17
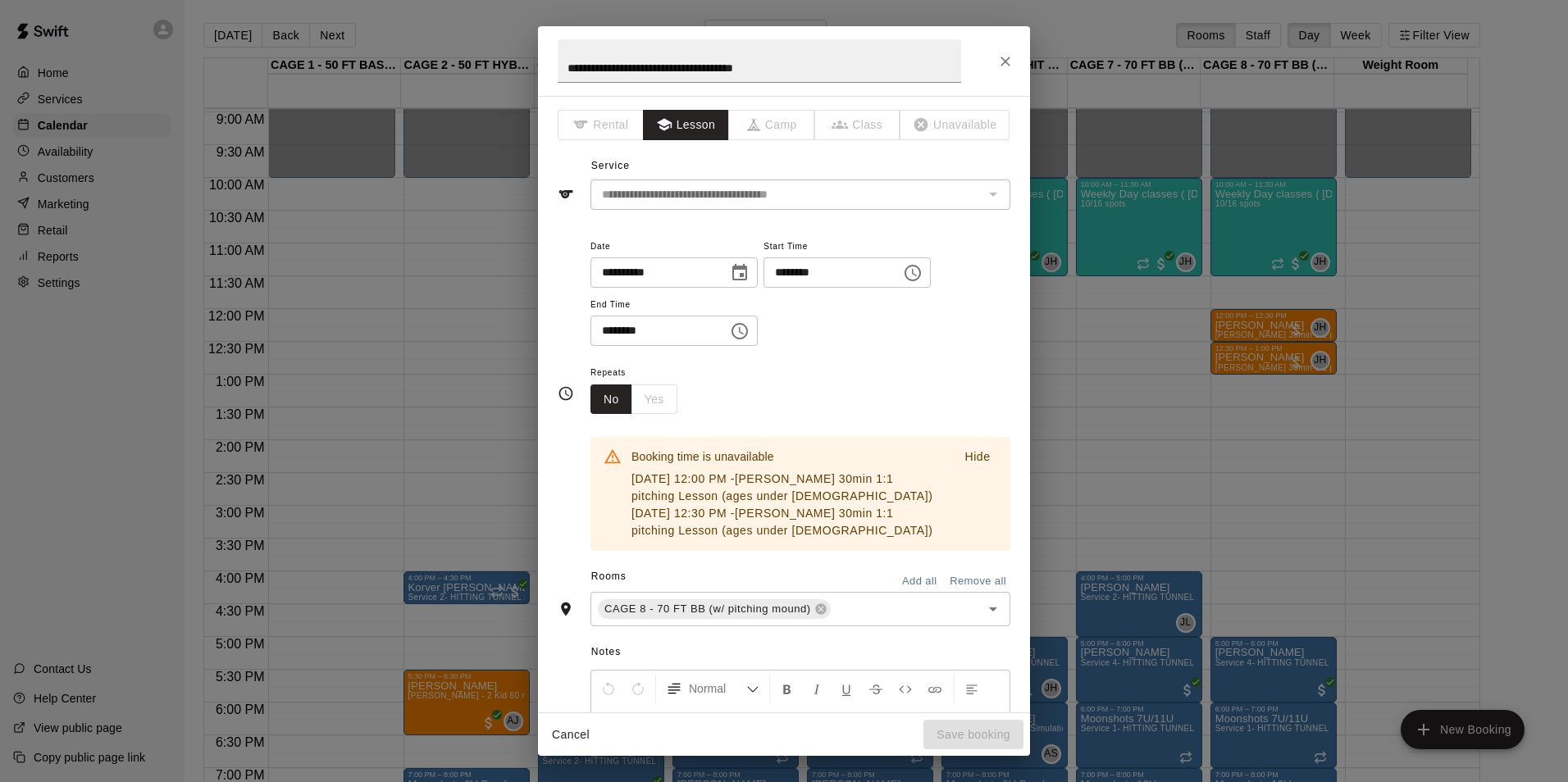
click at [750, 277] on icon "Choose date, selected date is Sep 17, 2025" at bounding box center [740, 273] width 20 height 20
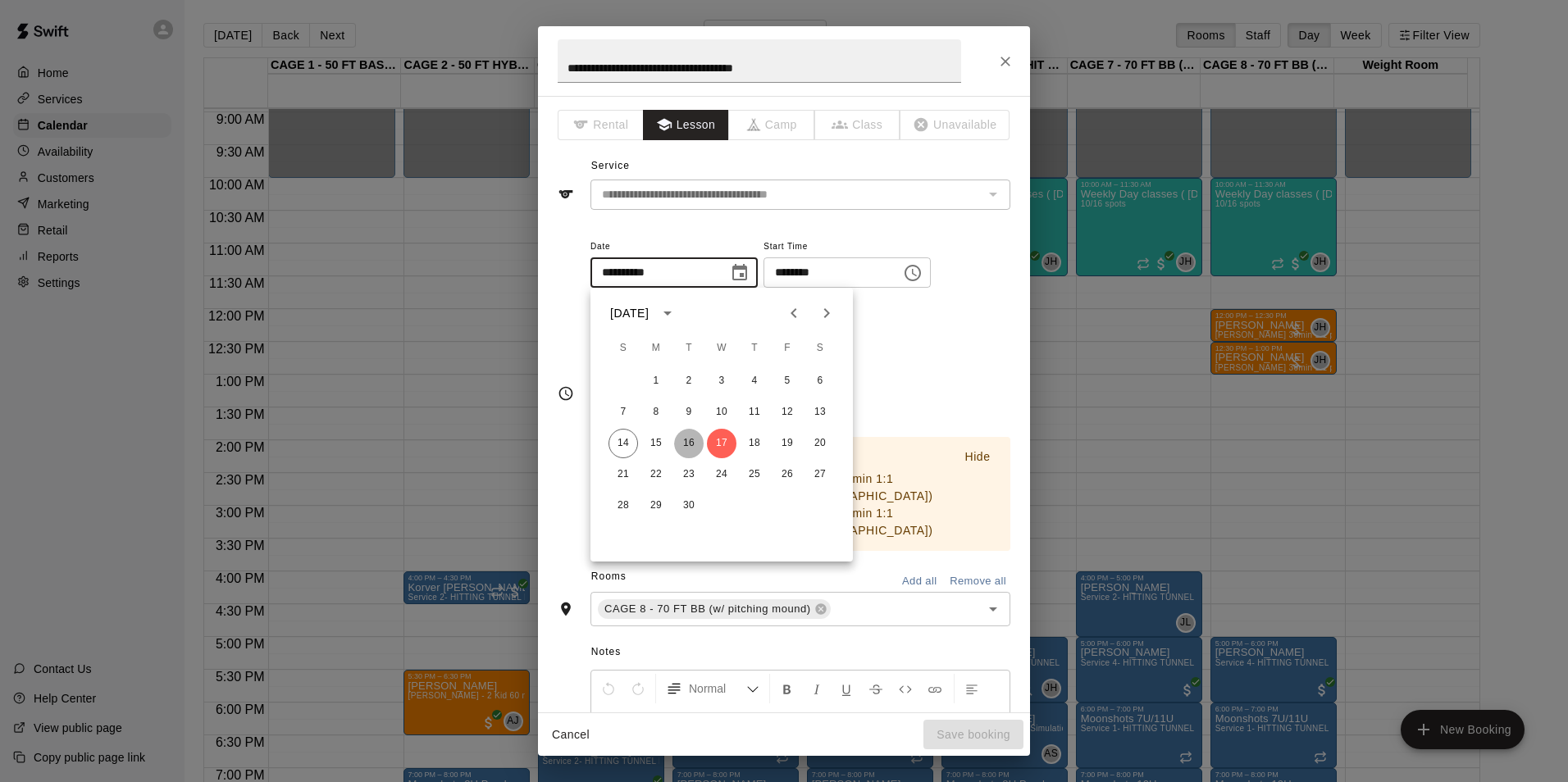
click at [681, 442] on button "16" at bounding box center [689, 443] width 29 height 29
type input "**********"
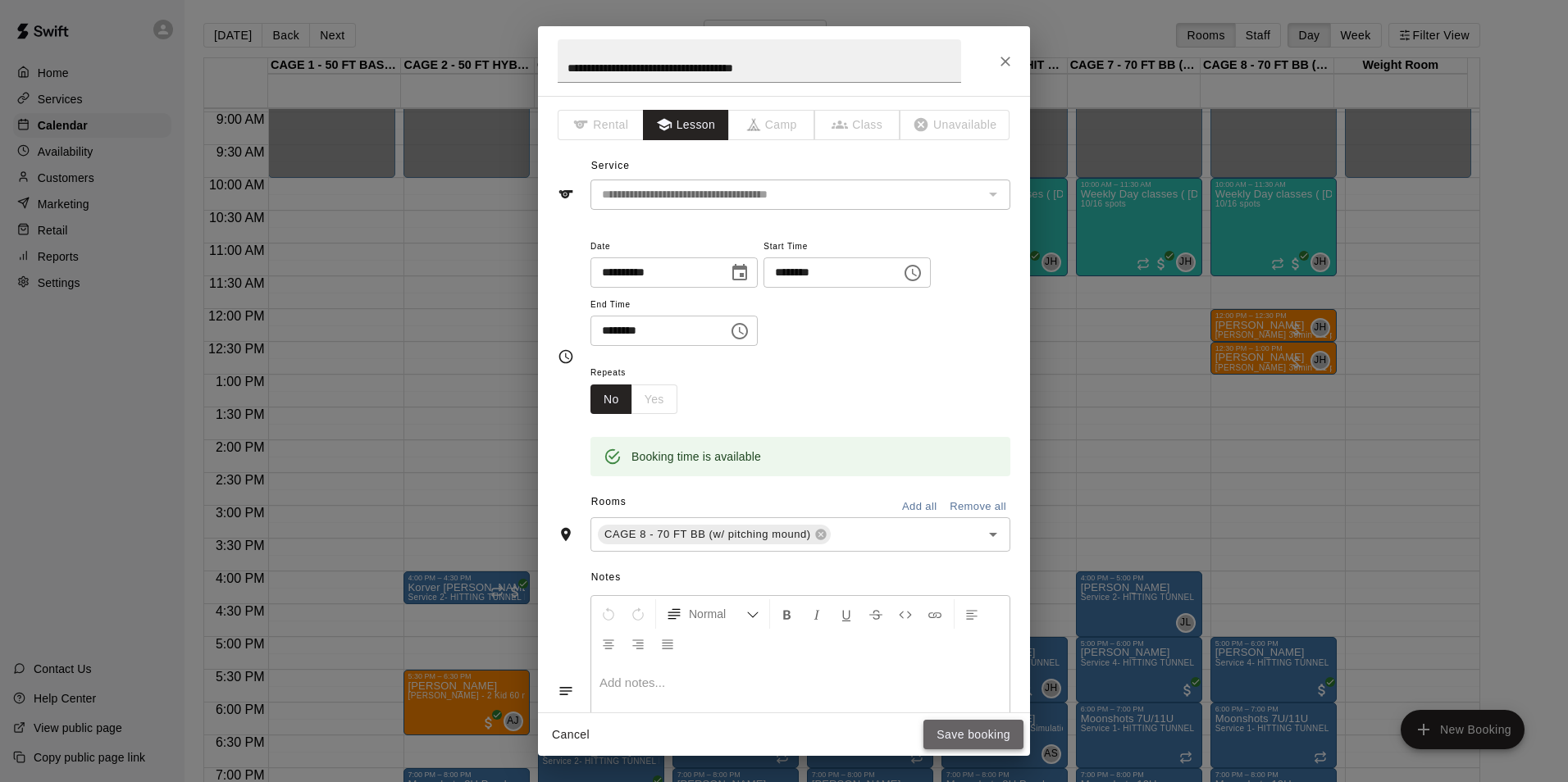
click at [990, 722] on button "Save booking" at bounding box center [974, 735] width 100 height 30
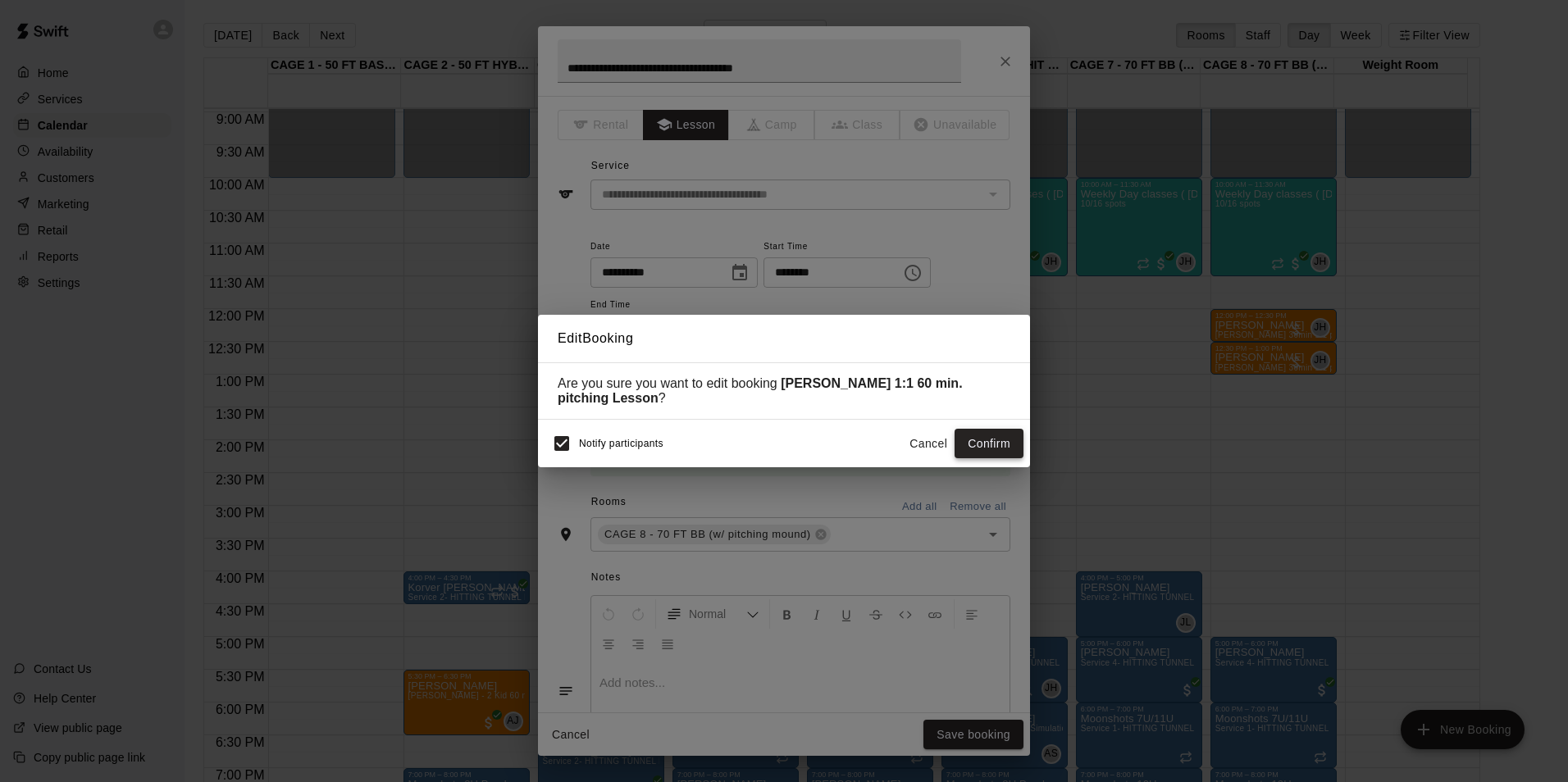
click at [989, 440] on button "Confirm" at bounding box center [989, 444] width 69 height 30
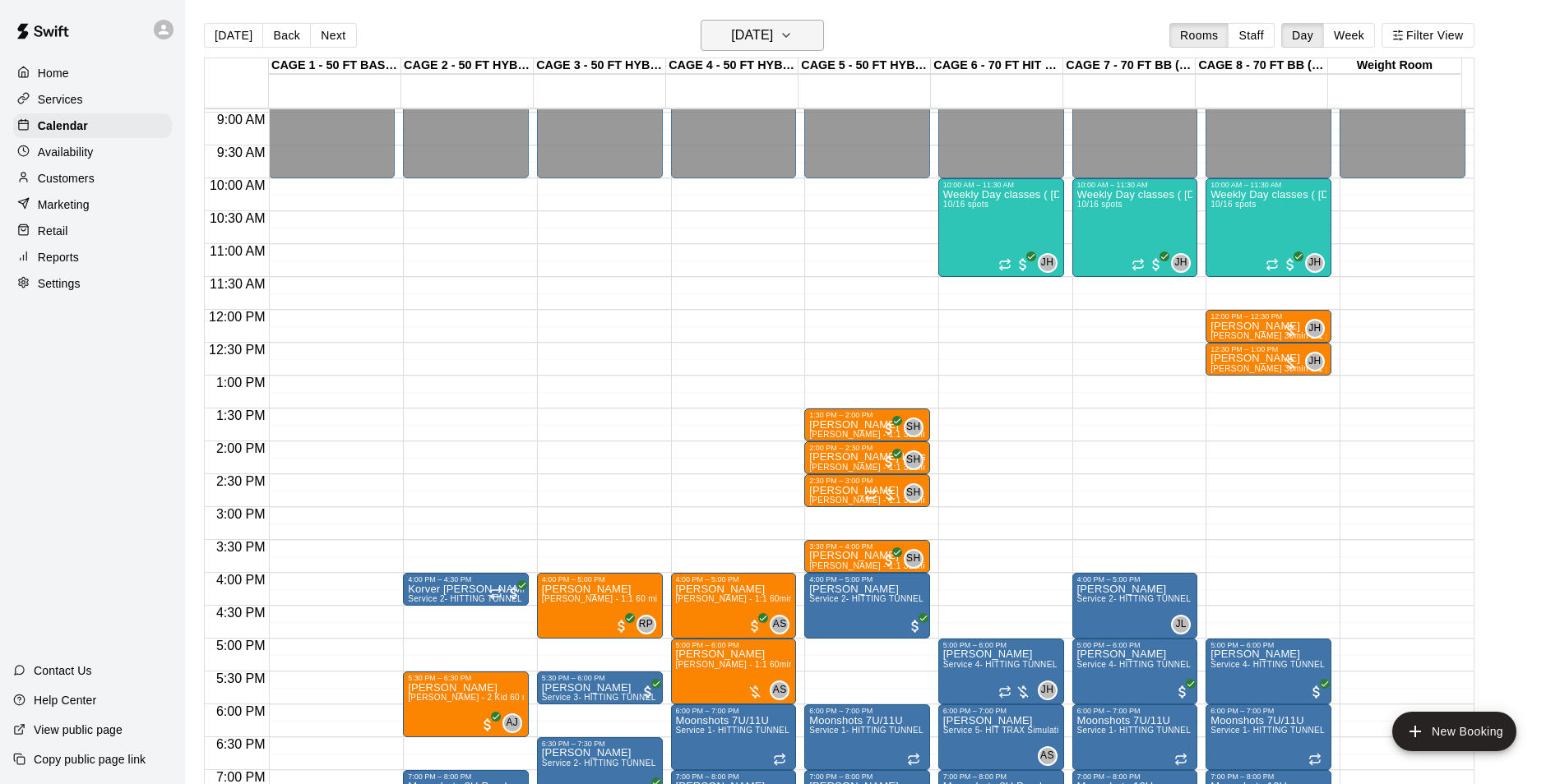
click at [823, 47] on button "Wednesday Sep 17" at bounding box center [762, 35] width 123 height 31
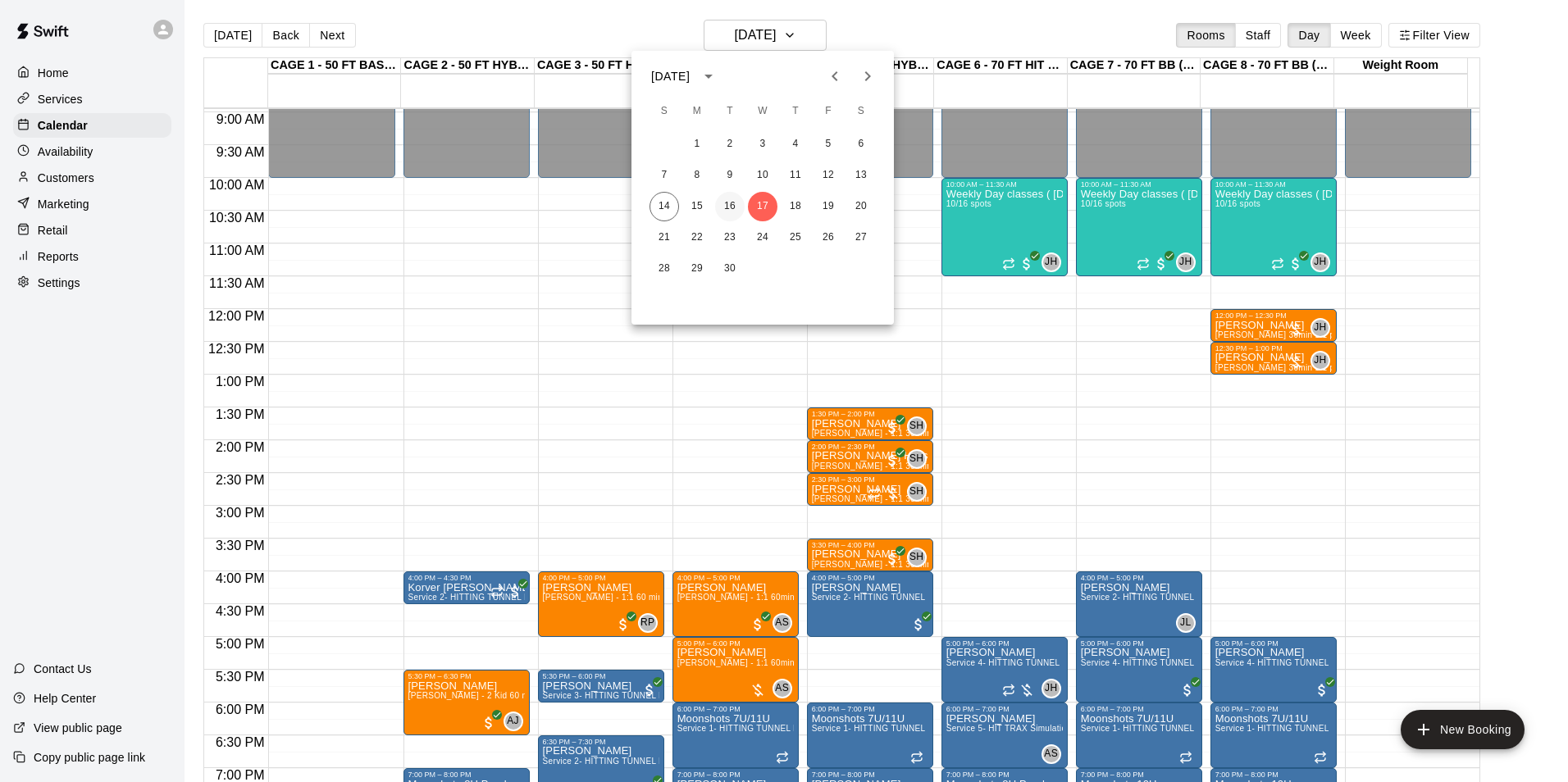
click at [731, 206] on button "16" at bounding box center [729, 206] width 29 height 29
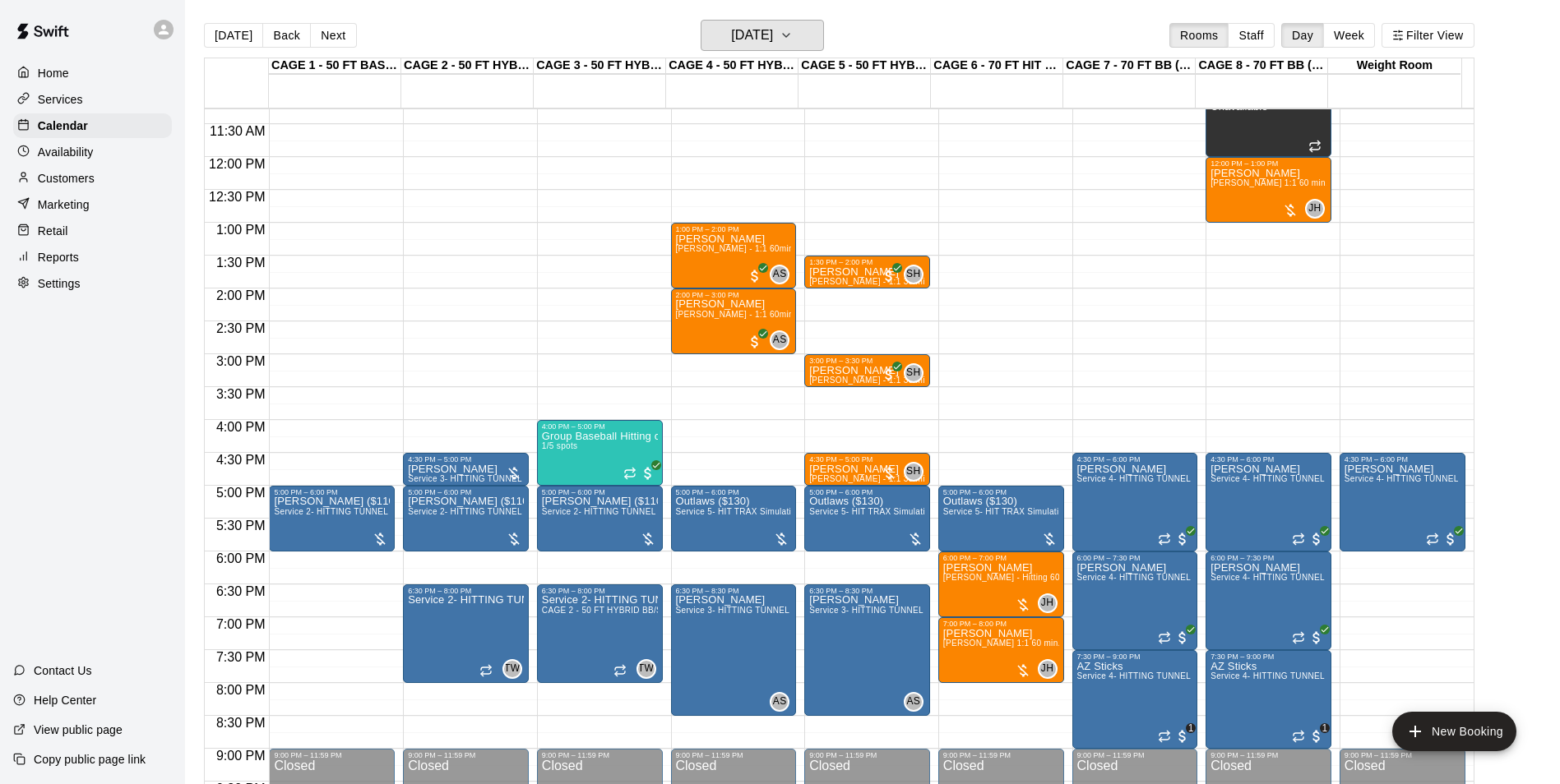
scroll to position [753, 0]
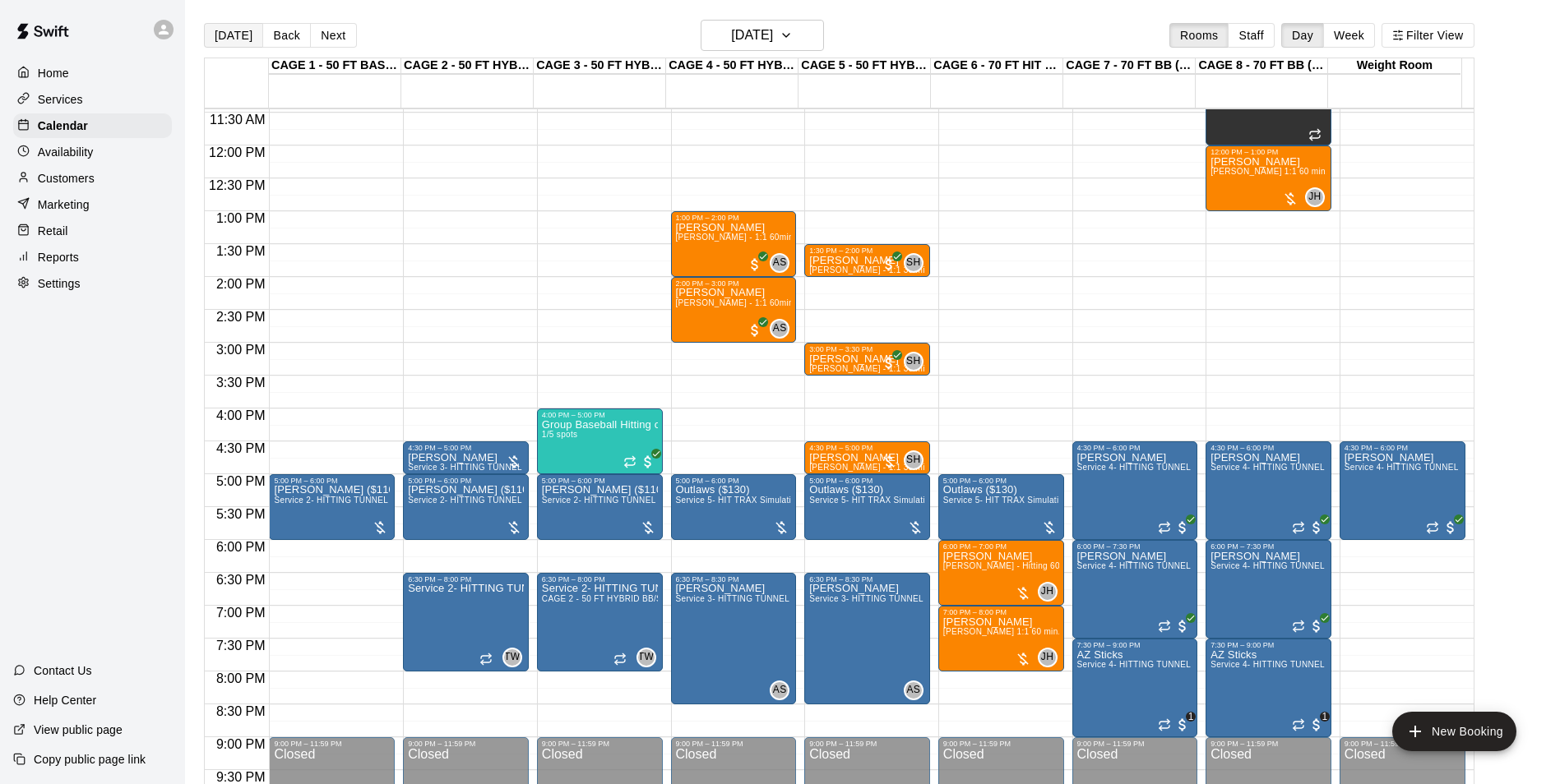
click at [230, 34] on button "[DATE]" at bounding box center [233, 35] width 60 height 25
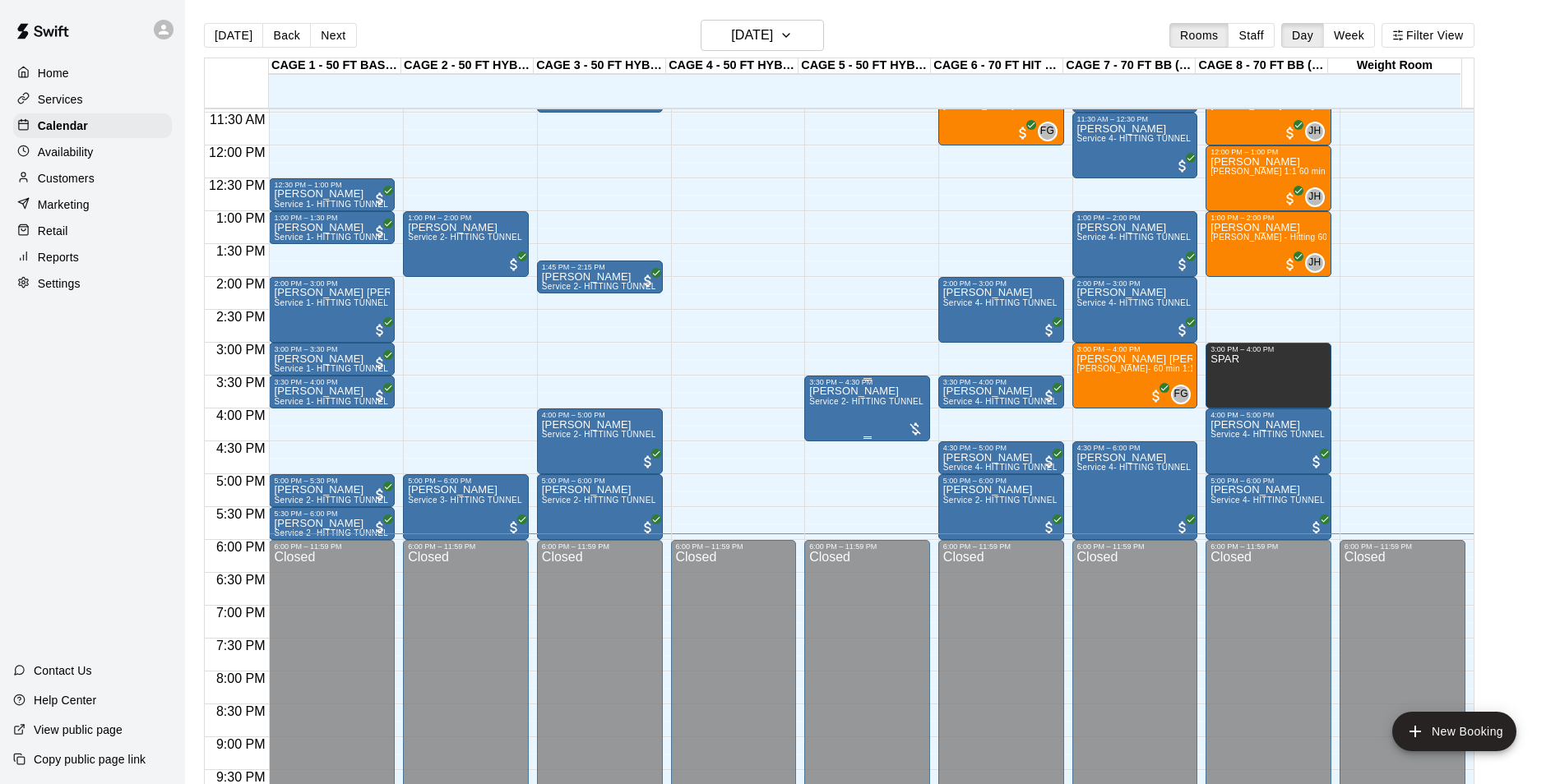
click at [833, 434] on div "Cole Taylor Service 2- HITTING TUNNEL RENTAL - 50ft Baseball" at bounding box center [867, 778] width 116 height 784
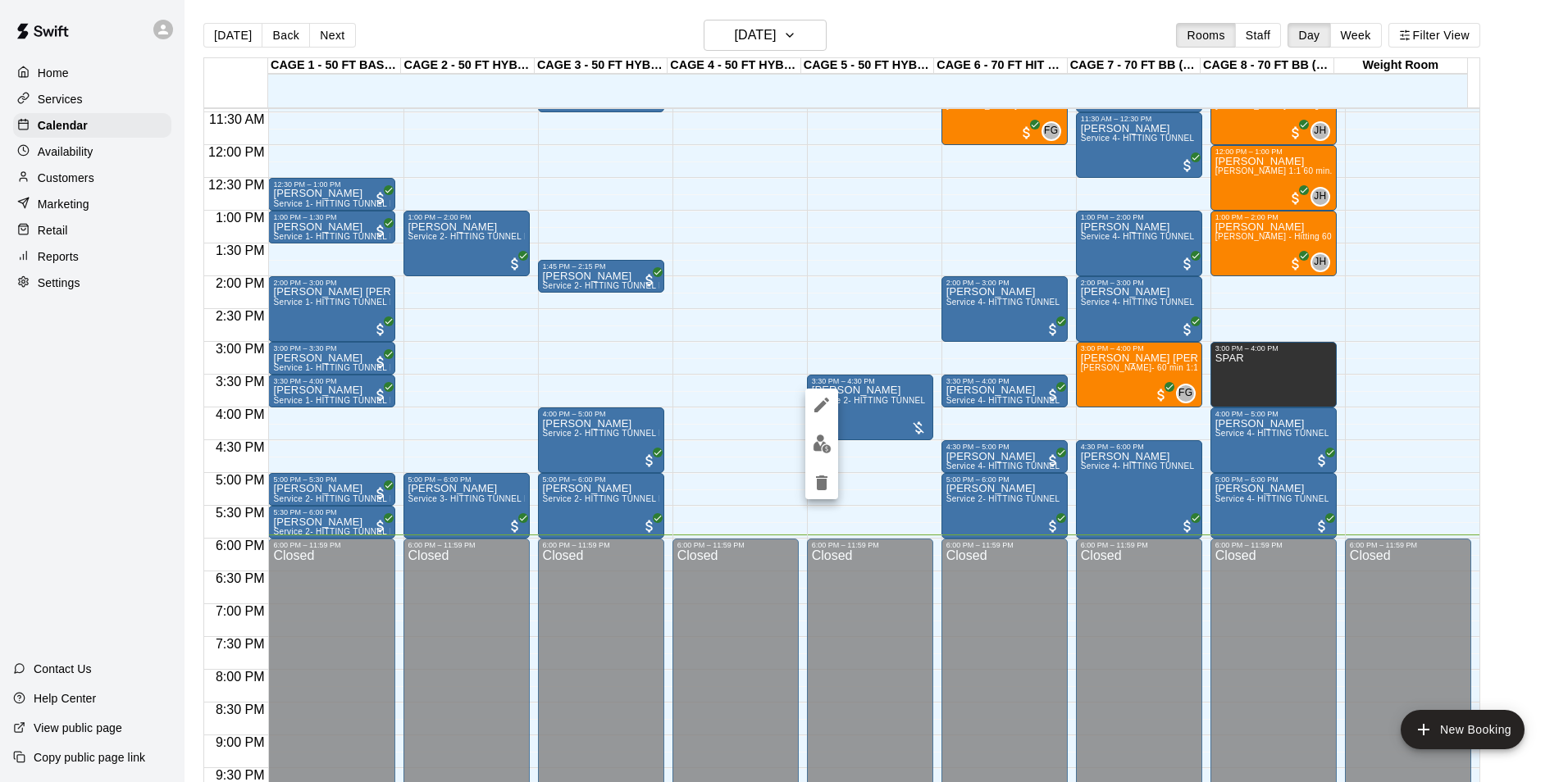
click at [1526, 607] on div at bounding box center [784, 391] width 1568 height 782
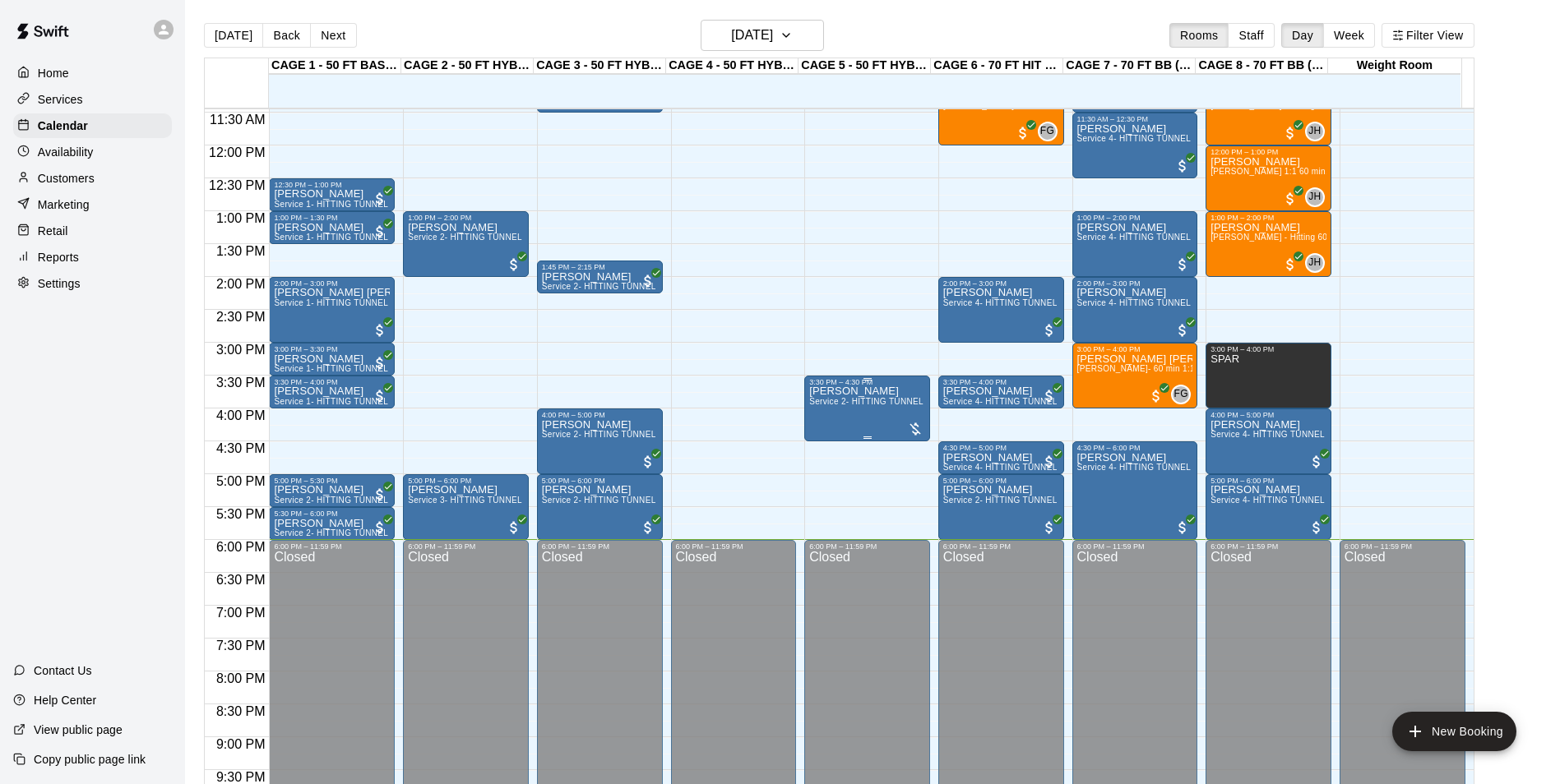
click at [825, 425] on div "Cole Taylor Service 2- HITTING TUNNEL RENTAL - 50ft Baseball" at bounding box center [867, 778] width 116 height 784
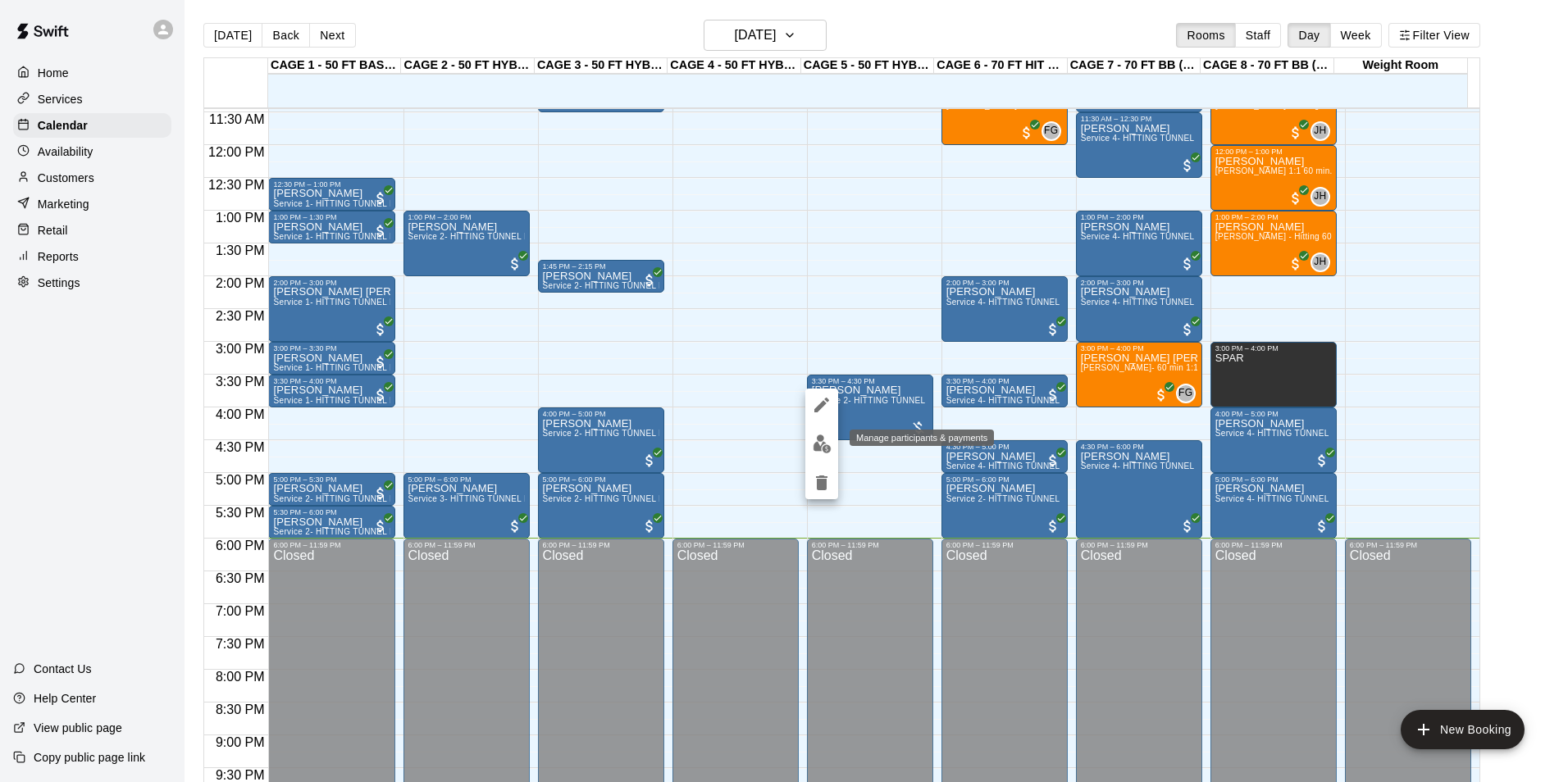
click at [820, 448] on img "edit" at bounding box center [822, 444] width 19 height 19
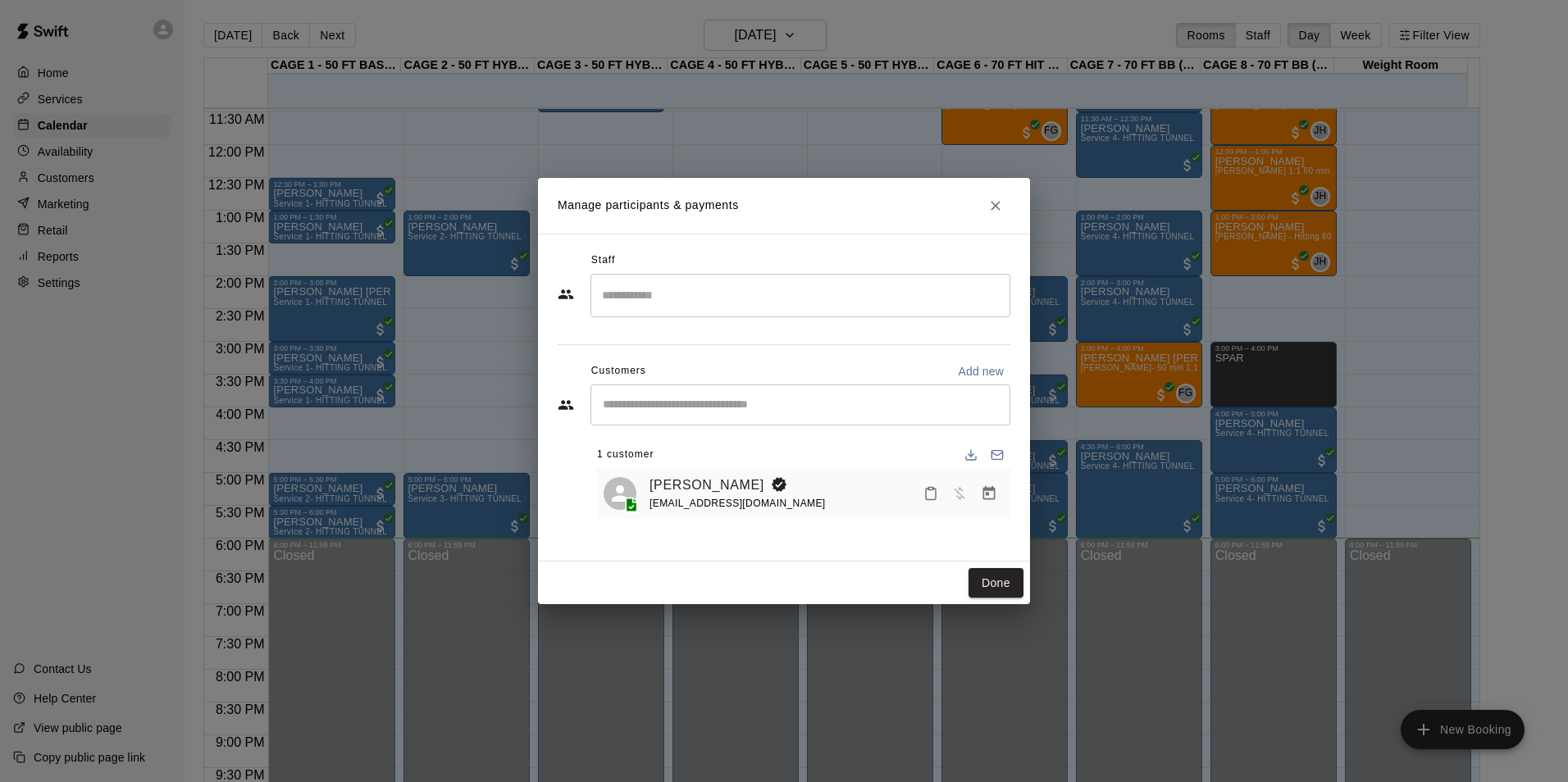
click at [993, 501] on icon "Manage bookings & payment" at bounding box center [989, 493] width 12 height 14
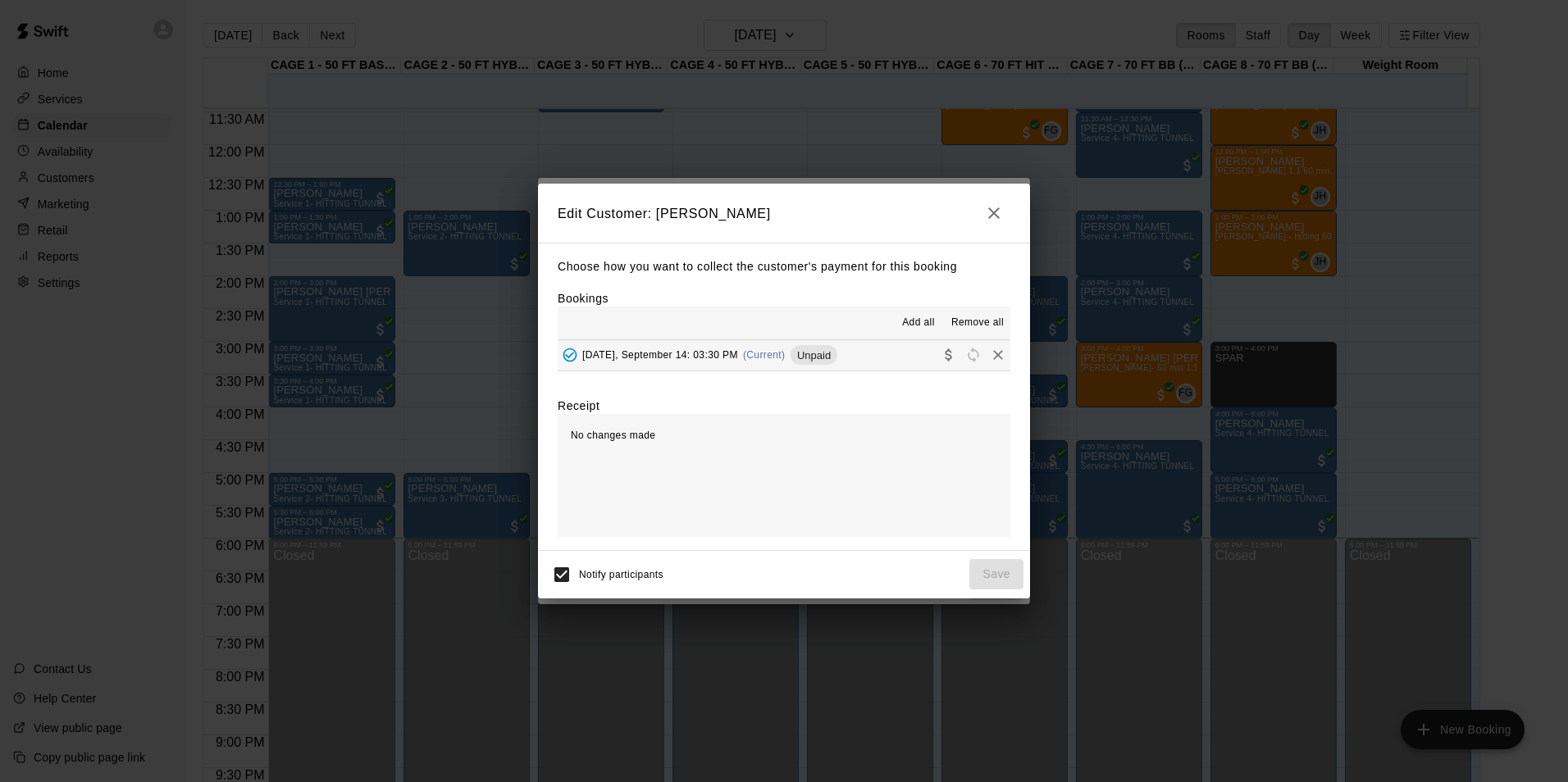
click at [841, 354] on button "Sunday, September 14: 03:30 PM (Current) Unpaid" at bounding box center [783, 355] width 452 height 30
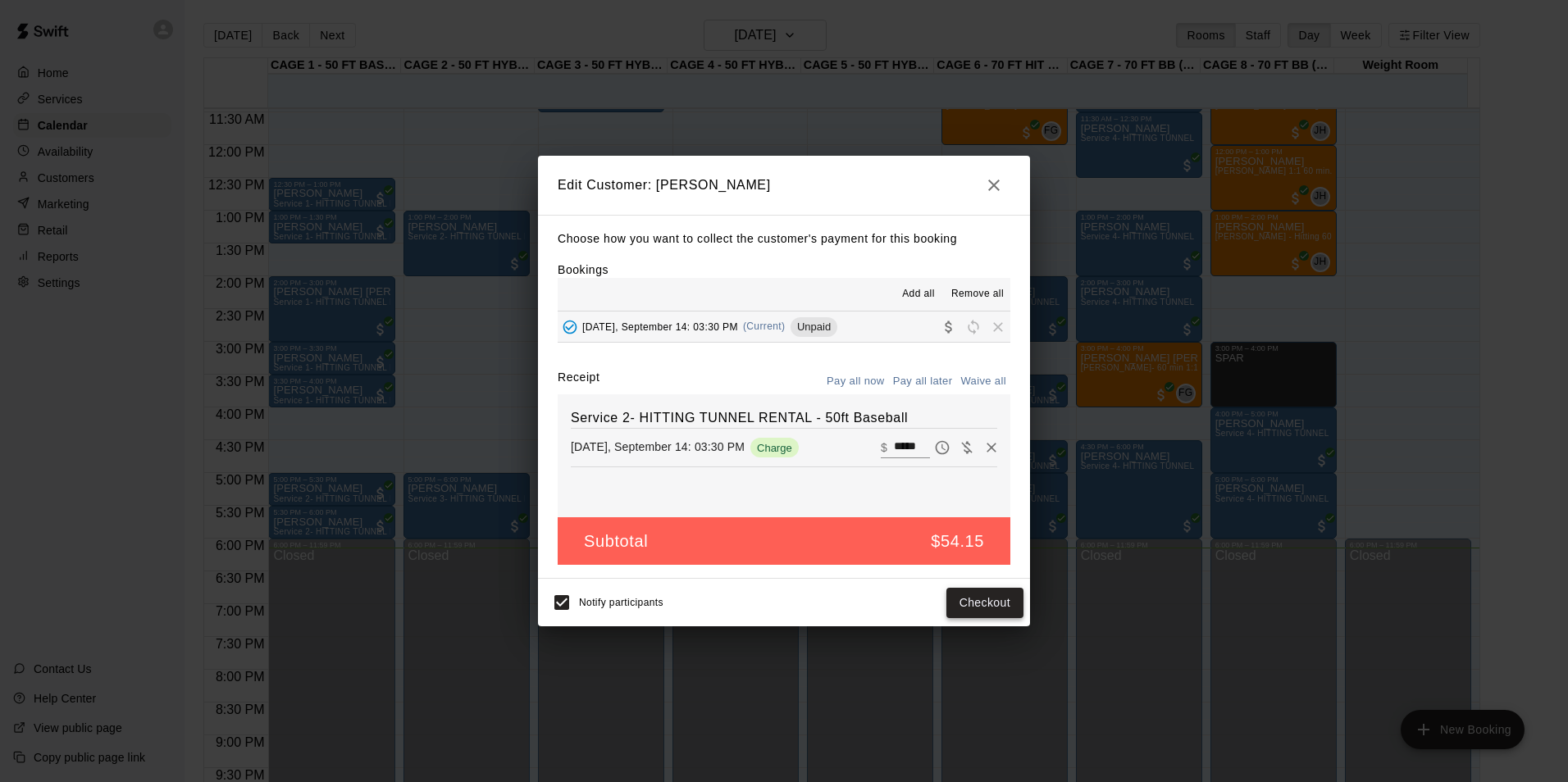
click at [971, 602] on button "Checkout" at bounding box center [985, 603] width 77 height 30
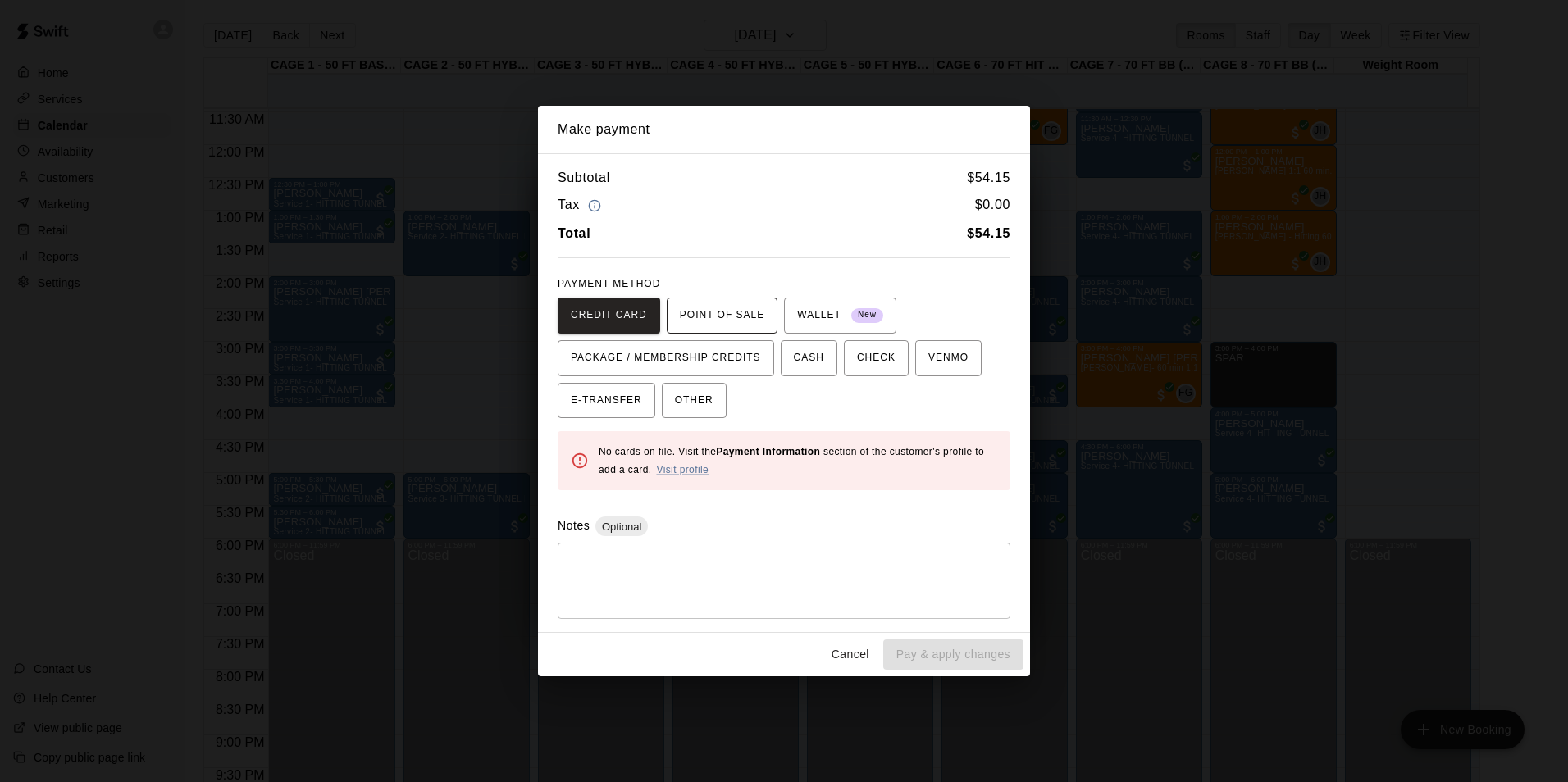
click at [692, 308] on span "POINT OF SALE" at bounding box center [722, 315] width 84 height 26
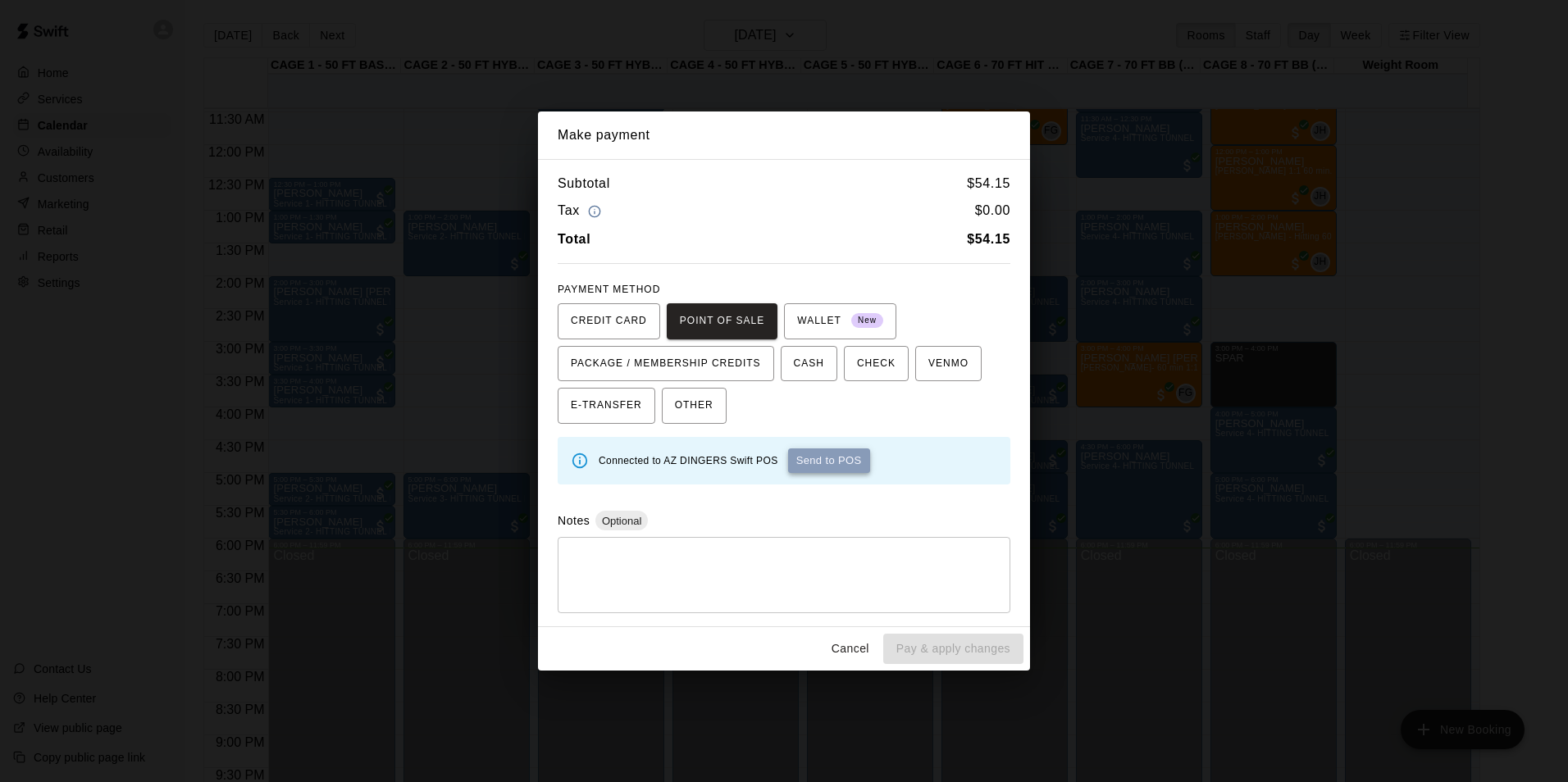
click at [825, 460] on button "Send to POS" at bounding box center [828, 461] width 82 height 25
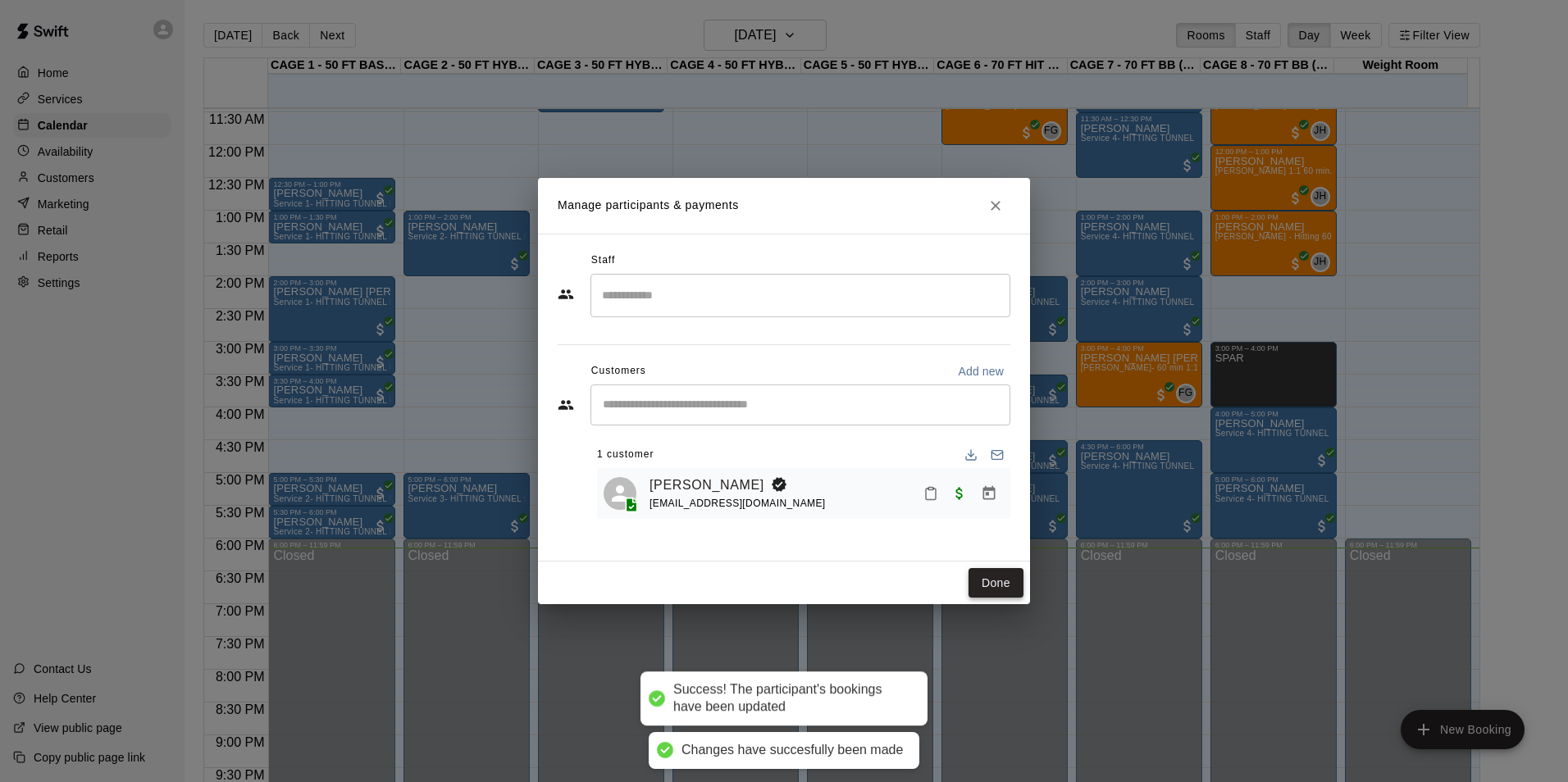
click at [992, 586] on button "Done" at bounding box center [996, 584] width 55 height 30
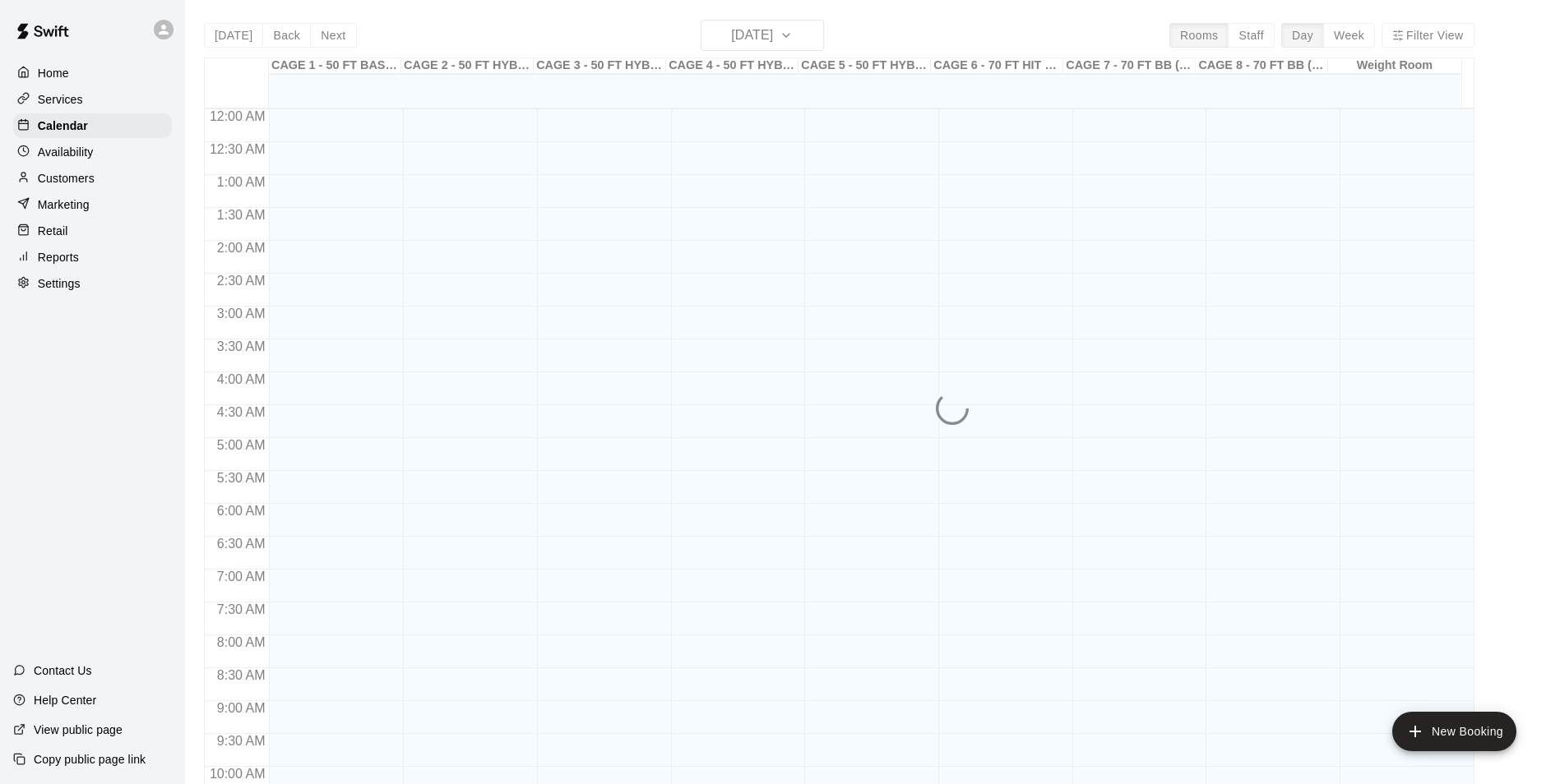
scroll to position [835, 0]
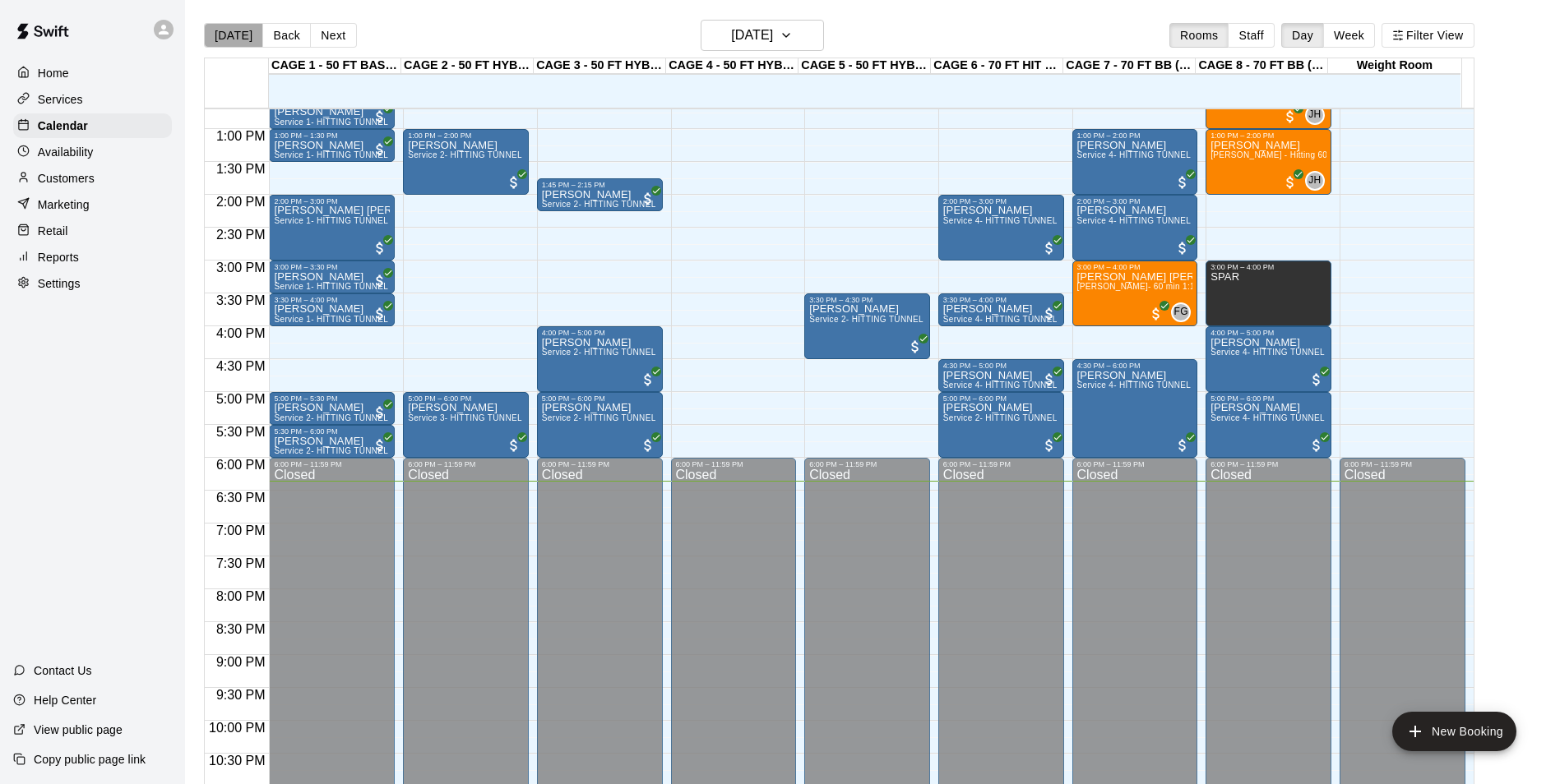
click at [235, 28] on button "[DATE]" at bounding box center [233, 35] width 60 height 25
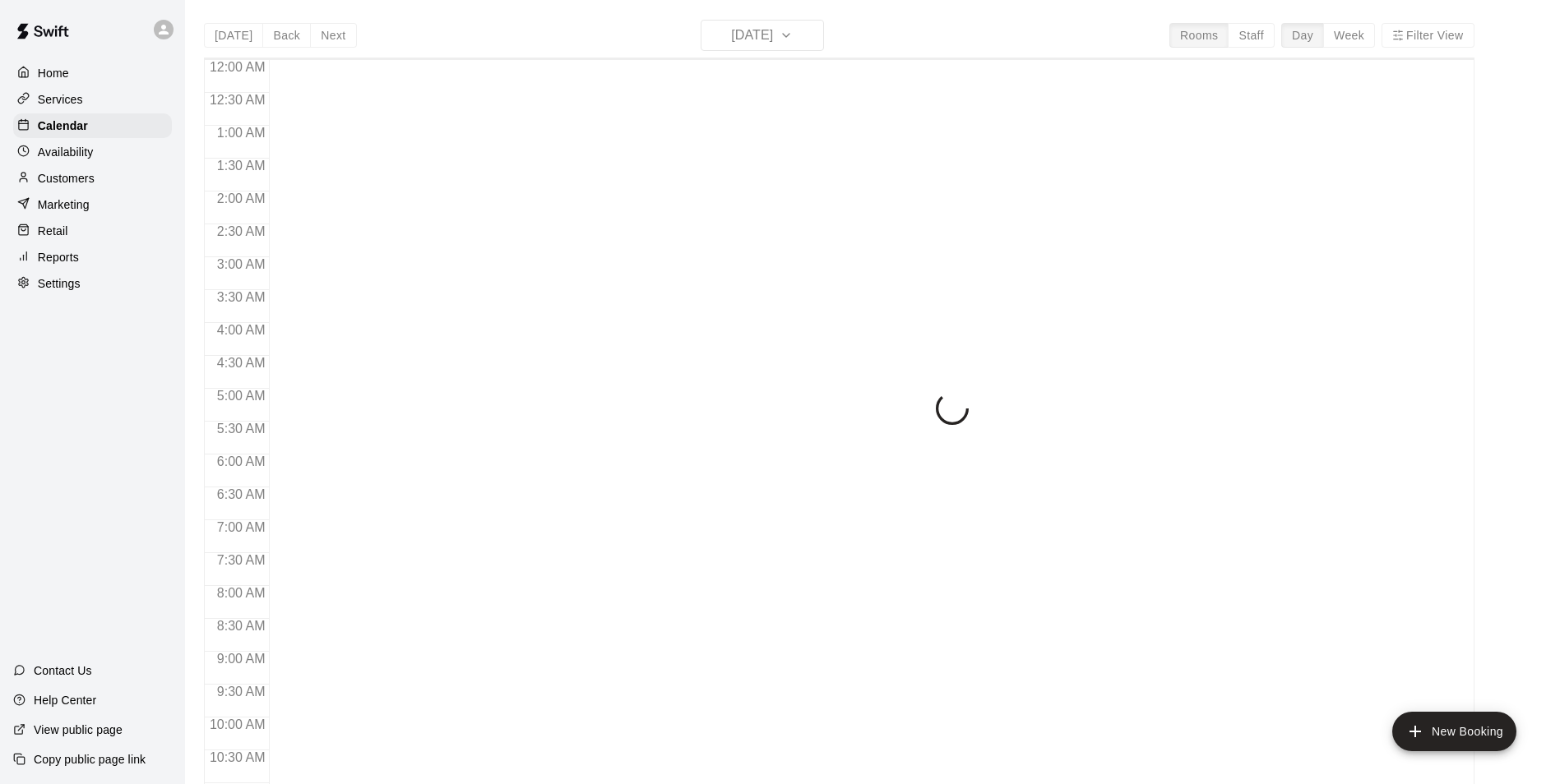
scroll to position [835, 0]
